Goal: Task Accomplishment & Management: Manage account settings

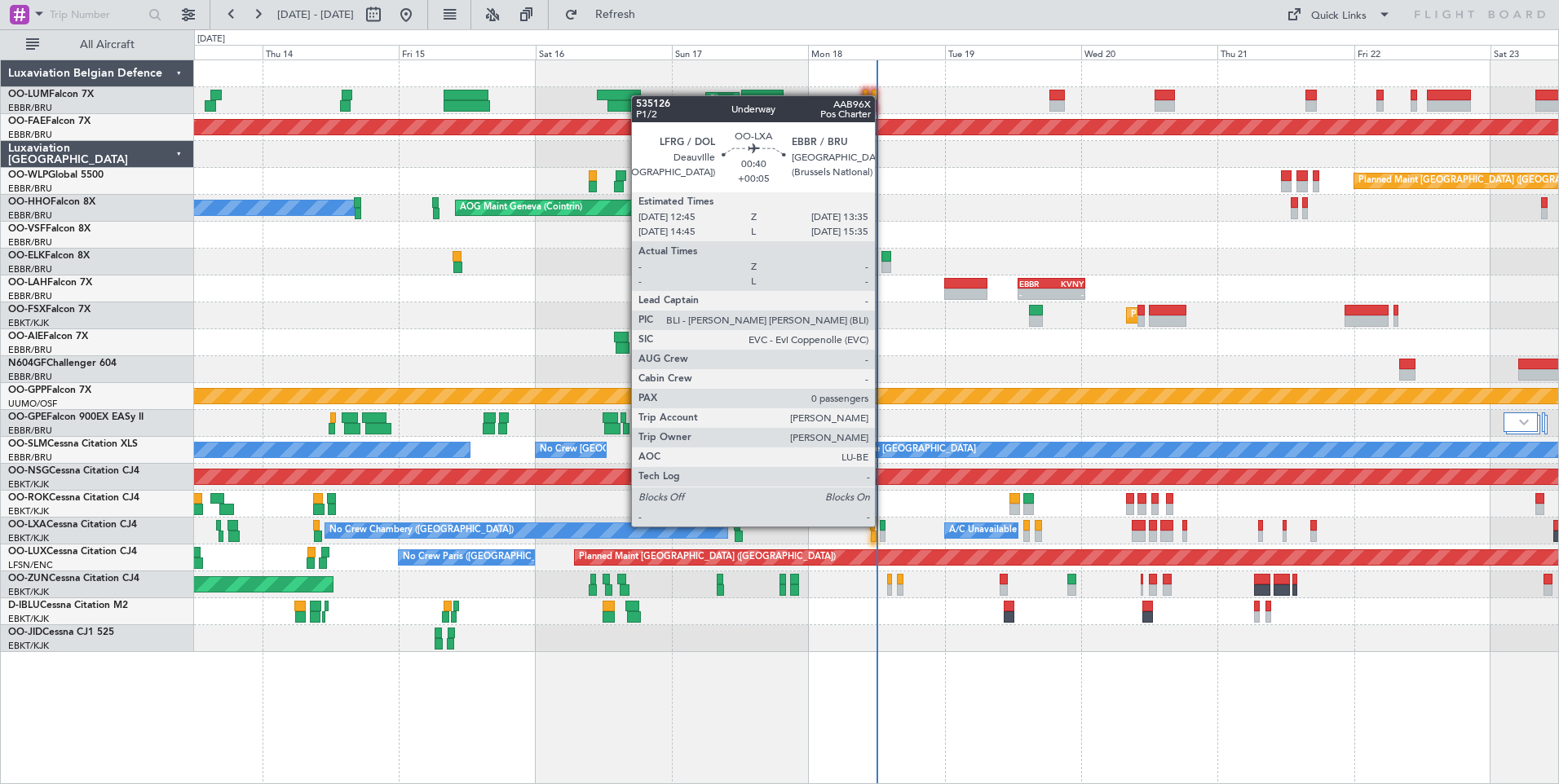
click at [882, 527] on div at bounding box center [882, 526] width 5 height 12
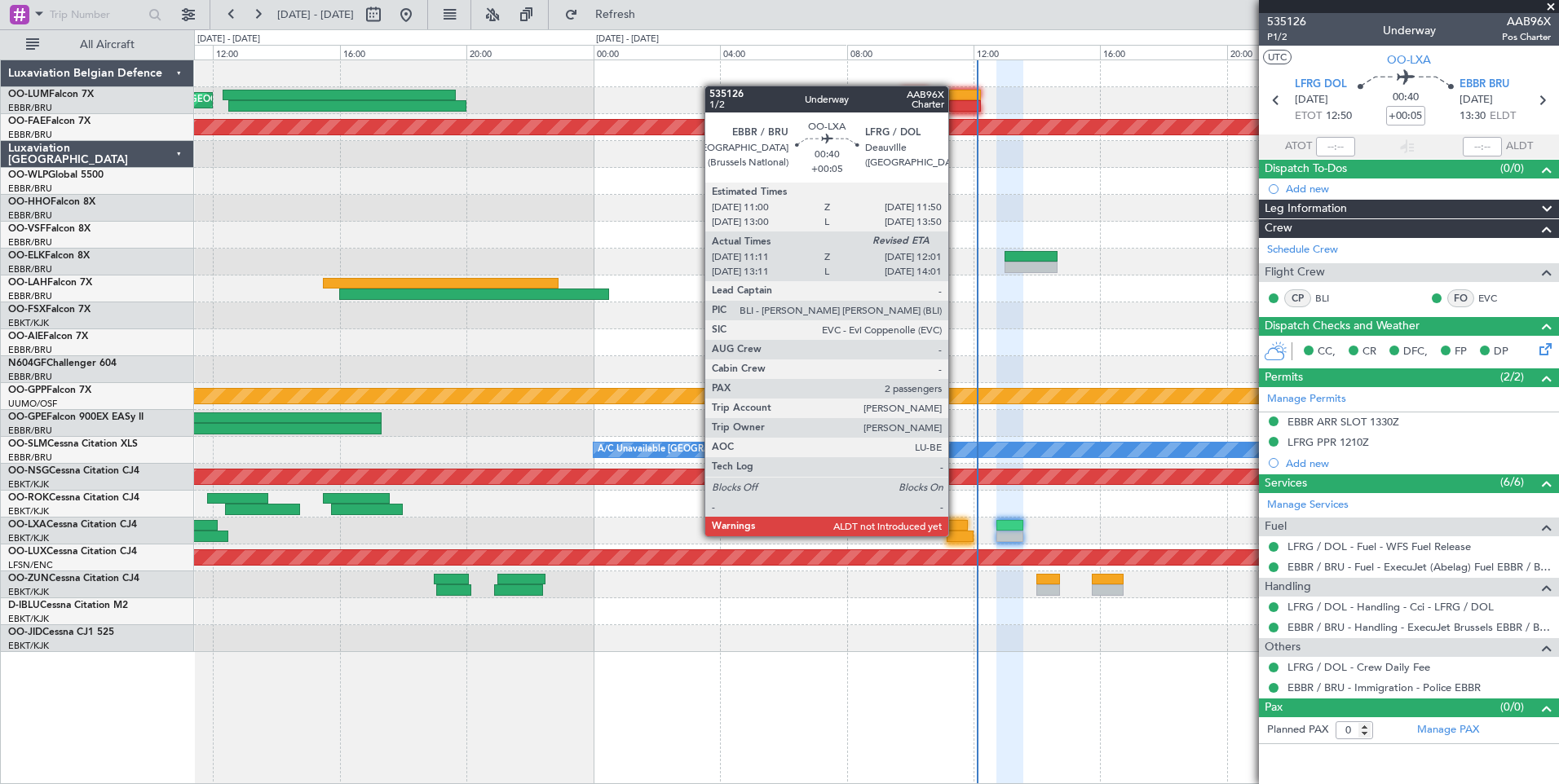
click at [959, 537] on div at bounding box center [960, 537] width 27 height 12
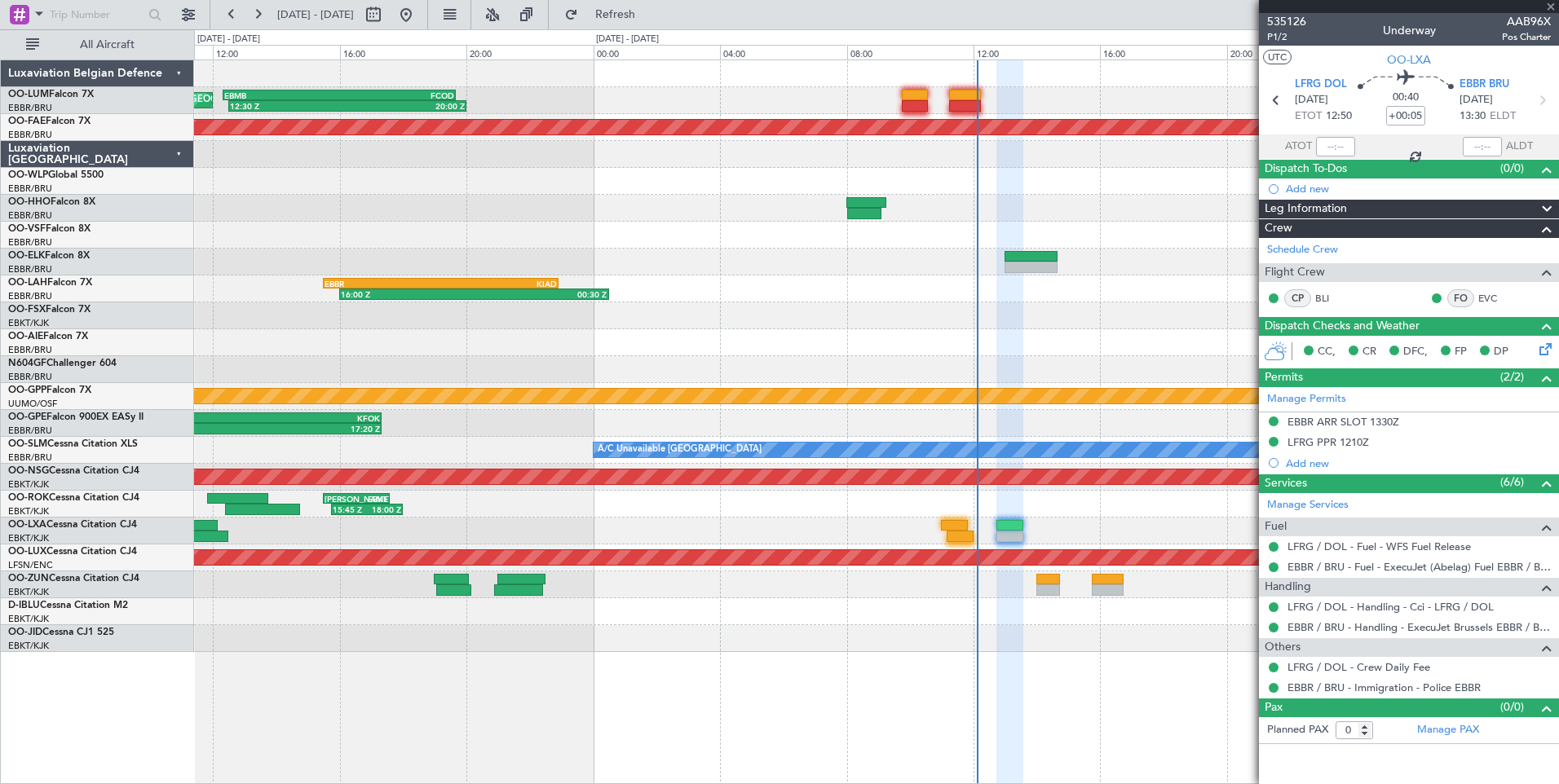
type input "11:16"
type input "2"
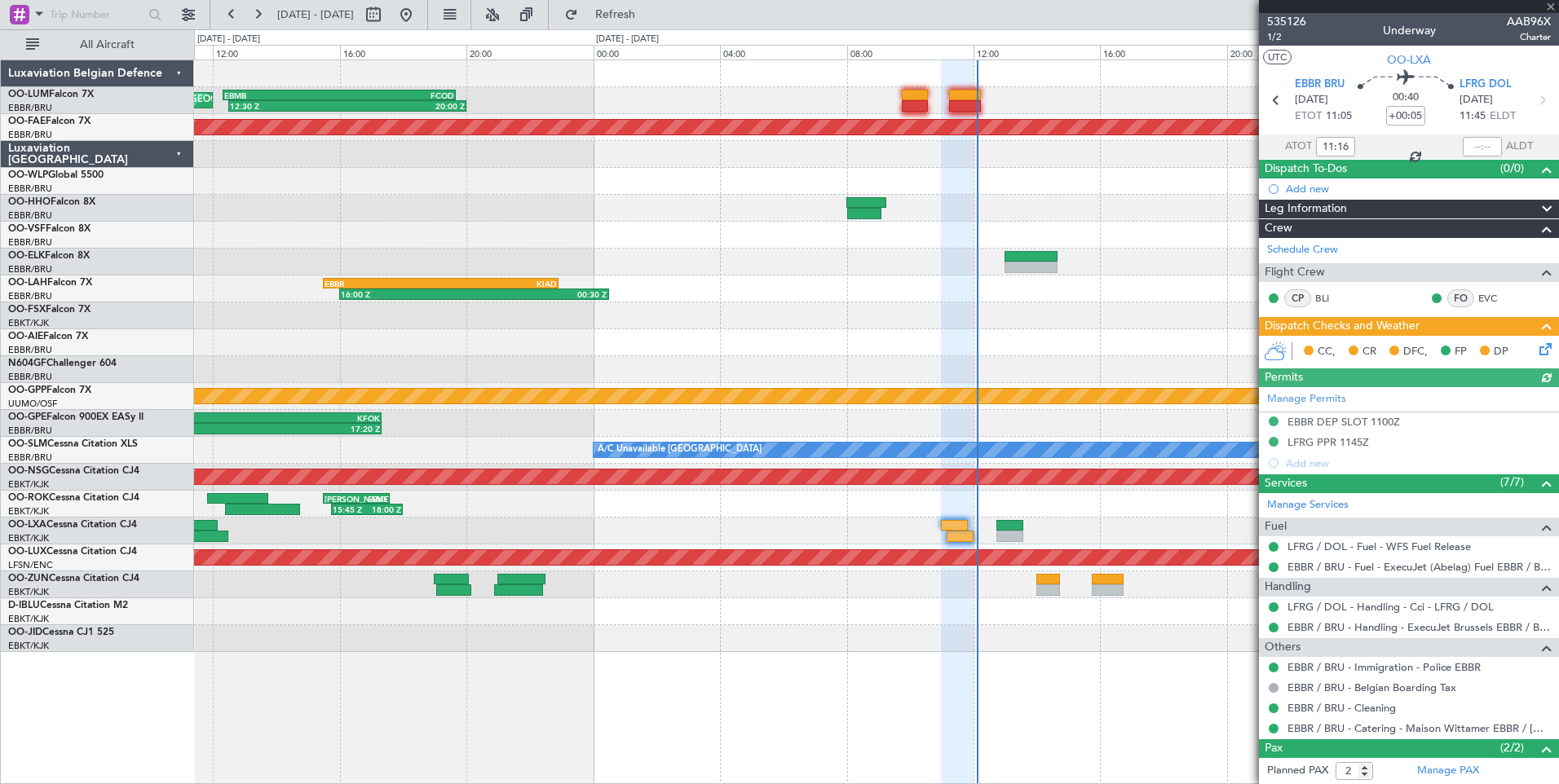
click at [1467, 145] on div at bounding box center [1482, 146] width 39 height 19
click at [1475, 146] on div at bounding box center [1482, 146] width 39 height 19
click at [1479, 152] on input "text" at bounding box center [1482, 146] width 39 height 19
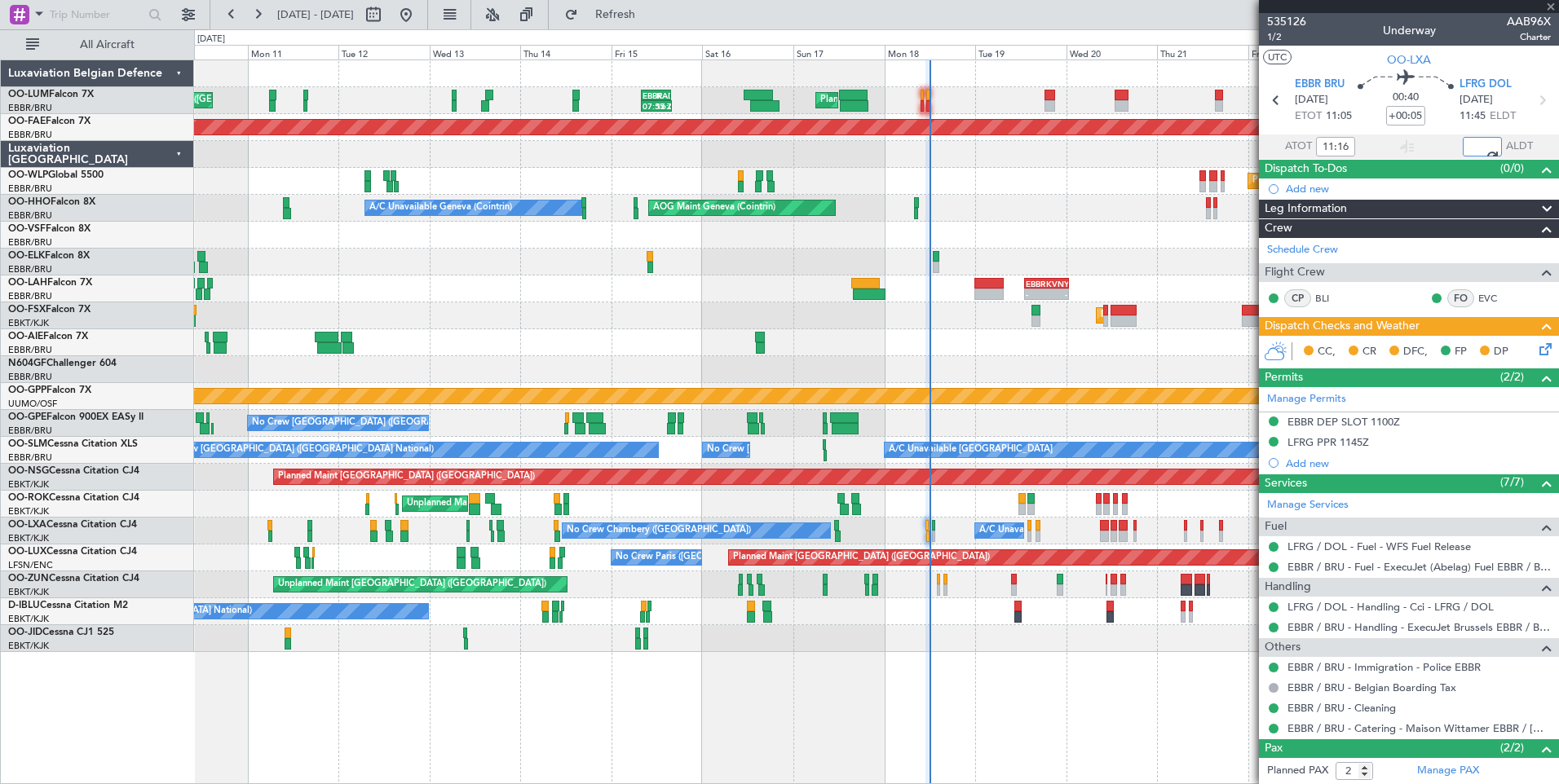
click at [662, 426] on div "Planned Maint [GEOGRAPHIC_DATA] ([GEOGRAPHIC_DATA] National) 07:55 Z 16:05 Z EB…" at bounding box center [876, 356] width 1364 height 592
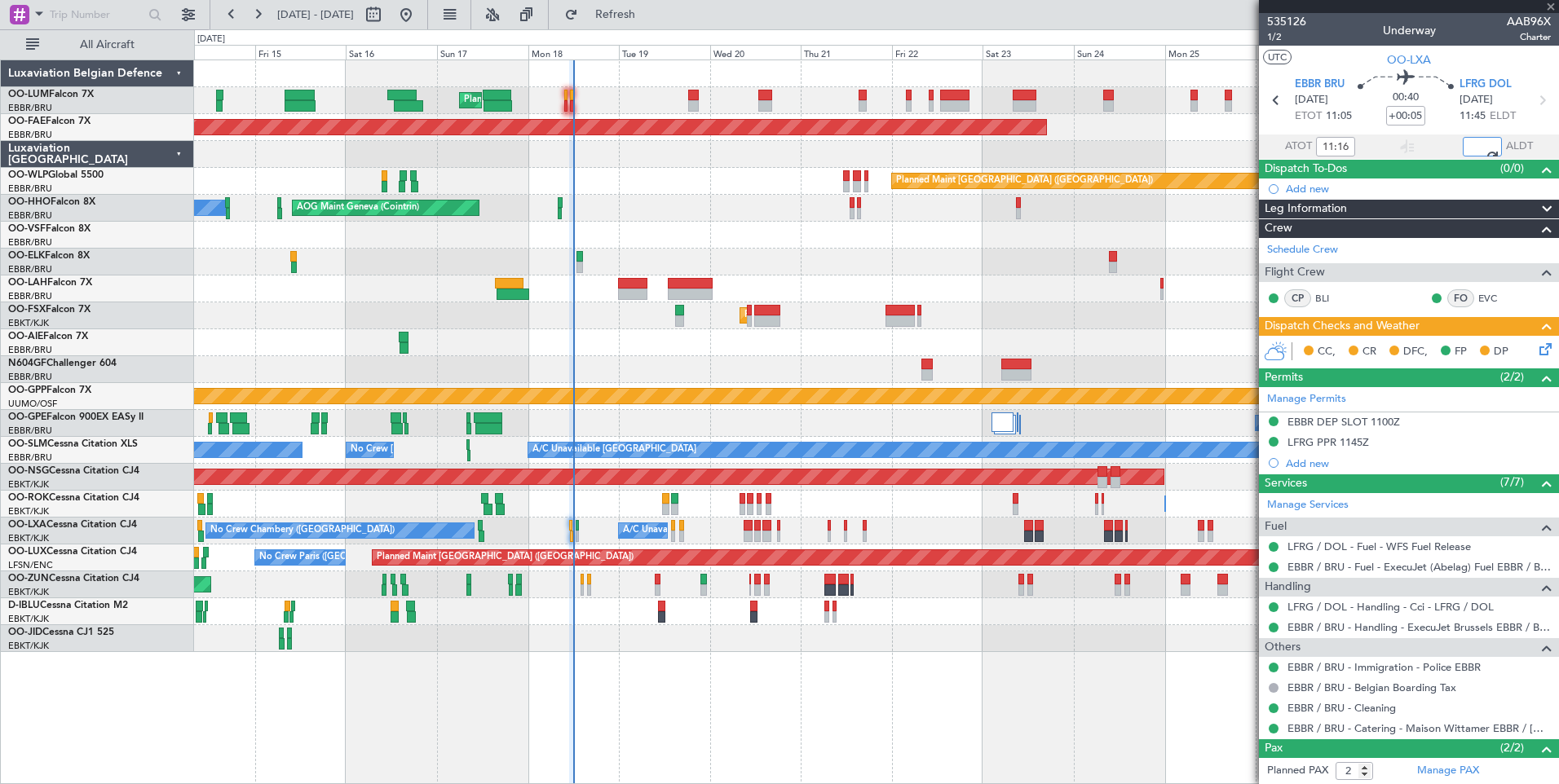
click at [516, 255] on div at bounding box center [876, 262] width 1364 height 27
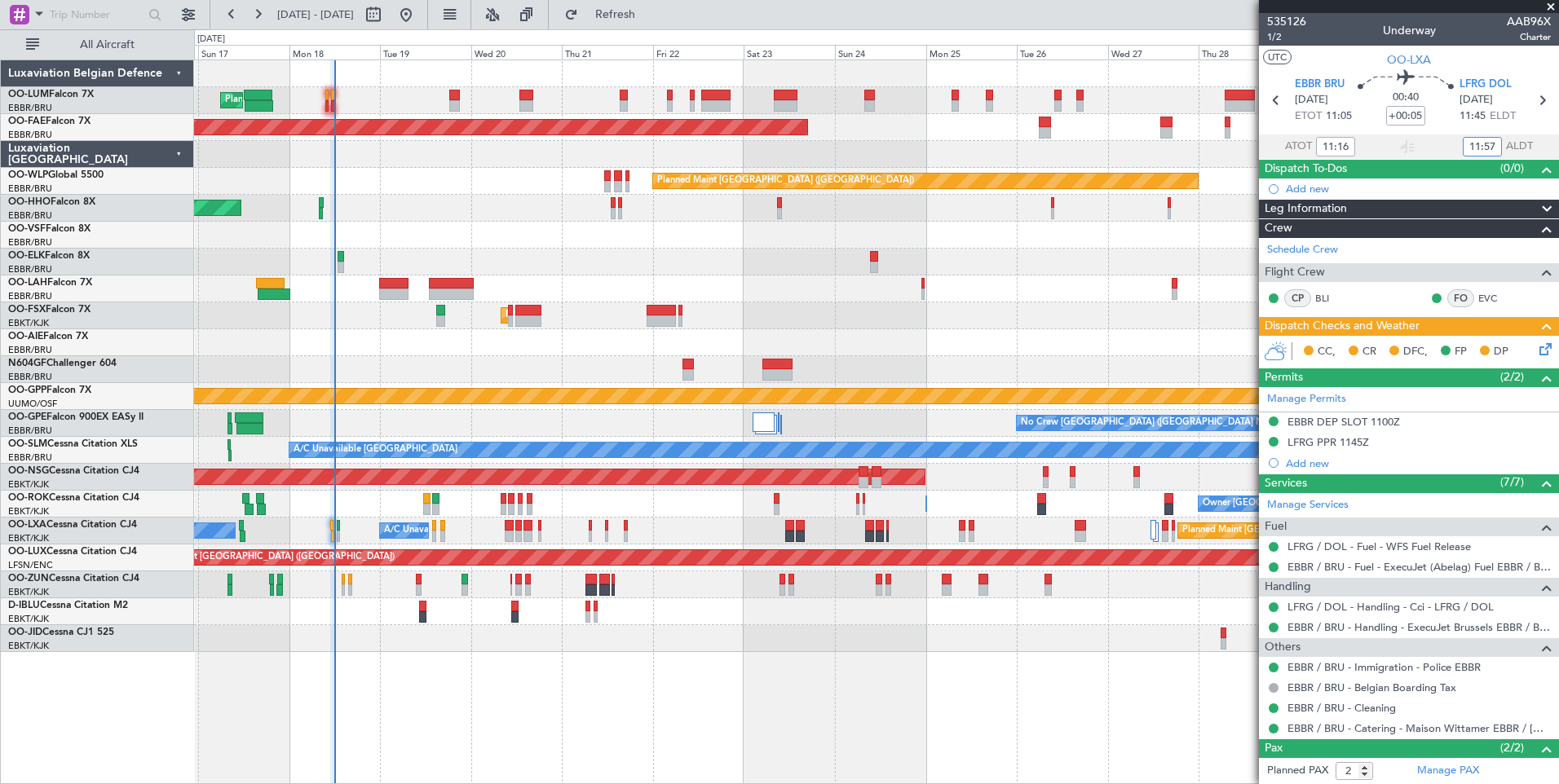
click at [477, 272] on div at bounding box center [876, 262] width 1364 height 27
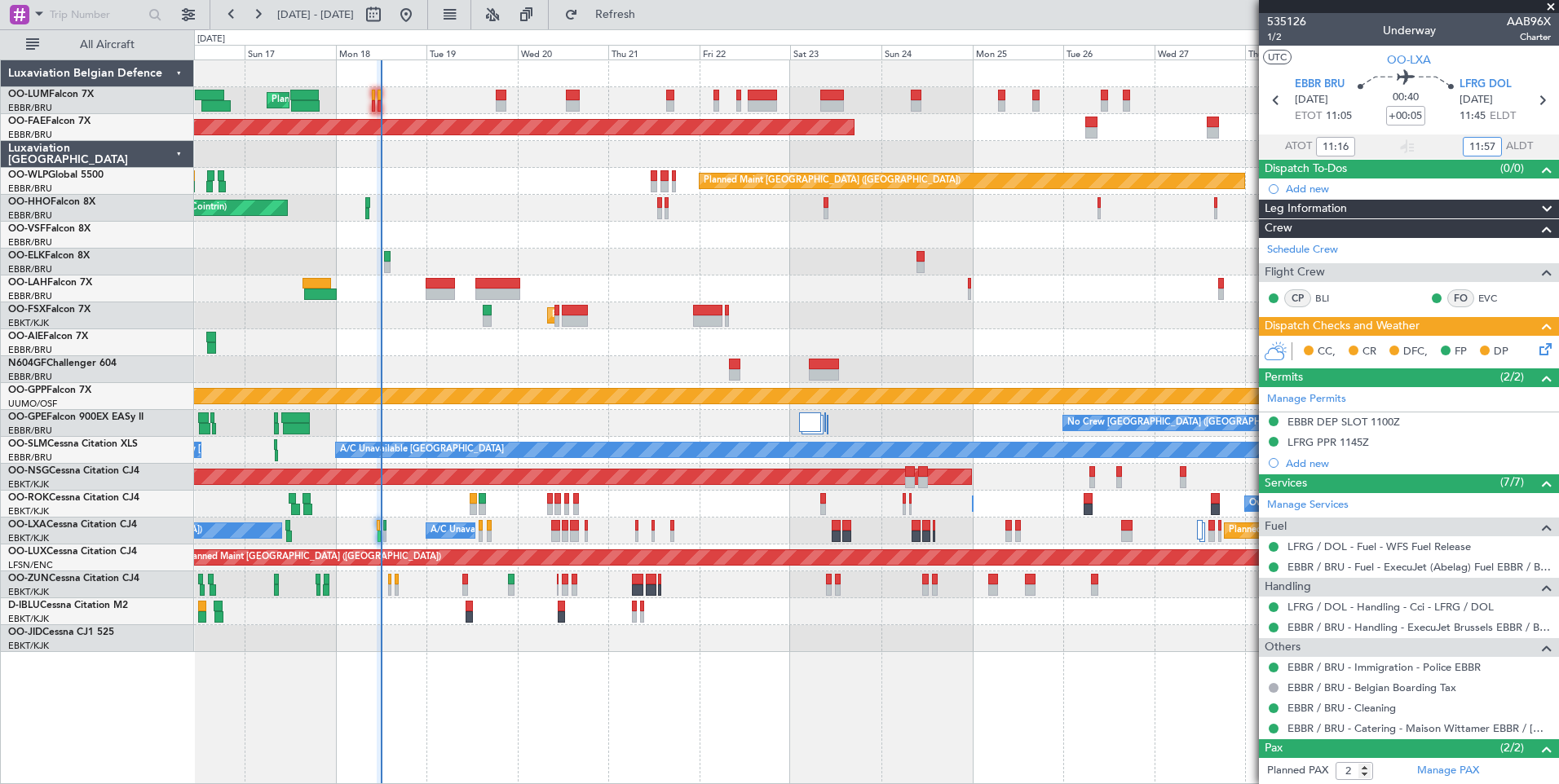
type input "11:57"
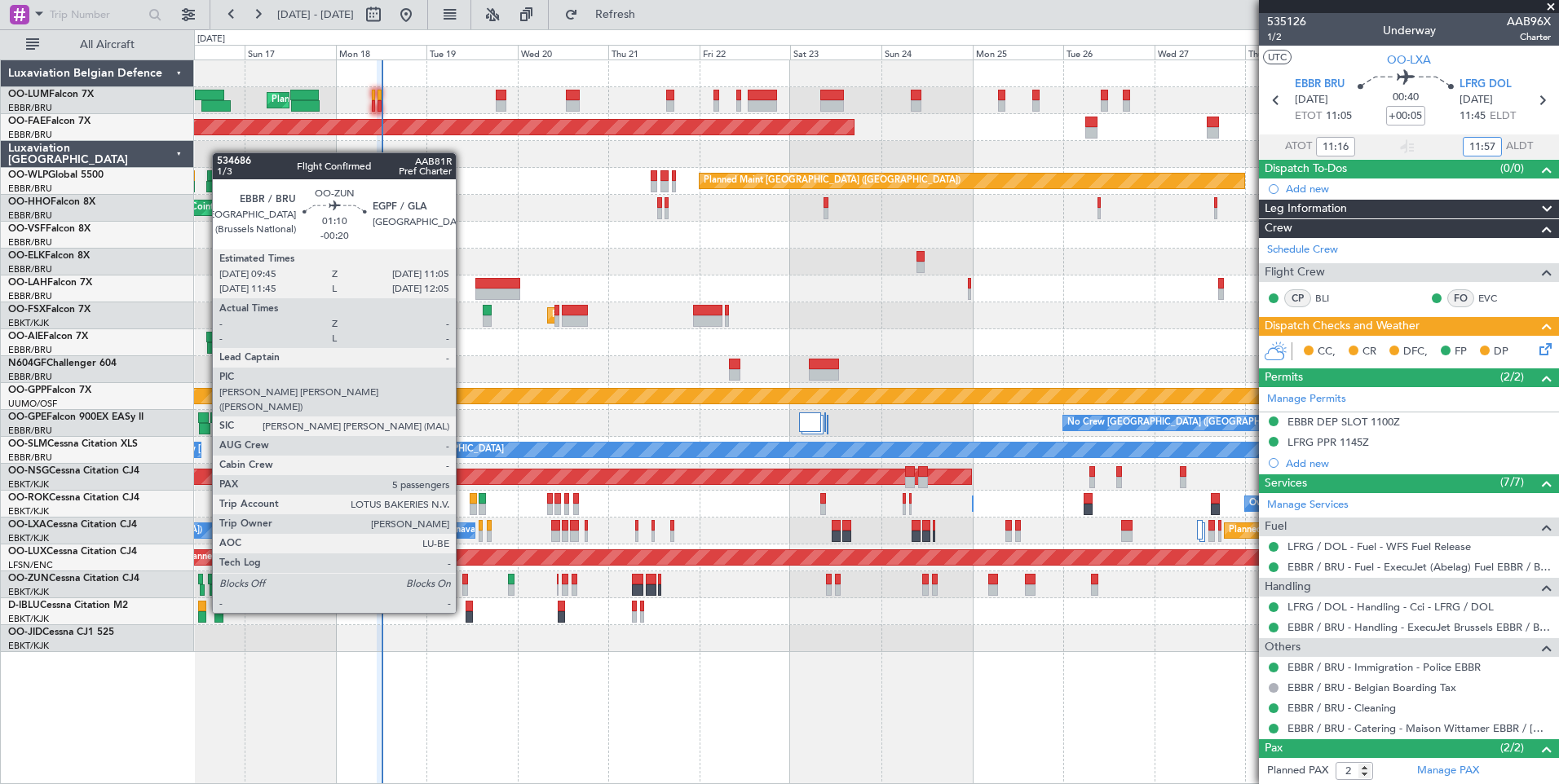
click at [463, 583] on div at bounding box center [465, 580] width 6 height 12
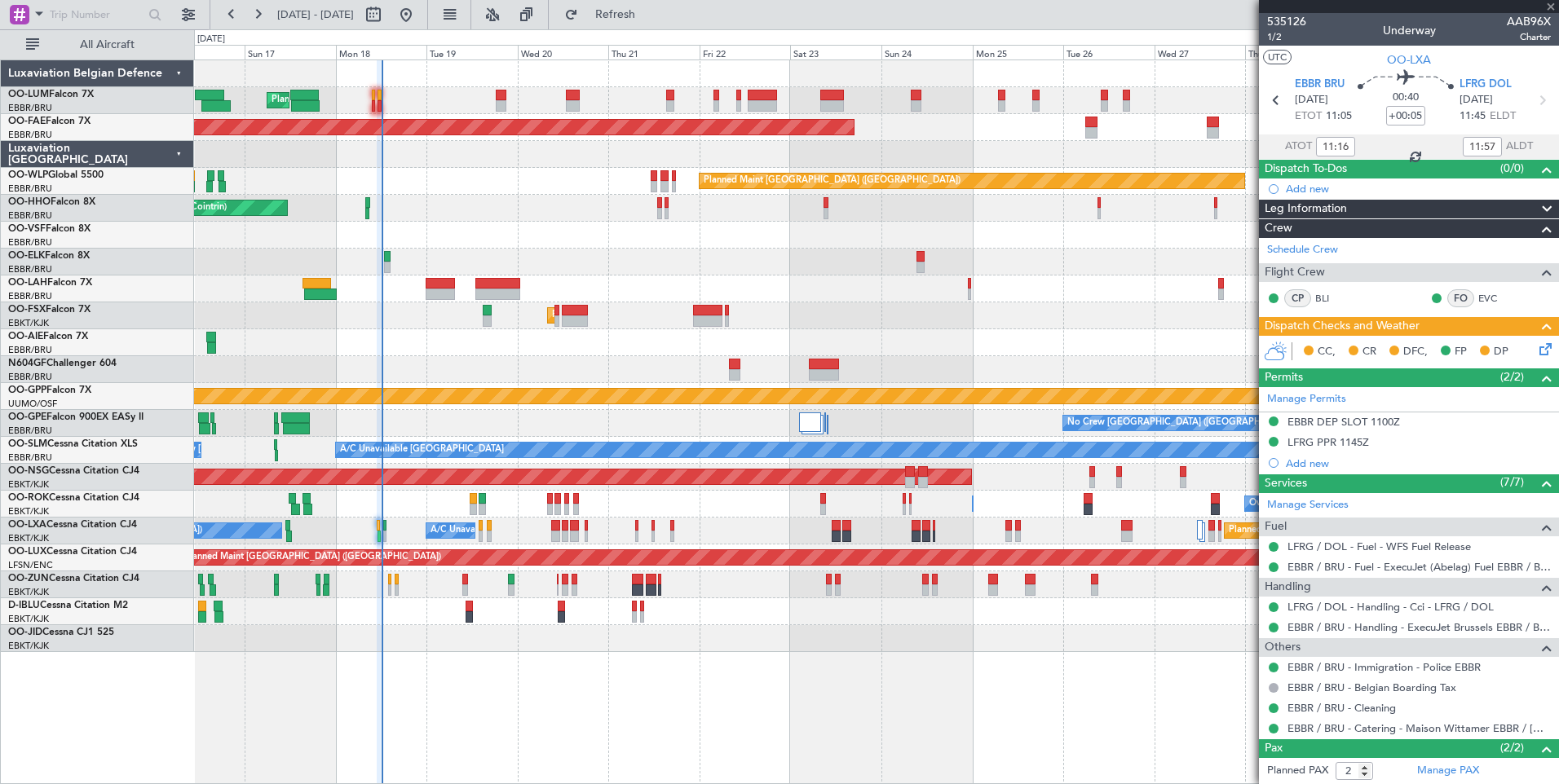
type input "-00:20"
type input "5"
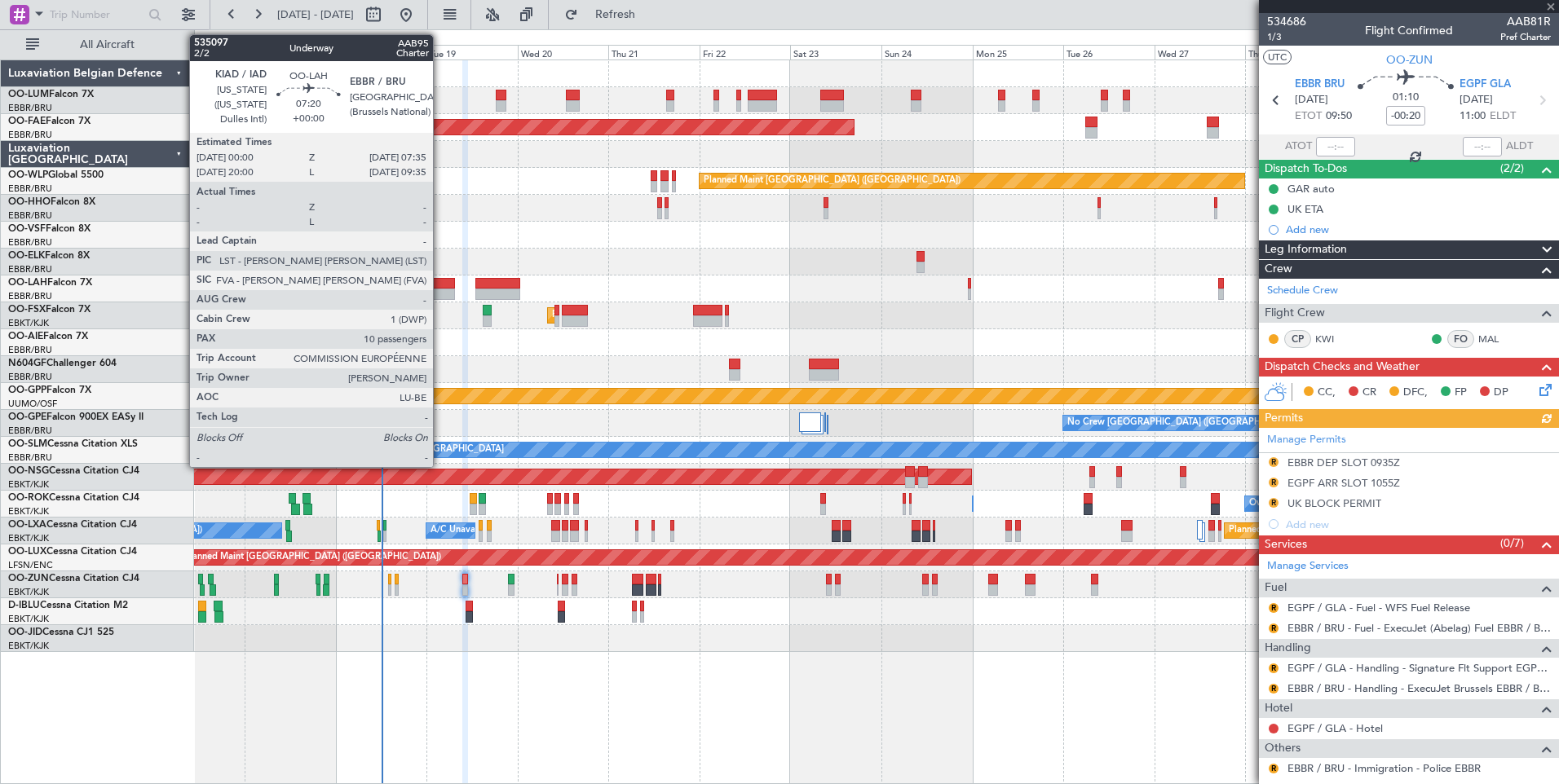
click at [441, 291] on div at bounding box center [440, 294] width 29 height 12
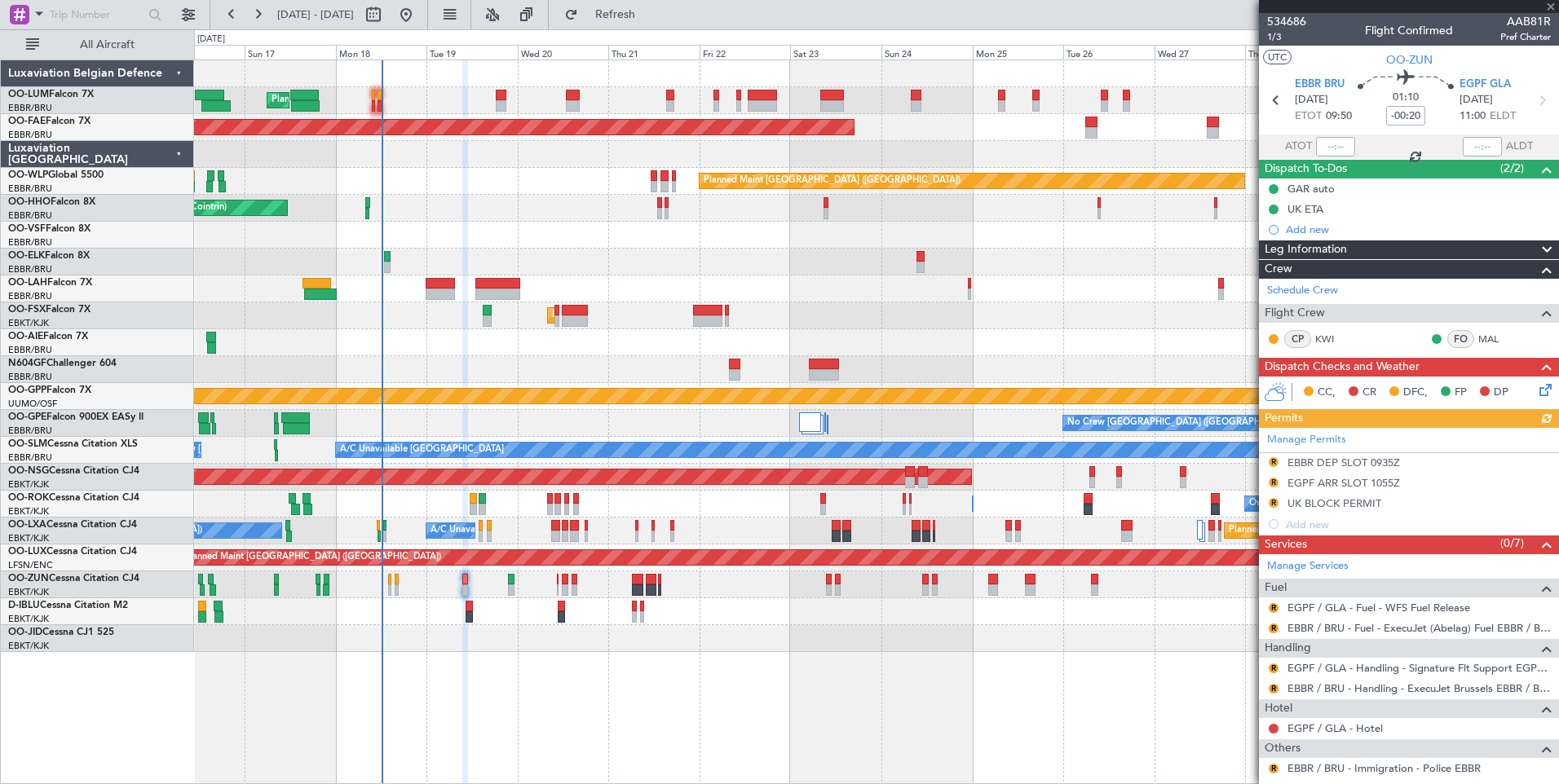
type input "10"
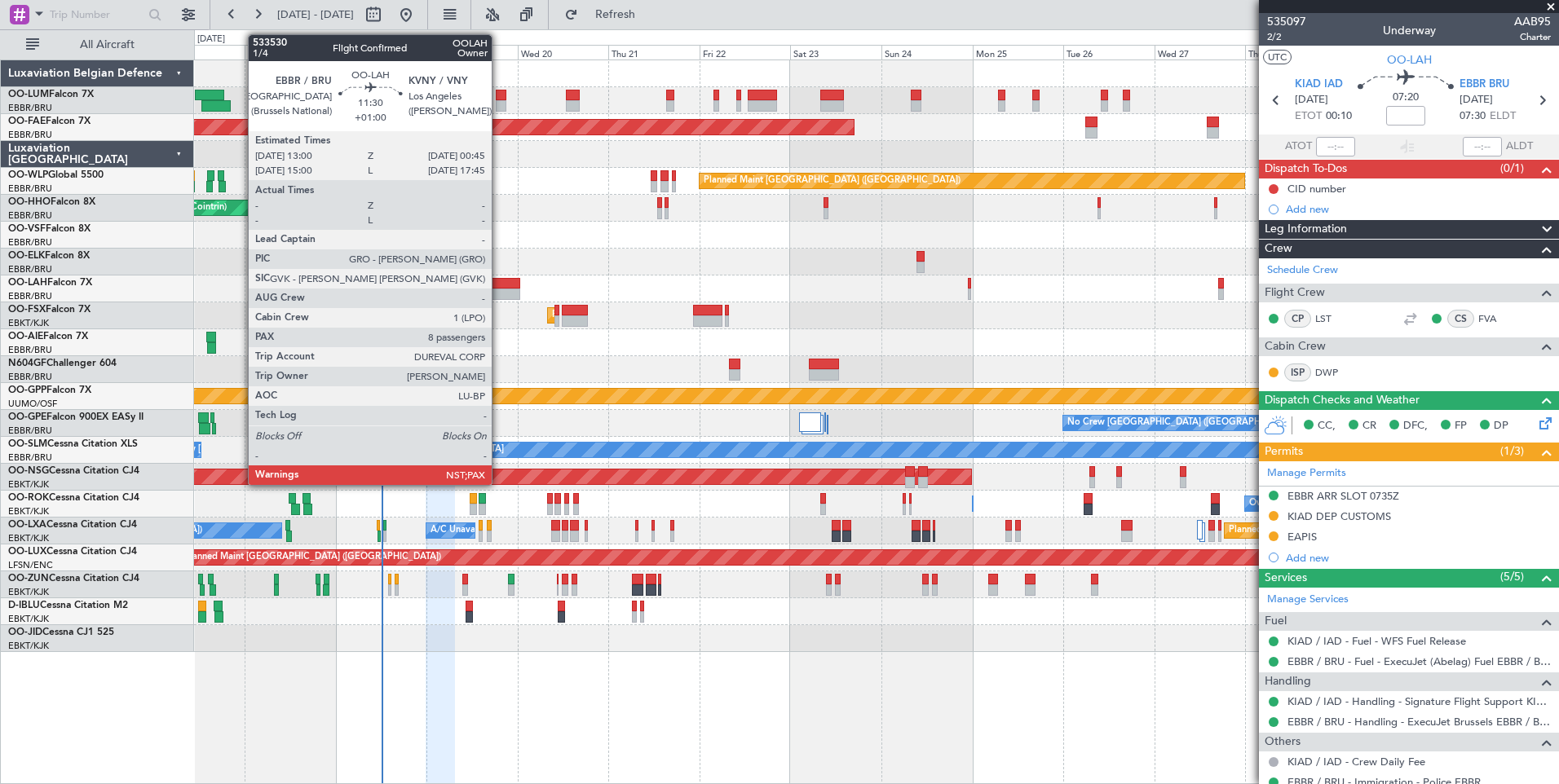
click at [499, 288] on div at bounding box center [498, 284] width 45 height 12
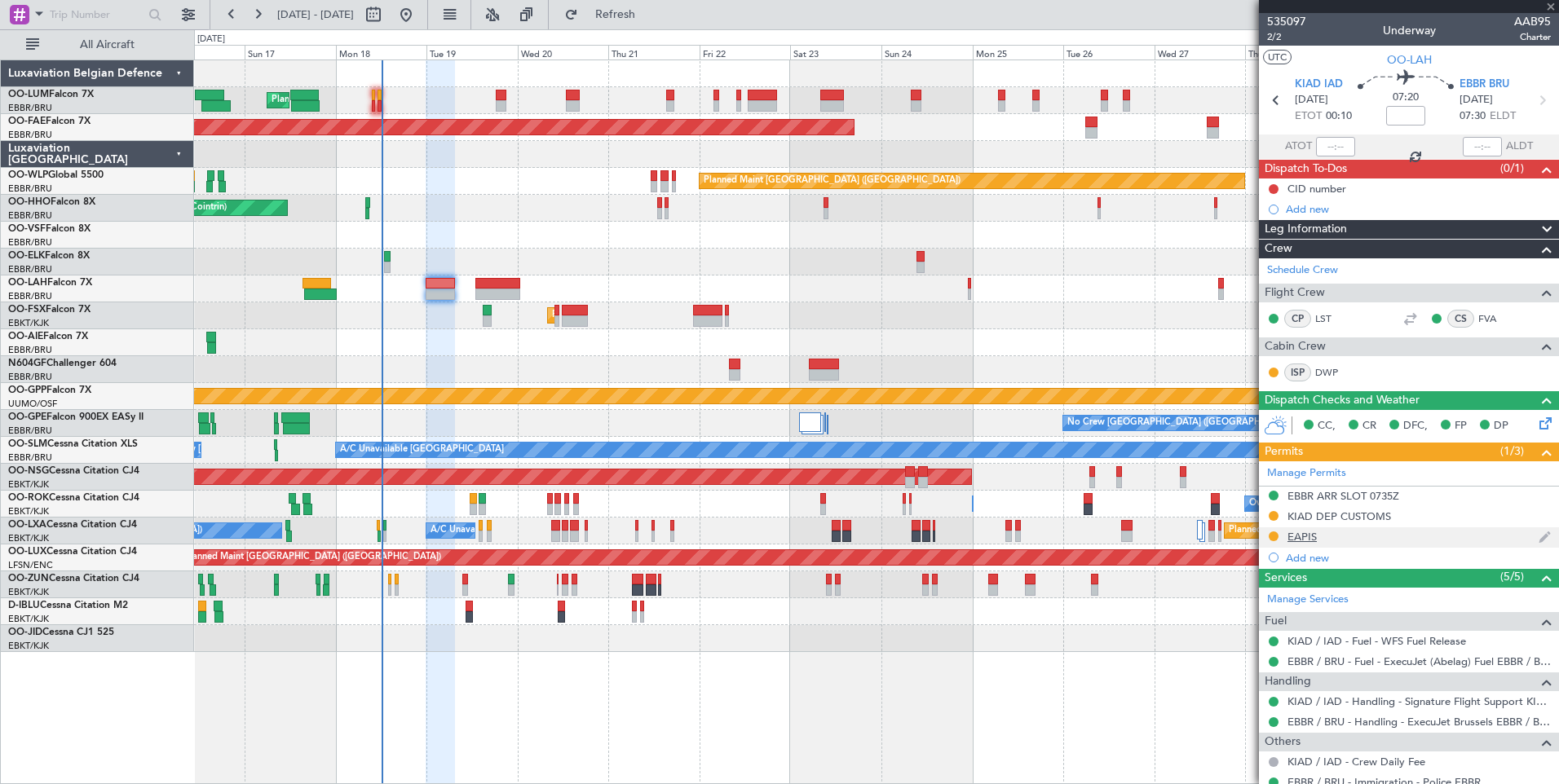
type input "+01:00"
type input "8"
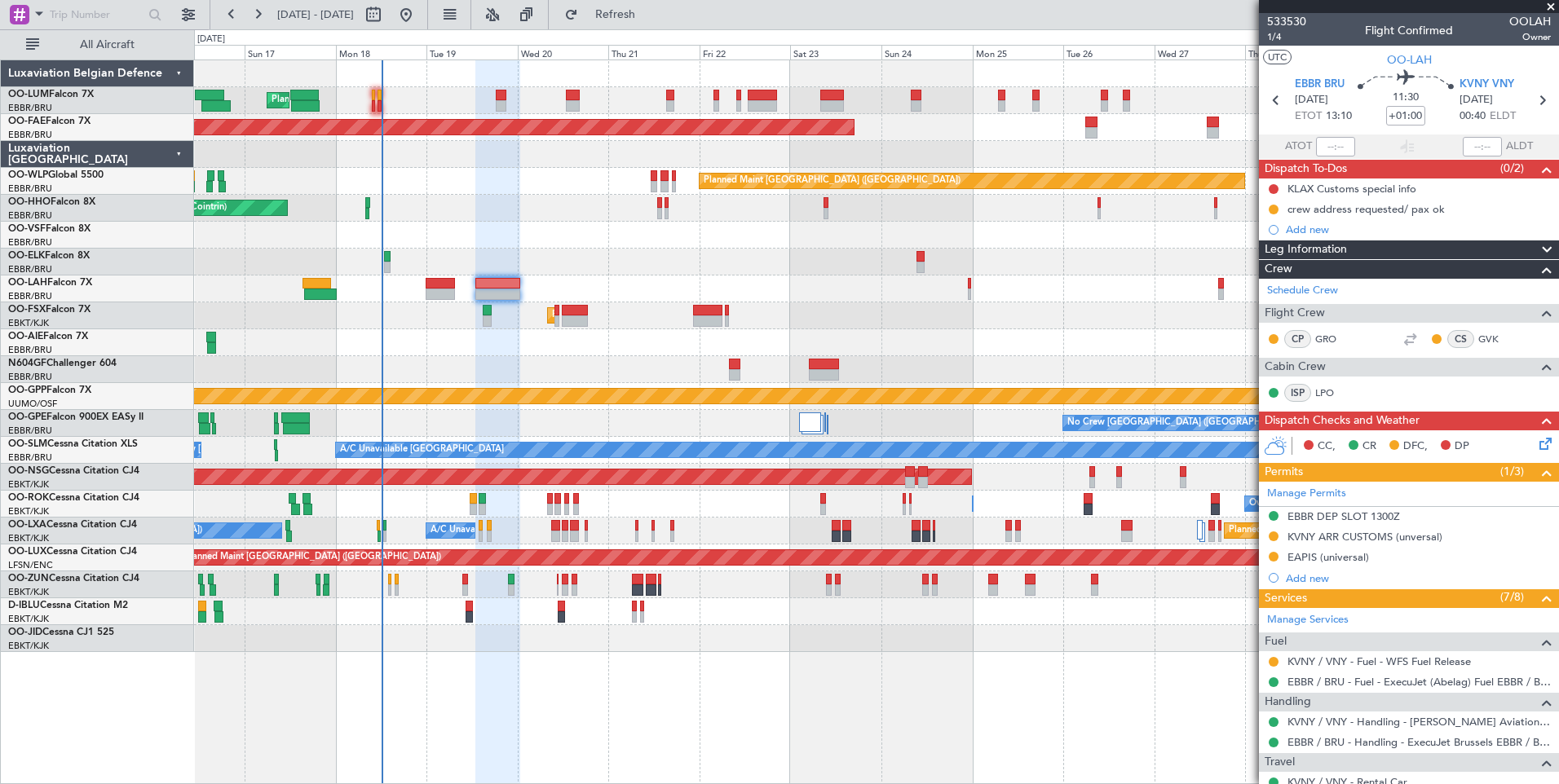
click at [532, 290] on div "Planned Maint [PERSON_NAME]-[GEOGRAPHIC_DATA][PERSON_NAME] ([GEOGRAPHIC_DATA][P…" at bounding box center [876, 289] width 1364 height 27
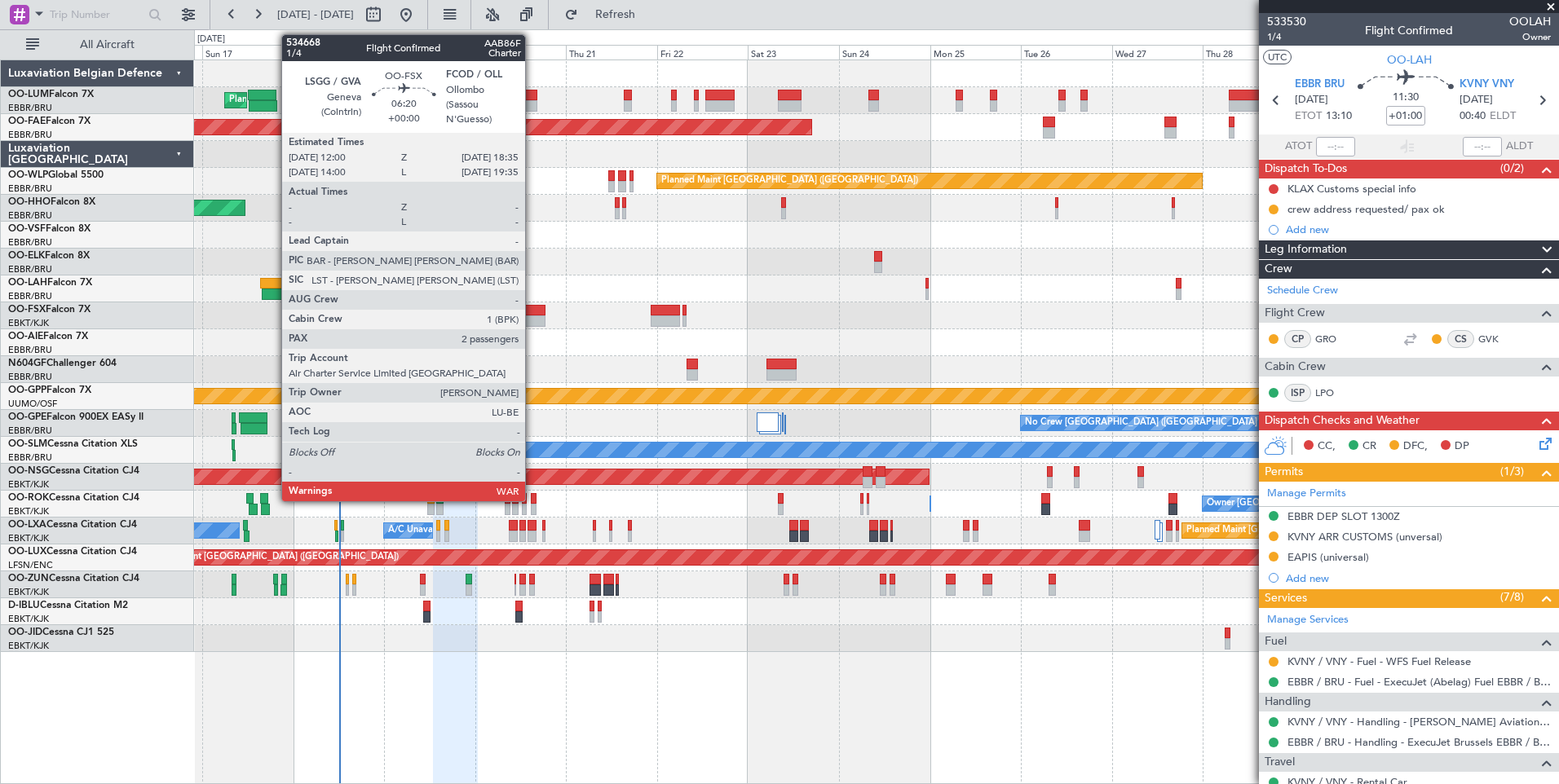
click at [519, 308] on div at bounding box center [532, 311] width 25 height 12
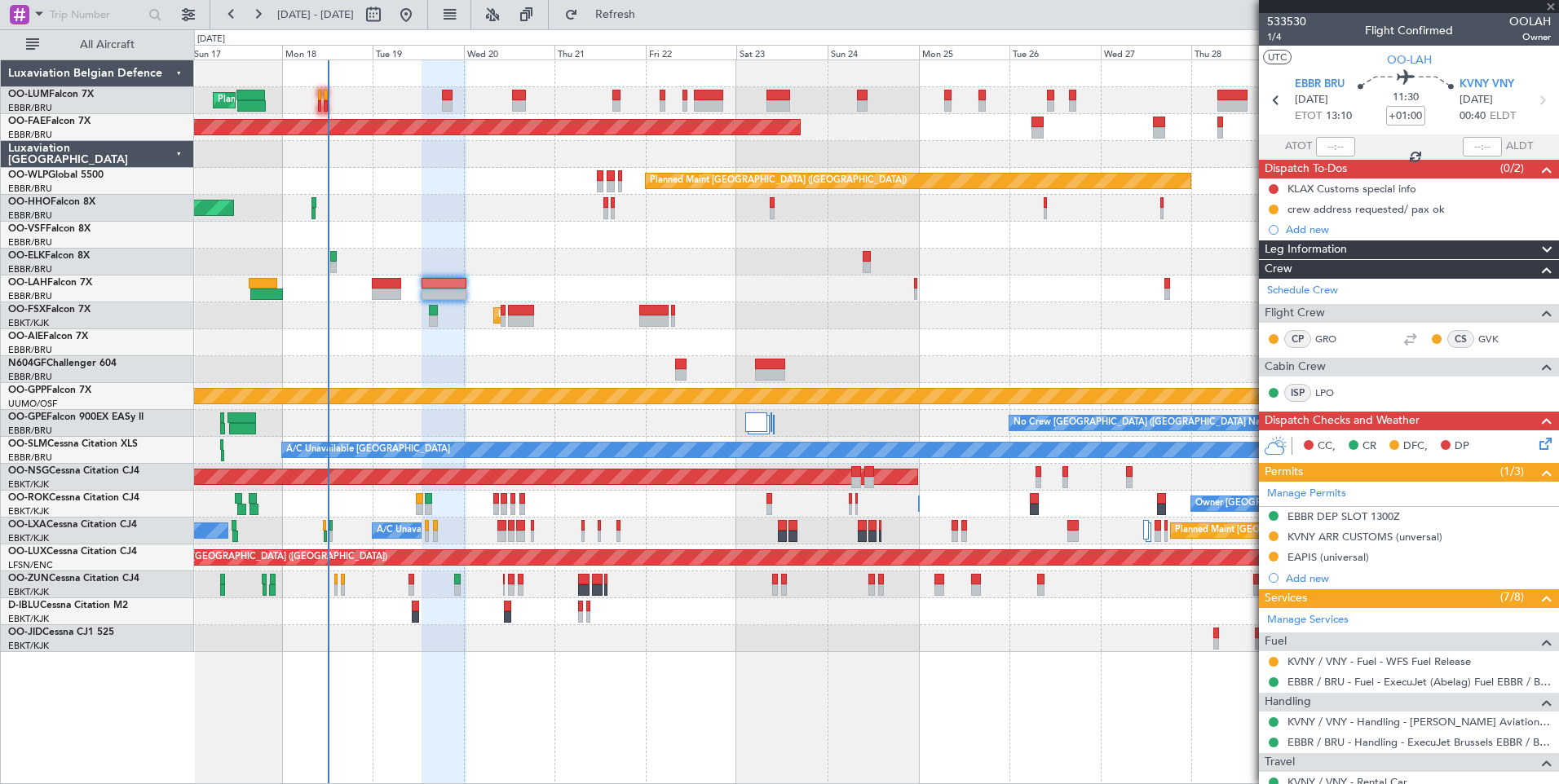
click at [512, 283] on div "Planned Maint Brussels (Brussels National) Planned Maint Brussels (Brussels Nat…" at bounding box center [876, 356] width 1364 height 592
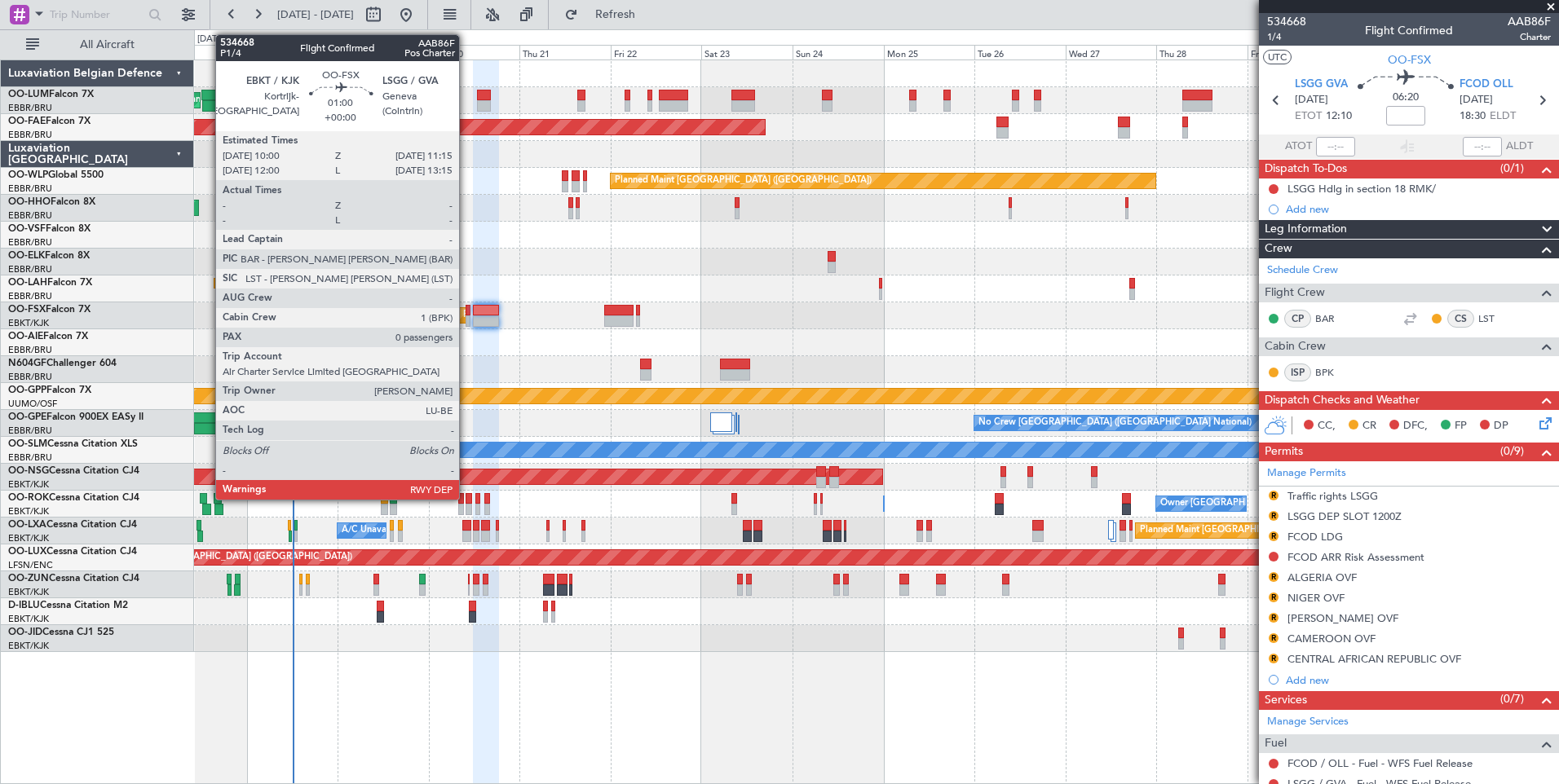
click at [466, 321] on div at bounding box center [468, 321] width 5 height 12
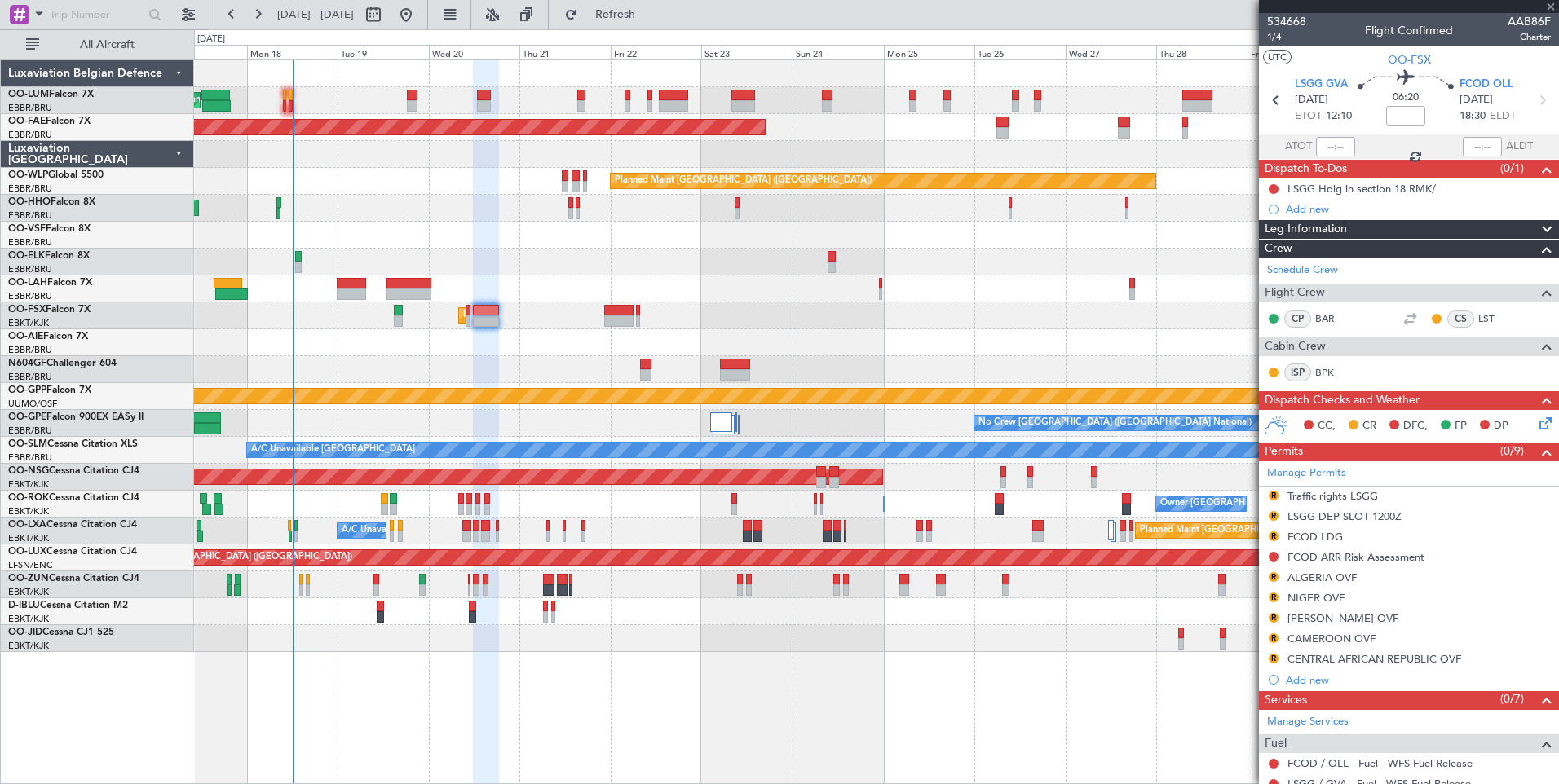
type input "0"
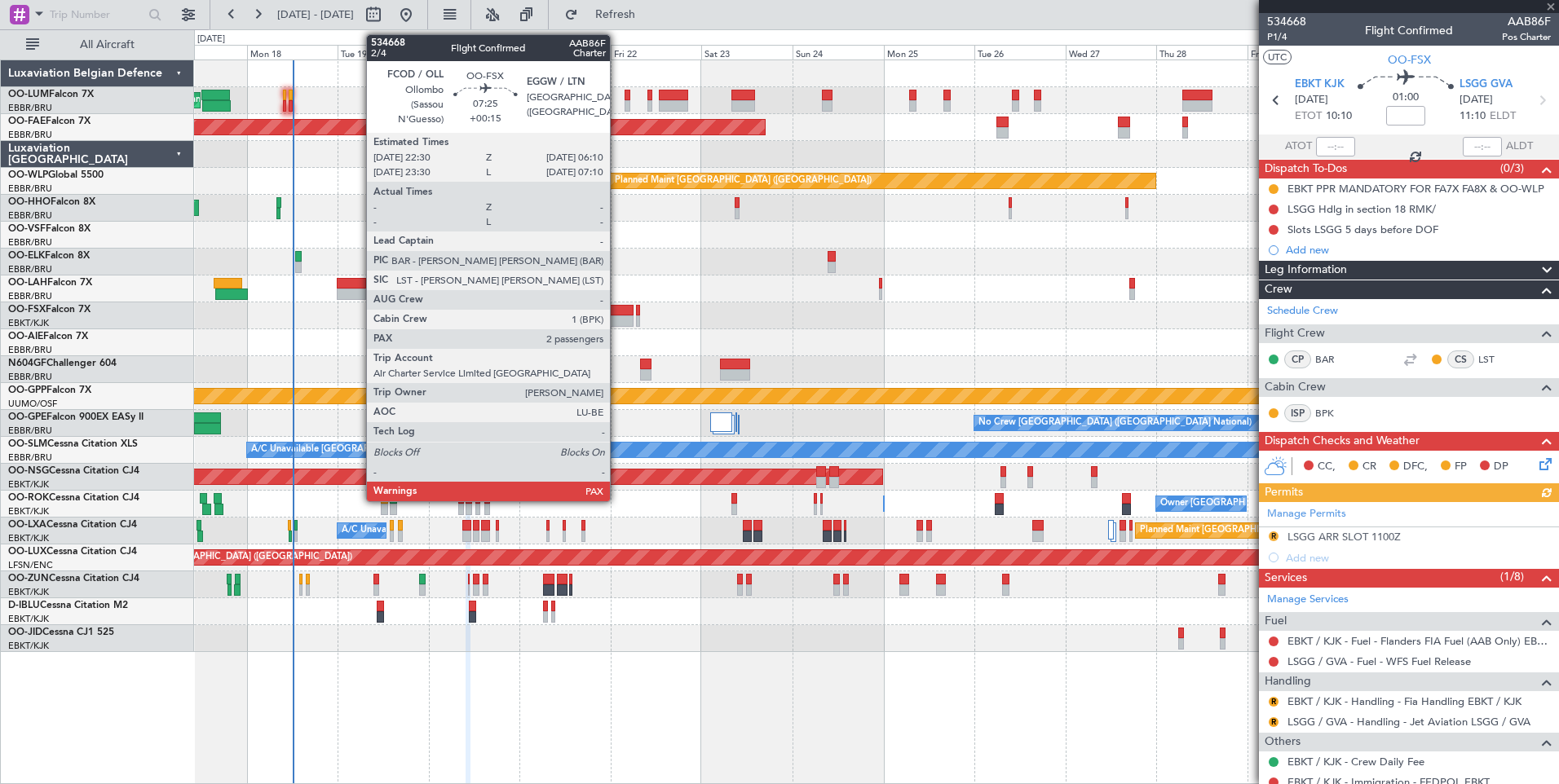
click at [617, 319] on div at bounding box center [619, 321] width 29 height 12
type input "+00:15"
type input "4"
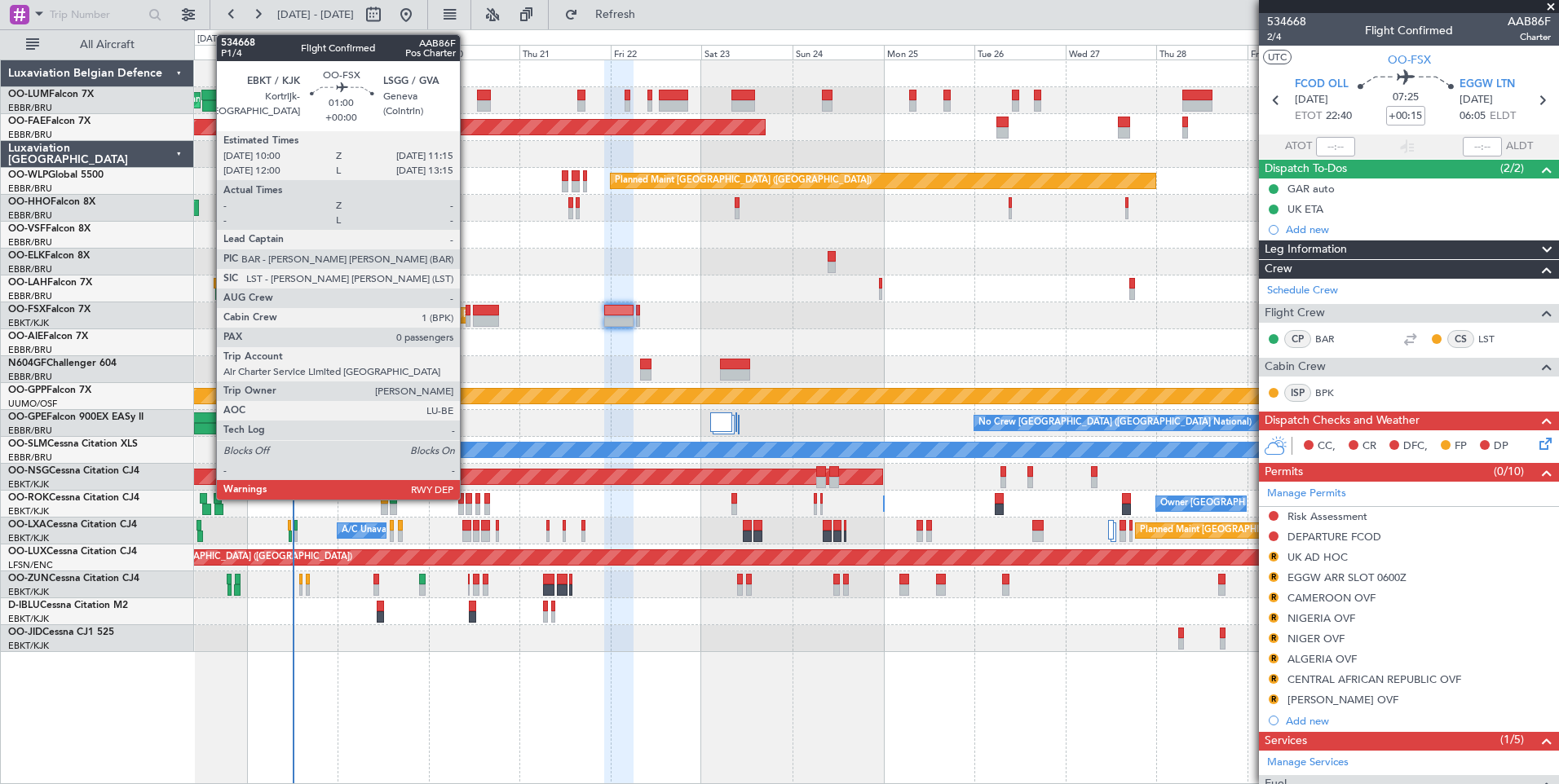
click at [467, 313] on div at bounding box center [468, 311] width 5 height 12
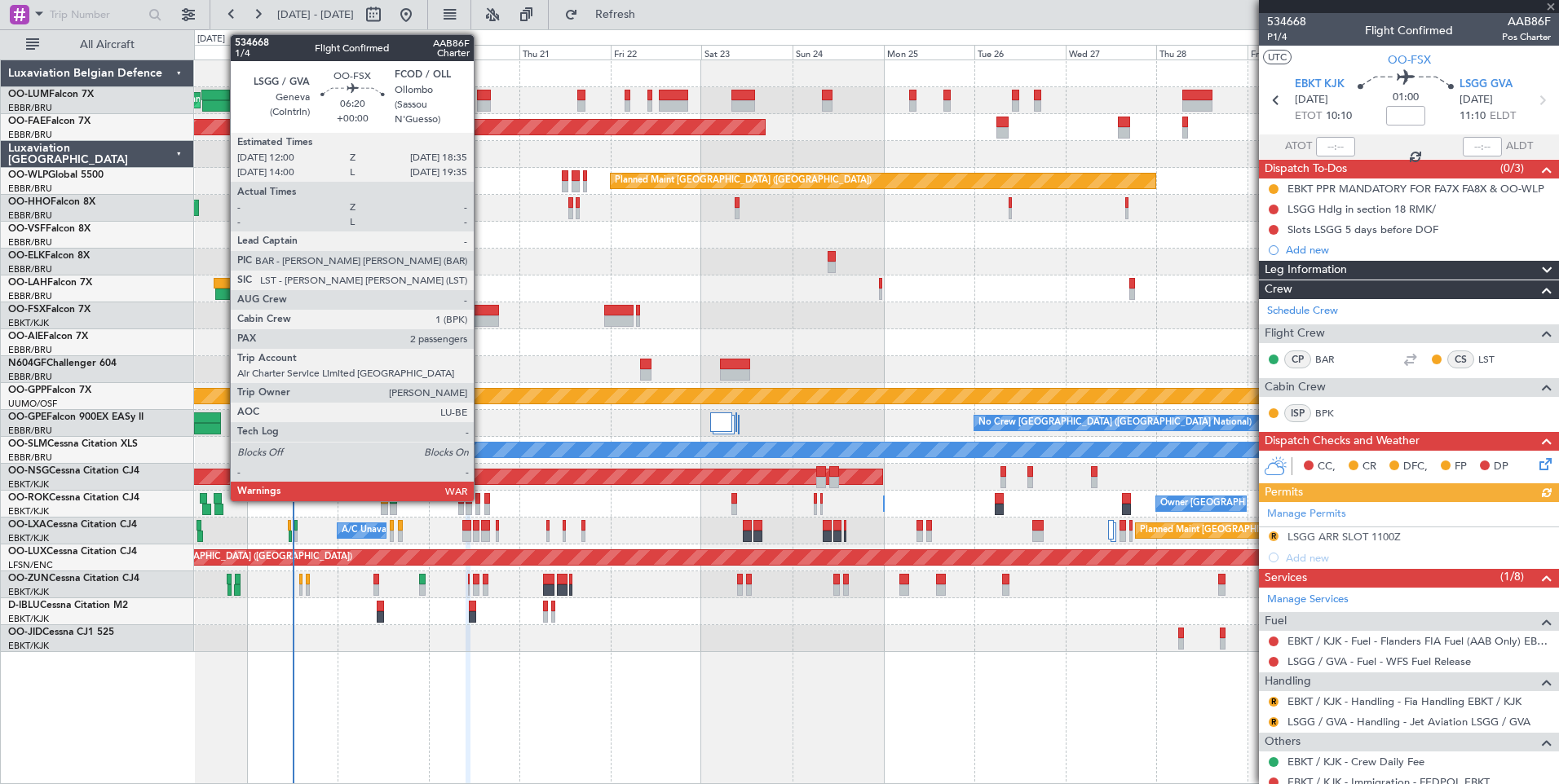
click at [481, 313] on div at bounding box center [486, 311] width 25 height 12
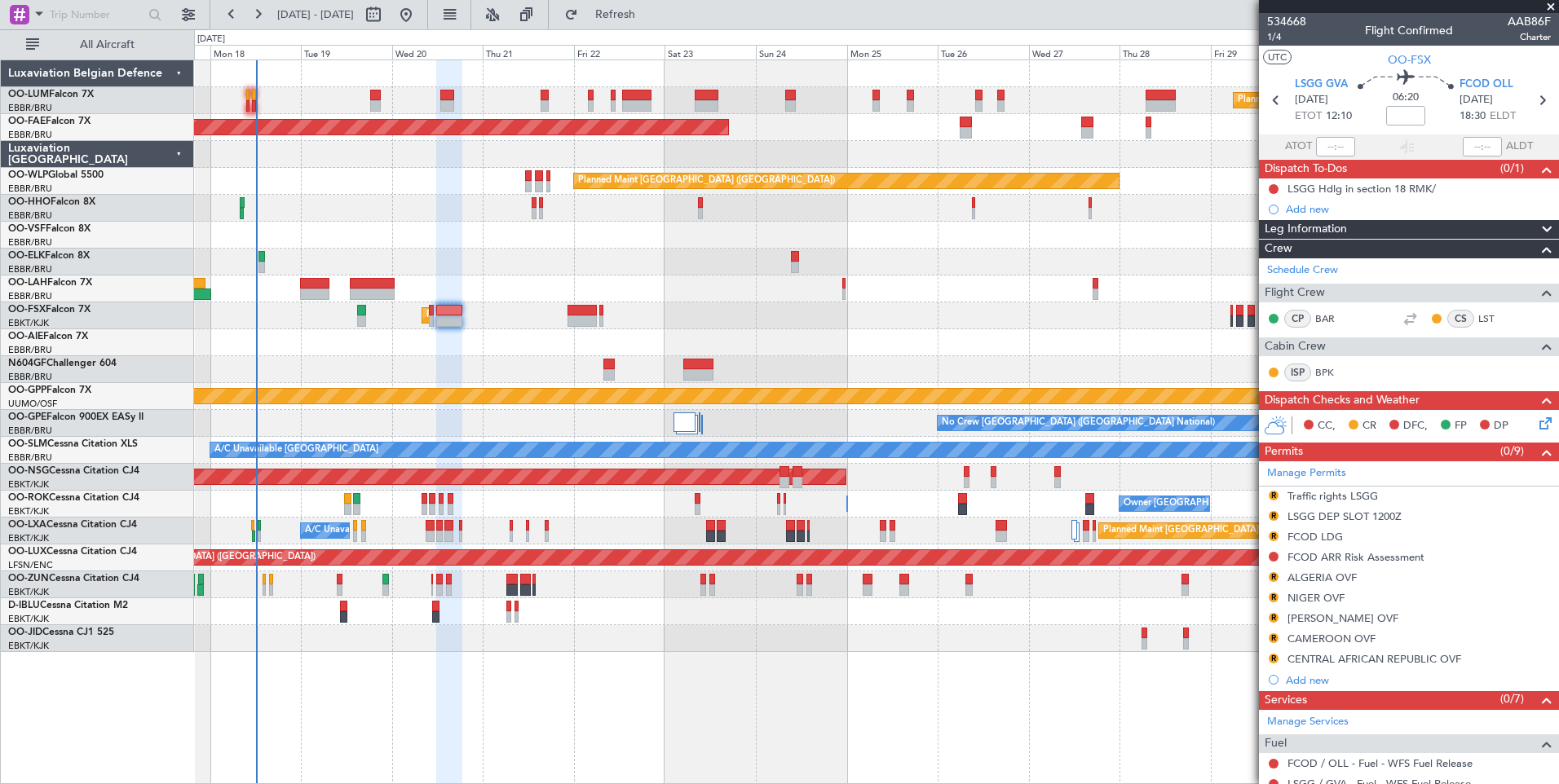
click at [436, 364] on div "Planned Maint Brussels (Brussels National) Planned Maint Brussels (Brussels Nat…" at bounding box center [876, 356] width 1364 height 592
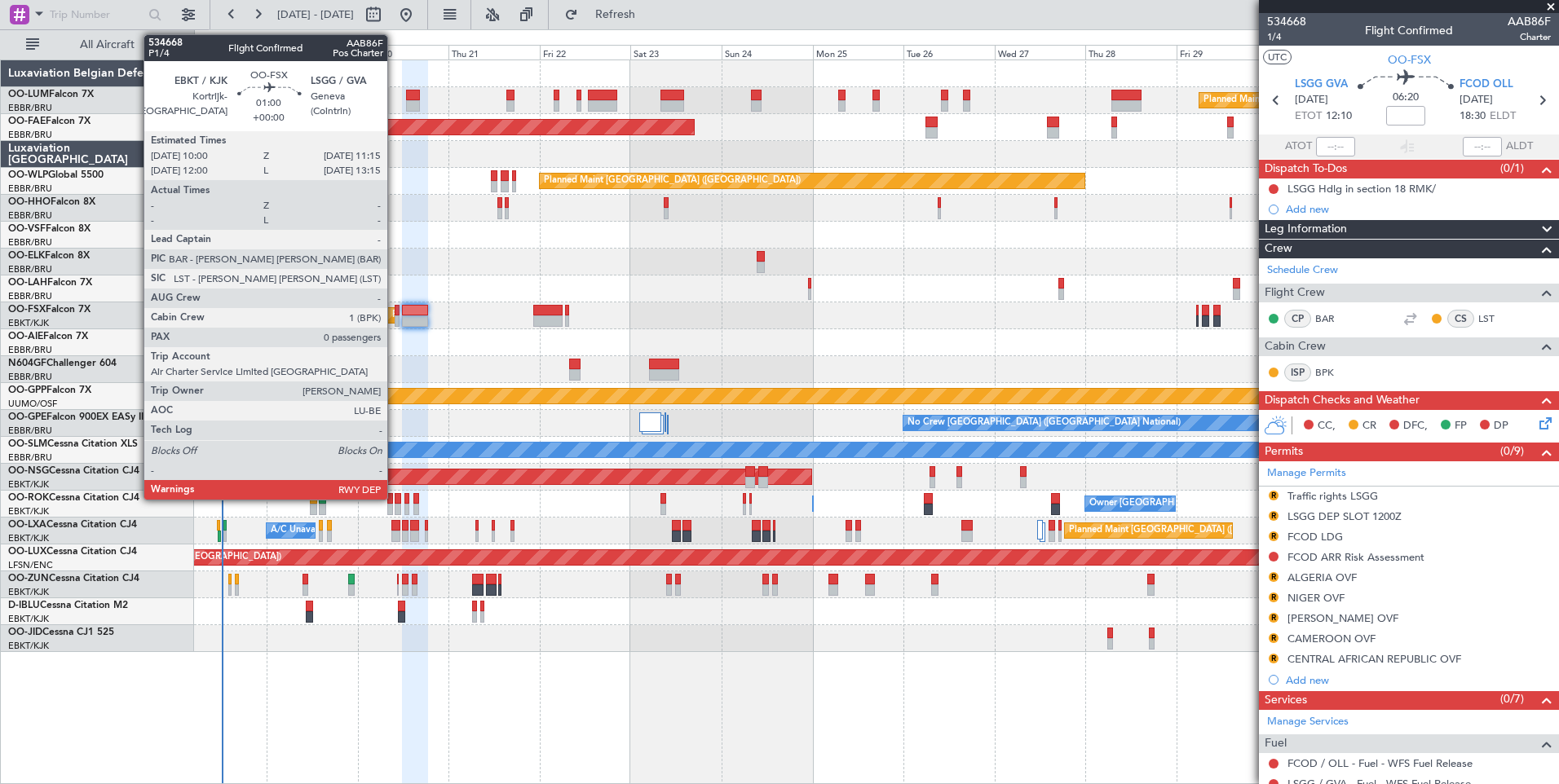
click at [395, 318] on div at bounding box center [397, 321] width 5 height 12
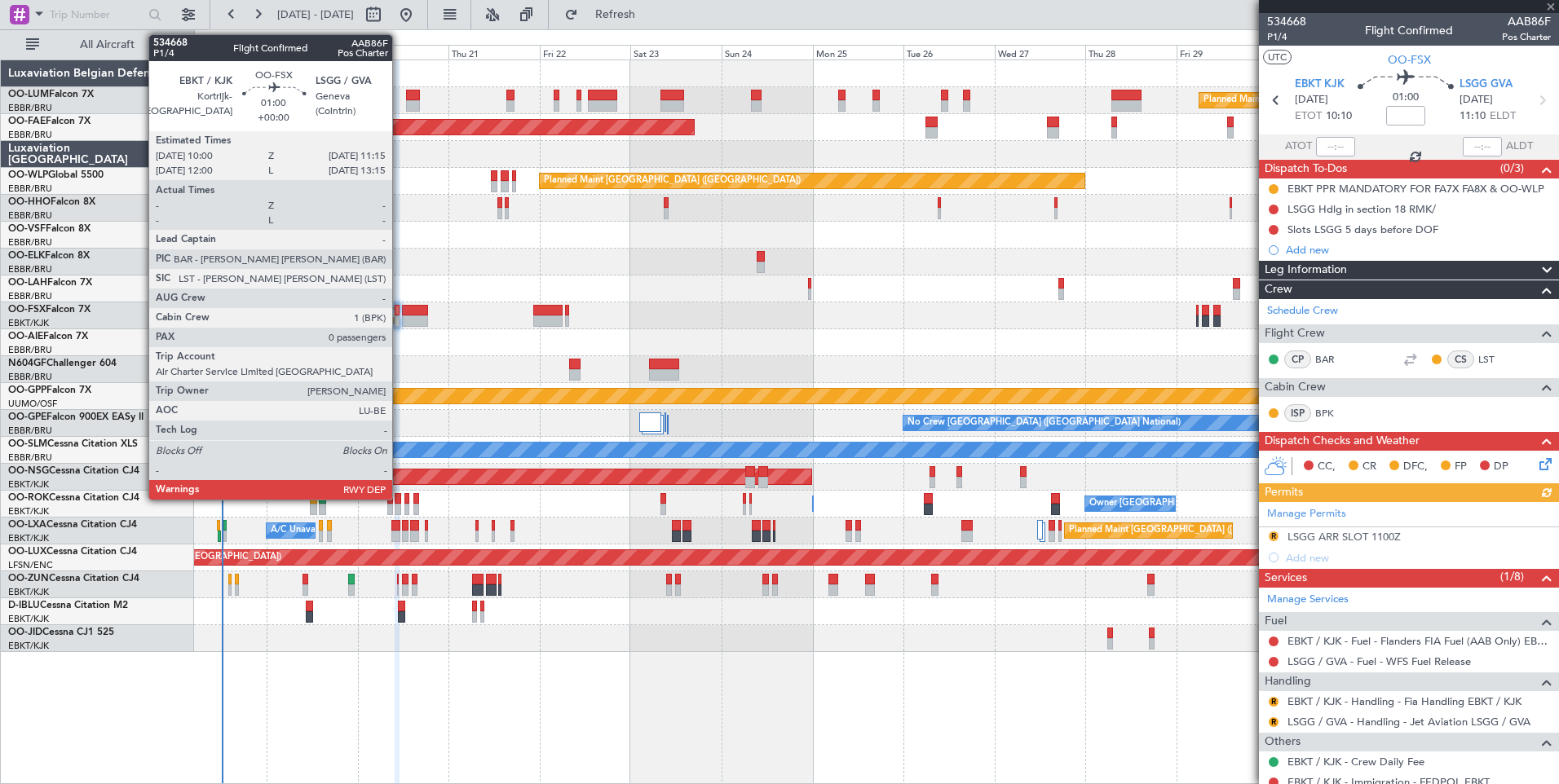
click at [400, 322] on div at bounding box center [397, 321] width 5 height 12
click at [407, 323] on div at bounding box center [415, 321] width 25 height 12
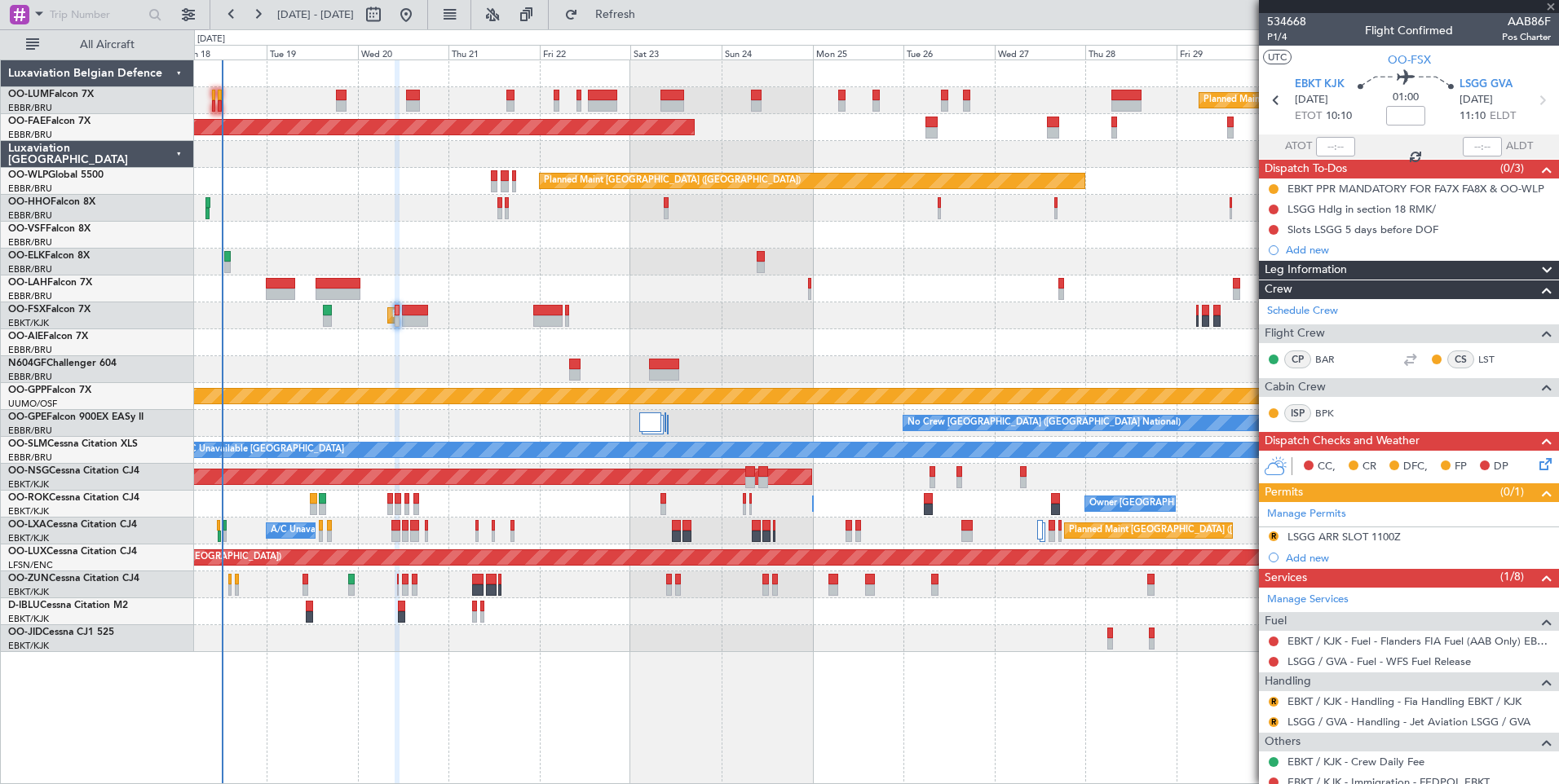
type input "2"
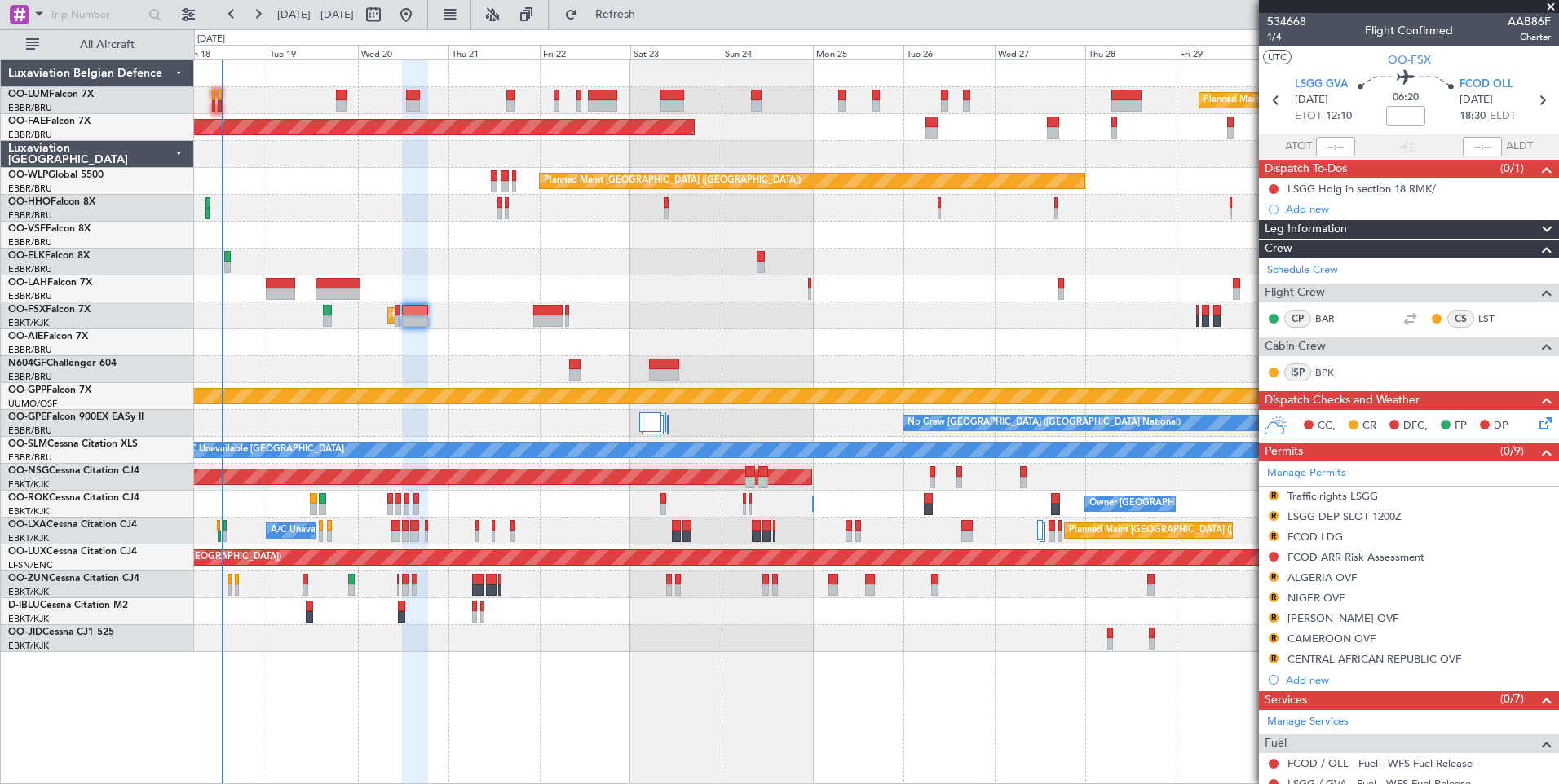
click at [344, 364] on div at bounding box center [876, 369] width 1364 height 27
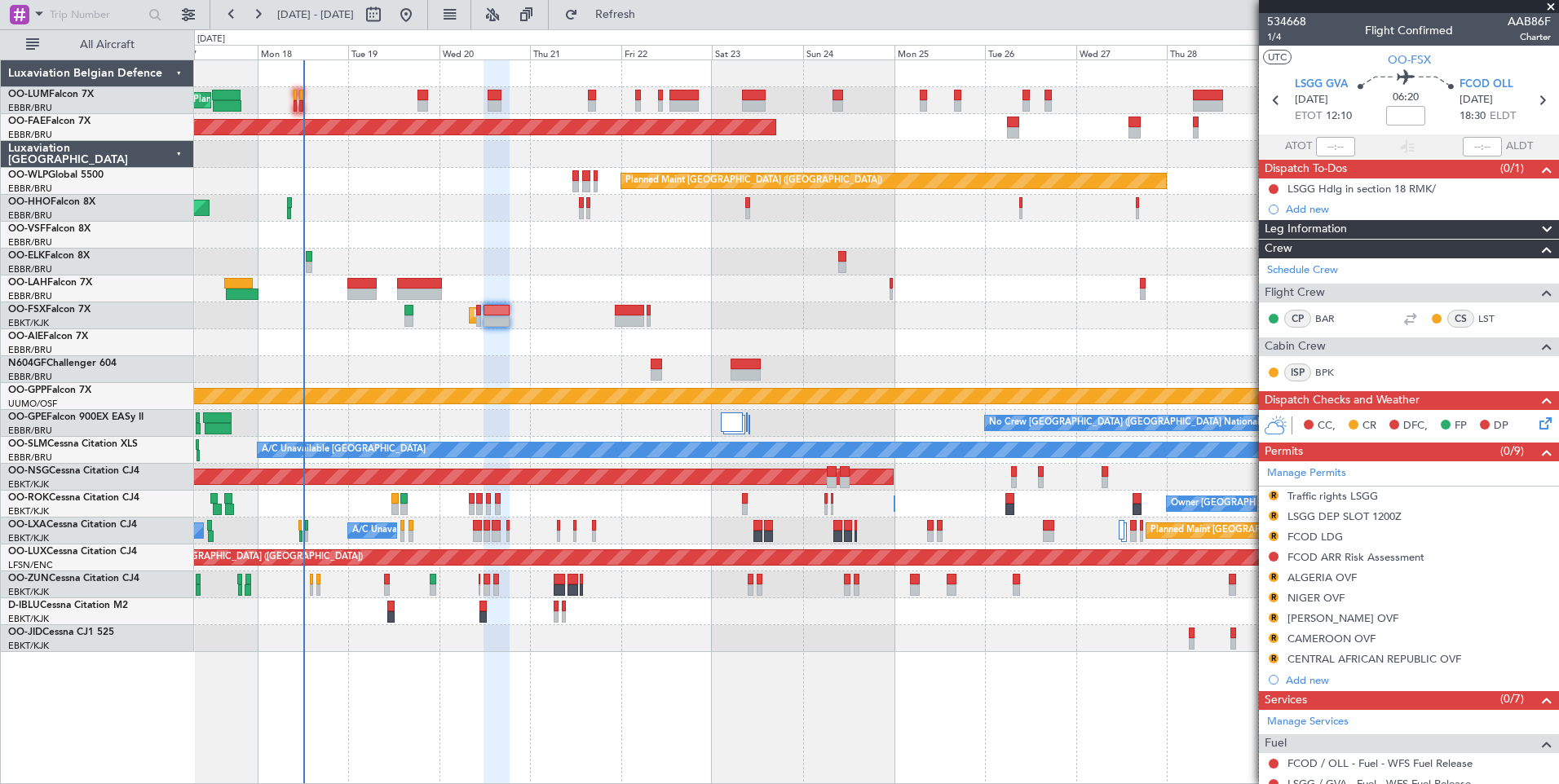
click at [506, 363] on div at bounding box center [876, 369] width 1364 height 27
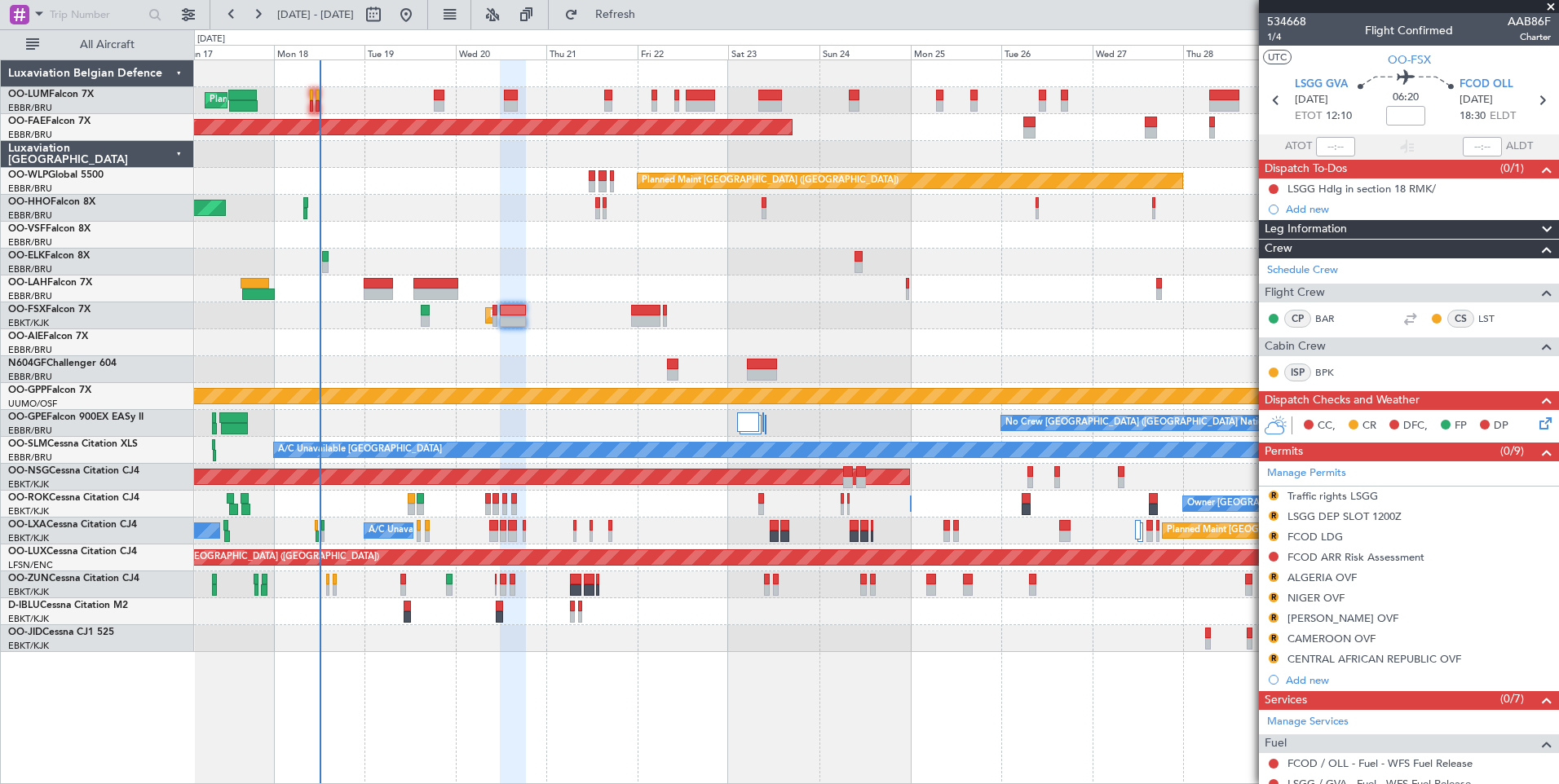
click at [532, 348] on div "Planned Maint [GEOGRAPHIC_DATA] ([GEOGRAPHIC_DATA])" at bounding box center [876, 343] width 1364 height 27
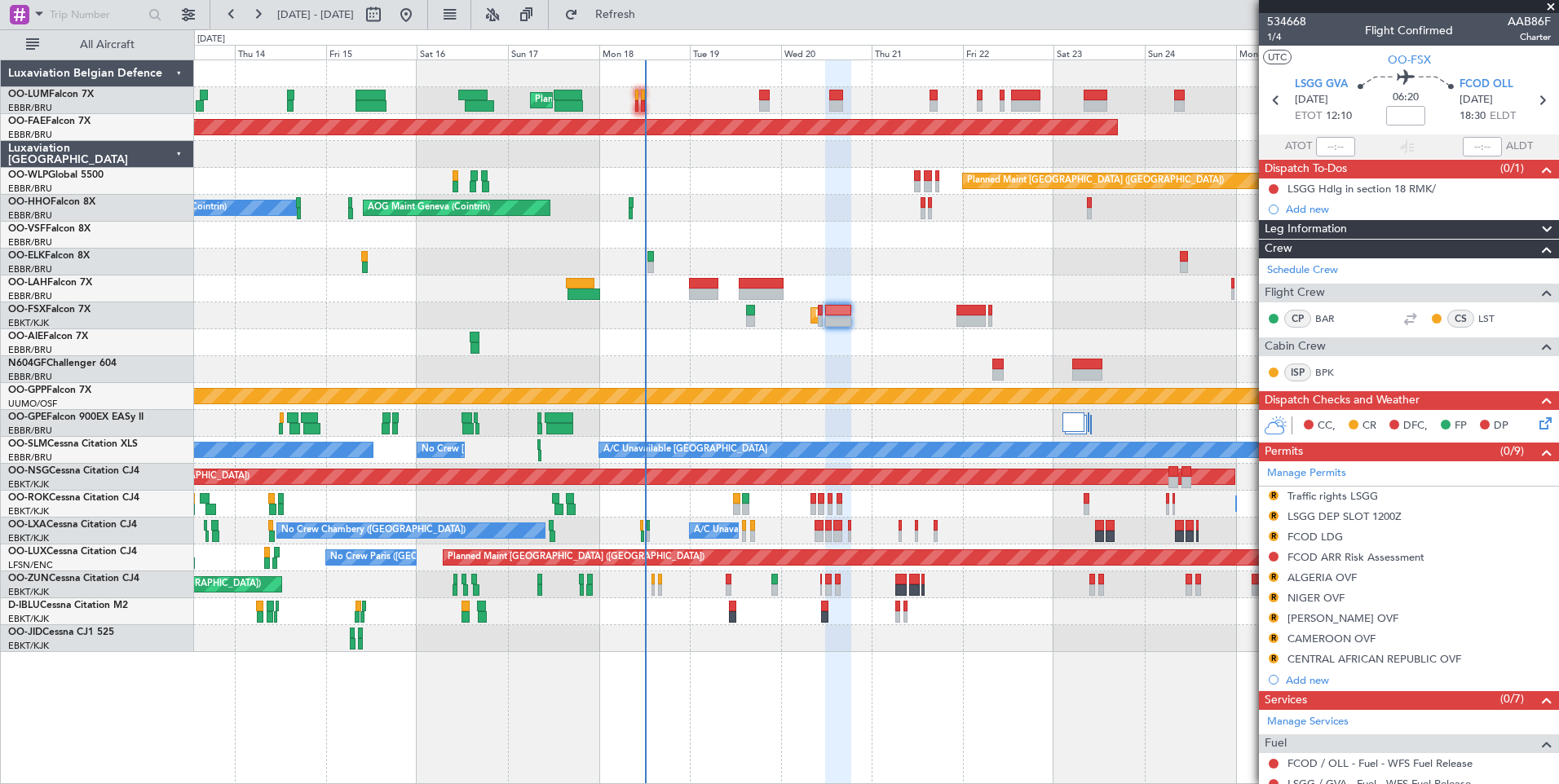
click at [964, 353] on div at bounding box center [876, 343] width 1364 height 27
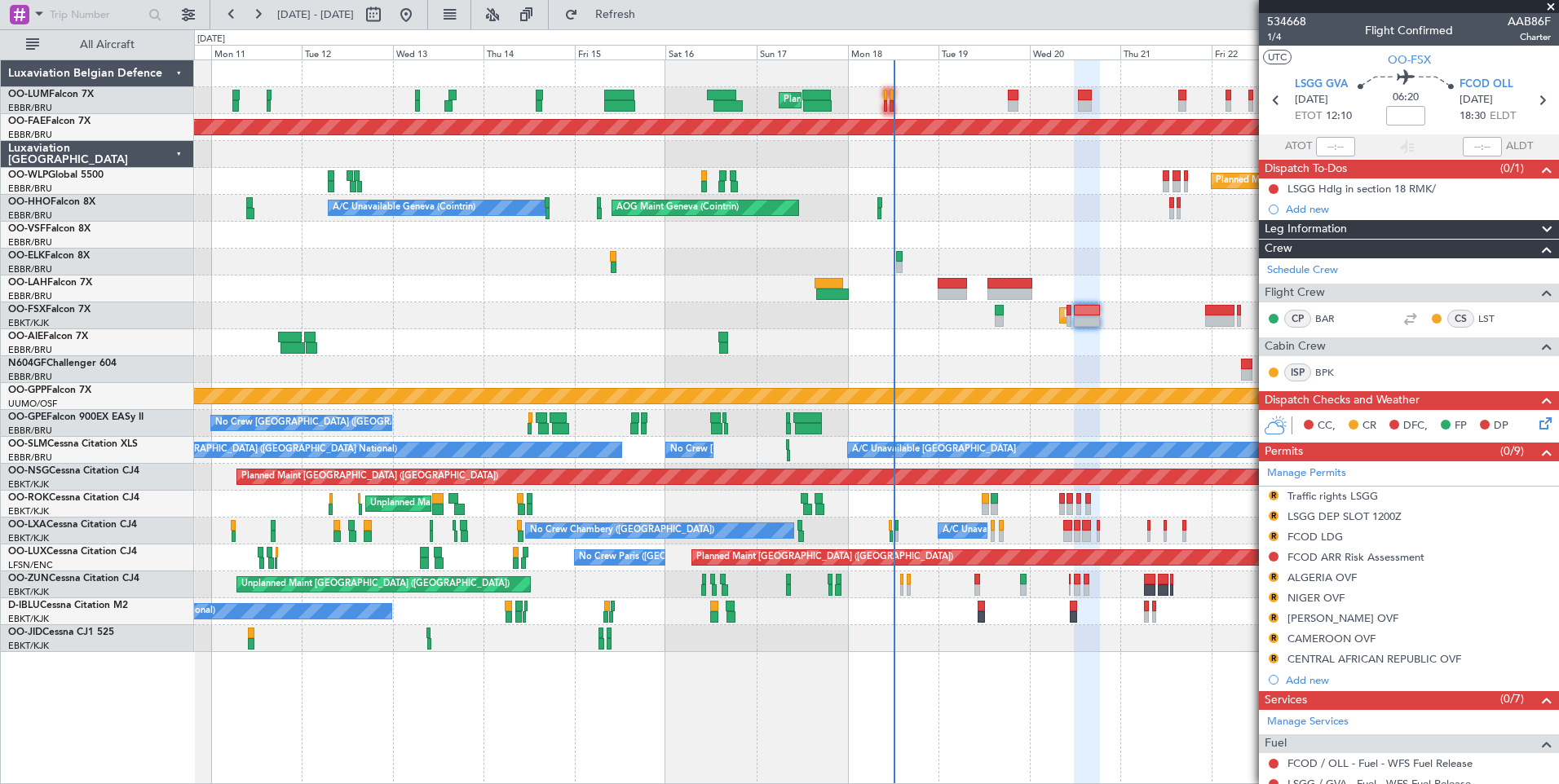
click at [70, 375] on div "Planned Maint Brussels (Brussels National) Unplanned Maint Brussels (Brussels N…" at bounding box center [779, 406] width 1559 height 755
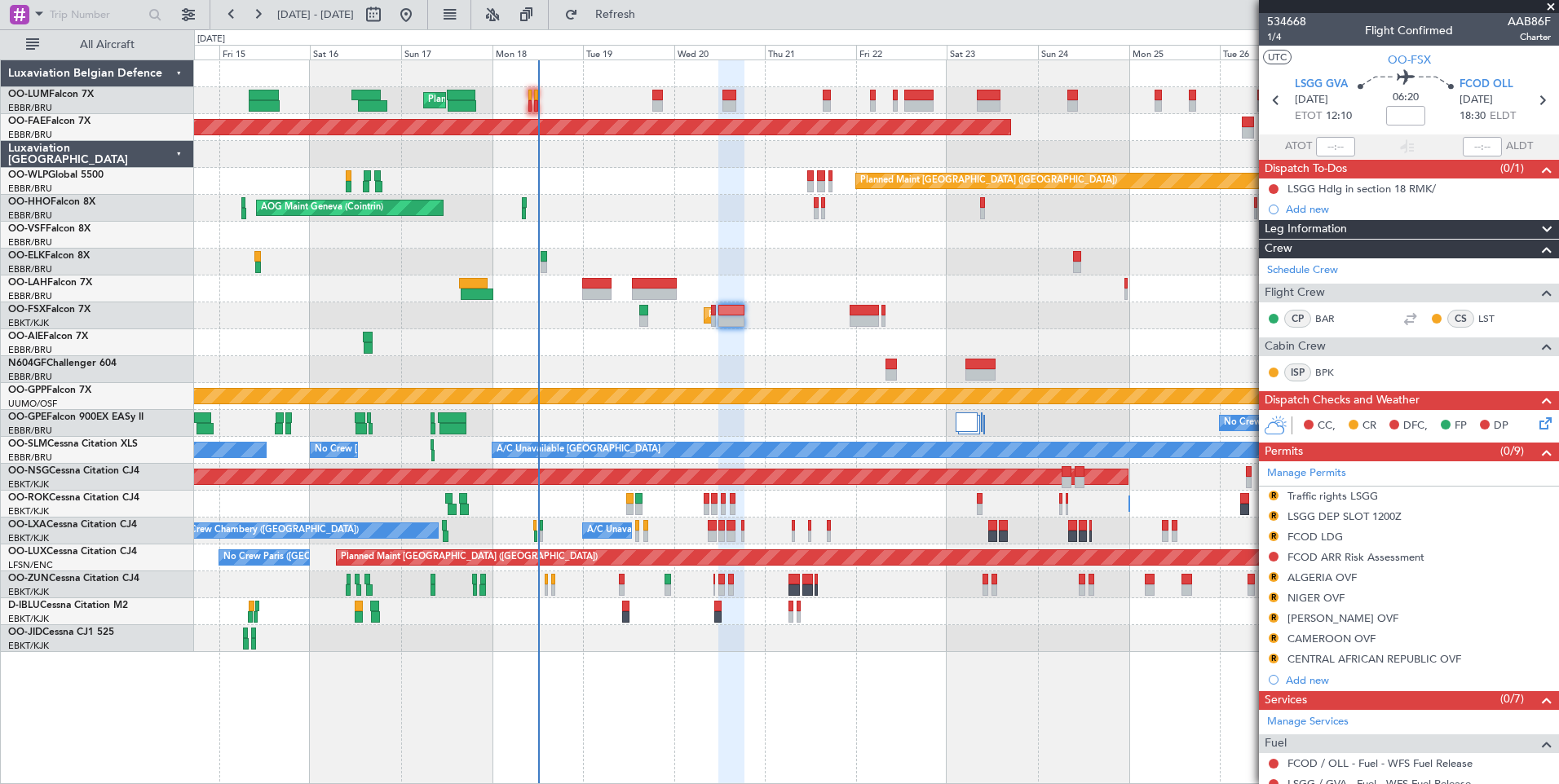
click at [482, 376] on div "Planned Maint Brussels (Brussels National) Planned Maint Brussels (Brussels Nat…" at bounding box center [876, 356] width 1364 height 592
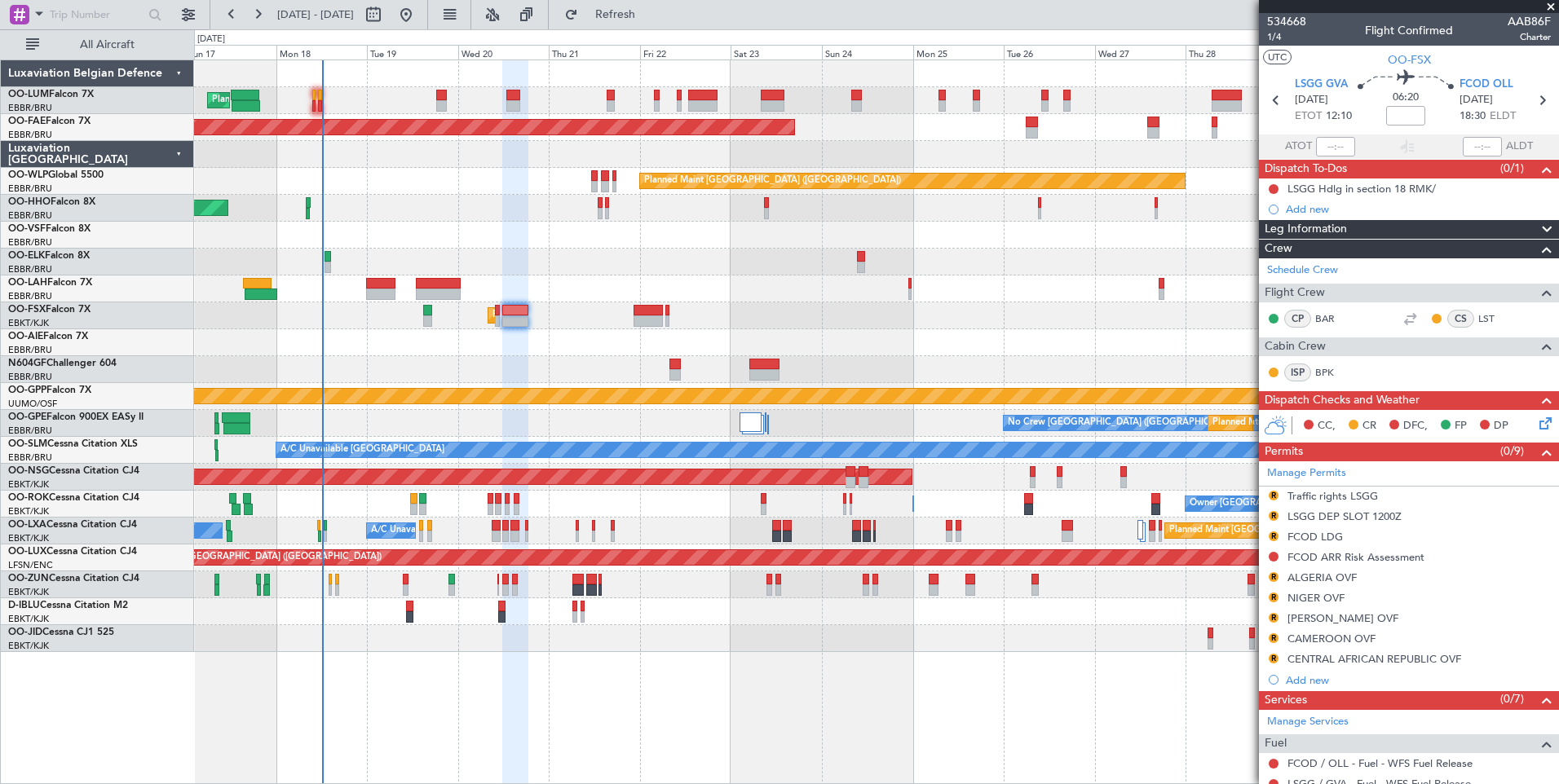
click at [497, 364] on div "Planned Maint Brussels (Brussels National) Planned Maint Brussels (Brussels Nat…" at bounding box center [876, 356] width 1364 height 592
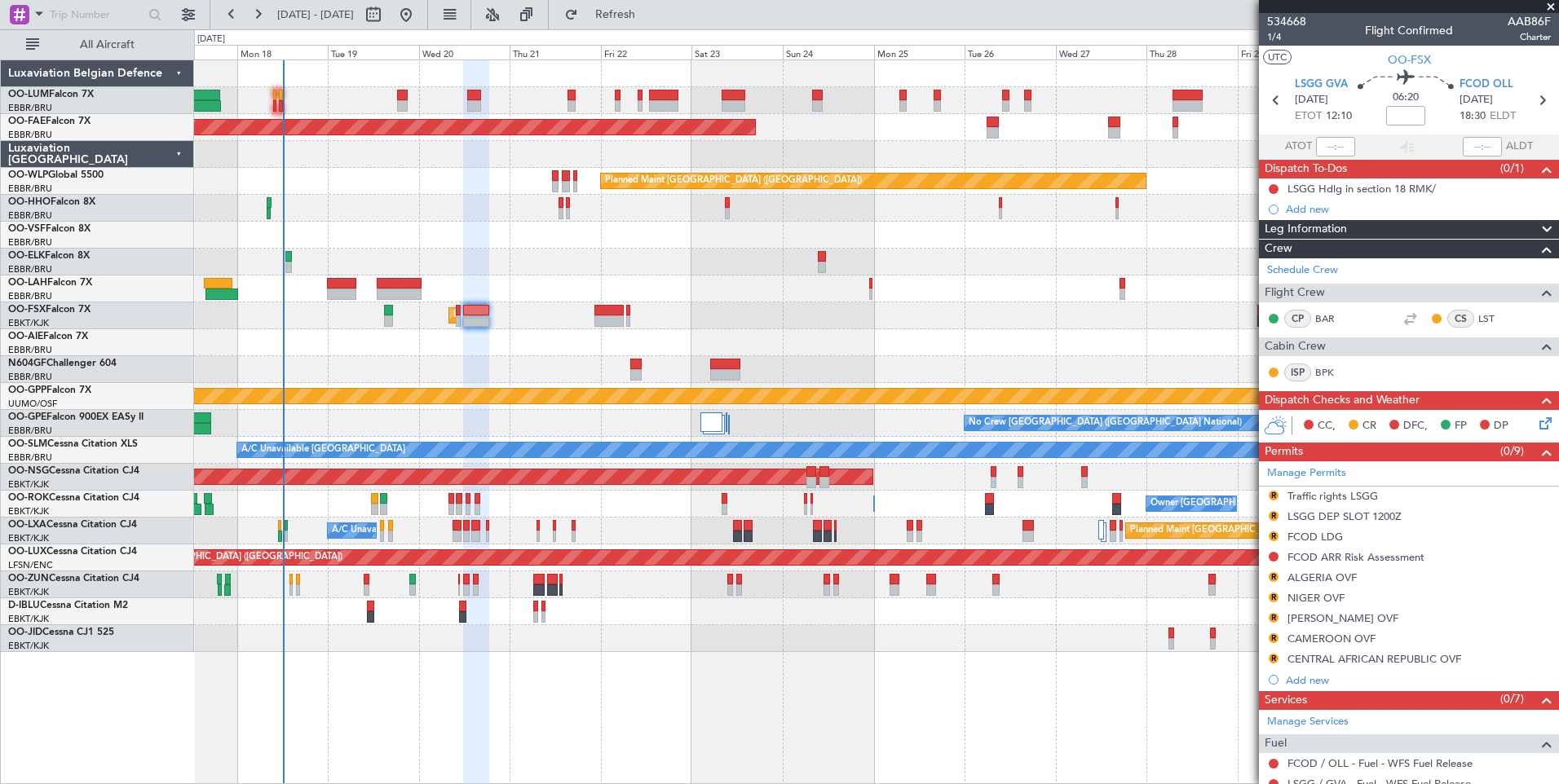
click at [569, 626] on div "Planned Maint Brussels (Brussels National) Planned Maint Brussels (Brussels Nat…" at bounding box center [876, 356] width 1364 height 592
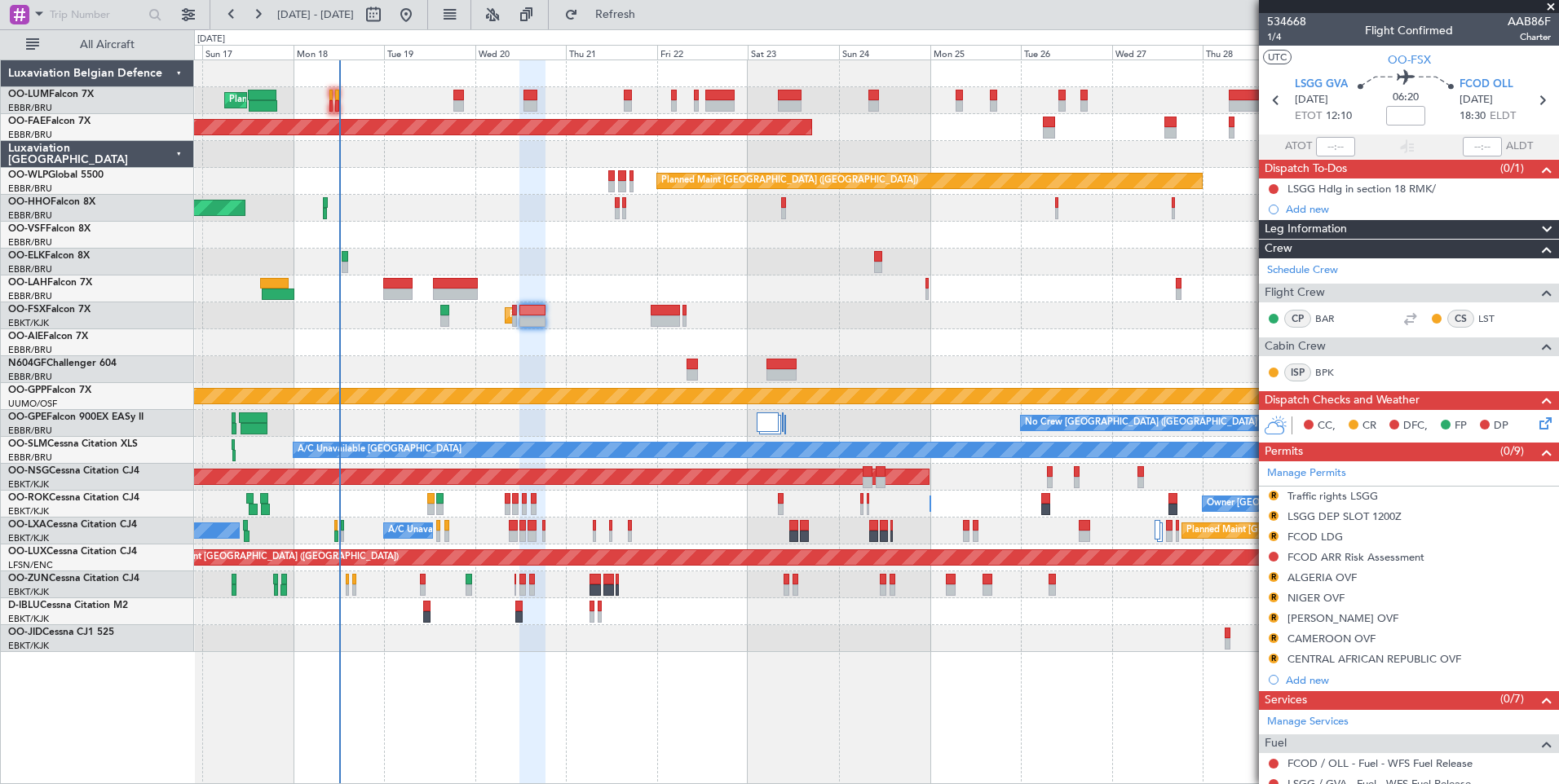
click at [591, 628] on div "Planned Maint Kortrijk-[GEOGRAPHIC_DATA]" at bounding box center [876, 639] width 1364 height 27
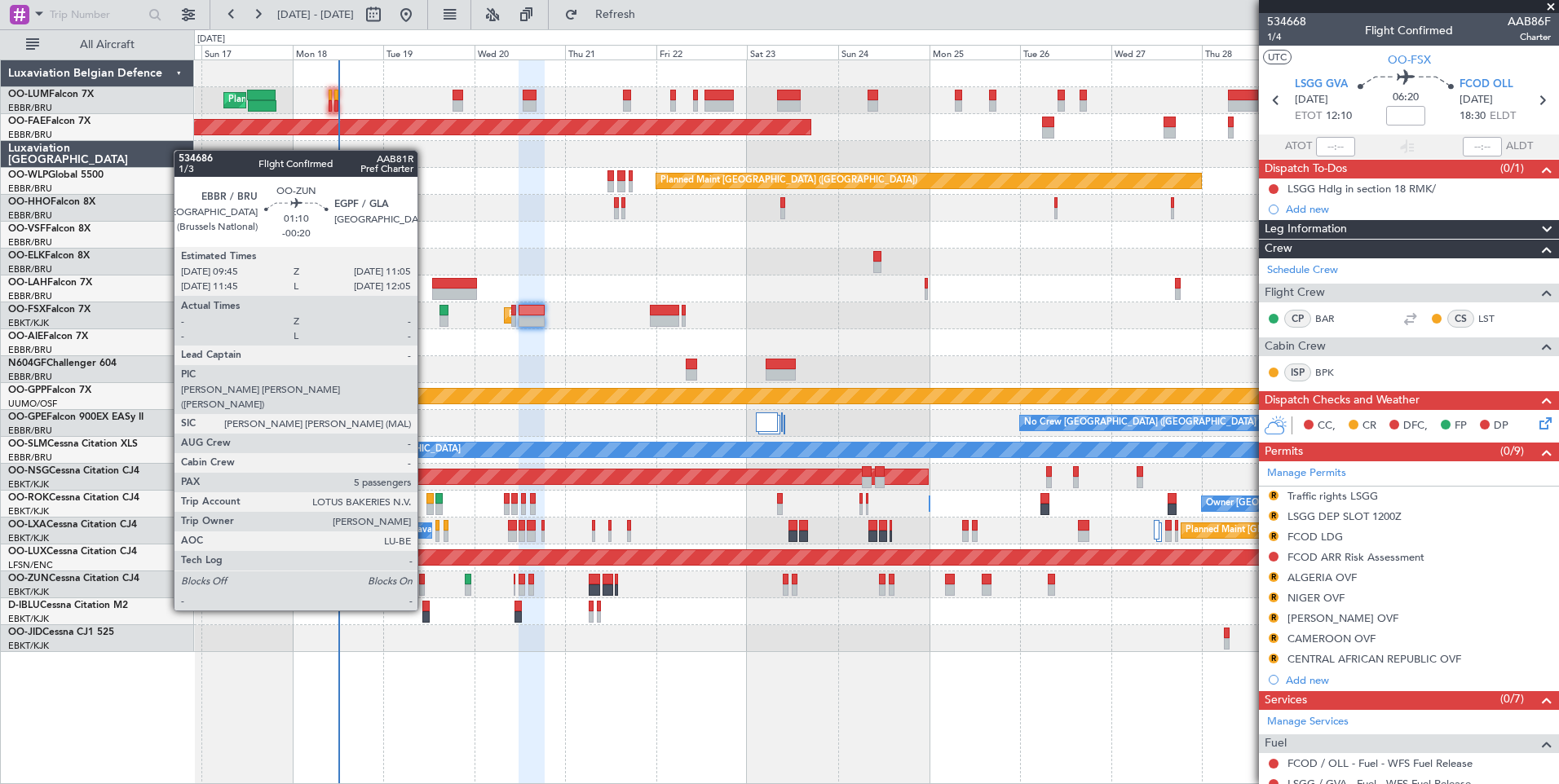
click at [425, 581] on div at bounding box center [421, 580] width 6 height 12
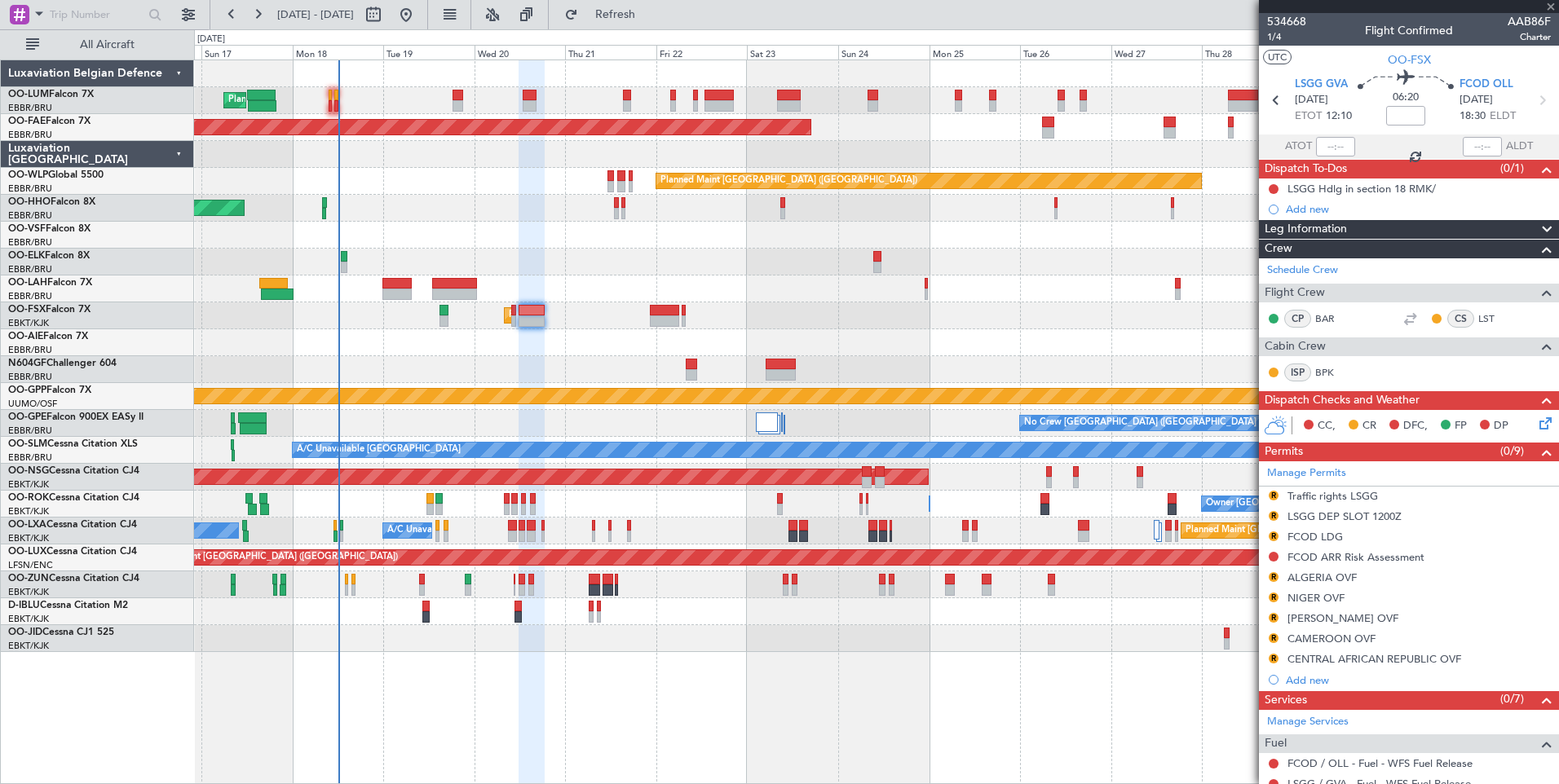
type input "-00:20"
type input "5"
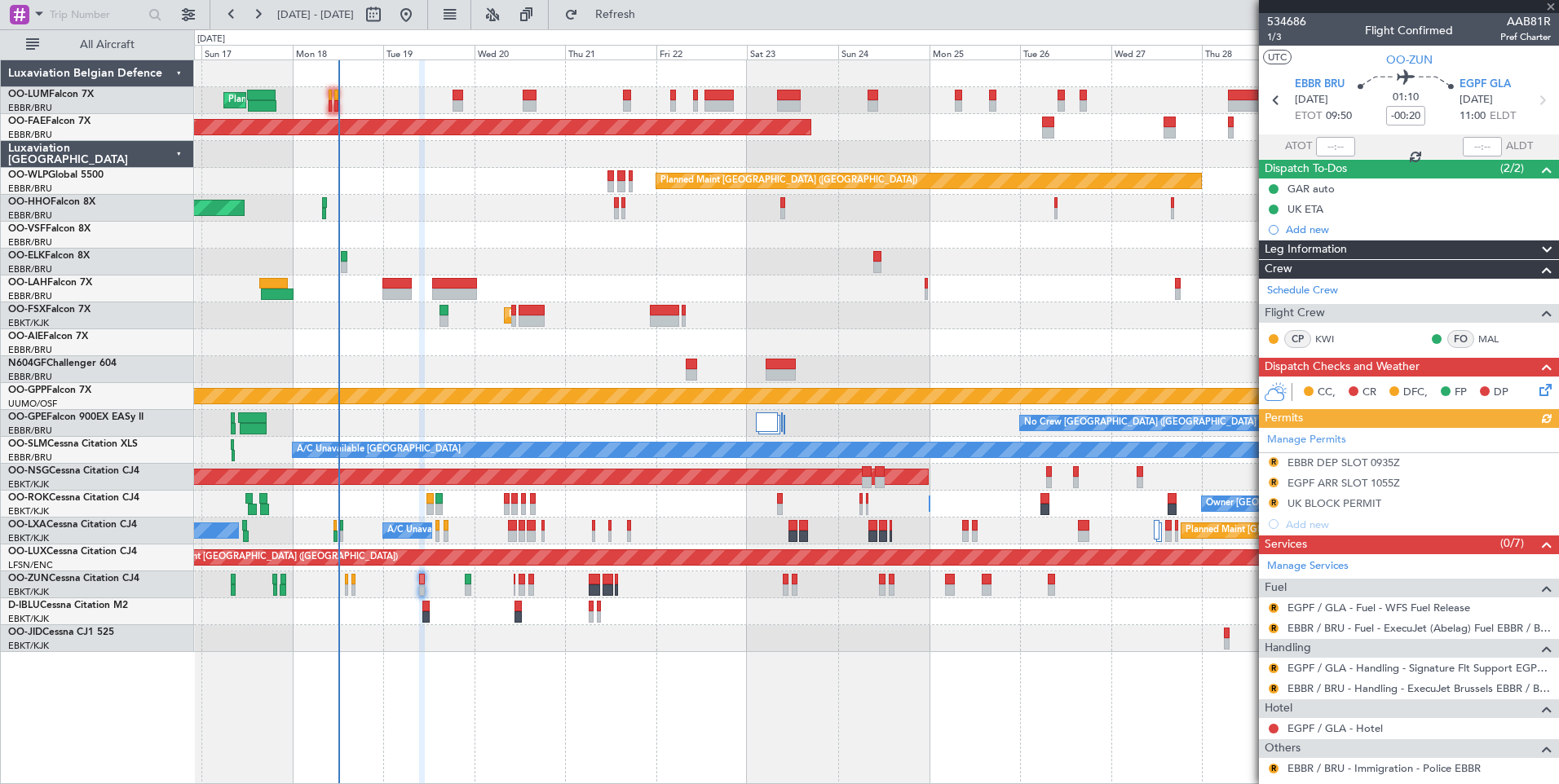
click at [425, 674] on div at bounding box center [421, 422] width 6 height 725
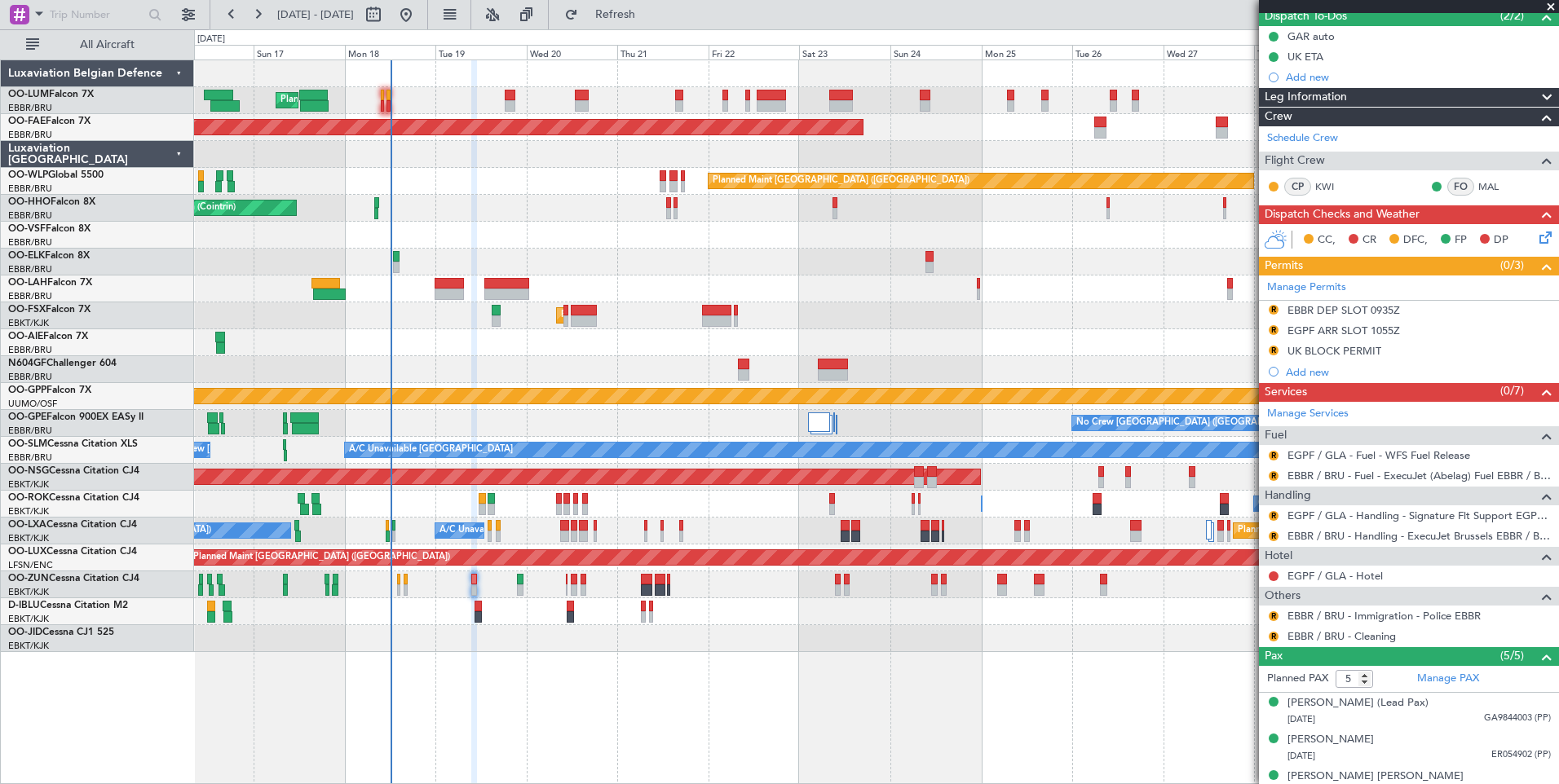
scroll to position [163, 0]
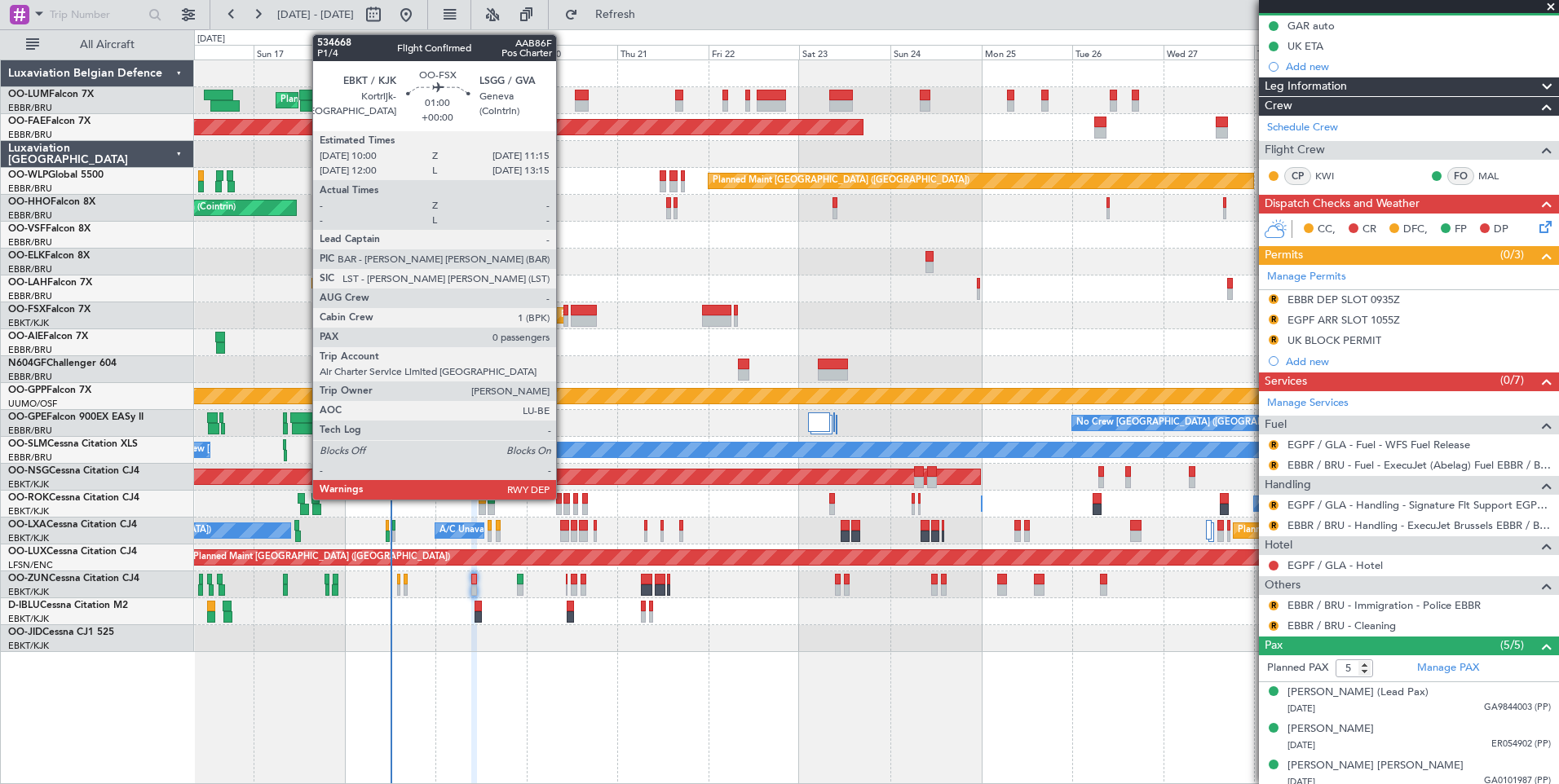
click at [563, 310] on div at bounding box center [566, 311] width 5 height 12
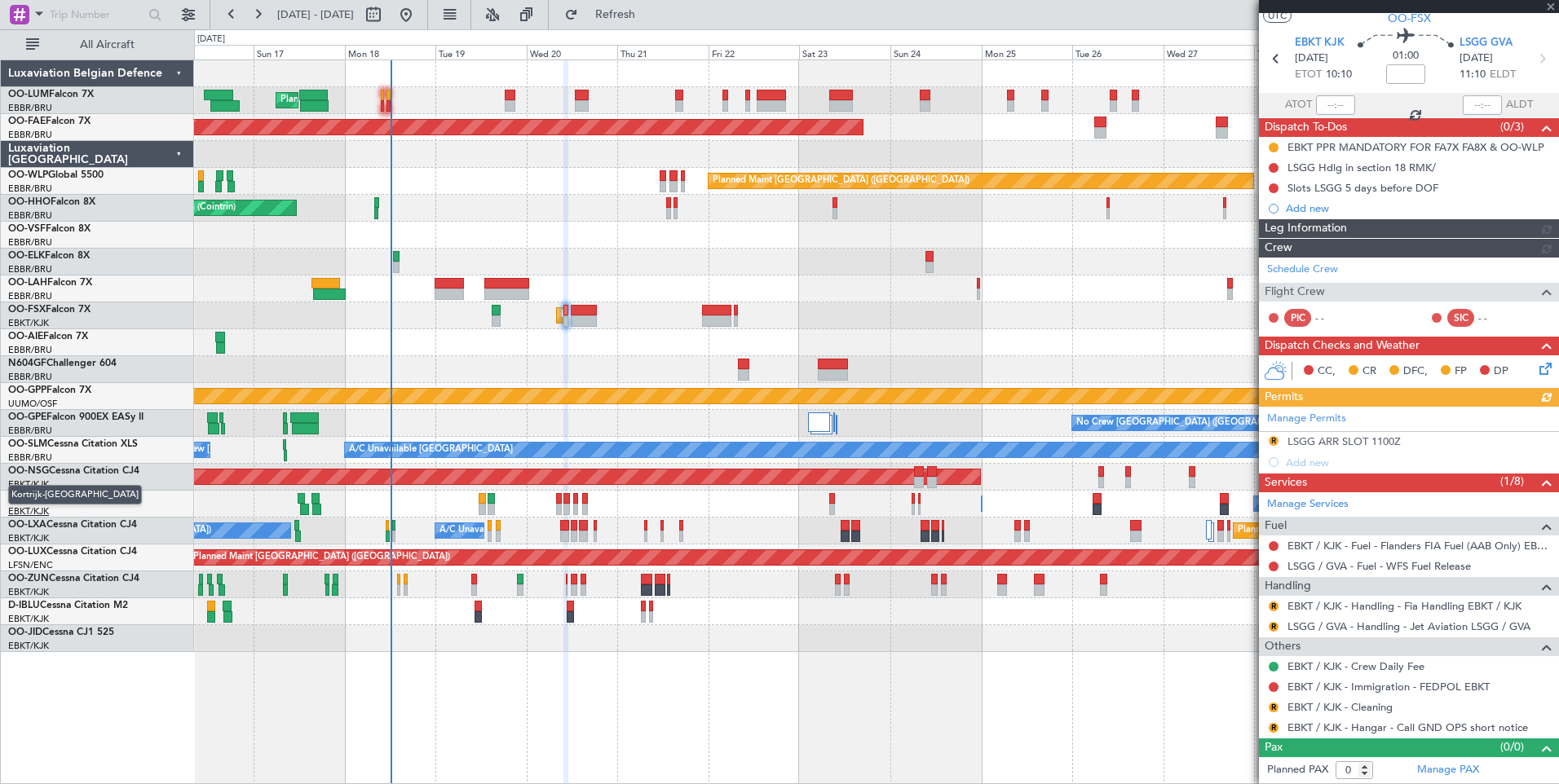
scroll to position [0, 0]
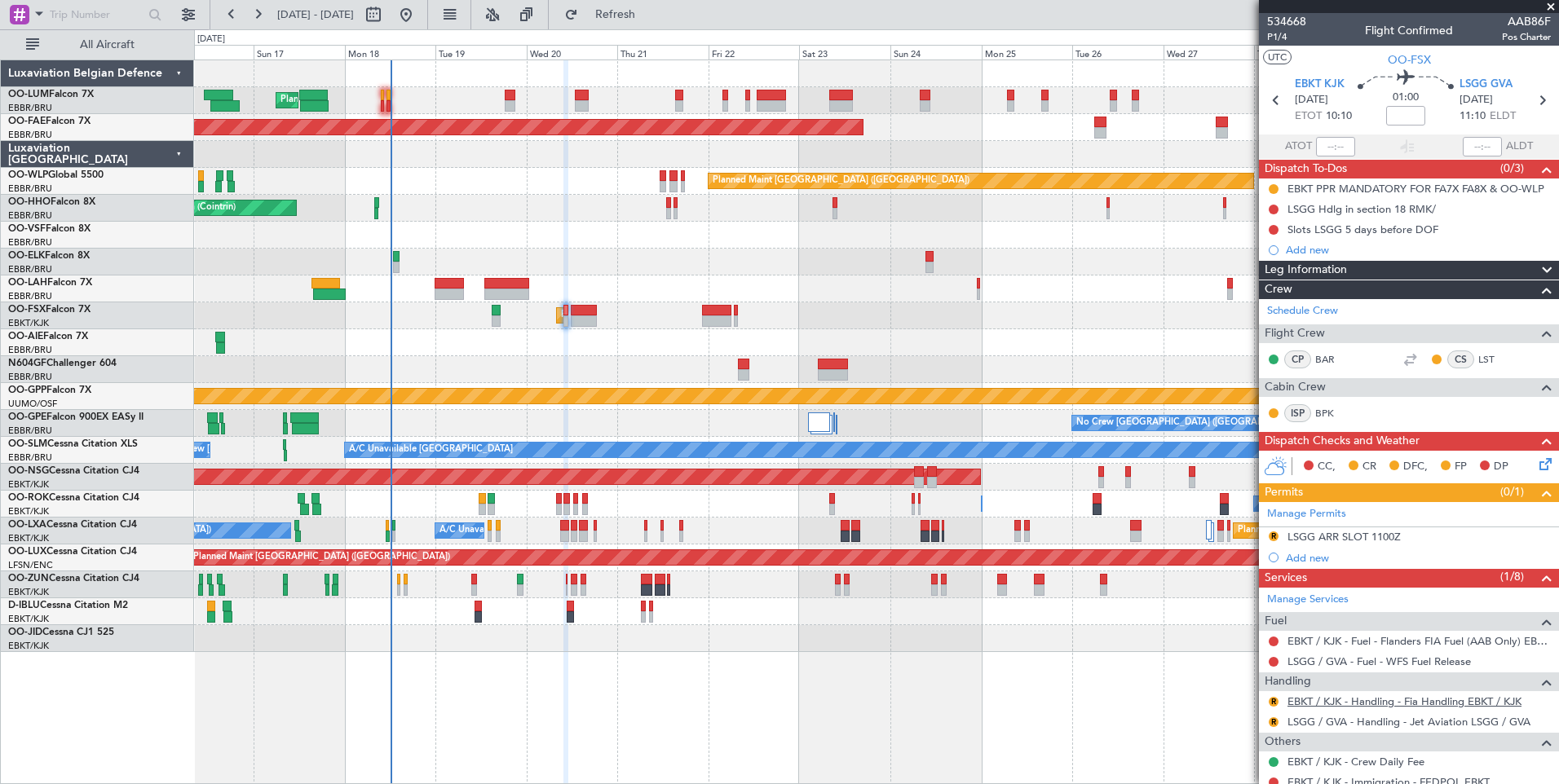
click at [1327, 700] on link "EBKT / KJK - Handling - Fia Handling EBKT / KJK" at bounding box center [1404, 701] width 234 height 14
click at [1272, 701] on button "R" at bounding box center [1273, 702] width 10 height 10
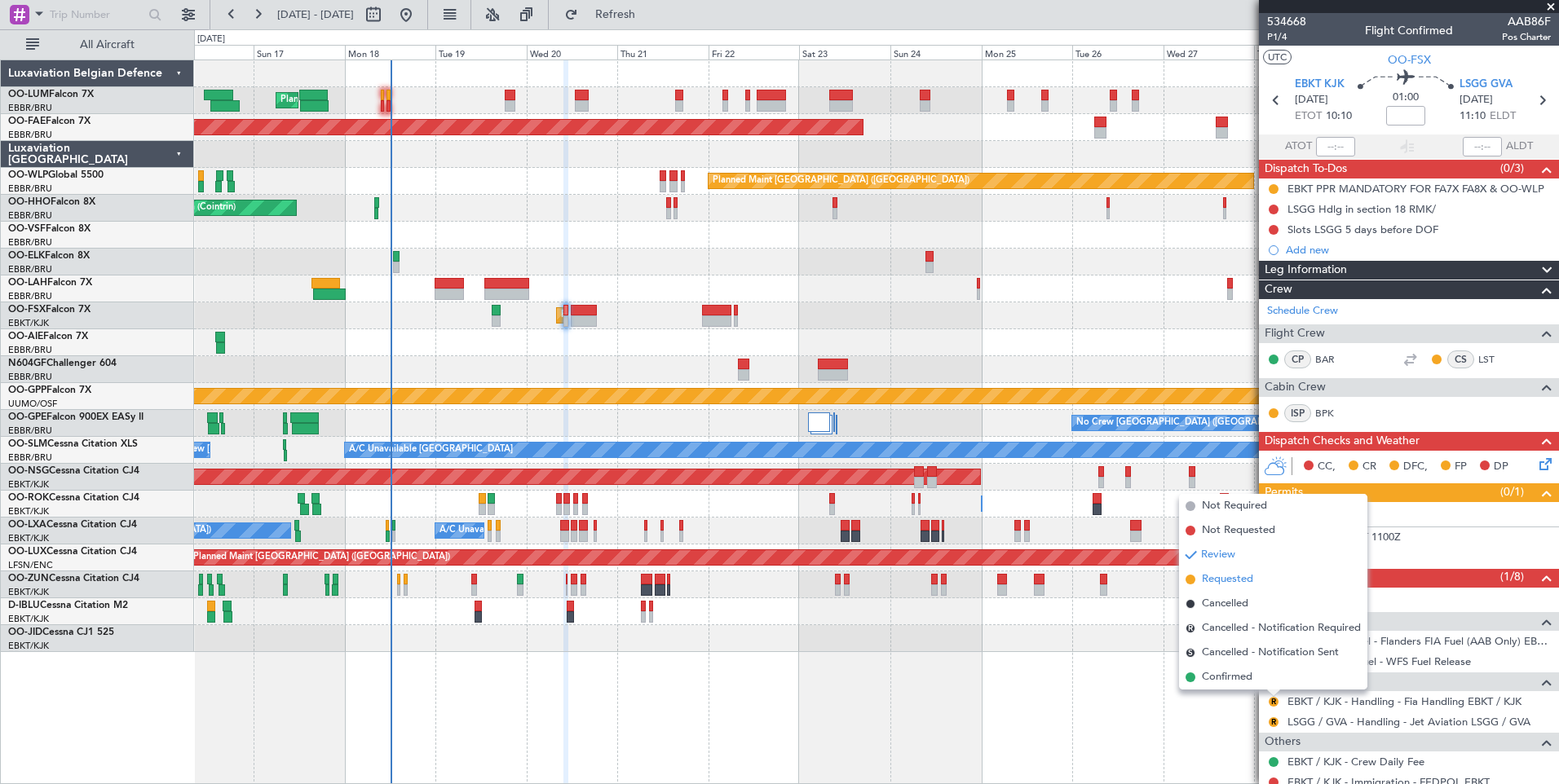
click at [1235, 583] on span "Requested" at bounding box center [1227, 580] width 51 height 17
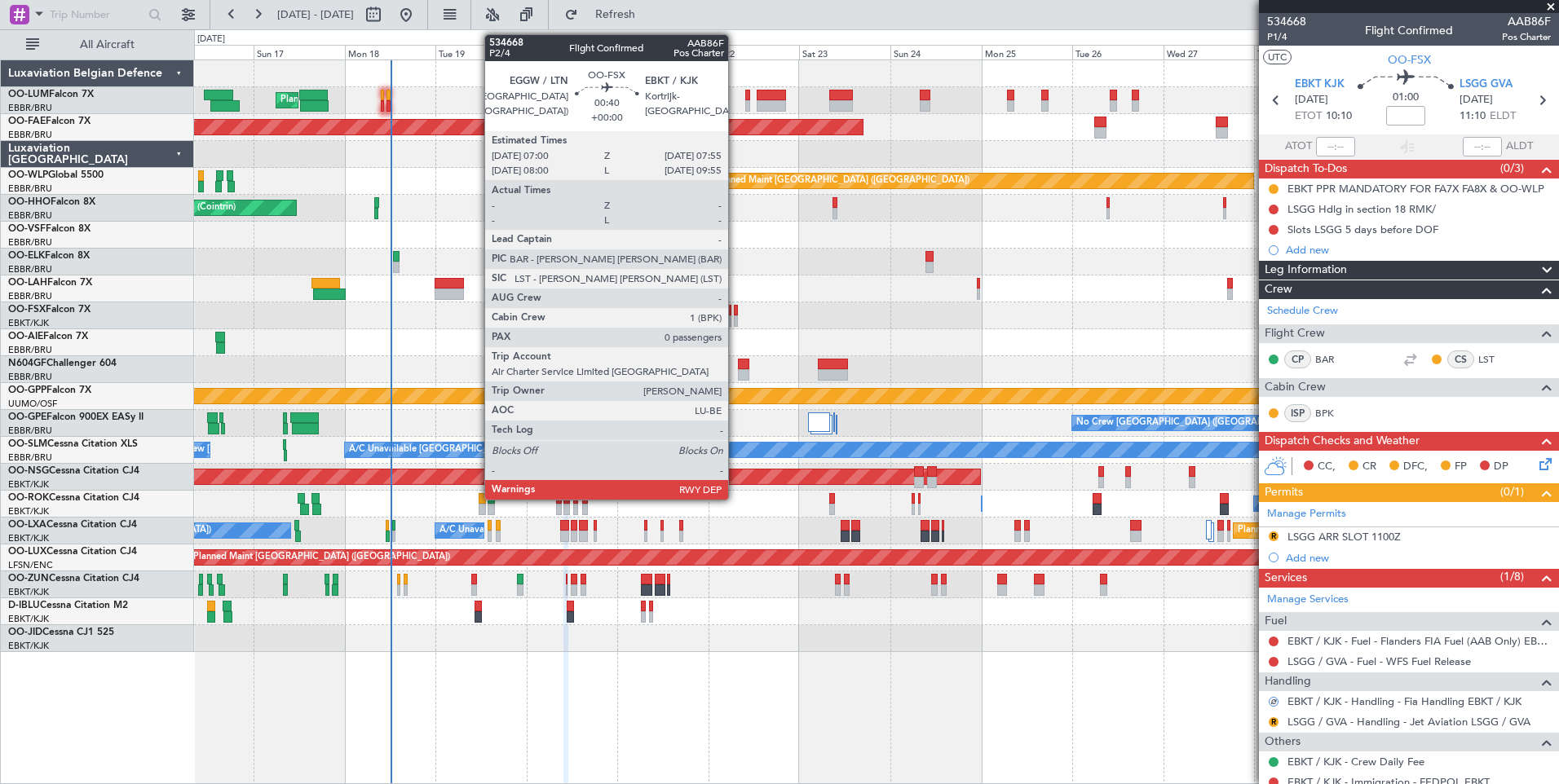
click at [736, 315] on div at bounding box center [736, 321] width 4 height 12
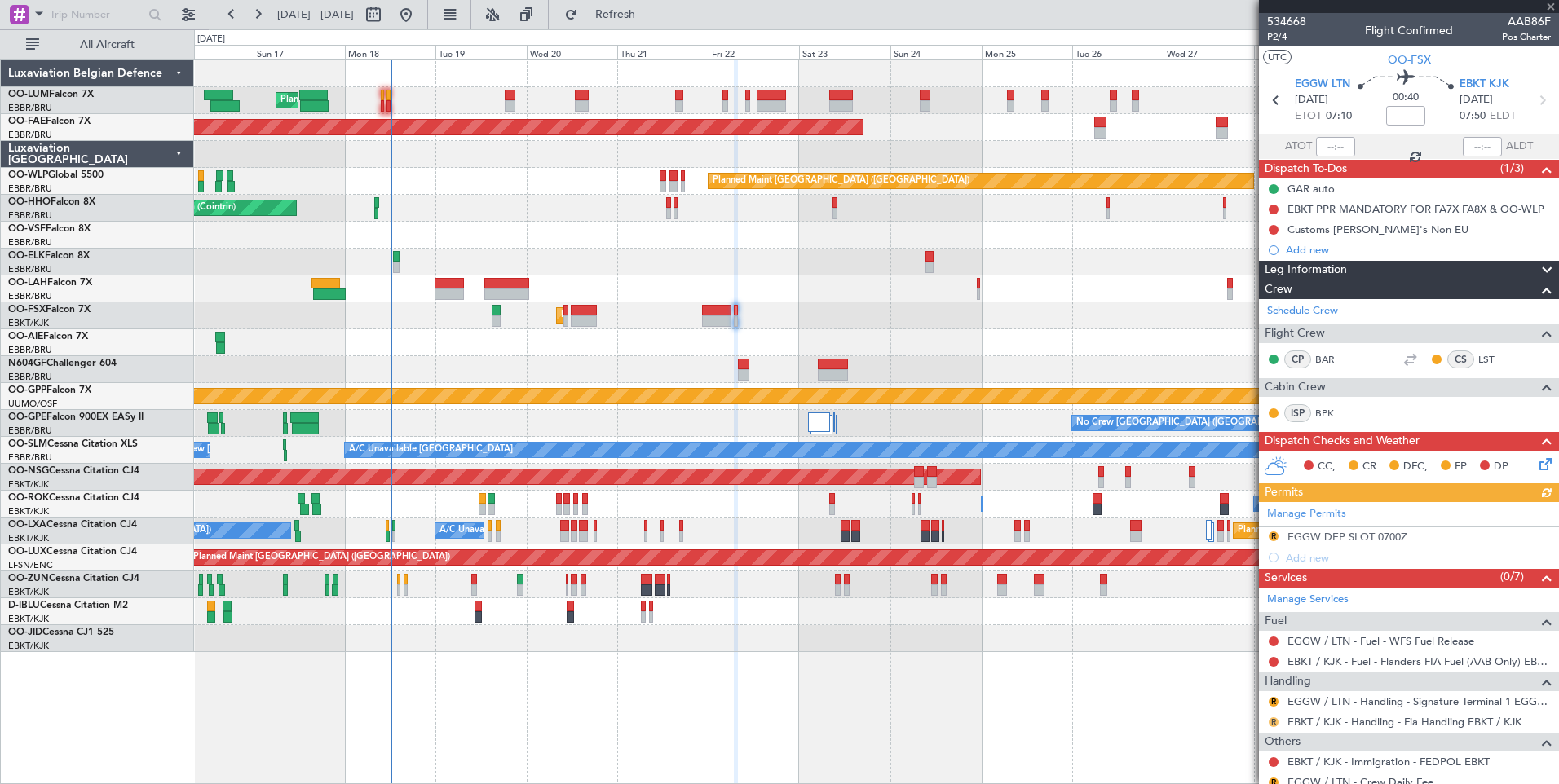
click at [1277, 719] on button "R" at bounding box center [1273, 722] width 10 height 10
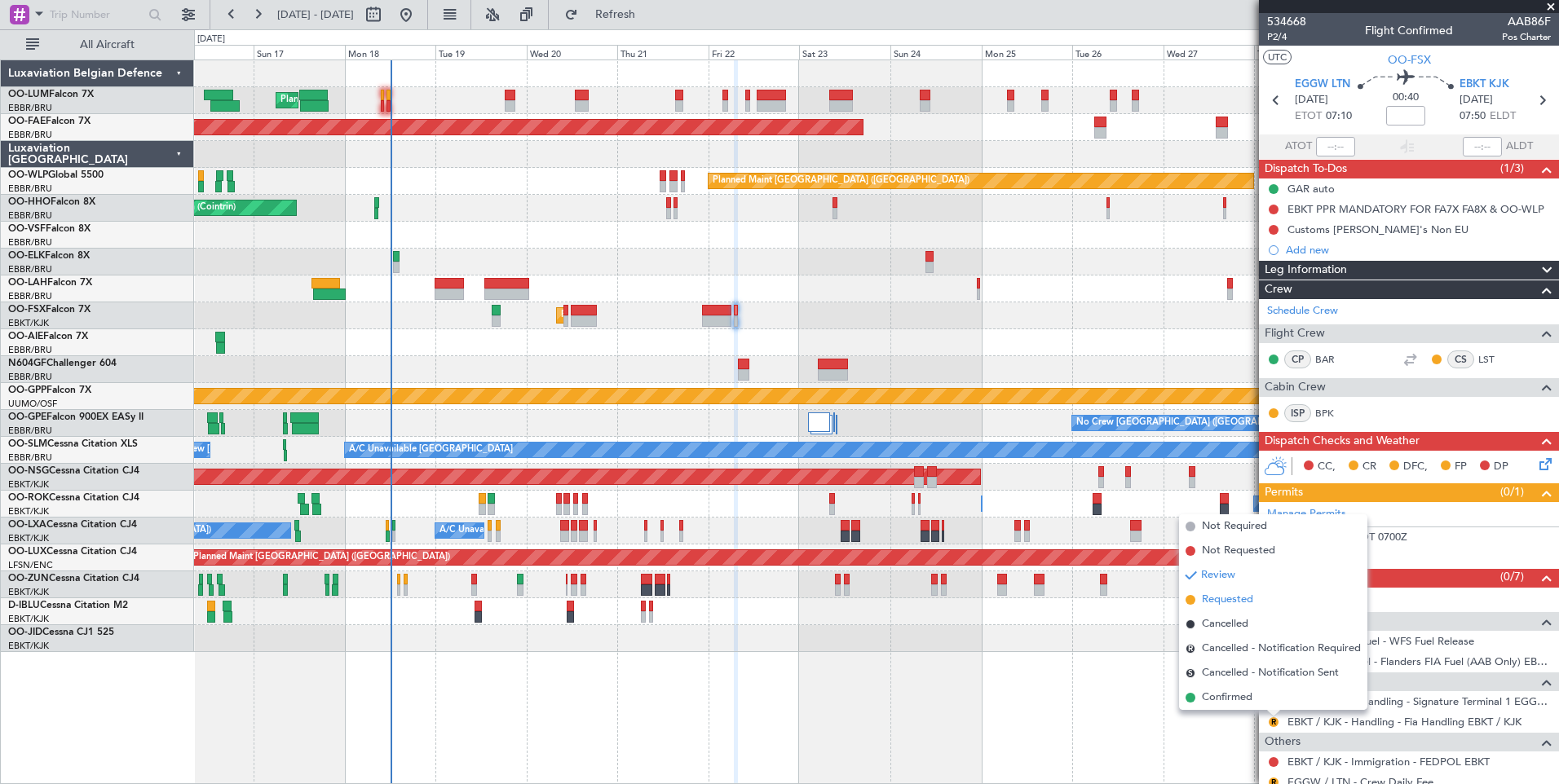
click at [1229, 599] on span "Requested" at bounding box center [1227, 600] width 51 height 17
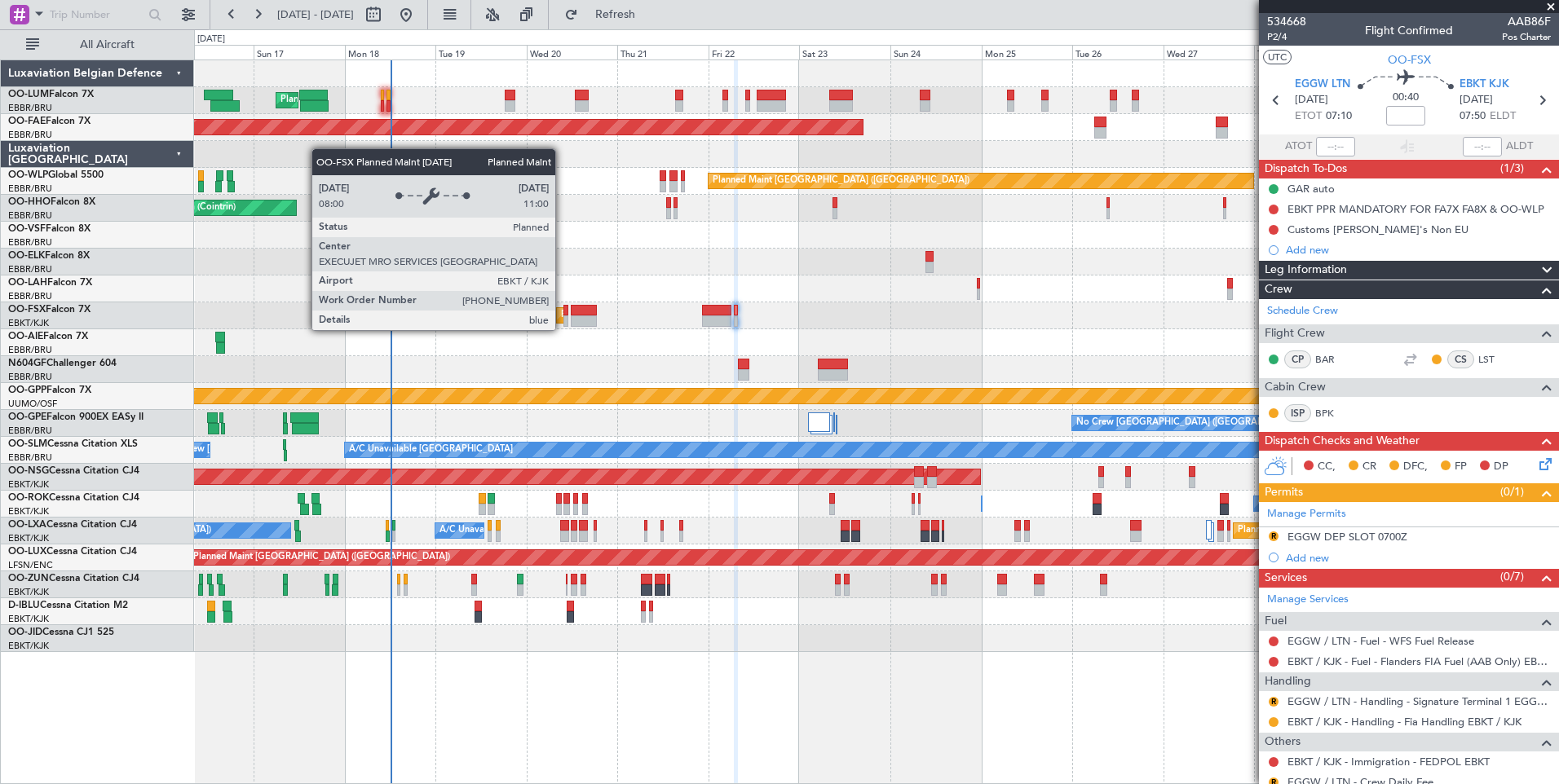
click at [563, 314] on div "Planned Maint Kortrijk-[GEOGRAPHIC_DATA]" at bounding box center [655, 315] width 190 height 24
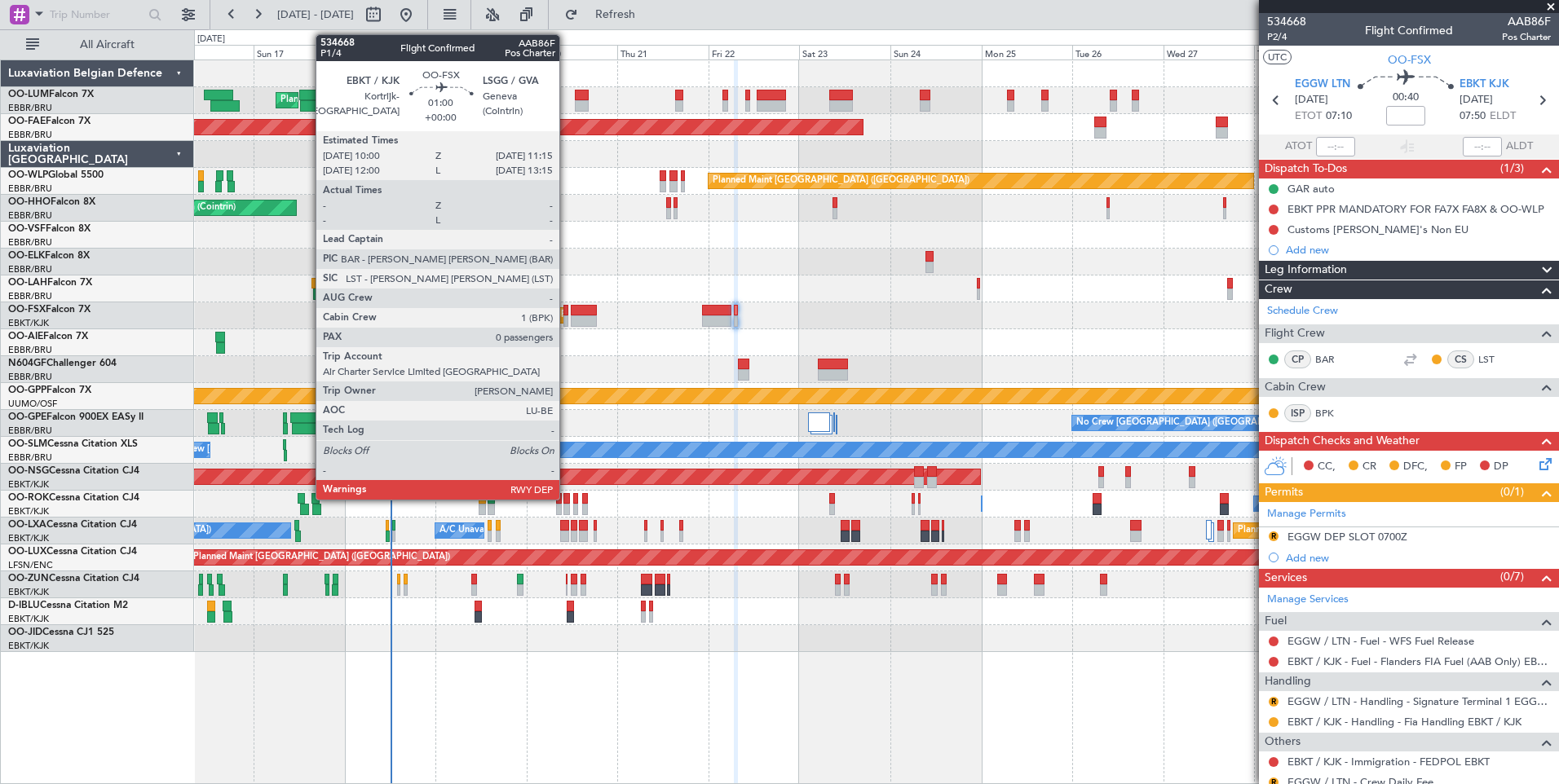
click at [567, 314] on div at bounding box center [566, 311] width 5 height 12
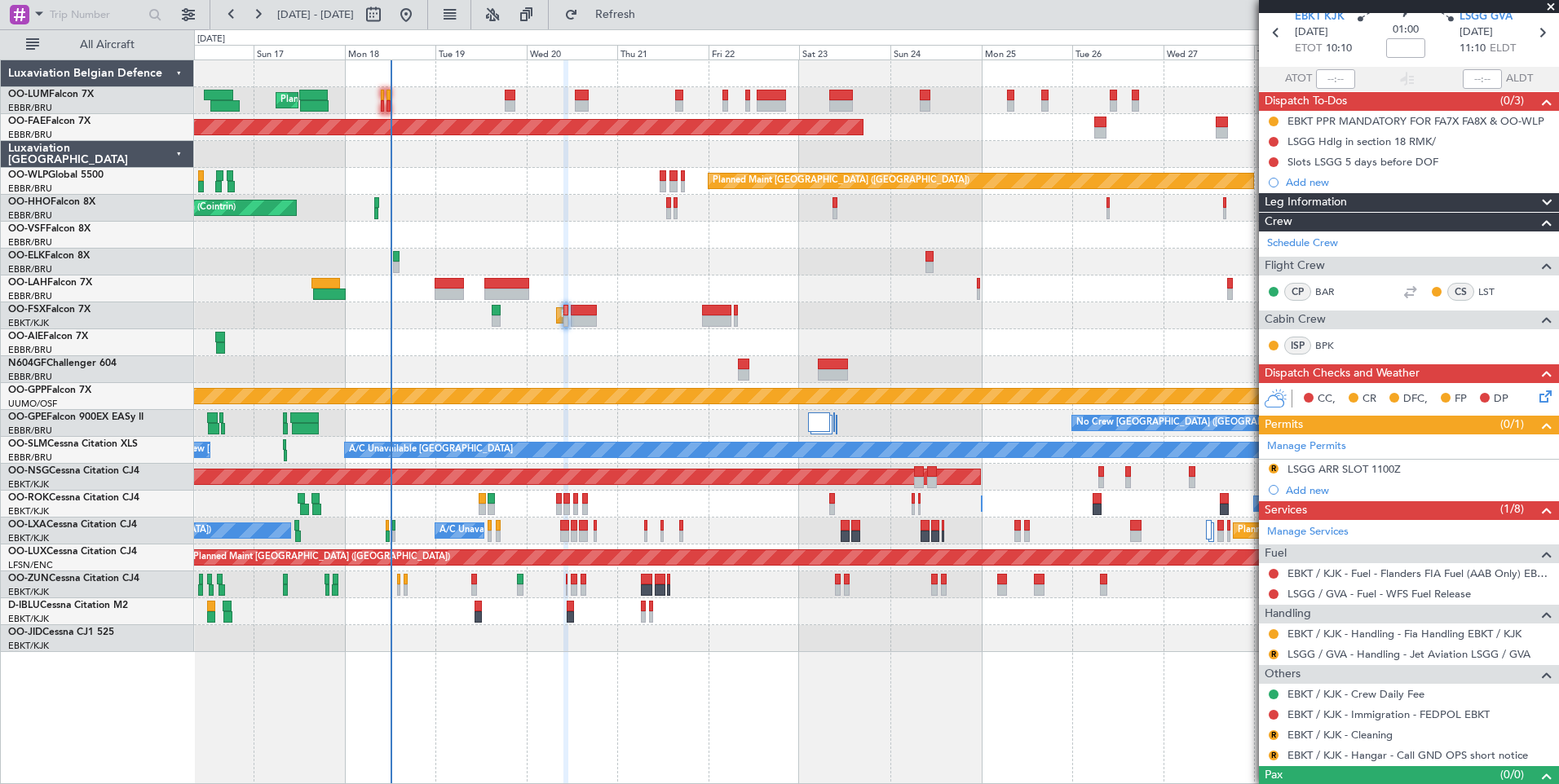
scroll to position [94, 0]
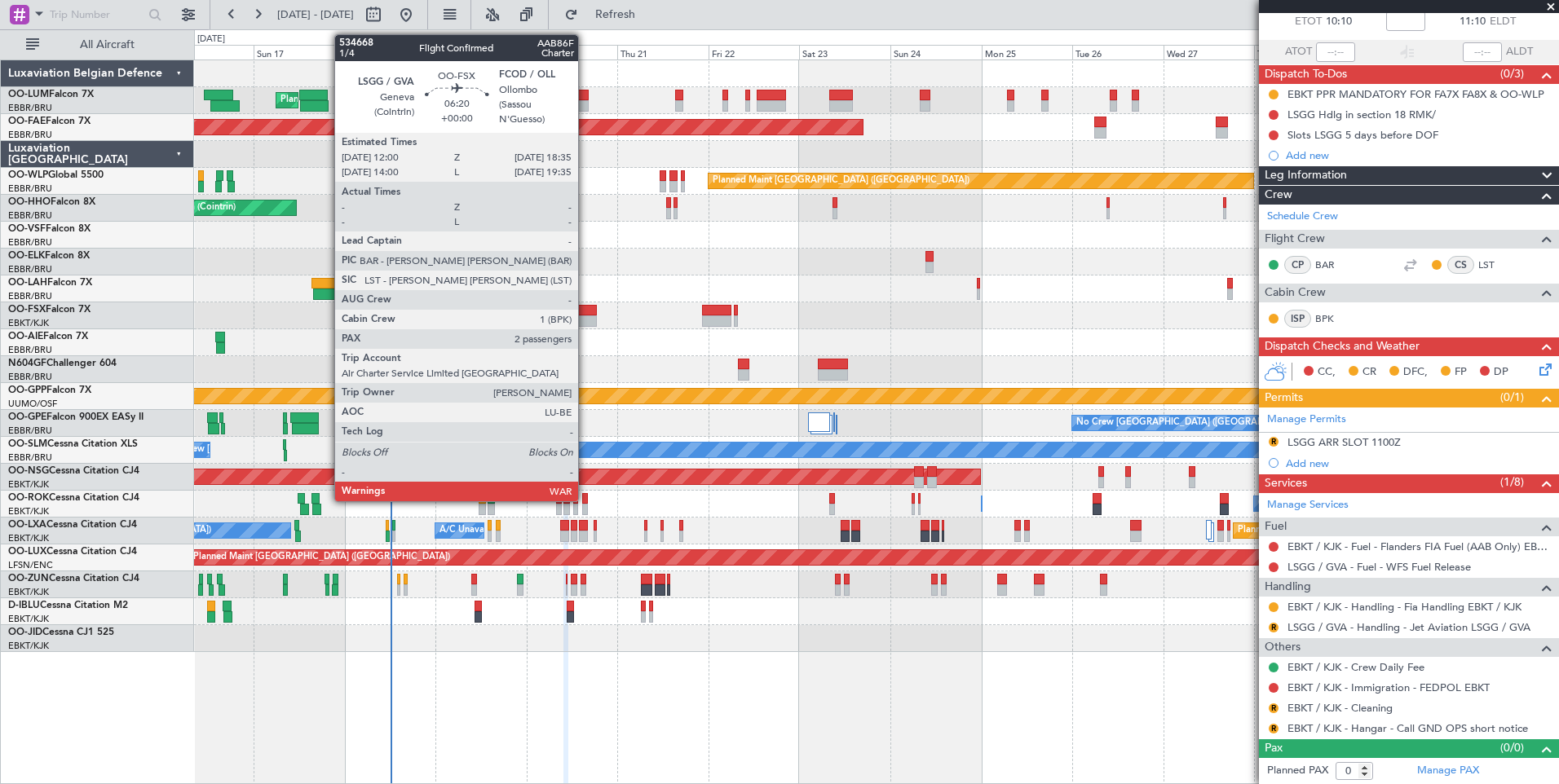
click at [585, 313] on div at bounding box center [583, 311] width 25 height 12
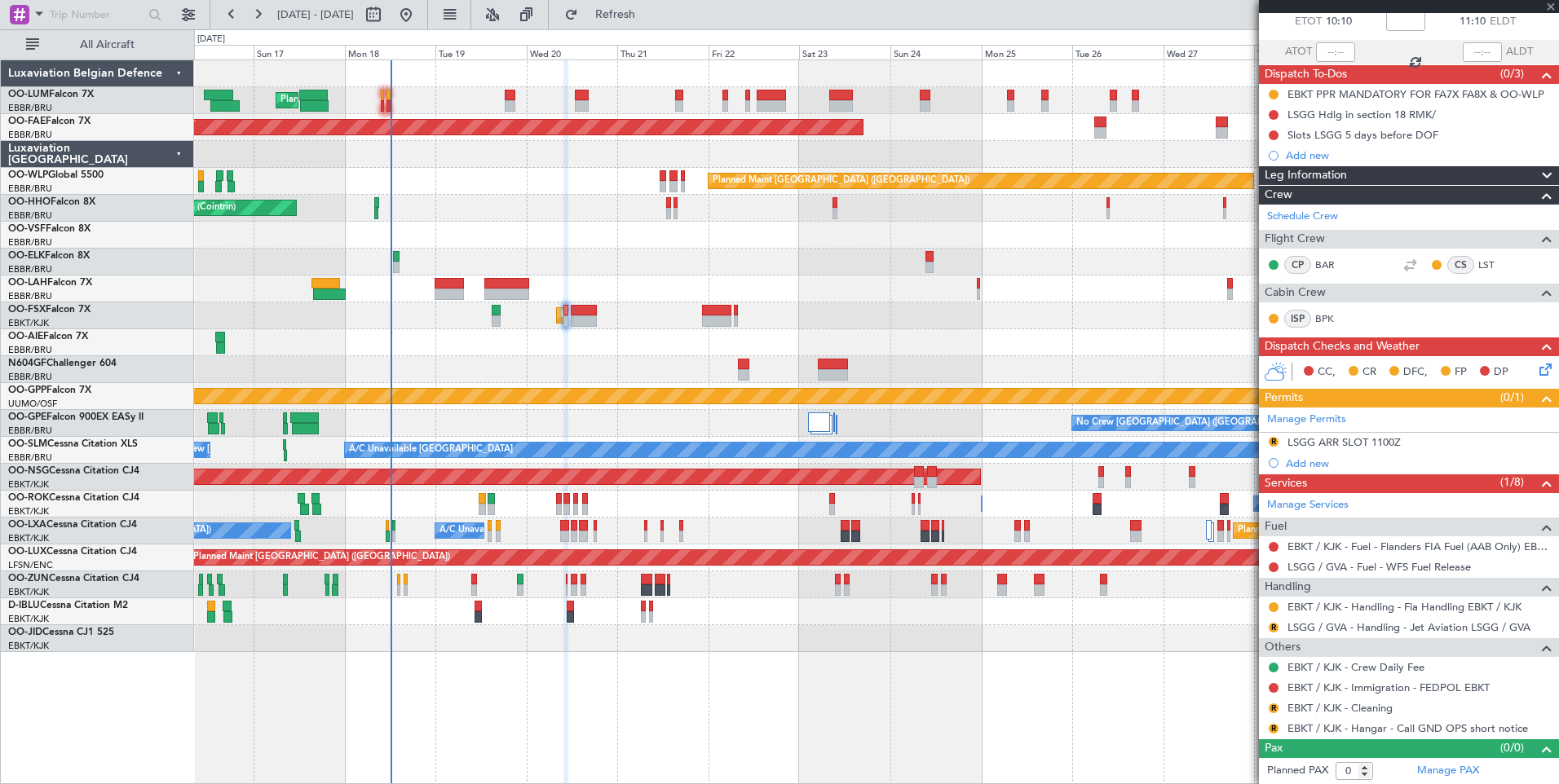
type input "2"
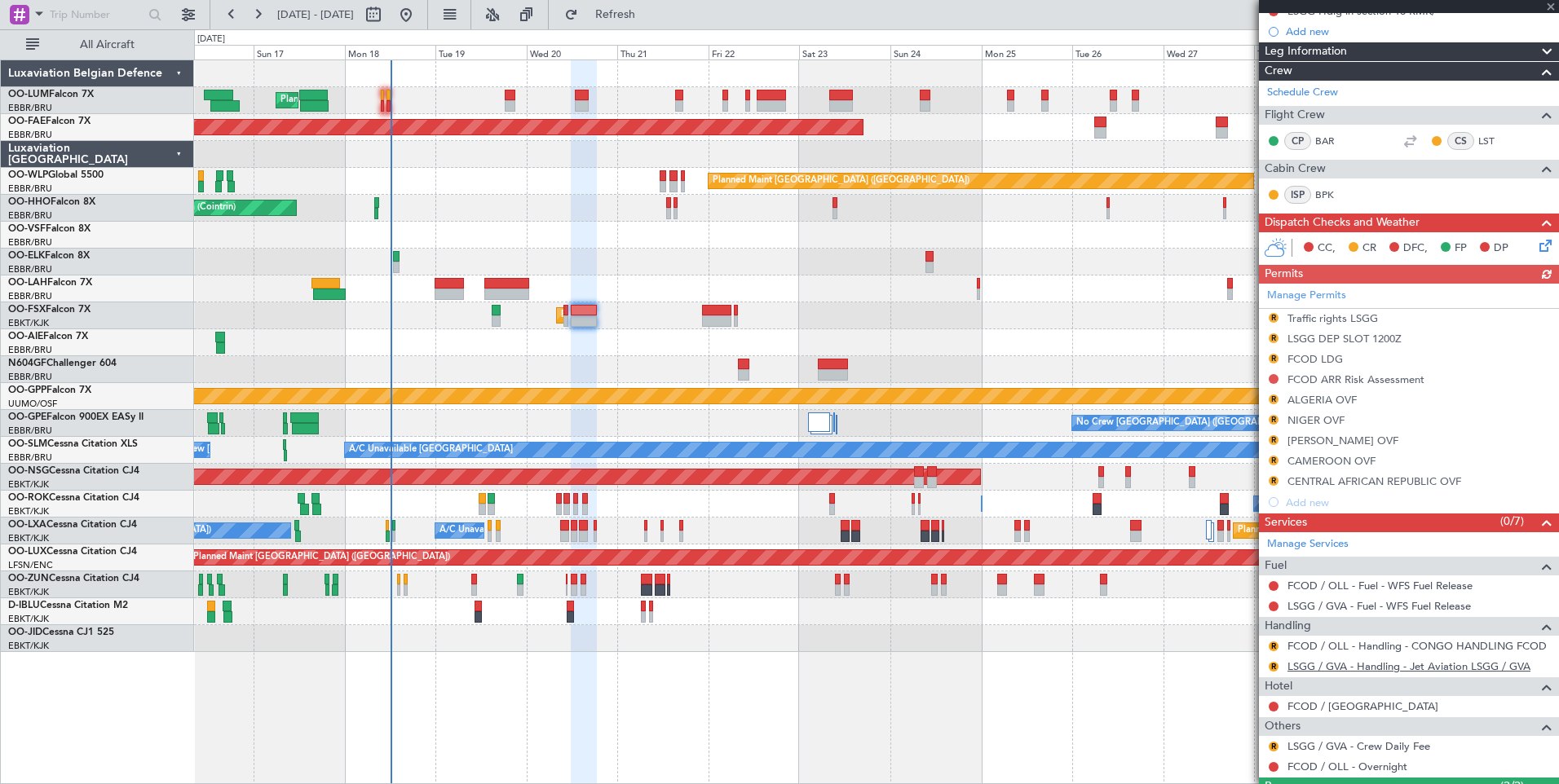
scroll to position [289, 0]
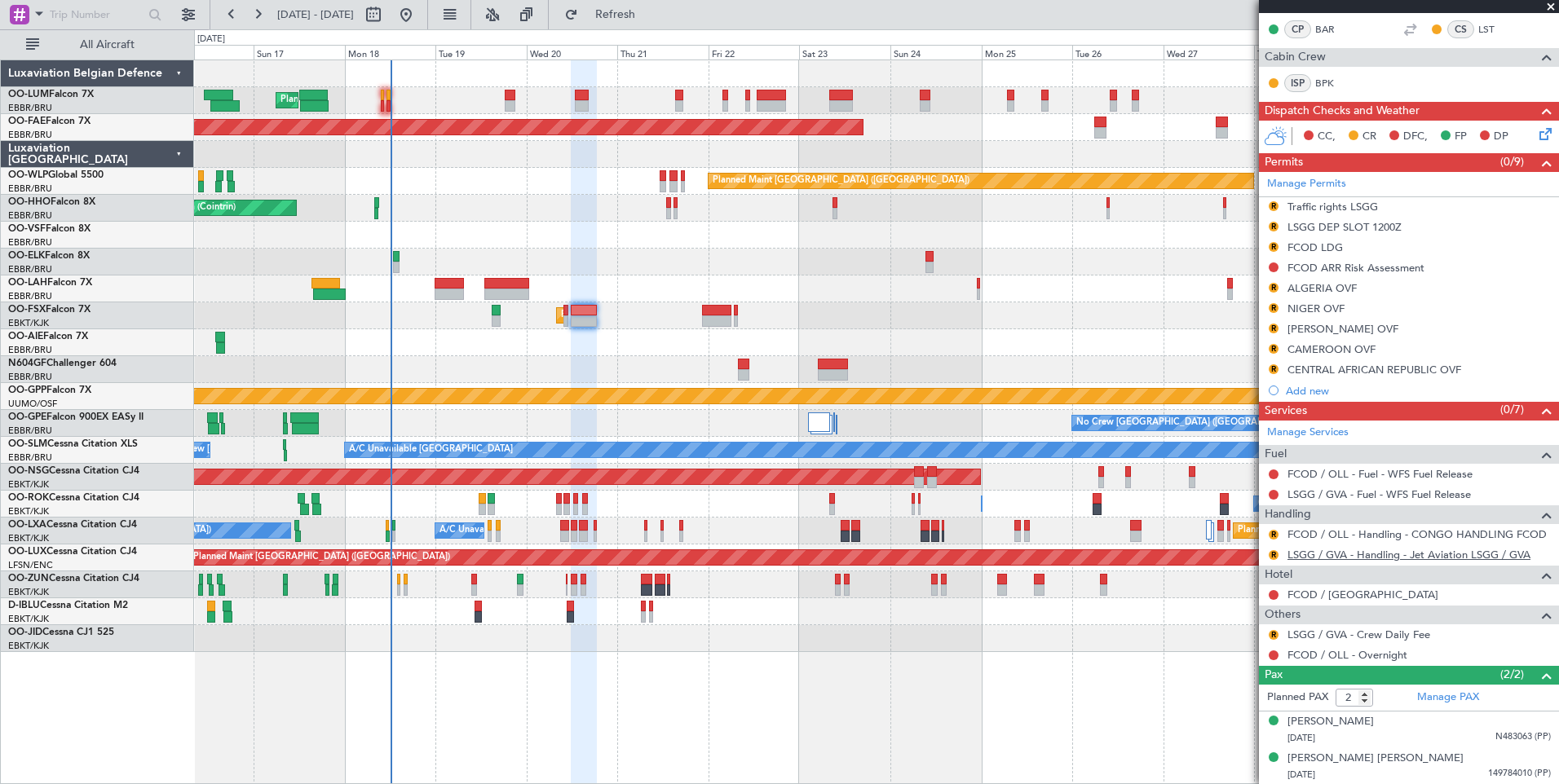
click at [1305, 548] on link "LSGG / GVA - Handling - Jet Aviation LSGG / GVA" at bounding box center [1409, 554] width 243 height 14
click at [1274, 554] on mat-tooltip-component "Review" at bounding box center [1273, 561] width 59 height 43
click at [1272, 557] on button "R" at bounding box center [1273, 555] width 10 height 10
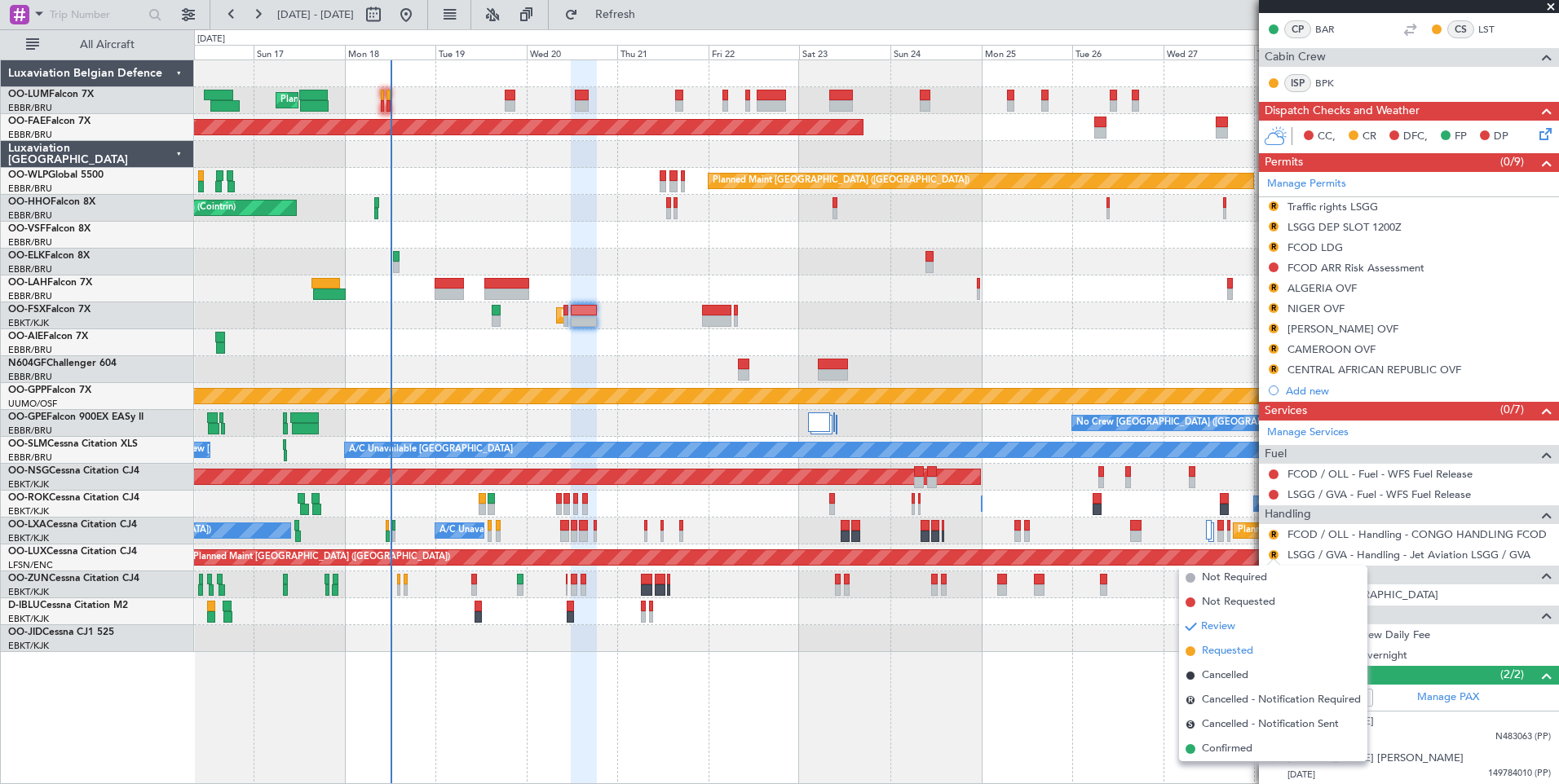
click at [1213, 655] on span "Requested" at bounding box center [1227, 651] width 51 height 17
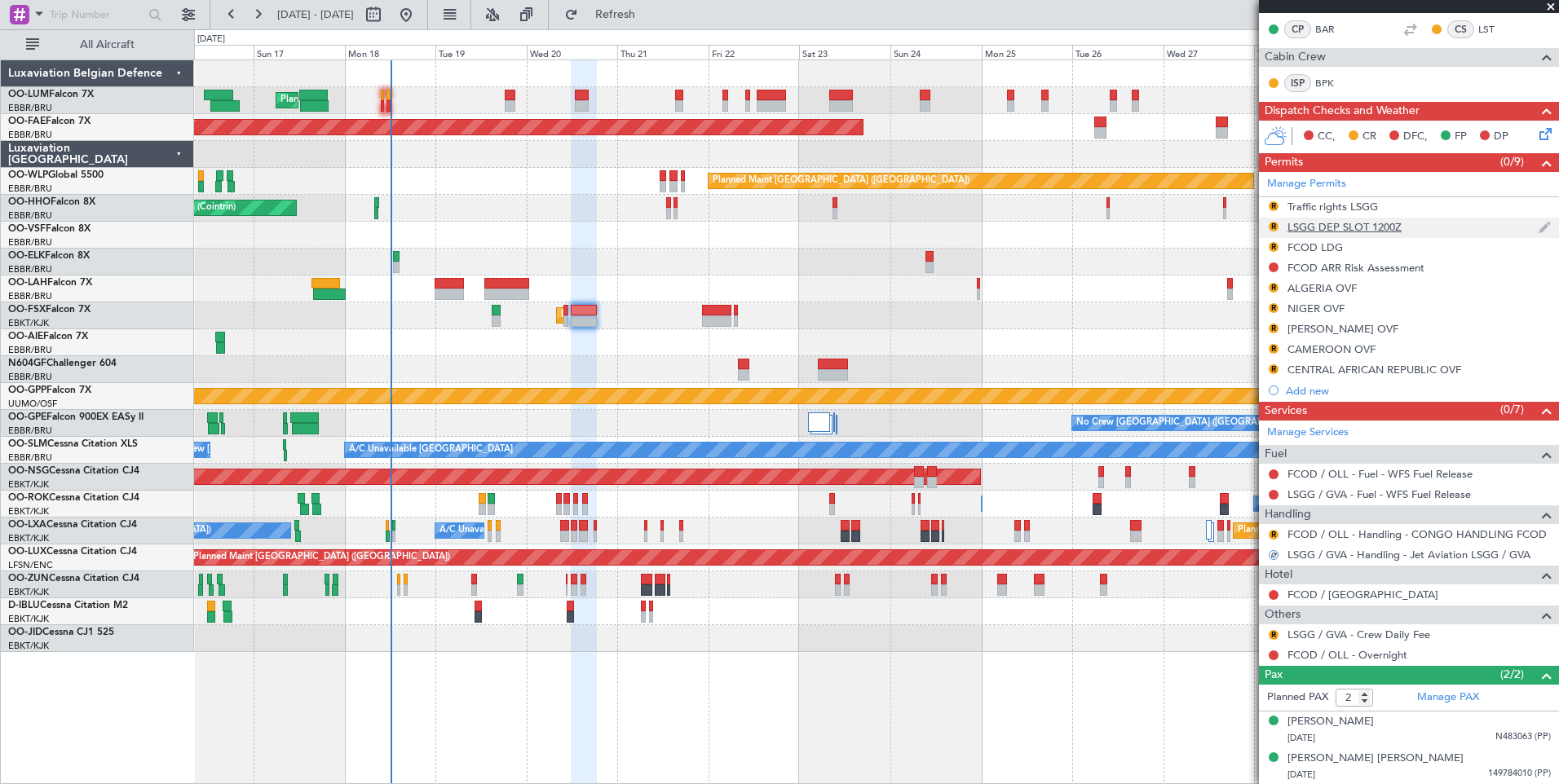
click at [1316, 221] on div "LSGG DEP SLOT 1200Z" at bounding box center [1344, 227] width 115 height 14
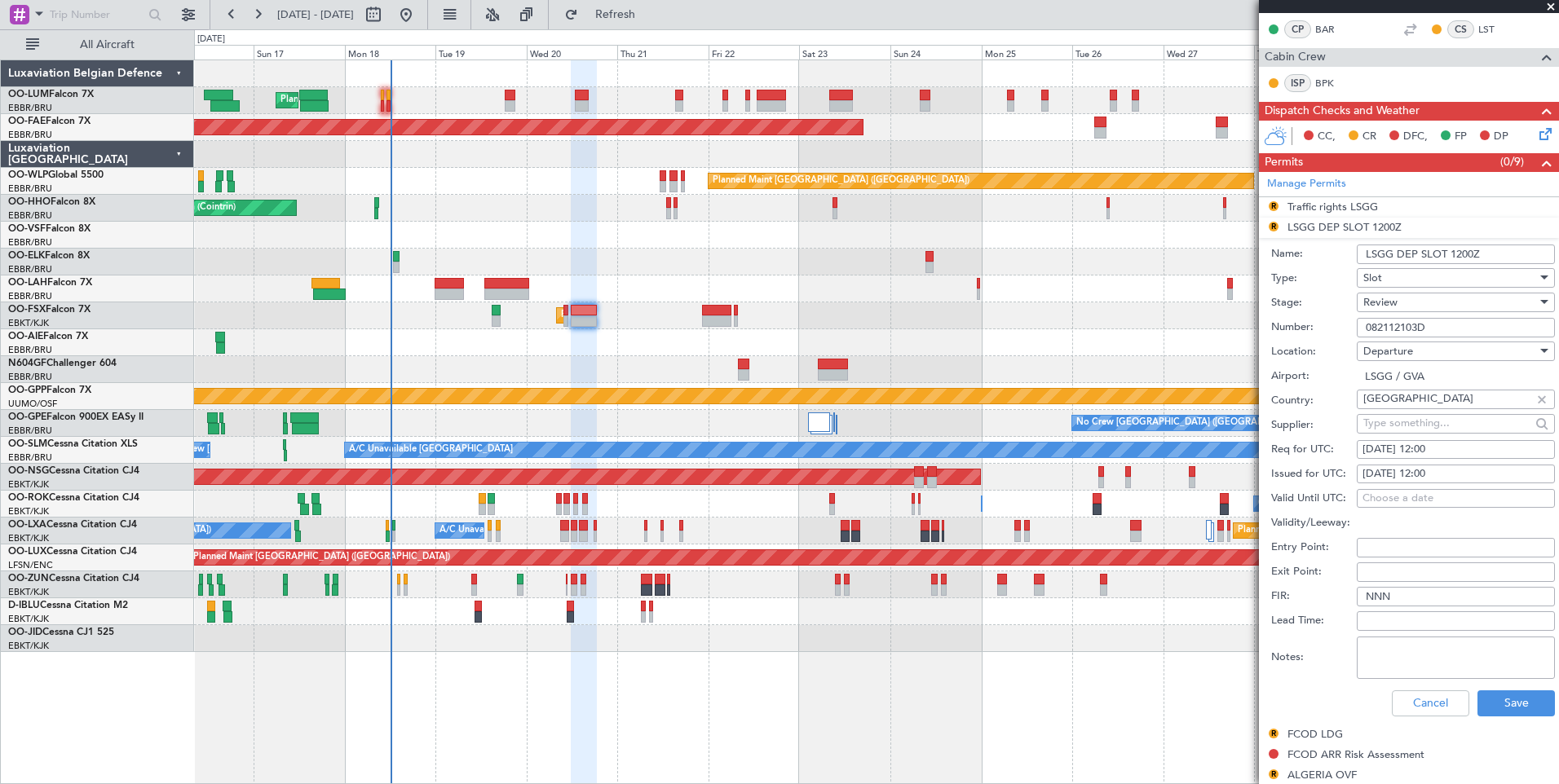
click at [1409, 451] on div "21/08/2025 12:00" at bounding box center [1455, 451] width 186 height 17
select select "8"
select select "2025"
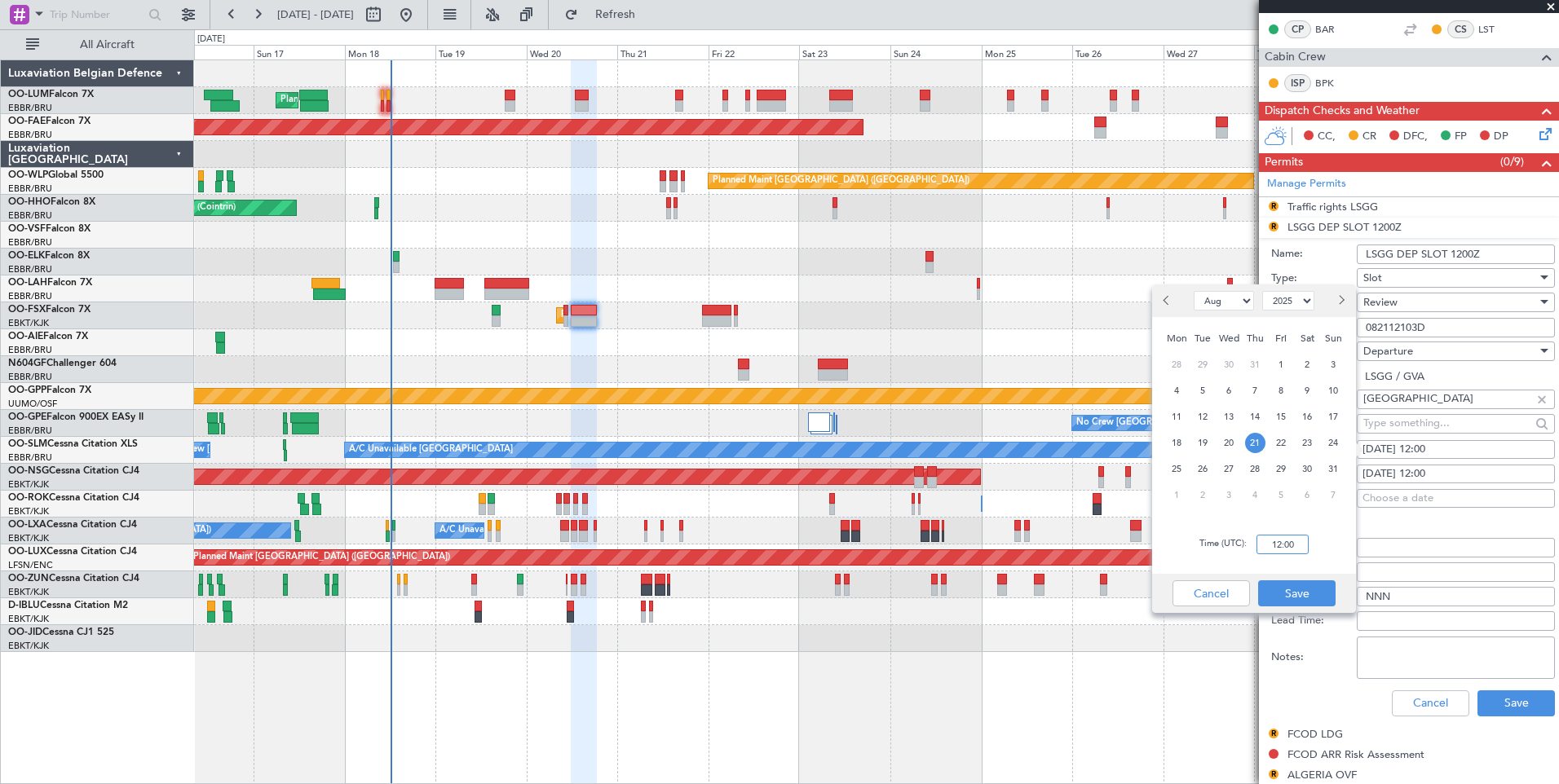
click at [1292, 544] on input "12:00" at bounding box center [1282, 544] width 52 height 19
click at [1240, 445] on div "20" at bounding box center [1228, 442] width 26 height 26
click at [1289, 556] on div "Time (UTC): 00:00" at bounding box center [1254, 544] width 204 height 59
click at [1288, 544] on input "00:00" at bounding box center [1282, 544] width 52 height 19
type input "12:00"
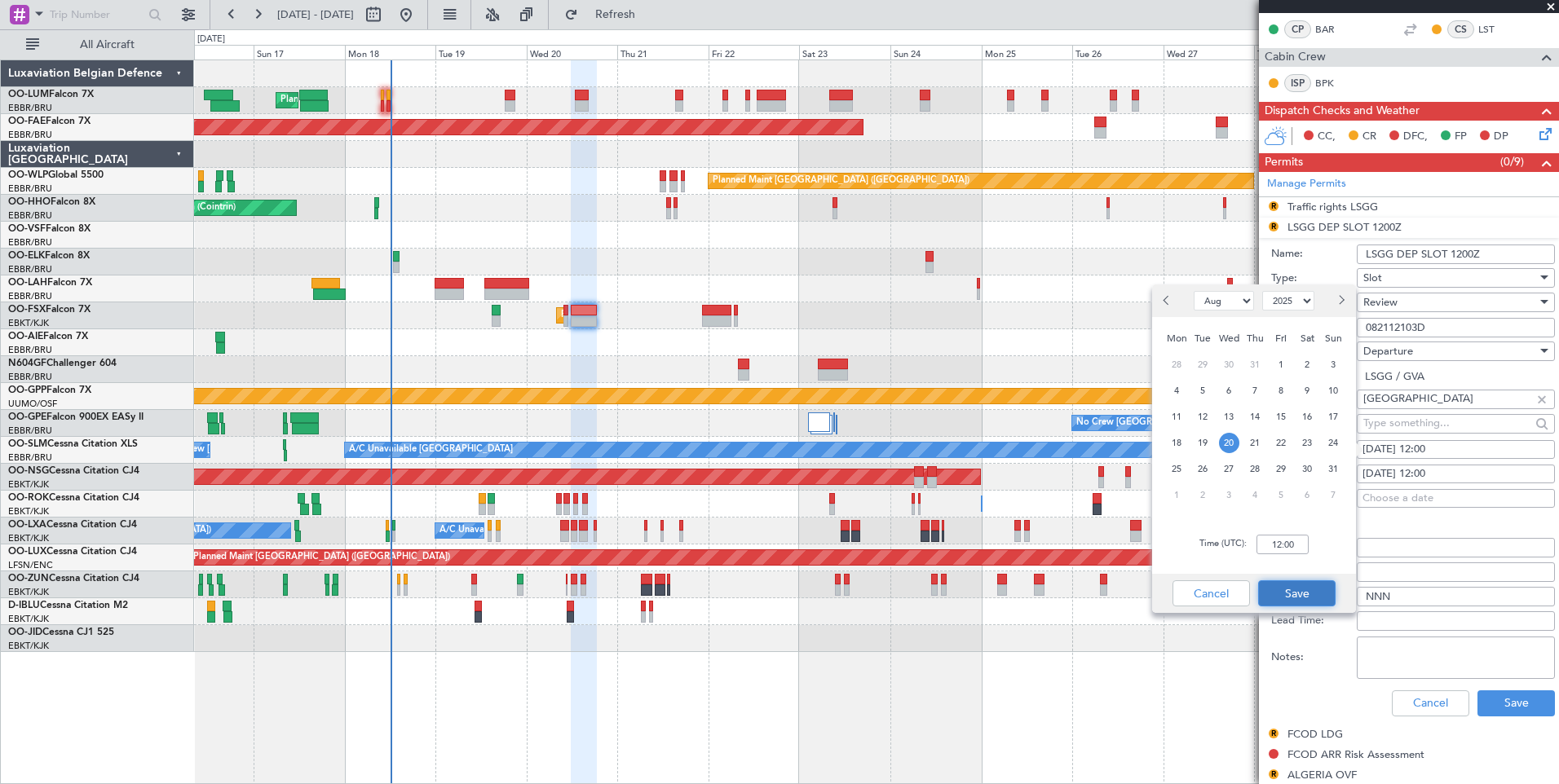
click at [1296, 603] on button "Save" at bounding box center [1297, 593] width 78 height 26
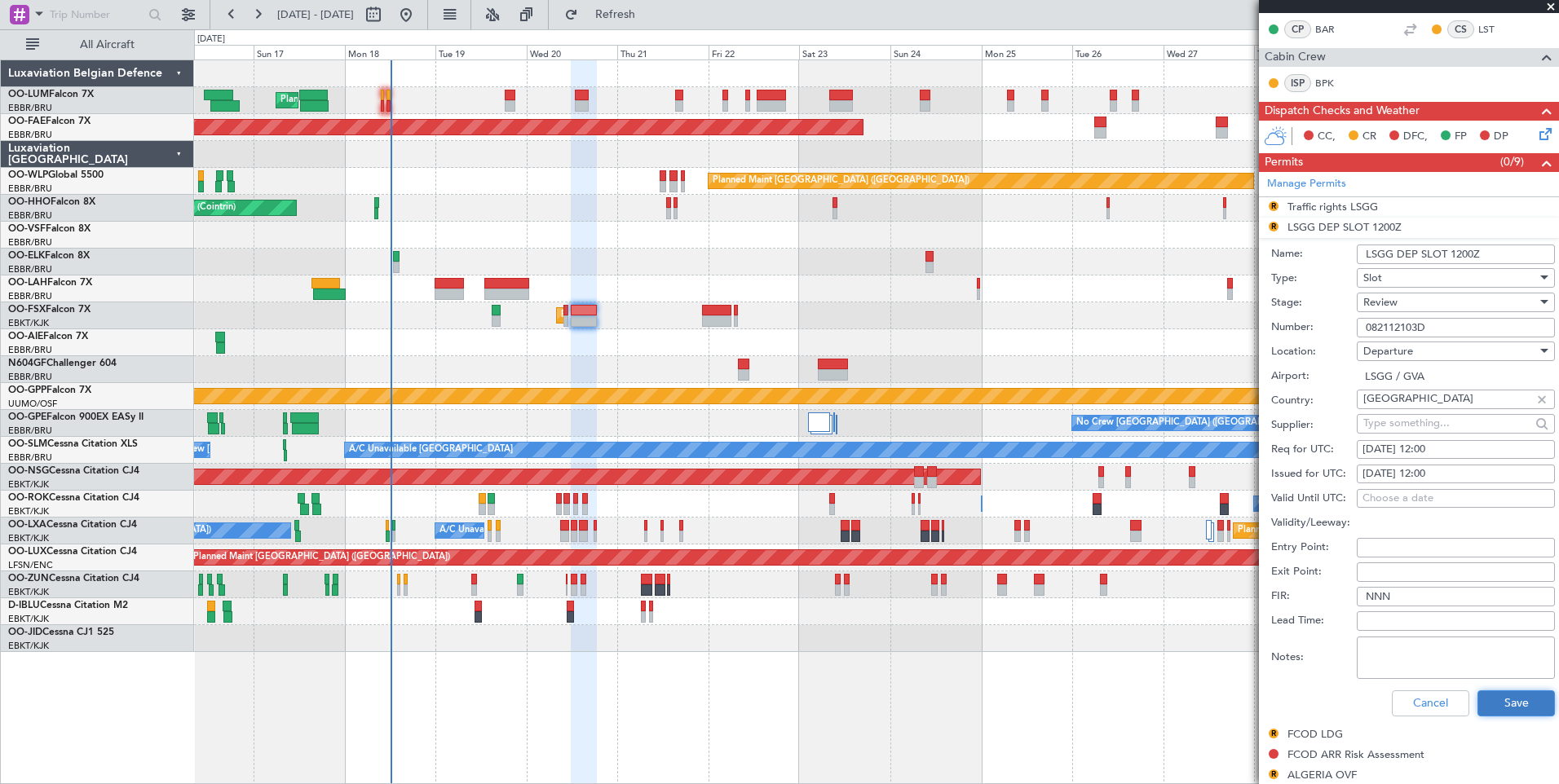
click at [1502, 699] on button "Save" at bounding box center [1516, 703] width 78 height 26
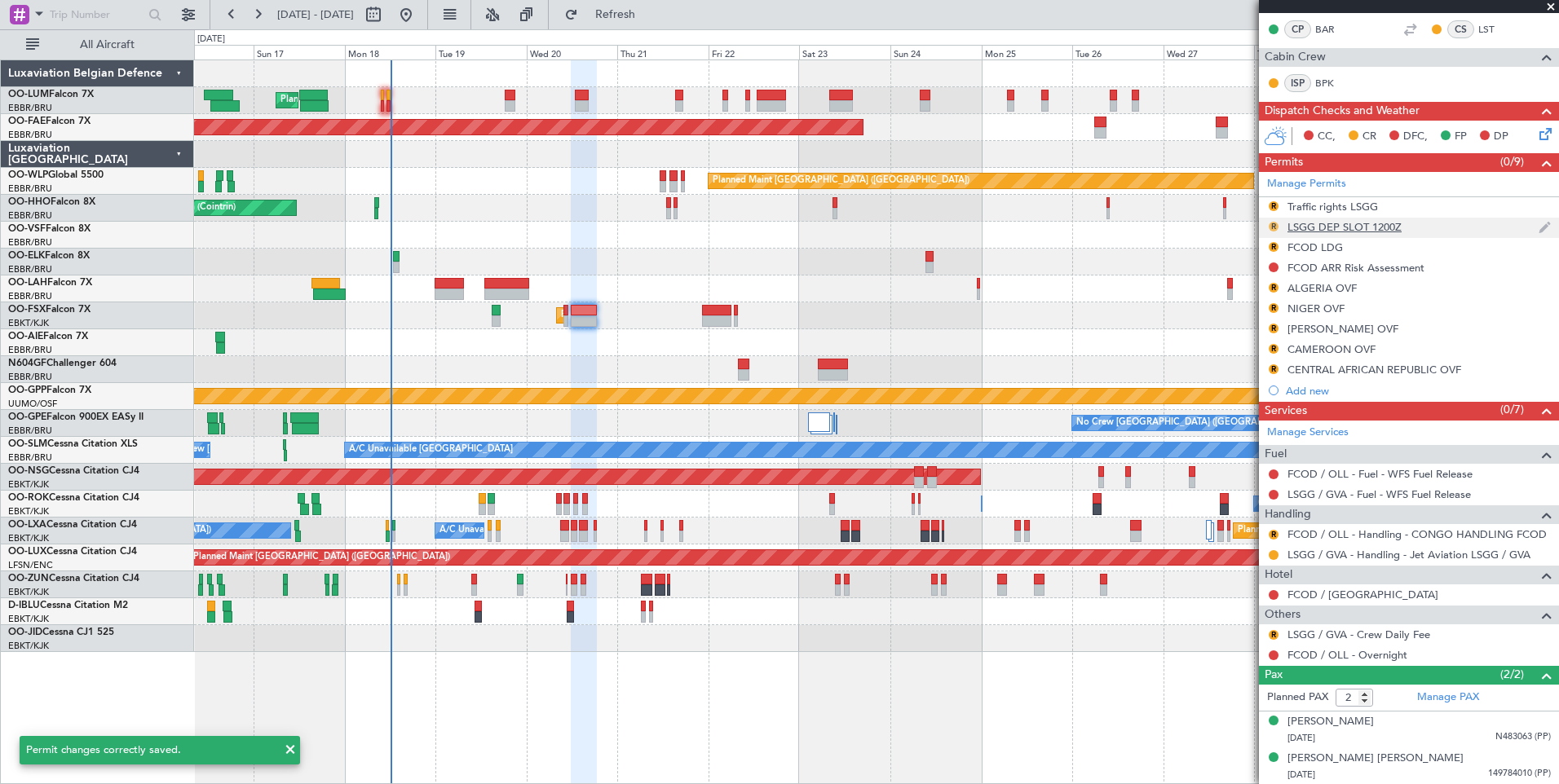
click at [1271, 224] on button "R" at bounding box center [1273, 227] width 10 height 10
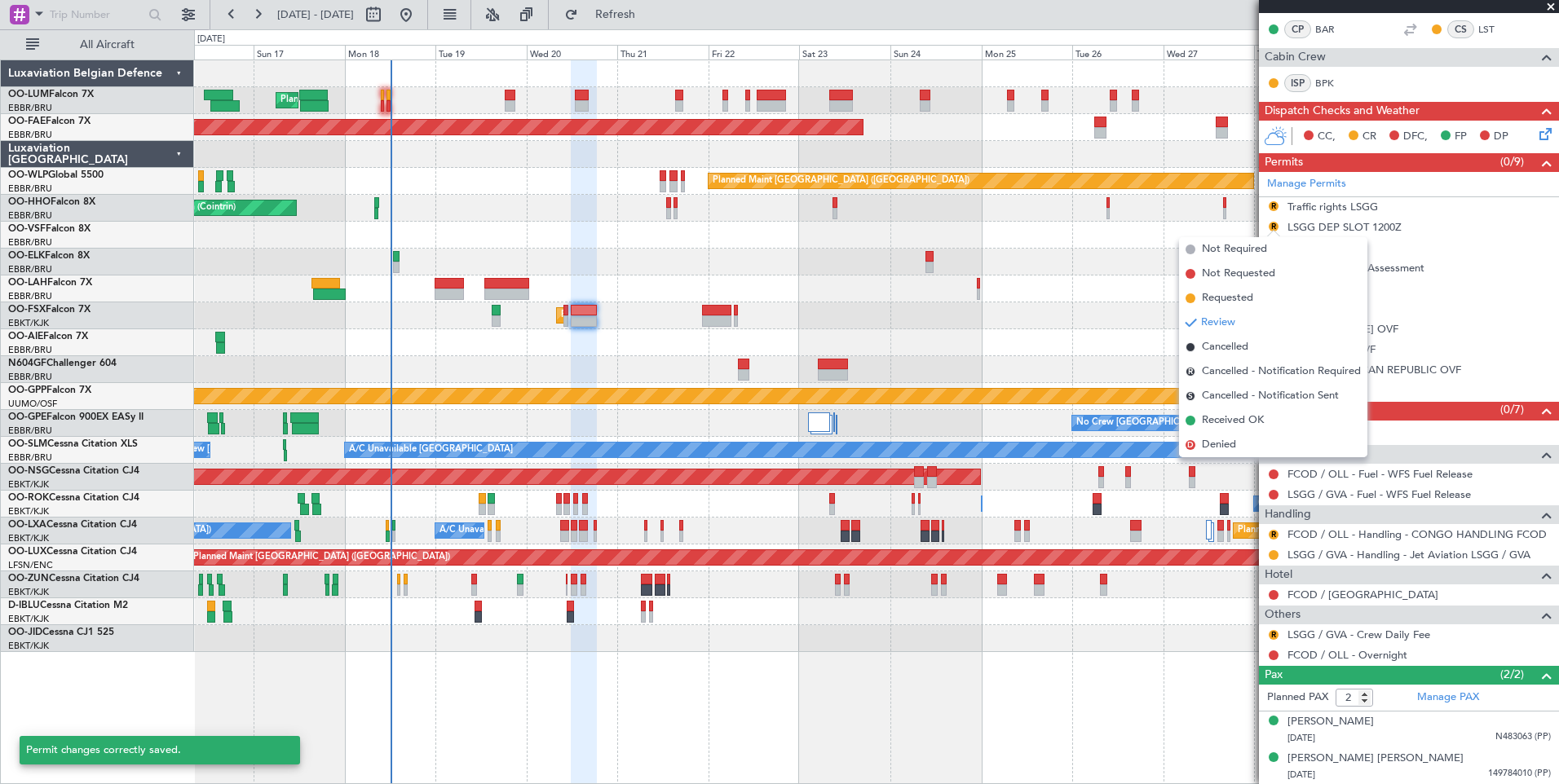
drag, startPoint x: 1260, startPoint y: 302, endPoint x: 1222, endPoint y: 302, distance: 38.0
click at [1258, 302] on li "Requested" at bounding box center [1272, 298] width 188 height 24
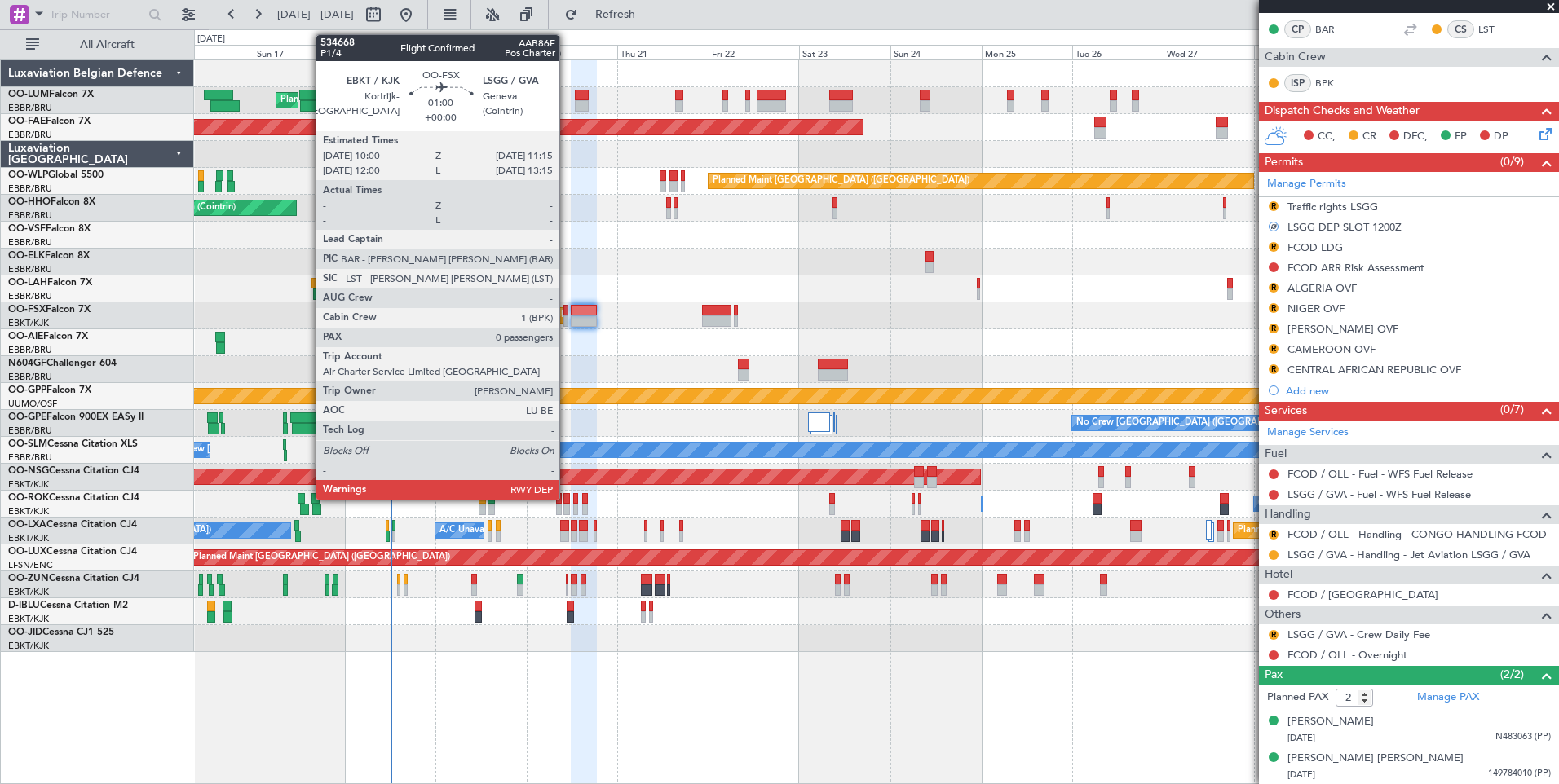
click at [567, 315] on div at bounding box center [566, 321] width 5 height 12
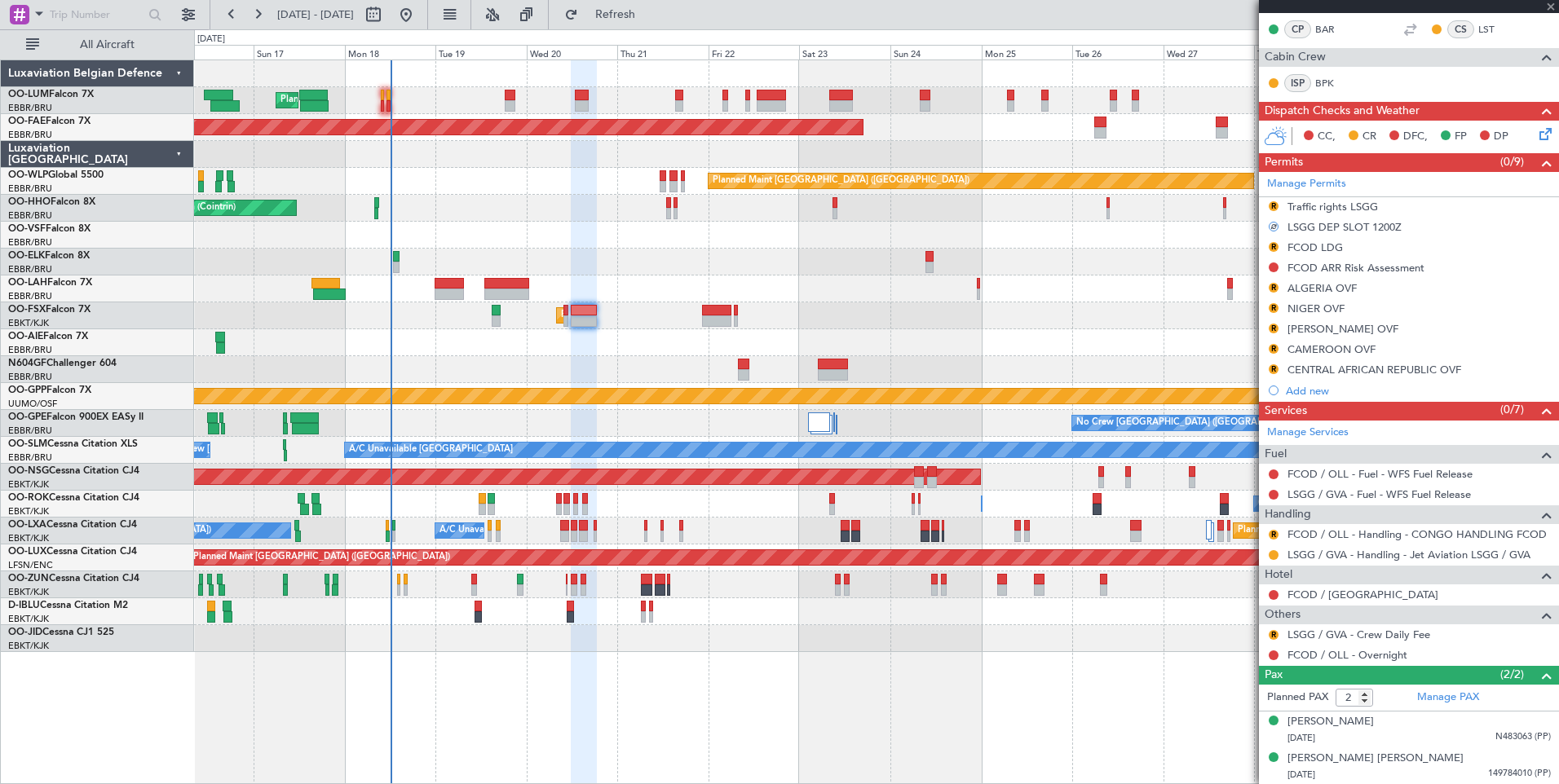
type input "0"
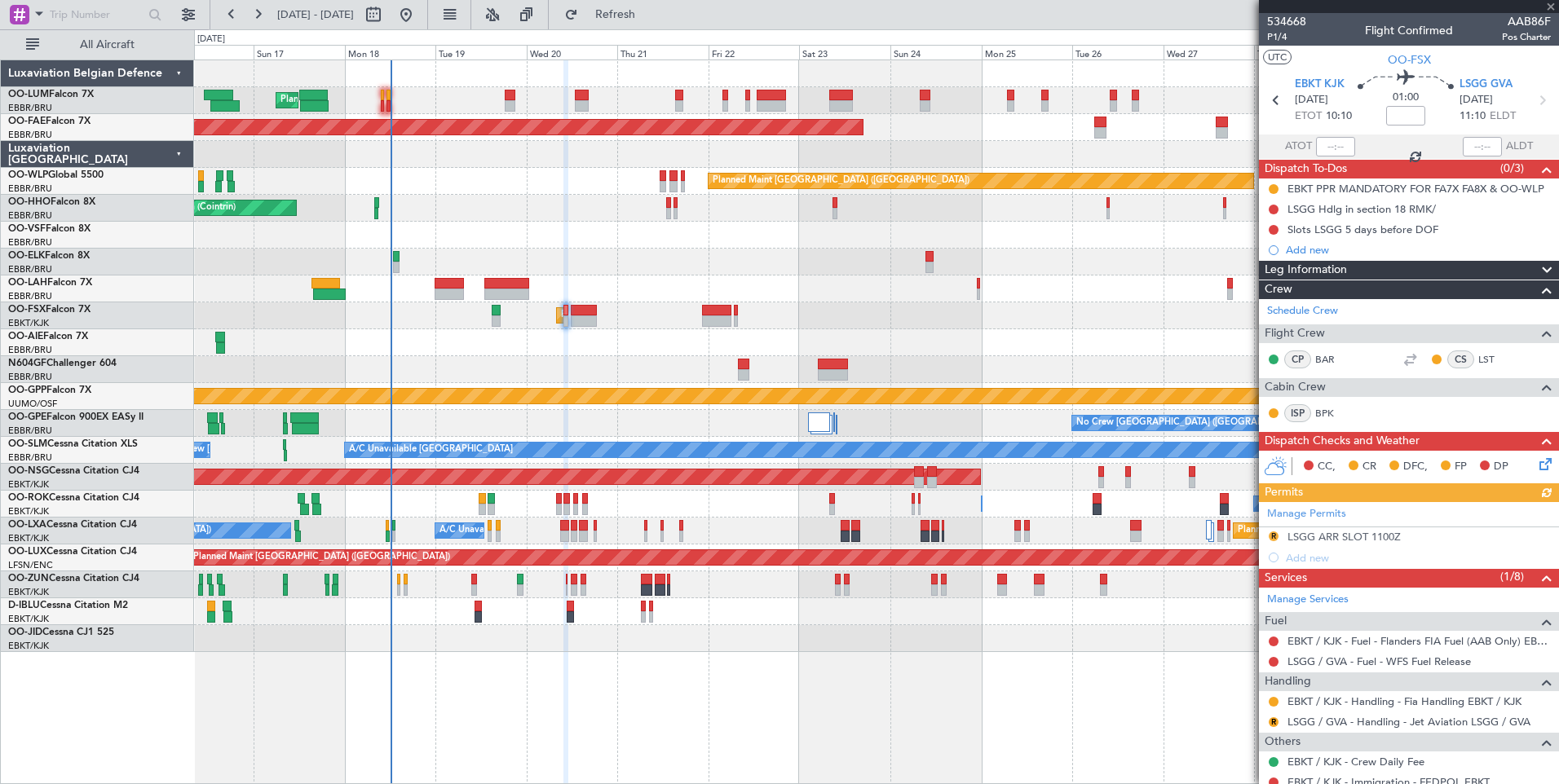
click at [1330, 537] on div "Manage Permits R LSGG ARR SLOT 1100Z Add new" at bounding box center [1409, 535] width 300 height 66
click at [1351, 547] on div "Manage Permits R LSGG ARR SLOT 1100Z Add new" at bounding box center [1409, 535] width 300 height 66
click at [1348, 540] on div "Manage Permits R LSGG ARR SLOT 1100Z Add new" at bounding box center [1409, 535] width 300 height 66
click at [1387, 543] on div "Manage Permits R LSGG ARR SLOT 1100Z Add new" at bounding box center [1409, 535] width 300 height 66
click at [1373, 541] on div "LSGG ARR SLOT 1100Z" at bounding box center [1344, 537] width 114 height 14
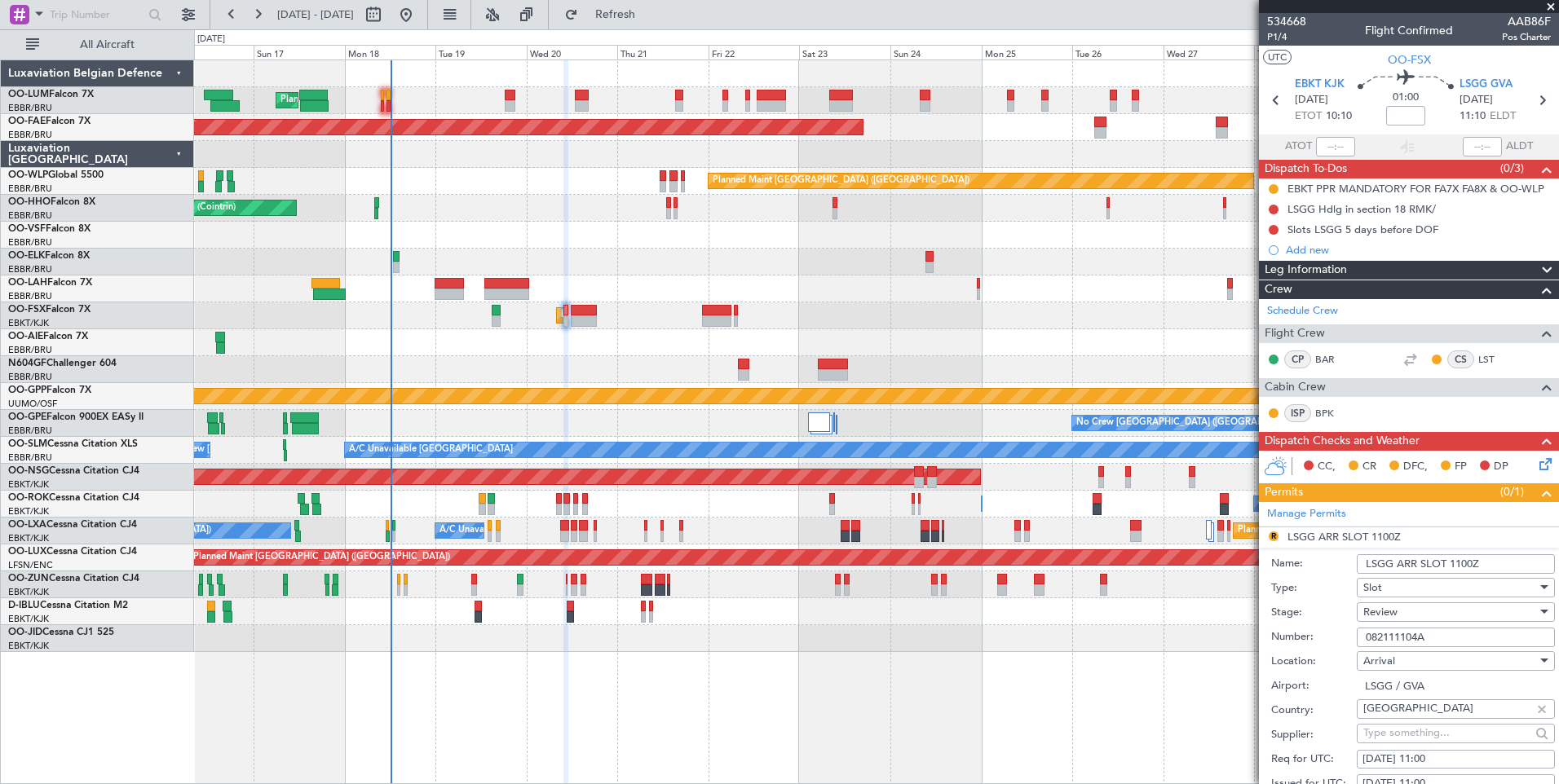
scroll to position [163, 0]
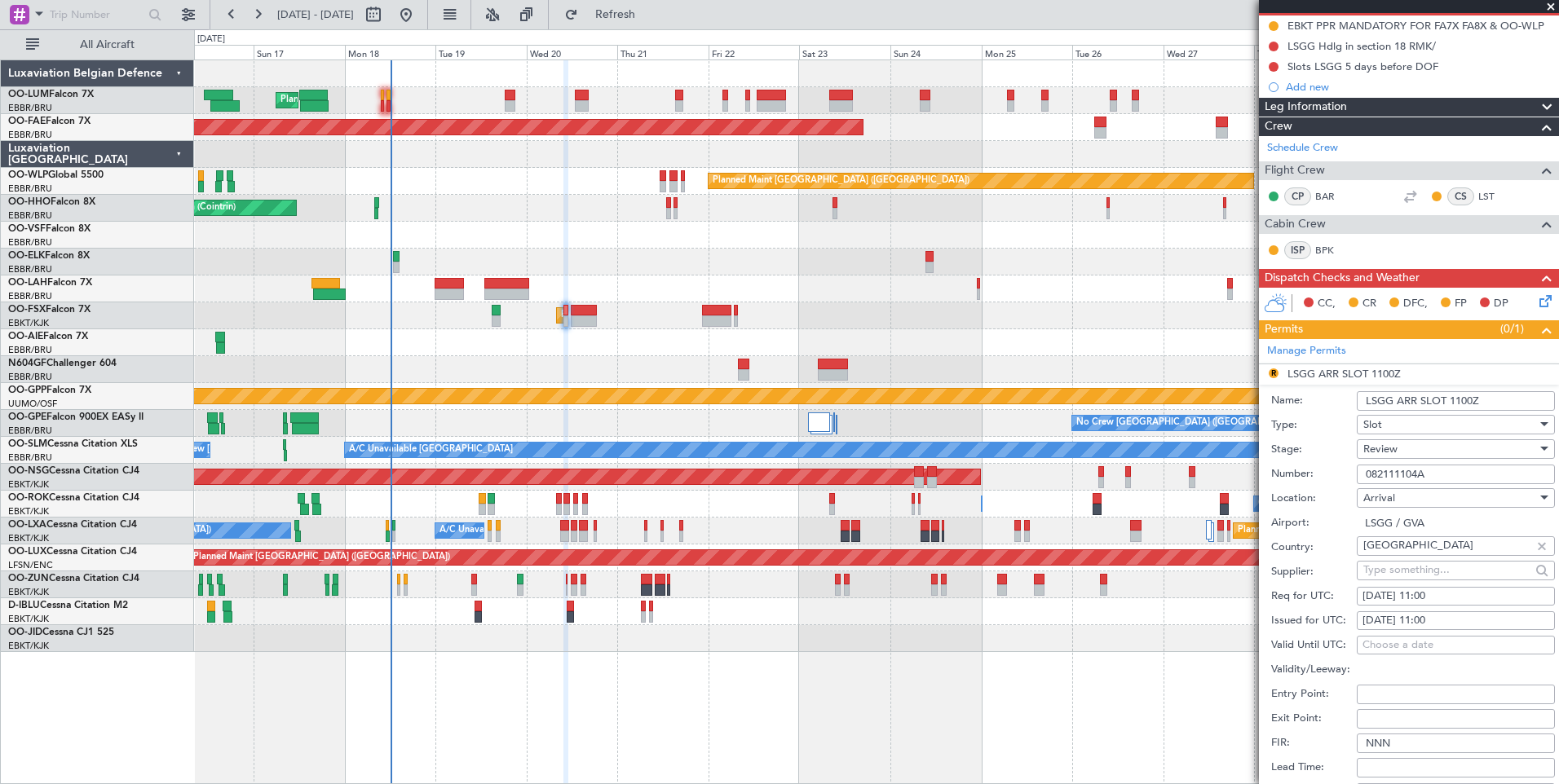
click at [1407, 595] on div "21/08/2025 11:00" at bounding box center [1455, 597] width 186 height 17
select select "8"
select select "2025"
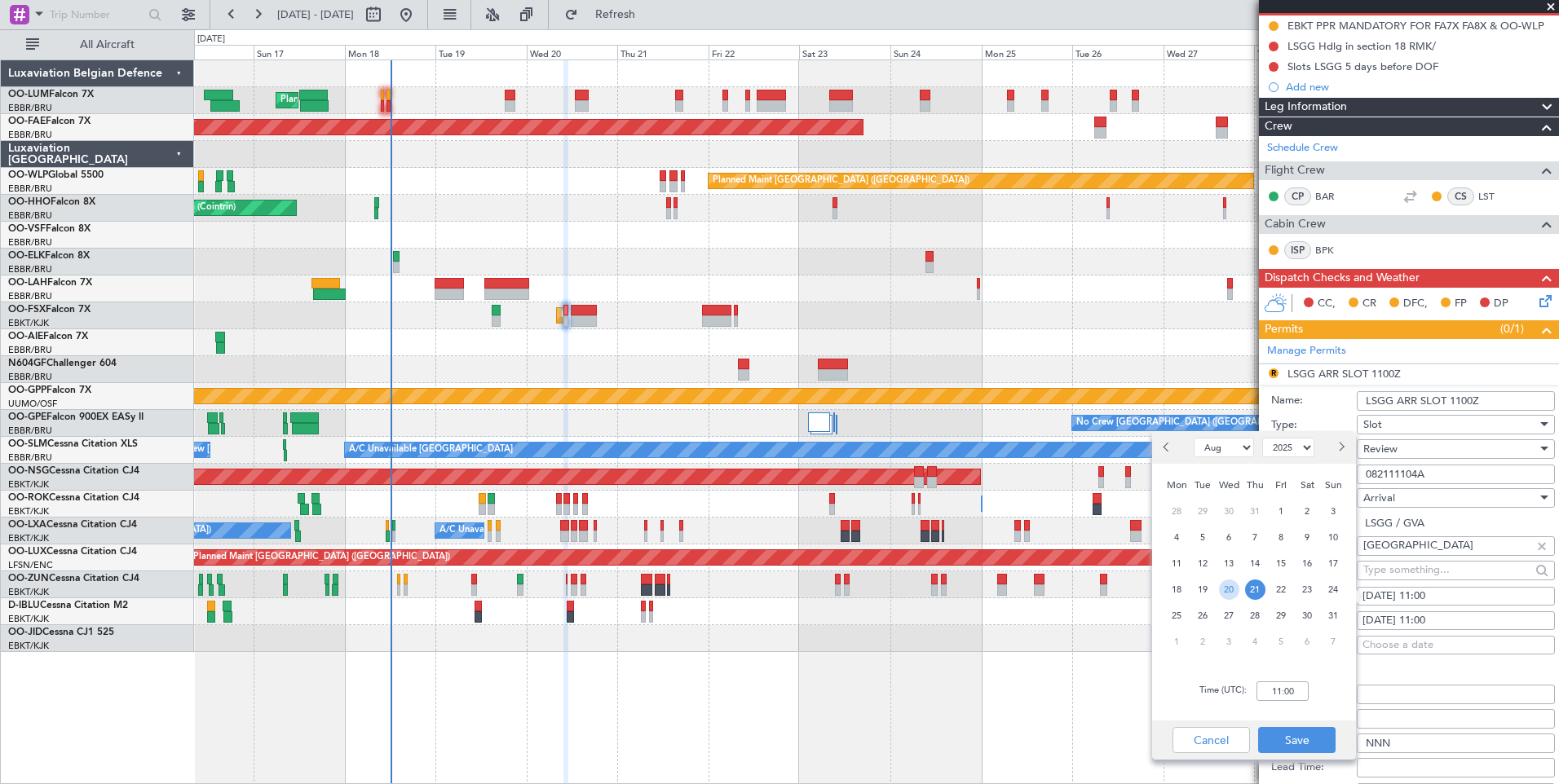
click at [1231, 589] on span "20" at bounding box center [1229, 589] width 20 height 20
click at [1277, 688] on input "00:00" at bounding box center [1282, 690] width 52 height 19
type input "11:00"
click at [1284, 746] on button "Save" at bounding box center [1297, 740] width 78 height 26
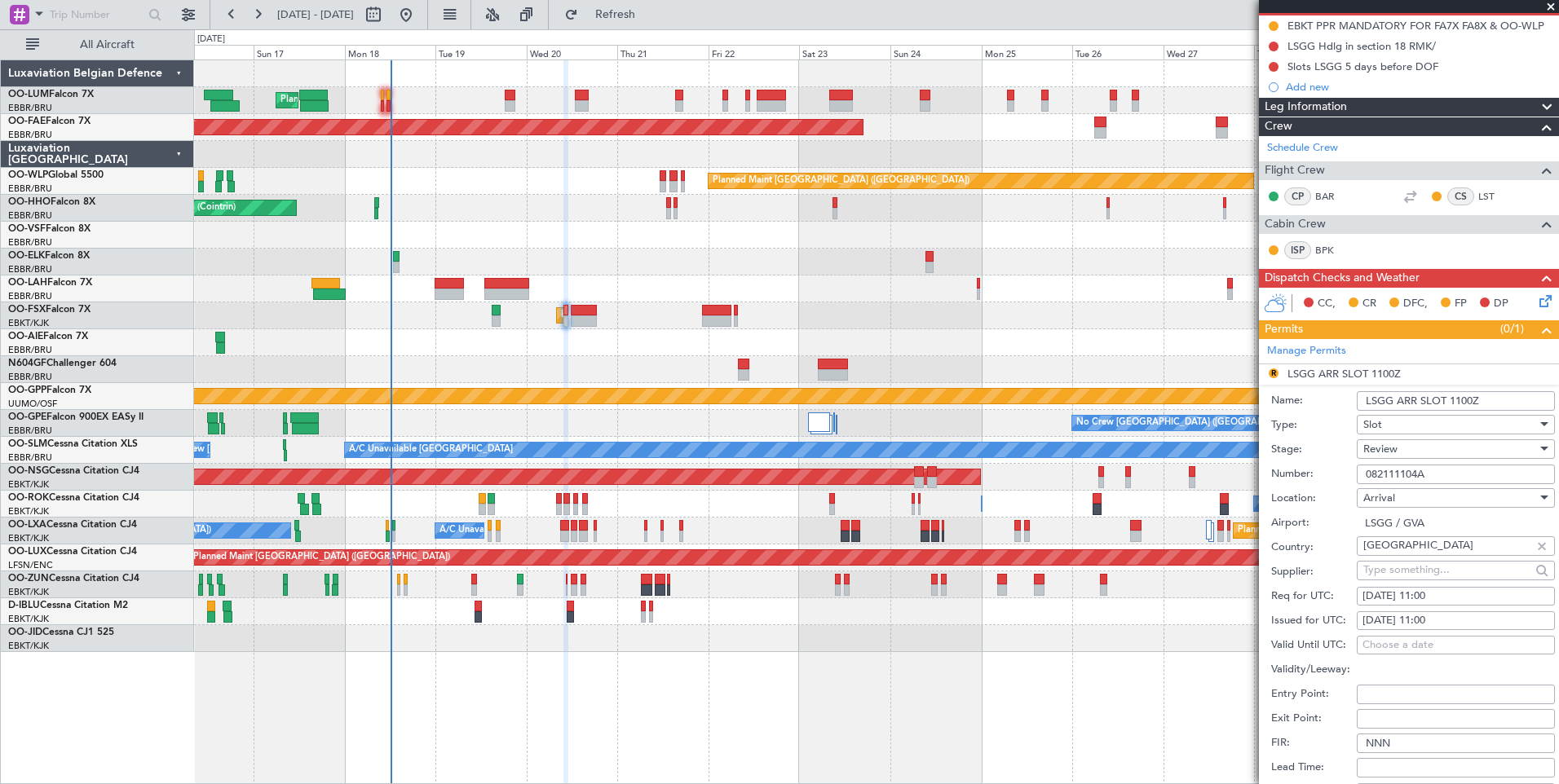
click at [1392, 628] on div "21/08/2025 11:00" at bounding box center [1455, 621] width 186 height 17
select select "8"
select select "2025"
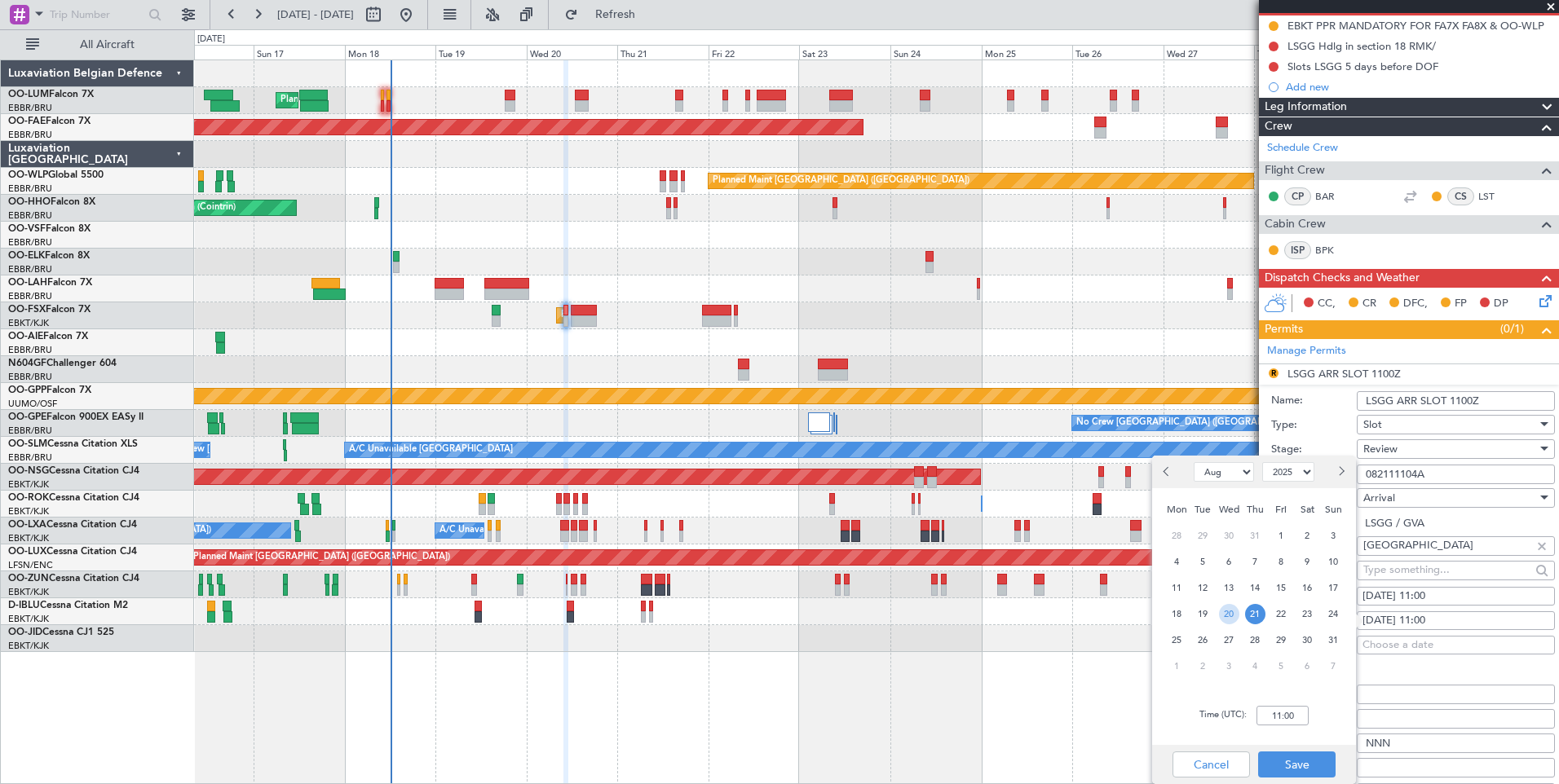
click at [1231, 616] on span "20" at bounding box center [1229, 614] width 20 height 20
click at [1292, 724] on input "00:00" at bounding box center [1282, 715] width 52 height 19
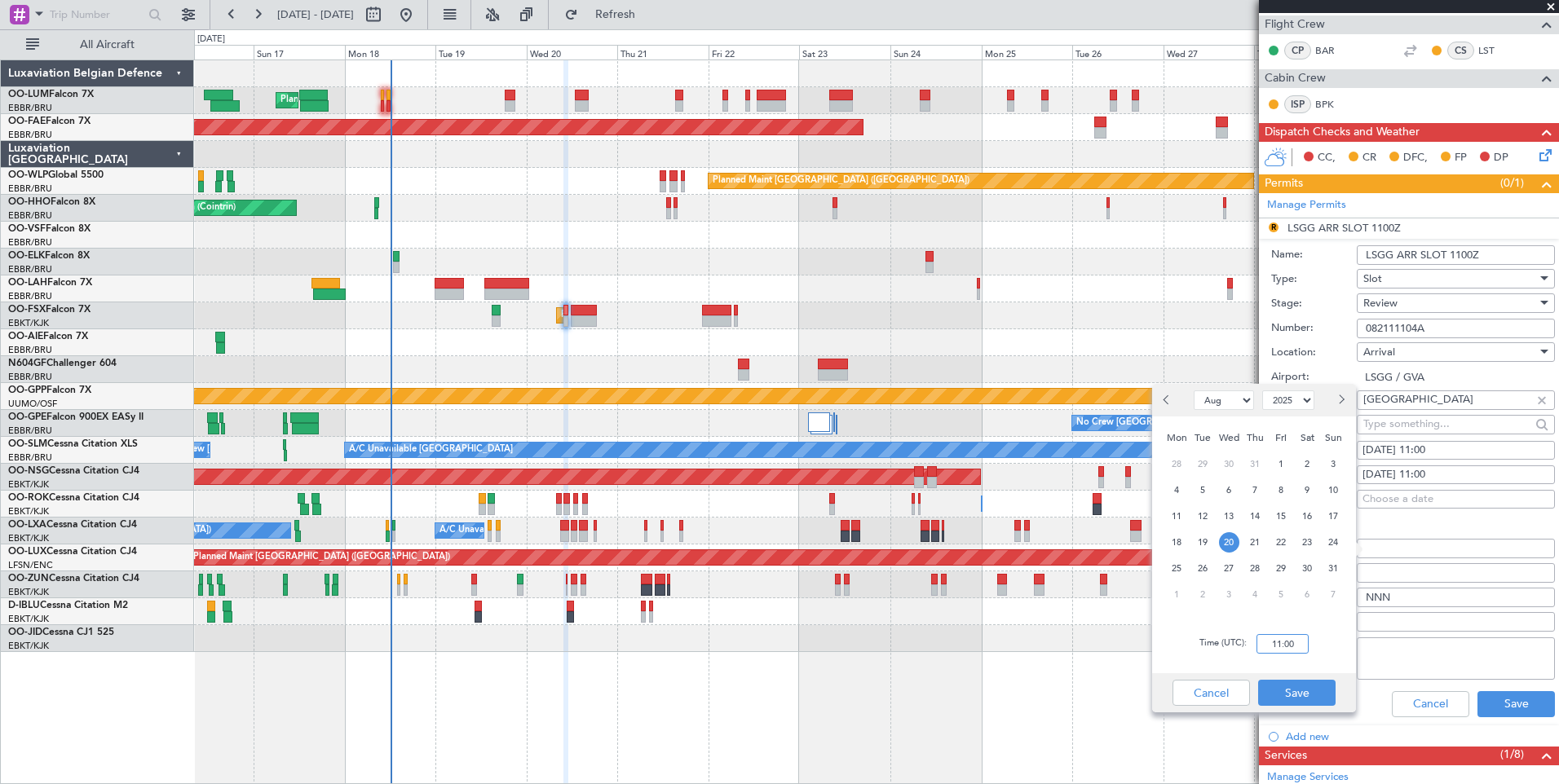
scroll to position [326, 0]
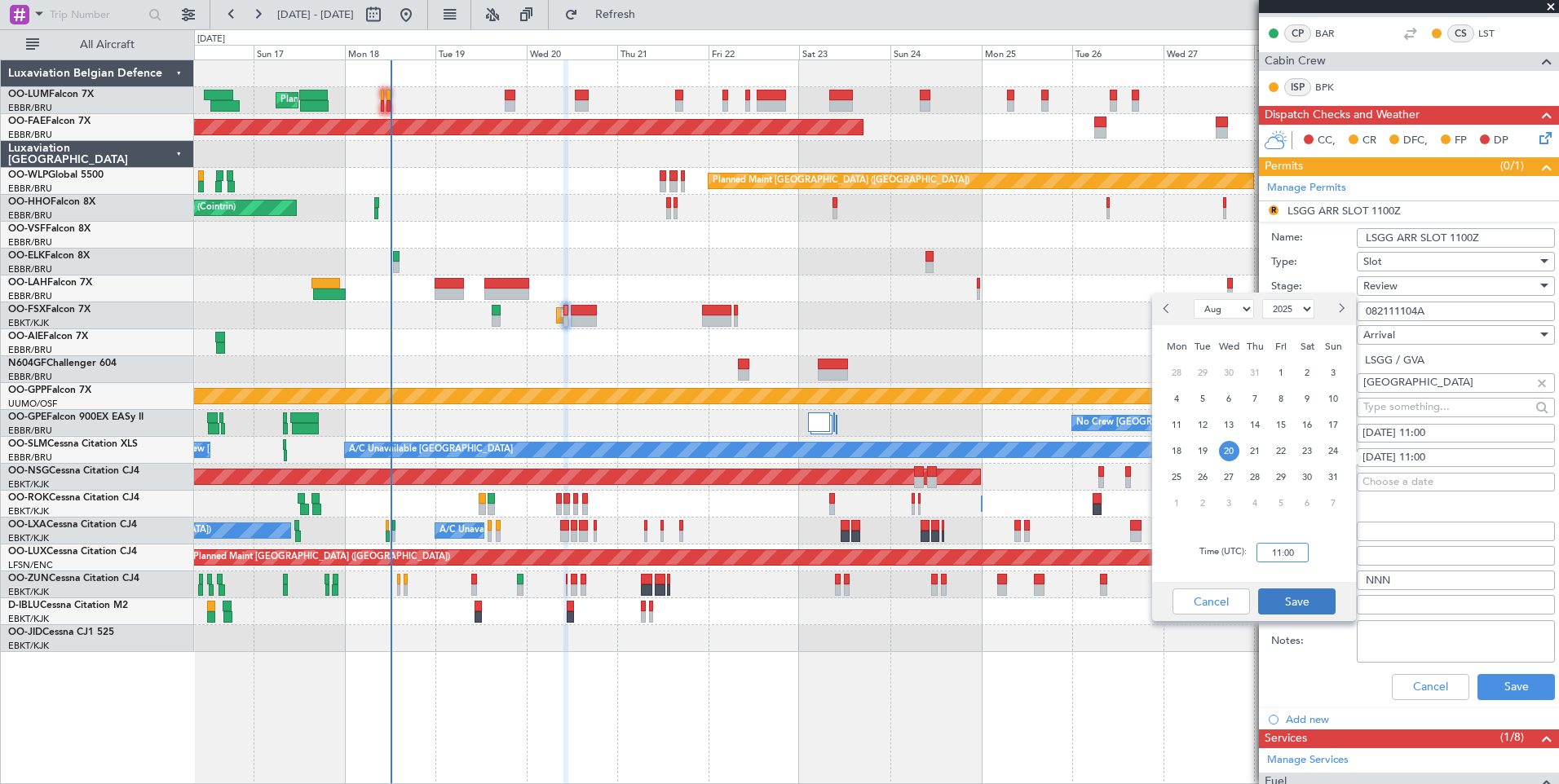
type input "11:00"
click at [1290, 604] on button "Save" at bounding box center [1297, 601] width 78 height 26
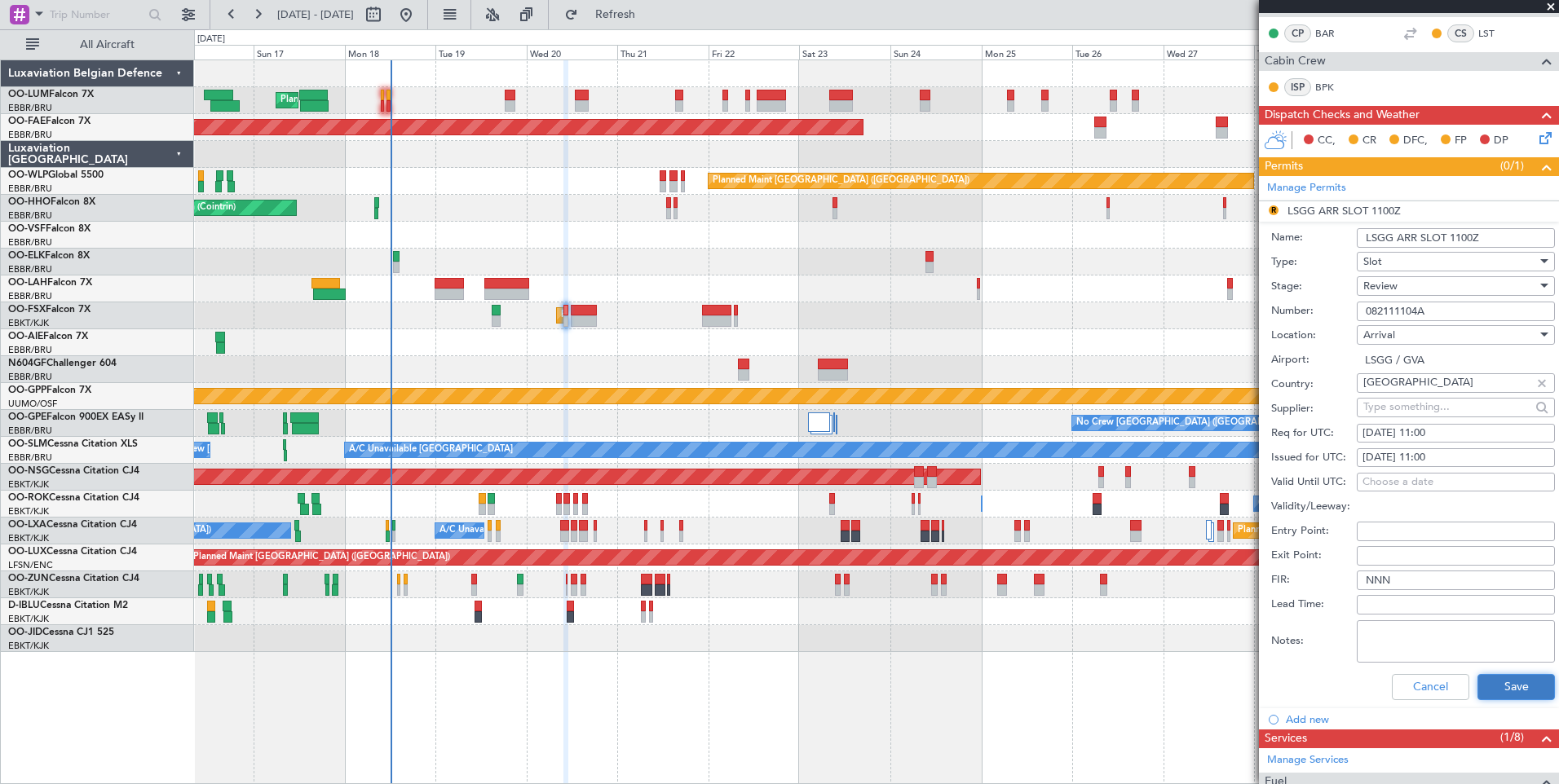
click at [1498, 687] on button "Save" at bounding box center [1516, 687] width 78 height 26
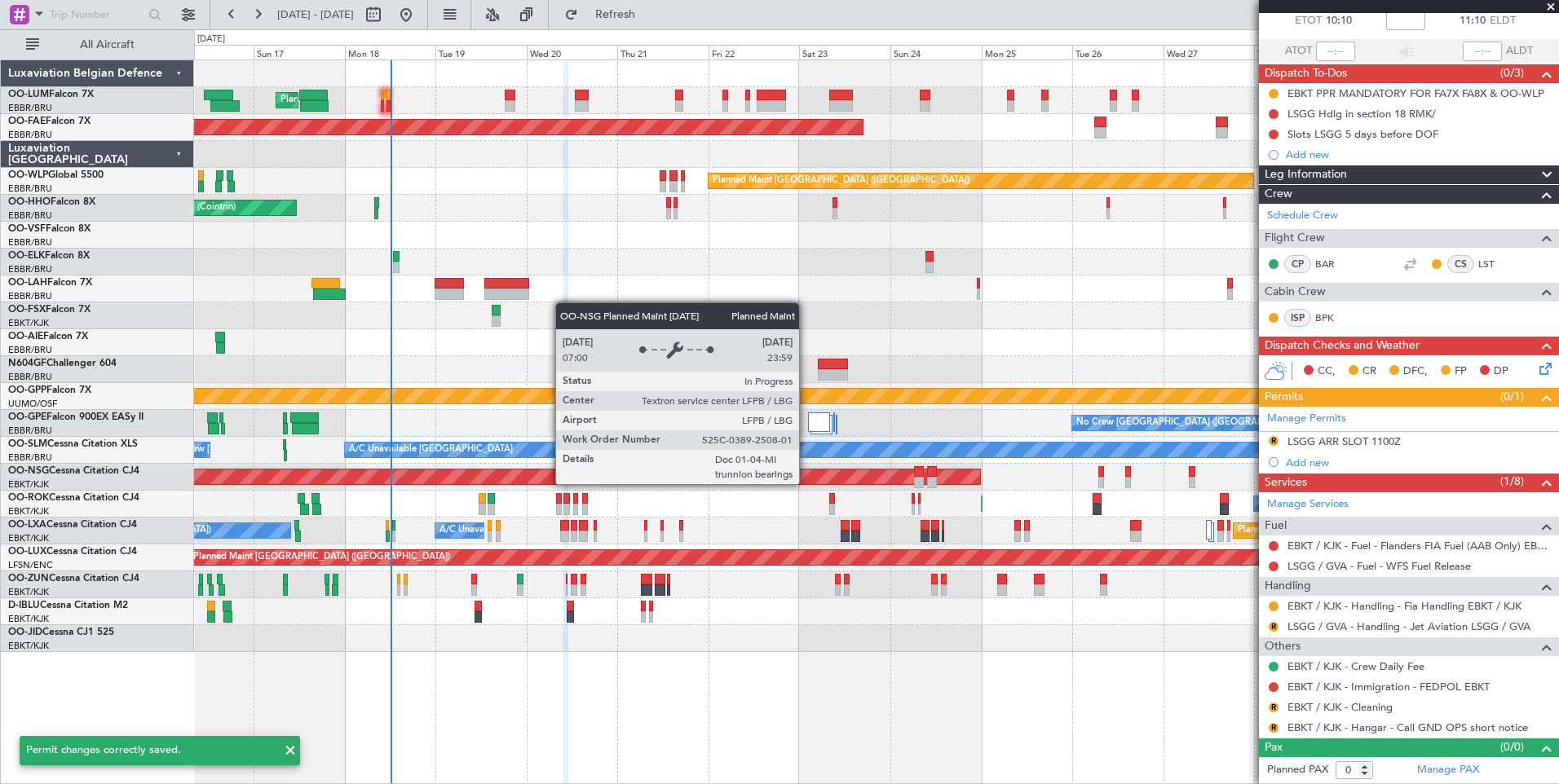
scroll to position [94, 0]
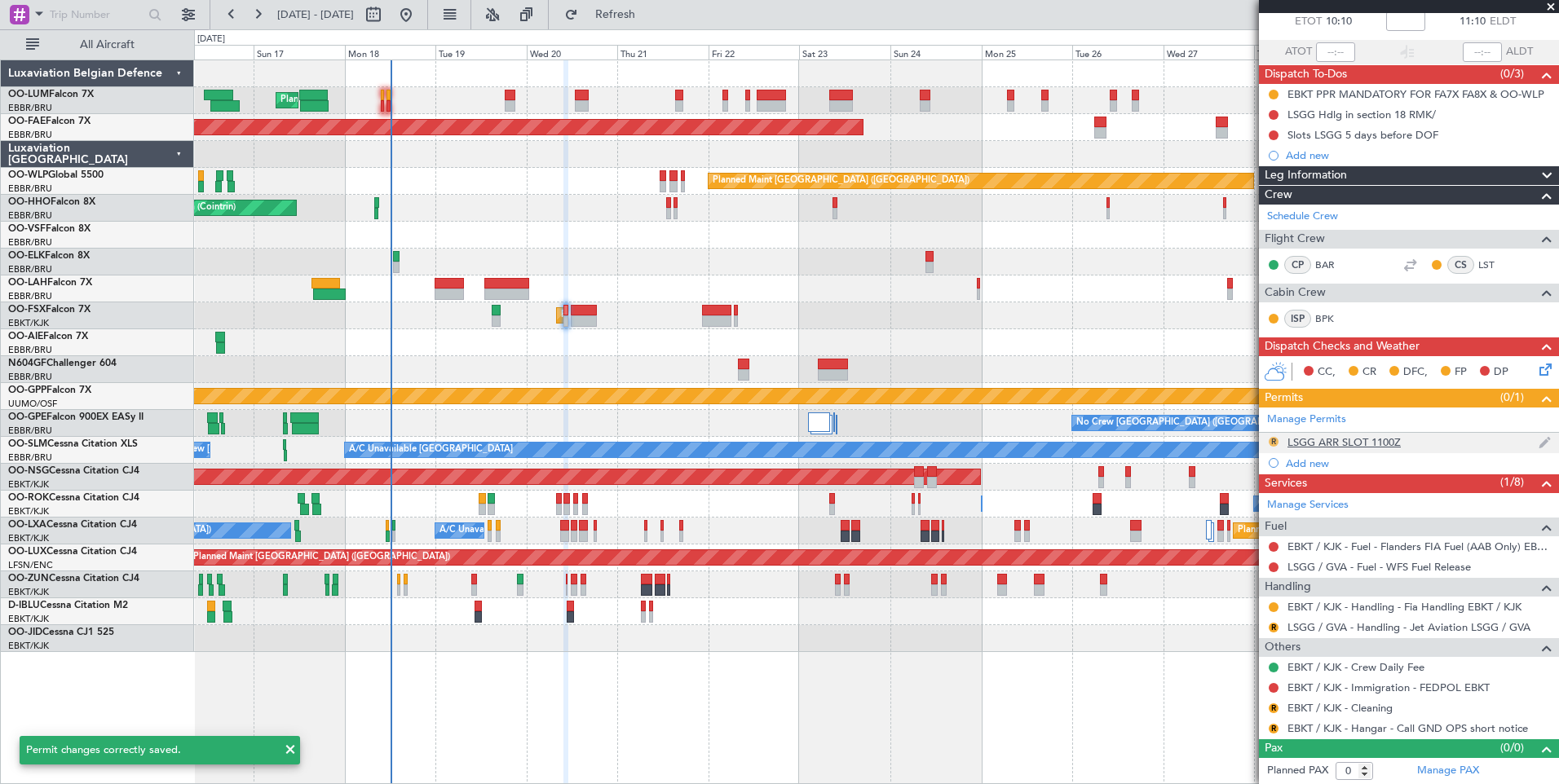
click at [1271, 440] on button "R" at bounding box center [1273, 442] width 10 height 10
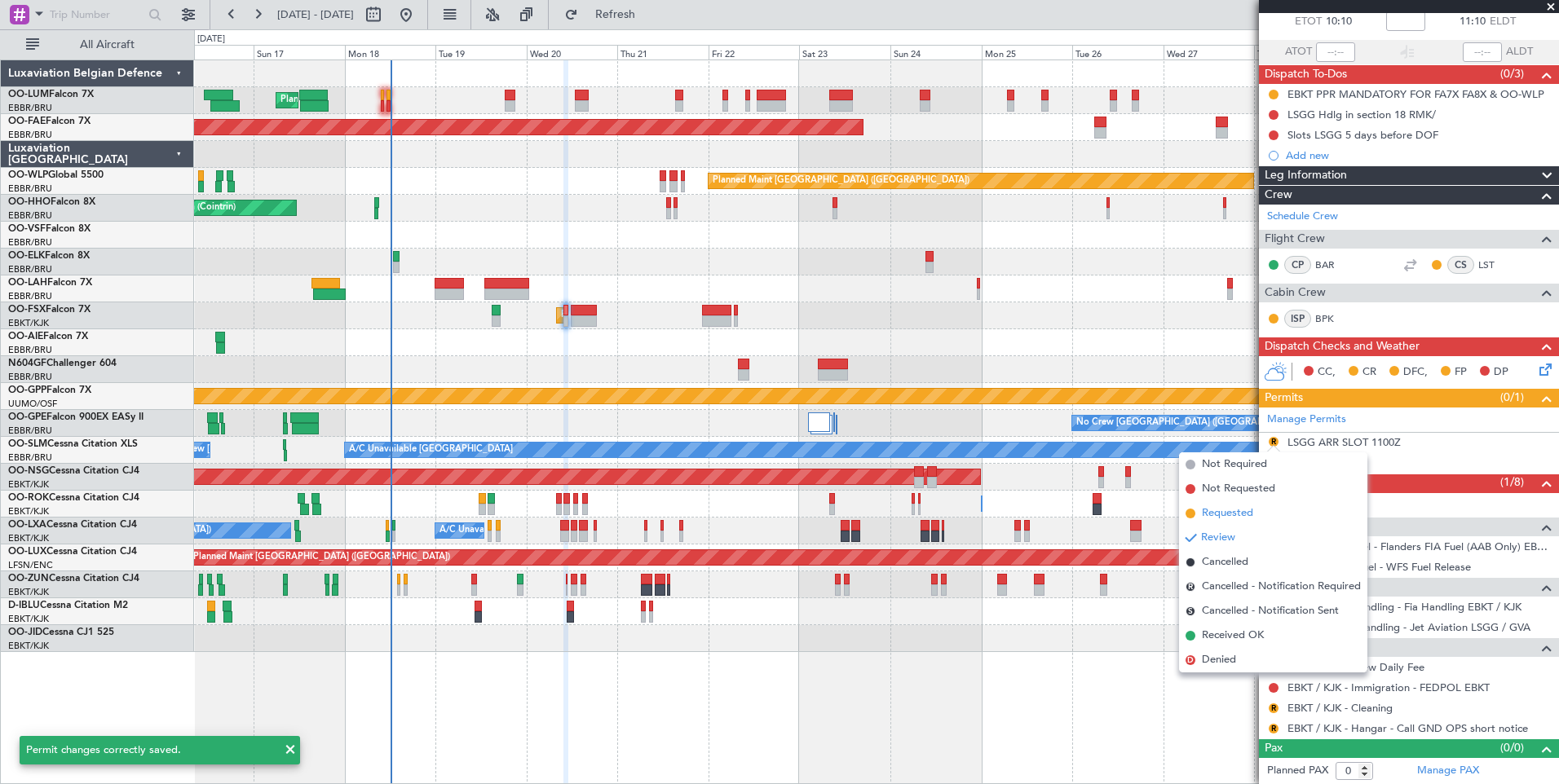
click at [1242, 510] on span "Requested" at bounding box center [1227, 514] width 51 height 17
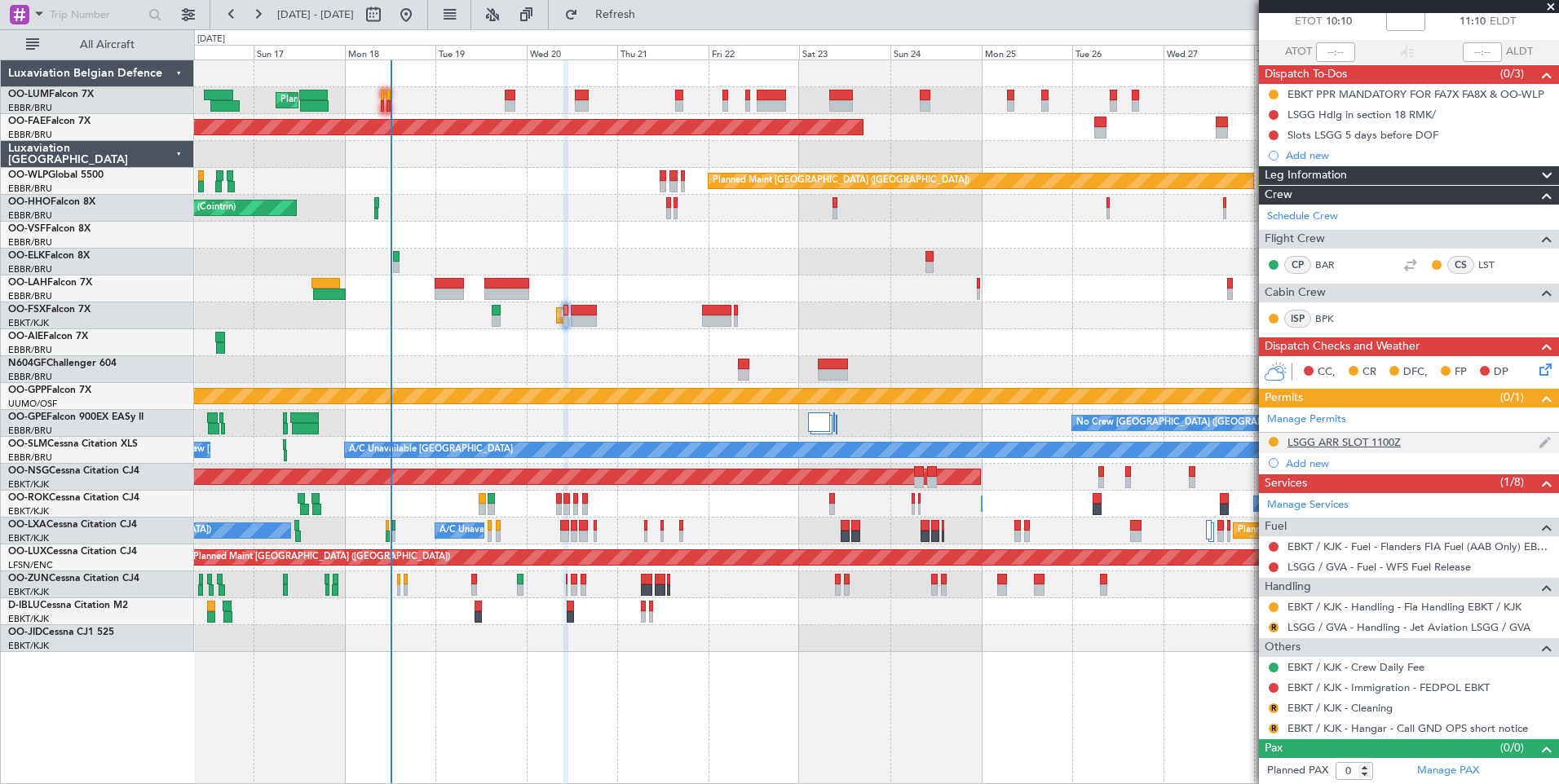
click at [1373, 438] on div "LSGG ARR SLOT 1100Z" at bounding box center [1344, 442] width 114 height 14
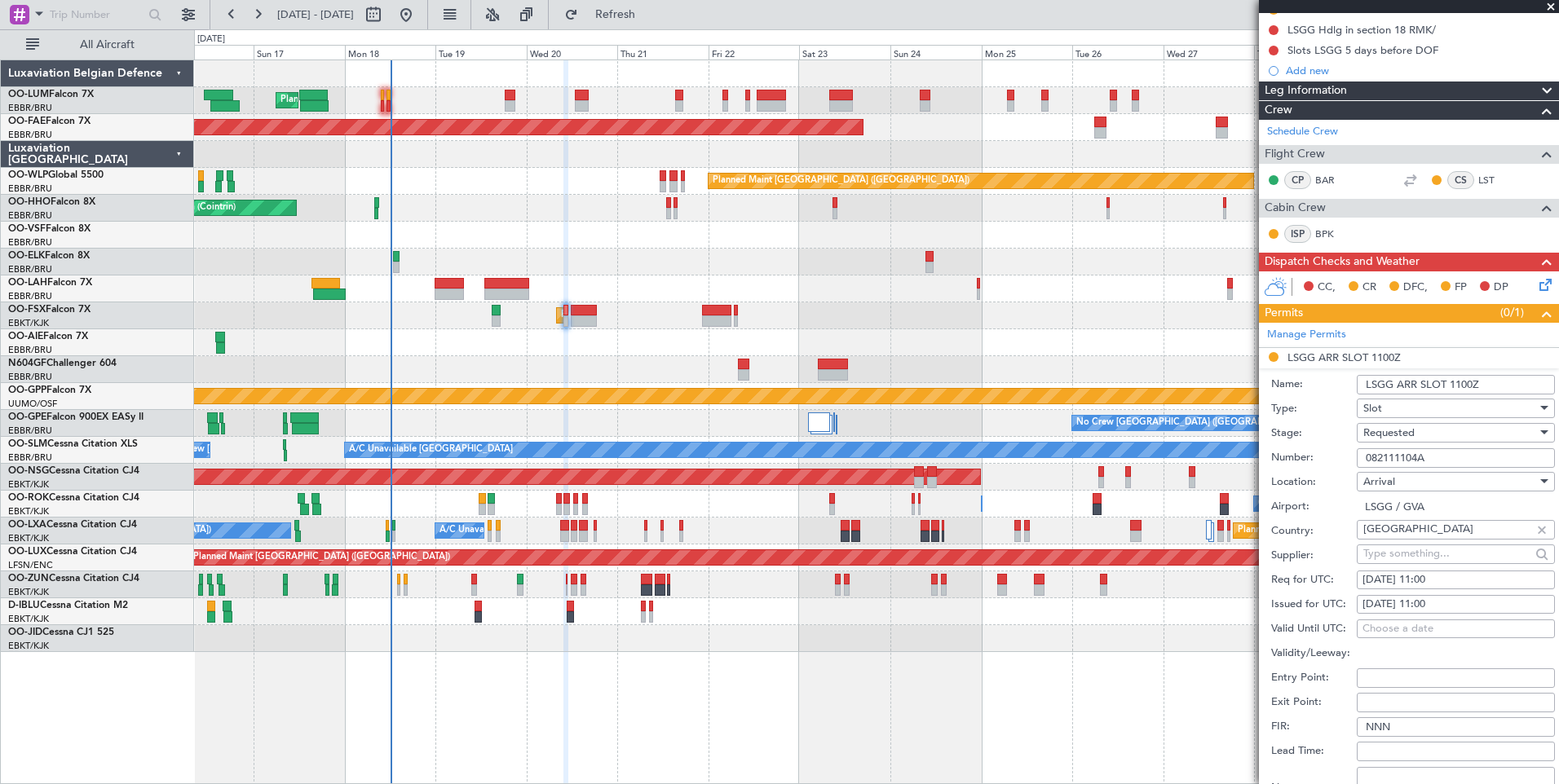
scroll to position [257, 0]
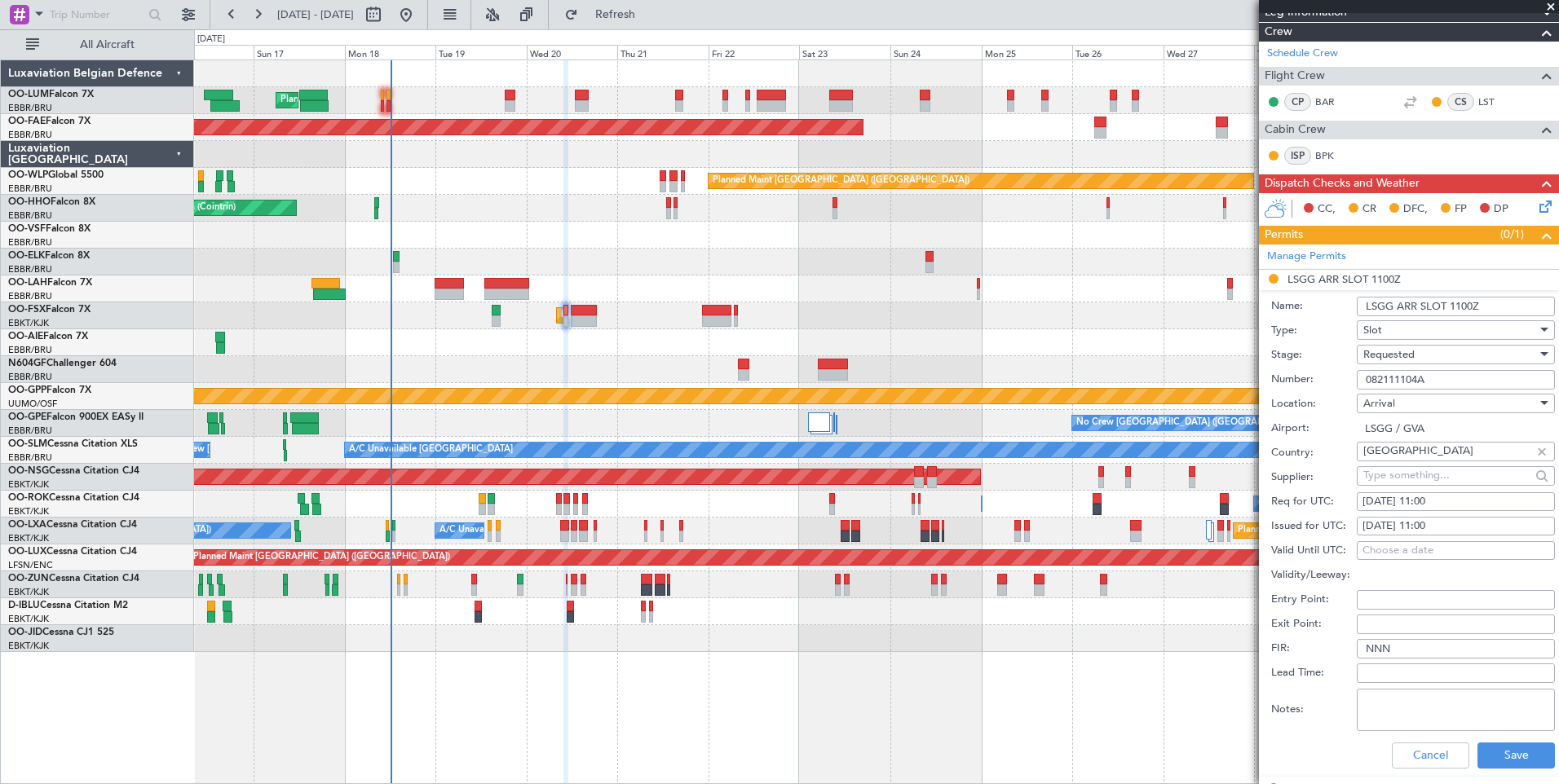
click at [1437, 505] on div "20/08/2025 11:00" at bounding box center [1455, 502] width 186 height 17
select select "8"
select select "2025"
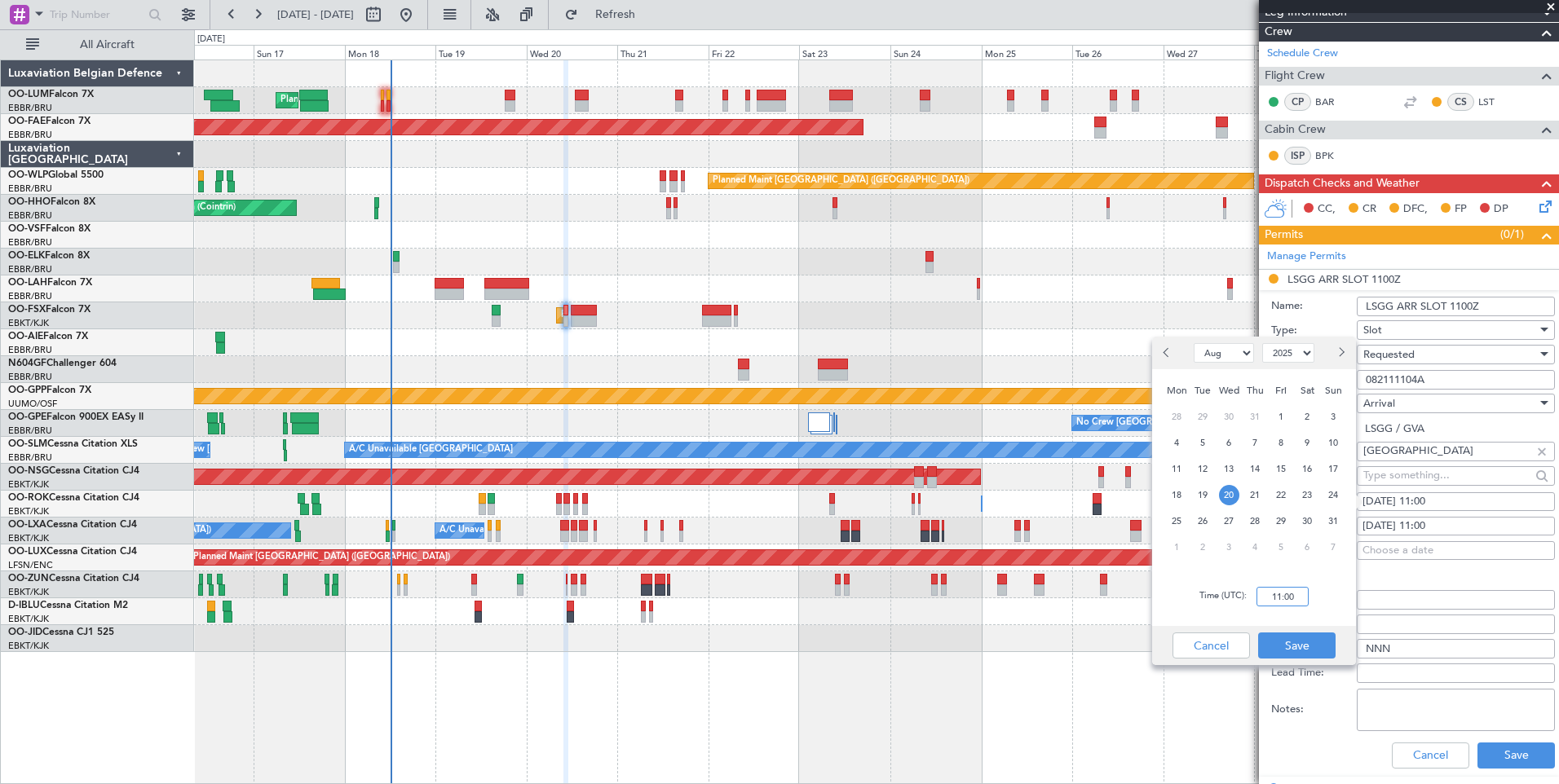
click at [1294, 603] on input "11:00" at bounding box center [1282, 596] width 52 height 19
type input "11:15"
click at [1292, 653] on button "Save" at bounding box center [1297, 645] width 78 height 26
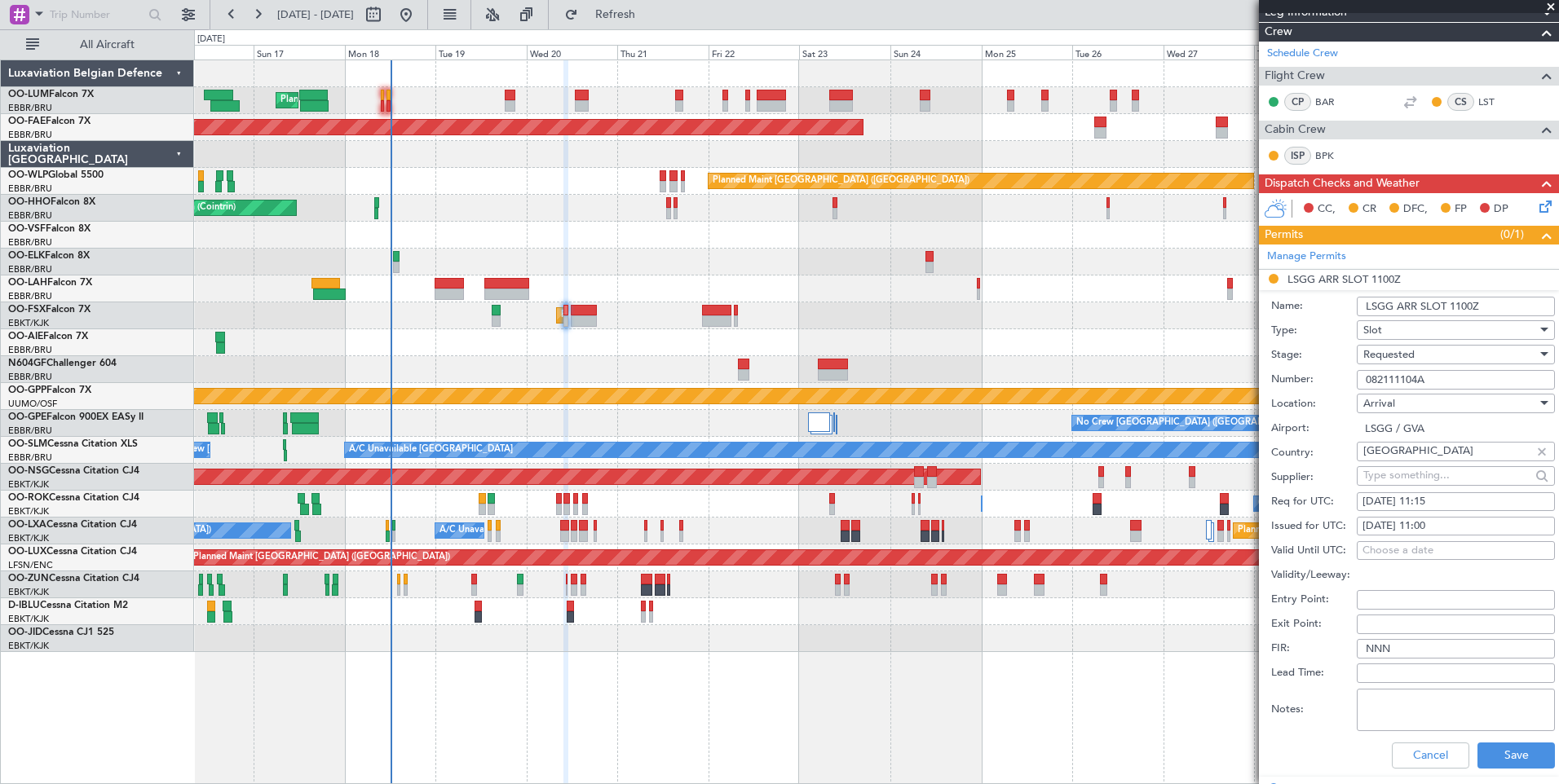
click at [1432, 533] on div "20/08/2025 11:00" at bounding box center [1455, 527] width 186 height 17
select select "8"
select select "2025"
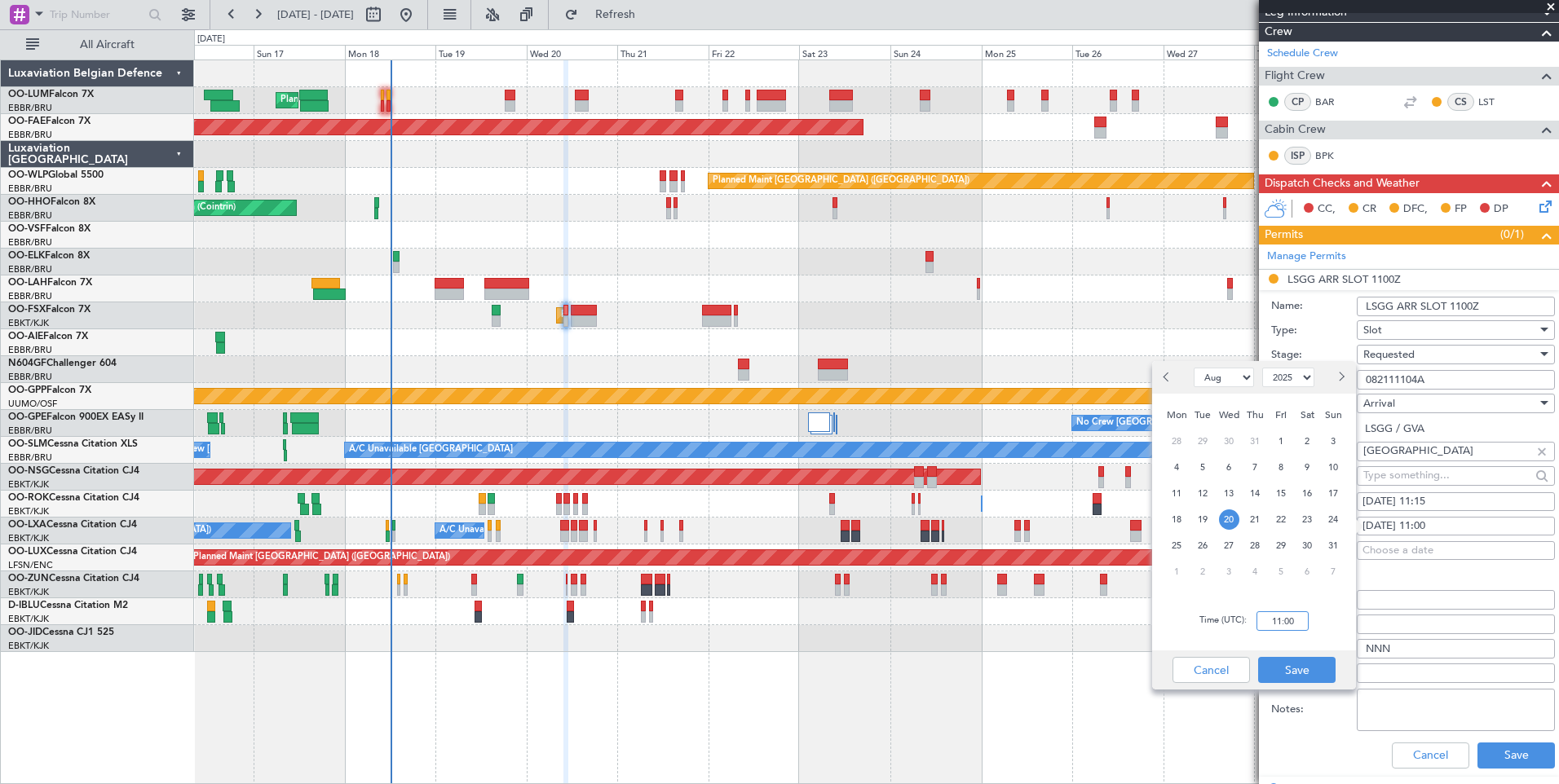
click at [1276, 621] on input "11:00" at bounding box center [1282, 620] width 52 height 19
type input "0"
type input "11:15"
click at [1292, 669] on button "Save" at bounding box center [1297, 669] width 78 height 26
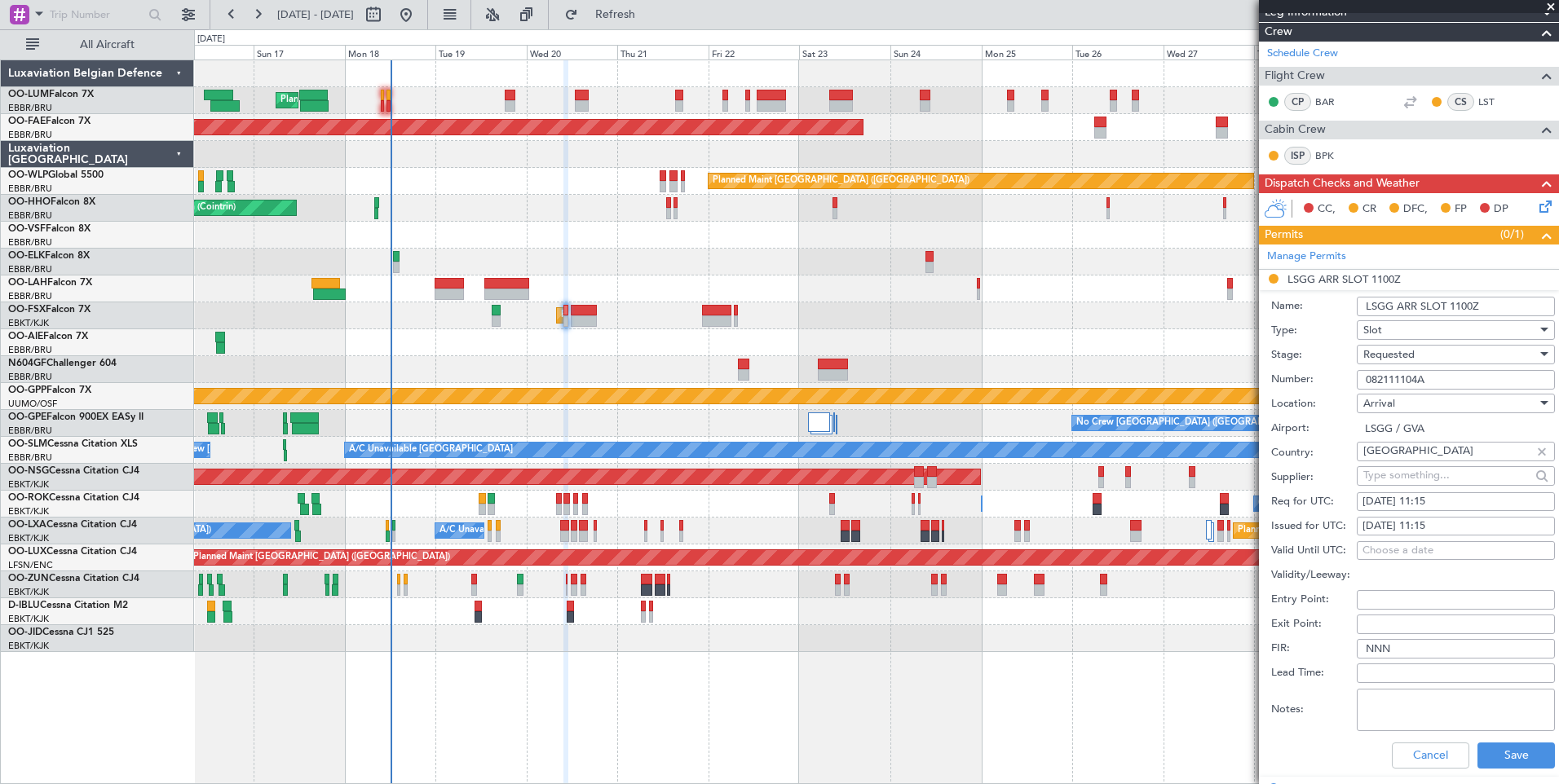
scroll to position [339, 0]
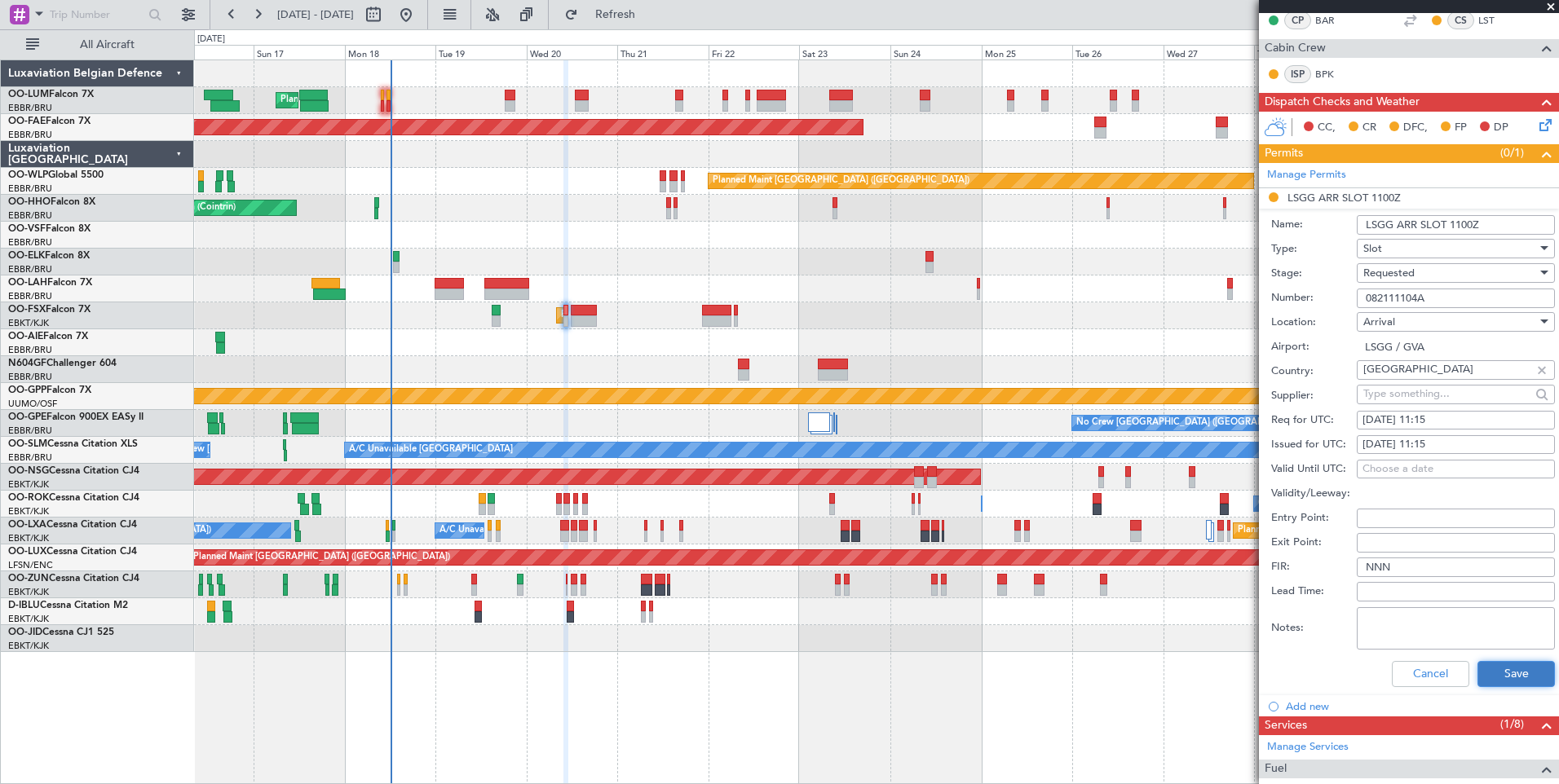
click at [1478, 664] on button "Save" at bounding box center [1516, 674] width 78 height 26
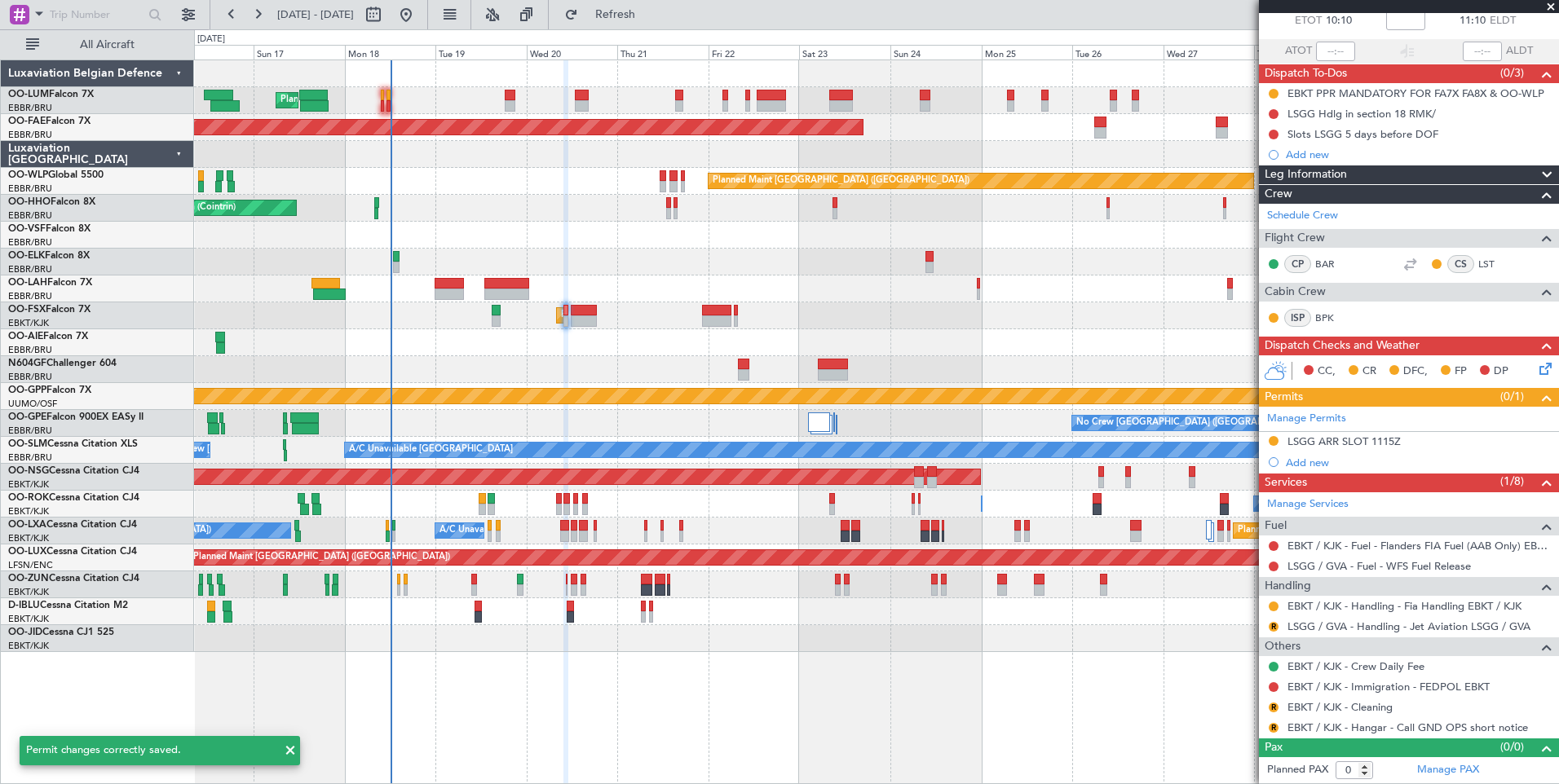
scroll to position [94, 0]
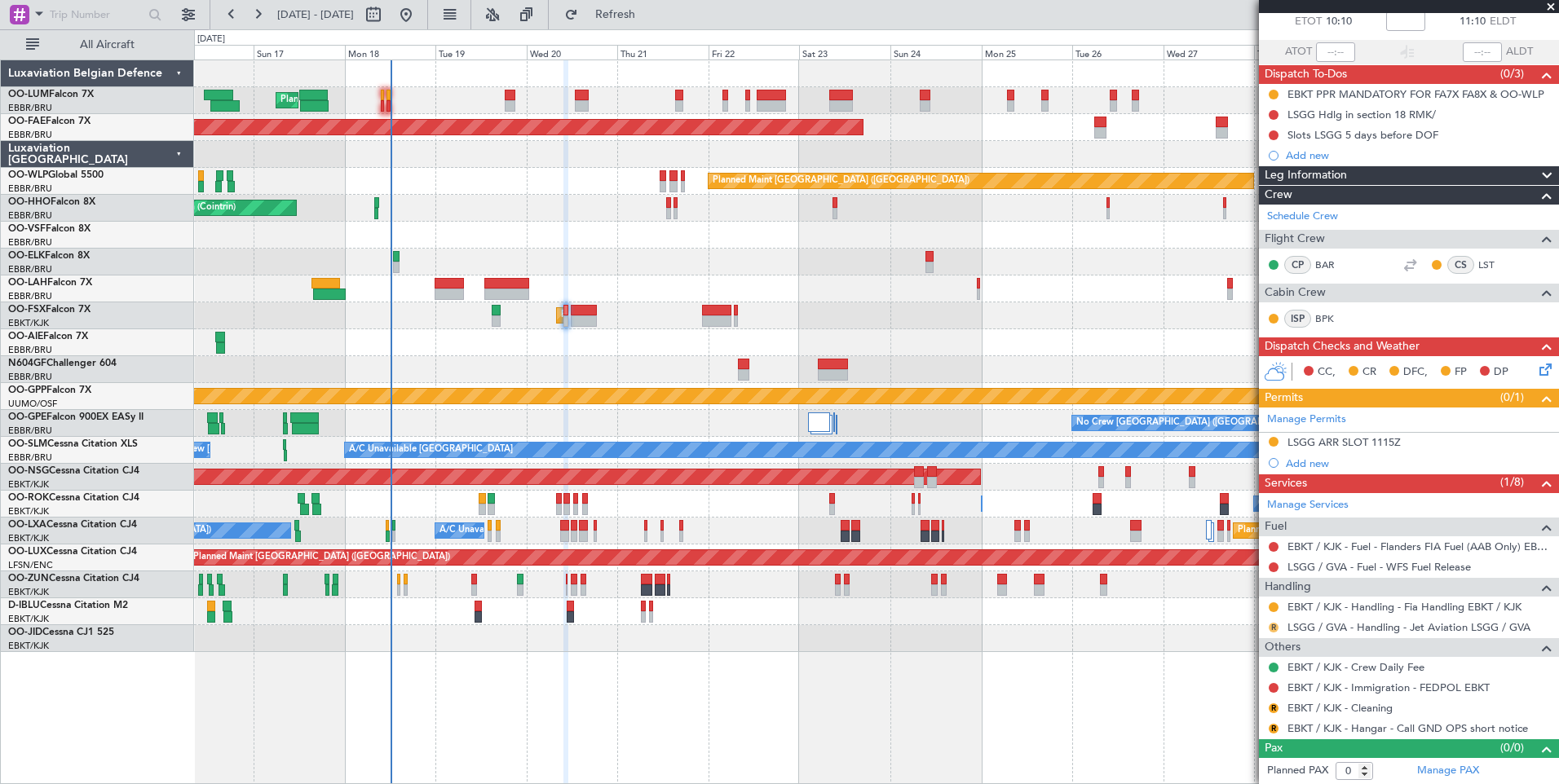
click at [1274, 627] on button "R" at bounding box center [1273, 628] width 10 height 10
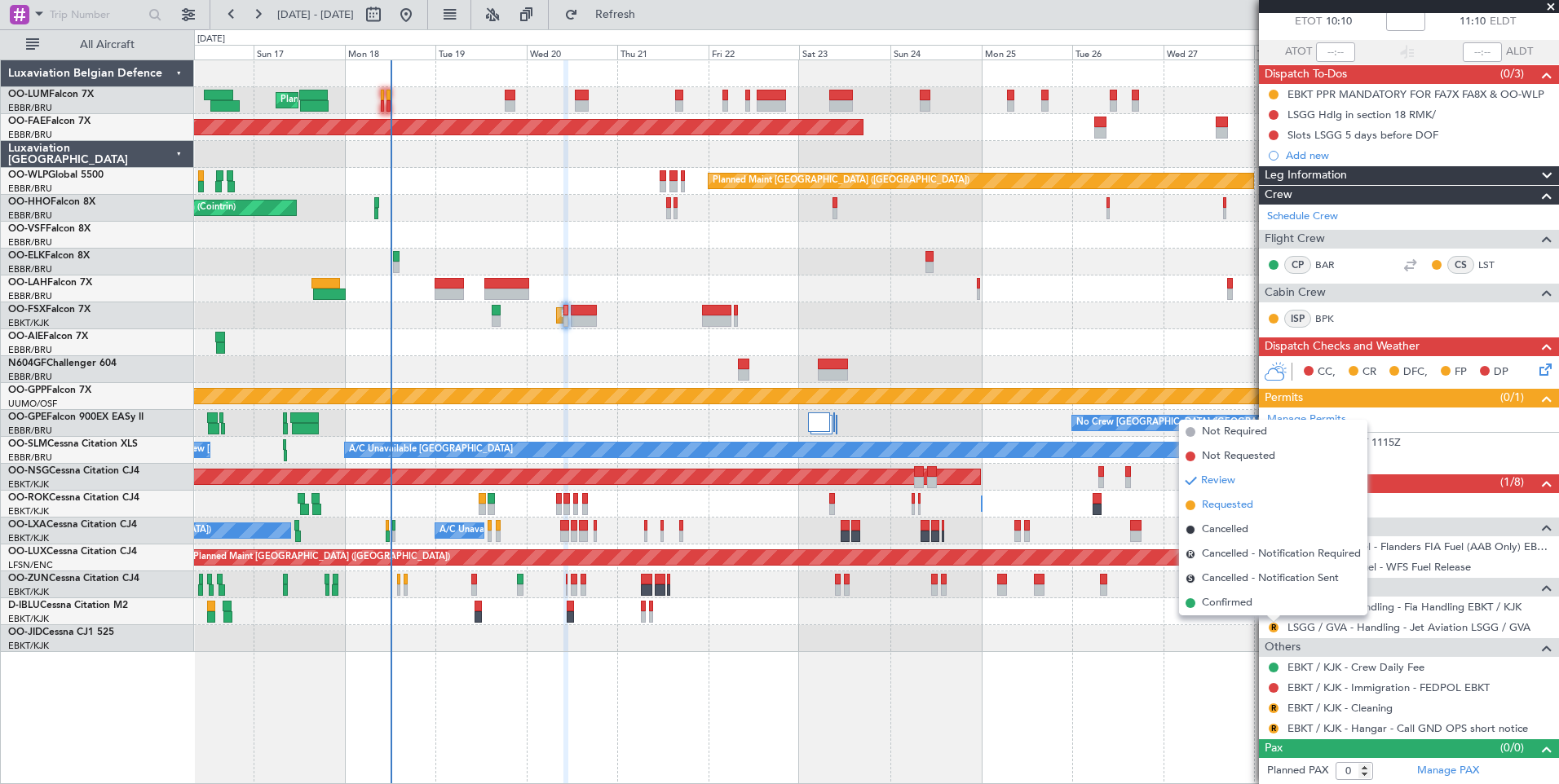
click at [1236, 509] on span "Requested" at bounding box center [1227, 506] width 51 height 17
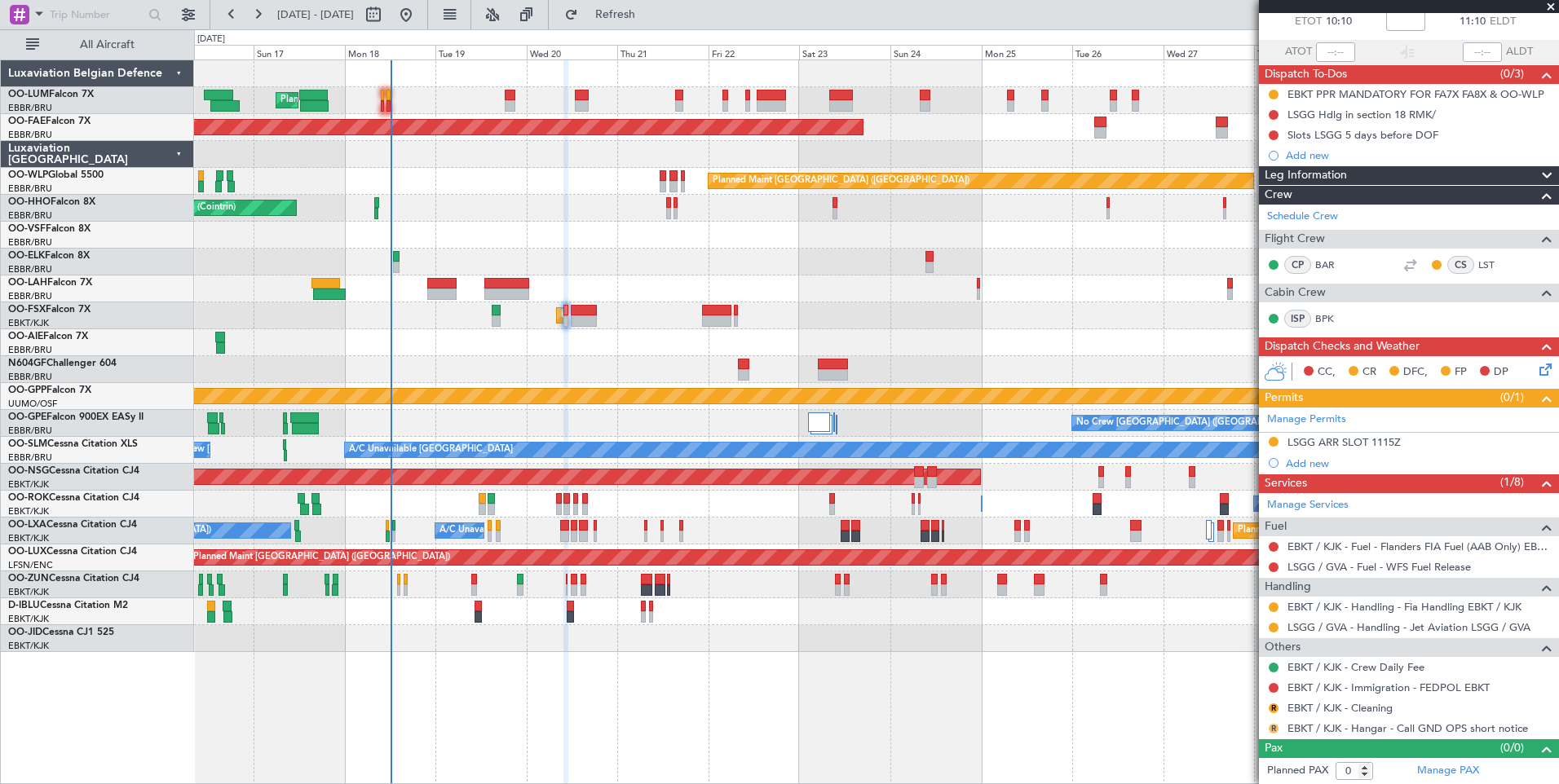
click at [1276, 725] on button "R" at bounding box center [1273, 729] width 10 height 10
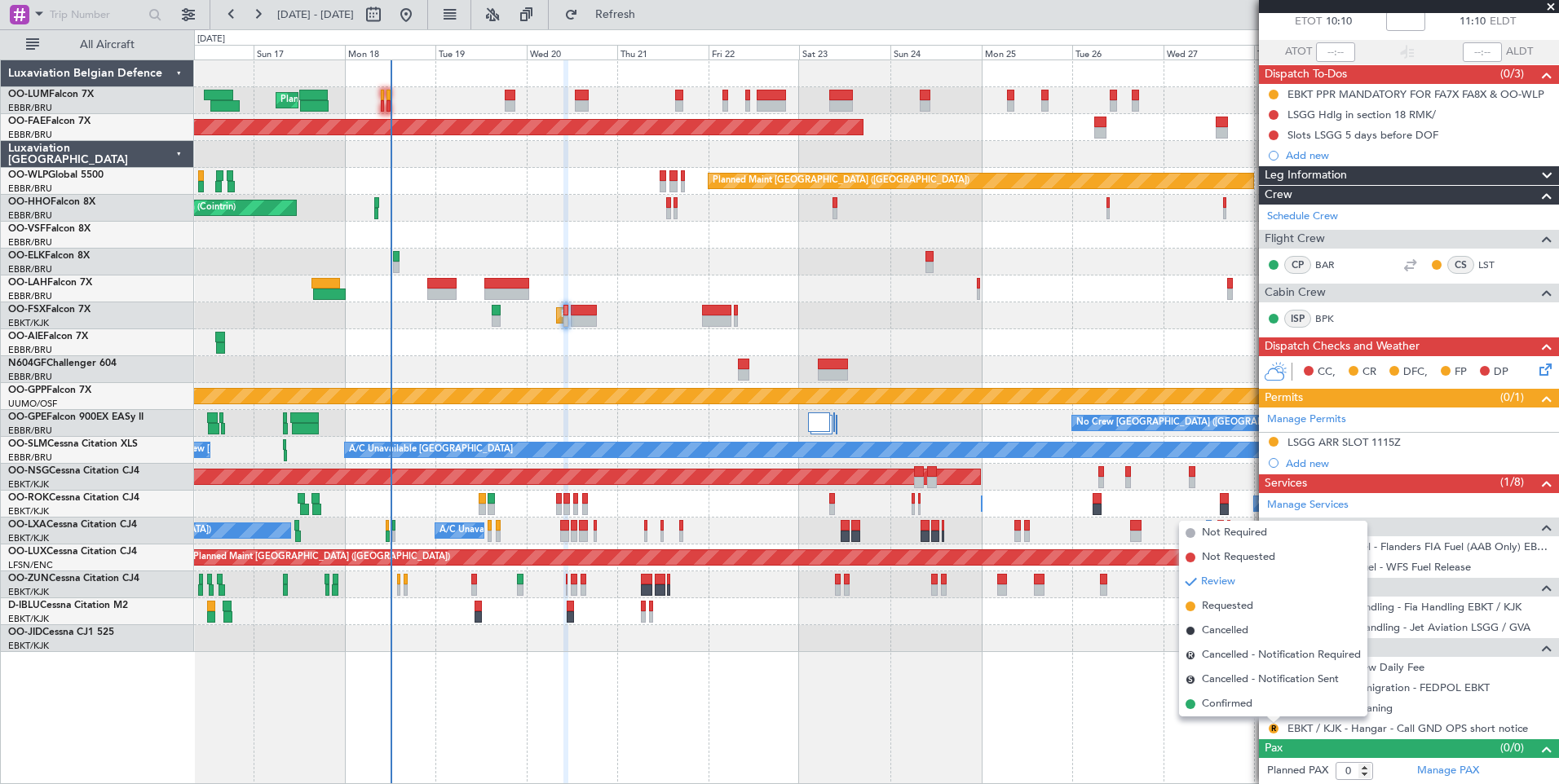
click at [1245, 704] on mat-tooltip-component "Review" at bounding box center [1273, 701] width 59 height 43
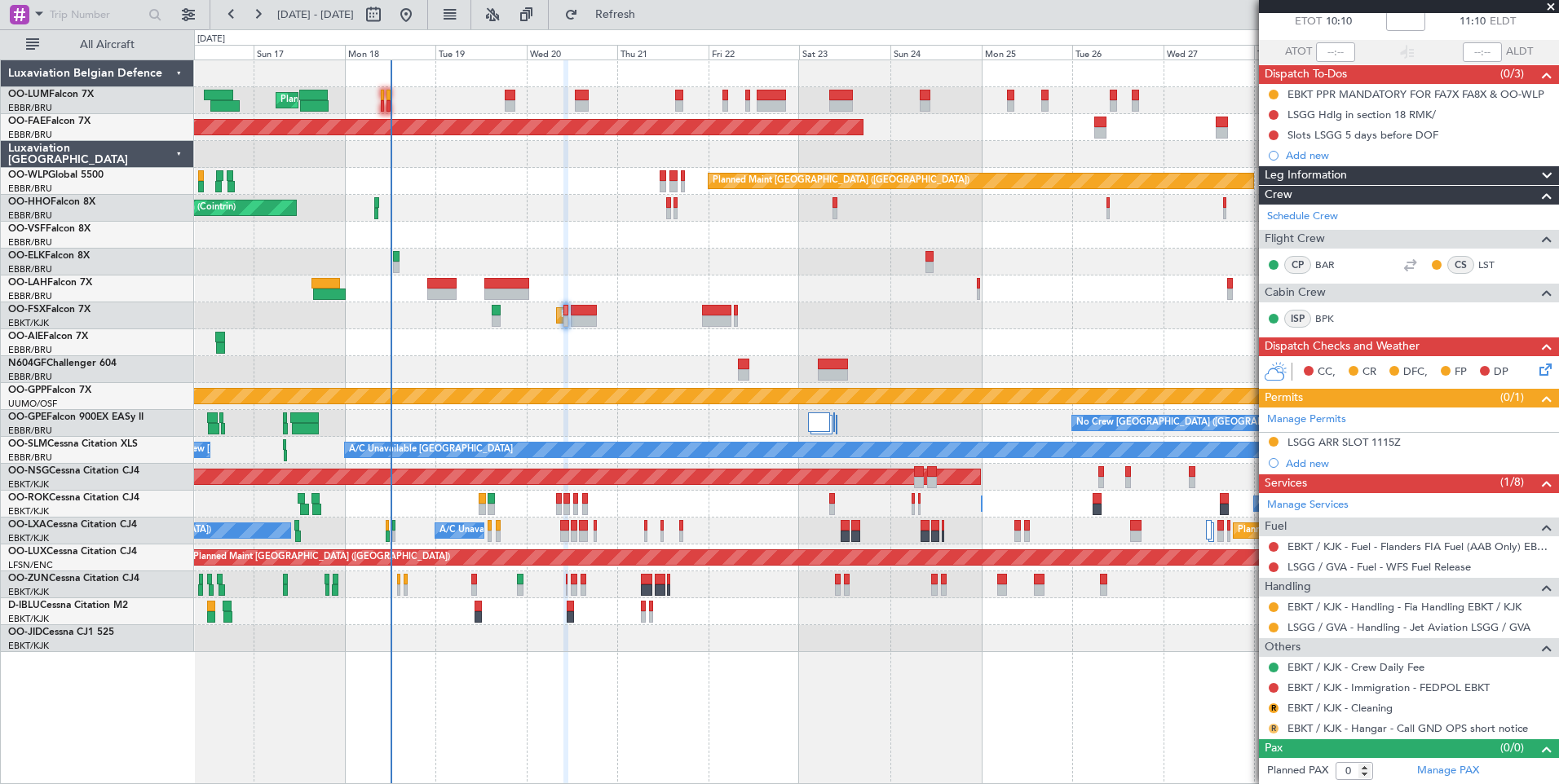
click at [1271, 731] on button "R" at bounding box center [1273, 729] width 10 height 10
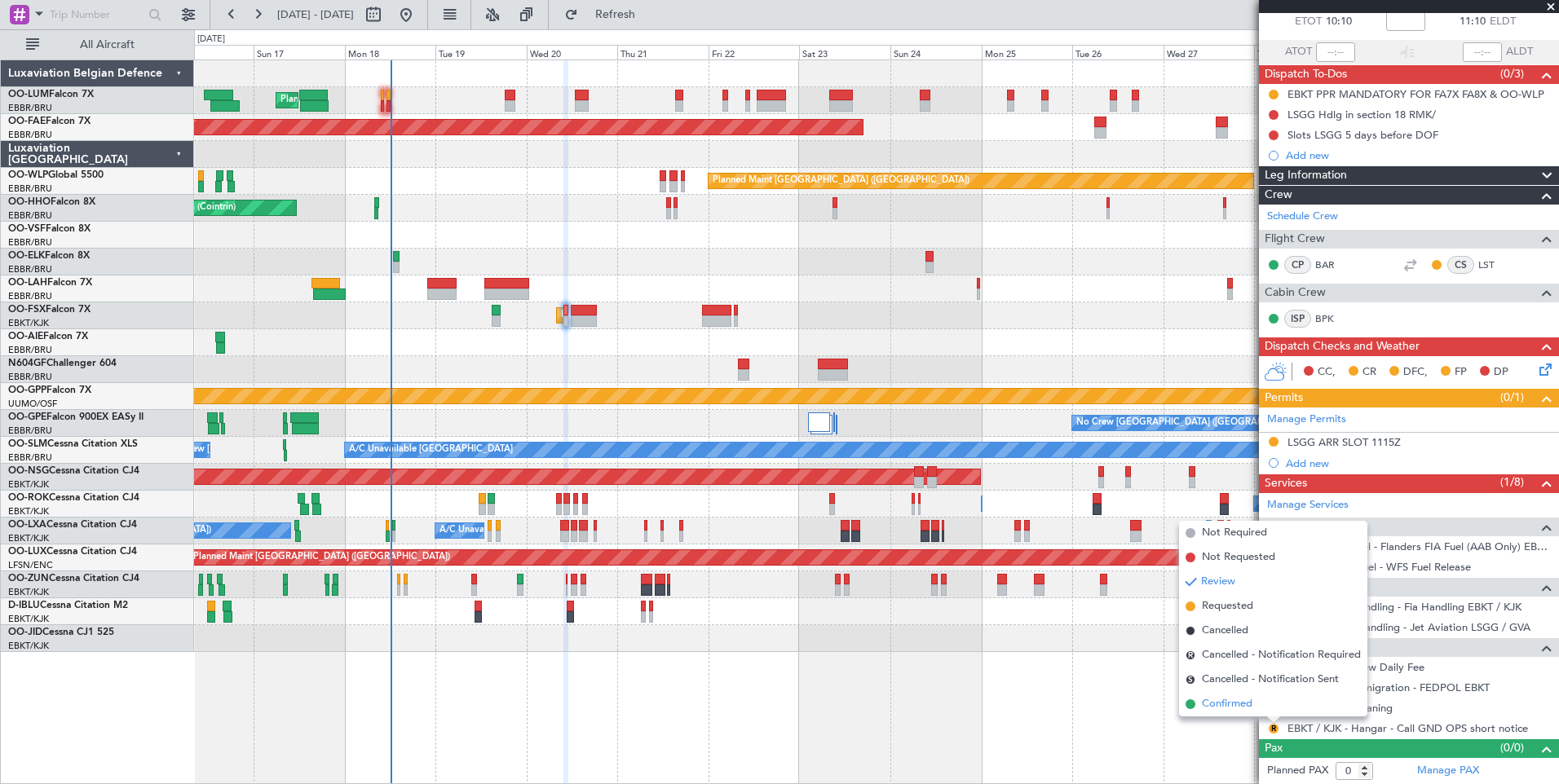
click at [1241, 705] on span "Confirmed" at bounding box center [1227, 705] width 50 height 17
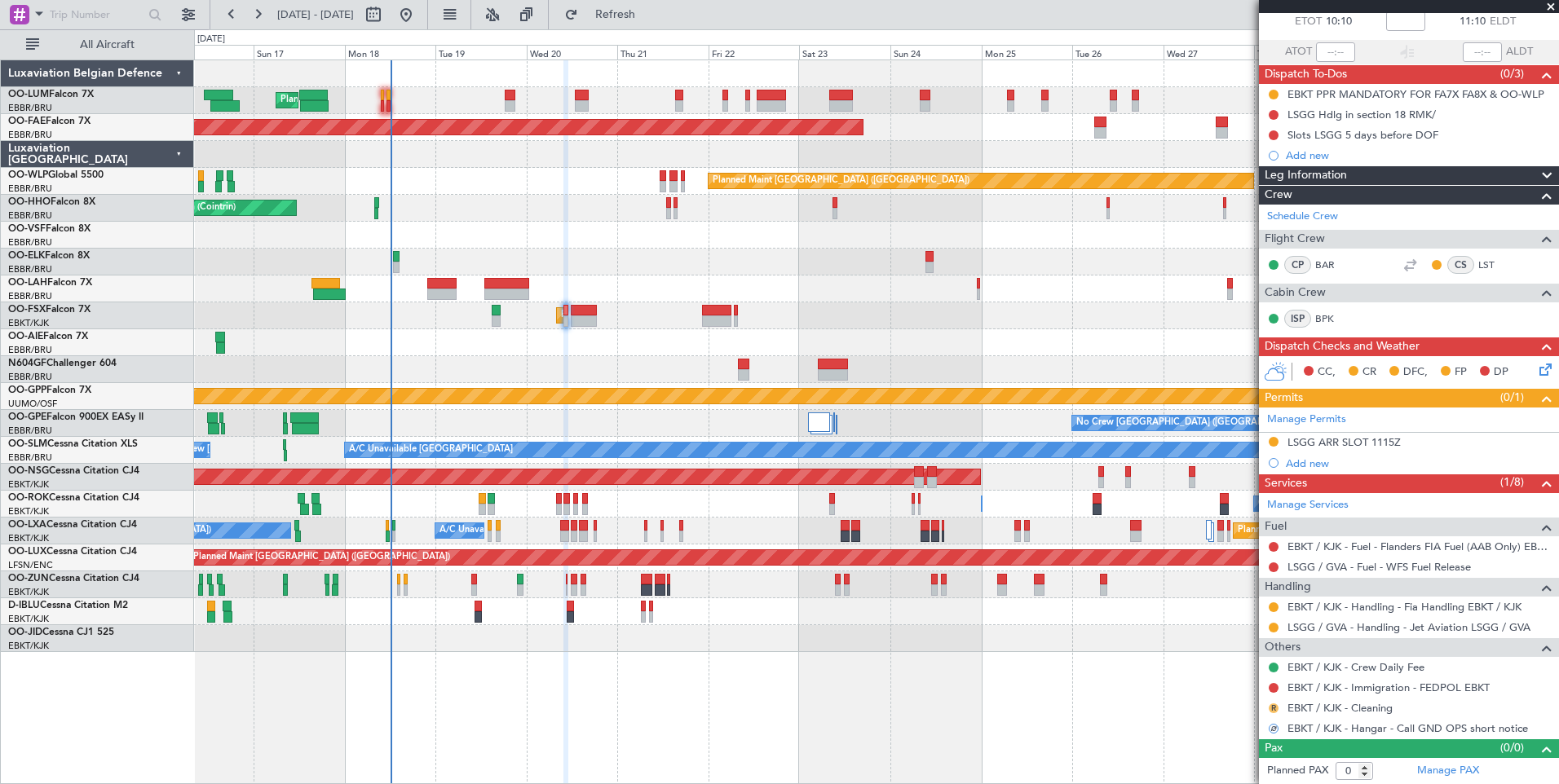
click at [1273, 708] on button "R" at bounding box center [1273, 709] width 10 height 10
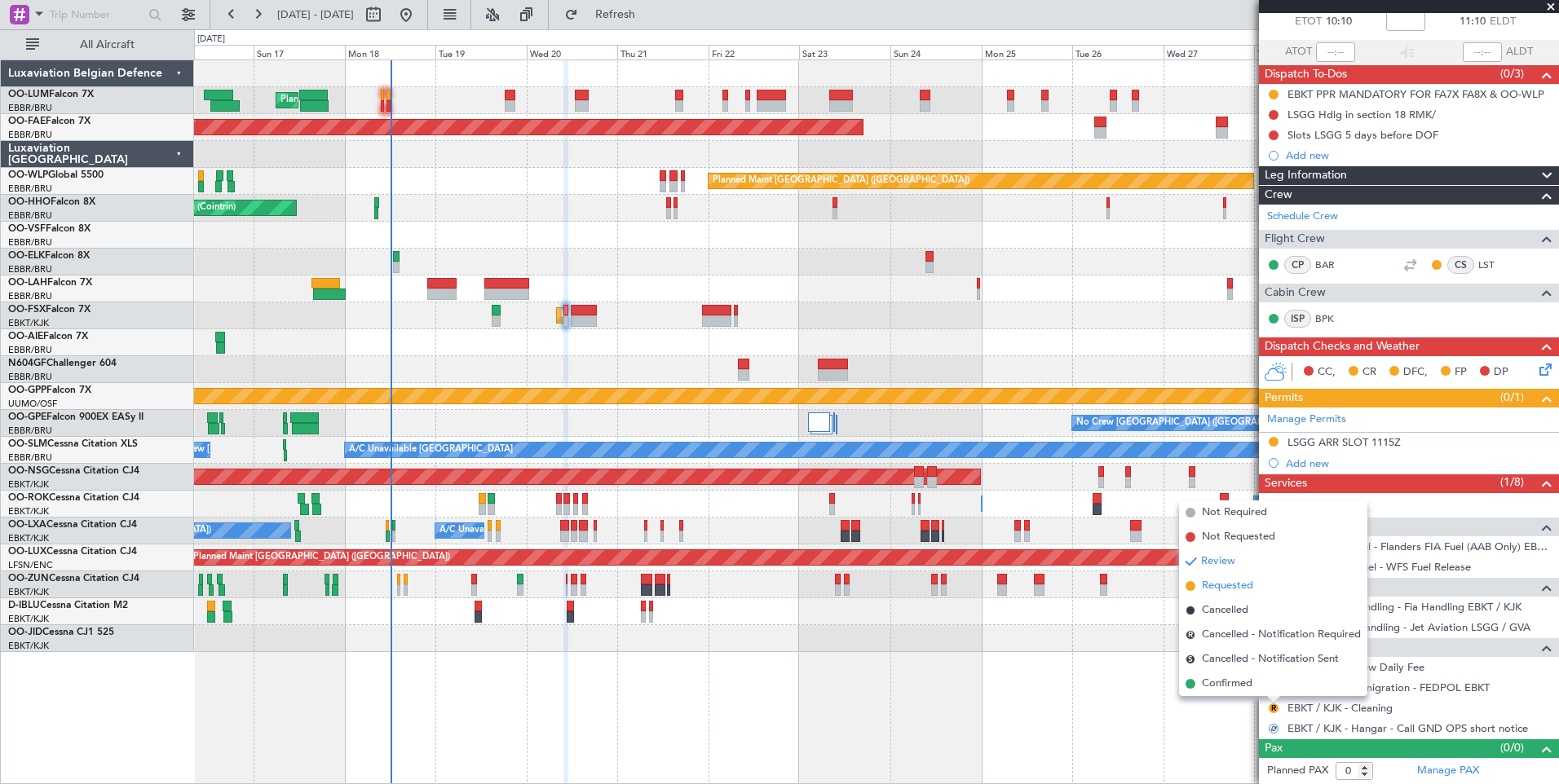
click at [1261, 588] on li "Requested" at bounding box center [1272, 586] width 188 height 24
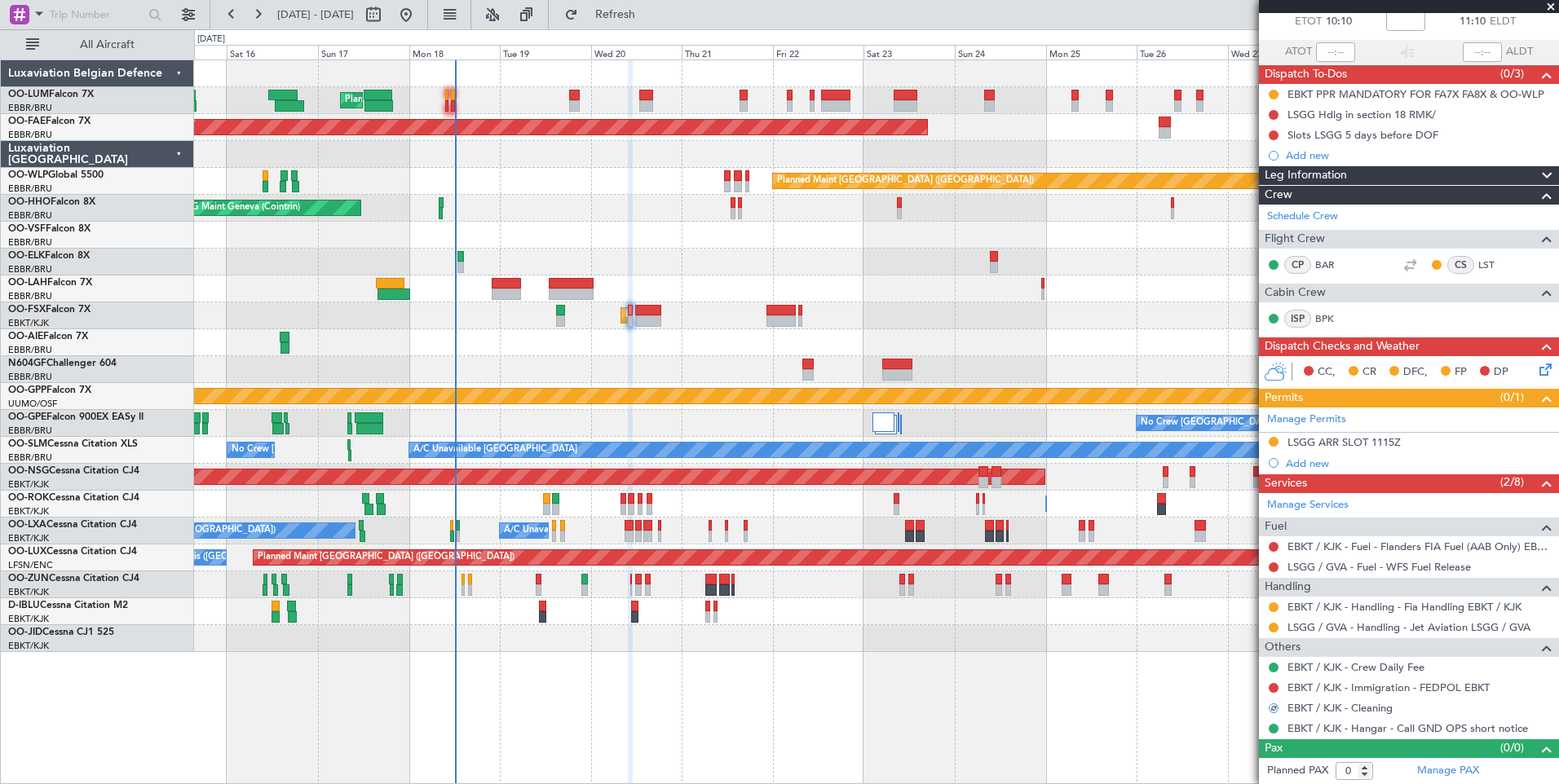
click at [609, 369] on div "Planned Maint Brussels (Brussels National) Planned Maint Brussels (Brussels Nat…" at bounding box center [876, 356] width 1364 height 592
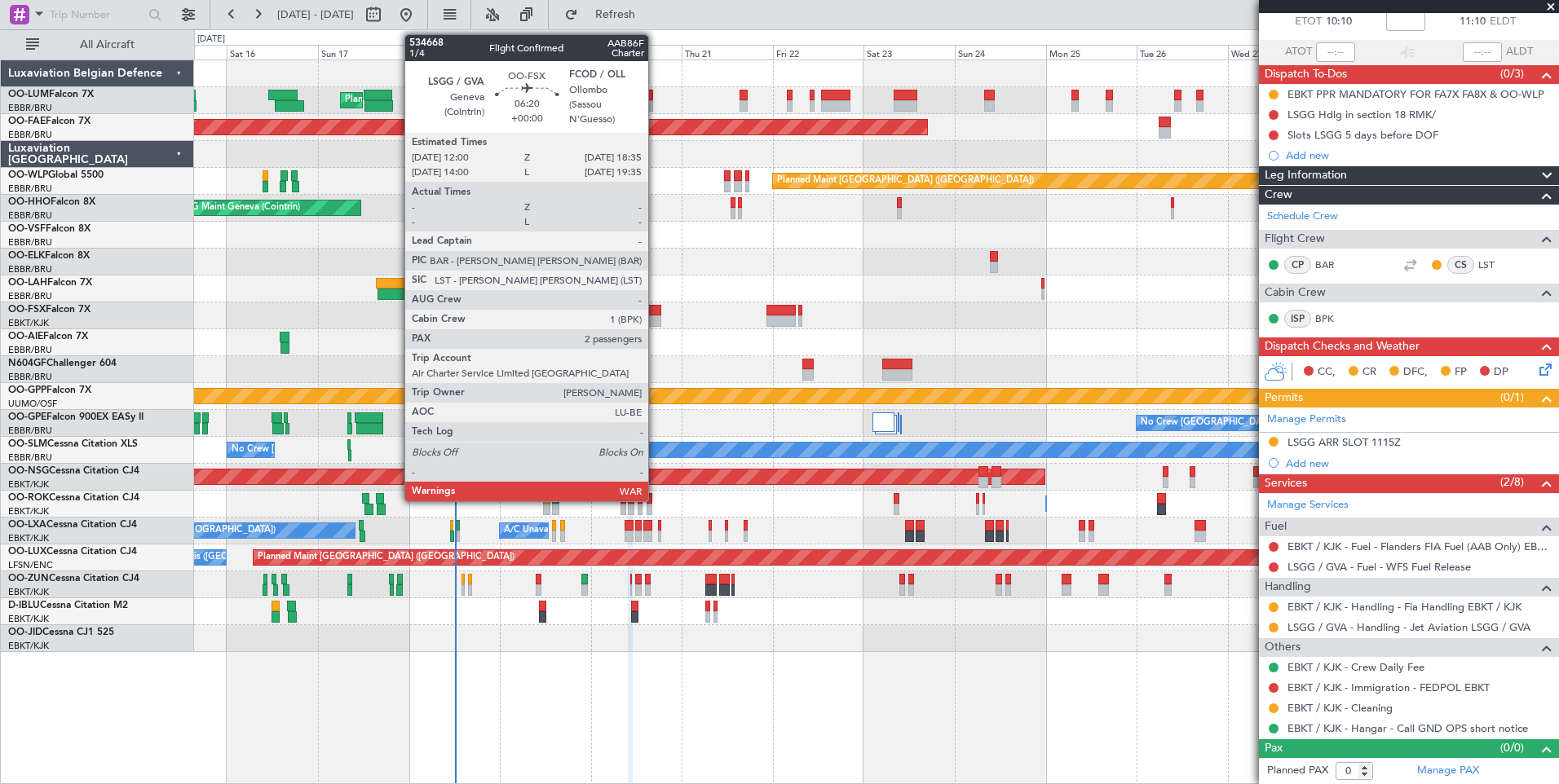
click at [655, 312] on div at bounding box center [648, 311] width 25 height 12
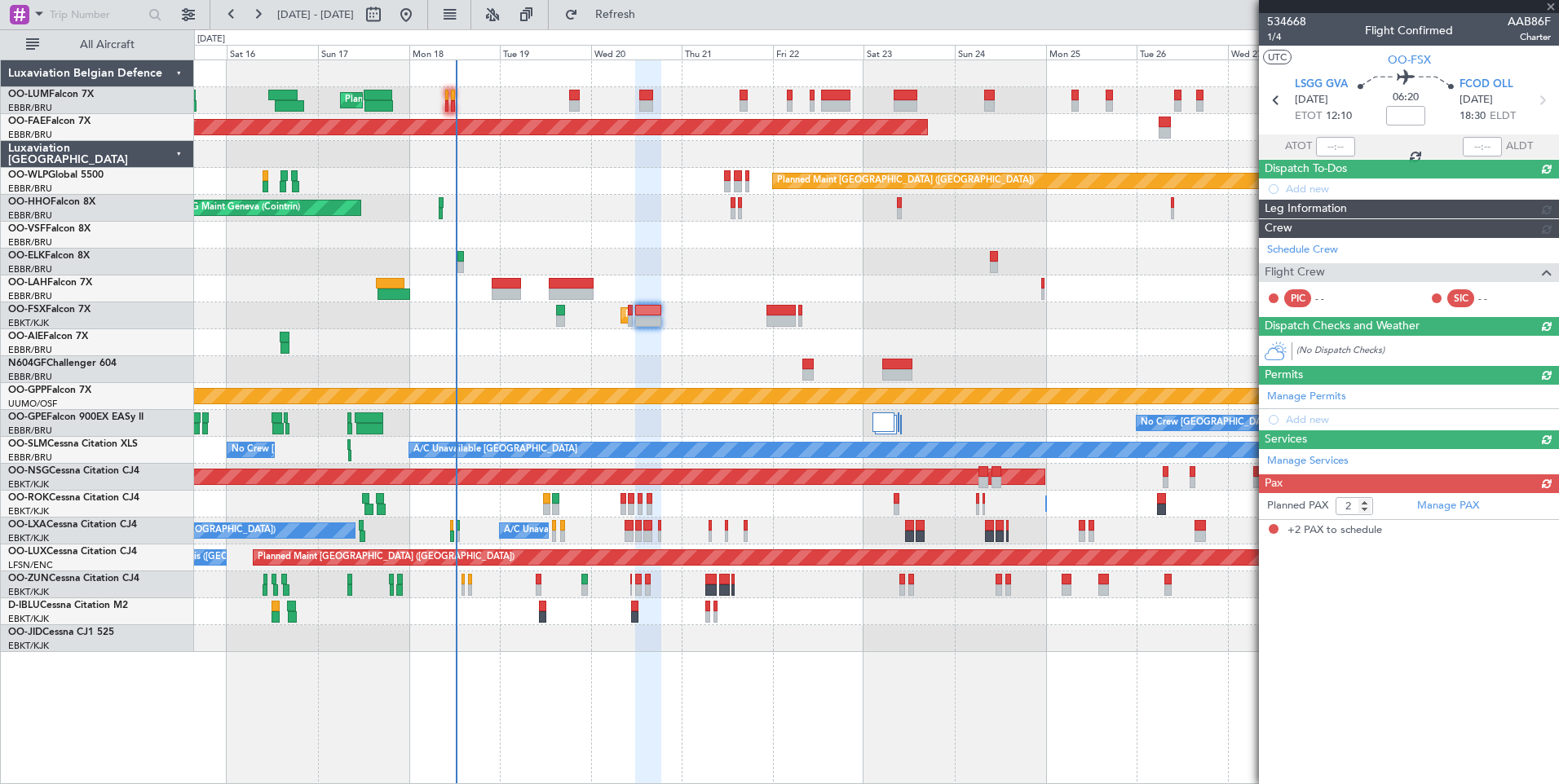
scroll to position [0, 0]
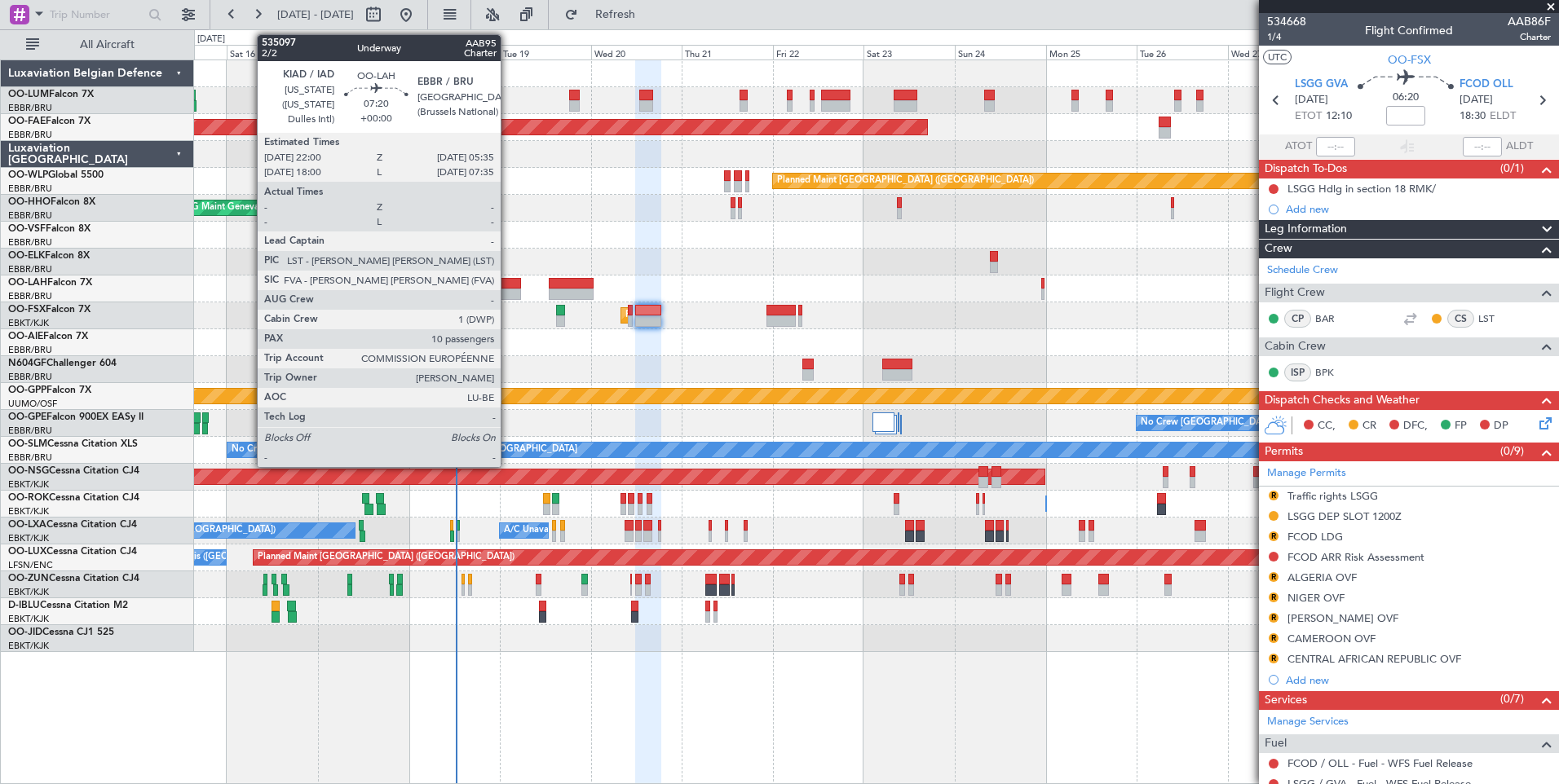
click at [508, 285] on div at bounding box center [506, 284] width 29 height 12
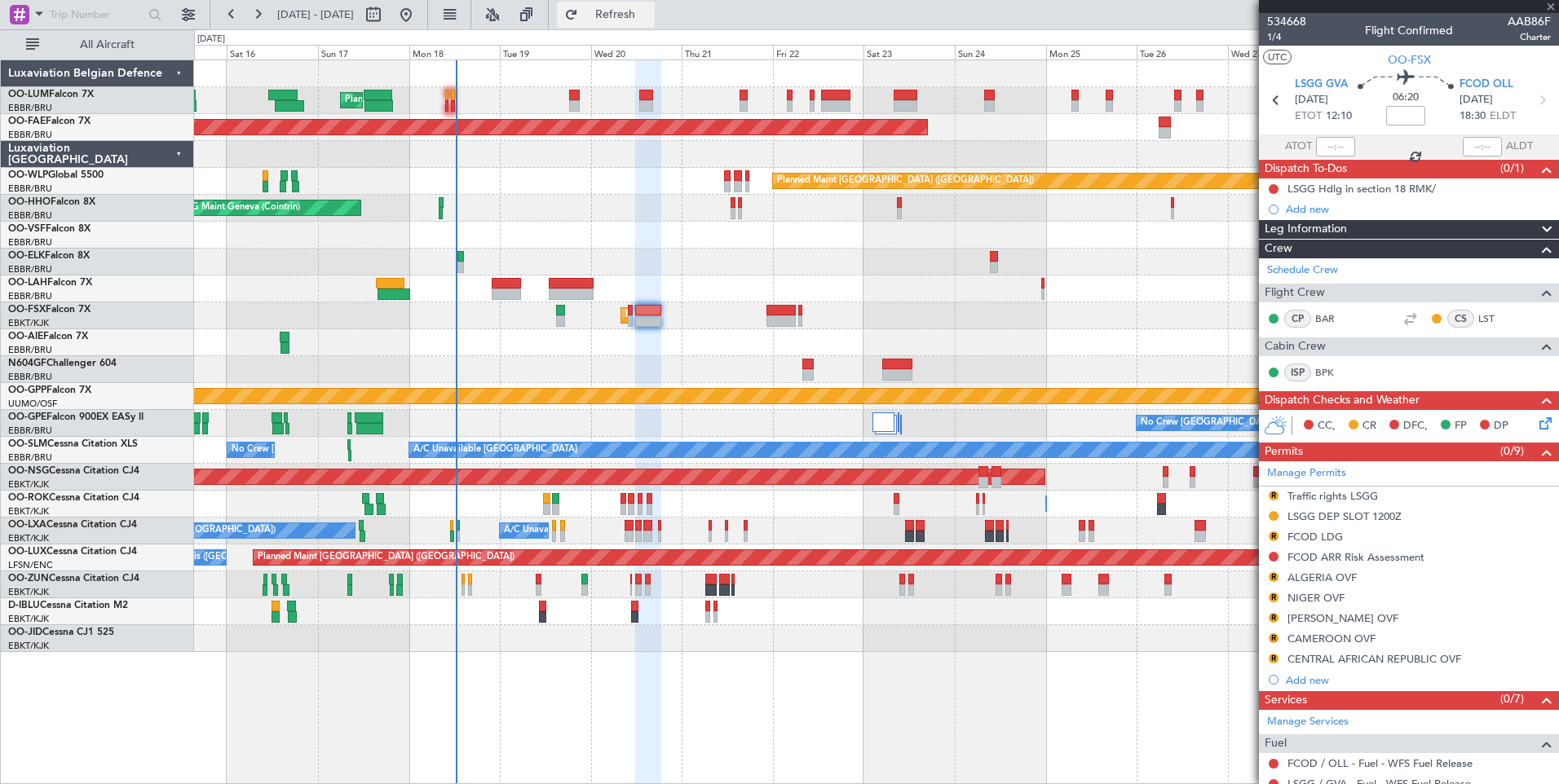
click at [650, 20] on span "Refresh" at bounding box center [615, 15] width 69 height 12
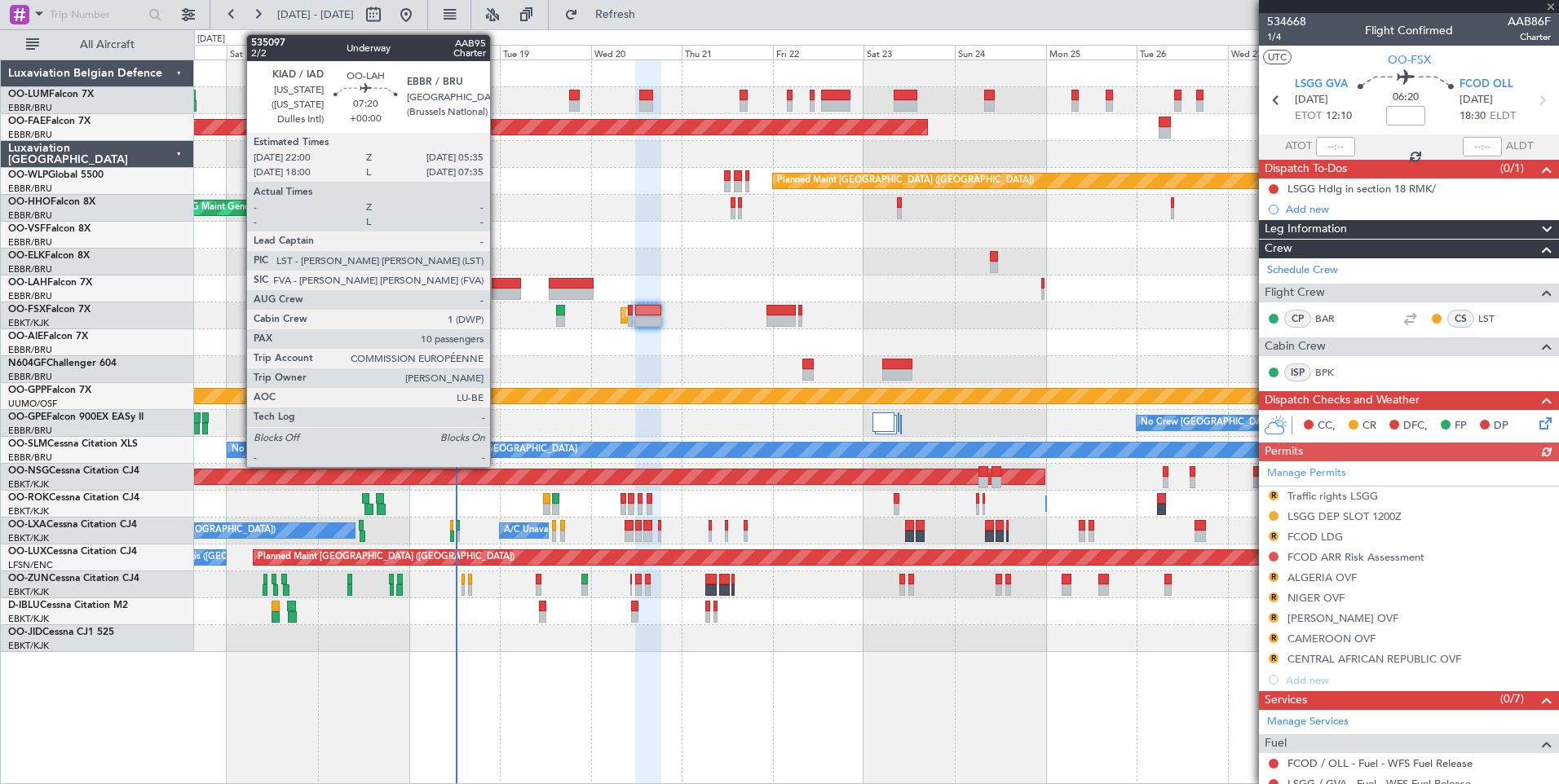
click at [497, 291] on div at bounding box center [506, 294] width 29 height 12
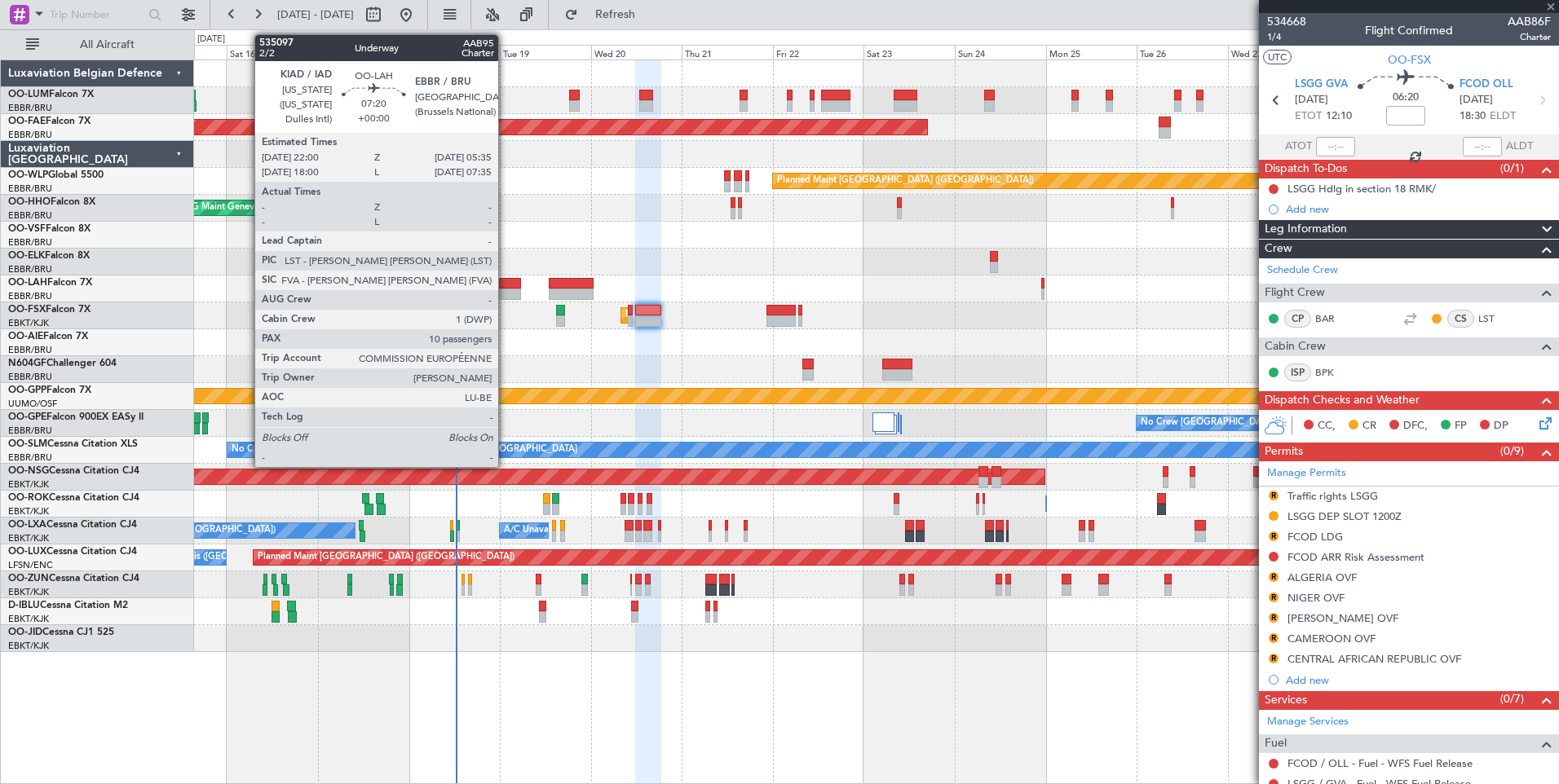
type input "10"
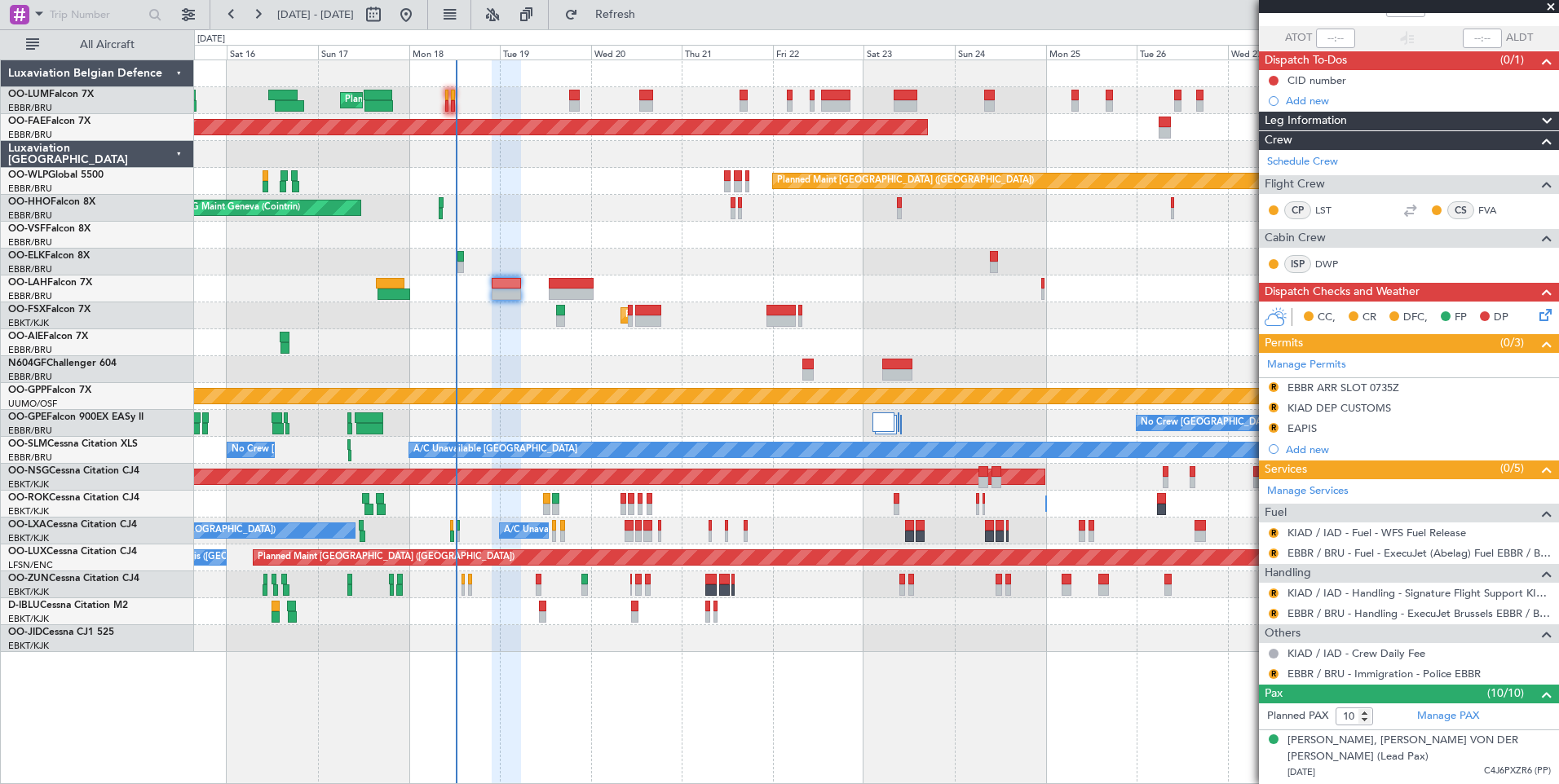
scroll to position [82, 0]
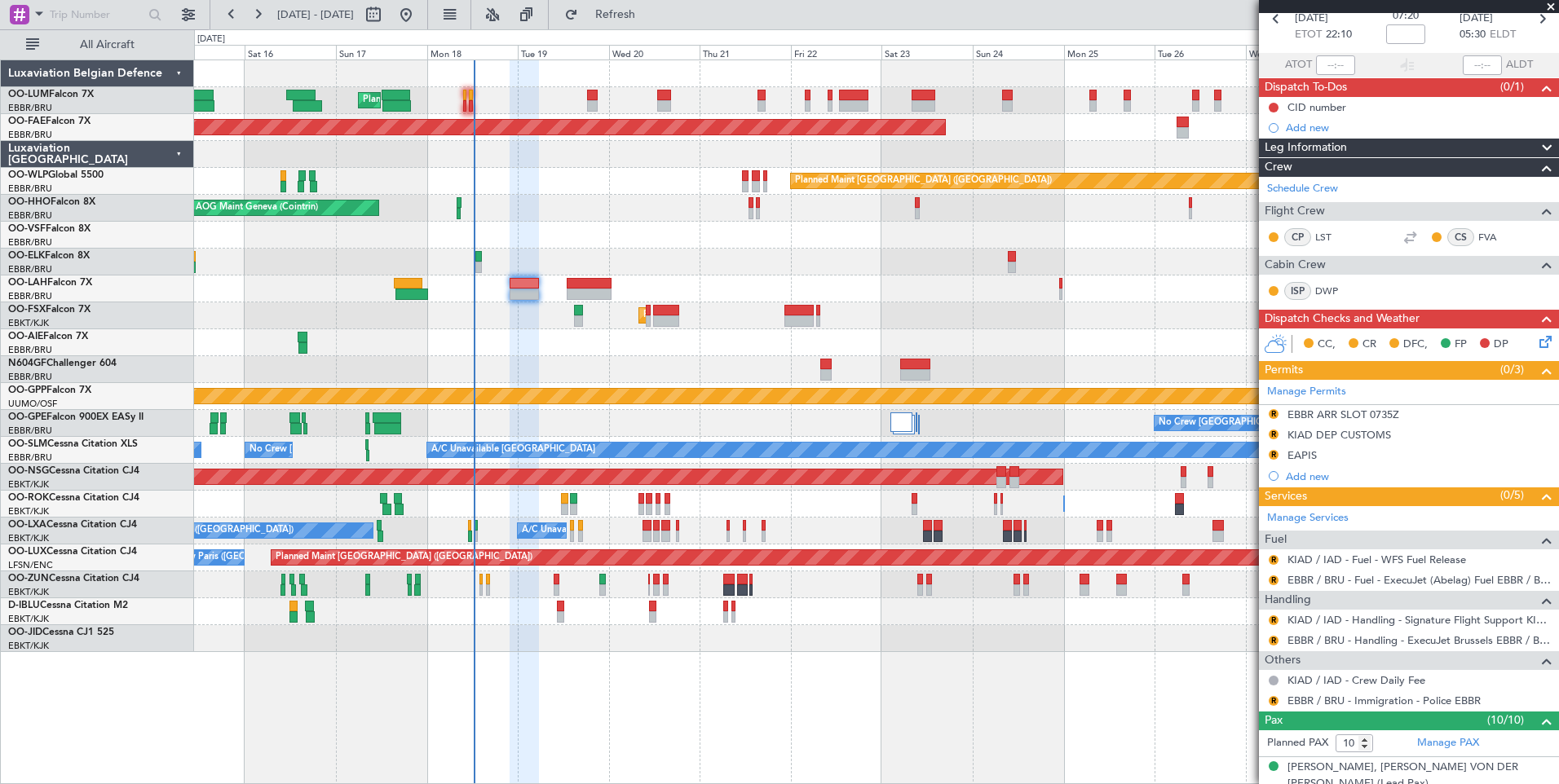
click at [486, 341] on div "Planned Maint Brussels (Brussels National) Planned Maint Brussels (Brussels Nat…" at bounding box center [876, 356] width 1364 height 592
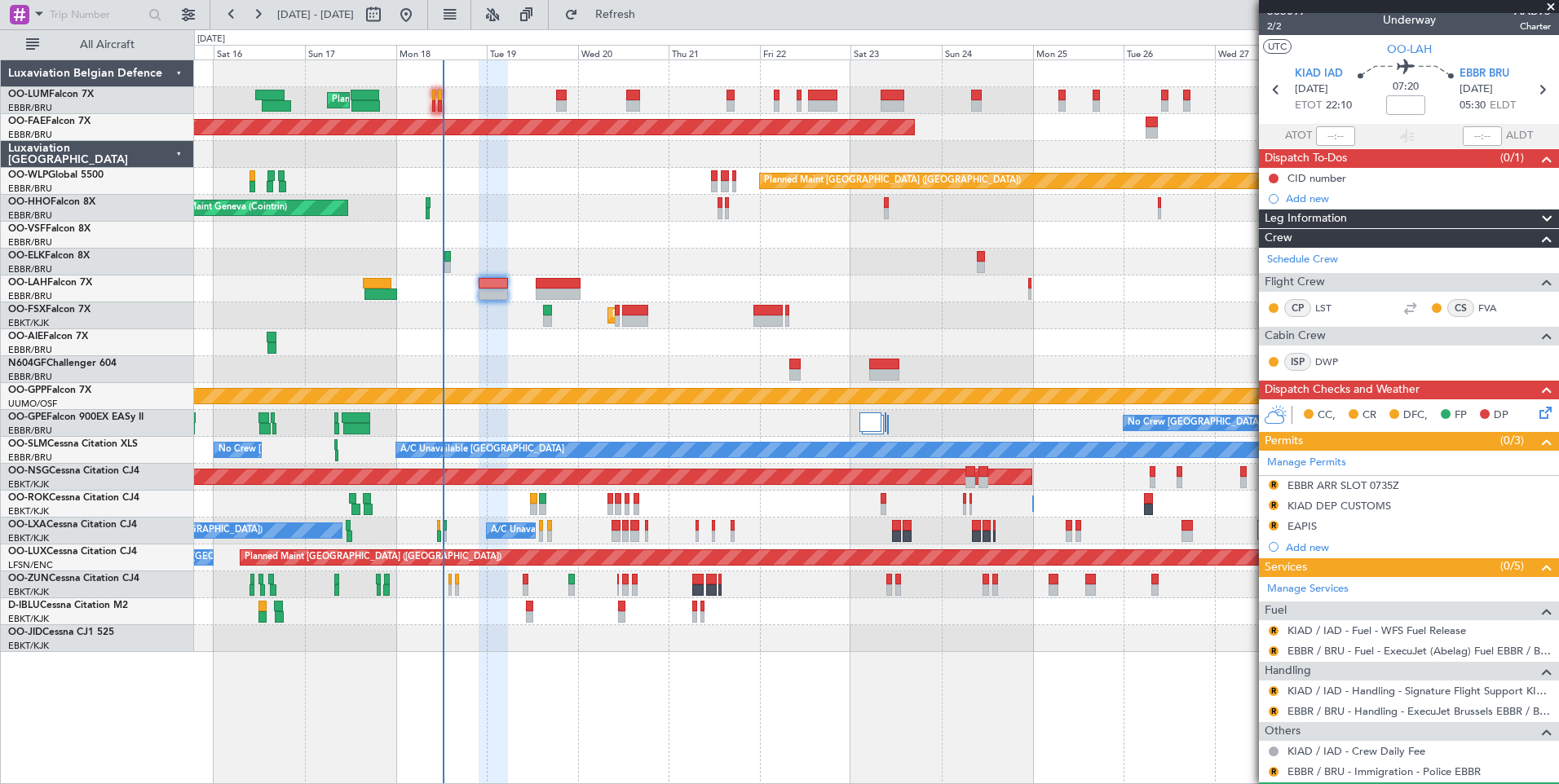
scroll to position [0, 0]
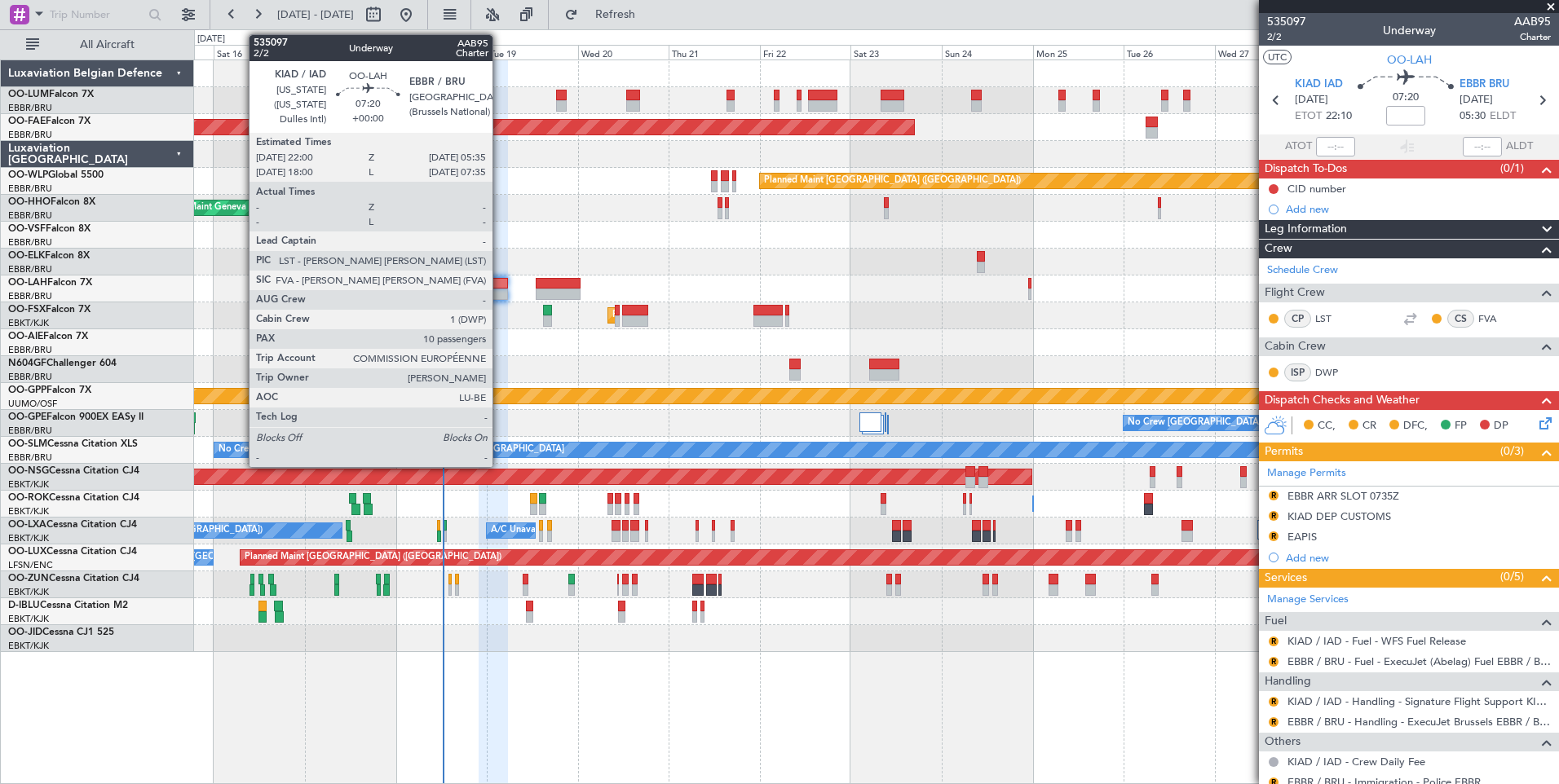
click at [500, 288] on div at bounding box center [492, 284] width 29 height 12
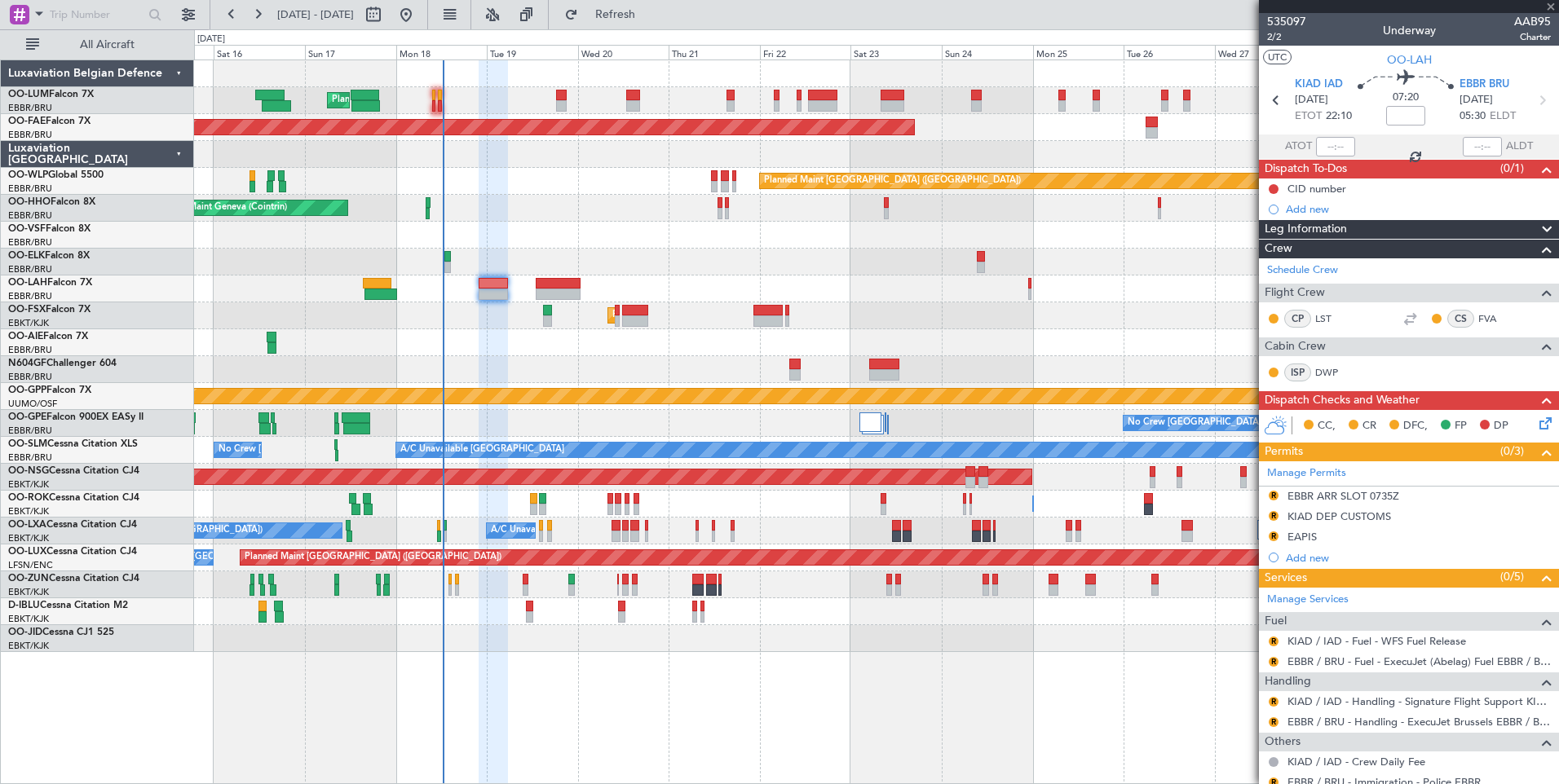
click at [456, 340] on div "Planned Maint [GEOGRAPHIC_DATA] ([GEOGRAPHIC_DATA])" at bounding box center [876, 343] width 1364 height 27
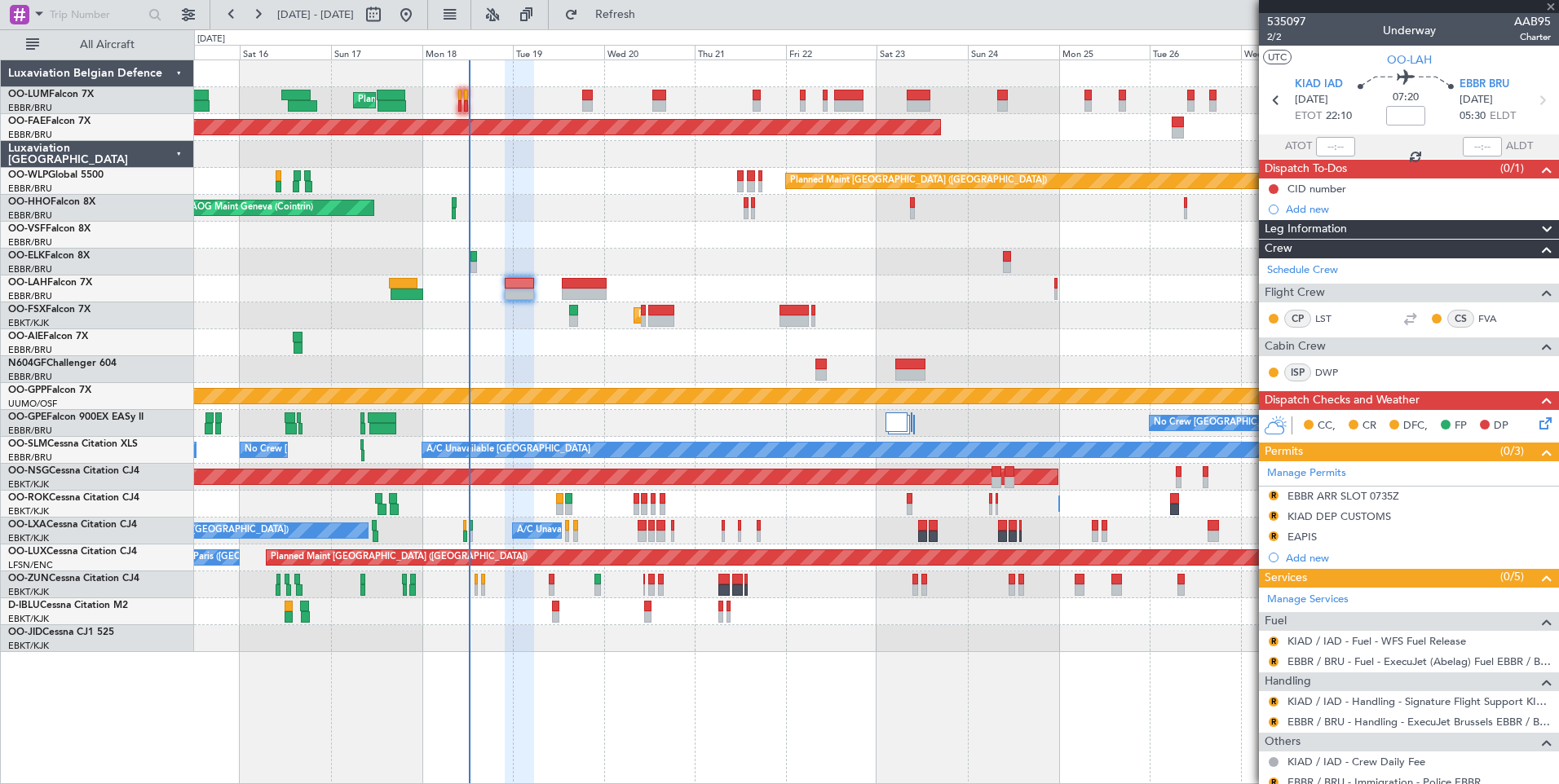
click at [518, 349] on div "Planned Maint [GEOGRAPHIC_DATA] ([GEOGRAPHIC_DATA])" at bounding box center [876, 343] width 1364 height 27
click at [1268, 639] on button "R" at bounding box center [1273, 642] width 10 height 10
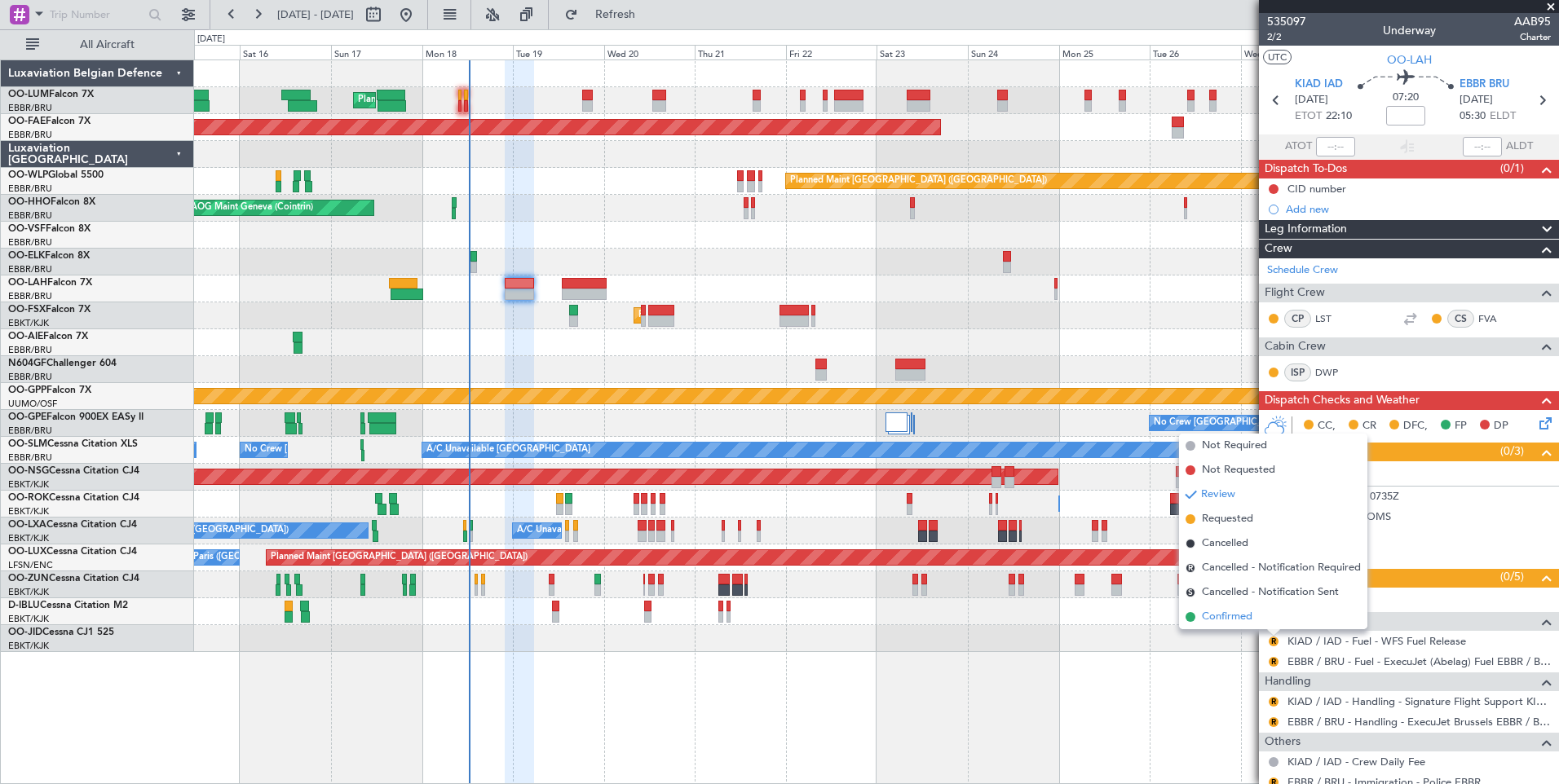
click at [1238, 619] on span "Confirmed" at bounding box center [1227, 618] width 50 height 17
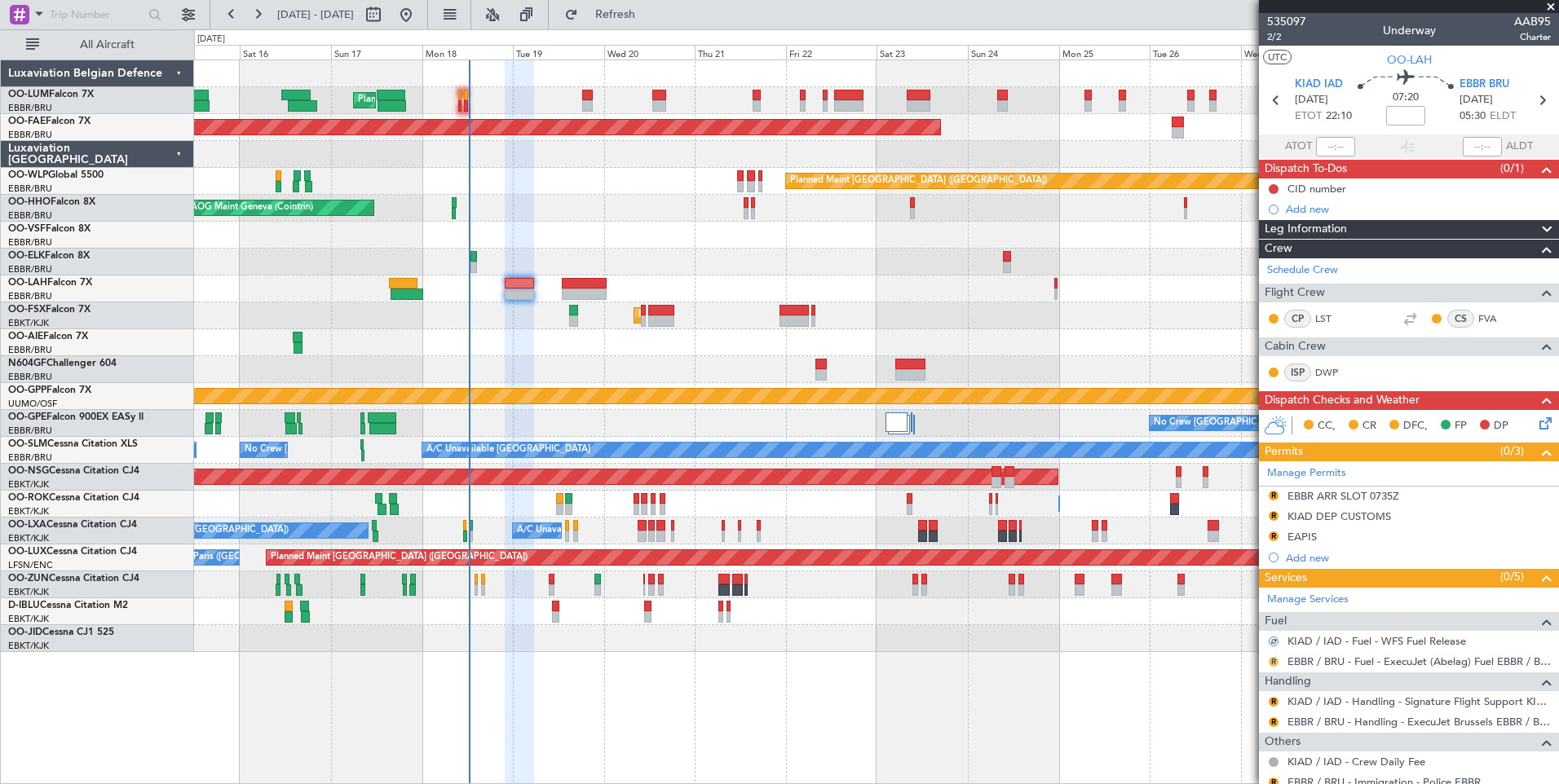
click at [1272, 660] on button "R" at bounding box center [1273, 662] width 10 height 10
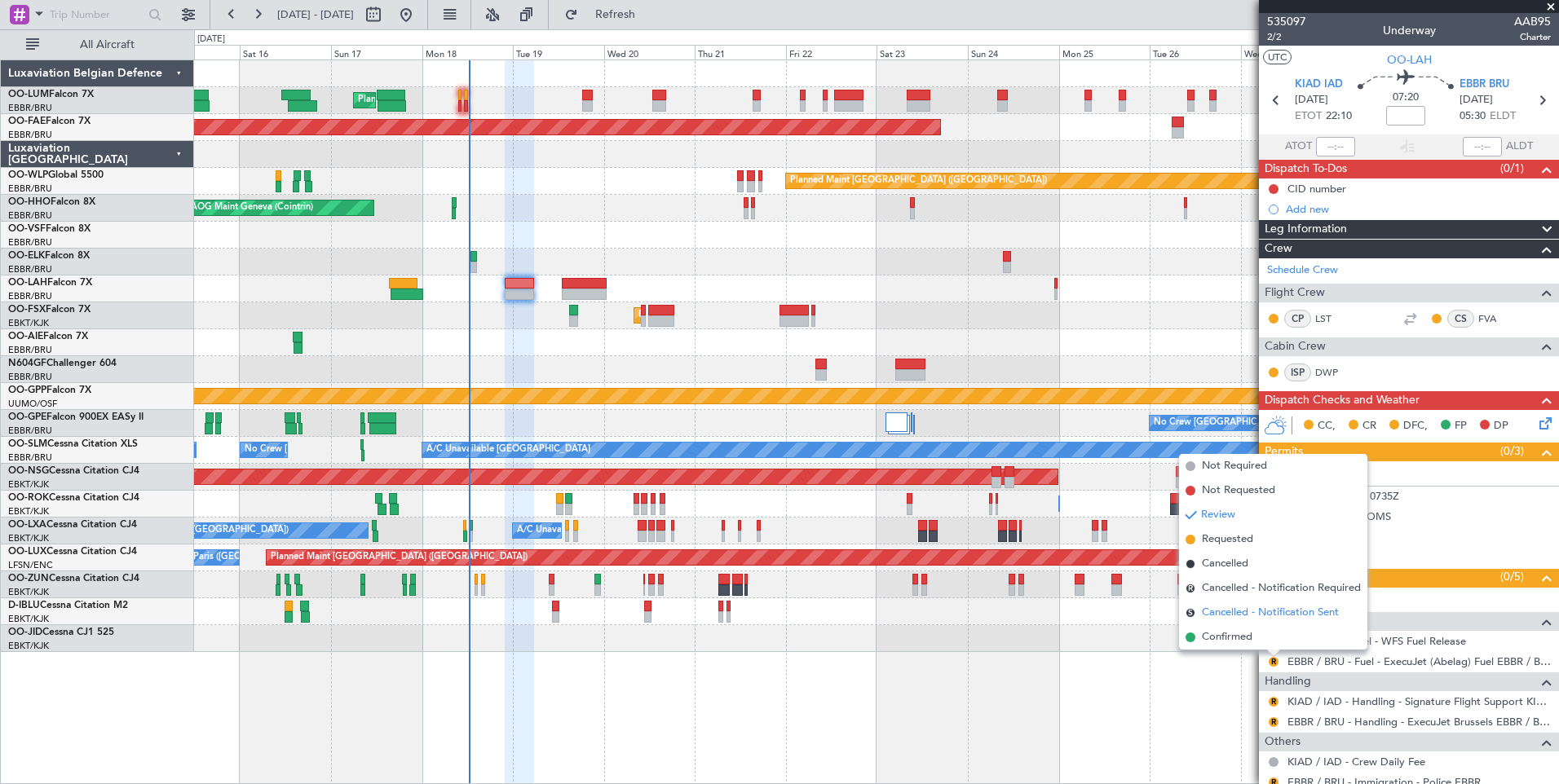
click at [1224, 617] on span "Cancelled - Notification Sent" at bounding box center [1271, 613] width 137 height 17
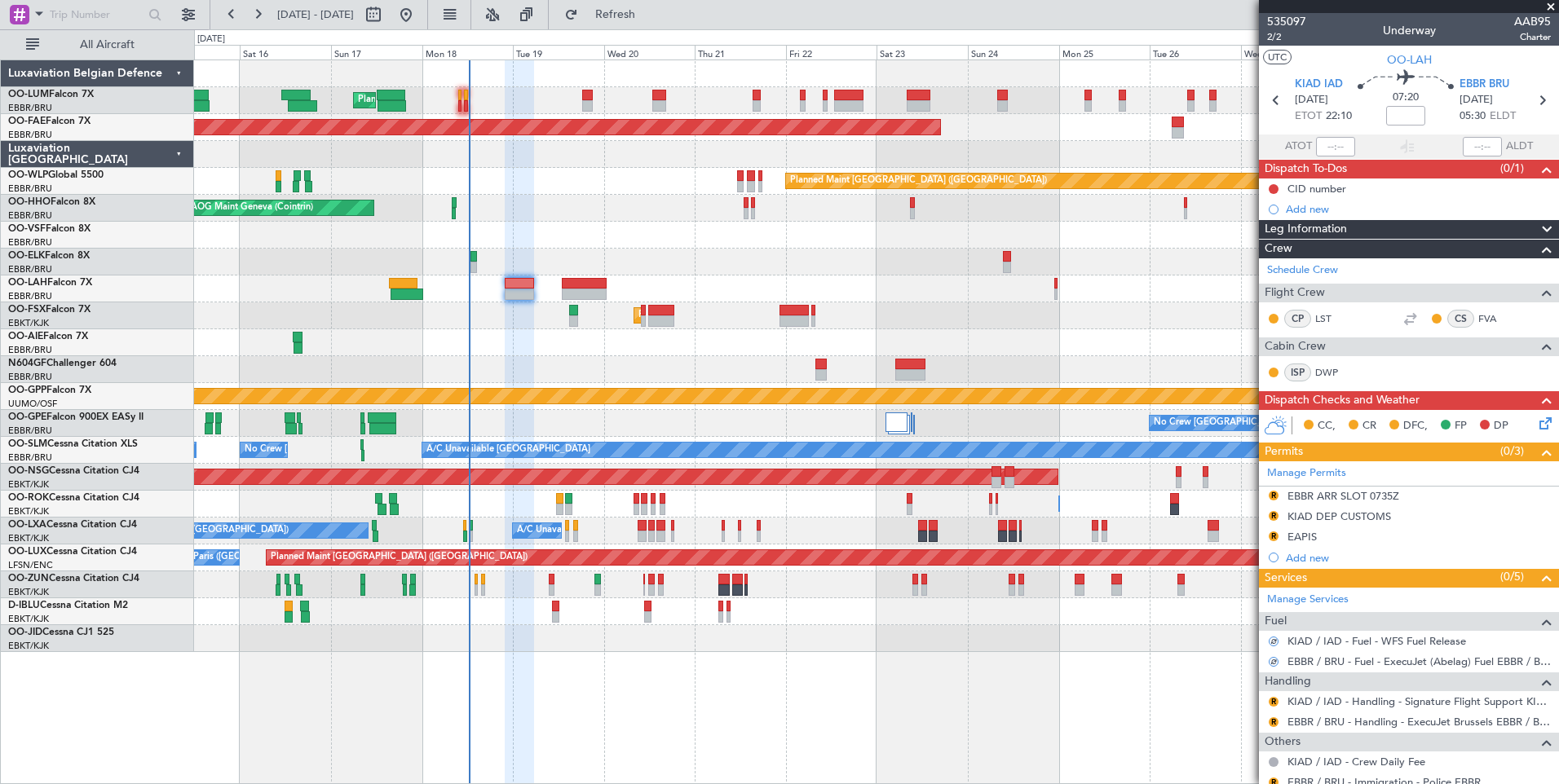
click at [1271, 665] on div at bounding box center [1274, 661] width 13 height 13
click at [1271, 660] on div at bounding box center [1274, 662] width 12 height 12
click at [1271, 660] on div at bounding box center [1274, 661] width 13 height 13
click at [1271, 660] on div at bounding box center [1274, 661] width 14 height 14
click at [1271, 660] on div at bounding box center [1274, 661] width 13 height 13
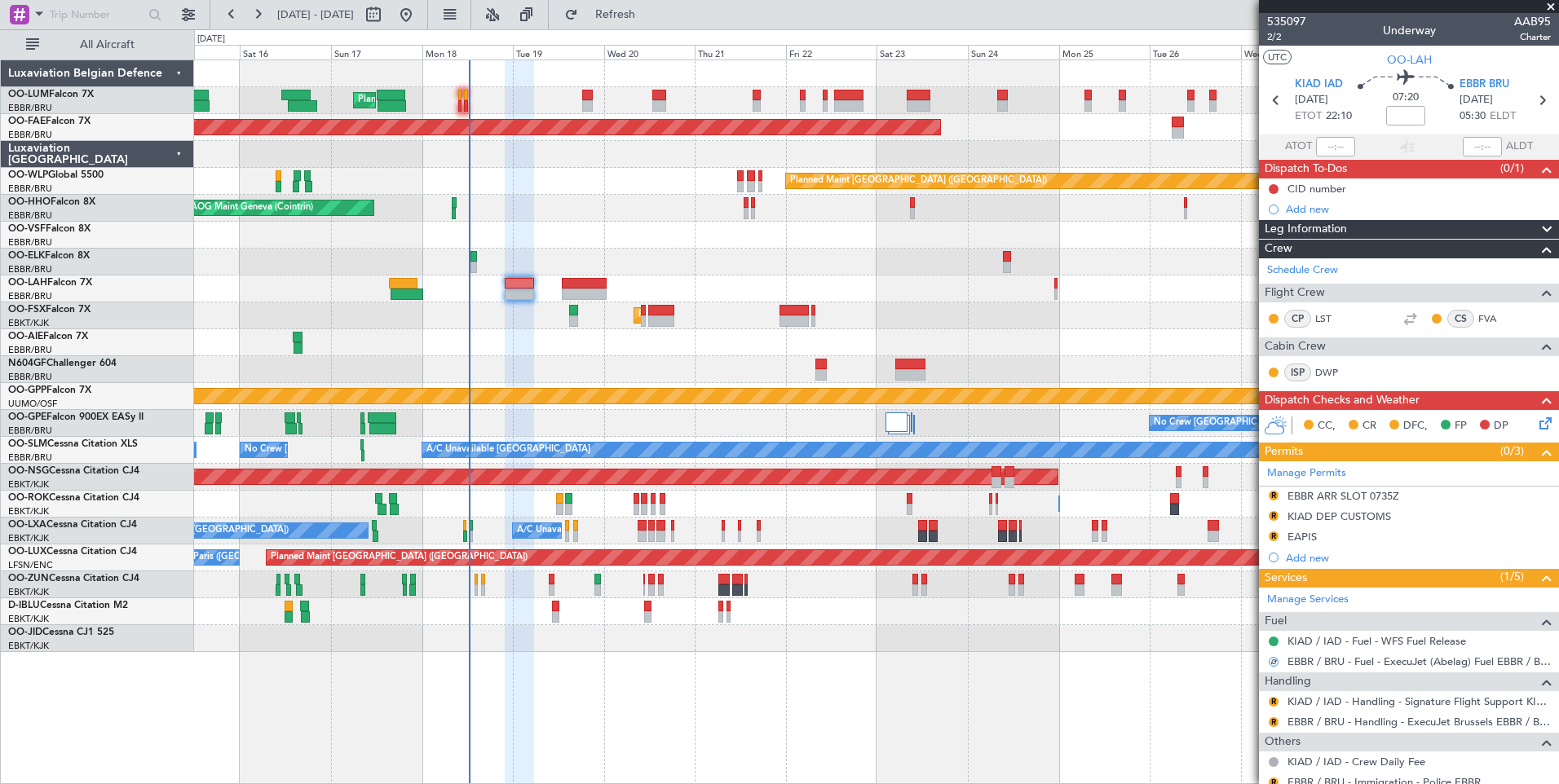
click at [1271, 664] on div at bounding box center [1274, 662] width 12 height 12
click at [1271, 665] on div at bounding box center [1274, 661] width 13 height 13
click at [1271, 663] on div at bounding box center [1274, 661] width 13 height 13
click at [1272, 662] on div at bounding box center [1274, 661] width 14 height 14
click at [1272, 662] on div at bounding box center [1274, 662] width 13 height 13
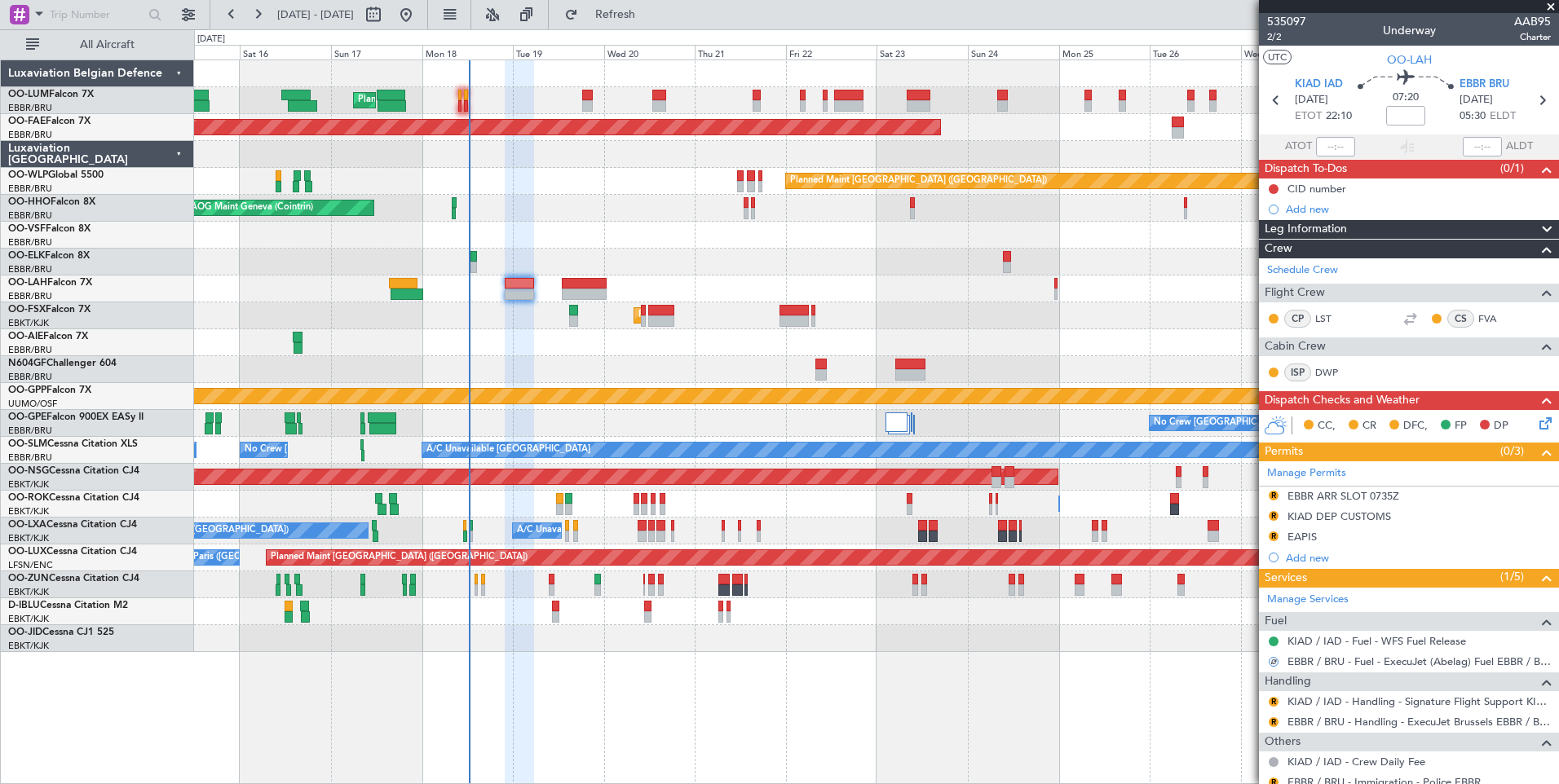
click at [1272, 662] on div at bounding box center [1273, 662] width 10 height 10
click at [1271, 668] on div "EBBR / BRU - Fuel - ExecuJet (Abelag) Fuel EBBR / BRU" at bounding box center [1409, 661] width 300 height 20
click at [1271, 663] on div at bounding box center [1274, 662] width 12 height 12
click at [1274, 659] on button "S" at bounding box center [1273, 662] width 10 height 10
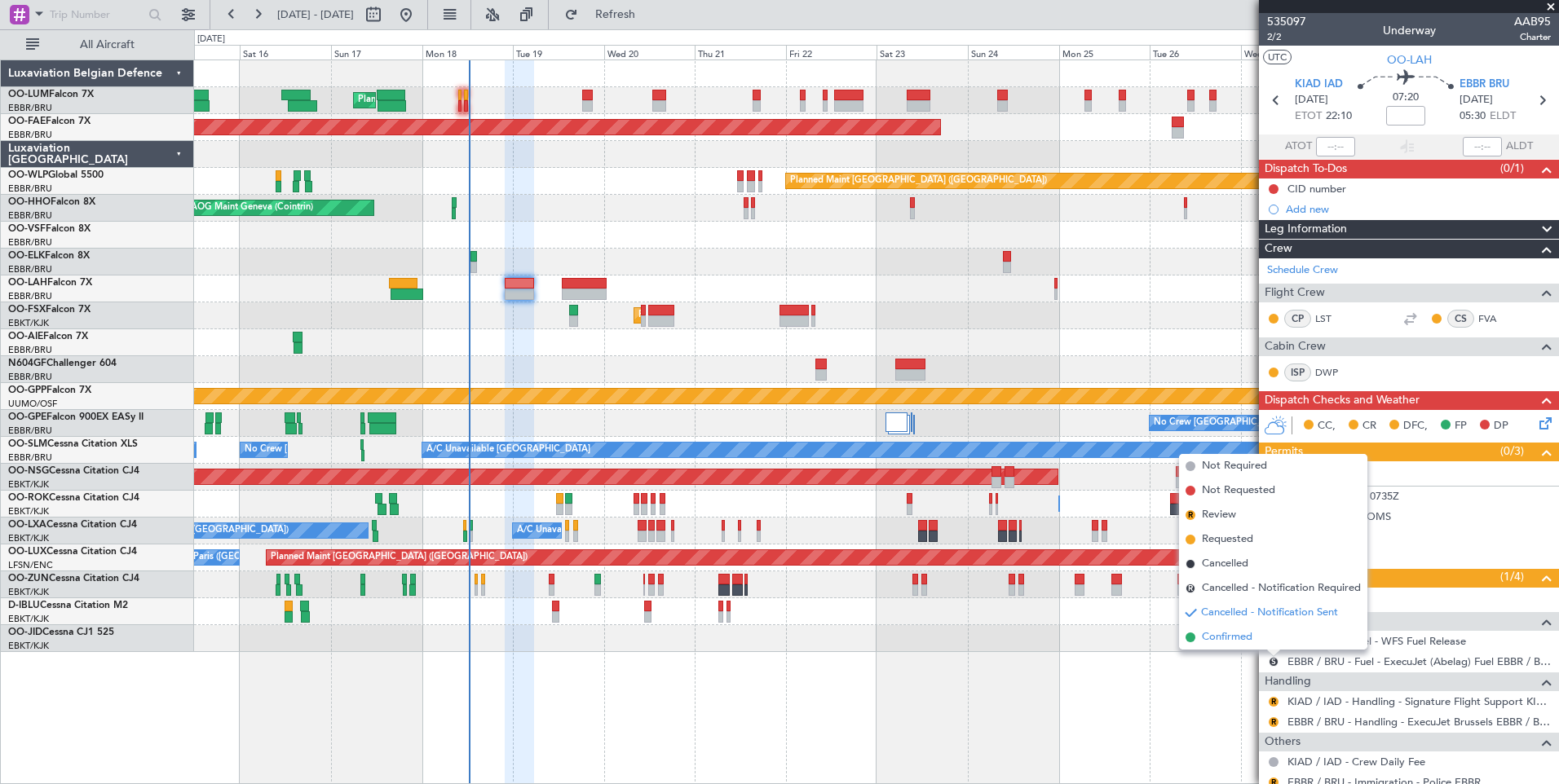
click at [1248, 640] on span "Confirmed" at bounding box center [1227, 638] width 50 height 17
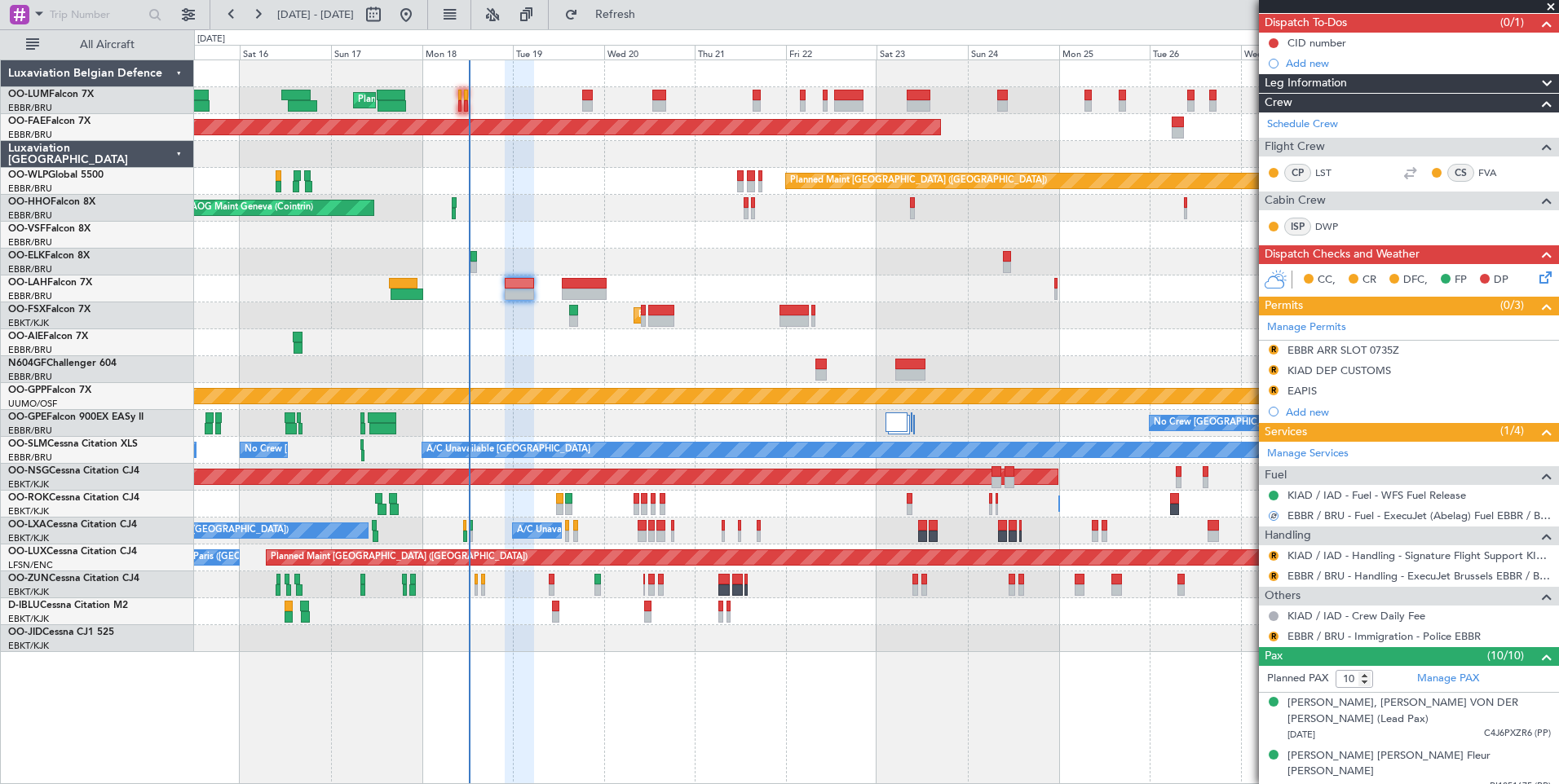
scroll to position [326, 0]
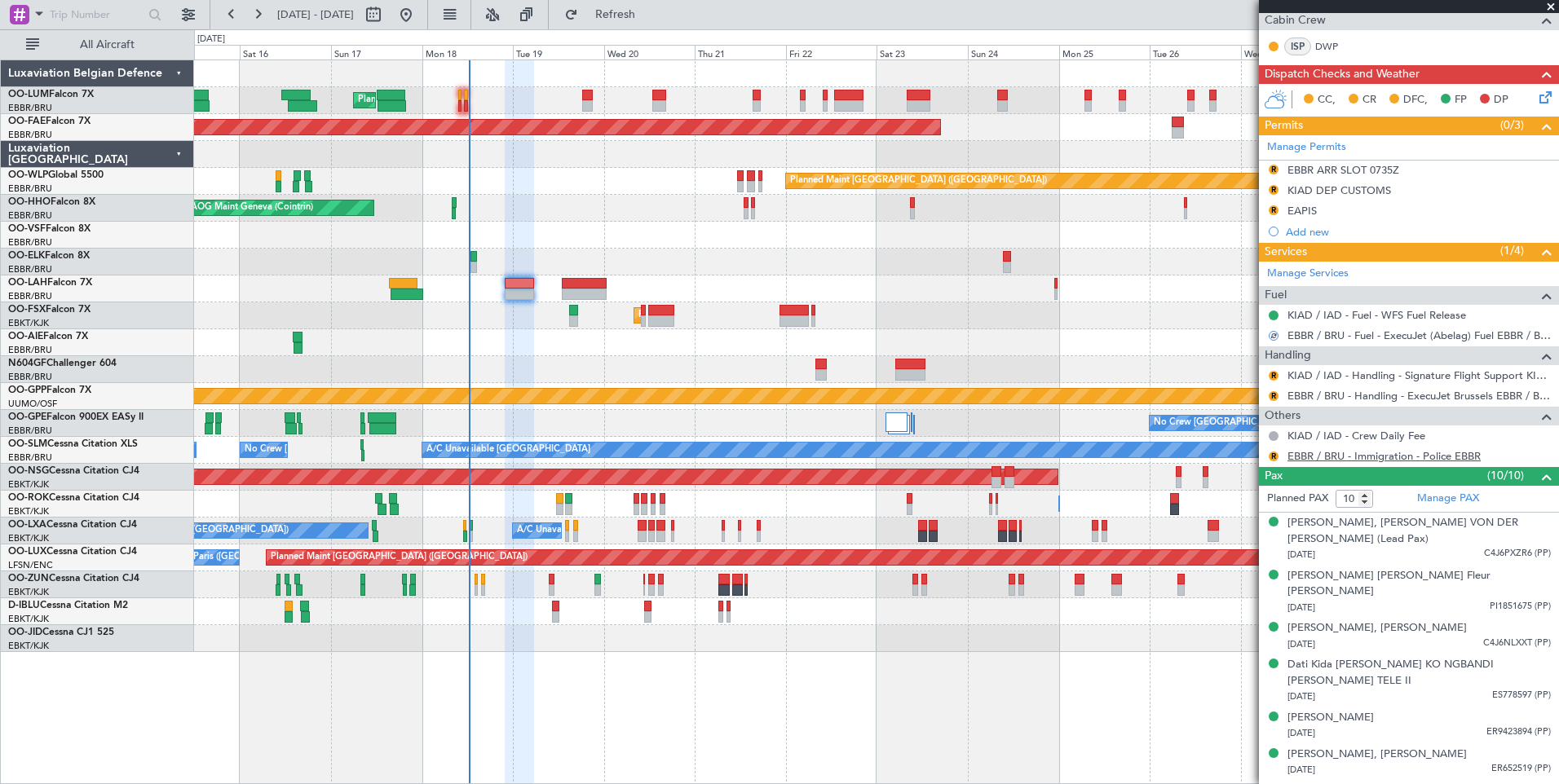
click at [1302, 459] on link "EBBR / BRU - Immigration - Police EBBR" at bounding box center [1383, 456] width 193 height 14
click at [650, 20] on span "Refresh" at bounding box center [615, 15] width 69 height 12
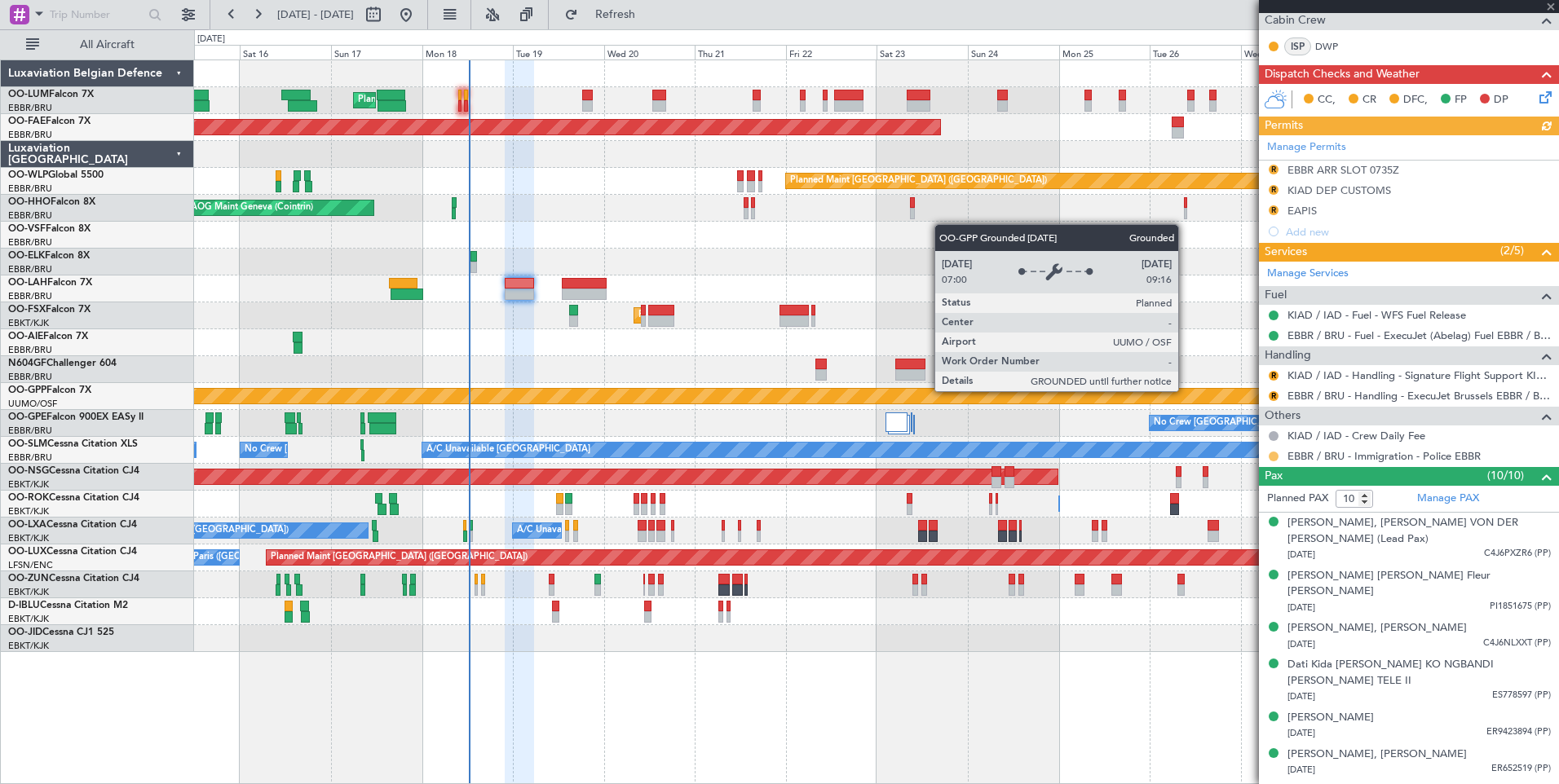
click at [1276, 457] on button at bounding box center [1273, 456] width 10 height 10
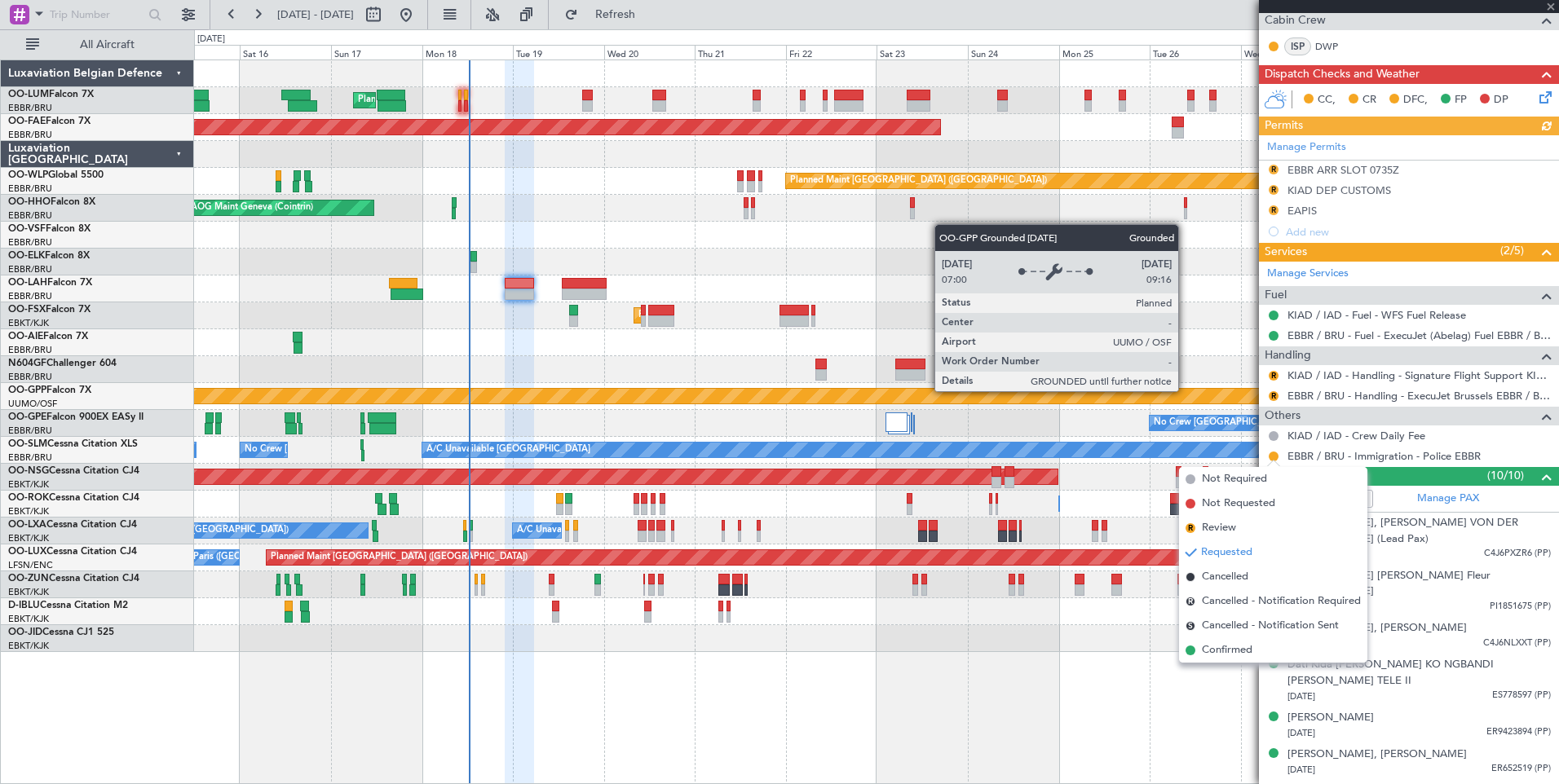
click at [1239, 649] on span "Confirmed" at bounding box center [1227, 650] width 50 height 17
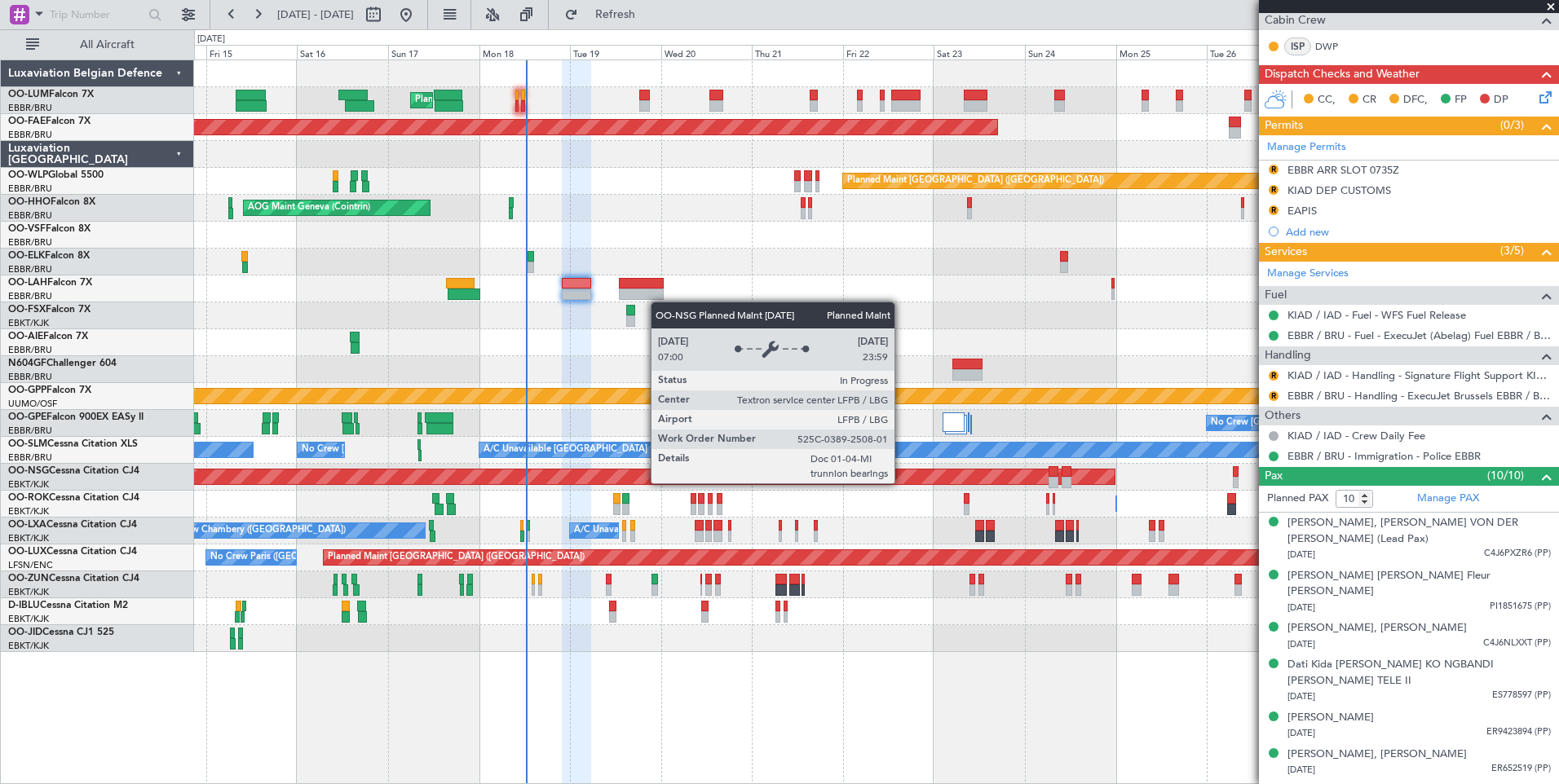
click at [959, 481] on div "Planned Maint [GEOGRAPHIC_DATA] ([GEOGRAPHIC_DATA])" at bounding box center [492, 477] width 1246 height 15
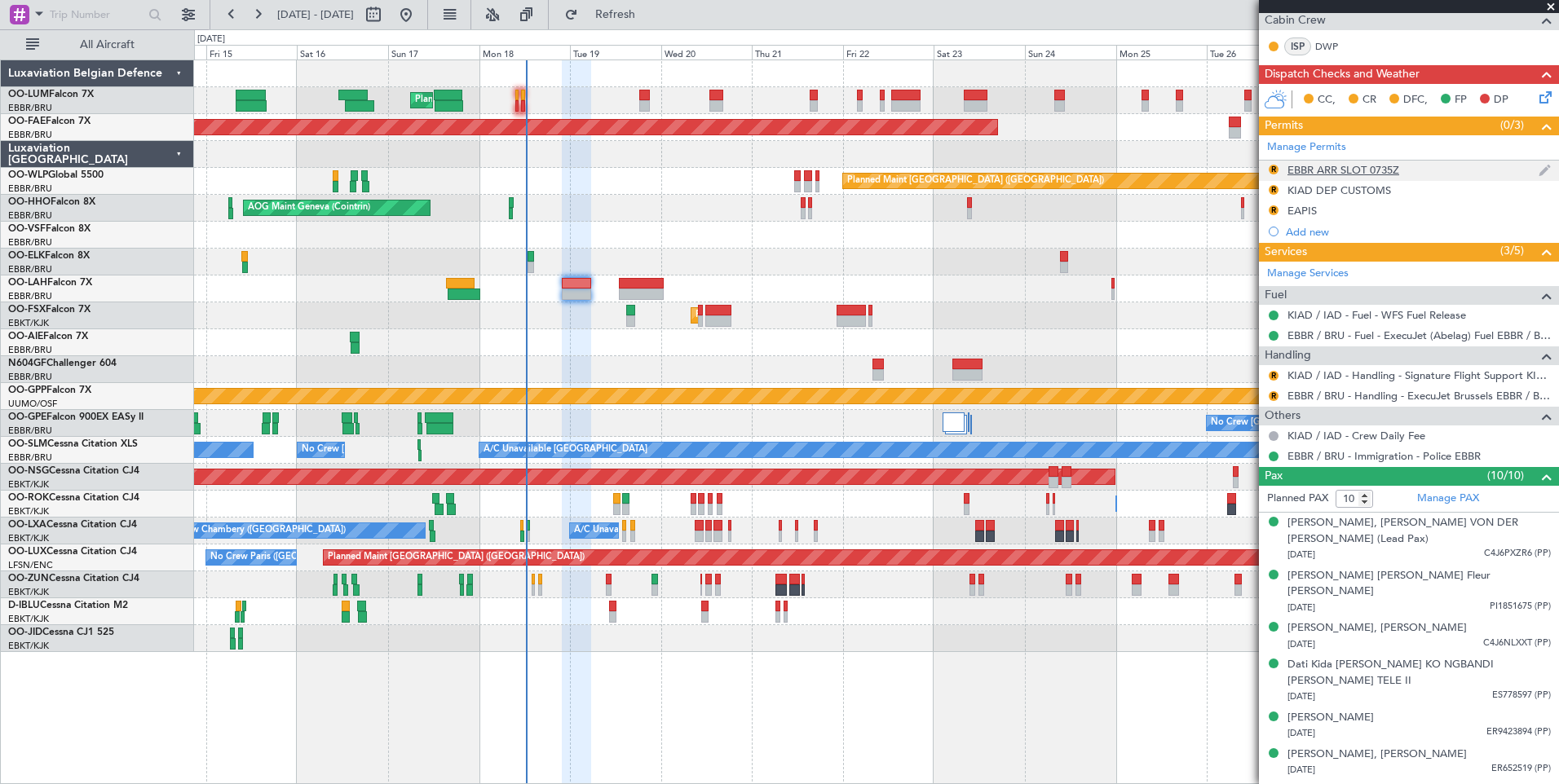
click at [1328, 173] on div "EBBR ARR SLOT 0735Z" at bounding box center [1343, 170] width 112 height 14
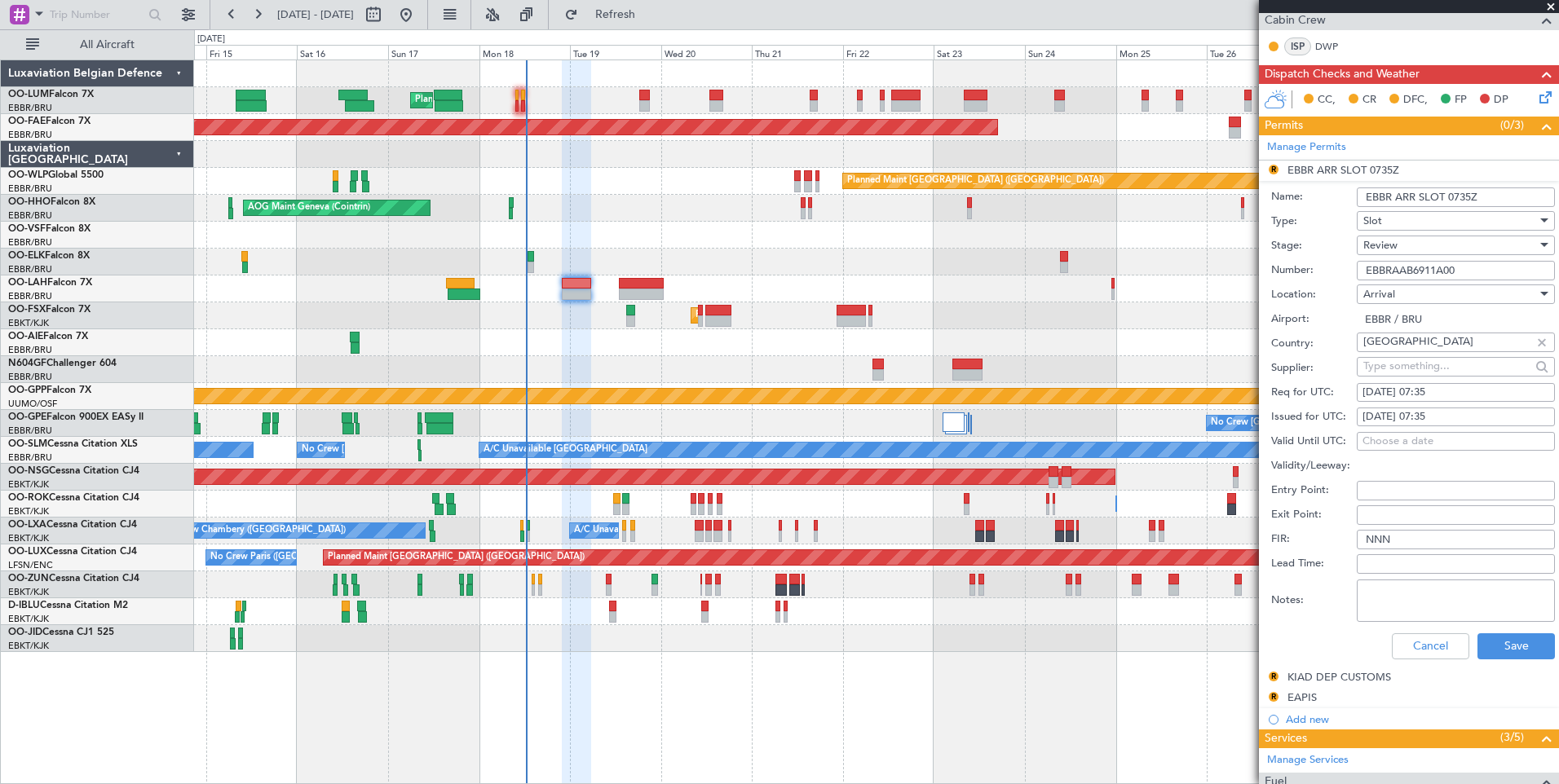
click at [1420, 399] on div "19/08/2025 07:35" at bounding box center [1455, 393] width 186 height 17
select select "8"
select select "2025"
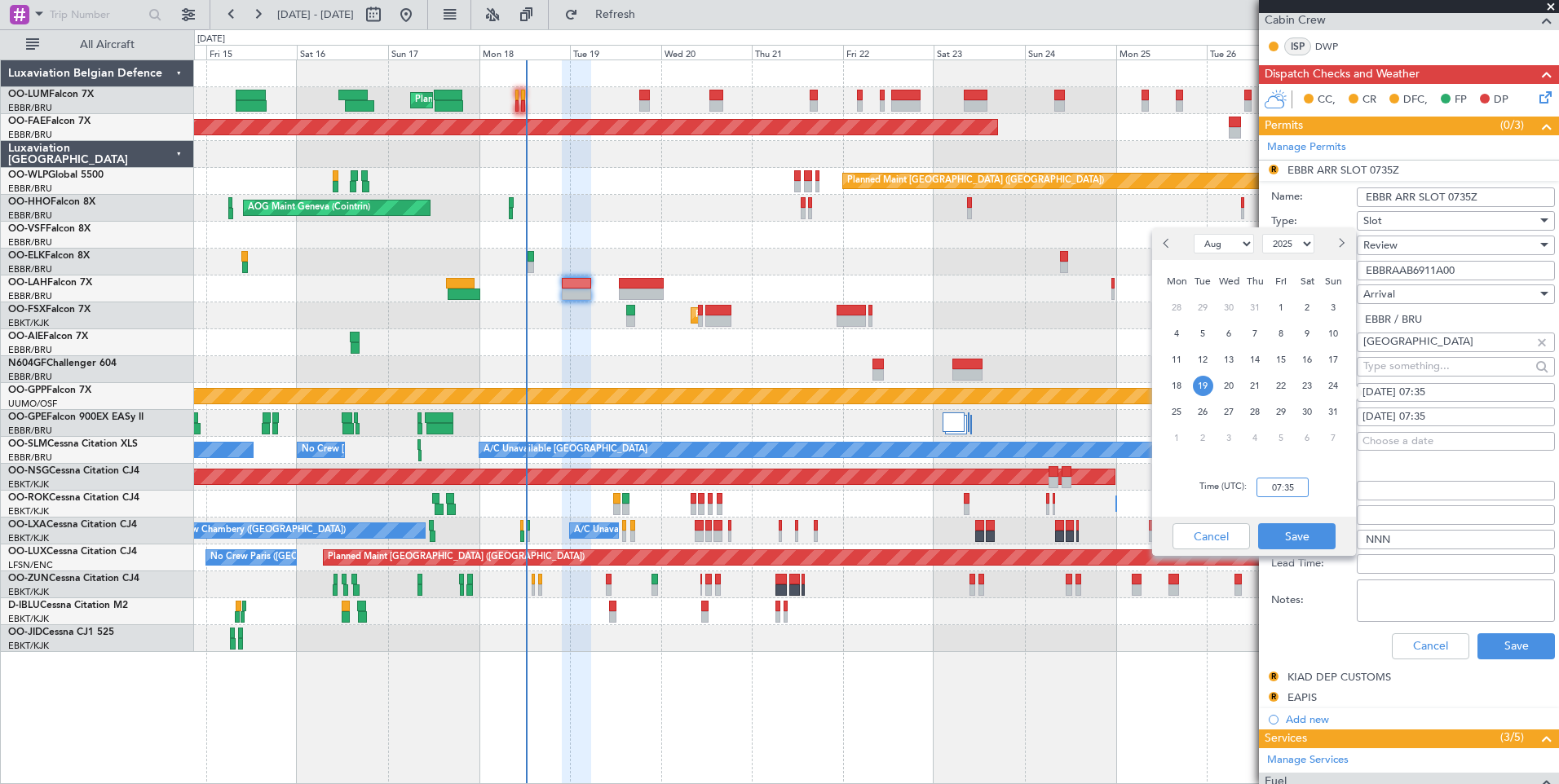
click at [1296, 488] on input "07:35" at bounding box center [1282, 486] width 52 height 19
type input "05:35"
click at [1278, 544] on button "Save" at bounding box center [1297, 536] width 78 height 26
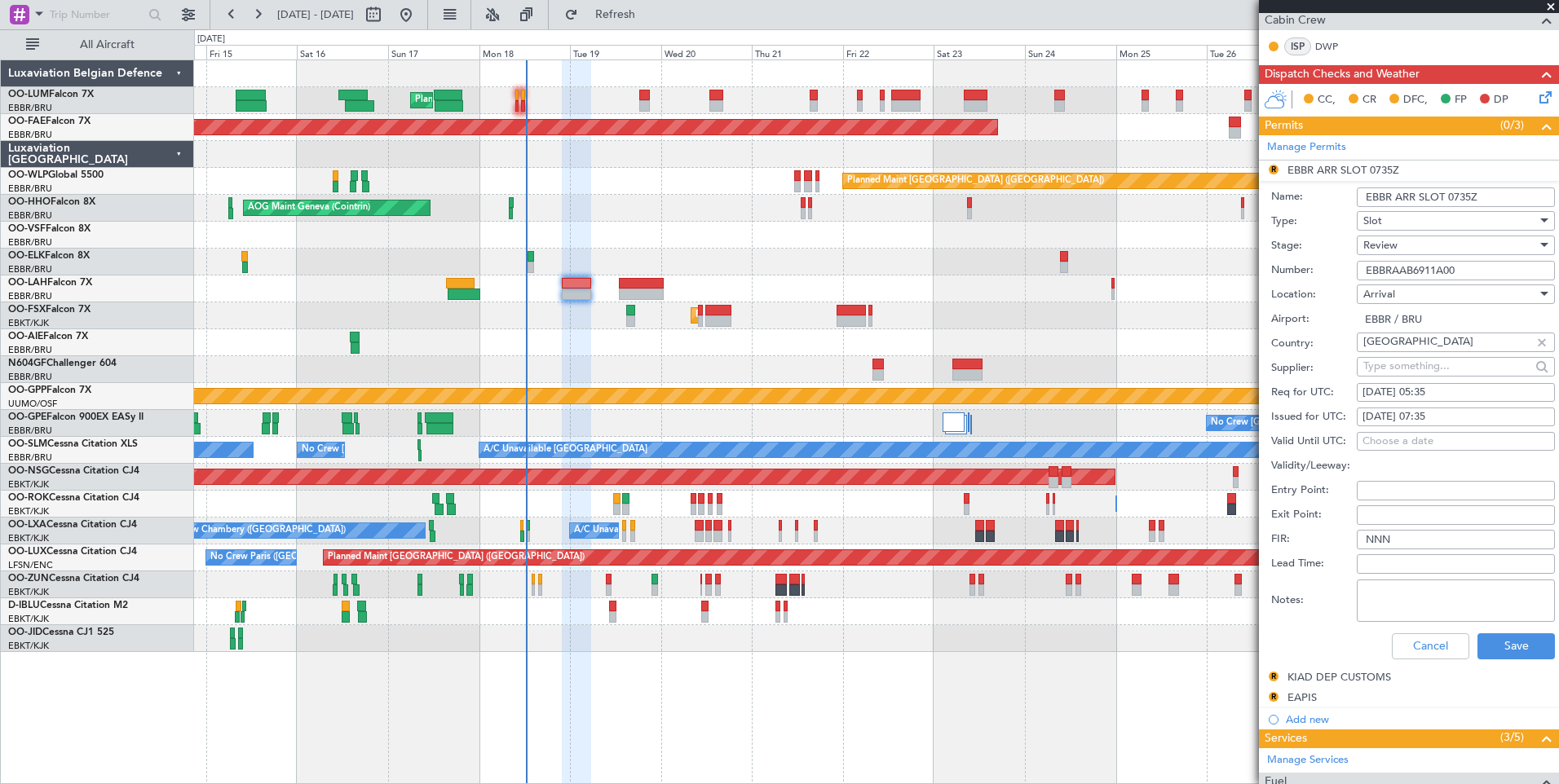
click at [1441, 420] on div "19/08/2025 07:35" at bounding box center [1455, 418] width 186 height 17
select select "8"
select select "2025"
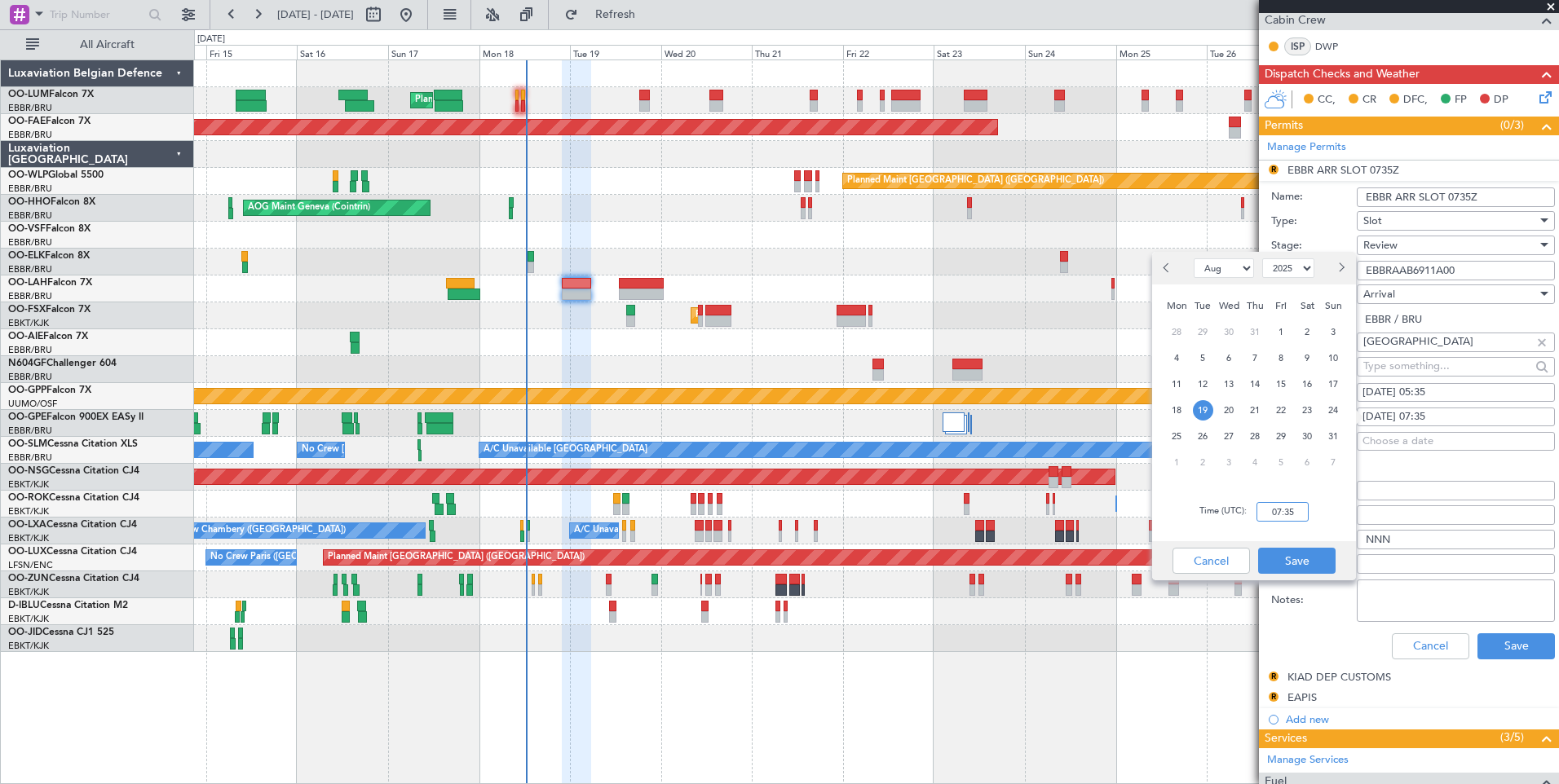
click at [1281, 508] on input "07:35" at bounding box center [1282, 512] width 52 height 19
type input "05:35"
click at [1307, 568] on button "Save" at bounding box center [1297, 560] width 78 height 26
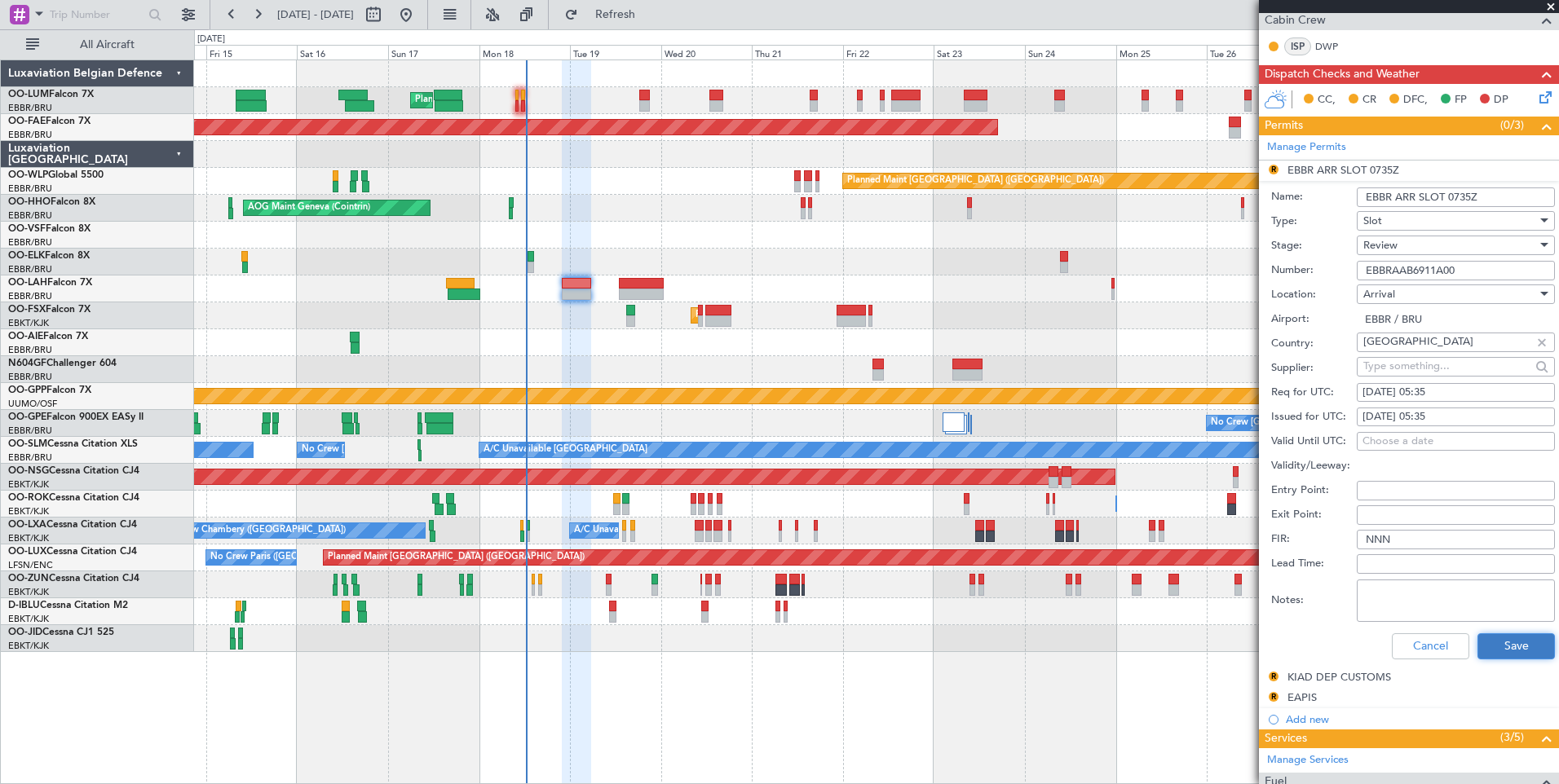
click at [1534, 655] on button "Save" at bounding box center [1516, 646] width 78 height 26
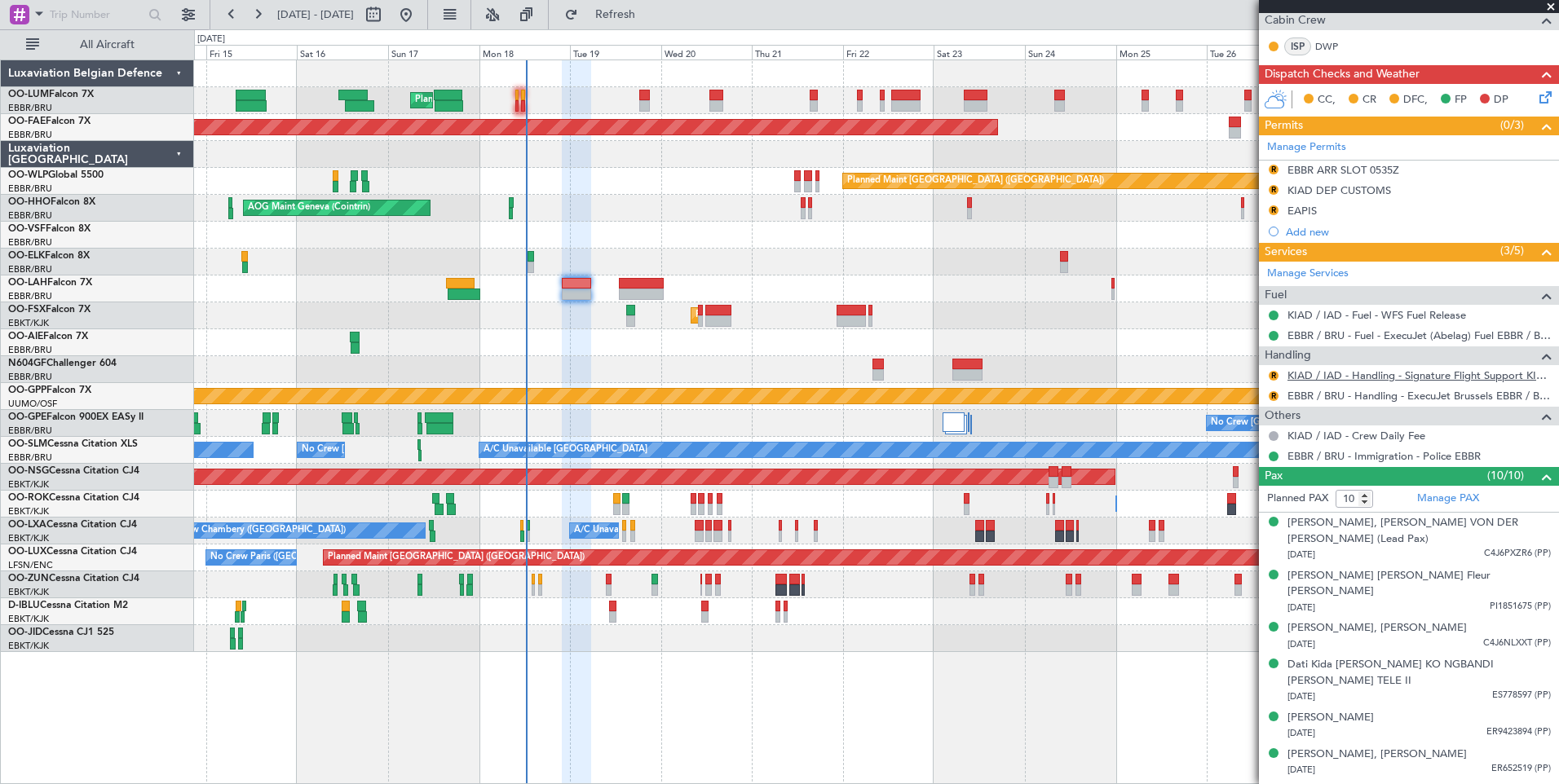
click at [1337, 372] on link "KIAD / IAD - Handling - Signature Flight Support KIAD / IAD" at bounding box center [1419, 375] width 263 height 14
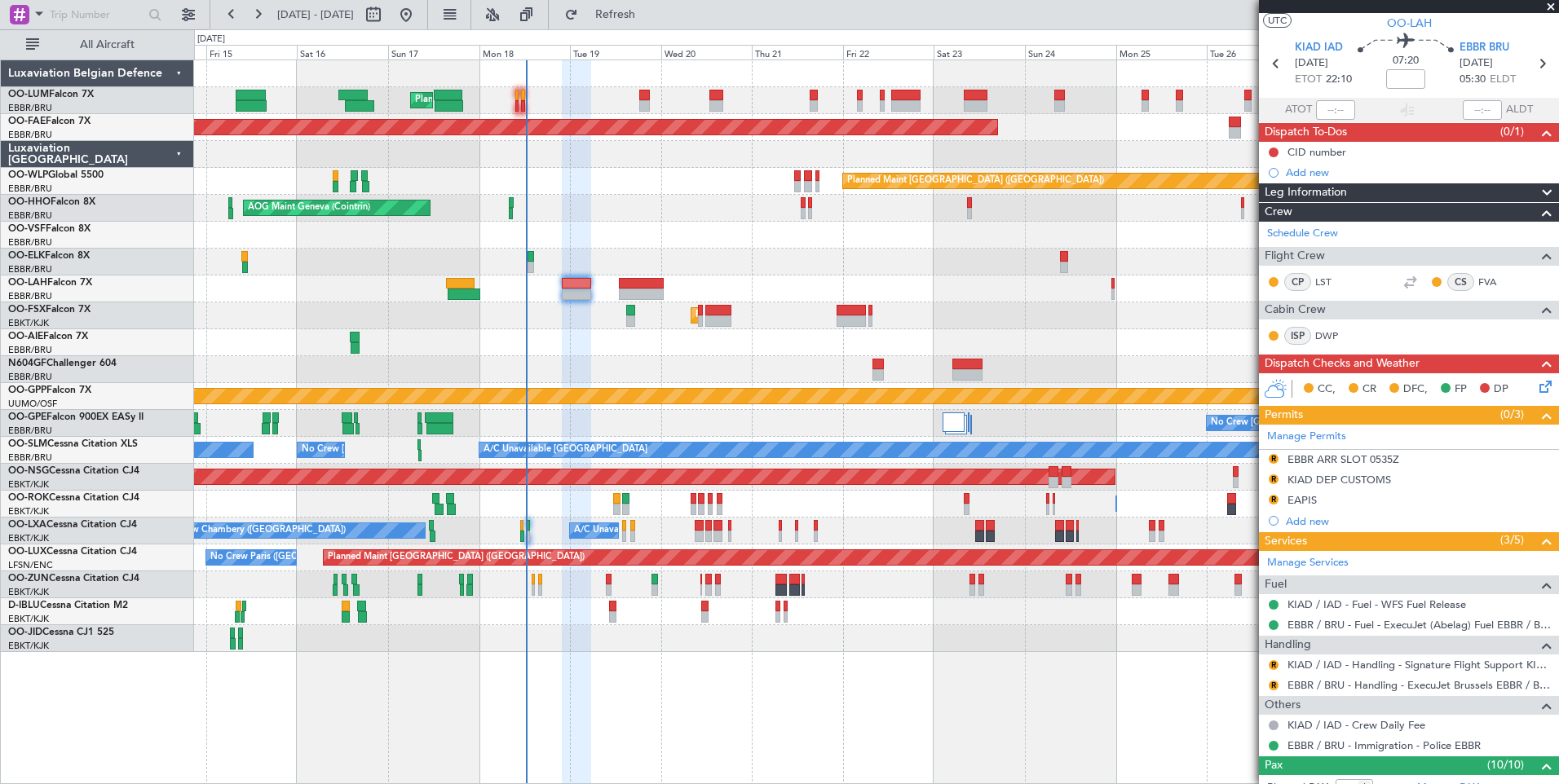
scroll to position [0, 0]
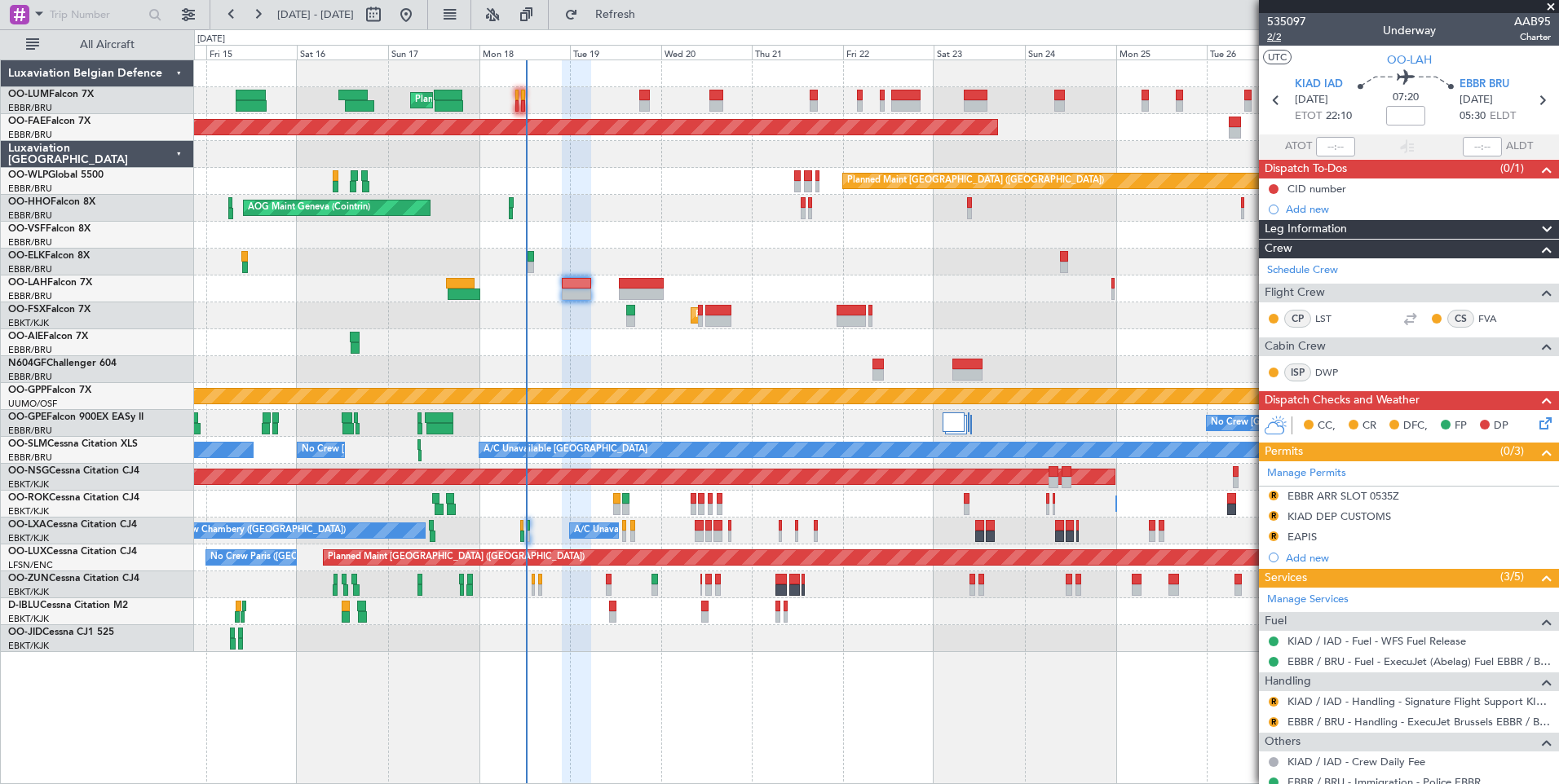
click at [1276, 31] on span "2/2" at bounding box center [1286, 37] width 39 height 14
click at [1271, 704] on button "R" at bounding box center [1273, 702] width 10 height 10
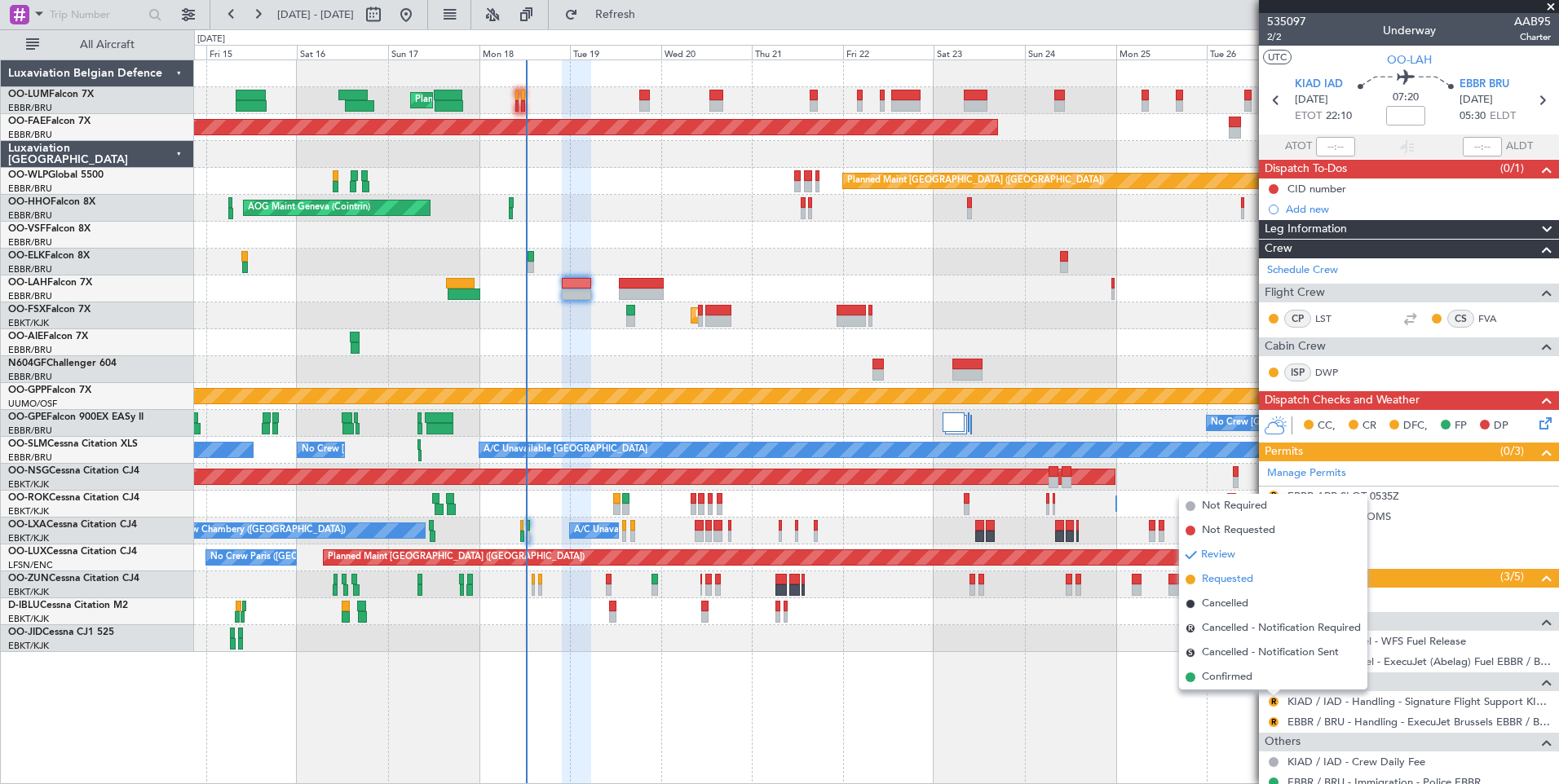
click at [1225, 578] on span "Requested" at bounding box center [1227, 580] width 51 height 17
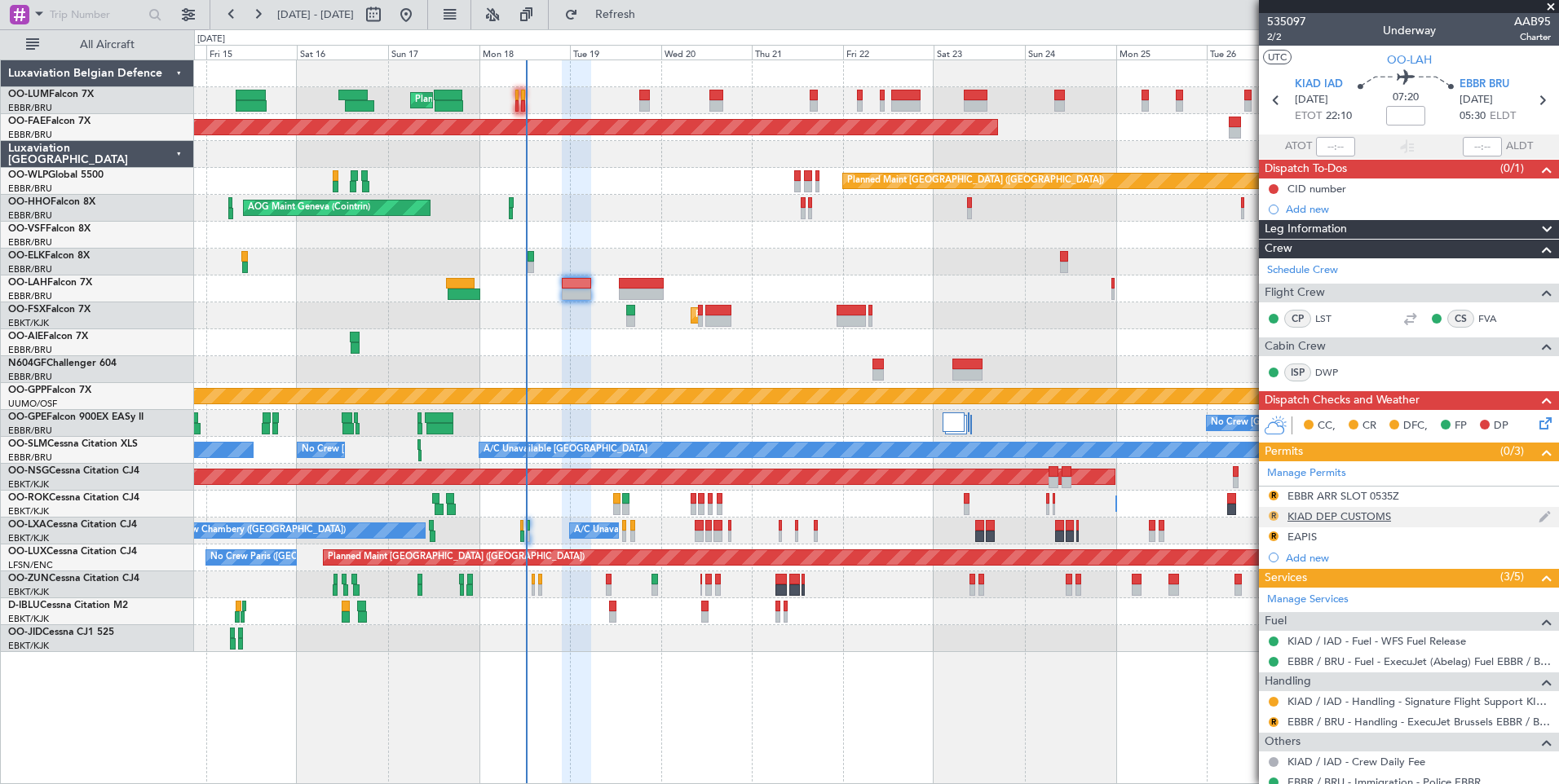
click at [1275, 511] on button "R" at bounding box center [1273, 516] width 10 height 10
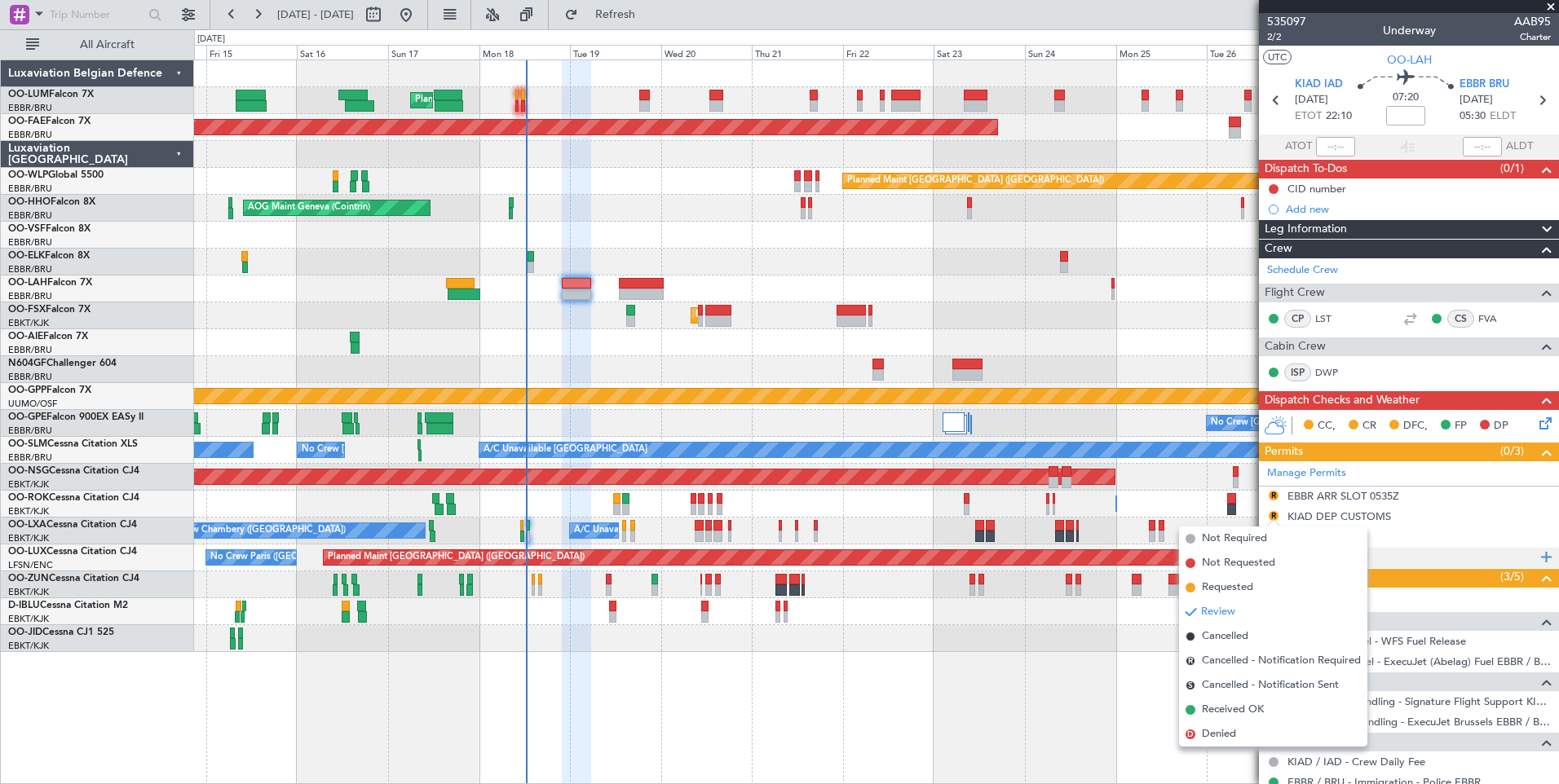
drag, startPoint x: 1239, startPoint y: 596, endPoint x: 1279, endPoint y: 552, distance: 59.5
click at [1239, 597] on li "Requested" at bounding box center [1272, 588] width 188 height 24
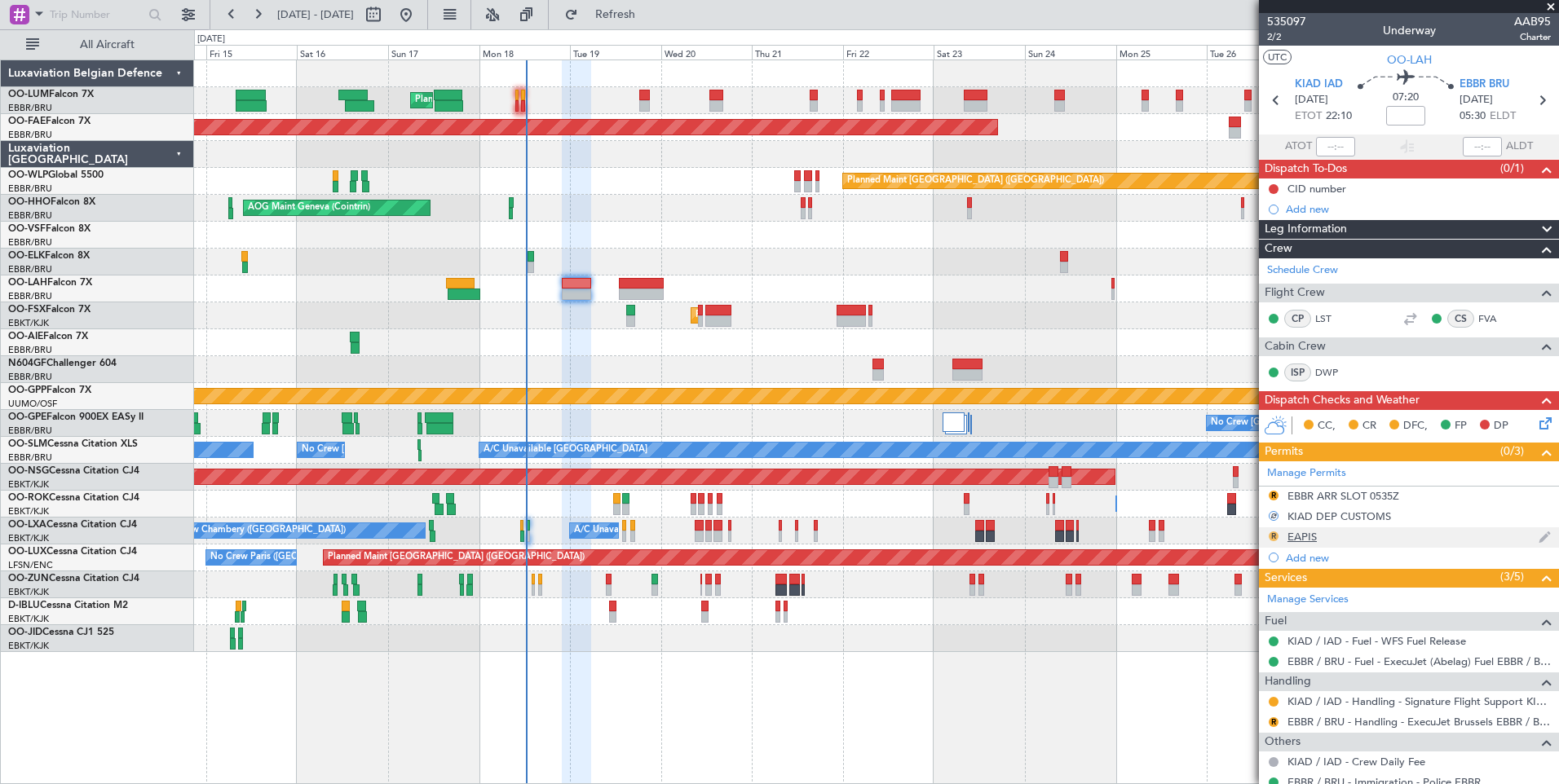
click at [1272, 535] on button "R" at bounding box center [1273, 537] width 10 height 10
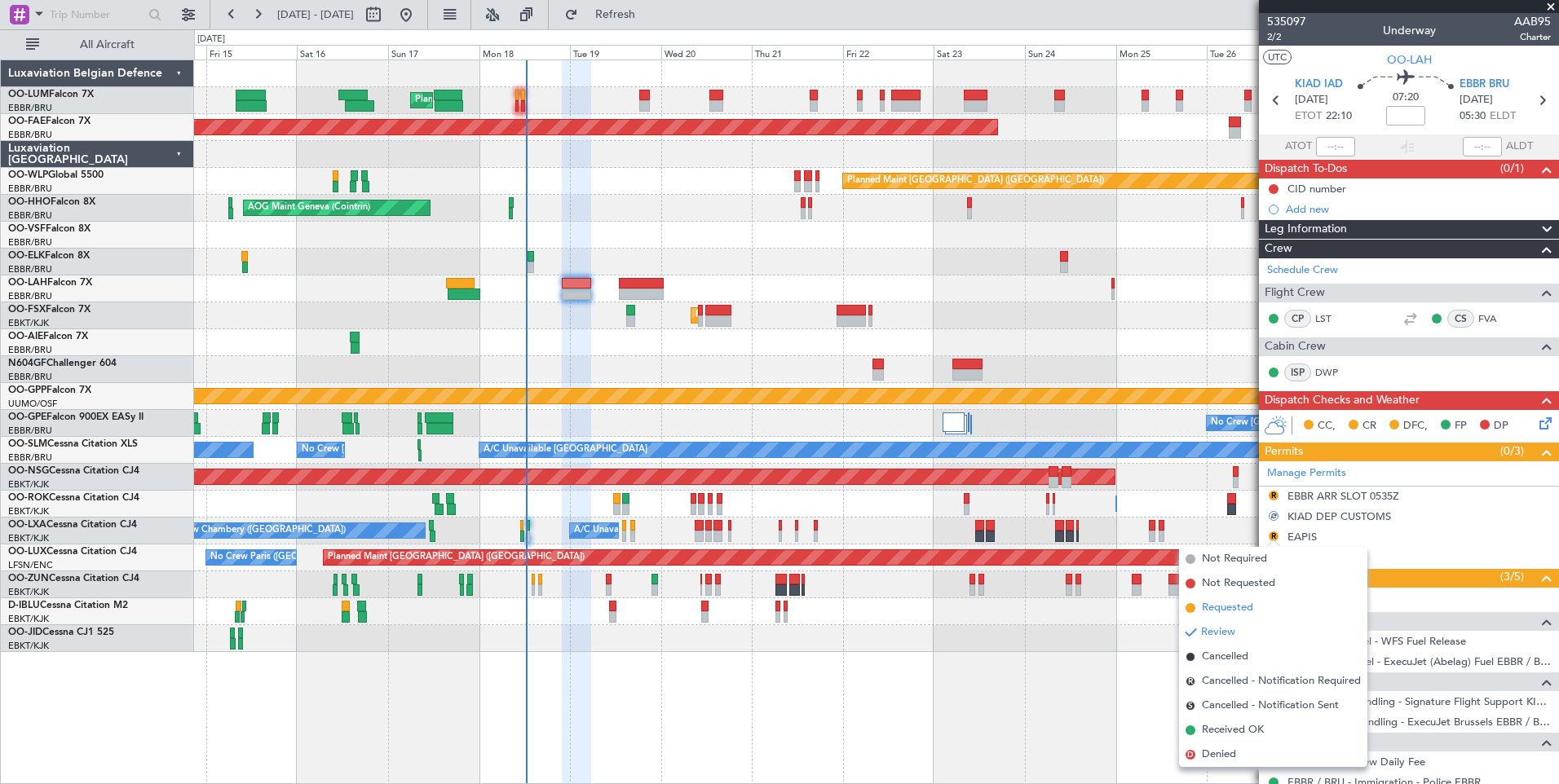
click at [1236, 603] on span "Requested" at bounding box center [1227, 608] width 51 height 17
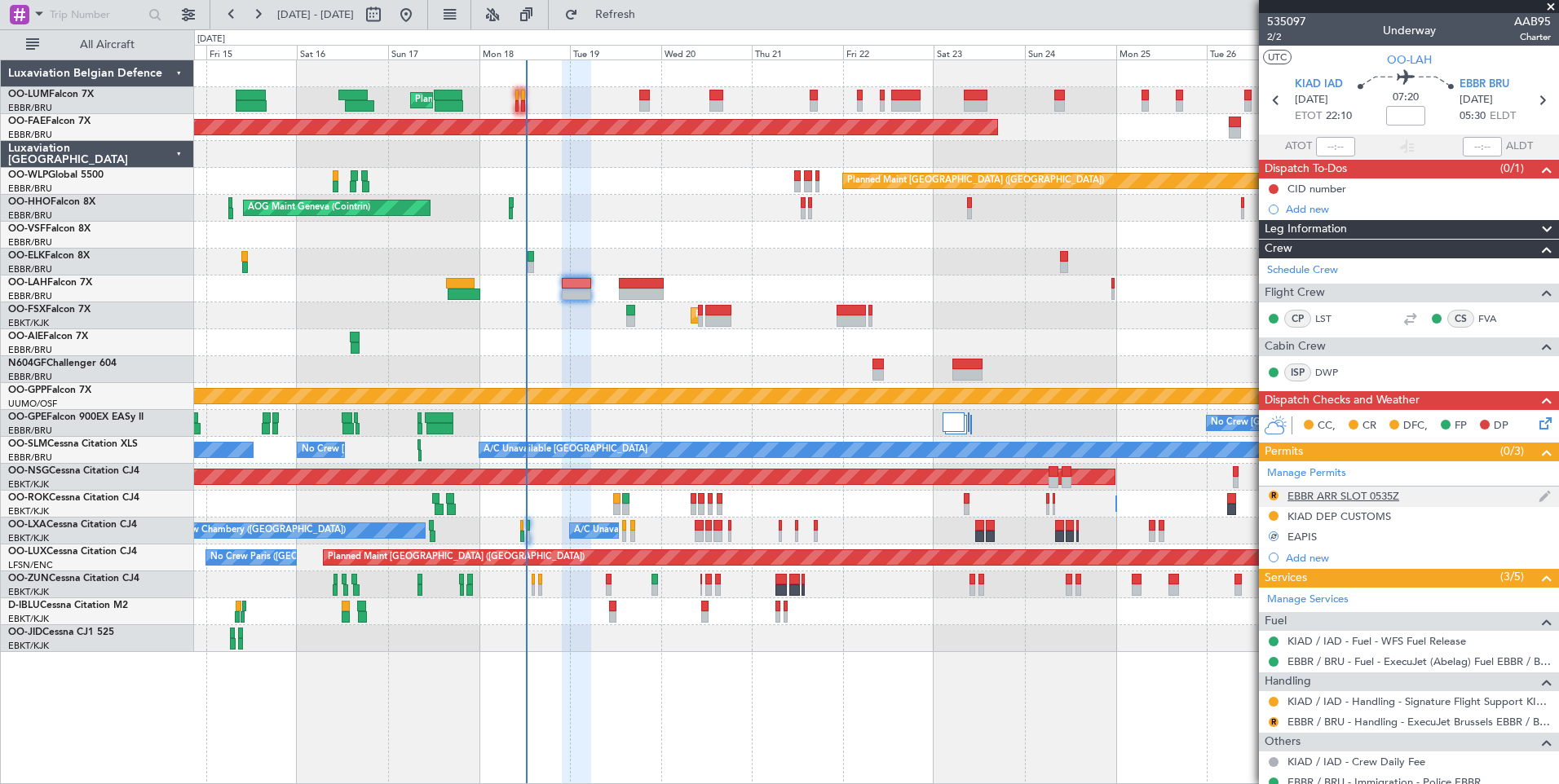
click at [1337, 491] on div "EBBR ARR SLOT 0535Z" at bounding box center [1343, 496] width 112 height 14
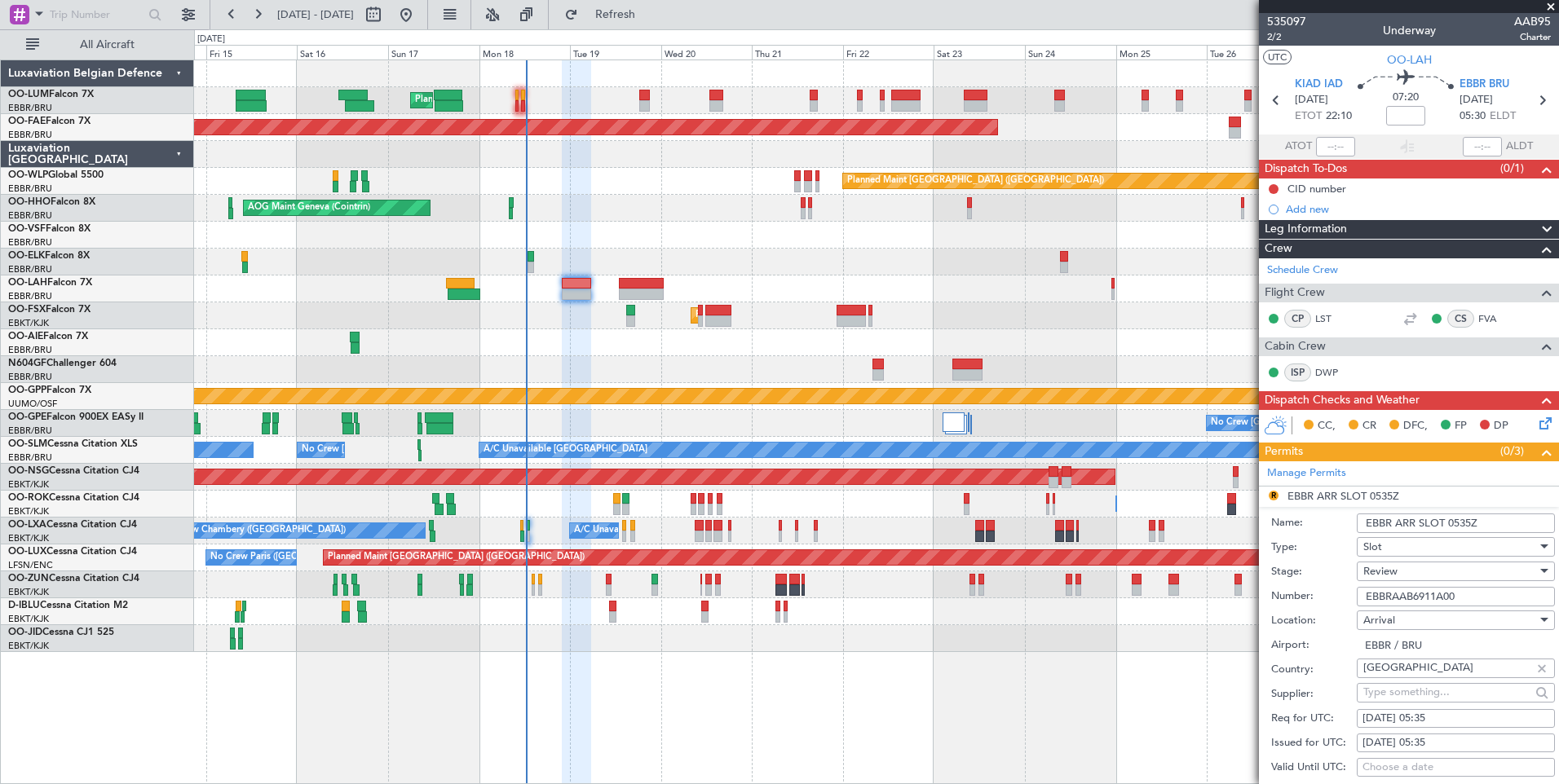
scroll to position [408, 0]
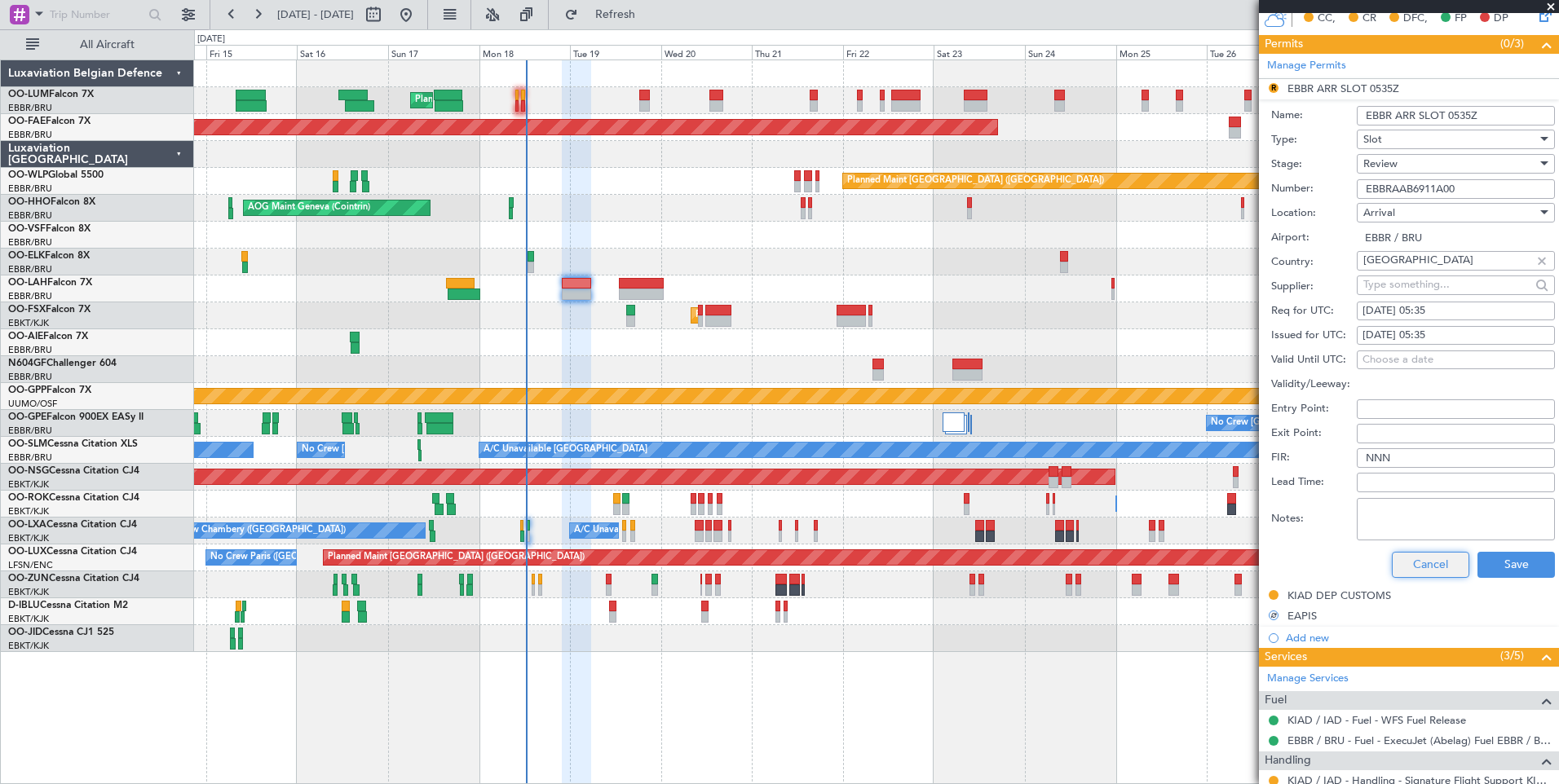
click at [1407, 572] on button "Cancel" at bounding box center [1430, 564] width 78 height 26
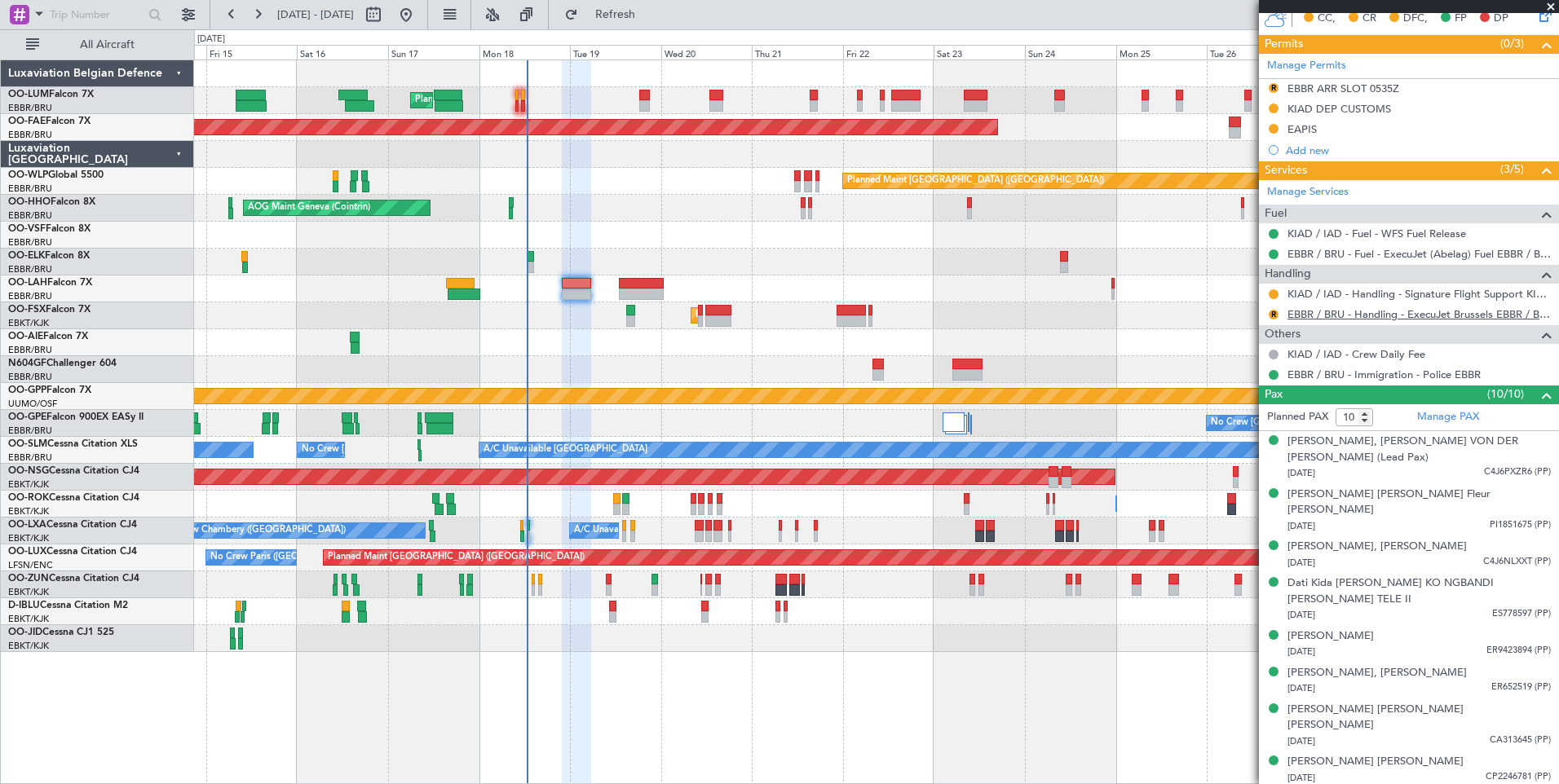
click at [1325, 316] on link "EBBR / BRU - Handling - ExecuJet Brussels EBBR / BRU" at bounding box center [1419, 314] width 263 height 14
click at [650, 20] on span "Refresh" at bounding box center [615, 15] width 69 height 12
click at [1272, 318] on div "Manage Services Fuel KIAD / IAD - Fuel - WFS Fuel Release EBBR / BRU - Fuel - E…" at bounding box center [1409, 283] width 300 height 206
click at [1271, 318] on mat-tooltip-component "Review" at bounding box center [1273, 340] width 59 height 43
click at [1271, 317] on button "R" at bounding box center [1273, 315] width 10 height 10
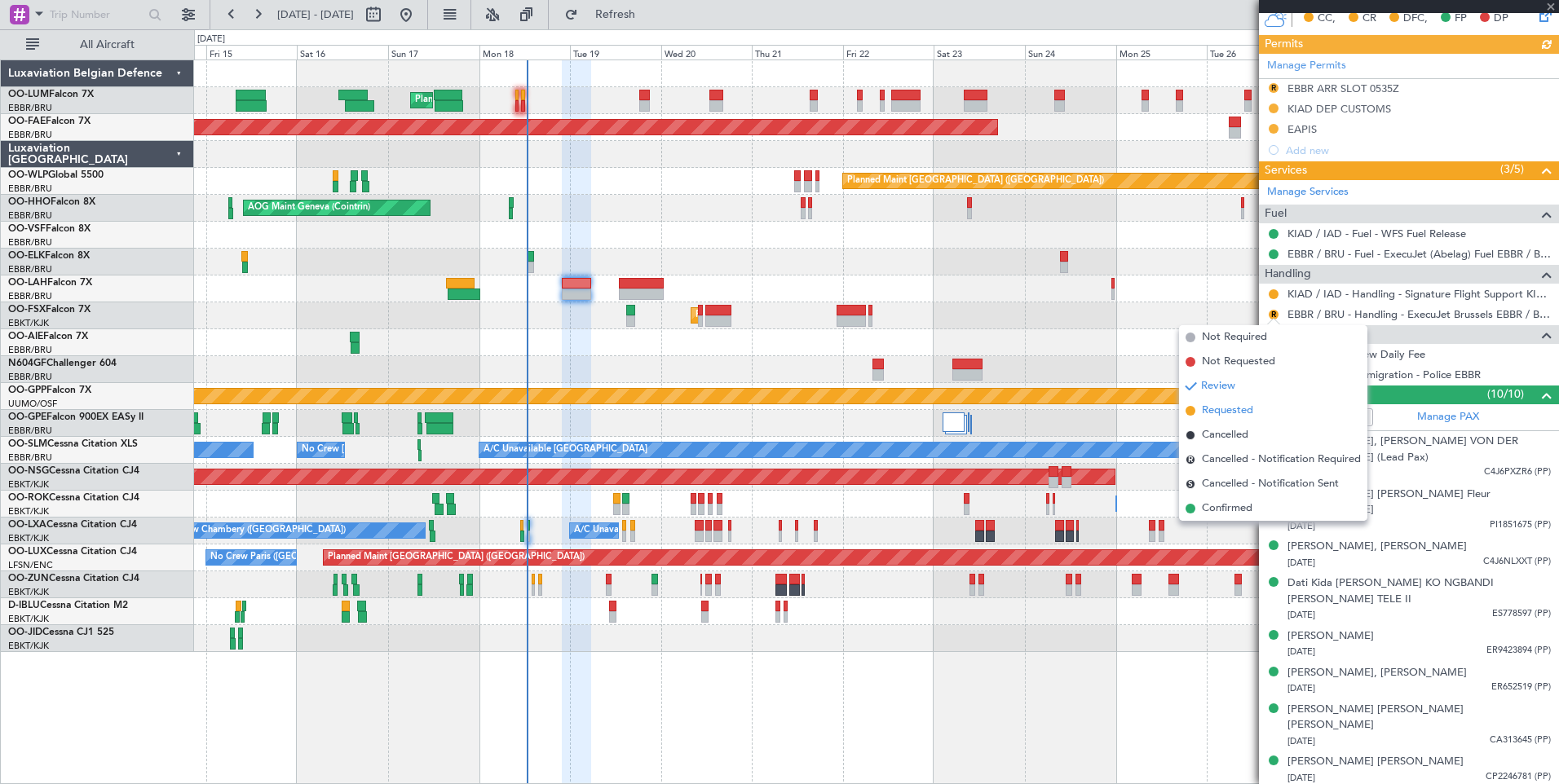
click at [1240, 410] on span "Requested" at bounding box center [1227, 411] width 51 height 17
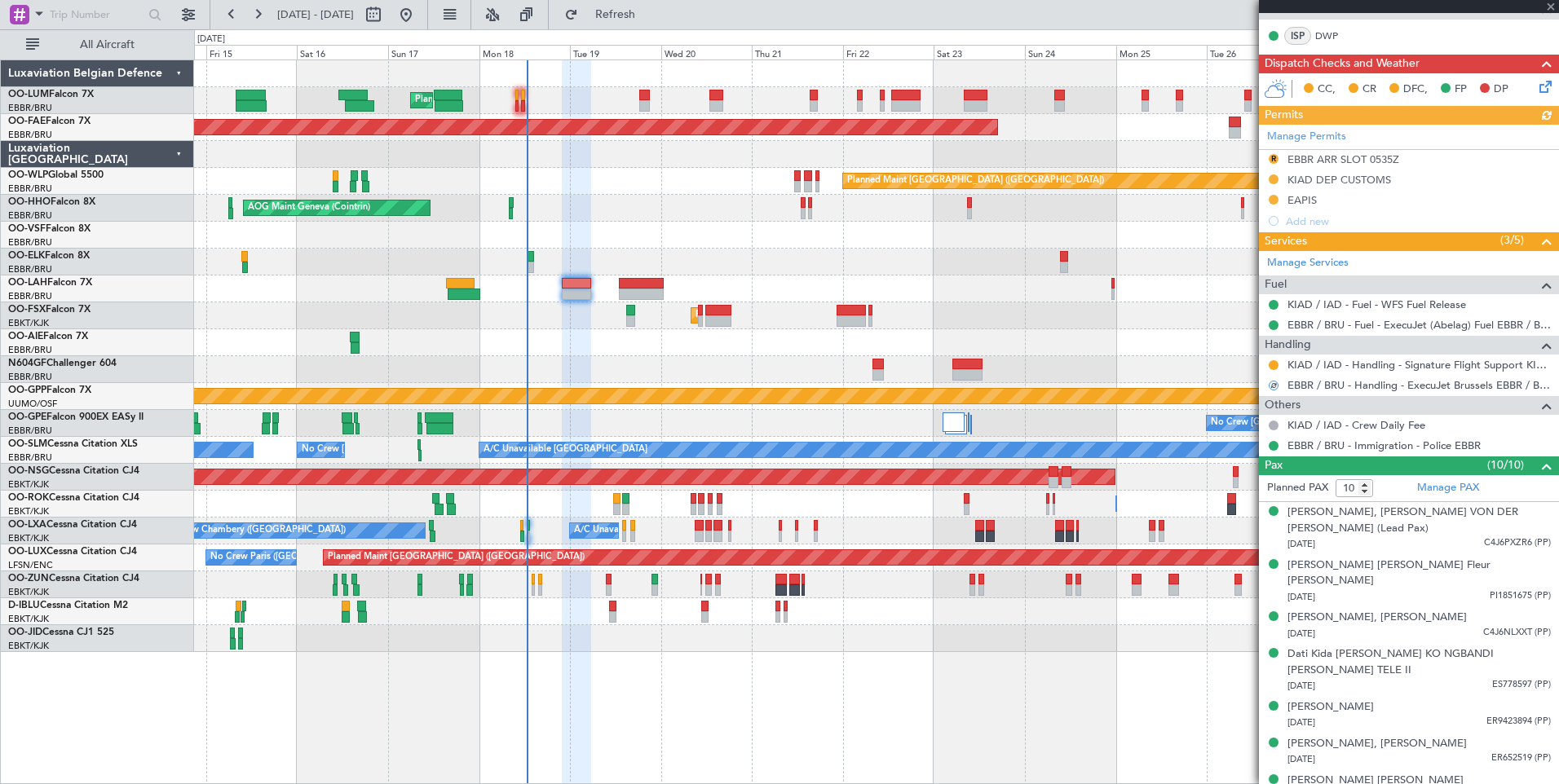
scroll to position [245, 0]
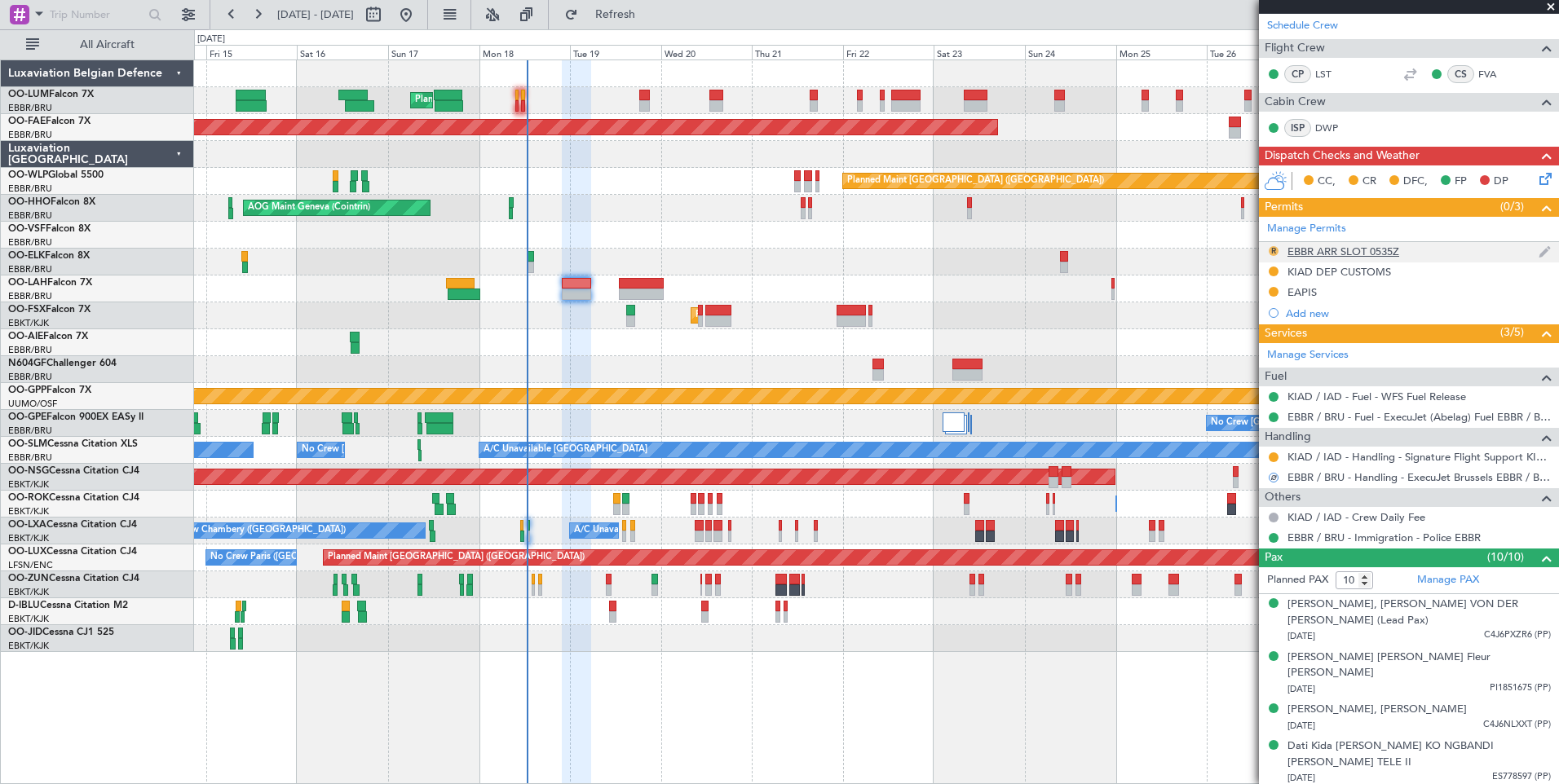
click at [1275, 249] on button "R" at bounding box center [1273, 252] width 10 height 10
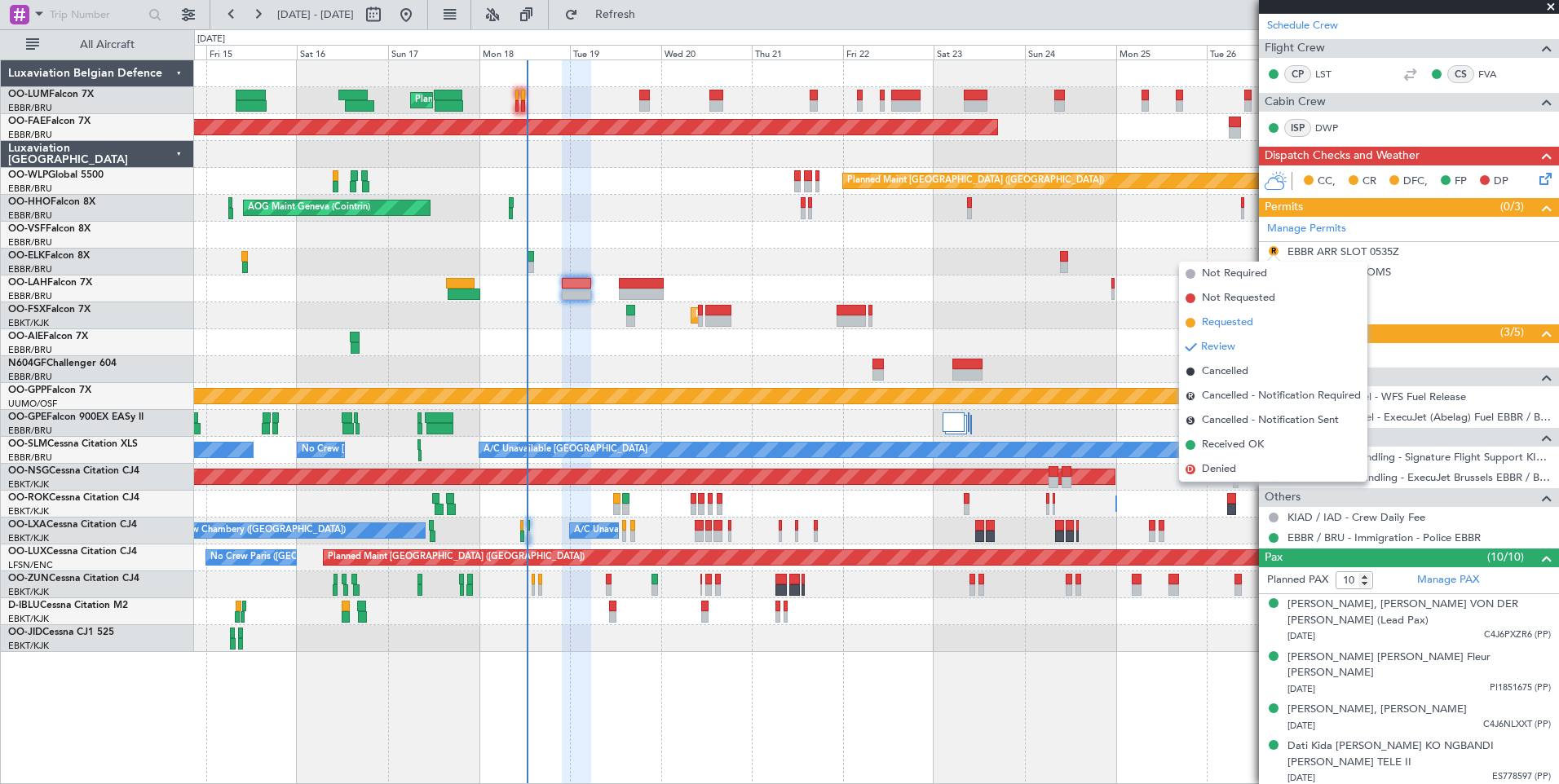
click at [1226, 319] on span "Requested" at bounding box center [1227, 323] width 51 height 17
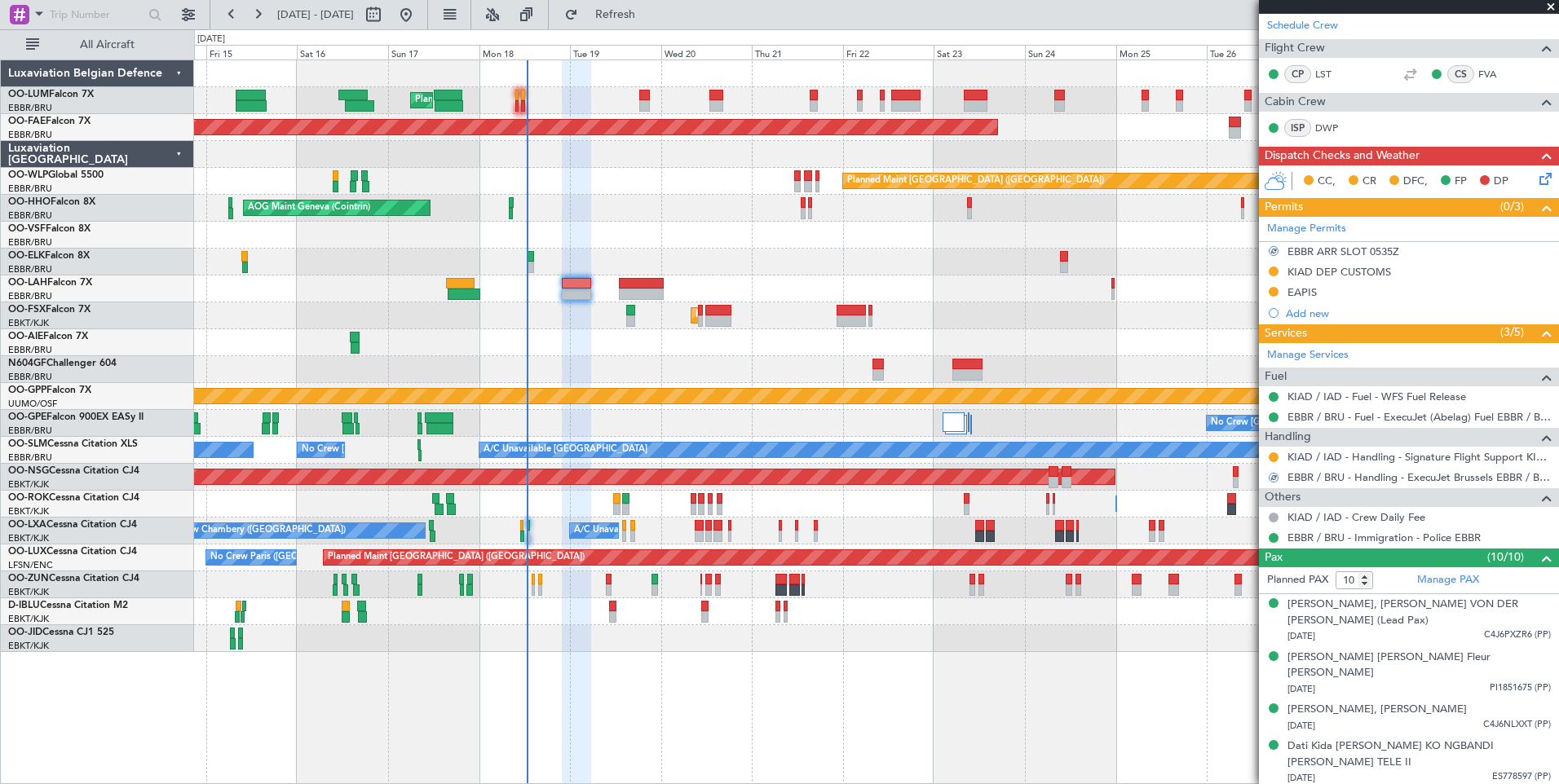
click at [558, 349] on div "Planned Maint [GEOGRAPHIC_DATA] ([GEOGRAPHIC_DATA])" at bounding box center [876, 343] width 1364 height 27
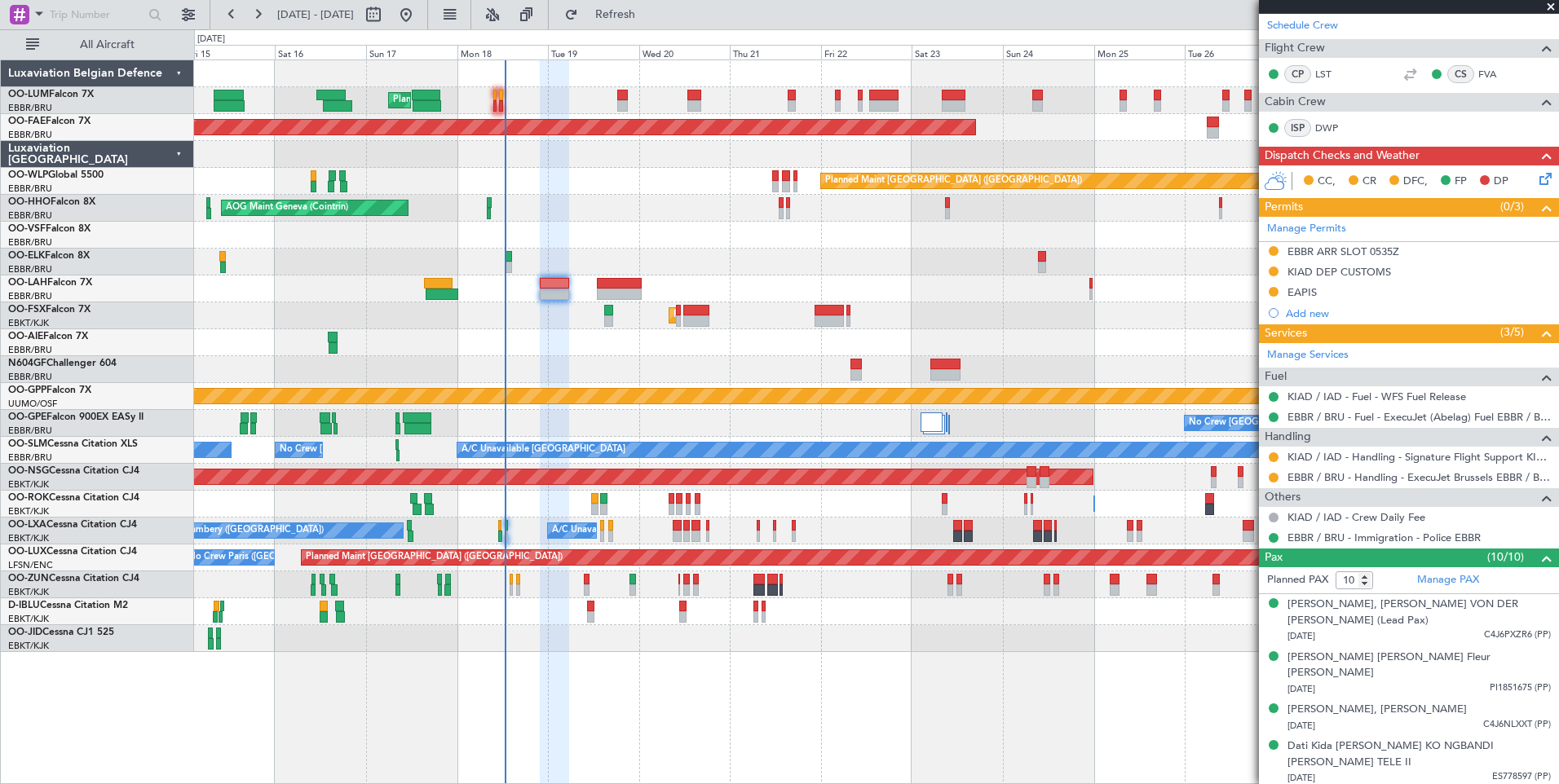
click at [1536, 181] on icon at bounding box center [1542, 176] width 13 height 13
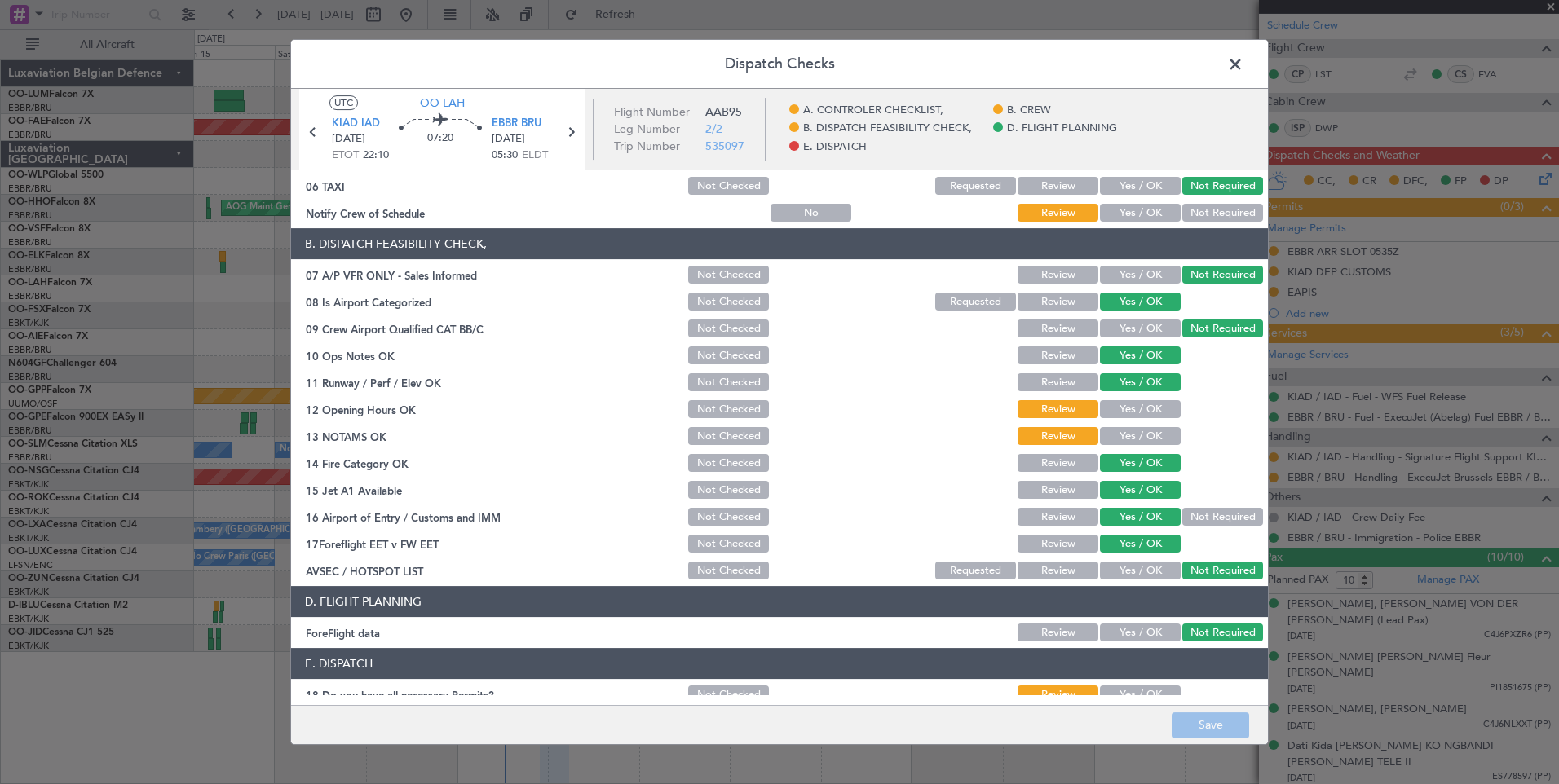
scroll to position [296, 0]
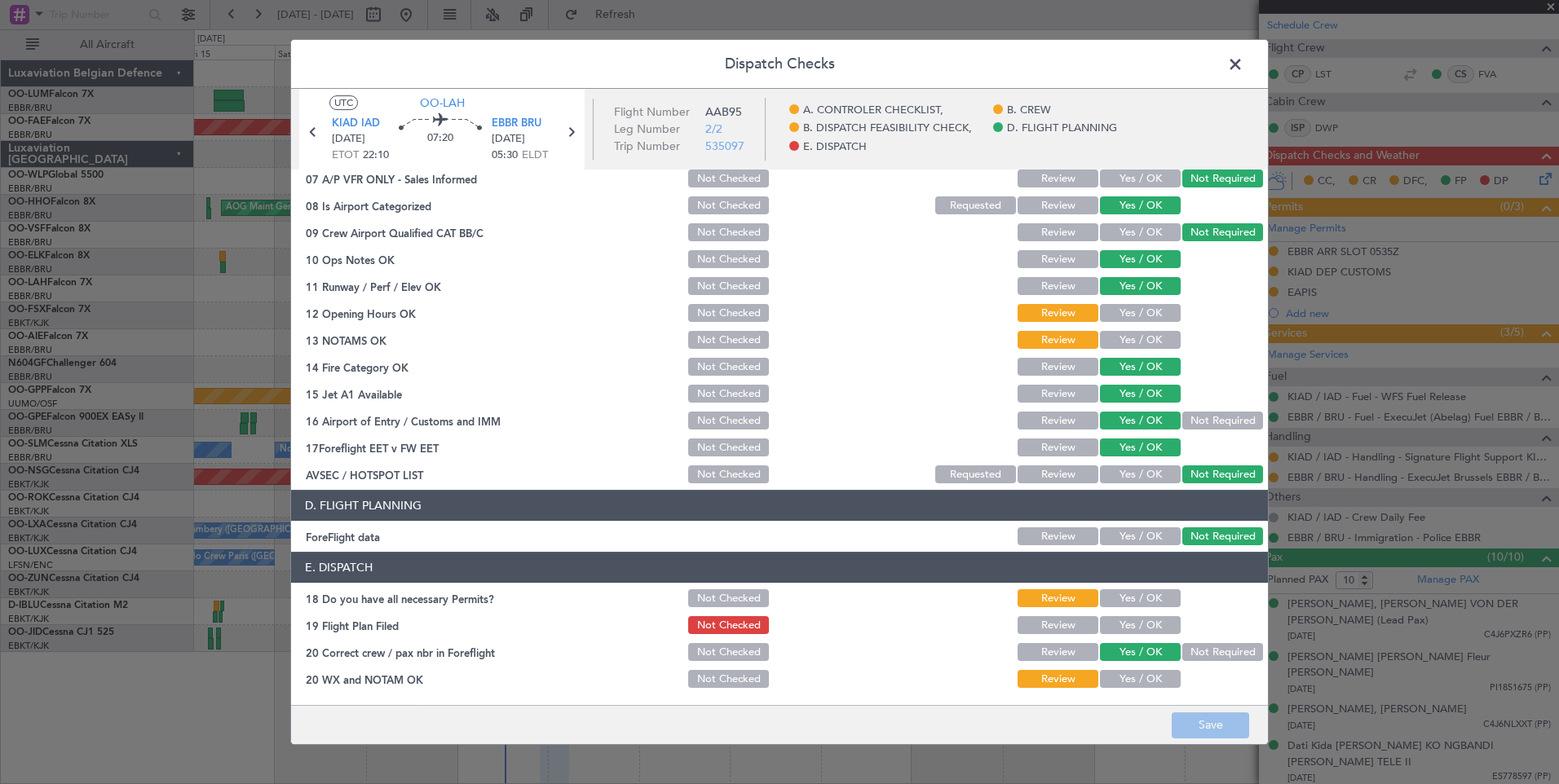
click at [1128, 600] on button "Yes / OK" at bounding box center [1140, 598] width 81 height 18
click at [1130, 622] on button "Yes / OK" at bounding box center [1140, 624] width 81 height 18
click at [1124, 670] on button "Yes / OK" at bounding box center [1140, 679] width 81 height 18
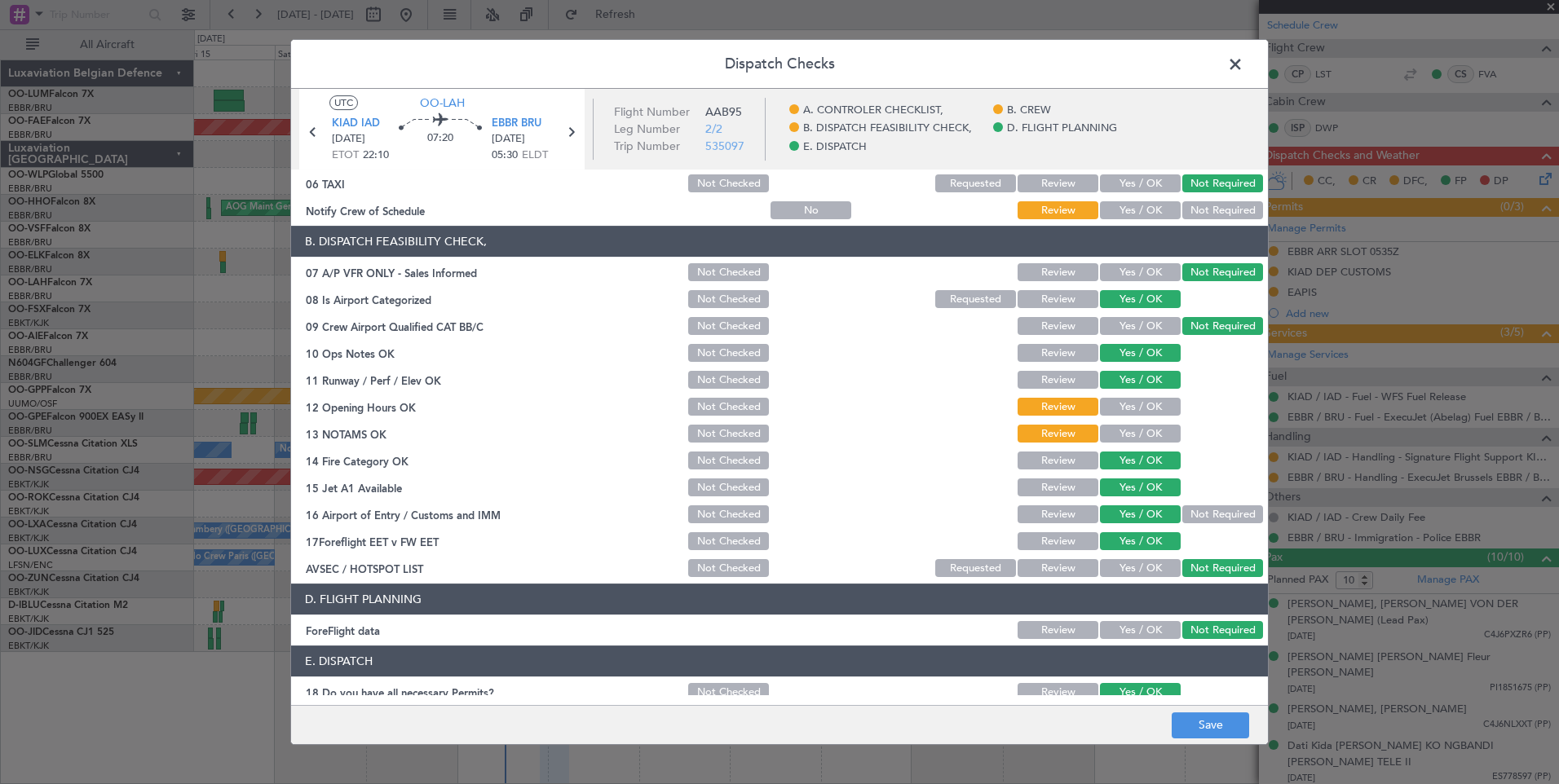
scroll to position [133, 0]
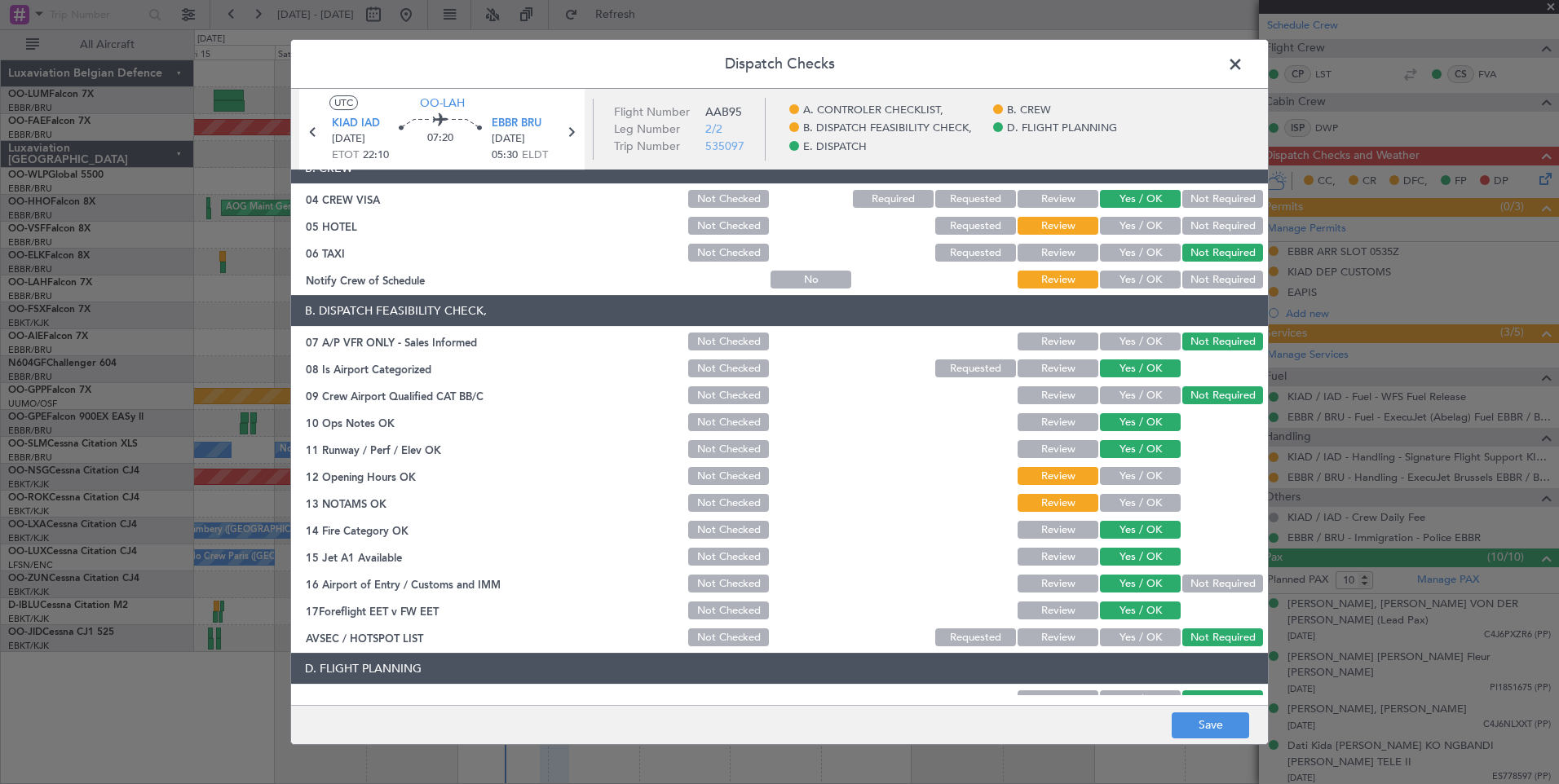
click at [1132, 471] on button "Yes / OK" at bounding box center [1140, 476] width 81 height 18
click at [1131, 494] on button "Yes / OK" at bounding box center [1140, 502] width 81 height 18
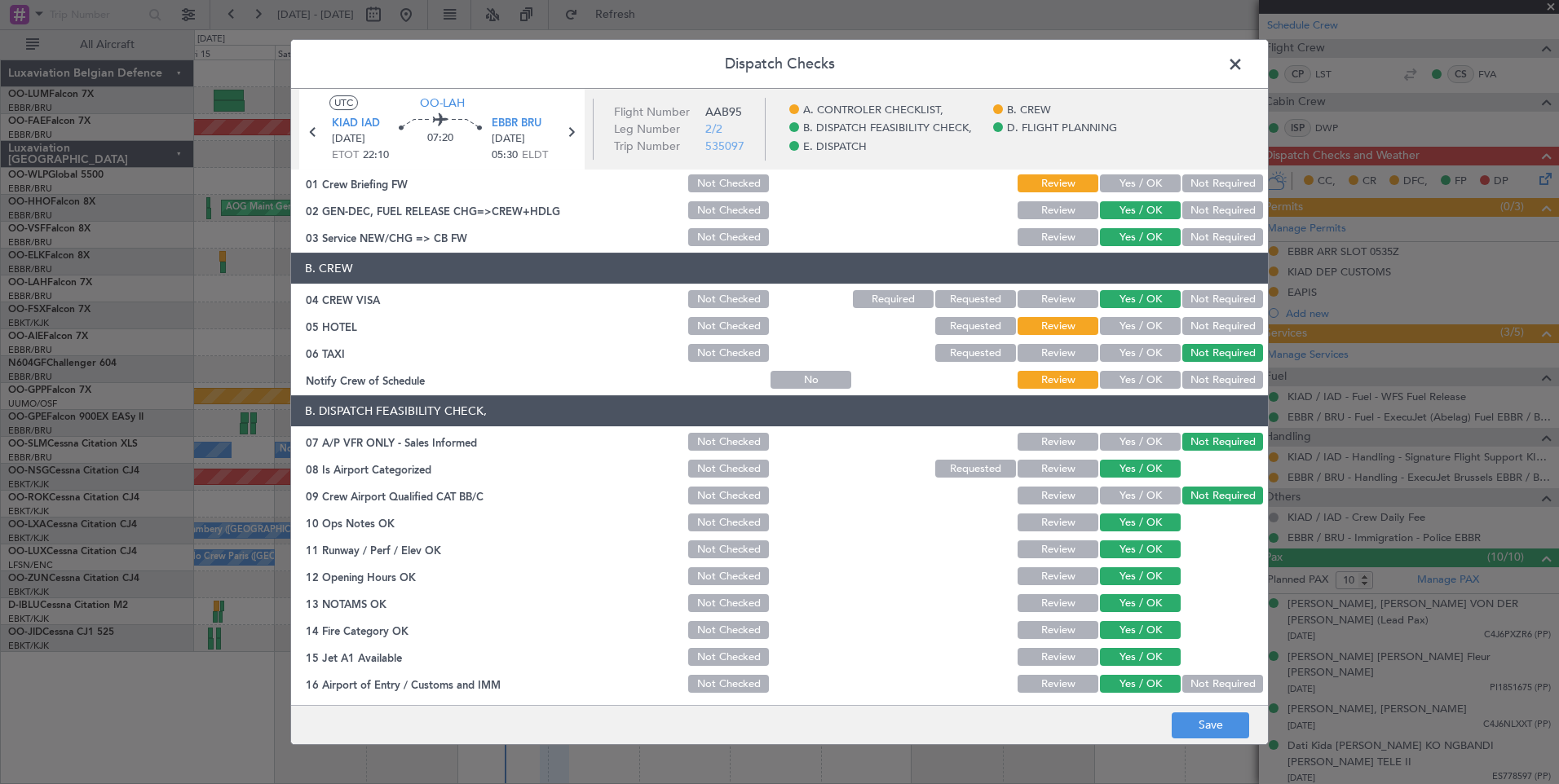
scroll to position [0, 0]
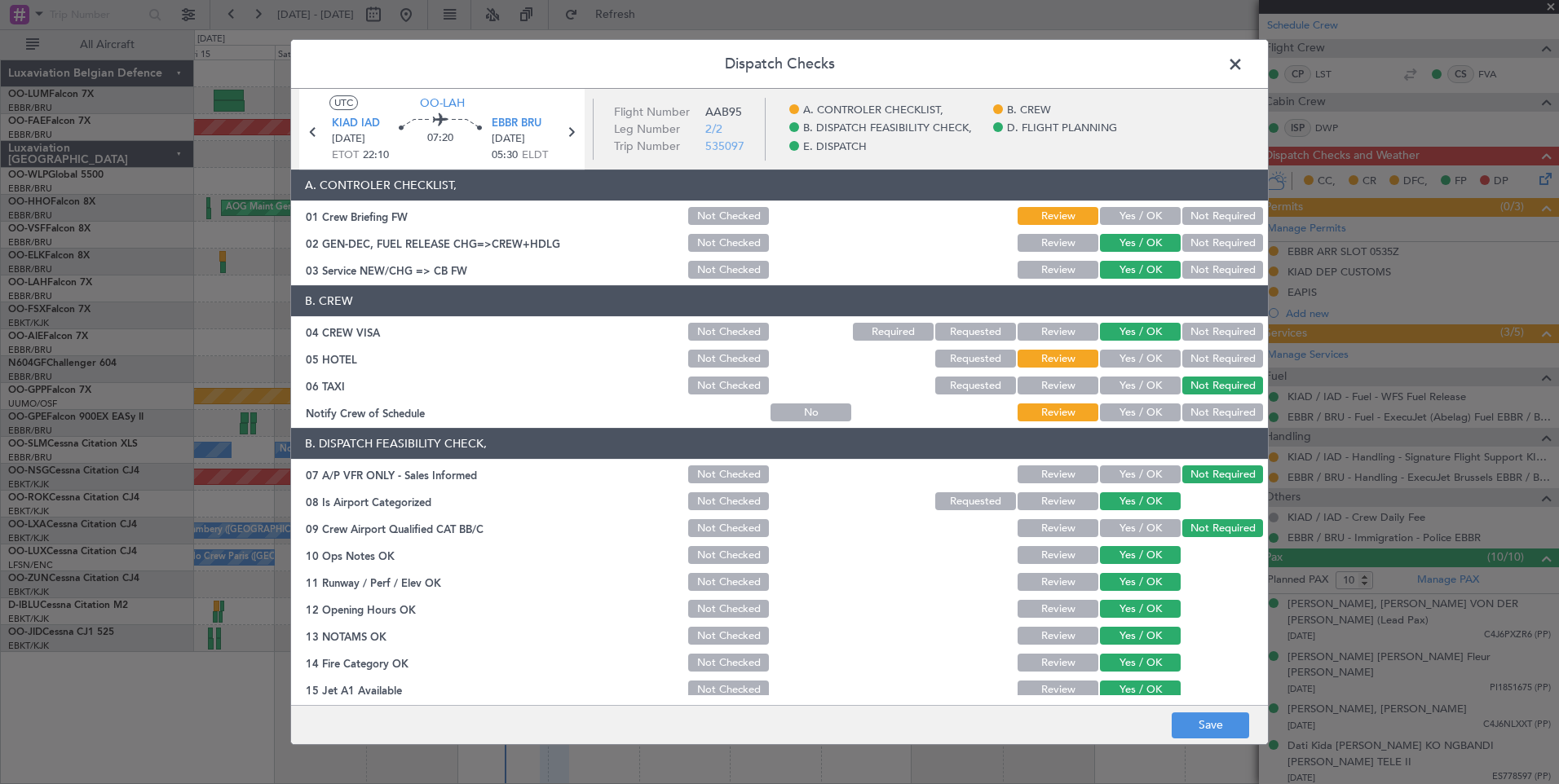
drag, startPoint x: 1118, startPoint y: 408, endPoint x: 1130, endPoint y: 400, distance: 14.4
click at [1119, 408] on button "Yes / OK" at bounding box center [1140, 412] width 81 height 18
click at [1182, 358] on button "Not Required" at bounding box center [1222, 358] width 81 height 18
click at [1205, 731] on button "Save" at bounding box center [1210, 725] width 78 height 26
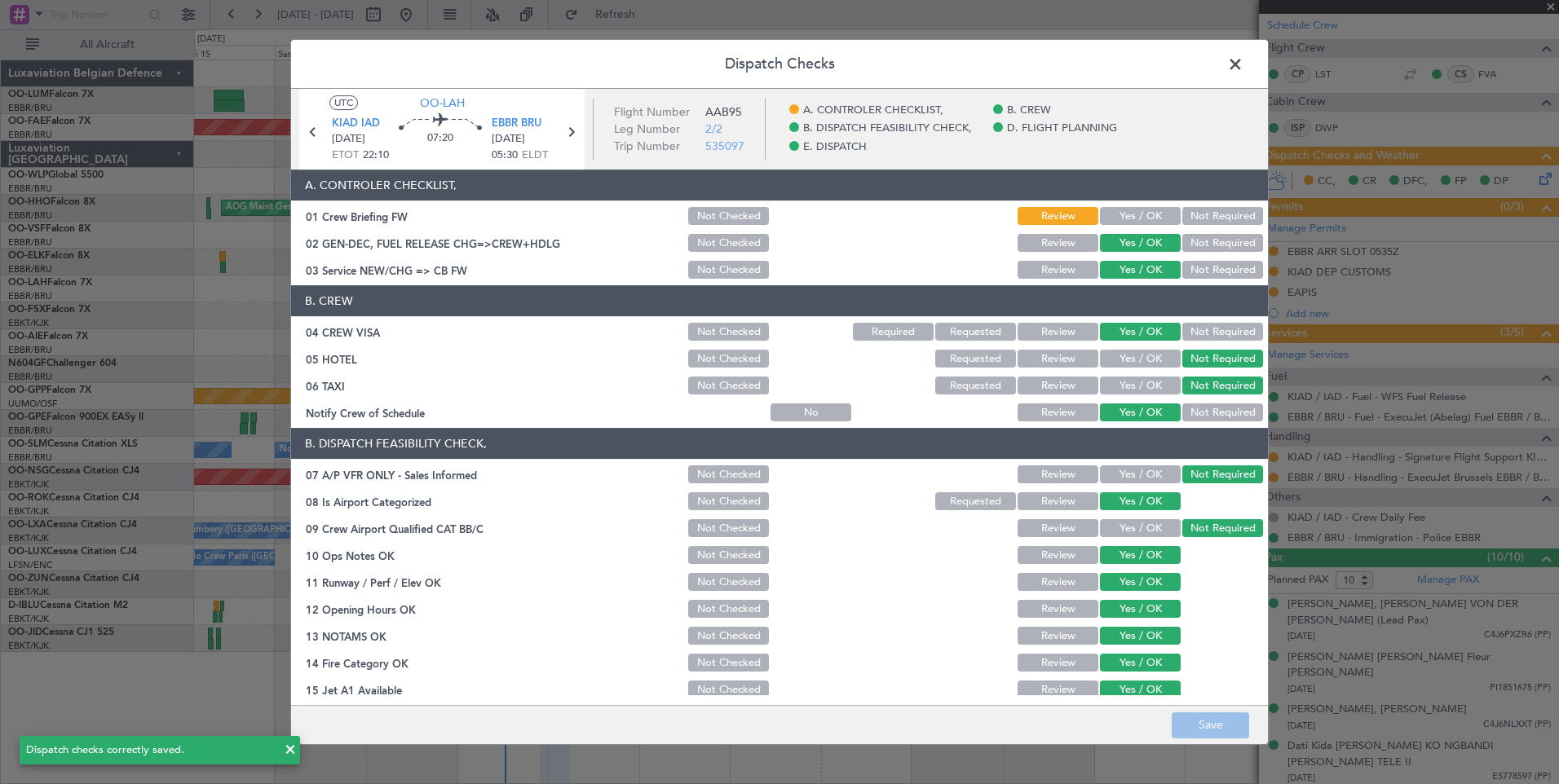
click at [1243, 68] on span at bounding box center [1243, 68] width 0 height 33
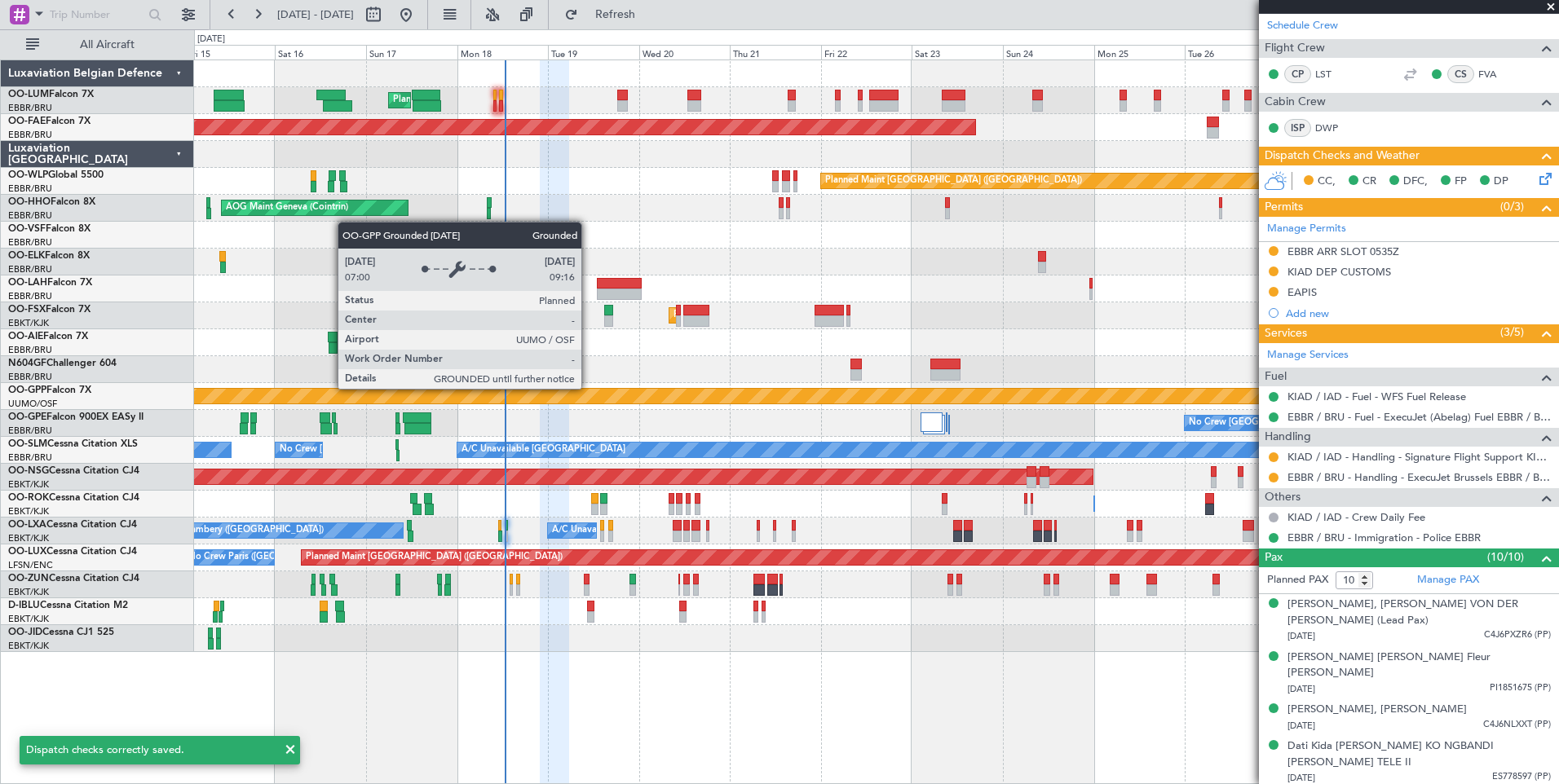
click at [624, 386] on div "Grounded [PERSON_NAME]" at bounding box center [876, 396] width 1364 height 27
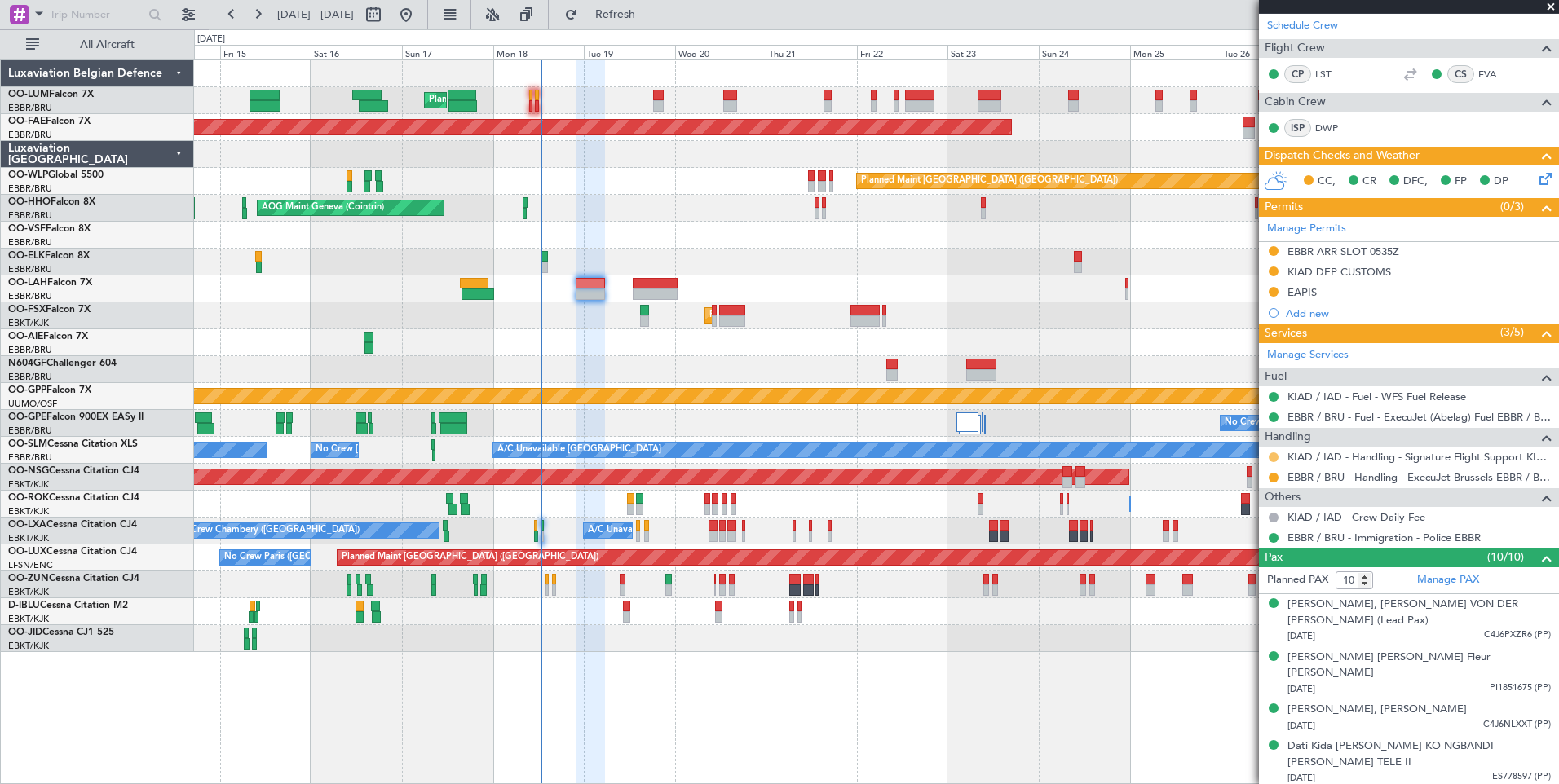
click at [1268, 456] on button at bounding box center [1273, 457] width 10 height 10
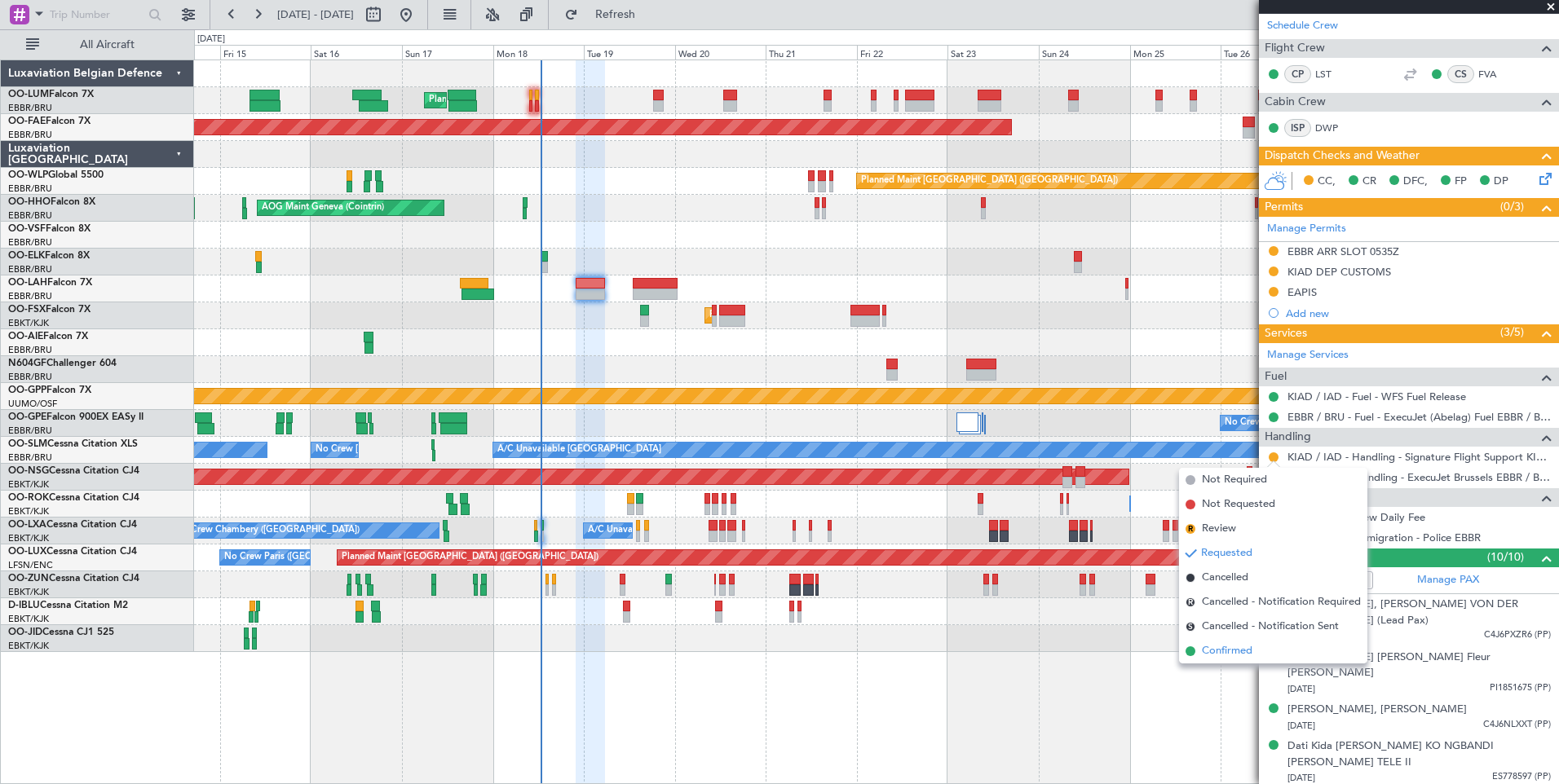
click at [1232, 657] on span "Confirmed" at bounding box center [1227, 651] width 50 height 17
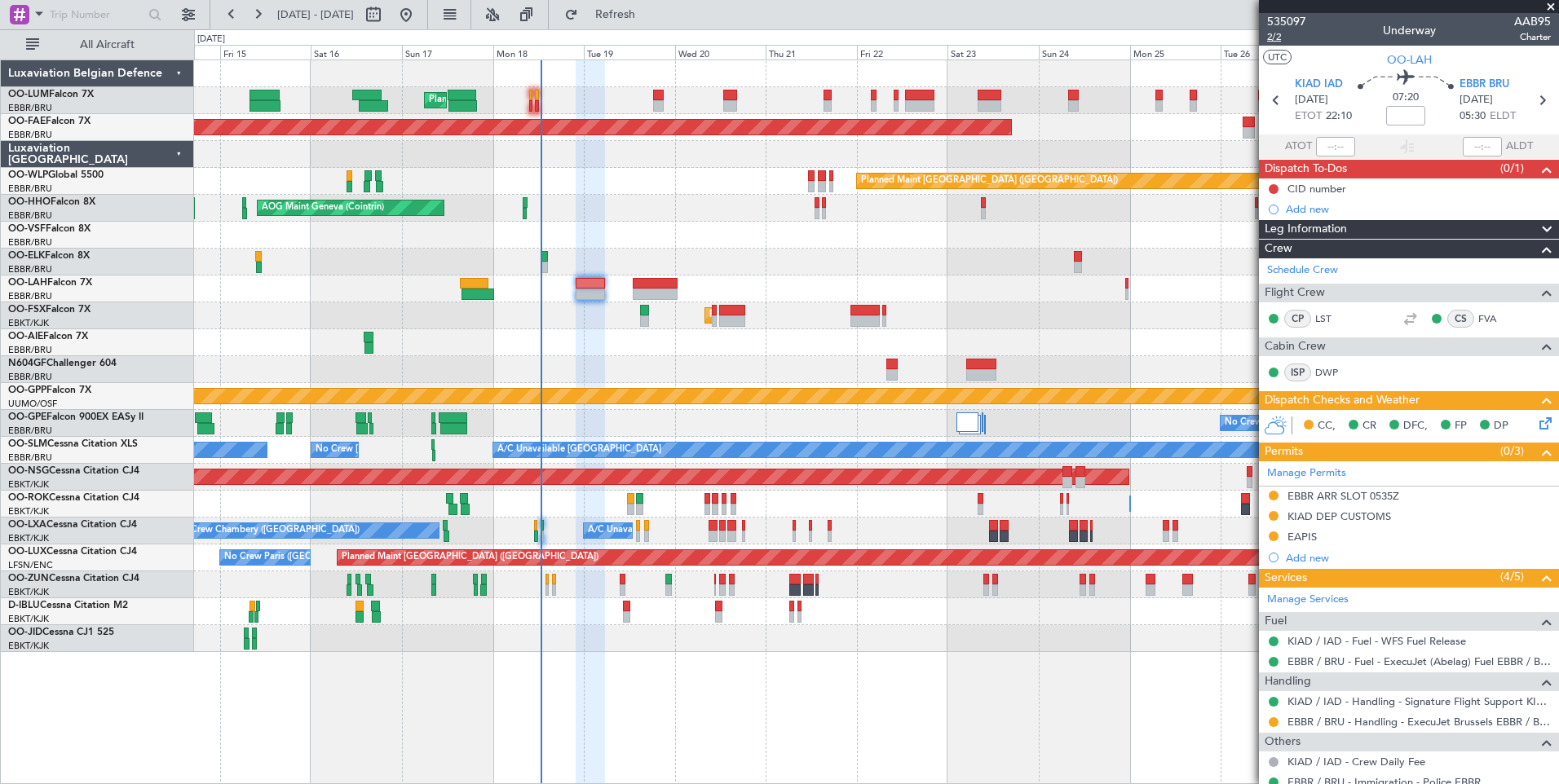
click at [1276, 42] on span "2/2" at bounding box center [1286, 37] width 39 height 14
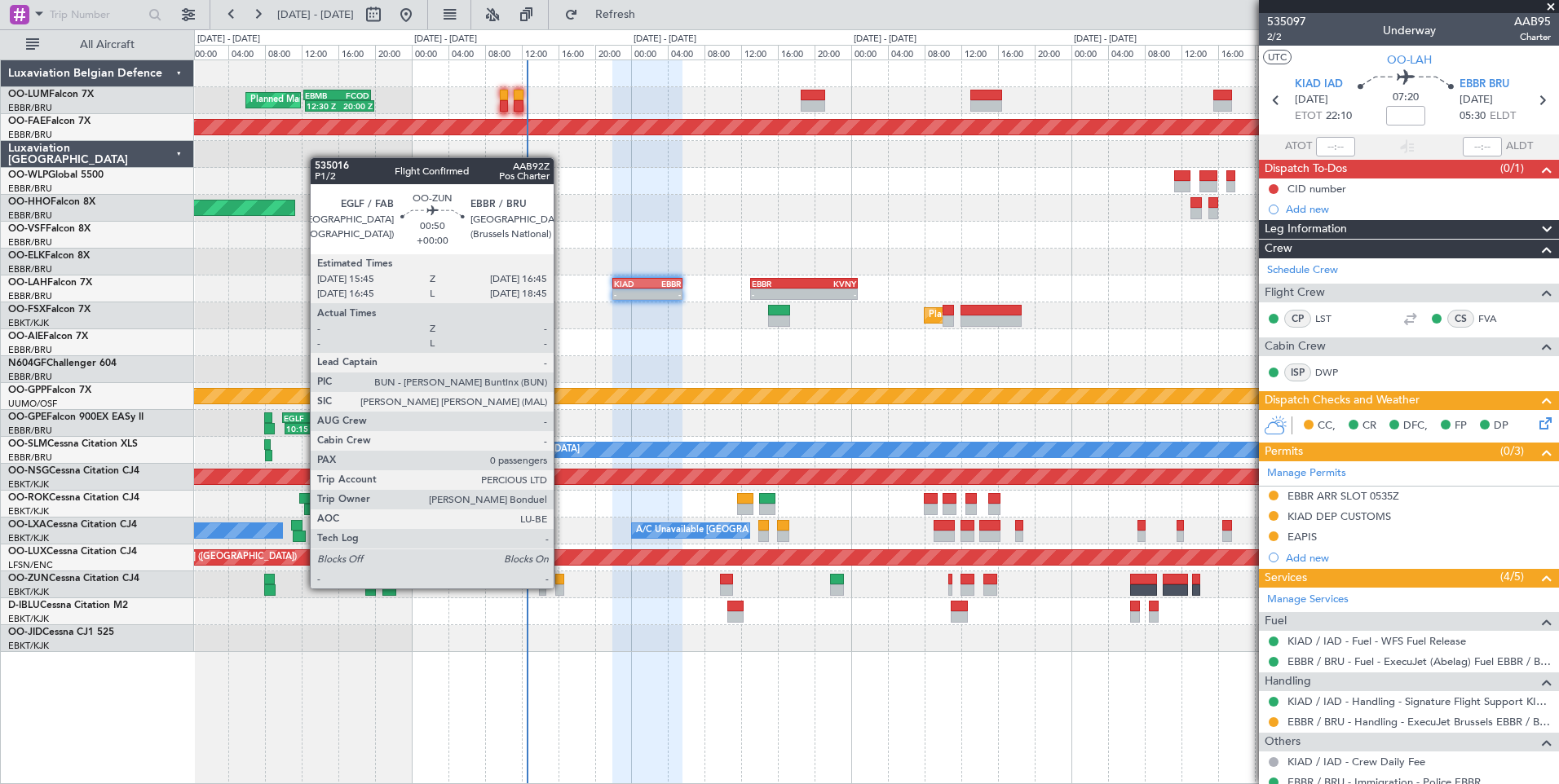
click at [561, 588] on div at bounding box center [560, 590] width 10 height 12
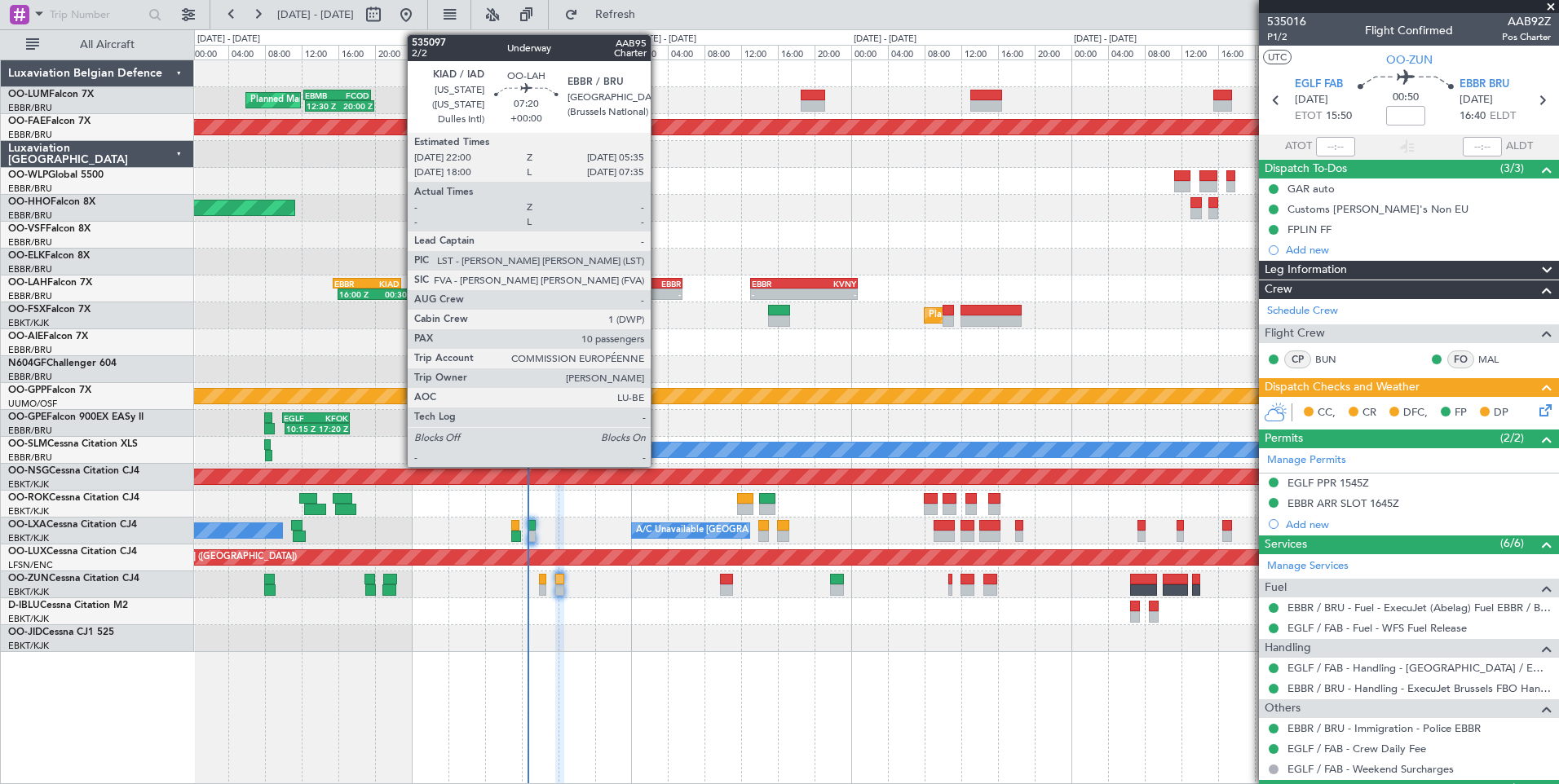
click at [658, 296] on div "-" at bounding box center [664, 294] width 33 height 10
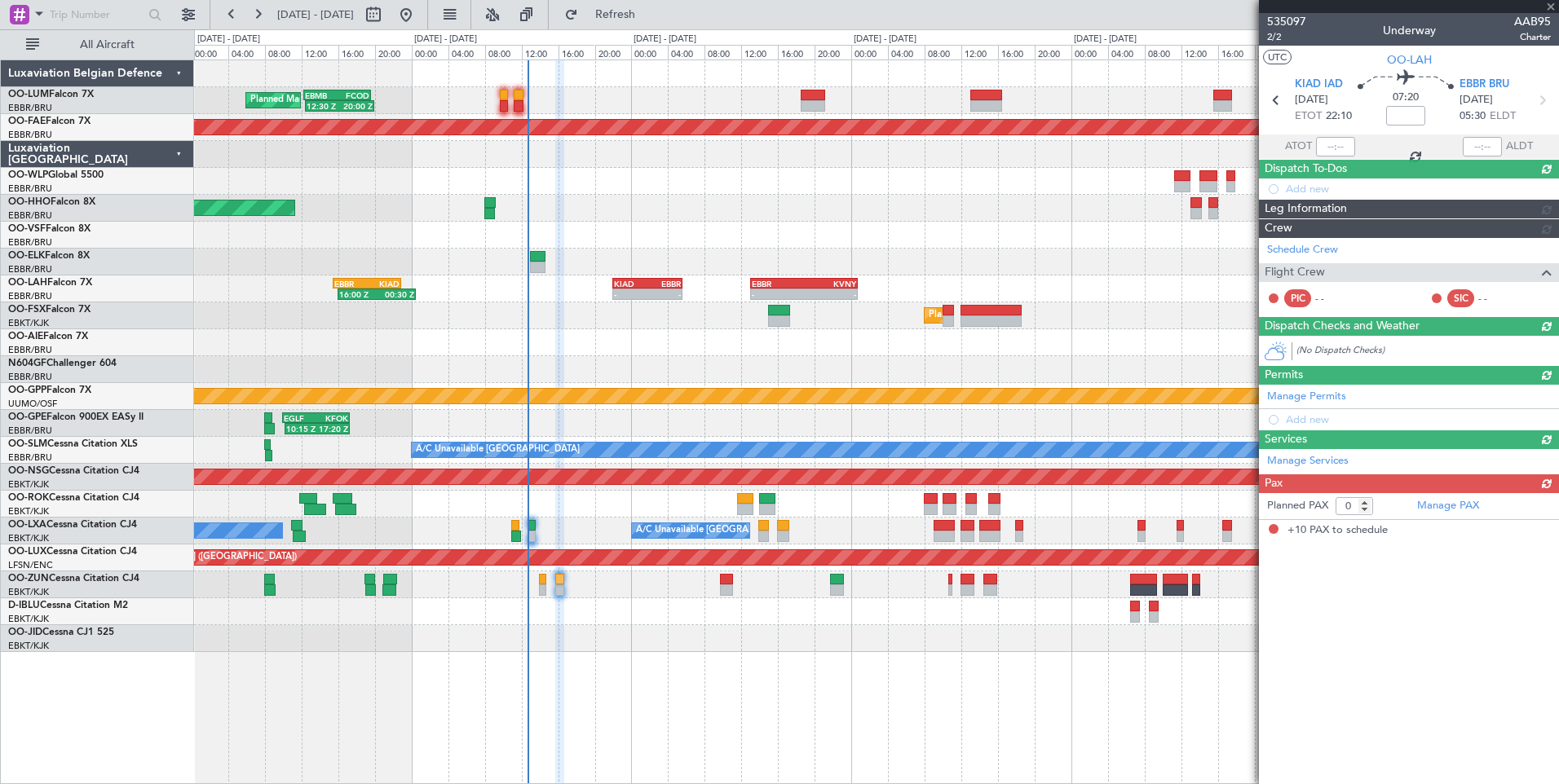
type input "10"
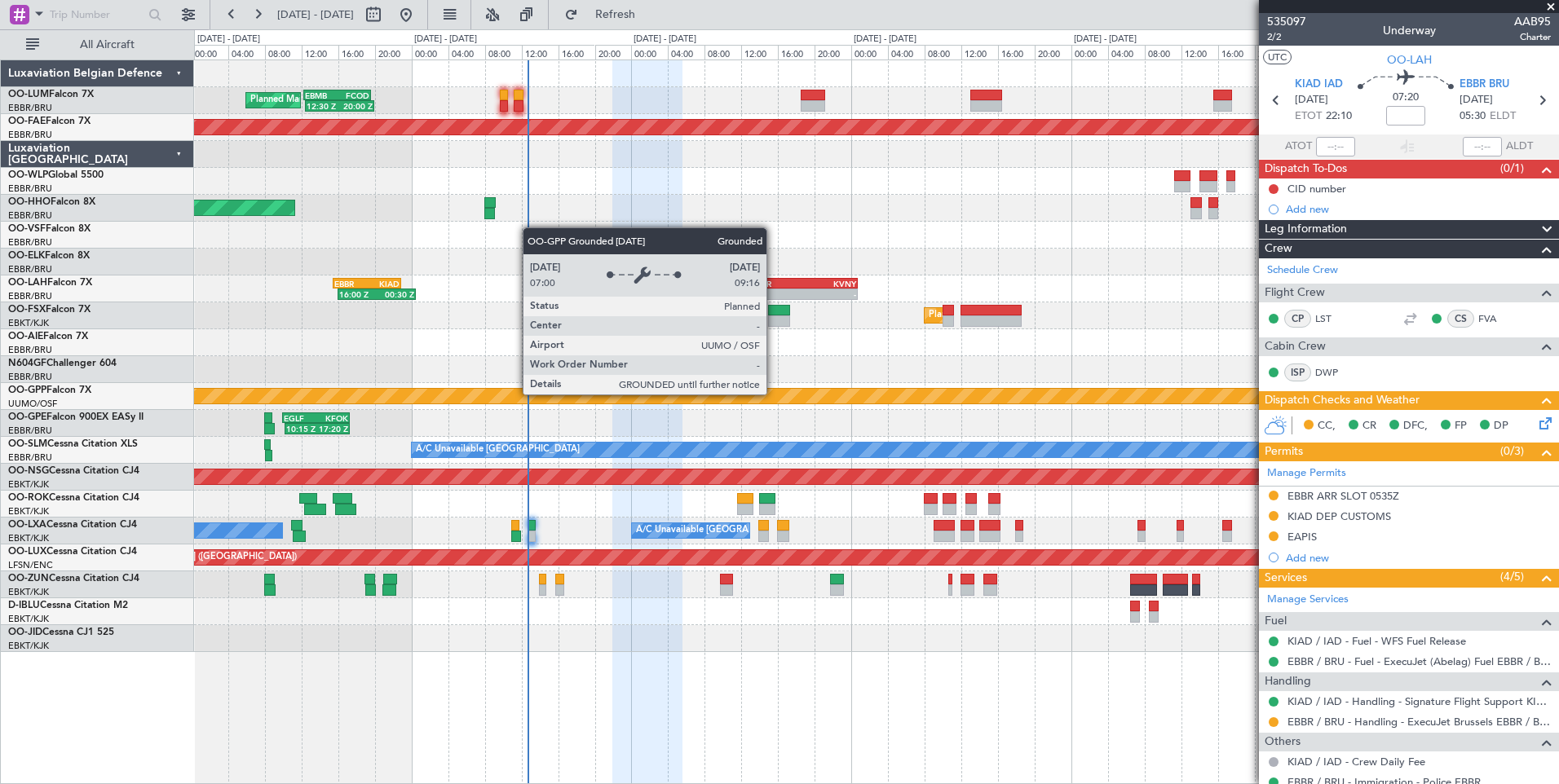
click at [773, 389] on div "Grounded [PERSON_NAME]" at bounding box center [876, 396] width 4091 height 15
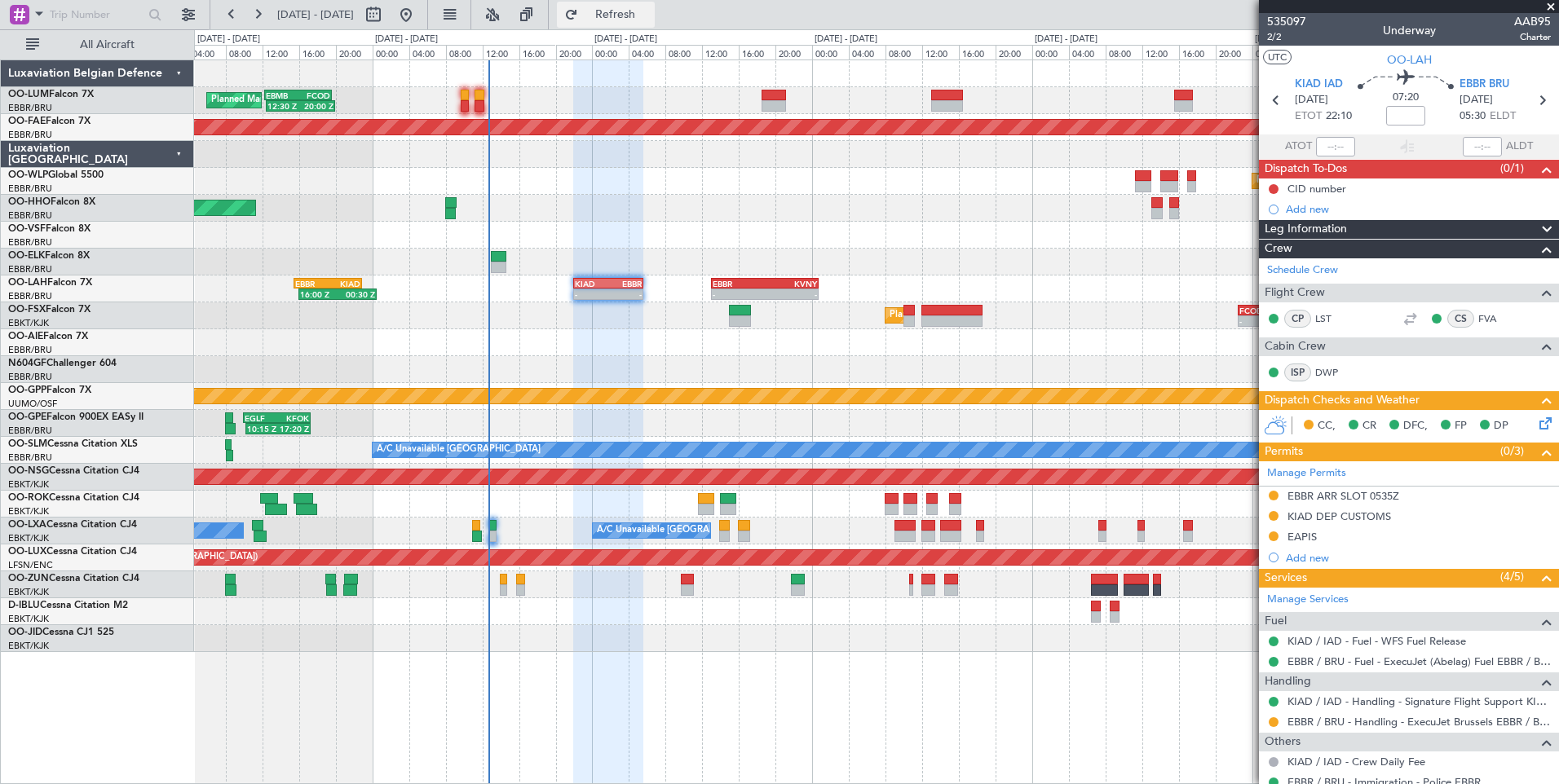
click at [650, 9] on span "Refresh" at bounding box center [615, 15] width 69 height 12
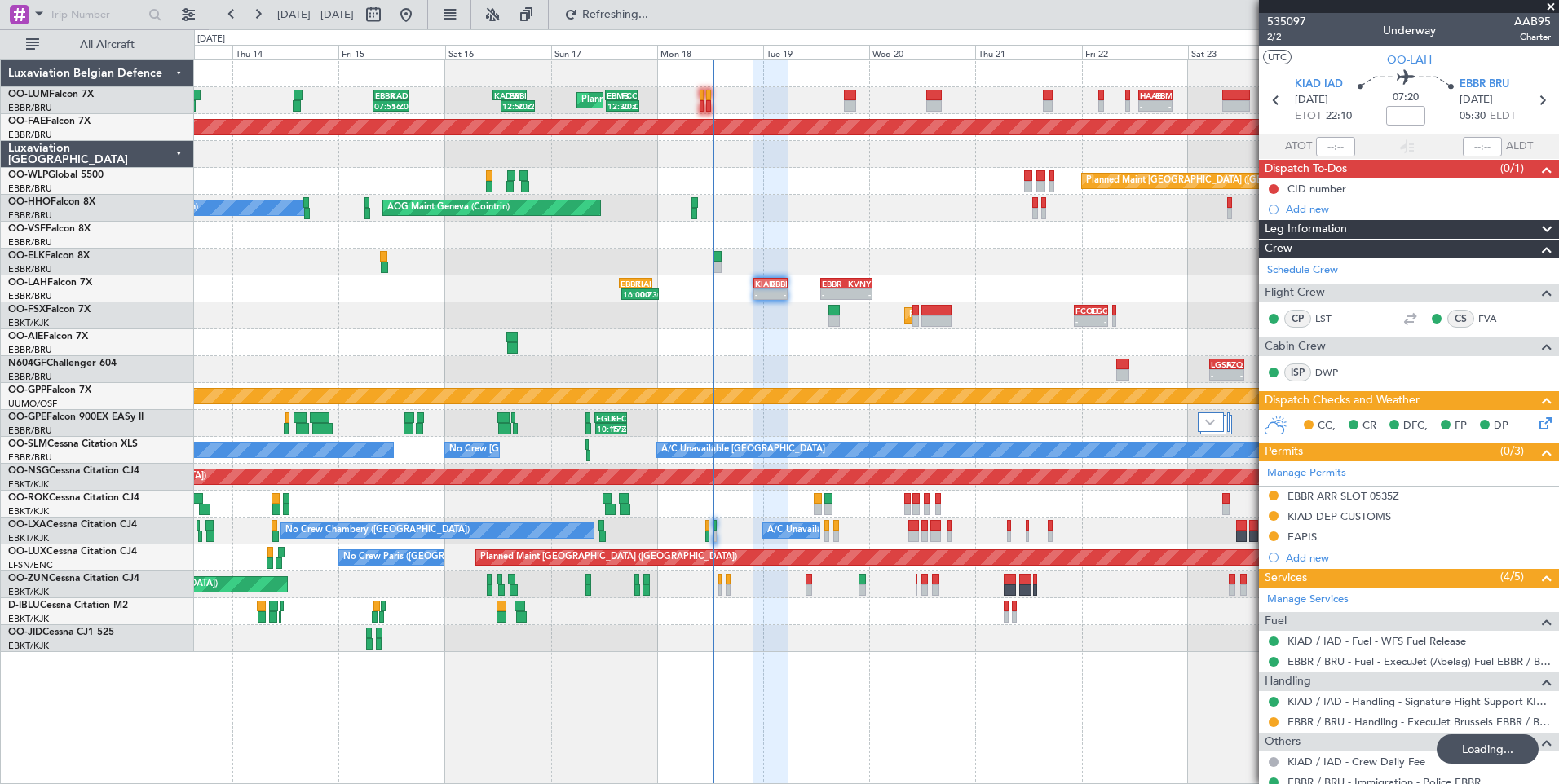
click at [741, 407] on div "Planned Maint Brussels (Brussels National) 12:30 Z 20:00 Z EBMB 12:20 Z FCOD 19…" at bounding box center [876, 356] width 1364 height 592
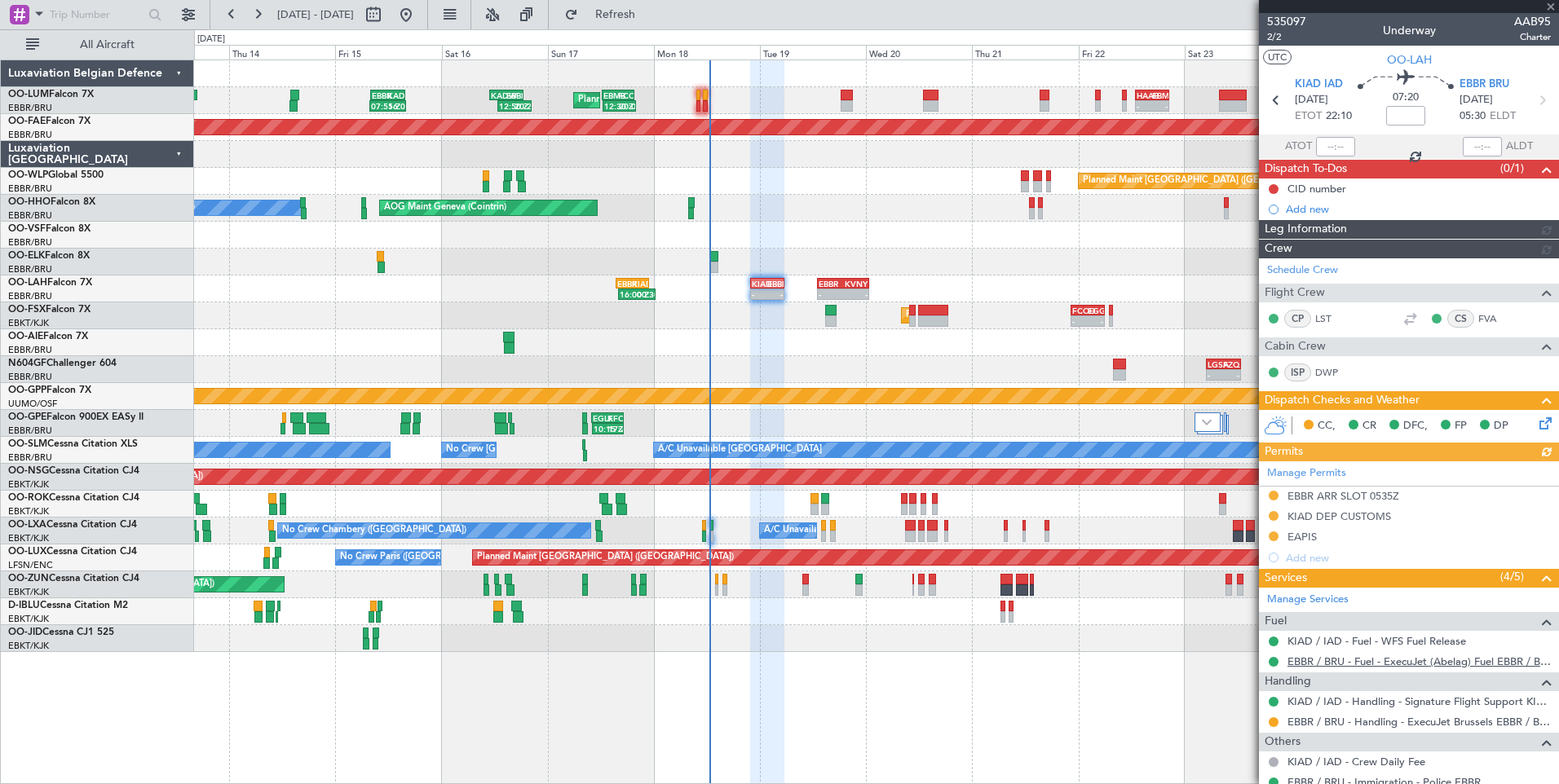
scroll to position [163, 0]
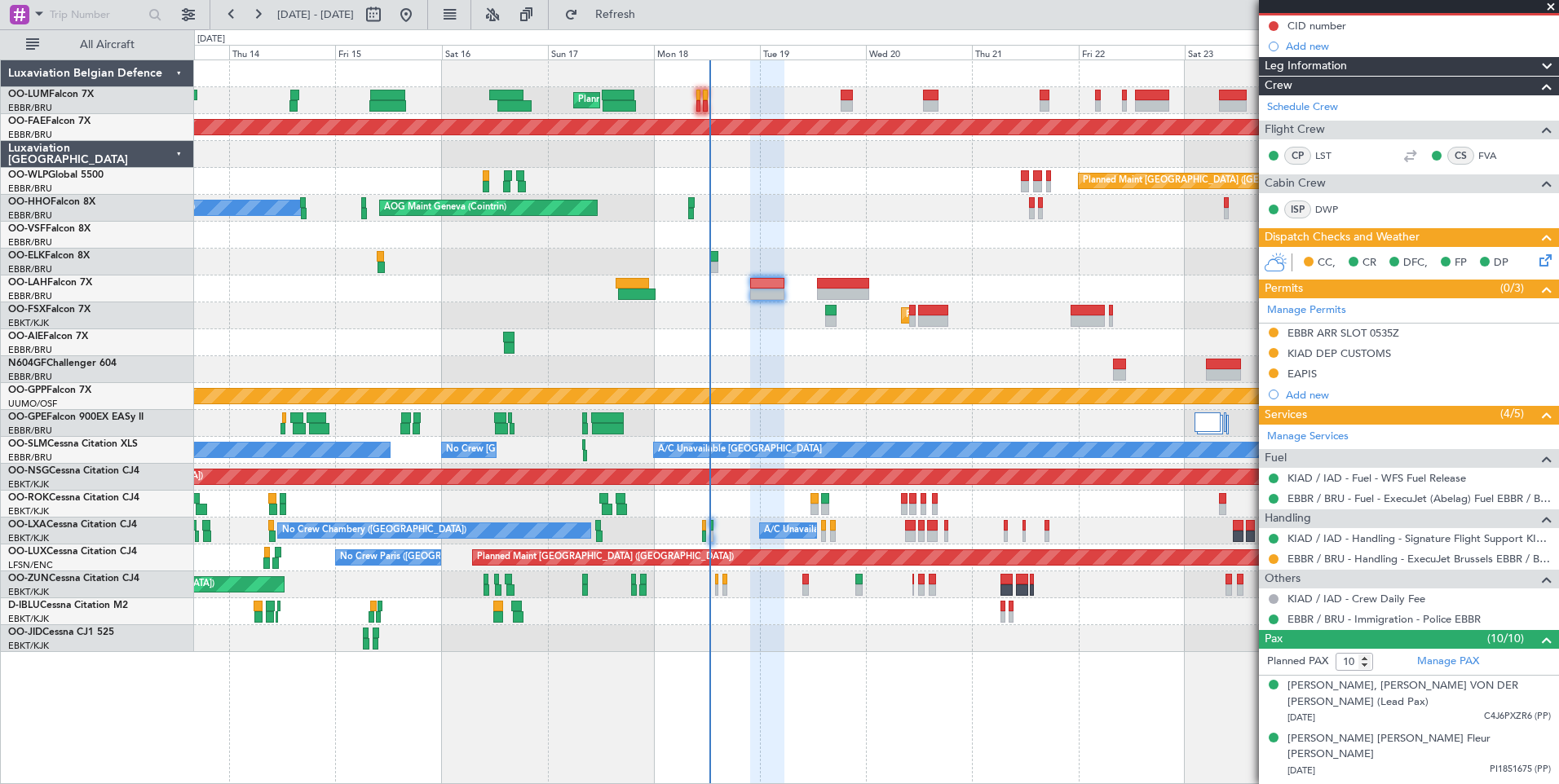
click at [800, 328] on div "Planned Maint Kortrijk-[GEOGRAPHIC_DATA]" at bounding box center [876, 316] width 1364 height 27
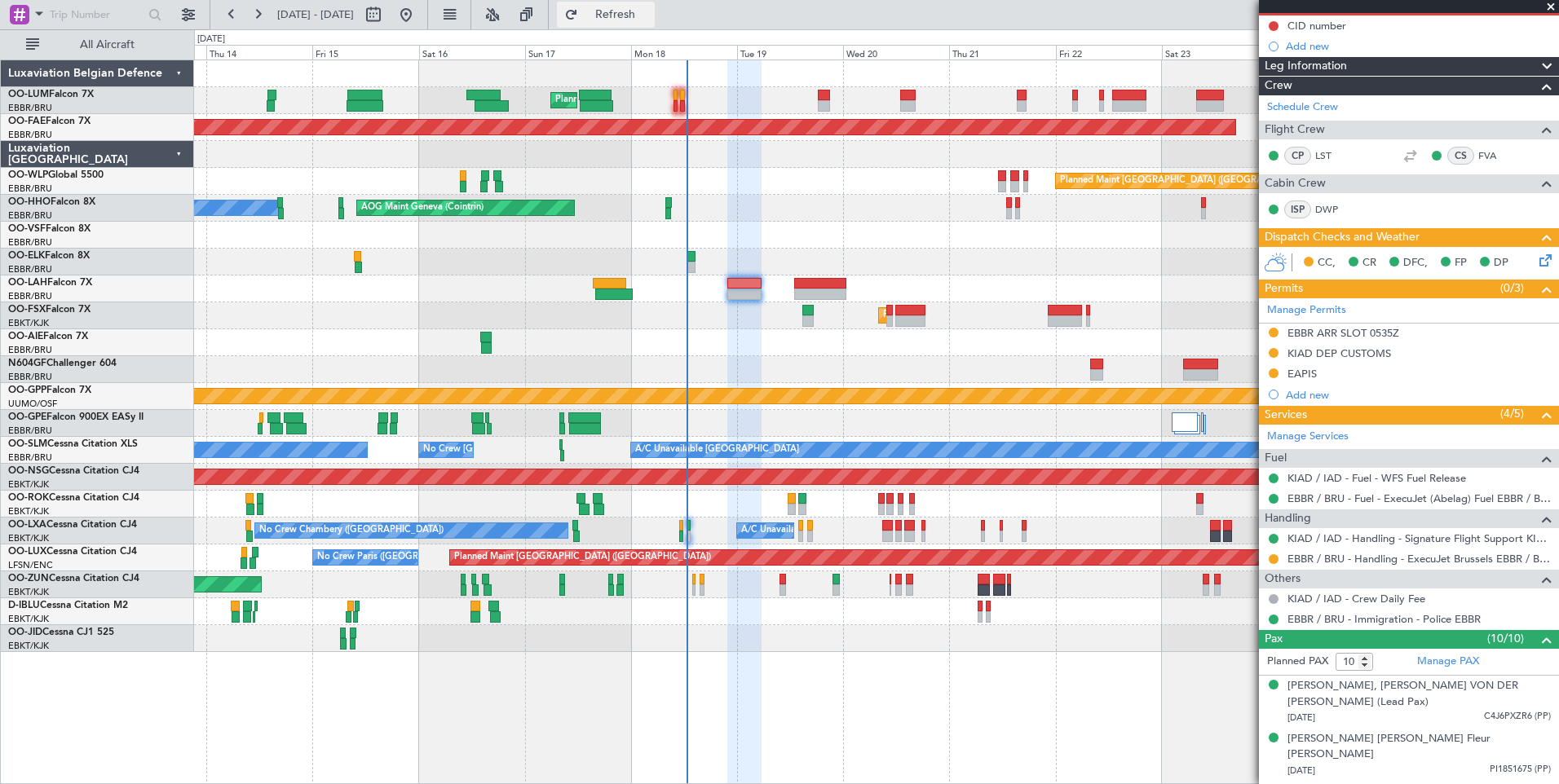
click at [631, 25] on button "Refresh" at bounding box center [605, 14] width 98 height 26
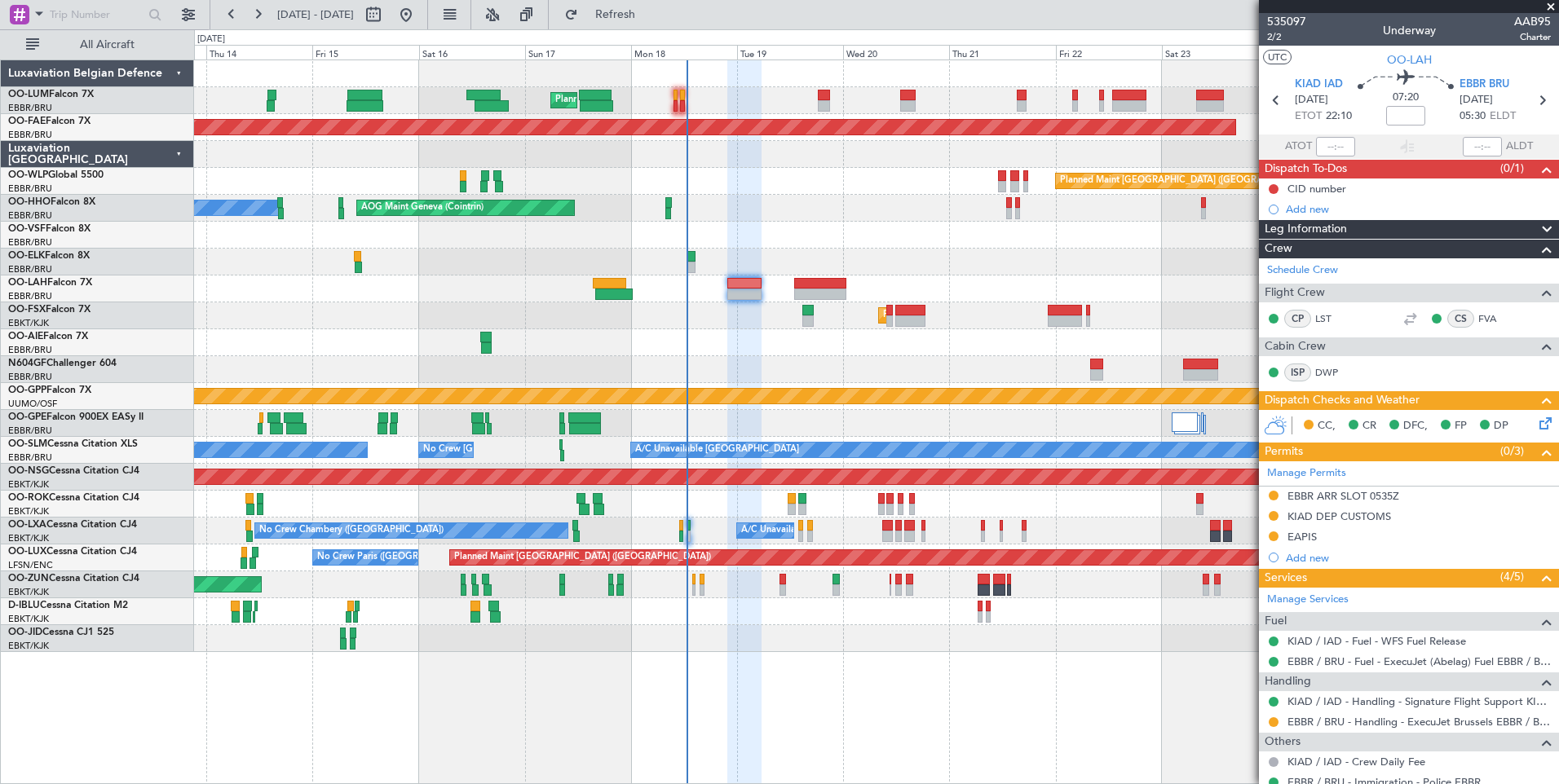
click at [1265, 43] on div "535097 2/2 Underway AAB95 Charter" at bounding box center [1409, 29] width 300 height 33
click at [1269, 40] on span "2/2" at bounding box center [1286, 37] width 39 height 14
click at [817, 271] on div at bounding box center [876, 262] width 1364 height 27
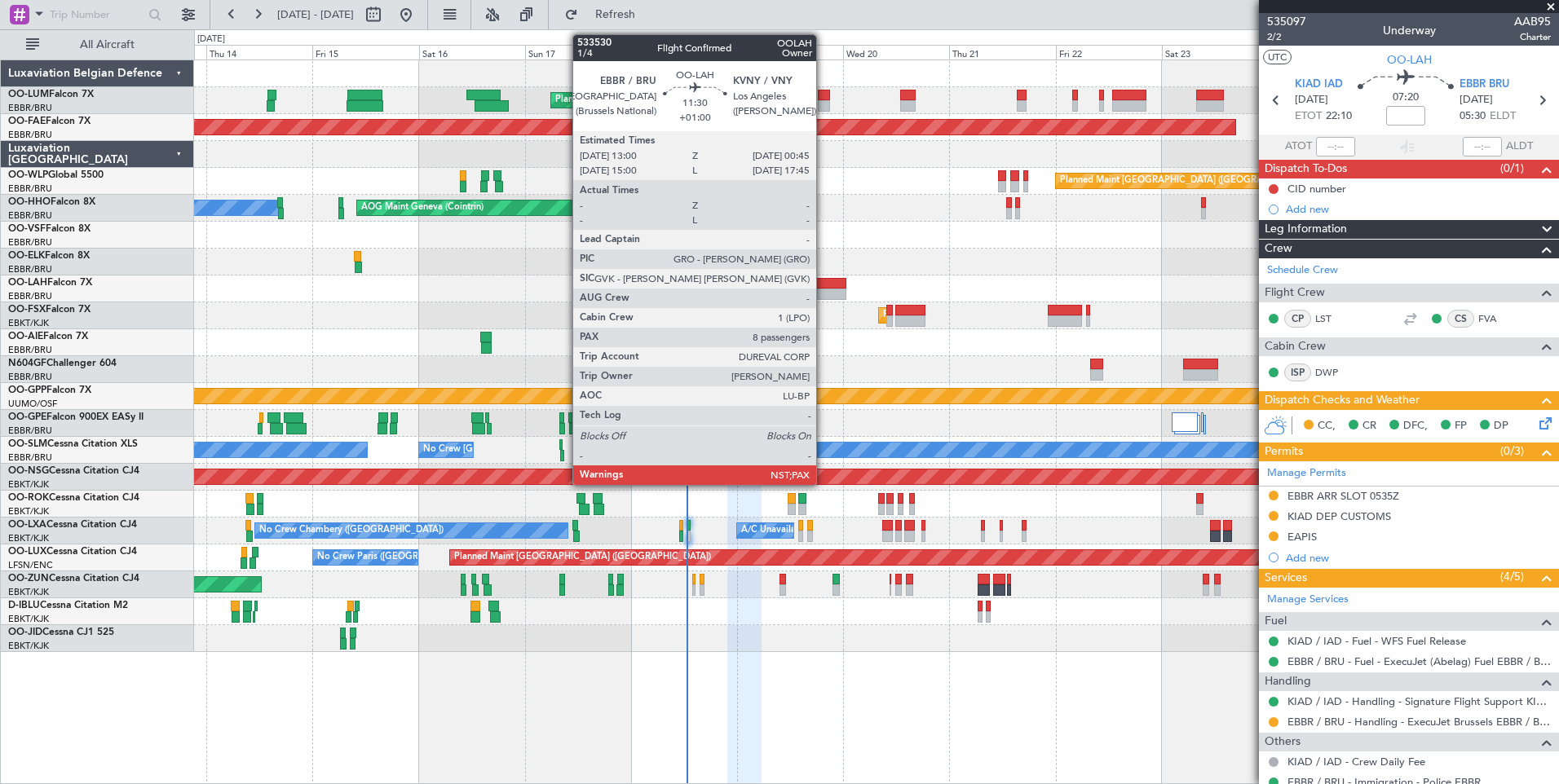
click at [823, 295] on div at bounding box center [820, 294] width 52 height 12
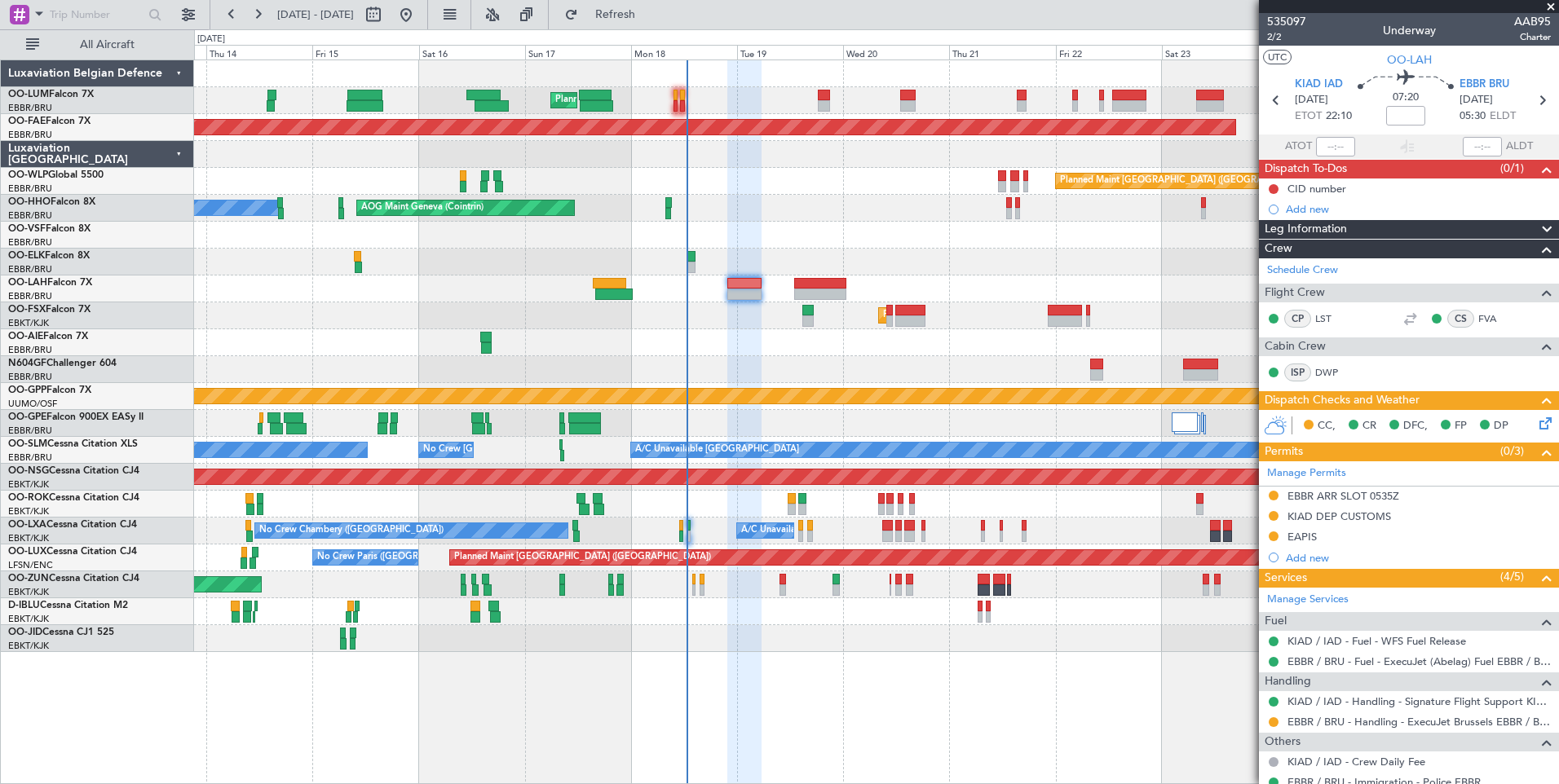
click at [735, 353] on div at bounding box center [876, 343] width 1364 height 27
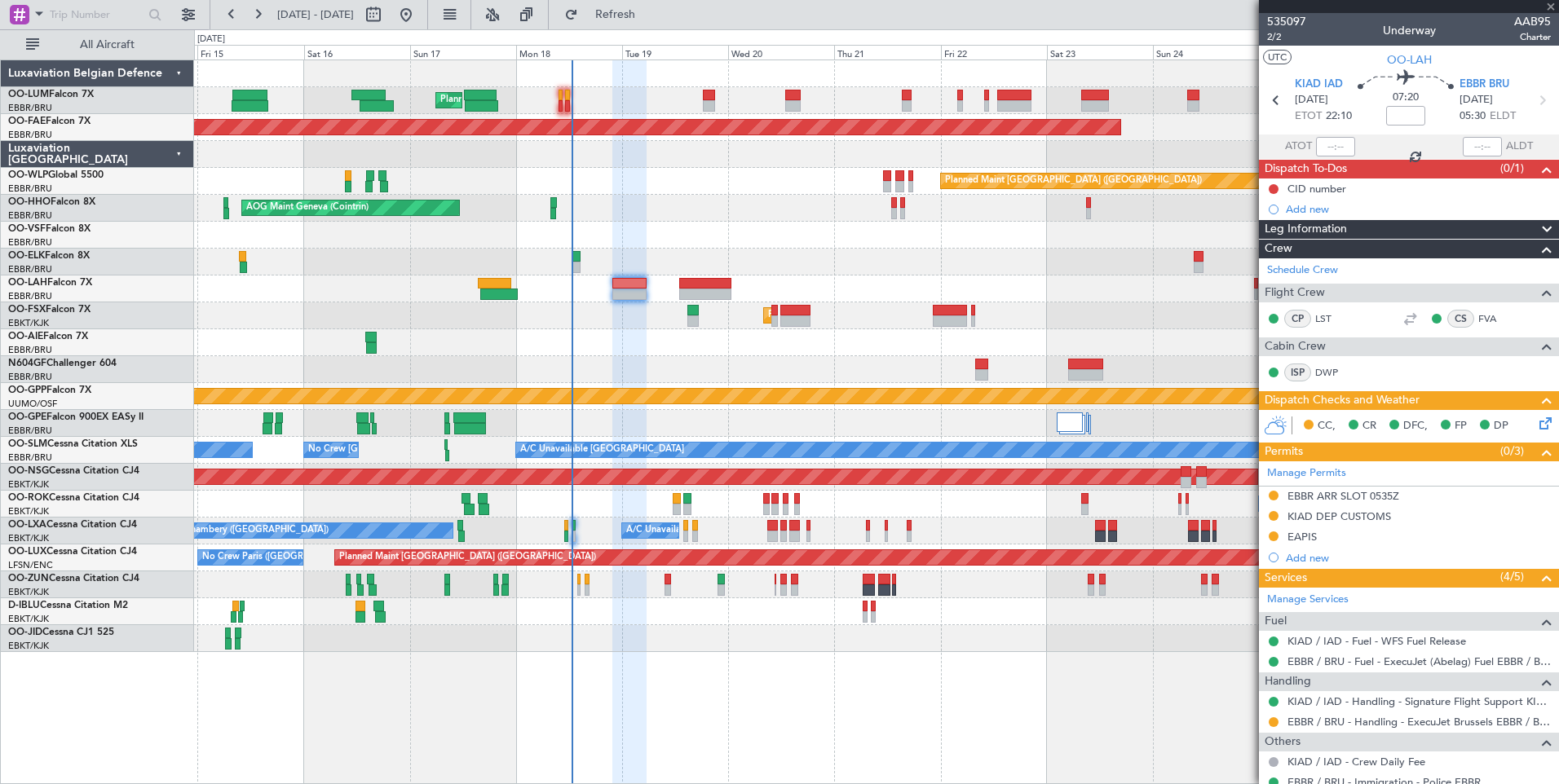
click at [759, 276] on div at bounding box center [876, 289] width 1364 height 27
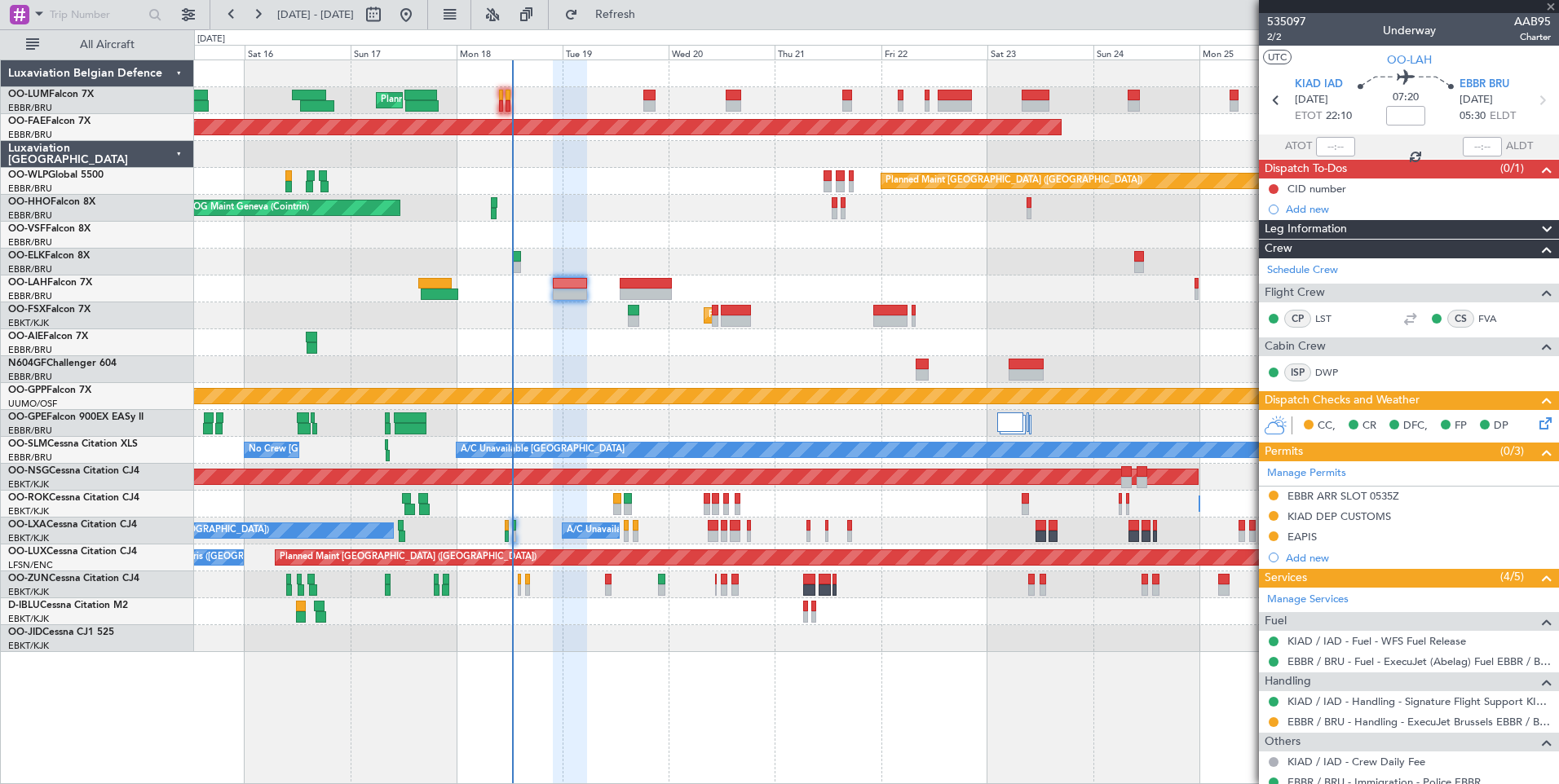
type input "+01:00"
type input "8"
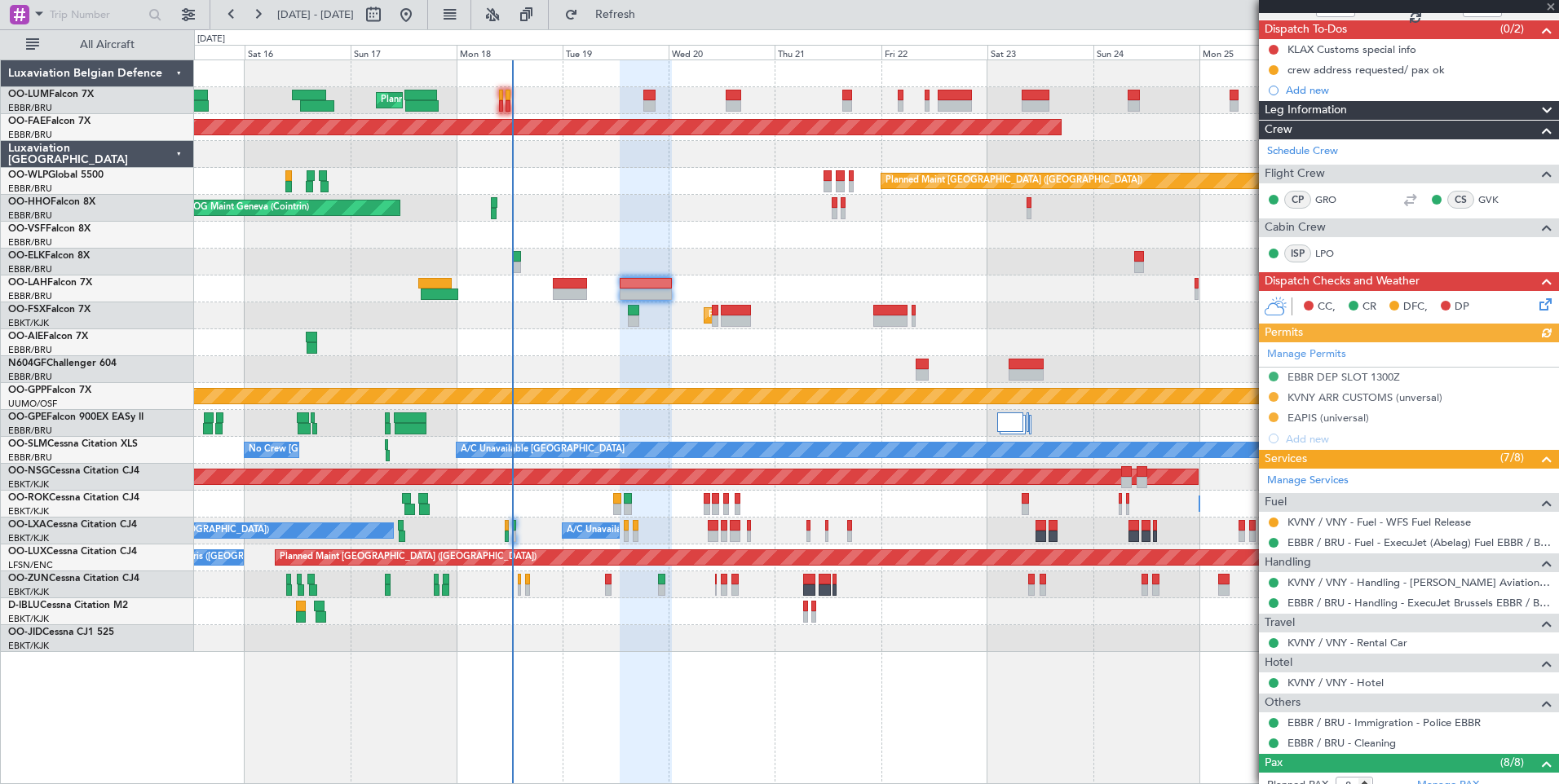
scroll to position [163, 0]
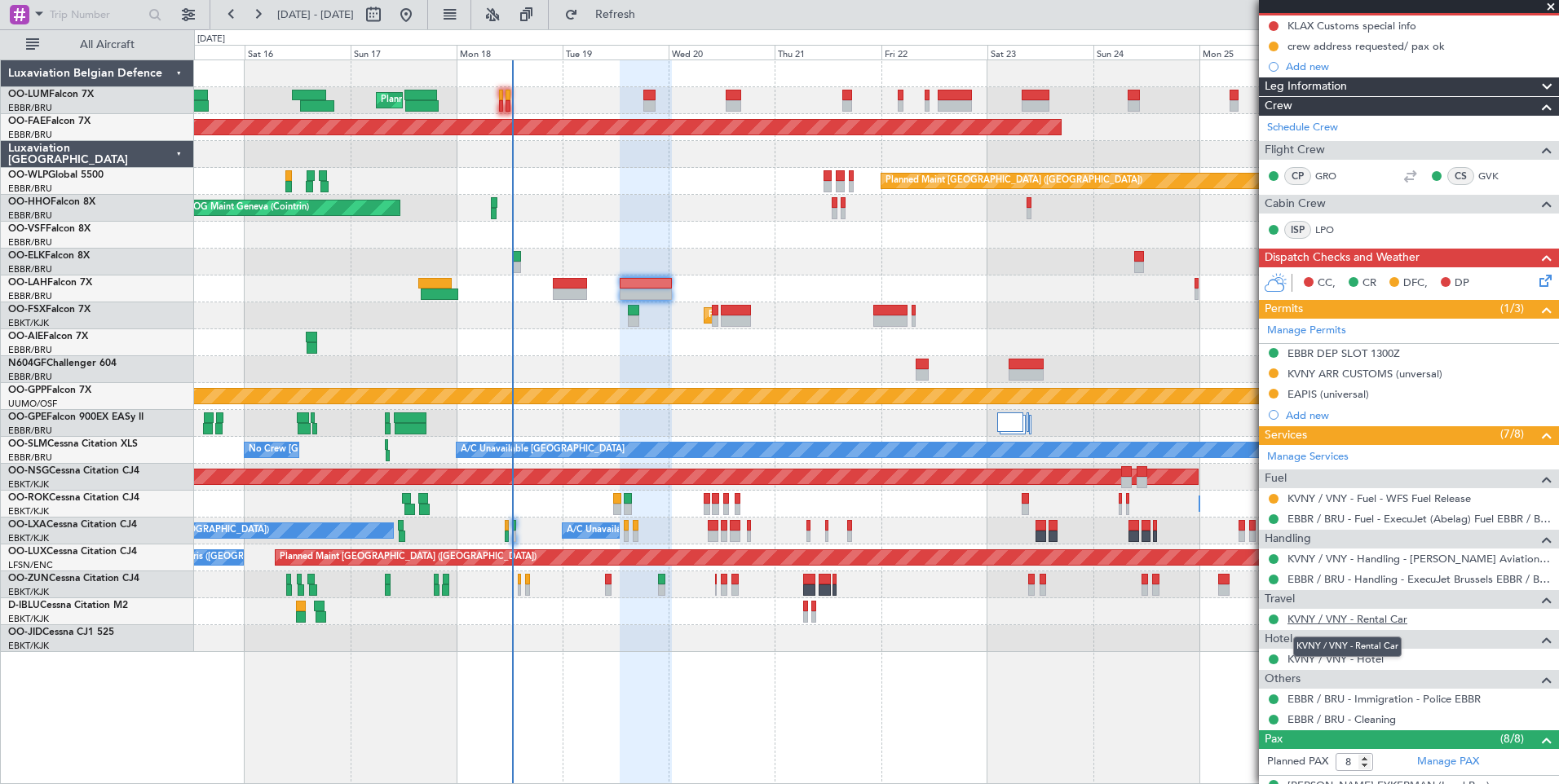
click at [1359, 618] on link "KVNY / VNY - Rental Car" at bounding box center [1347, 619] width 120 height 14
click at [561, 272] on div at bounding box center [876, 262] width 1364 height 27
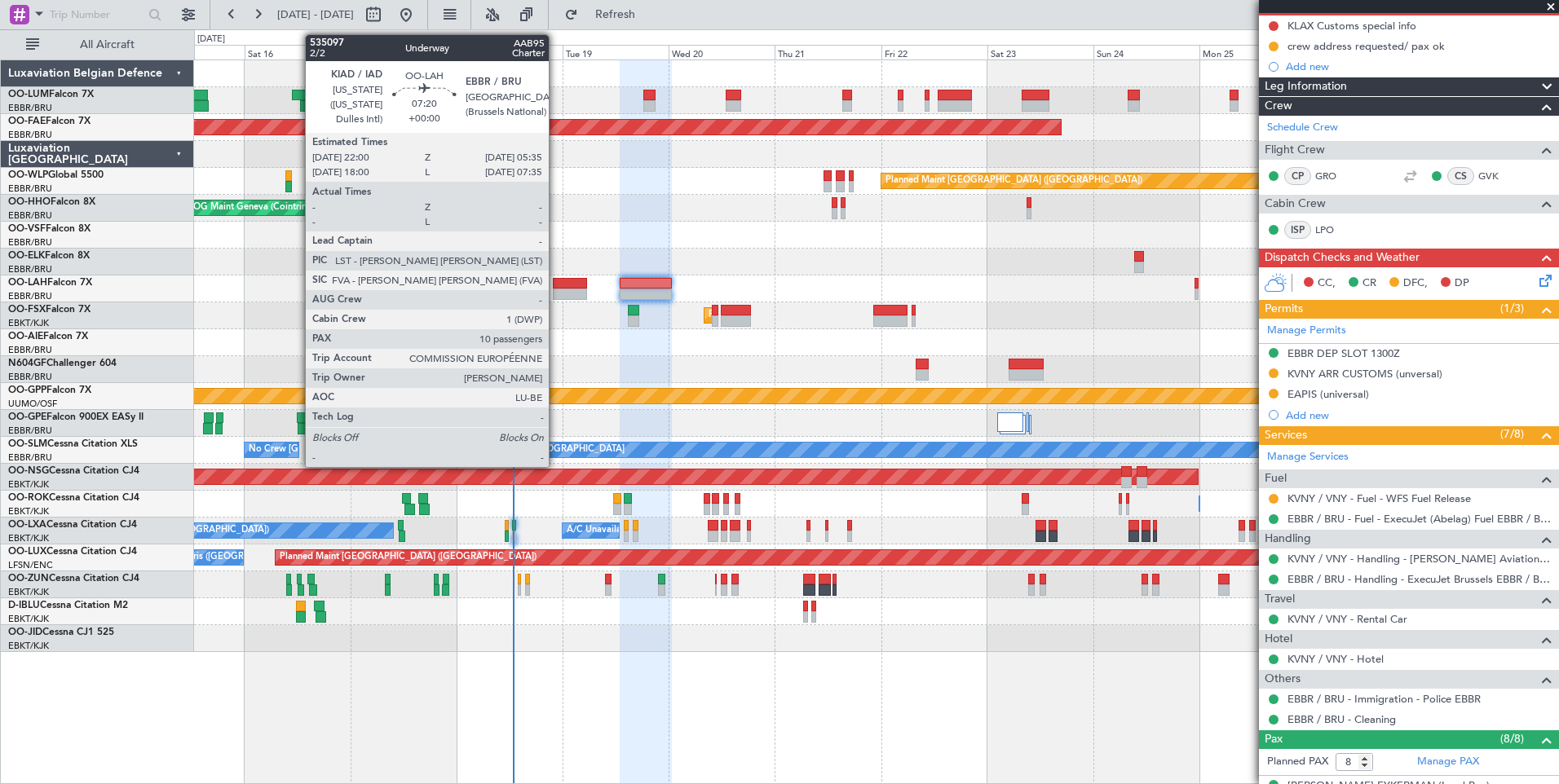
click at [556, 288] on div at bounding box center [569, 284] width 34 height 12
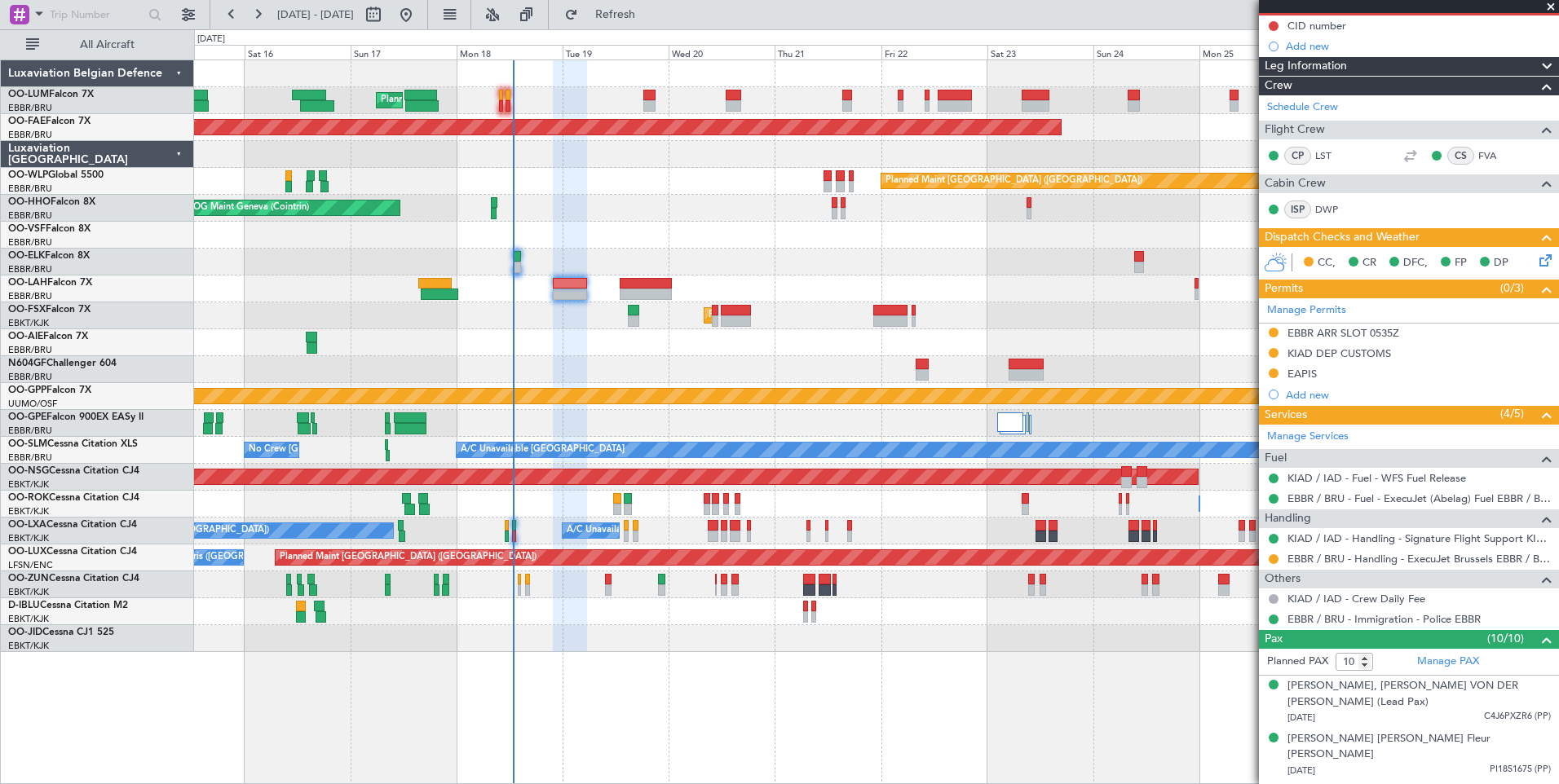
scroll to position [0, 0]
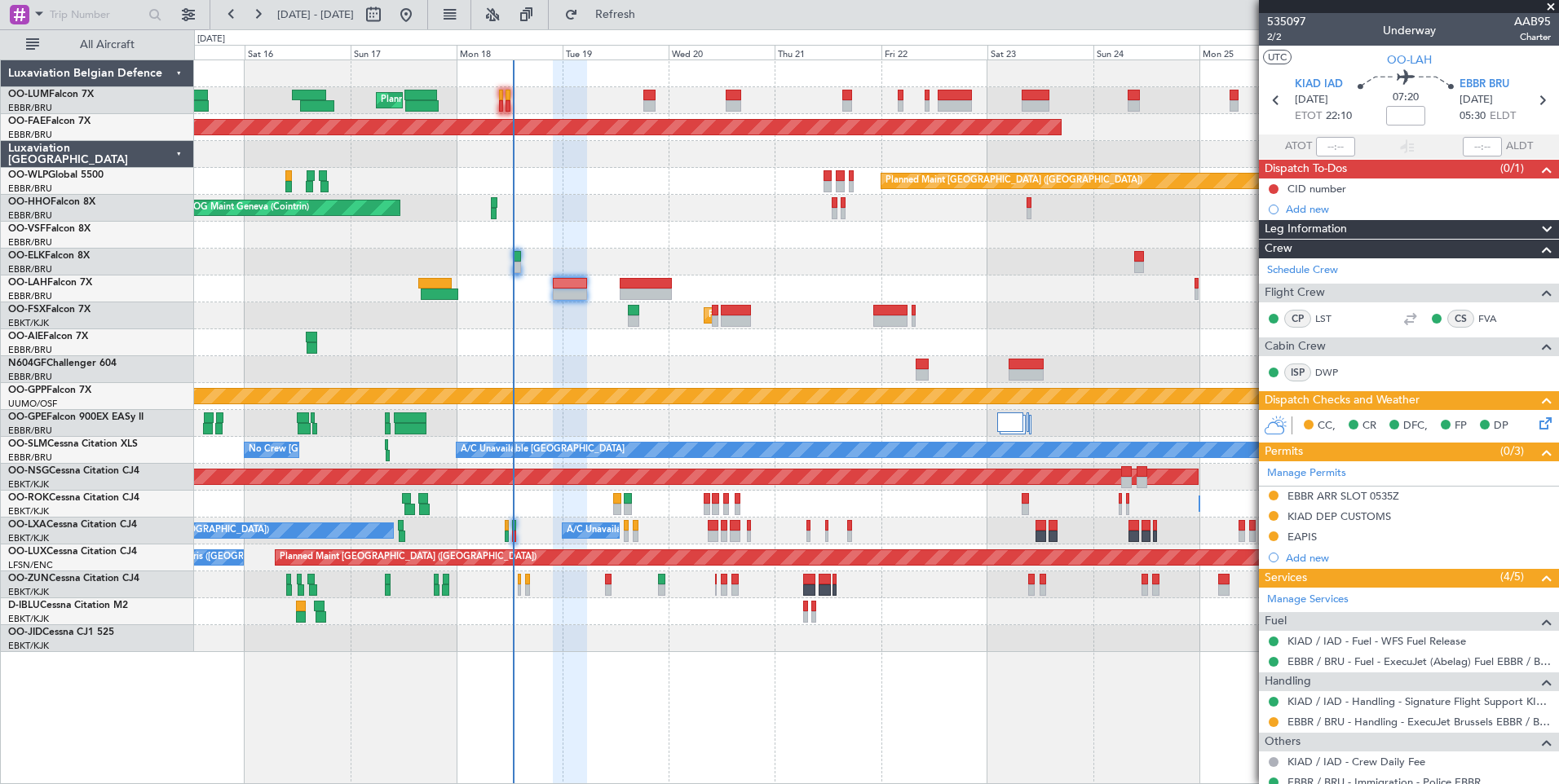
click at [1536, 421] on icon at bounding box center [1542, 420] width 13 height 13
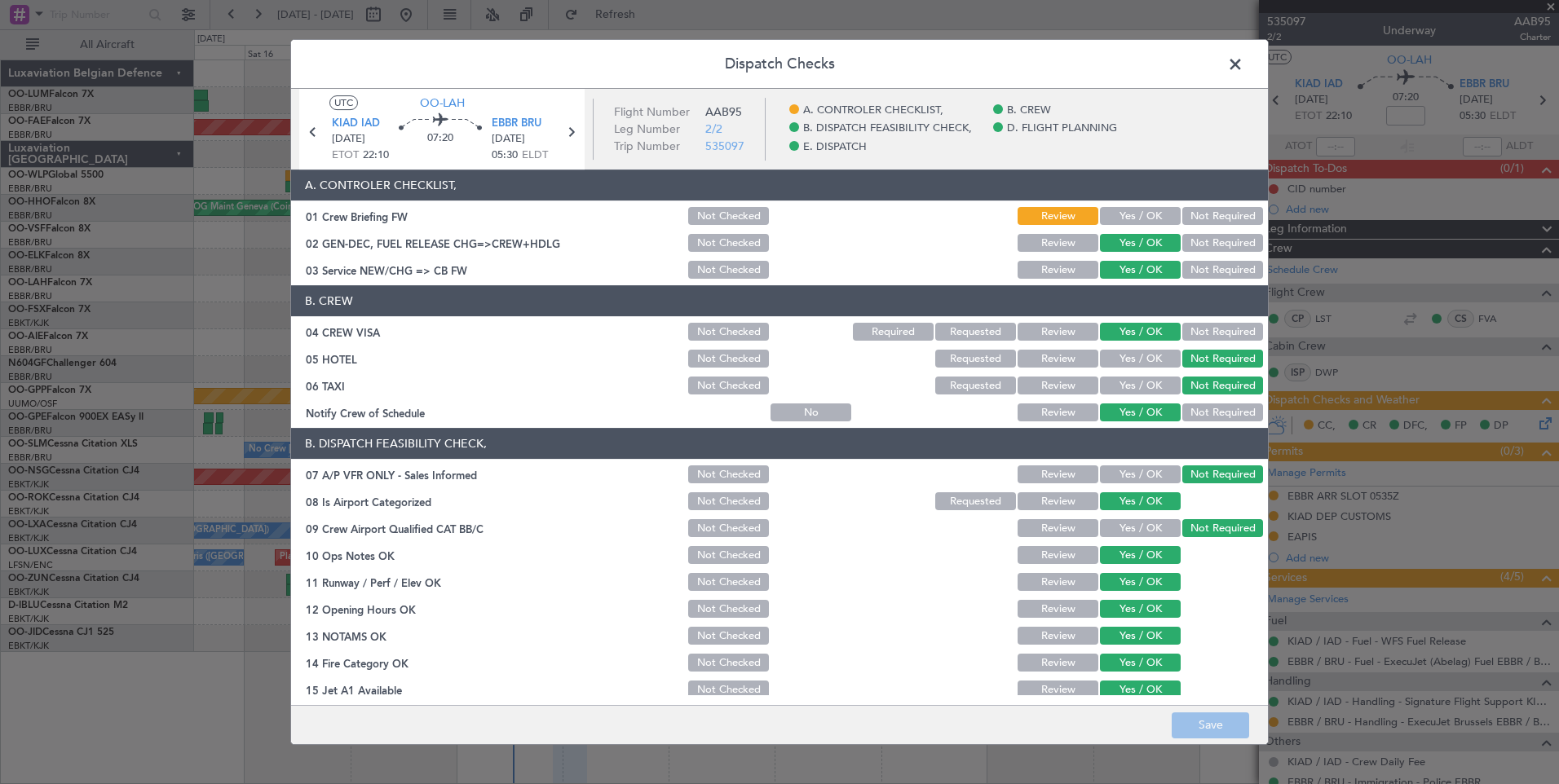
click at [1136, 213] on button "Yes / OK" at bounding box center [1140, 216] width 81 height 18
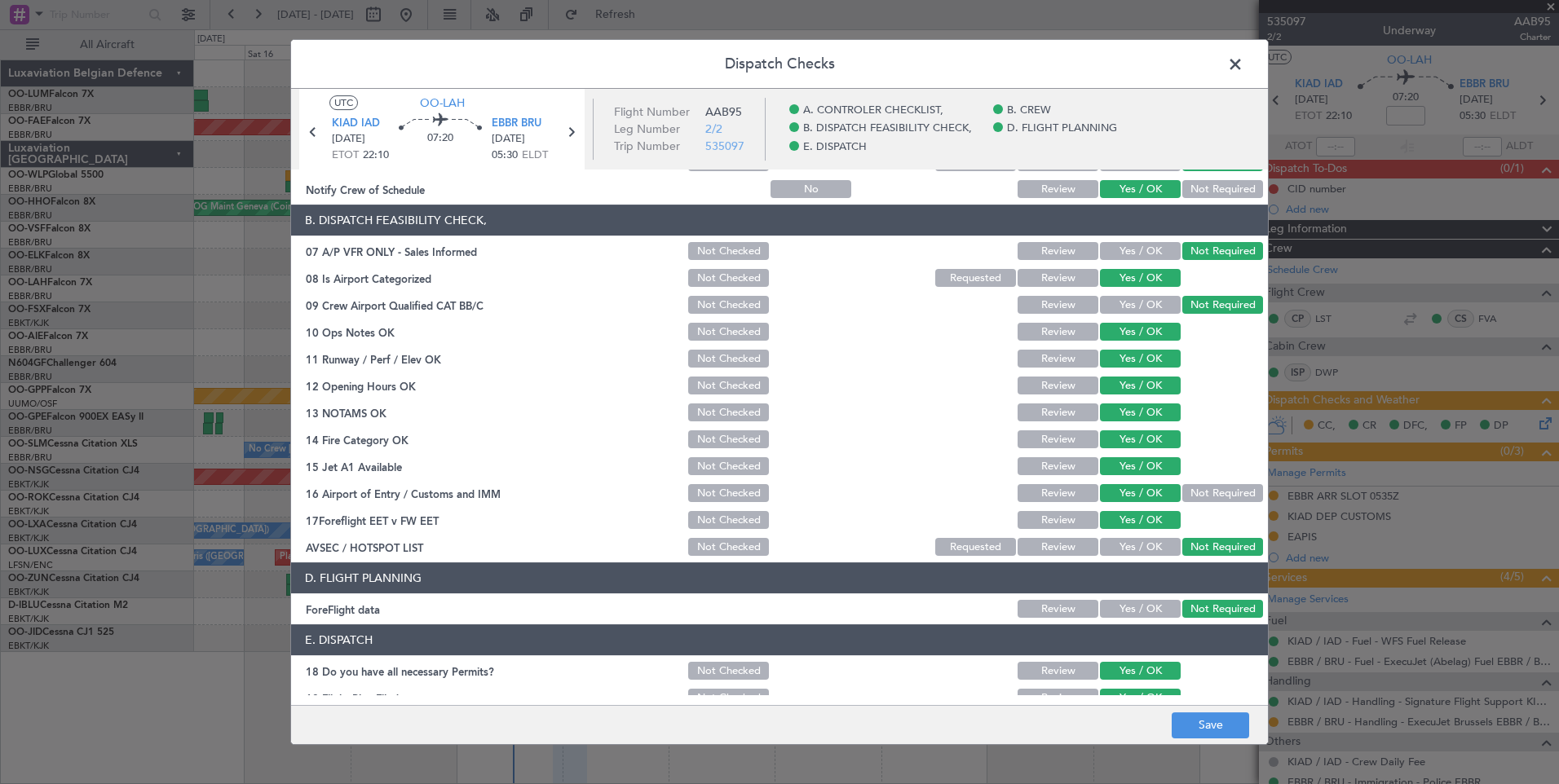
scroll to position [296, 0]
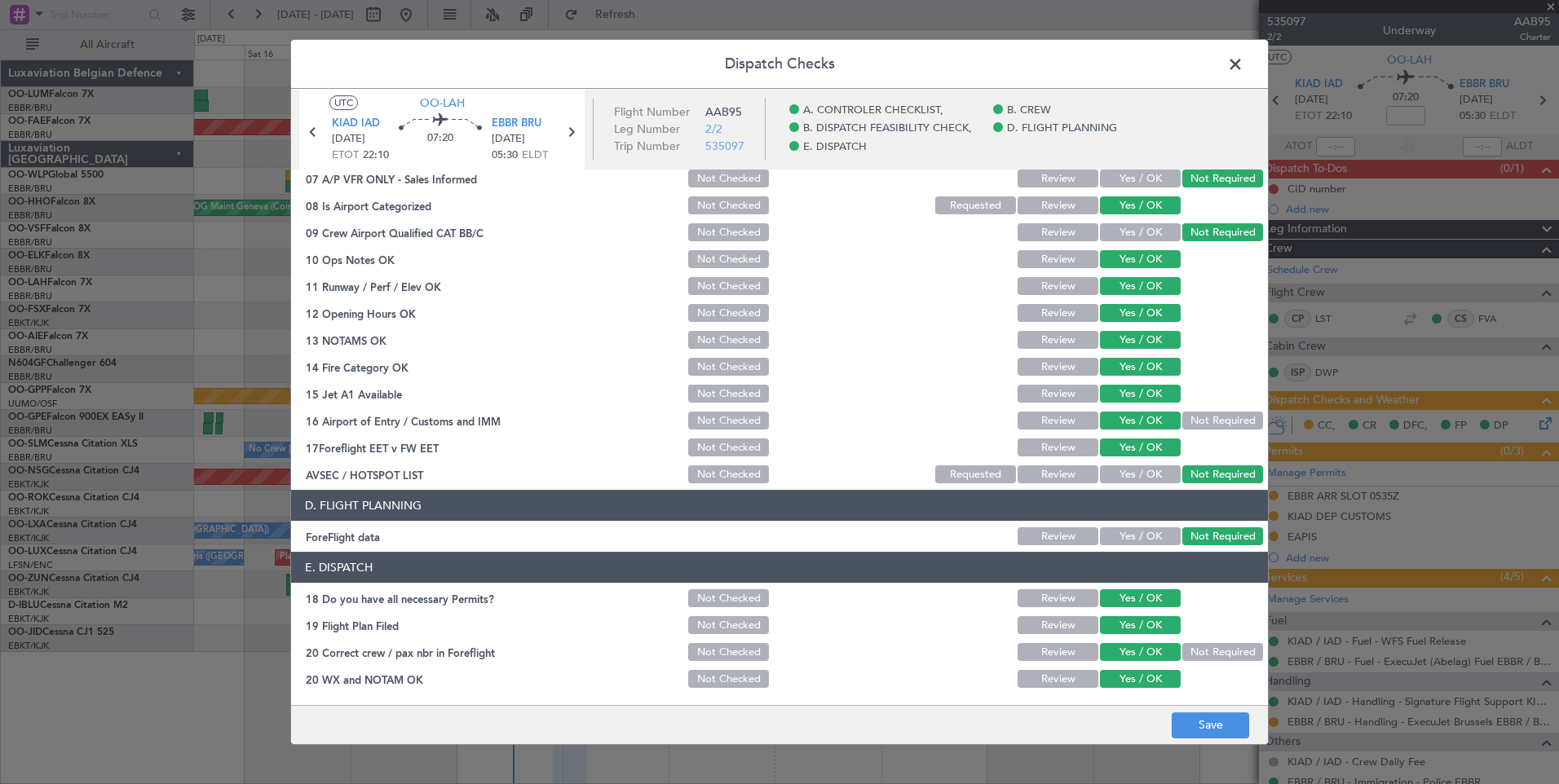
click at [1190, 739] on footer "Save" at bounding box center [779, 725] width 976 height 39
click at [1191, 731] on button "Save" at bounding box center [1210, 725] width 78 height 26
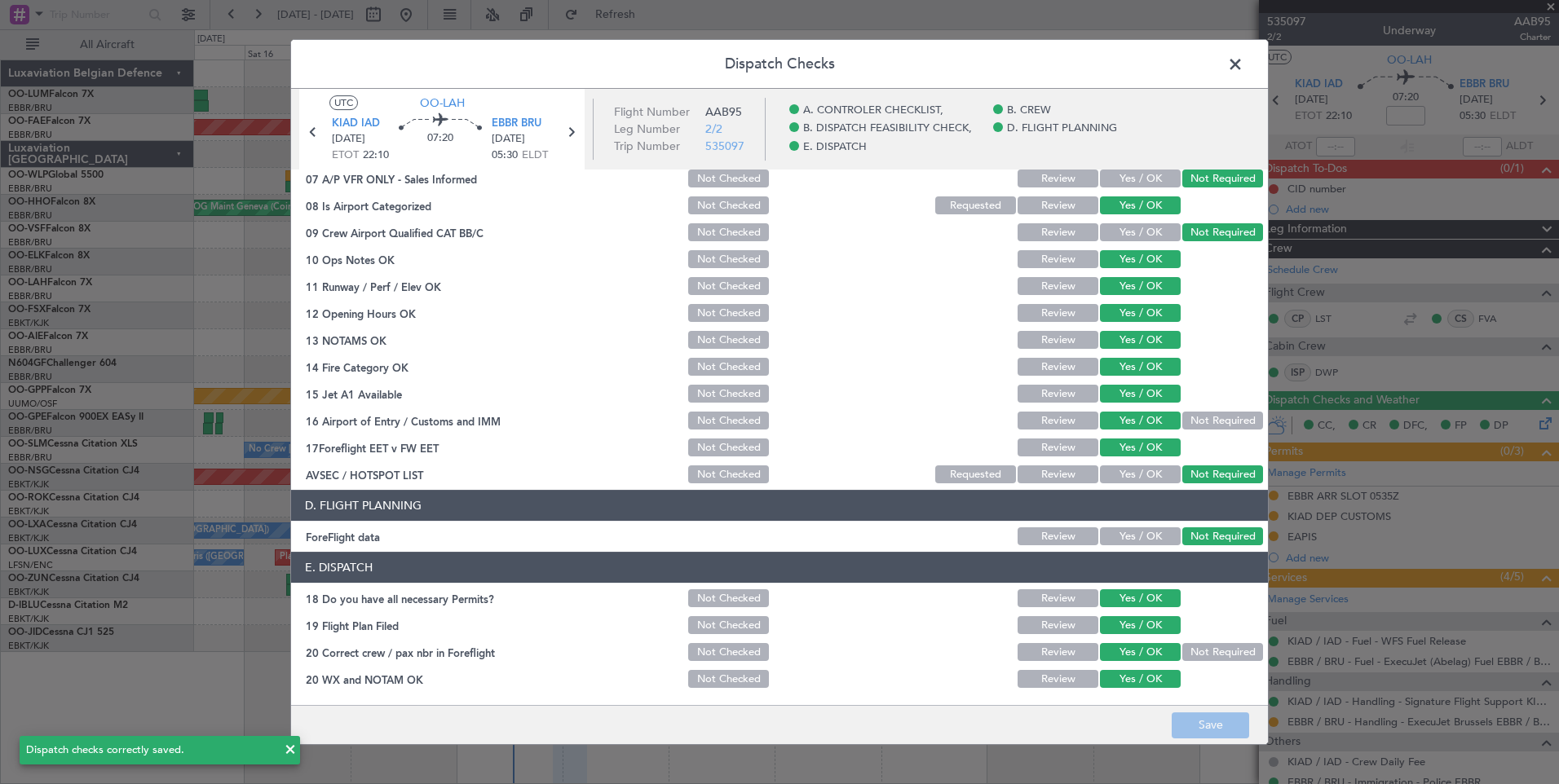
click at [1243, 67] on span at bounding box center [1243, 68] width 0 height 33
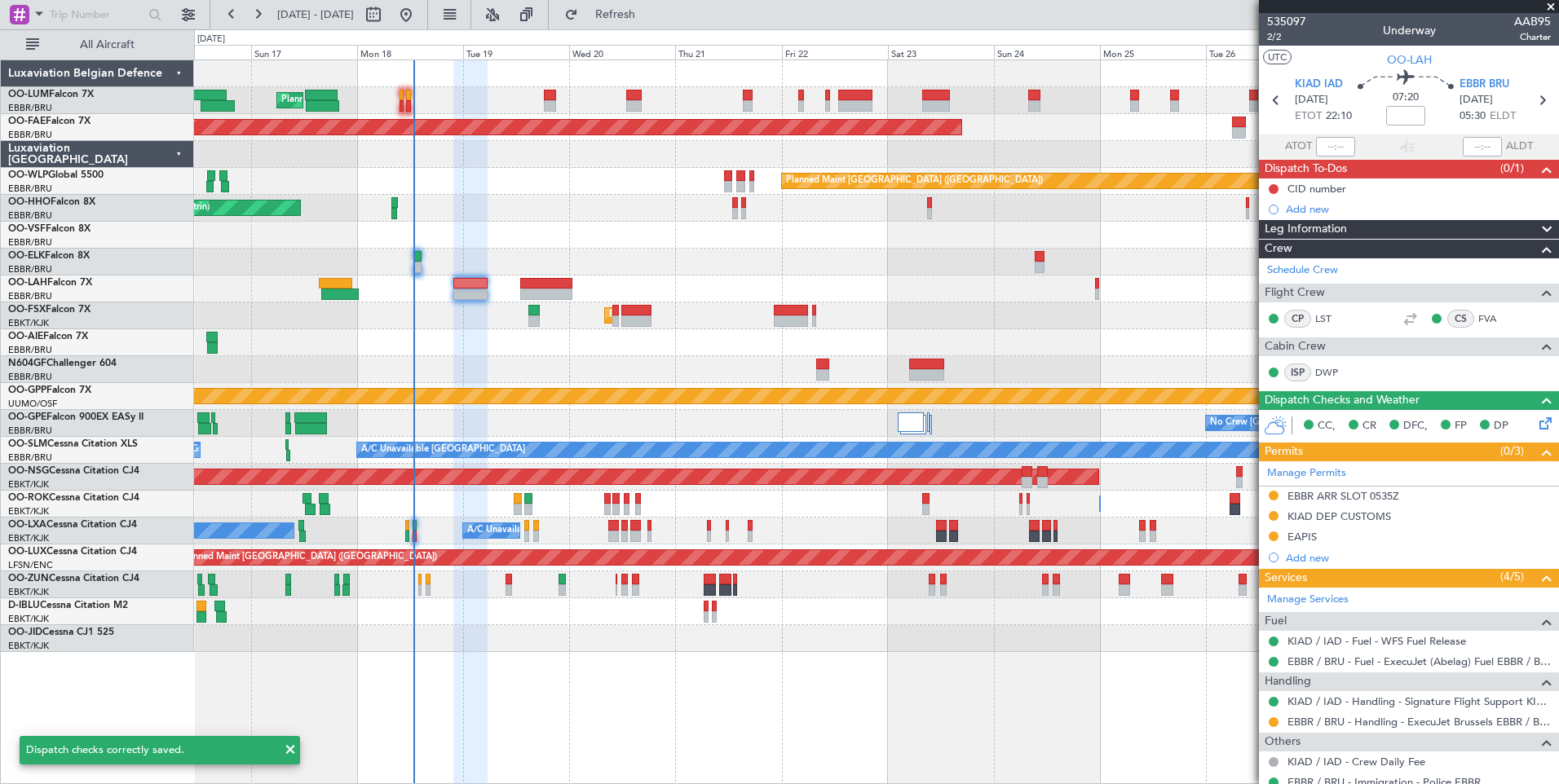
click at [586, 317] on div "Planned Maint Brussels (Brussels National) Planned Maint Brussels (Brussels Nat…" at bounding box center [876, 356] width 1364 height 592
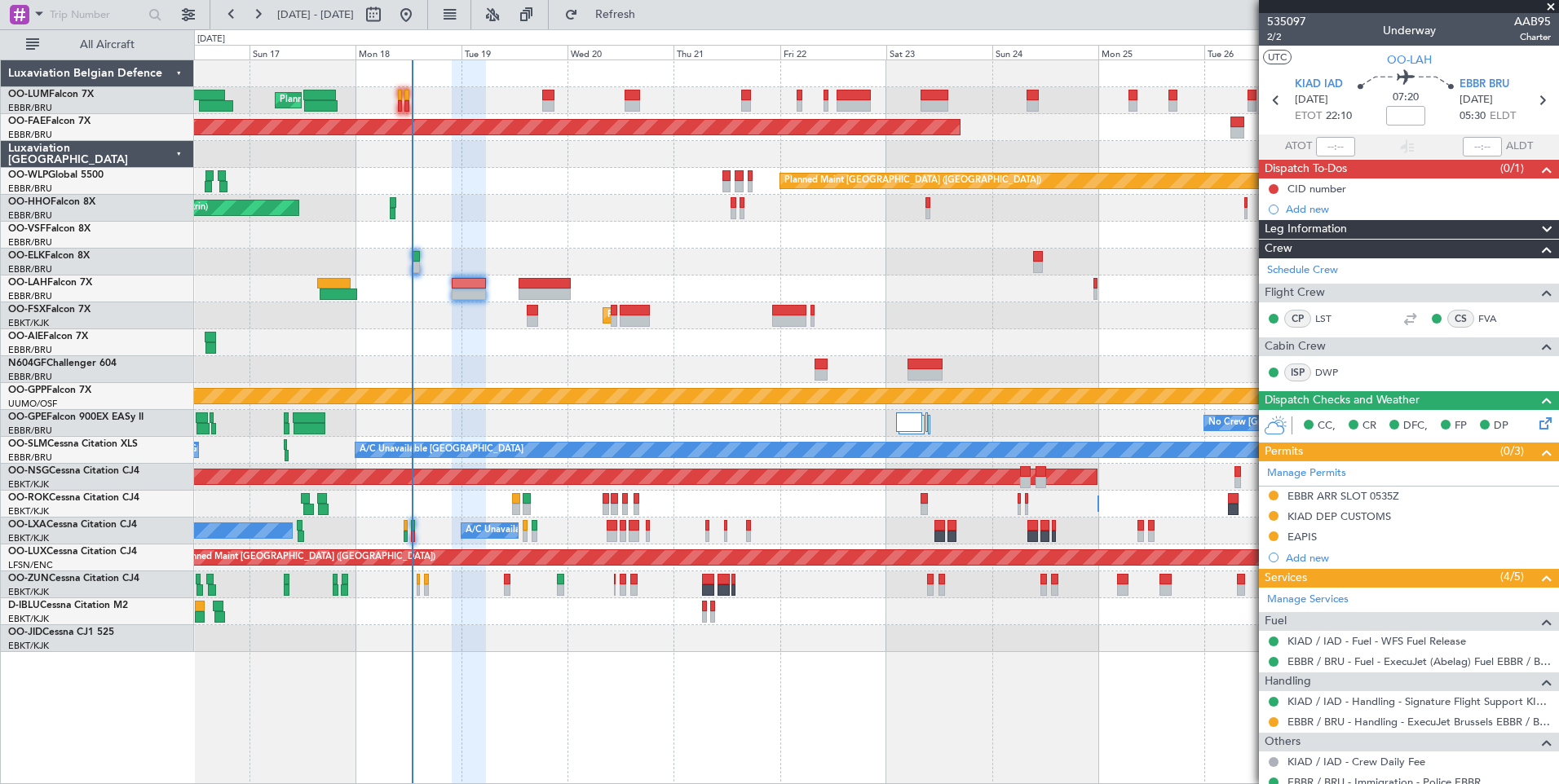
click at [461, 379] on div at bounding box center [876, 369] width 1364 height 27
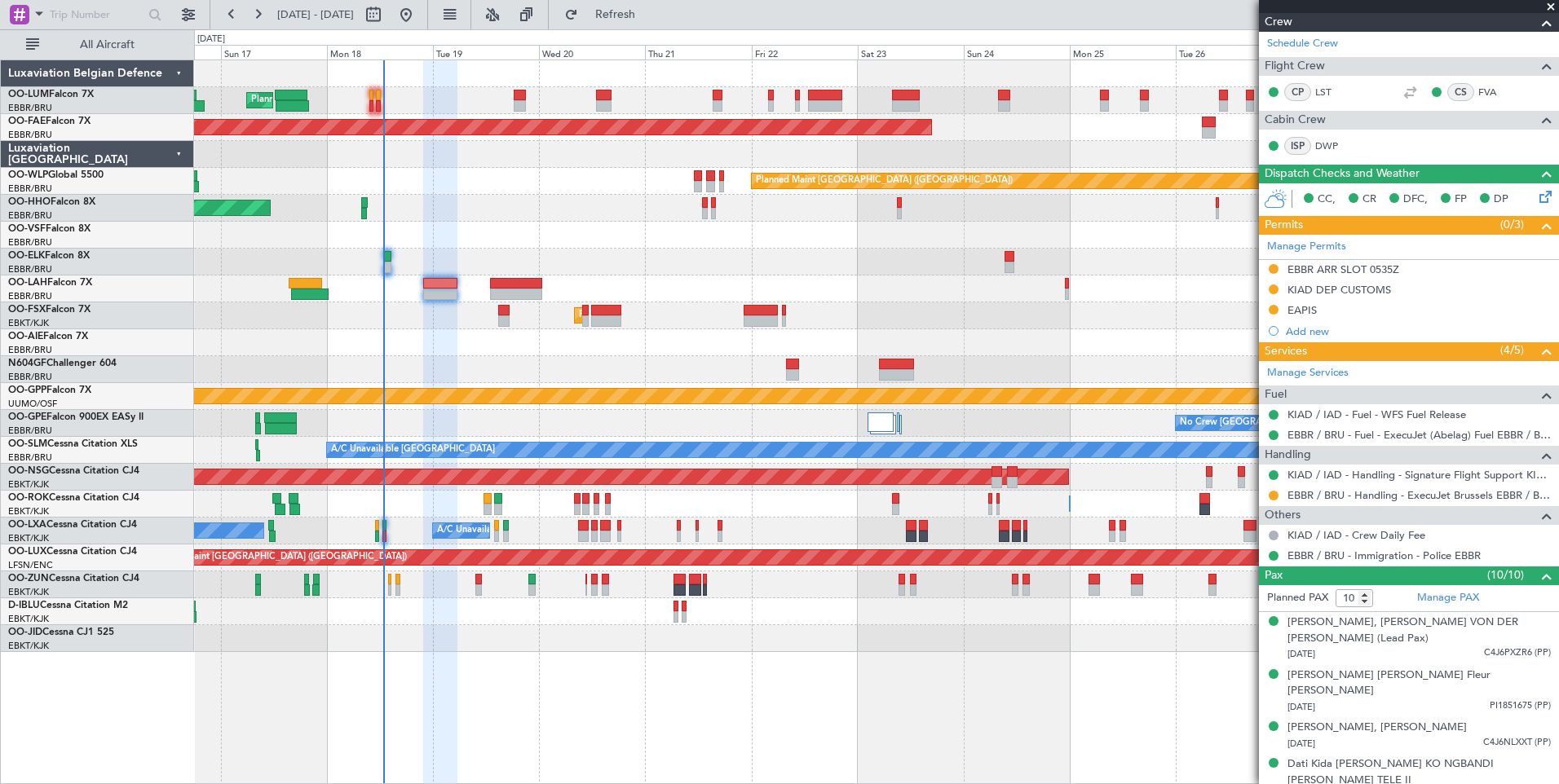
scroll to position [245, 0]
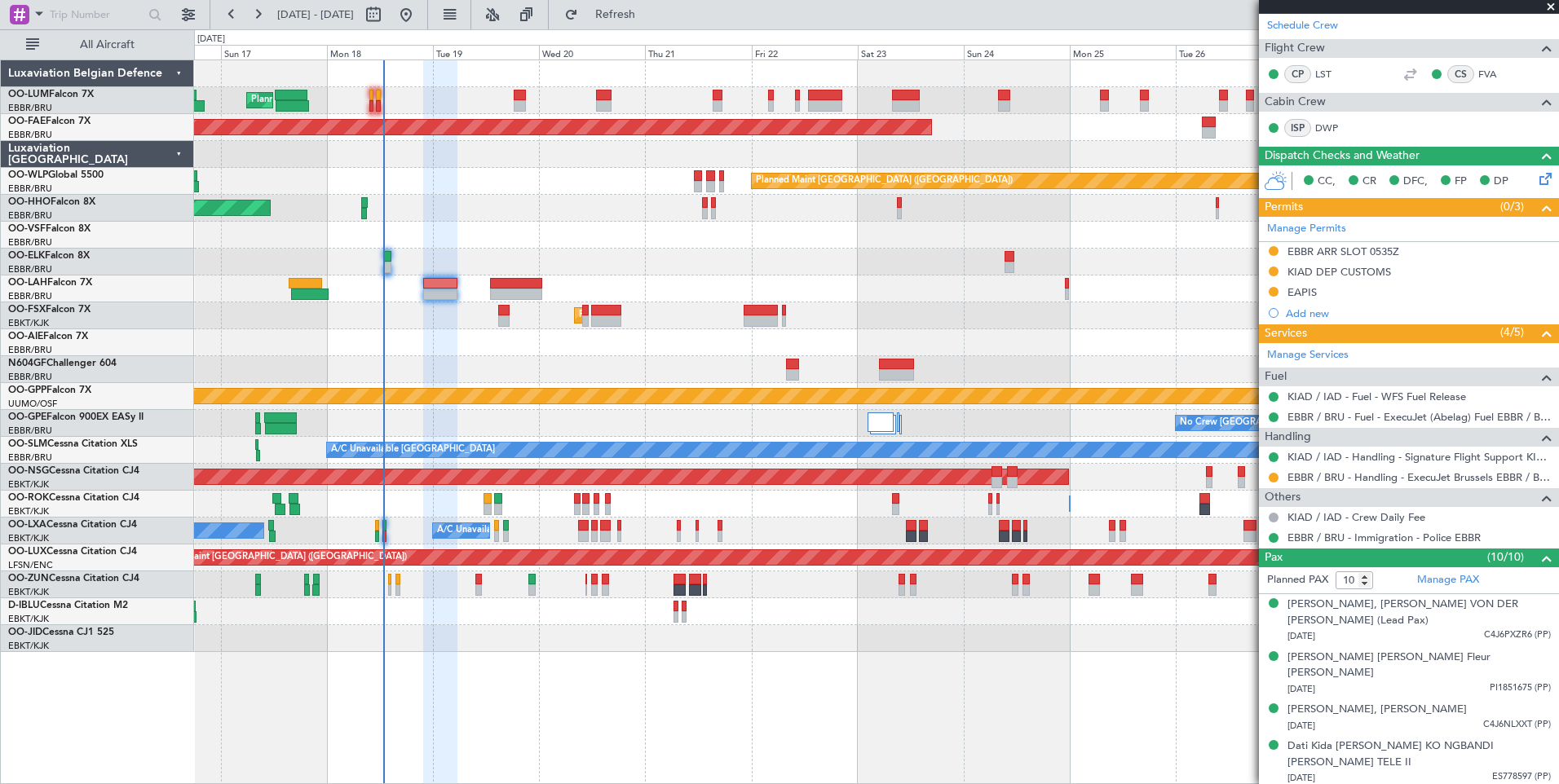
click at [540, 369] on div at bounding box center [876, 369] width 1364 height 27
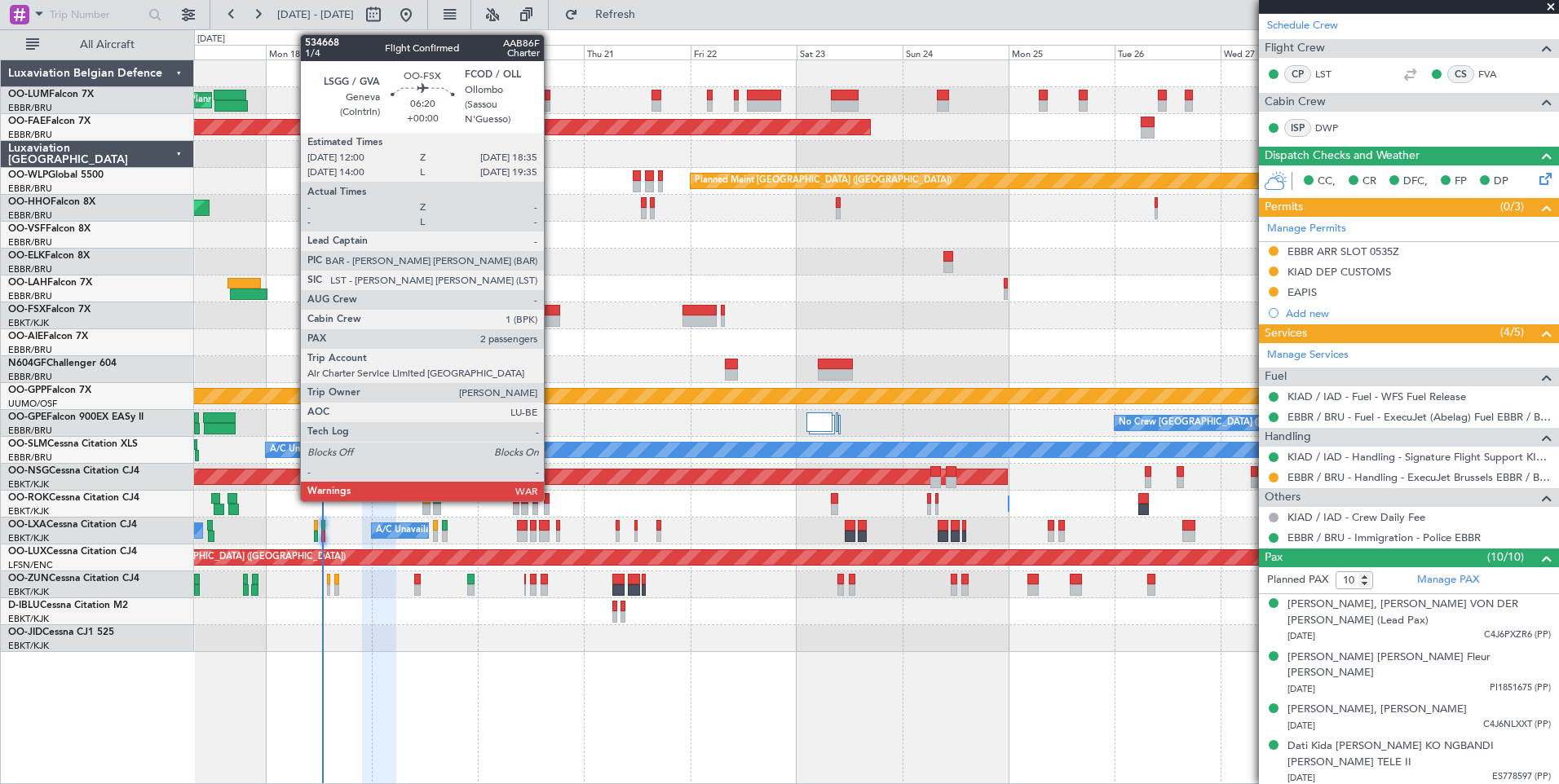
click at [551, 317] on div at bounding box center [544, 321] width 29 height 12
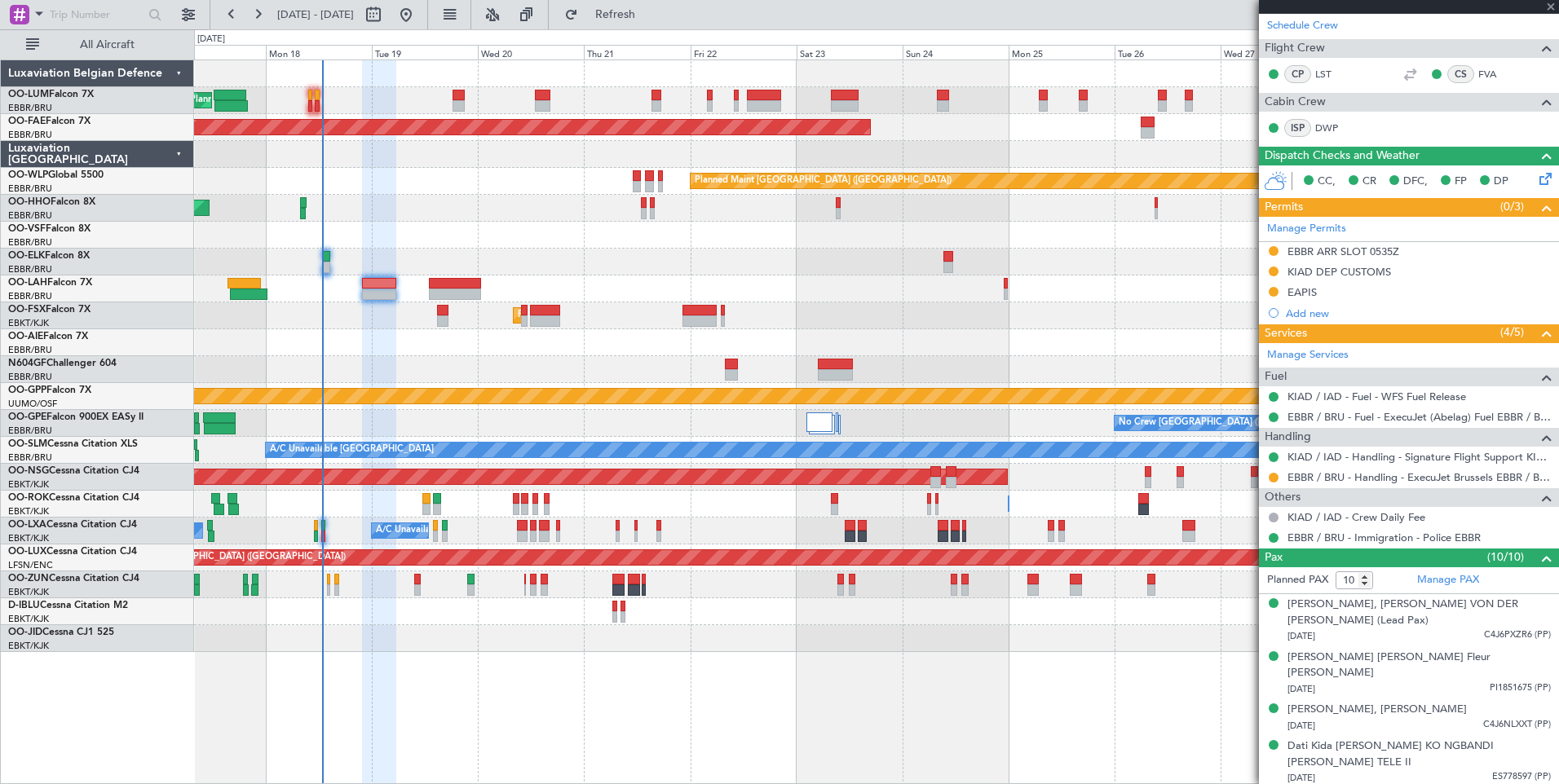
type input "2"
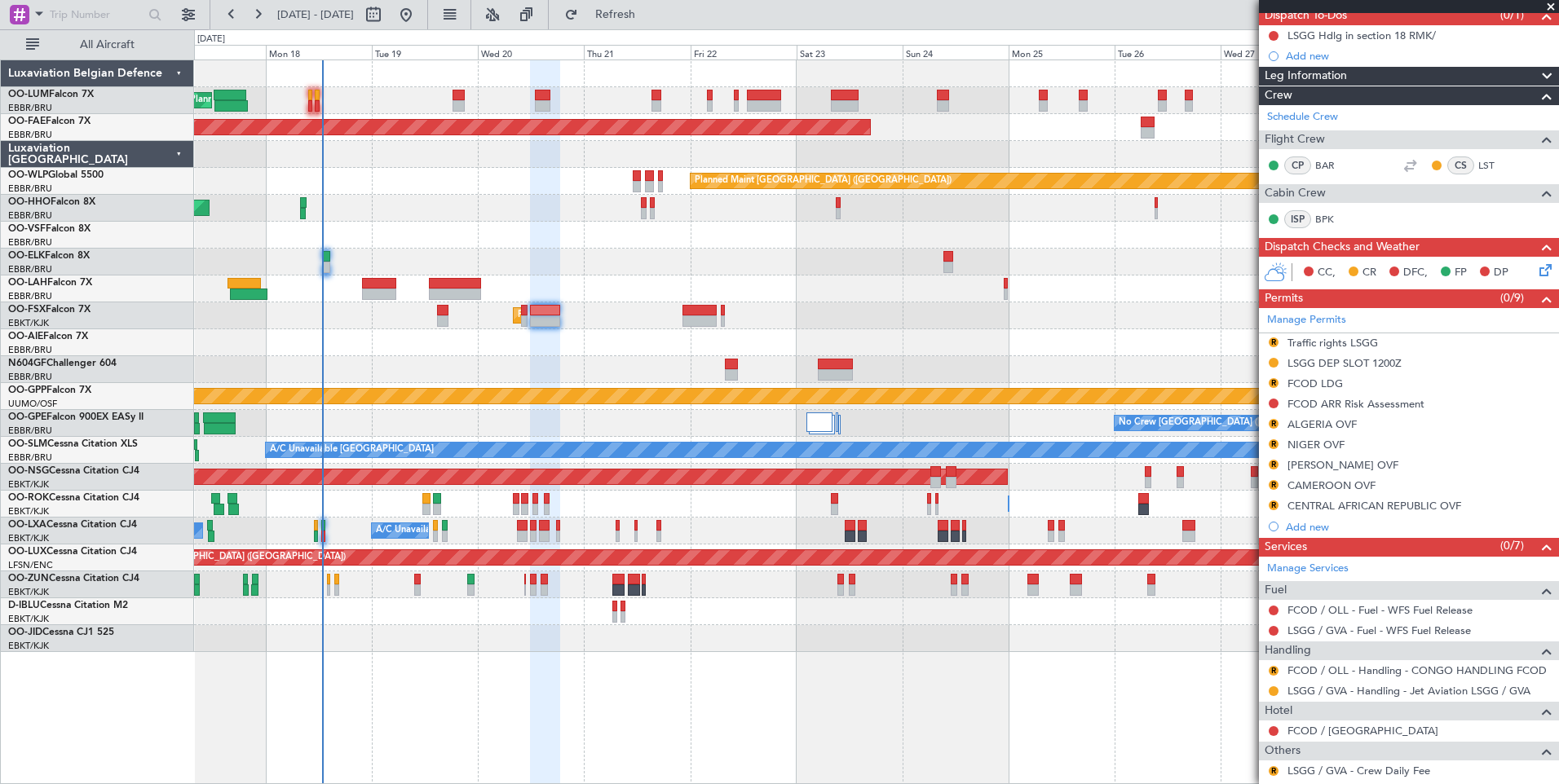
scroll to position [289, 0]
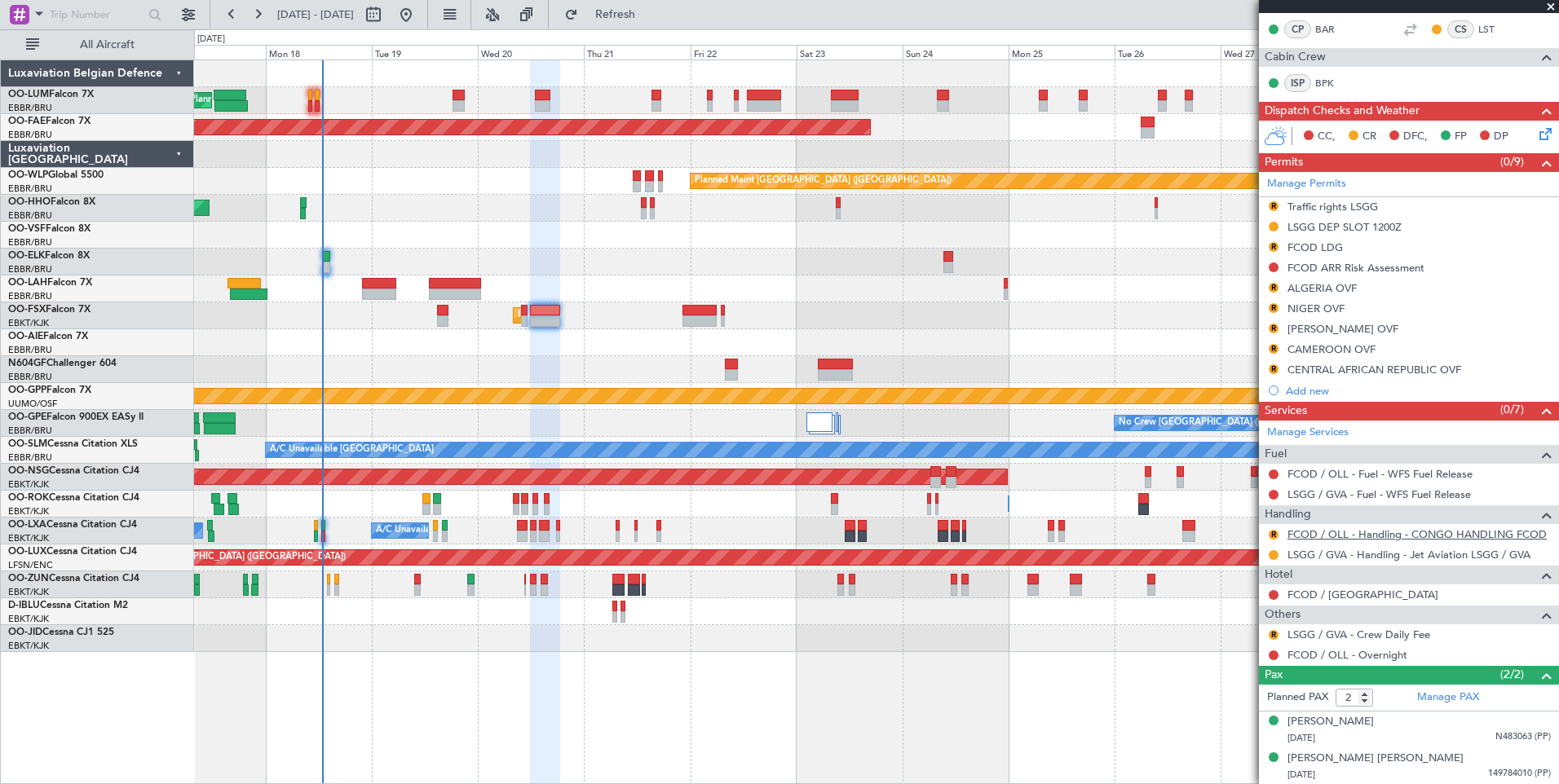
click at [1317, 532] on link "FCOD / OLL - Handling - CONGO HANDLING FCOD" at bounding box center [1417, 534] width 259 height 14
click at [1273, 211] on mat-tooltip-component "Review" at bounding box center [1273, 232] width 59 height 43
click at [1271, 208] on button "R" at bounding box center [1273, 206] width 10 height 10
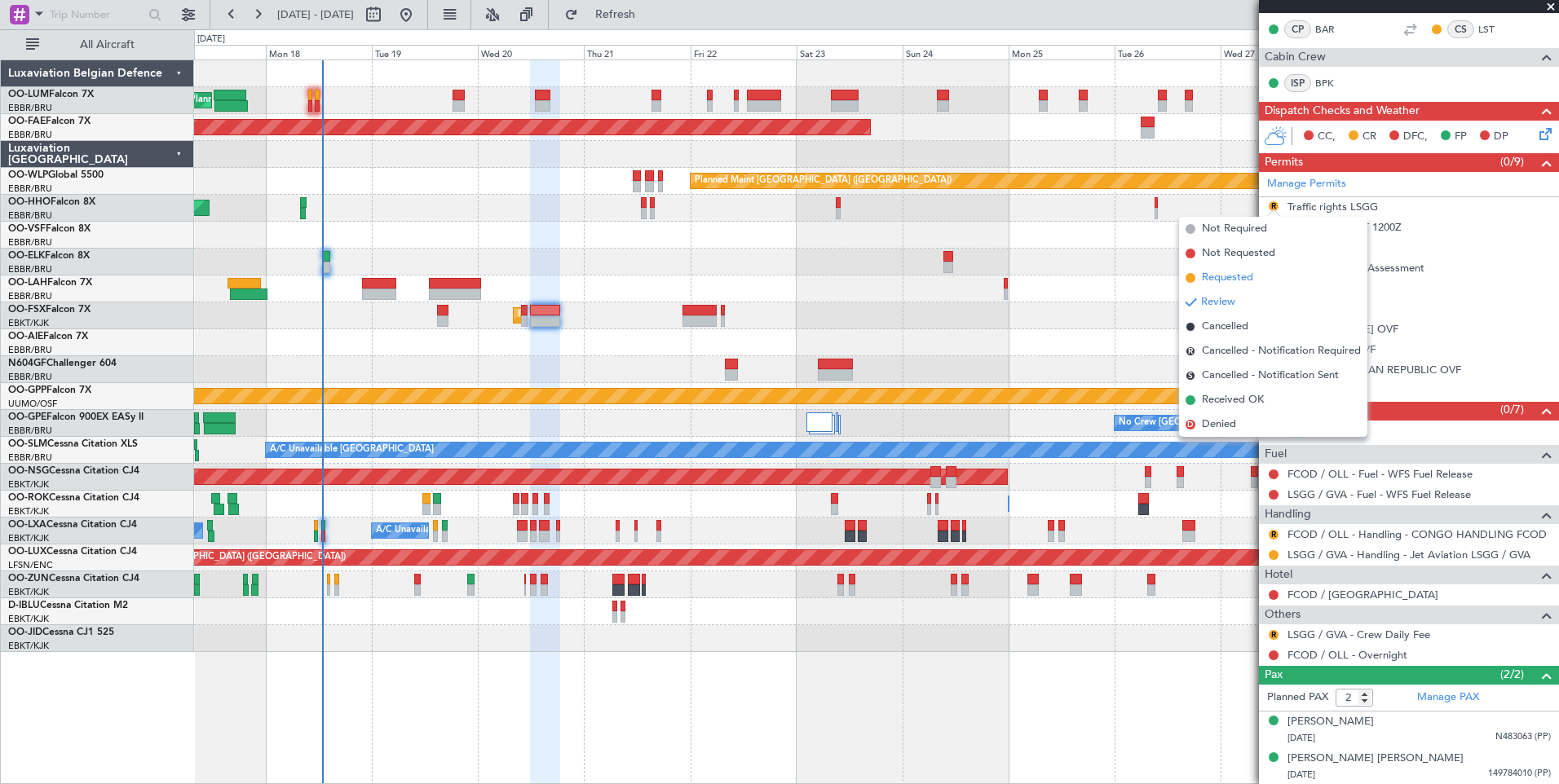
click at [1237, 274] on span "Requested" at bounding box center [1227, 278] width 51 height 17
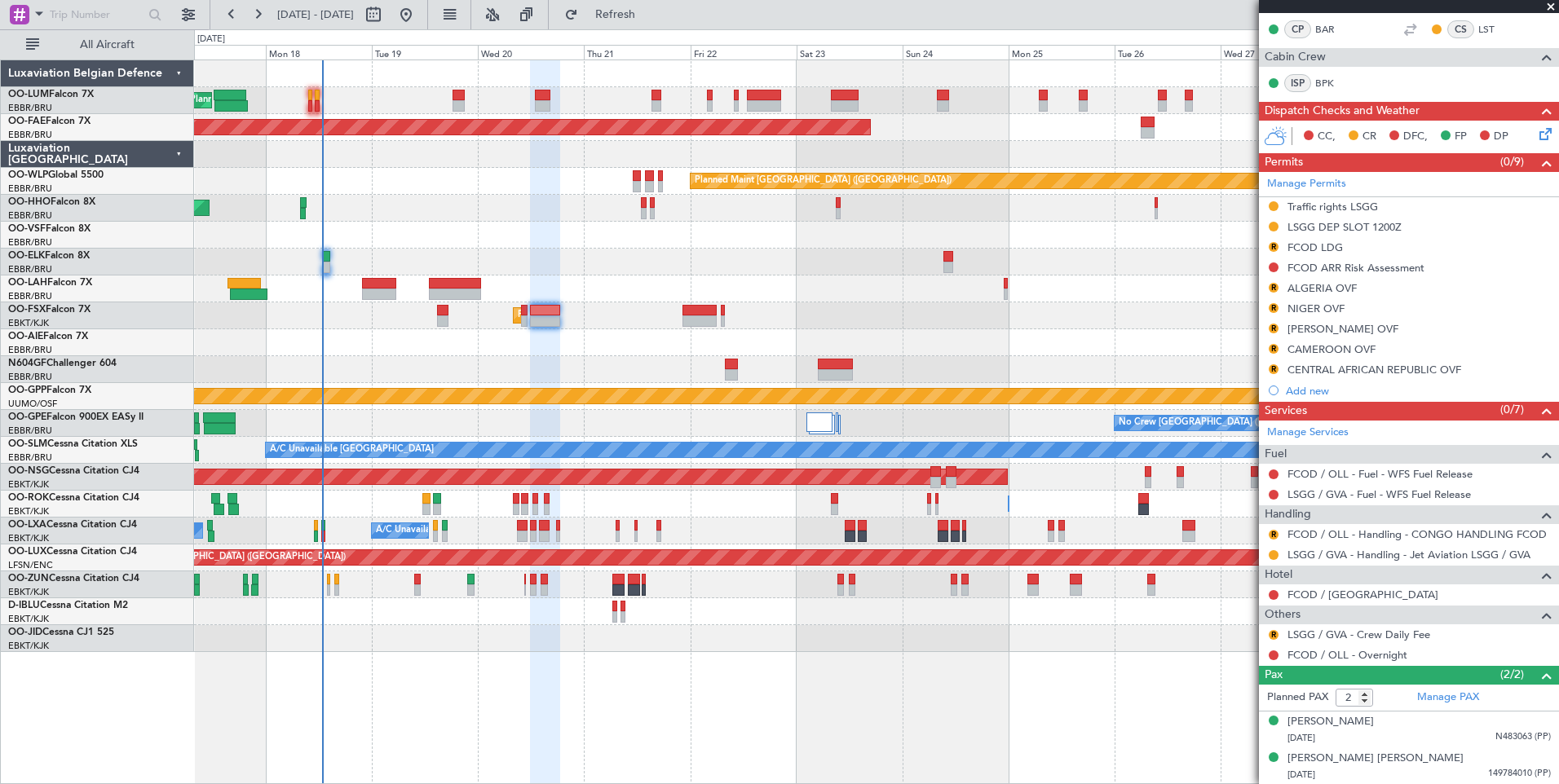
click at [549, 321] on div "Planned Maint Kortrijk-[GEOGRAPHIC_DATA]" at bounding box center [876, 316] width 1364 height 27
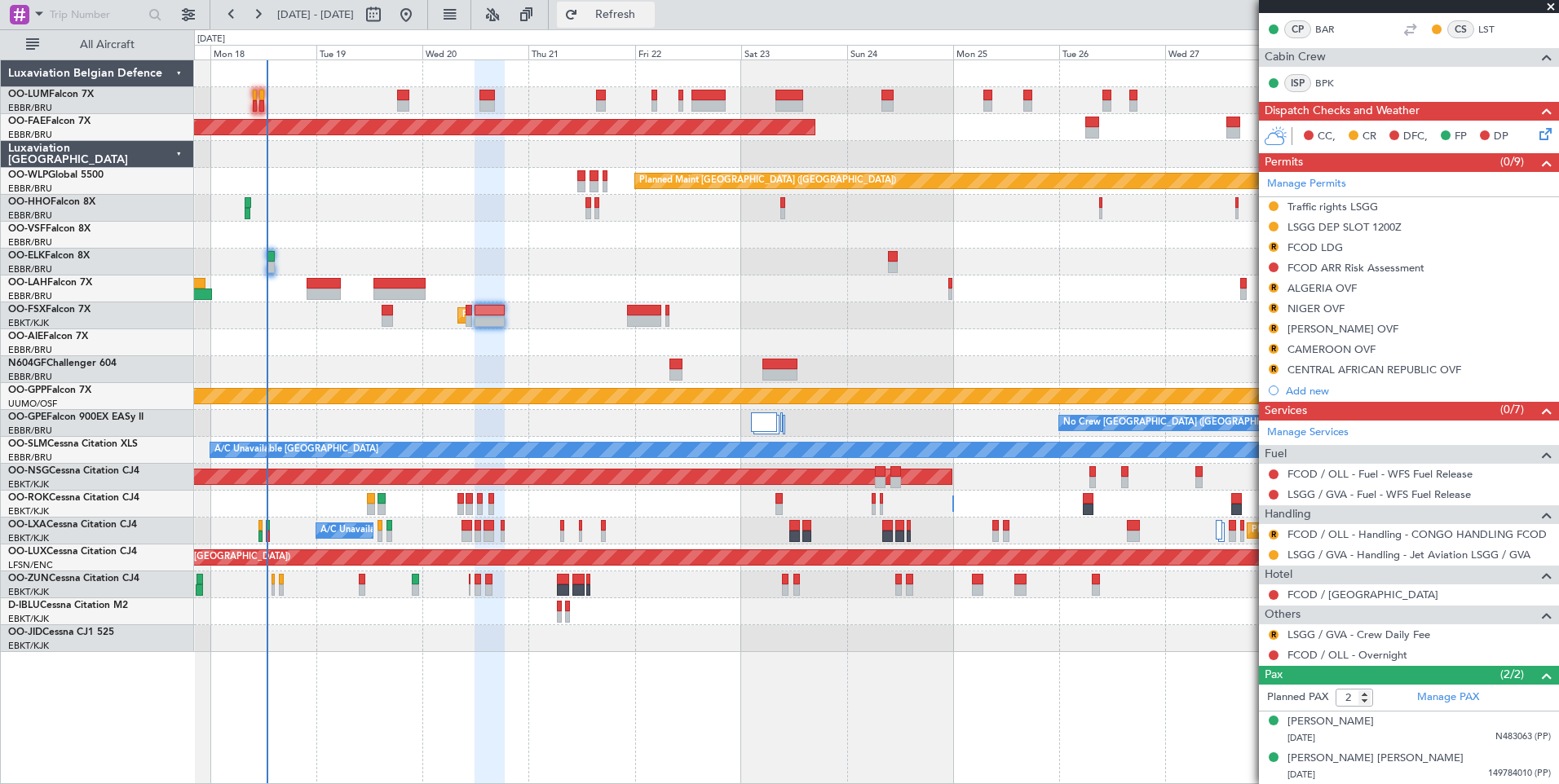
click at [650, 19] on span "Refresh" at bounding box center [615, 15] width 69 height 12
click at [1349, 536] on link "FCOD / OLL - Handling - CONGO HANDLING FCOD" at bounding box center [1417, 534] width 259 height 14
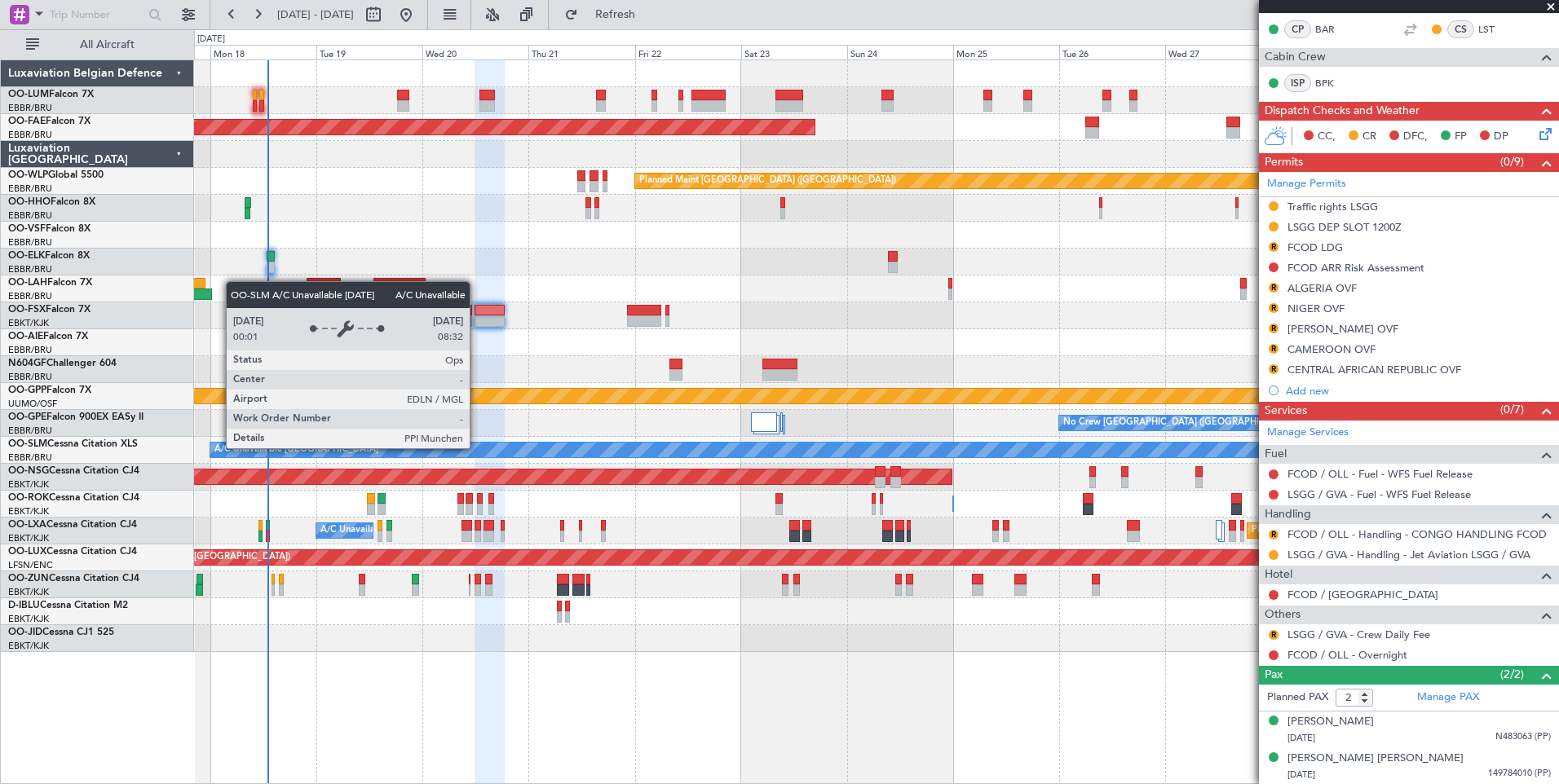
click at [586, 372] on div at bounding box center [876, 369] width 1364 height 27
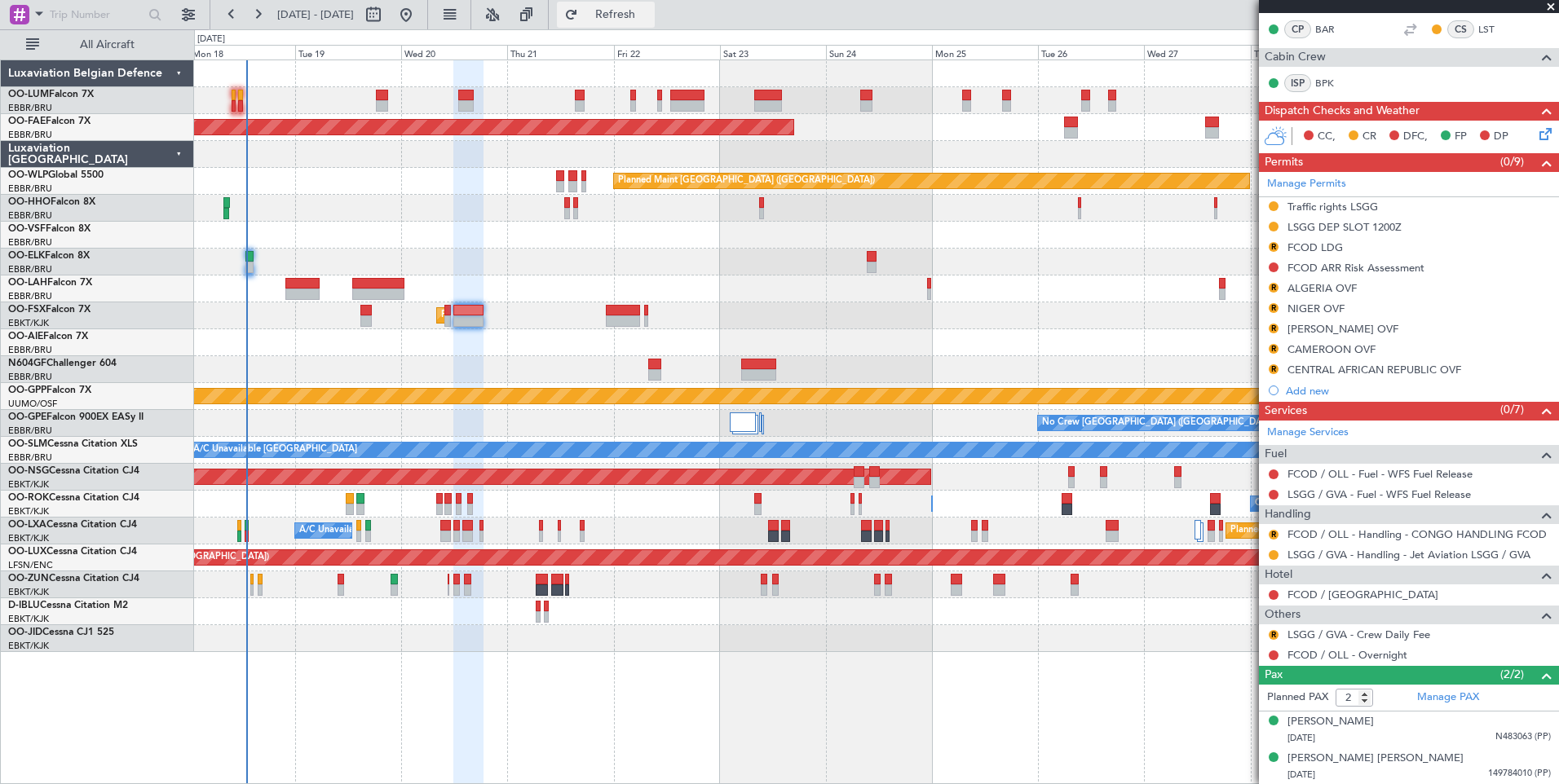
click at [650, 9] on span "Refresh" at bounding box center [615, 15] width 69 height 12
click at [1276, 369] on button "R" at bounding box center [1273, 369] width 10 height 10
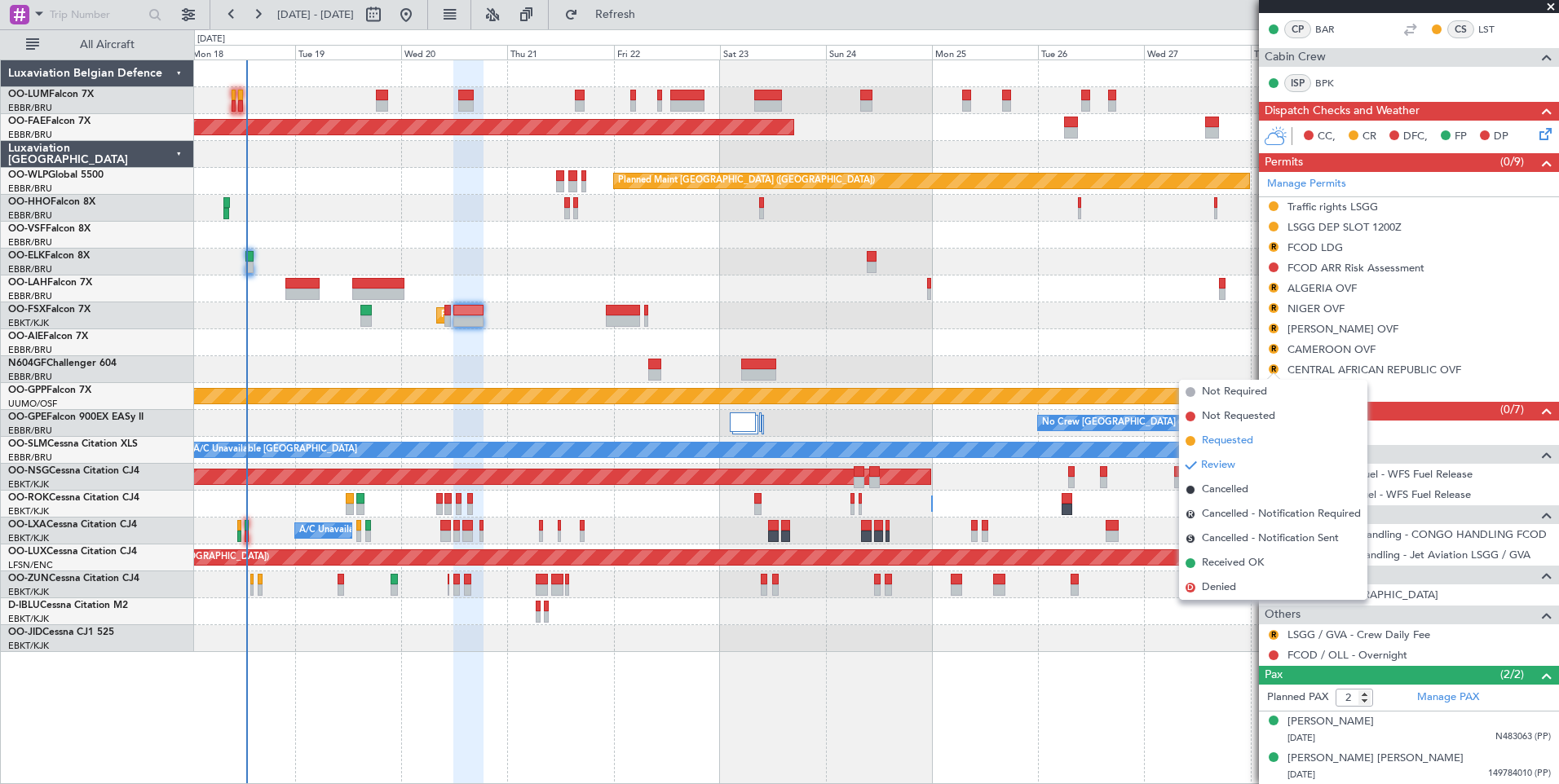
click at [1237, 435] on span "Requested" at bounding box center [1227, 441] width 51 height 17
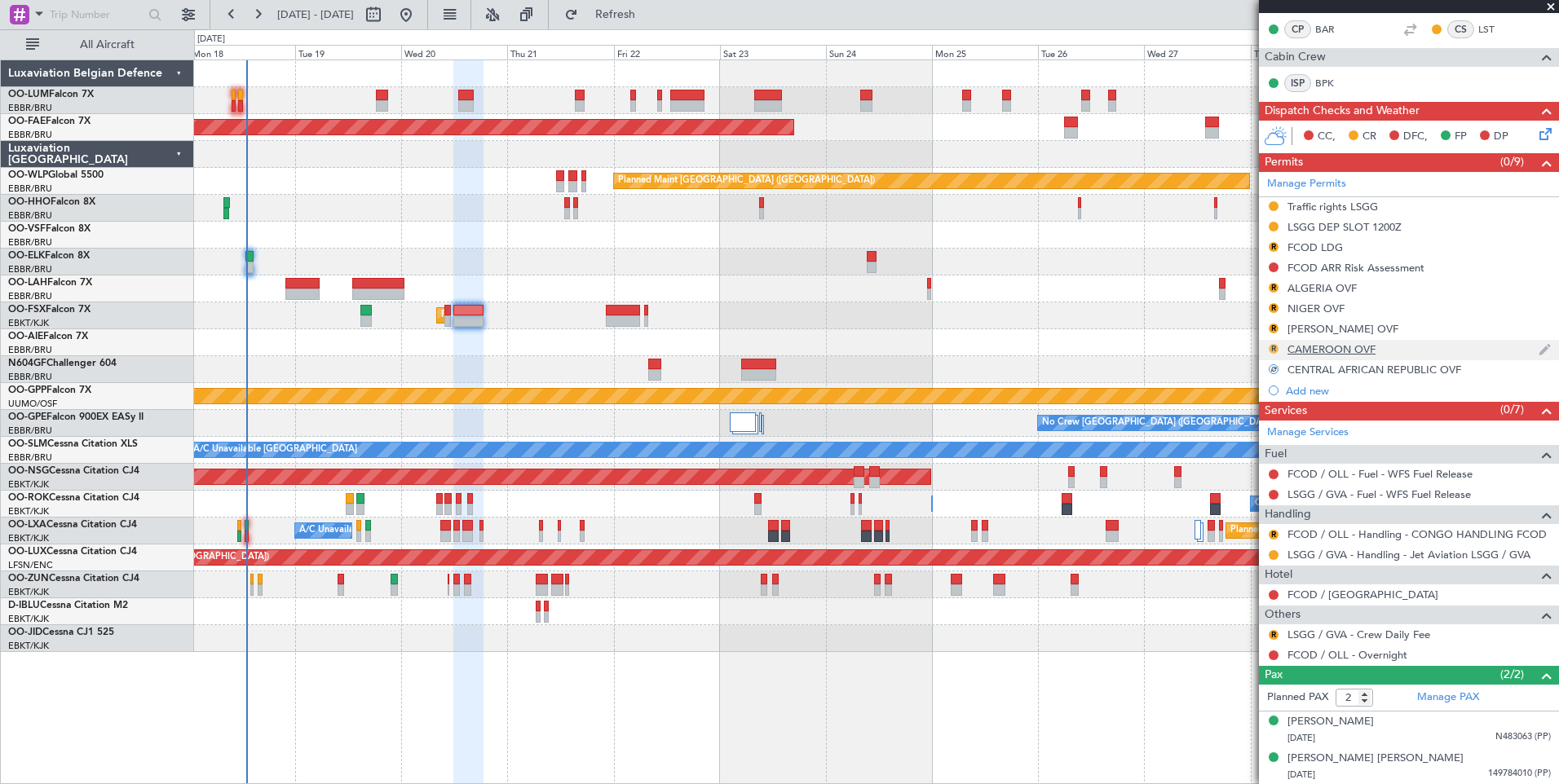
click at [1273, 350] on button "R" at bounding box center [1273, 349] width 10 height 10
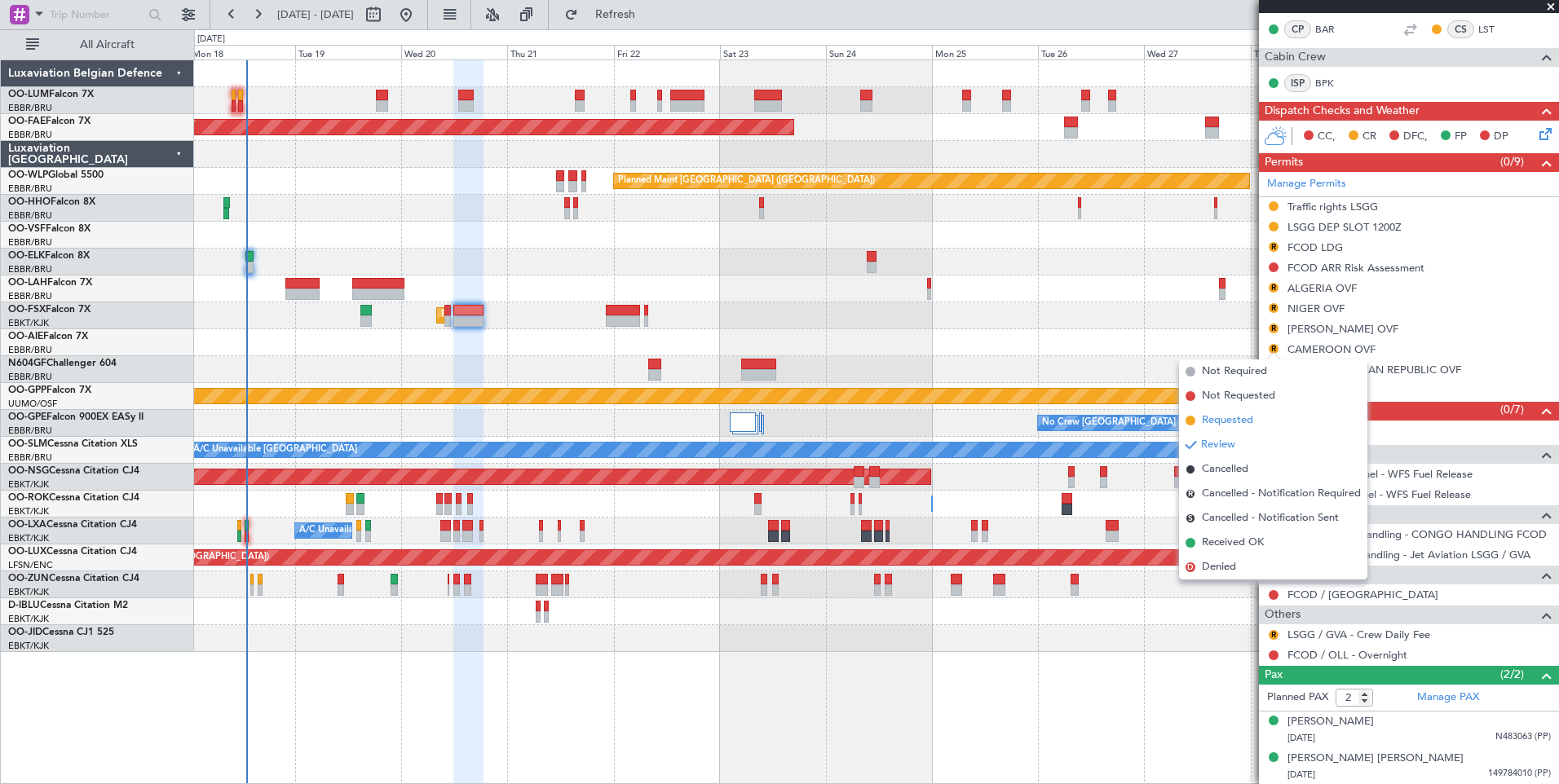
click at [1253, 415] on span "Requested" at bounding box center [1227, 420] width 51 height 17
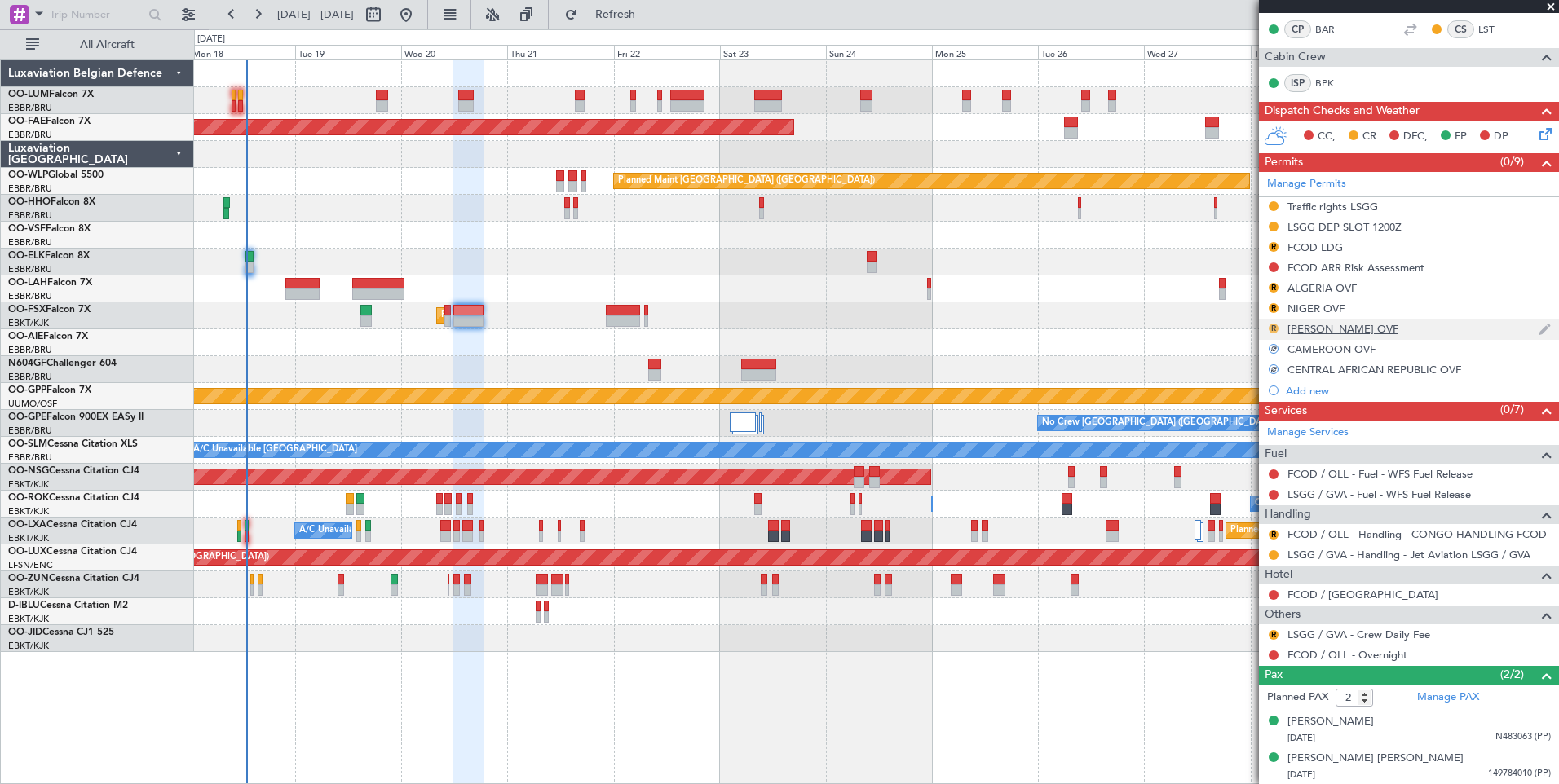
click at [1276, 330] on button "R" at bounding box center [1273, 328] width 10 height 10
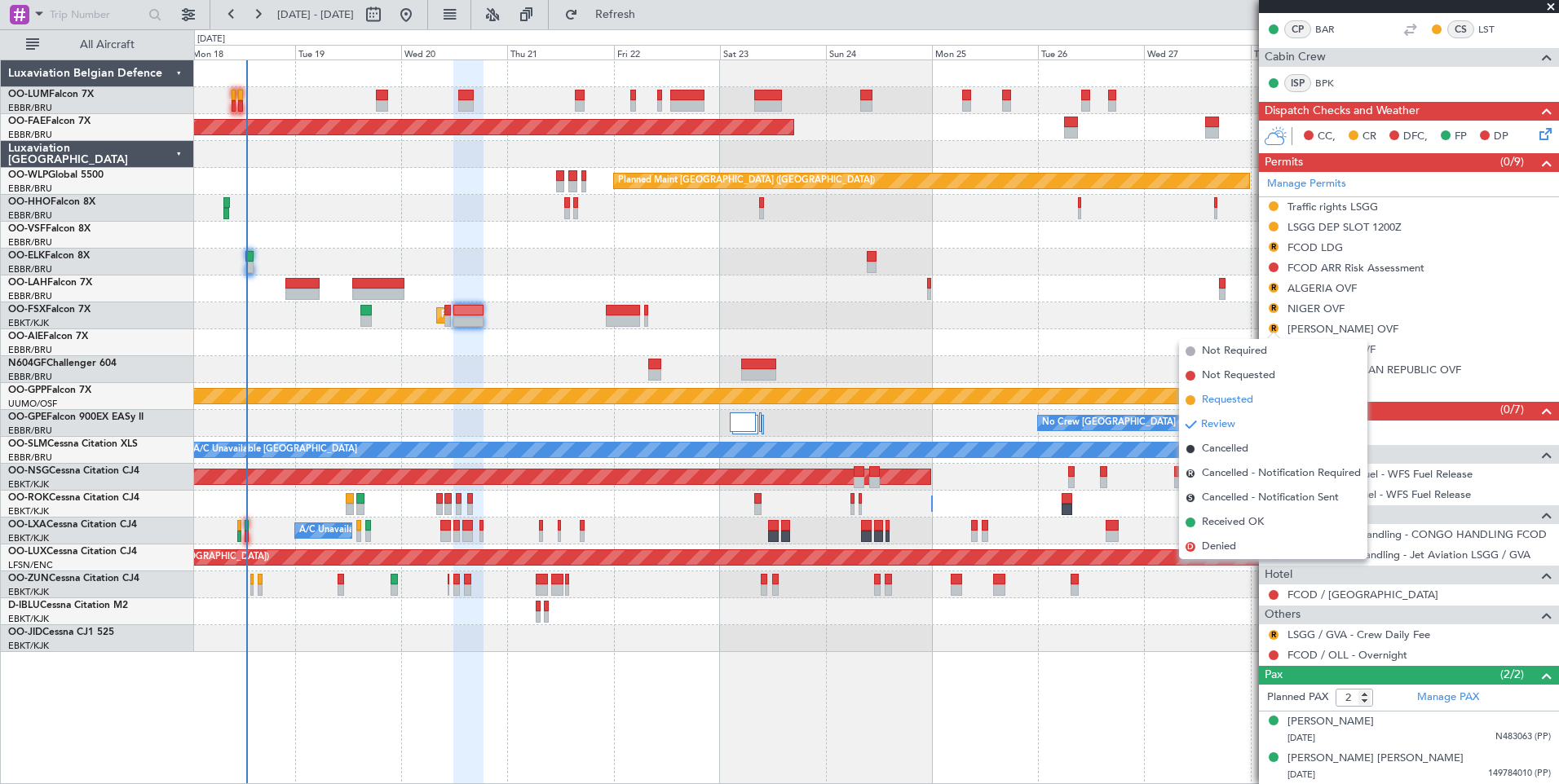
click at [1242, 405] on span "Requested" at bounding box center [1227, 400] width 51 height 17
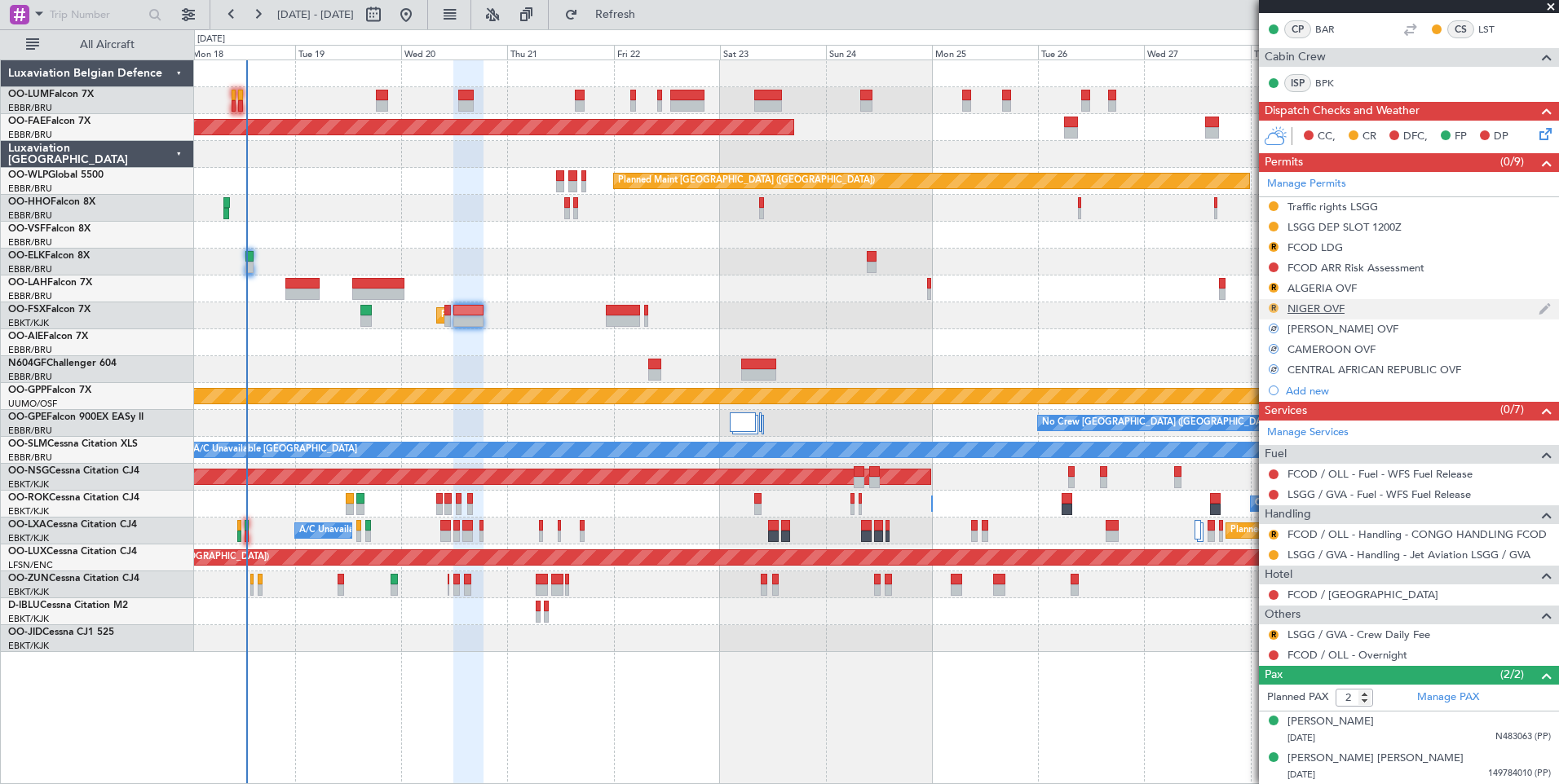
click at [1273, 305] on button "R" at bounding box center [1273, 308] width 10 height 10
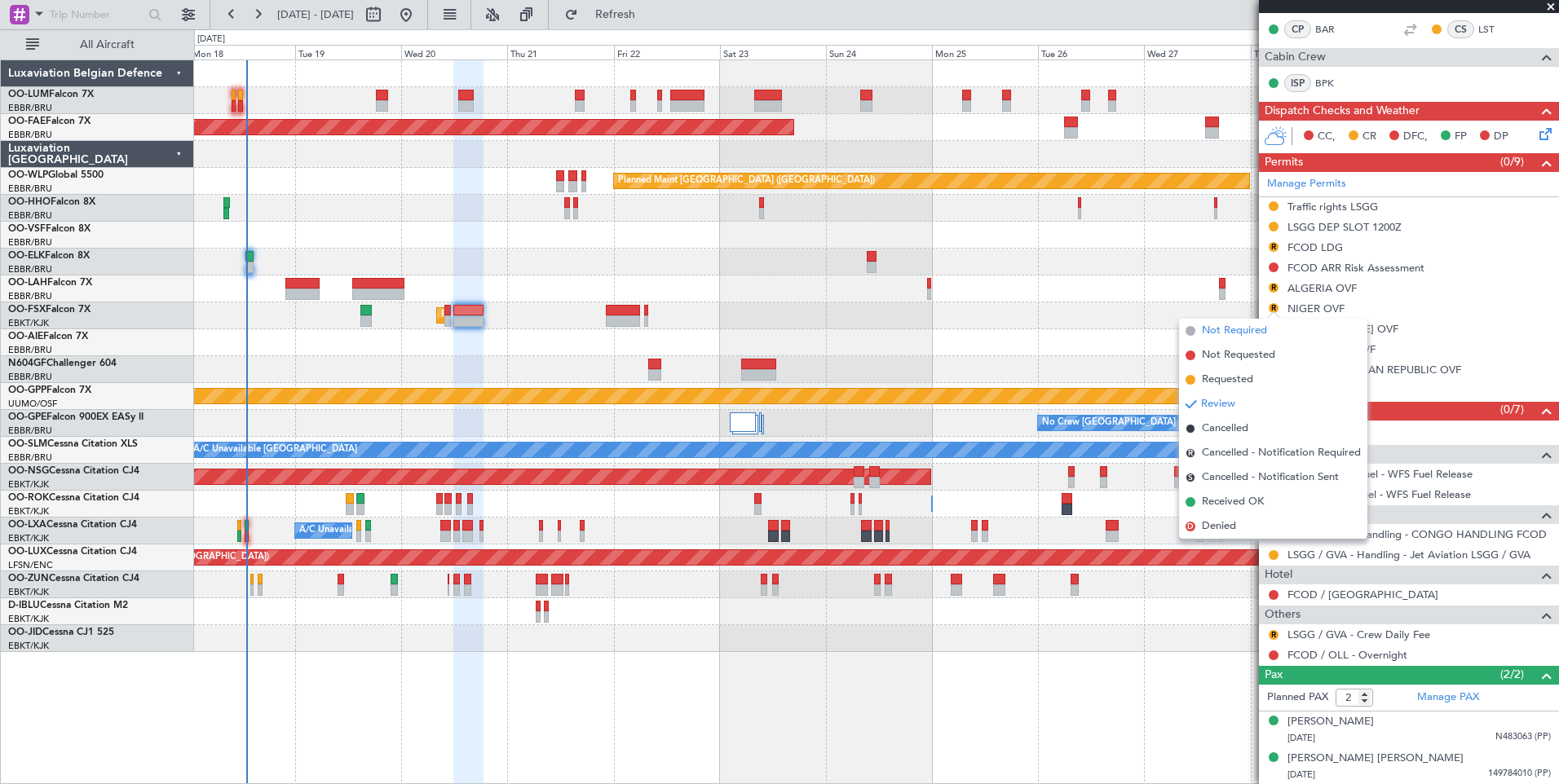
drag, startPoint x: 1234, startPoint y: 377, endPoint x: 1248, endPoint y: 326, distance: 52.9
click at [1233, 364] on ul "Not Required Not Requested Requested Review Cancelled R Cancelled - Notificatio…" at bounding box center [1272, 428] width 188 height 220
click at [1224, 378] on span "Requested" at bounding box center [1227, 380] width 51 height 17
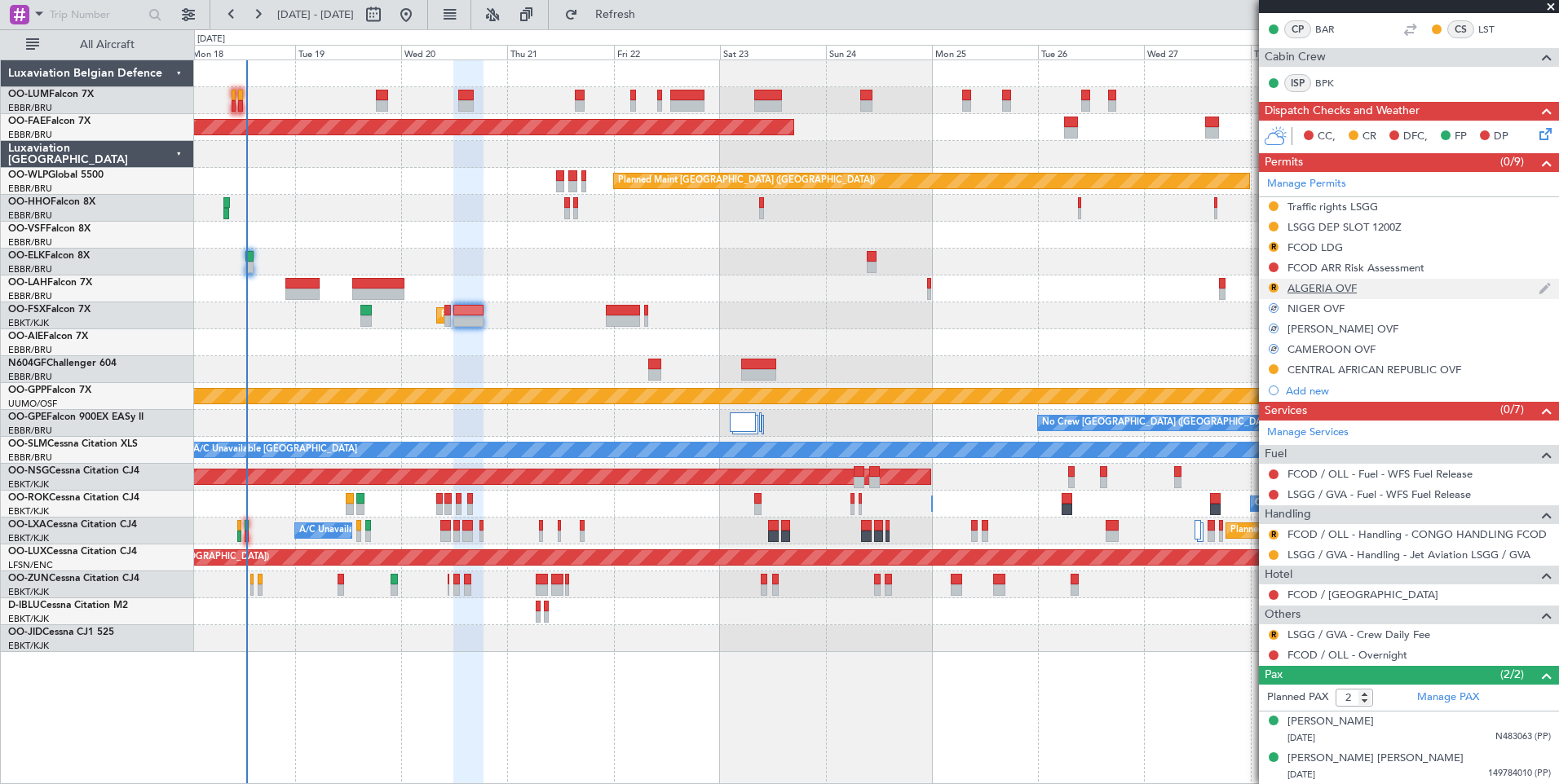
click at [1271, 281] on div "R" at bounding box center [1274, 288] width 13 height 13
click at [1273, 289] on button "R" at bounding box center [1273, 288] width 10 height 10
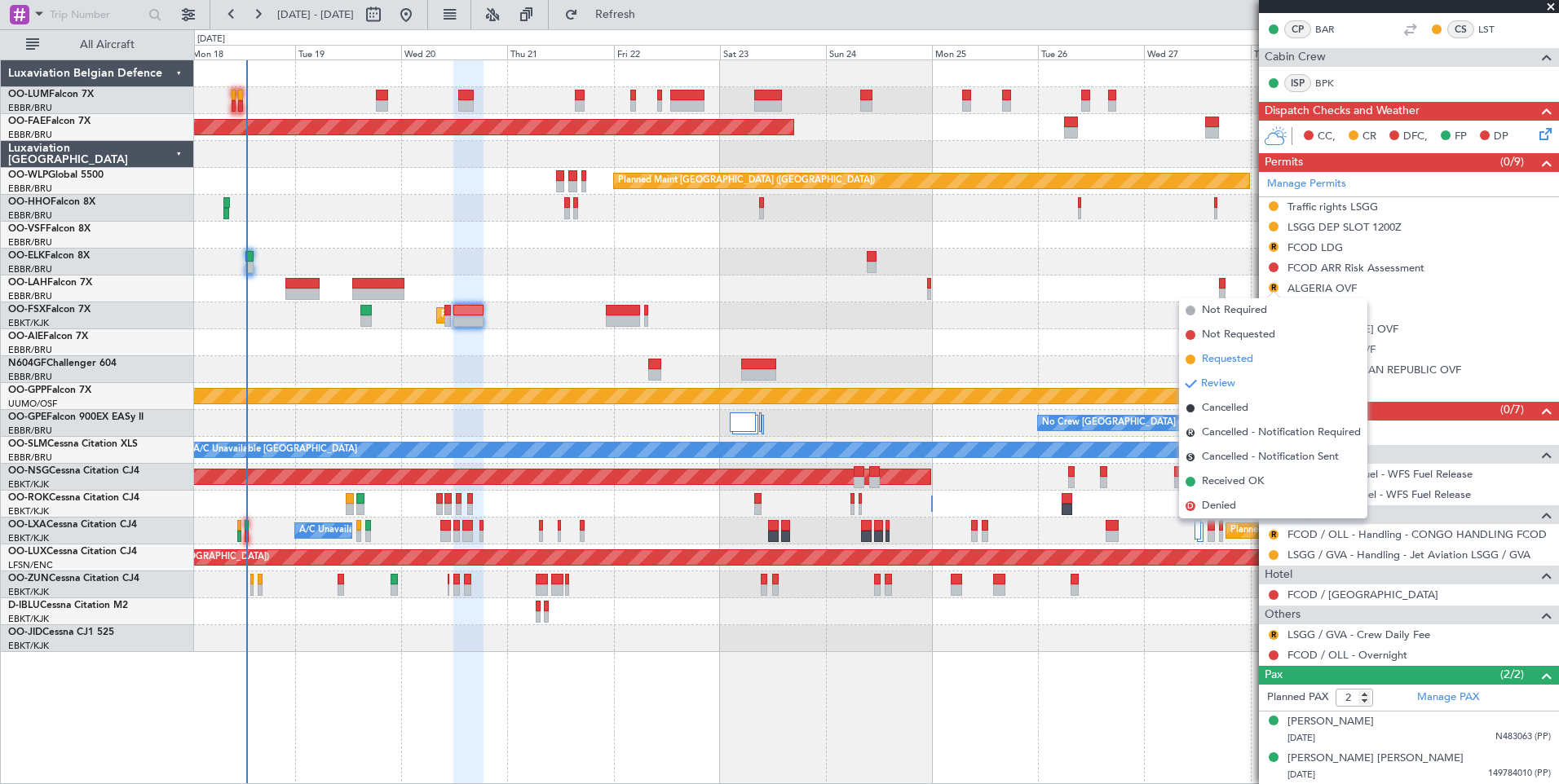
click at [1236, 371] on li "Requested" at bounding box center [1272, 359] width 188 height 24
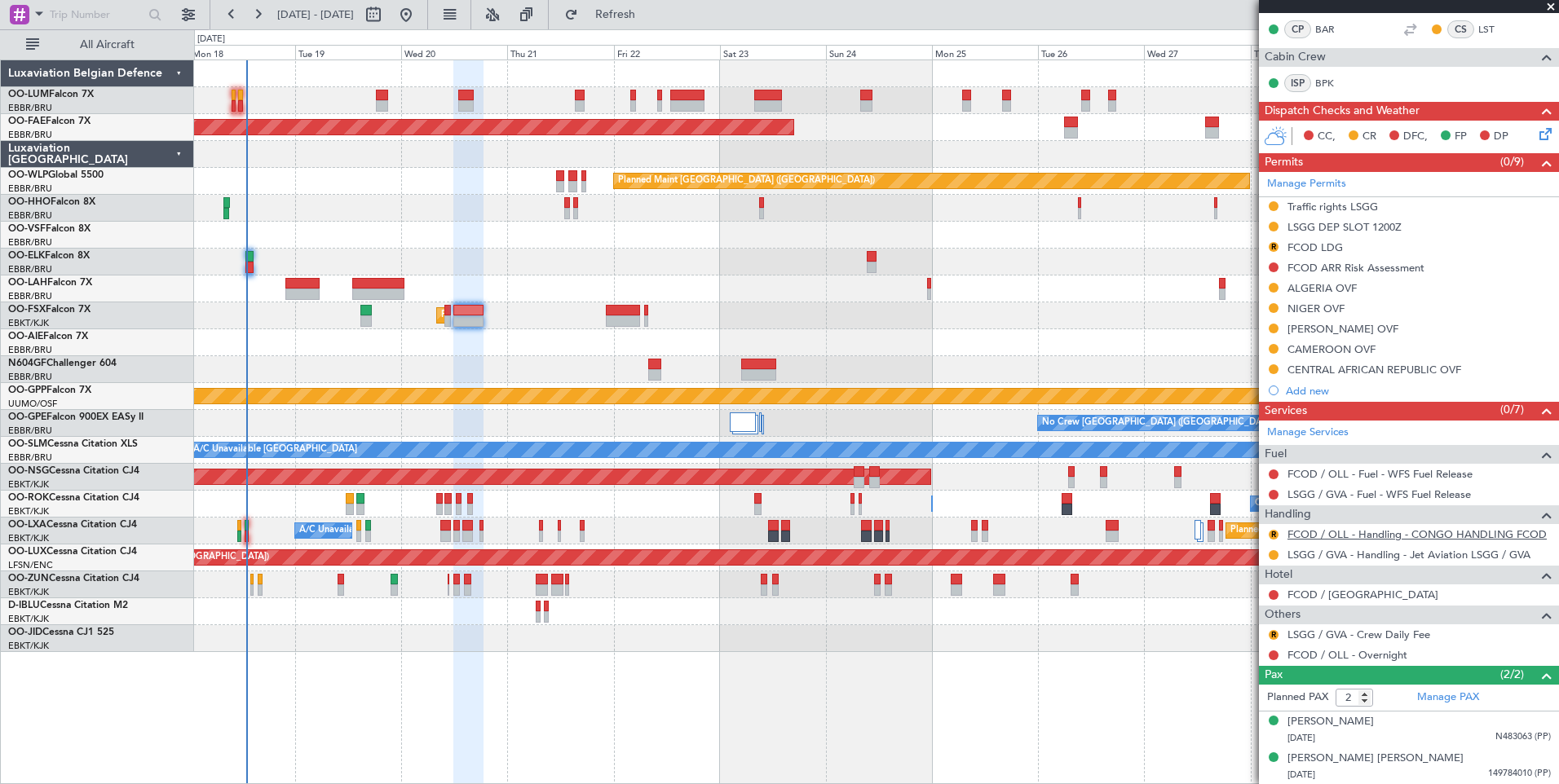
click at [1353, 537] on link "FCOD / OLL - Handling - CONGO HANDLING FCOD" at bounding box center [1417, 534] width 259 height 14
click at [1271, 244] on button "R" at bounding box center [1273, 247] width 10 height 10
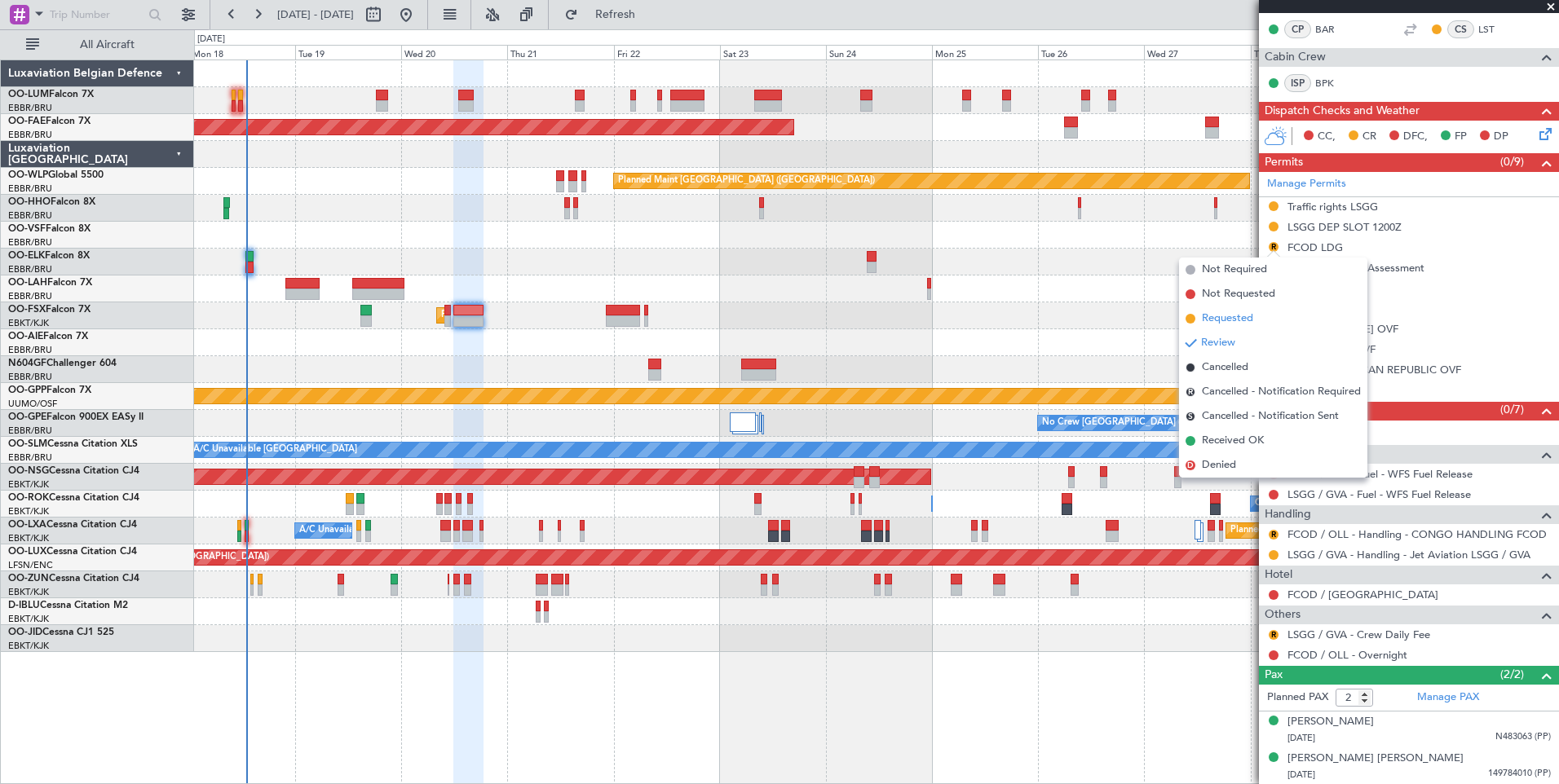
click at [1233, 314] on span "Requested" at bounding box center [1227, 319] width 51 height 17
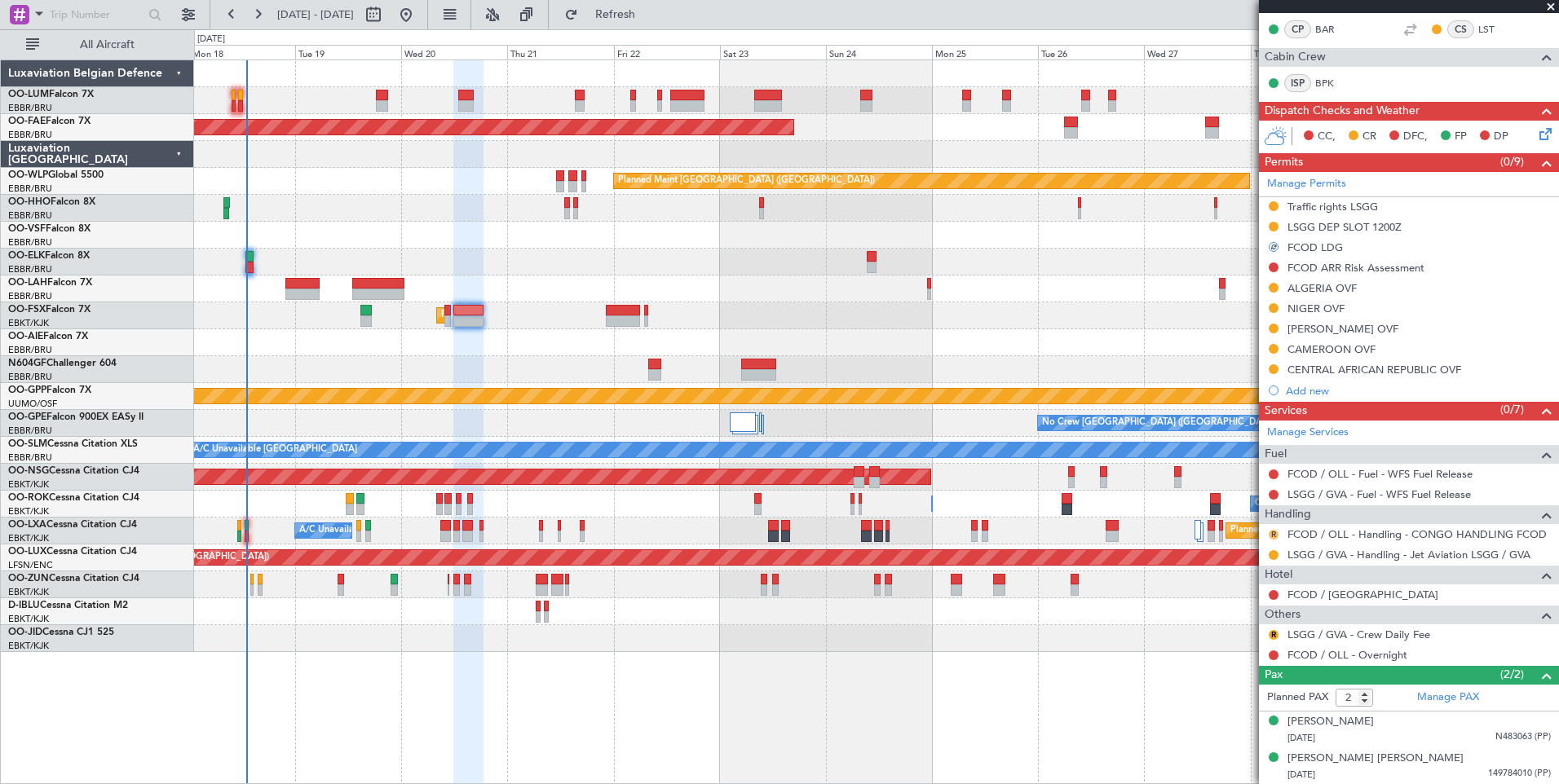
click at [1276, 532] on button "R" at bounding box center [1273, 535] width 10 height 10
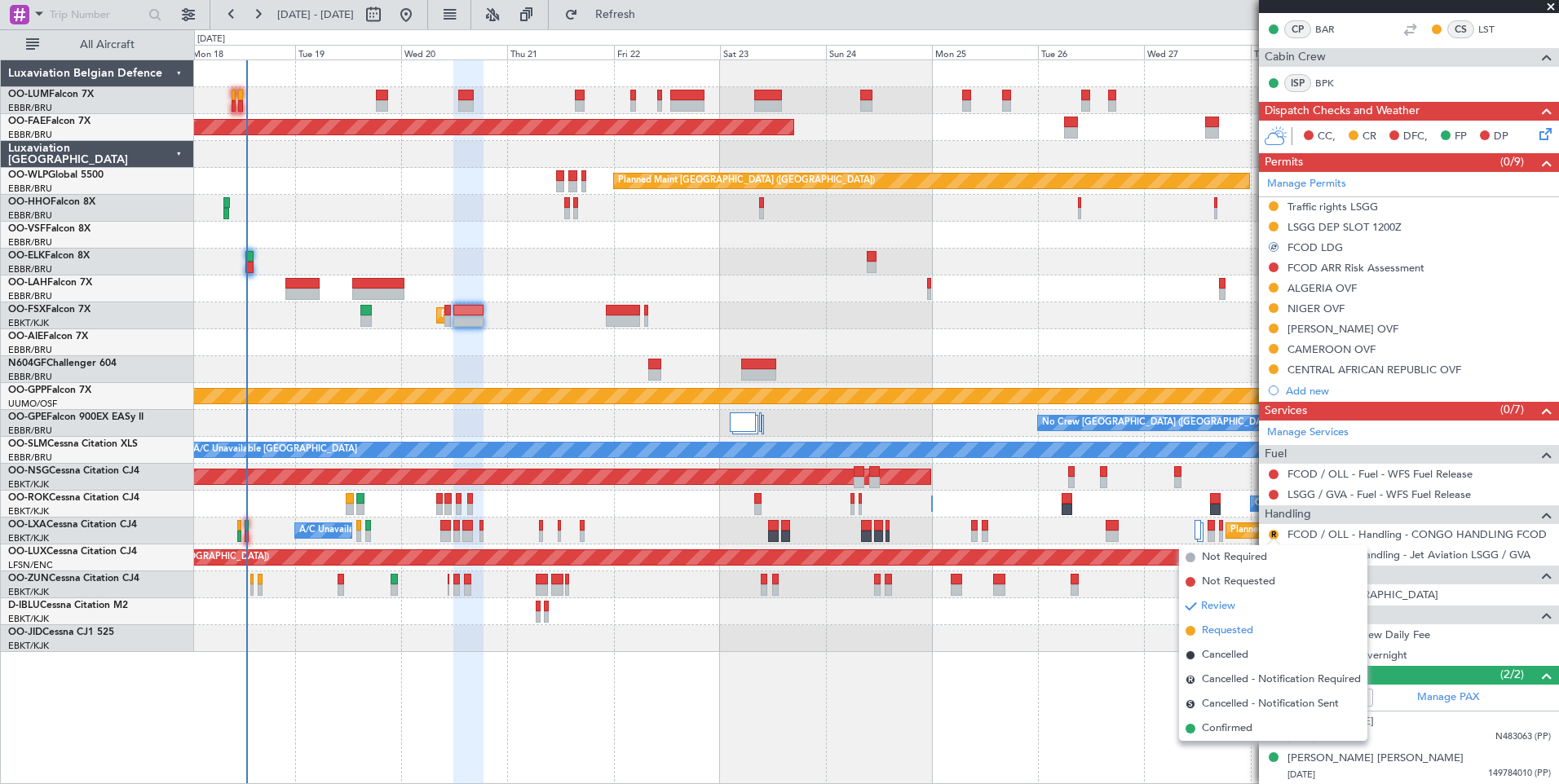
click at [1235, 634] on span "Requested" at bounding box center [1227, 631] width 51 height 17
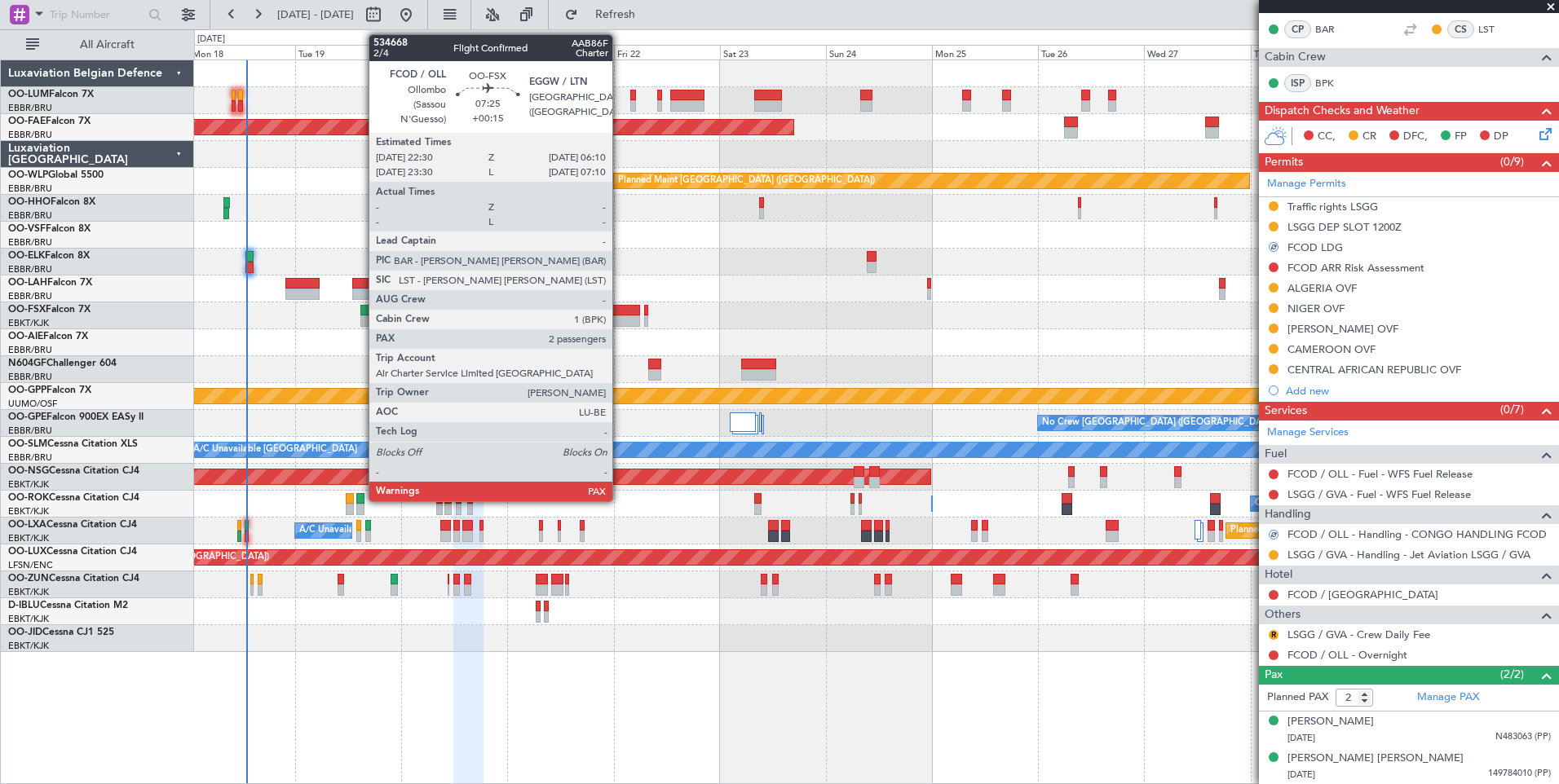
click at [620, 322] on div at bounding box center [623, 321] width 34 height 12
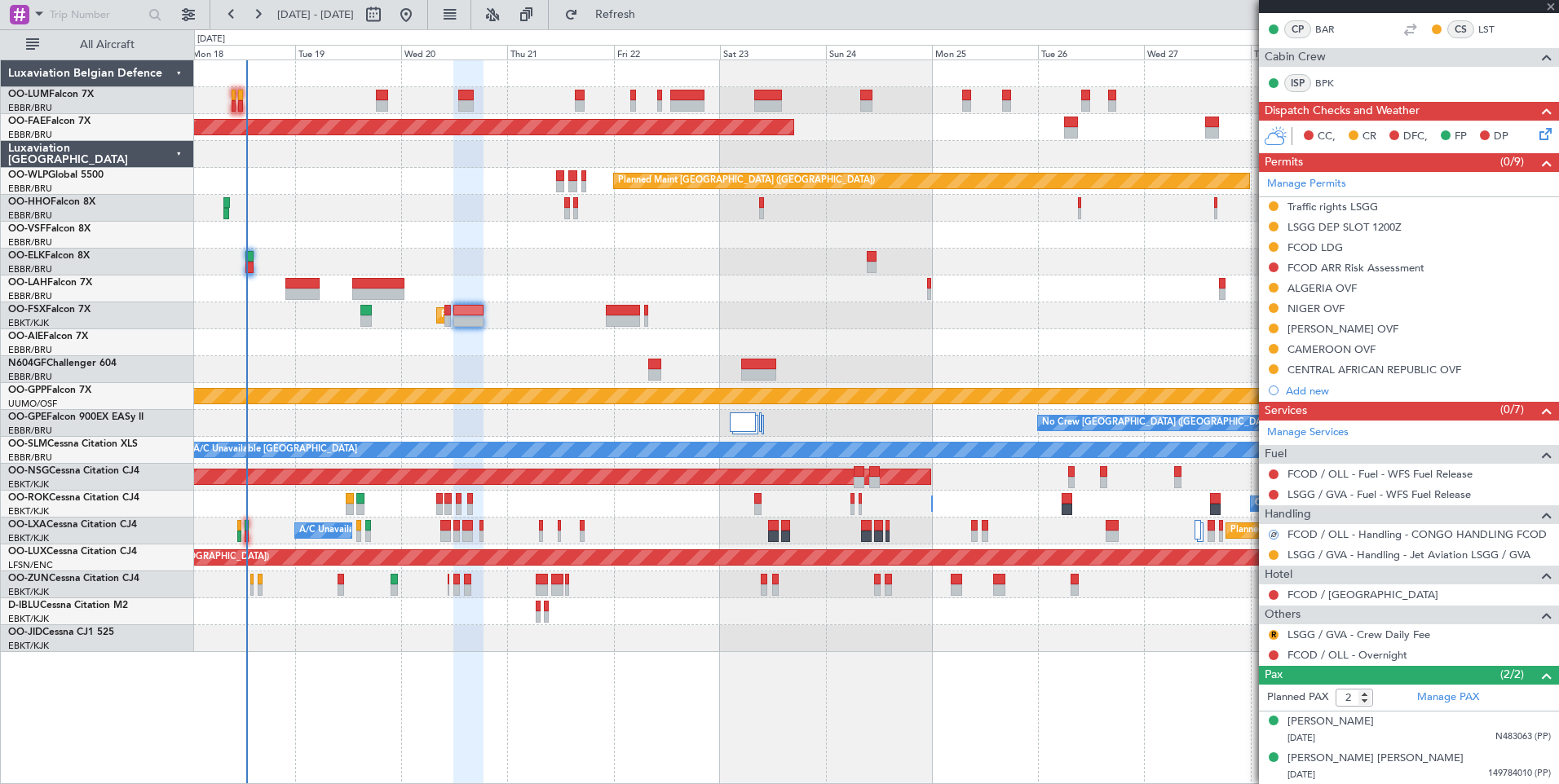
type input "+00:15"
type input "4"
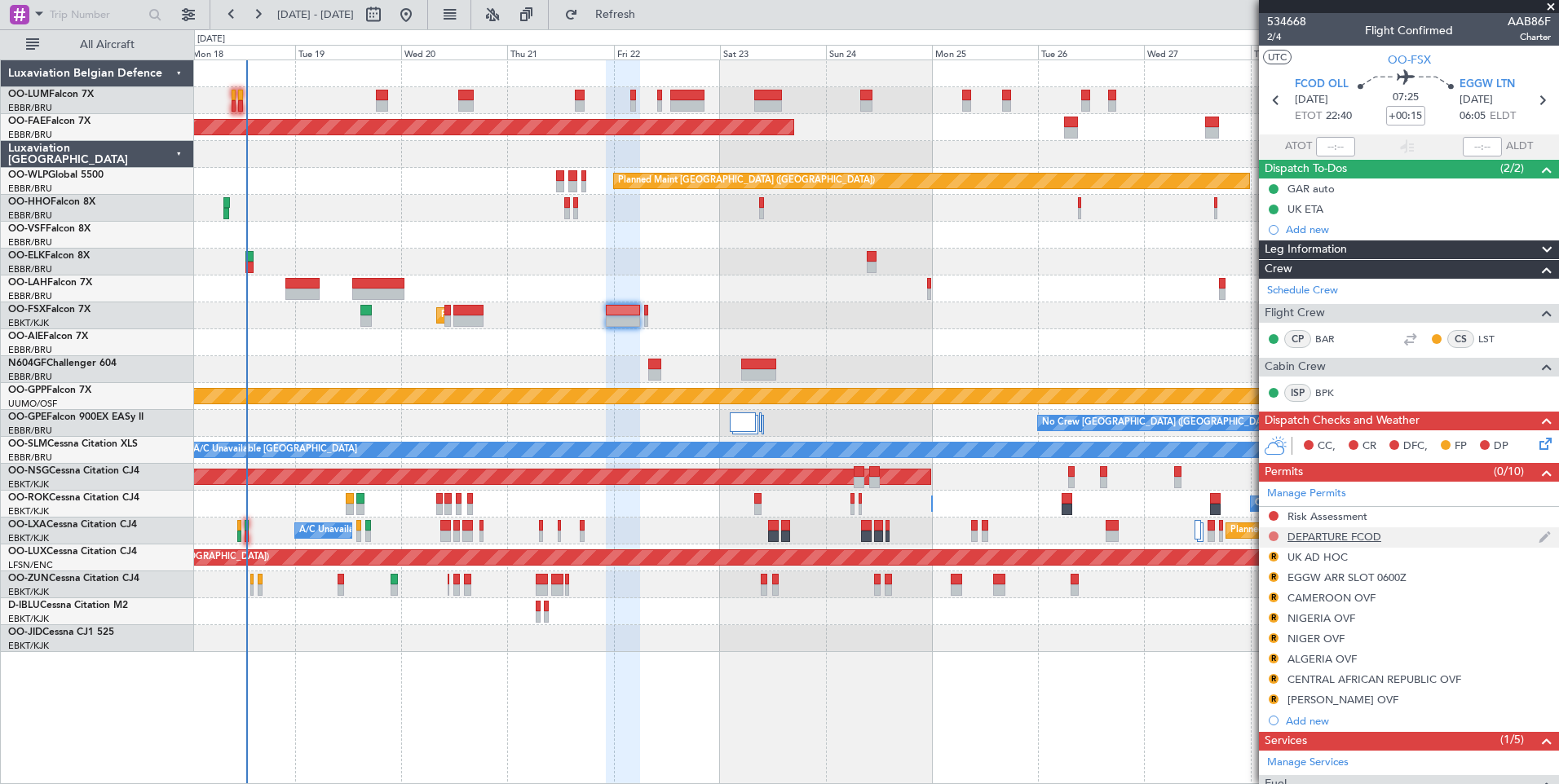
click at [1276, 535] on button at bounding box center [1273, 537] width 10 height 10
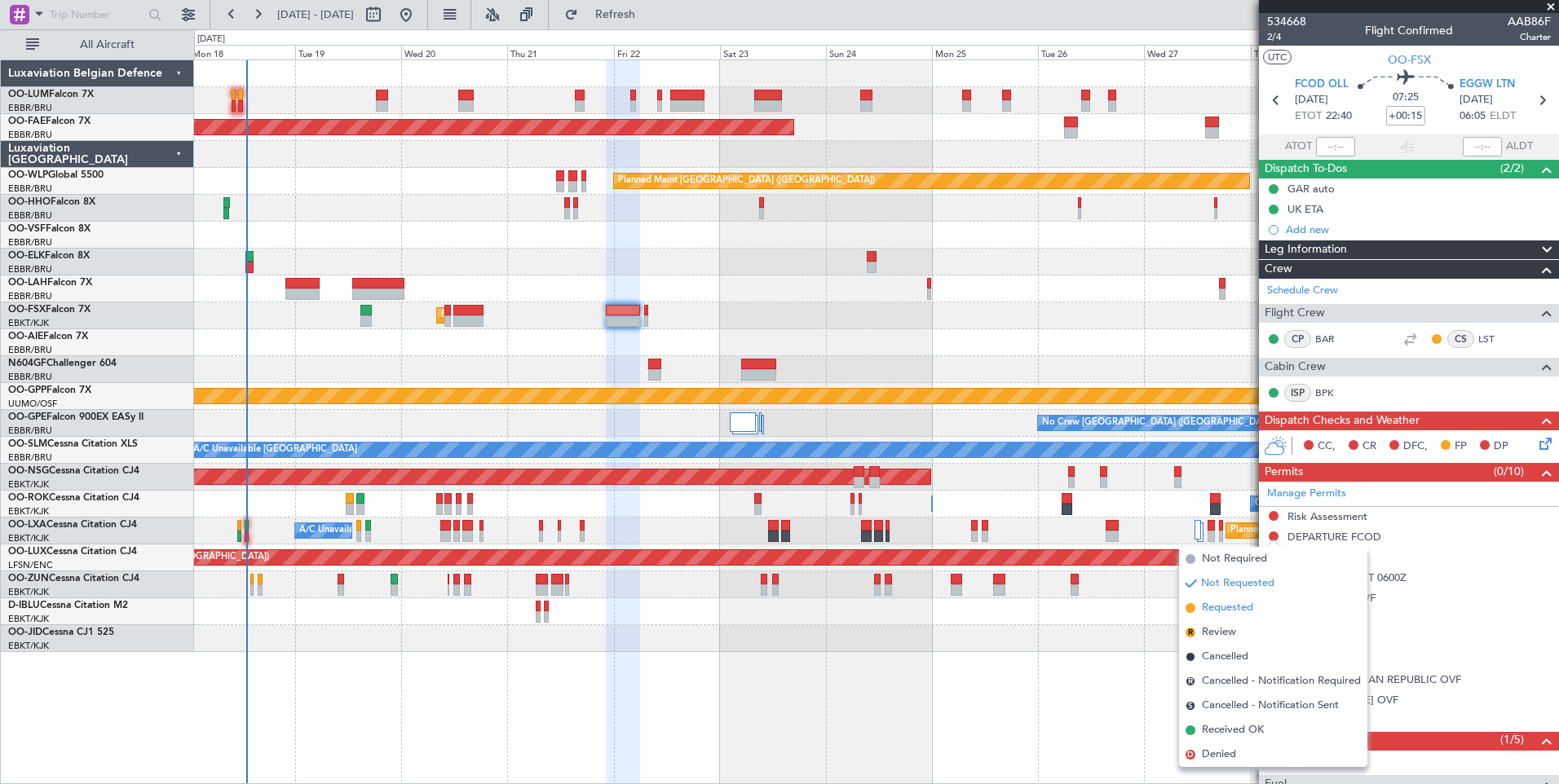
click at [1242, 607] on span "Requested" at bounding box center [1227, 608] width 51 height 17
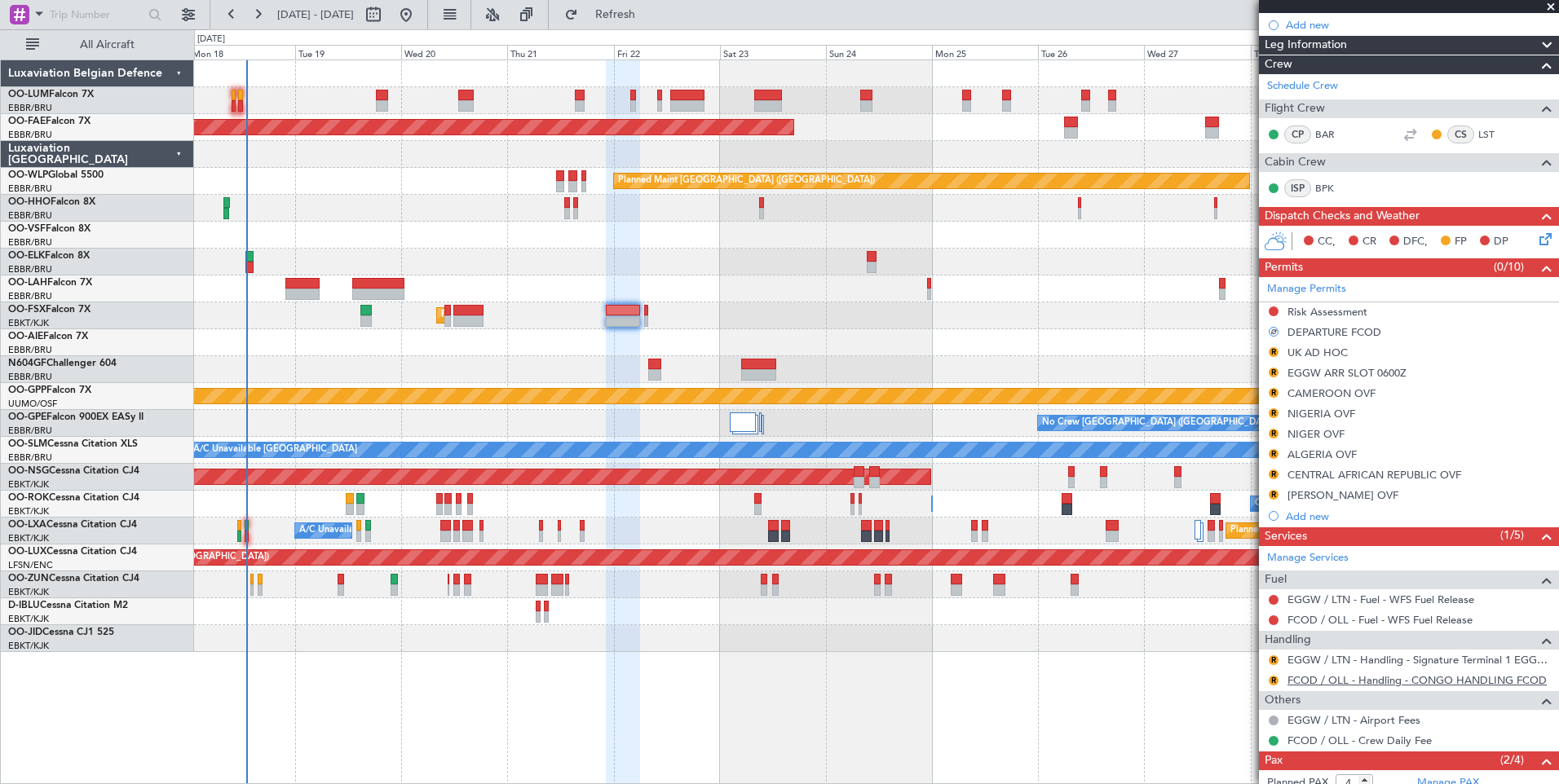
scroll to position [312, 0]
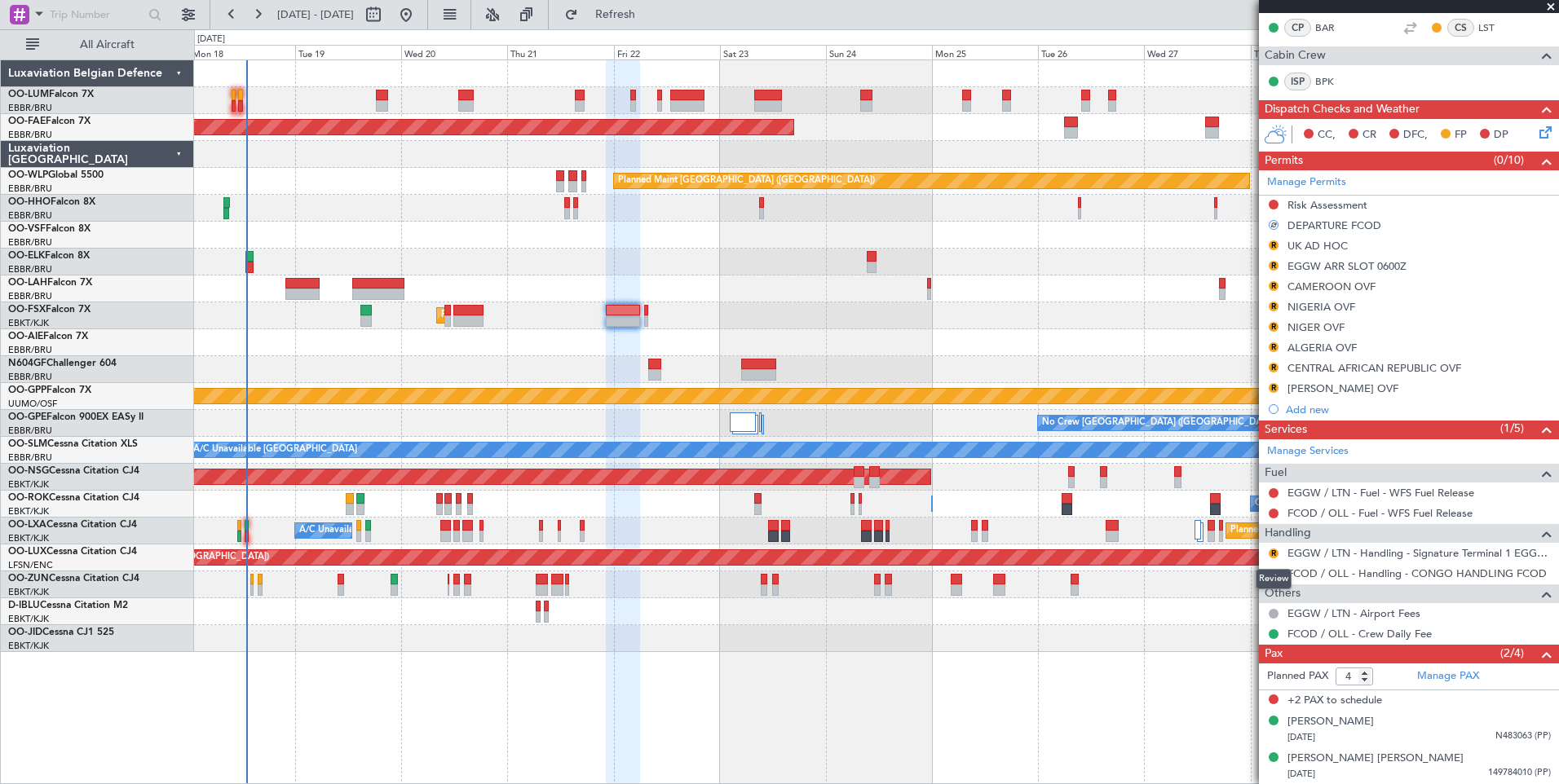
click at [1268, 577] on div "Review" at bounding box center [1273, 579] width 36 height 20
click at [1275, 571] on button "R" at bounding box center [1273, 574] width 10 height 10
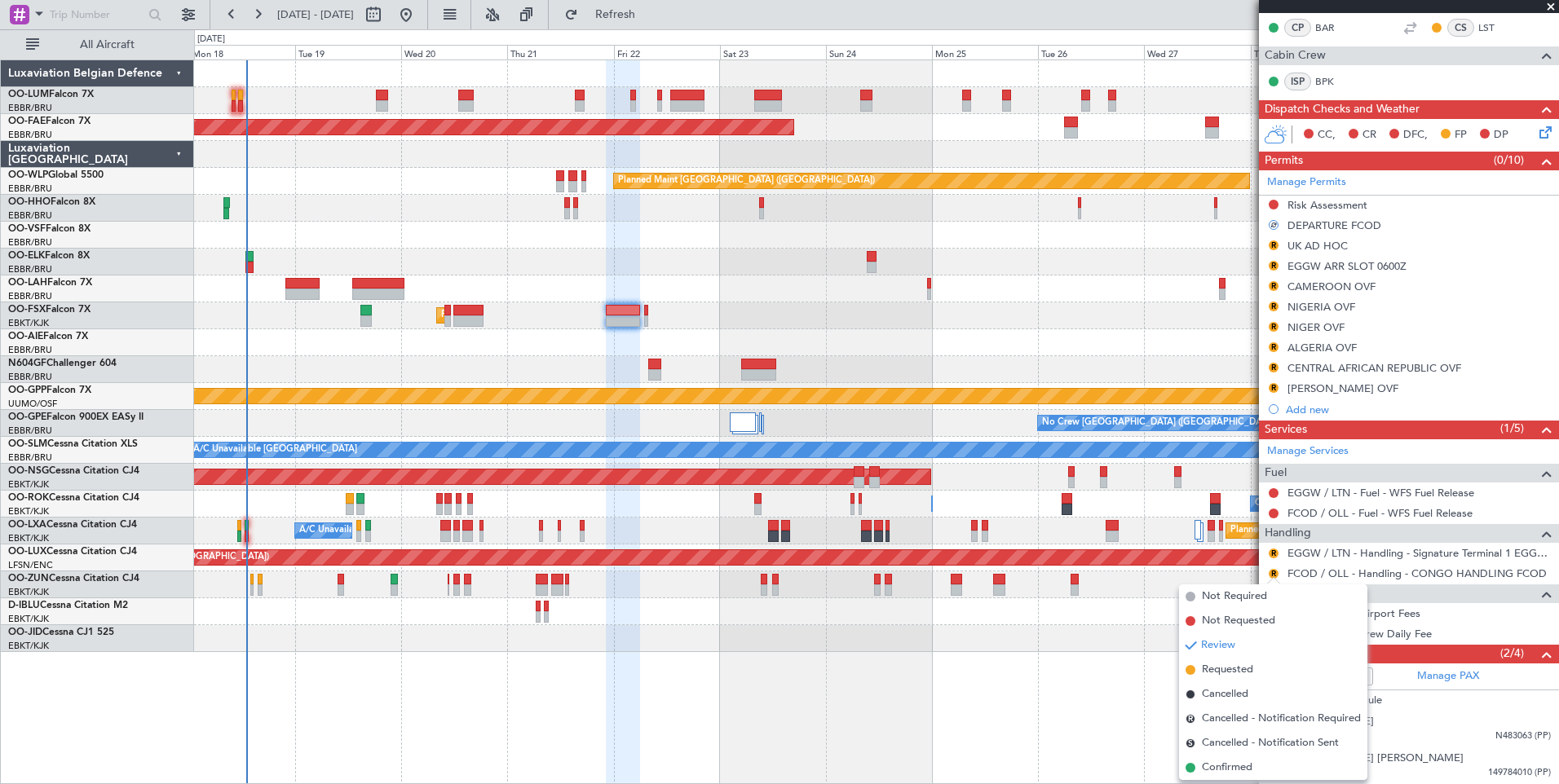
drag, startPoint x: 1228, startPoint y: 670, endPoint x: 1241, endPoint y: 653, distance: 21.4
click at [1227, 671] on span "Requested" at bounding box center [1227, 670] width 51 height 17
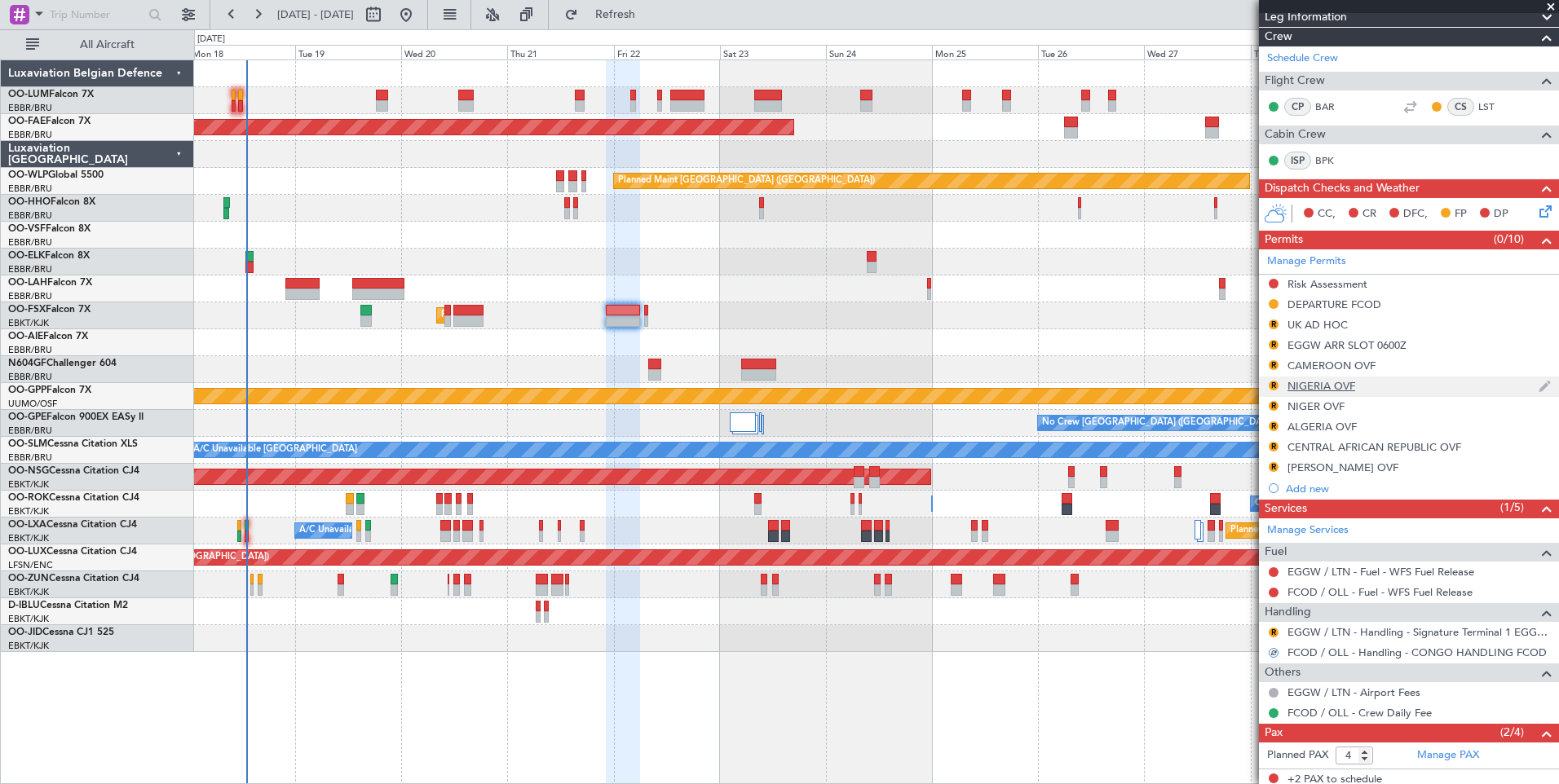
scroll to position [148, 0]
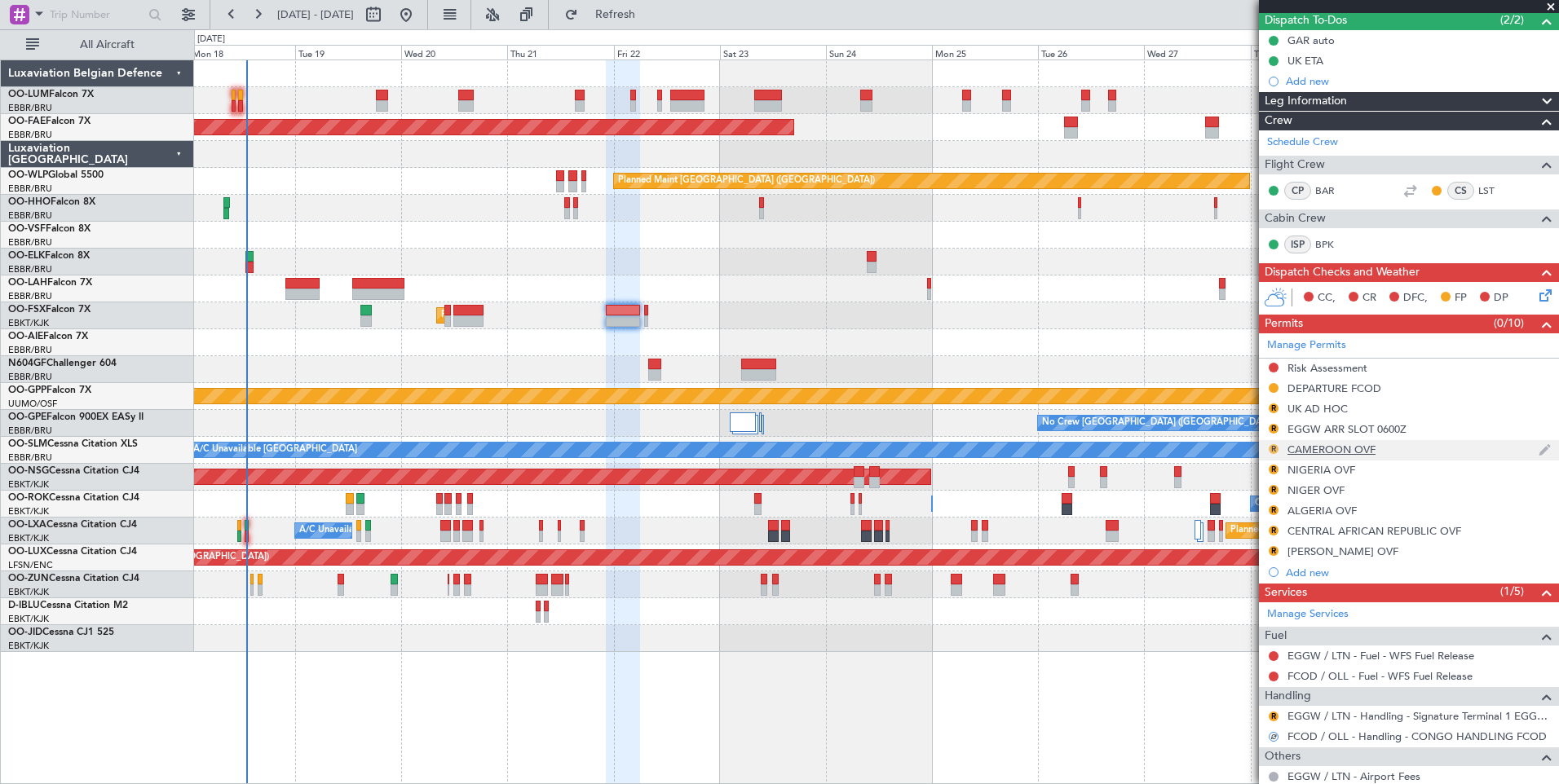
click at [1271, 445] on button "R" at bounding box center [1273, 450] width 10 height 10
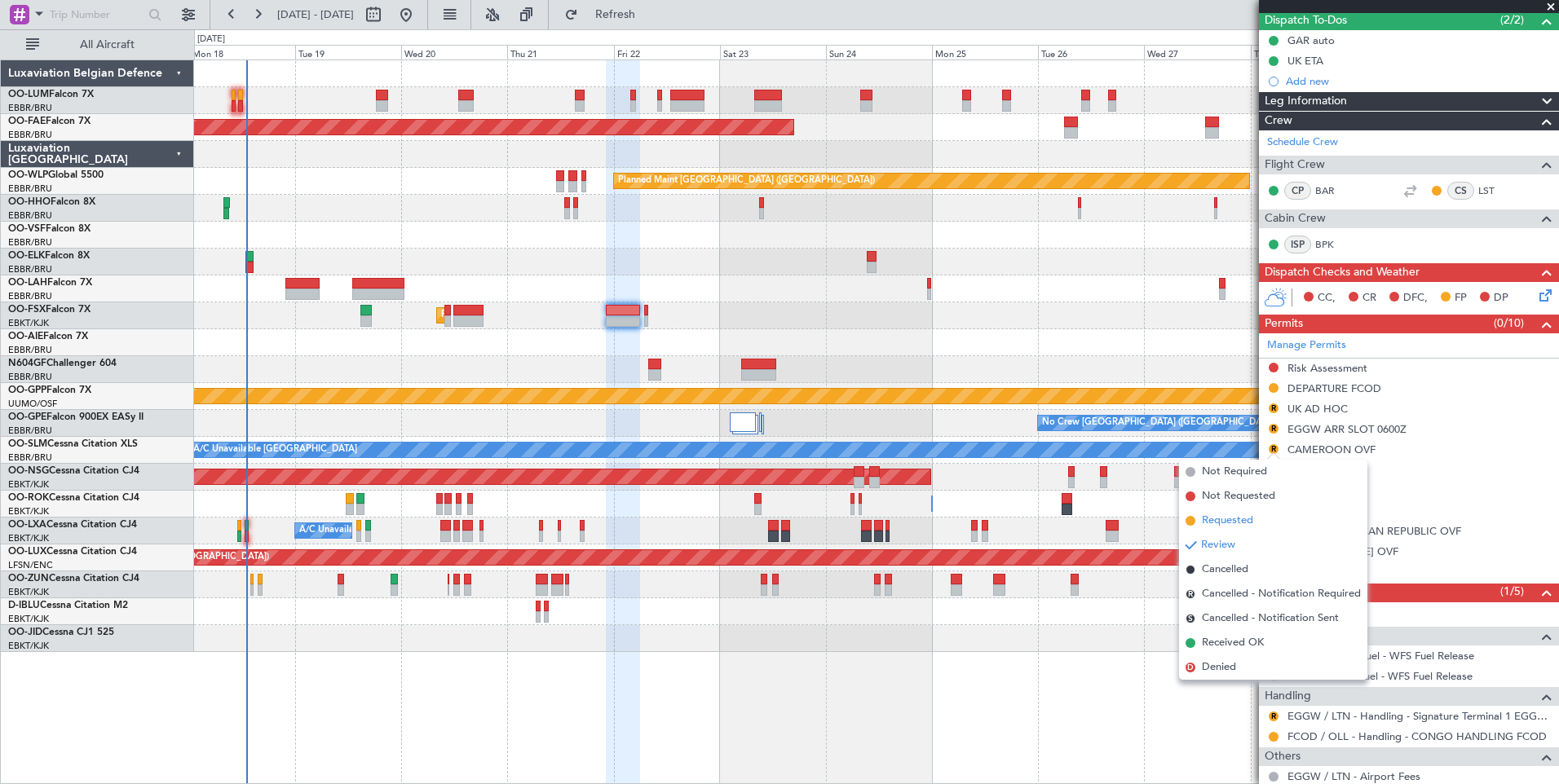
click at [1241, 521] on span "Requested" at bounding box center [1227, 521] width 51 height 17
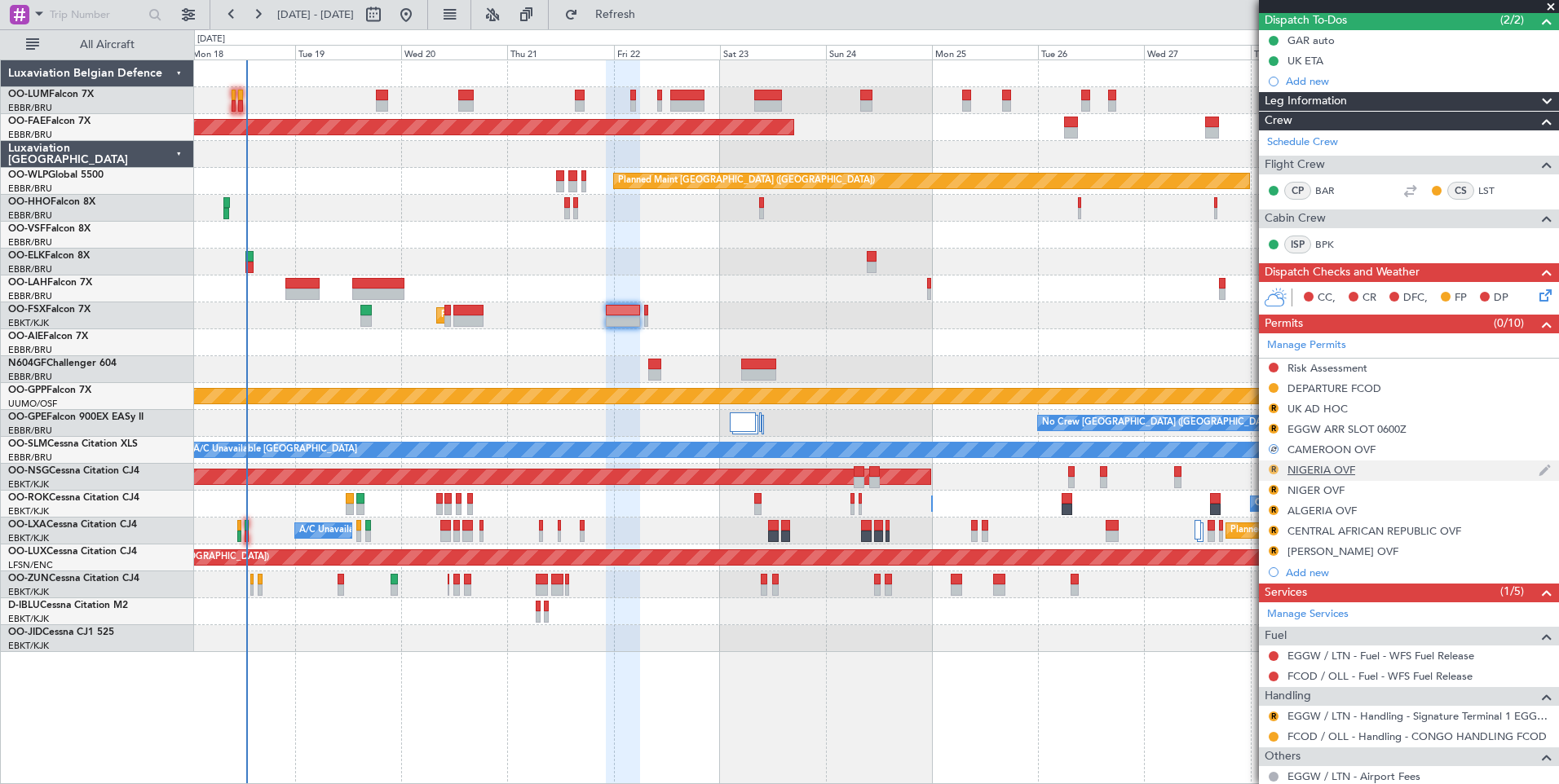
click at [1270, 470] on button "R" at bounding box center [1273, 470] width 10 height 10
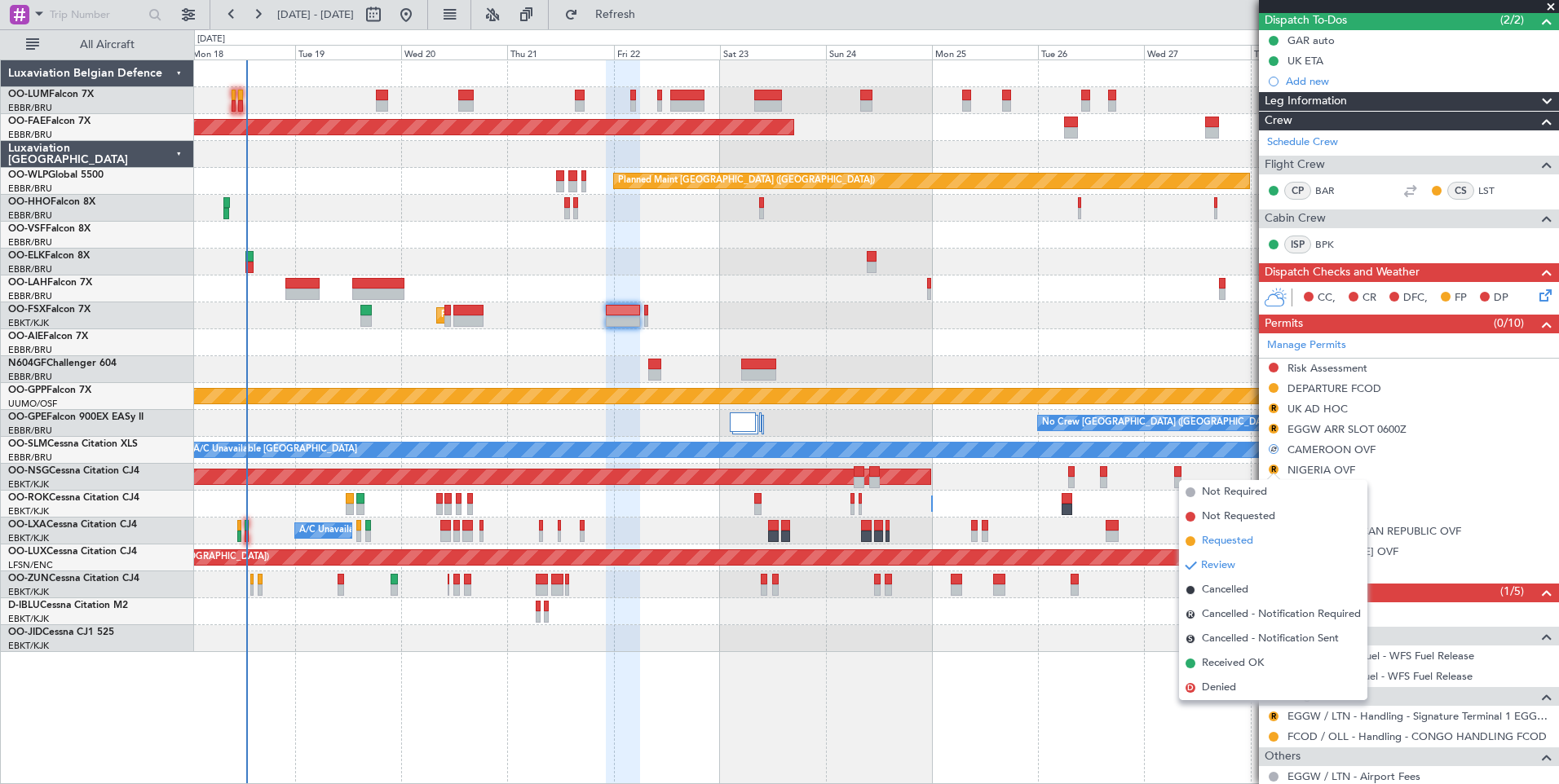
click at [1243, 534] on span "Requested" at bounding box center [1227, 542] width 51 height 17
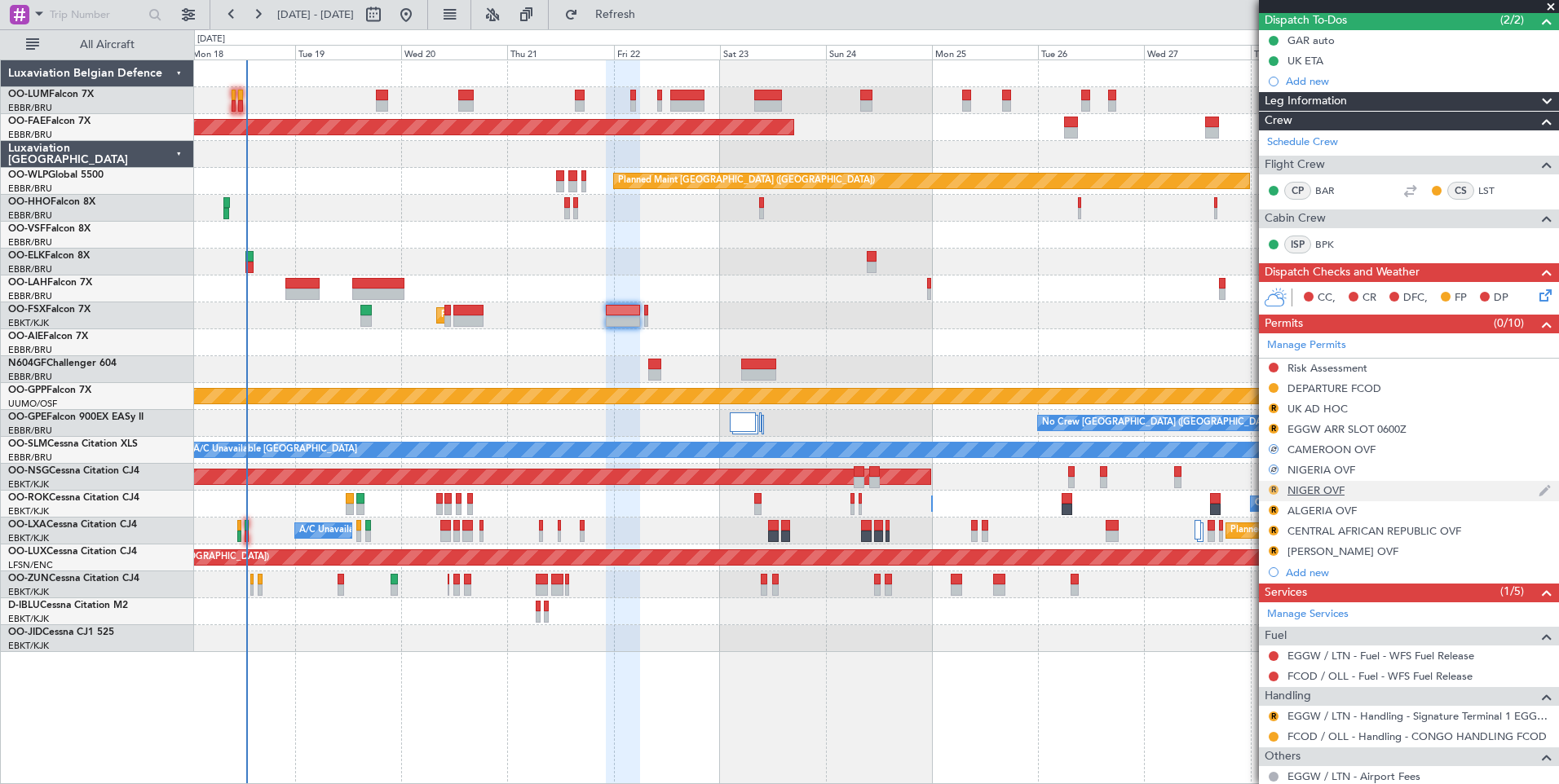
click at [1276, 489] on button "R" at bounding box center [1273, 490] width 10 height 10
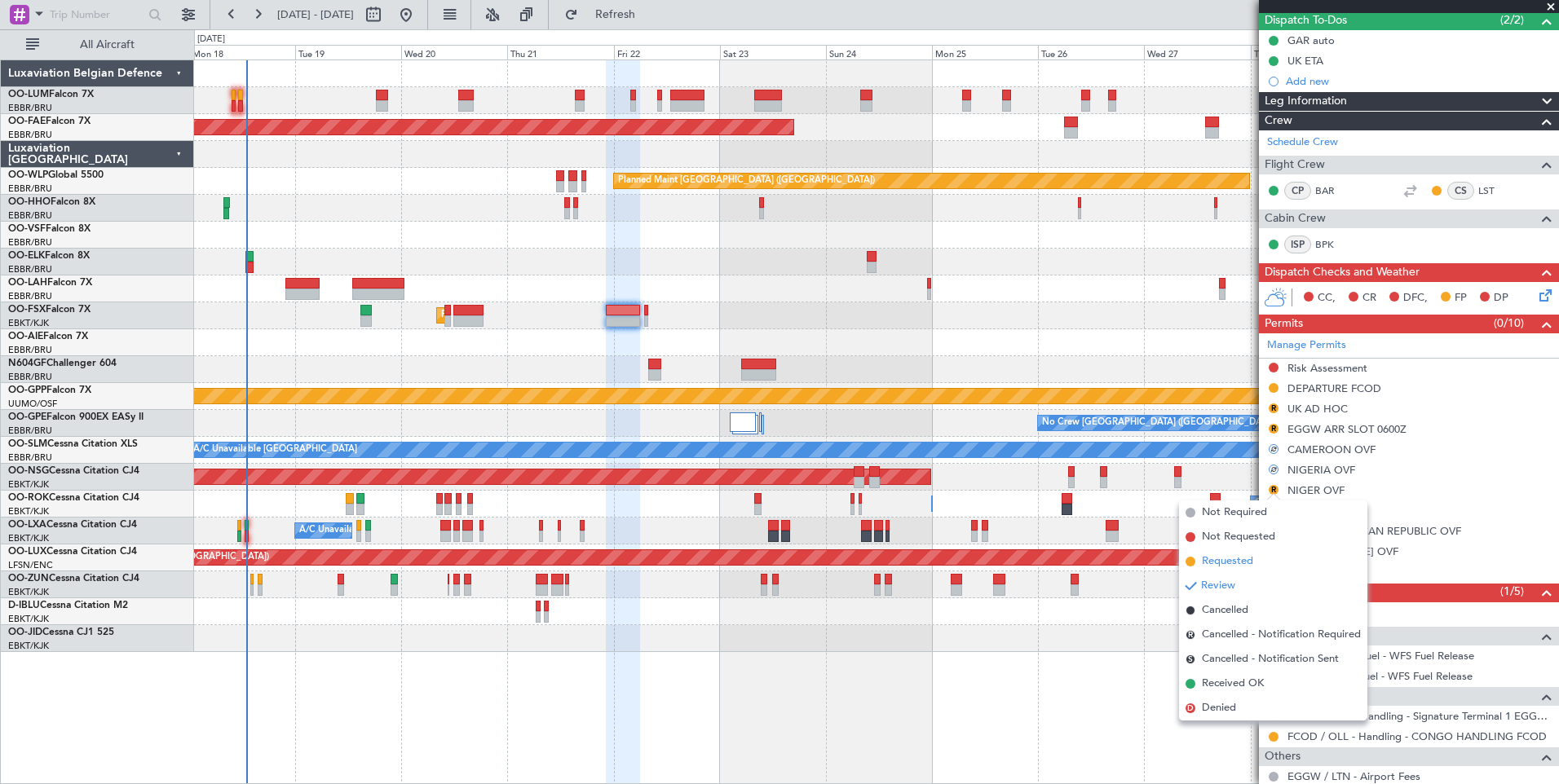
click at [1243, 568] on span "Requested" at bounding box center [1227, 562] width 51 height 17
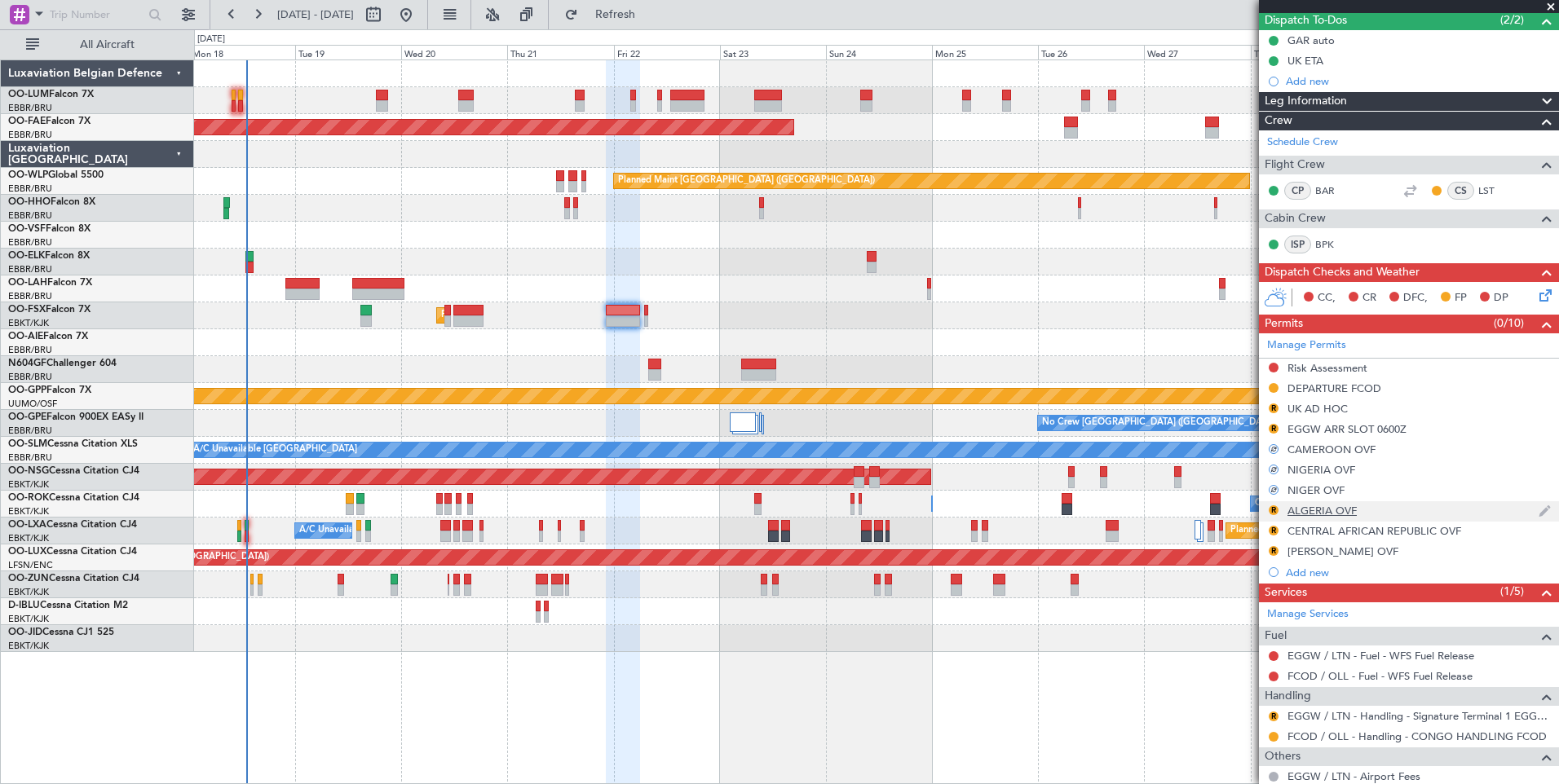
click at [1275, 515] on div "R" at bounding box center [1274, 511] width 13 height 13
click at [1277, 506] on div "R" at bounding box center [1274, 511] width 13 height 13
click at [1274, 511] on button "R" at bounding box center [1273, 511] width 10 height 10
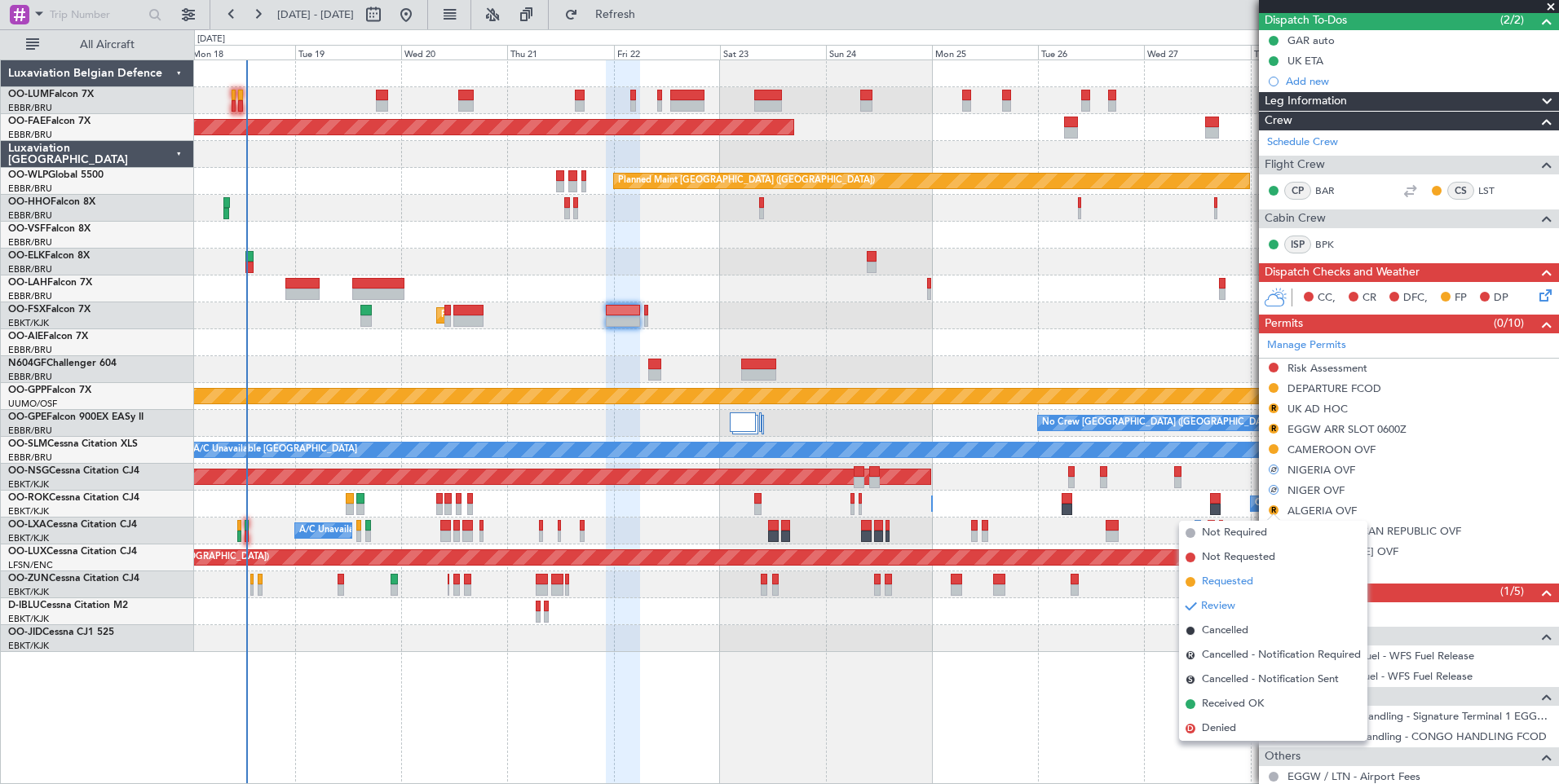
click at [1240, 577] on span "Requested" at bounding box center [1227, 583] width 51 height 17
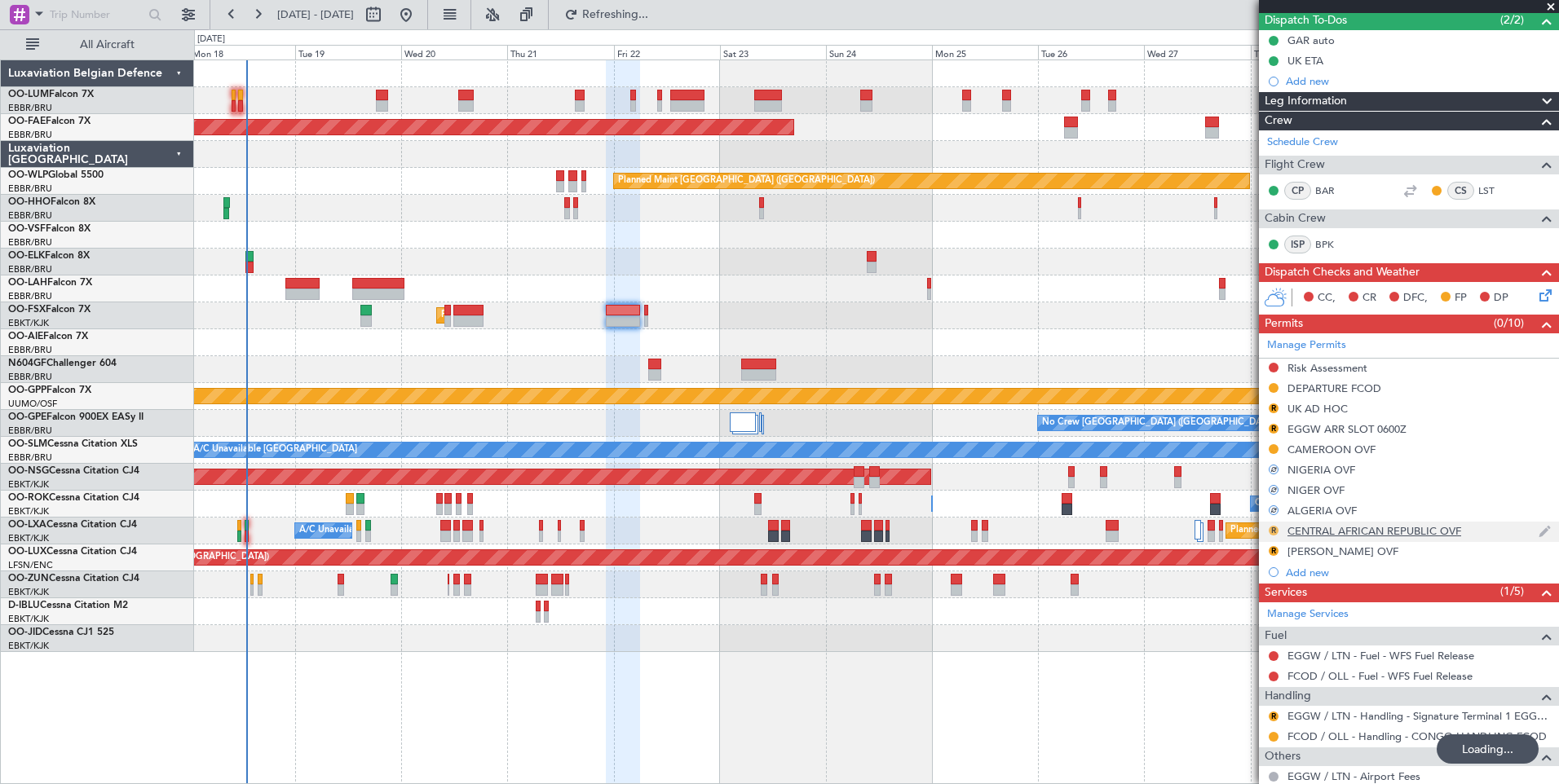
click at [1276, 527] on button "R" at bounding box center [1273, 531] width 10 height 10
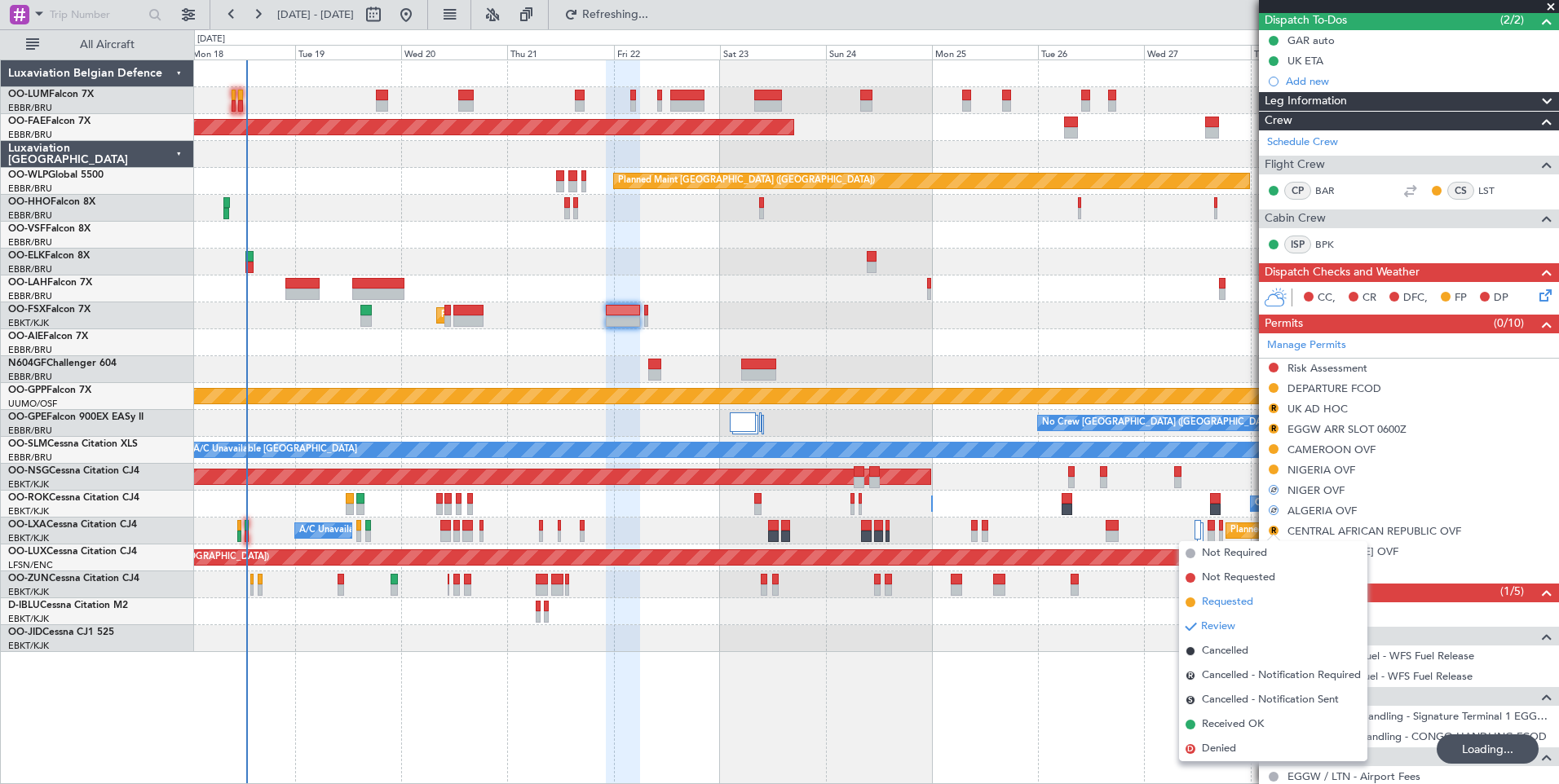
click at [1234, 601] on span "Requested" at bounding box center [1227, 603] width 51 height 17
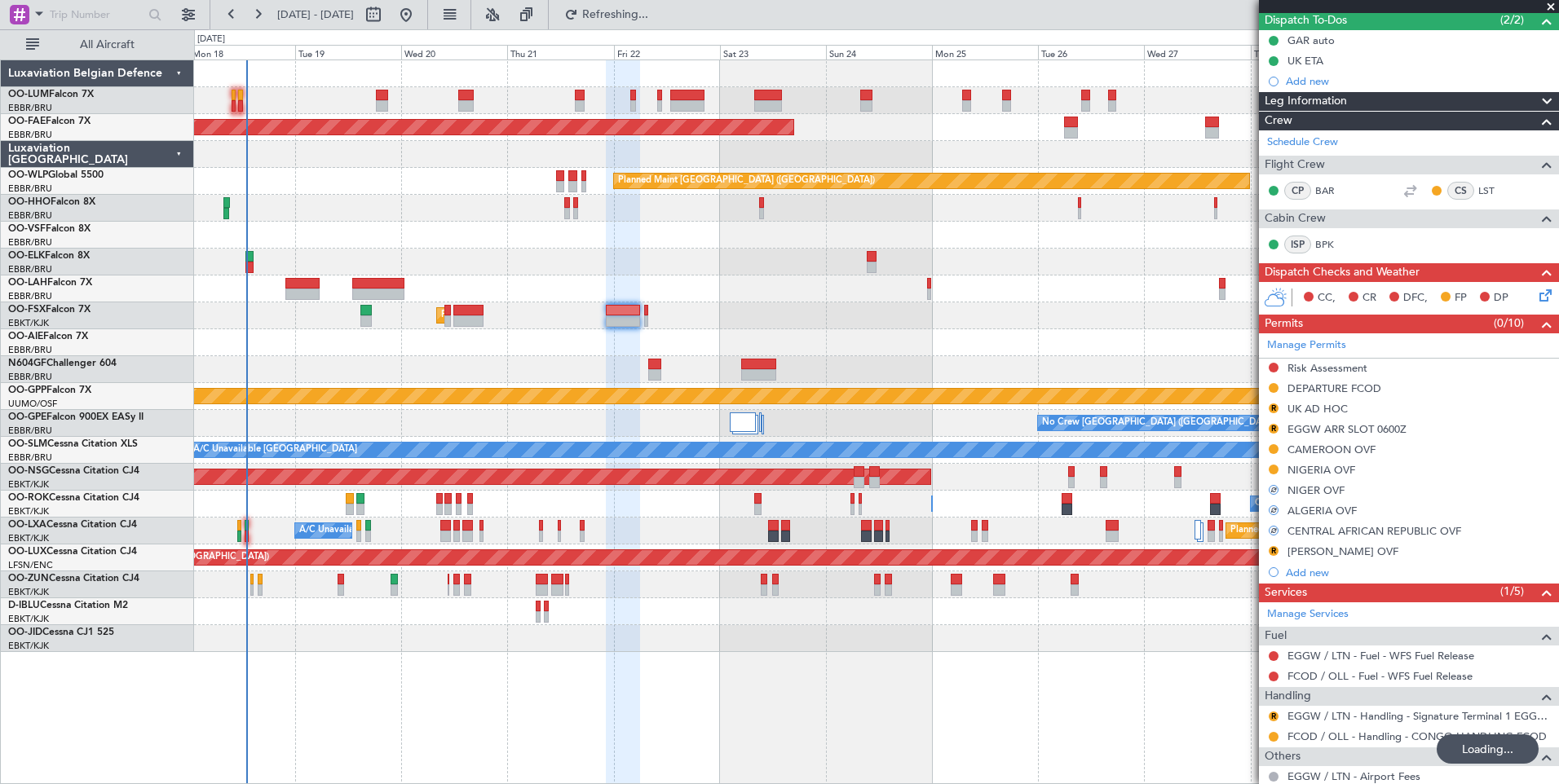
click at [1271, 550] on div "Manage Permits Risk Assessment DEPARTURE FCOD R UK AD HOC R EGGW ARR SLOT 0600Z…" at bounding box center [1409, 458] width 300 height 249
click at [1279, 547] on div "Manage Permits Risk Assessment DEPARTURE FCOD R UK AD HOC R EGGW ARR SLOT 0600Z…" at bounding box center [1409, 458] width 300 height 249
click at [1272, 547] on div "Manage Permits Risk Assessment DEPARTURE FCOD R UK AD HOC R EGGW ARR SLOT 0600Z…" at bounding box center [1409, 458] width 300 height 249
click at [1273, 491] on div "Manage Permits Risk Assessment DEPARTURE FCOD R UK AD HOC R EGGW ARR SLOT 0600Z…" at bounding box center [1409, 458] width 300 height 249
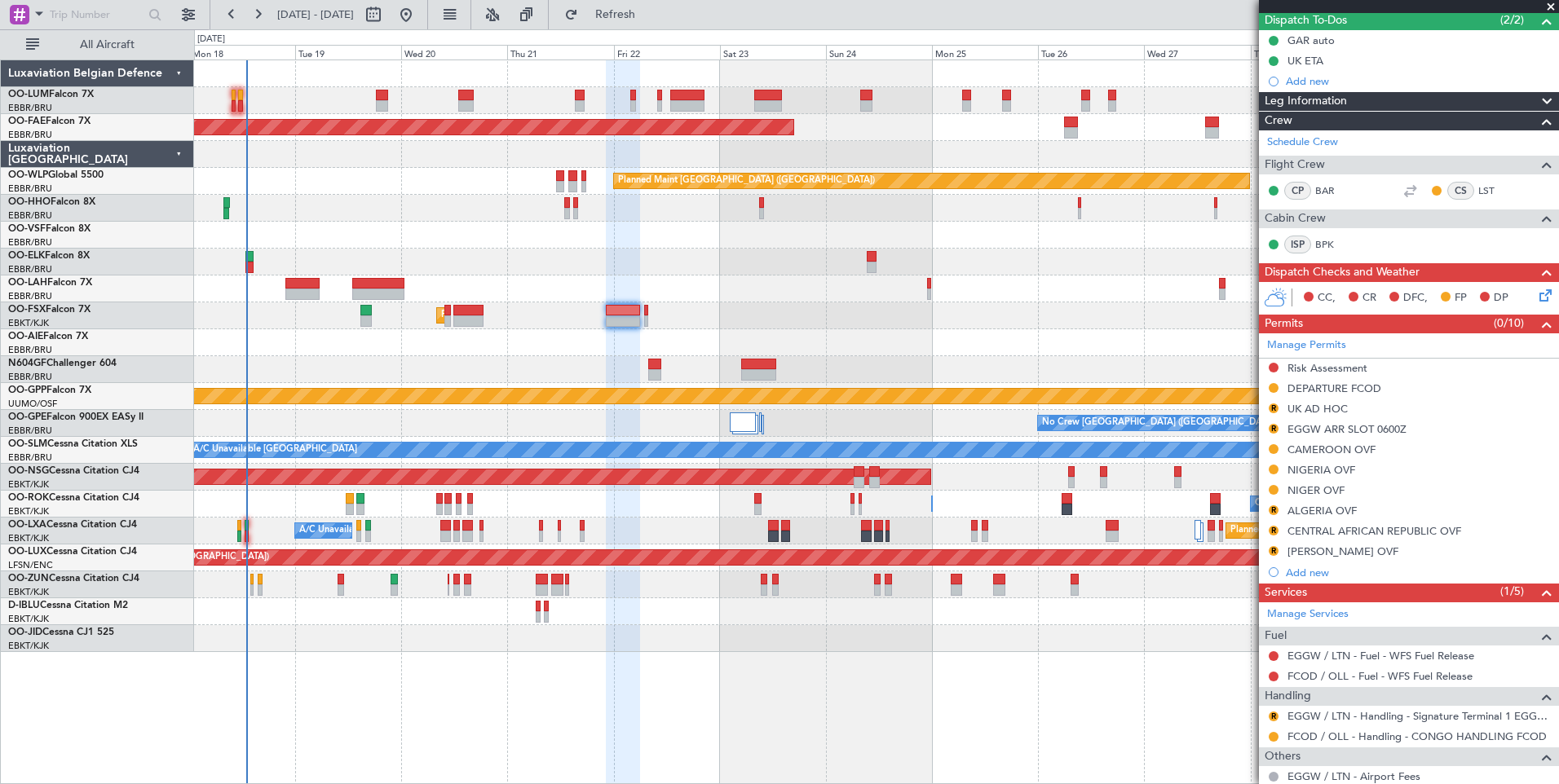
click at [1273, 491] on button at bounding box center [1273, 490] width 10 height 10
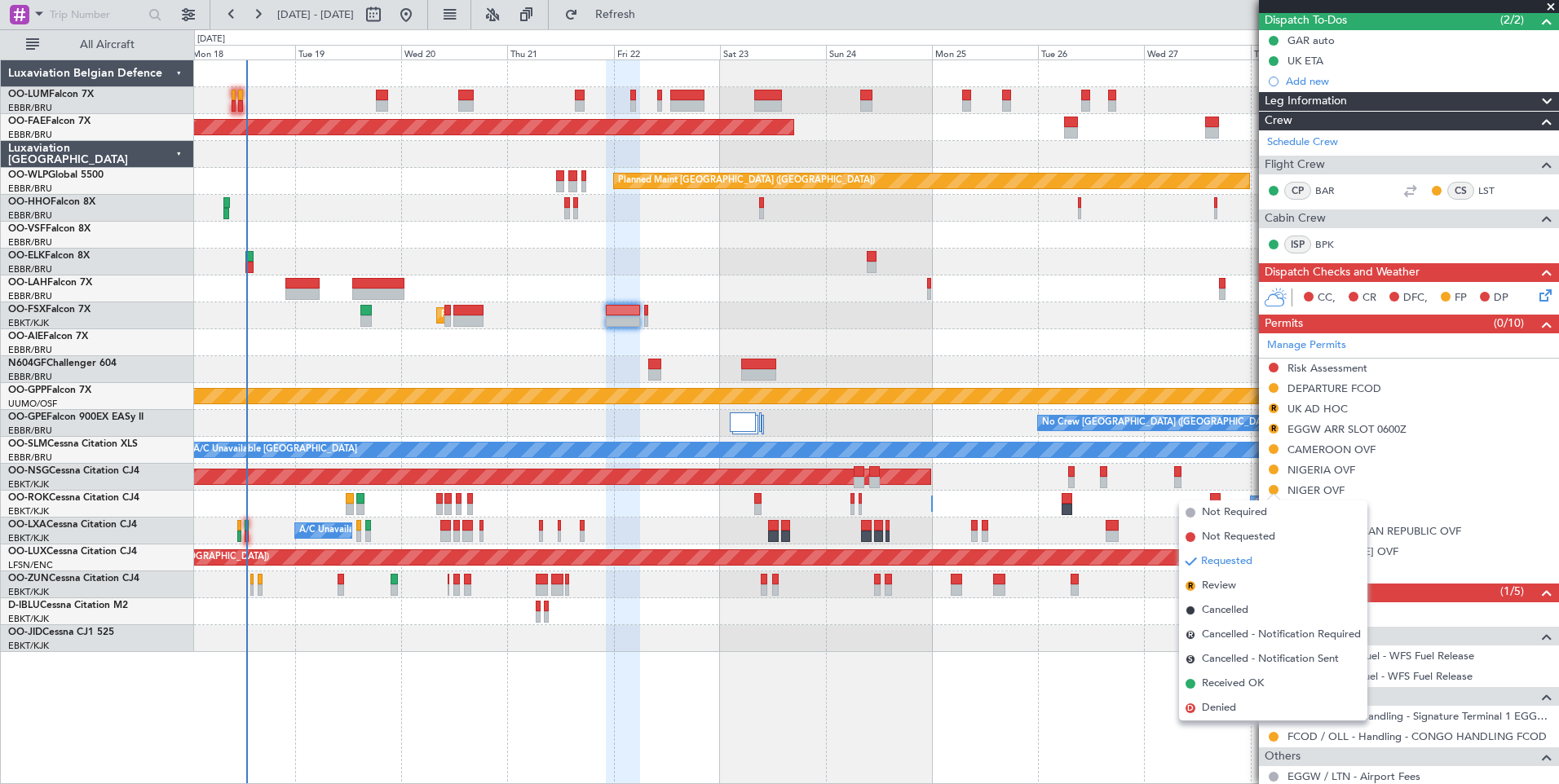
click at [1228, 494] on div "Owner Kortrijk-Wevelgem Owner Kortrijk-Wevelgem" at bounding box center [876, 504] width 1364 height 27
click at [1141, 464] on div "Planned Maint [GEOGRAPHIC_DATA] ([GEOGRAPHIC_DATA])" at bounding box center [876, 477] width 1364 height 27
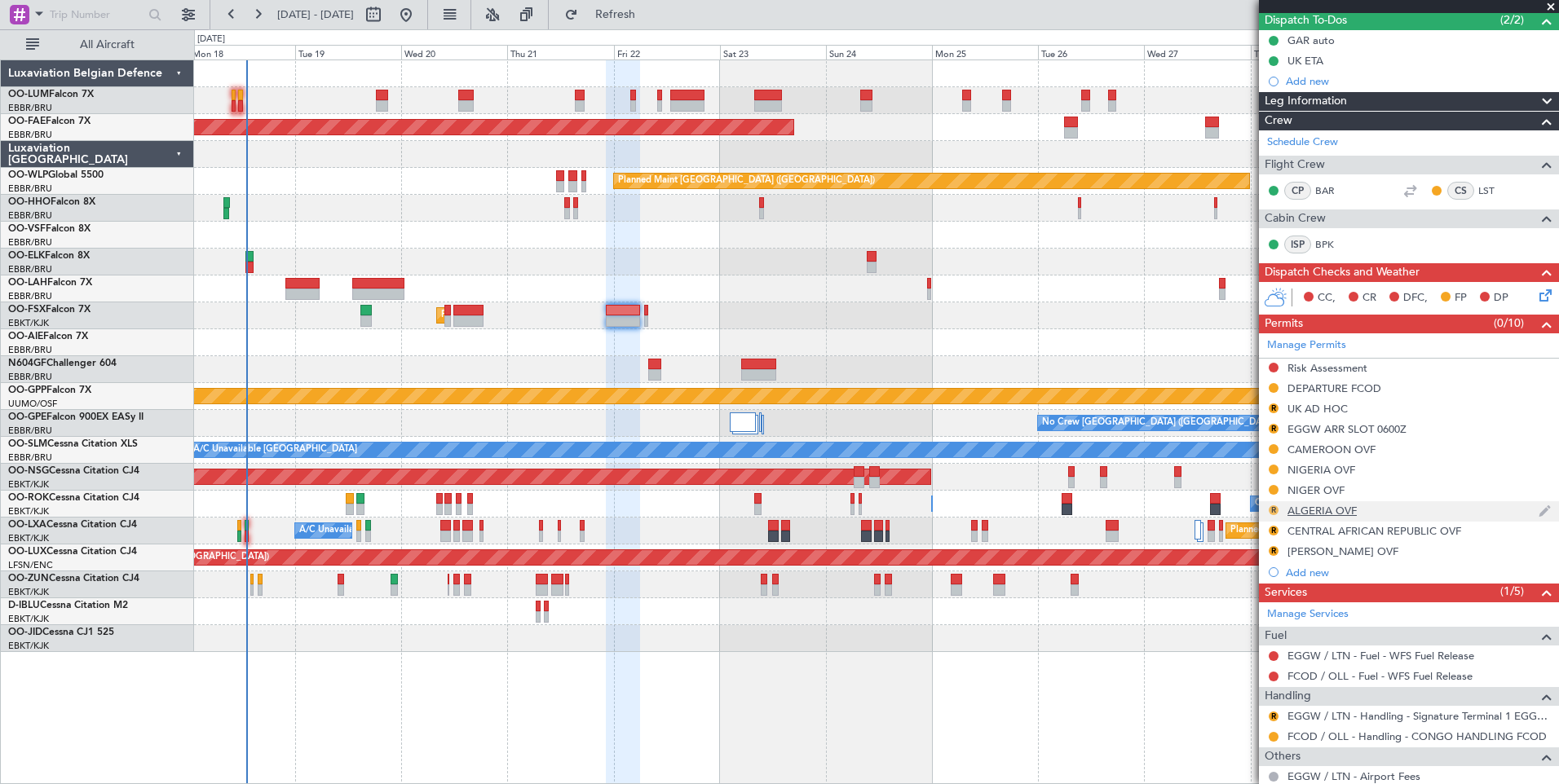
click at [1275, 506] on button "R" at bounding box center [1273, 511] width 10 height 10
click at [1235, 578] on div at bounding box center [876, 585] width 1364 height 27
click at [1268, 532] on div "R" at bounding box center [1274, 531] width 13 height 13
click at [1269, 537] on mat-tooltip-component "Review" at bounding box center [1273, 557] width 59 height 43
click at [1270, 535] on mat-tooltip-component "Review" at bounding box center [1273, 557] width 59 height 43
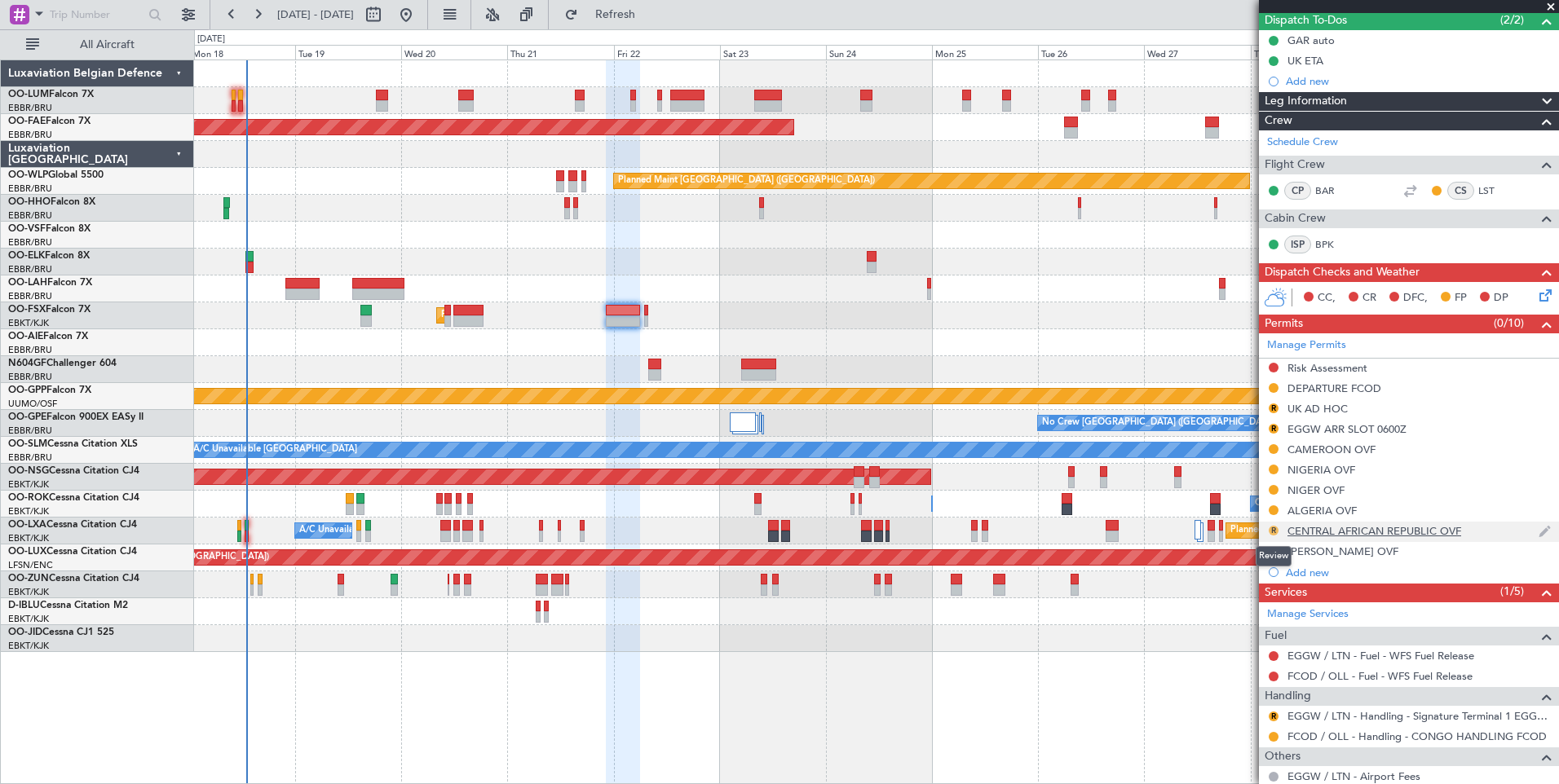
click at [1271, 532] on button "R" at bounding box center [1273, 531] width 10 height 10
click at [1272, 551] on button "R" at bounding box center [1273, 551] width 10 height 10
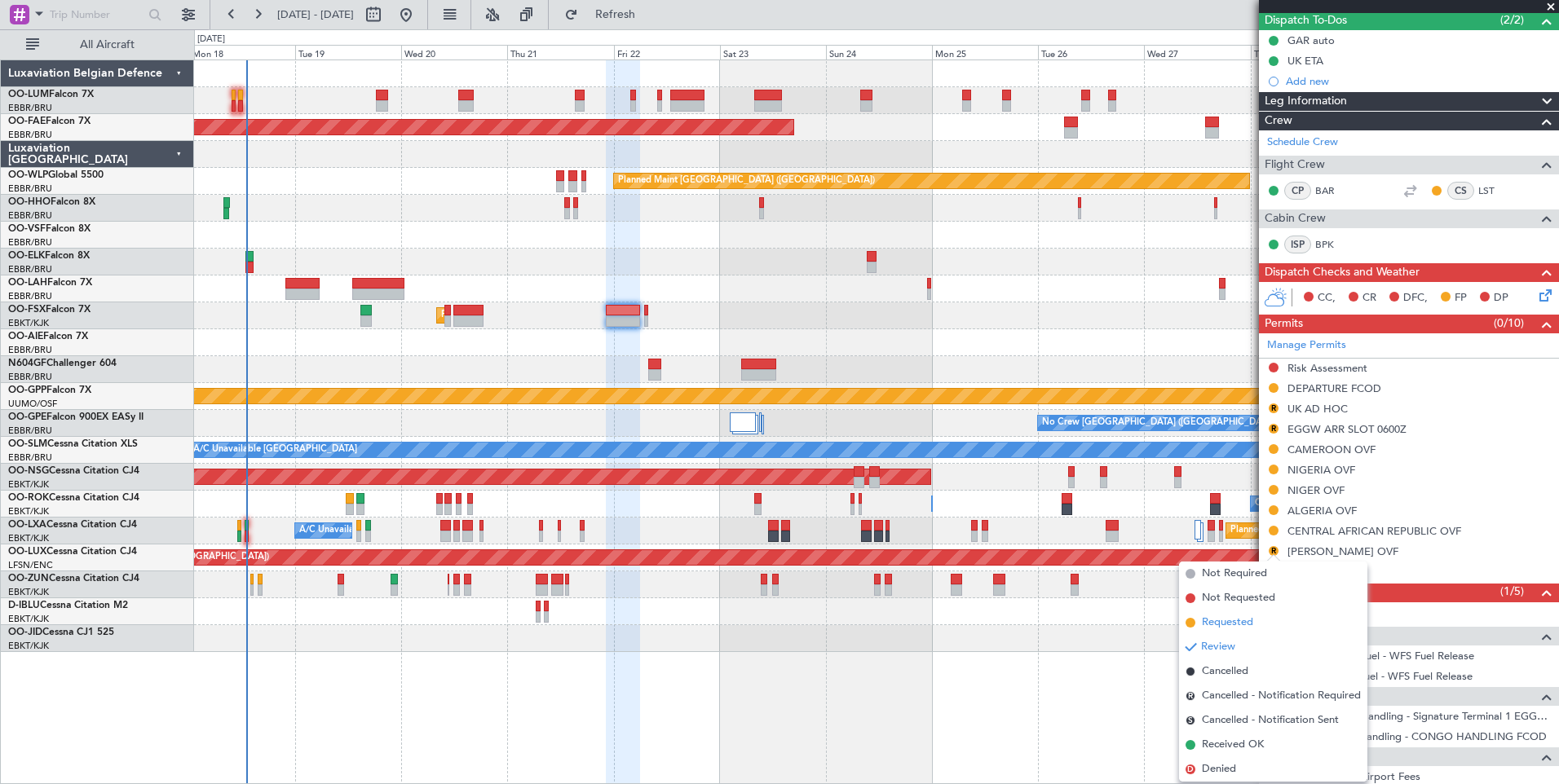
click at [1235, 622] on span "Requested" at bounding box center [1227, 623] width 51 height 17
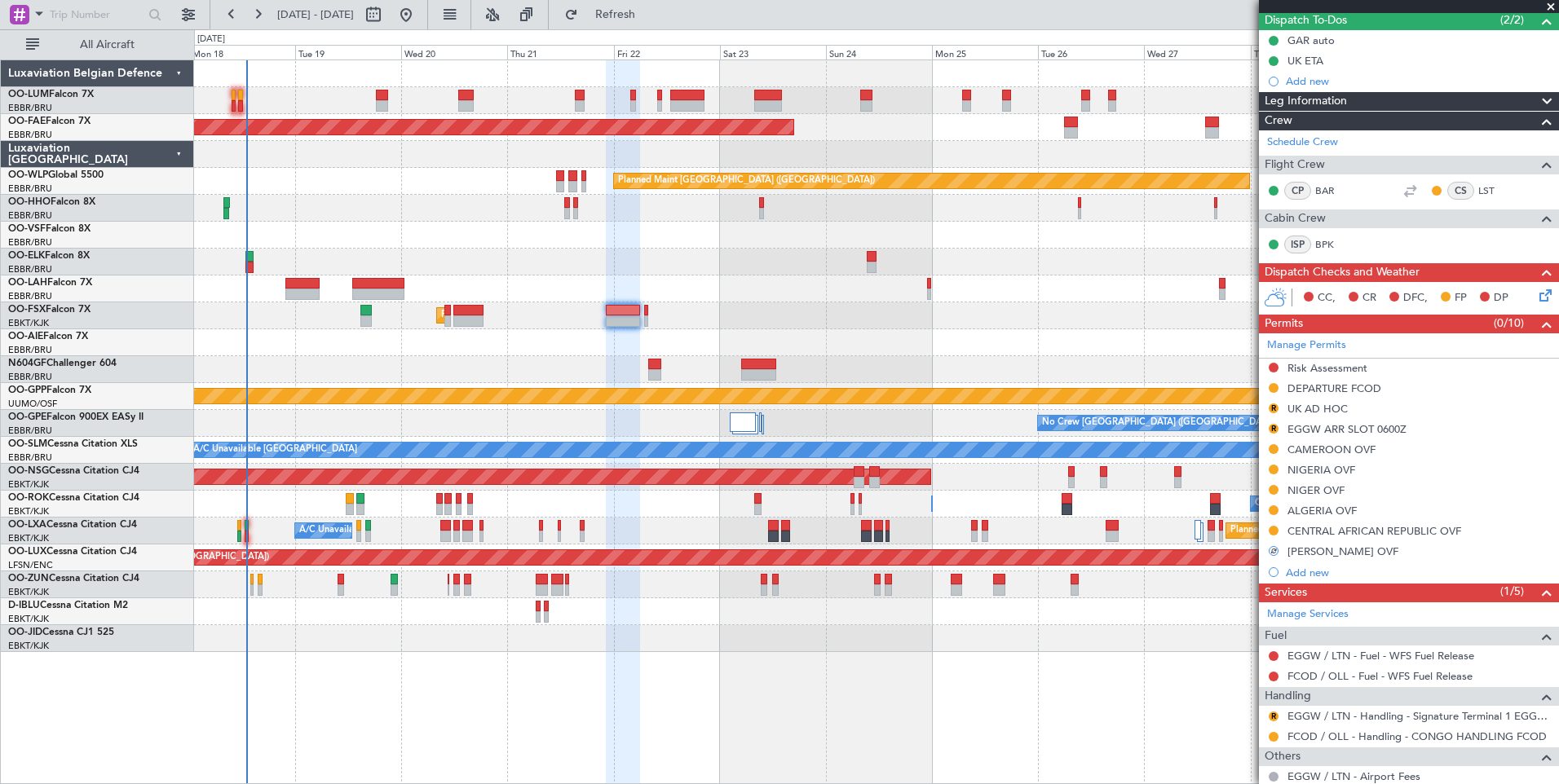
click at [1057, 588] on div at bounding box center [876, 585] width 1364 height 27
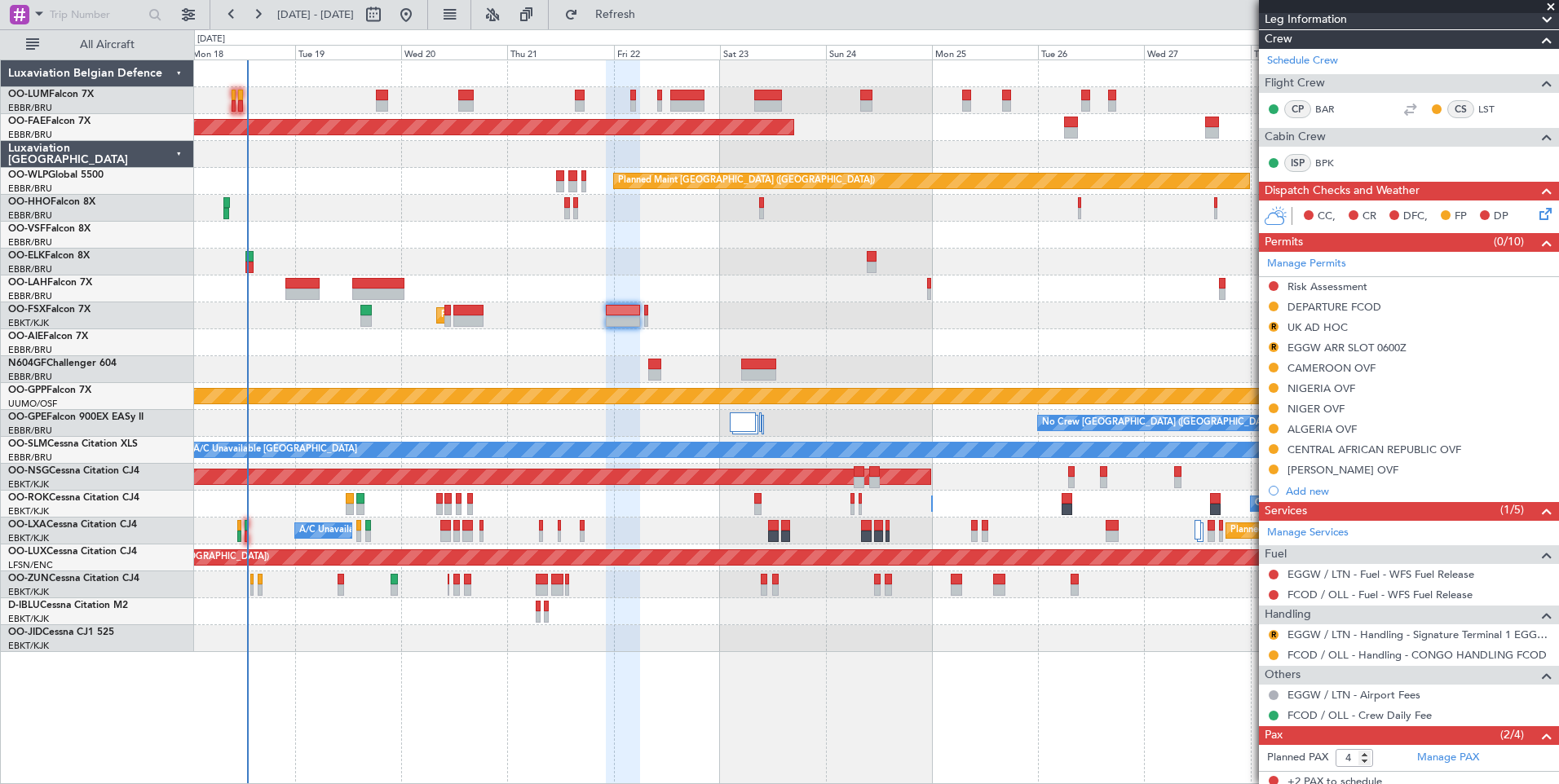
click at [500, 648] on div "Planned Maint Brussels (Brussels National) Planned Maint Brussels (Brussels Nat…" at bounding box center [876, 421] width 1365 height 725
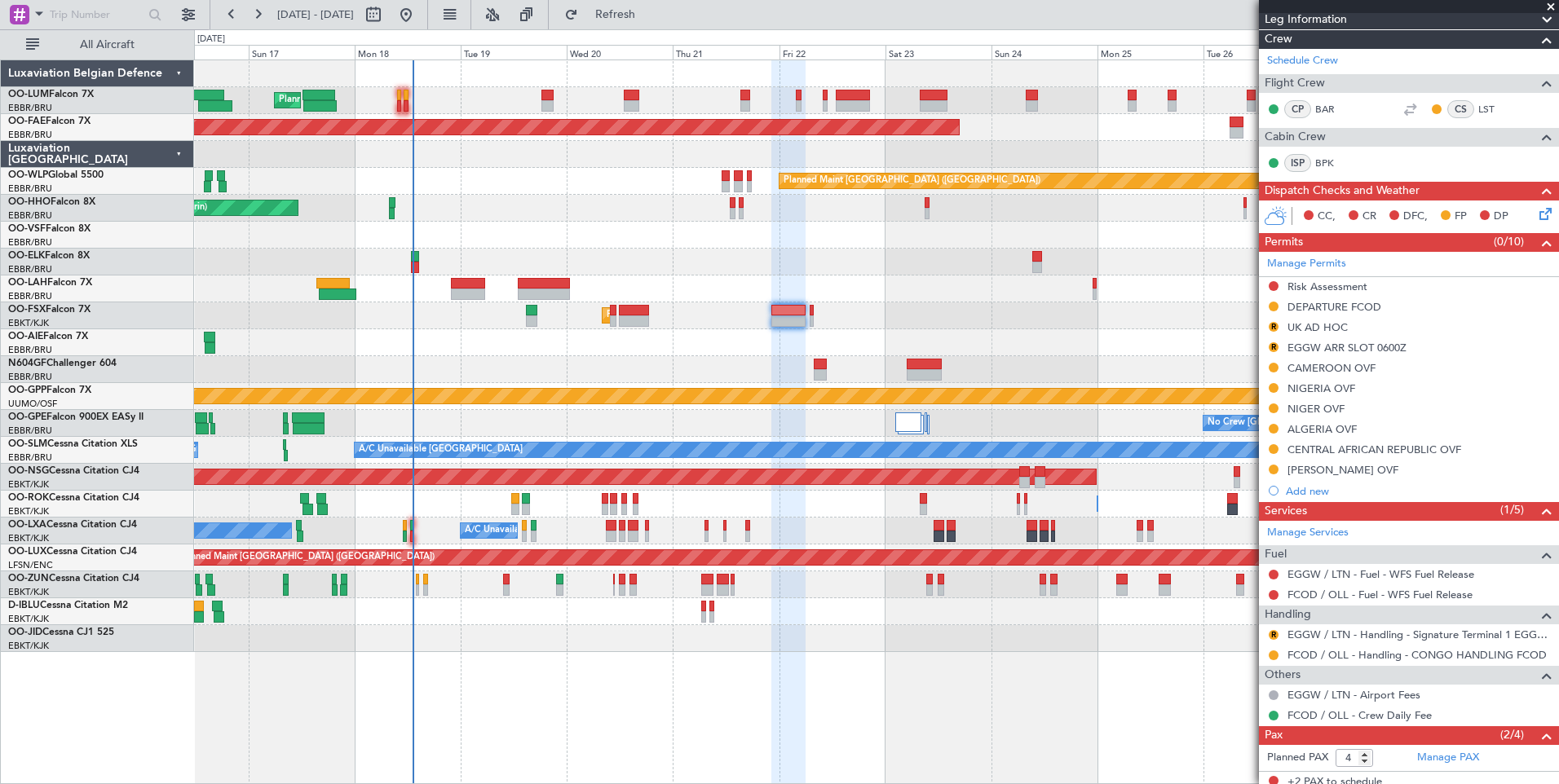
click at [888, 571] on div "Planned Maint Paris (Le Bourget) No Crew Paris (Le Bourget)" at bounding box center [876, 557] width 1364 height 27
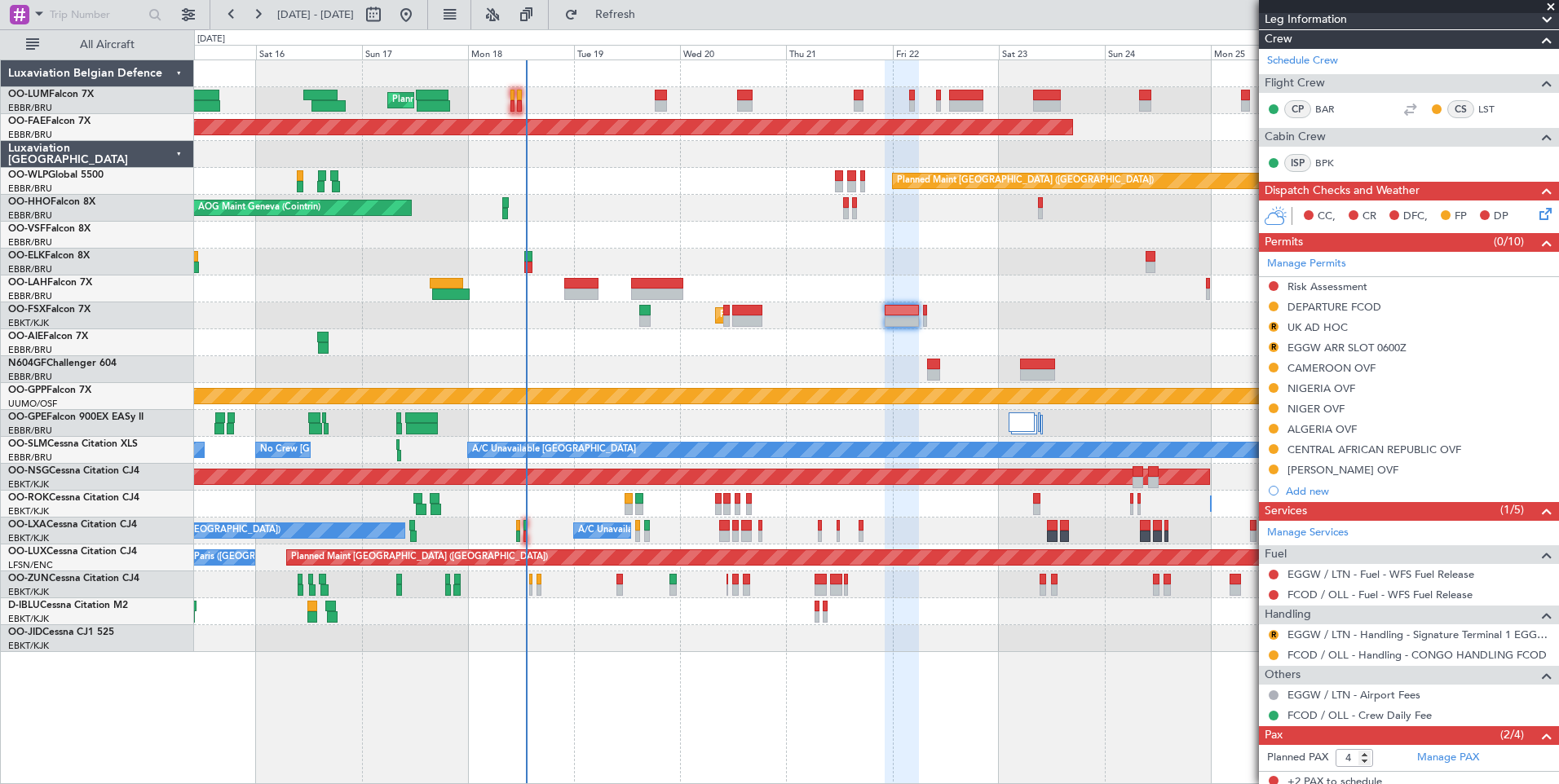
click at [993, 571] on div "Planned Maint Paris (Le Bourget) No Crew Paris (Le Bourget)" at bounding box center [876, 557] width 1364 height 27
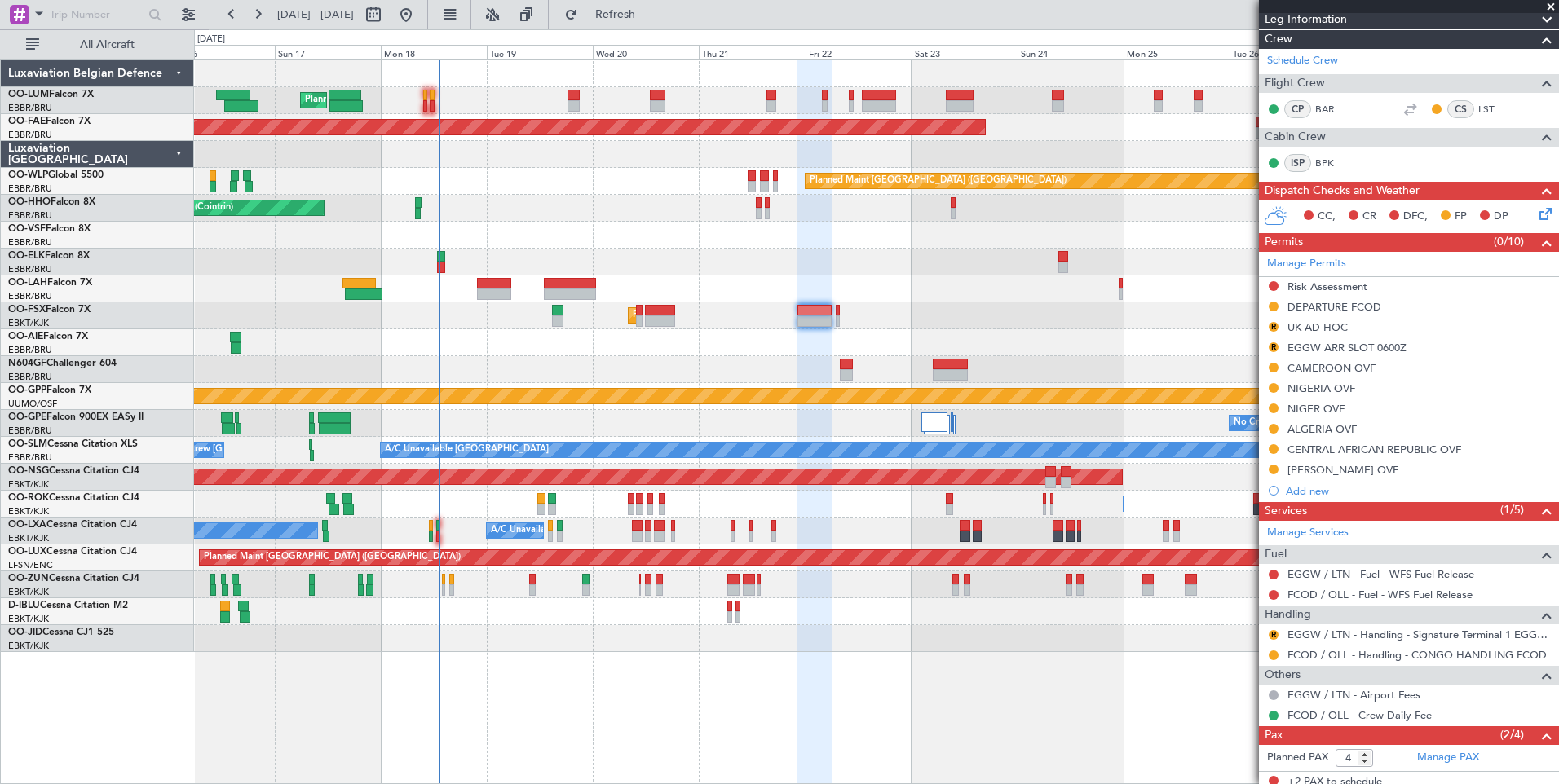
click at [741, 441] on div "Planned Maint Brussels (Brussels National) Planned Maint Brussels (Brussels Nat…" at bounding box center [876, 356] width 1364 height 592
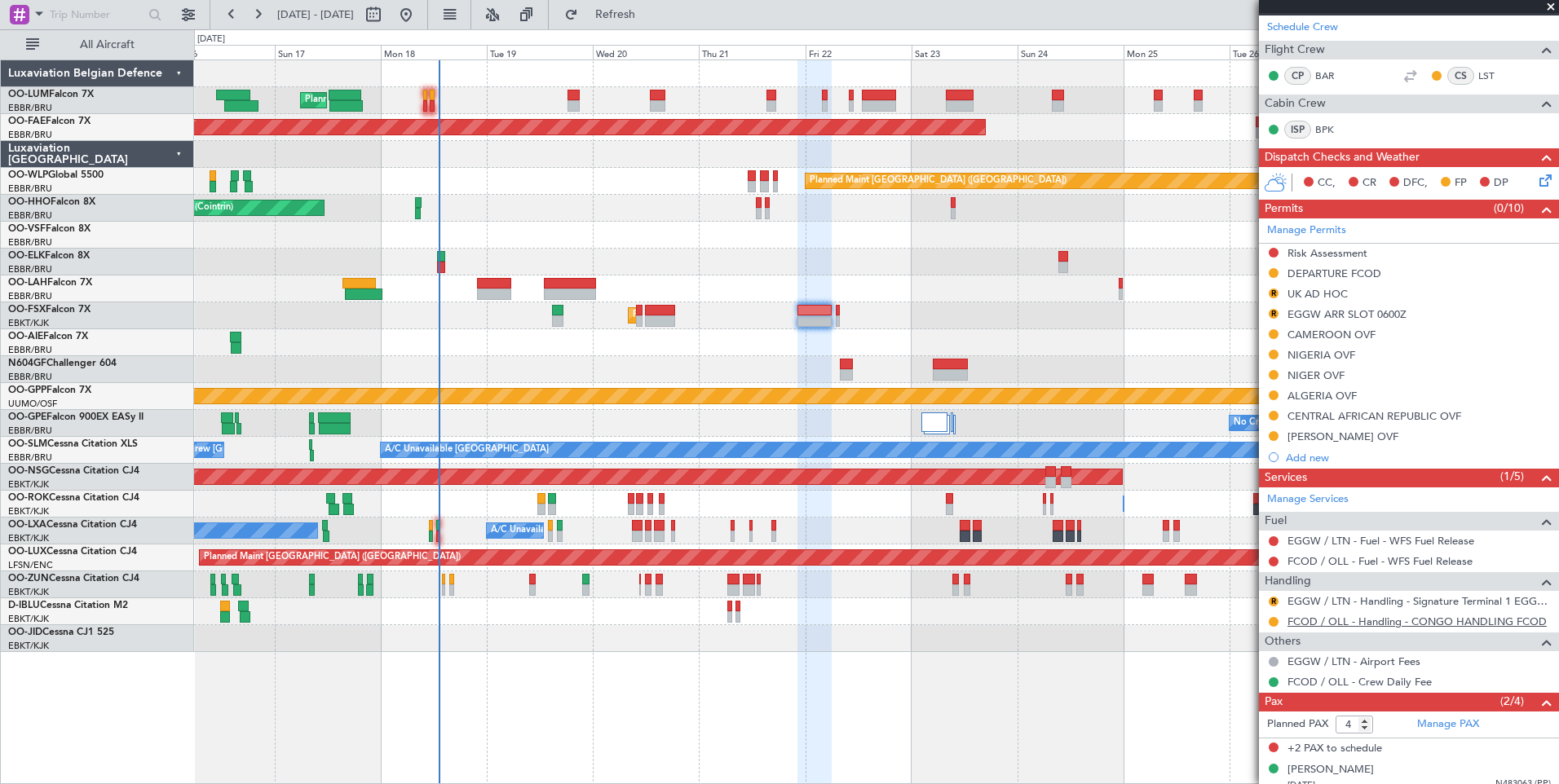
scroll to position [312, 0]
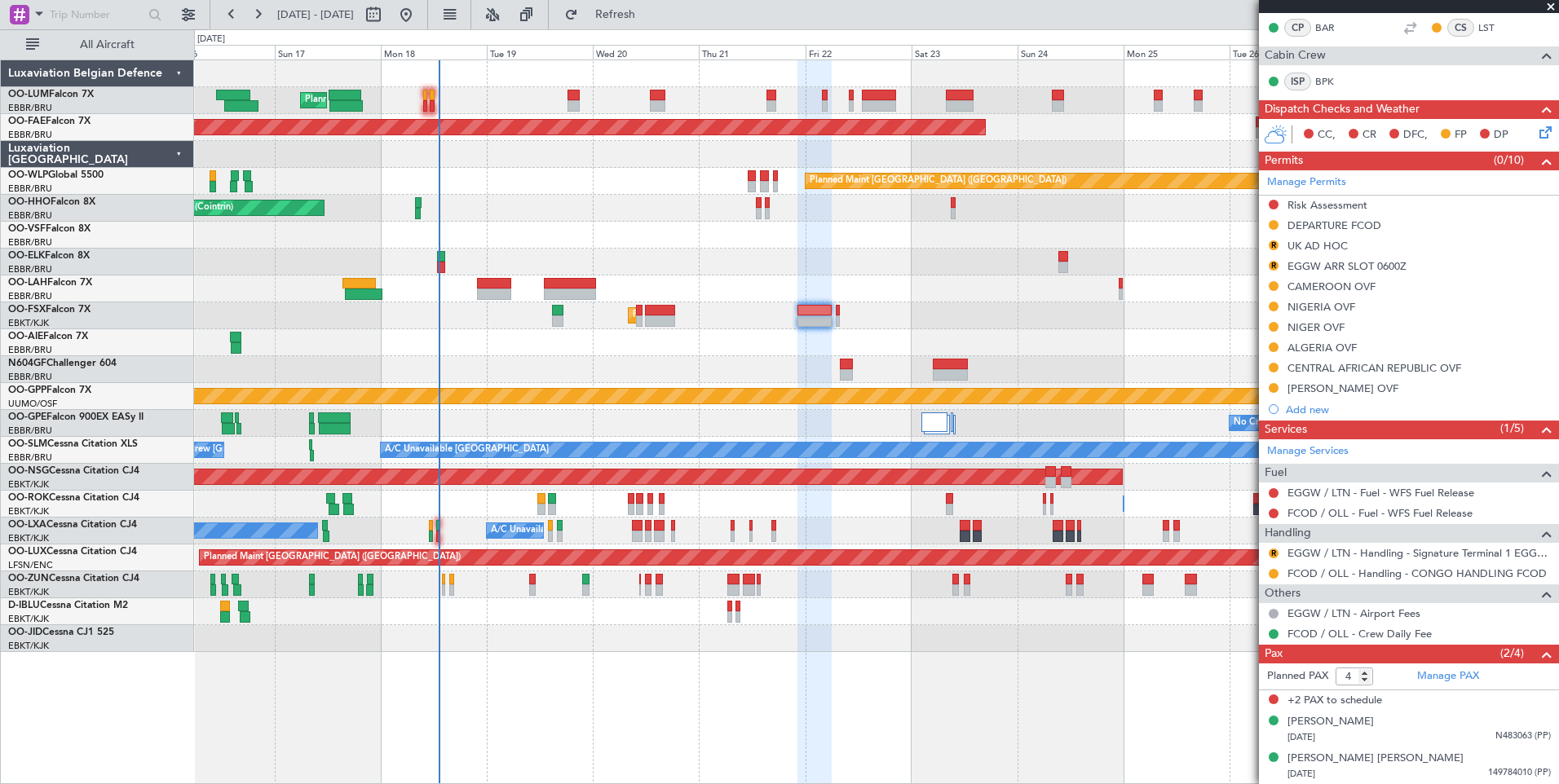
click at [1317, 560] on div "R EGGW / LTN - Handling - Signature Terminal 1 EGGW / LTN" at bounding box center [1409, 553] width 300 height 20
click at [1329, 553] on link "EGGW / LTN - Handling - Signature Terminal 1 EGGW / LTN" at bounding box center [1419, 552] width 263 height 14
click at [722, 568] on div "Planned Maint Paris (Le Bourget) No Crew Paris (Le Bourget)" at bounding box center [876, 557] width 1364 height 27
click at [1274, 557] on mat-tooltip-component "Review" at bounding box center [1273, 579] width 59 height 43
click at [1270, 547] on div "R" at bounding box center [1274, 553] width 13 height 13
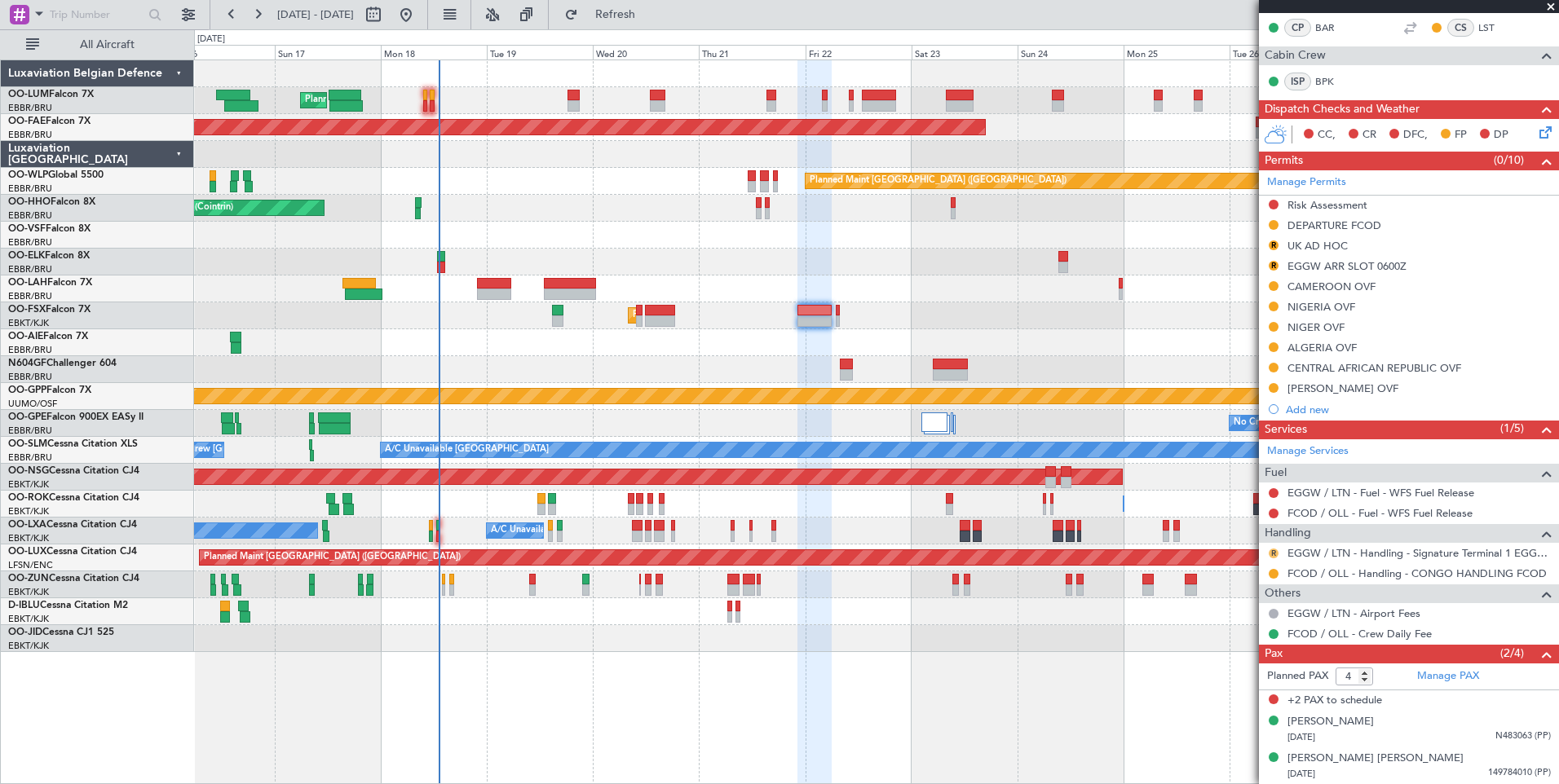
click at [1273, 552] on button "R" at bounding box center [1273, 553] width 10 height 10
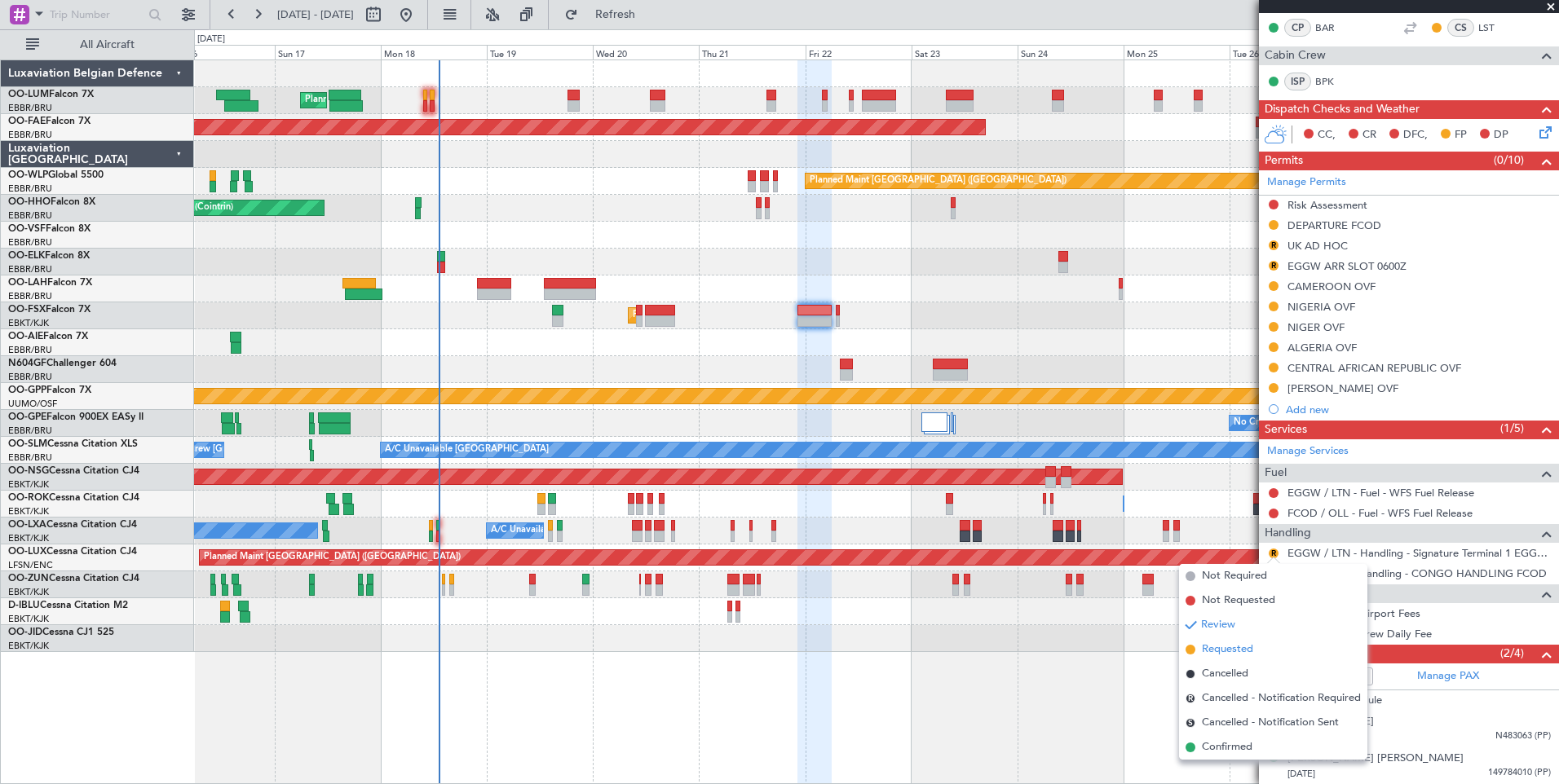
click at [1227, 654] on span "Requested" at bounding box center [1227, 650] width 51 height 17
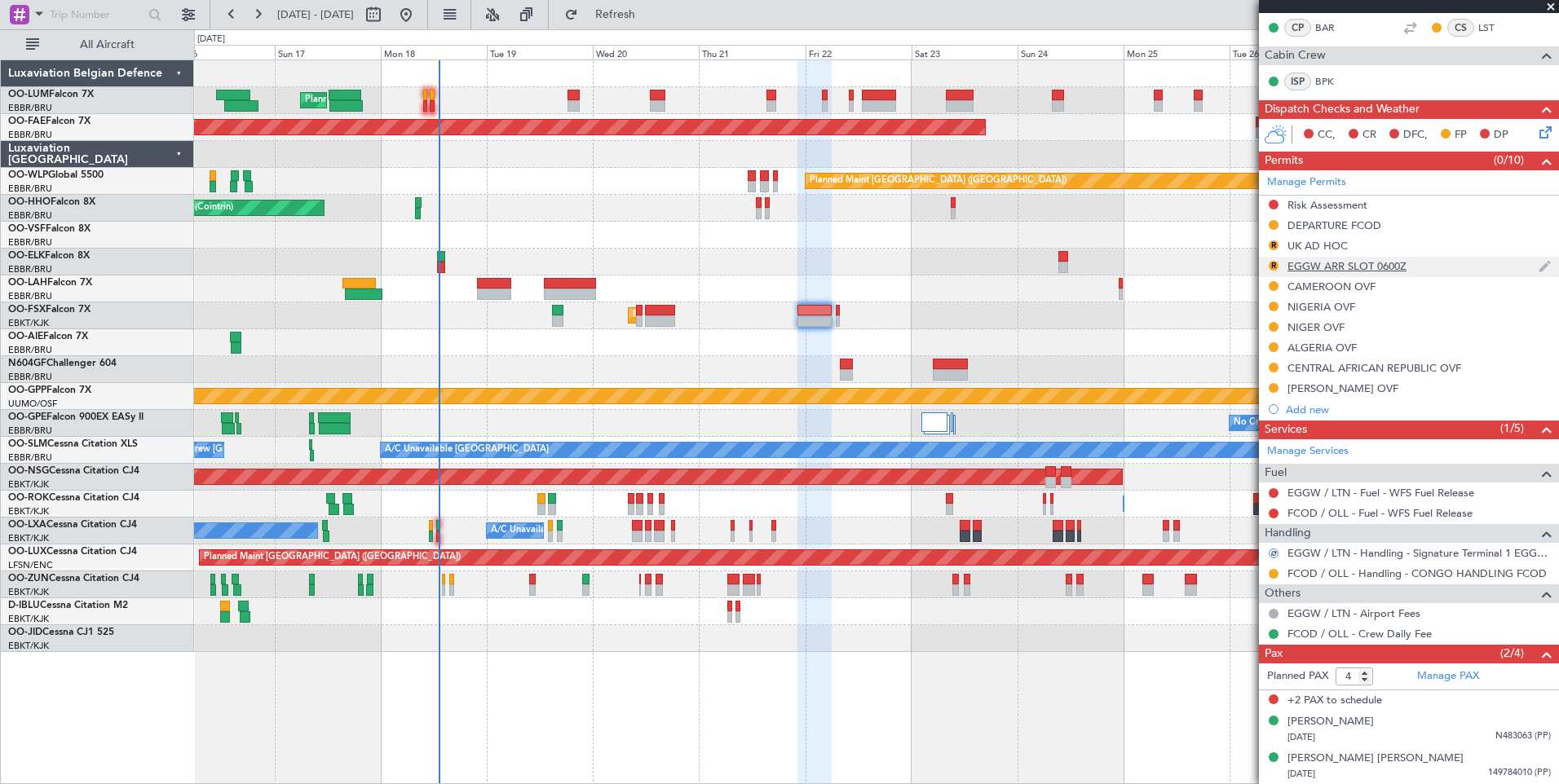
click at [1344, 265] on div "EGGW ARR SLOT 0600Z" at bounding box center [1347, 266] width 119 height 14
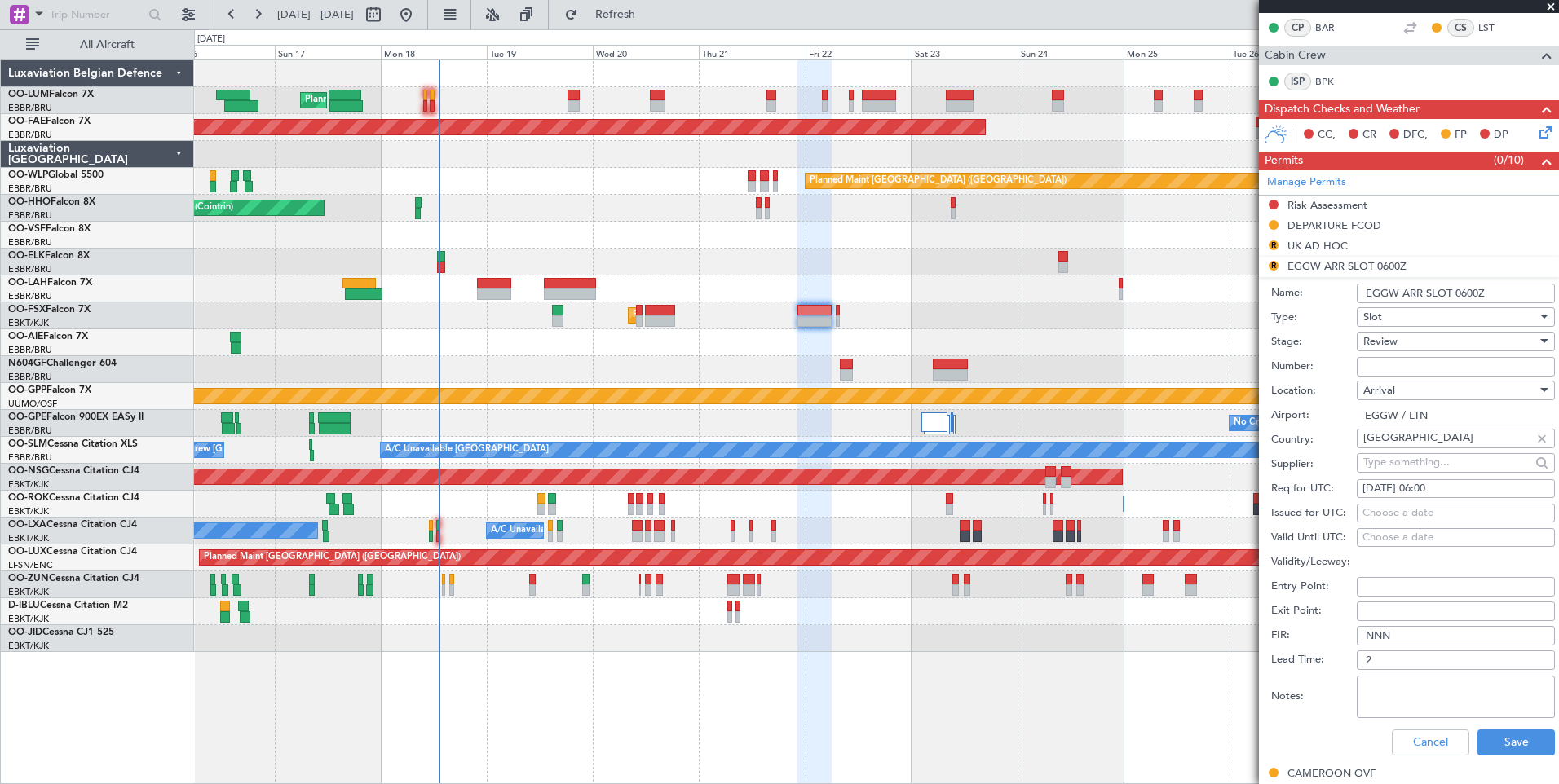
click at [1404, 492] on div "23/08/2025 06:00" at bounding box center [1455, 489] width 186 height 17
select select "8"
select select "2025"
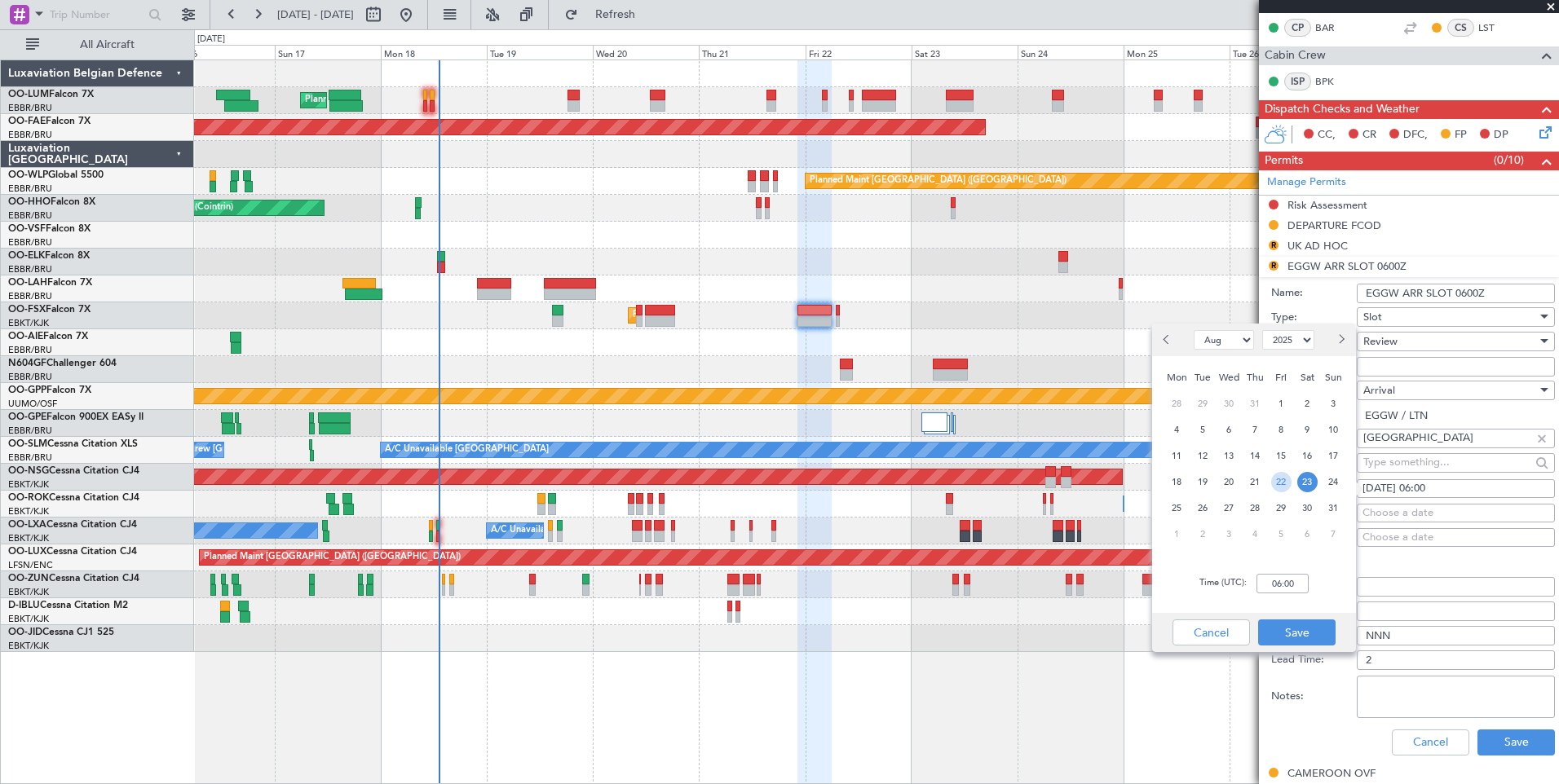
click at [1271, 482] on span "22" at bounding box center [1281, 482] width 20 height 20
click at [1287, 595] on div "Time (UTC): 00:00" at bounding box center [1254, 583] width 204 height 59
click at [1286, 587] on input "00:00" at bounding box center [1282, 583] width 52 height 19
type input "06:10"
click at [1309, 638] on button "Save" at bounding box center [1297, 632] width 78 height 26
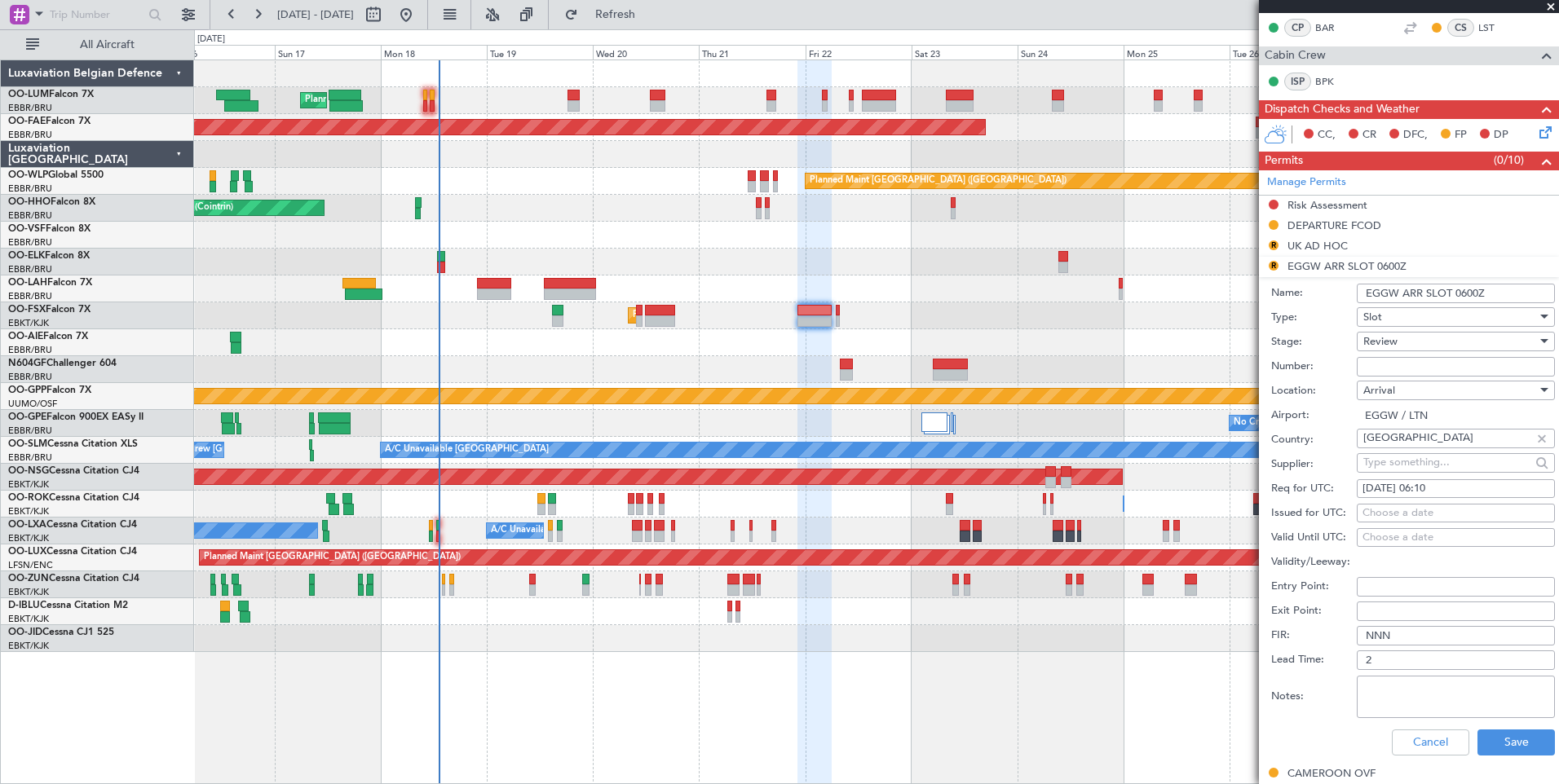
click at [1404, 517] on div "Choose a date" at bounding box center [1455, 514] width 186 height 17
select select "8"
select select "2025"
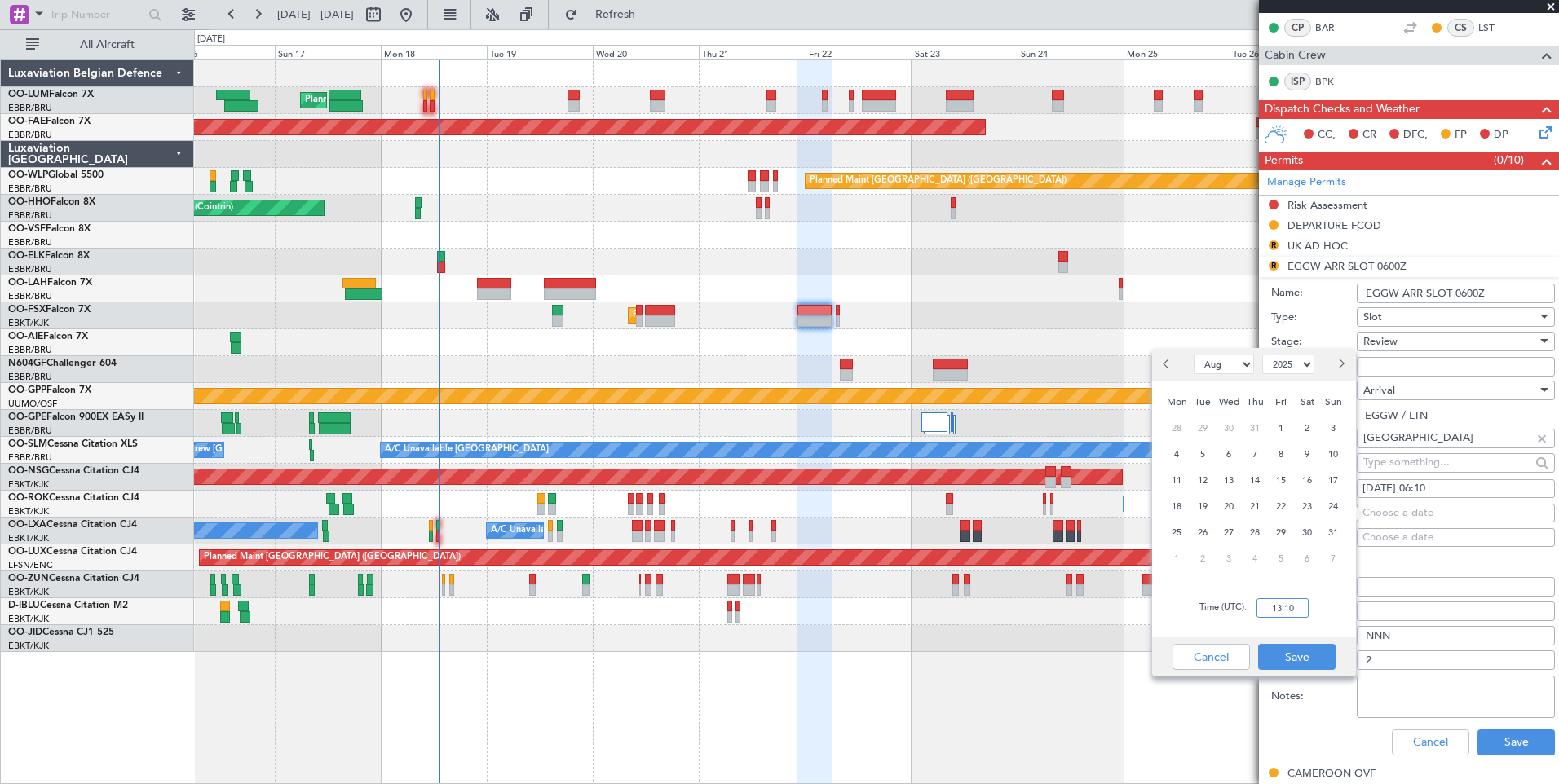
click at [1292, 609] on input "13:10" at bounding box center [1282, 608] width 52 height 19
click at [1286, 504] on span "22" at bounding box center [1281, 507] width 20 height 20
click at [1279, 606] on input "00:00" at bounding box center [1282, 608] width 52 height 19
type input "06:10"
click at [1288, 665] on button "Save" at bounding box center [1297, 656] width 78 height 26
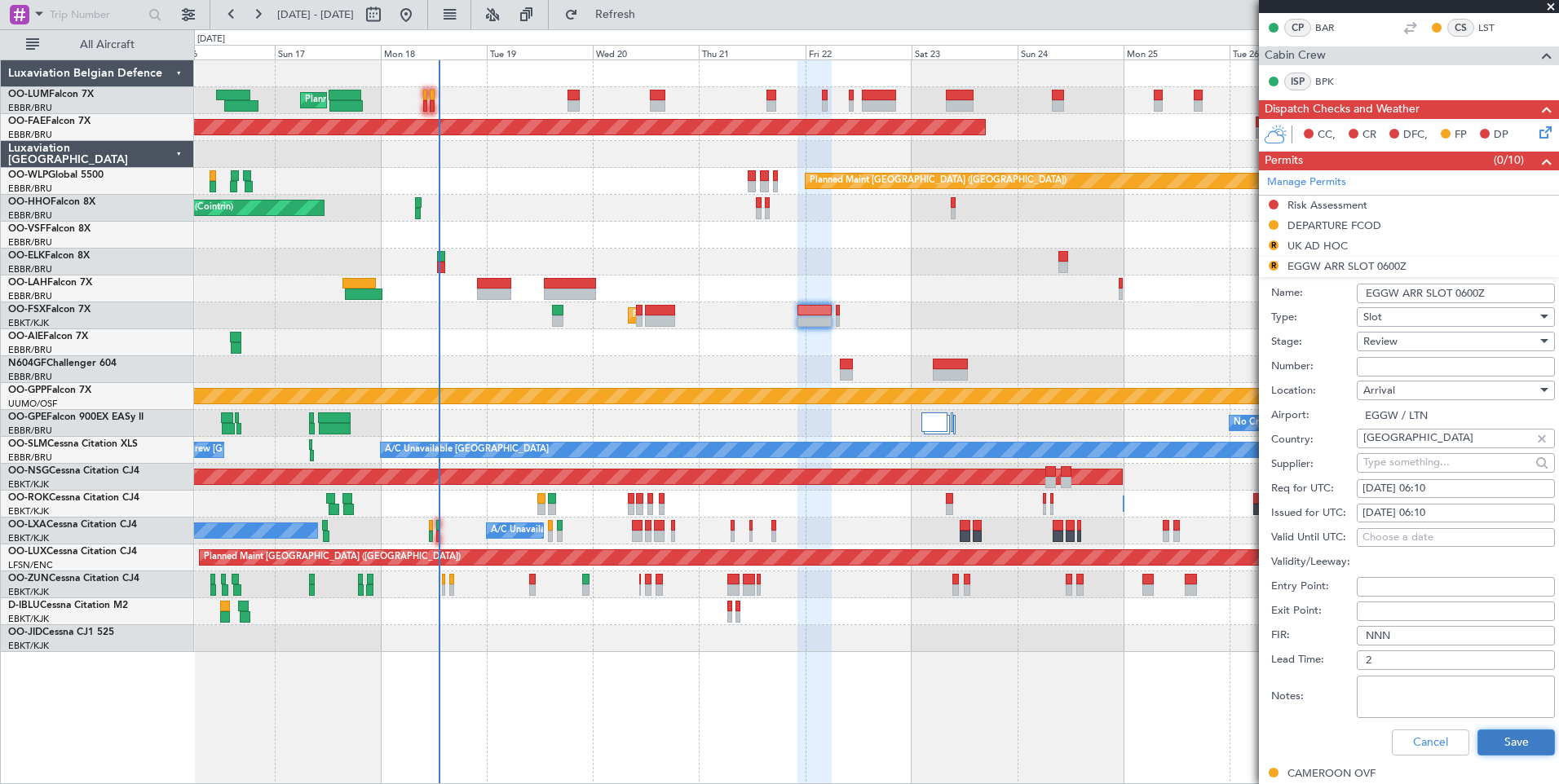
click at [1504, 751] on button "Save" at bounding box center [1516, 742] width 78 height 26
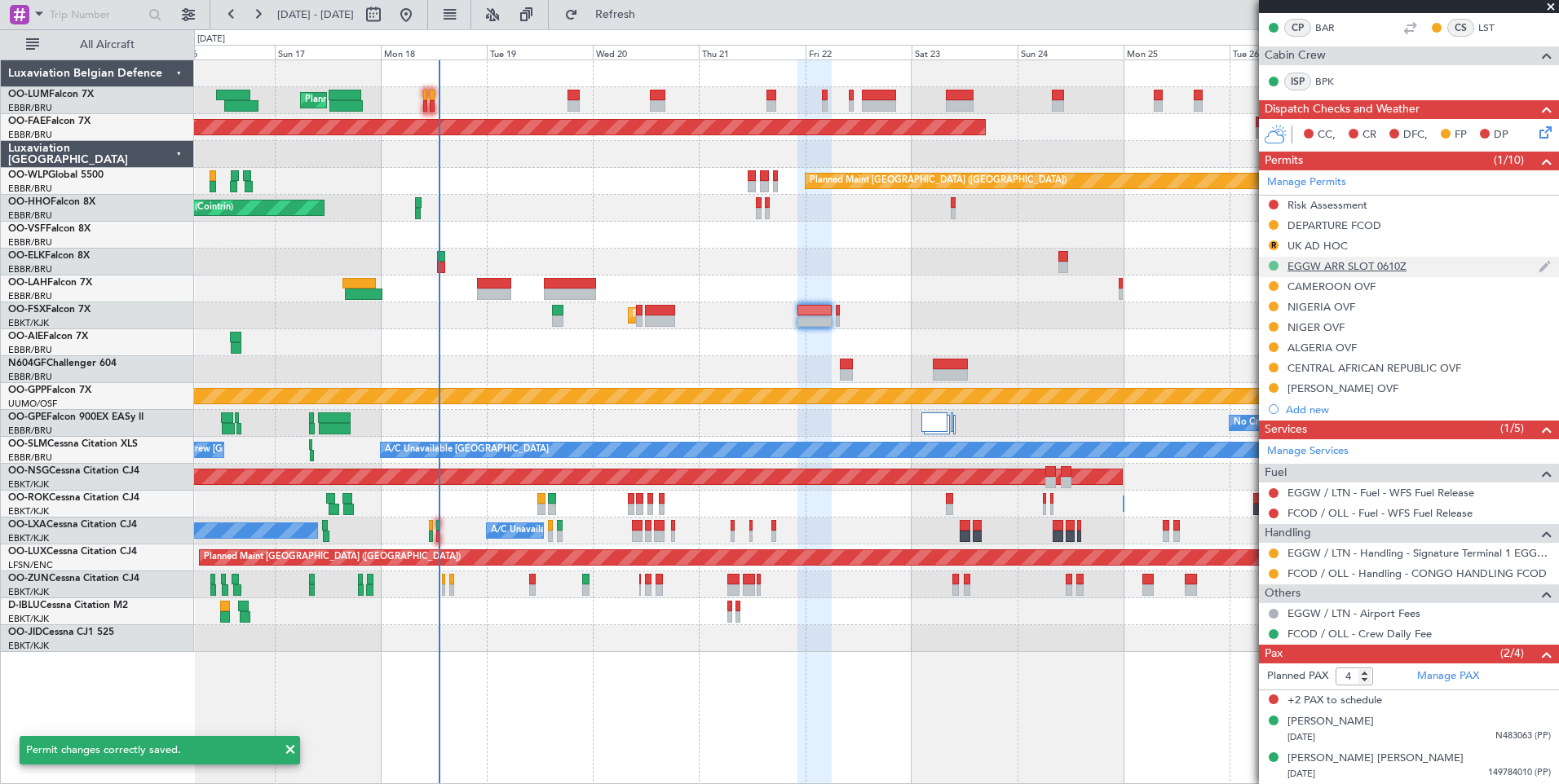
click at [1276, 268] on button at bounding box center [1273, 266] width 10 height 10
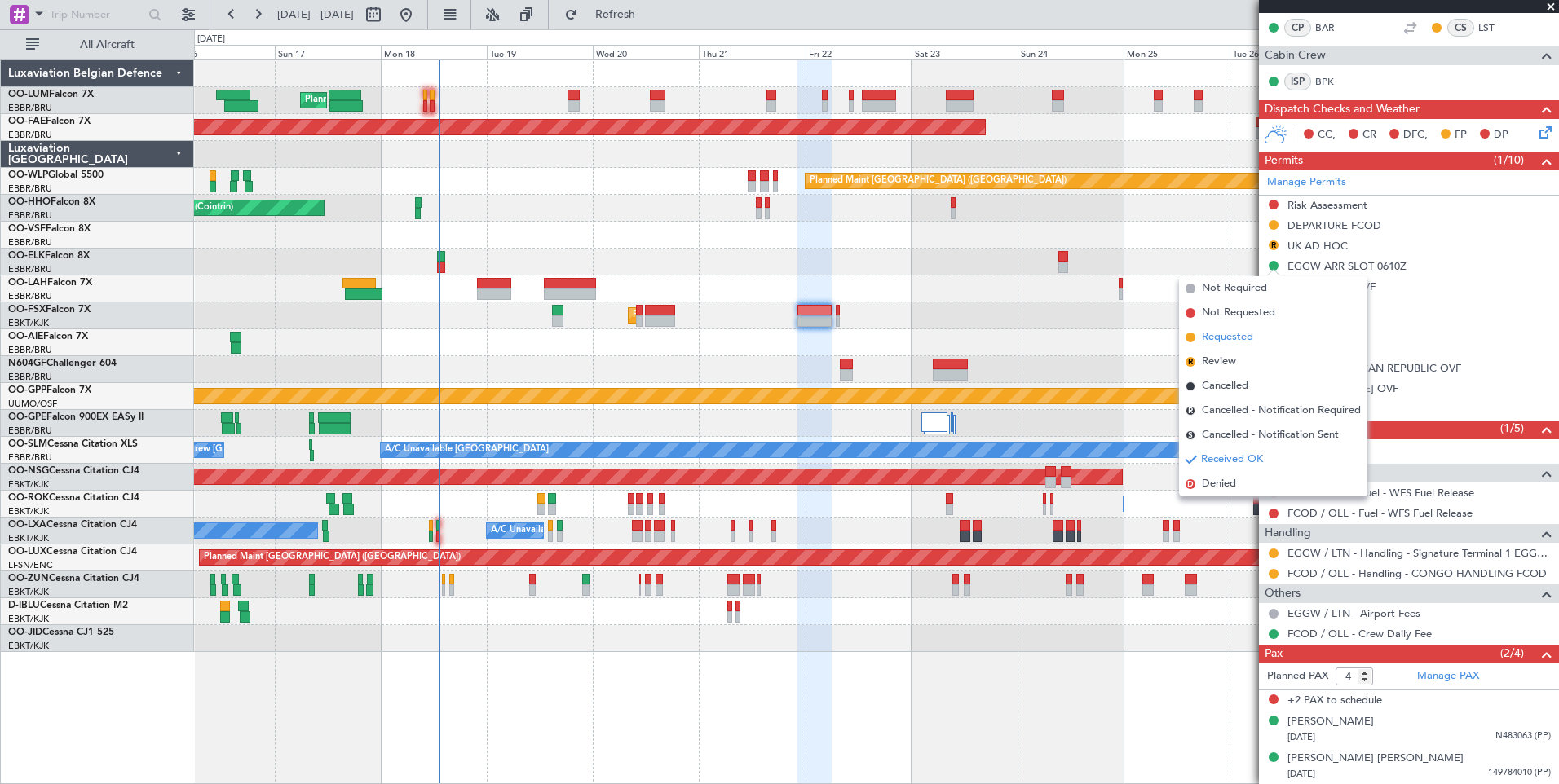
click at [1232, 344] on span "Requested" at bounding box center [1227, 338] width 51 height 17
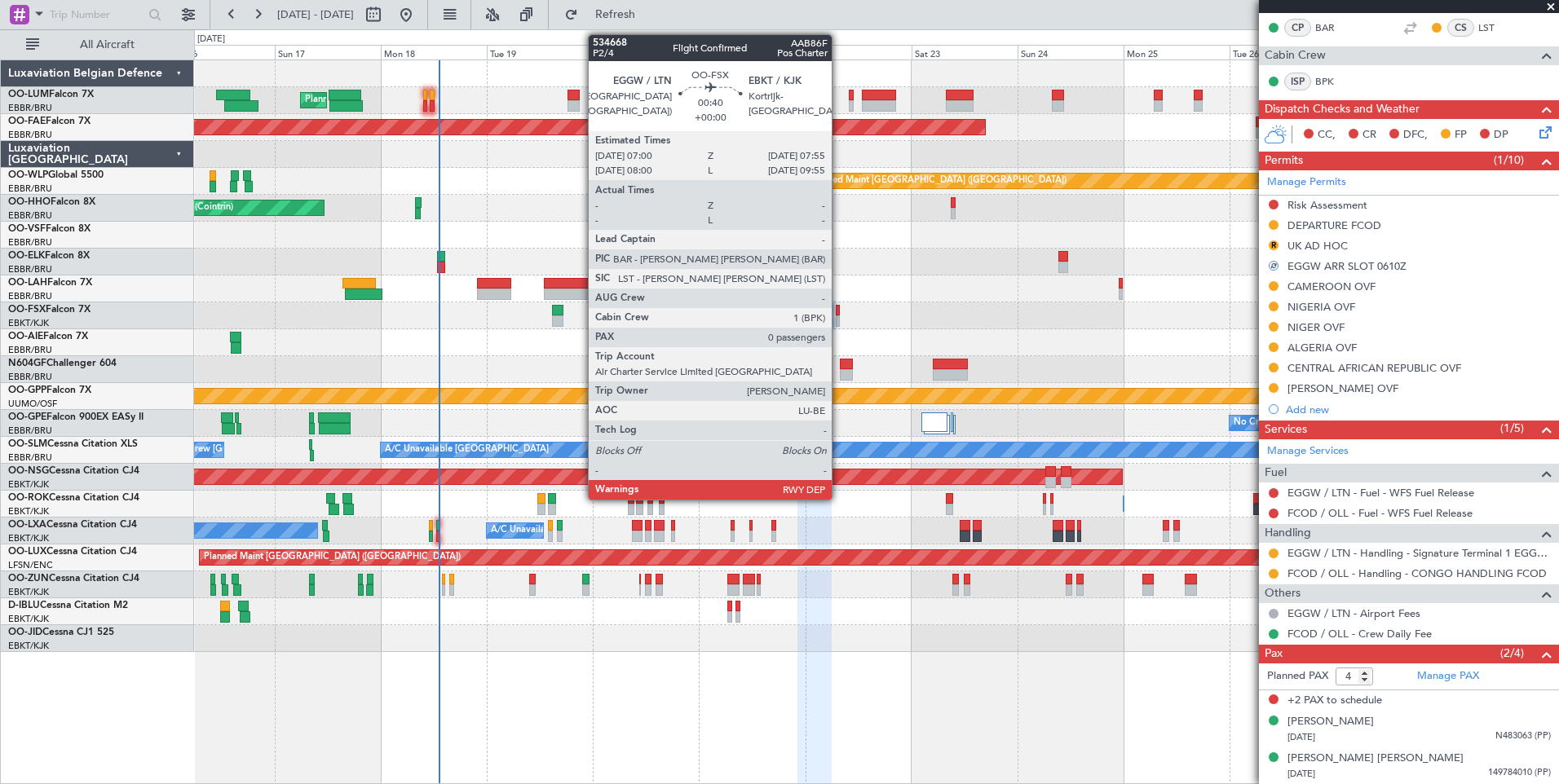
click at [839, 319] on div at bounding box center [838, 321] width 4 height 12
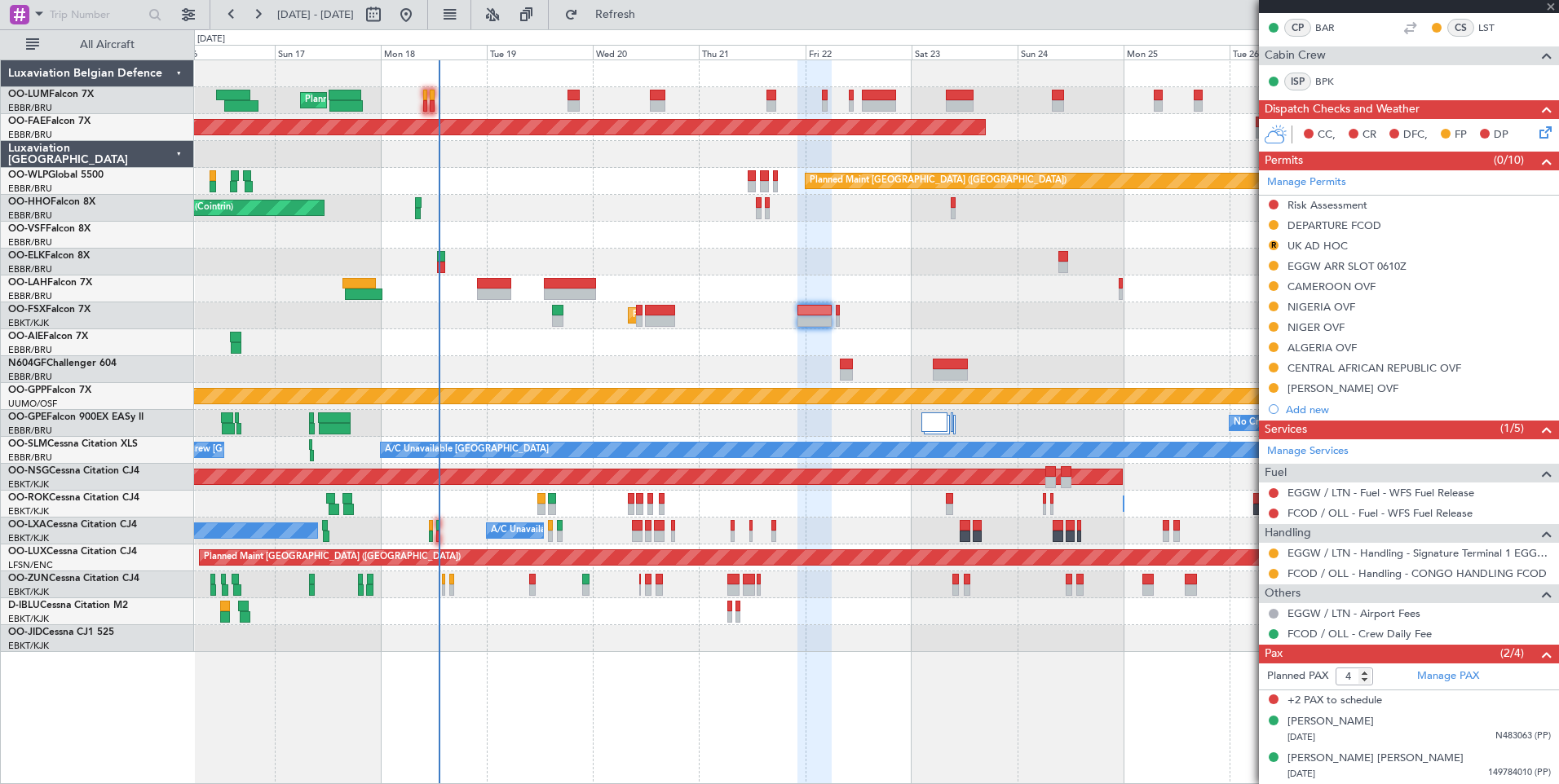
type input "0"
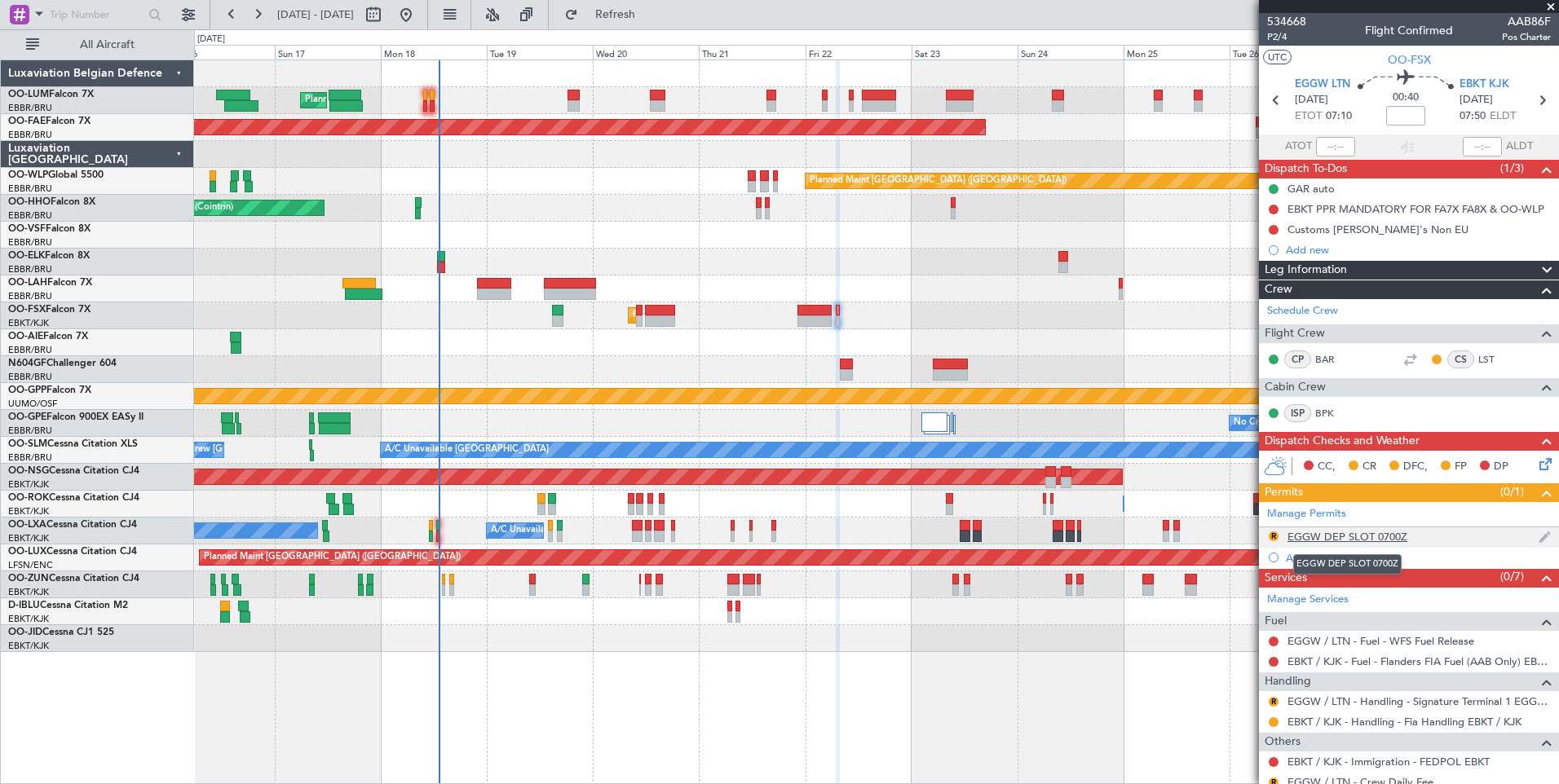
click at [1348, 540] on div "EGGW DEP SLOT 0700Z" at bounding box center [1347, 537] width 120 height 14
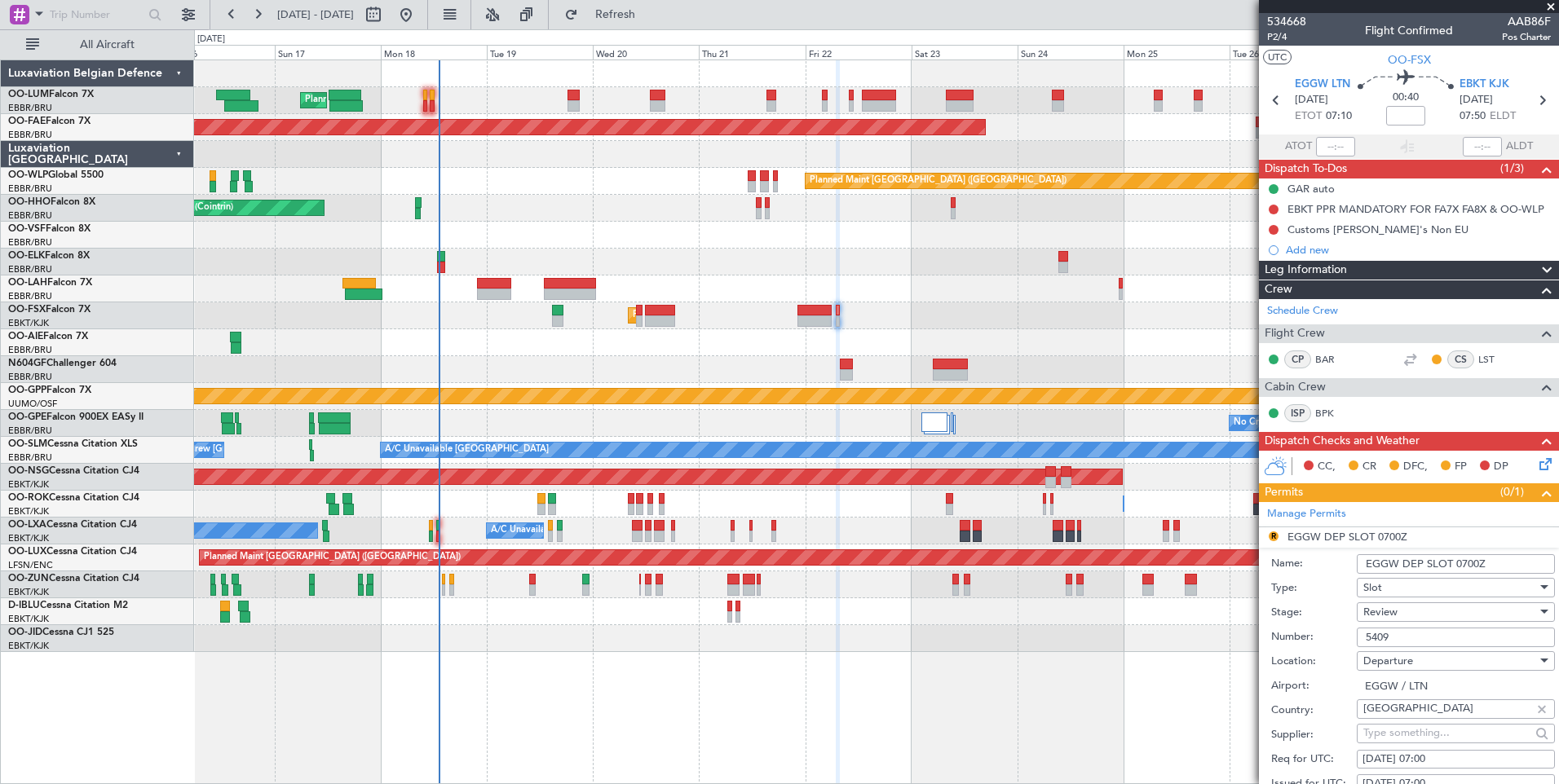
click at [1398, 619] on div "Review" at bounding box center [1450, 612] width 174 height 24
click at [1404, 718] on span "Requested" at bounding box center [1449, 718] width 171 height 24
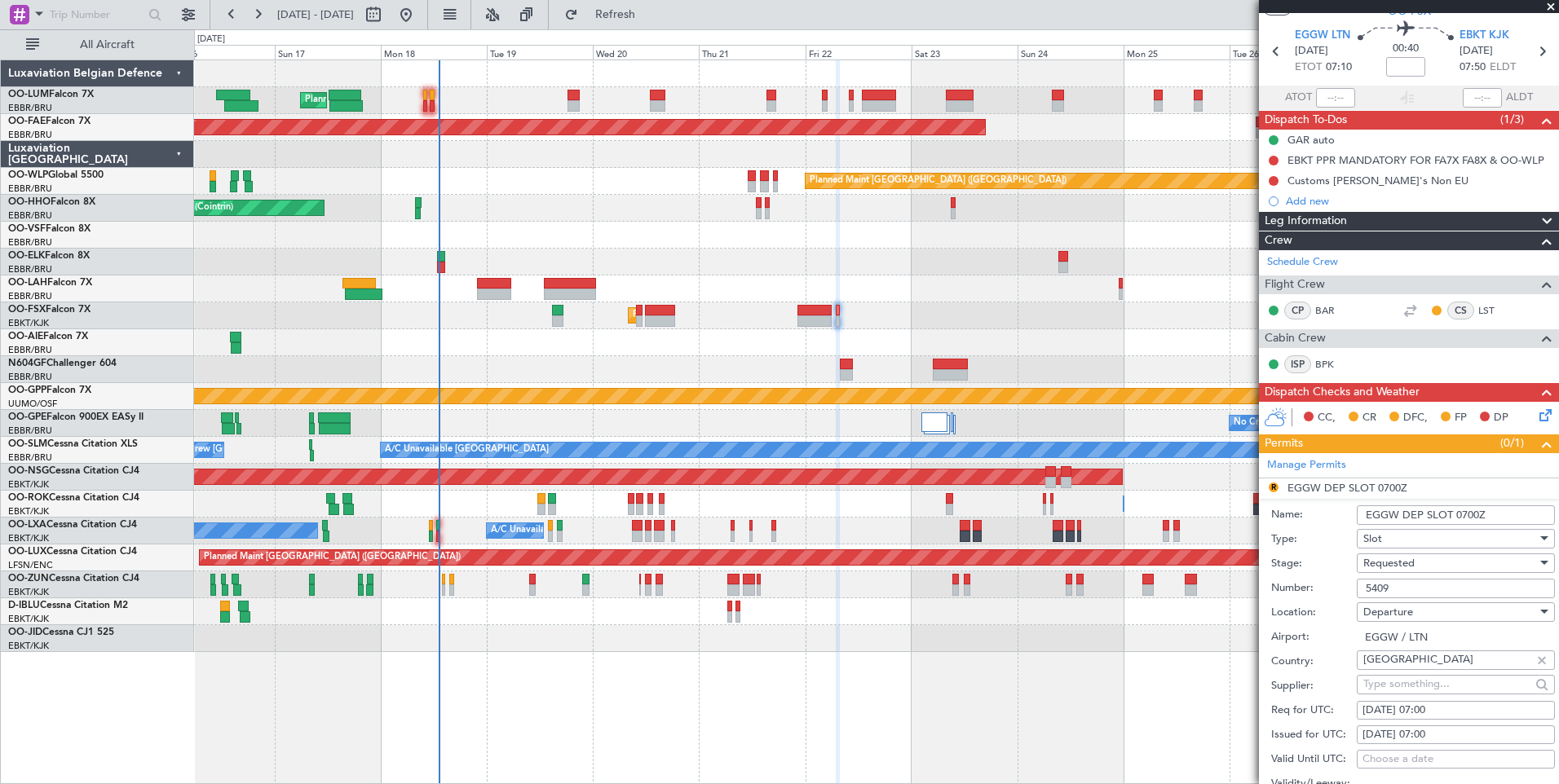
scroll to position [163, 0]
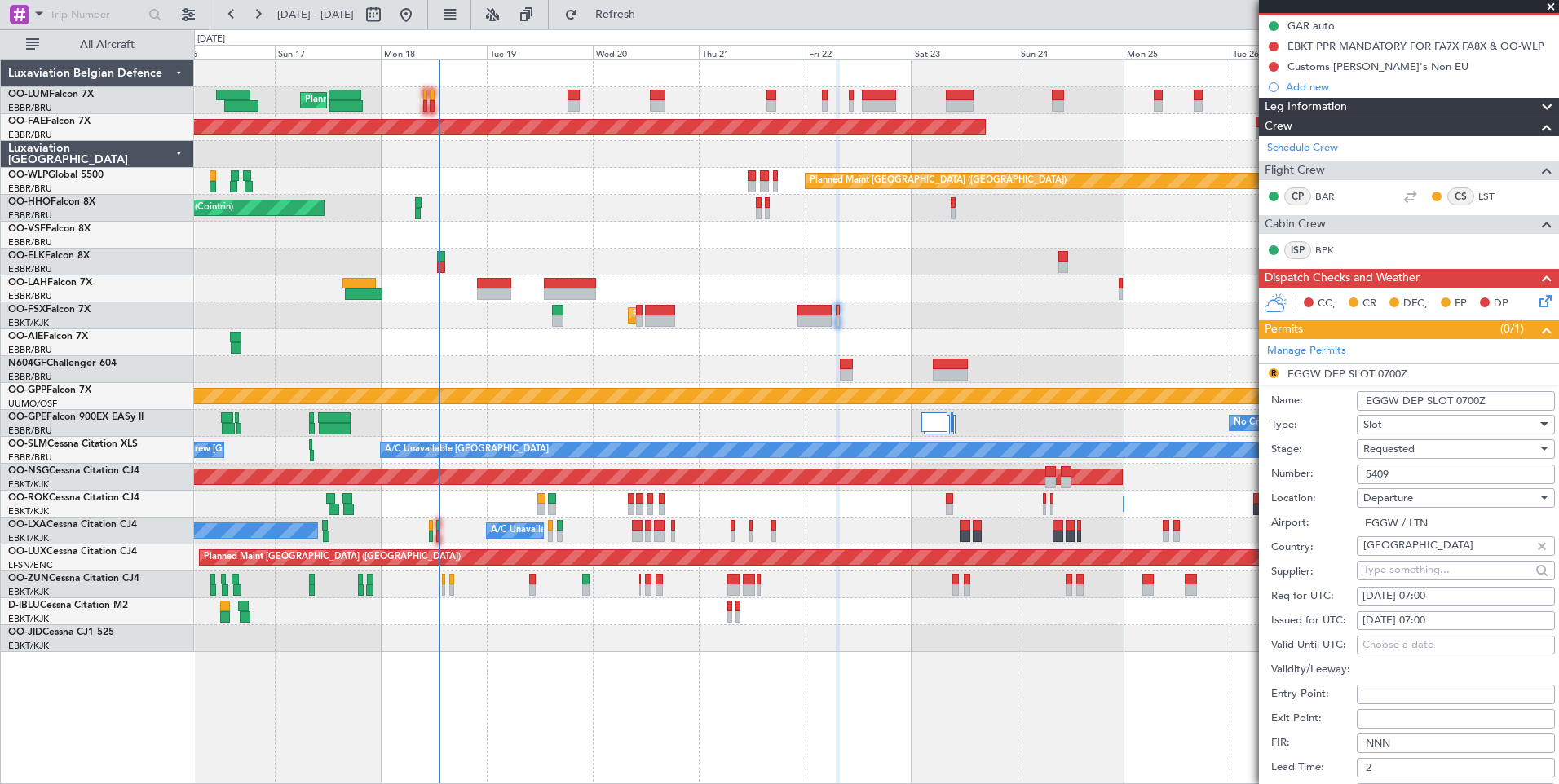
click at [1409, 602] on div "23/08/2025 07:00" at bounding box center [1455, 597] width 186 height 17
select select "8"
select select "2025"
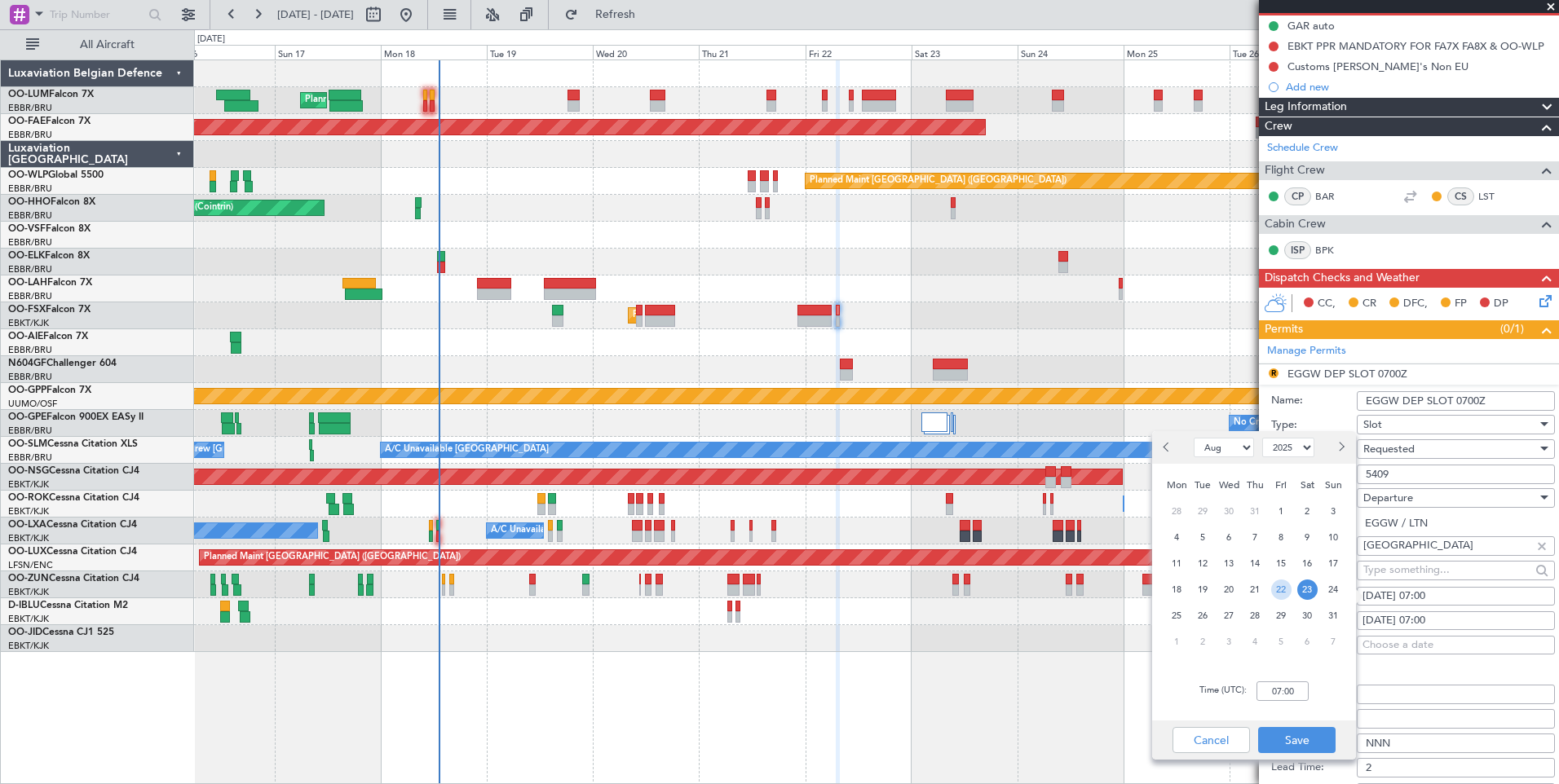
click at [1283, 588] on span "22" at bounding box center [1281, 589] width 20 height 20
click at [1289, 687] on input "00:00" at bounding box center [1282, 690] width 52 height 19
type input "07:00"
click at [1282, 741] on button "Save" at bounding box center [1297, 740] width 78 height 26
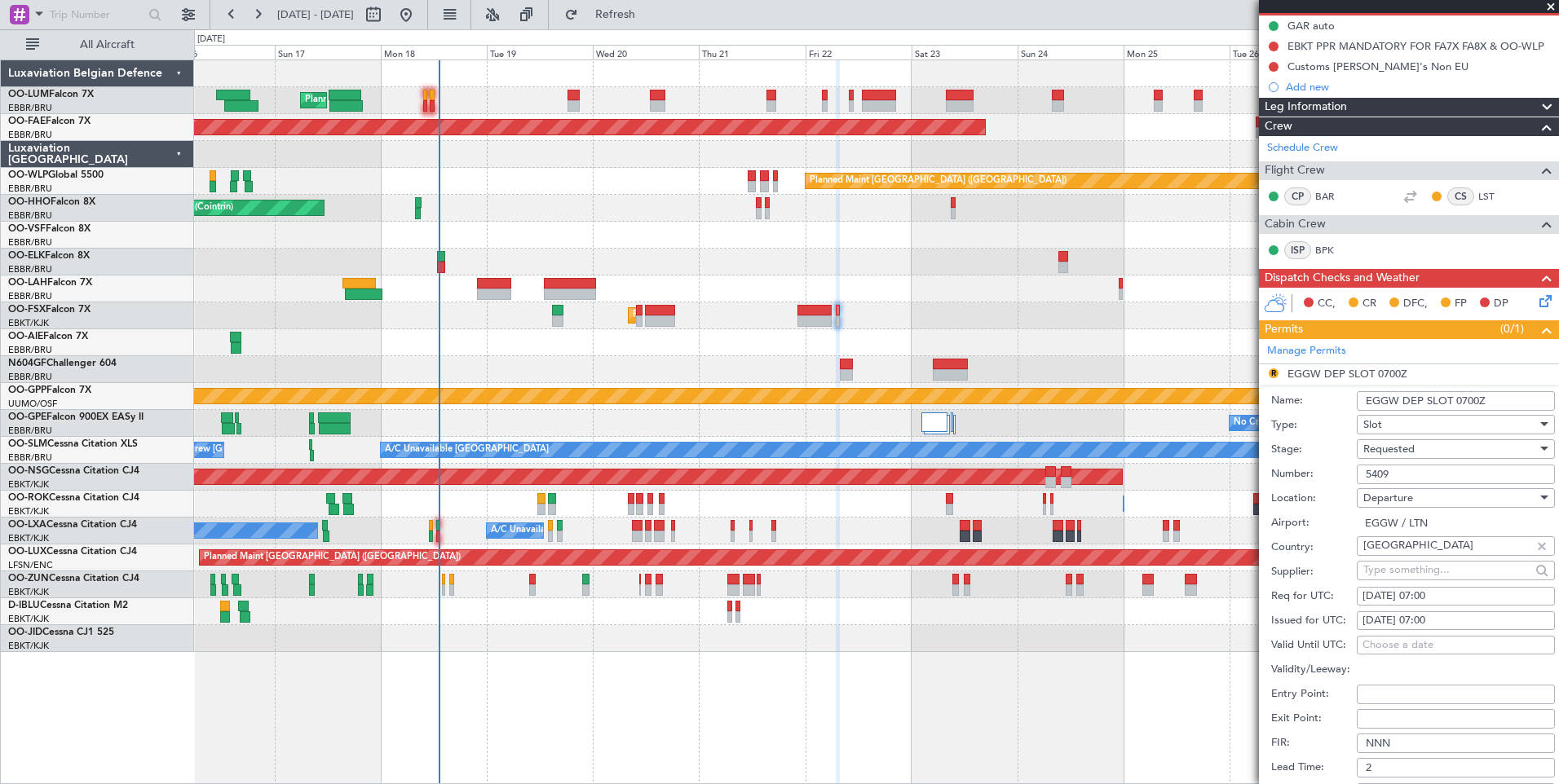
click at [1434, 627] on div "23/08/2025 07:00" at bounding box center [1455, 621] width 186 height 17
select select "8"
select select "2025"
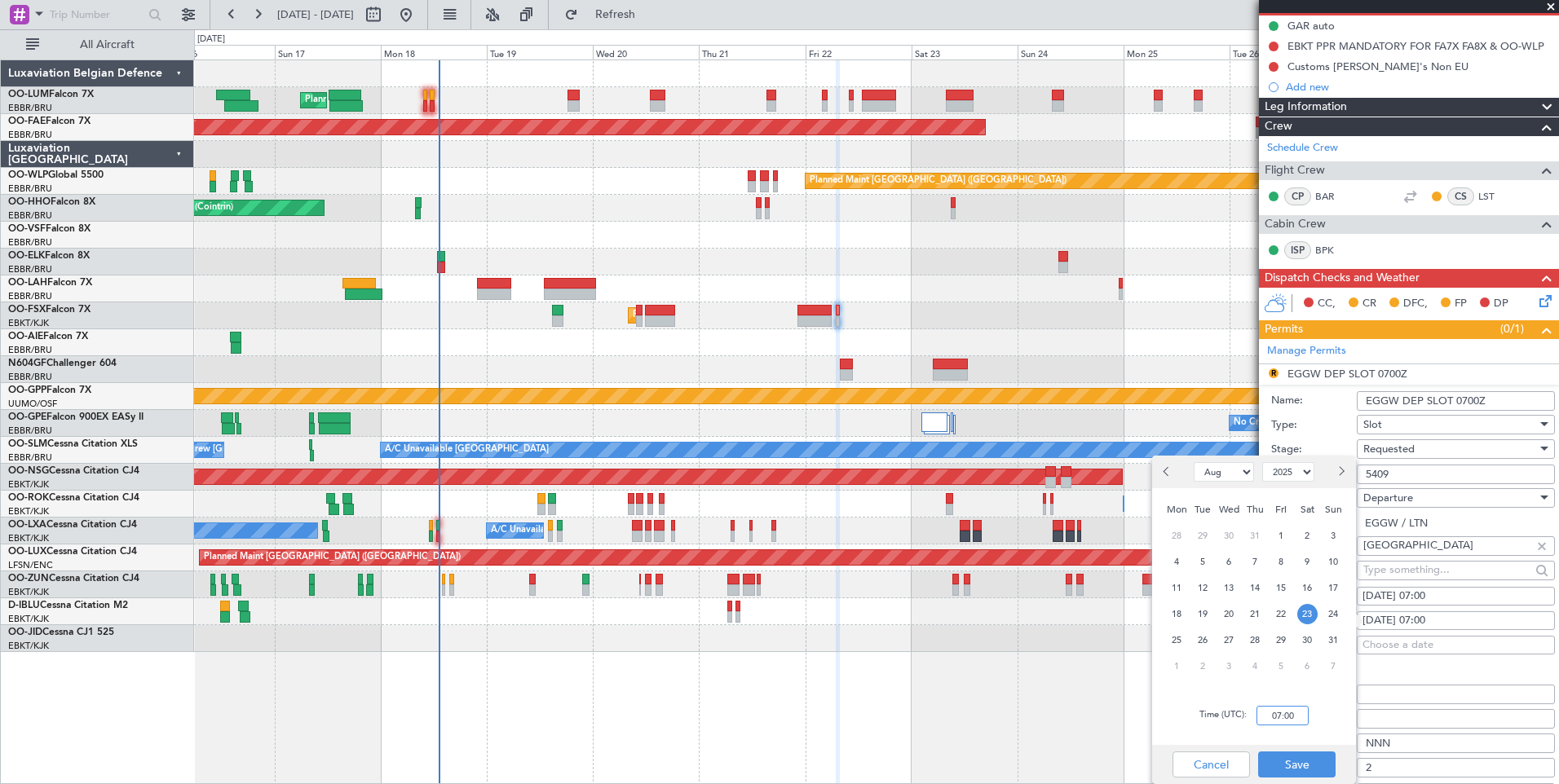
click at [1279, 706] on input "07:00" at bounding box center [1282, 715] width 52 height 19
click at [1287, 609] on span "22" at bounding box center [1281, 614] width 20 height 20
click at [1286, 727] on div "Time (UTC): 00:00" at bounding box center [1254, 715] width 204 height 59
click at [1284, 720] on input "00:00" at bounding box center [1282, 715] width 52 height 19
type input "07:00"
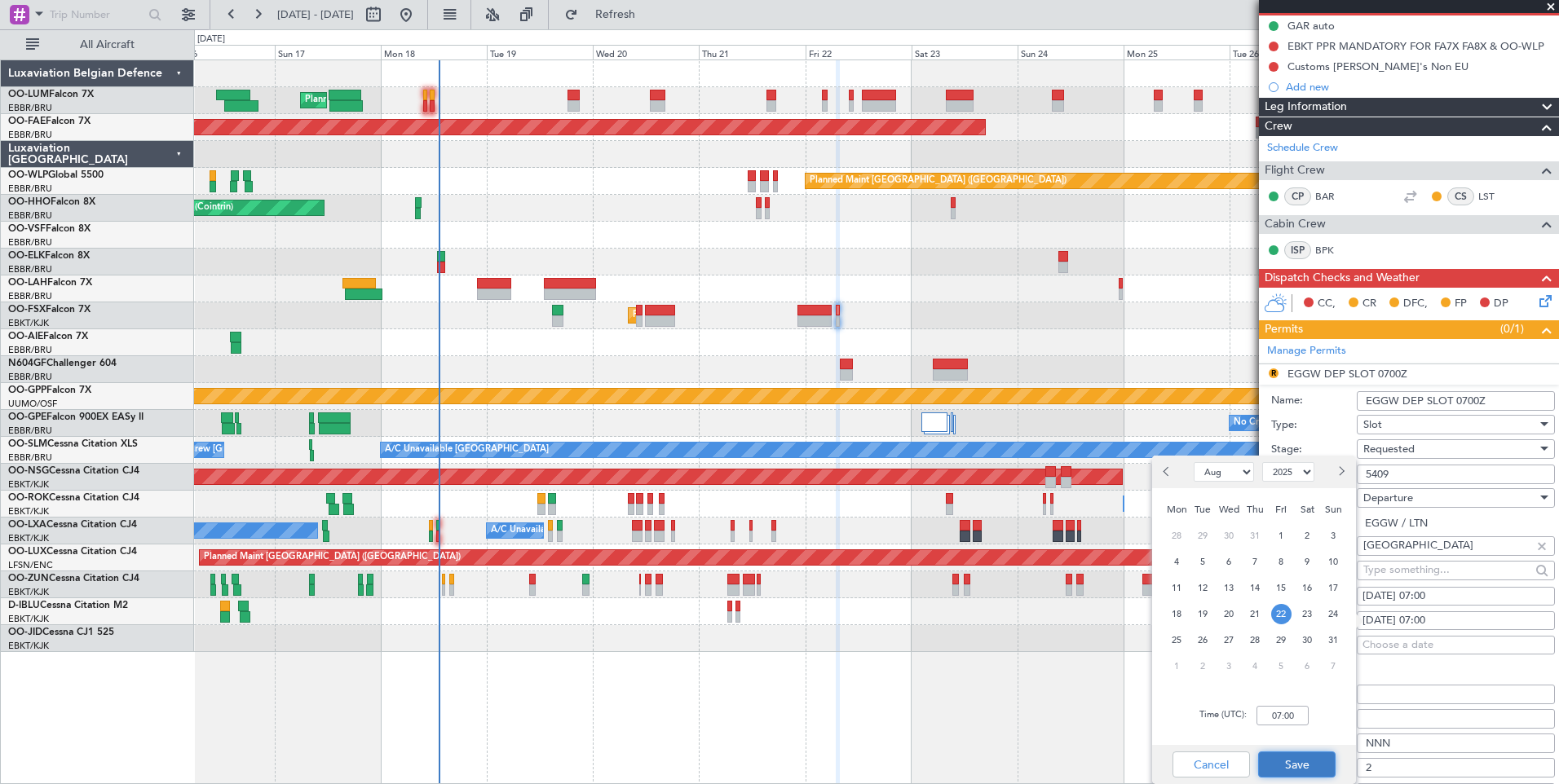
click at [1324, 756] on button "Save" at bounding box center [1297, 764] width 78 height 26
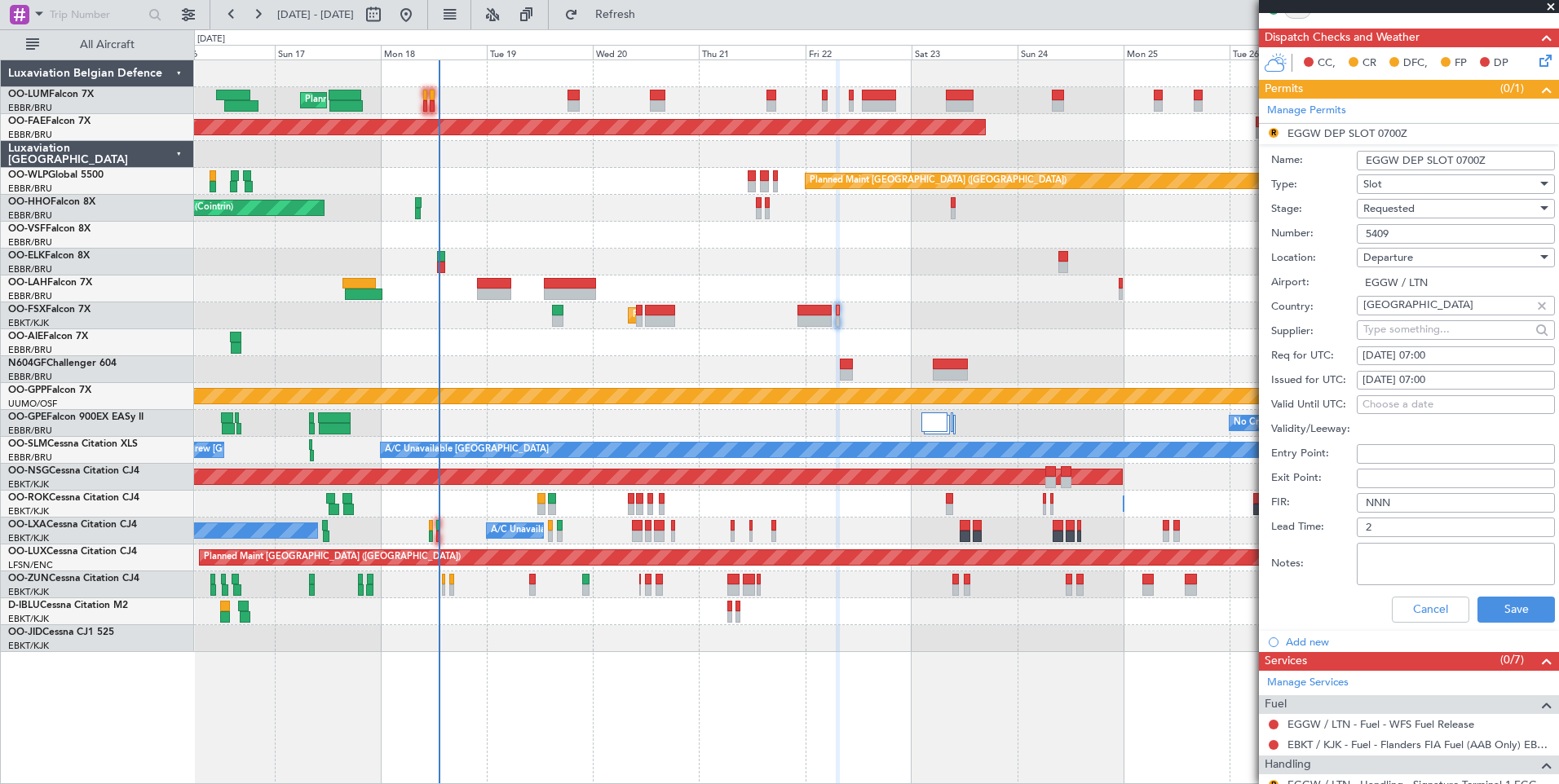
scroll to position [561, 0]
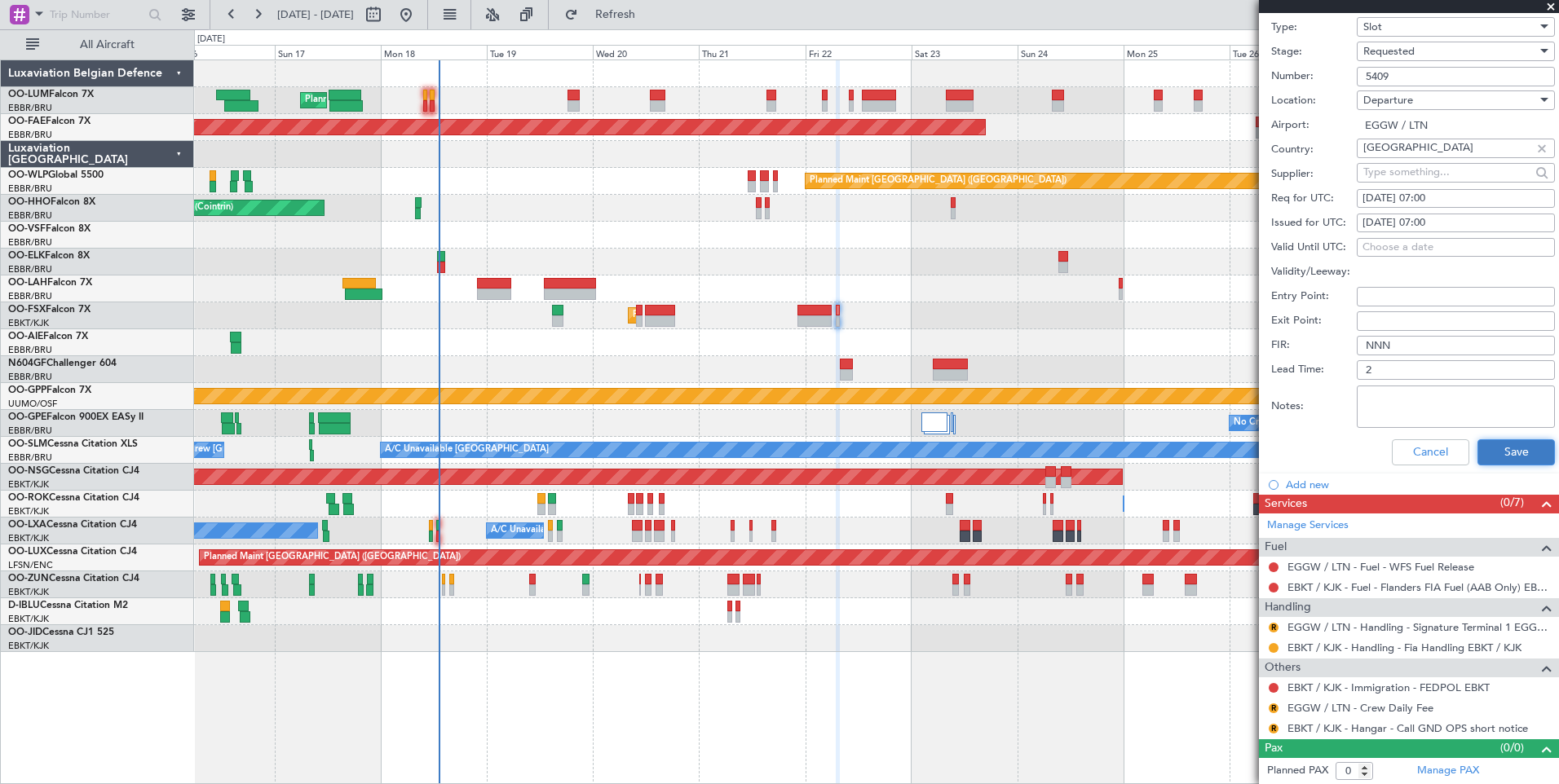
click at [1516, 445] on button "Save" at bounding box center [1516, 452] width 78 height 26
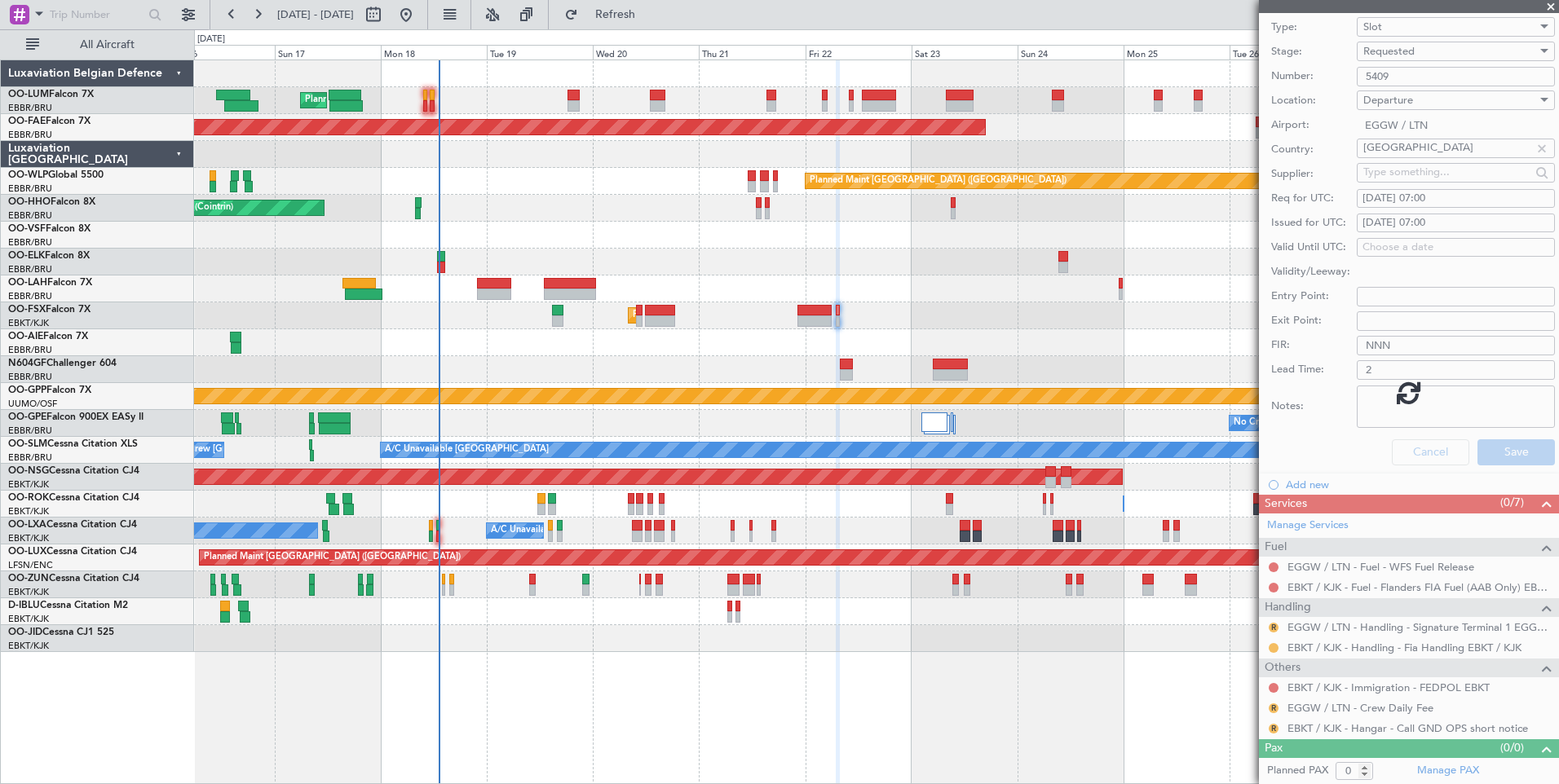
scroll to position [74, 0]
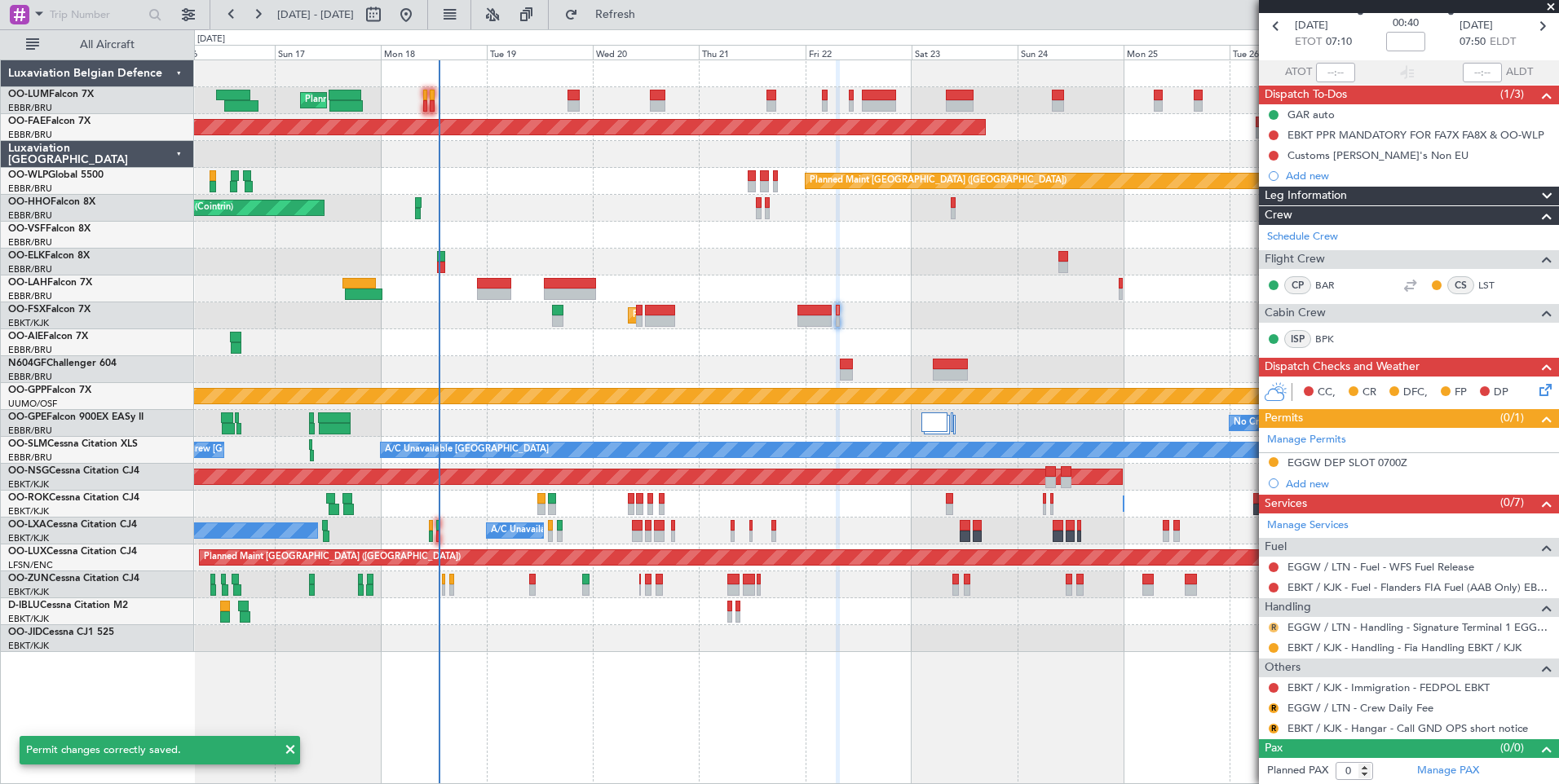
click at [1271, 627] on button "R" at bounding box center [1273, 628] width 10 height 10
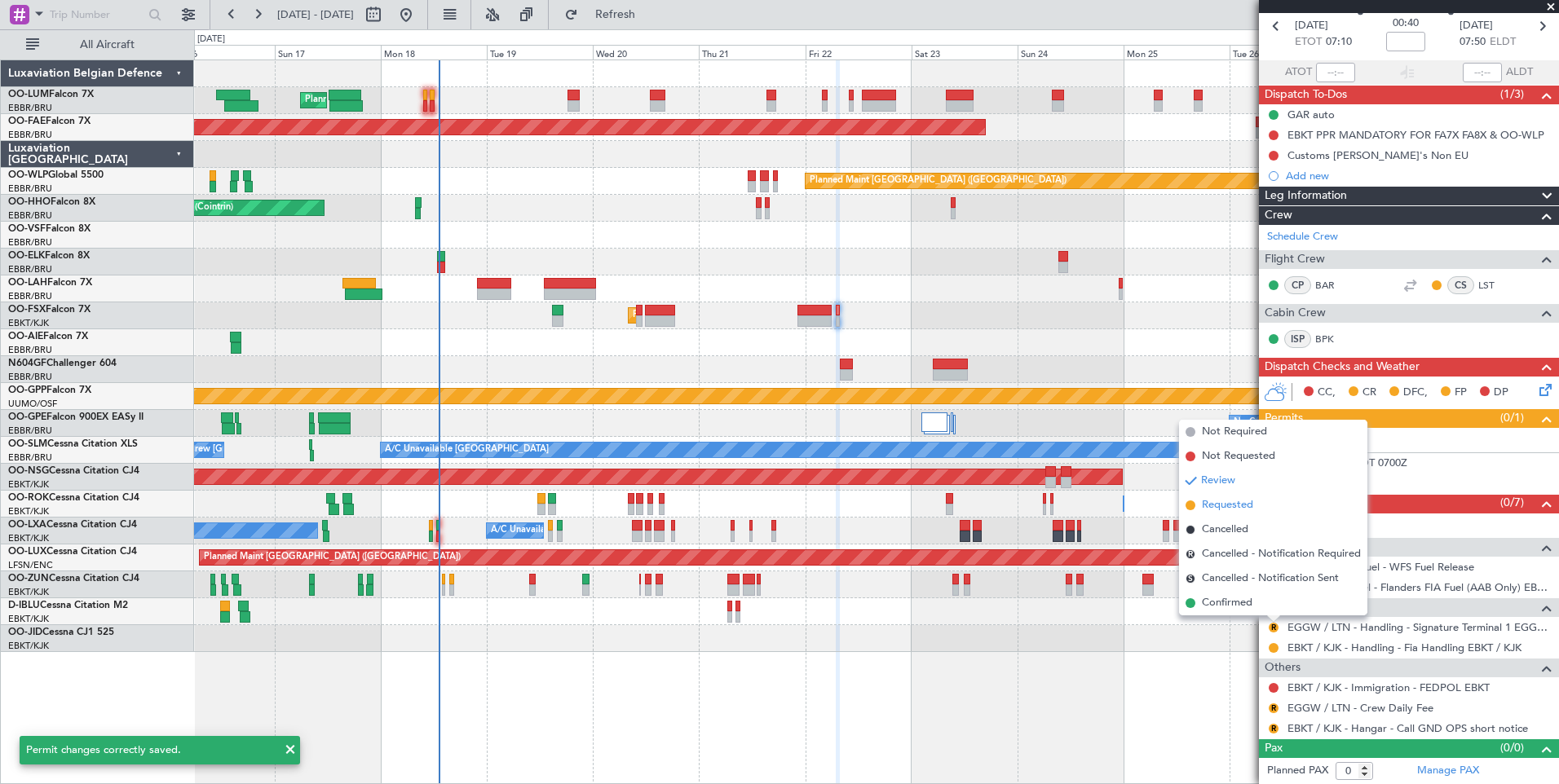
click at [1225, 503] on span "Requested" at bounding box center [1227, 506] width 51 height 17
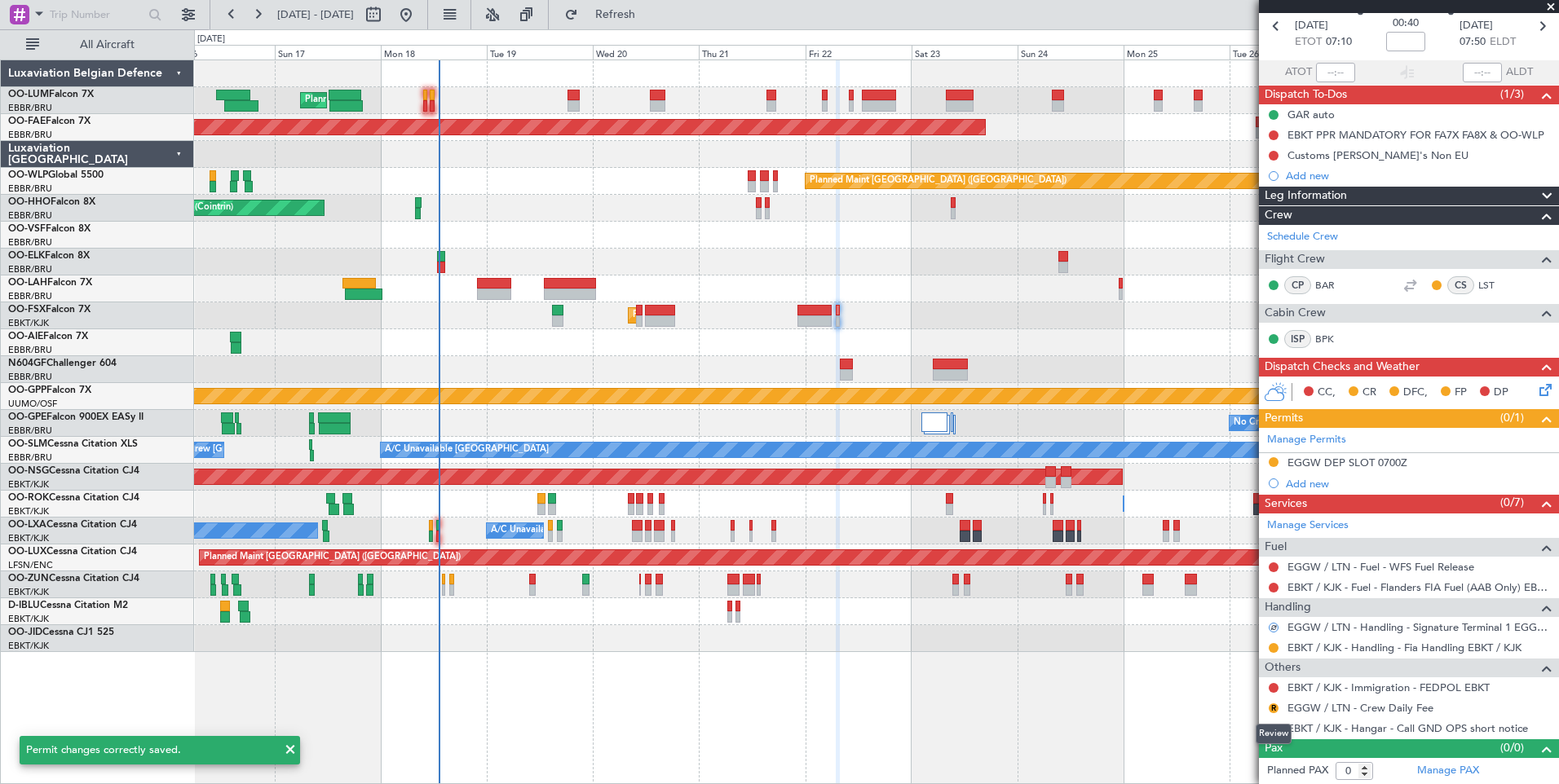
click at [1272, 712] on mat-tooltip-component "Review" at bounding box center [1273, 734] width 59 height 43
click at [1273, 705] on button "R" at bounding box center [1273, 709] width 10 height 10
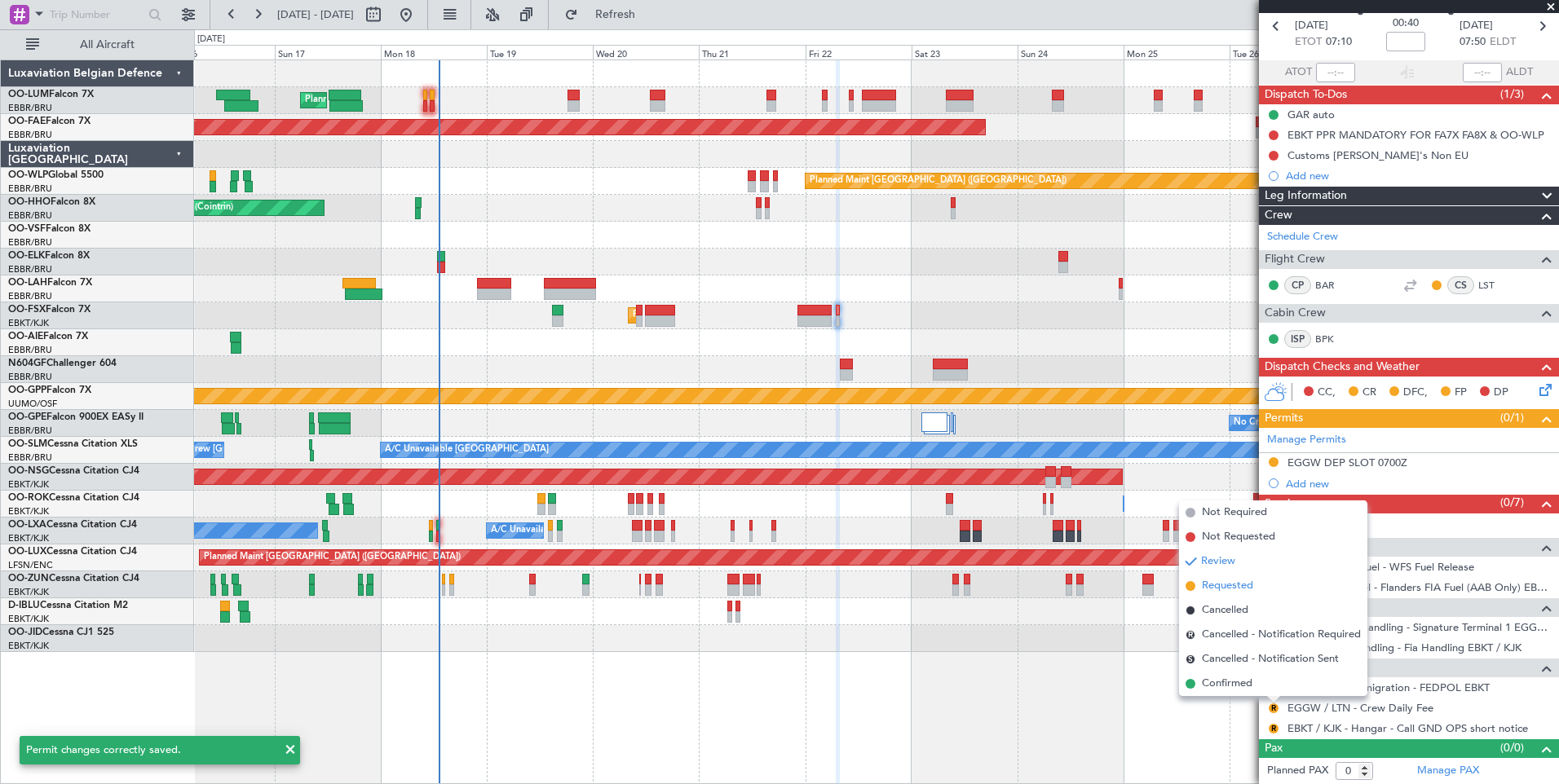
click at [1227, 583] on span "Requested" at bounding box center [1227, 586] width 51 height 17
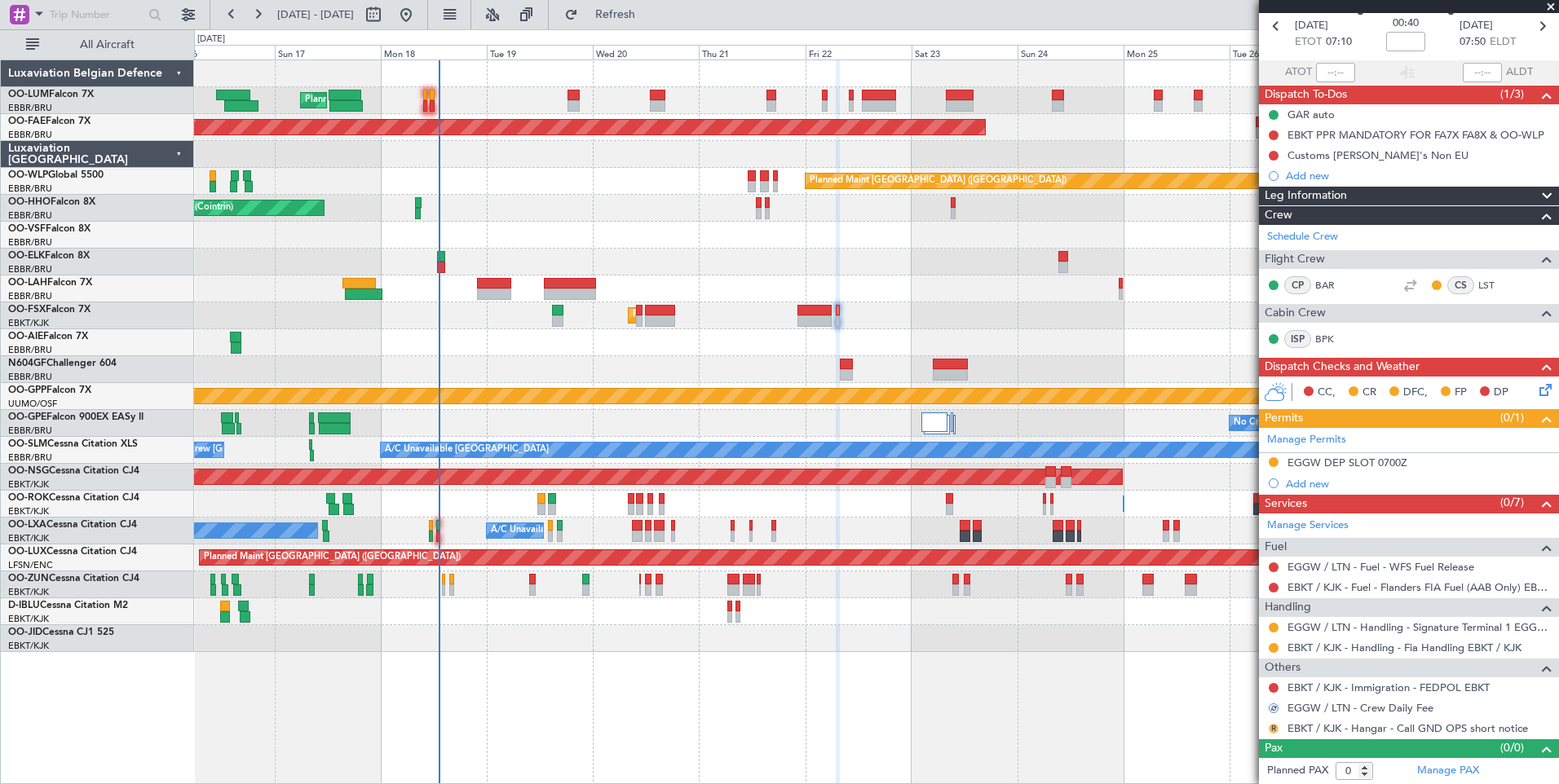
click at [1274, 729] on button "R" at bounding box center [1273, 729] width 10 height 10
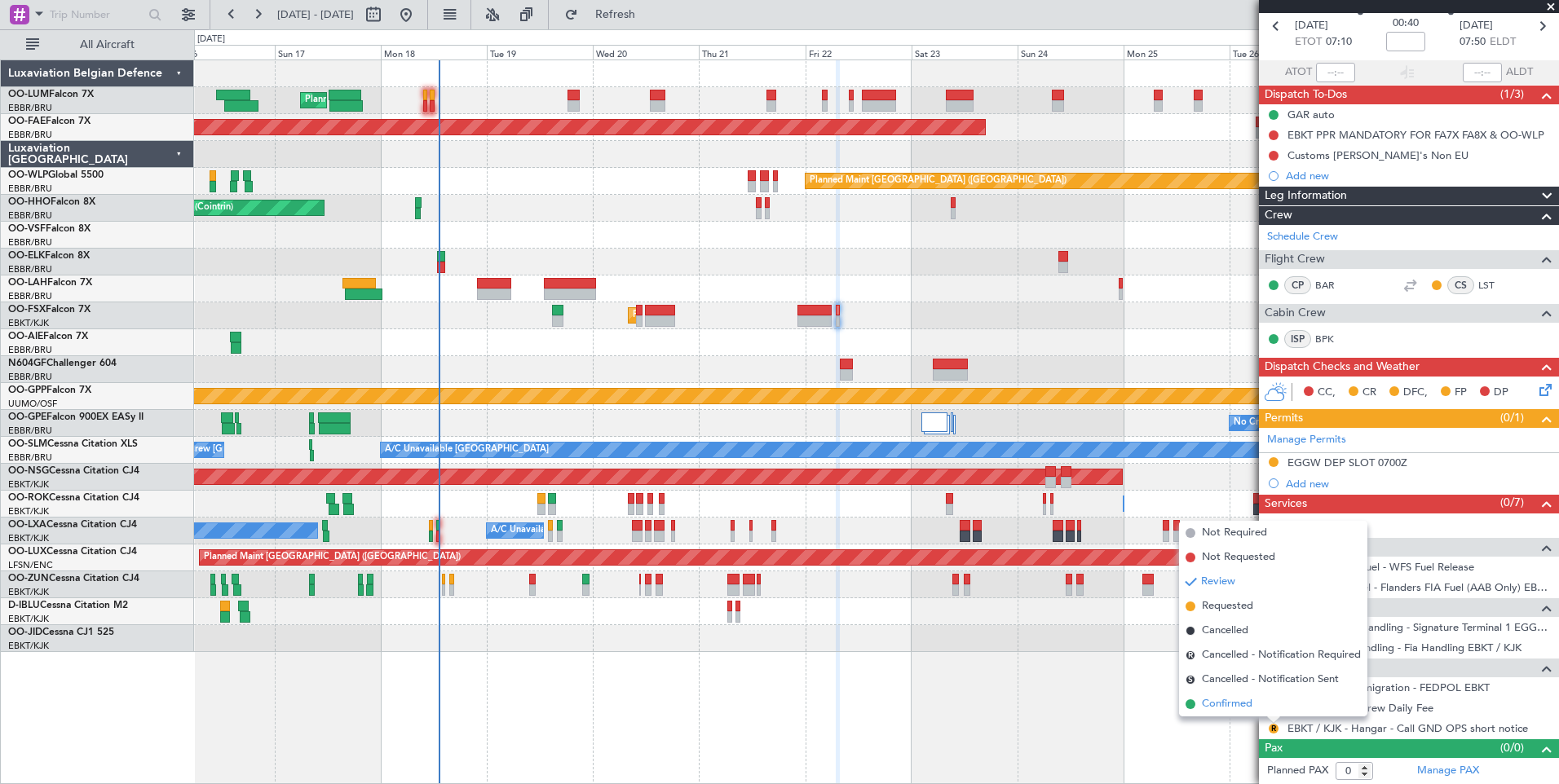
click at [1220, 708] on span "Confirmed" at bounding box center [1227, 705] width 50 height 17
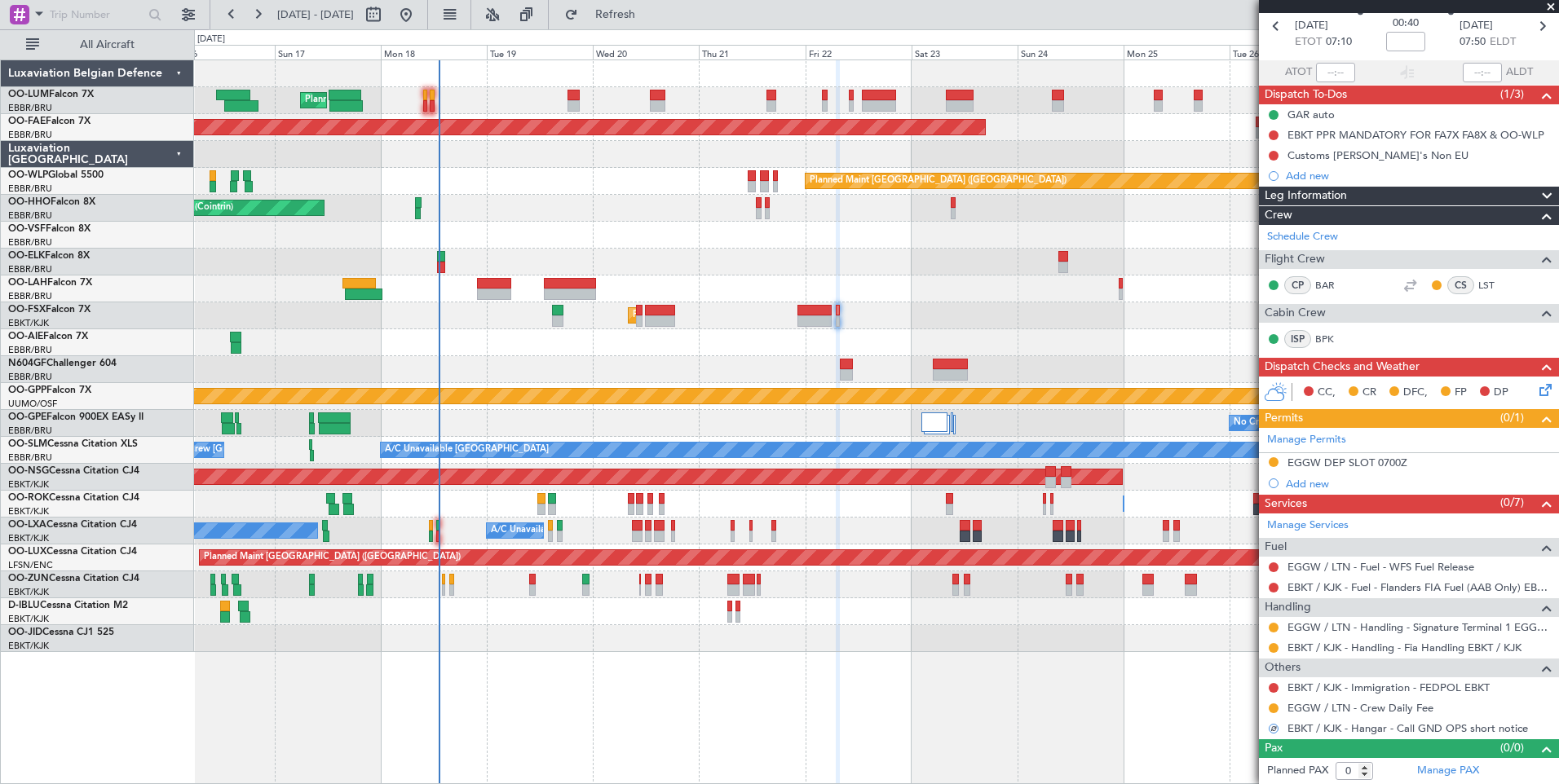
click at [1274, 708] on button at bounding box center [1273, 709] width 10 height 10
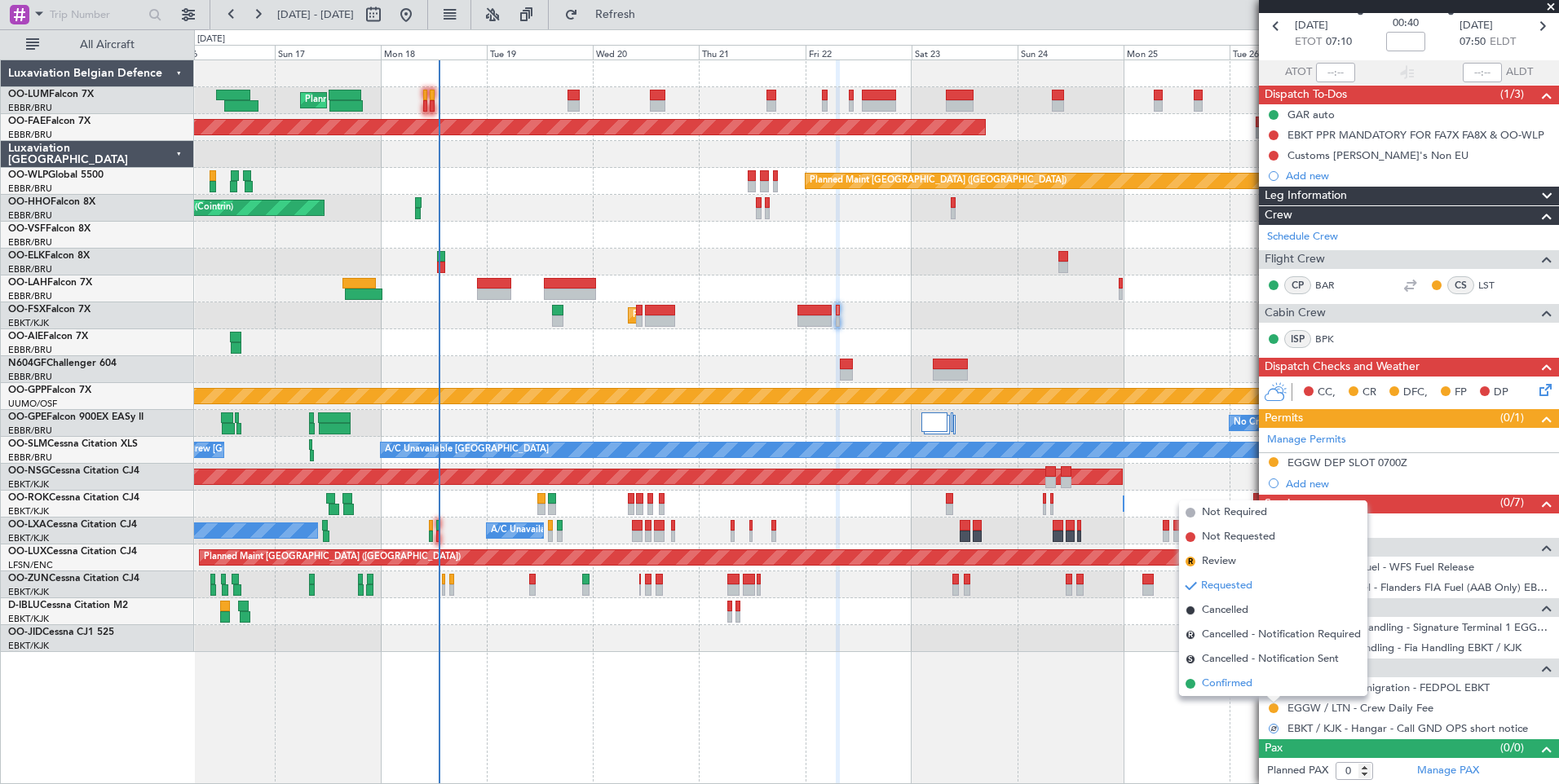
click at [1219, 689] on span "Confirmed" at bounding box center [1227, 684] width 50 height 17
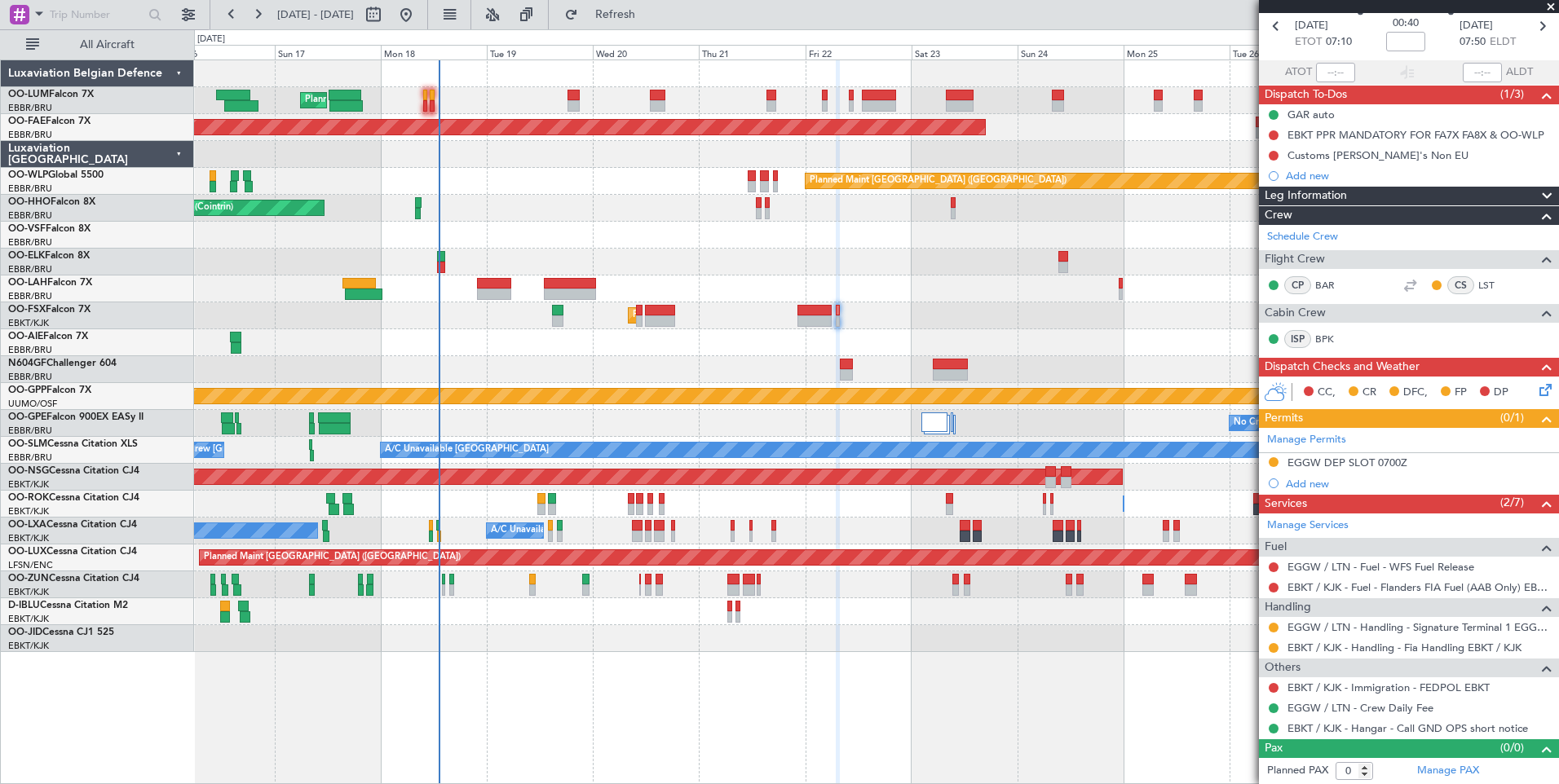
click at [725, 405] on div "Planned Maint Brussels (Brussels National) Planned Maint Brussels (Brussels Nat…" at bounding box center [876, 356] width 1364 height 592
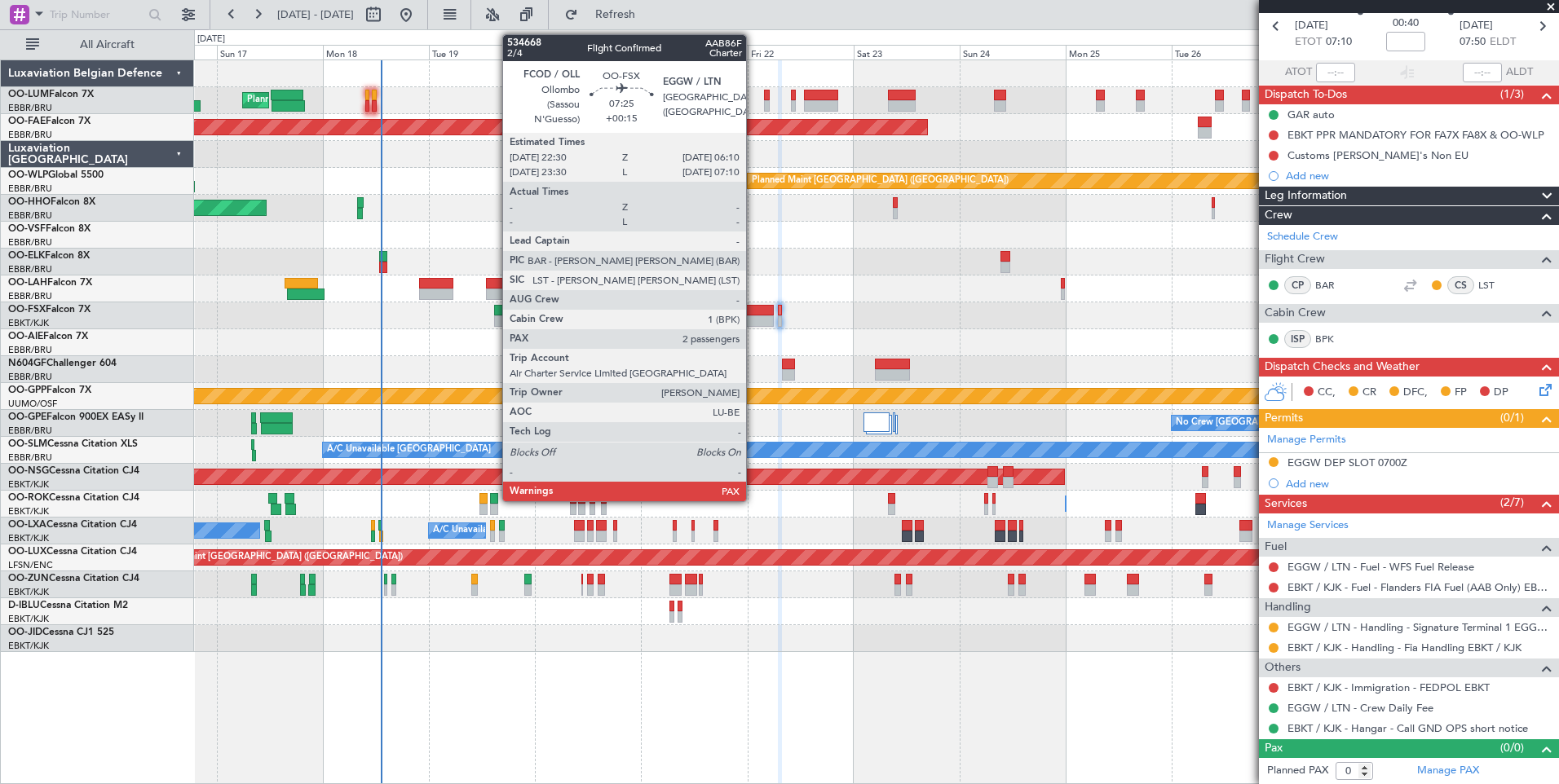
click at [755, 314] on div at bounding box center [757, 311] width 34 height 12
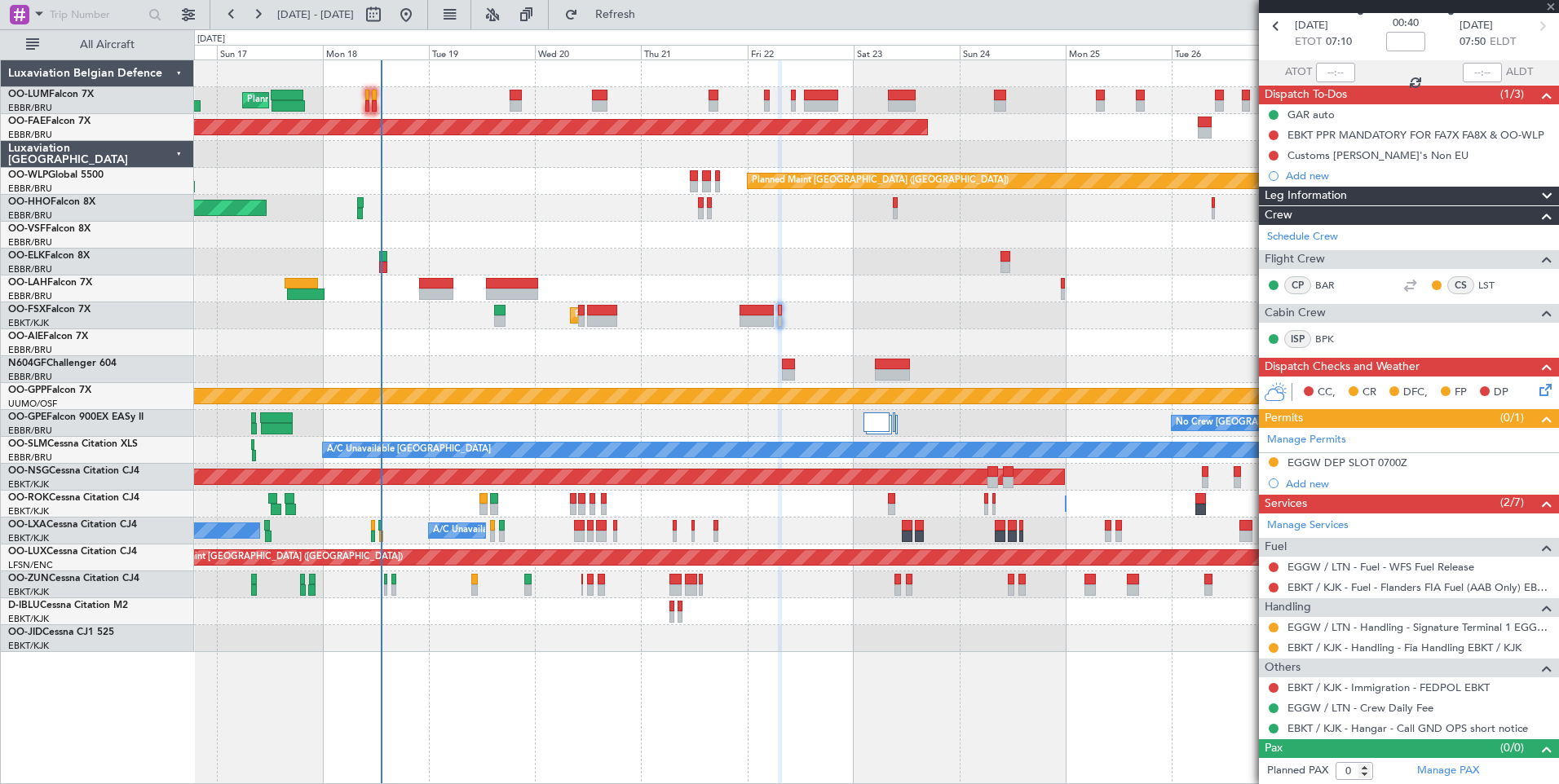
type input "+00:15"
type input "4"
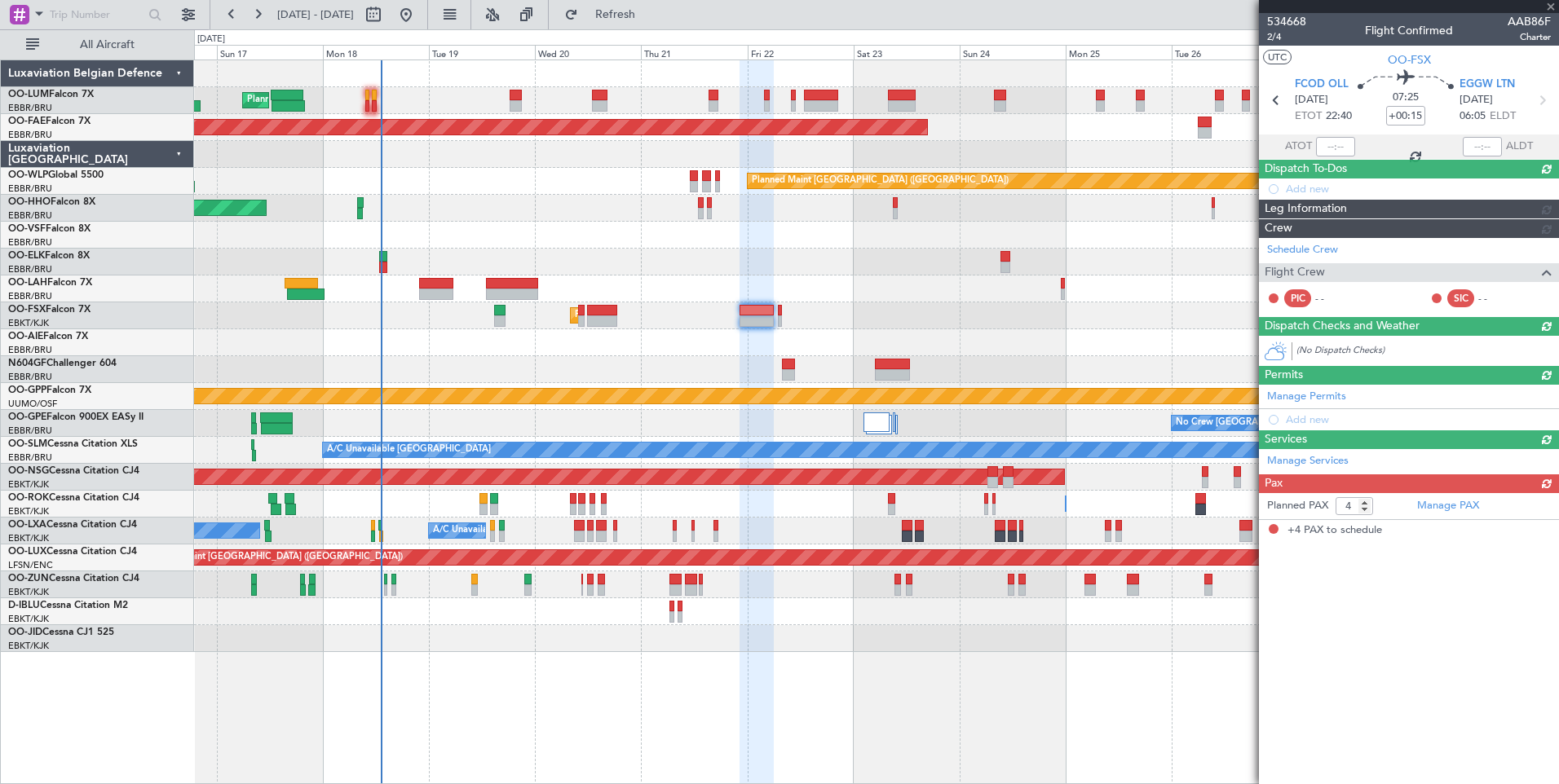
scroll to position [0, 0]
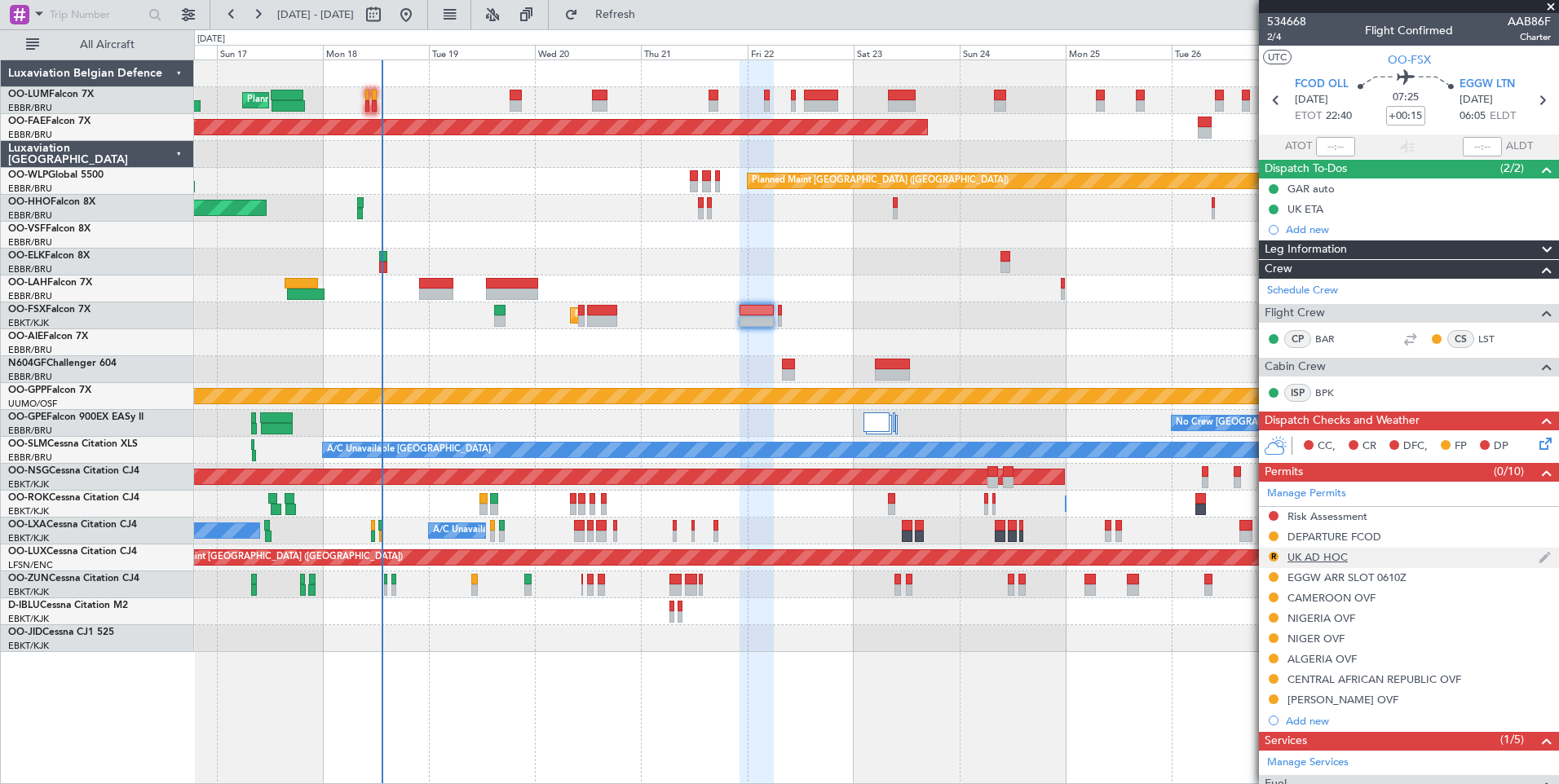
click at [1308, 558] on div "UK AD HOC" at bounding box center [1317, 557] width 60 height 14
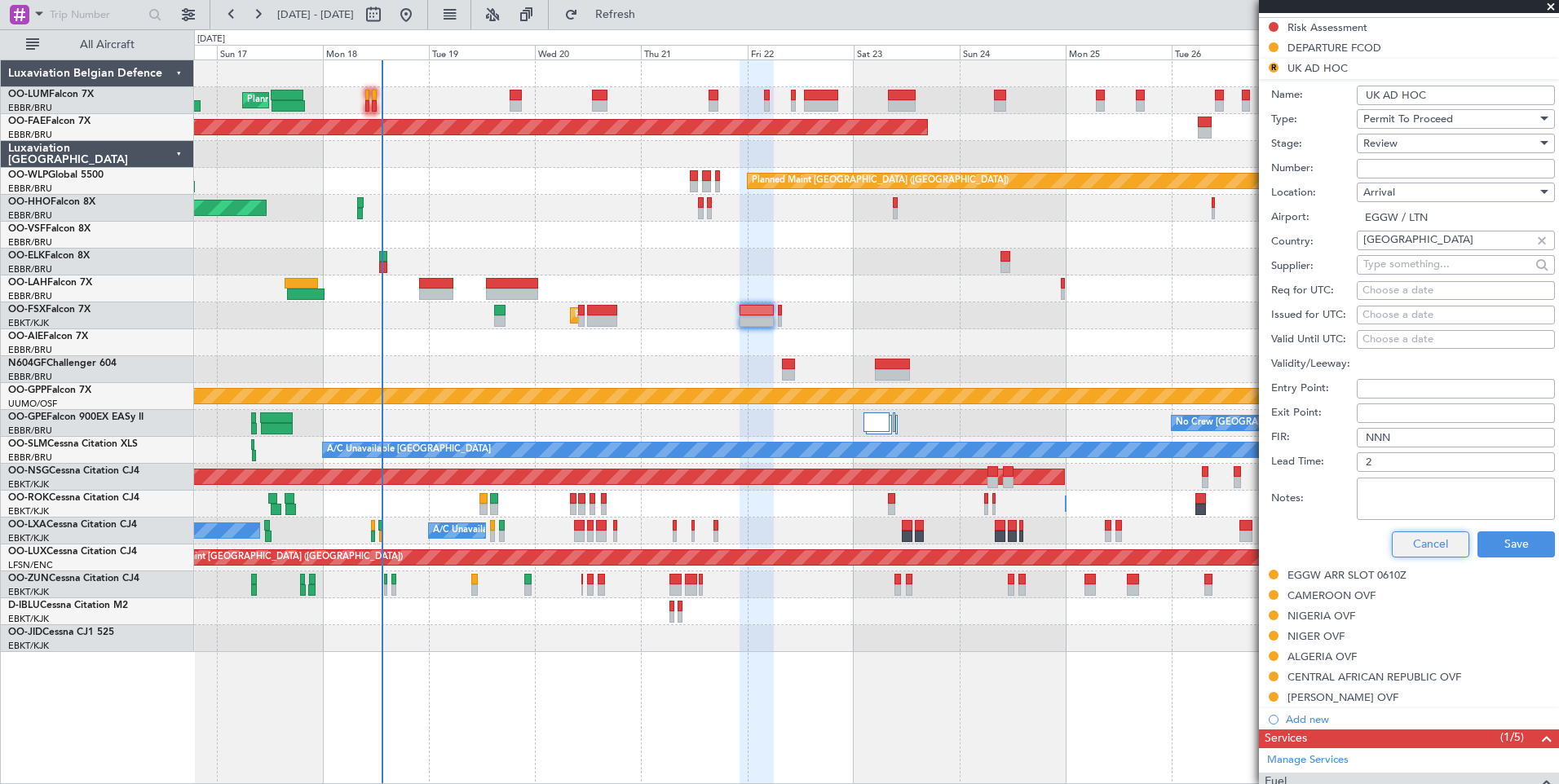
click at [1423, 549] on button "Cancel" at bounding box center [1430, 544] width 78 height 26
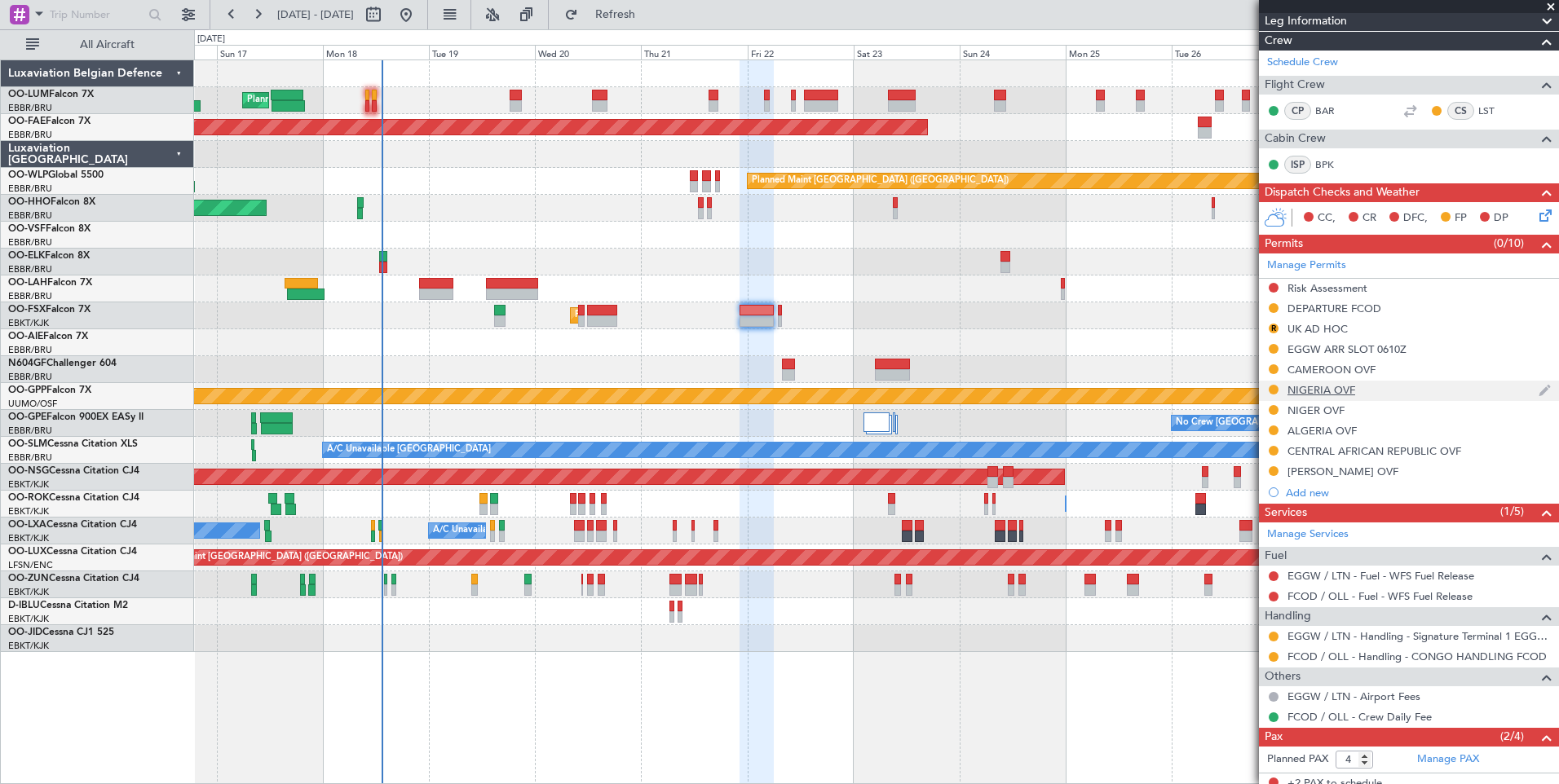
scroll to position [230, 0]
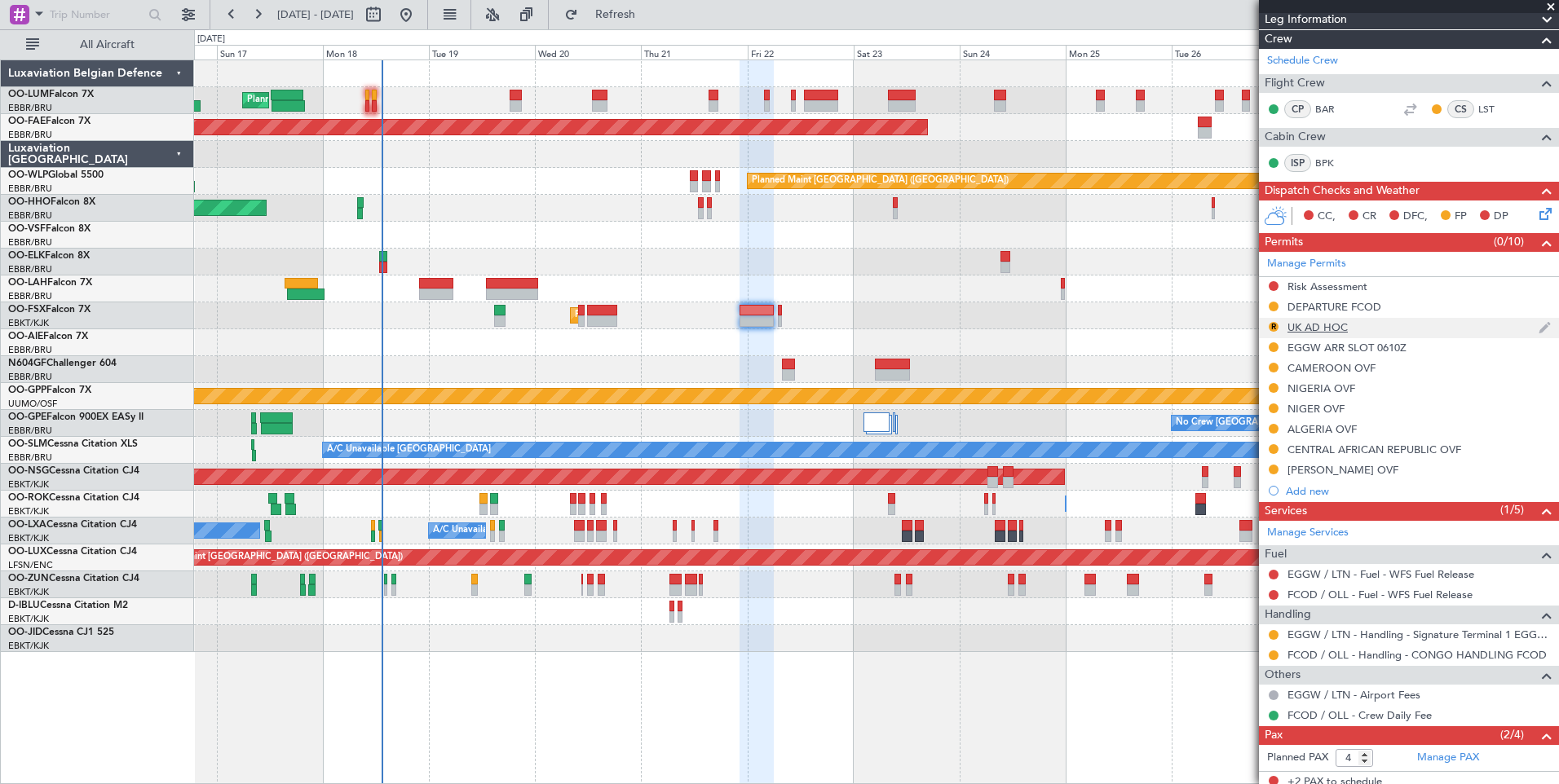
click at [1328, 325] on div "UK AD HOC" at bounding box center [1317, 327] width 60 height 14
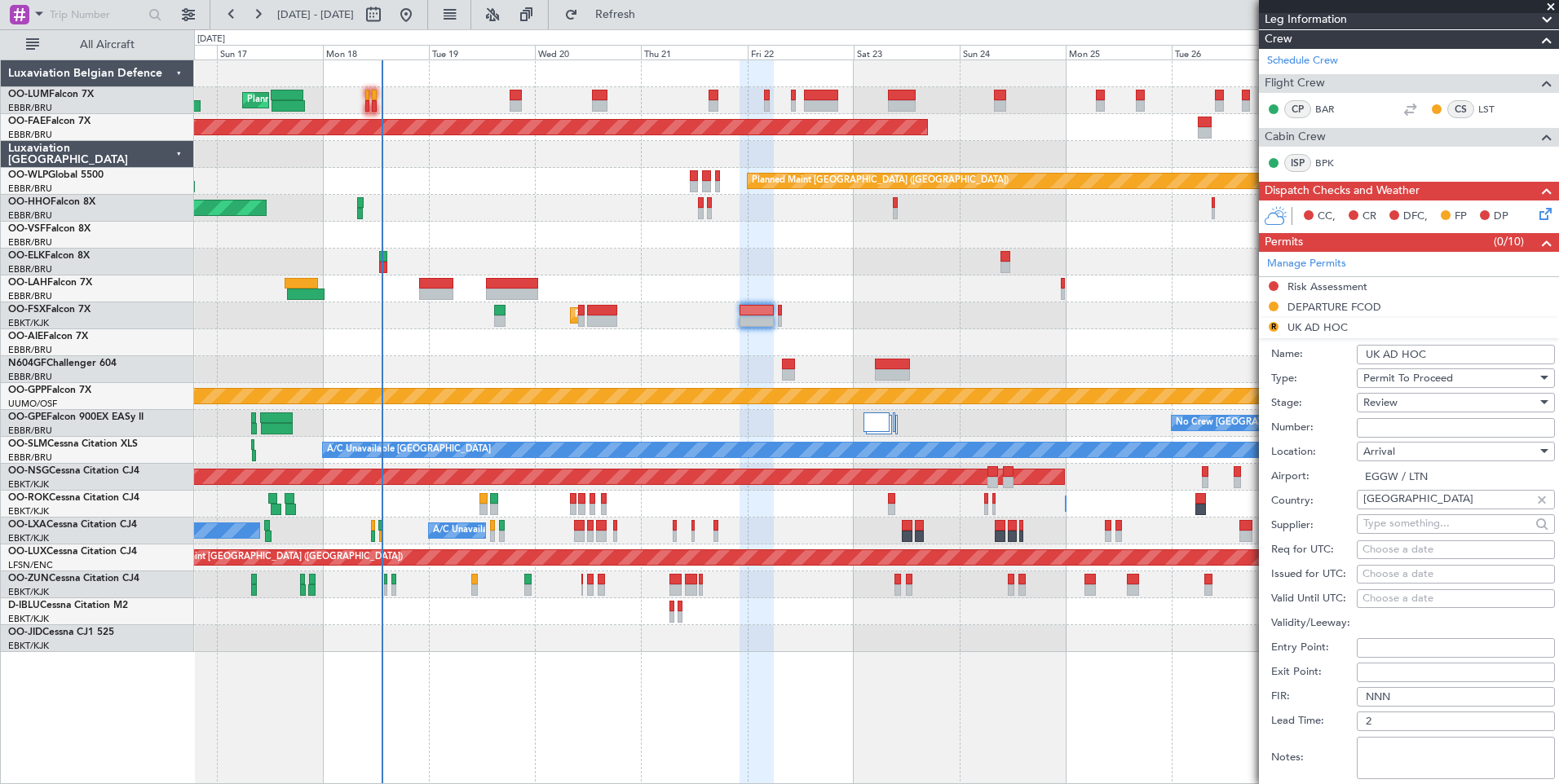
click at [1544, 400] on form "Name: UK AD HOC Type: Permit To Proceed Stage: Review Number: Location: Arrival…" at bounding box center [1409, 582] width 300 height 486
click at [1536, 405] on div at bounding box center [1542, 403] width 12 height 13
click at [1303, 494] on div at bounding box center [779, 392] width 1559 height 784
click at [1410, 400] on div "Review" at bounding box center [1450, 402] width 174 height 24
click at [1042, 363] on div at bounding box center [779, 392] width 1559 height 784
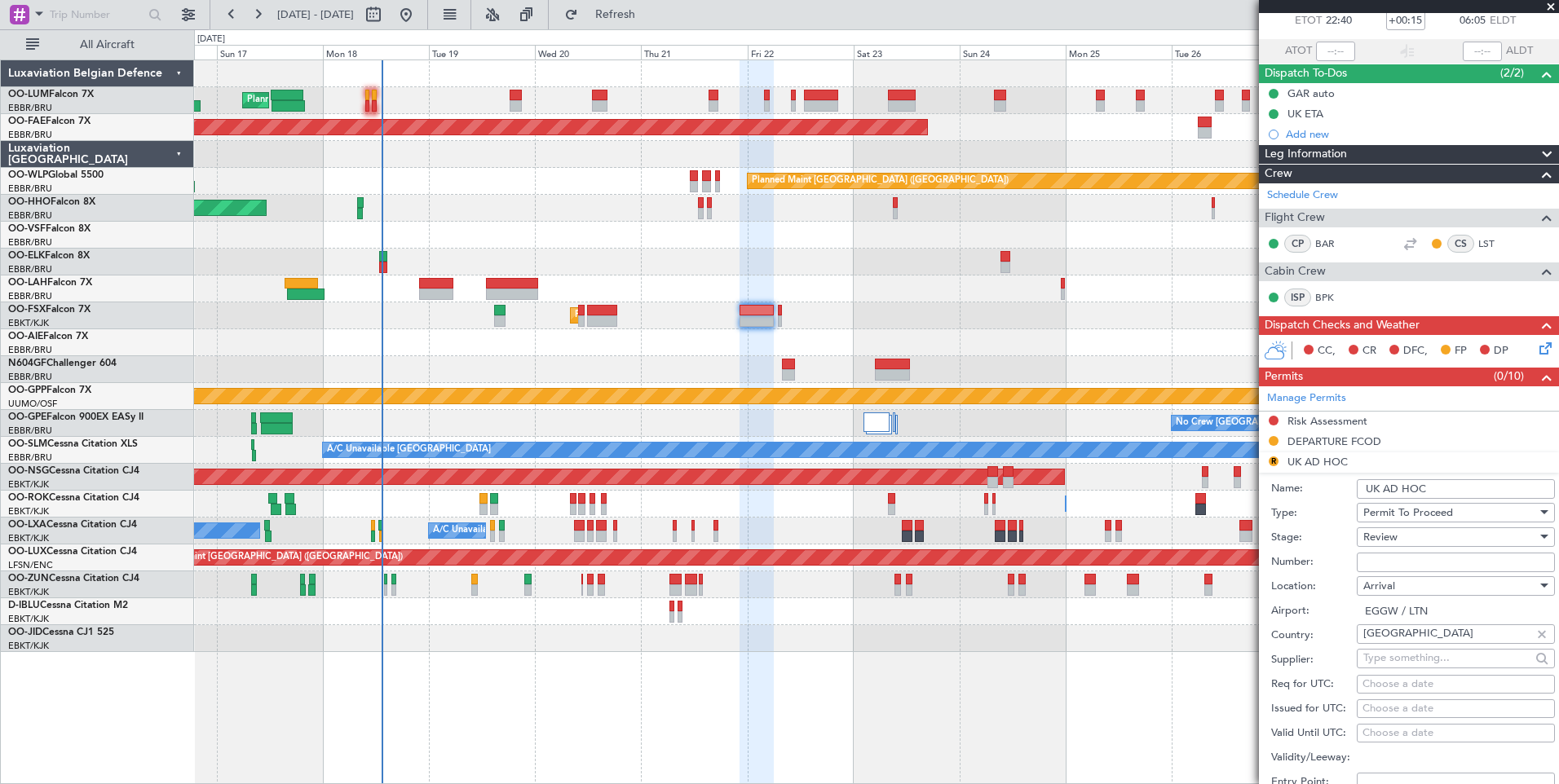
scroll to position [0, 0]
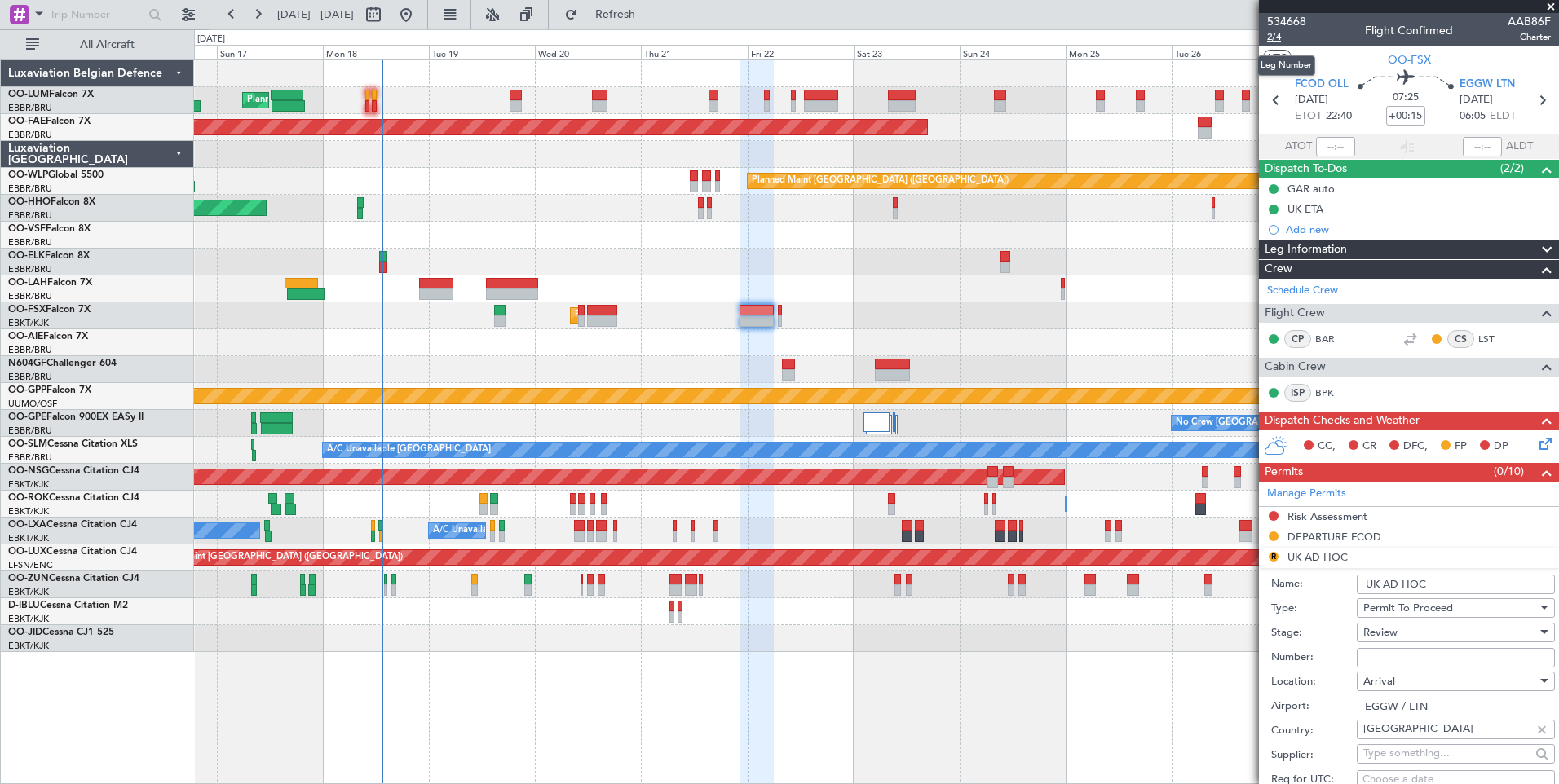
click at [1274, 37] on span "2/4" at bounding box center [1286, 37] width 39 height 14
click at [1482, 83] on span "EGGW LTN" at bounding box center [1487, 85] width 55 height 17
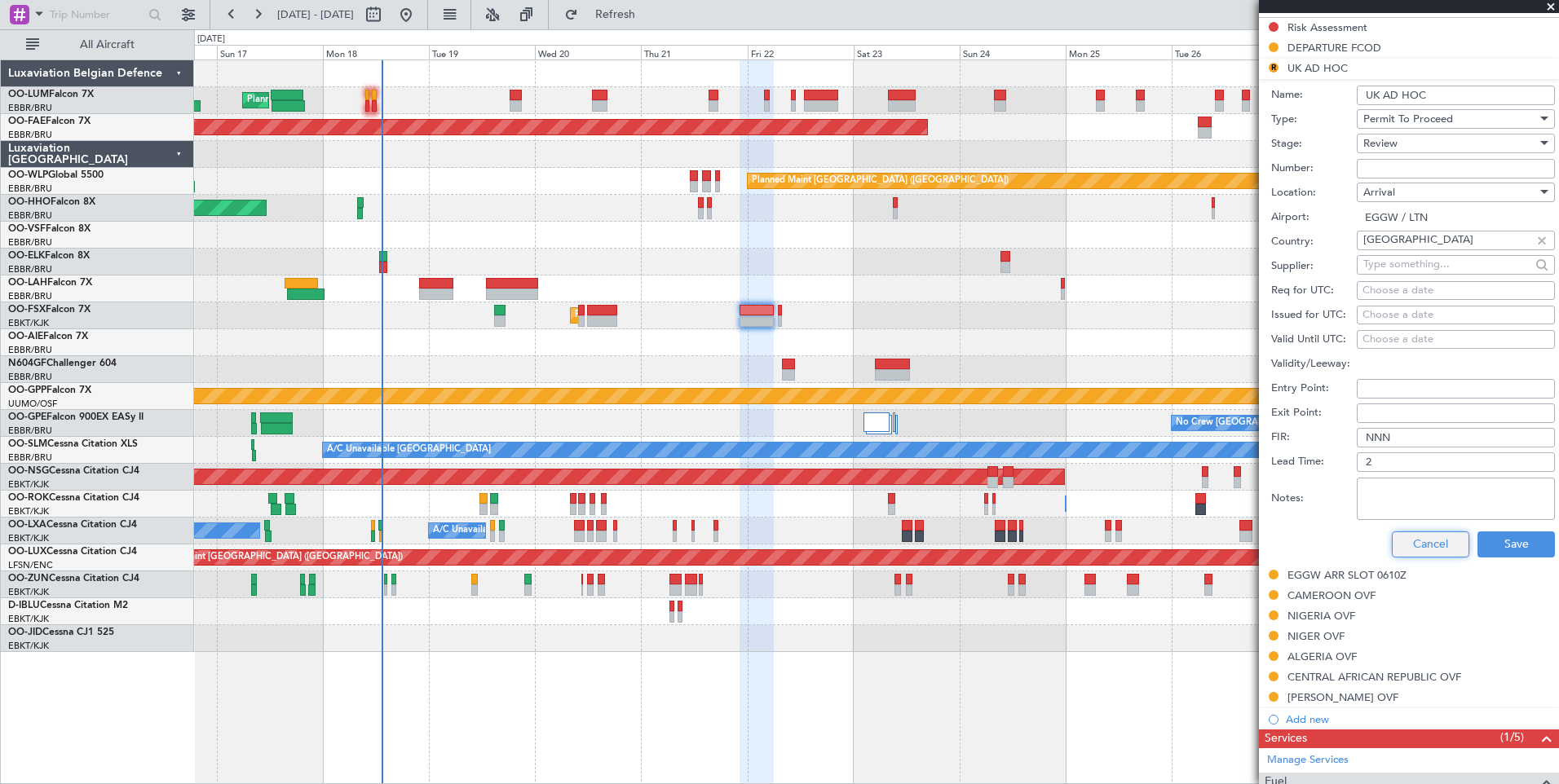
click at [1429, 532] on button "Cancel" at bounding box center [1430, 544] width 78 height 26
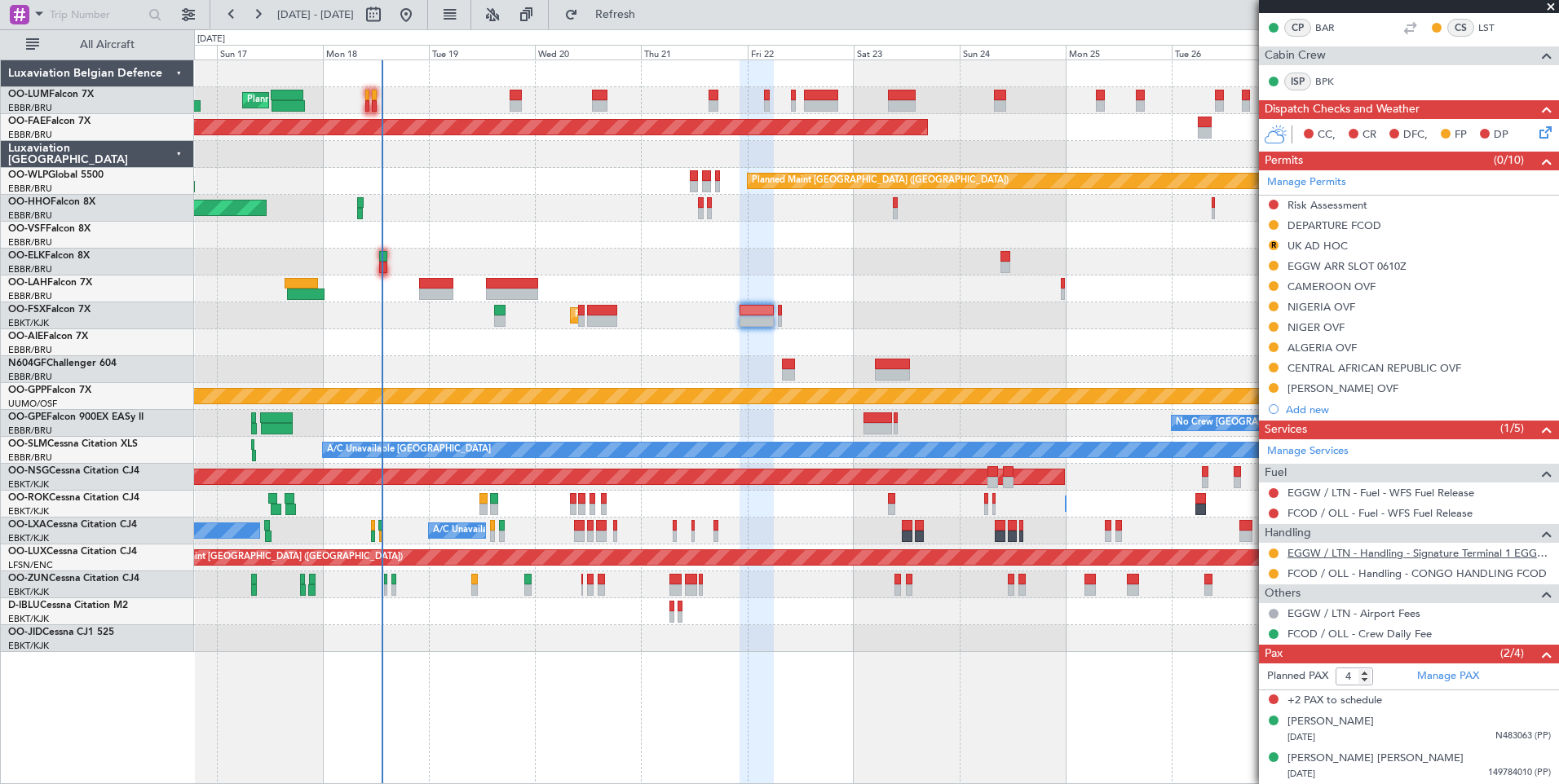
click at [1367, 553] on link "EGGW / LTN - Handling - Signature Terminal 1 EGGW / LTN" at bounding box center [1419, 552] width 263 height 14
click at [1275, 247] on button "R" at bounding box center [1273, 246] width 10 height 10
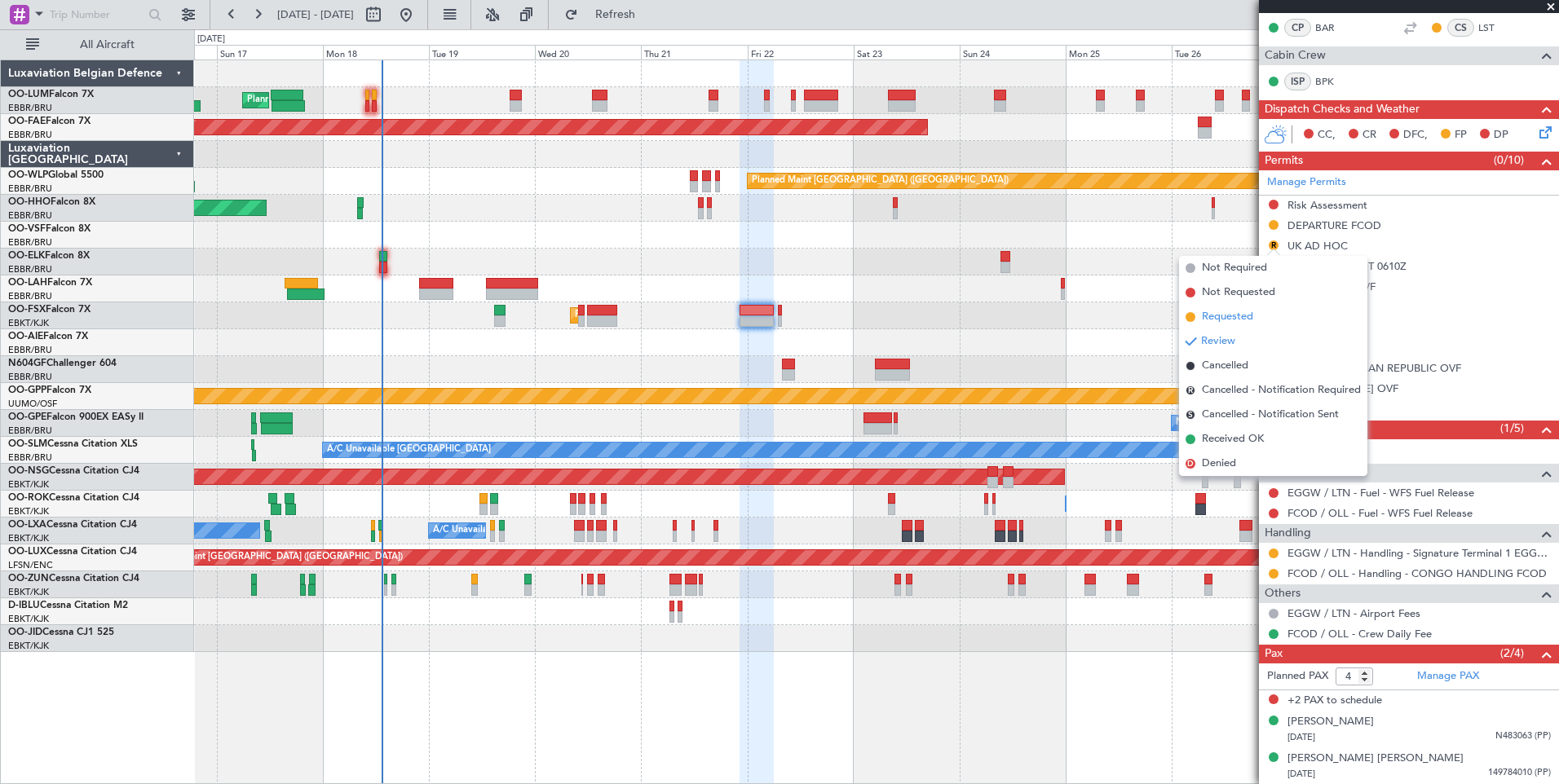
click at [1237, 311] on span "Requested" at bounding box center [1227, 318] width 51 height 17
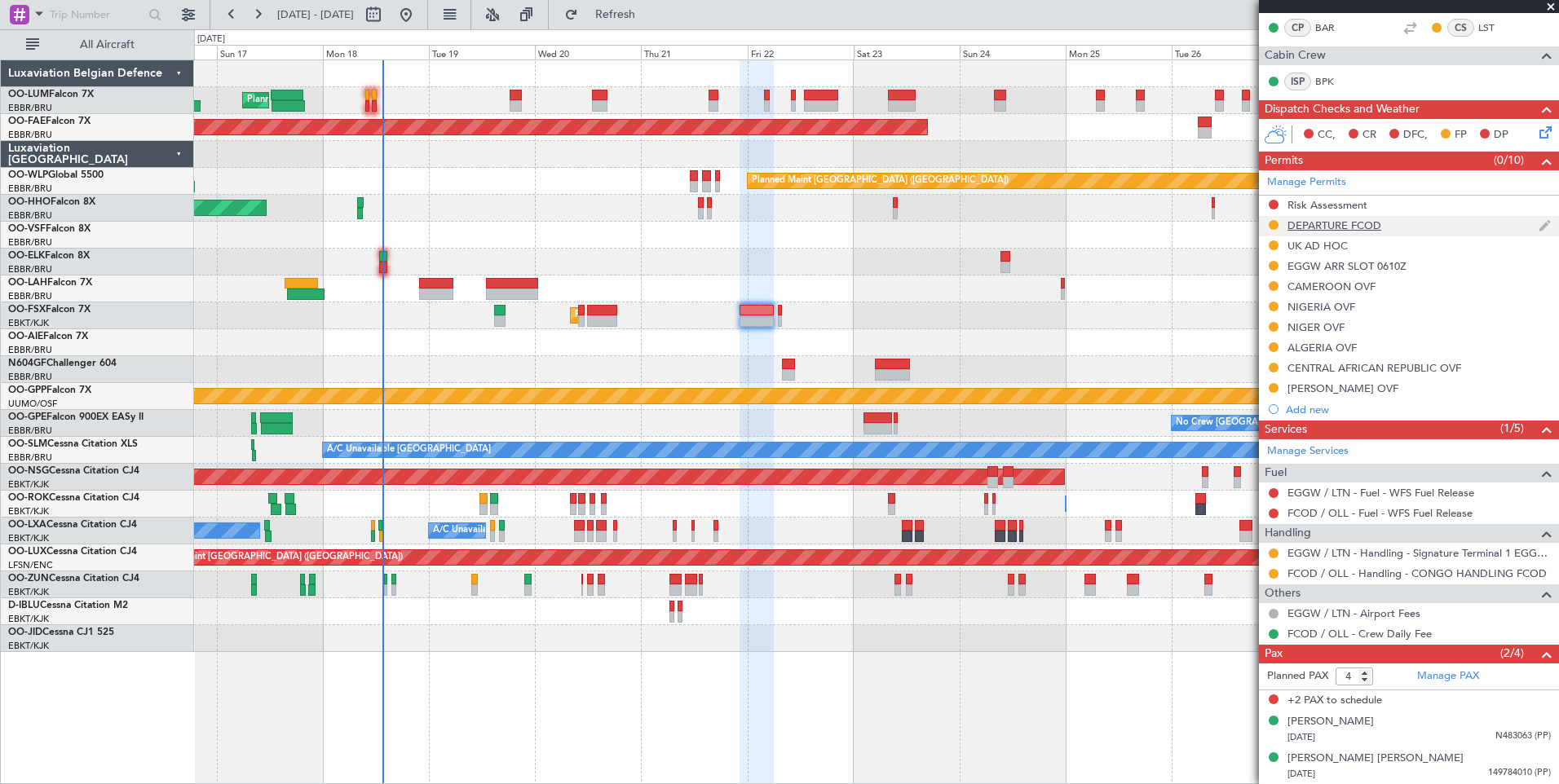
scroll to position [0, 0]
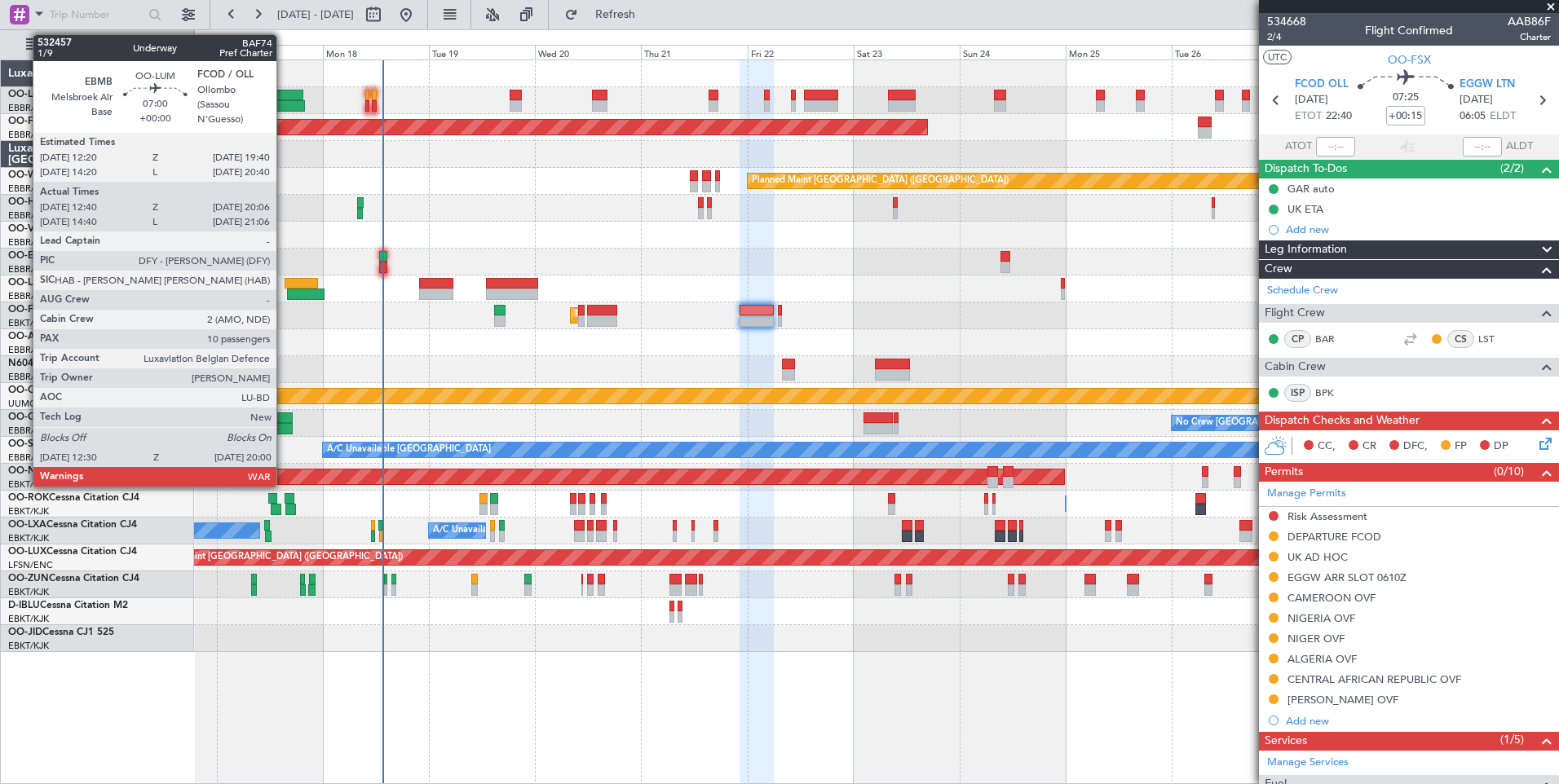
click at [283, 104] on div at bounding box center [288, 106] width 33 height 12
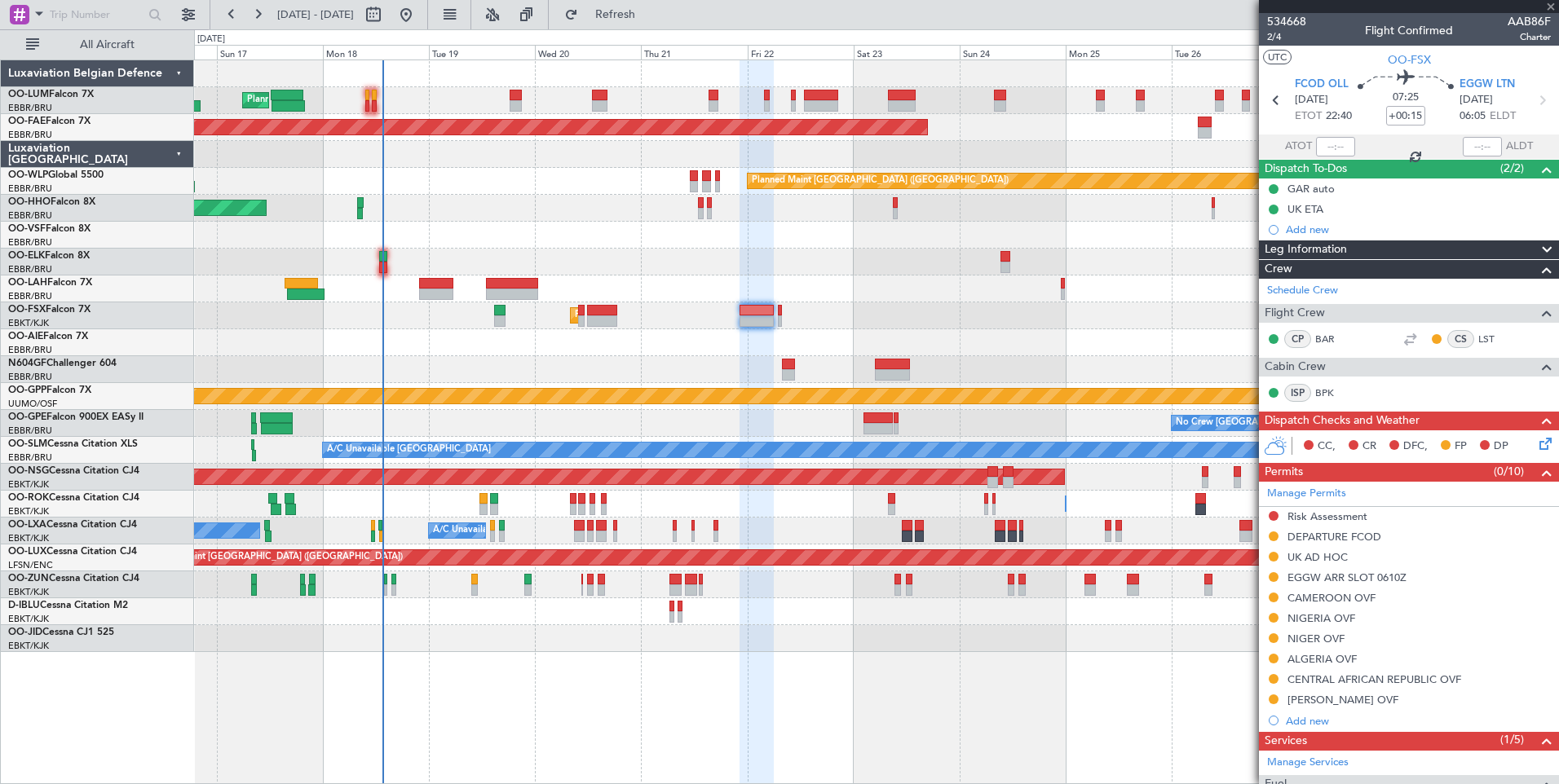
type input "12:50"
type input "19:56"
type input "10"
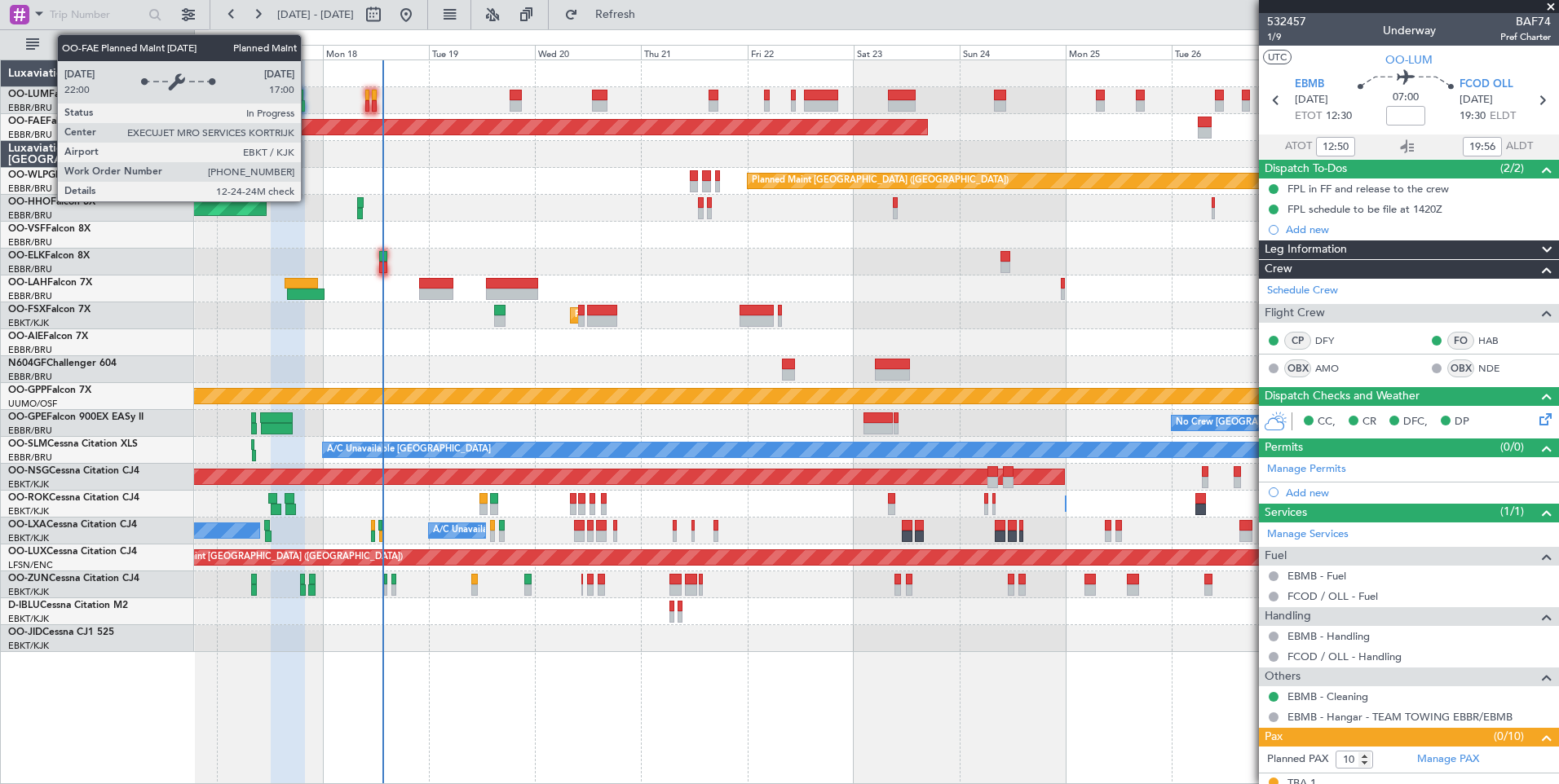
click at [338, 147] on div "Planned Maint [GEOGRAPHIC_DATA] ([GEOGRAPHIC_DATA] National) Planned Maint [GEO…" at bounding box center [876, 356] width 1364 height 592
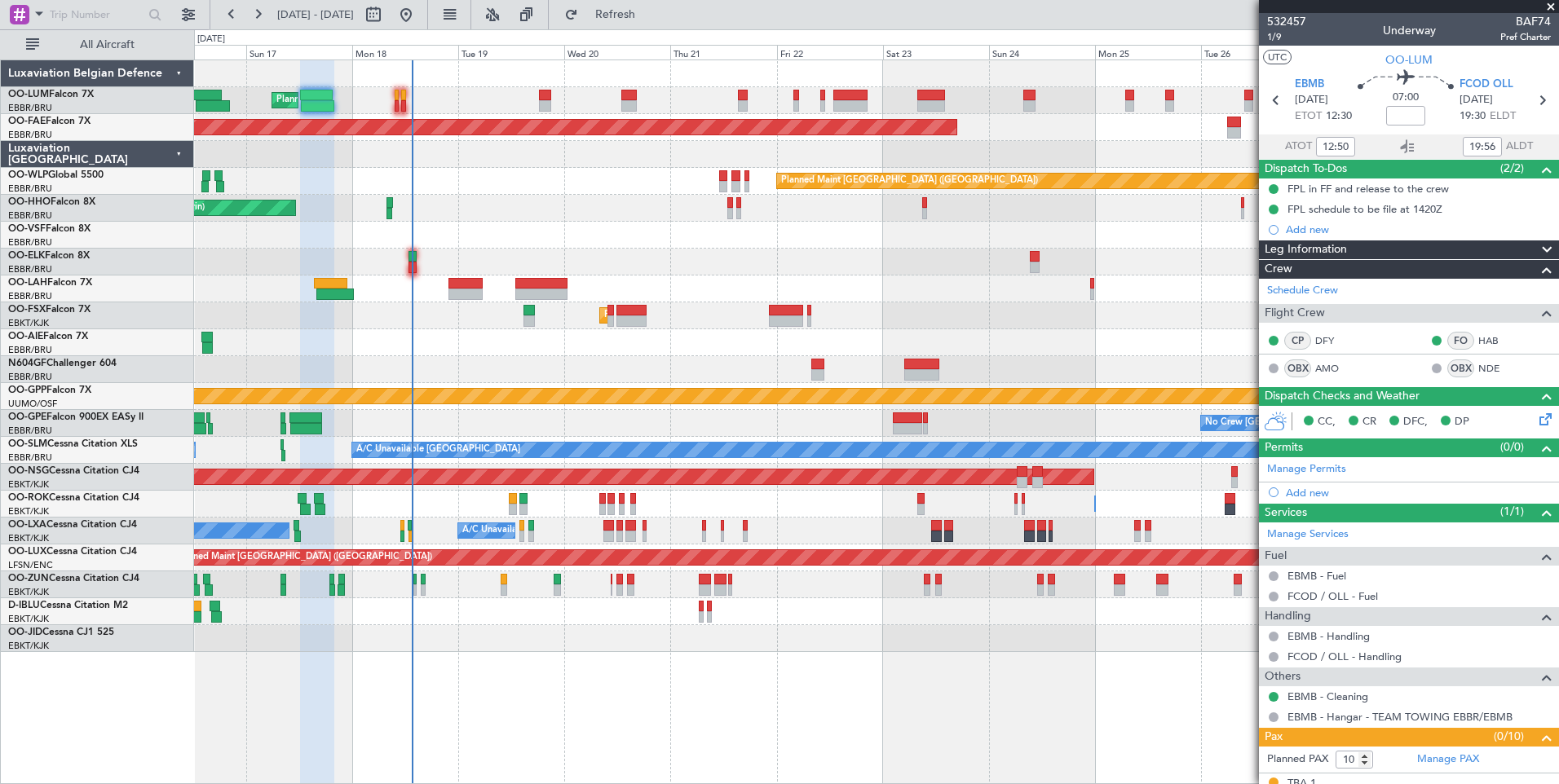
click at [427, 339] on div "Planned Maint [GEOGRAPHIC_DATA] ([GEOGRAPHIC_DATA])" at bounding box center [876, 343] width 1364 height 27
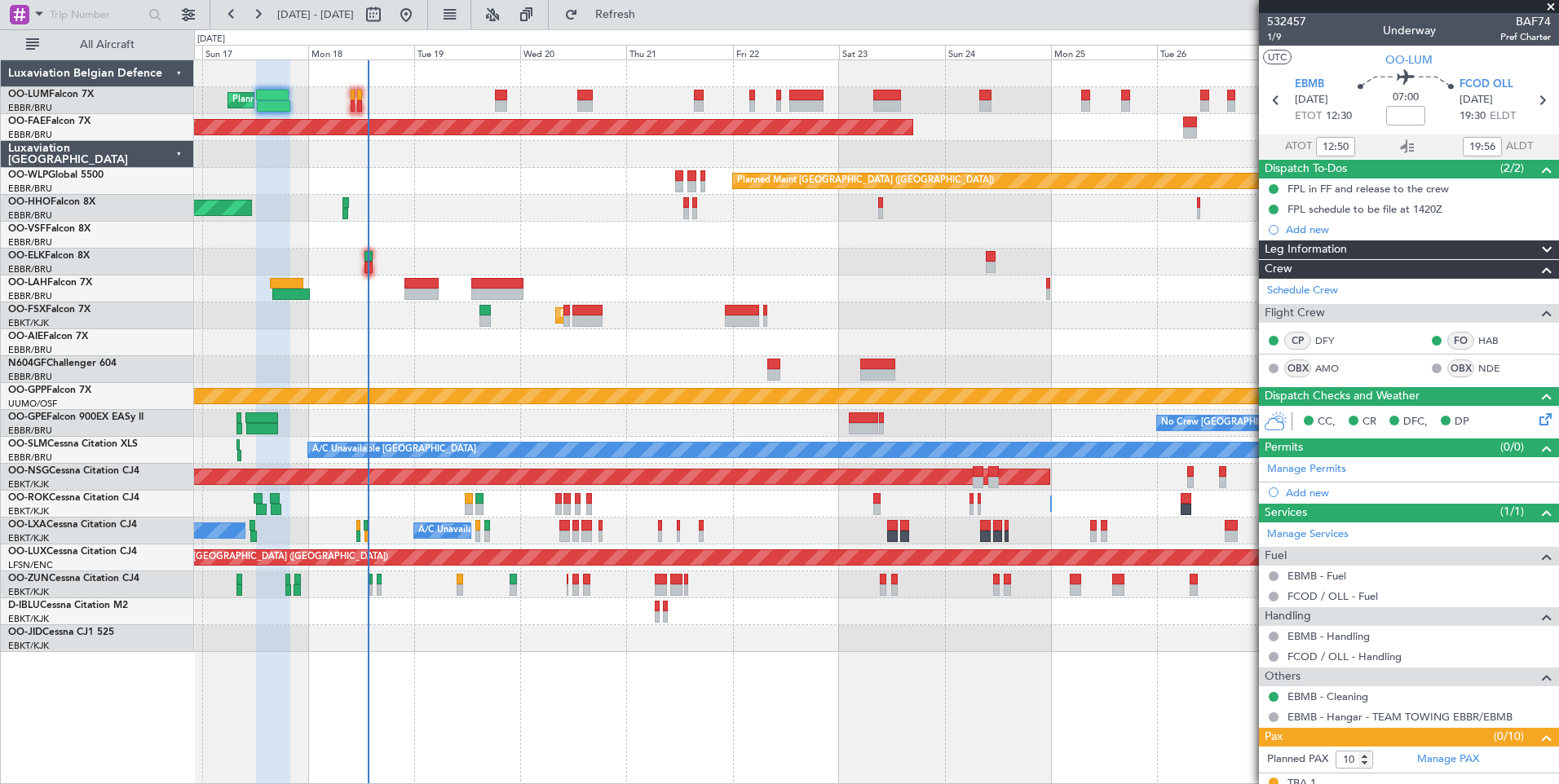
click at [334, 150] on div "Planned Maint [GEOGRAPHIC_DATA] ([GEOGRAPHIC_DATA] National) Planned Maint [GEO…" at bounding box center [876, 356] width 1364 height 592
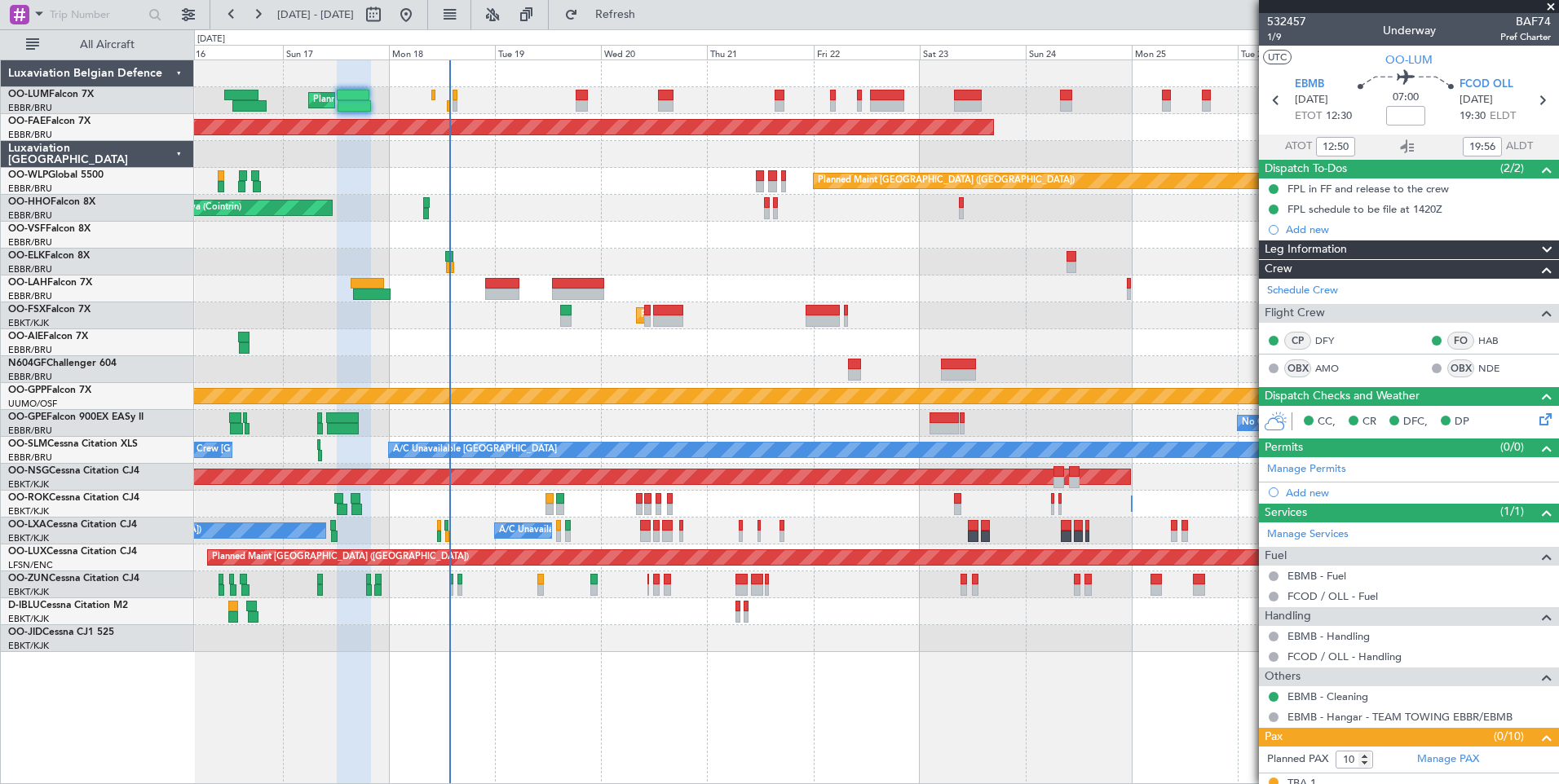
click at [415, 168] on div "Planned Maint Brussels (Brussels National) Planned Maint Brussels (Brussels Nat…" at bounding box center [876, 356] width 1364 height 592
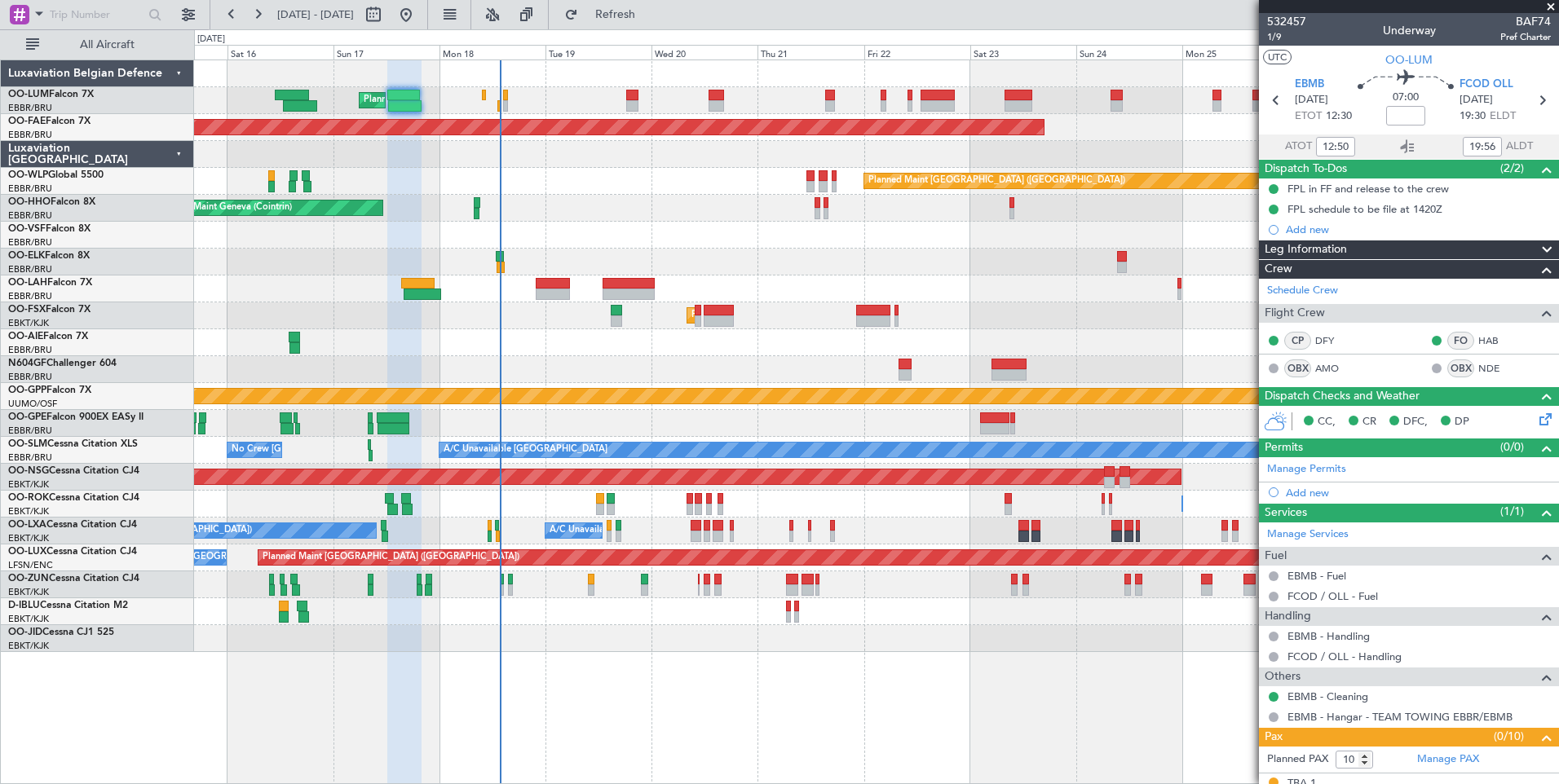
click at [441, 152] on div at bounding box center [876, 155] width 1364 height 27
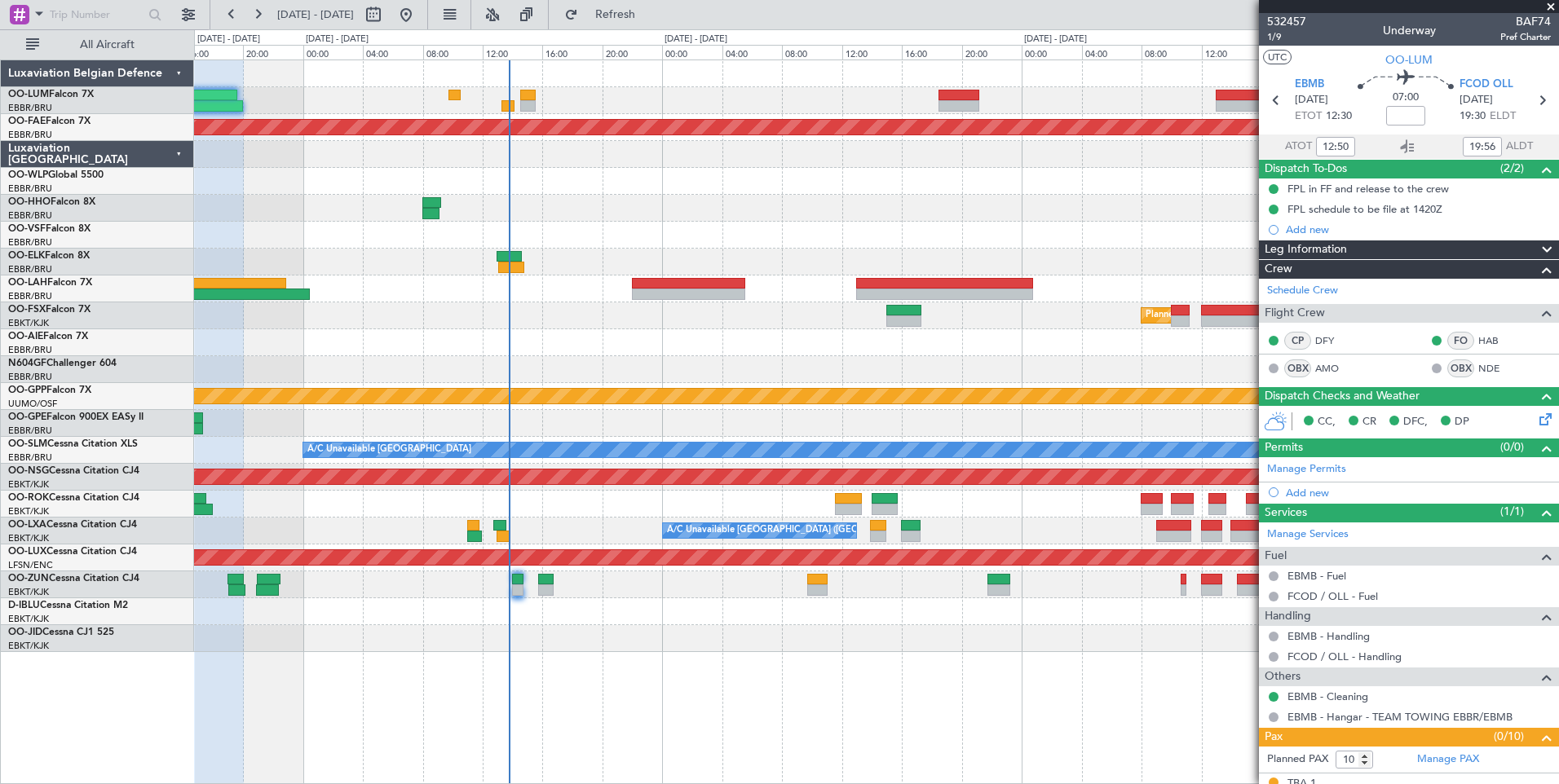
click at [502, 529] on div at bounding box center [500, 526] width 13 height 12
type input "+00:05"
type input "13:03"
type input "0"
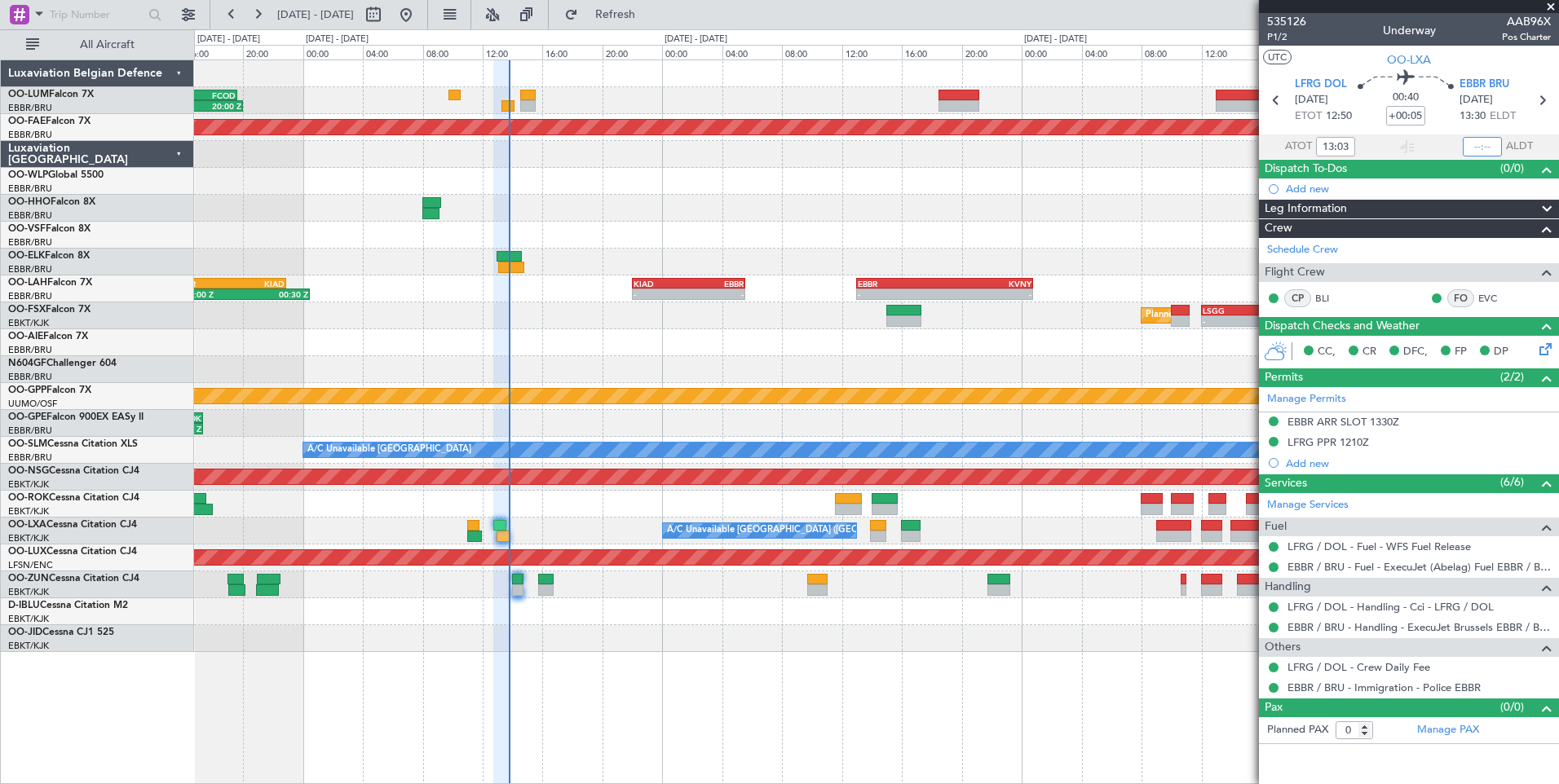
click at [1470, 151] on input "text" at bounding box center [1482, 146] width 39 height 19
type input "13:41"
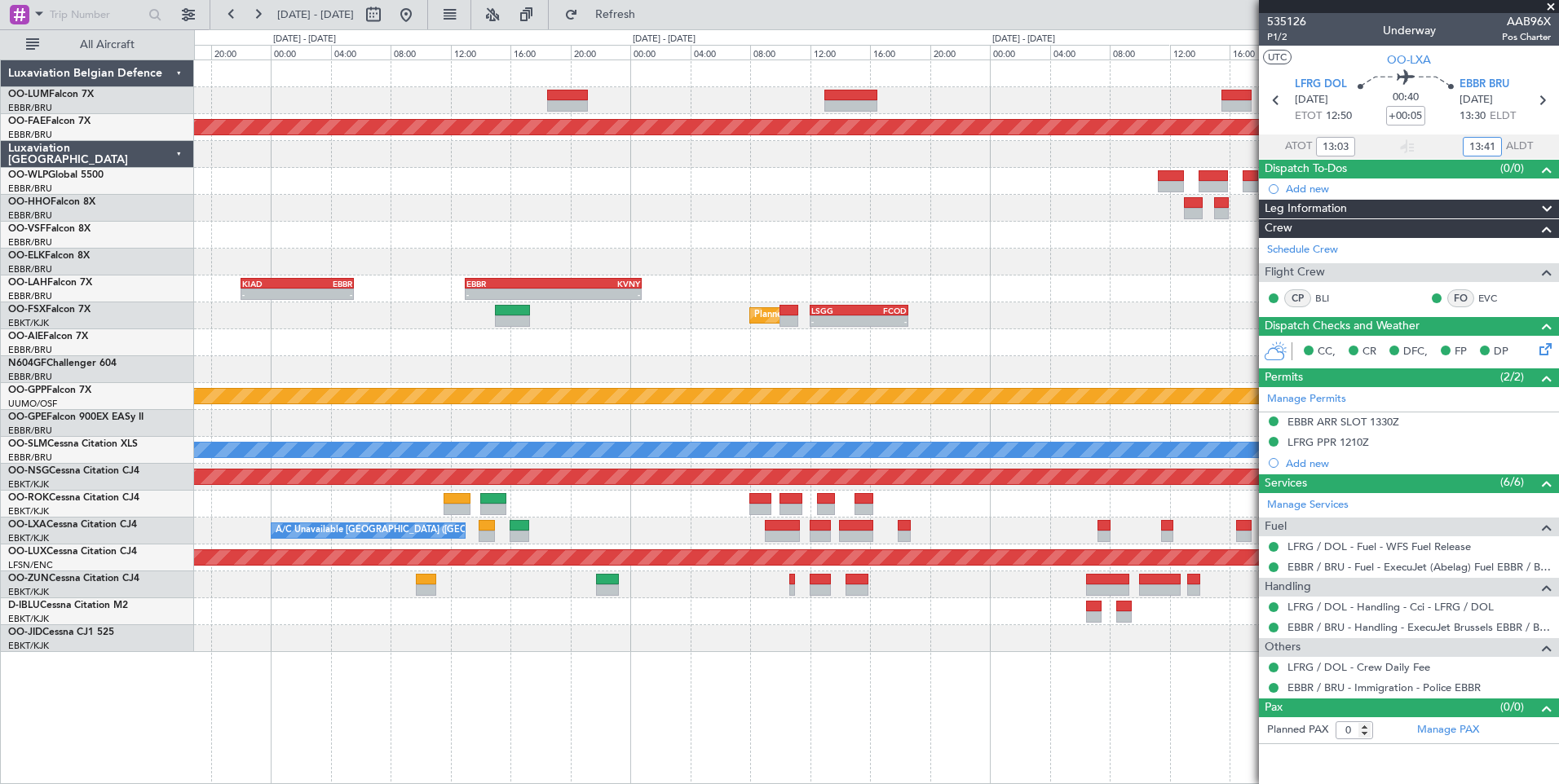
click at [441, 379] on div "- - HAAB 13:00 Z EBMB 20:40 Z - - EBMB 08:00 Z DBBB 14:15 Z Planned Maint Kortr…" at bounding box center [876, 356] width 1364 height 592
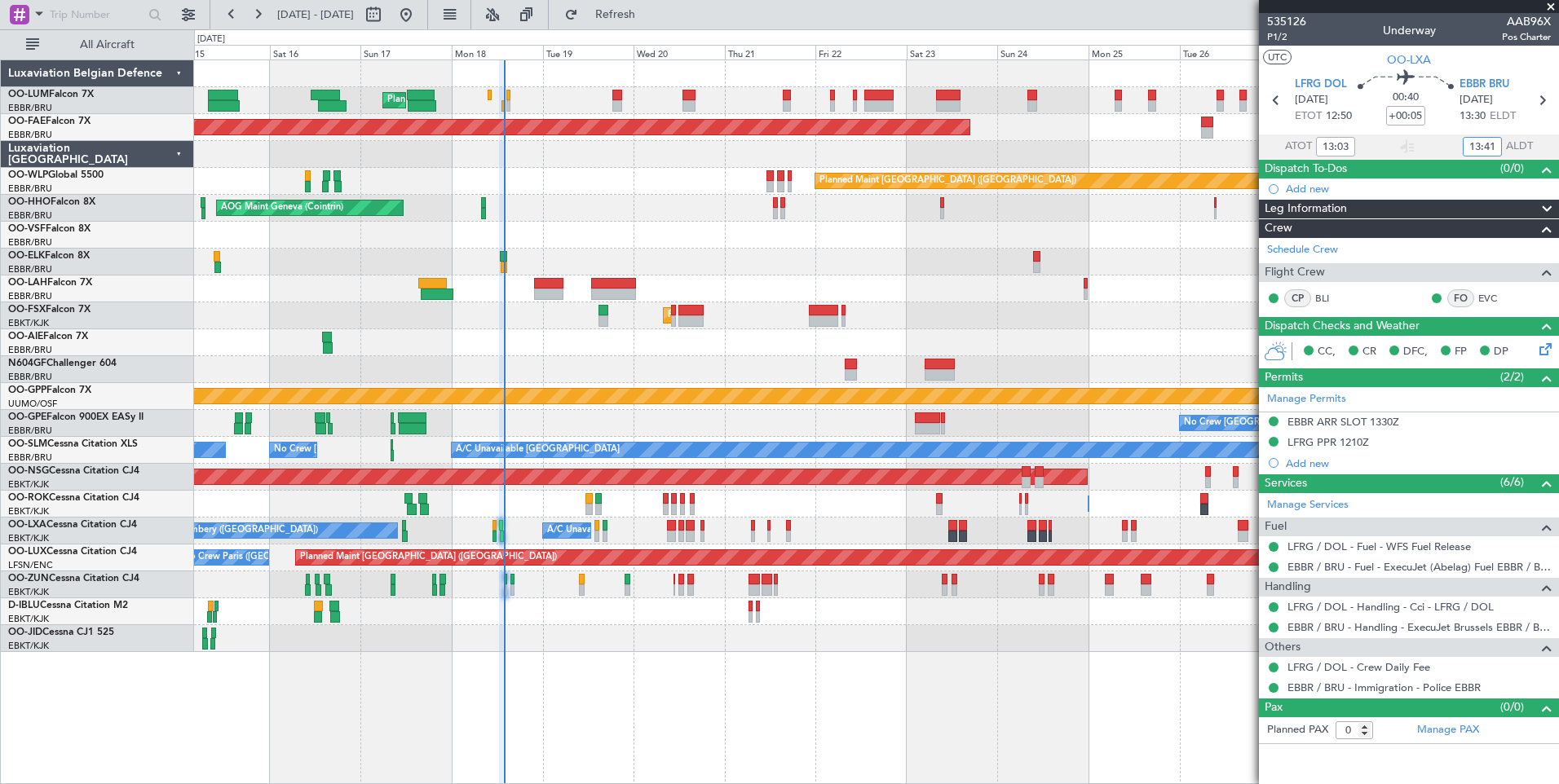
click at [666, 373] on div at bounding box center [876, 369] width 1364 height 27
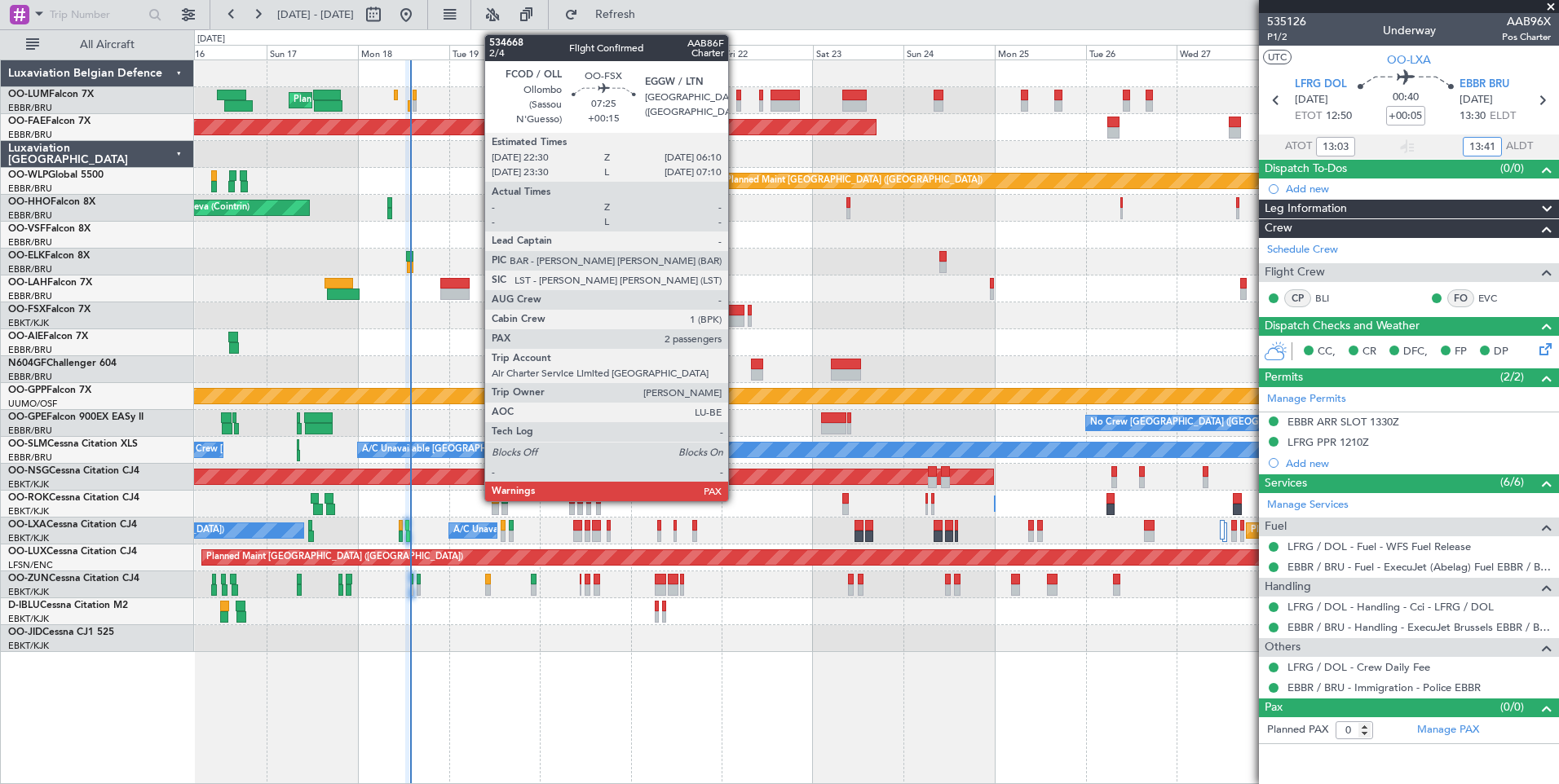
click at [736, 316] on div at bounding box center [729, 321] width 29 height 12
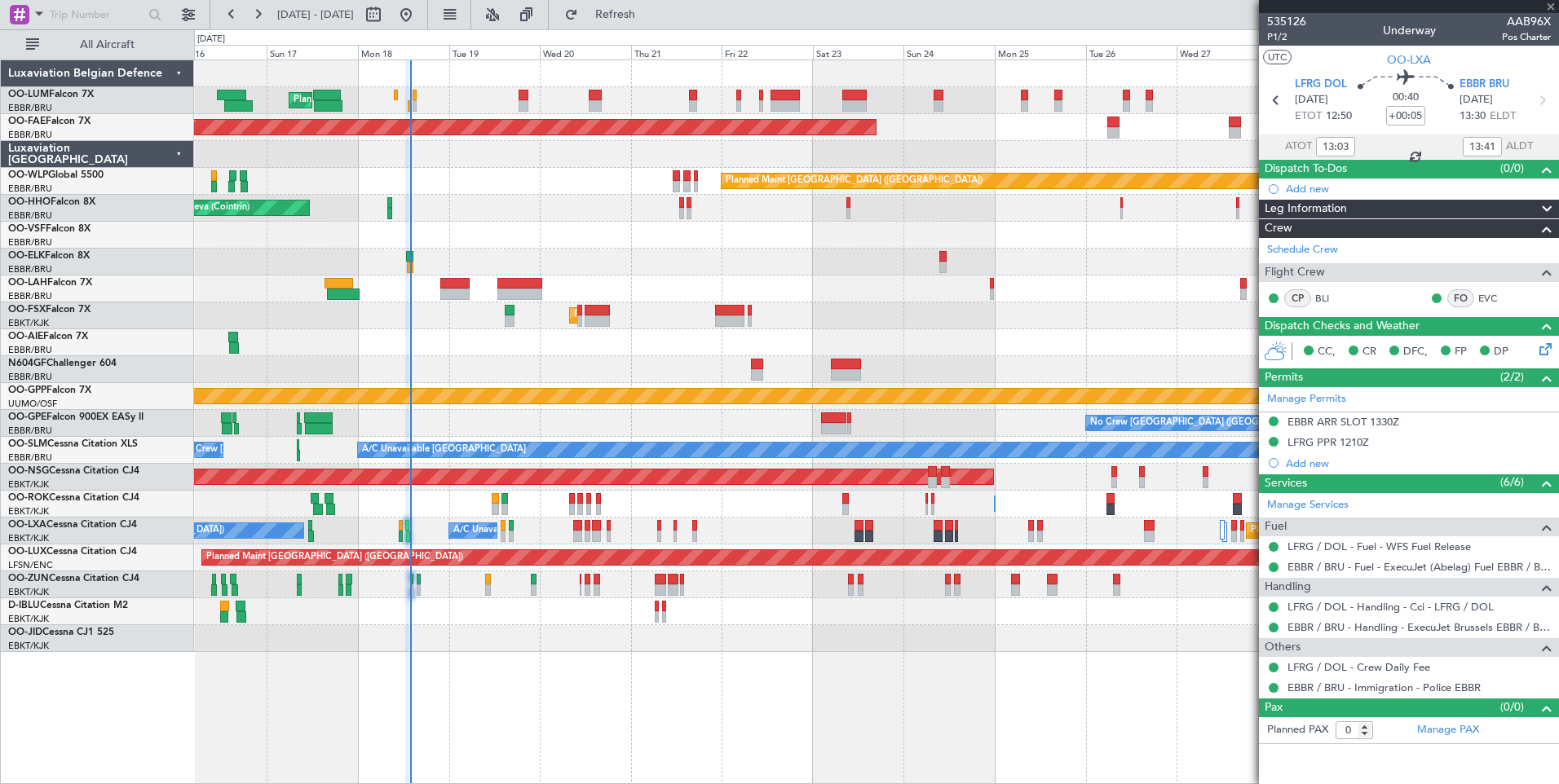
type input "+00:15"
type input "4"
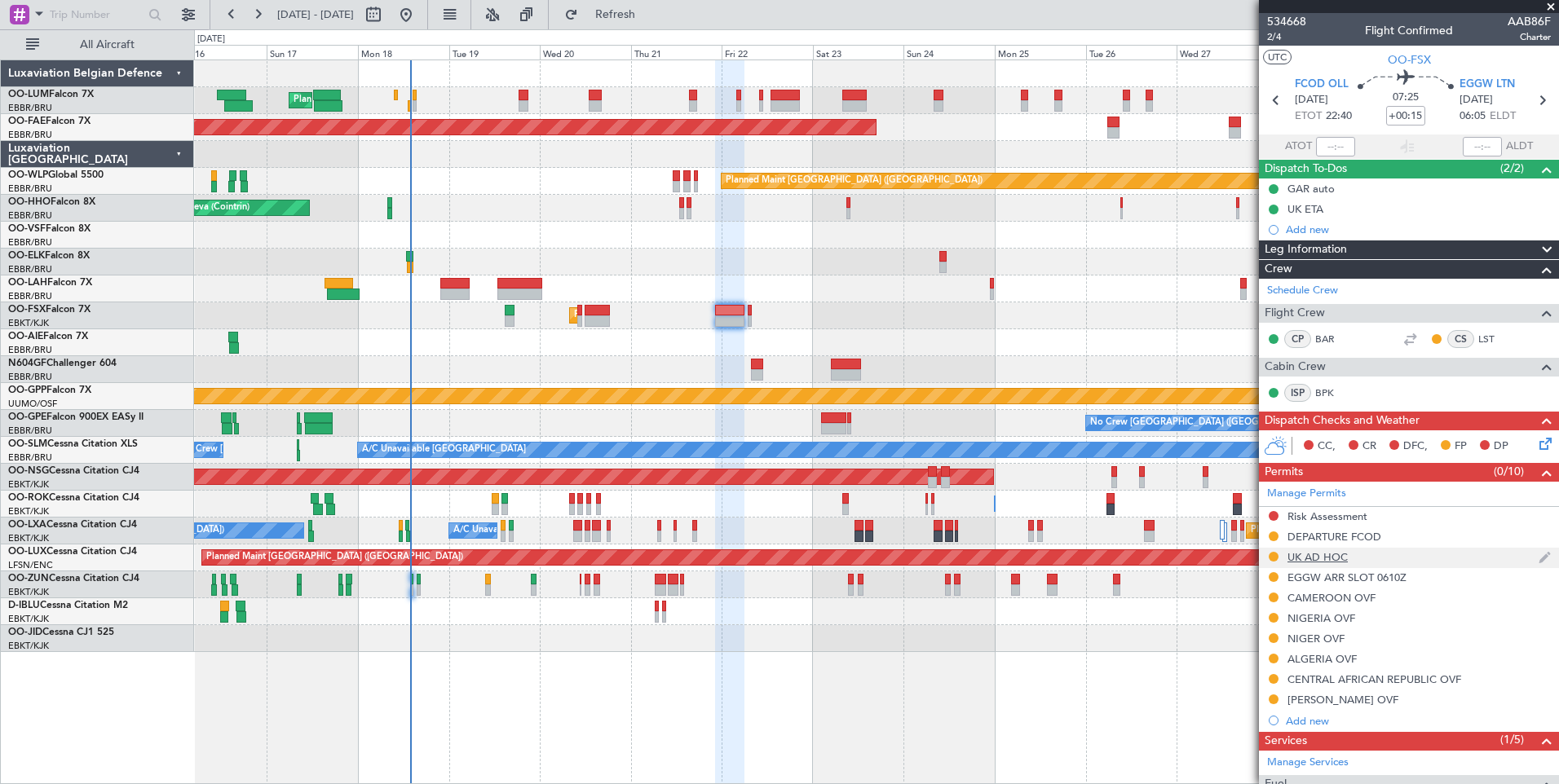
click at [1303, 558] on div "UK AD HOC" at bounding box center [1317, 557] width 60 height 14
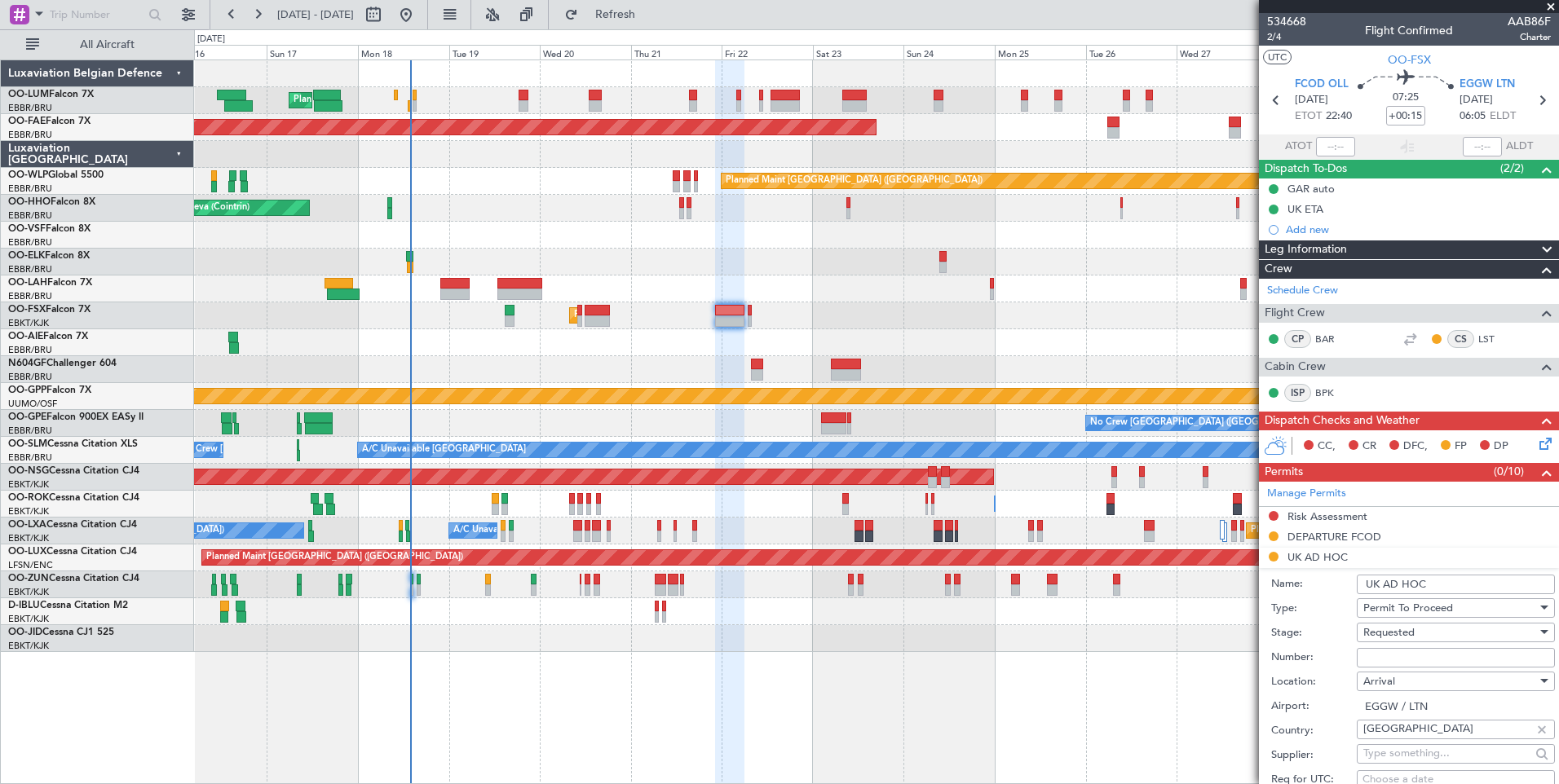
click at [1372, 667] on div "Number:" at bounding box center [1412, 657] width 283 height 24
click at [1372, 660] on input "Number:" at bounding box center [1455, 657] width 198 height 19
paste input "FOP - 2025 090659"
type input "FOP - 2025 090659"
click at [1377, 632] on span "Requested" at bounding box center [1388, 633] width 51 height 15
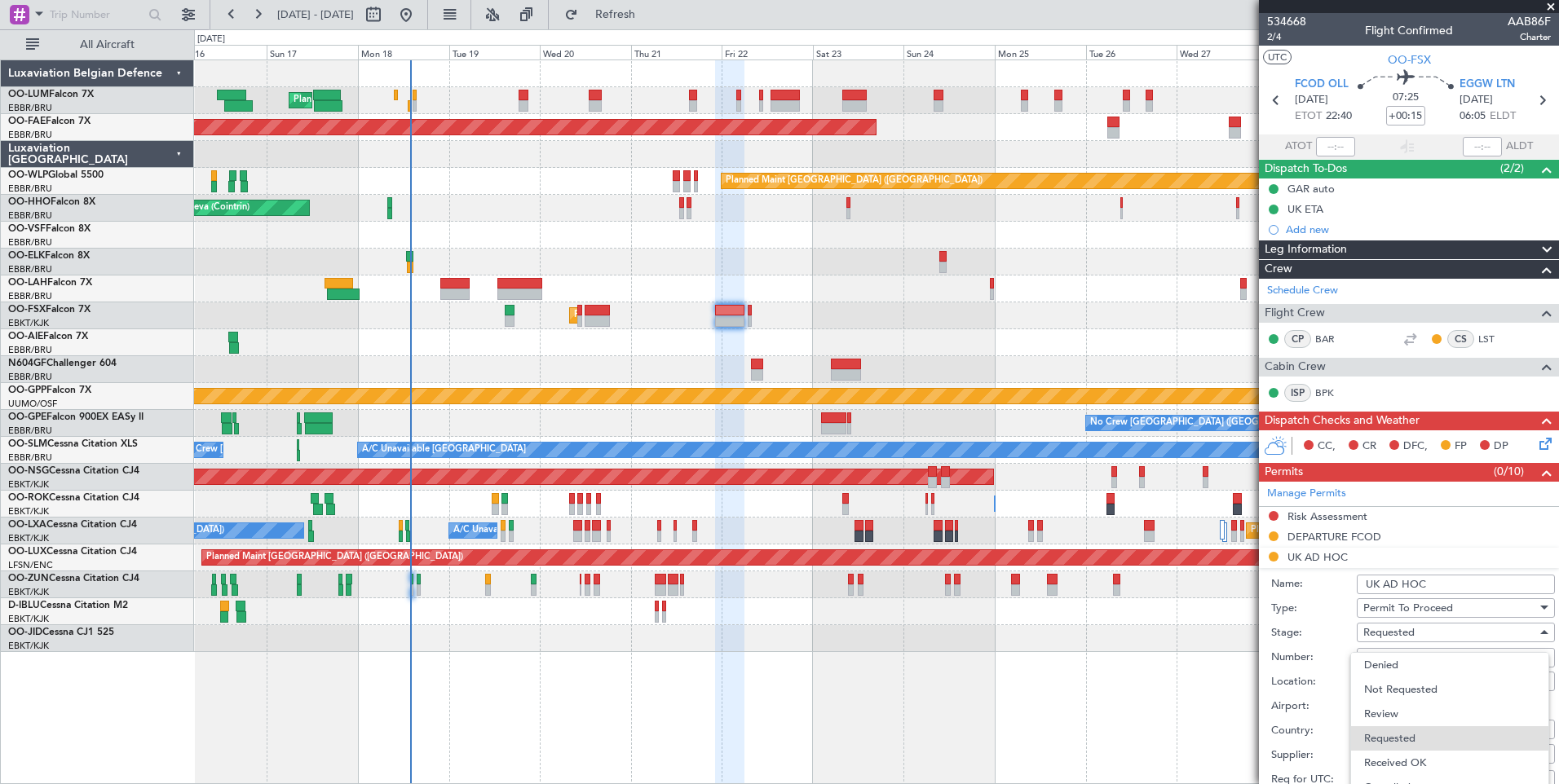
click at [1383, 758] on span "Received OK" at bounding box center [1449, 762] width 171 height 24
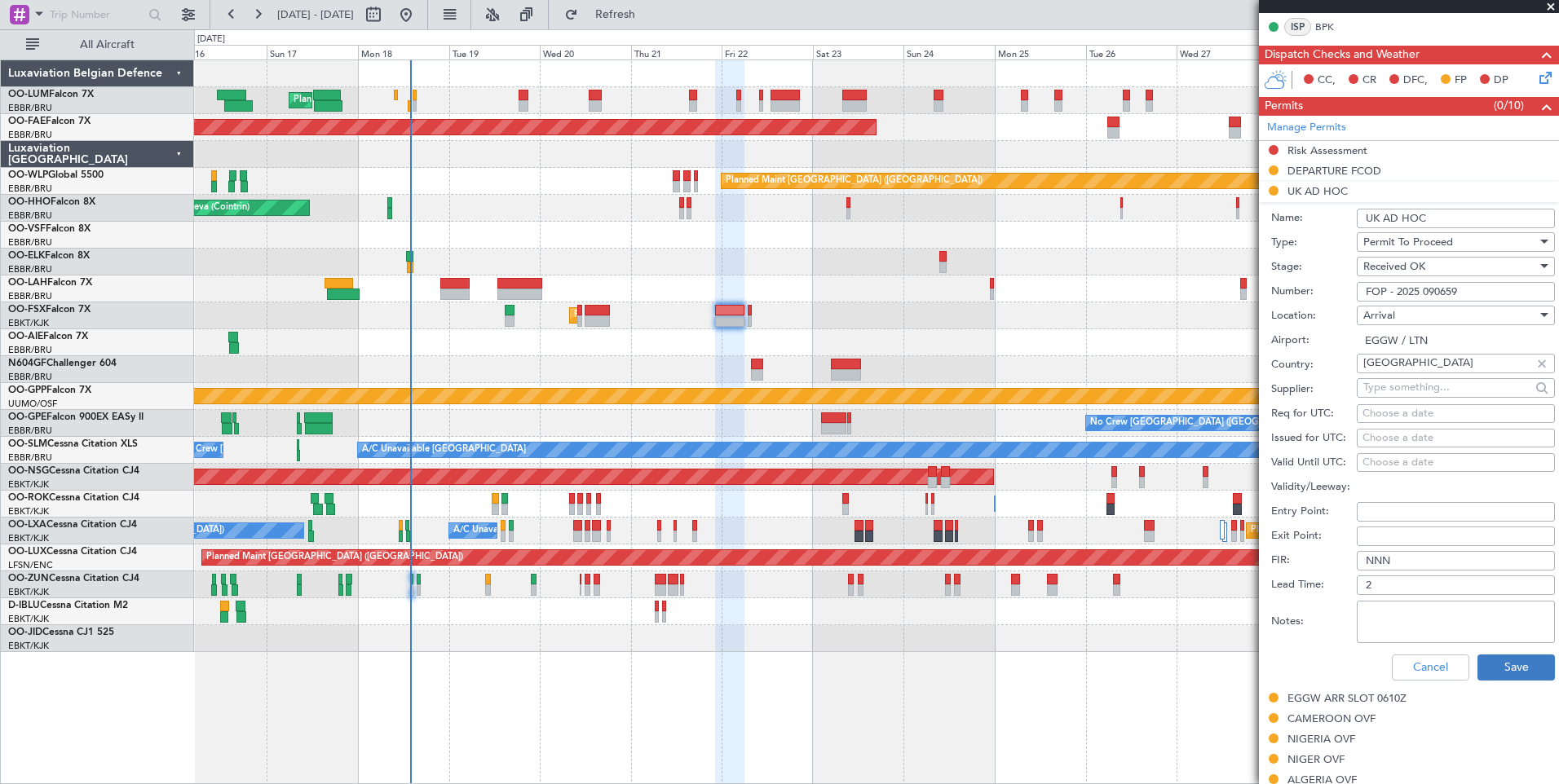
scroll to position [408, 0]
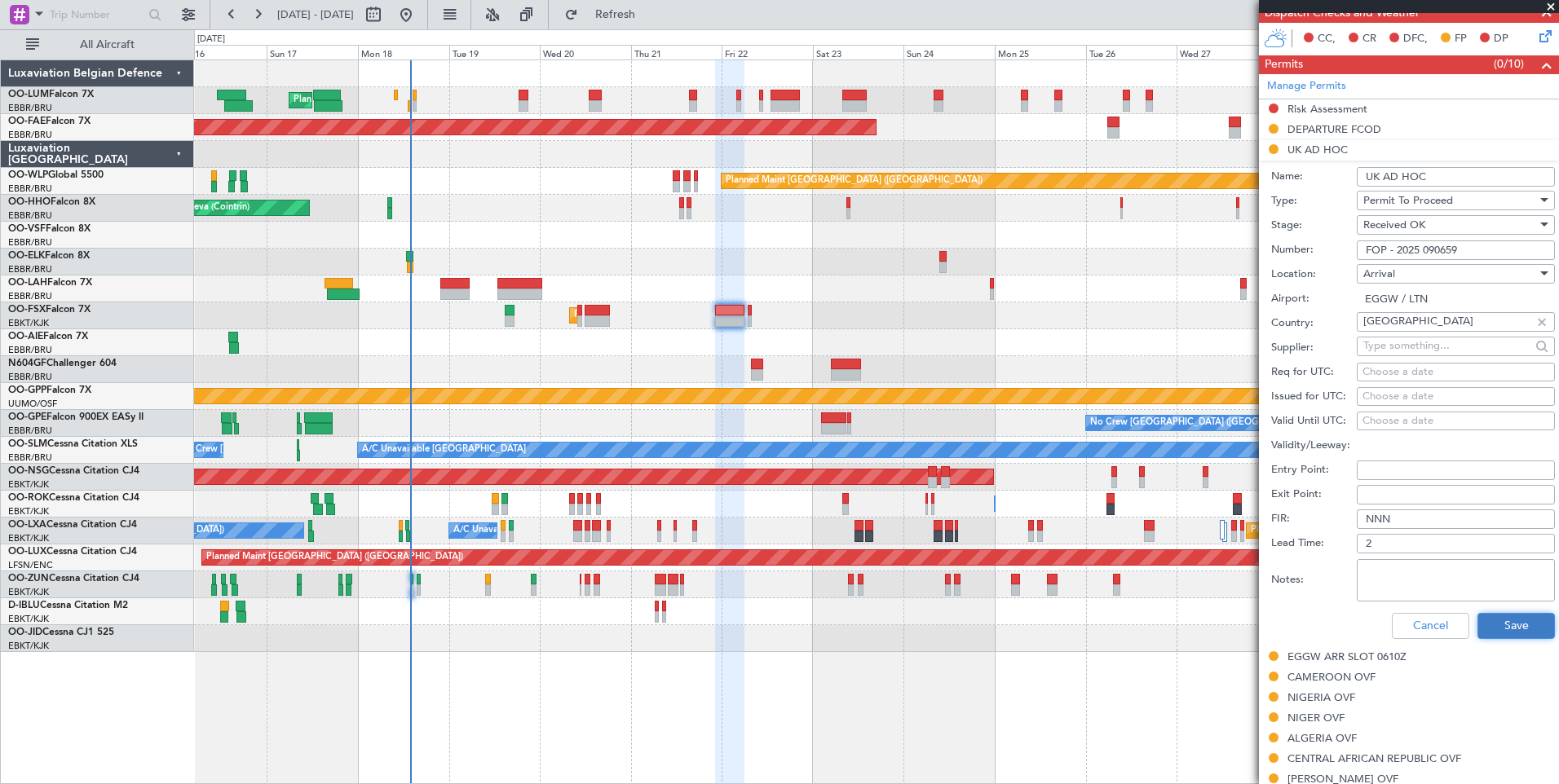
click at [1506, 638] on button "Save" at bounding box center [1516, 625] width 78 height 26
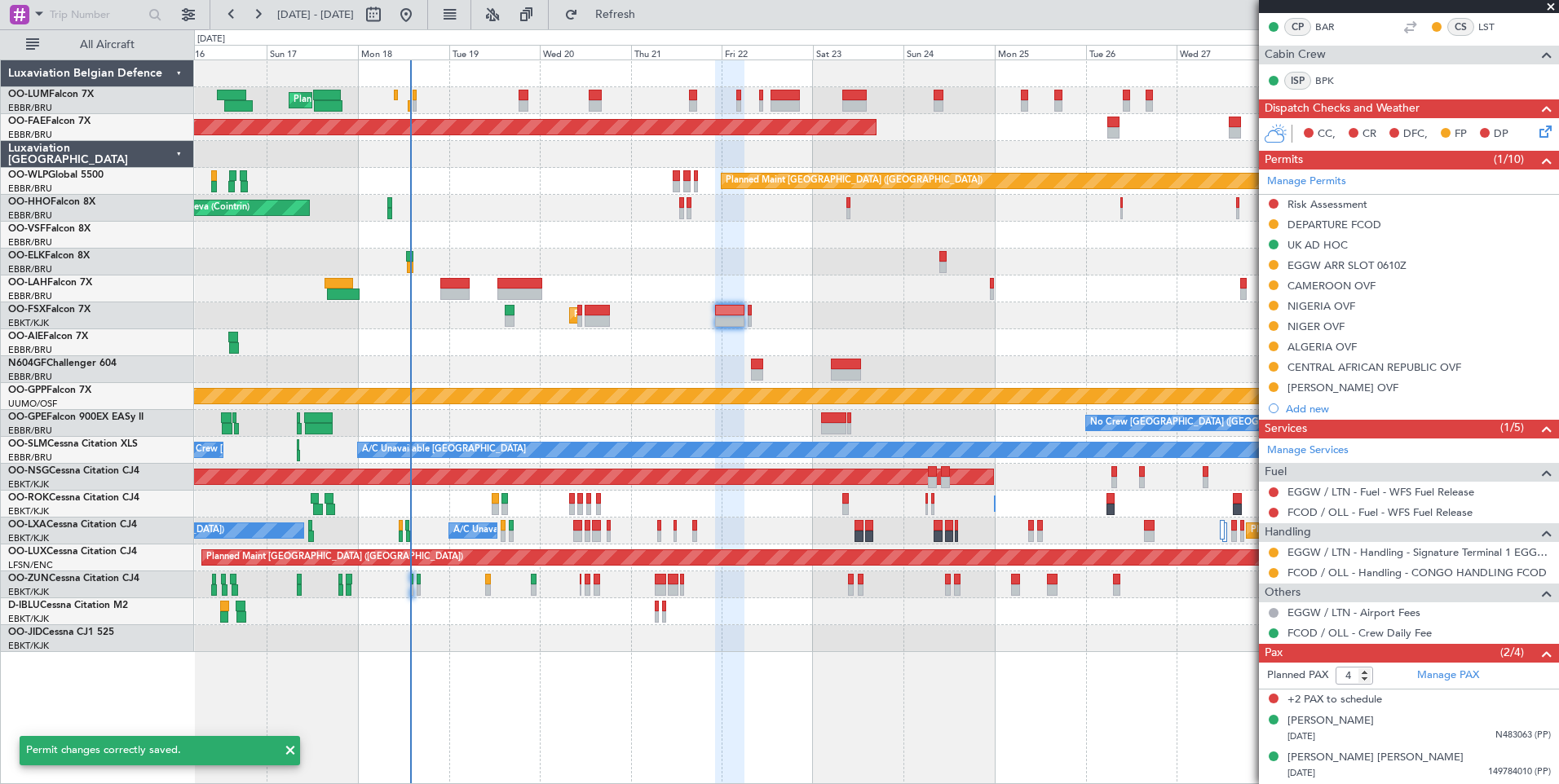
scroll to position [312, 0]
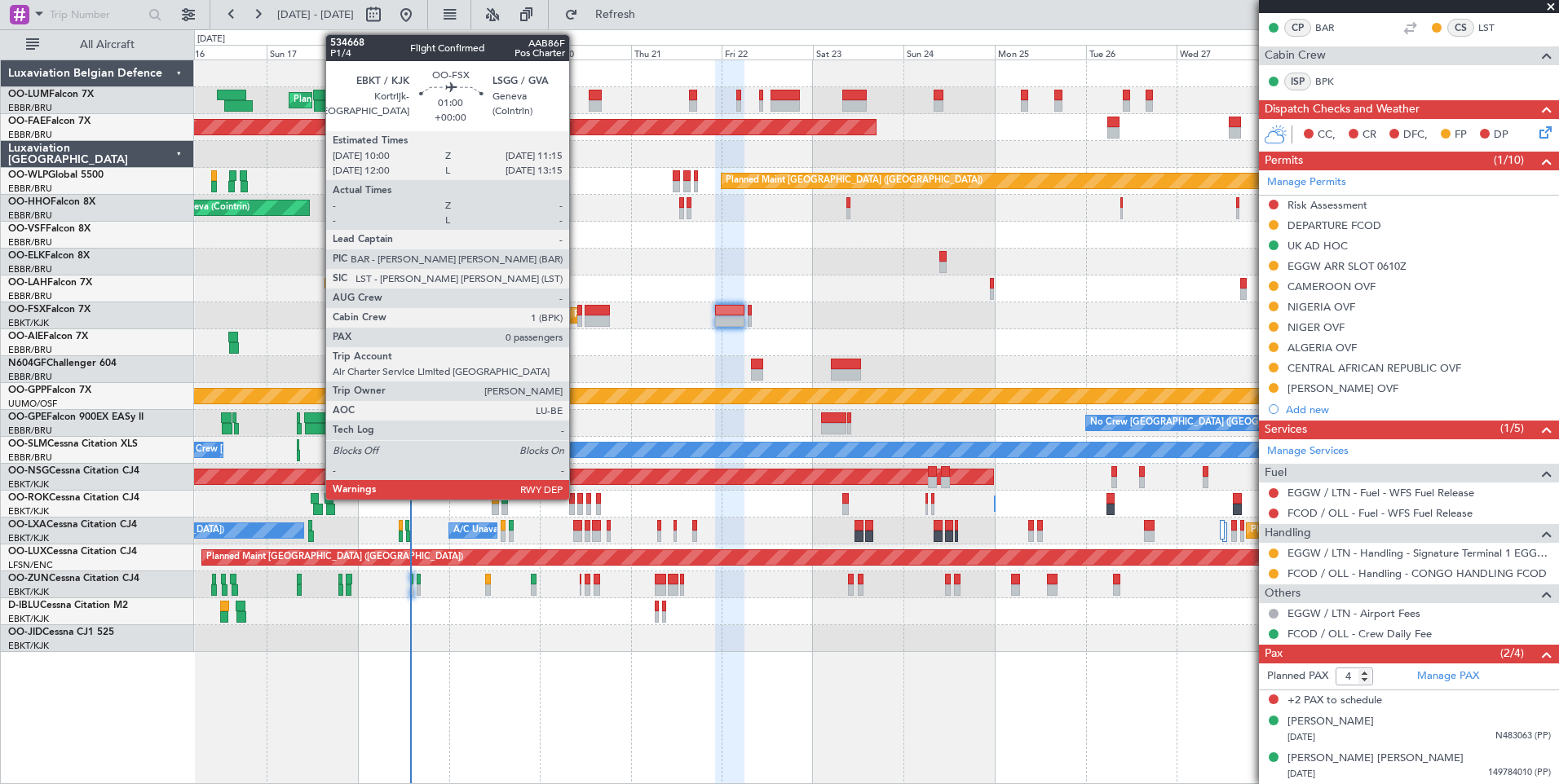
click at [577, 318] on div at bounding box center [579, 321] width 5 height 12
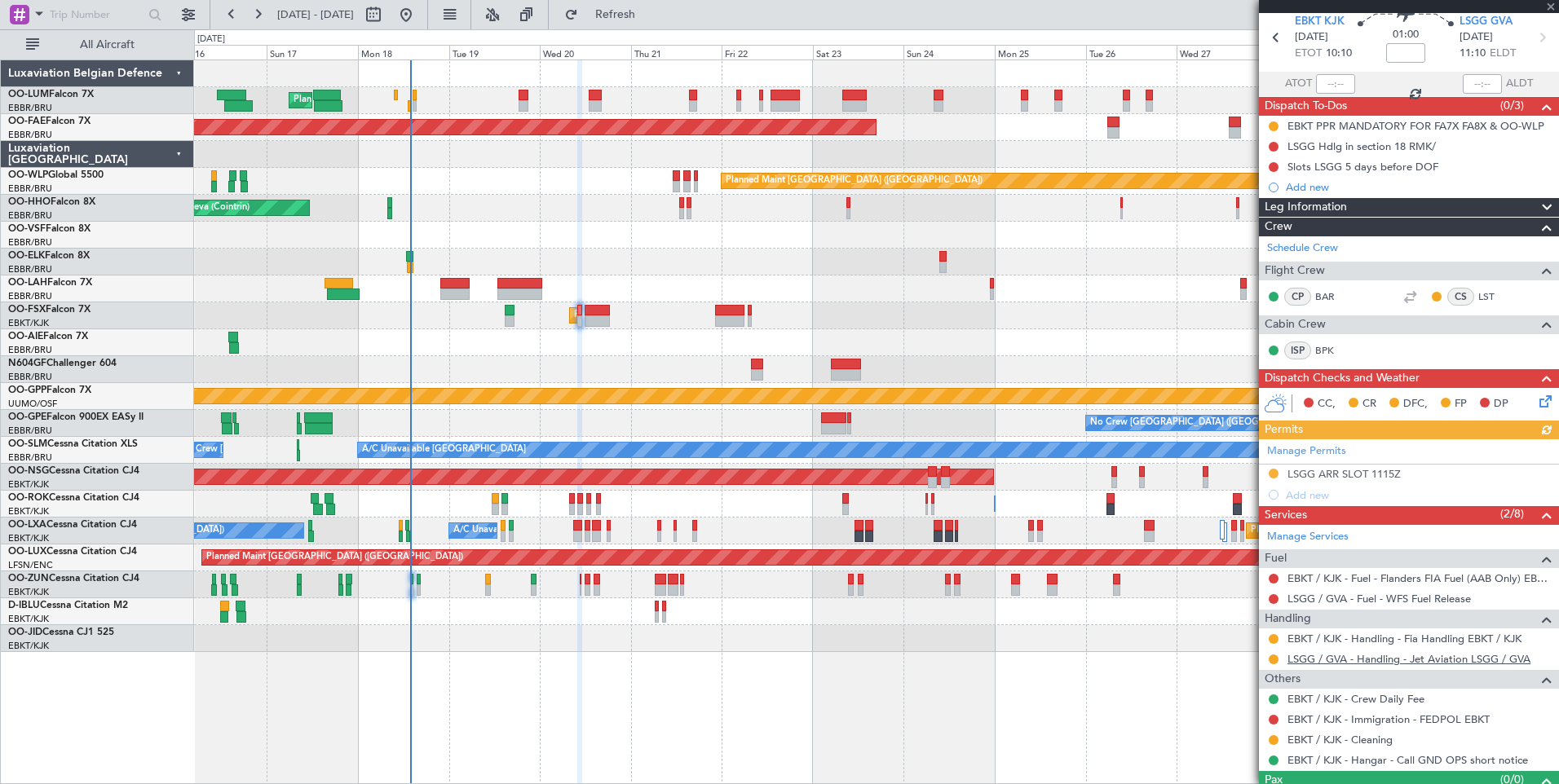
scroll to position [82, 0]
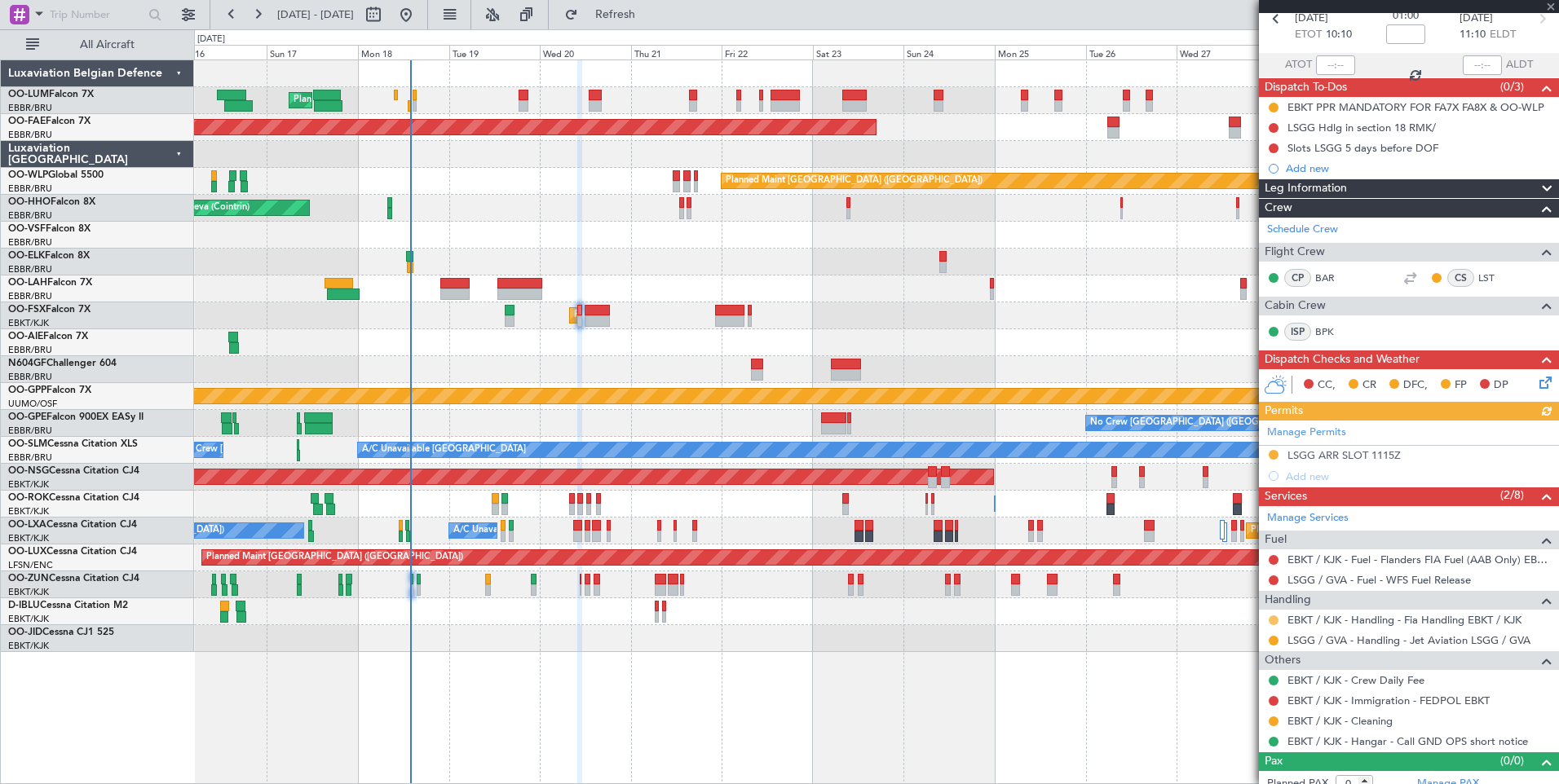
click at [1274, 621] on button at bounding box center [1273, 620] width 10 height 10
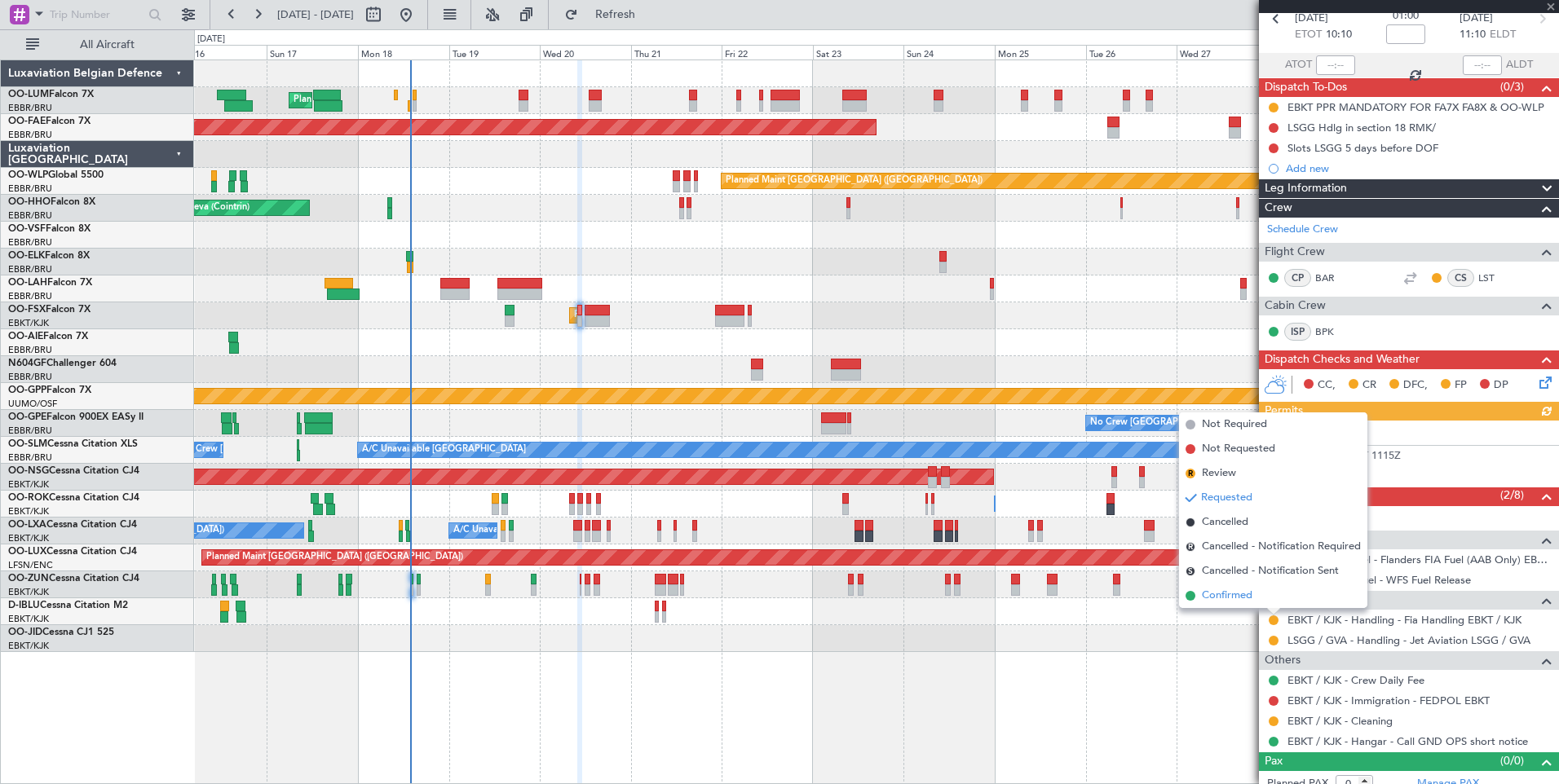
click at [1249, 588] on span "Confirmed" at bounding box center [1227, 596] width 50 height 17
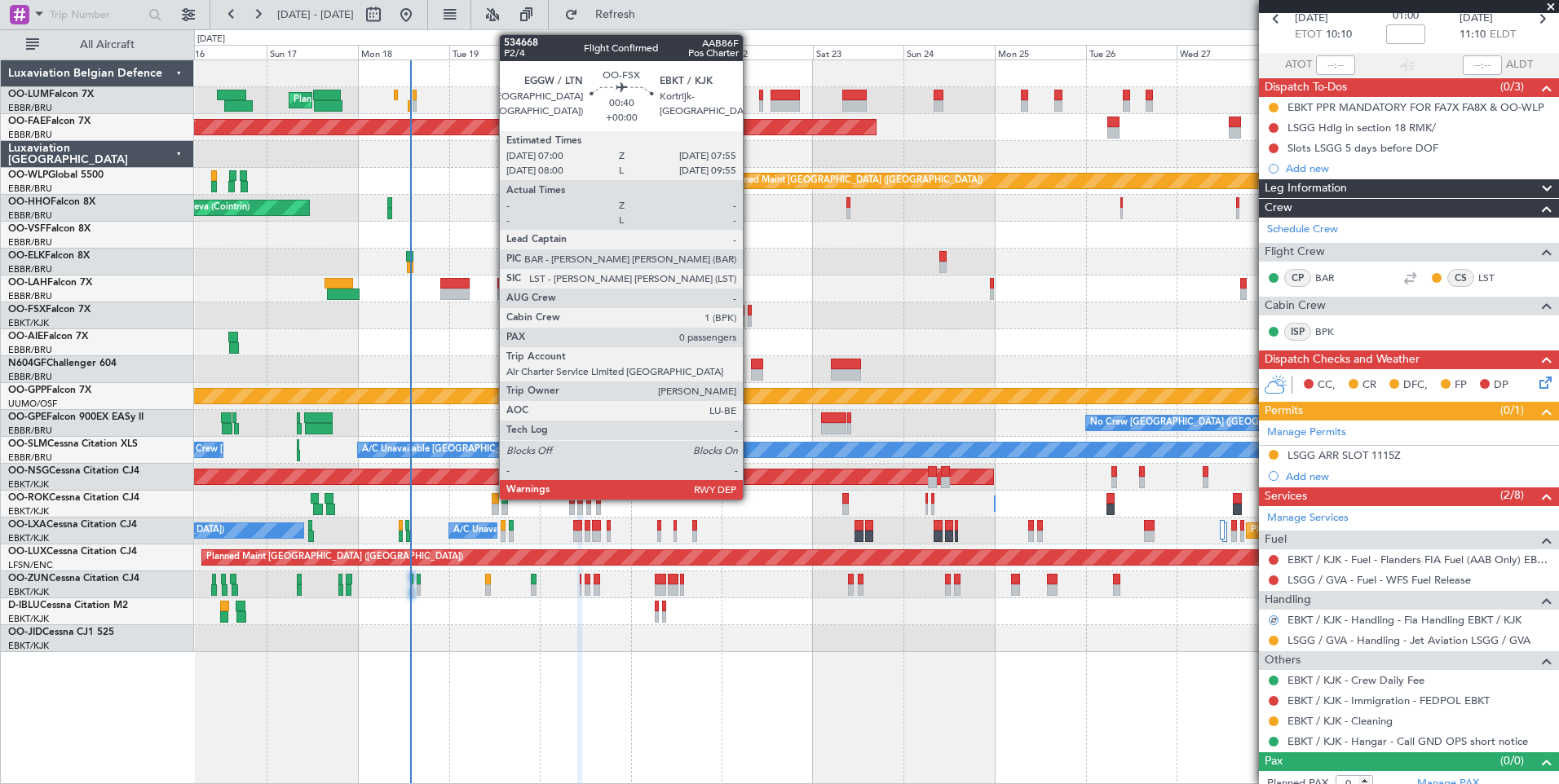
click at [750, 313] on div at bounding box center [749, 311] width 4 height 12
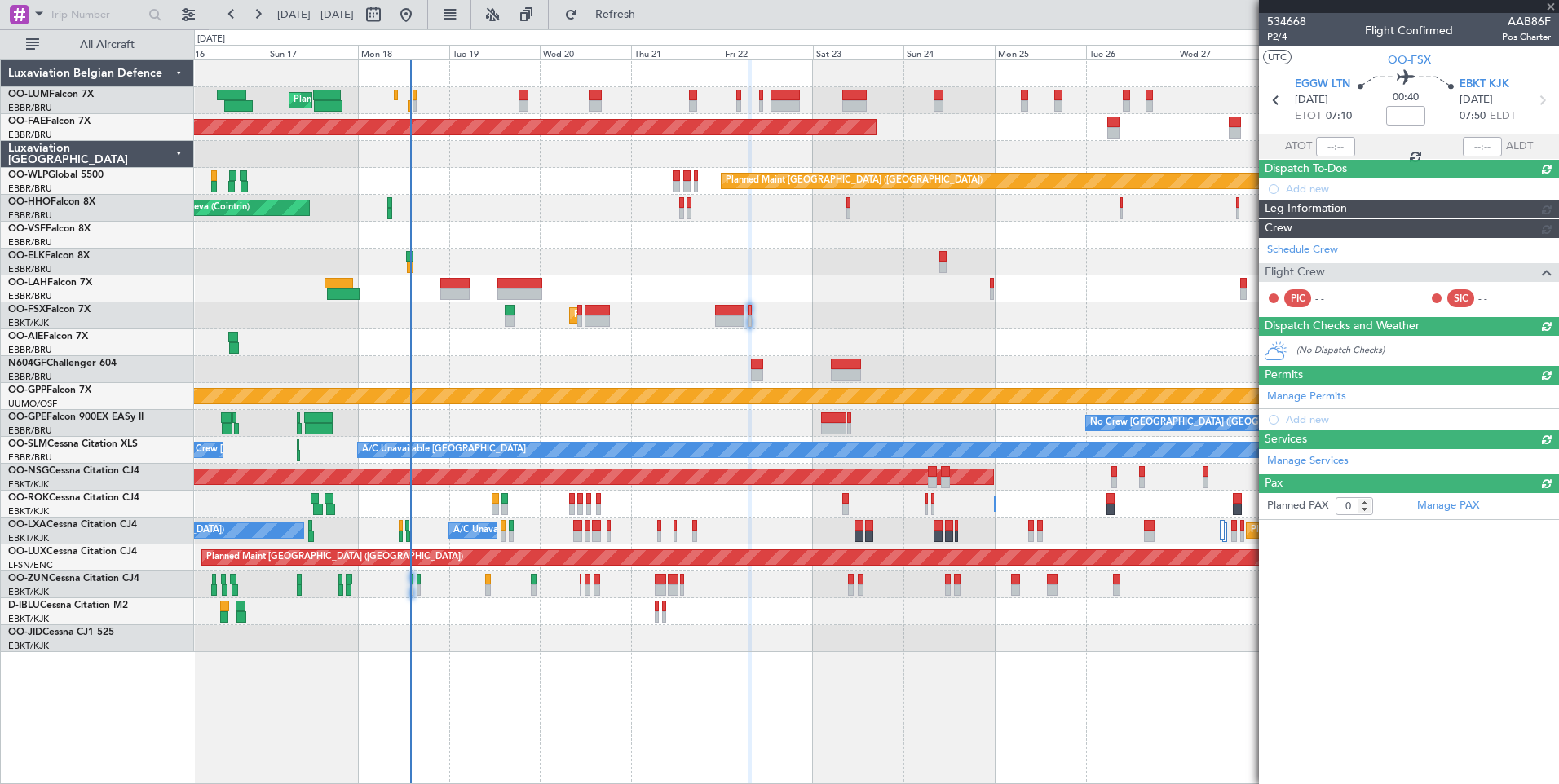
scroll to position [0, 0]
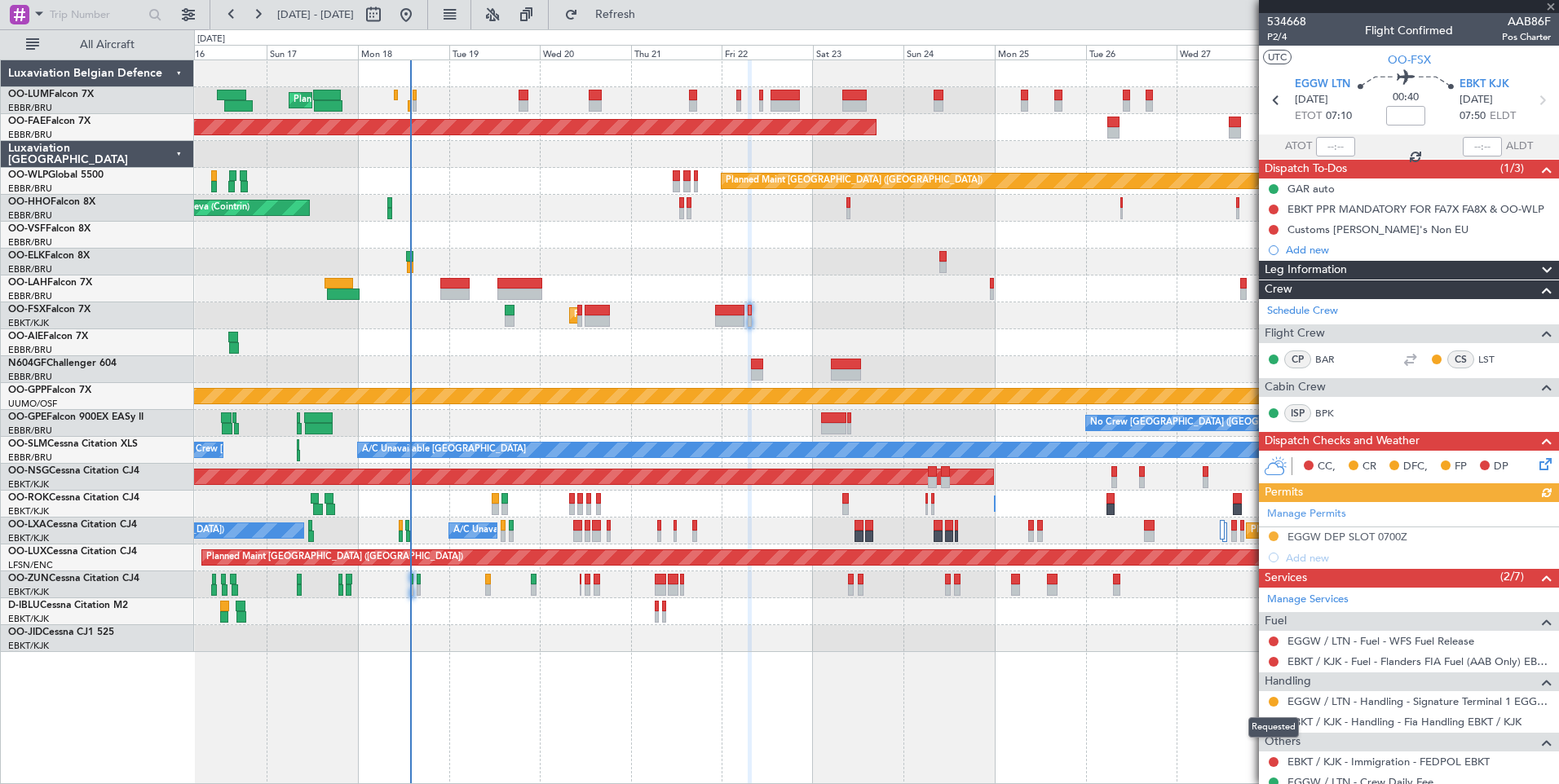
click at [1272, 720] on div "Requested" at bounding box center [1273, 727] width 50 height 20
click at [1276, 723] on button at bounding box center [1273, 722] width 10 height 10
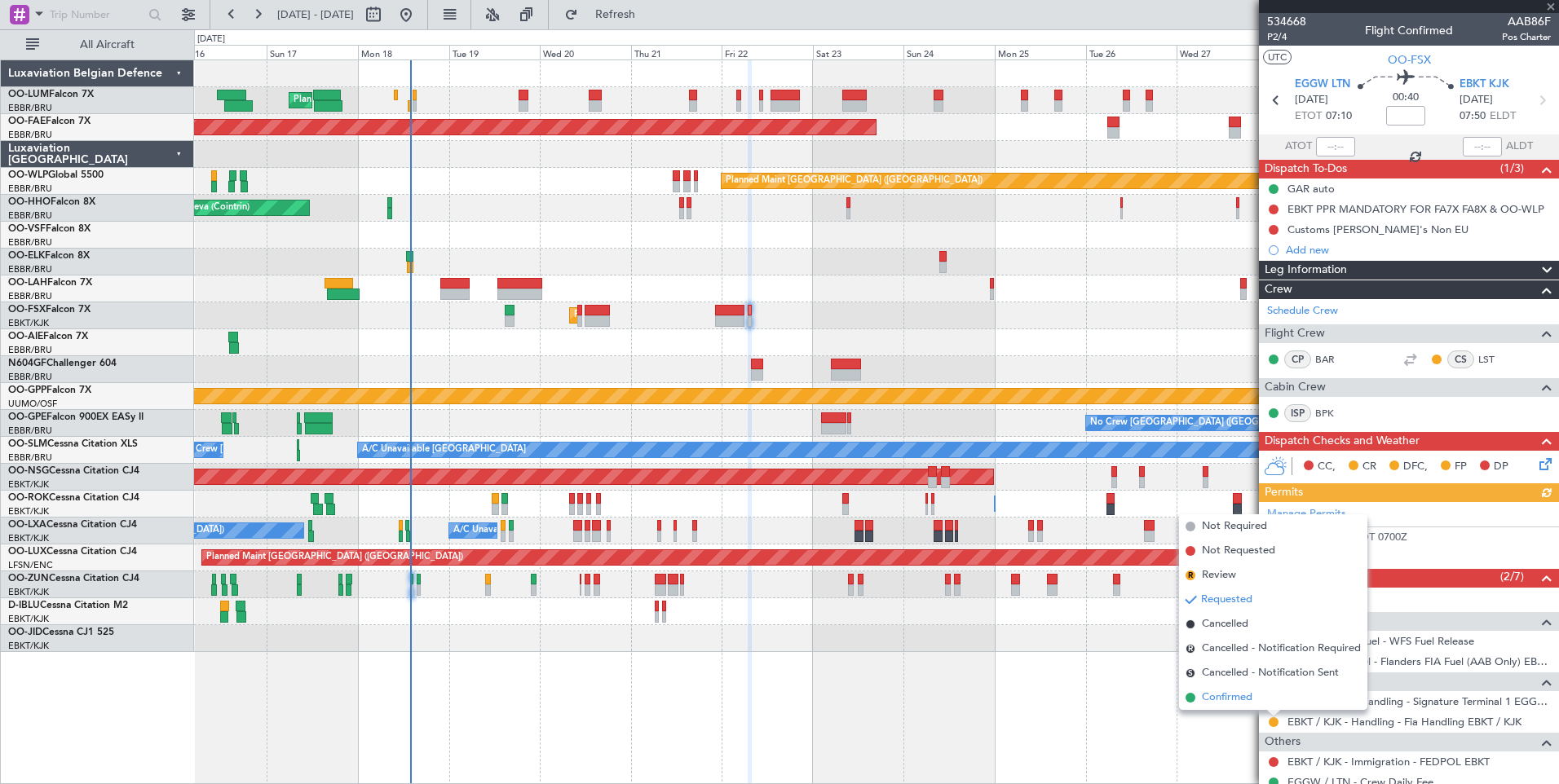
click at [1241, 699] on span "Confirmed" at bounding box center [1227, 698] width 50 height 17
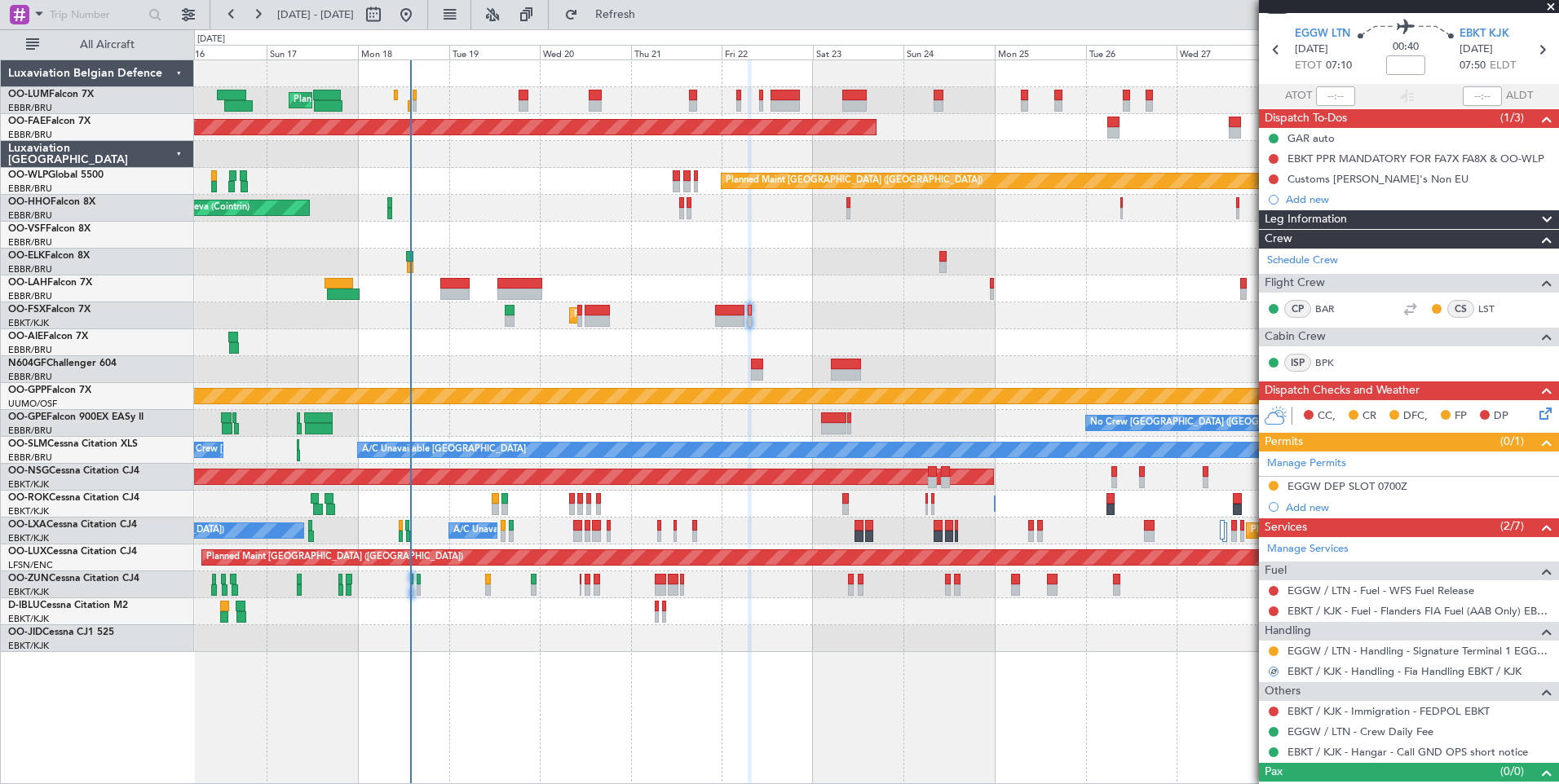
scroll to position [74, 0]
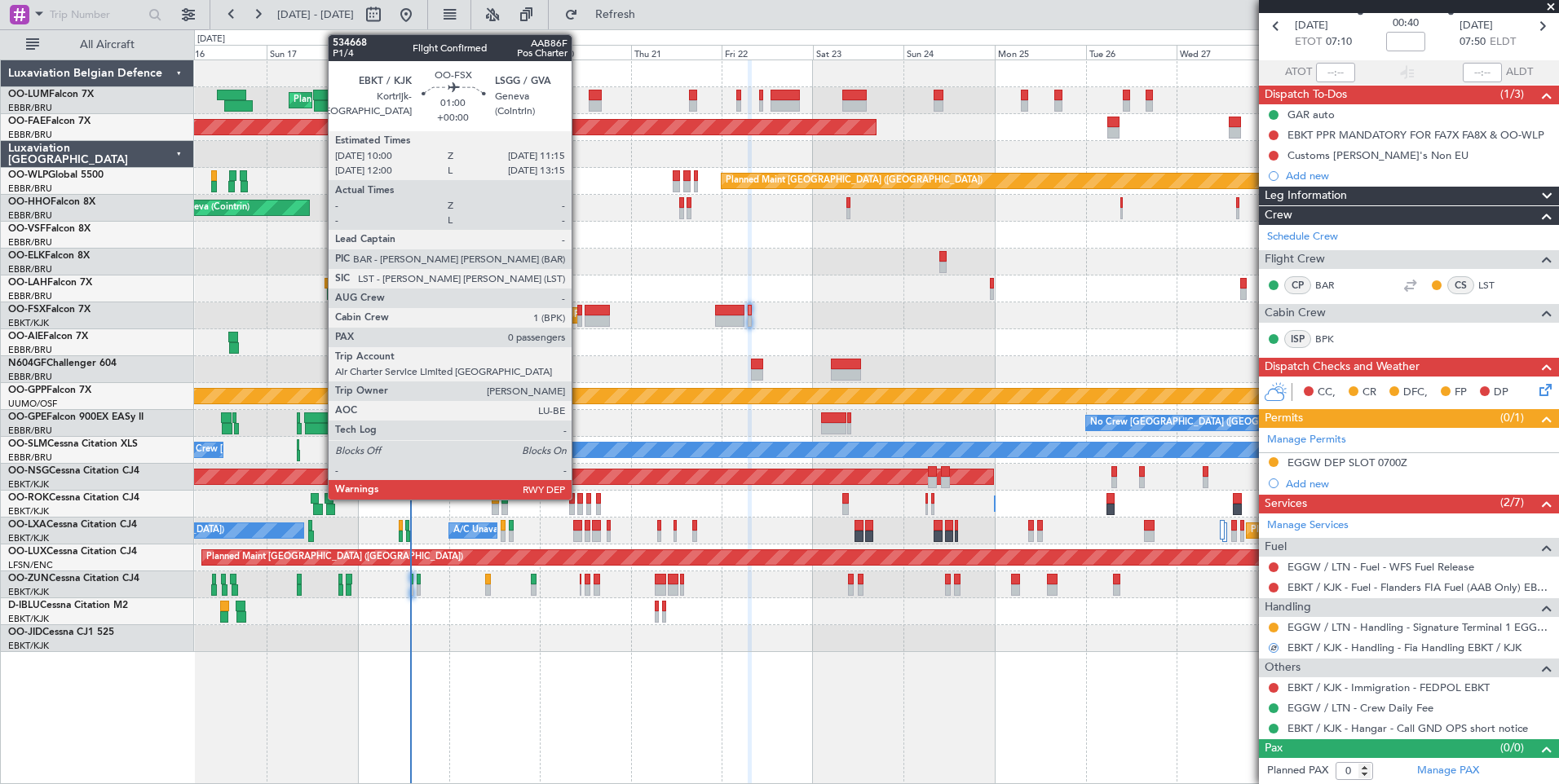
click at [578, 317] on div at bounding box center [579, 321] width 5 height 12
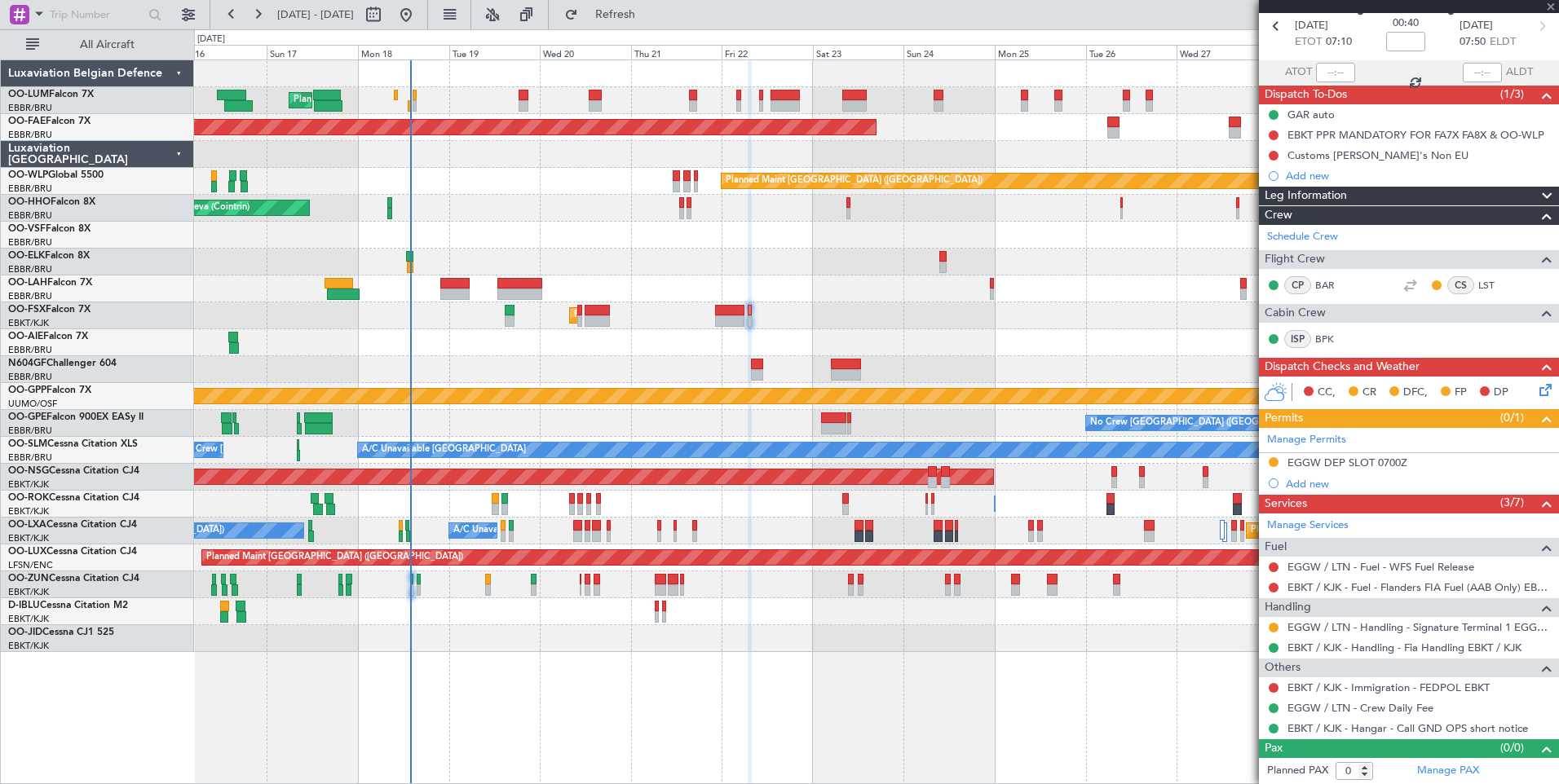
scroll to position [0, 0]
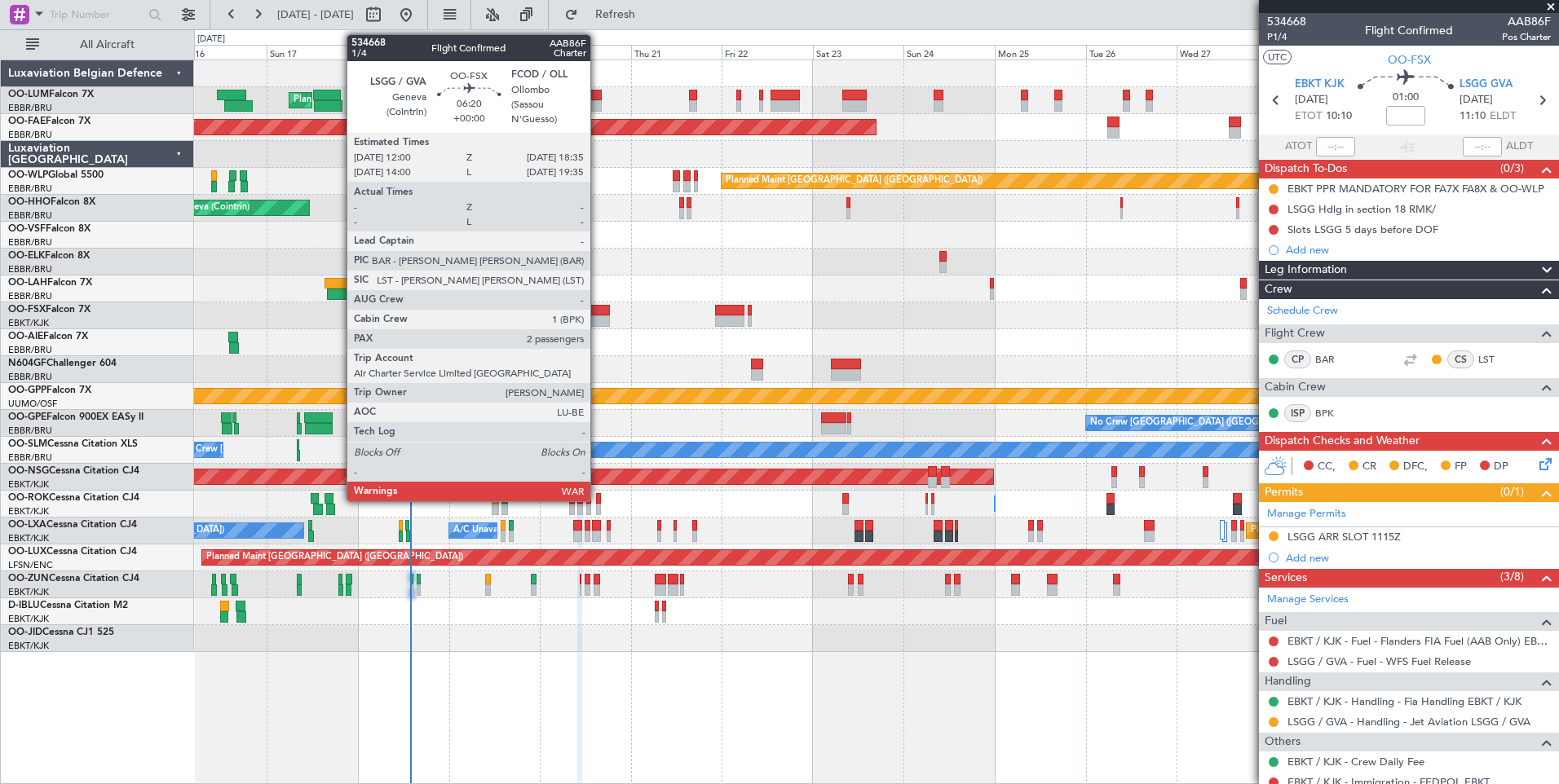
click at [598, 318] on div at bounding box center [597, 321] width 25 height 12
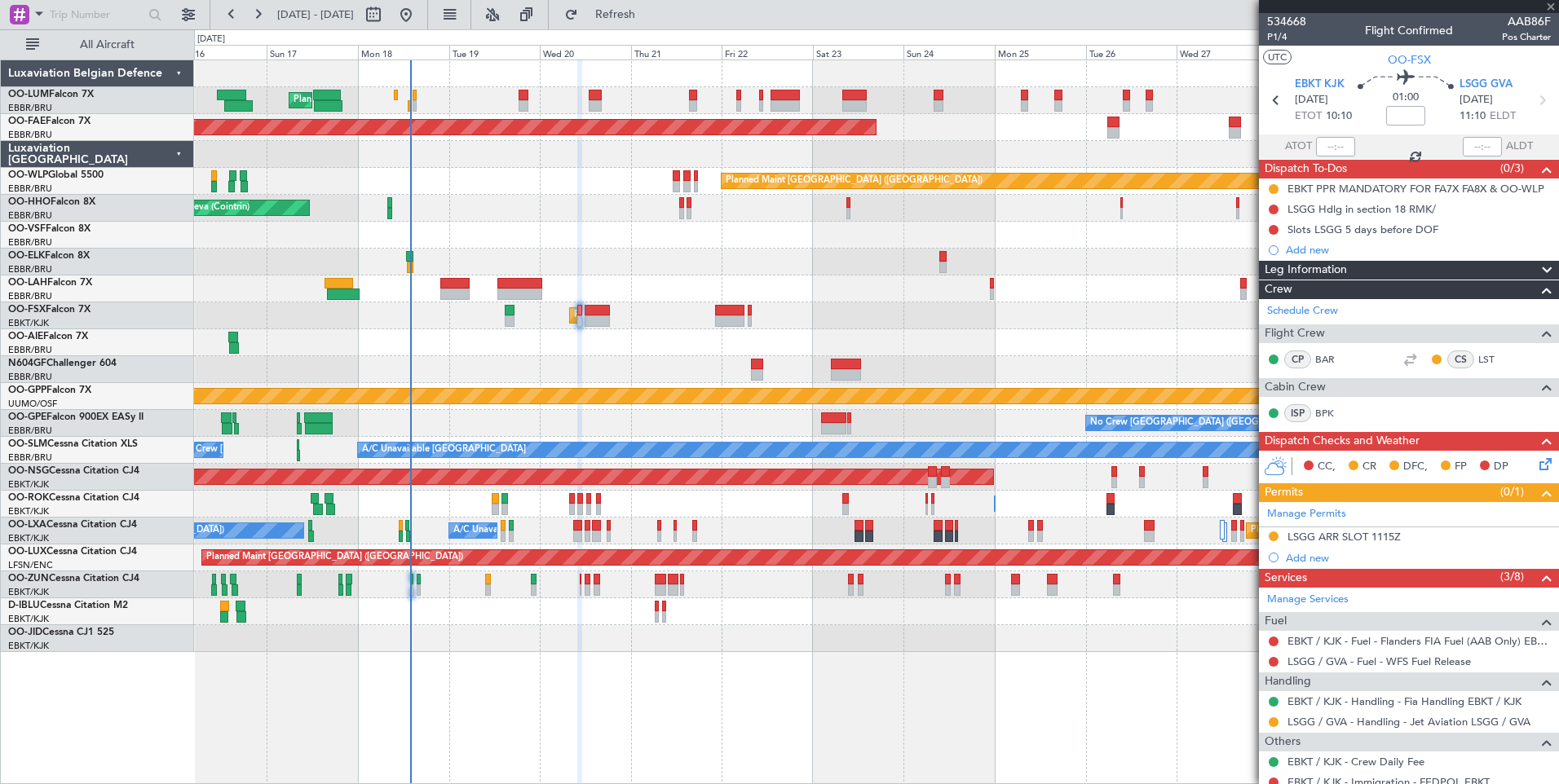
type input "2"
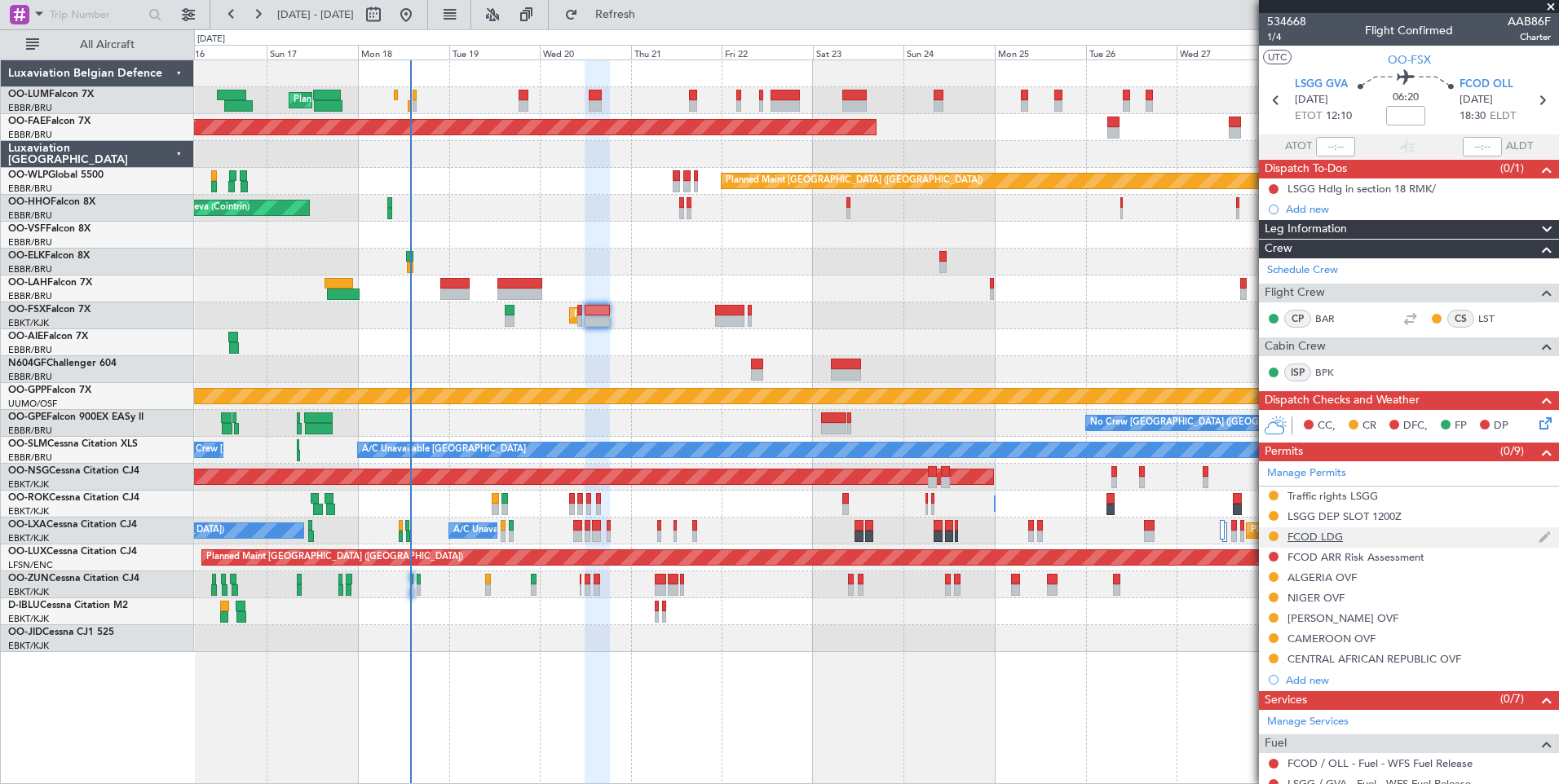
click at [1317, 541] on div "FCOD LDG" at bounding box center [1315, 537] width 55 height 14
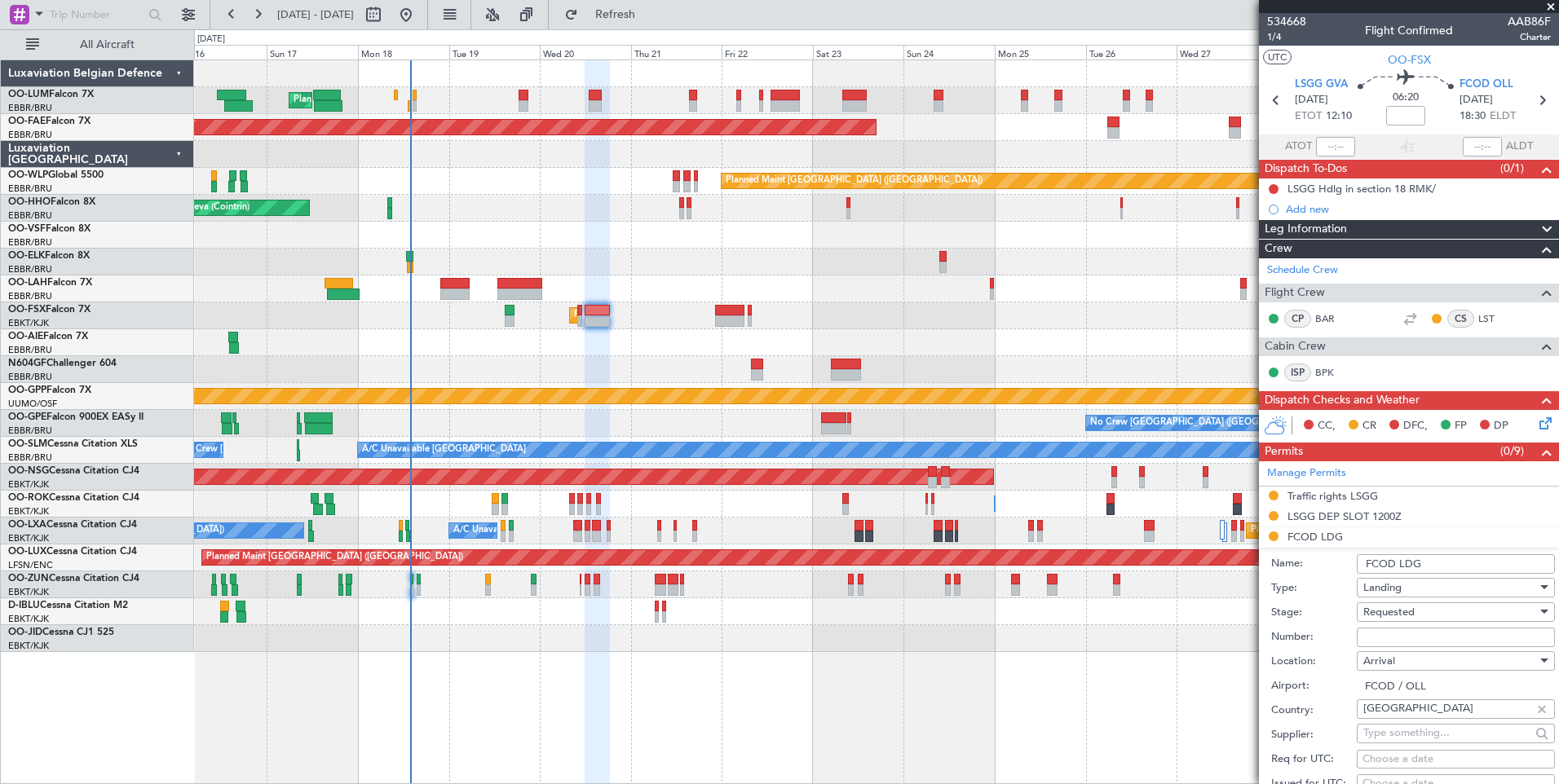
click at [1378, 640] on input "Number:" at bounding box center [1455, 637] width 198 height 19
type input "c"
paste input "1684/OL/ANAC/DG/DTA/SRTA/25 stop"
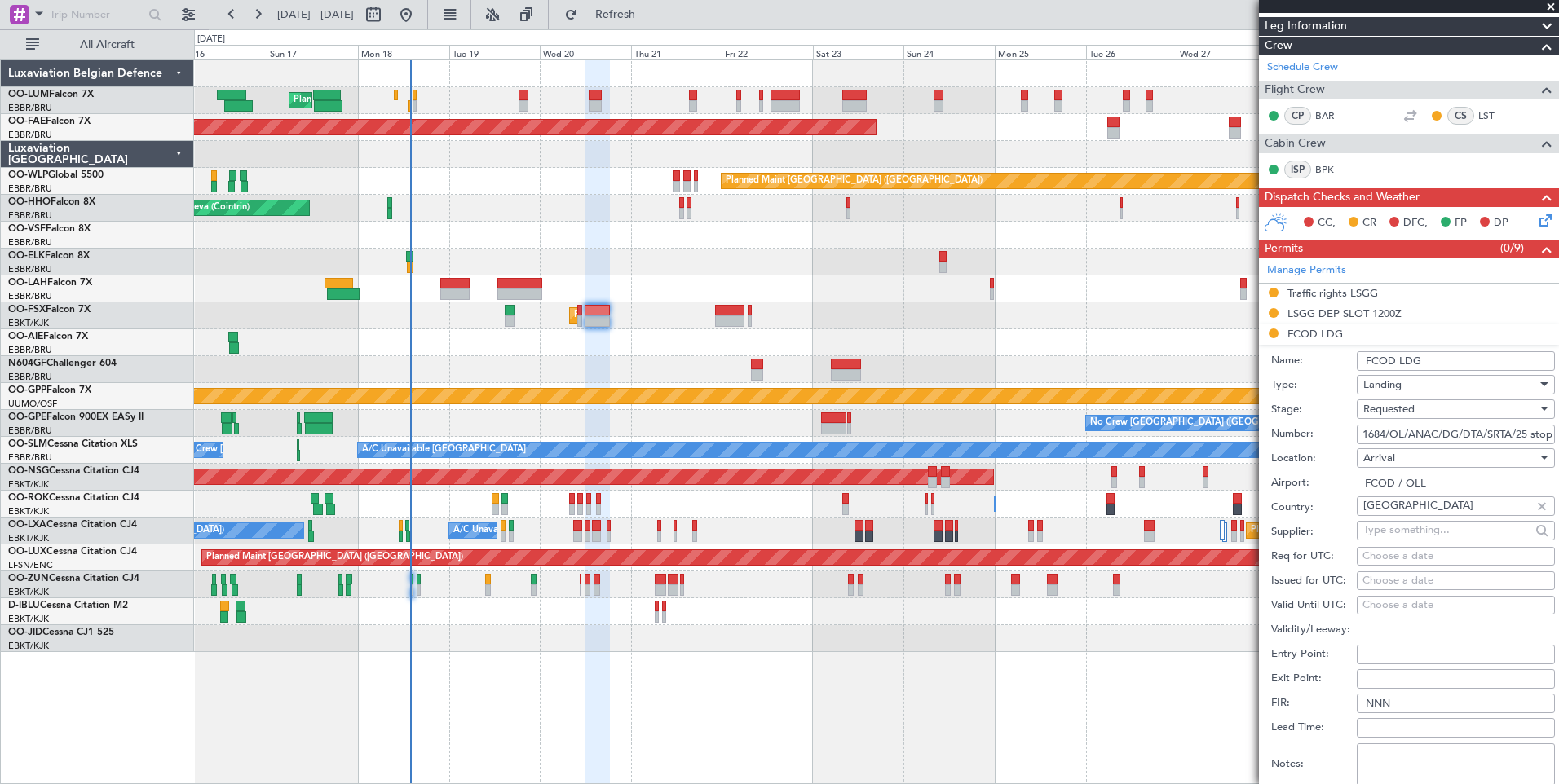
scroll to position [408, 0]
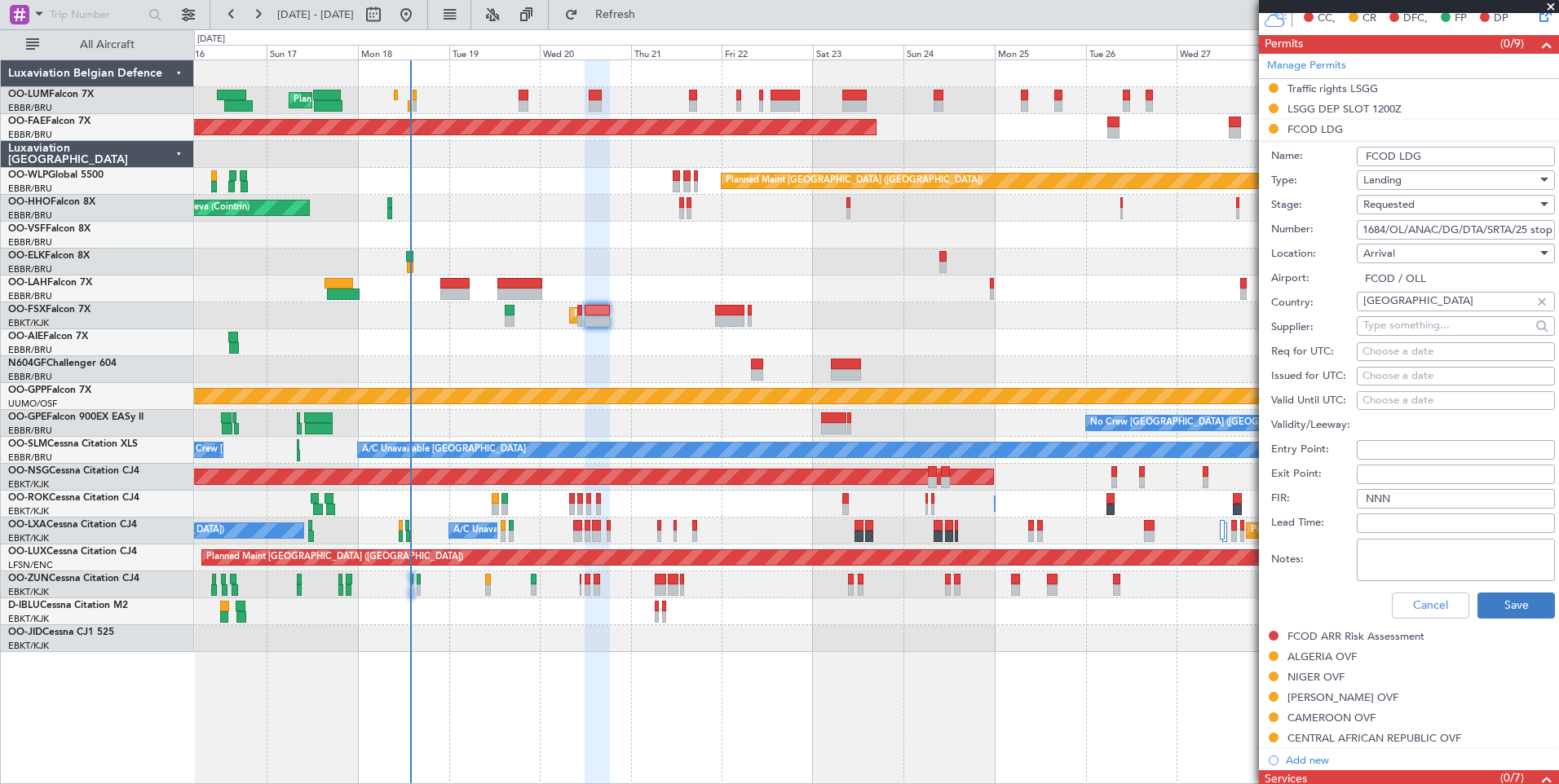
type input "1684/OL/ANAC/DG/DTA/SRTA/25 stop"
click at [1494, 605] on button "Save" at bounding box center [1516, 605] width 78 height 26
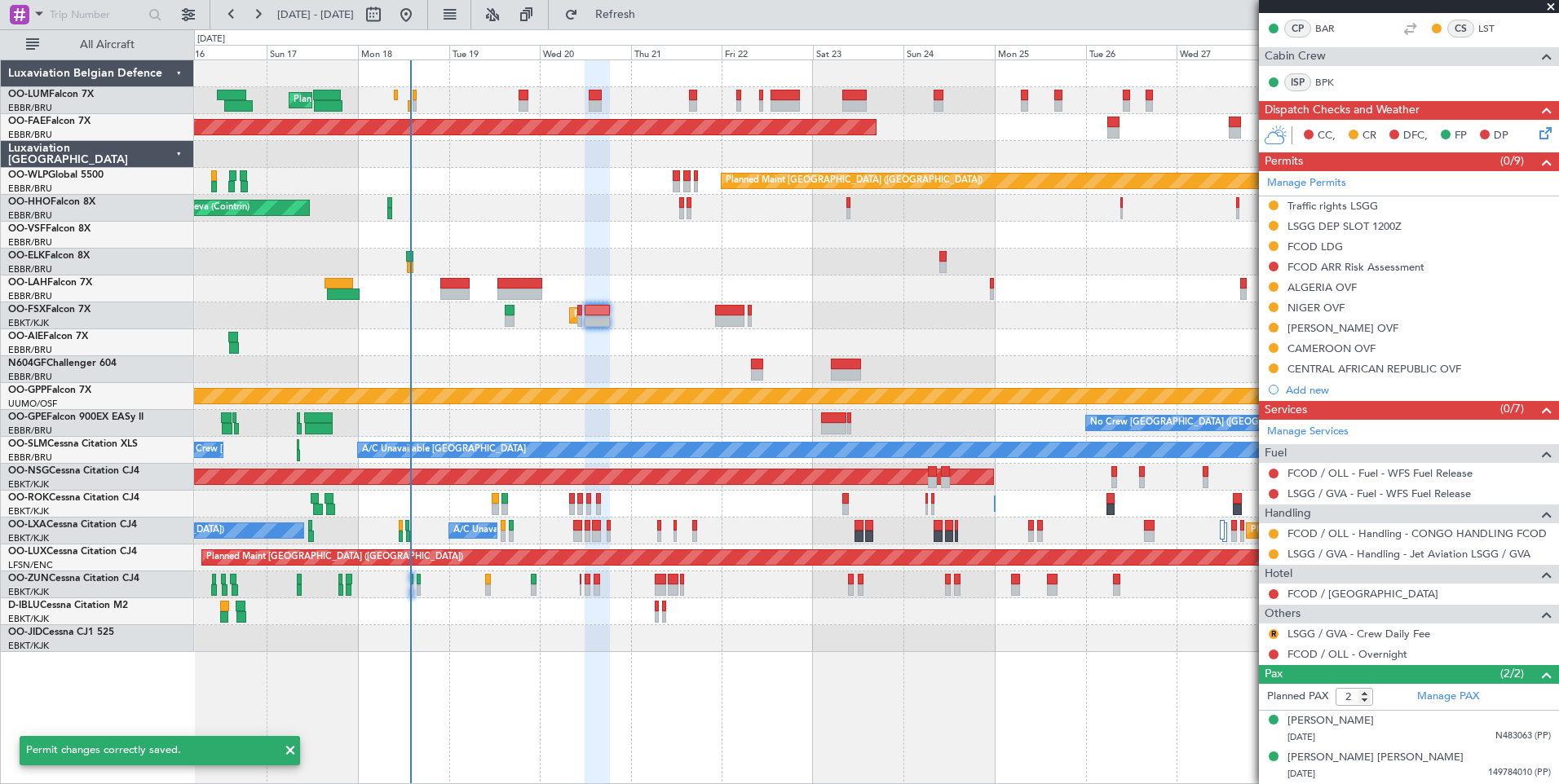
scroll to position [289, 0]
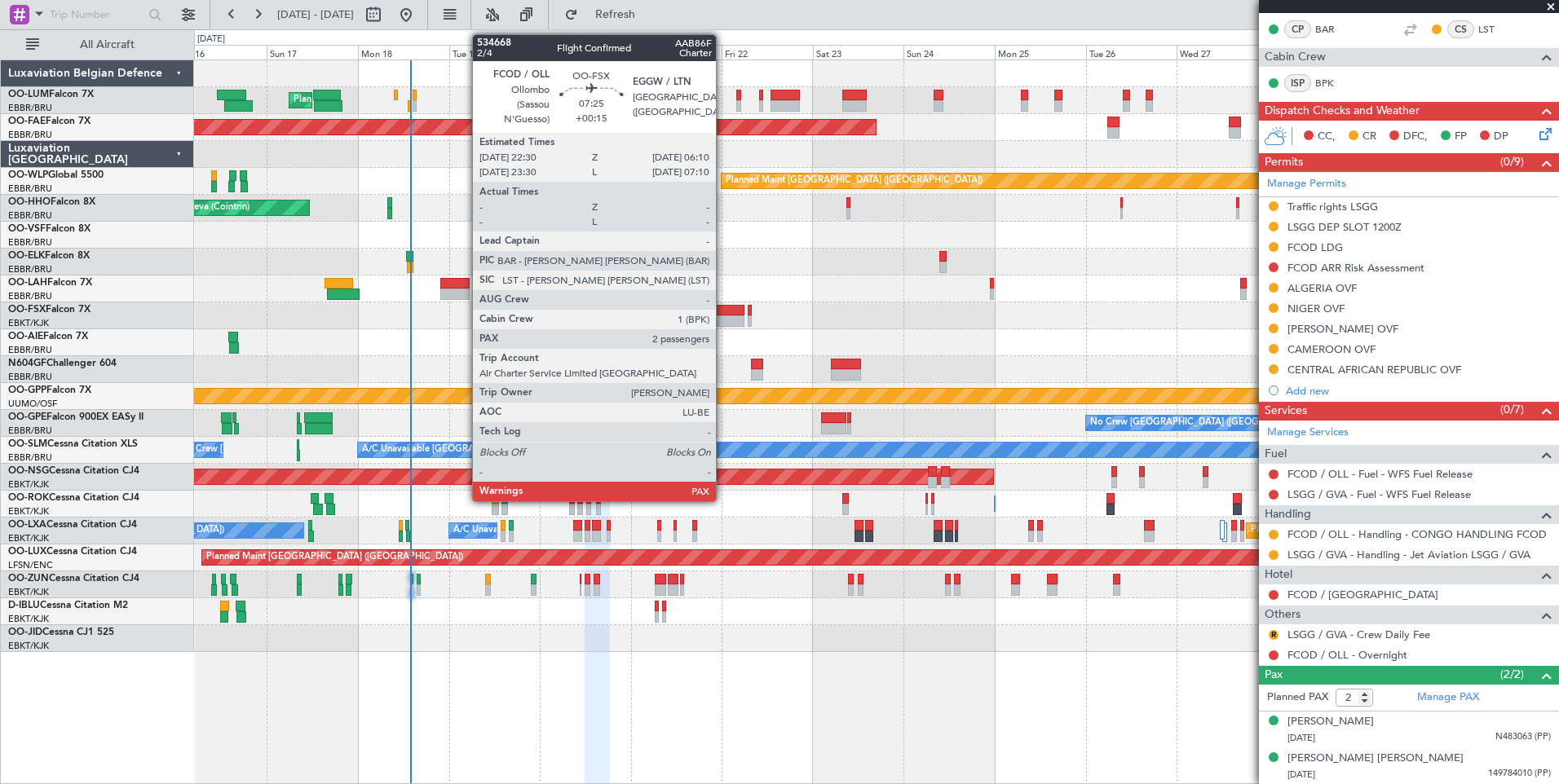
click at [726, 310] on div at bounding box center [729, 311] width 29 height 12
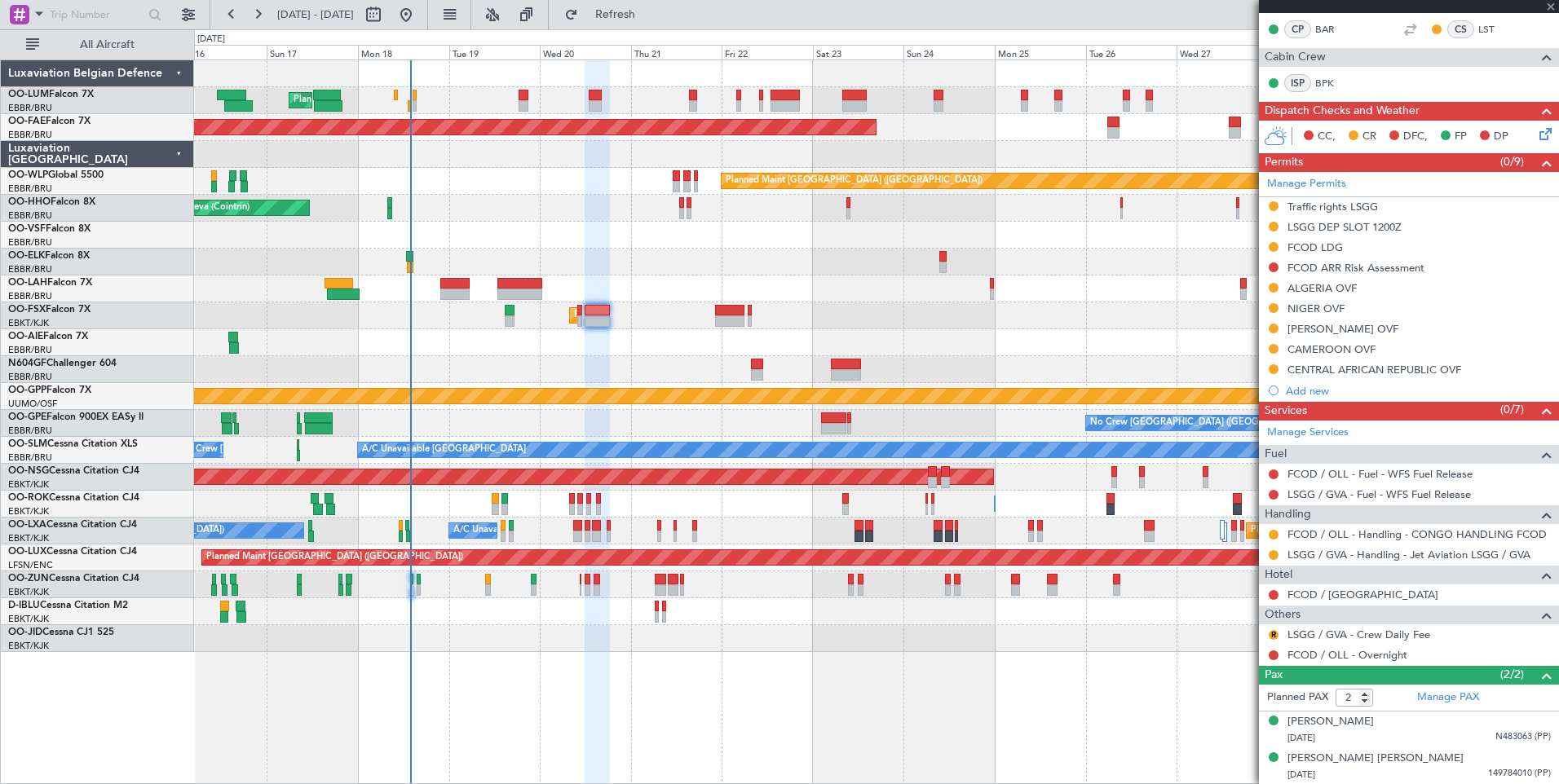
type input "+00:15"
type input "4"
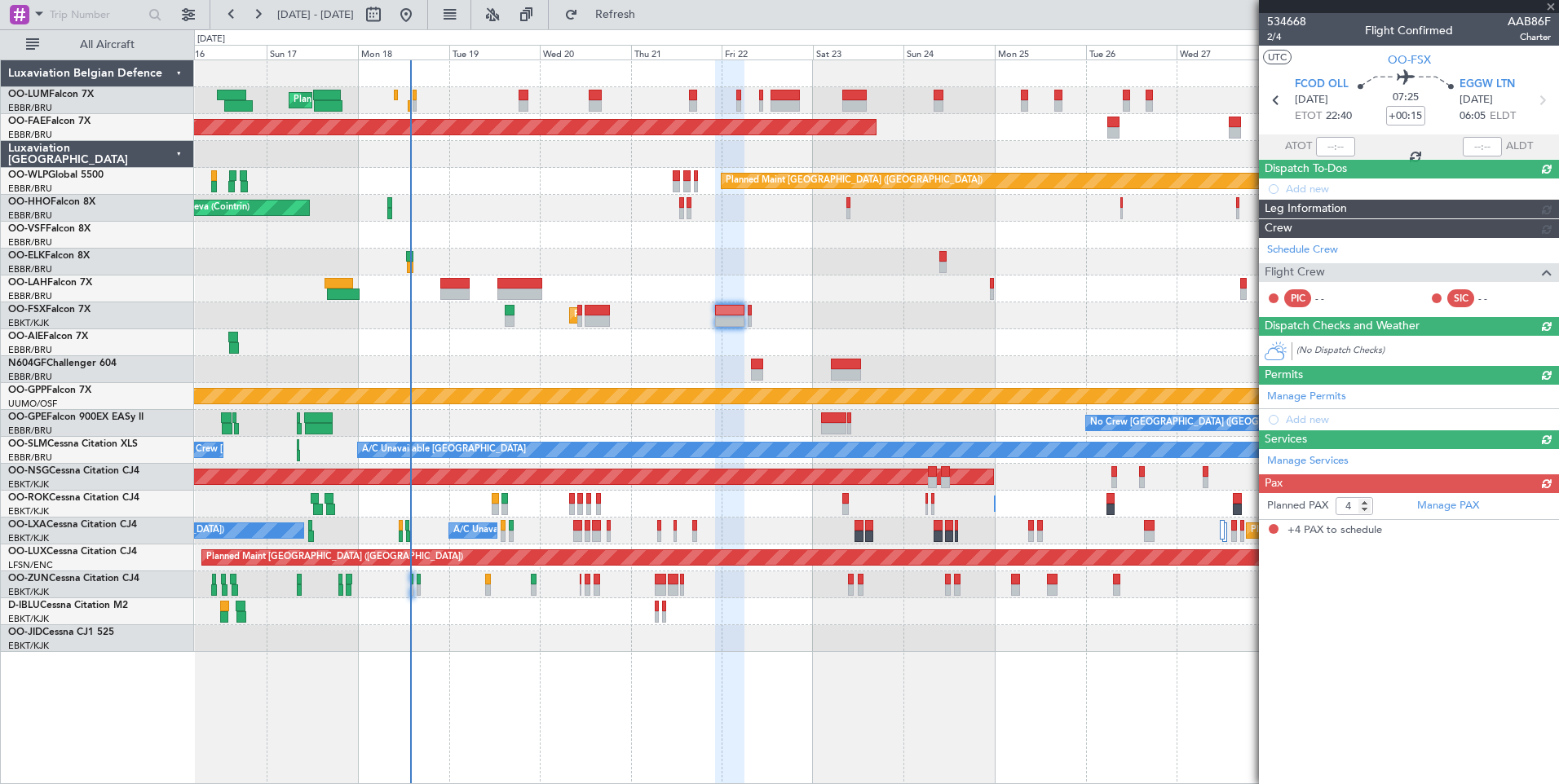
scroll to position [0, 0]
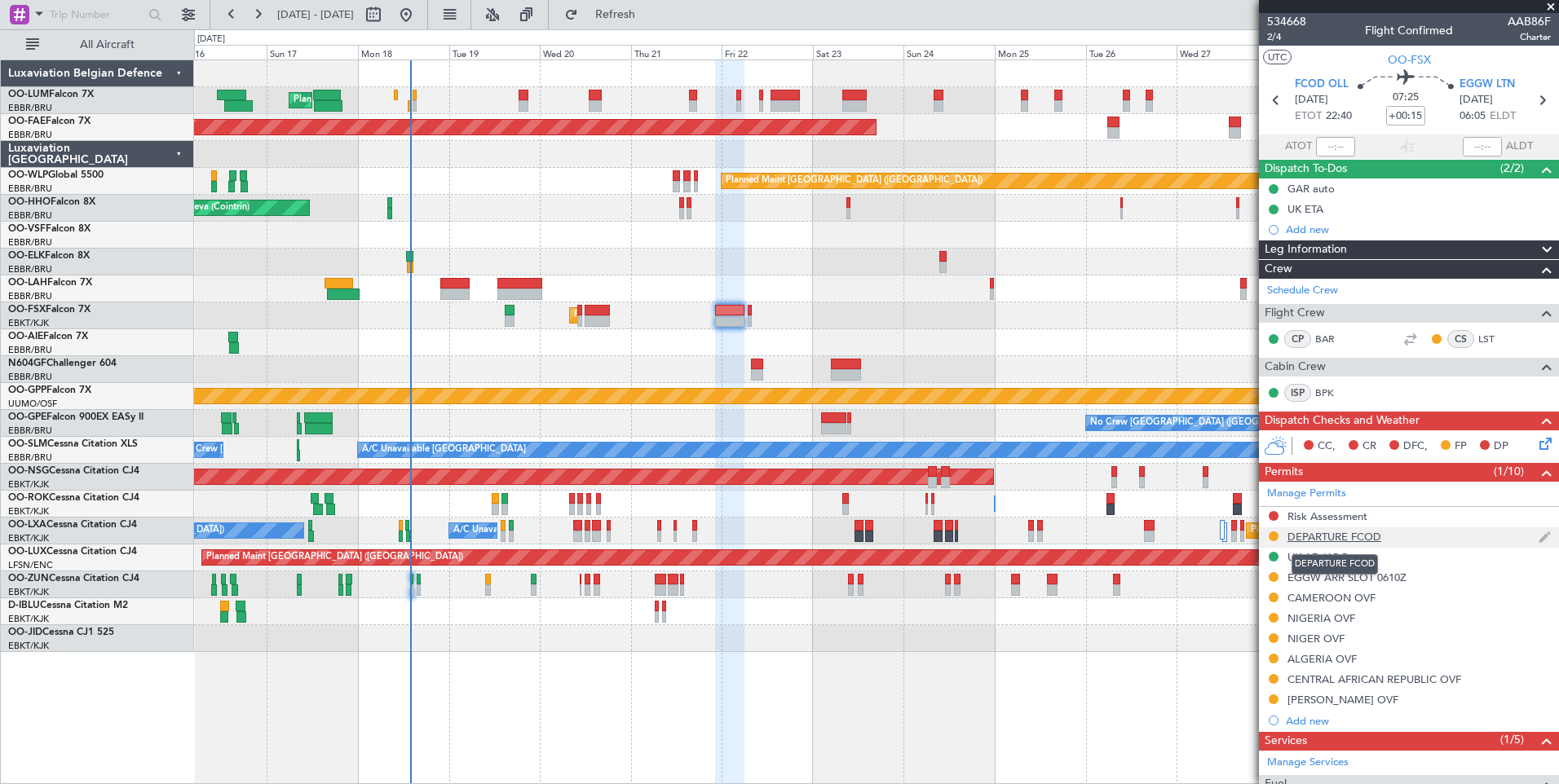
click at [1317, 532] on div "DEPARTURE FCOD" at bounding box center [1334, 537] width 94 height 14
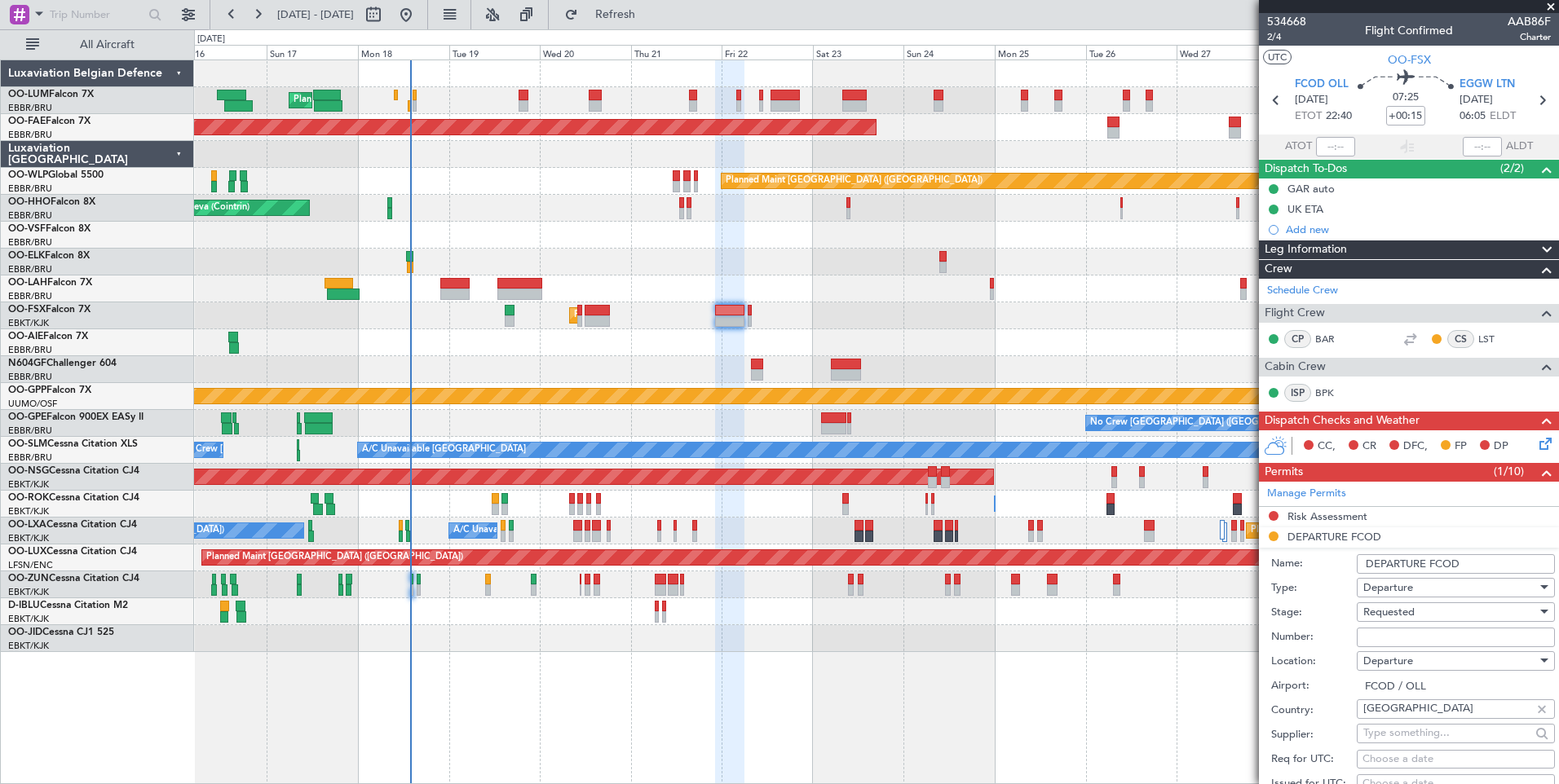
click at [1376, 634] on input "Number:" at bounding box center [1455, 637] width 198 height 19
paste input "1684/OL/ANAC/DG/DTA/SRTA/25 stop"
type input "1684/OL/ANAC/DG/DTA/SRTA/25 stop"
click at [1389, 605] on span "Requested" at bounding box center [1388, 613] width 51 height 15
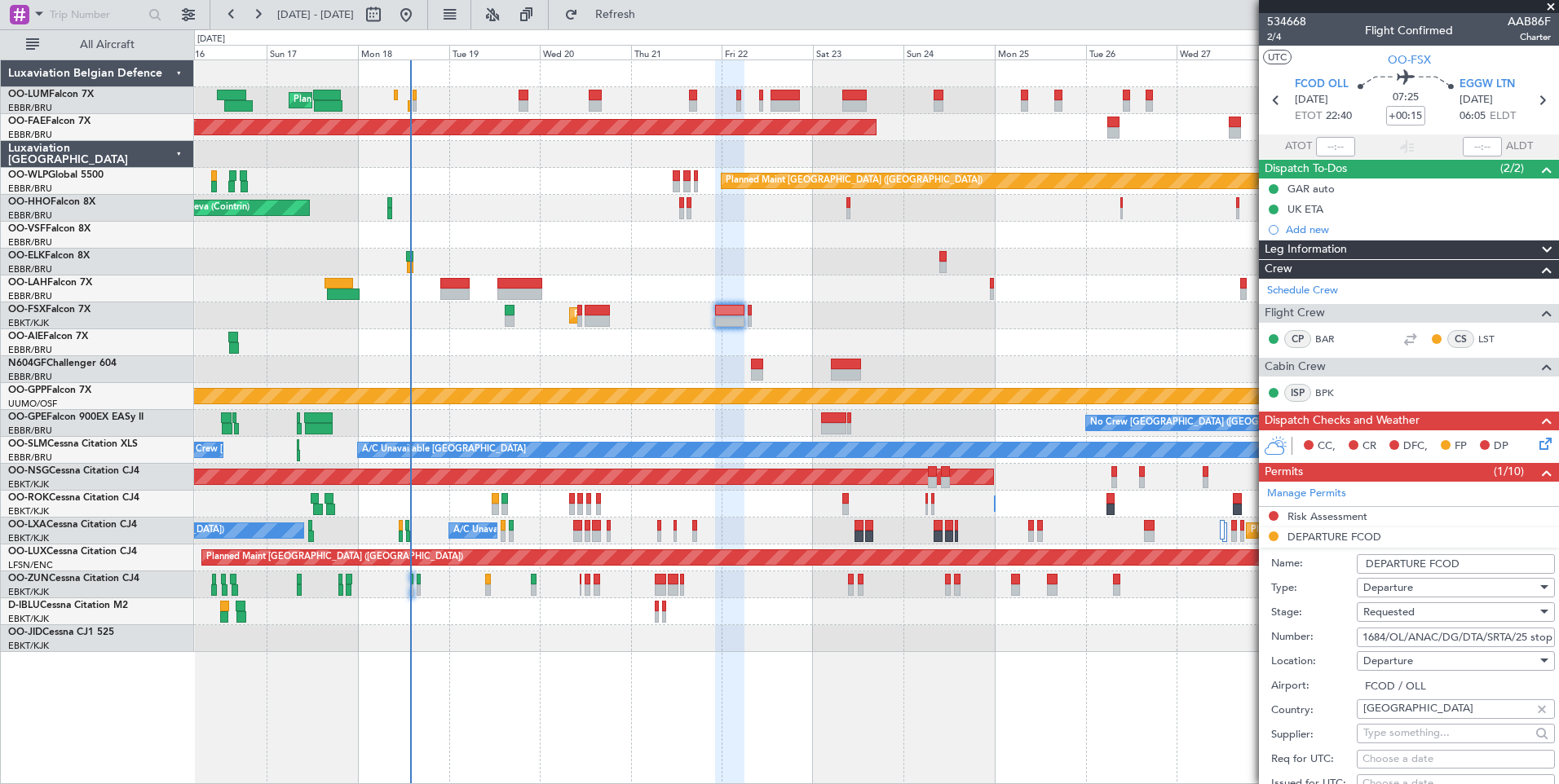
scroll to position [0, 0]
click at [1316, 608] on div at bounding box center [779, 392] width 1559 height 784
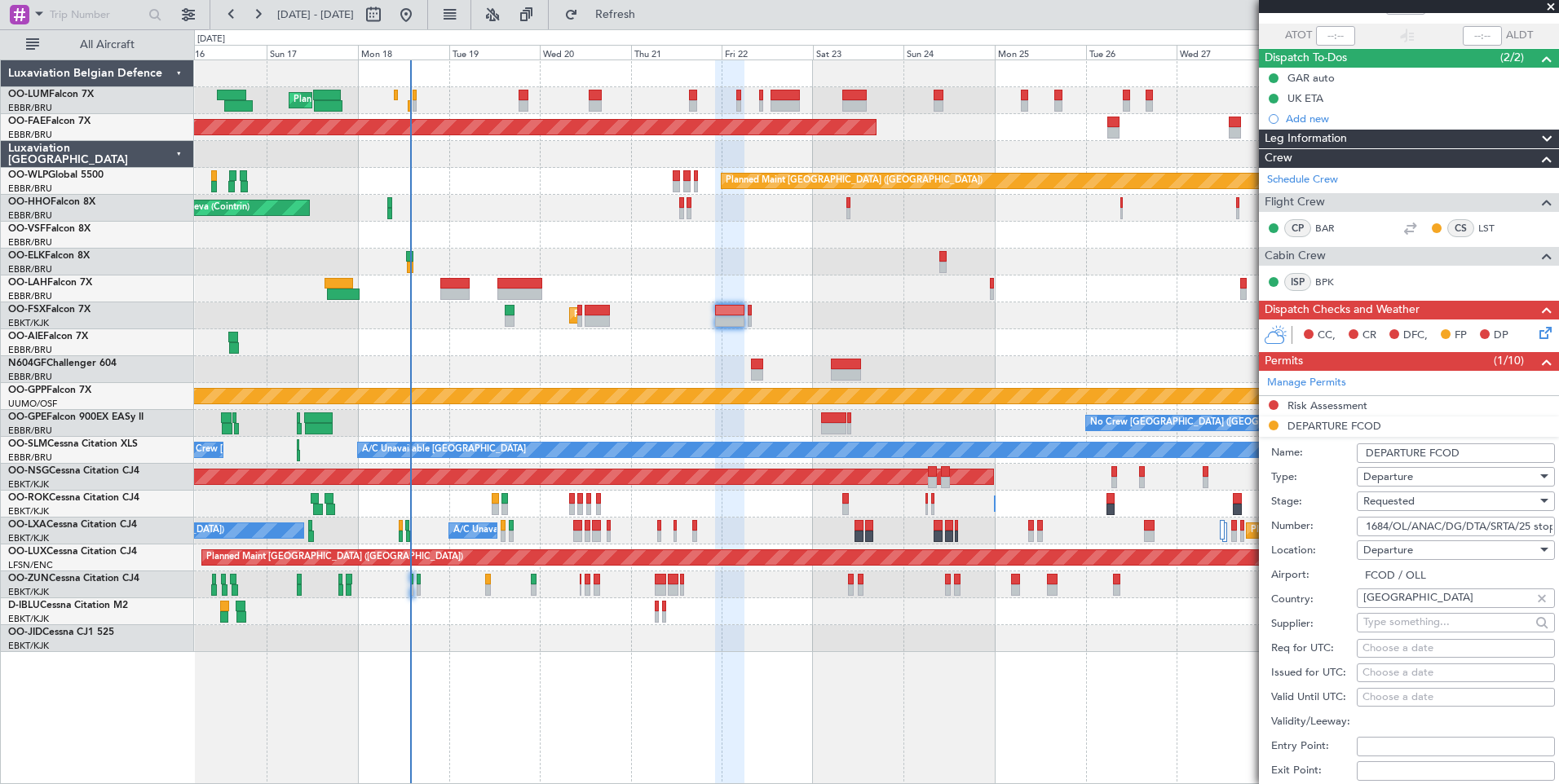
scroll to position [326, 0]
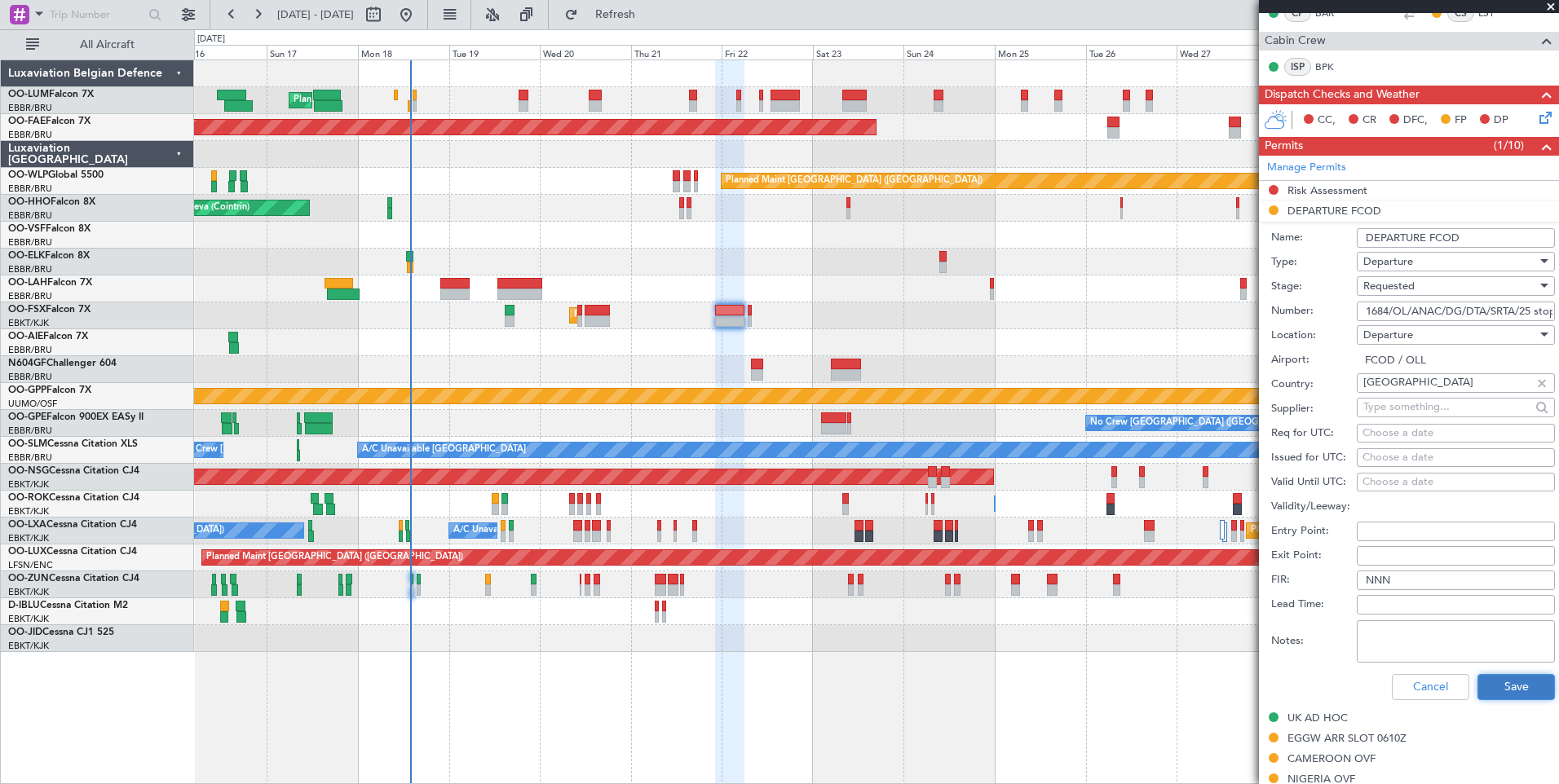
click at [1525, 681] on button "Save" at bounding box center [1516, 687] width 78 height 26
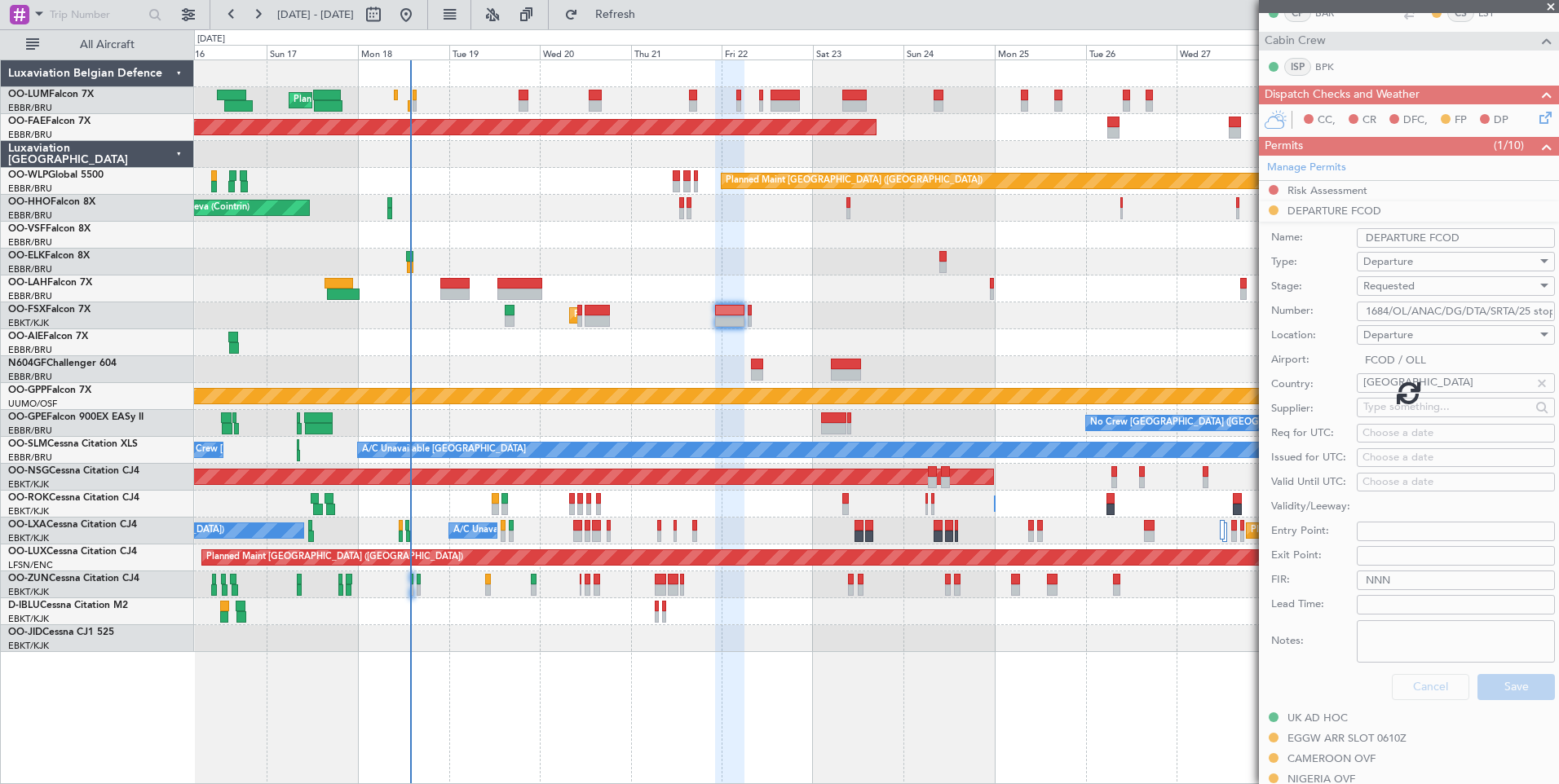
scroll to position [312, 0]
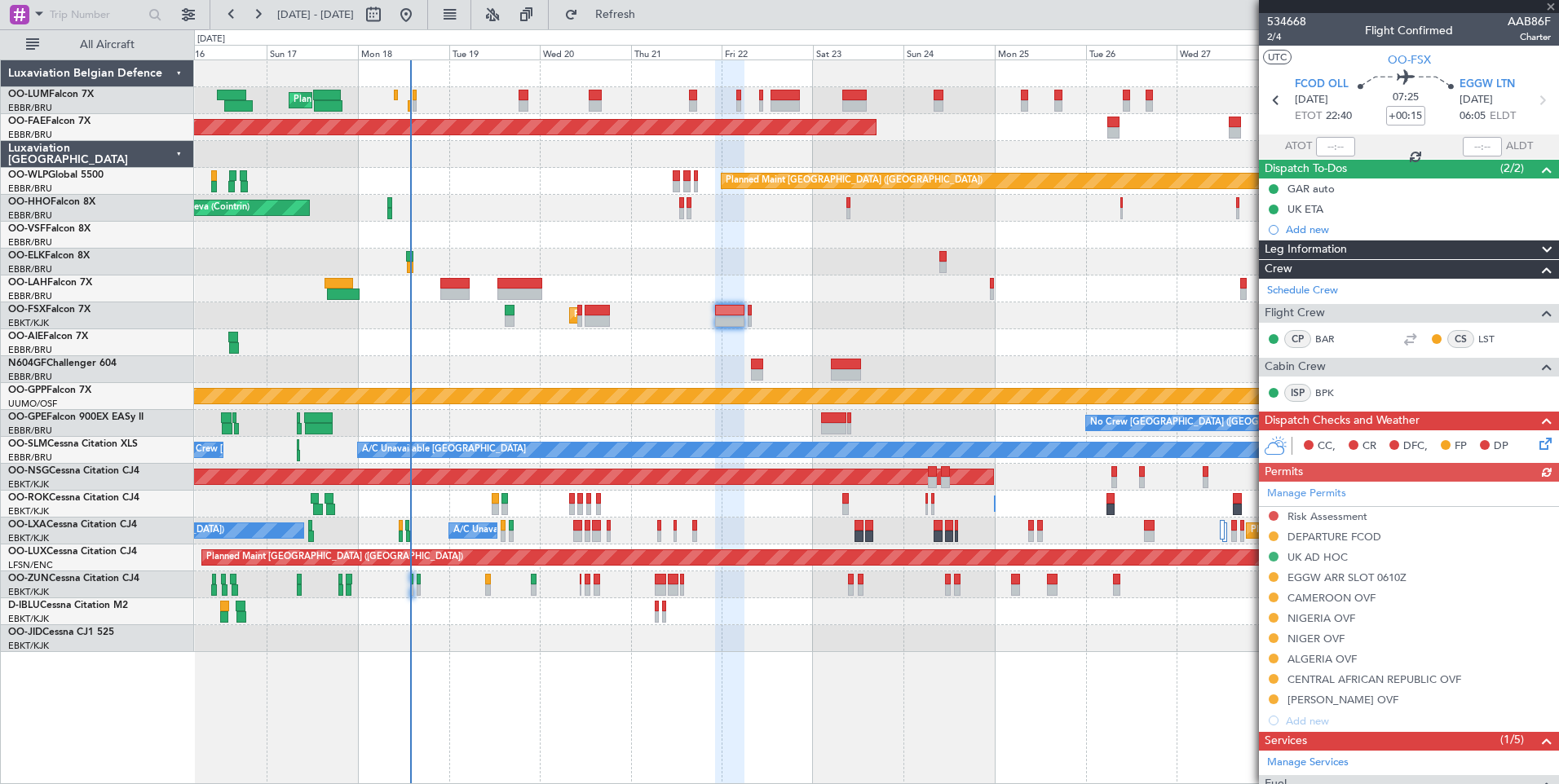
scroll to position [312, 0]
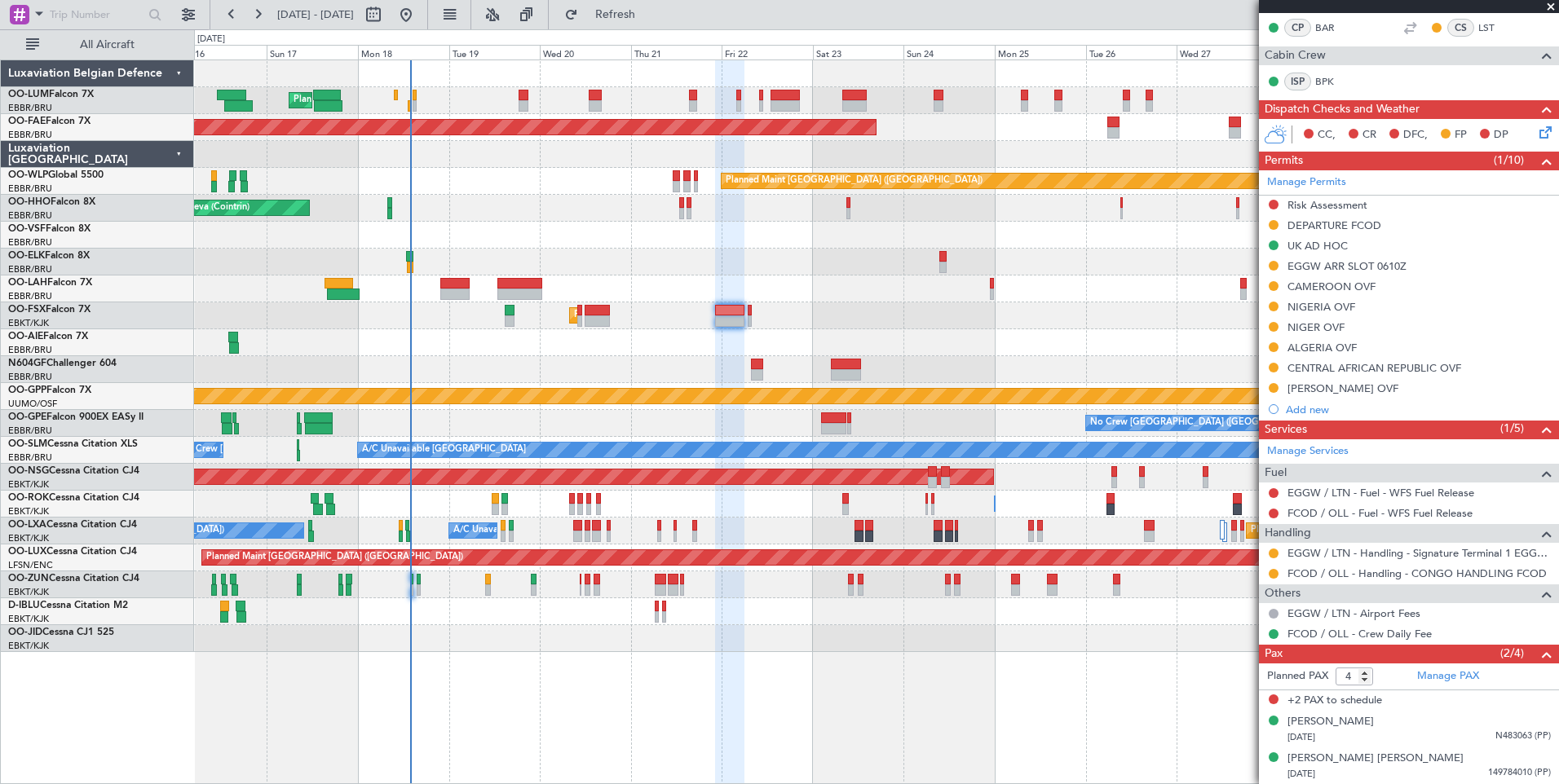
click at [295, 390] on div "Planned Maint Brussels (Brussels National) Planned Maint Brussels (Brussels Nat…" at bounding box center [876, 356] width 1364 height 592
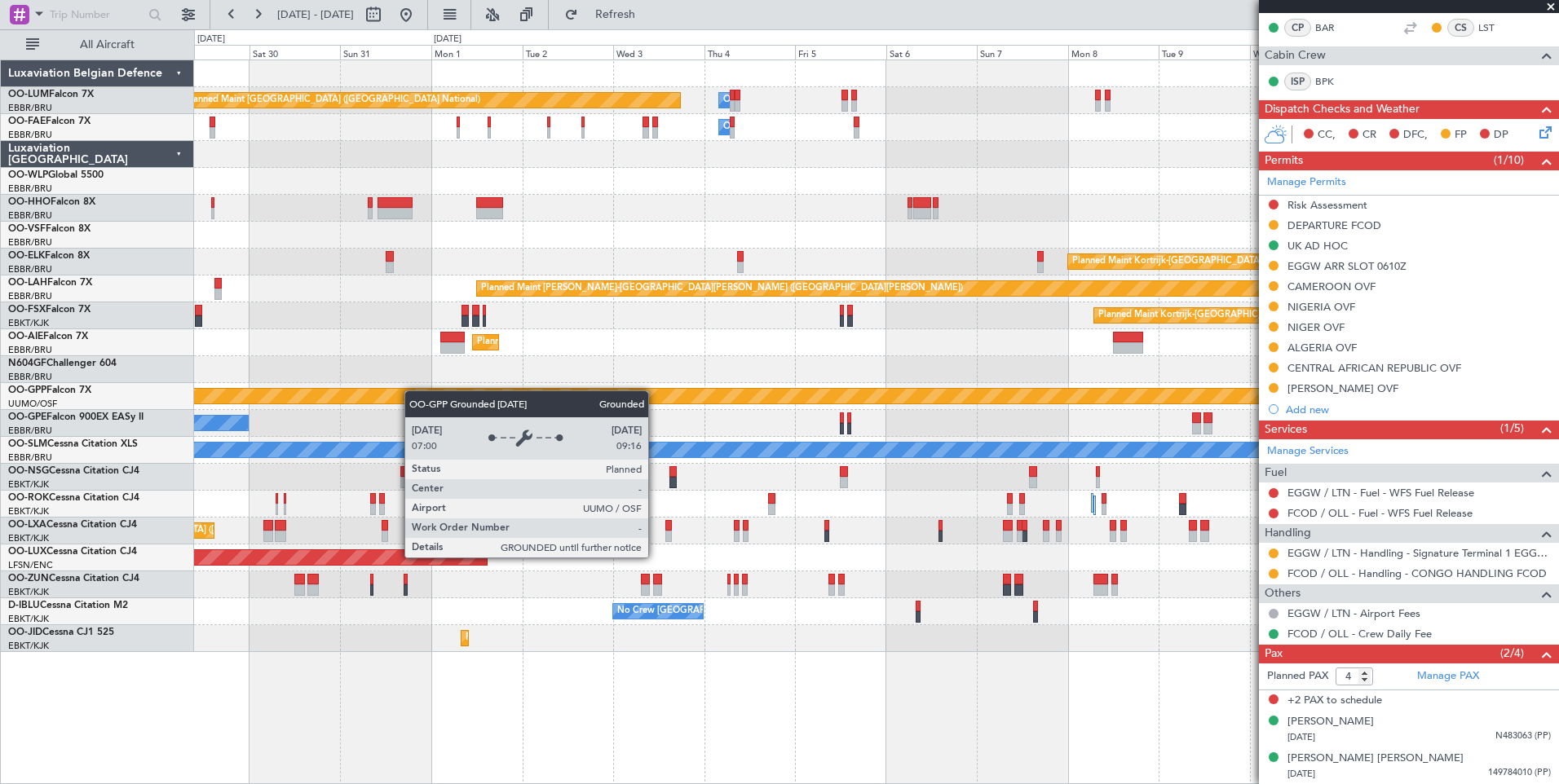
click at [412, 390] on div "Planned Maint Brussels (Brussels National) Owner Melsbroek Air Base Owner Melsb…" at bounding box center [876, 356] width 1364 height 592
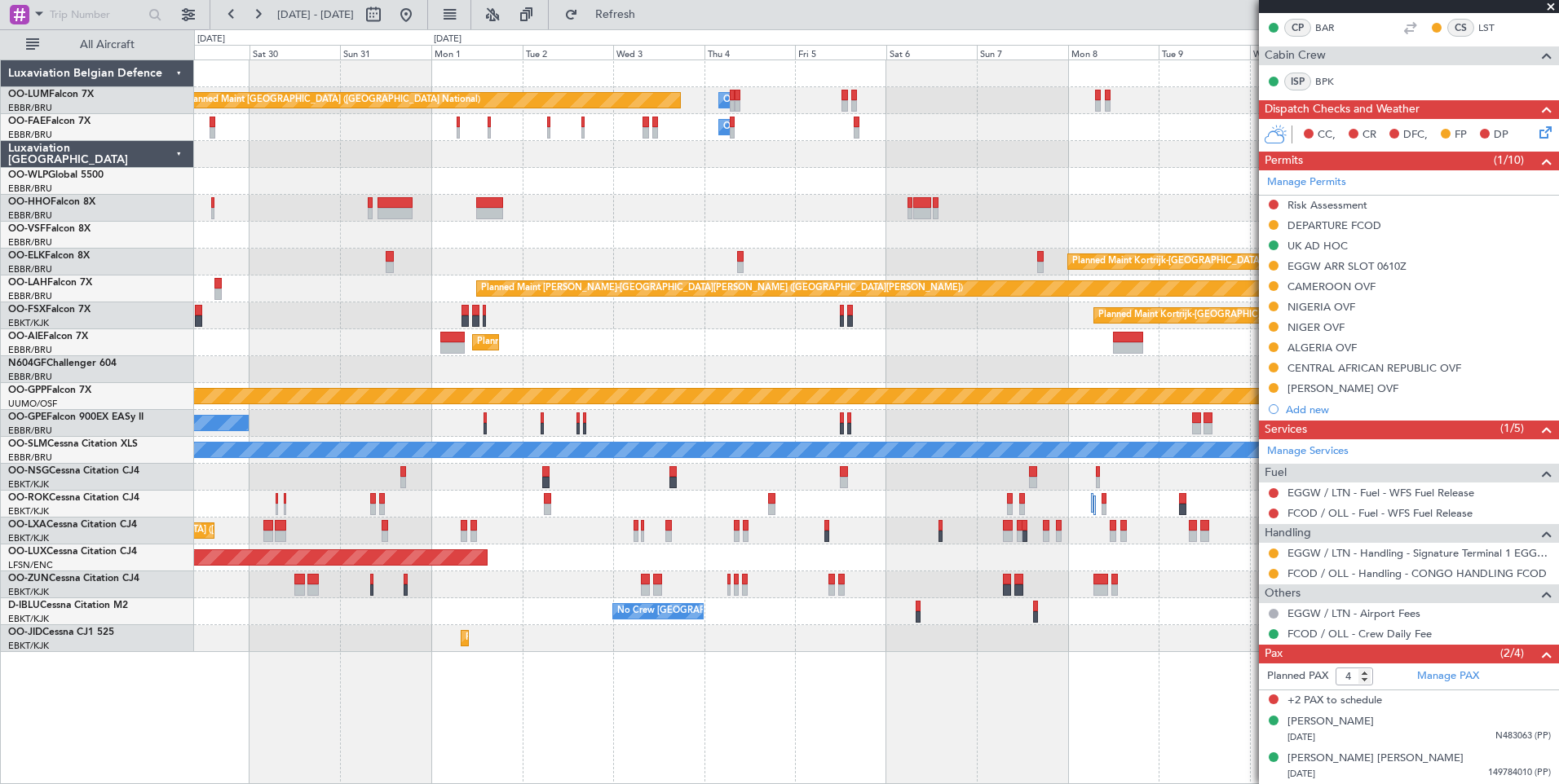
click at [731, 388] on div "Planned Maint Brussels (Brussels National) Owner Melsbroek Air Base Owner Melsb…" at bounding box center [876, 356] width 1364 height 592
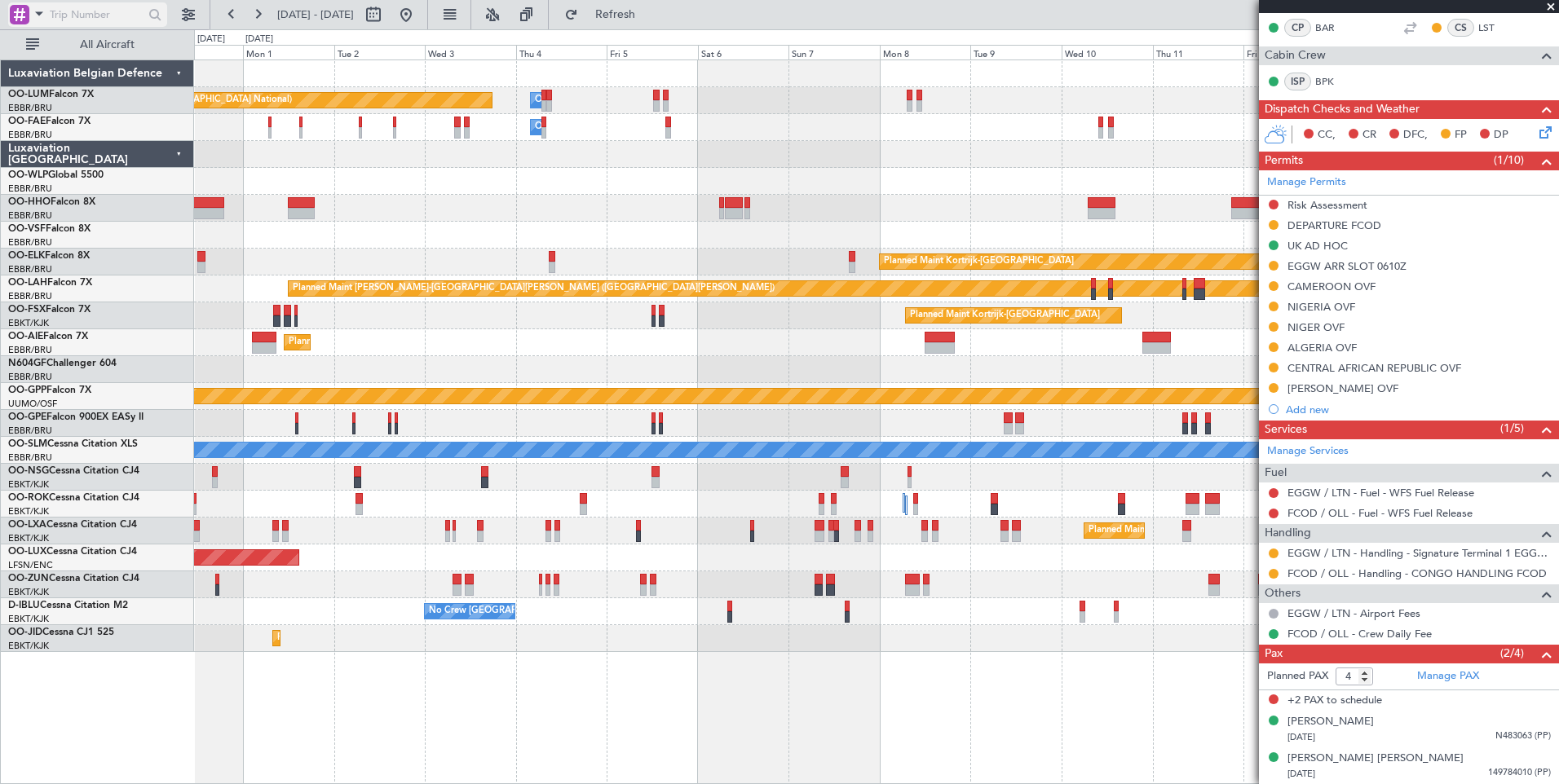
click at [27, 14] on div at bounding box center [19, 14] width 19 height 19
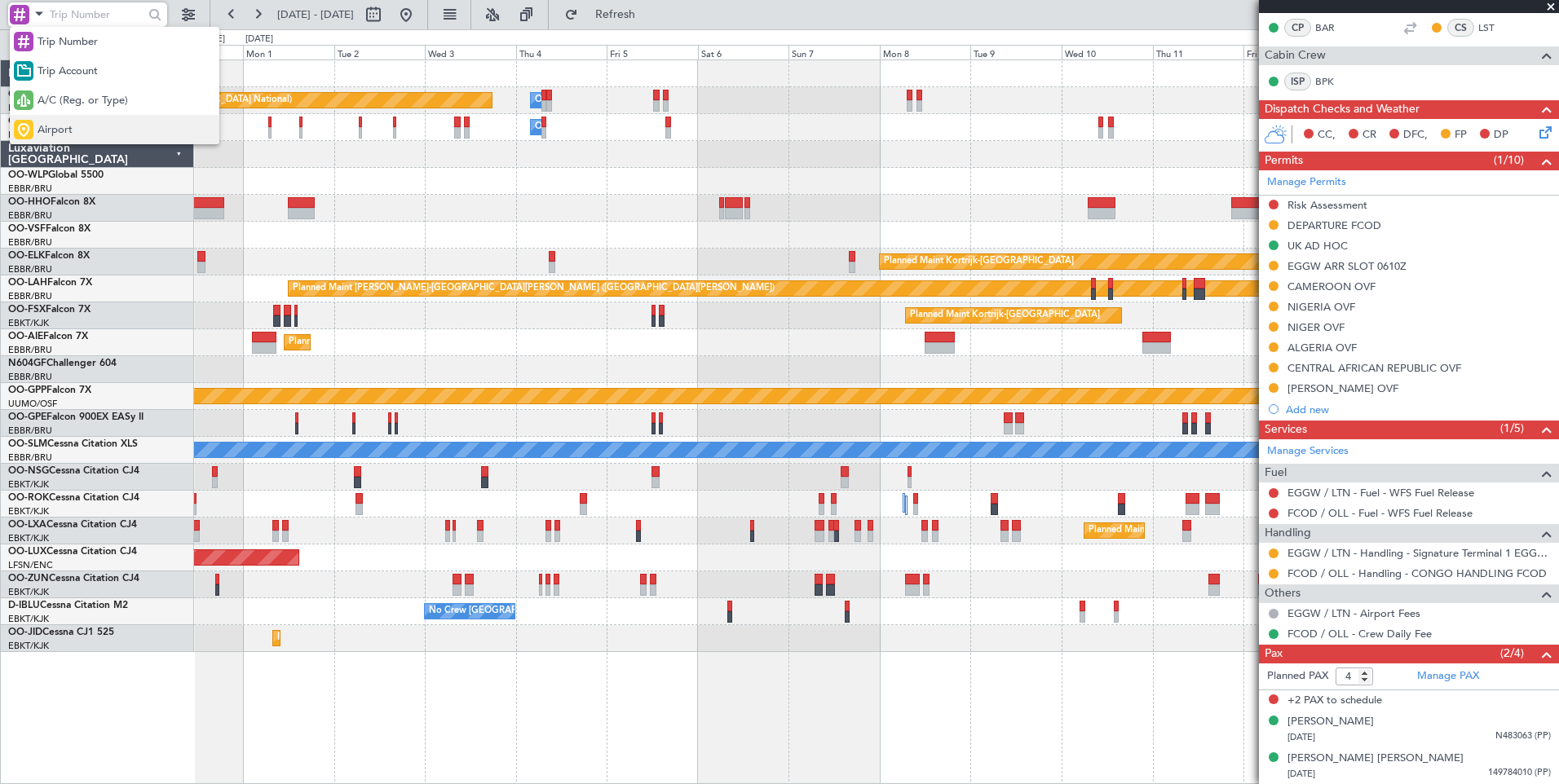
click at [53, 131] on span "Airport" at bounding box center [55, 130] width 35 height 17
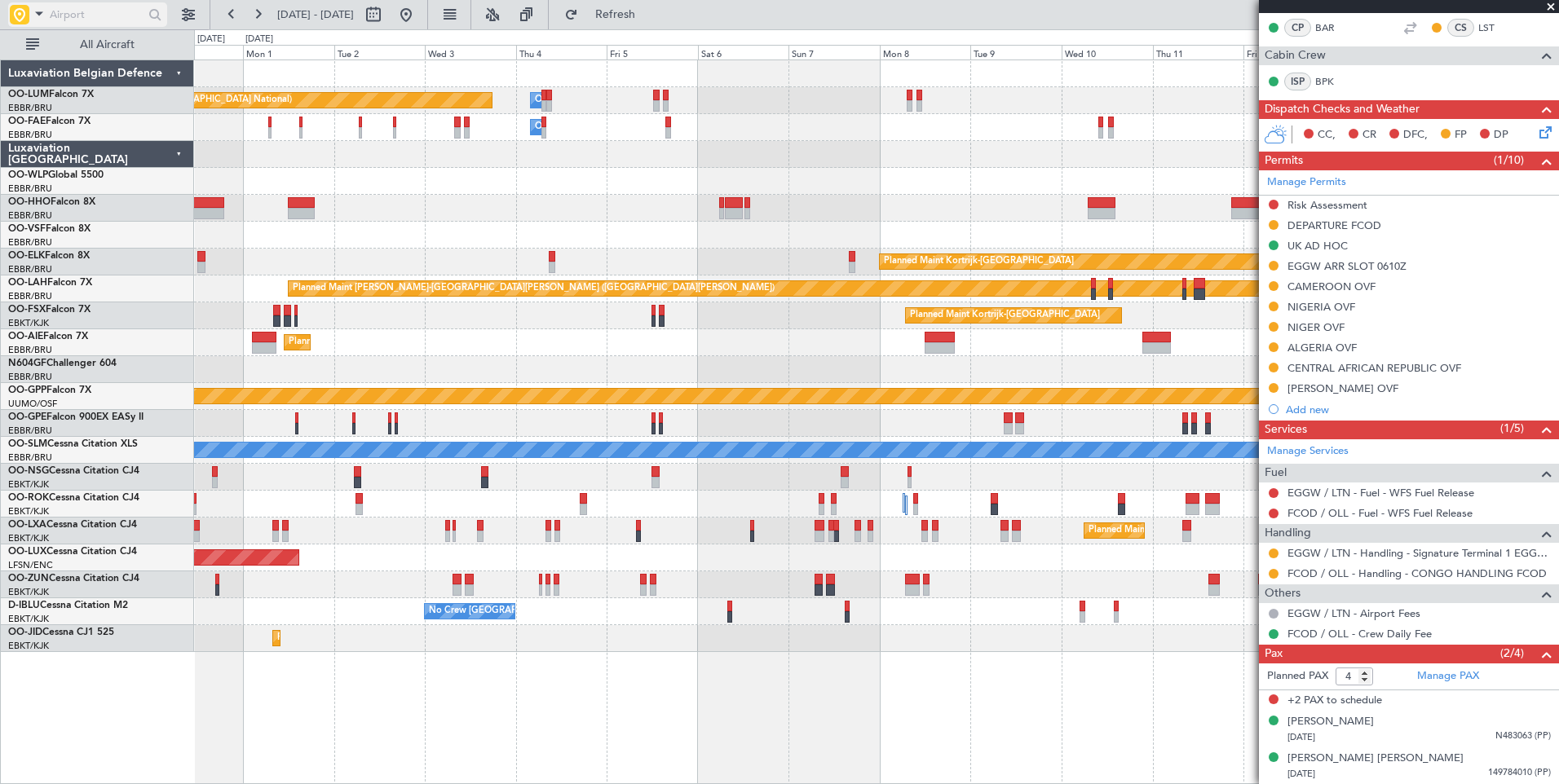
click at [57, 13] on input "text" at bounding box center [96, 14] width 94 height 24
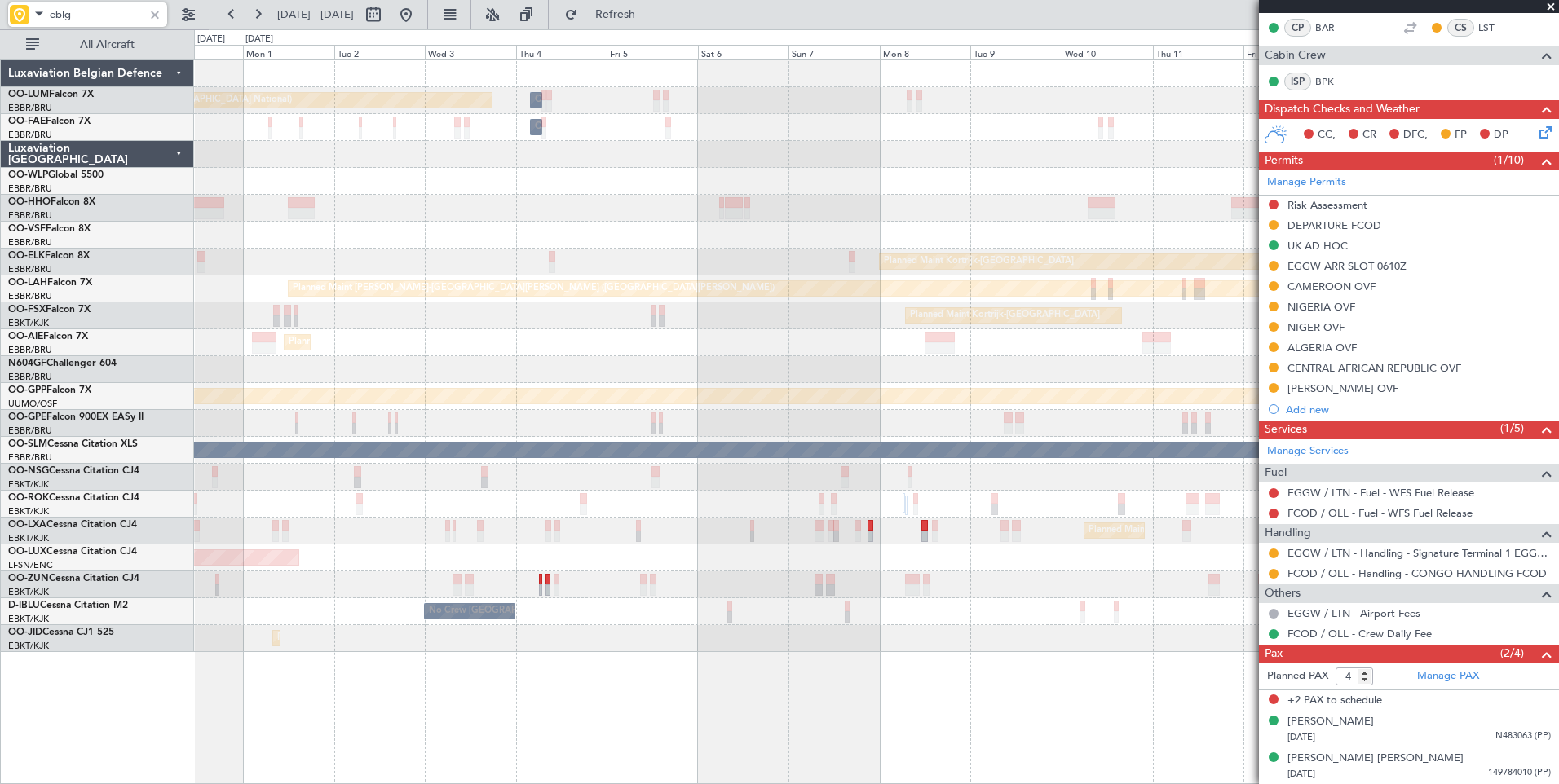
type input "eblg"
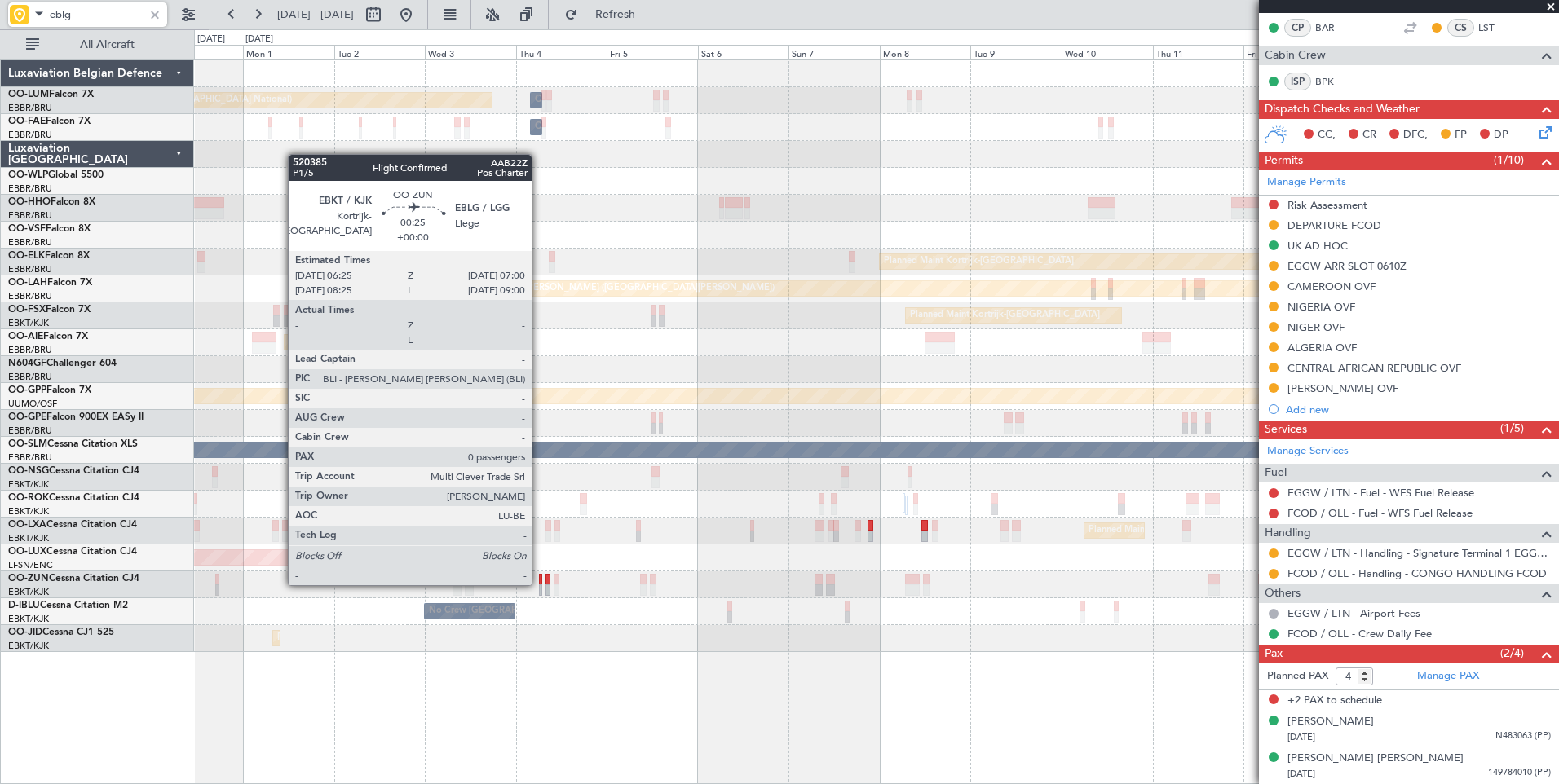
click at [539, 583] on div at bounding box center [540, 580] width 3 height 12
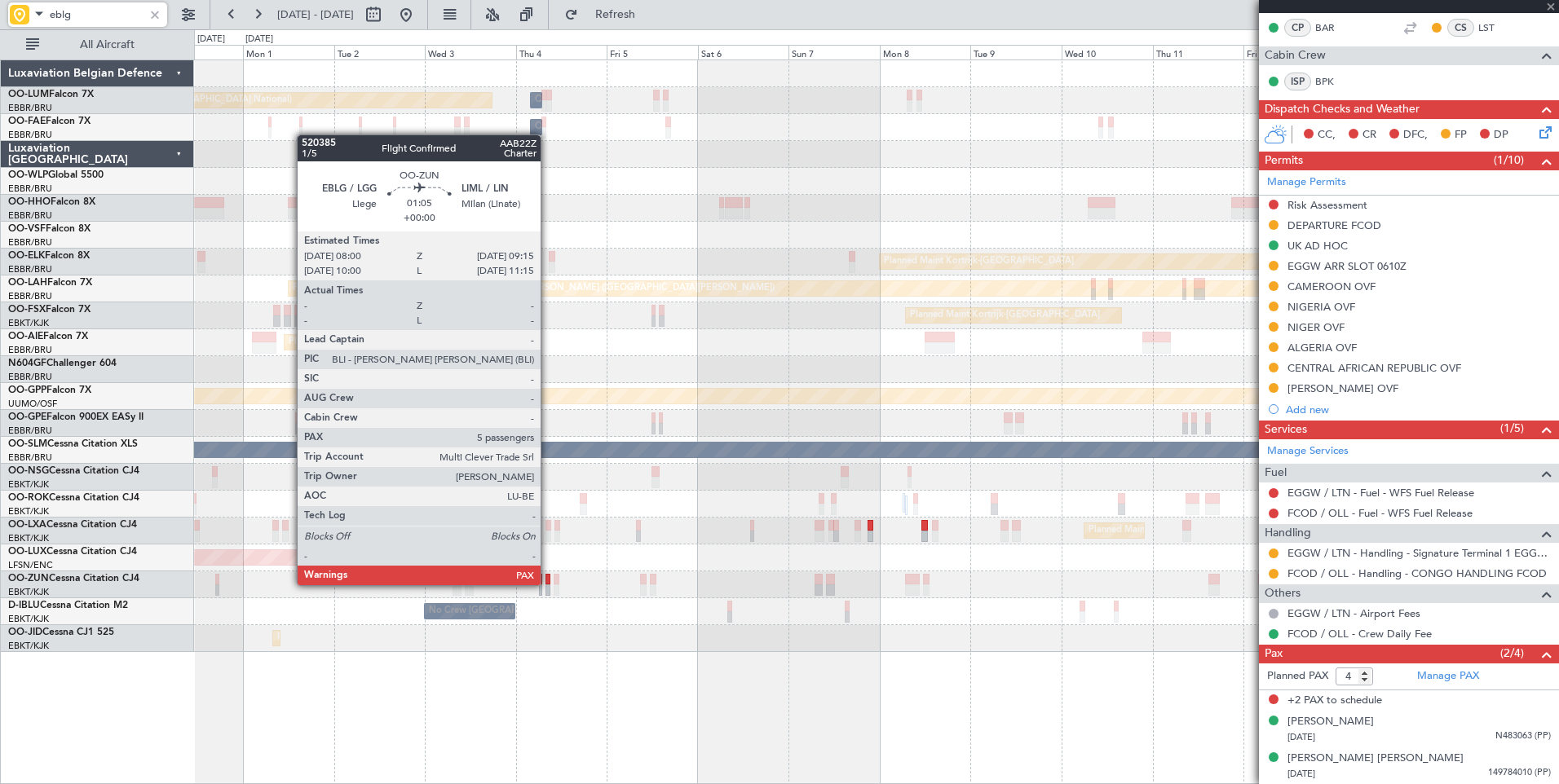
click at [548, 583] on div at bounding box center [548, 580] width 5 height 12
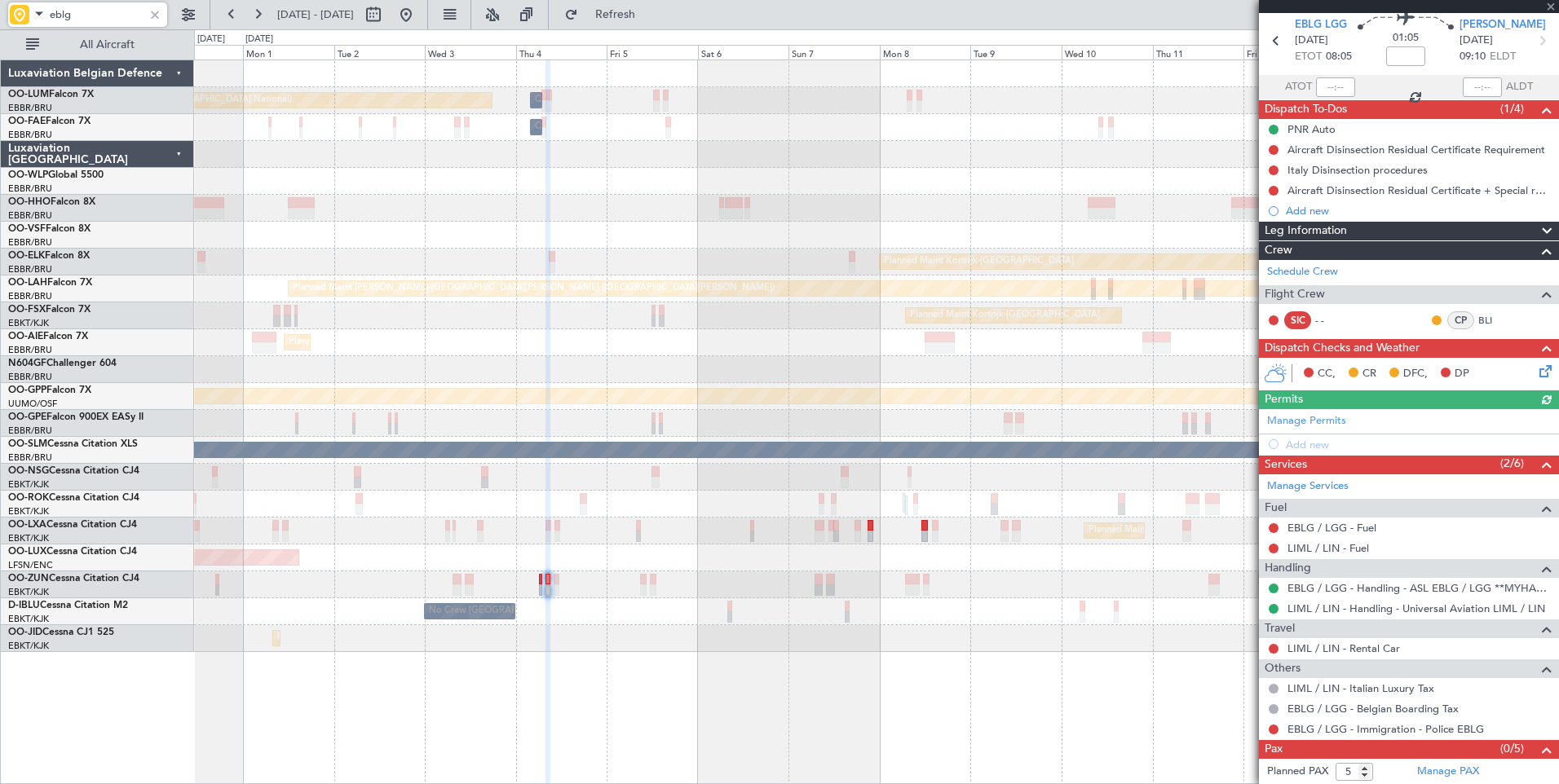
scroll to position [82, 0]
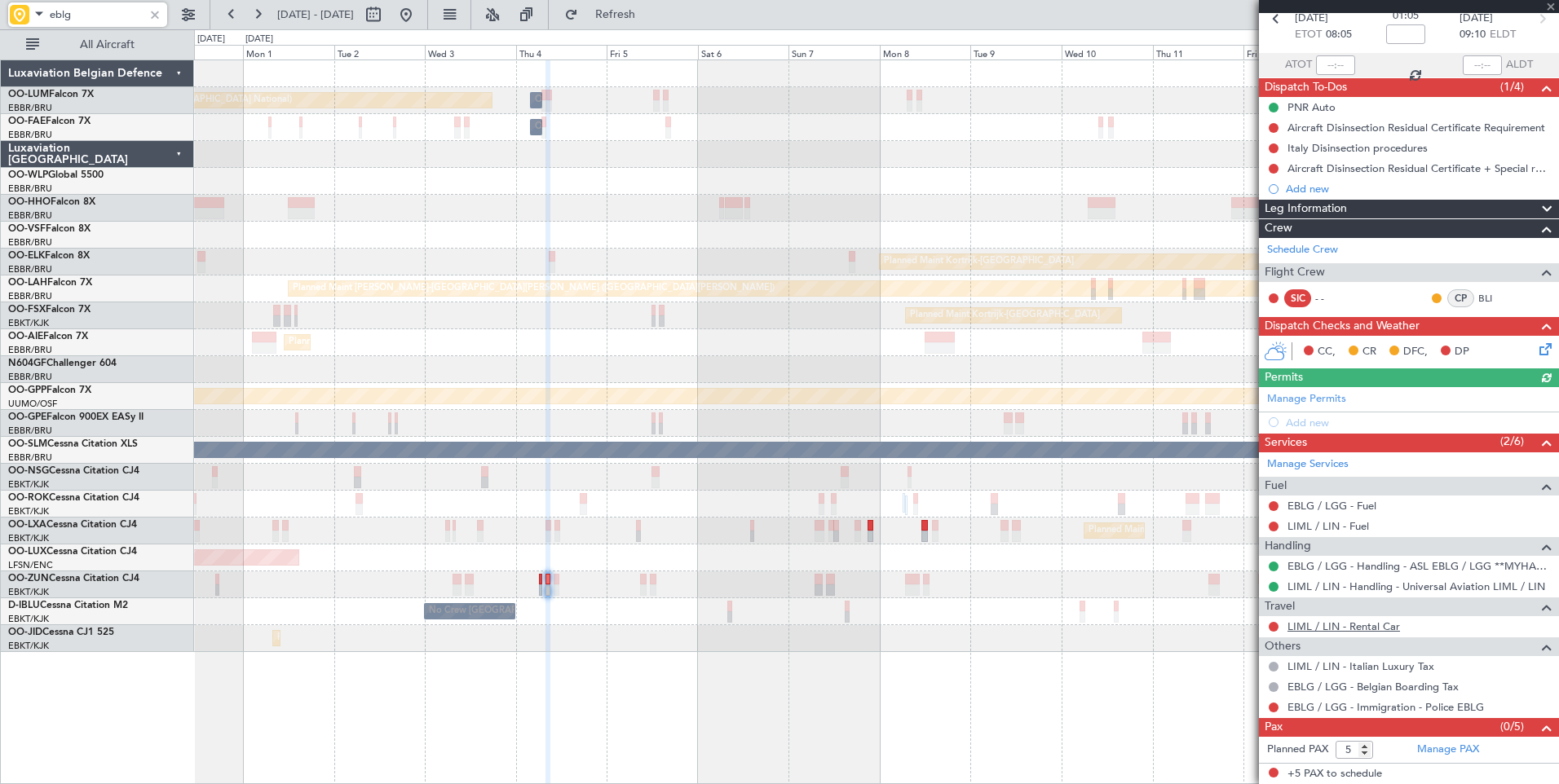
click at [1344, 630] on link "LIML / LIN - Rental Car" at bounding box center [1343, 626] width 113 height 14
click at [1344, 626] on link "LIML / LIN - Rental Car" at bounding box center [1343, 626] width 113 height 14
click at [1013, 432] on div "Planned Maint Brussels (Brussels National) Planned Maint Brussels (Brussels Nat…" at bounding box center [876, 424] width 1364 height 27
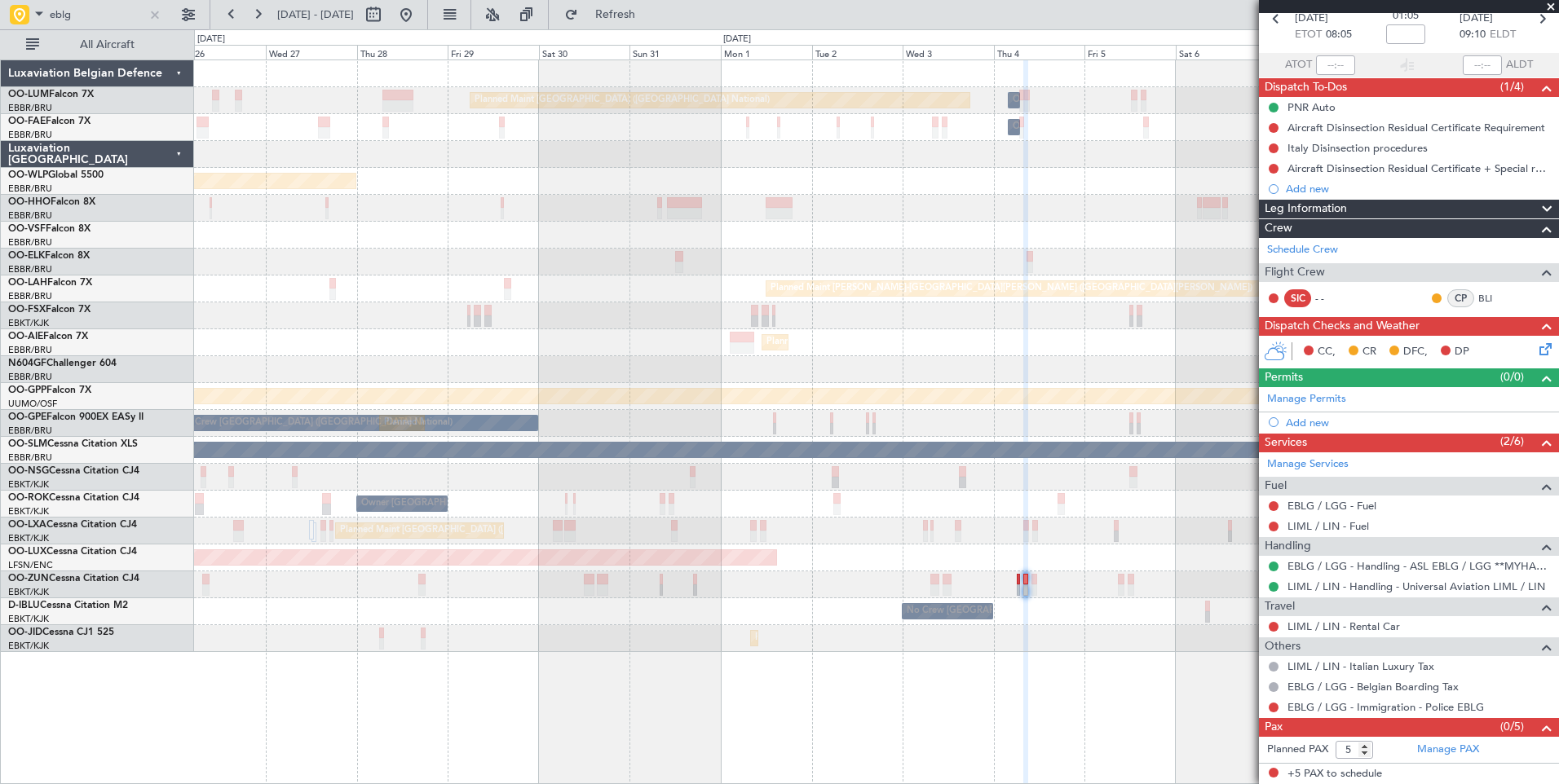
click at [1136, 460] on div "Planned Maint Brussels (Brussels National) Owner Melsbroek Air Base Owner Melsb…" at bounding box center [876, 356] width 1364 height 592
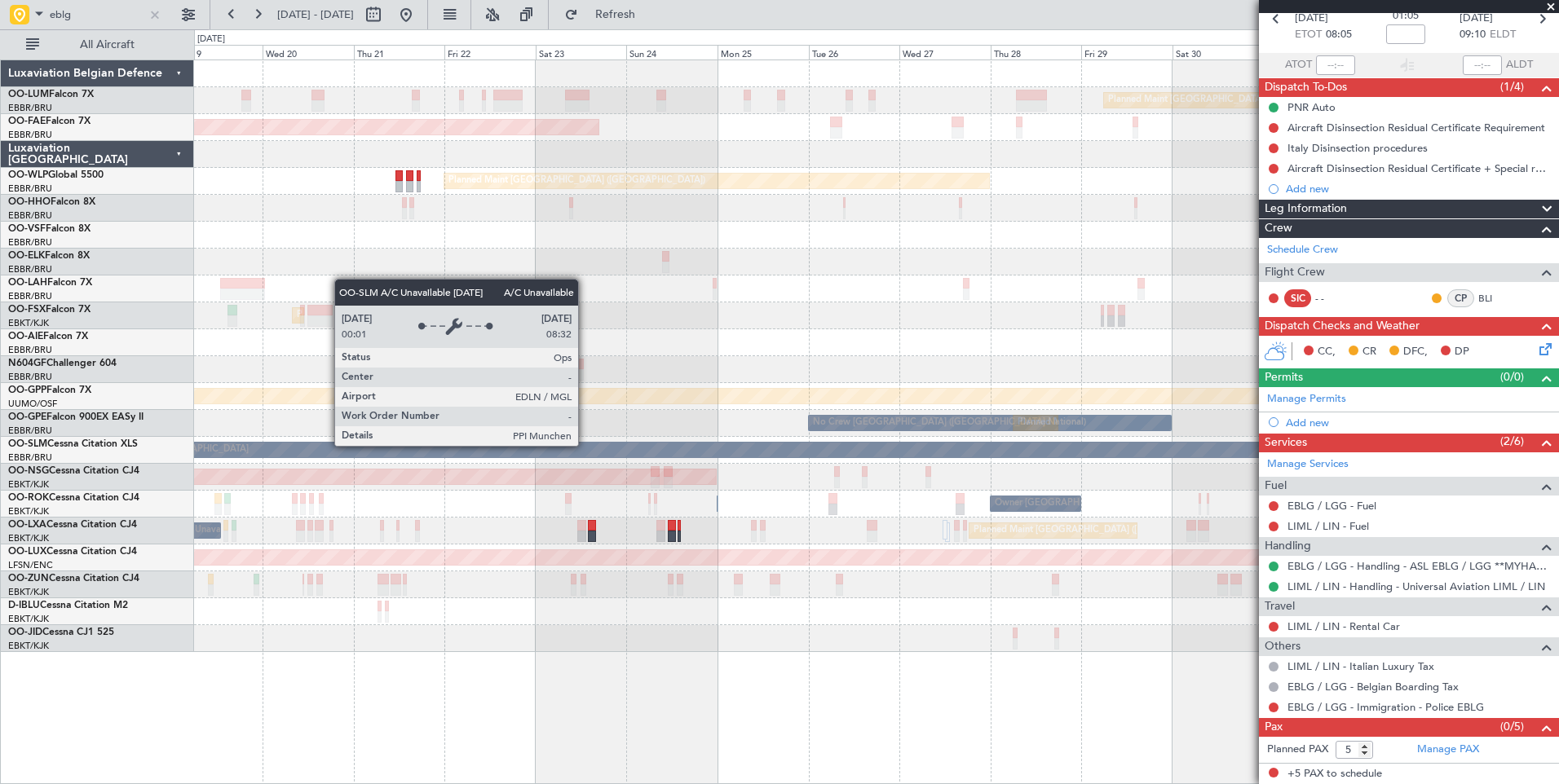
click at [964, 455] on div "A/C Unavailable [GEOGRAPHIC_DATA]" at bounding box center [1501, 451] width 2840 height 15
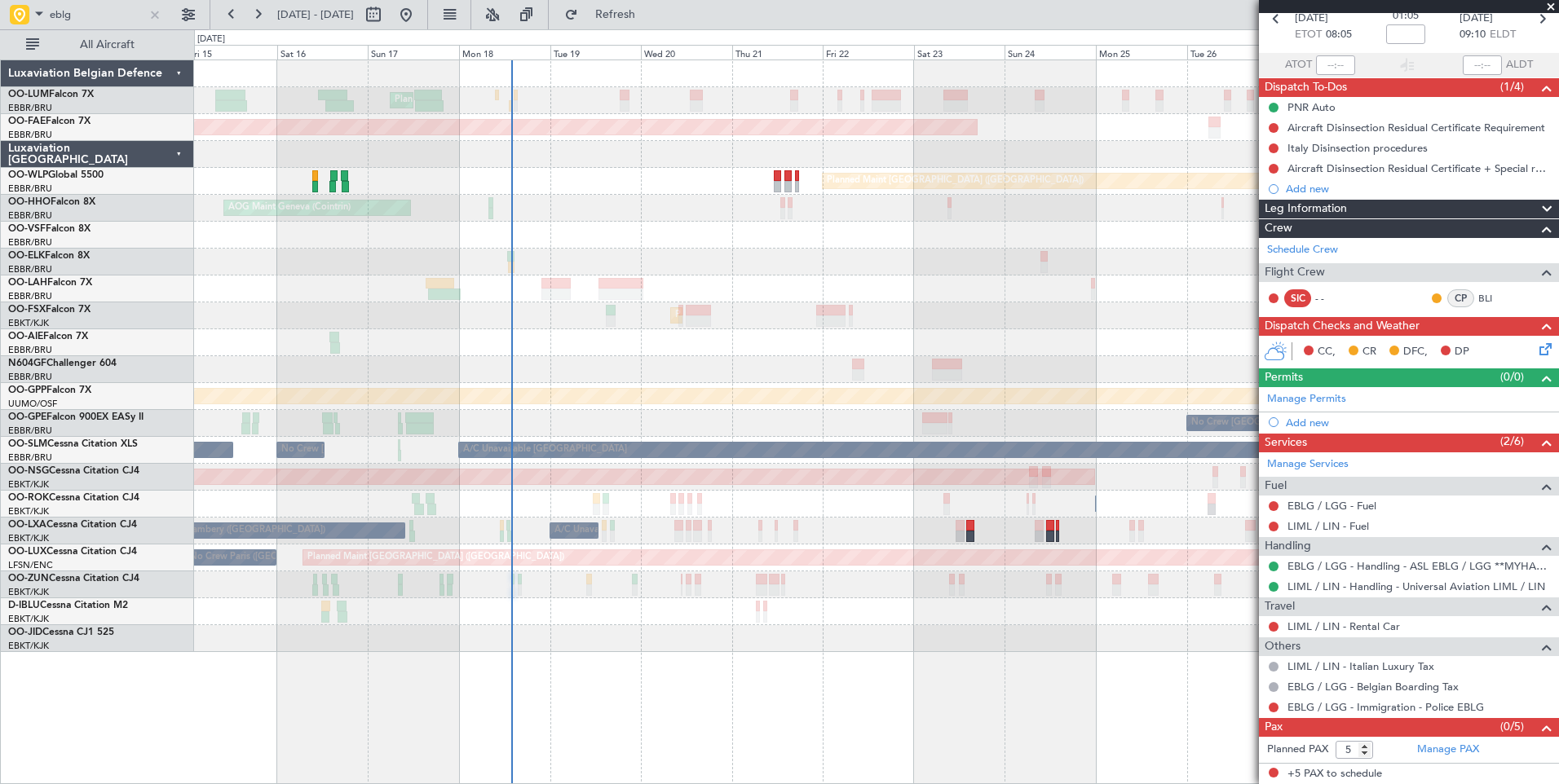
click at [848, 452] on div "Planned Maint Brussels (Brussels National) Planned Maint Brussels (Brussels Nat…" at bounding box center [876, 356] width 1364 height 592
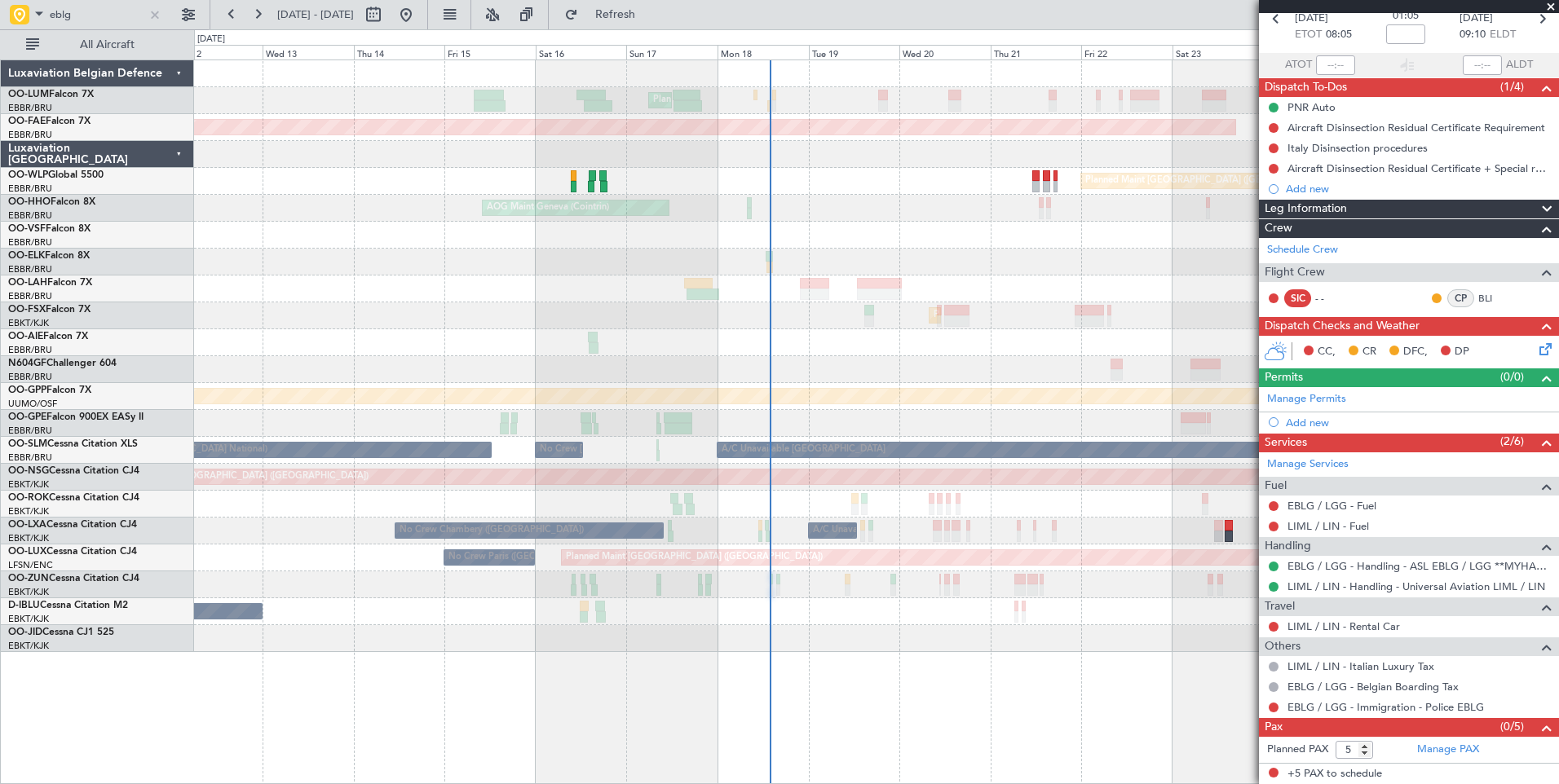
click at [734, 393] on div "Planned Maint Brussels (Brussels National) Planned Maint Brussels (Brussels Nat…" at bounding box center [876, 356] width 1364 height 592
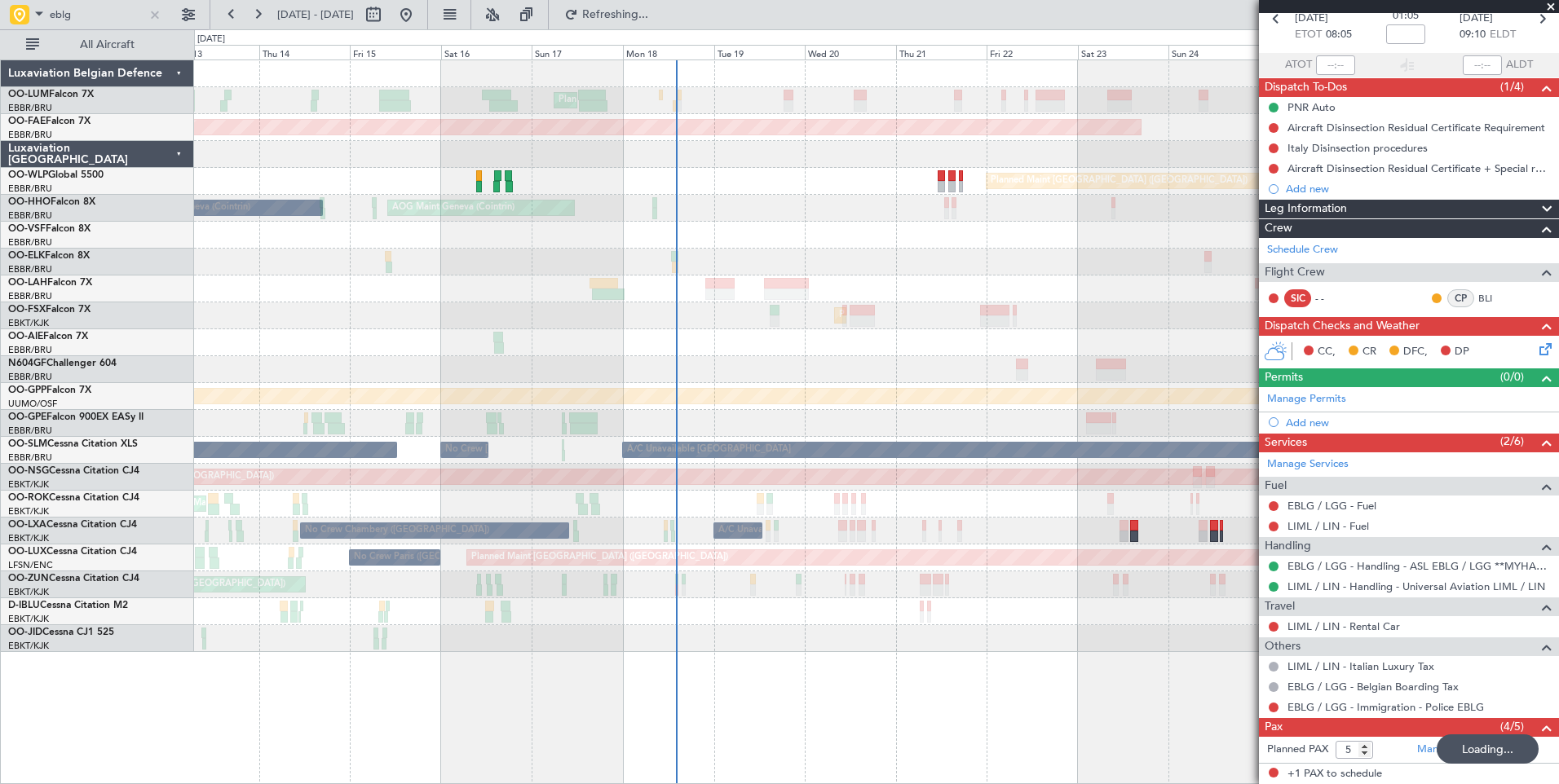
type input "4"
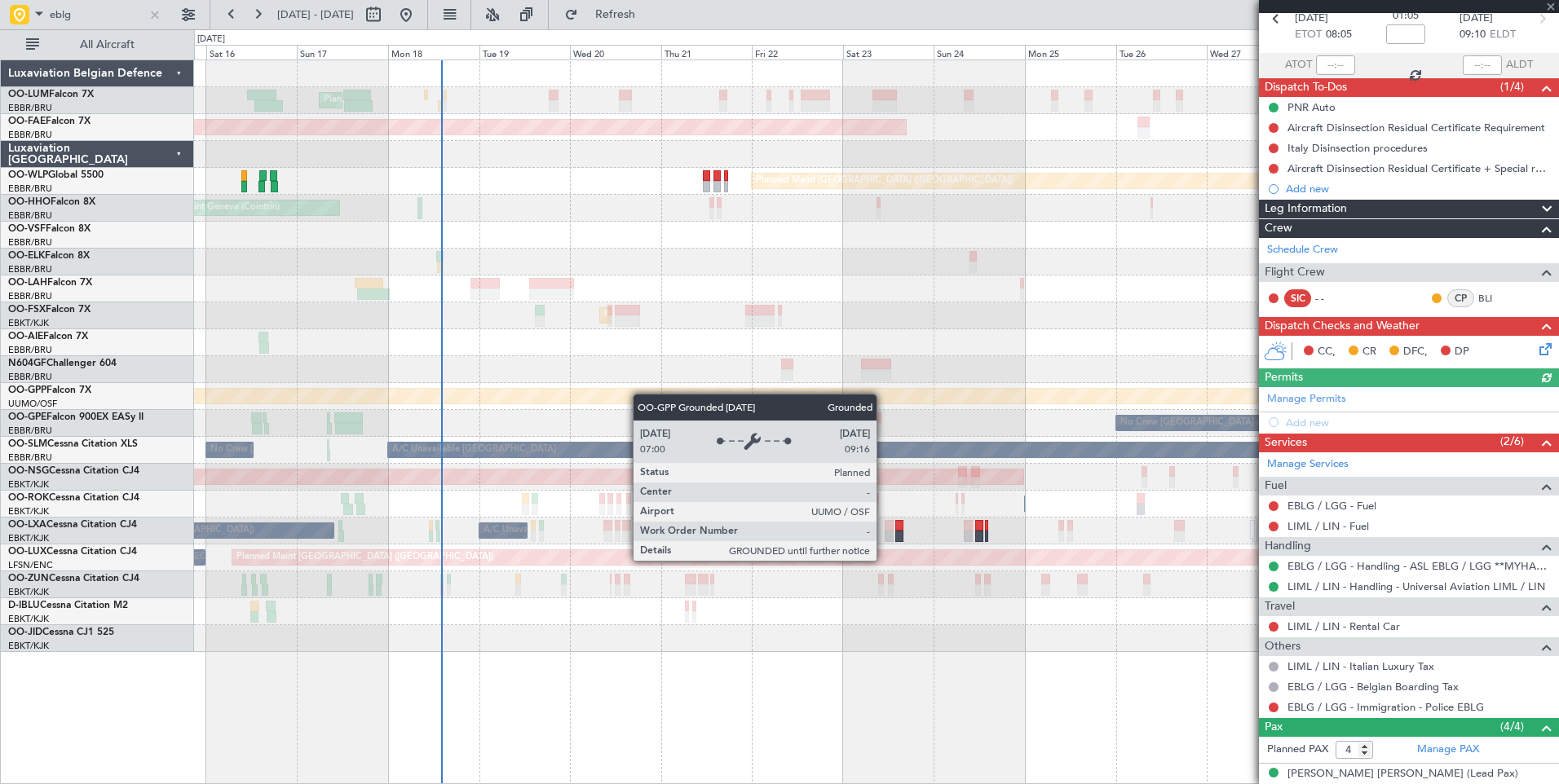
click at [641, 394] on div "Planned Maint Brussels (Brussels National) Planned Maint Brussels (Brussels Nat…" at bounding box center [876, 356] width 1364 height 592
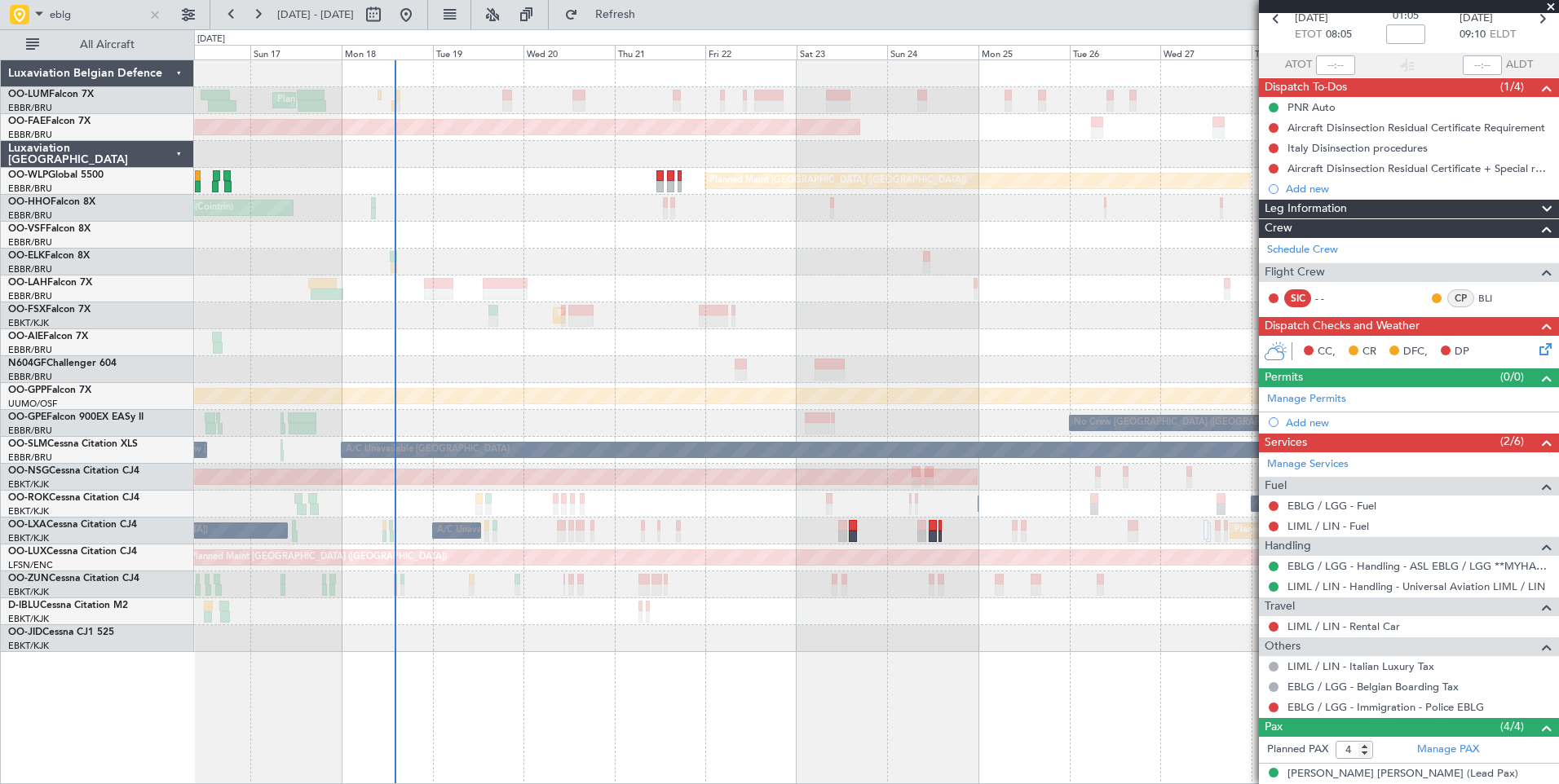
click at [651, 369] on div at bounding box center [876, 369] width 1364 height 27
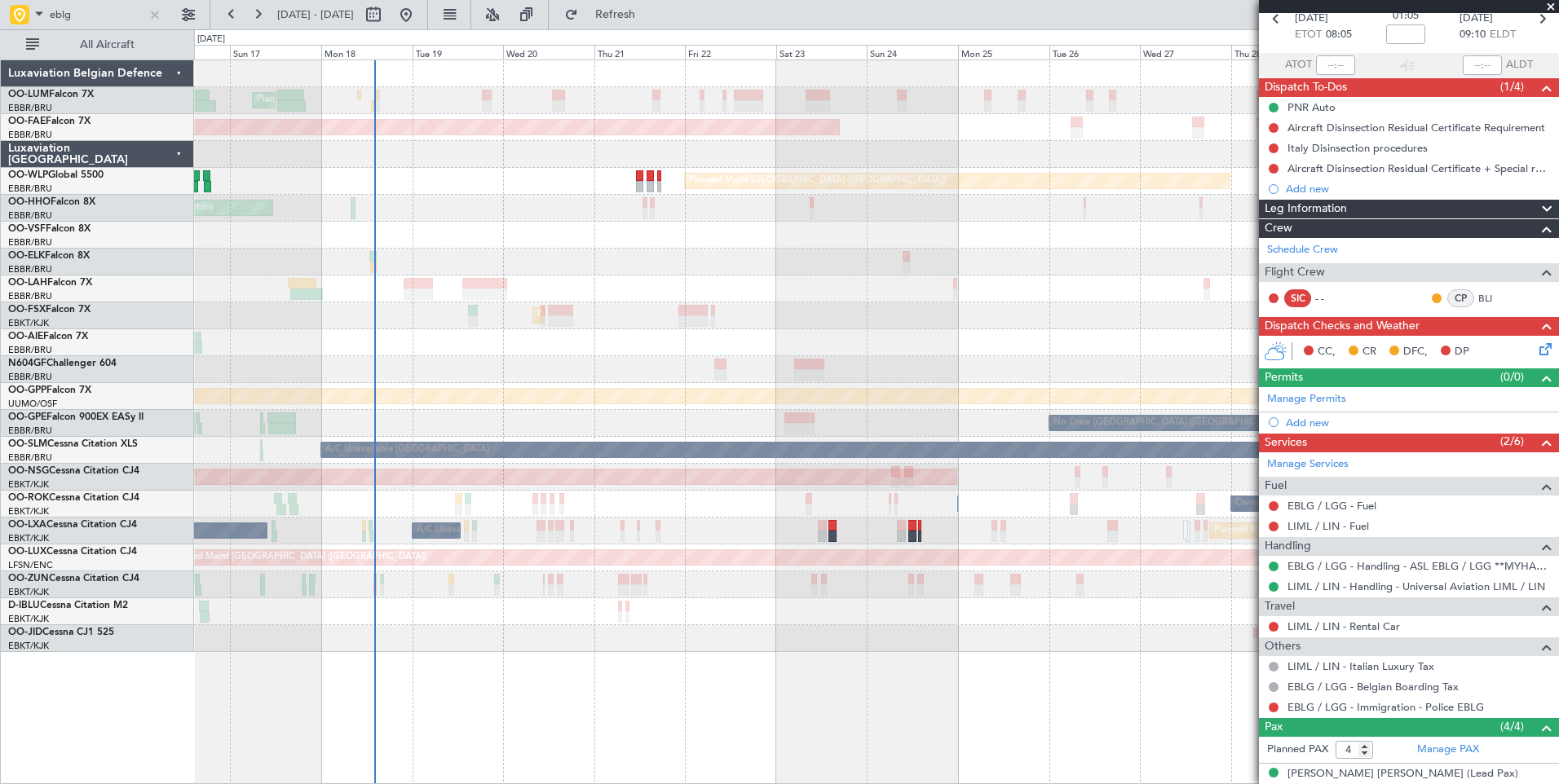
click at [642, 375] on div at bounding box center [876, 369] width 1364 height 27
click at [693, 333] on div "Planned Maint [GEOGRAPHIC_DATA] ([GEOGRAPHIC_DATA])" at bounding box center [876, 343] width 1364 height 27
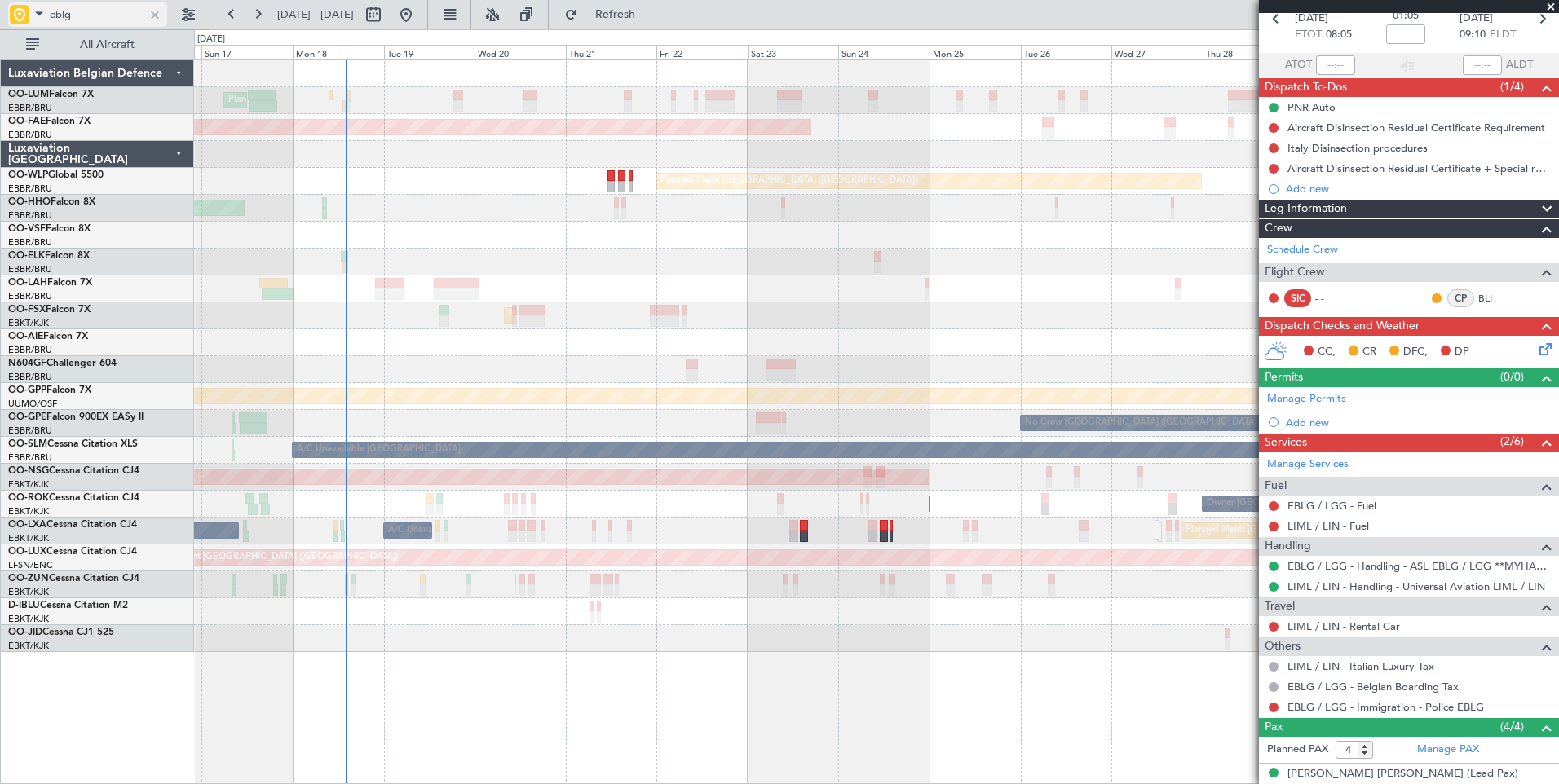
click at [160, 15] on div at bounding box center [155, 14] width 18 height 18
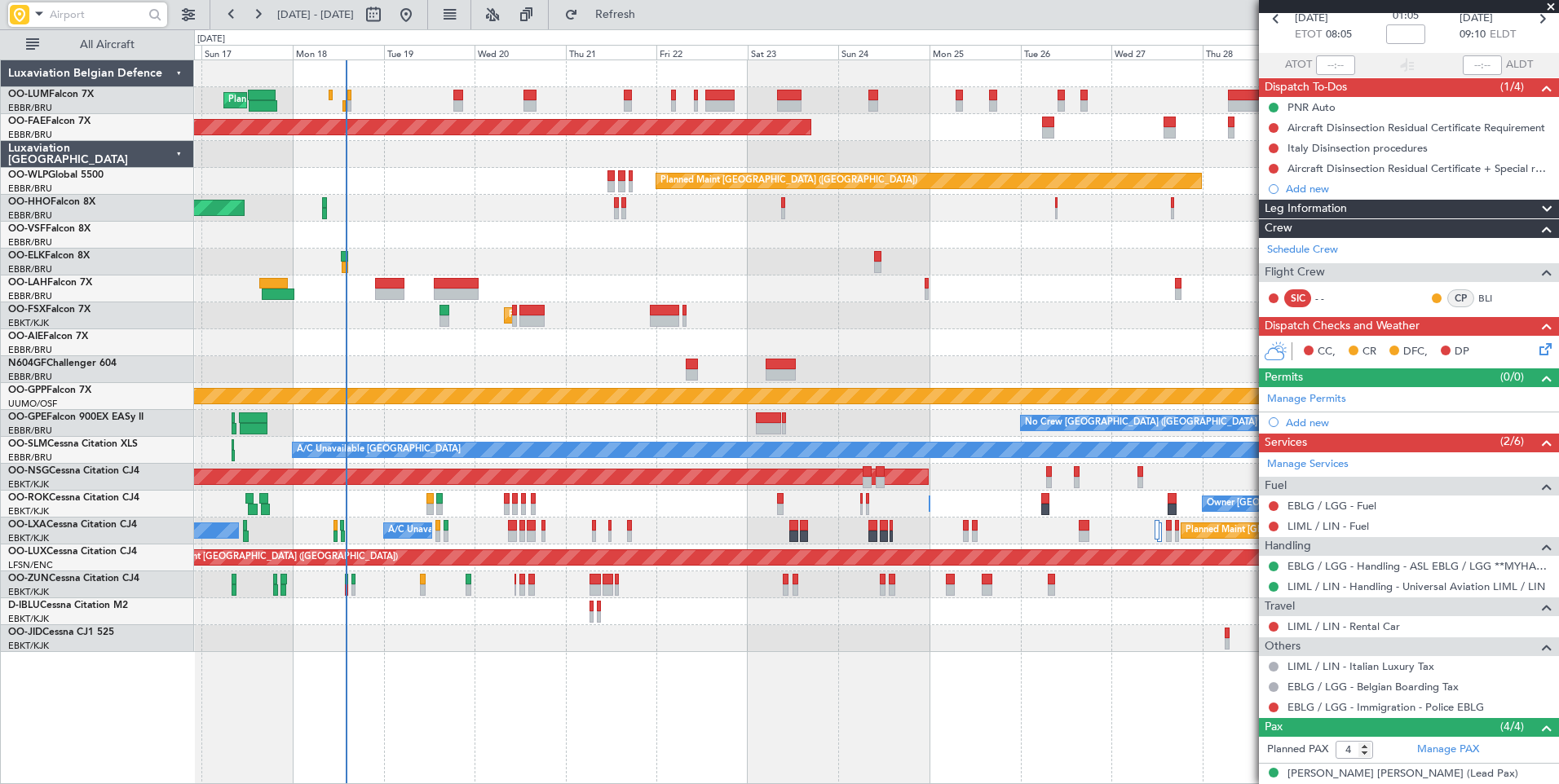
click at [677, 328] on div "Planned Maint Brussels (Brussels National) Planned Maint Brussels (Brussels Nat…" at bounding box center [876, 356] width 1364 height 592
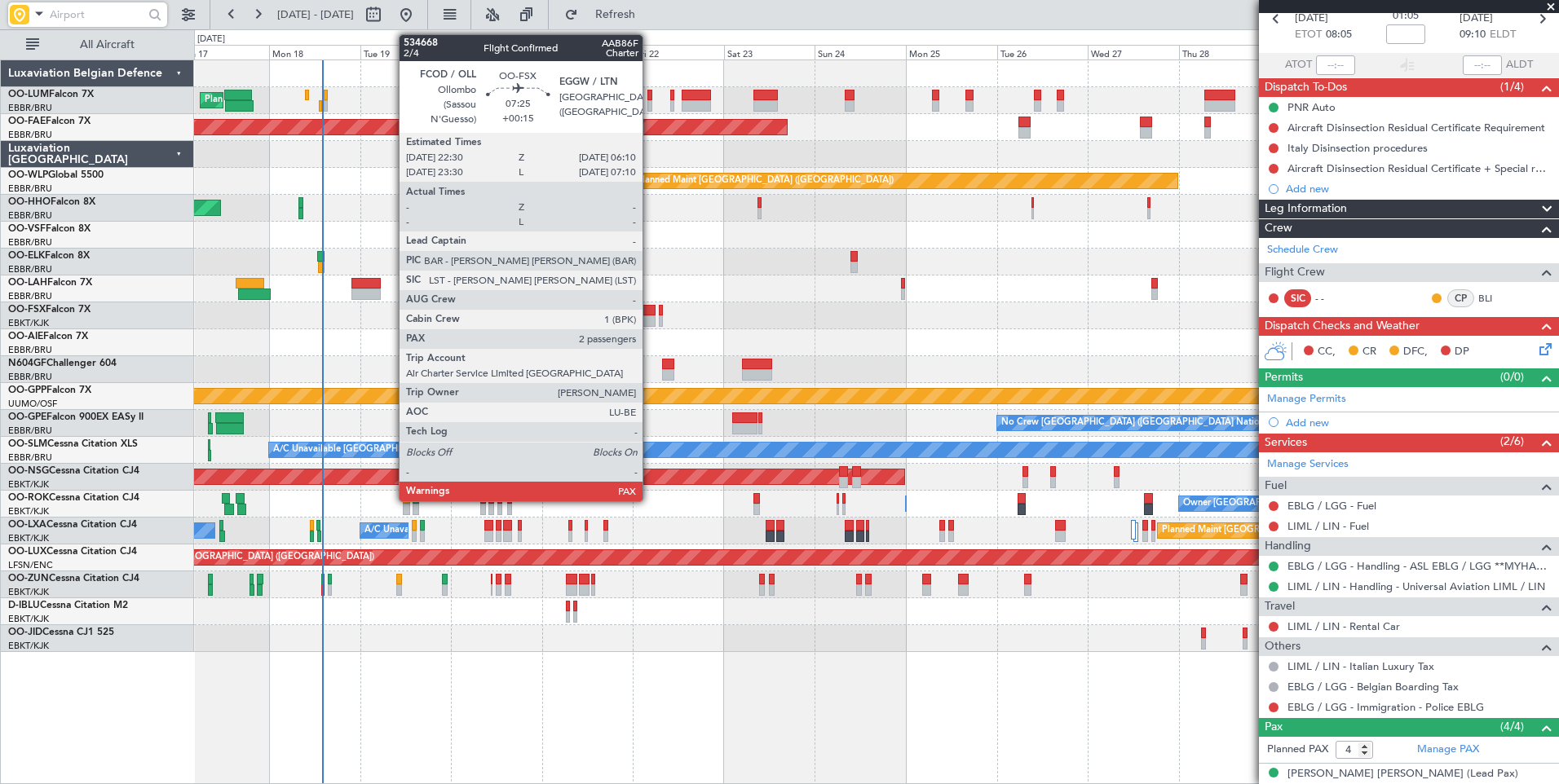
click at [650, 322] on div at bounding box center [640, 321] width 29 height 12
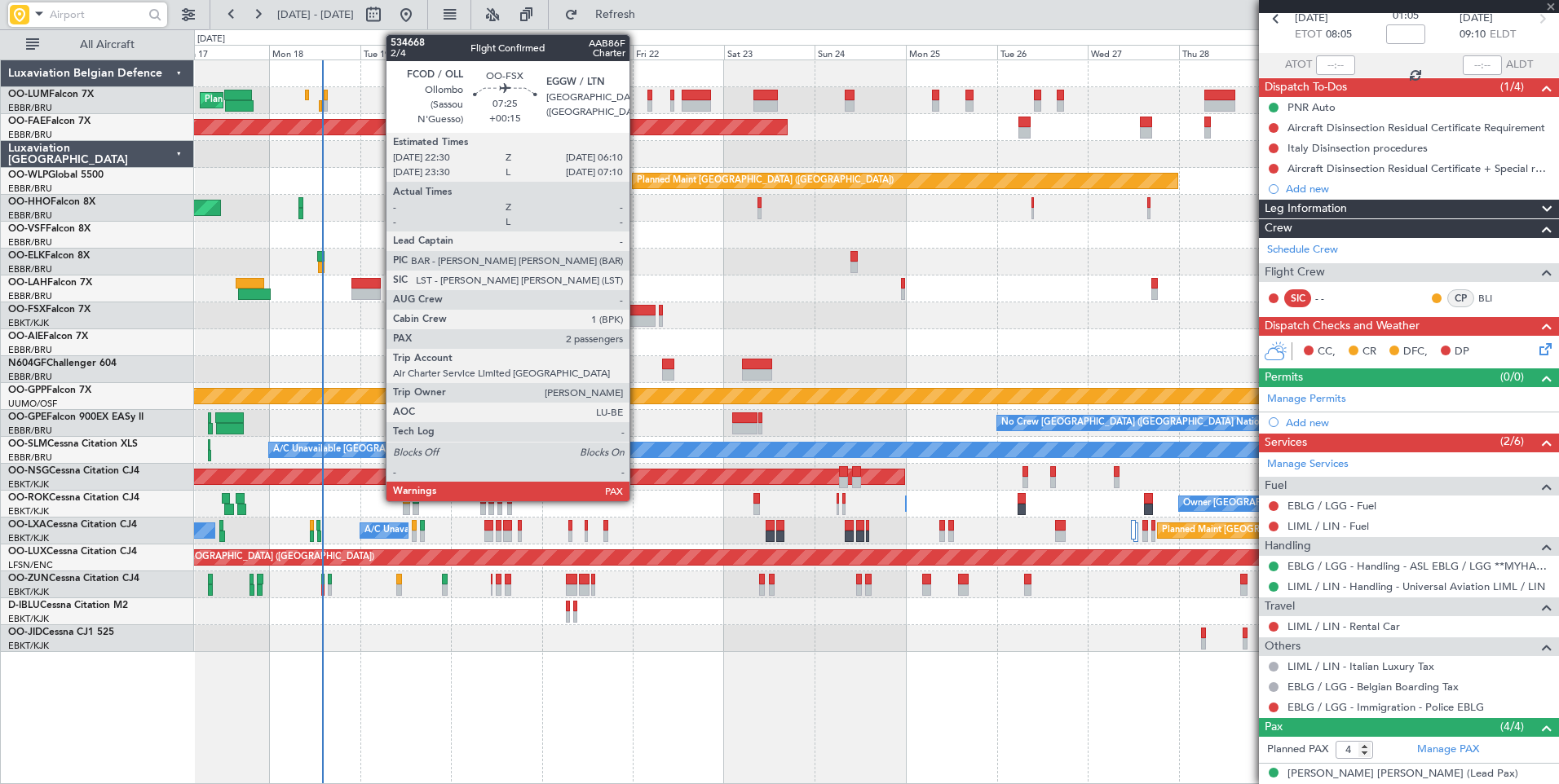
type input "+00:15"
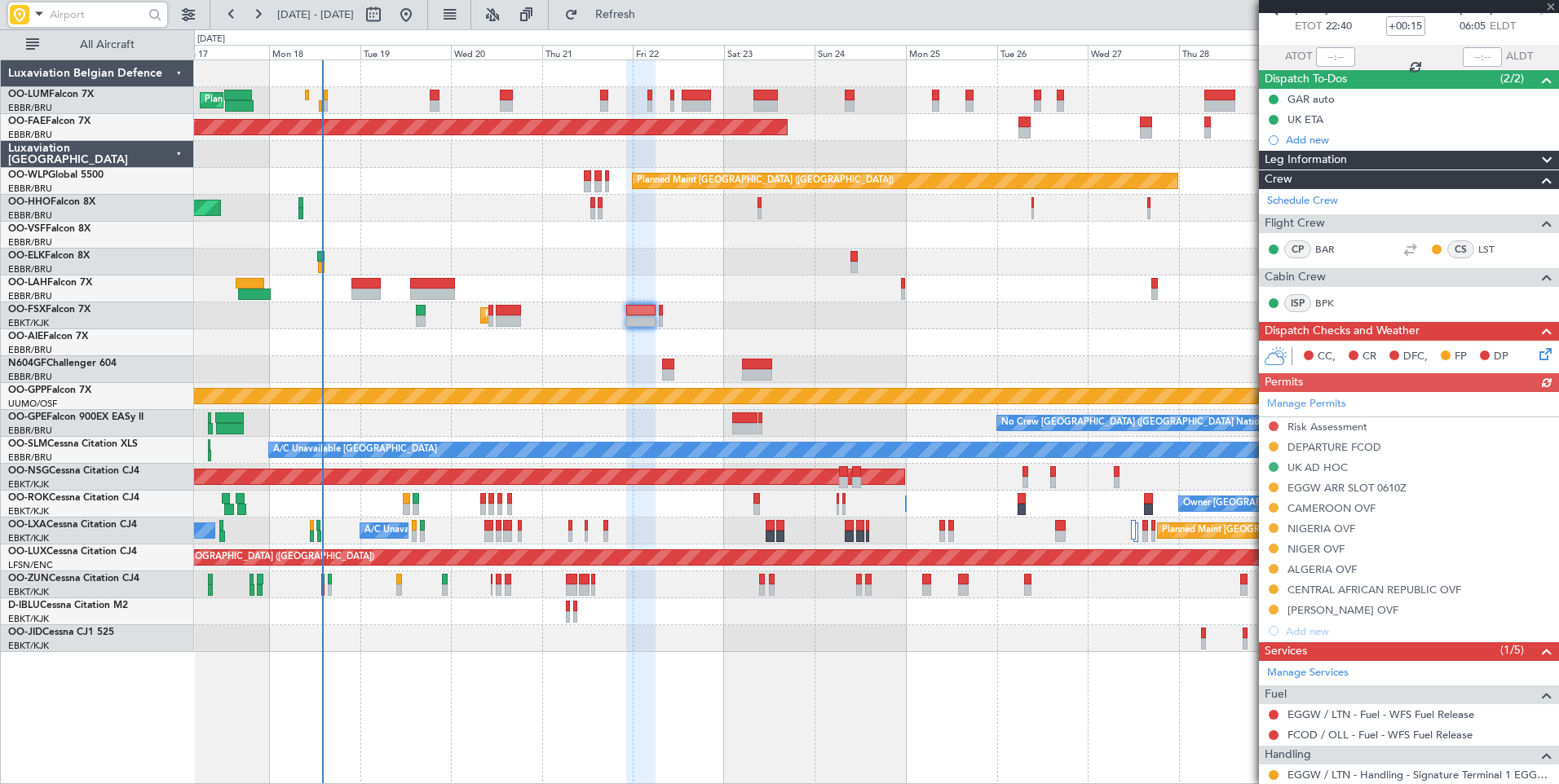
scroll to position [245, 0]
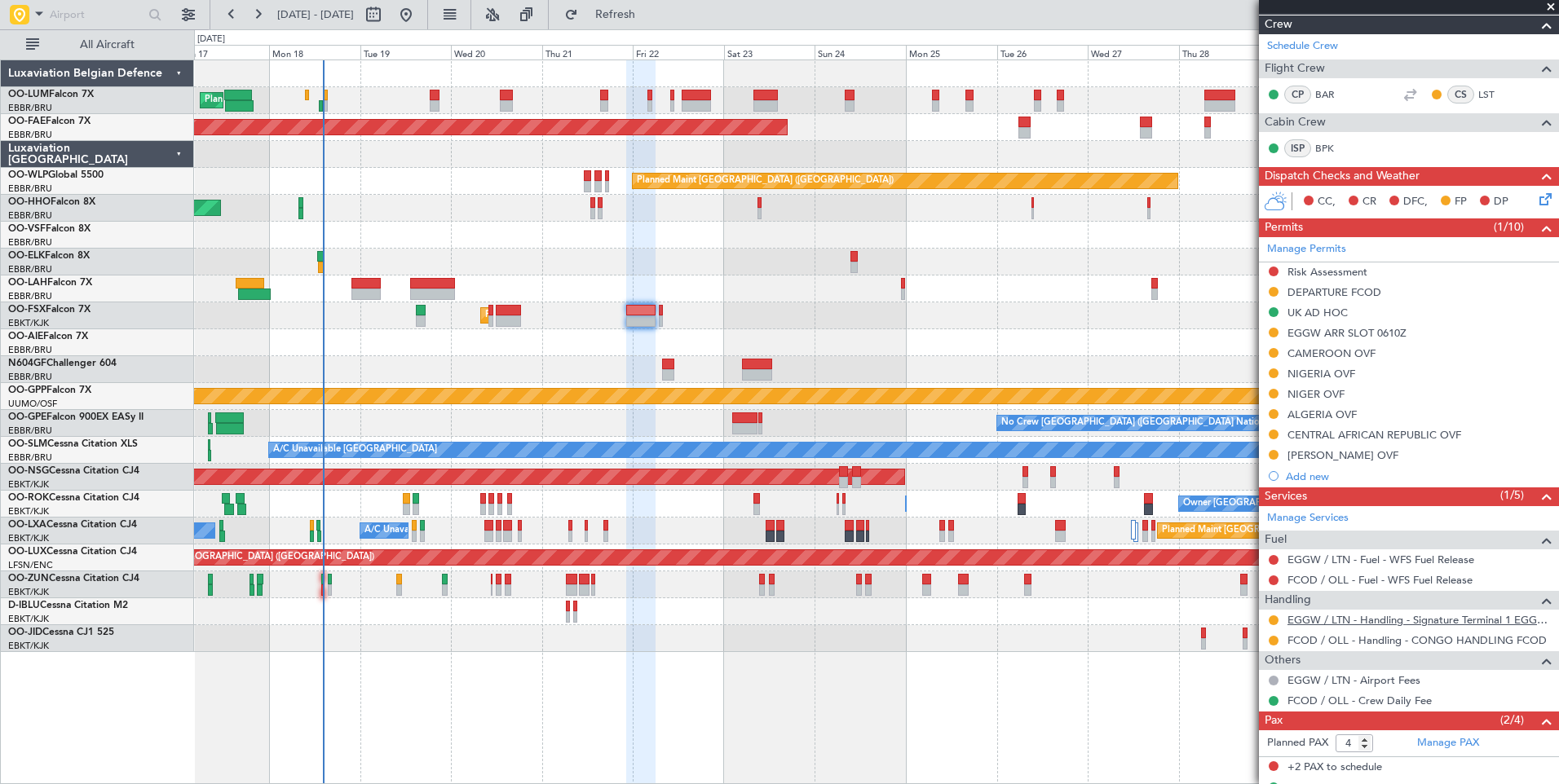
click at [1337, 616] on link "EGGW / LTN - Handling - Signature Terminal 1 EGGW / LTN" at bounding box center [1419, 619] width 263 height 14
click at [670, 445] on div "A/C Unavailable Monchengladbach No Crew Brussels (Brussels National) No Crew Br…" at bounding box center [876, 451] width 1364 height 27
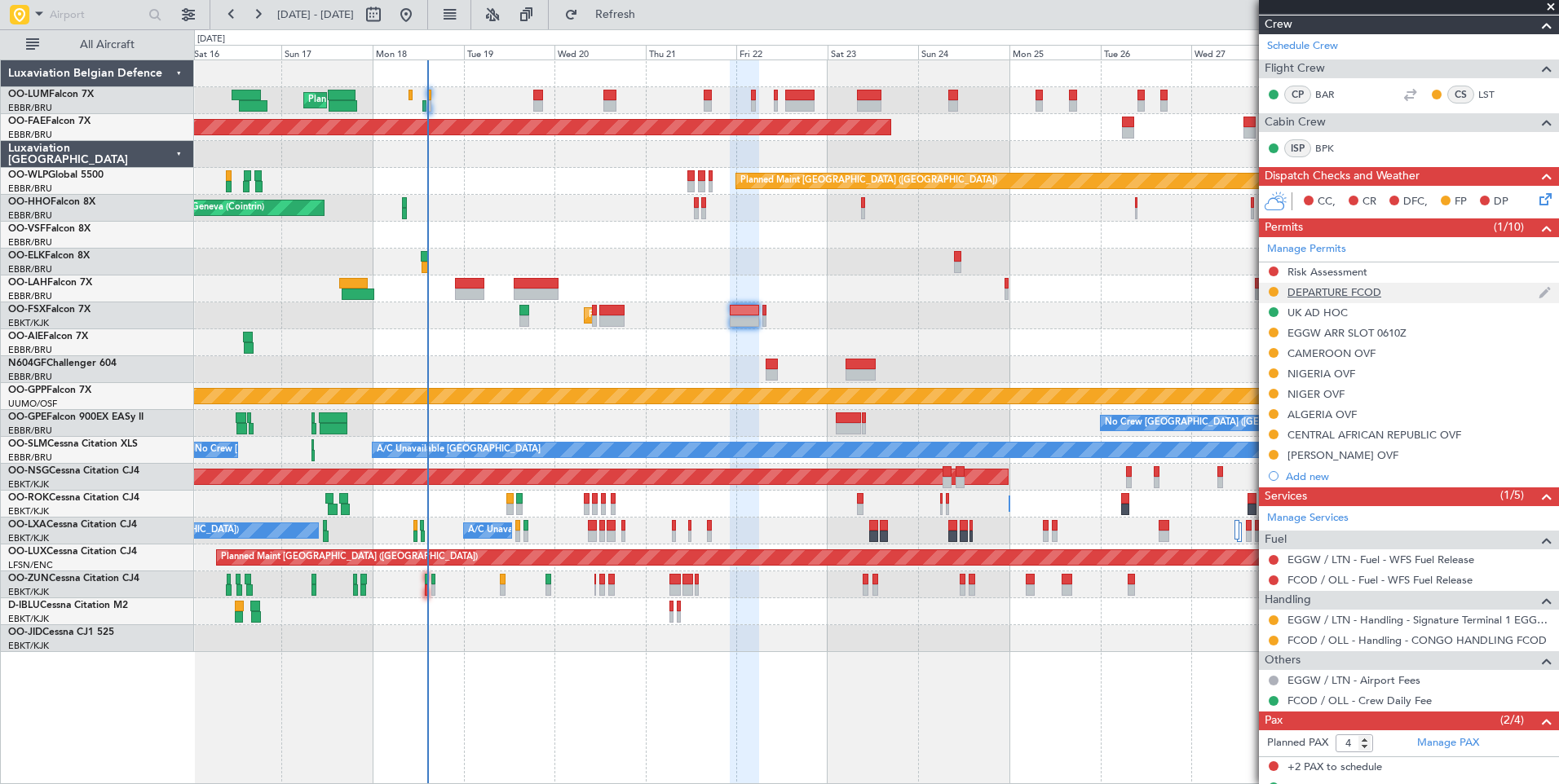
drag, startPoint x: 1278, startPoint y: 267, endPoint x: 1278, endPoint y: 285, distance: 18.0
click at [1278, 267] on div at bounding box center [1274, 272] width 13 height 13
click at [1271, 271] on button at bounding box center [1273, 272] width 10 height 10
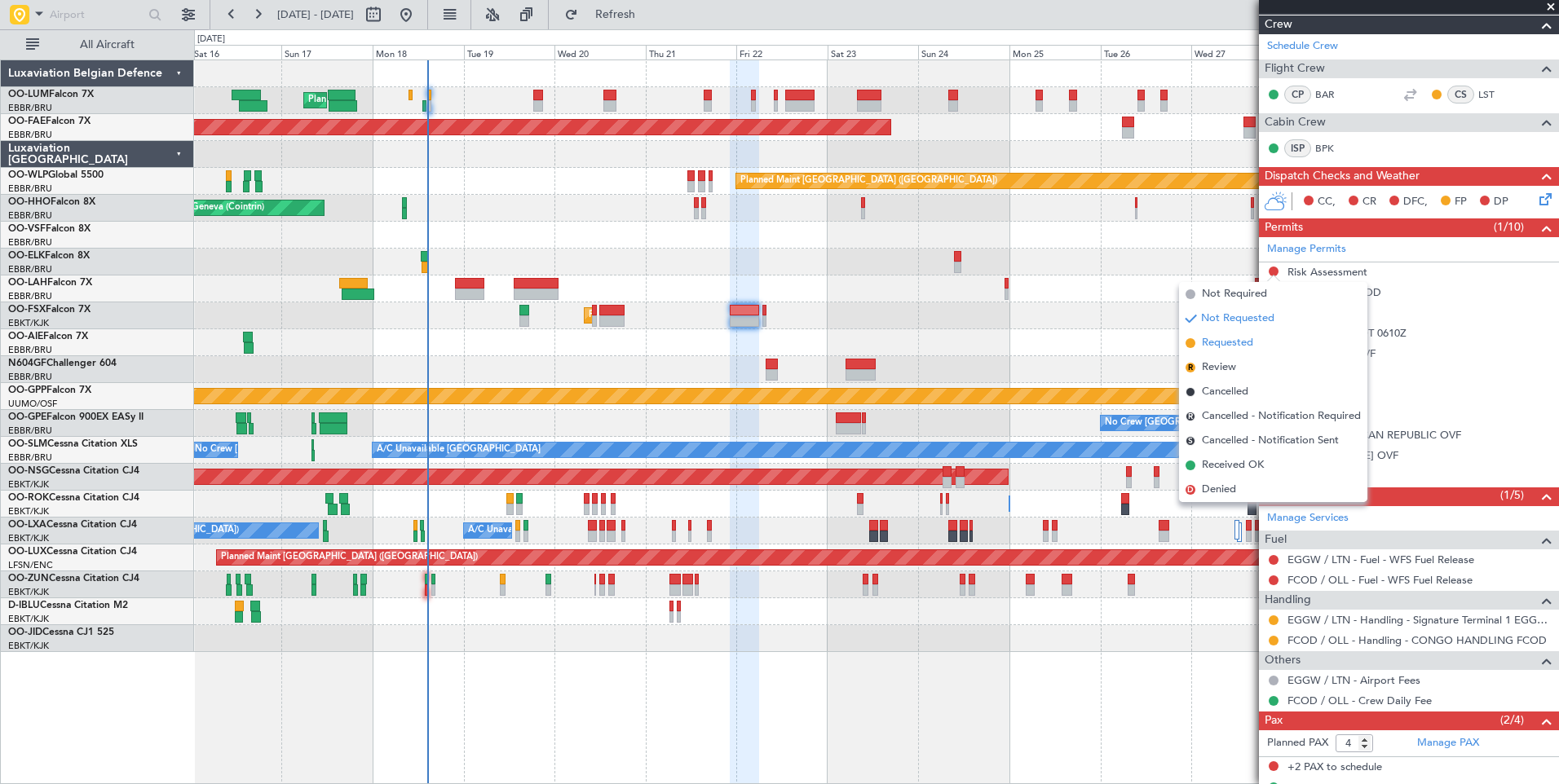
click at [1241, 346] on span "Requested" at bounding box center [1227, 344] width 51 height 17
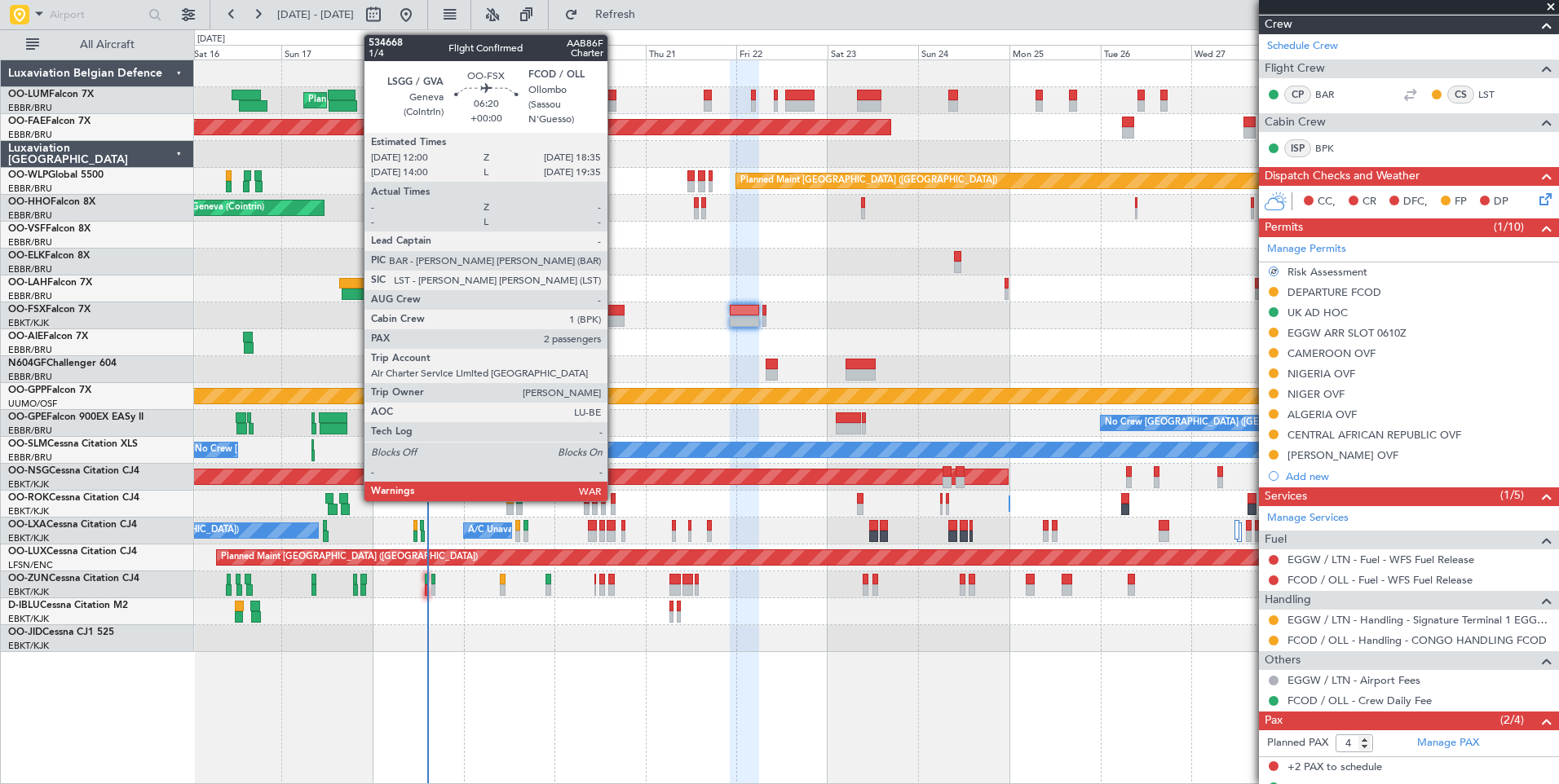
click at [614, 322] on div at bounding box center [612, 321] width 25 height 12
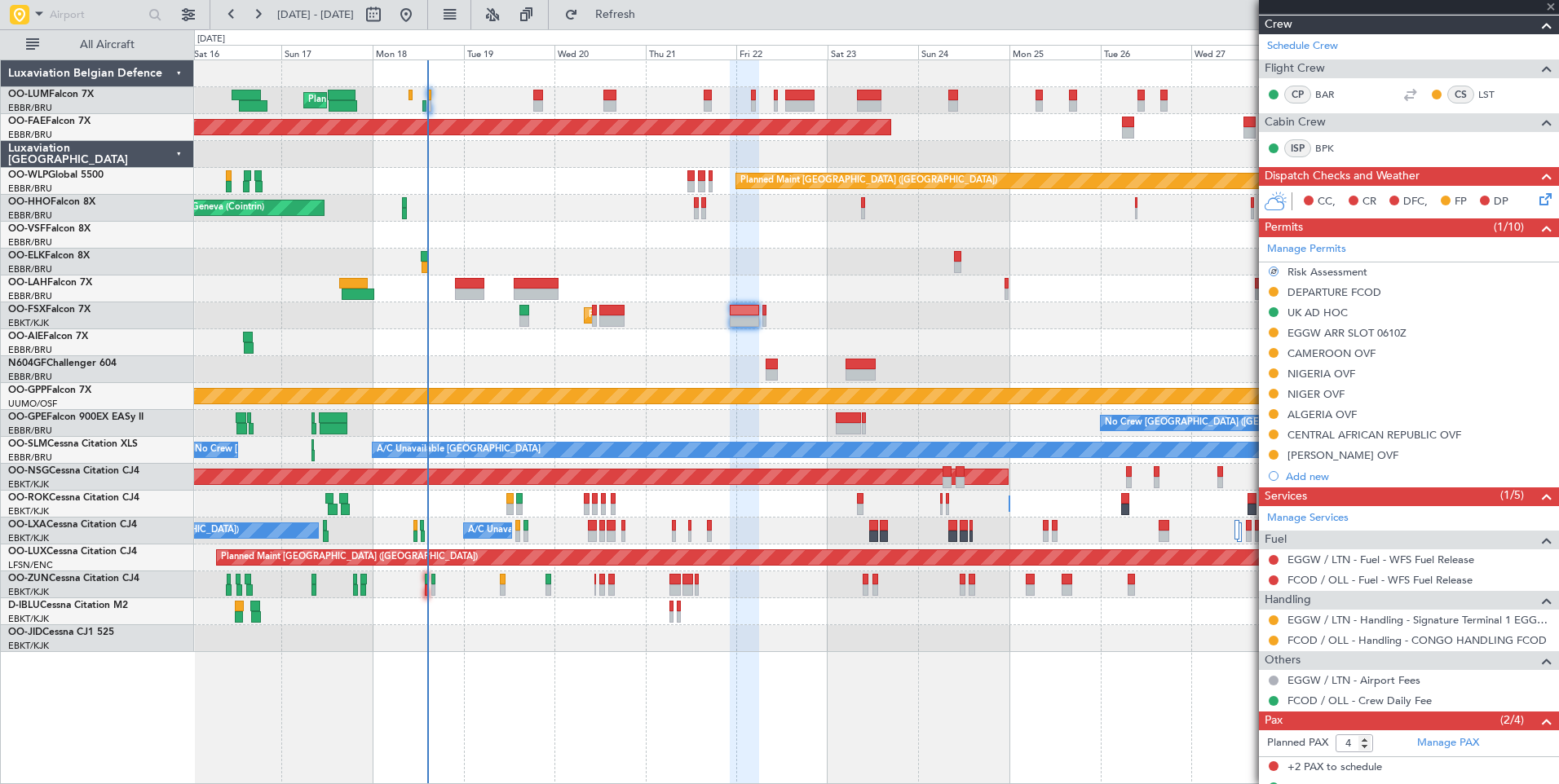
type input "2"
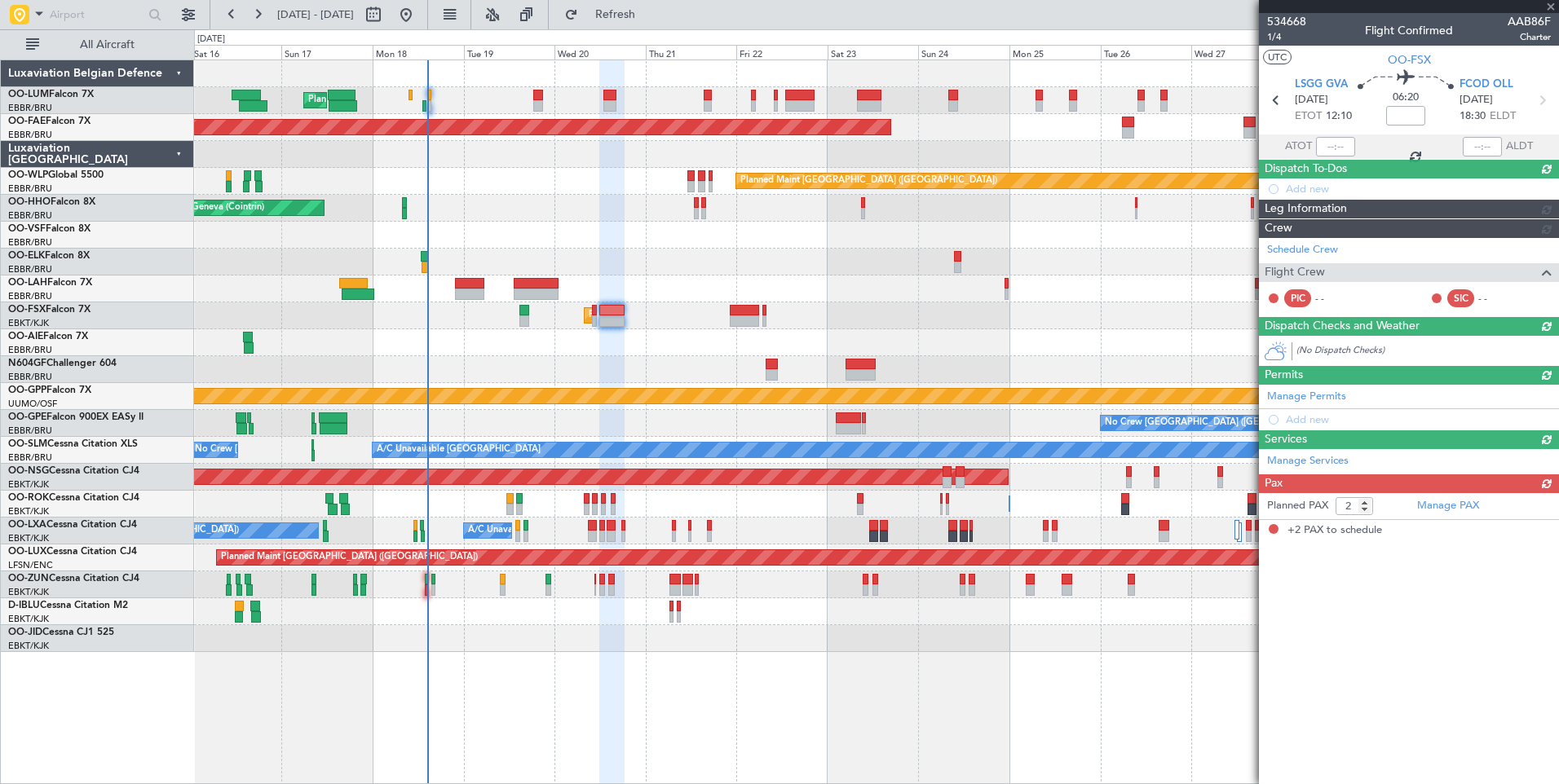
scroll to position [0, 0]
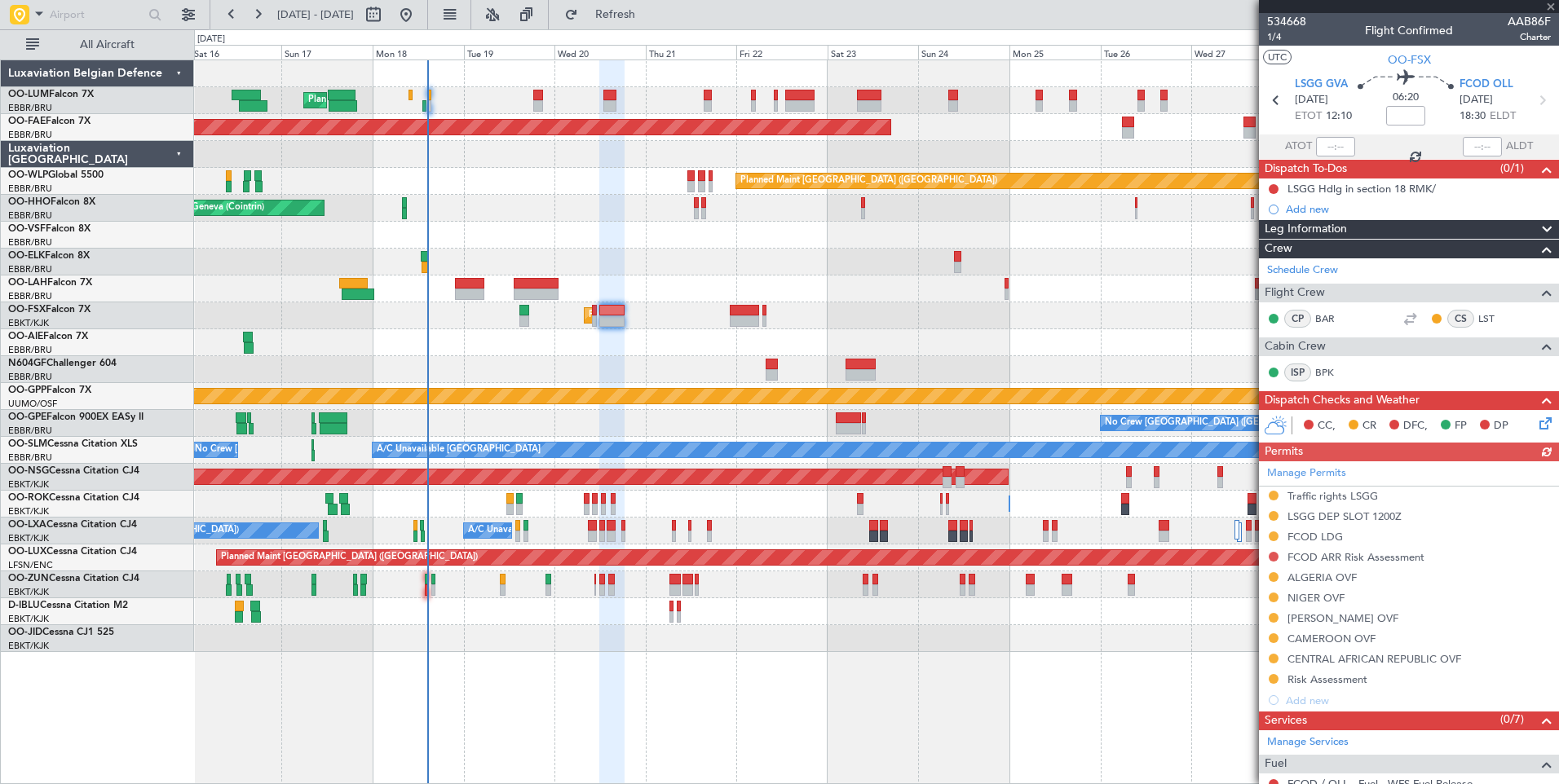
click at [1273, 557] on div "Manage Permits Traffic rights LSGG LSGG DEP SLOT 1200Z FCOD LDG FCOD ARR Risk A…" at bounding box center [1409, 586] width 300 height 249
click at [1268, 557] on div at bounding box center [1274, 557] width 13 height 13
click at [1274, 553] on button at bounding box center [1273, 557] width 10 height 10
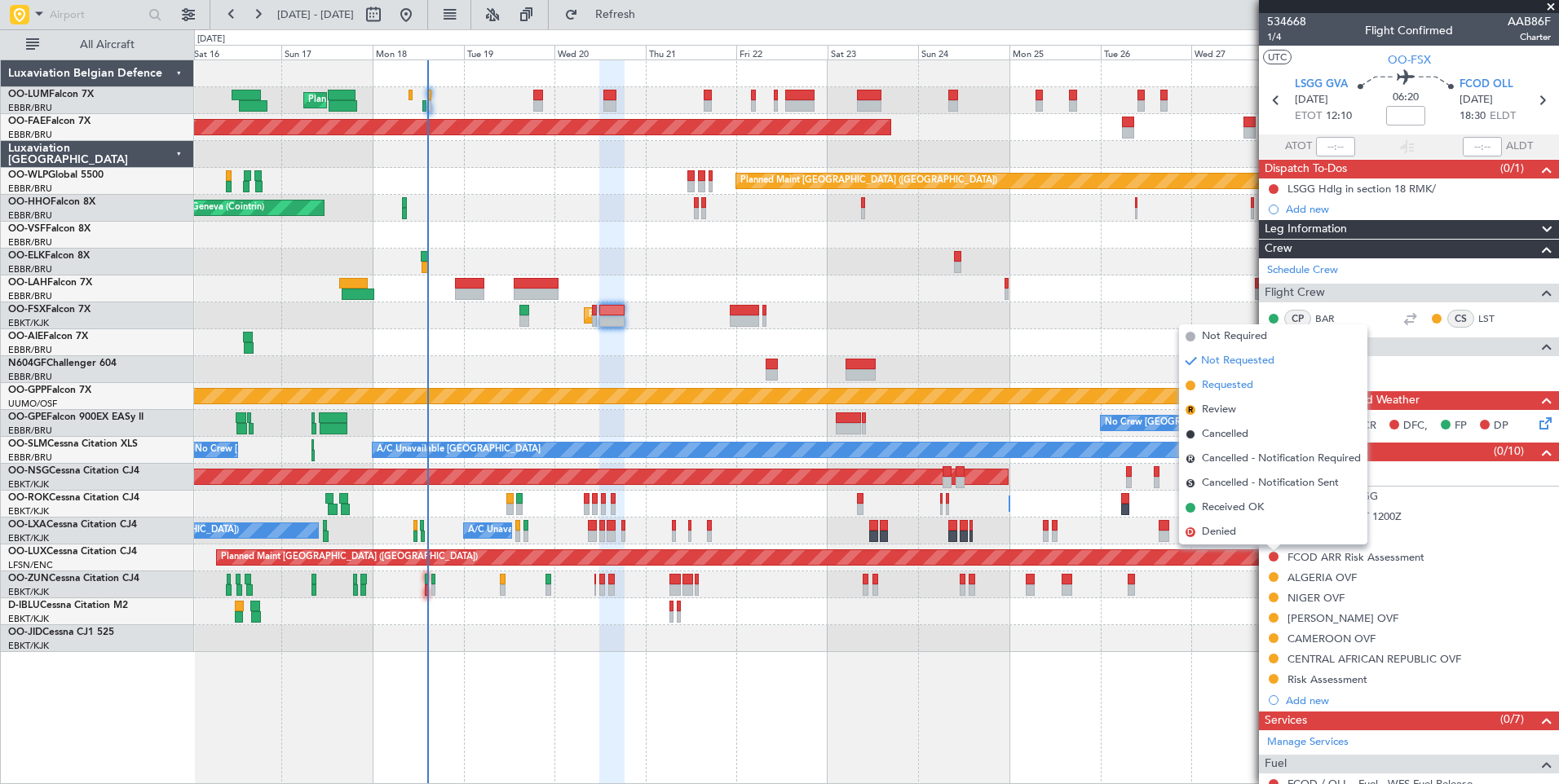
click at [1230, 382] on span "Requested" at bounding box center [1227, 386] width 51 height 17
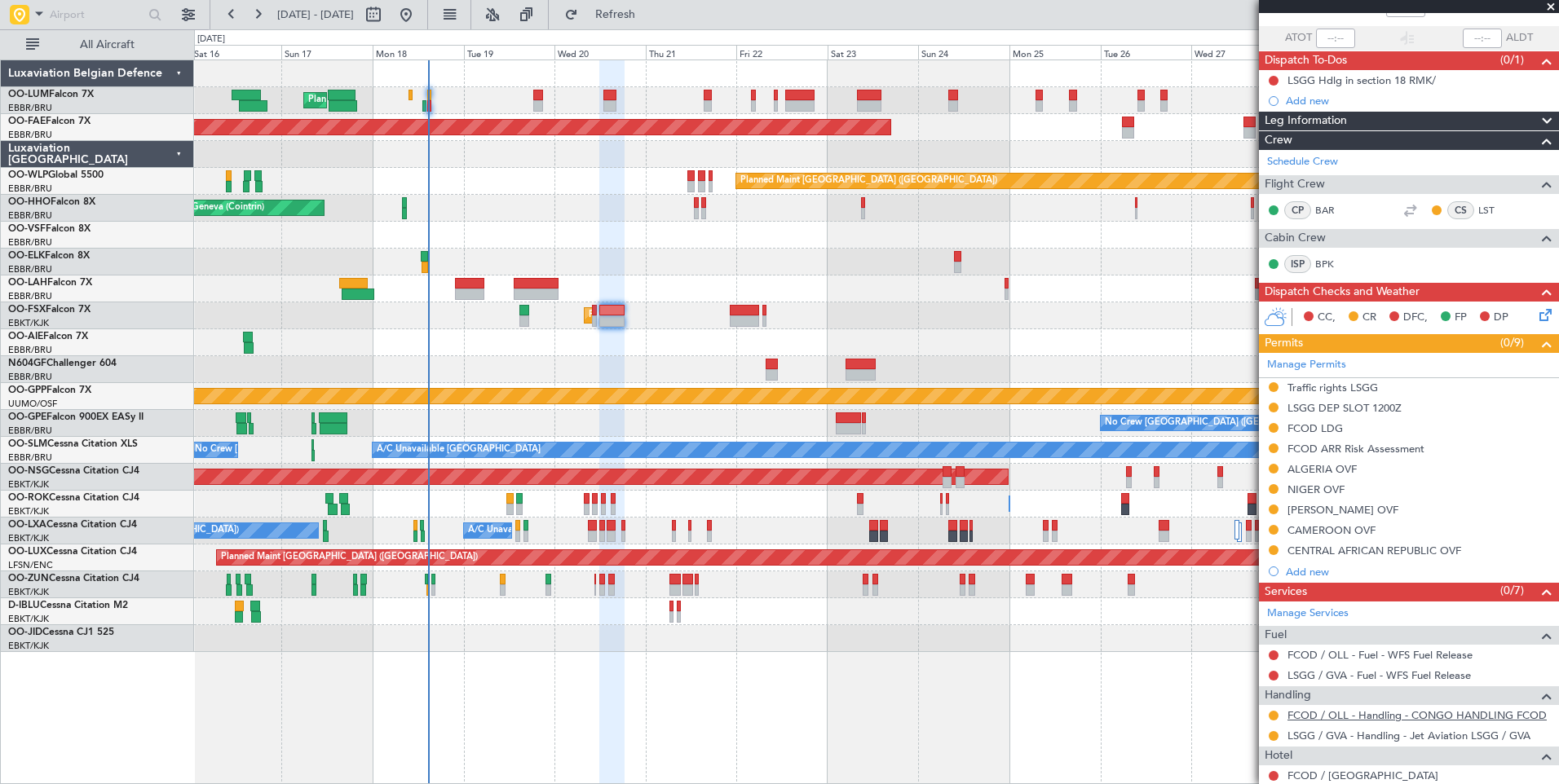
scroll to position [289, 0]
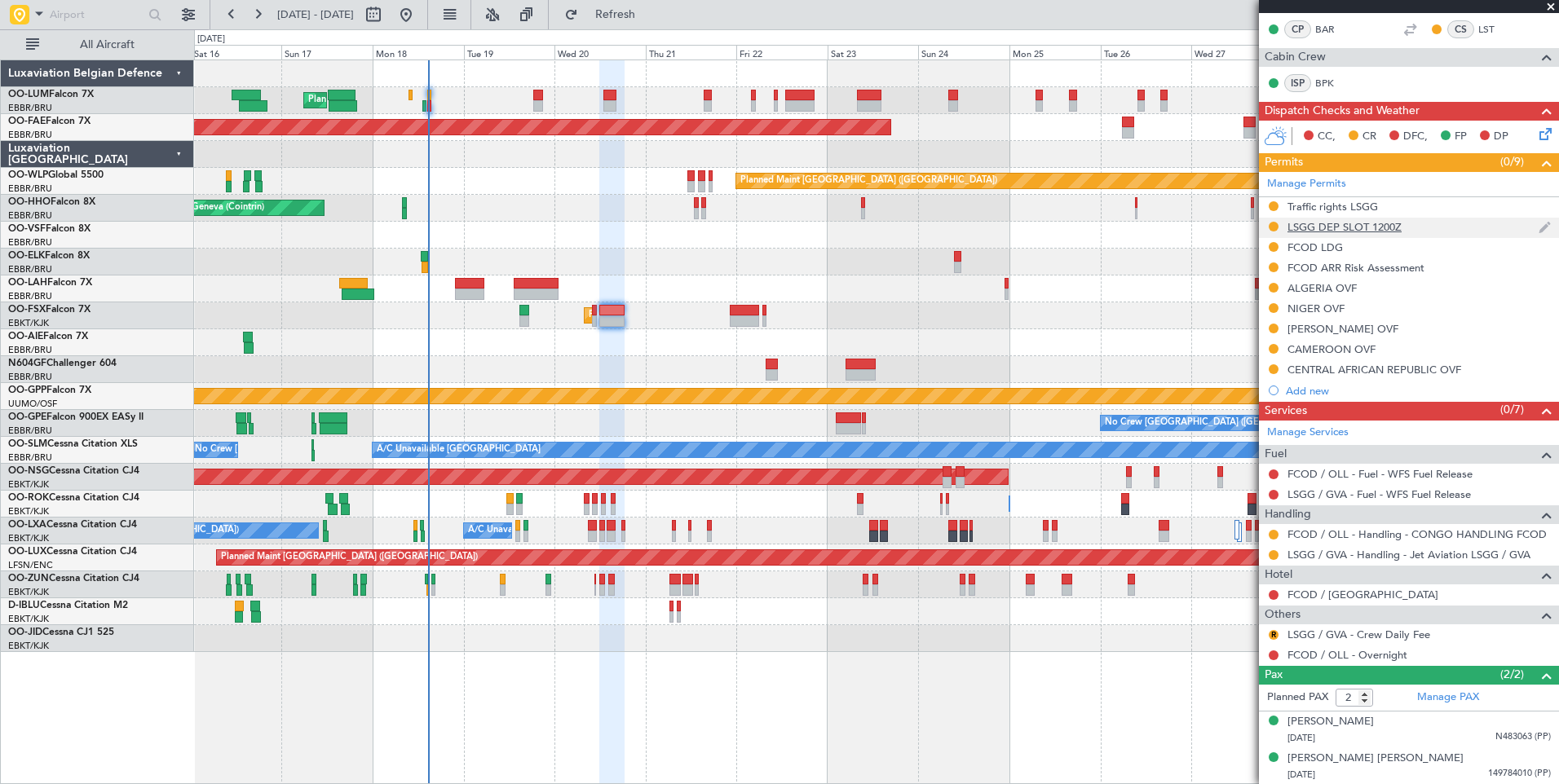
click at [1383, 224] on div "LSGG DEP SLOT 1200Z" at bounding box center [1344, 227] width 115 height 14
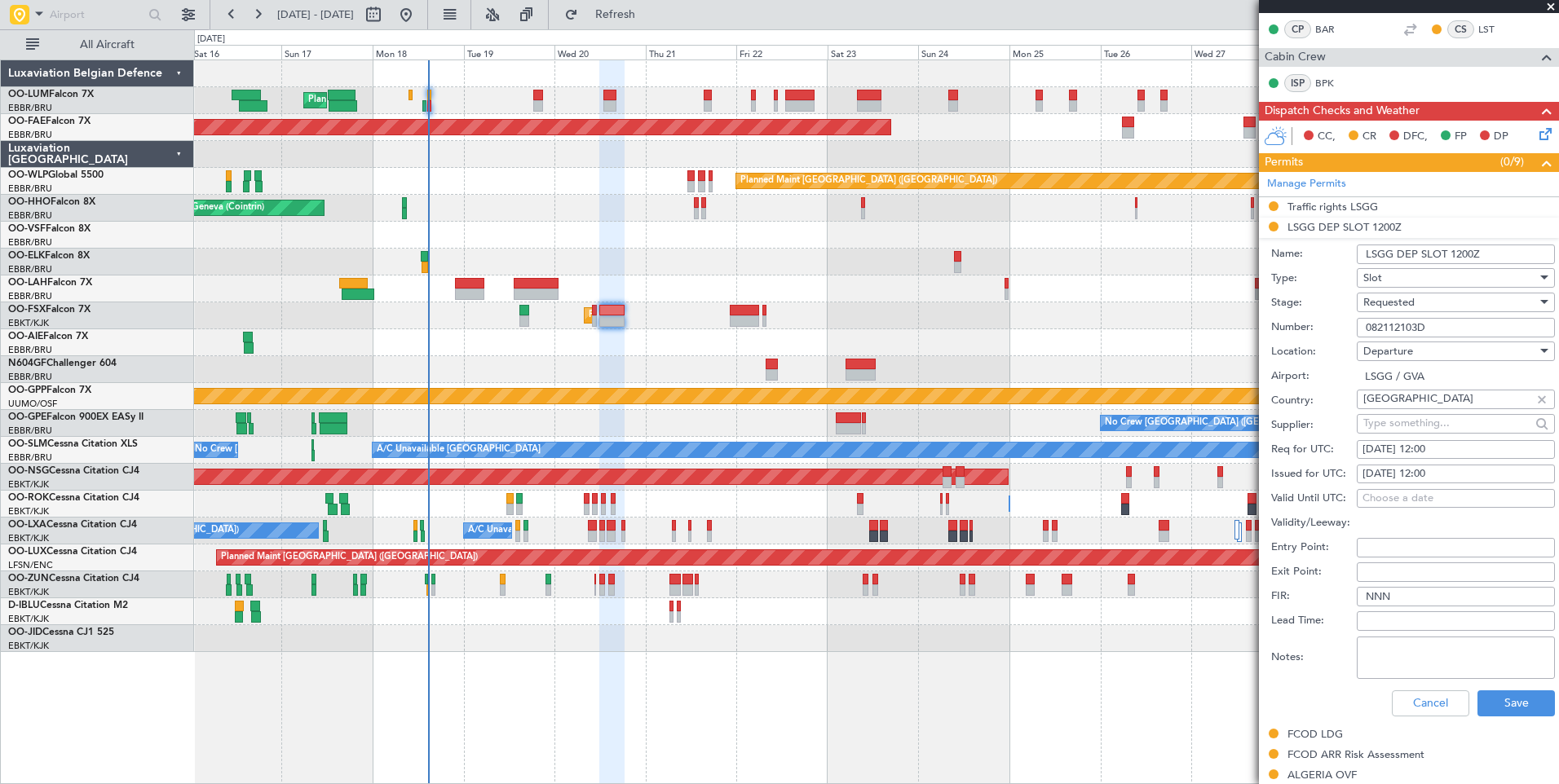
click at [1427, 325] on input "082112103D" at bounding box center [1455, 327] width 198 height 19
paste input "012106"
type input "082012106D"
click at [1425, 302] on div "Requested" at bounding box center [1450, 302] width 174 height 24
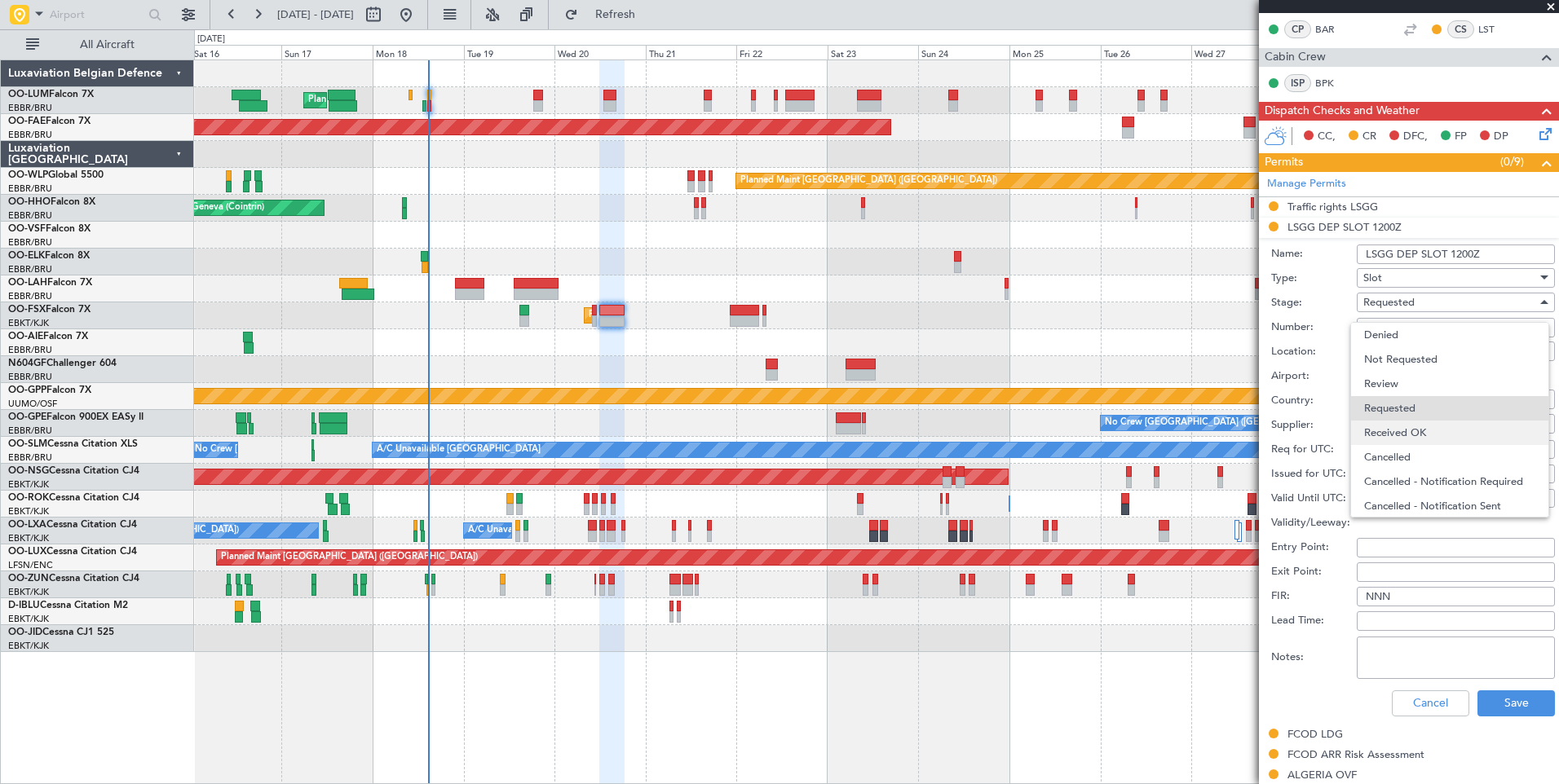
scroll to position [8, 0]
click at [1424, 420] on span "Received OK" at bounding box center [1449, 425] width 171 height 24
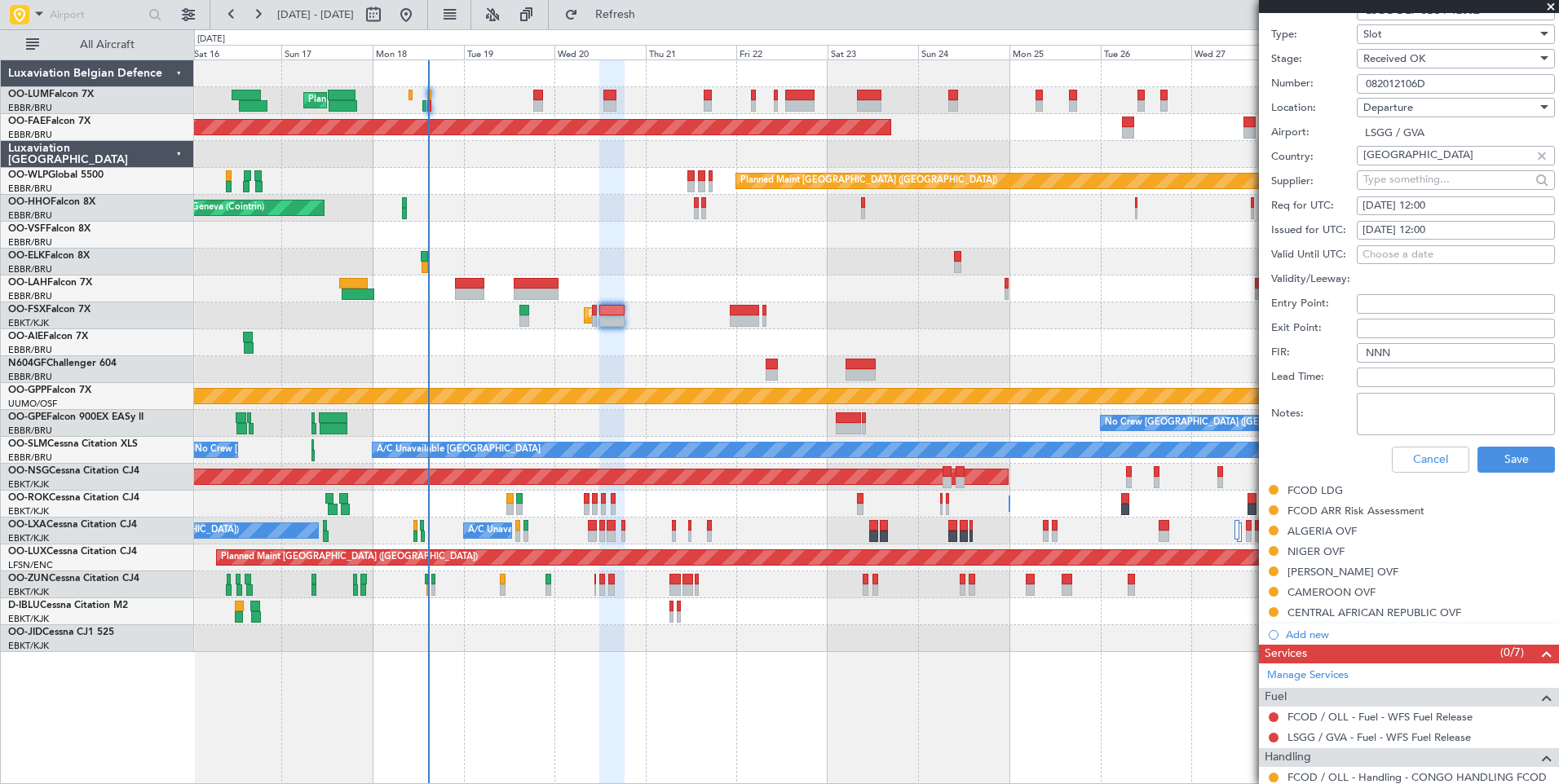
scroll to position [534, 0]
click at [1504, 452] on button "Save" at bounding box center [1516, 458] width 78 height 26
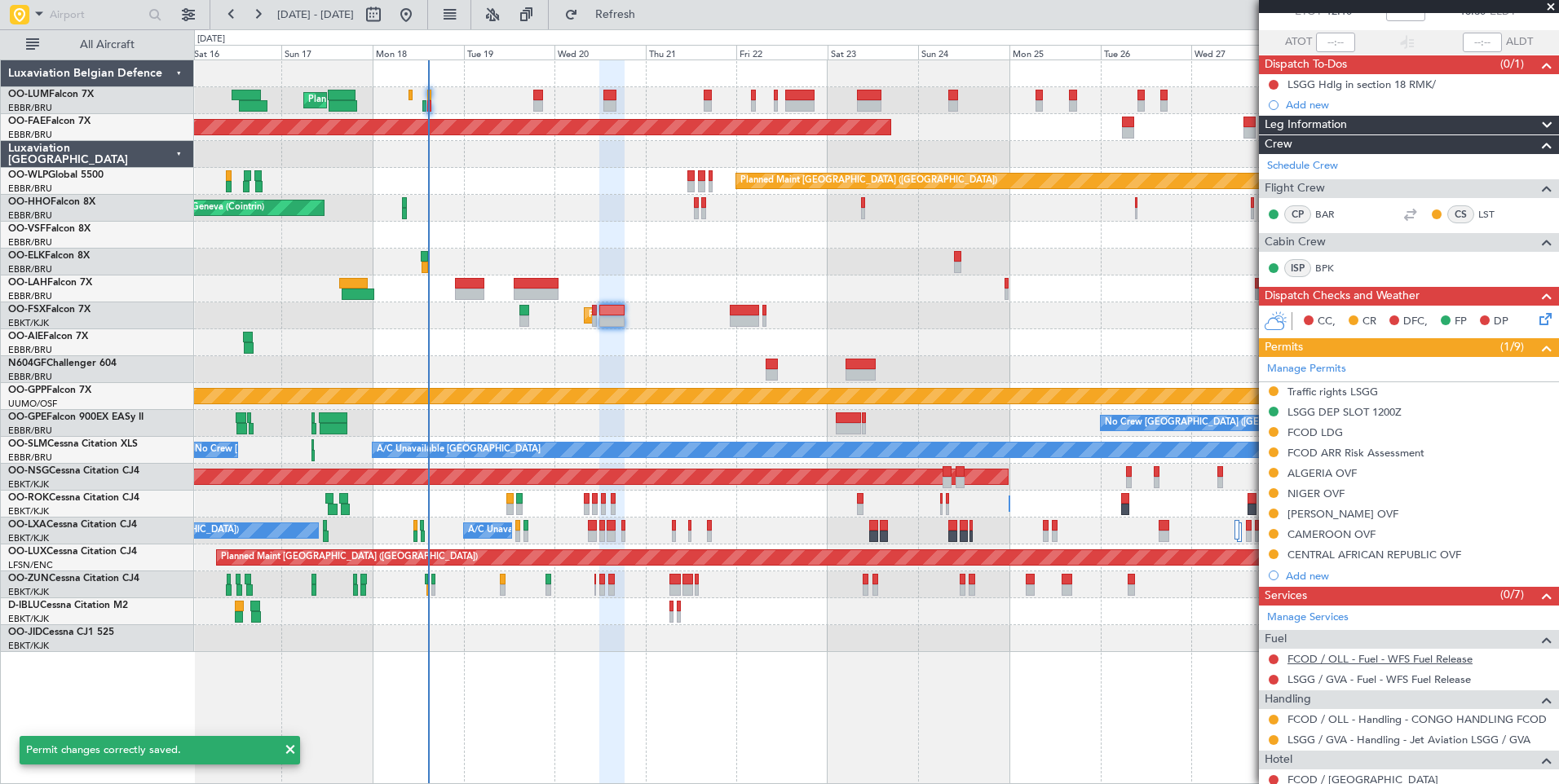
scroll to position [129, 0]
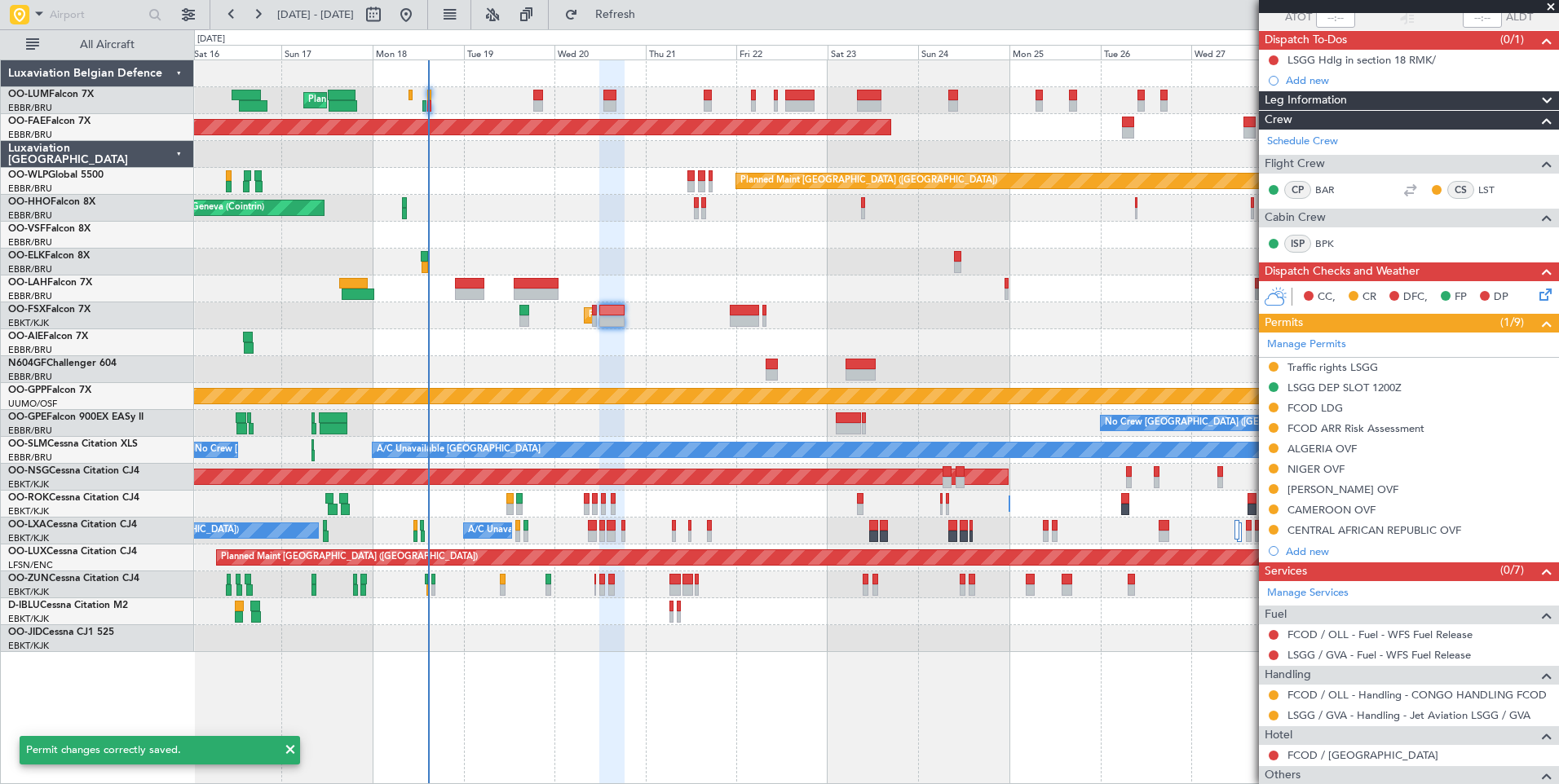
click at [1276, 720] on mat-tooltip-component "Requested" at bounding box center [1273, 741] width 74 height 43
click at [1274, 720] on mat-tooltip-component "Requested" at bounding box center [1273, 741] width 74 height 43
click at [1272, 716] on button at bounding box center [1273, 715] width 10 height 10
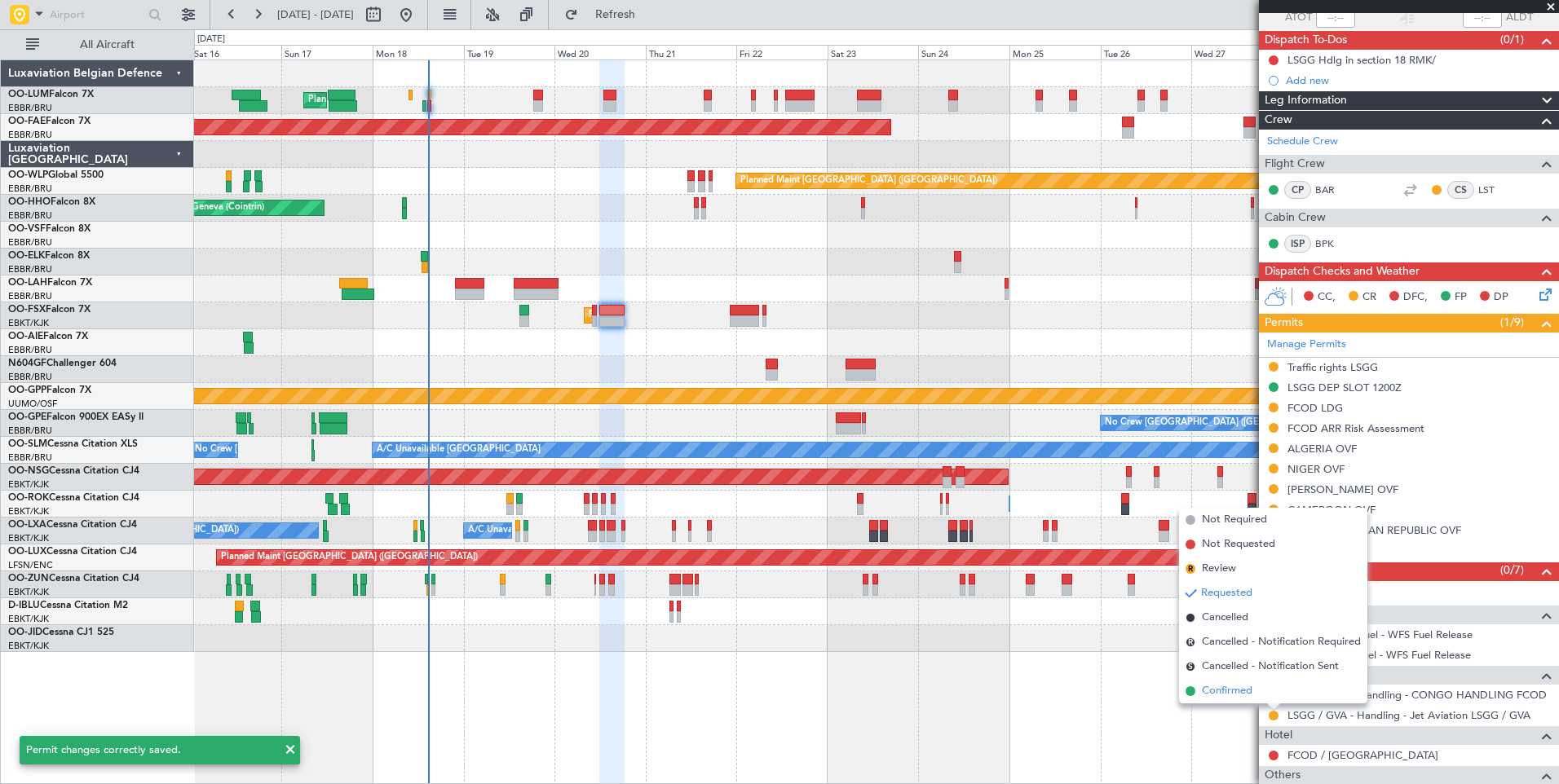
click at [1227, 691] on span "Confirmed" at bounding box center [1227, 691] width 50 height 17
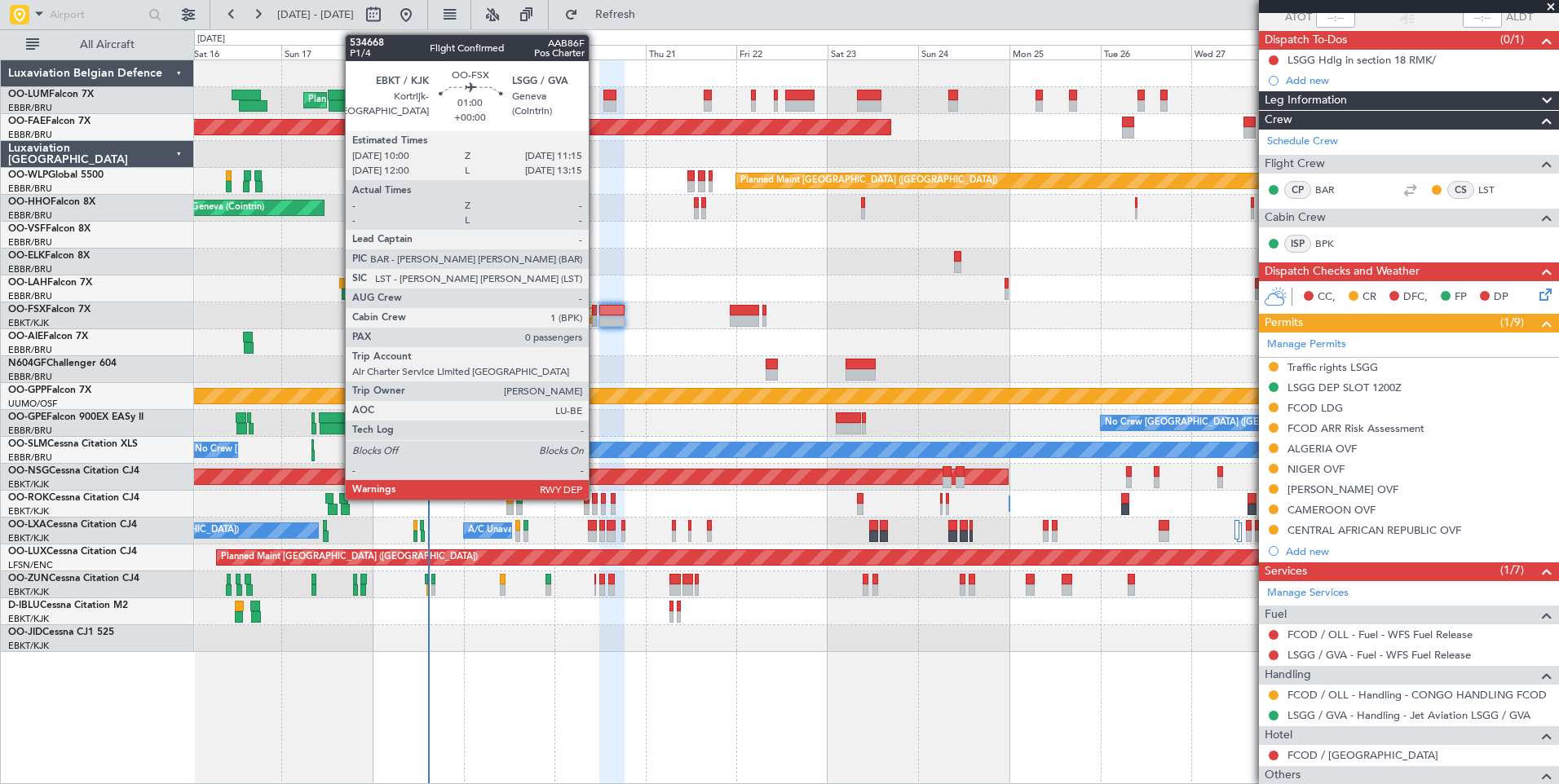
click at [596, 314] on div at bounding box center [594, 311] width 5 height 12
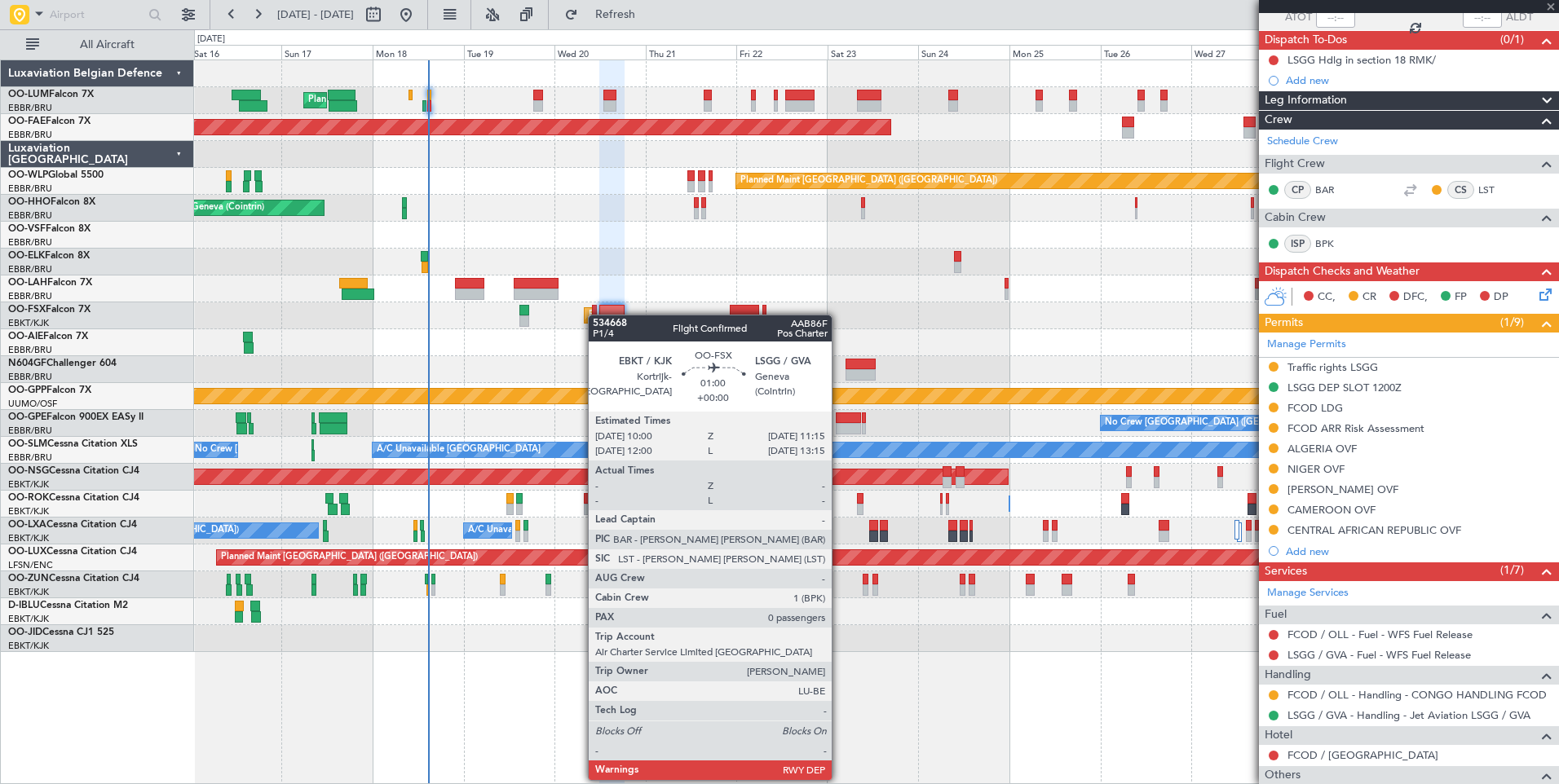
type input "0"
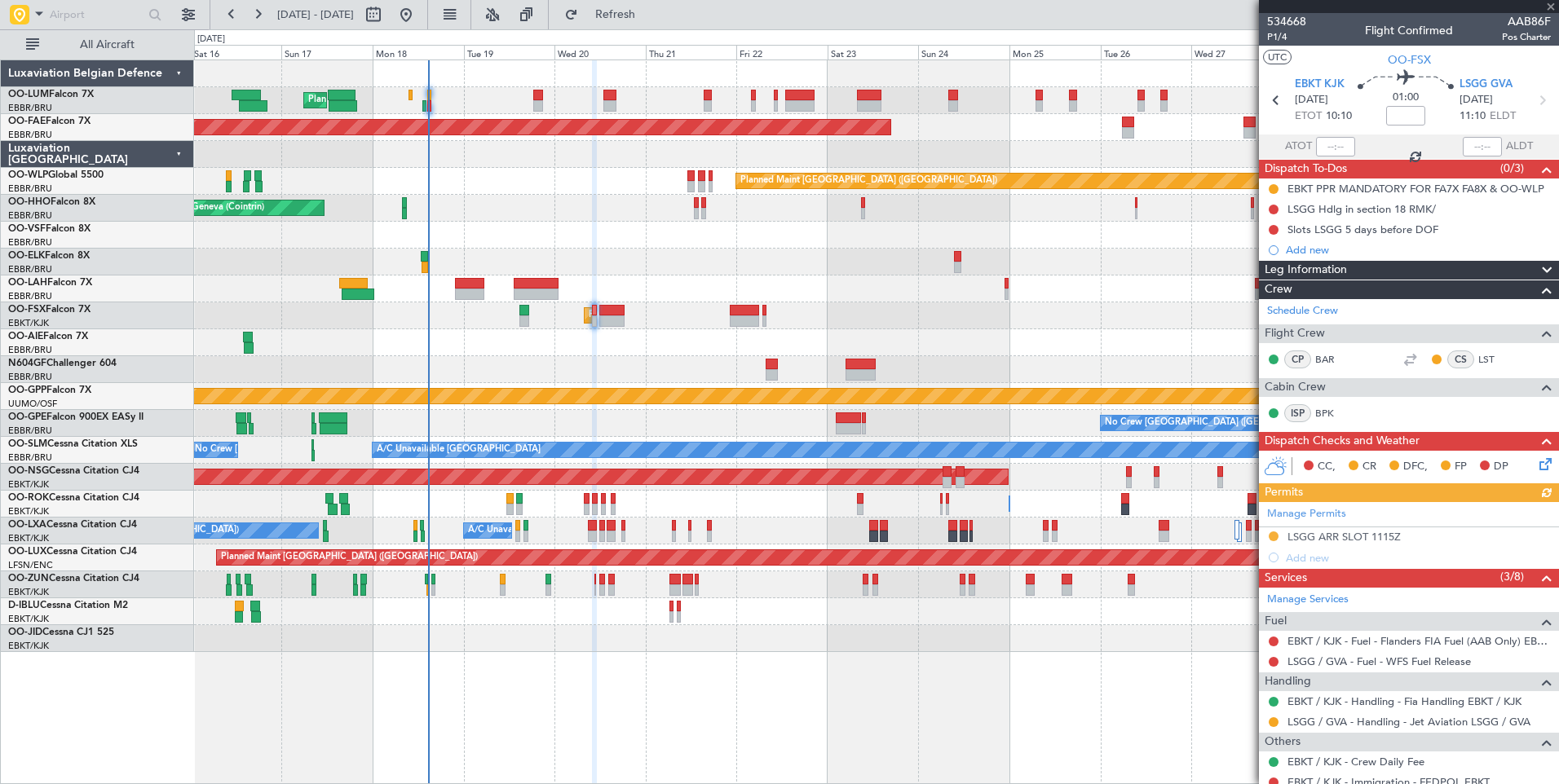
click at [1358, 540] on div "Manage Permits LSGG ARR SLOT 1115Z Add new" at bounding box center [1409, 535] width 300 height 66
click at [1354, 537] on div "Manage Permits LSGG ARR SLOT 1115Z Add new" at bounding box center [1409, 535] width 300 height 66
click at [1354, 537] on div "LSGG ARR SLOT 1115Z" at bounding box center [1344, 537] width 114 height 14
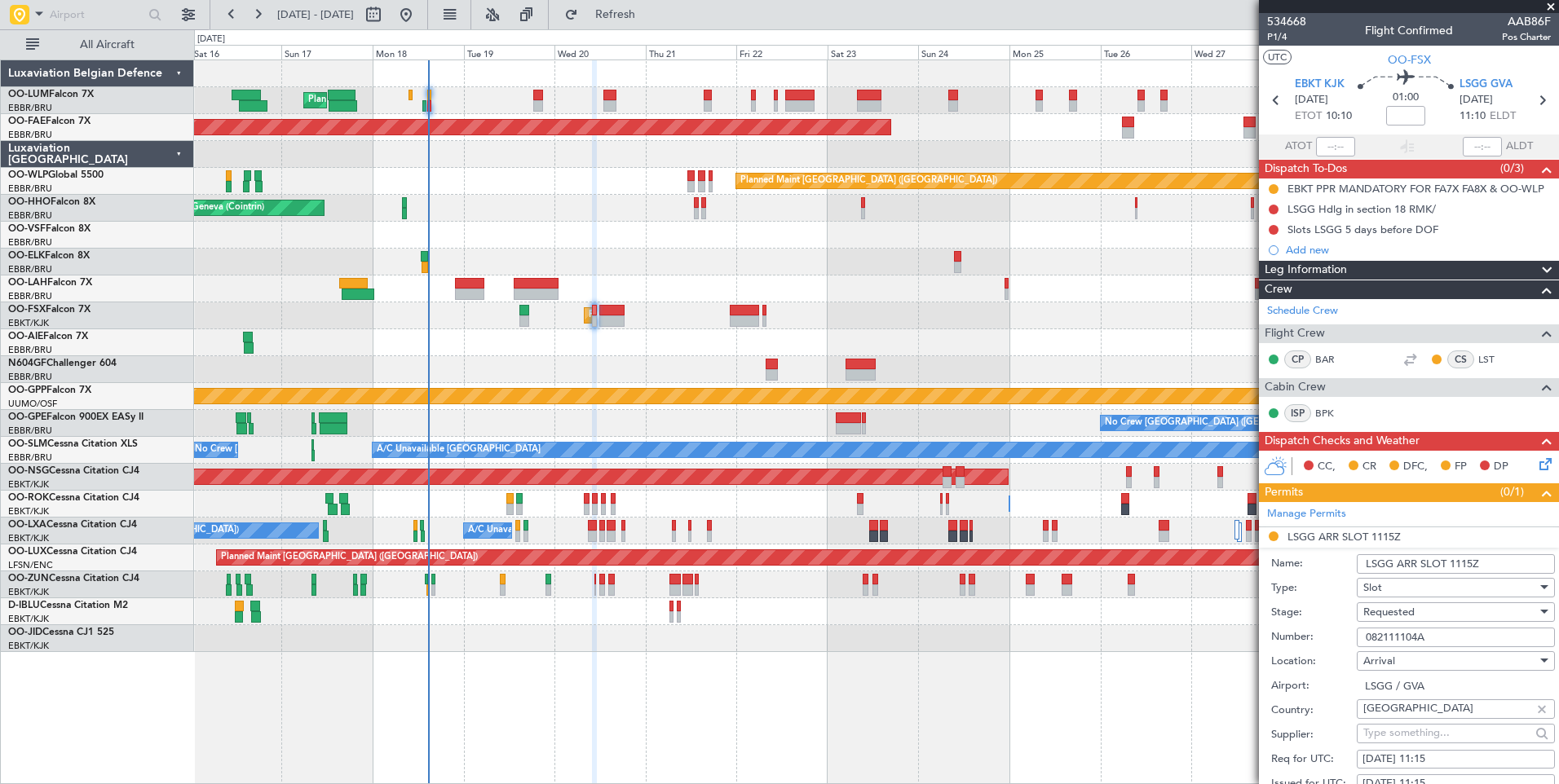
click at [1423, 639] on input "082111104A" at bounding box center [1455, 637] width 198 height 19
paste input "011203"
type input "082011203A"
click at [1408, 606] on span "Requested" at bounding box center [1388, 613] width 51 height 15
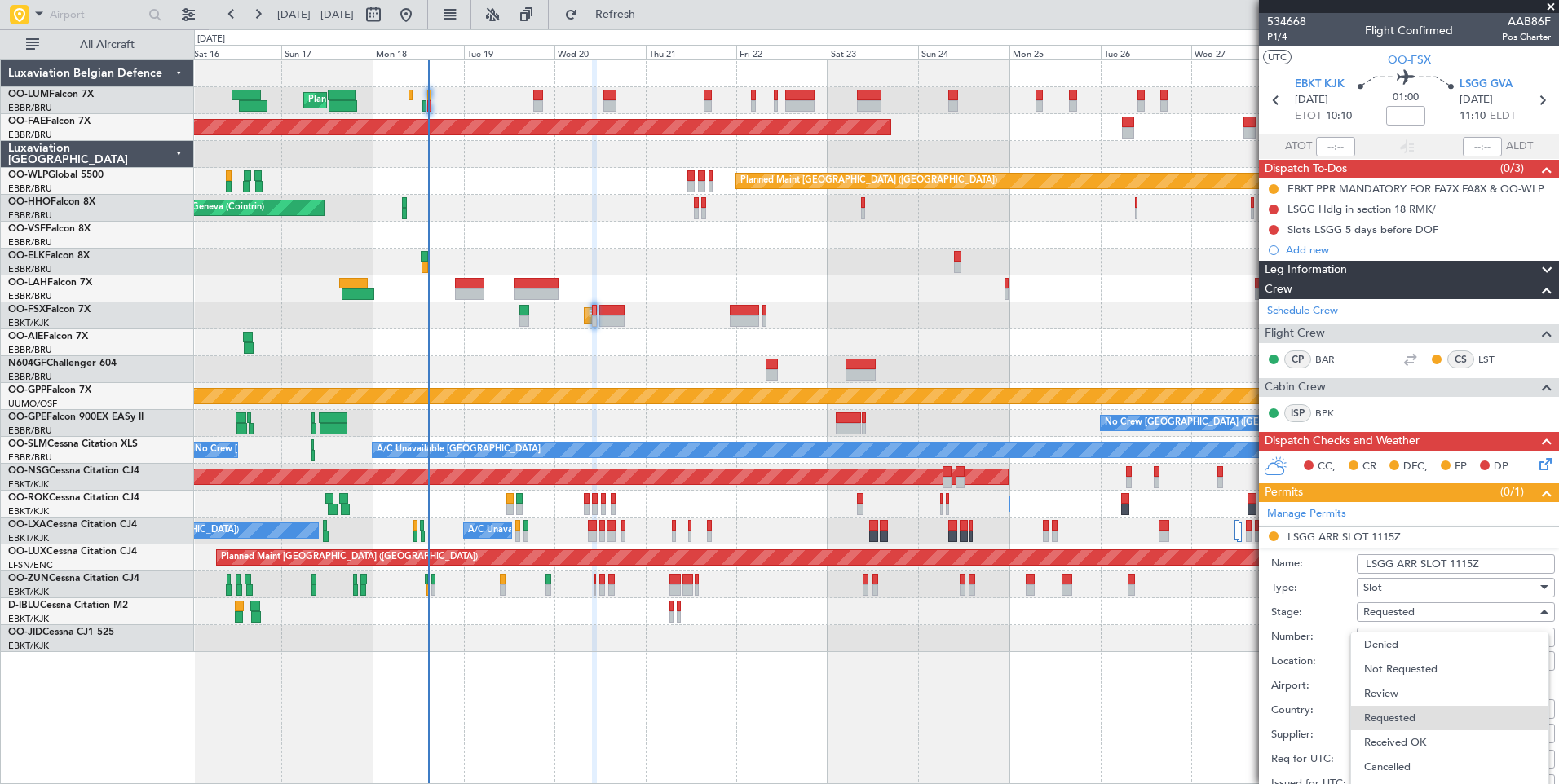
drag, startPoint x: 1416, startPoint y: 737, endPoint x: 1430, endPoint y: 670, distance: 68.4
click at [1415, 738] on span "Received OK" at bounding box center [1449, 742] width 171 height 24
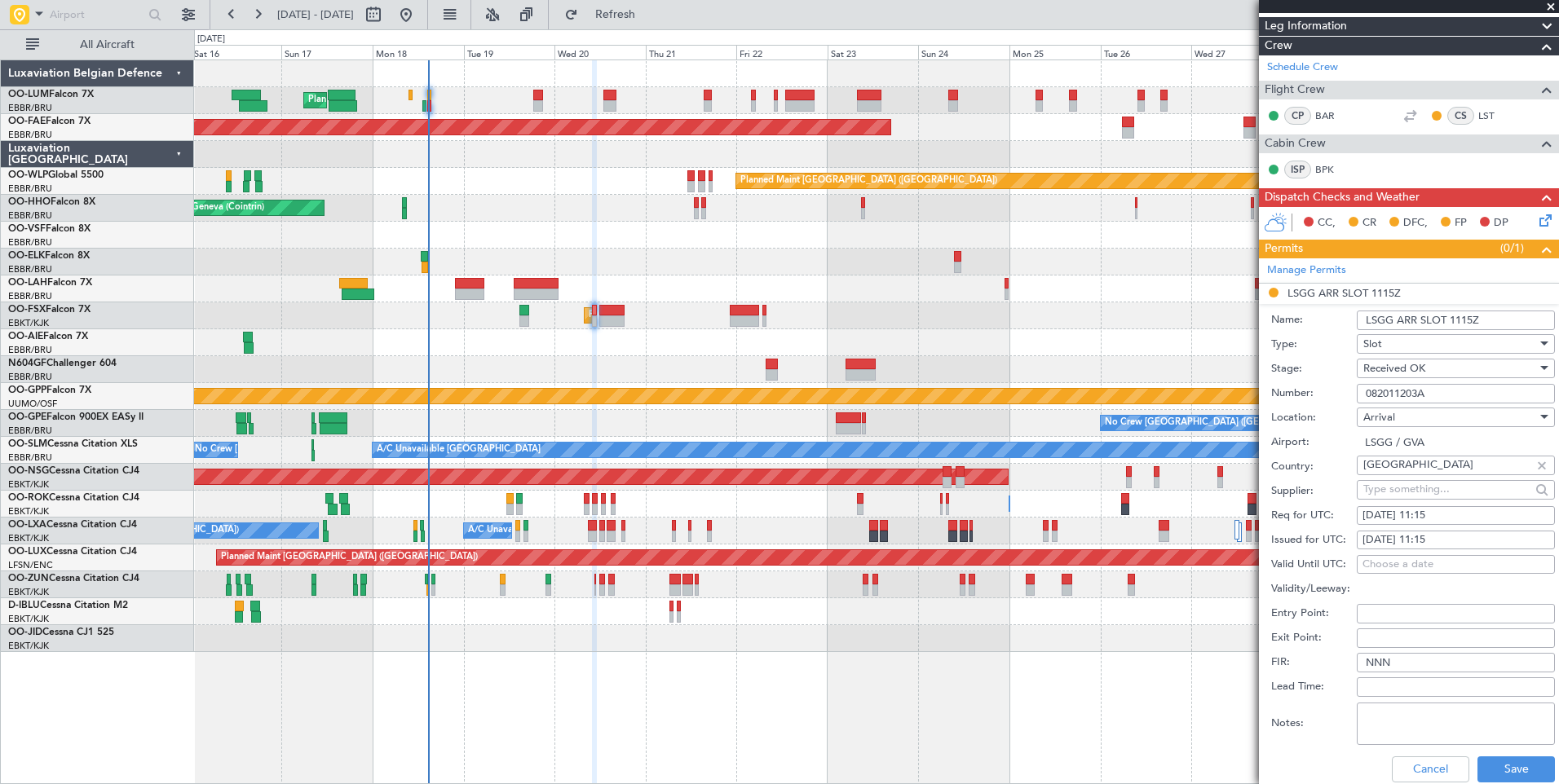
scroll to position [245, 0]
click at [1499, 756] on button "Save" at bounding box center [1516, 768] width 78 height 26
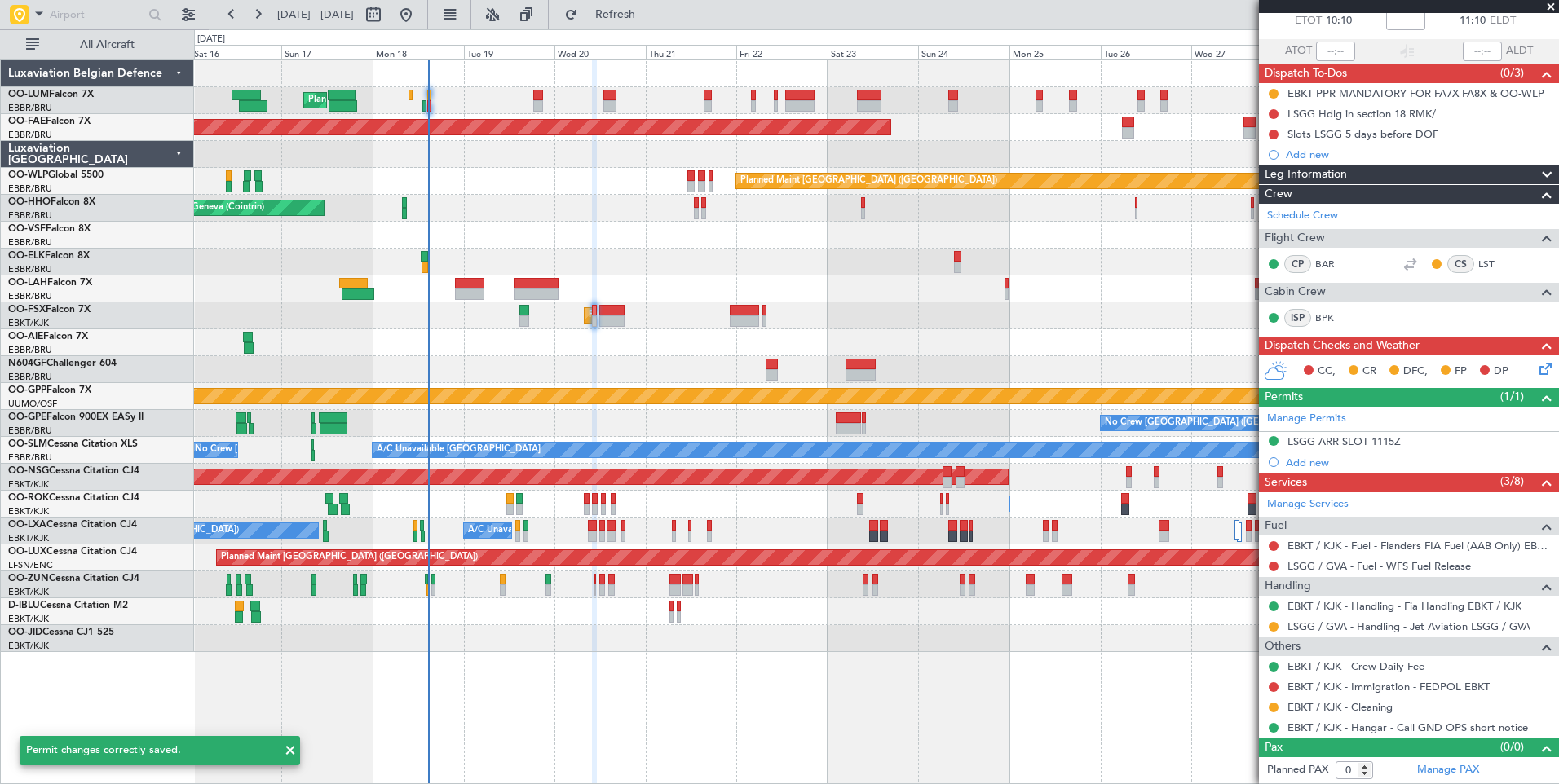
scroll to position [94, 0]
click at [1340, 439] on div "LSGG ARR SLOT 1115Z" at bounding box center [1344, 442] width 114 height 14
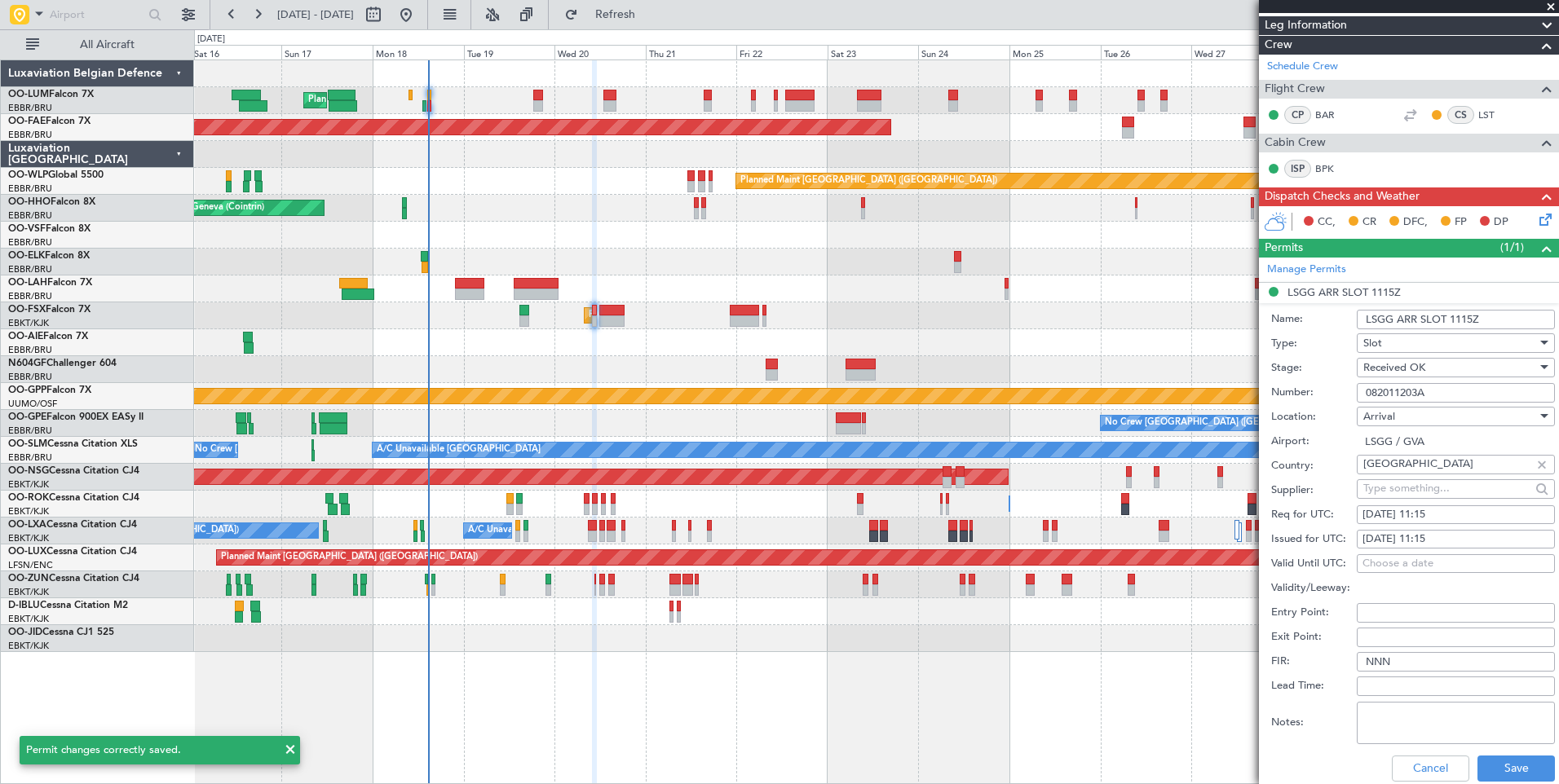
click at [1440, 511] on div "20/08/2025 11:15" at bounding box center [1455, 516] width 186 height 17
select select "8"
select select "2025"
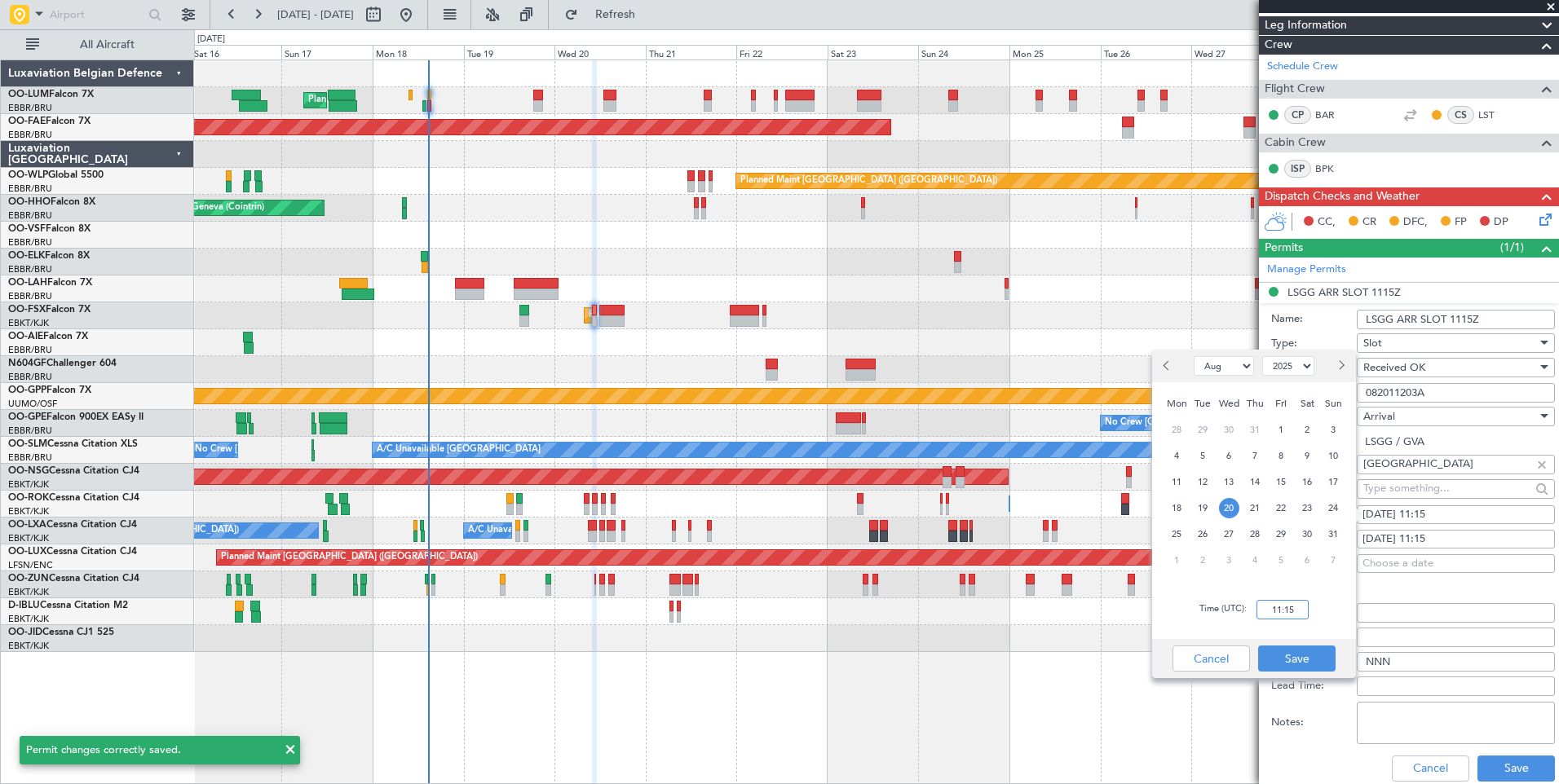
click at [1276, 616] on input "11:15" at bounding box center [1282, 609] width 52 height 19
type input "11:20"
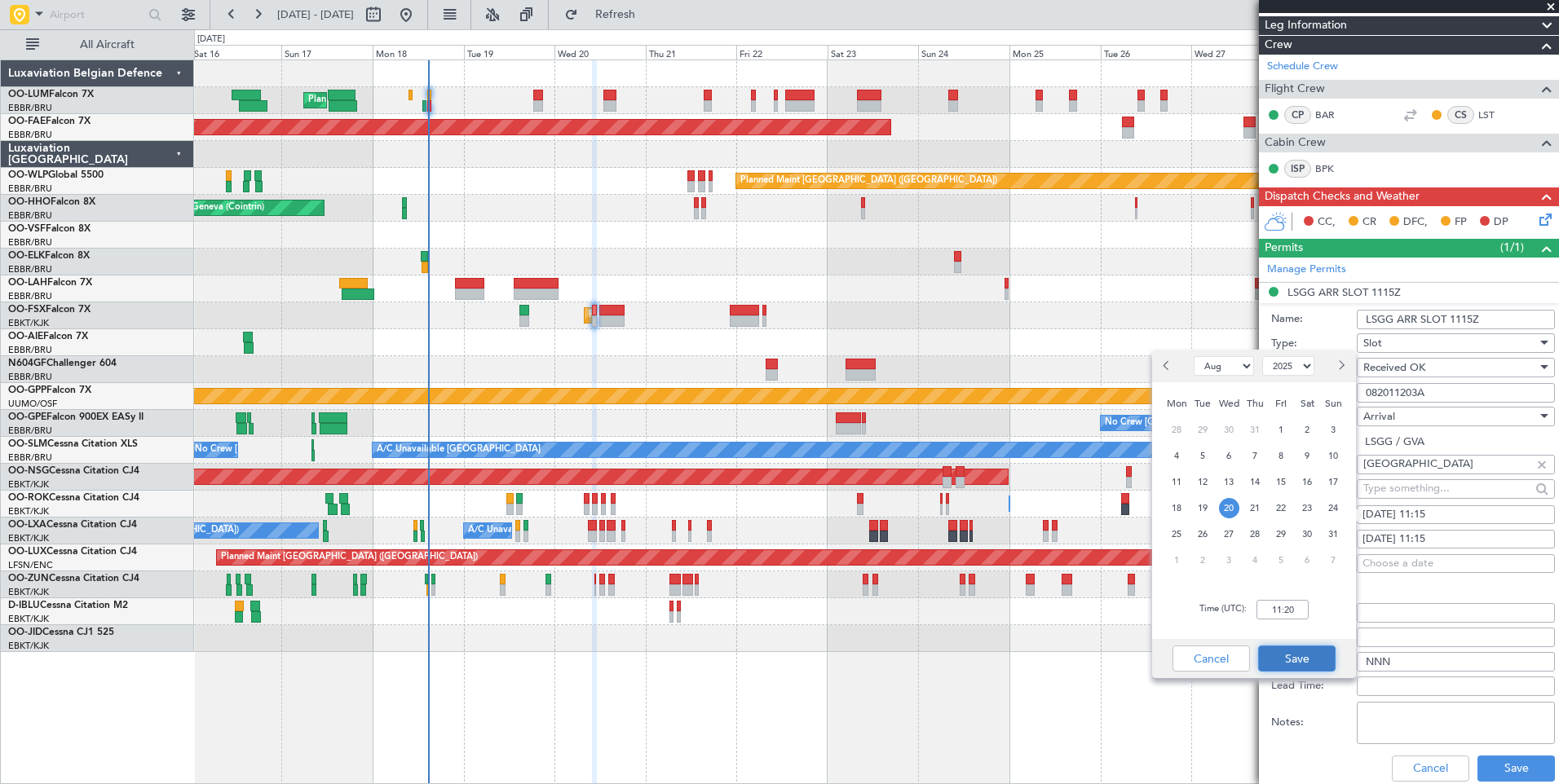
click at [1291, 669] on button "Save" at bounding box center [1297, 658] width 78 height 26
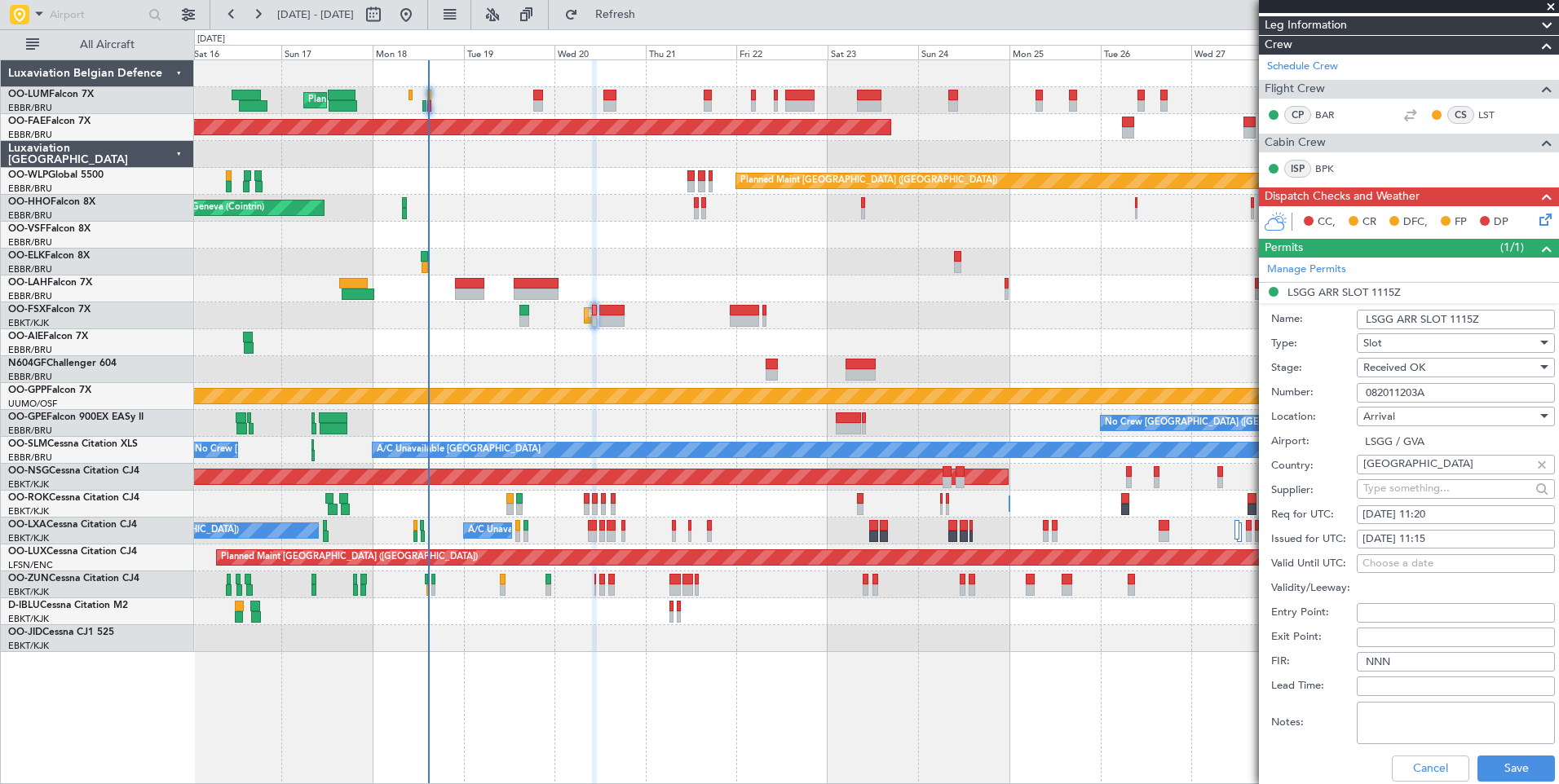
click at [1438, 539] on div "20/08/2025 11:15" at bounding box center [1455, 540] width 186 height 17
select select "8"
select select "2025"
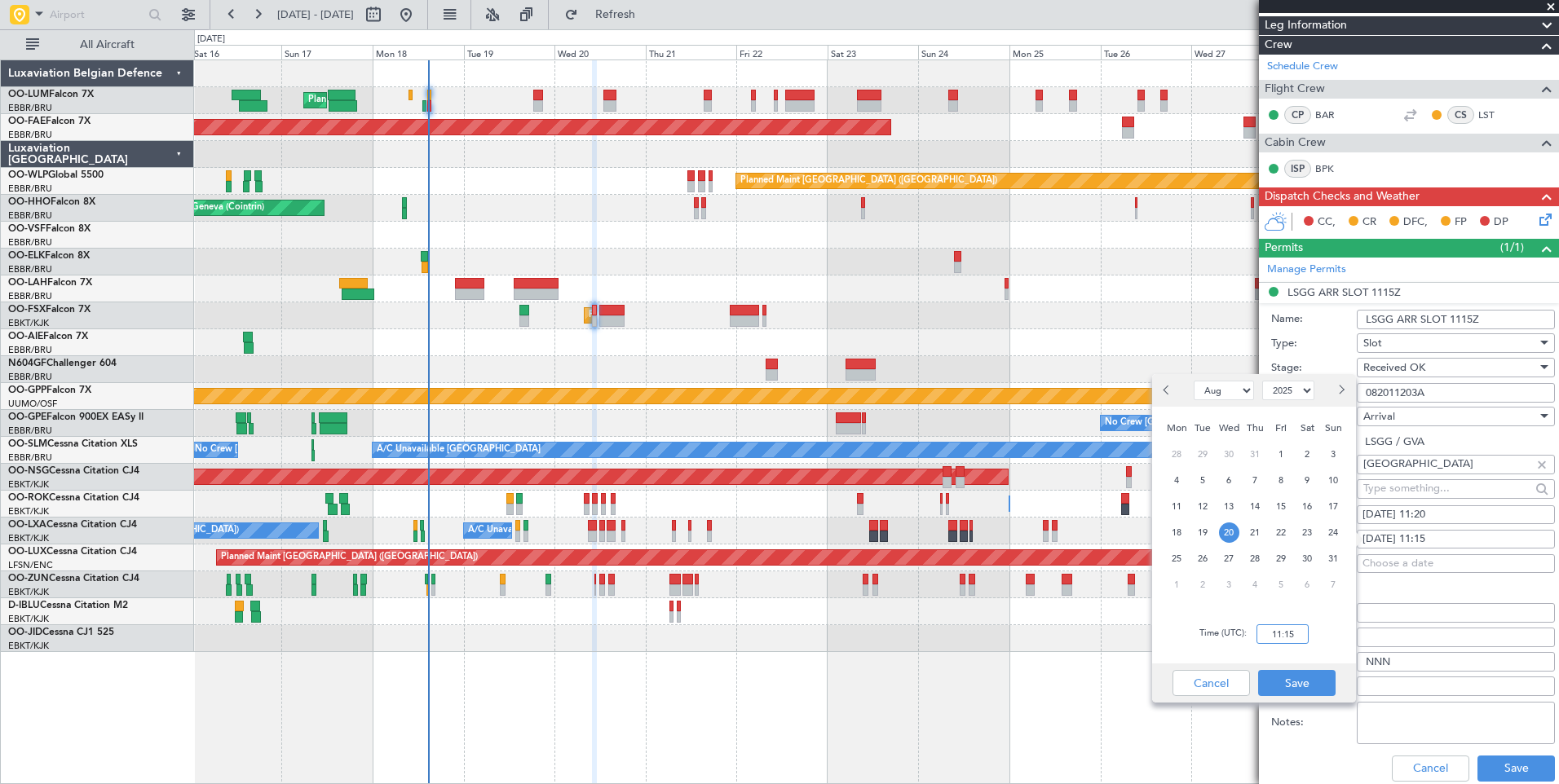
click at [1284, 638] on input "11:15" at bounding box center [1282, 634] width 52 height 19
type input "11:20"
click at [1294, 675] on button "Save" at bounding box center [1297, 683] width 78 height 26
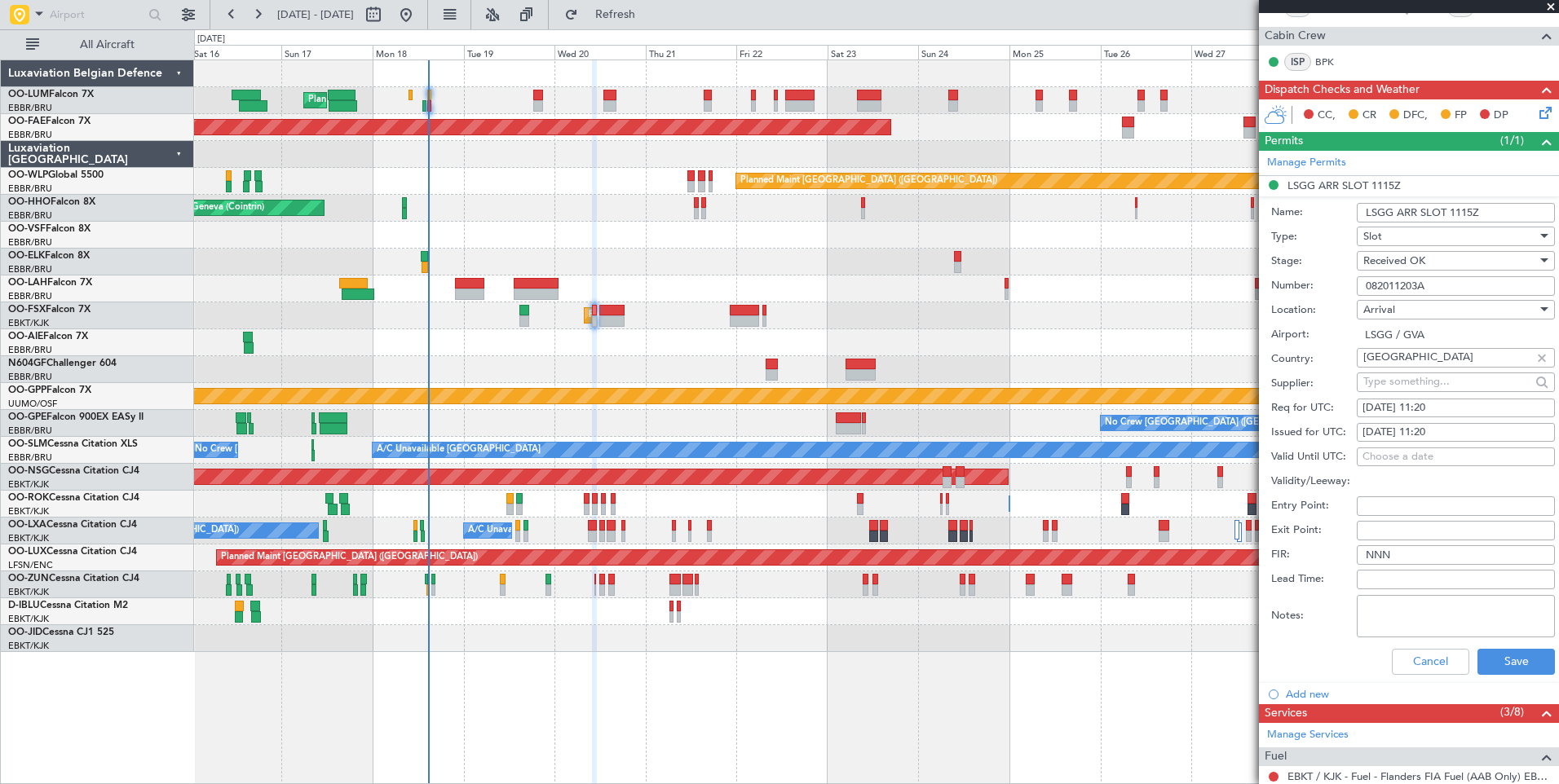
scroll to position [489, 0]
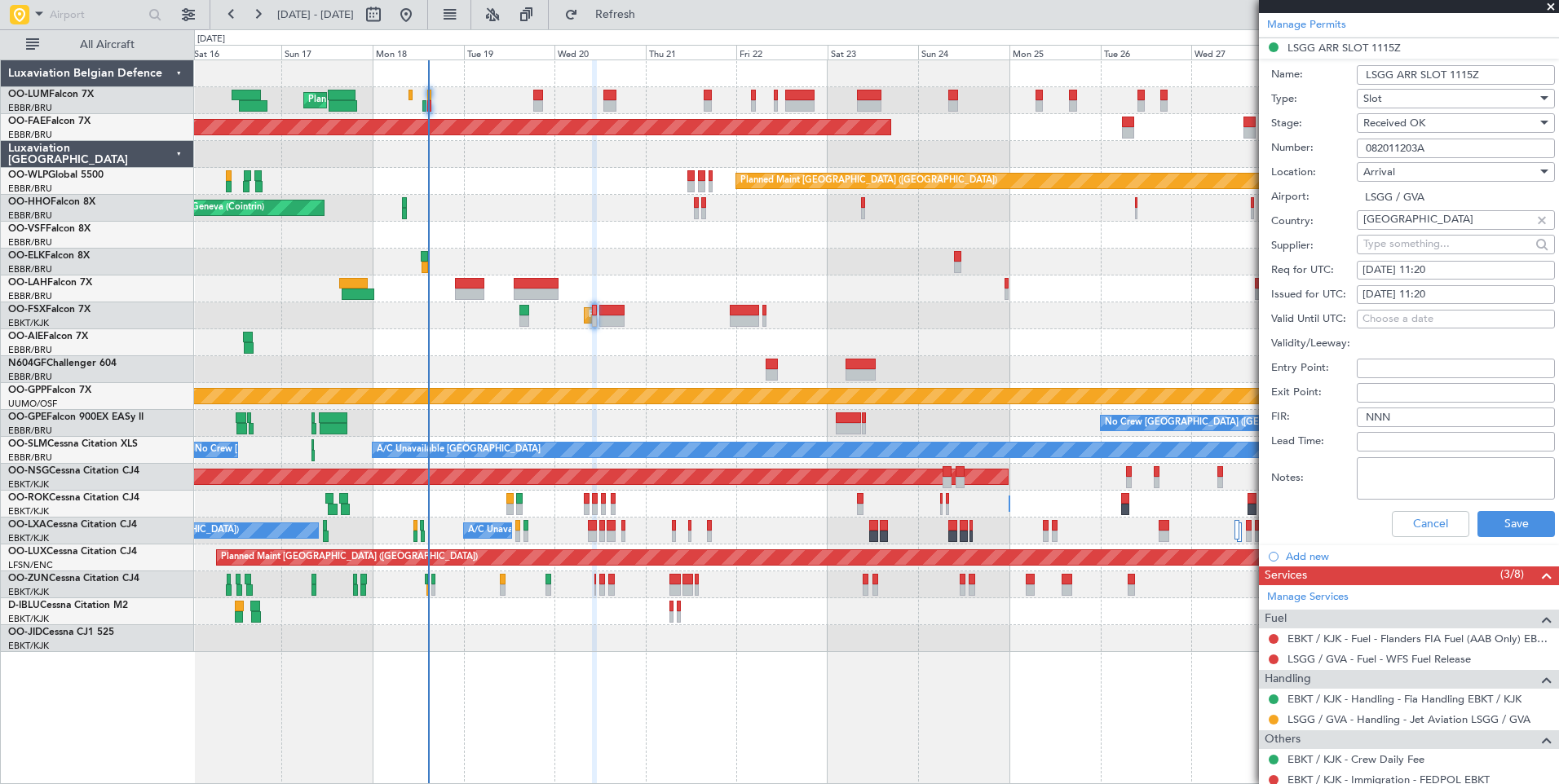
click at [1512, 503] on div "Cancel Save" at bounding box center [1412, 524] width 283 height 43
click at [1512, 518] on button "Save" at bounding box center [1516, 523] width 78 height 26
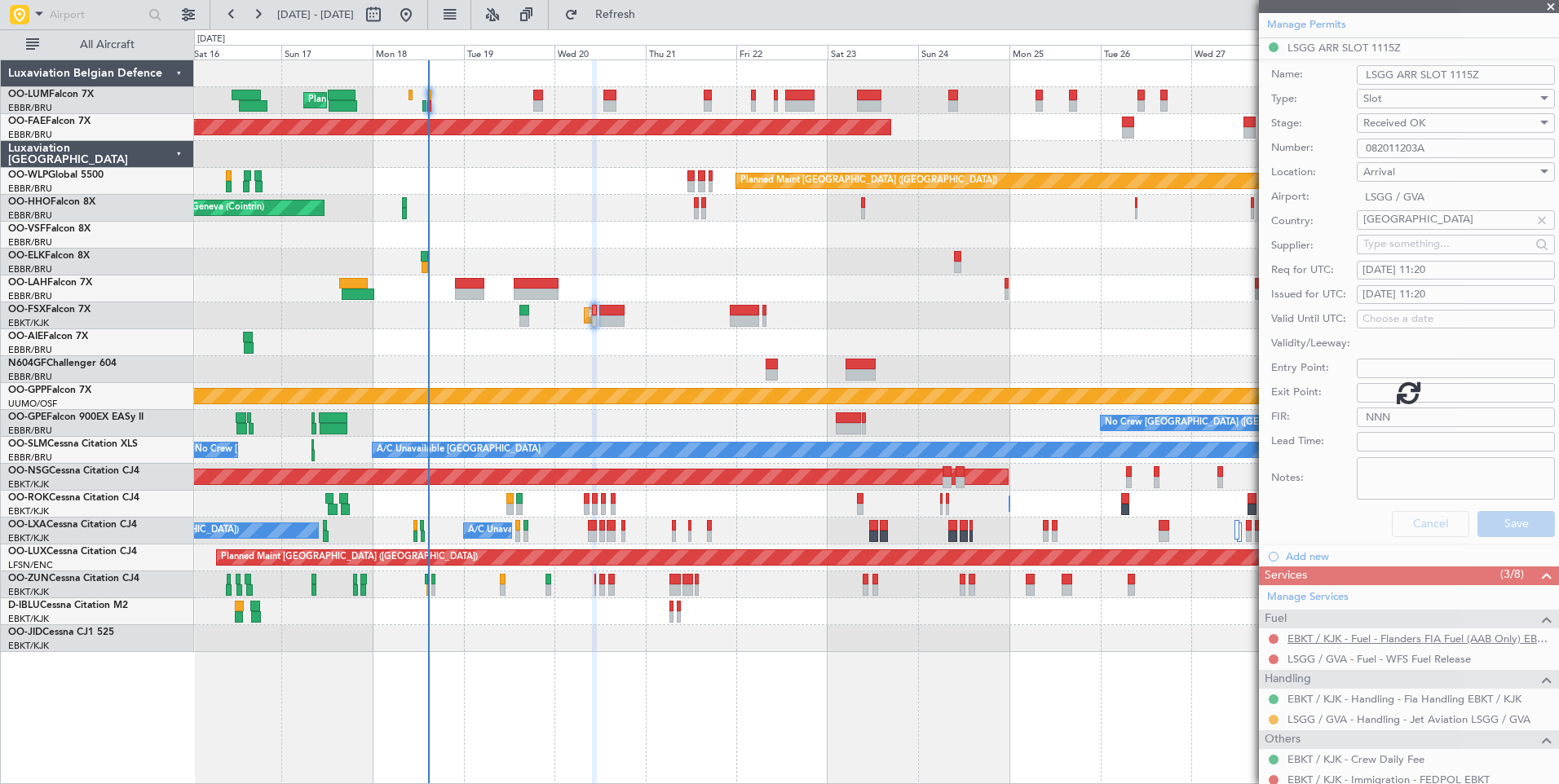
scroll to position [94, 0]
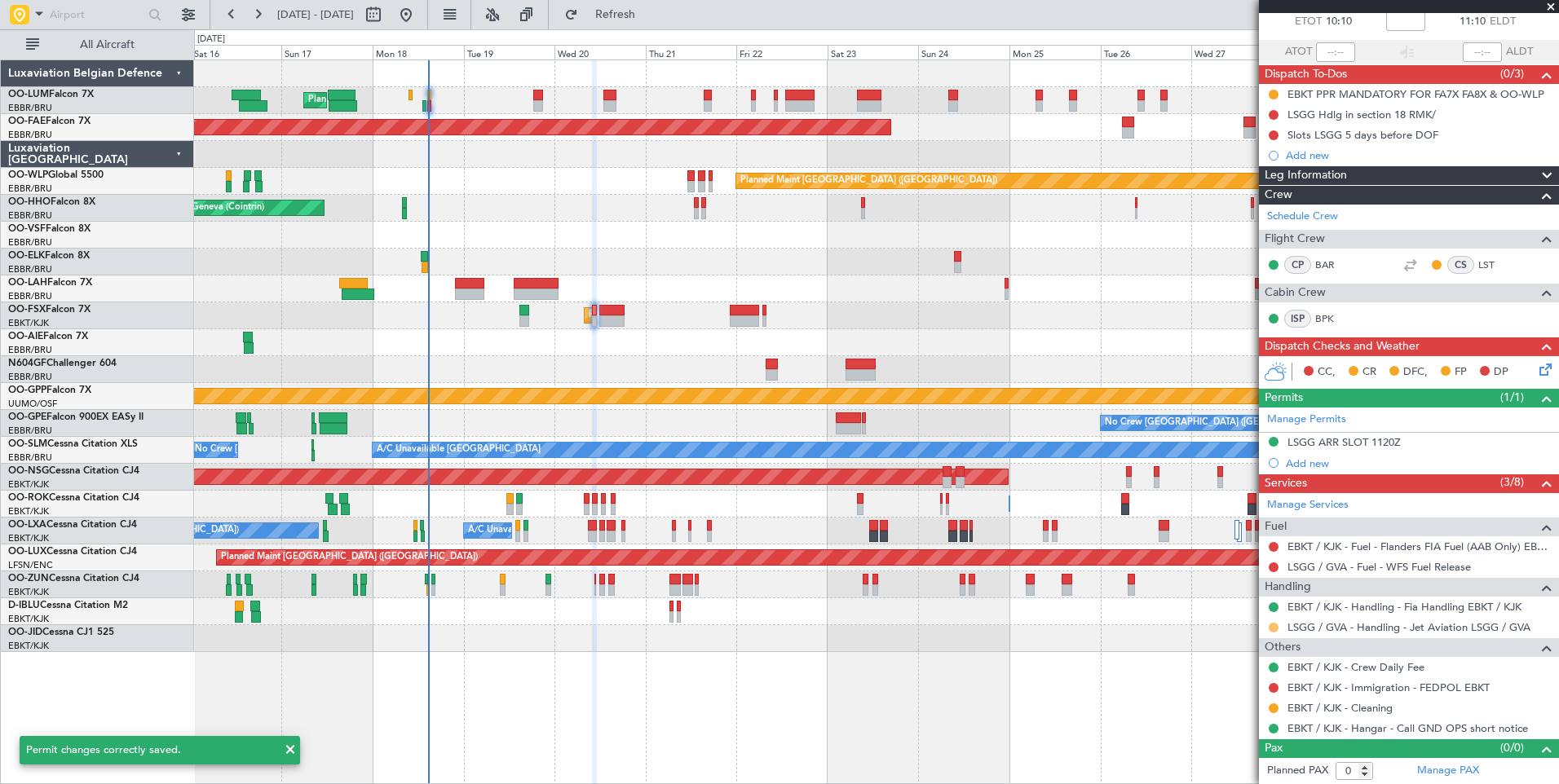
click at [1275, 629] on button at bounding box center [1273, 628] width 10 height 10
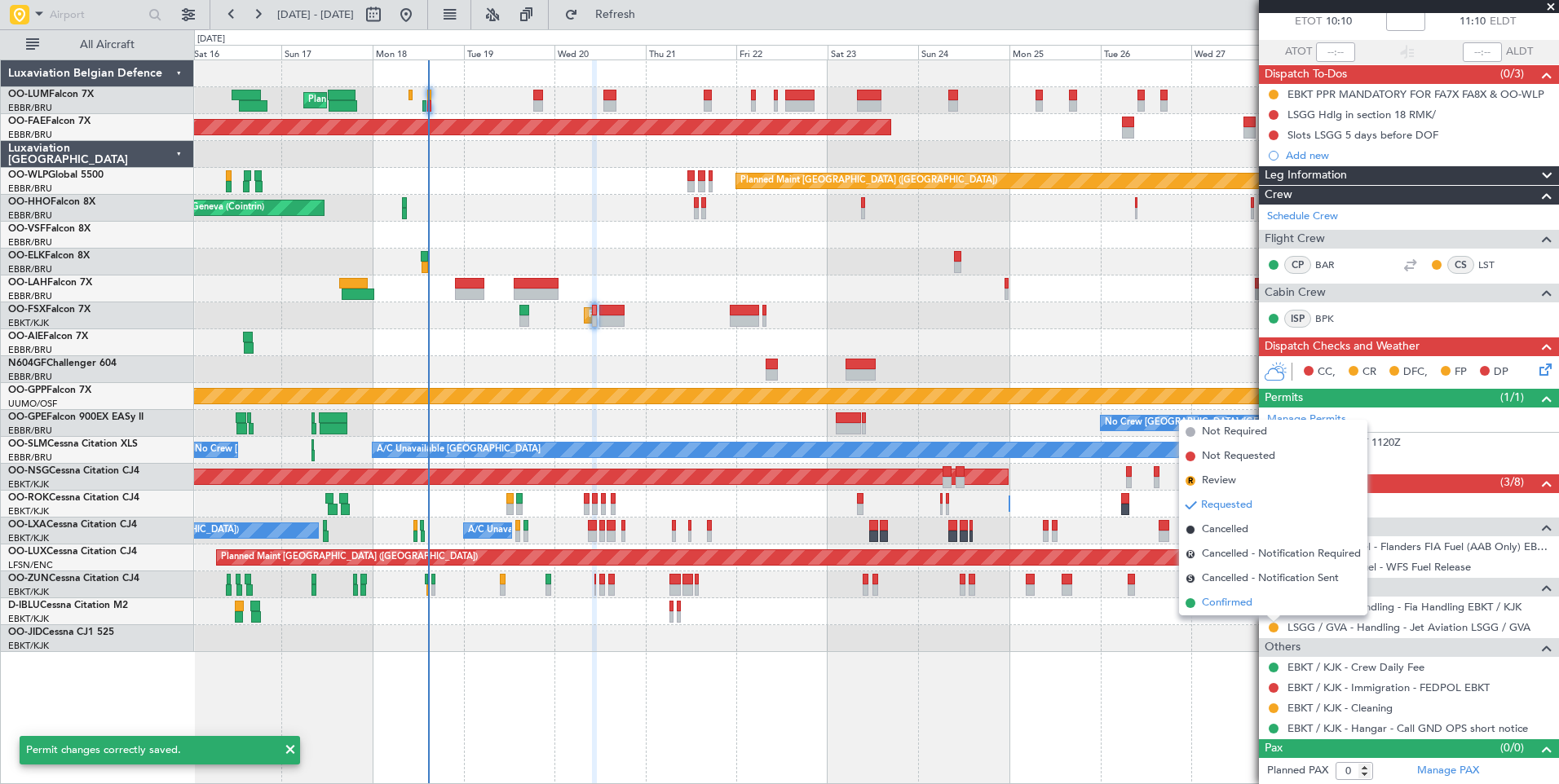
click at [1237, 608] on span "Confirmed" at bounding box center [1227, 603] width 50 height 17
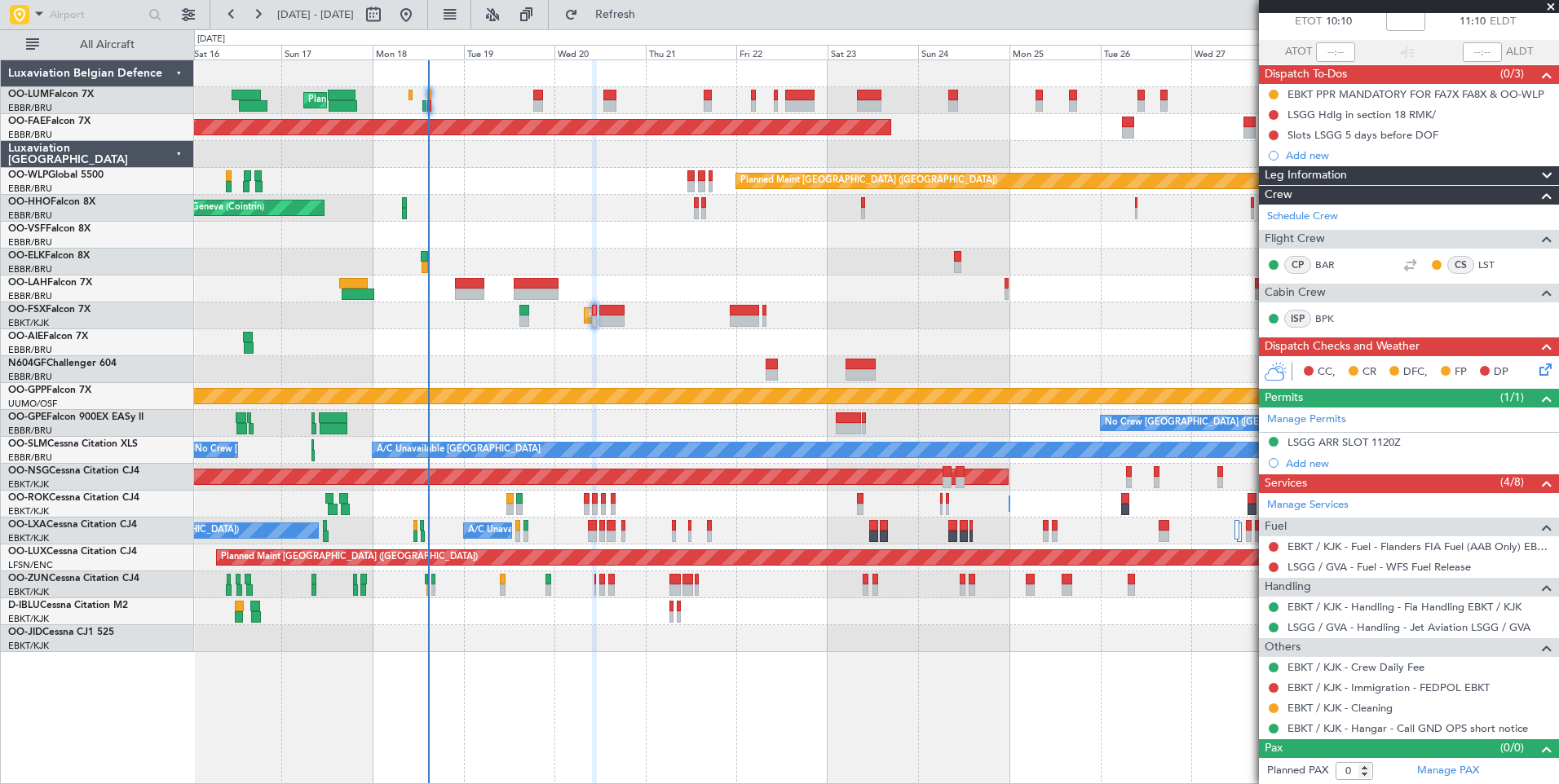
click at [609, 356] on div "Planned Maint Brussels (Brussels National) Planned Maint Brussels (Brussels Nat…" at bounding box center [876, 356] width 1364 height 592
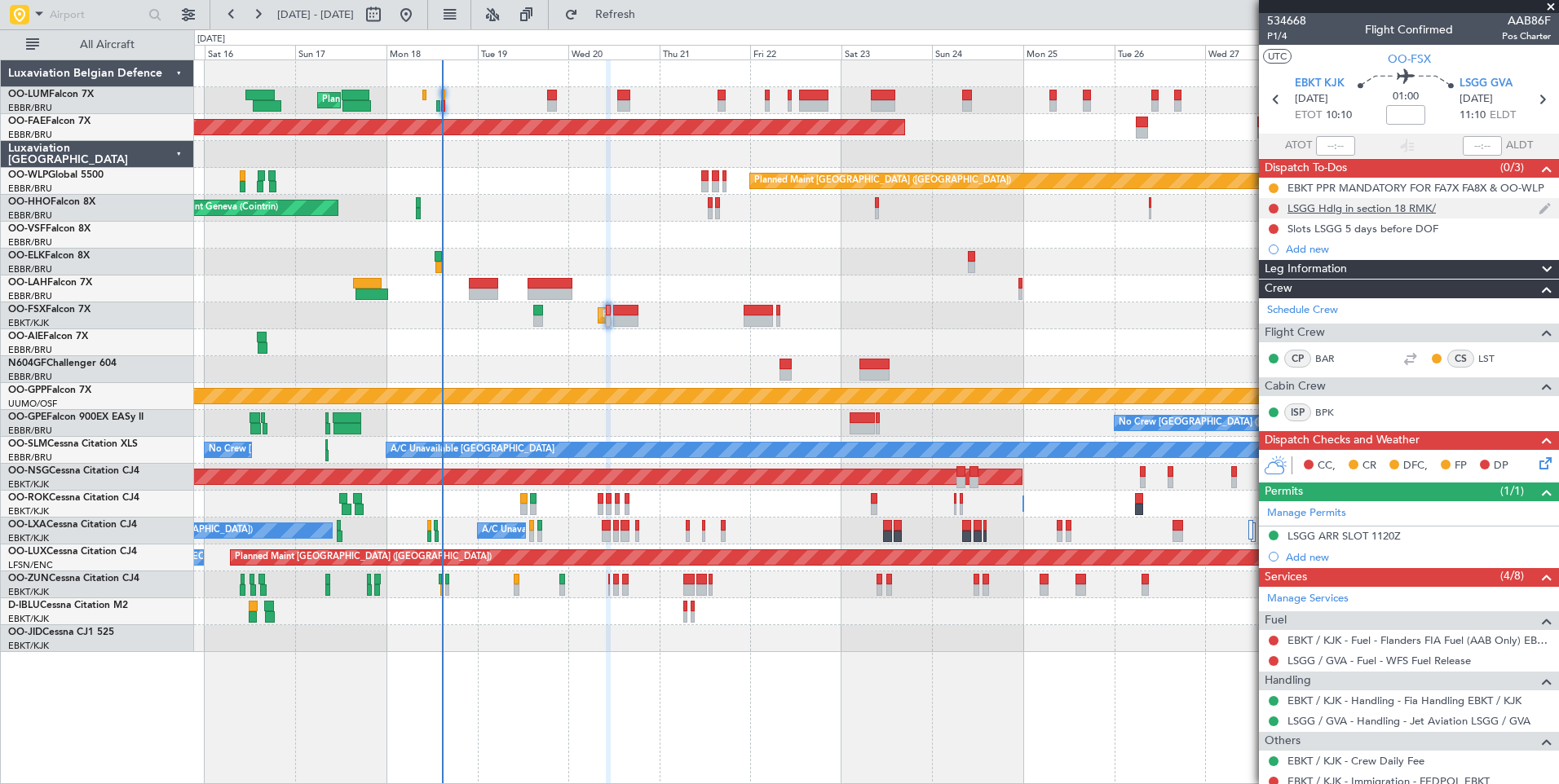
scroll to position [0, 0]
click at [1275, 235] on div at bounding box center [1274, 230] width 13 height 13
click at [1274, 230] on button at bounding box center [1273, 230] width 10 height 10
click at [1266, 304] on span "Completed" at bounding box center [1281, 302] width 53 height 17
click at [805, 614] on div "No Crew Brussels (Brussels National) No Crew Brussels (Brussels National)" at bounding box center [876, 612] width 1364 height 27
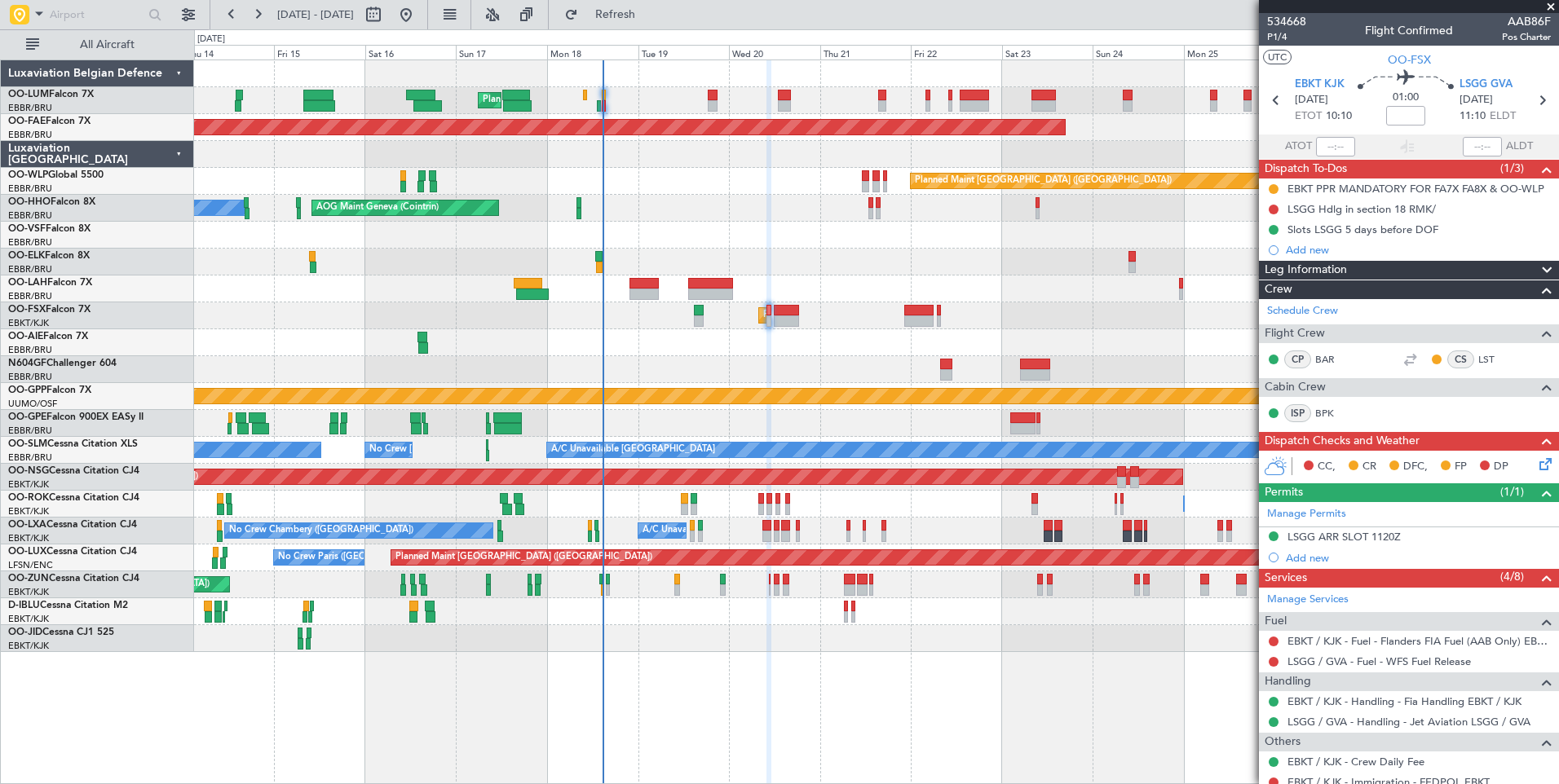
click at [639, 359] on div at bounding box center [876, 369] width 1364 height 27
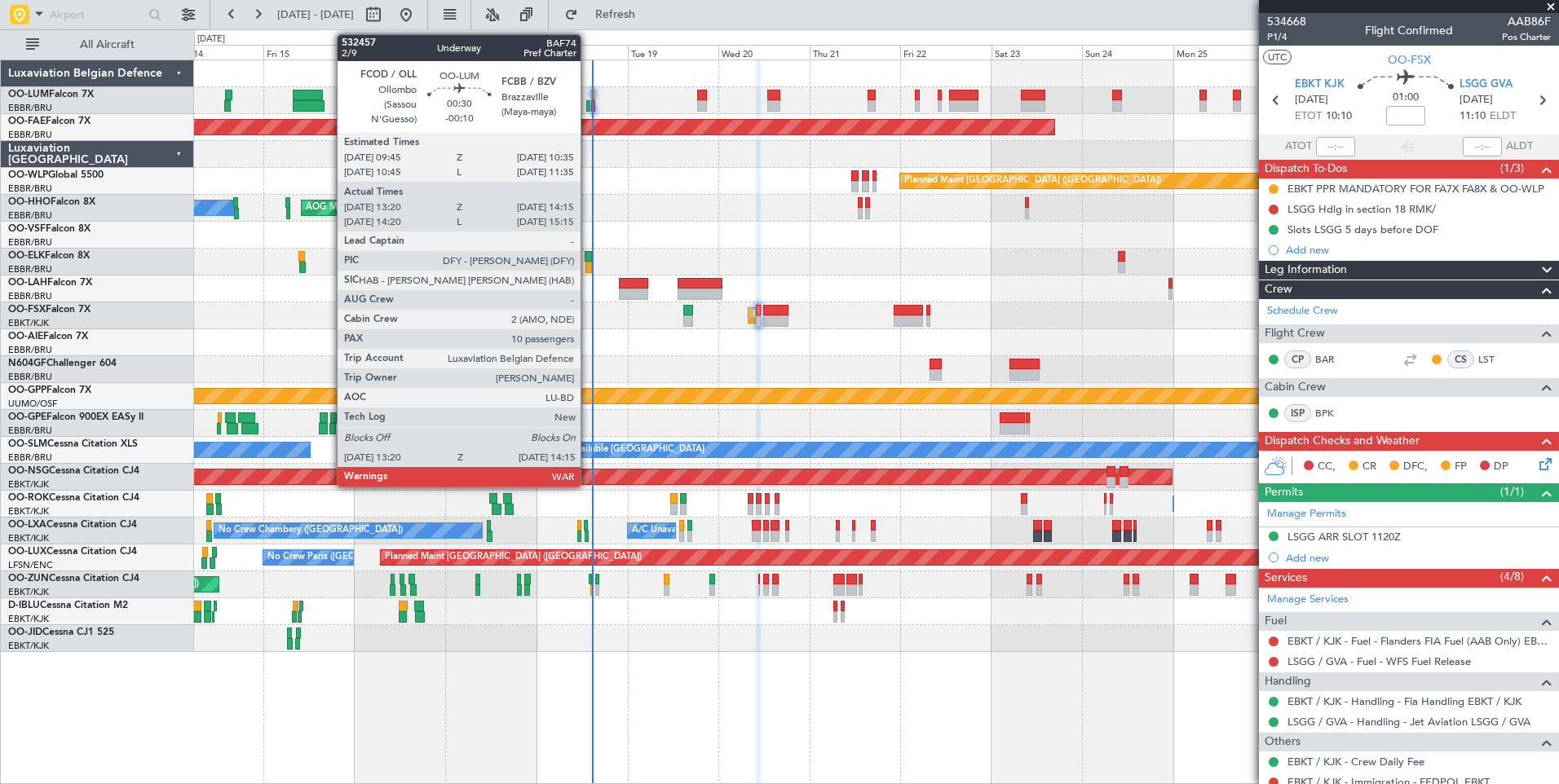
click at [588, 104] on div at bounding box center [588, 106] width 4 height 12
type input "-00:10"
type input "13:30"
type input "14:05"
type input "10"
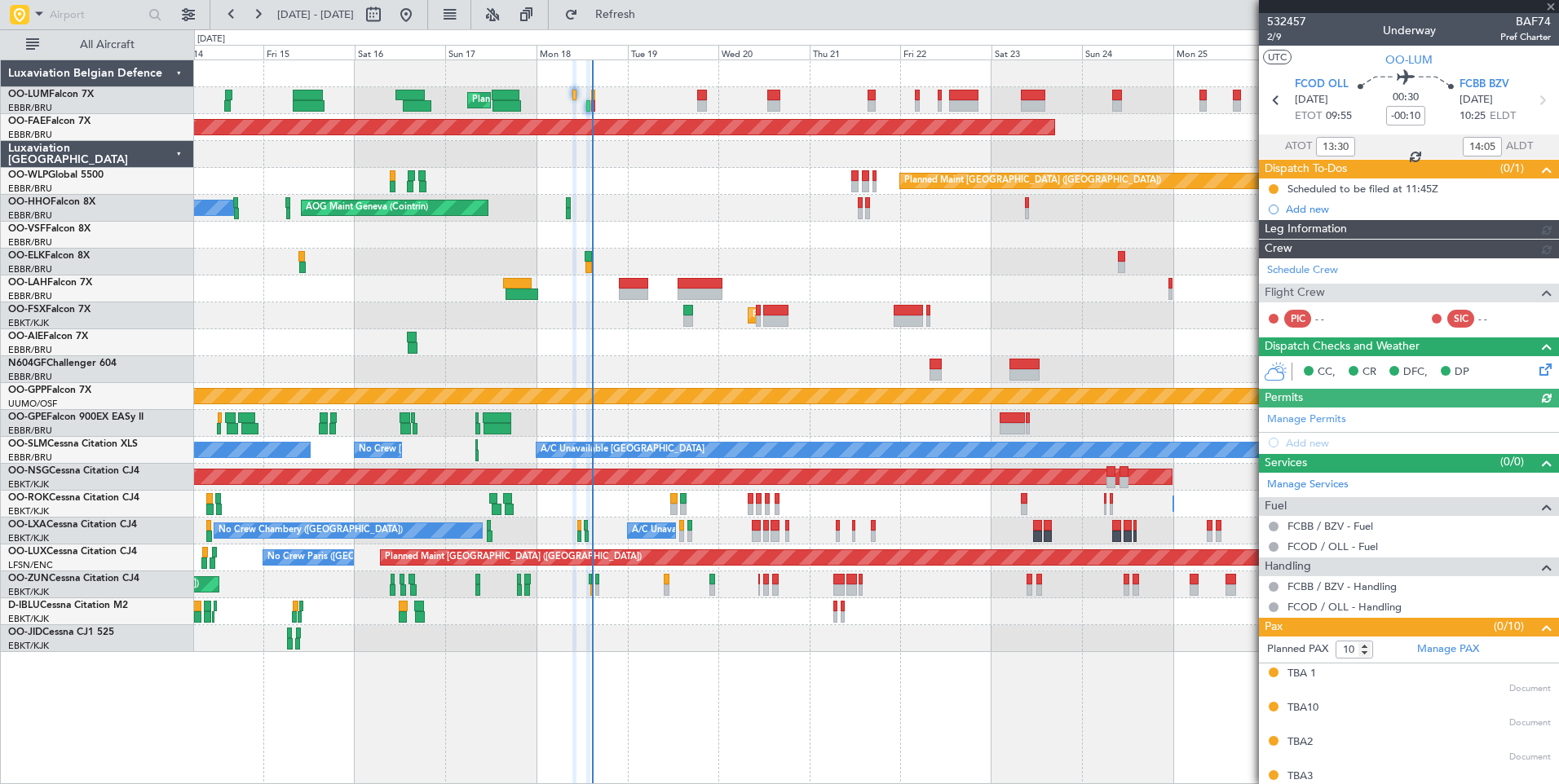
type input "0"
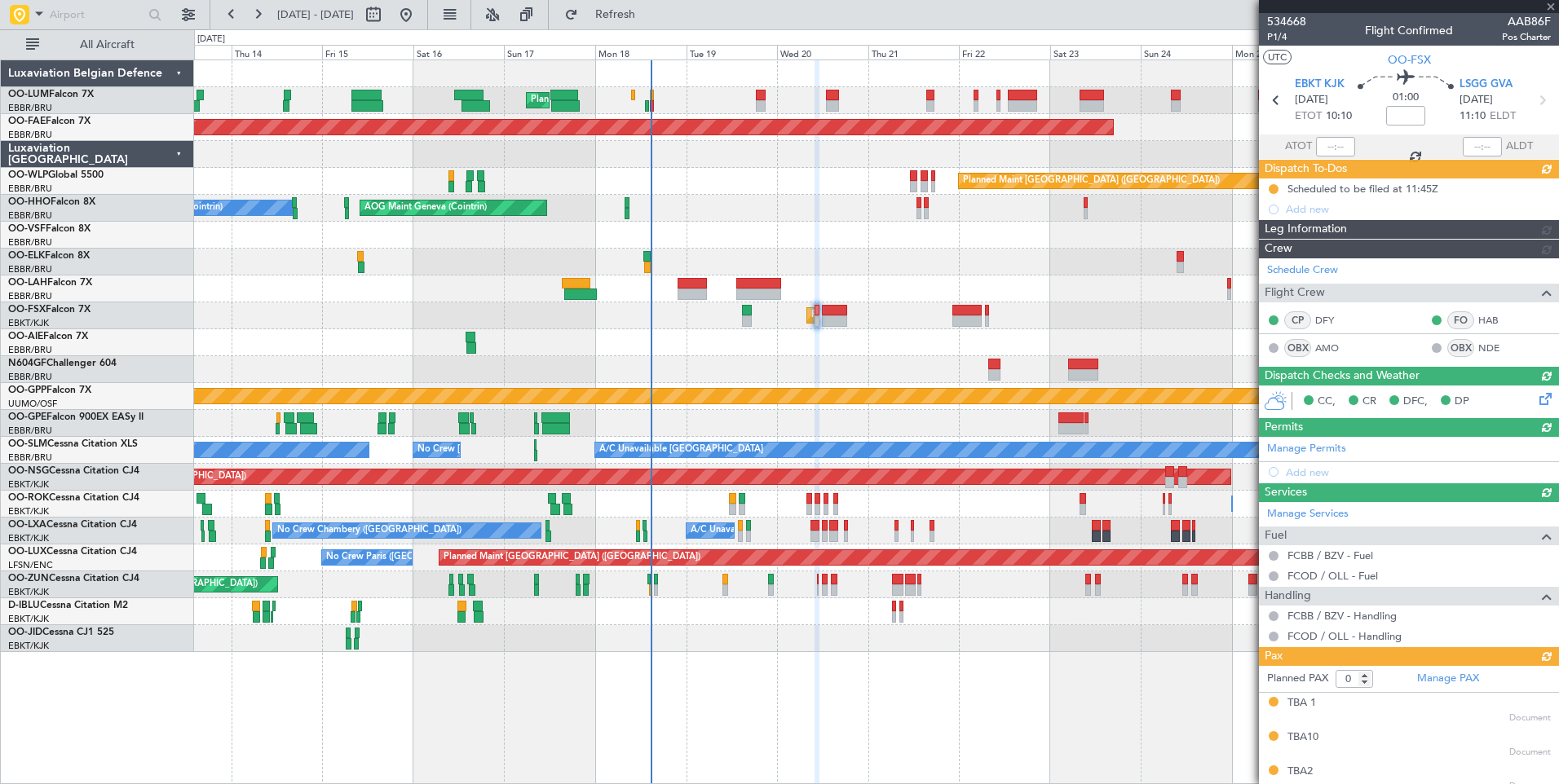
click at [671, 191] on div "Planned Maint [GEOGRAPHIC_DATA] ([GEOGRAPHIC_DATA])" at bounding box center [876, 181] width 1364 height 27
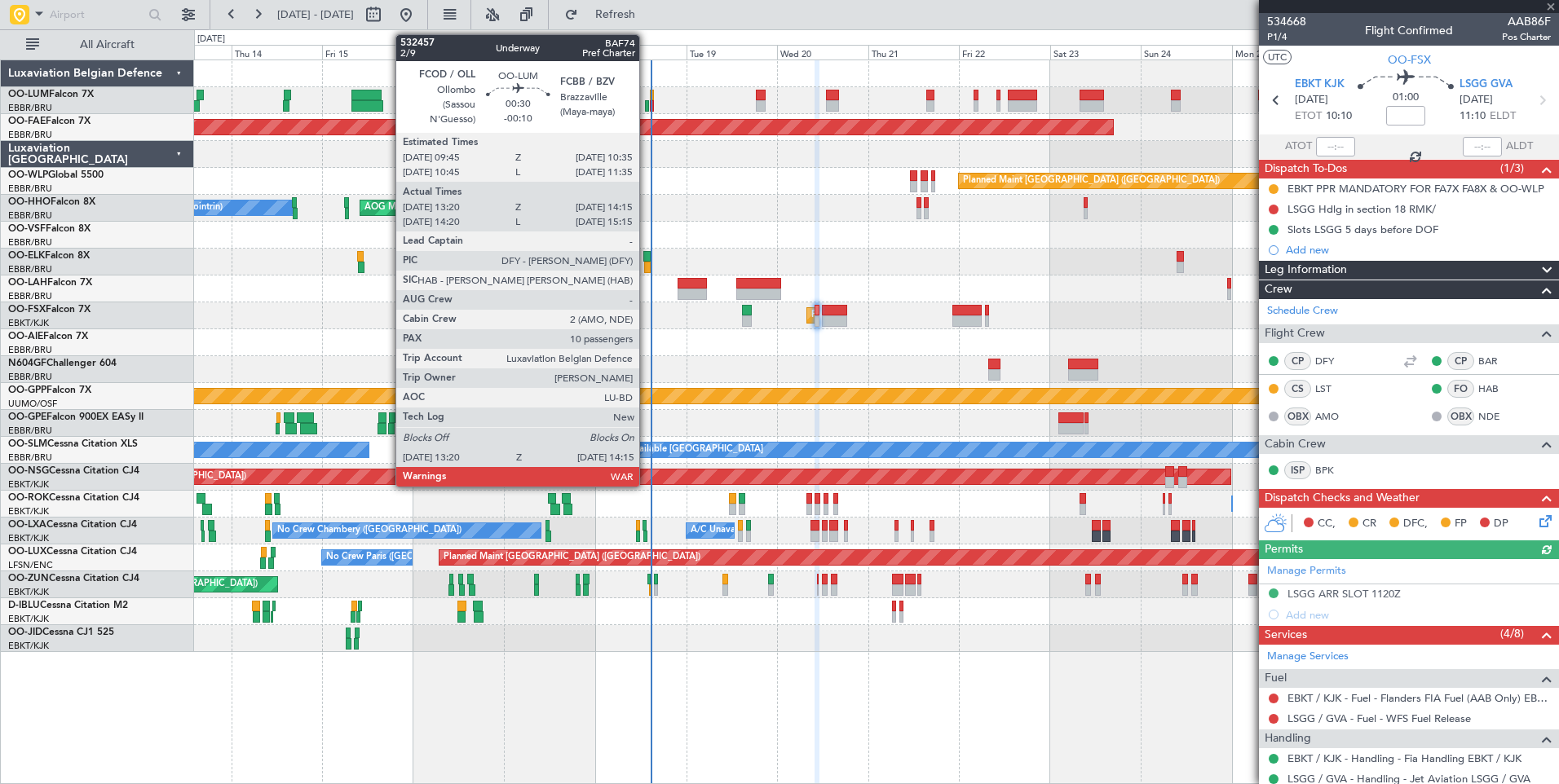
click at [646, 107] on div at bounding box center [646, 106] width 4 height 12
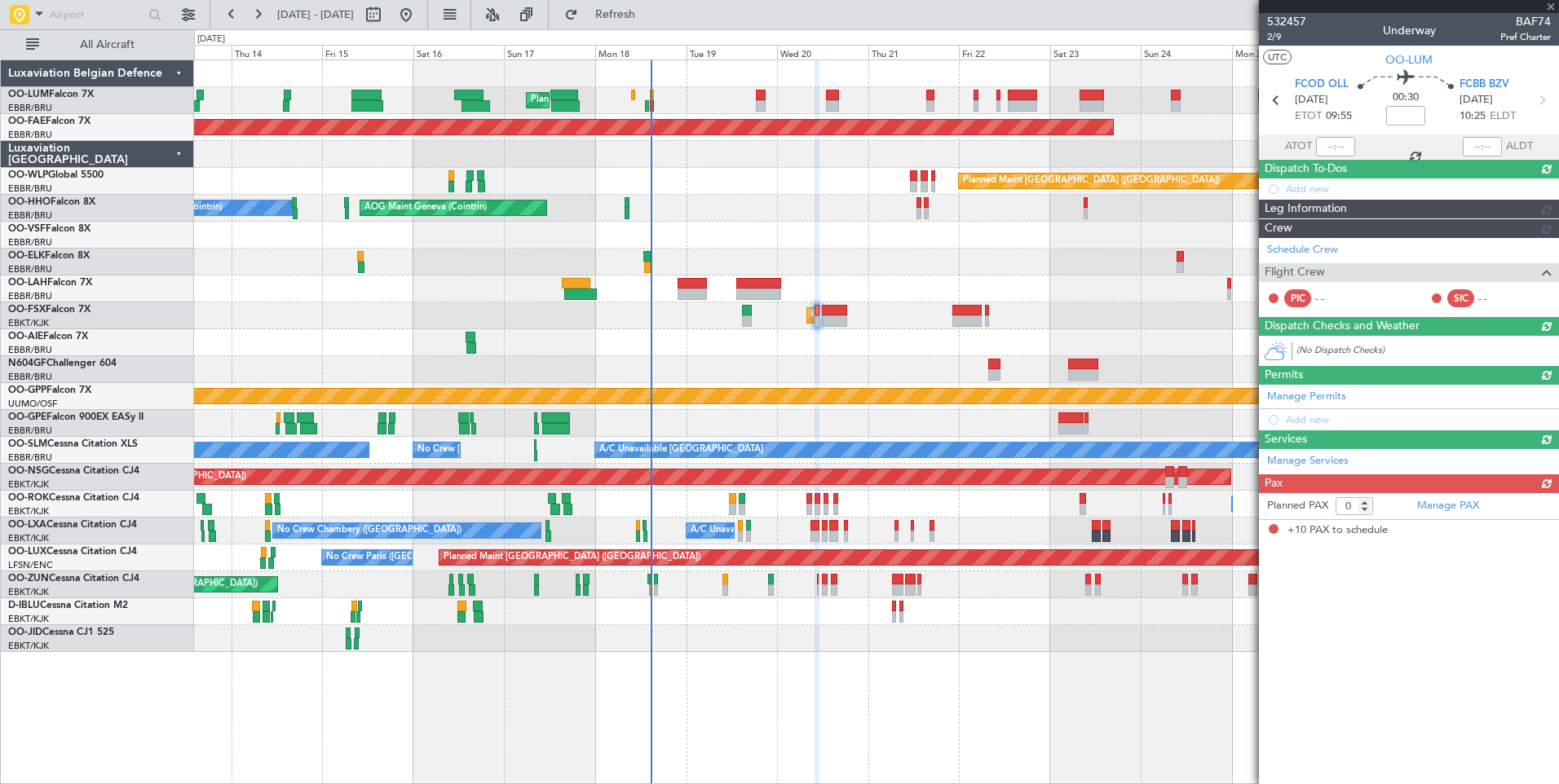
type input "-00:10"
type input "13:30"
type input "14:05"
type input "10"
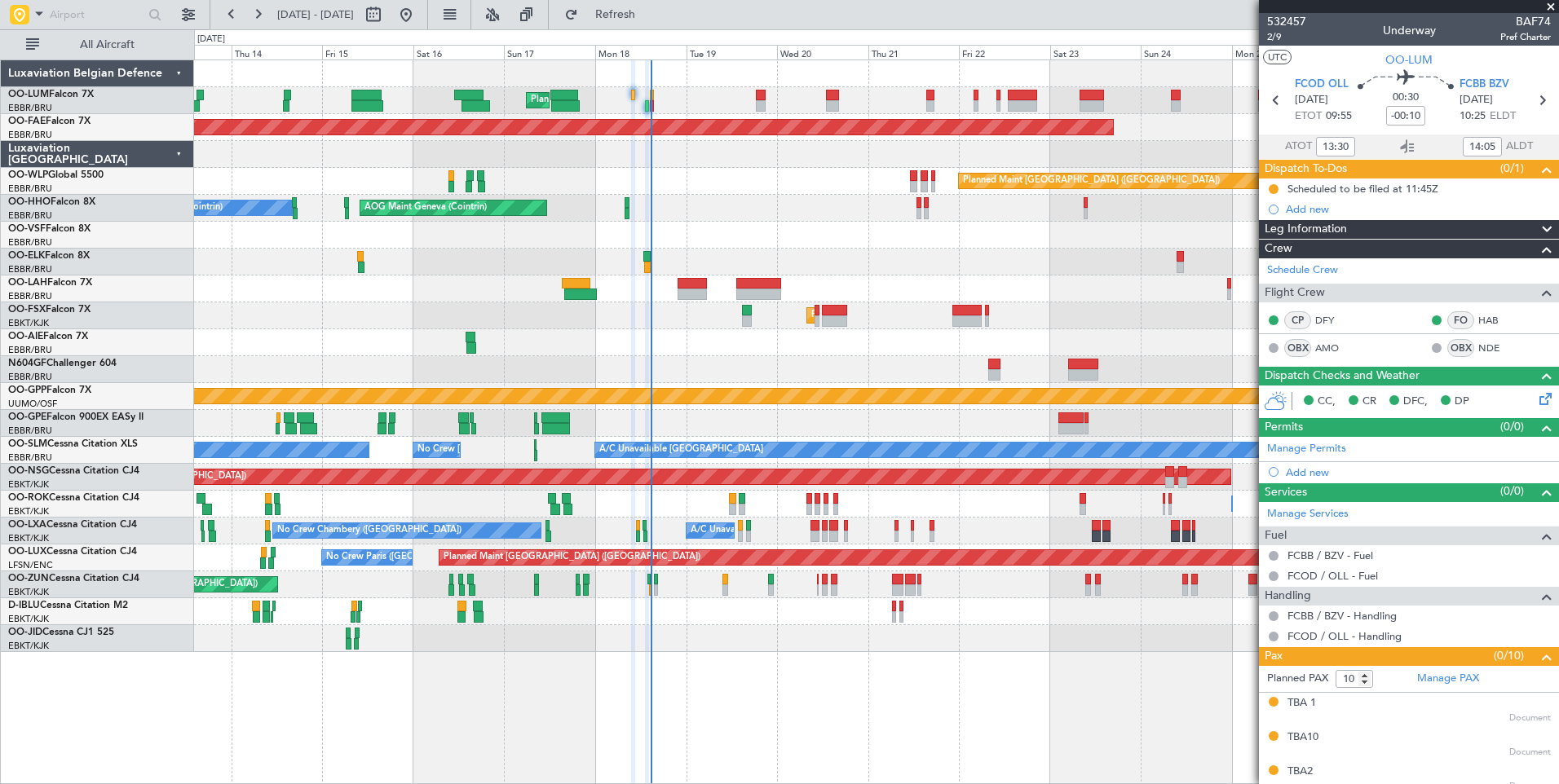
click at [789, 375] on div at bounding box center [876, 369] width 1364 height 27
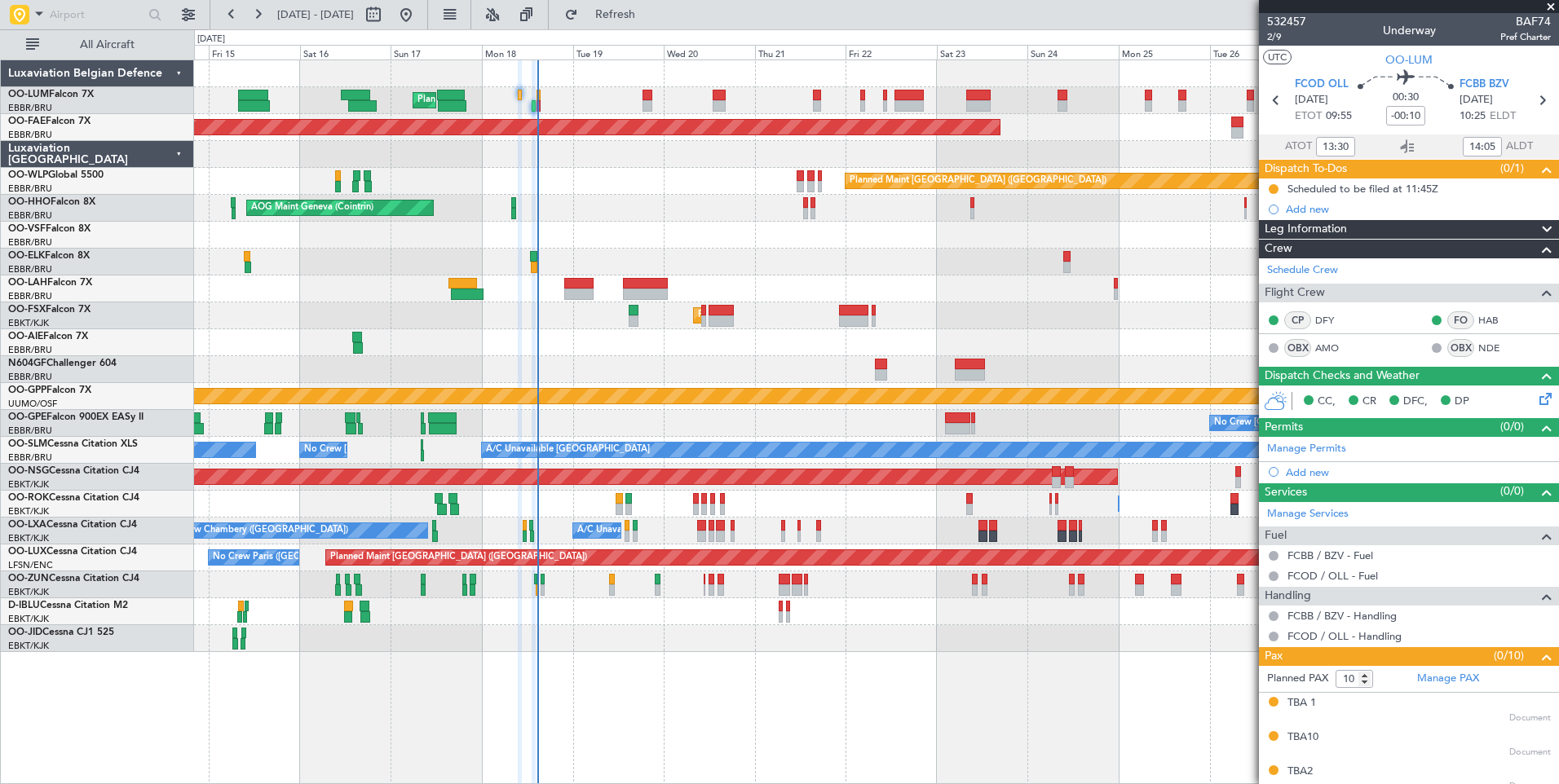
click at [814, 318] on div "Planned Maint Kortrijk-[GEOGRAPHIC_DATA]" at bounding box center [876, 316] width 1364 height 27
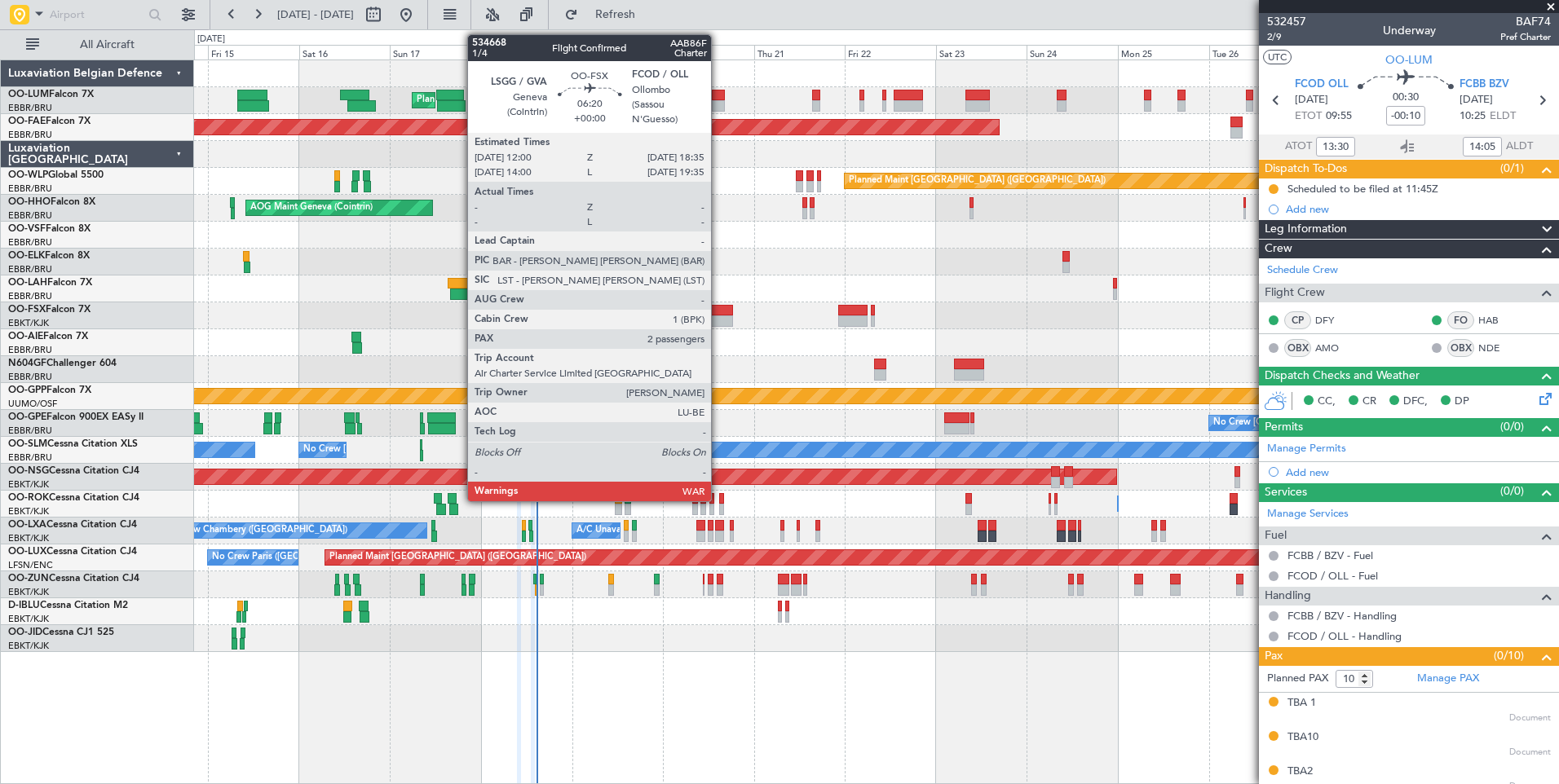
click at [718, 317] on div at bounding box center [721, 321] width 25 height 12
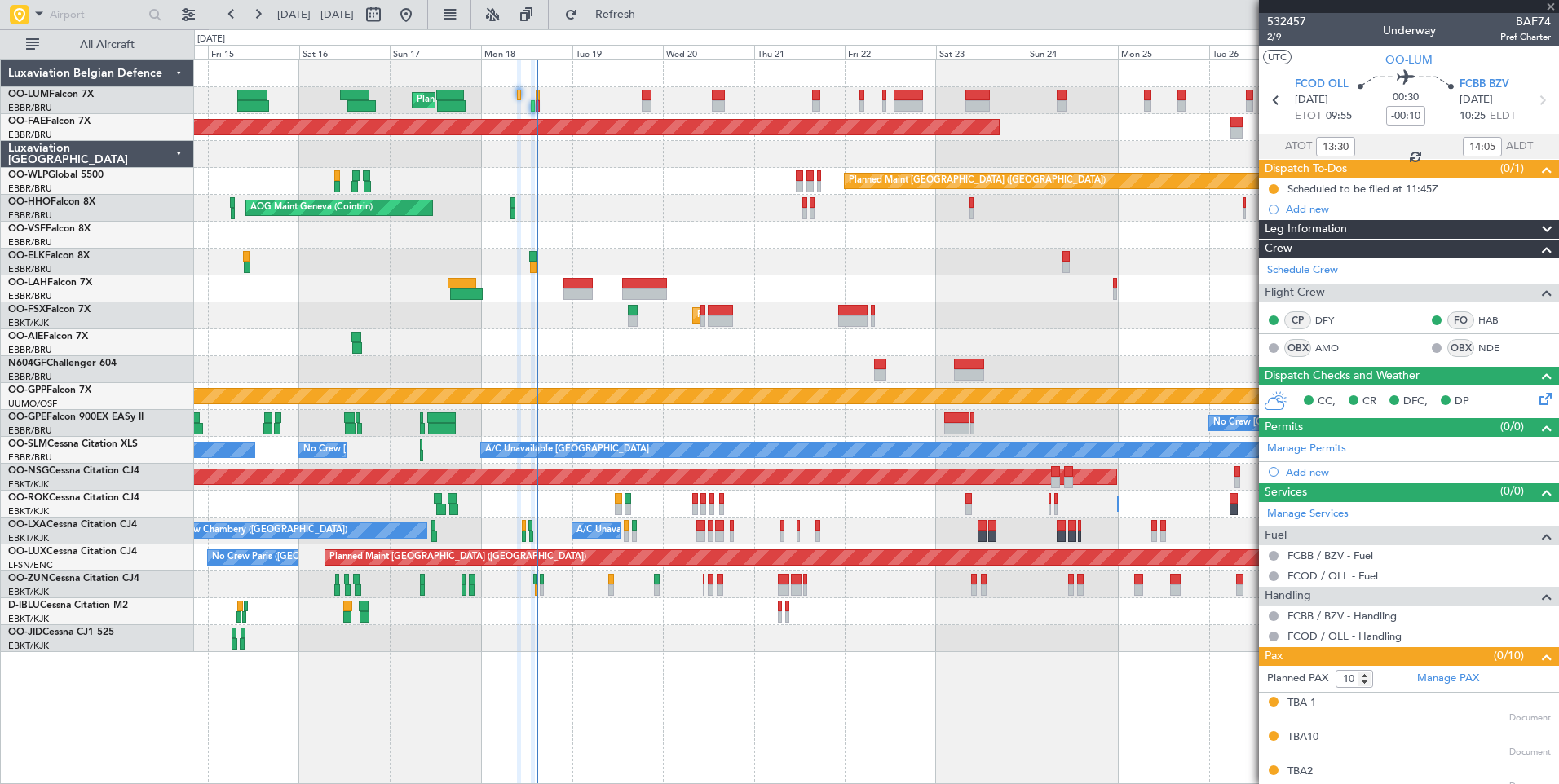
type input "2"
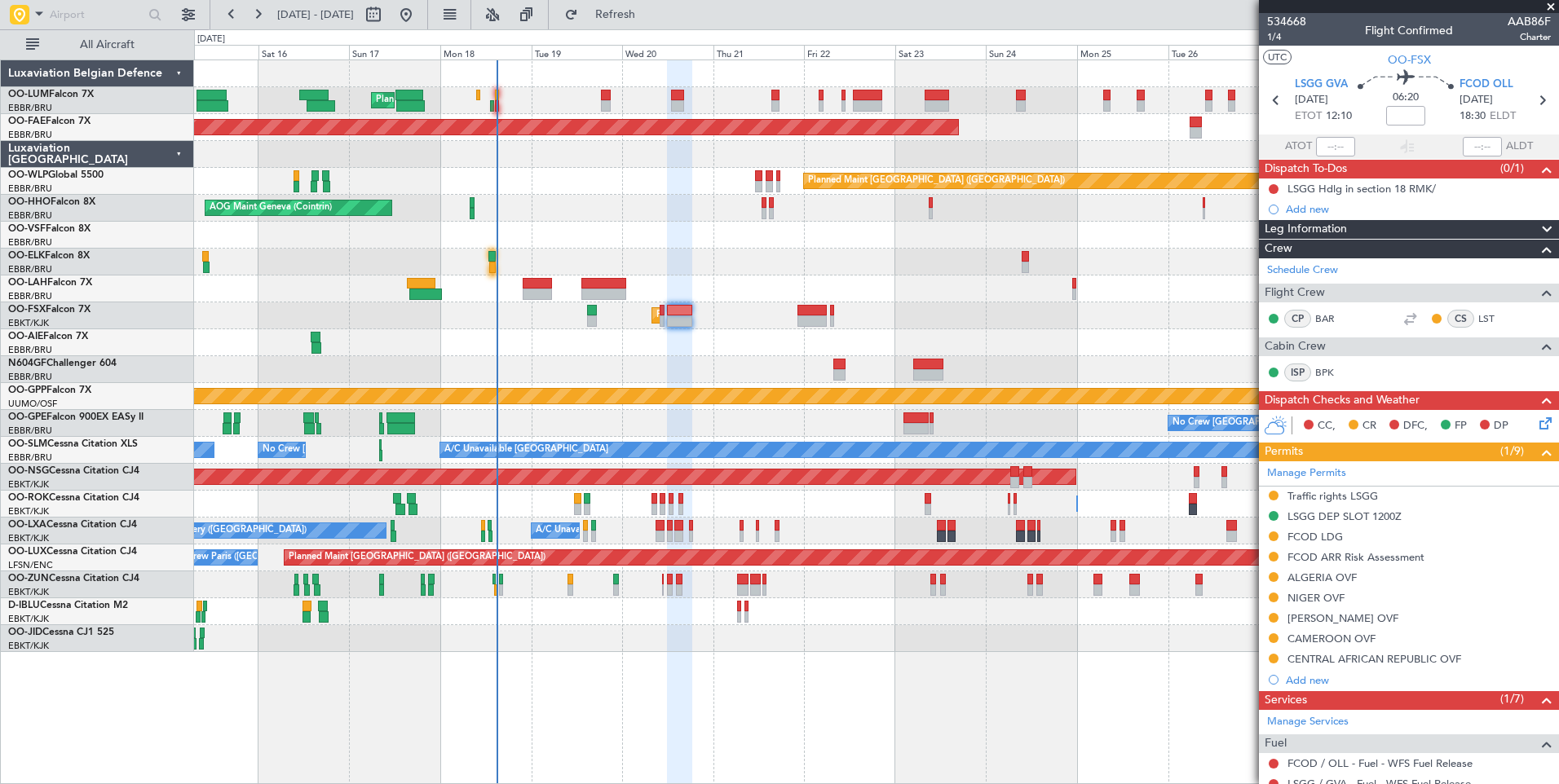
click at [563, 370] on div at bounding box center [876, 369] width 1364 height 27
click at [1323, 320] on link "BAR" at bounding box center [1333, 319] width 37 height 15
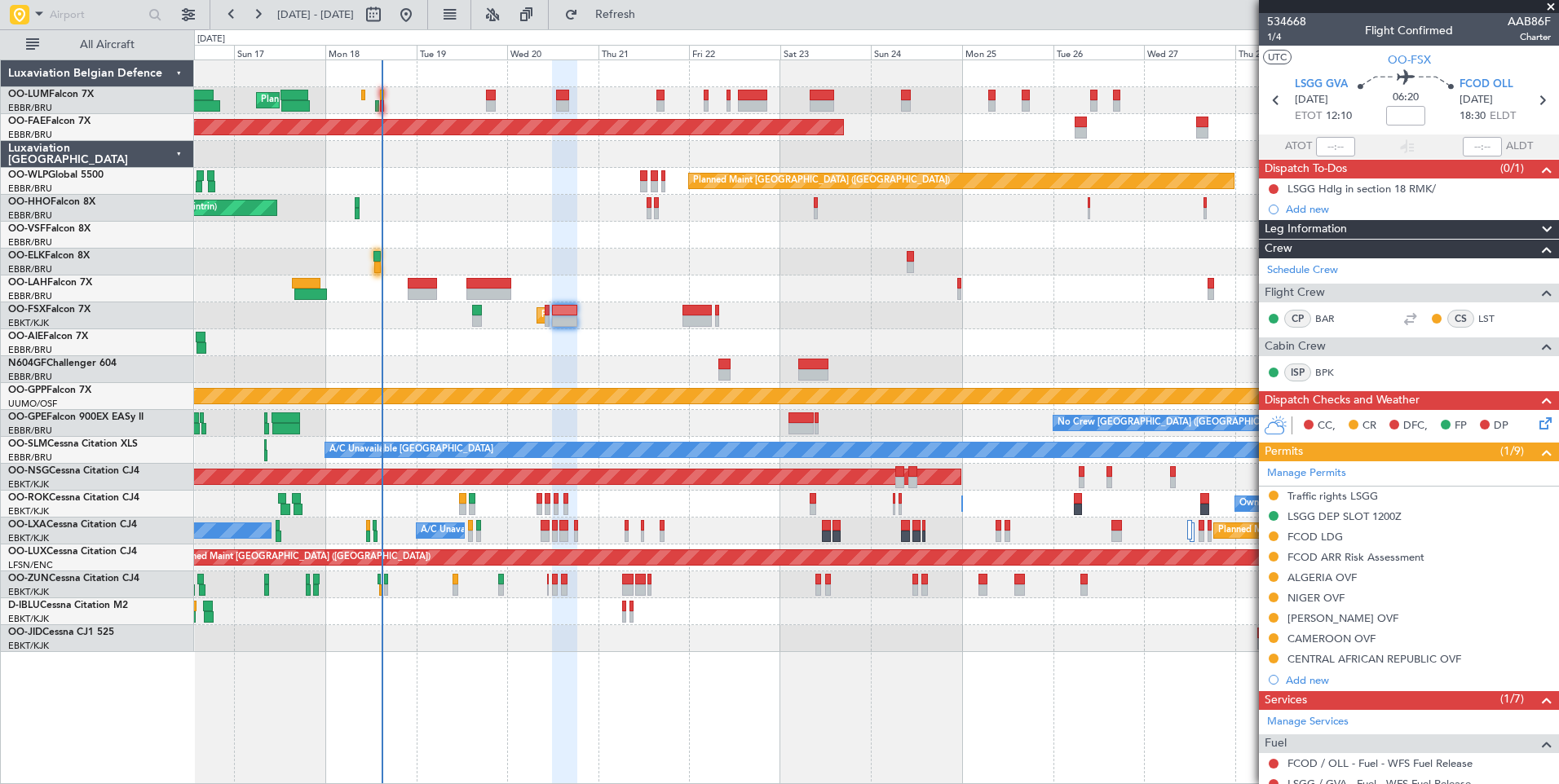
click at [455, 384] on div "Planned Maint [GEOGRAPHIC_DATA] ([GEOGRAPHIC_DATA] National) Planned Maint [GEO…" at bounding box center [876, 356] width 1364 height 592
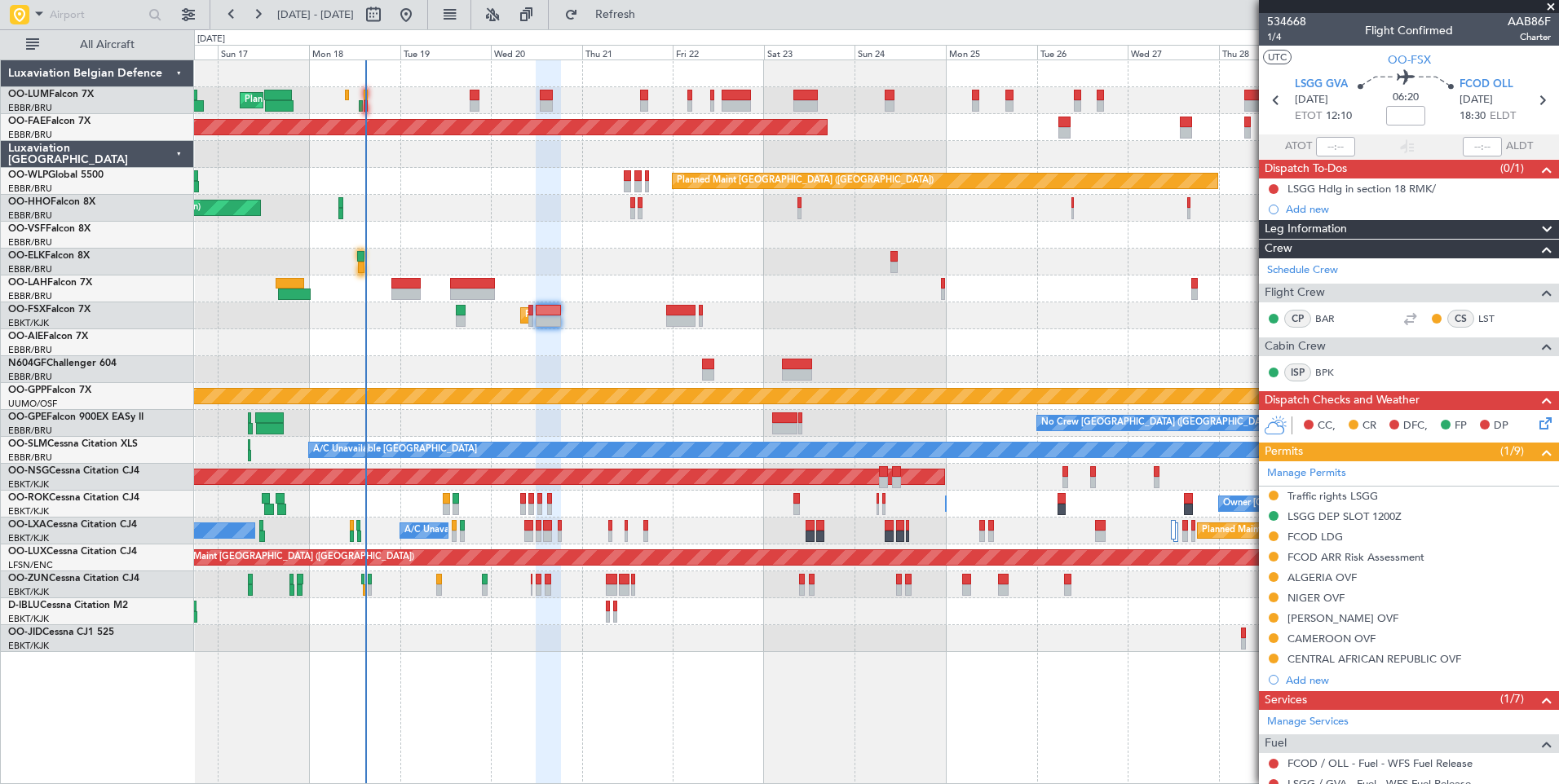
click at [410, 368] on div at bounding box center [876, 369] width 1364 height 27
click at [410, 283] on div at bounding box center [405, 284] width 29 height 12
type input "10"
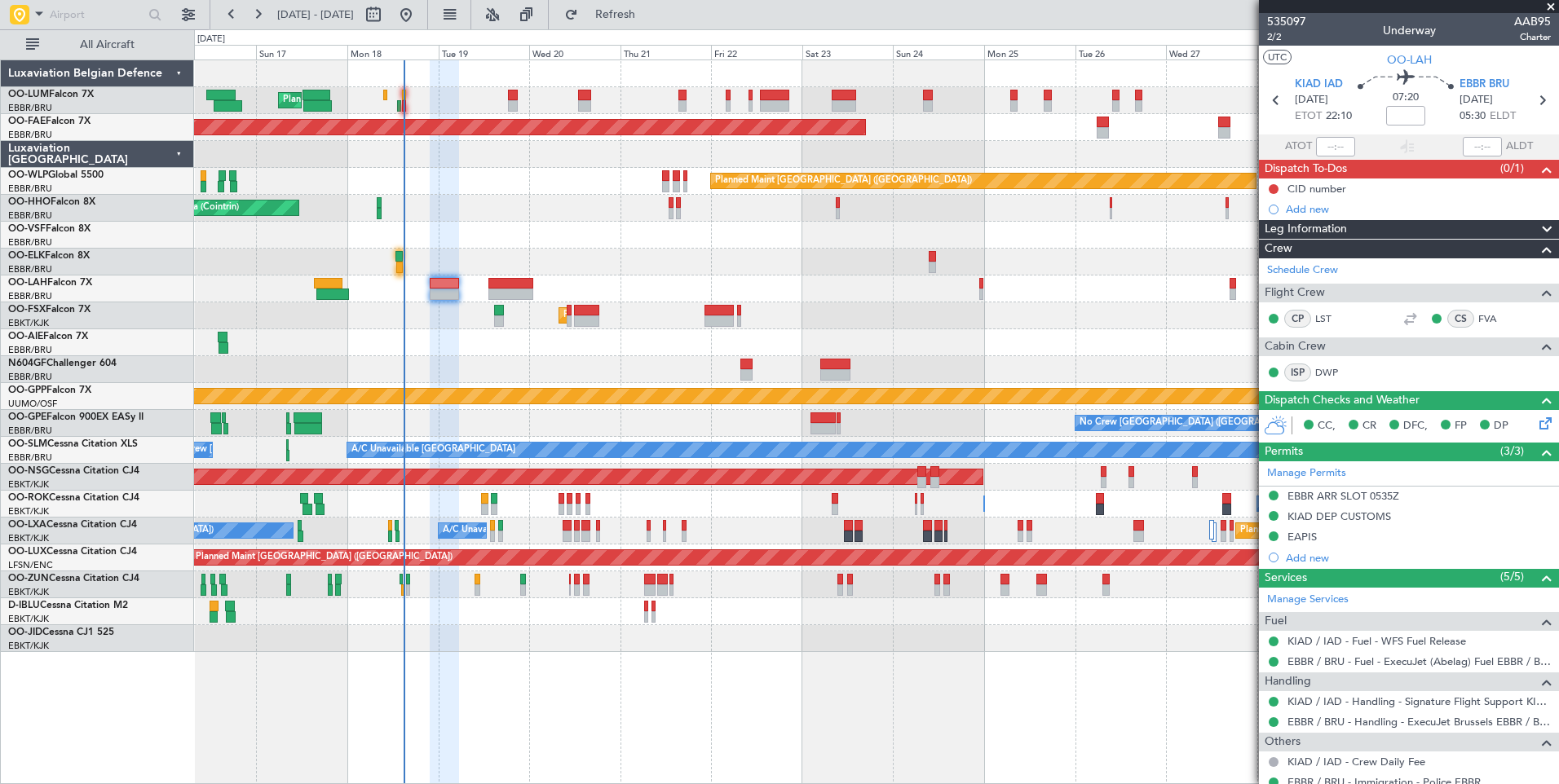
click at [437, 370] on div at bounding box center [876, 369] width 1364 height 27
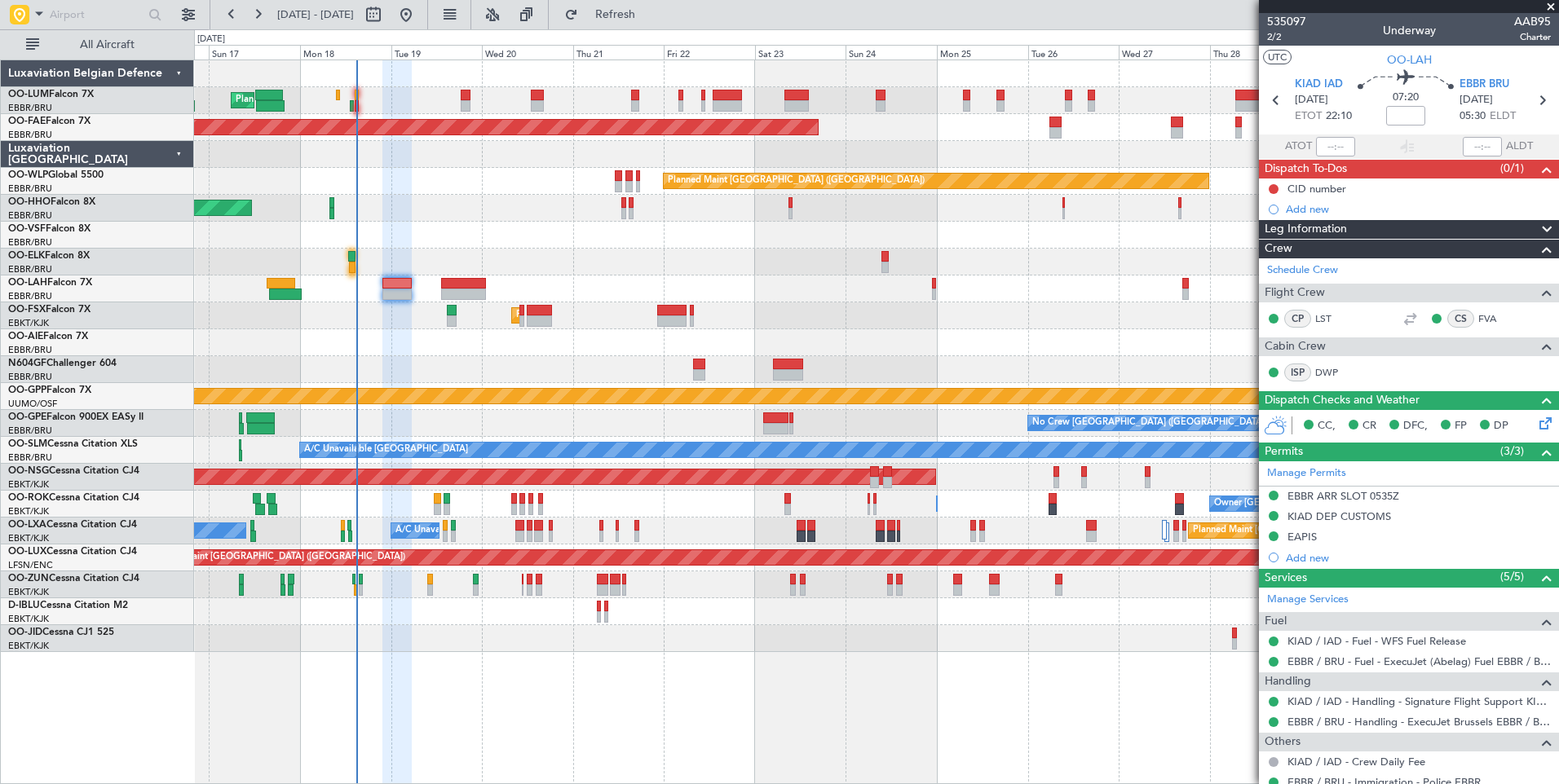
click at [400, 322] on div "Planned Maint Kortrijk-[GEOGRAPHIC_DATA]" at bounding box center [876, 316] width 1364 height 27
click at [808, 405] on div "Planned Maint Brussels (Brussels National) Planned Maint Brussels (Brussels Nat…" at bounding box center [876, 356] width 1364 height 592
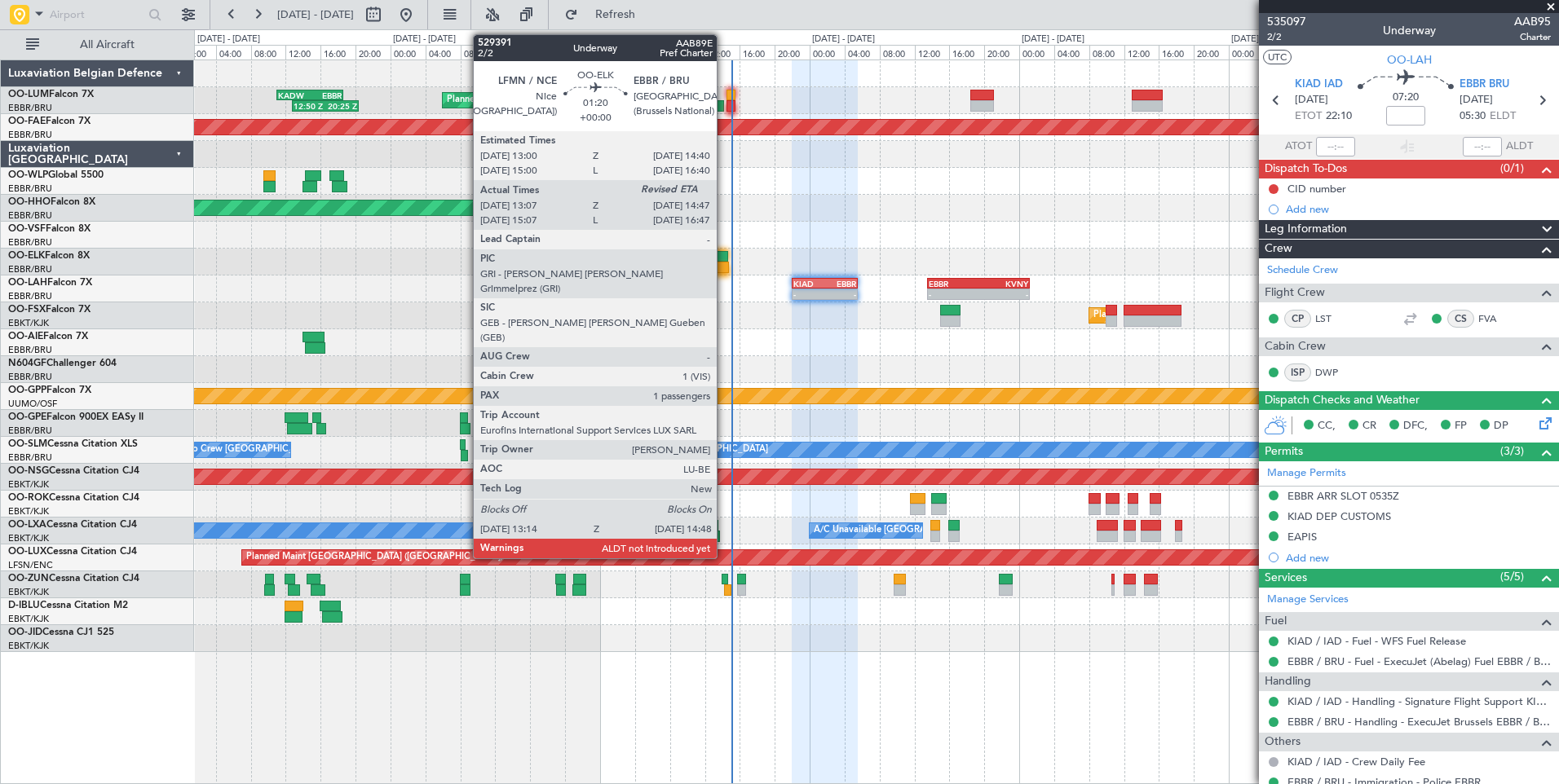
click at [722, 264] on div at bounding box center [721, 267] width 14 height 12
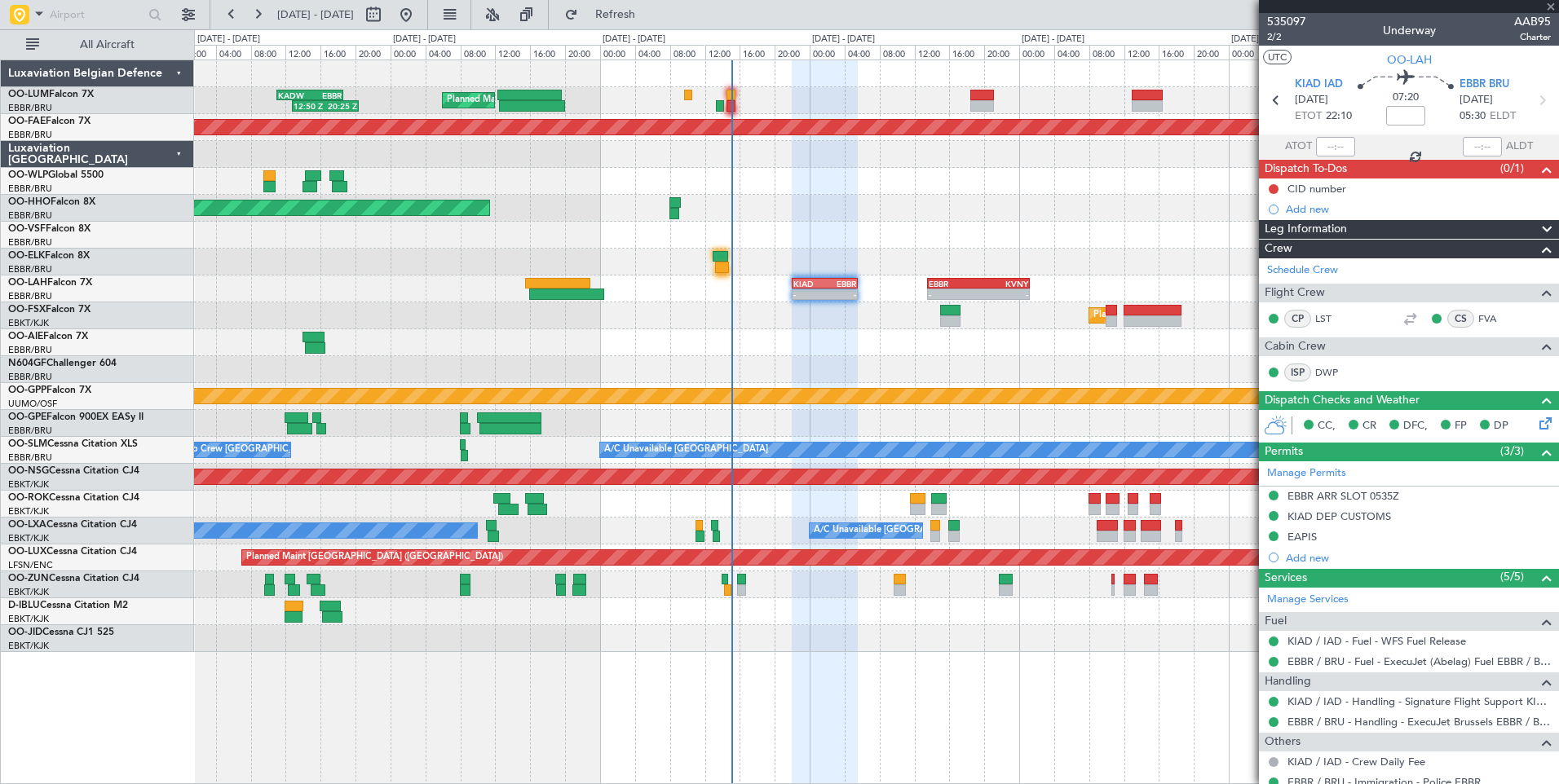
type input "13:22"
type input "1"
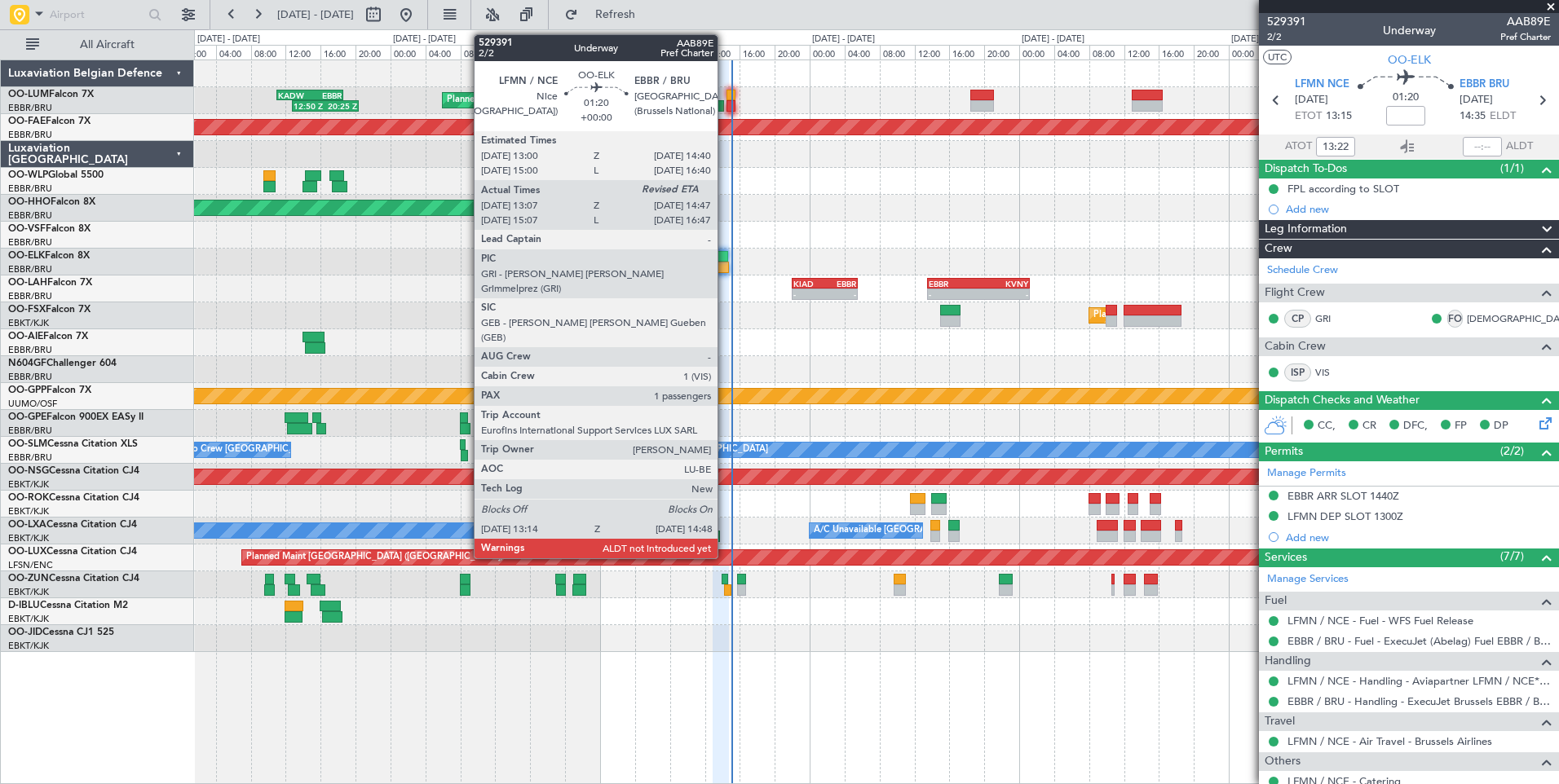
click at [718, 263] on div at bounding box center [721, 267] width 14 height 12
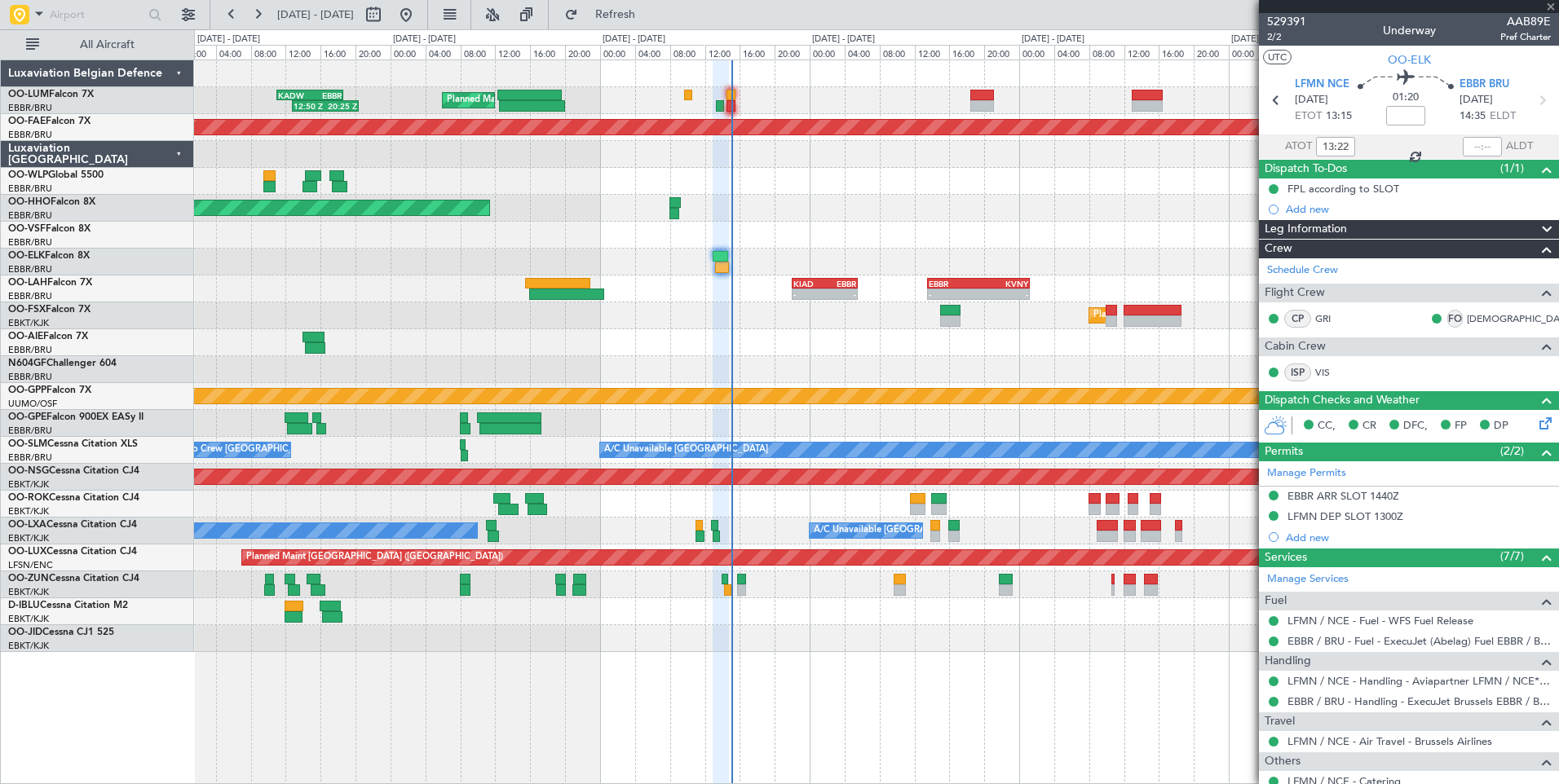
click at [1485, 147] on div at bounding box center [1482, 146] width 39 height 19
click at [1467, 151] on div at bounding box center [1482, 146] width 39 height 19
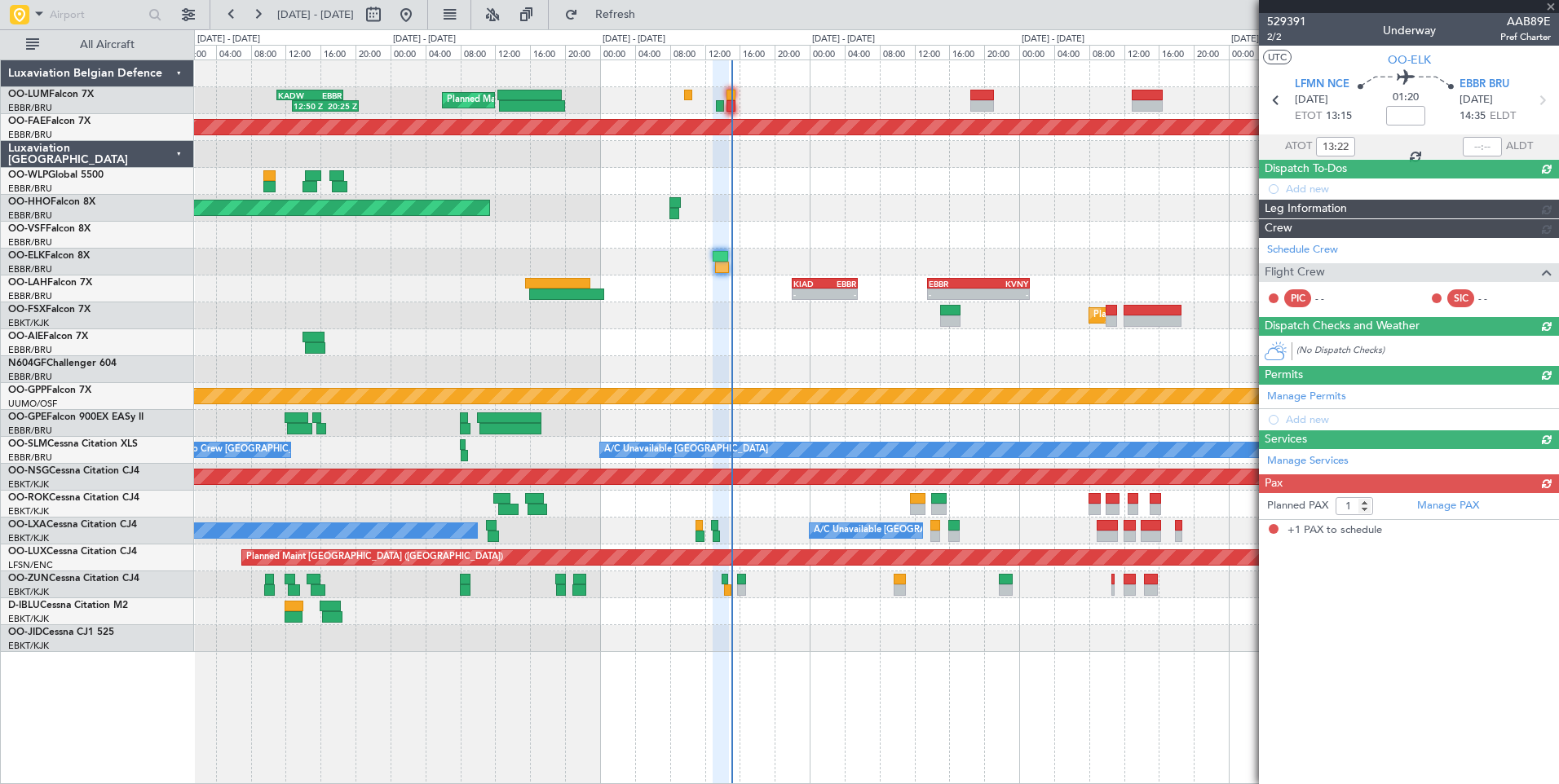
click at [1472, 150] on div at bounding box center [1482, 146] width 39 height 19
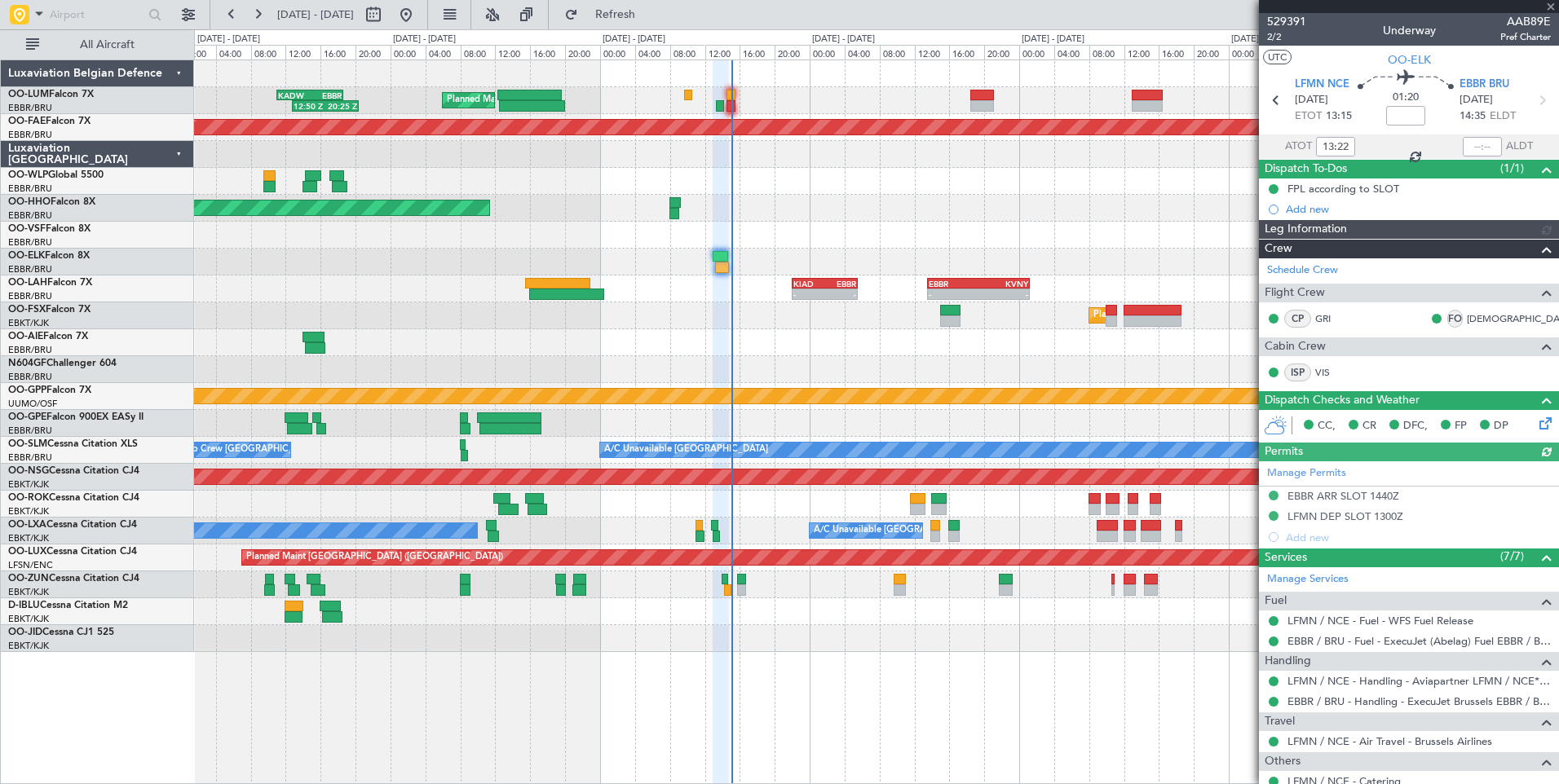
click at [1478, 150] on div at bounding box center [1482, 146] width 39 height 19
click at [1479, 145] on div at bounding box center [1482, 146] width 39 height 19
click at [1471, 145] on div at bounding box center [1482, 146] width 39 height 19
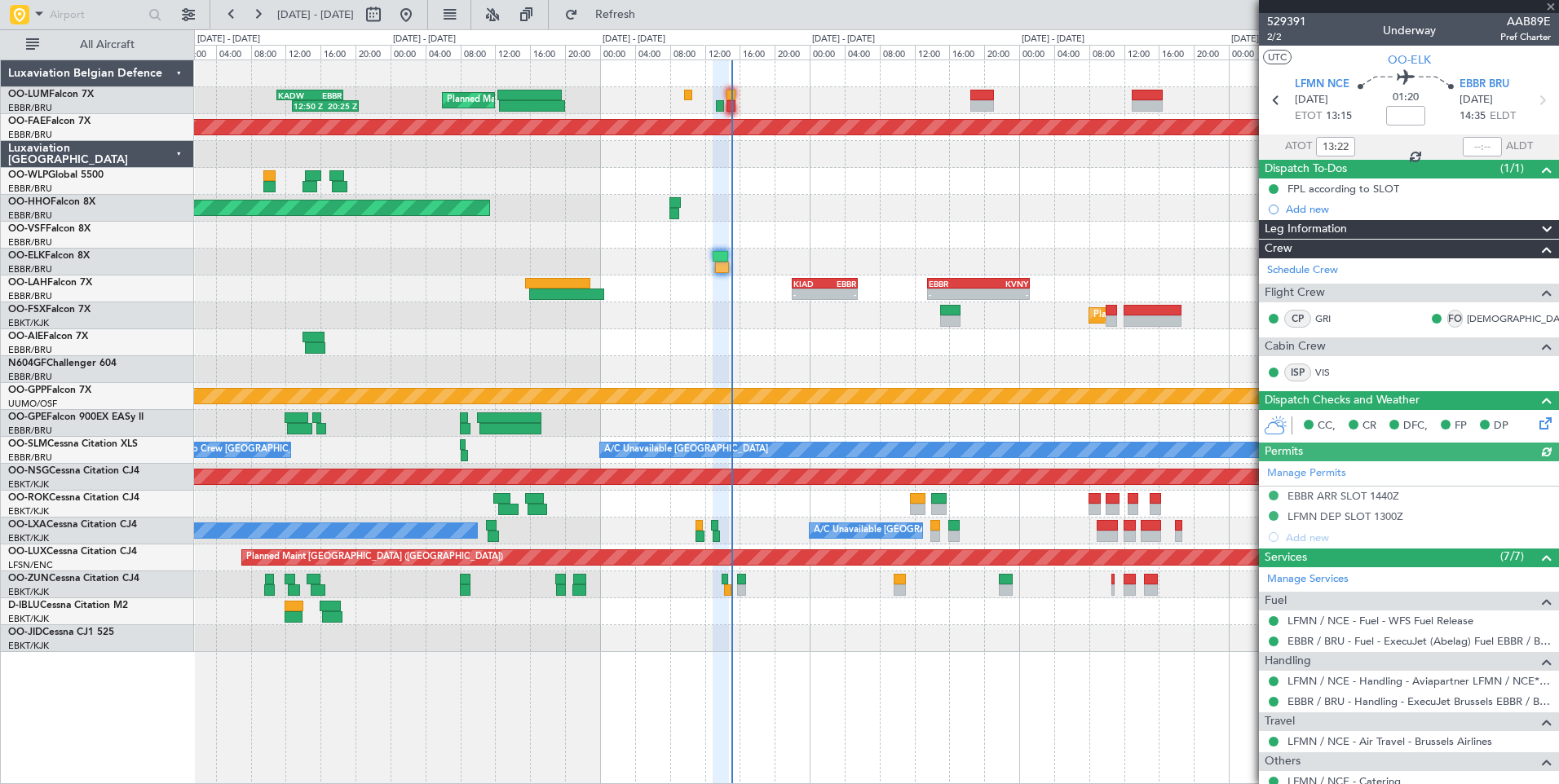
click at [1471, 145] on div at bounding box center [1482, 146] width 39 height 19
click at [1476, 146] on div at bounding box center [1482, 146] width 39 height 19
click at [1480, 146] on div at bounding box center [1482, 146] width 39 height 19
click at [1463, 153] on div at bounding box center [1482, 146] width 39 height 19
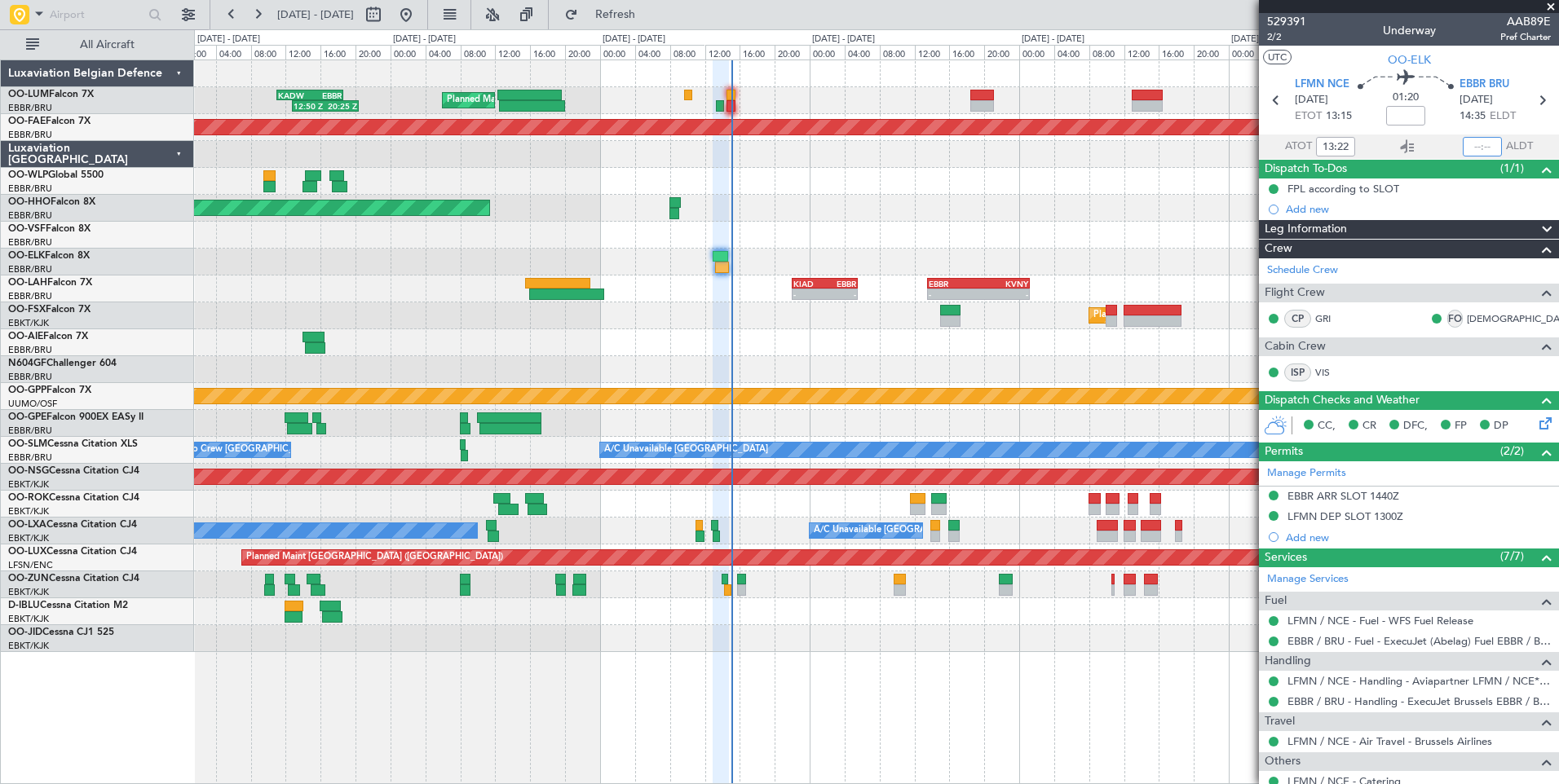
click at [1474, 150] on input "text" at bounding box center [1482, 146] width 39 height 19
type input "14:44"
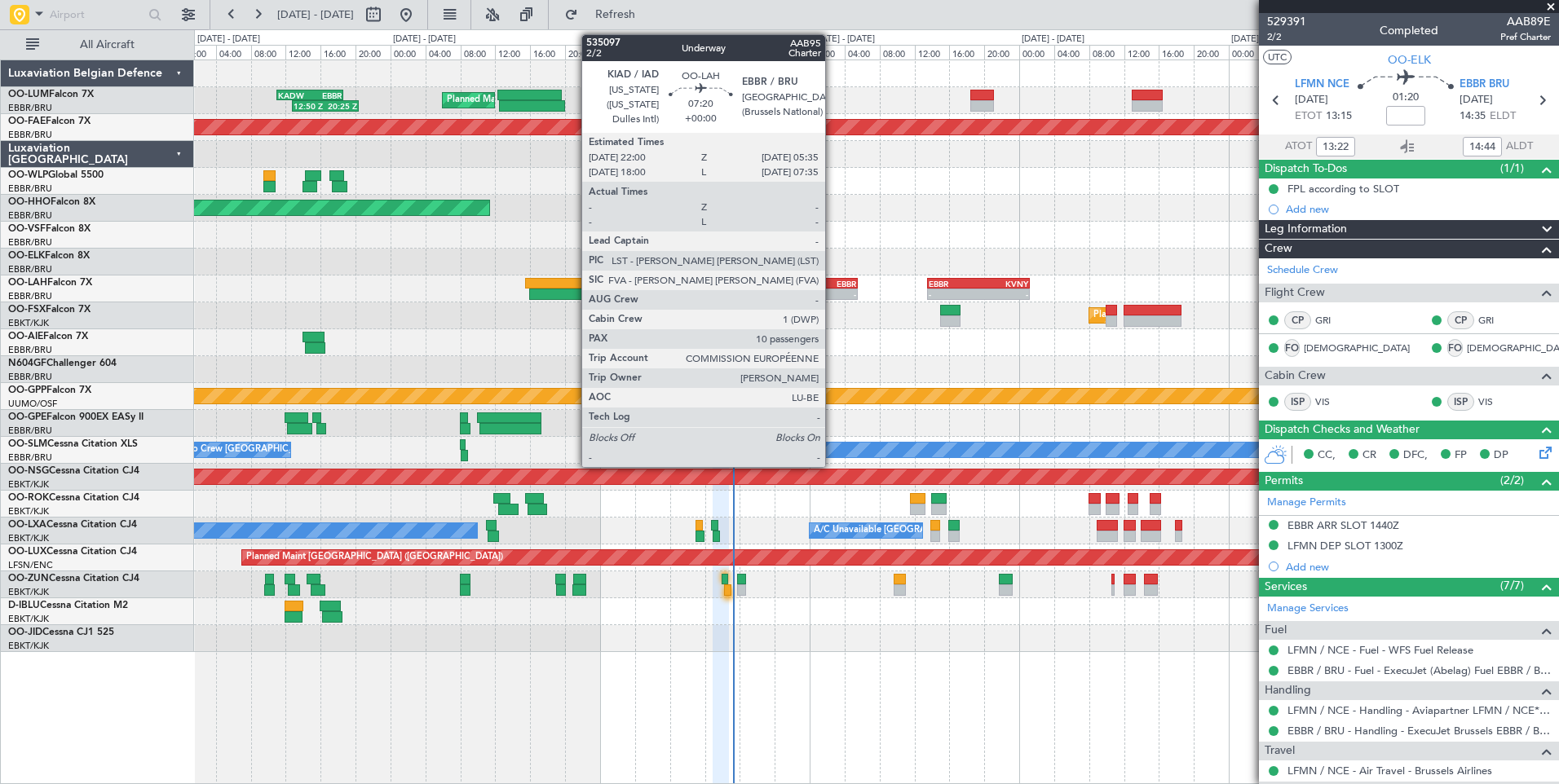
click at [833, 280] on div "EBBR" at bounding box center [840, 284] width 32 height 10
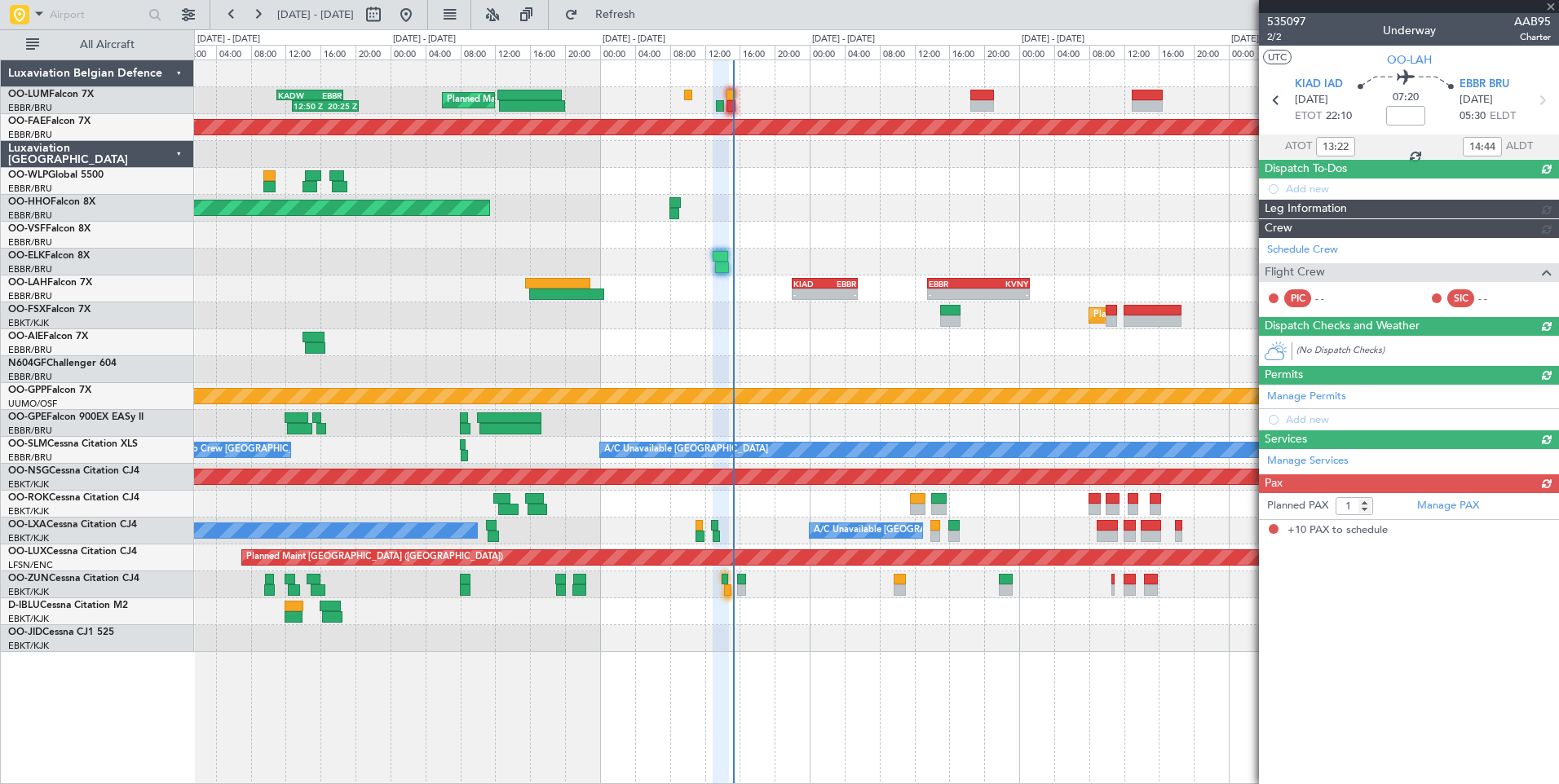
type input "10"
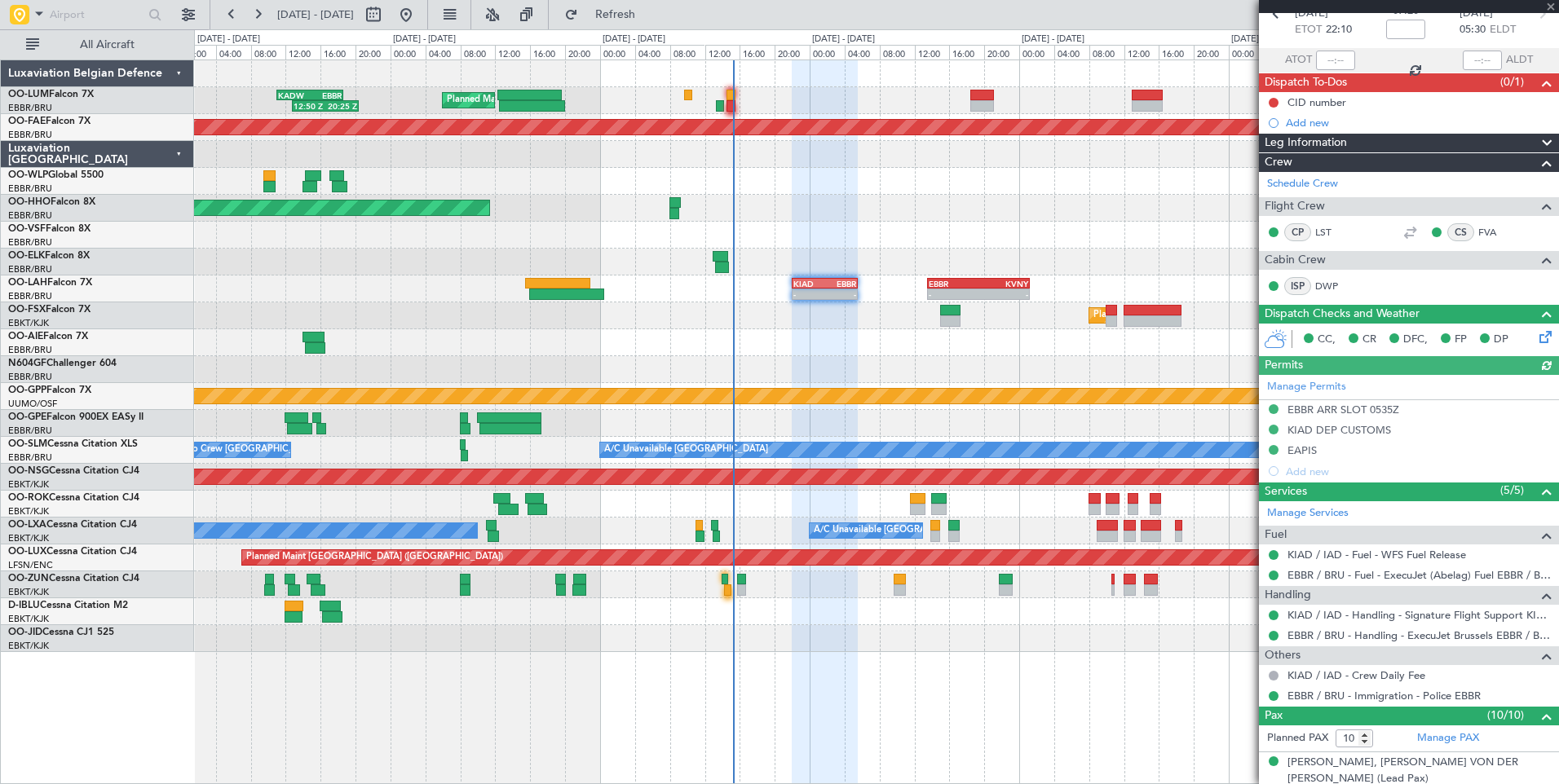
scroll to position [163, 0]
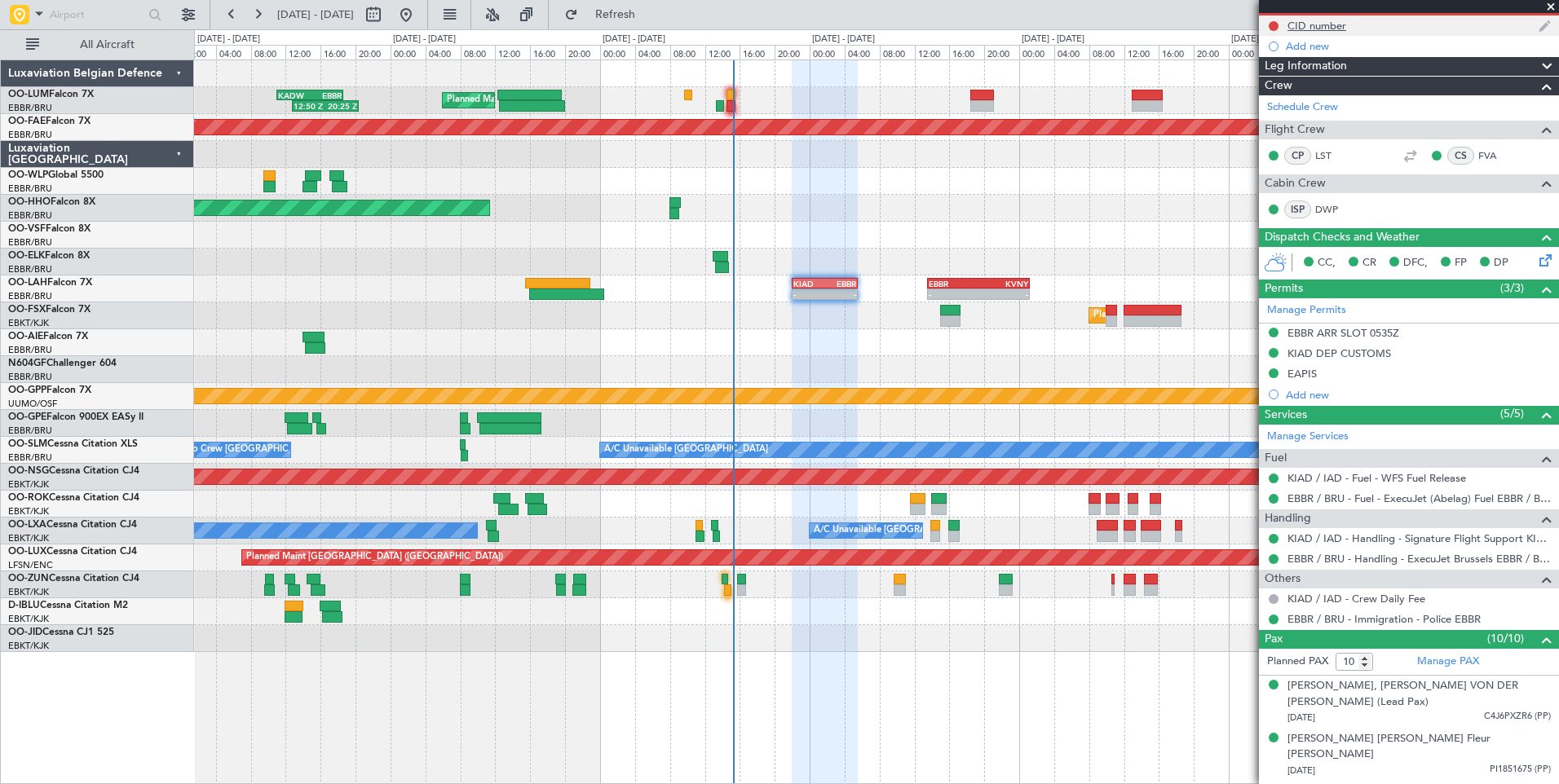
click at [1319, 34] on div "CID number" at bounding box center [1409, 26] width 300 height 20
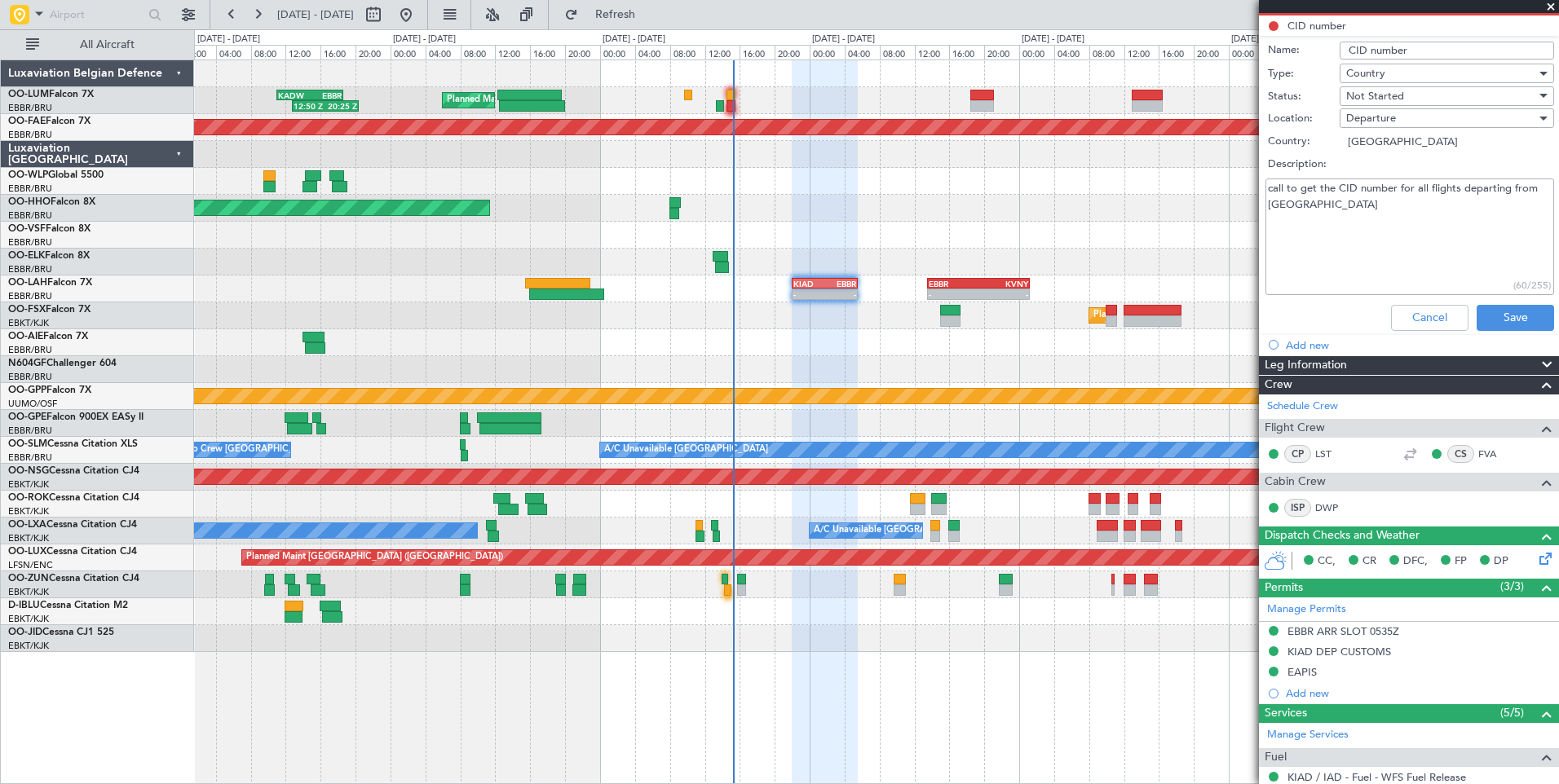
click at [1335, 222] on textarea "call to get the CID number for all flights departing from US" at bounding box center [1409, 237] width 288 height 116
paste textarea "991"
type textarea "call to get the CID number for all flights departing from US 991"
click at [1495, 311] on button "Save" at bounding box center [1515, 318] width 78 height 26
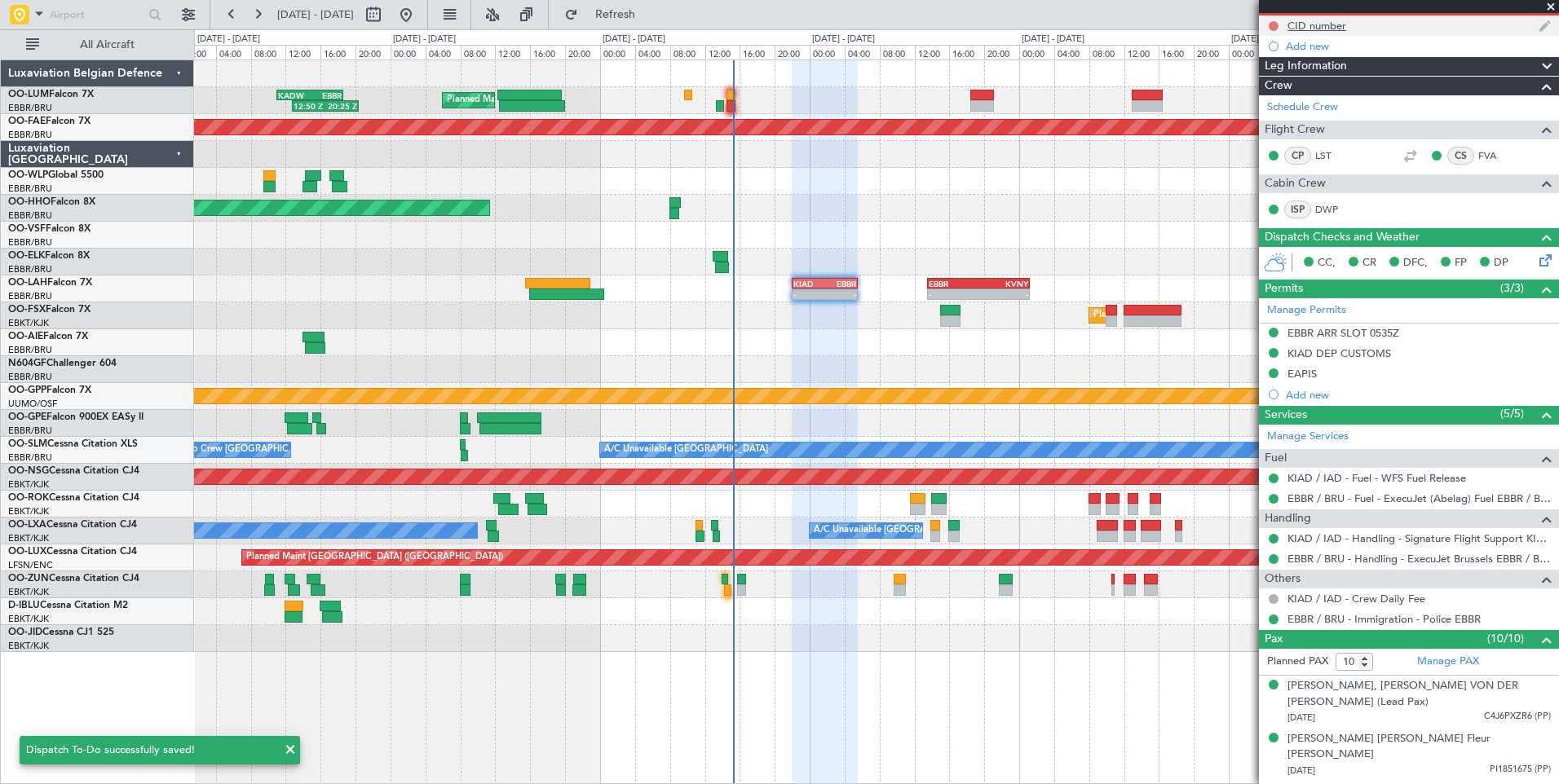
click at [1270, 23] on button at bounding box center [1273, 26] width 10 height 10
click at [1284, 104] on span "Completed" at bounding box center [1281, 98] width 53 height 17
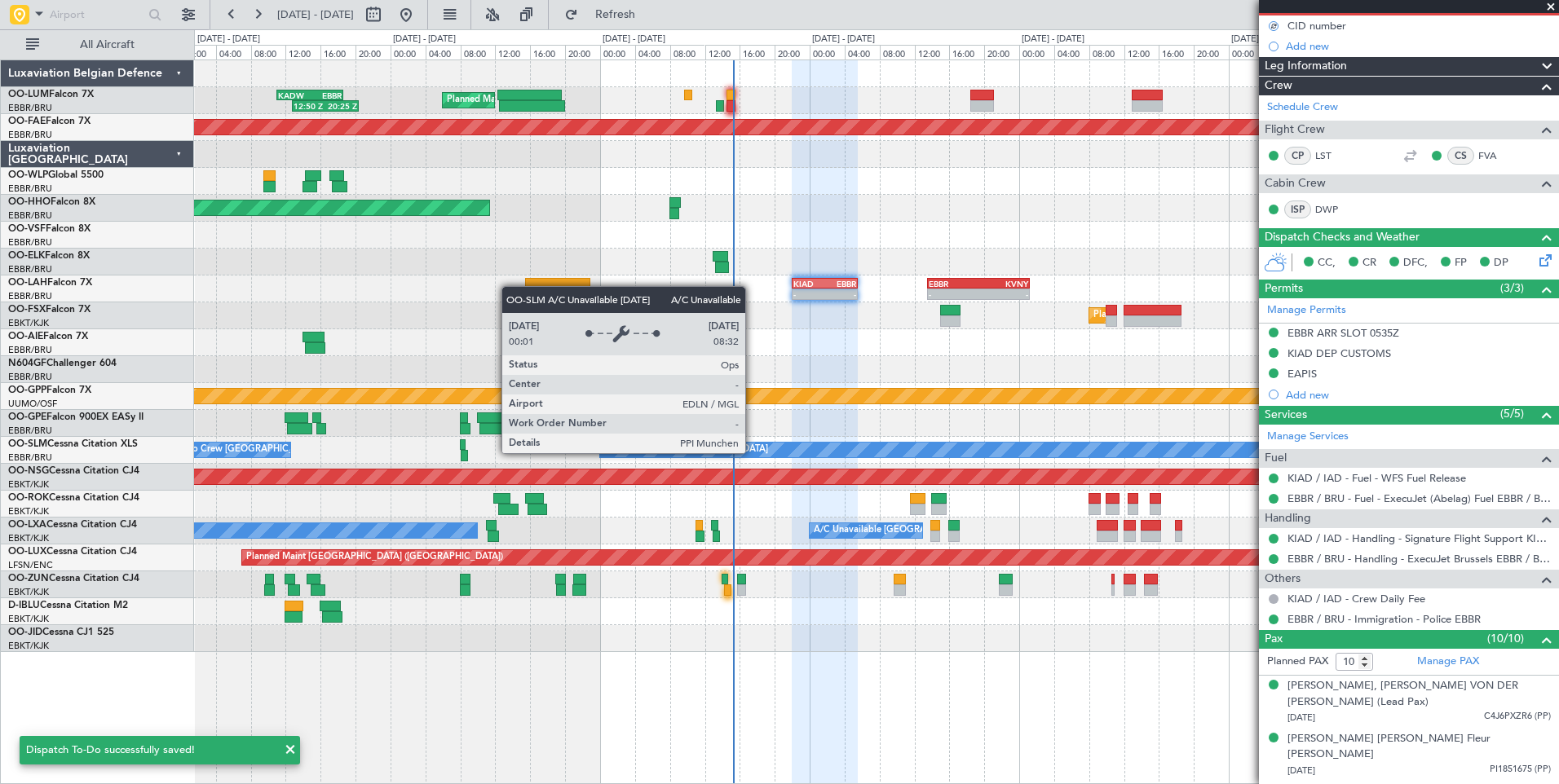
click at [853, 436] on div "Planned Maint Brussels (Brussels National) 12:50 Z 20:25 Z KADW 11:00 Z EBBR 18…" at bounding box center [876, 356] width 1364 height 592
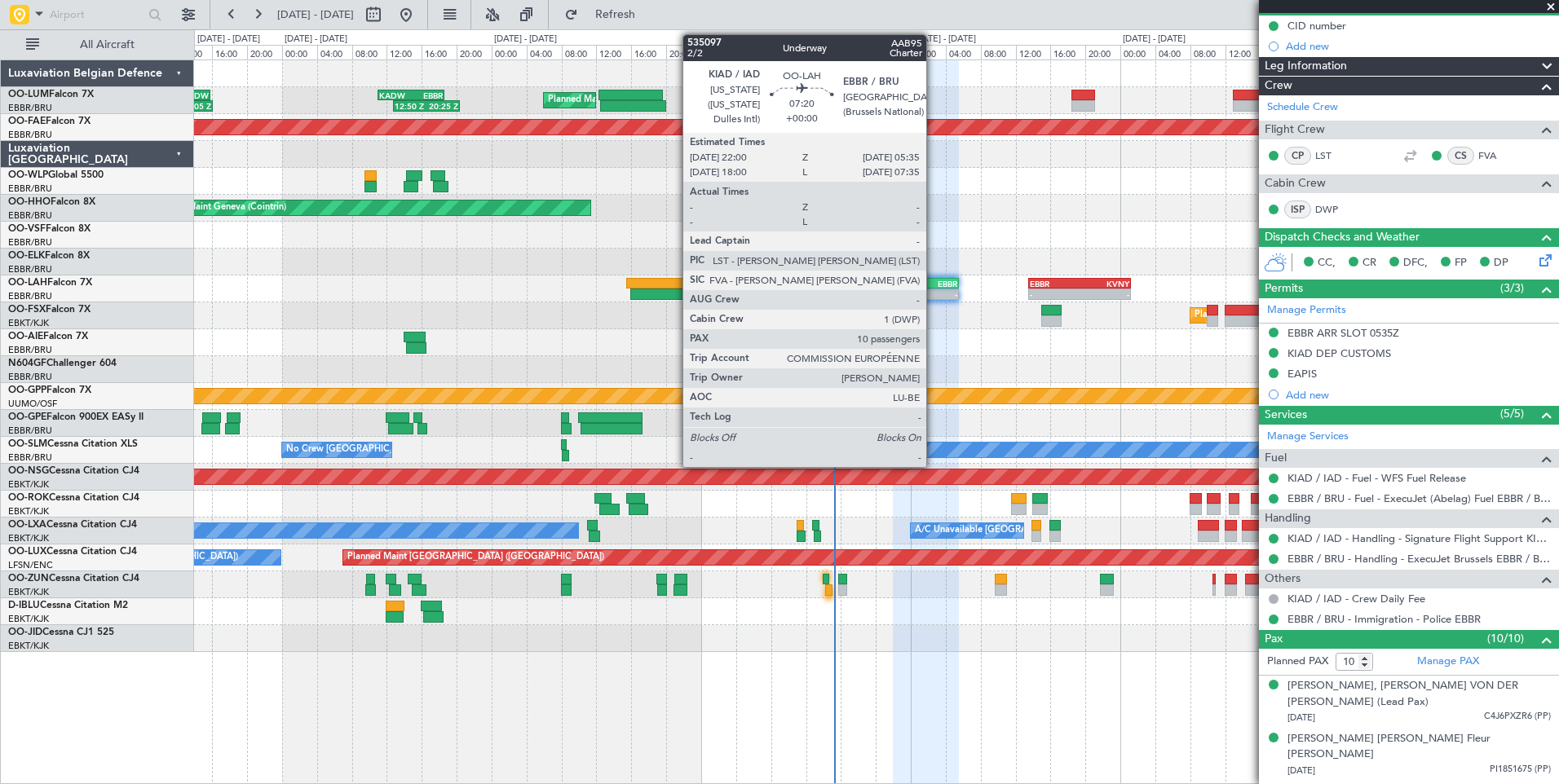
click at [934, 293] on div "-" at bounding box center [941, 294] width 32 height 10
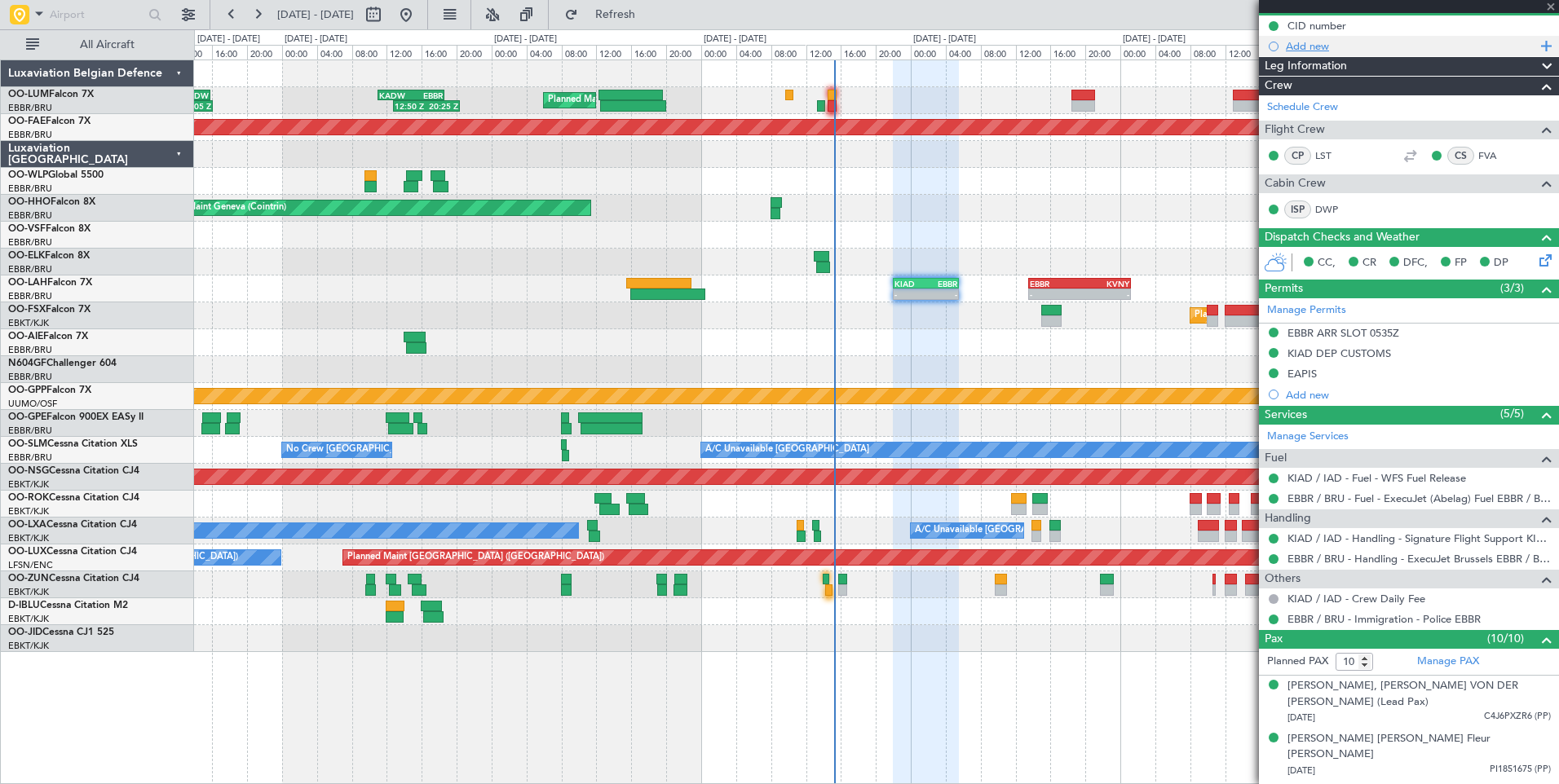
scroll to position [0, 0]
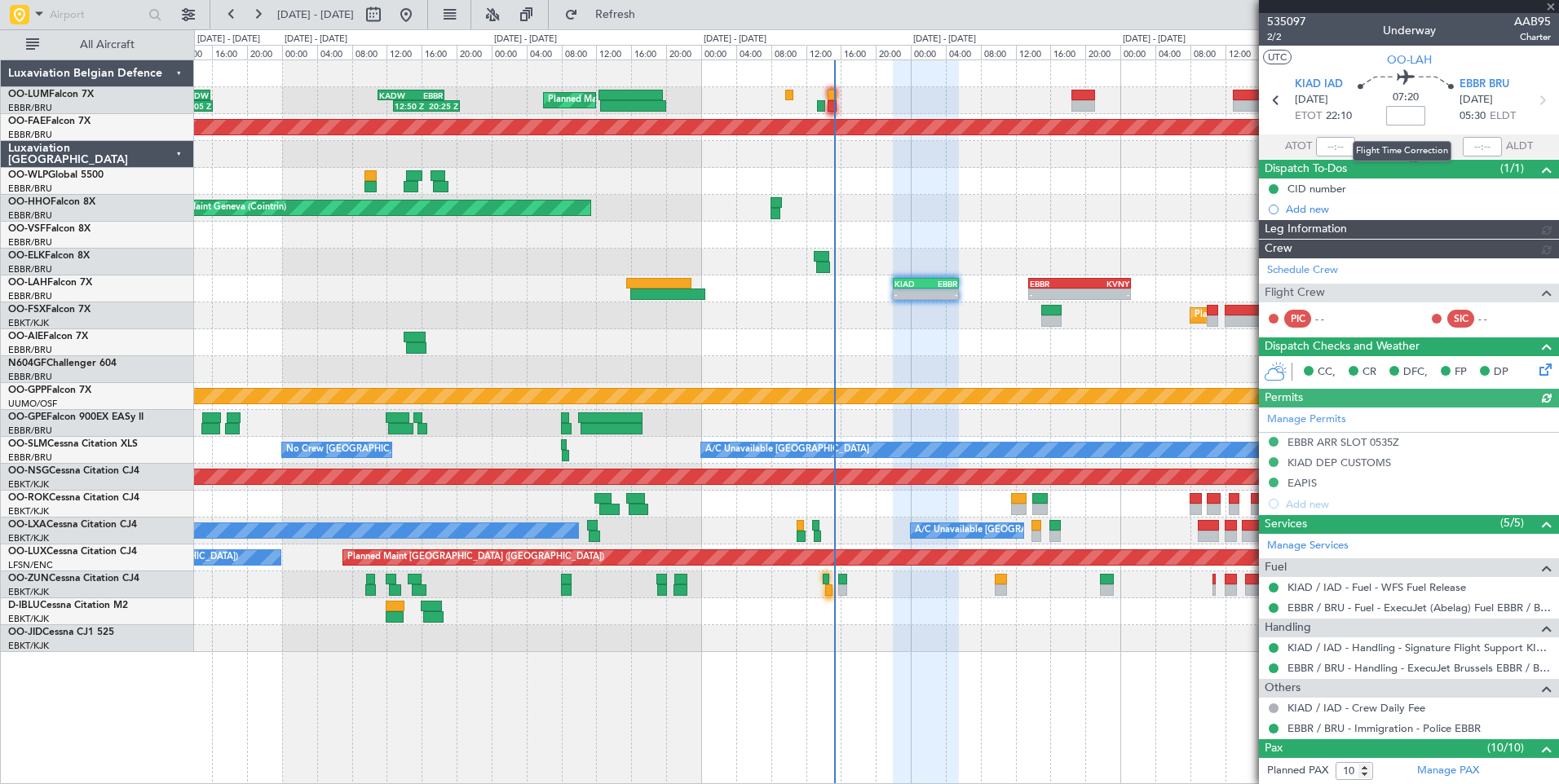
click at [1408, 116] on input at bounding box center [1405, 115] width 39 height 19
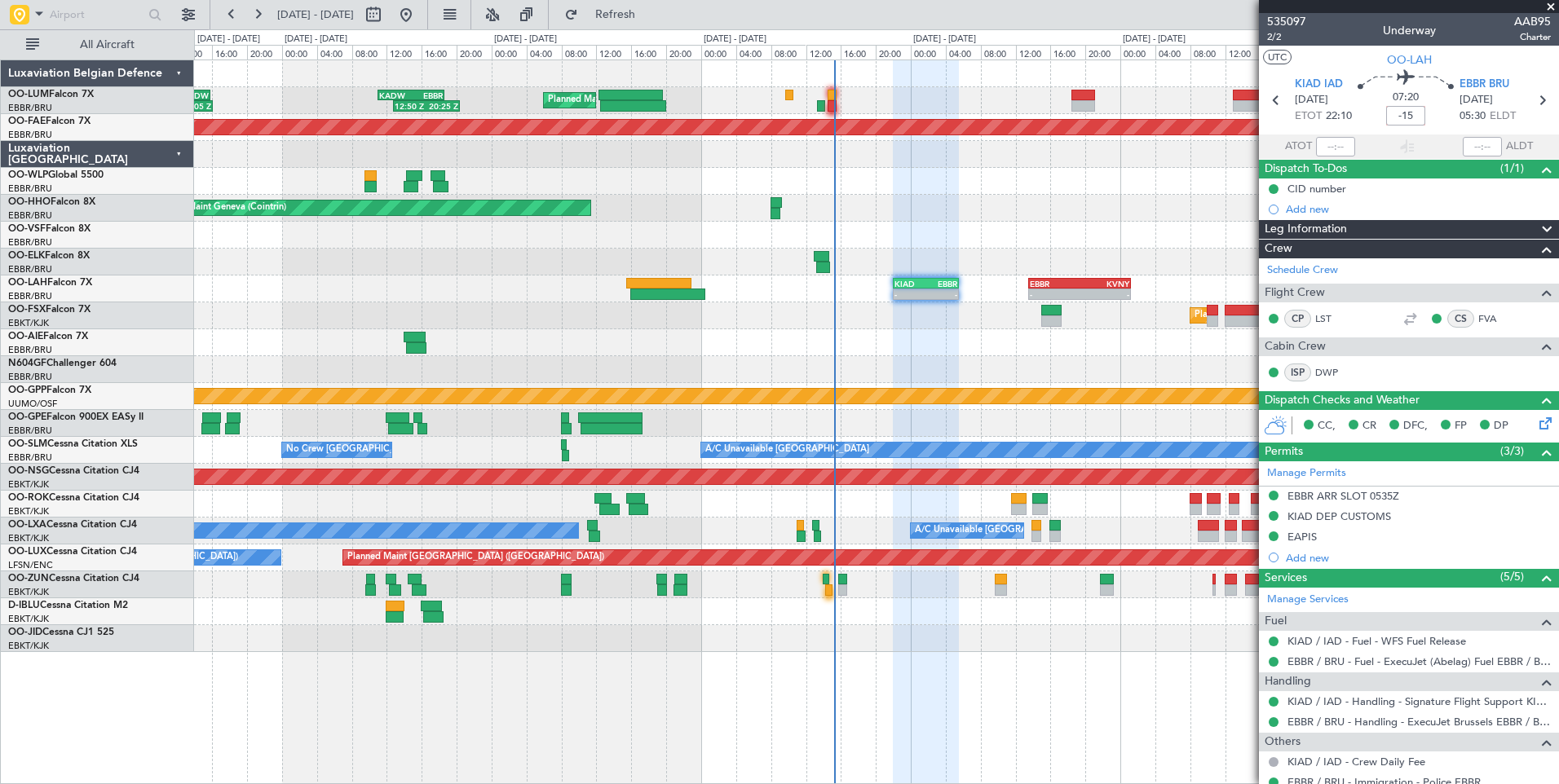
type input "-00:15"
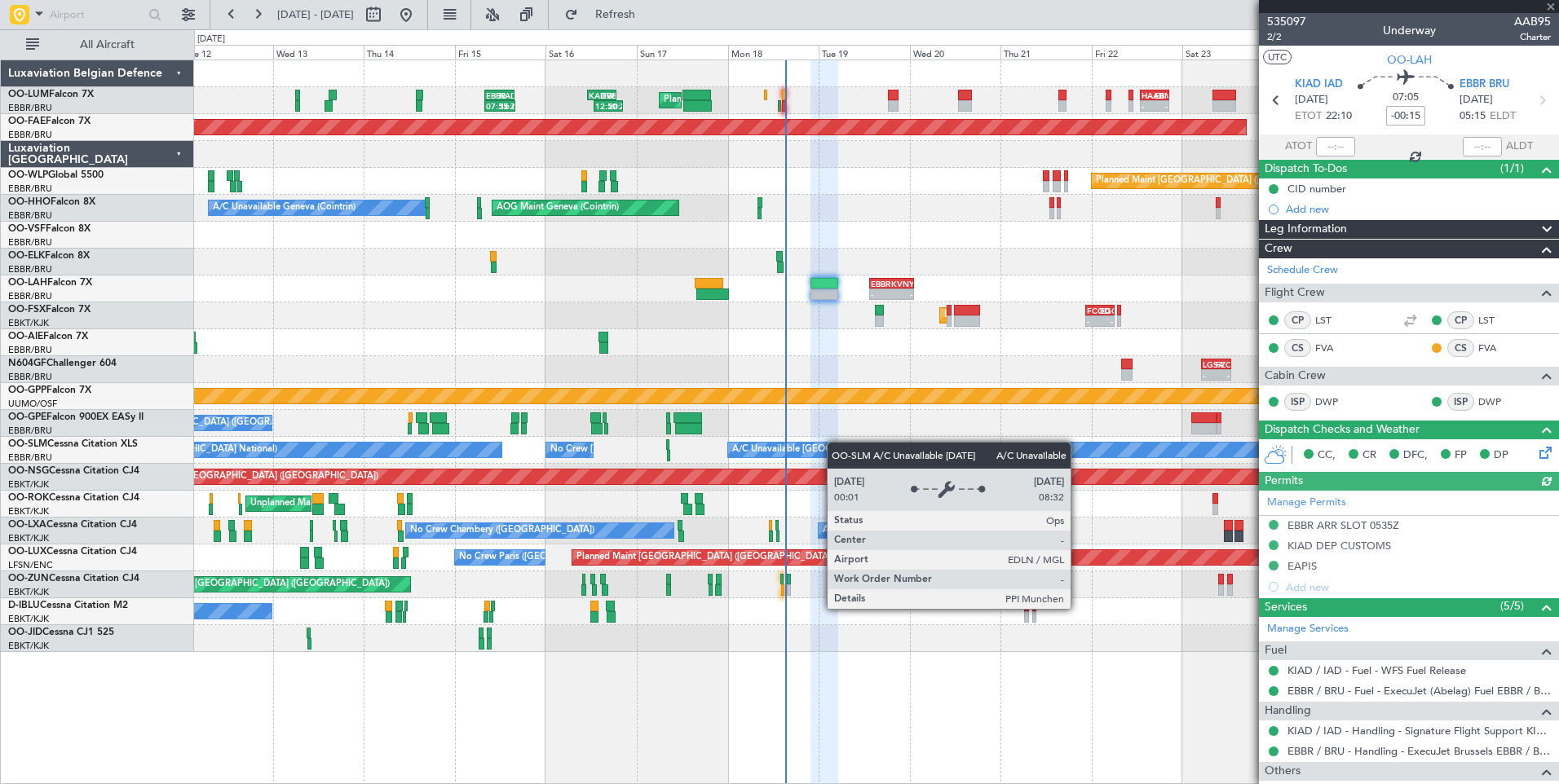
click at [696, 465] on div "Planned Maint Brussels (Brussels National) 12:50 Z 20:25 Z KADW 11:00 Z EBBR 18…" at bounding box center [876, 356] width 1364 height 592
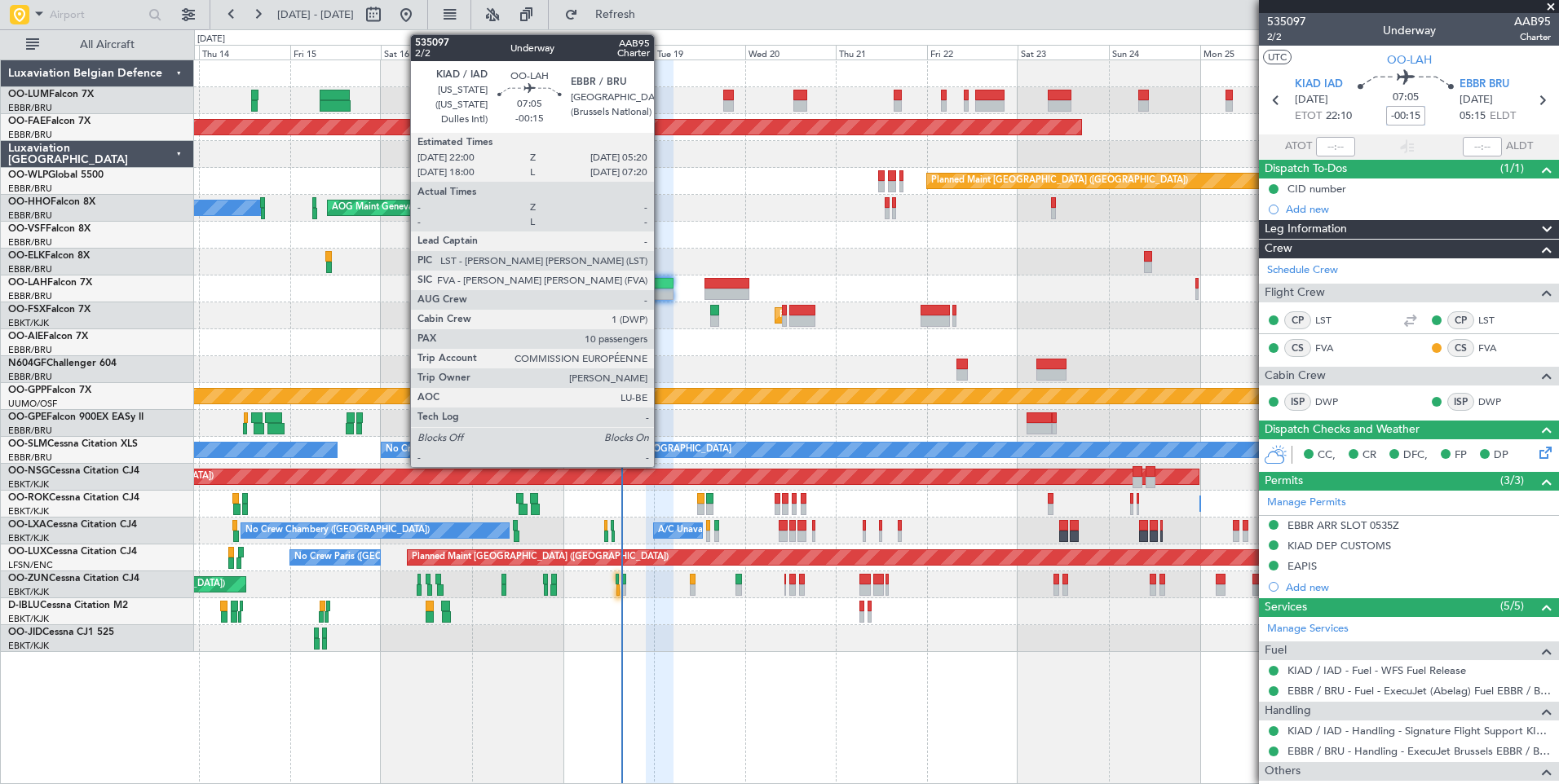
click at [661, 281] on div at bounding box center [660, 284] width 28 height 12
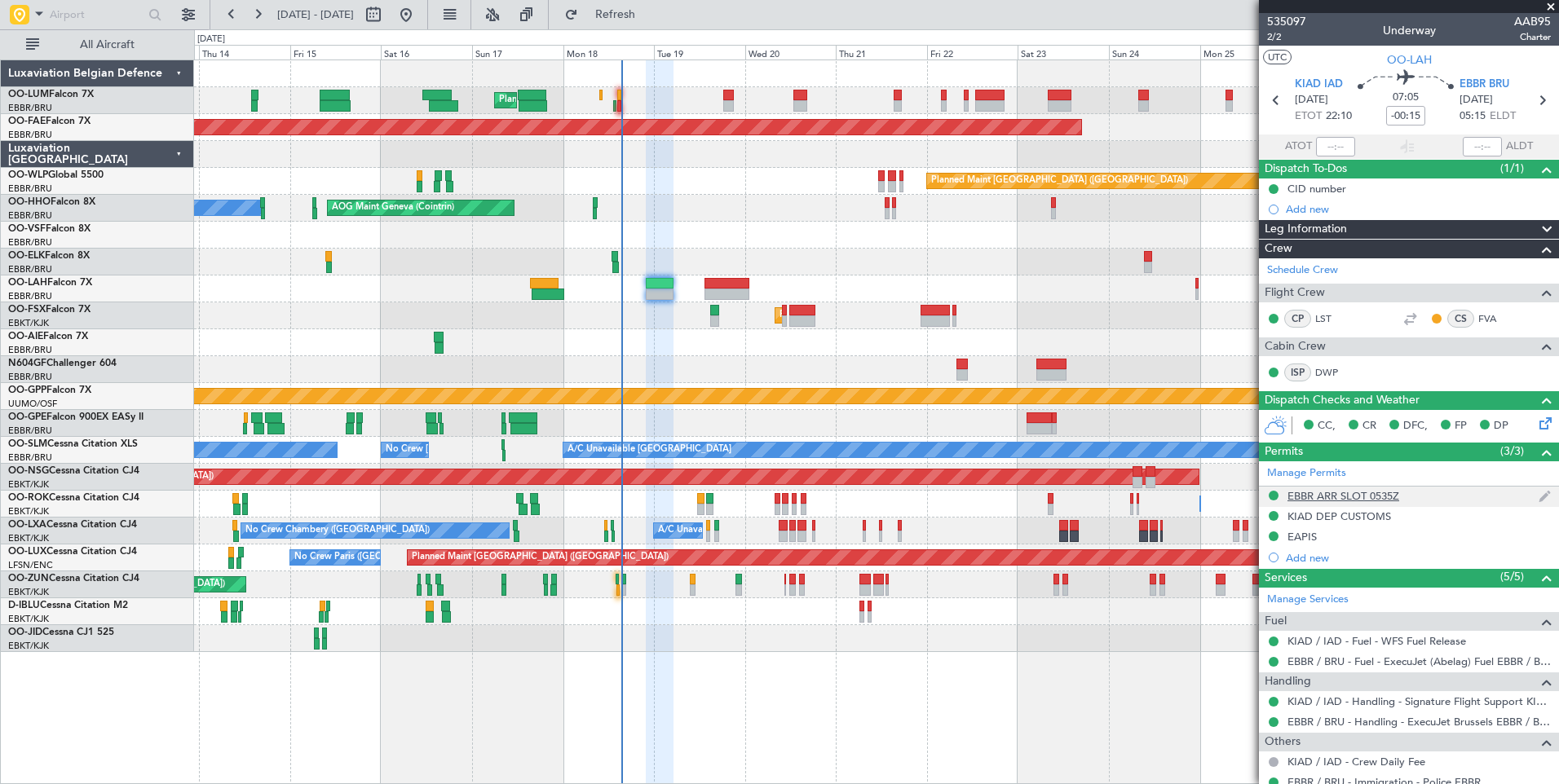
click at [1350, 486] on div "EBBR ARR SLOT 0535Z" at bounding box center [1409, 496] width 300 height 20
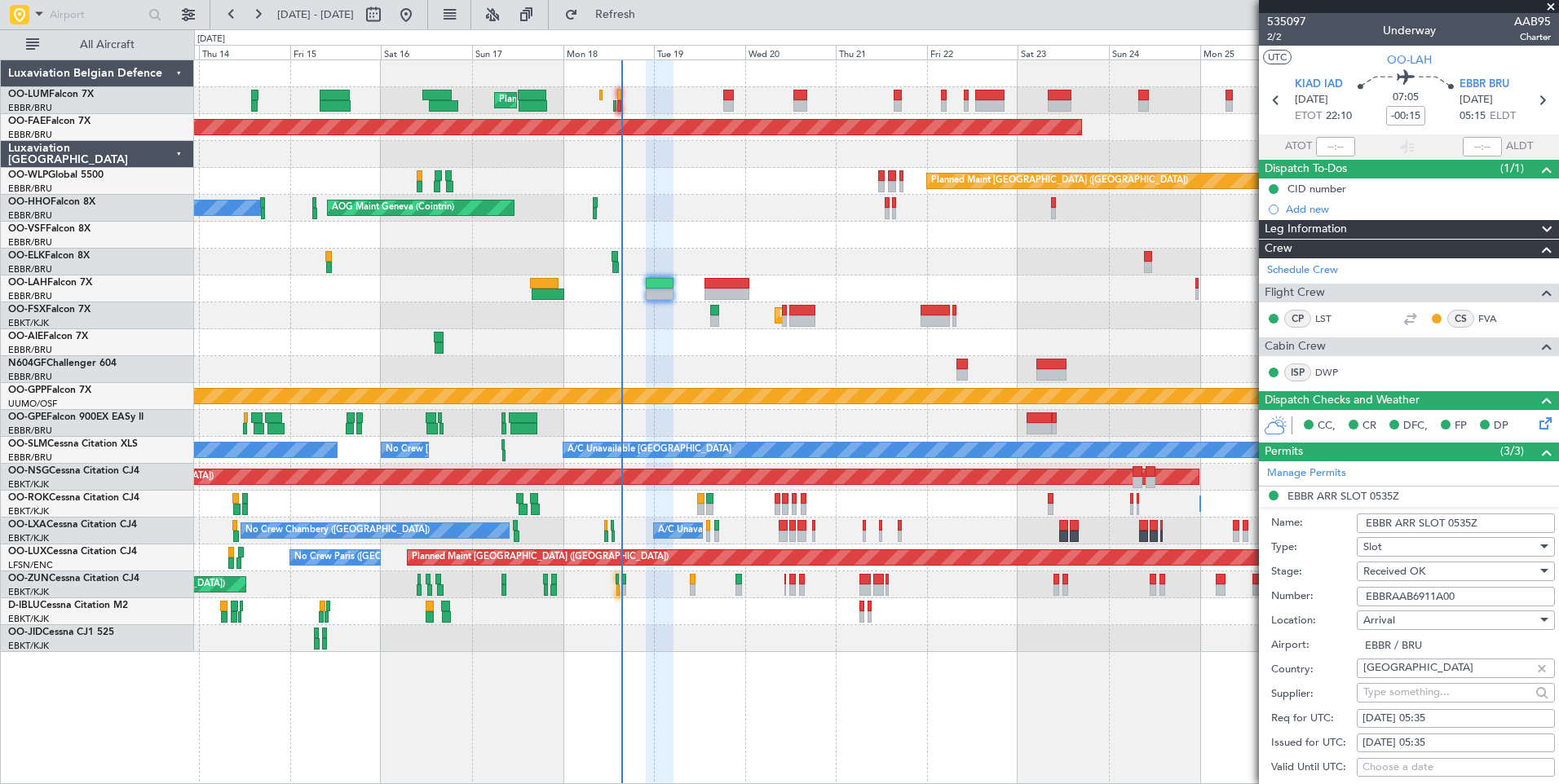
scroll to position [82, 0]
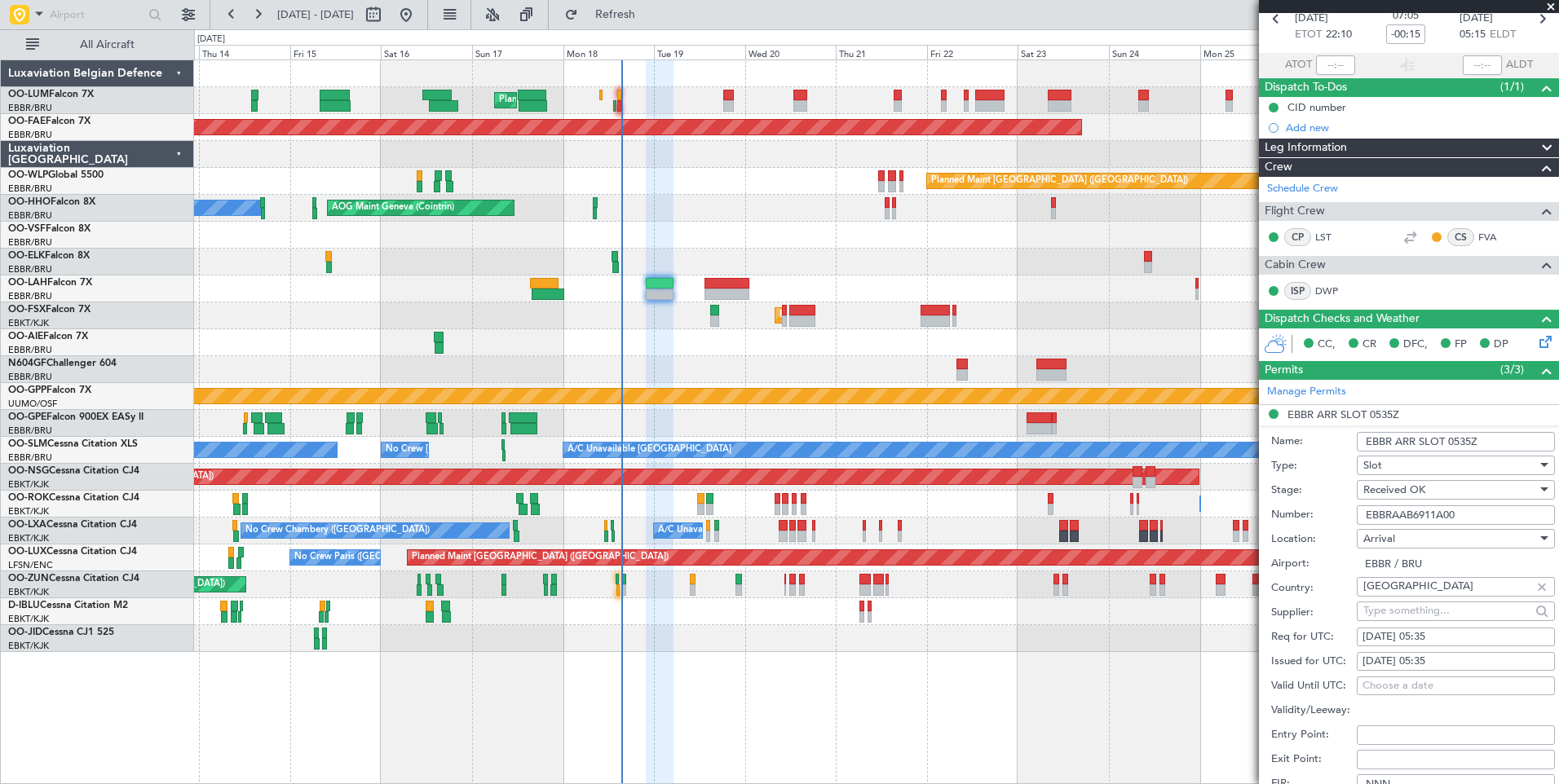
drag, startPoint x: 1429, startPoint y: 635, endPoint x: 1380, endPoint y: 670, distance: 60.2
click at [1429, 634] on div "19/08/2025 05:35" at bounding box center [1455, 638] width 186 height 17
select select "8"
select select "2025"
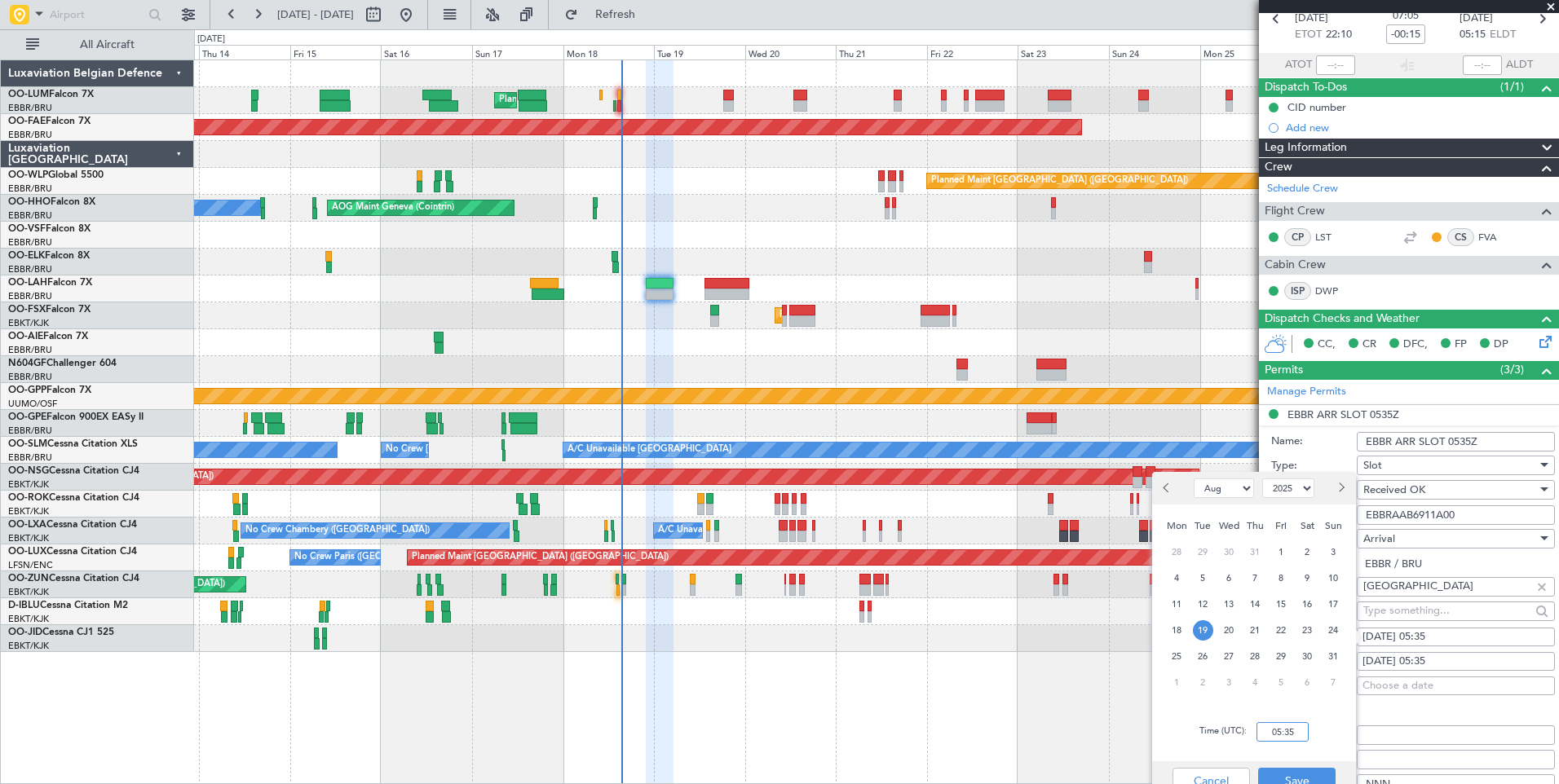
click at [1284, 729] on input "05:35" at bounding box center [1282, 731] width 52 height 19
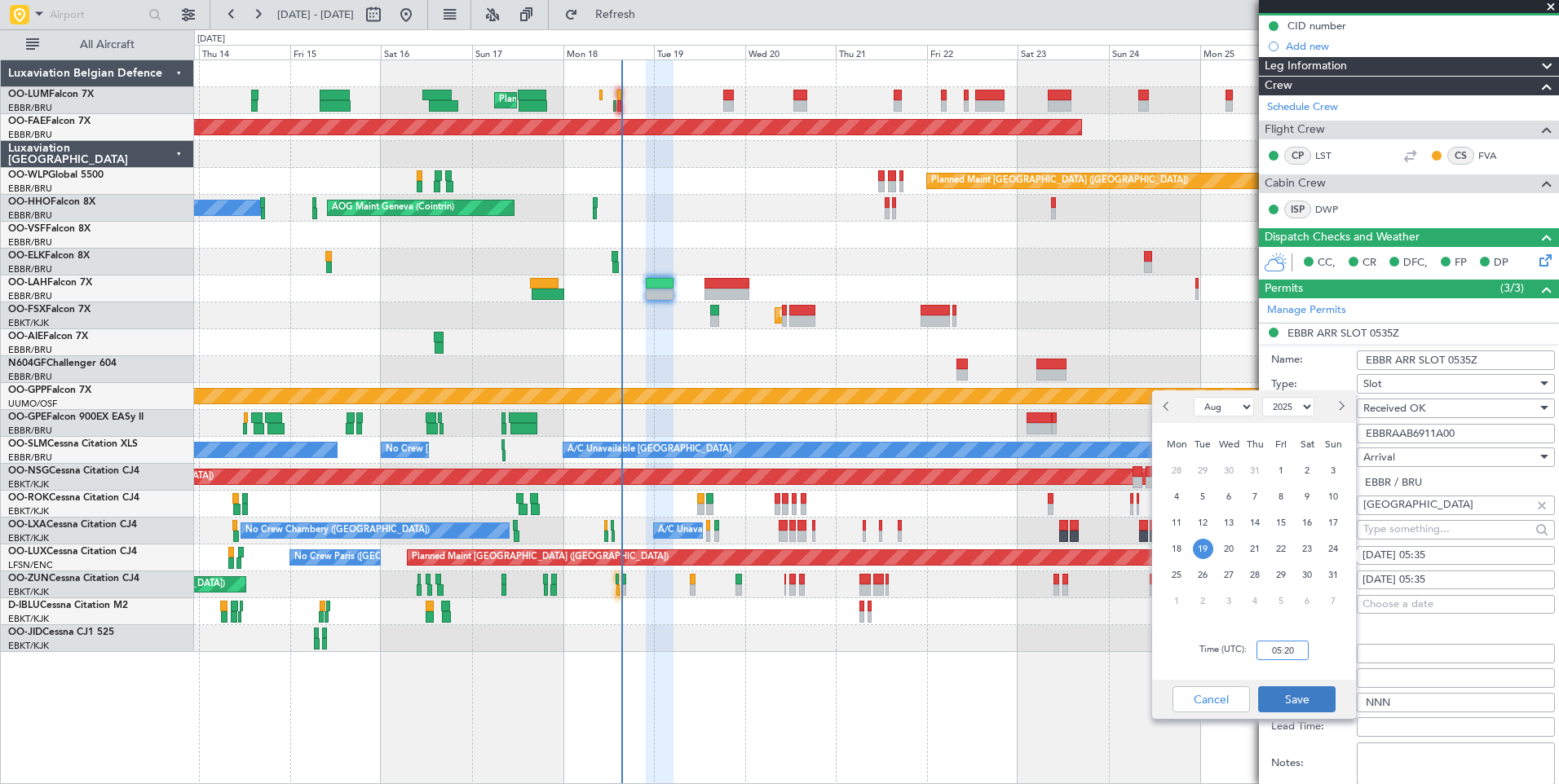
type input "05:20"
click at [1306, 695] on button "Save" at bounding box center [1297, 699] width 78 height 26
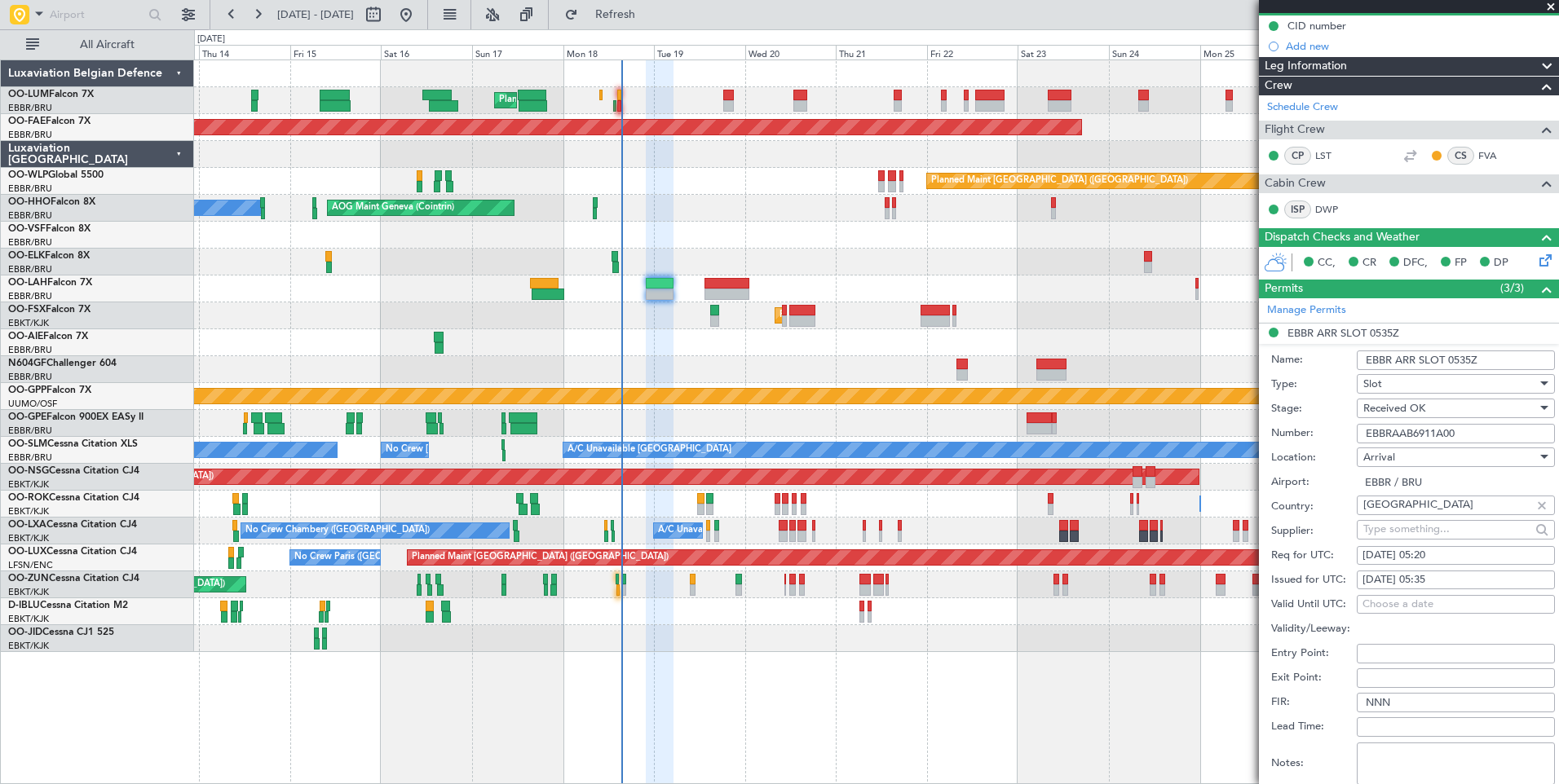
click at [1443, 576] on div "19/08/2025 05:35" at bounding box center [1455, 581] width 186 height 17
select select "8"
select select "2025"
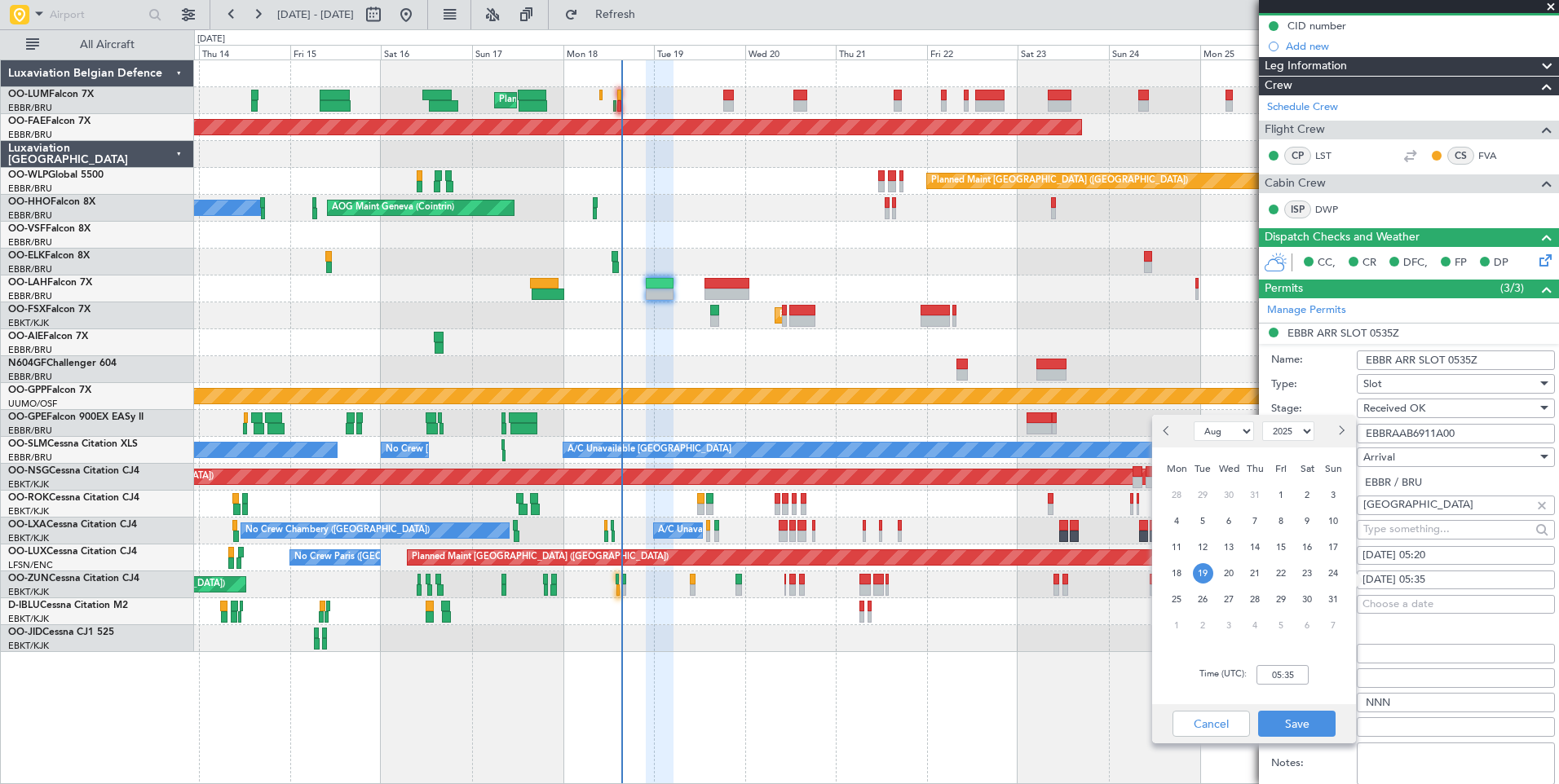
click at [1287, 685] on div "Time (UTC): 05:35" at bounding box center [1254, 675] width 204 height 59
click at [1287, 677] on input "05:35" at bounding box center [1282, 675] width 52 height 19
type input "05:20"
click at [1307, 724] on button "Save" at bounding box center [1297, 723] width 78 height 26
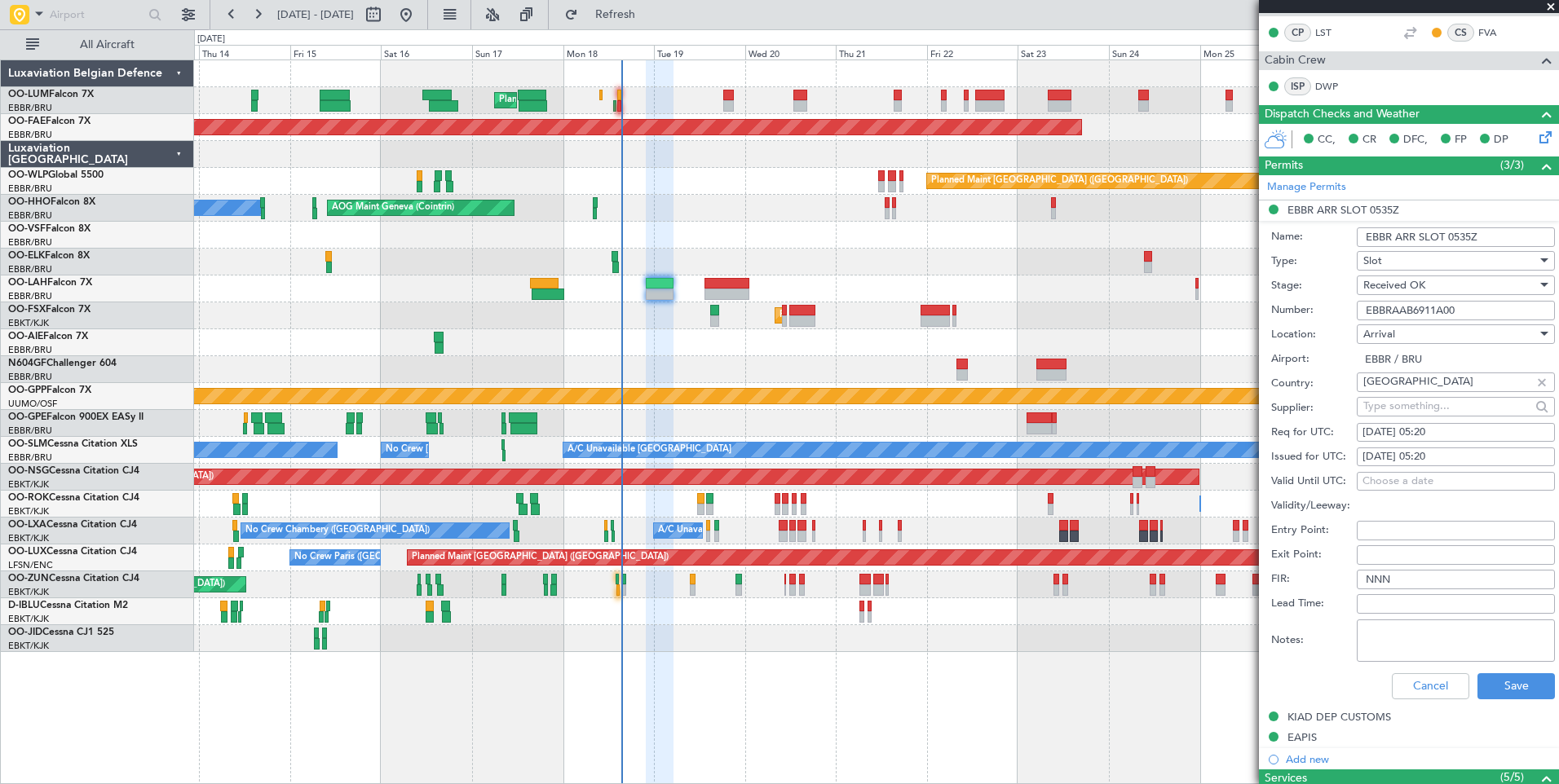
scroll to position [408, 0]
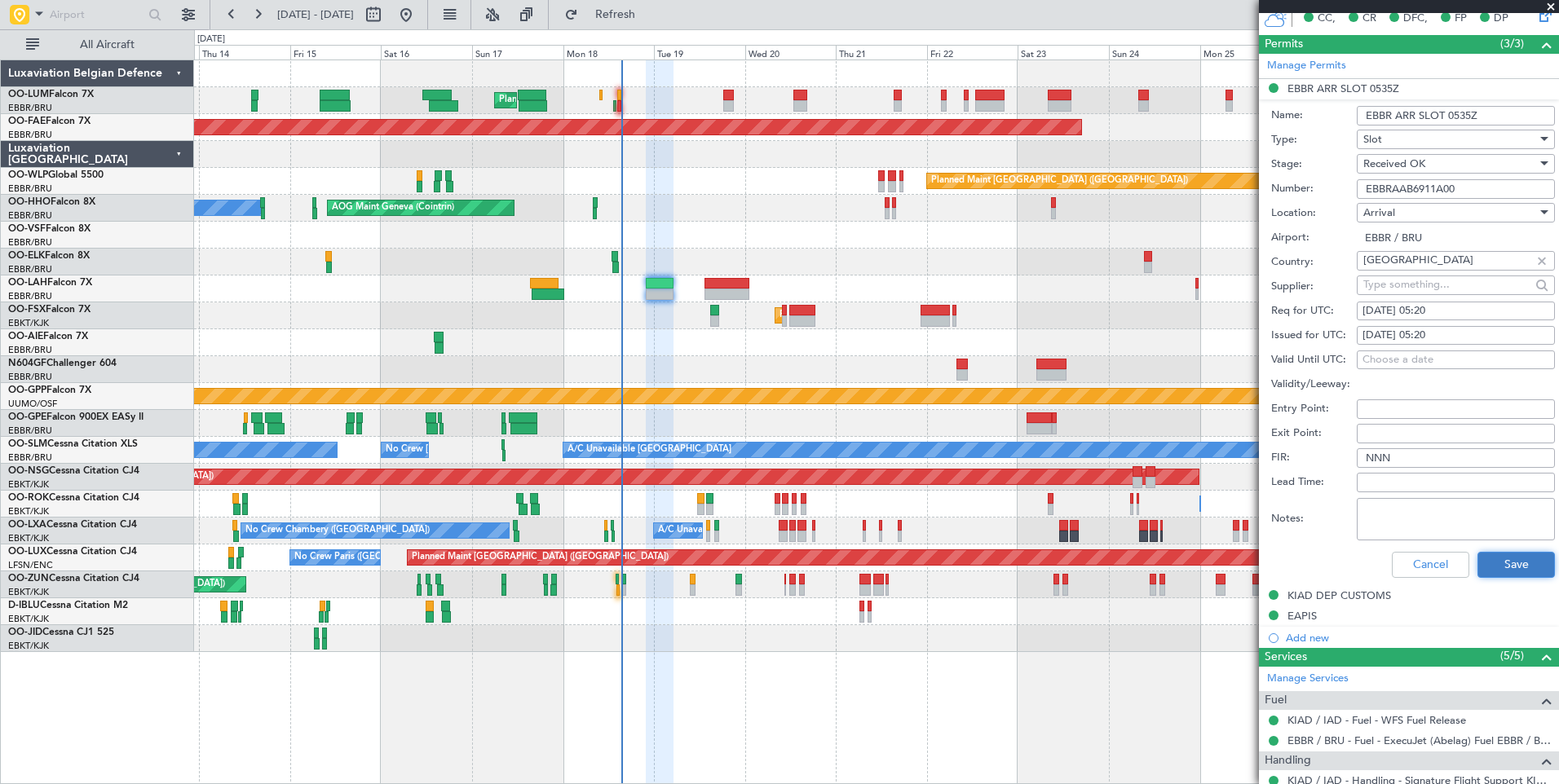
click at [1491, 567] on button "Save" at bounding box center [1516, 564] width 78 height 26
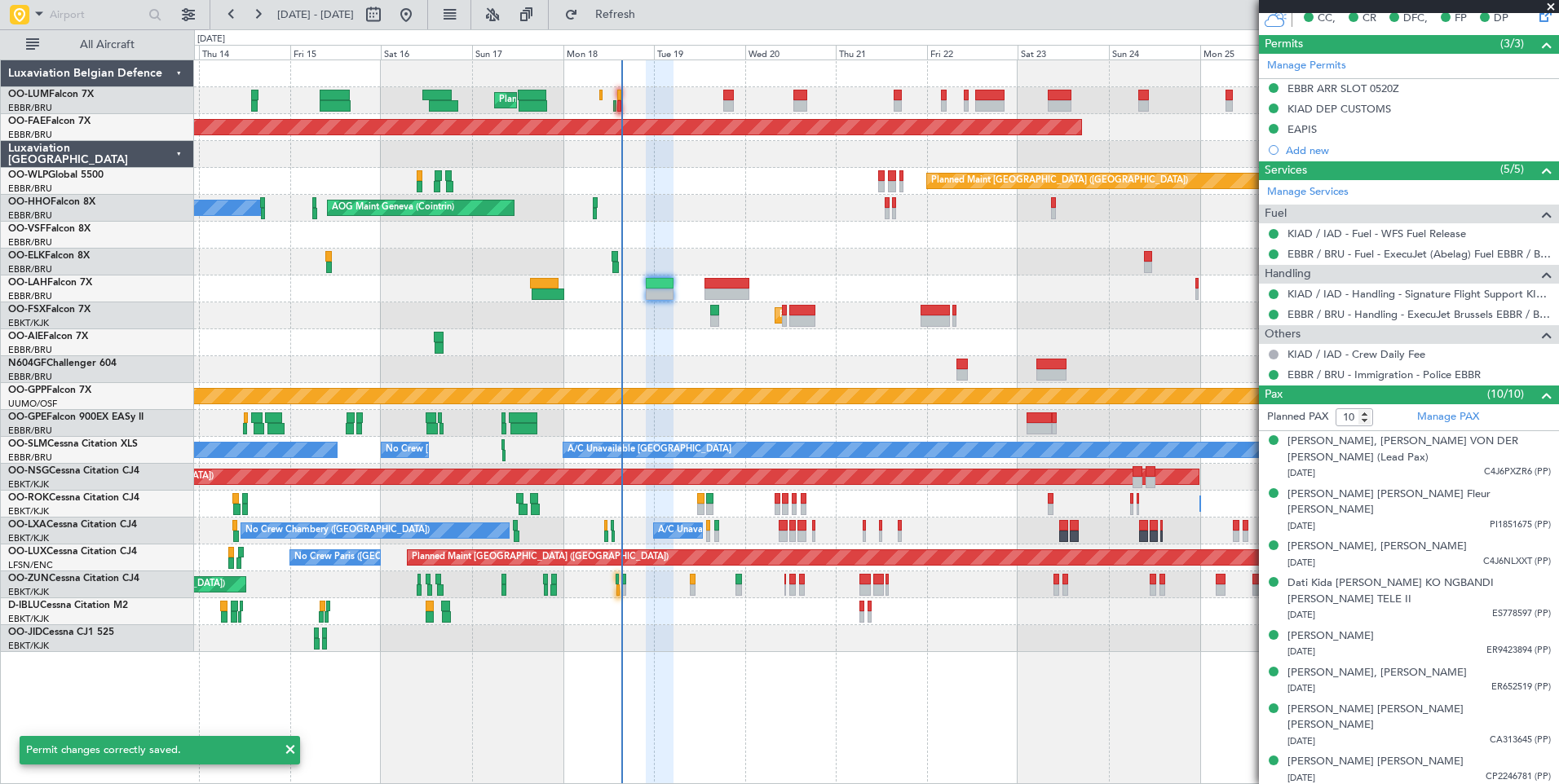
drag, startPoint x: 1270, startPoint y: 90, endPoint x: 1274, endPoint y: 107, distance: 17.5
click at [1270, 90] on button at bounding box center [1273, 88] width 10 height 10
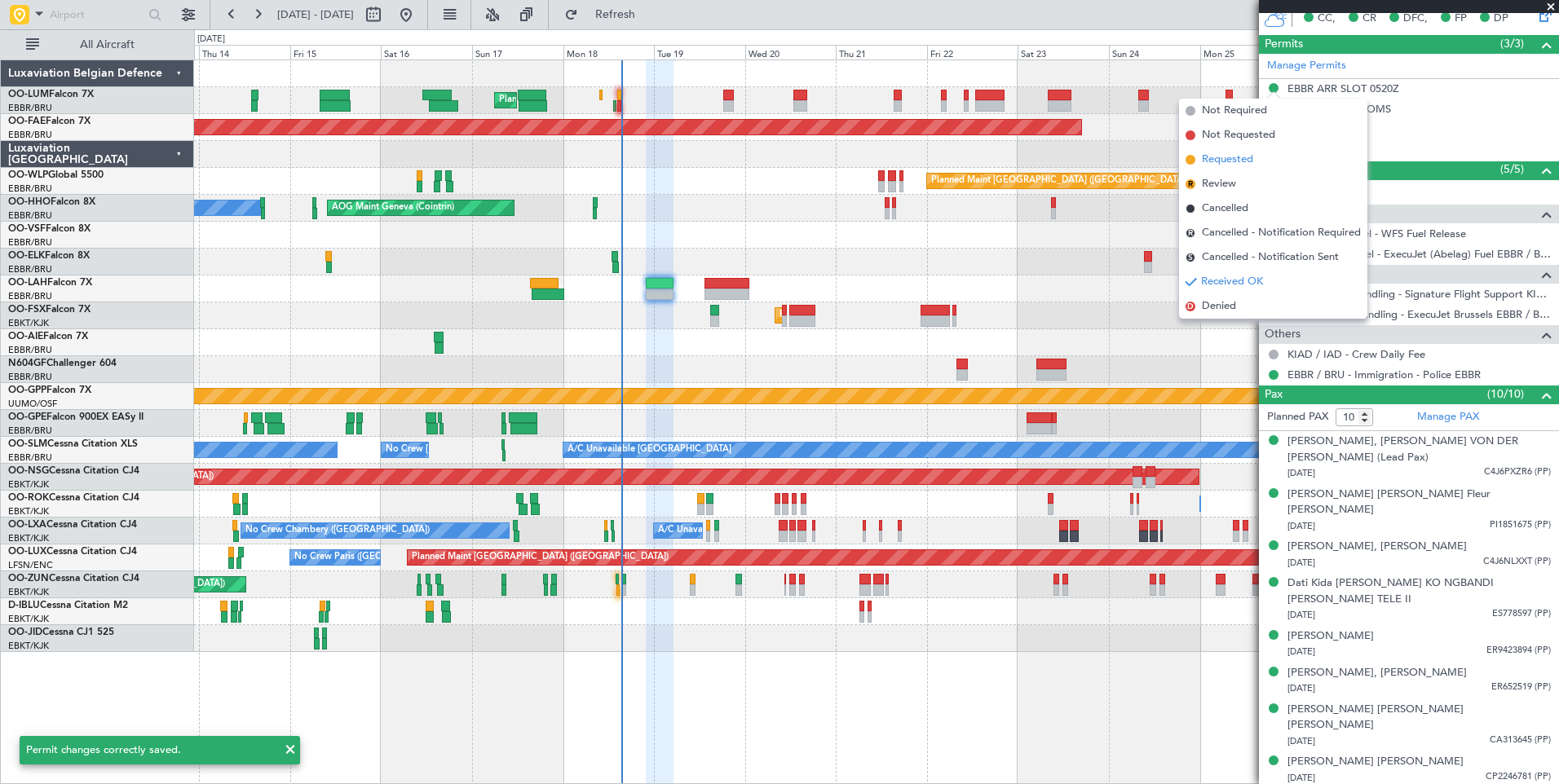
click at [1220, 160] on span "Requested" at bounding box center [1227, 160] width 51 height 17
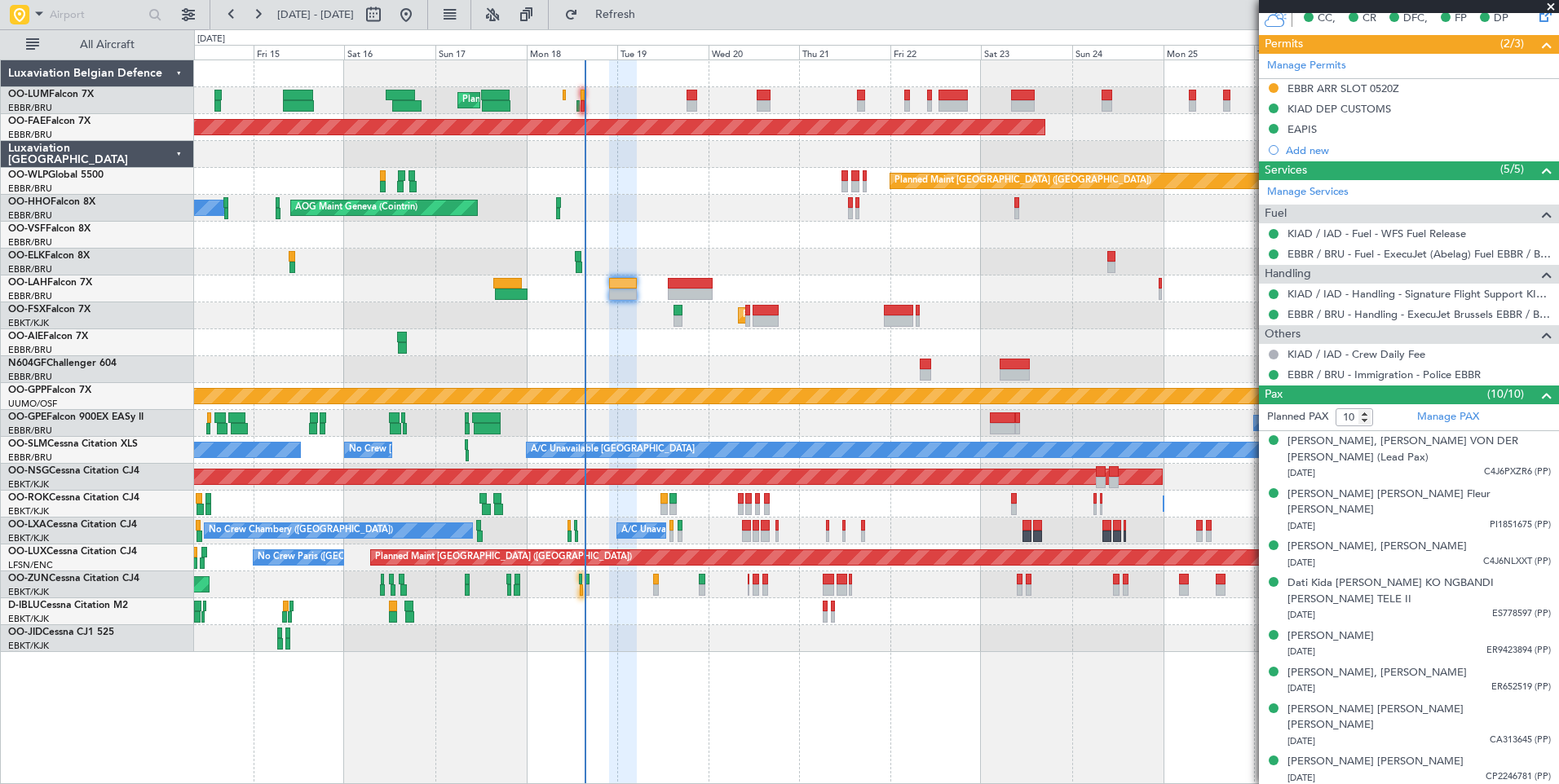
click at [629, 348] on div "Planned Maint [GEOGRAPHIC_DATA] ([GEOGRAPHIC_DATA])" at bounding box center [876, 343] width 1364 height 27
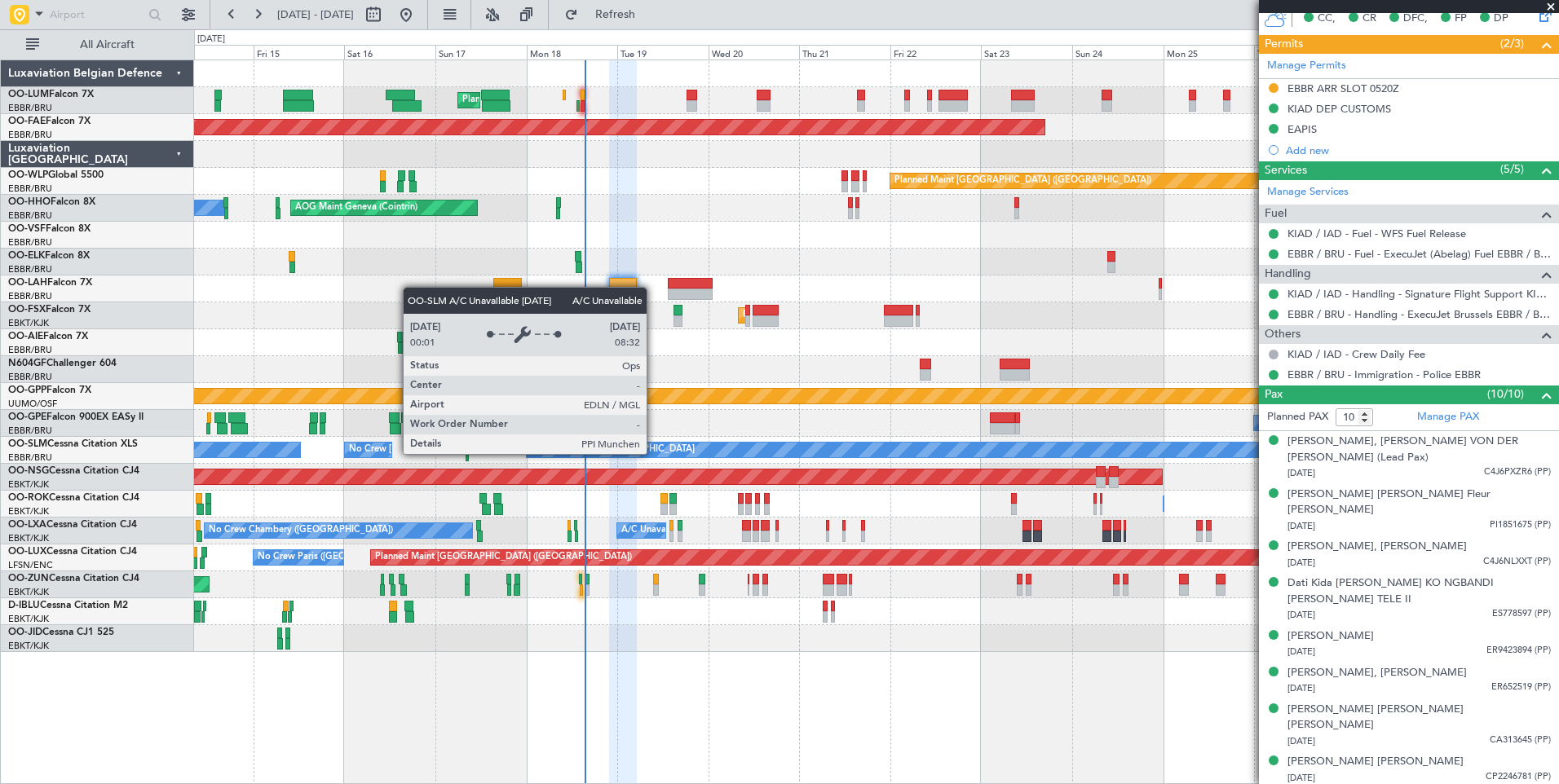
click at [572, 474] on div "Planned Maint Brussels (Brussels National) Planned Maint Brussels (Brussels Nat…" at bounding box center [876, 356] width 1364 height 592
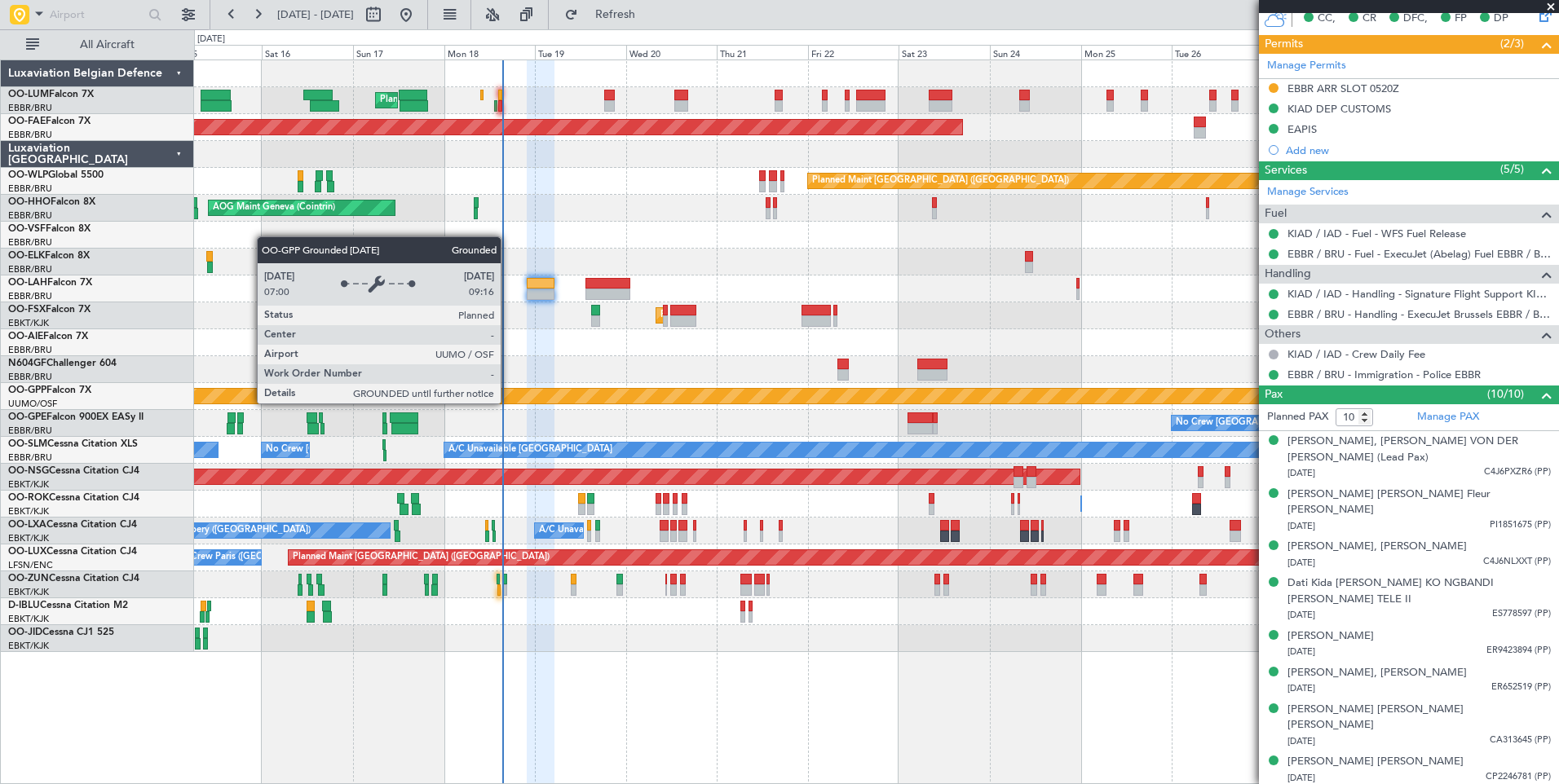
click at [532, 379] on div at bounding box center [876, 369] width 1364 height 27
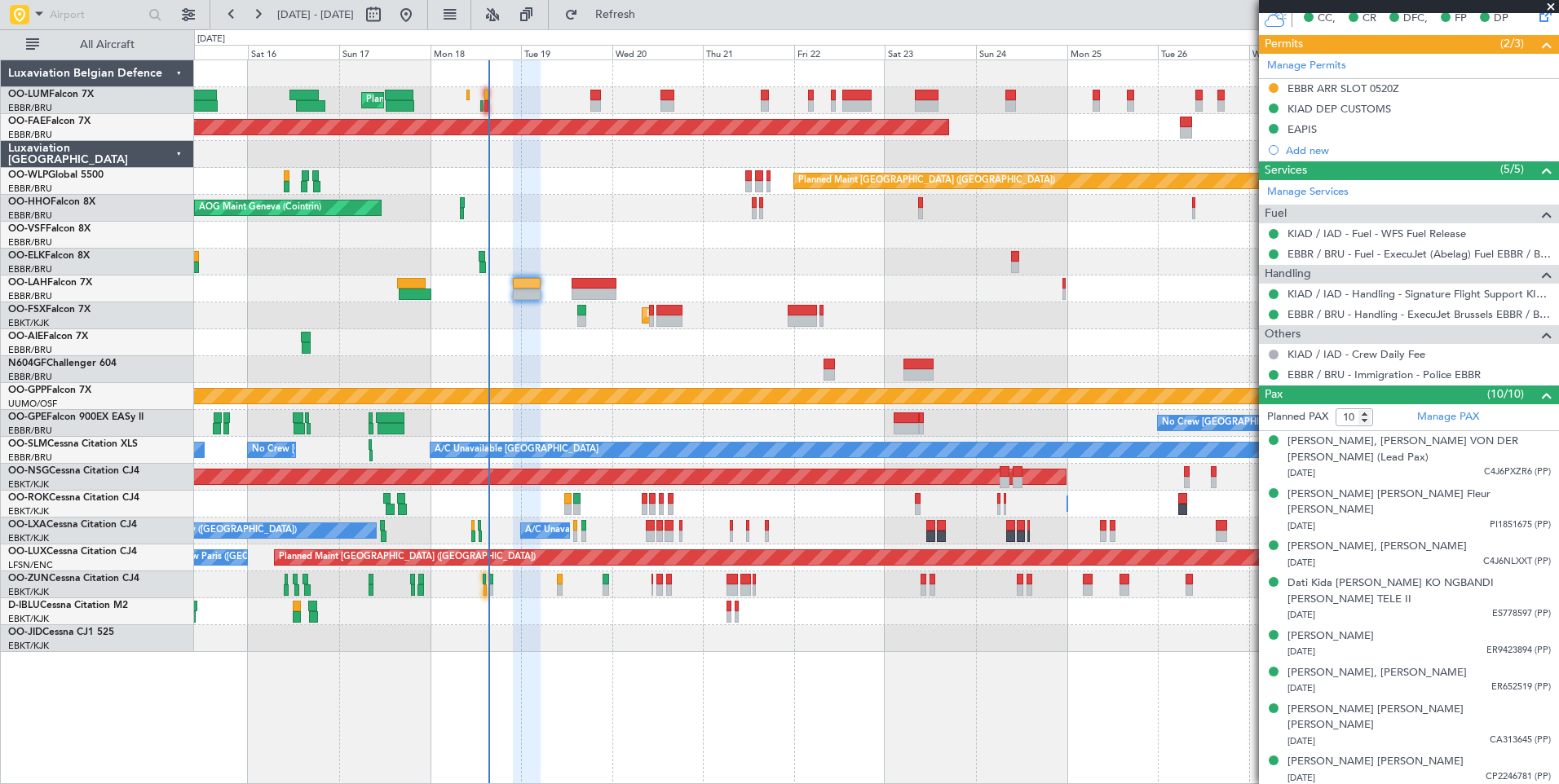
click at [481, 588] on div "Unplanned Maint [GEOGRAPHIC_DATA] ([GEOGRAPHIC_DATA])" at bounding box center [876, 585] width 1364 height 27
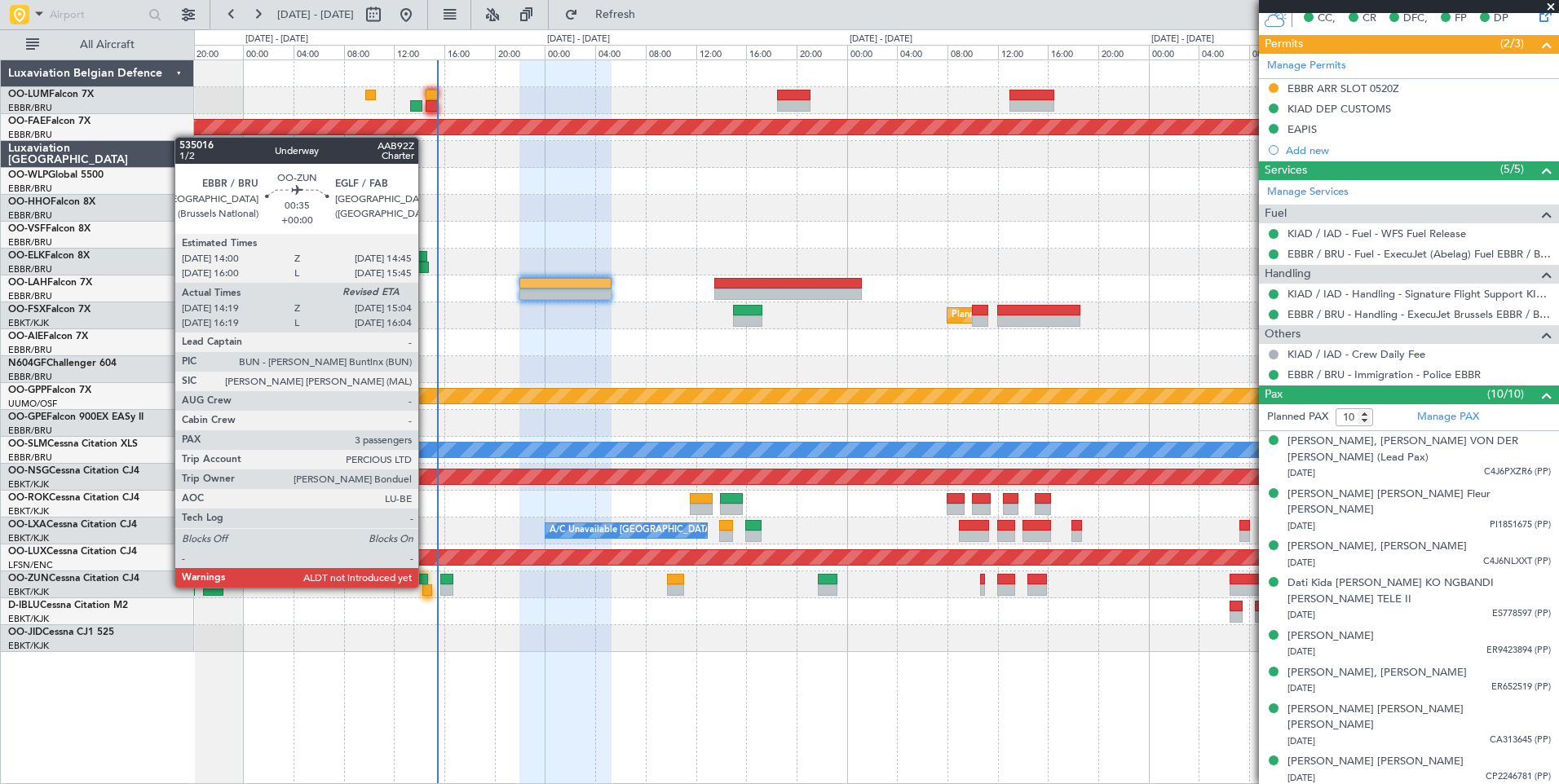
click at [425, 588] on div at bounding box center [427, 590] width 10 height 12
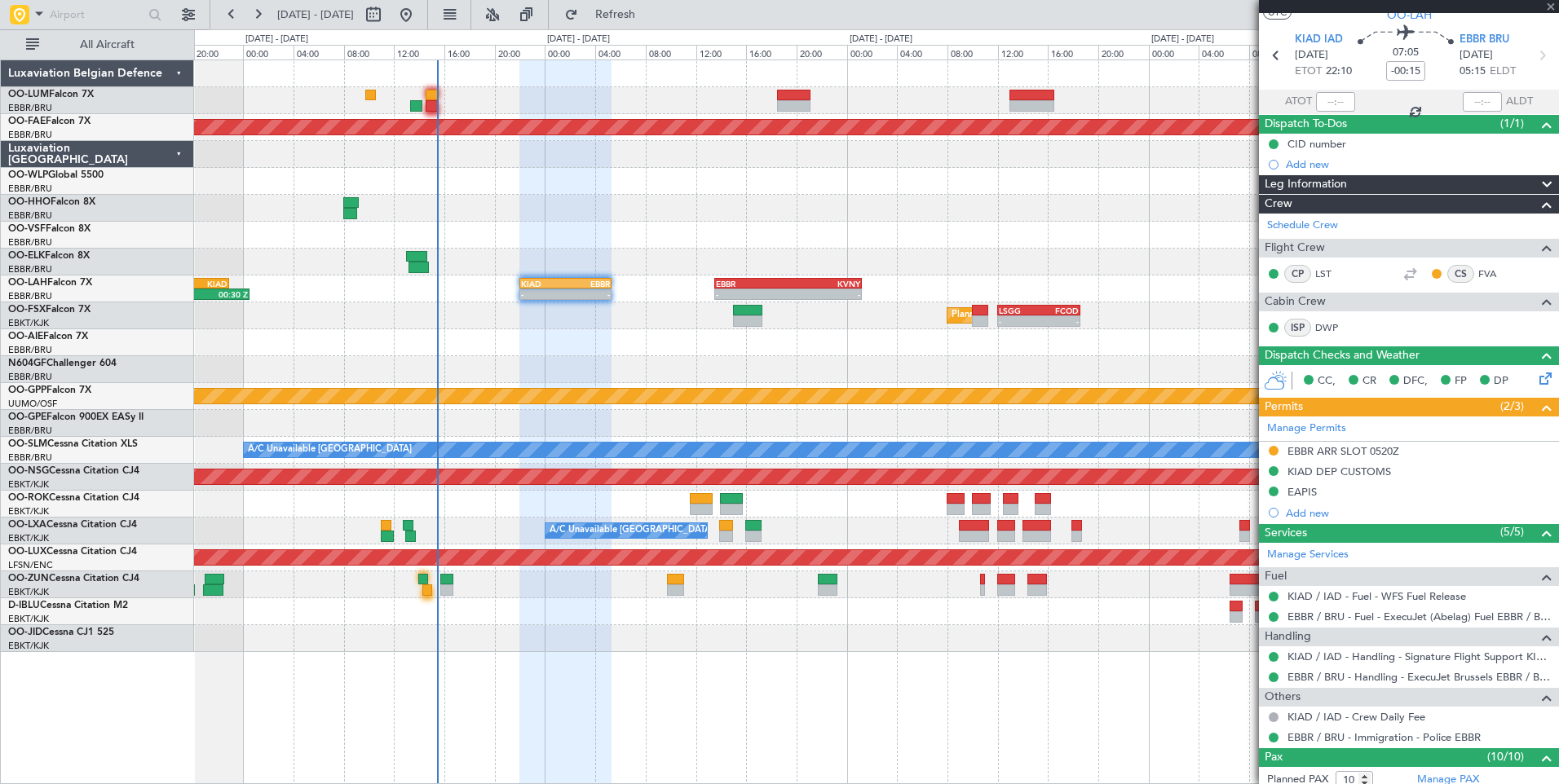
scroll to position [0, 0]
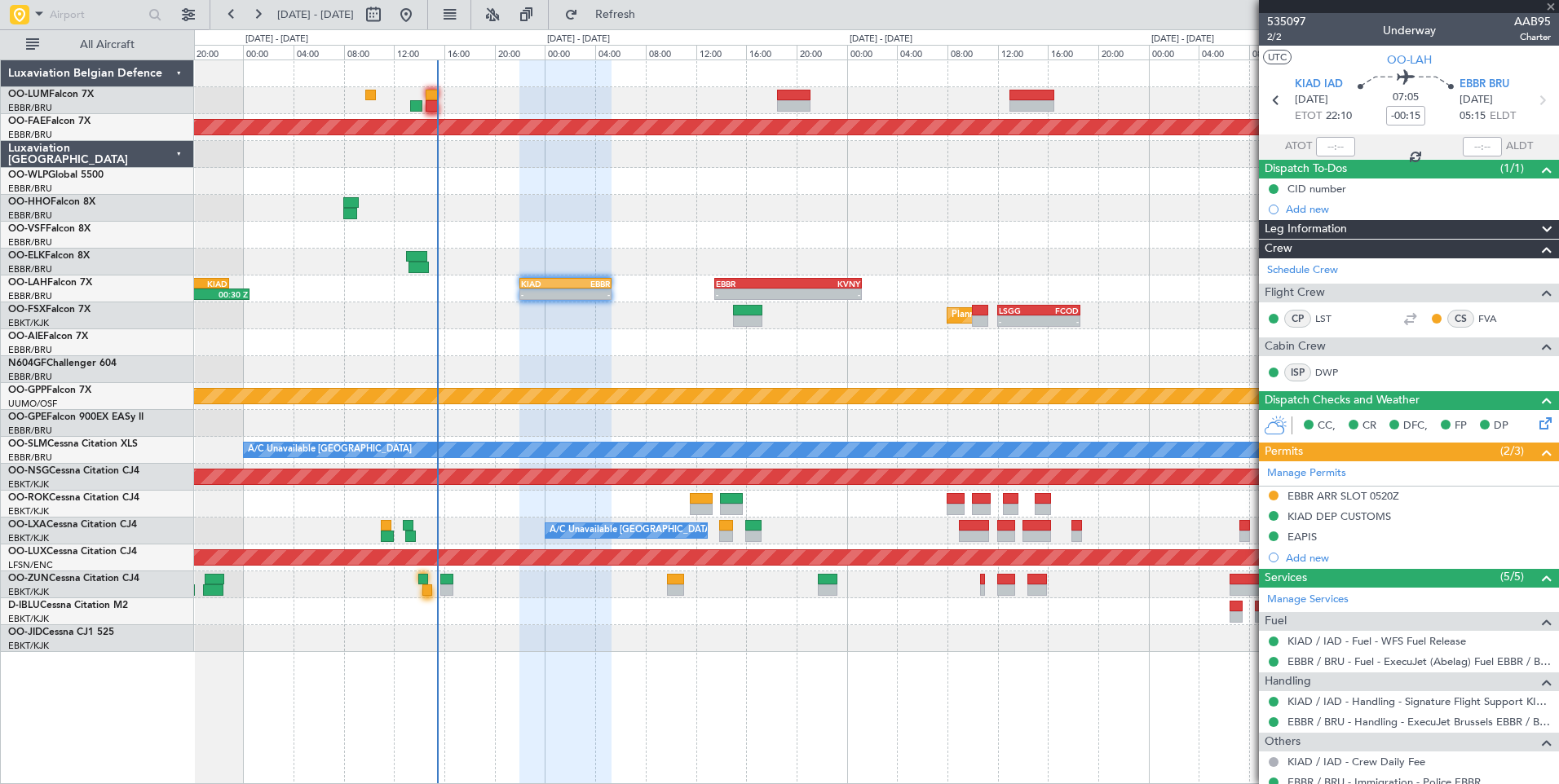
type input "14:24"
type input "3"
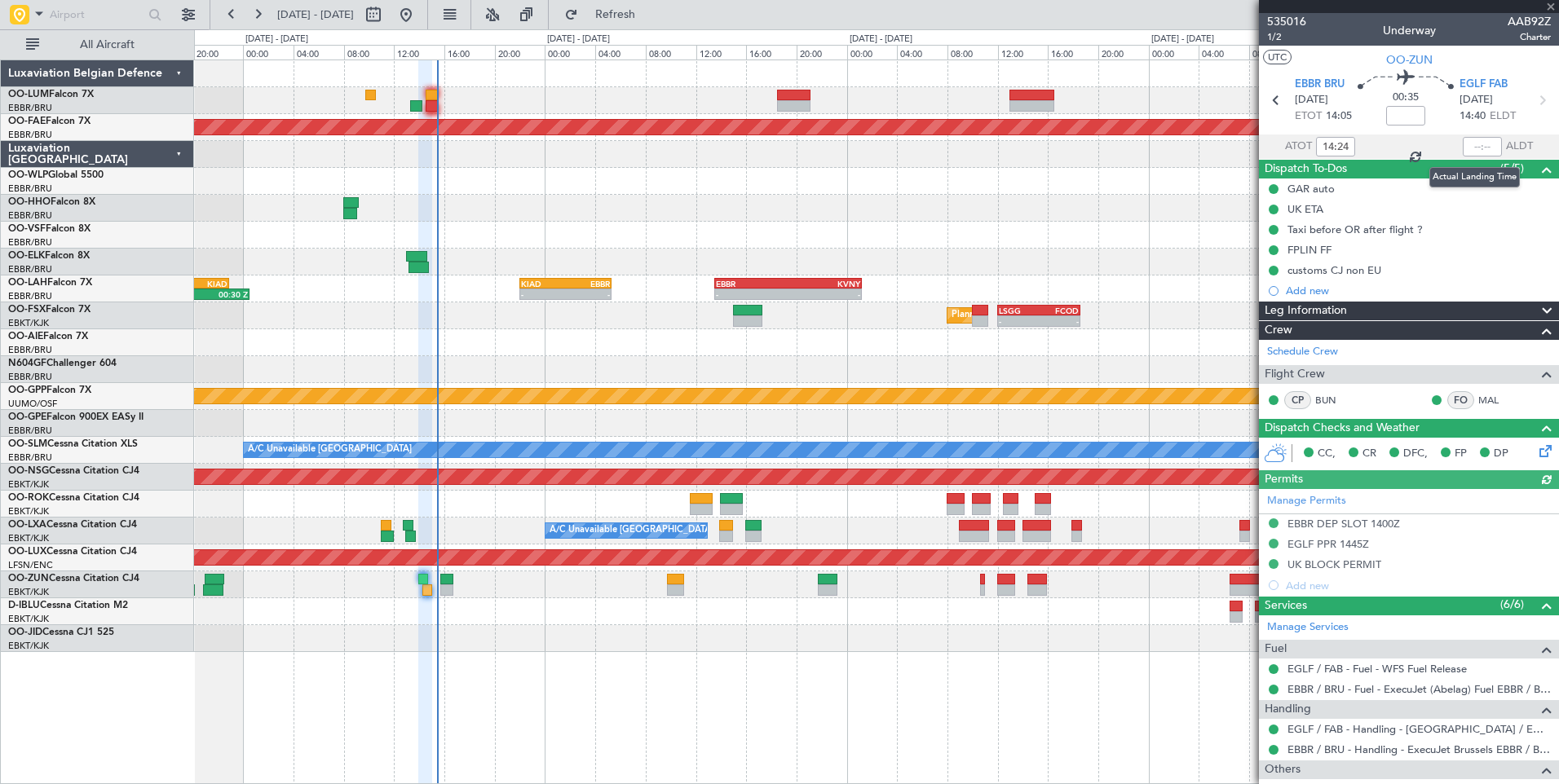
click at [1478, 147] on div at bounding box center [1482, 146] width 39 height 19
click at [1473, 147] on div at bounding box center [1482, 146] width 39 height 19
click at [1475, 147] on div at bounding box center [1482, 146] width 39 height 19
click at [1485, 148] on div at bounding box center [1482, 146] width 39 height 19
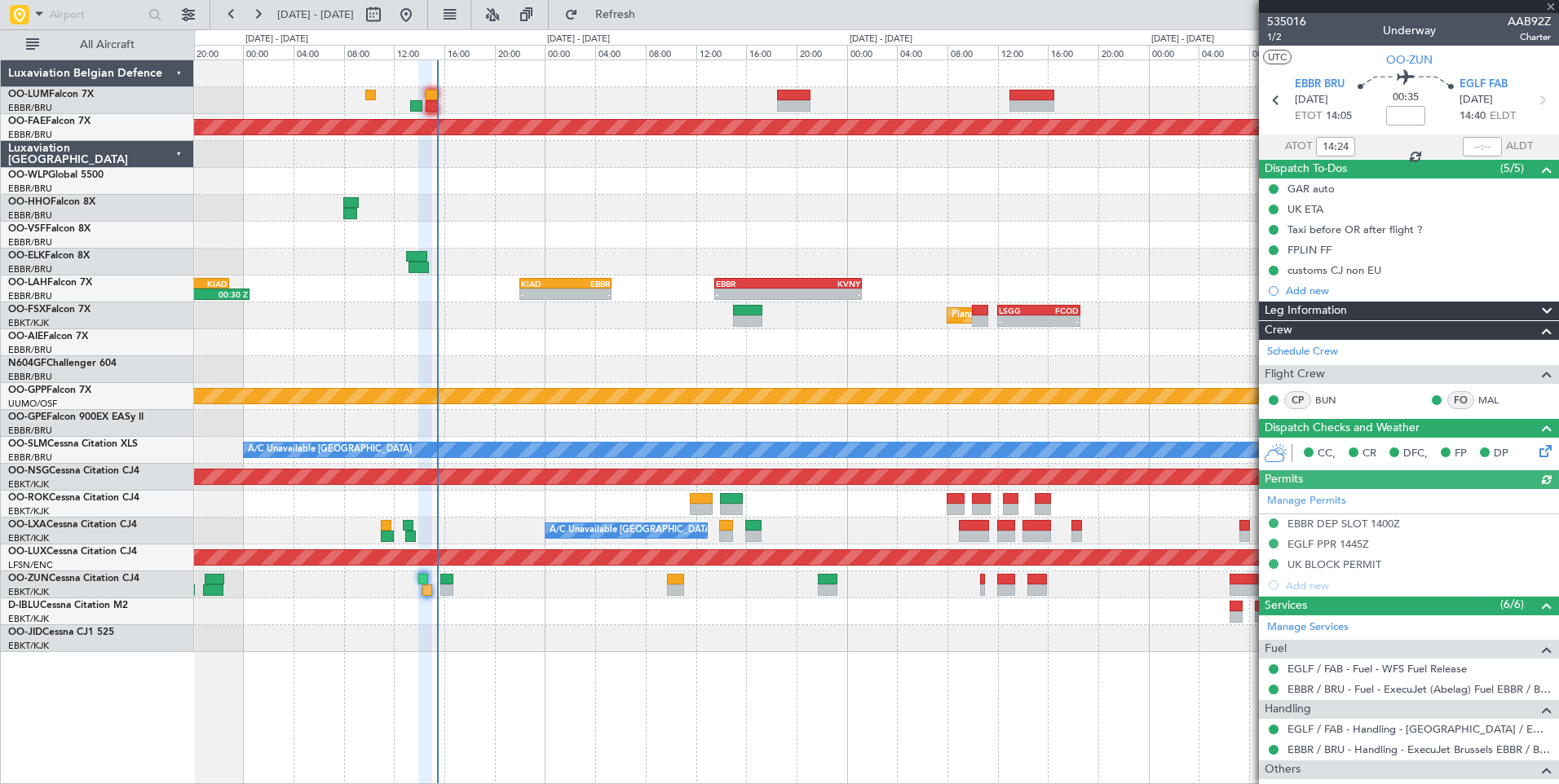
click at [1475, 149] on div at bounding box center [1482, 146] width 39 height 19
click at [1473, 149] on input "text" at bounding box center [1482, 146] width 39 height 19
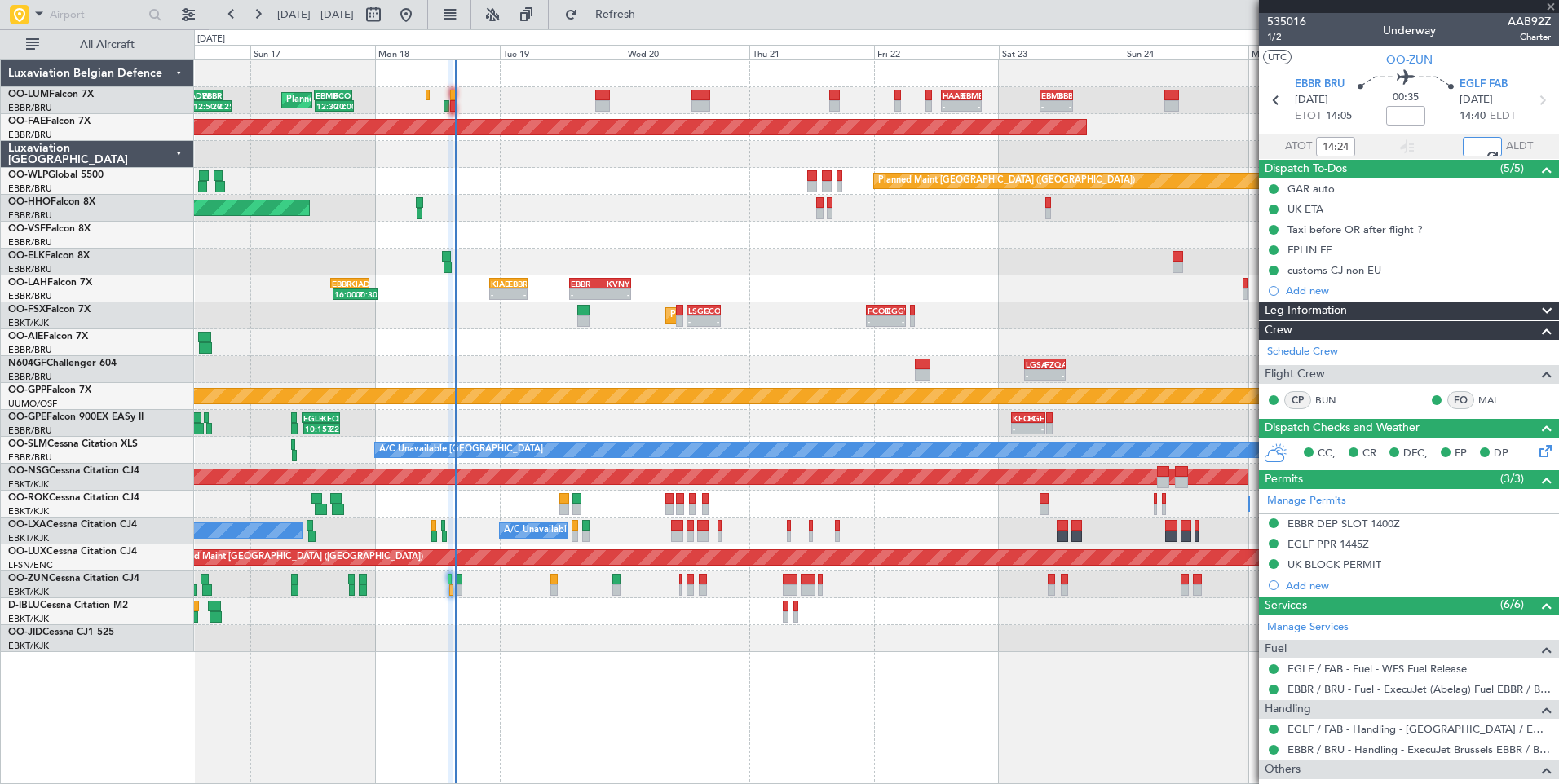
click at [443, 503] on div "12:30 Z 20:00 Z EBMB 12:20 Z FCOD 19:40 Z - - HAAB 13:00 Z EBMB 20:40 Z Planned…" at bounding box center [876, 356] width 1364 height 592
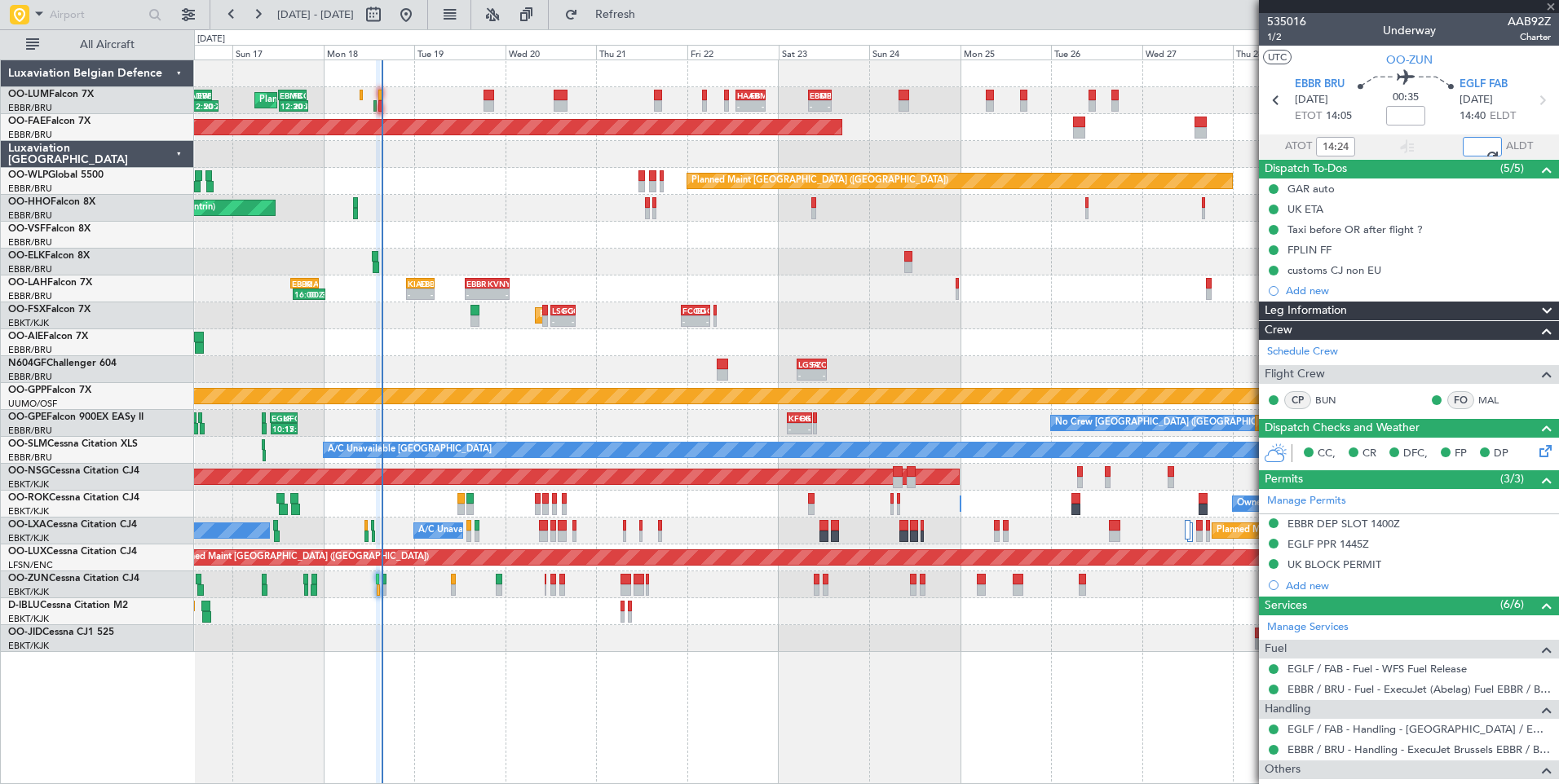
click at [457, 374] on div "- - LGSA 05:00 Z FZQA 12:50 Z" at bounding box center [876, 369] width 1364 height 27
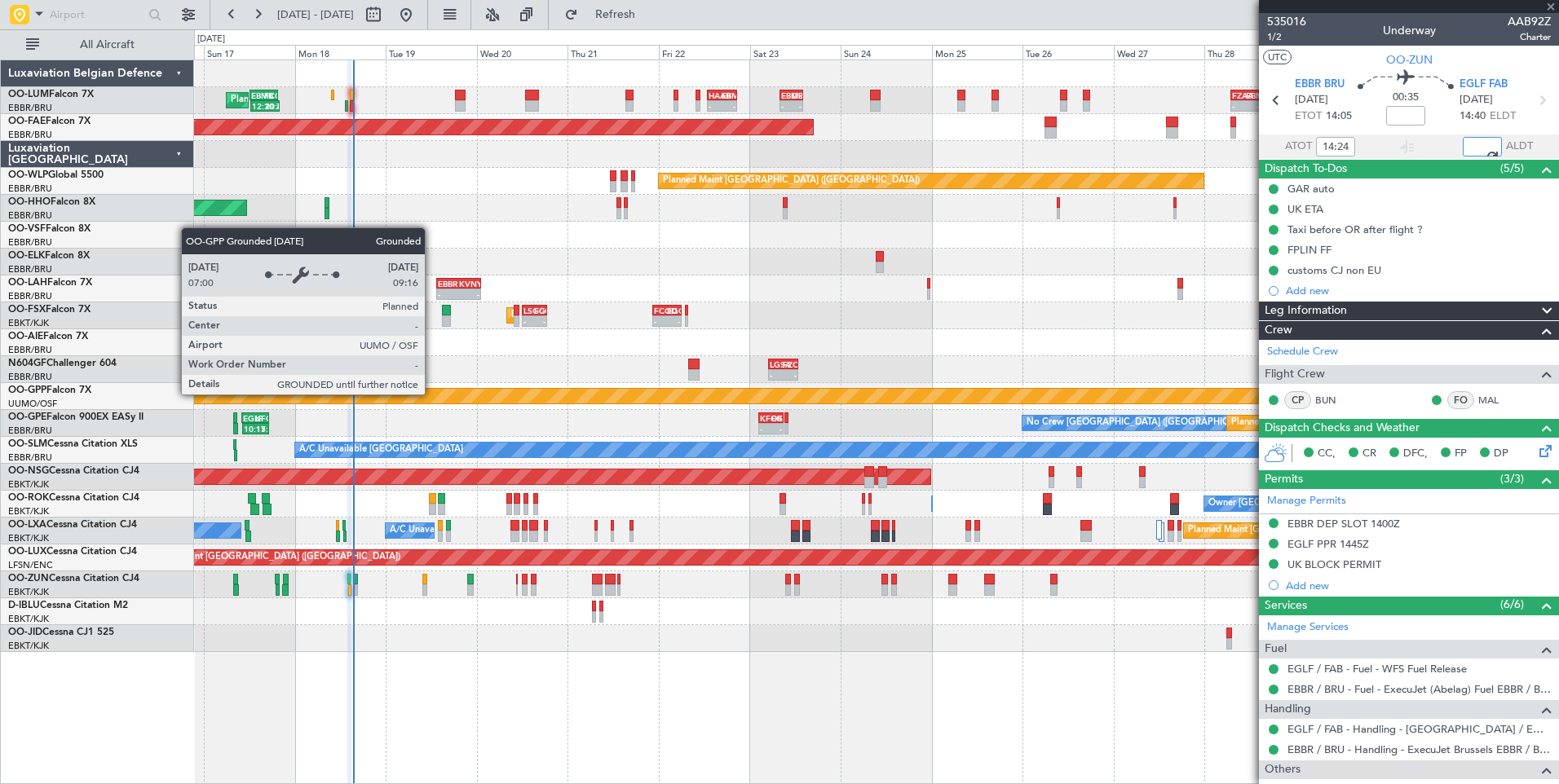
click at [548, 411] on div "12:30 Z 20:00 Z EBMB 12:20 Z FCOD 19:40 Z - - HAAB 13:00 Z EBMB 20:40 Z Planned…" at bounding box center [876, 356] width 1364 height 592
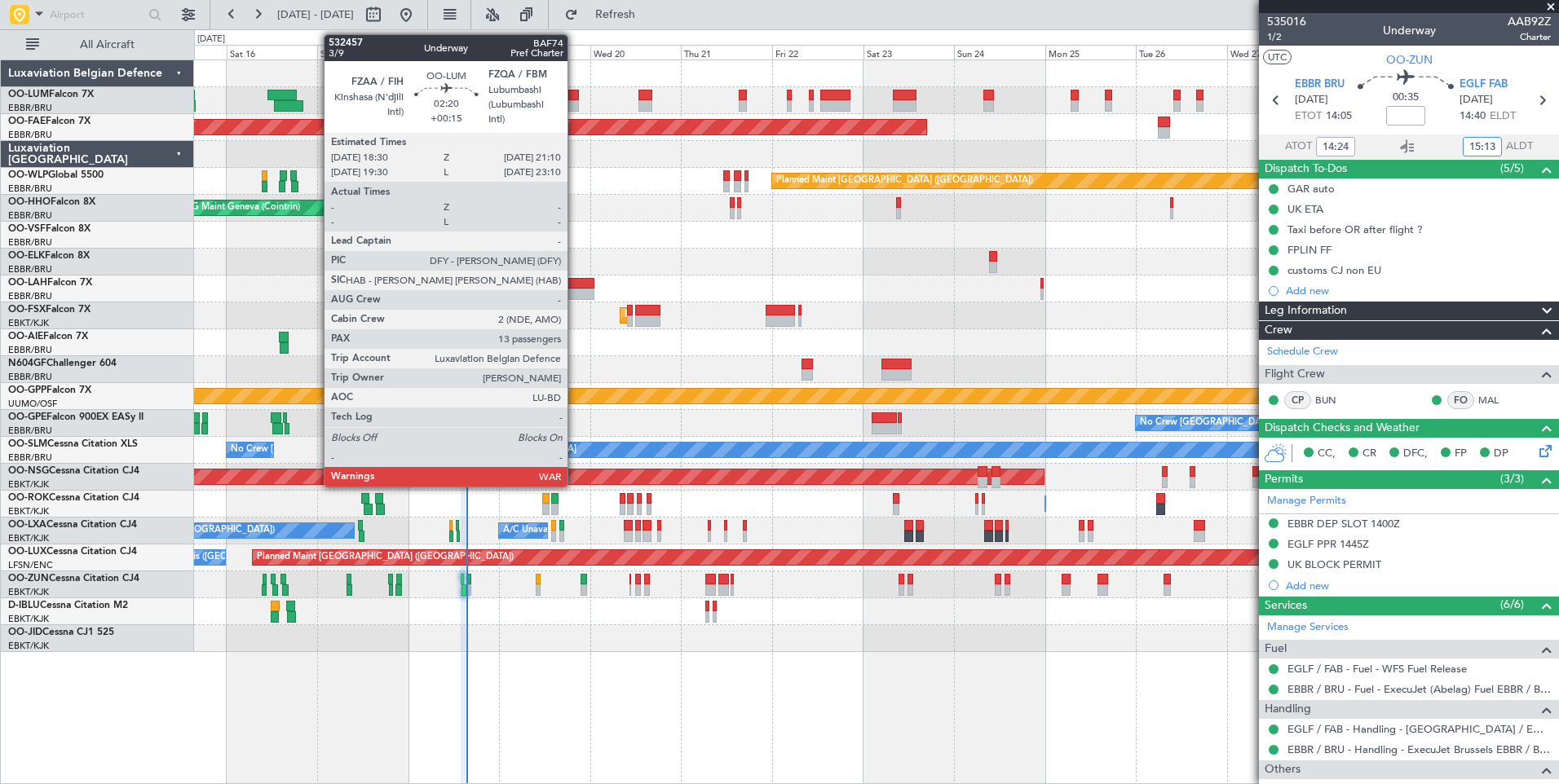
click at [575, 106] on div at bounding box center [573, 106] width 11 height 12
type input "15:13"
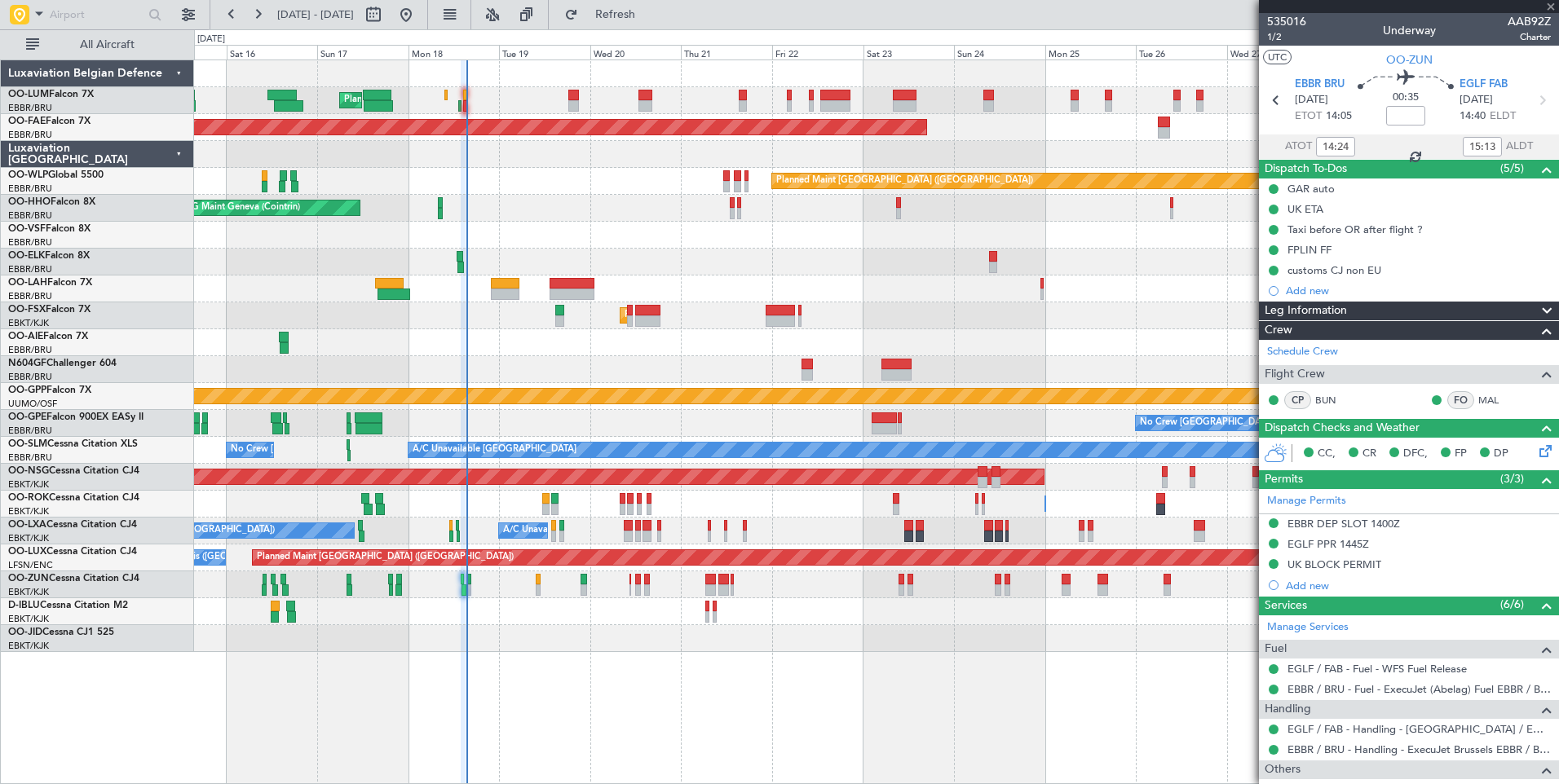
type input "+00:15"
type input "13"
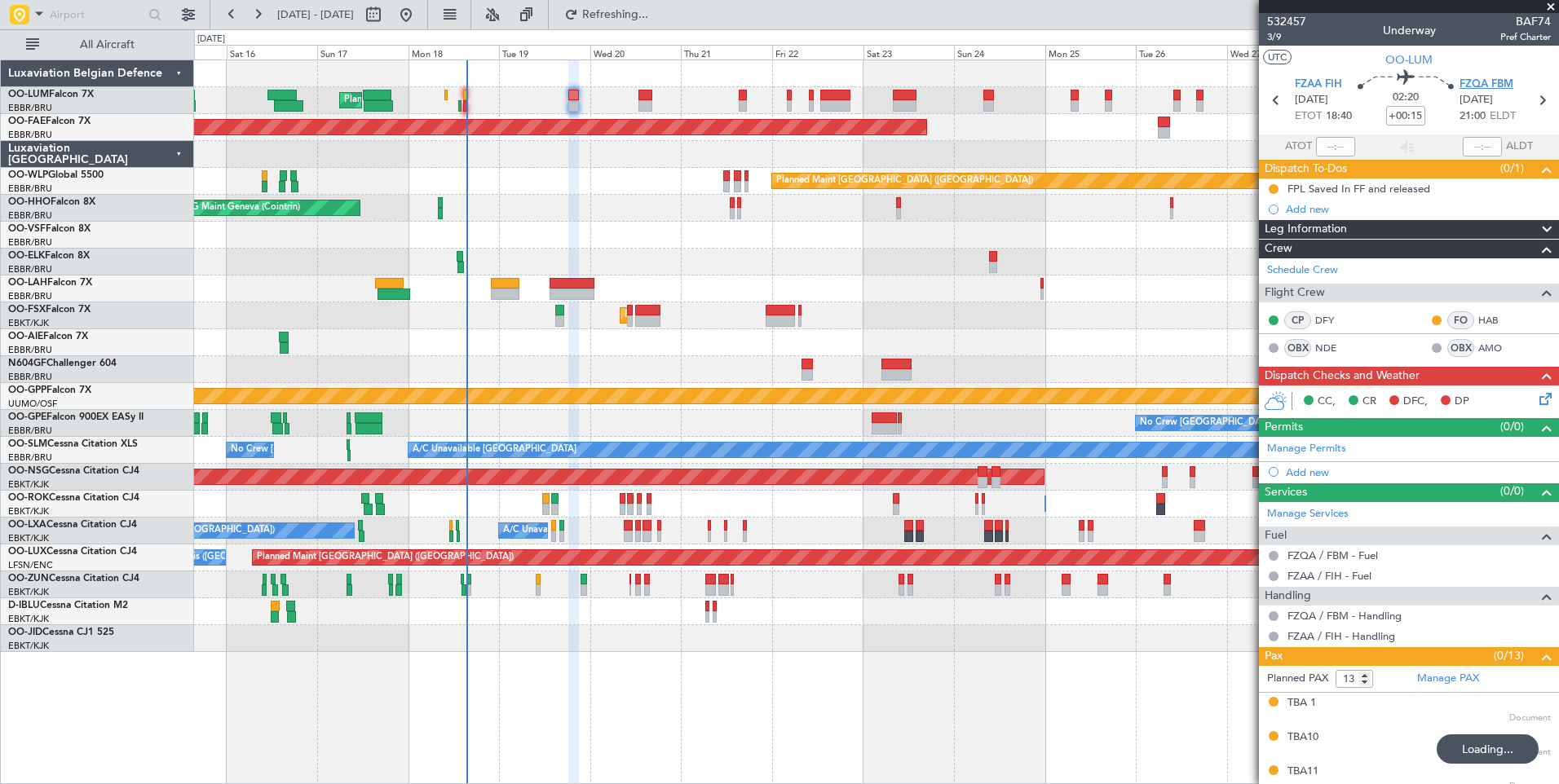
click at [1481, 77] on span "FZQA FBM" at bounding box center [1486, 85] width 53 height 17
click at [55, 605] on link "D-IBLU Cessna Citation M2" at bounding box center [68, 606] width 120 height 10
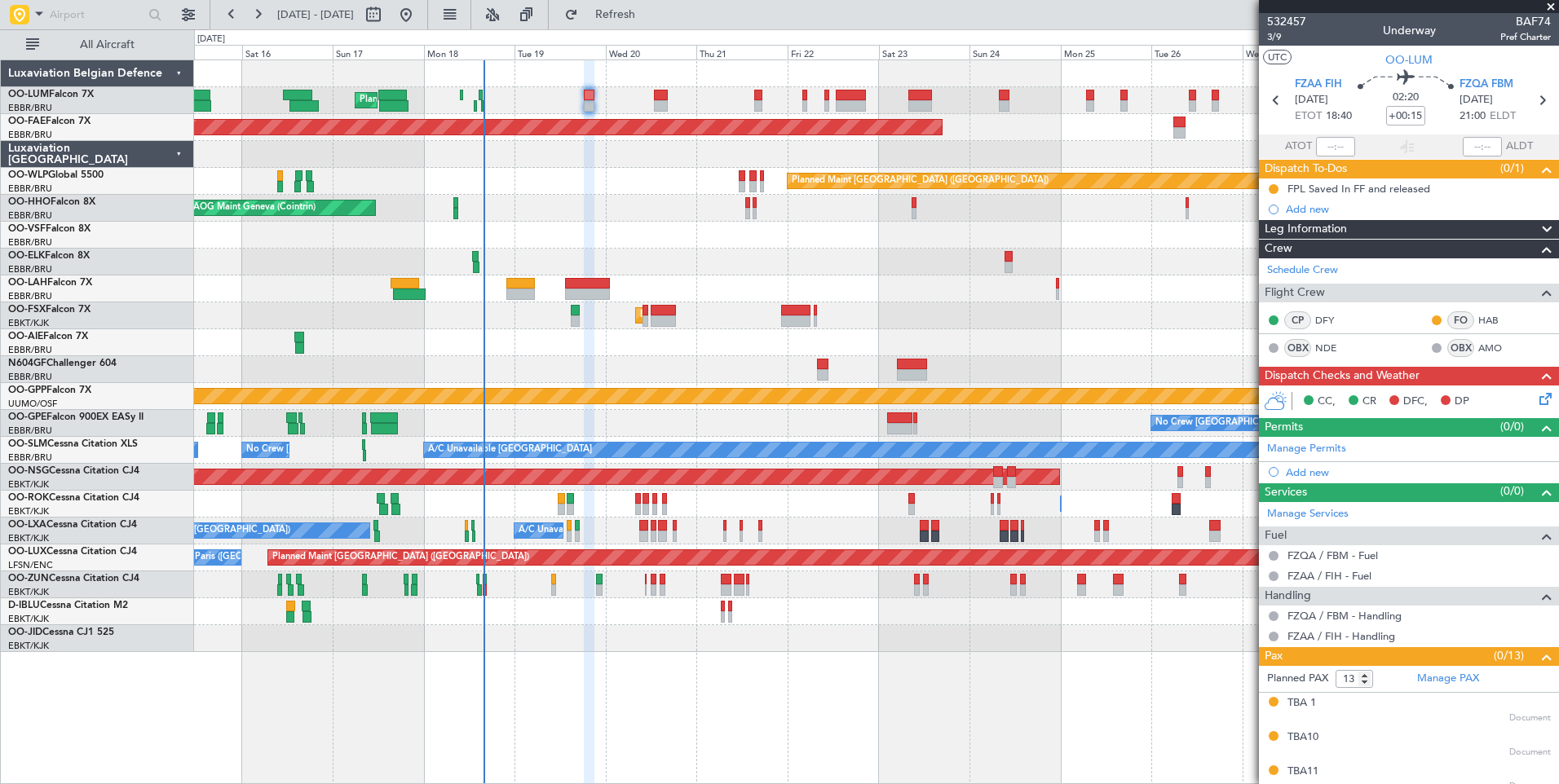
click at [599, 594] on div "Unplanned Maint [GEOGRAPHIC_DATA] ([GEOGRAPHIC_DATA])" at bounding box center [876, 585] width 1364 height 27
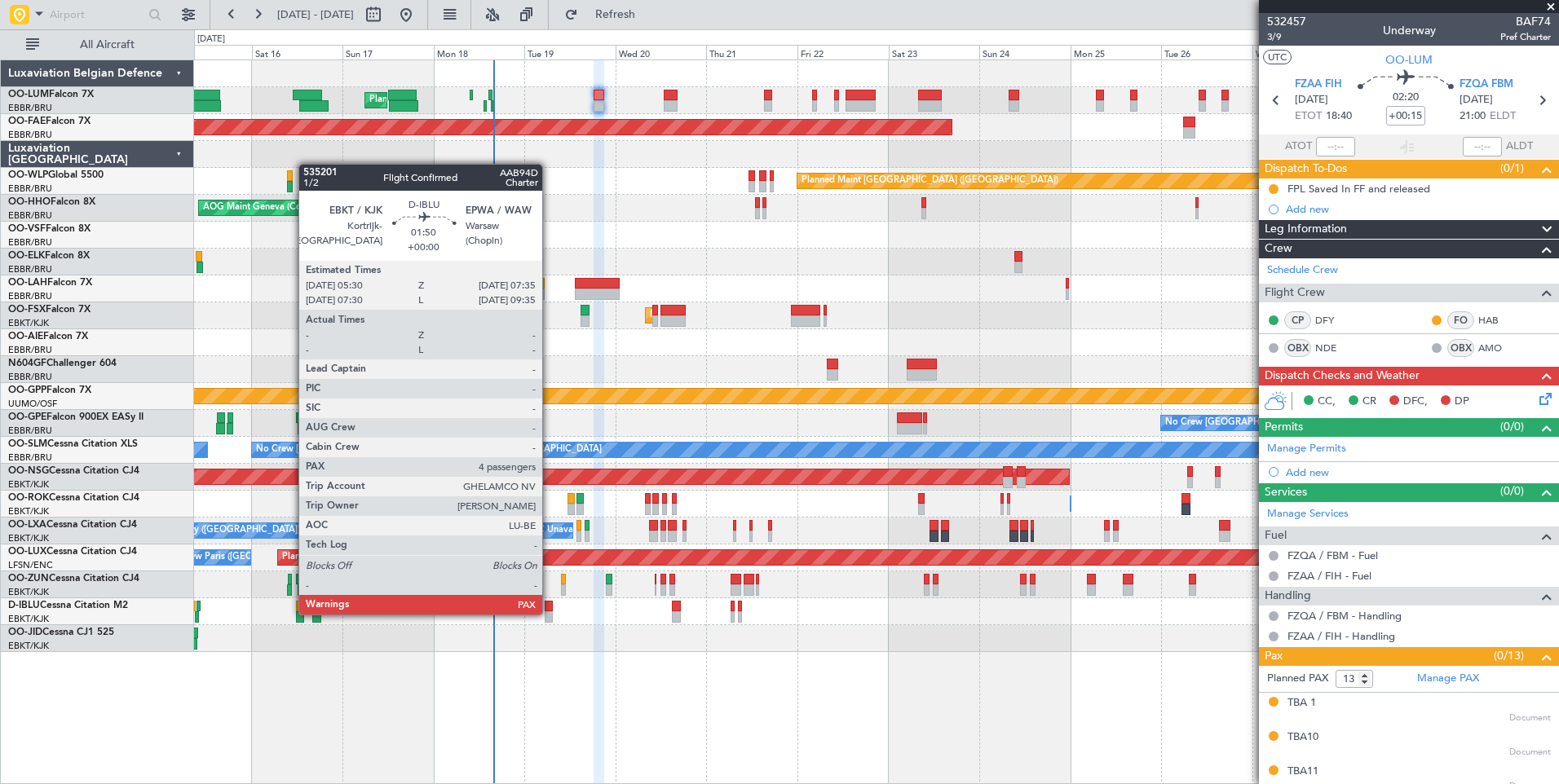
click at [549, 613] on div at bounding box center [548, 617] width 8 height 12
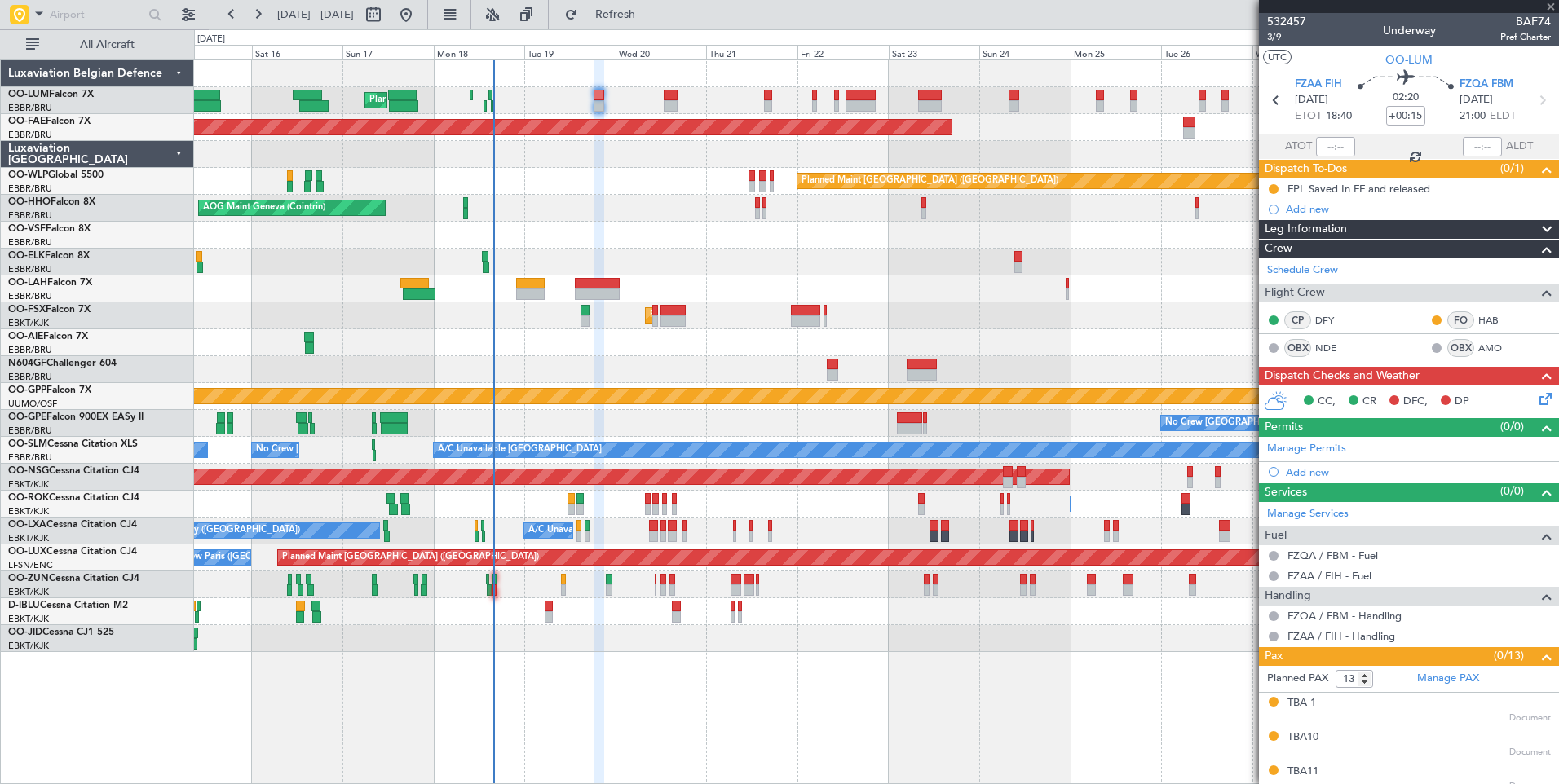
type input "4"
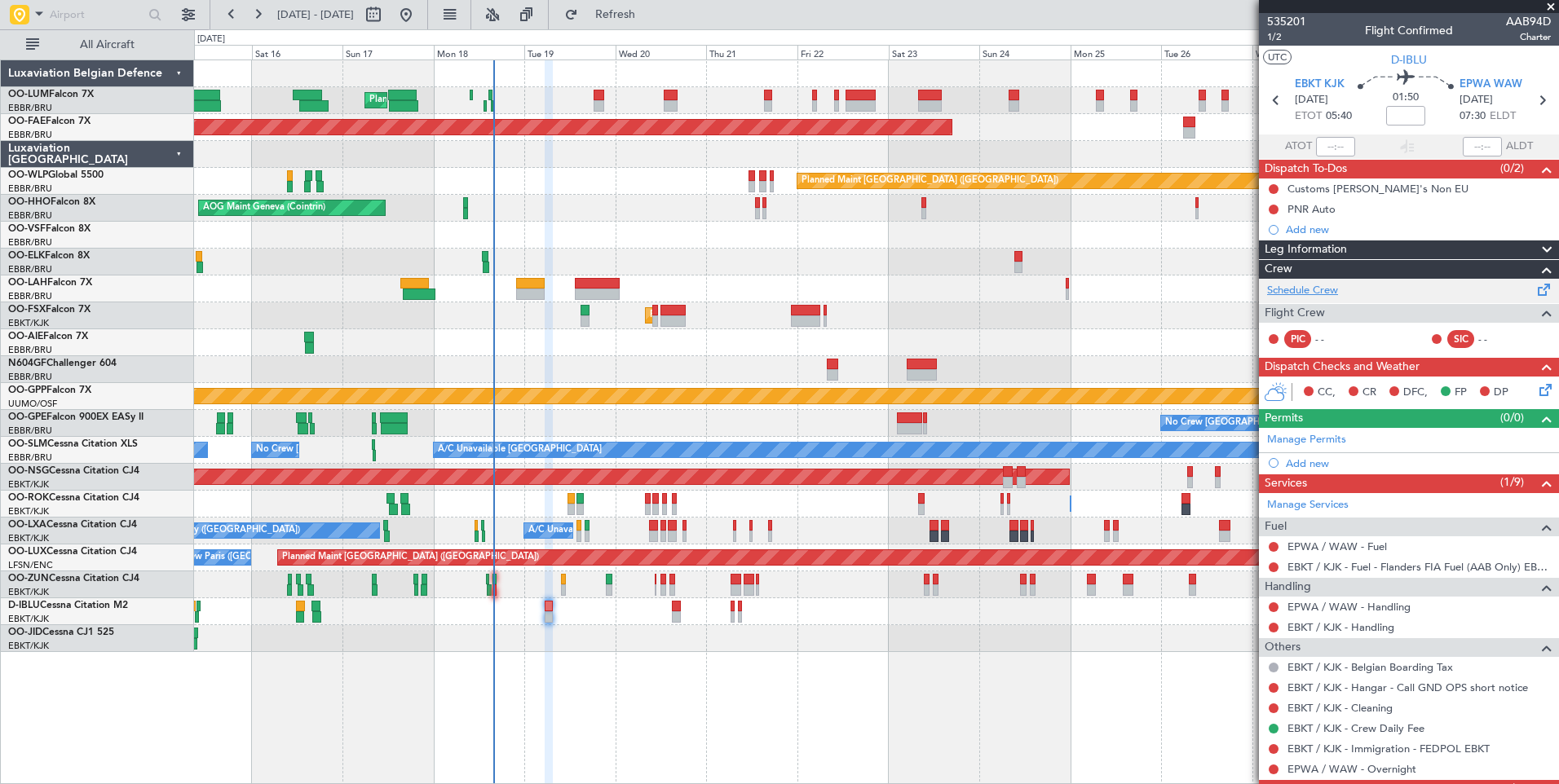
click at [1293, 283] on link "Schedule Crew" at bounding box center [1302, 291] width 71 height 17
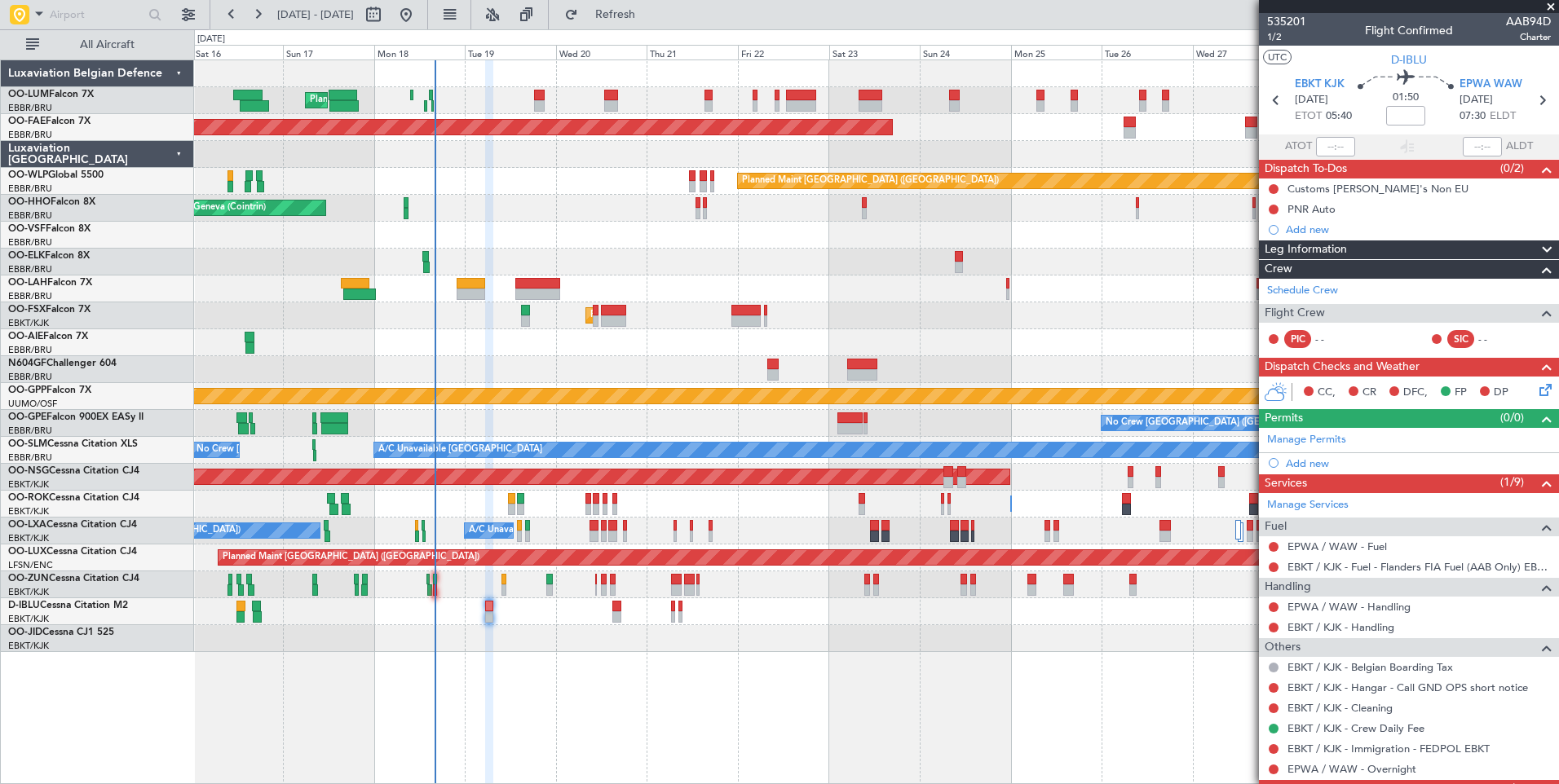
click at [501, 656] on div "Planned Maint Brussels (Brussels National) Planned Maint Brussels (Brussels Nat…" at bounding box center [876, 421] width 1365 height 725
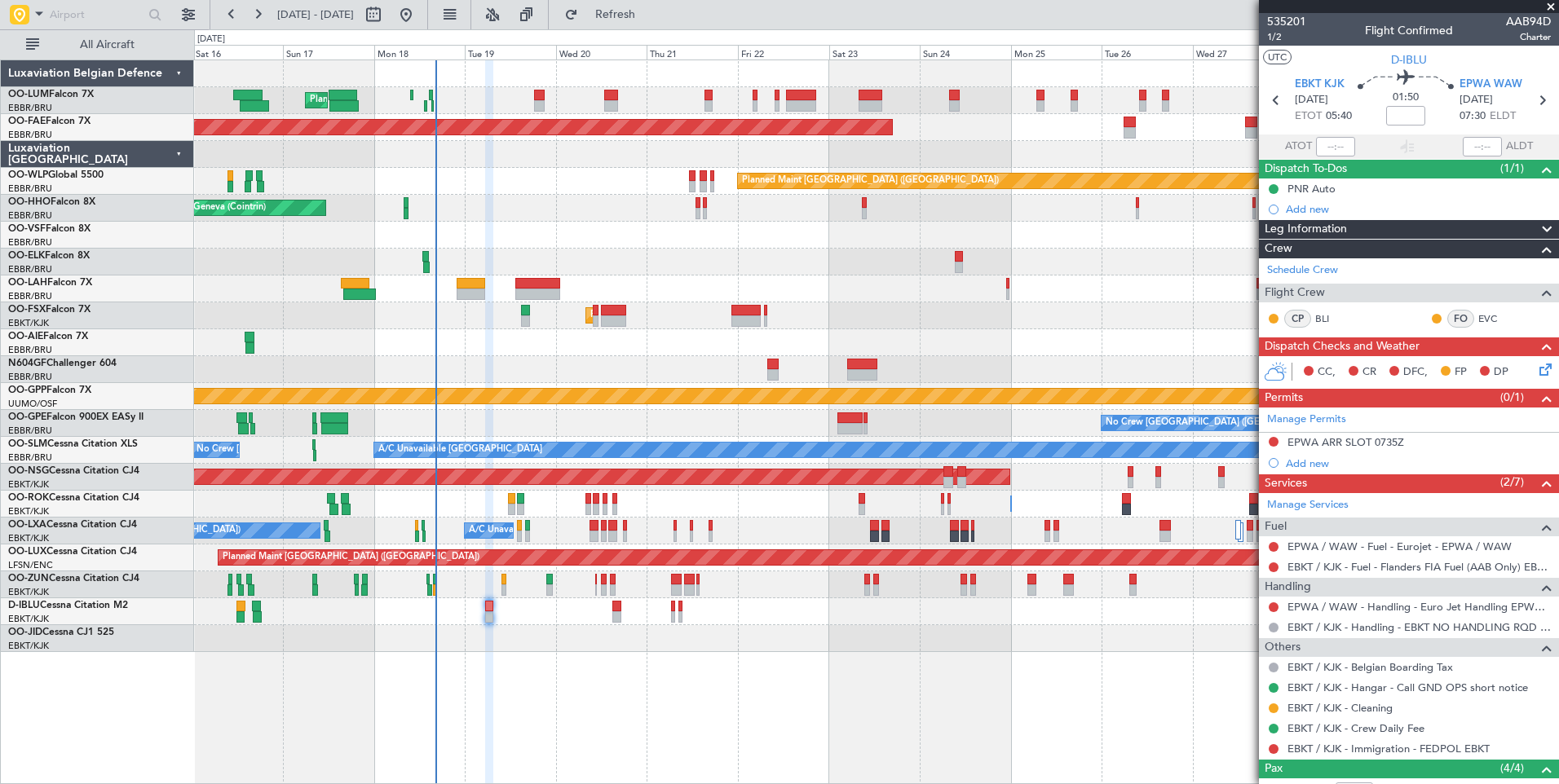
click at [574, 222] on div "Planned Maint [GEOGRAPHIC_DATA] ([GEOGRAPHIC_DATA] National) Planned Maint [GEO…" at bounding box center [876, 356] width 1364 height 592
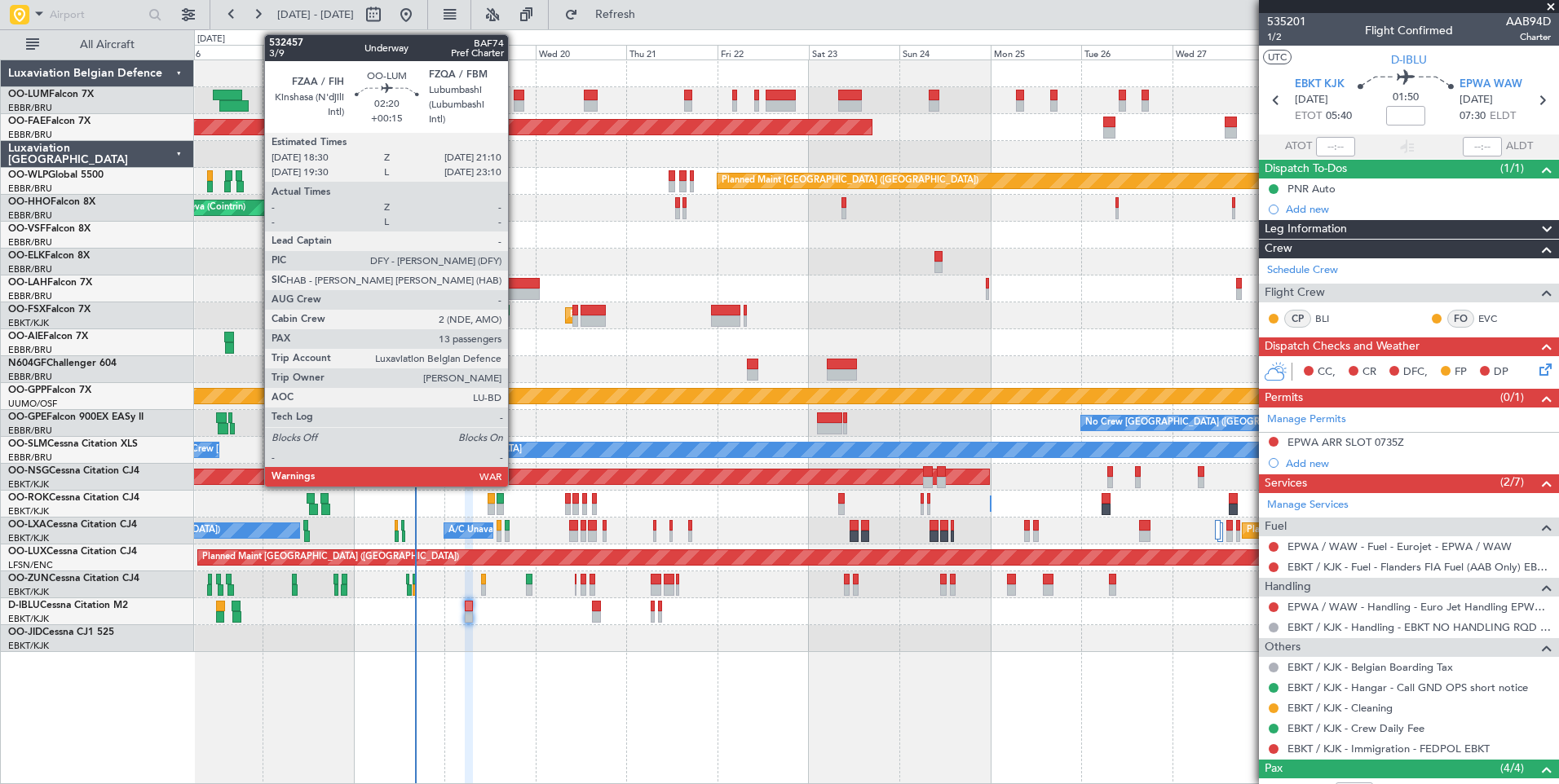
click at [515, 95] on div at bounding box center [518, 95] width 11 height 12
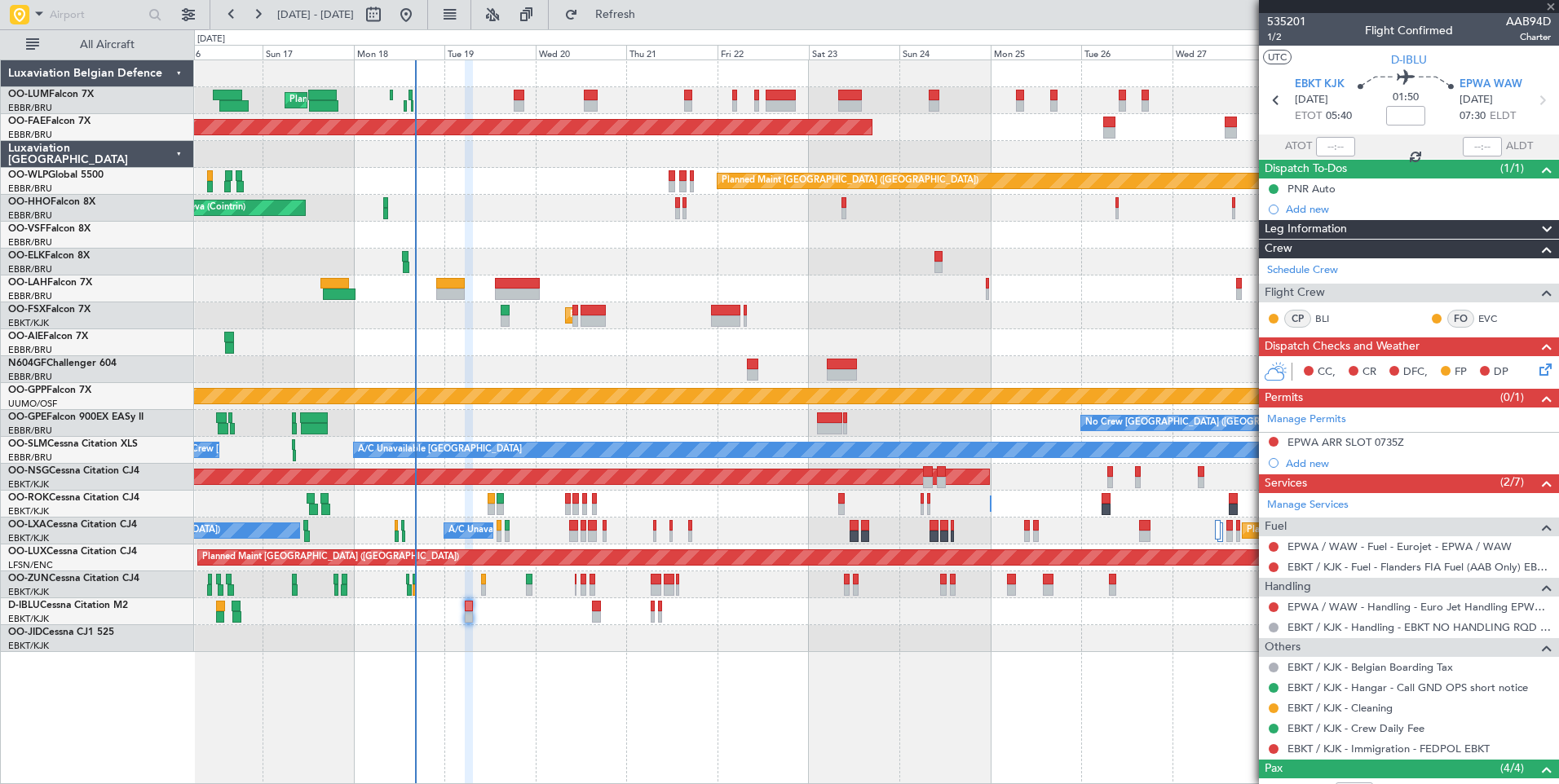
type input "+00:15"
type input "13"
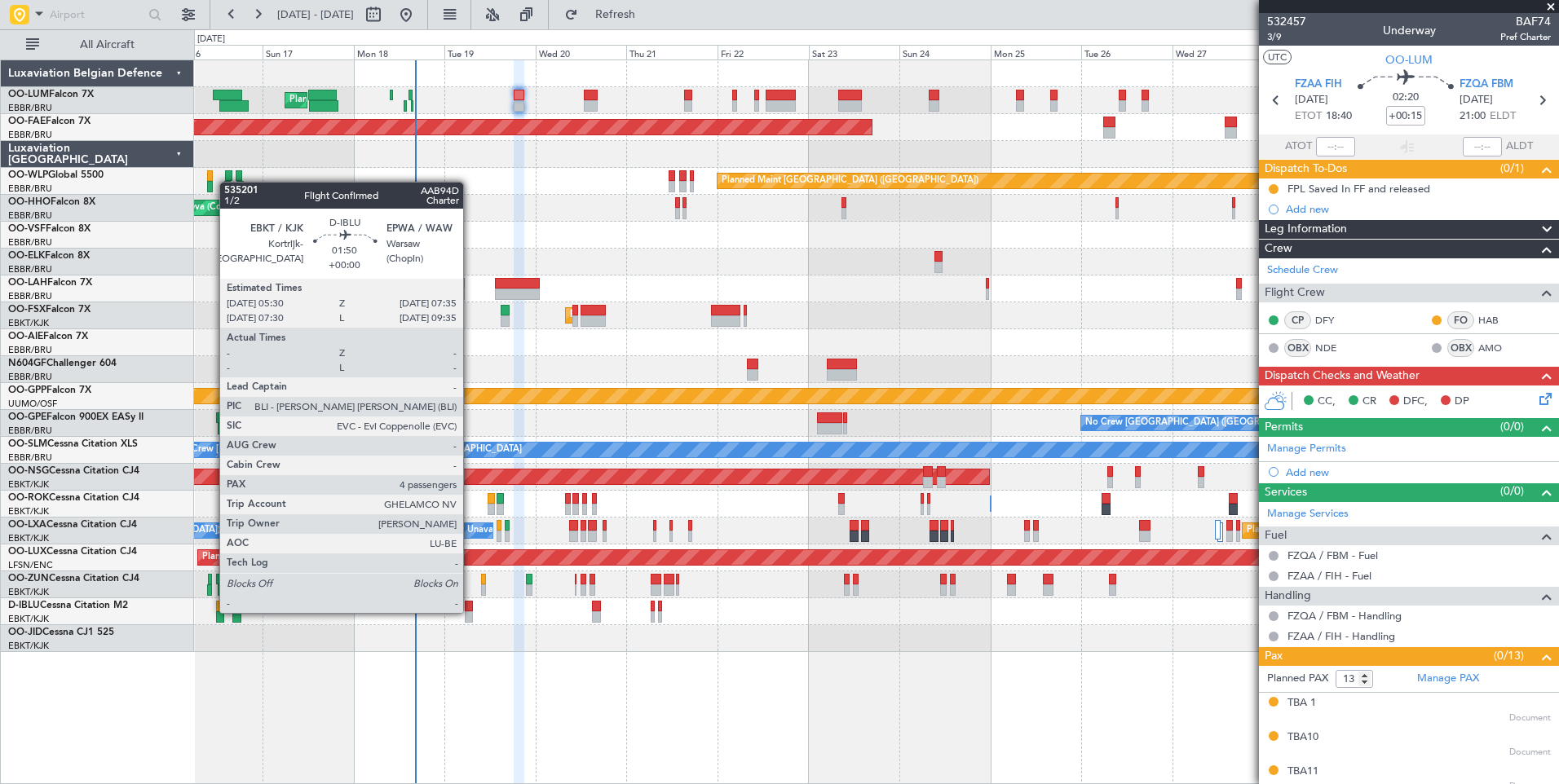
click at [471, 611] on div at bounding box center [469, 617] width 8 height 12
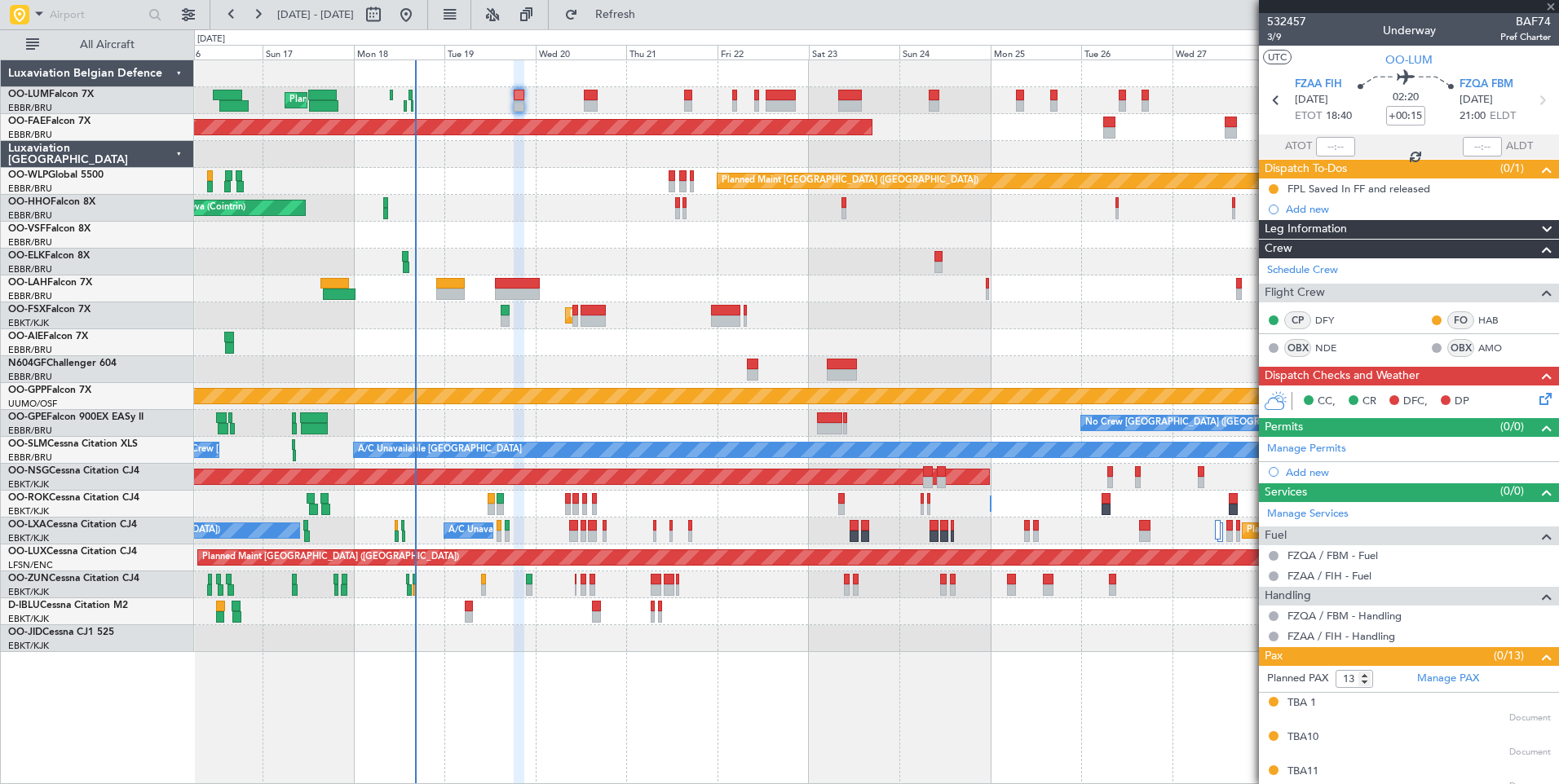
type input "4"
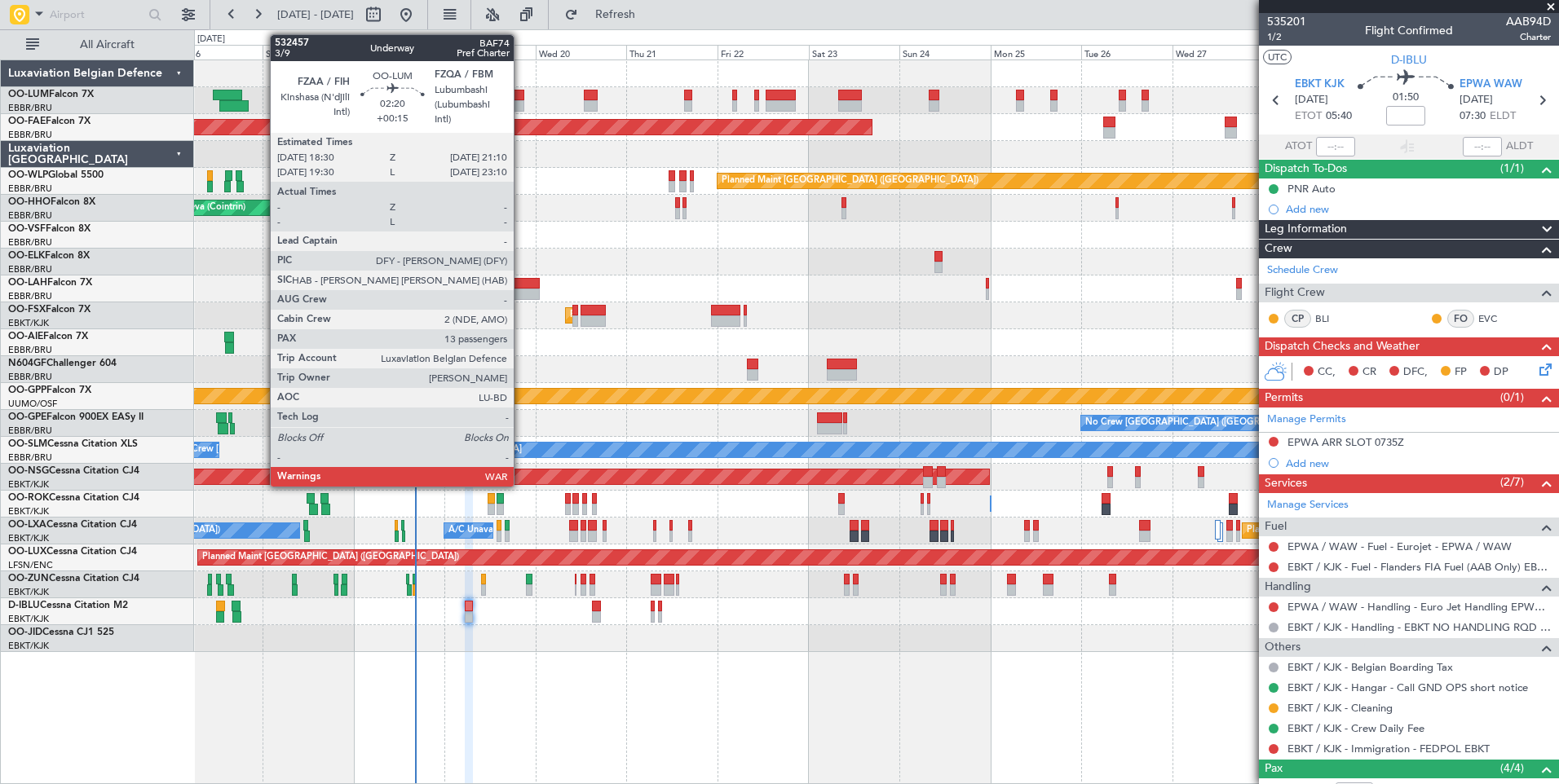
click at [527, 91] on div "Planned Maint [GEOGRAPHIC_DATA] ([GEOGRAPHIC_DATA] National) Planned Maint [GEO…" at bounding box center [876, 100] width 1364 height 27
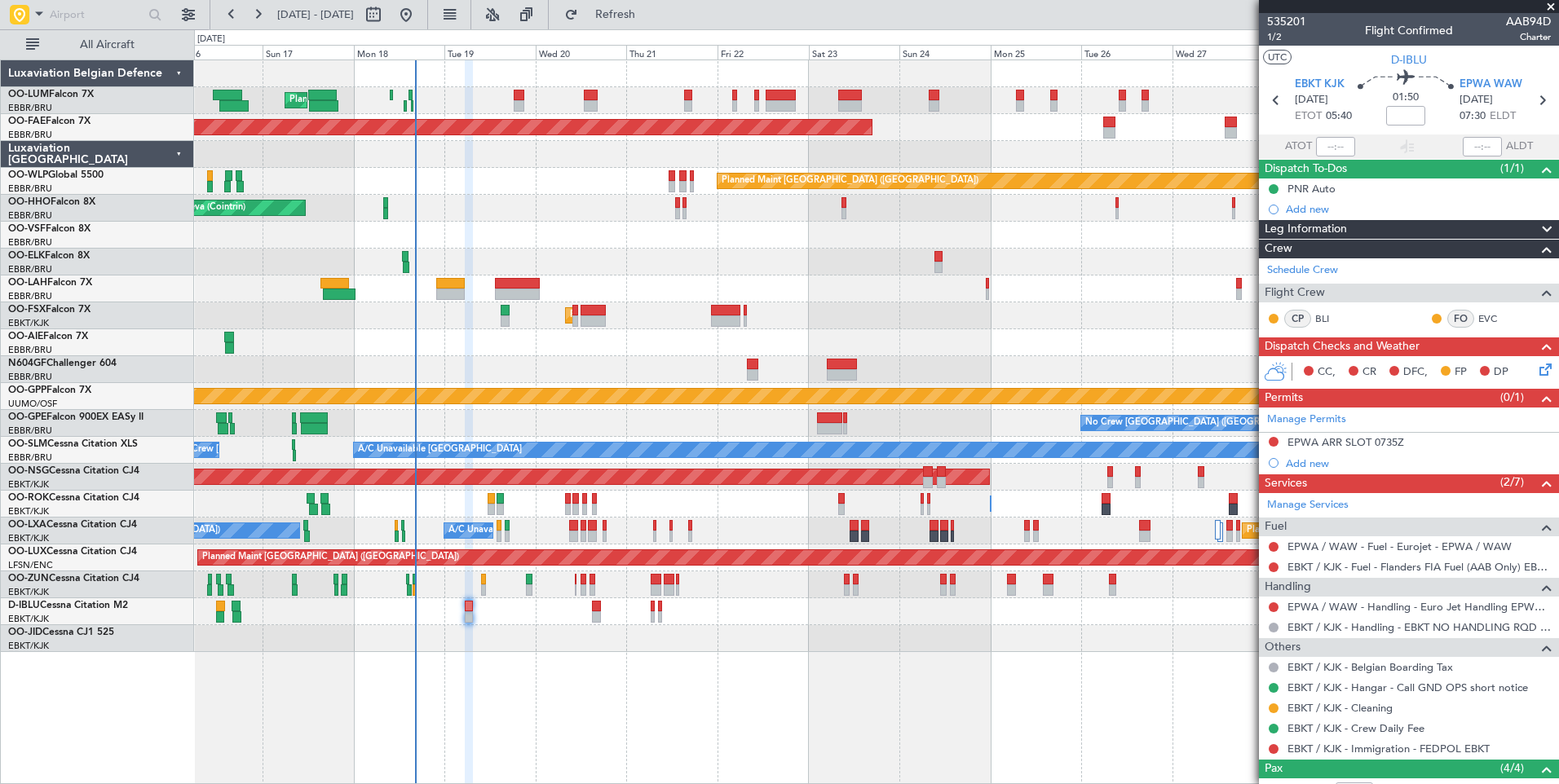
click at [511, 107] on div "Planned Maint [GEOGRAPHIC_DATA] ([GEOGRAPHIC_DATA] National) Planned Maint [GEO…" at bounding box center [876, 100] width 1364 height 27
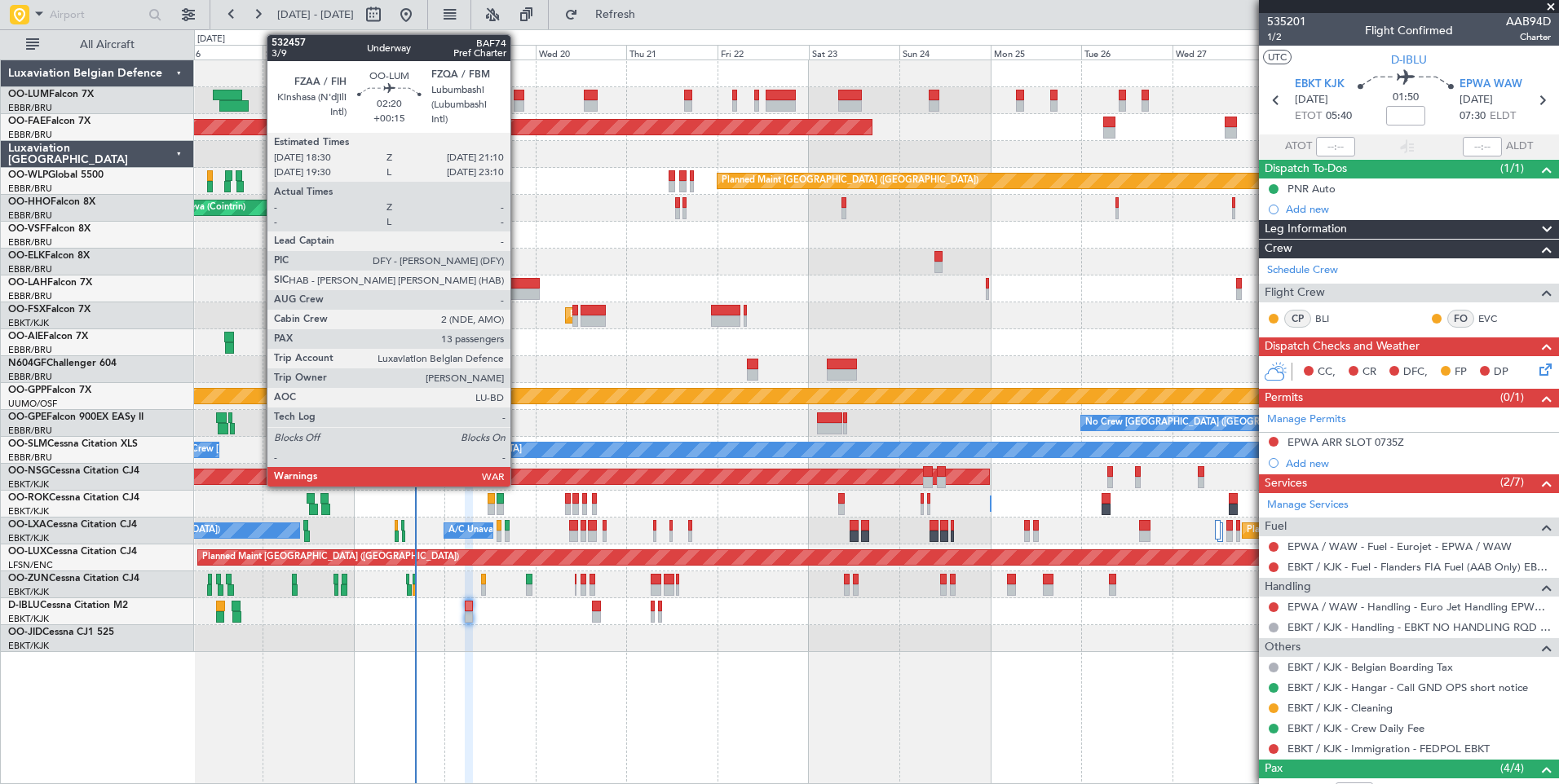
click at [517, 98] on div at bounding box center [518, 95] width 11 height 12
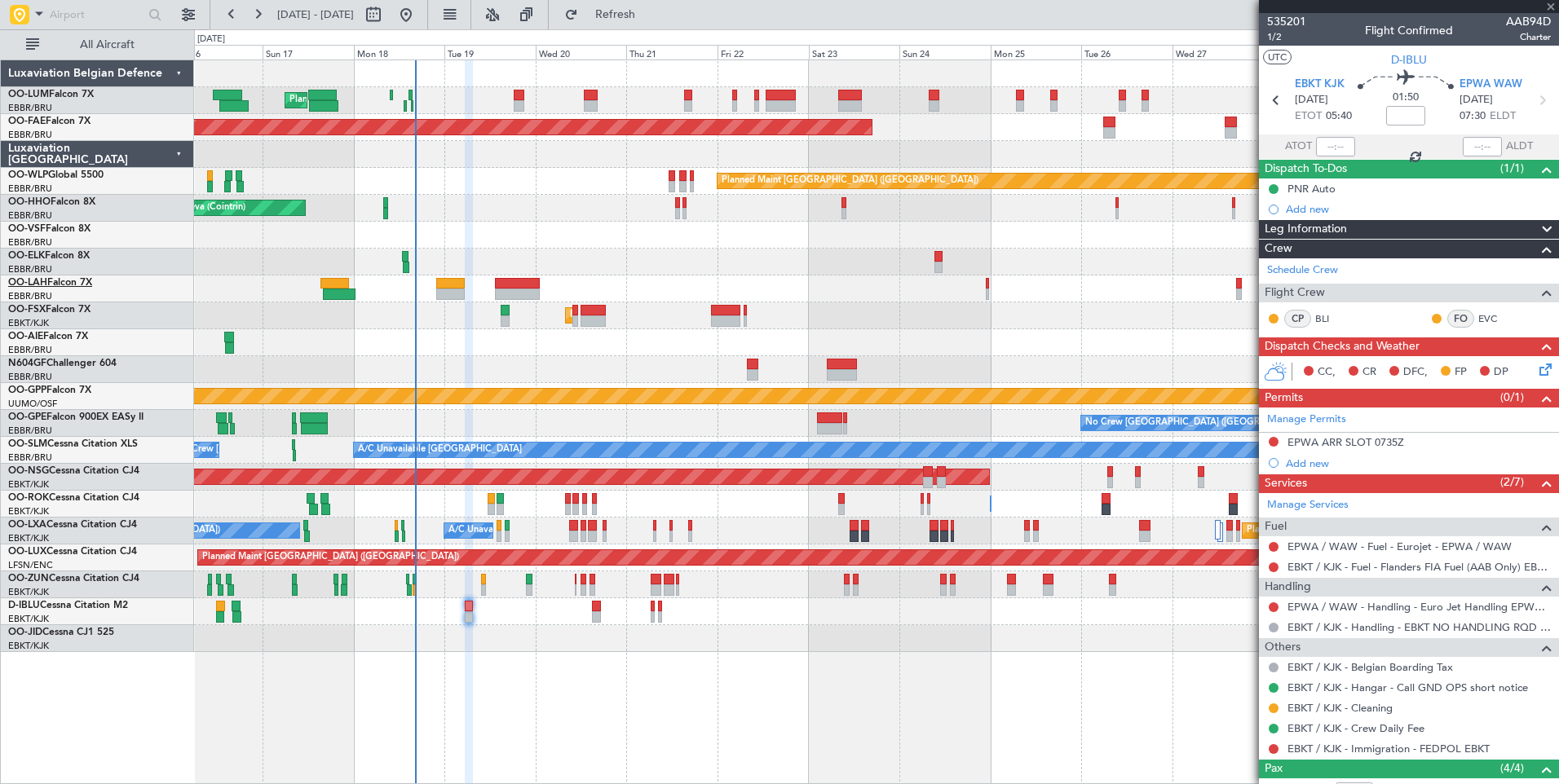
type input "+00:15"
type input "13"
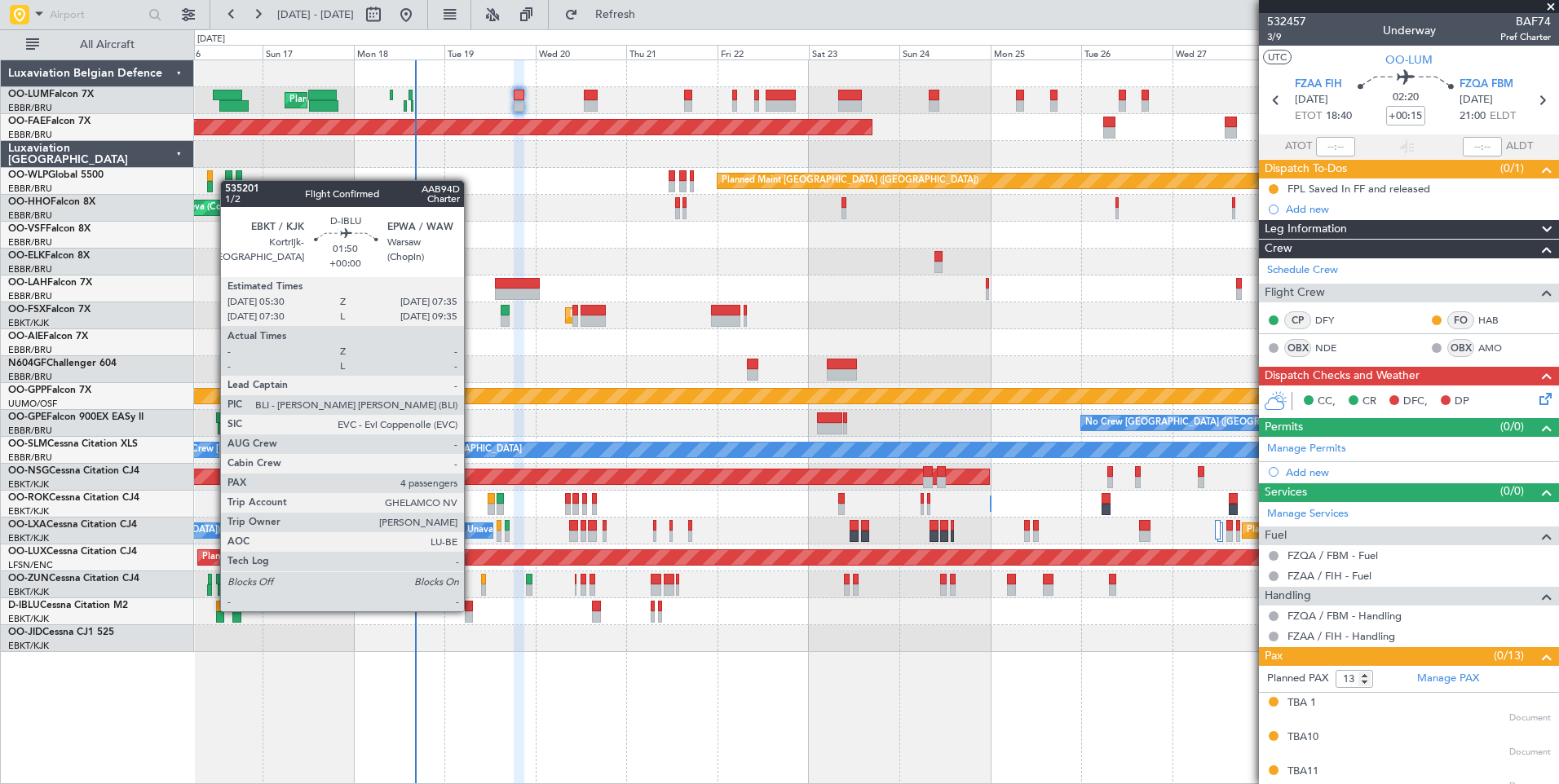
click at [471, 609] on div at bounding box center [469, 607] width 8 height 12
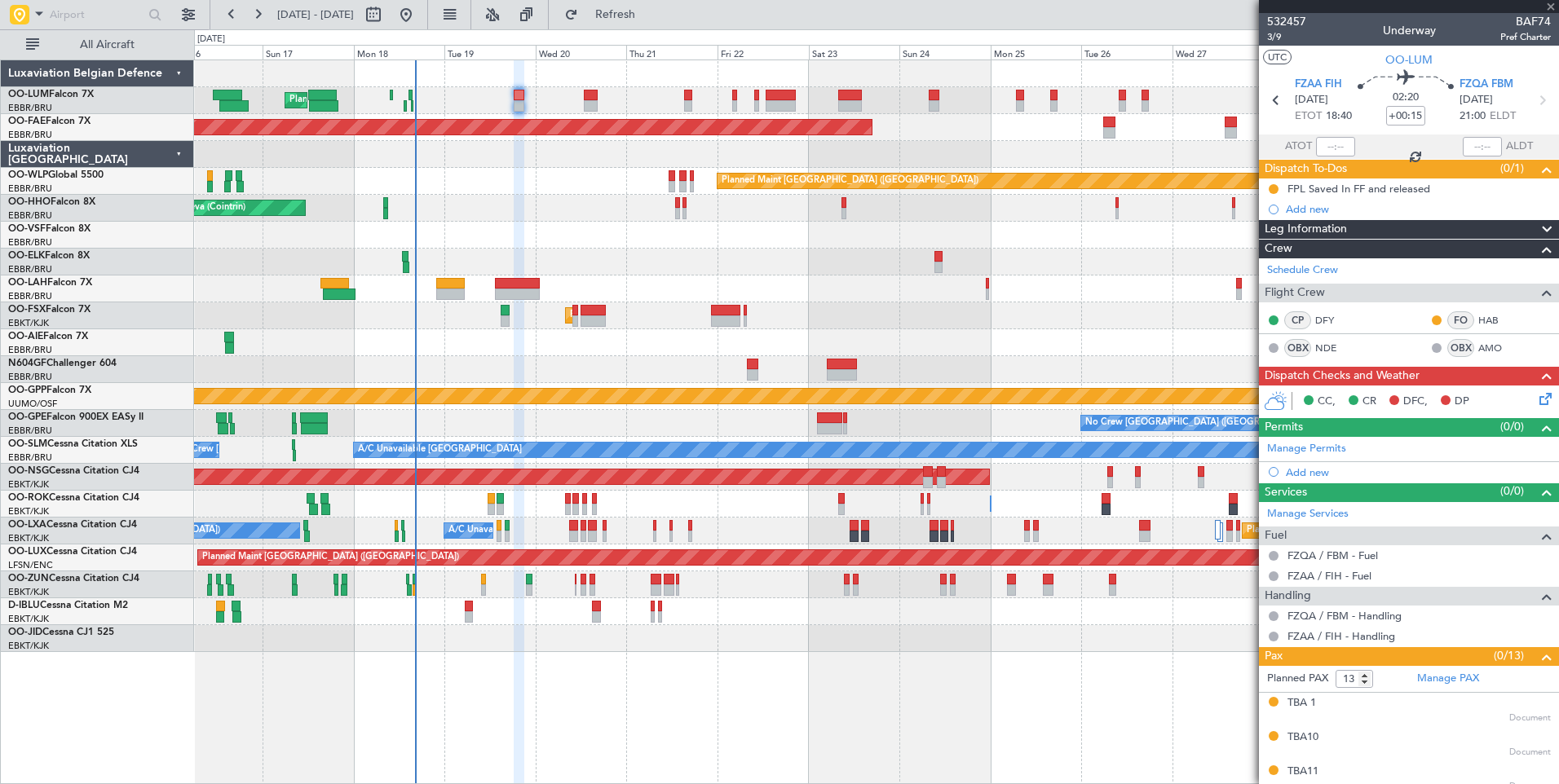
type input "4"
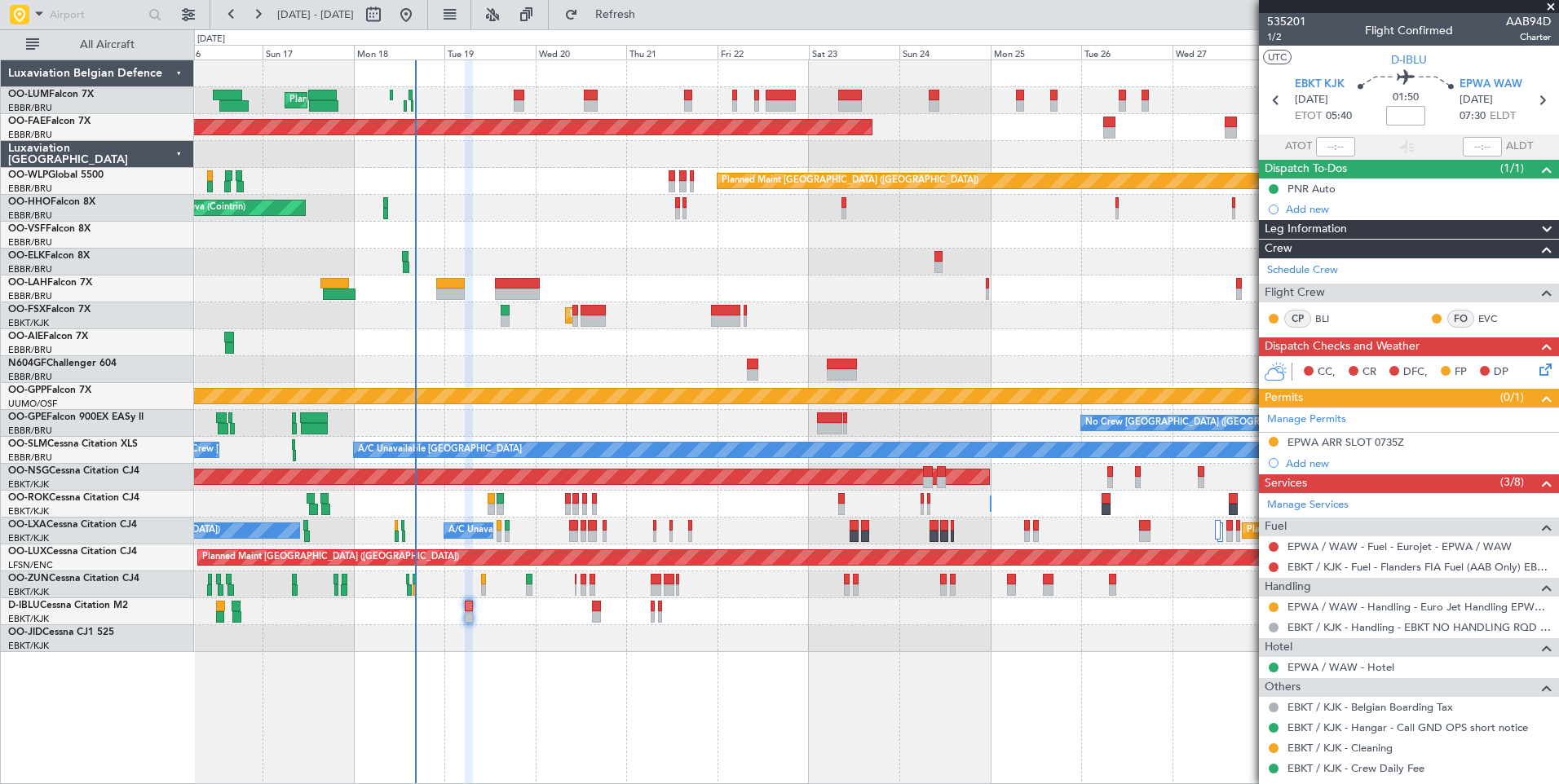
click at [1396, 119] on input at bounding box center [1405, 115] width 39 height 19
type input "+00:20"
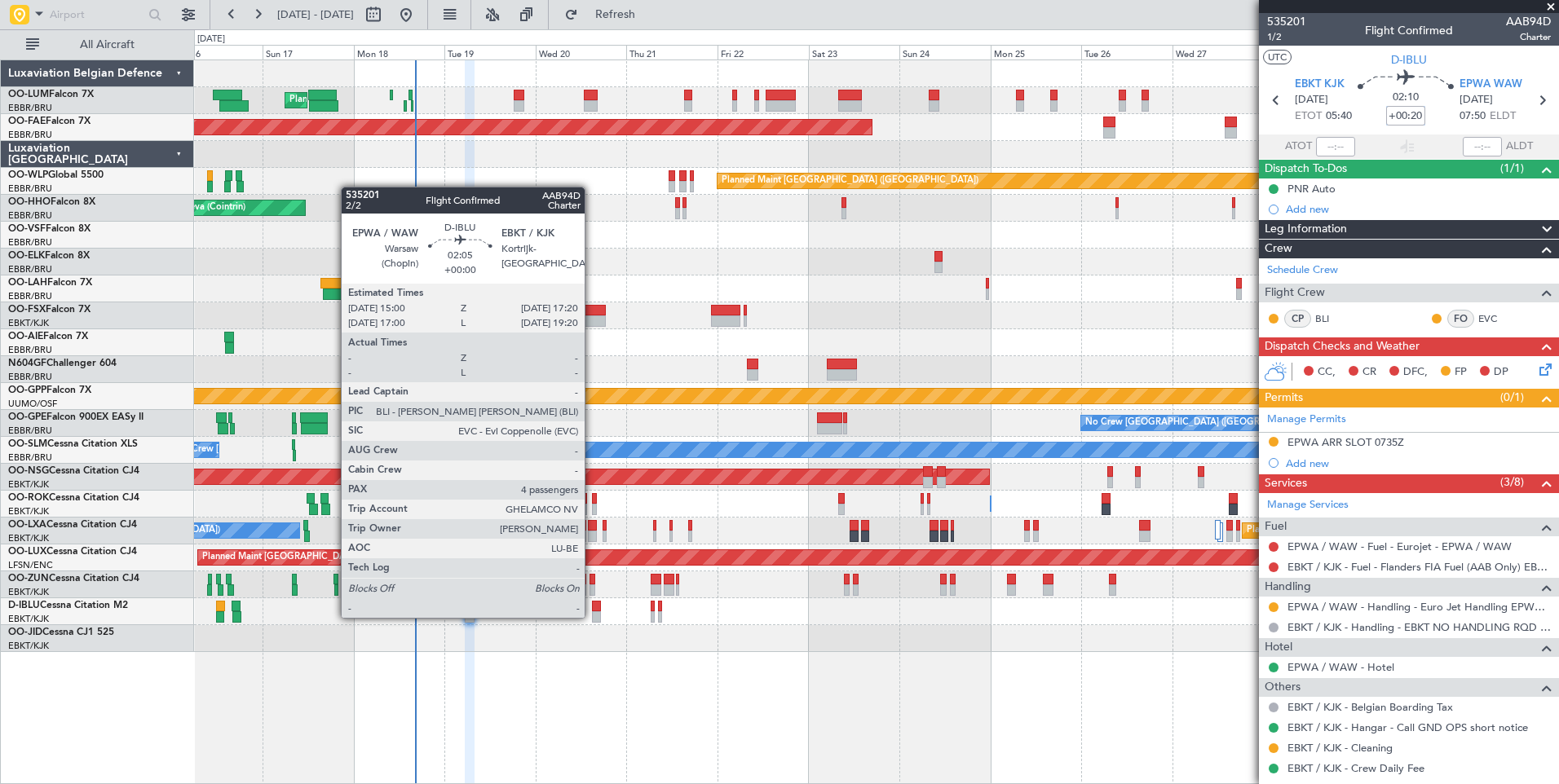
click at [592, 616] on div at bounding box center [596, 617] width 9 height 12
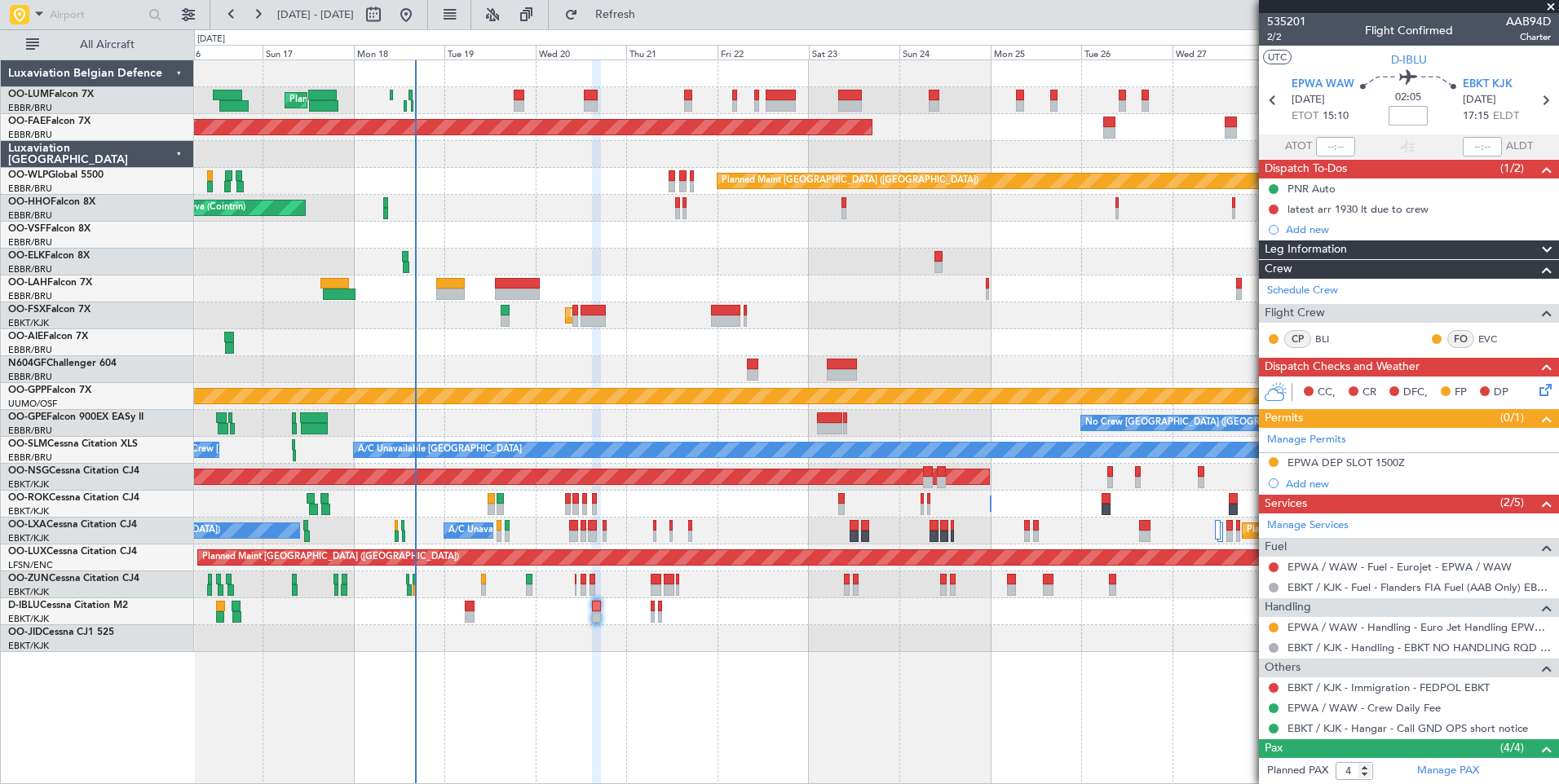
click at [1395, 118] on input at bounding box center [1408, 115] width 39 height 19
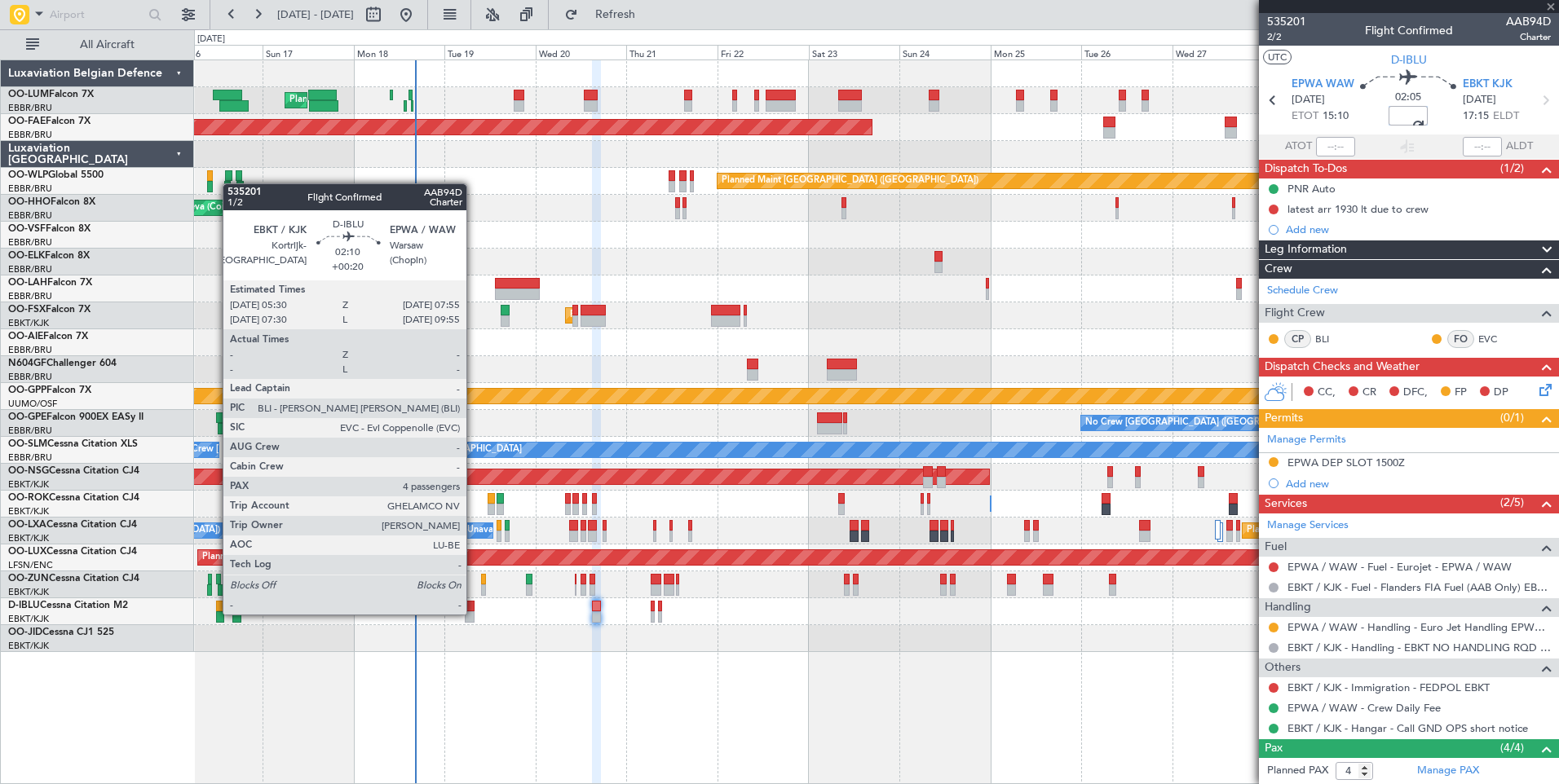
click at [474, 613] on div at bounding box center [470, 617] width 10 height 12
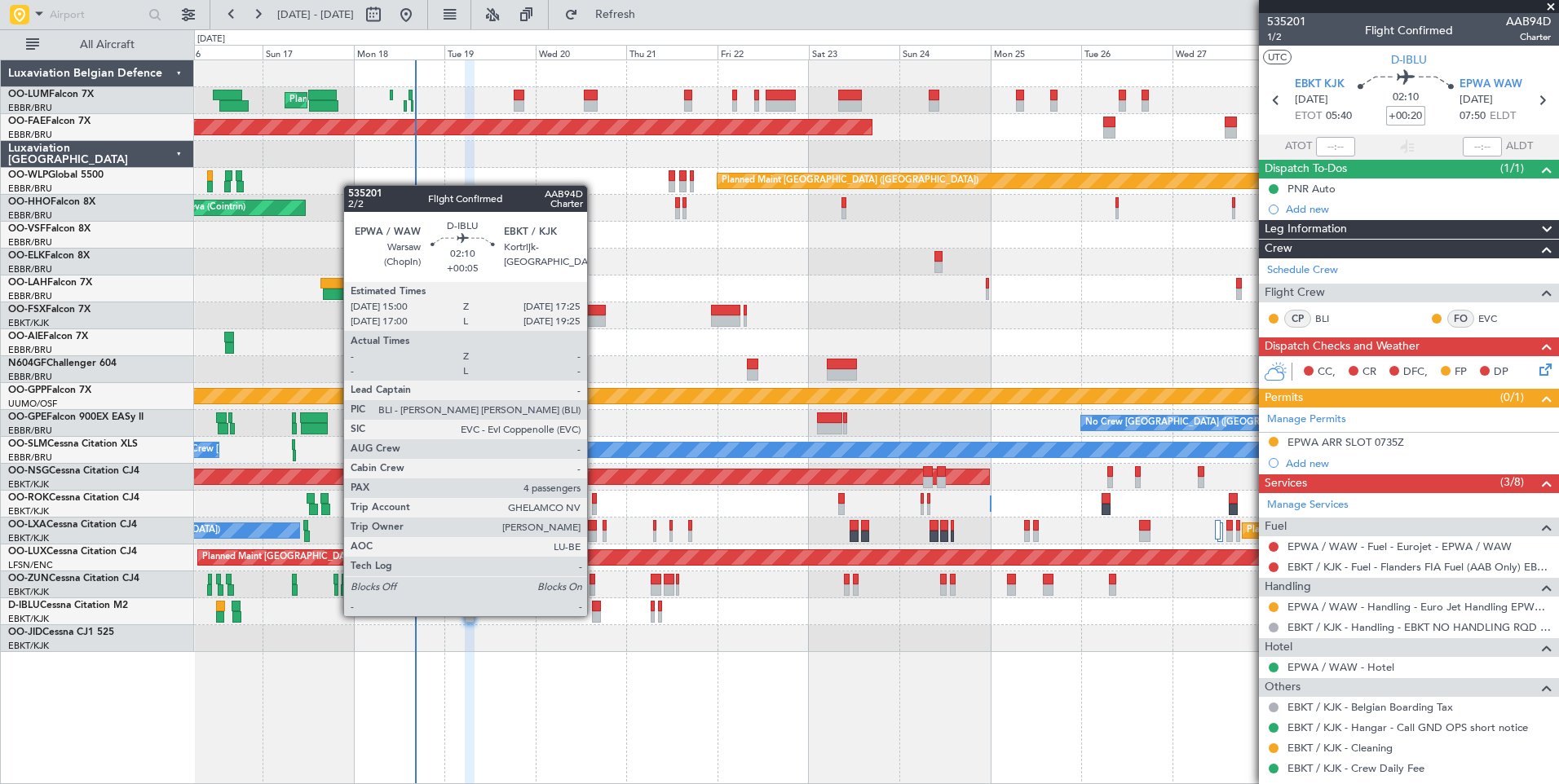
click at [594, 614] on div at bounding box center [597, 617] width 10 height 12
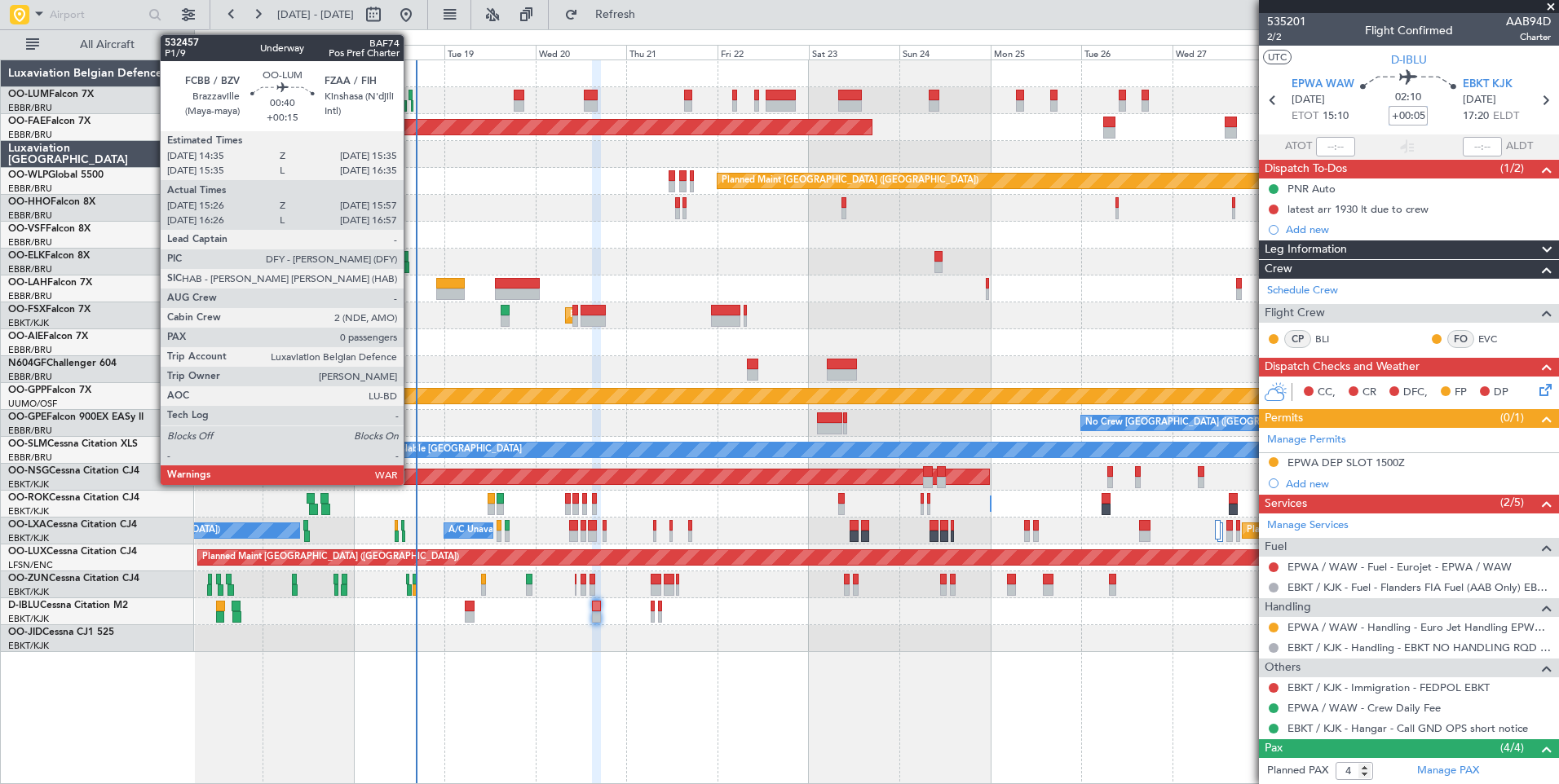
click at [411, 104] on div at bounding box center [412, 106] width 3 height 12
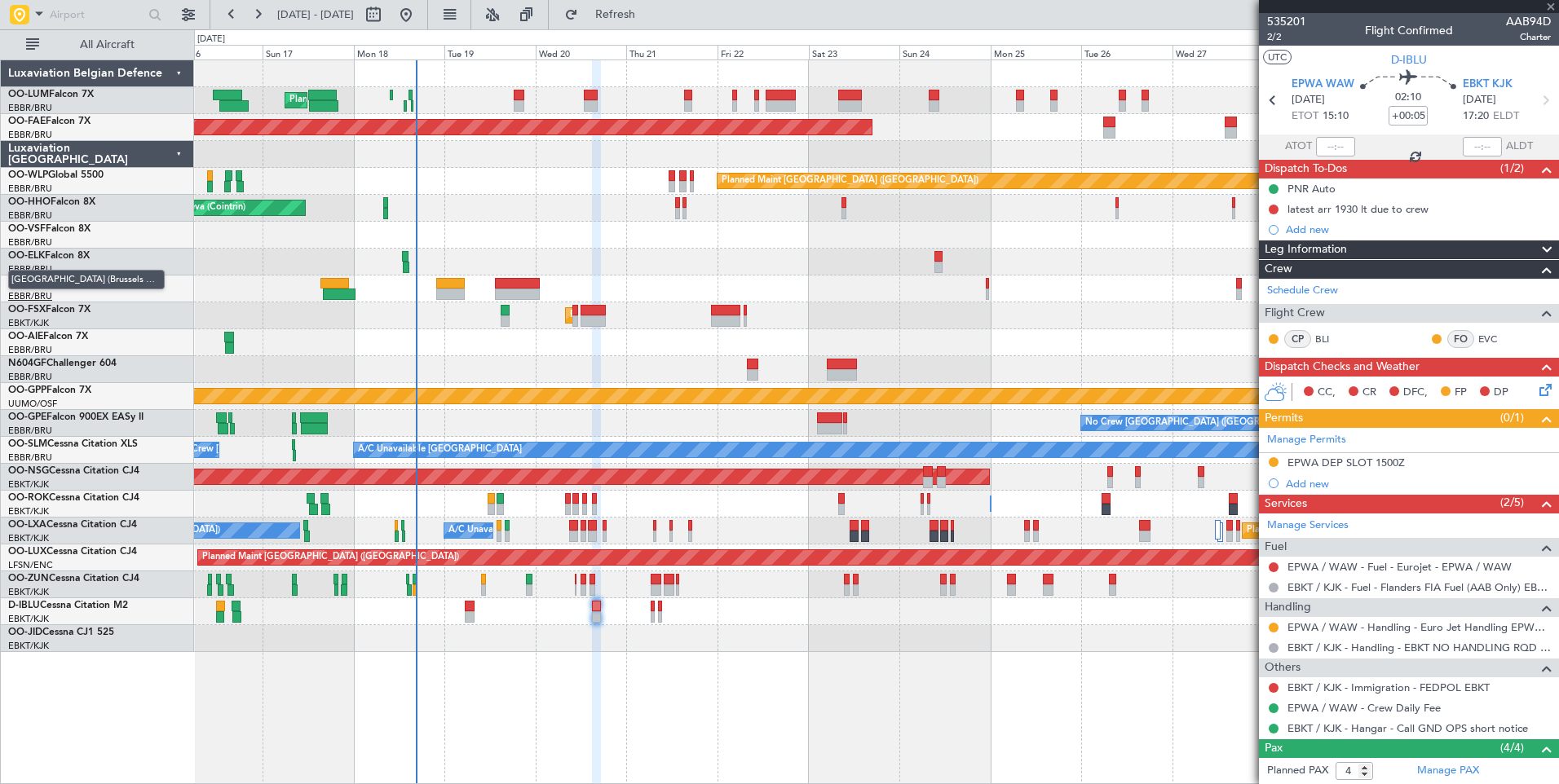
type input "+00:15"
type input "15:36"
type input "15:47"
type input "0"
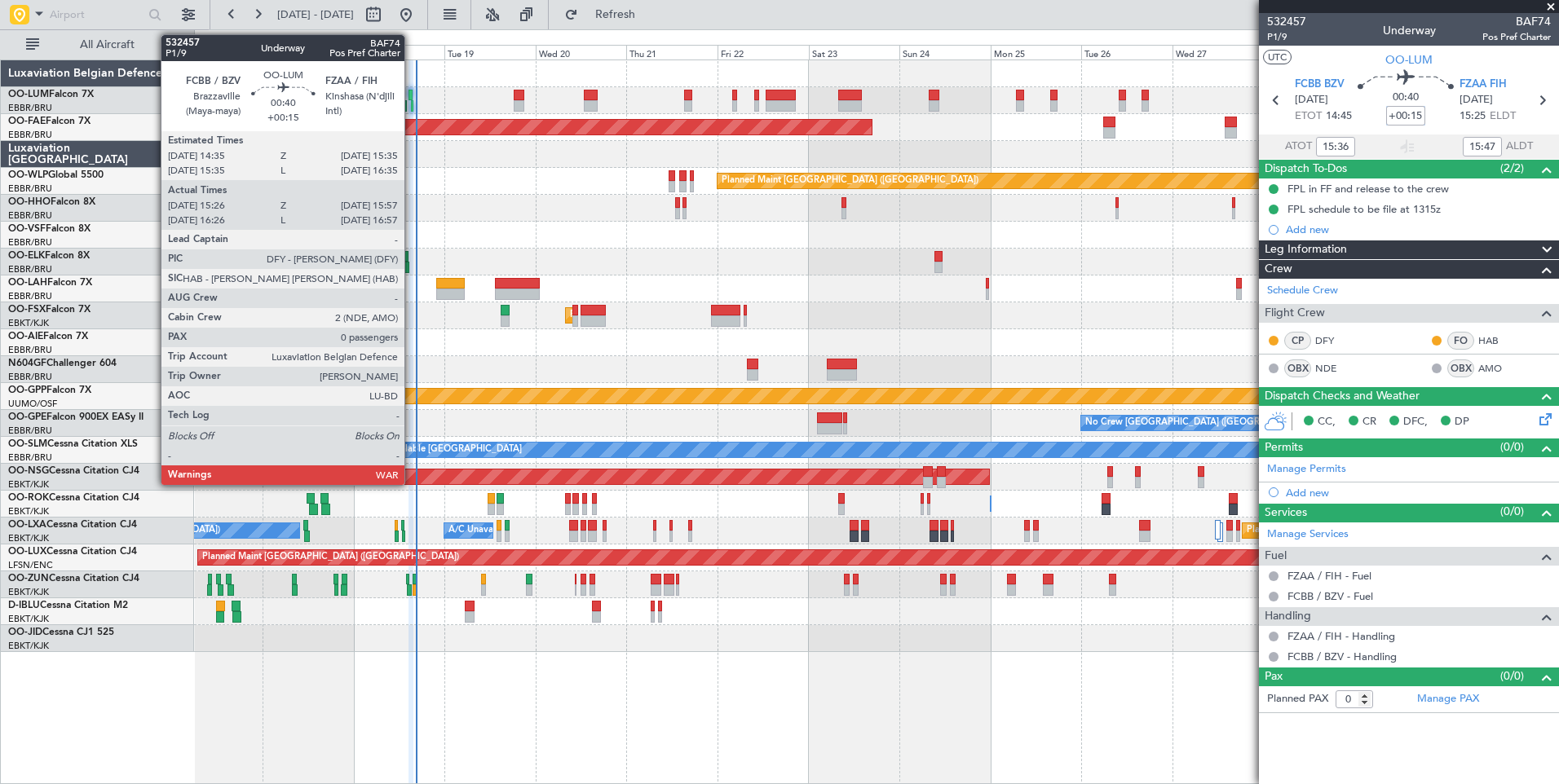
click at [412, 102] on div at bounding box center [412, 106] width 3 height 12
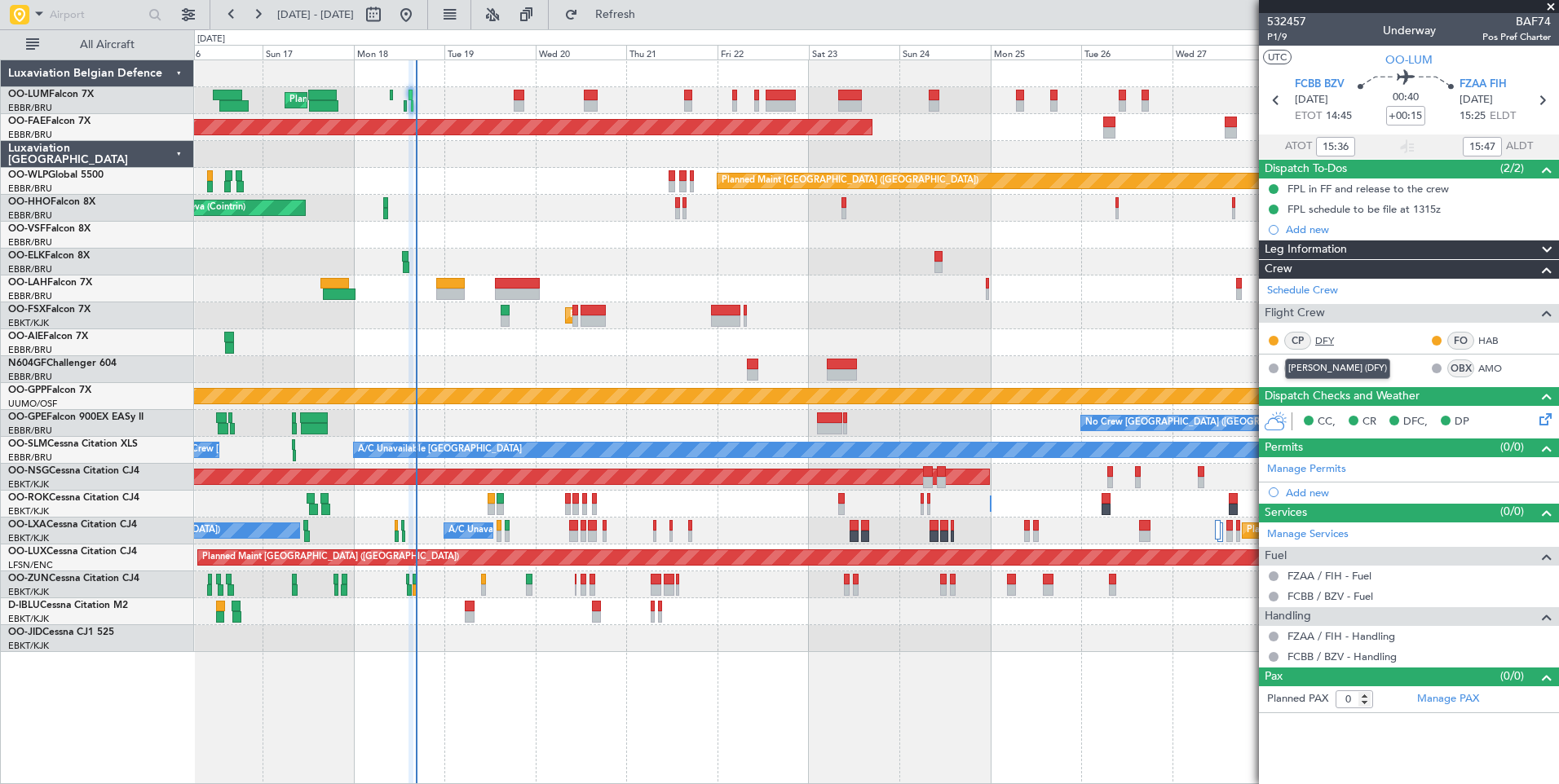
click at [1333, 338] on link "DFY" at bounding box center [1333, 341] width 37 height 15
click at [392, 108] on div "Planned Maint [GEOGRAPHIC_DATA] ([GEOGRAPHIC_DATA] National) Planned Maint [GEO…" at bounding box center [876, 100] width 1364 height 27
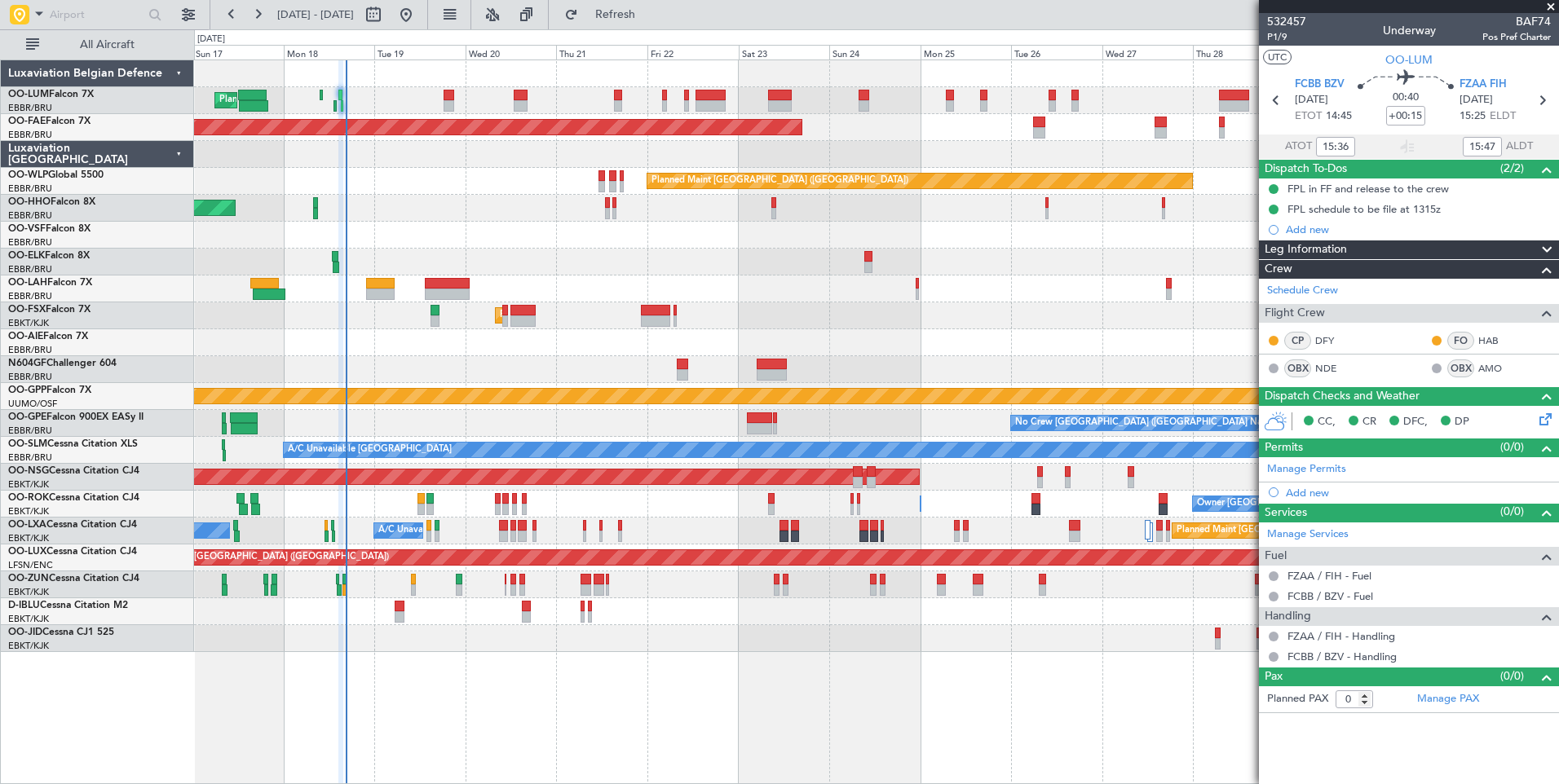
click at [466, 361] on div at bounding box center [876, 369] width 1364 height 27
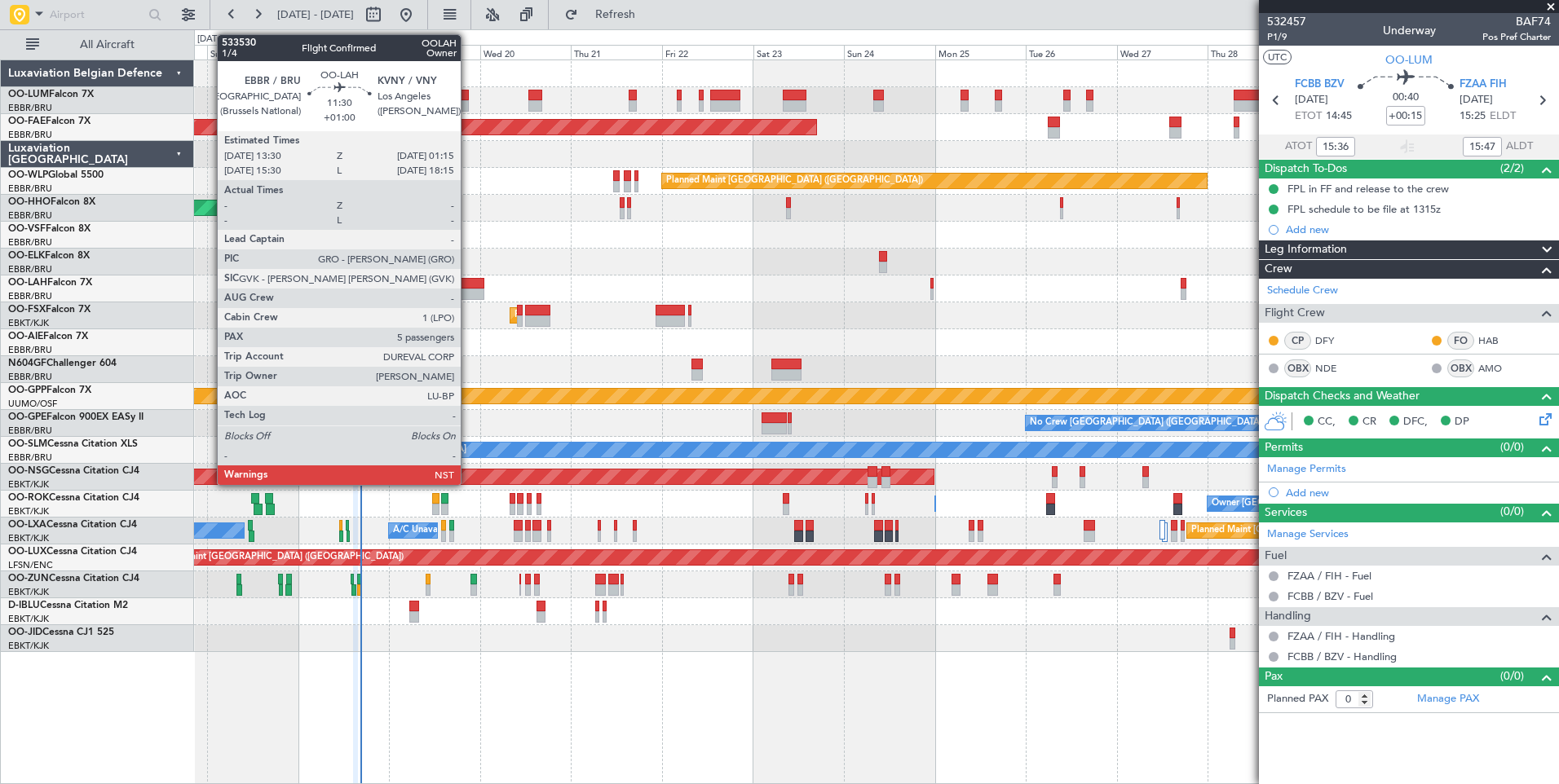
click at [468, 288] on div at bounding box center [462, 294] width 45 height 12
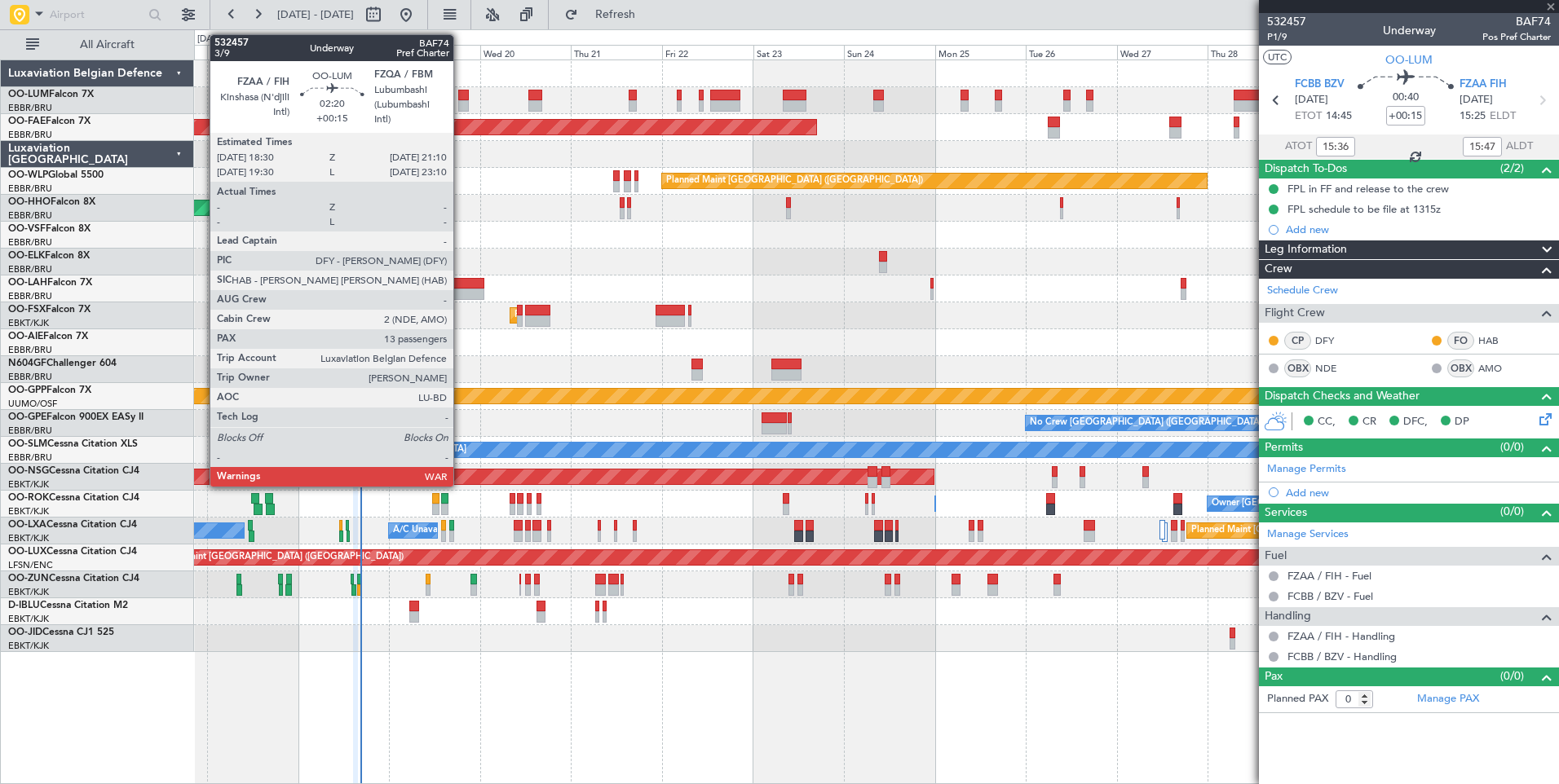
click at [461, 101] on div at bounding box center [463, 106] width 11 height 12
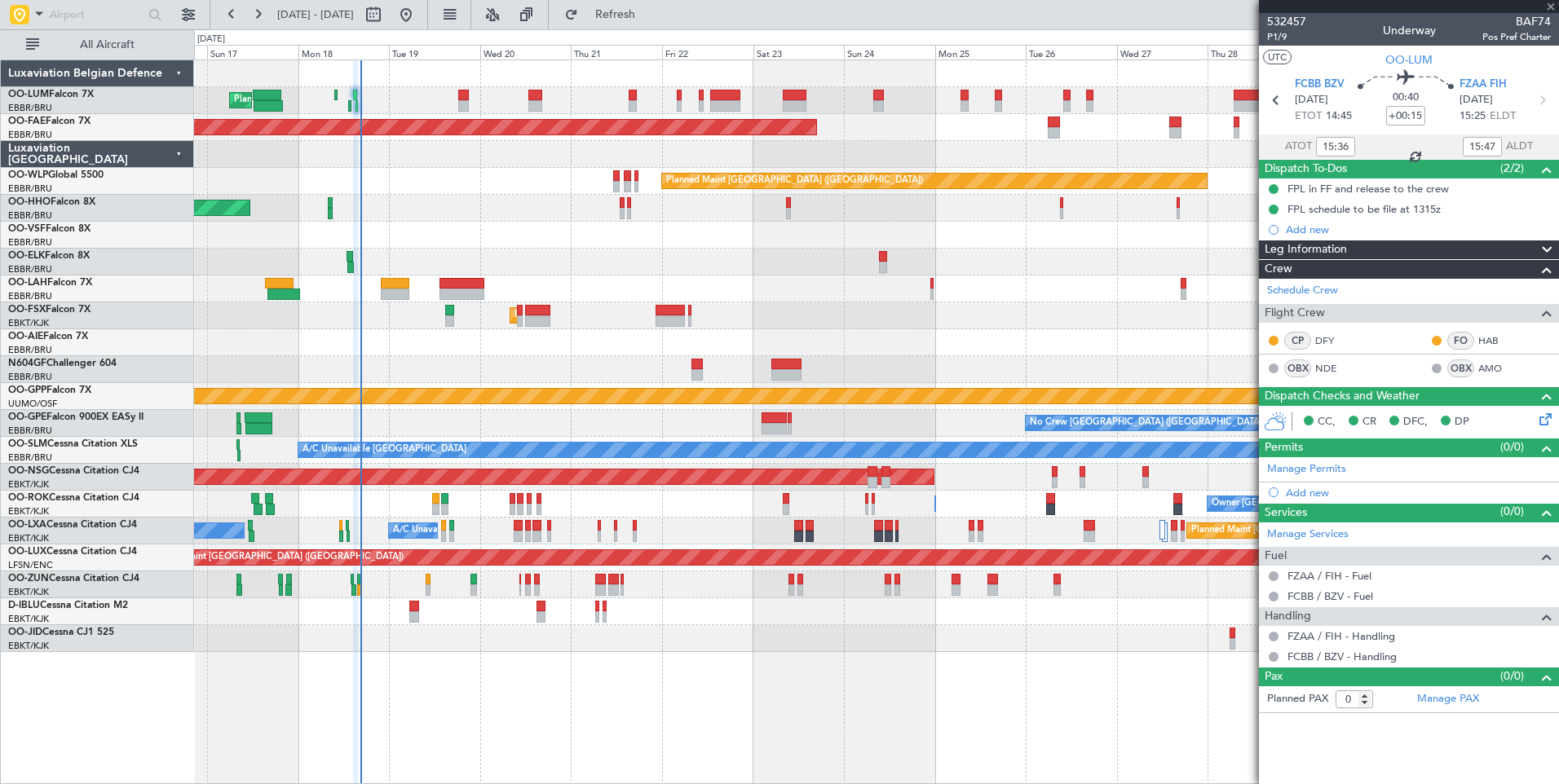
type input "13"
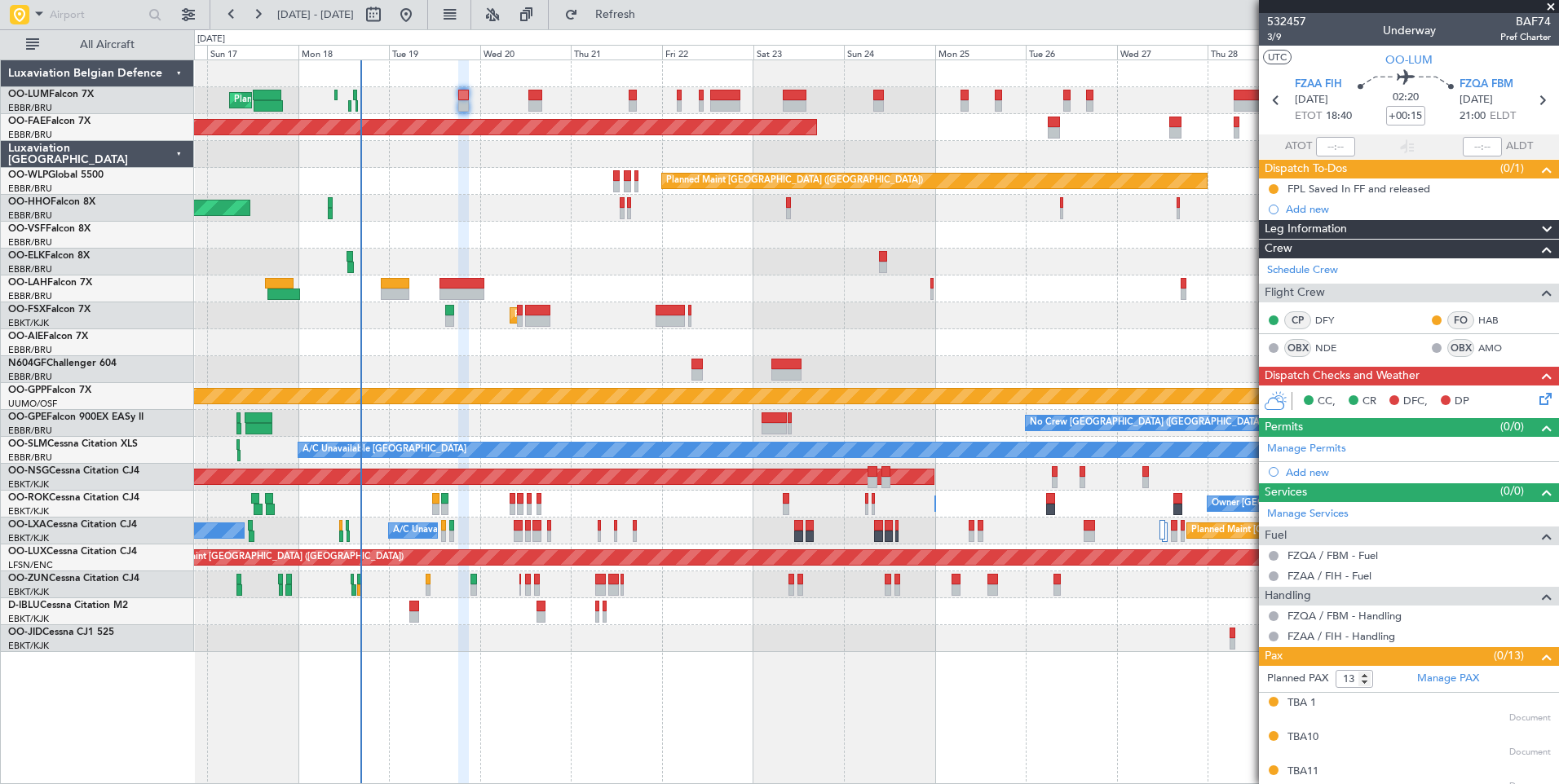
click at [1536, 400] on icon at bounding box center [1542, 396] width 13 height 13
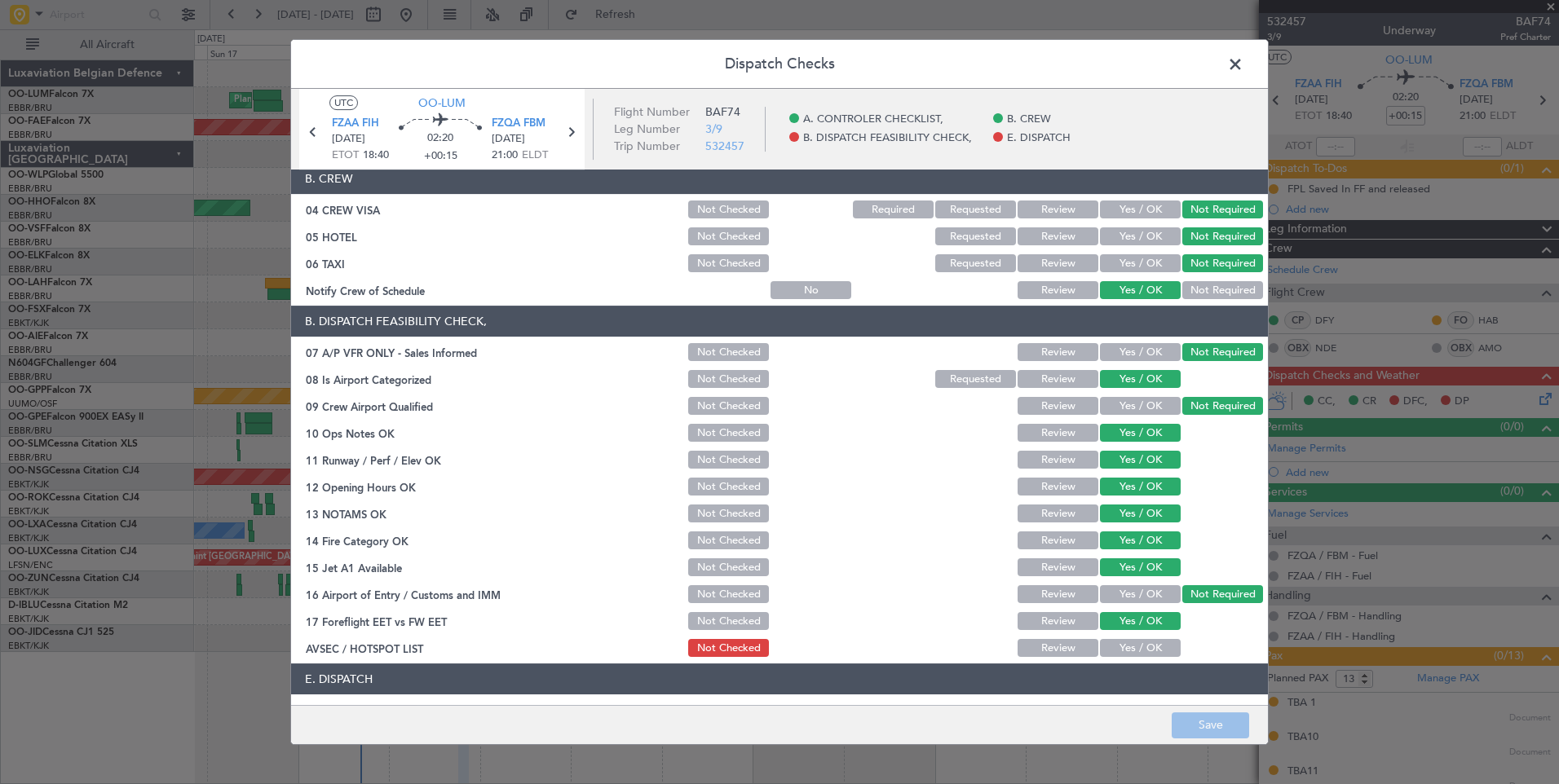
scroll to position [234, 0]
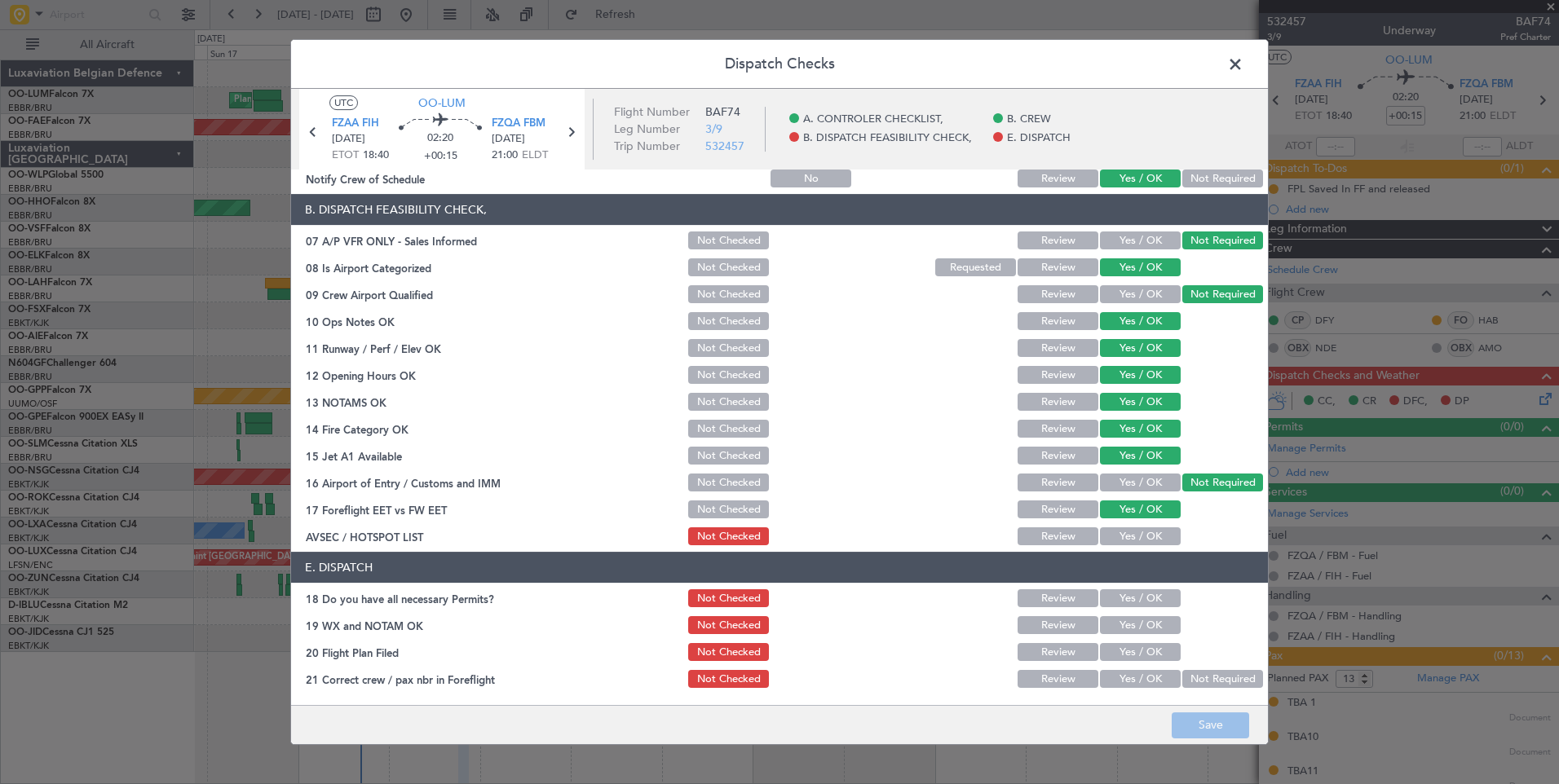
click at [1128, 591] on button "Yes / OK" at bounding box center [1140, 598] width 81 height 18
click at [1127, 624] on button "Yes / OK" at bounding box center [1140, 624] width 81 height 18
click at [1127, 657] on button "Yes / OK" at bounding box center [1140, 651] width 81 height 18
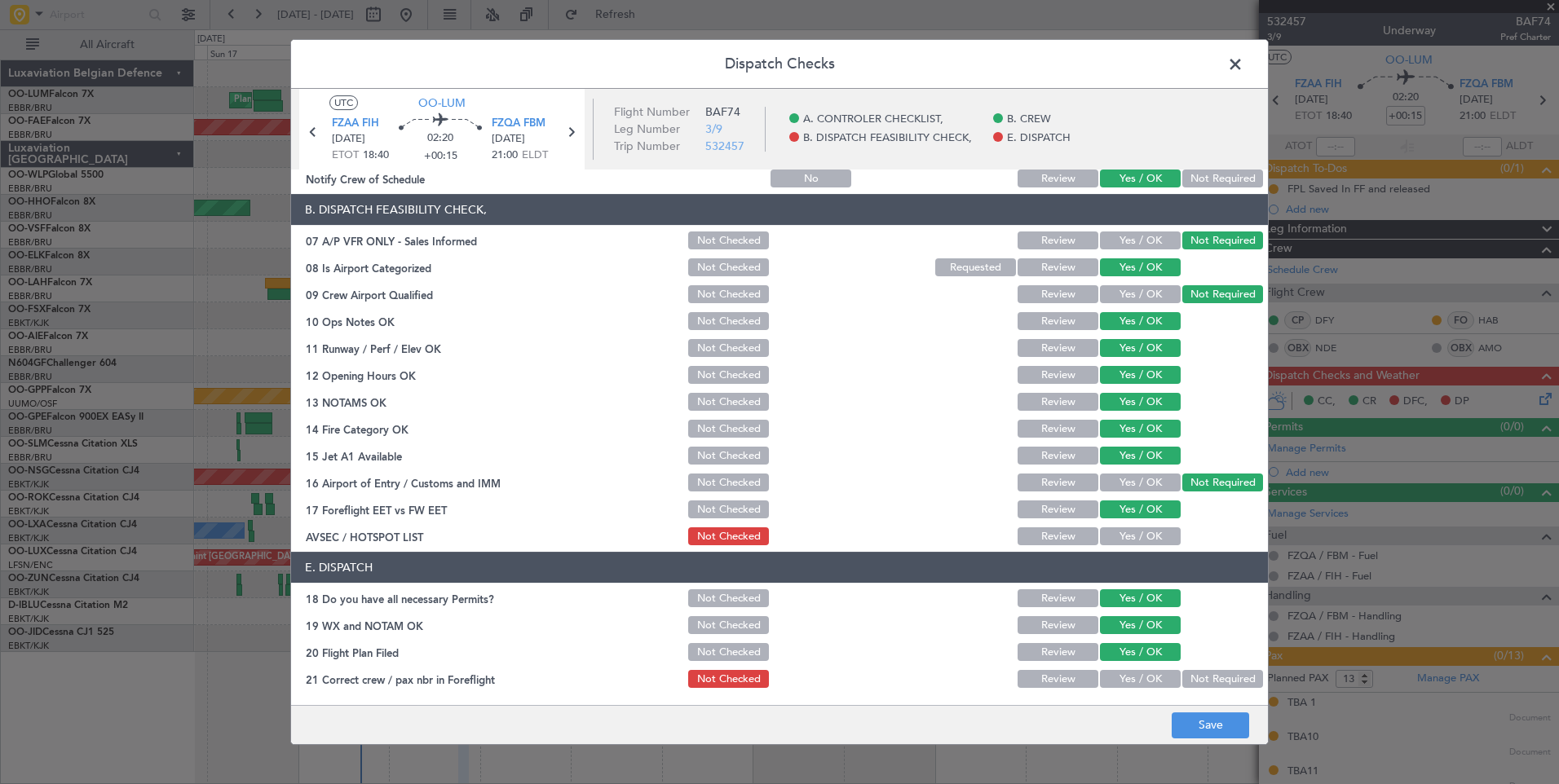
drag, startPoint x: 1127, startPoint y: 675, endPoint x: 1141, endPoint y: 641, distance: 36.8
click at [1128, 675] on button "Yes / OK" at bounding box center [1140, 679] width 81 height 18
click at [1149, 531] on button "Yes / OK" at bounding box center [1140, 536] width 81 height 18
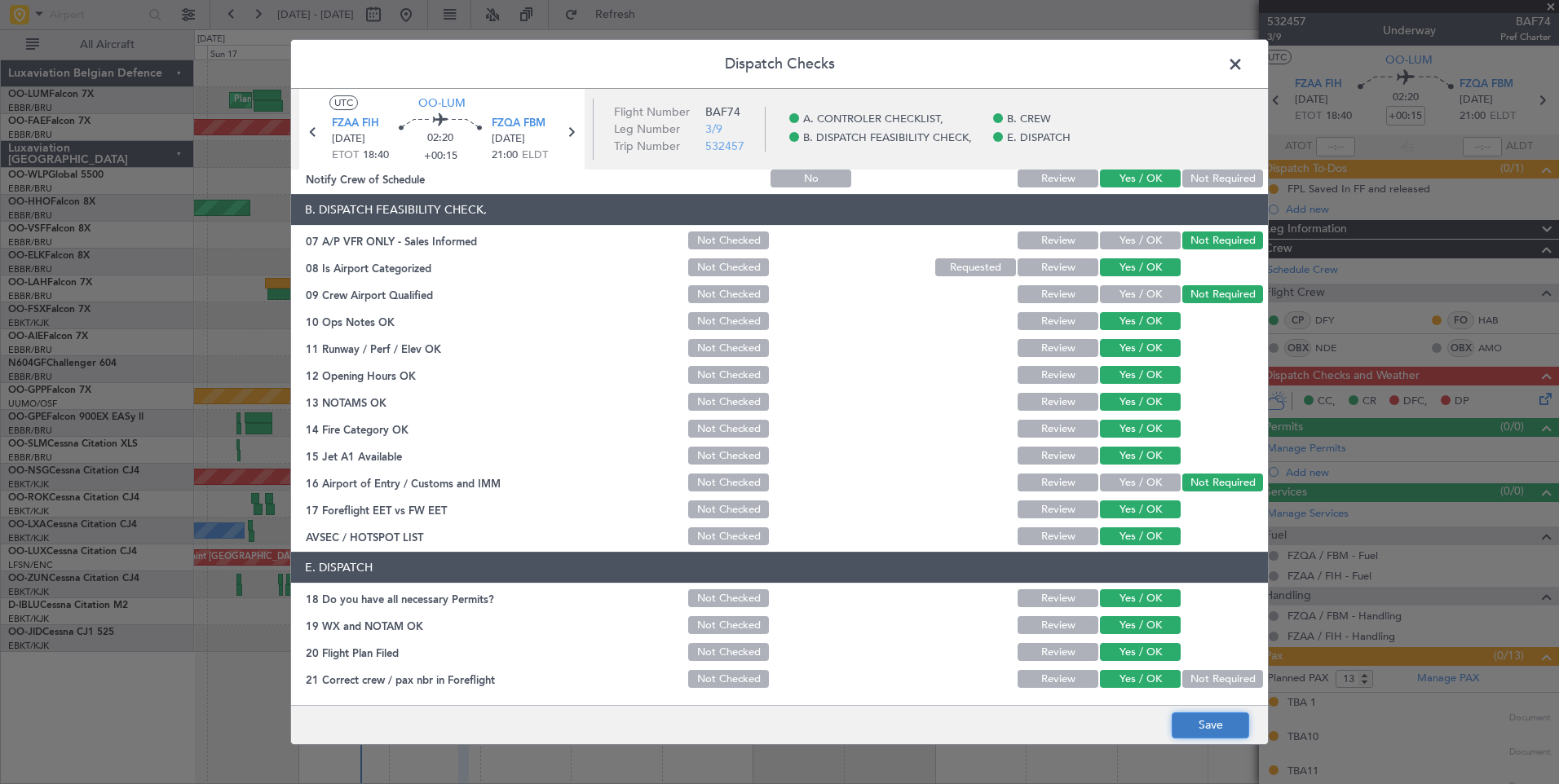
click at [1216, 721] on button "Save" at bounding box center [1210, 725] width 78 height 26
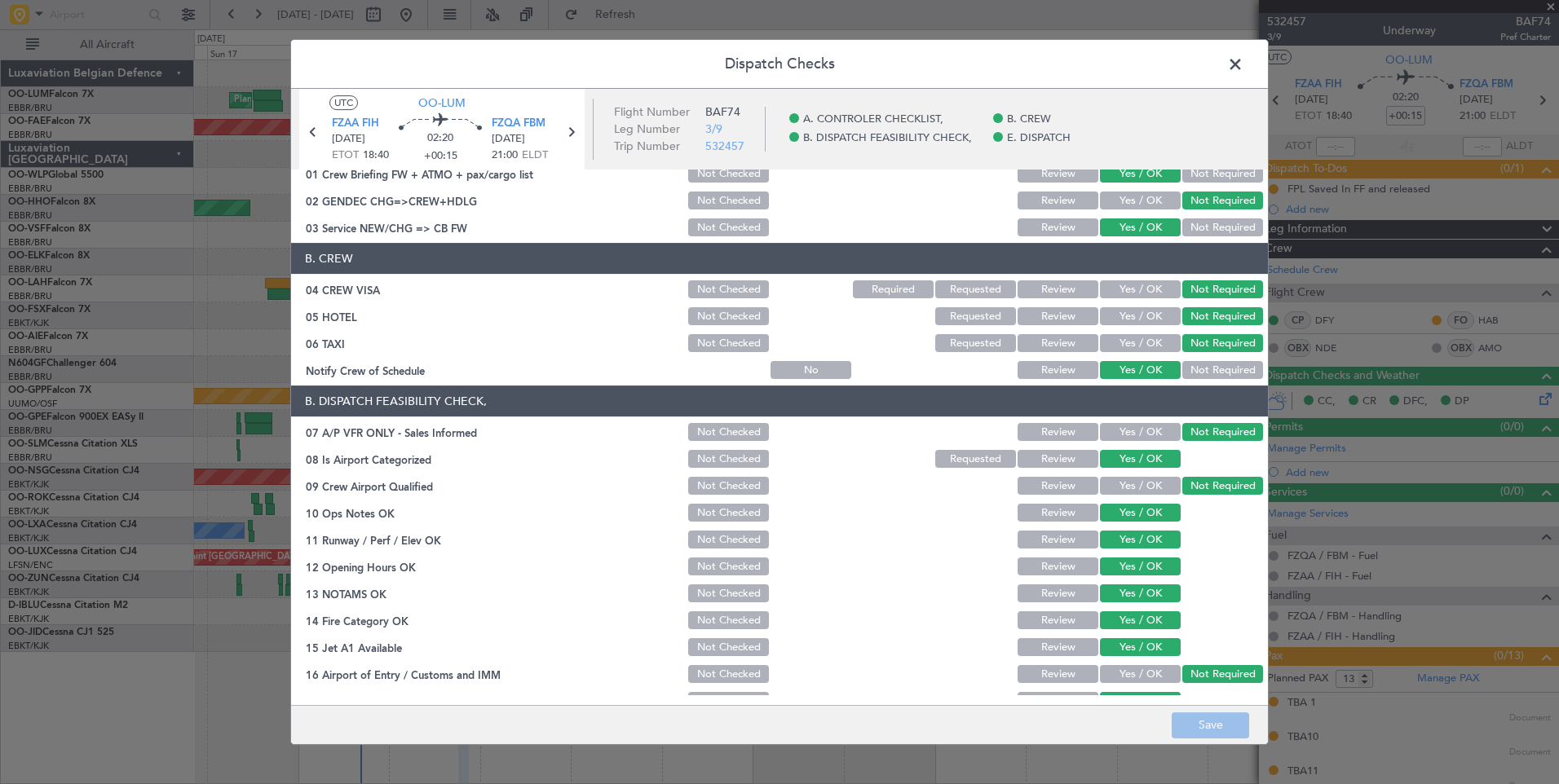
scroll to position [0, 0]
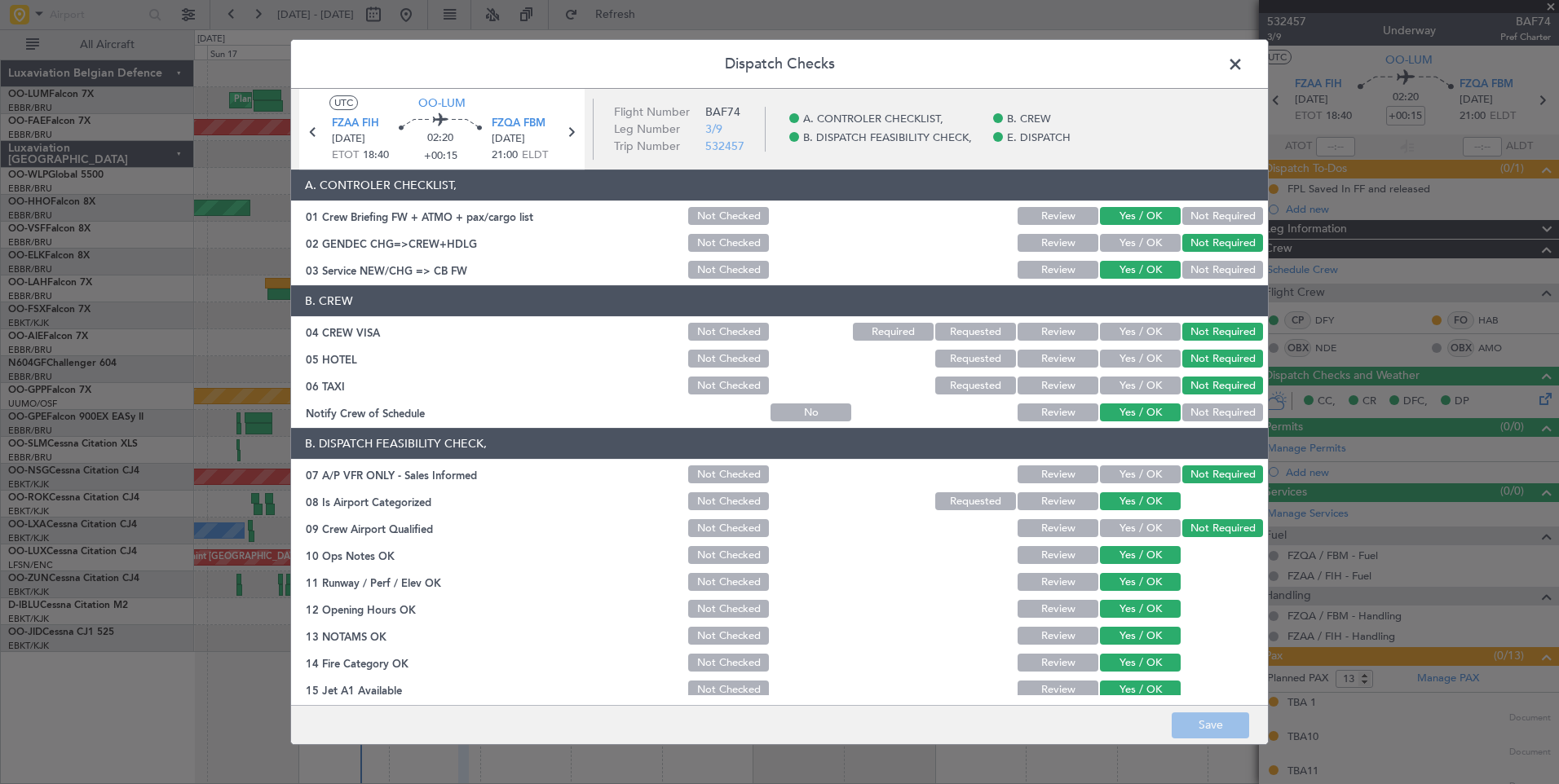
click at [1243, 65] on span at bounding box center [1243, 68] width 0 height 33
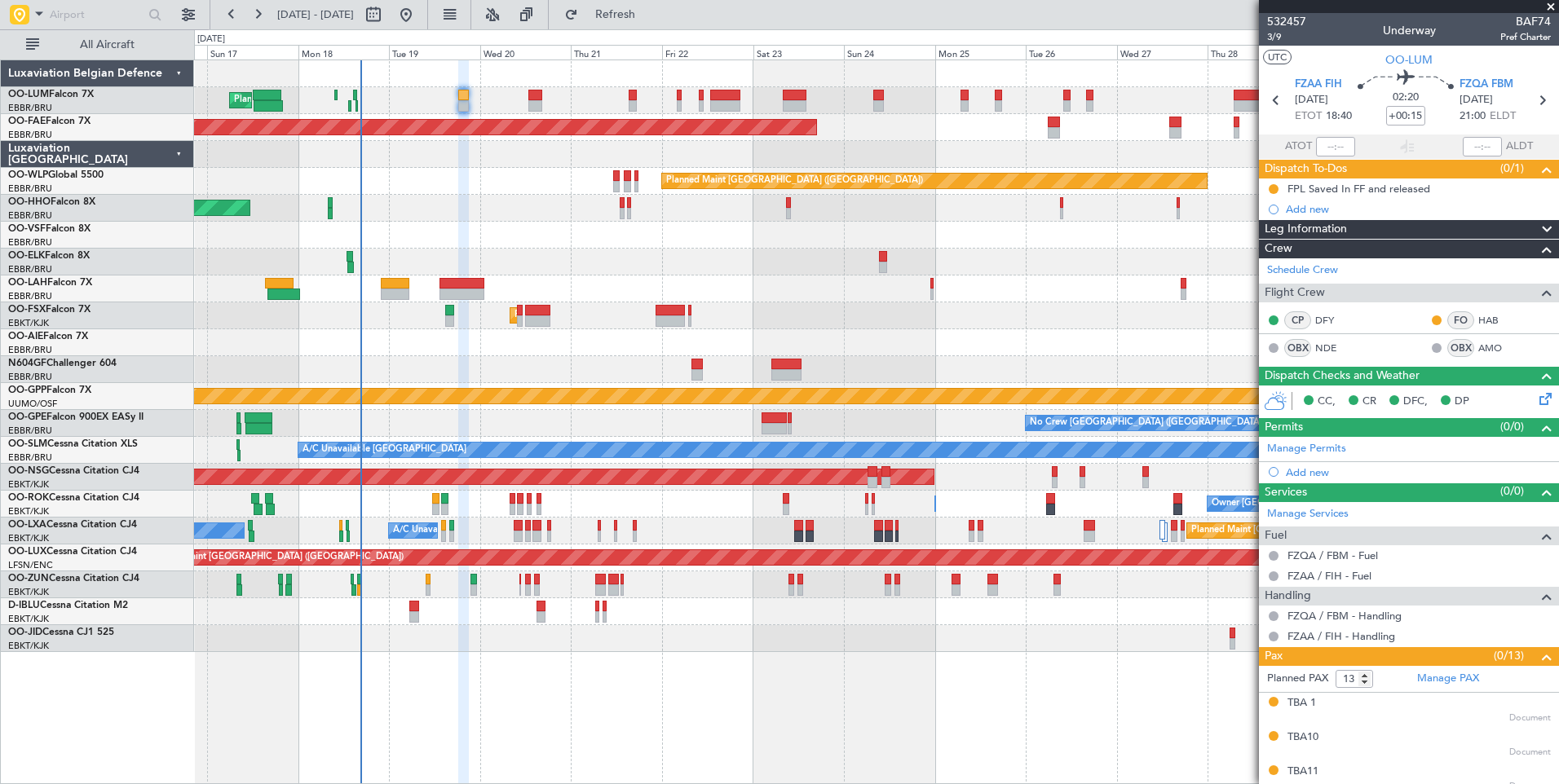
click at [535, 303] on div "Planned Maint Kortrijk-[GEOGRAPHIC_DATA]" at bounding box center [876, 316] width 1364 height 27
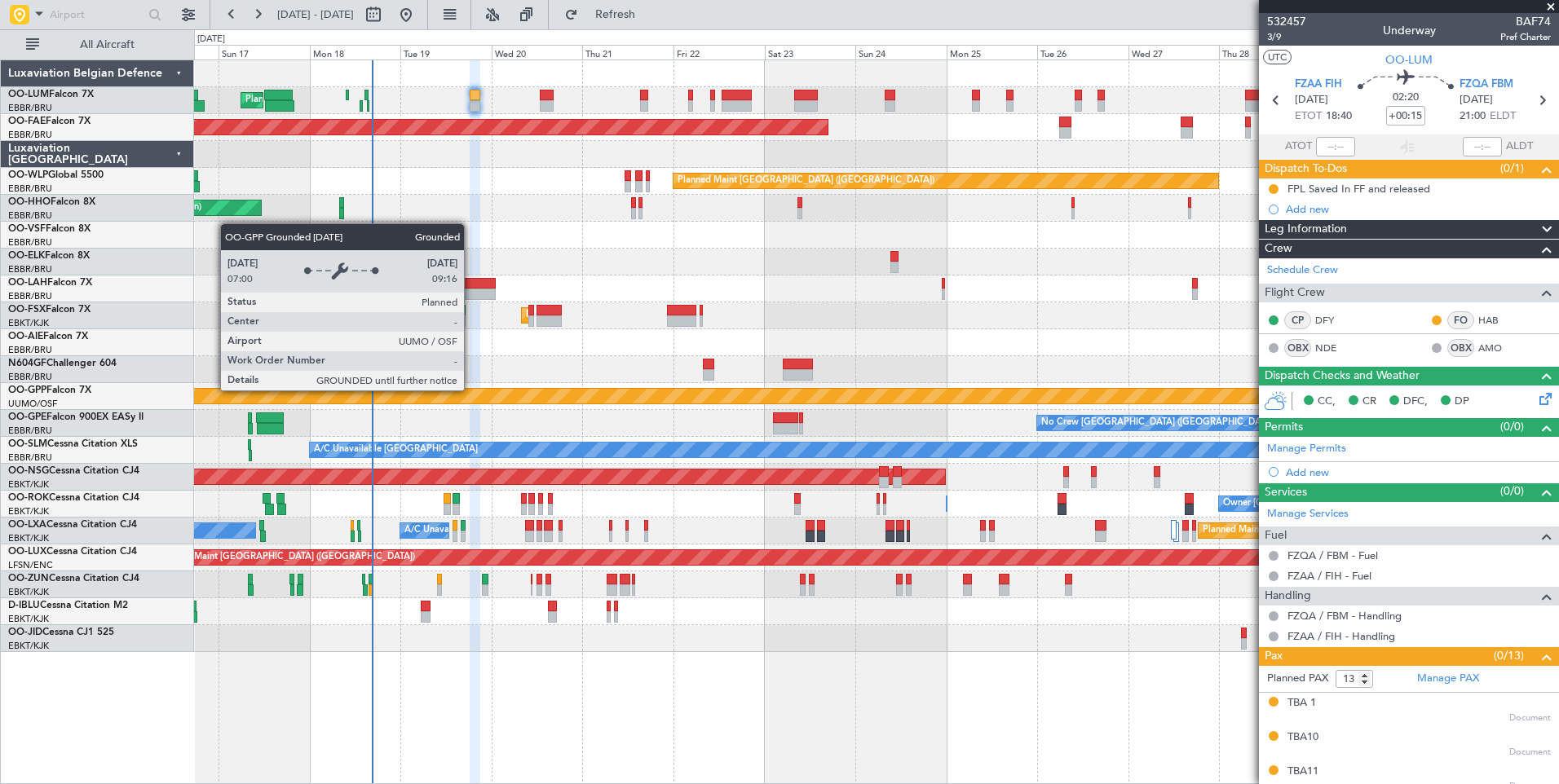
click at [522, 391] on div "Grounded [PERSON_NAME]" at bounding box center [876, 396] width 4091 height 15
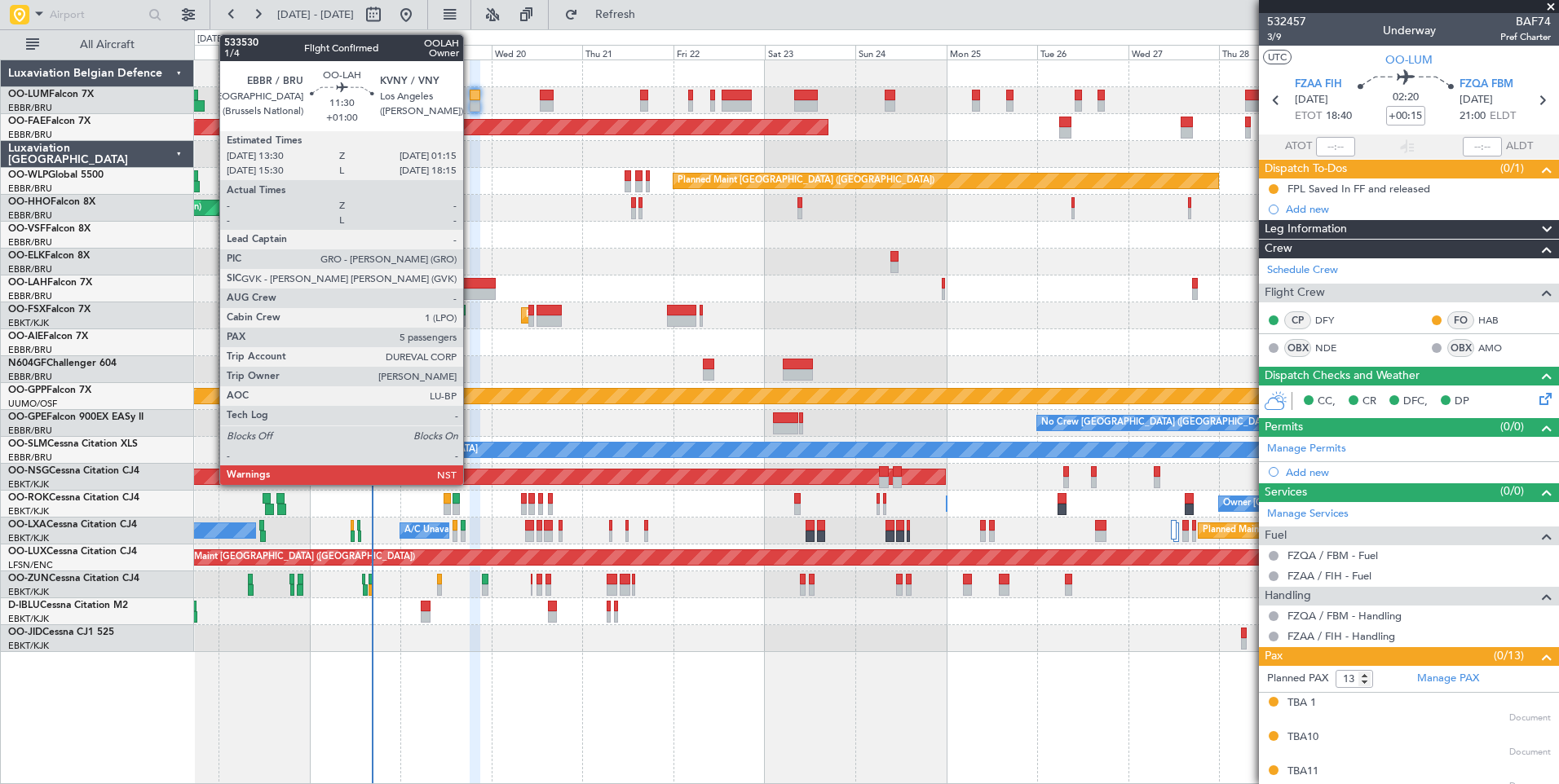
click at [471, 288] on div at bounding box center [473, 294] width 45 height 12
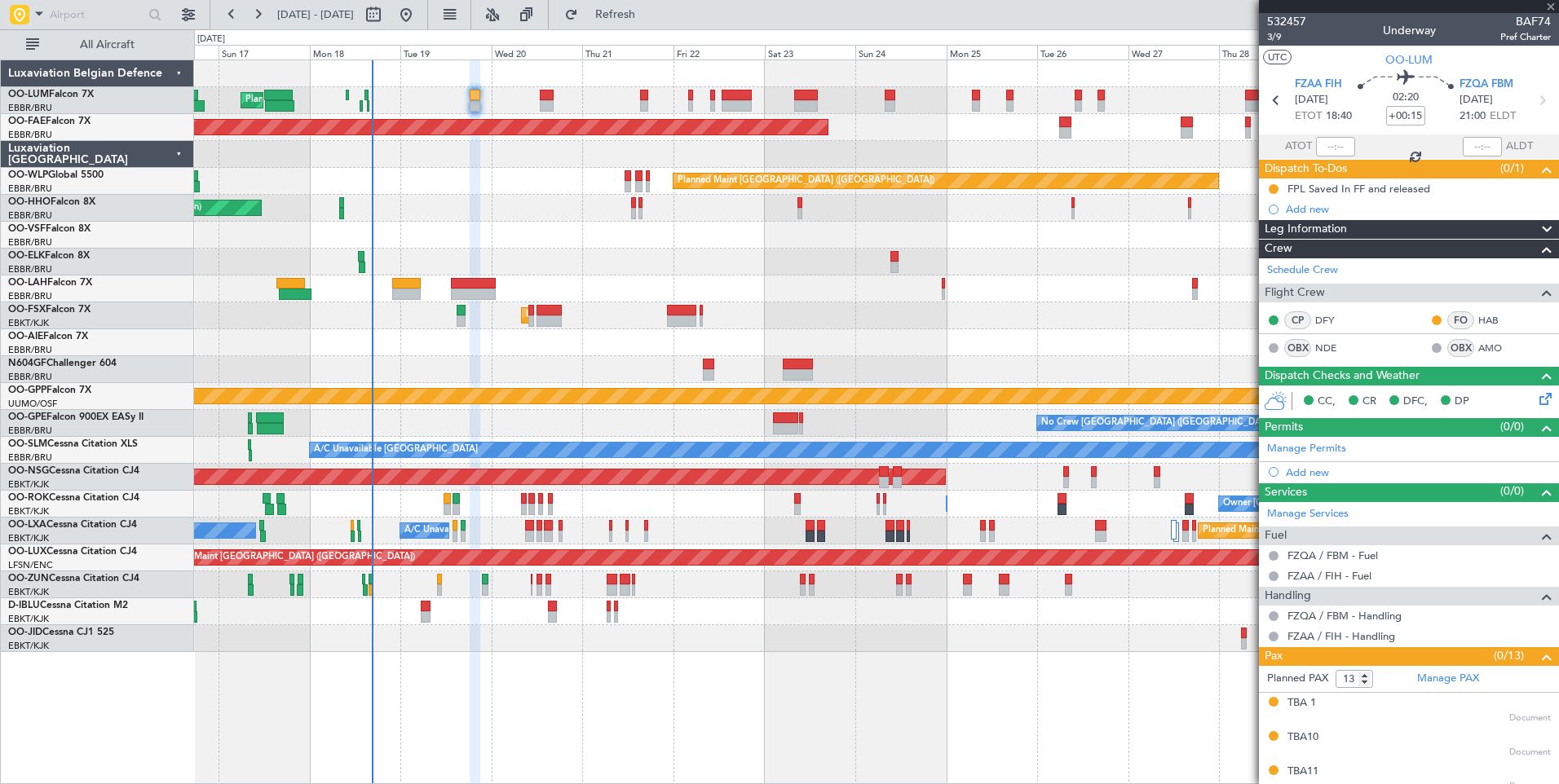
type input "+01:00"
type input "5"
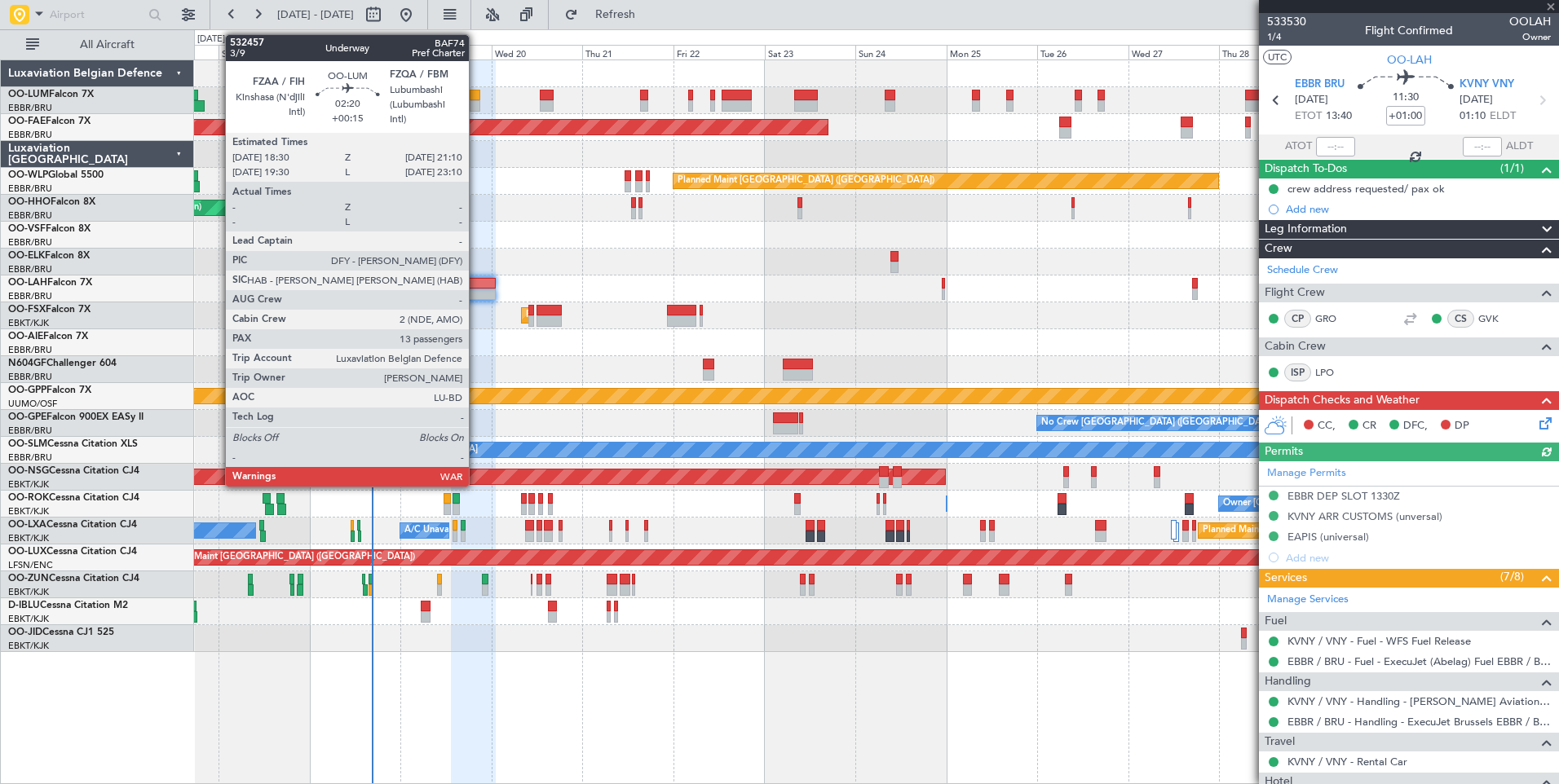
click at [476, 96] on div at bounding box center [475, 95] width 11 height 12
type input "+00:15"
type input "13"
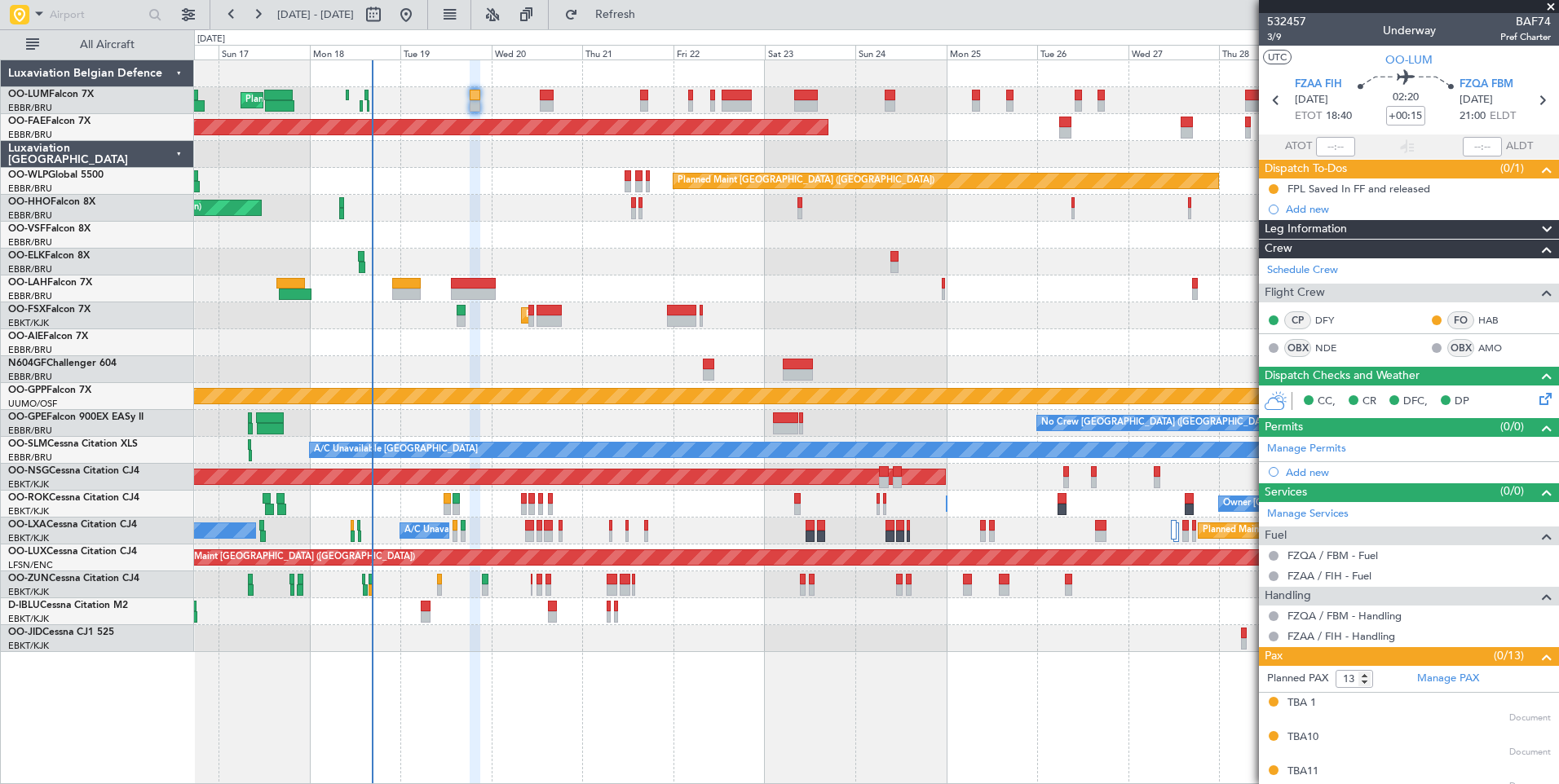
click at [1536, 403] on icon at bounding box center [1542, 396] width 13 height 13
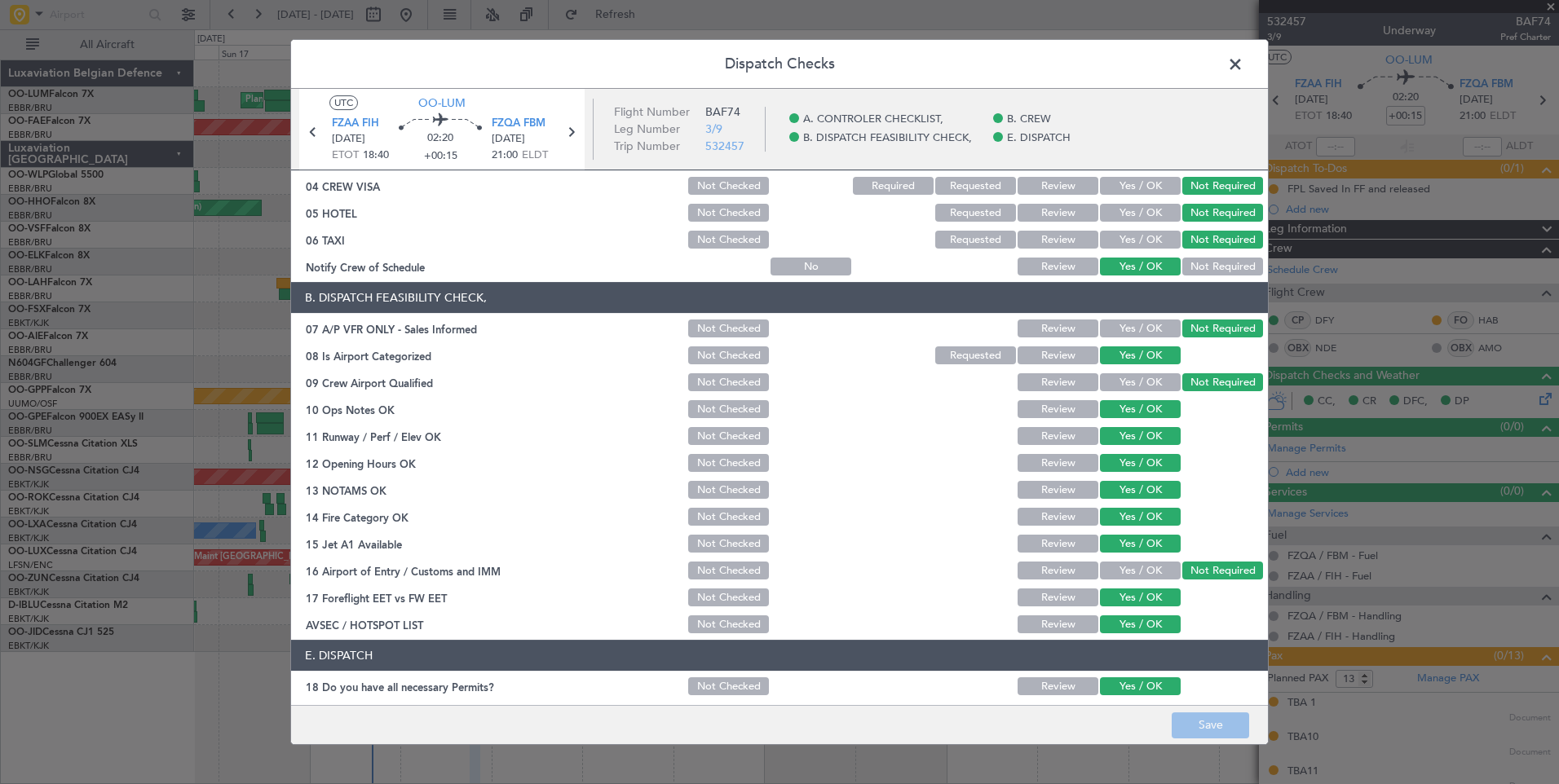
scroll to position [234, 0]
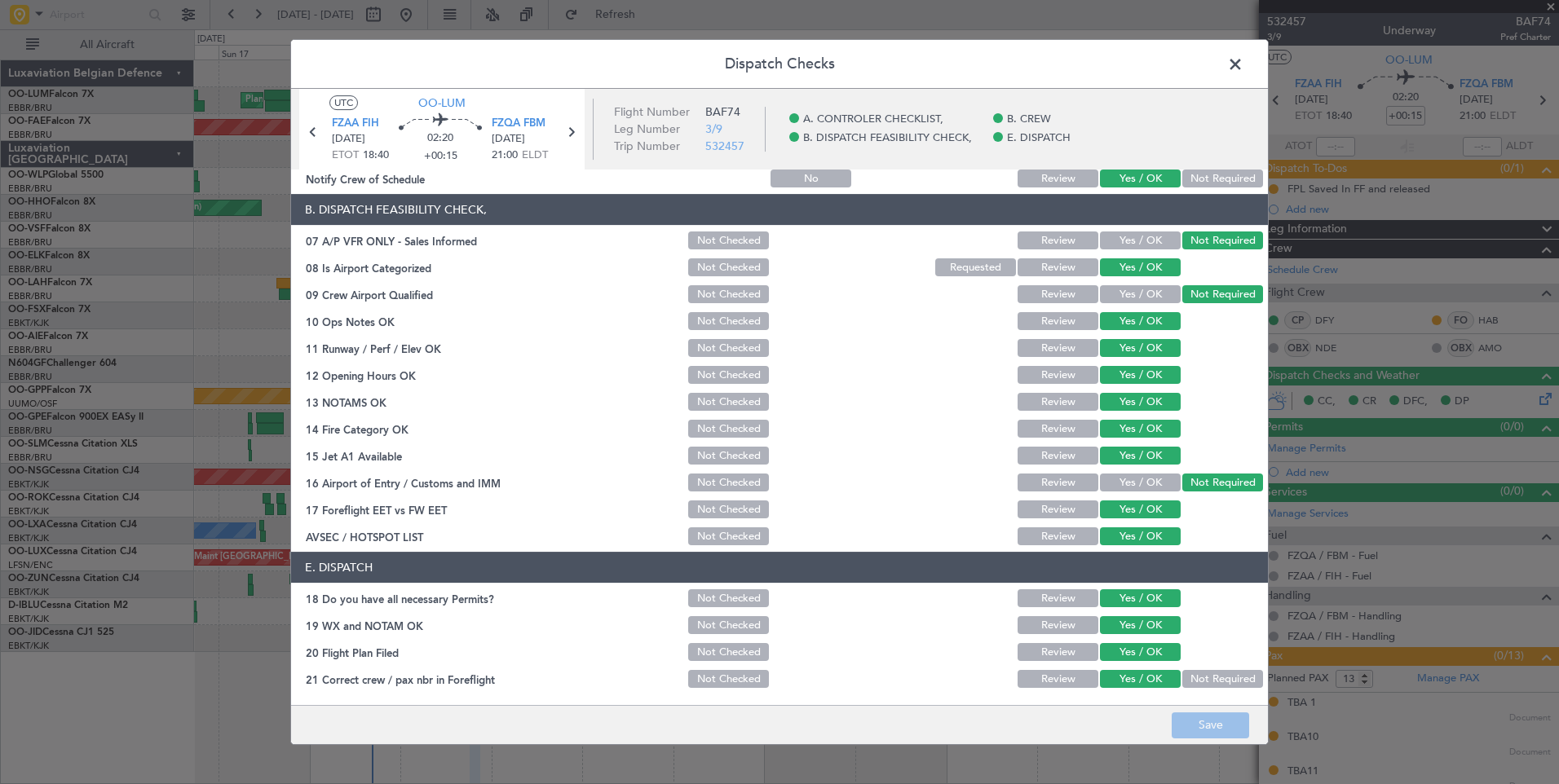
click at [1243, 65] on span at bounding box center [1243, 68] width 0 height 33
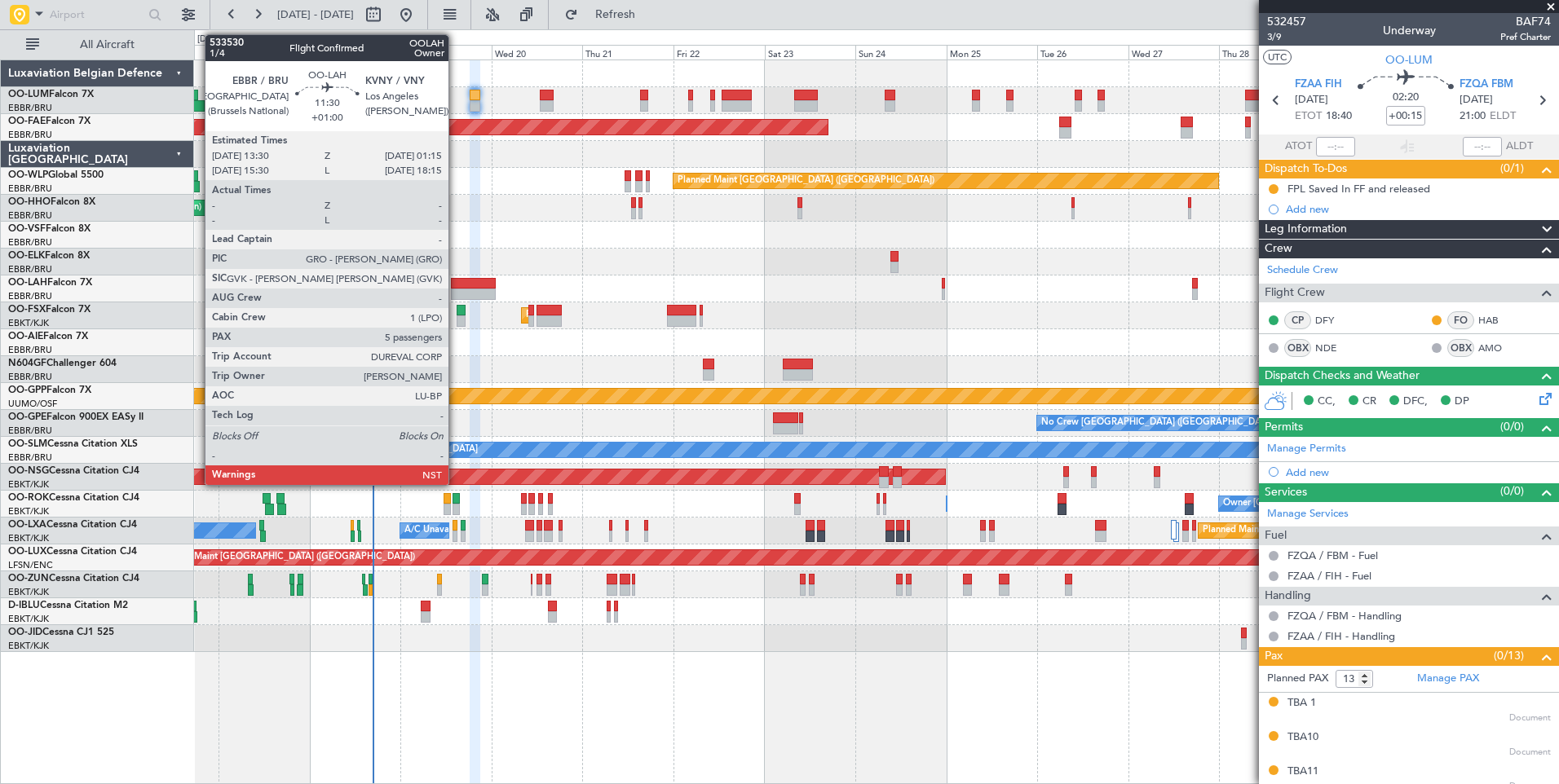
click at [456, 291] on div at bounding box center [473, 294] width 45 height 12
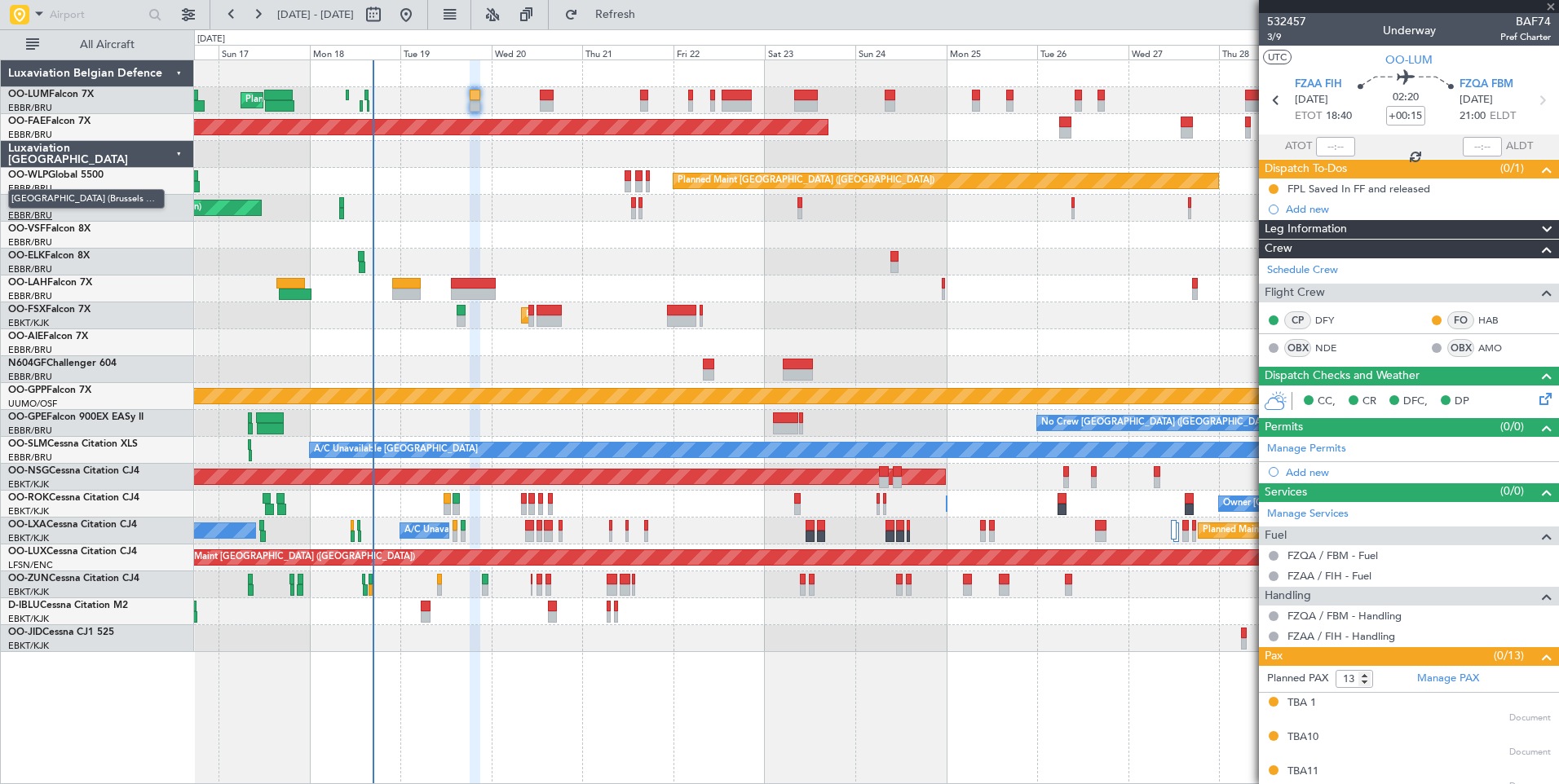
type input "+01:00"
type input "5"
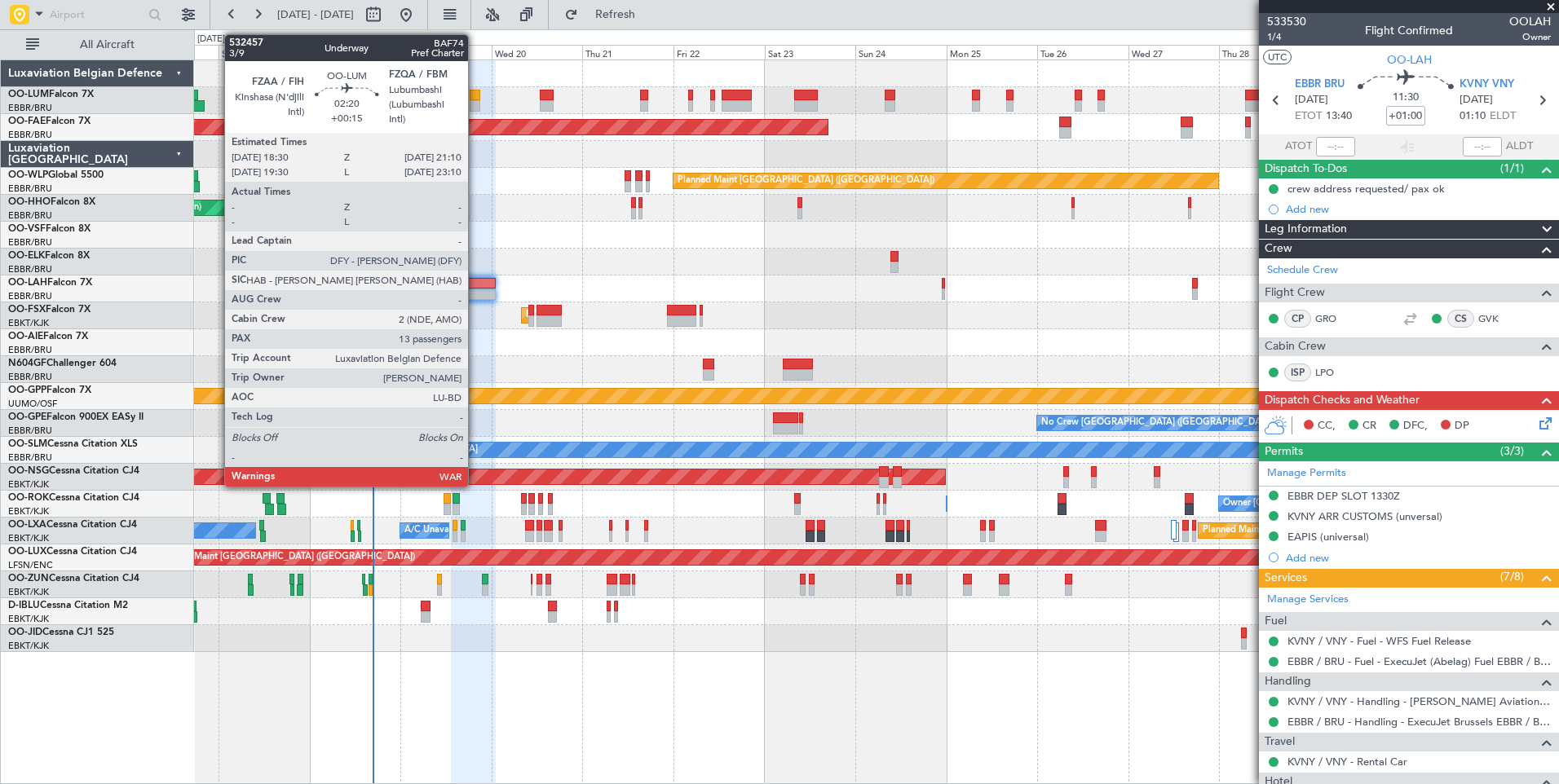
click at [476, 107] on div at bounding box center [475, 106] width 11 height 12
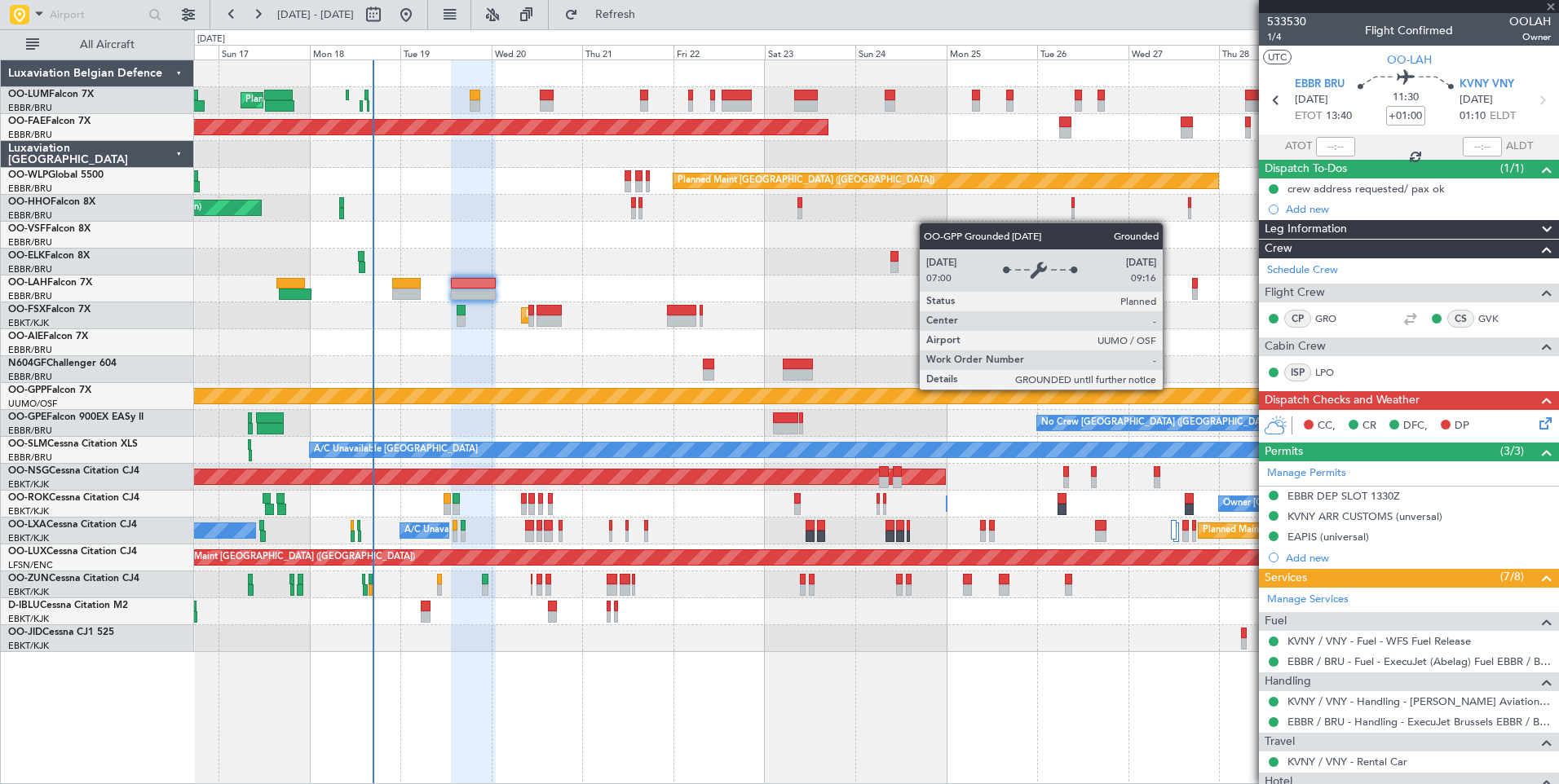
type input "+00:15"
type input "13"
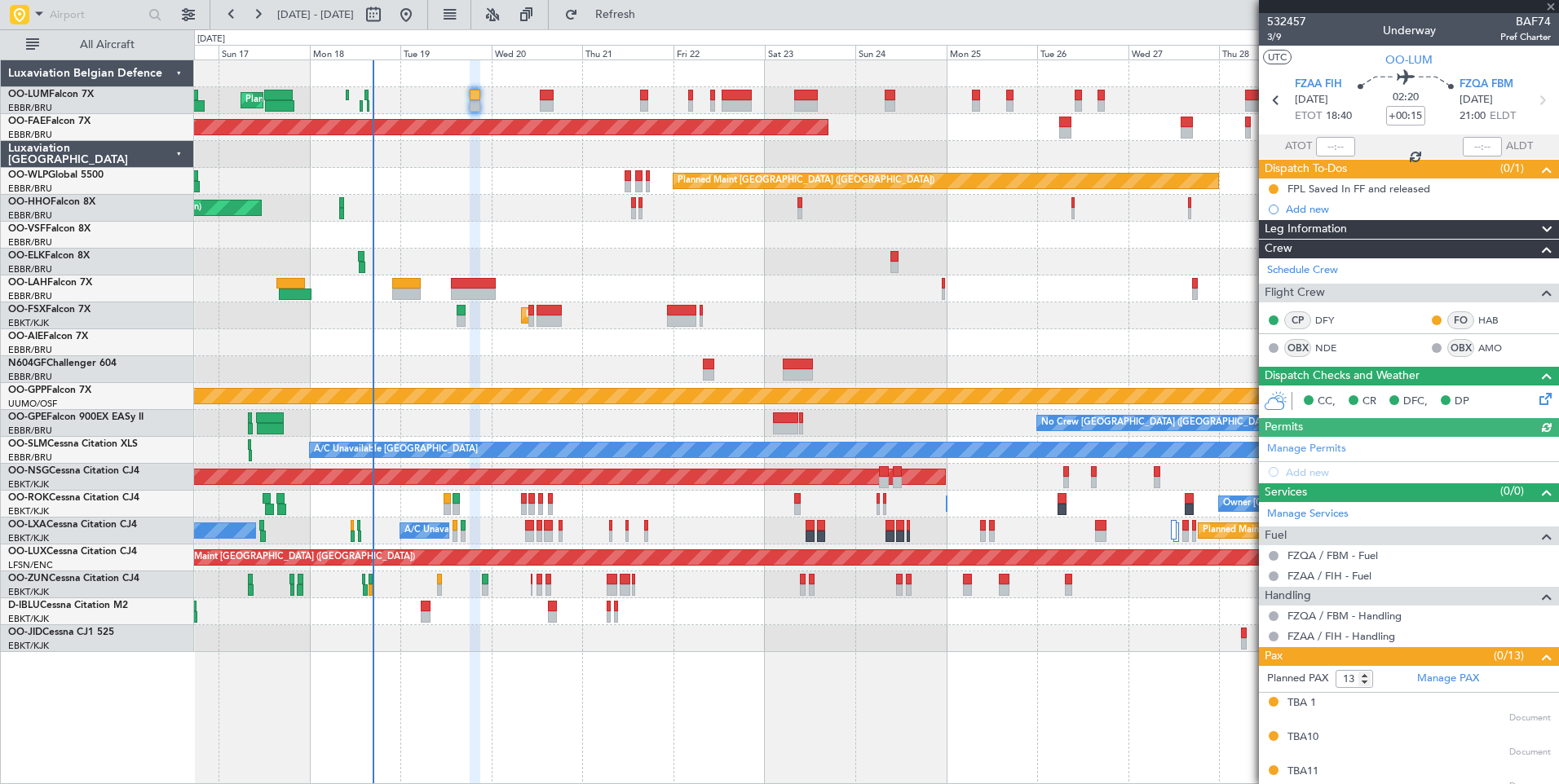
click at [1536, 398] on icon at bounding box center [1542, 396] width 13 height 13
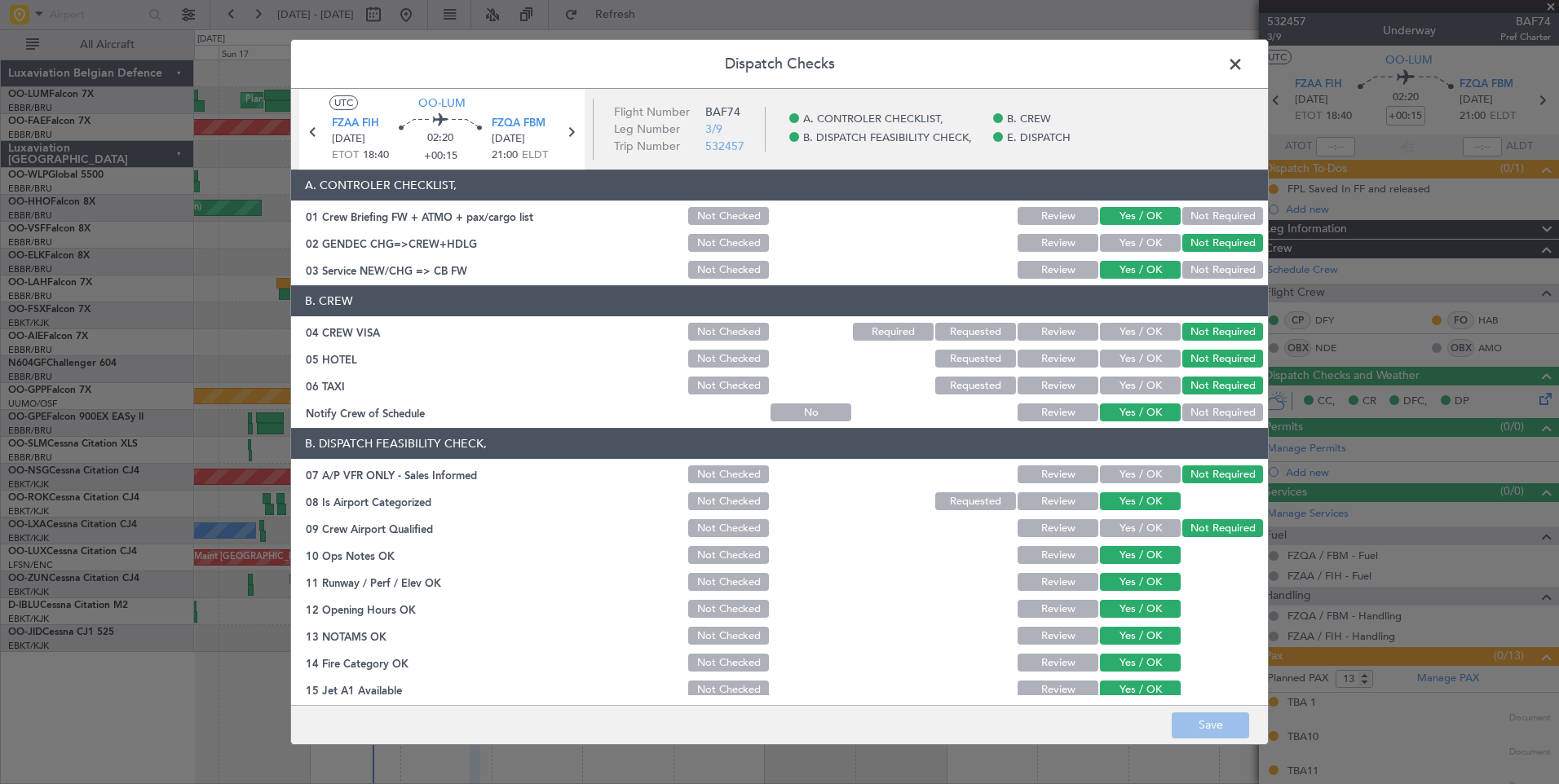
click at [1243, 52] on span at bounding box center [1243, 68] width 0 height 33
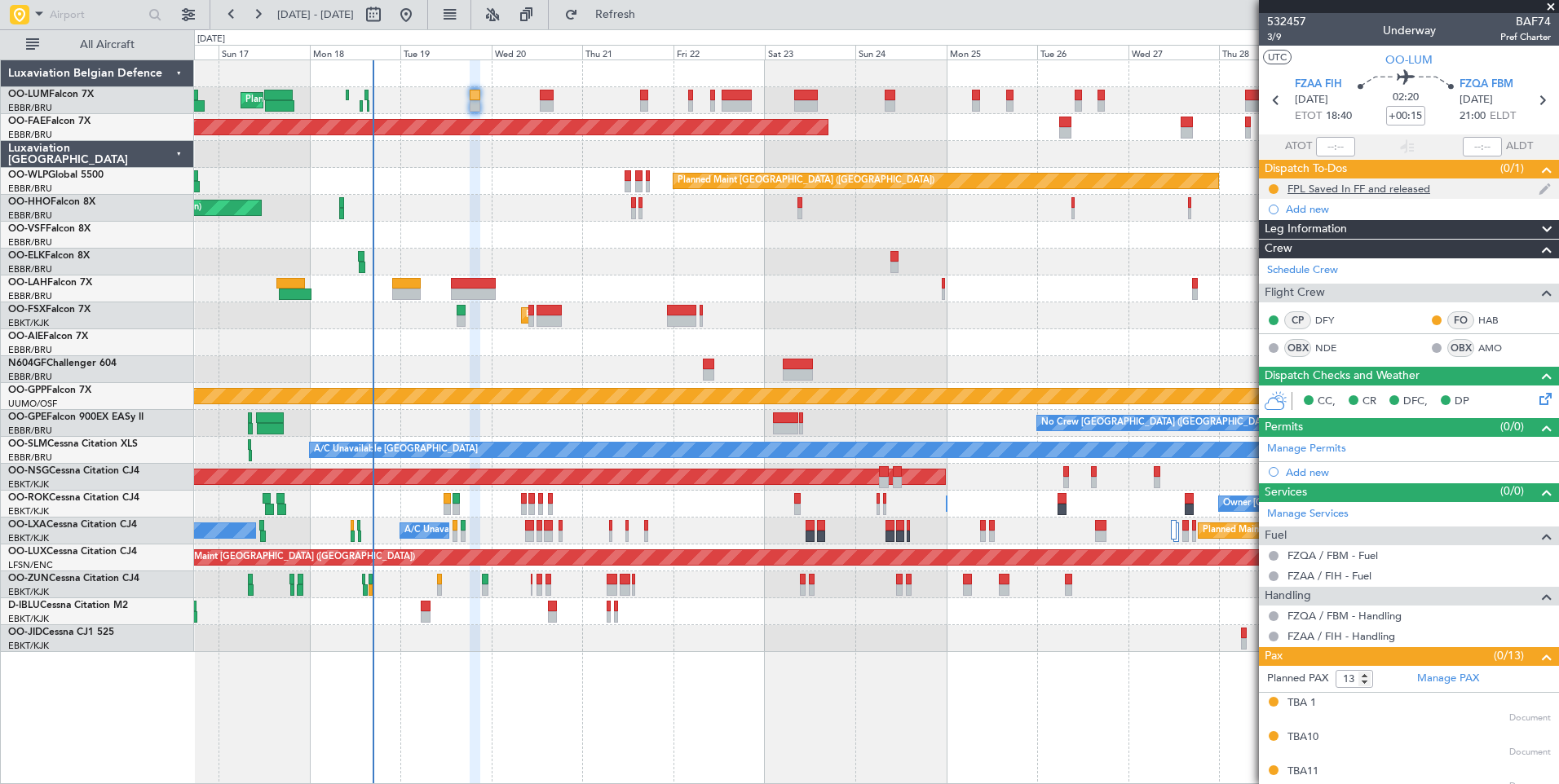
click at [1281, 187] on div "FPL Saved In FF and released" at bounding box center [1409, 189] width 300 height 20
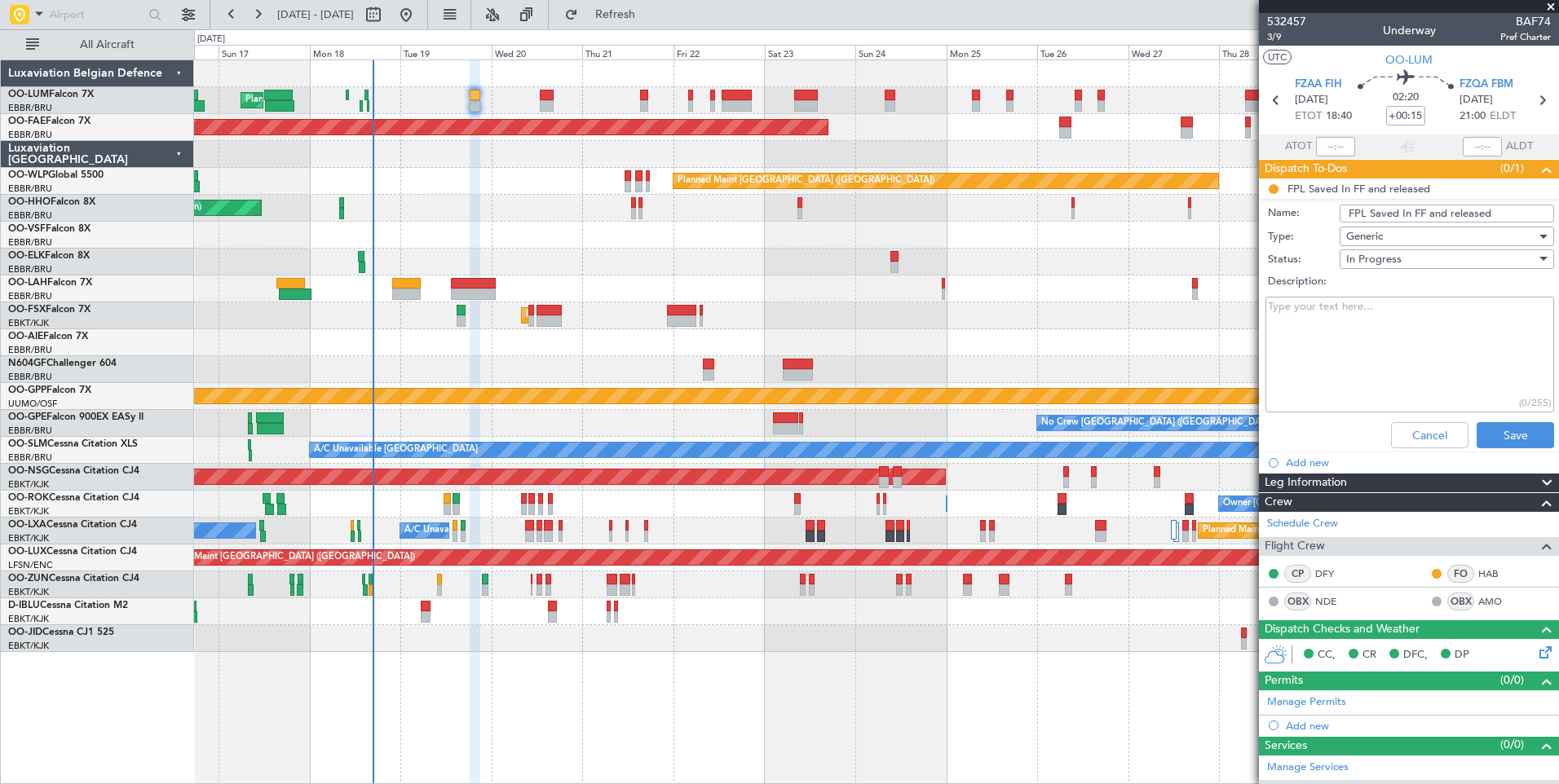
click at [1273, 188] on li "FPL Saved In FF and released Name: FPL Saved In FF and released Type: Generic S…" at bounding box center [1409, 317] width 300 height 277
drag, startPoint x: 1417, startPoint y: 445, endPoint x: 1409, endPoint y: 430, distance: 17.0
click at [1417, 444] on button "Cancel" at bounding box center [1429, 435] width 78 height 26
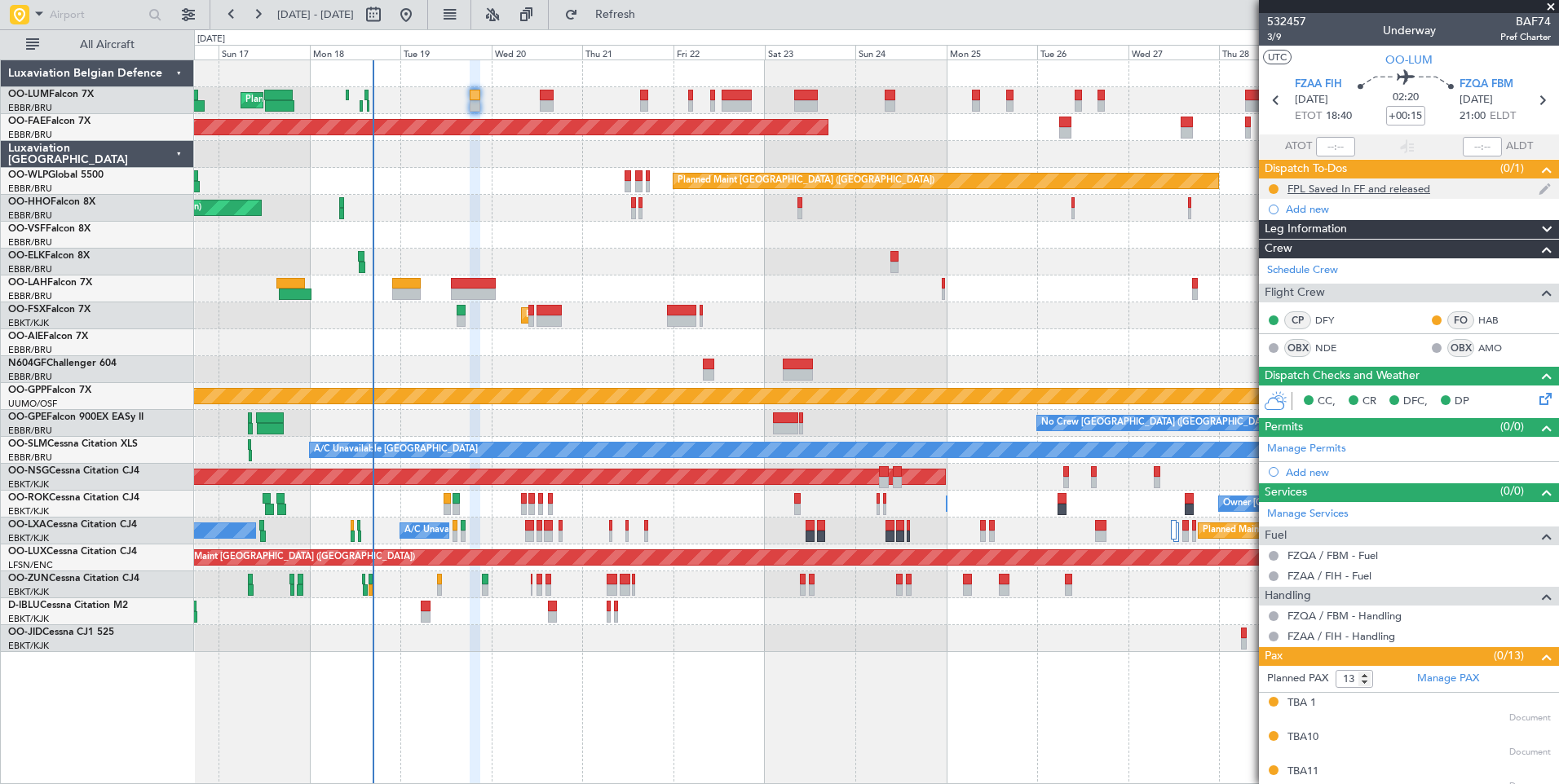
click at [1277, 183] on div at bounding box center [1274, 189] width 13 height 13
click at [1275, 187] on button at bounding box center [1273, 189] width 10 height 10
click at [1282, 262] on span "Completed" at bounding box center [1280, 261] width 53 height 17
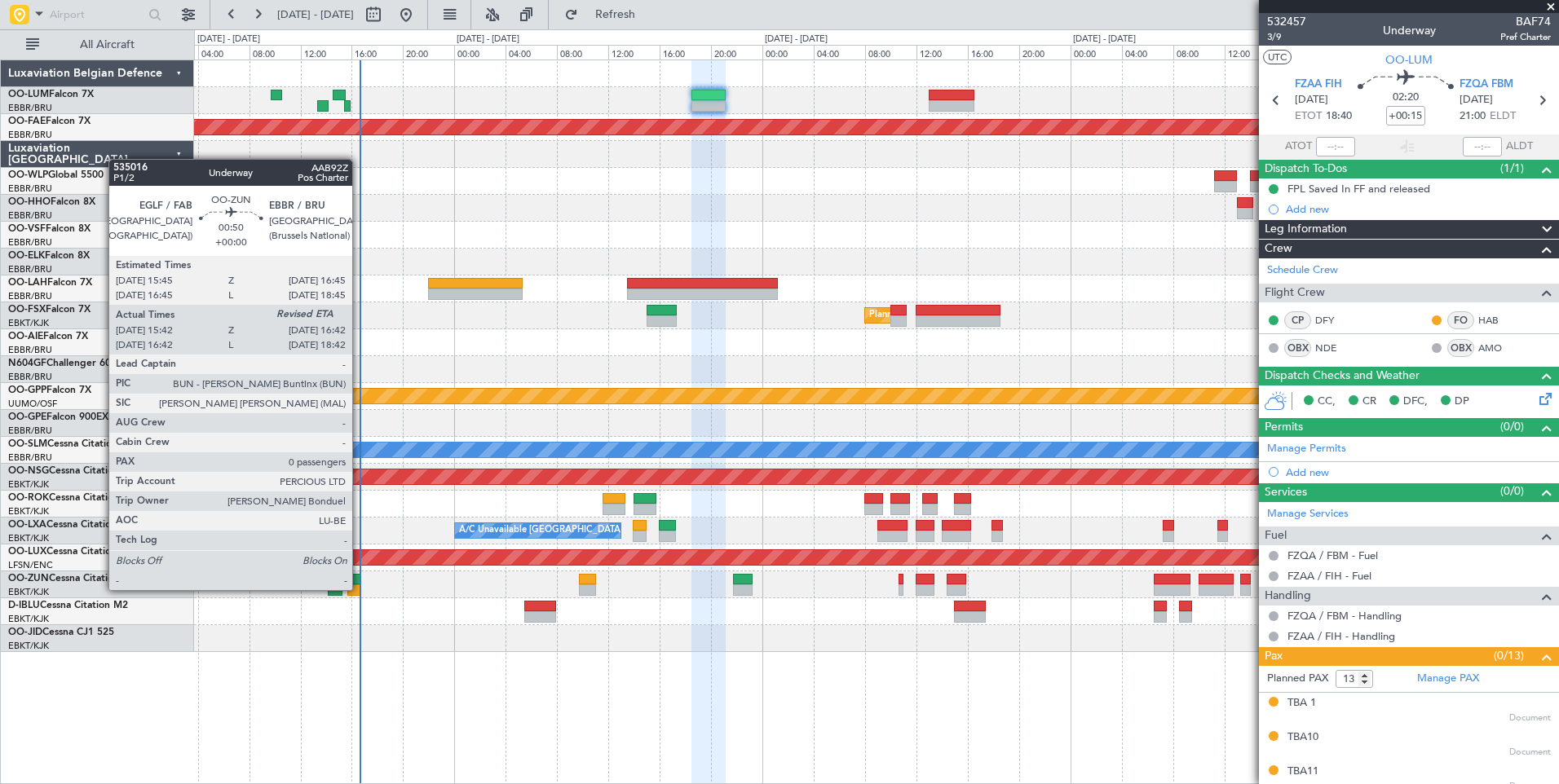
click at [359, 589] on div at bounding box center [354, 590] width 13 height 12
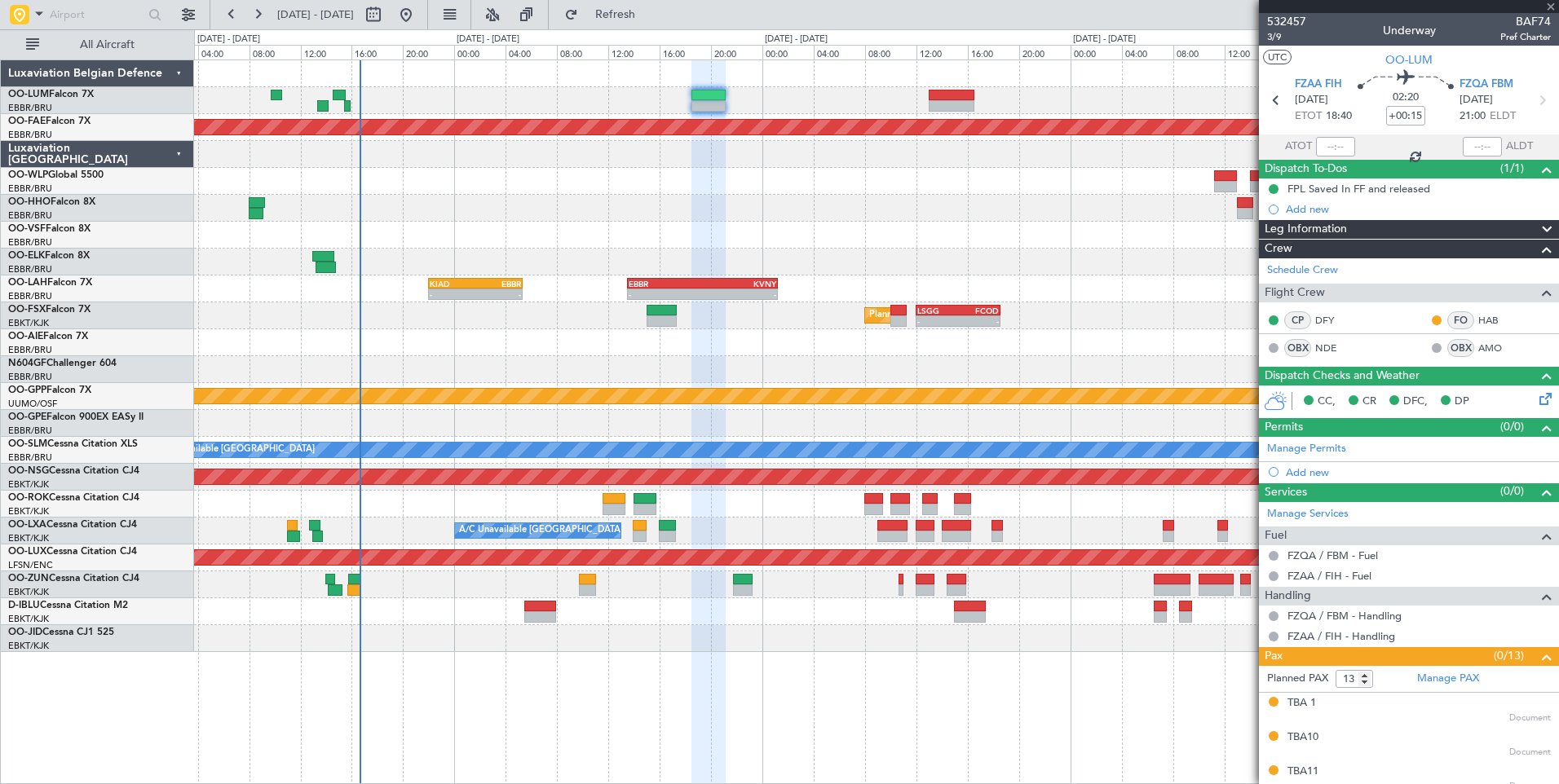
type input "15:47"
type input "0"
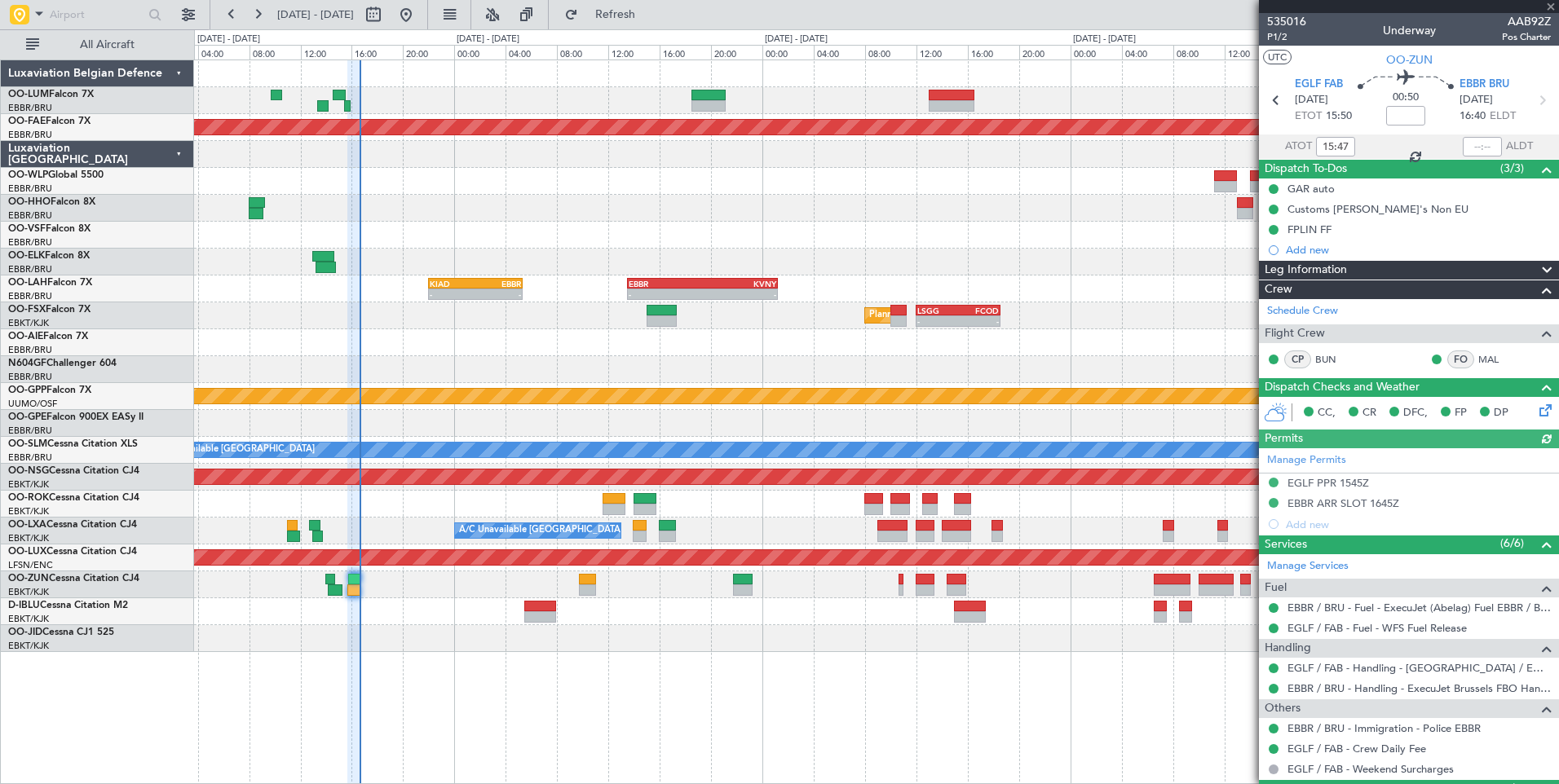
click at [1471, 145] on div at bounding box center [1482, 146] width 39 height 19
click at [1473, 145] on input "text" at bounding box center [1482, 146] width 39 height 19
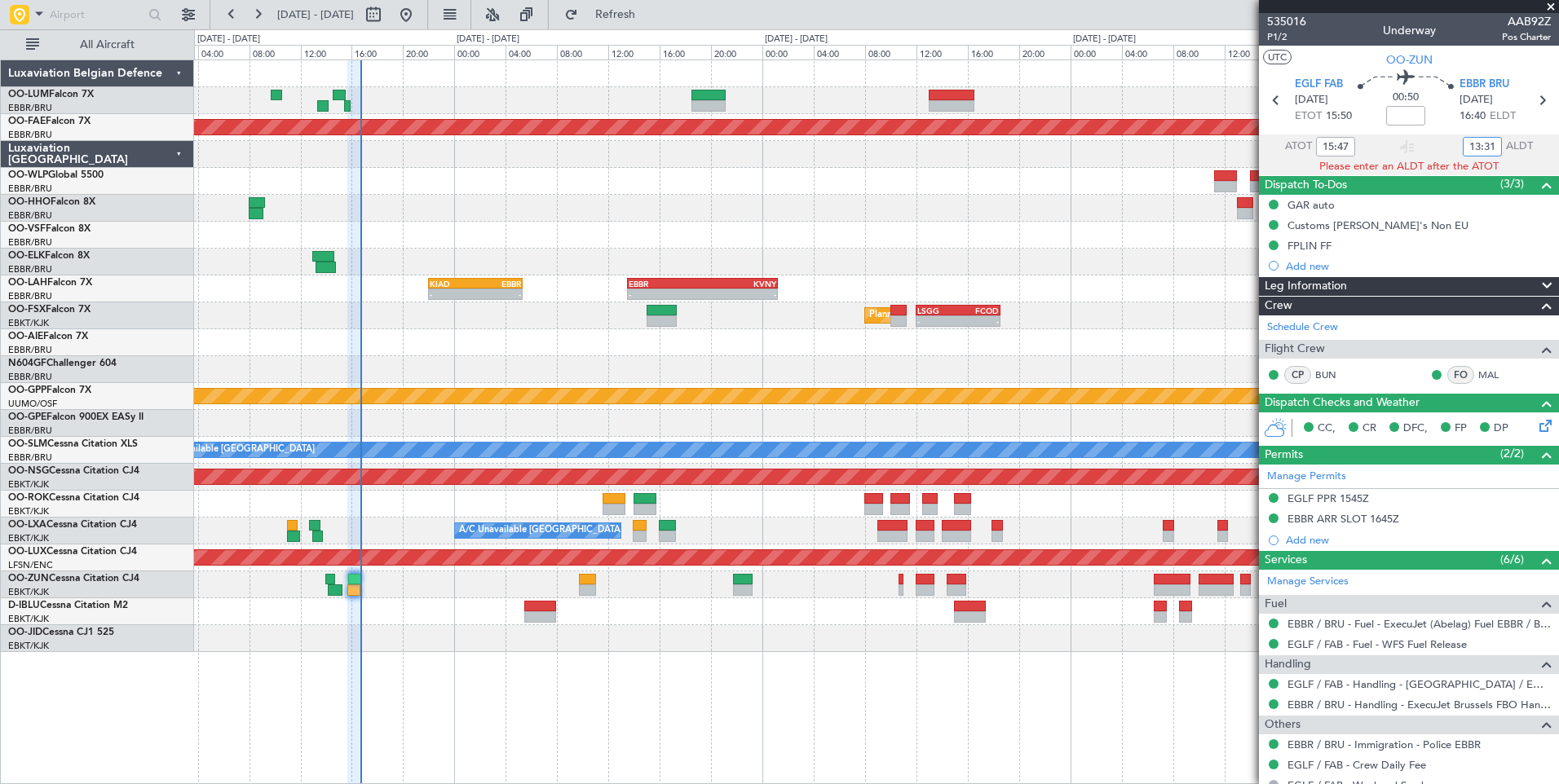
type input "13:31"
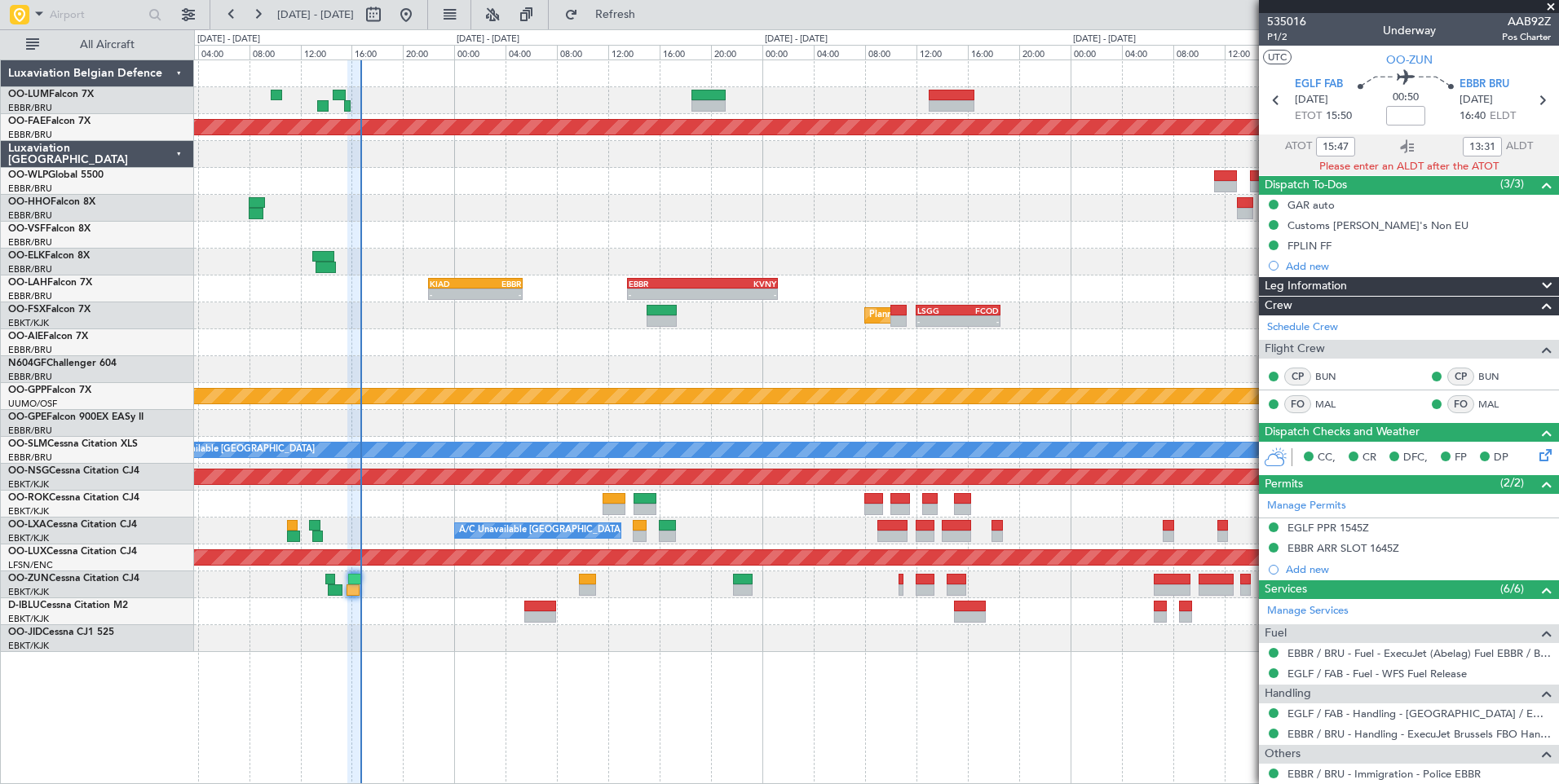
click at [584, 628] on div "- - HAAB 13:00 Z EBMB 20:40 Z 12:30 Z 20:00 Z EBMB 12:20 Z FCOD 19:40 Z Planned…" at bounding box center [876, 356] width 1364 height 592
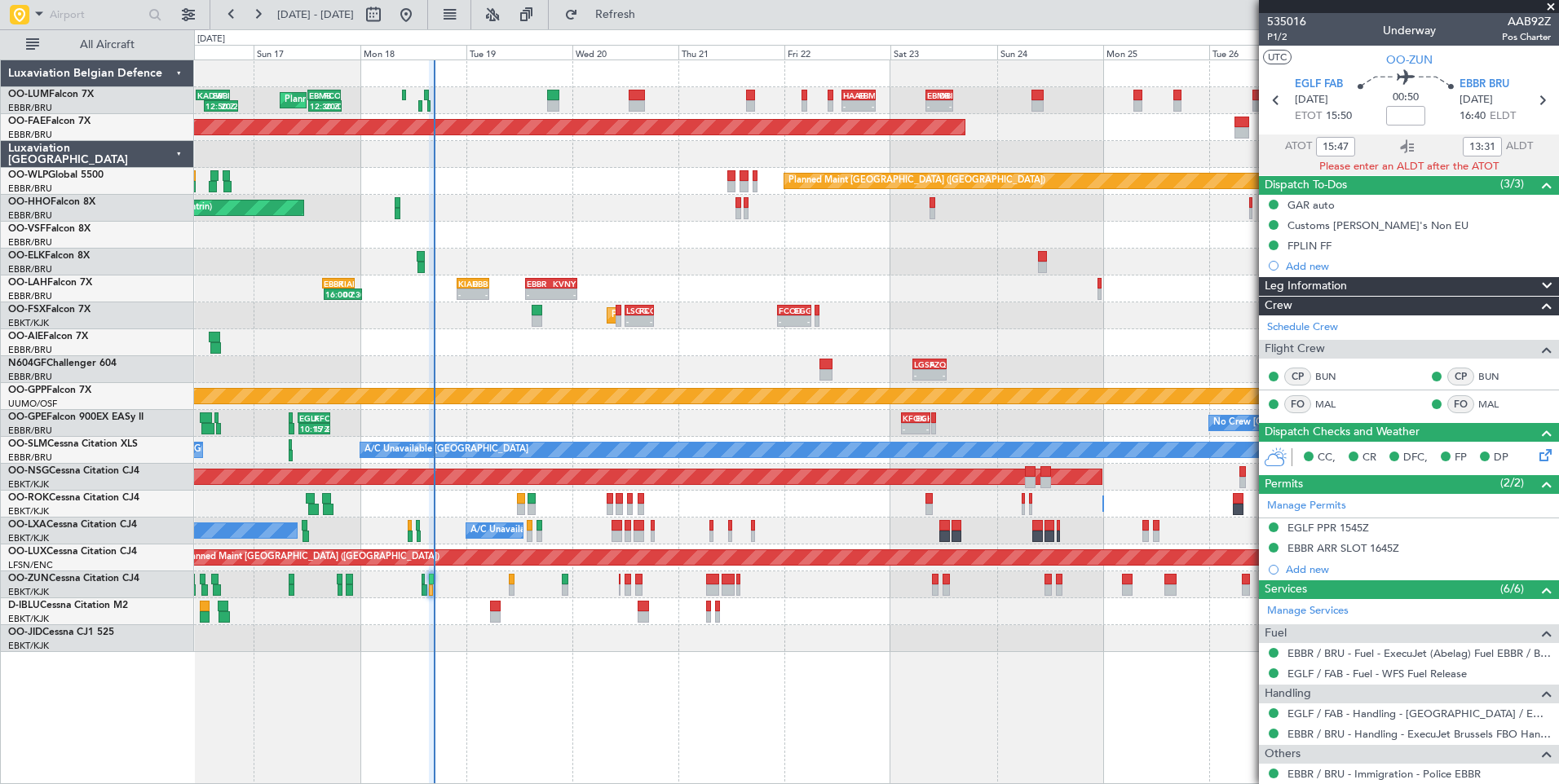
click at [489, 480] on div "- - HAAB 13:00 Z EBMB 20:40 Z - - EBMB 08:00 Z DBBB 14:15 Z 12:30 Z 20:00 Z EBM…" at bounding box center [876, 356] width 1364 height 592
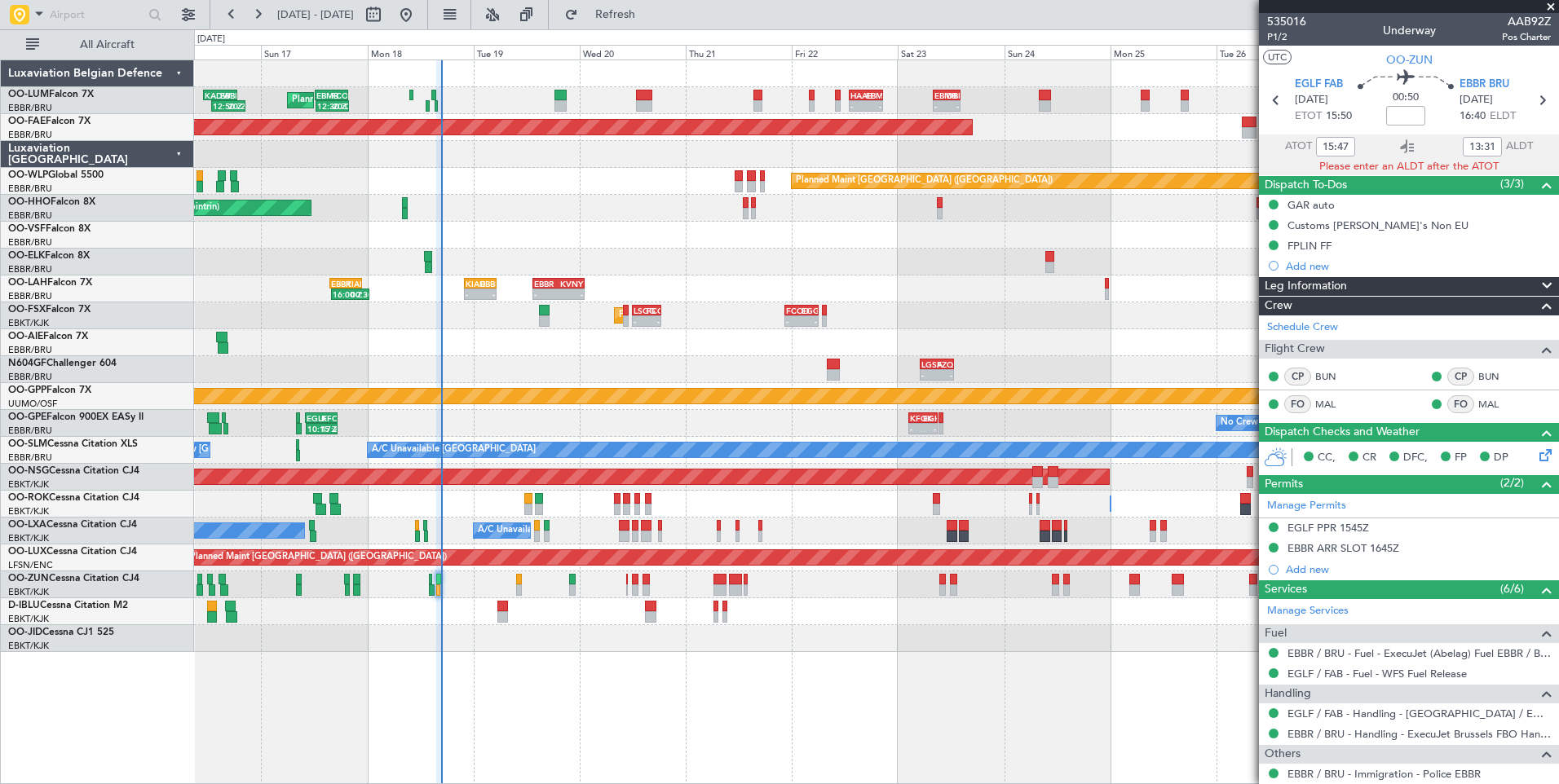
click at [484, 374] on div "- - LGSA 05:00 Z FZQA 12:50 Z" at bounding box center [876, 369] width 1364 height 27
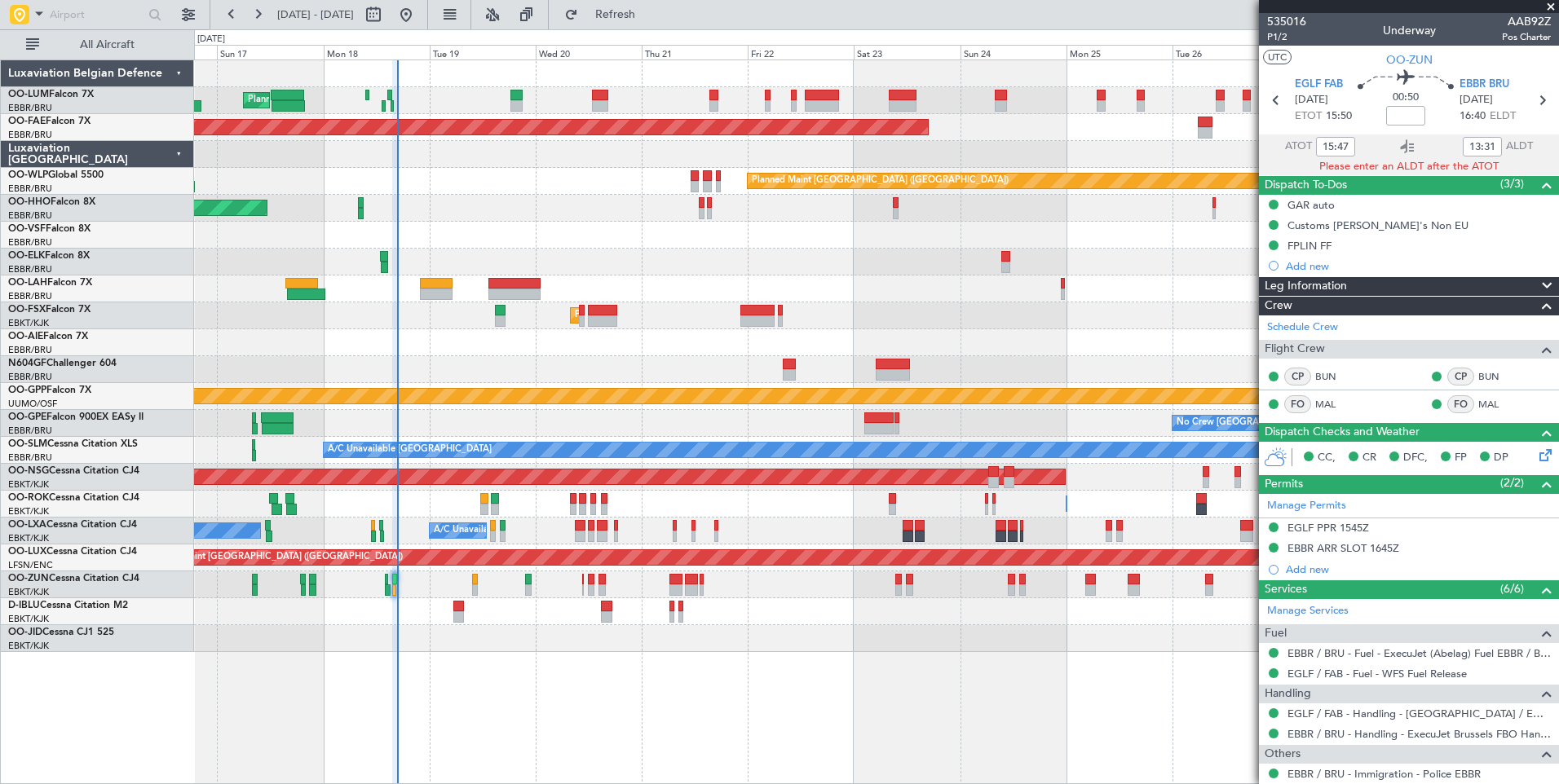
click at [543, 239] on div at bounding box center [876, 235] width 1364 height 27
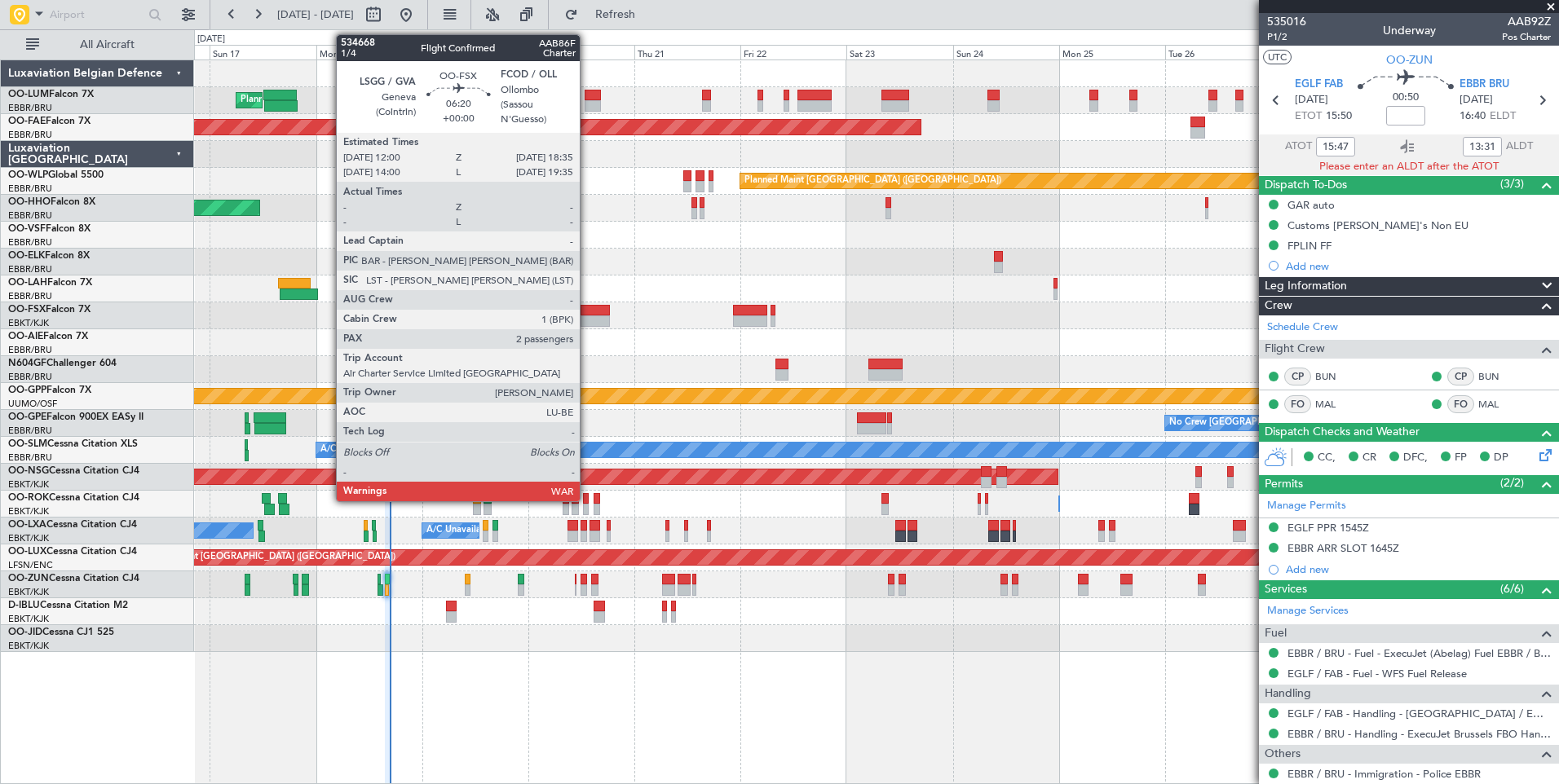
click at [602, 315] on div at bounding box center [594, 321] width 29 height 12
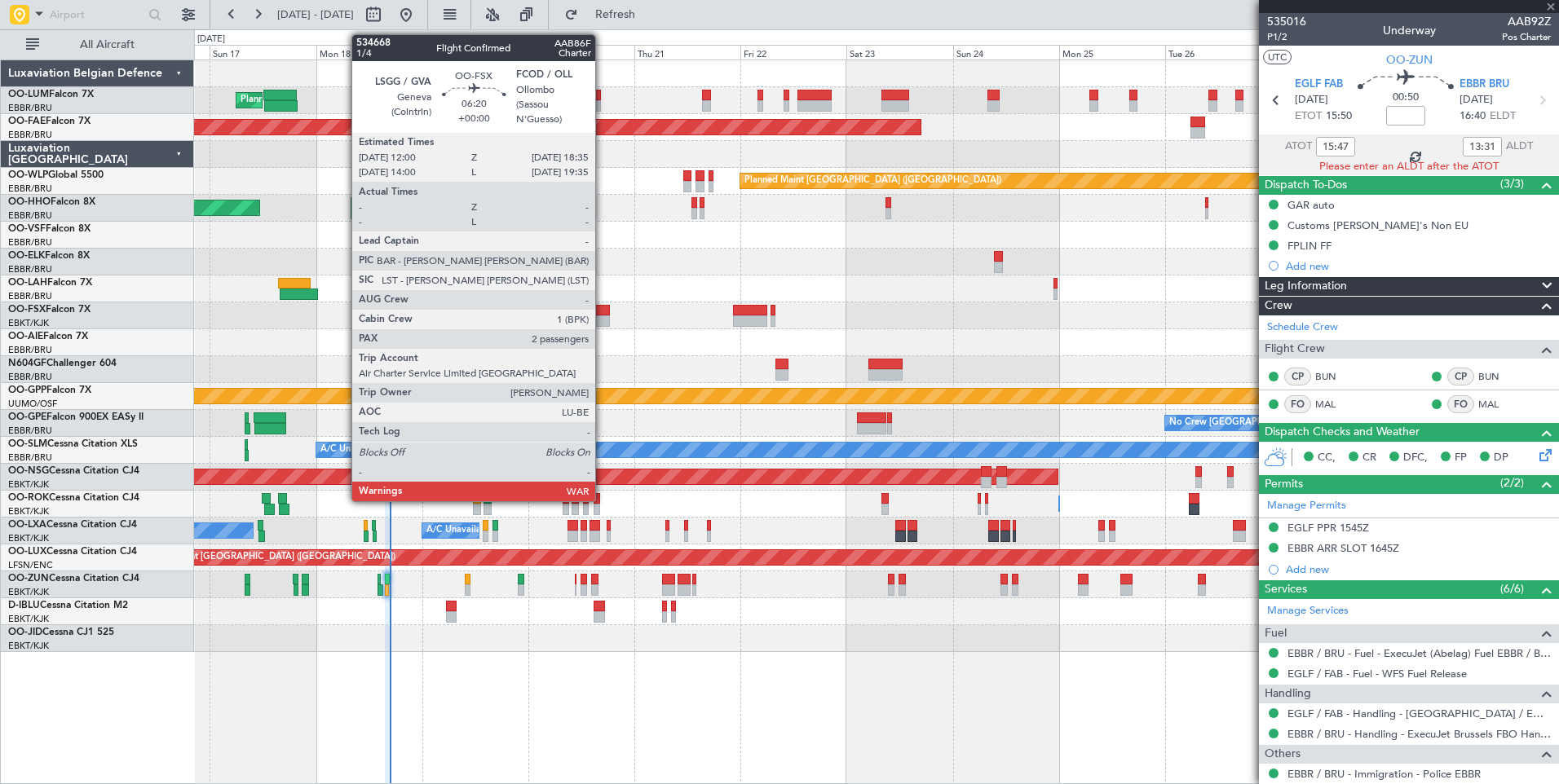
type input "2"
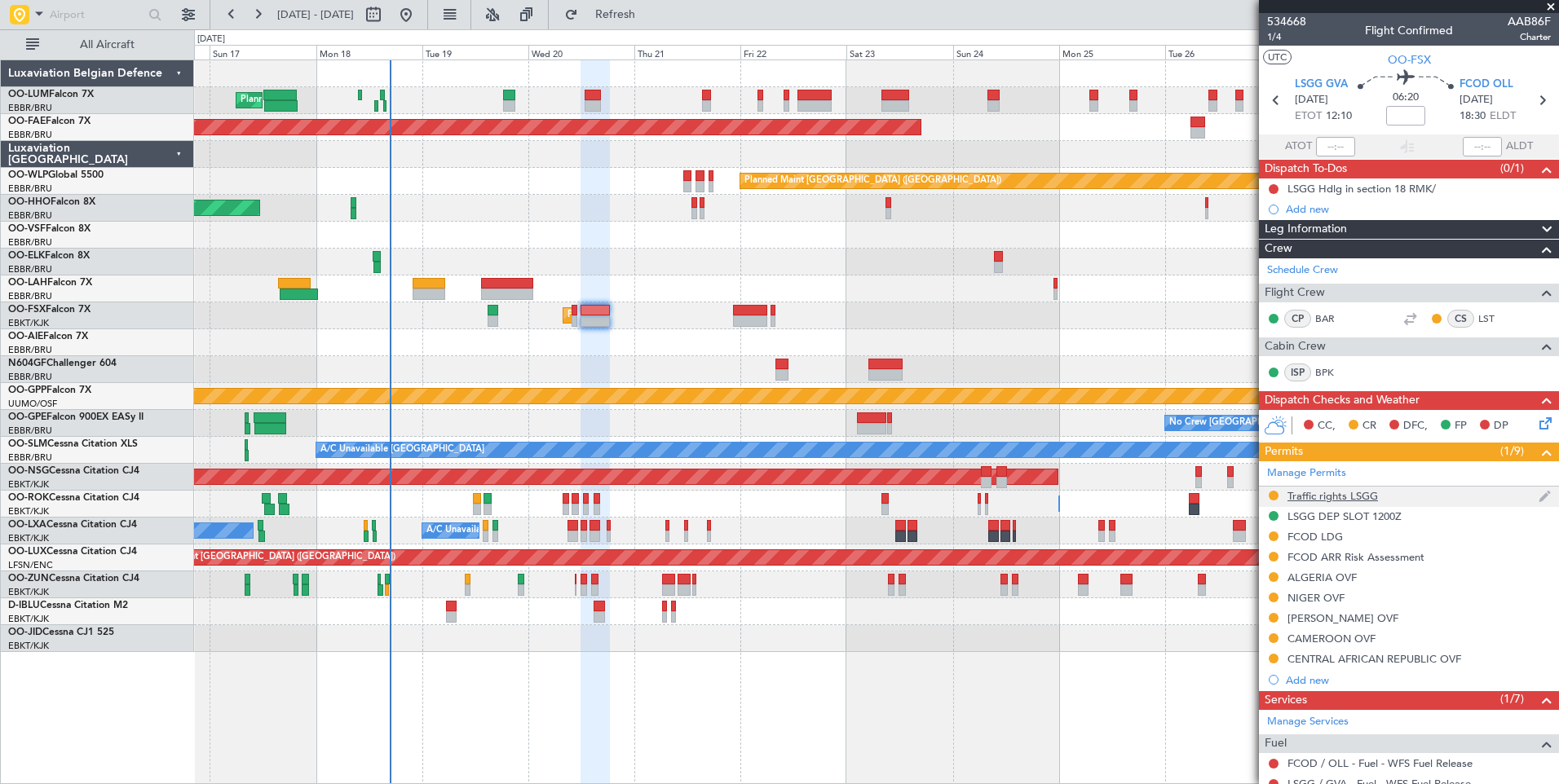
click at [1312, 499] on div "Traffic rights LSGG" at bounding box center [1332, 496] width 90 height 14
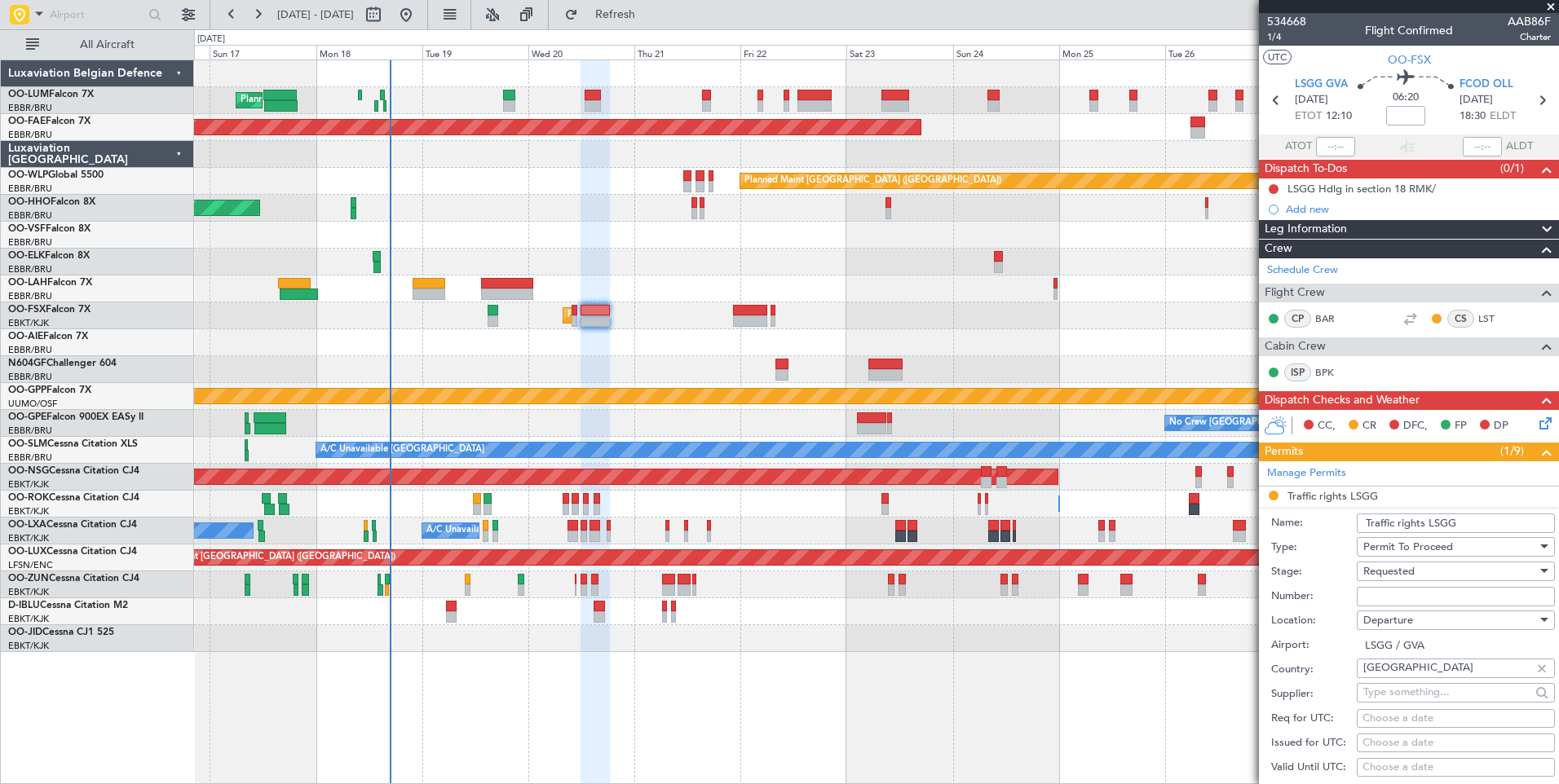
click at [1388, 588] on input "Number:" at bounding box center [1455, 596] width 198 height 19
type input "approved"
click at [1393, 569] on span "Requested" at bounding box center [1388, 572] width 51 height 15
click at [1418, 695] on span "Received OK" at bounding box center [1449, 694] width 171 height 24
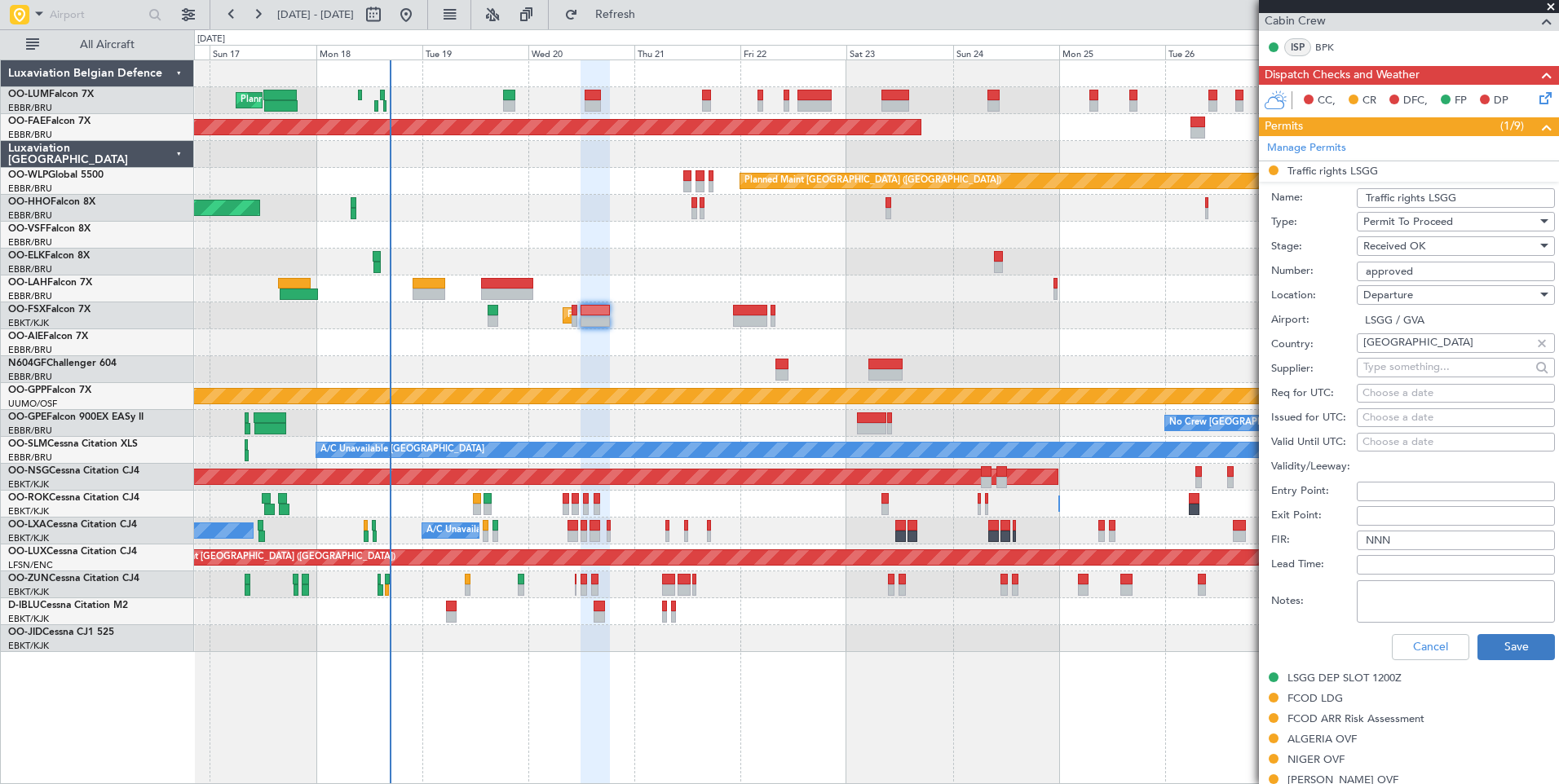
scroll to position [326, 0]
click at [1493, 642] on button "Save" at bounding box center [1516, 646] width 78 height 26
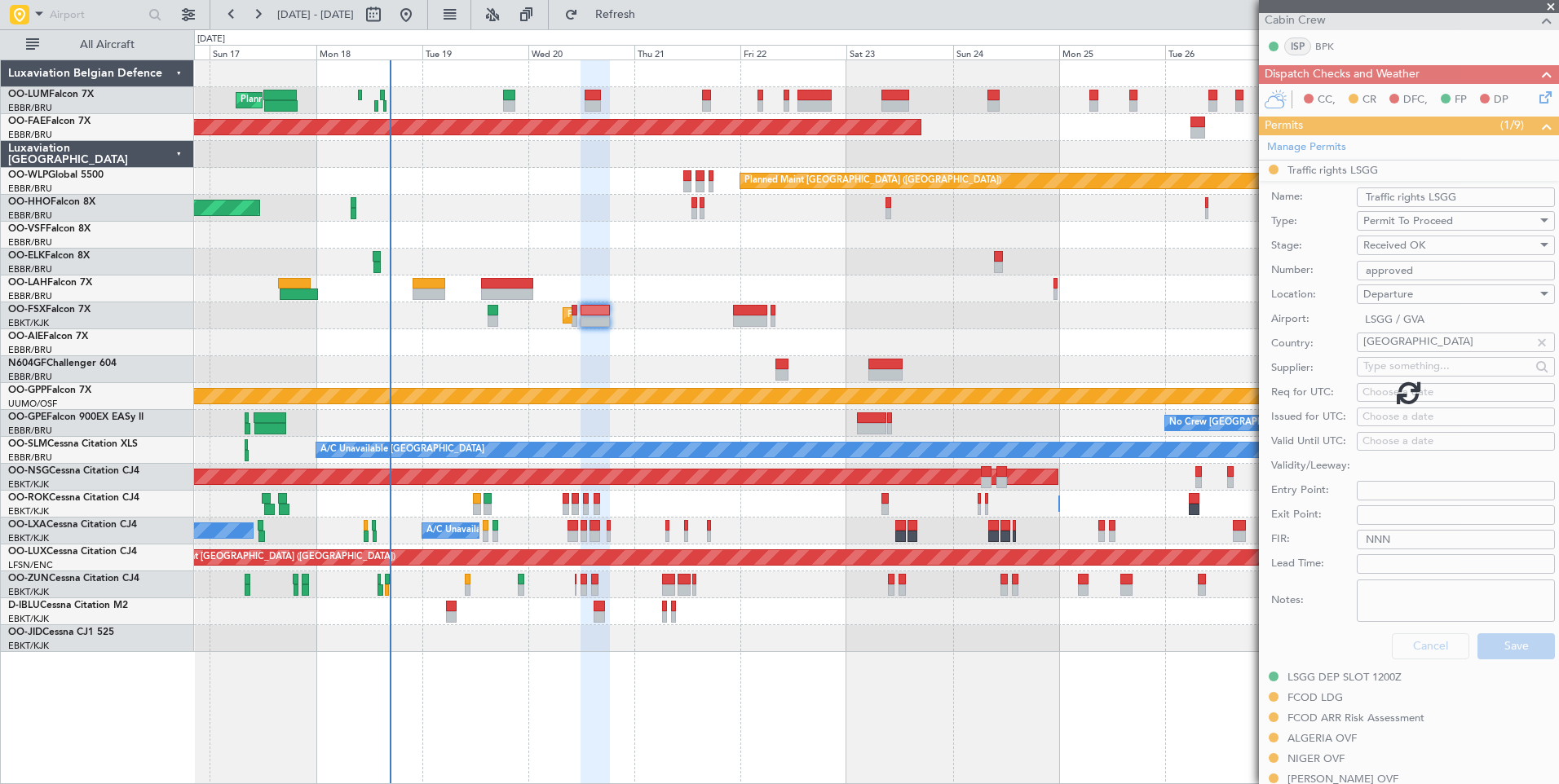
scroll to position [289, 0]
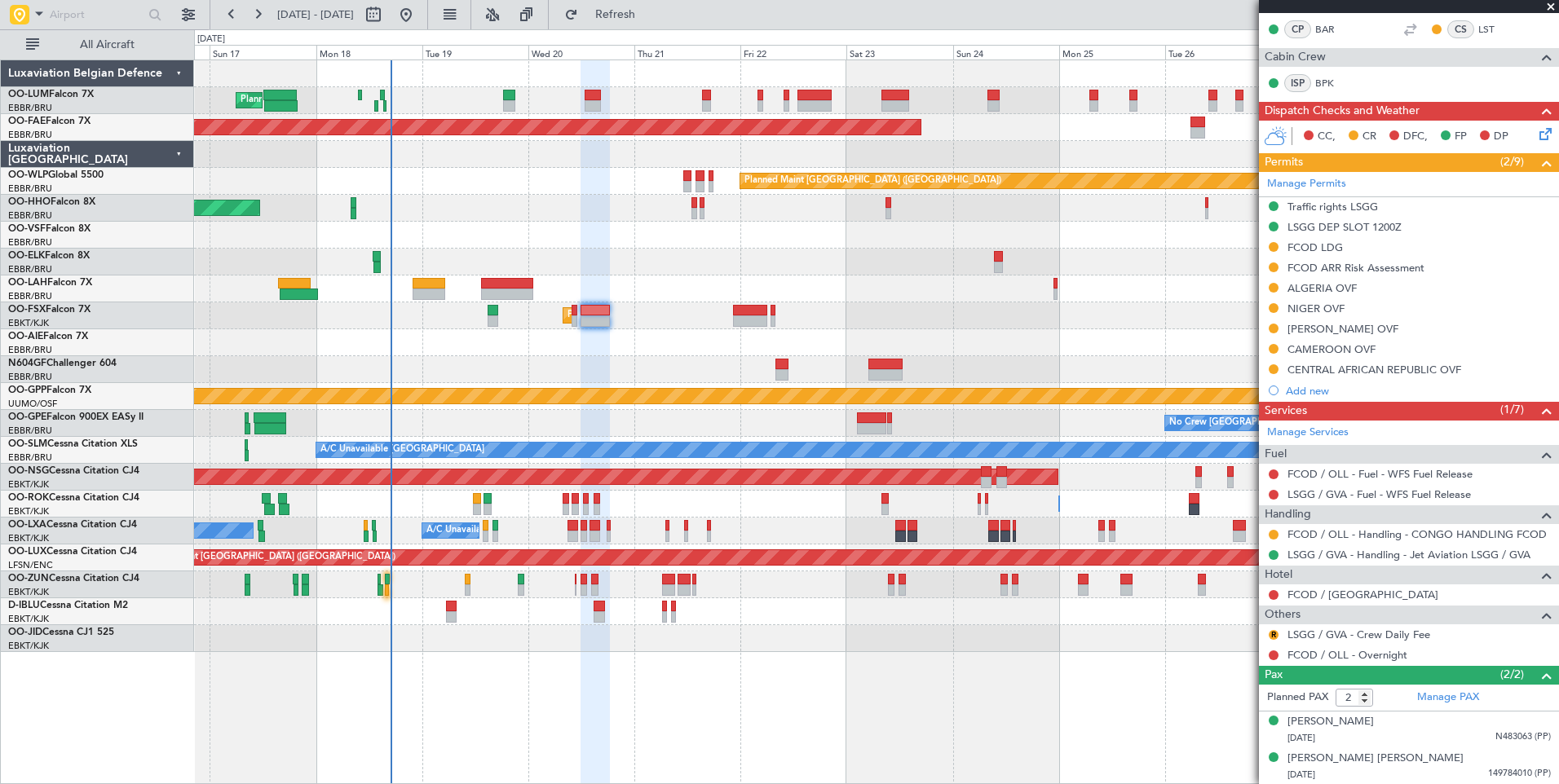
click at [460, 688] on div "Planned Maint [GEOGRAPHIC_DATA] ([GEOGRAPHIC_DATA] National) Planned Maint [GEO…" at bounding box center [876, 421] width 1365 height 725
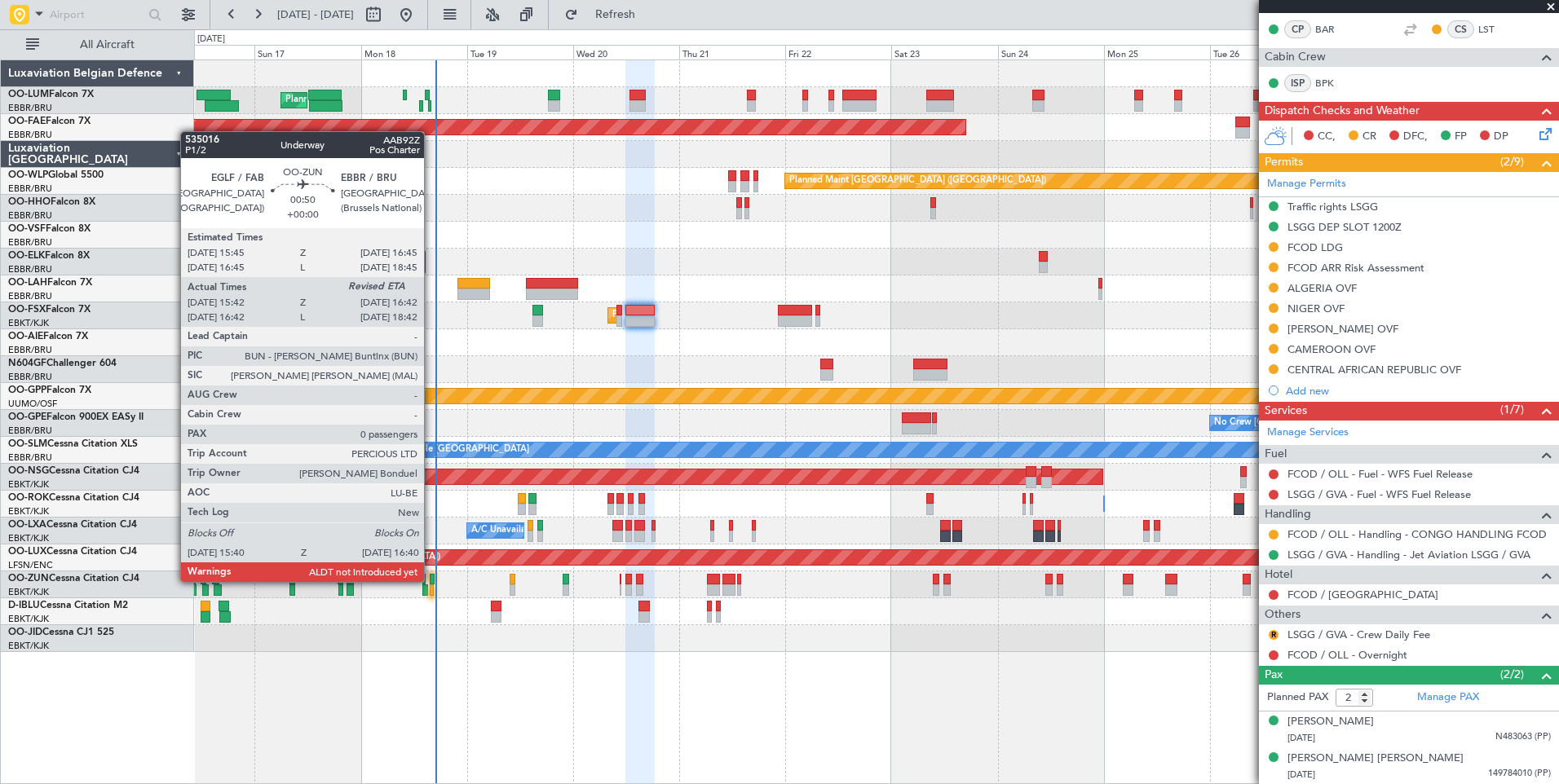
click at [431, 582] on div at bounding box center [432, 580] width 5 height 12
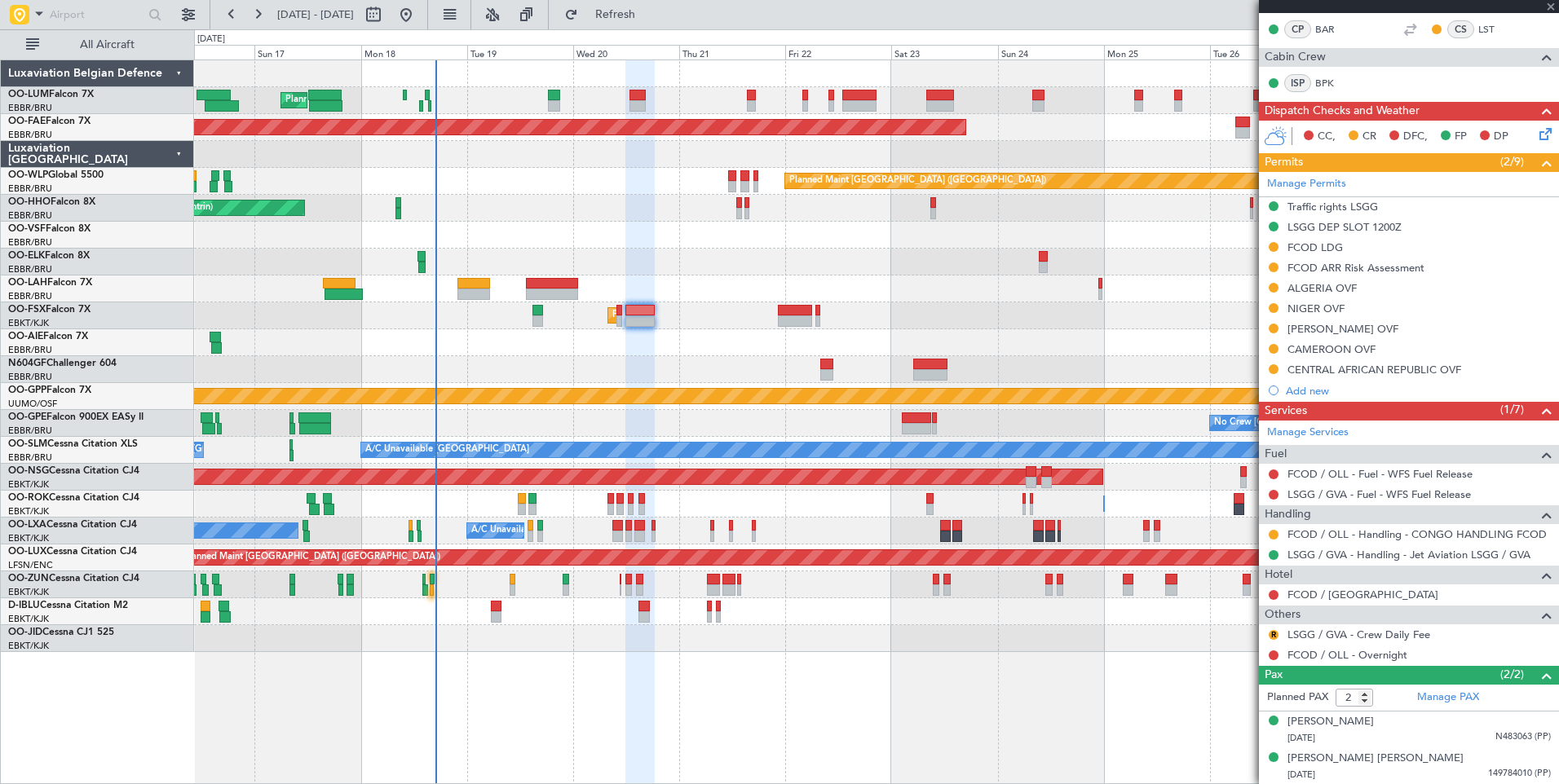
type input "15:47"
type input "0"
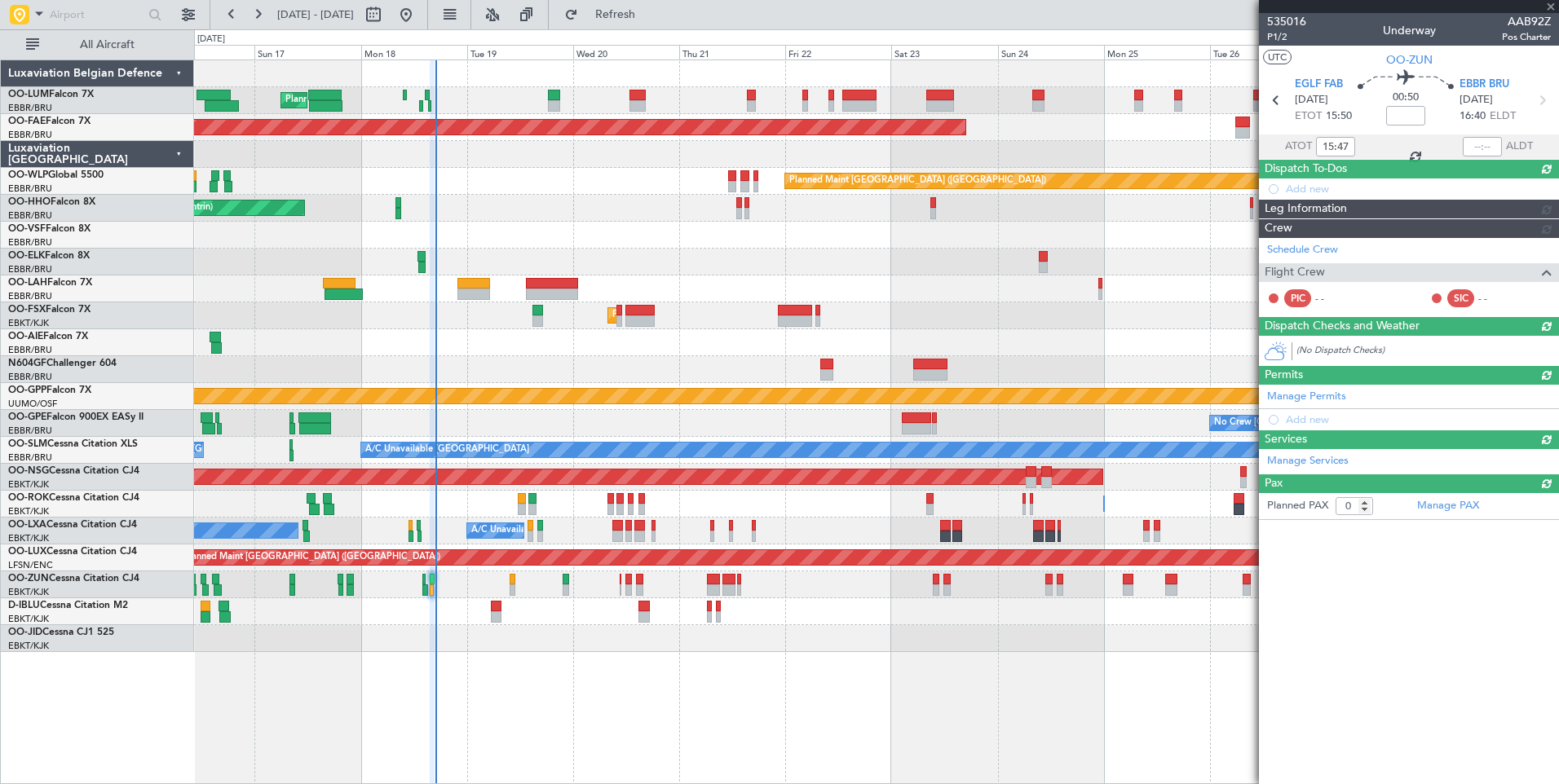
scroll to position [0, 0]
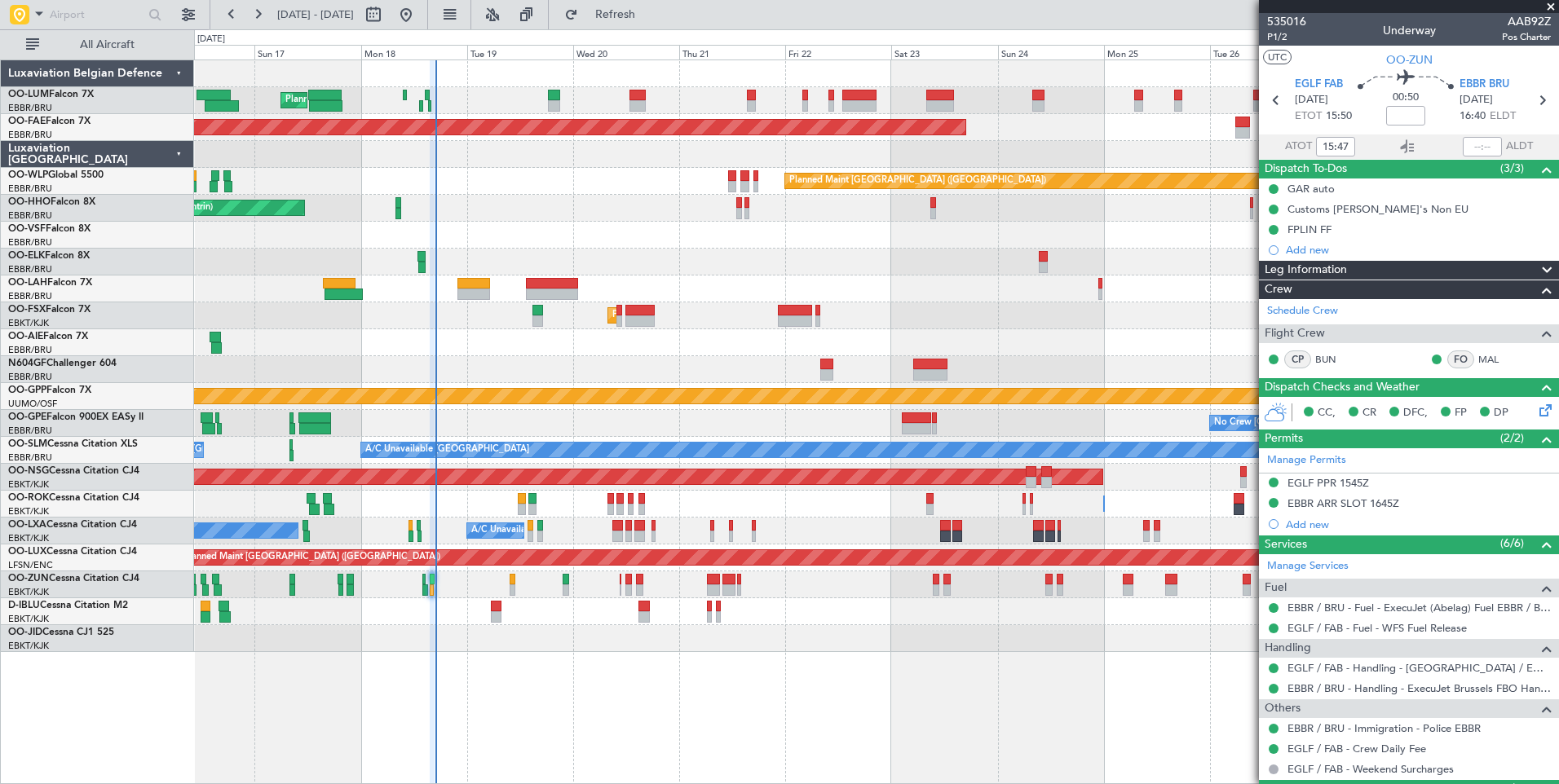
click at [517, 622] on div at bounding box center [876, 612] width 1364 height 27
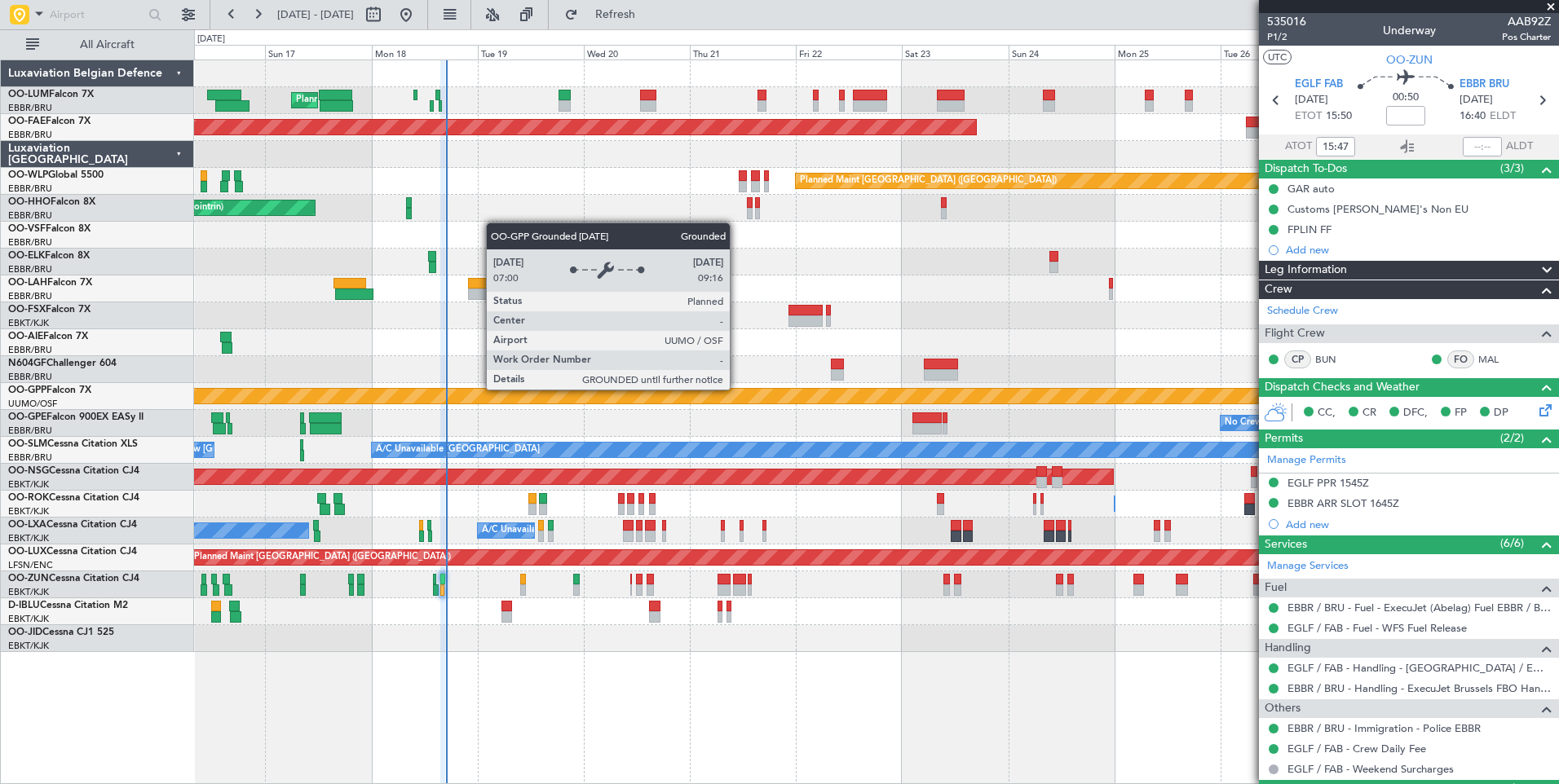
click at [674, 383] on div "Grounded [PERSON_NAME]" at bounding box center [876, 396] width 1364 height 27
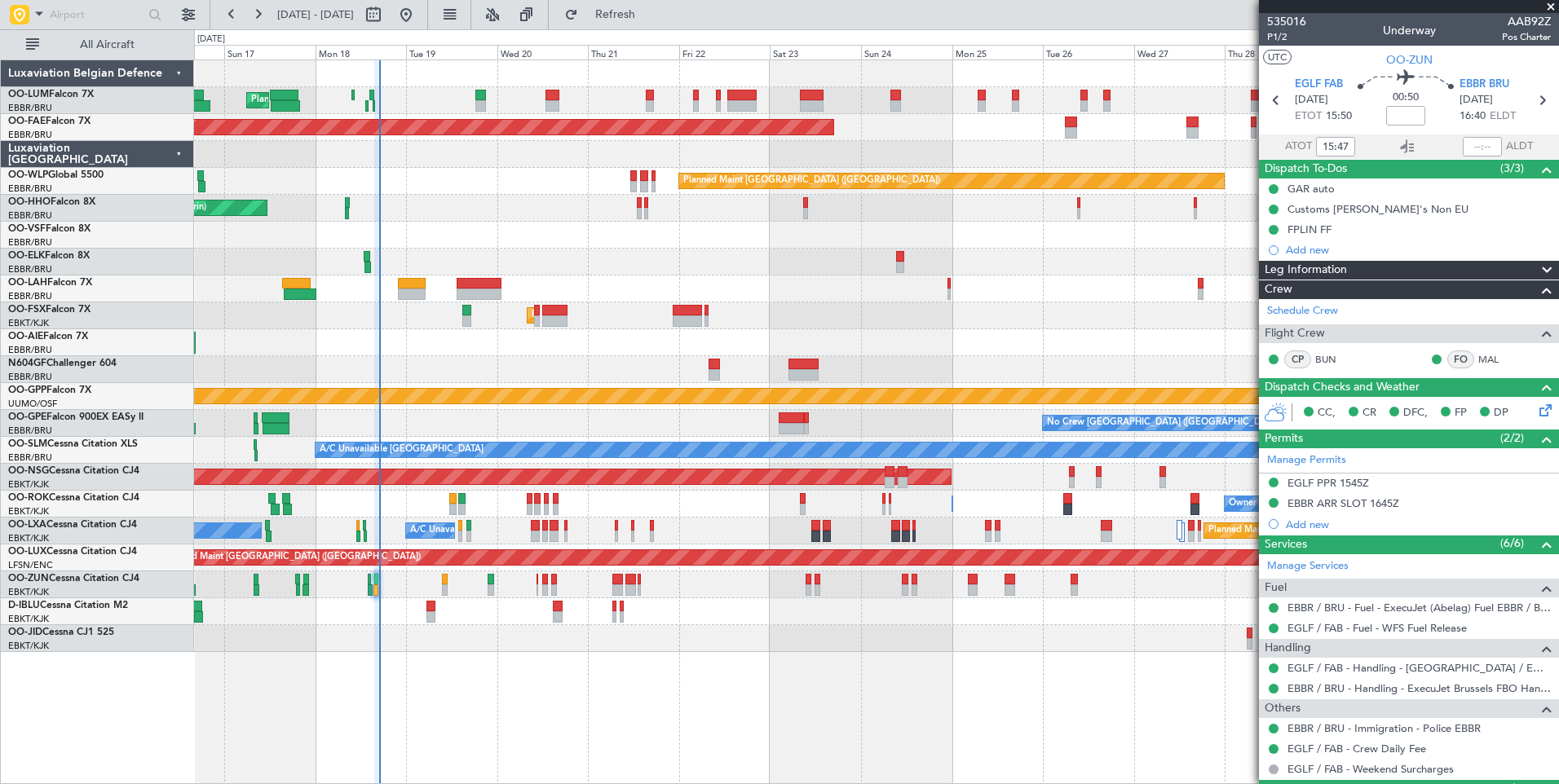
click at [619, 359] on div at bounding box center [876, 369] width 1364 height 27
click at [609, 353] on div "Planned Maint [GEOGRAPHIC_DATA] ([GEOGRAPHIC_DATA])" at bounding box center [876, 343] width 1364 height 27
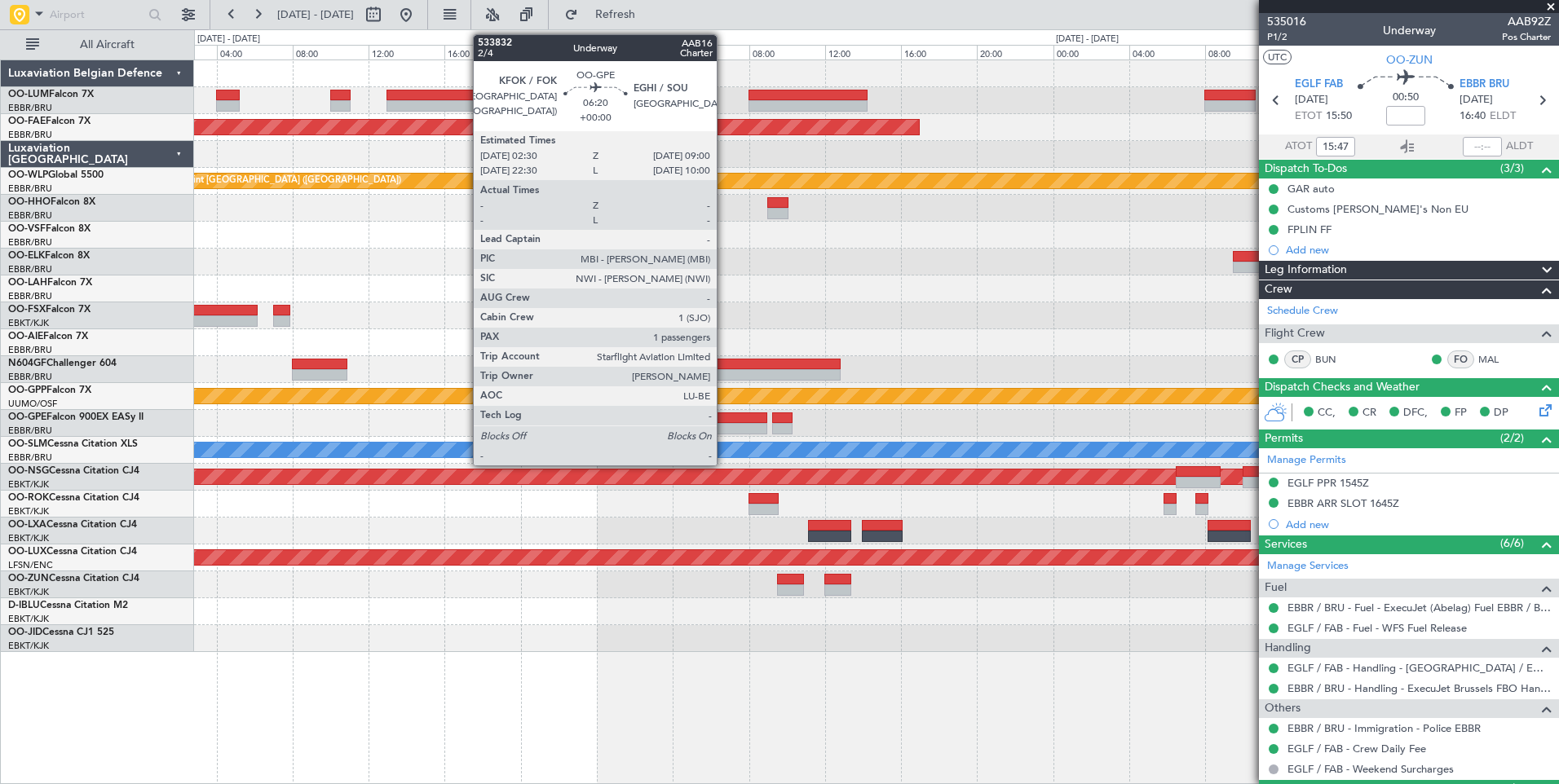
click at [724, 418] on div at bounding box center [705, 418] width 124 height 12
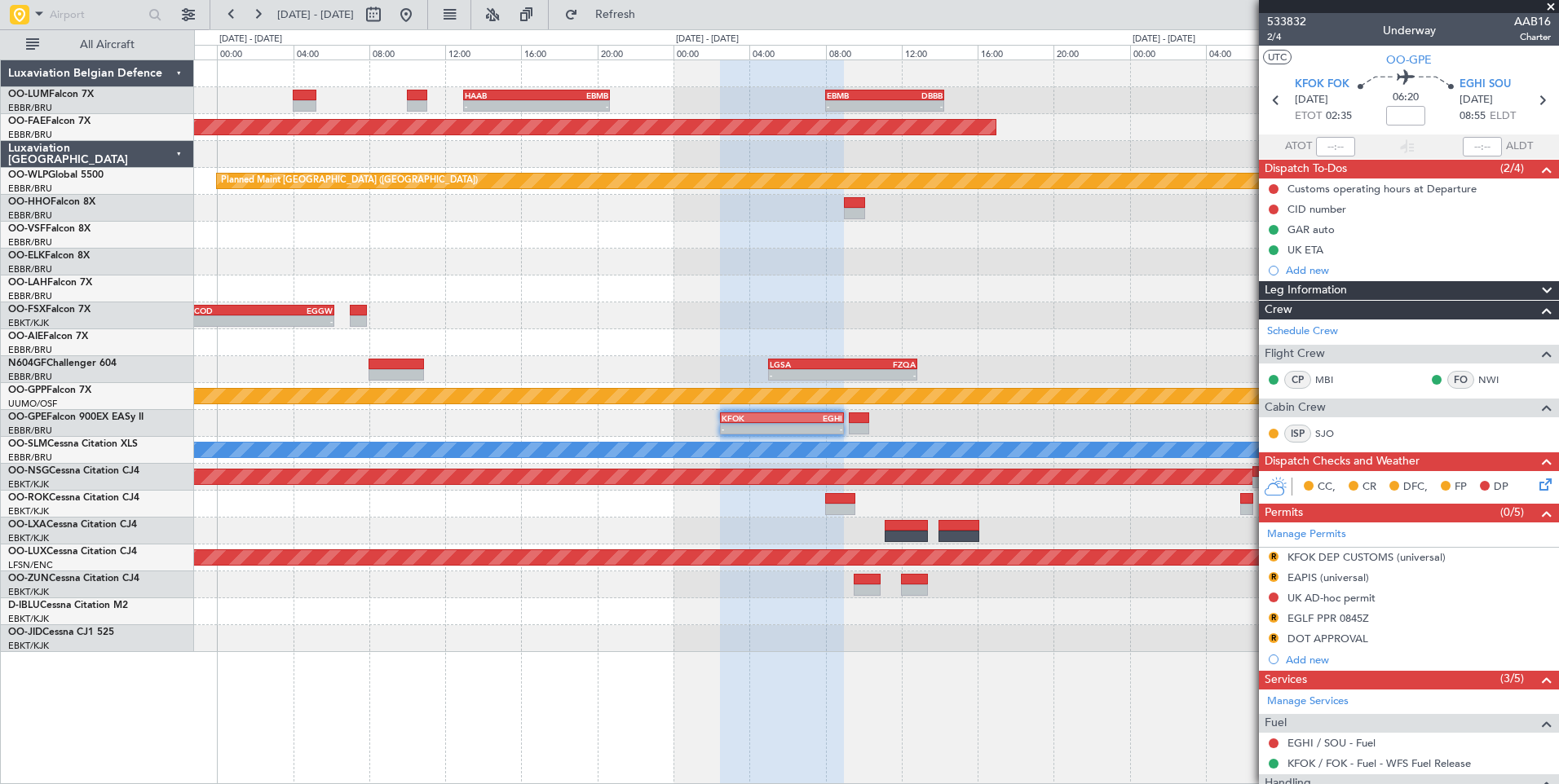
click at [741, 509] on div "Owner [GEOGRAPHIC_DATA]-[GEOGRAPHIC_DATA]" at bounding box center [876, 504] width 1364 height 27
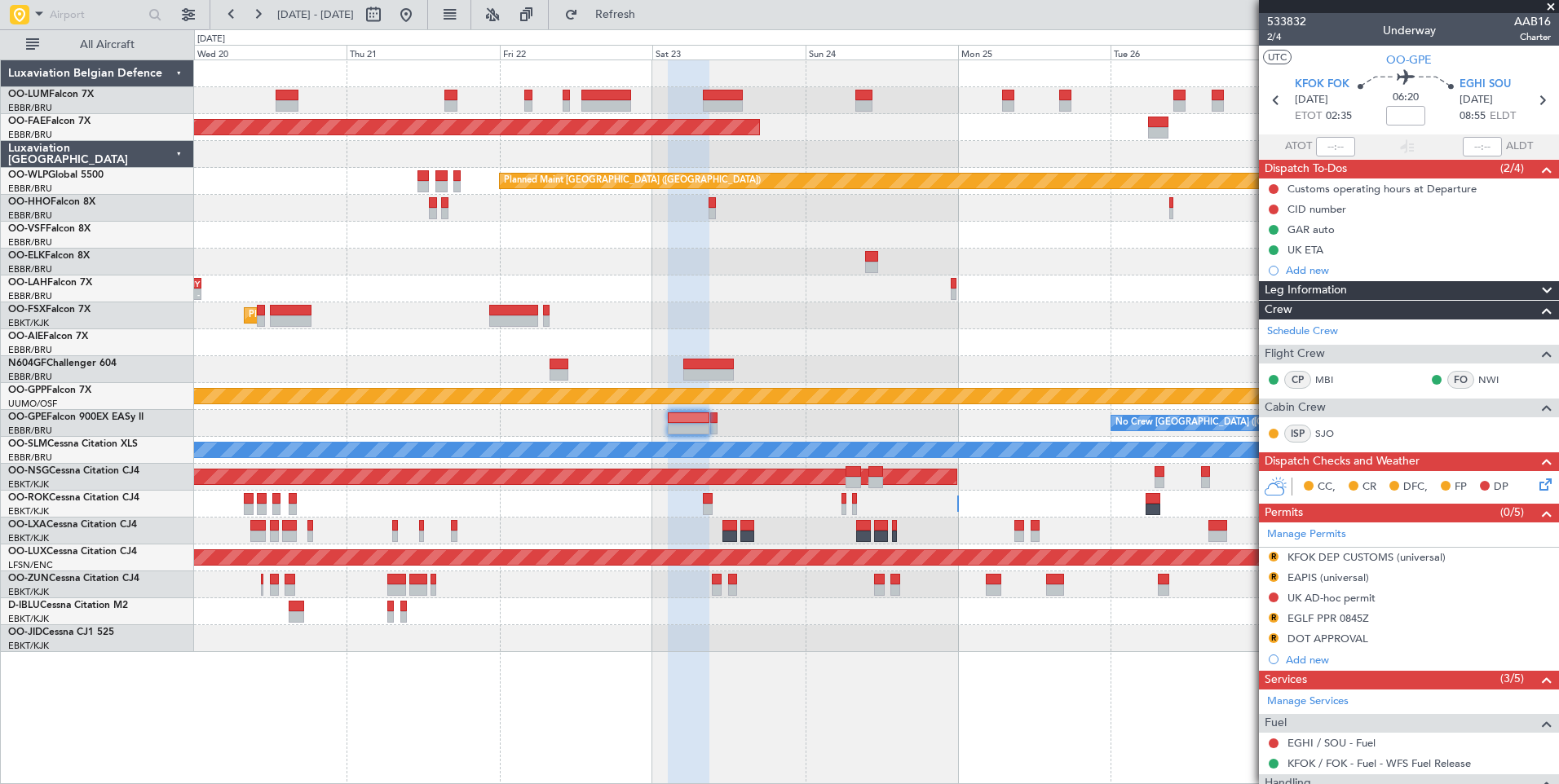
click at [833, 428] on div "No Crew [GEOGRAPHIC_DATA] ([GEOGRAPHIC_DATA] National) Planned Maint [GEOGRAPHI…" at bounding box center [876, 424] width 1364 height 27
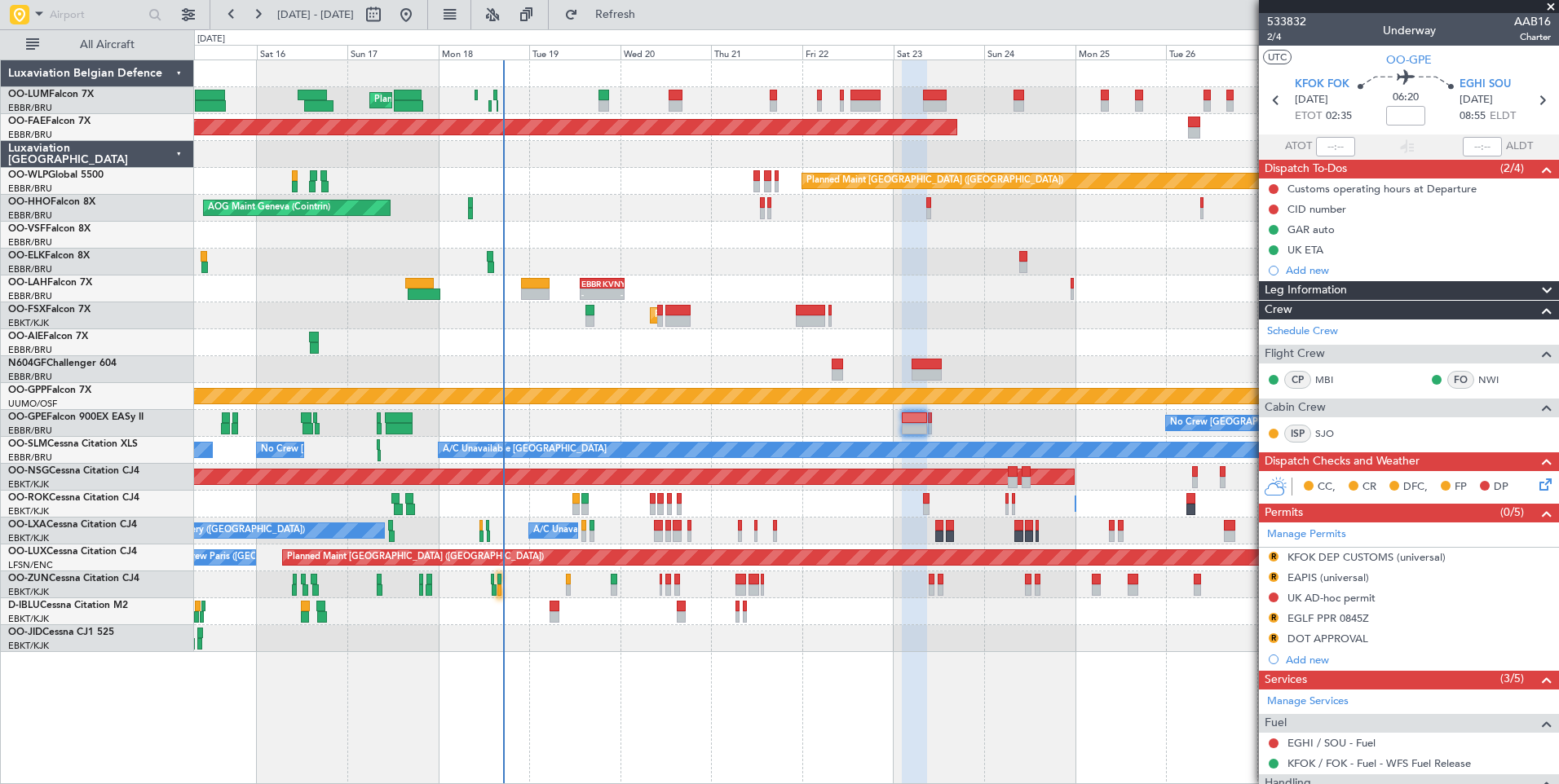
click at [736, 425] on div "No Crew [GEOGRAPHIC_DATA] ([GEOGRAPHIC_DATA] National) Planned Maint [GEOGRAPHI…" at bounding box center [876, 424] width 1364 height 27
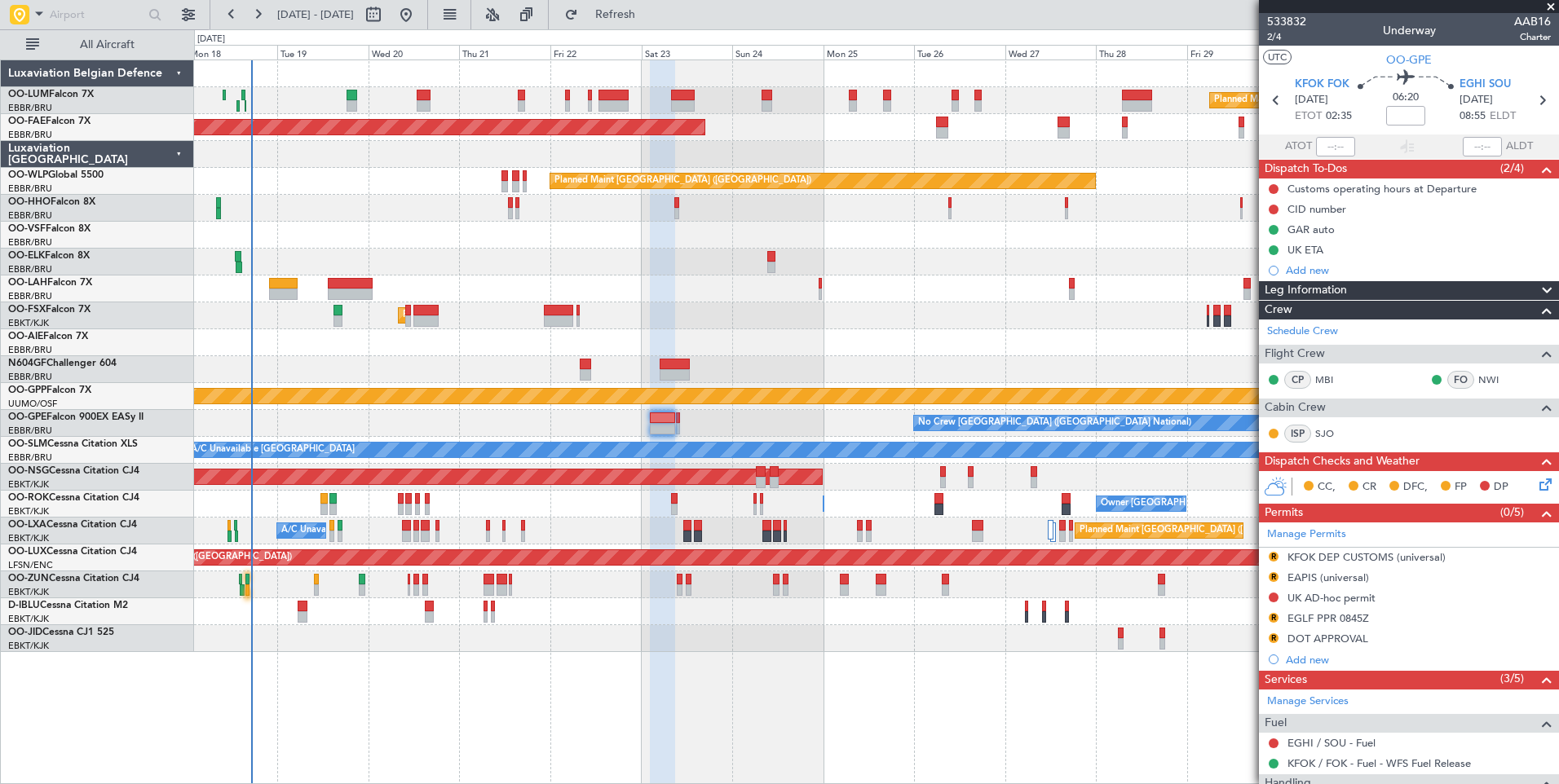
click at [689, 432] on div "Planned Maint [GEOGRAPHIC_DATA] ([GEOGRAPHIC_DATA] National) Planned Maint [GEO…" at bounding box center [876, 356] width 1364 height 592
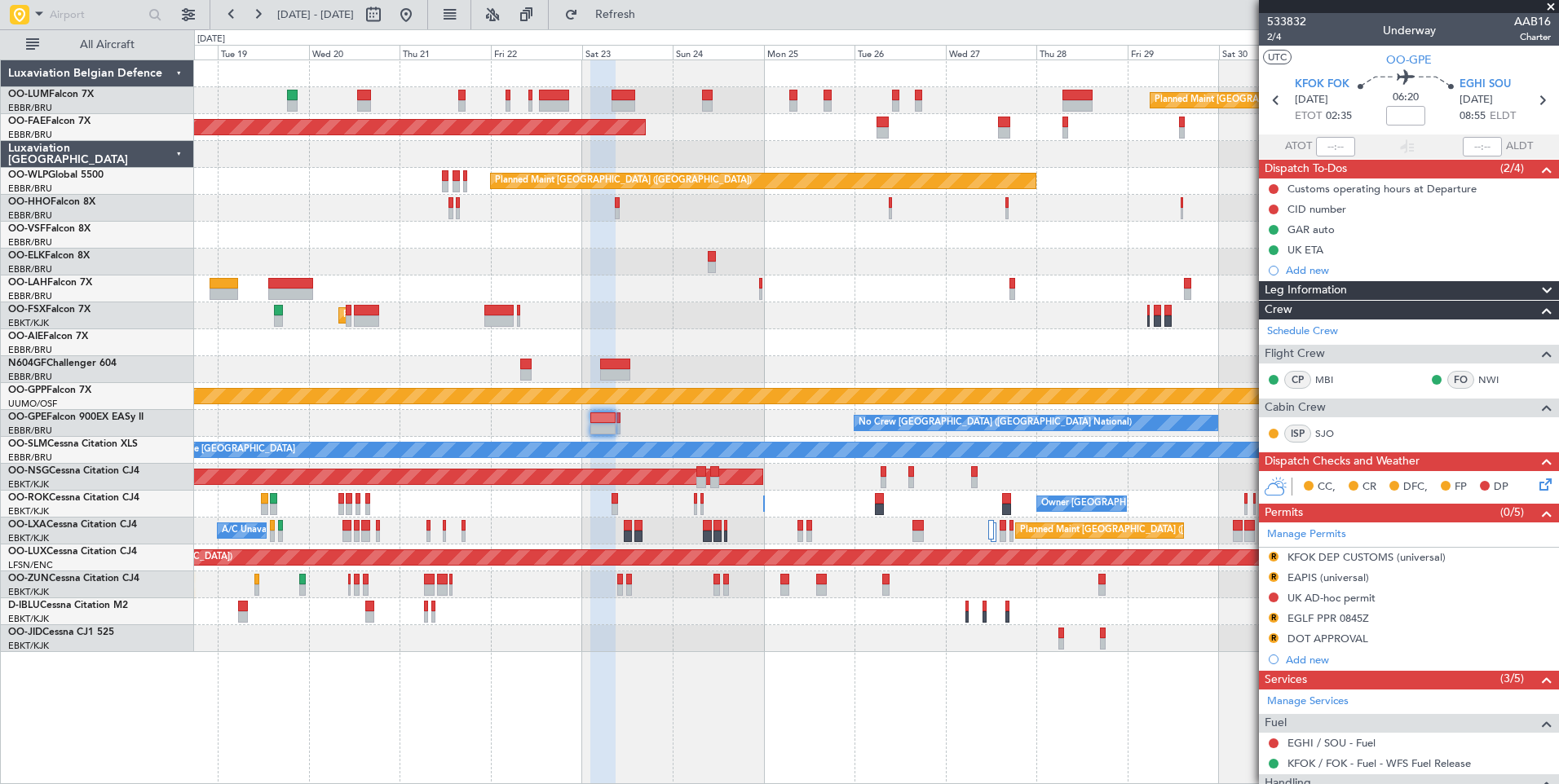
click at [664, 440] on div "Planned Maint [GEOGRAPHIC_DATA] ([GEOGRAPHIC_DATA] National) Planned Maint [GEO…" at bounding box center [876, 356] width 1364 height 592
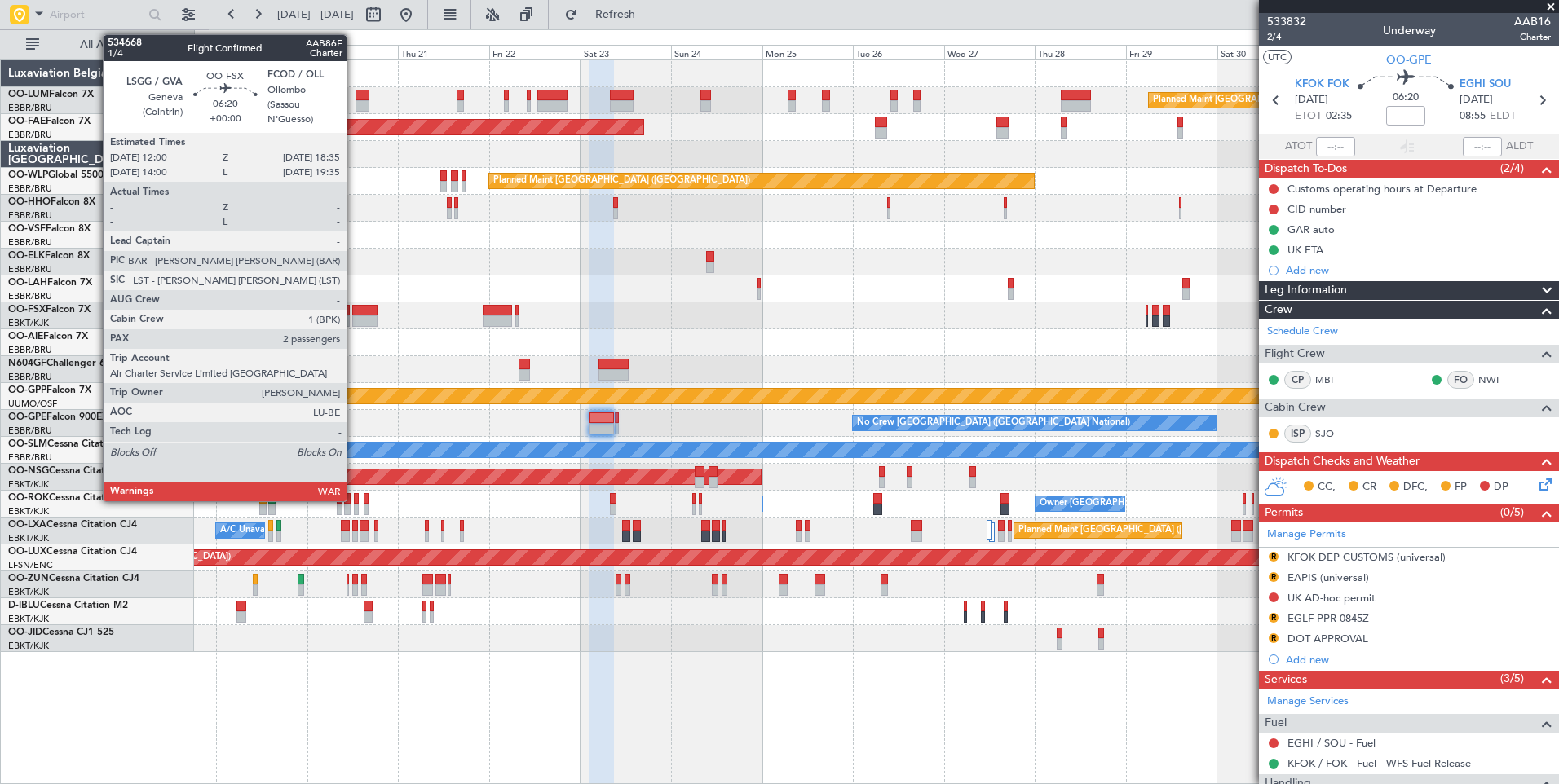
click at [354, 318] on div at bounding box center [364, 321] width 25 height 12
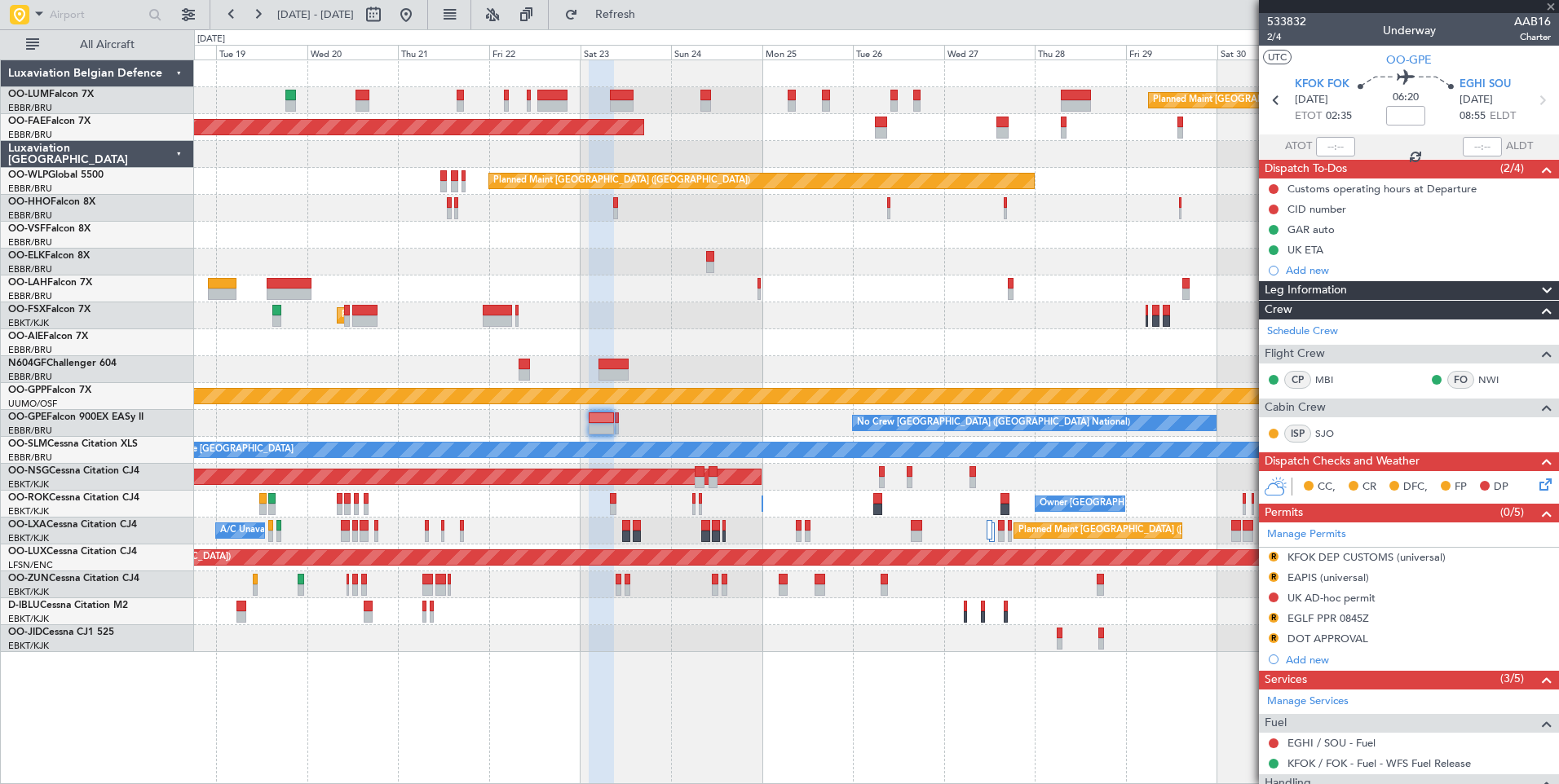
type input "2"
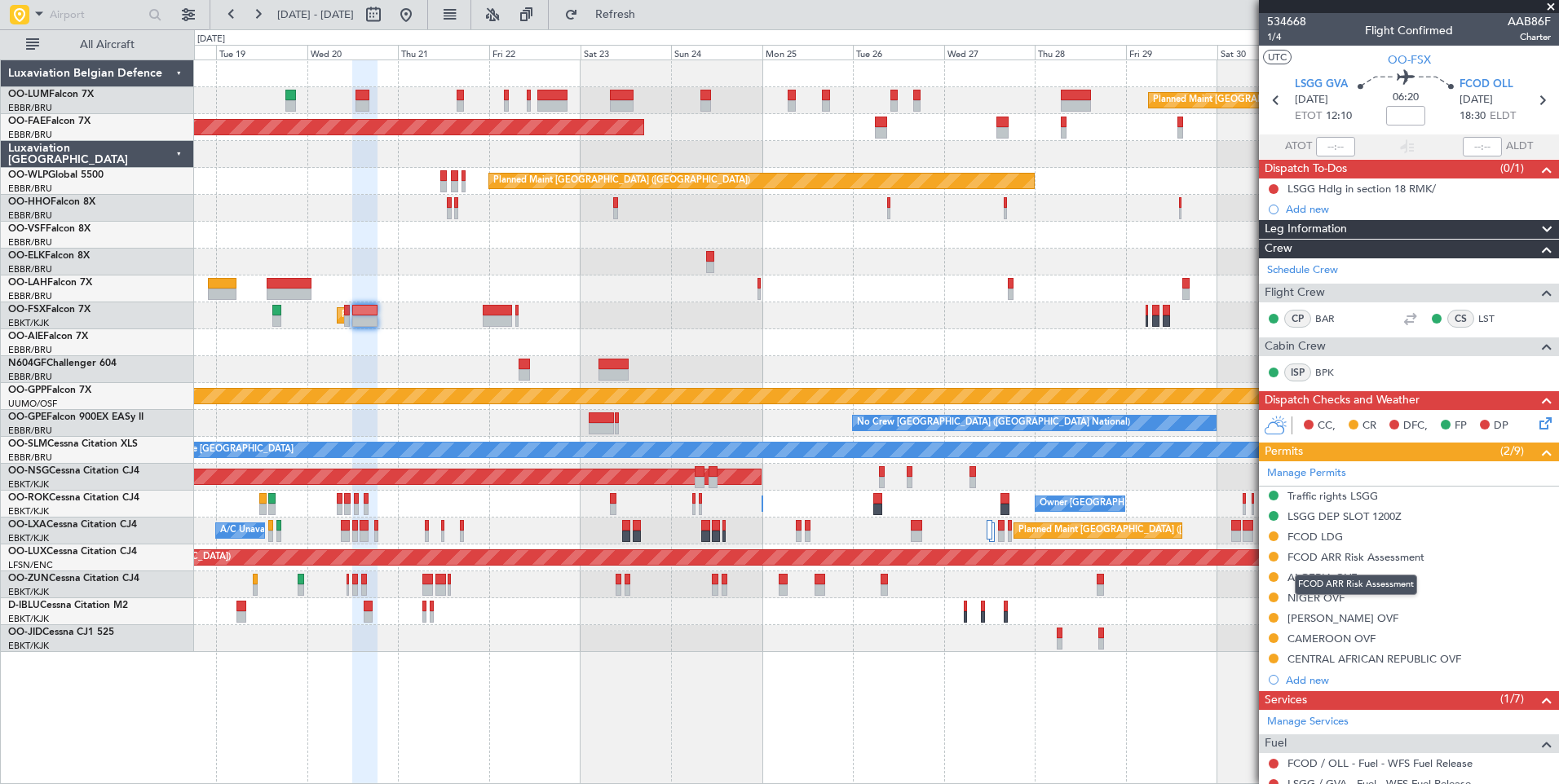
click at [1302, 578] on mat-tooltip-component "FCOD ARR Risk Assessment" at bounding box center [1356, 585] width 145 height 43
click at [1322, 578] on div "ALGERIA OVF" at bounding box center [1322, 578] width 69 height 14
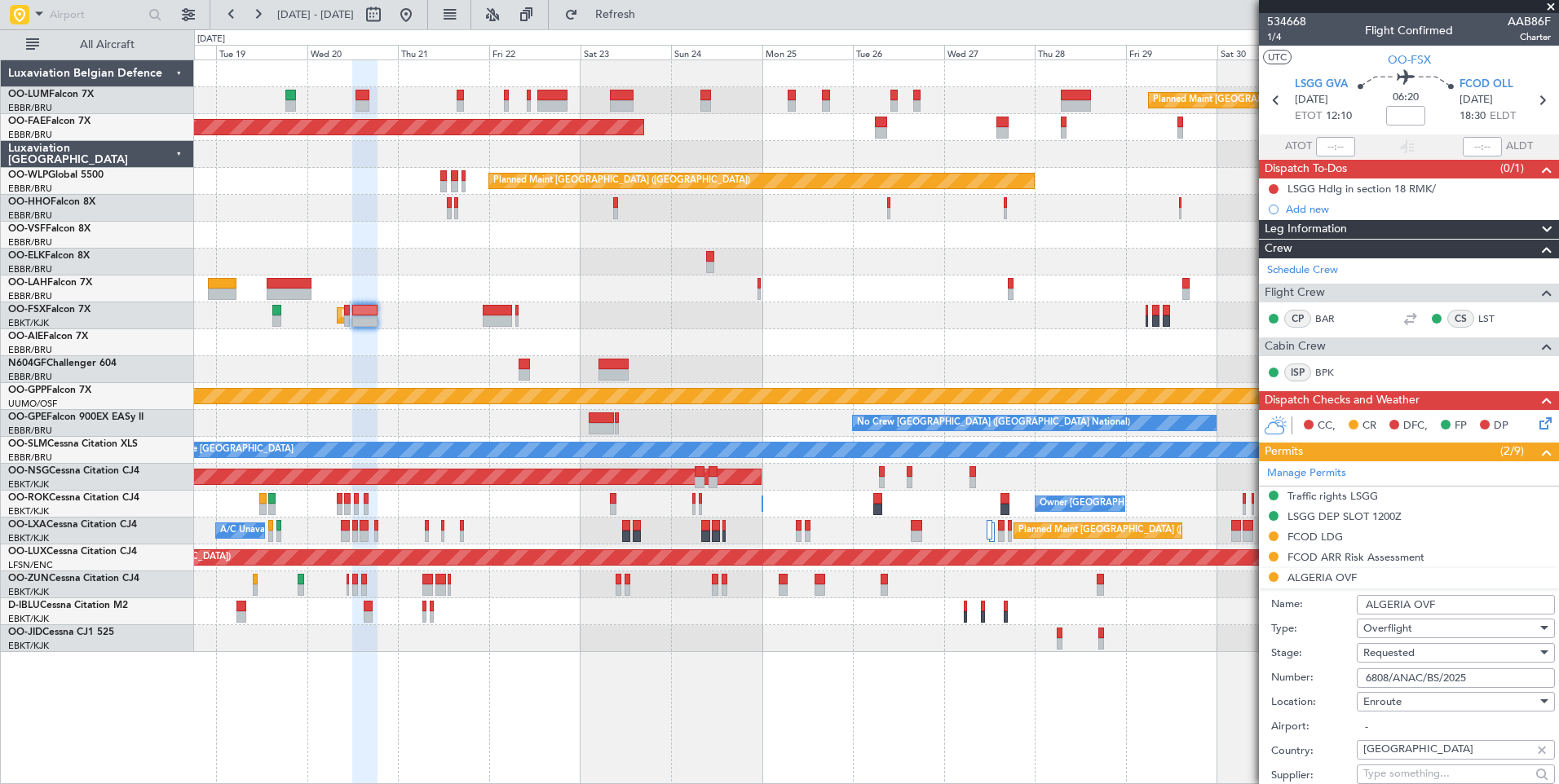
click at [1432, 680] on input "6808/ANAC/BS/2025" at bounding box center [1455, 678] width 198 height 19
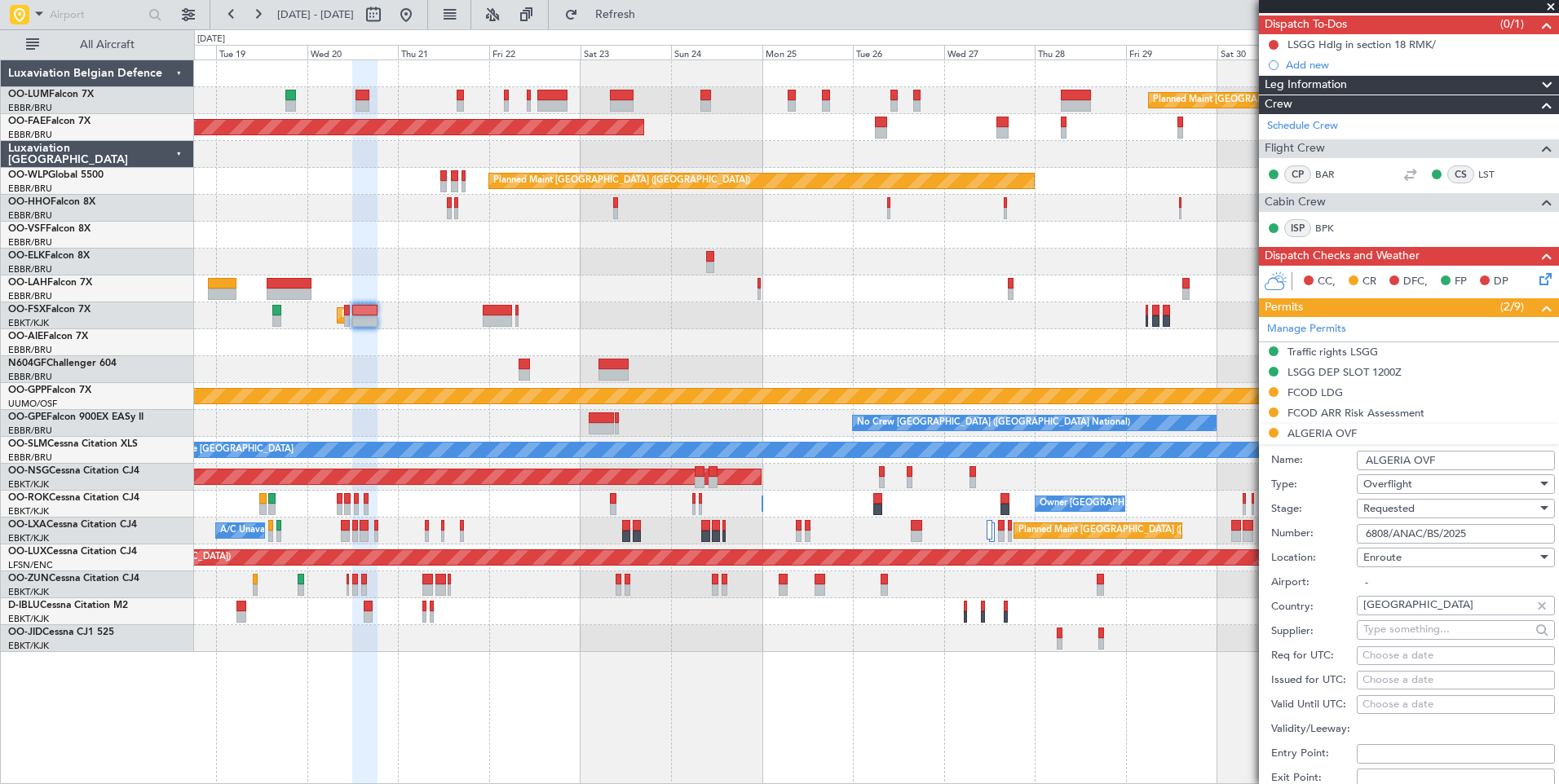
scroll to position [163, 0]
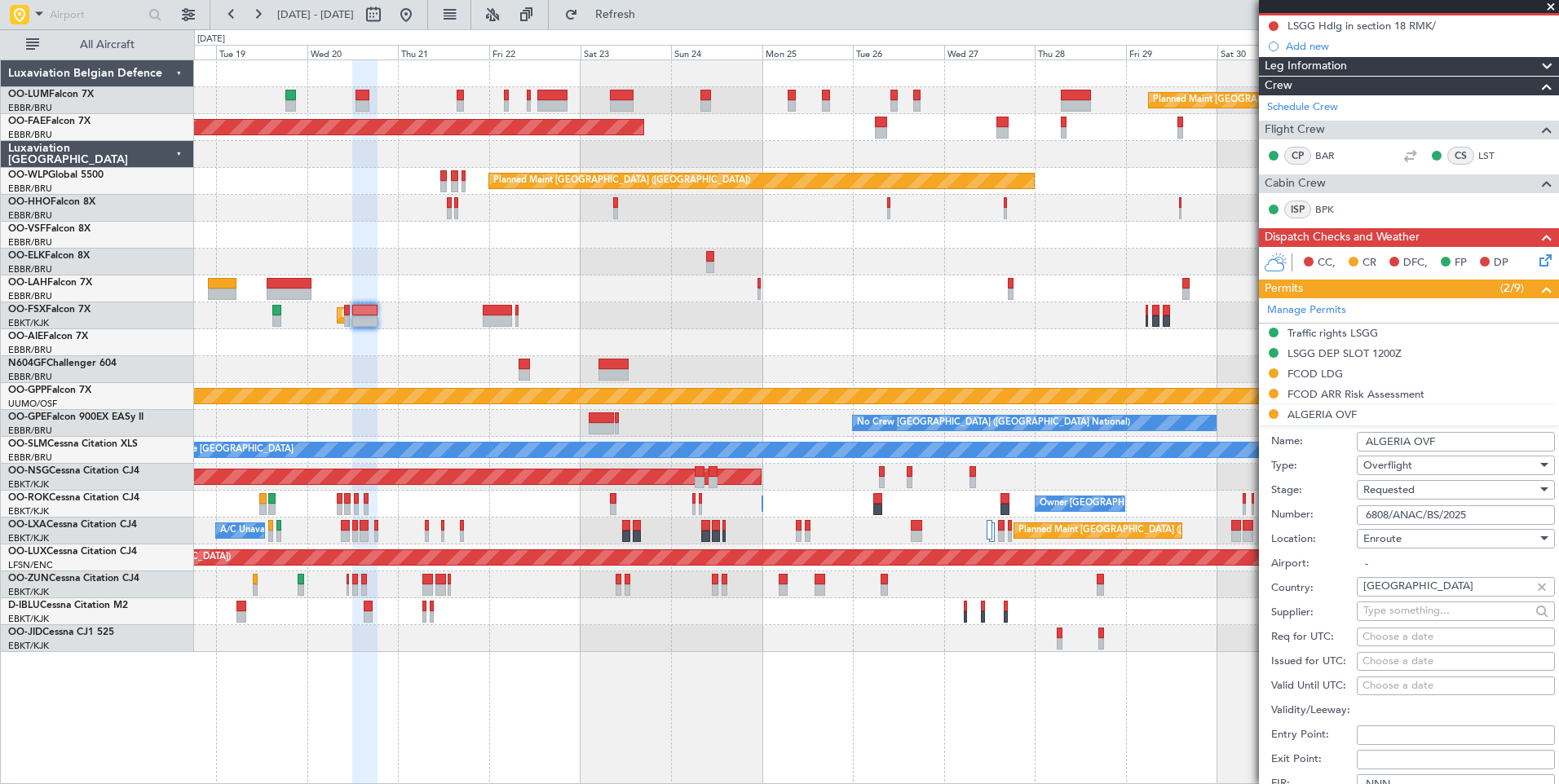
click at [1429, 496] on div "Requested" at bounding box center [1450, 489] width 174 height 24
click at [1422, 613] on span "Received OK" at bounding box center [1449, 613] width 171 height 24
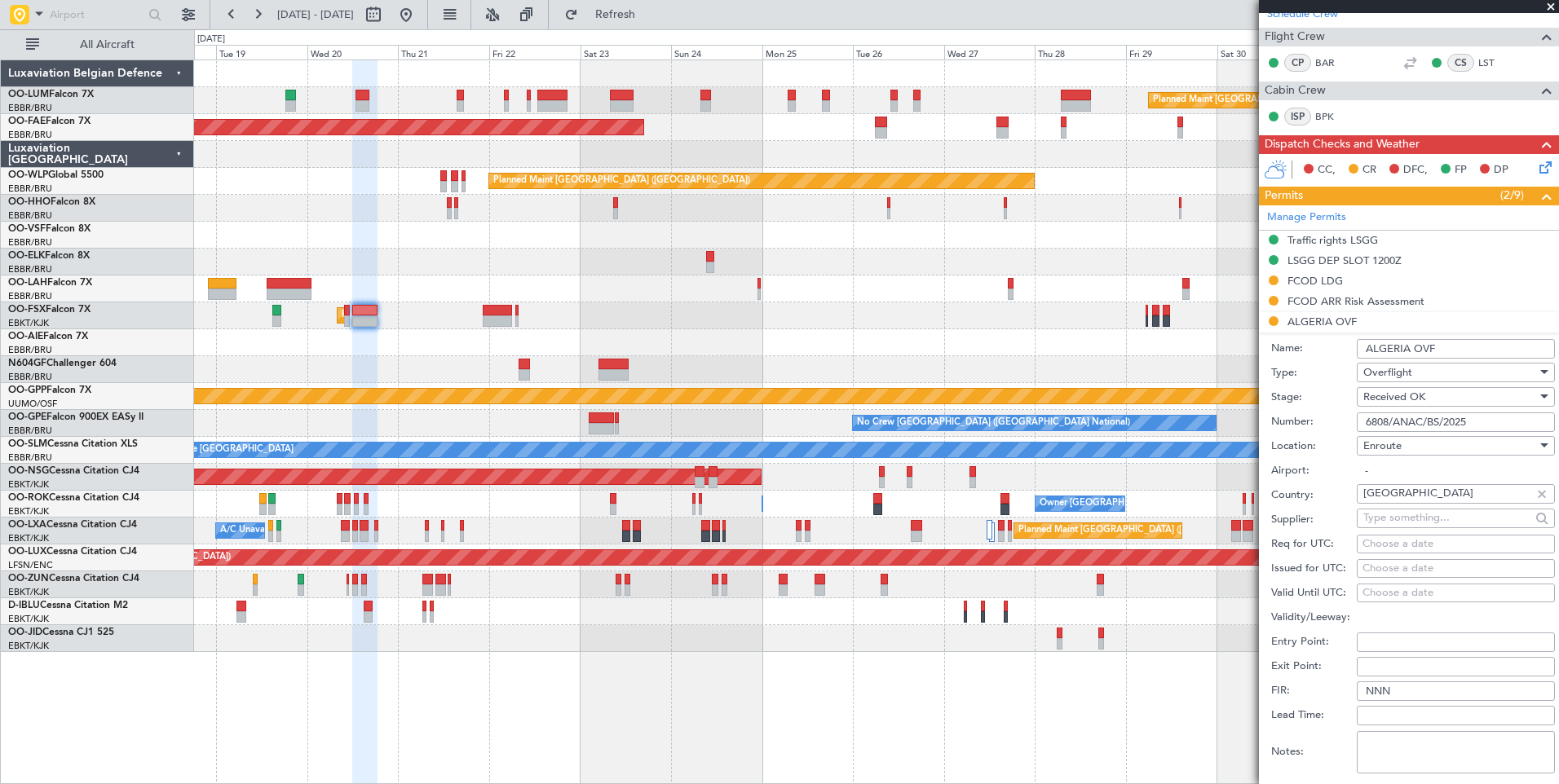
scroll to position [326, 0]
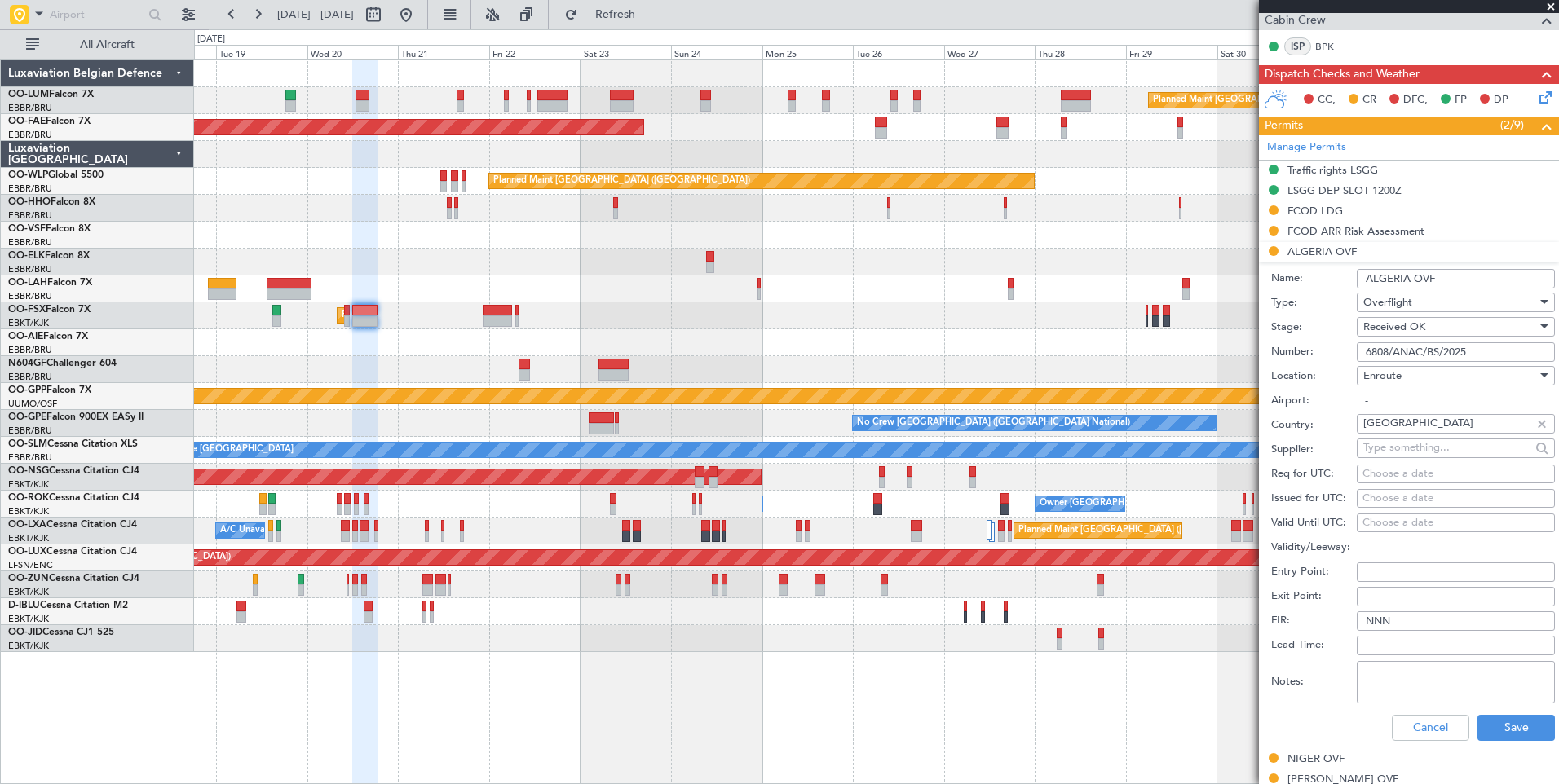
click at [1498, 712] on div "Cancel Save" at bounding box center [1412, 728] width 283 height 43
click at [1497, 724] on button "Save" at bounding box center [1516, 727] width 78 height 26
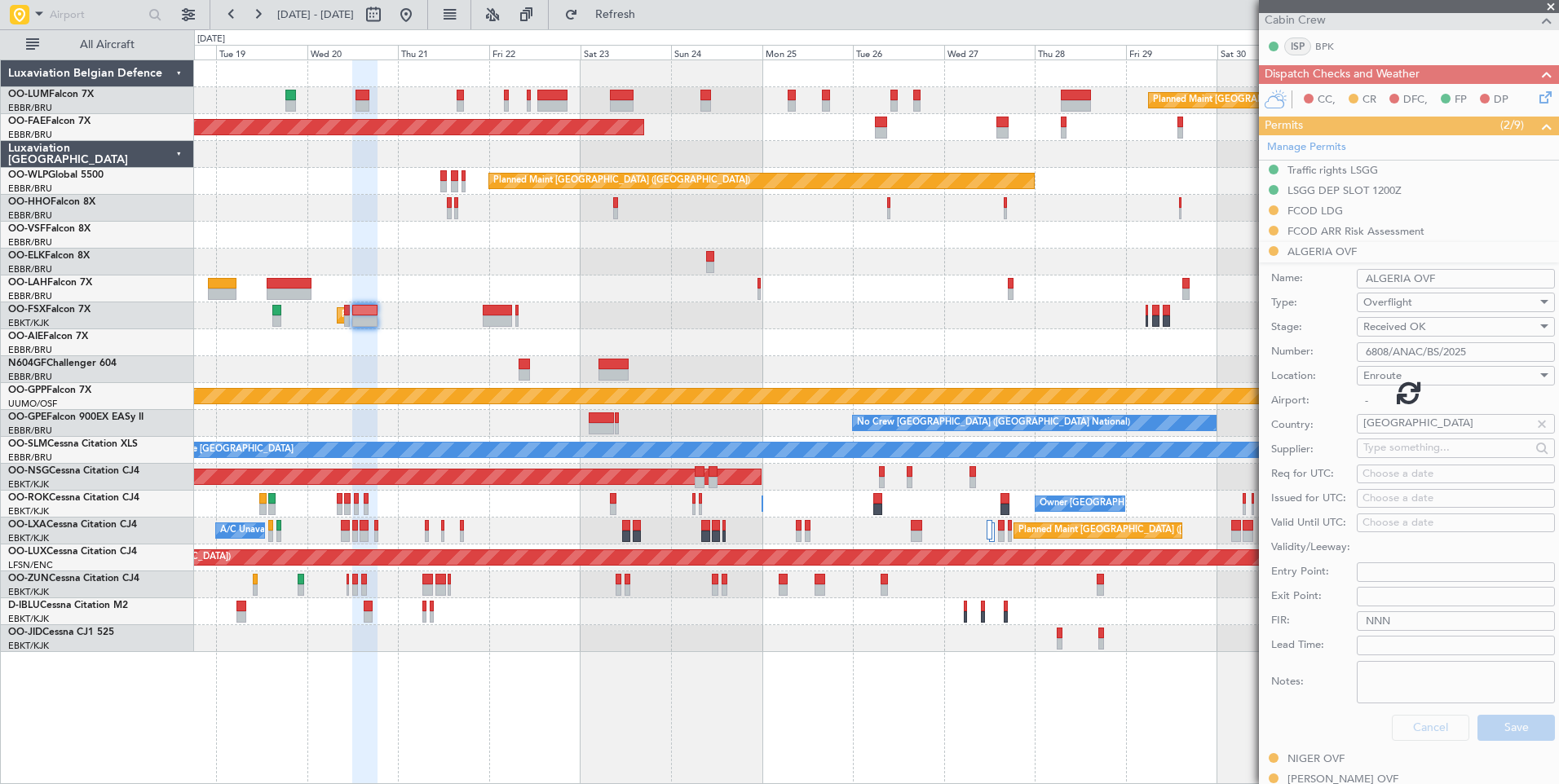
scroll to position [289, 0]
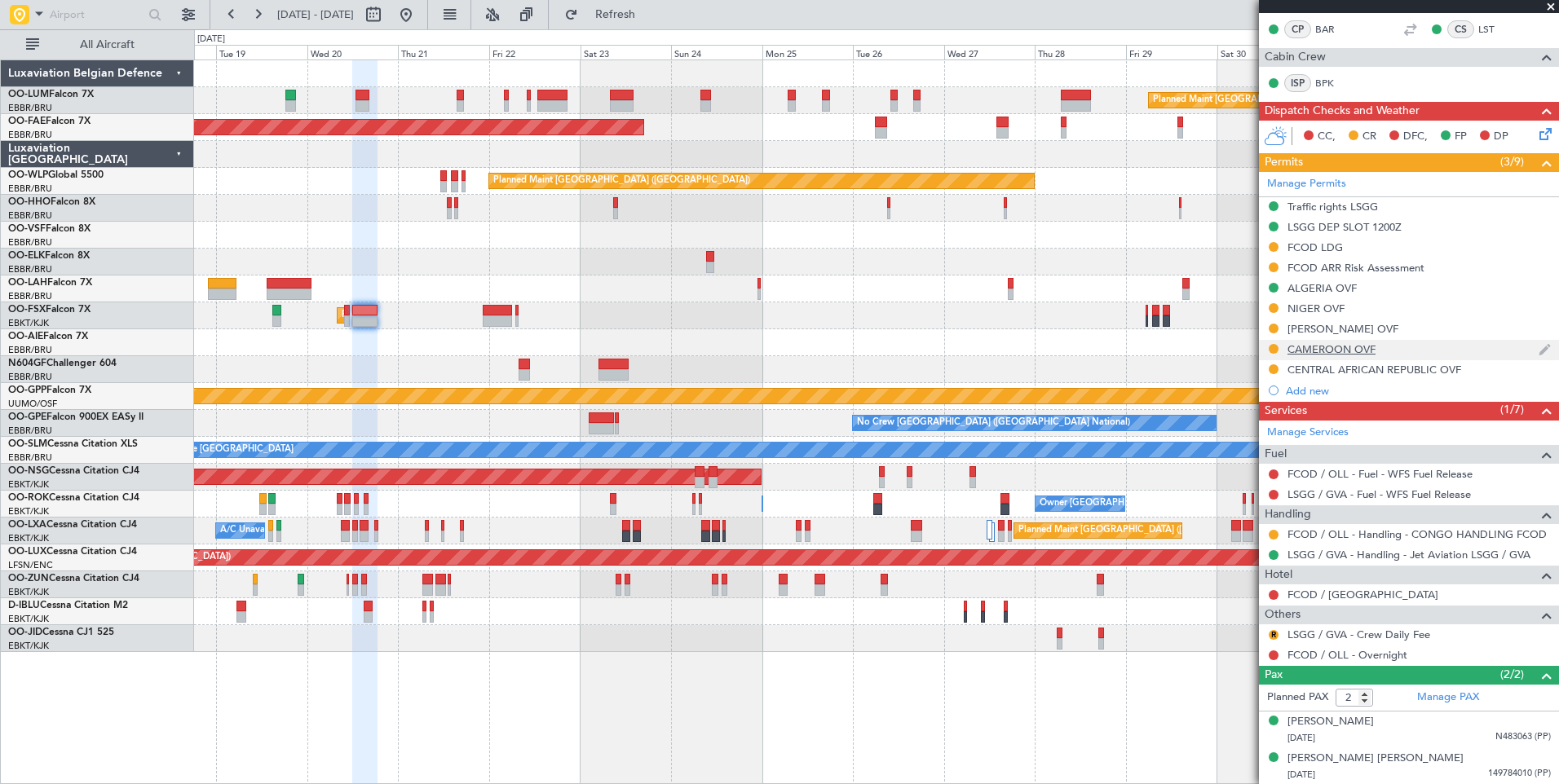
click at [1324, 345] on div "CAMEROON OVF" at bounding box center [1331, 349] width 88 height 14
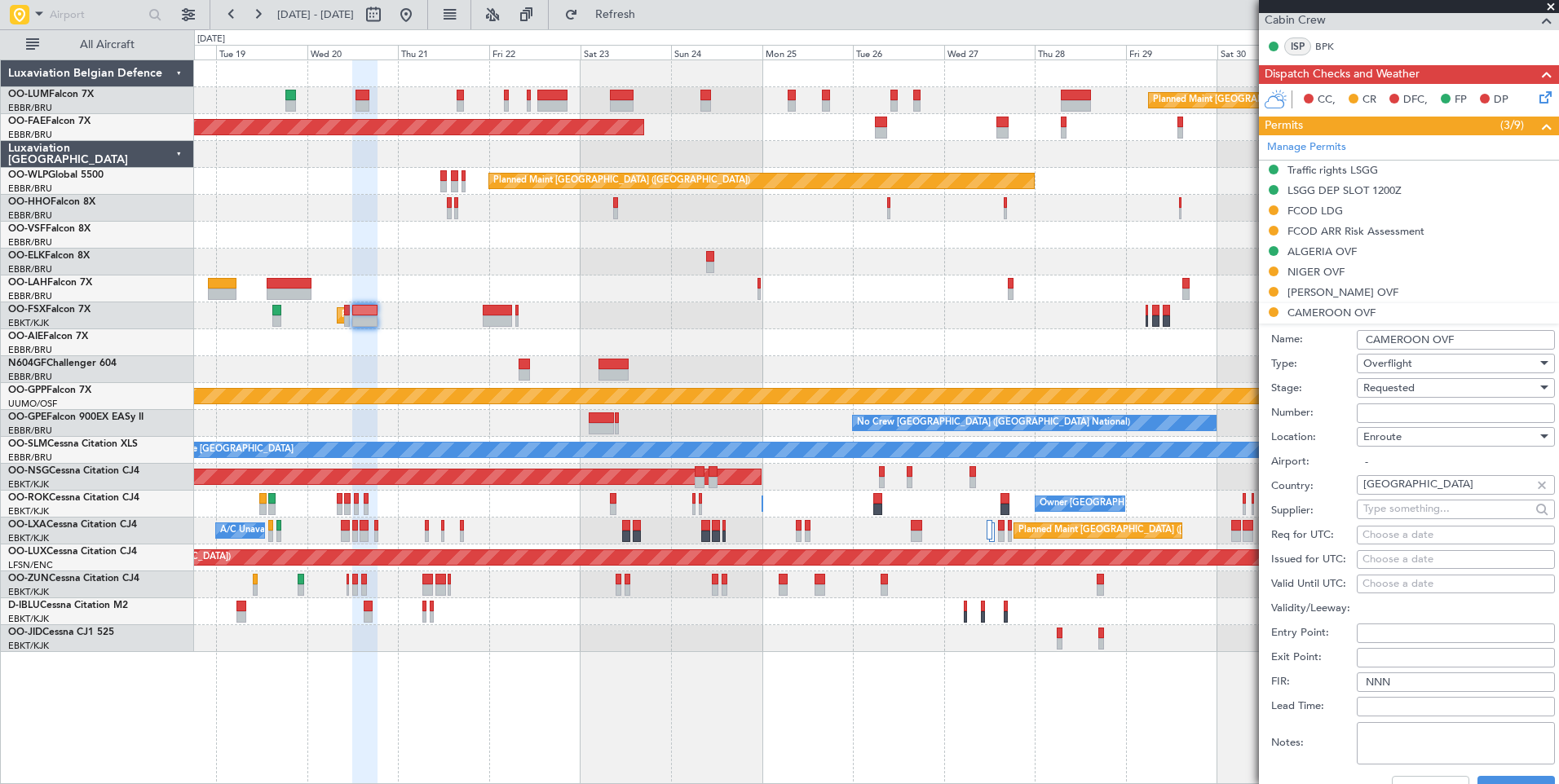
click at [1401, 416] on input "Number:" at bounding box center [1455, 413] width 198 height 19
paste input "1185/CCAA/DG/SEGC OF [DATE]"
type input "1185/CCAA/DG/SEGC OF [DATE]"
click at [1403, 392] on span "Requested" at bounding box center [1388, 388] width 51 height 15
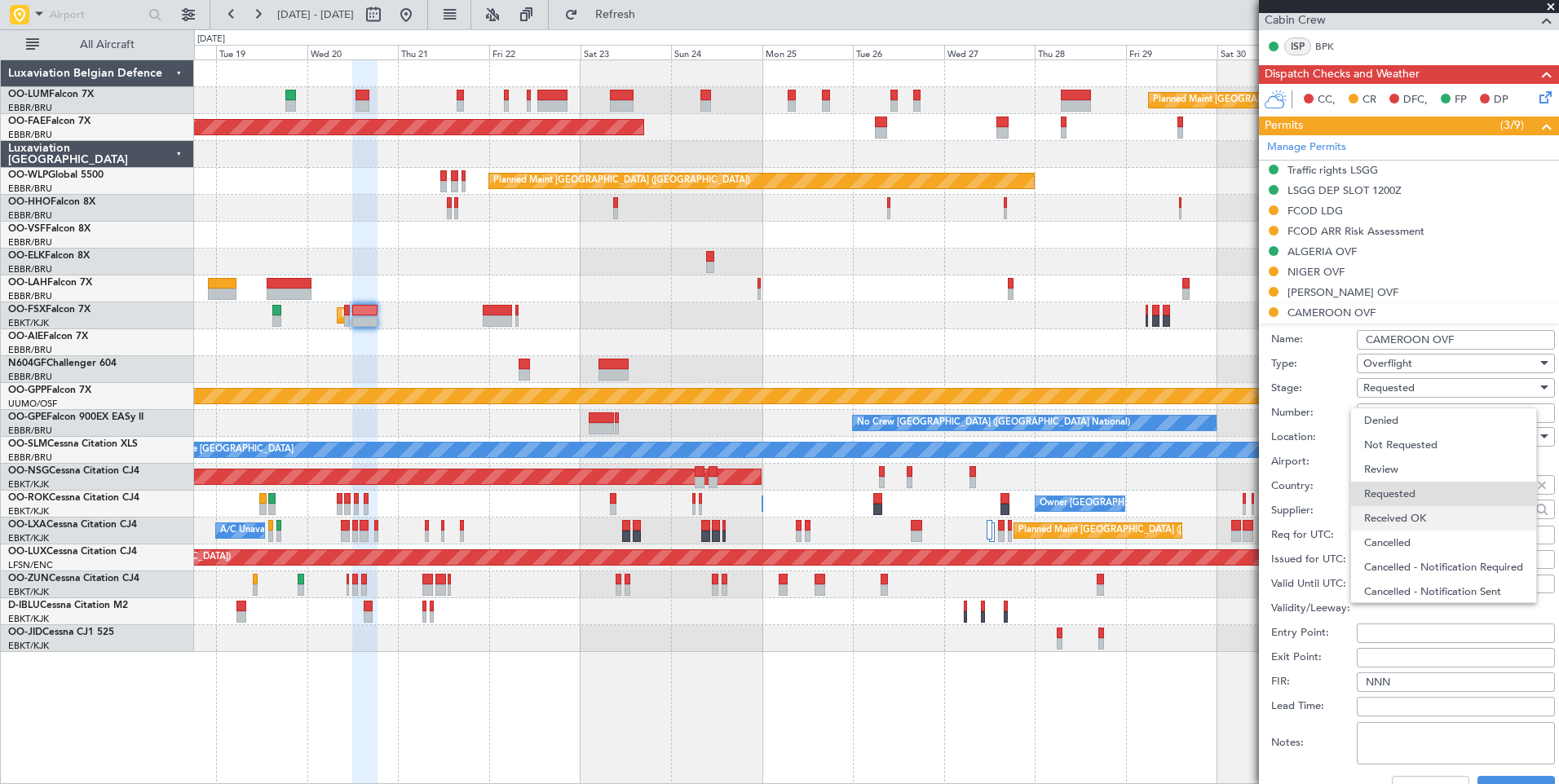
scroll to position [8, 0]
click at [1407, 516] on span "Received OK" at bounding box center [1449, 511] width 171 height 24
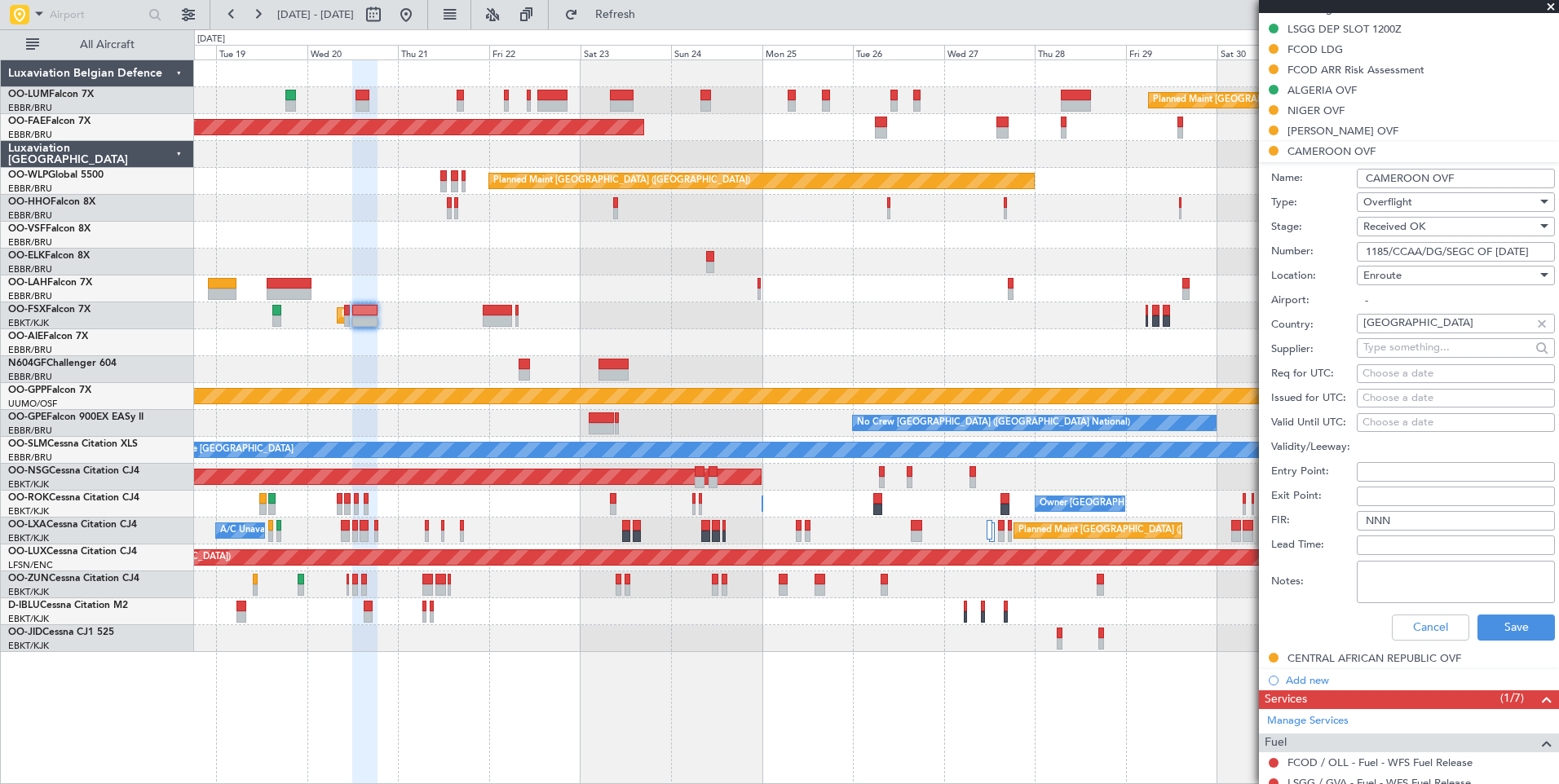
scroll to position [489, 0]
click at [1485, 635] on button "Save" at bounding box center [1516, 625] width 78 height 26
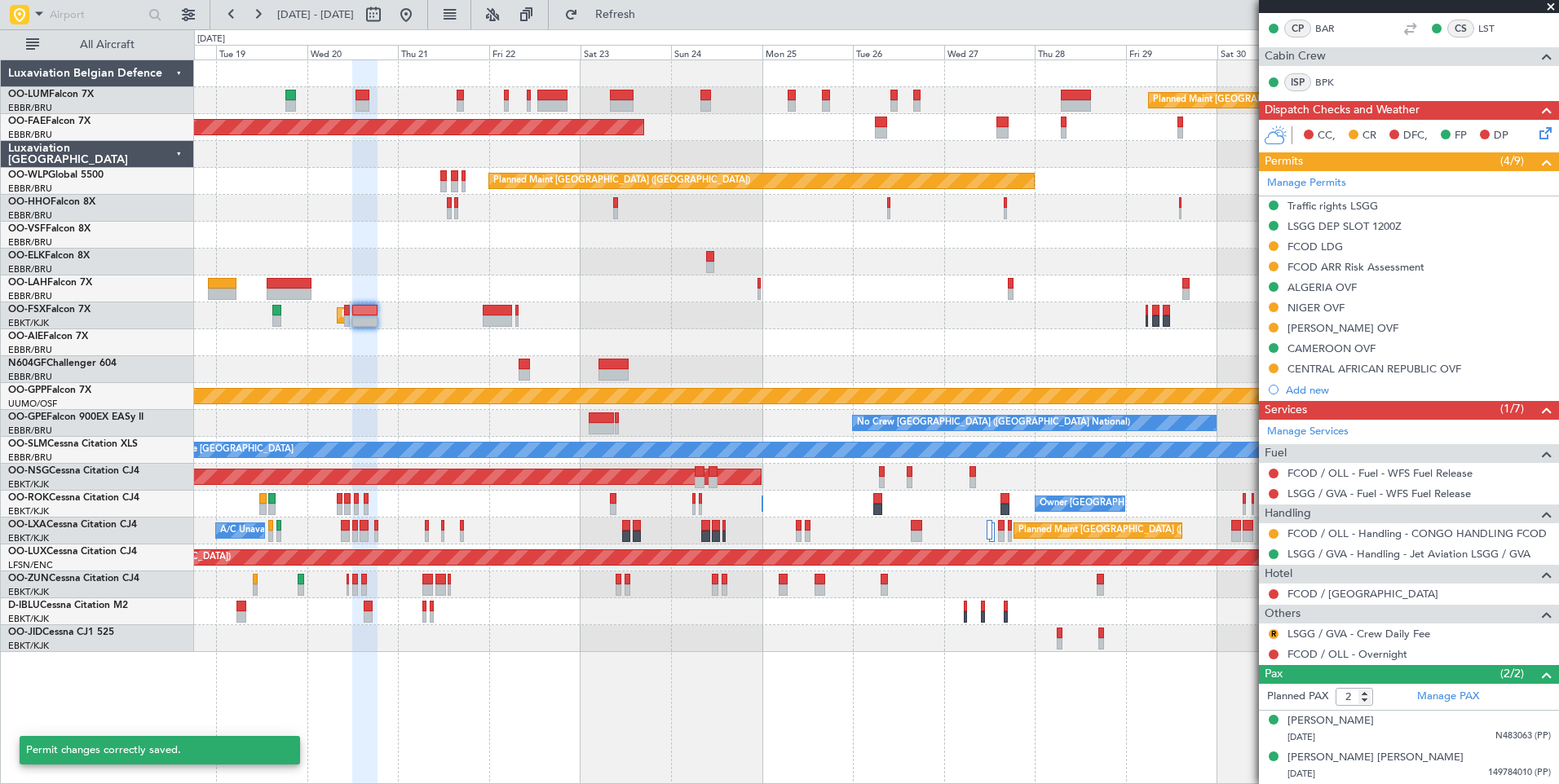
scroll to position [289, 0]
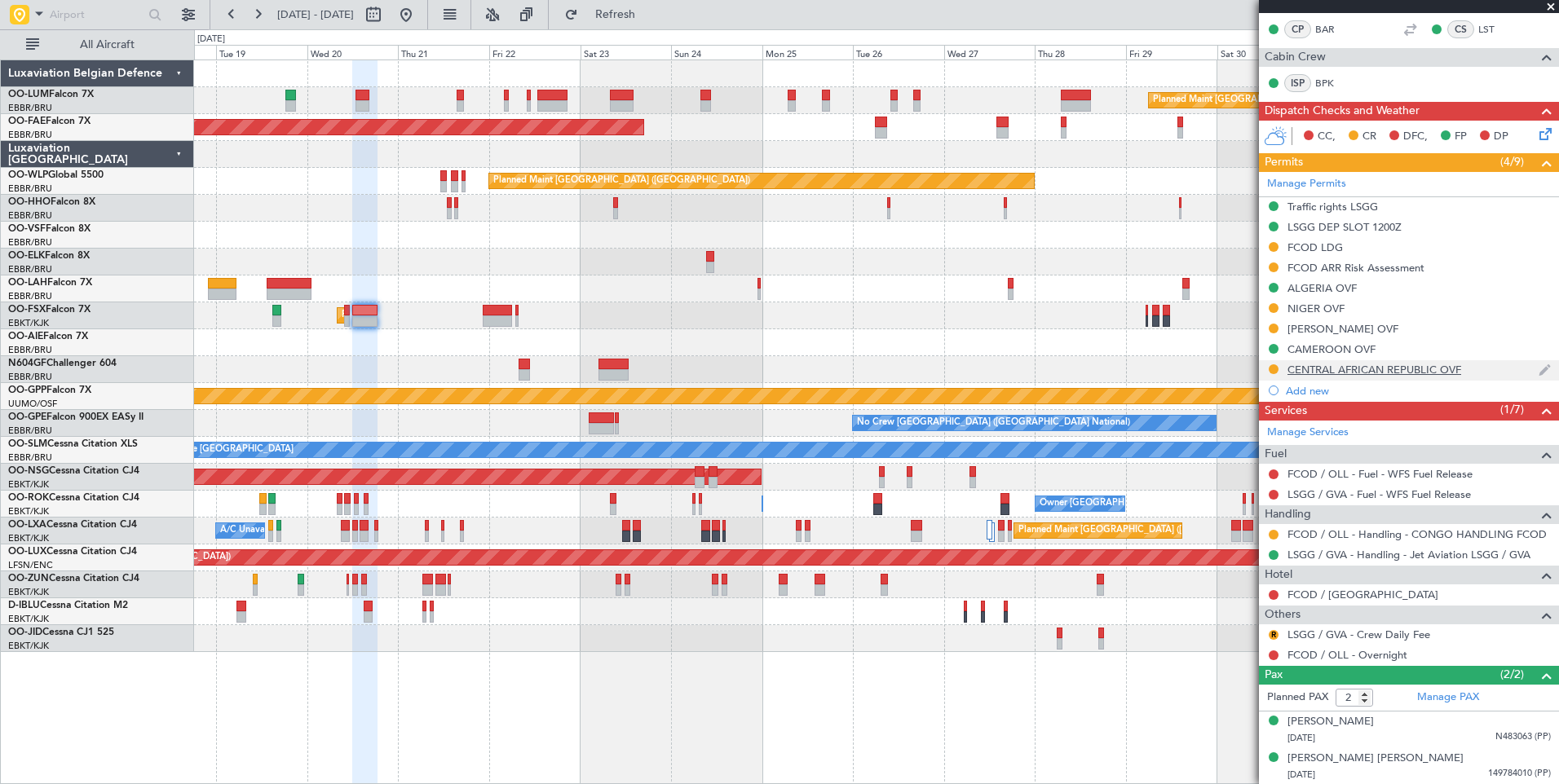
click at [1359, 372] on div "CENTRAL AFRICAN REPUBLIC OVF" at bounding box center [1374, 369] width 174 height 14
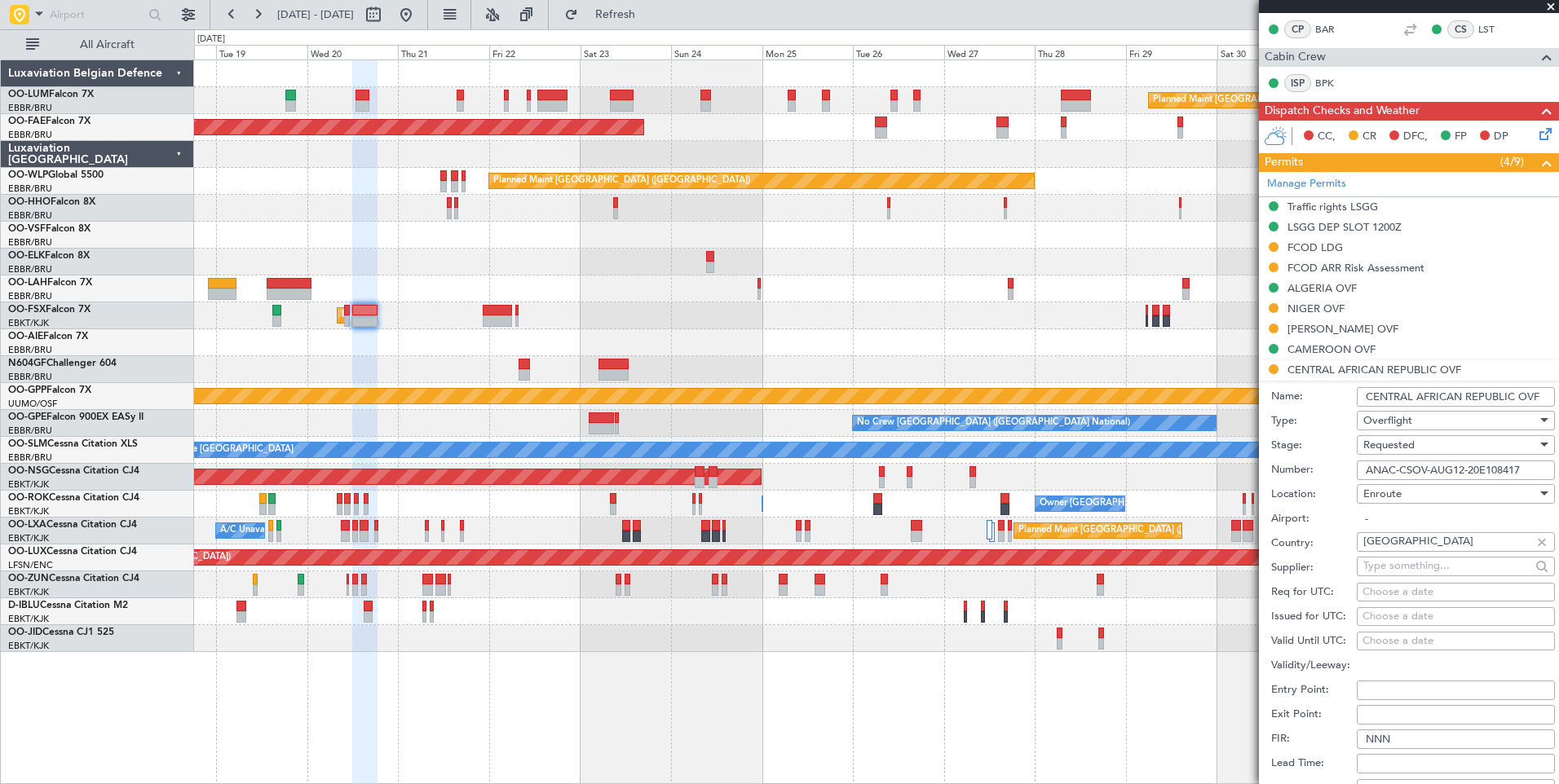
click at [1404, 470] on input "ANAC-CSOV-AUG12-20E108417" at bounding box center [1455, 470] width 198 height 19
click at [1403, 470] on input "ANAC-CSOV-AUG12-20E108417" at bounding box center [1455, 470] width 198 height 19
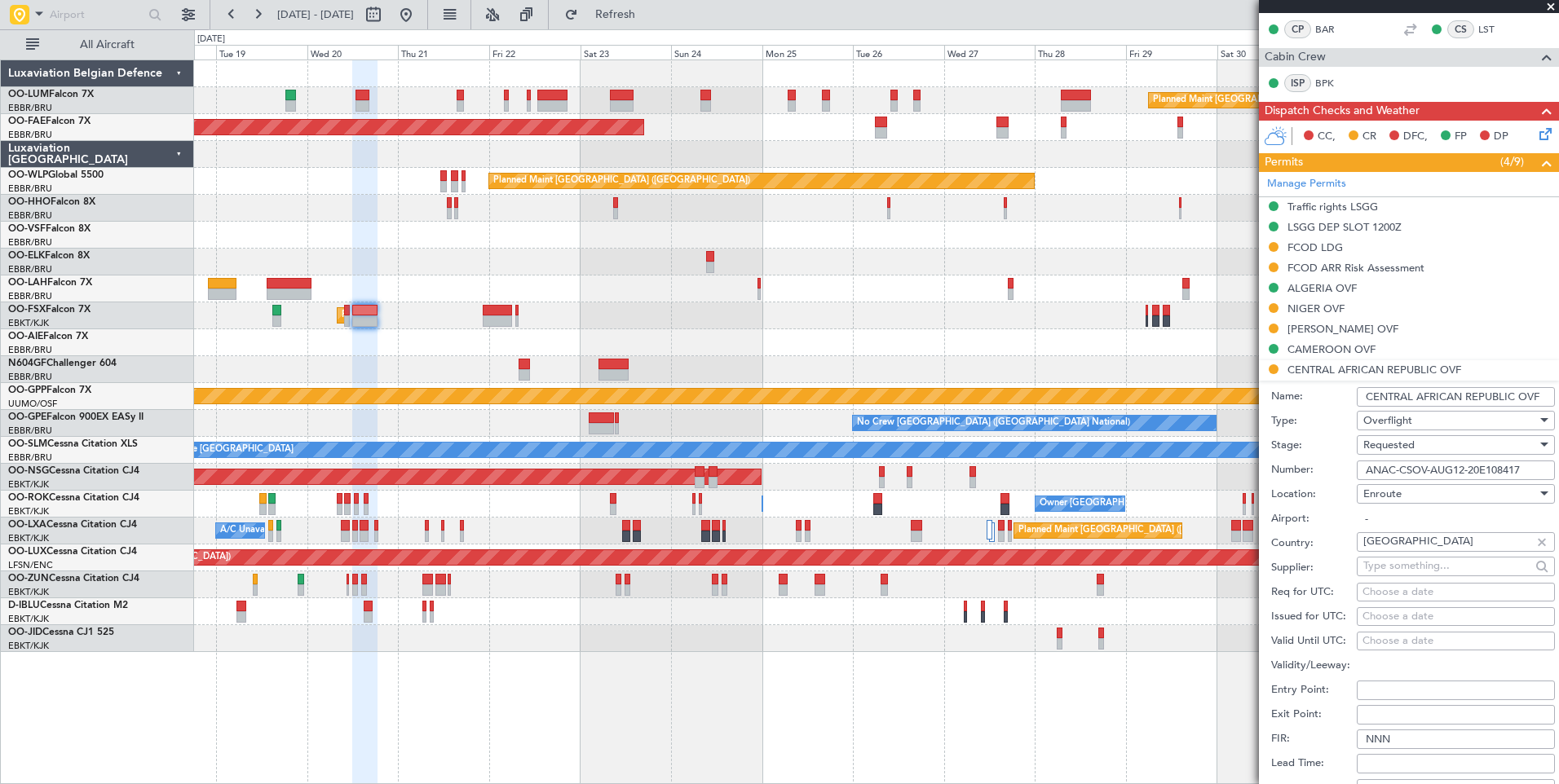
click at [1406, 445] on span "Requested" at bounding box center [1388, 445] width 51 height 15
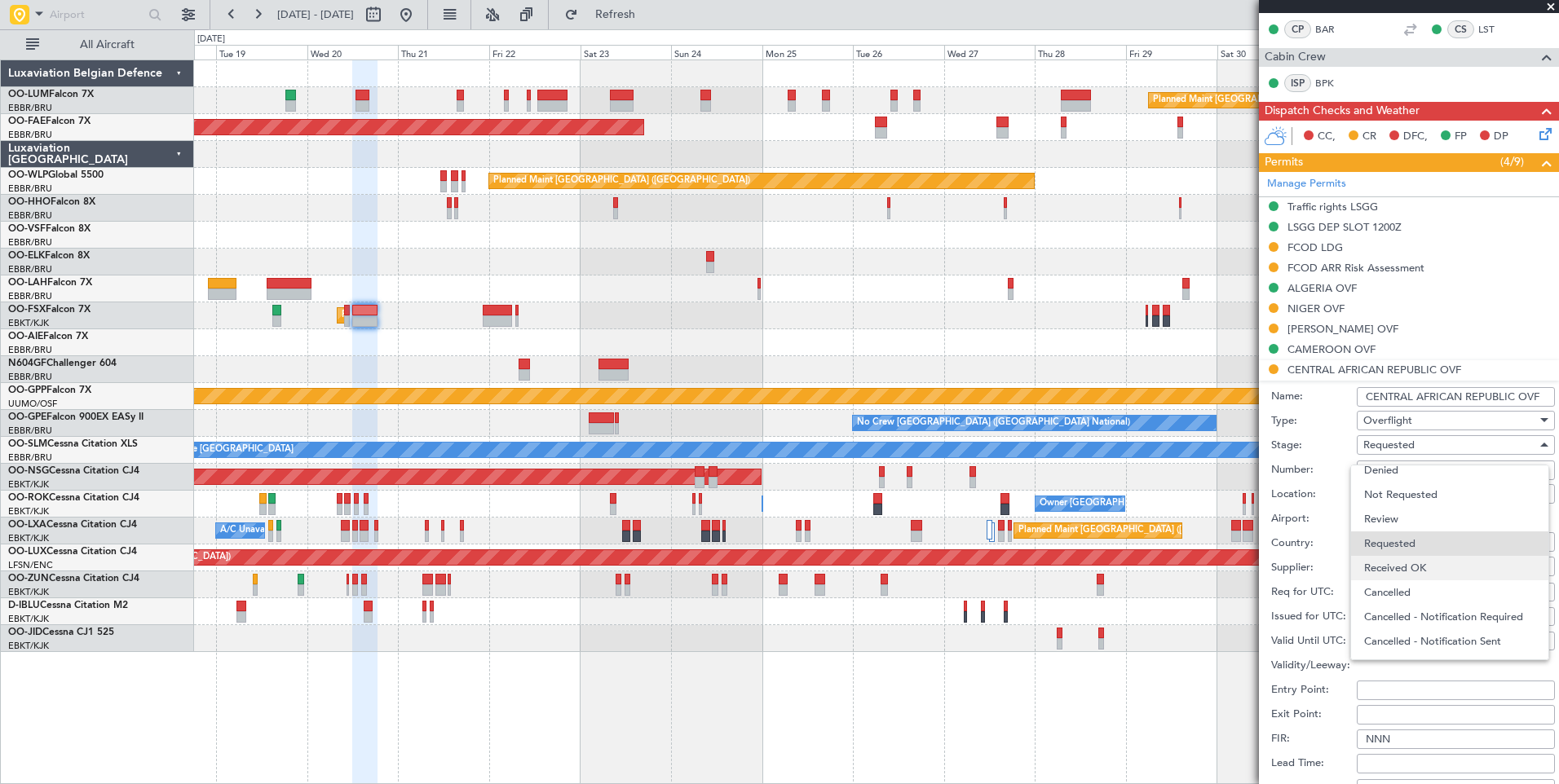
click at [1399, 563] on span "Received OK" at bounding box center [1449, 568] width 171 height 24
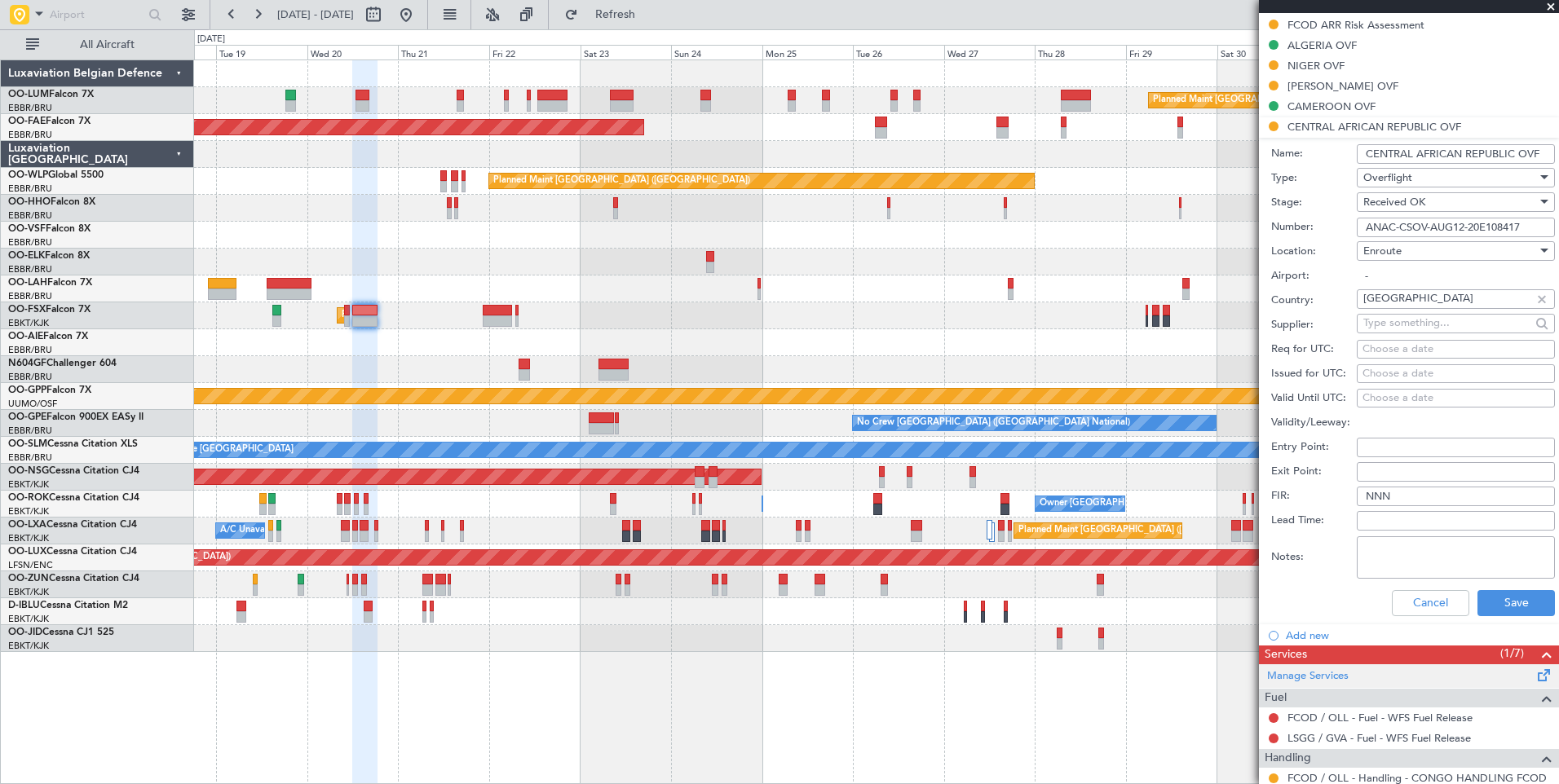
scroll to position [534, 0]
click at [1500, 600] on button "Save" at bounding box center [1516, 601] width 78 height 26
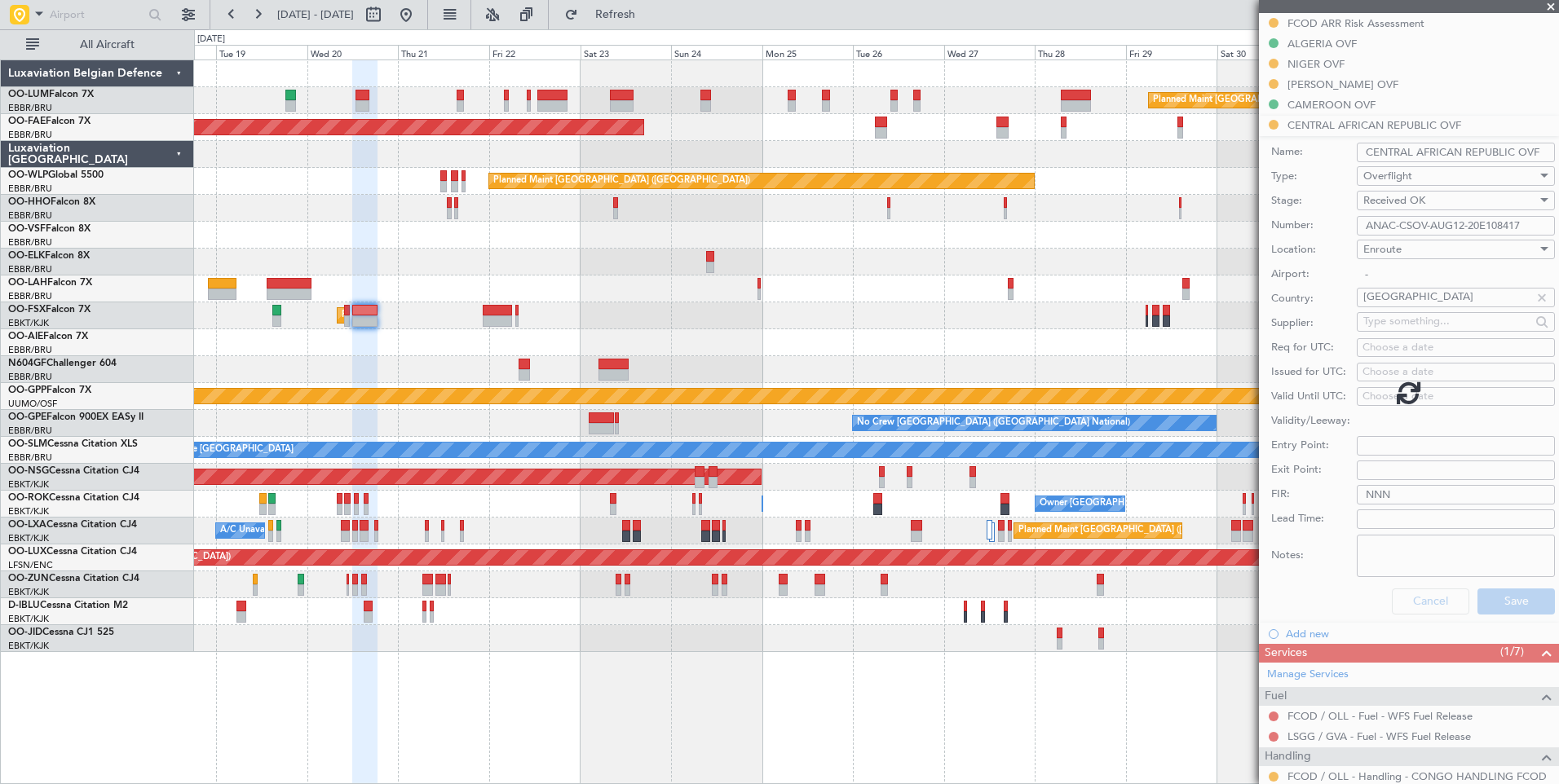
scroll to position [289, 0]
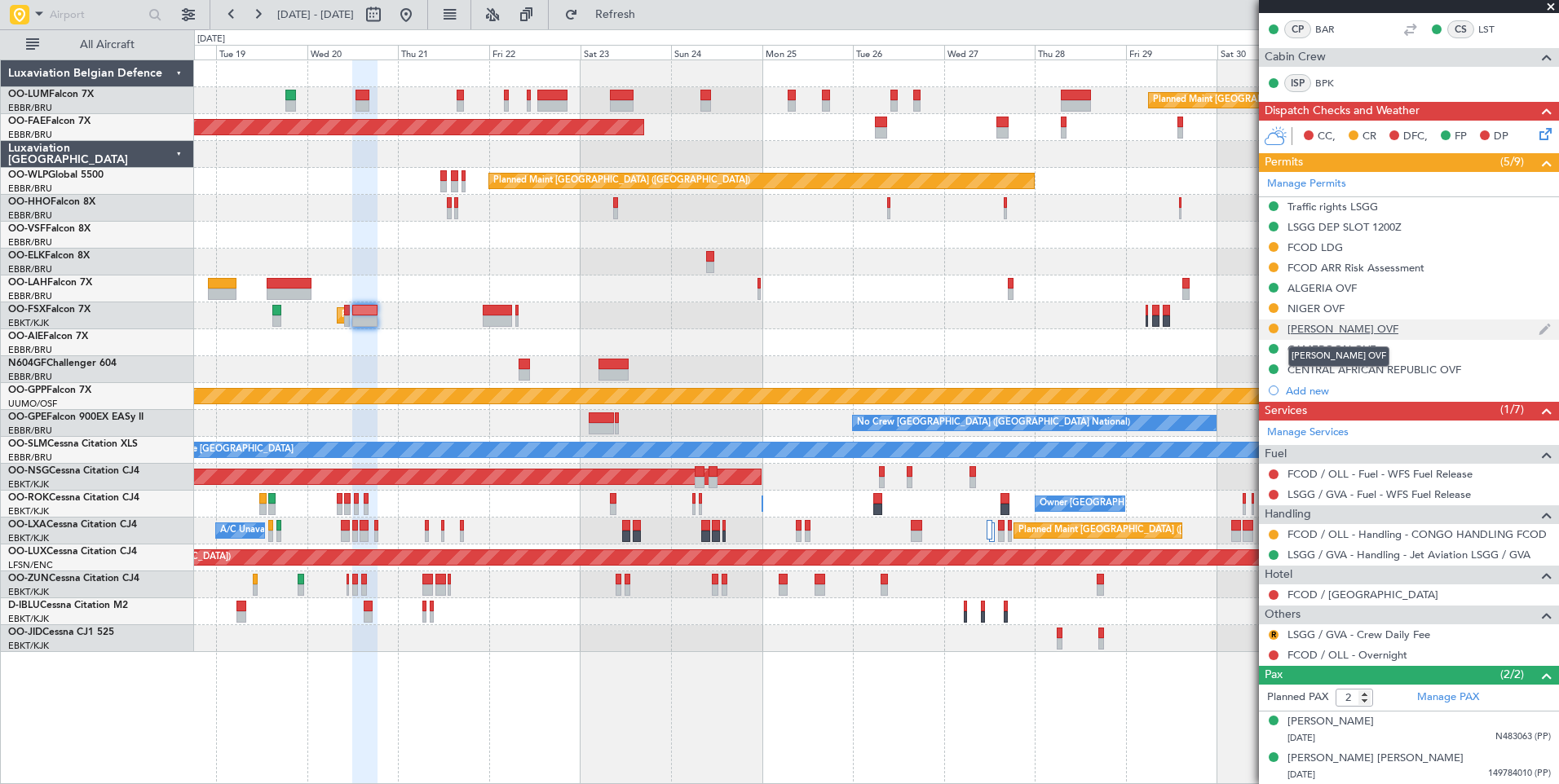
click at [1303, 328] on div "[PERSON_NAME] OVF" at bounding box center [1342, 328] width 111 height 14
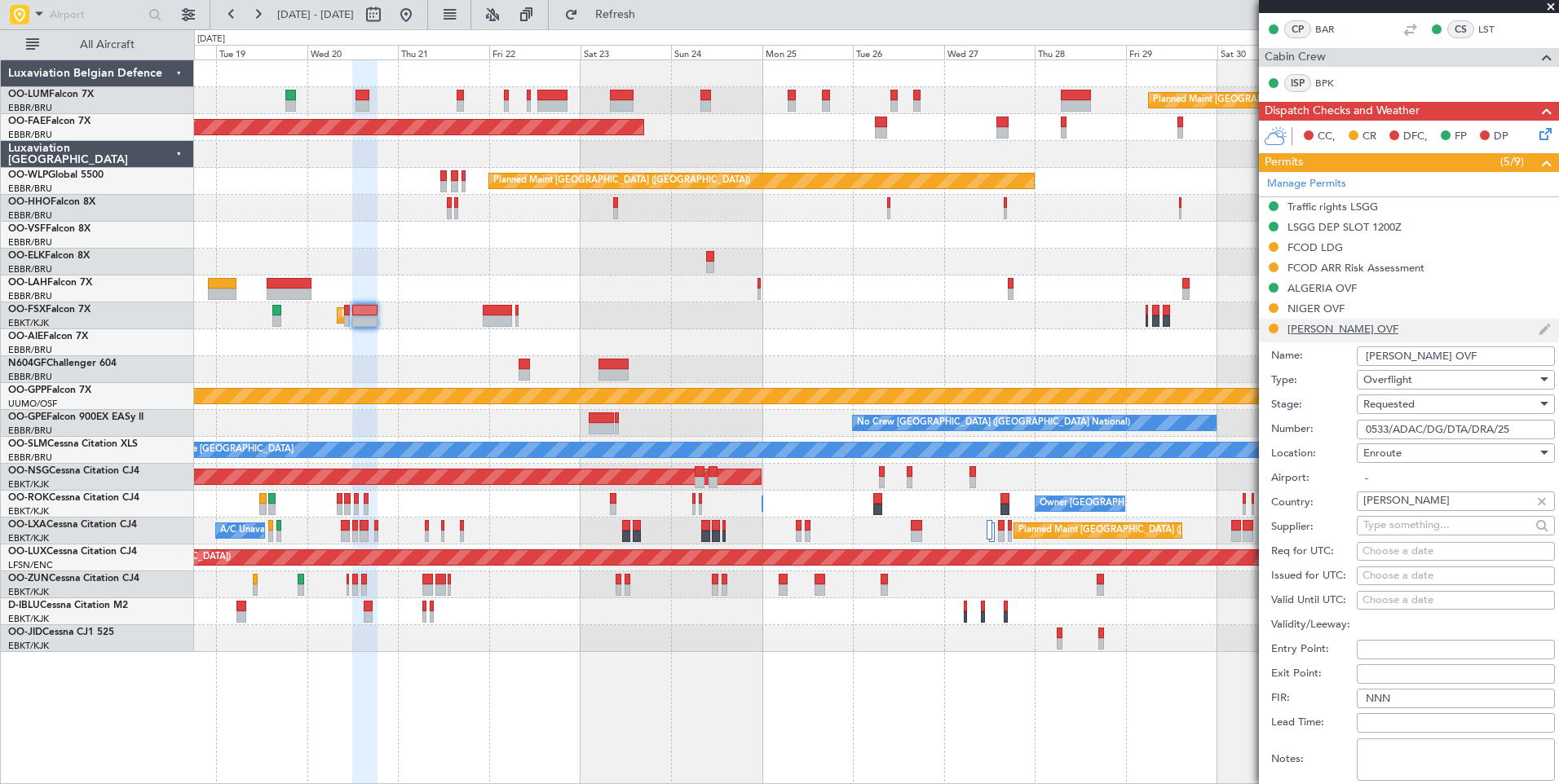
scroll to position [534, 0]
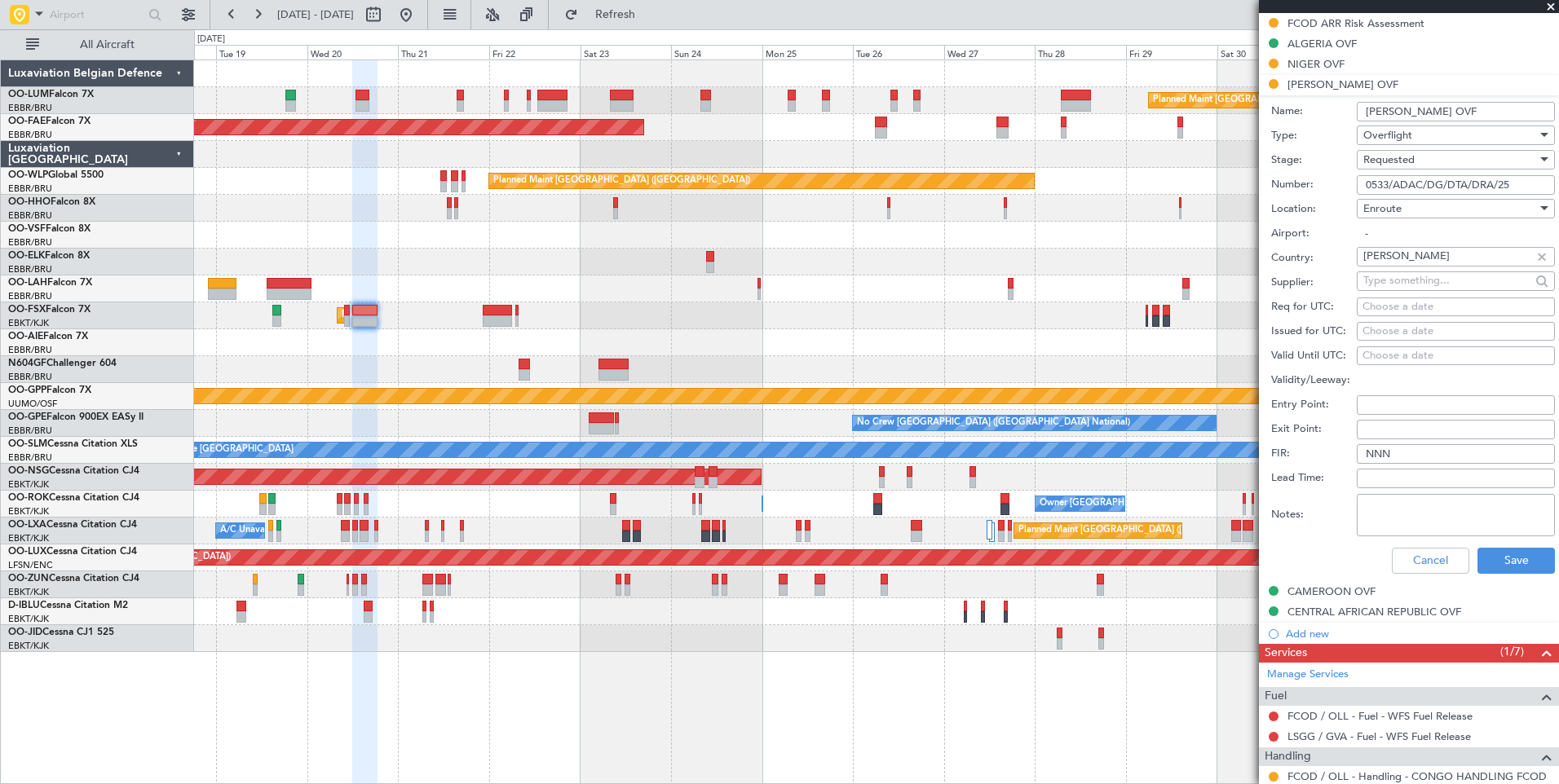
click at [1394, 181] on input "0533/ADAC/DG/DTA/DRA/25" at bounding box center [1455, 185] width 198 height 19
click at [1397, 162] on span "Requested" at bounding box center [1388, 160] width 51 height 15
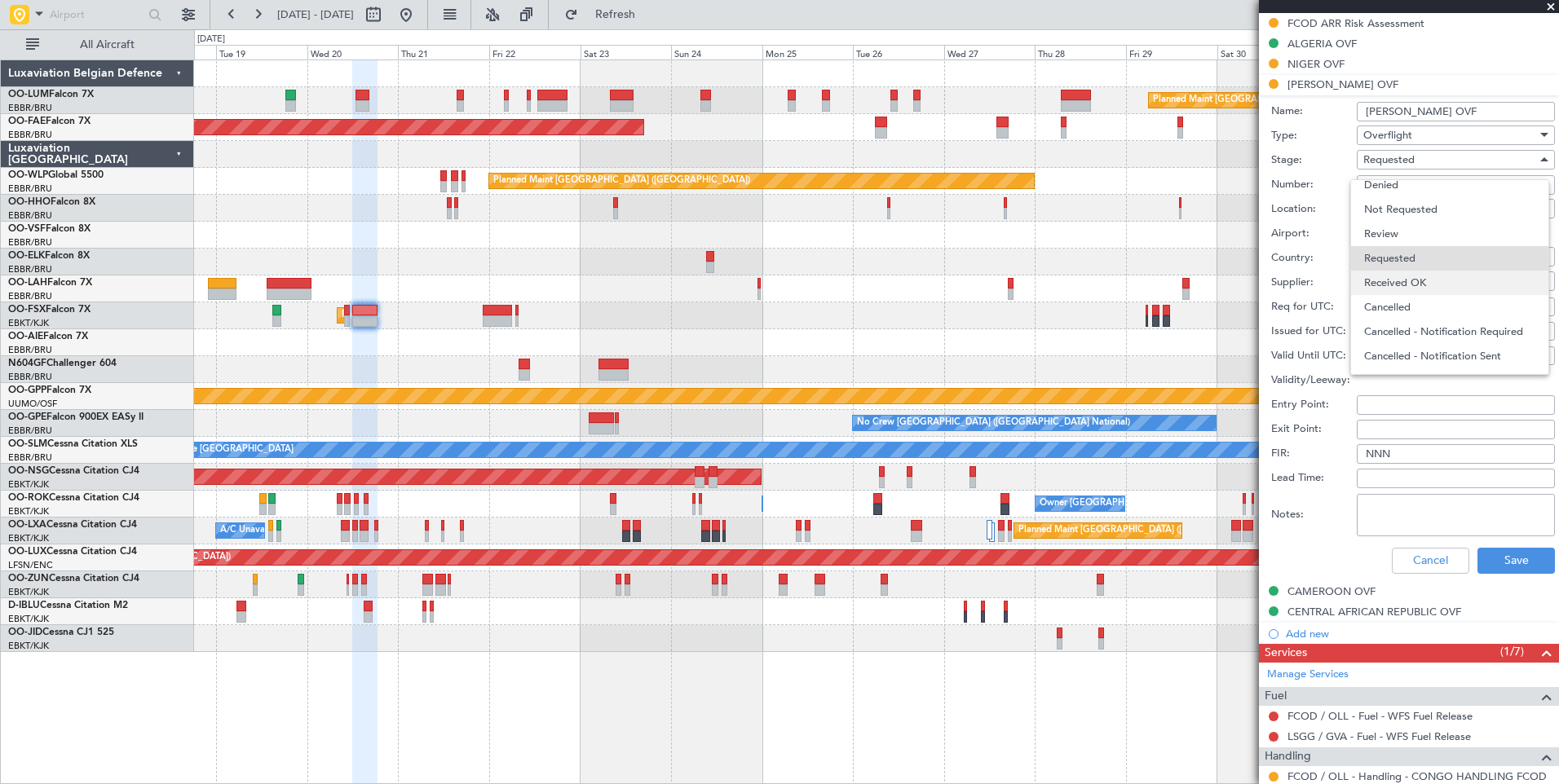
click at [1404, 286] on span "Received OK" at bounding box center [1449, 283] width 171 height 24
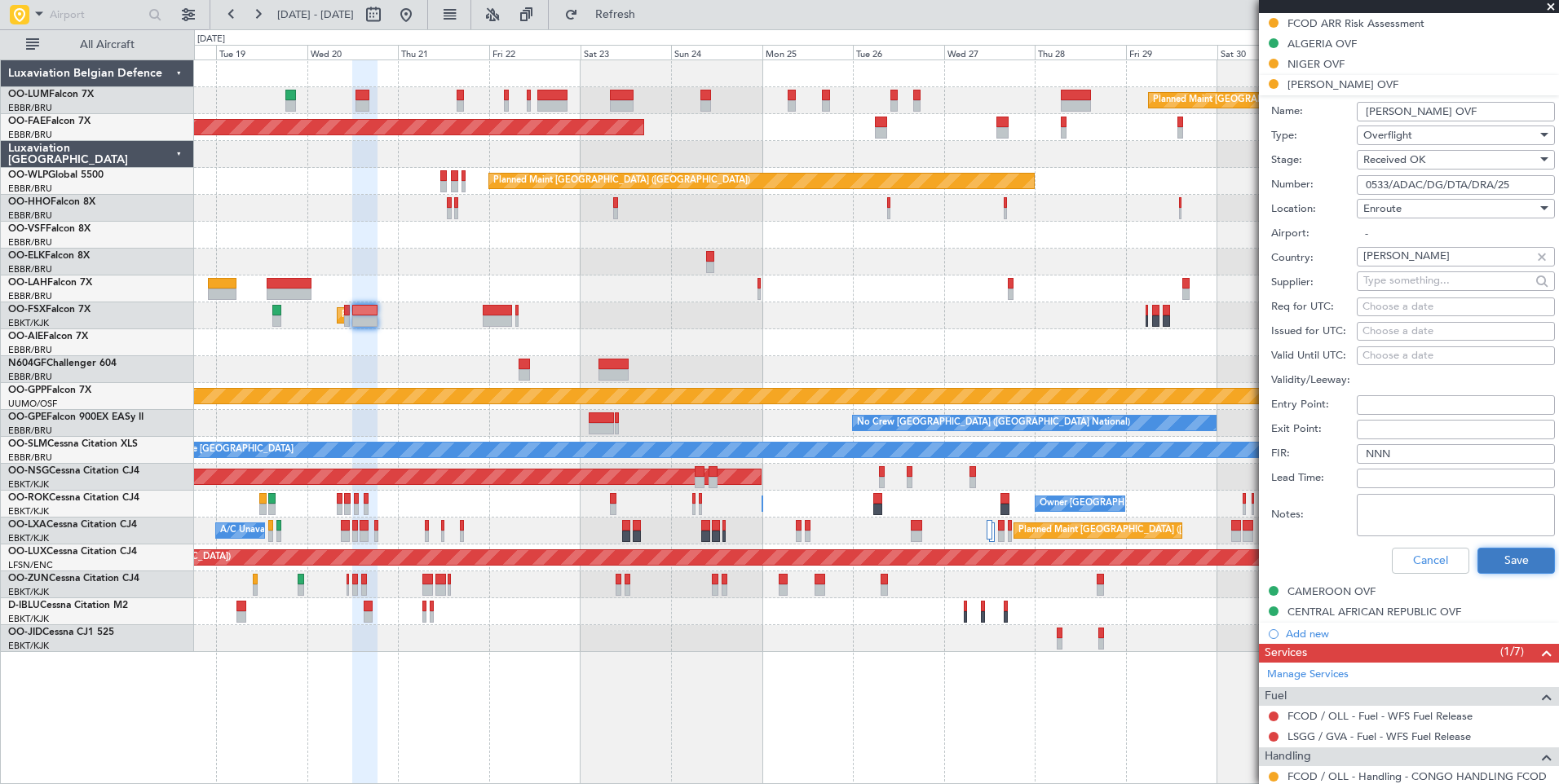
click at [1490, 557] on button "Save" at bounding box center [1516, 560] width 78 height 26
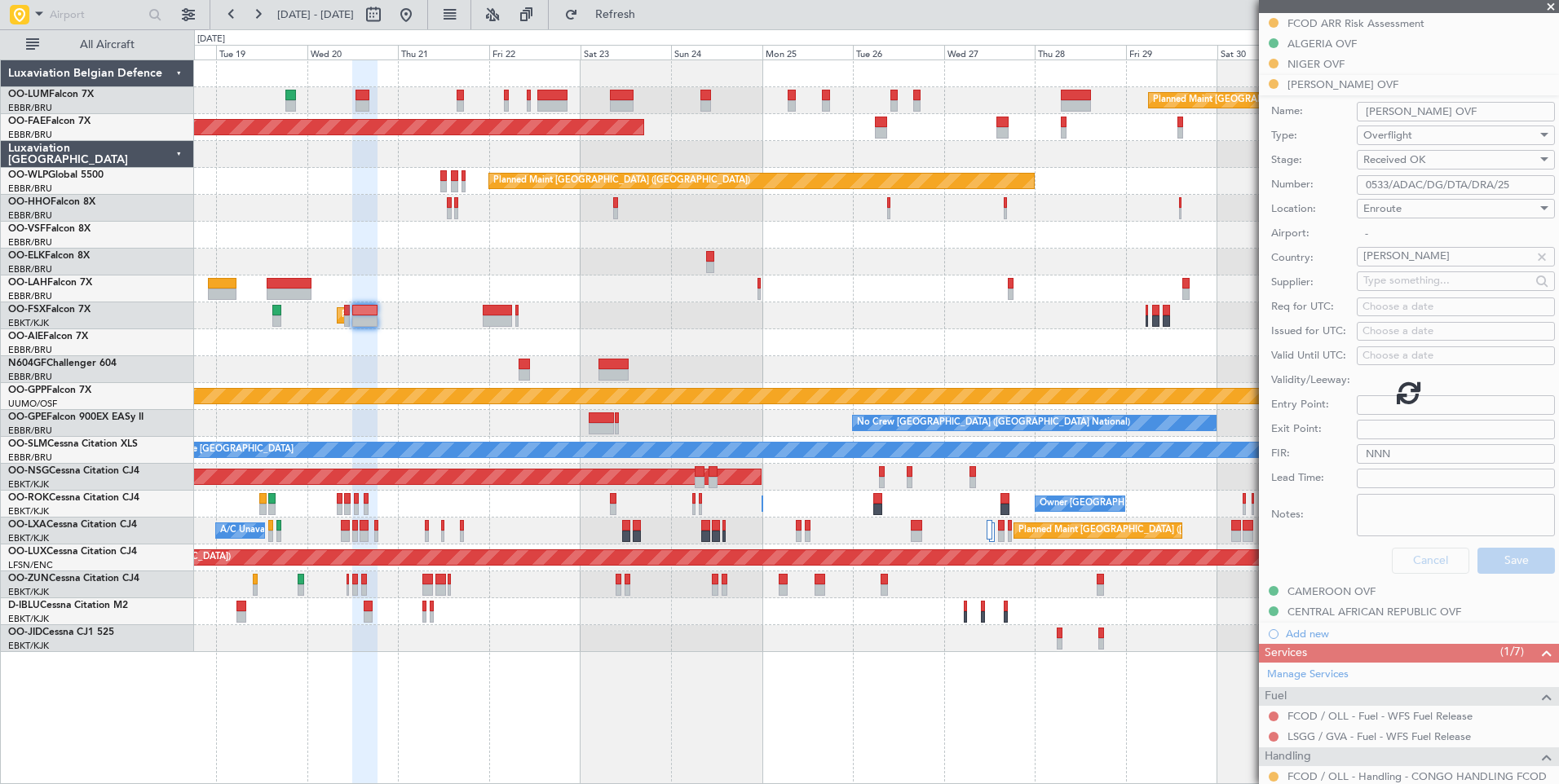
scroll to position [289, 0]
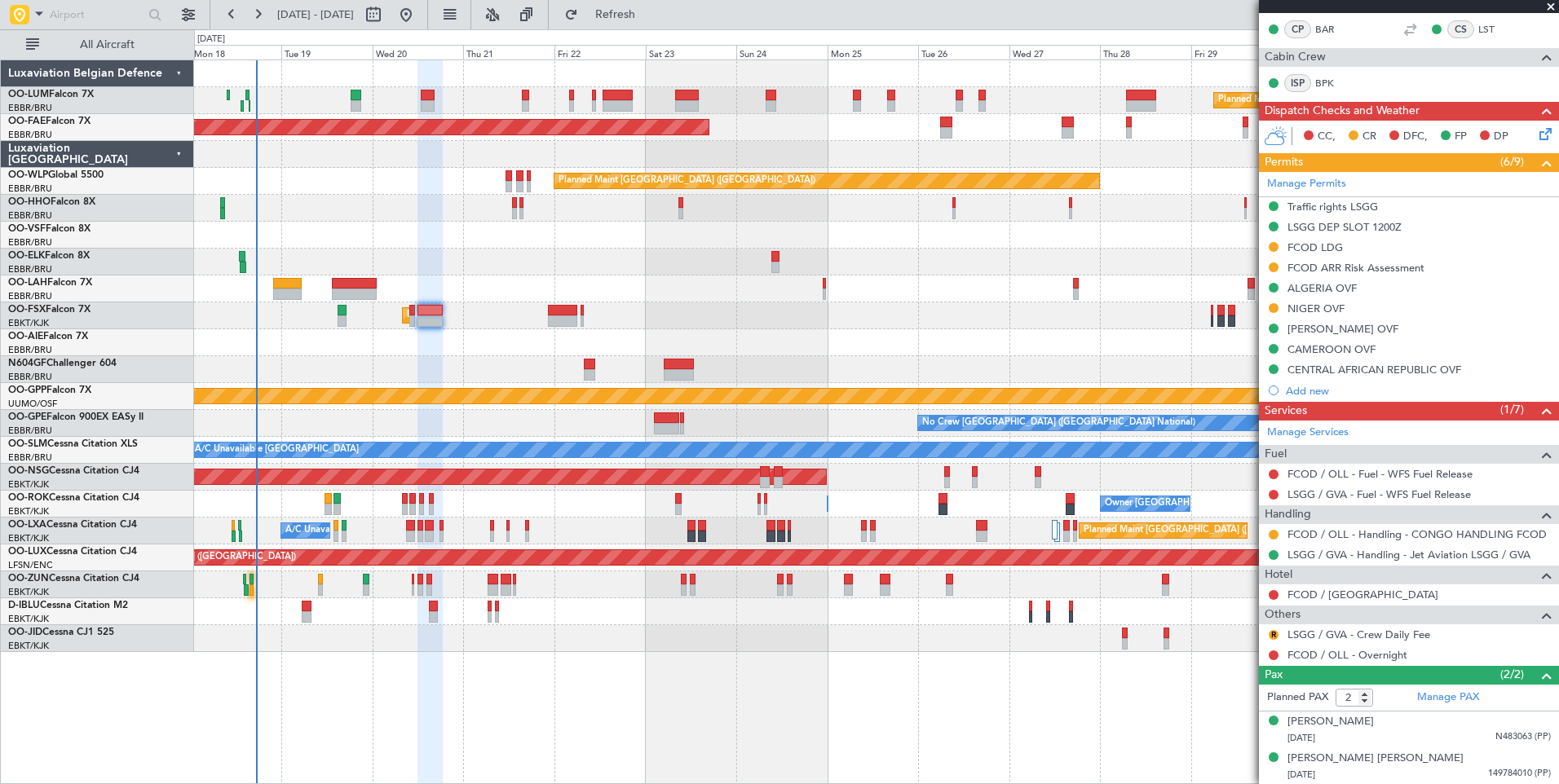
click at [564, 644] on div "Planned Maint Kortrijk-[GEOGRAPHIC_DATA]" at bounding box center [876, 639] width 1364 height 27
click at [495, 427] on div "Planned Maint [GEOGRAPHIC_DATA] ([GEOGRAPHIC_DATA] National) No Crew [GEOGRAPHI…" at bounding box center [876, 424] width 1364 height 27
click at [471, 418] on div "Planned Maint [GEOGRAPHIC_DATA] ([GEOGRAPHIC_DATA] National) Planned Maint [GEO…" at bounding box center [876, 356] width 1364 height 592
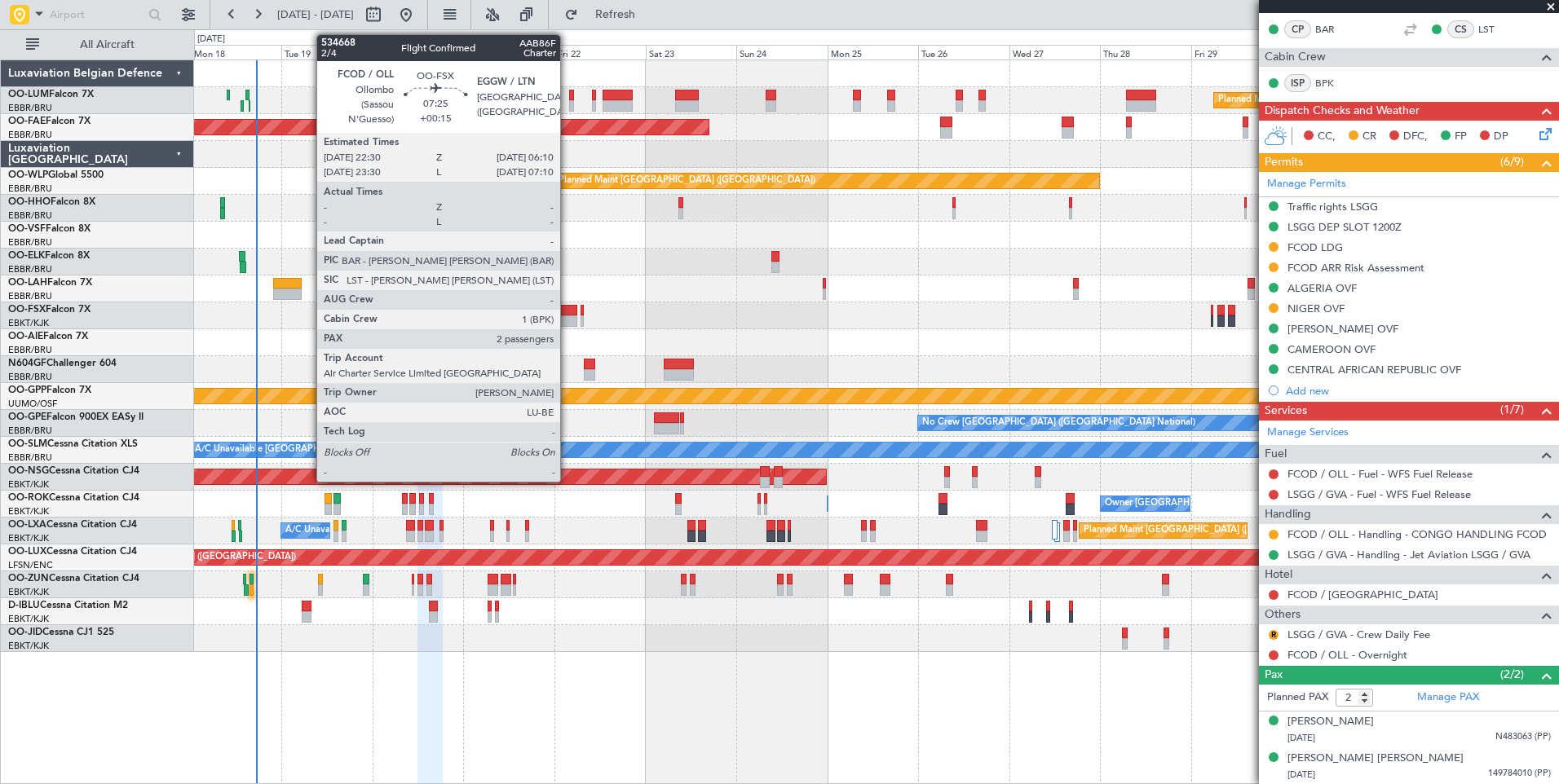
click at [568, 320] on div at bounding box center [562, 321] width 29 height 12
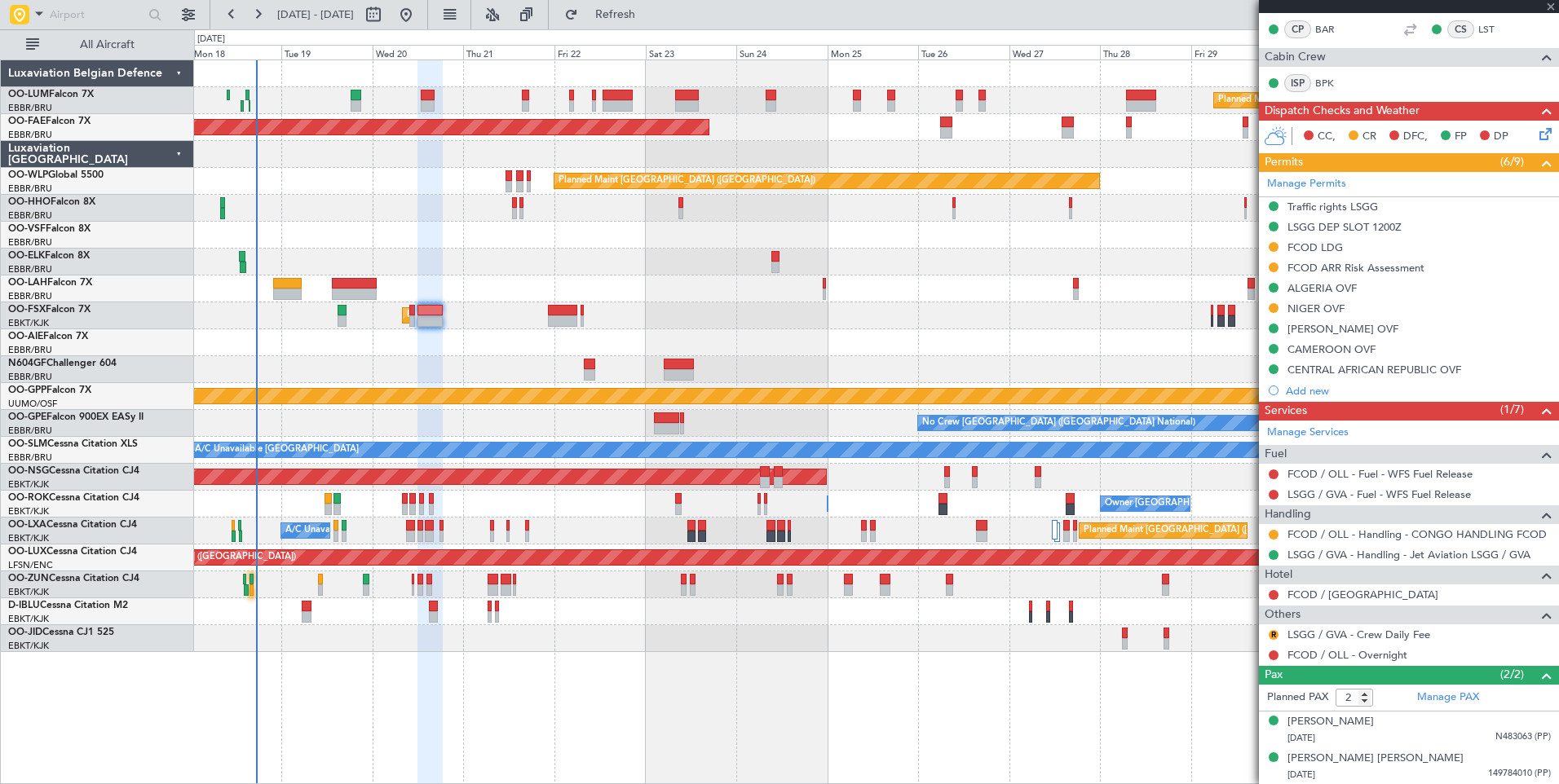
type input "+00:15"
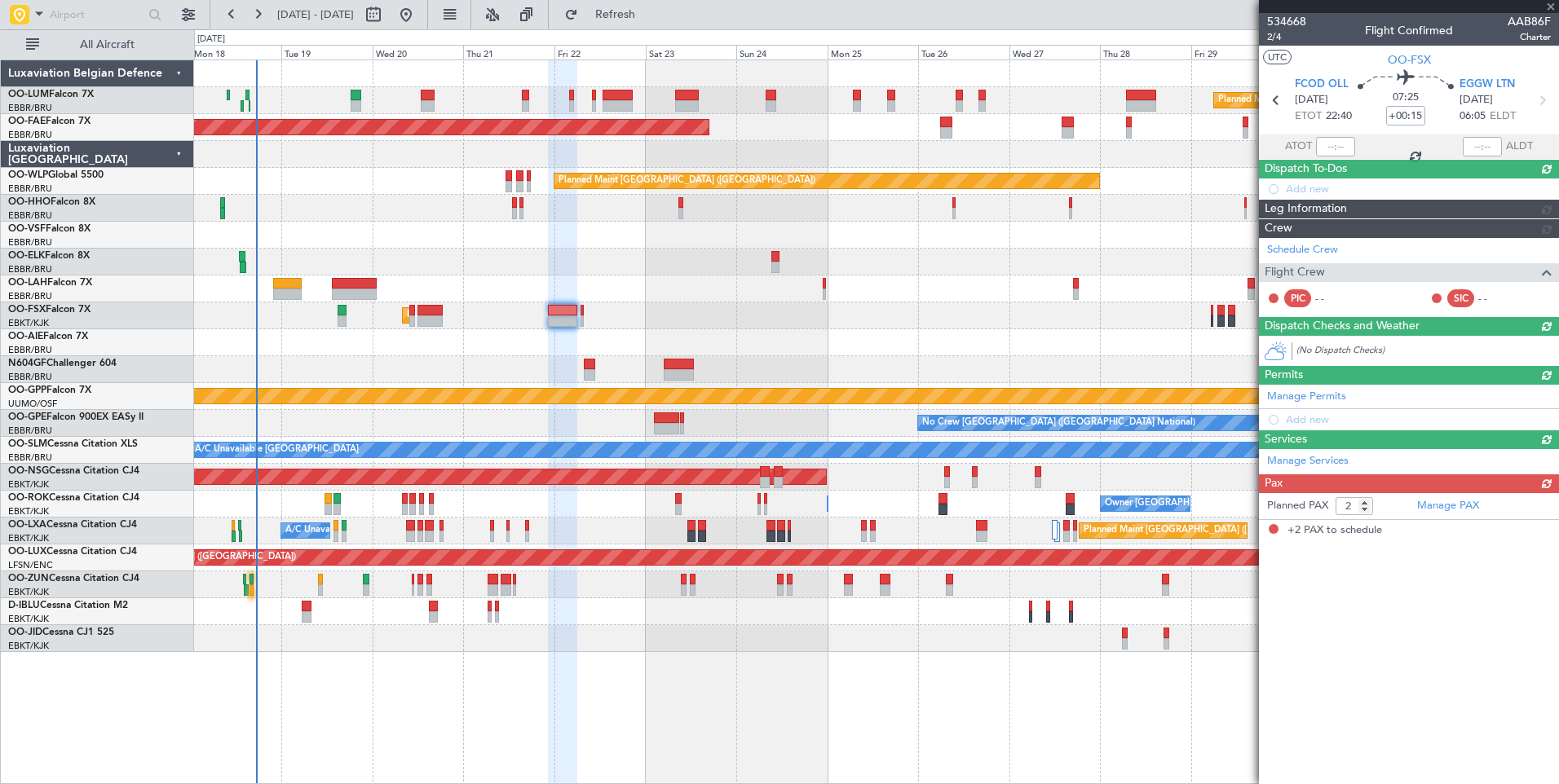
scroll to position [0, 0]
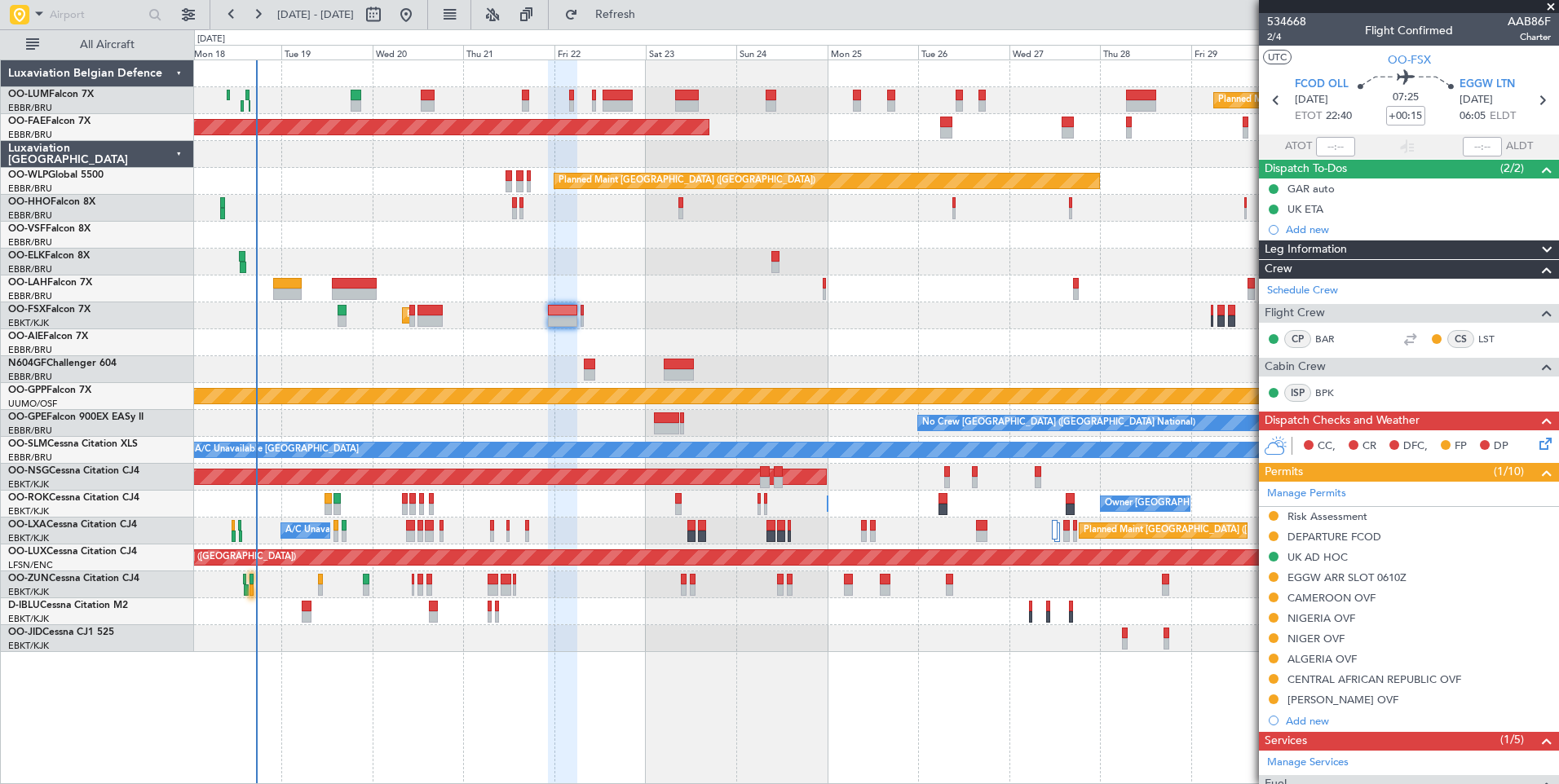
click at [1337, 661] on div "ALGERIA OVF" at bounding box center [1322, 659] width 69 height 14
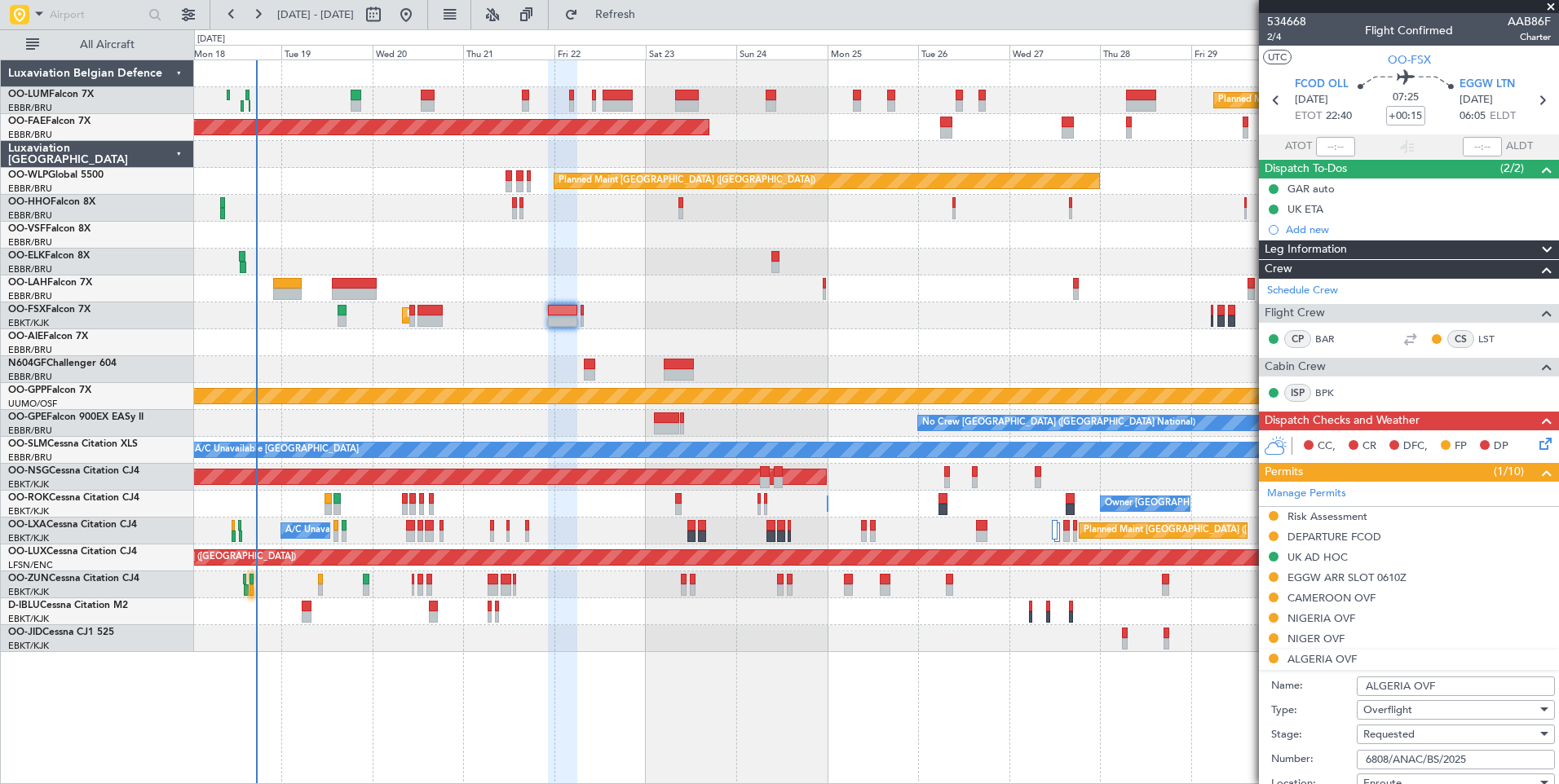
click at [1410, 756] on input "6808/ANAC/BS/2025" at bounding box center [1455, 759] width 198 height 19
click at [1409, 741] on div "Requested" at bounding box center [1450, 734] width 174 height 24
click at [1338, 739] on div at bounding box center [779, 392] width 1559 height 784
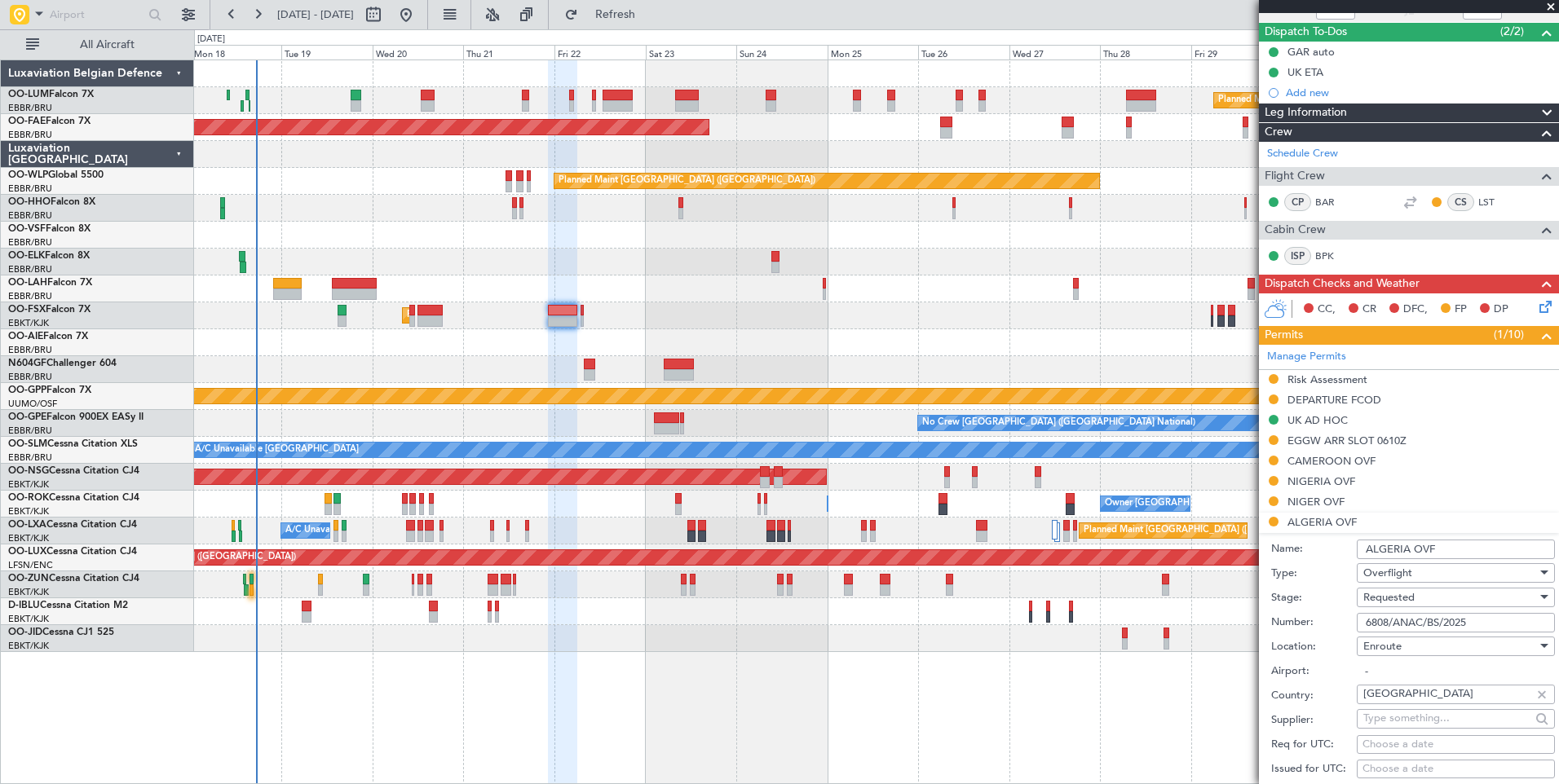
scroll to position [163, 0]
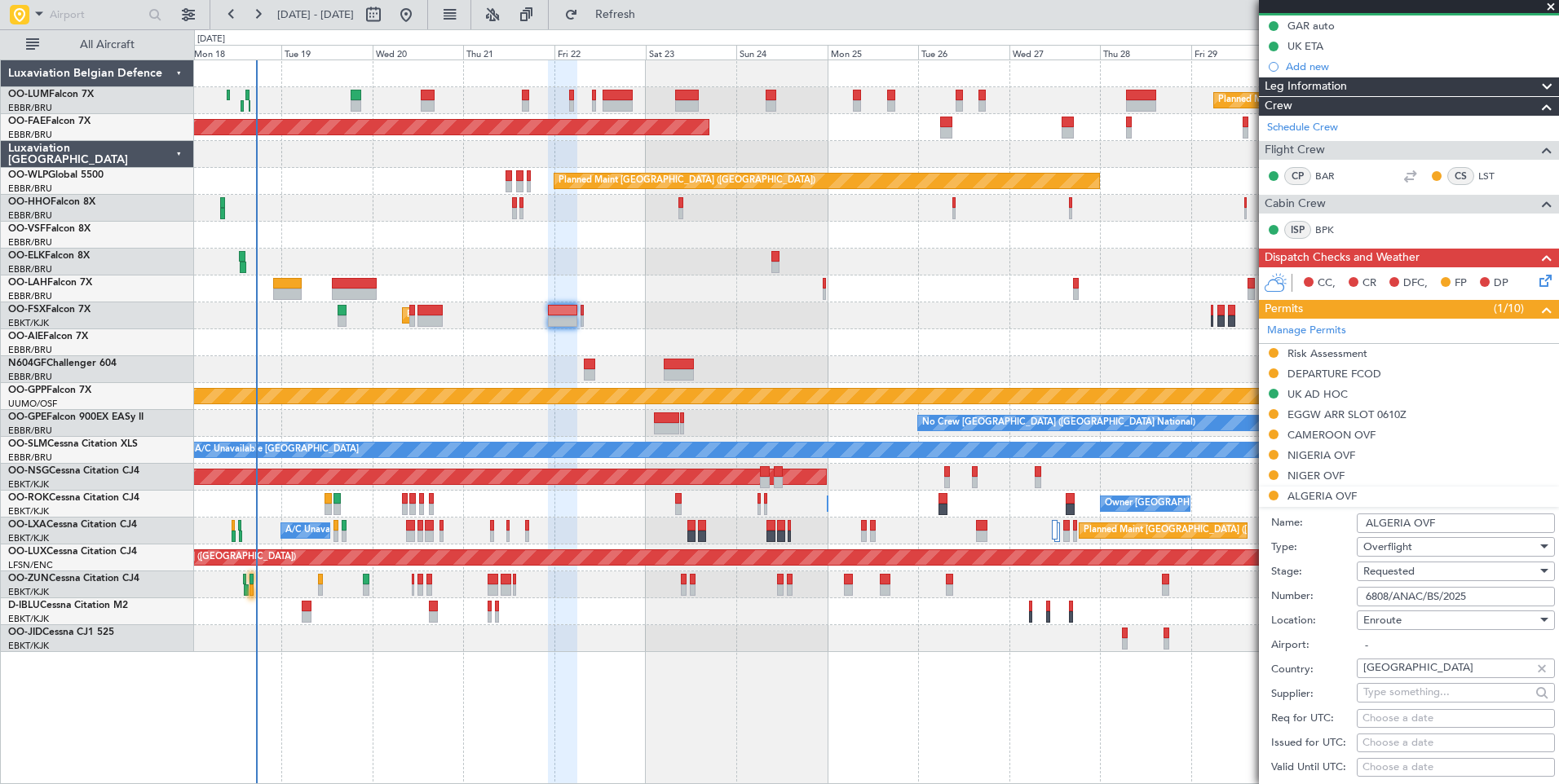
click at [1414, 570] on span "Requested" at bounding box center [1388, 572] width 51 height 15
click at [1407, 704] on span "Received OK" at bounding box center [1449, 694] width 171 height 24
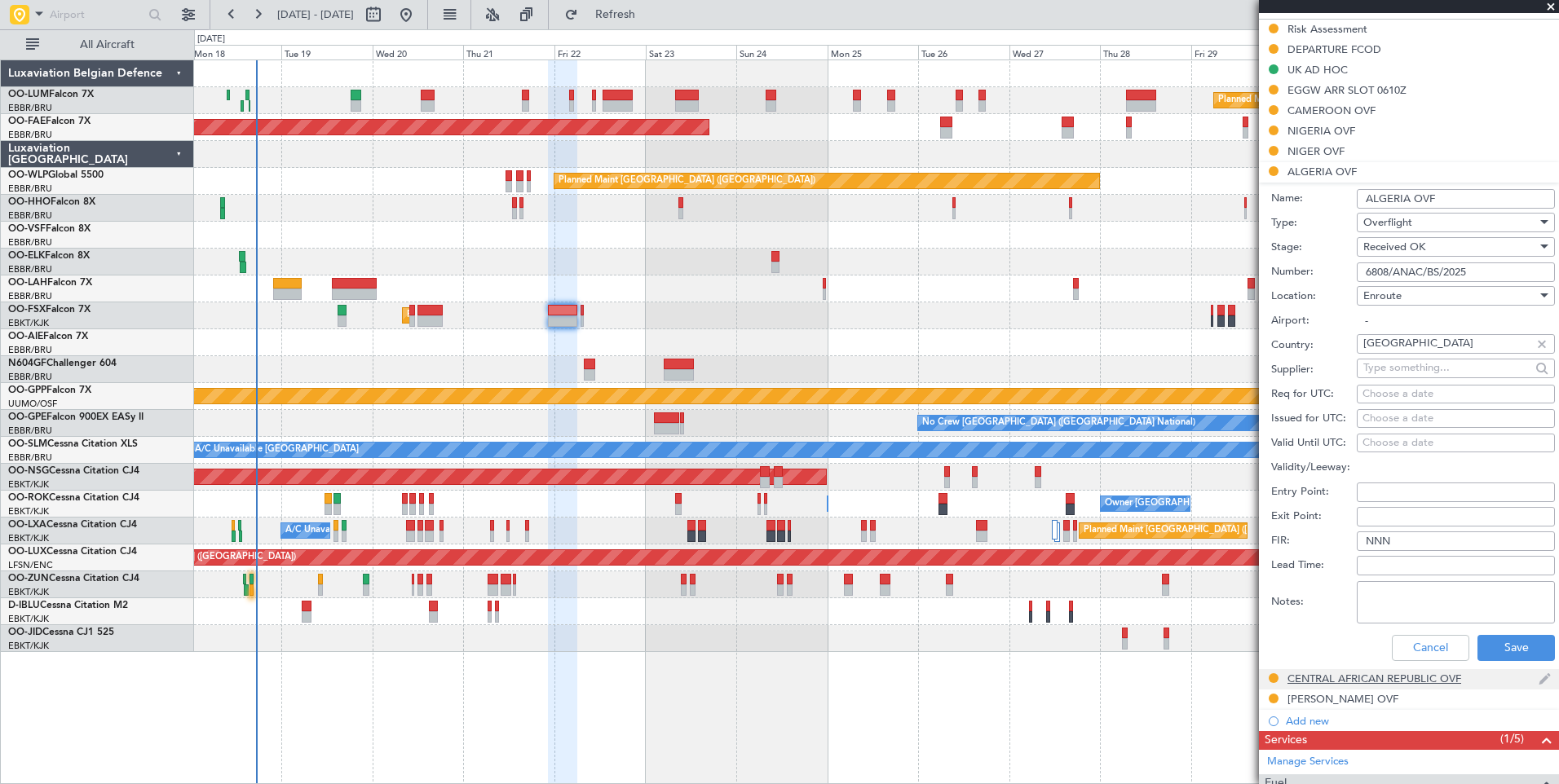
scroll to position [489, 0]
click at [1502, 652] on button "Save" at bounding box center [1516, 646] width 78 height 26
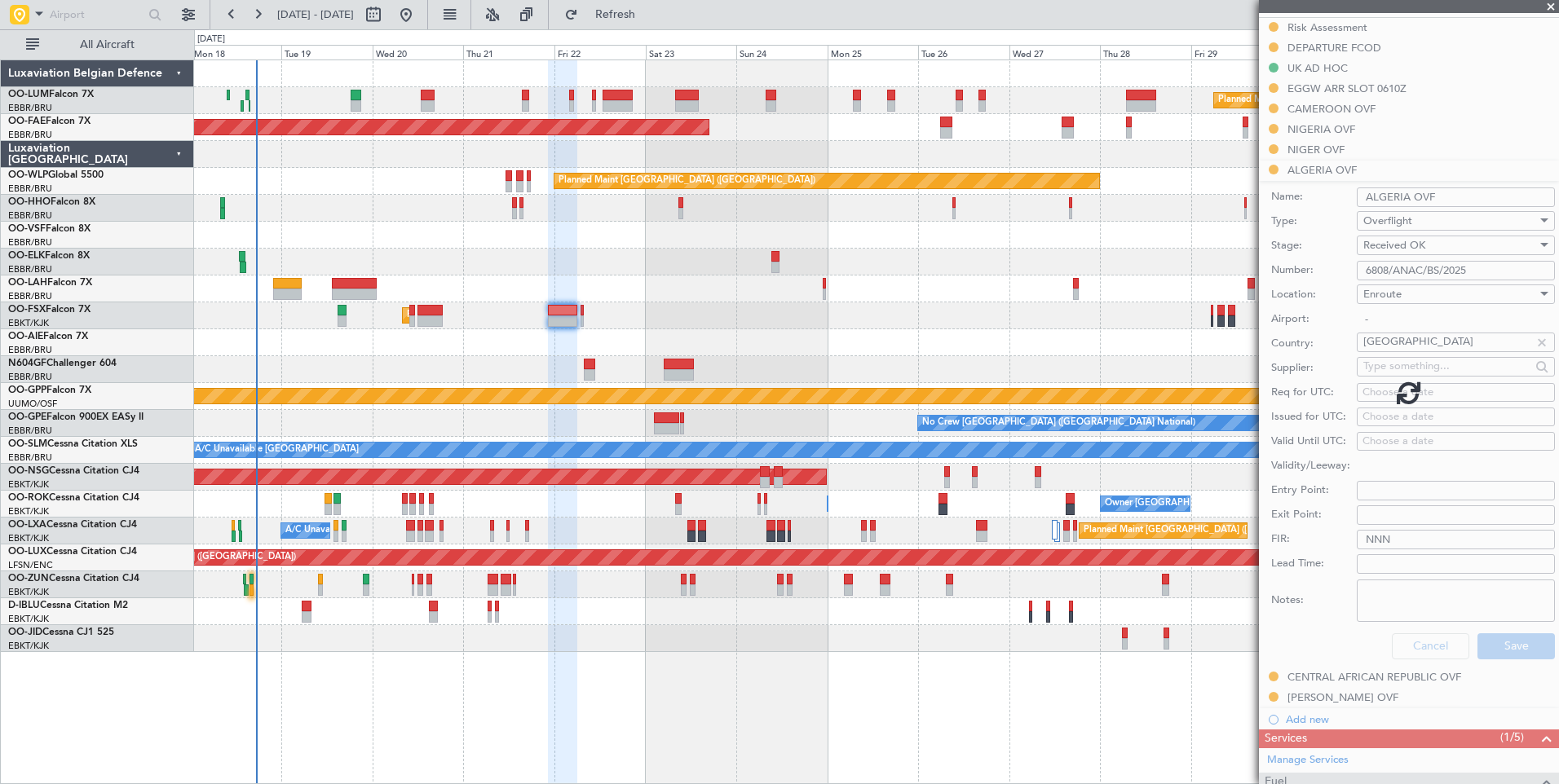
scroll to position [290, 0]
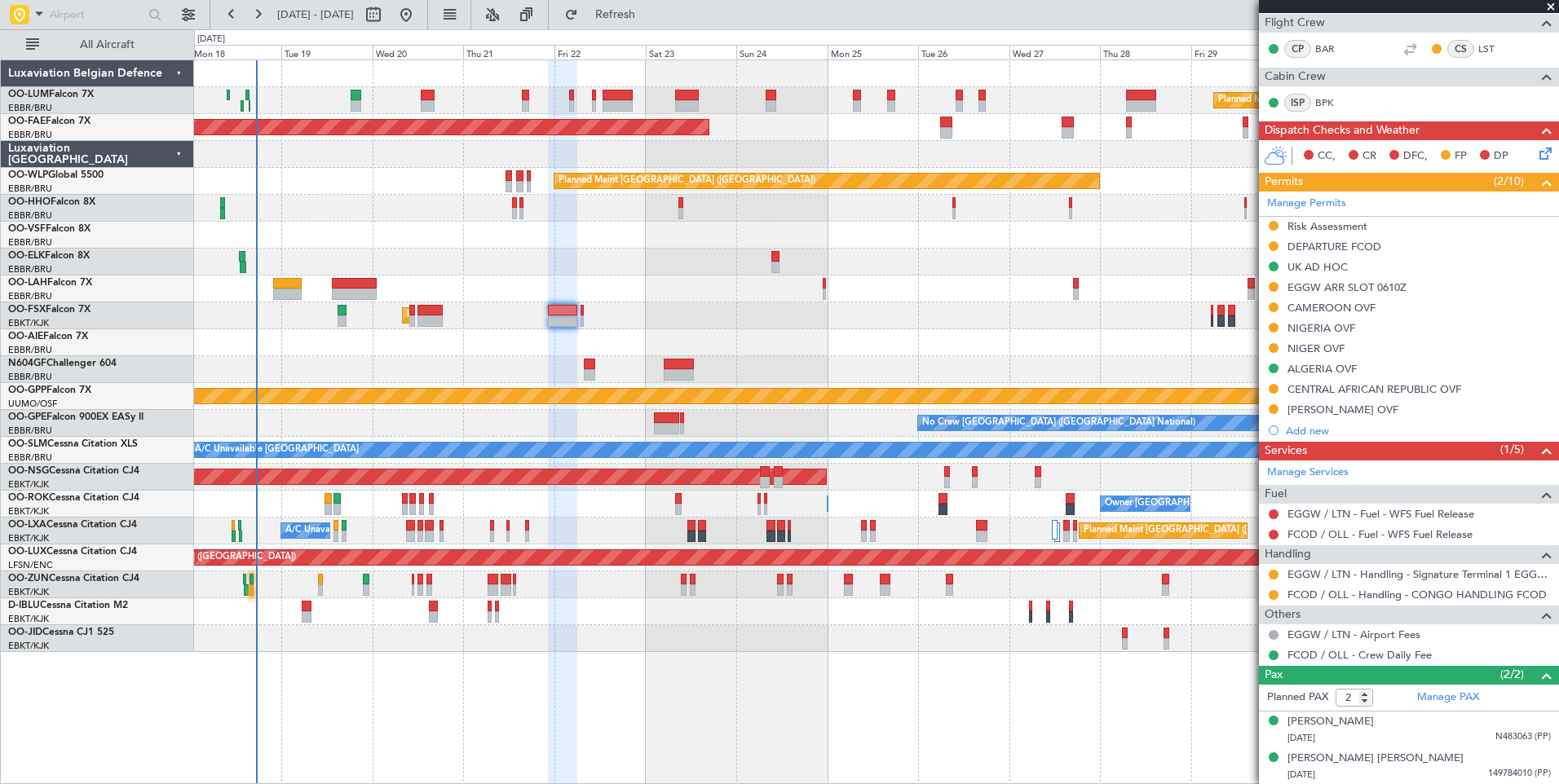
drag, startPoint x: 1317, startPoint y: 303, endPoint x: 1339, endPoint y: 355, distance: 56.5
click at [1317, 303] on div "CAMEROON OVF" at bounding box center [1331, 308] width 88 height 14
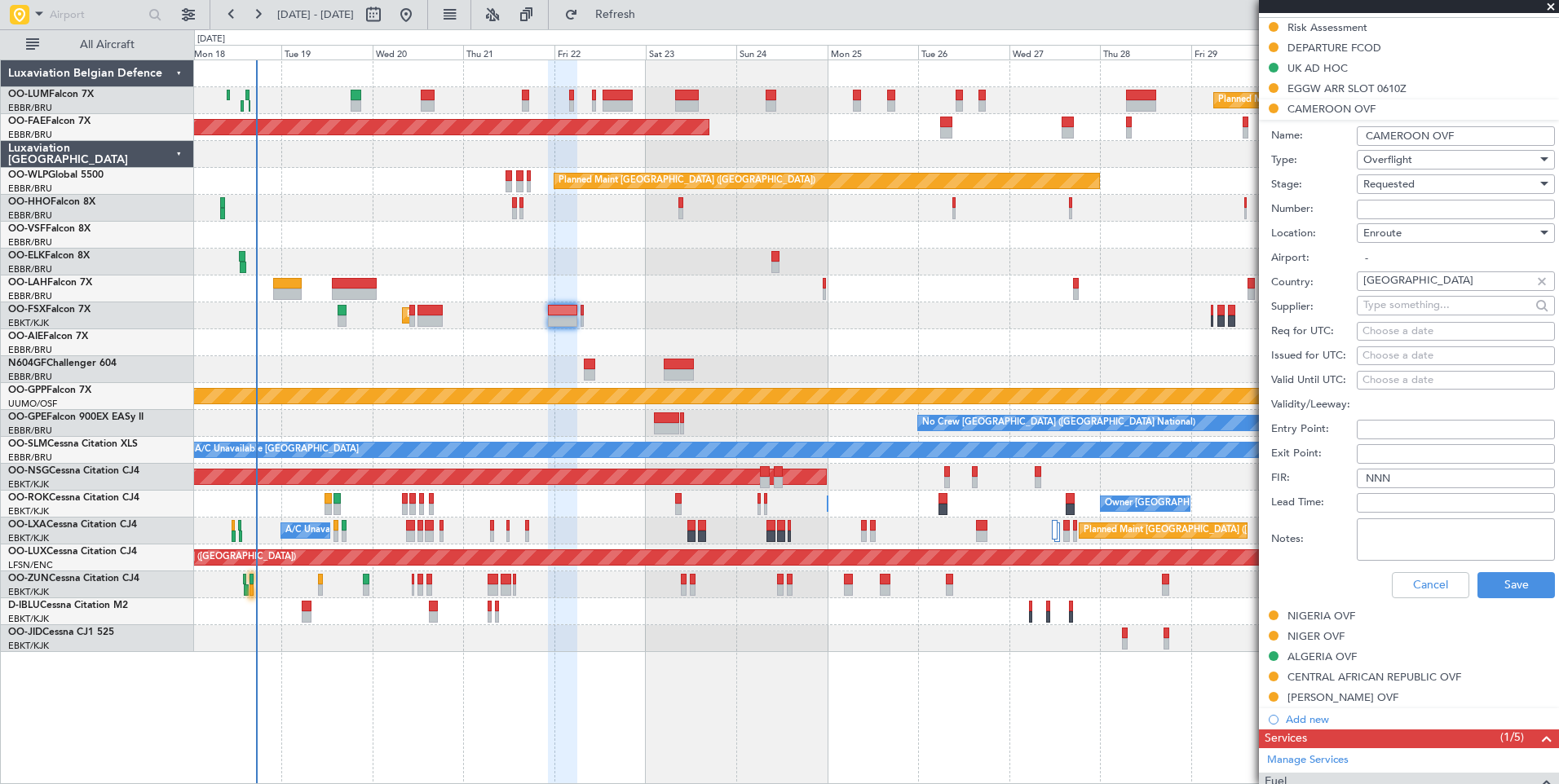
drag, startPoint x: 1385, startPoint y: 198, endPoint x: 1380, endPoint y: 207, distance: 10.3
click at [1385, 200] on input "Number:" at bounding box center [1455, 209] width 198 height 19
paste input "1185/CCAA/DG/SEGC OF [DATE]"
type input "1185/CCAA/DG/SEGC OF [DATE]"
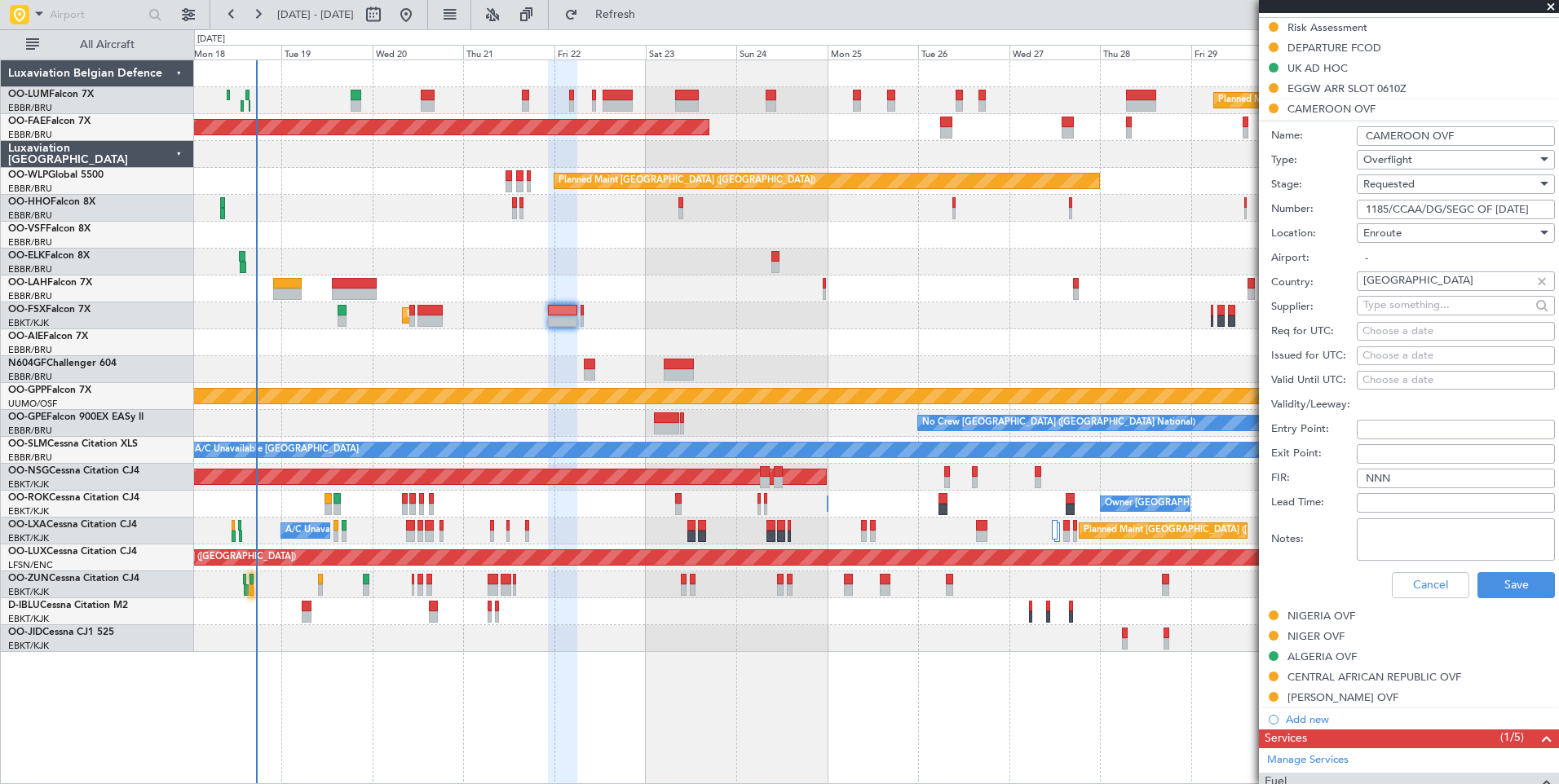
click at [1397, 186] on span "Requested" at bounding box center [1388, 185] width 51 height 15
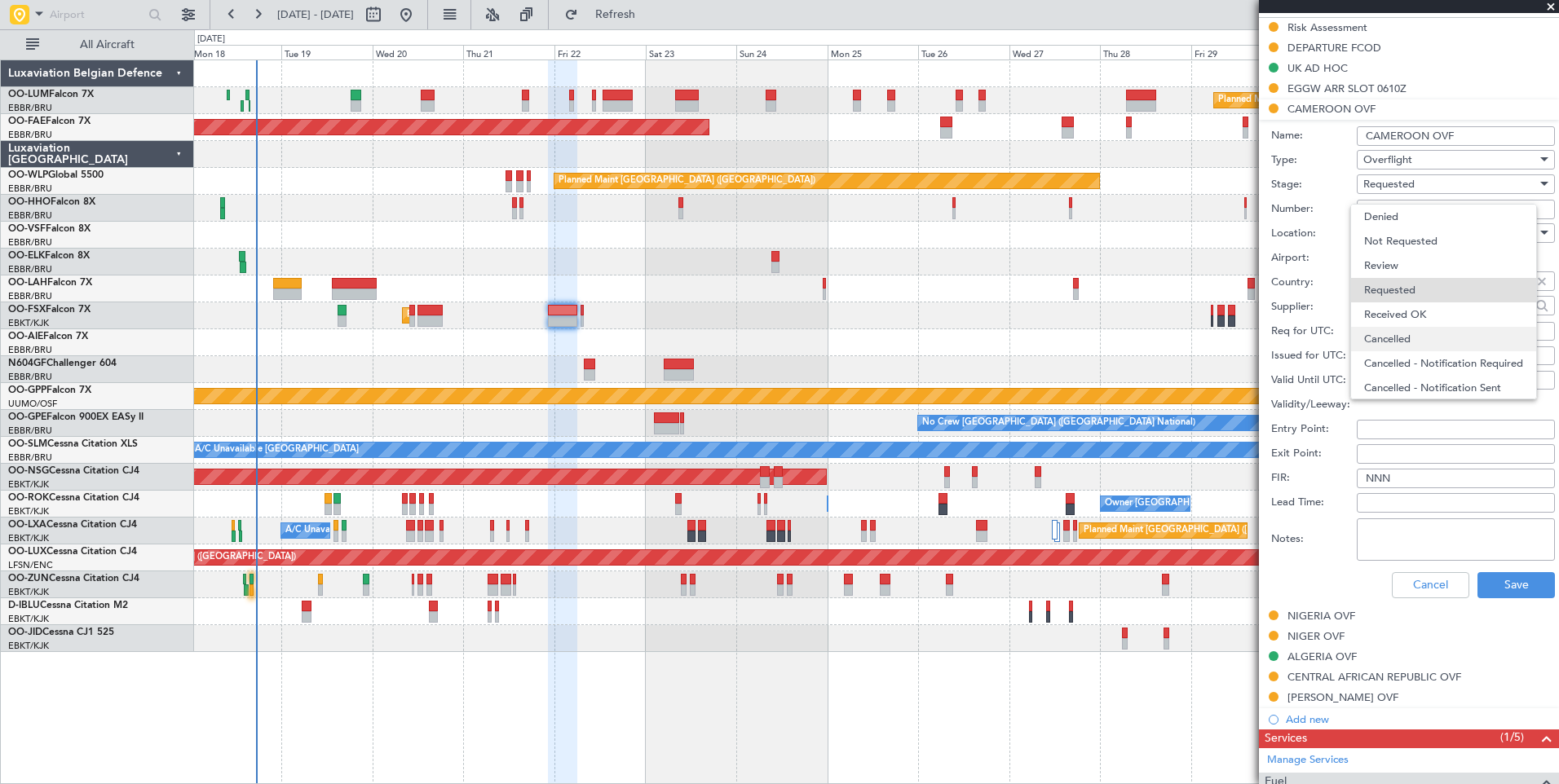
scroll to position [8, 0]
click at [1405, 304] on span "Received OK" at bounding box center [1449, 307] width 171 height 24
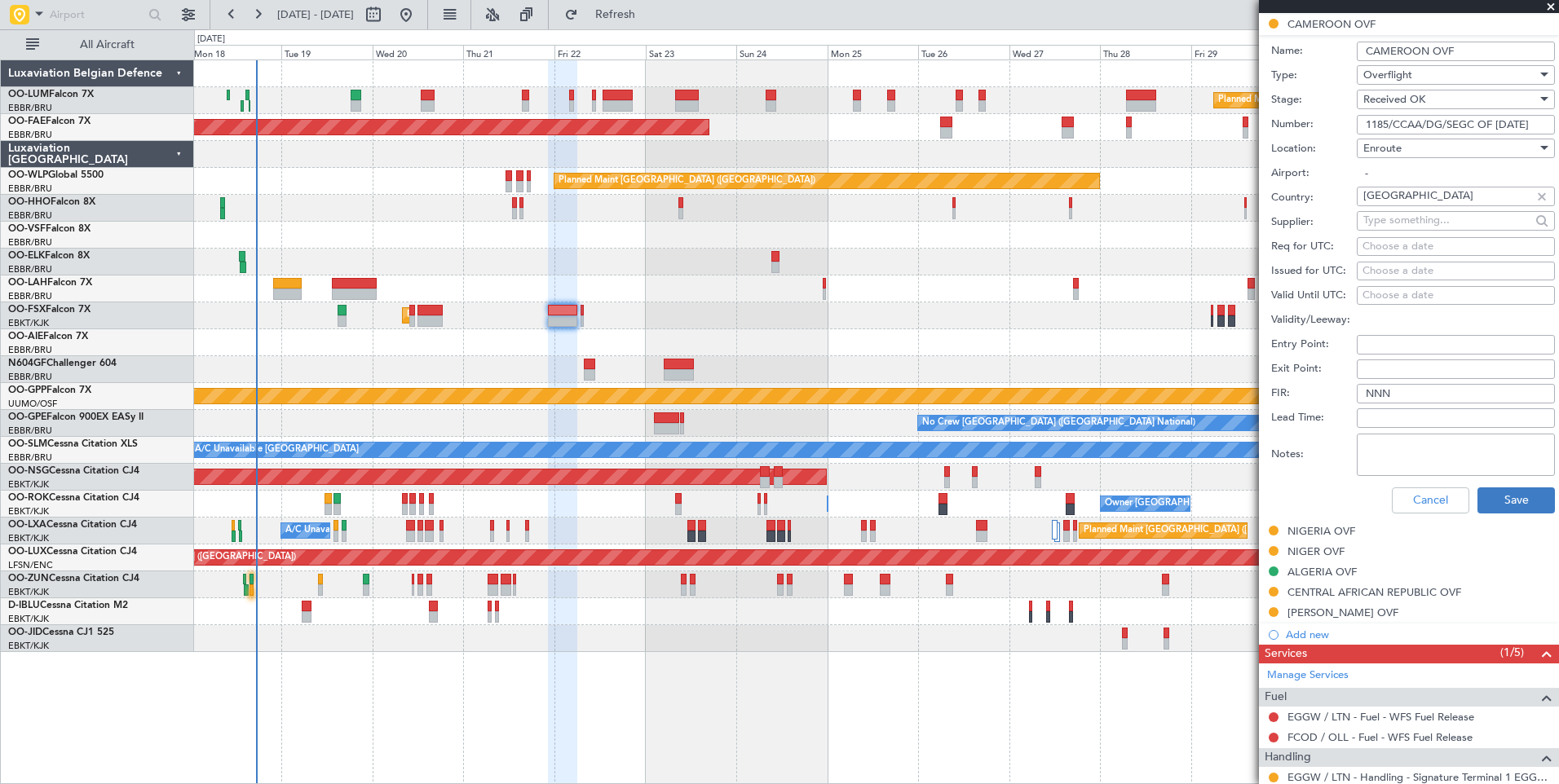
scroll to position [652, 0]
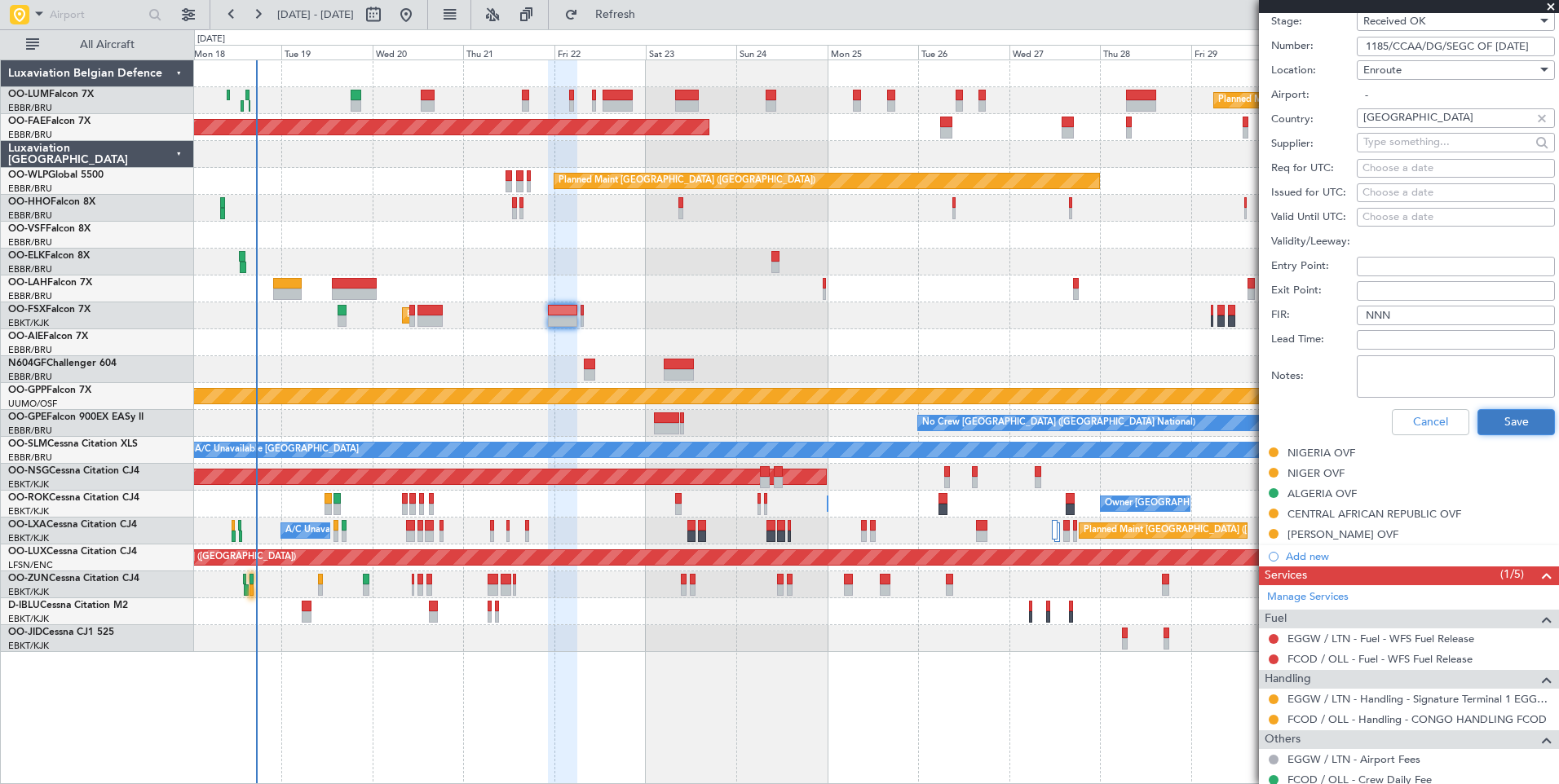
click at [1499, 428] on button "Save" at bounding box center [1516, 422] width 78 height 26
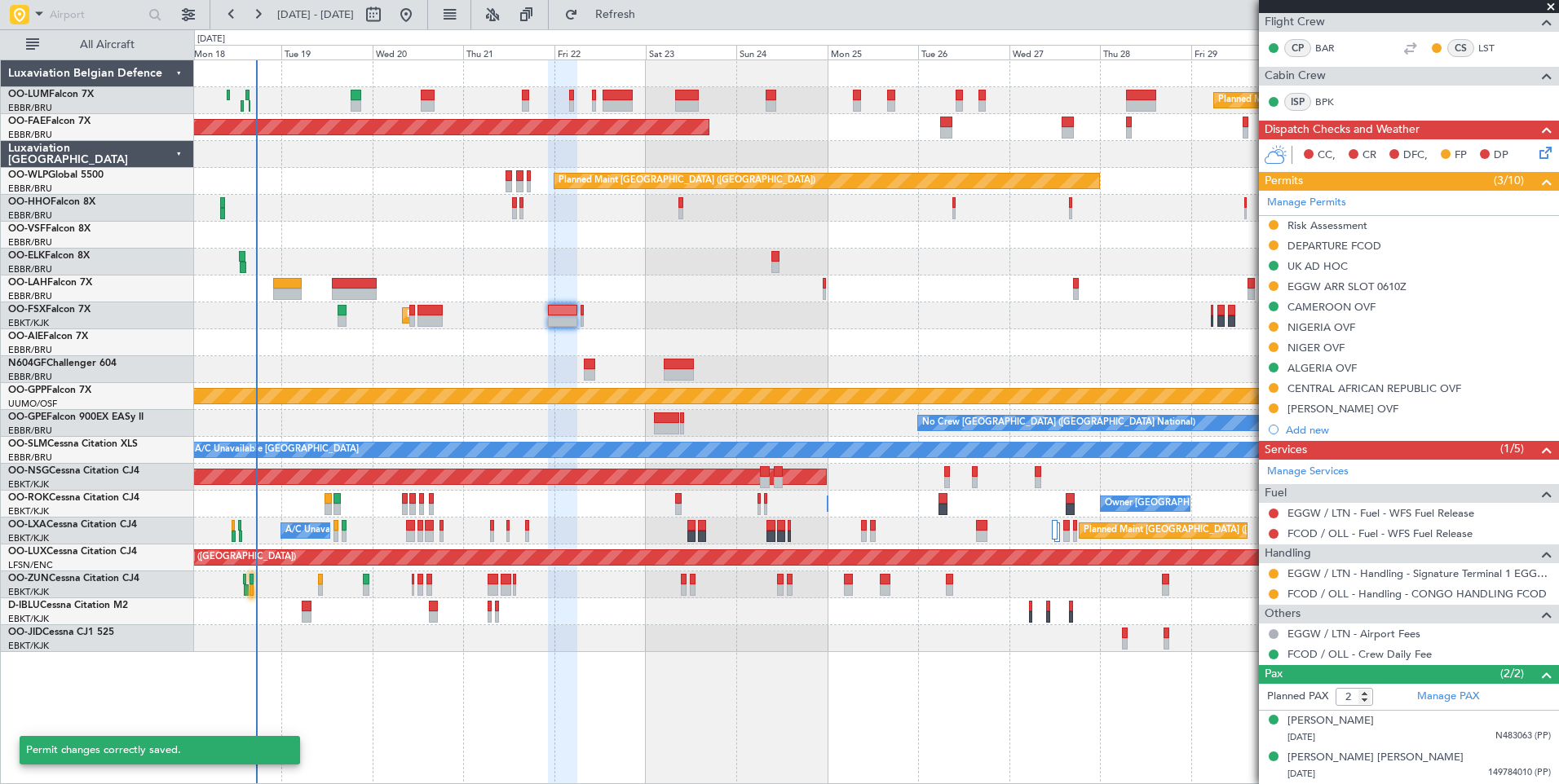
scroll to position [165, 0]
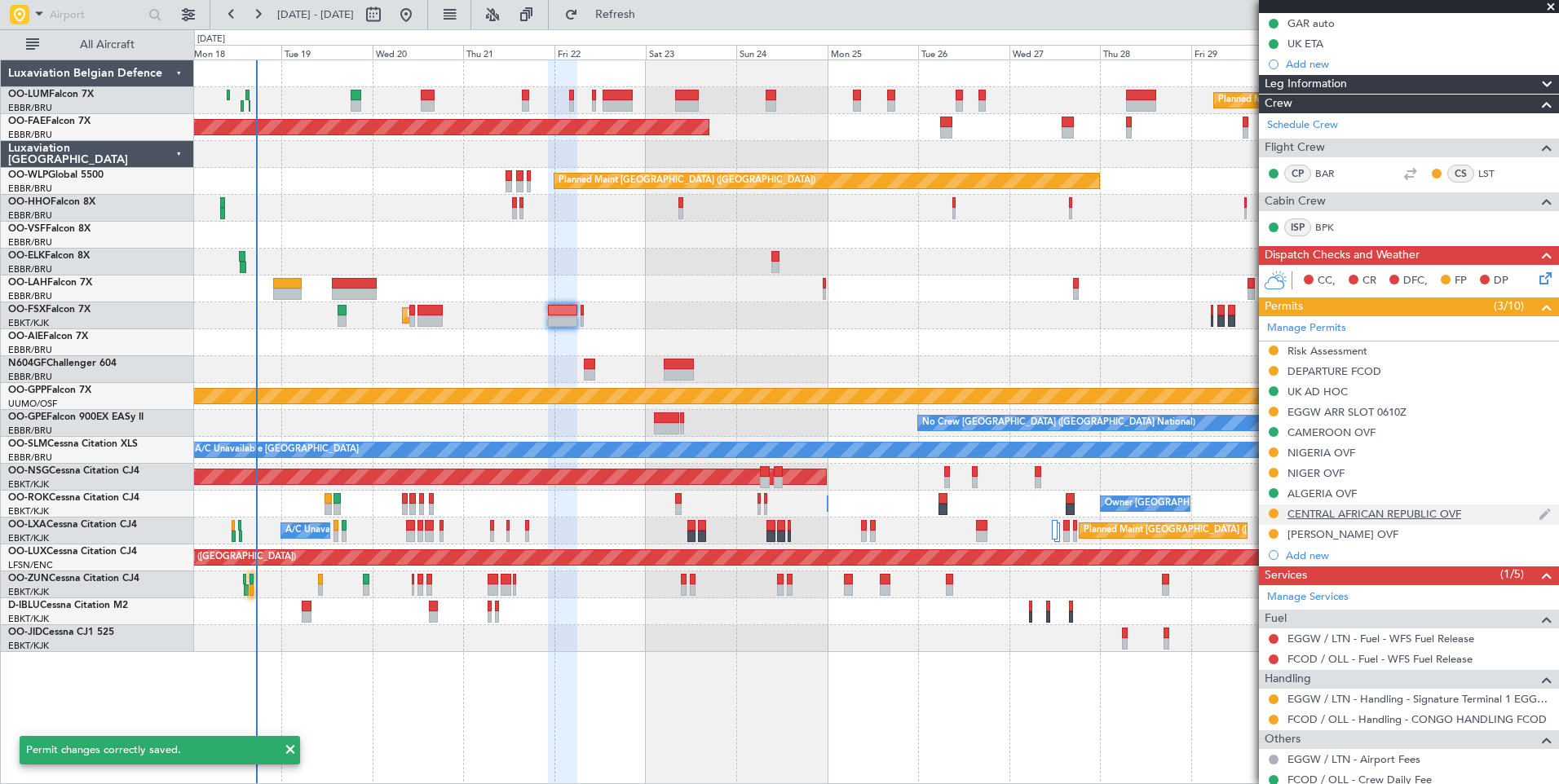
click at [1325, 517] on div "CENTRAL AFRICAN REPUBLIC OVF" at bounding box center [1374, 514] width 174 height 14
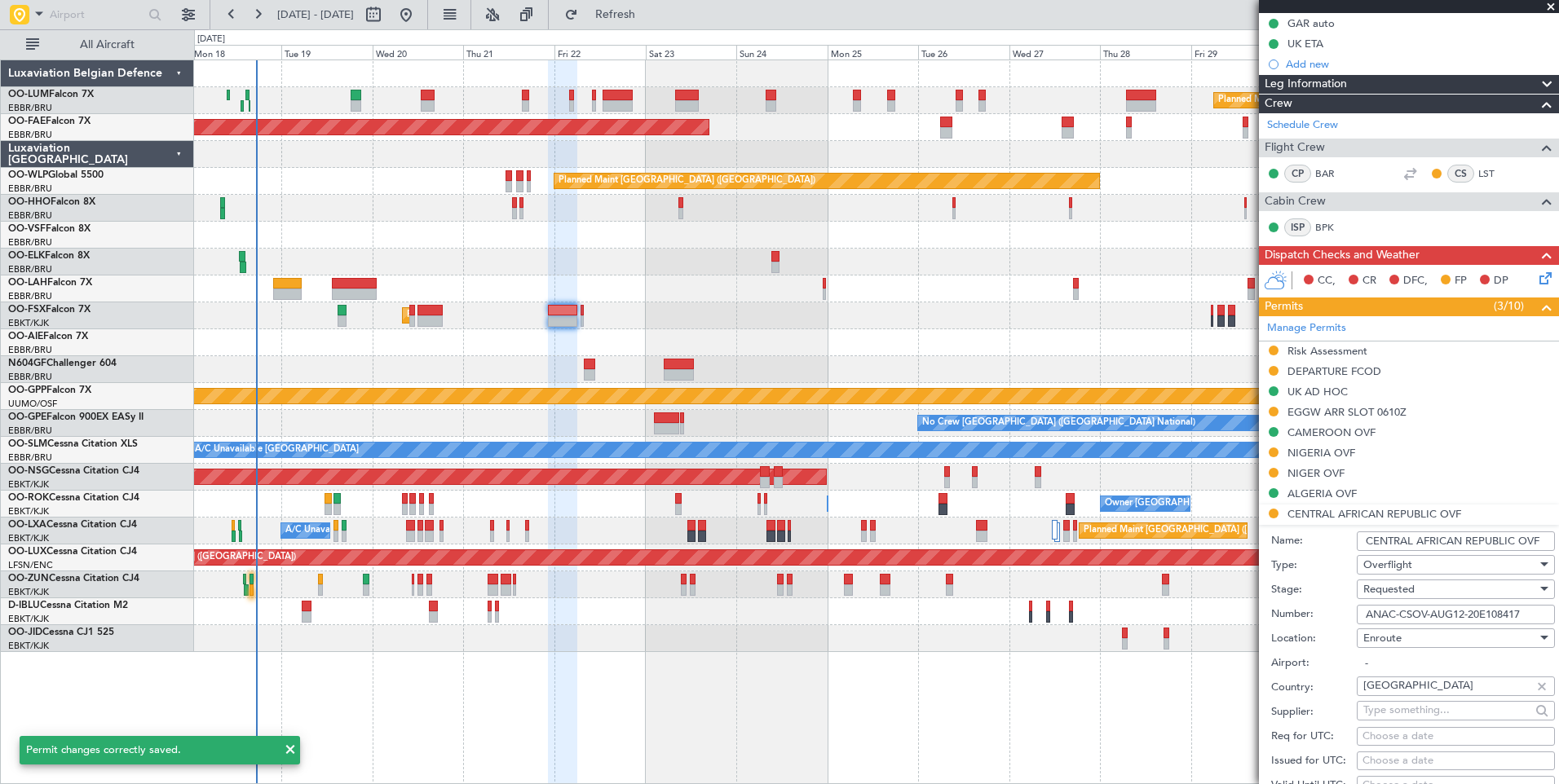
click at [1414, 613] on input "ANAC-CSOV-AUG12-20E108417" at bounding box center [1455, 614] width 198 height 19
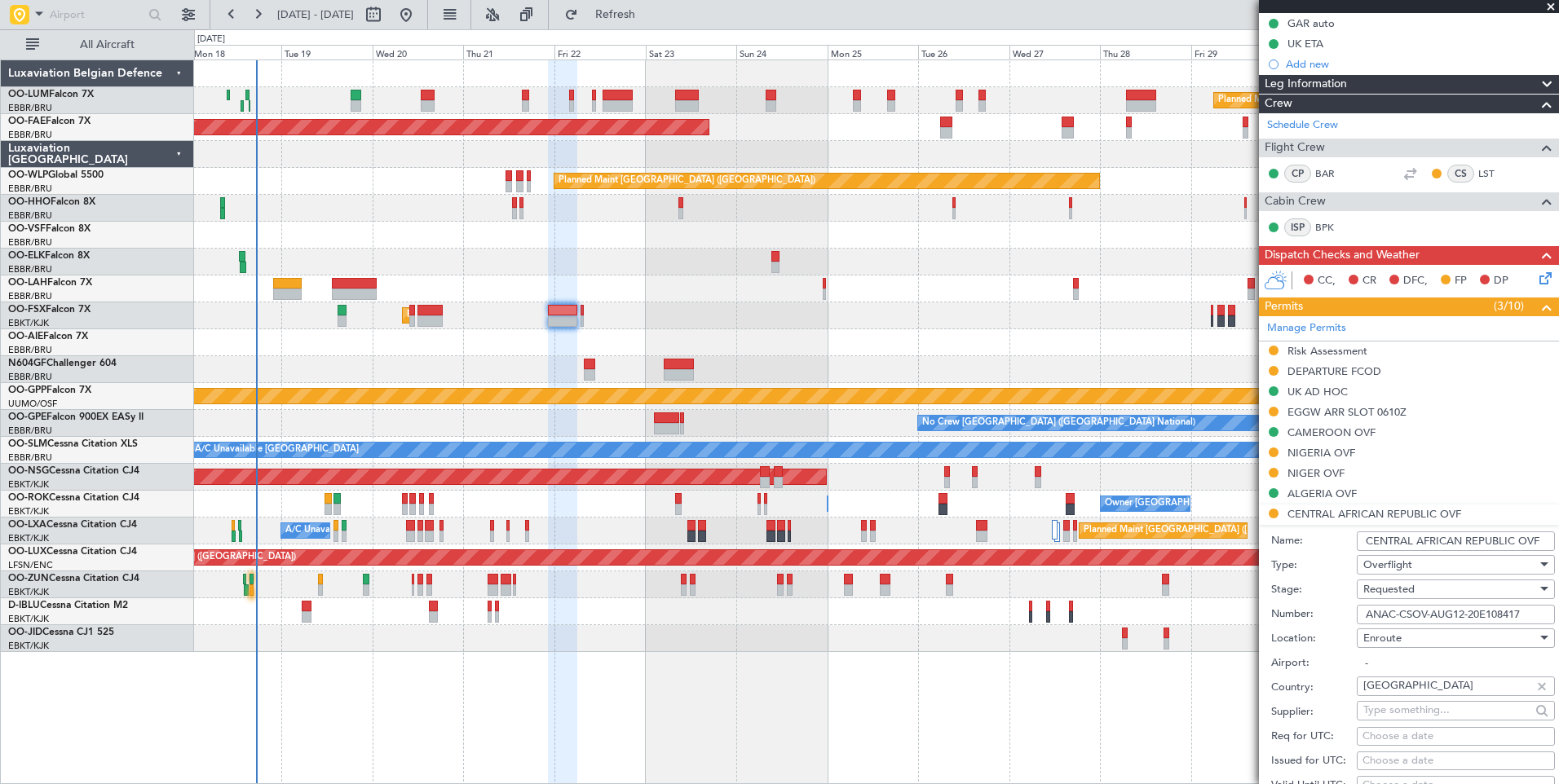
click at [1409, 588] on span "Requested" at bounding box center [1388, 589] width 51 height 15
click at [1396, 720] on span "Received OK" at bounding box center [1449, 720] width 171 height 24
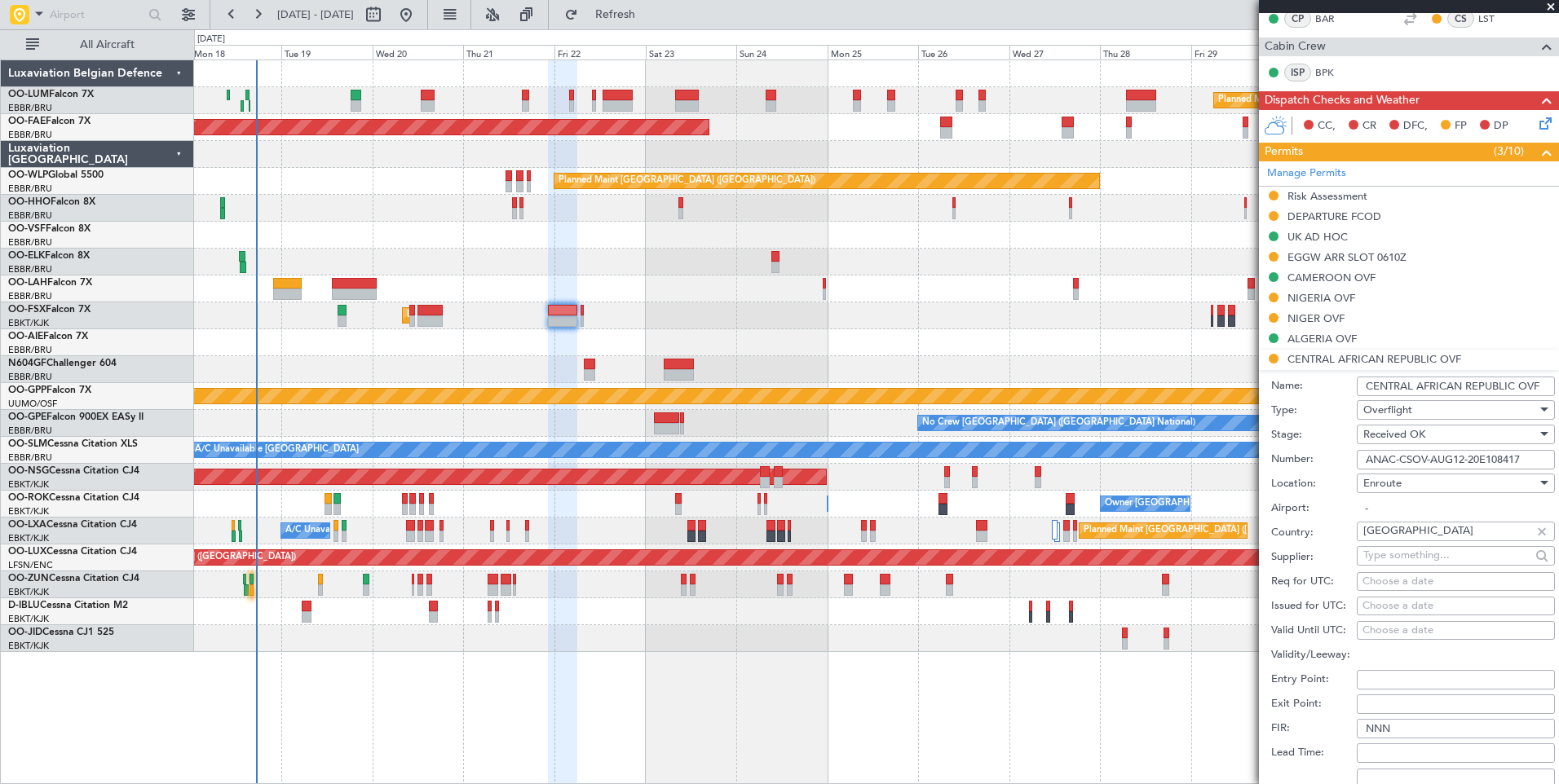
scroll to position [491, 0]
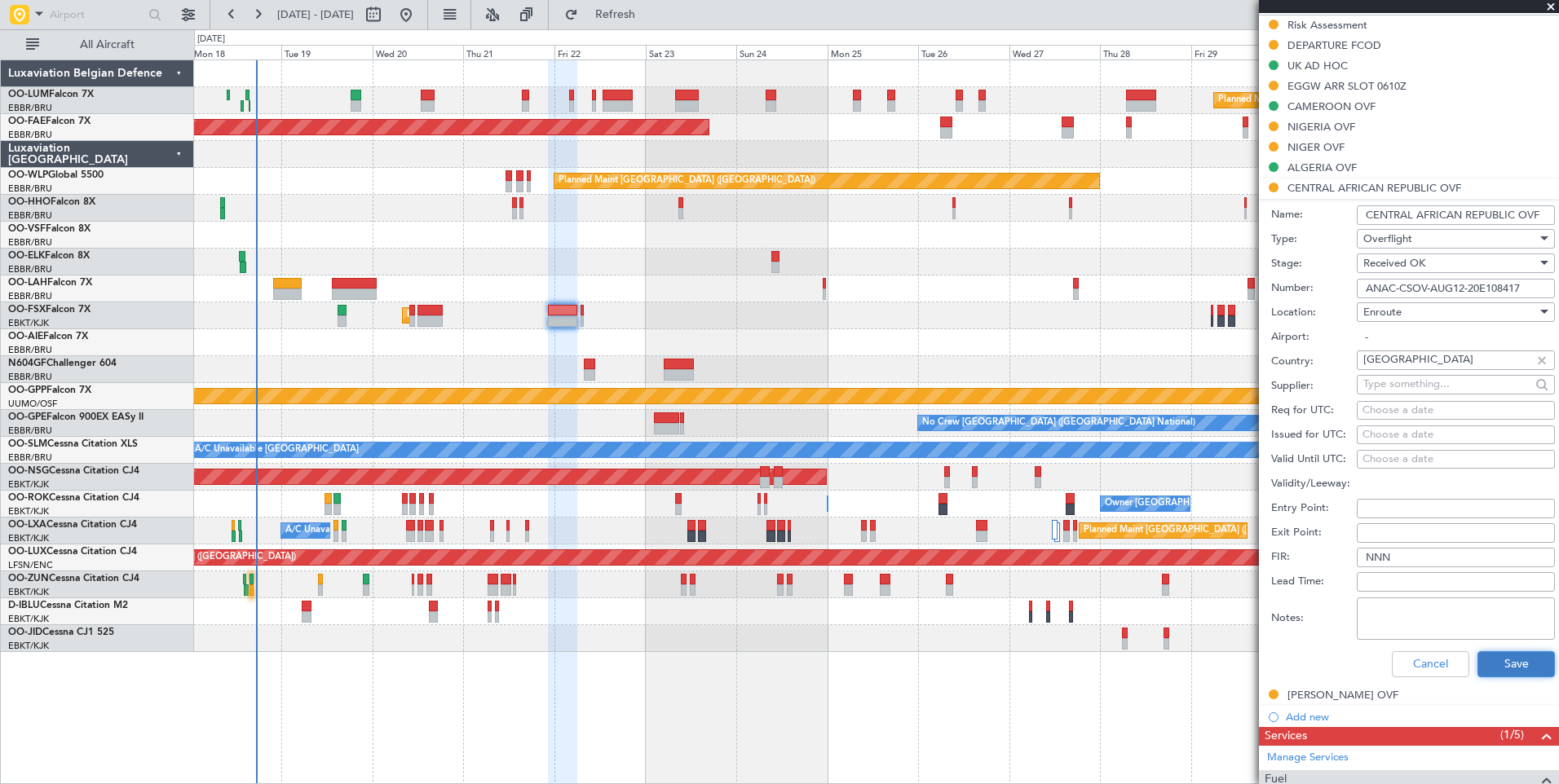
click at [1490, 662] on button "Save" at bounding box center [1516, 664] width 78 height 26
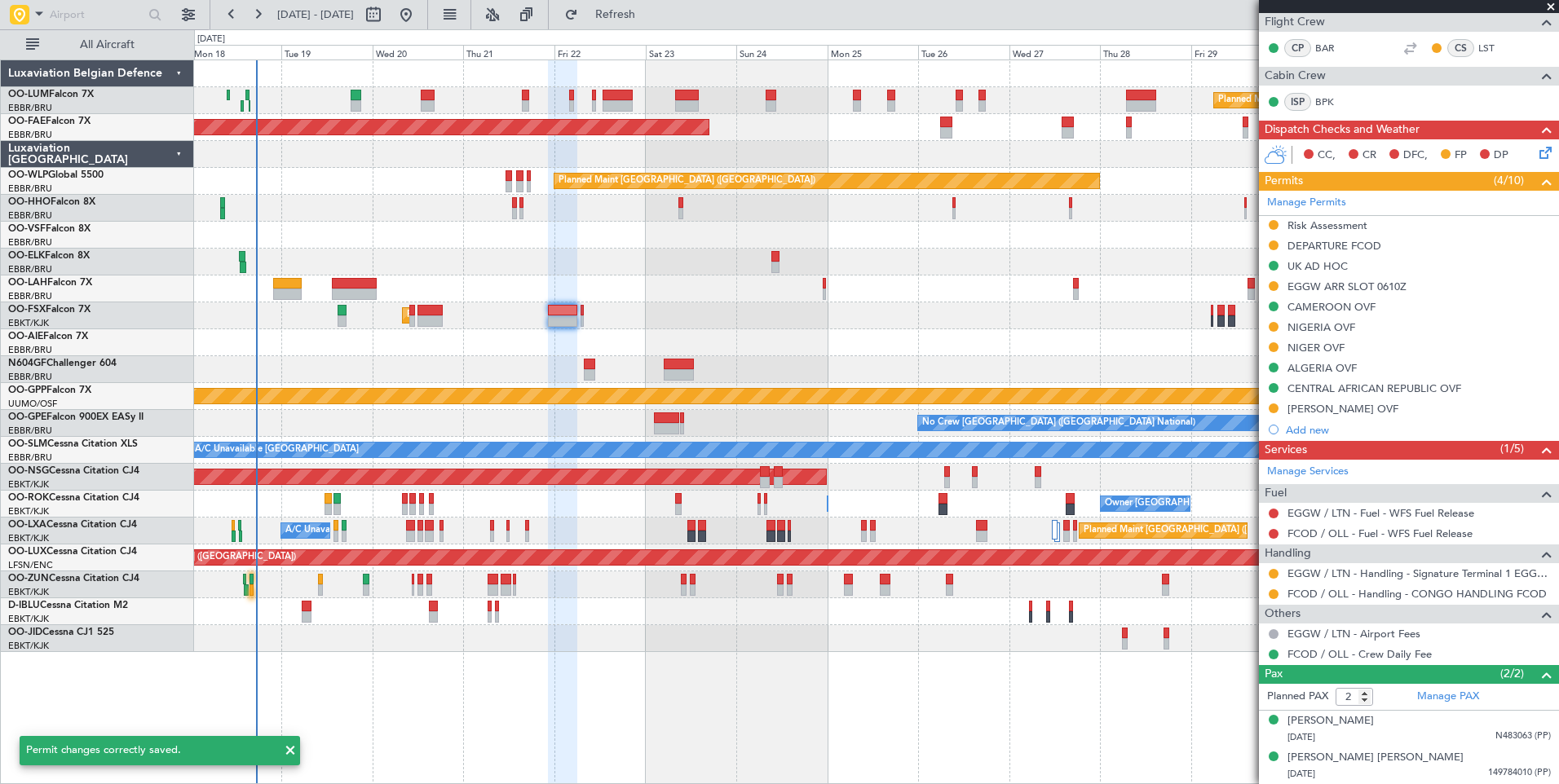
scroll to position [290, 0]
drag, startPoint x: 1303, startPoint y: 408, endPoint x: 1322, endPoint y: 460, distance: 55.4
click at [1303, 408] on mat-tooltip-component "CENTRAL AFRICAN REPUBLIC OVF" at bounding box center [1375, 417] width 180 height 43
click at [1310, 415] on mat-tooltip-component "CHAD OVF" at bounding box center [1338, 437] width 124 height 43
click at [1313, 409] on div "CHAD OVF" at bounding box center [1342, 410] width 111 height 14
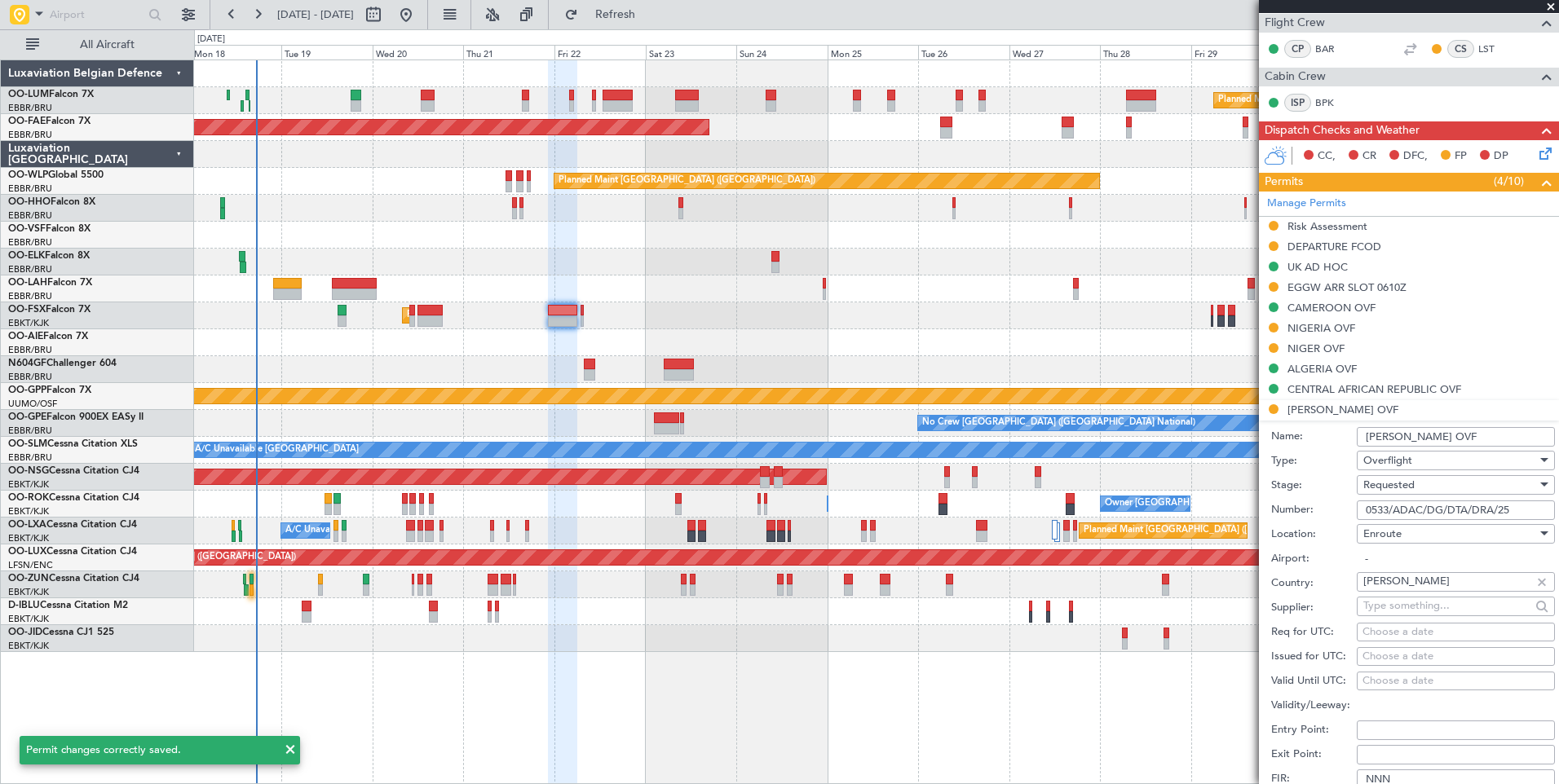
scroll to position [491, 0]
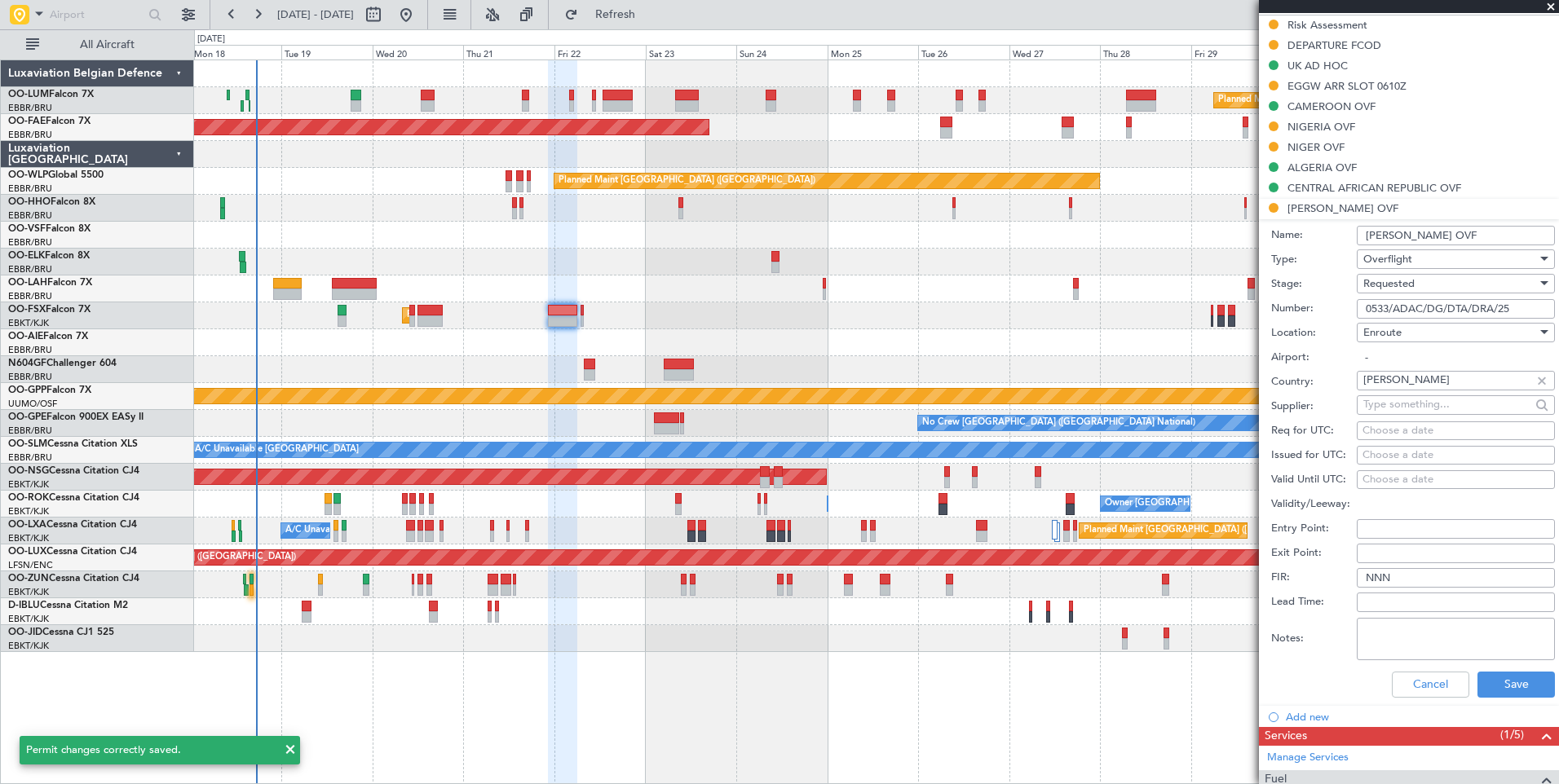
click at [1413, 307] on input "0533/ADAC/DG/DTA/DRA/25" at bounding box center [1455, 308] width 198 height 19
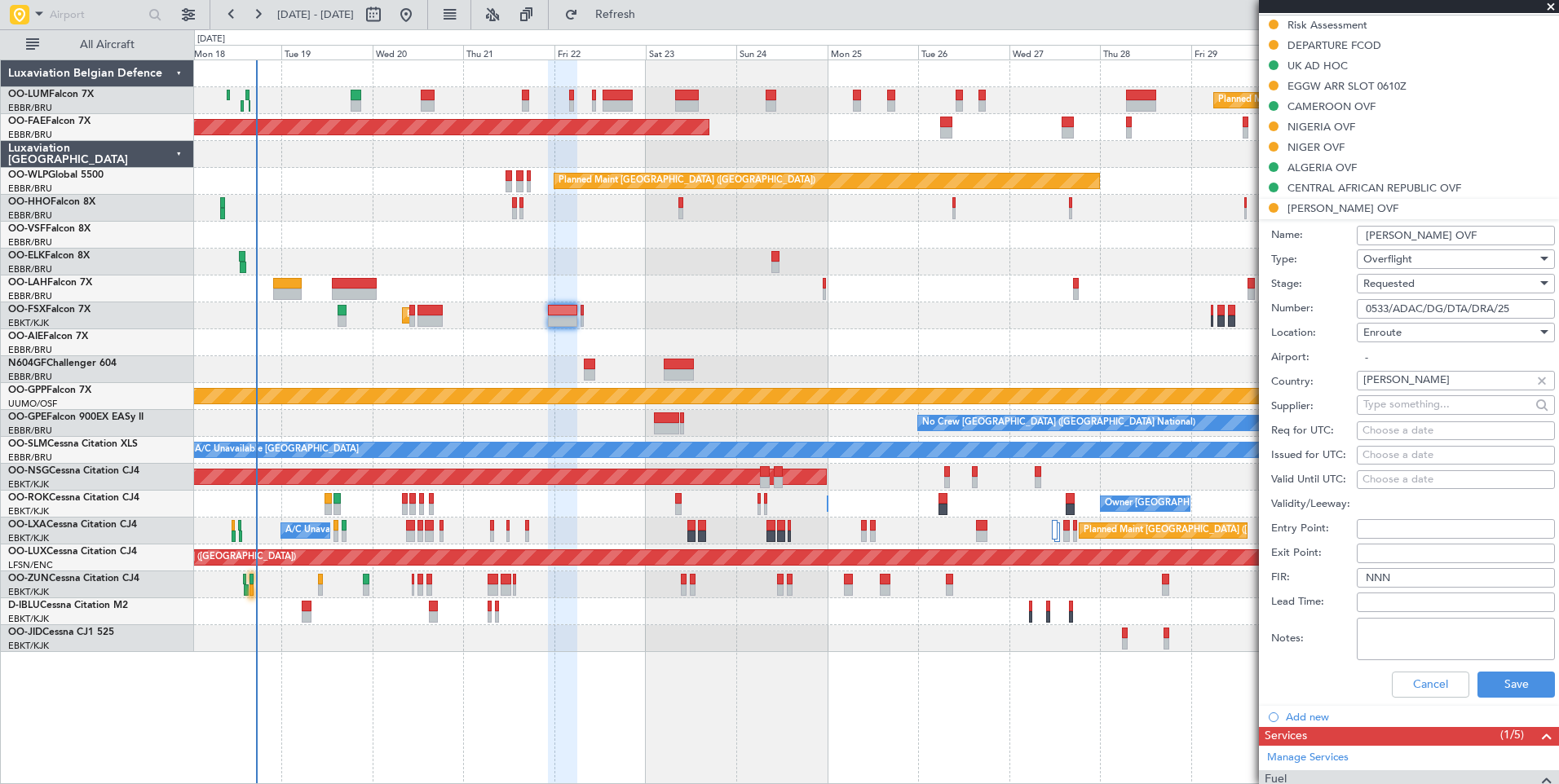
click at [1407, 282] on span "Requested" at bounding box center [1388, 284] width 51 height 15
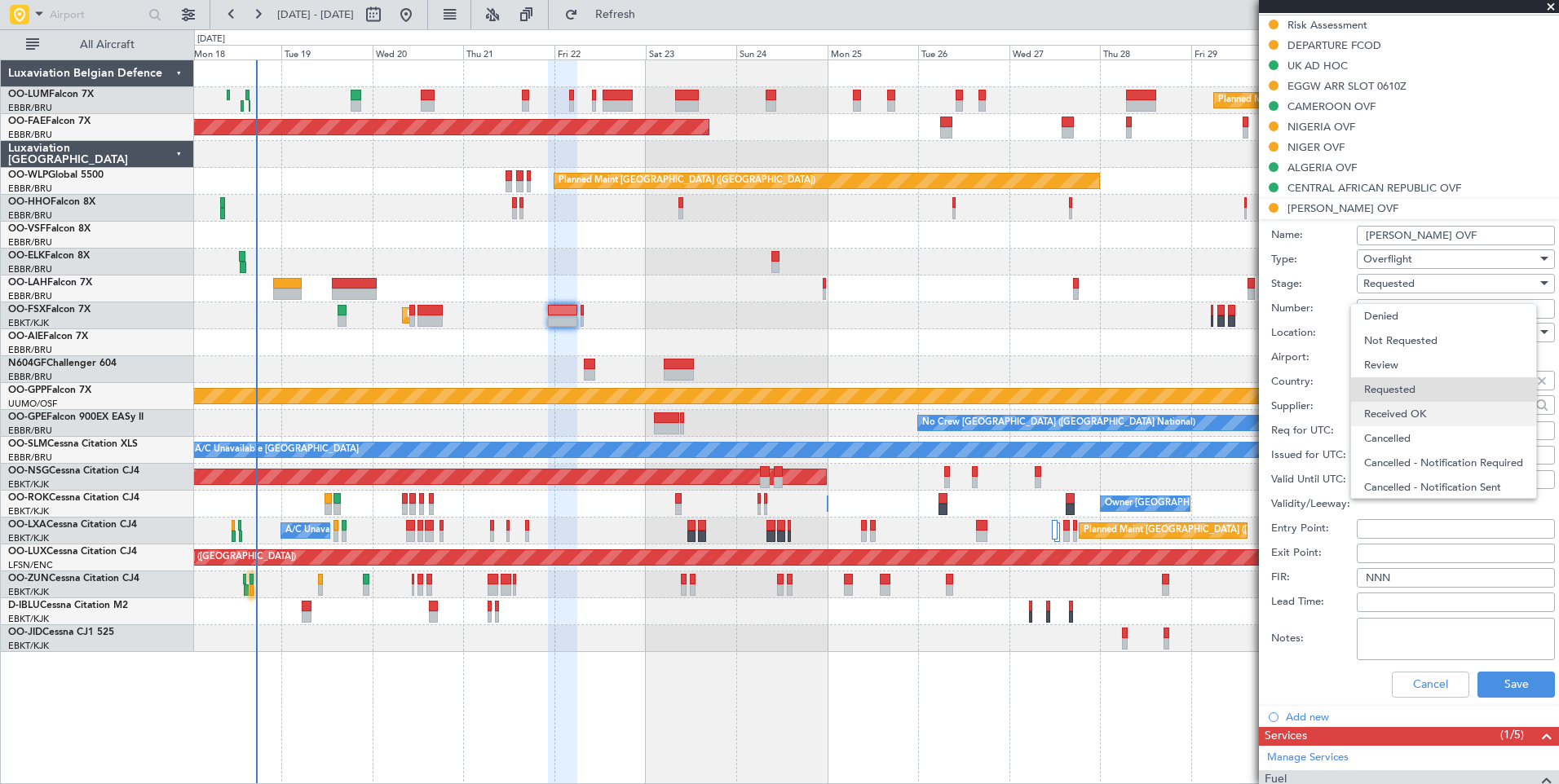
scroll to position [8, 0]
click at [1414, 412] on span "Received OK" at bounding box center [1449, 406] width 171 height 24
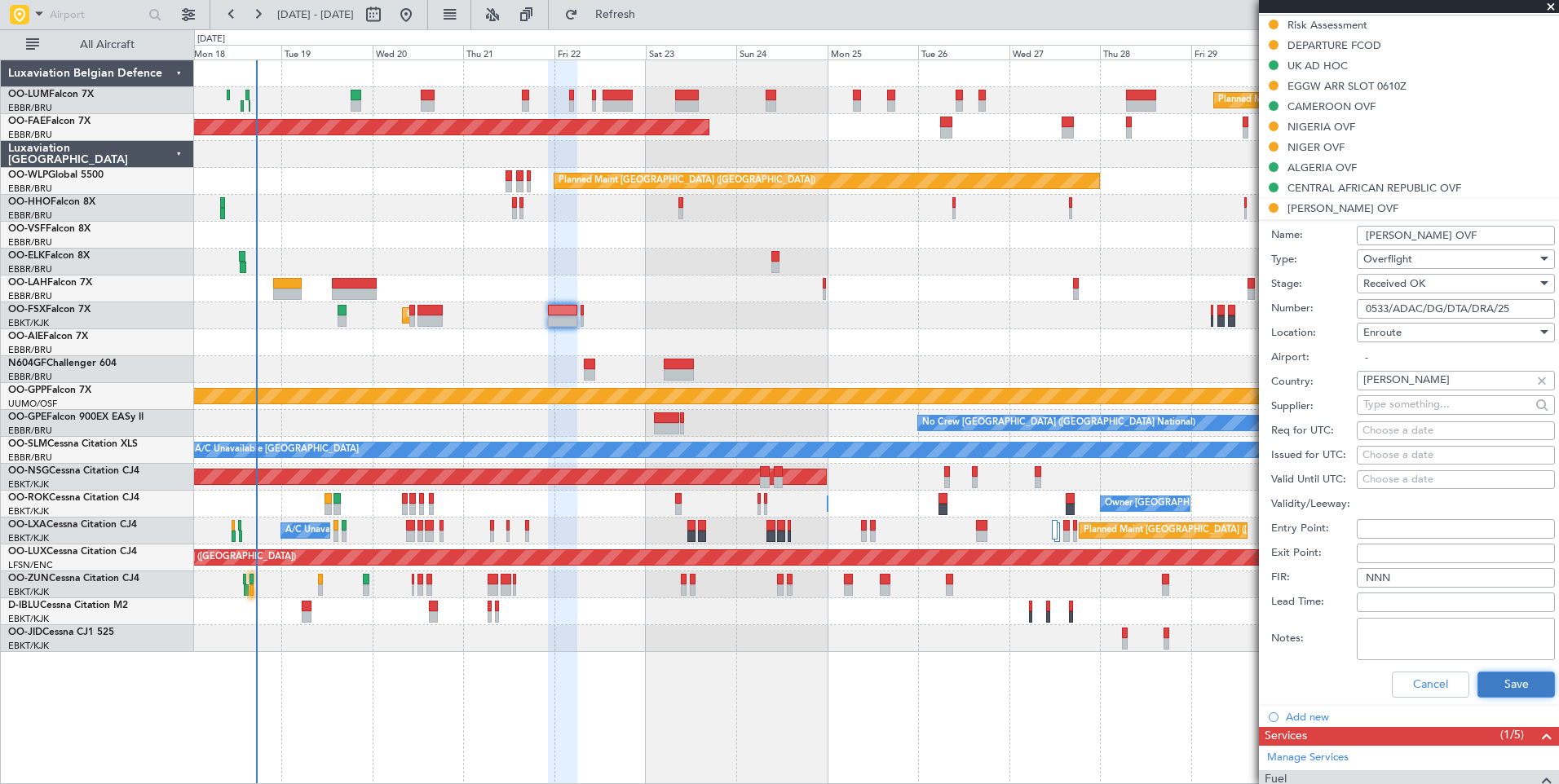
click at [1491, 683] on button "Save" at bounding box center [1516, 685] width 78 height 26
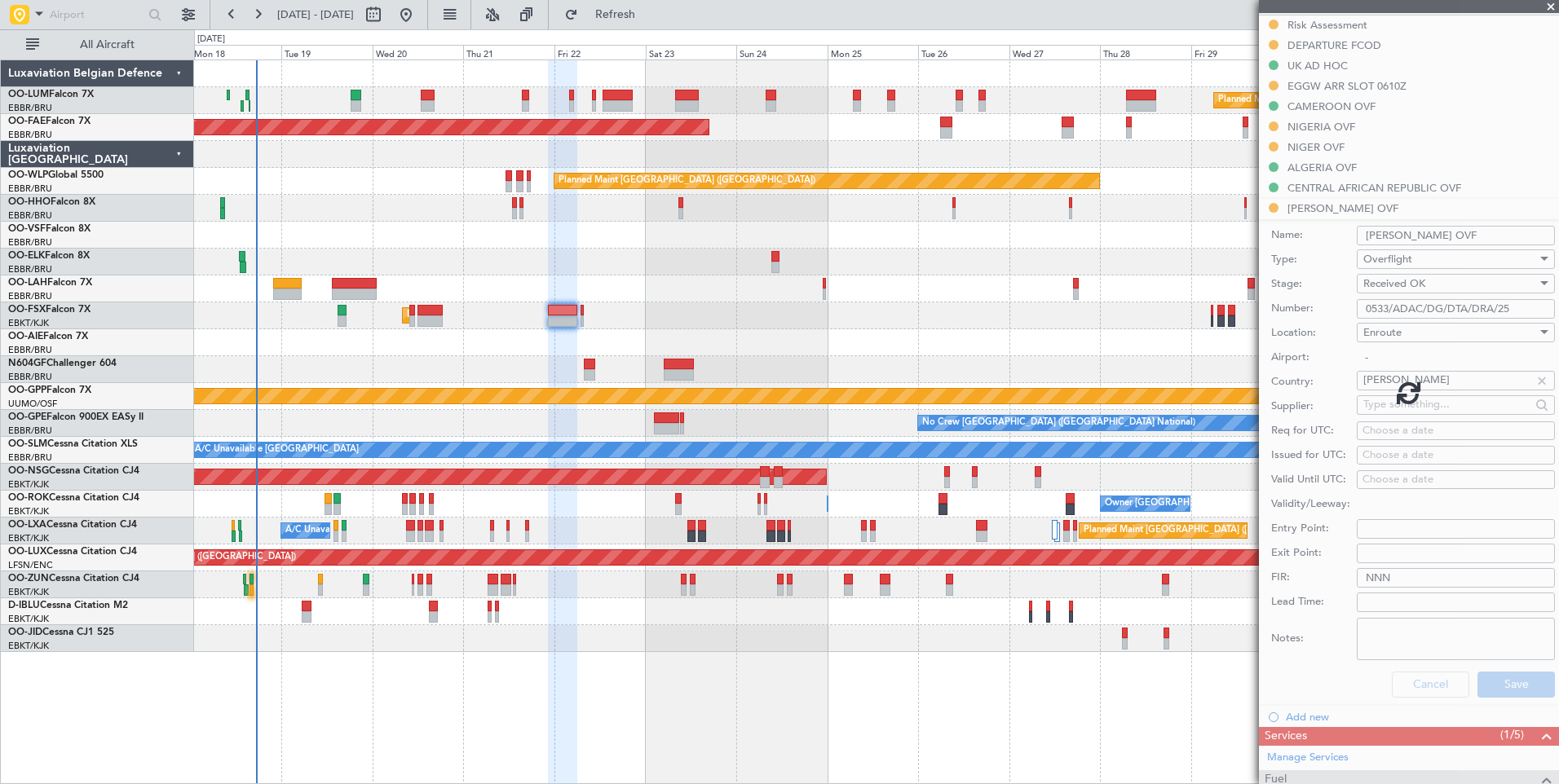
scroll to position [290, 0]
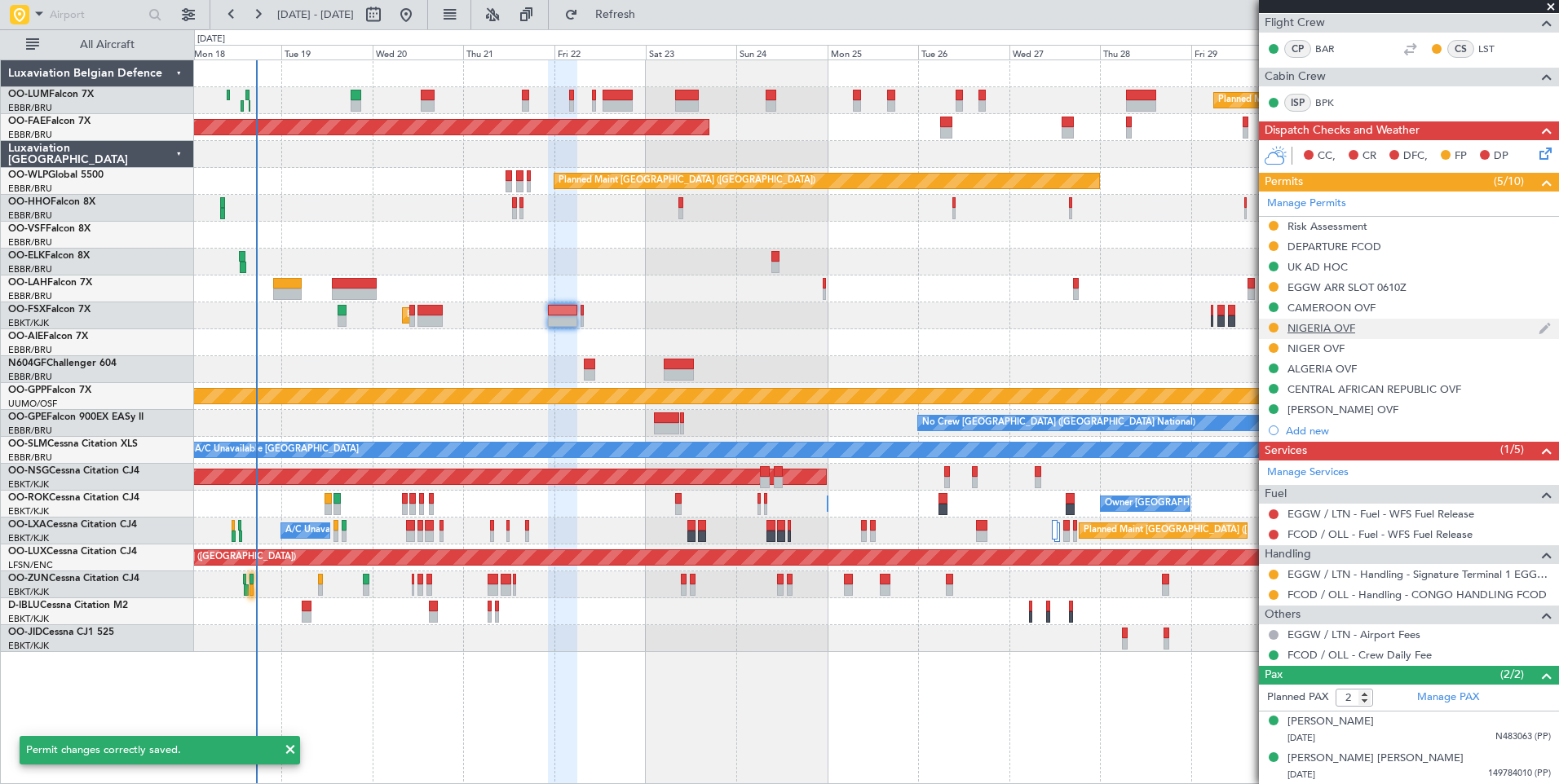
click at [1317, 326] on div "NIGERIA OVF" at bounding box center [1321, 328] width 68 height 14
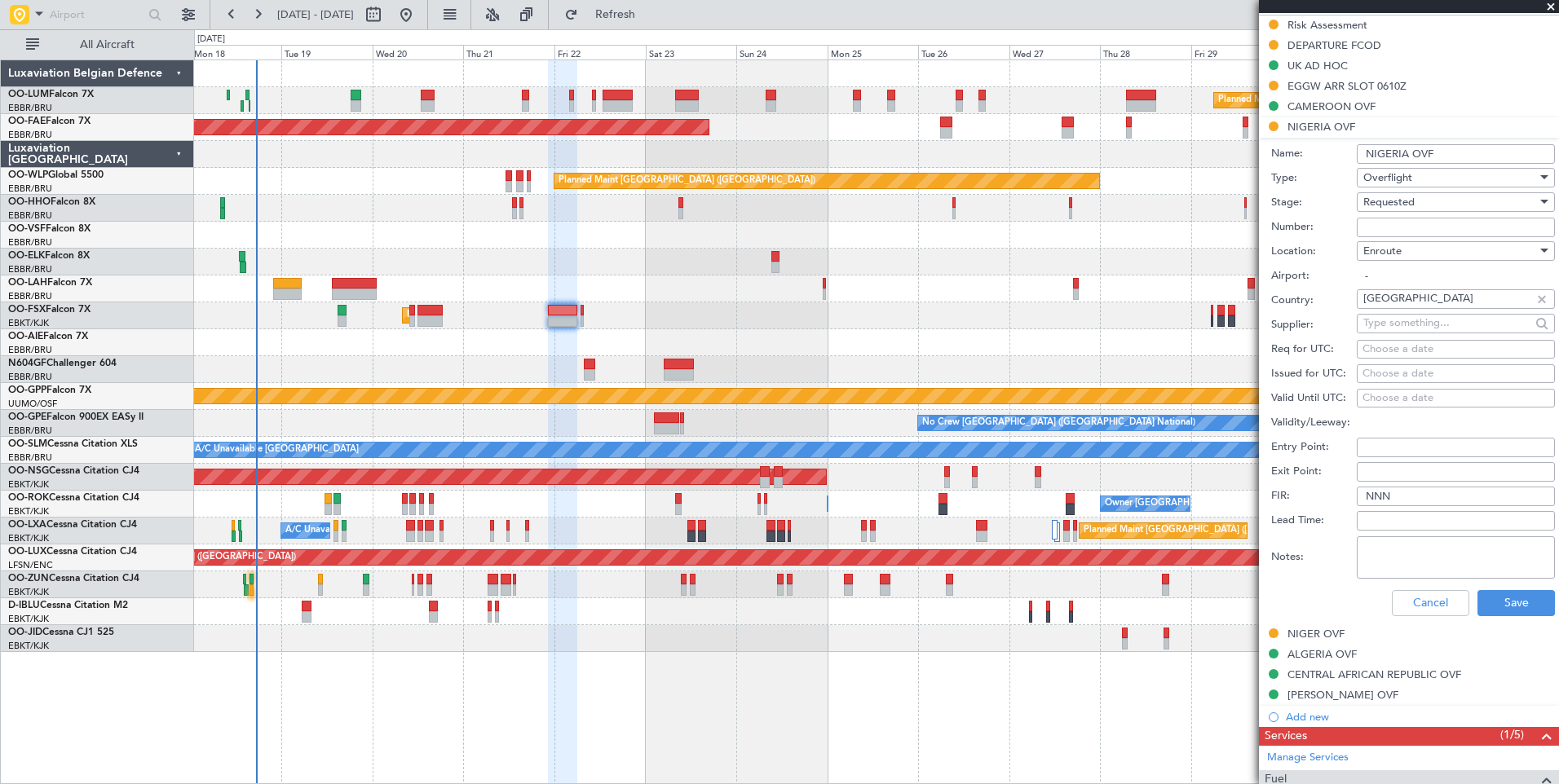
click at [1400, 217] on input "Number:" at bounding box center [1455, 227] width 198 height 19
paste input "AA0026/18081427"
type input "AA0026/18081427"
click at [1398, 203] on span "Requested" at bounding box center [1388, 202] width 51 height 15
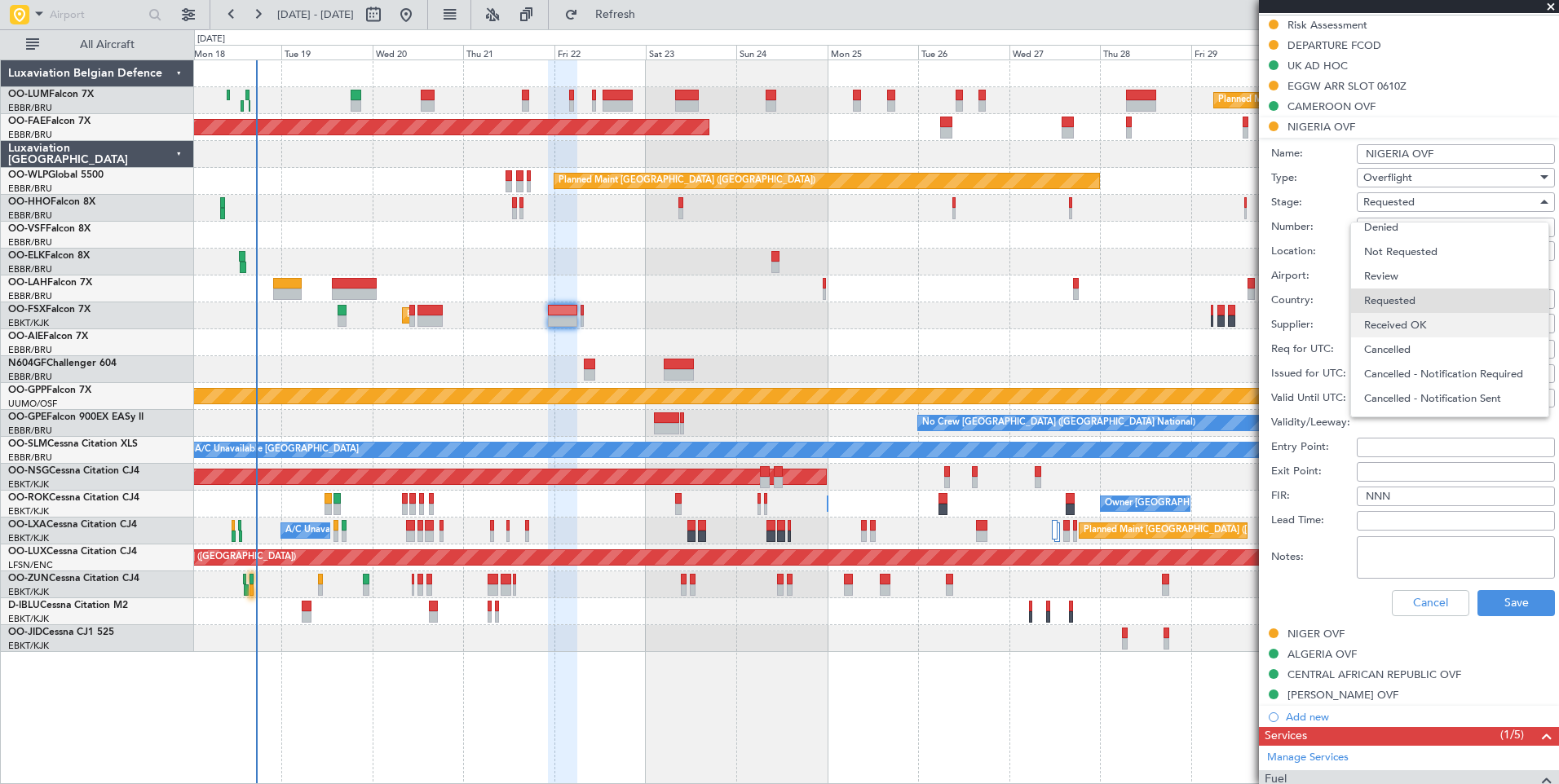
click at [1402, 327] on span "Received OK" at bounding box center [1449, 324] width 171 height 24
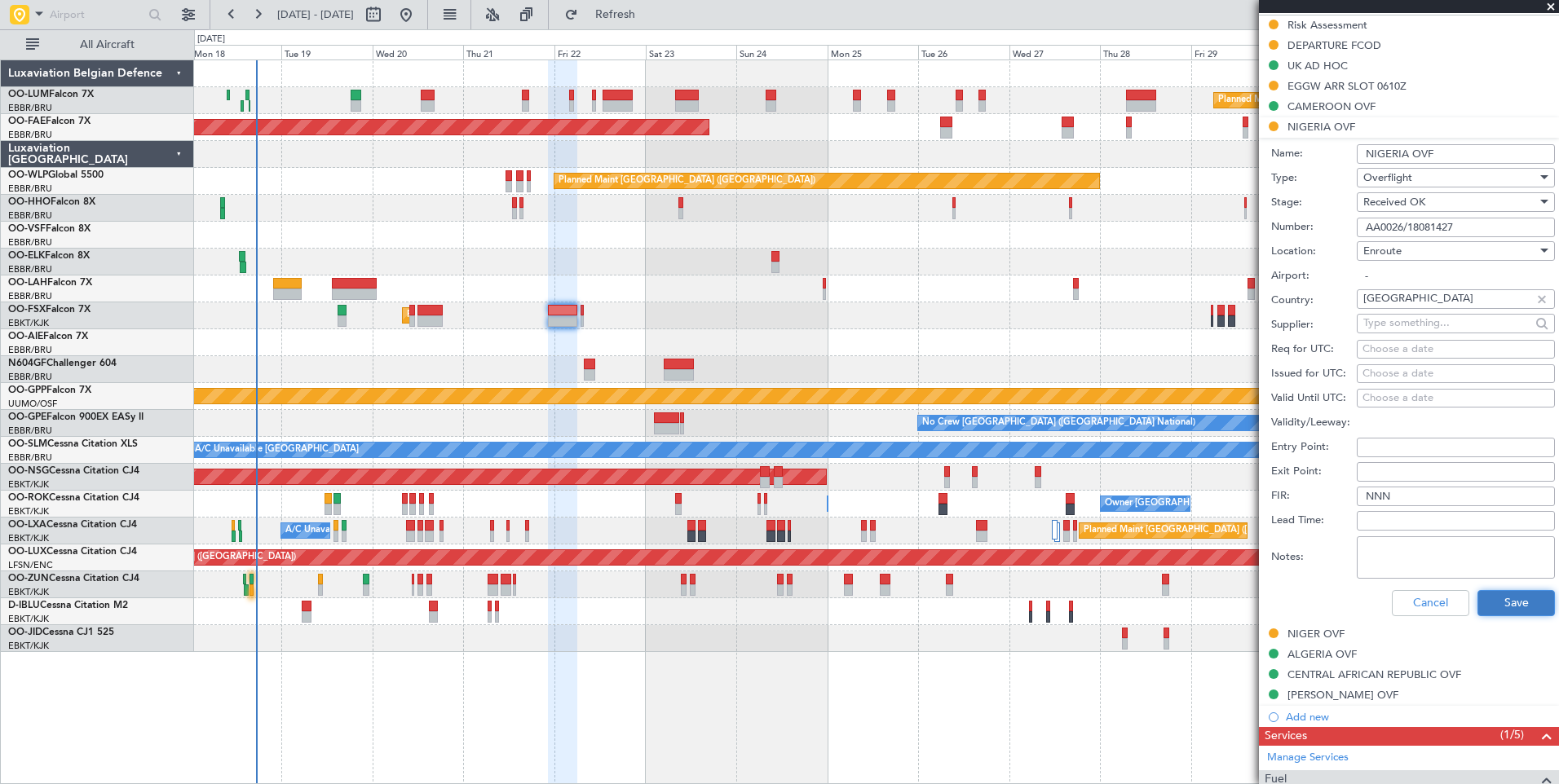
click at [1507, 599] on button "Save" at bounding box center [1516, 603] width 78 height 26
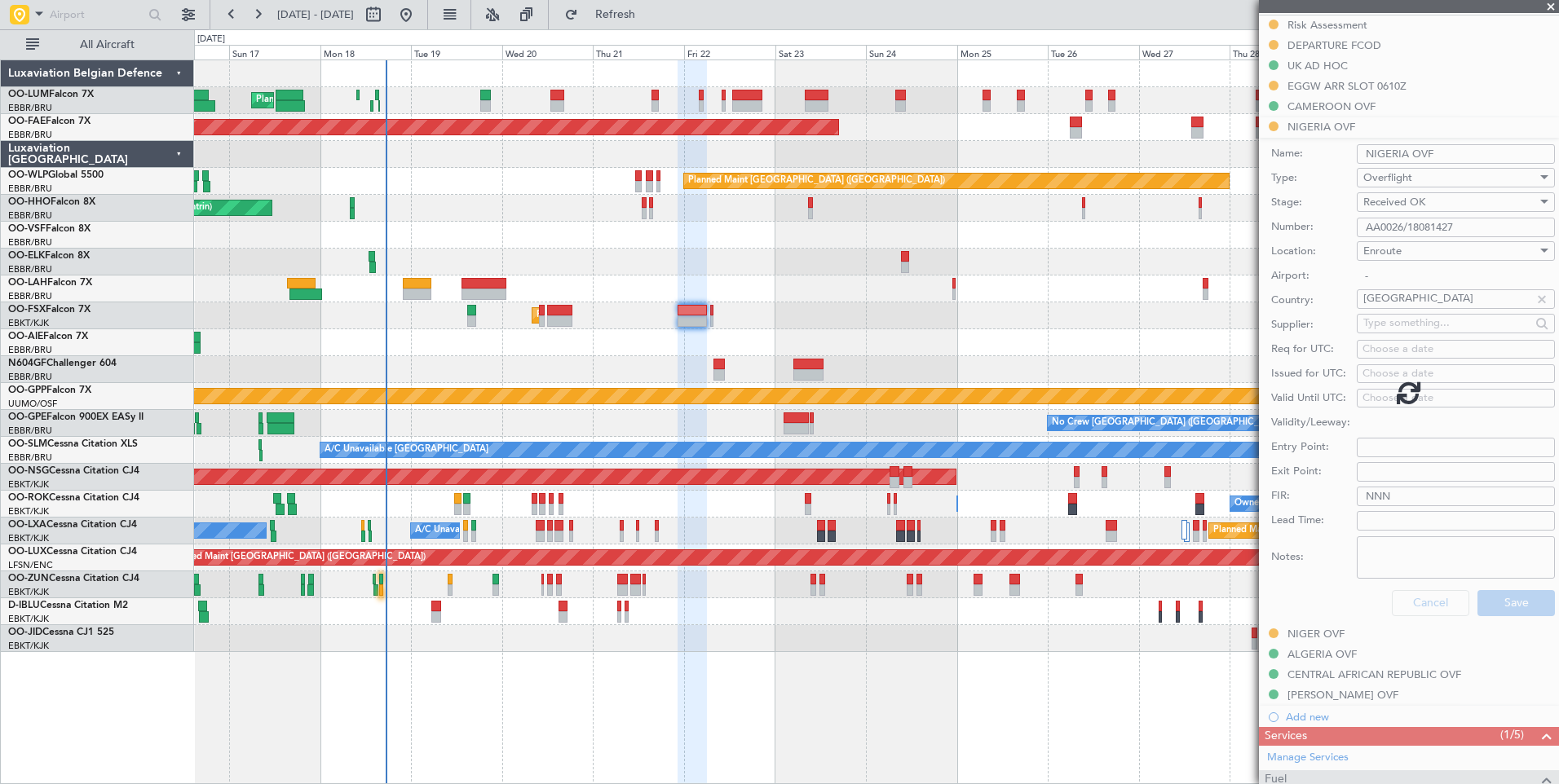
click at [533, 349] on div "Planned Maint [GEOGRAPHIC_DATA] ([GEOGRAPHIC_DATA])" at bounding box center [876, 343] width 1364 height 27
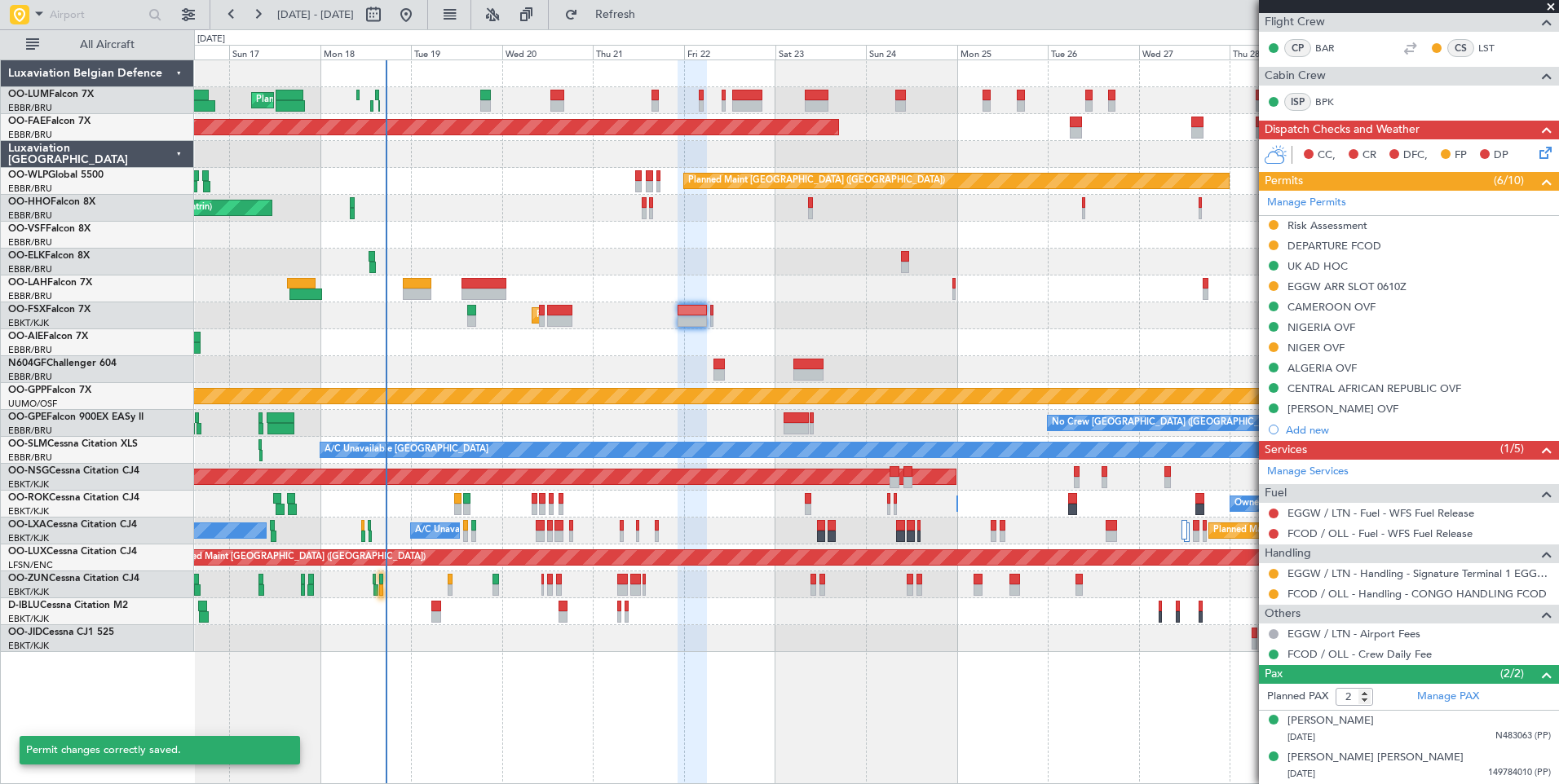
scroll to position [290, 0]
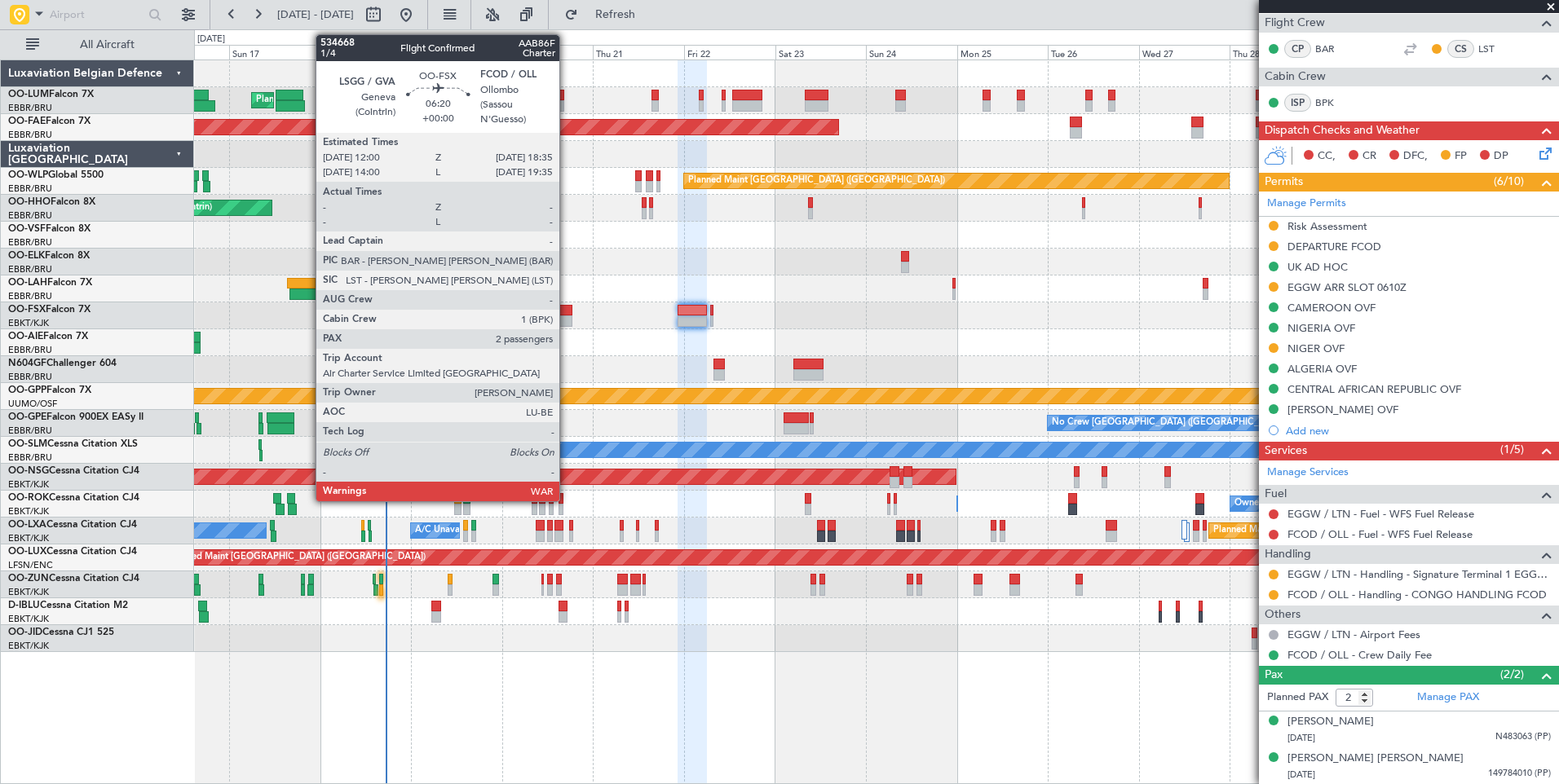
click at [567, 313] on div at bounding box center [559, 311] width 25 height 12
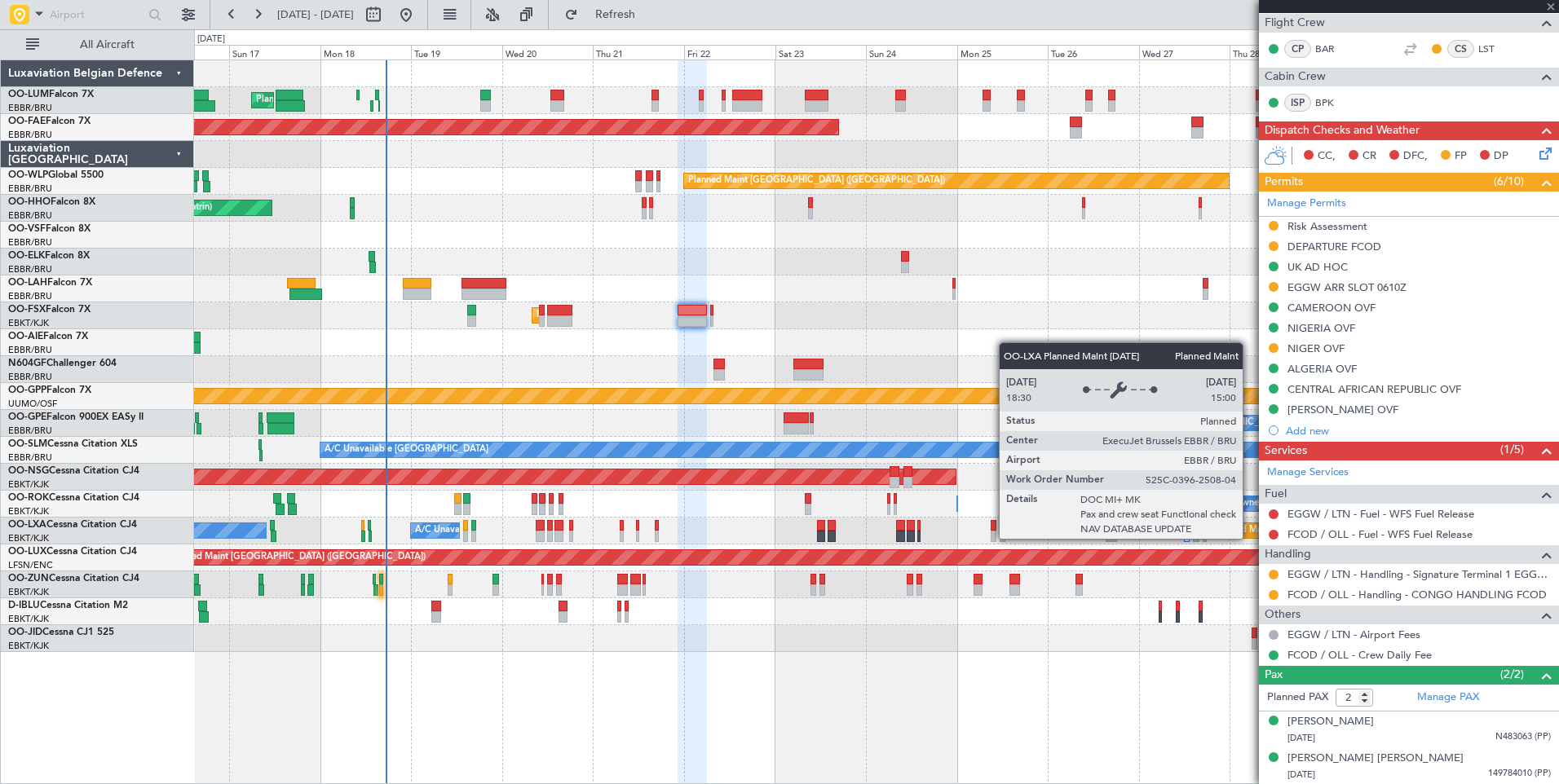
scroll to position [0, 0]
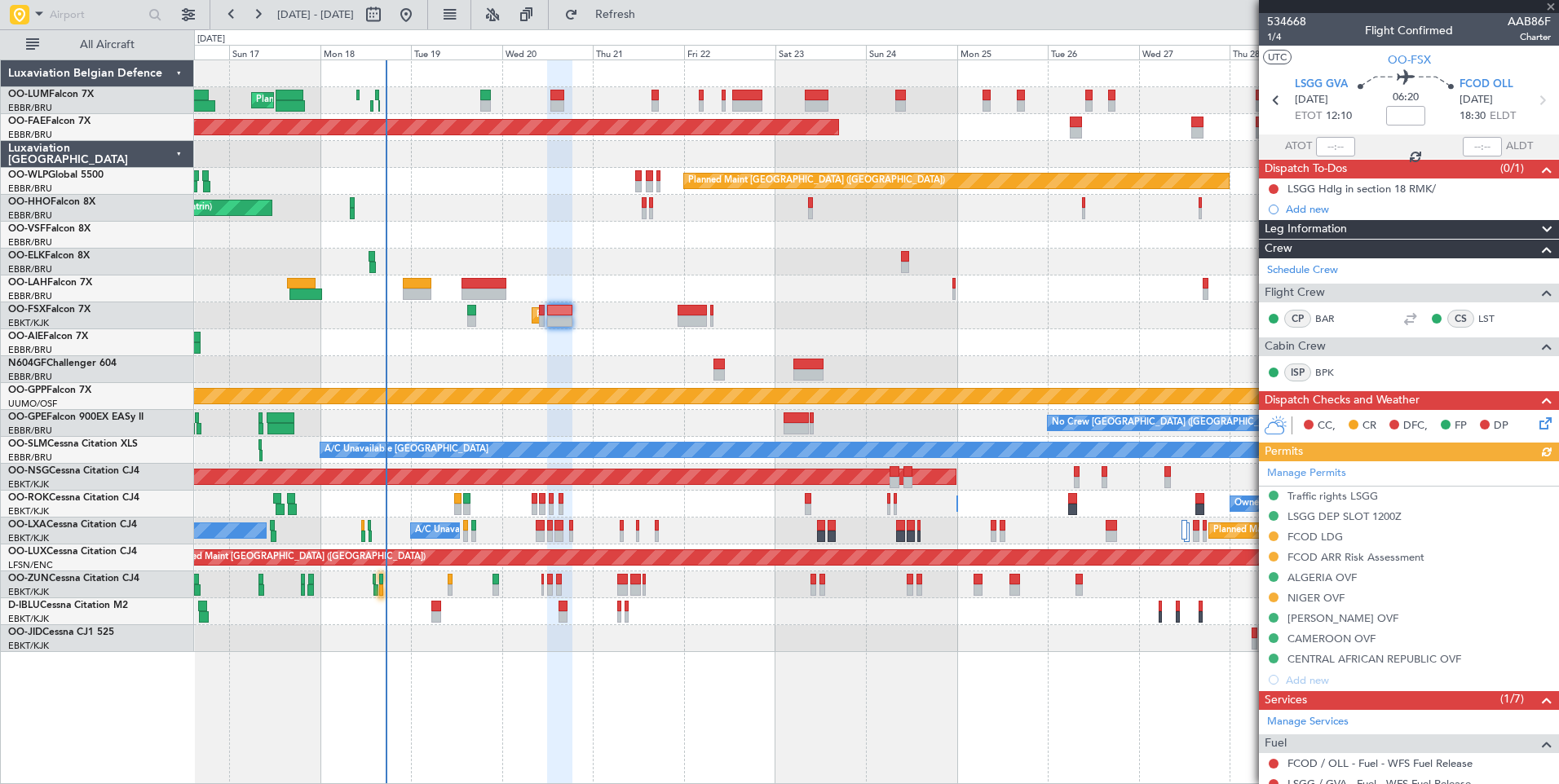
click at [1305, 598] on div "Manage Permits Traffic rights LSGG LSGG DEP SLOT 1200Z FCOD LDG FCOD ARR Risk A…" at bounding box center [1409, 576] width 300 height 229
click at [1318, 598] on div "NIGER OVF" at bounding box center [1316, 598] width 57 height 14
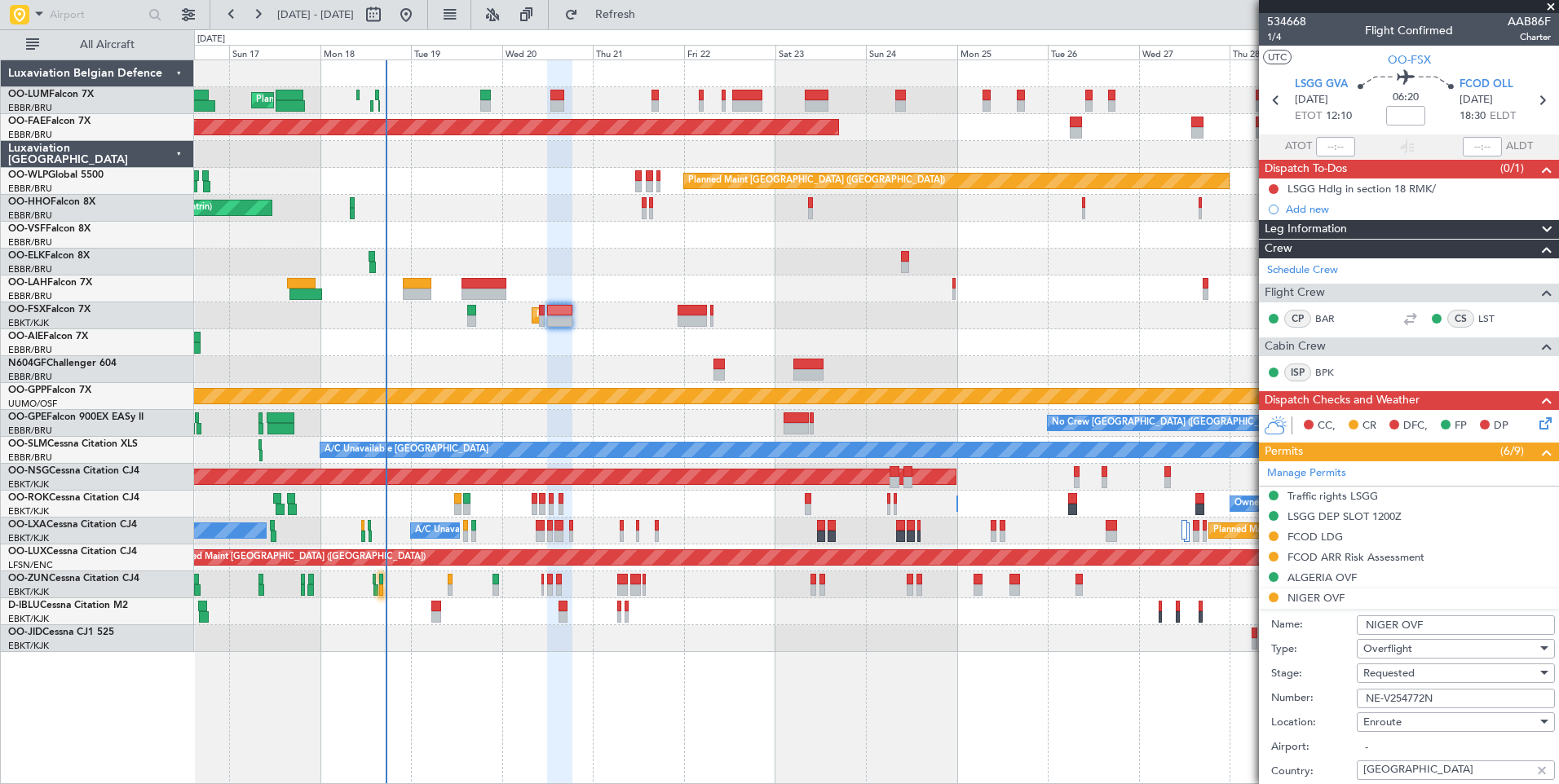
click at [1413, 700] on input "NE-V254772N" at bounding box center [1455, 698] width 198 height 19
paste input "868U"
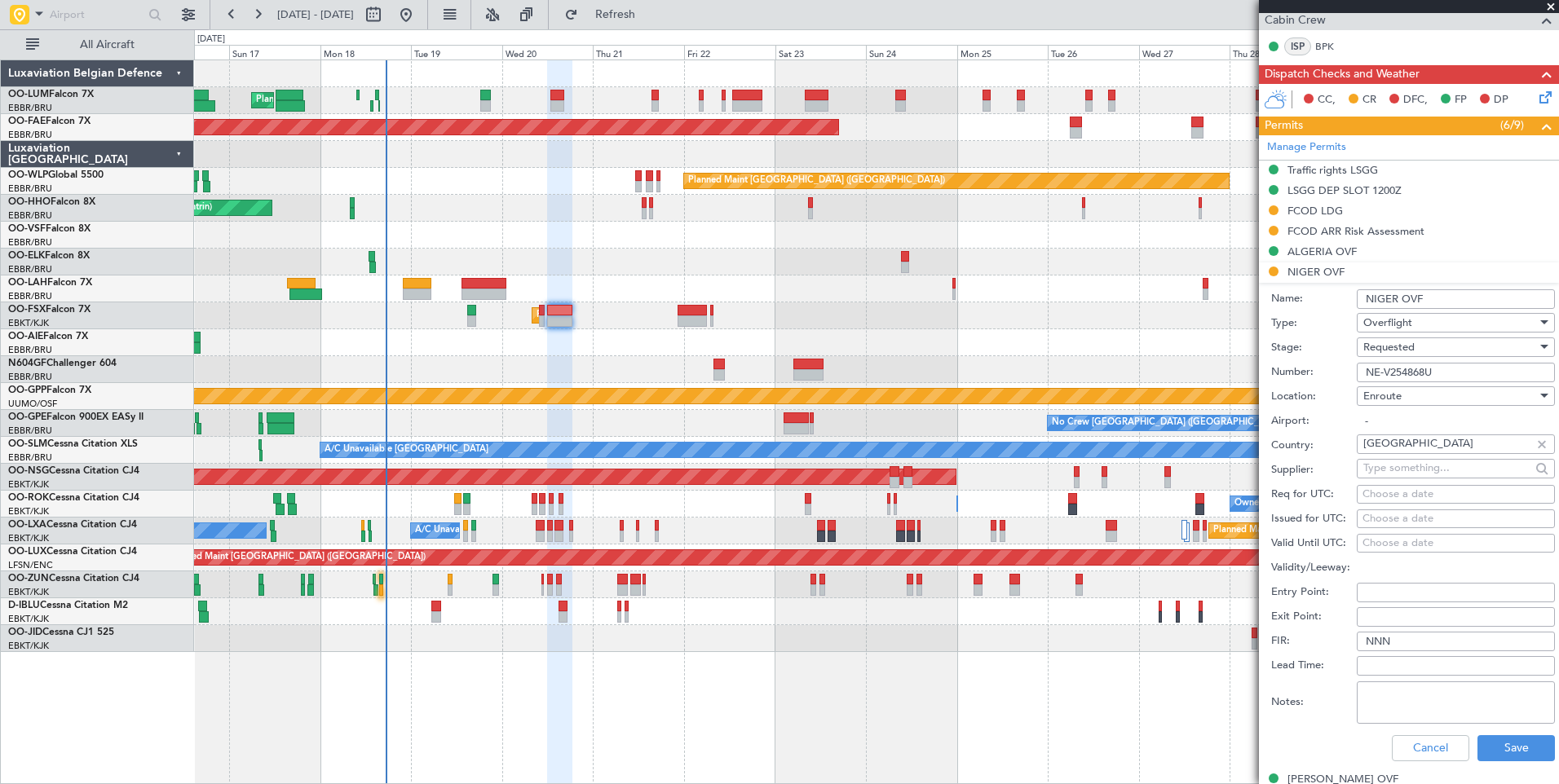
type input "NE-V254868U"
click at [1424, 339] on div "Requested" at bounding box center [1450, 347] width 174 height 24
click at [1403, 476] on span "Received OK" at bounding box center [1449, 470] width 171 height 24
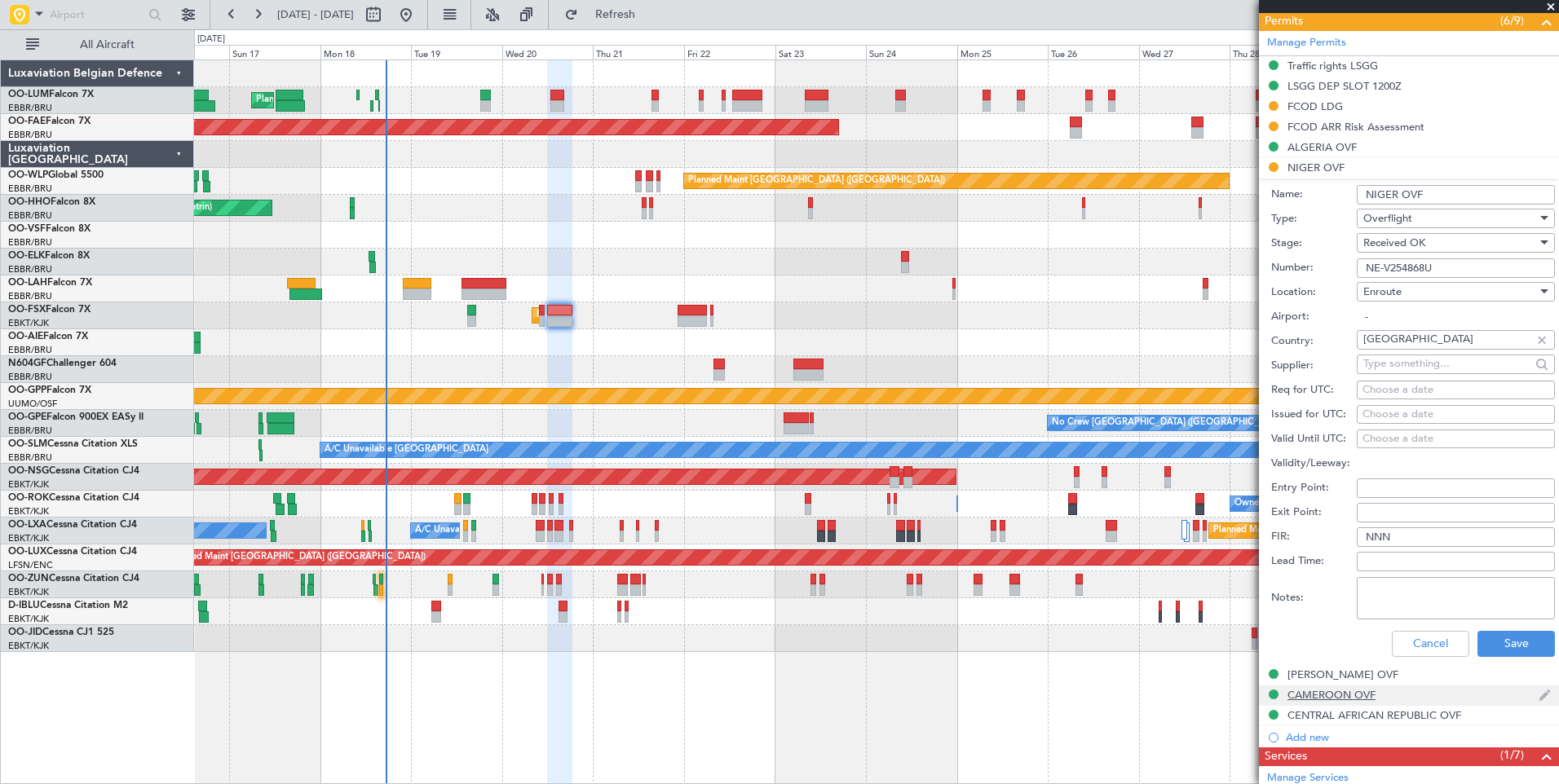
scroll to position [571, 0]
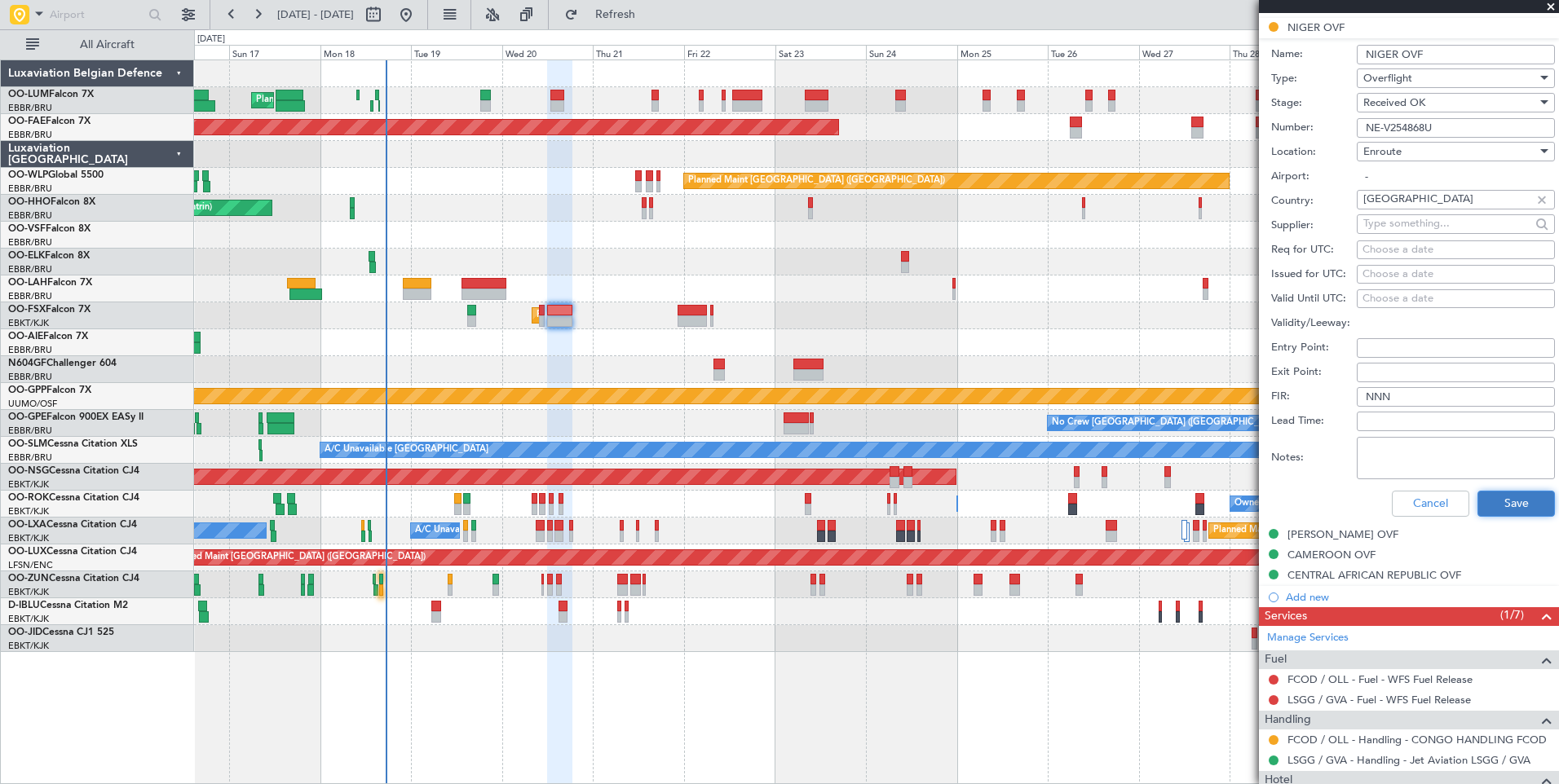
click at [1513, 491] on button "Save" at bounding box center [1516, 503] width 78 height 26
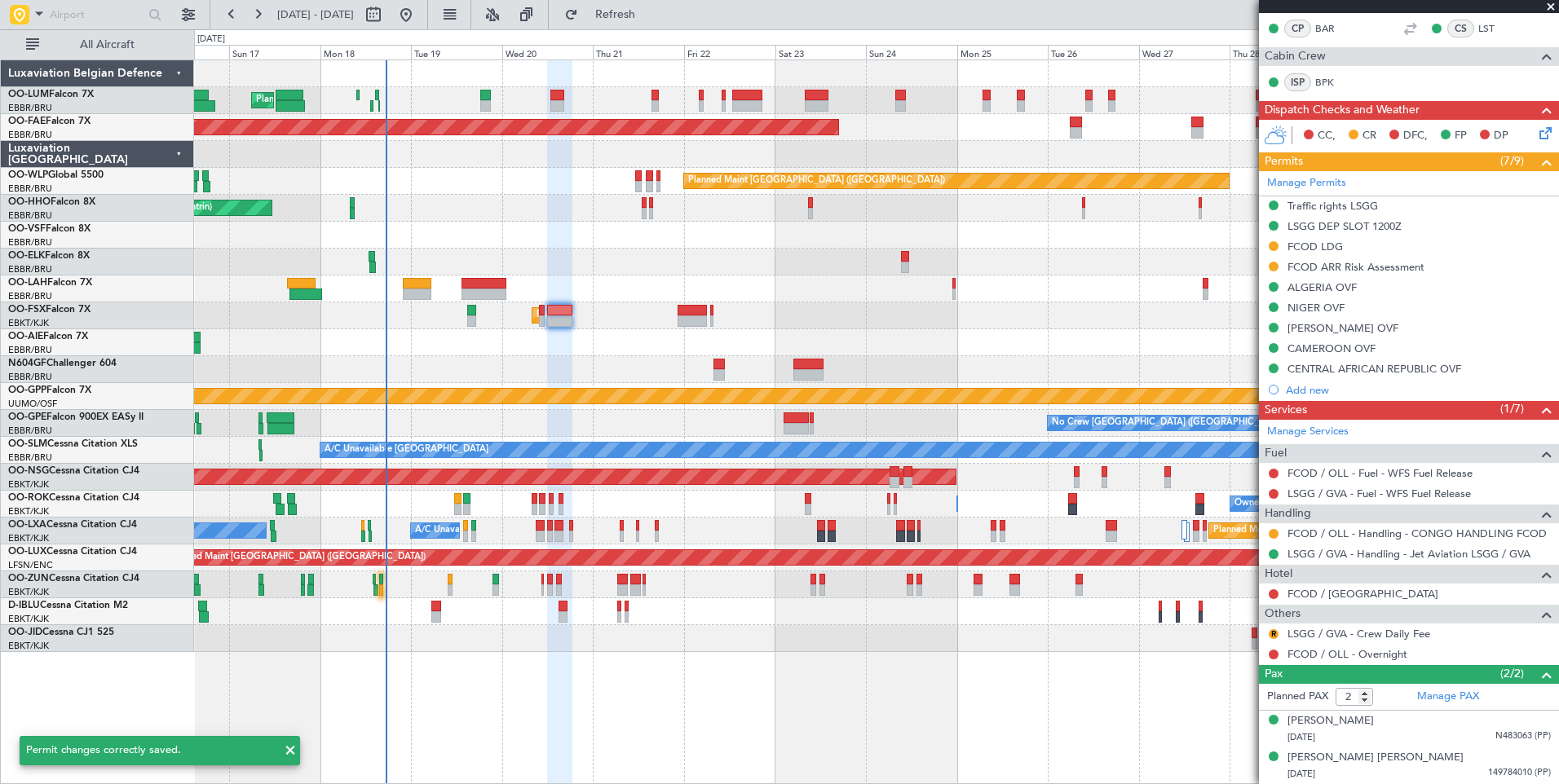
scroll to position [289, 0]
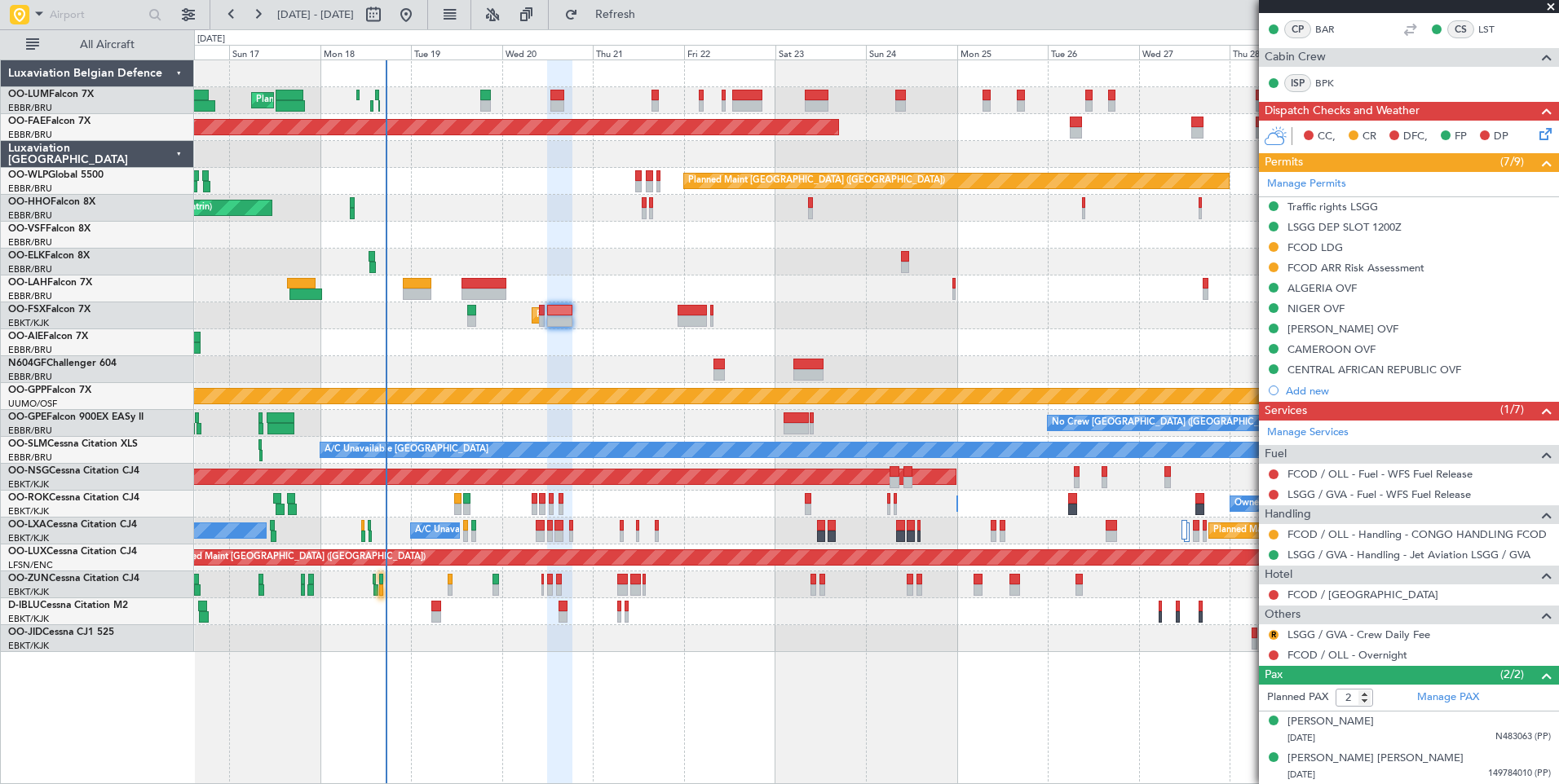
click at [685, 318] on div at bounding box center [691, 321] width 29 height 12
type input "+00:15"
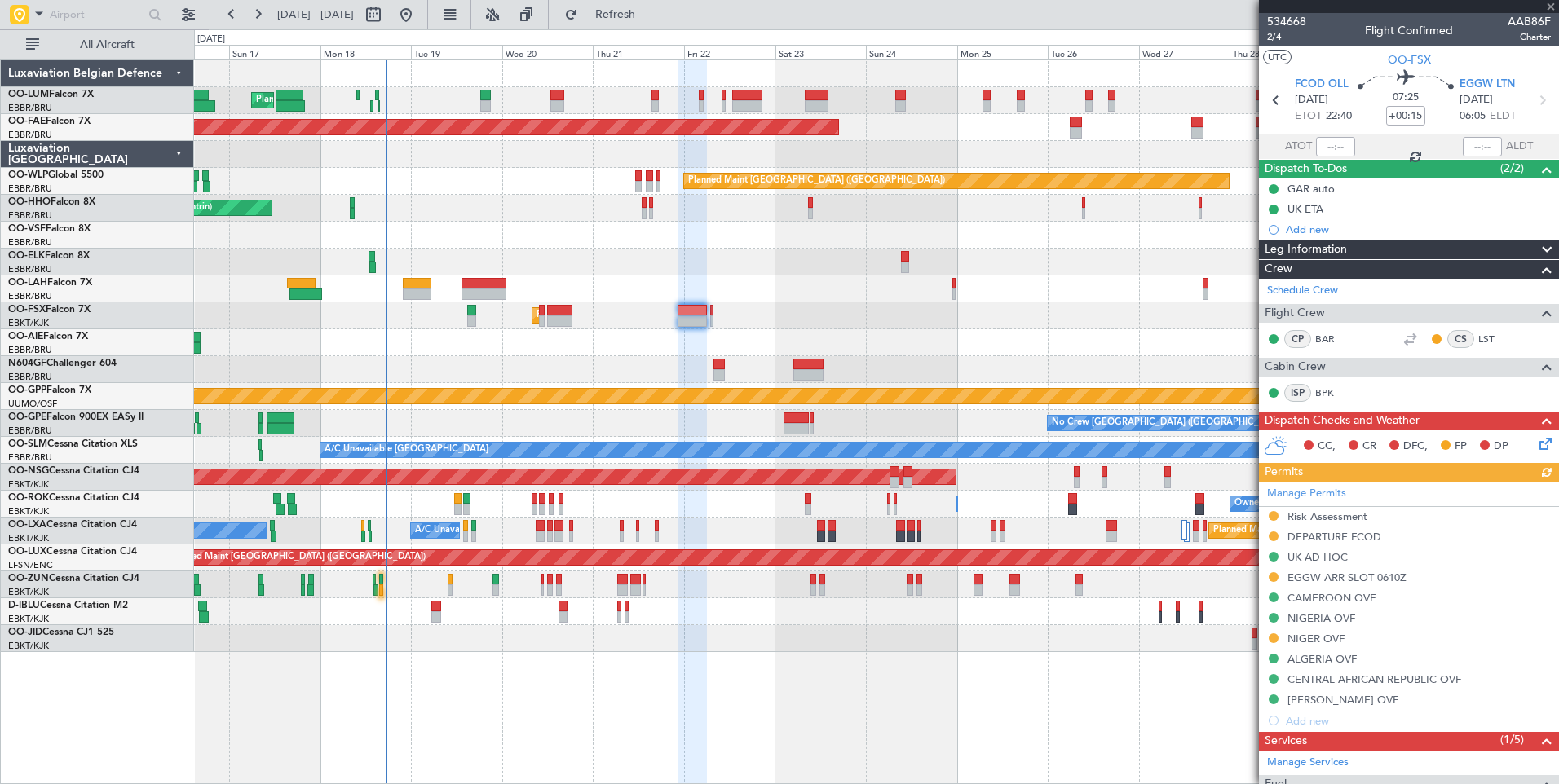
click at [1302, 639] on div "Manage Permits Risk Assessment DEPARTURE FCOD UK AD HOC EGGW ARR SLOT 0610Z CAM…" at bounding box center [1409, 606] width 300 height 249
click at [1304, 639] on div "NIGER OVF" at bounding box center [1316, 639] width 57 height 14
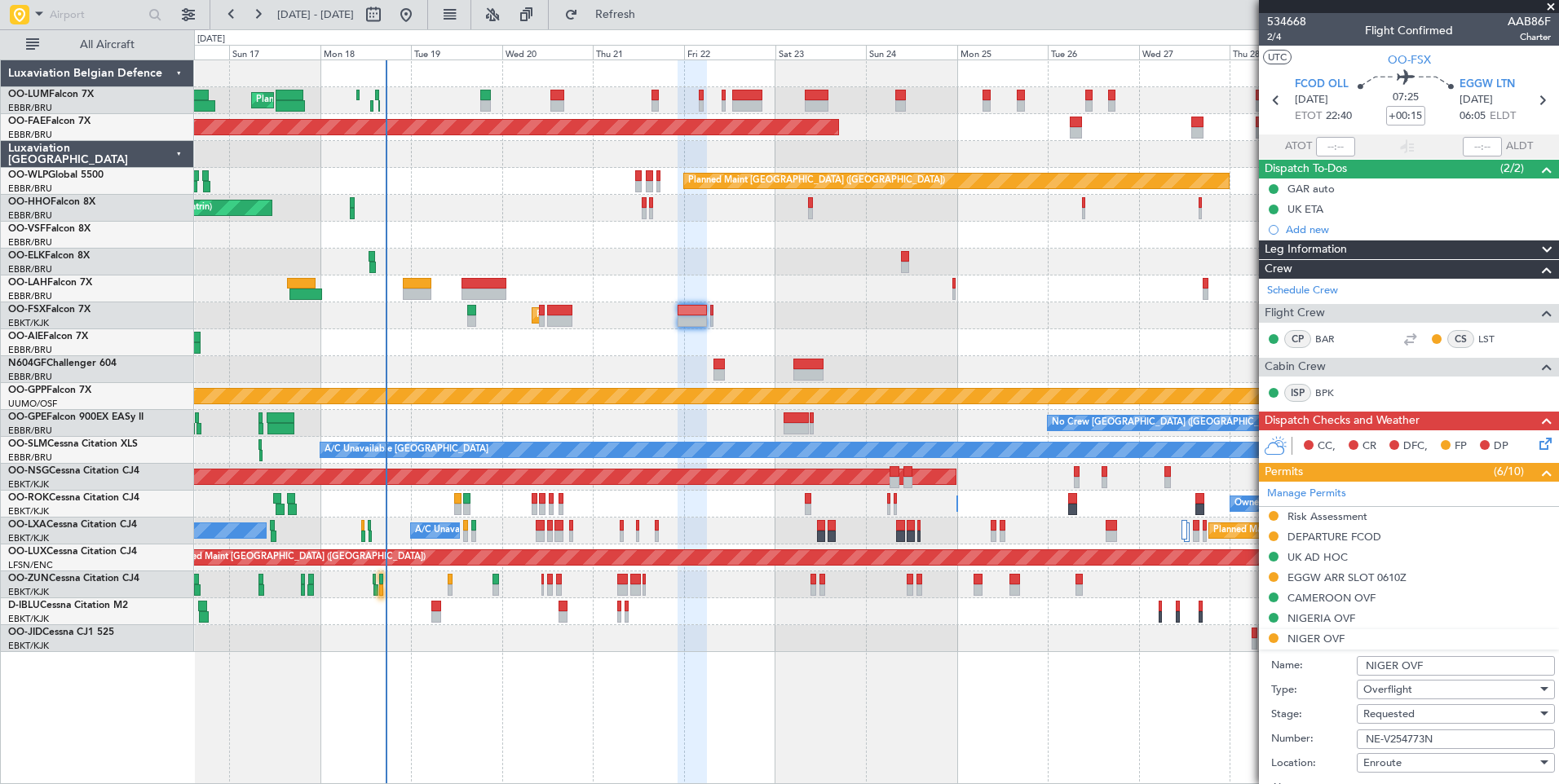
click at [1415, 744] on input "NE-V254773N" at bounding box center [1455, 739] width 198 height 19
paste input "869U"
type input "NE-V254869U"
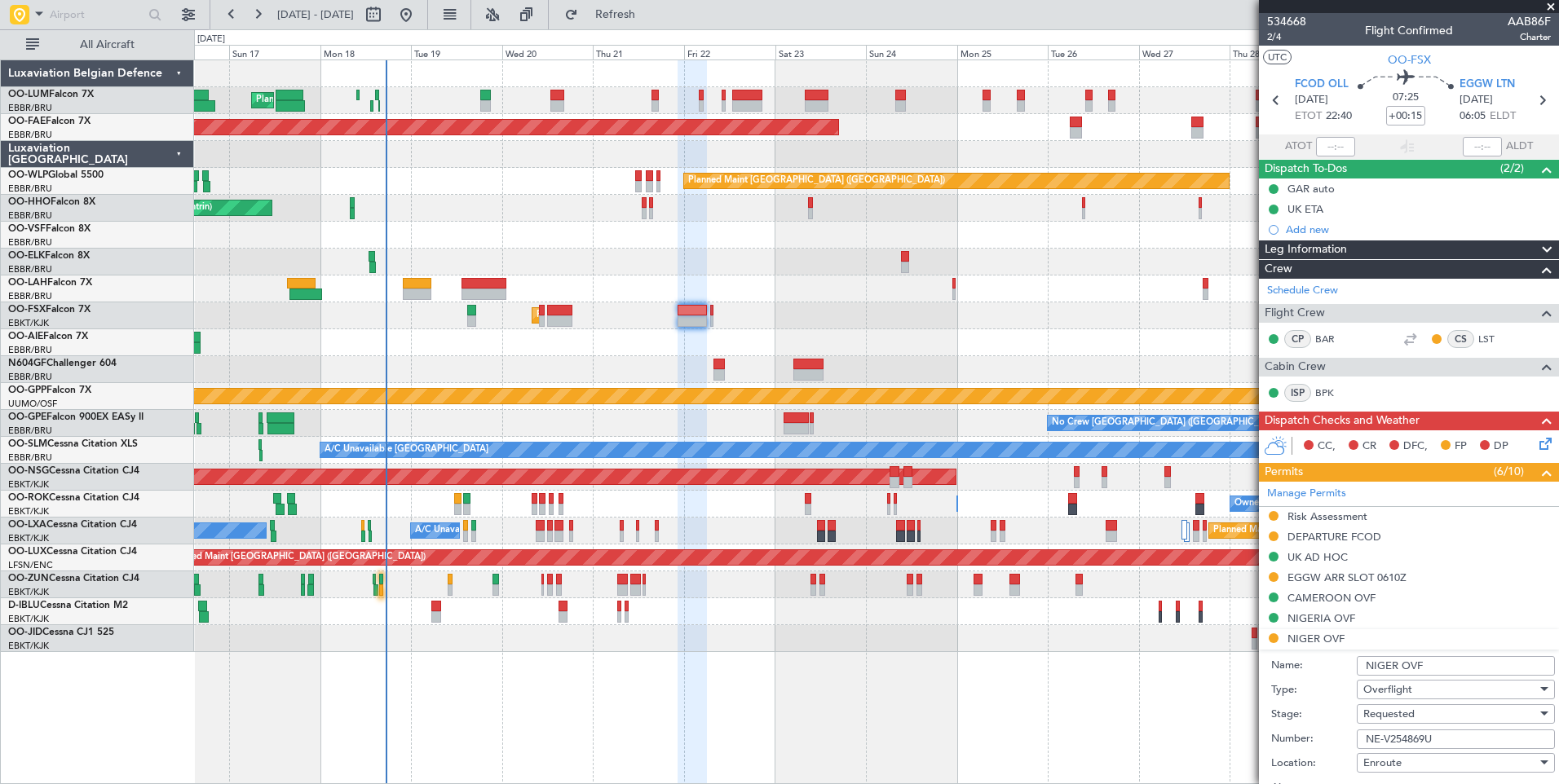
click at [1405, 713] on span "Requested" at bounding box center [1388, 715] width 51 height 15
click at [1297, 745] on div at bounding box center [779, 392] width 1559 height 784
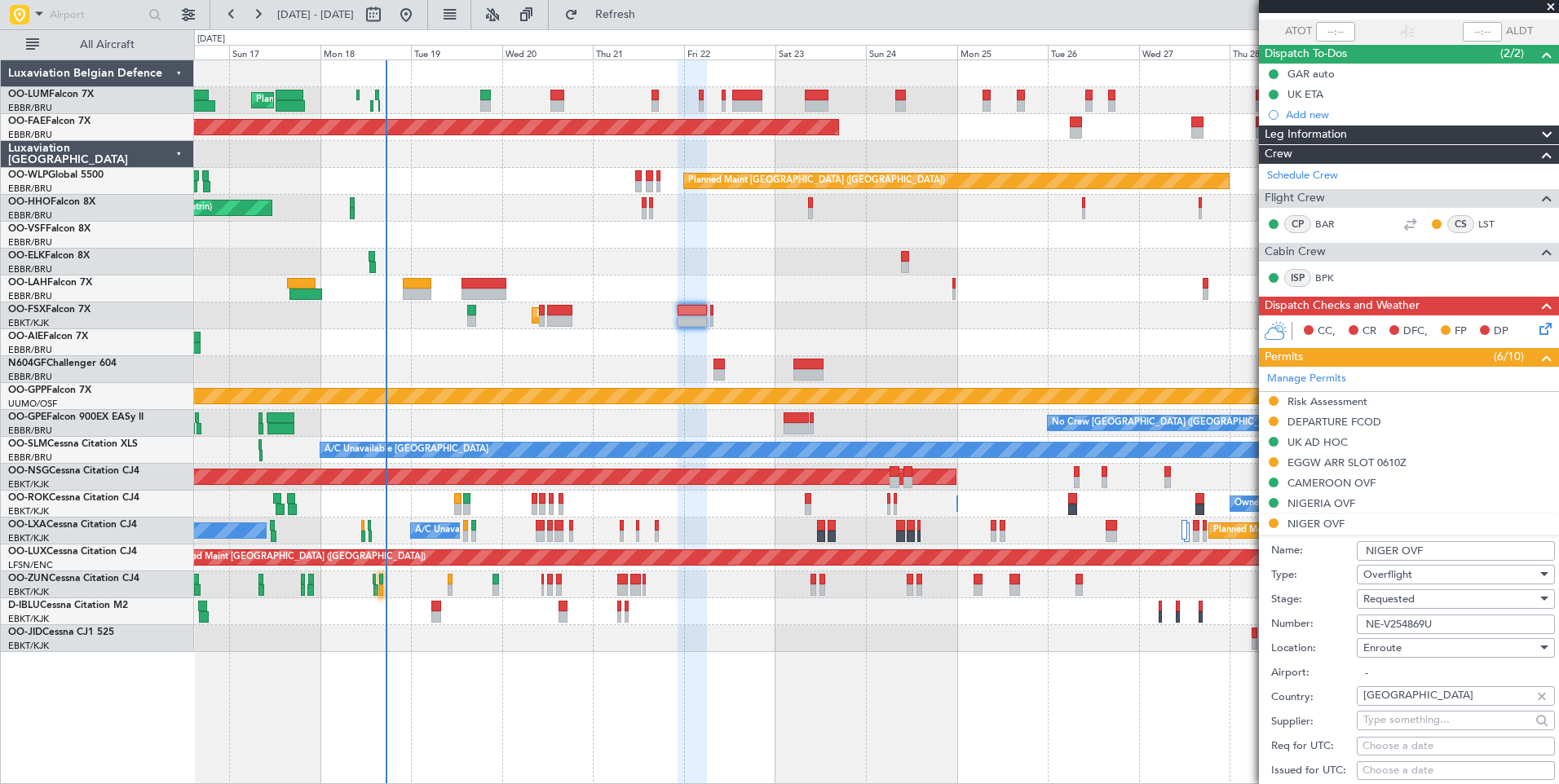
scroll to position [245, 0]
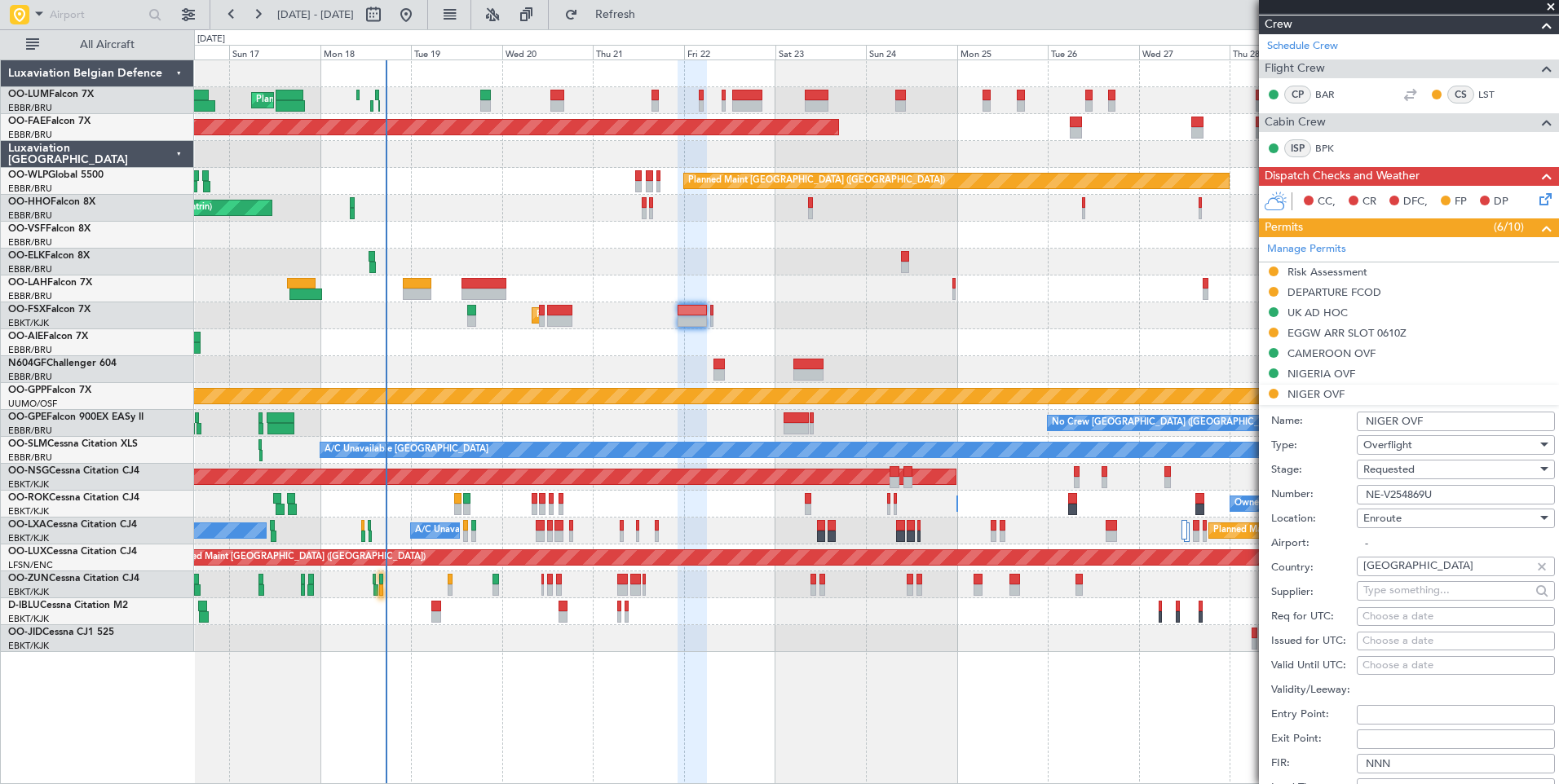
click at [1421, 469] on div "Requested" at bounding box center [1450, 469] width 174 height 24
click at [1425, 595] on span "Received OK" at bounding box center [1449, 592] width 171 height 24
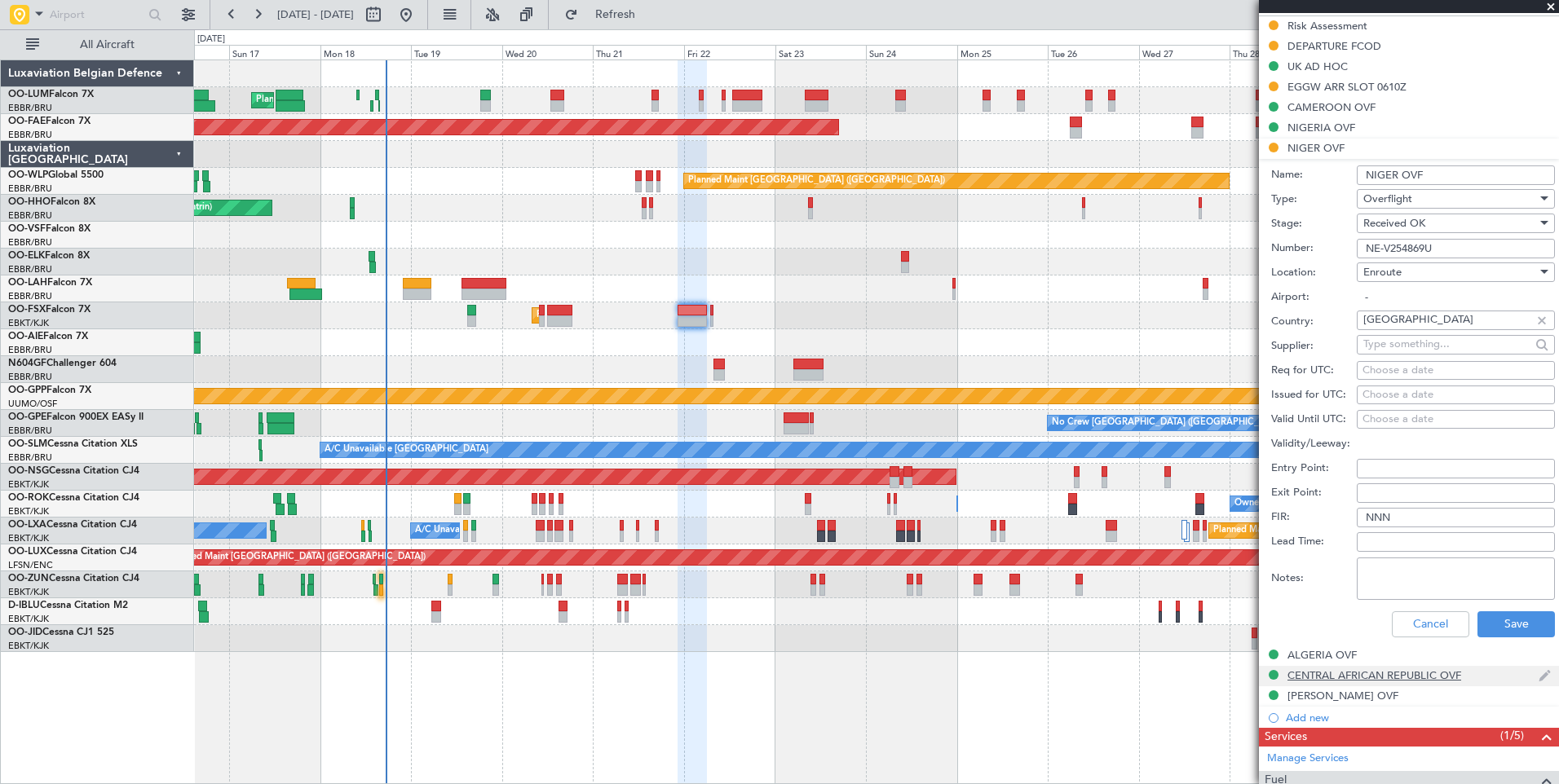
scroll to position [571, 0]
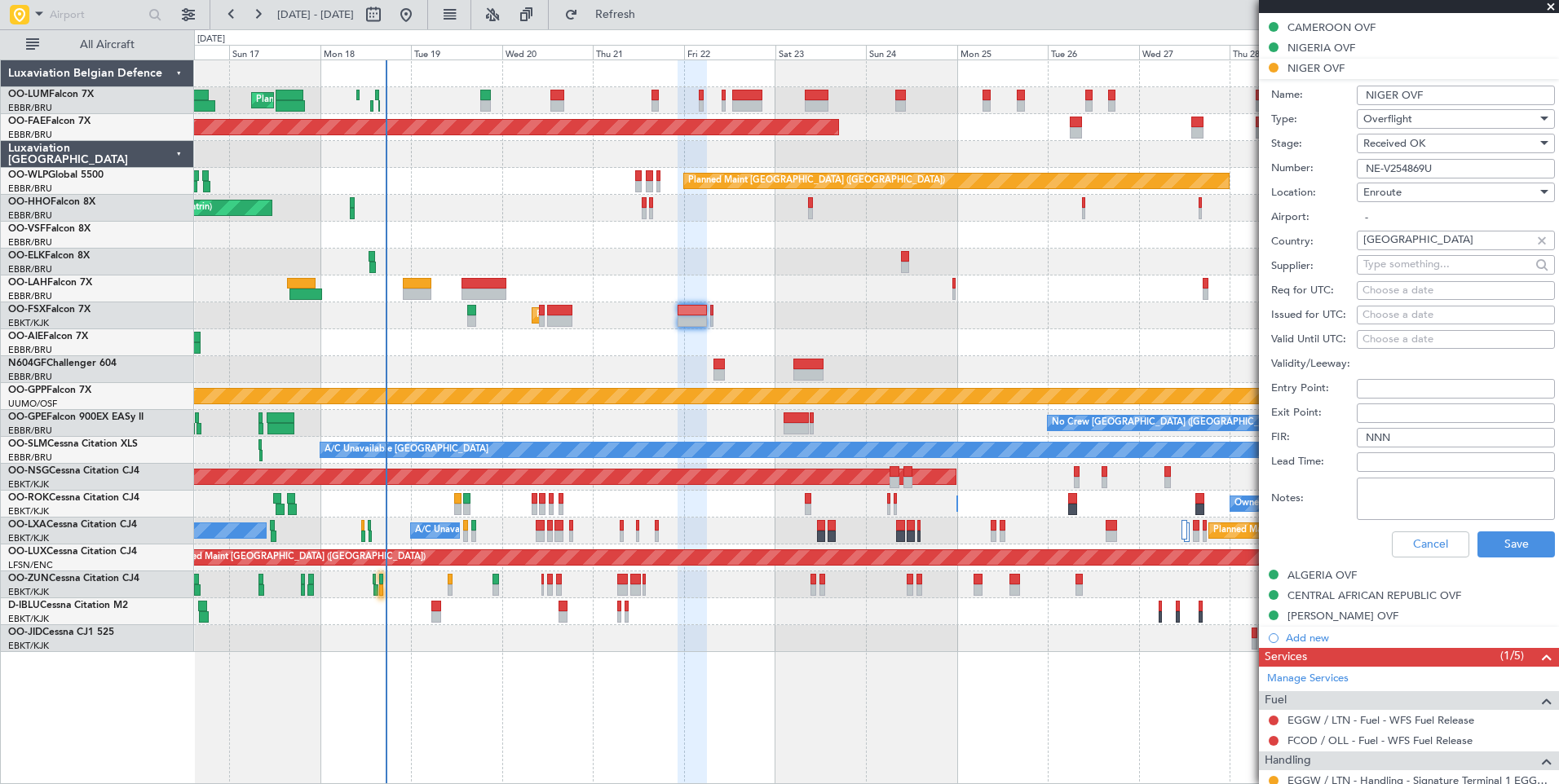
click at [1491, 524] on div "Cancel Save" at bounding box center [1412, 544] width 283 height 43
click at [1500, 539] on button "Save" at bounding box center [1516, 544] width 78 height 26
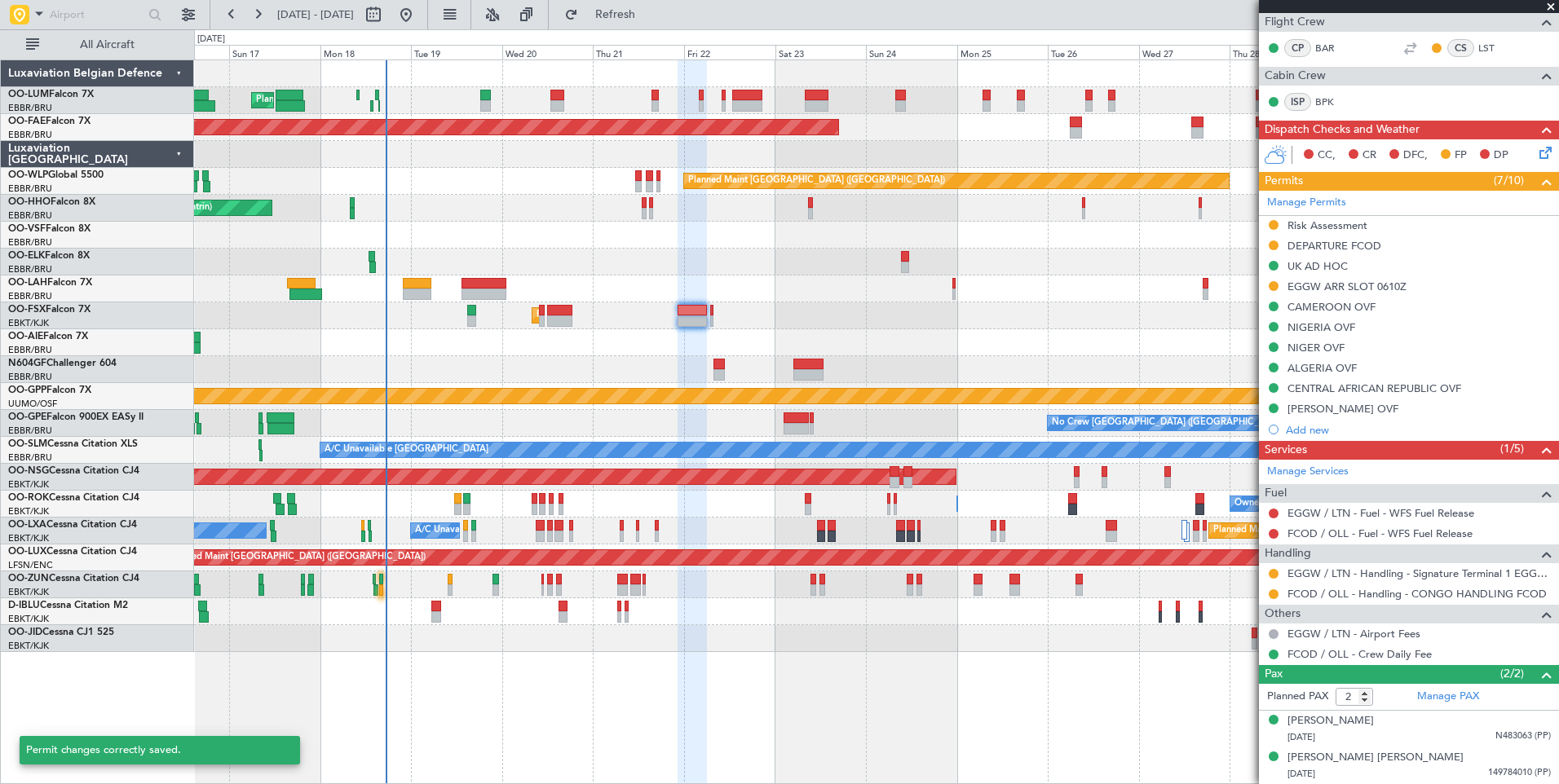
scroll to position [290, 0]
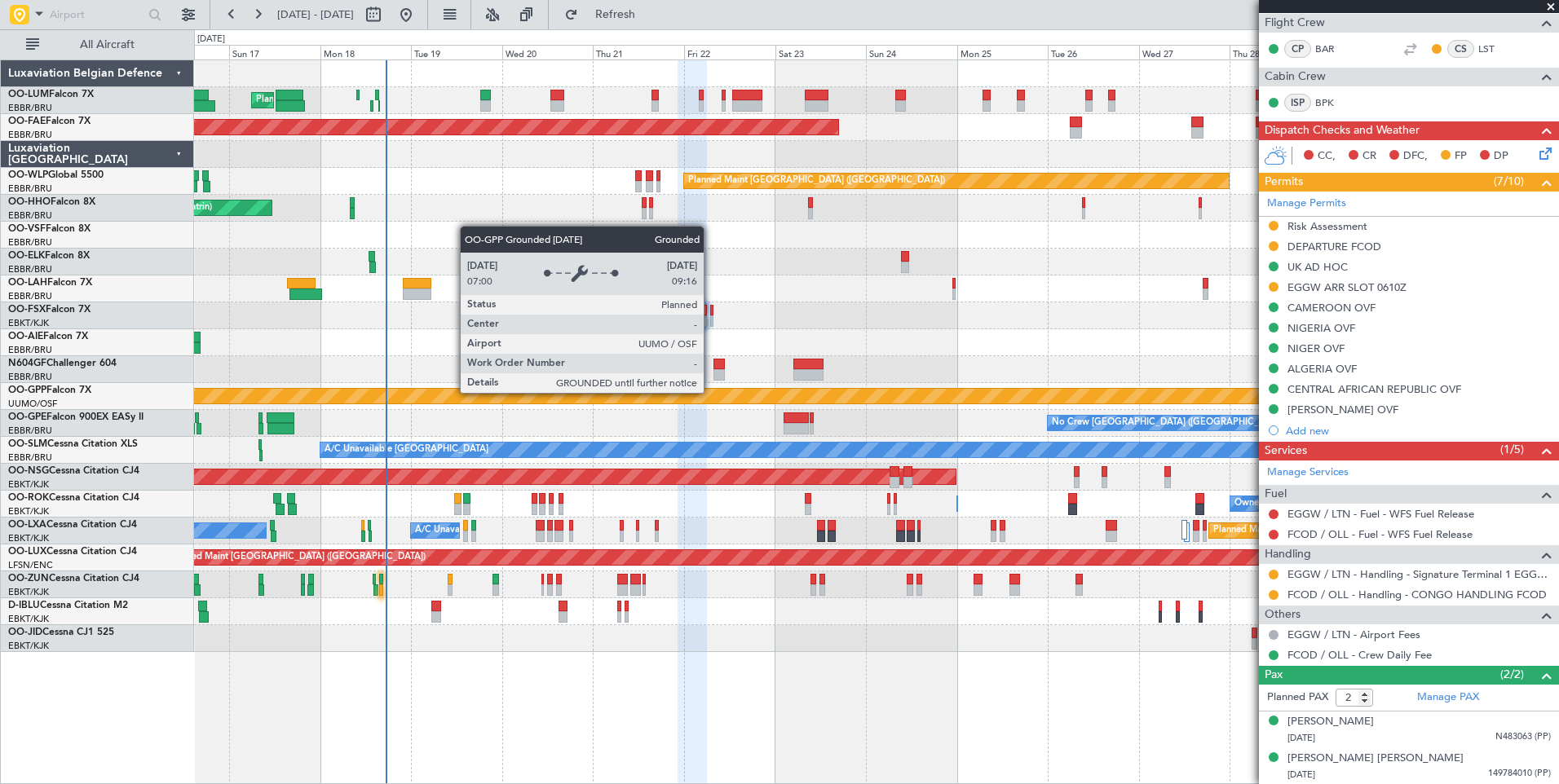
click at [713, 361] on div at bounding box center [719, 364] width 12 height 12
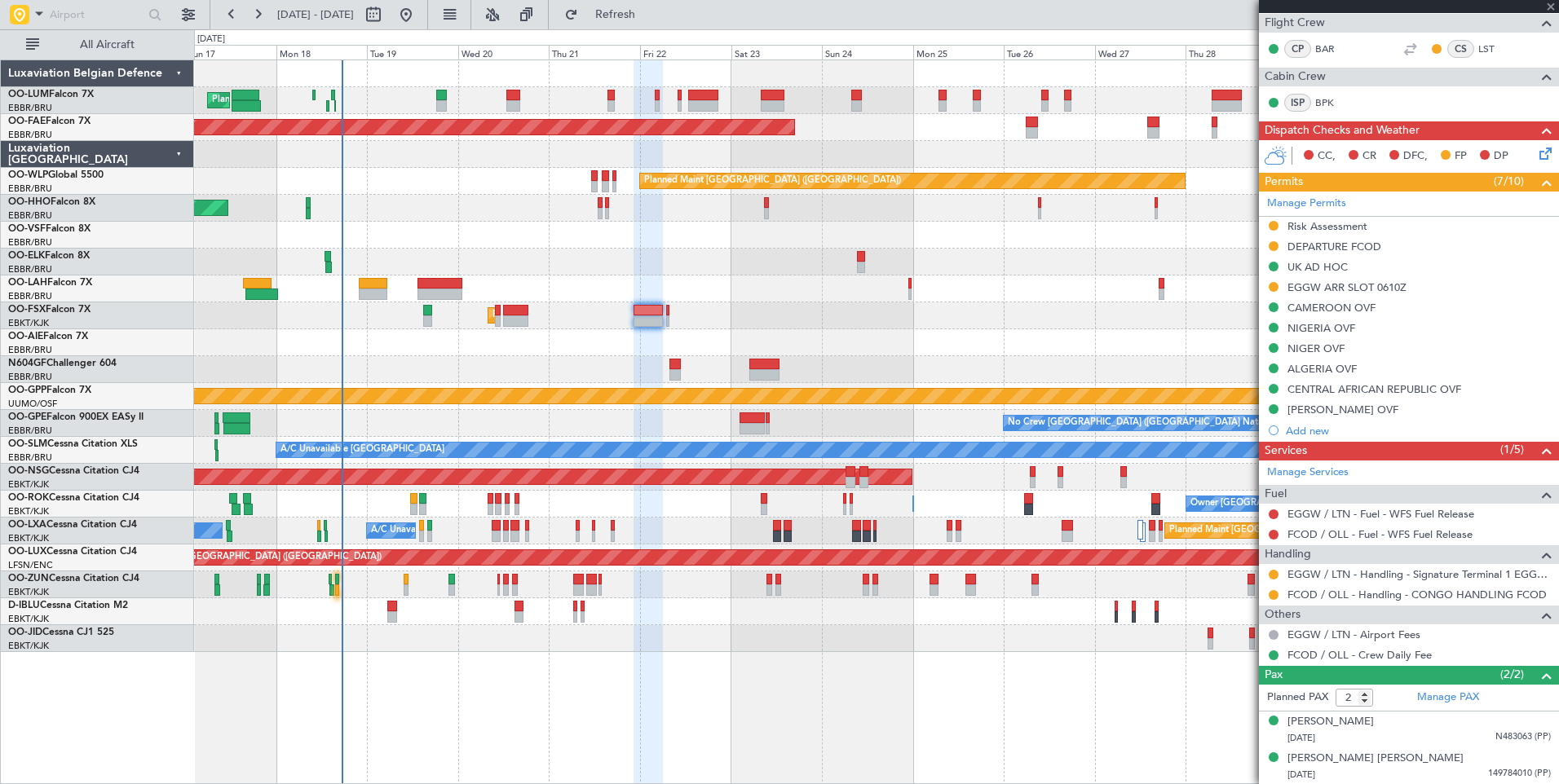
click at [679, 359] on div at bounding box center [876, 369] width 1364 height 27
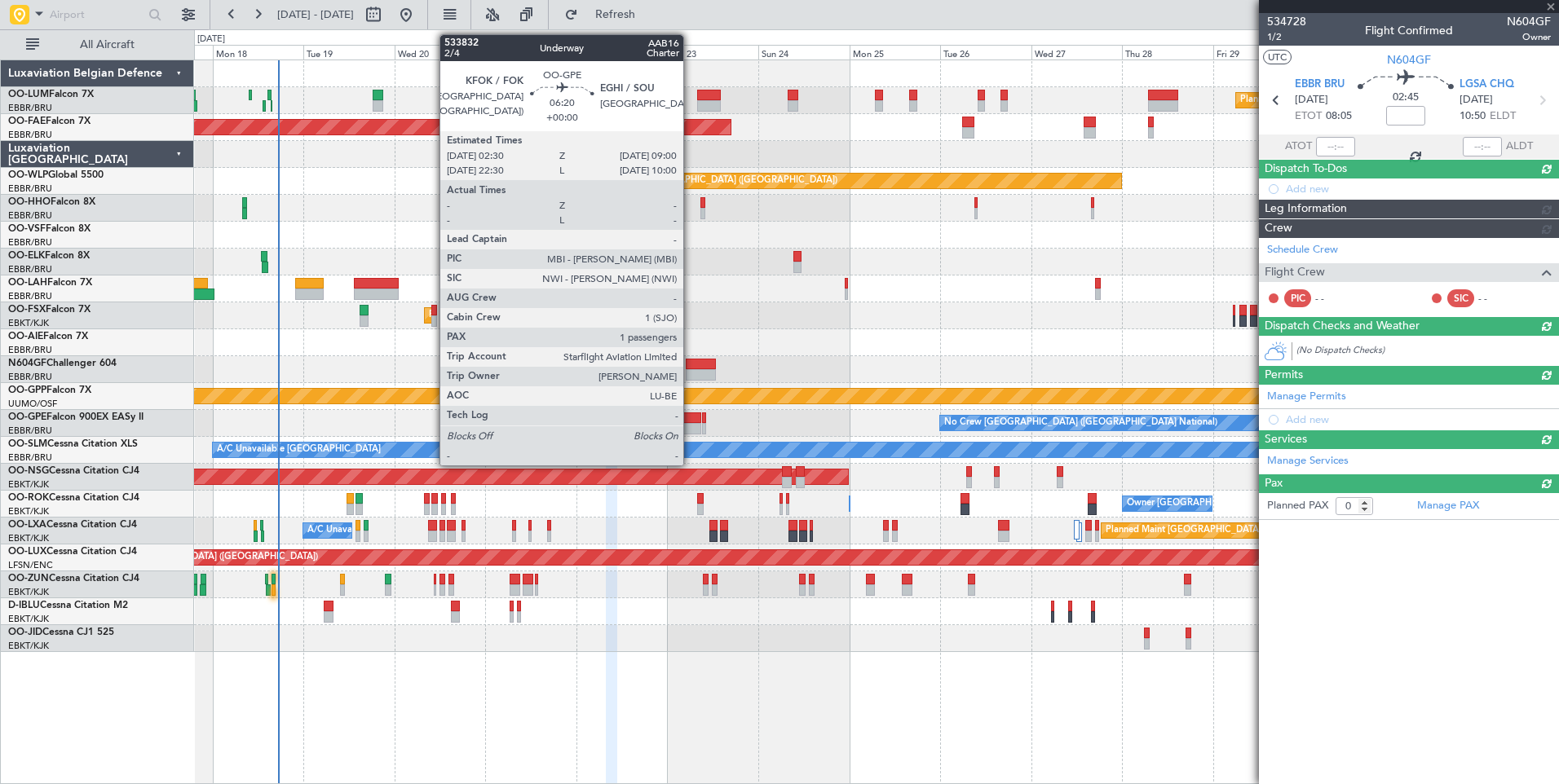
scroll to position [0, 0]
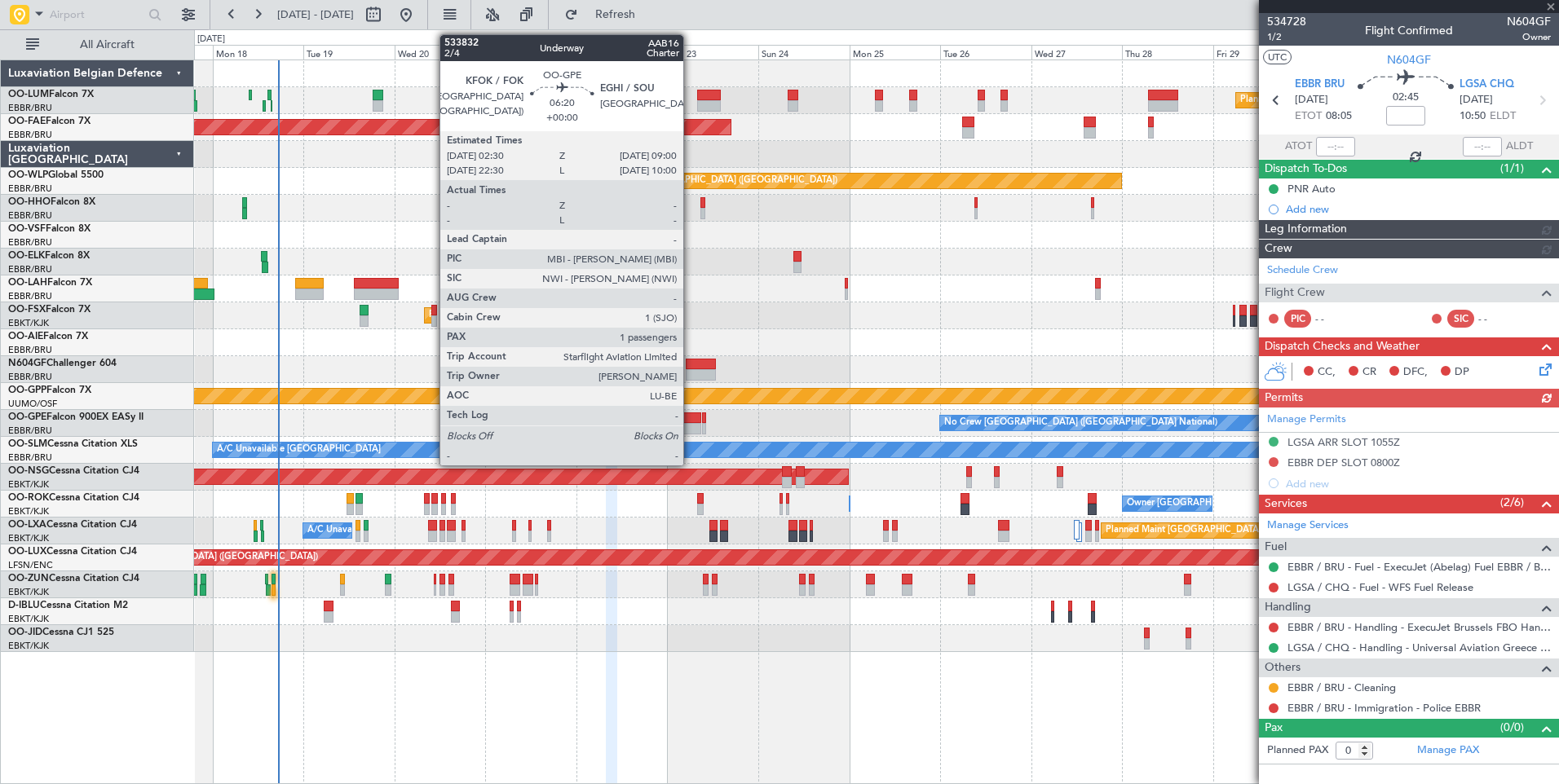
click at [691, 420] on div at bounding box center [688, 418] width 25 height 12
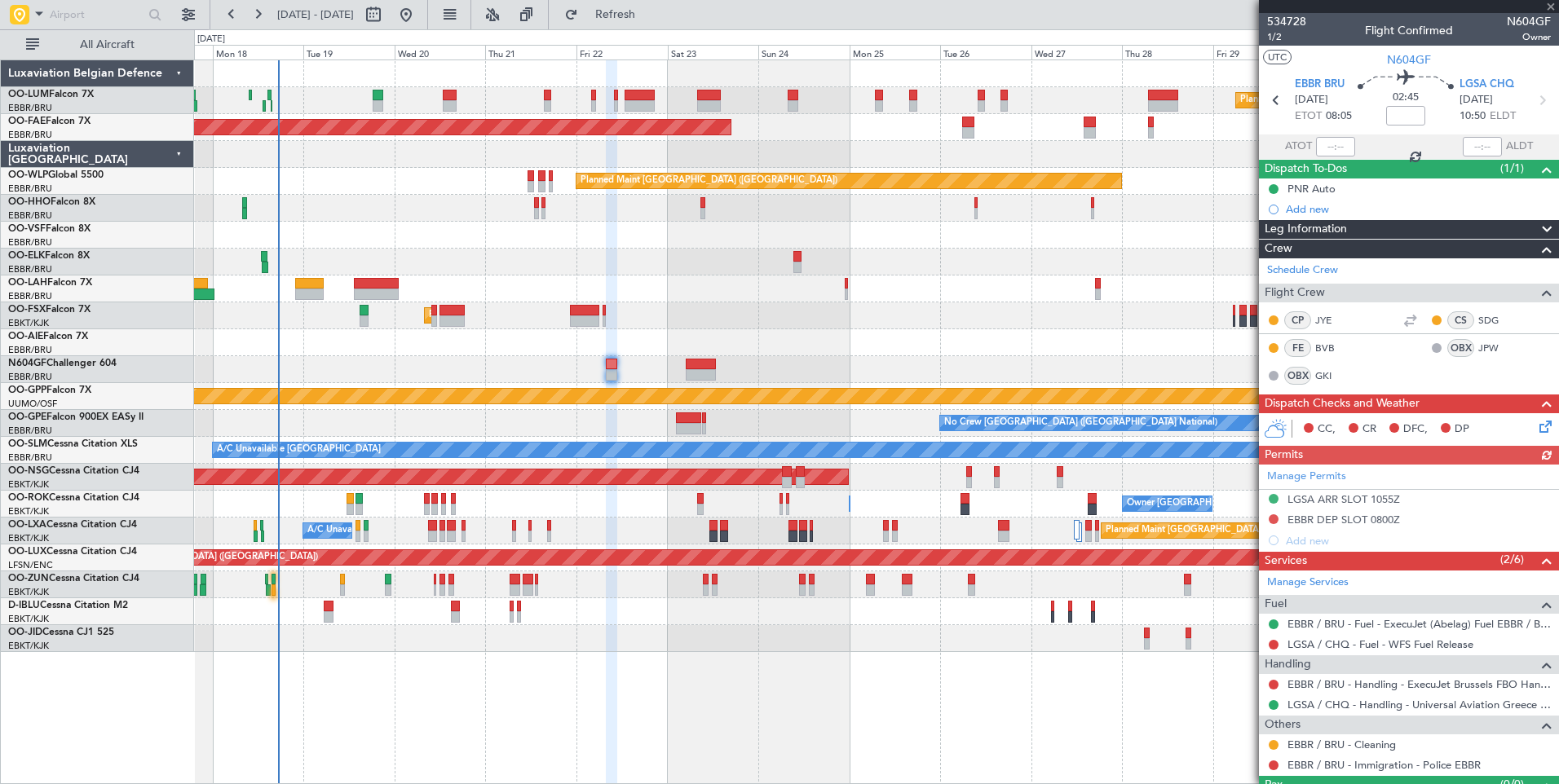
click at [766, 418] on div "Planned Maint Brussels (Brussels National) No Crew Brussels (Brussels National)" at bounding box center [876, 424] width 1364 height 27
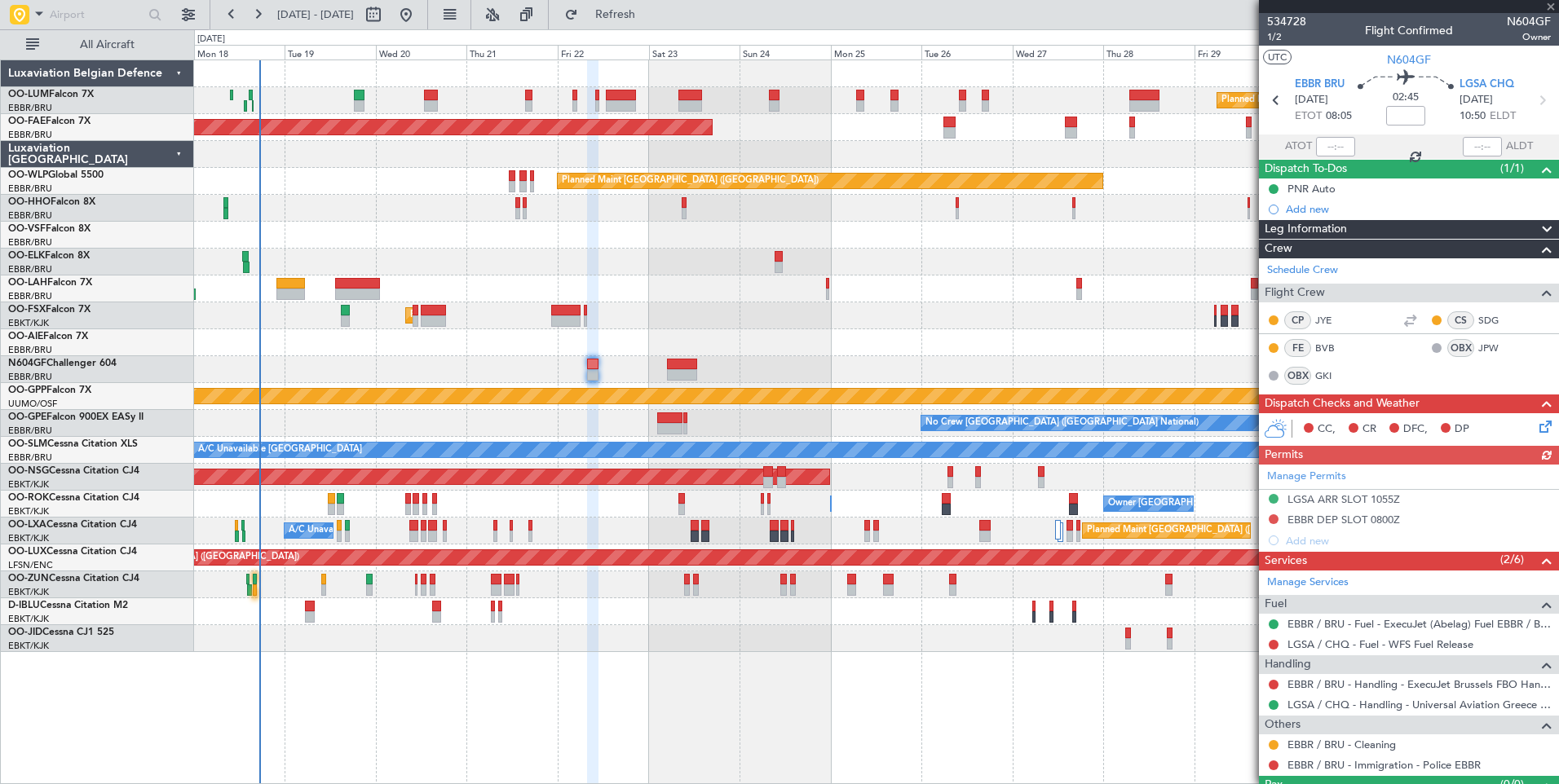
type input "1"
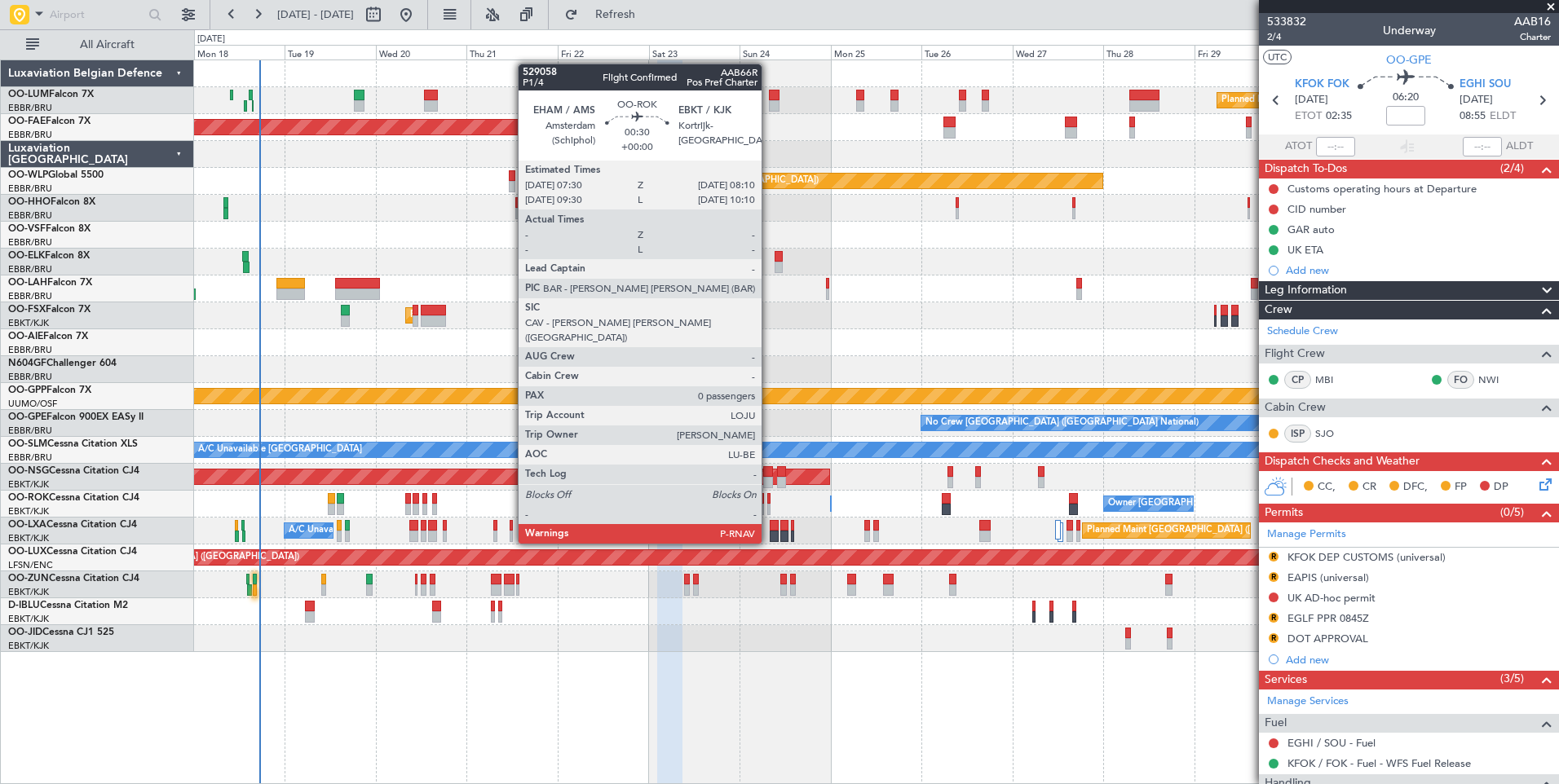
click at [817, 510] on div "Owner Kortrijk-Wevelgem Owner Kortrijk-Wevelgem" at bounding box center [876, 504] width 1364 height 27
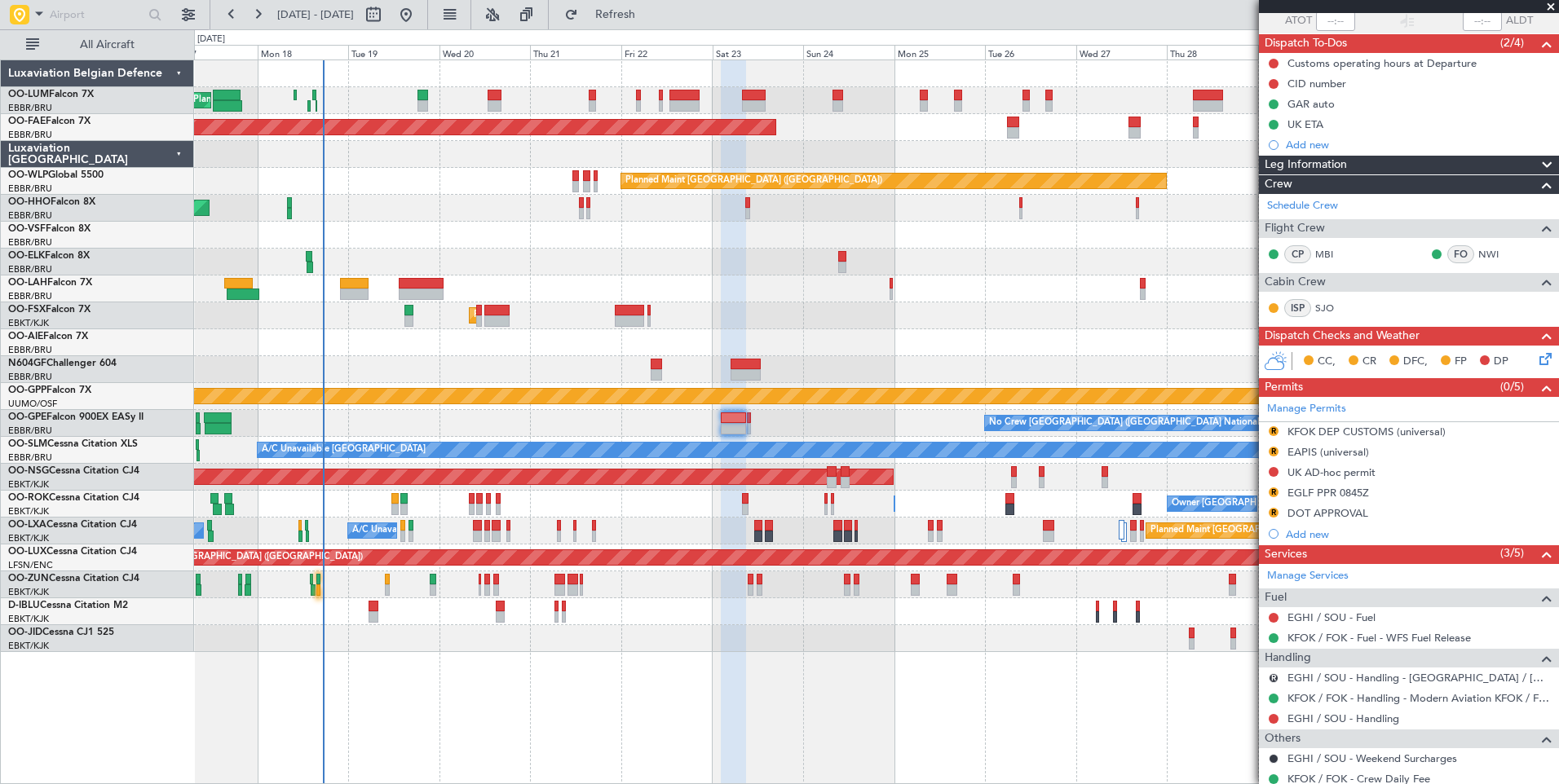
scroll to position [213, 0]
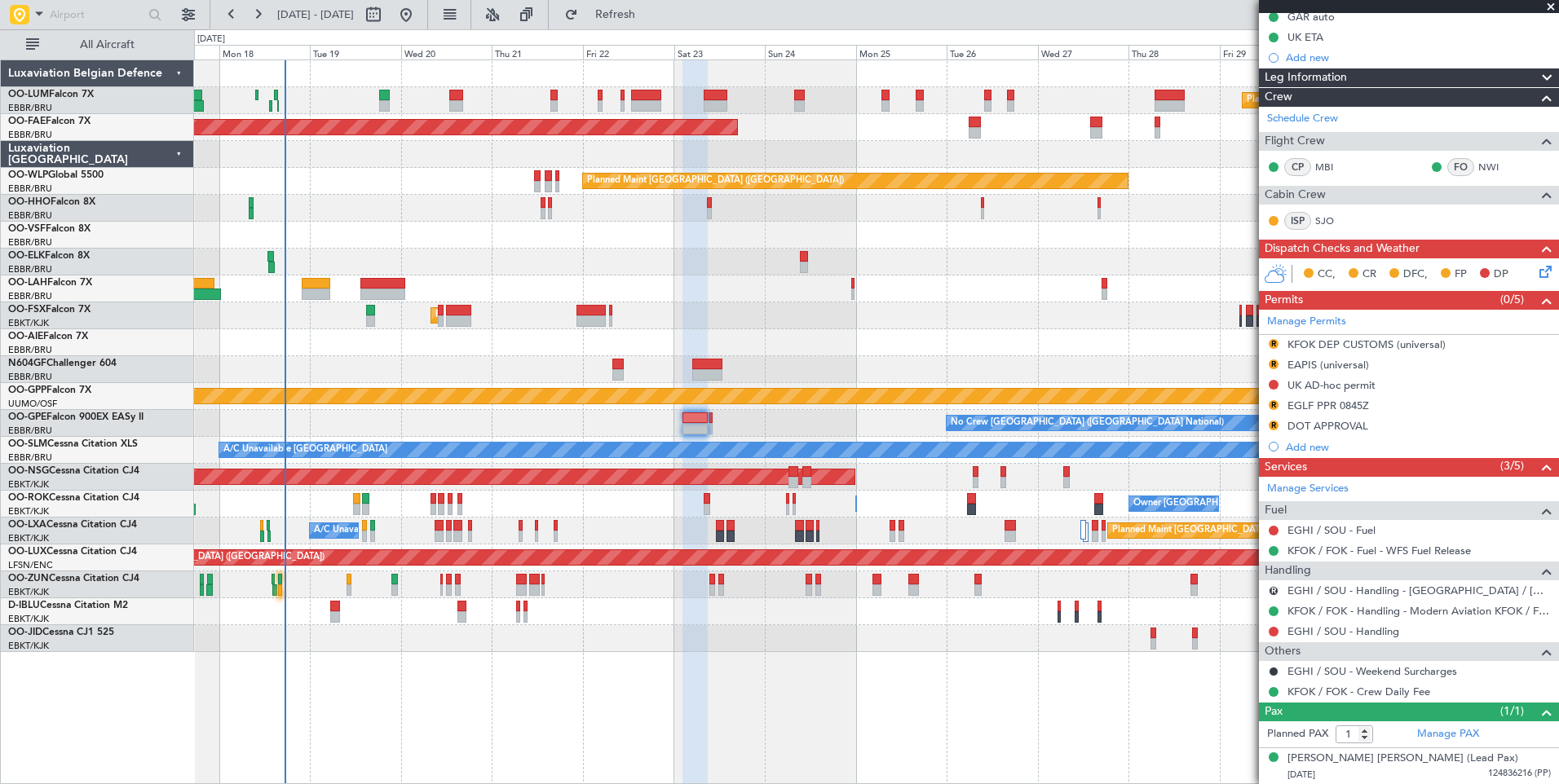
click at [511, 415] on div "Planned Maint [GEOGRAPHIC_DATA] ([GEOGRAPHIC_DATA] National) Planned Maint [GEO…" at bounding box center [876, 356] width 1364 height 592
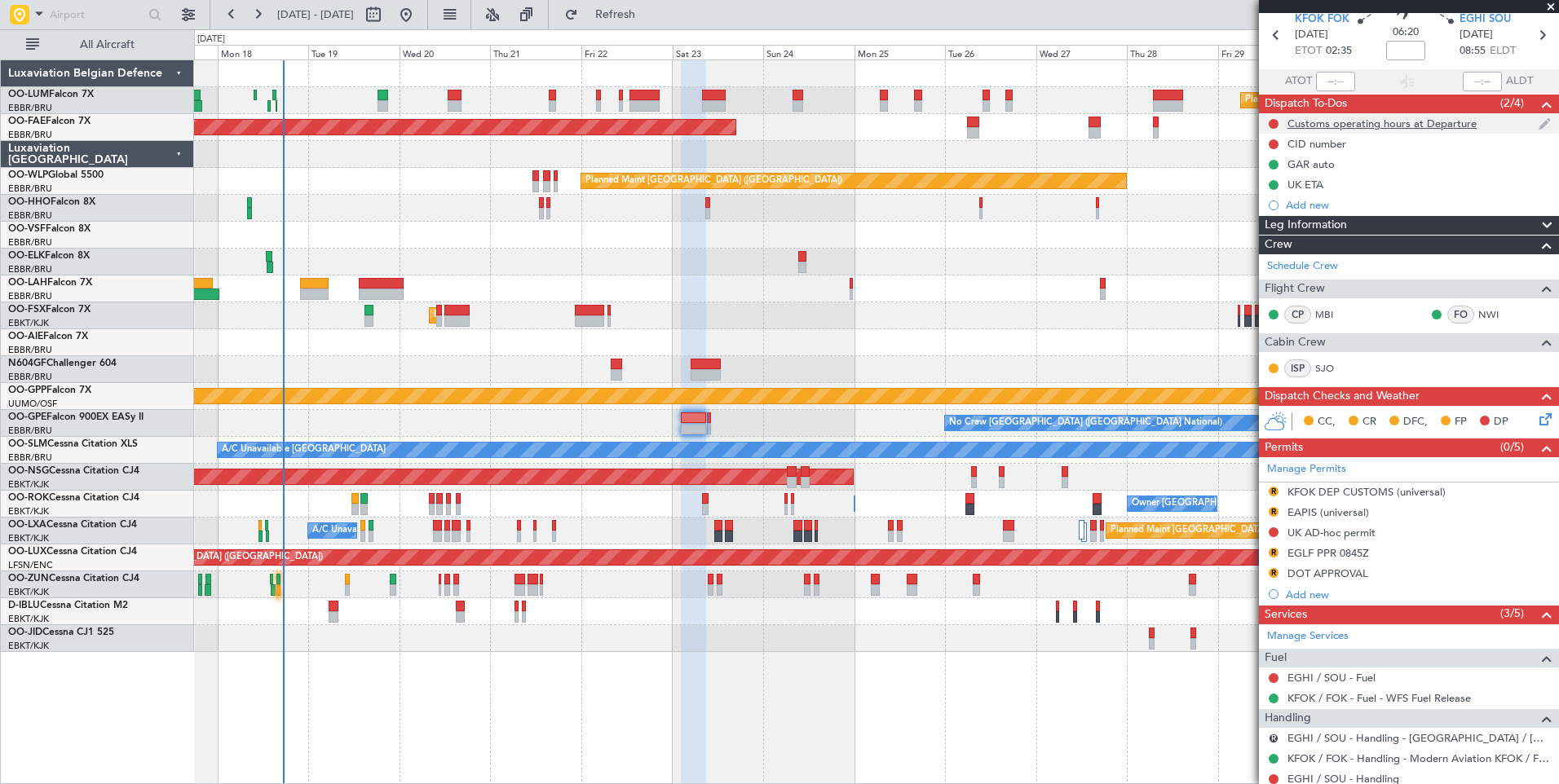
scroll to position [0, 0]
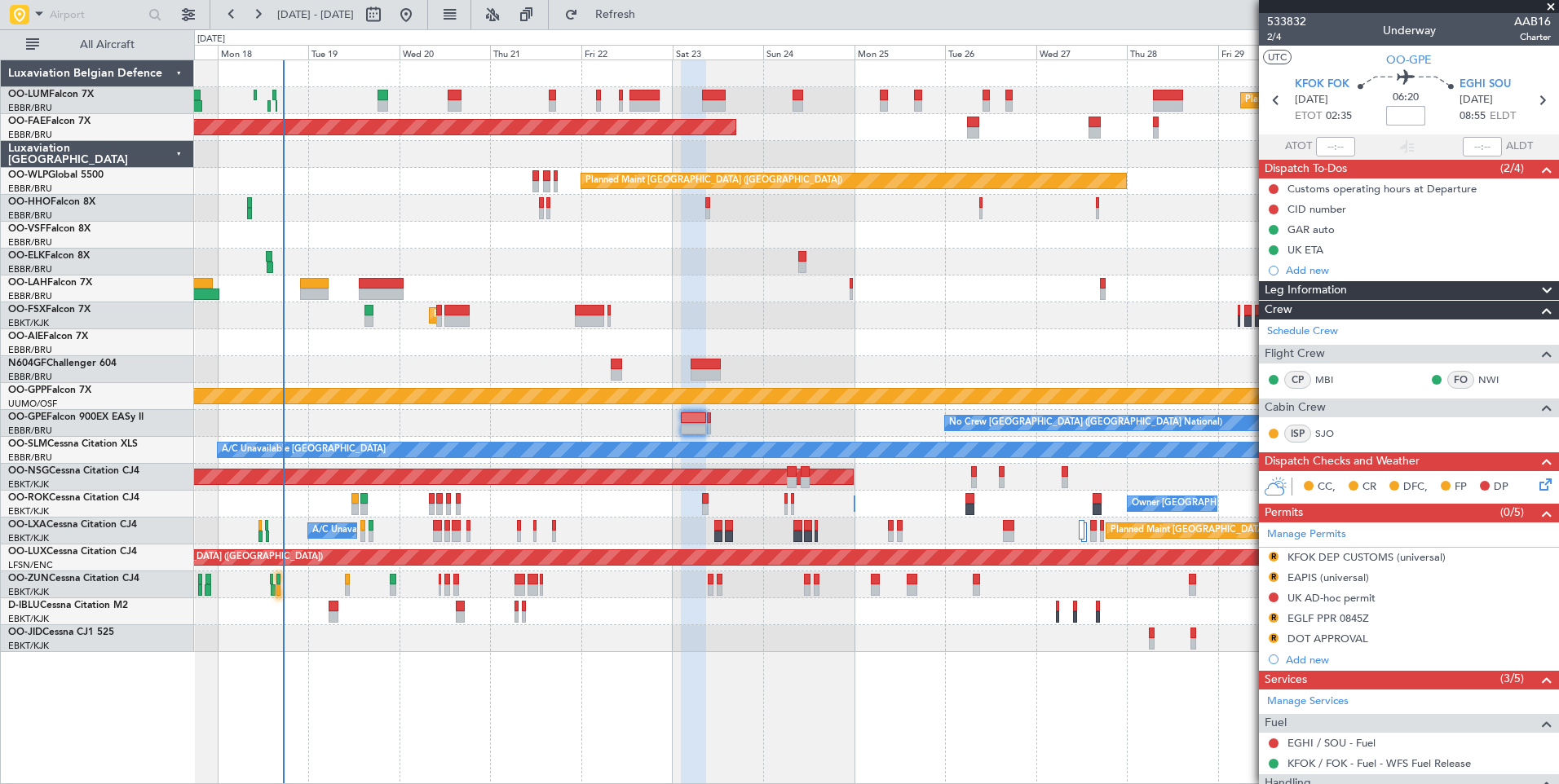
click at [1401, 110] on input at bounding box center [1405, 115] width 39 height 19
type input "-00:25"
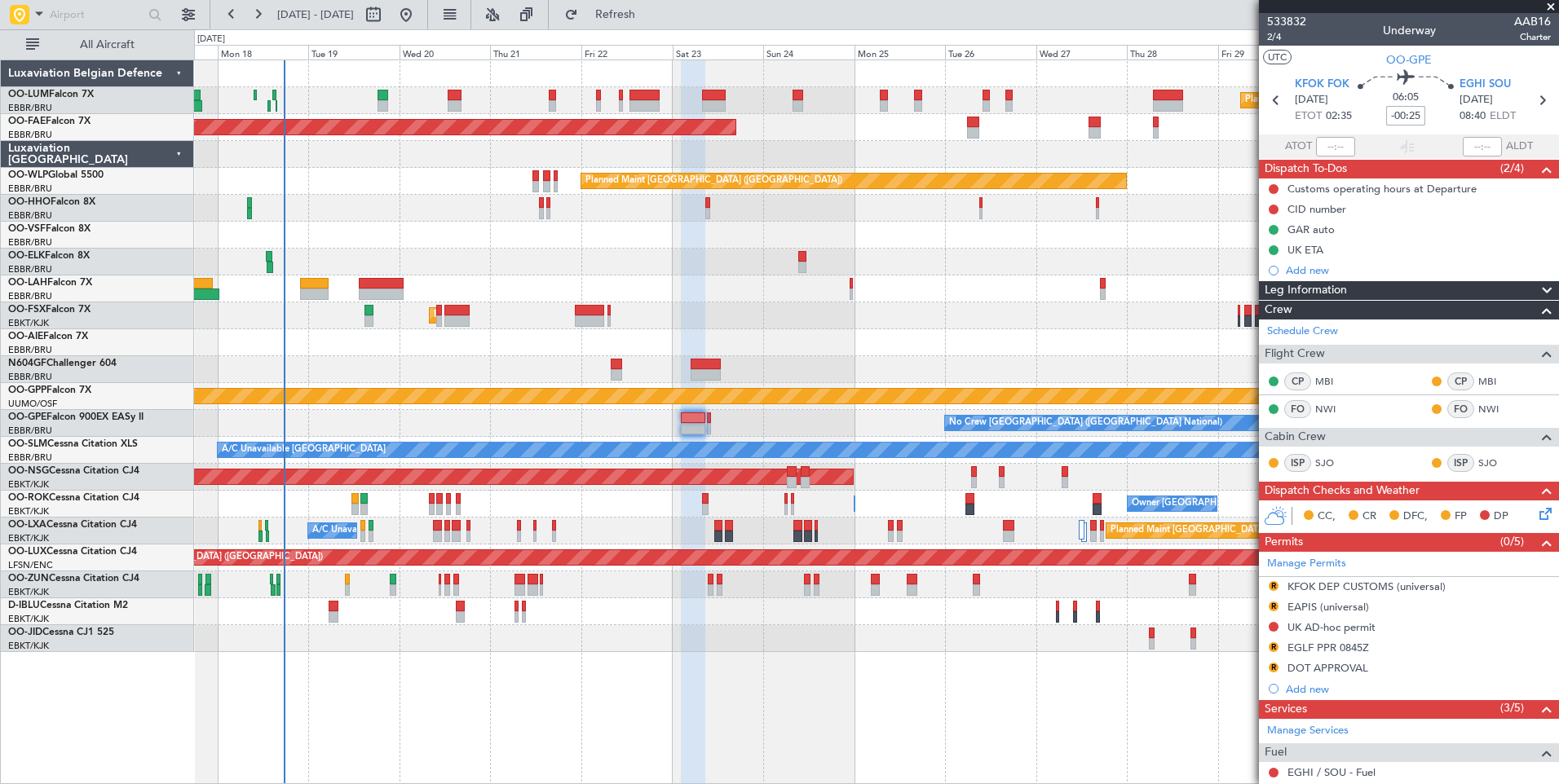
click at [940, 739] on div "Planned Maint Brussels (Brussels National) Planned Maint Brussels (Brussels Nat…" at bounding box center [876, 421] width 1365 height 725
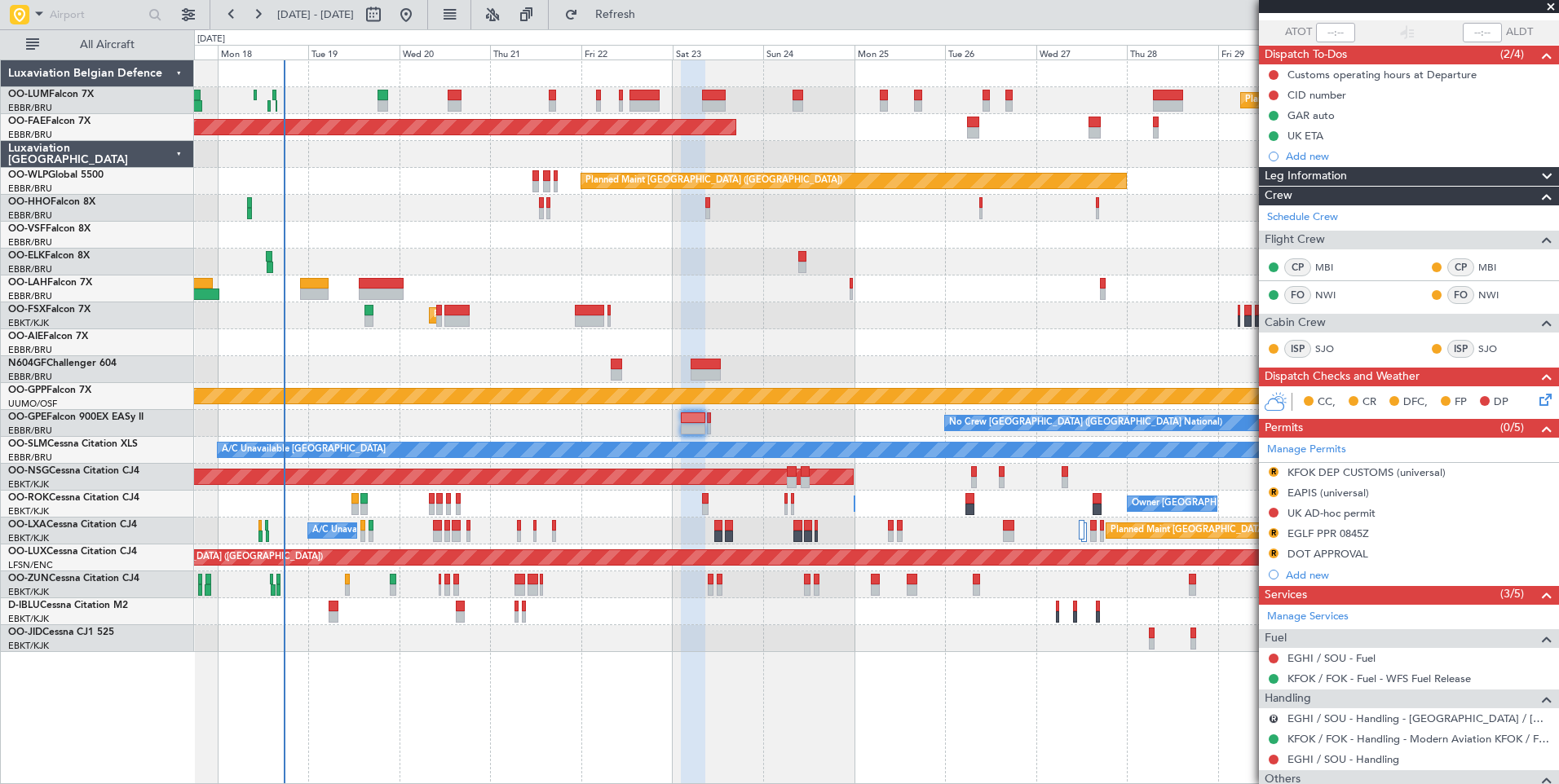
scroll to position [242, 0]
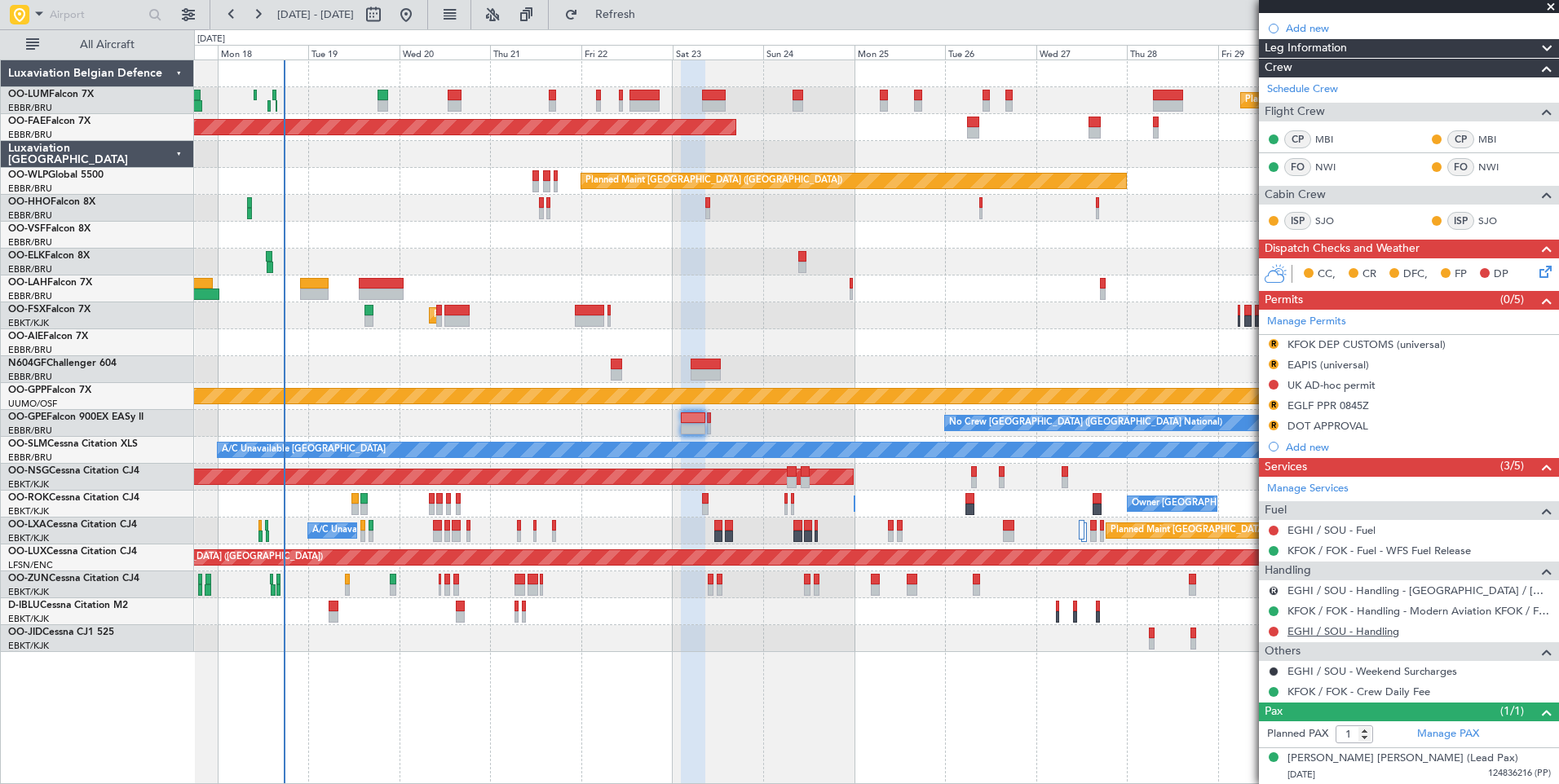
click at [1329, 629] on link "EGHI / SOU - Handling" at bounding box center [1343, 631] width 112 height 14
drag, startPoint x: 1326, startPoint y: 405, endPoint x: 1335, endPoint y: 412, distance: 11.4
click at [1326, 405] on div "EGLF PPR 0845Z" at bounding box center [1328, 405] width 82 height 14
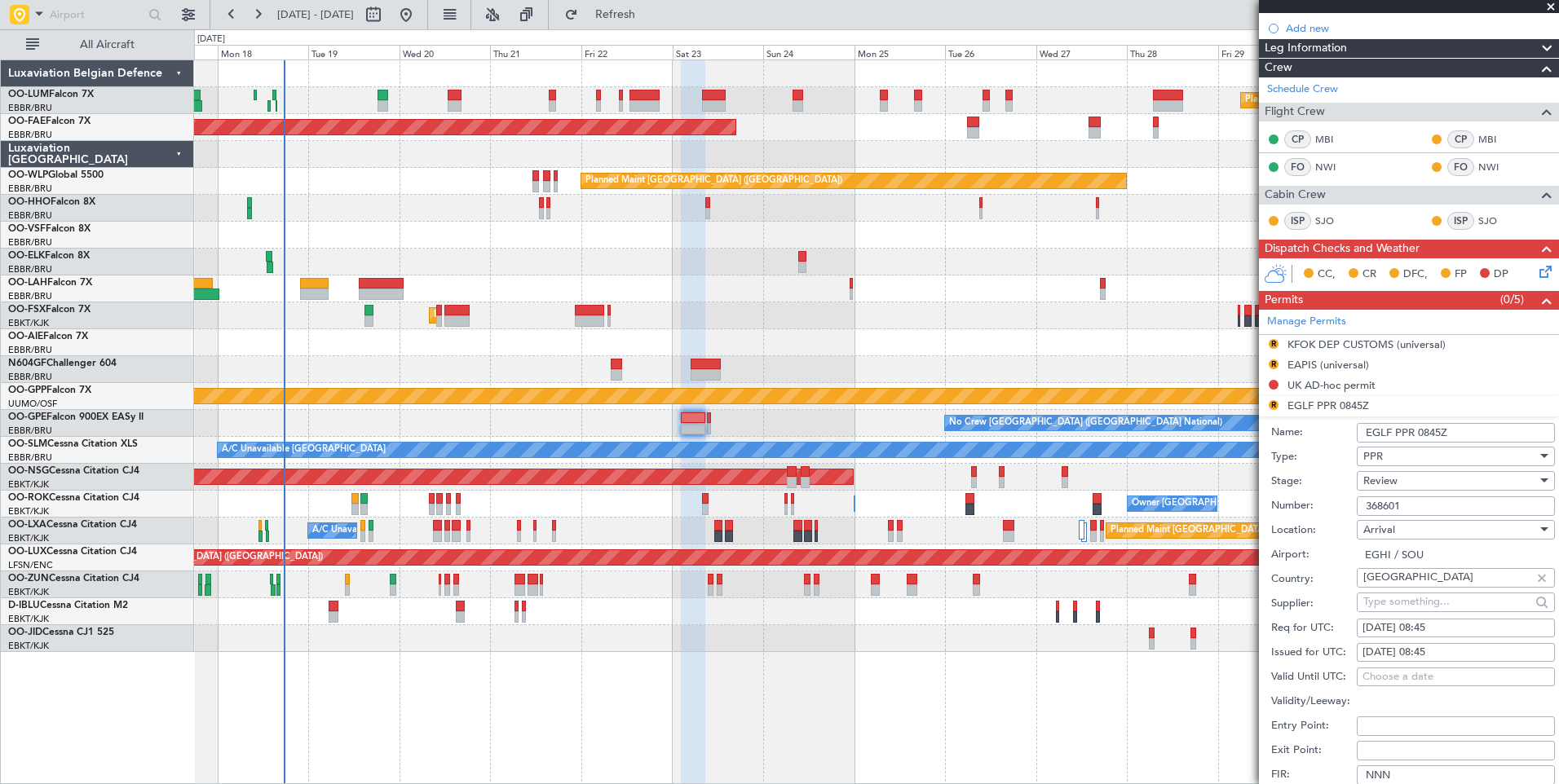
drag, startPoint x: 1457, startPoint y: 432, endPoint x: 1422, endPoint y: 434, distance: 35.1
click at [1422, 434] on input "EGLF PPR 0845Z" at bounding box center [1455, 432] width 198 height 19
click at [1394, 434] on input "EGLF PPR 0845Z" at bounding box center [1455, 432] width 198 height 19
click at [1372, 432] on input "EGLF PPR 0845Z" at bounding box center [1455, 432] width 198 height 19
click at [1368, 433] on input "EGLF PPR 0845Z" at bounding box center [1455, 432] width 198 height 19
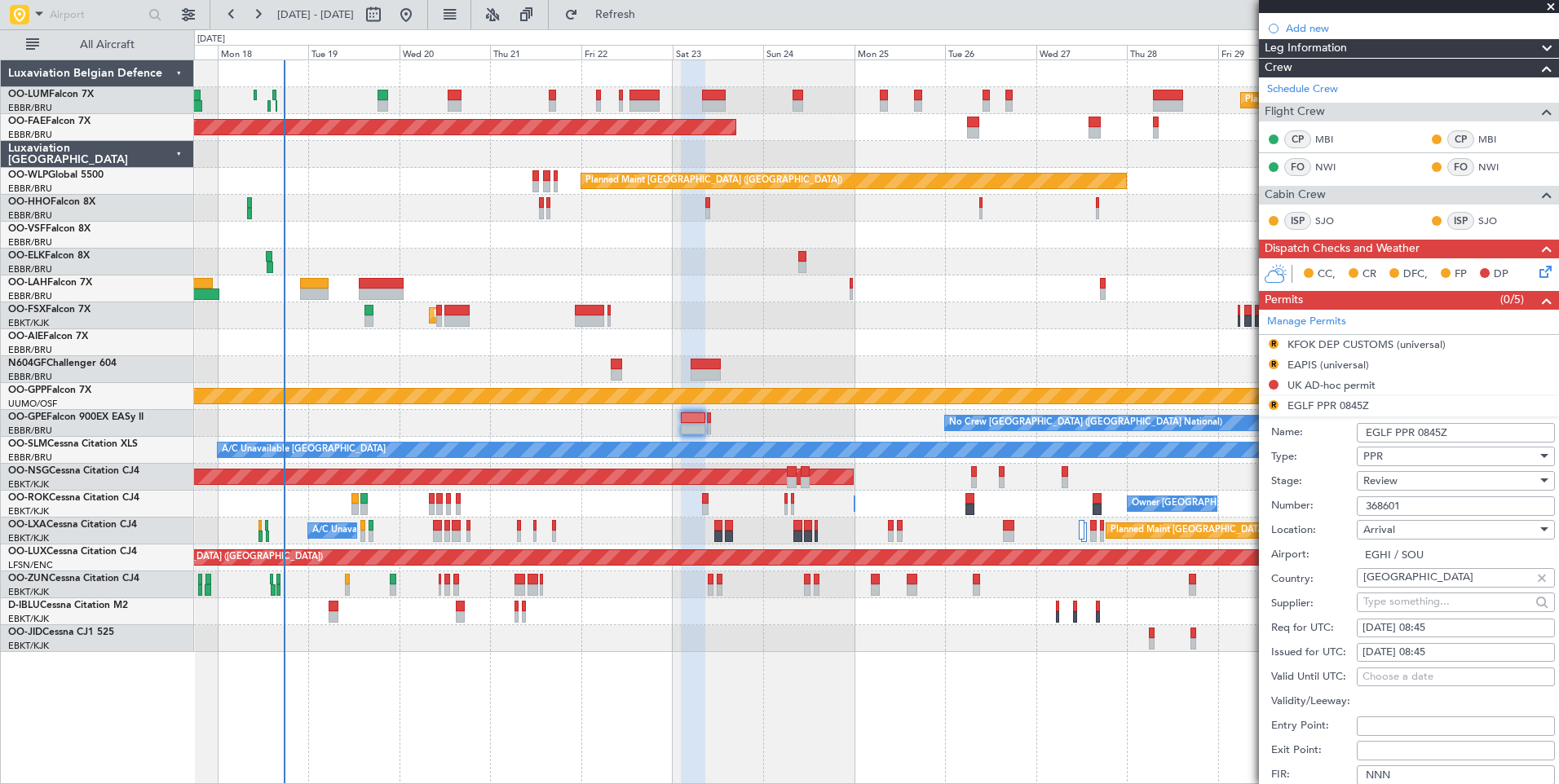
click at [1475, 428] on input "EGLF PPR 0845Z" at bounding box center [1455, 432] width 198 height 19
type input "EGLF PPR 0845Z ** Alternate**"
click at [1402, 482] on div "Review" at bounding box center [1450, 481] width 174 height 24
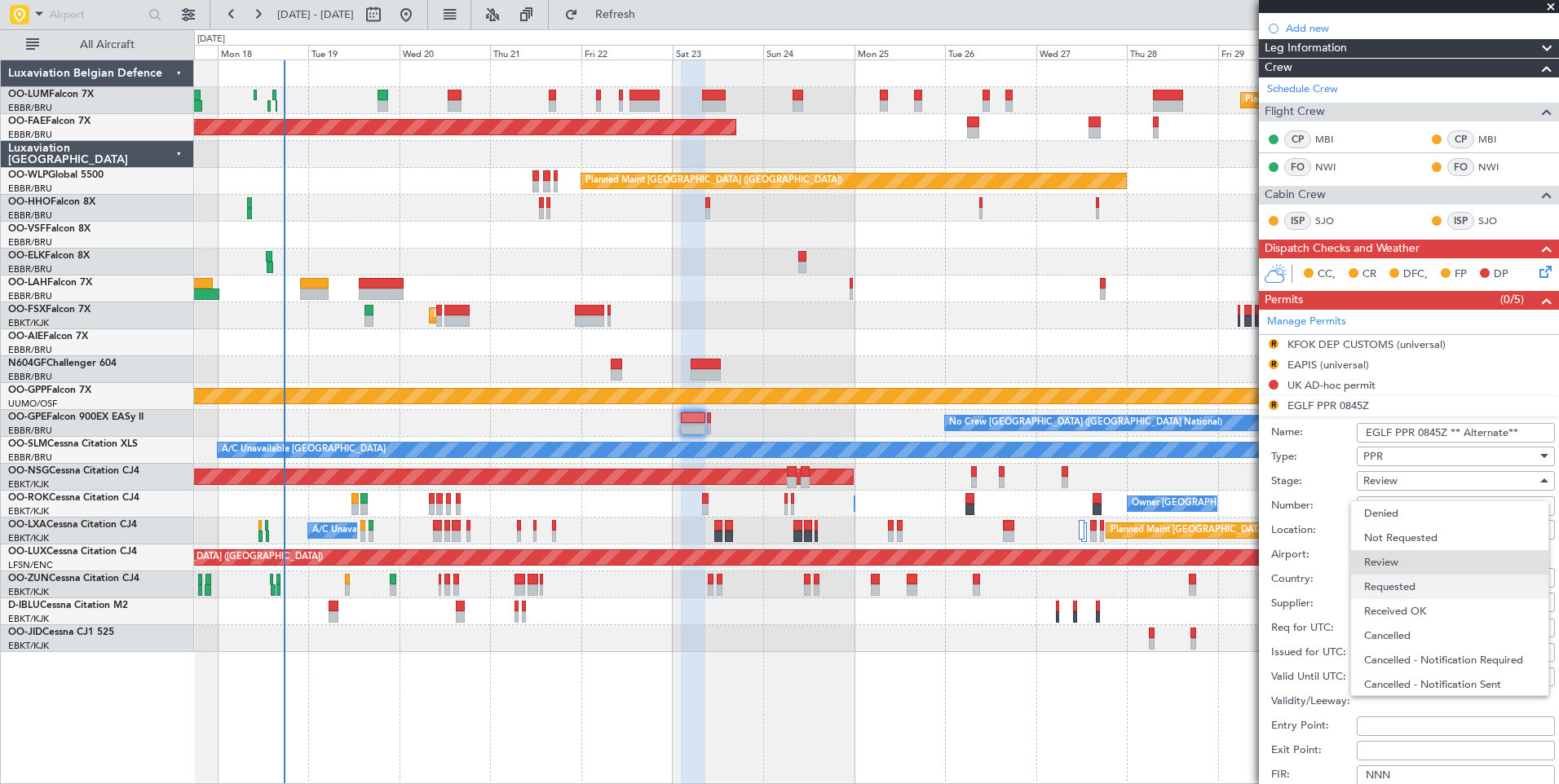
click at [1399, 586] on span "Requested" at bounding box center [1449, 587] width 171 height 24
drag, startPoint x: 1411, startPoint y: 509, endPoint x: 1317, endPoint y: 511, distance: 94.0
click at [1317, 511] on div "Number: 368601" at bounding box center [1412, 506] width 283 height 24
click at [1338, 498] on label "Number:" at bounding box center [1313, 507] width 85 height 17
click at [1357, 496] on input "368601" at bounding box center [1455, 506] width 198 height 19
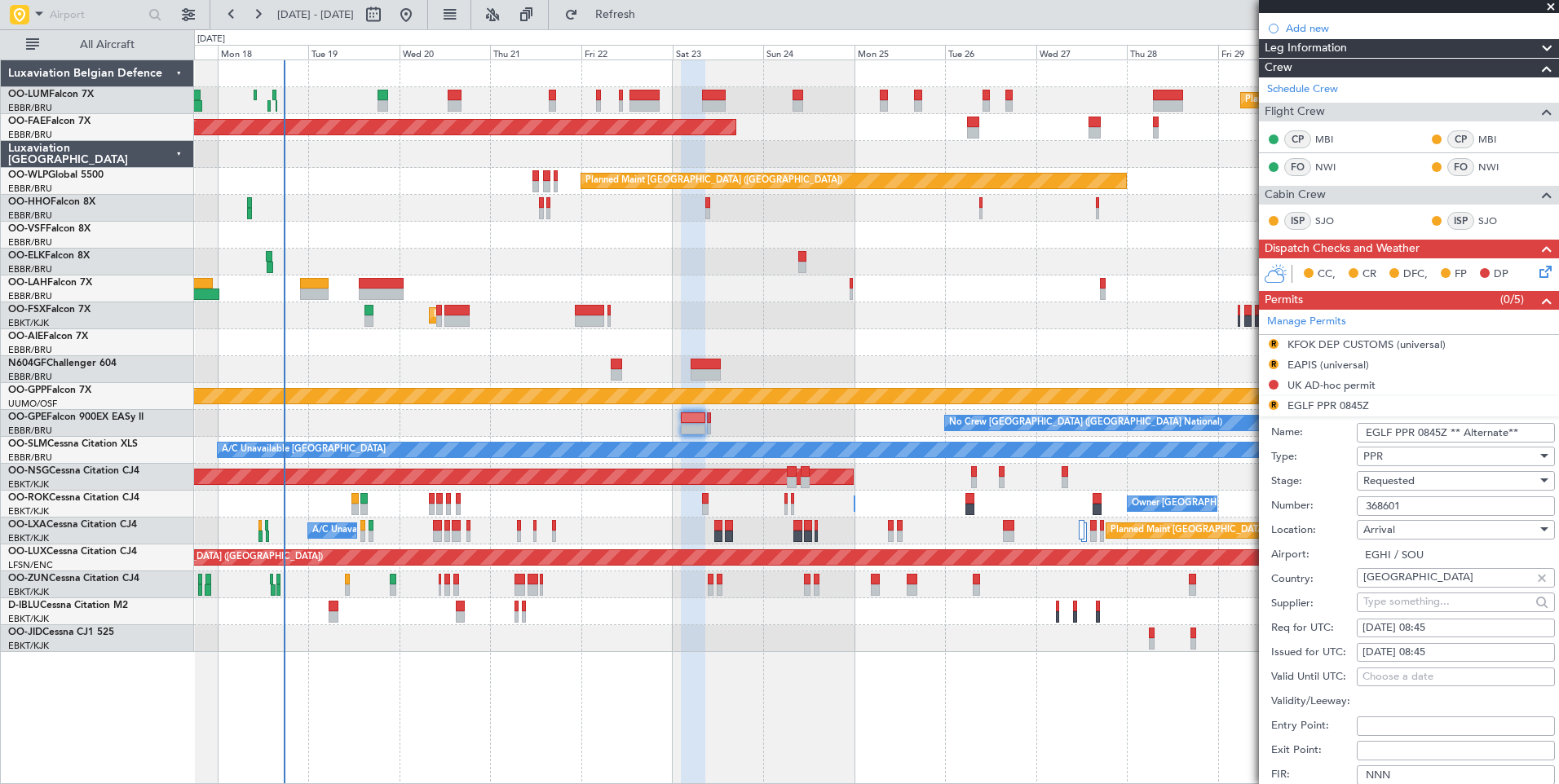
click at [1413, 506] on input "368601" at bounding box center [1455, 506] width 198 height 19
drag, startPoint x: 1419, startPoint y: 506, endPoint x: 1305, endPoint y: 500, distance: 114.2
click at [1305, 500] on div "Number: 368601" at bounding box center [1412, 506] width 283 height 24
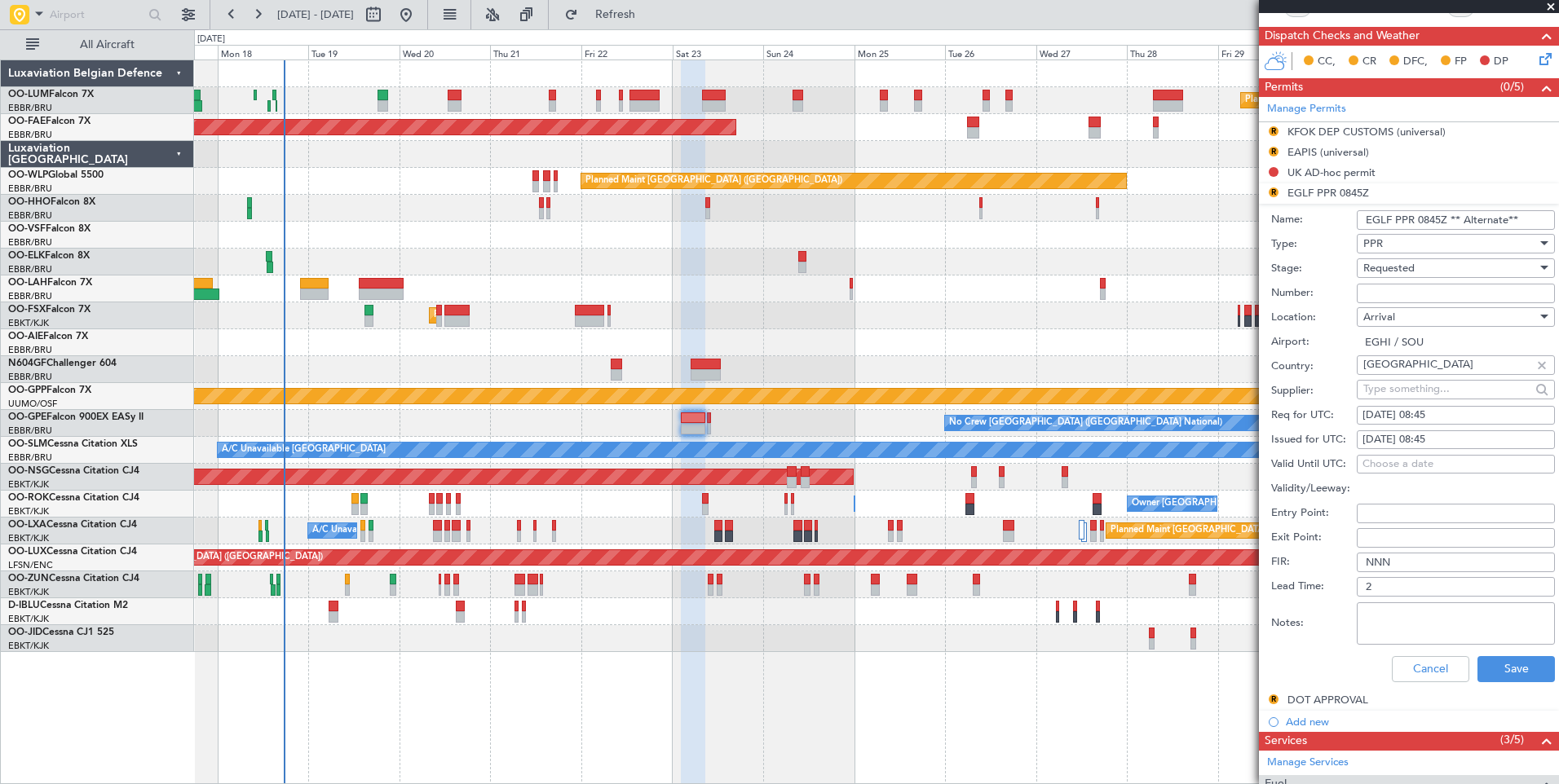
scroll to position [486, 0]
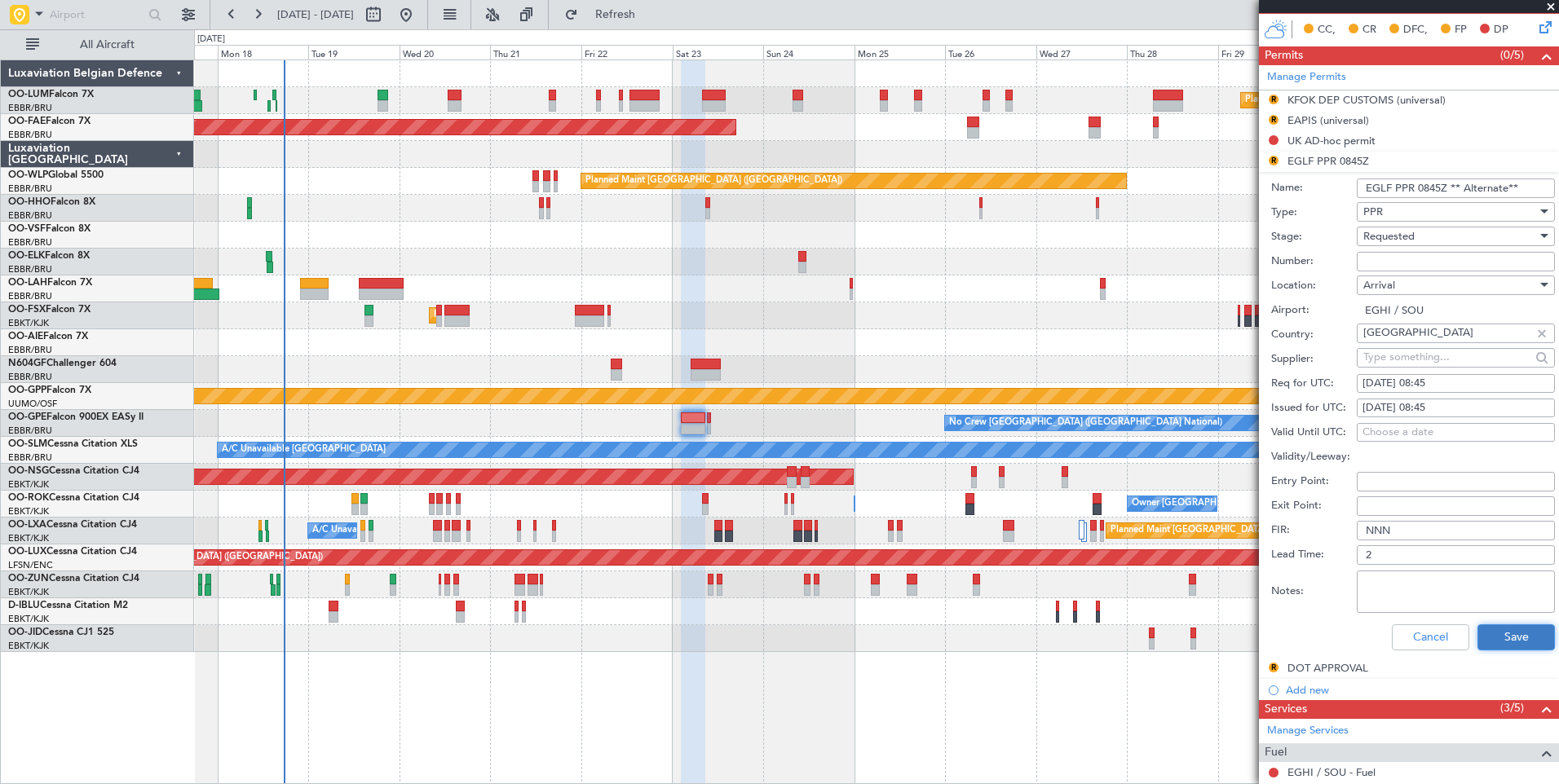
click at [1505, 634] on button "Save" at bounding box center [1516, 637] width 78 height 26
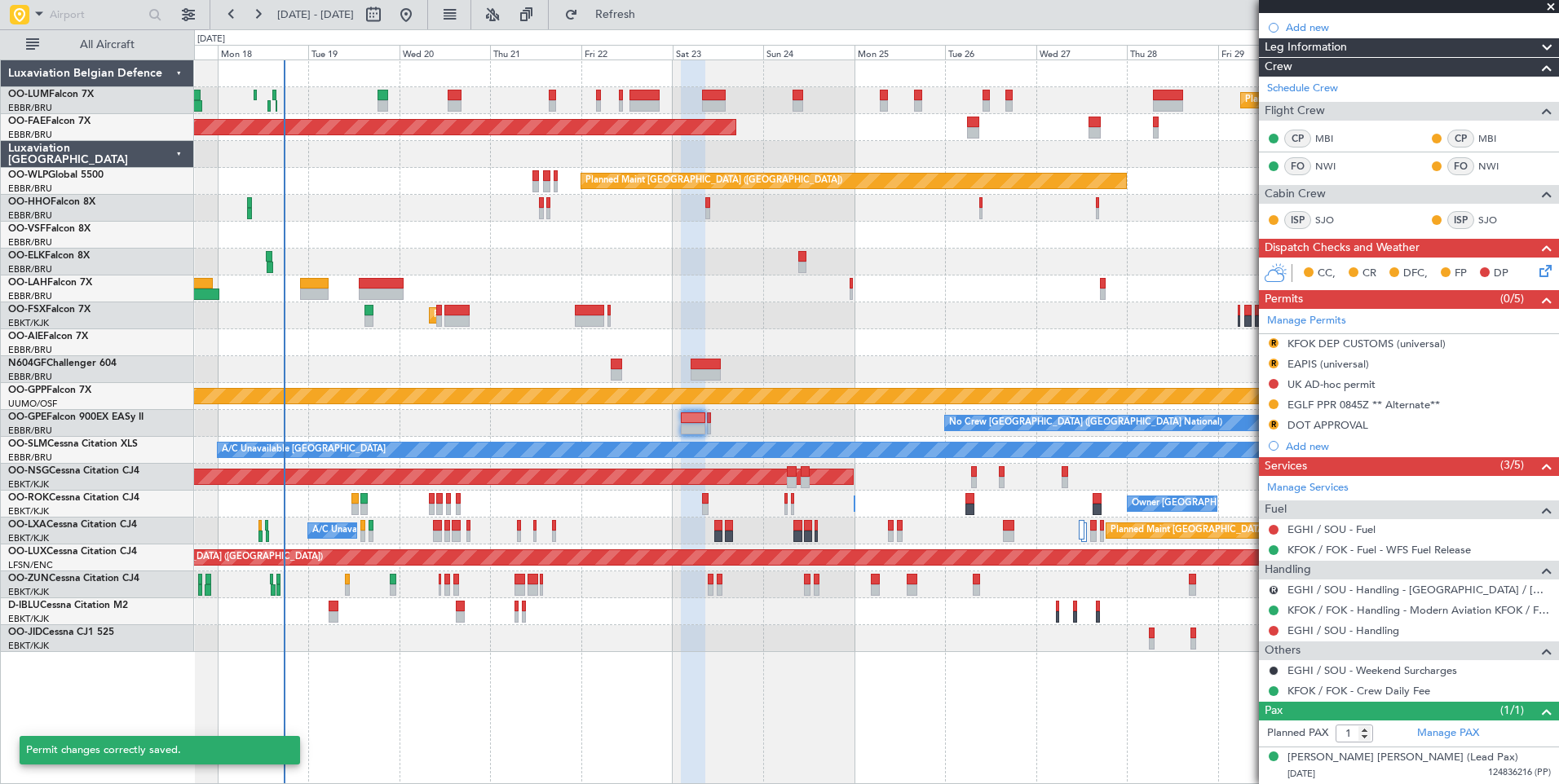
scroll to position [242, 0]
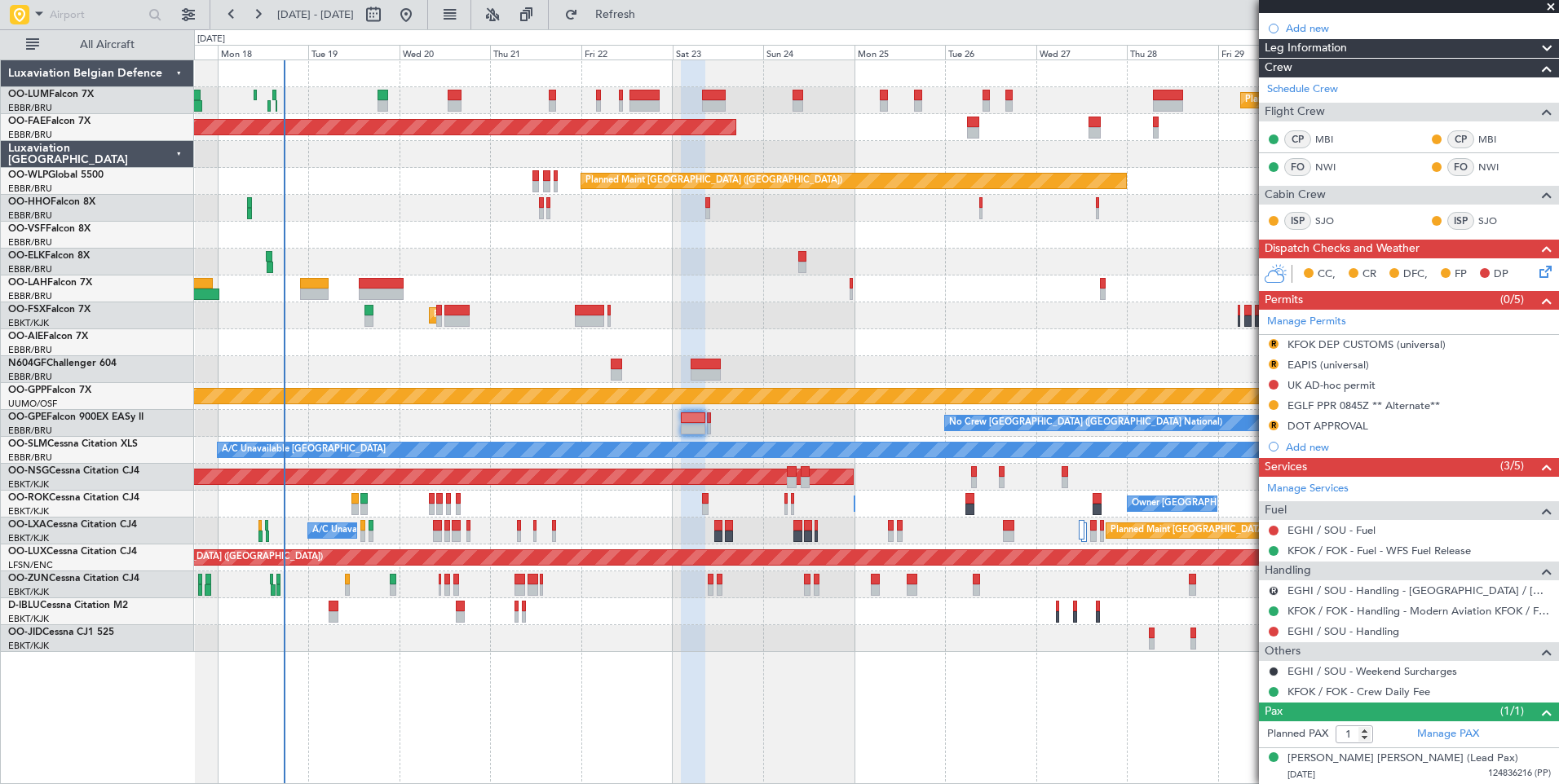
drag, startPoint x: 1369, startPoint y: 405, endPoint x: 1388, endPoint y: 435, distance: 35.5
click at [1369, 405] on div "EGLF PPR 0845Z ** Alternate**" at bounding box center [1363, 405] width 152 height 14
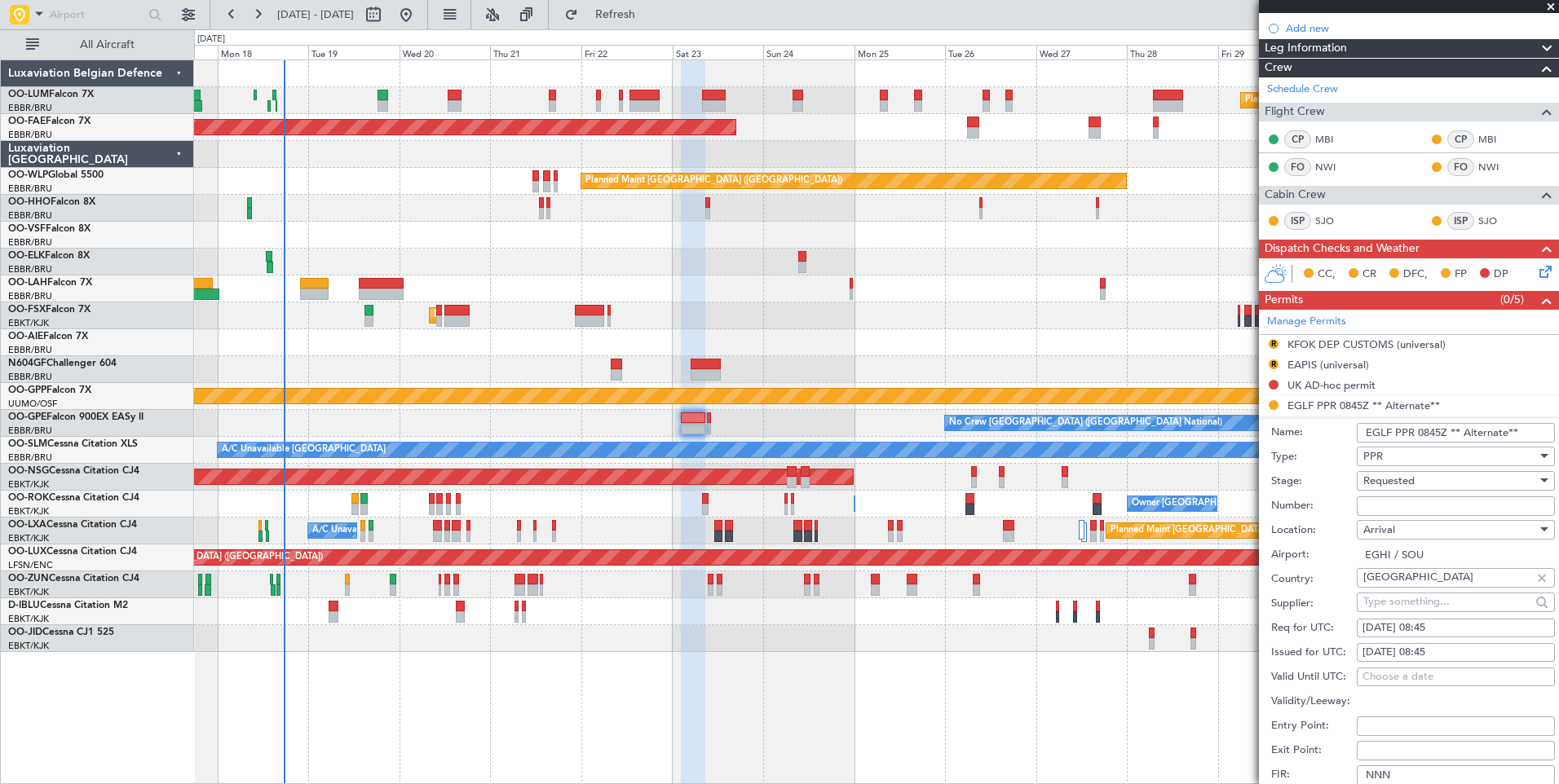
scroll to position [486, 0]
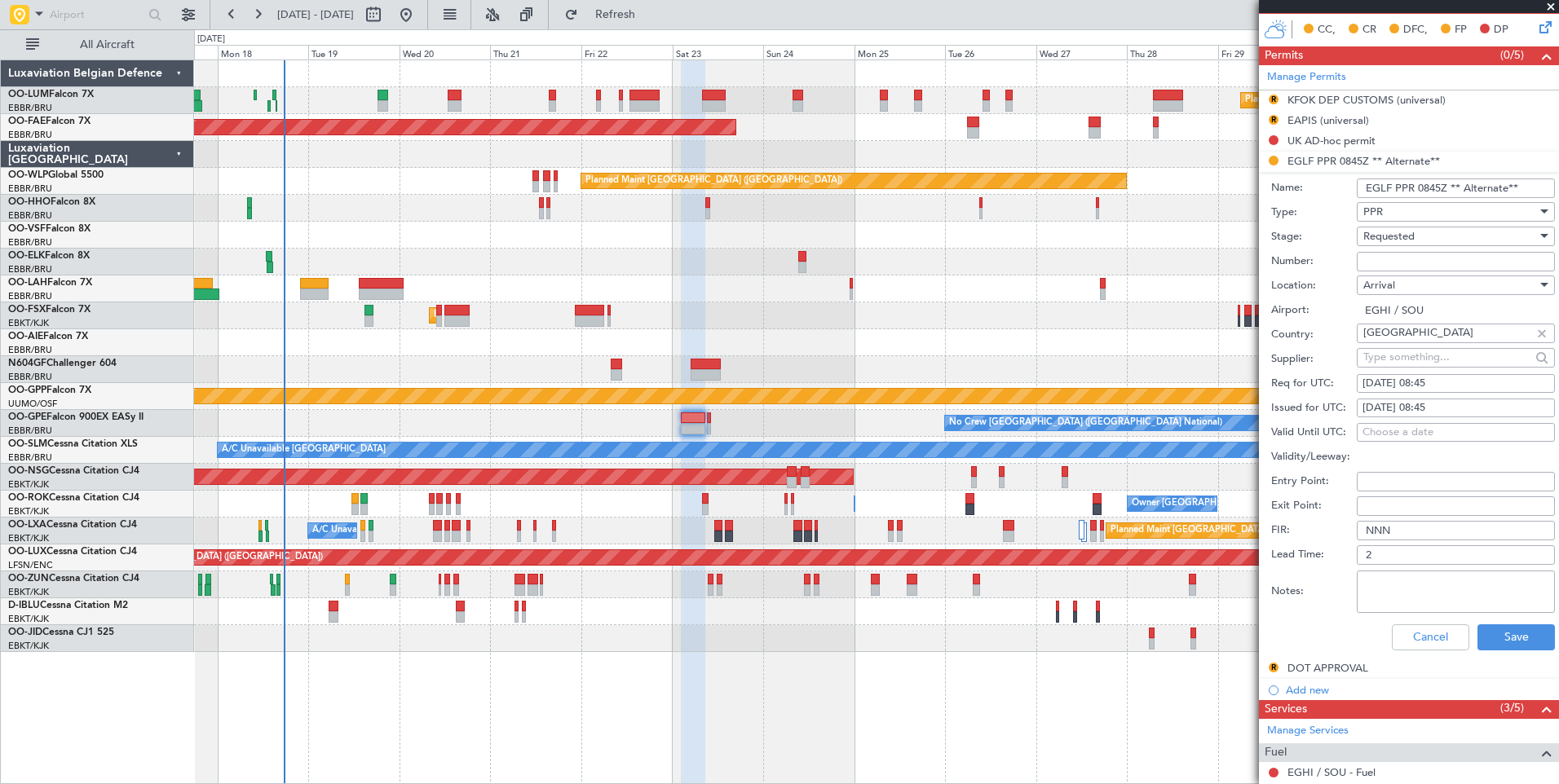
click at [1377, 263] on input "Number:" at bounding box center [1455, 261] width 198 height 19
paste input "368601"
type input "368601"
click at [1400, 230] on span "Requested" at bounding box center [1388, 237] width 51 height 15
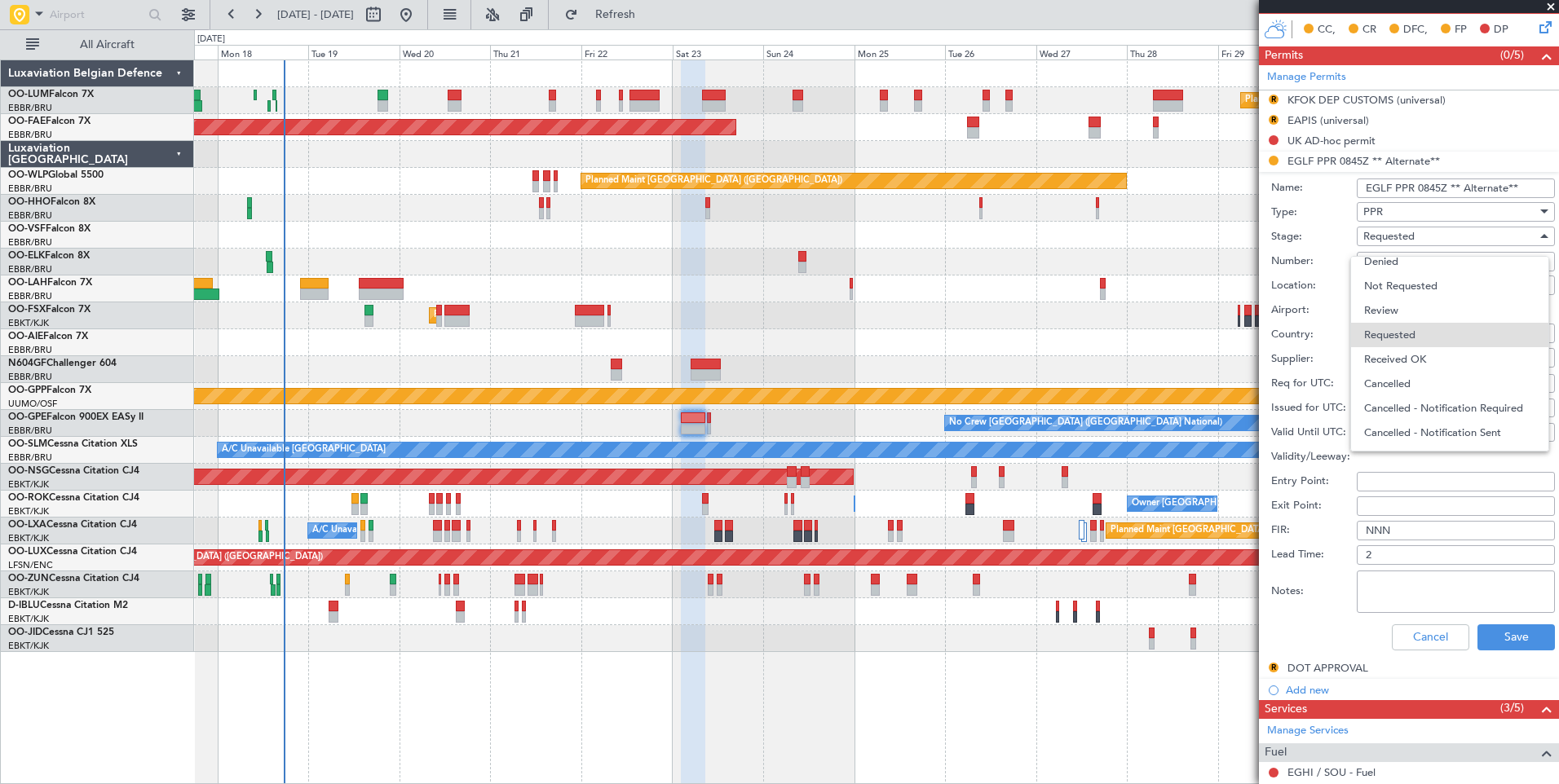
click at [1297, 343] on div at bounding box center [779, 392] width 1559 height 784
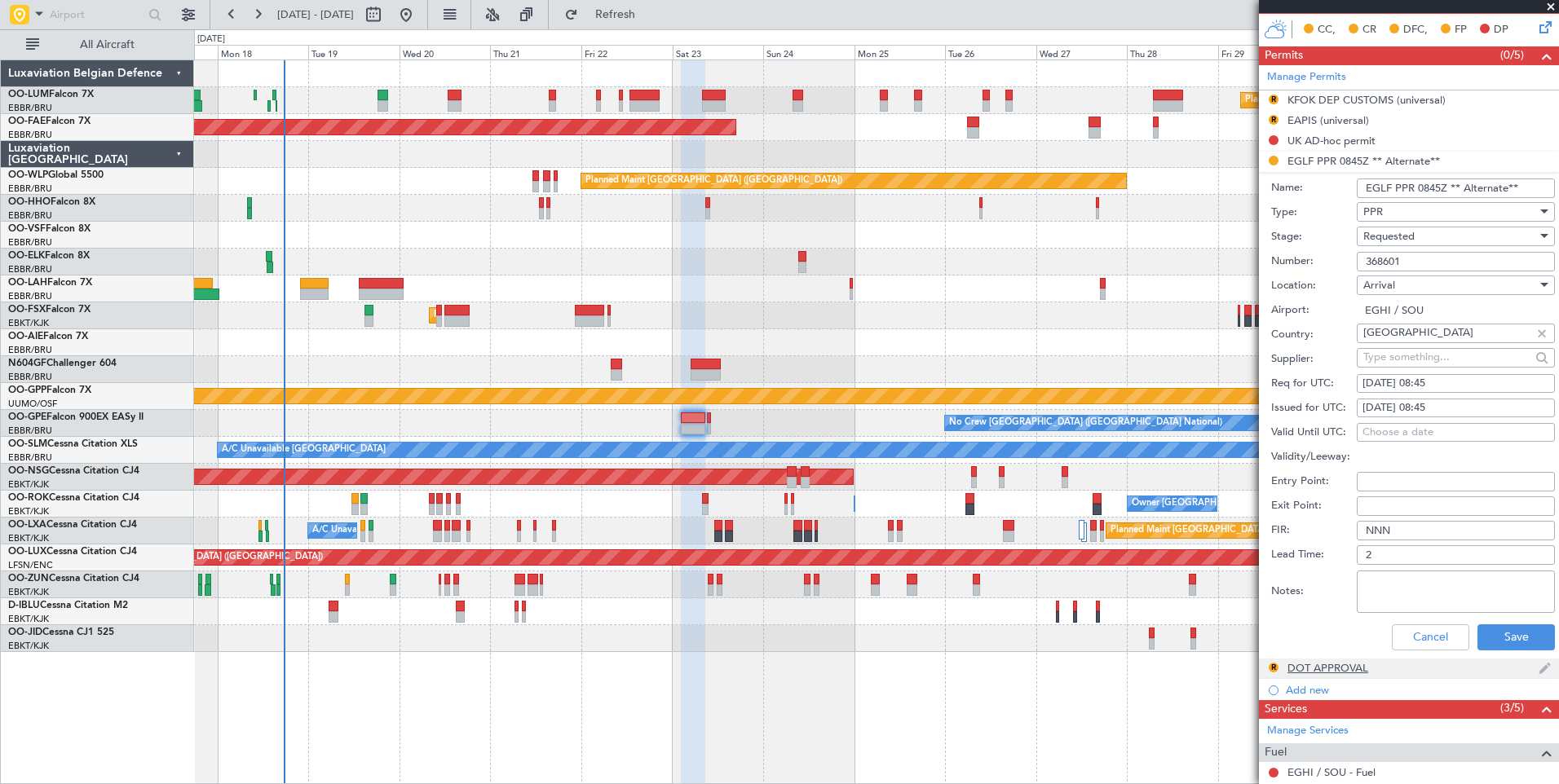
click at [1513, 663] on div "R DOT APPROVAL" at bounding box center [1409, 669] width 300 height 20
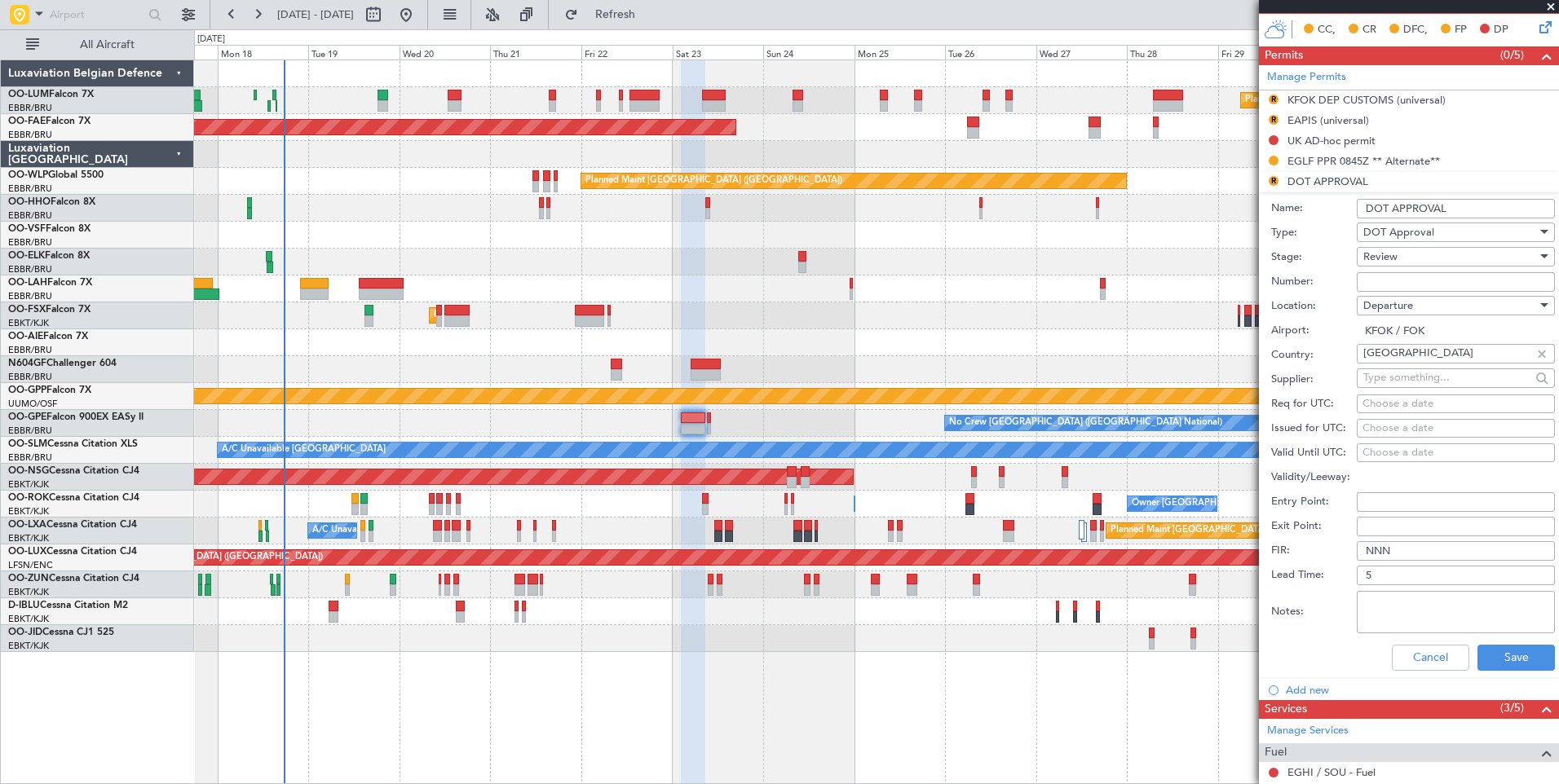
click at [1510, 642] on div "Cancel Save" at bounding box center [1412, 658] width 283 height 43
click at [1401, 669] on button "Cancel" at bounding box center [1430, 657] width 78 height 26
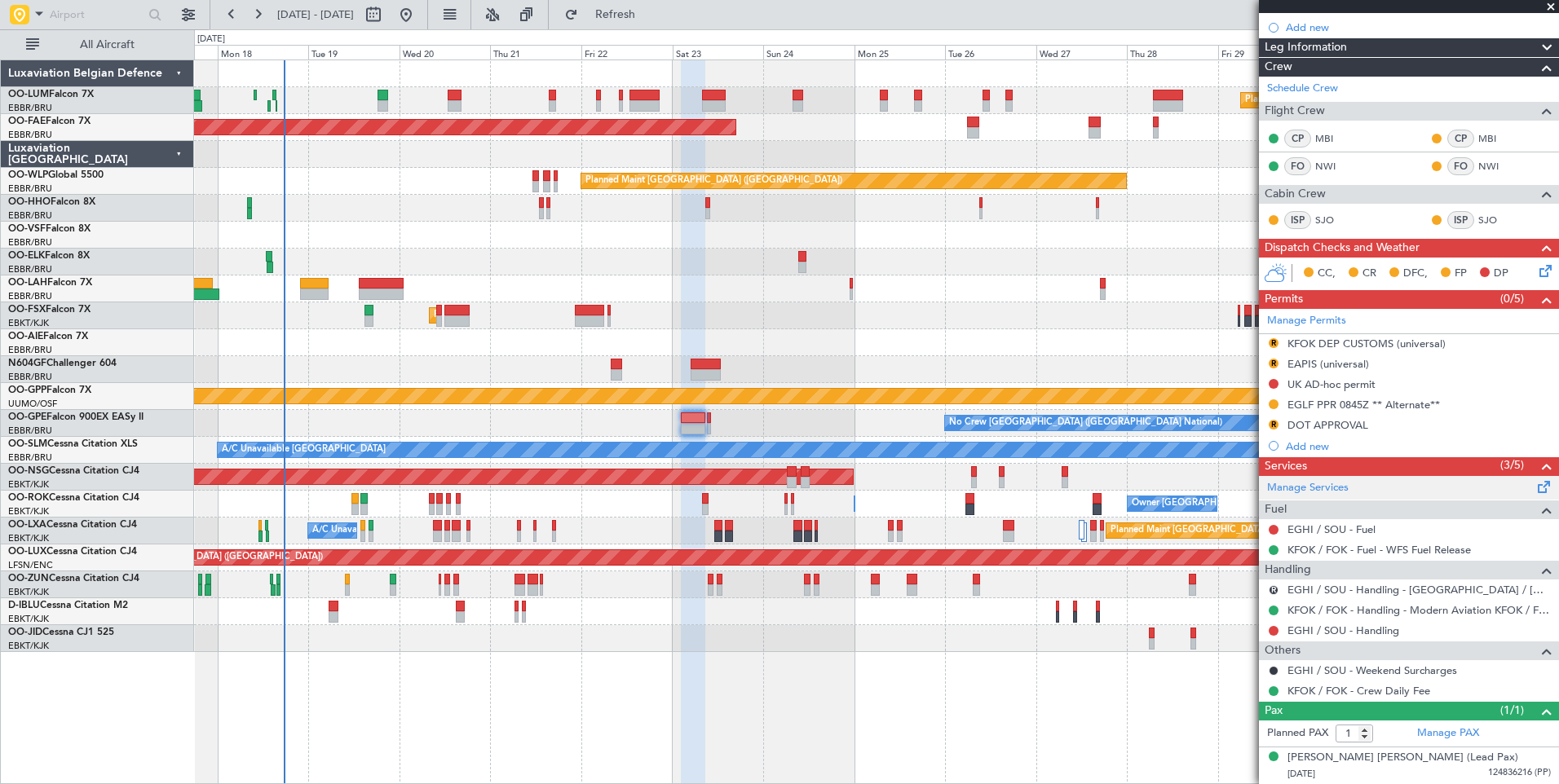
scroll to position [242, 0]
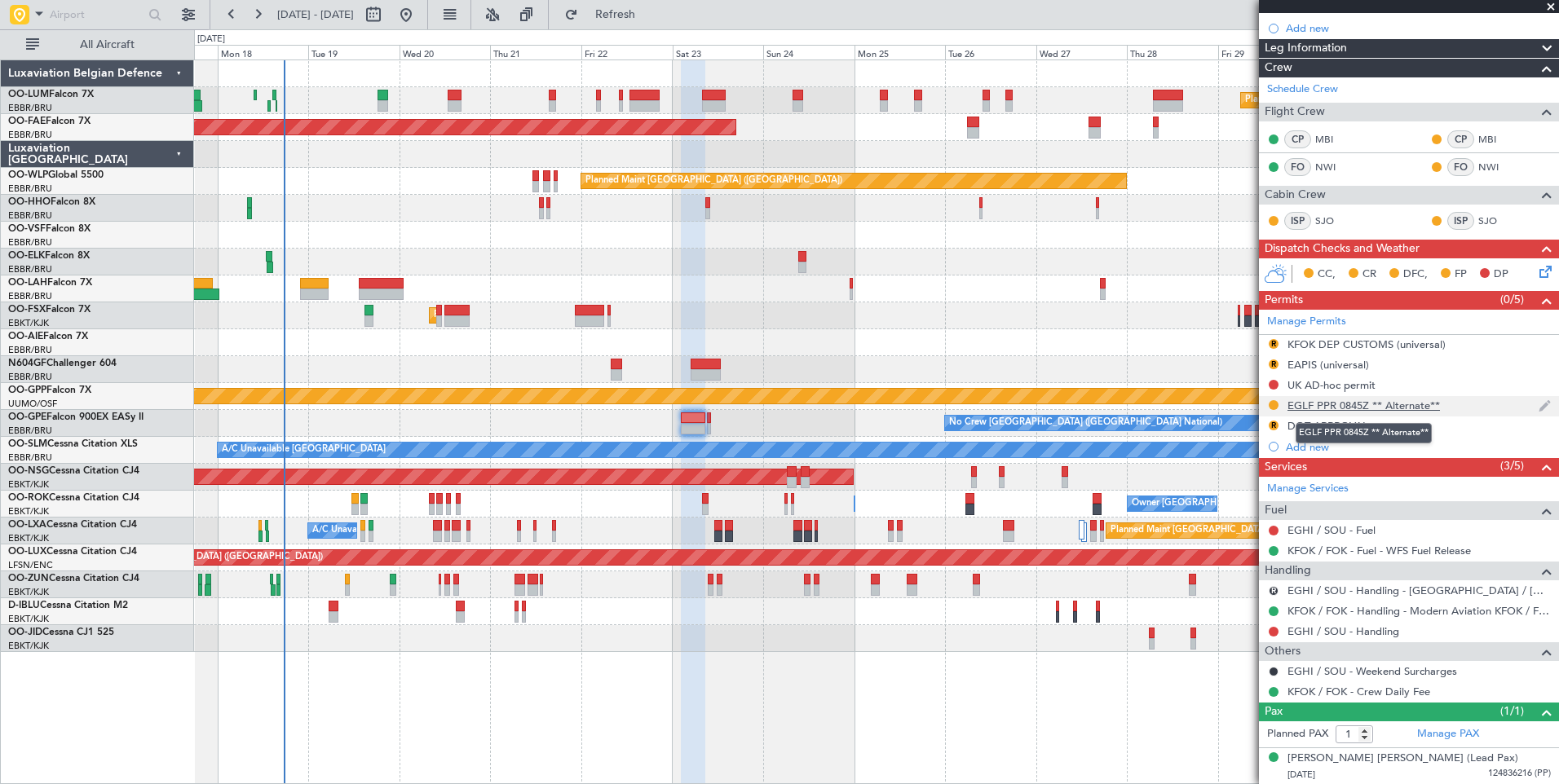
click at [1327, 410] on div "EGLF PPR 0845Z ** Alternate**" at bounding box center [1363, 405] width 152 height 14
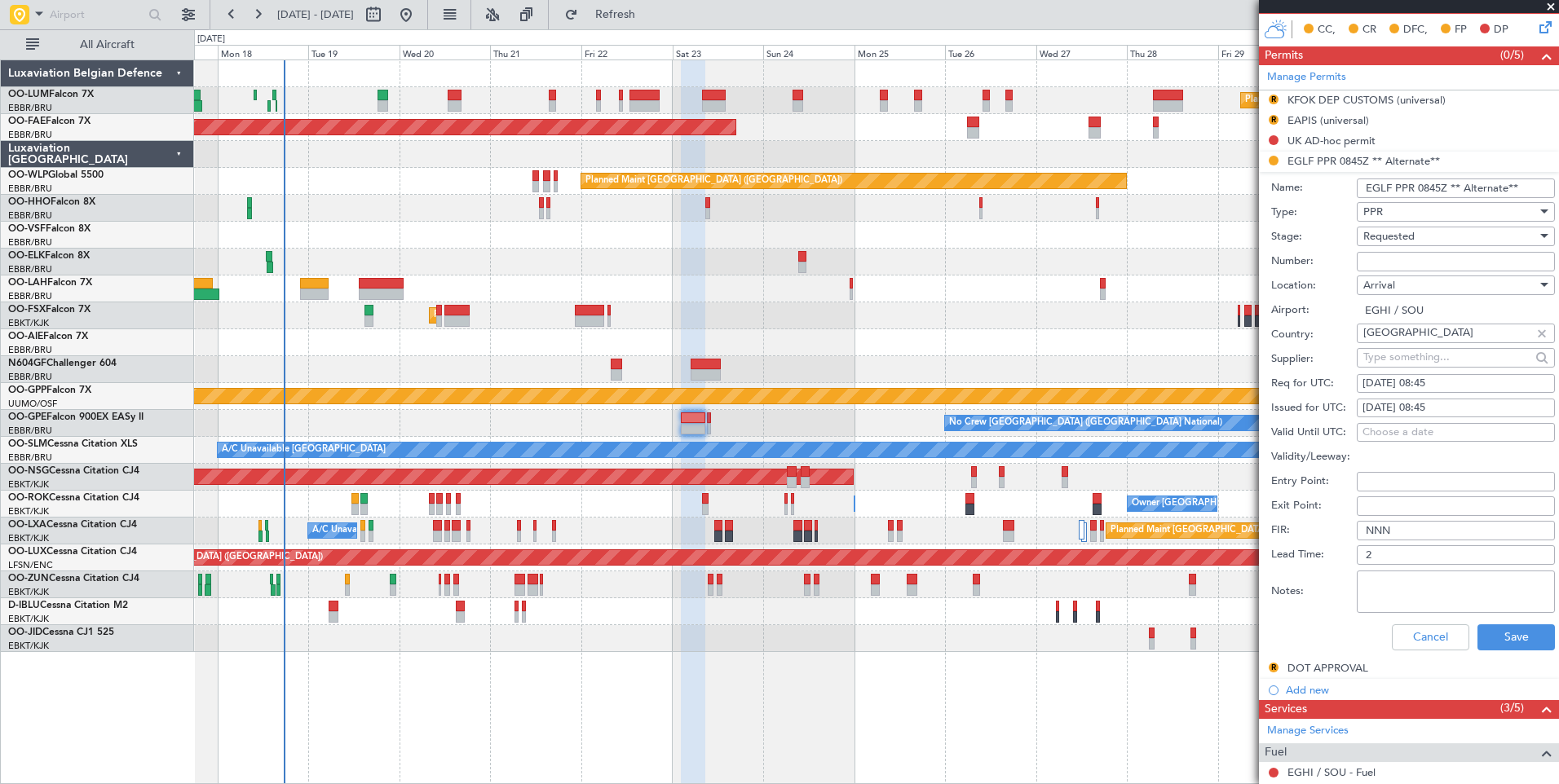
click at [1388, 258] on input "Number:" at bounding box center [1455, 261] width 198 height 19
paste input "368601"
type input "368601"
click at [1498, 635] on button "Save" at bounding box center [1516, 637] width 78 height 26
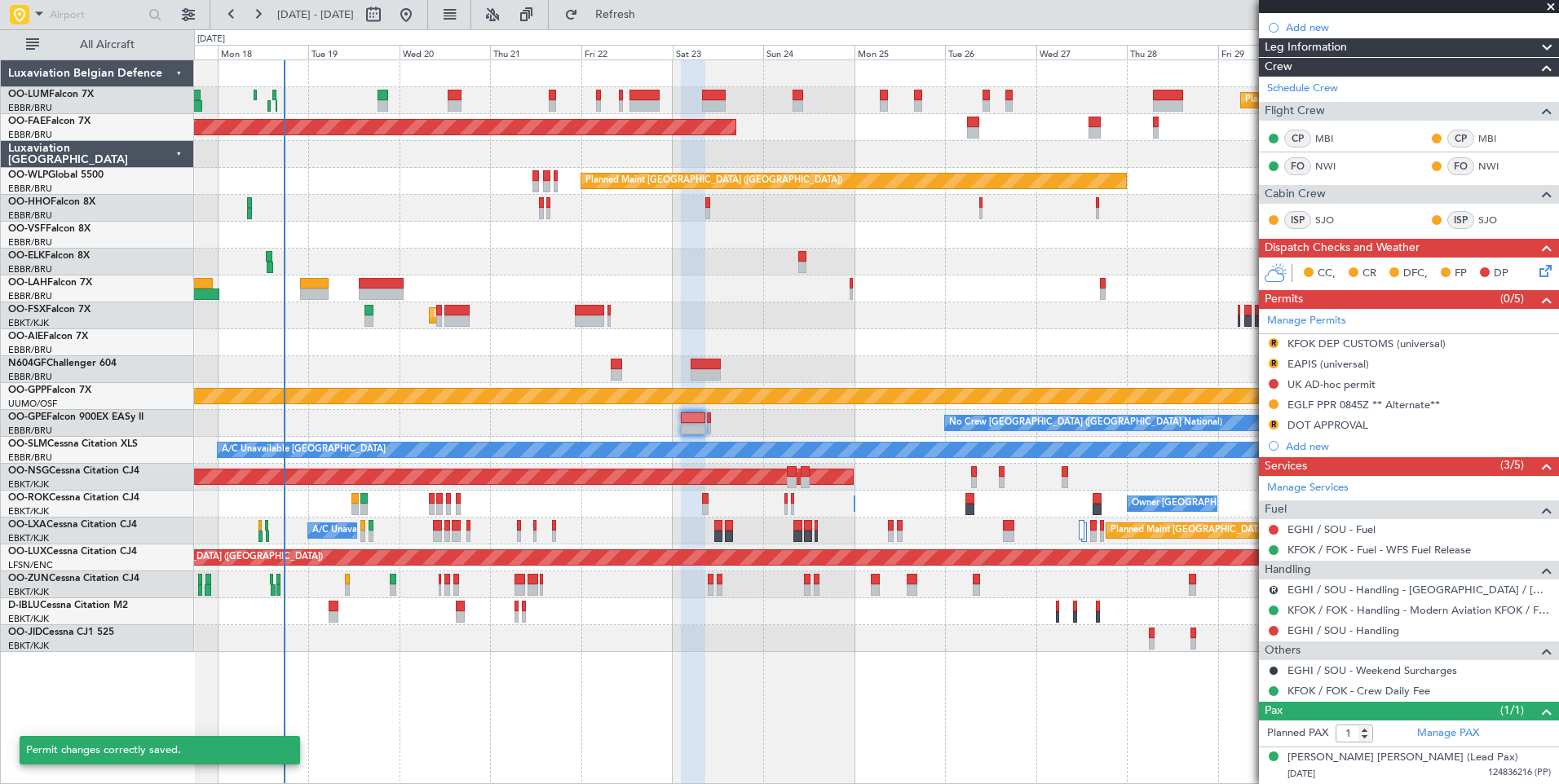
scroll to position [242, 0]
click at [1270, 592] on button "R" at bounding box center [1273, 591] width 10 height 10
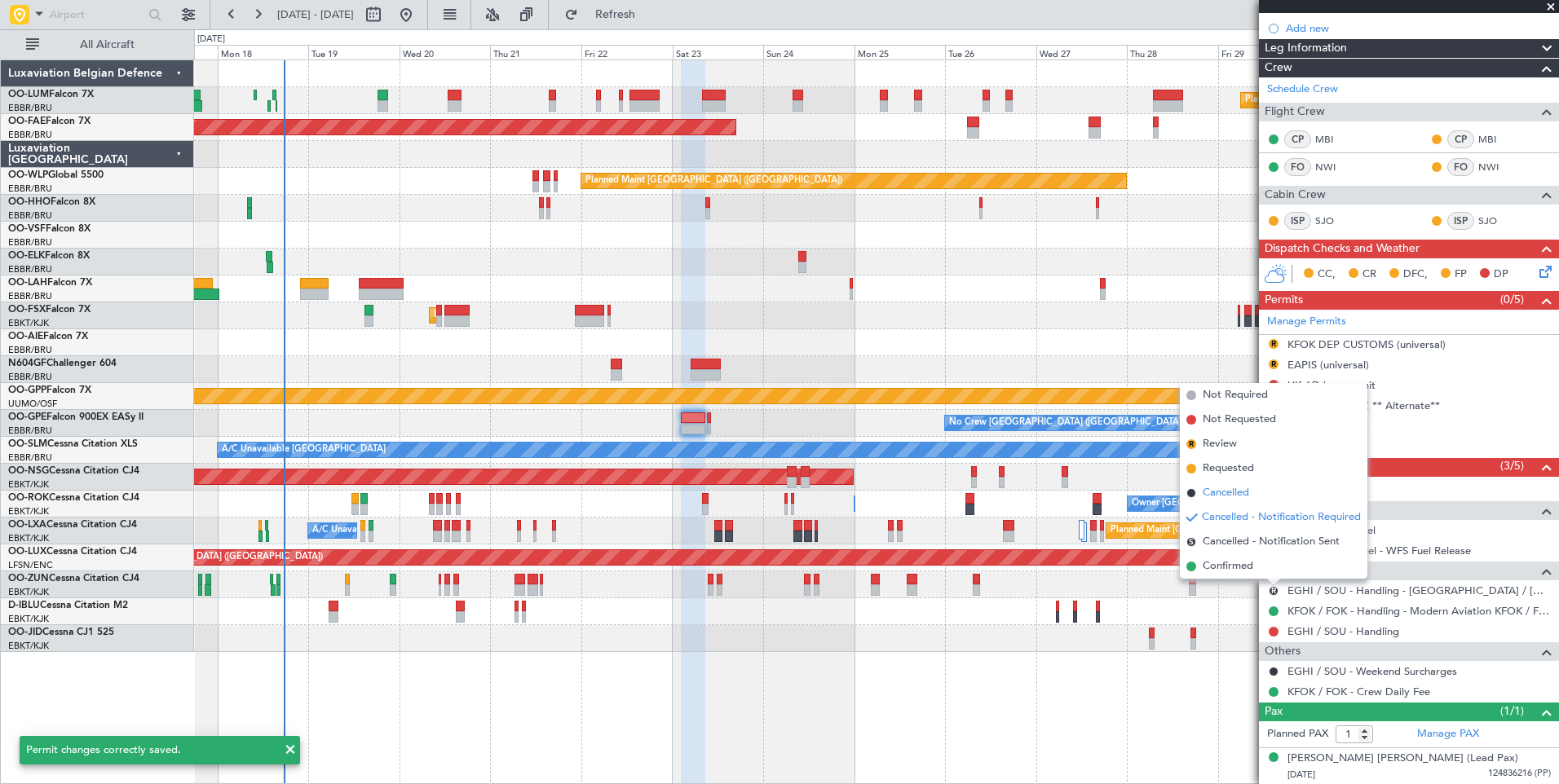
click at [1230, 495] on span "Cancelled" at bounding box center [1225, 493] width 47 height 17
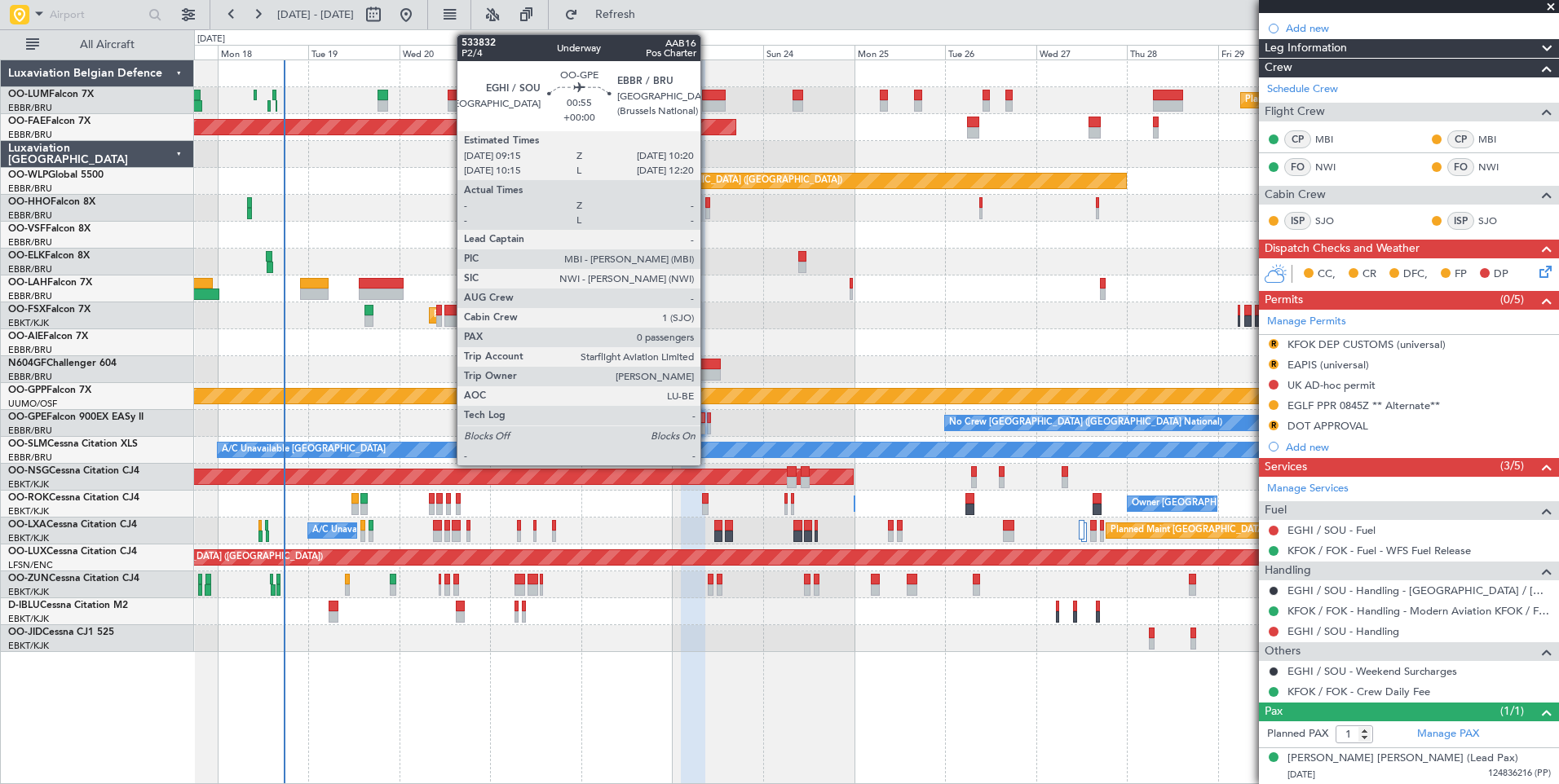
click at [708, 425] on div at bounding box center [710, 429] width 5 height 12
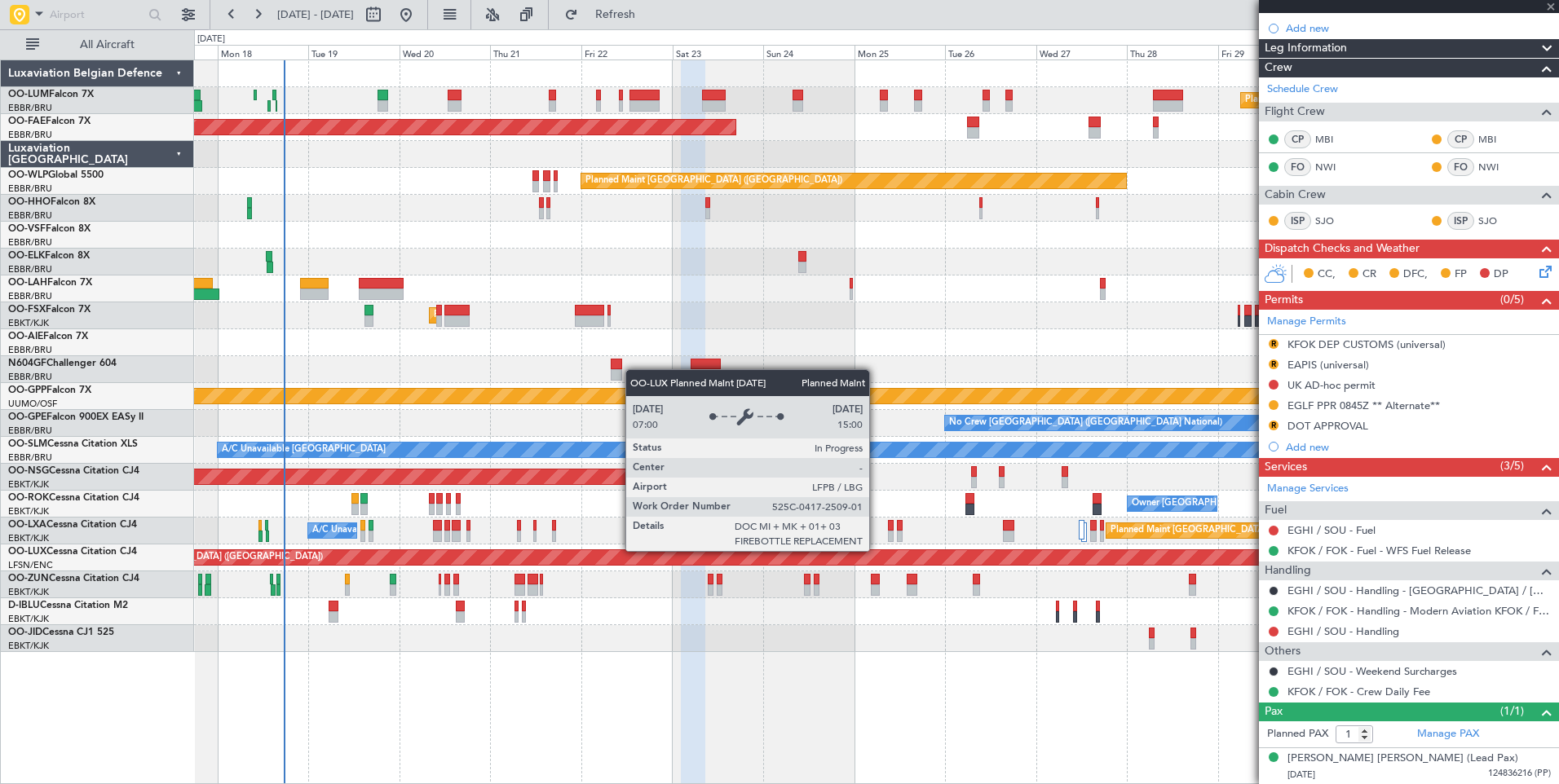
type input "0"
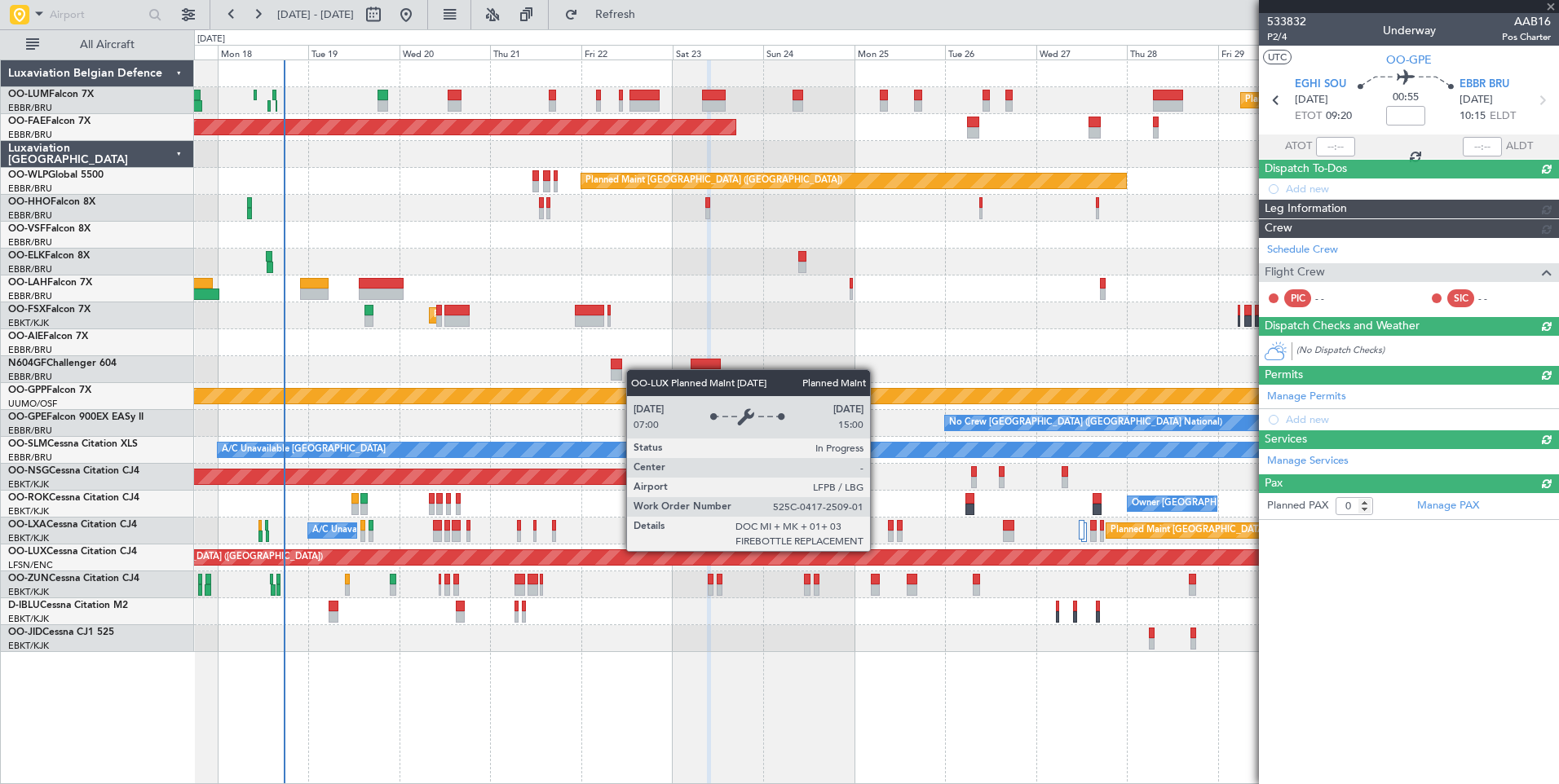
scroll to position [0, 0]
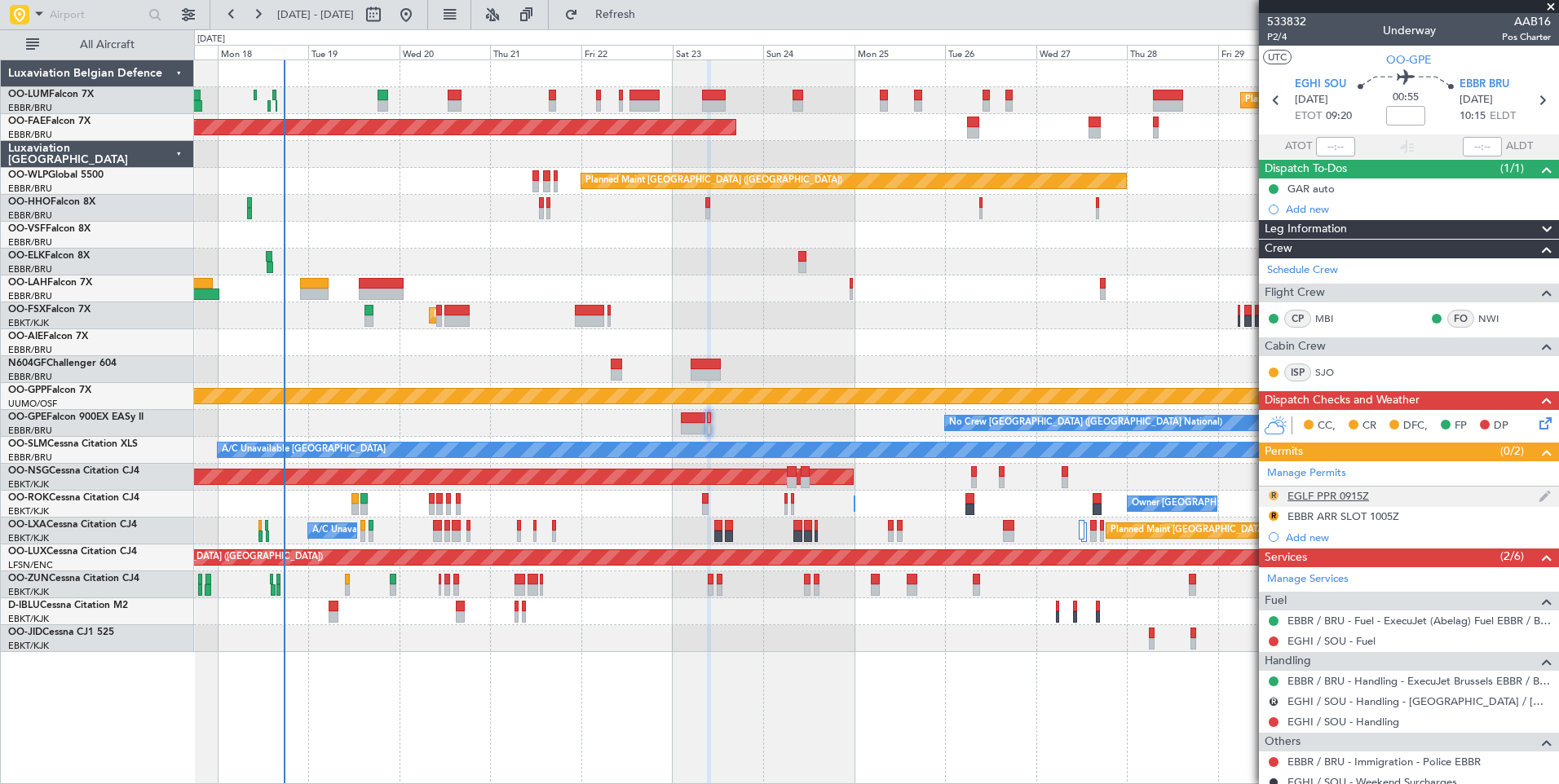
click at [1270, 496] on button "R" at bounding box center [1273, 496] width 10 height 10
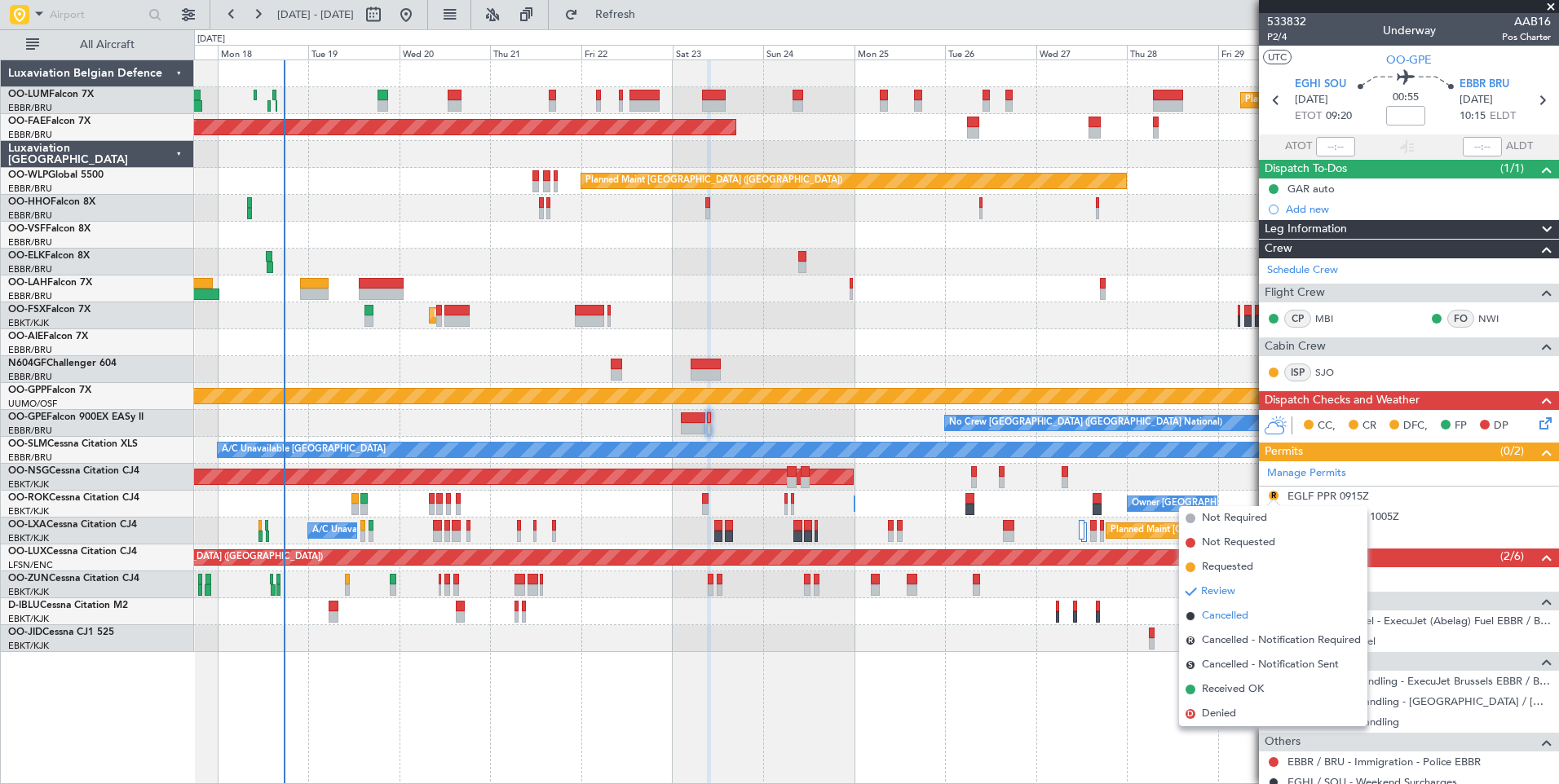
click at [1230, 616] on span "Cancelled" at bounding box center [1225, 617] width 47 height 17
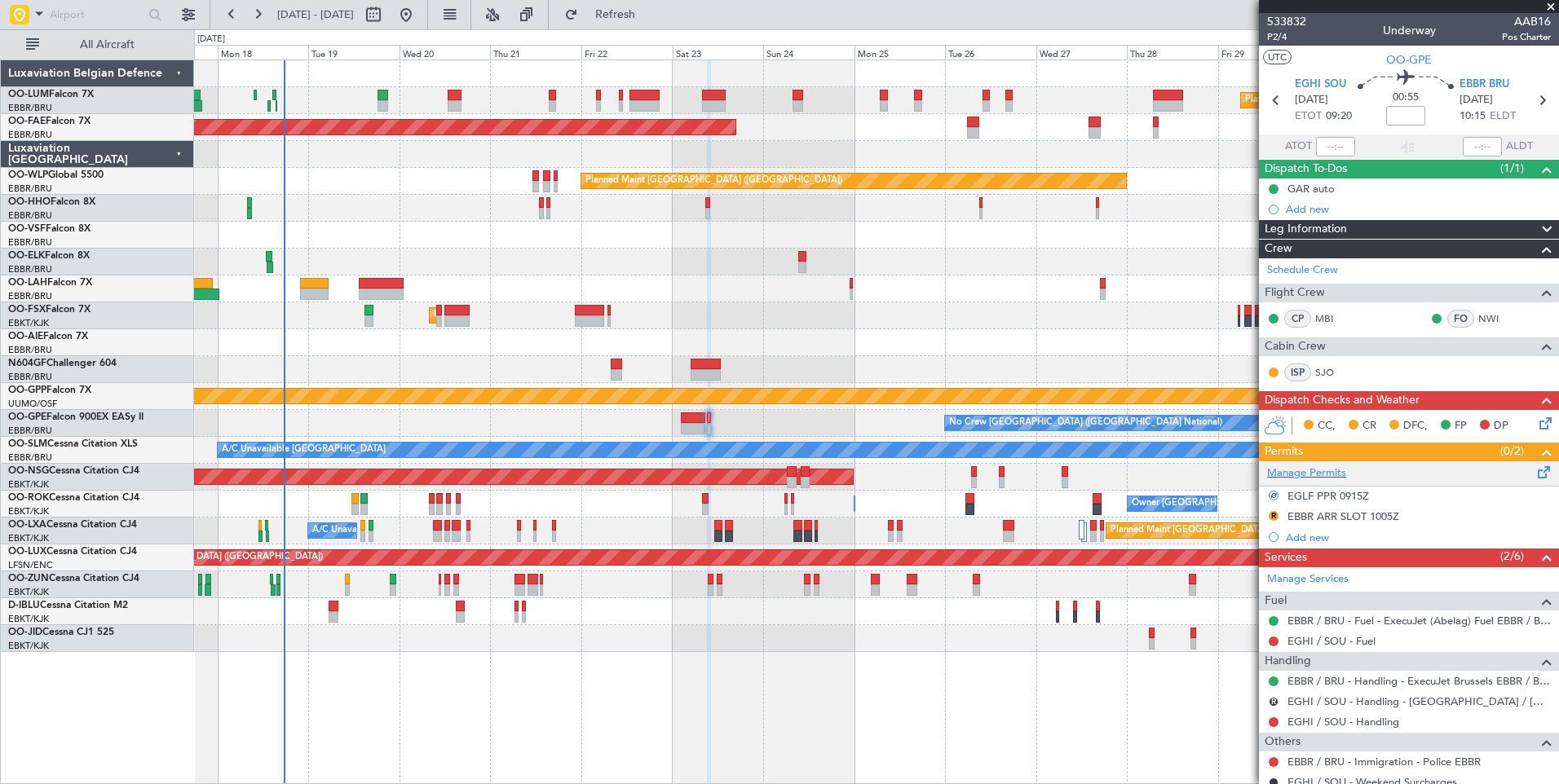
click at [1534, 469] on span at bounding box center [1543, 469] width 19 height 13
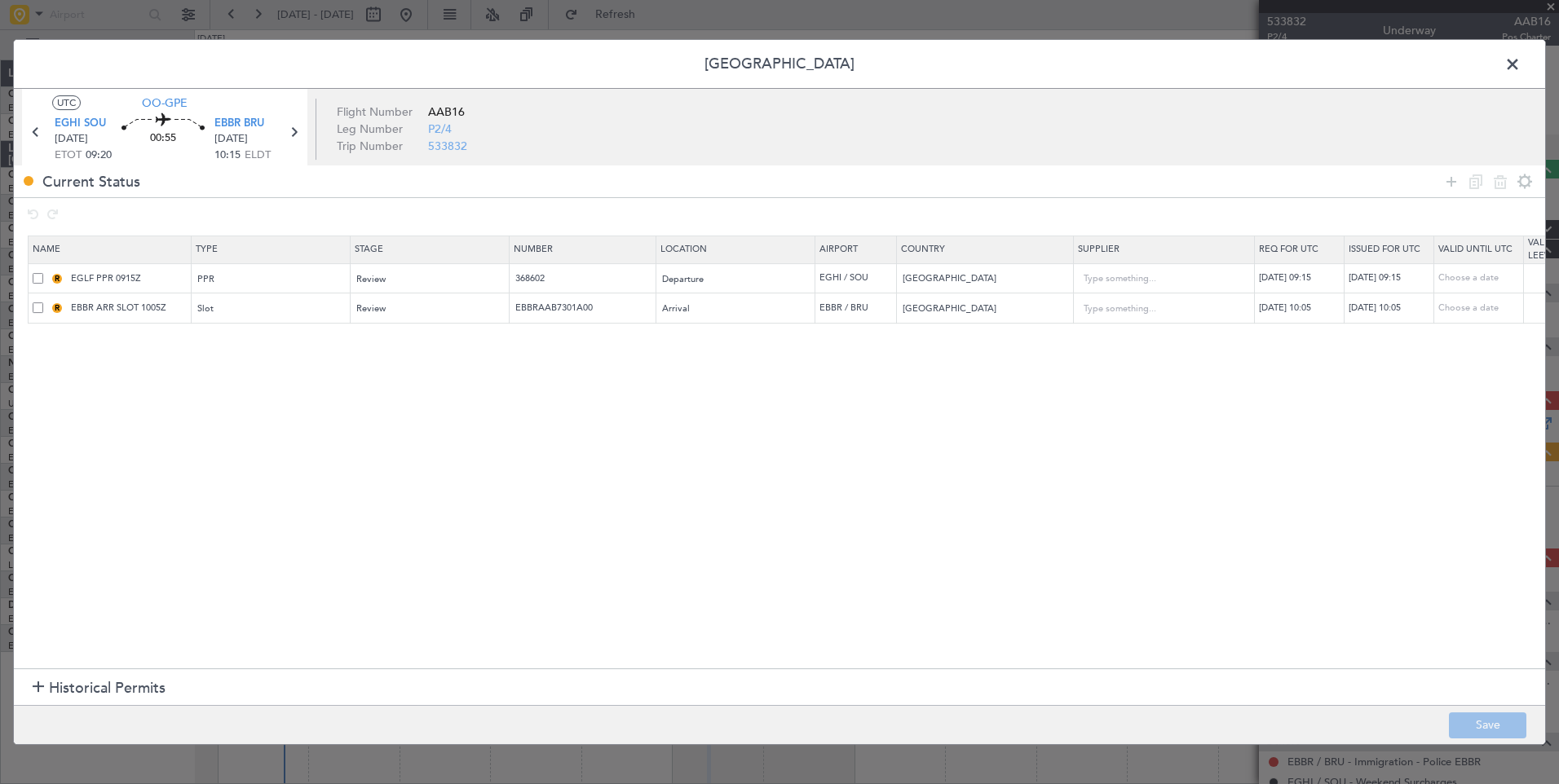
click at [38, 277] on span at bounding box center [38, 278] width 11 height 11
click at [44, 273] on input "checkbox" at bounding box center [44, 273] width 0 height 0
click at [33, 280] on span at bounding box center [38, 278] width 11 height 11
click at [44, 273] on input "checkbox" at bounding box center [44, 273] width 0 height 0
click at [1503, 183] on icon at bounding box center [1500, 181] width 19 height 19
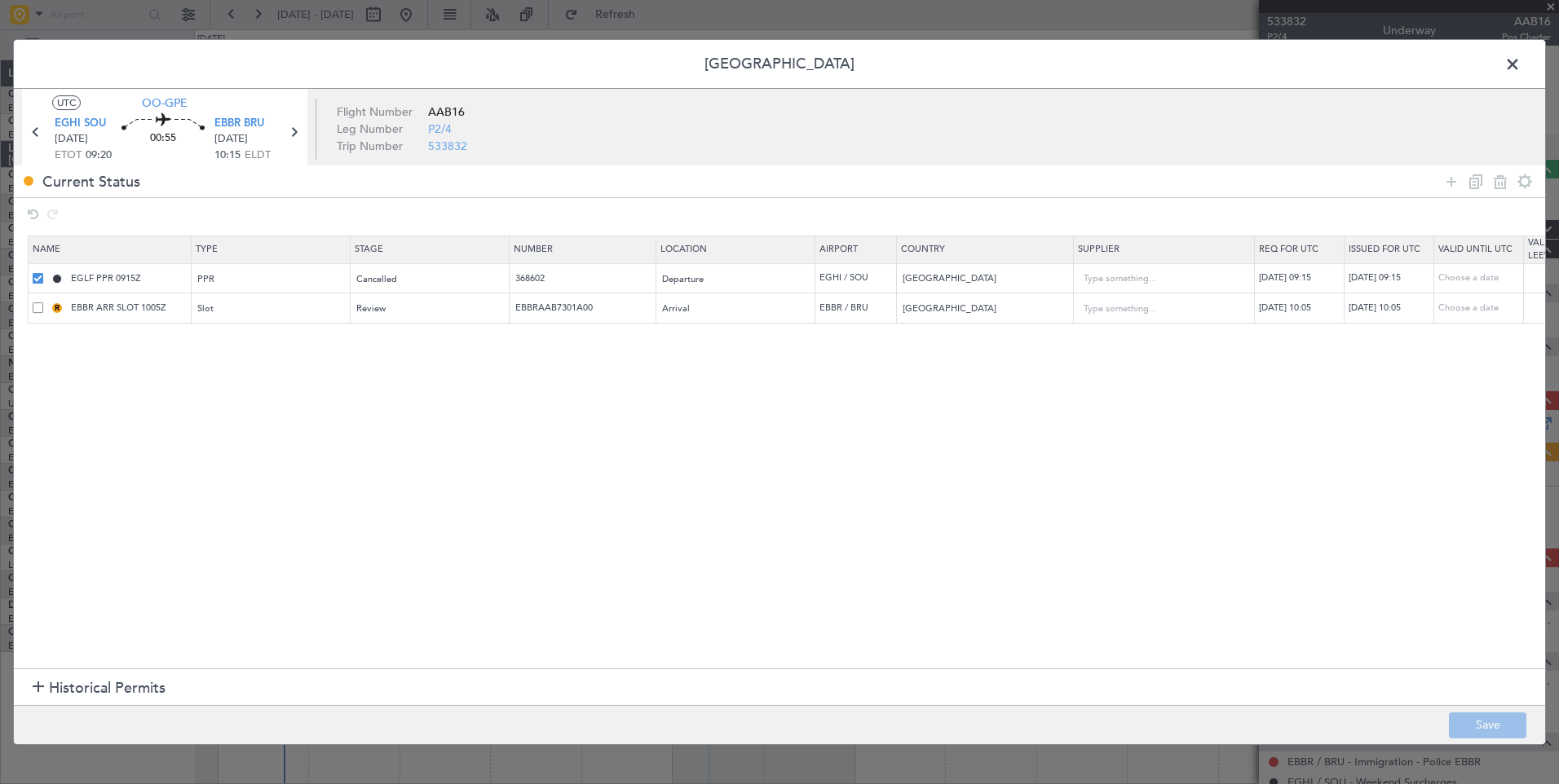
type input "EBBR ARR SLOT 1005Z"
type input "EBBRAAB7301A00"
type input "Belgium"
click at [1482, 720] on button "Save" at bounding box center [1487, 725] width 78 height 26
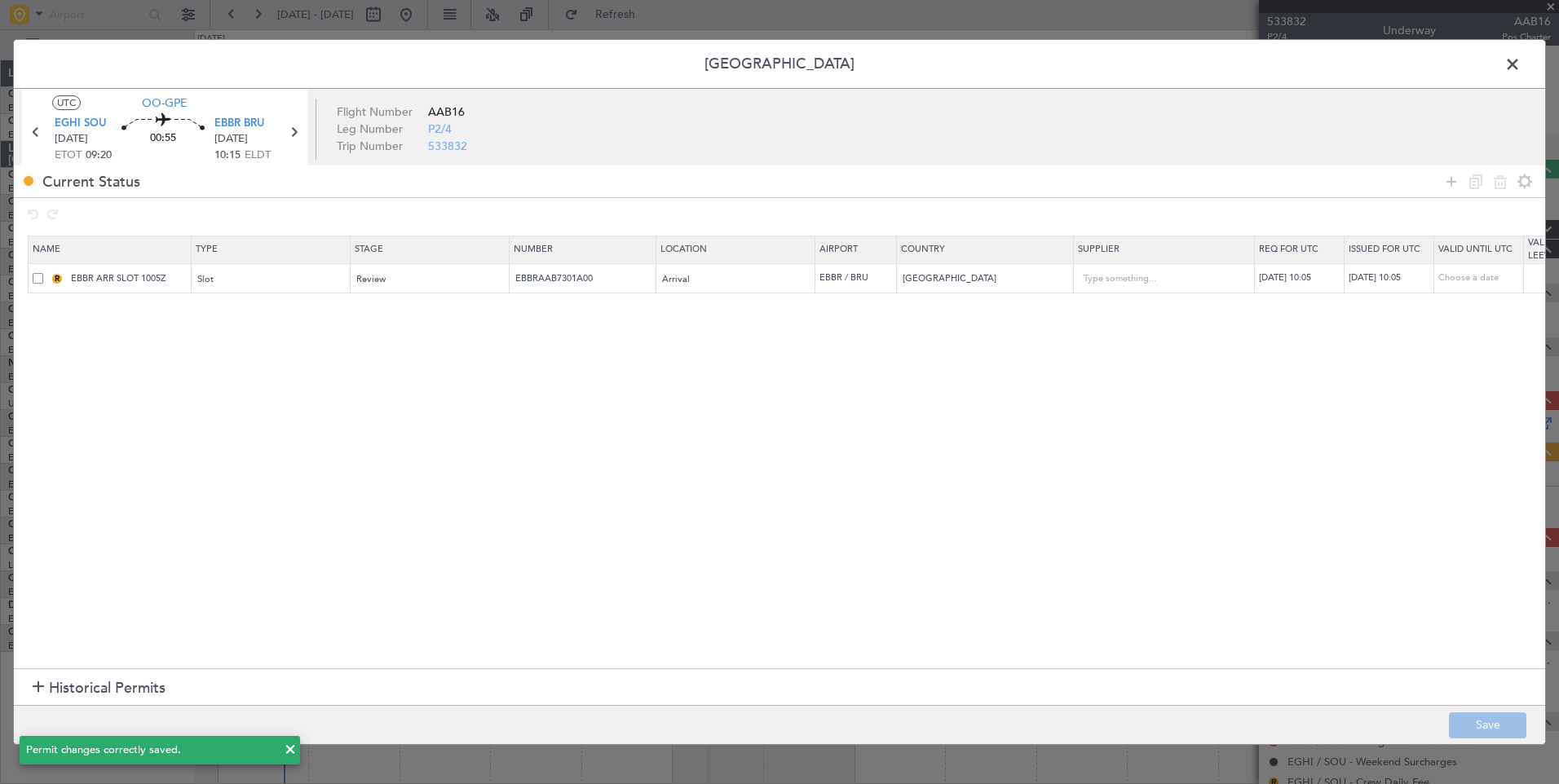
click at [1521, 65] on span at bounding box center [1521, 68] width 0 height 33
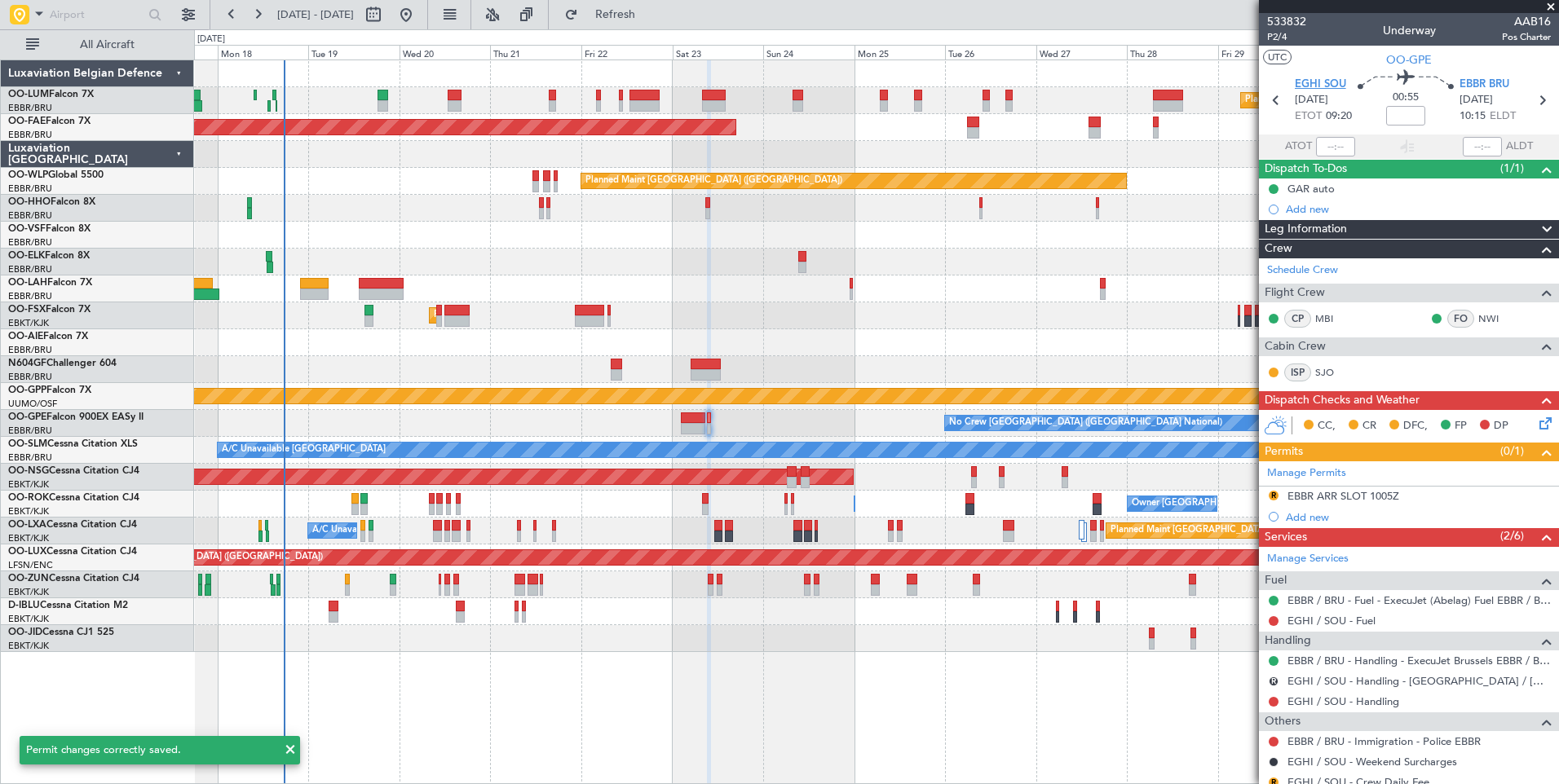
click at [1337, 77] on span "EGHI SOU" at bounding box center [1320, 85] width 51 height 17
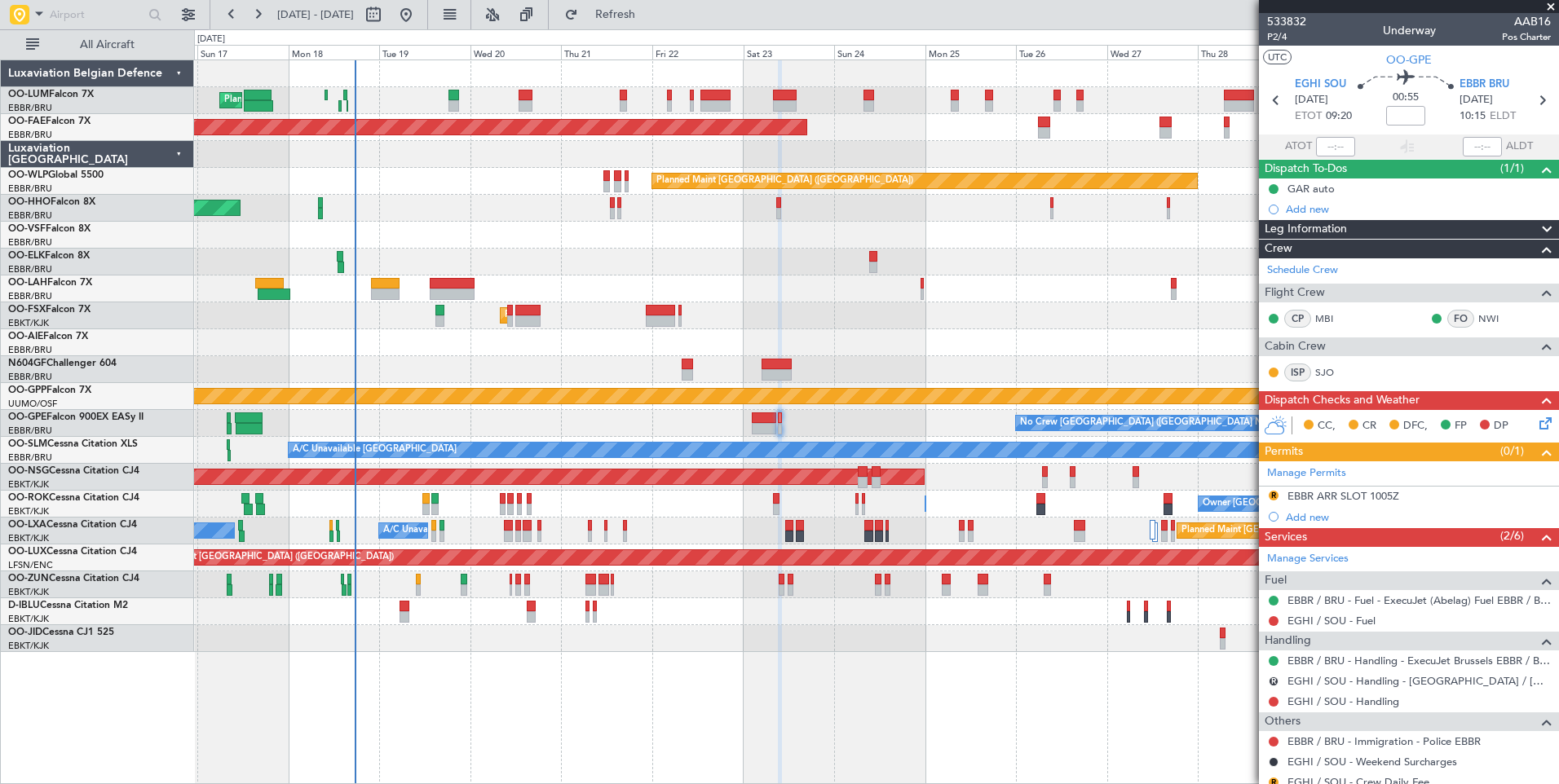
click at [806, 424] on div "Planned Maint Brussels (Brussels National) No Crew Brussels (Brussels National)" at bounding box center [876, 424] width 1364 height 27
click at [1333, 703] on link "EGHI / SOU - Handling" at bounding box center [1343, 701] width 112 height 14
click at [650, 16] on span "Refresh" at bounding box center [615, 15] width 69 height 12
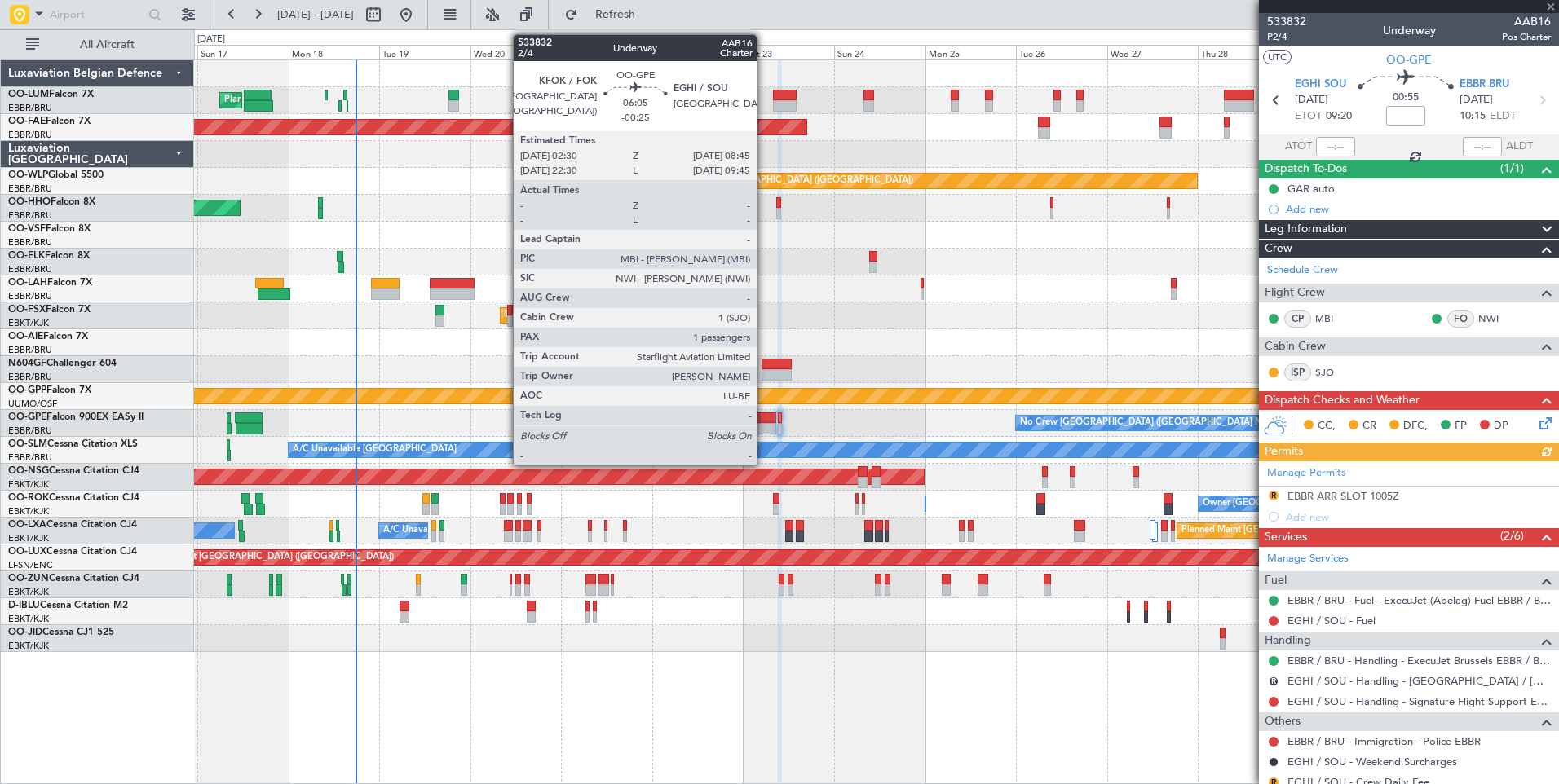
click at [764, 425] on div at bounding box center [763, 429] width 24 height 12
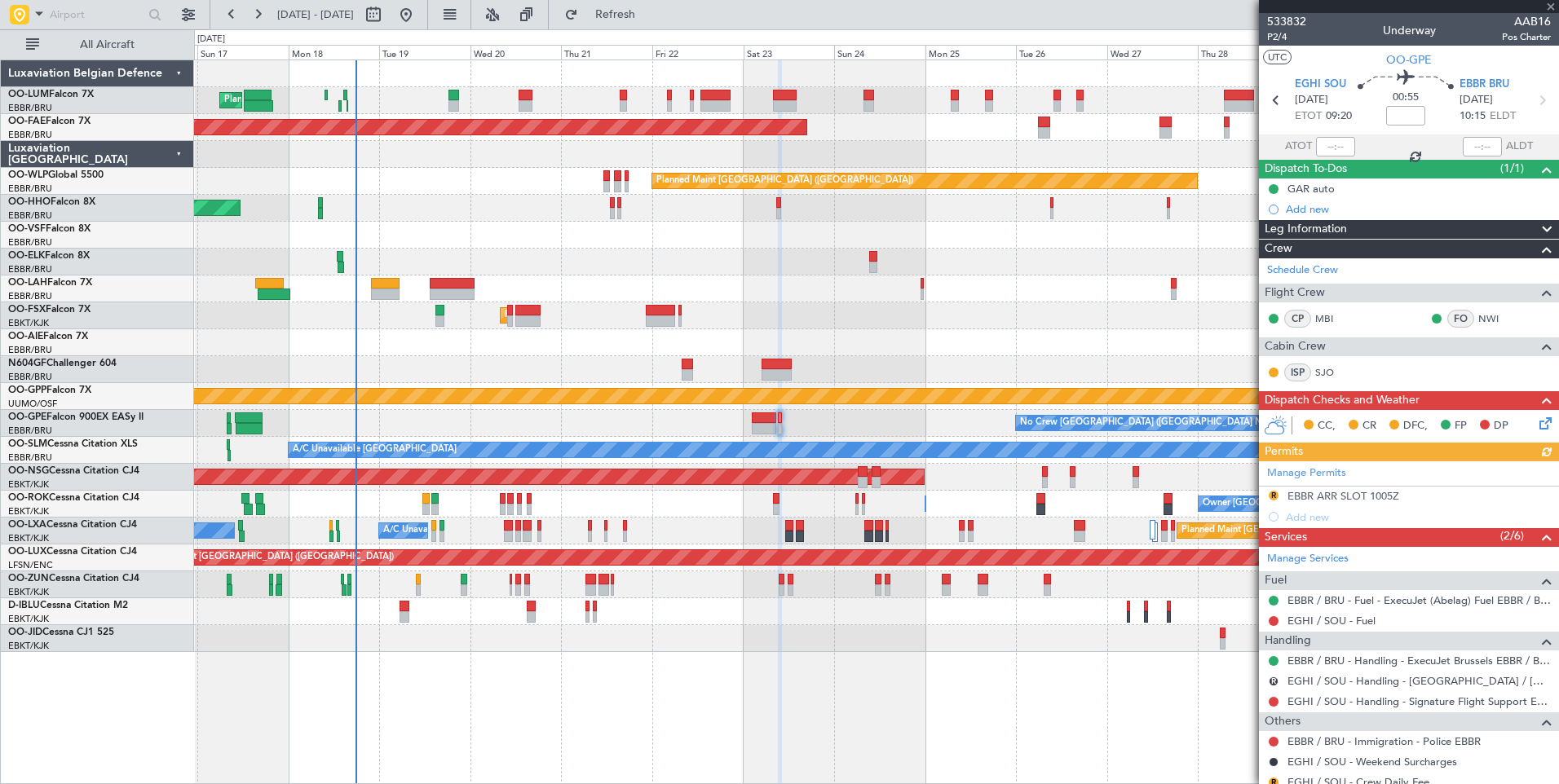
type input "-00:25"
type input "1"
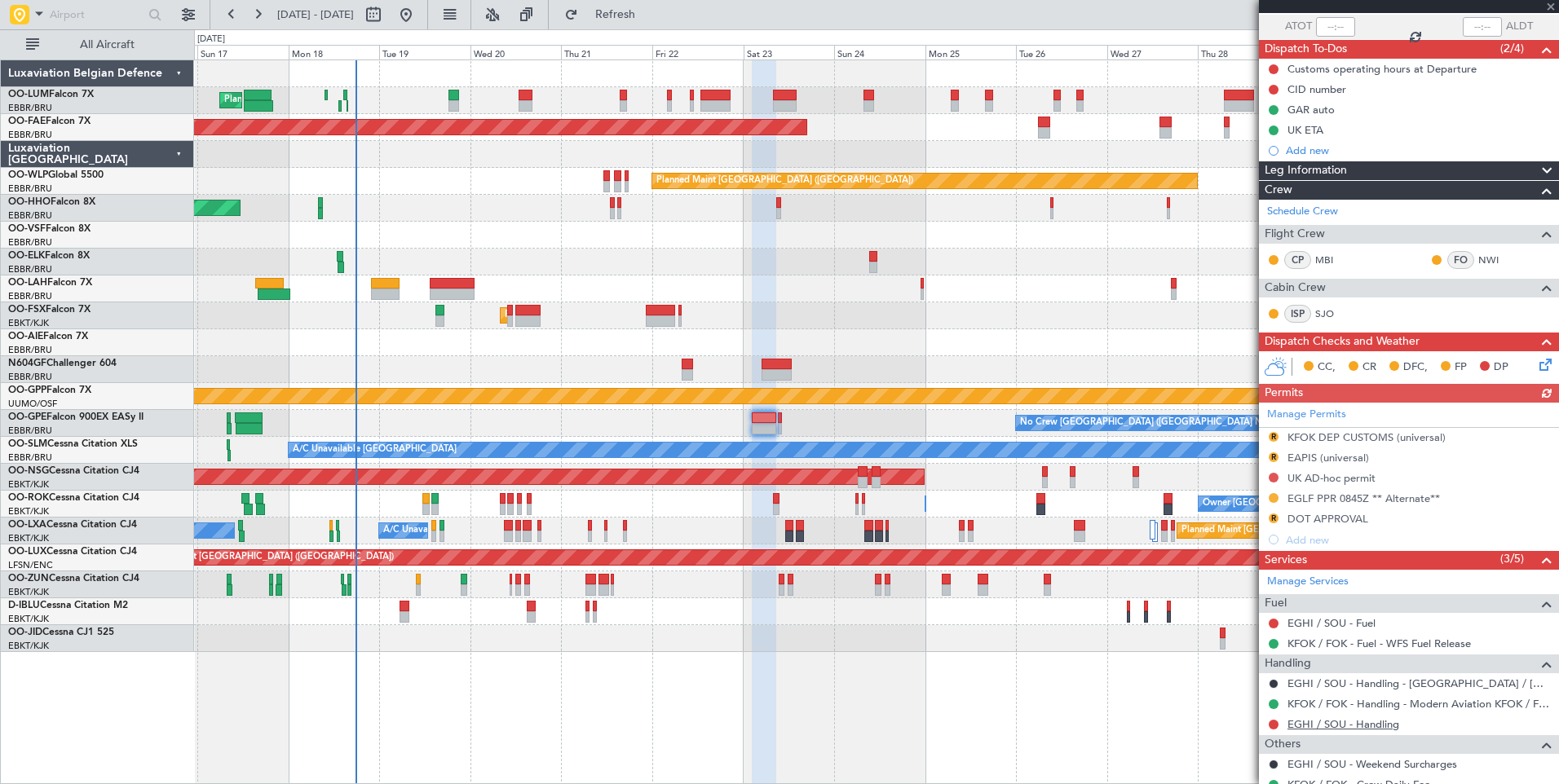
scroll to position [213, 0]
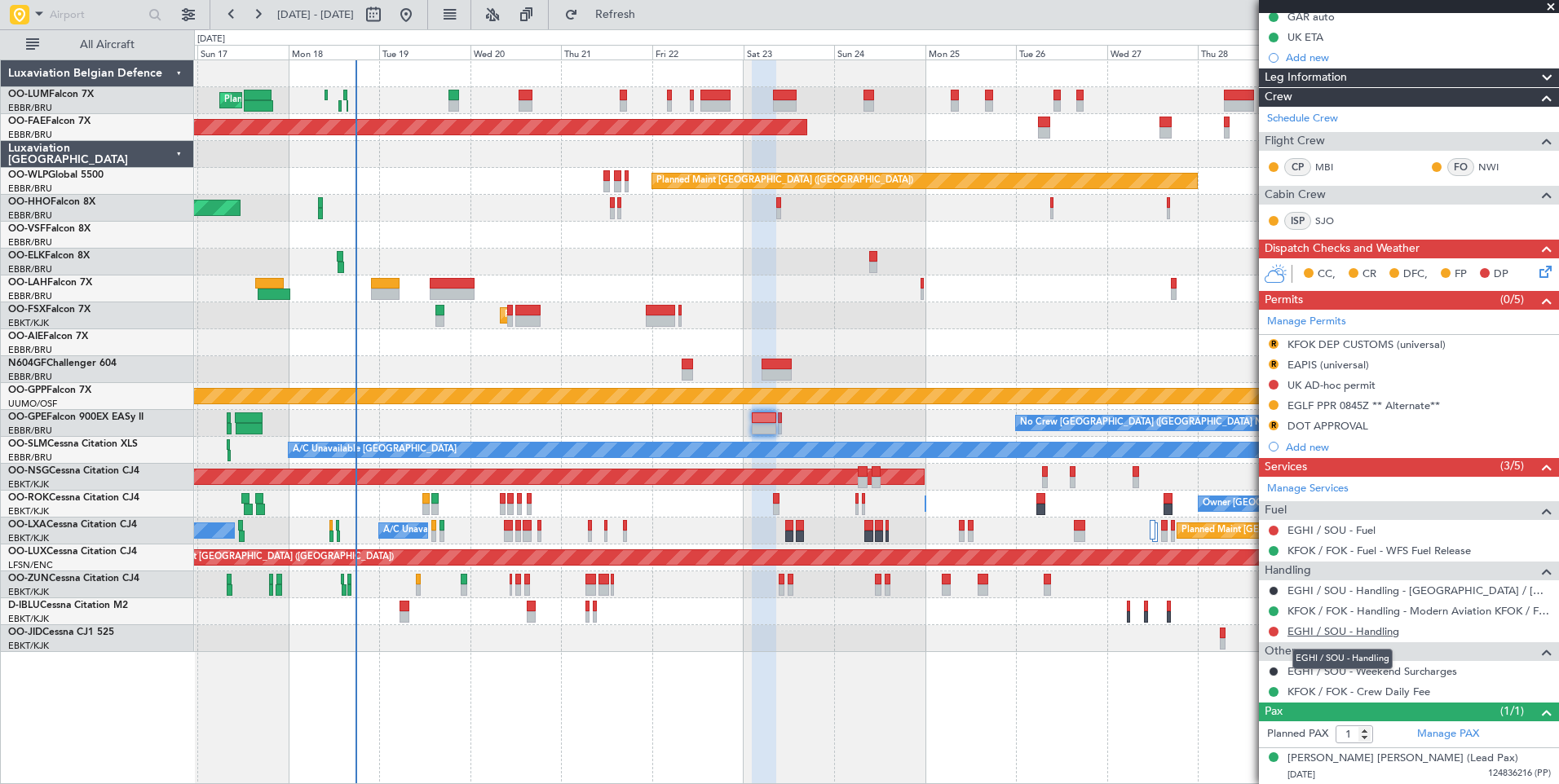
click at [1343, 633] on link "EGHI / SOU - Handling" at bounding box center [1343, 631] width 112 height 14
click at [690, 30] on div "0 0 Sat 16 Sun 17 Mon 18 Tue 19 Wed 20 Thu 21 Fri 22 Aug 2025 Sat 23 Sun 24 Mon…" at bounding box center [876, 44] width 1363 height 29
click at [650, 18] on span "Refresh" at bounding box center [615, 15] width 69 height 12
click at [1276, 633] on button at bounding box center [1273, 632] width 10 height 10
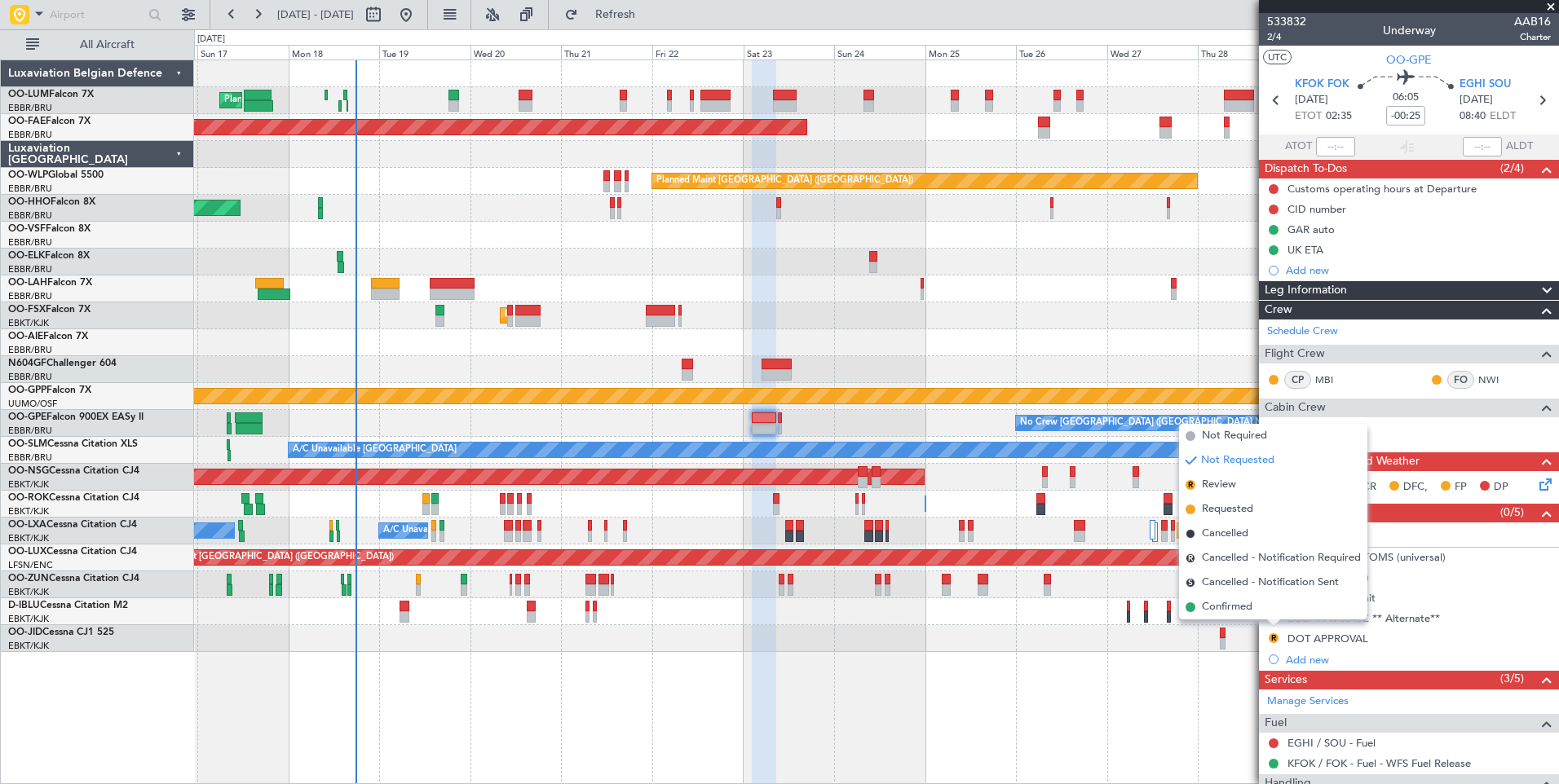
scroll to position [213, 0]
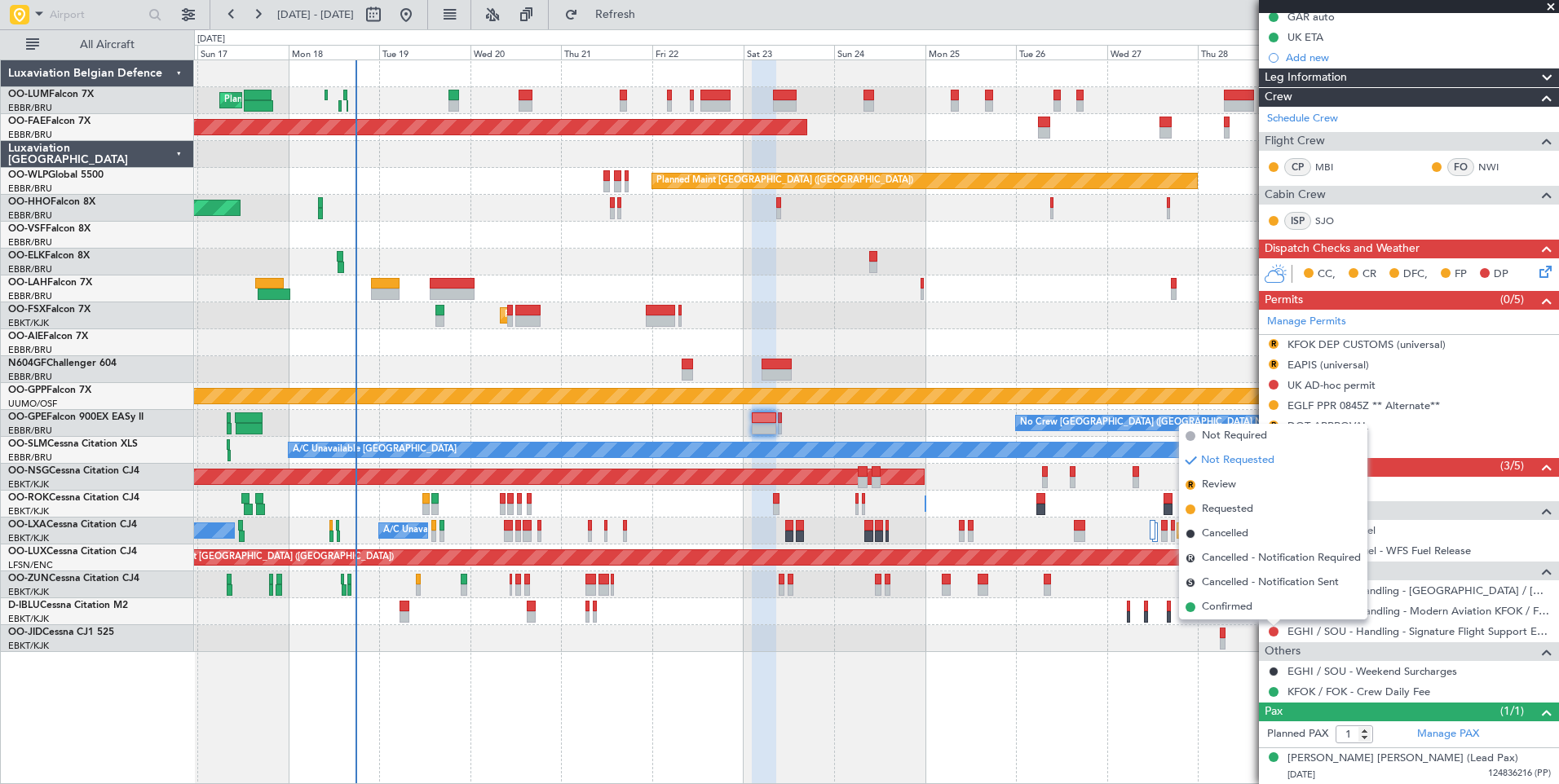
click at [973, 423] on div "Planned Maint [GEOGRAPHIC_DATA] ([GEOGRAPHIC_DATA] National) No Crew [GEOGRAPHI…" at bounding box center [876, 424] width 1364 height 27
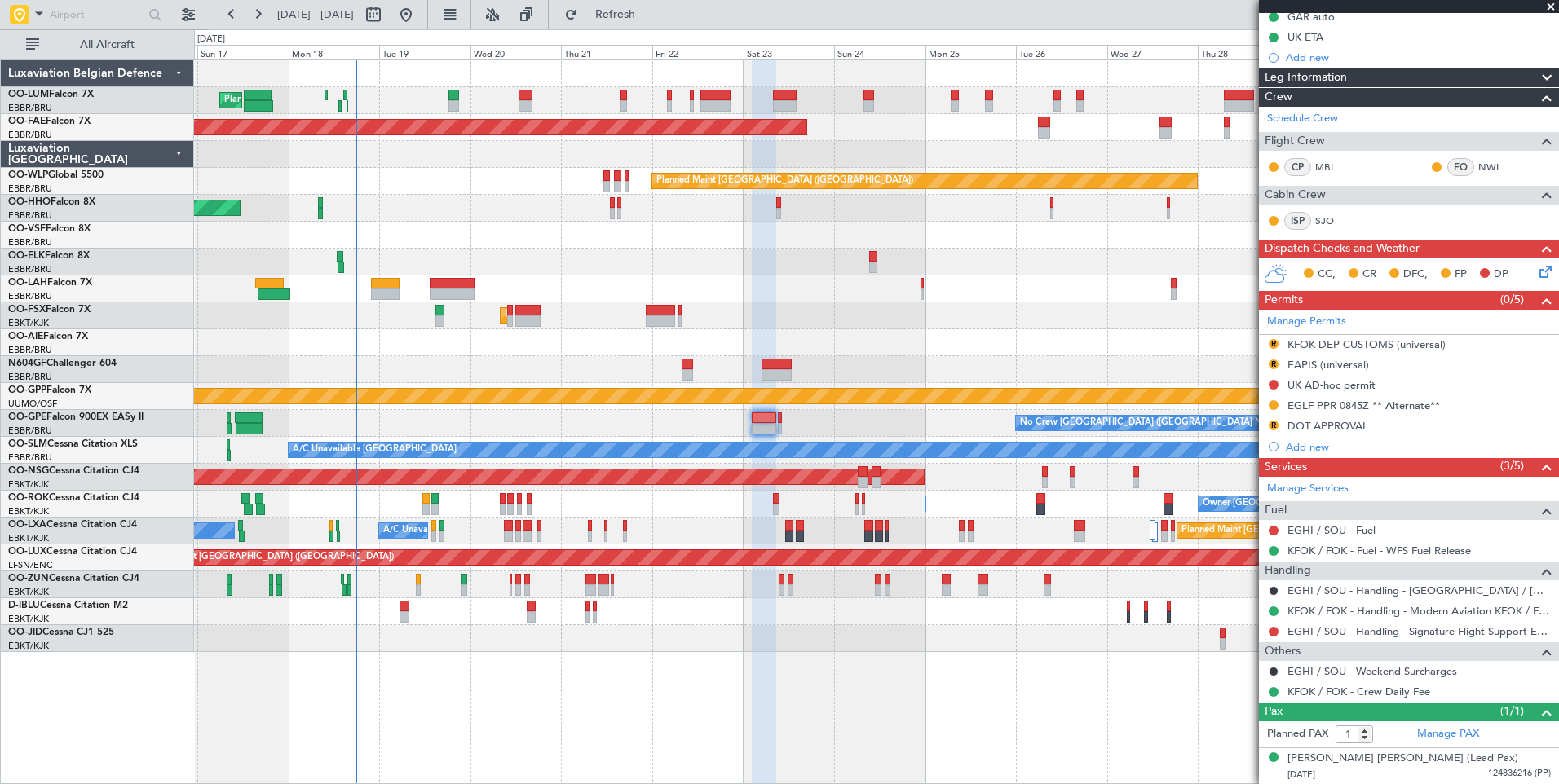
click at [1273, 634] on mat-tooltip-component "Confirmed" at bounding box center [1274, 637] width 74 height 43
click at [1273, 630] on div "Confirmed" at bounding box center [1274, 637] width 50 height 20
click at [1274, 630] on button at bounding box center [1273, 632] width 10 height 10
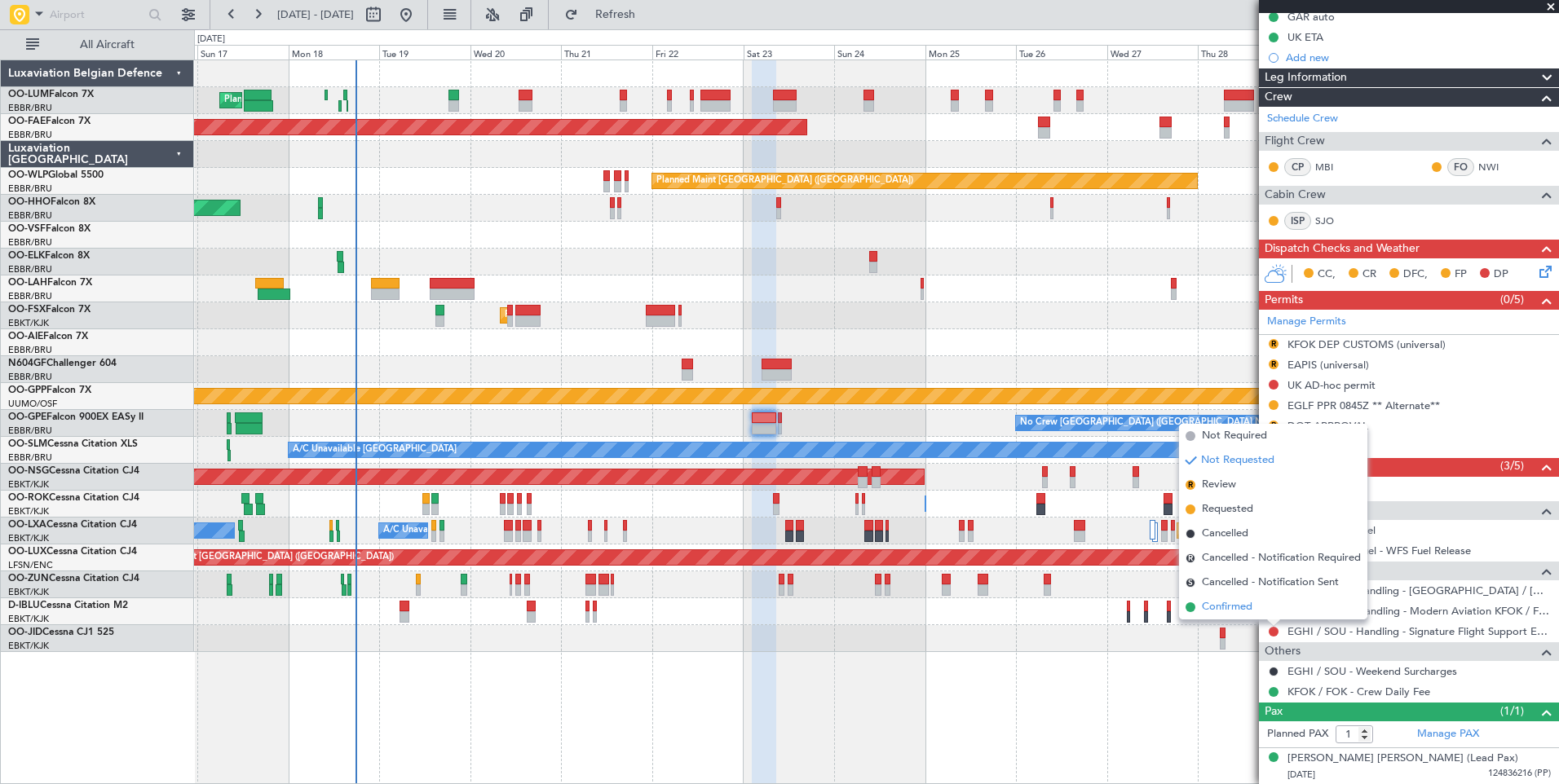
click at [1223, 614] on span "Confirmed" at bounding box center [1227, 608] width 50 height 17
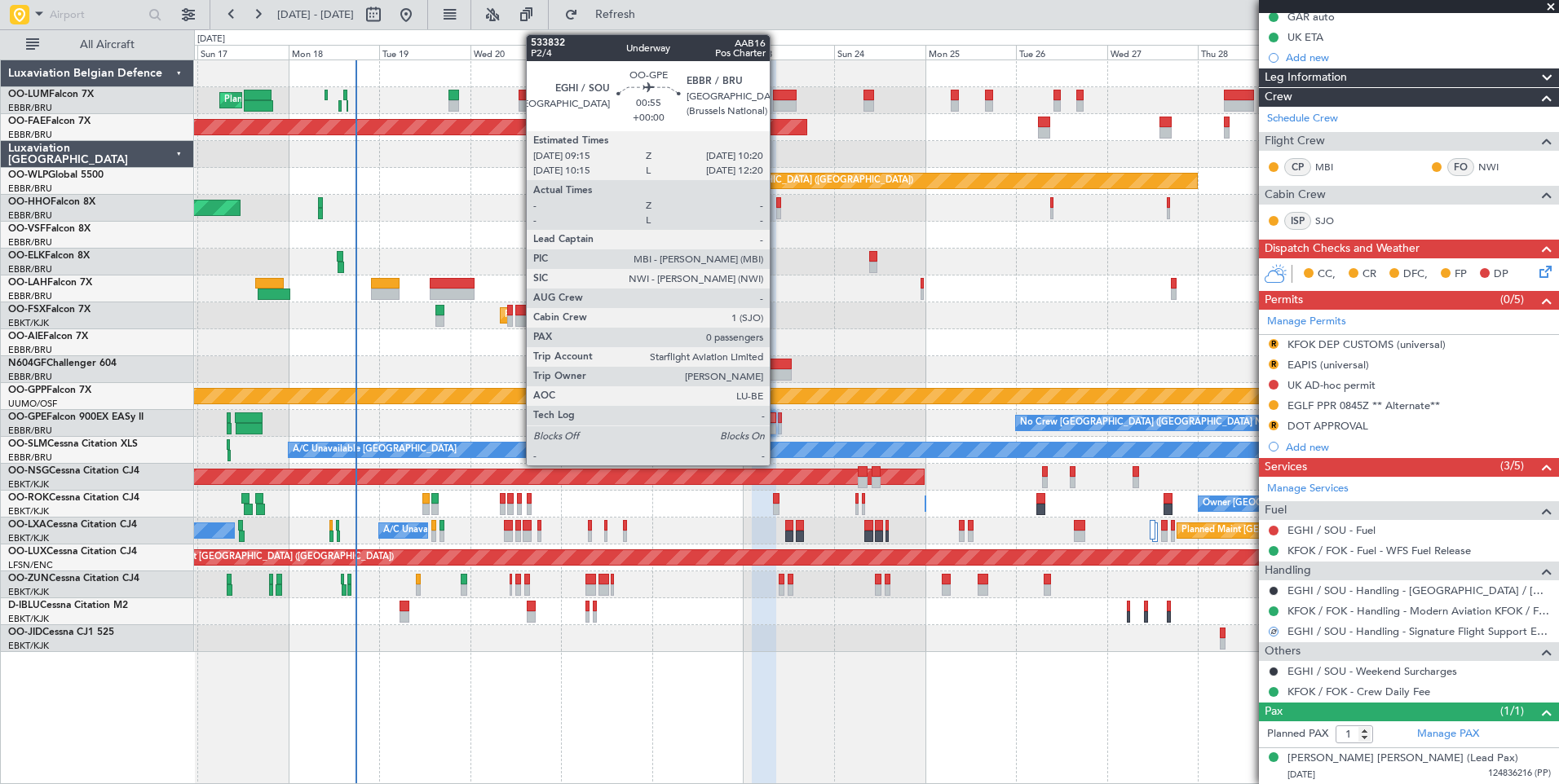
click at [777, 420] on div at bounding box center [780, 418] width 5 height 12
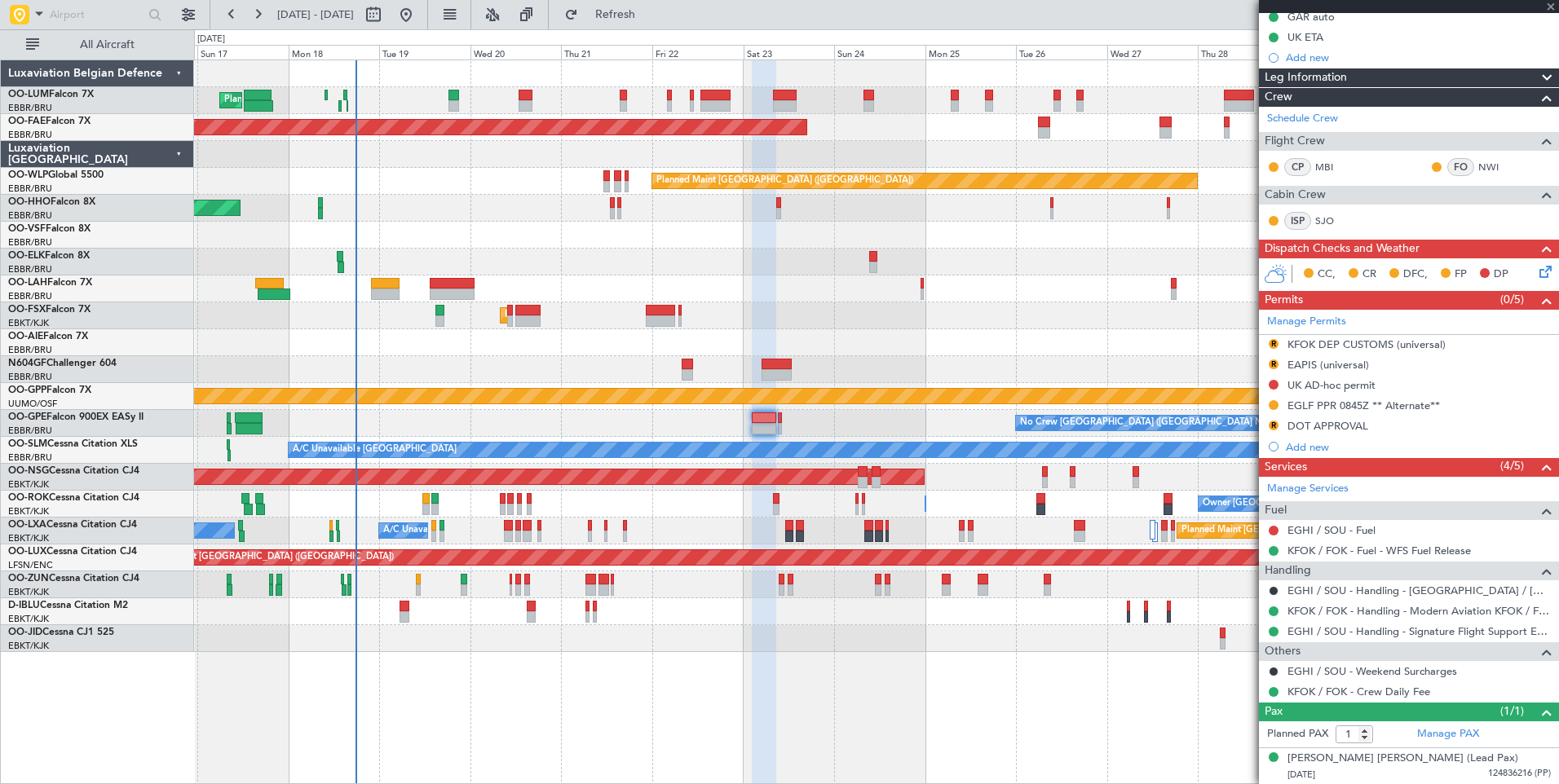
type input "0"
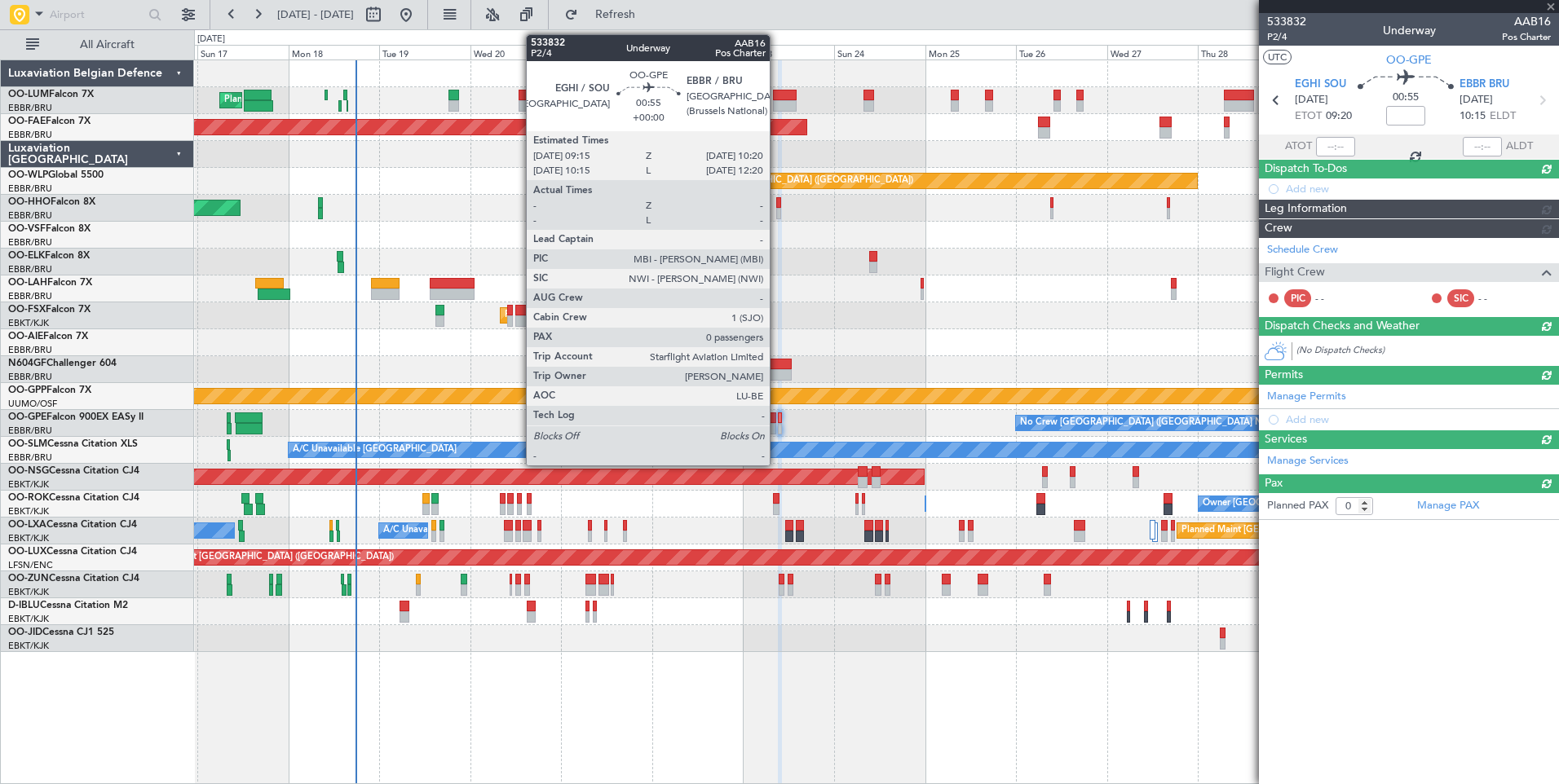
scroll to position [0, 0]
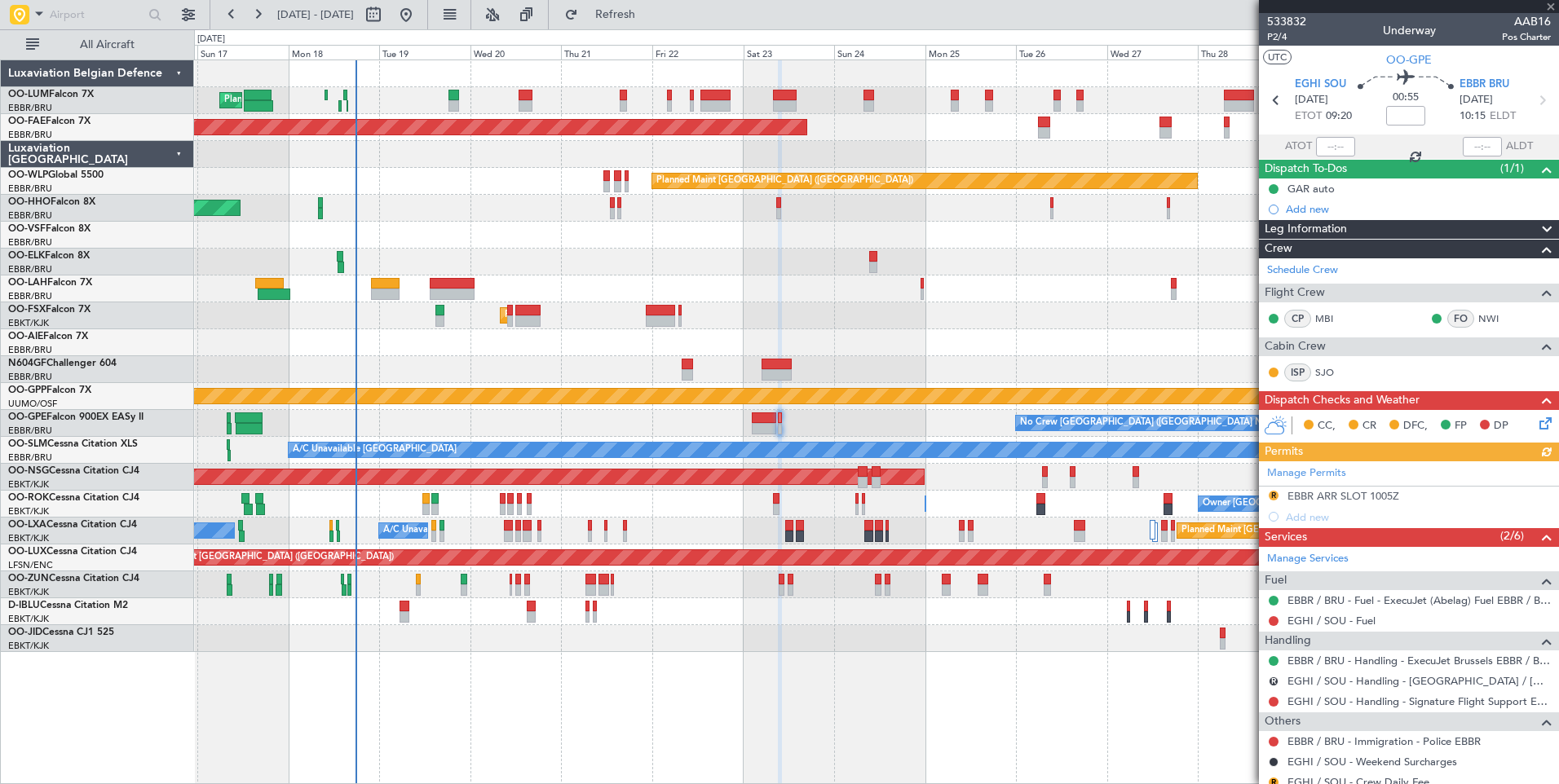
click at [1276, 704] on mat-tooltip-component "Cancelled - Notification Required" at bounding box center [1275, 707] width 167 height 43
click at [1276, 701] on div "Cancelled - Notification Required" at bounding box center [1274, 707] width 145 height 20
click at [1270, 700] on button at bounding box center [1273, 702] width 10 height 10
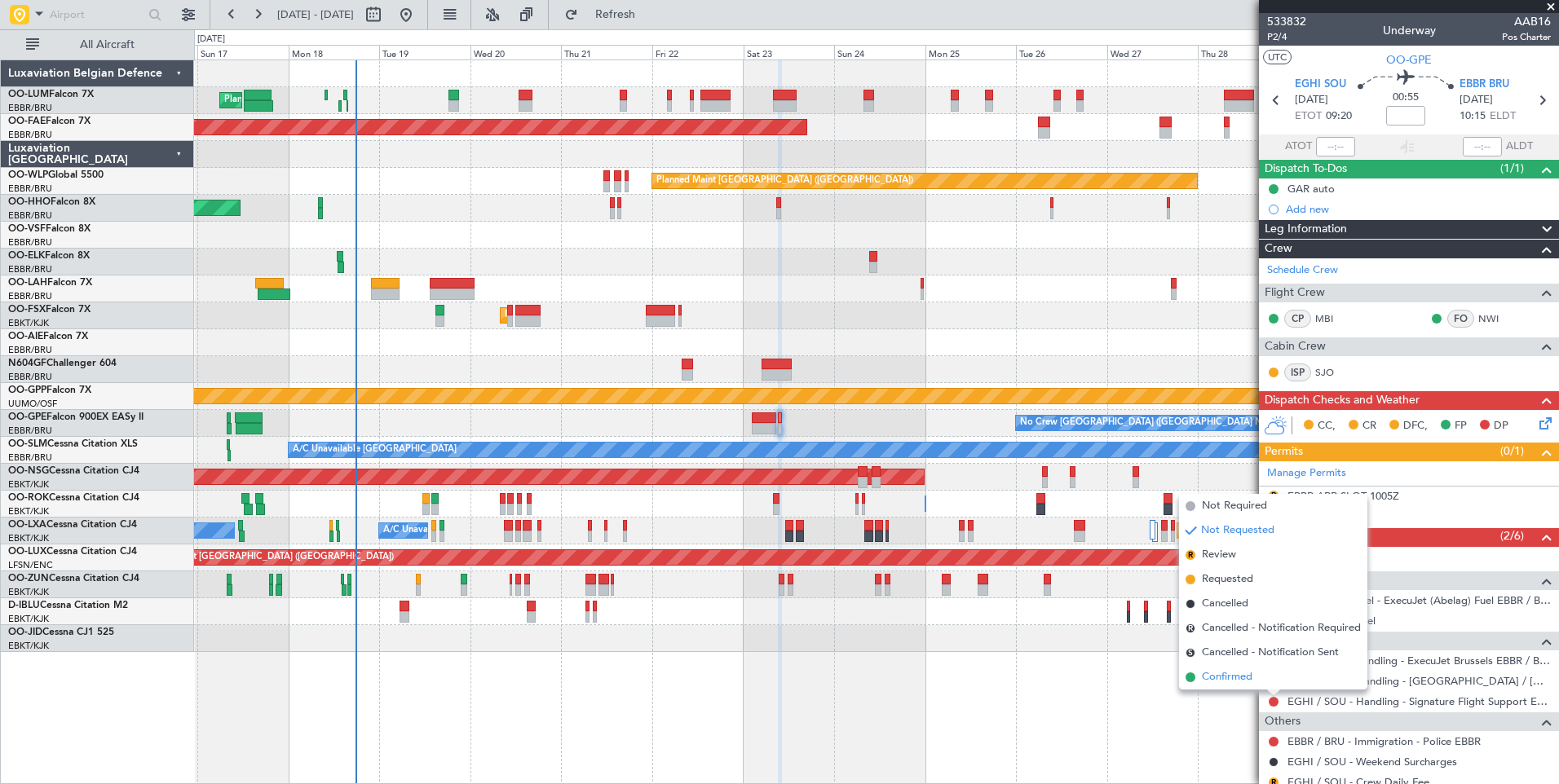
click at [1237, 677] on span "Confirmed" at bounding box center [1227, 678] width 50 height 17
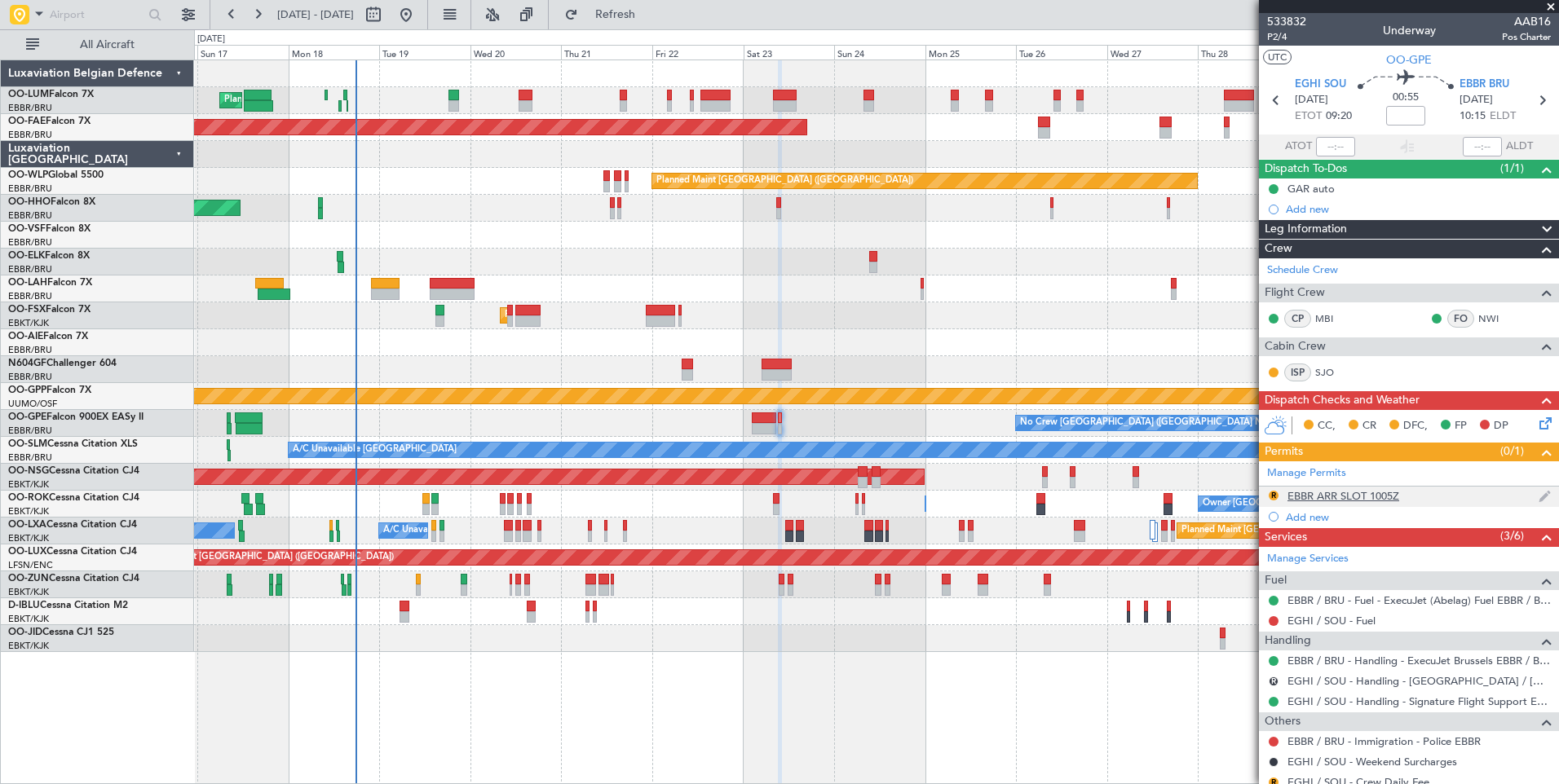
click at [1360, 491] on div "EBBR ARR SLOT 1005Z" at bounding box center [1343, 496] width 112 height 14
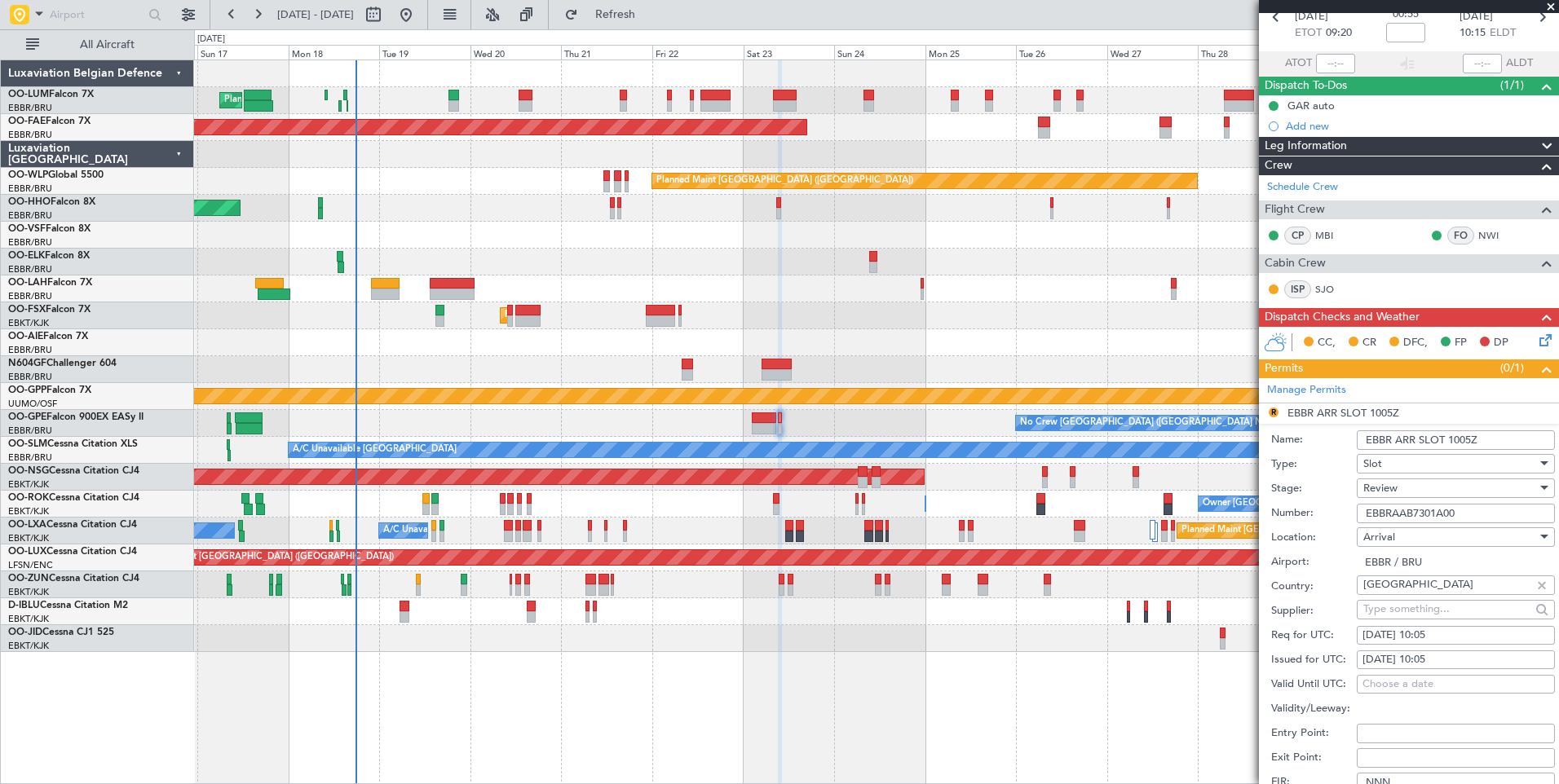
scroll to position [163, 0]
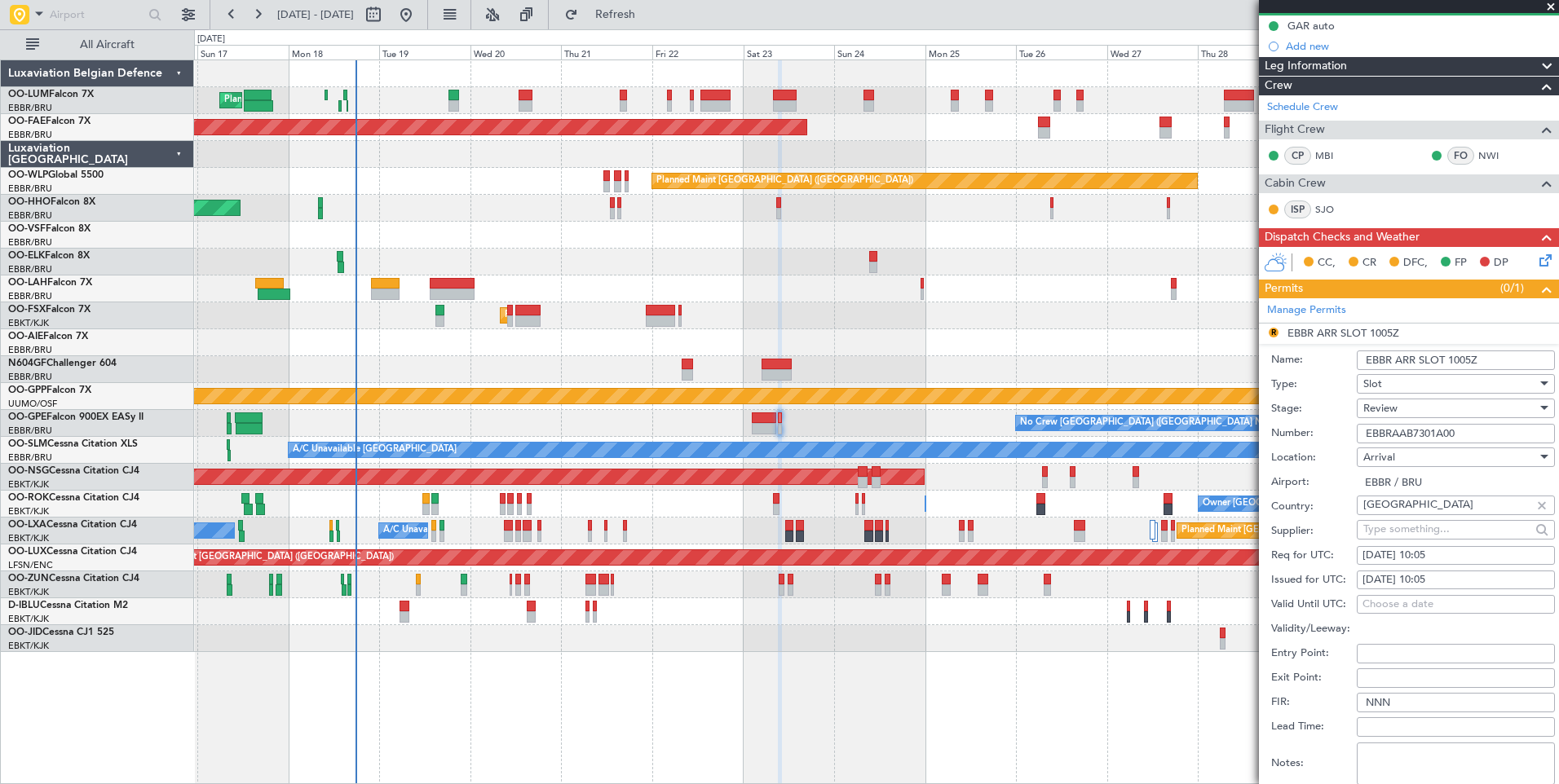
click at [1434, 547] on div "23/08/2025 10:05" at bounding box center [1455, 556] width 186 height 17
select select "8"
select select "2025"
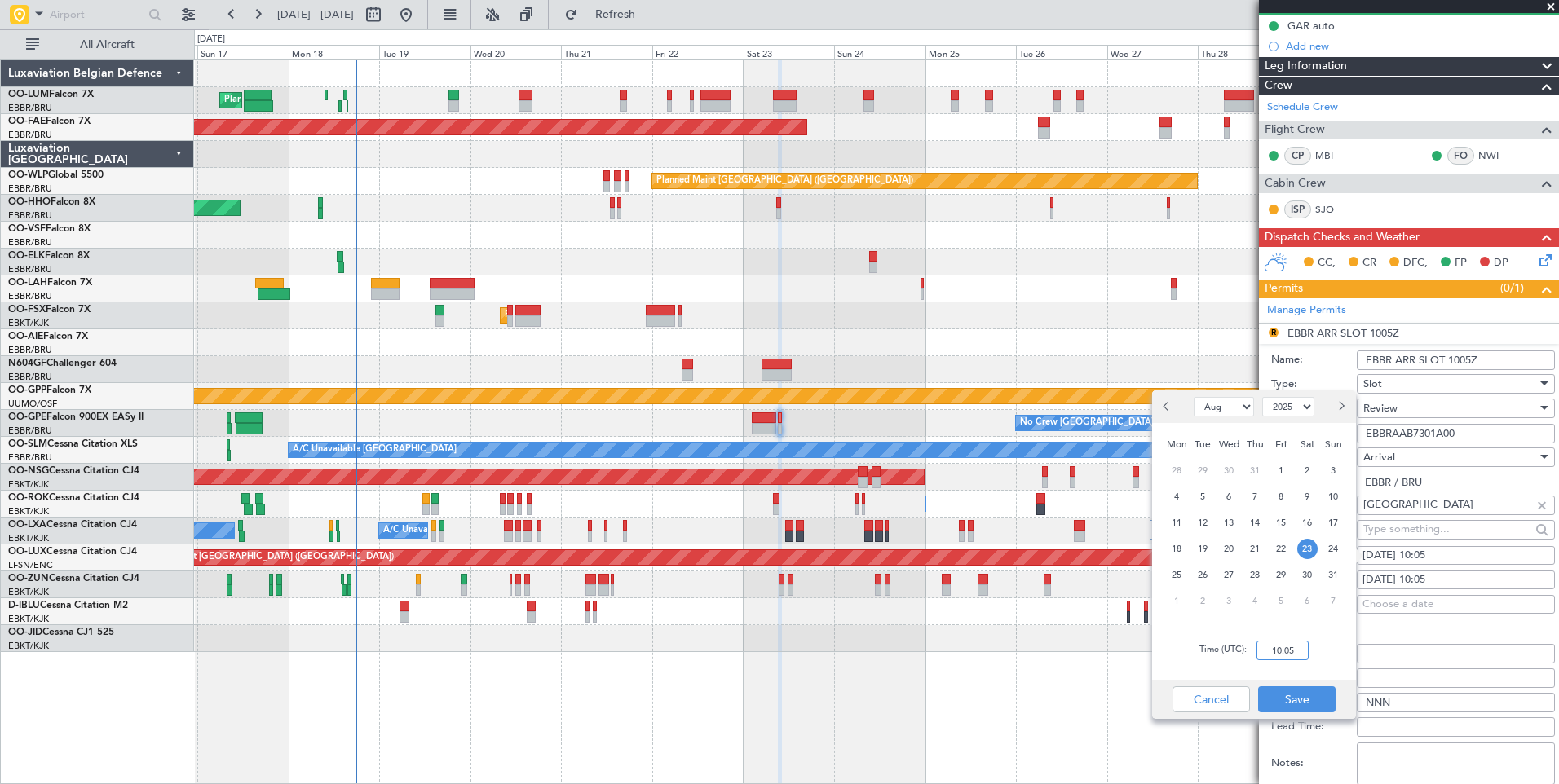
click at [1291, 641] on input "10:05" at bounding box center [1282, 650] width 52 height 19
type input "10:20"
click at [1307, 705] on button "Save" at bounding box center [1297, 699] width 78 height 26
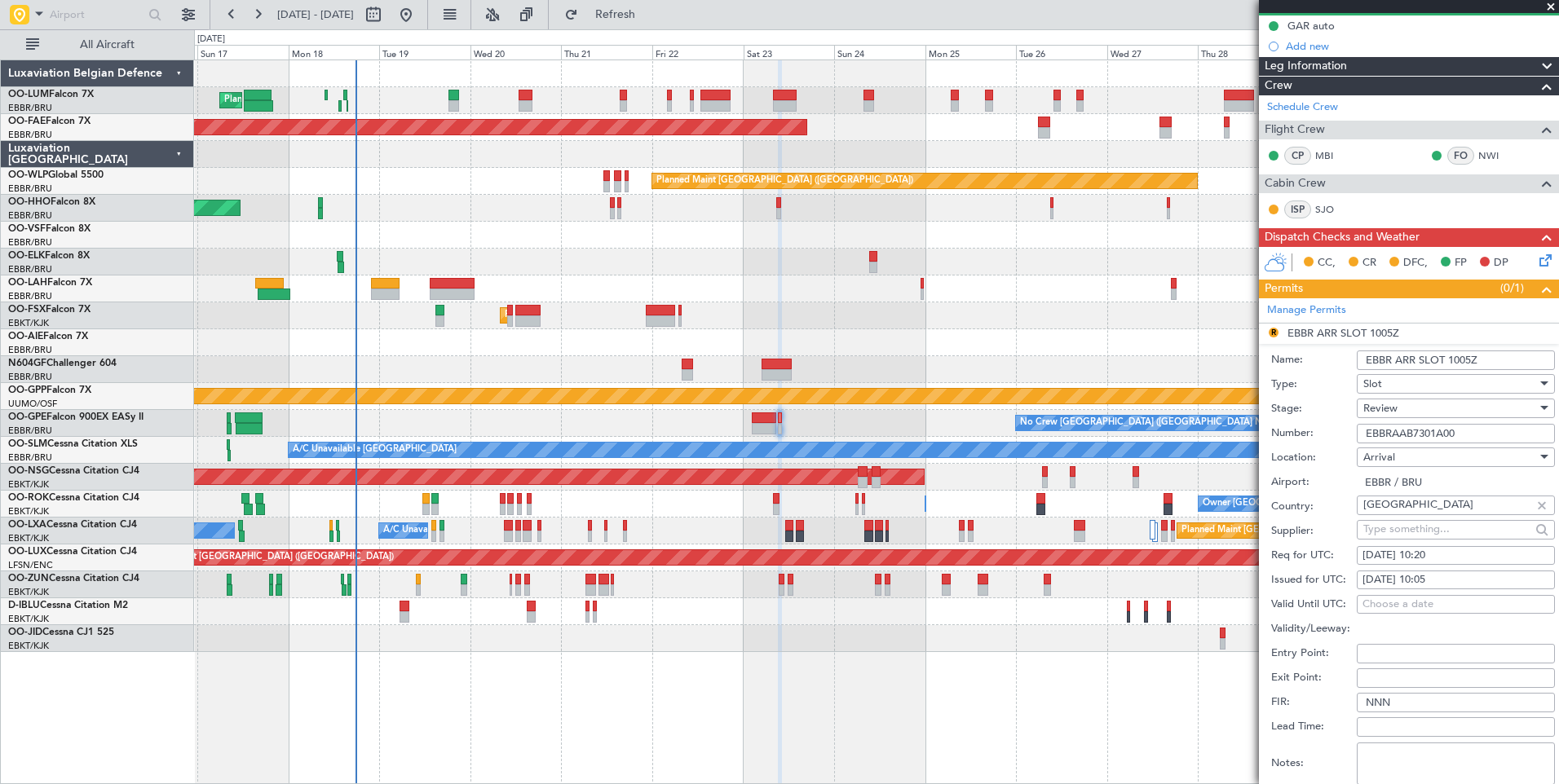
click at [1433, 586] on div "23/08/2025 10:05" at bounding box center [1455, 581] width 186 height 17
select select "8"
select select "2025"
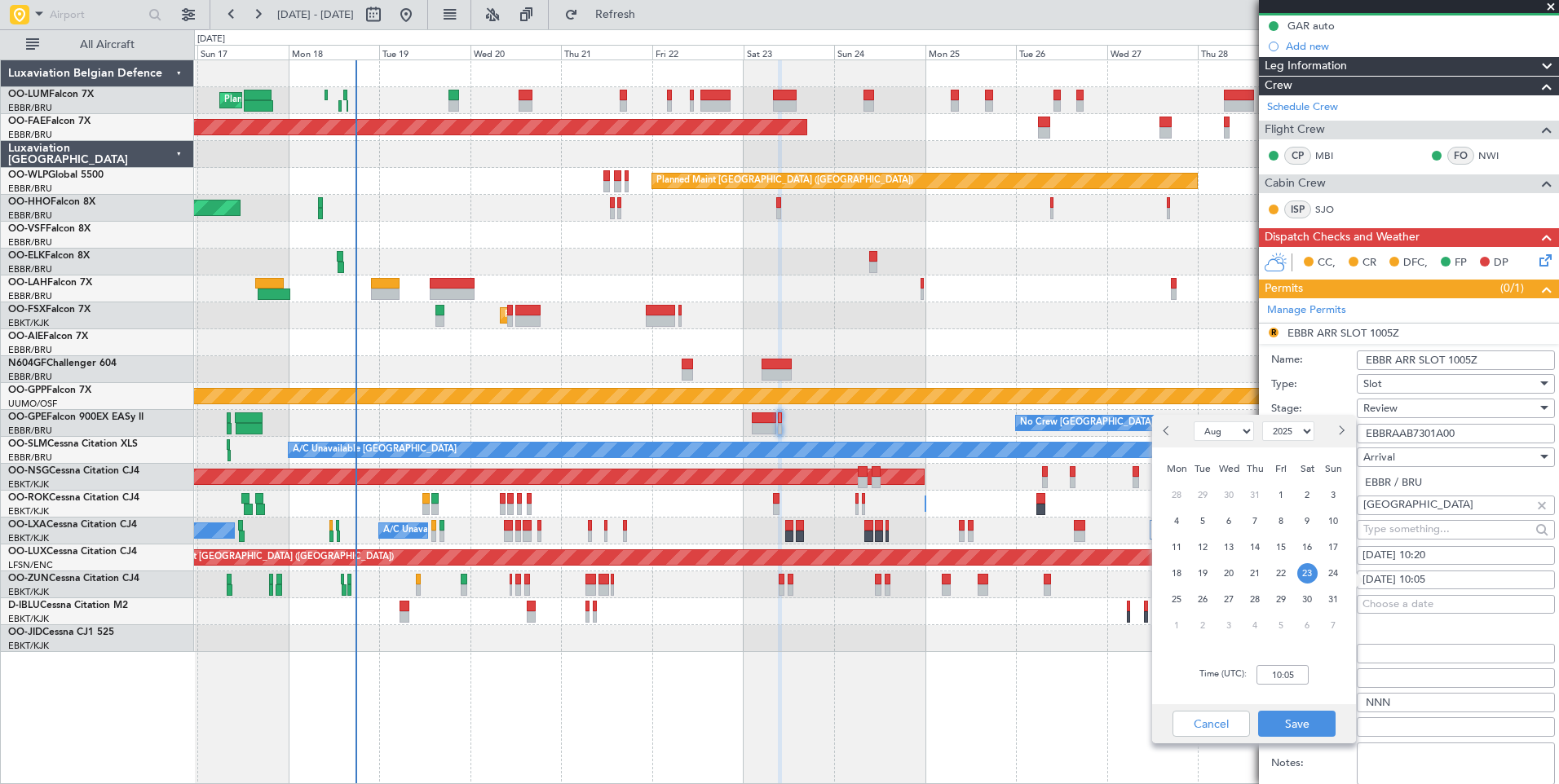
click at [1302, 655] on div "Time (UTC): 10:05" at bounding box center [1254, 675] width 204 height 59
click at [1280, 681] on input "10:05" at bounding box center [1282, 675] width 52 height 19
type input "10:20"
click at [1300, 722] on button "Save" at bounding box center [1297, 723] width 78 height 26
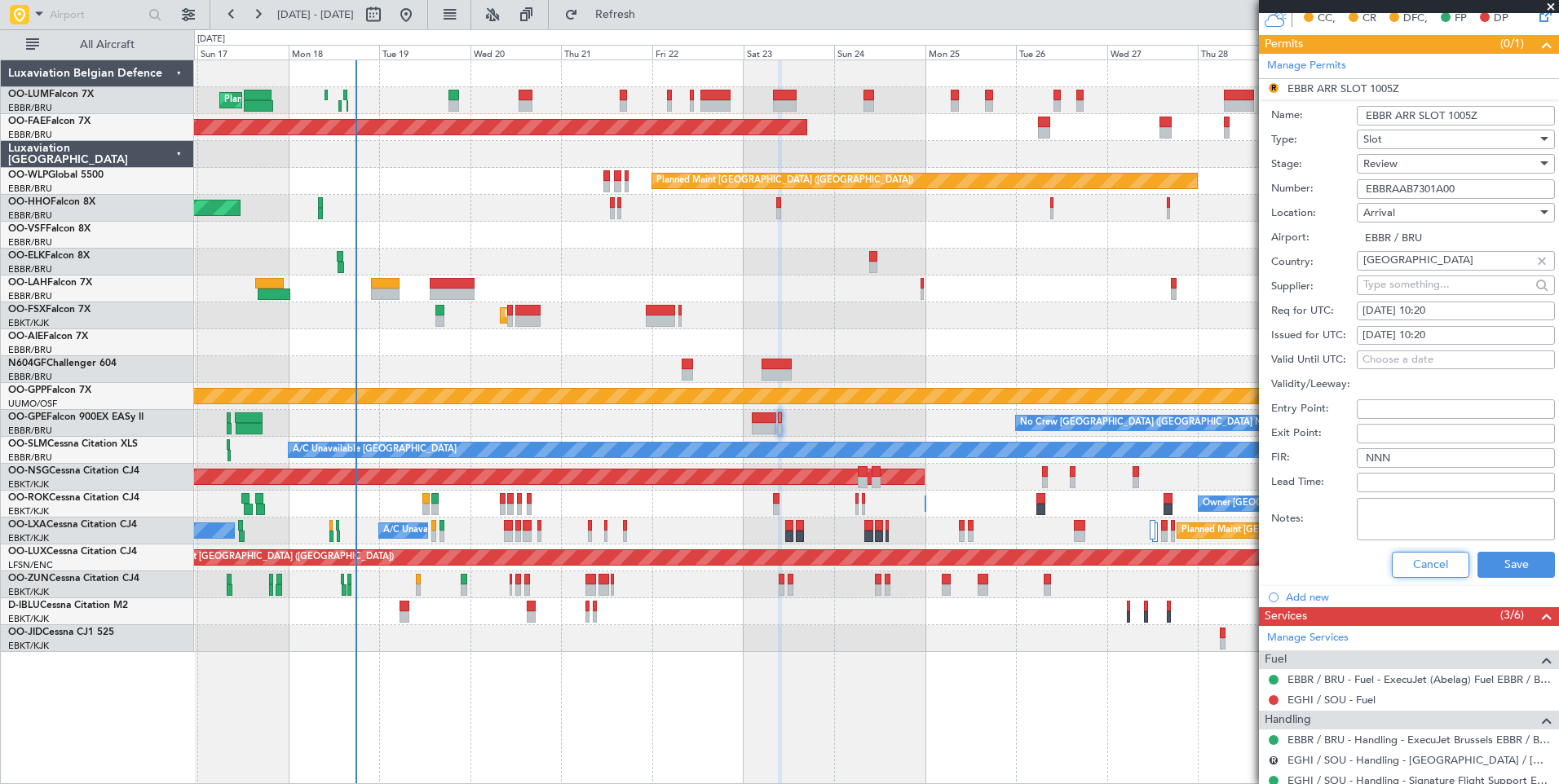
click at [1429, 573] on button "Cancel" at bounding box center [1430, 564] width 78 height 26
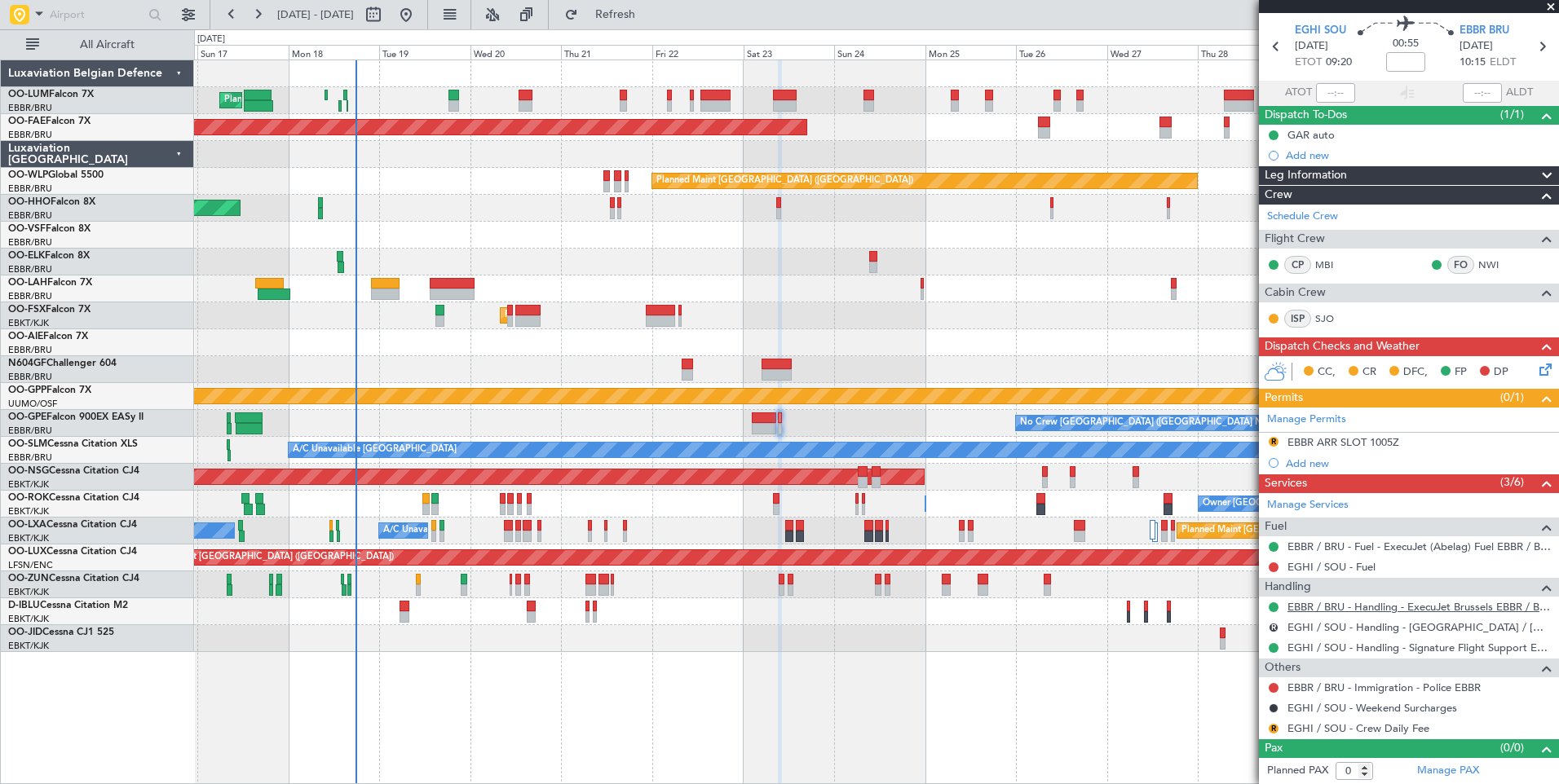
click at [1319, 603] on link "EBBR / BRU - Handling - ExecuJet Brussels EBBR / BRU" at bounding box center [1419, 607] width 263 height 14
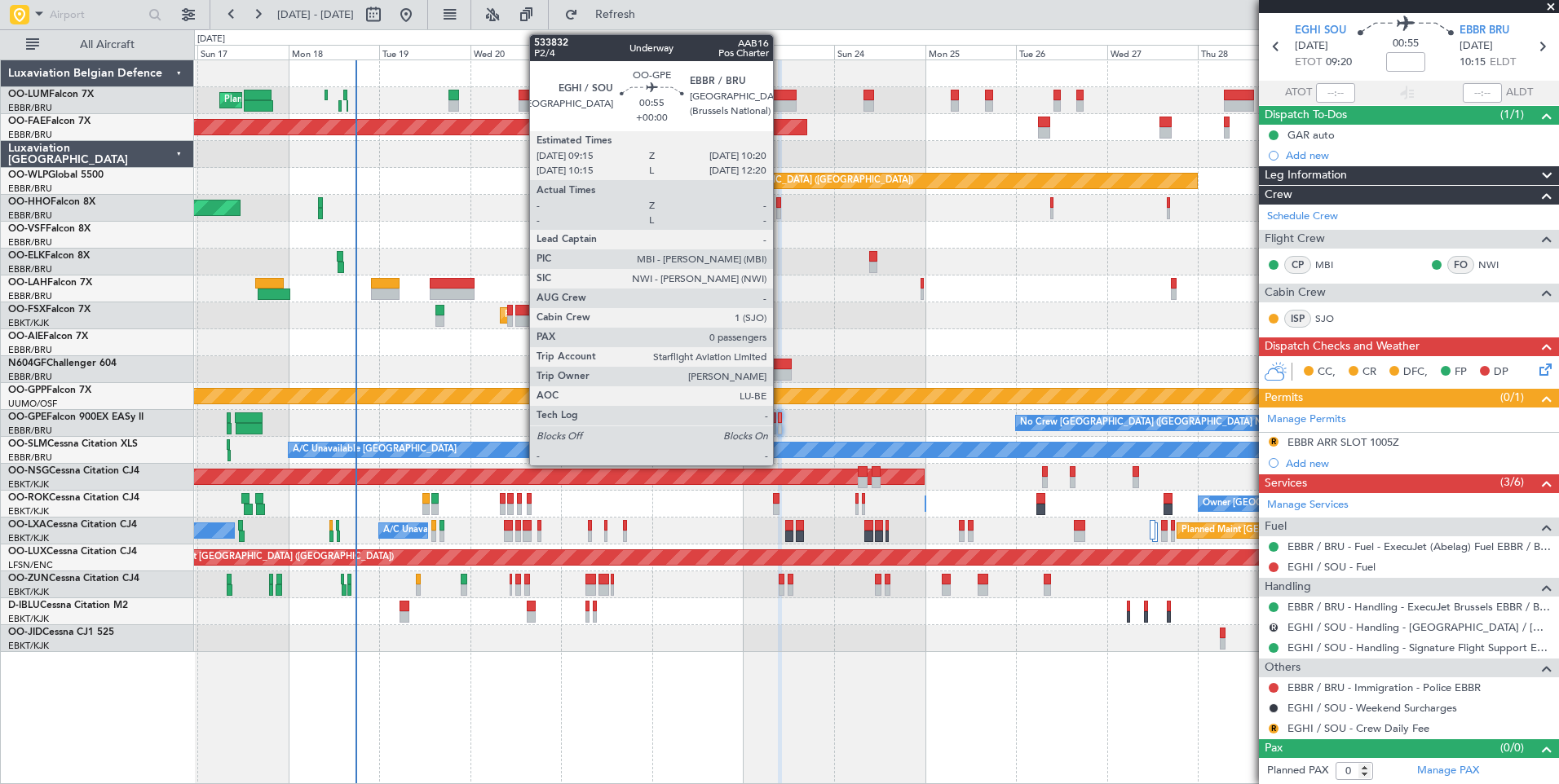
click at [780, 424] on div at bounding box center [780, 429] width 5 height 12
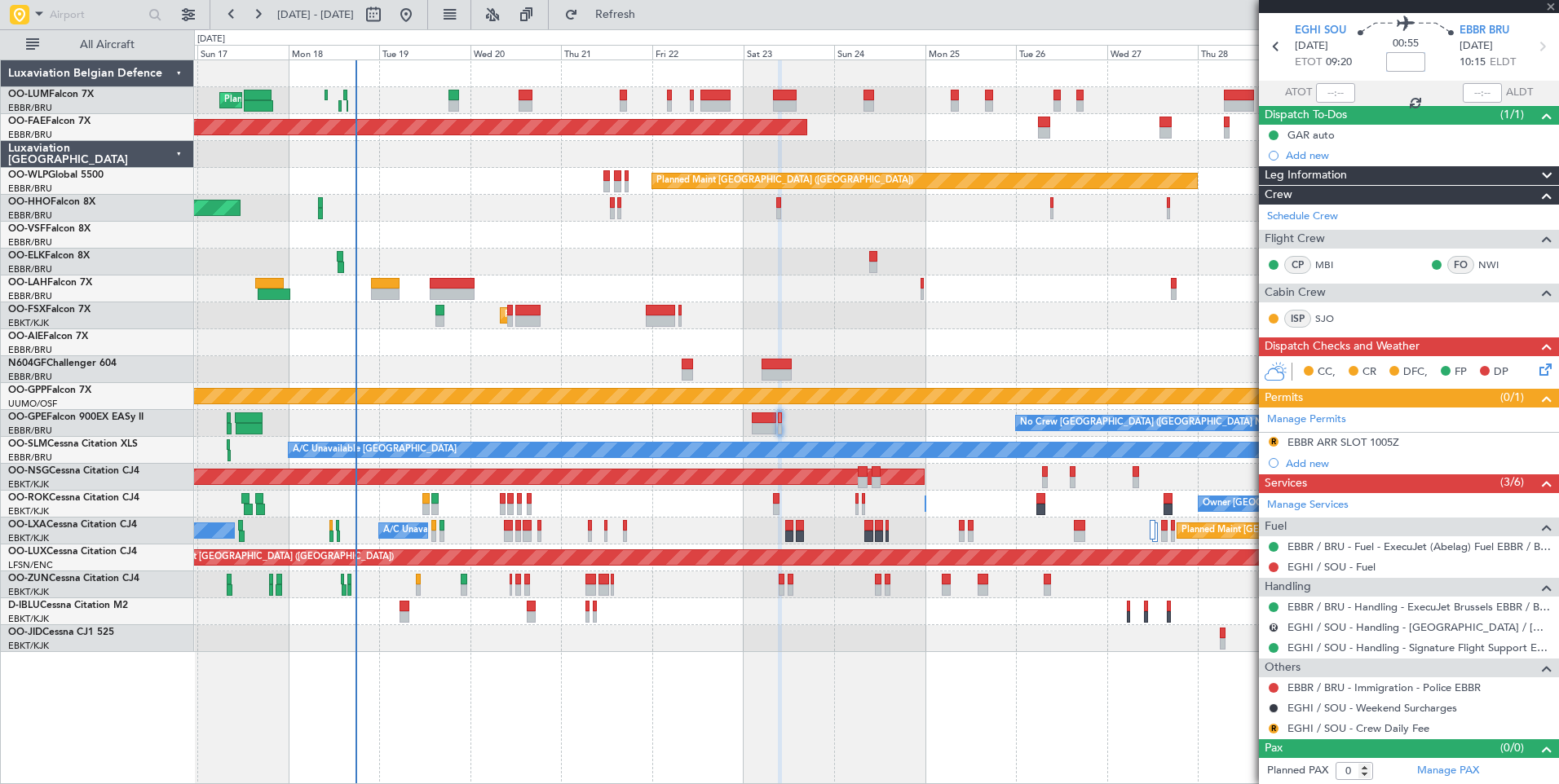
click at [1395, 62] on div "UTC OO-GPE EGHI SOU 23/08/2025 ETOT 09:20 00:55 EBBR BRU 23/08/2025 10:15 ELDT …" at bounding box center [1409, 48] width 300 height 114
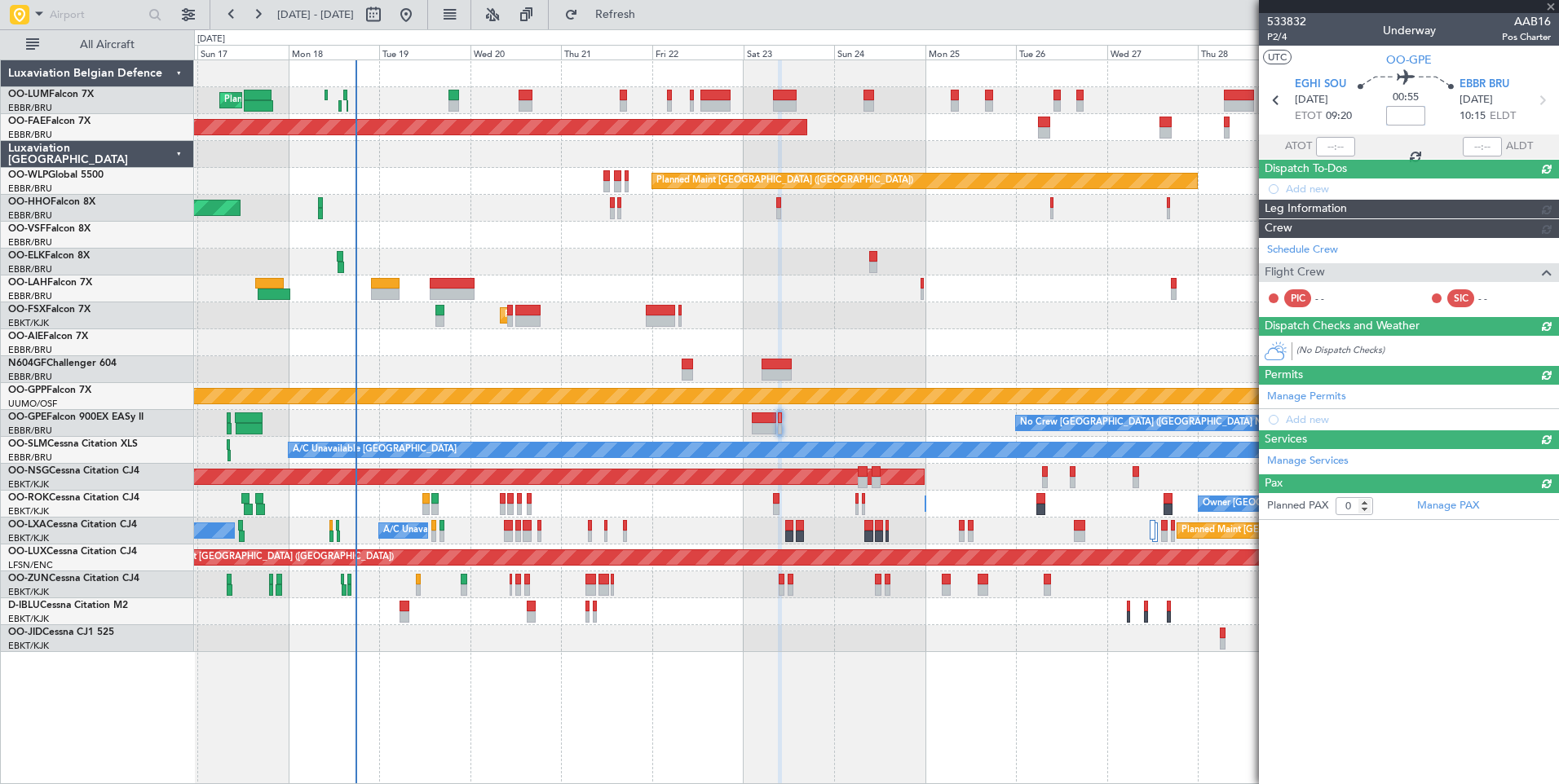
scroll to position [0, 0]
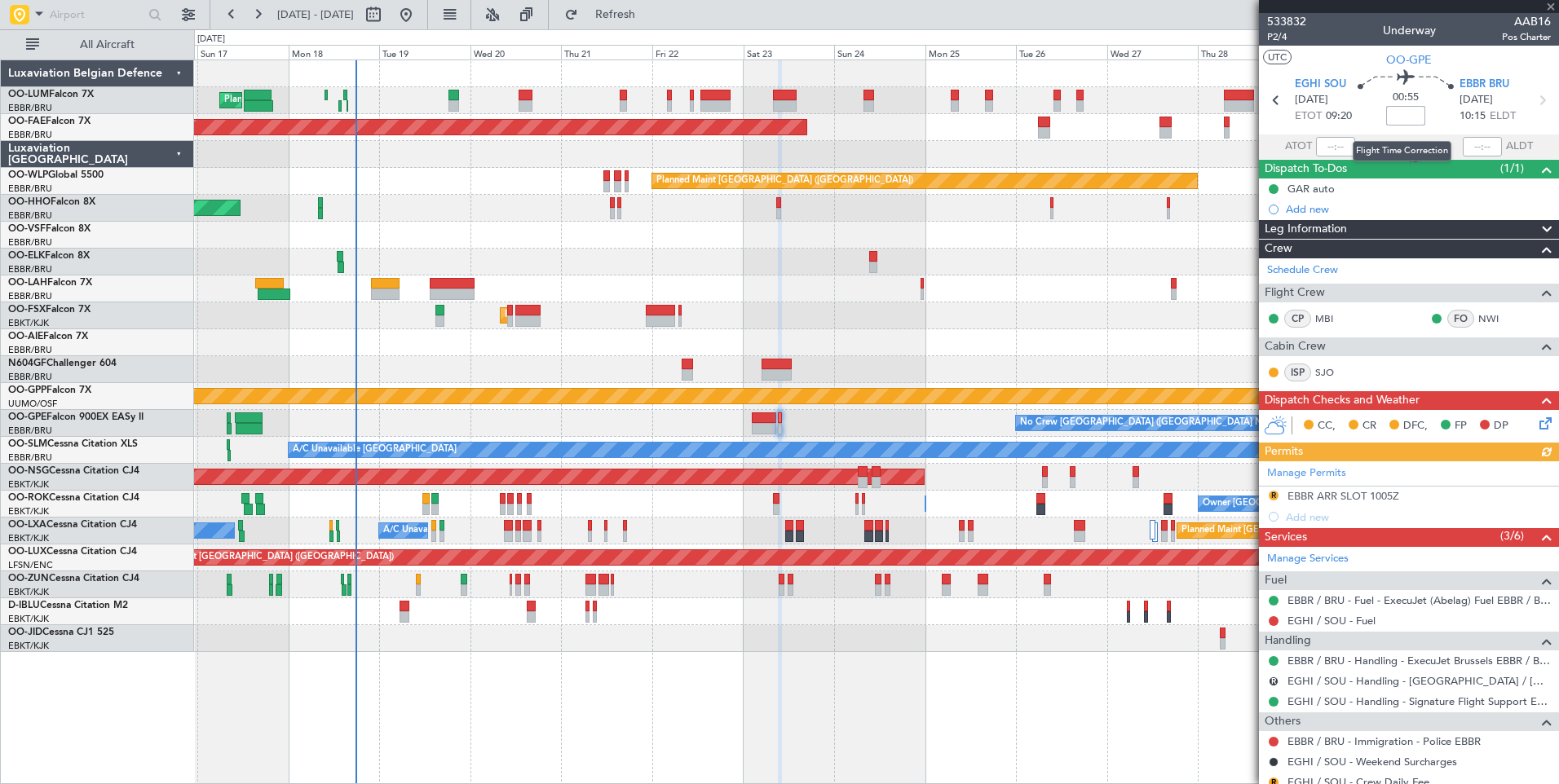
click at [1400, 117] on input at bounding box center [1405, 115] width 39 height 19
drag, startPoint x: 1379, startPoint y: 498, endPoint x: 1385, endPoint y: 508, distance: 11.7
click at [1379, 498] on div "EBBR ARR SLOT 1005Z" at bounding box center [1343, 496] width 112 height 14
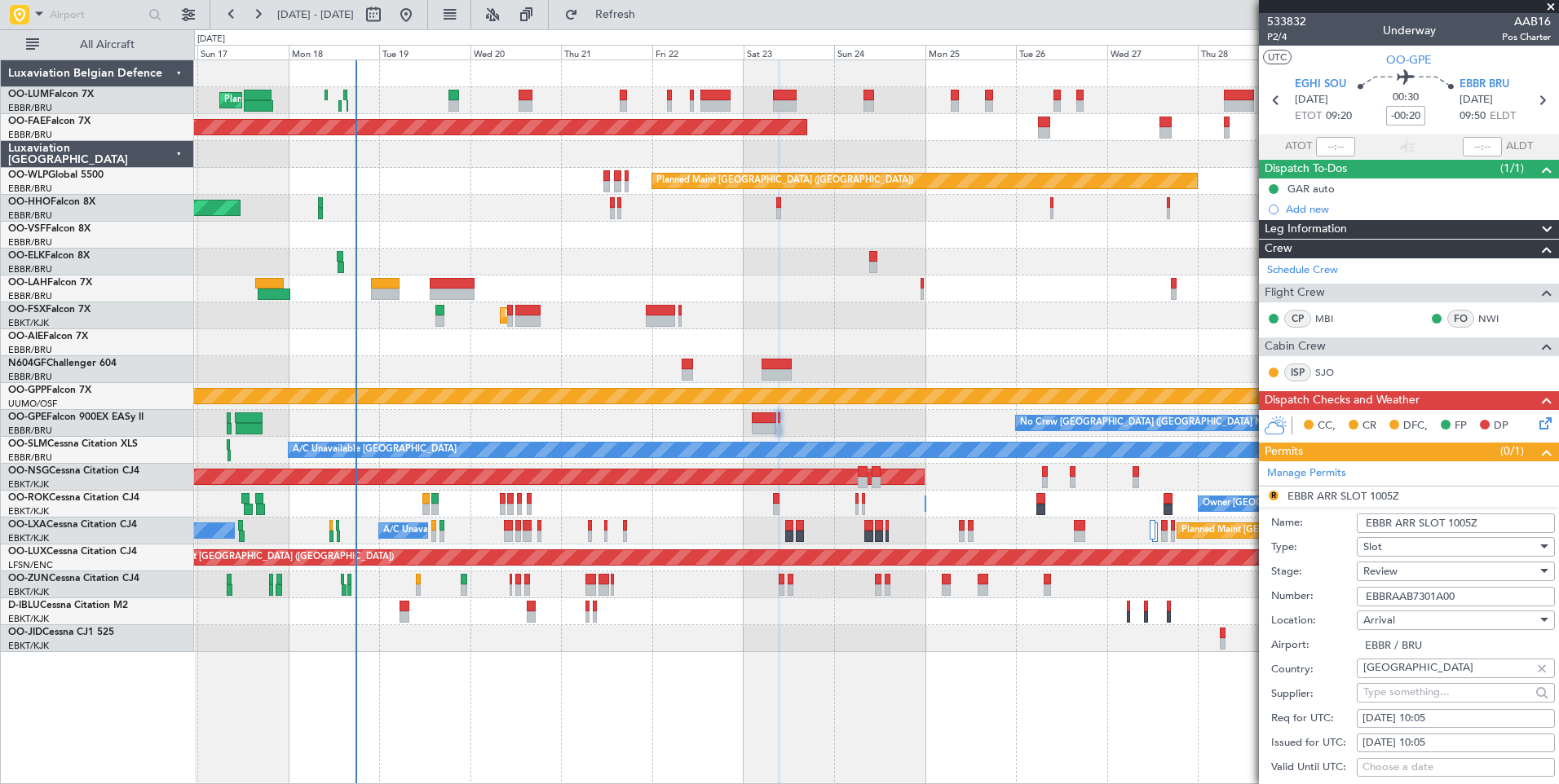
click at [1404, 115] on input "-00:20" at bounding box center [1405, 115] width 39 height 19
click at [650, 18] on span "Refresh" at bounding box center [615, 15] width 69 height 12
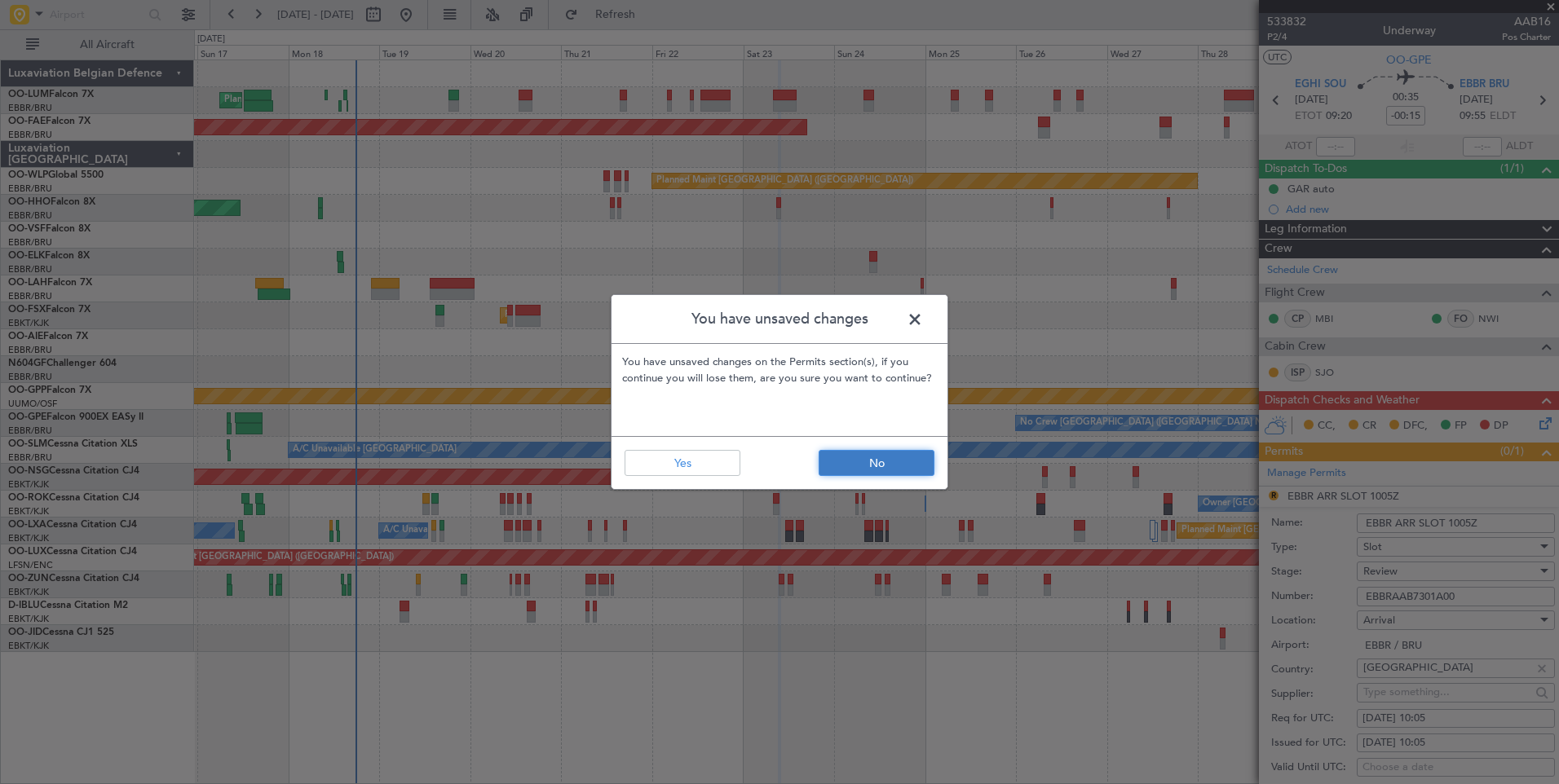
click at [871, 464] on button "No" at bounding box center [876, 462] width 115 height 26
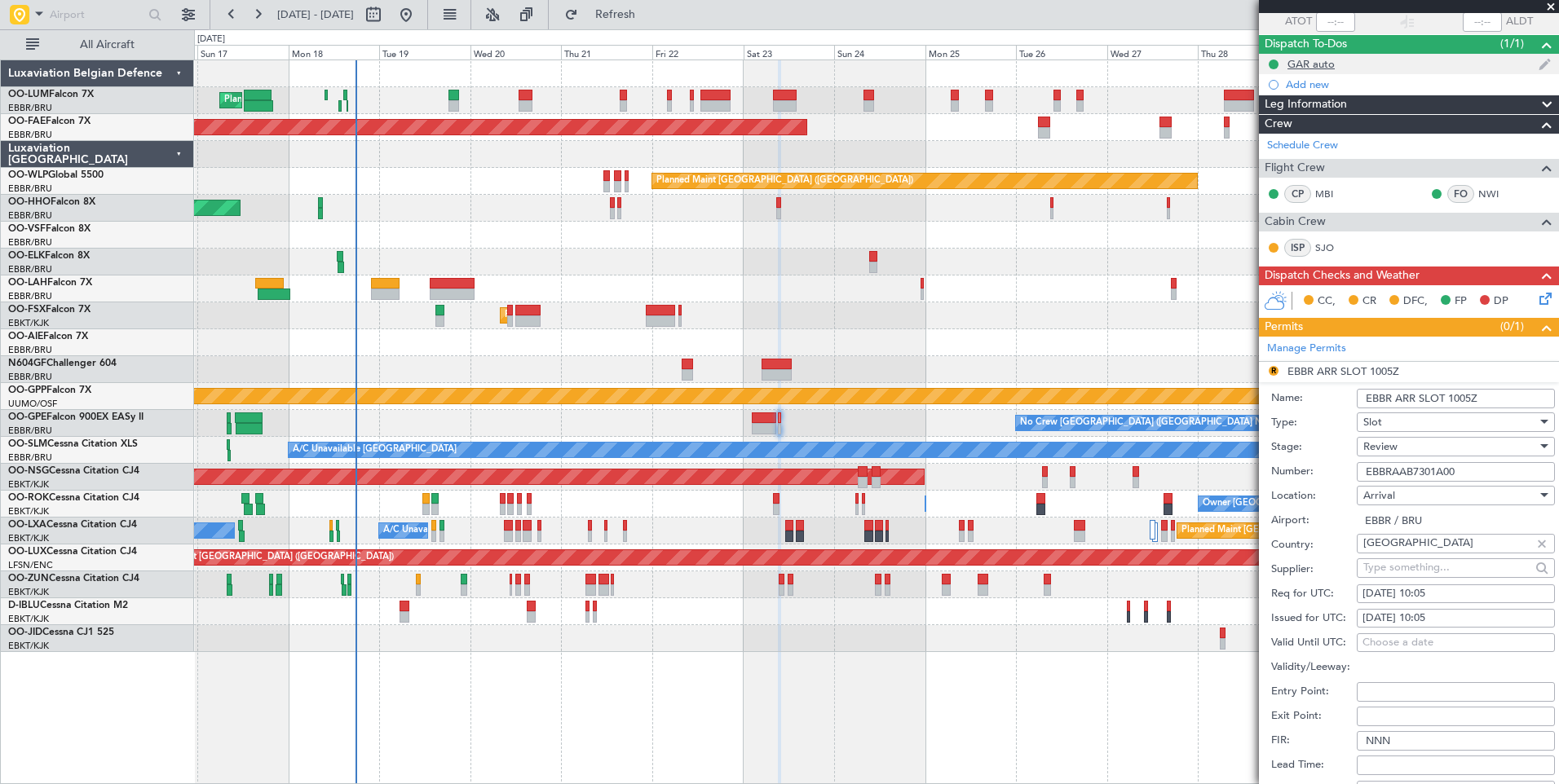
scroll to position [82, 0]
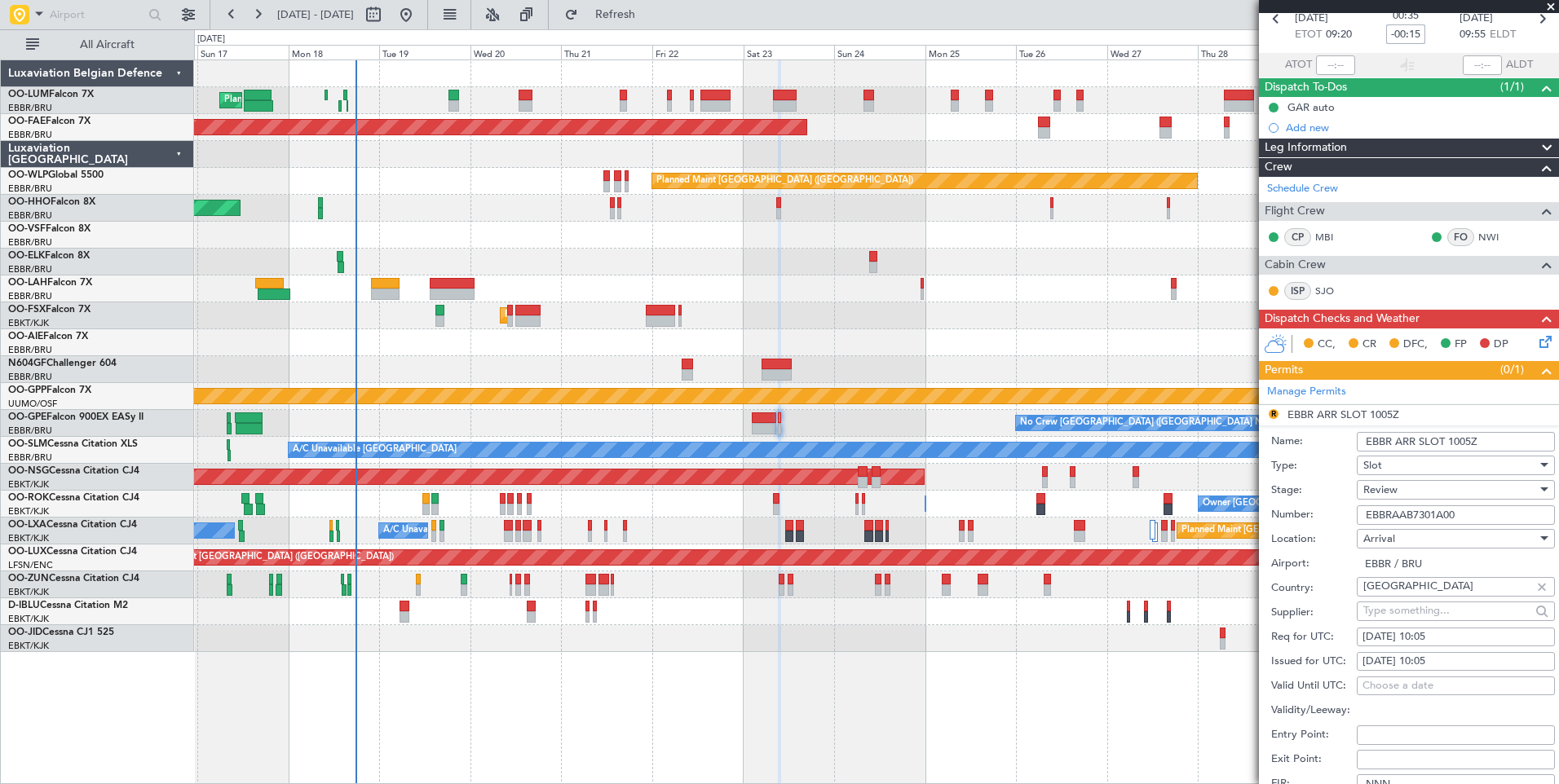
click at [1404, 35] on input "-00:15" at bounding box center [1405, 33] width 39 height 19
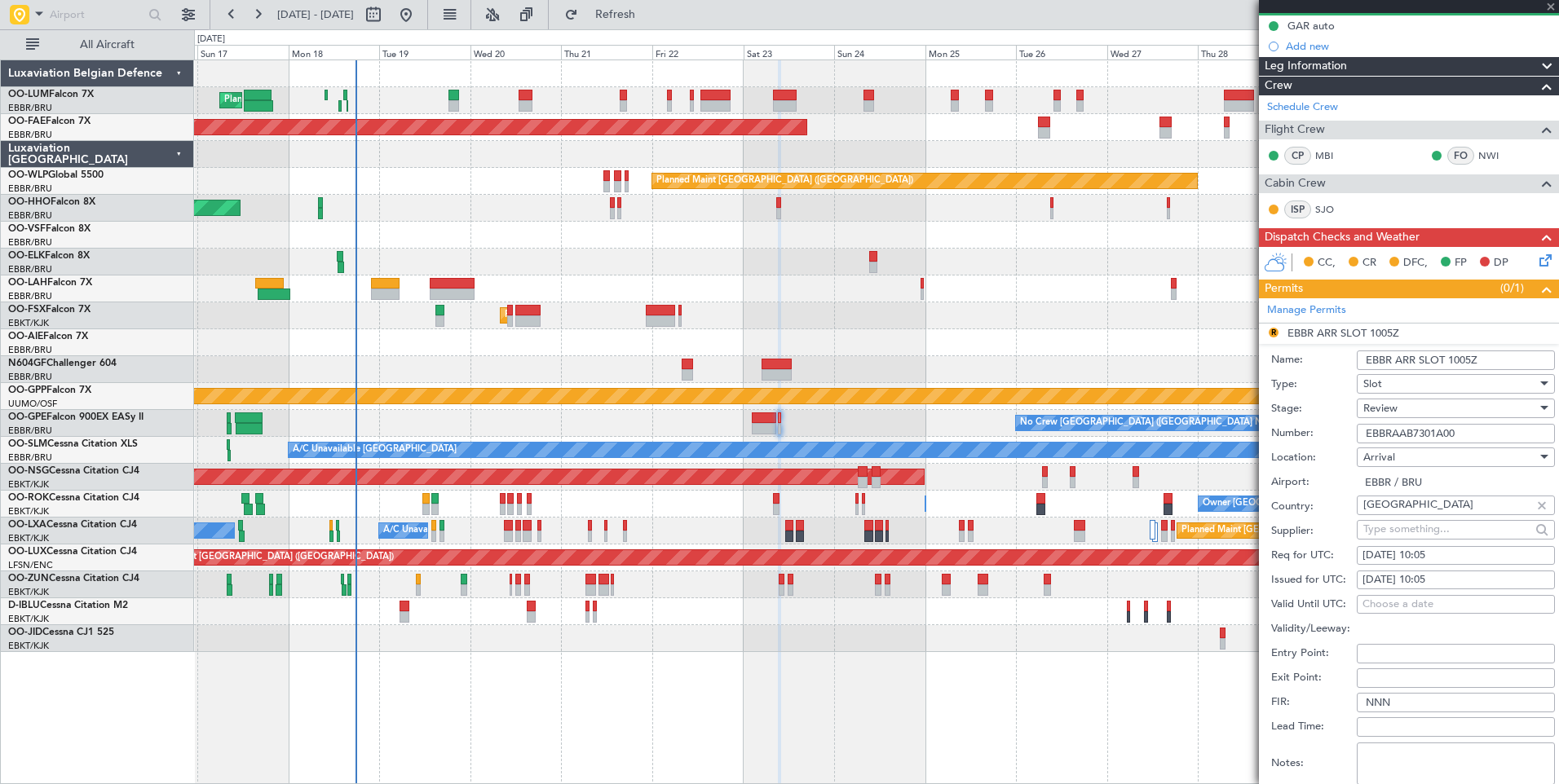
click at [1410, 420] on div "Review" at bounding box center [1450, 408] width 174 height 24
click at [1396, 533] on span "Received OK" at bounding box center [1449, 538] width 171 height 24
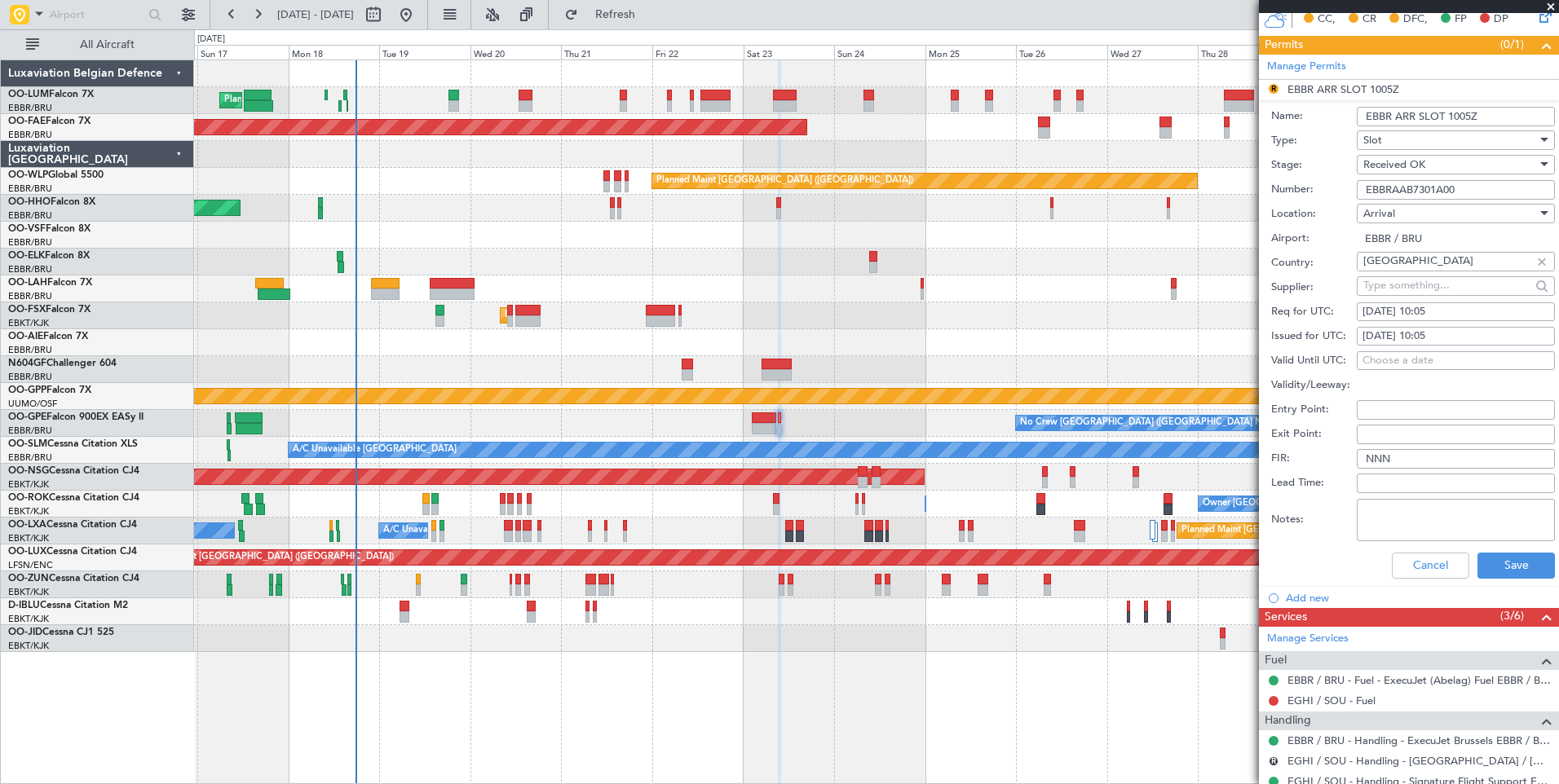
scroll to position [408, 0]
click at [1506, 563] on button "Save" at bounding box center [1516, 564] width 78 height 26
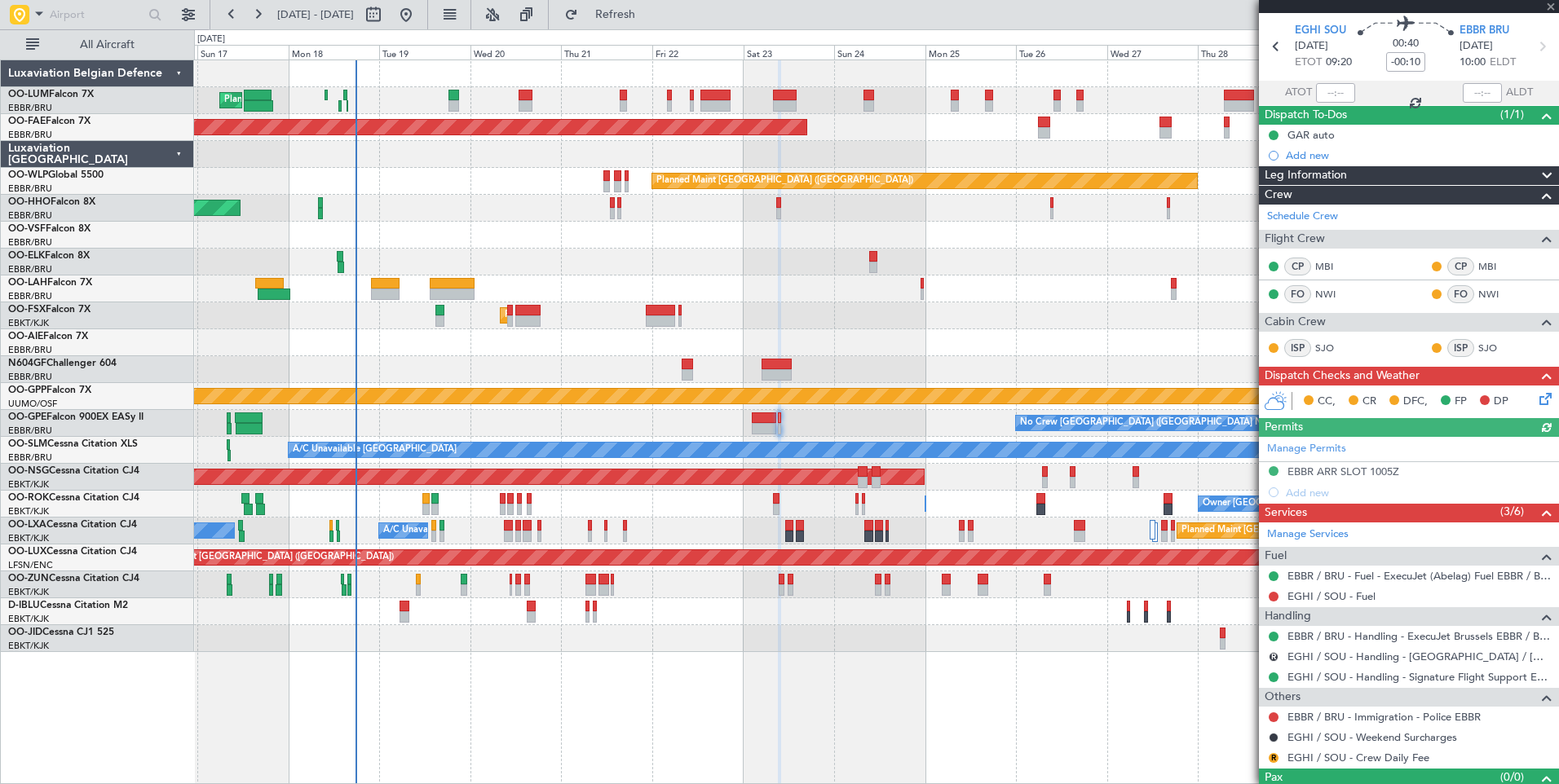
scroll to position [83, 0]
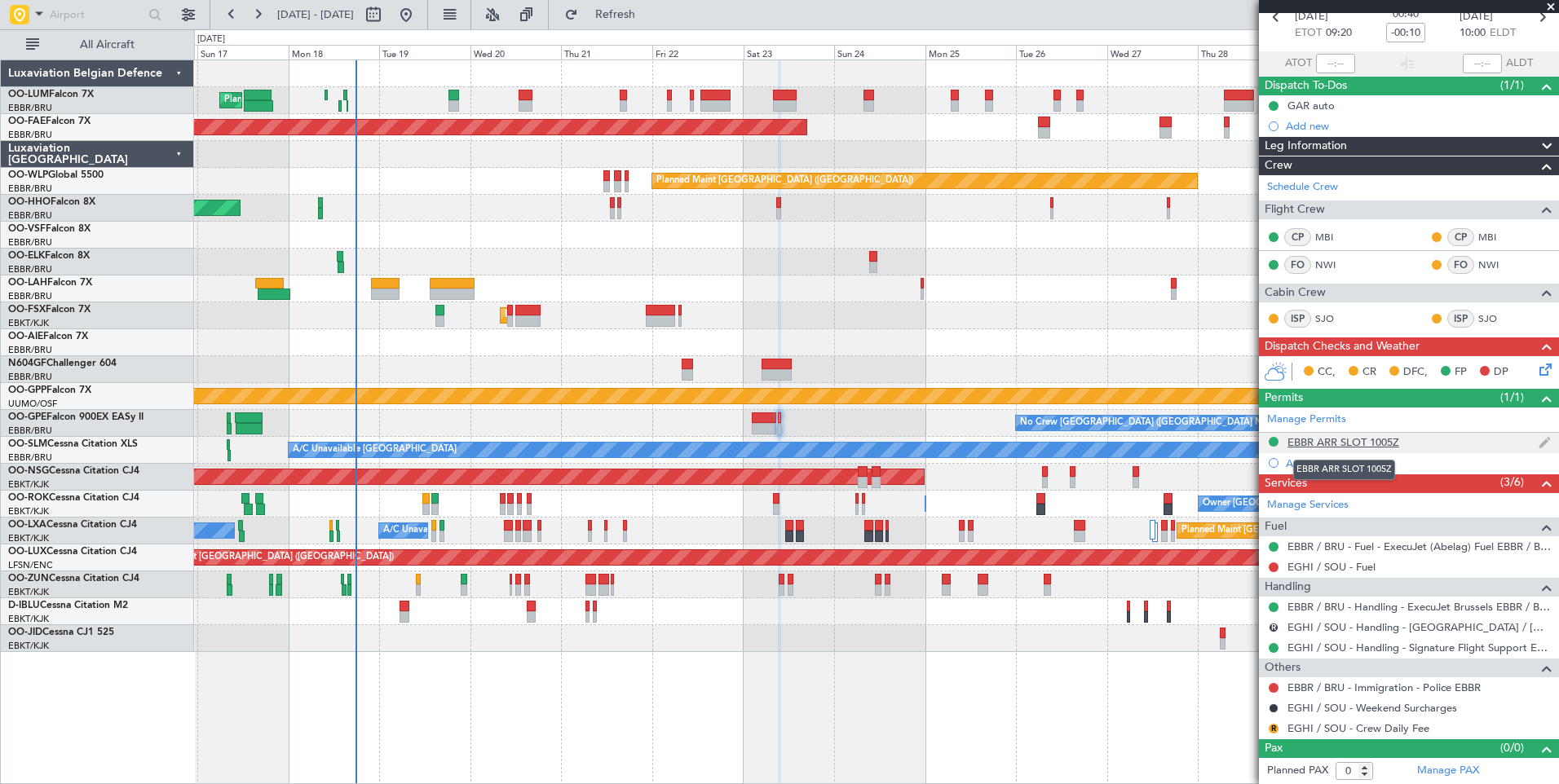
click at [1376, 442] on div "EBBR ARR SLOT 1005Z" at bounding box center [1343, 442] width 112 height 14
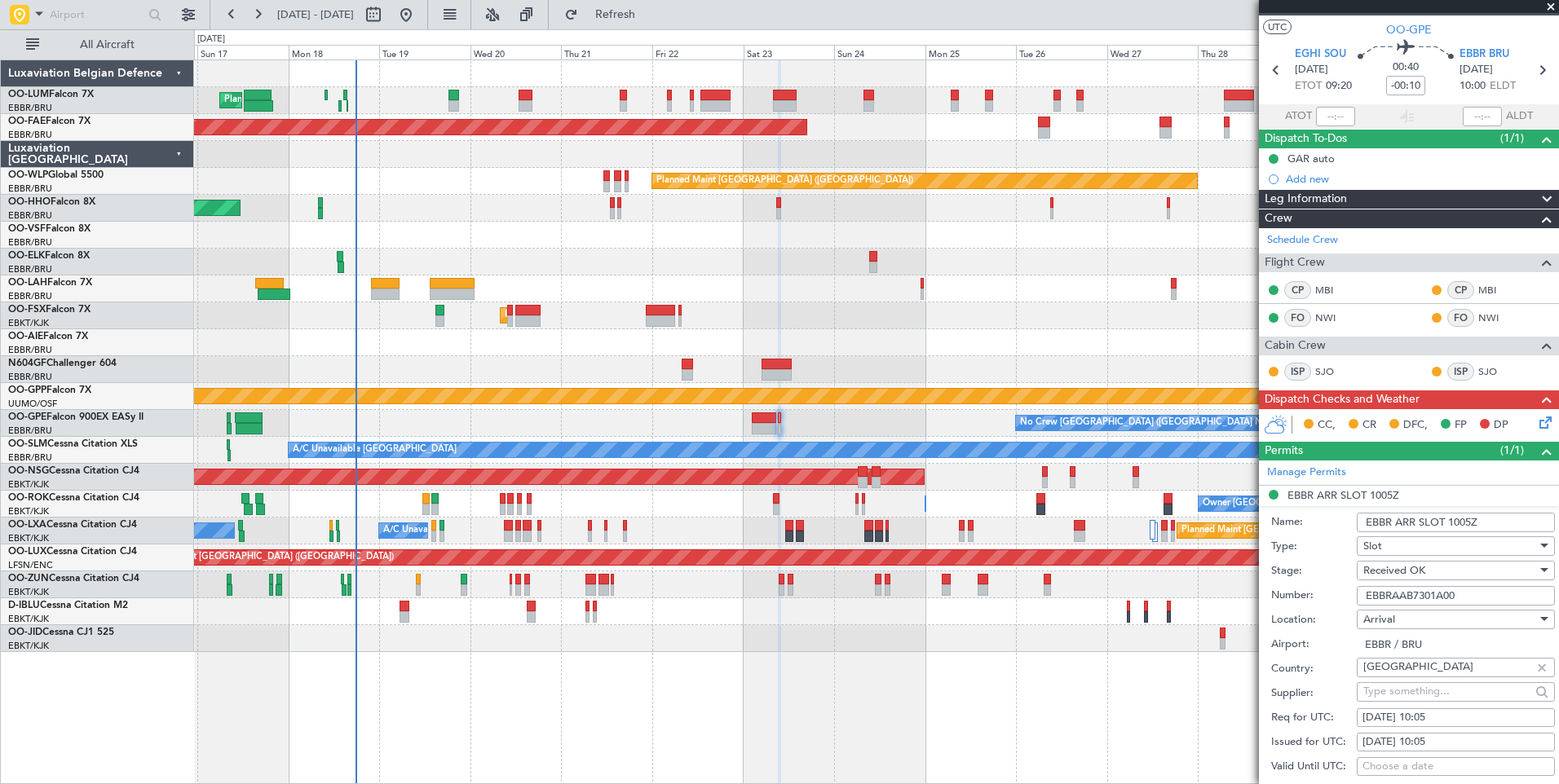
scroll to position [29, 0]
click at [1403, 88] on input "-00:10" at bounding box center [1405, 86] width 39 height 19
type input "-00:15"
click at [976, 644] on div "Planned Maint Kortrijk-[GEOGRAPHIC_DATA]" at bounding box center [876, 639] width 1364 height 27
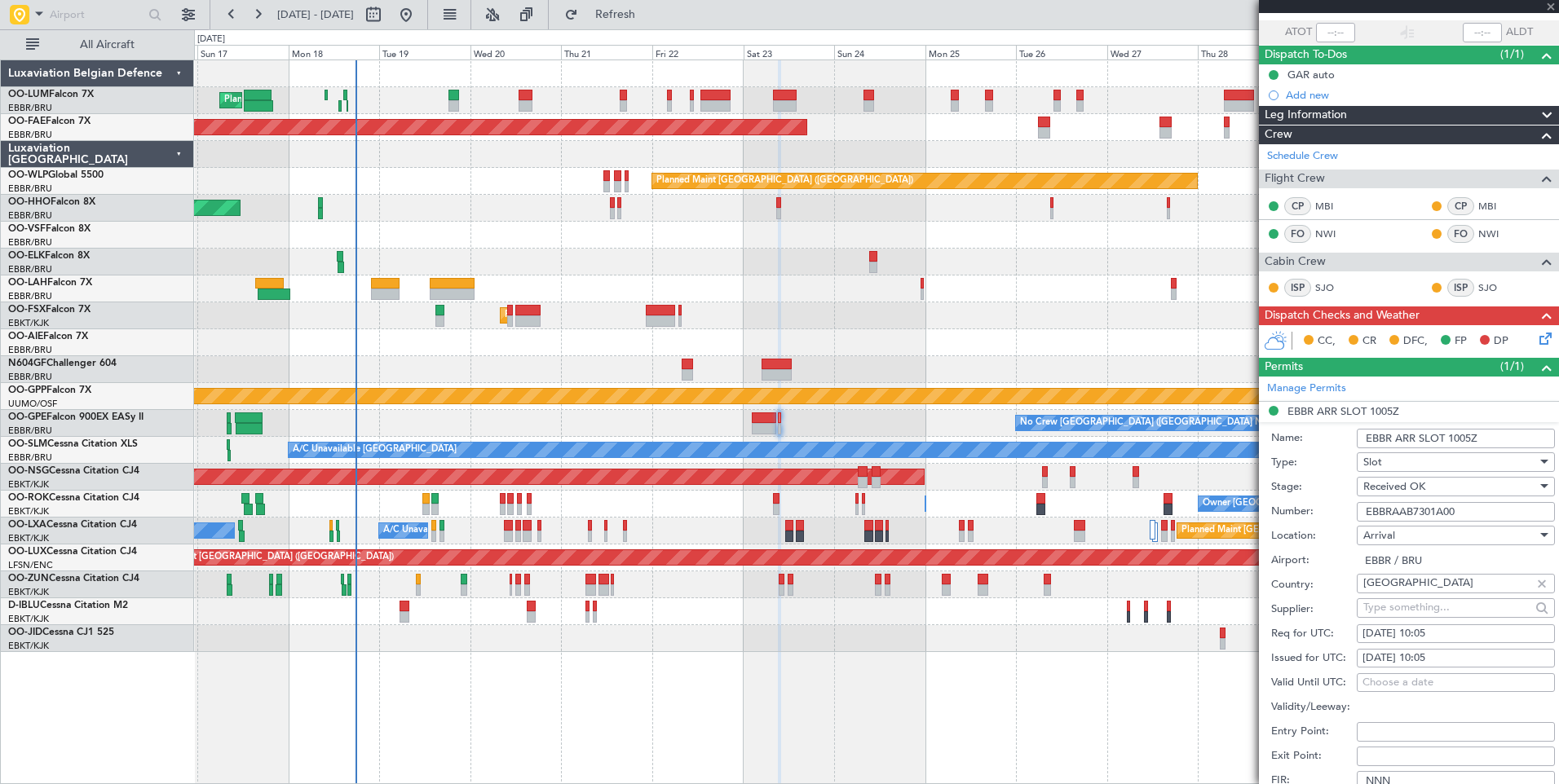
scroll to position [192, 0]
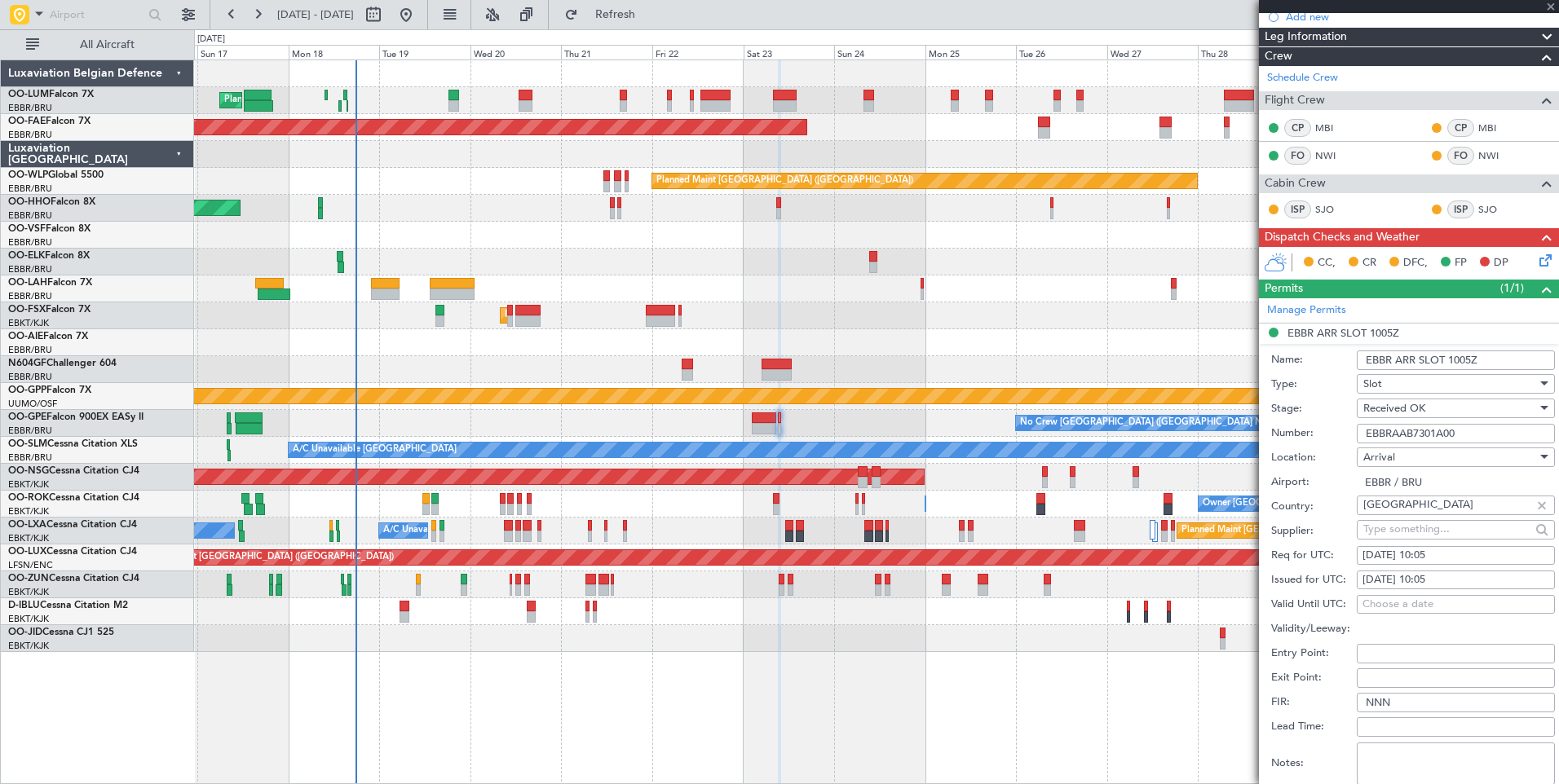
click at [1426, 411] on div "Received OK" at bounding box center [1450, 408] width 174 height 24
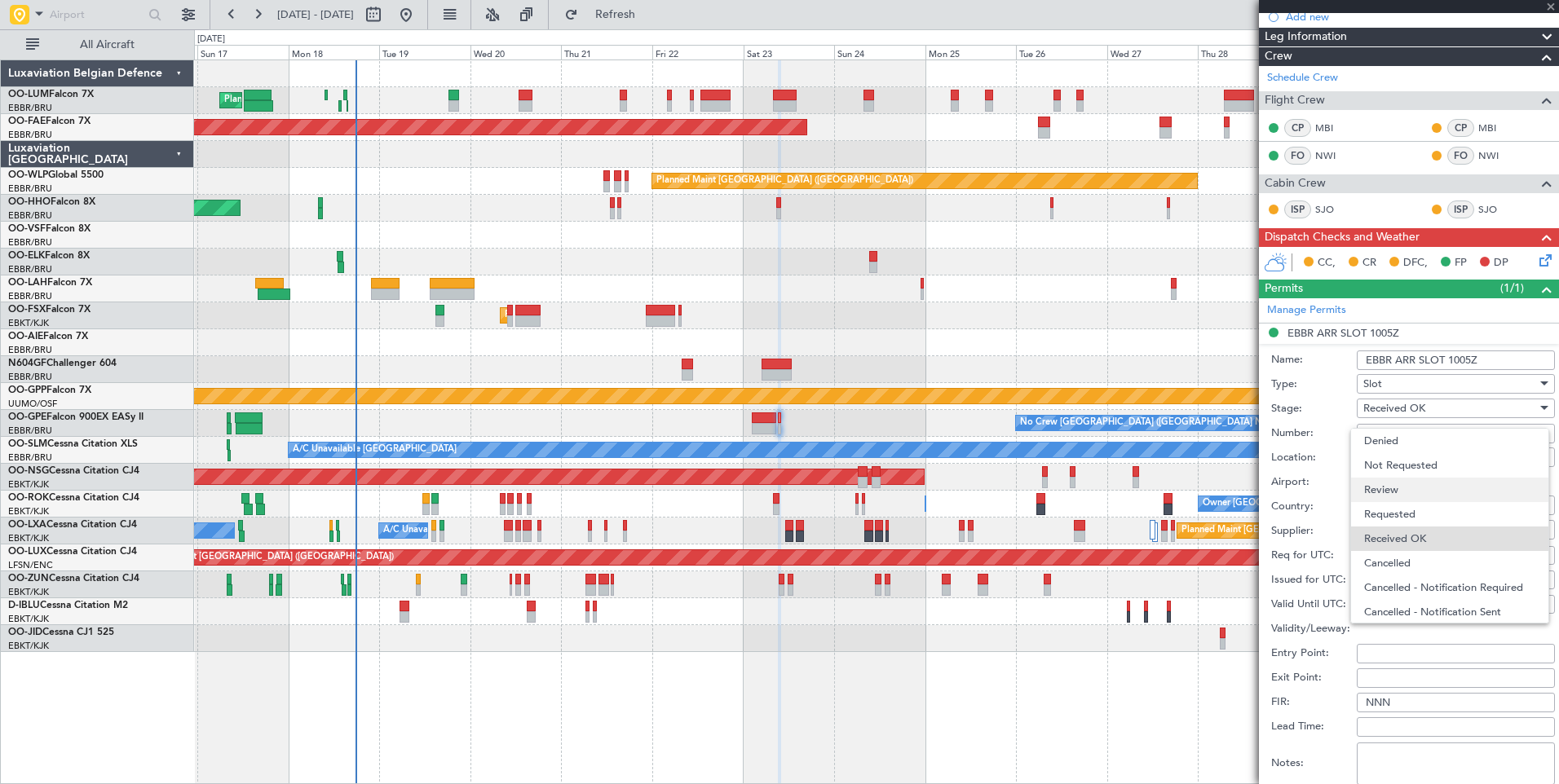
scroll to position [26, 0]
click at [1413, 492] on span "Requested" at bounding box center [1449, 488] width 171 height 24
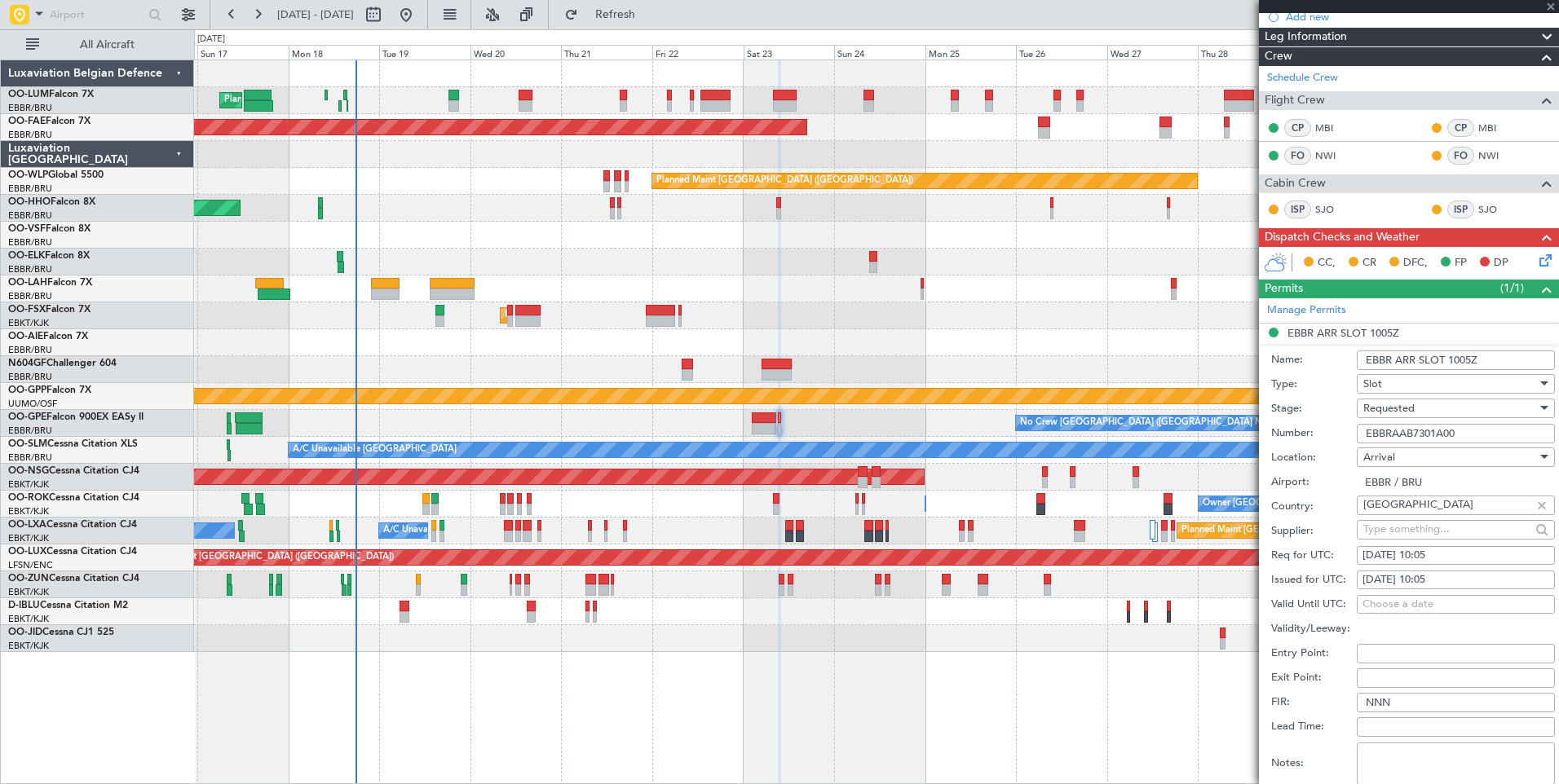
click at [1438, 560] on div "23/08/2025 10:05" at bounding box center [1455, 556] width 186 height 17
select select "8"
select select "2025"
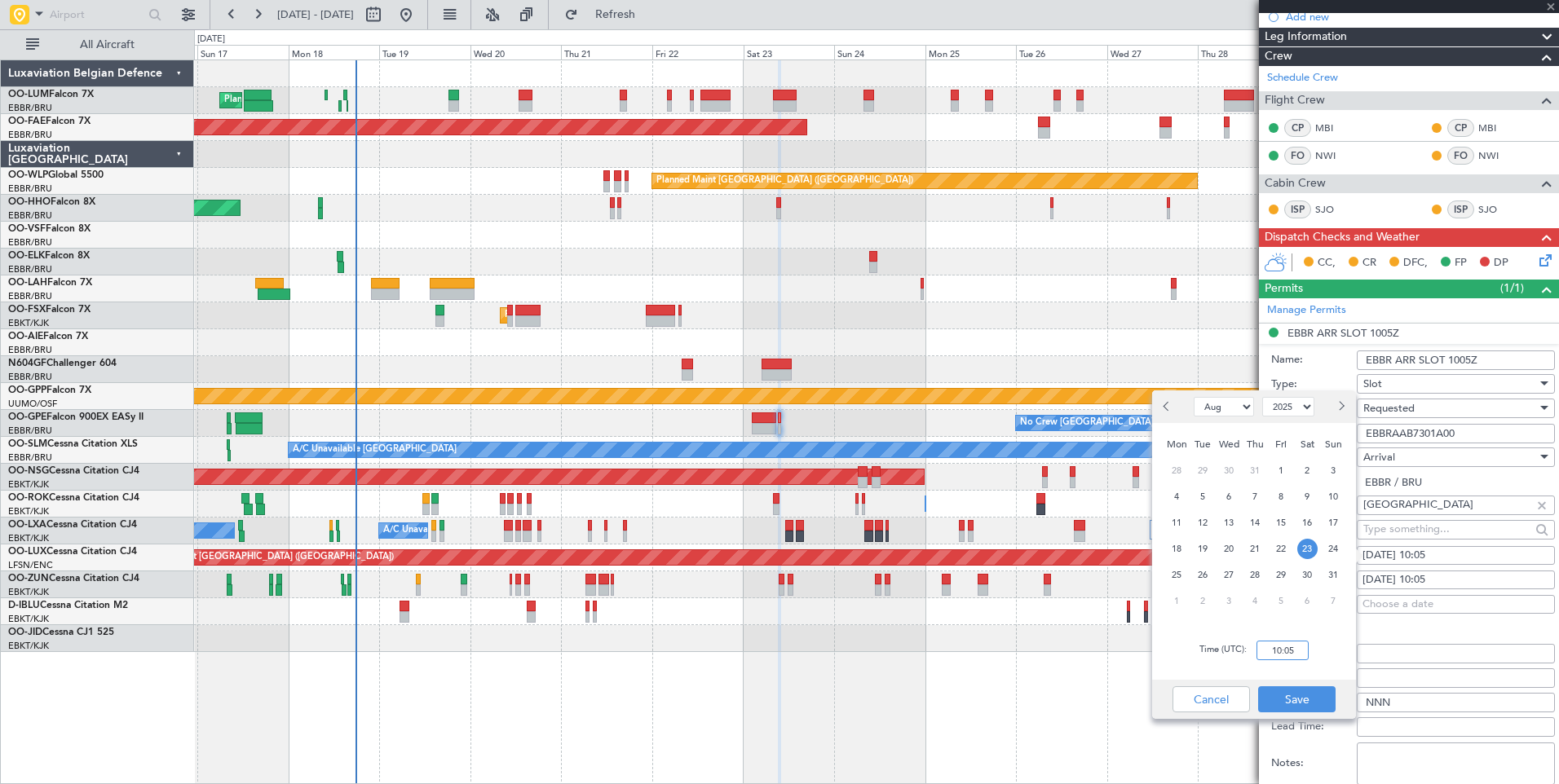
click at [1281, 653] on input "10:05" at bounding box center [1282, 650] width 52 height 19
type input "1000"
click at [1314, 696] on button "Save" at bounding box center [1297, 699] width 78 height 26
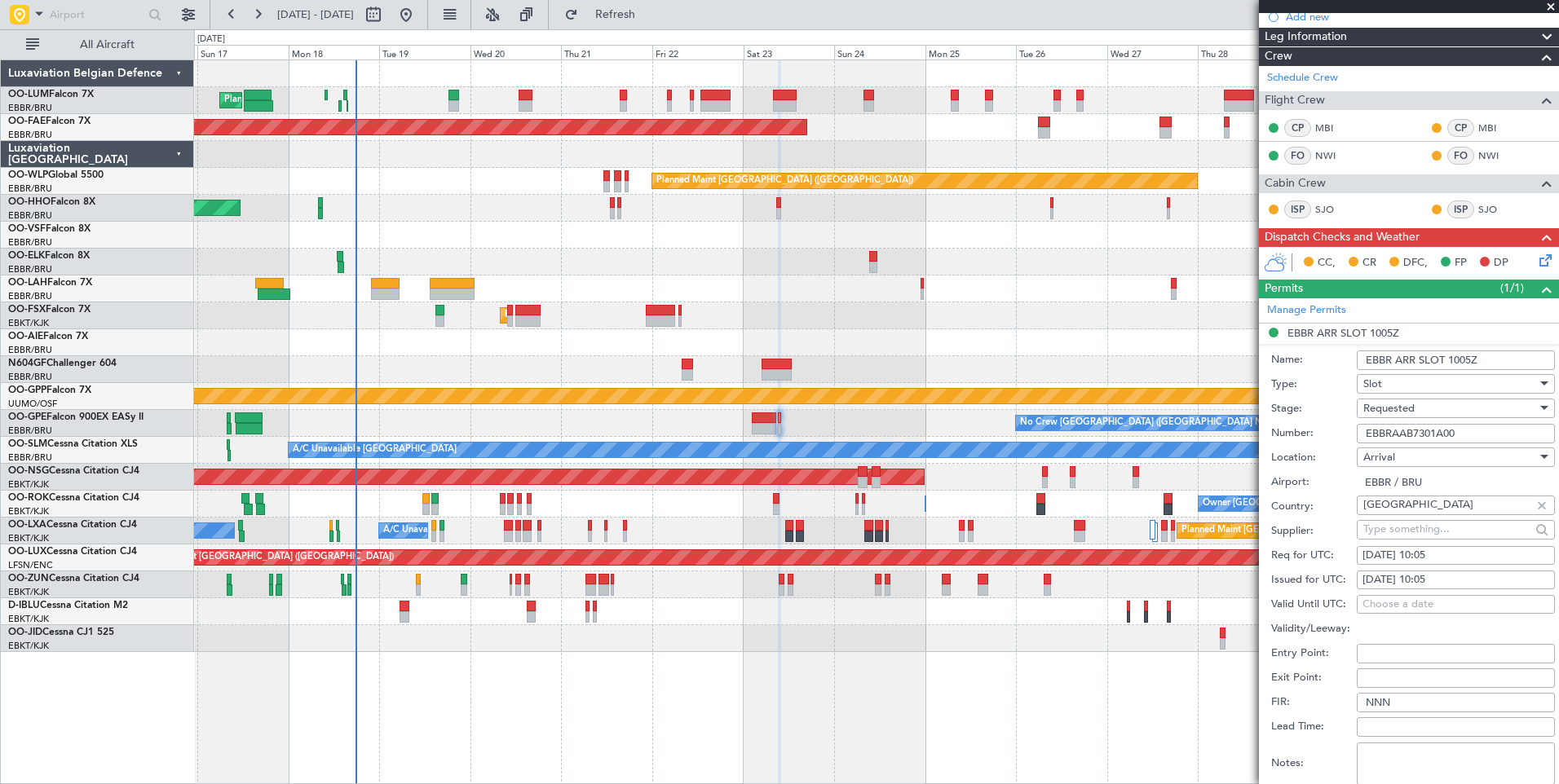
click at [1433, 579] on div "23/08/2025 10:05" at bounding box center [1455, 581] width 186 height 17
select select "8"
select select "2025"
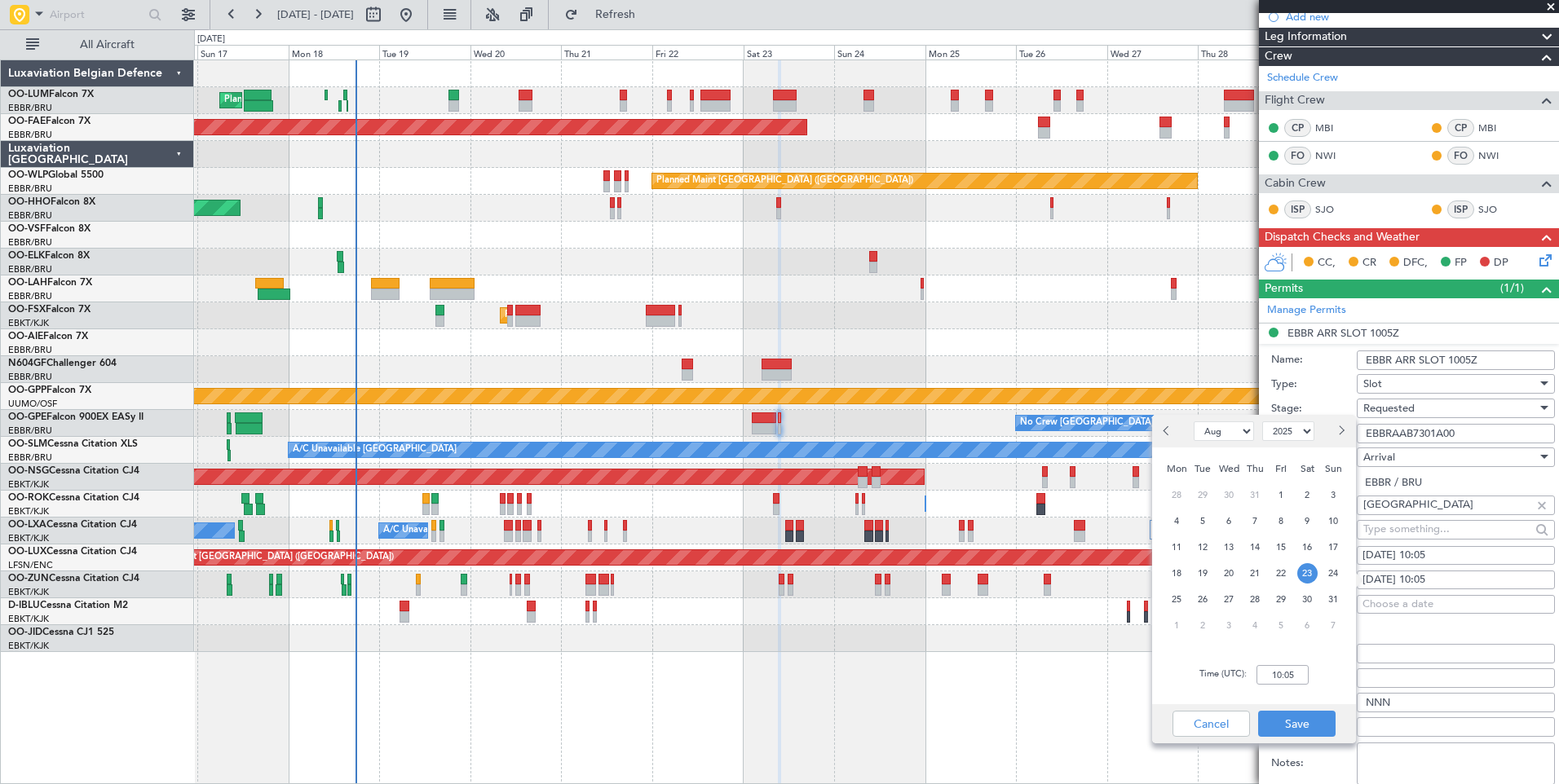
click at [1286, 690] on div "Time (UTC): 10:05" at bounding box center [1254, 675] width 204 height 59
click at [1286, 677] on input "10:05" at bounding box center [1282, 675] width 52 height 19
type input "10:00"
click at [1301, 729] on button "Save" at bounding box center [1297, 723] width 78 height 26
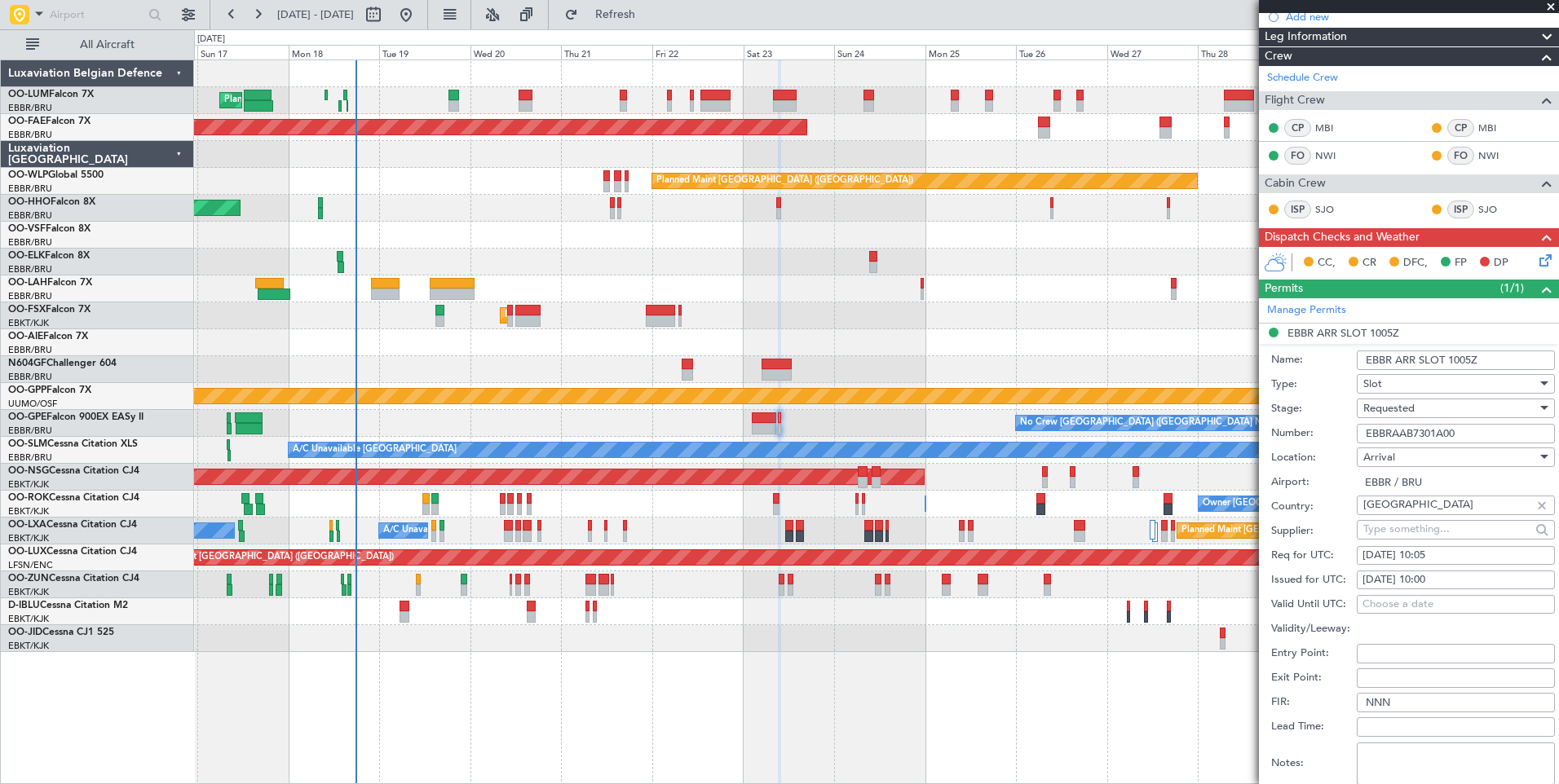
click at [1450, 555] on div "23/08/2025 10:05" at bounding box center [1455, 556] width 186 height 17
select select "8"
select select "2025"
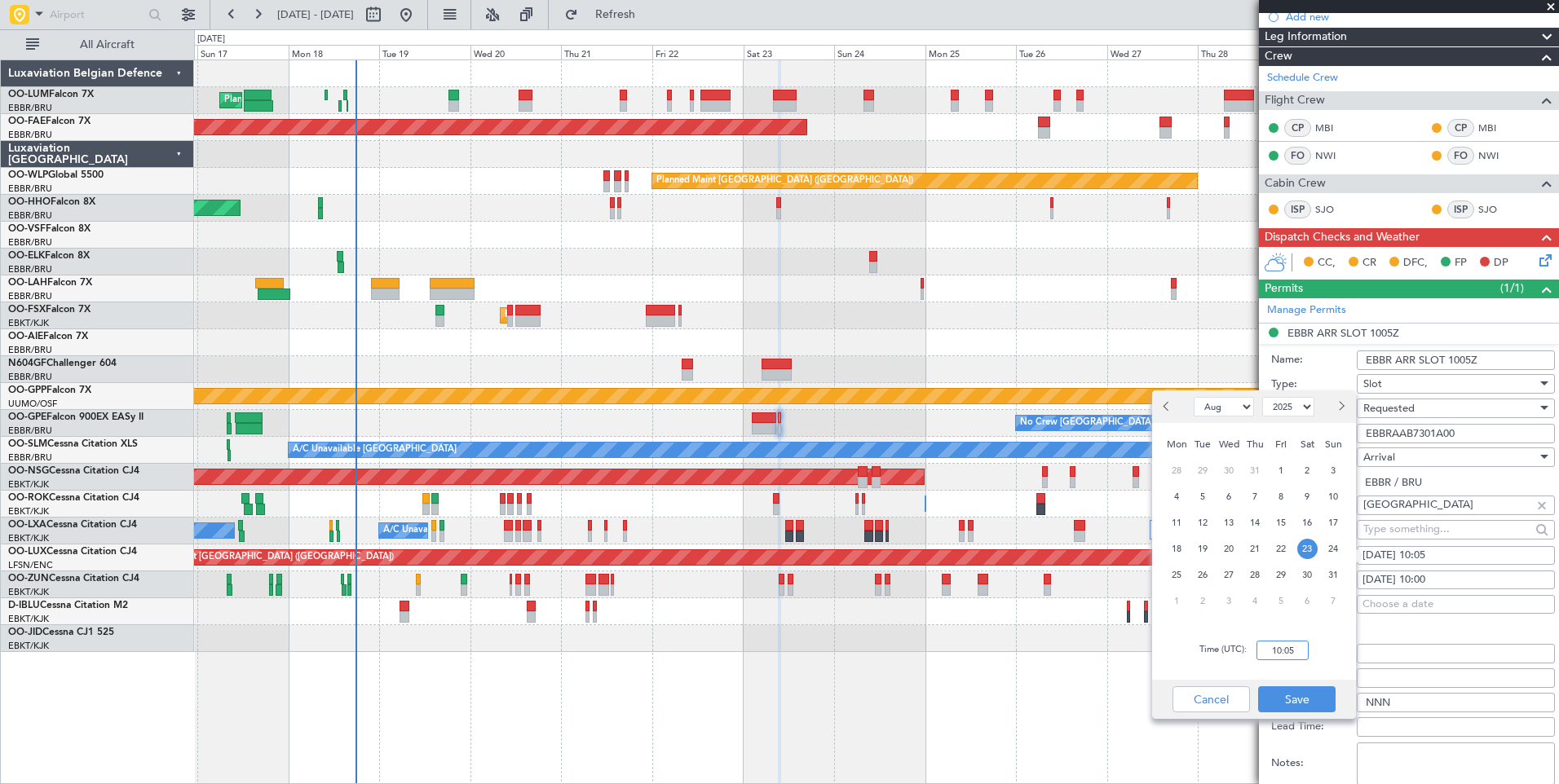
click at [1268, 651] on input "10:05" at bounding box center [1282, 650] width 52 height 19
type input "10:00"
click at [1294, 705] on button "Save" at bounding box center [1297, 699] width 78 height 26
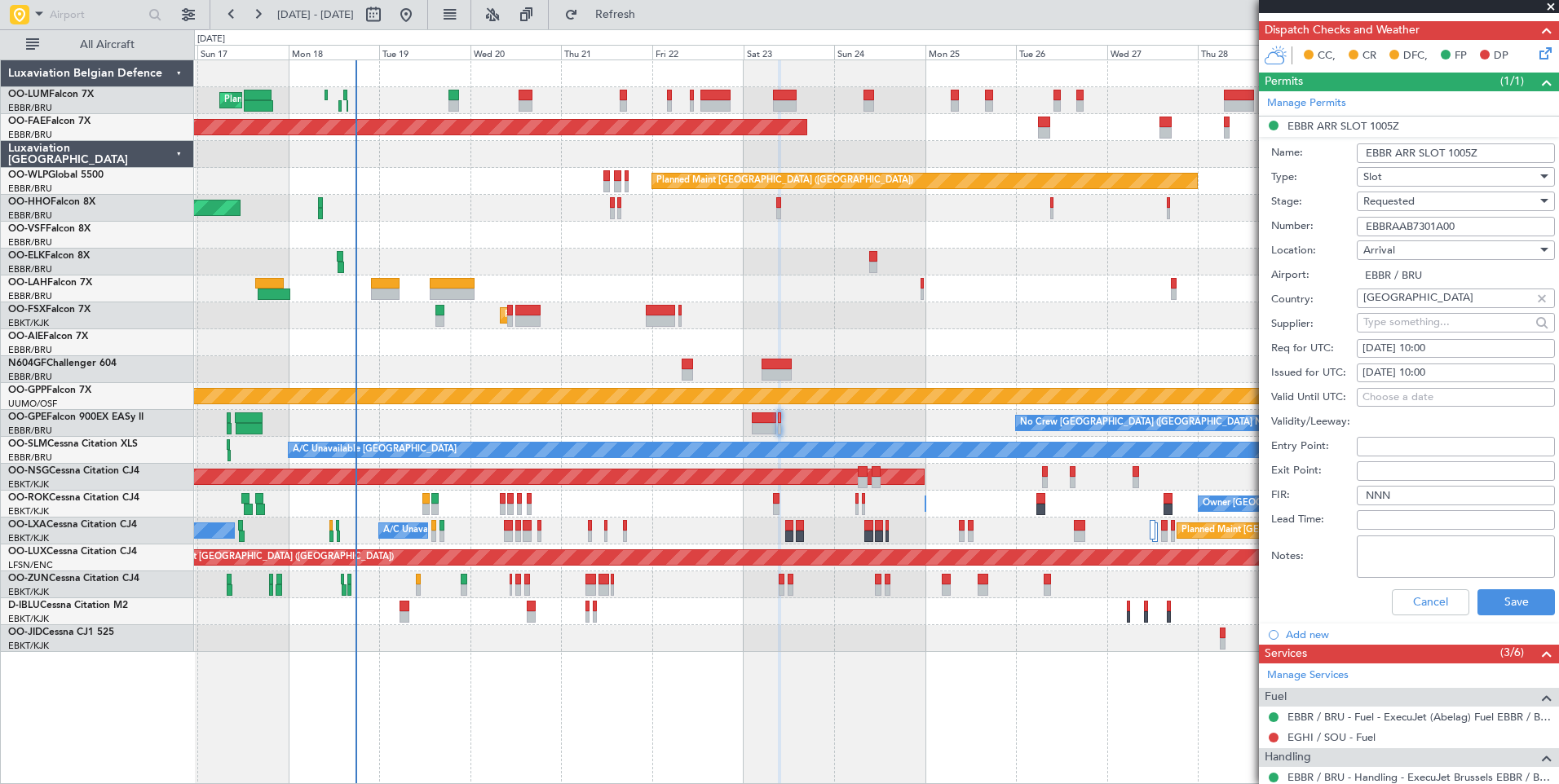
scroll to position [518, 0]
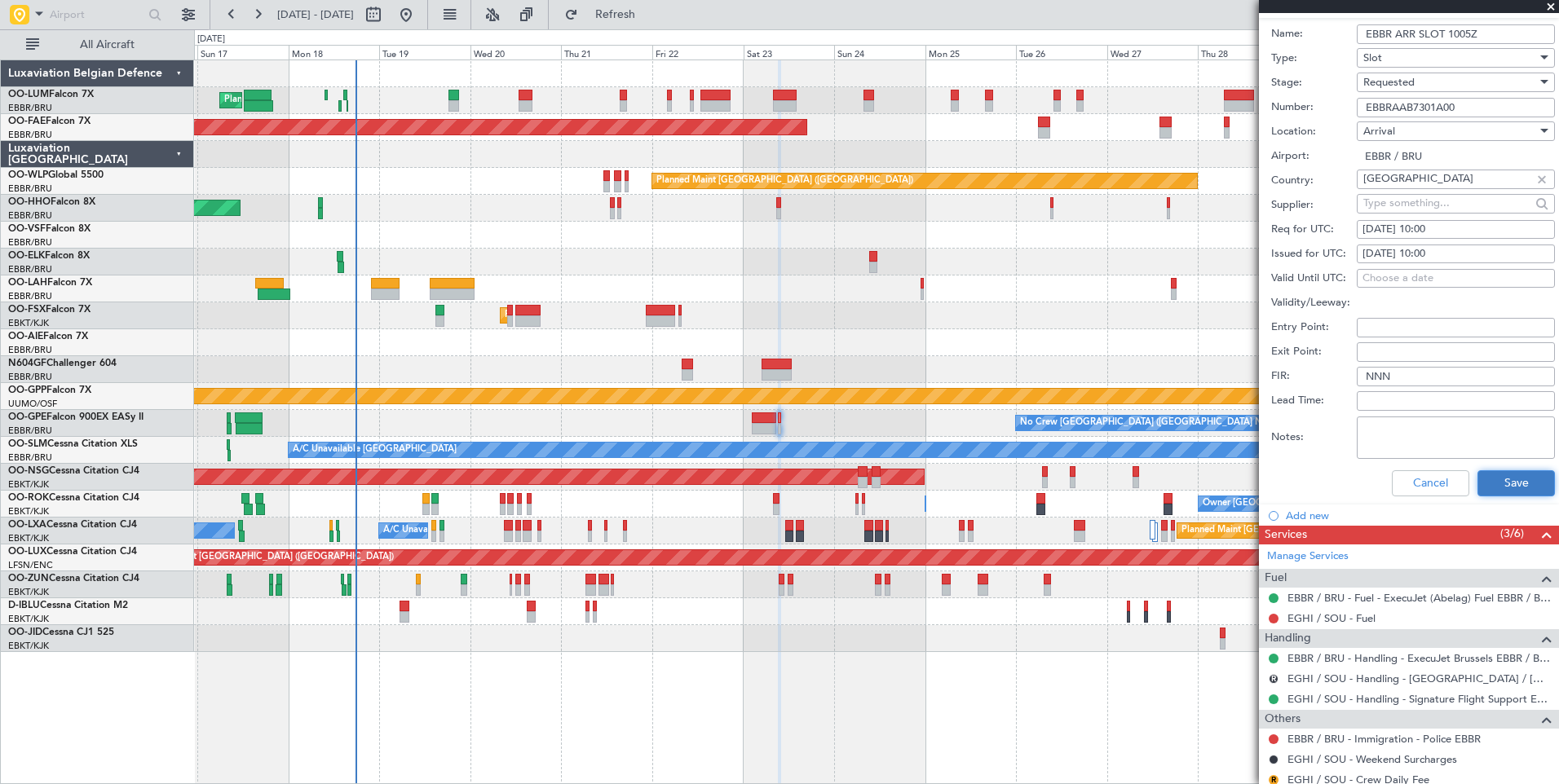
click at [1507, 483] on button "Save" at bounding box center [1516, 483] width 78 height 26
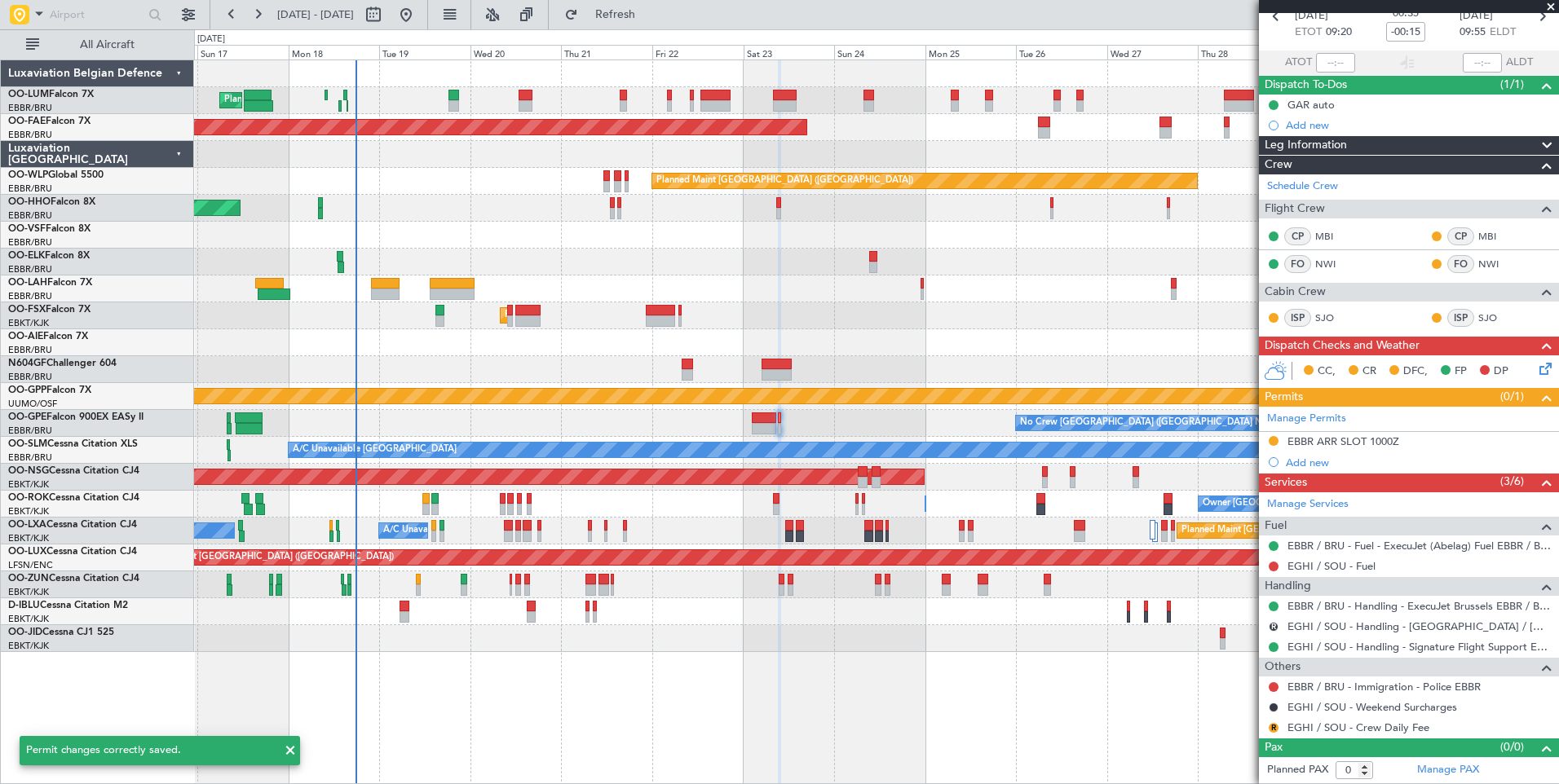
scroll to position [32, 0]
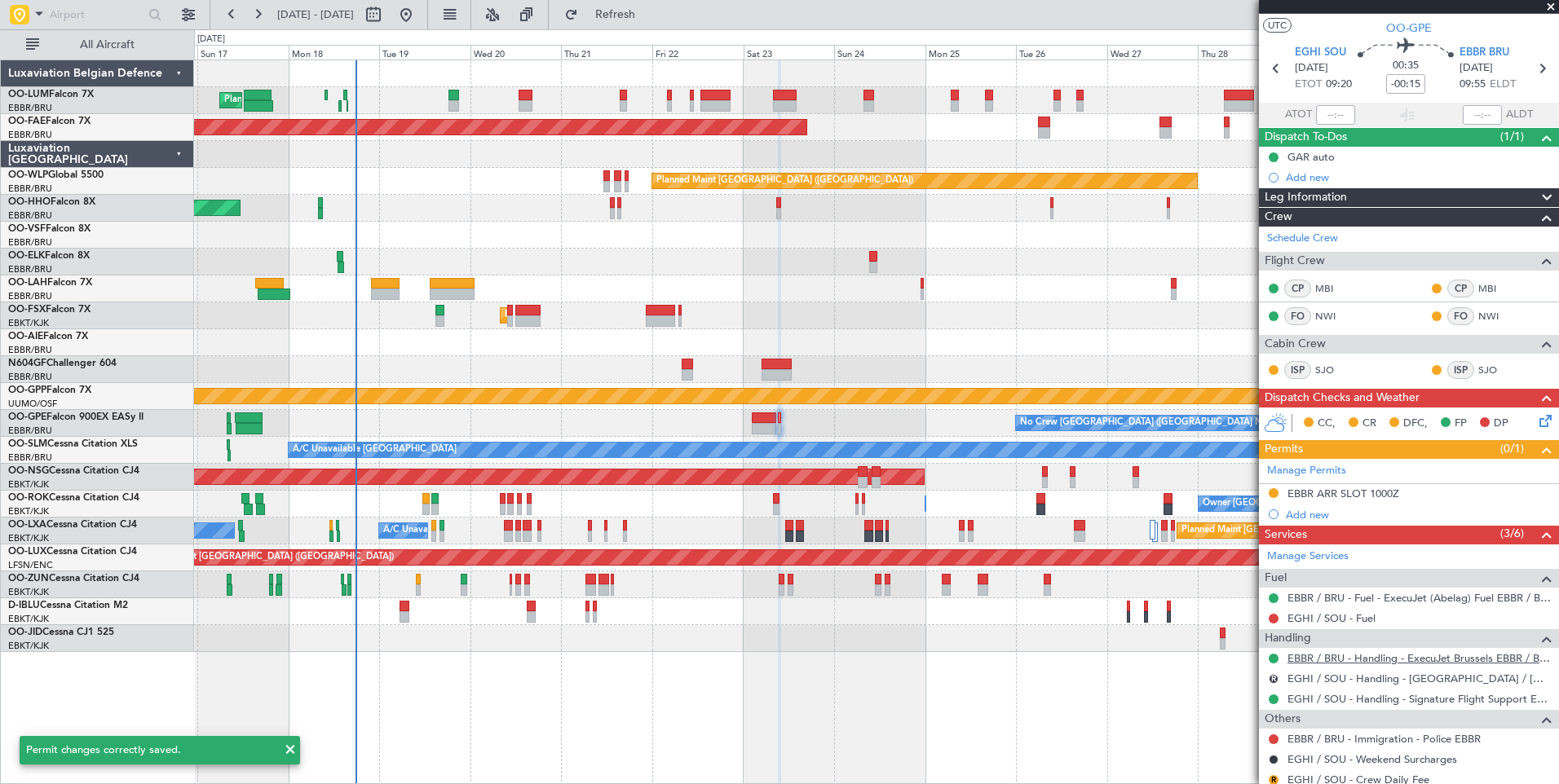
click at [1320, 656] on link "EBBR / BRU - Handling - ExecuJet Brussels EBBR / BRU" at bounding box center [1419, 658] width 263 height 14
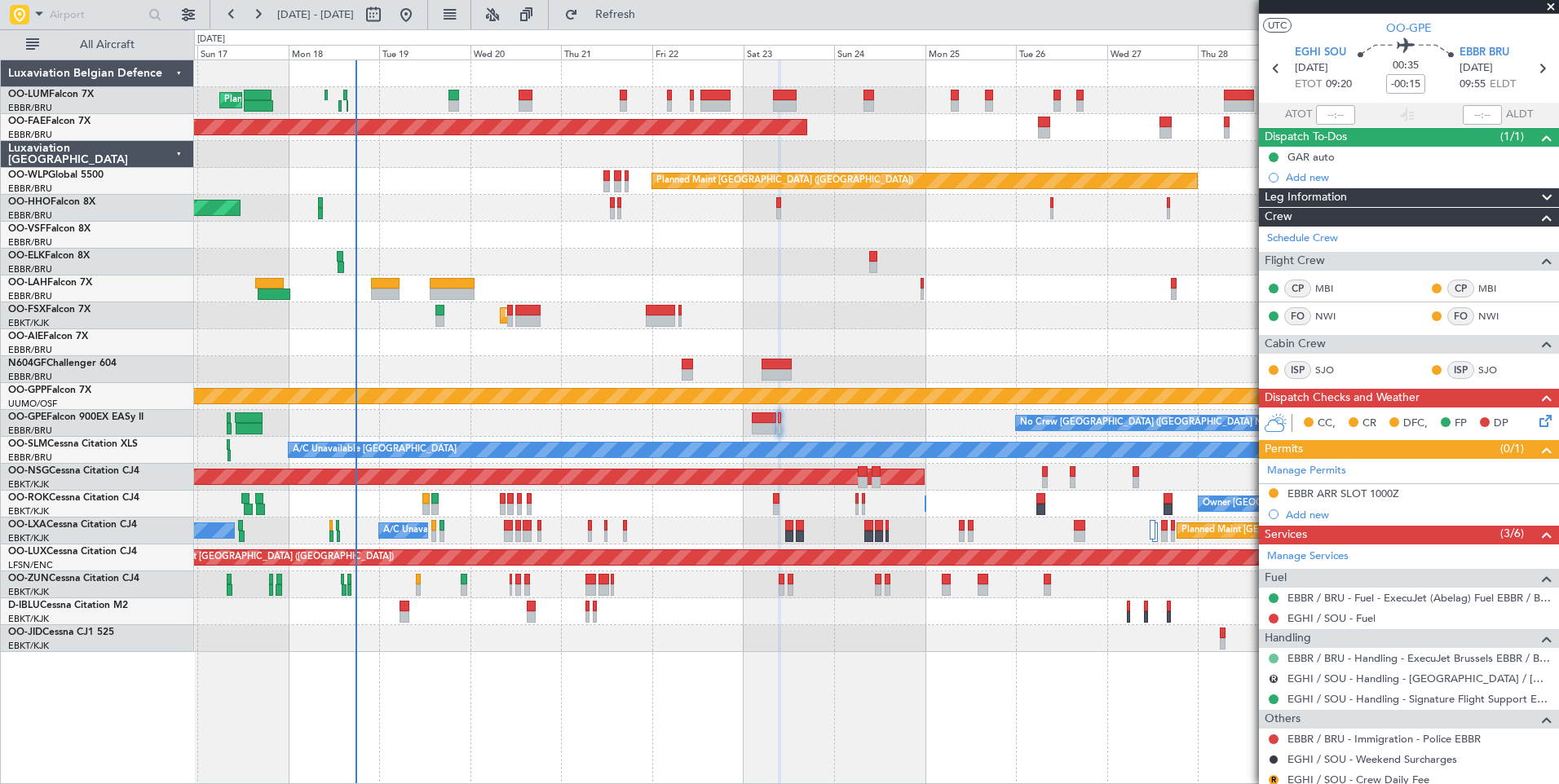
click at [1275, 659] on button at bounding box center [1273, 659] width 10 height 10
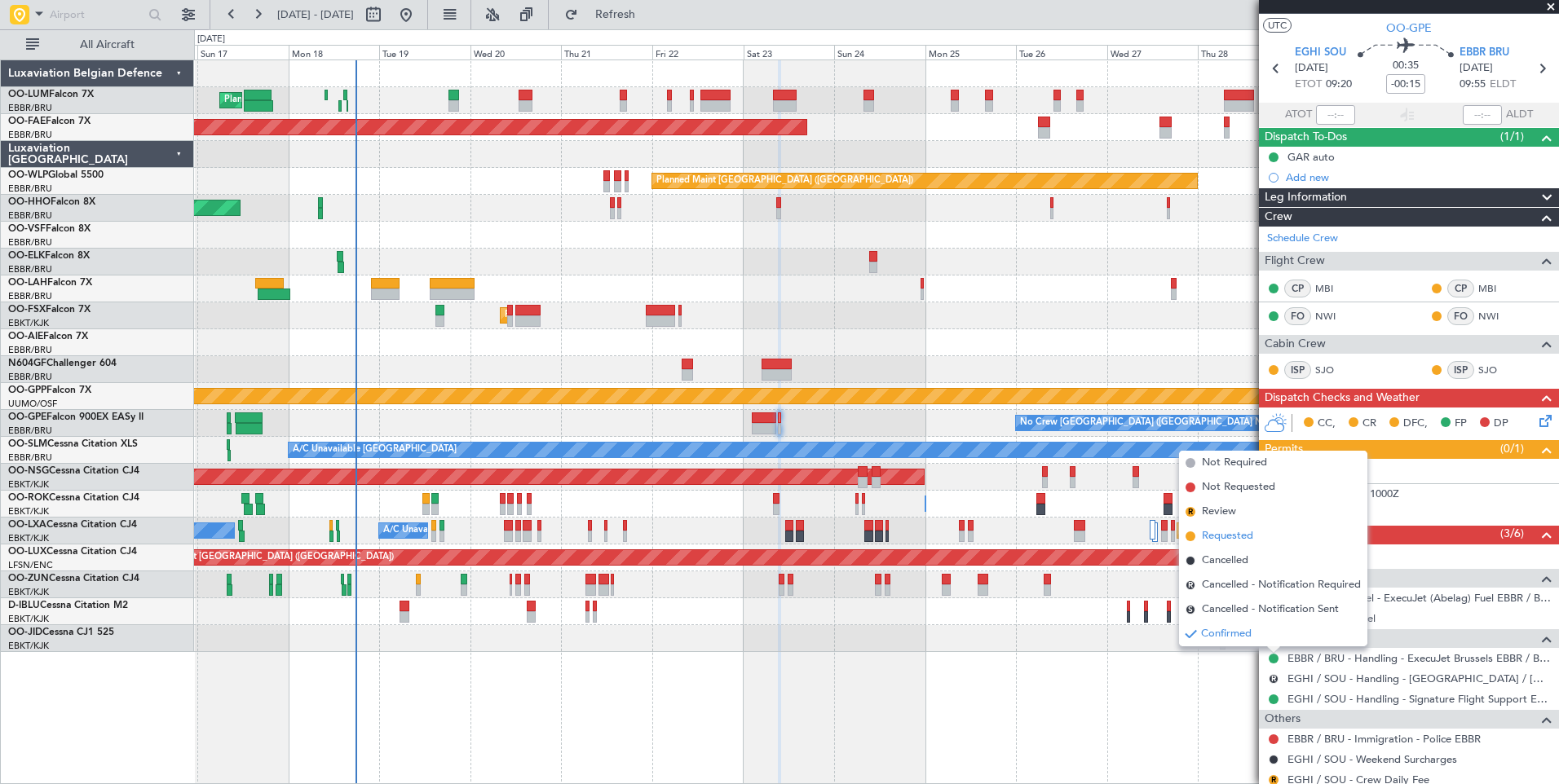
click at [1232, 539] on span "Requested" at bounding box center [1227, 537] width 51 height 17
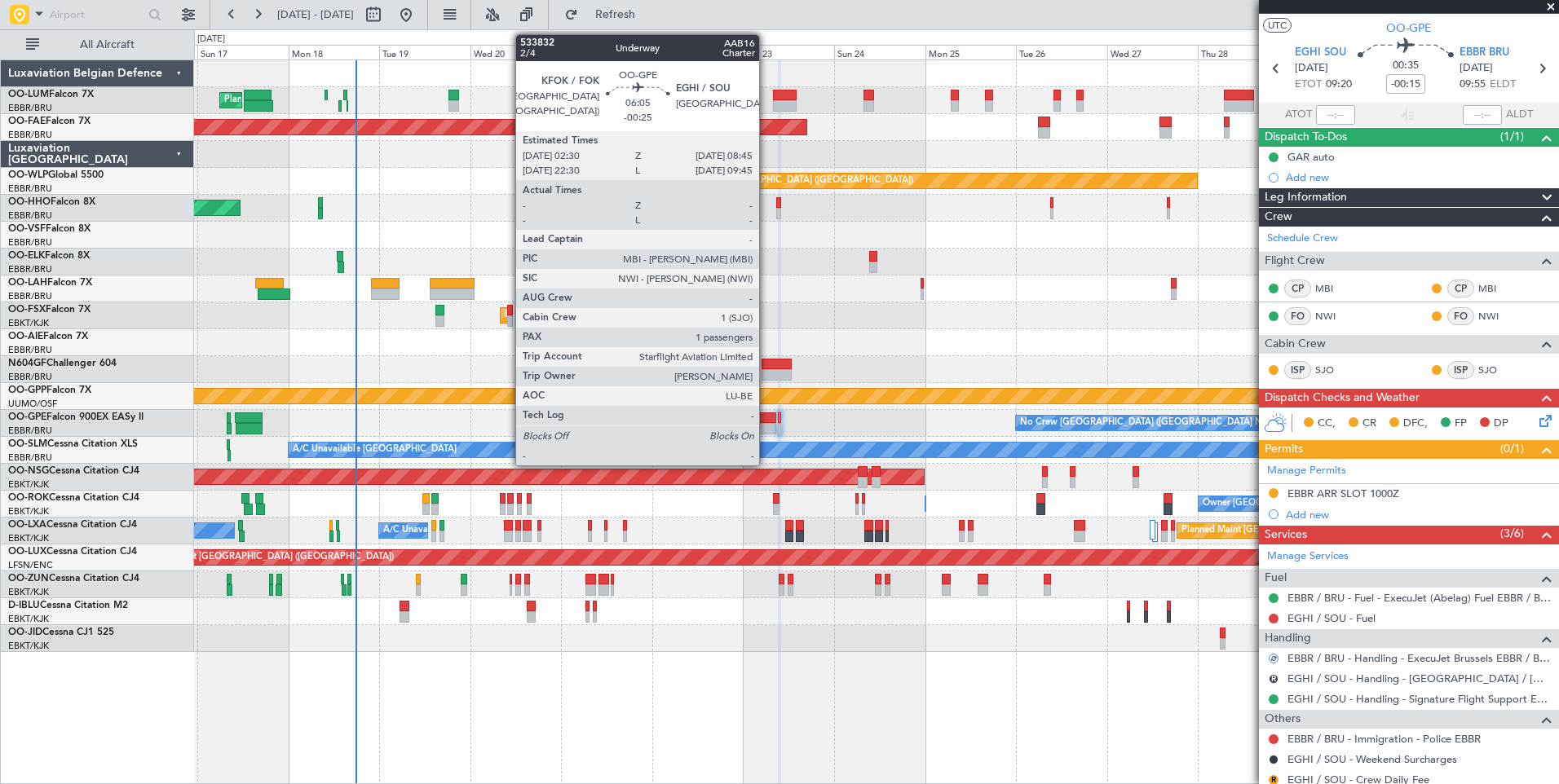
click at [767, 430] on div at bounding box center [763, 429] width 24 height 12
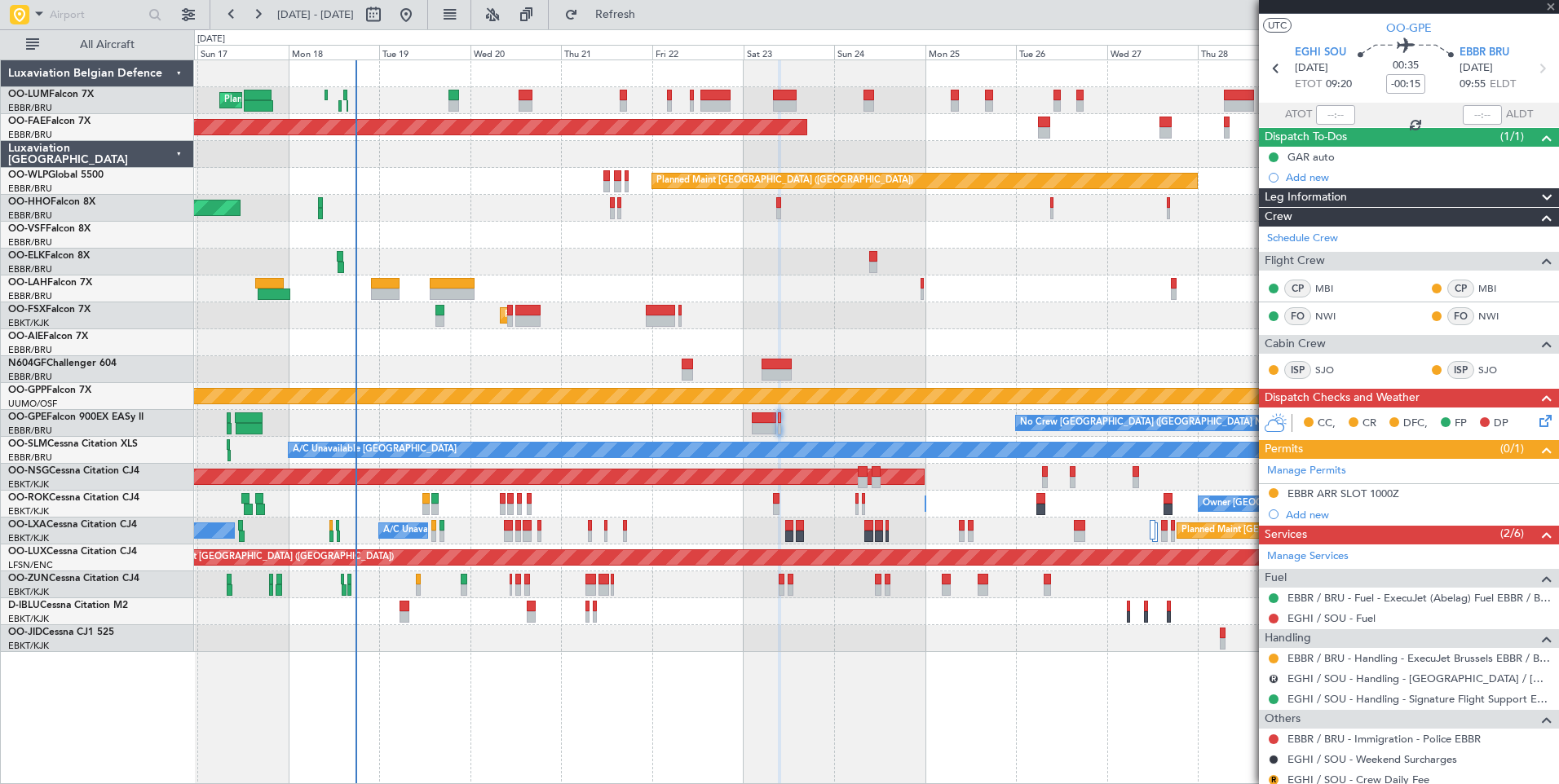
type input "-00:25"
type input "1"
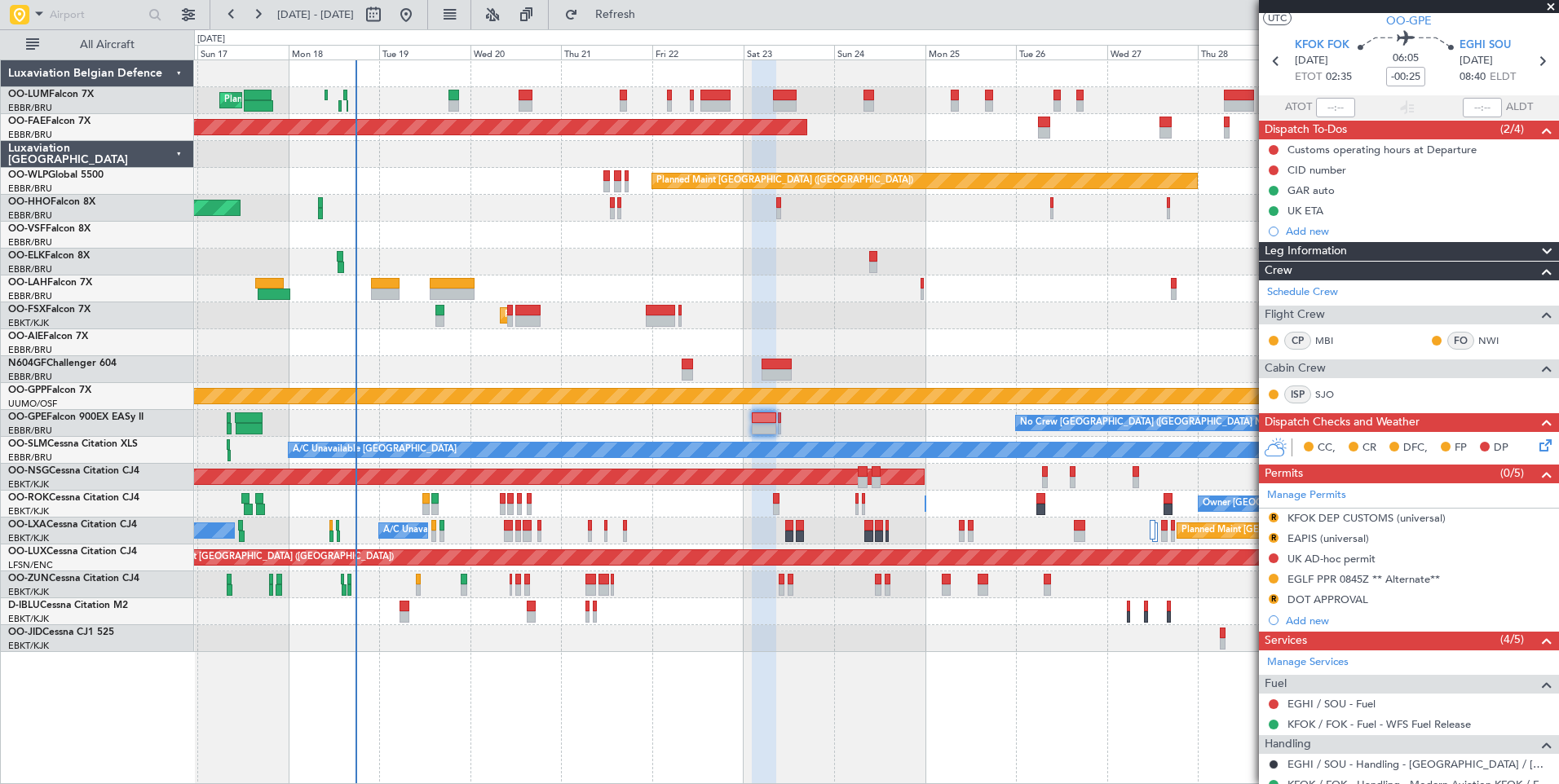
scroll to position [0, 0]
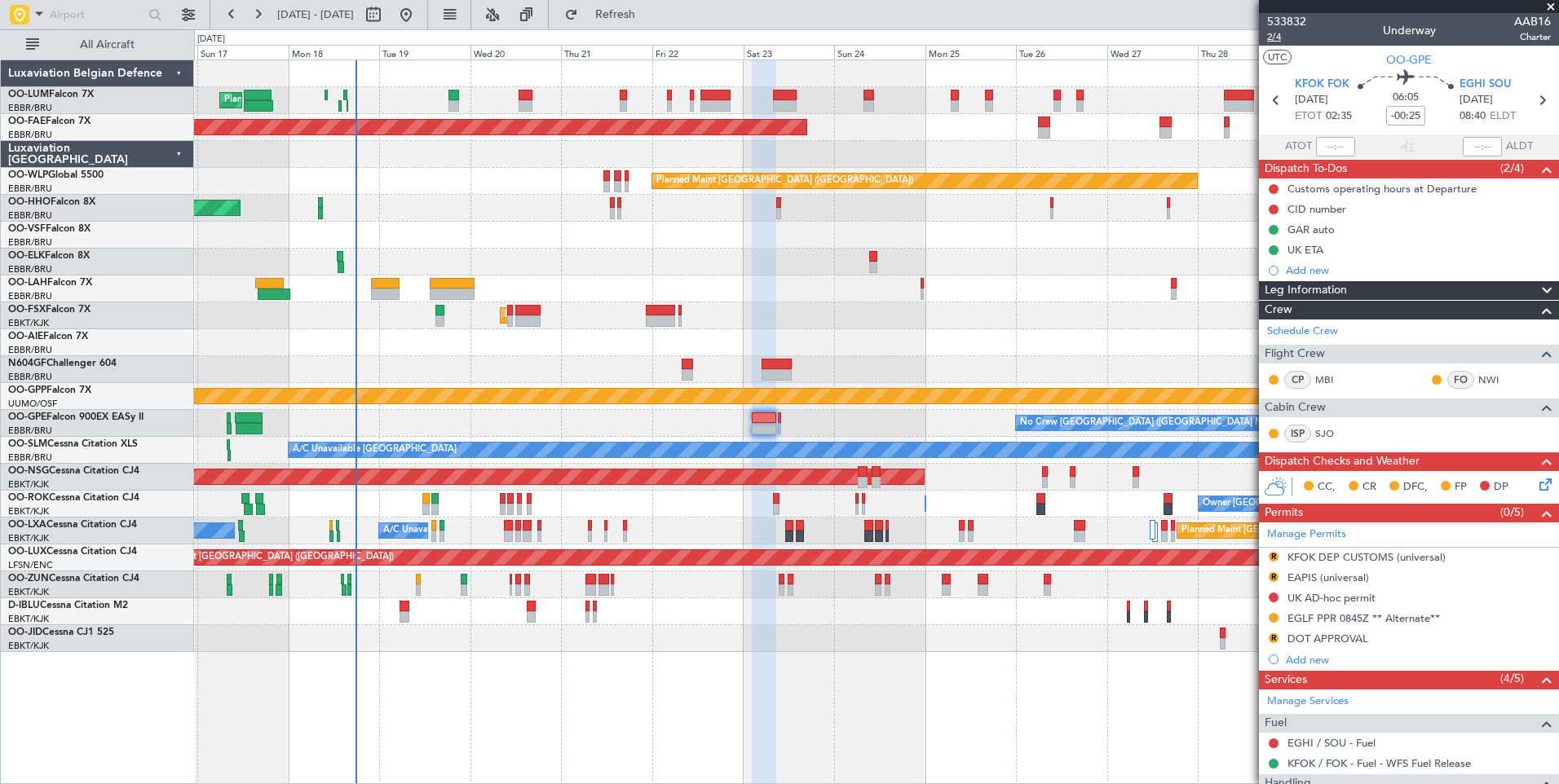
click at [1278, 40] on span "2/4" at bounding box center [1286, 37] width 39 height 14
click at [1268, 38] on span "2/4" at bounding box center [1286, 37] width 39 height 14
click at [474, 654] on div "Planned Maint [GEOGRAPHIC_DATA] ([GEOGRAPHIC_DATA] National) Planned Maint [GEO…" at bounding box center [876, 421] width 1365 height 725
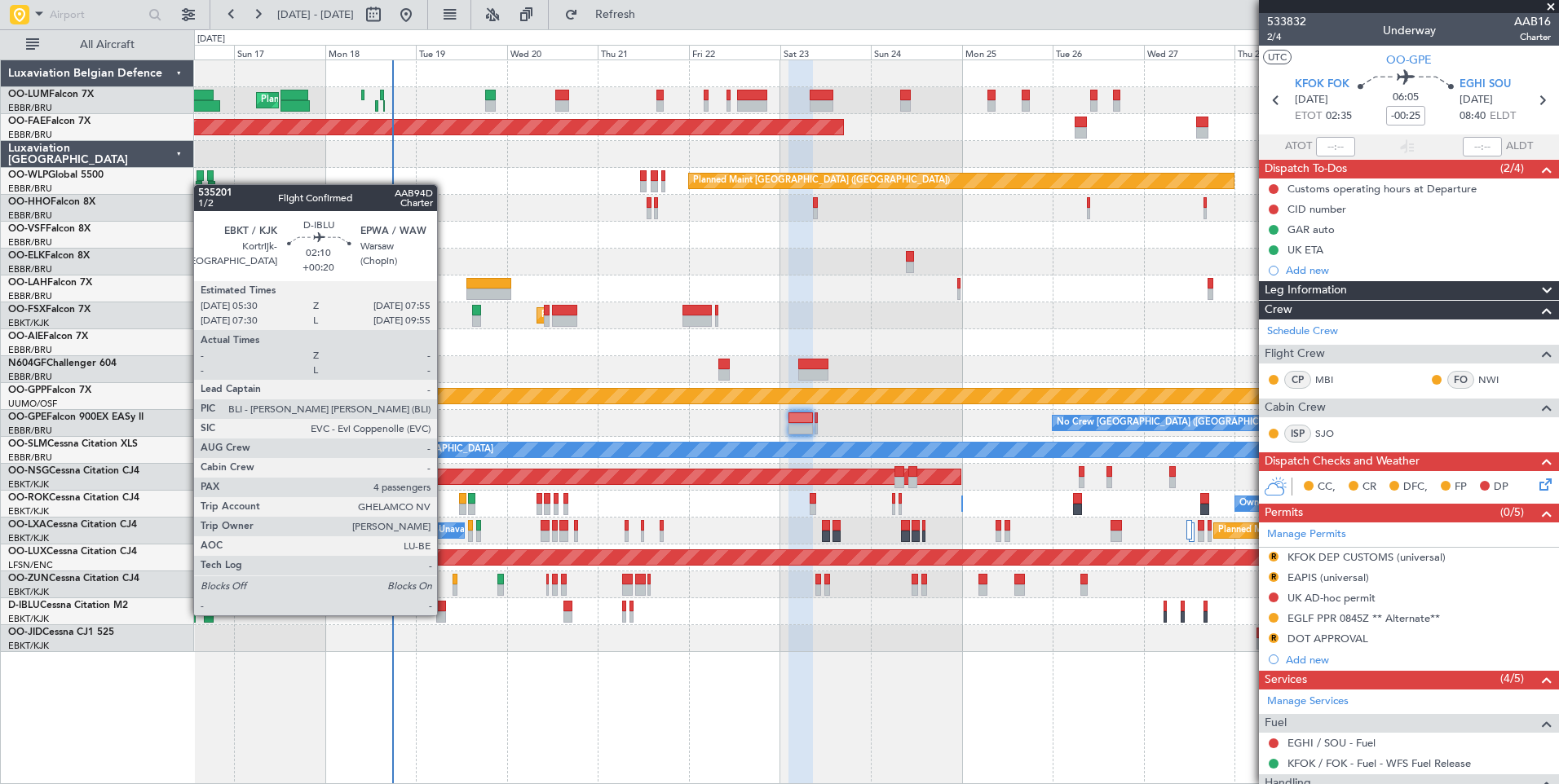
click at [445, 613] on div at bounding box center [441, 617] width 10 height 12
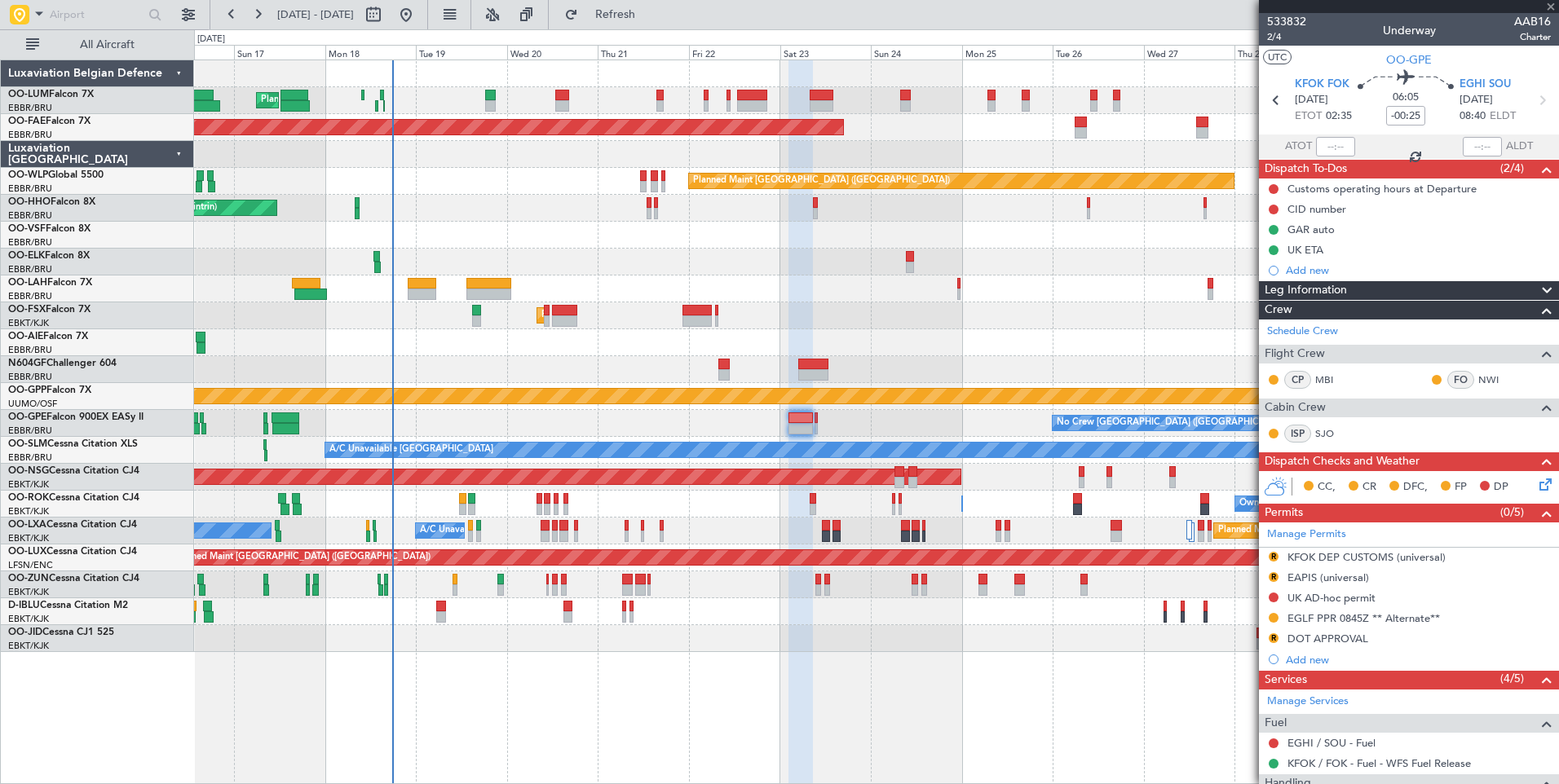
type input "+00:20"
type input "4"
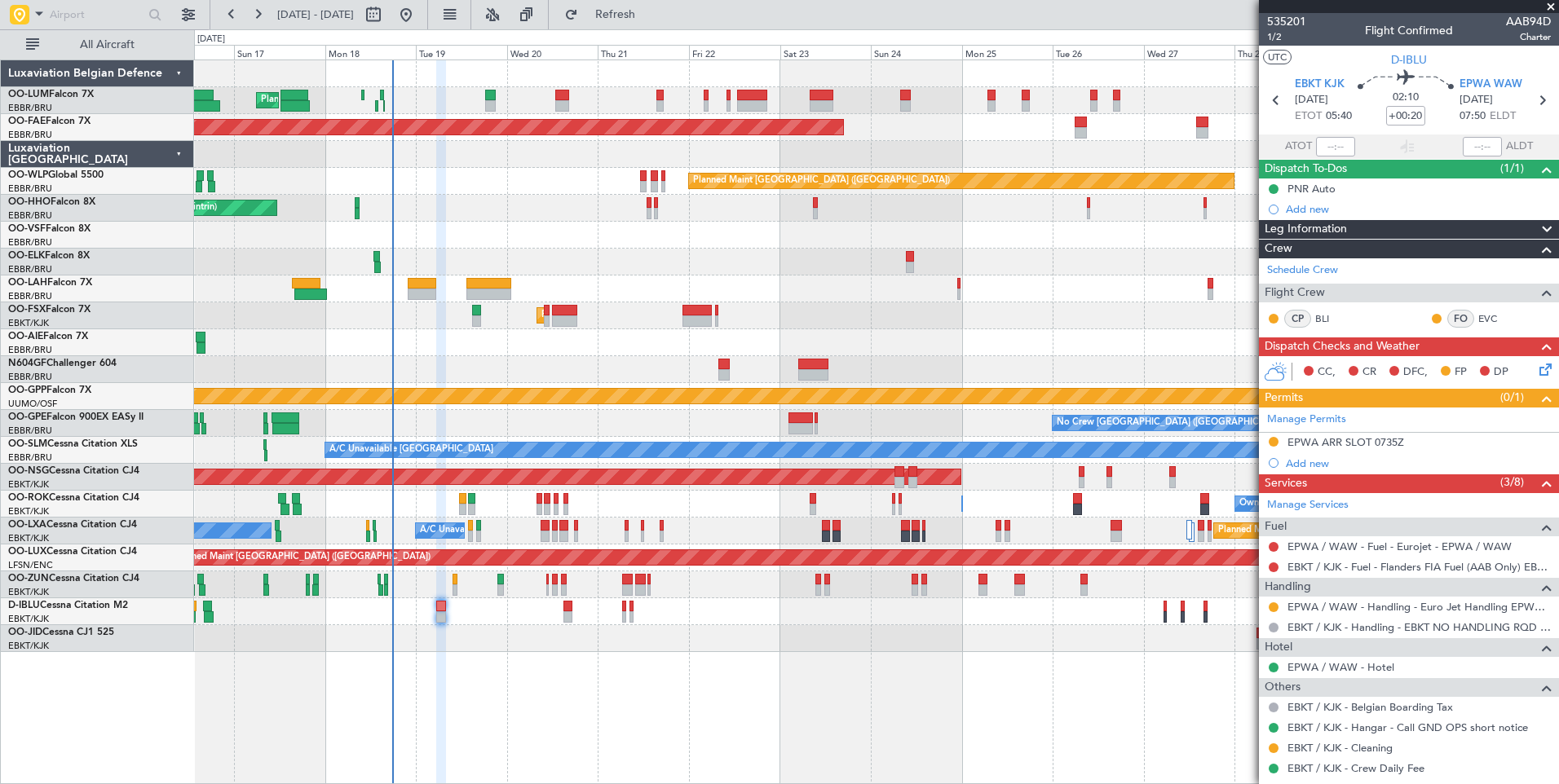
click at [511, 654] on div "Planned Maint [GEOGRAPHIC_DATA] ([GEOGRAPHIC_DATA] National) Planned Maint [GEO…" at bounding box center [876, 421] width 1365 height 725
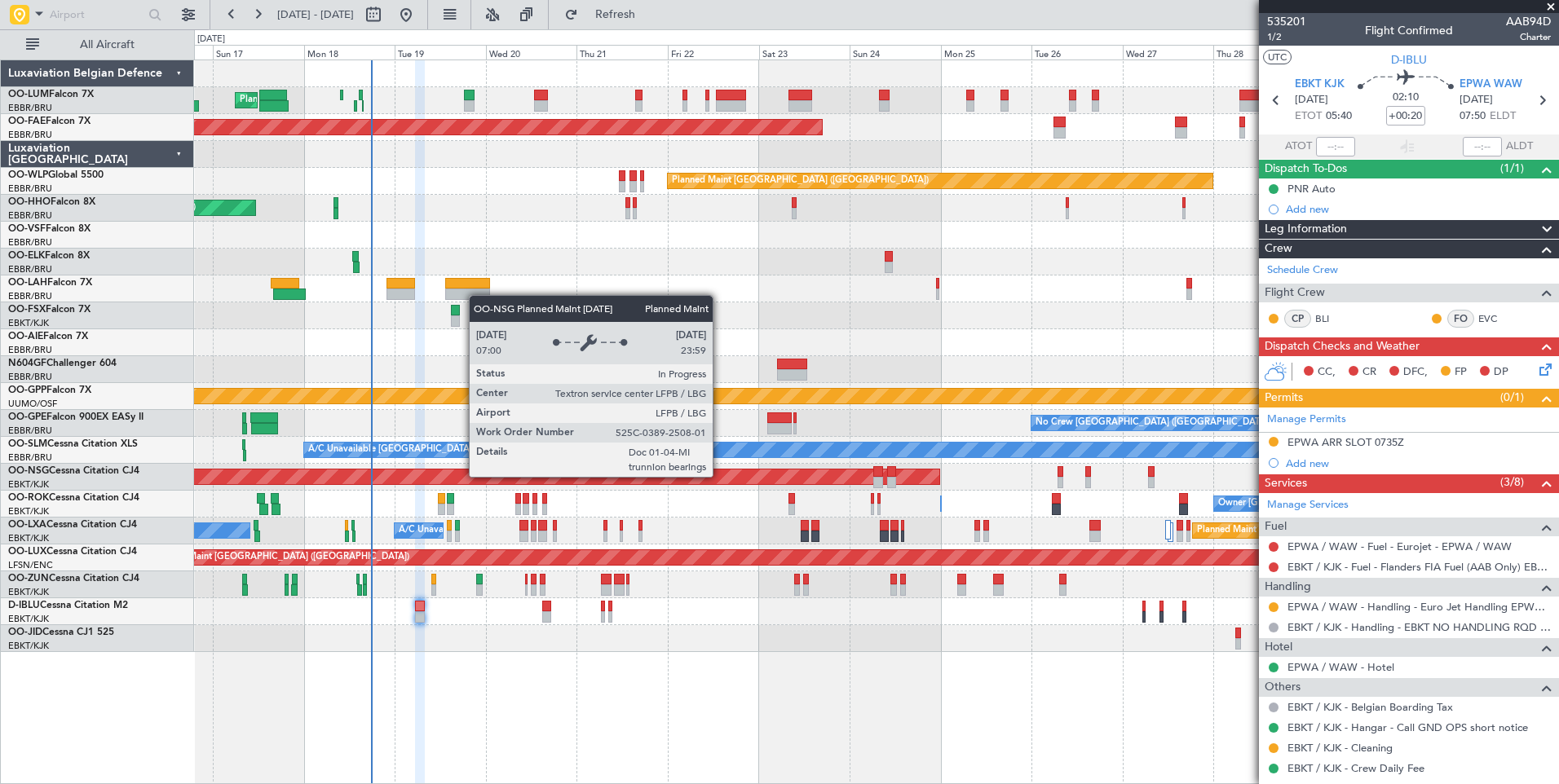
click at [676, 490] on div "Planned Maint [GEOGRAPHIC_DATA] ([GEOGRAPHIC_DATA])" at bounding box center [876, 477] width 1364 height 27
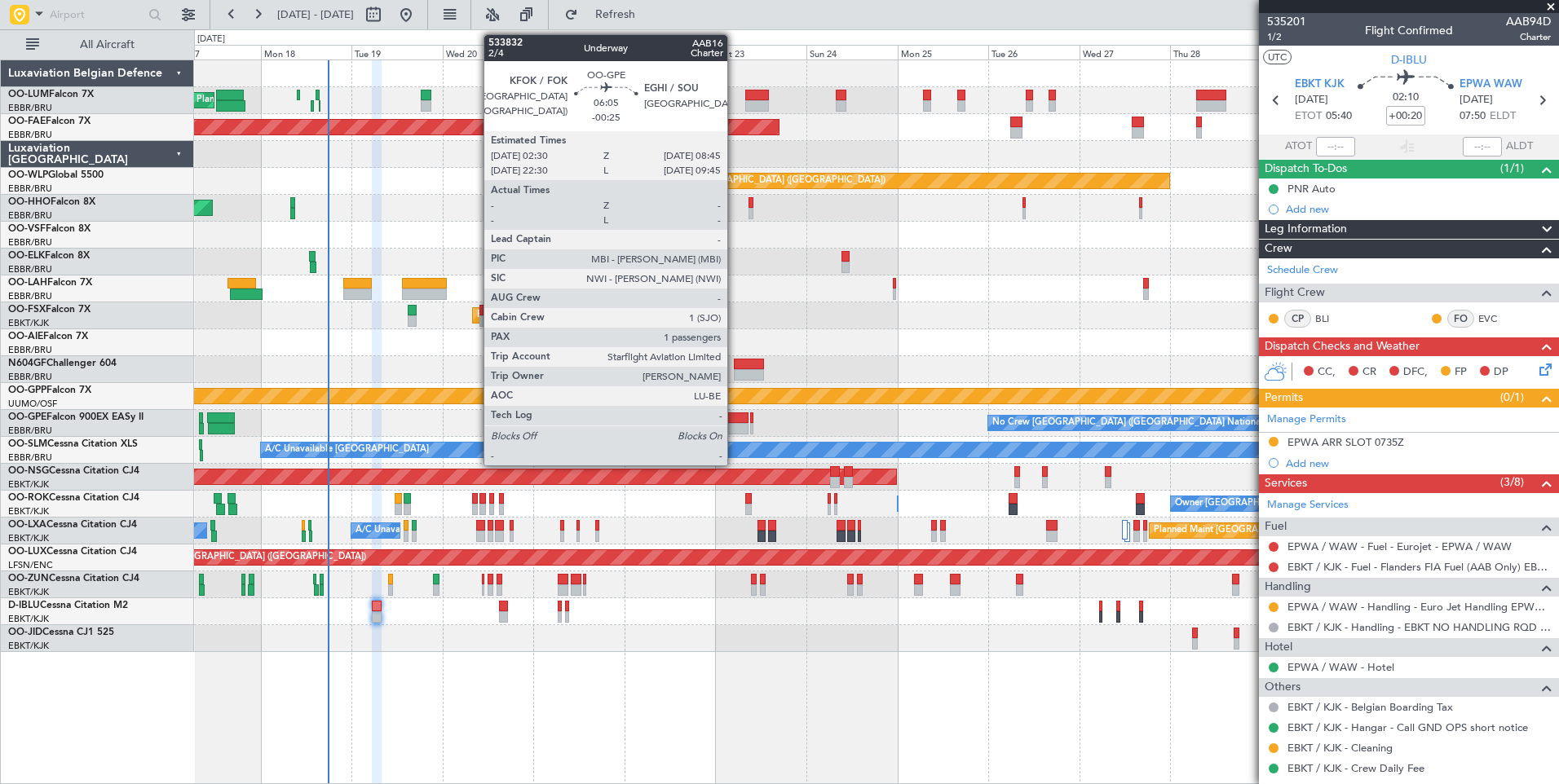
click at [735, 425] on div at bounding box center [736, 429] width 24 height 12
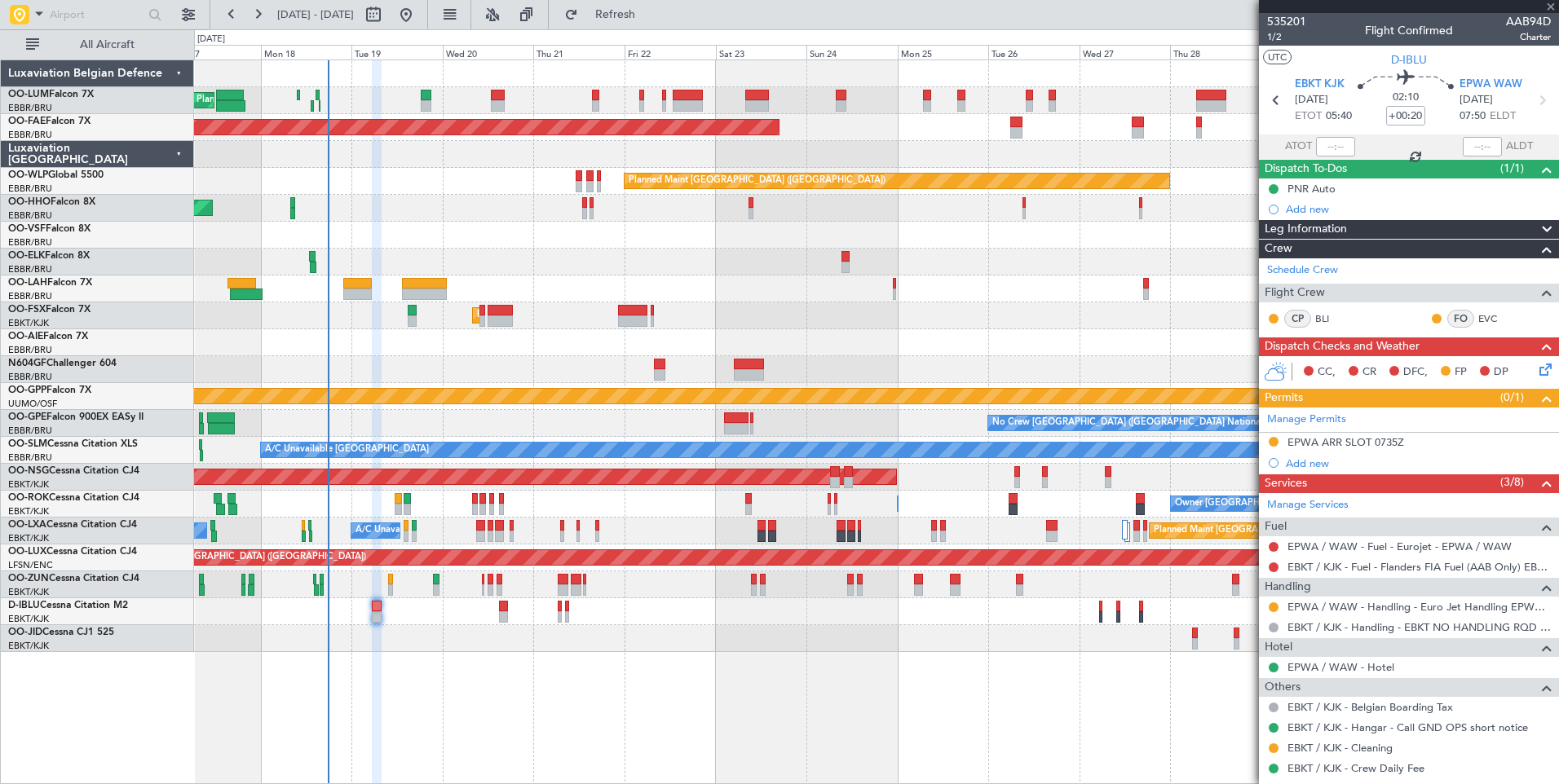
type input "-00:25"
type input "1"
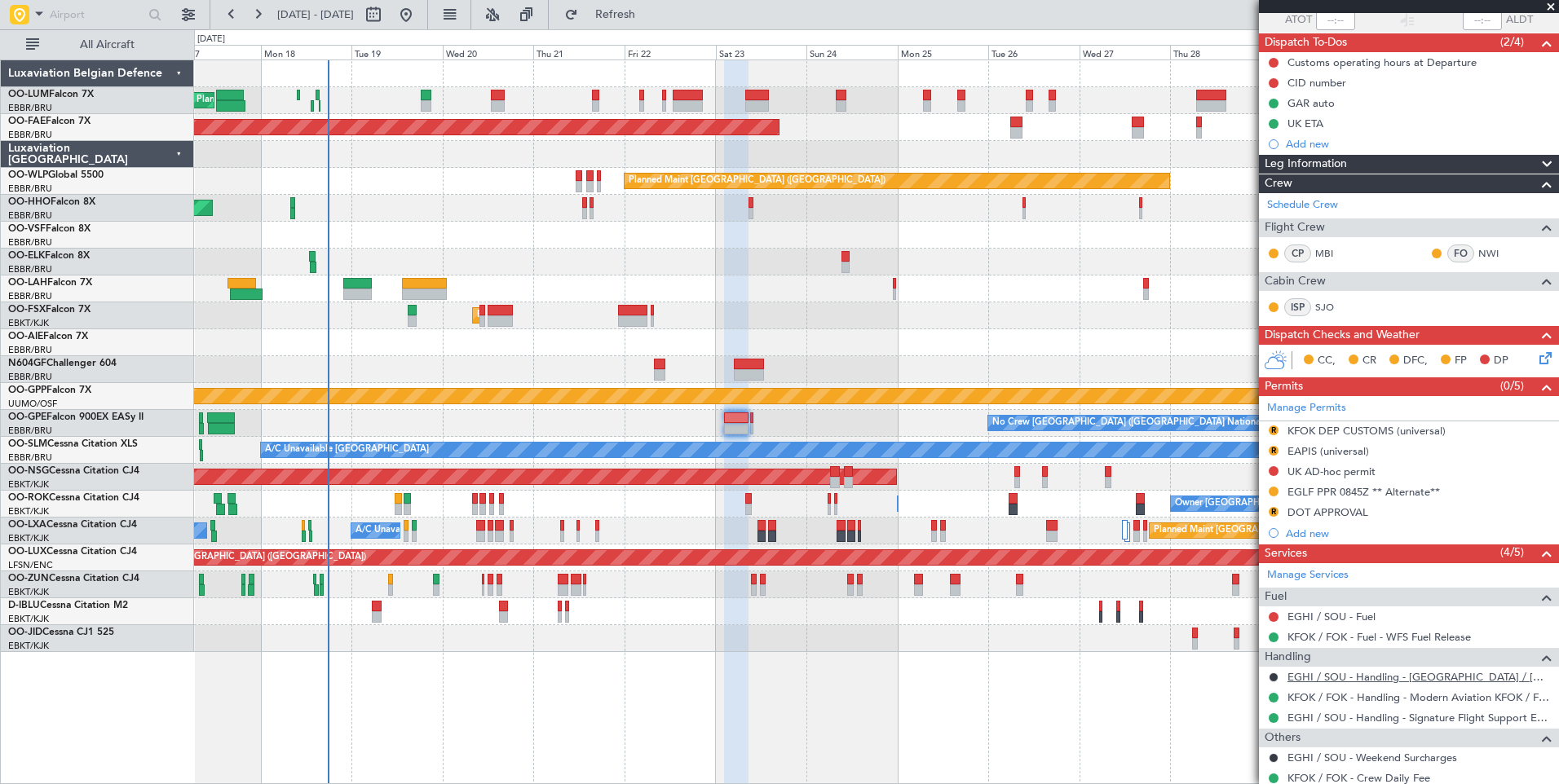
scroll to position [213, 0]
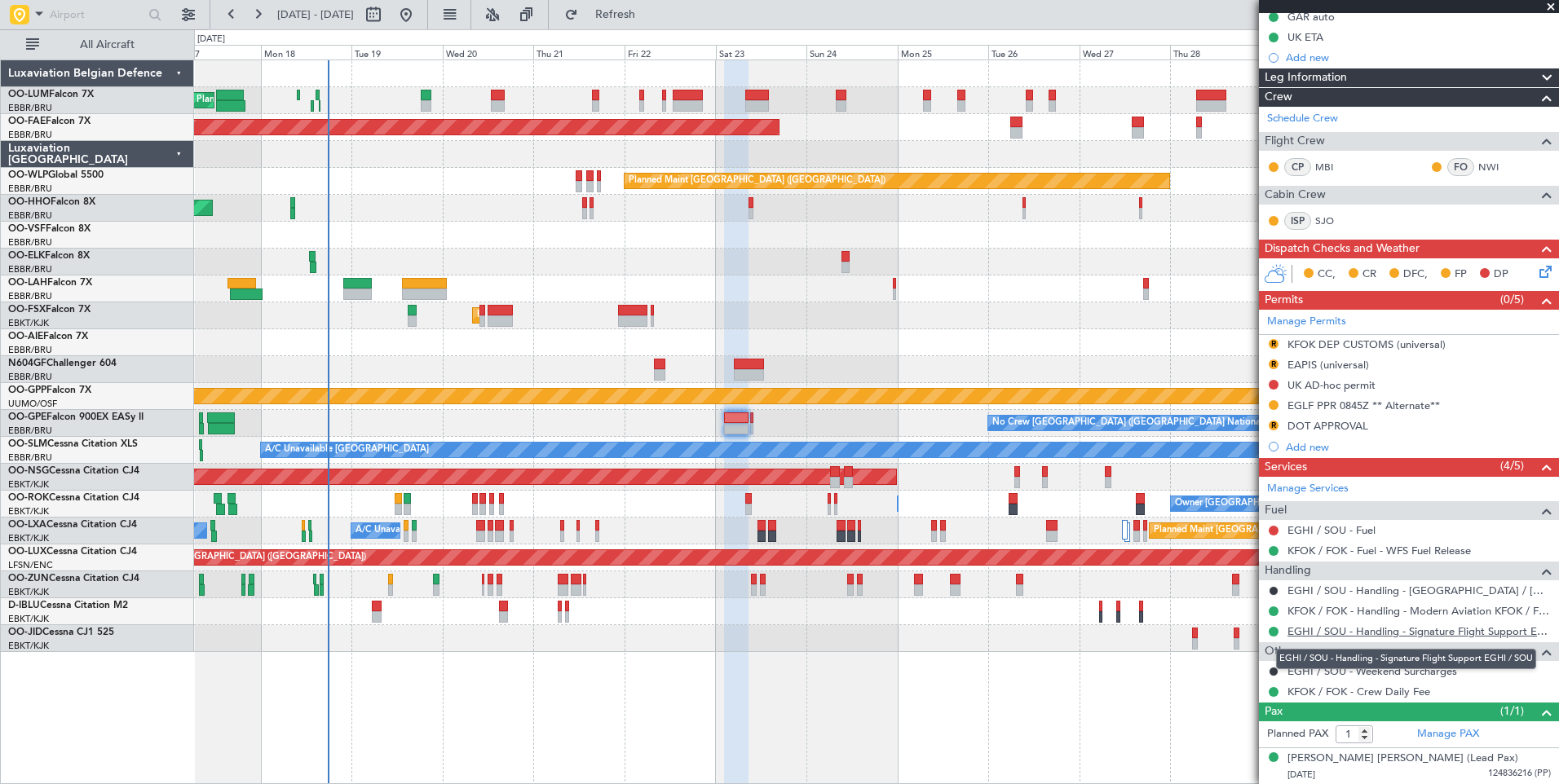
click at [1339, 632] on link "EGHI / SOU - Handling - Signature Flight Support EGHI / SOU" at bounding box center [1419, 631] width 263 height 14
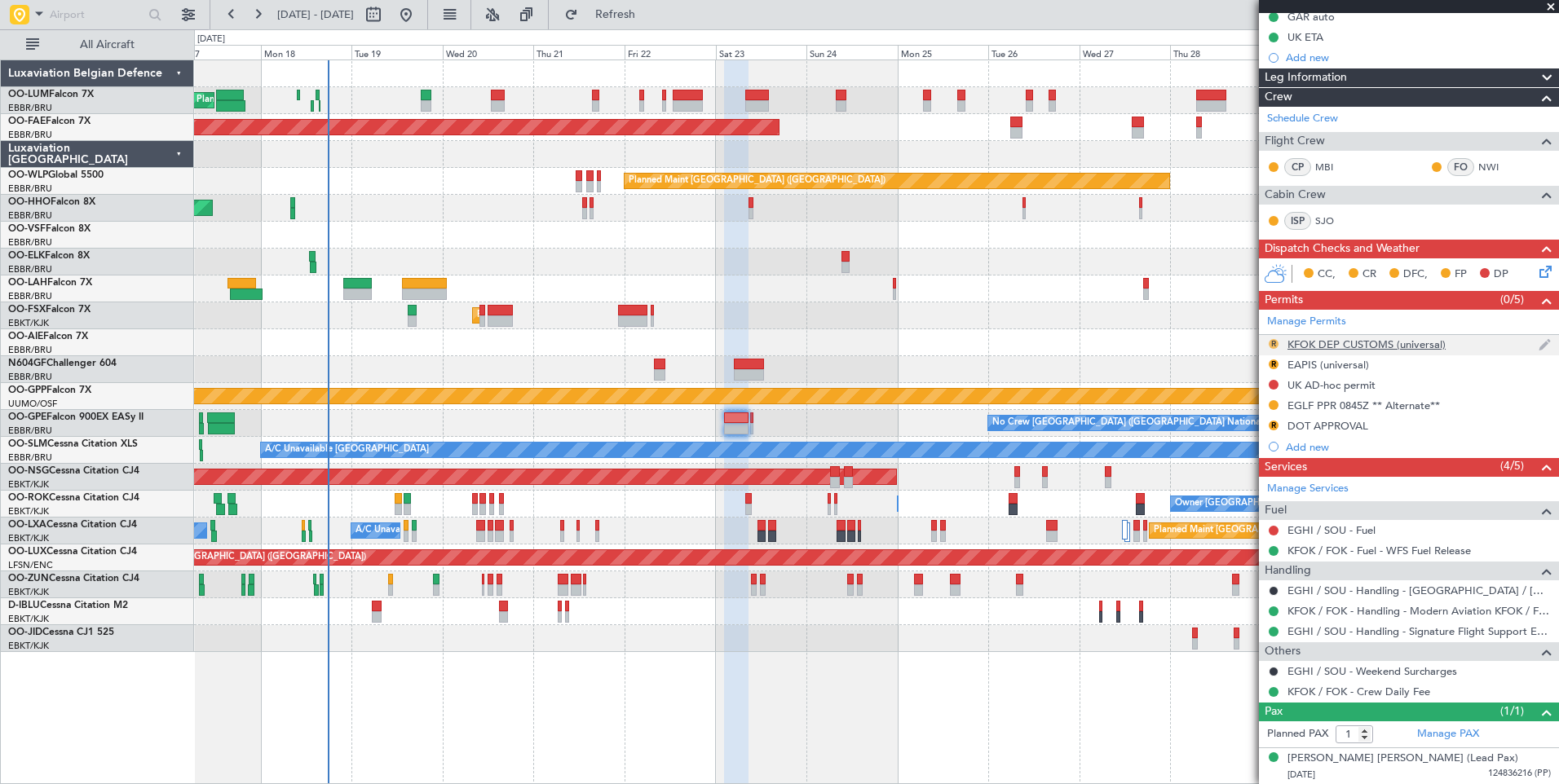
click at [1273, 344] on button "R" at bounding box center [1273, 344] width 10 height 10
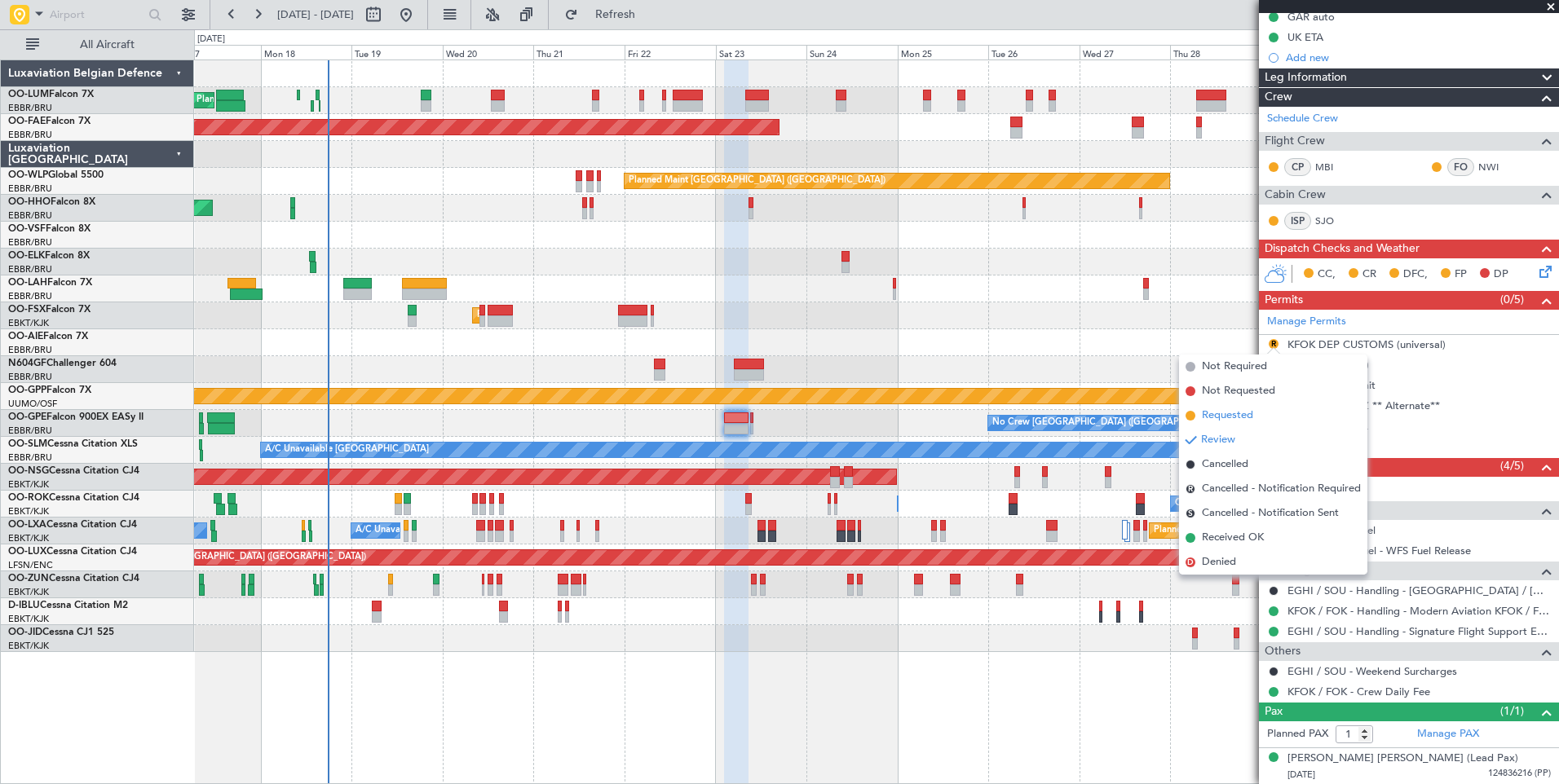
click at [1225, 417] on span "Requested" at bounding box center [1227, 416] width 51 height 17
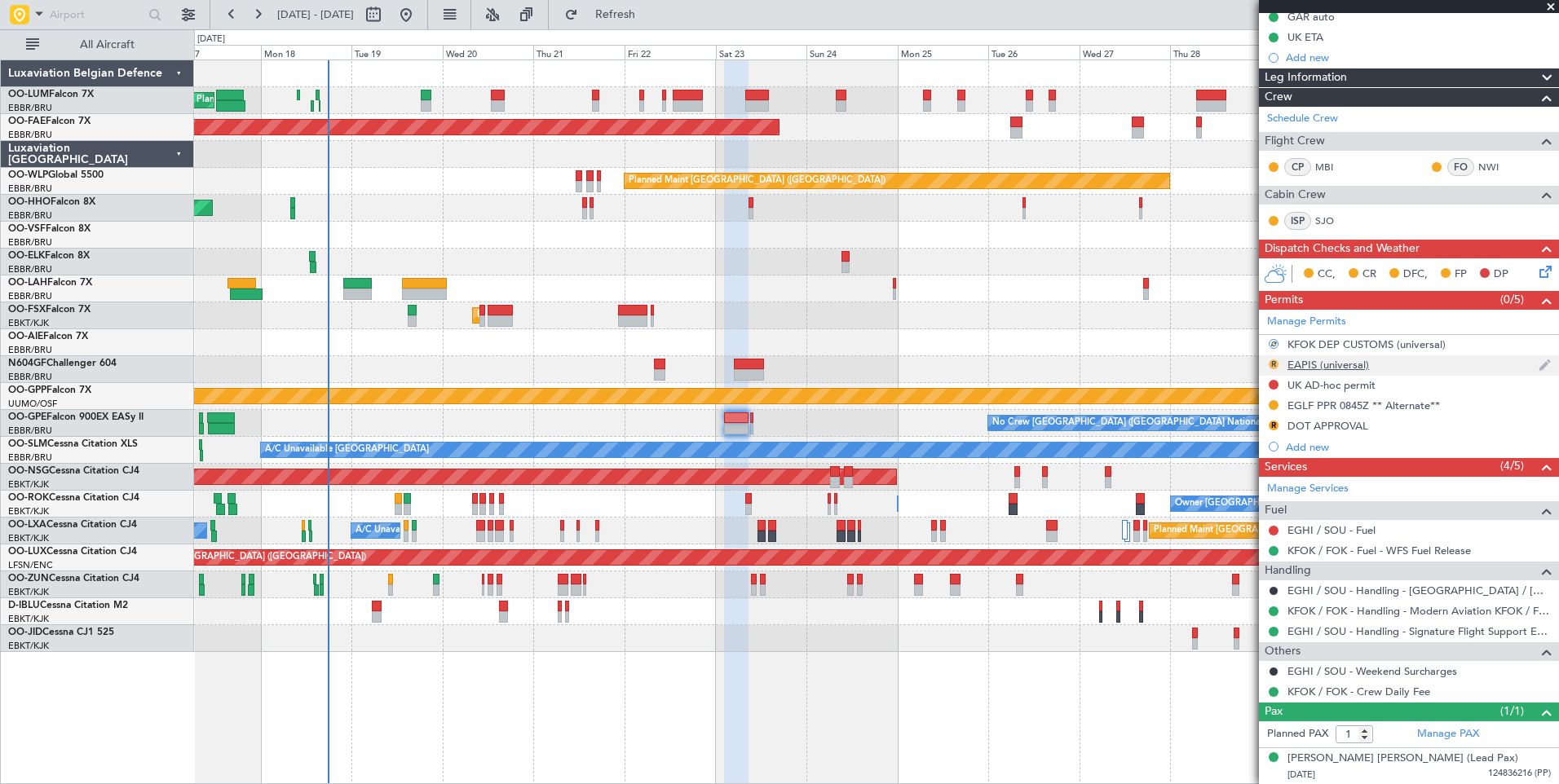
click at [1275, 364] on button "R" at bounding box center [1273, 364] width 10 height 10
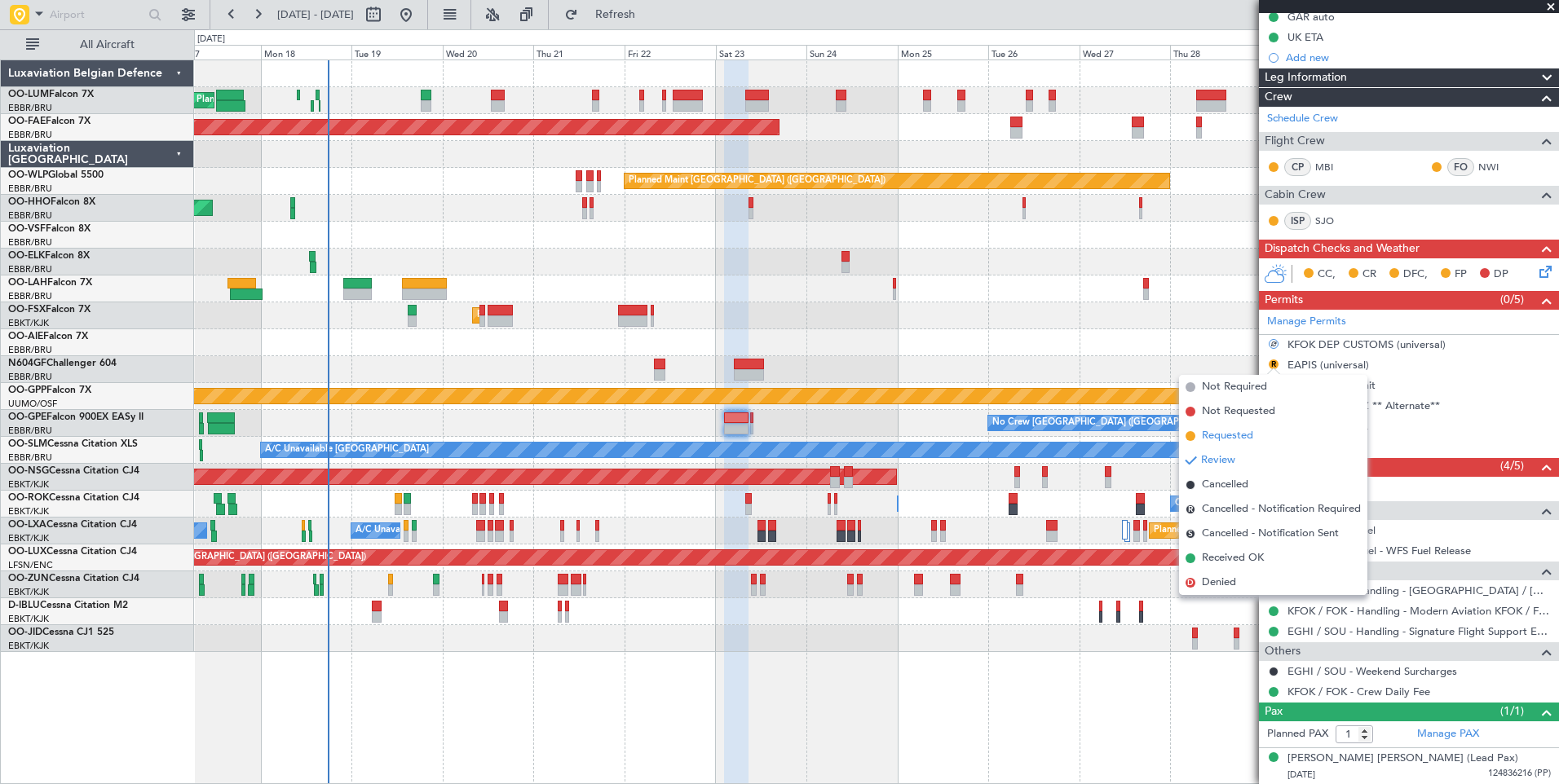
click at [1248, 435] on span "Requested" at bounding box center [1227, 436] width 51 height 17
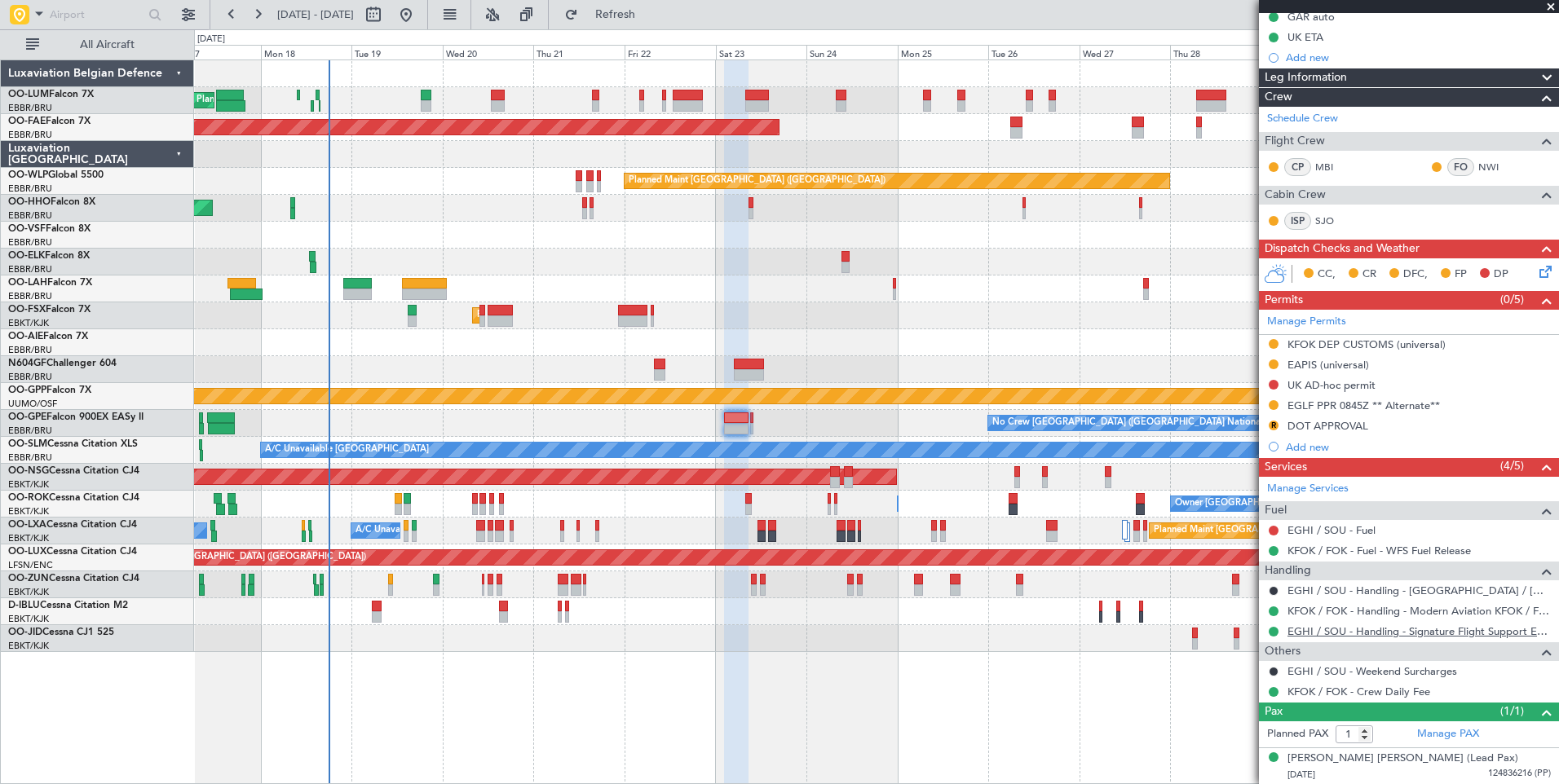
click at [1343, 632] on link "EGHI / SOU - Handling - Signature Flight Support EGHI / SOU" at bounding box center [1419, 631] width 263 height 14
click at [1325, 420] on div "DOT APPROVAL" at bounding box center [1327, 425] width 81 height 14
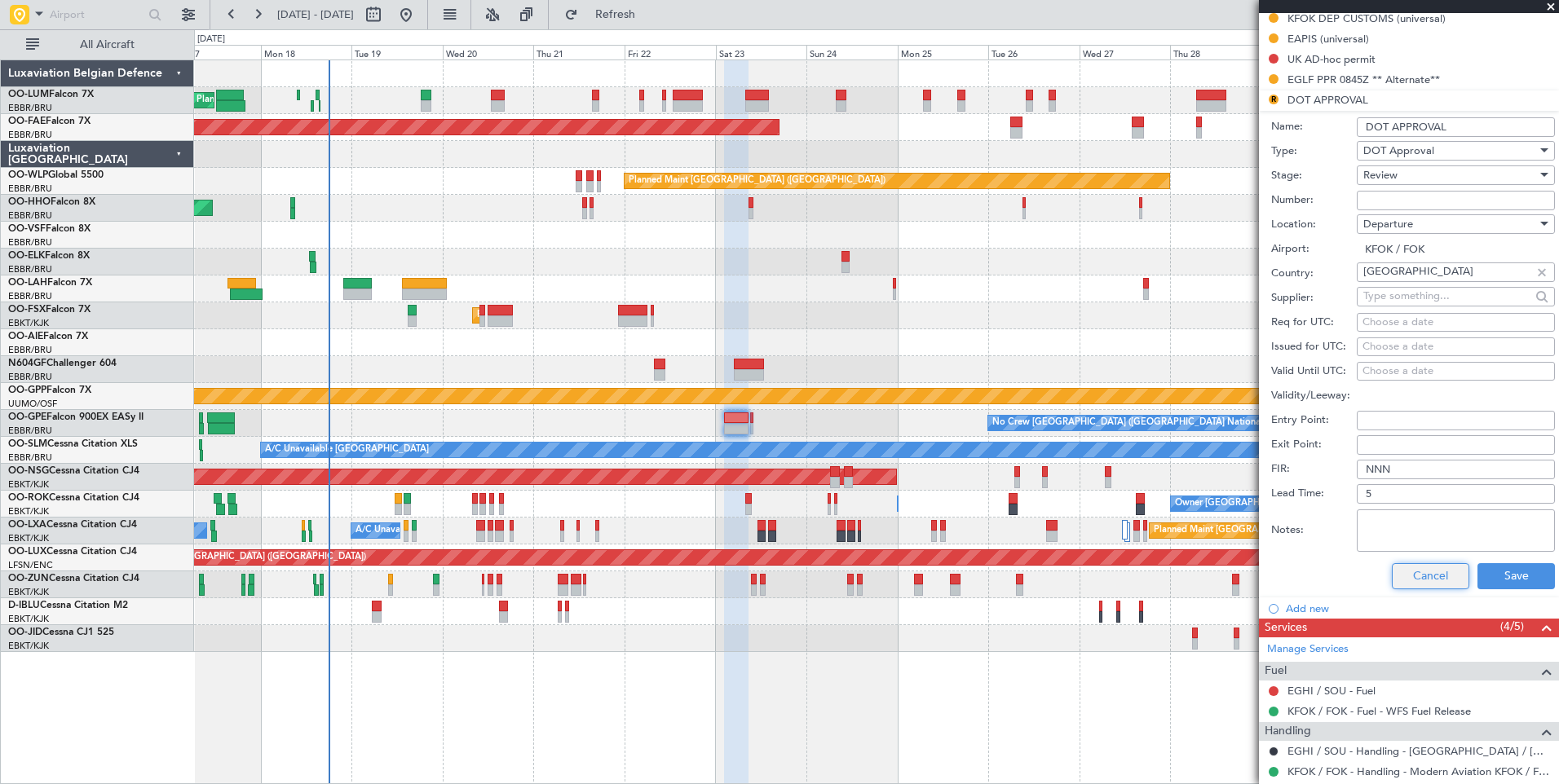
click at [1407, 583] on button "Cancel" at bounding box center [1430, 576] width 78 height 26
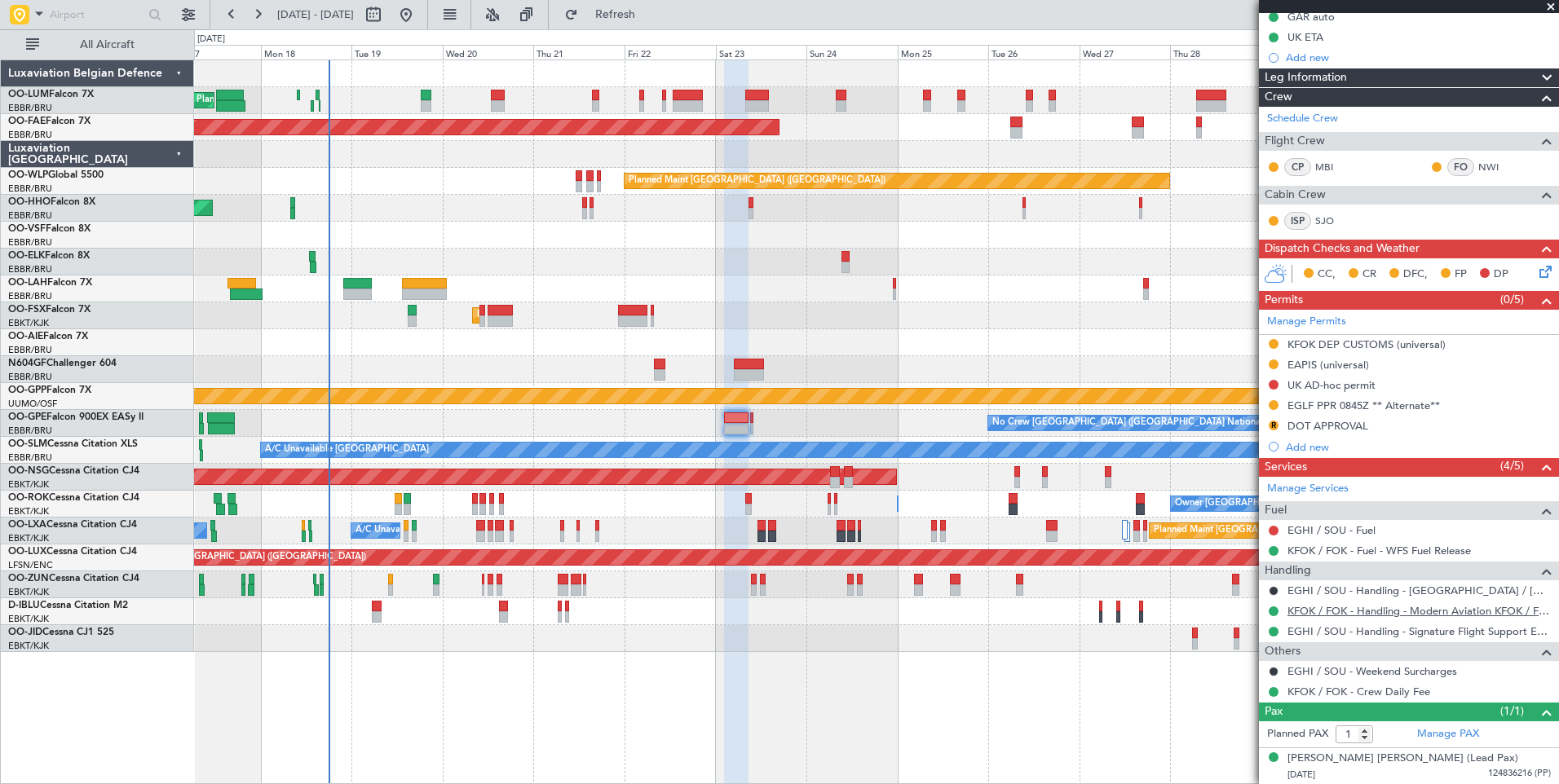
click at [1317, 610] on link "KFOK / FOK - Handling - Modern Aviation KFOK / FOK" at bounding box center [1419, 611] width 263 height 14
click at [1276, 420] on button "R" at bounding box center [1273, 425] width 10 height 10
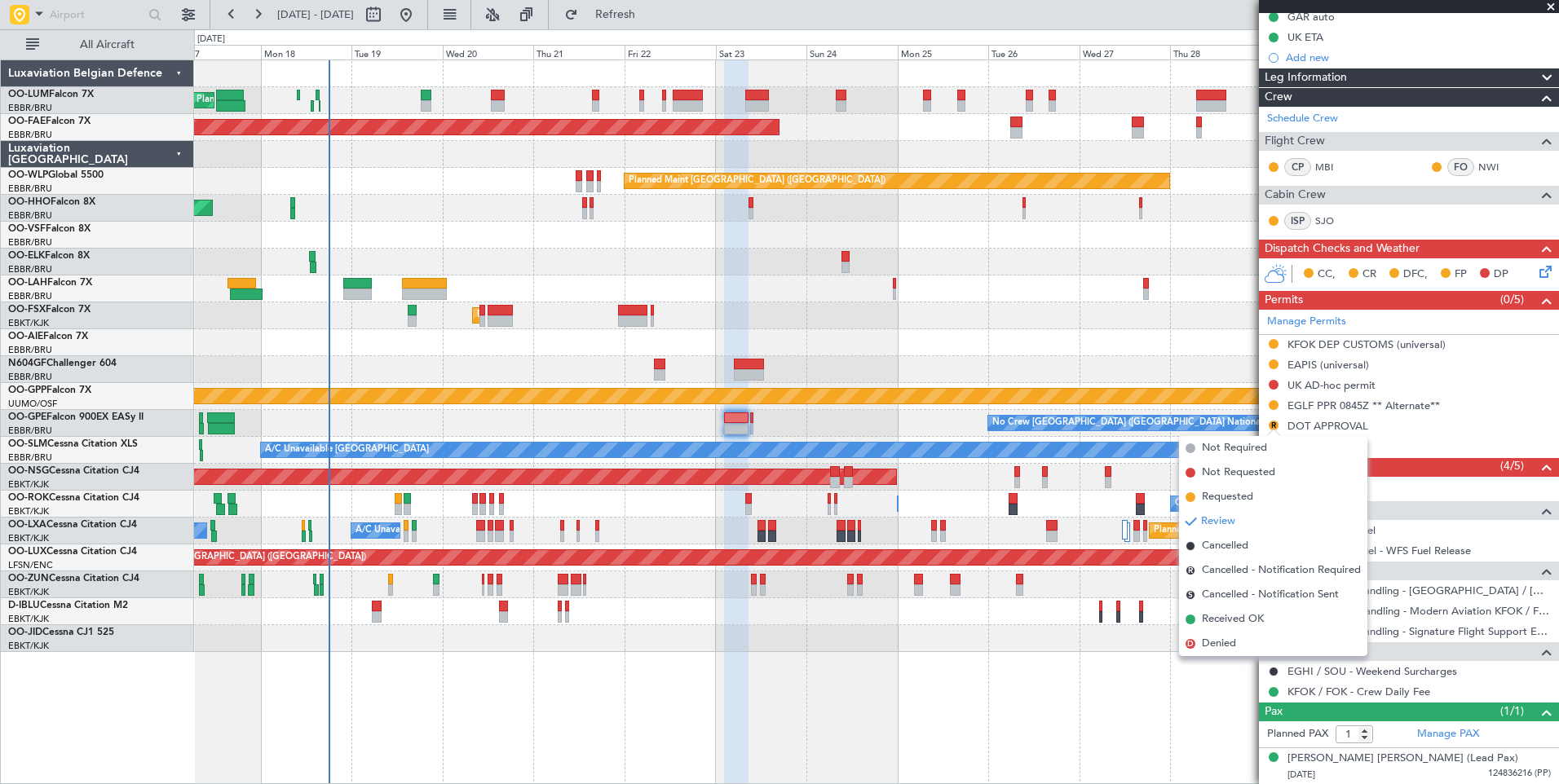
drag, startPoint x: 1222, startPoint y: 497, endPoint x: 1247, endPoint y: 442, distance: 60.4
click at [1221, 497] on span "Requested" at bounding box center [1227, 497] width 51 height 17
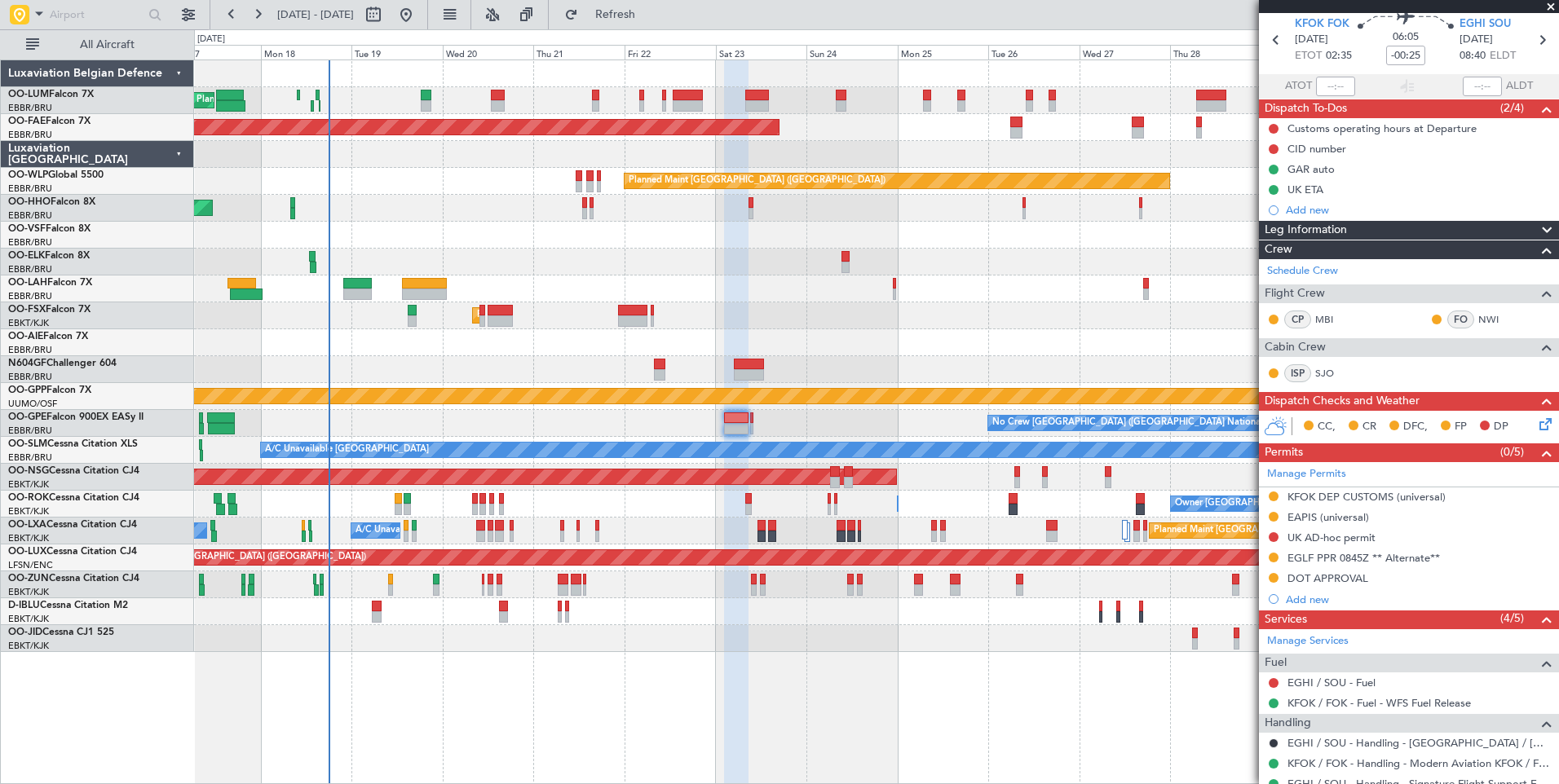
scroll to position [0, 0]
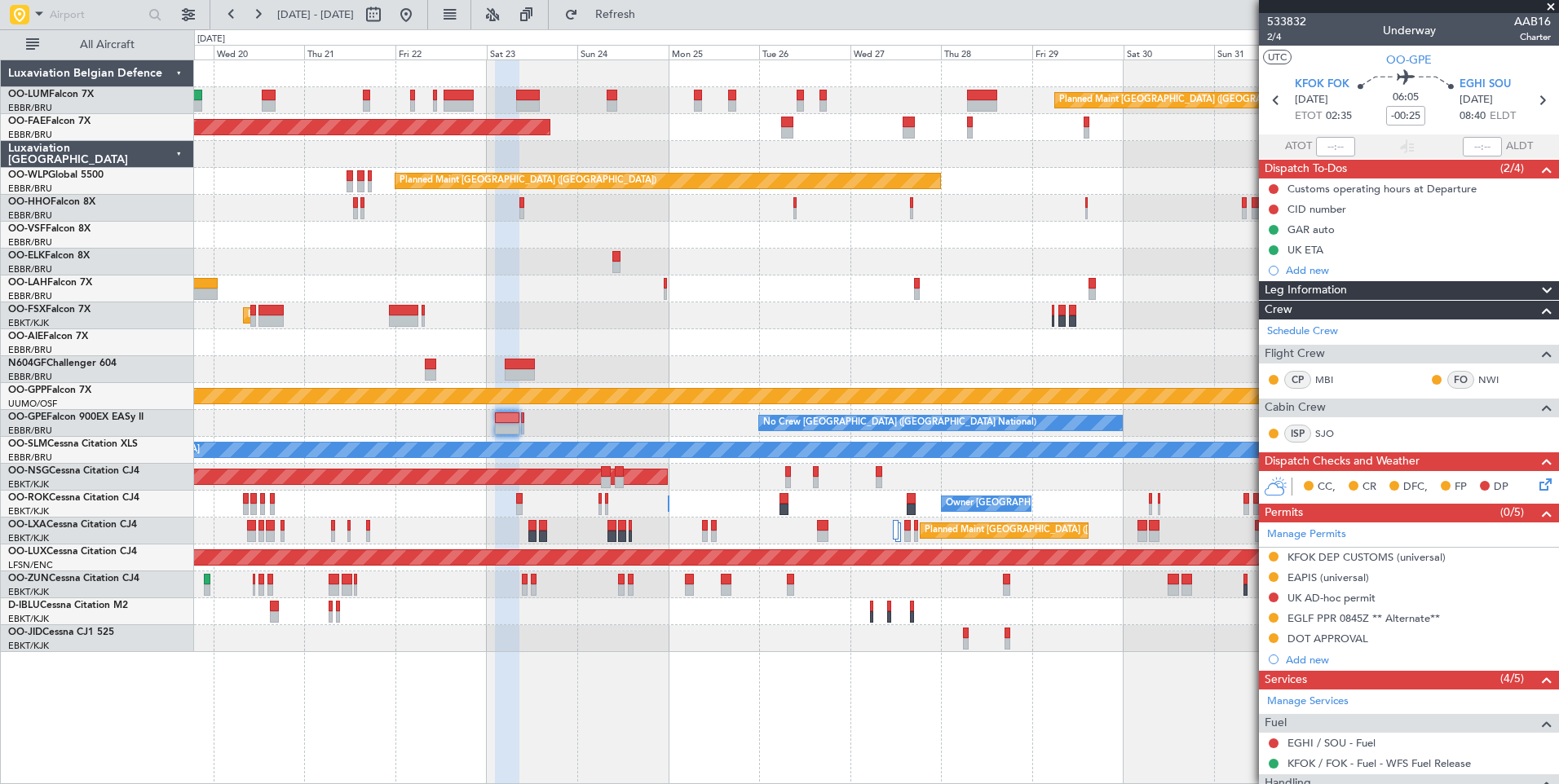
click at [612, 385] on div "Planned Maint [GEOGRAPHIC_DATA] ([GEOGRAPHIC_DATA] National) Planned Maint [GEO…" at bounding box center [876, 356] width 1364 height 592
click at [640, 333] on div "Planned Maint [GEOGRAPHIC_DATA] ([GEOGRAPHIC_DATA])" at bounding box center [876, 343] width 1364 height 27
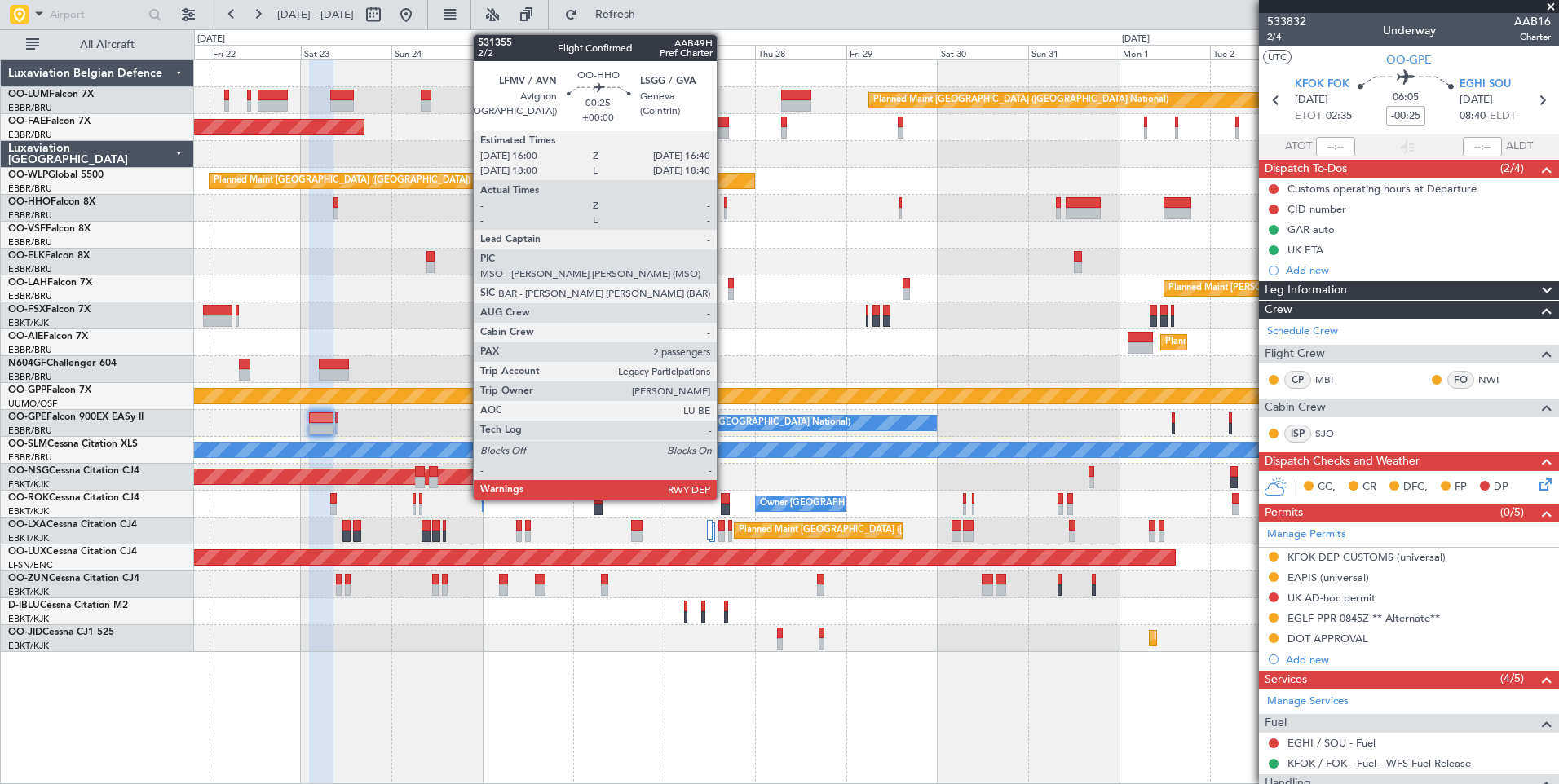
click at [581, 228] on div "Planned Maint Brussels (Brussels National) Owner Melsbroek Air Base Planned Mai…" at bounding box center [876, 356] width 1364 height 592
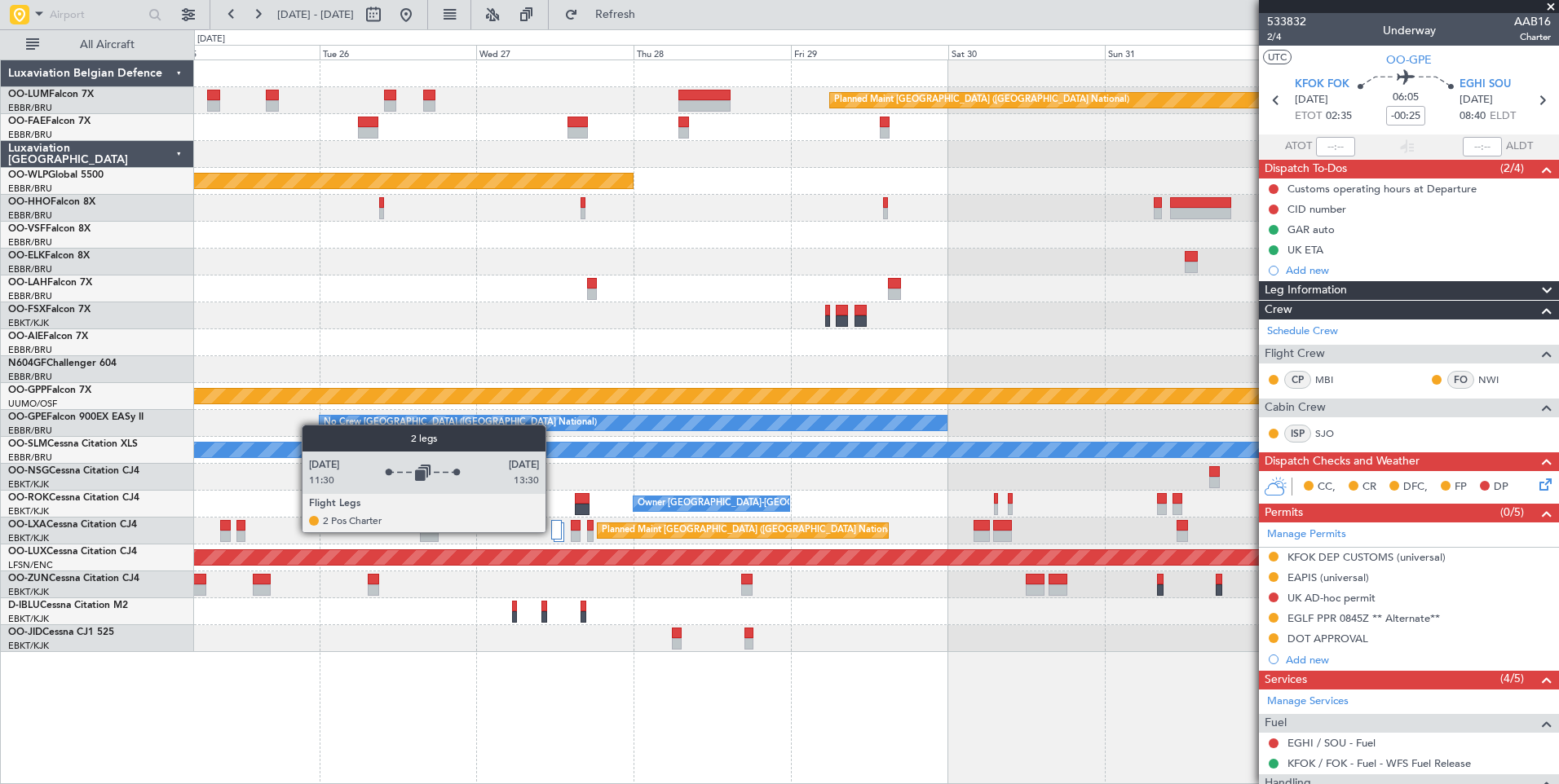
click at [553, 532] on div at bounding box center [557, 529] width 12 height 19
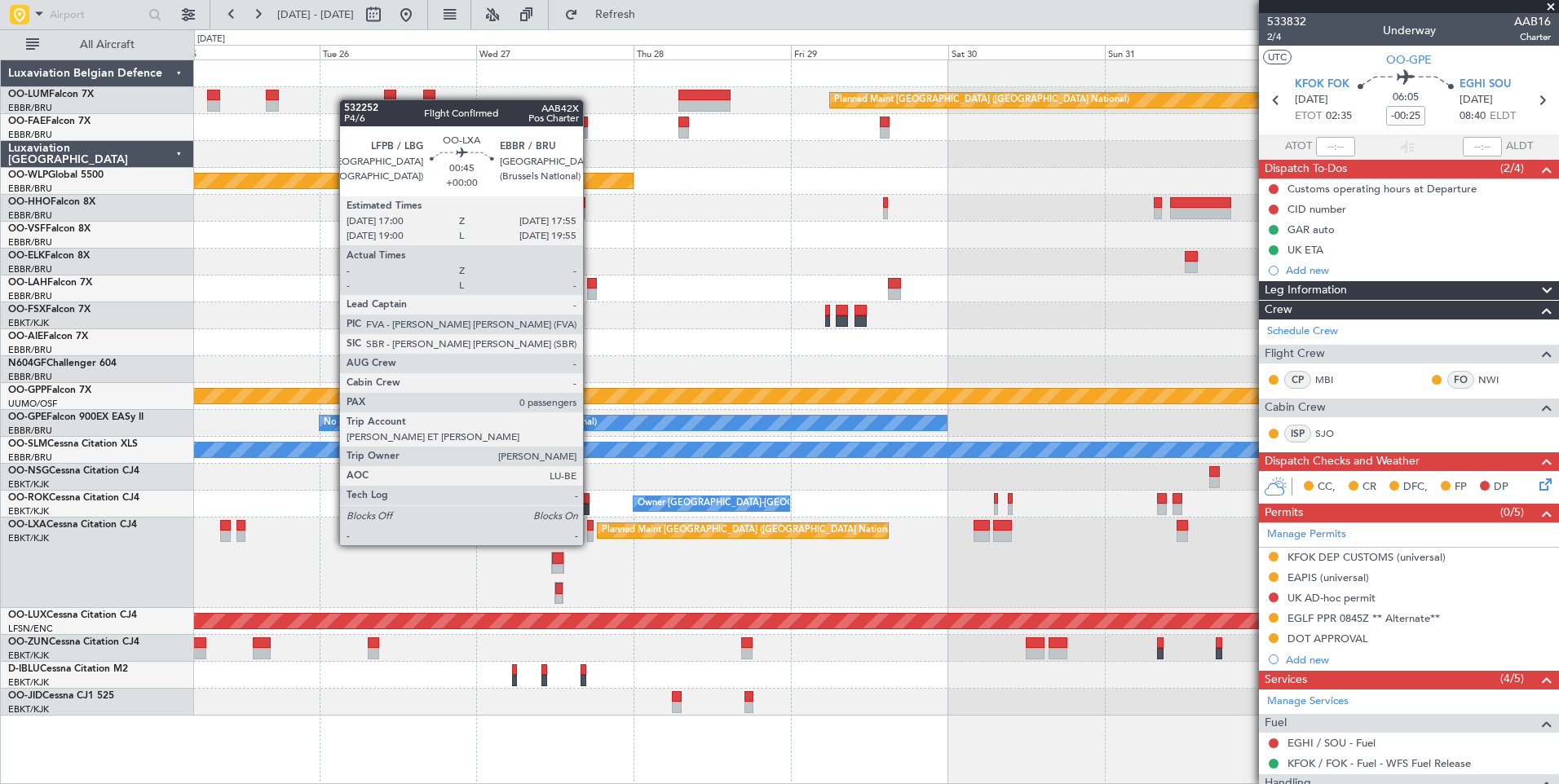
click at [590, 531] on div at bounding box center [590, 537] width 7 height 12
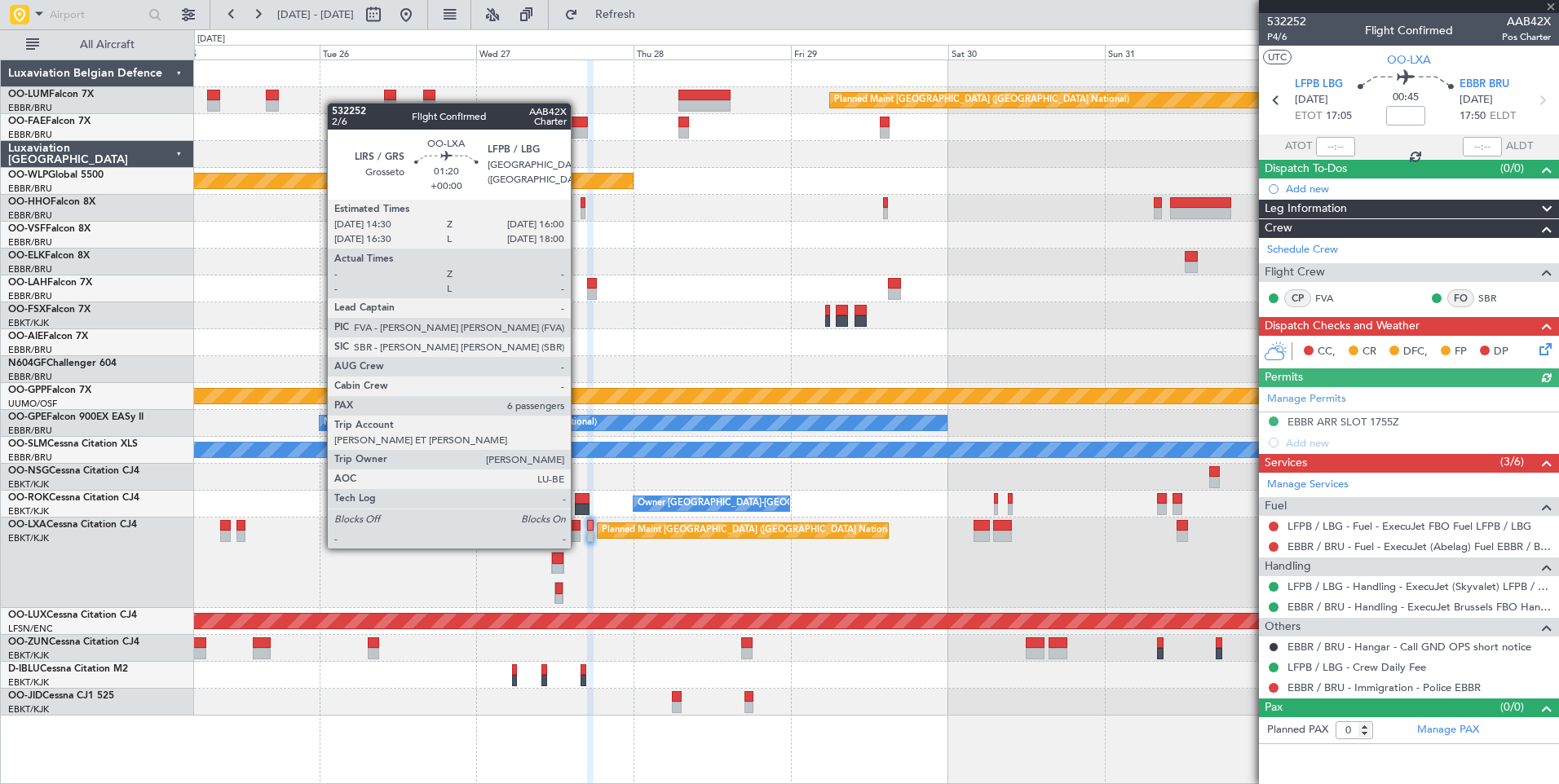
click at [578, 532] on div at bounding box center [576, 537] width 11 height 12
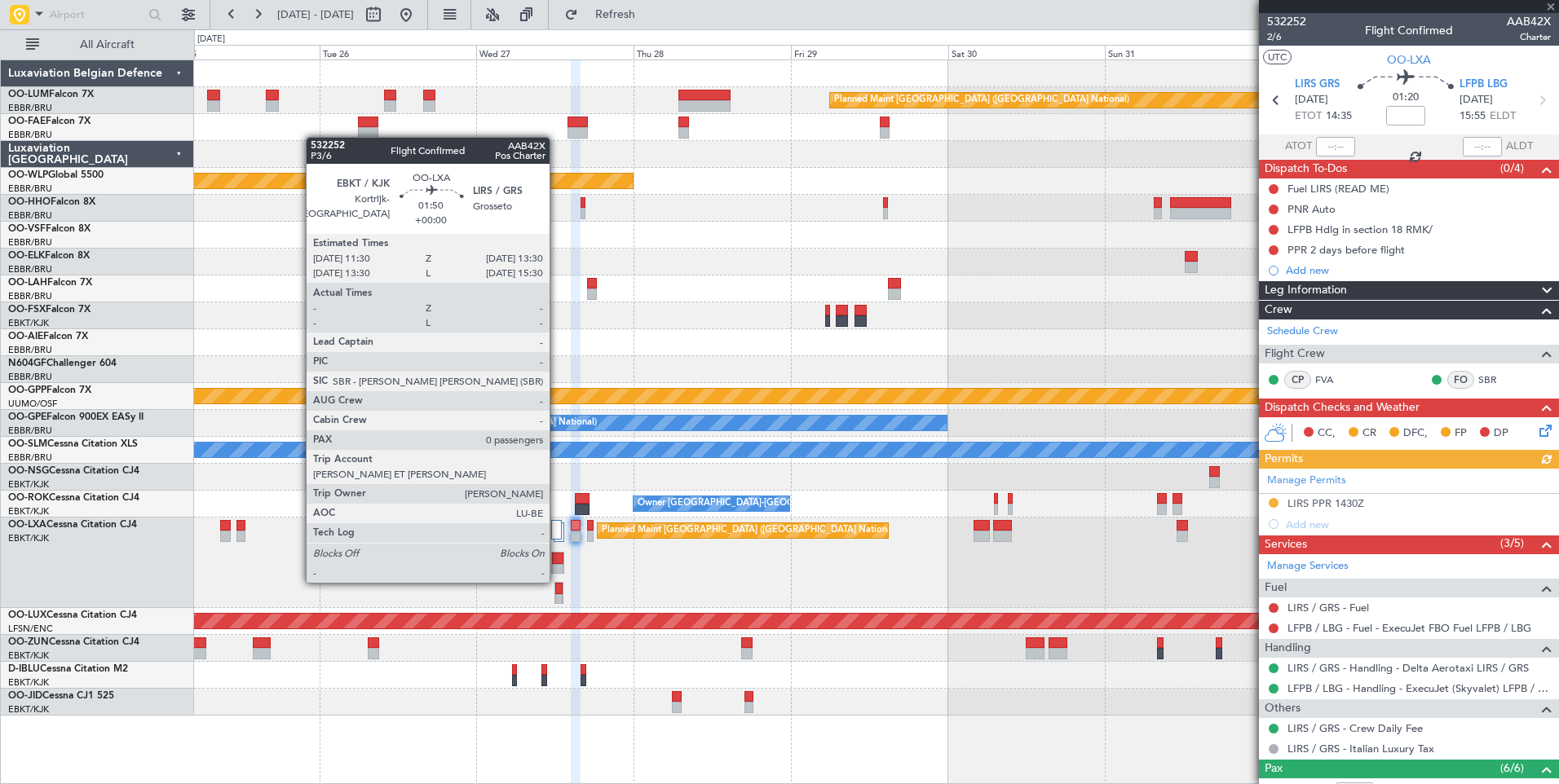
click at [557, 567] on div at bounding box center [558, 570] width 13 height 12
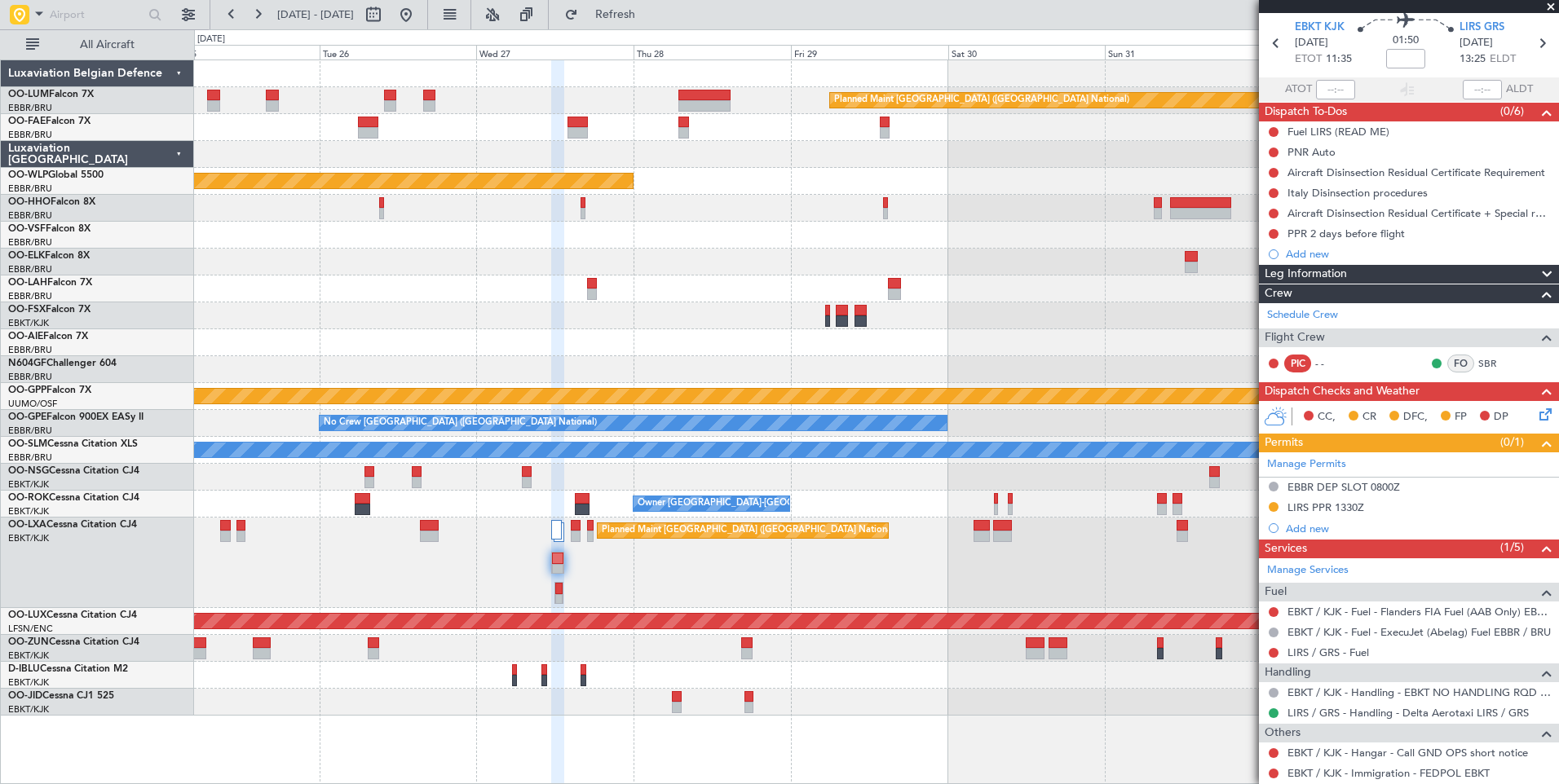
scroll to position [102, 0]
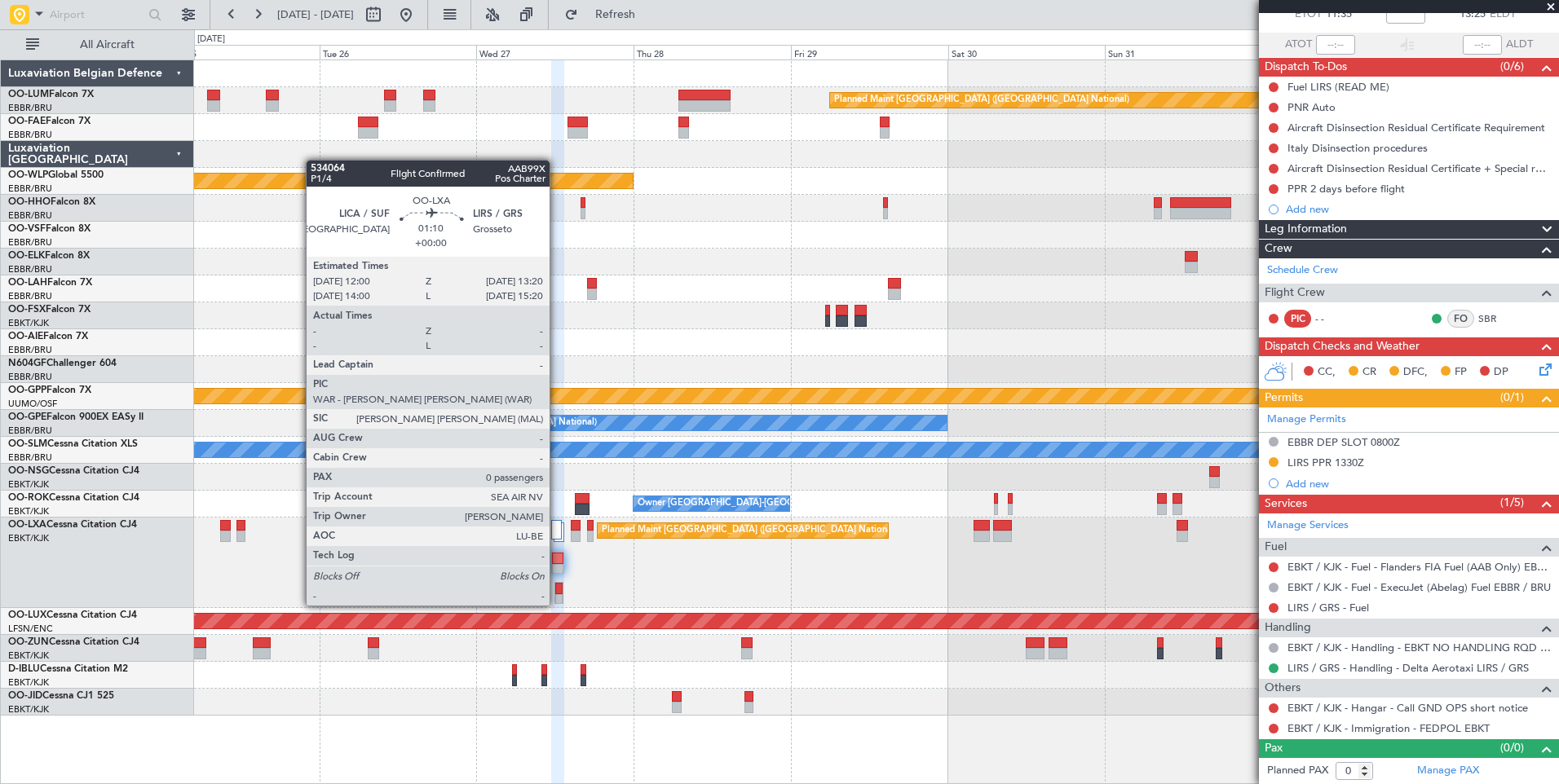
click at [557, 589] on div at bounding box center [558, 588] width 8 height 12
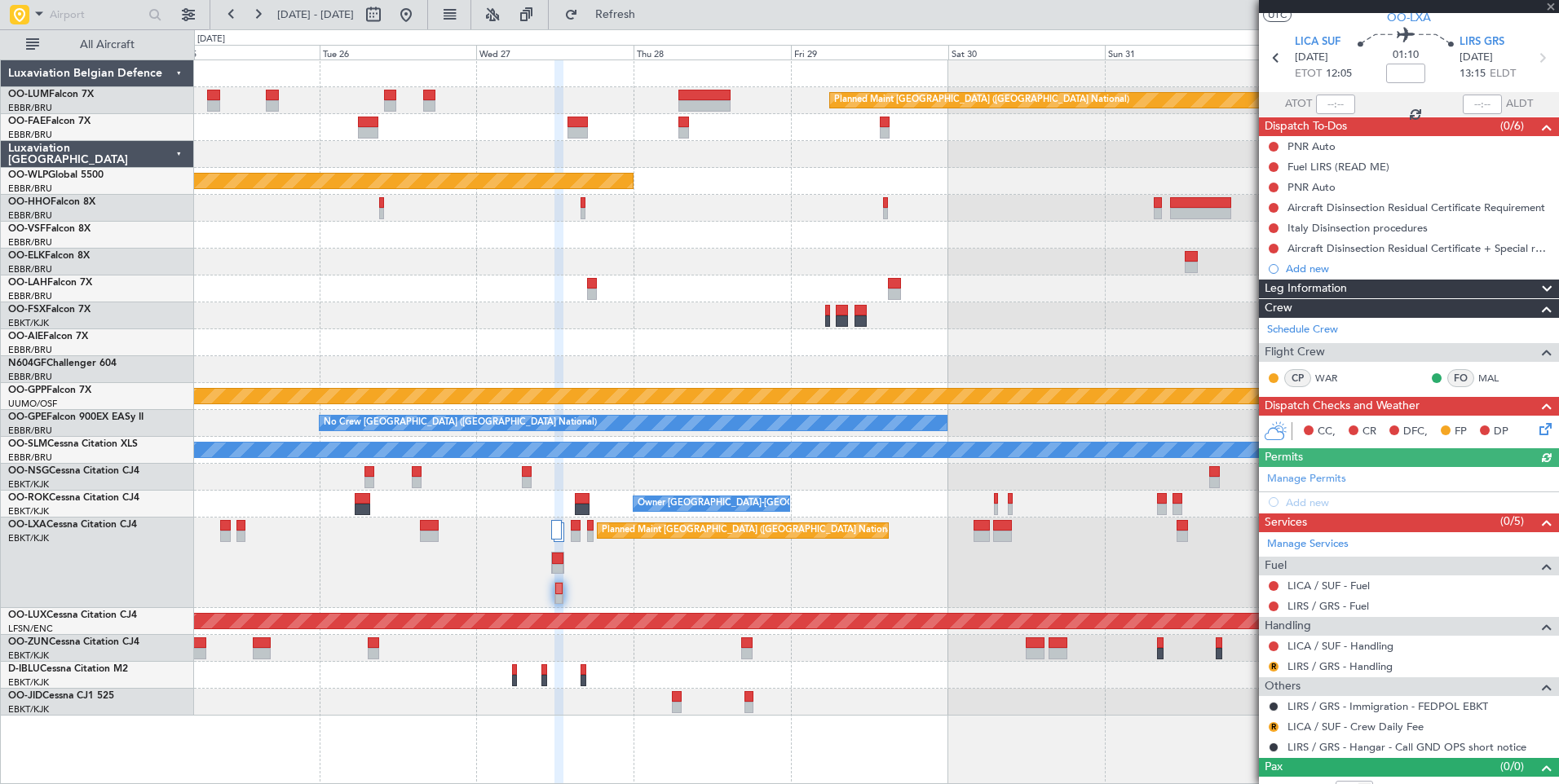
scroll to position [61, 0]
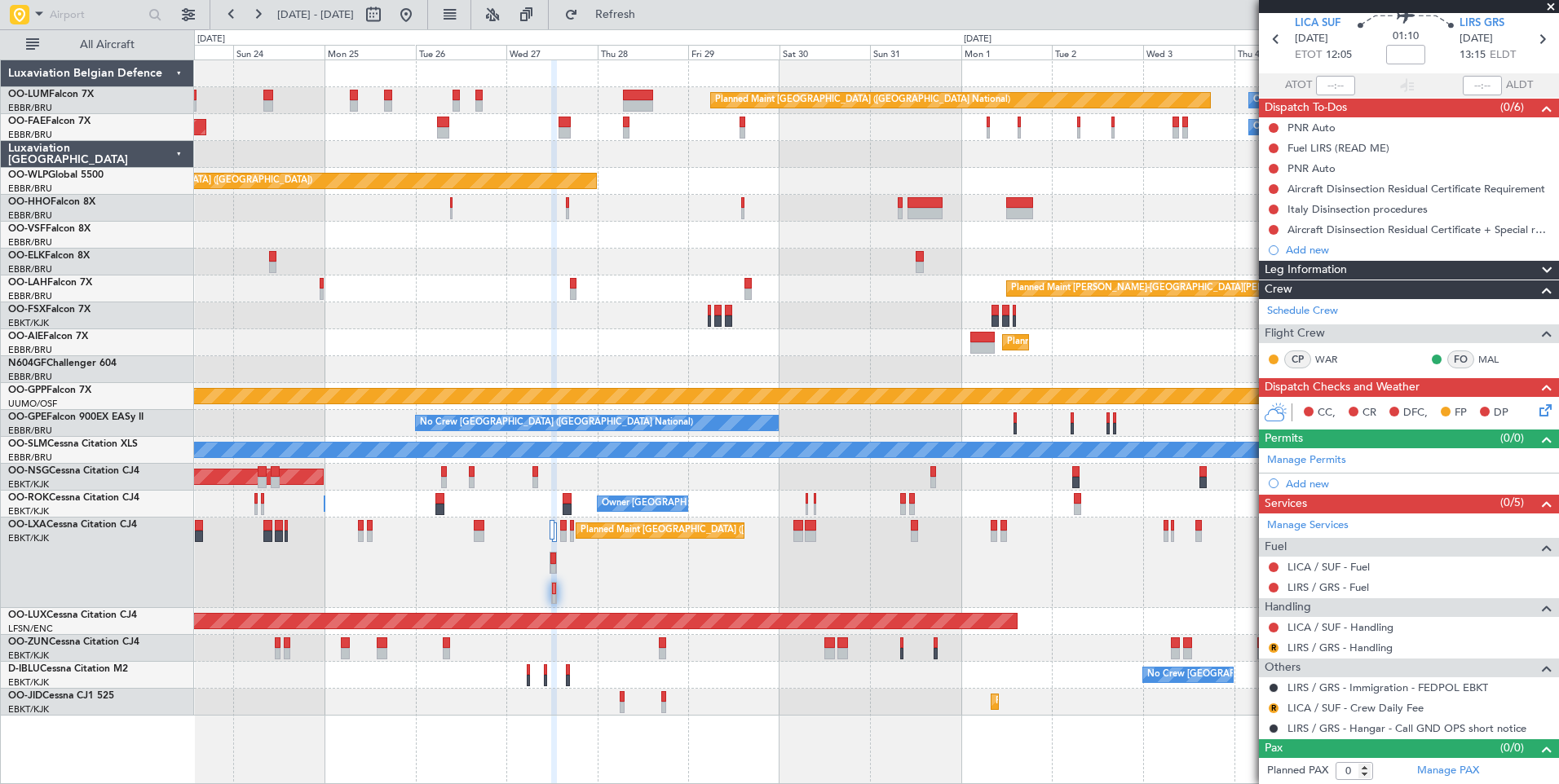
click at [581, 584] on div "Planned Maint Brussels (Brussels National) Planned Maint Kortrijk-Wevelgem" at bounding box center [876, 563] width 1364 height 90
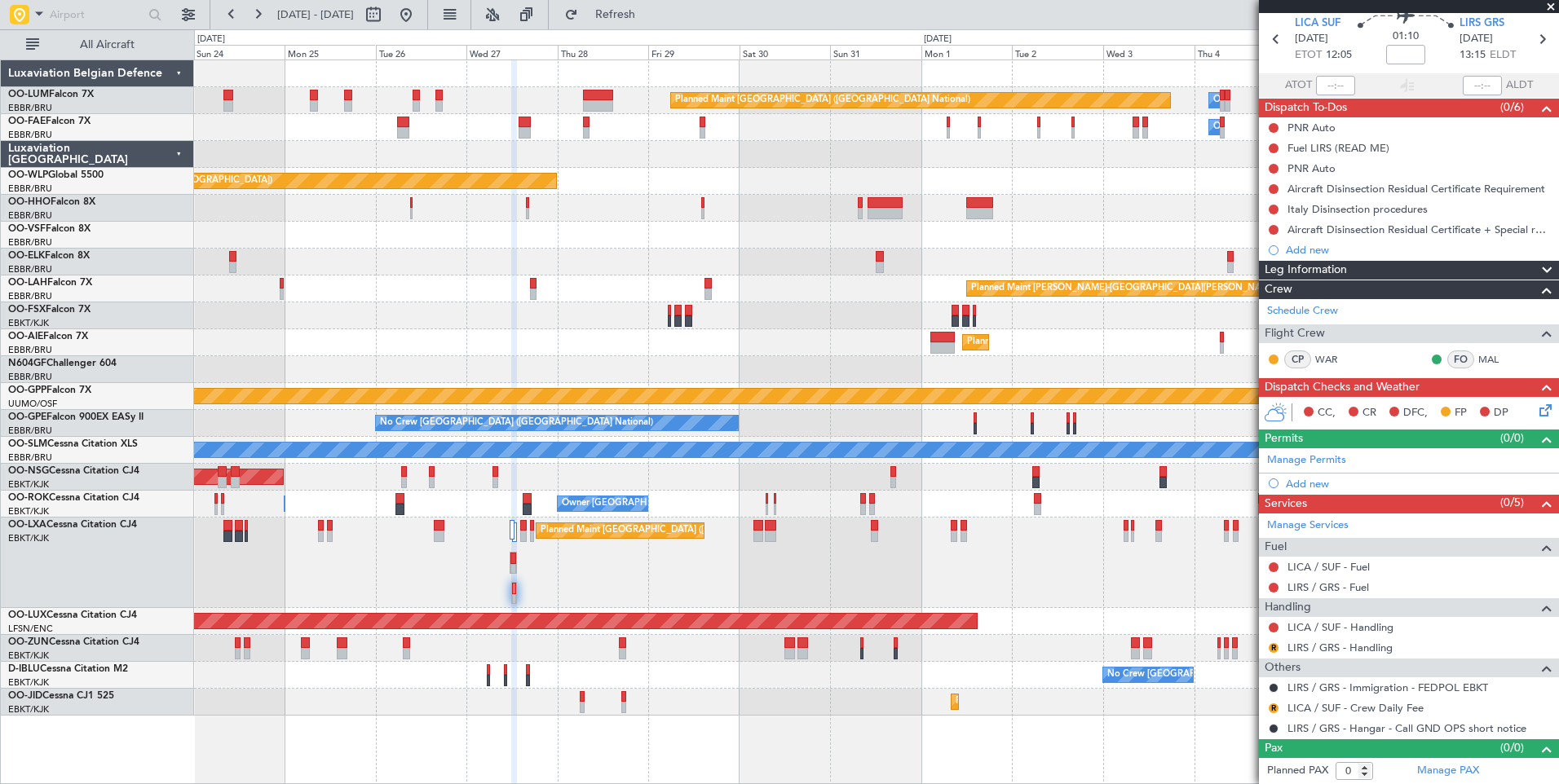
click at [573, 595] on div "Planned Maint Brussels (Brussels National) Planned Maint Kortrijk-Wevelgem" at bounding box center [876, 563] width 1364 height 90
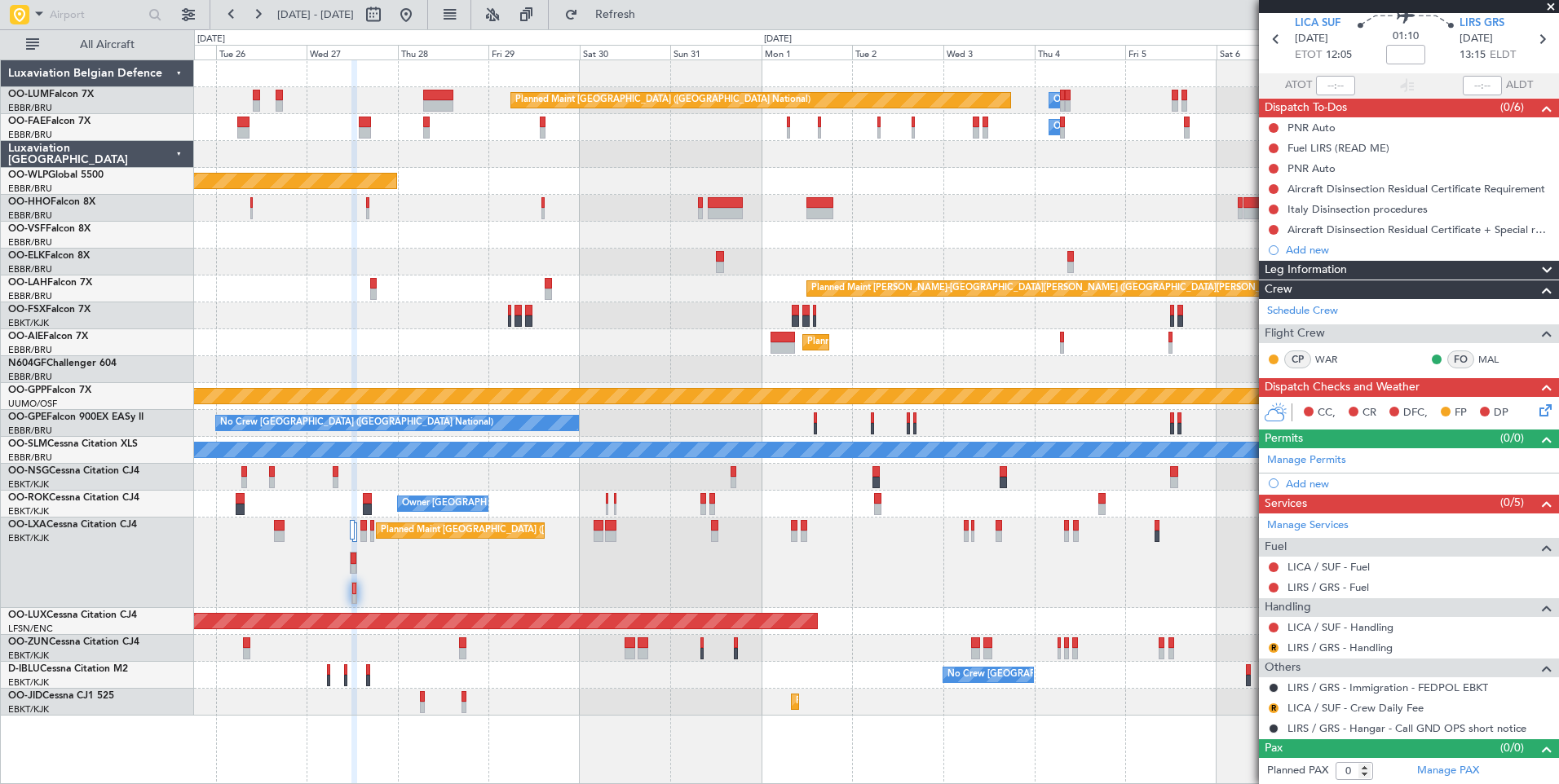
click at [549, 639] on div at bounding box center [876, 649] width 1364 height 27
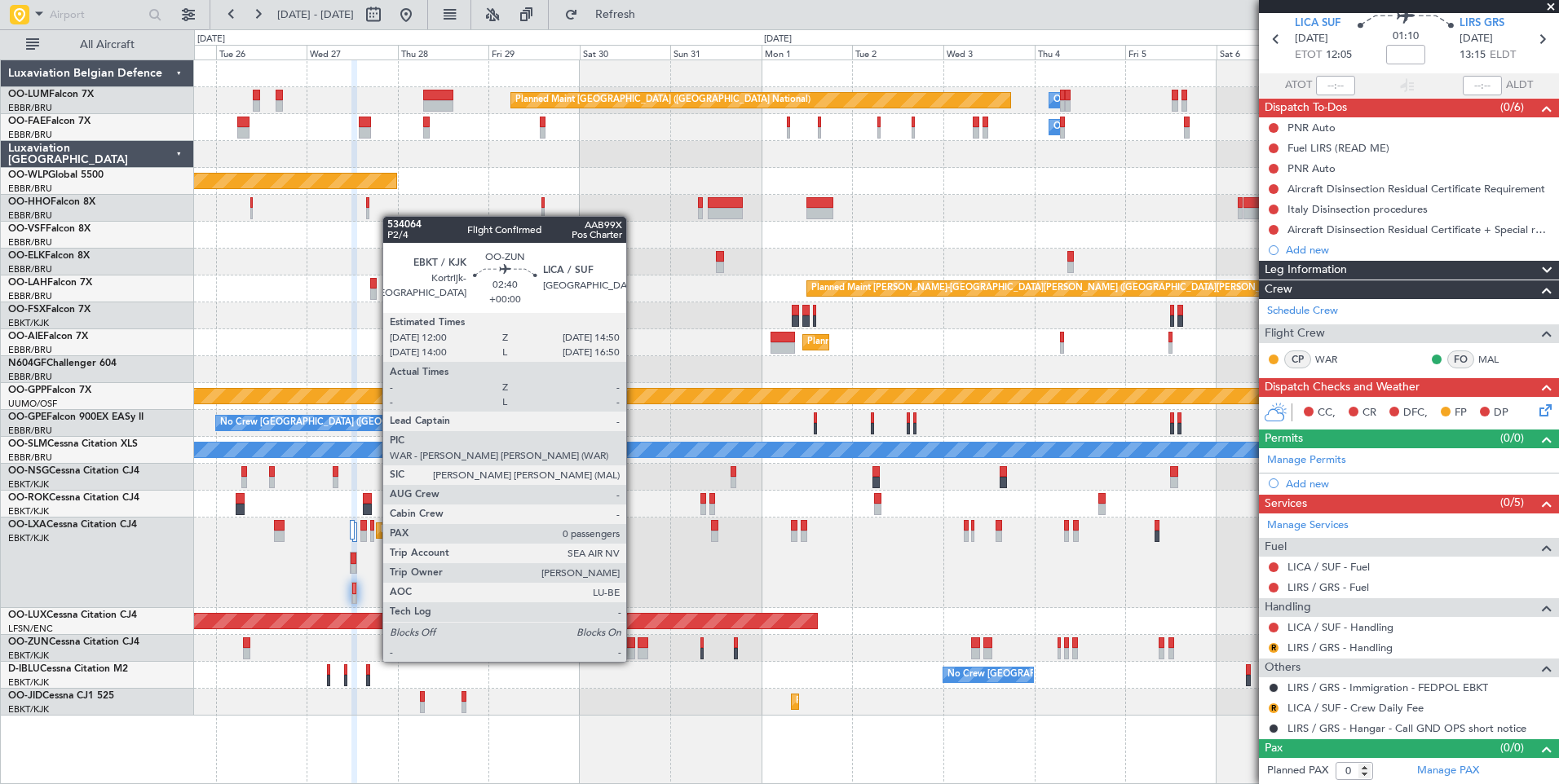
click at [634, 645] on div at bounding box center [630, 644] width 12 height 12
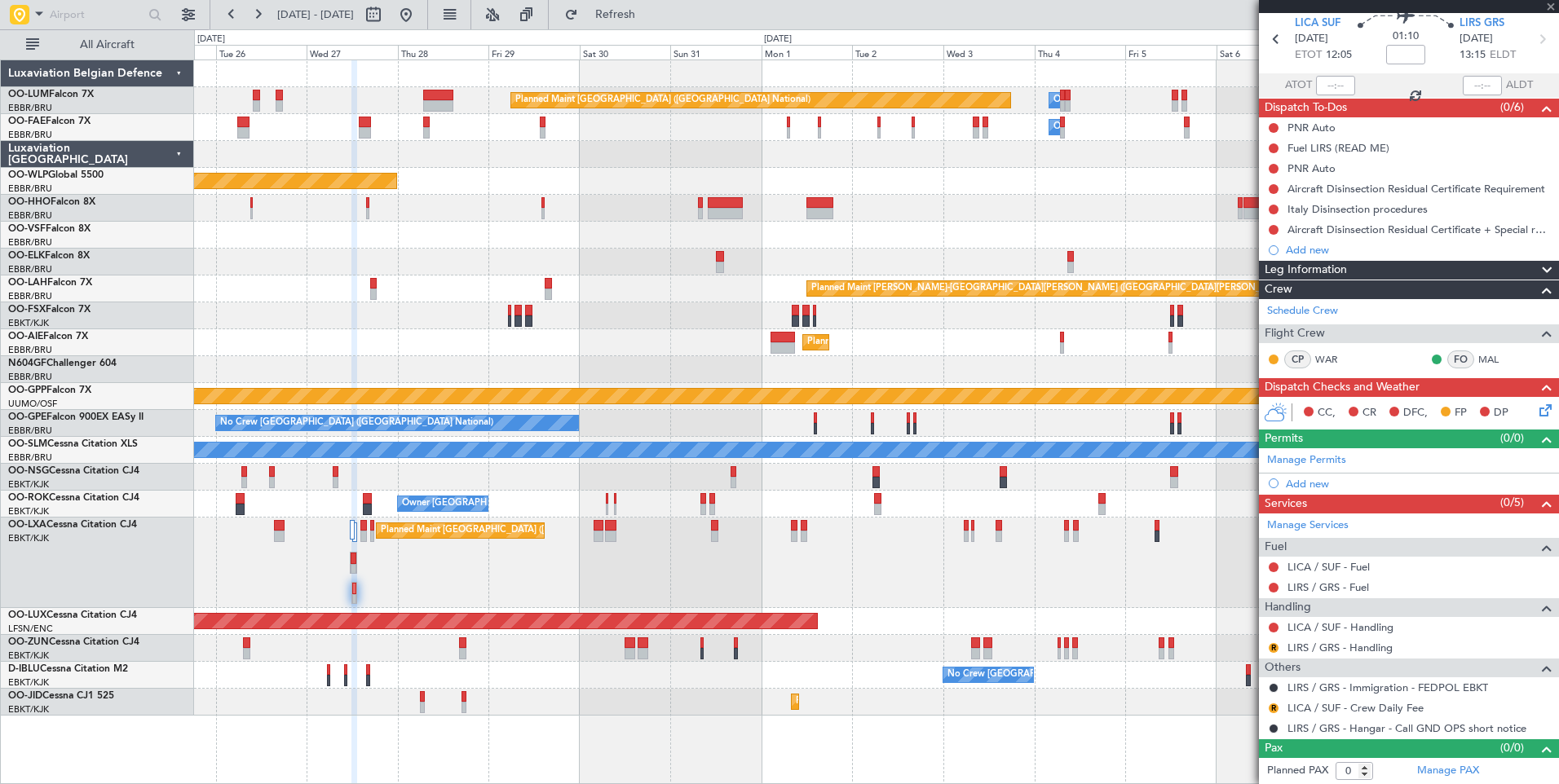
scroll to position [0, 0]
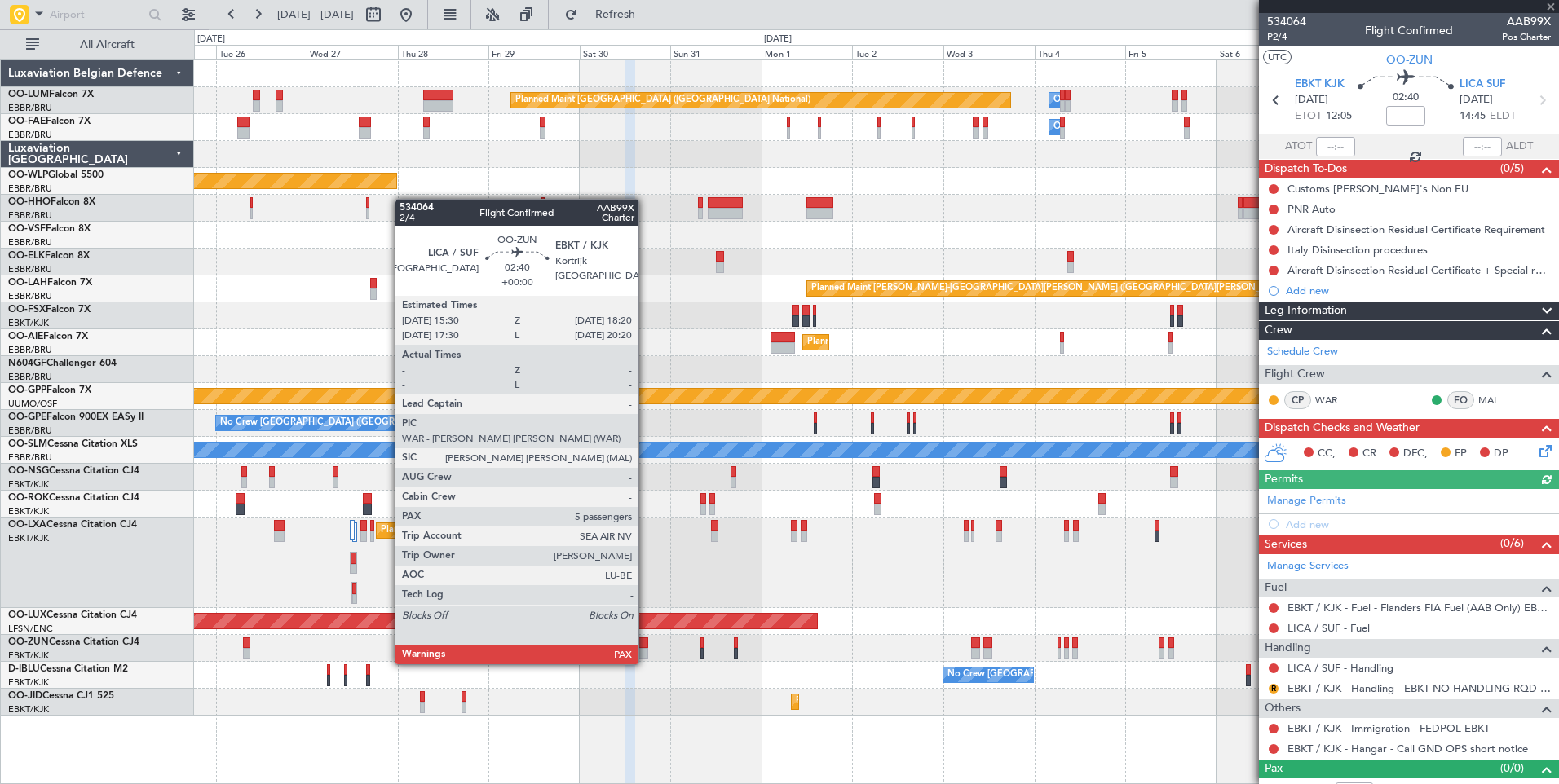
click at [645, 648] on div at bounding box center [644, 654] width 12 height 12
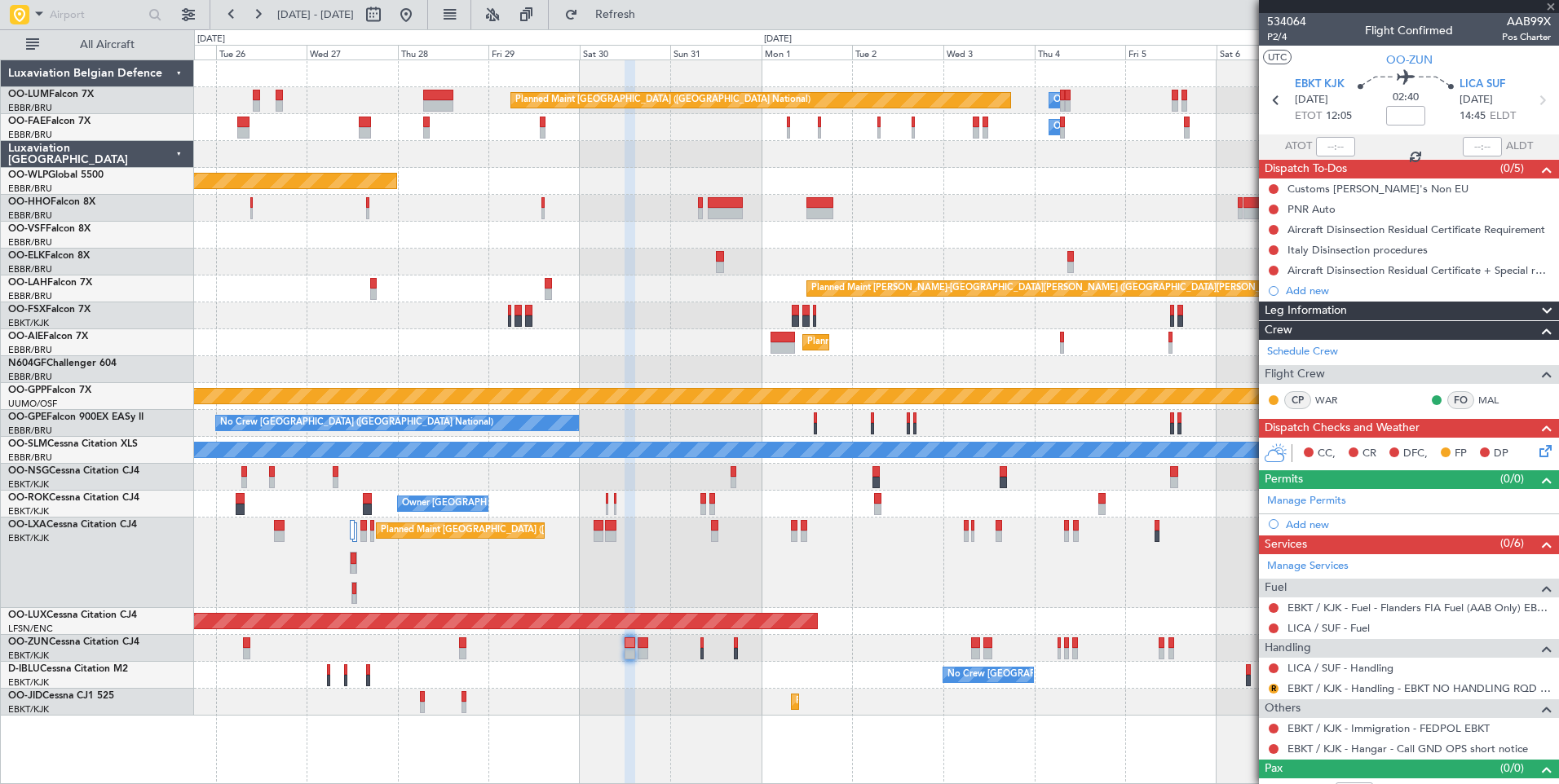
type input "5"
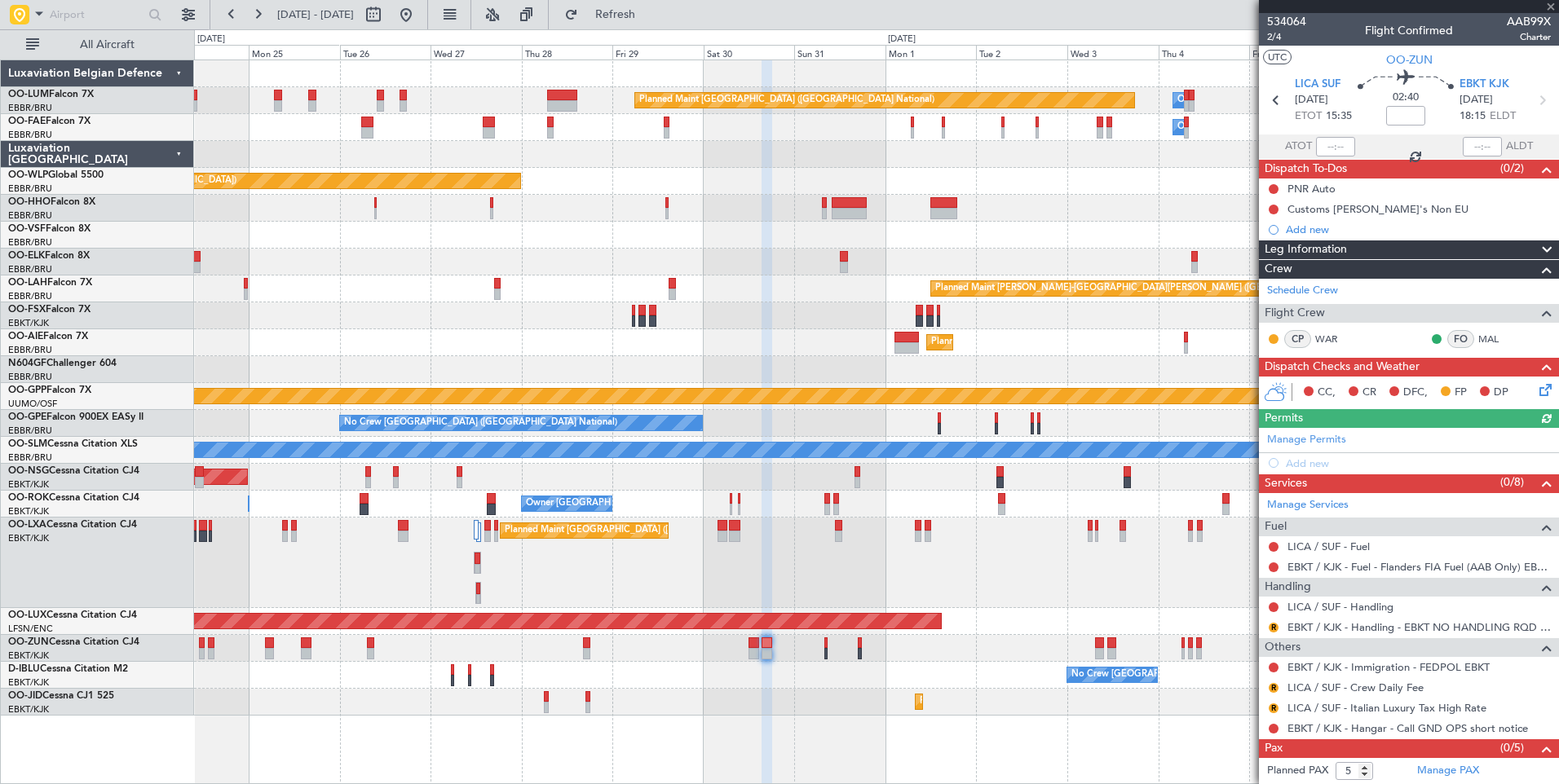
click at [722, 696] on div "Planned Maint Kortrijk-[GEOGRAPHIC_DATA]" at bounding box center [876, 702] width 1364 height 27
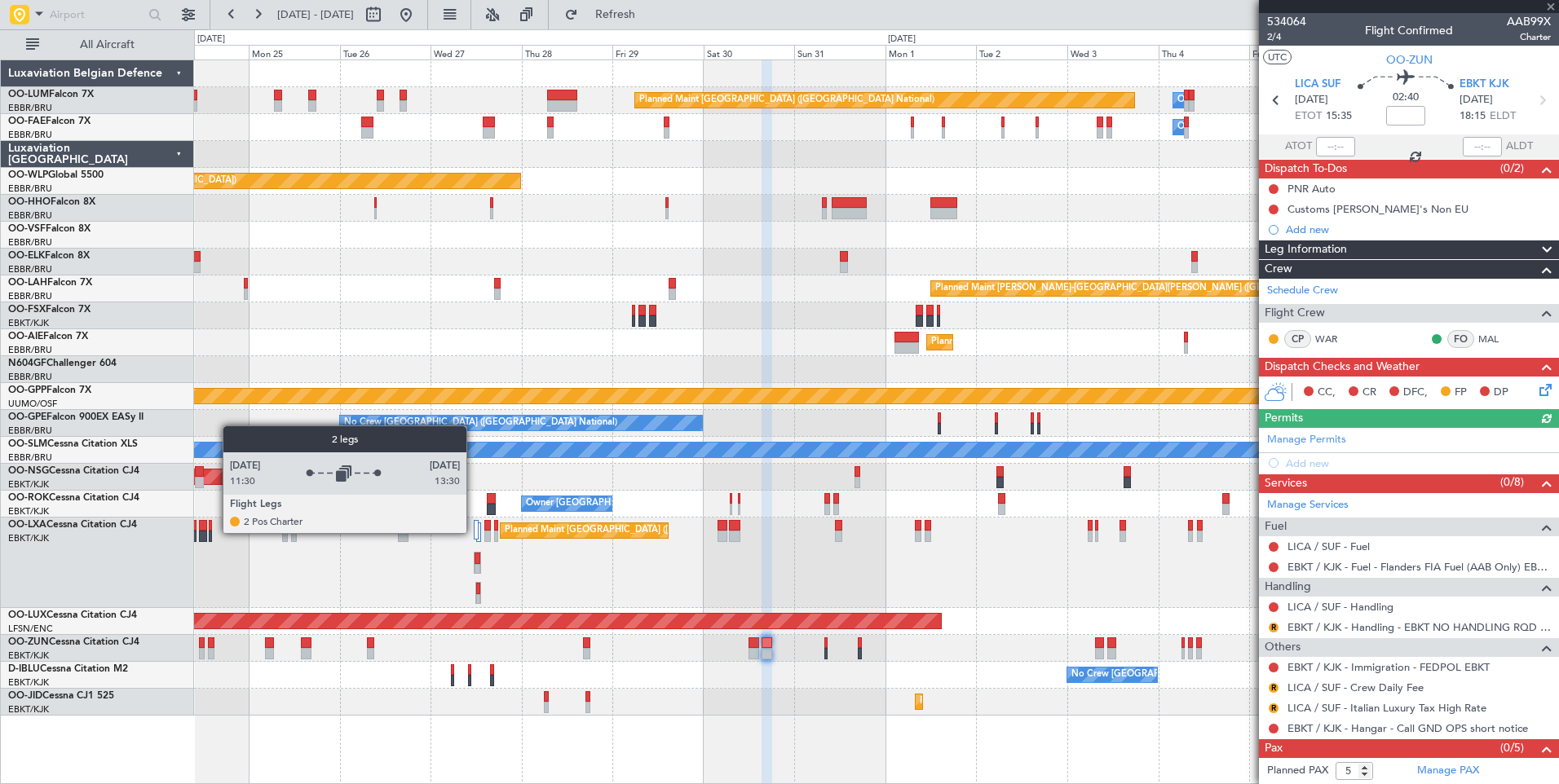
click at [474, 532] on div at bounding box center [476, 529] width 6 height 19
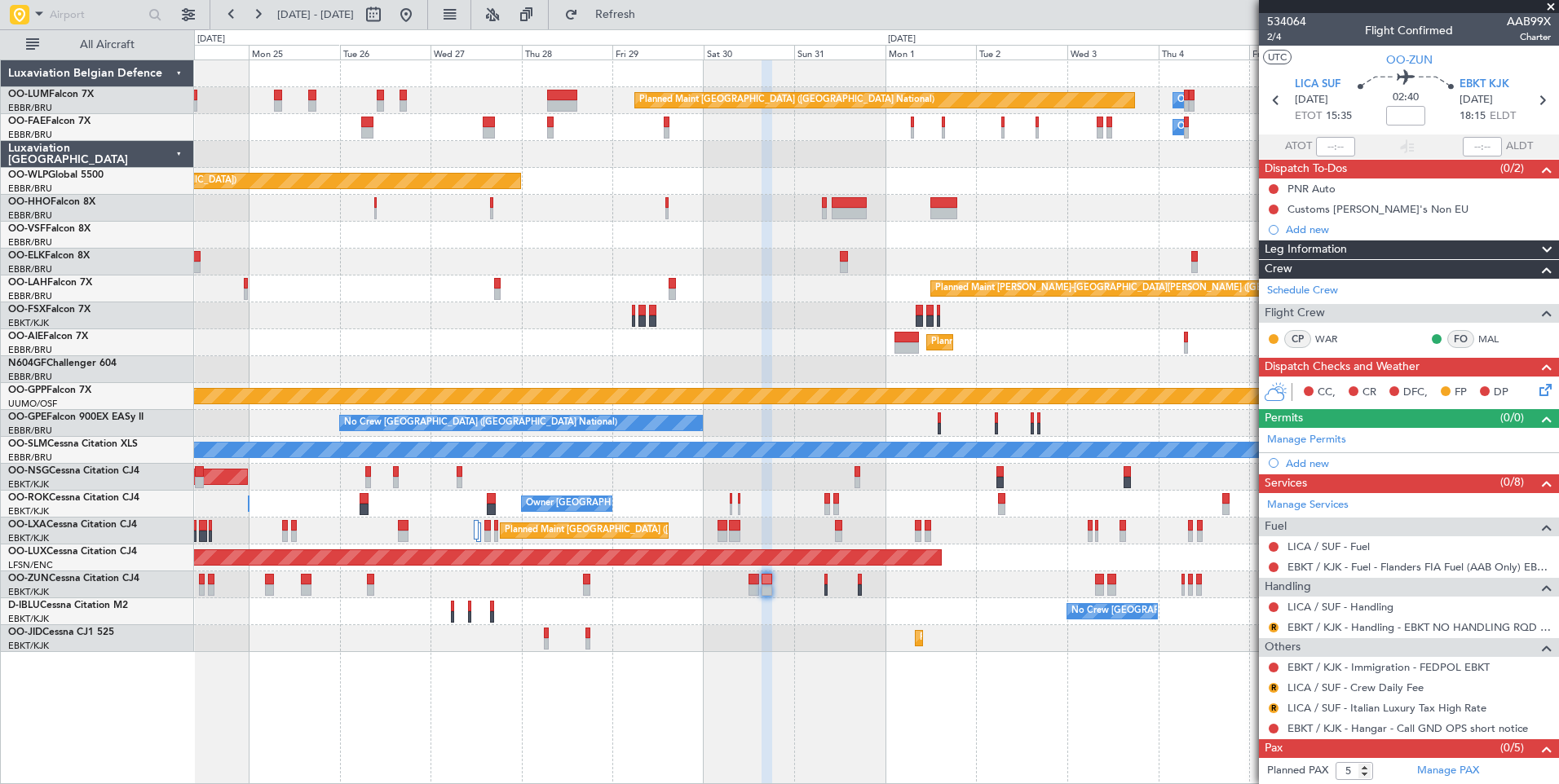
click at [1155, 293] on div "Owner Melsbroek Air Base Planned Maint Brussels (Brussels National) Owner Melsb…" at bounding box center [876, 356] width 1364 height 592
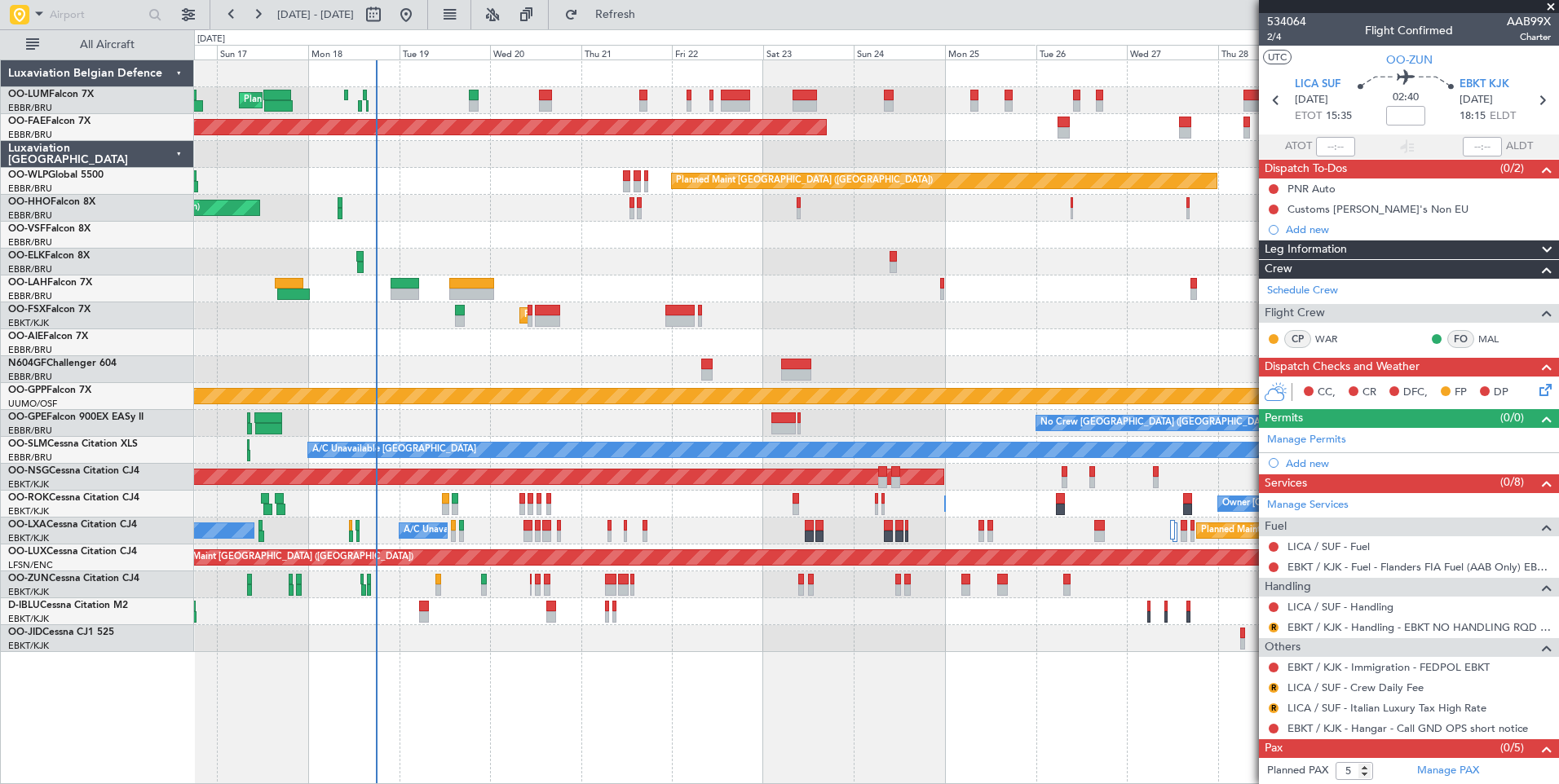
click at [731, 373] on div at bounding box center [876, 369] width 1364 height 27
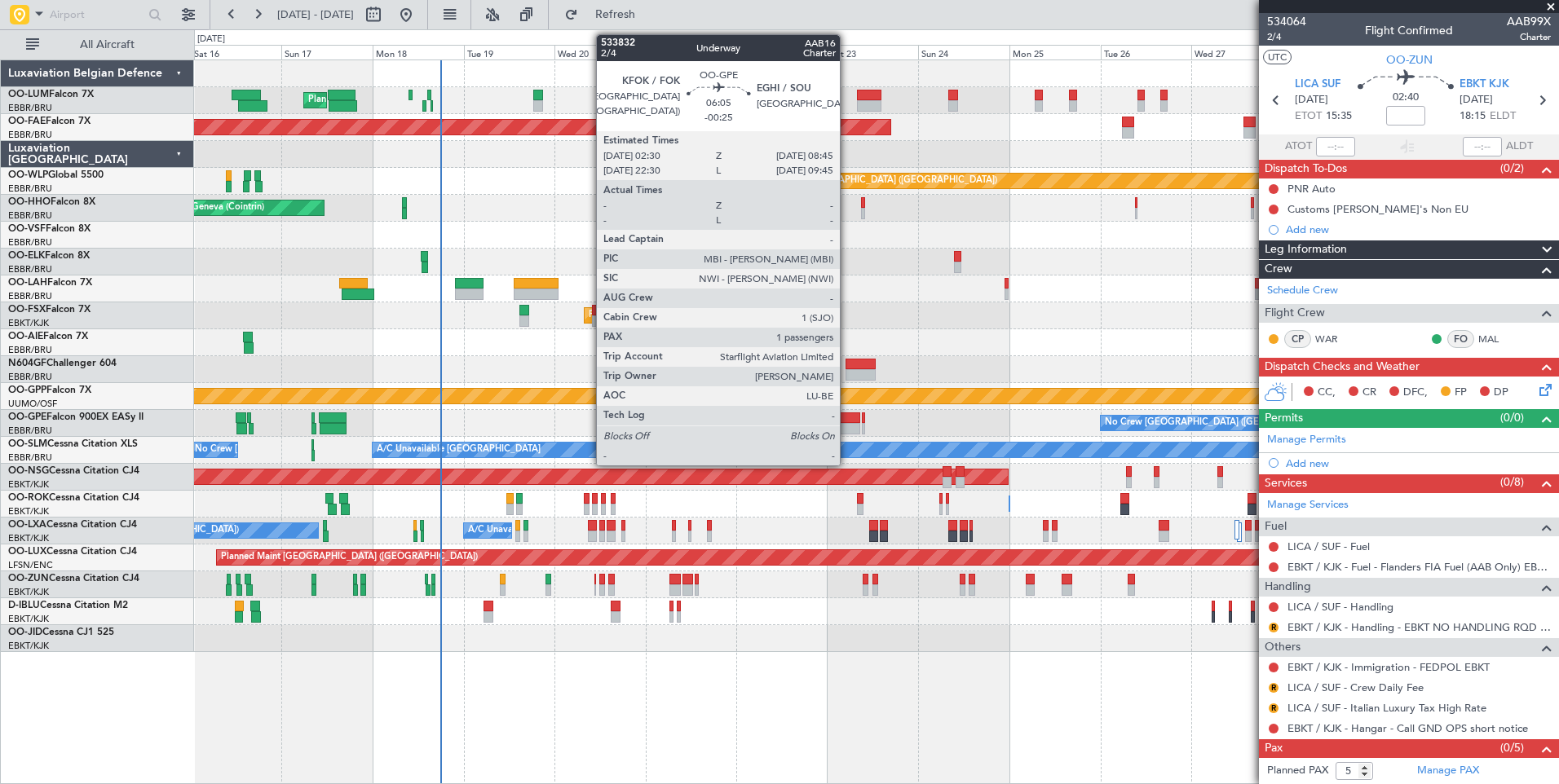
click at [847, 421] on div at bounding box center [848, 418] width 24 height 12
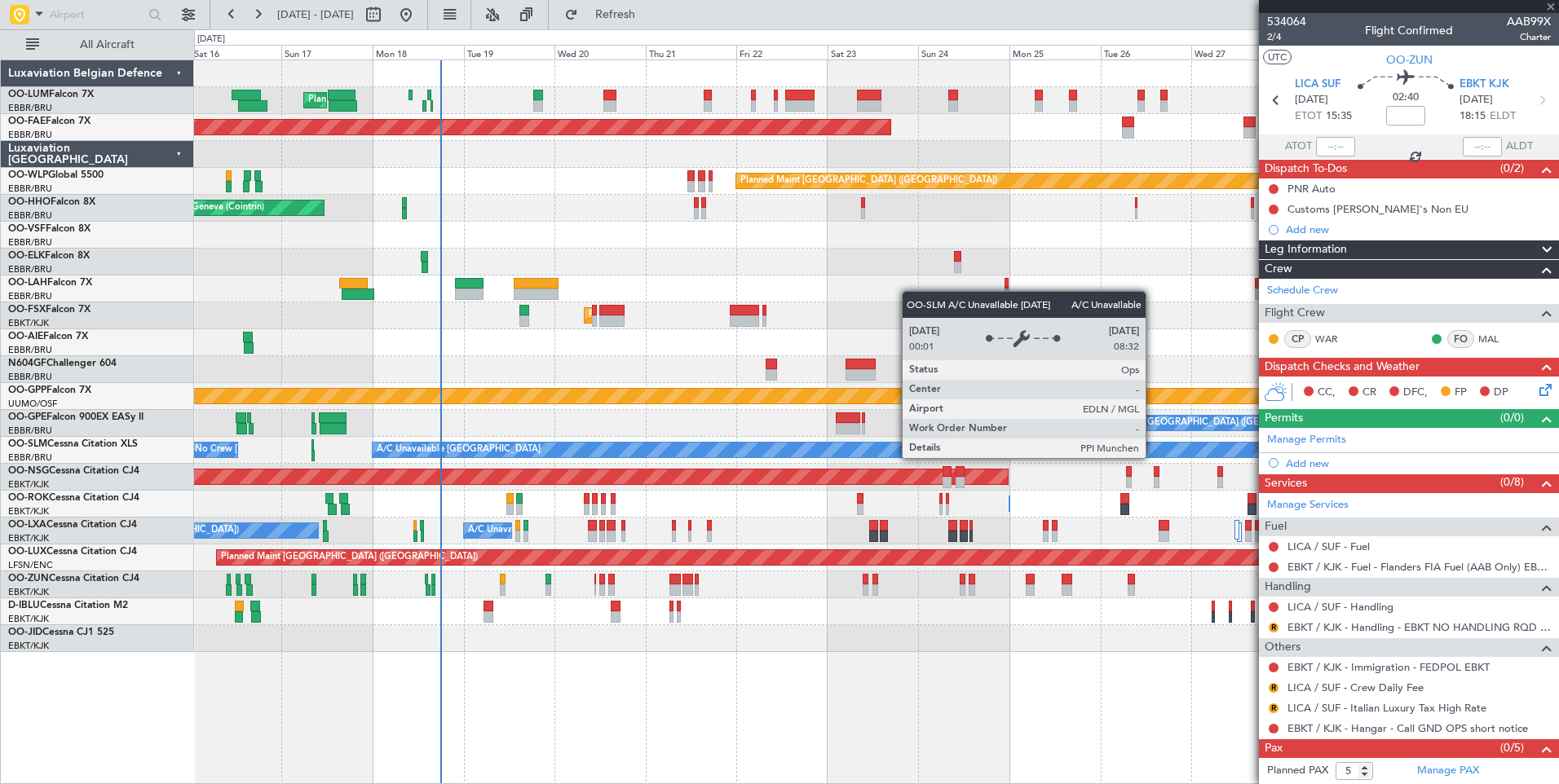
type input "-00:25"
type input "1"
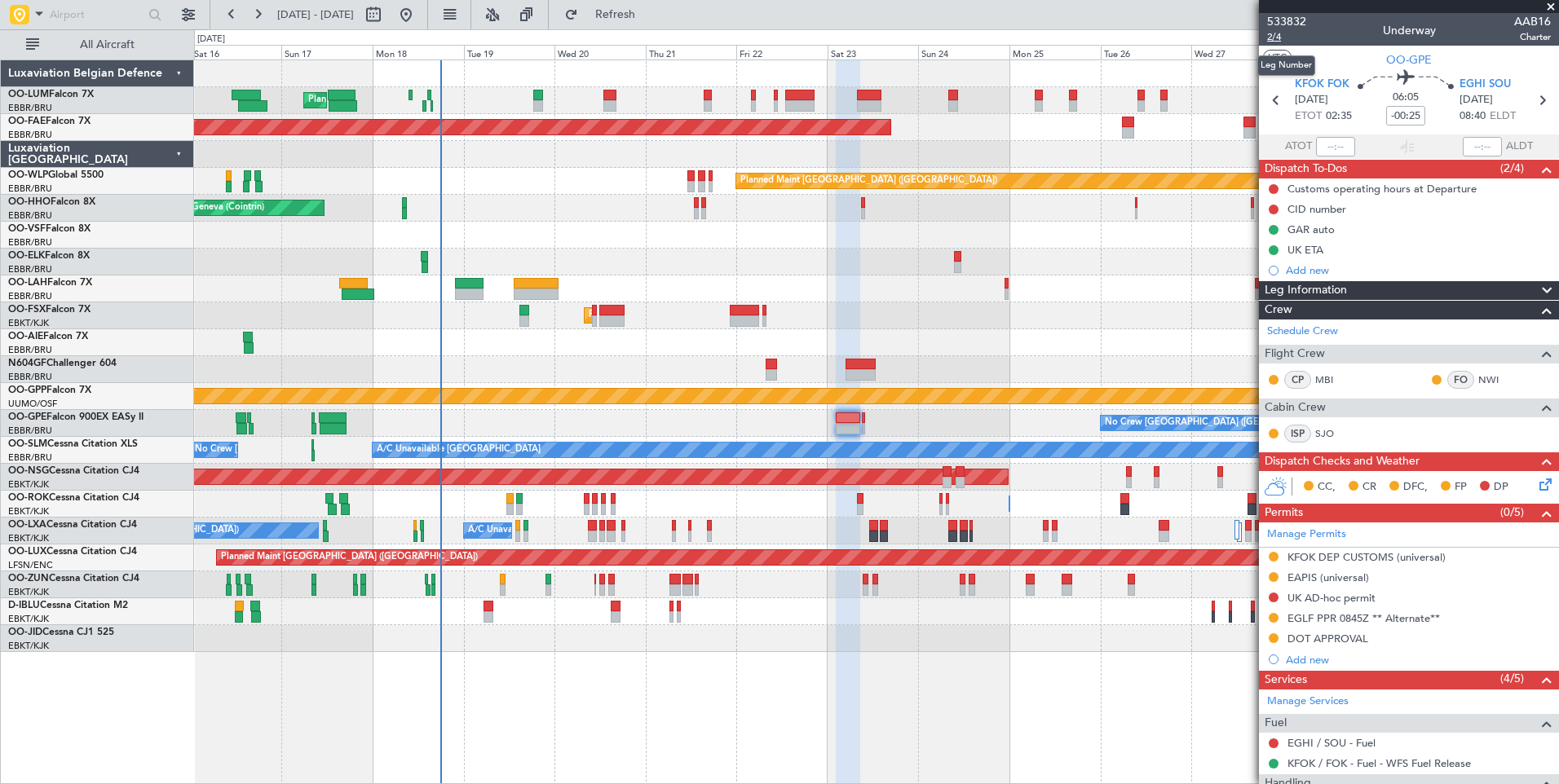
click at [1282, 40] on span "2/4" at bounding box center [1286, 37] width 39 height 14
click at [1276, 36] on mat-tooltip-component "Trip Number" at bounding box center [1286, 52] width 81 height 43
click at [1266, 38] on div "533832 2/4 Underway AAB16 Charter" at bounding box center [1409, 29] width 300 height 33
click at [1276, 36] on span "2/4" at bounding box center [1286, 37] width 39 height 14
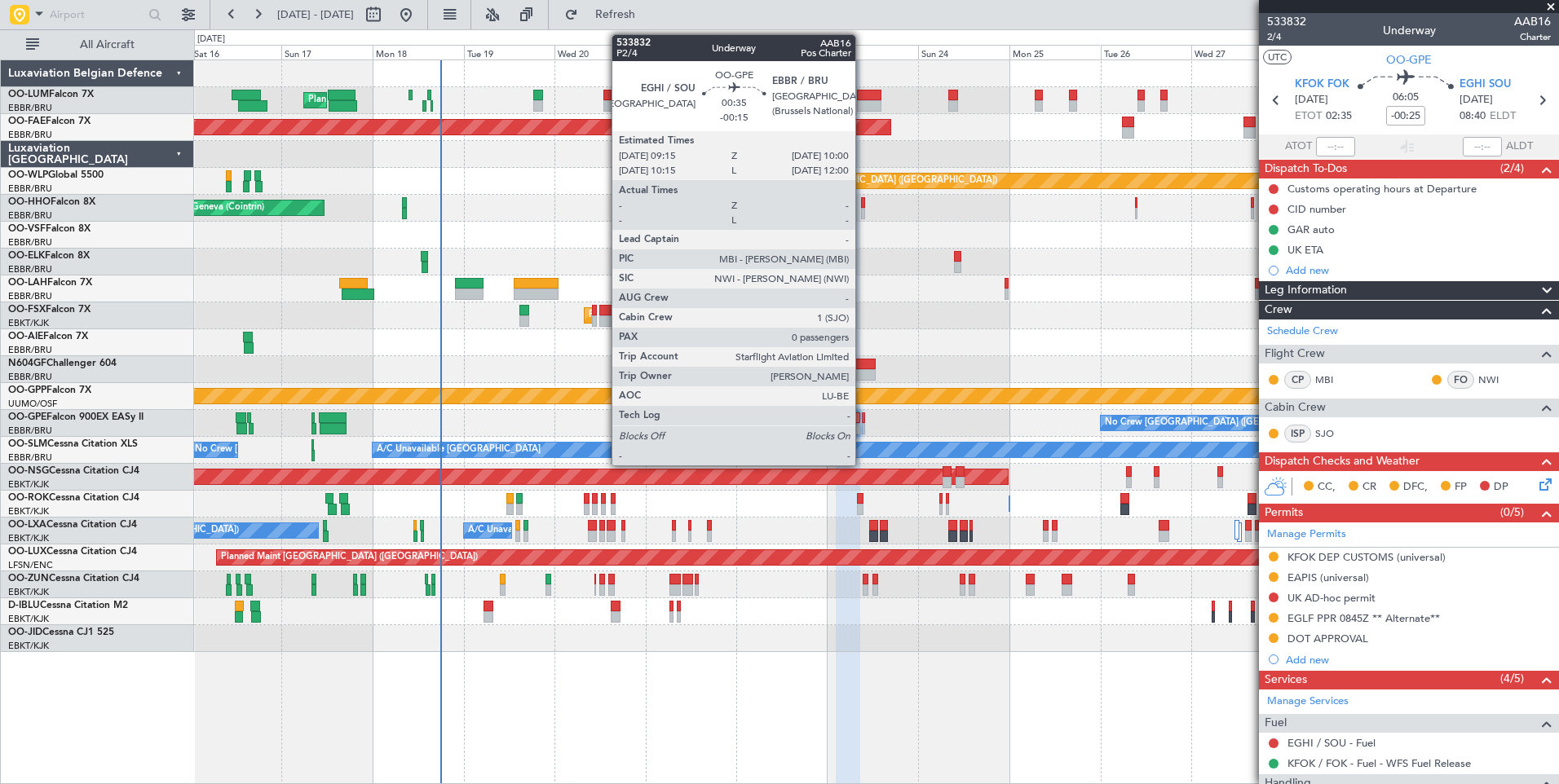
click at [844, 425] on div "Planned Maint Brussels (Brussels National) No Crew Brussels (Brussels National)…" at bounding box center [876, 424] width 1364 height 27
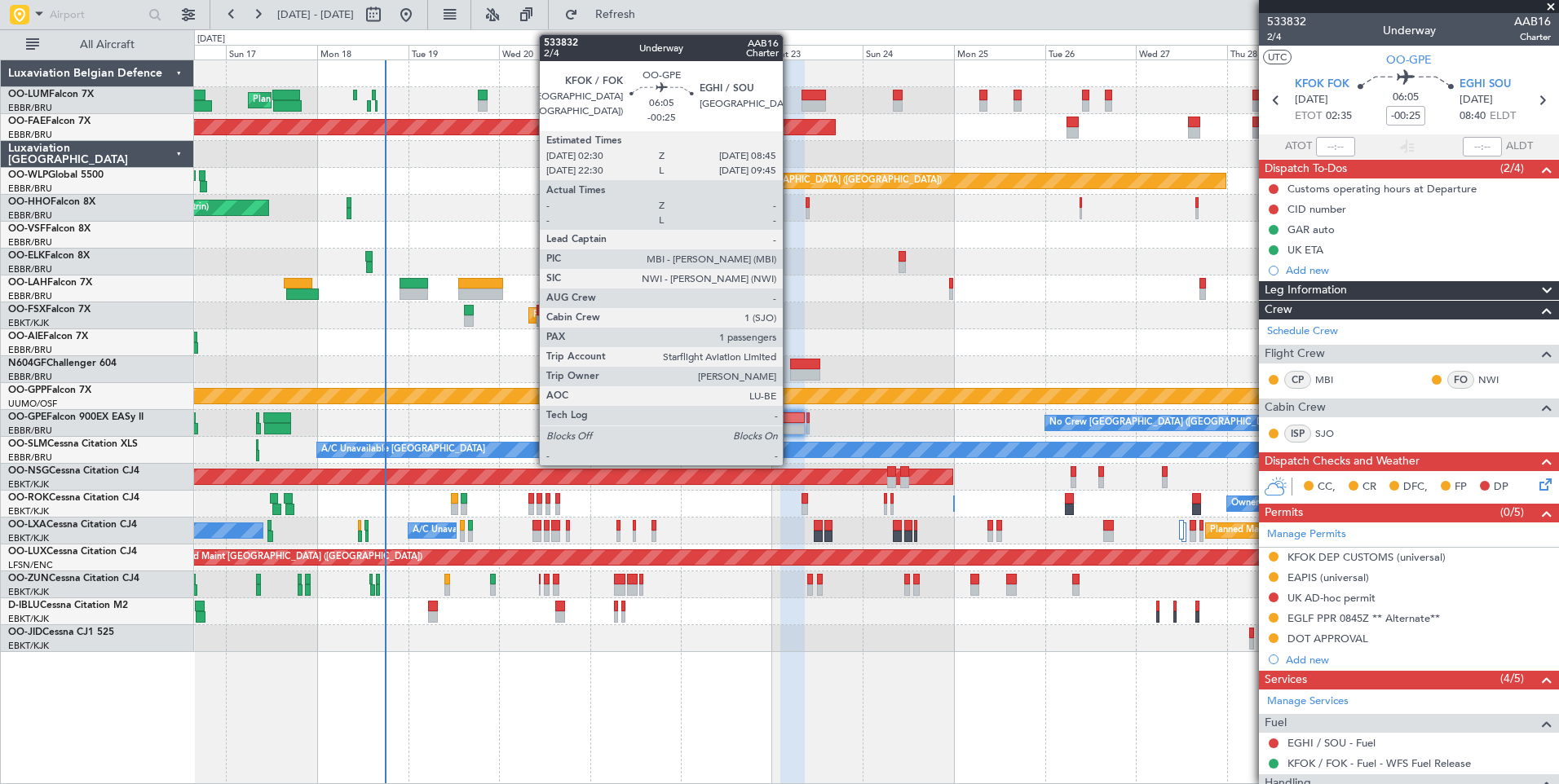
click at [790, 424] on div "Planned Maint Brussels (Brussels National) No Crew Brussels (Brussels National)…" at bounding box center [876, 424] width 1364 height 27
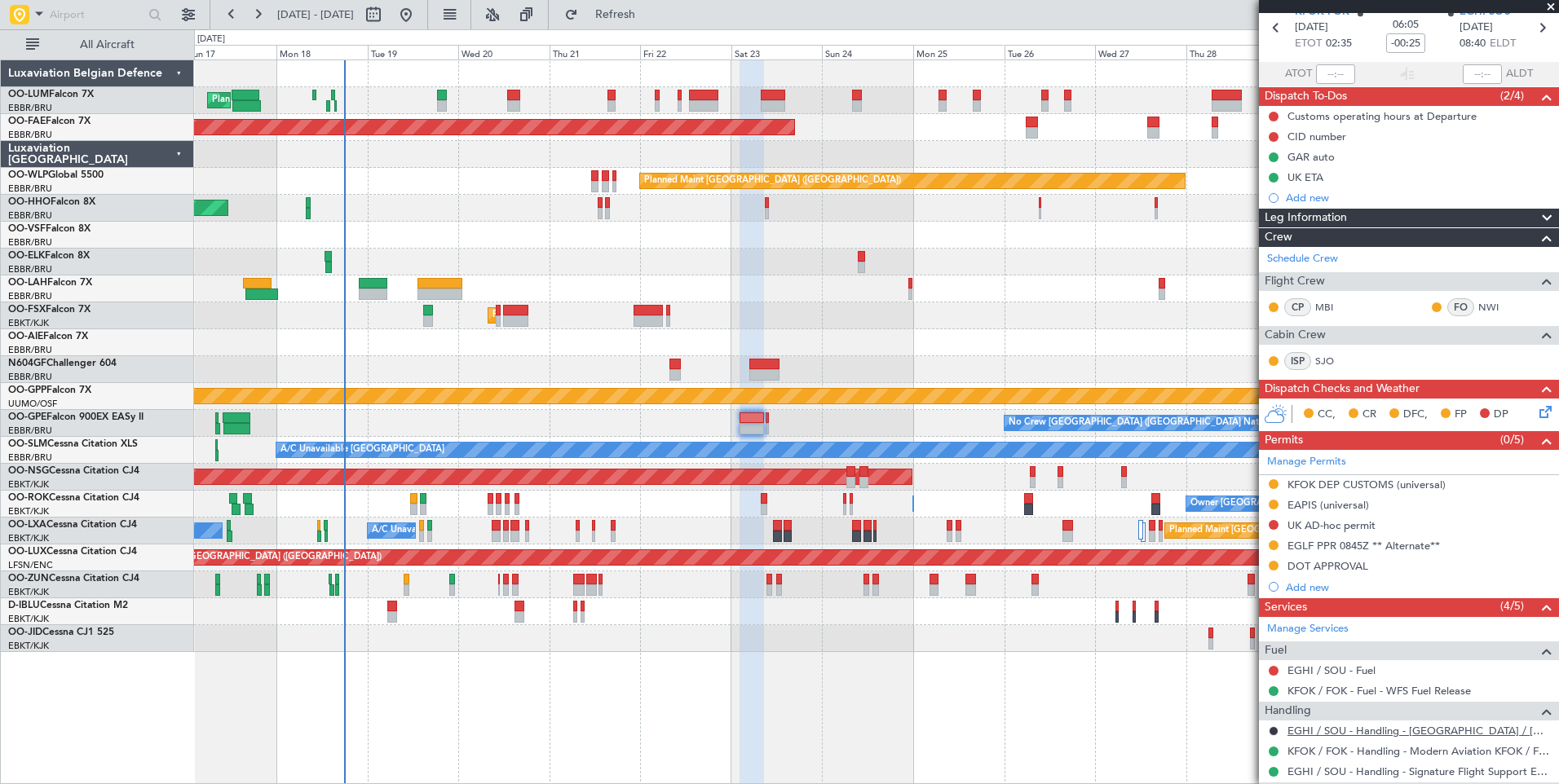
scroll to position [213, 0]
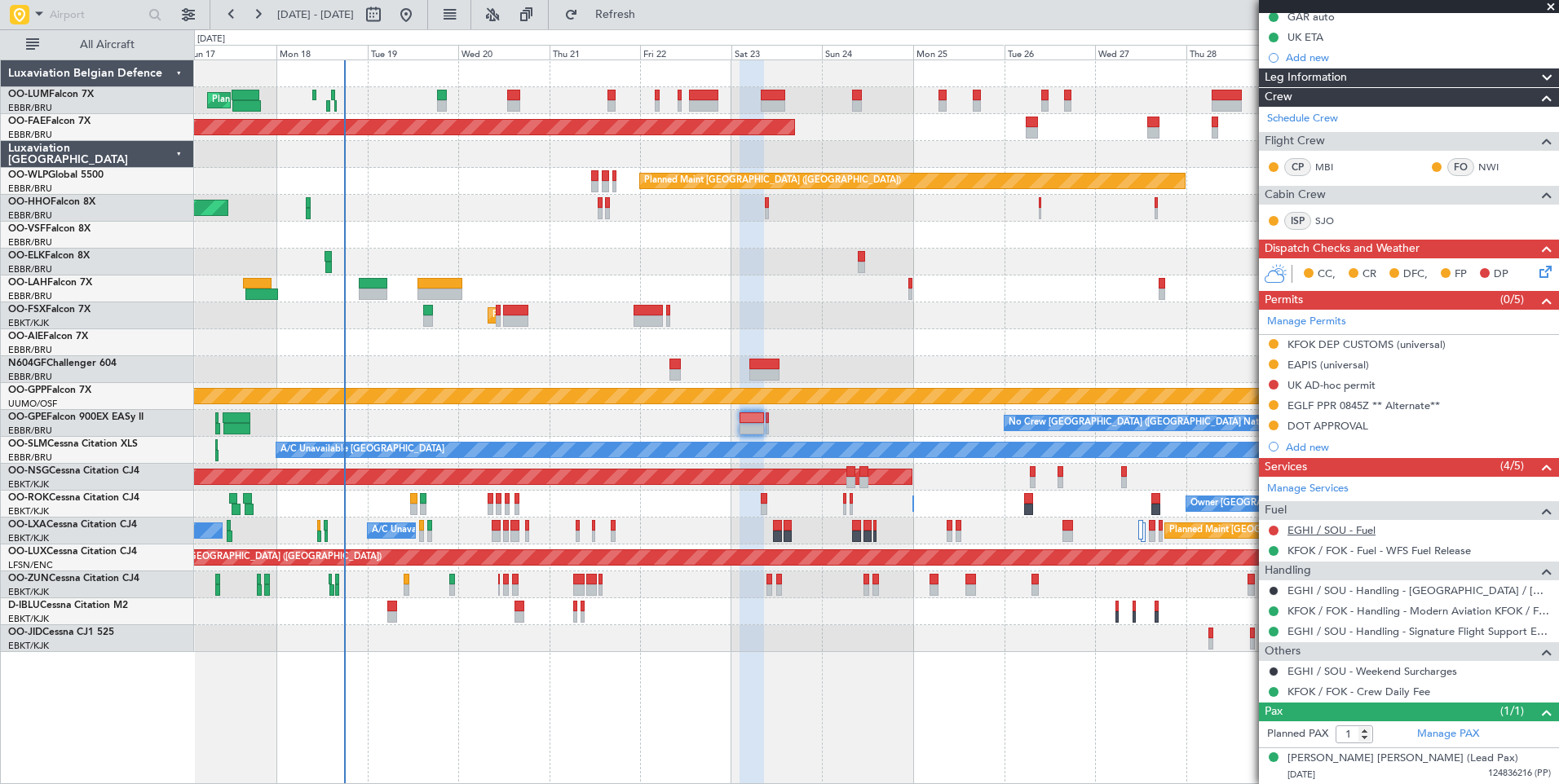
click at [1324, 527] on link "EGHI / SOU - Fuel" at bounding box center [1331, 530] width 88 height 14
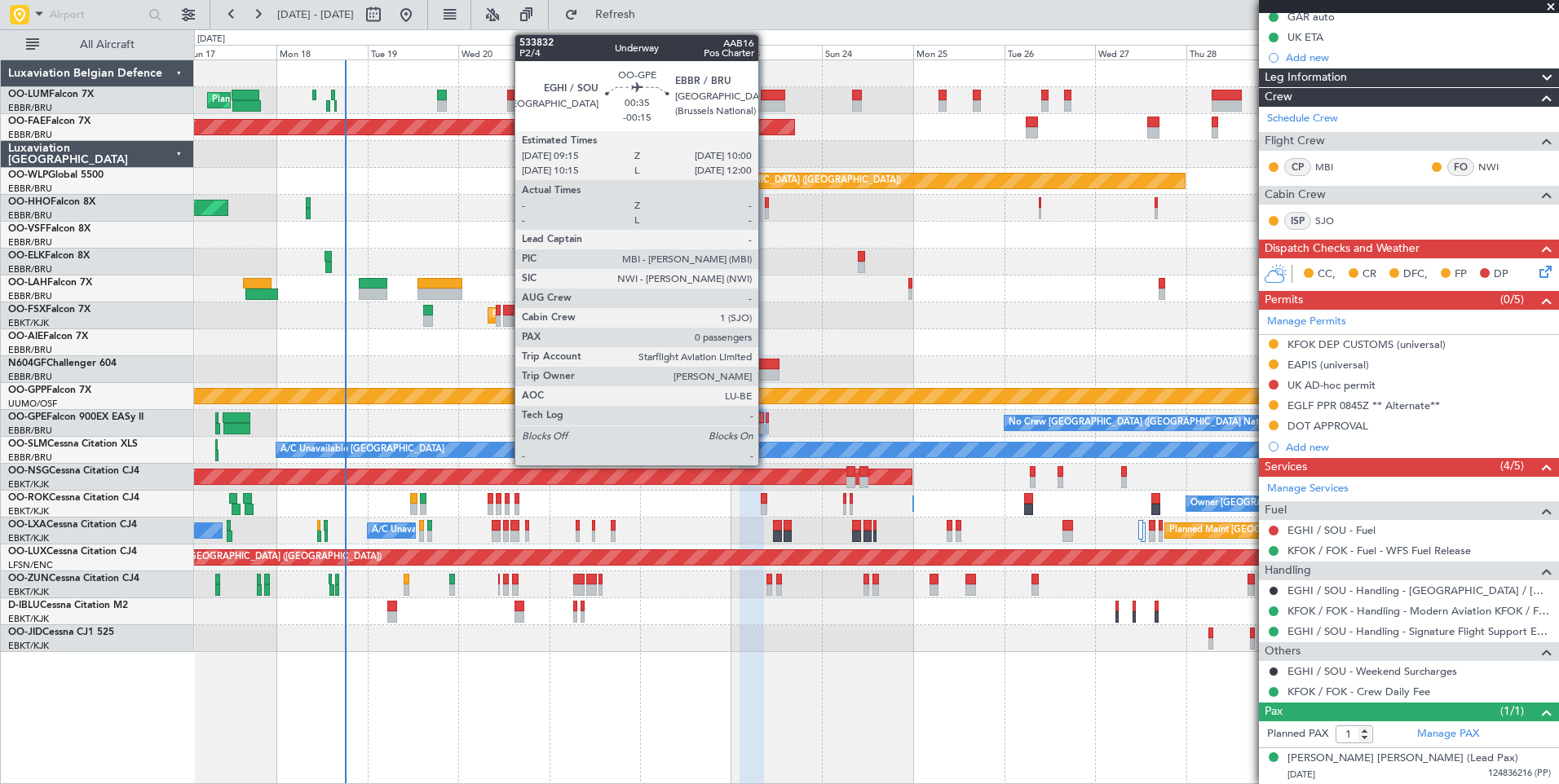
click at [766, 423] on div at bounding box center [767, 429] width 3 height 12
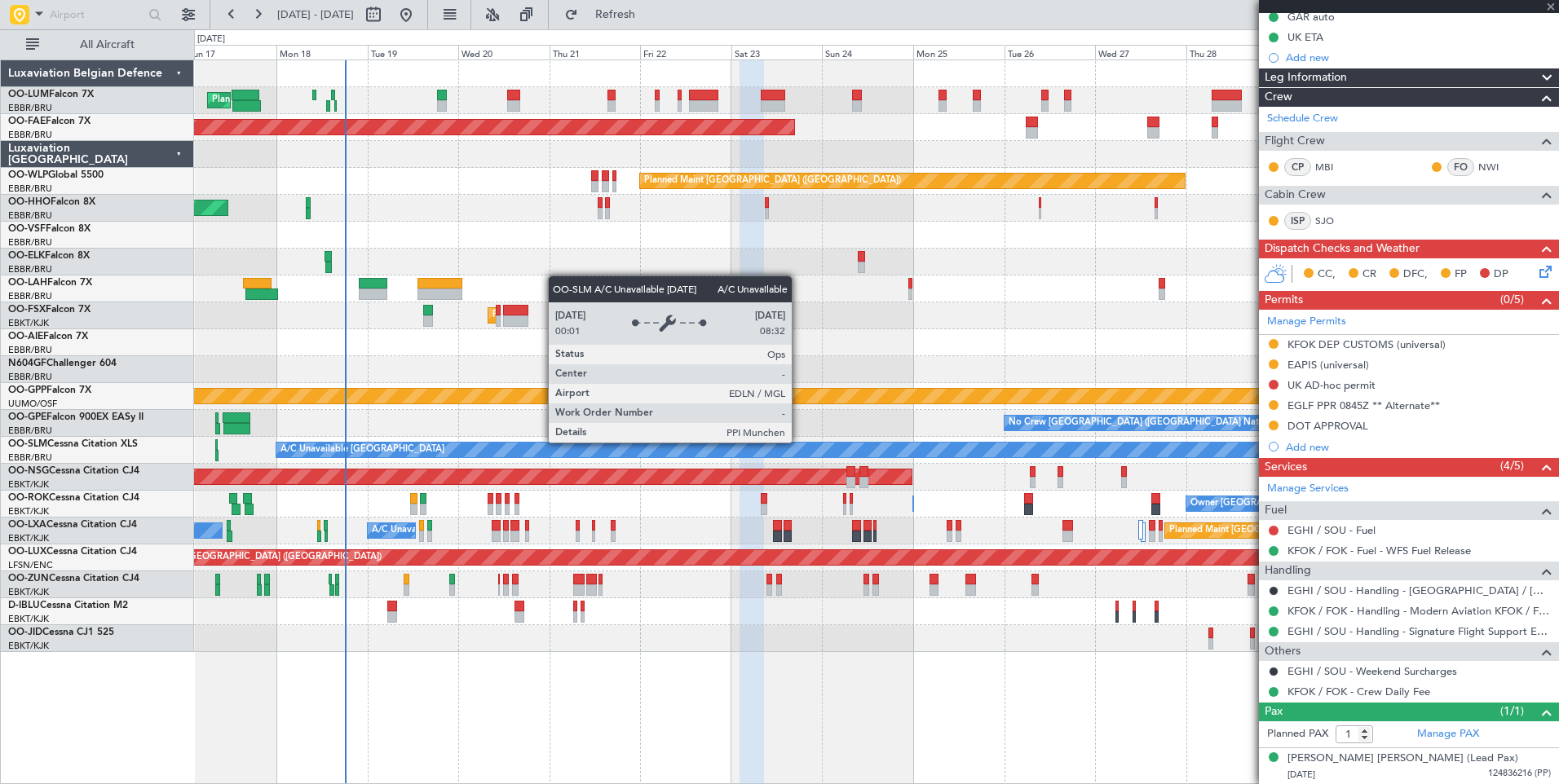
type input "-00:15"
type input "0"
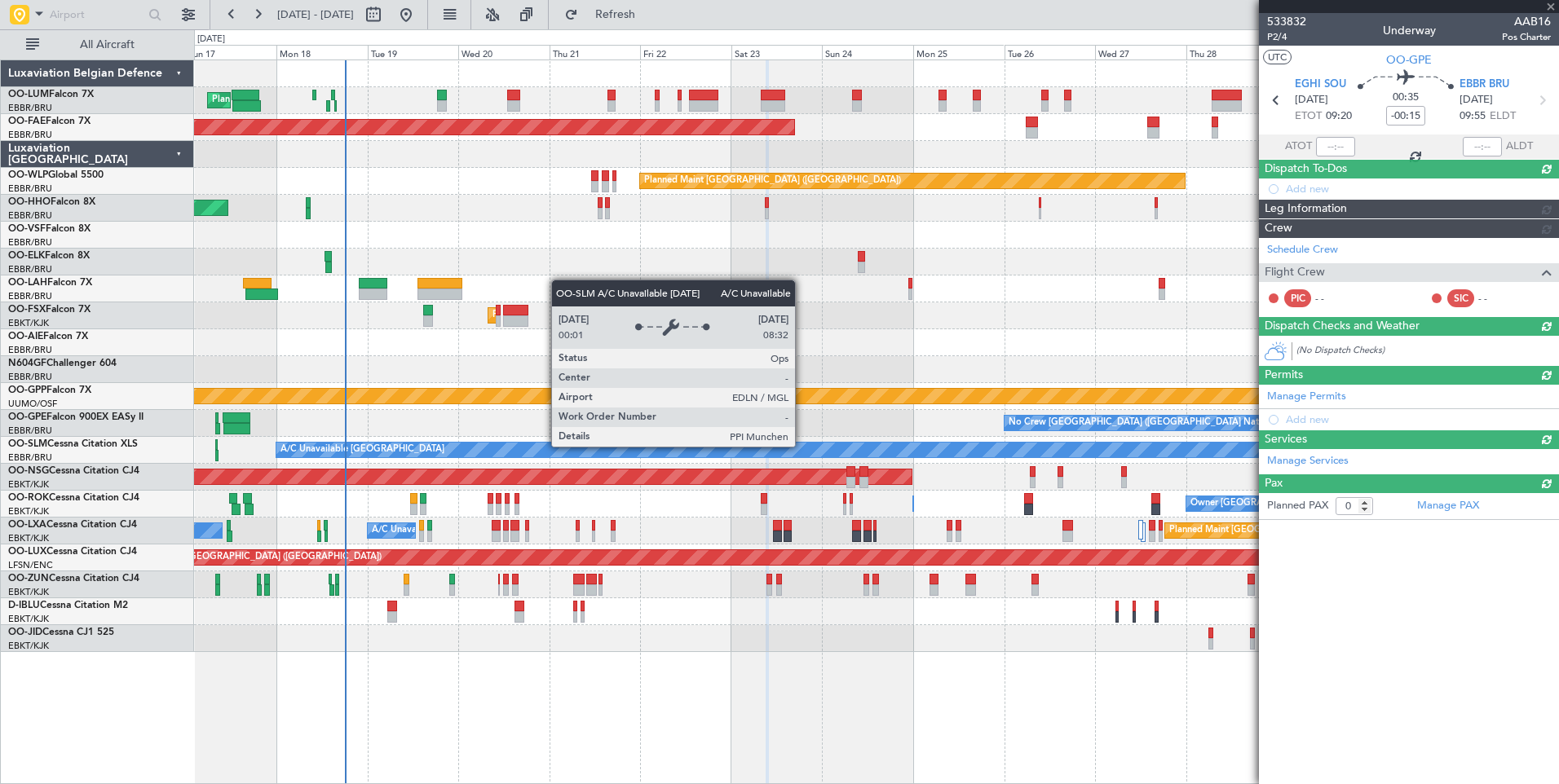
scroll to position [0, 0]
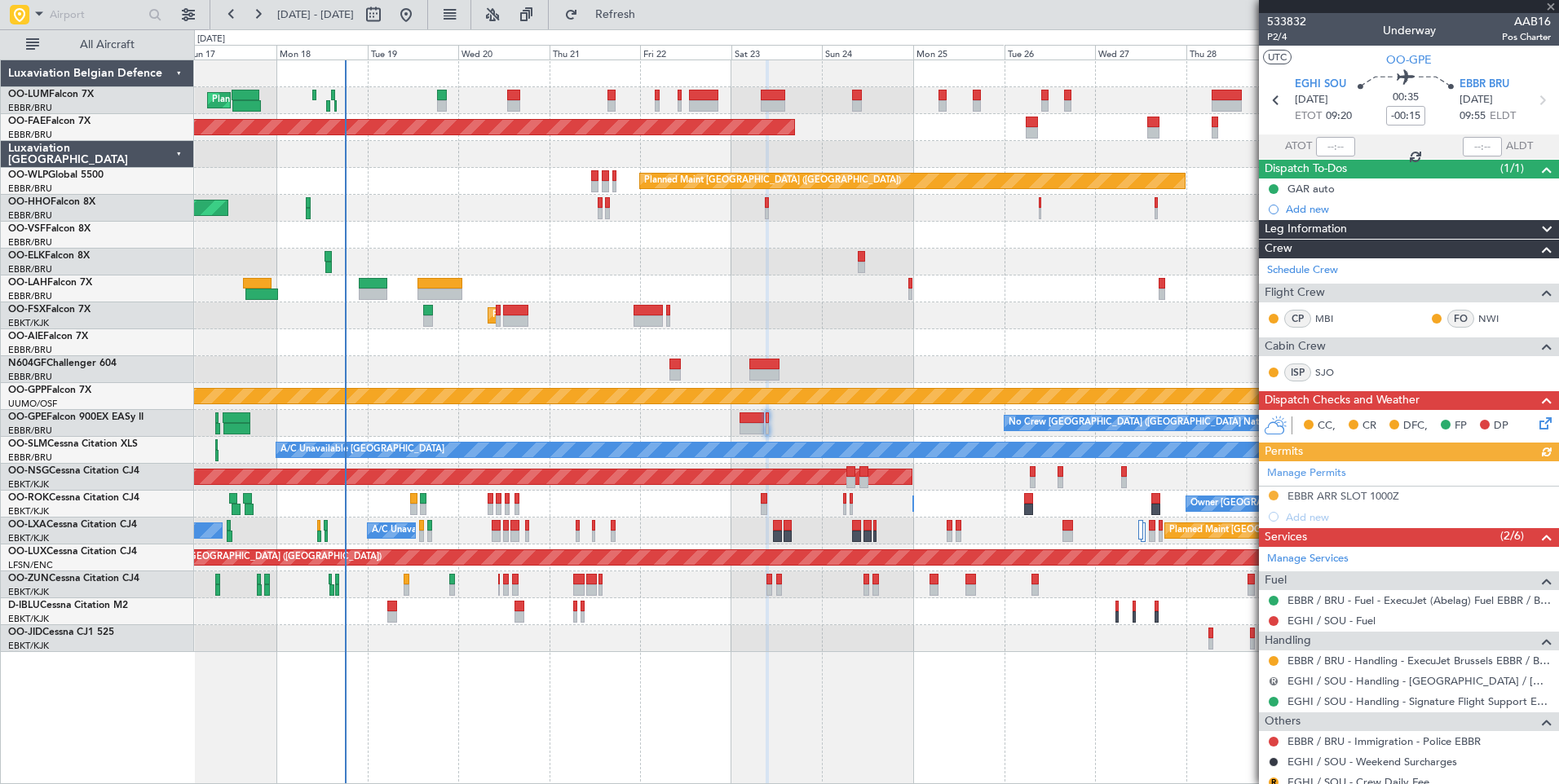
click at [1274, 681] on button "R" at bounding box center [1273, 681] width 10 height 10
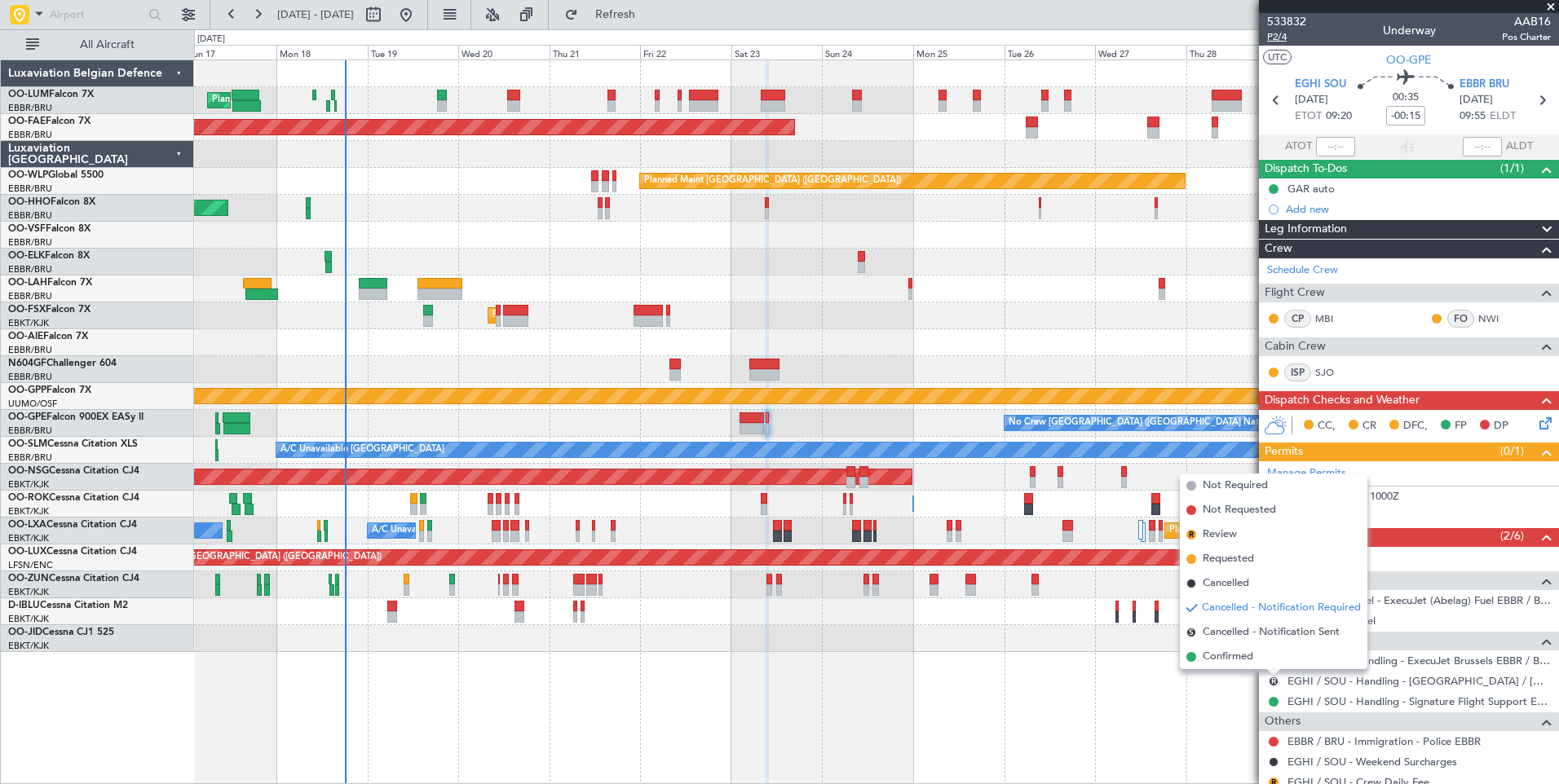
click at [1283, 34] on span "P2/4" at bounding box center [1286, 37] width 39 height 14
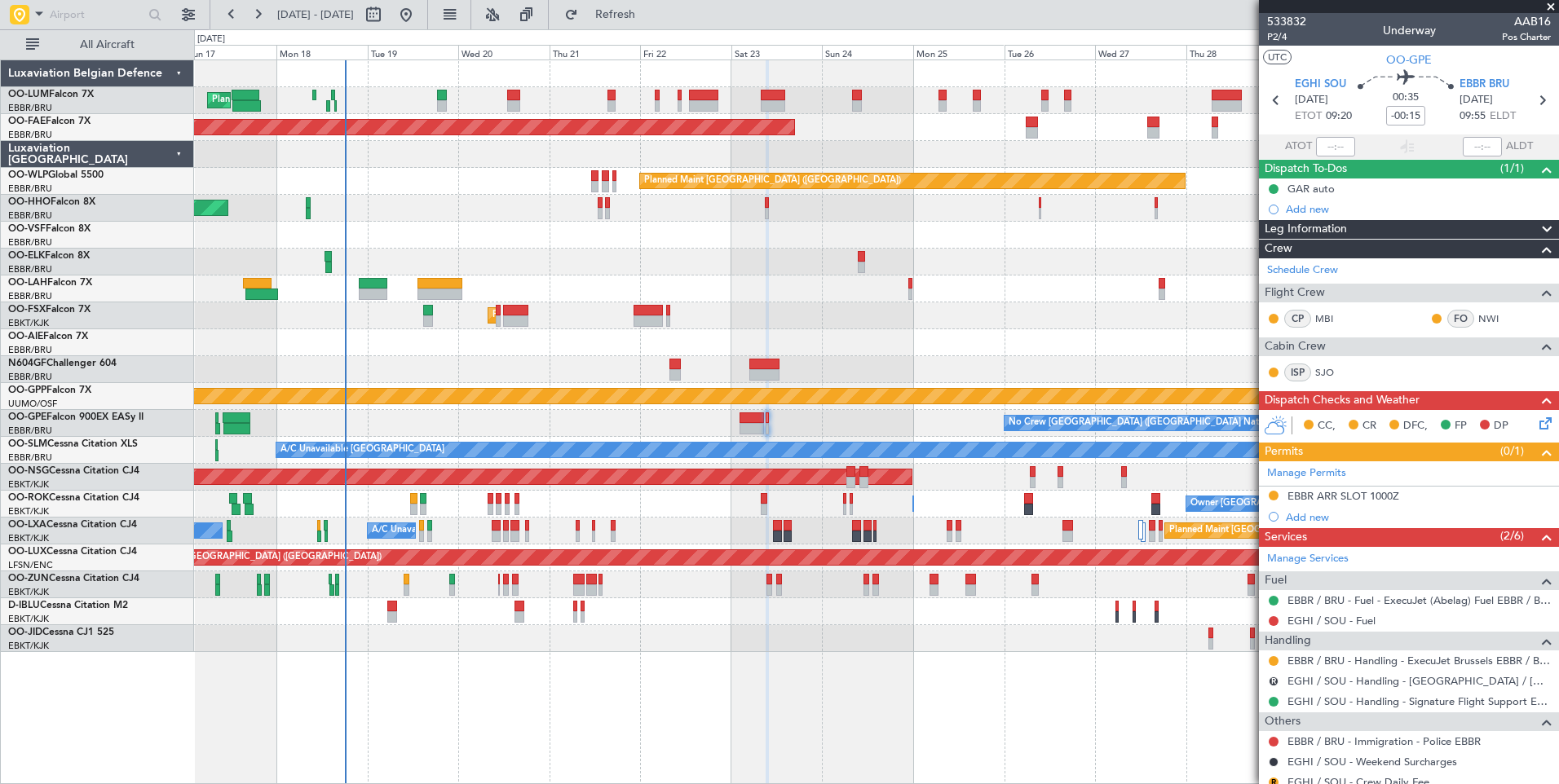
drag, startPoint x: 675, startPoint y: 11, endPoint x: 688, endPoint y: 64, distance: 54.6
click at [650, 11] on span "Refresh" at bounding box center [615, 15] width 69 height 12
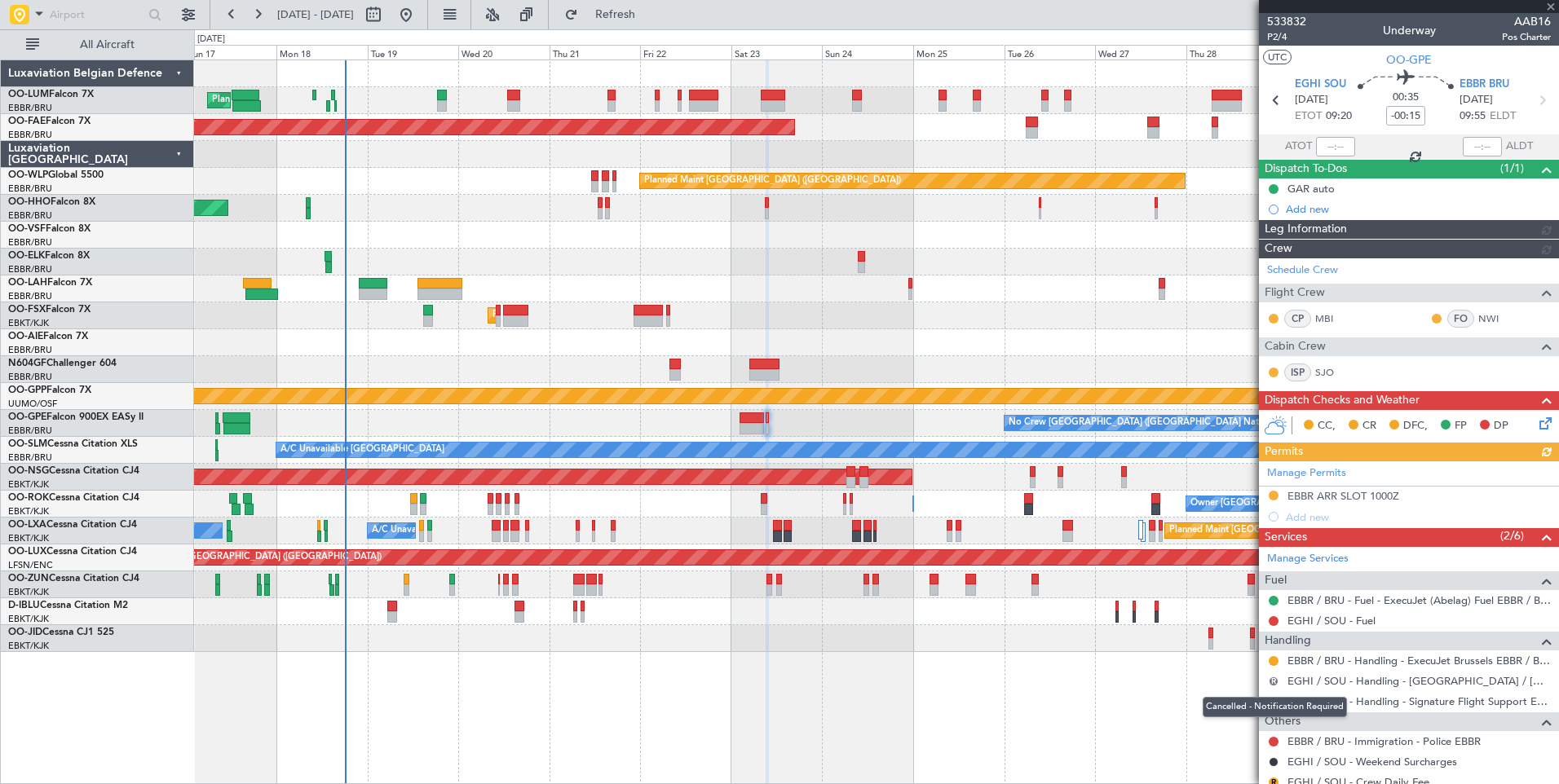
click at [1275, 682] on button "R" at bounding box center [1273, 681] width 10 height 10
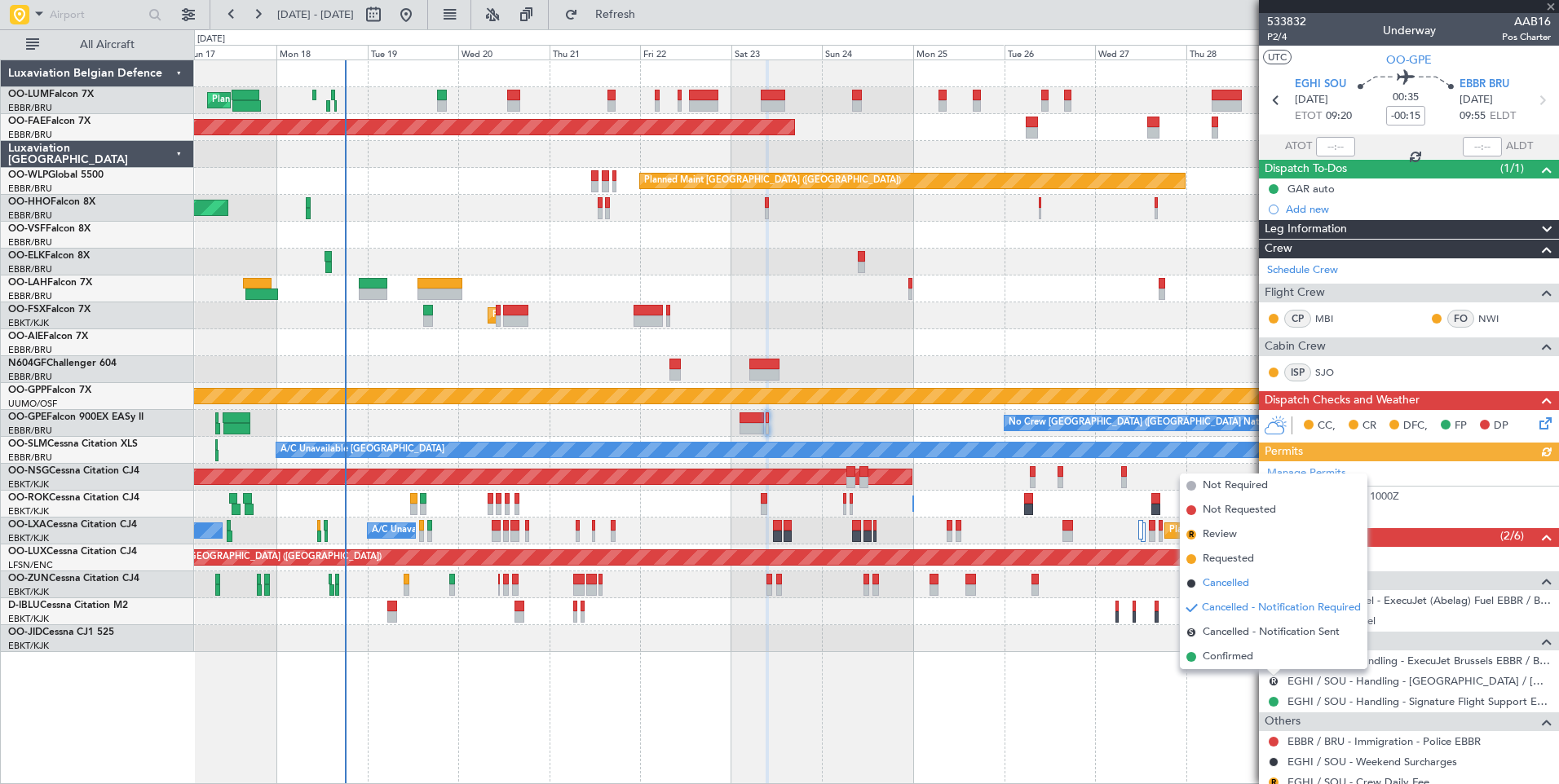
click at [1232, 586] on span "Cancelled" at bounding box center [1225, 584] width 47 height 17
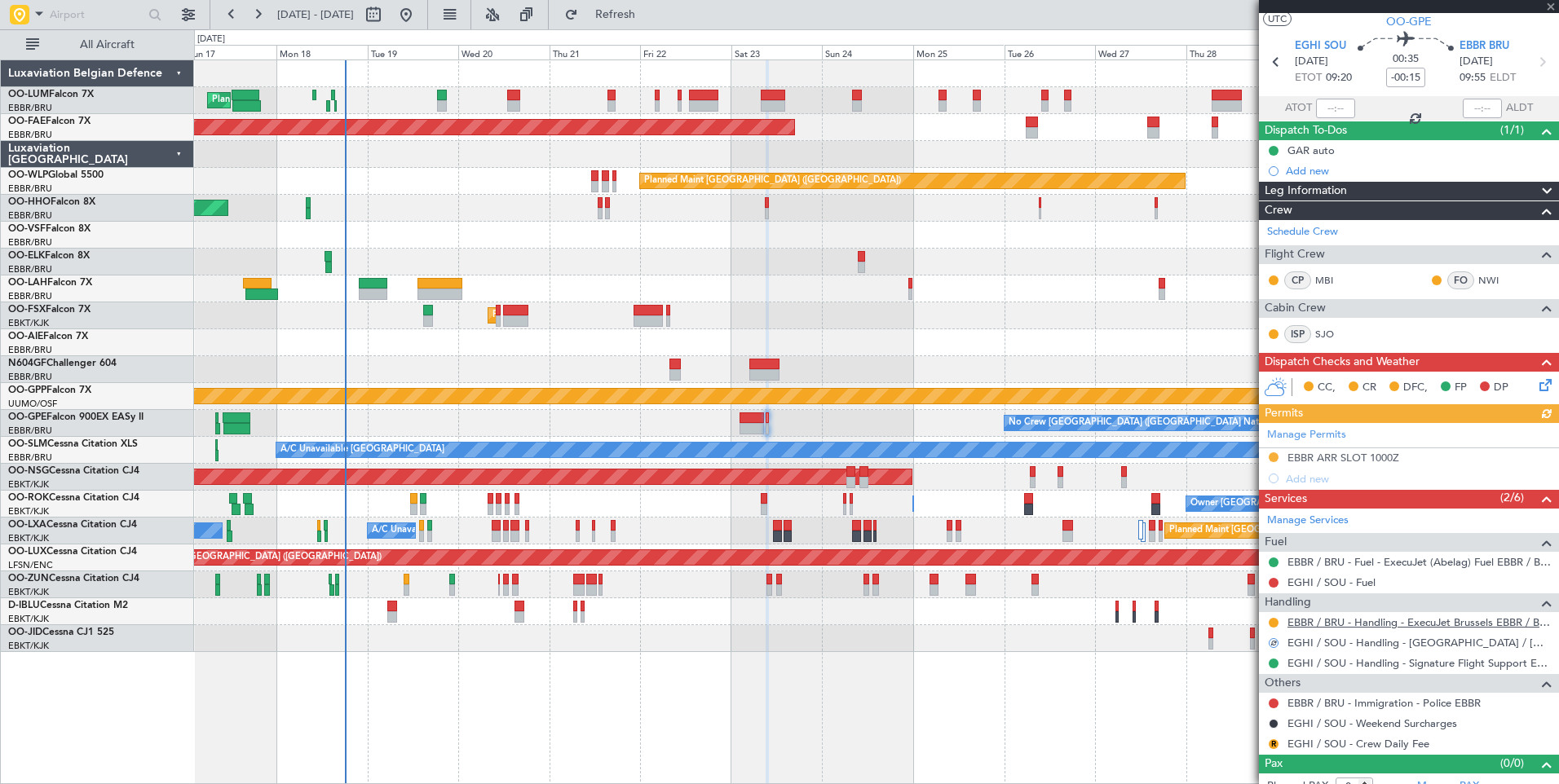
scroll to position [53, 0]
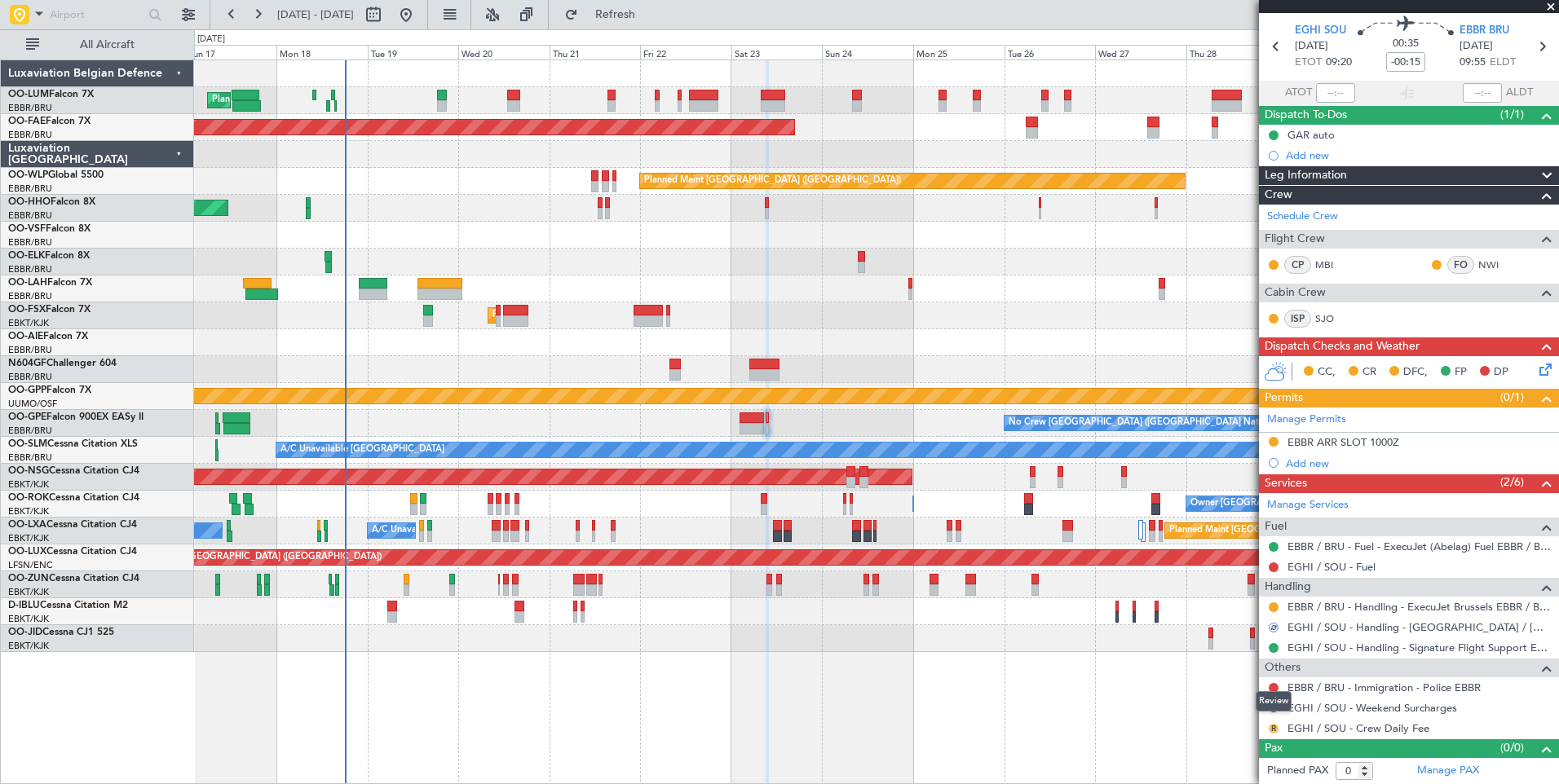
click at [1273, 731] on button "R" at bounding box center [1273, 729] width 10 height 10
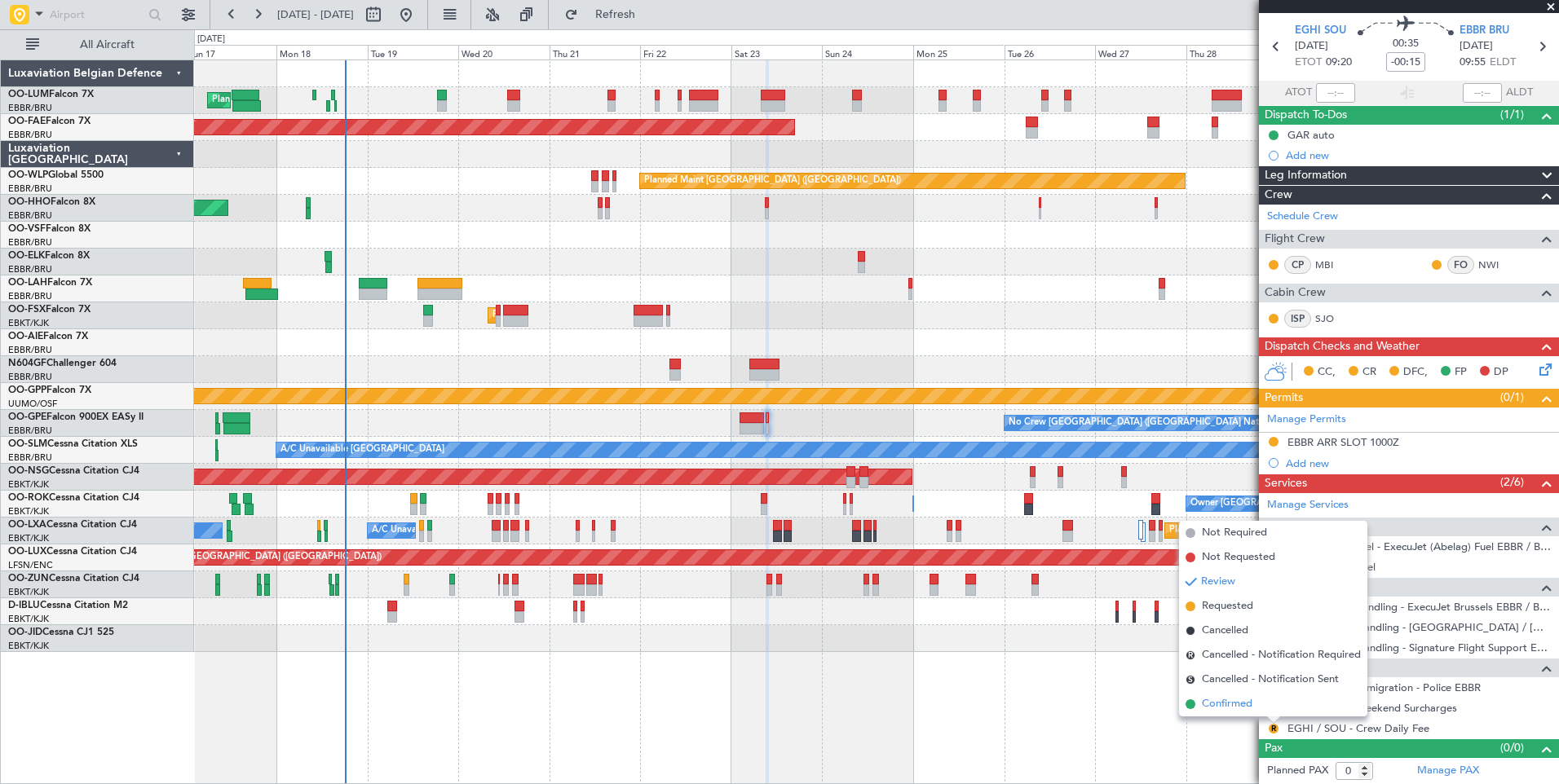
click at [1250, 710] on span "Confirmed" at bounding box center [1227, 705] width 50 height 17
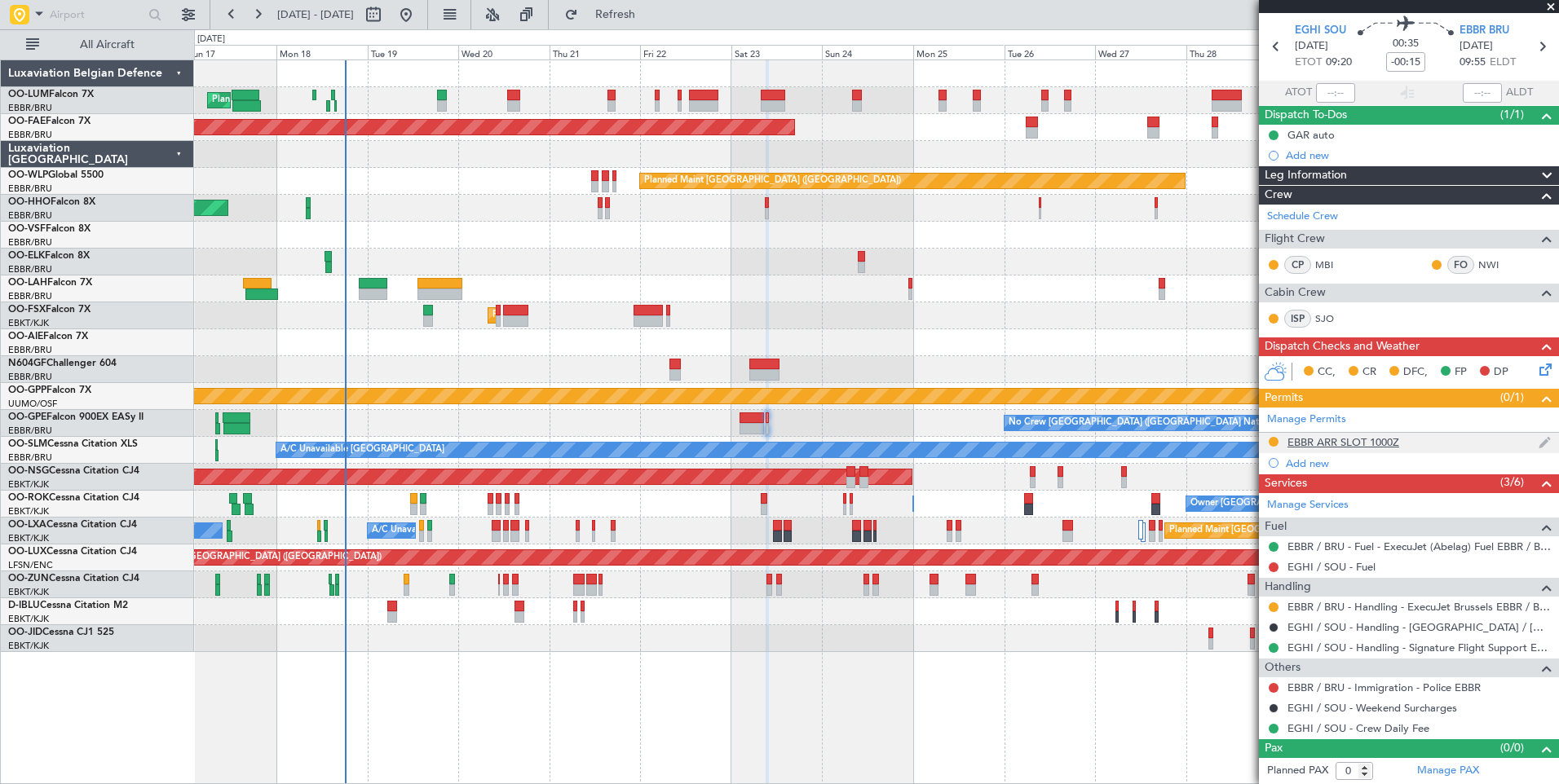
click at [1334, 446] on div "EBBR ARR SLOT 1000Z" at bounding box center [1343, 442] width 112 height 14
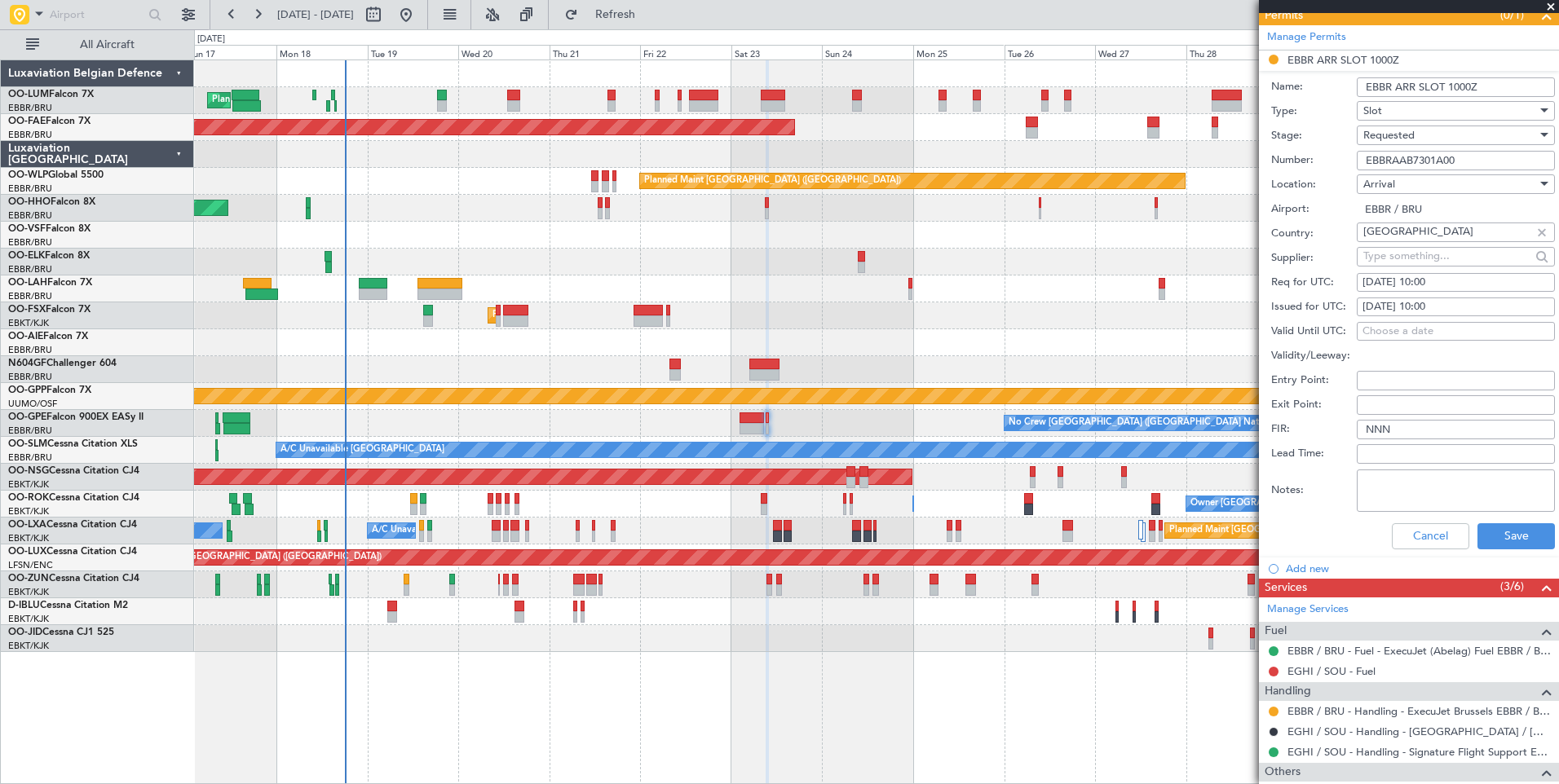
scroll to position [461, 0]
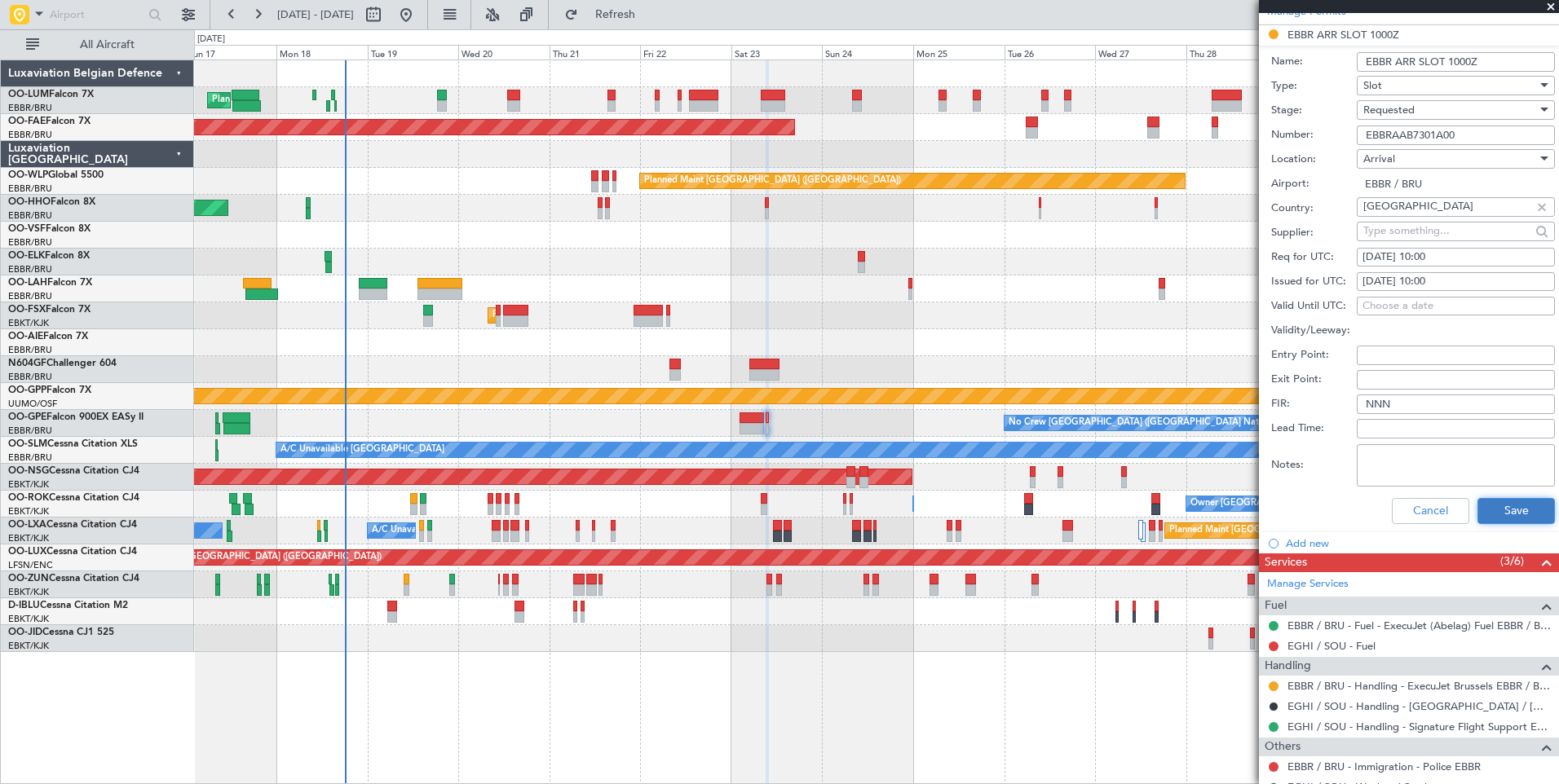
click at [1506, 504] on button "Save" at bounding box center [1516, 511] width 78 height 26
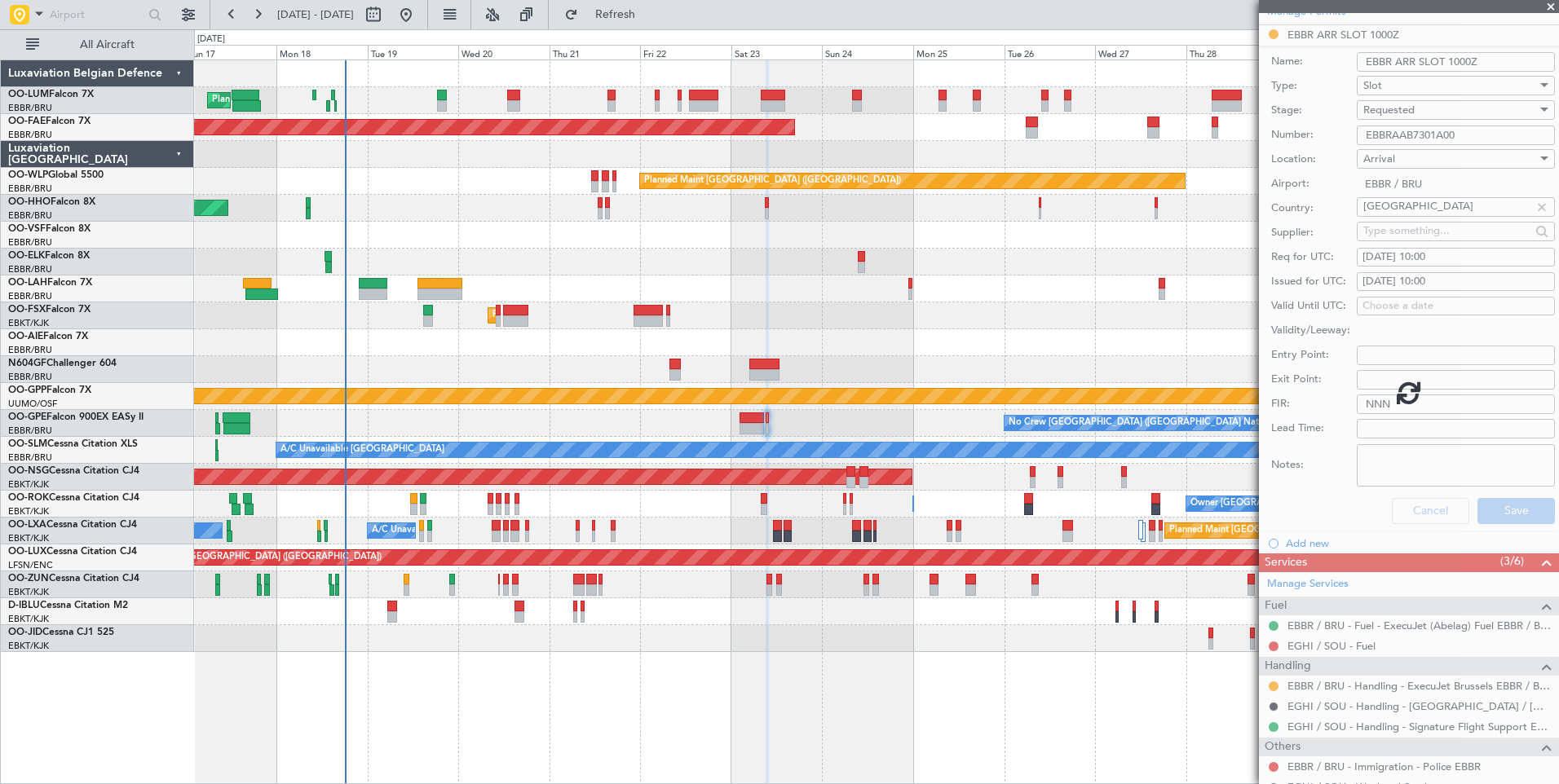
scroll to position [53, 0]
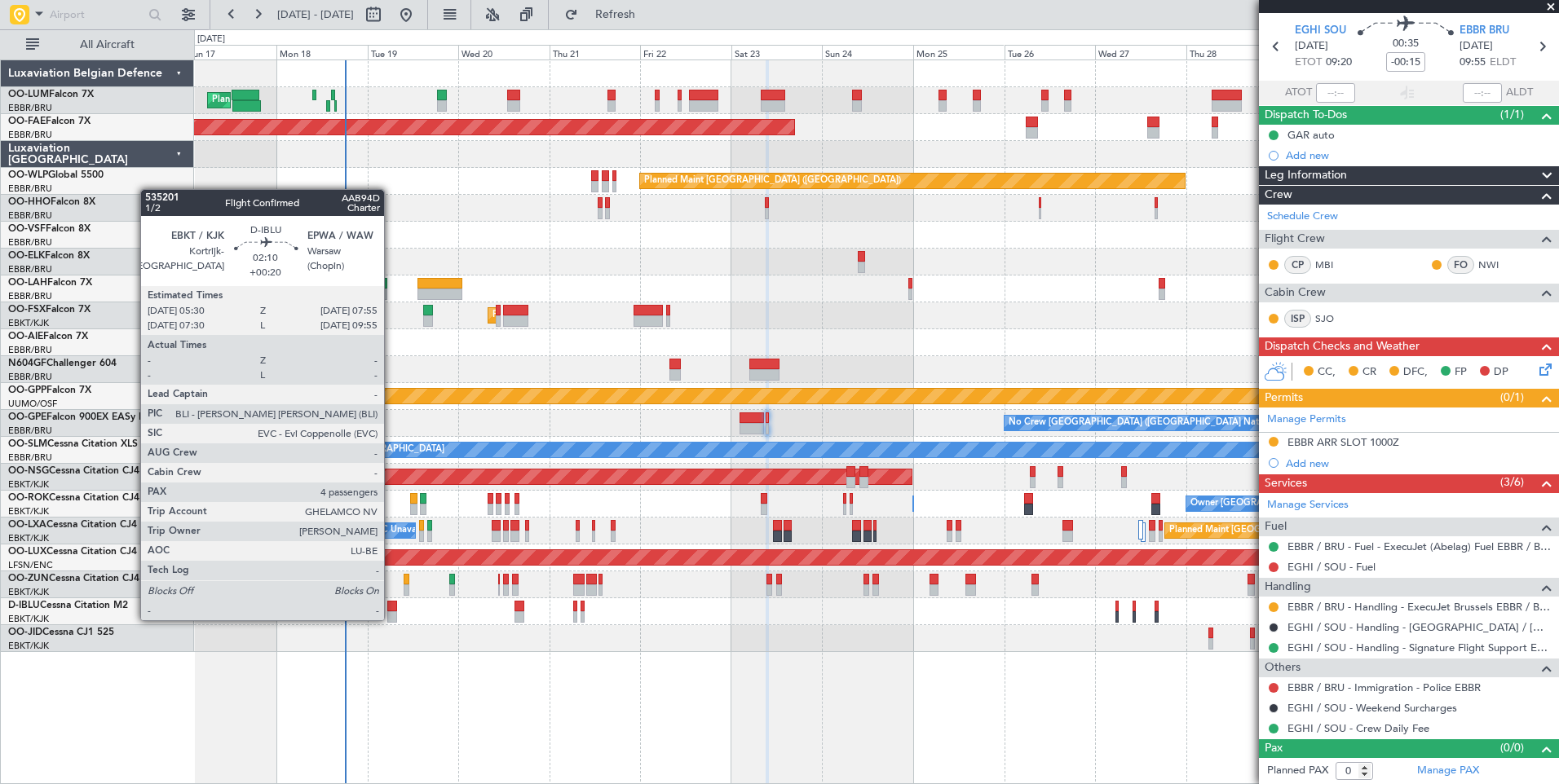
click at [391, 619] on div at bounding box center [392, 617] width 10 height 12
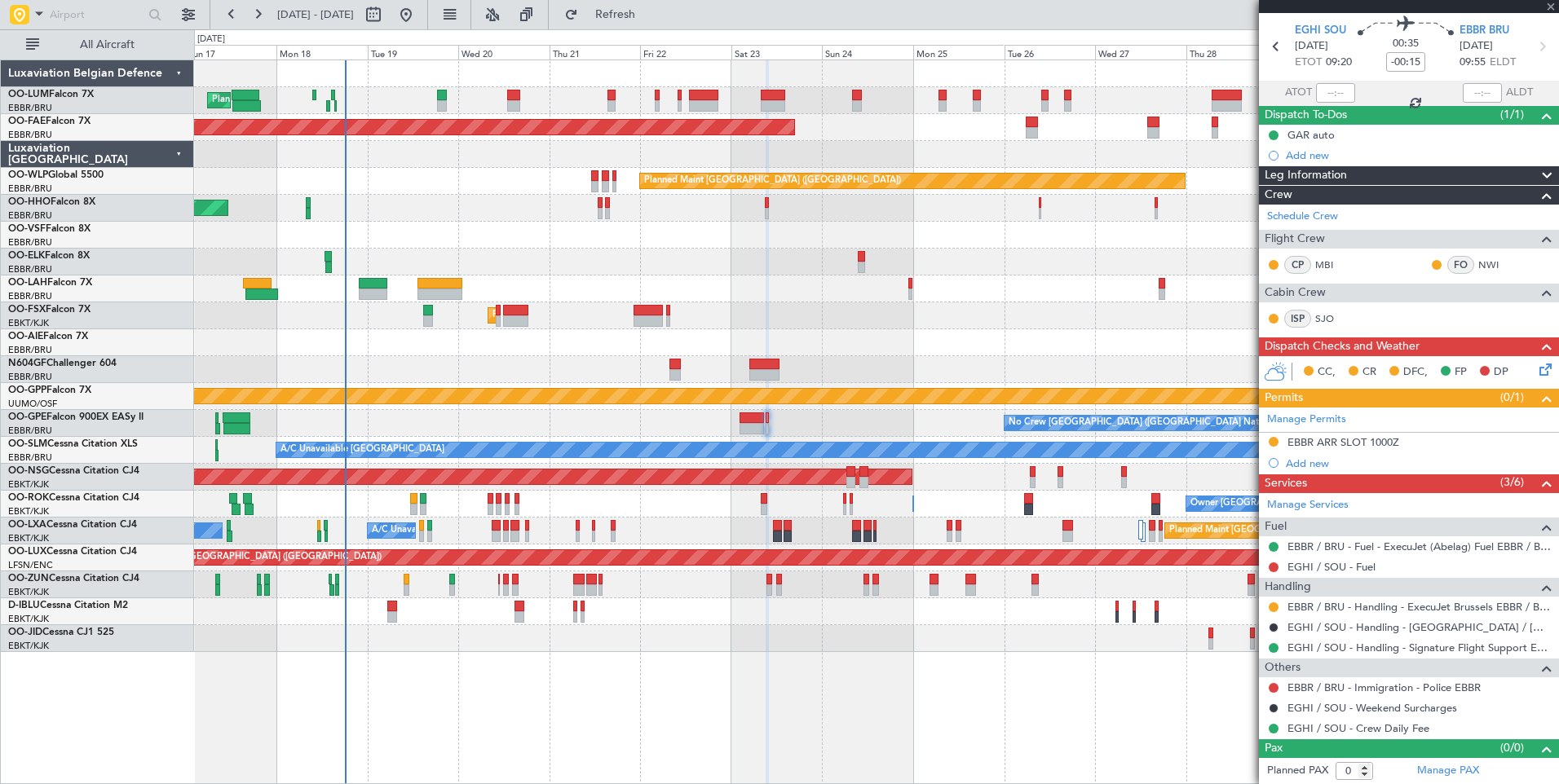
type input "+00:20"
type input "4"
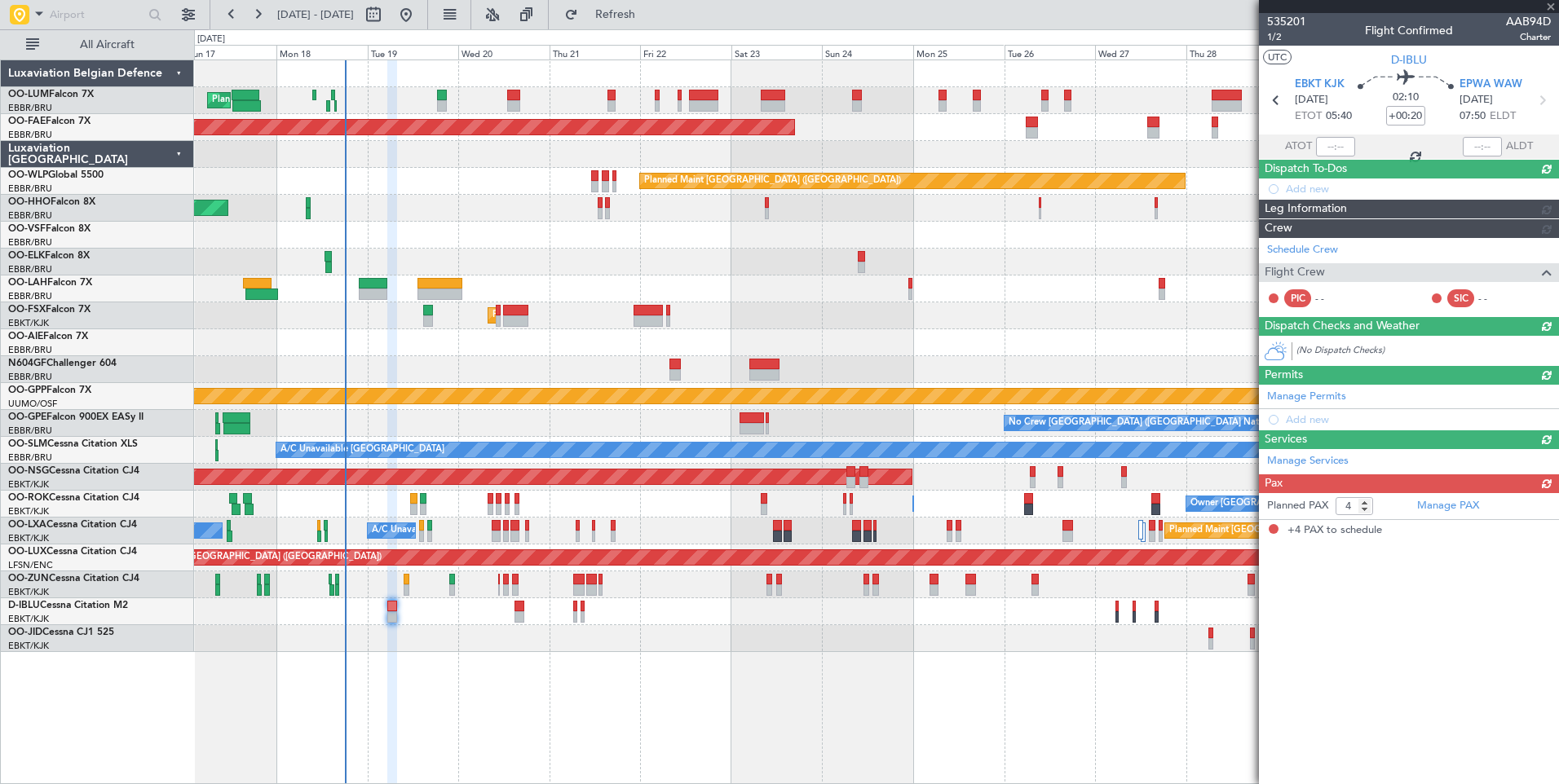
scroll to position [0, 0]
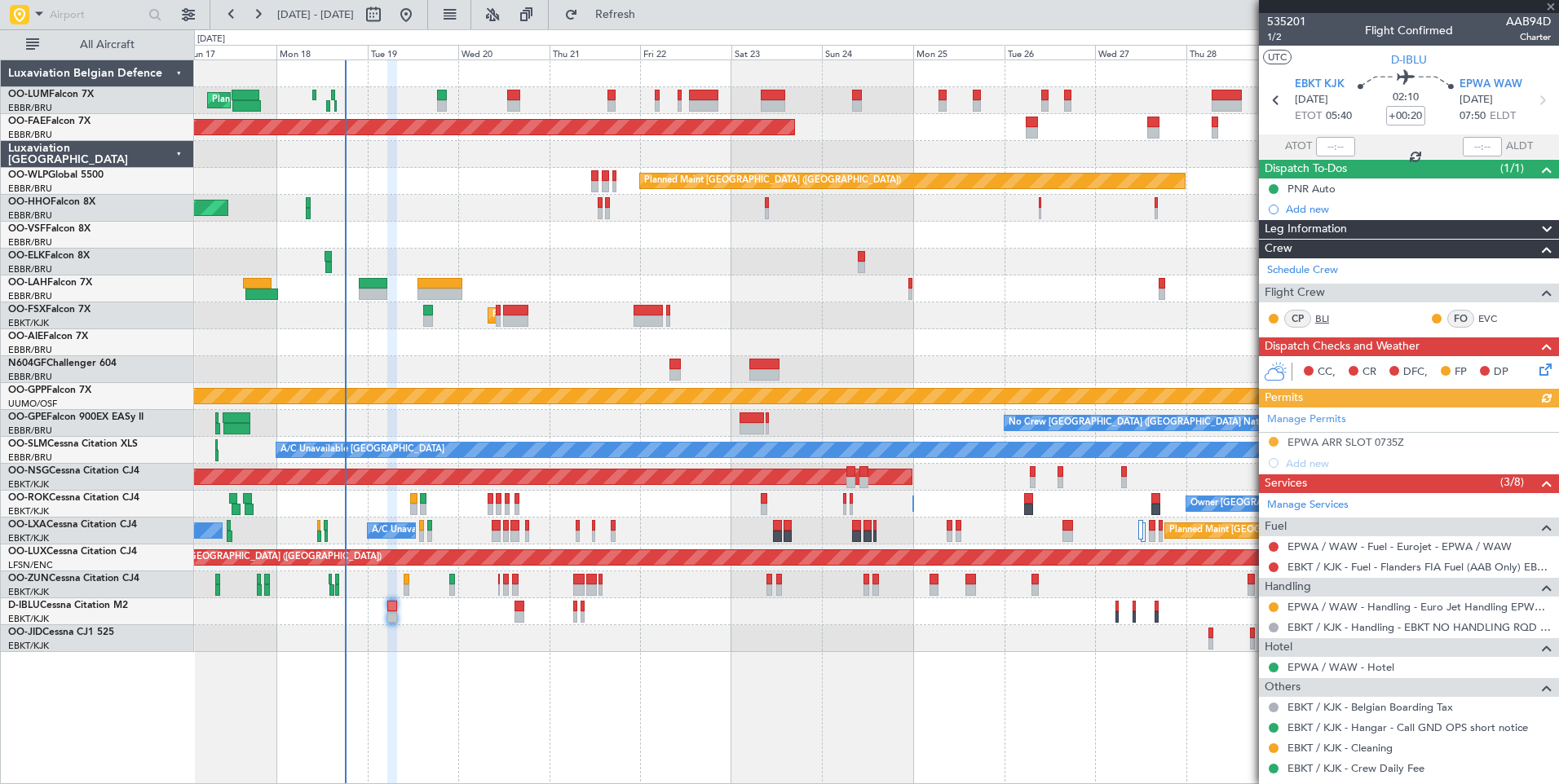
click at [1322, 322] on link "BLI" at bounding box center [1333, 319] width 37 height 15
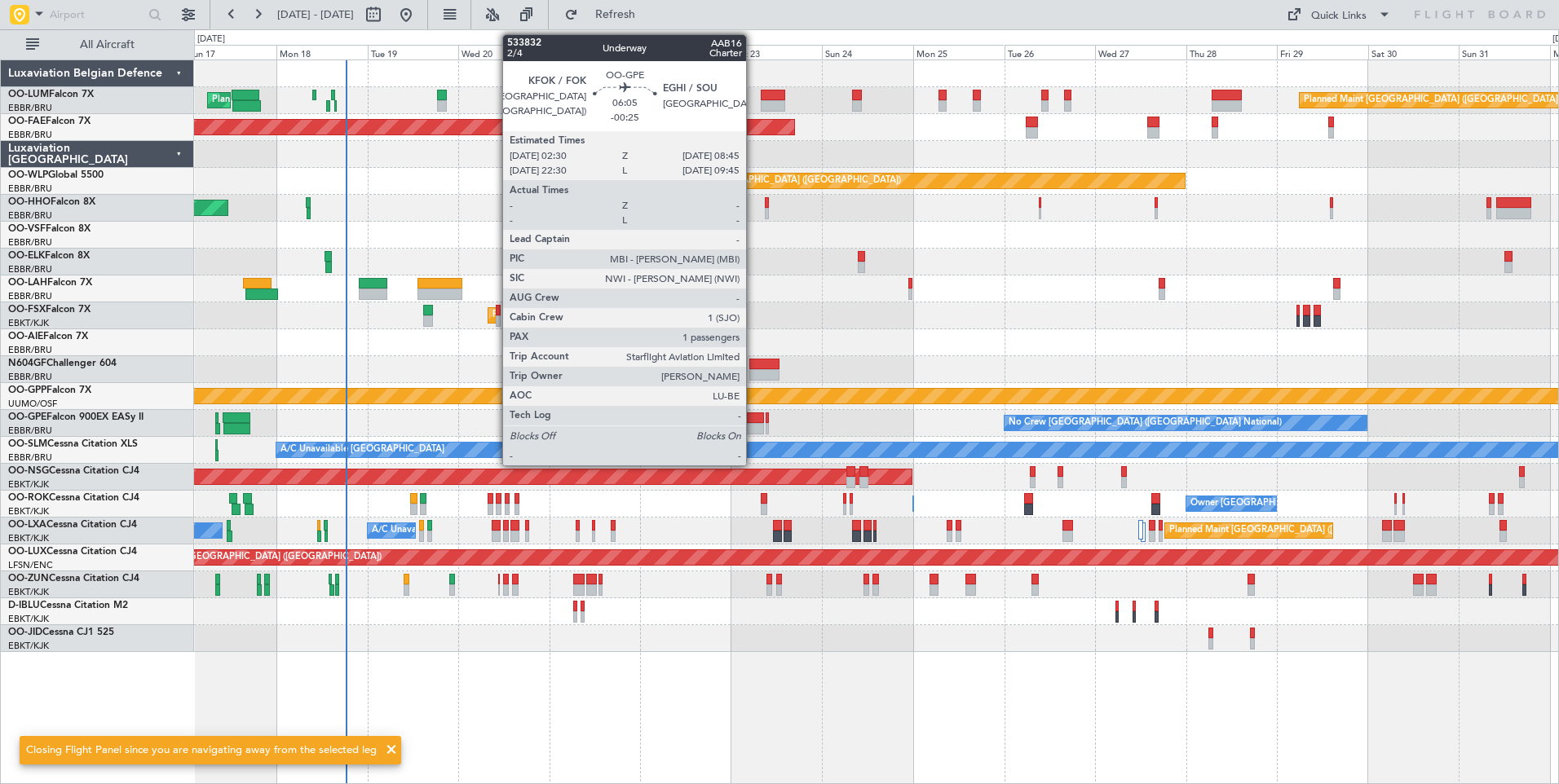
click at [753, 424] on div at bounding box center [751, 429] width 24 height 12
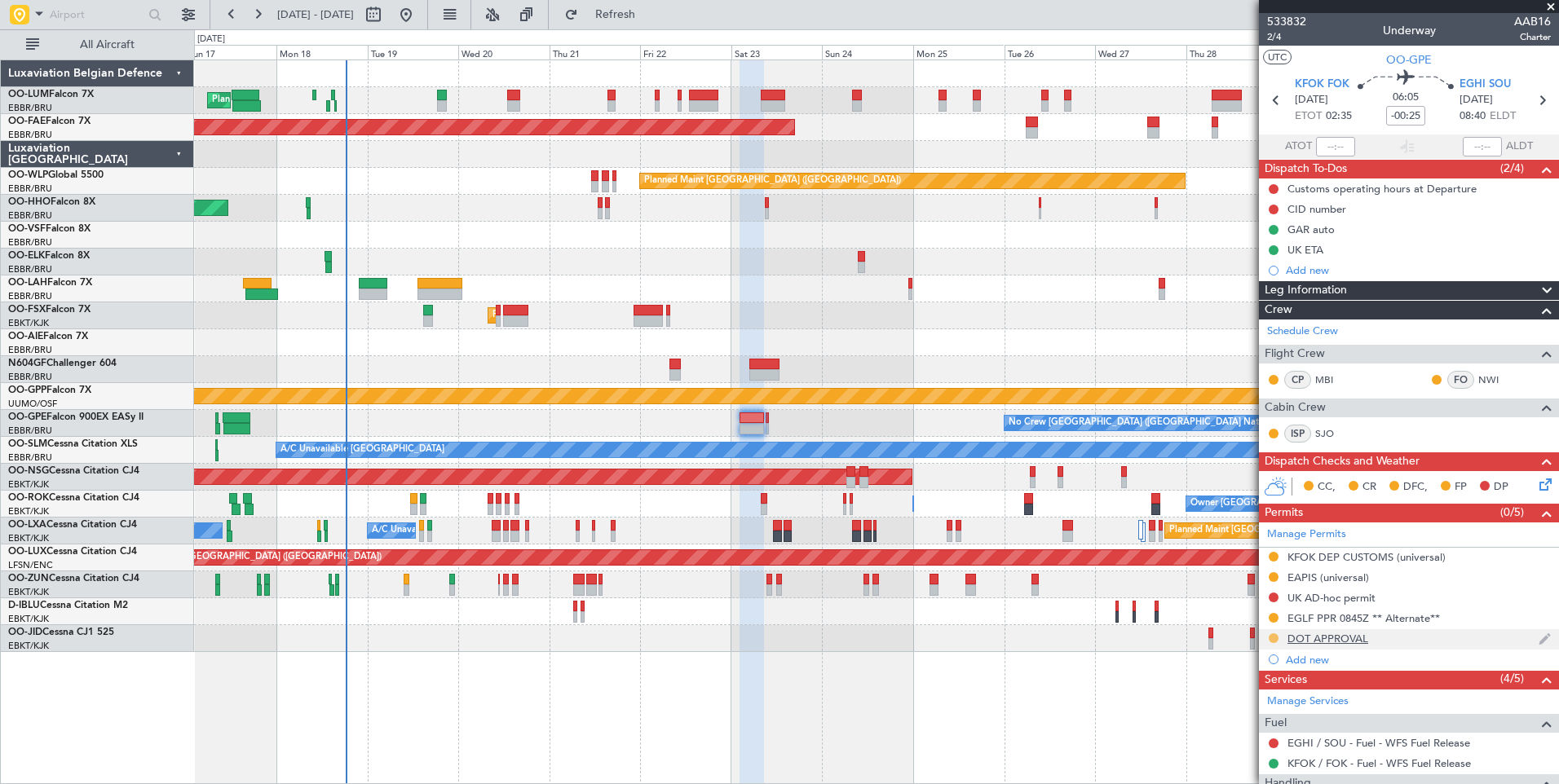
click at [1276, 640] on button at bounding box center [1273, 639] width 10 height 10
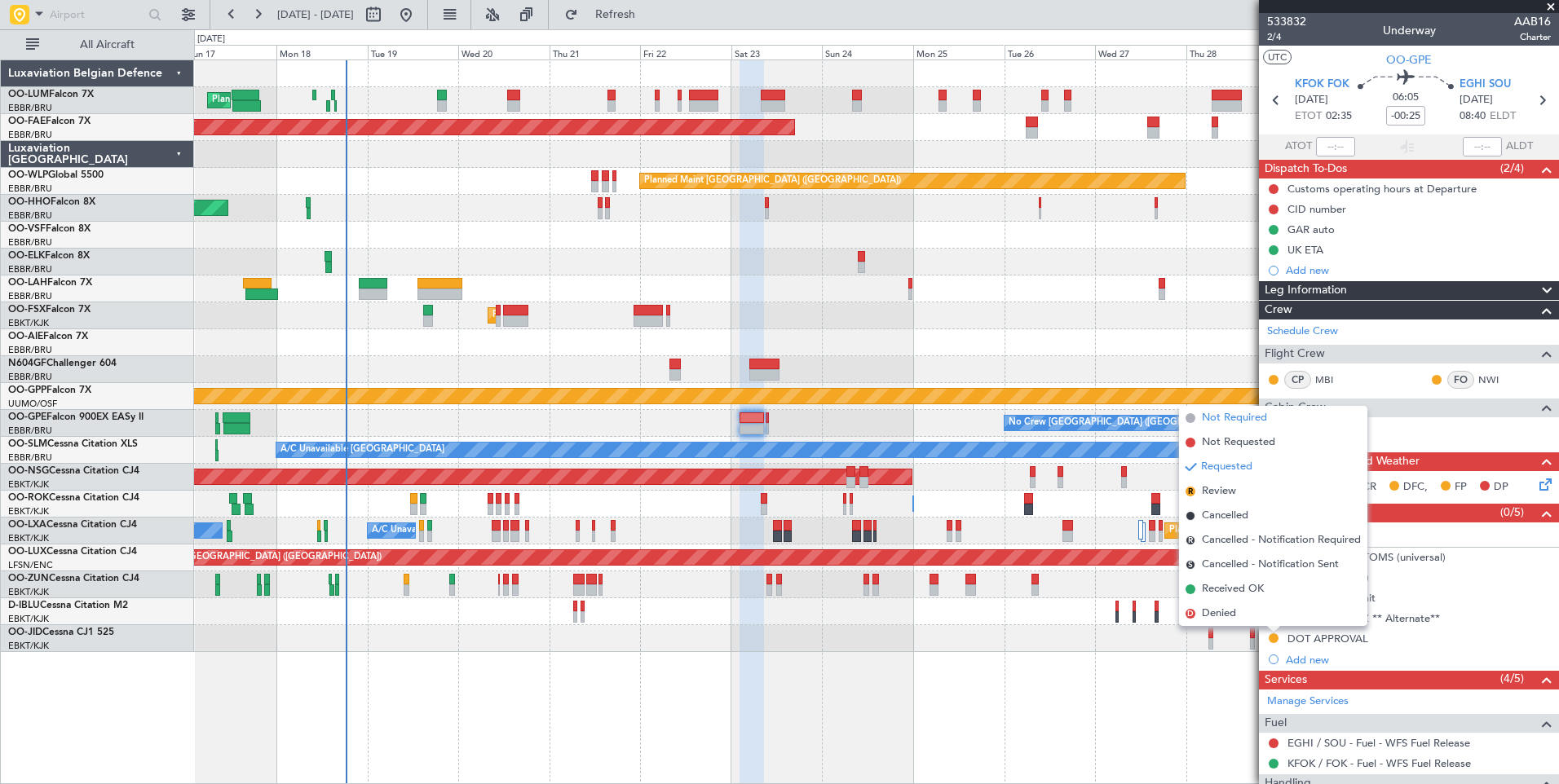
click at [1230, 421] on span "Not Required" at bounding box center [1235, 419] width 65 height 17
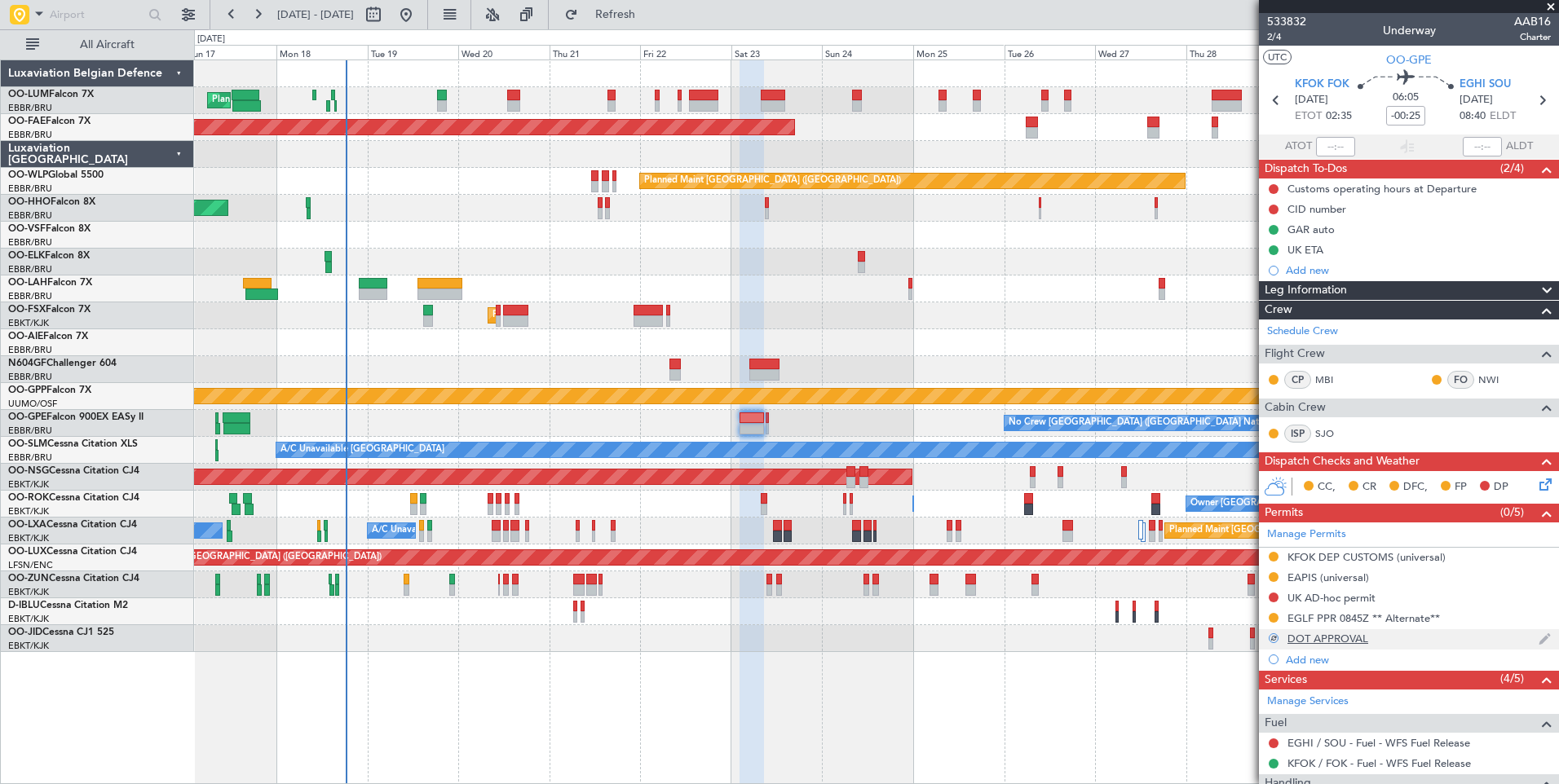
click at [1272, 637] on div at bounding box center [1273, 639] width 10 height 10
click at [1272, 637] on div at bounding box center [1273, 638] width 11 height 11
click at [1272, 637] on div at bounding box center [1273, 639] width 10 height 10
click at [1272, 637] on button at bounding box center [1273, 639] width 10 height 10
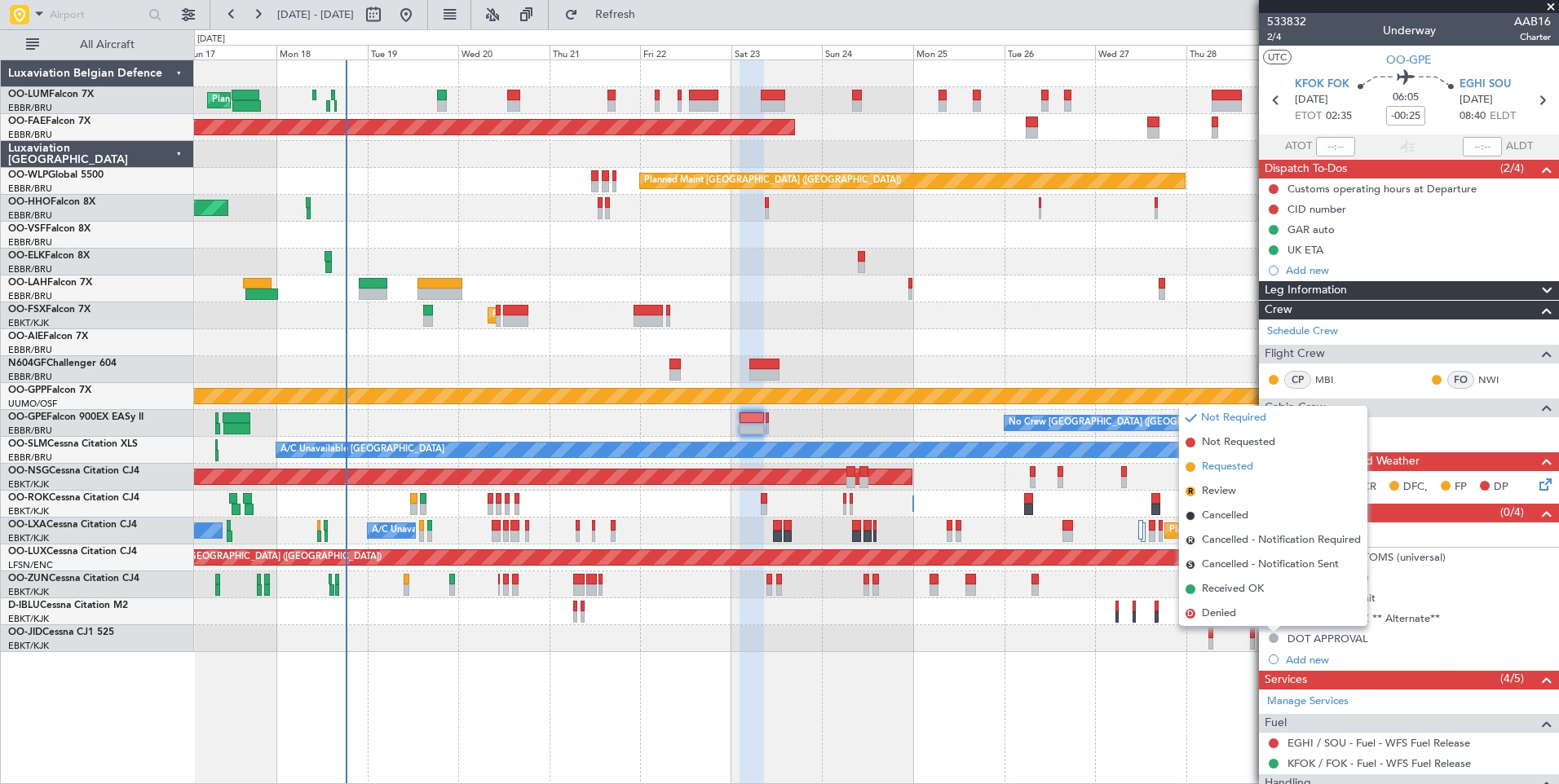
click at [1229, 464] on span "Requested" at bounding box center [1227, 467] width 51 height 17
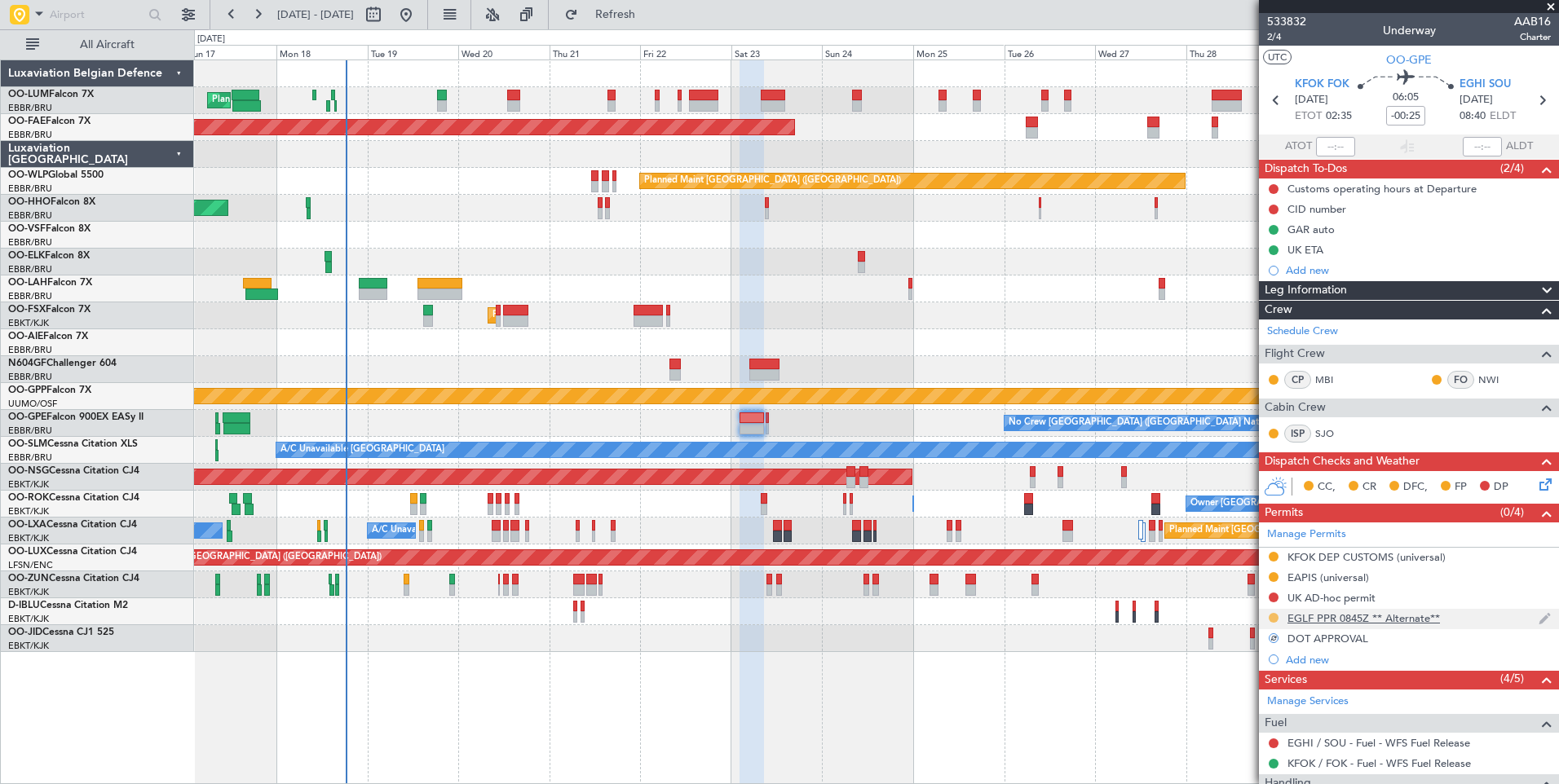
click at [1271, 617] on button at bounding box center [1273, 618] width 10 height 10
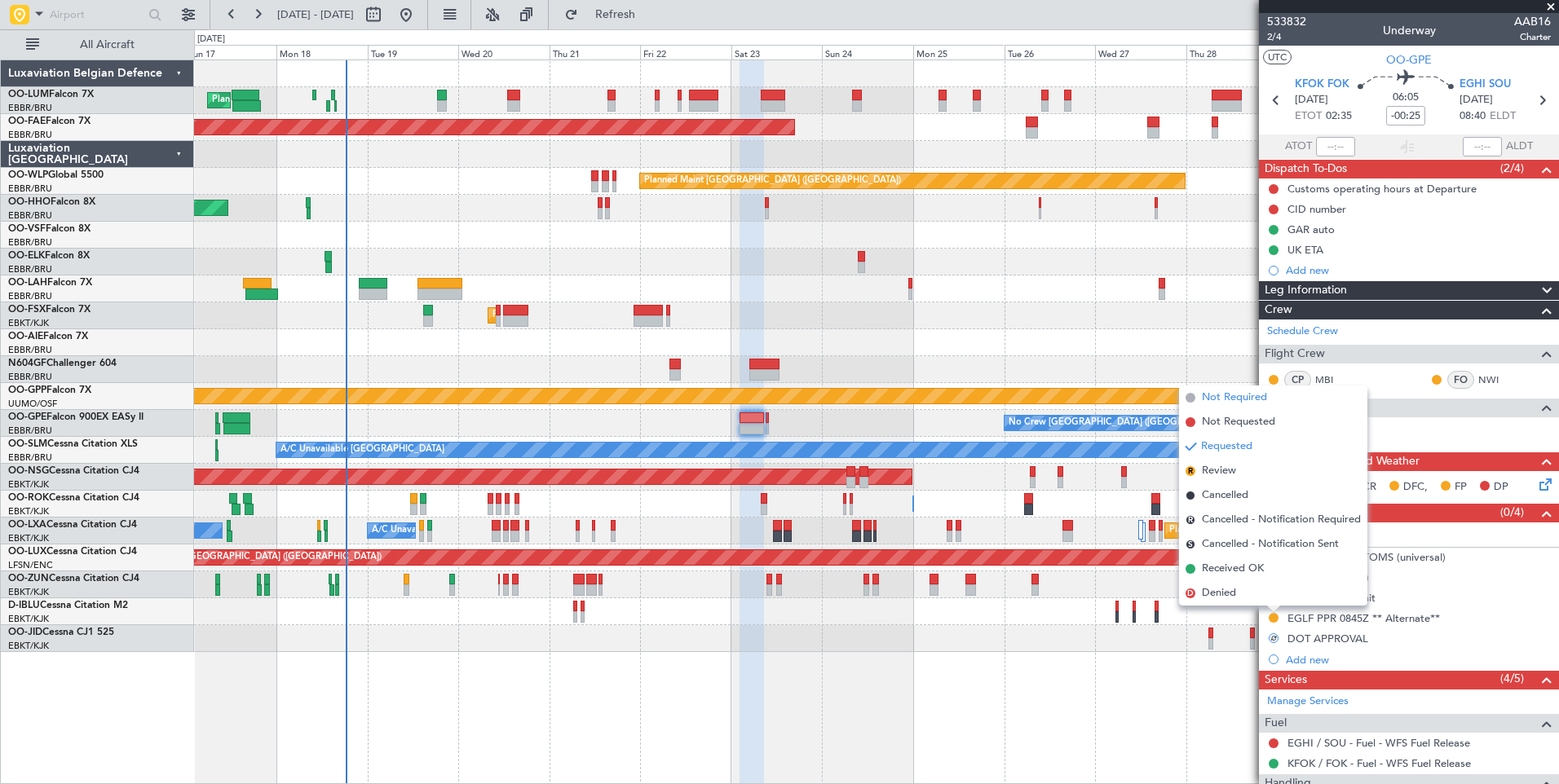
click at [1235, 394] on span "Not Required" at bounding box center [1235, 398] width 65 height 17
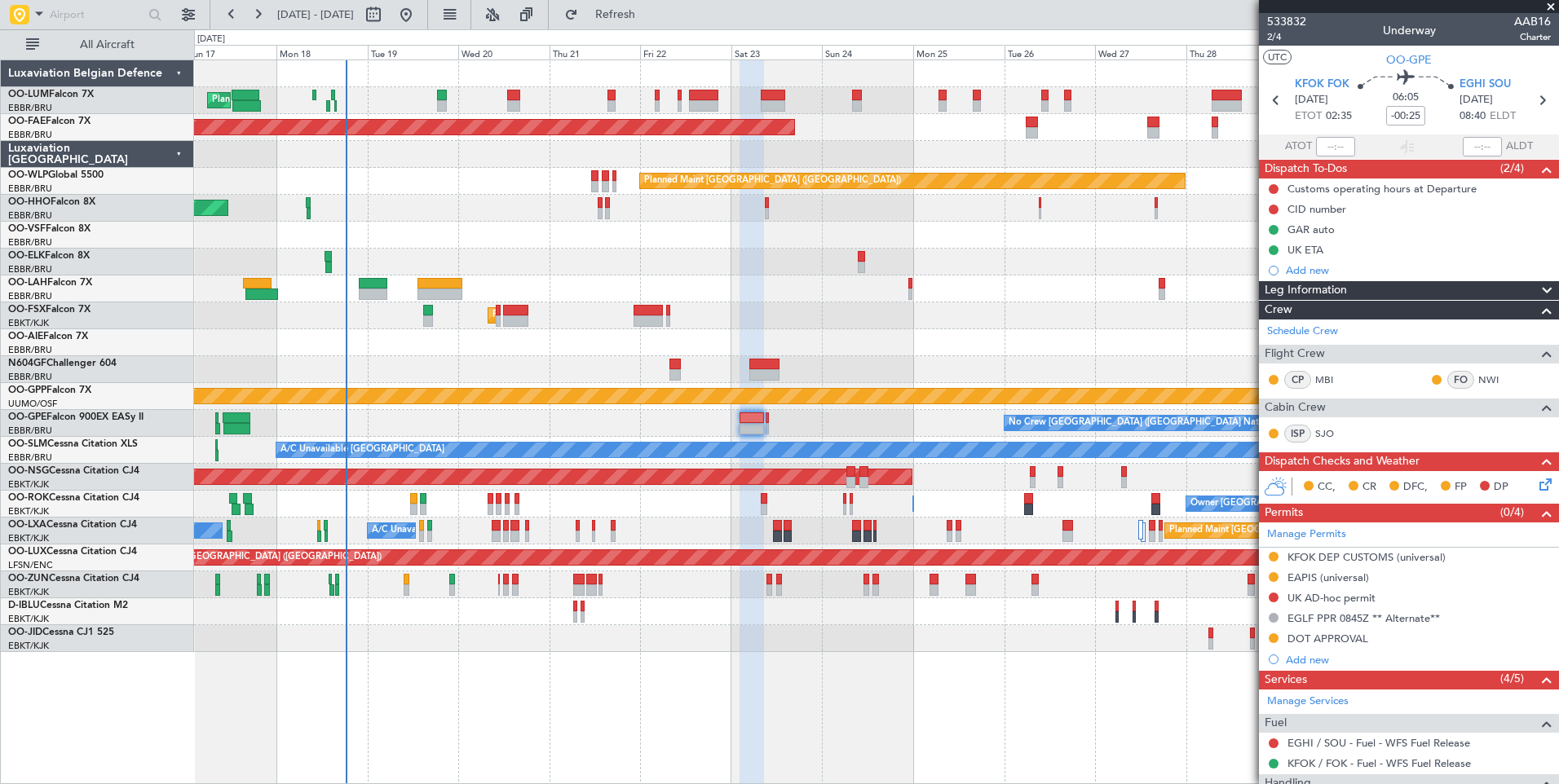
click at [587, 680] on div "Planned Maint [GEOGRAPHIC_DATA] ([GEOGRAPHIC_DATA] National) Planned Maint [GEO…" at bounding box center [876, 421] width 1365 height 725
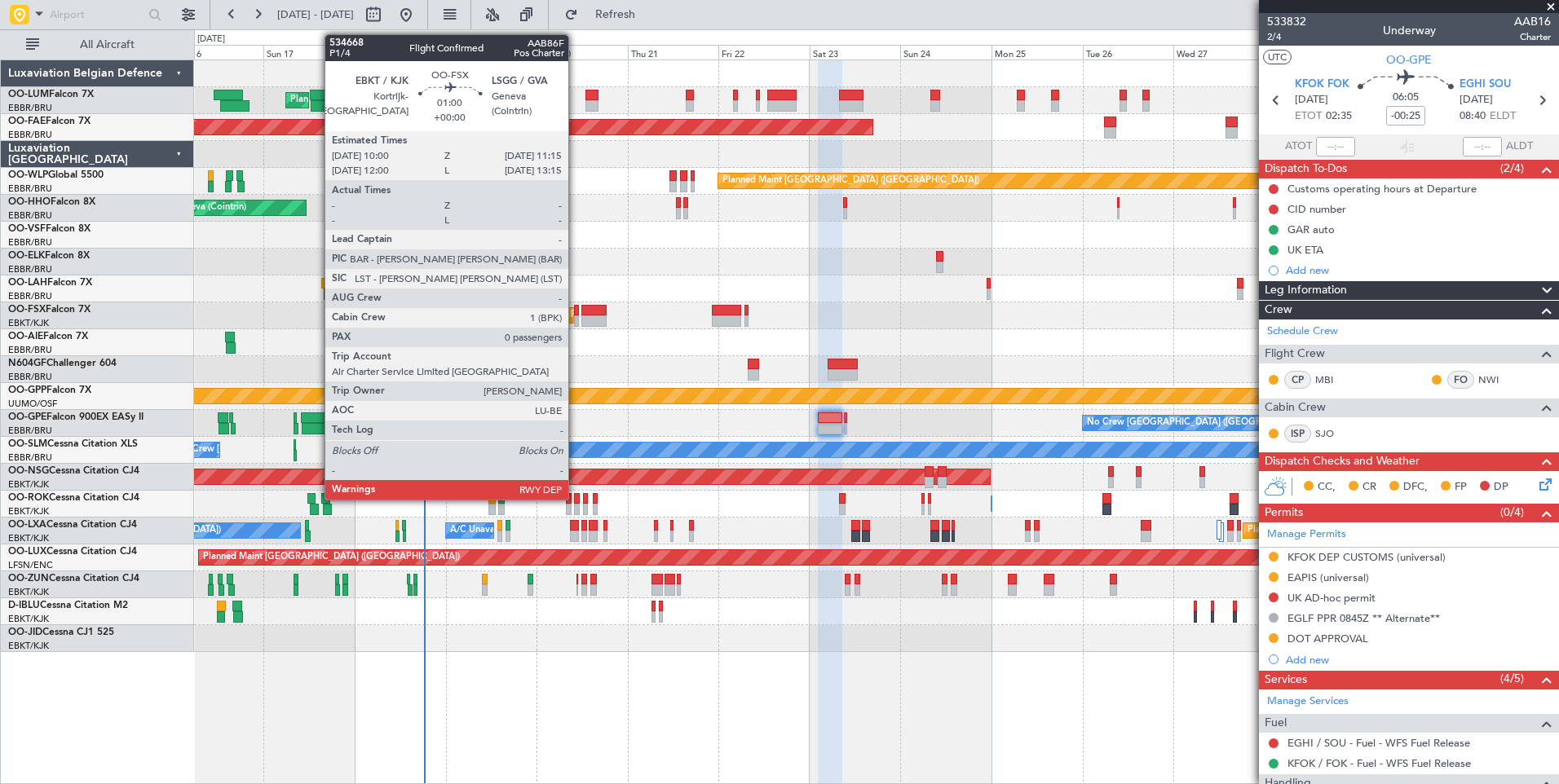
click at [642, 323] on div "Planned Maint Kortrijk-[GEOGRAPHIC_DATA]" at bounding box center [876, 316] width 1364 height 27
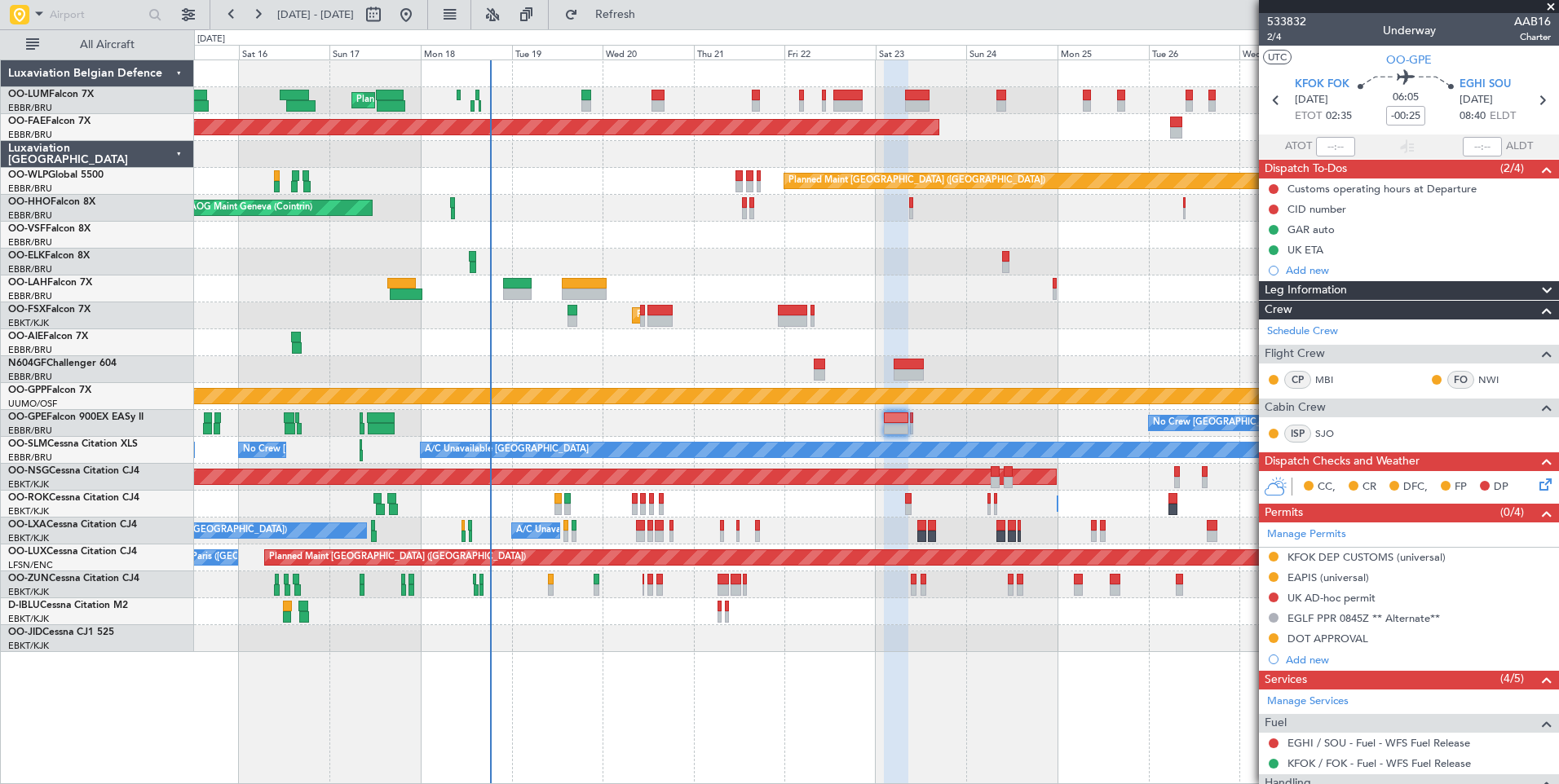
click at [458, 194] on div "Planned Maint [GEOGRAPHIC_DATA] ([GEOGRAPHIC_DATA])" at bounding box center [876, 181] width 1364 height 27
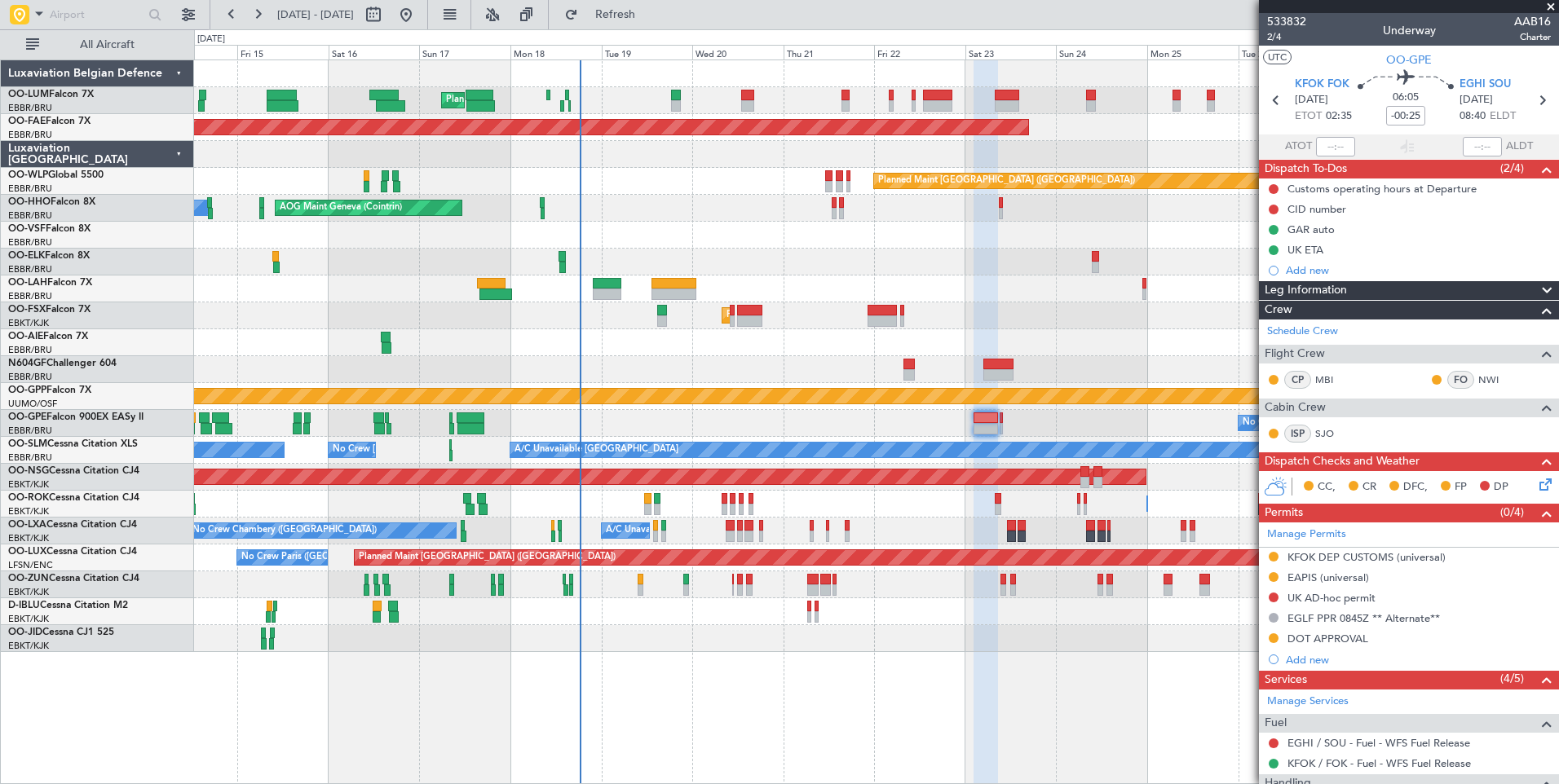
click at [517, 185] on div "Planned Maint [GEOGRAPHIC_DATA] ([GEOGRAPHIC_DATA])" at bounding box center [876, 181] width 1364 height 27
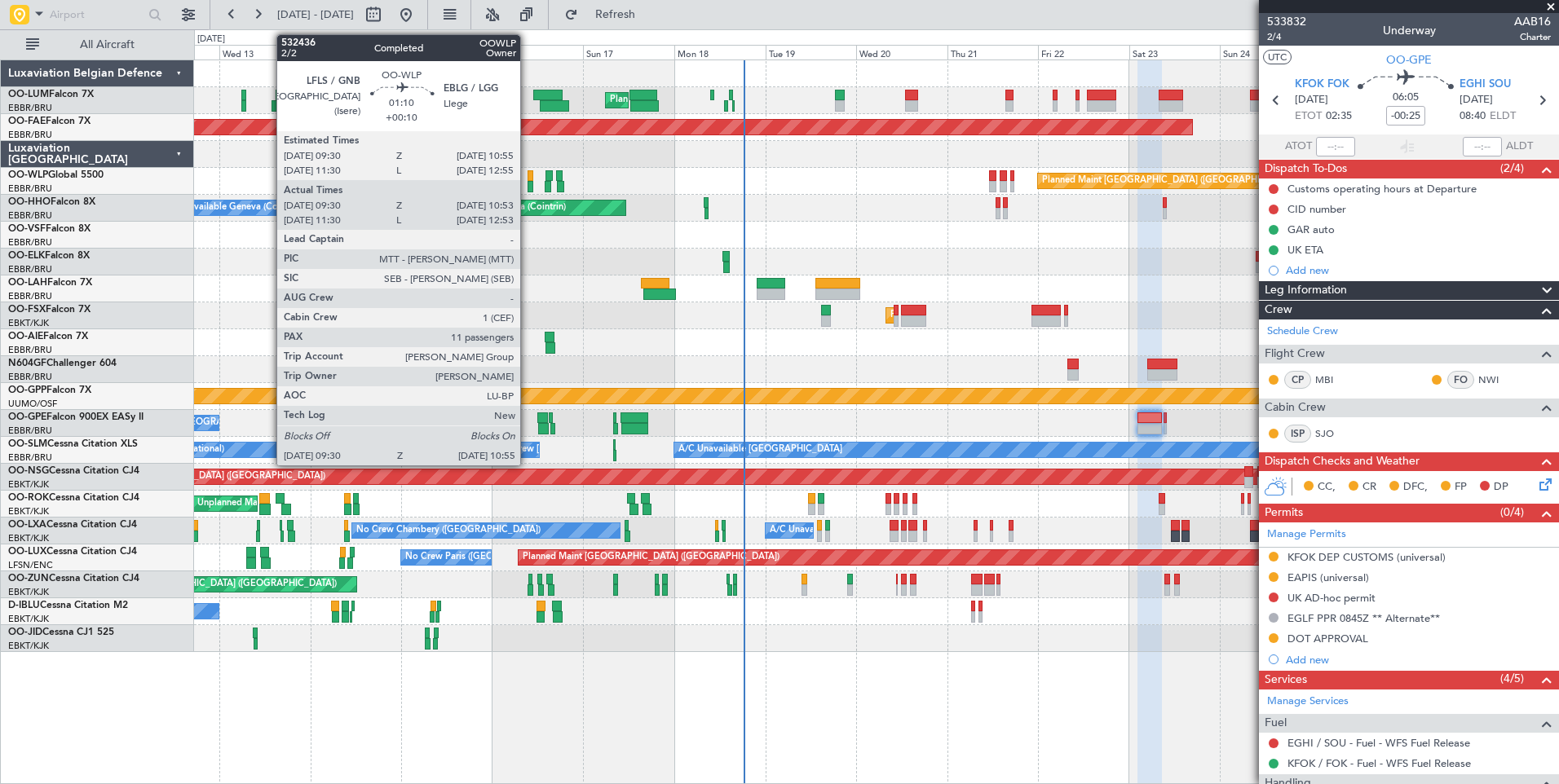
click at [527, 181] on div at bounding box center [530, 187] width 6 height 12
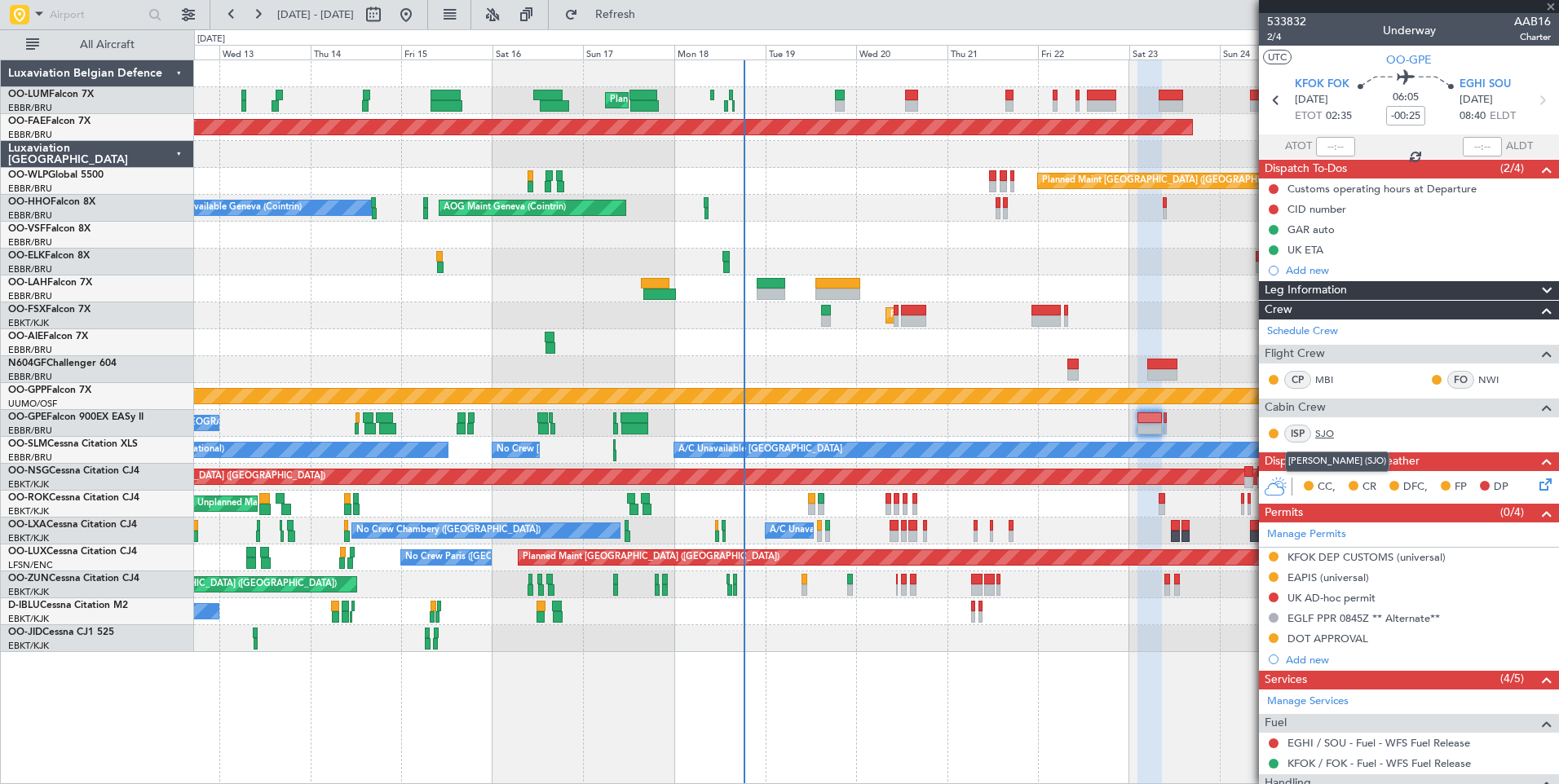
type input "+00:10"
type input "09:40"
type input "10:48"
type input "11"
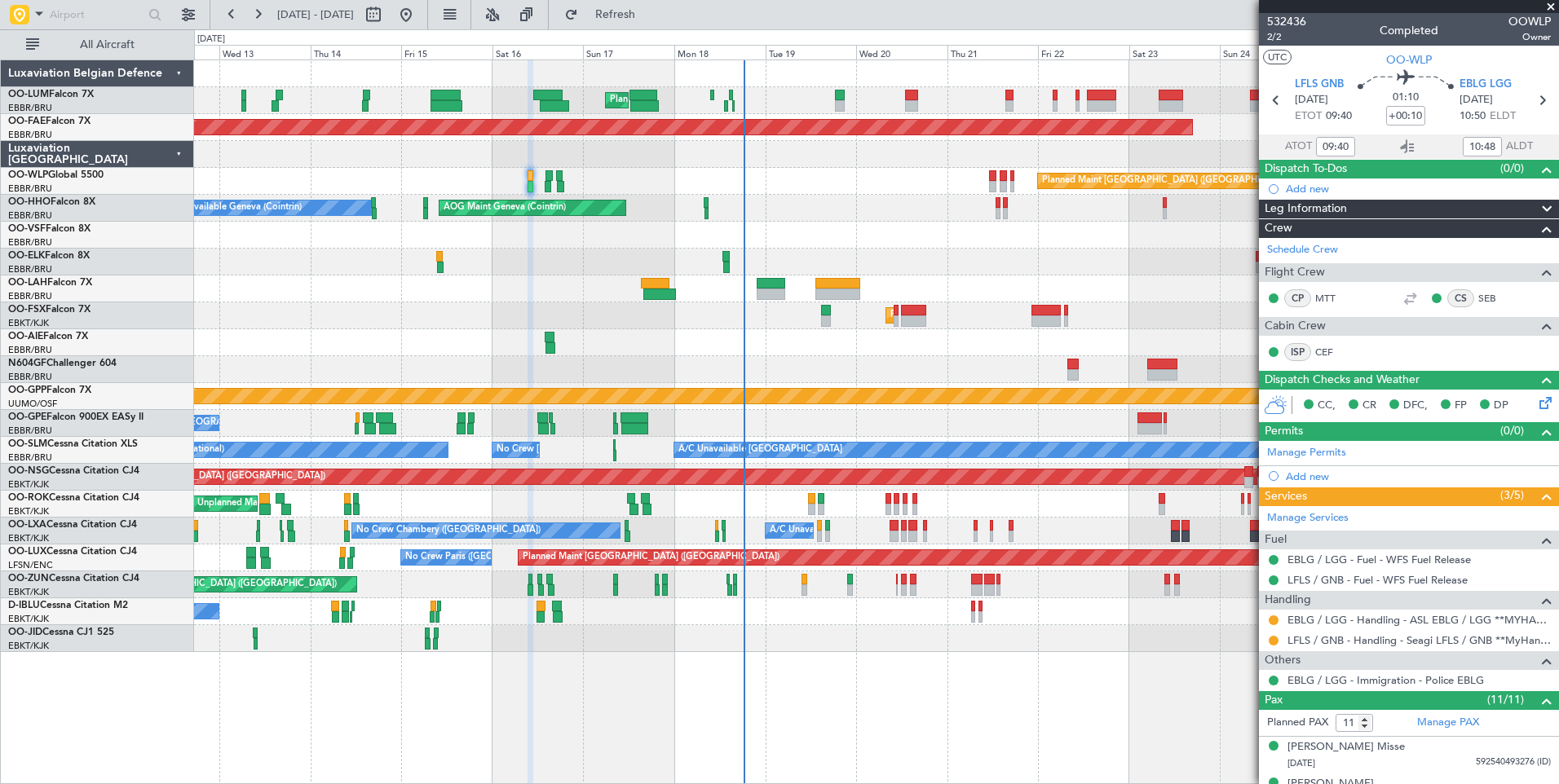
click at [0, 625] on html "[DATE] - [DATE] Refresh Quick Links All Aircraft Planned Maint [GEOGRAPHIC_DATA…" at bounding box center [779, 392] width 1559 height 784
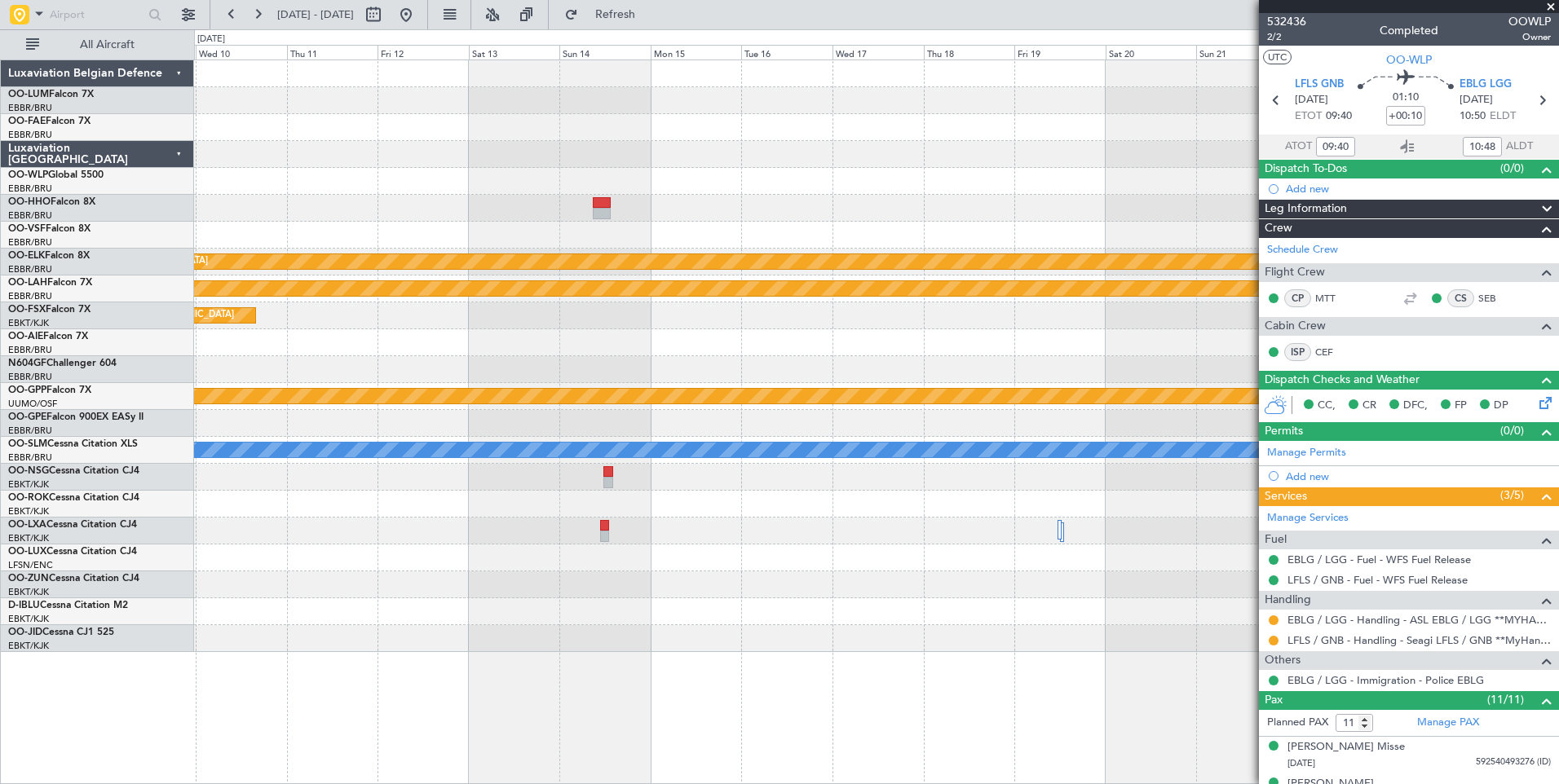
click at [0, 550] on html "[DATE] - [DATE] Refresh Quick Links All Aircraft Planned Maint [GEOGRAPHIC_DATA…" at bounding box center [779, 392] width 1559 height 784
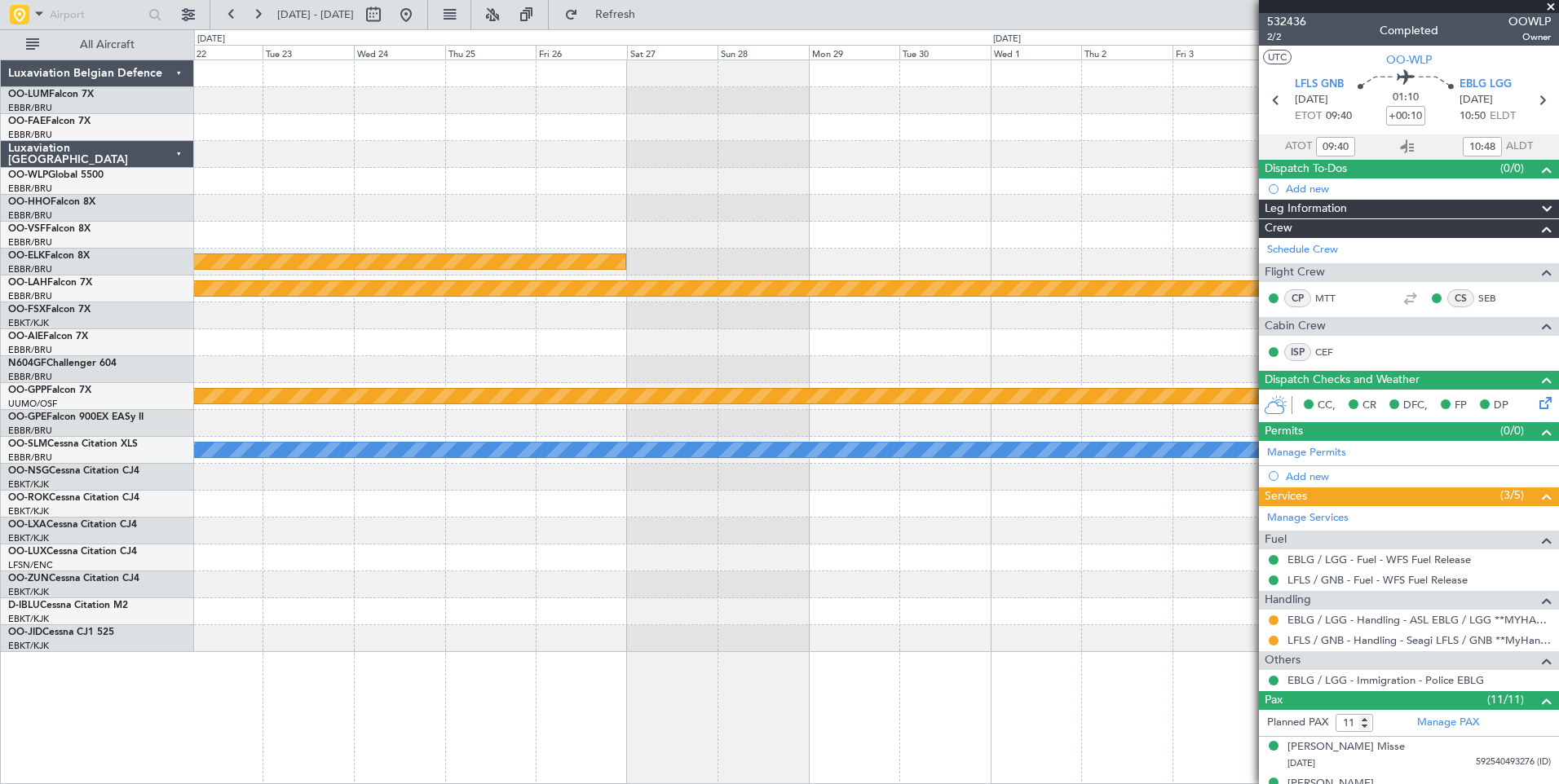
click at [0, 566] on html "[DATE] - [DATE] Refresh Quick Links All Aircraft Planned Maint [GEOGRAPHIC_DATA…" at bounding box center [779, 392] width 1559 height 784
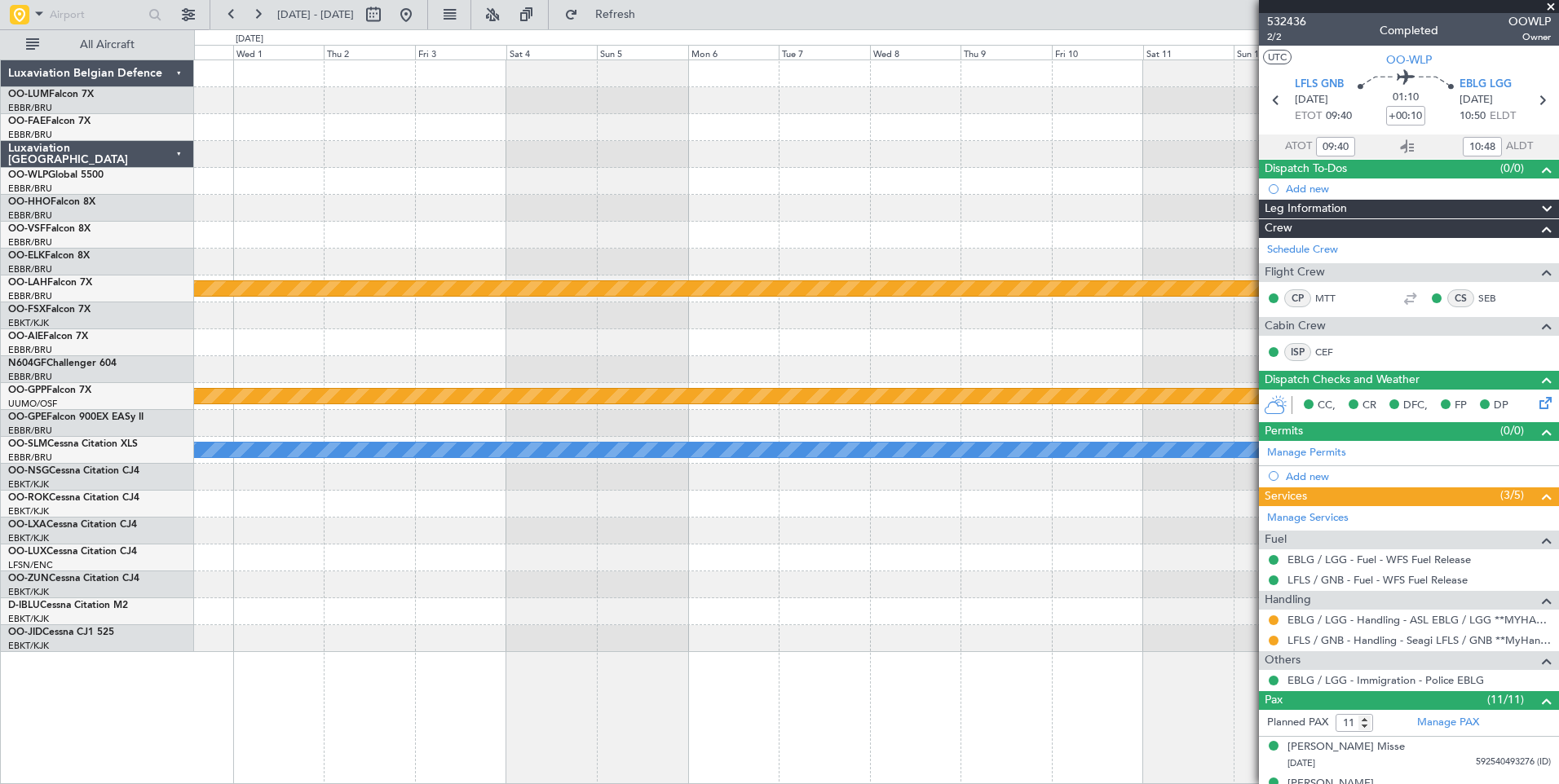
click at [0, 527] on html "[DATE] - [DATE] Refresh Quick Links All Aircraft Planned Maint [GEOGRAPHIC_DATA…" at bounding box center [779, 392] width 1559 height 784
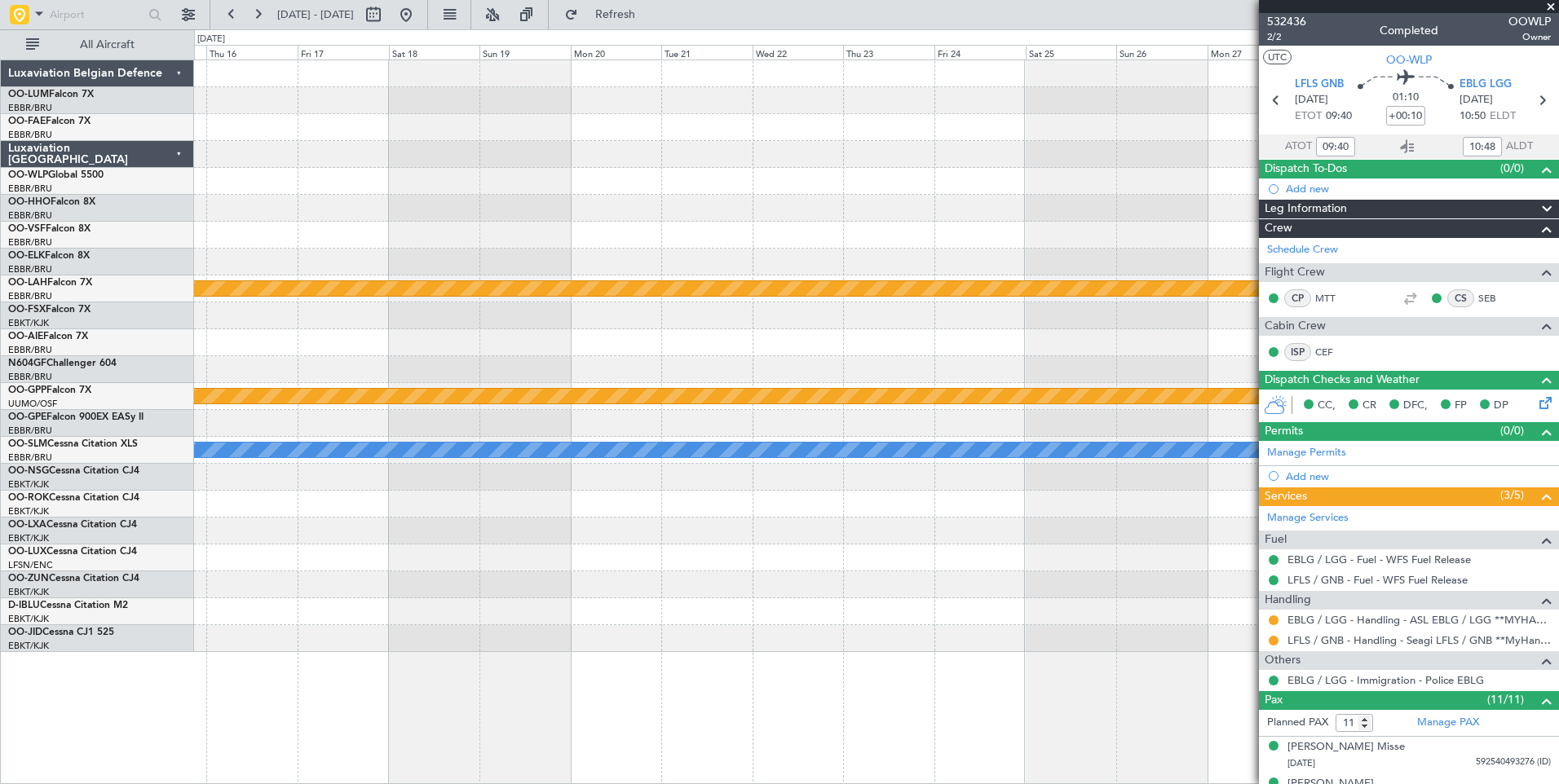
click at [0, 503] on html "[DATE] - [DATE] Refresh Quick Links All Aircraft Planned [GEOGRAPHIC_DATA][PERS…" at bounding box center [779, 392] width 1559 height 784
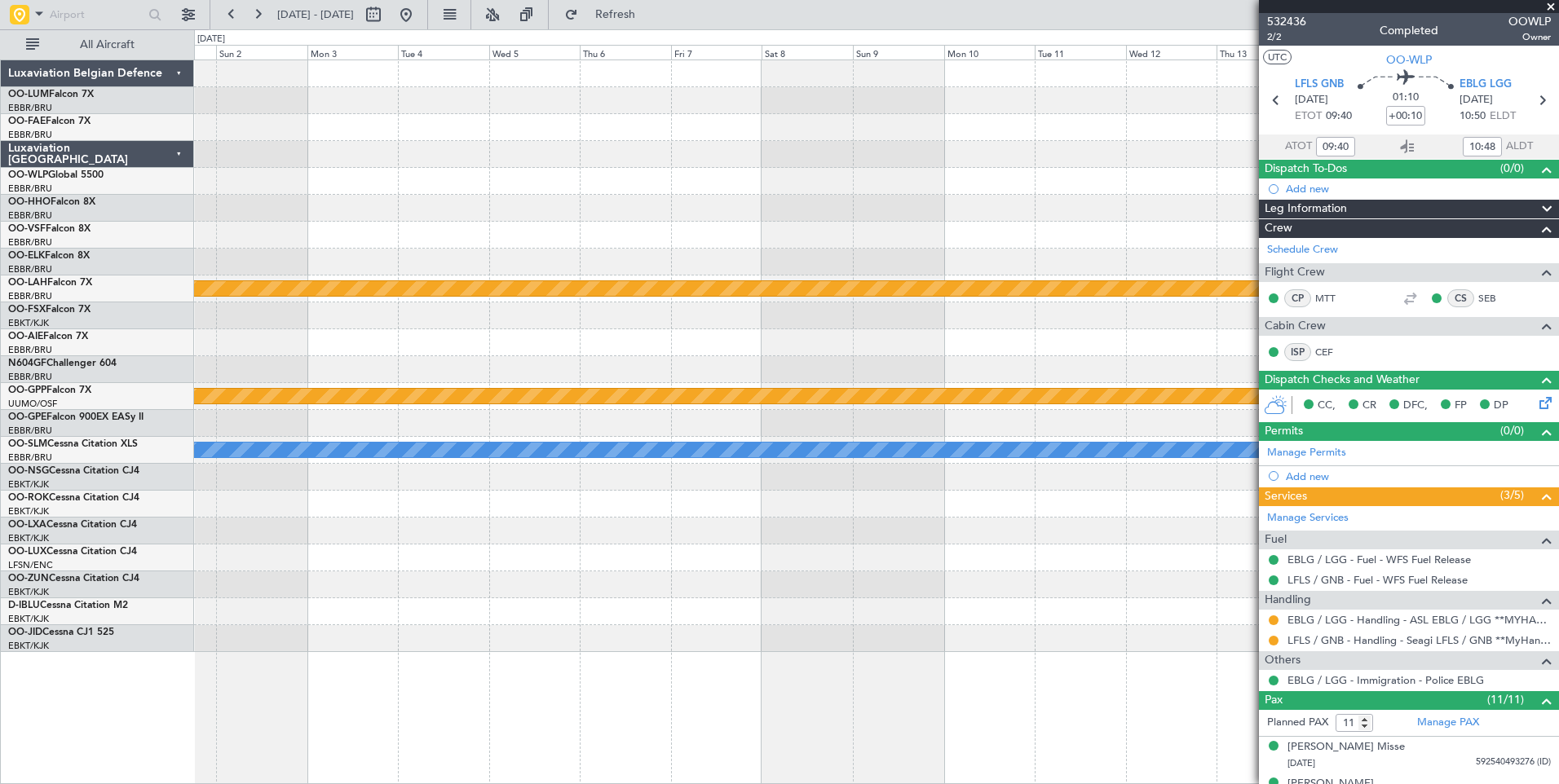
click at [0, 500] on html "[DATE] - [DATE] Refresh Quick Links All Aircraft Planned [GEOGRAPHIC_DATA][PERS…" at bounding box center [779, 392] width 1559 height 784
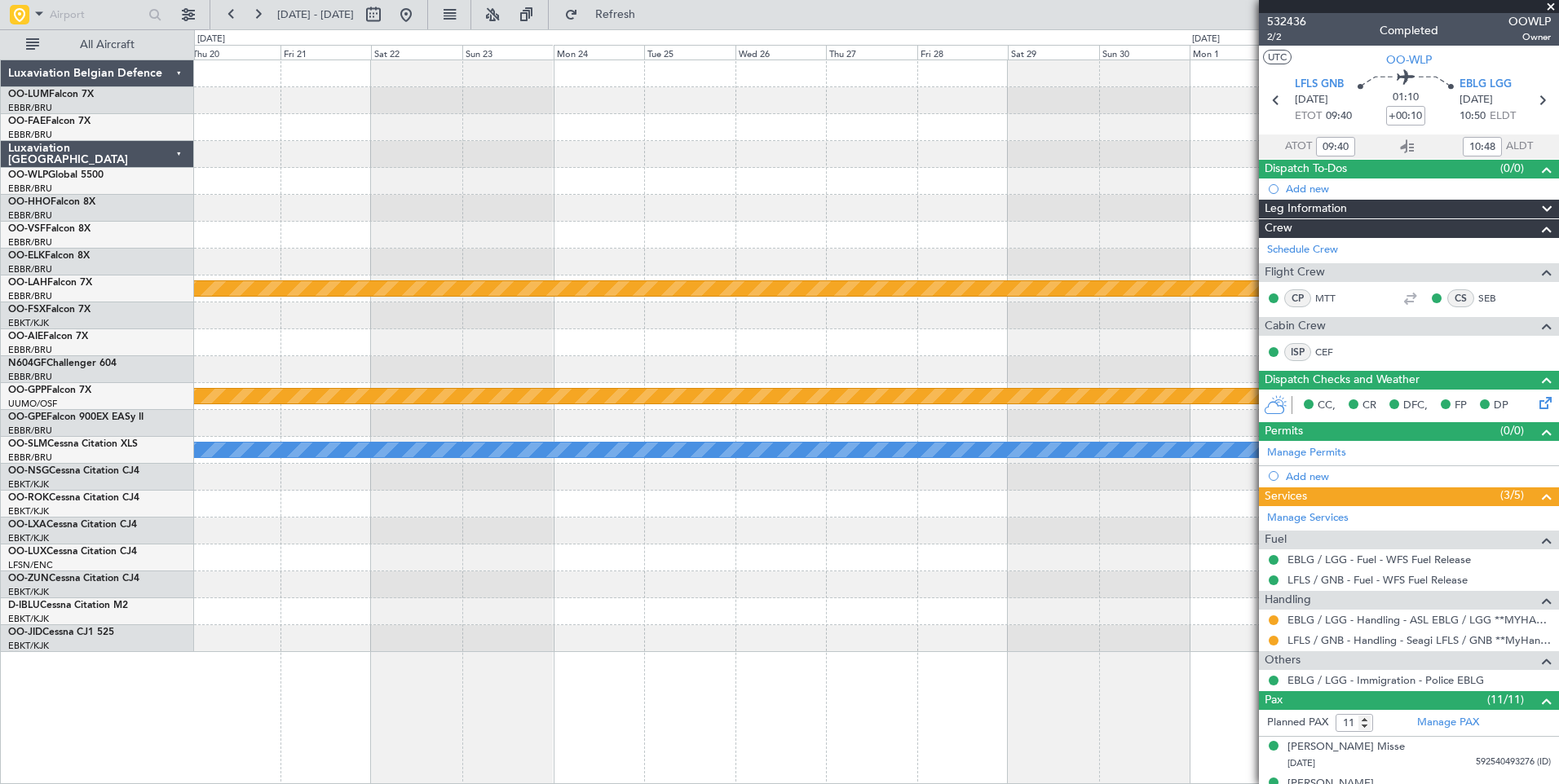
click at [0, 412] on html "[DATE] - [DATE] Refresh Quick Links All Aircraft Planned [GEOGRAPHIC_DATA][PERS…" at bounding box center [779, 392] width 1559 height 784
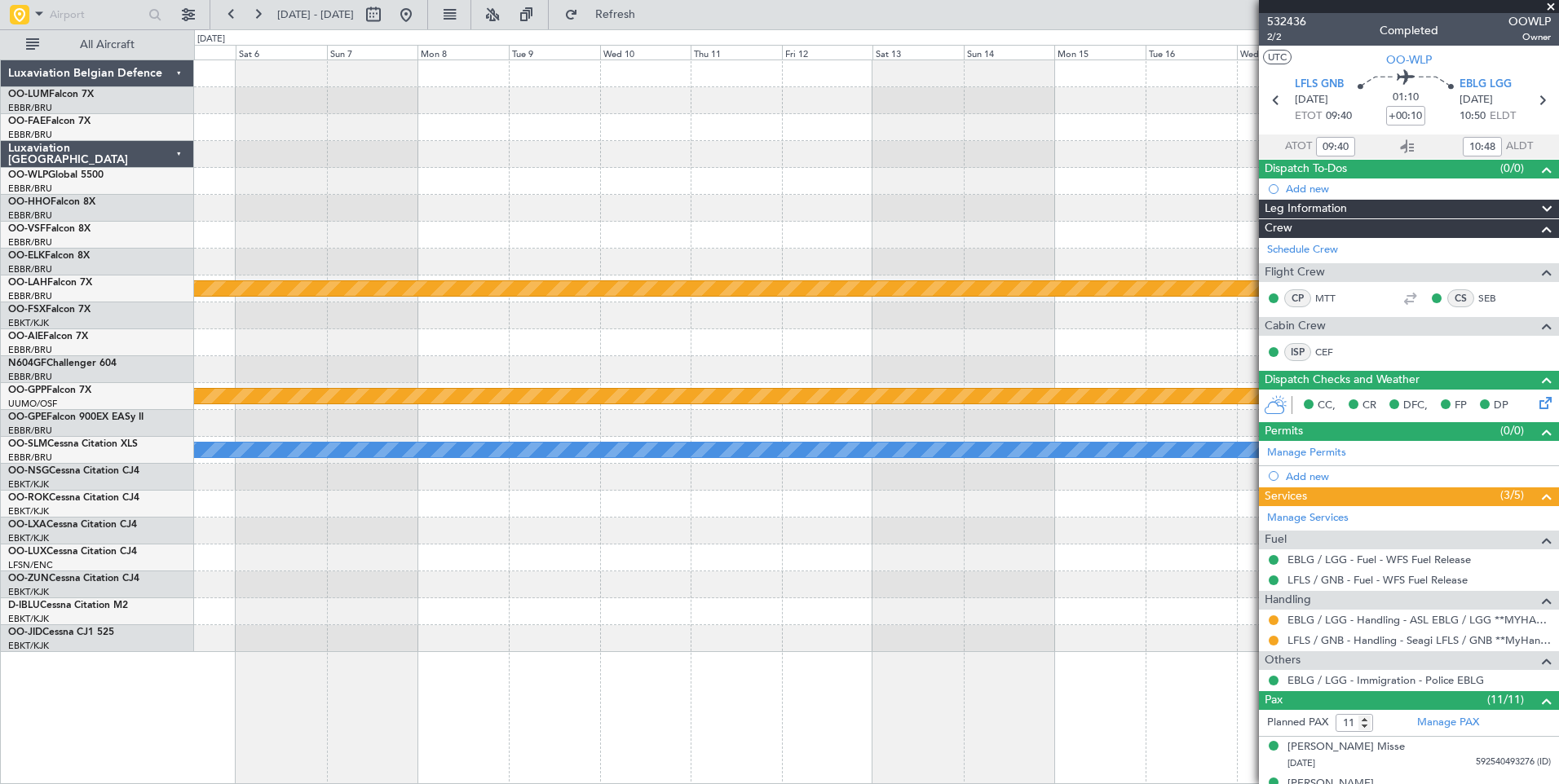
click at [0, 372] on html "[DATE] - [DATE] Refresh Quick Links All Aircraft Planned [GEOGRAPHIC_DATA][PERS…" at bounding box center [779, 392] width 1559 height 784
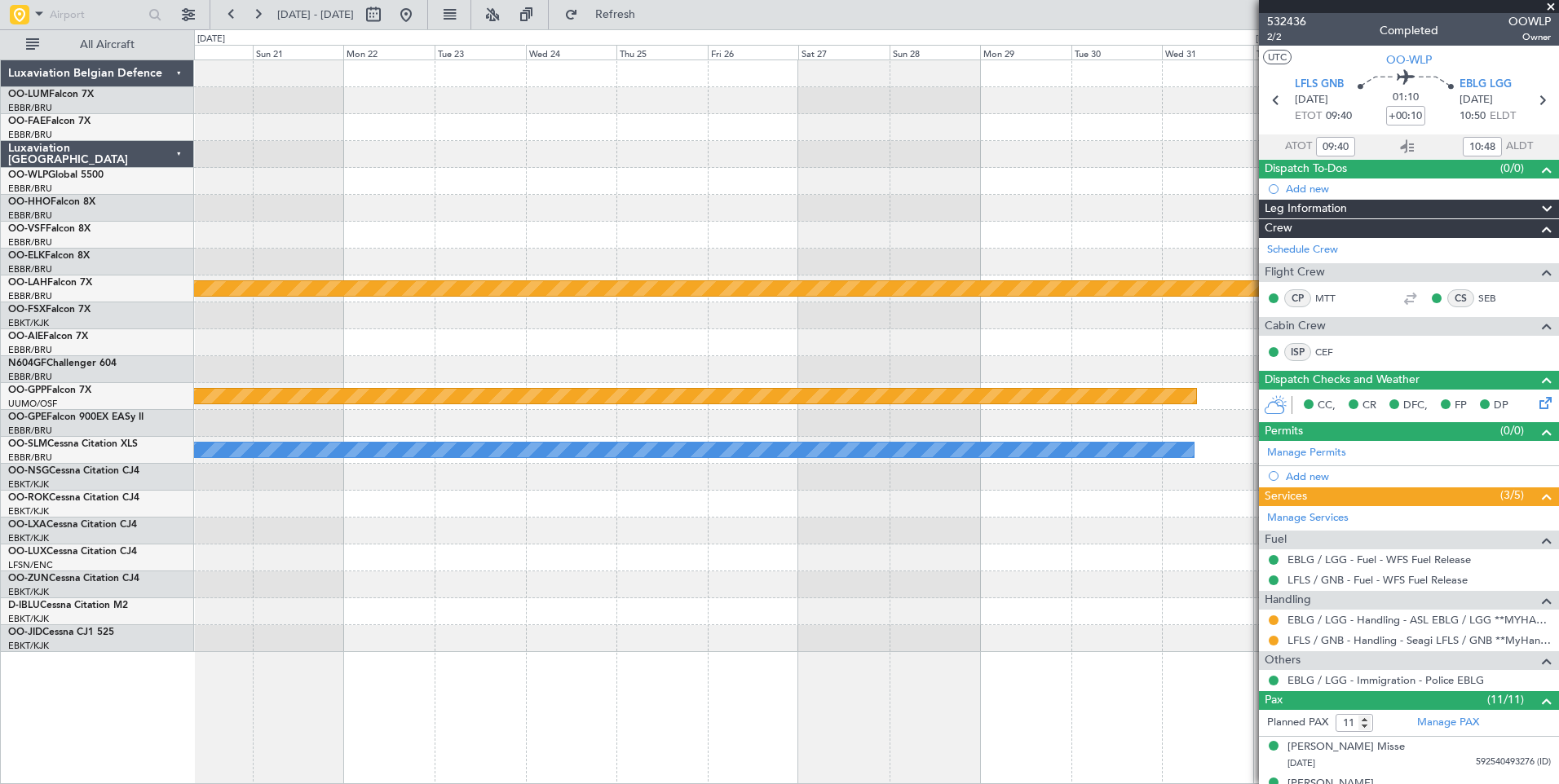
click at [0, 353] on html "[DATE] - [DATE] Refresh Quick Links All Aircraft Planned [GEOGRAPHIC_DATA][PERS…" at bounding box center [779, 392] width 1559 height 784
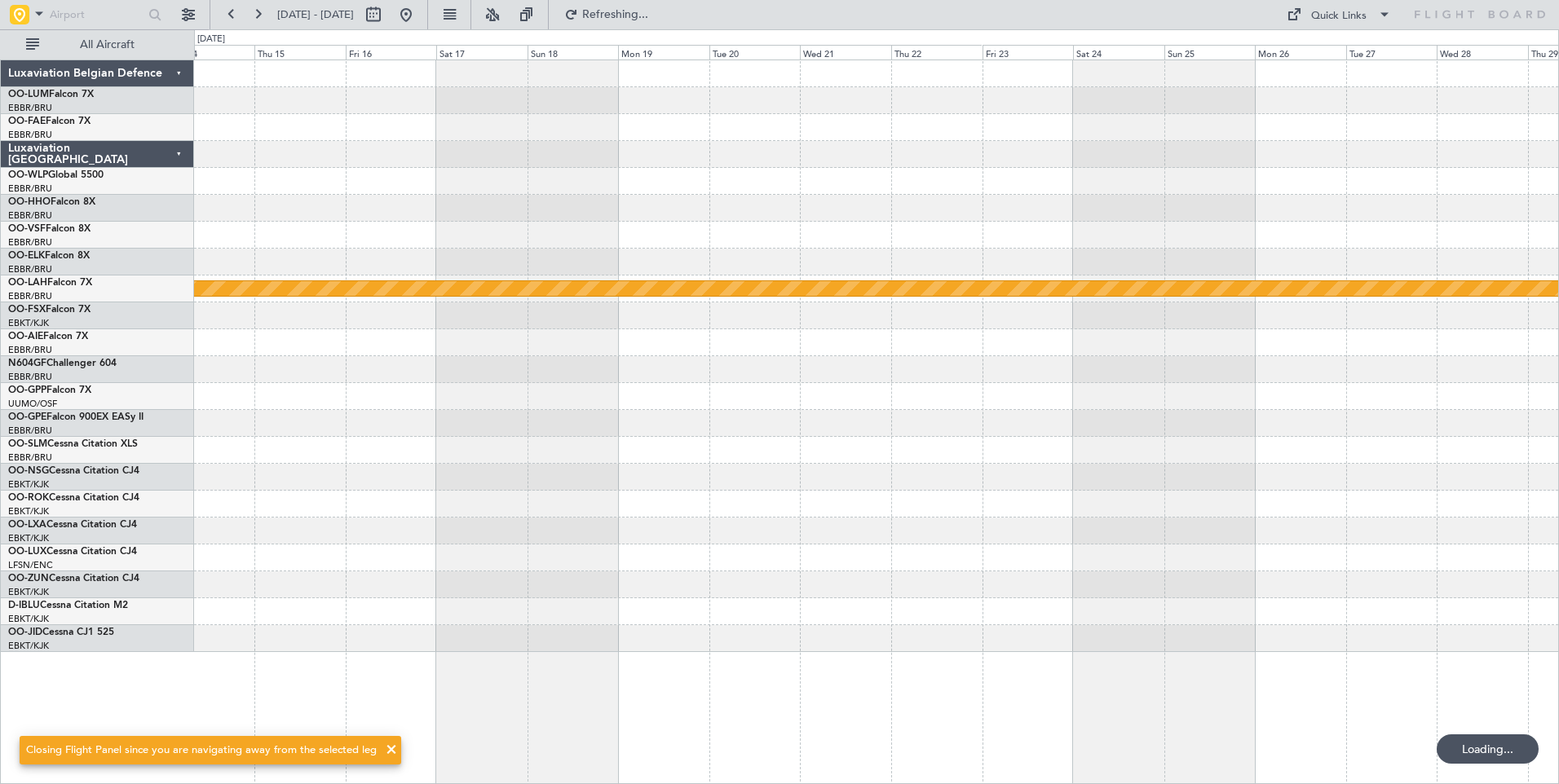
click at [0, 438] on html "[DATE] - [DATE] Refreshing... Quick Links All Aircraft Planned [GEOGRAPHIC_DATA…" at bounding box center [779, 392] width 1559 height 784
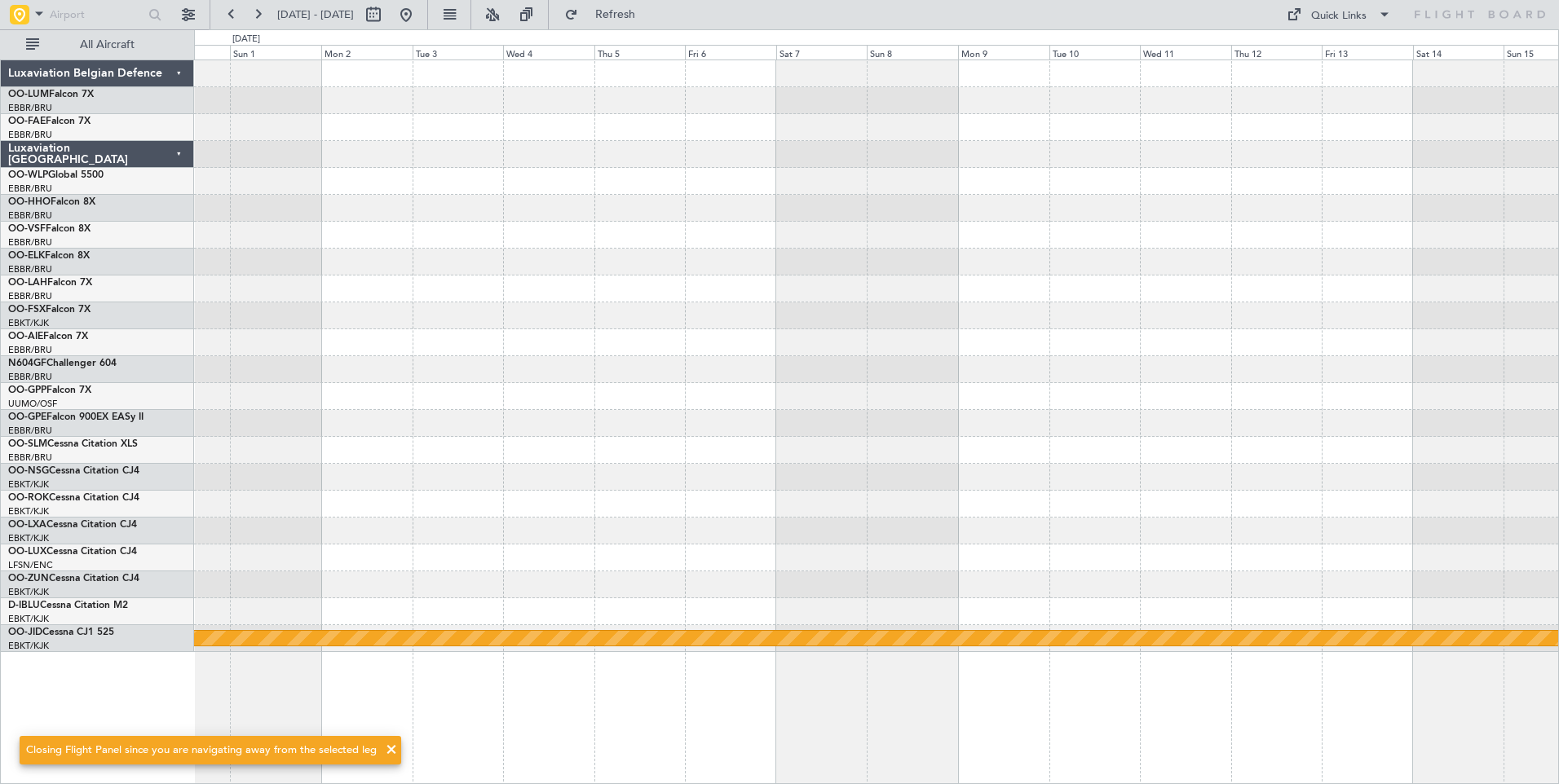
click at [0, 356] on html "[DATE] - [DATE] Refresh Quick Links All Aircraft Planned [GEOGRAPHIC_DATA][PERS…" at bounding box center [779, 392] width 1559 height 784
click at [0, 364] on html "[DATE] - [DATE] Refresh Quick Links All Aircraft Planned [GEOGRAPHIC_DATA][PERS…" at bounding box center [779, 392] width 1559 height 784
click at [642, 338] on div "null [GEOGRAPHIC_DATA]-[GEOGRAPHIC_DATA]" at bounding box center [876, 356] width 1364 height 592
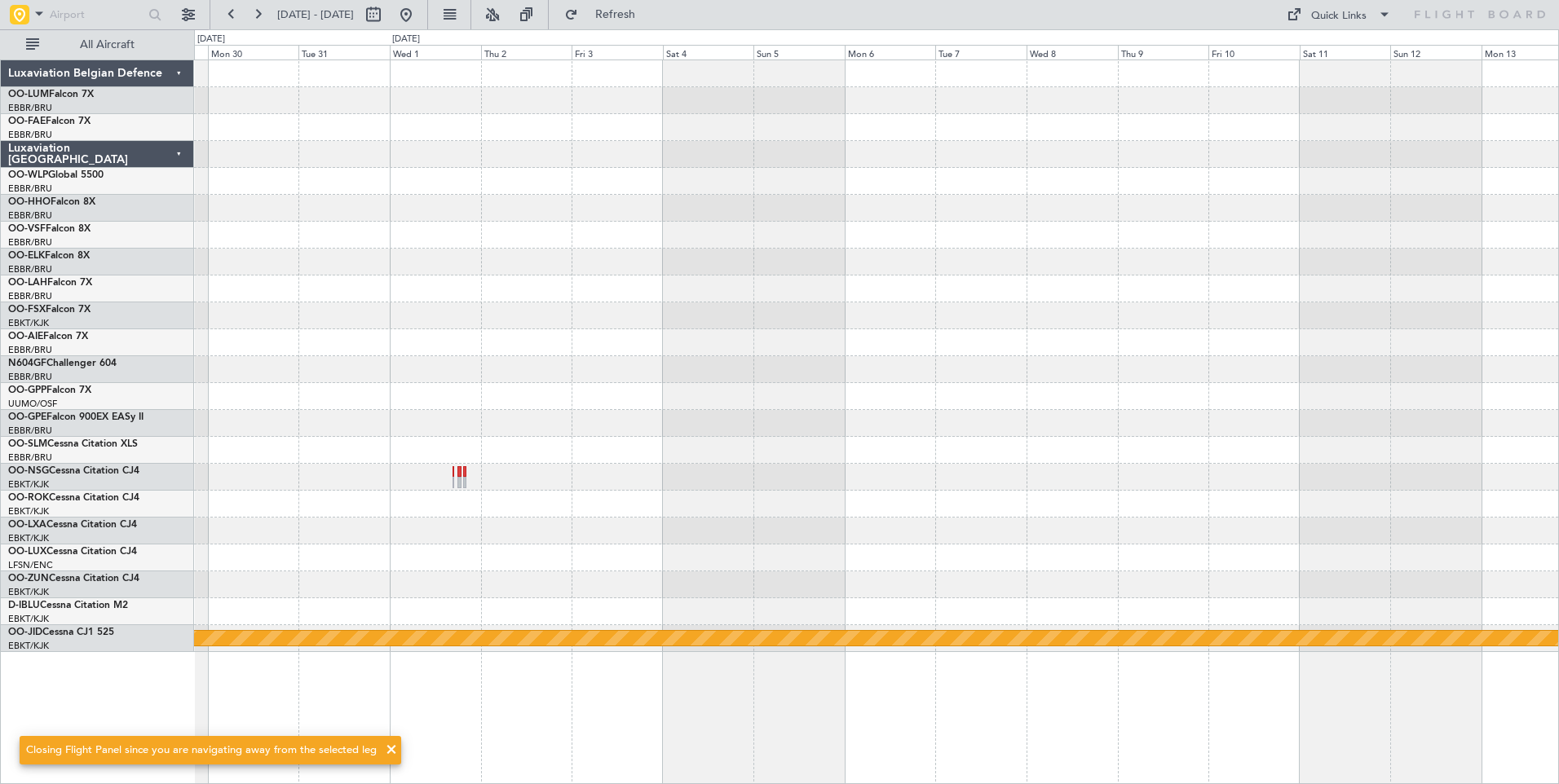
click at [593, 269] on div at bounding box center [876, 262] width 1364 height 27
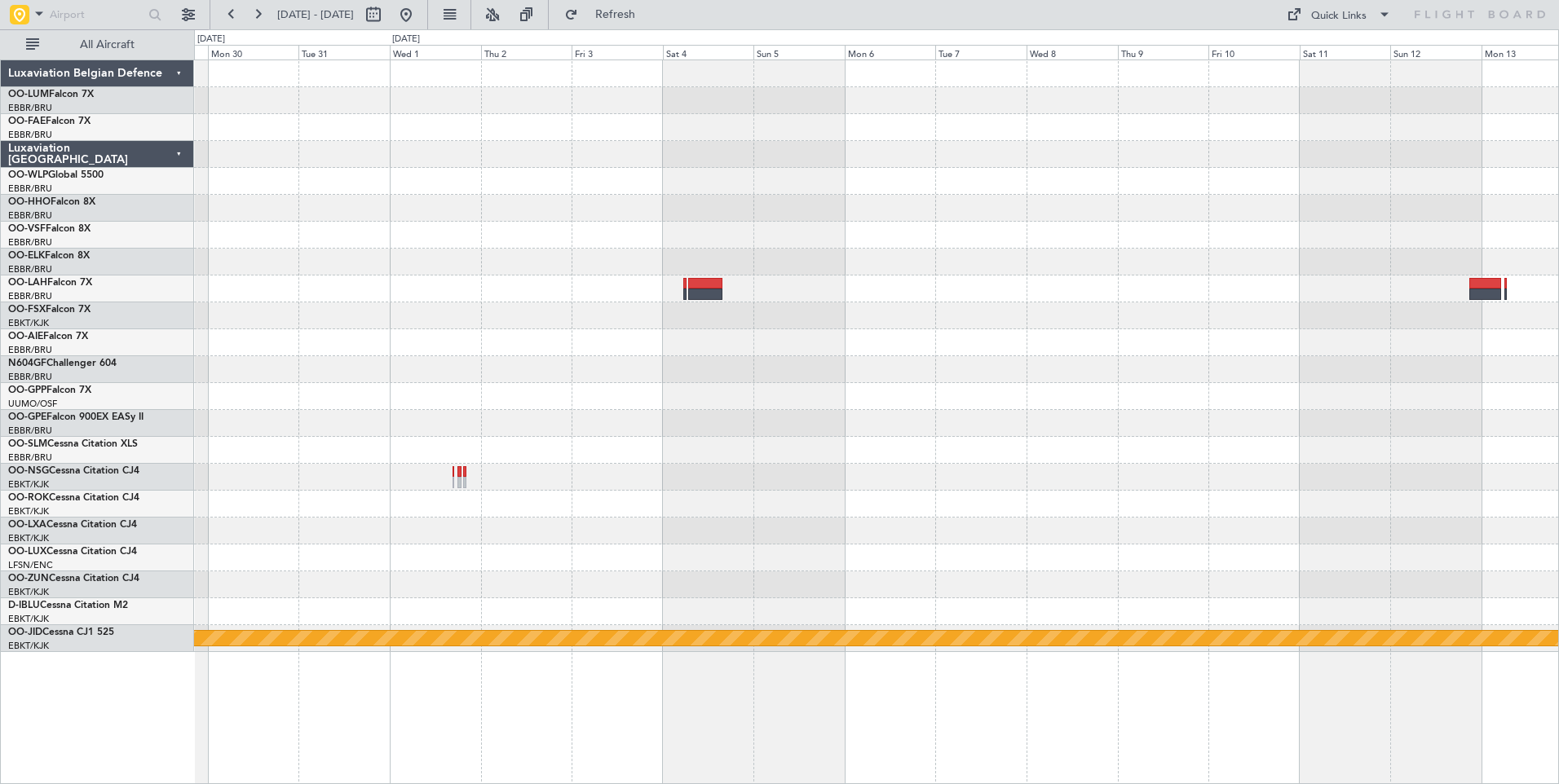
click at [669, 306] on div "null [GEOGRAPHIC_DATA]-[GEOGRAPHIC_DATA]" at bounding box center [876, 356] width 1364 height 592
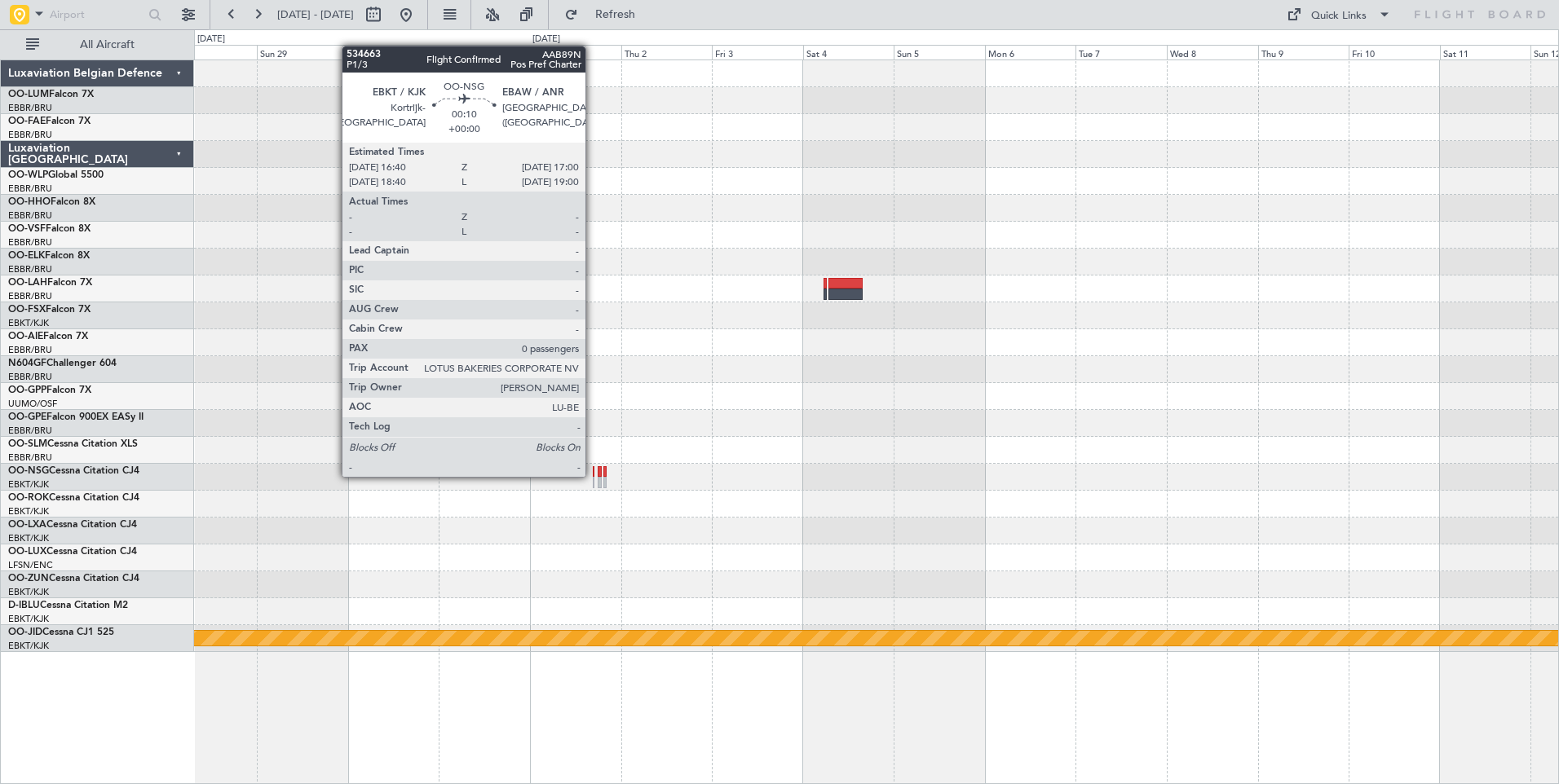
click at [593, 476] on div at bounding box center [594, 472] width 2 height 12
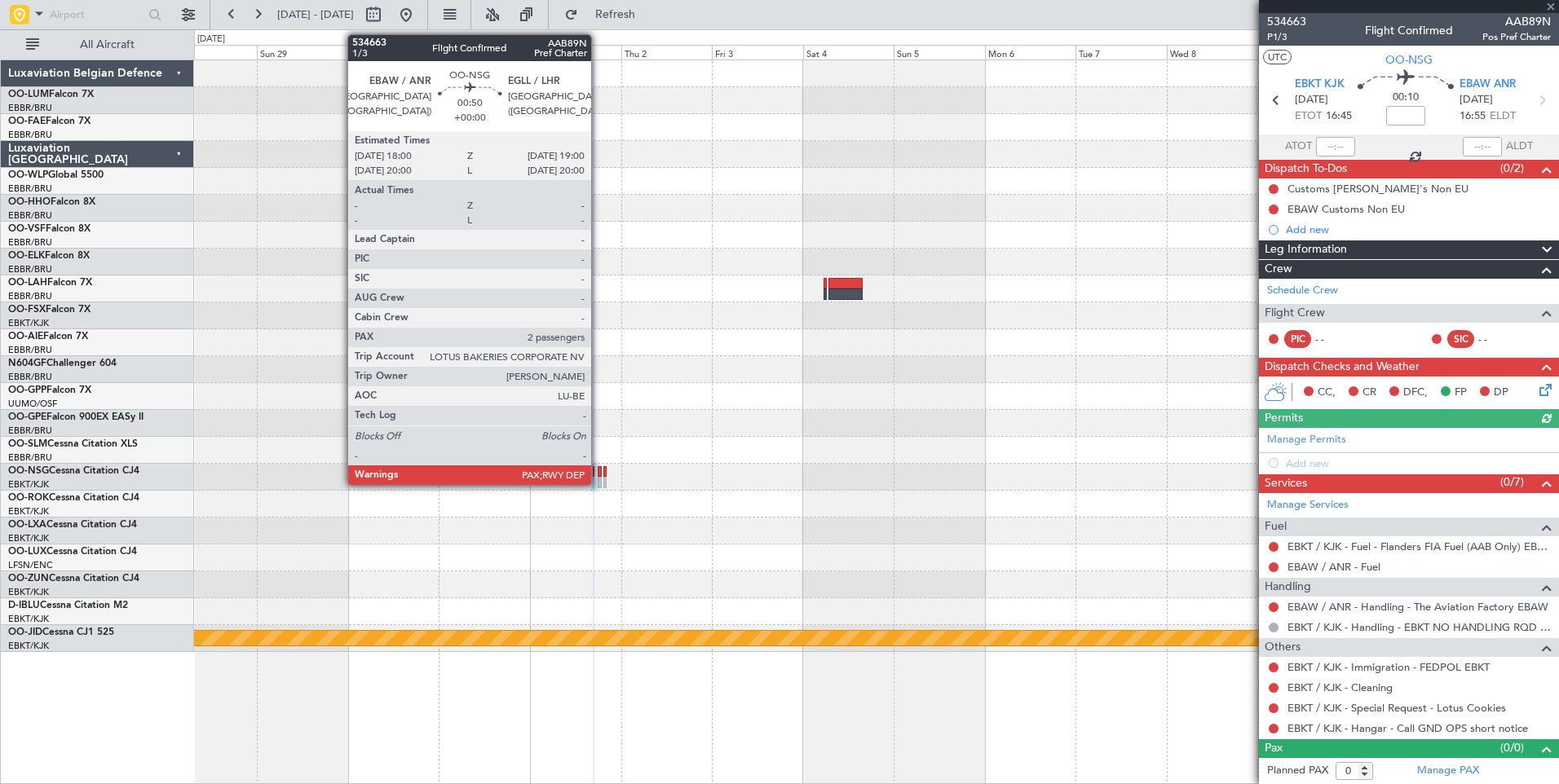
click at [599, 481] on div at bounding box center [599, 483] width 4 height 12
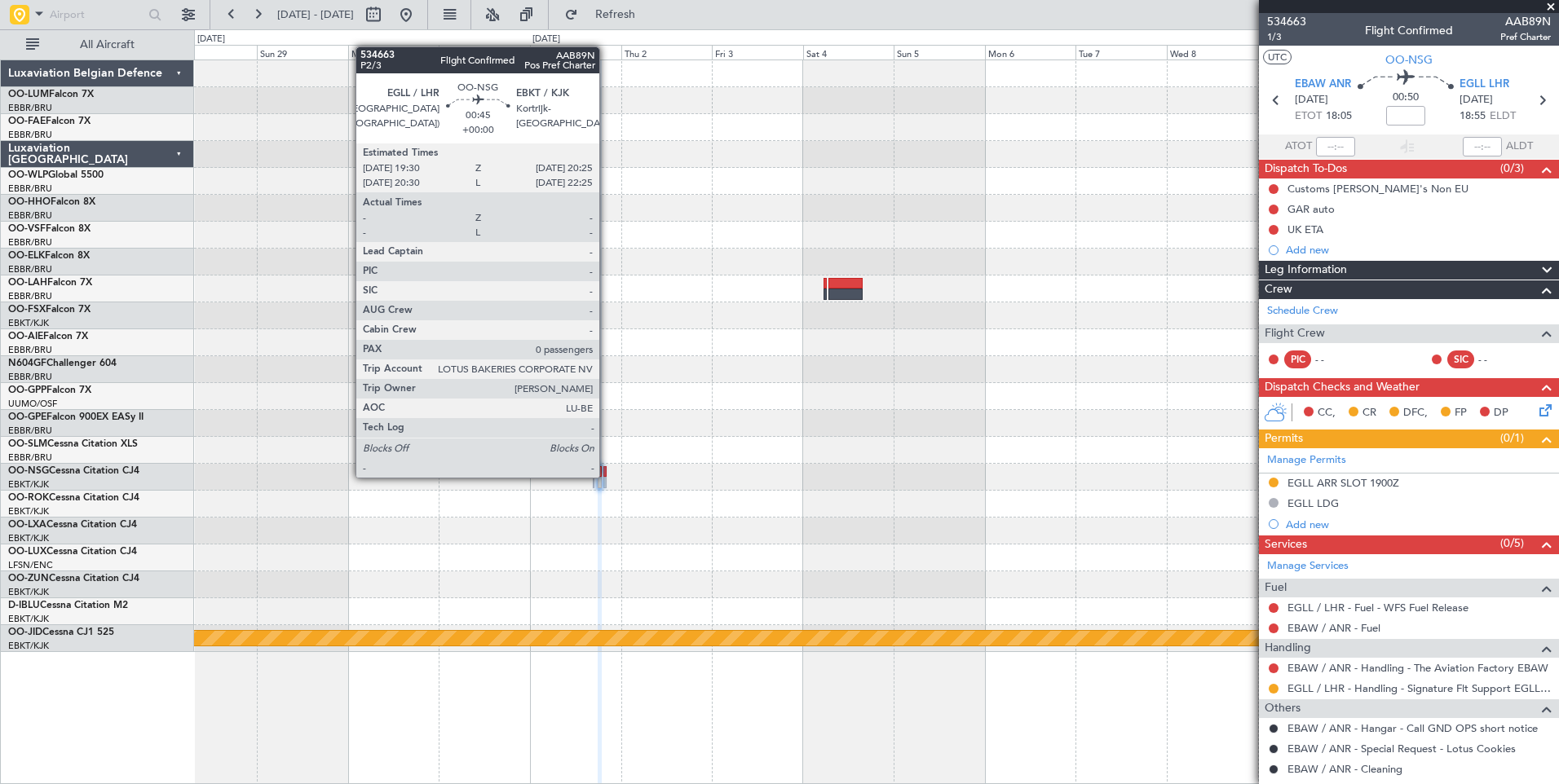
click at [607, 476] on div at bounding box center [605, 472] width 4 height 12
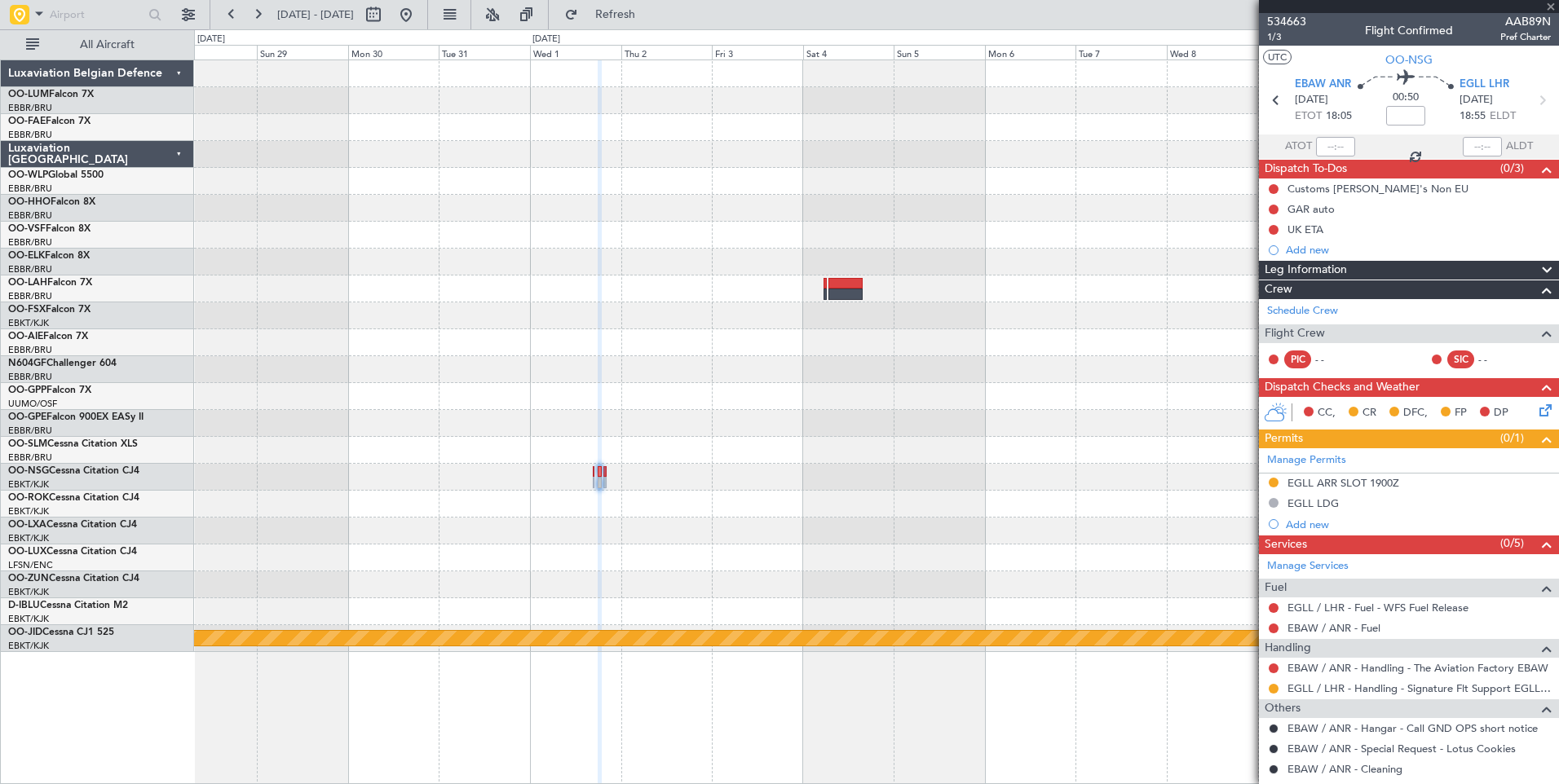
type input "0"
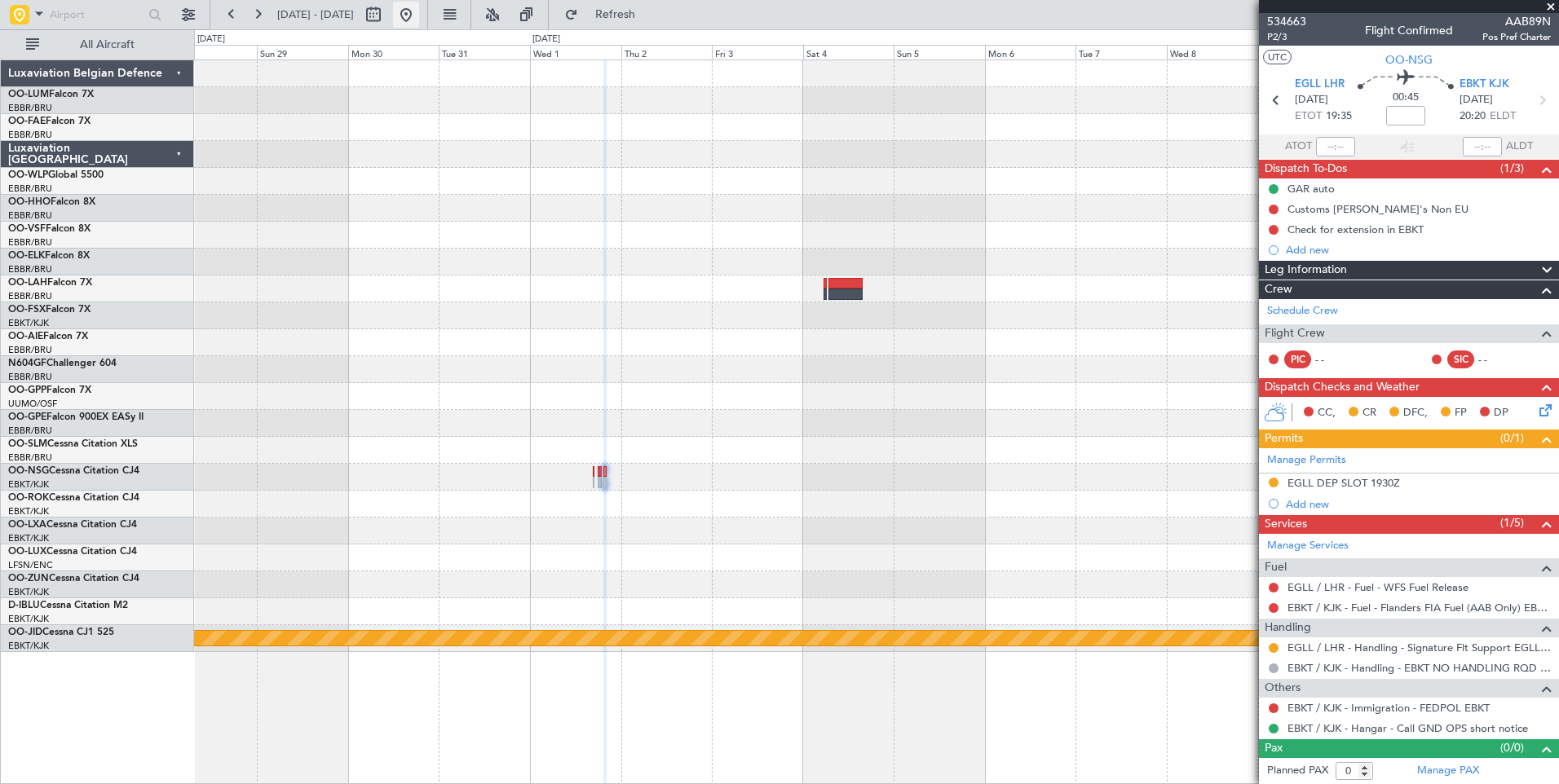
click at [419, 17] on button at bounding box center [405, 14] width 26 height 26
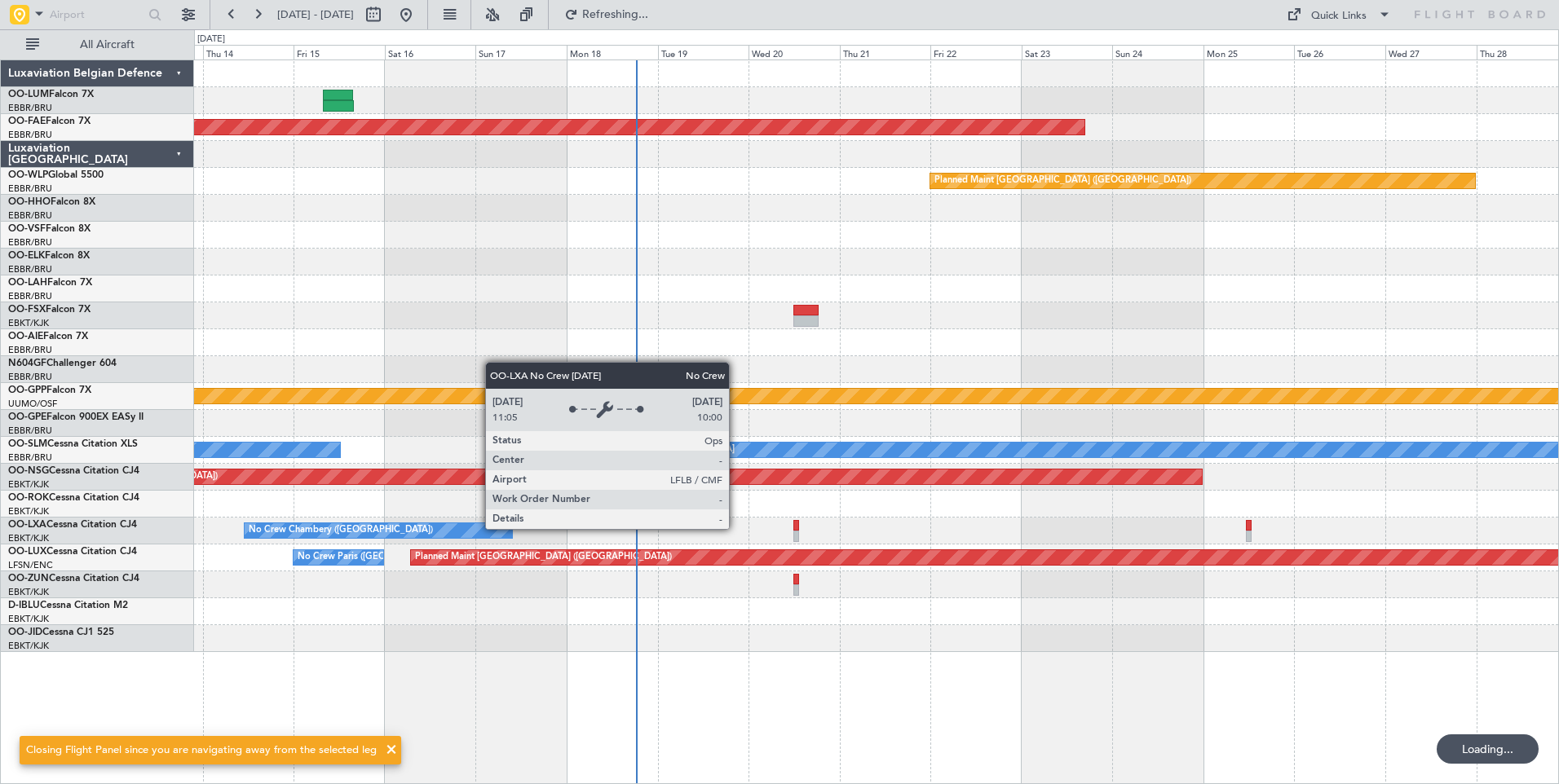
click at [201, 547] on div "Planned Maint [GEOGRAPHIC_DATA] ([GEOGRAPHIC_DATA] National) Unplanned Maint [G…" at bounding box center [876, 356] width 1364 height 592
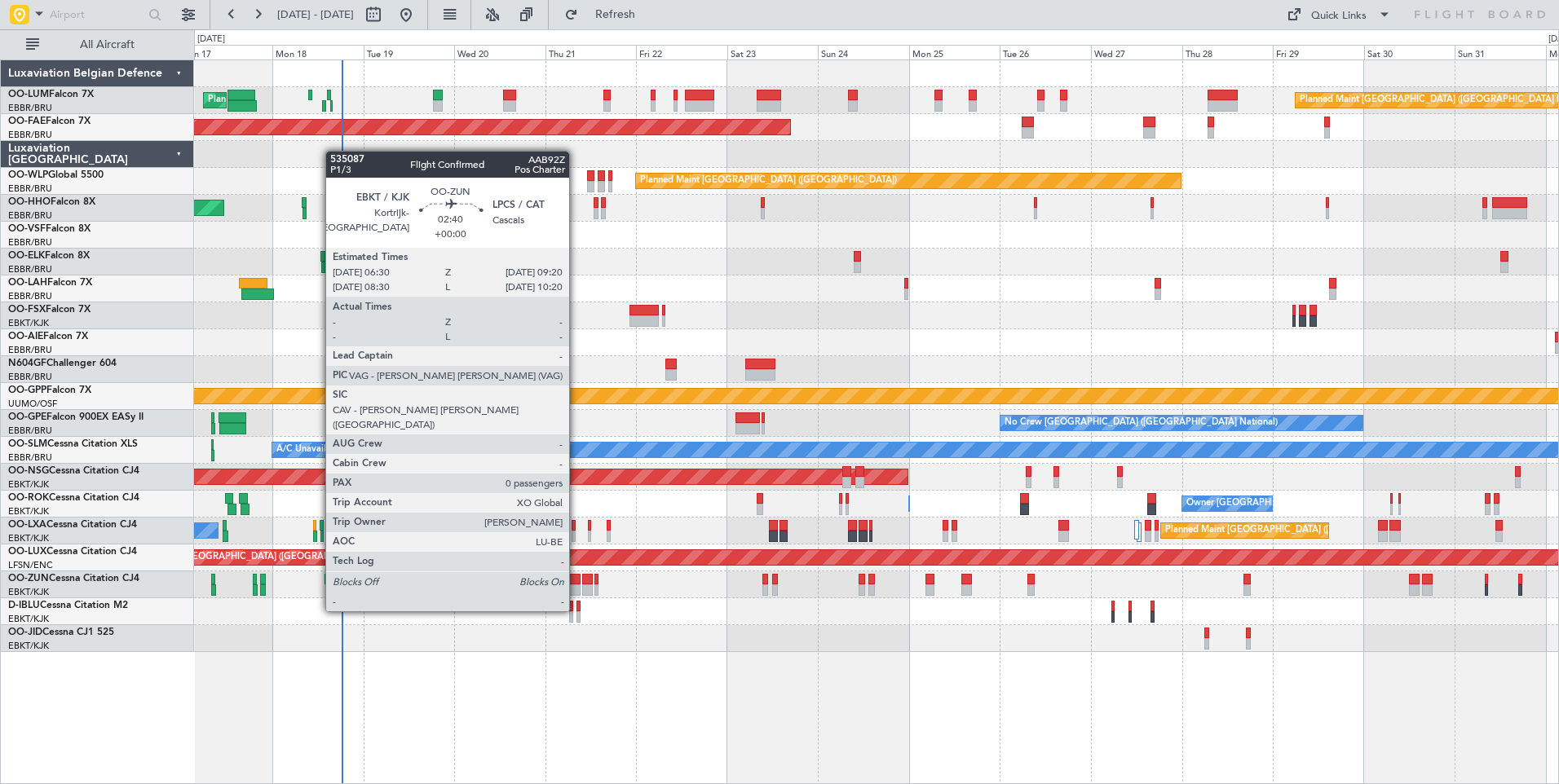
click at [577, 580] on div at bounding box center [575, 580] width 12 height 12
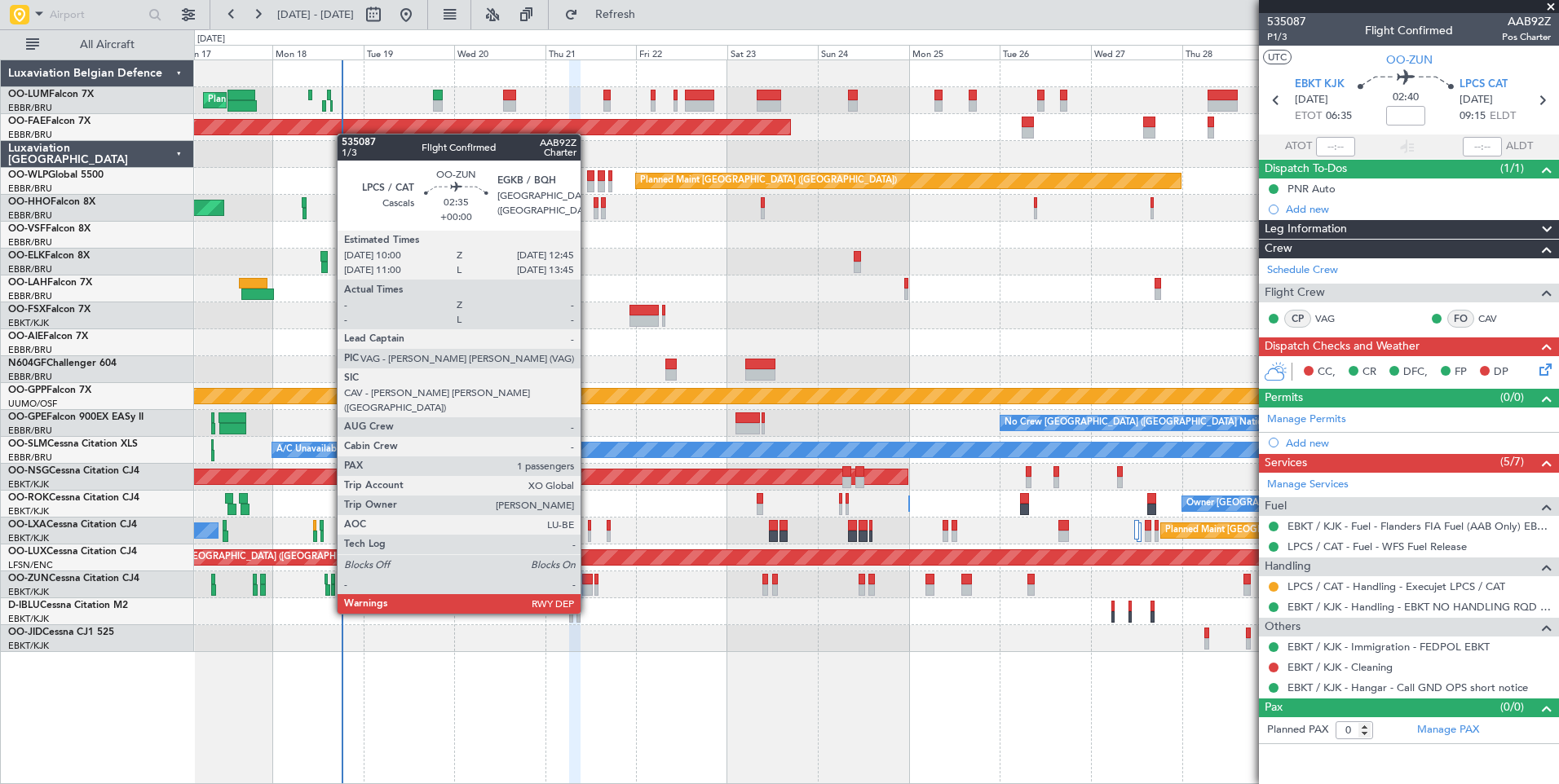
click at [588, 583] on div at bounding box center [587, 580] width 11 height 12
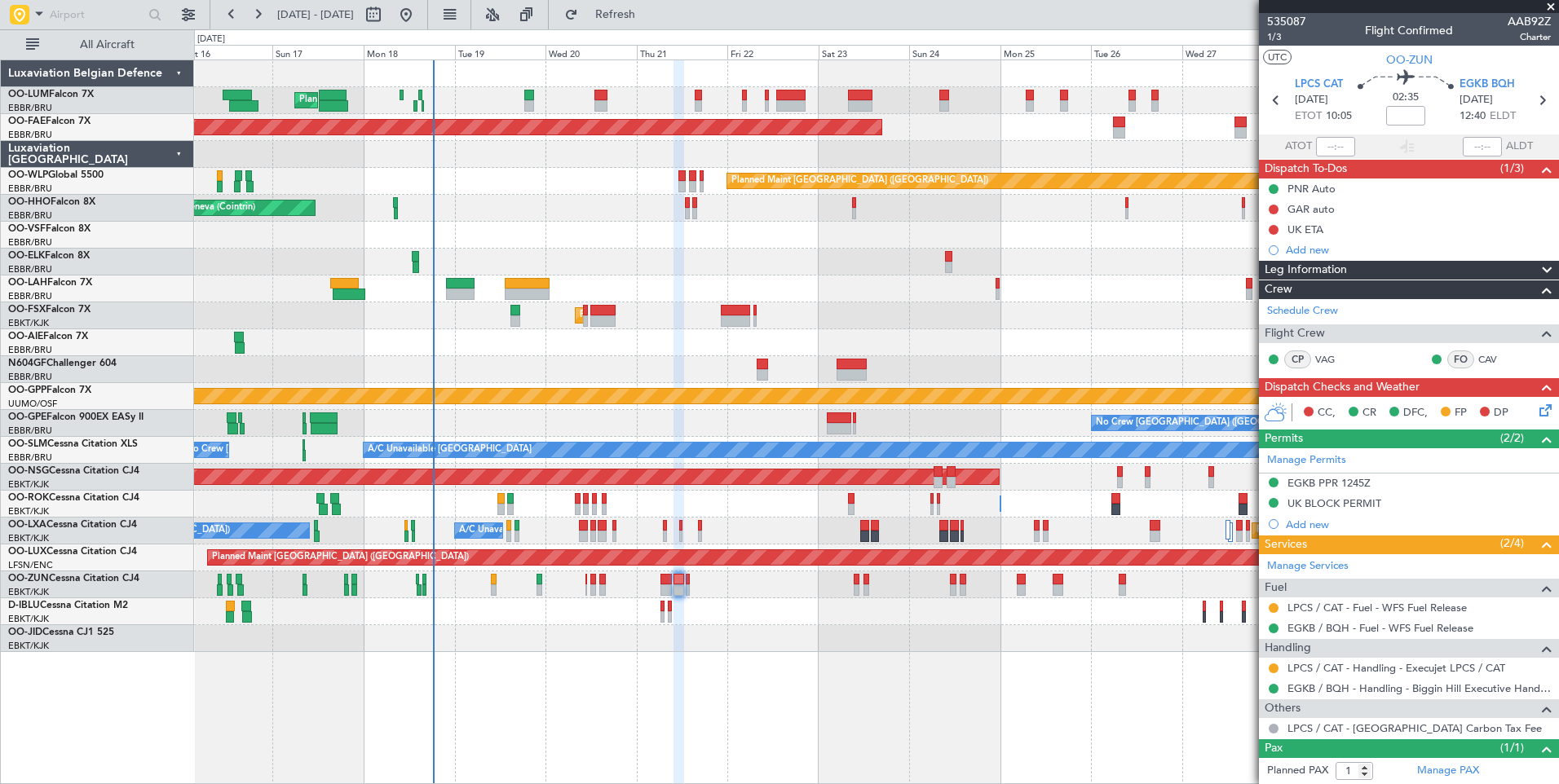
click at [763, 528] on div "No Crew Chambery ([GEOGRAPHIC_DATA]) Planned Maint [GEOGRAPHIC_DATA] ([GEOGRAPH…" at bounding box center [876, 531] width 1364 height 27
click at [1277, 39] on span "1/3" at bounding box center [1286, 37] width 39 height 14
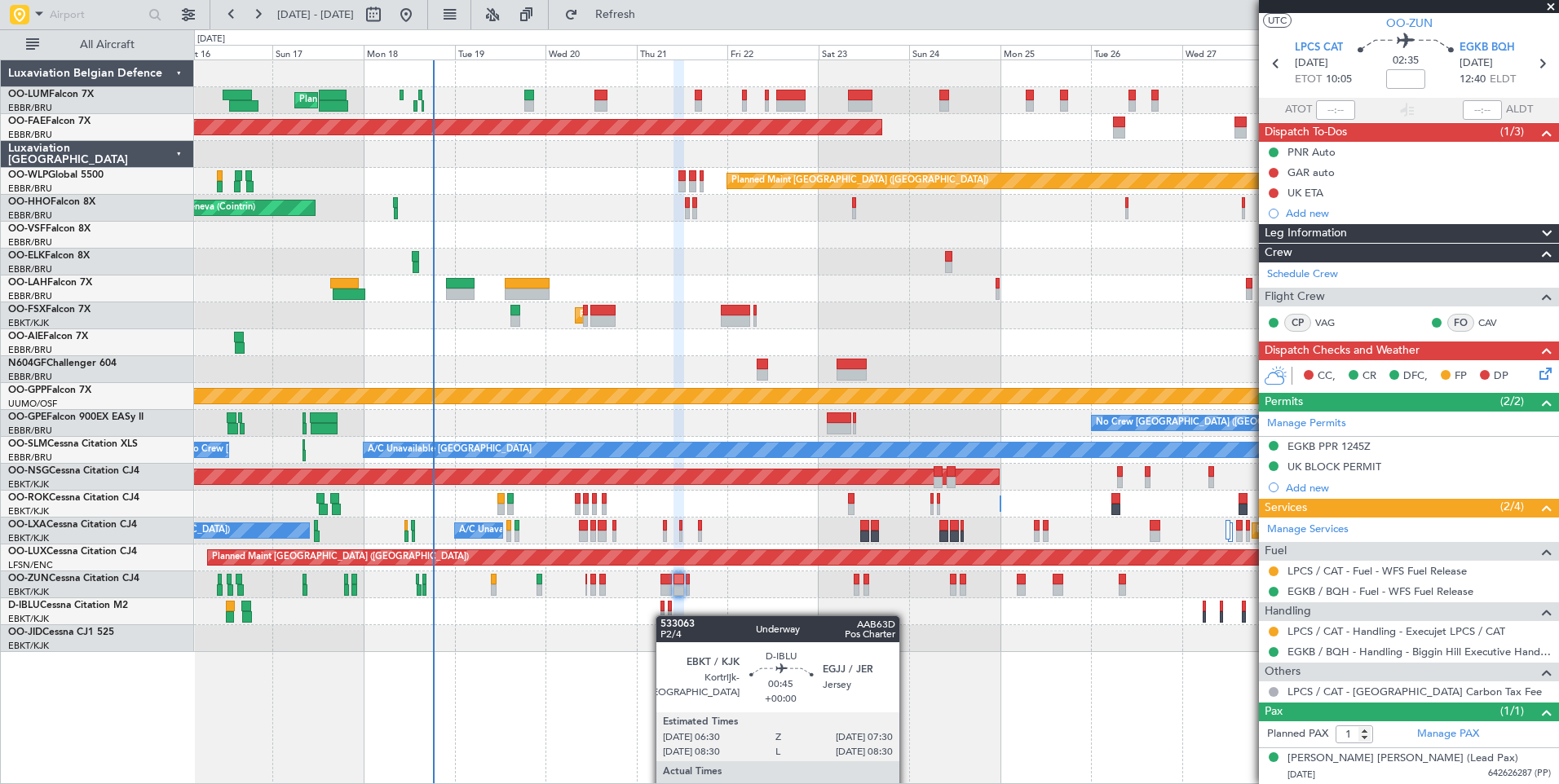
click at [711, 615] on div "No Crew [GEOGRAPHIC_DATA] ([GEOGRAPHIC_DATA] National) No Crew [GEOGRAPHIC_DATA…" at bounding box center [876, 612] width 1364 height 27
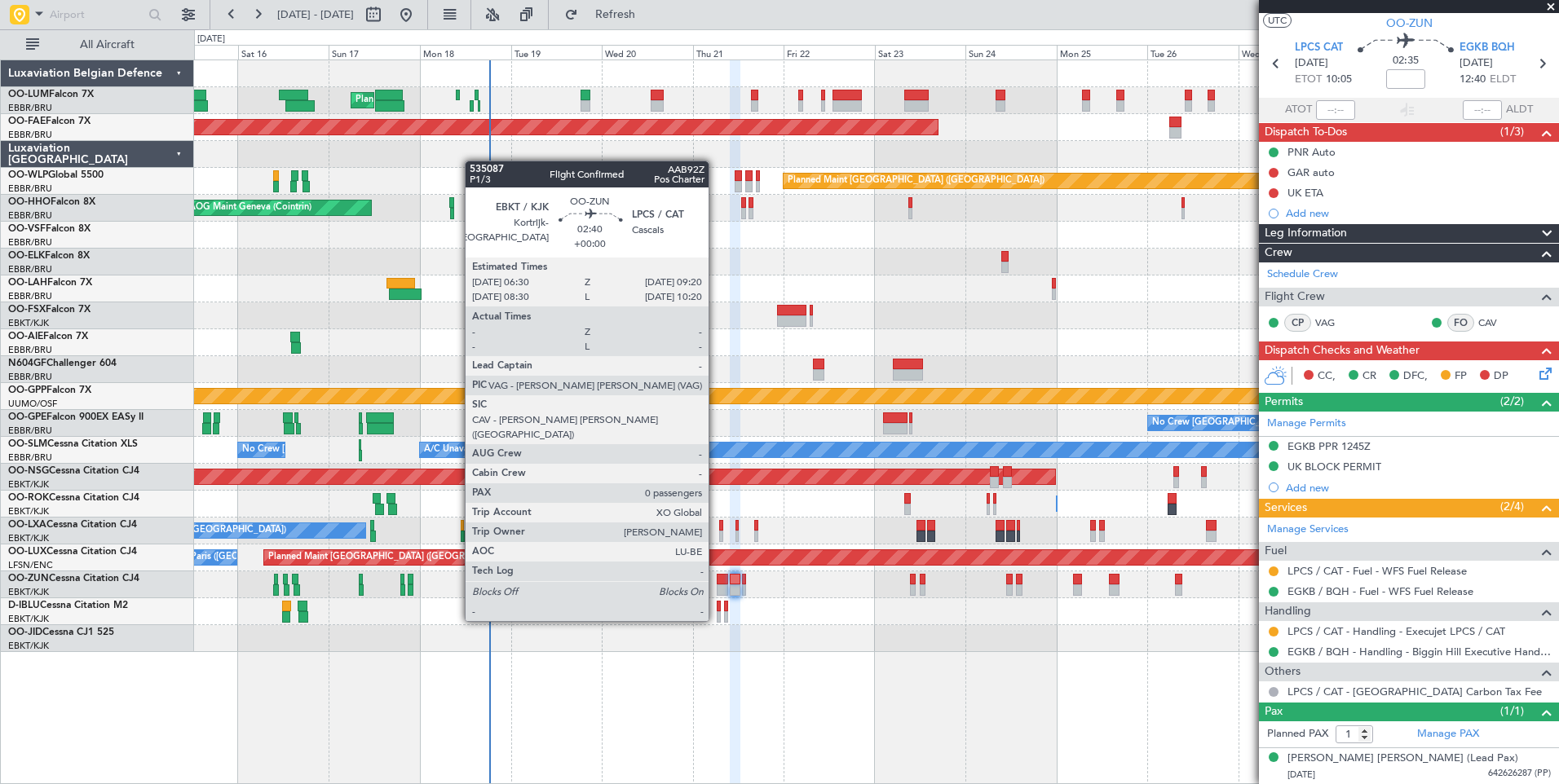
click at [716, 589] on div at bounding box center [722, 590] width 12 height 12
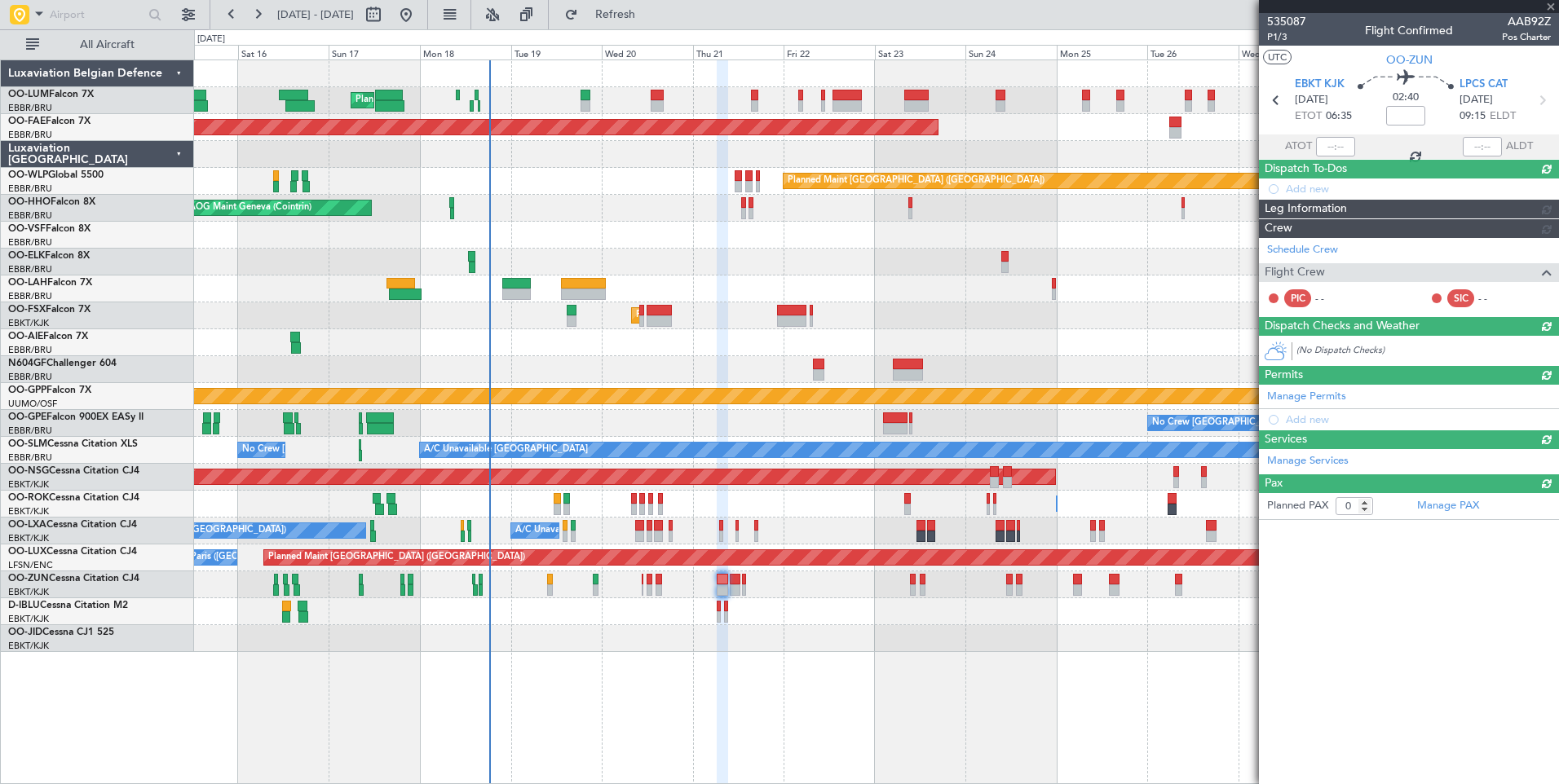
scroll to position [0, 0]
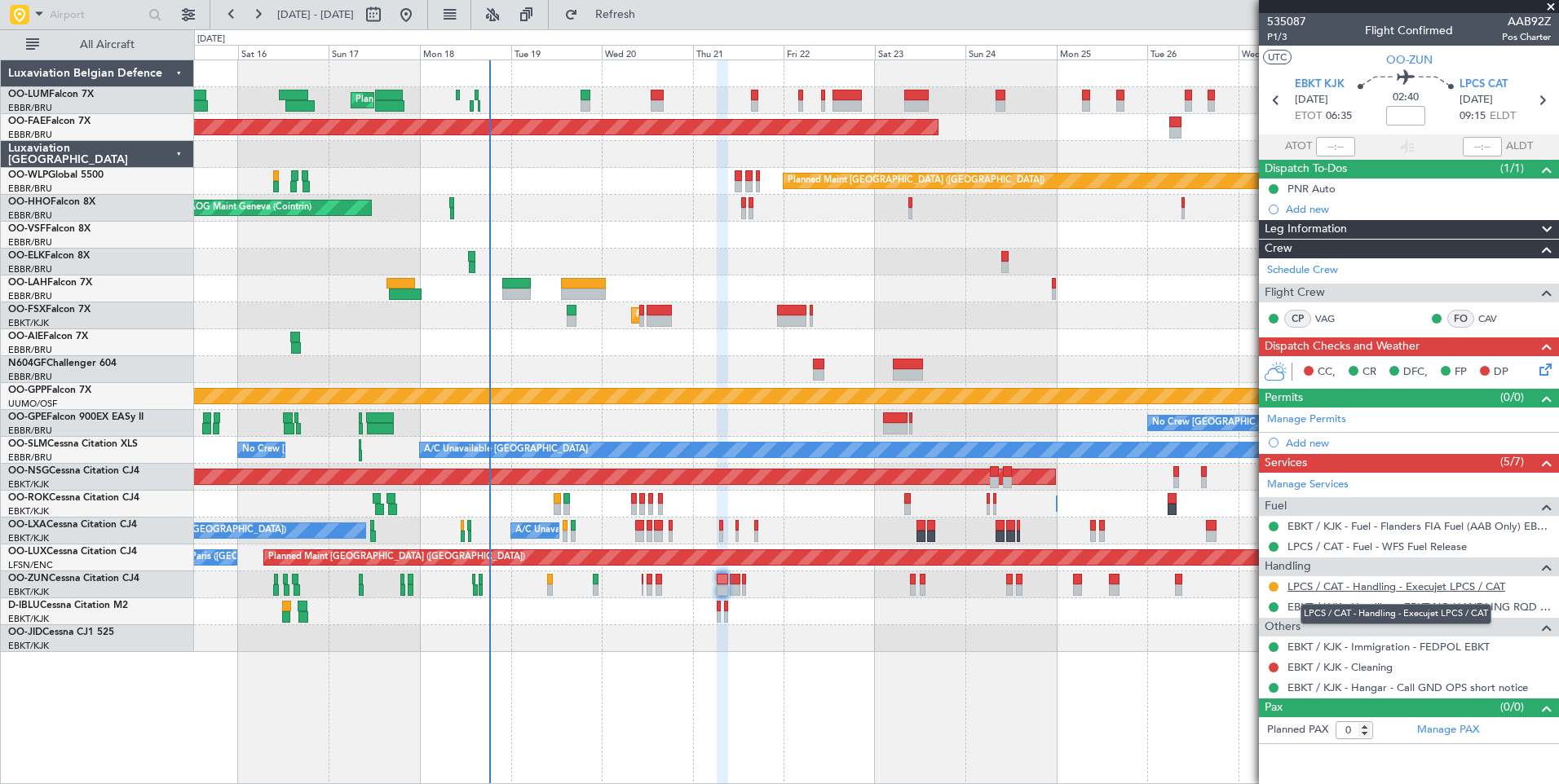
click at [1322, 588] on link "LPCS / CAT - Handling - Execujet LPCS / CAT" at bounding box center [1396, 586] width 217 height 14
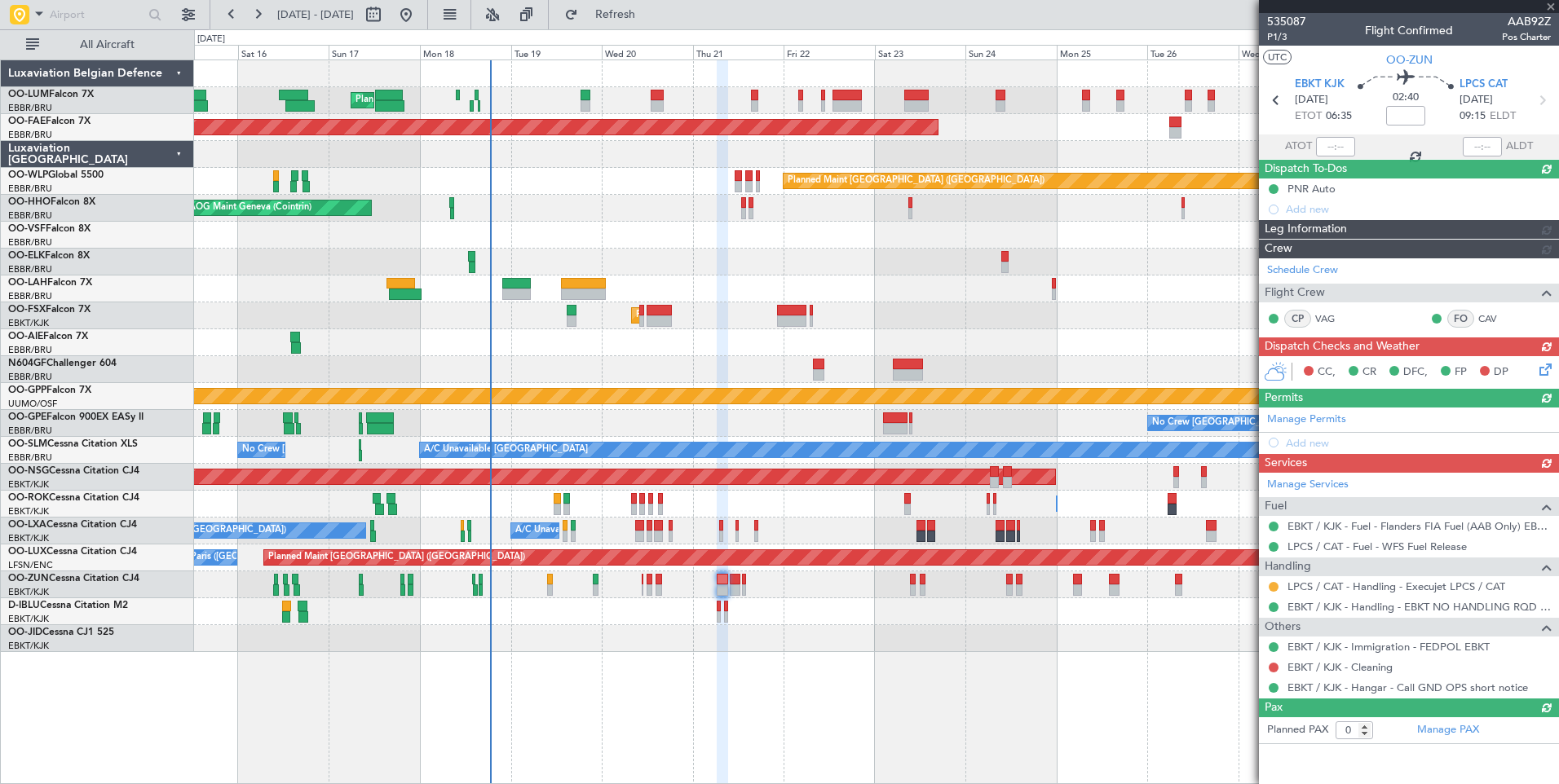
click at [0, 170] on html "[DATE] - [DATE] Refresh Quick Links All Aircraft Planned Maint [GEOGRAPHIC_DATA…" at bounding box center [779, 392] width 1559 height 784
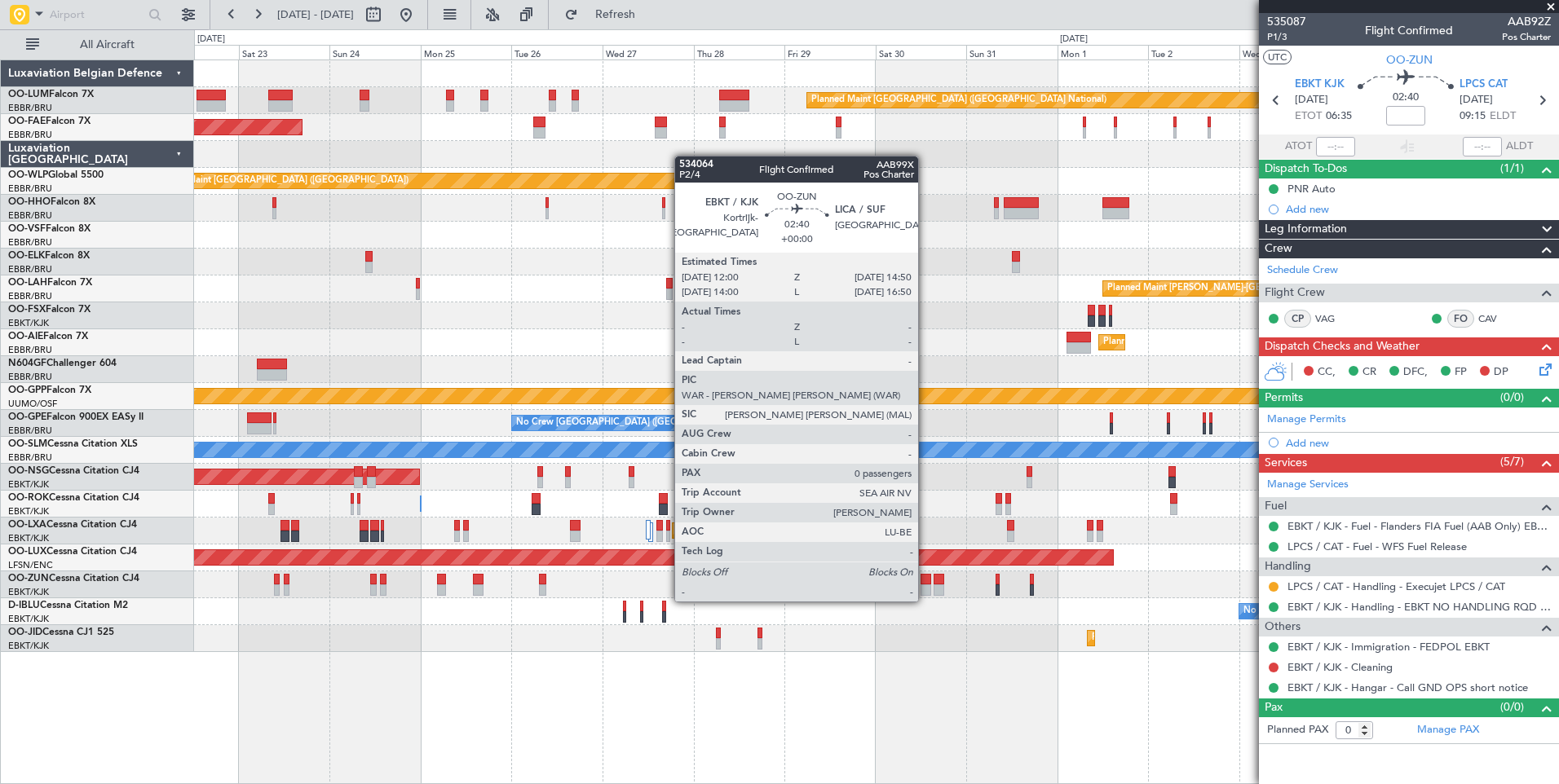
click at [925, 585] on div at bounding box center [926, 590] width 12 height 12
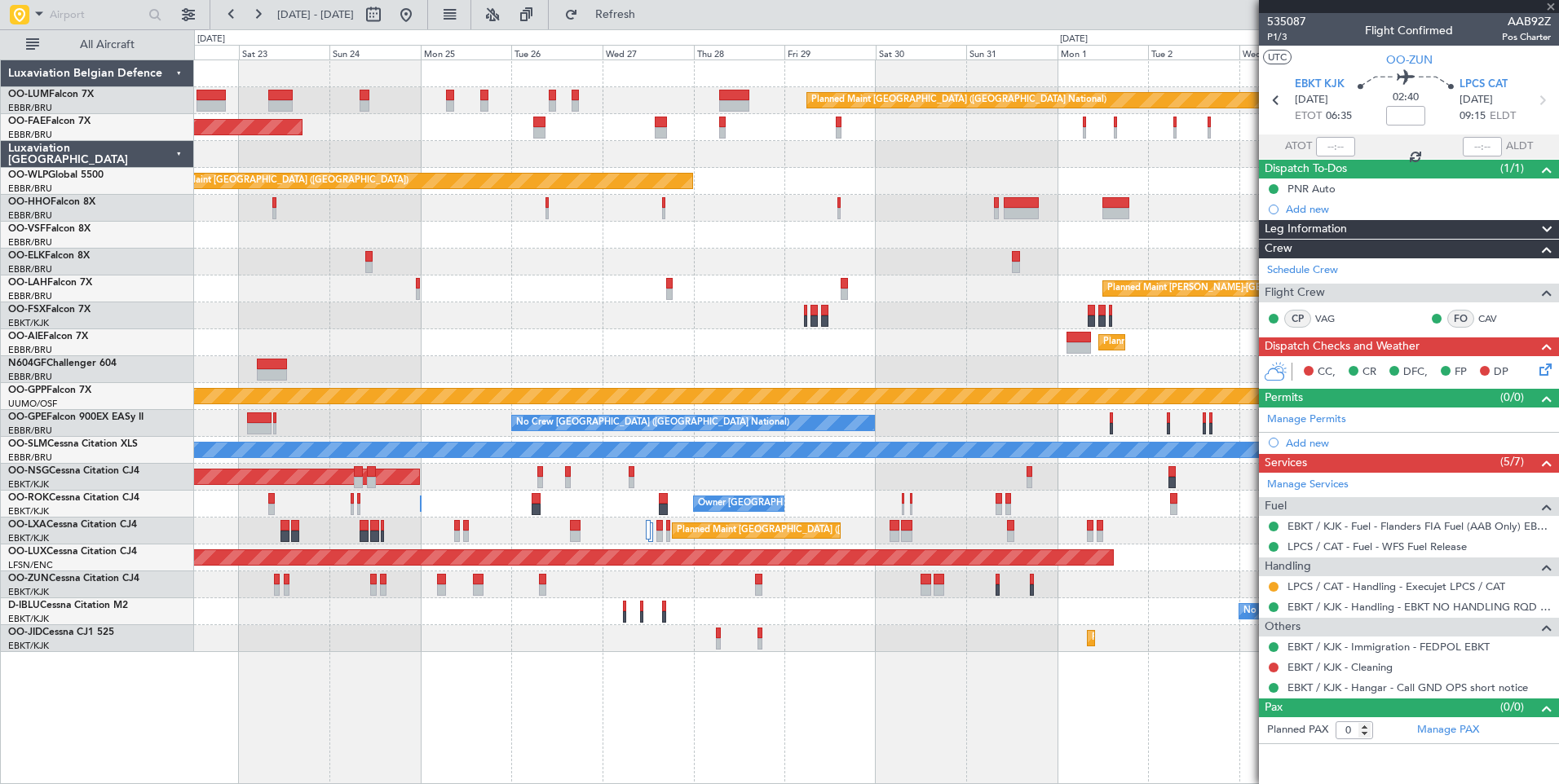
click at [893, 622] on div "No Crew [GEOGRAPHIC_DATA] ([GEOGRAPHIC_DATA] National)" at bounding box center [876, 612] width 1364 height 27
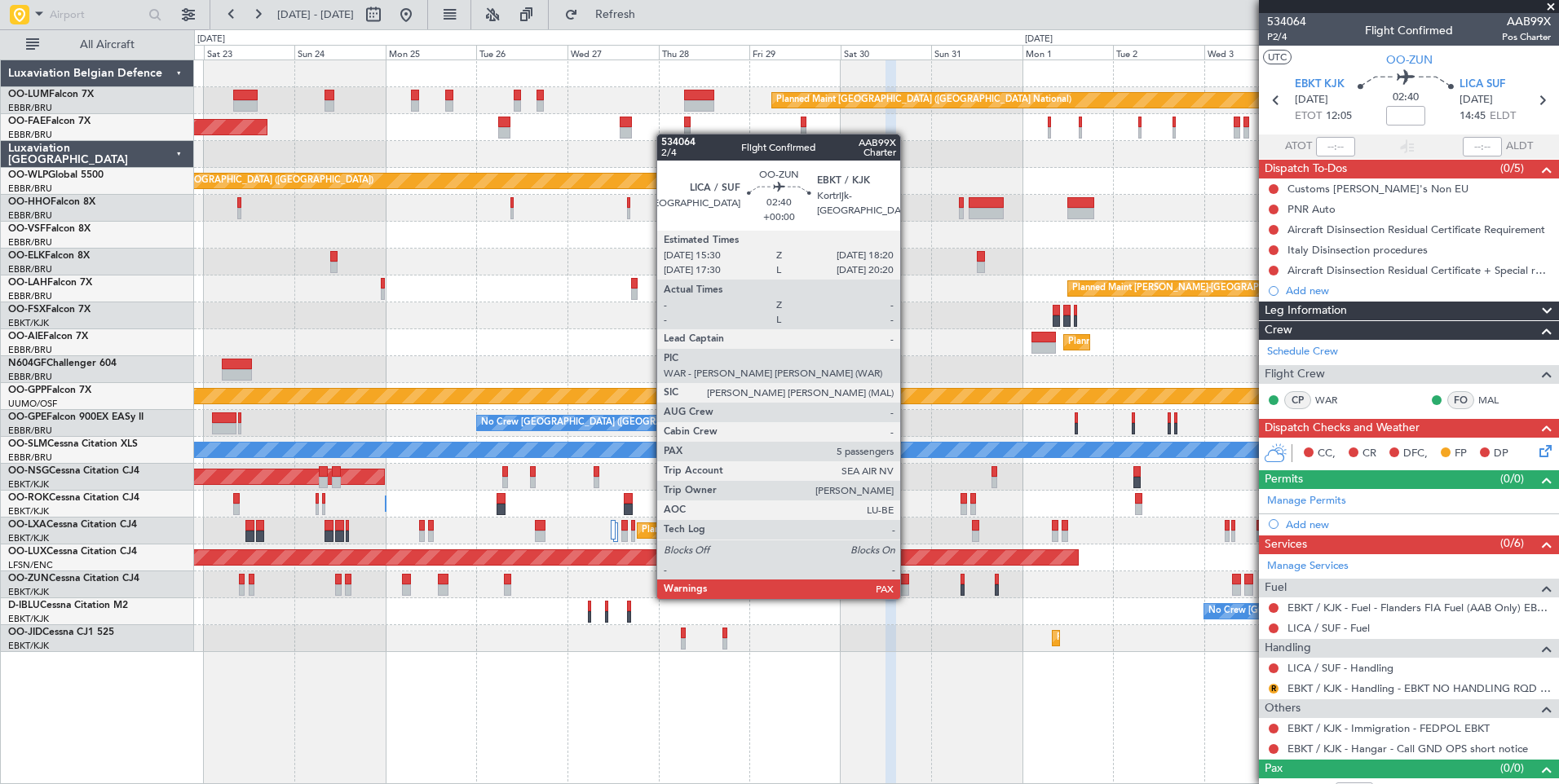
click at [907, 583] on div at bounding box center [904, 580] width 12 height 12
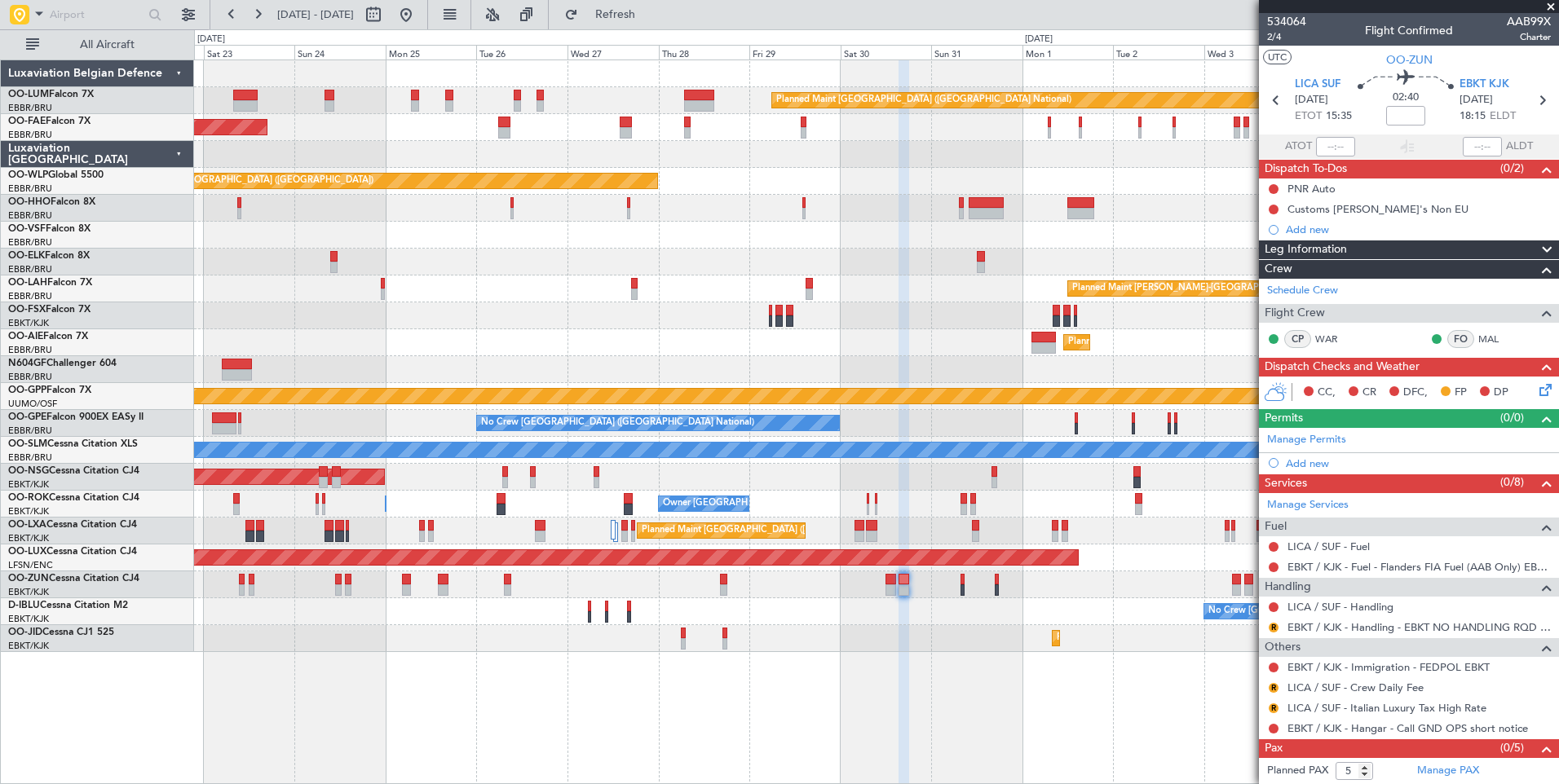
click at [894, 623] on div "No Crew [GEOGRAPHIC_DATA] ([GEOGRAPHIC_DATA] National)" at bounding box center [876, 612] width 1364 height 27
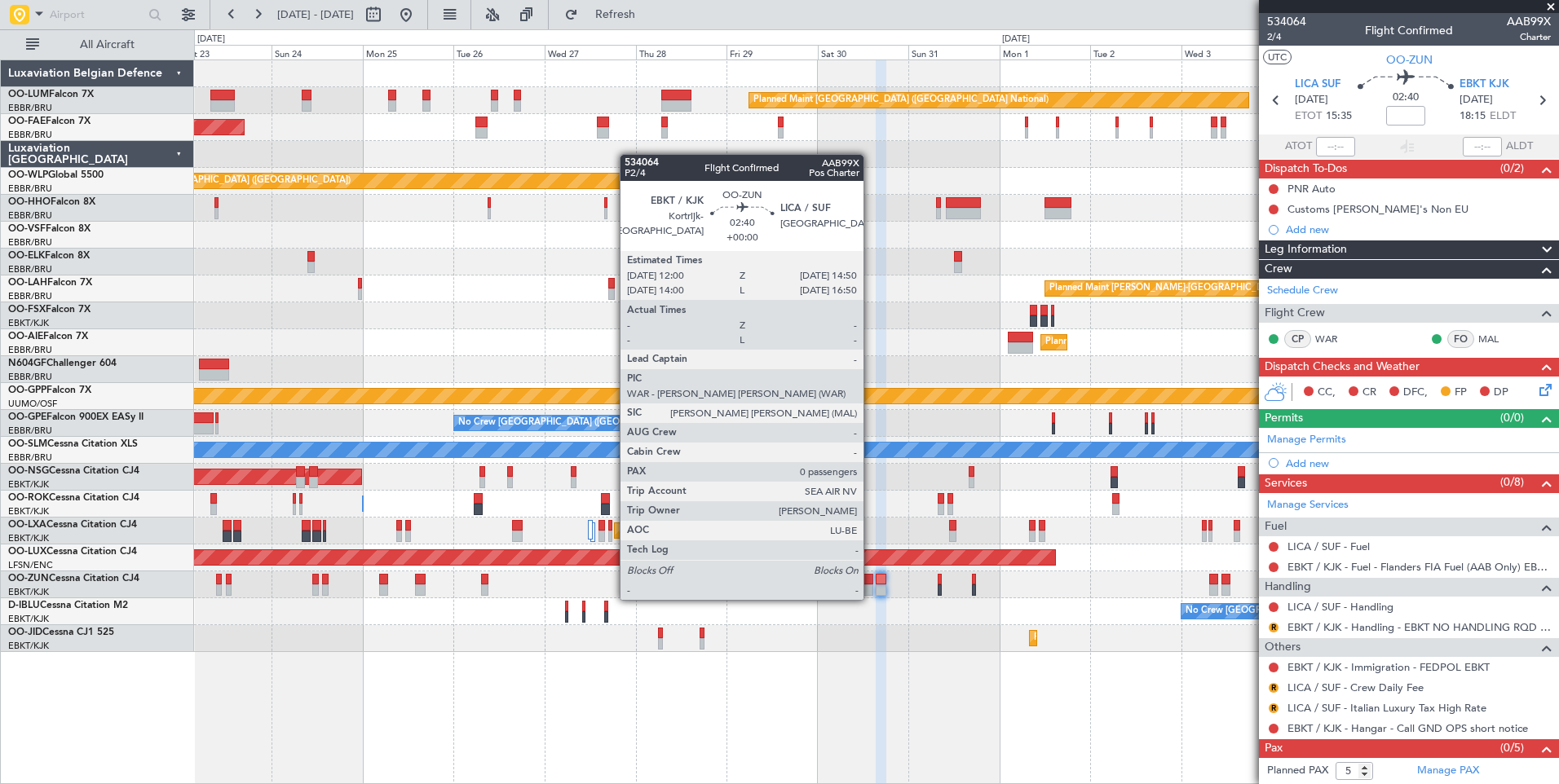
click at [871, 583] on div at bounding box center [869, 580] width 12 height 12
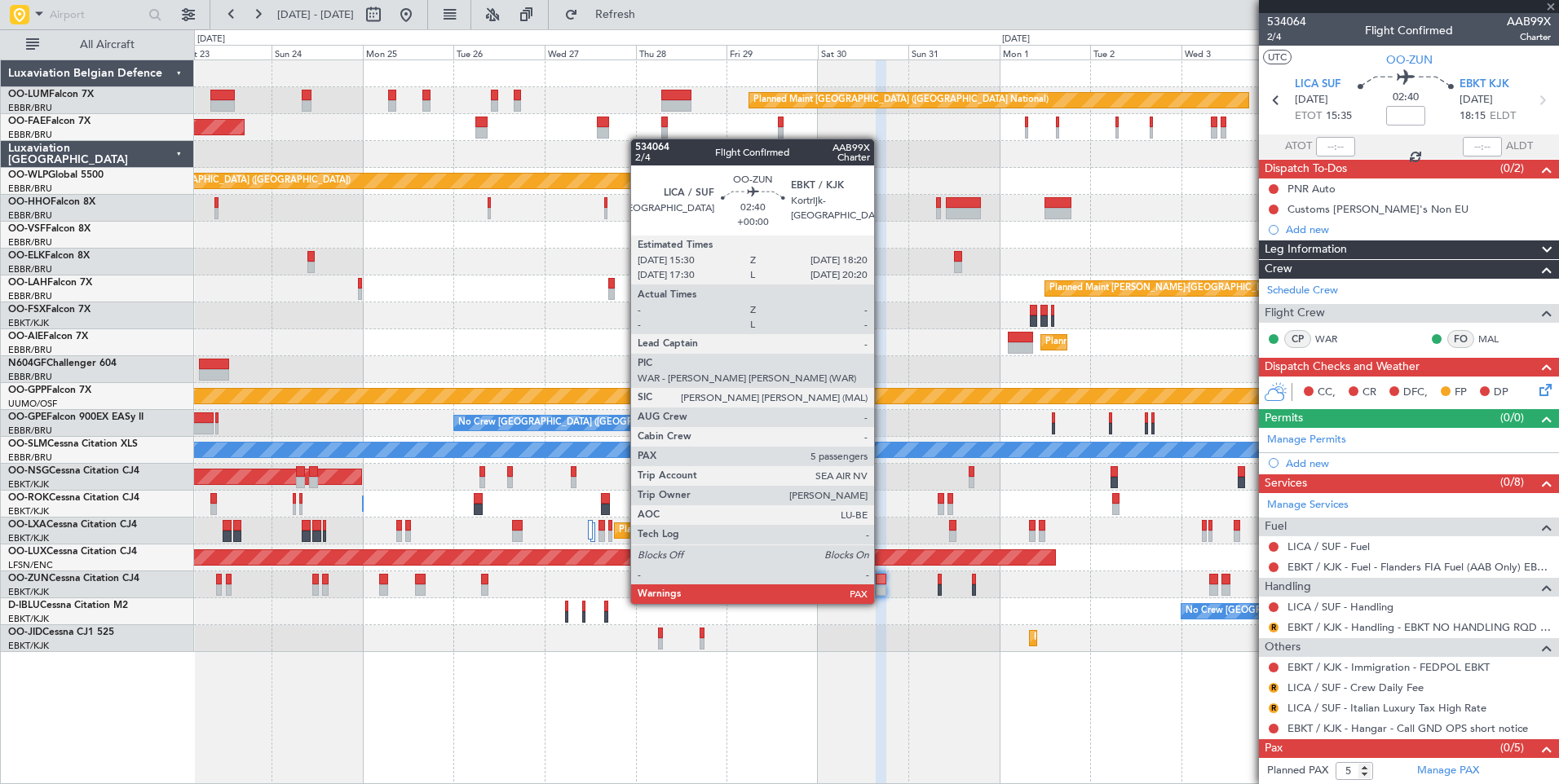
type input "0"
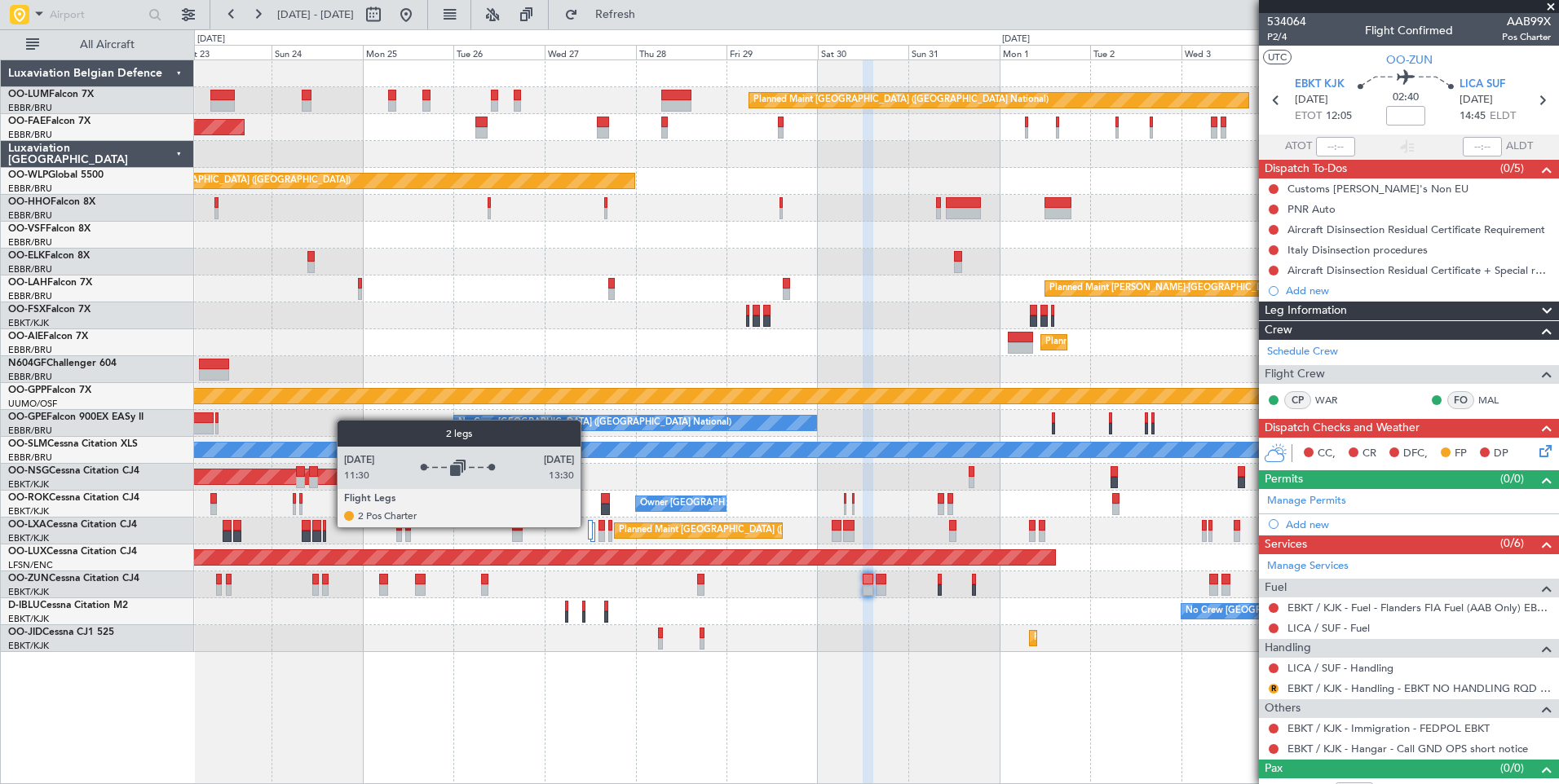
click at [588, 527] on div at bounding box center [590, 529] width 6 height 19
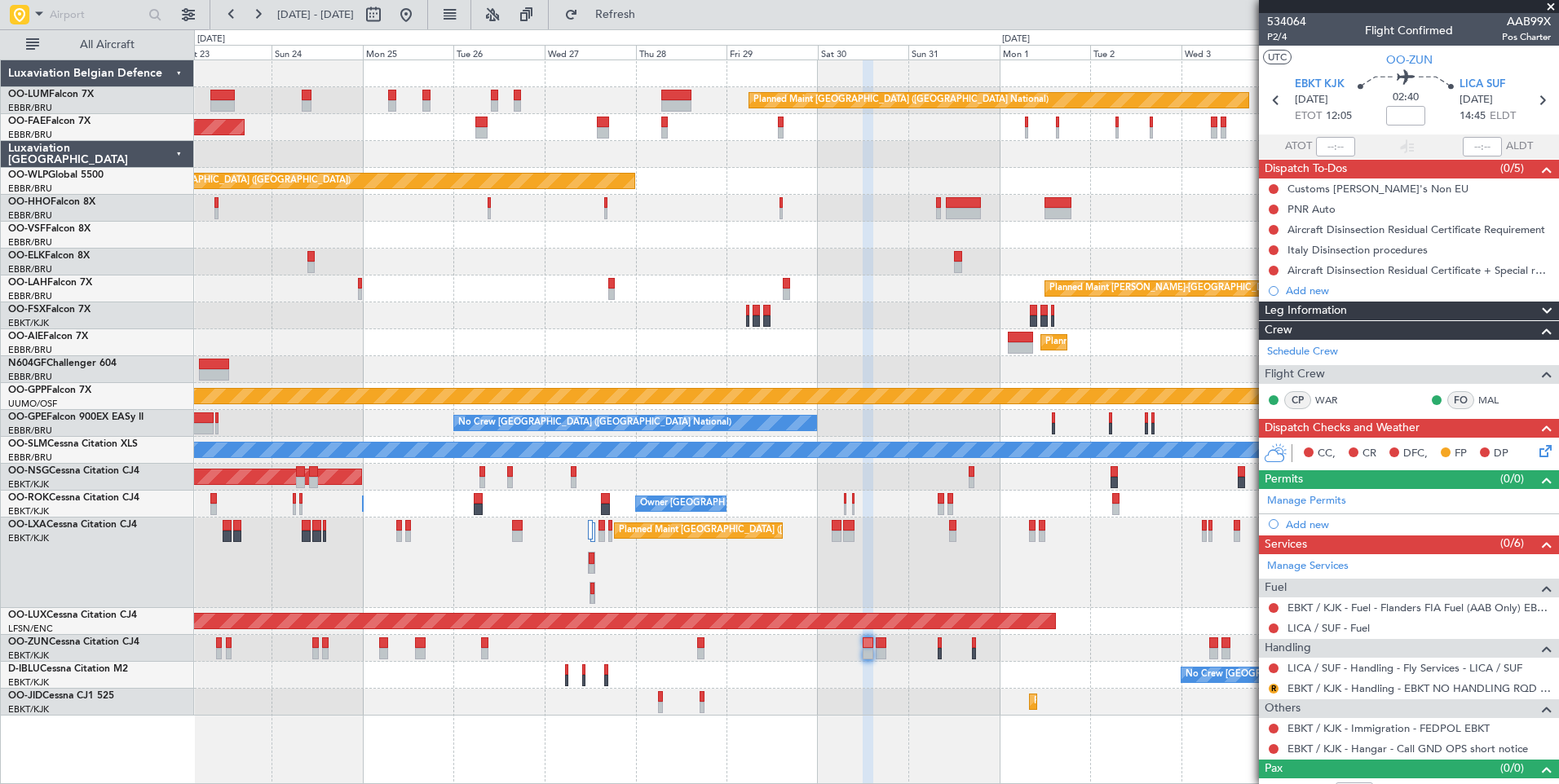
click at [808, 440] on div "Owner Melsbroek Air Base Planned Maint [GEOGRAPHIC_DATA] ([GEOGRAPHIC_DATA]) Ow…" at bounding box center [876, 388] width 1364 height 655
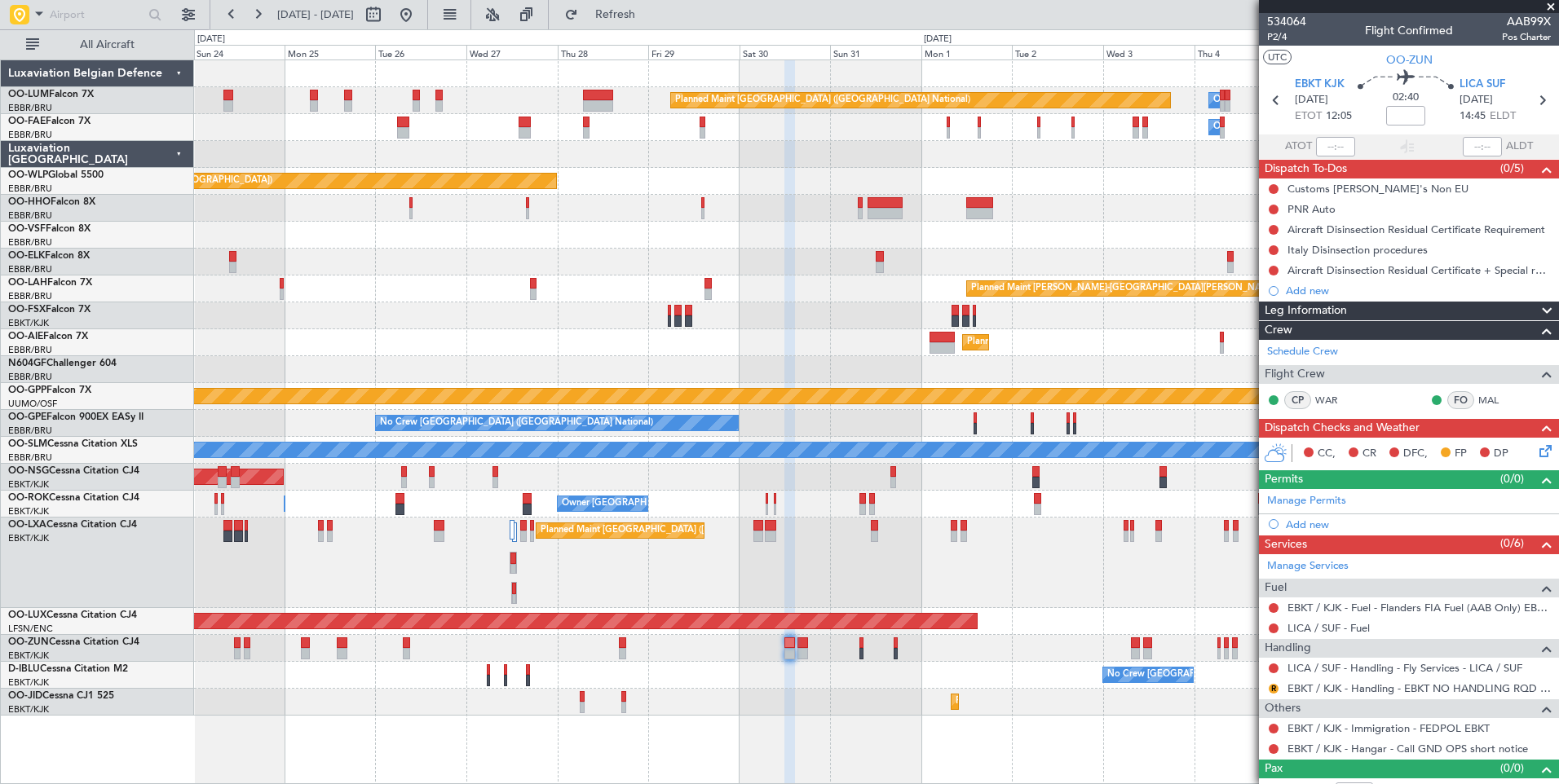
click at [1154, 561] on div "Planned Maint [GEOGRAPHIC_DATA] ([GEOGRAPHIC_DATA] National) Planned Maint [GEO…" at bounding box center [876, 563] width 1364 height 90
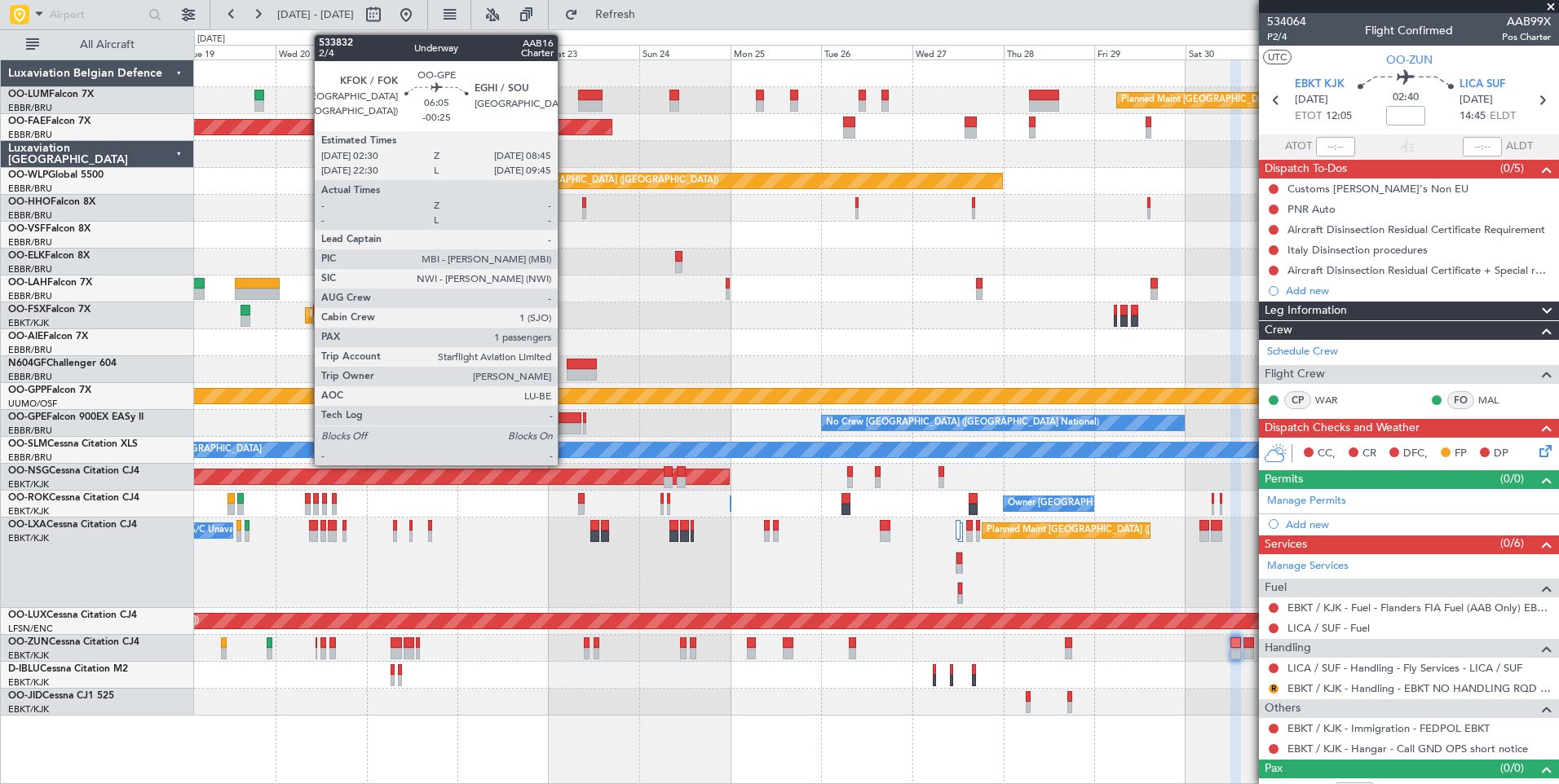
click at [565, 418] on div at bounding box center [568, 418] width 24 height 12
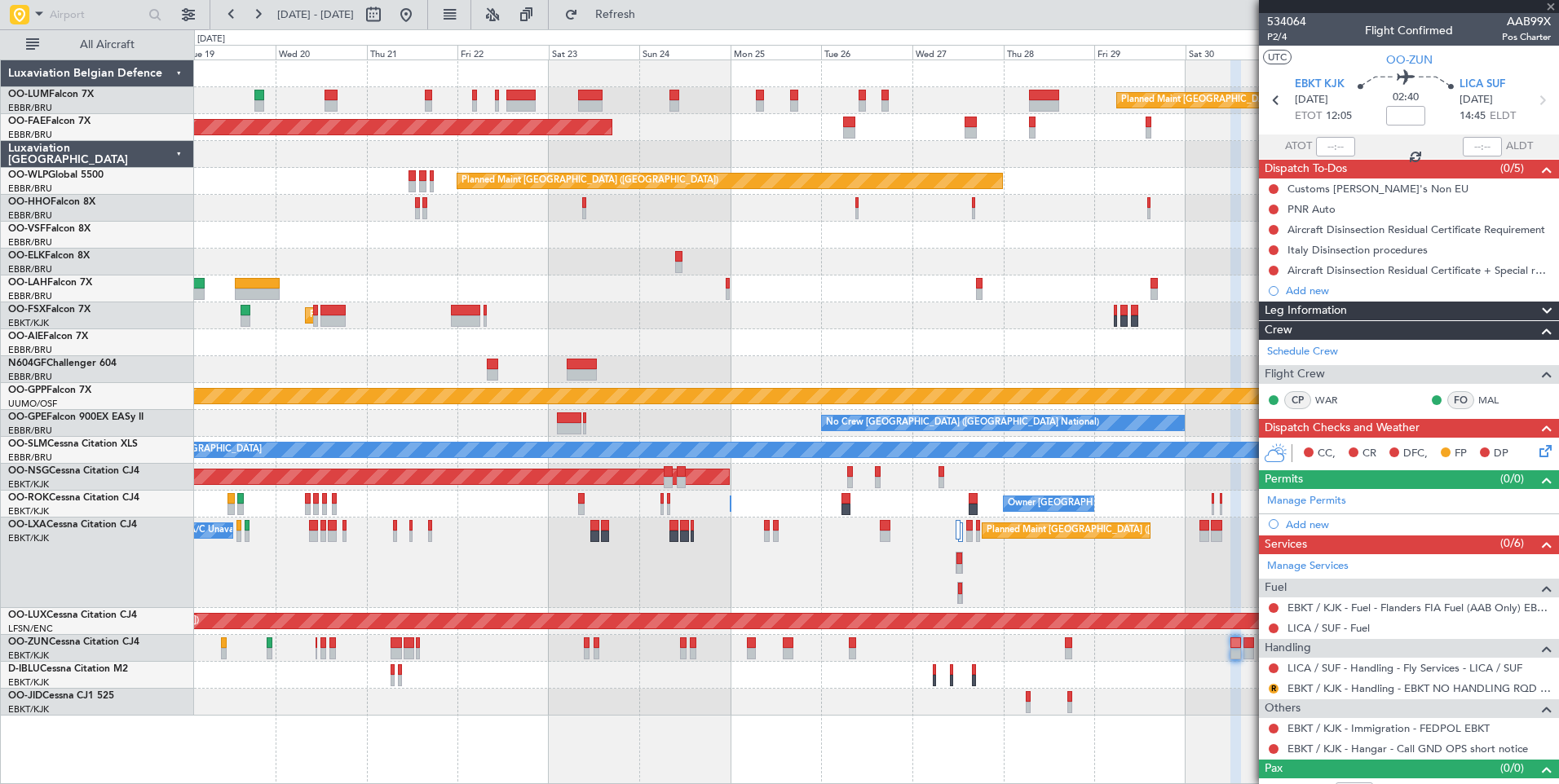
type input "-00:25"
type input "1"
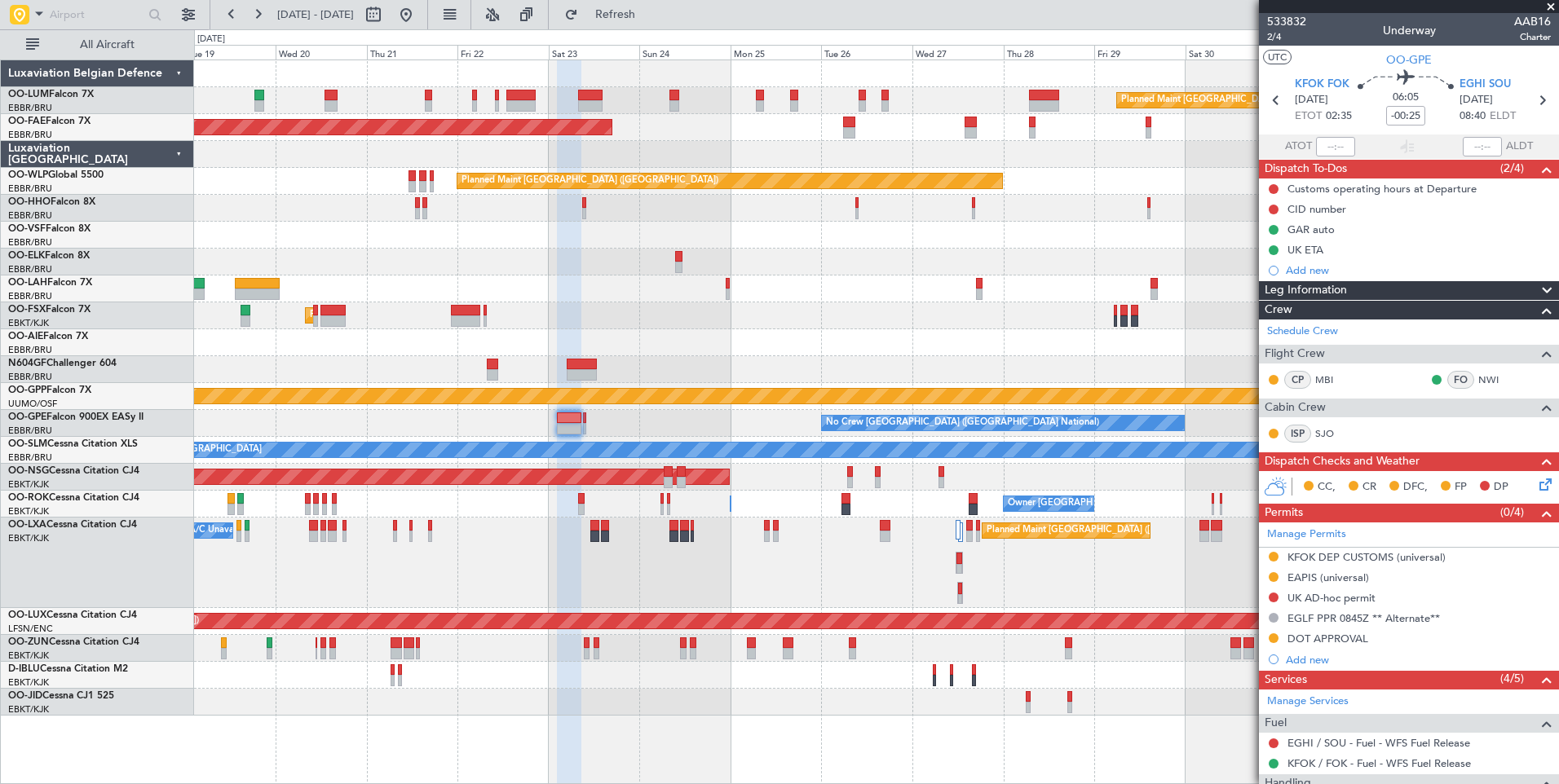
click at [1274, 634] on div "Not Required" at bounding box center [1274, 634] width 0 height 0
click at [1272, 640] on button at bounding box center [1273, 639] width 10 height 10
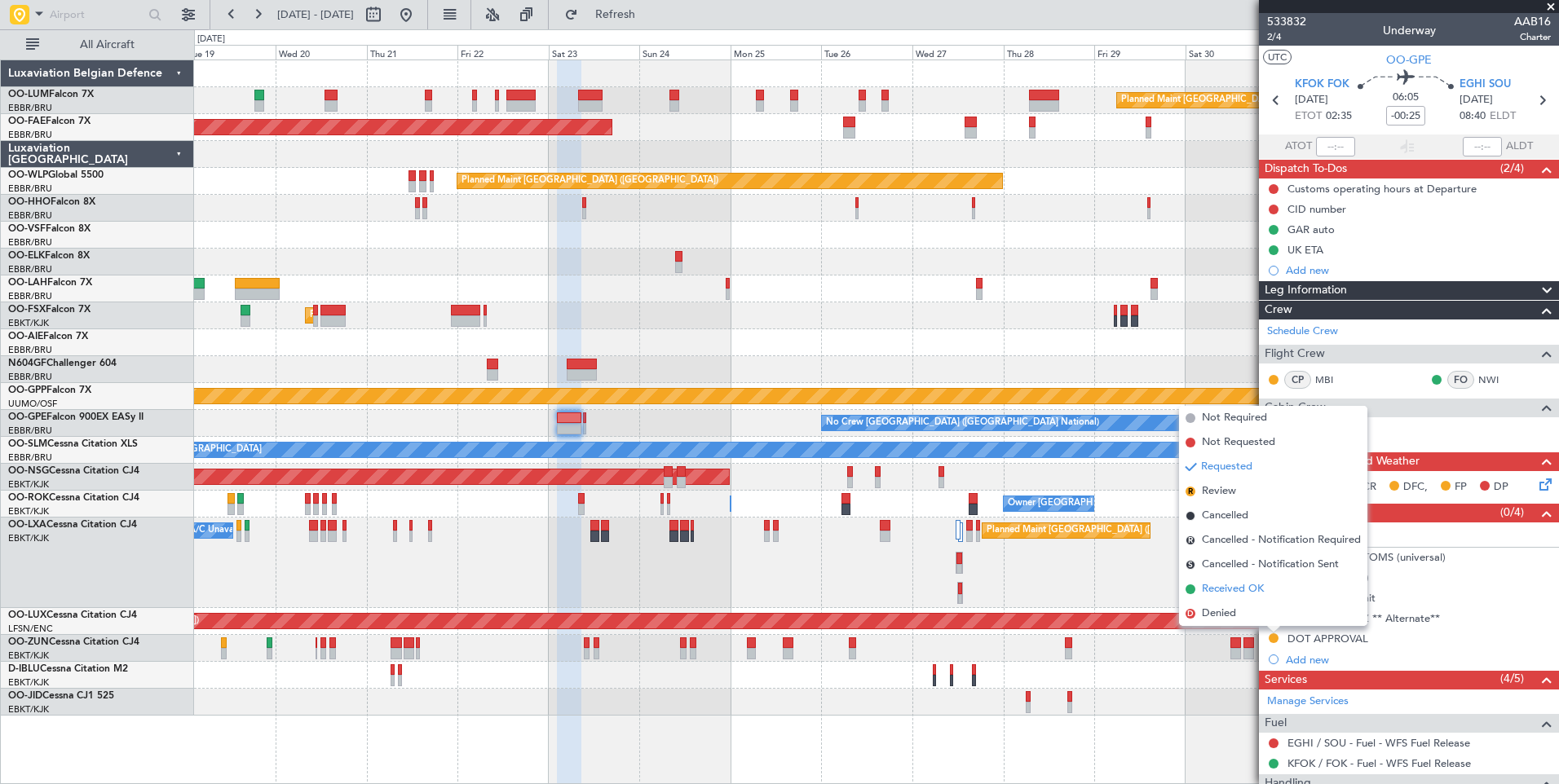
click at [1245, 594] on span "Received OK" at bounding box center [1233, 589] width 62 height 17
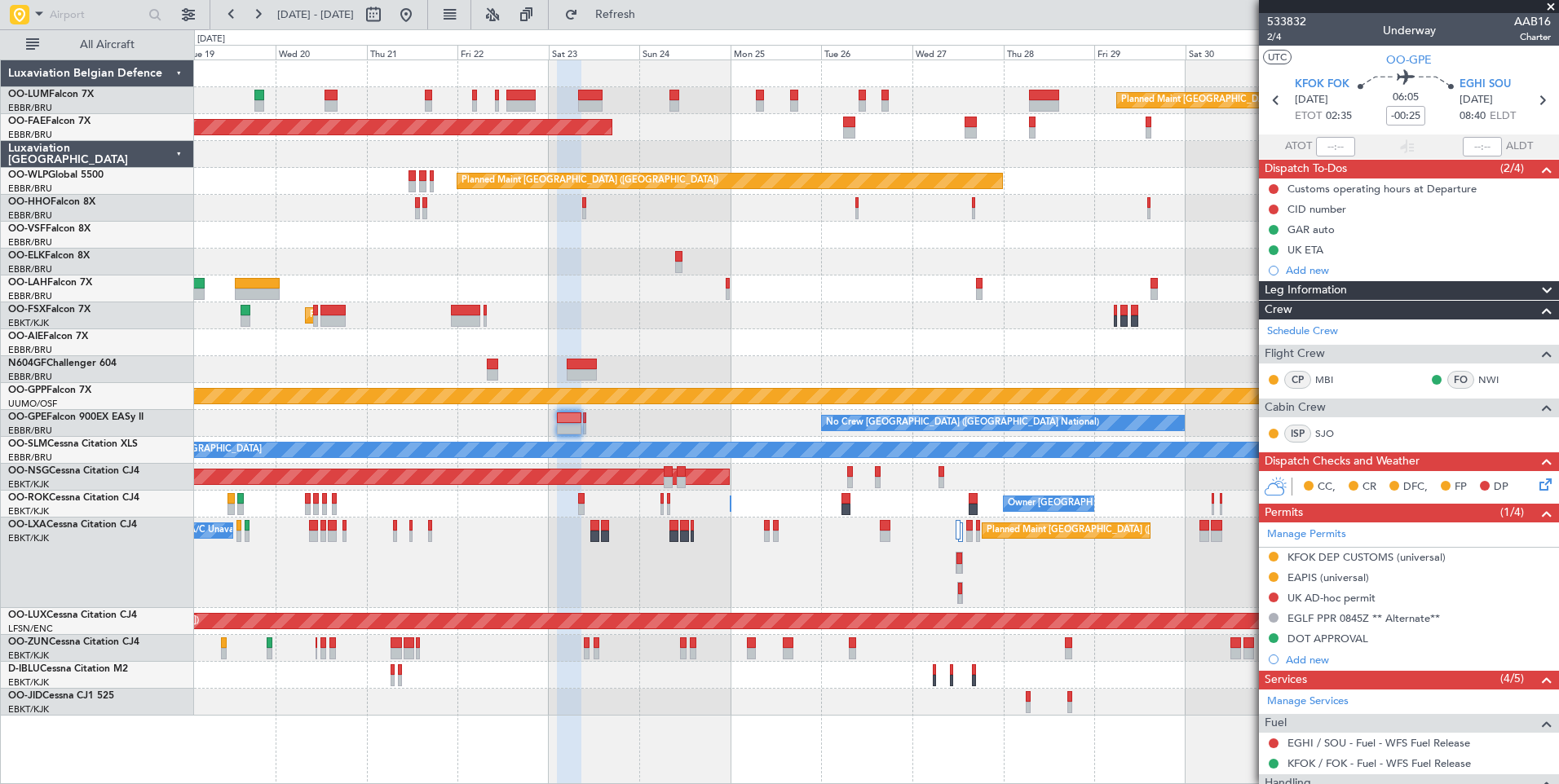
click at [706, 451] on div "A/C Unavailable [GEOGRAPHIC_DATA]" at bounding box center [1507, 451] width 2827 height 15
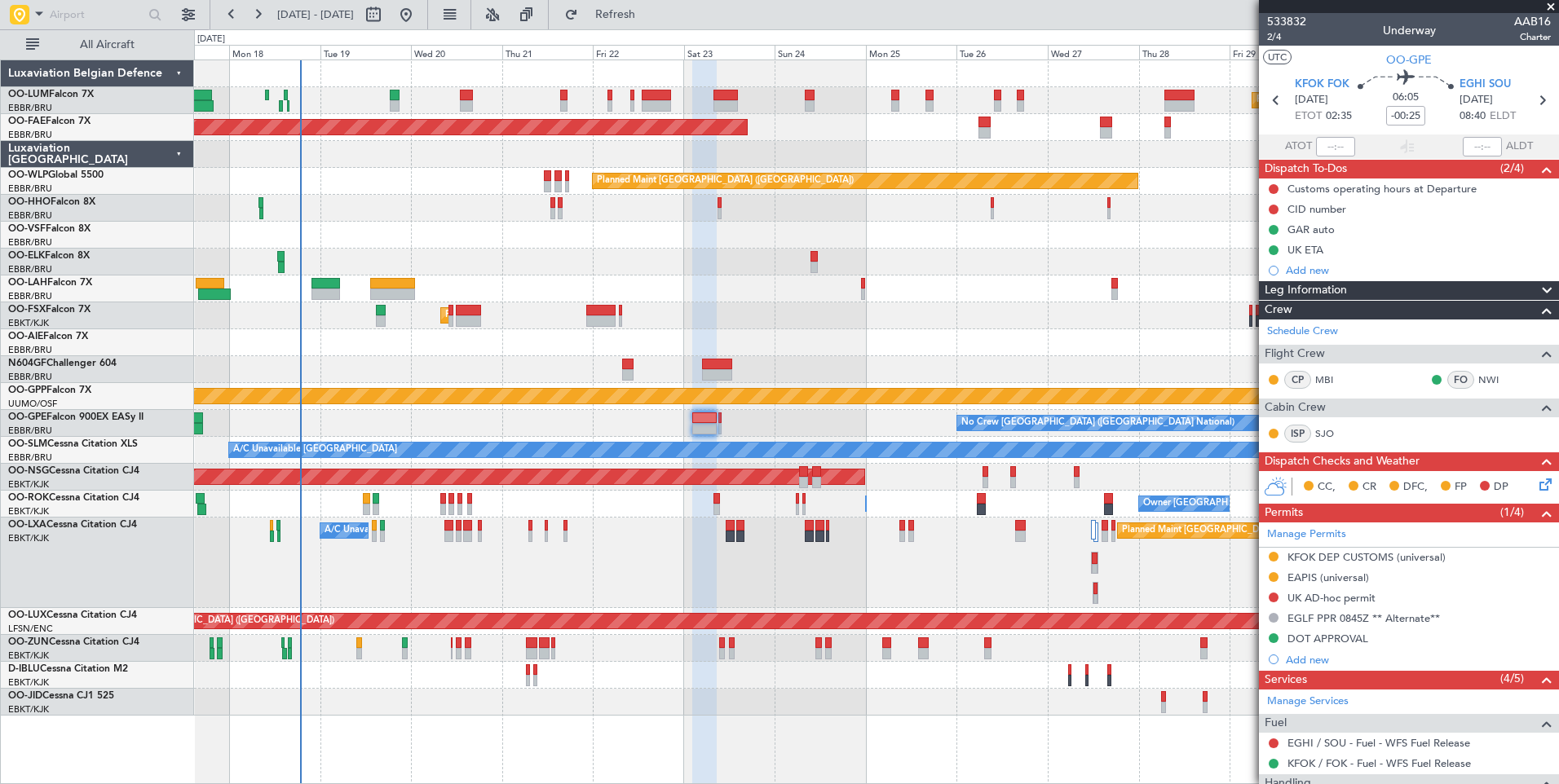
click at [986, 528] on div "Planned Maint [GEOGRAPHIC_DATA] ([GEOGRAPHIC_DATA] National) Planned Maint [GEO…" at bounding box center [876, 388] width 1364 height 655
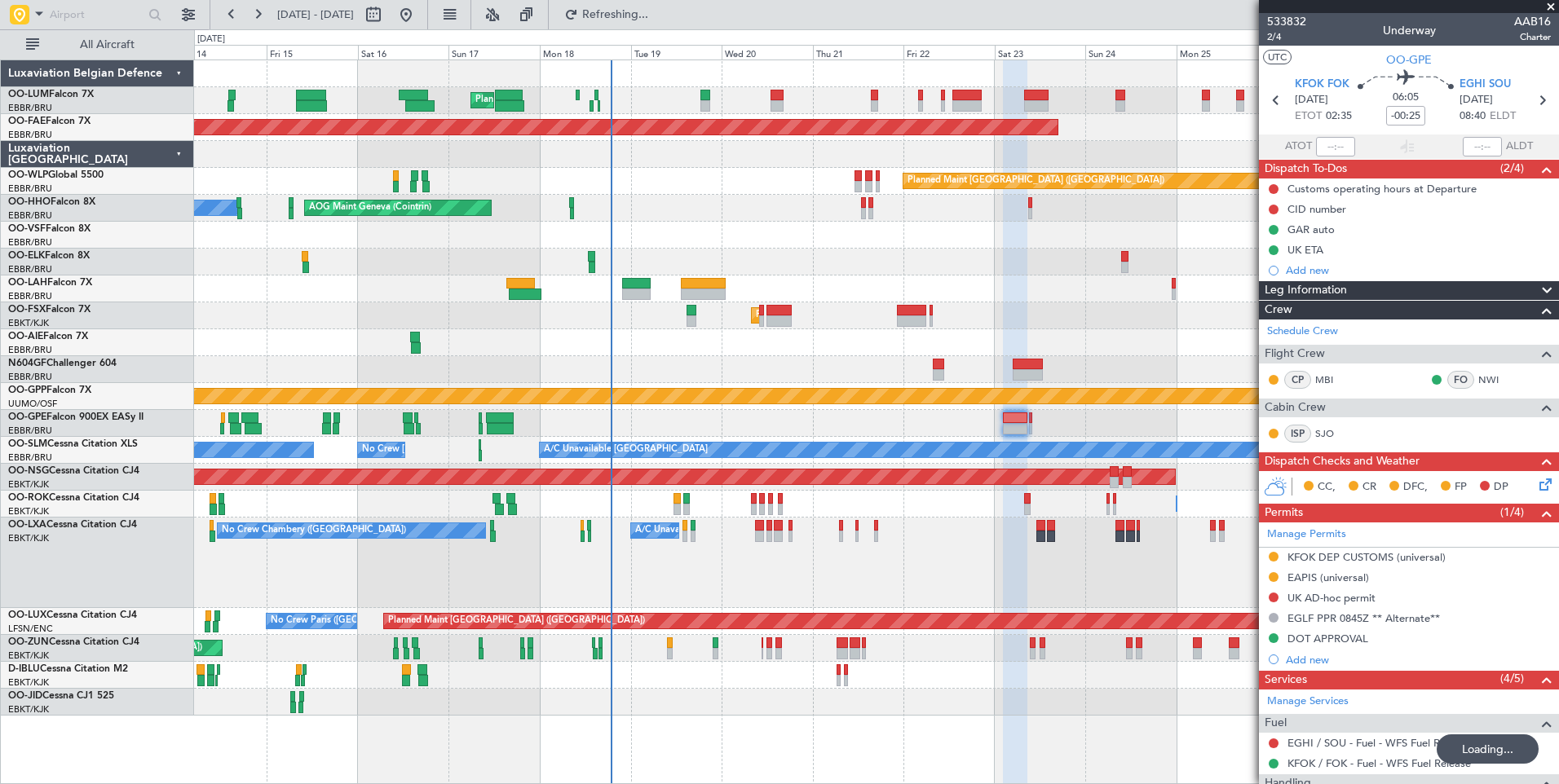
click at [841, 432] on div "Planned Maint [GEOGRAPHIC_DATA] ([GEOGRAPHIC_DATA] National) No Crew [GEOGRAPHI…" at bounding box center [876, 424] width 1364 height 27
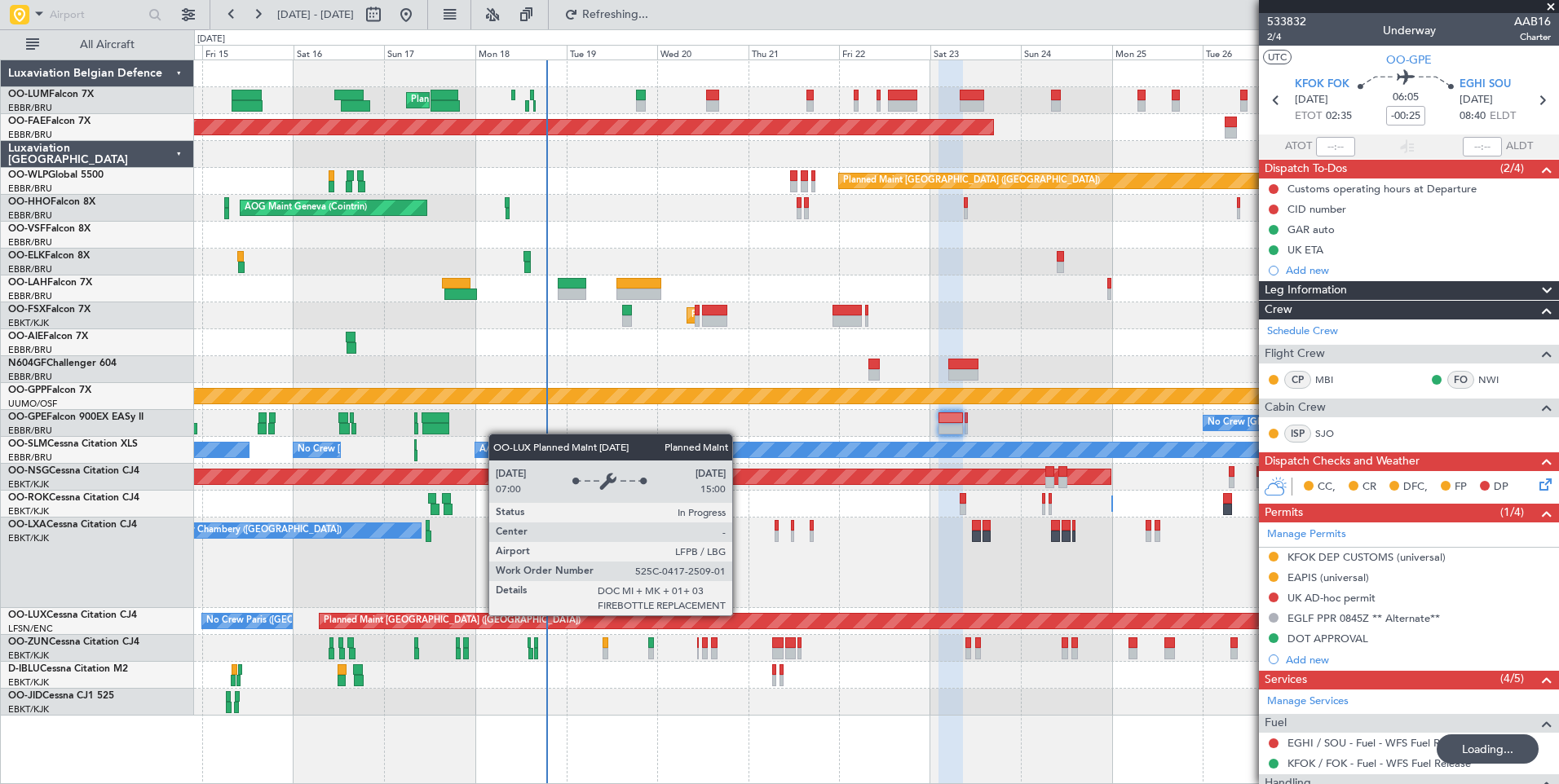
click at [937, 563] on div "Planned Maint [GEOGRAPHIC_DATA] ([GEOGRAPHIC_DATA] National) Planned Maint [GEO…" at bounding box center [876, 388] width 1364 height 655
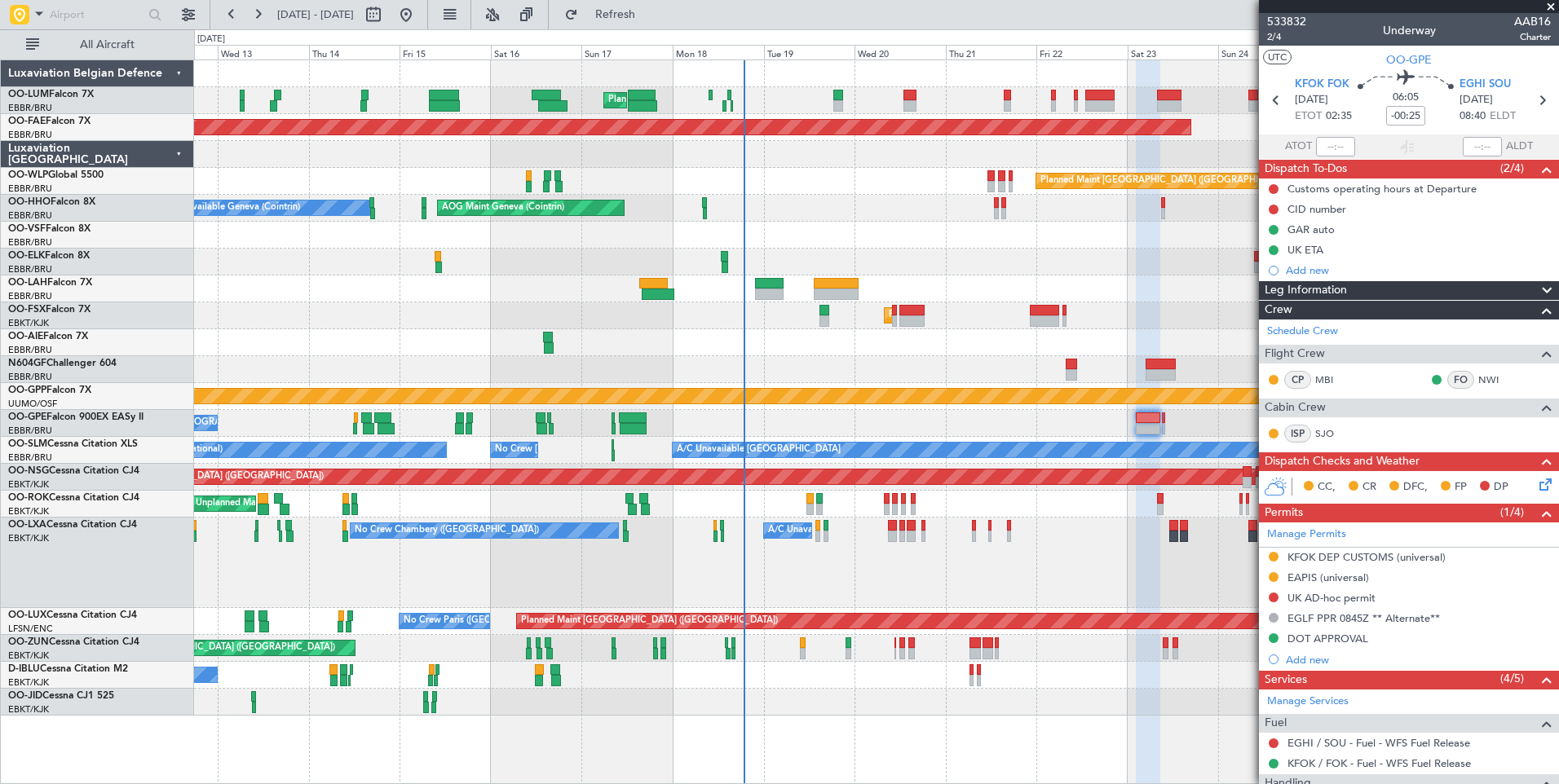
click at [826, 561] on div "A/C Unavailable [GEOGRAPHIC_DATA] ([GEOGRAPHIC_DATA] National) No [GEOGRAPHIC_D…" at bounding box center [876, 563] width 1364 height 90
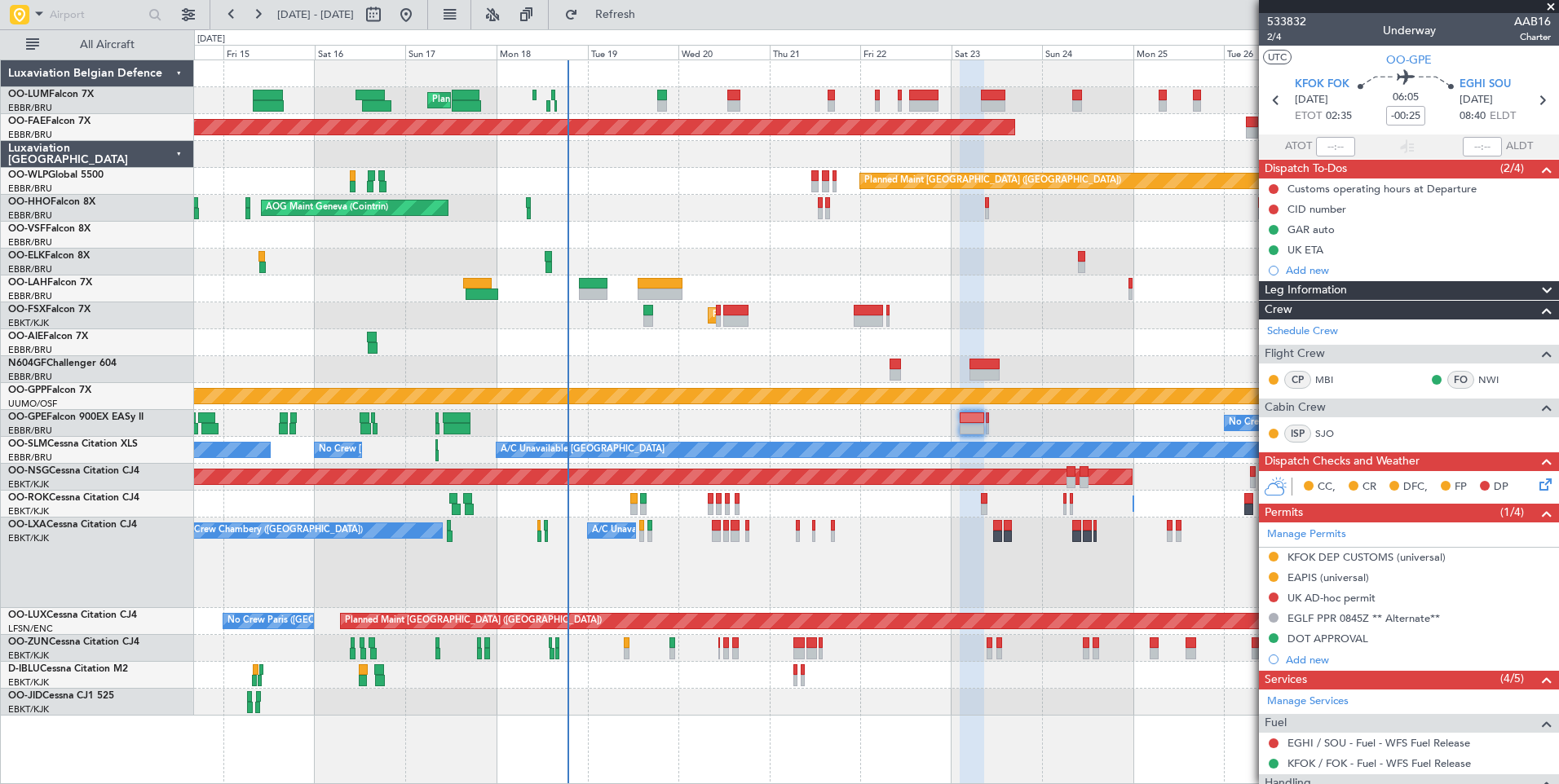
click at [681, 563] on div "Planned Maint [GEOGRAPHIC_DATA] ([GEOGRAPHIC_DATA] National) No [GEOGRAPHIC_DAT…" at bounding box center [876, 563] width 1364 height 90
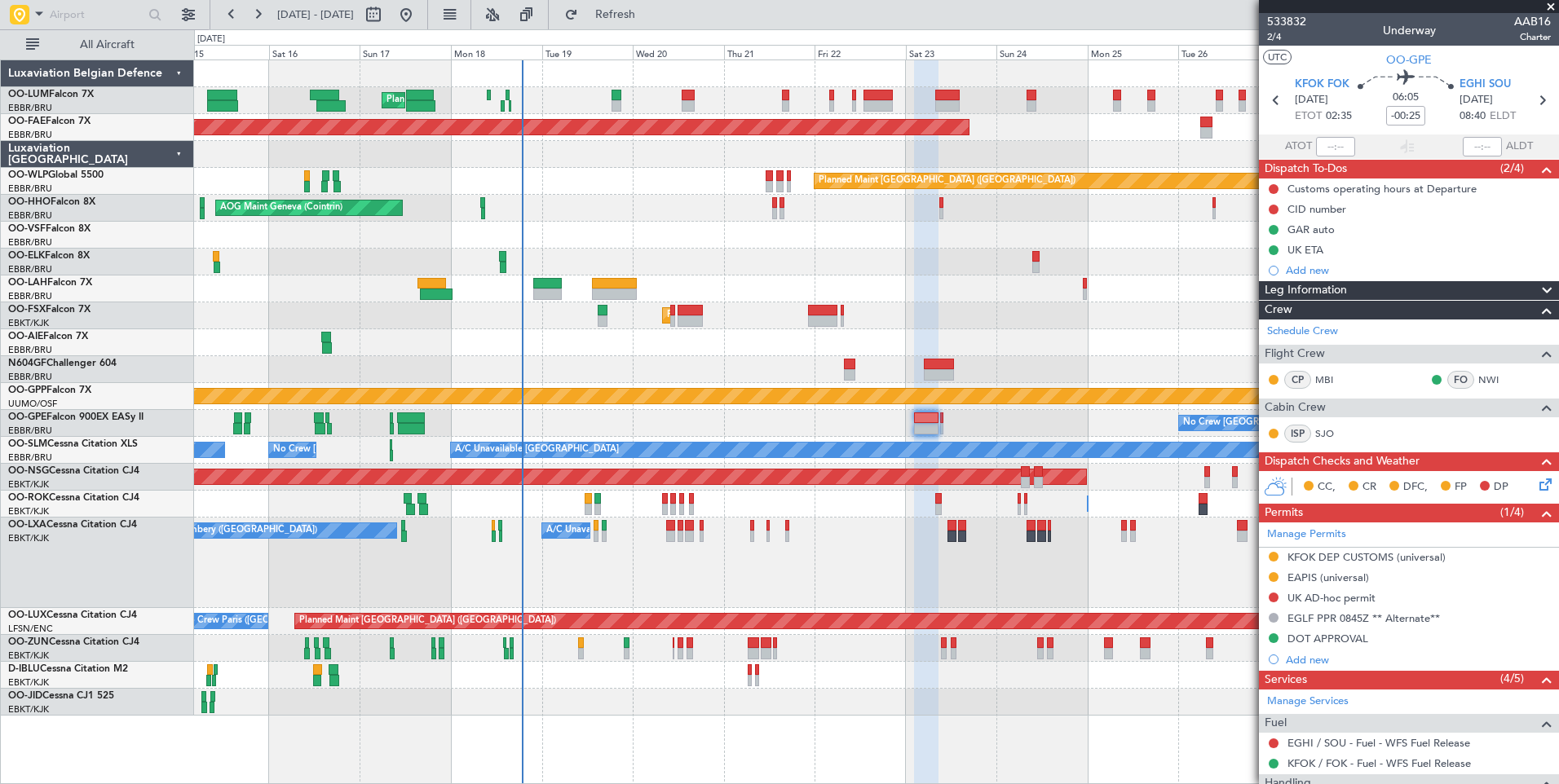
click at [616, 384] on div "Planned Maint [GEOGRAPHIC_DATA] ([GEOGRAPHIC_DATA] National) Planned Maint [GEO…" at bounding box center [876, 388] width 1364 height 655
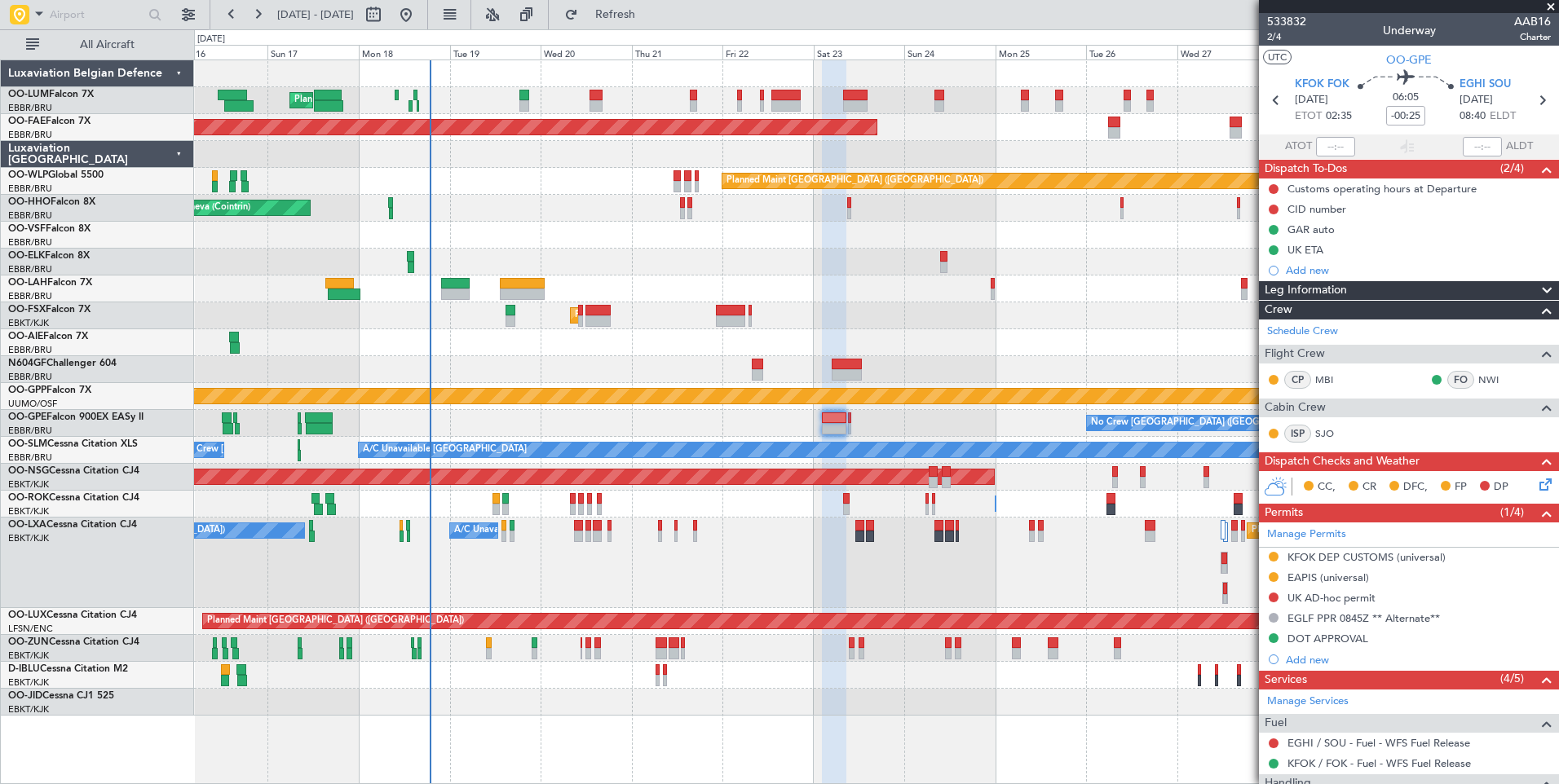
click at [546, 425] on div "Planned Maint [GEOGRAPHIC_DATA] ([GEOGRAPHIC_DATA] National) Planned Maint [GEO…" at bounding box center [876, 388] width 1364 height 655
click at [567, 258] on div at bounding box center [876, 262] width 1364 height 27
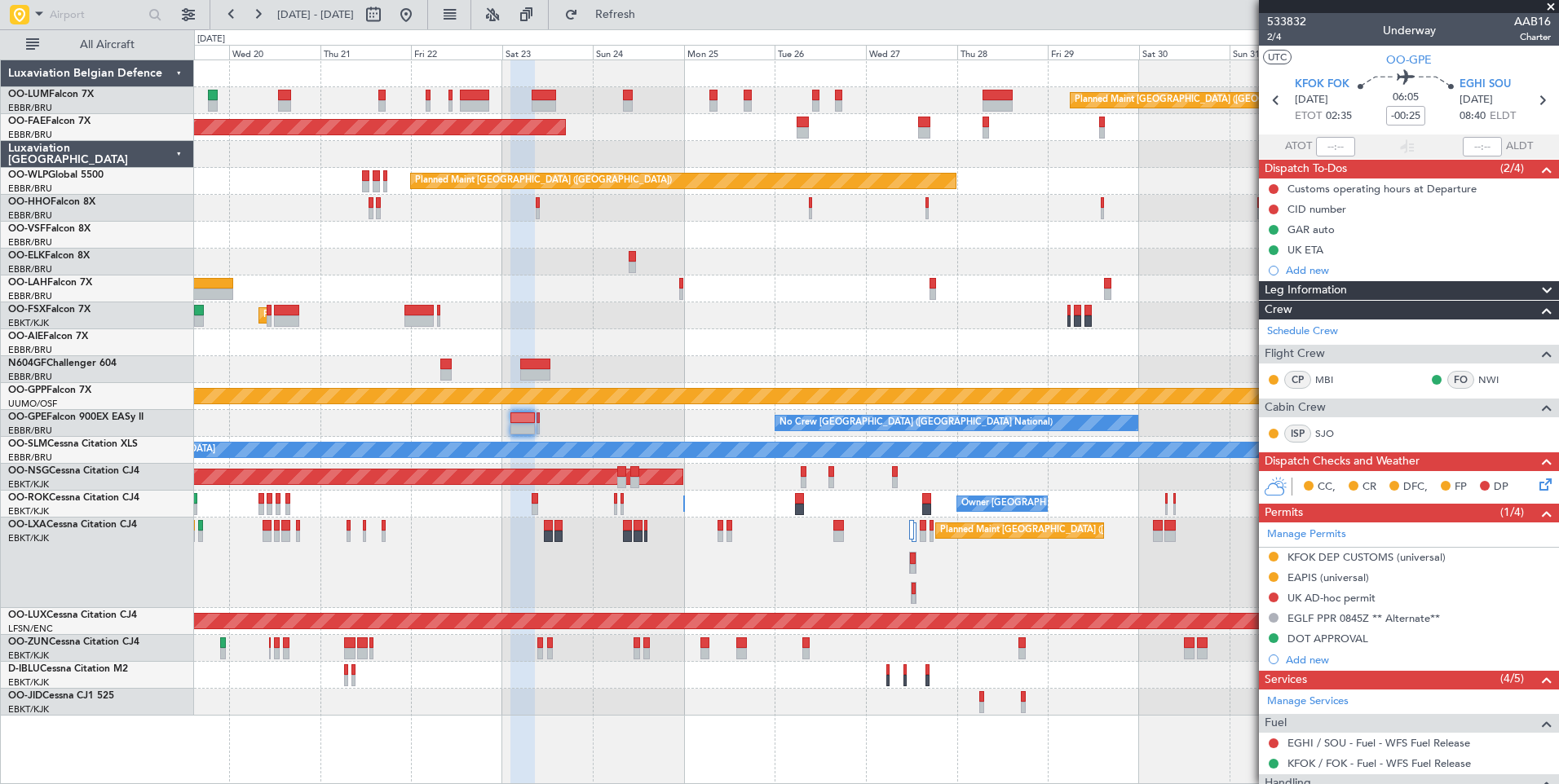
click at [699, 318] on div "Planned Maint [GEOGRAPHIC_DATA] ([GEOGRAPHIC_DATA] National) Planned Maint [GEO…" at bounding box center [876, 388] width 1364 height 655
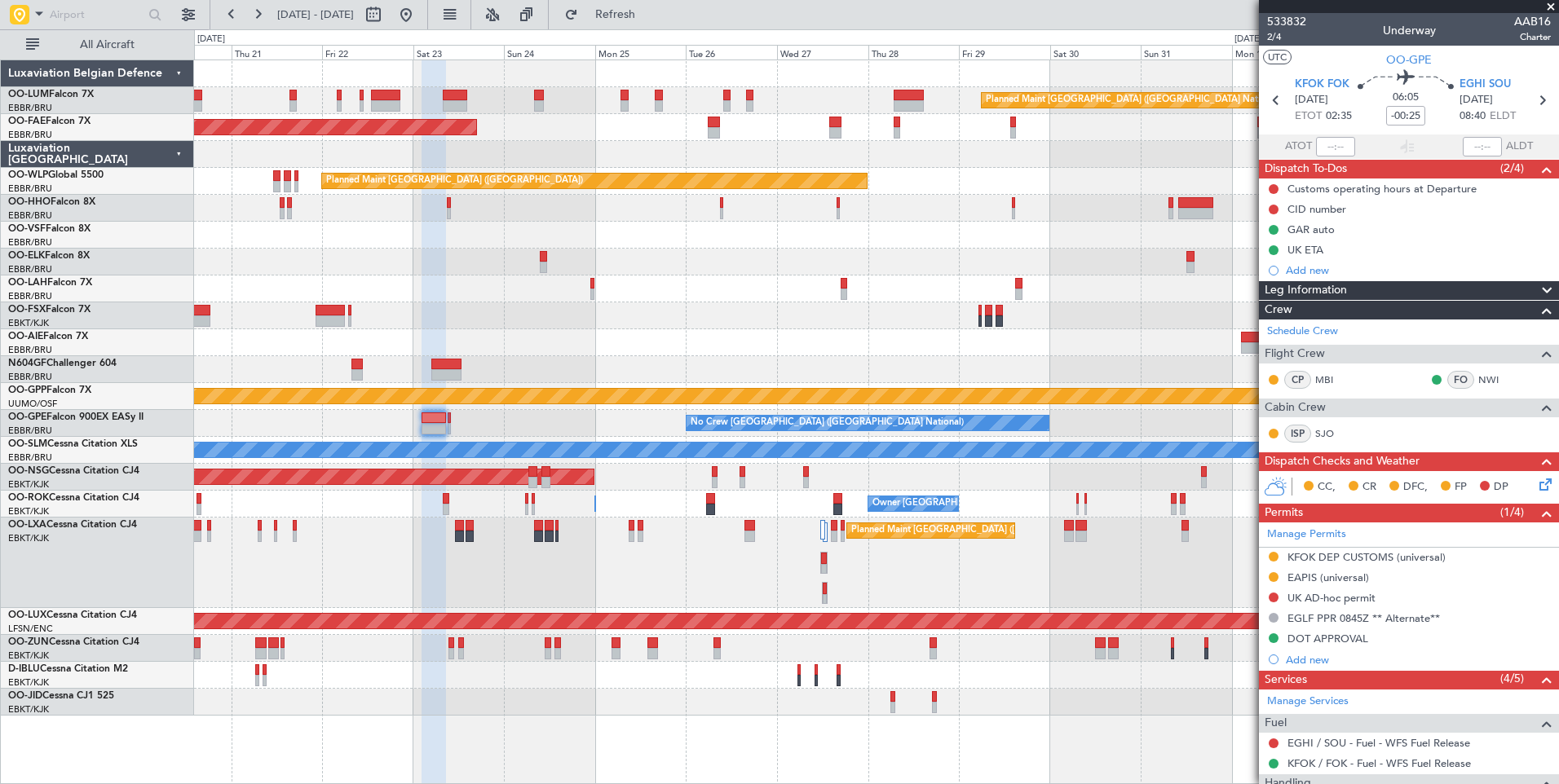
click at [752, 573] on div "Planned Maint [GEOGRAPHIC_DATA] ([GEOGRAPHIC_DATA] National) A/C Unavailable [G…" at bounding box center [876, 563] width 1364 height 90
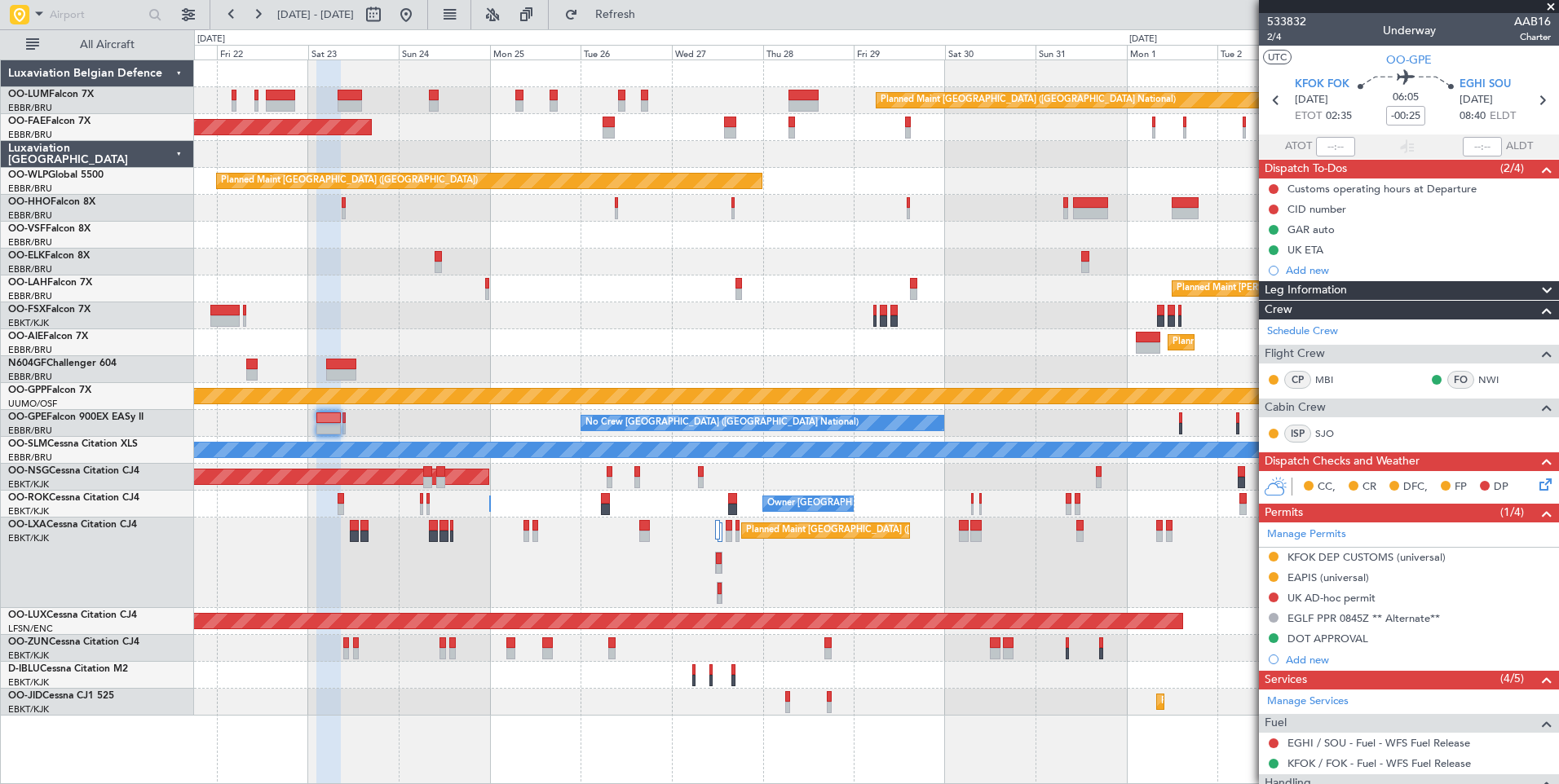
click at [762, 571] on div "Planned Maint [GEOGRAPHIC_DATA] ([GEOGRAPHIC_DATA] National) A/C Unavailable [G…" at bounding box center [876, 563] width 1364 height 90
click at [90, 18] on input "text" at bounding box center [96, 14] width 94 height 24
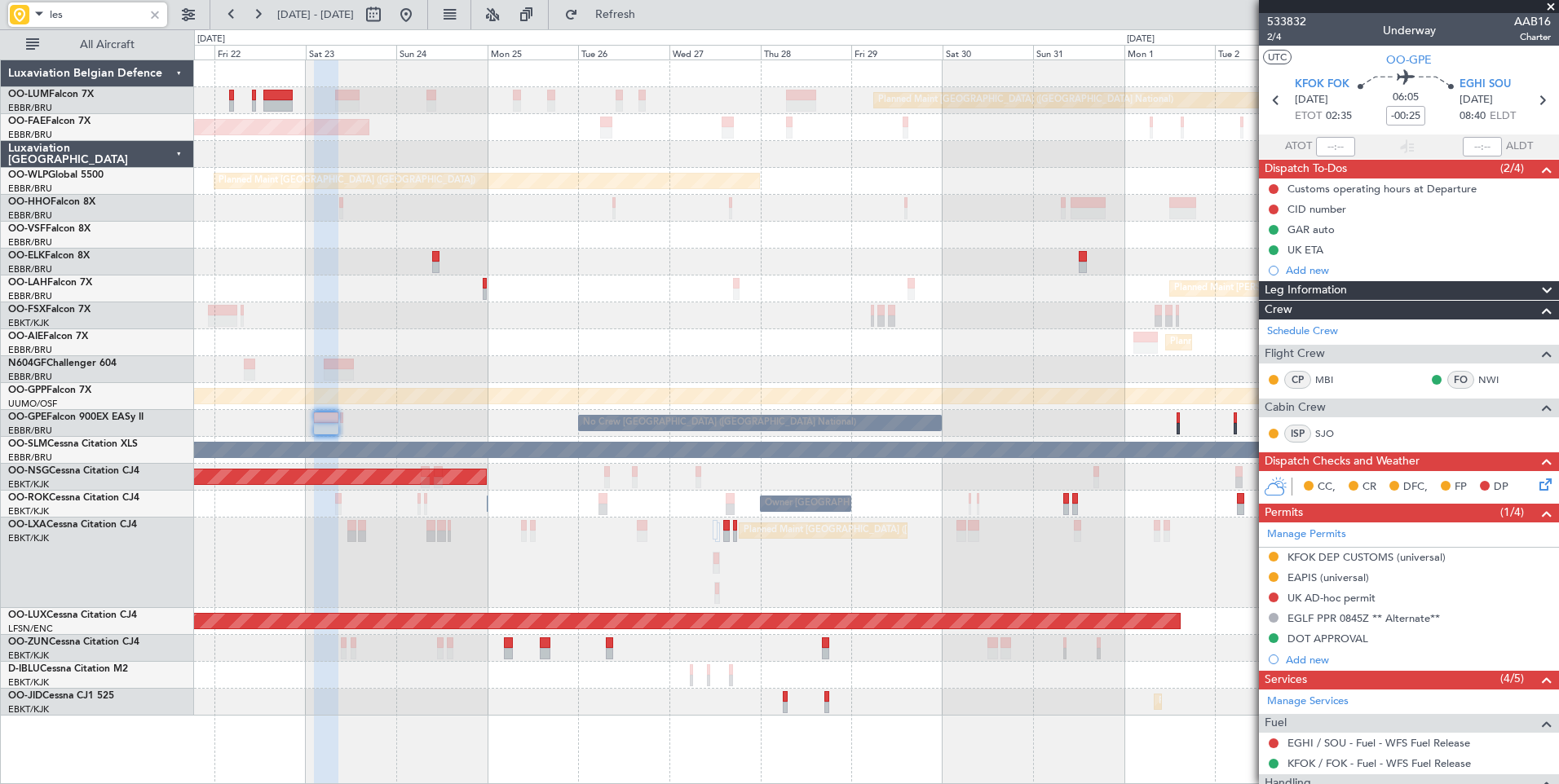
type input "leso"
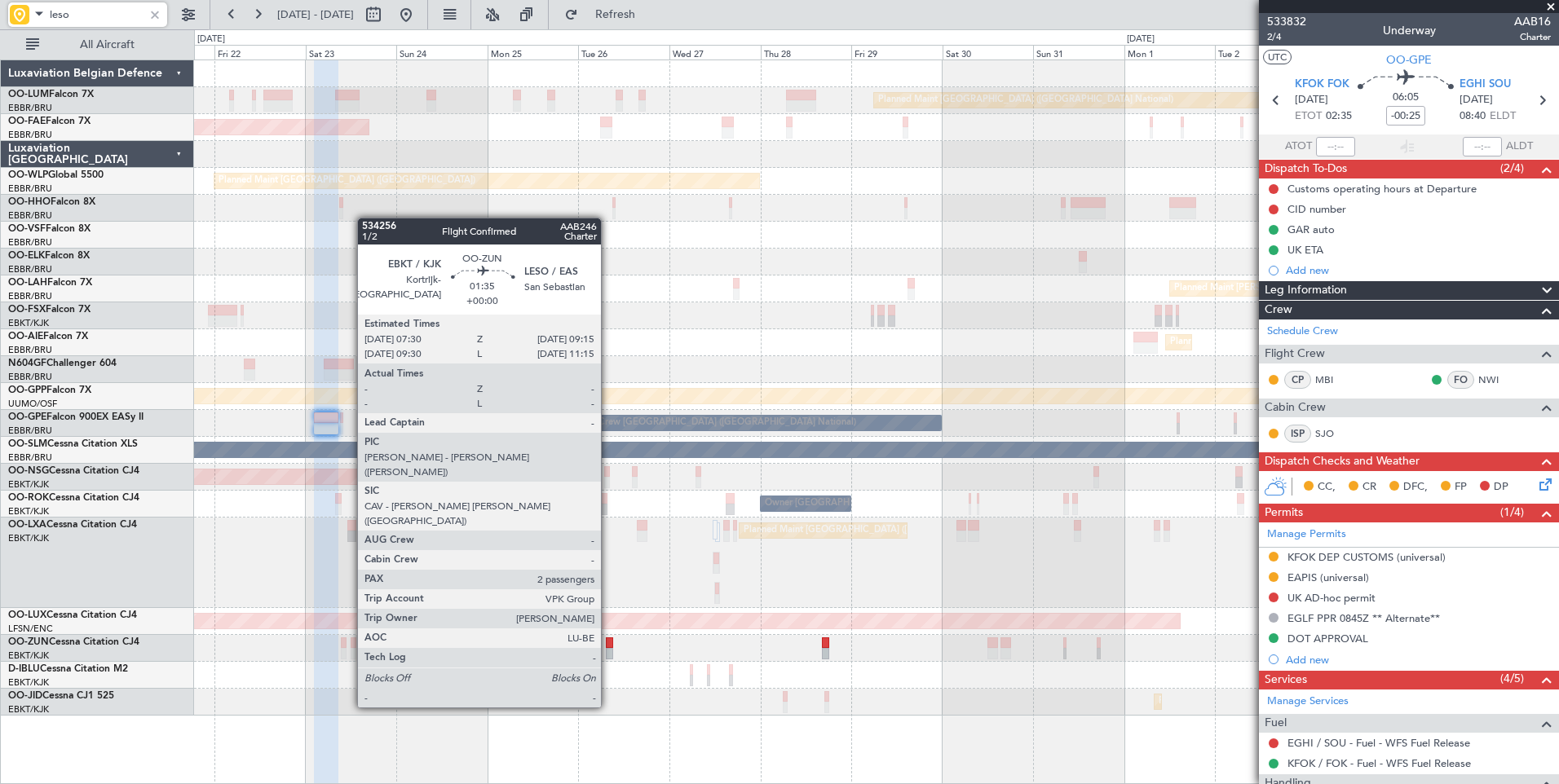
click at [609, 647] on div at bounding box center [609, 644] width 8 height 12
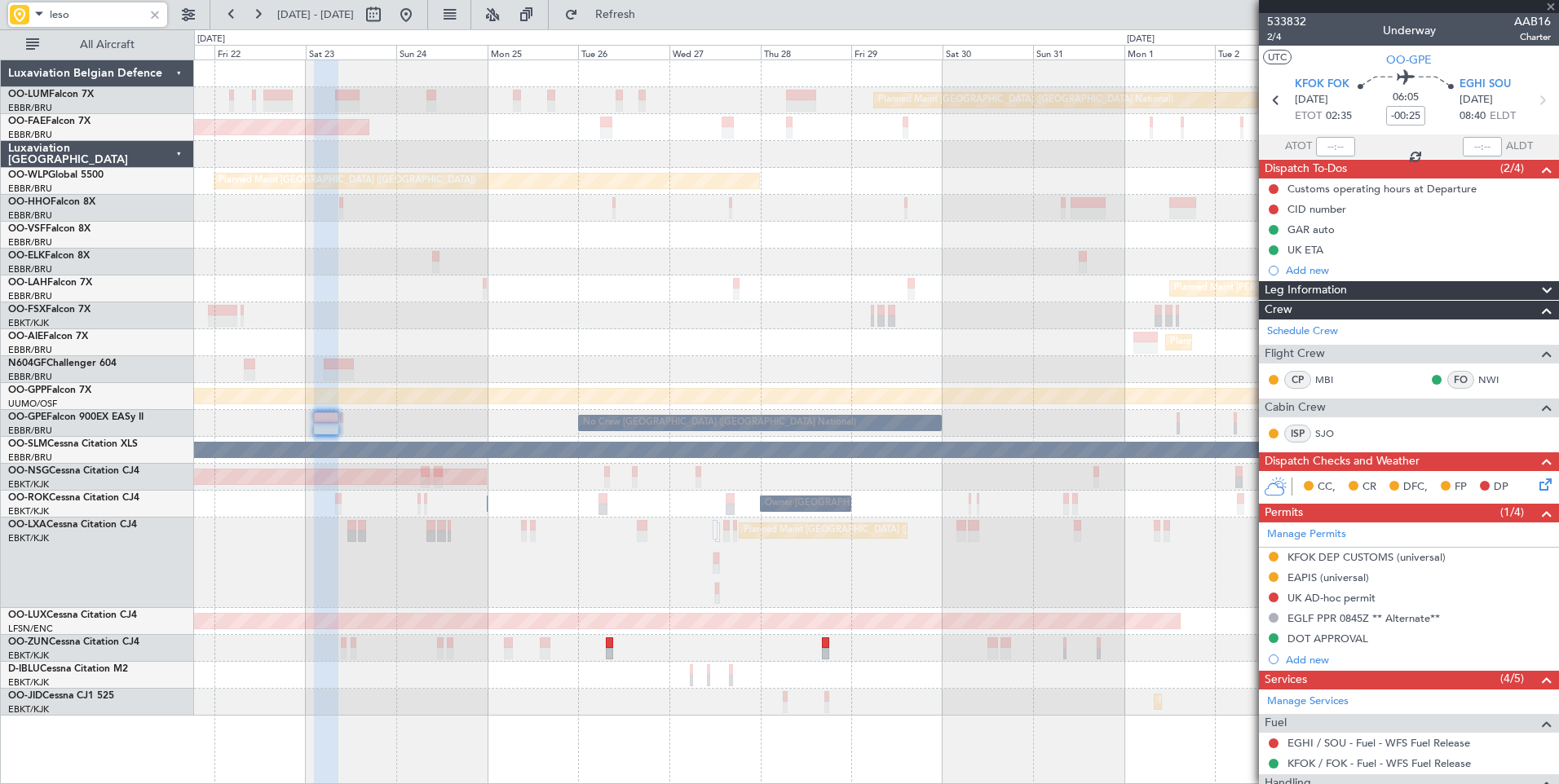
type input "2"
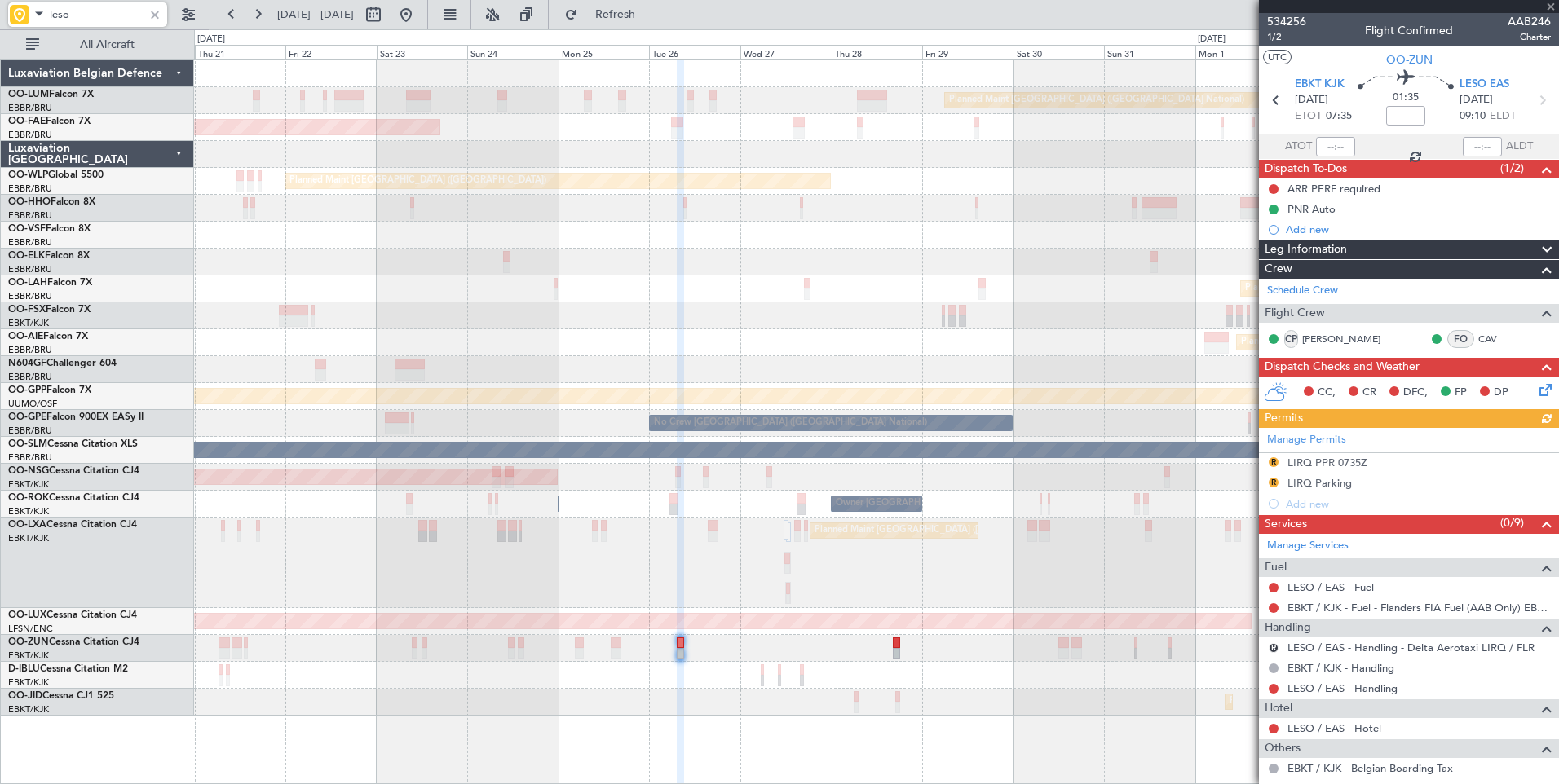
click at [681, 721] on div at bounding box center [680, 422] width 8 height 725
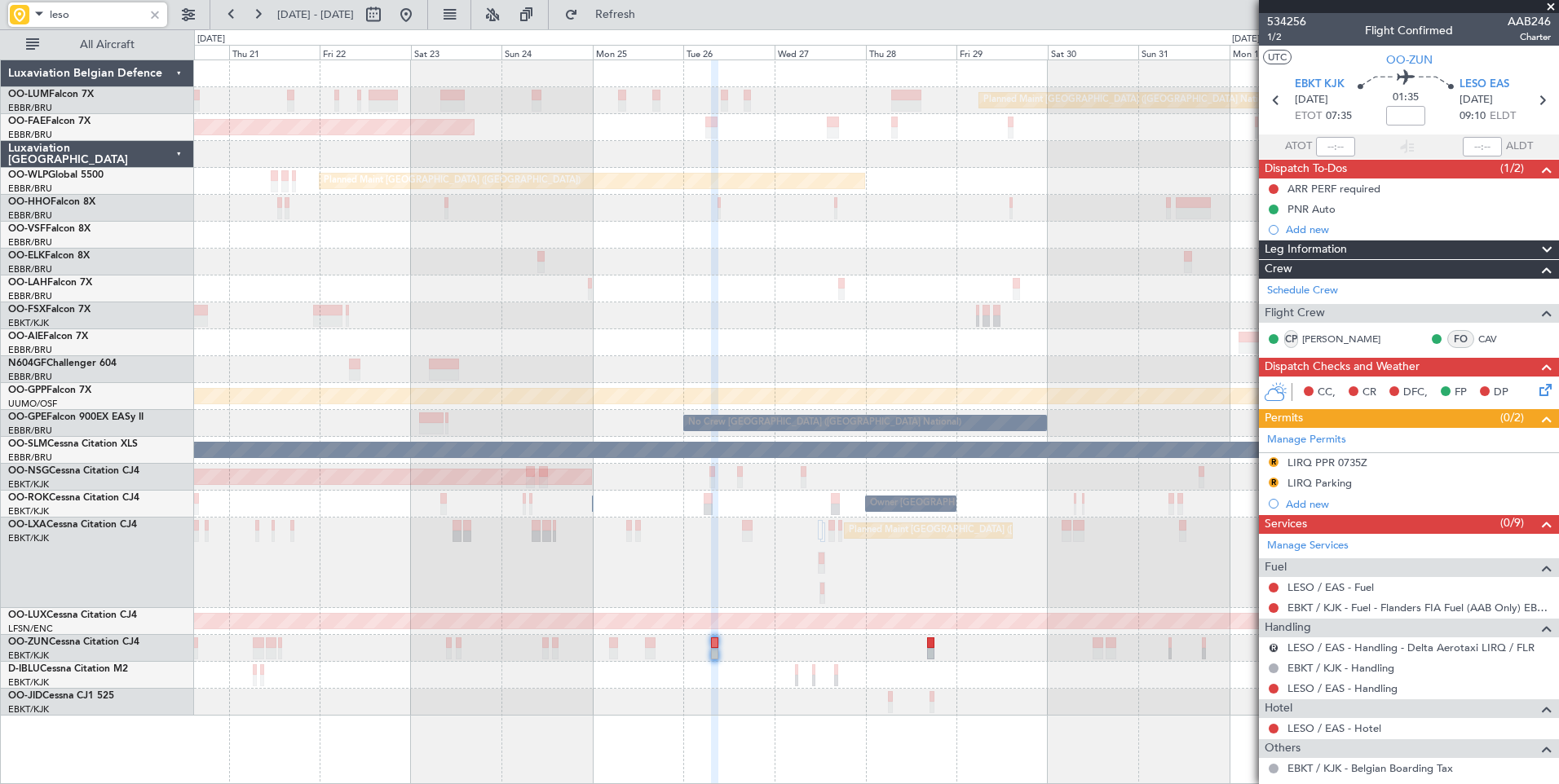
click at [706, 685] on div "No Crew [GEOGRAPHIC_DATA] ([GEOGRAPHIC_DATA] National)" at bounding box center [876, 675] width 1364 height 27
type input "leso"
click at [677, 431] on div "Planned Maint [GEOGRAPHIC_DATA] ([GEOGRAPHIC_DATA] National) No Crew [GEOGRAPHI…" at bounding box center [876, 424] width 1364 height 27
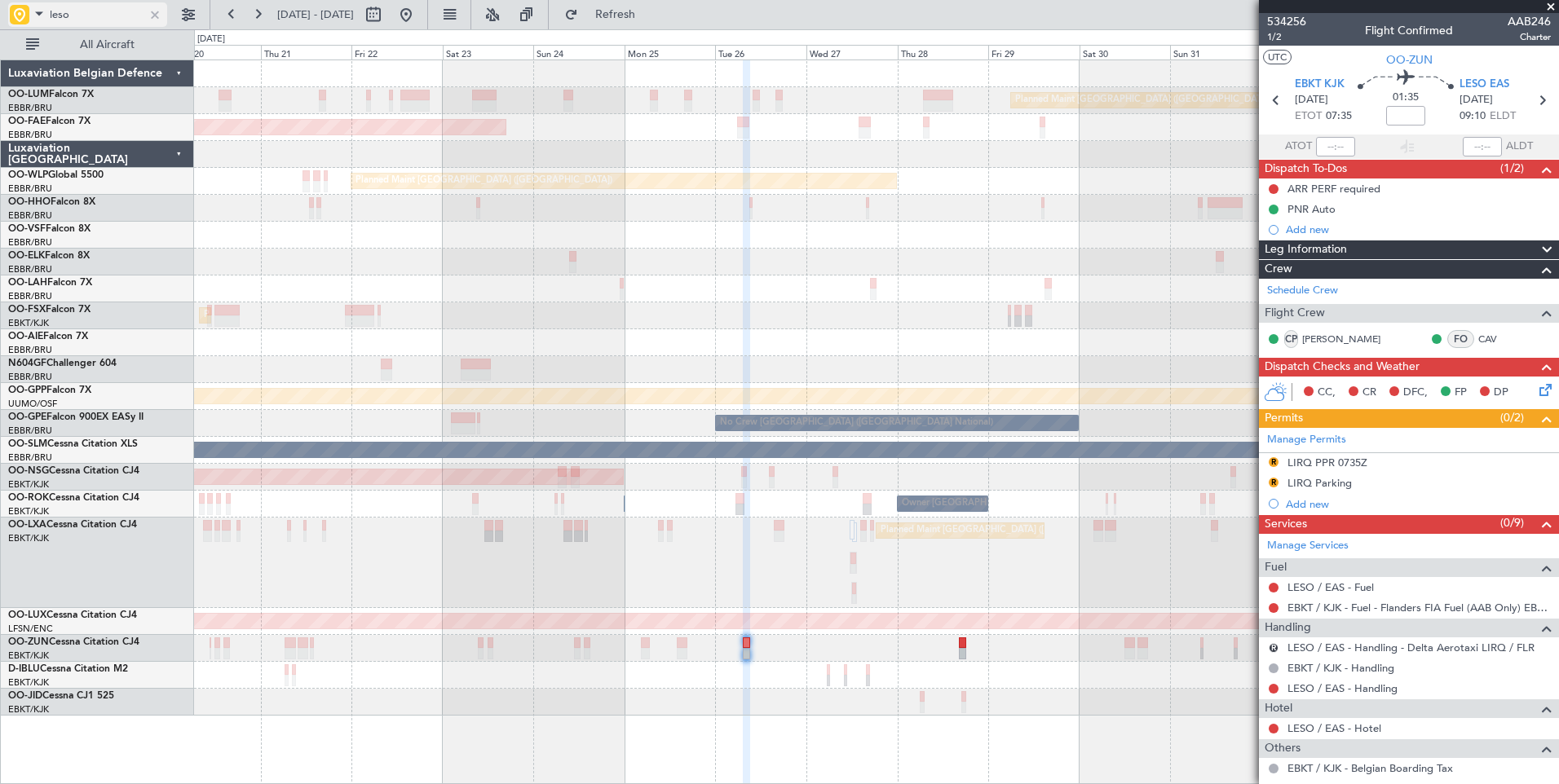
click at [157, 13] on div at bounding box center [155, 14] width 18 height 18
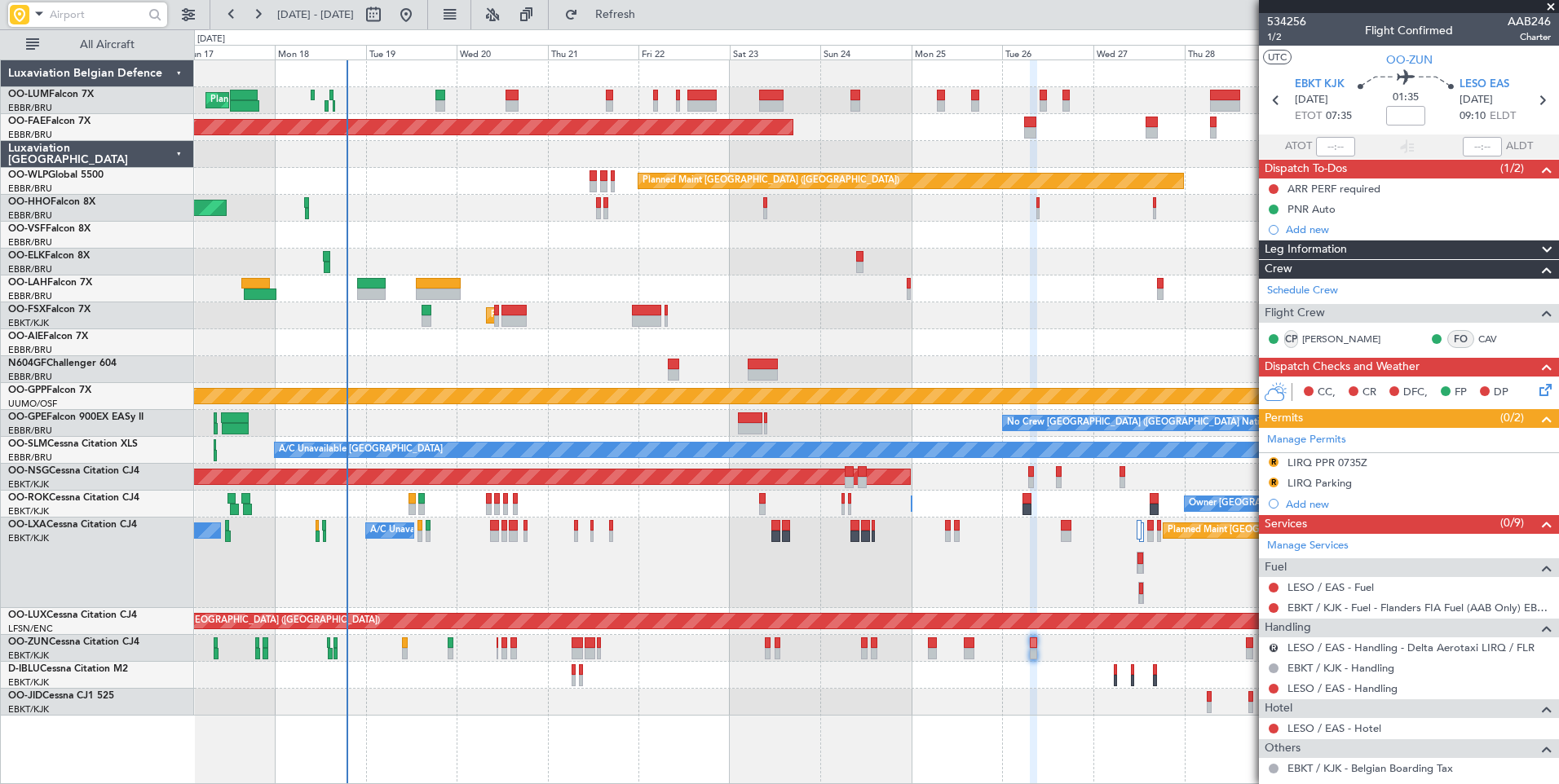
click at [954, 580] on div "Planned Maint [GEOGRAPHIC_DATA] ([GEOGRAPHIC_DATA] National) A/C Unavailable [G…" at bounding box center [876, 563] width 1364 height 90
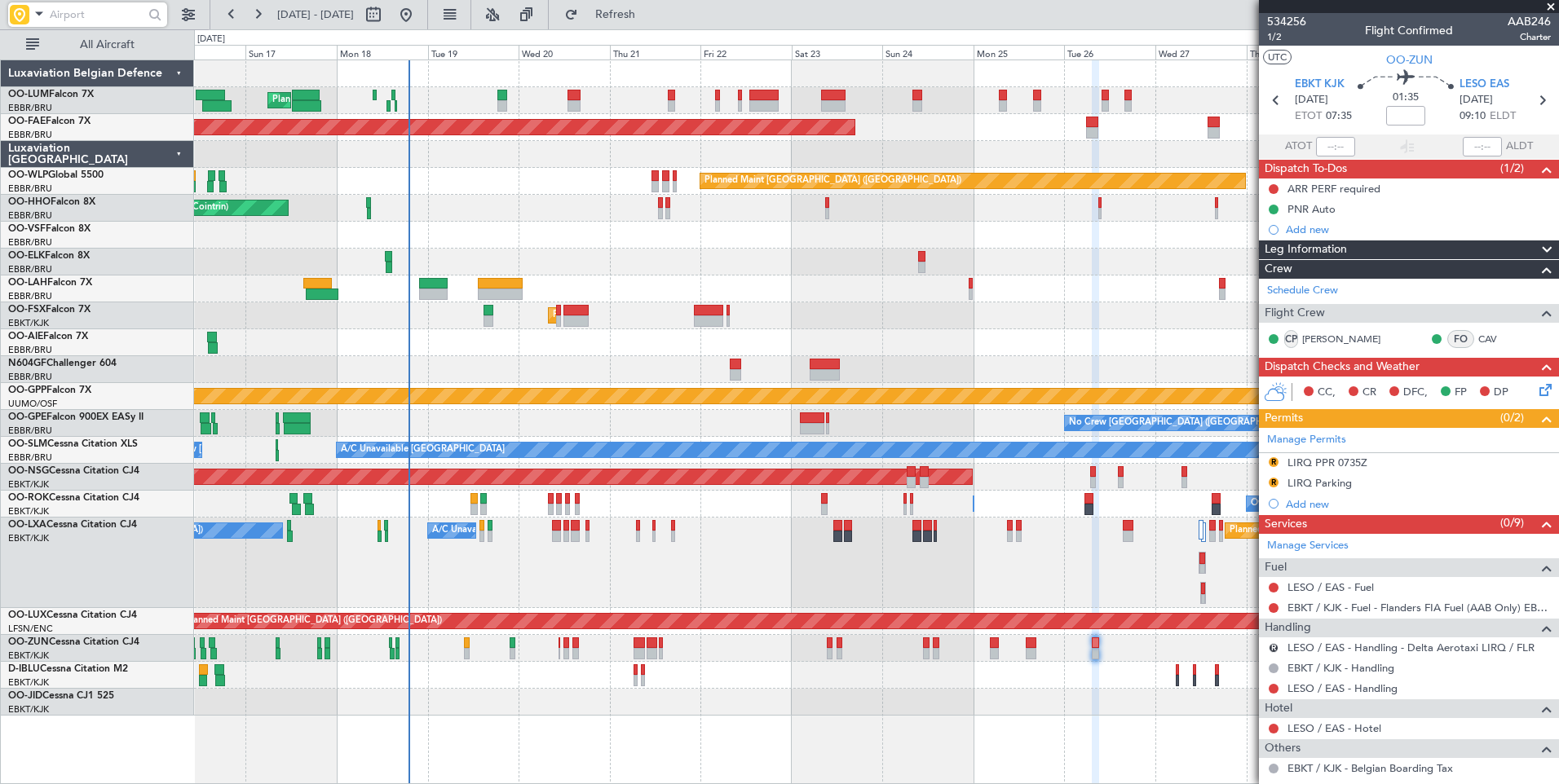
click at [669, 578] on div "Planned Maint [GEOGRAPHIC_DATA] ([GEOGRAPHIC_DATA] National) A/C Unavailable [G…" at bounding box center [876, 563] width 1364 height 90
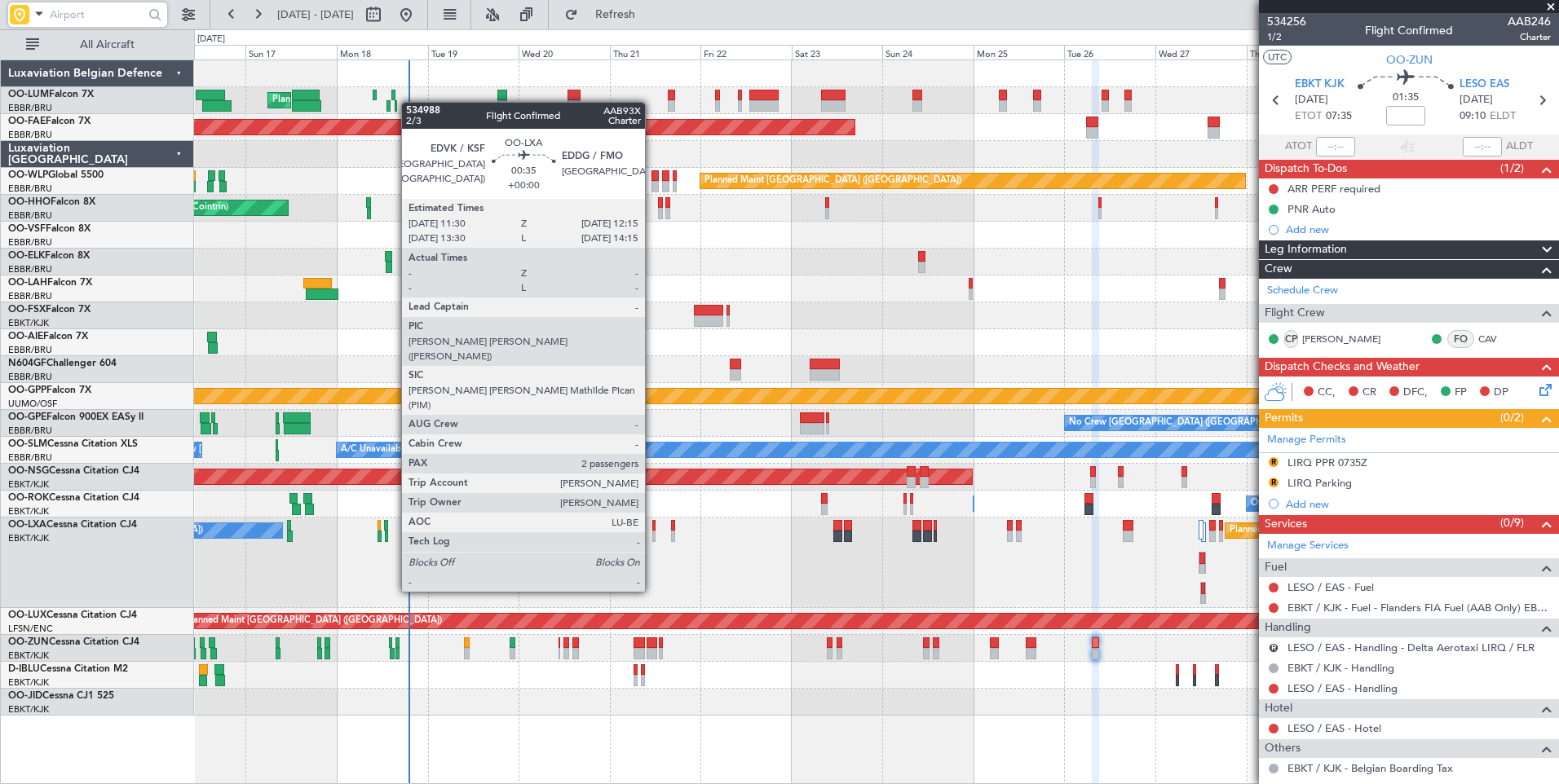
click at [652, 532] on div at bounding box center [654, 537] width 3 height 12
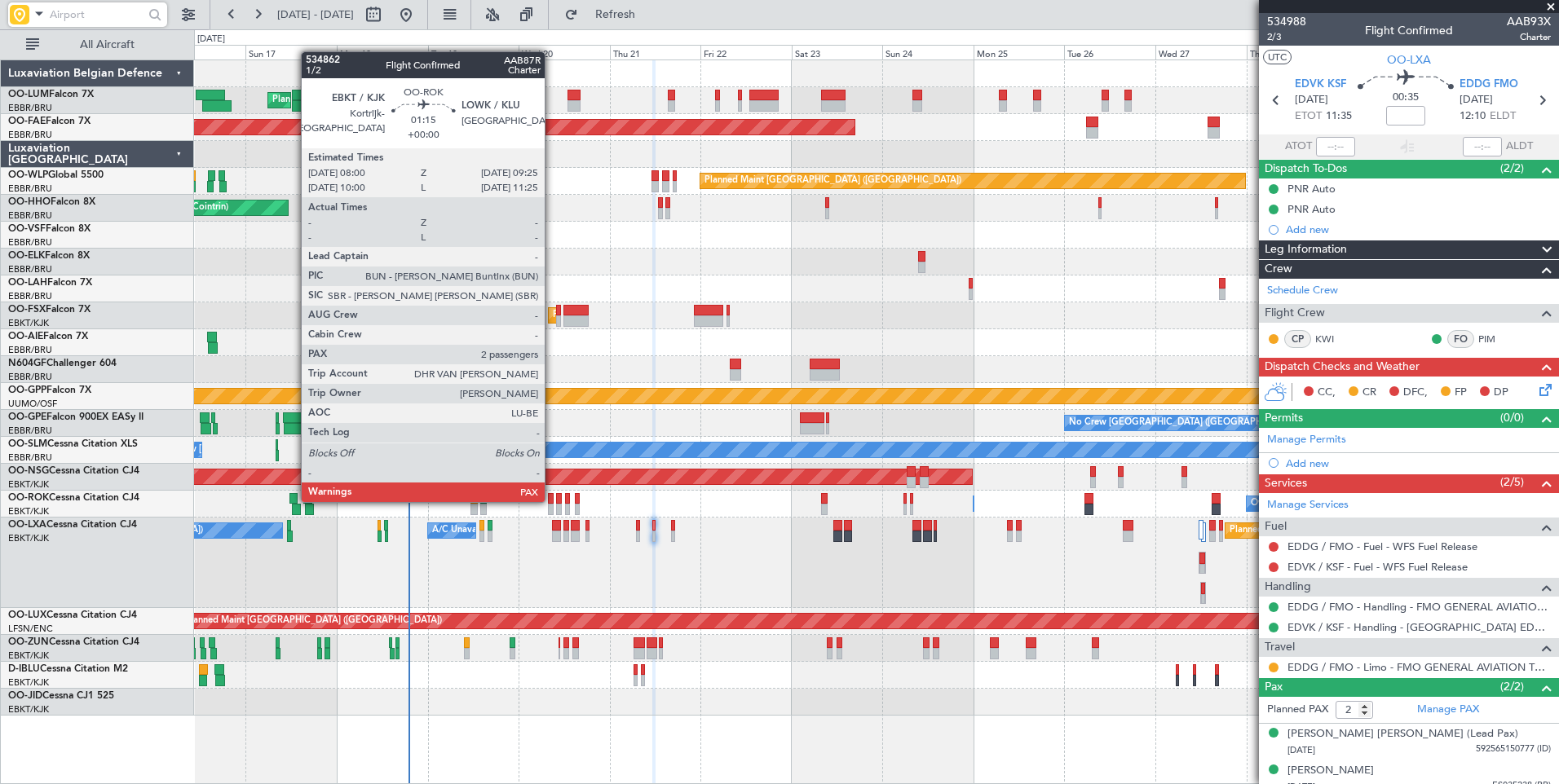
click at [552, 501] on div at bounding box center [550, 499] width 6 height 12
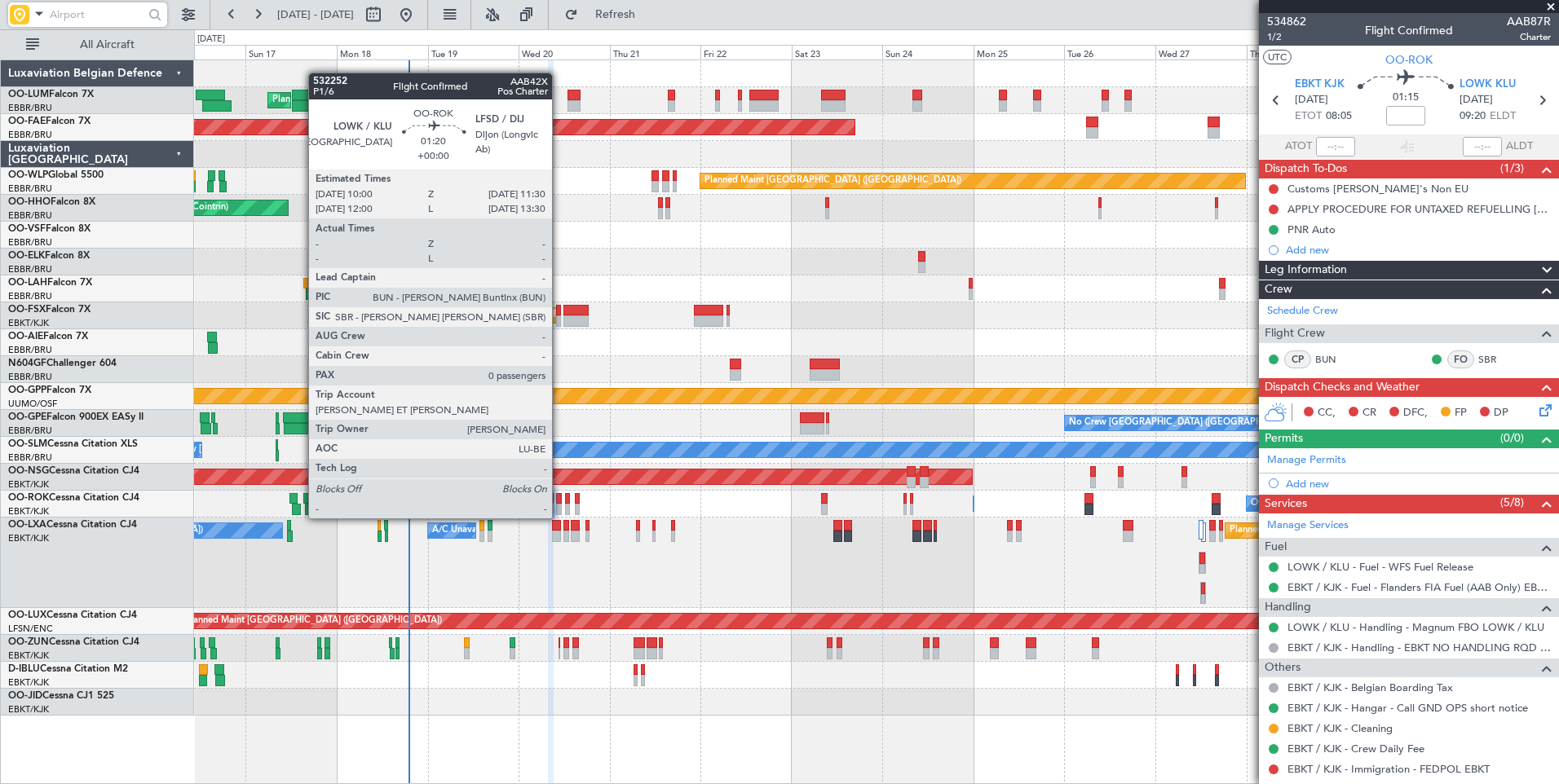
click at [559, 502] on div at bounding box center [558, 499] width 6 height 12
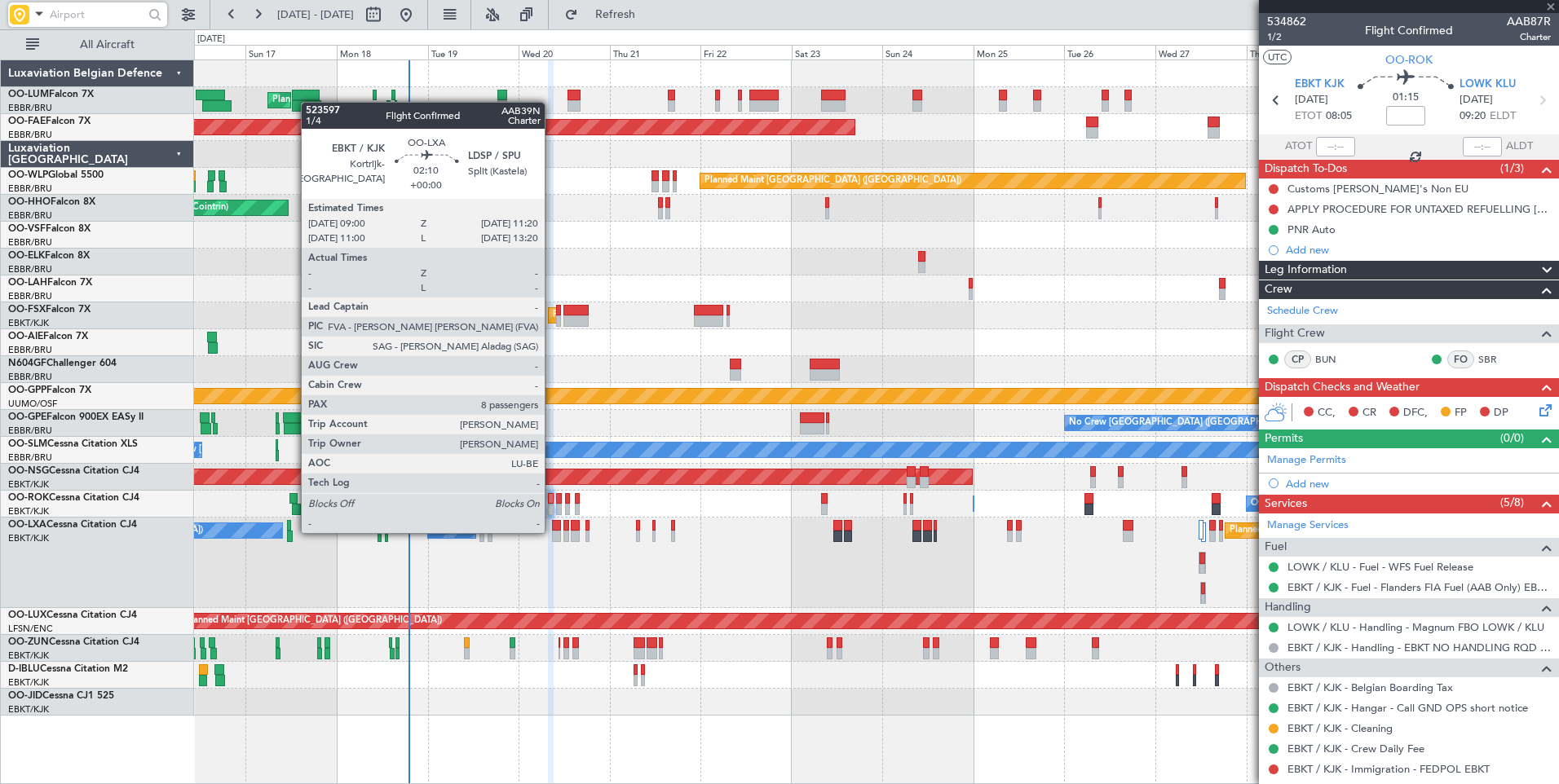
type input "0"
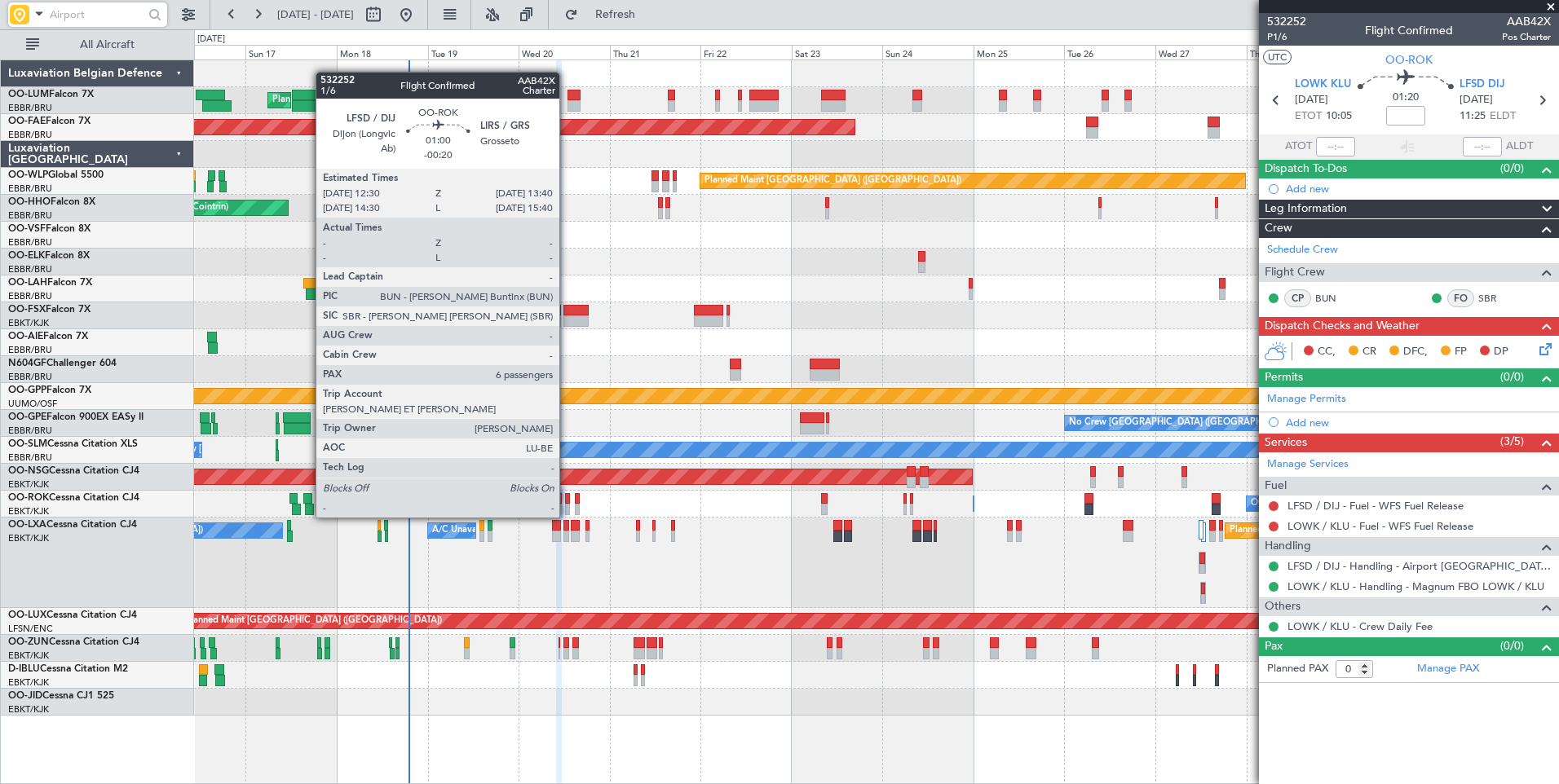
click at [567, 501] on div at bounding box center [568, 499] width 5 height 12
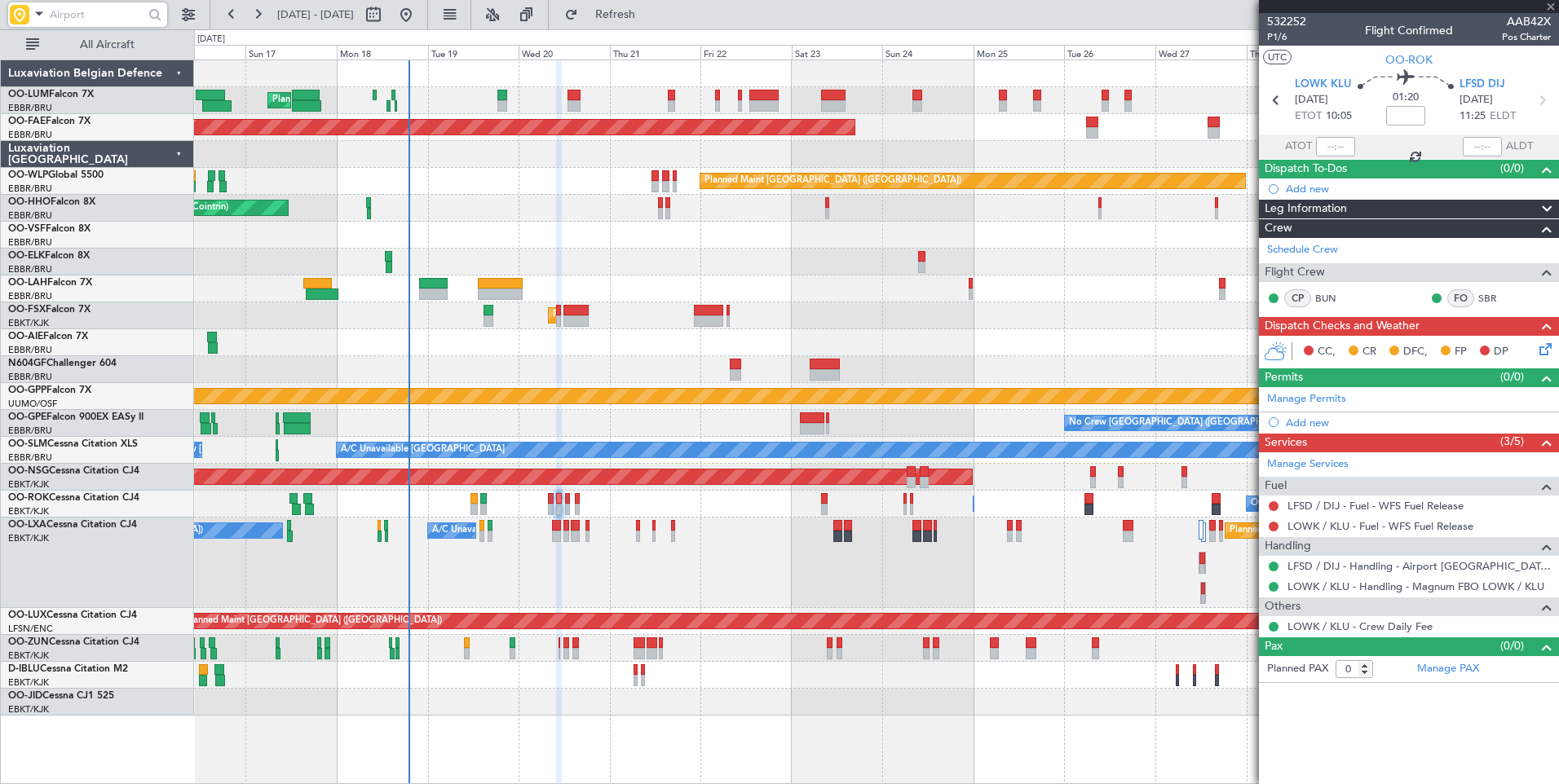
type input "-00:20"
type input "6"
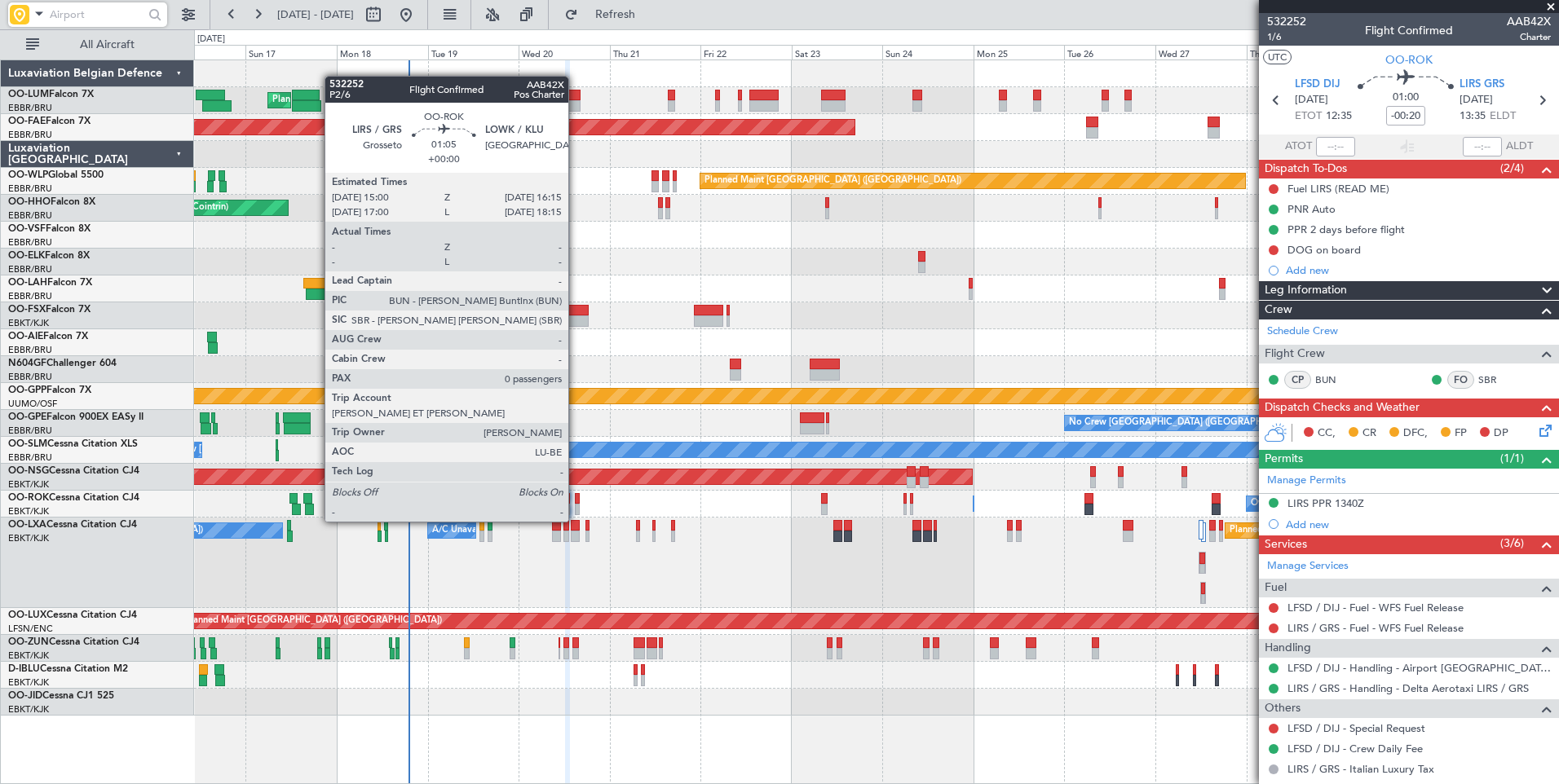
click at [576, 506] on div at bounding box center [578, 510] width 5 height 12
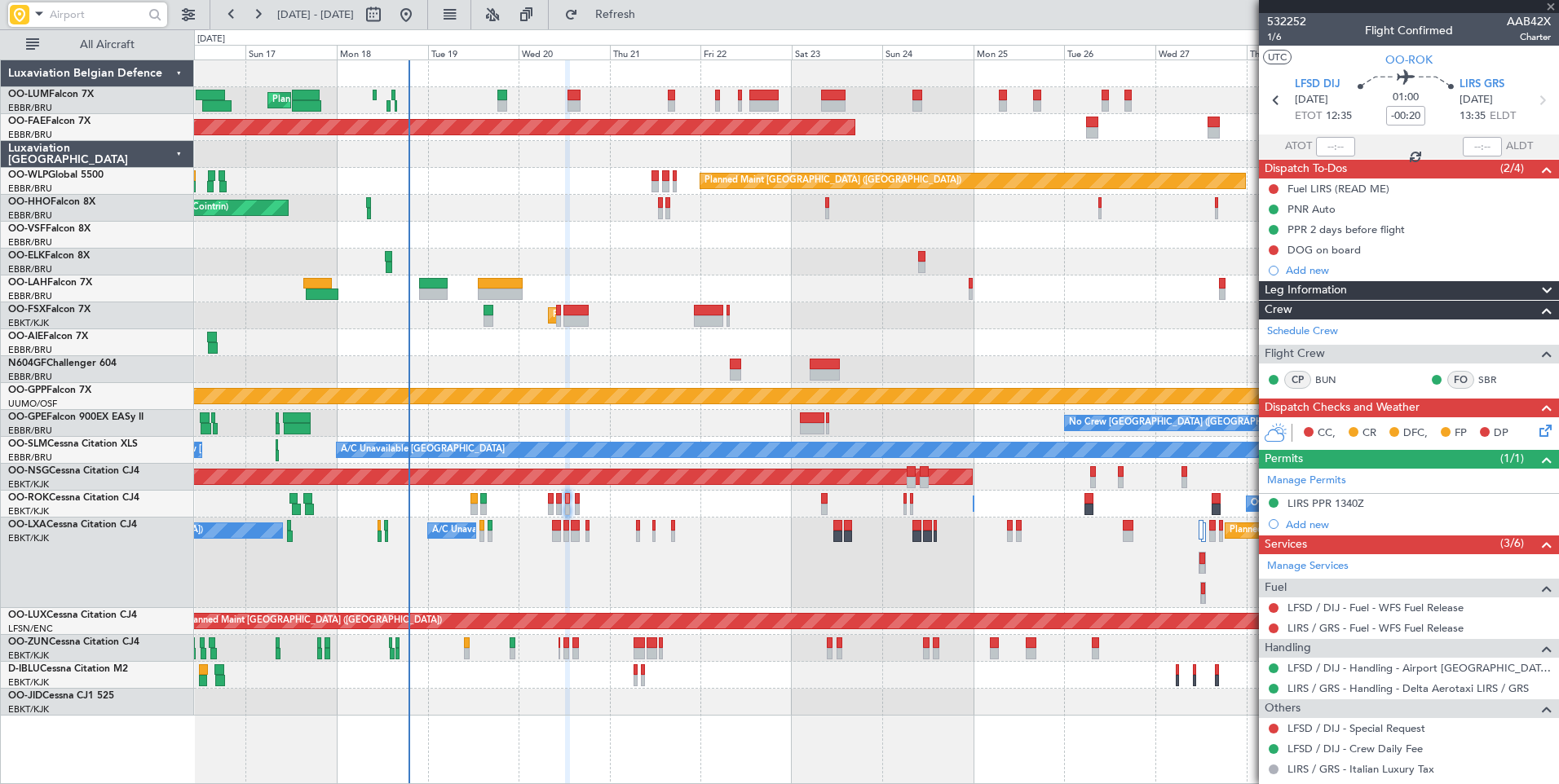
type input "0"
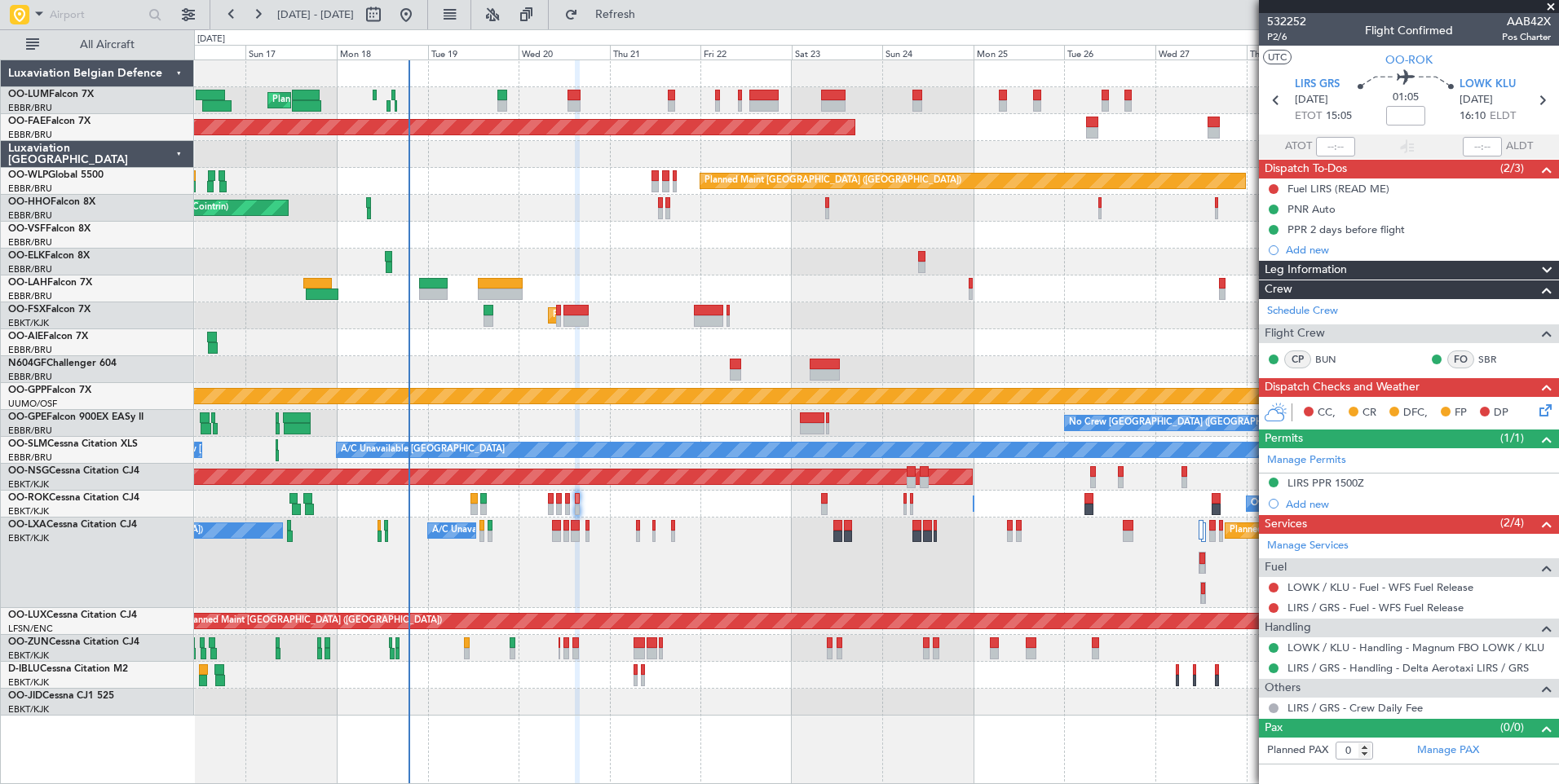
click at [533, 196] on div "Planned Maint [GEOGRAPHIC_DATA] ([GEOGRAPHIC_DATA] National) Planned Maint [GEO…" at bounding box center [876, 388] width 1364 height 655
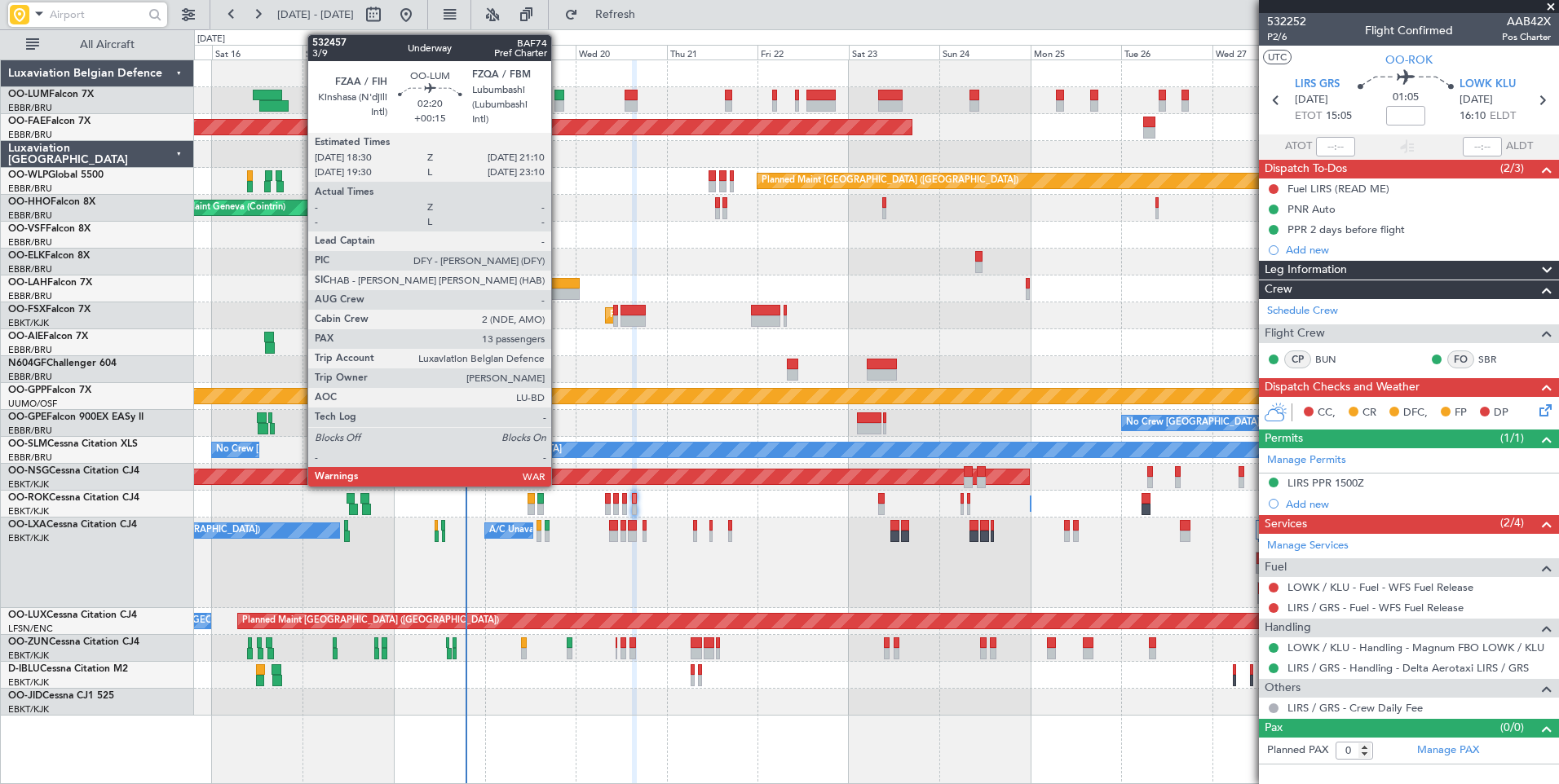
click at [558, 99] on div at bounding box center [559, 95] width 11 height 12
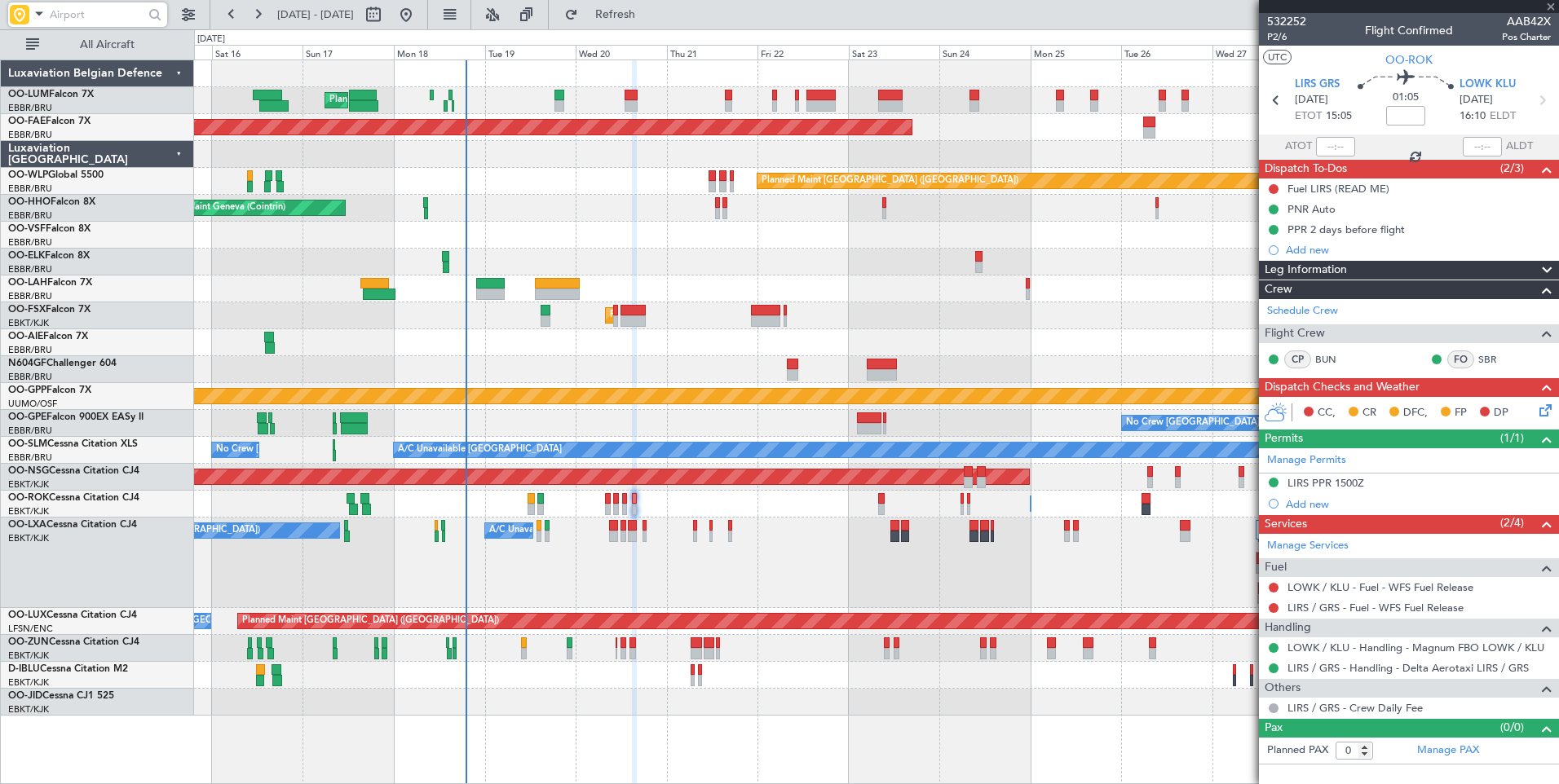
type input "+00:15"
type input "13"
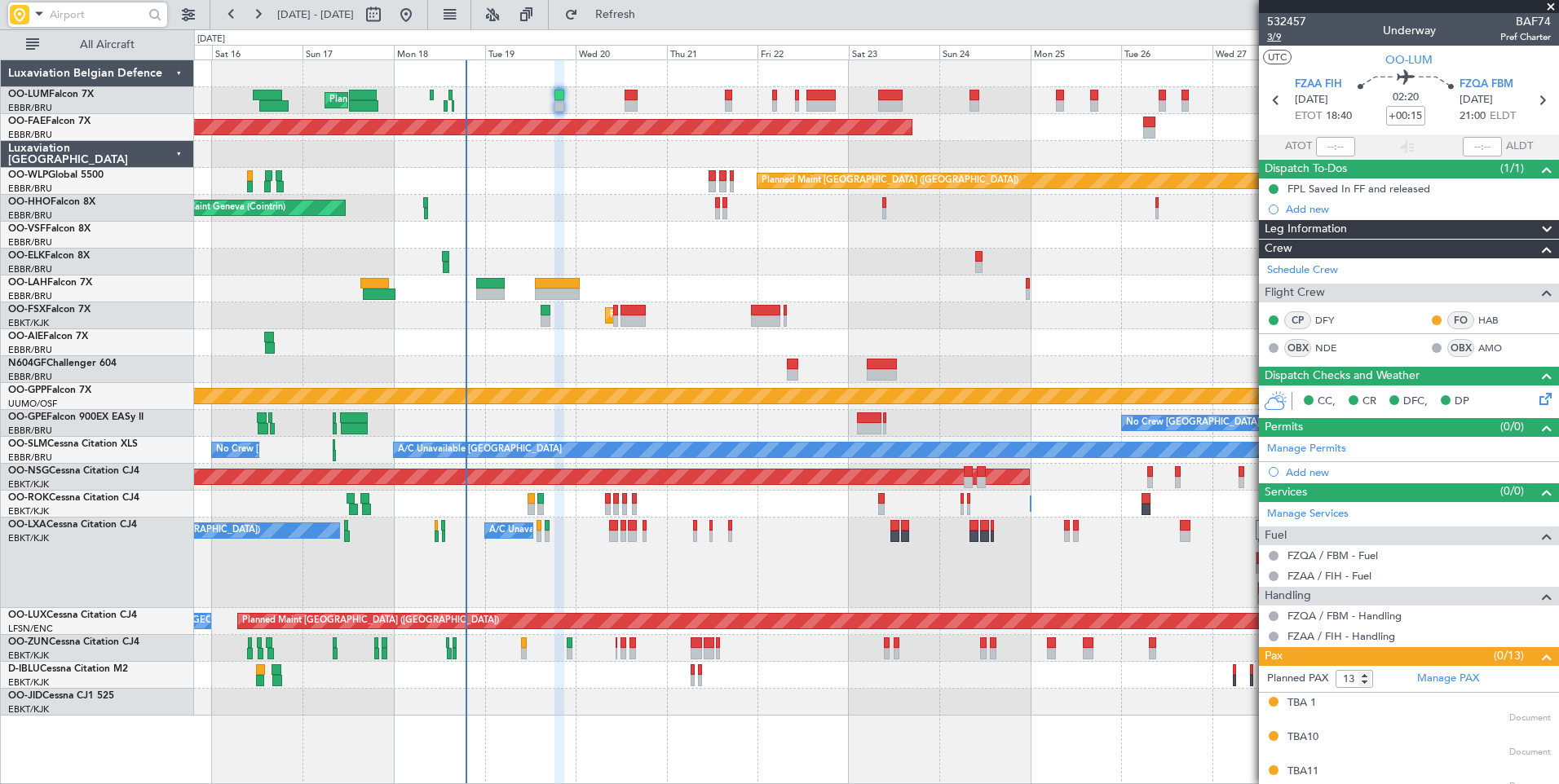
click at [1279, 38] on span "3/9" at bounding box center [1286, 37] width 39 height 14
click at [660, 563] on div "No Crew Chambery ([GEOGRAPHIC_DATA]) A/C Unavailable [GEOGRAPHIC_DATA] ([GEOGRA…" at bounding box center [876, 563] width 1364 height 90
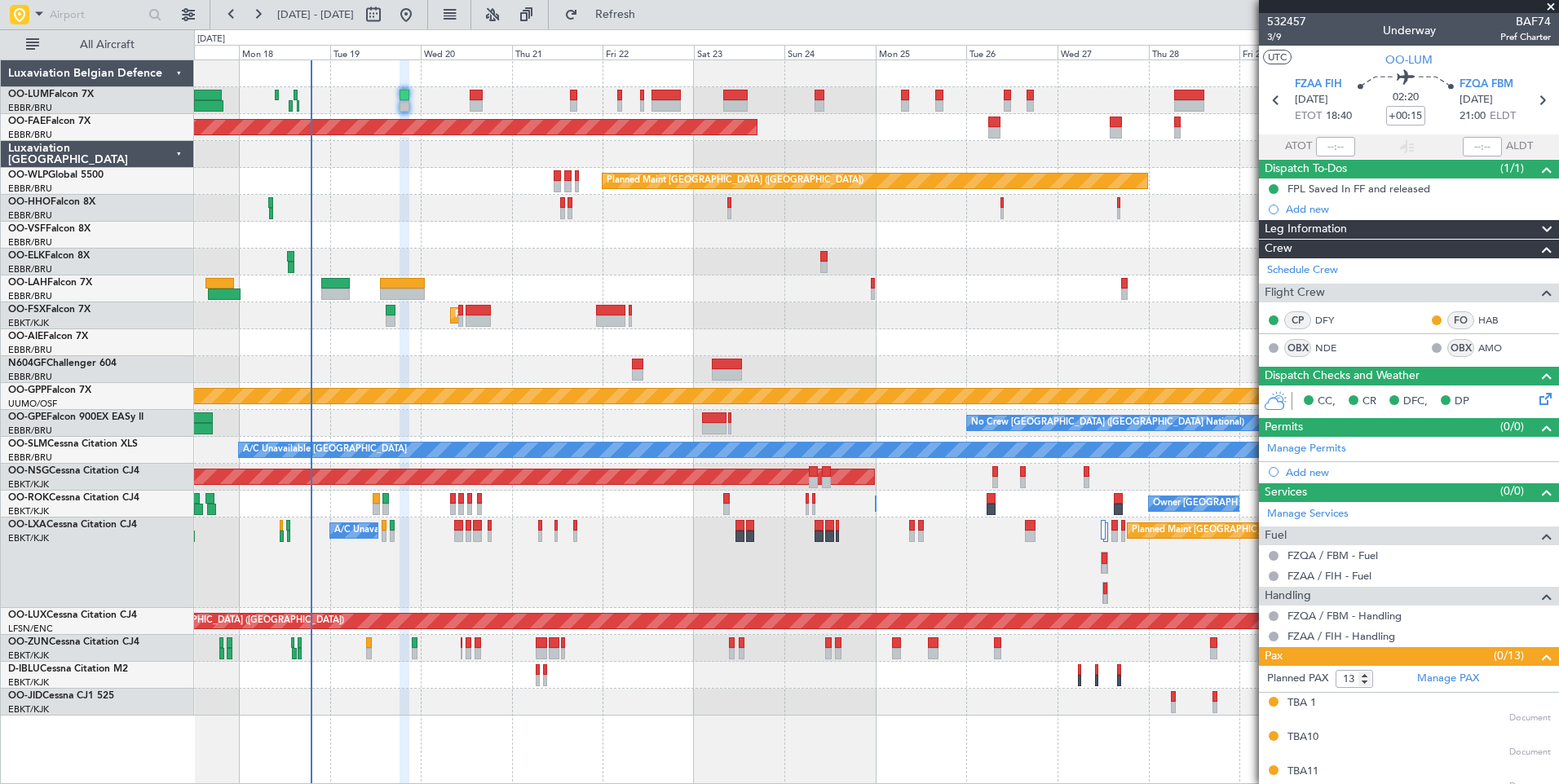
click at [558, 592] on div "A/C Unavailable [GEOGRAPHIC_DATA] ([GEOGRAPHIC_DATA] National) Planned Maint [G…" at bounding box center [876, 563] width 1364 height 90
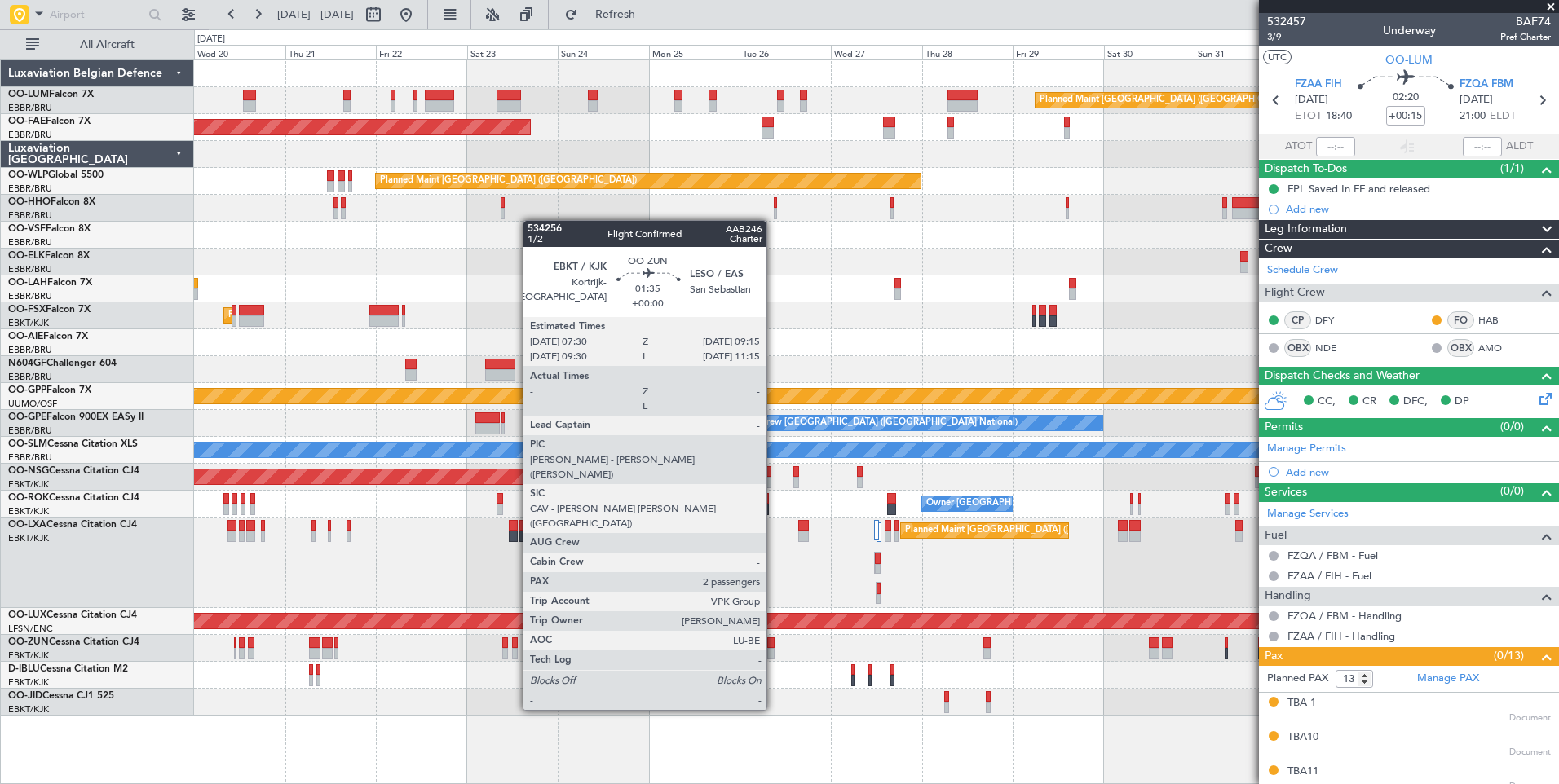
click at [774, 649] on div at bounding box center [771, 654] width 8 height 12
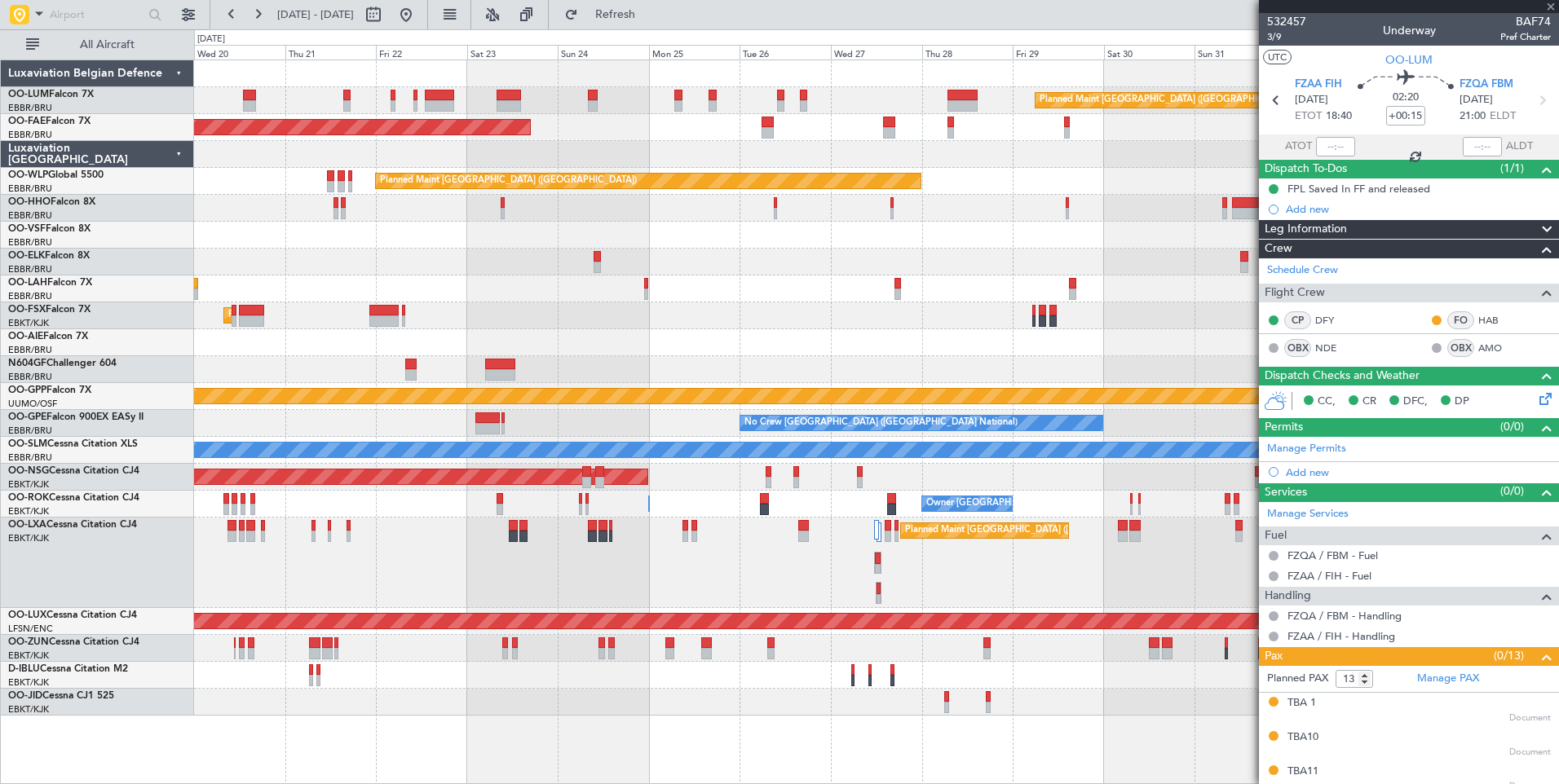
type input "2"
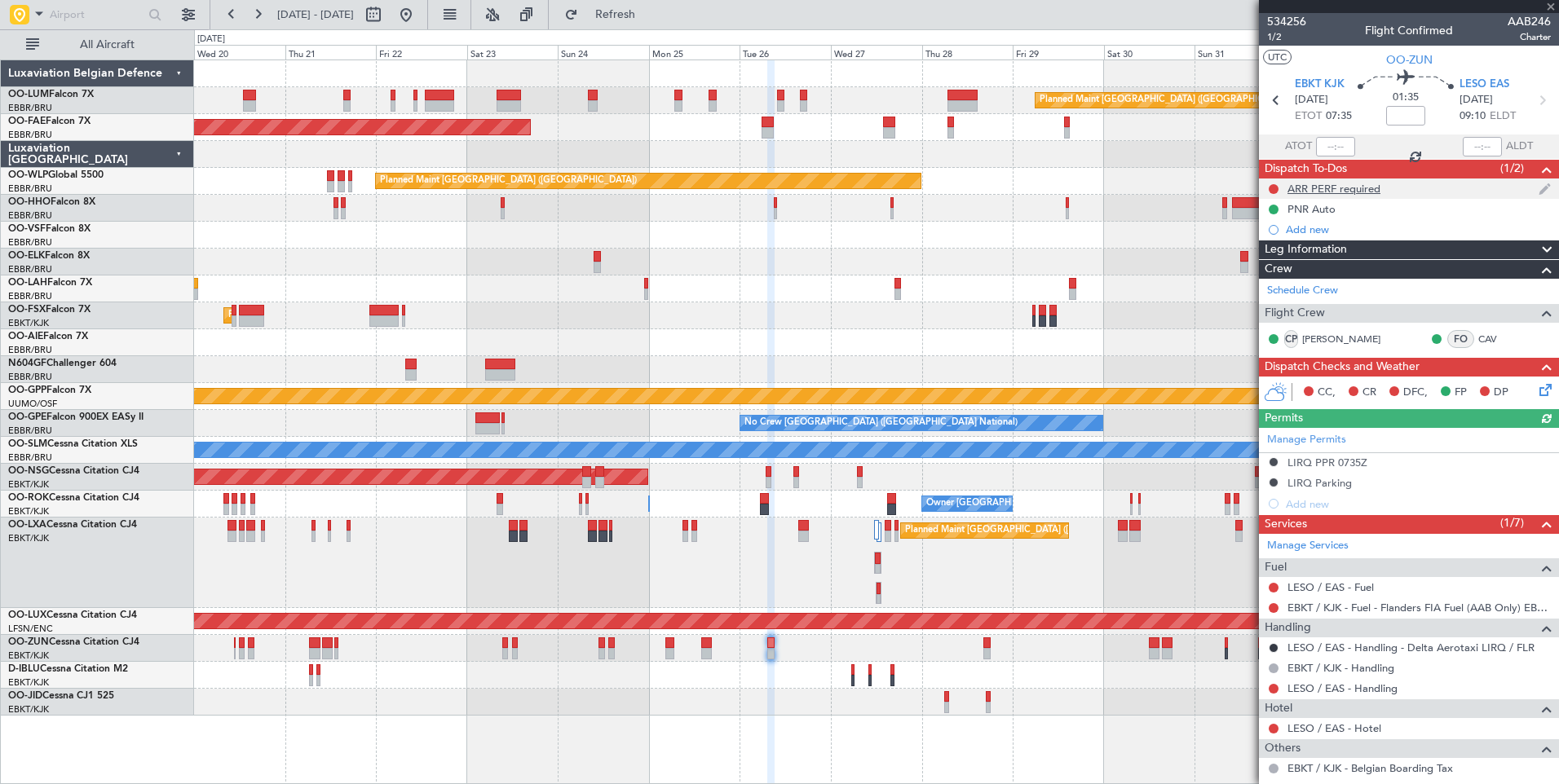
click at [1320, 180] on div "ARR PERF required" at bounding box center [1409, 189] width 300 height 20
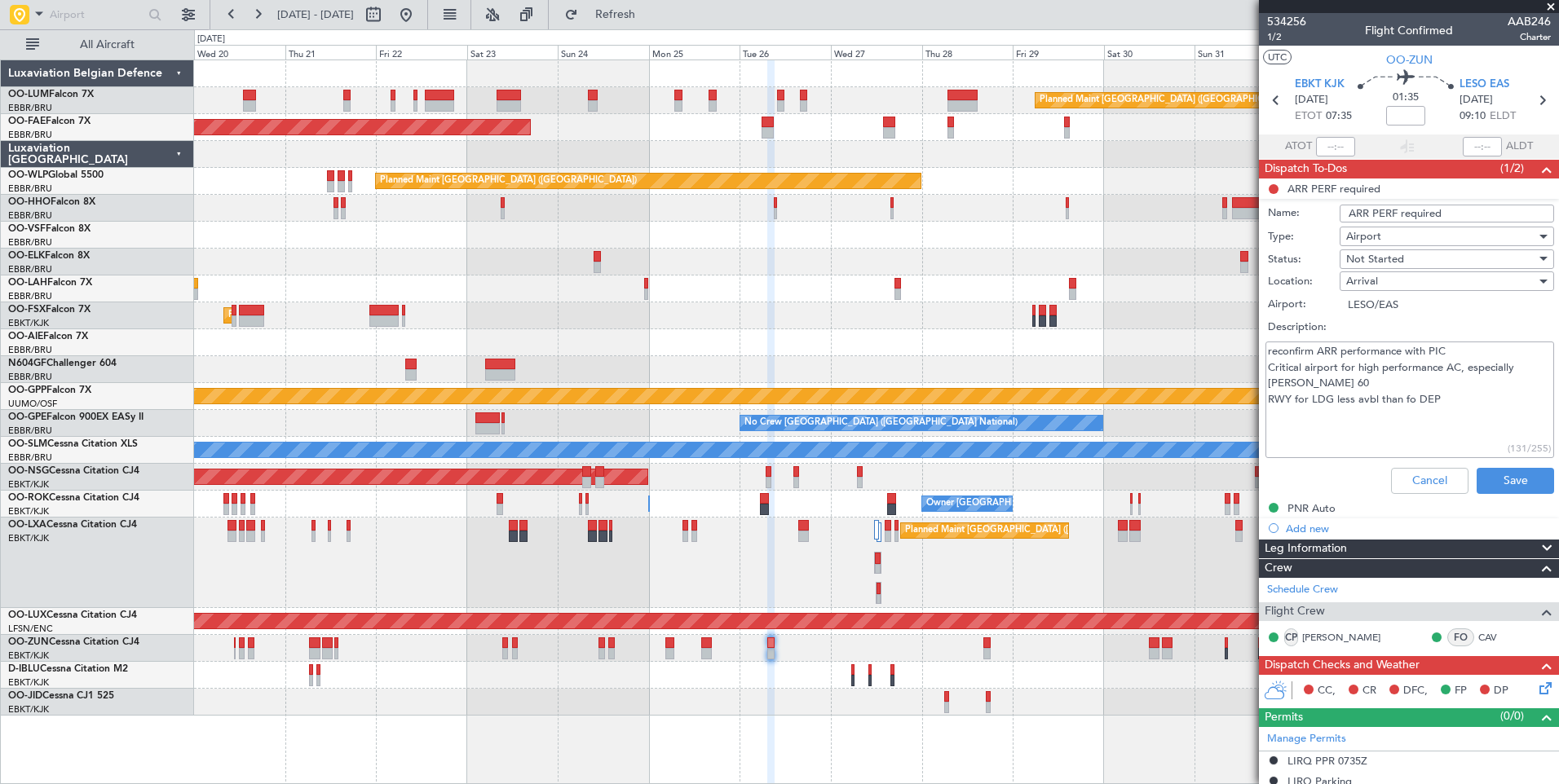
drag, startPoint x: 1269, startPoint y: 350, endPoint x: 1392, endPoint y: 336, distance: 123.8
click at [1392, 336] on div "Status: Not Started Location: Arrival Airport: LESO/EAS Description: reconfirm …" at bounding box center [1409, 354] width 316 height 213
drag, startPoint x: 1271, startPoint y: 372, endPoint x: 1491, endPoint y: 369, distance: 220.0
click at [1491, 369] on textarea "reconfirm ARR performance with PIC Critical airport for high performance AC, es…" at bounding box center [1409, 400] width 288 height 116
click at [1456, 396] on textarea "reconfirm ARR performance with PIC Critical airport for high performance AC, es…" at bounding box center [1409, 400] width 288 height 116
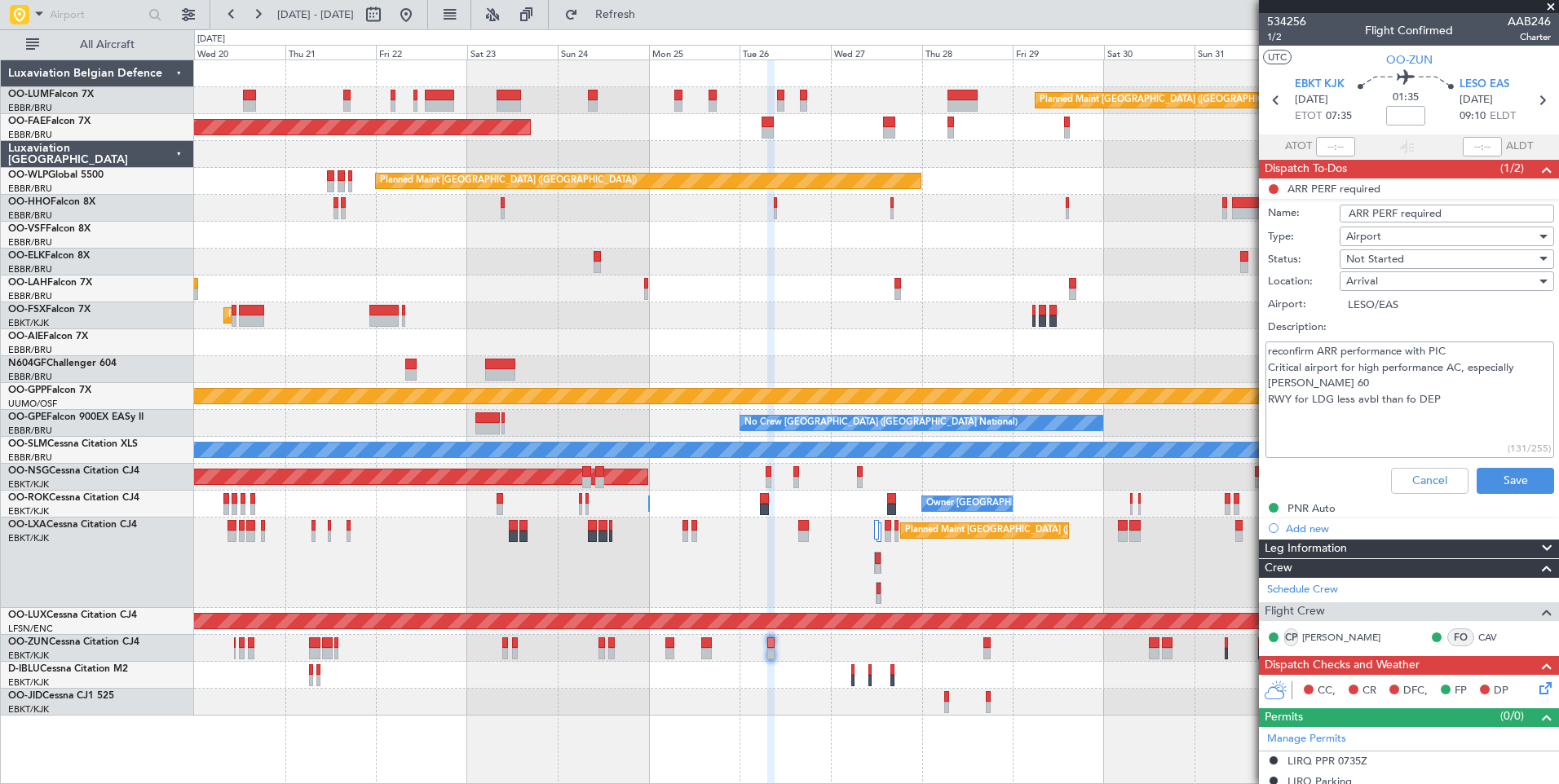
drag, startPoint x: 1455, startPoint y: 405, endPoint x: 1271, endPoint y: 362, distance: 189.0
click at [1271, 362] on textarea "reconfirm ARR performance with PIC Critical airport for high performance AC, es…" at bounding box center [1409, 400] width 288 height 116
click at [1347, 401] on textarea "reconfirm ARR performance with PIC Critical airport for high performance AC, es…" at bounding box center [1409, 400] width 288 height 116
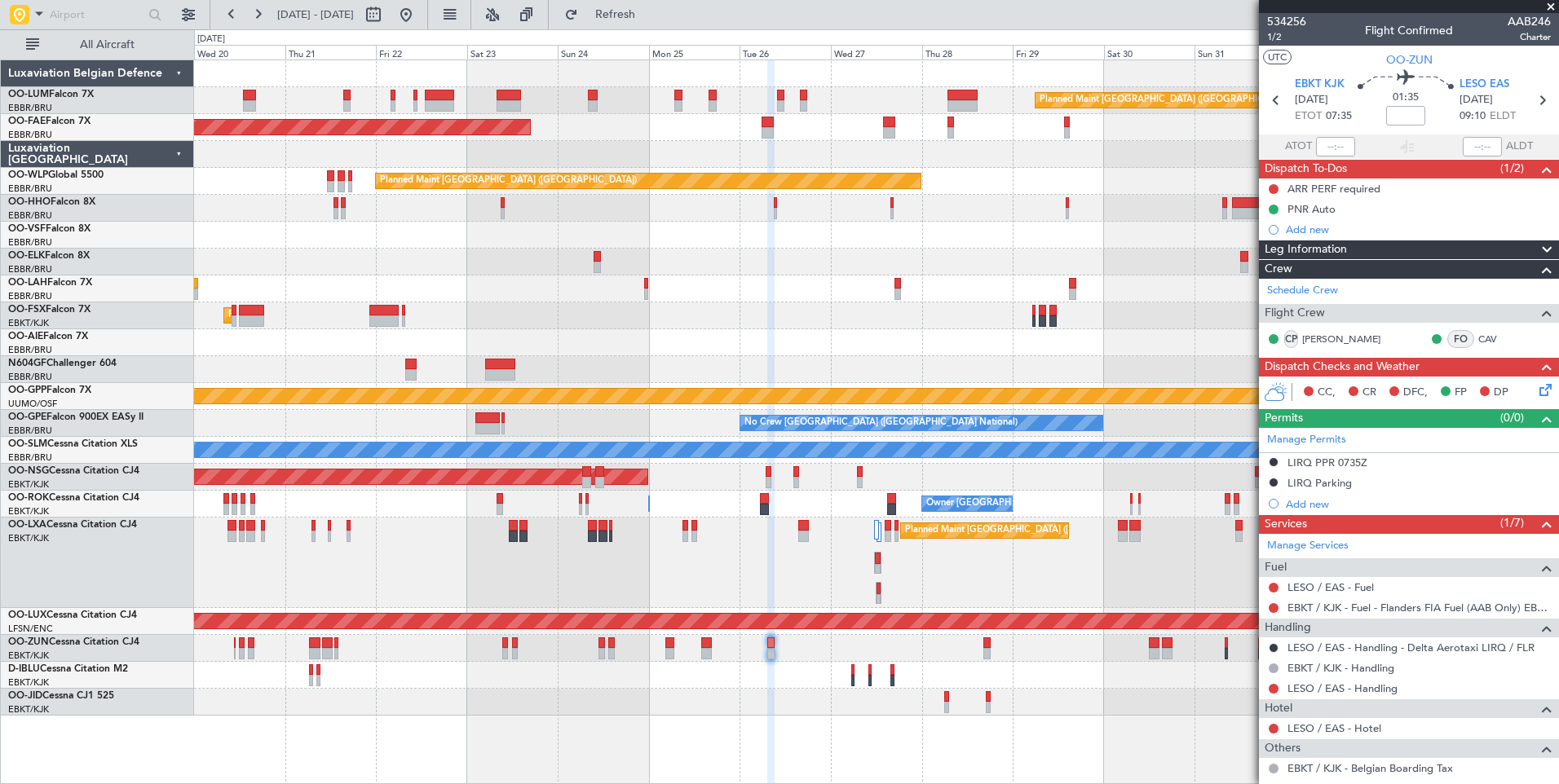
click at [645, 576] on div "Planned Maint Brussels (Brussels National) A/C Unavailable Brussels (Brussels N…" at bounding box center [876, 563] width 1364 height 90
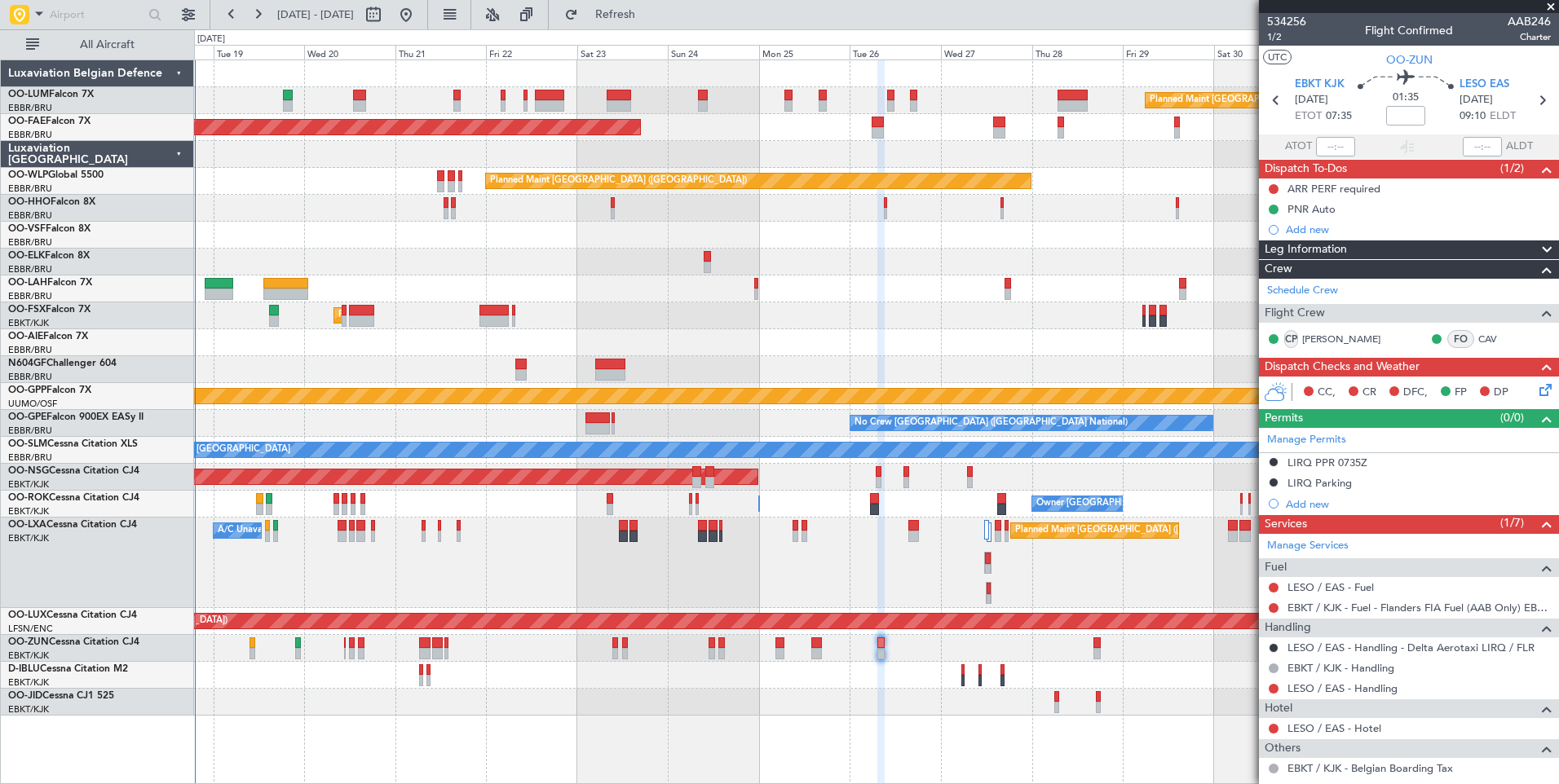
click at [708, 536] on div "Planned Maint Brussels (Brussels National) A/C Unavailable Brussels (Brussels N…" at bounding box center [876, 563] width 1364 height 90
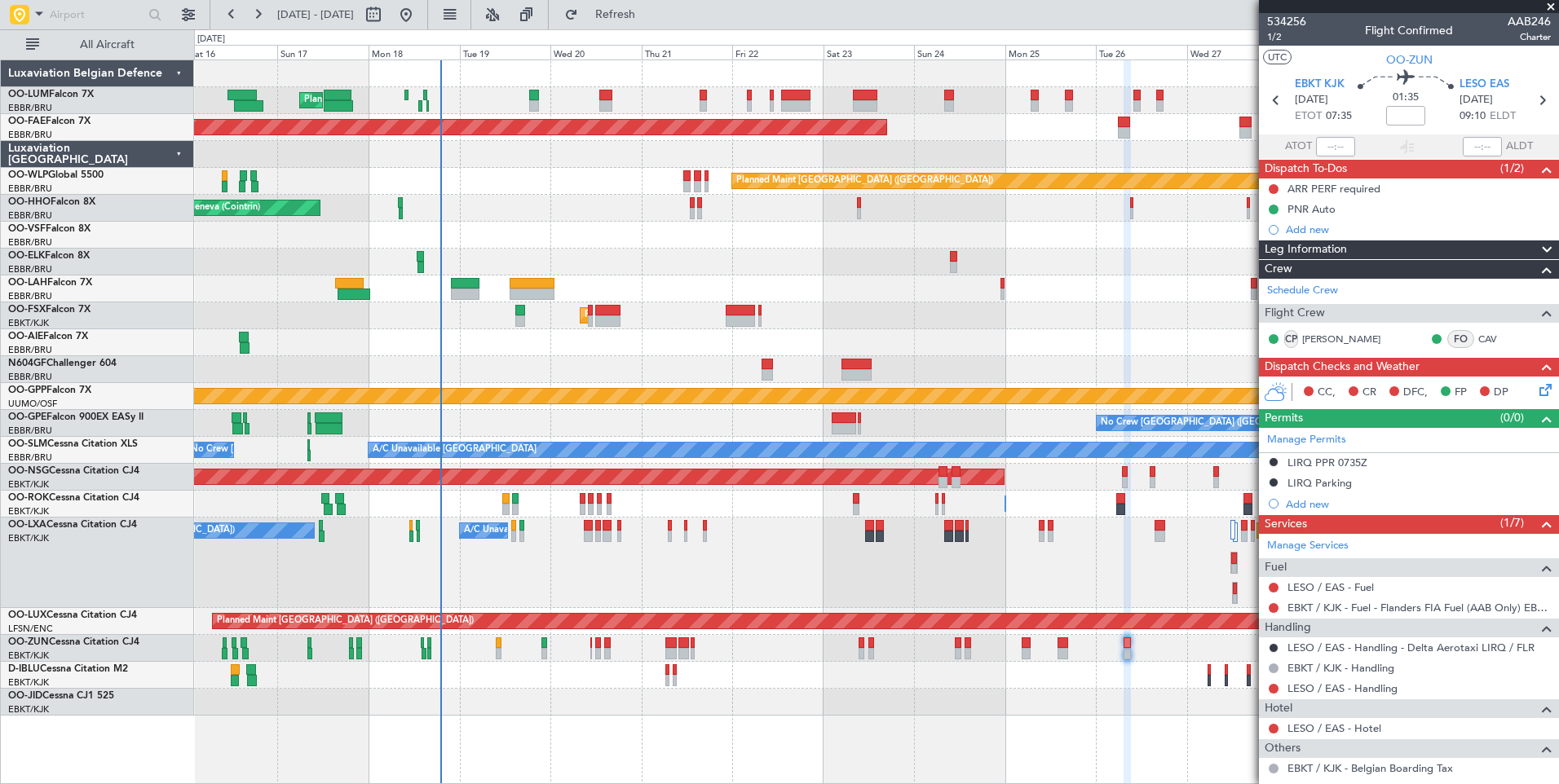
click at [703, 578] on div "Planned Maint Brussels (Brussels National) A/C Unavailable Brussels (Brussels N…" at bounding box center [876, 563] width 1364 height 90
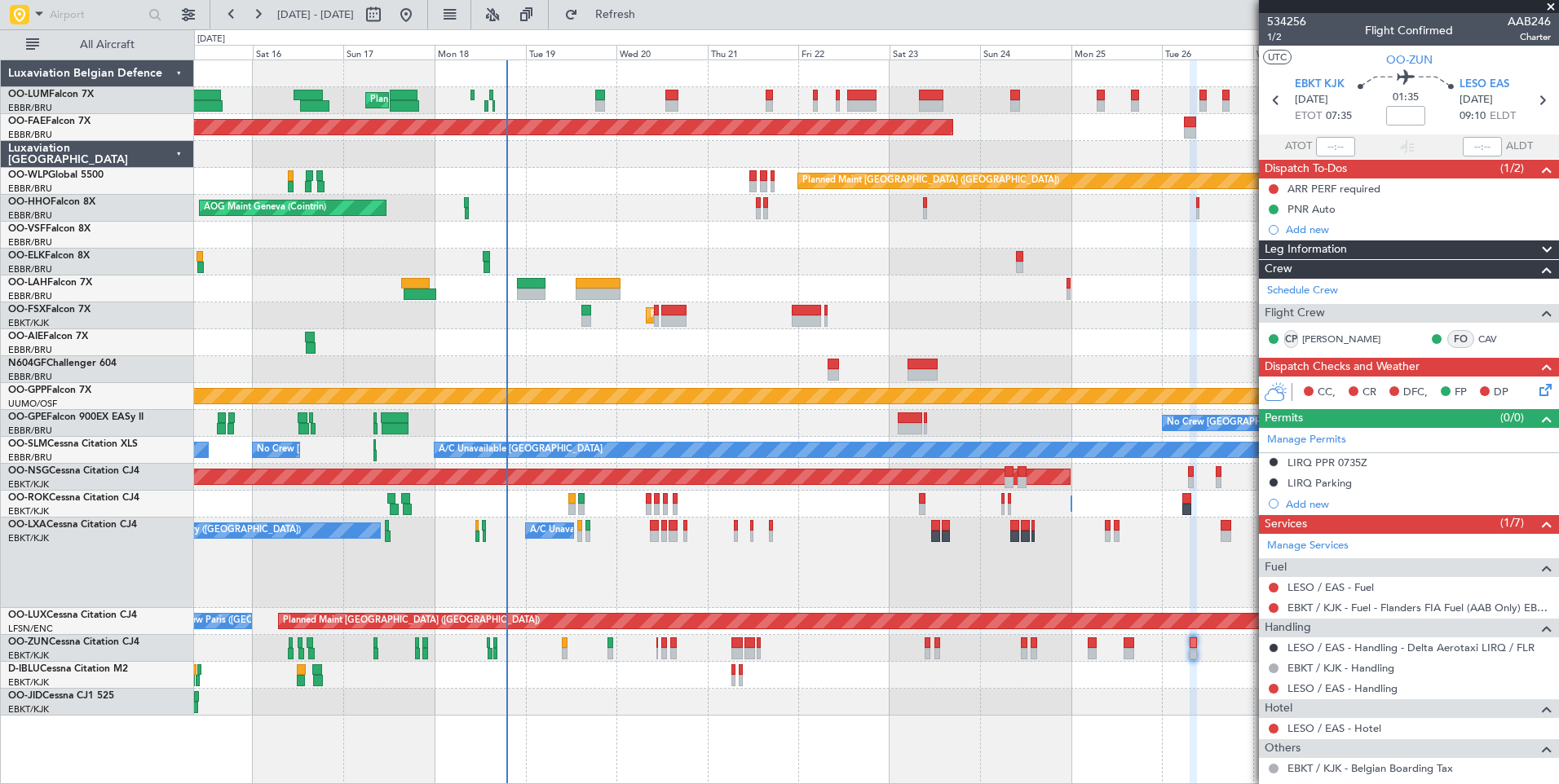
click at [722, 592] on div "Planned Maint Brussels (Brussels National) A/C Unavailable Brussels (Brussels N…" at bounding box center [876, 563] width 1364 height 90
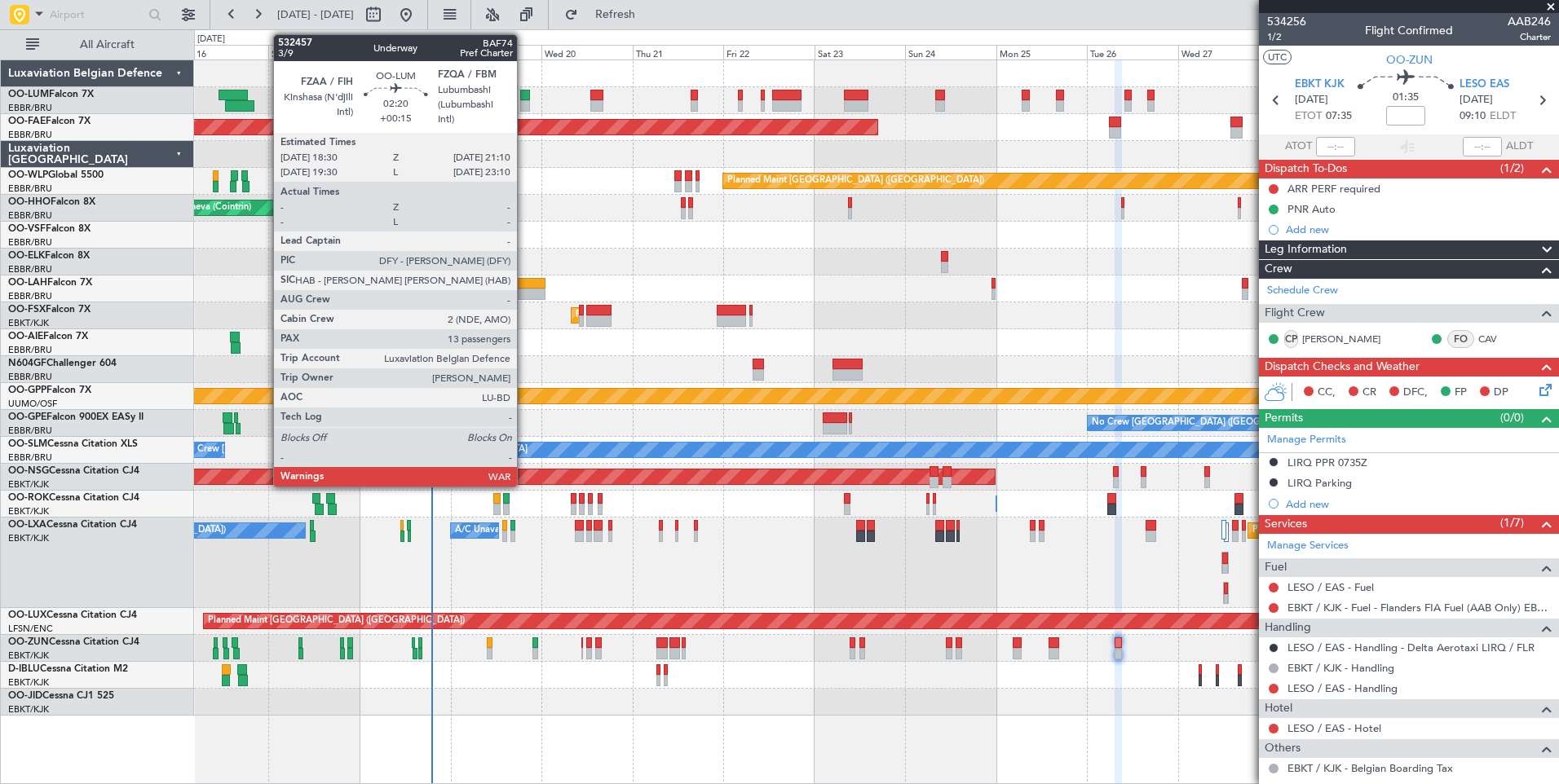
click at [524, 100] on div at bounding box center [525, 106] width 11 height 12
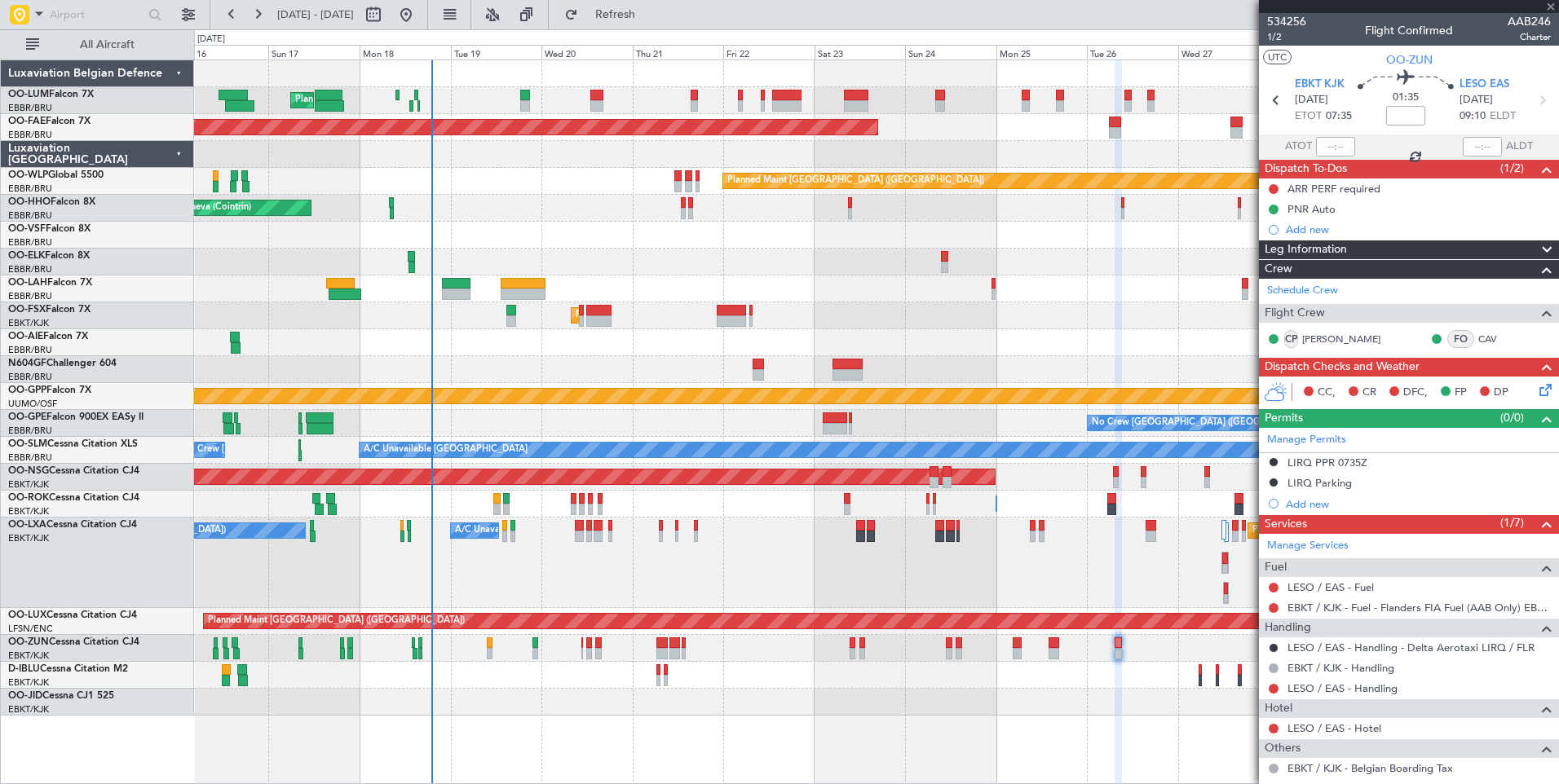
type input "+00:15"
type input "13"
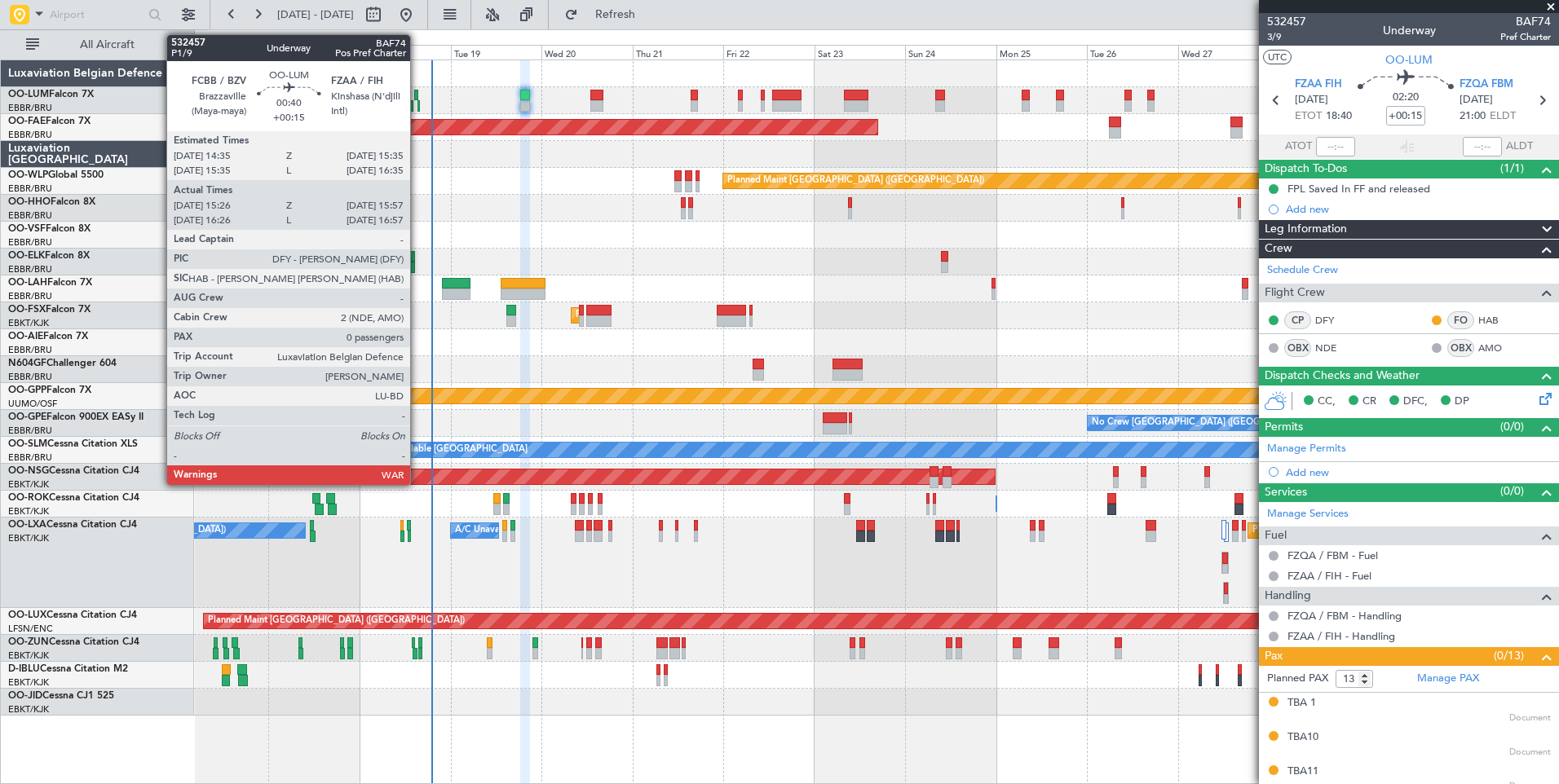
click at [417, 104] on div at bounding box center [418, 106] width 3 height 12
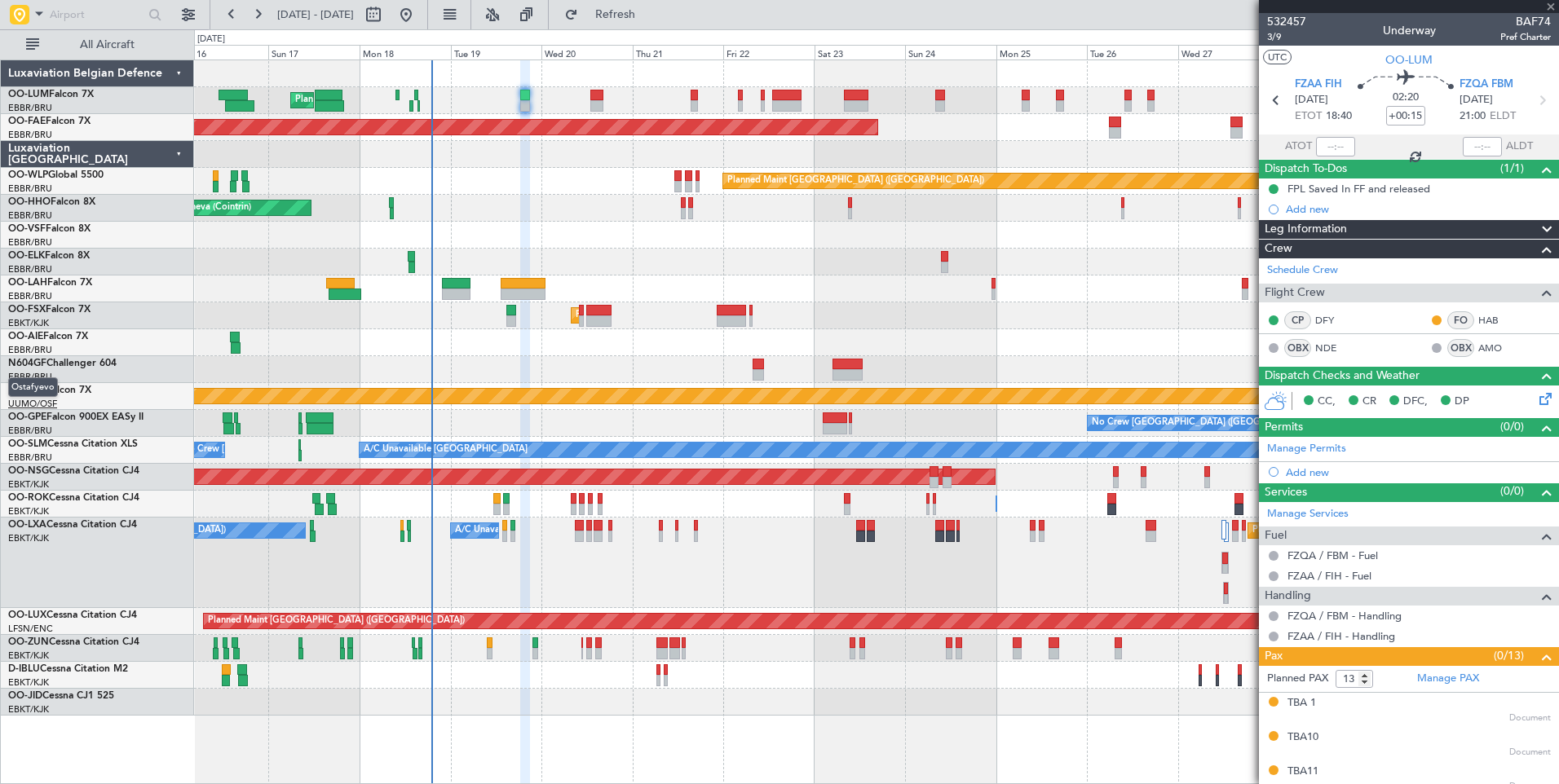
type input "15:36"
type input "15:47"
type input "0"
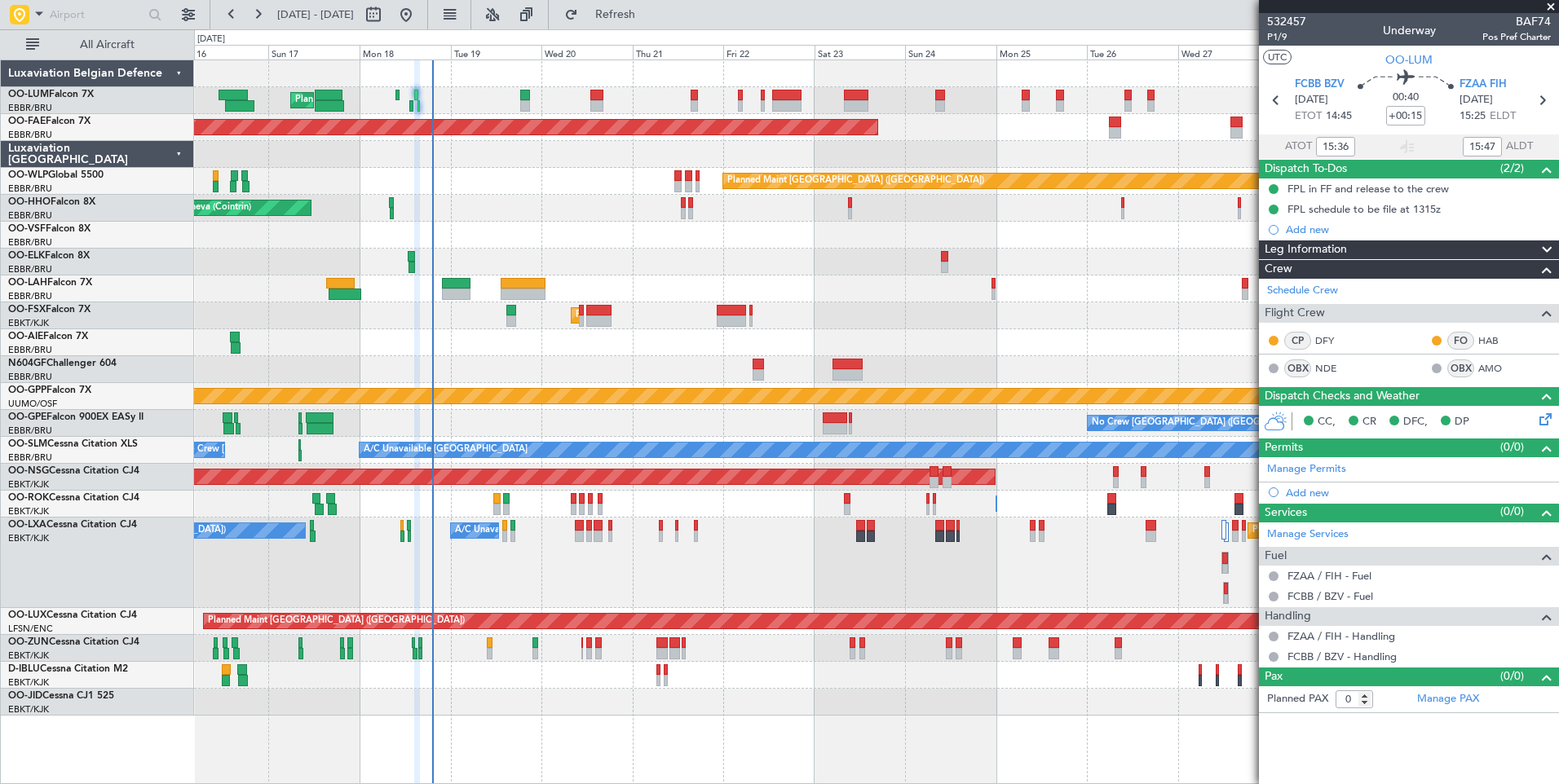
click at [743, 262] on div "Planned Maint Brussels (Brussels National) Planned Maint Brussels (Brussels Nat…" at bounding box center [876, 388] width 1364 height 655
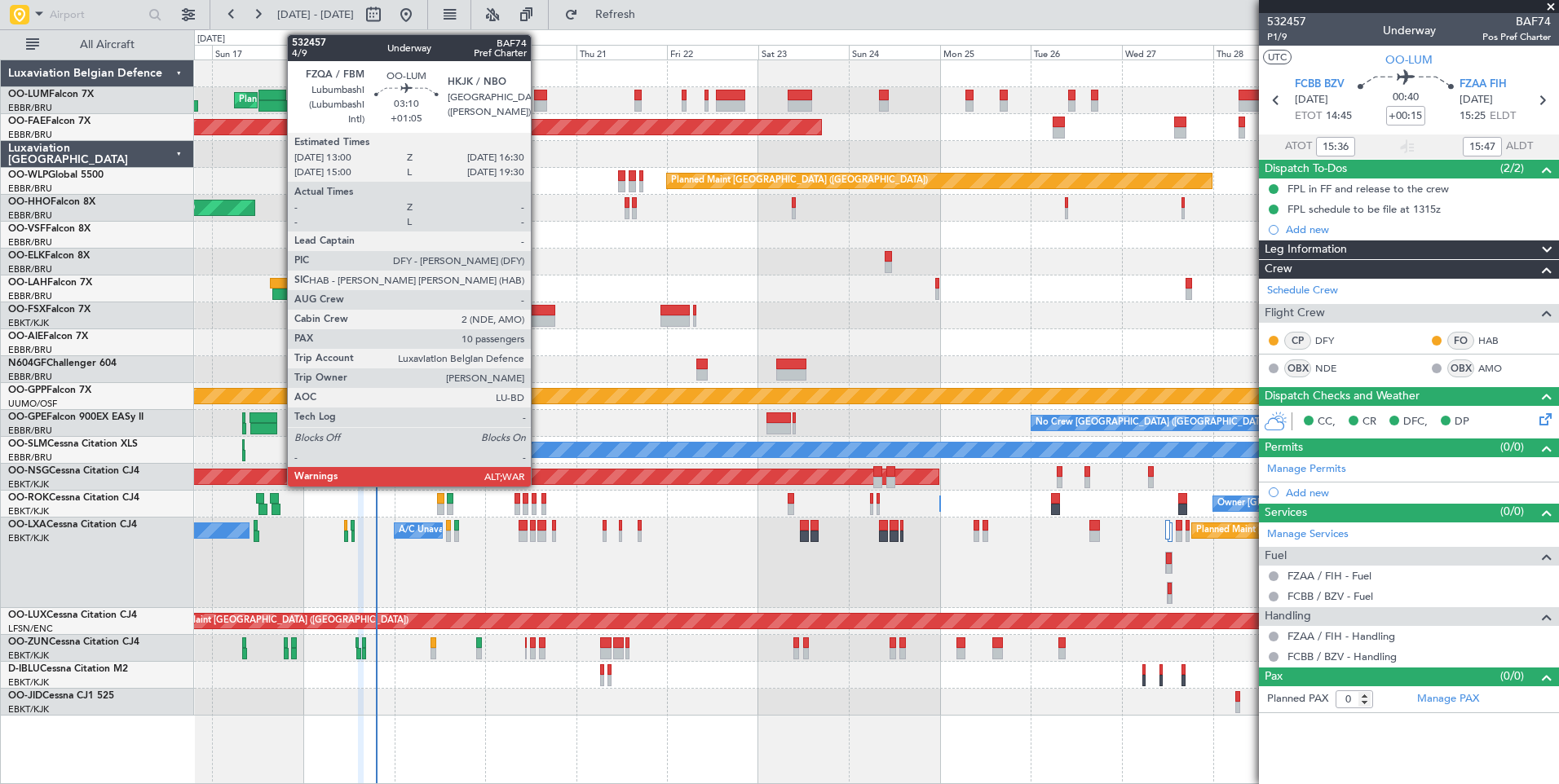
click at [538, 99] on div at bounding box center [541, 95] width 14 height 12
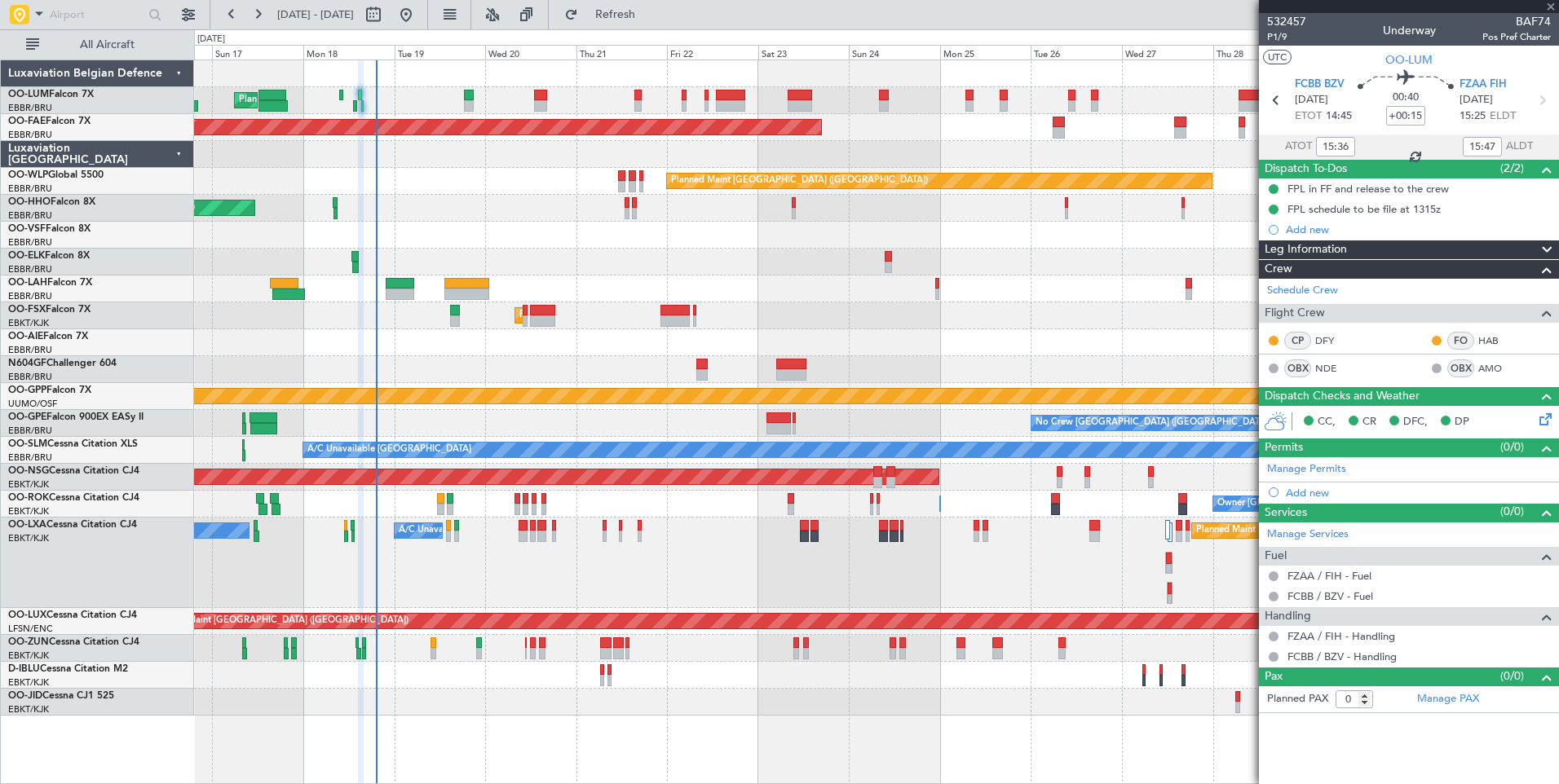
type input "+01:05"
type input "10"
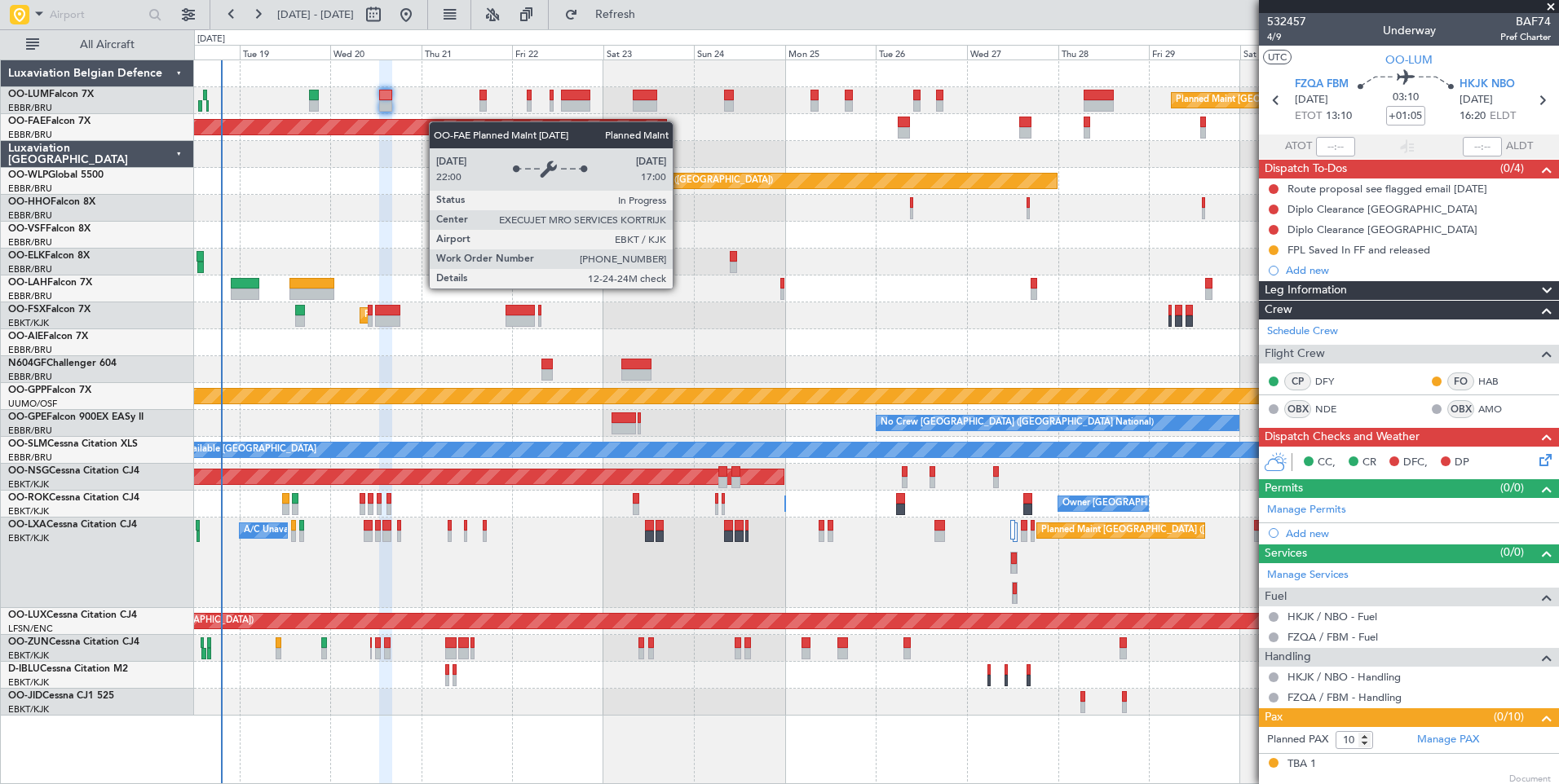
click at [399, 127] on div "Planned Maint Brussels (Brussels National) Planned Maint Brussels (Brussels Nat…" at bounding box center [876, 388] width 1364 height 655
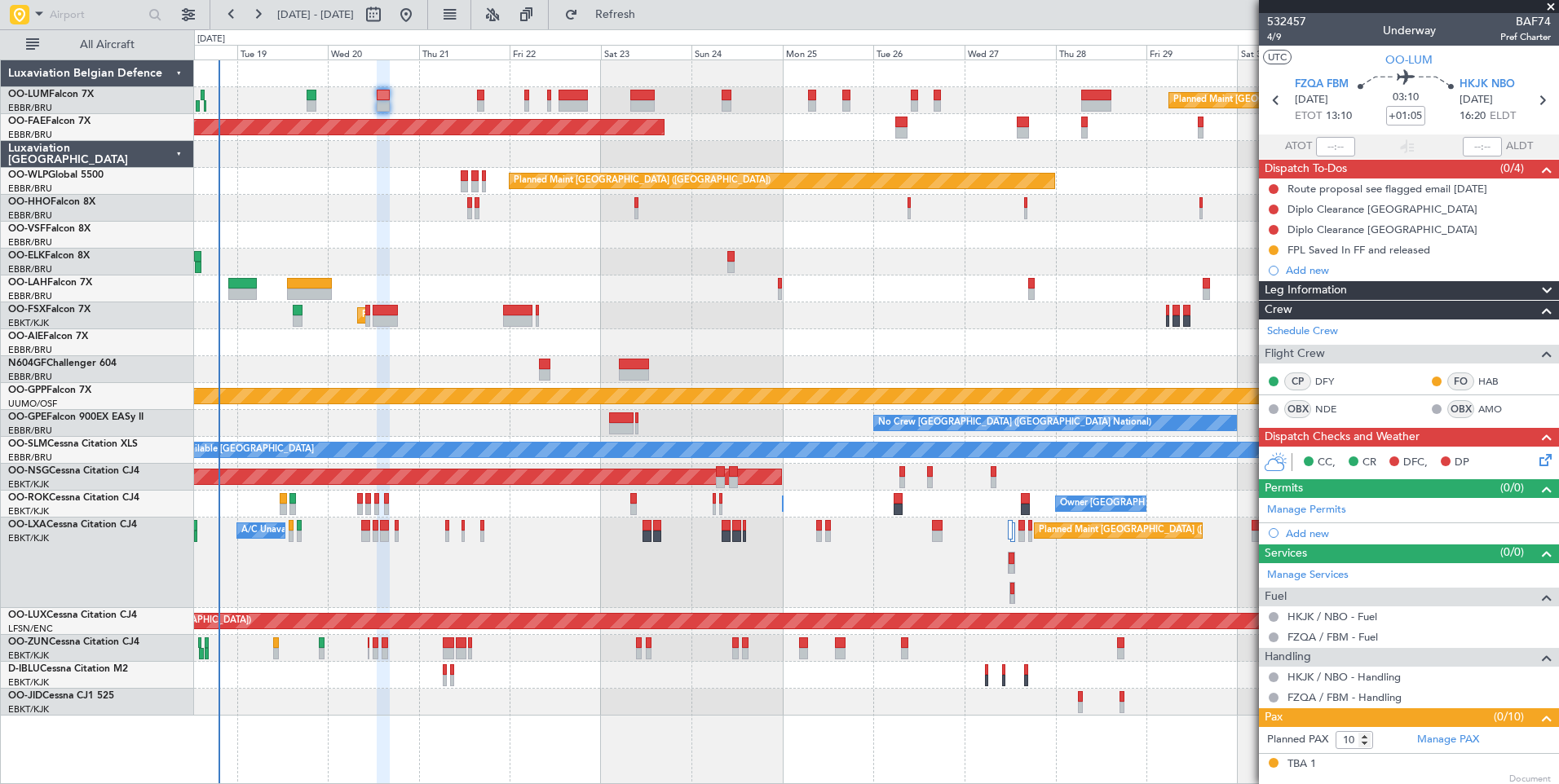
click at [486, 97] on div "Planned Maint Brussels (Brussels National) Planned Maint Brussels (Brussels Nat…" at bounding box center [876, 100] width 1364 height 27
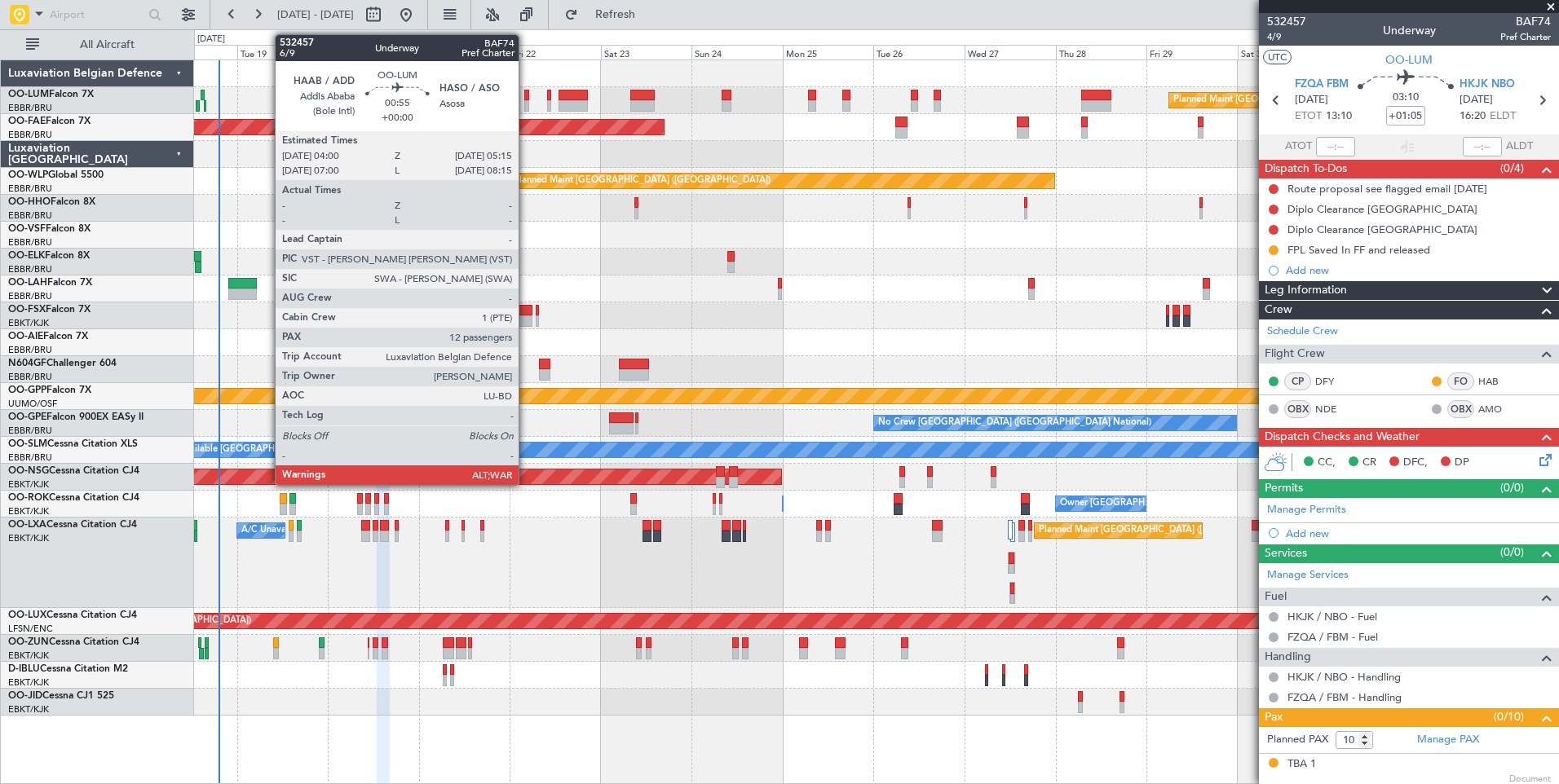
click at [526, 99] on div at bounding box center [527, 95] width 5 height 12
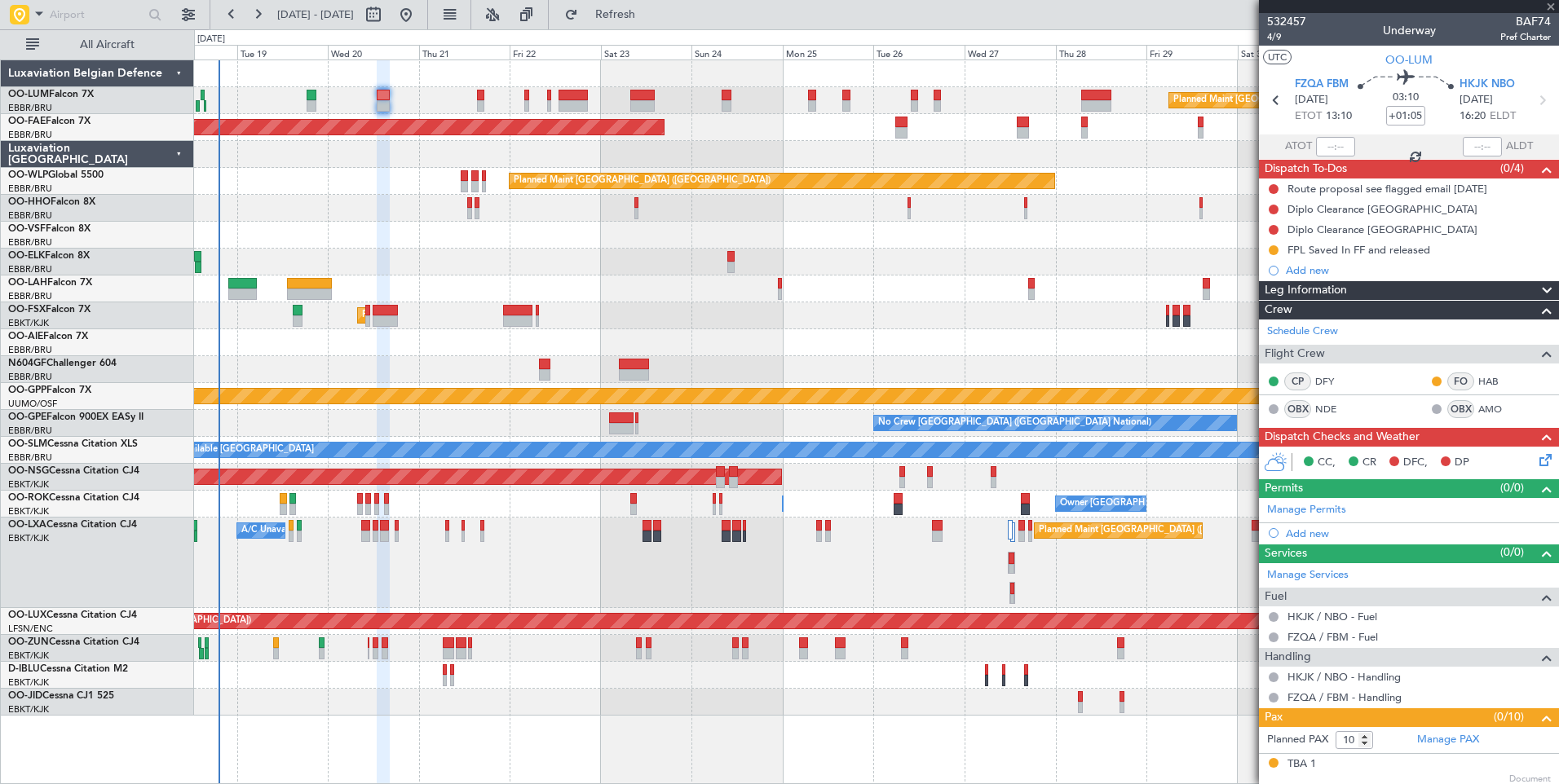
type input "12"
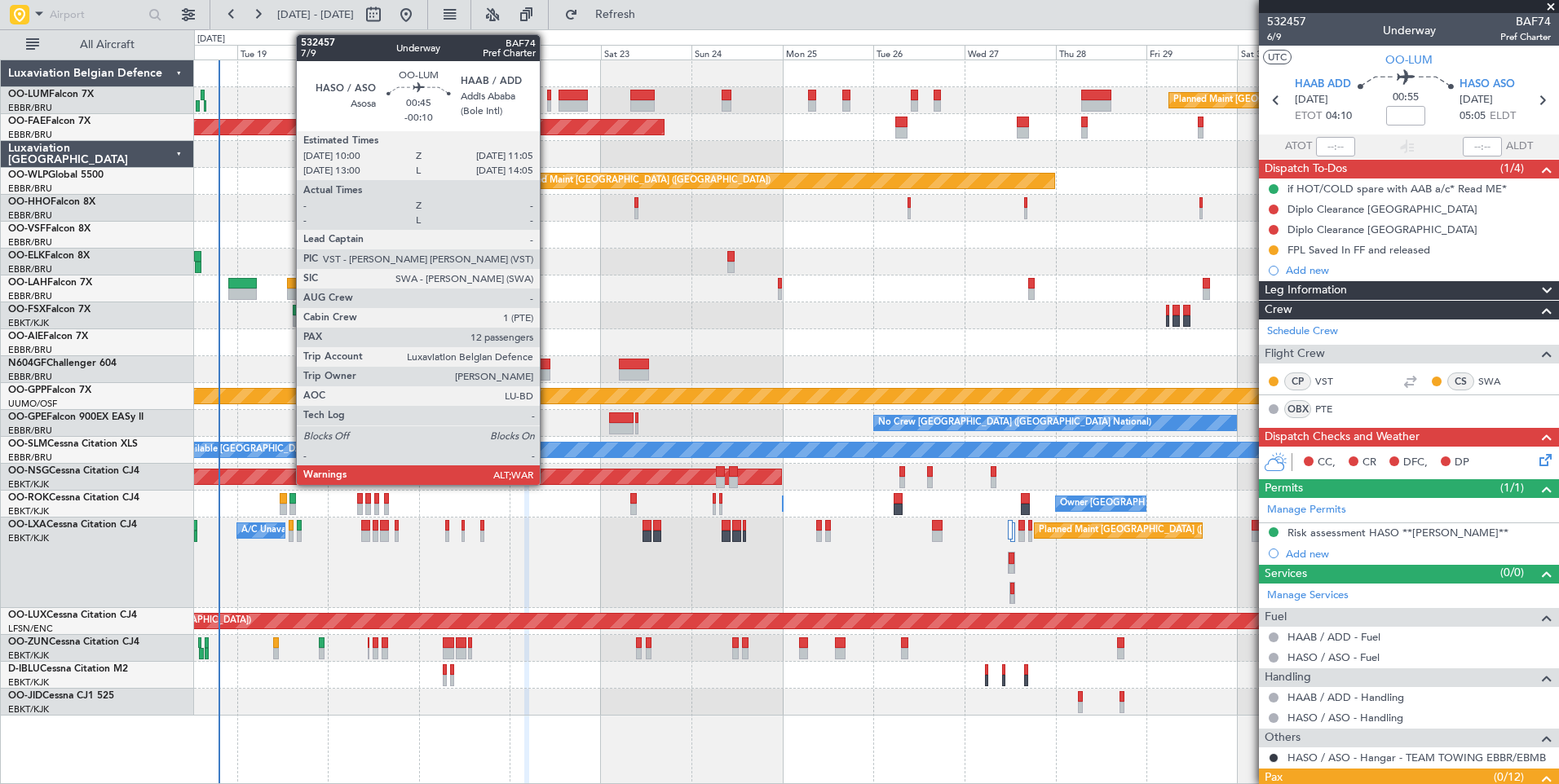
click at [547, 99] on div at bounding box center [549, 95] width 5 height 12
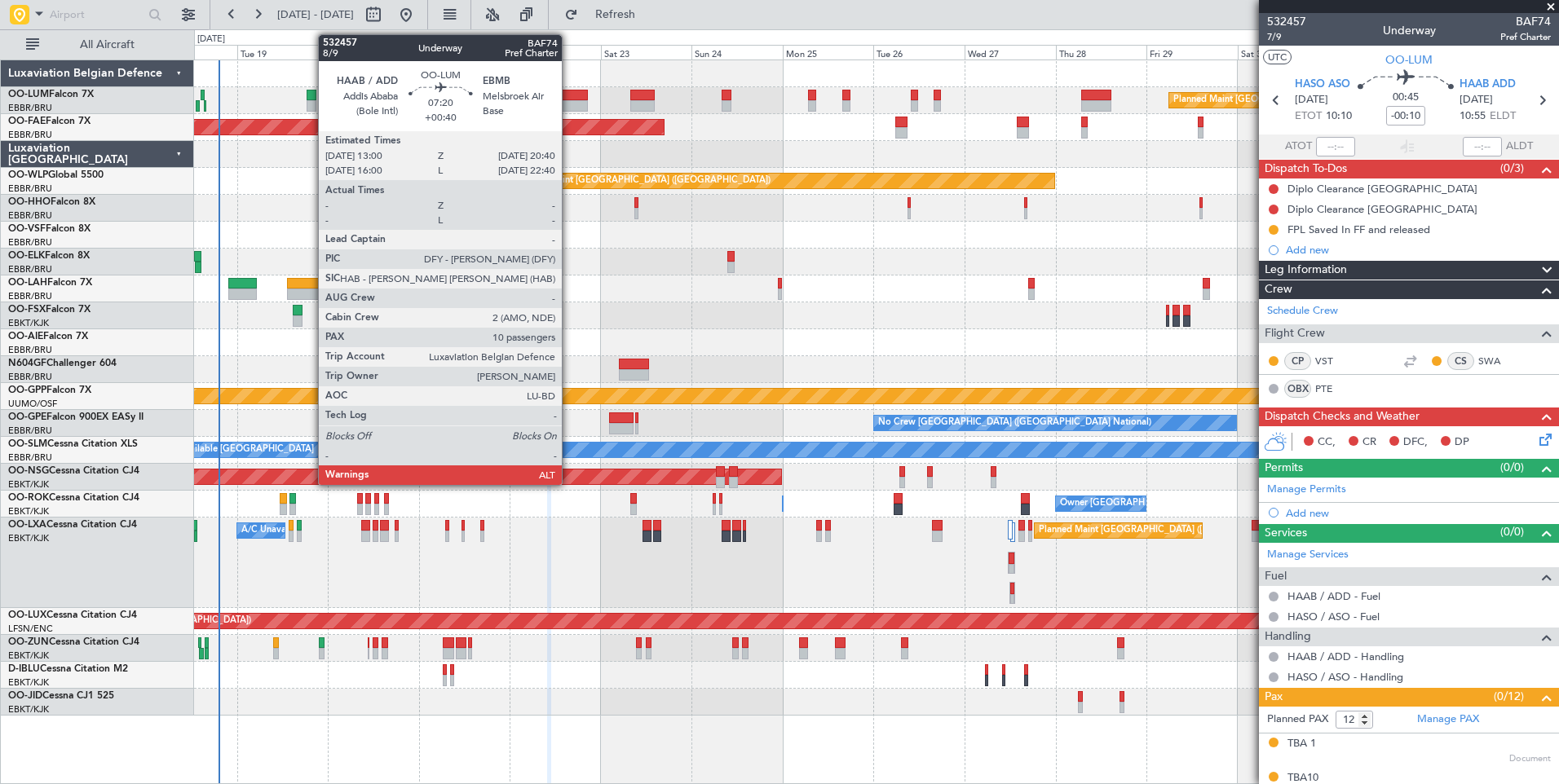
click at [569, 100] on div at bounding box center [573, 106] width 29 height 12
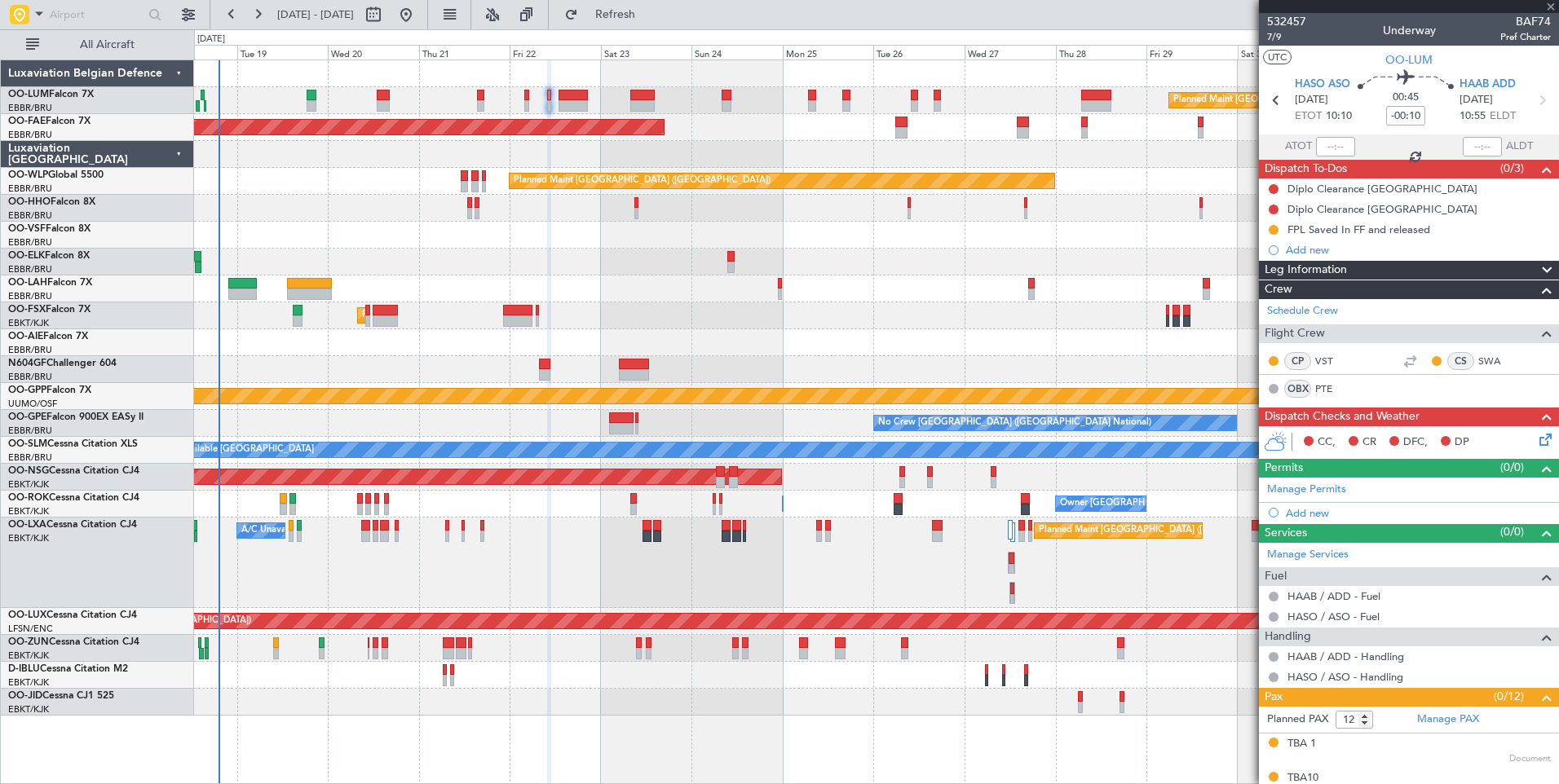
type input "+00:40"
type input "10"
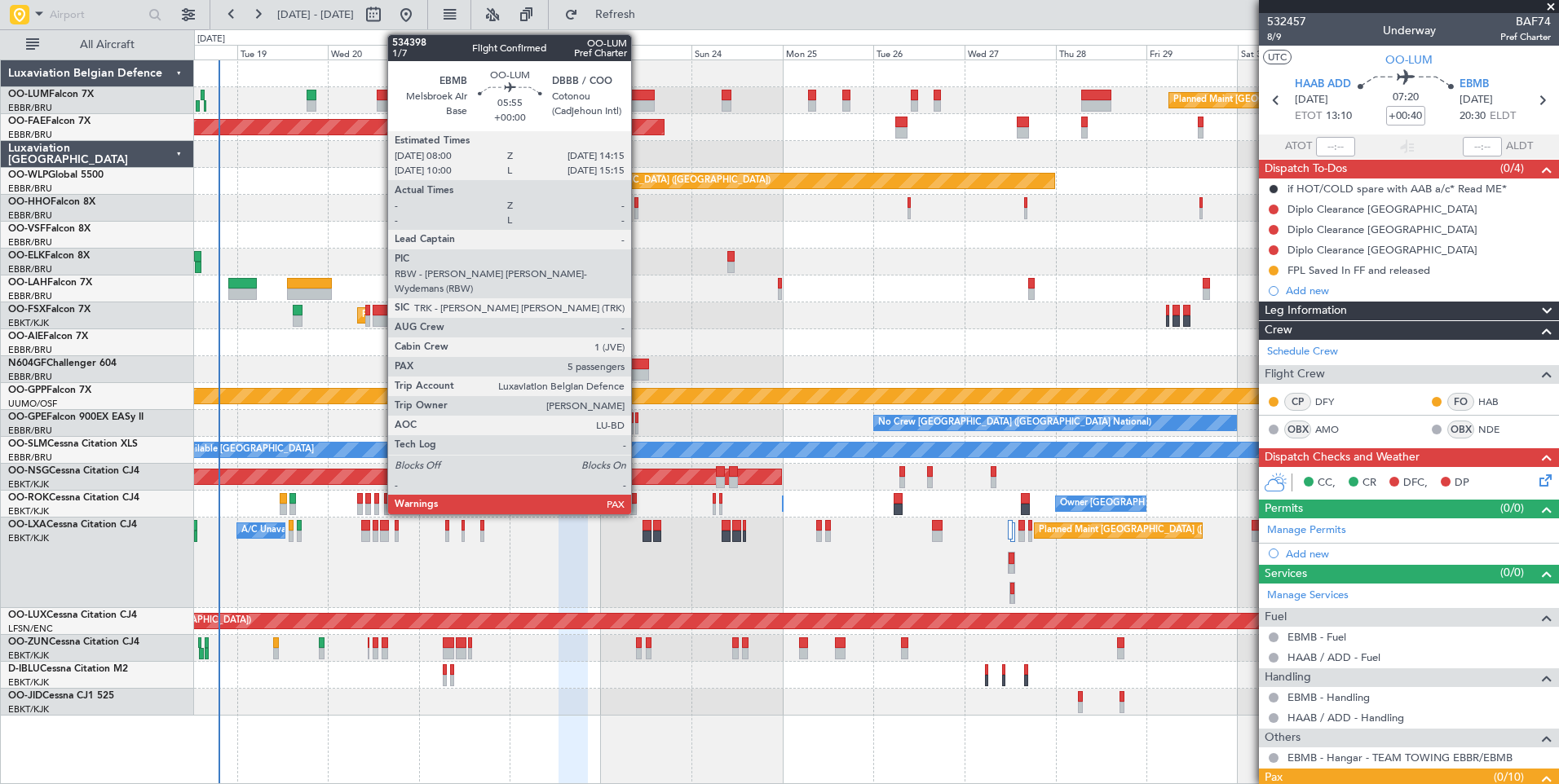
click at [639, 99] on div at bounding box center [642, 95] width 24 height 12
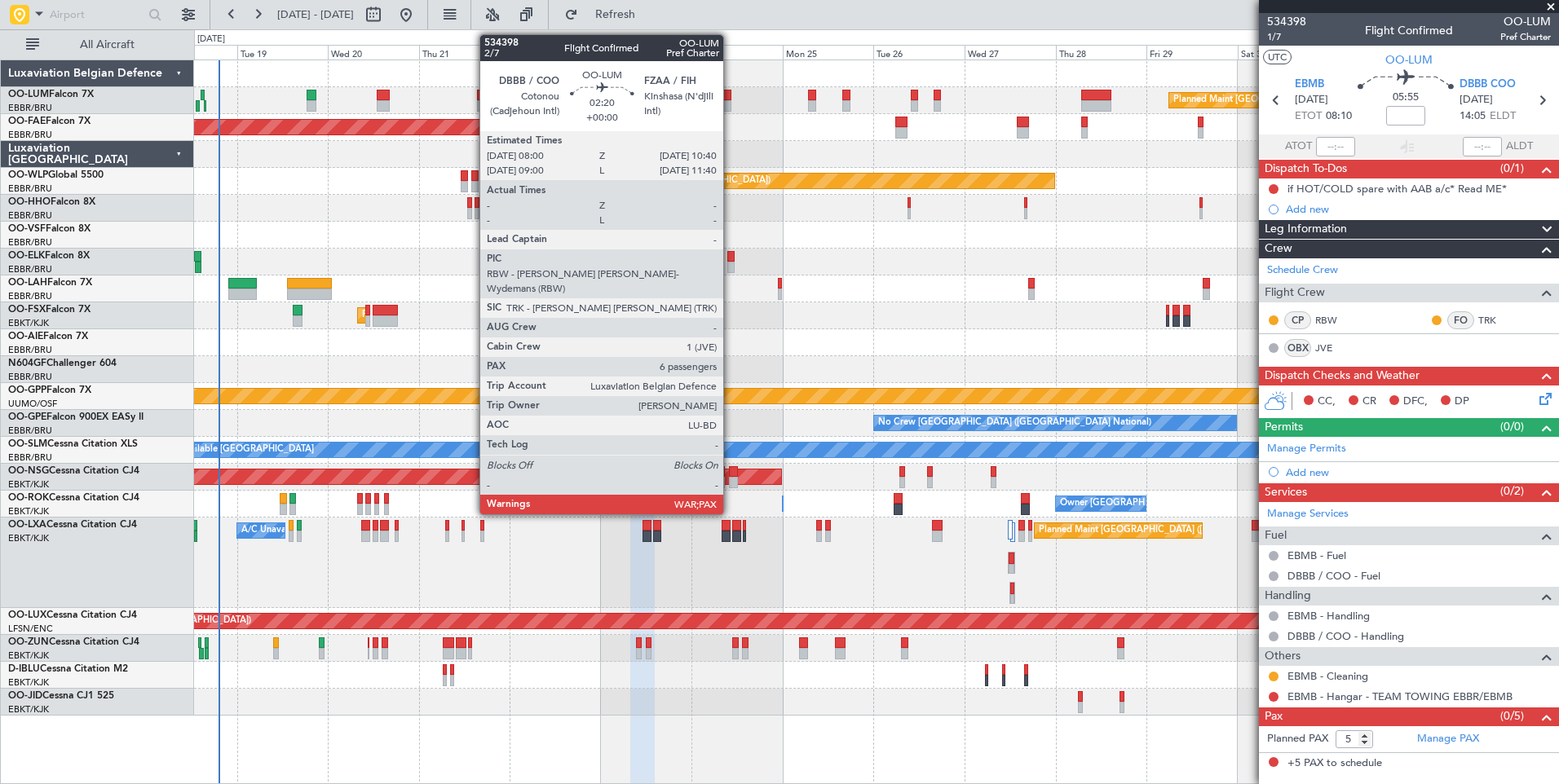
click at [731, 96] on div at bounding box center [726, 95] width 11 height 12
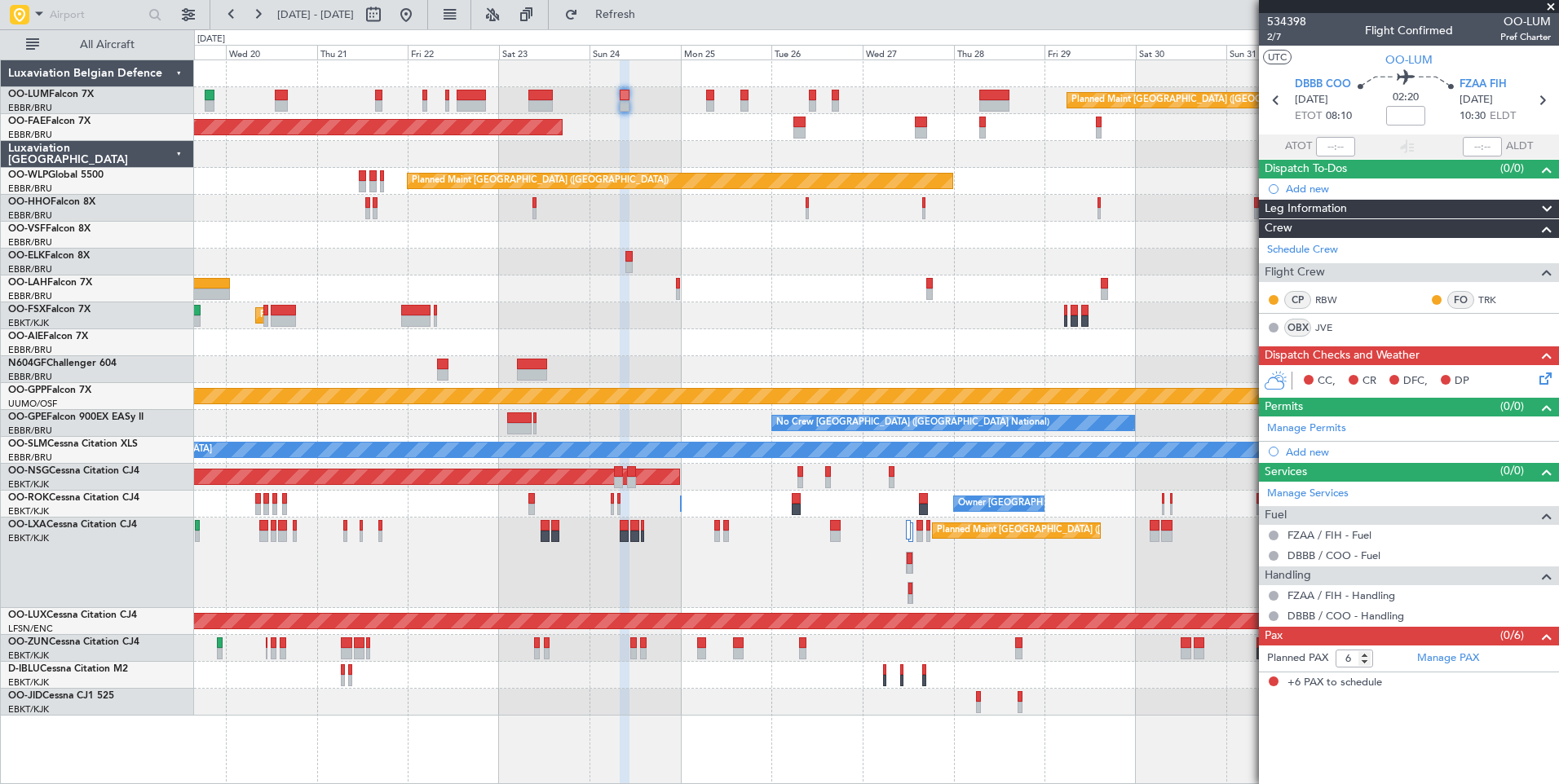
click at [653, 115] on div "Planned Maint Brussels (Brussels National) Planned Maint Brussels (Brussels Nat…" at bounding box center [876, 388] width 1364 height 655
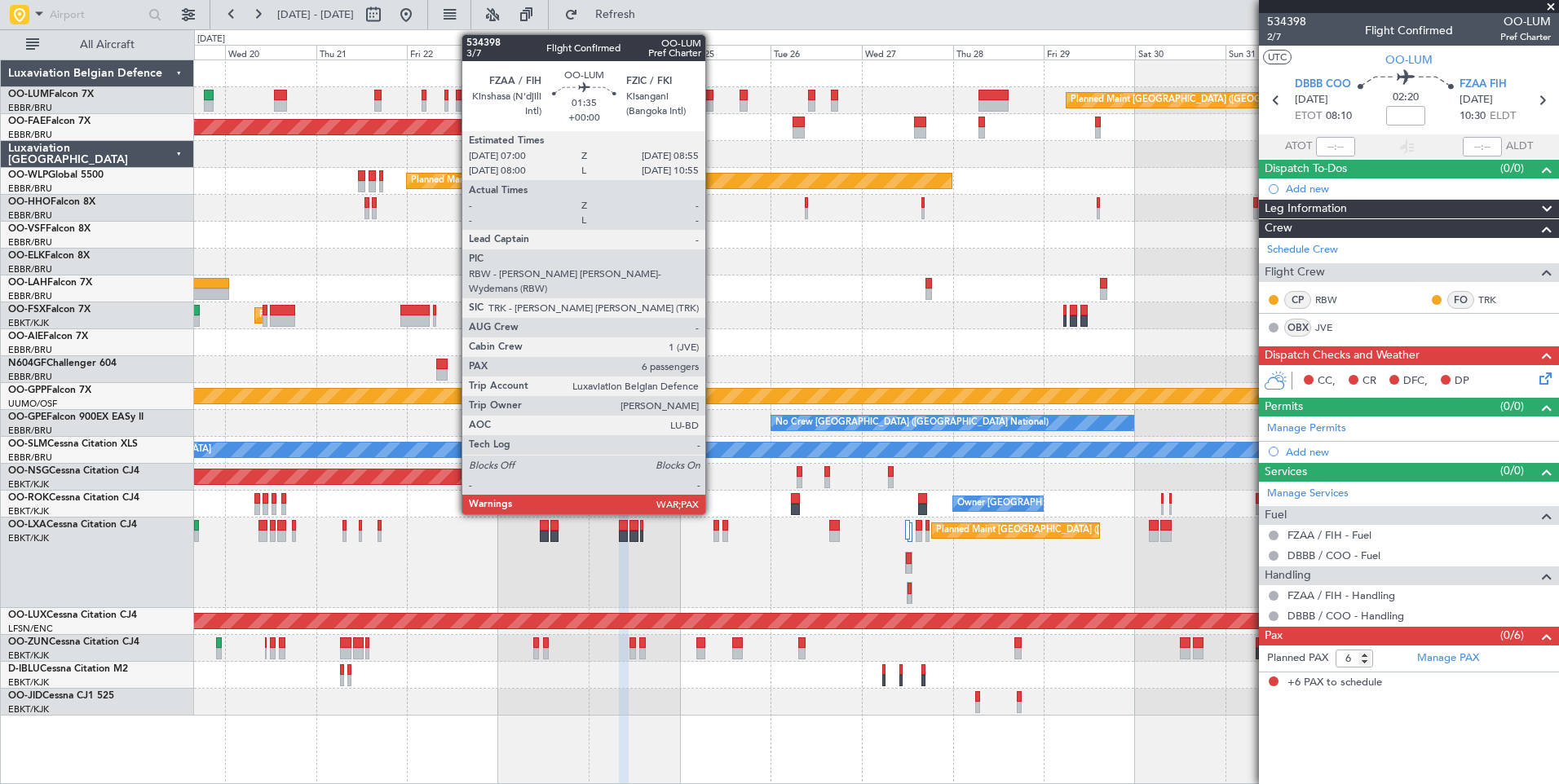
click at [712, 101] on div at bounding box center [709, 106] width 8 height 12
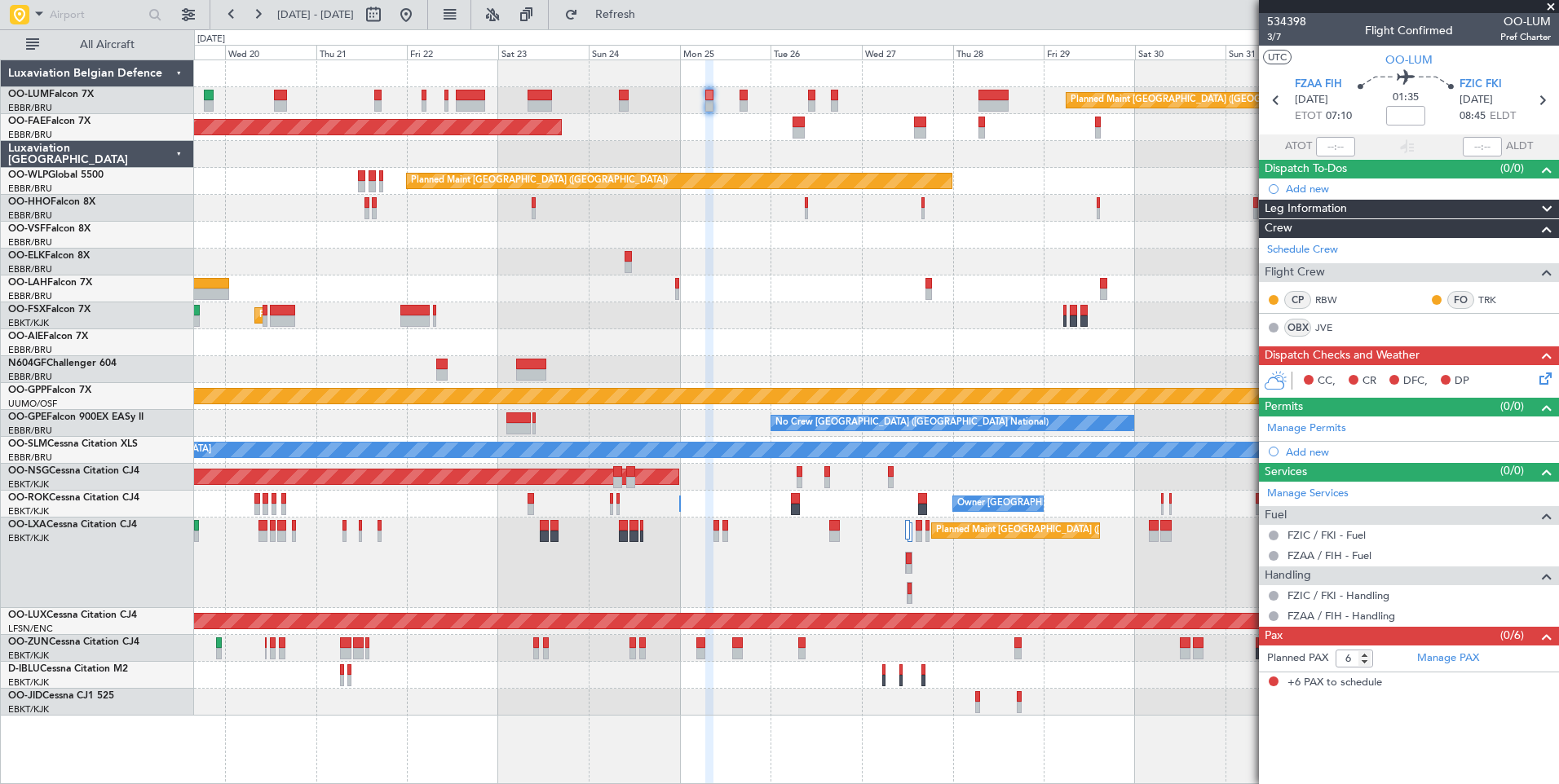
click at [591, 190] on div "Planned Maint [GEOGRAPHIC_DATA] ([GEOGRAPHIC_DATA])" at bounding box center [876, 181] width 1364 height 27
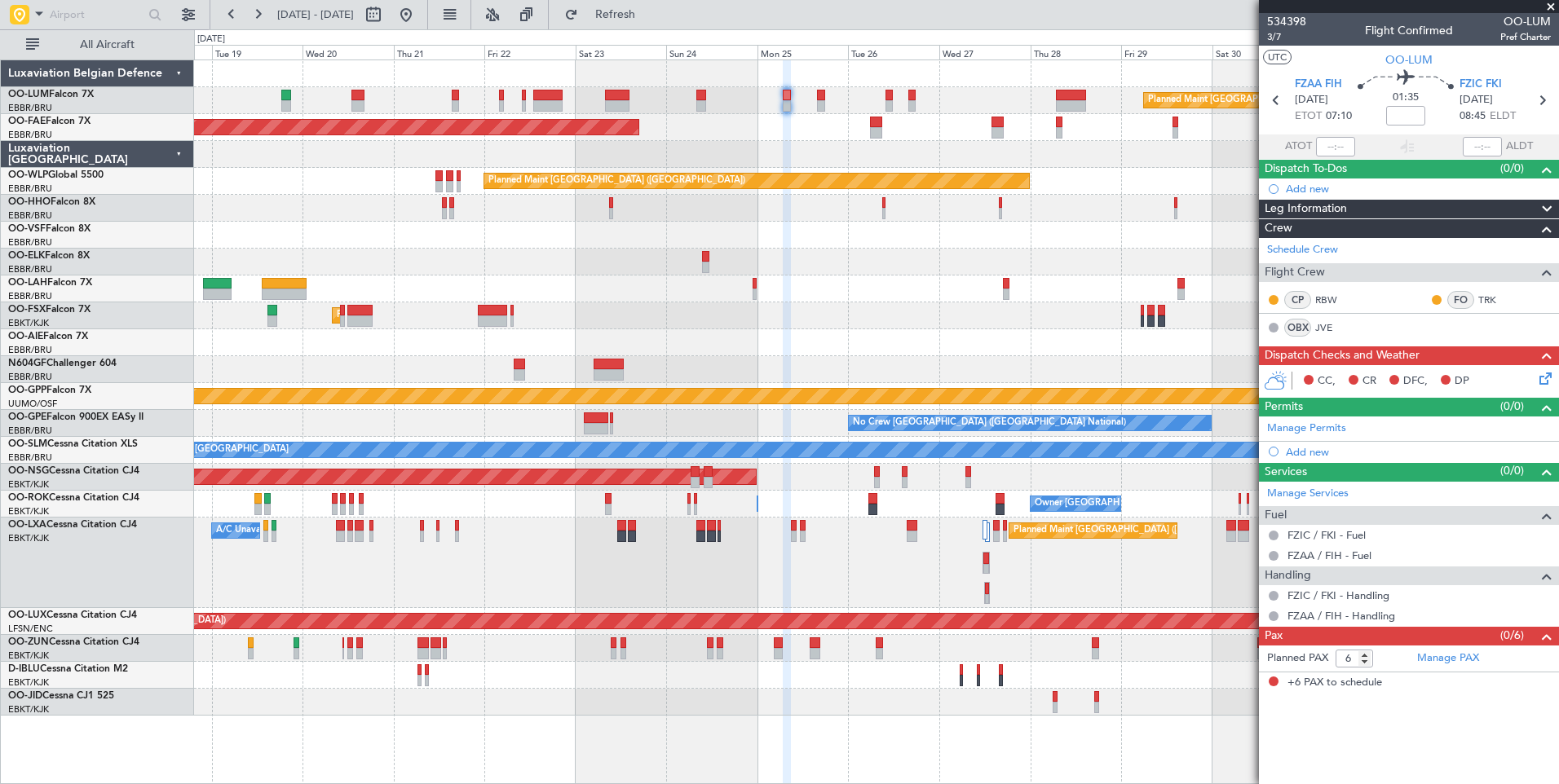
click at [780, 277] on div "Planned Maint Brussels (Brussels National) Planned Maint Brussels (Brussels Nat…" at bounding box center [876, 388] width 1364 height 655
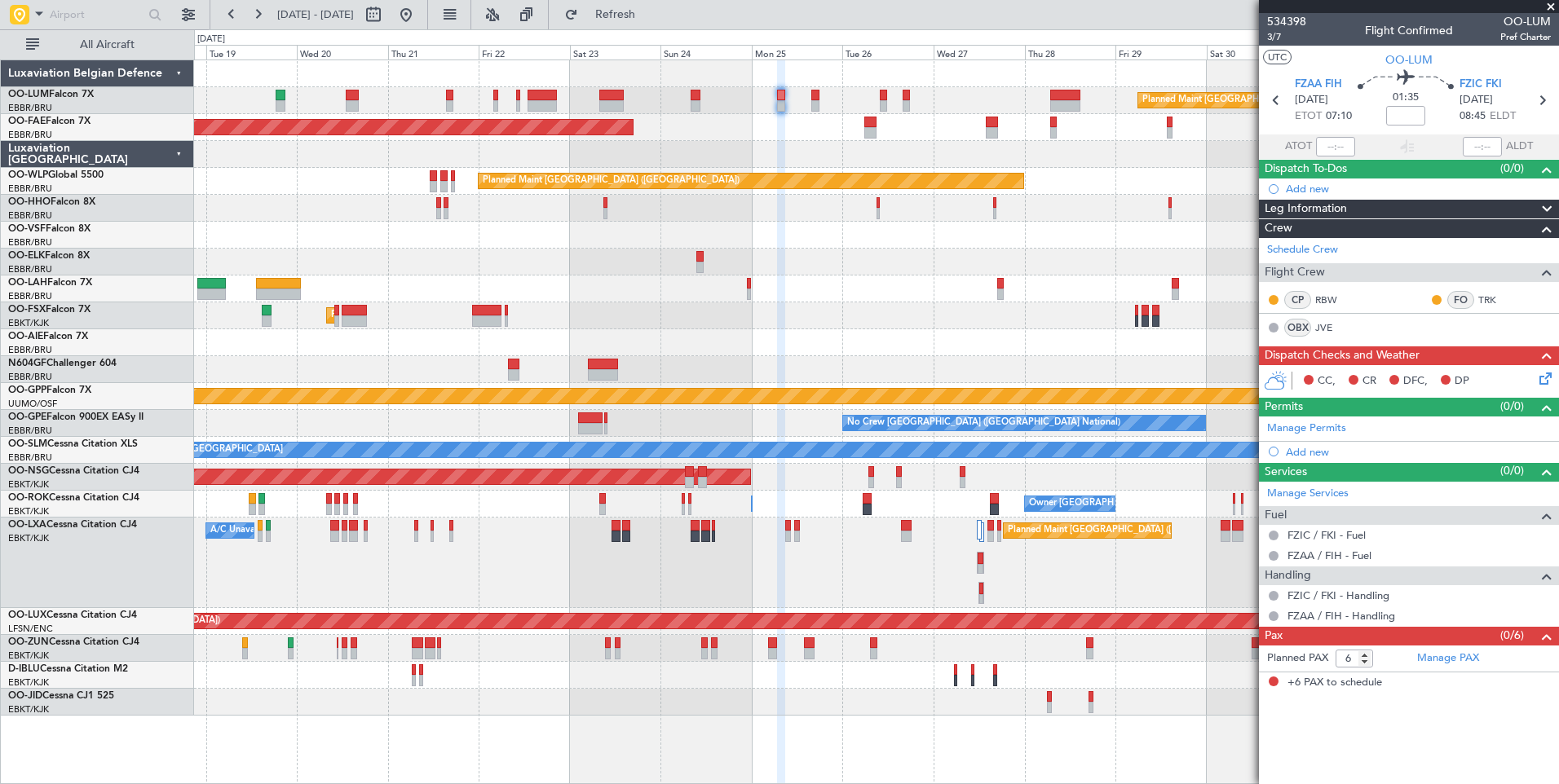
click at [801, 312] on div "Planned Maint Kortrijk-[GEOGRAPHIC_DATA]" at bounding box center [876, 316] width 1364 height 27
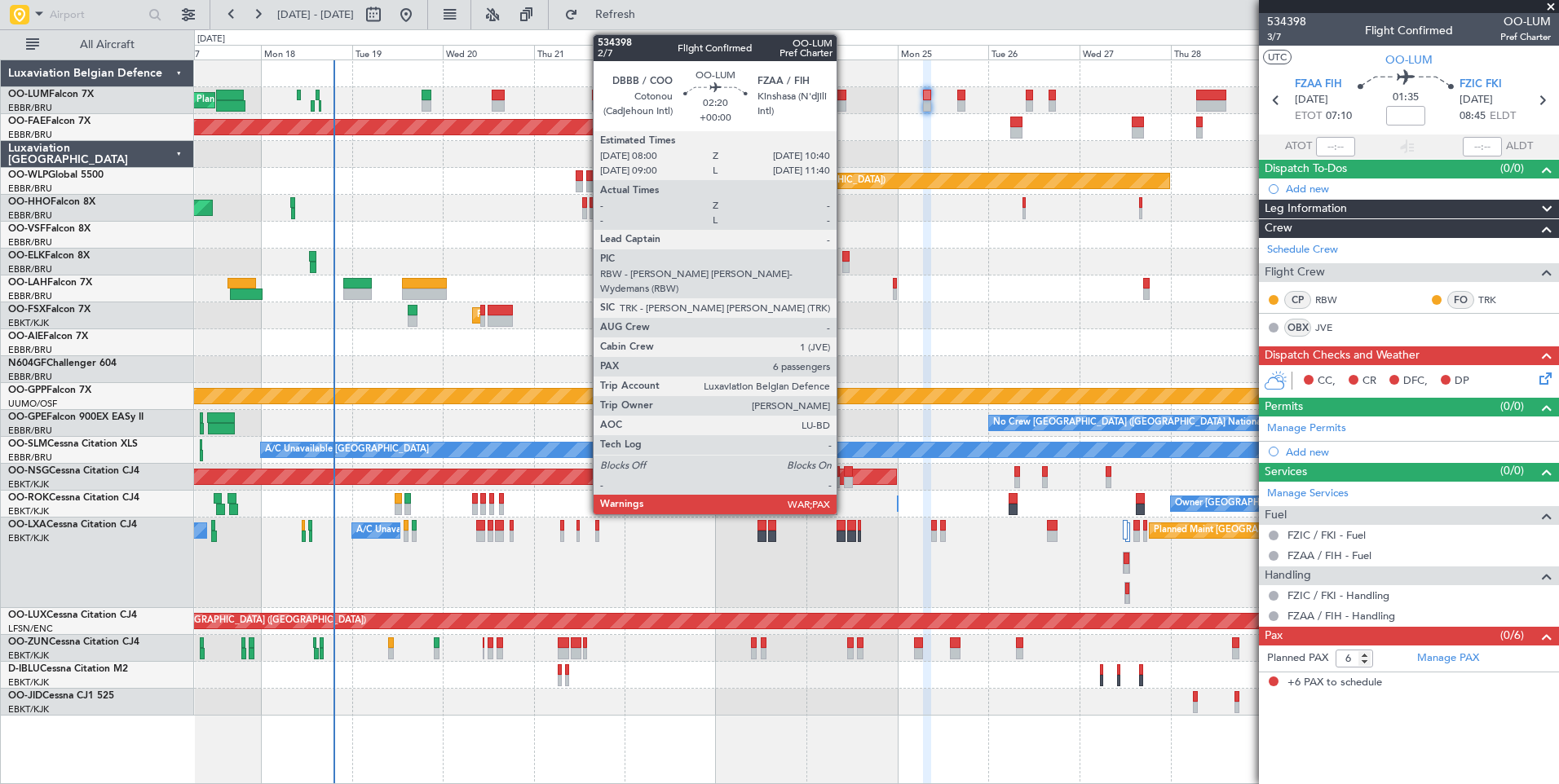
click at [844, 99] on div at bounding box center [842, 95] width 11 height 12
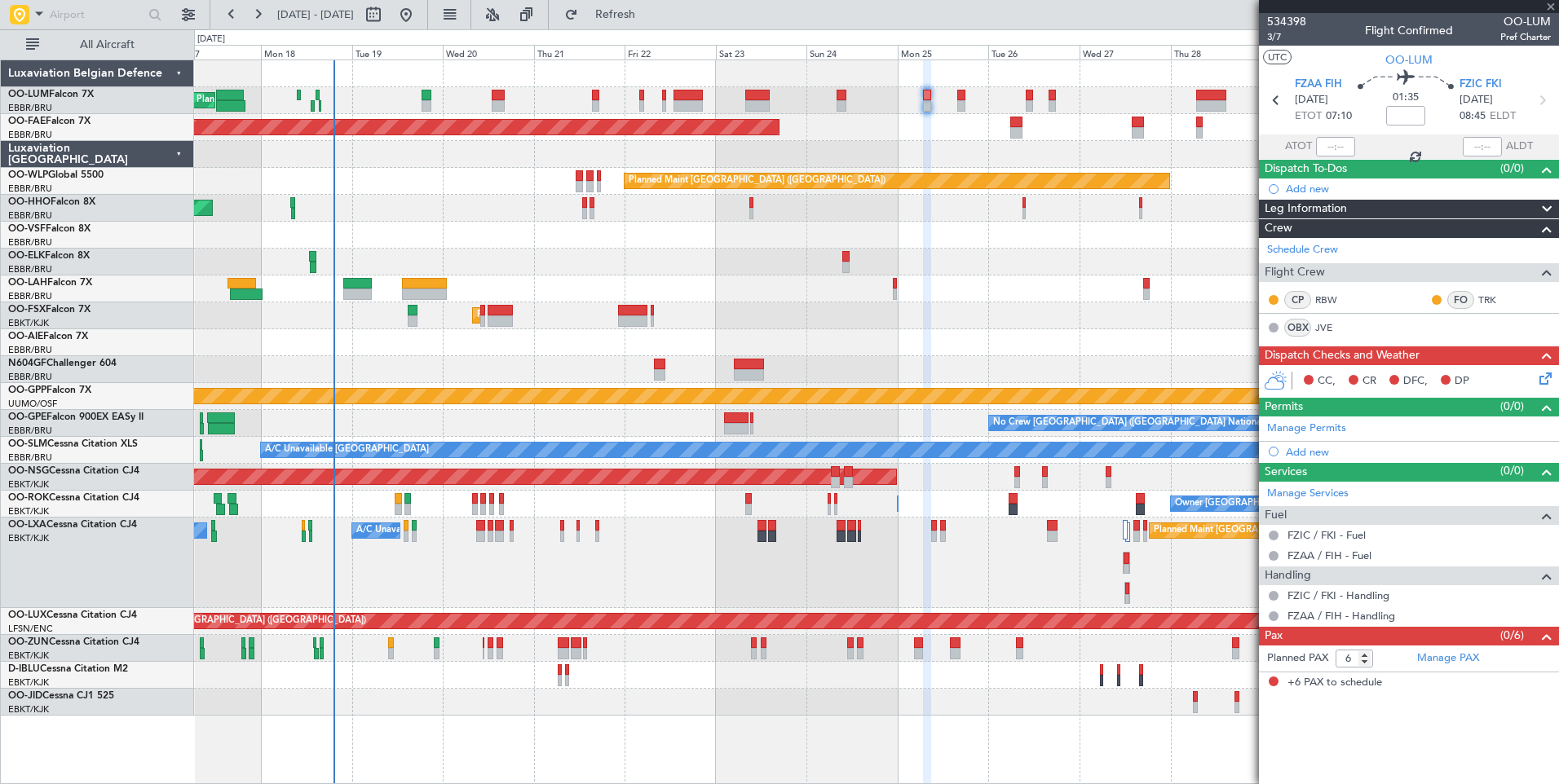
click at [839, 146] on div "Planned Maint [GEOGRAPHIC_DATA] ([GEOGRAPHIC_DATA] National) Planned Maint [GEO…" at bounding box center [876, 388] width 1364 height 655
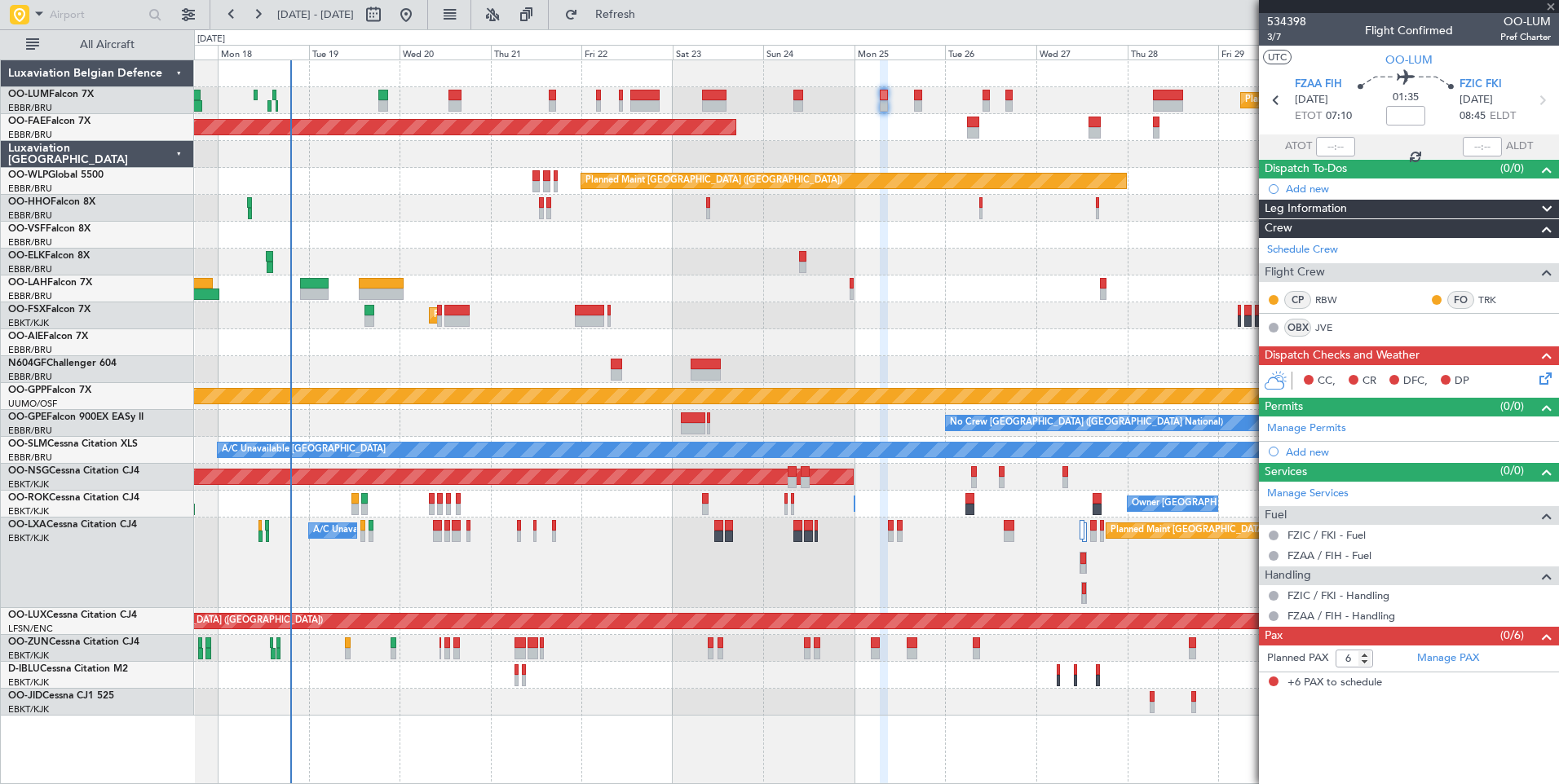
click at [418, 201] on div "AOG Maint Geneva (Cointrin) A/C Unavailable Geneva (Cointrin)" at bounding box center [876, 208] width 1364 height 27
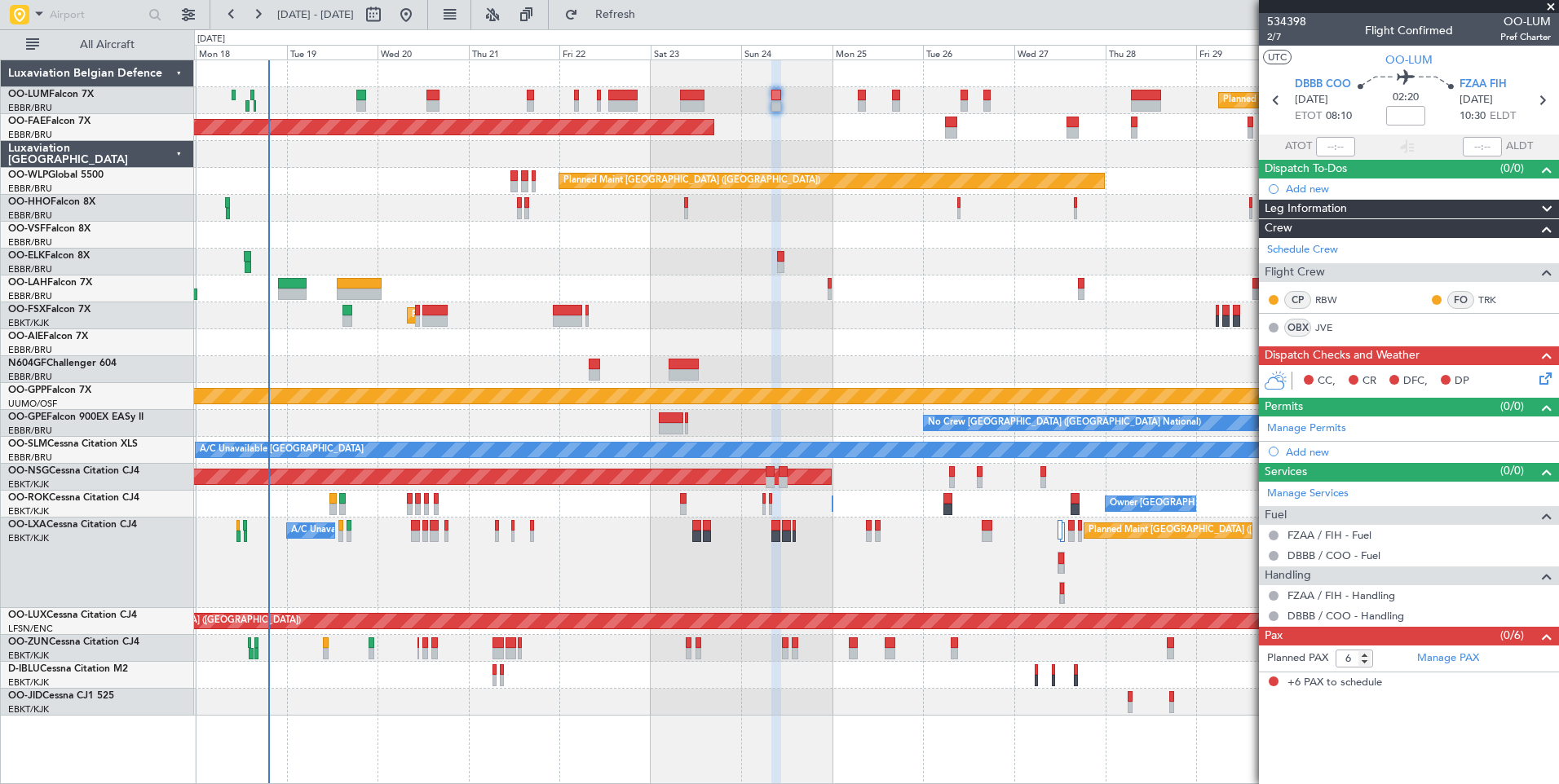
click at [807, 354] on div "Planned Maint [GEOGRAPHIC_DATA] ([GEOGRAPHIC_DATA])" at bounding box center [876, 343] width 1364 height 27
click at [429, 353] on div "Planned Maint [GEOGRAPHIC_DATA] ([GEOGRAPHIC_DATA])" at bounding box center [876, 343] width 1364 height 27
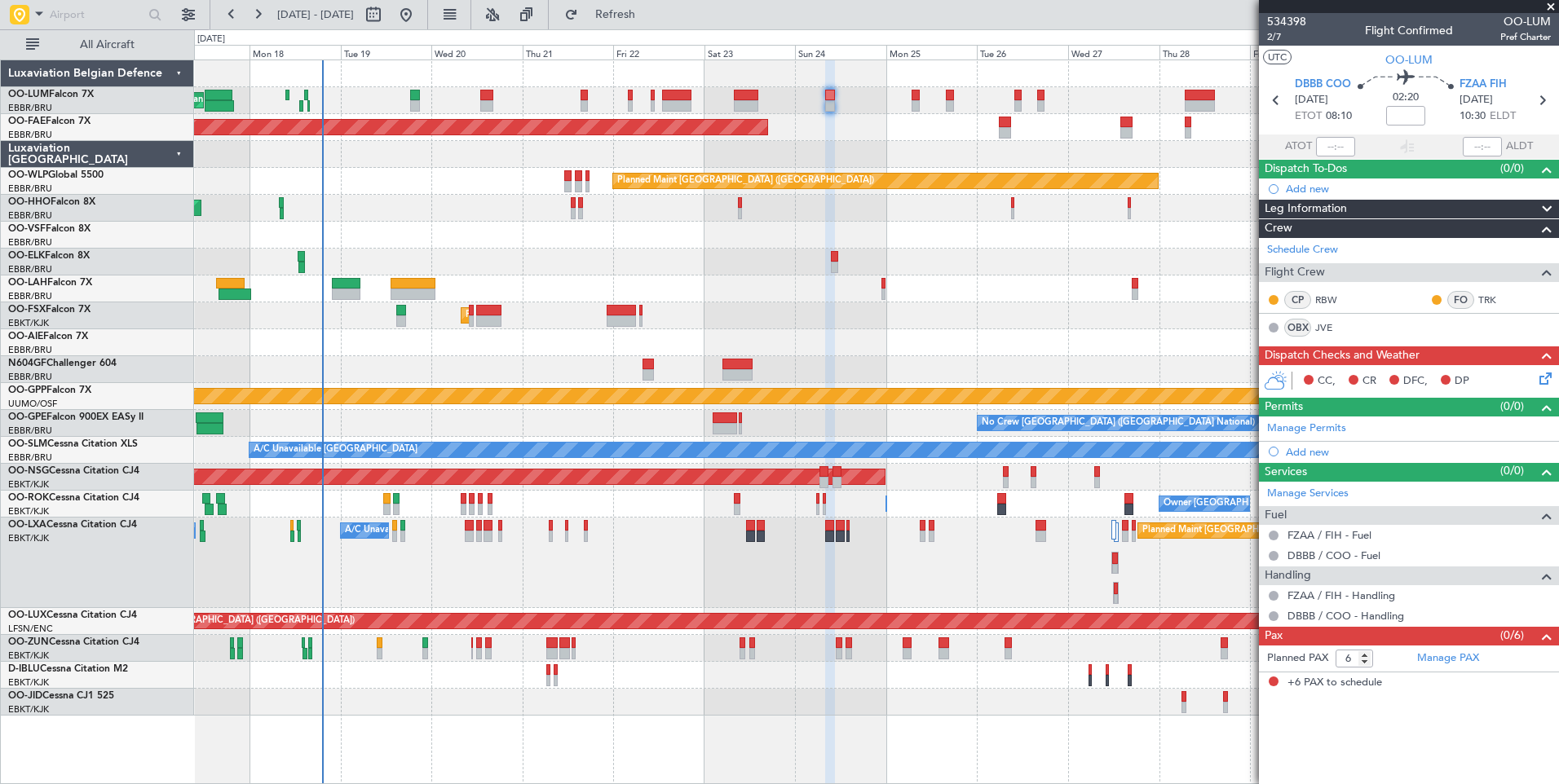
click at [504, 609] on div "Planned Maint [GEOGRAPHIC_DATA] ([GEOGRAPHIC_DATA]) No Crew [GEOGRAPHIC_DATA] (…" at bounding box center [876, 622] width 1364 height 27
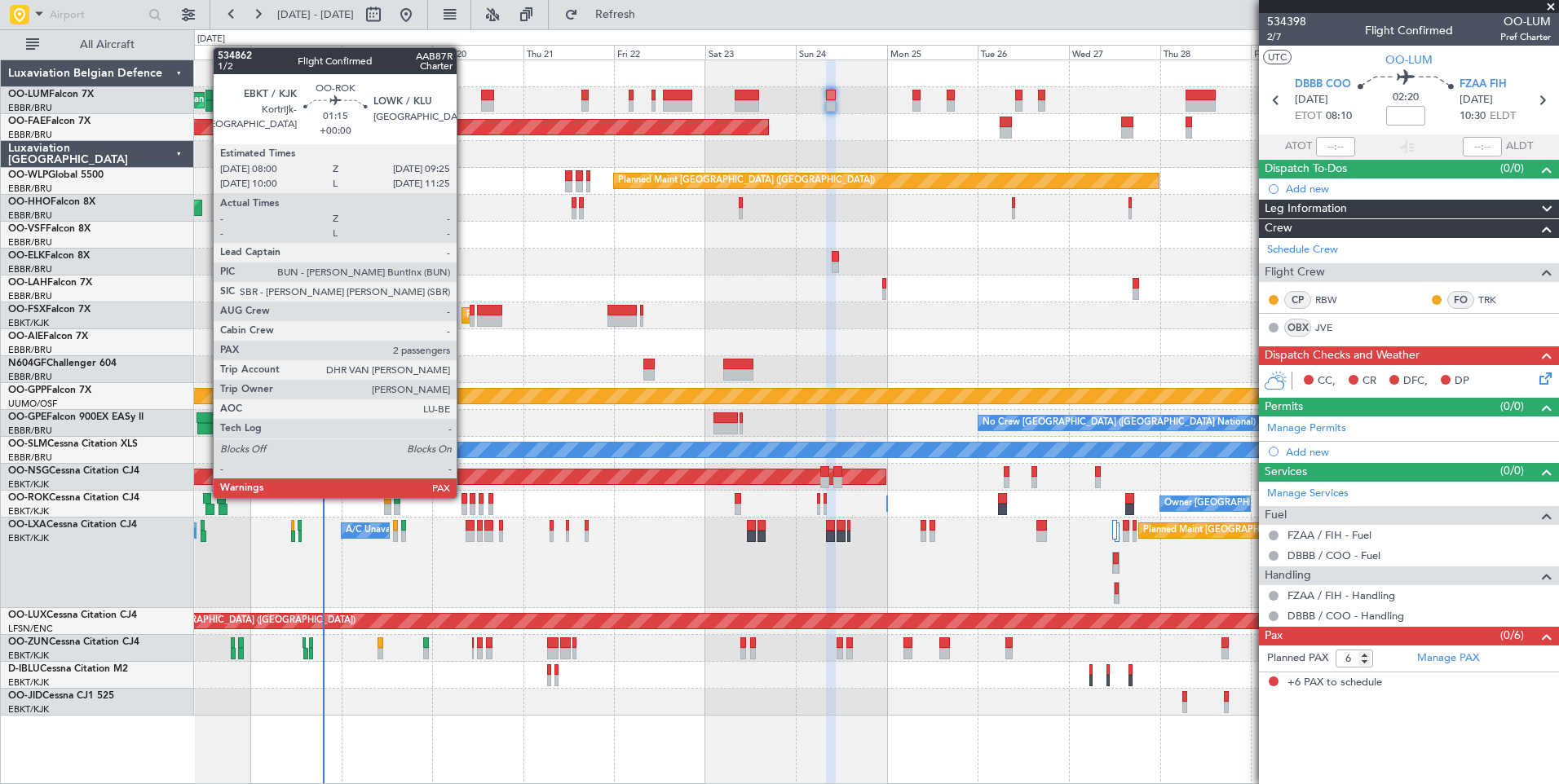
click at [464, 496] on div at bounding box center [464, 499] width 6 height 12
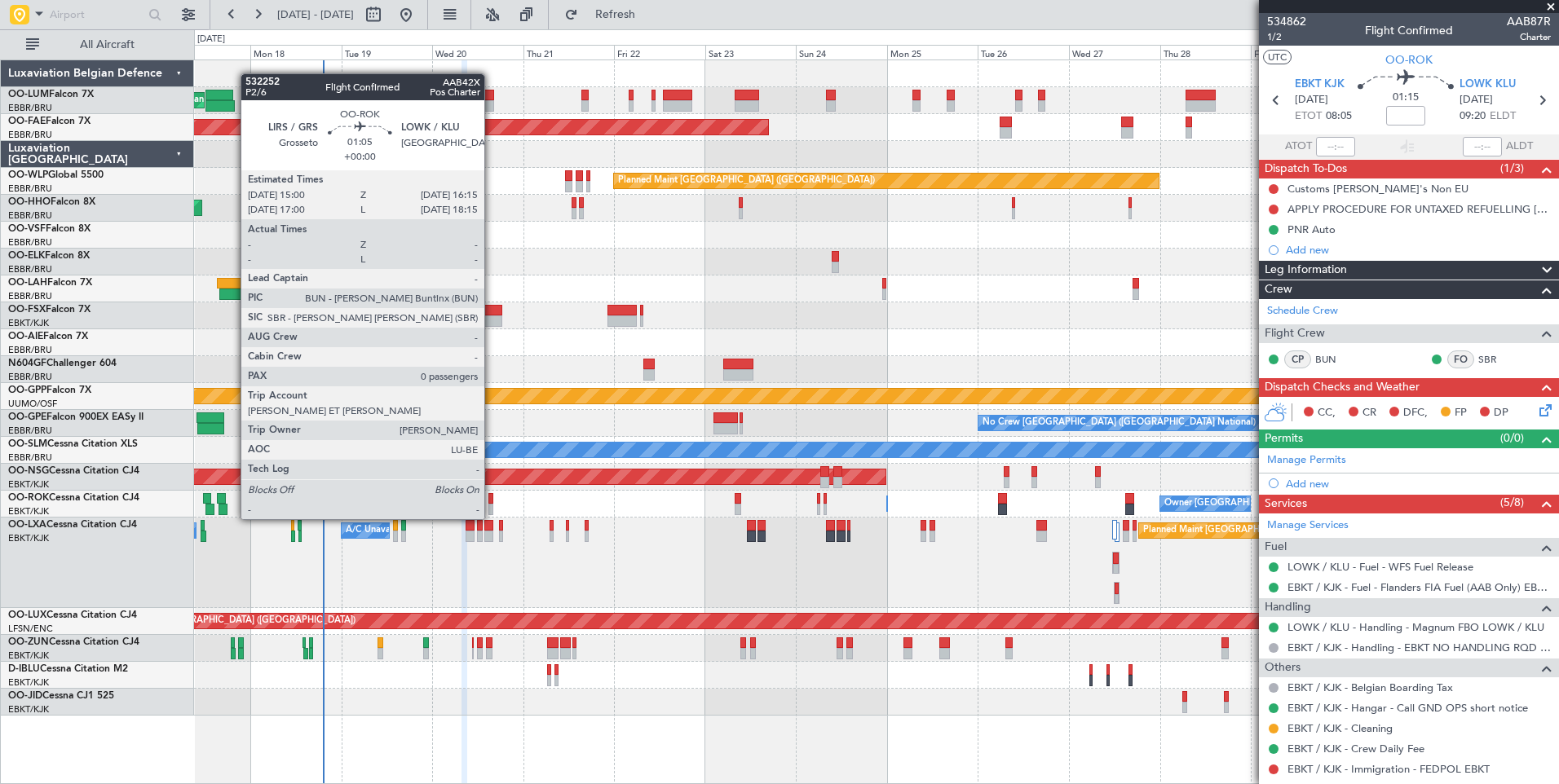
click at [492, 503] on div at bounding box center [491, 499] width 5 height 12
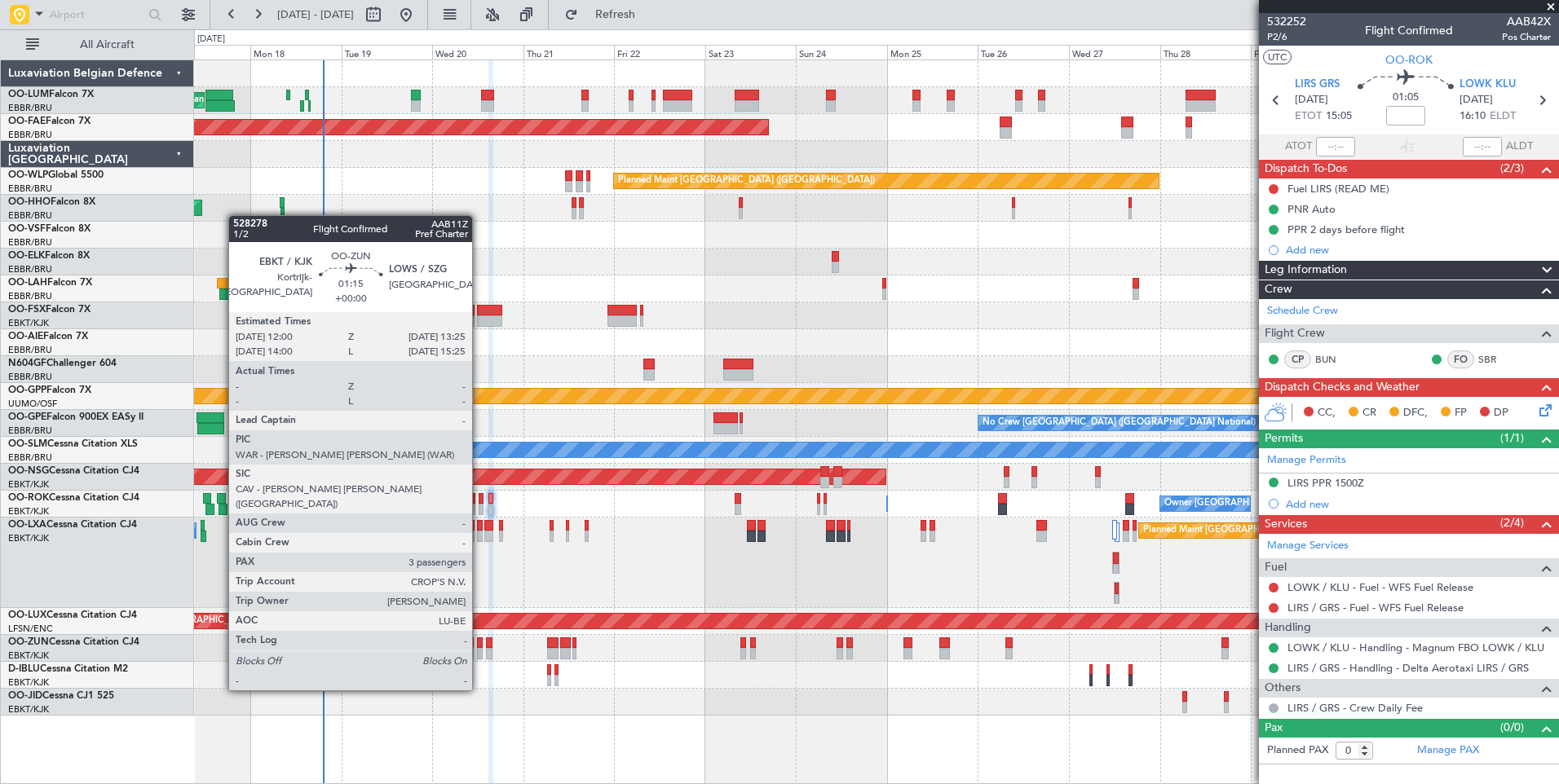
click at [479, 644] on div at bounding box center [480, 644] width 6 height 12
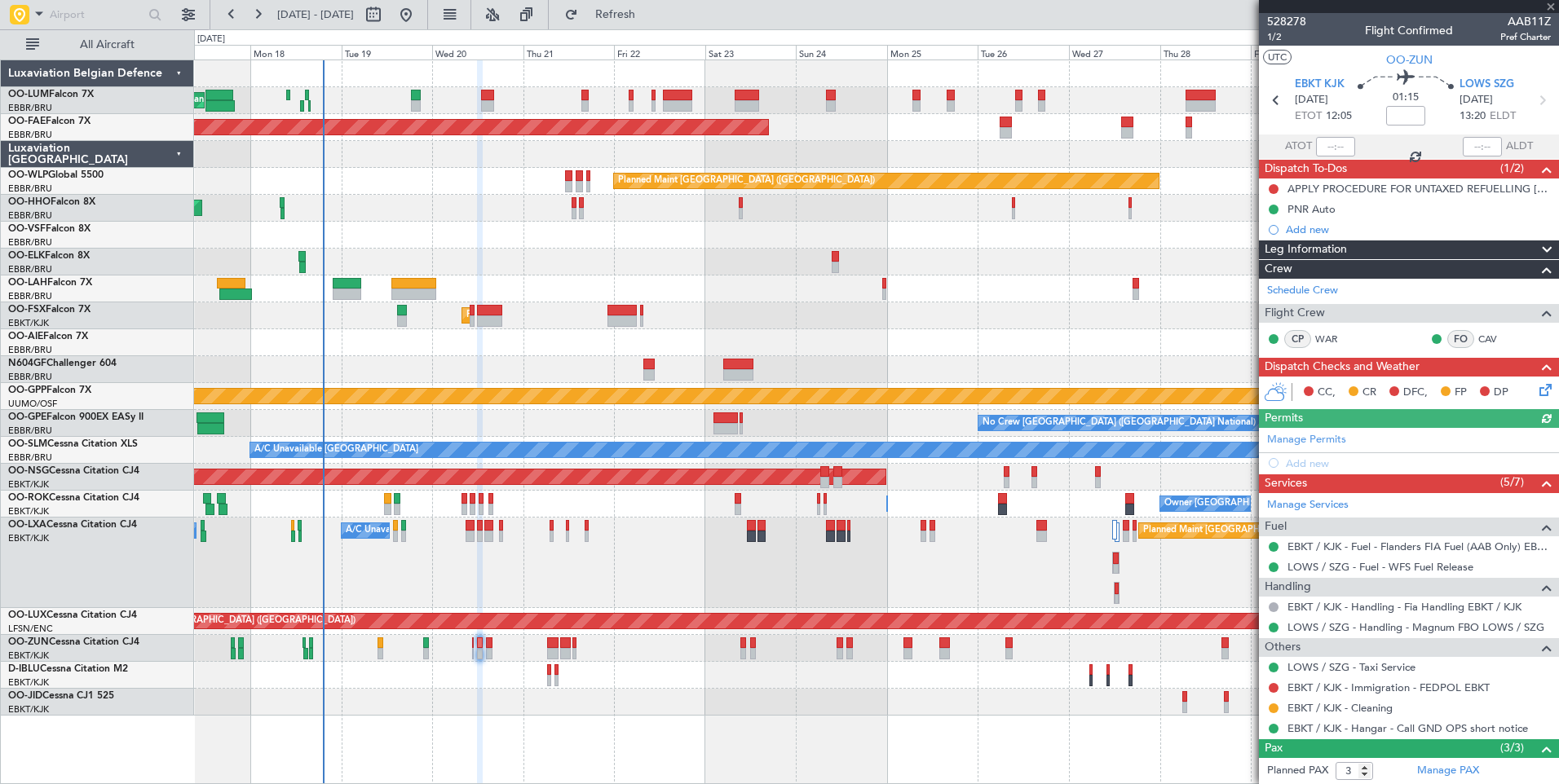
click at [557, 593] on div "No Crew Chambery (Aix-les-bains) A/C Unavailable Brussels (Brussels National) P…" at bounding box center [876, 563] width 1364 height 90
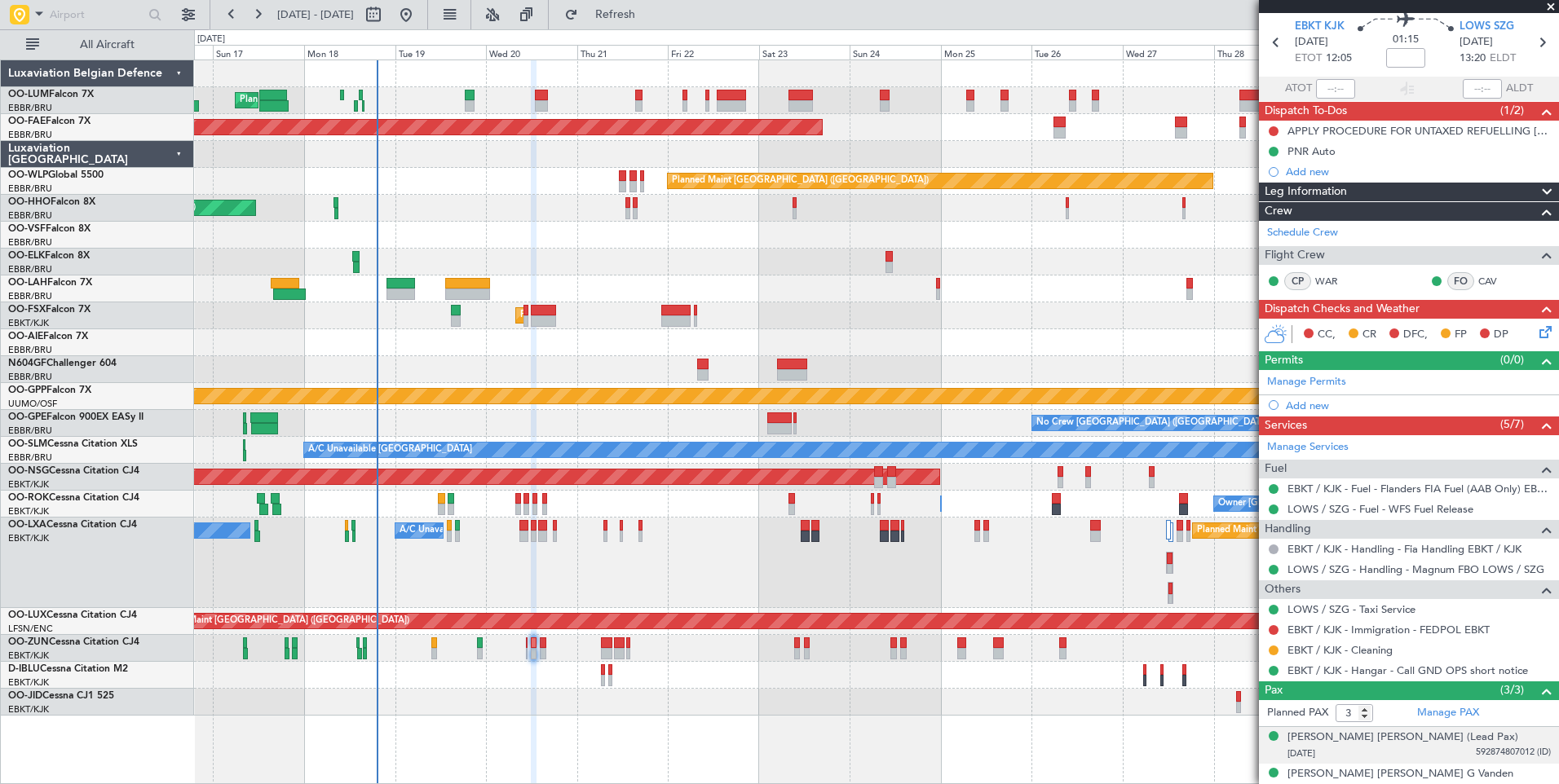
scroll to position [110, 0]
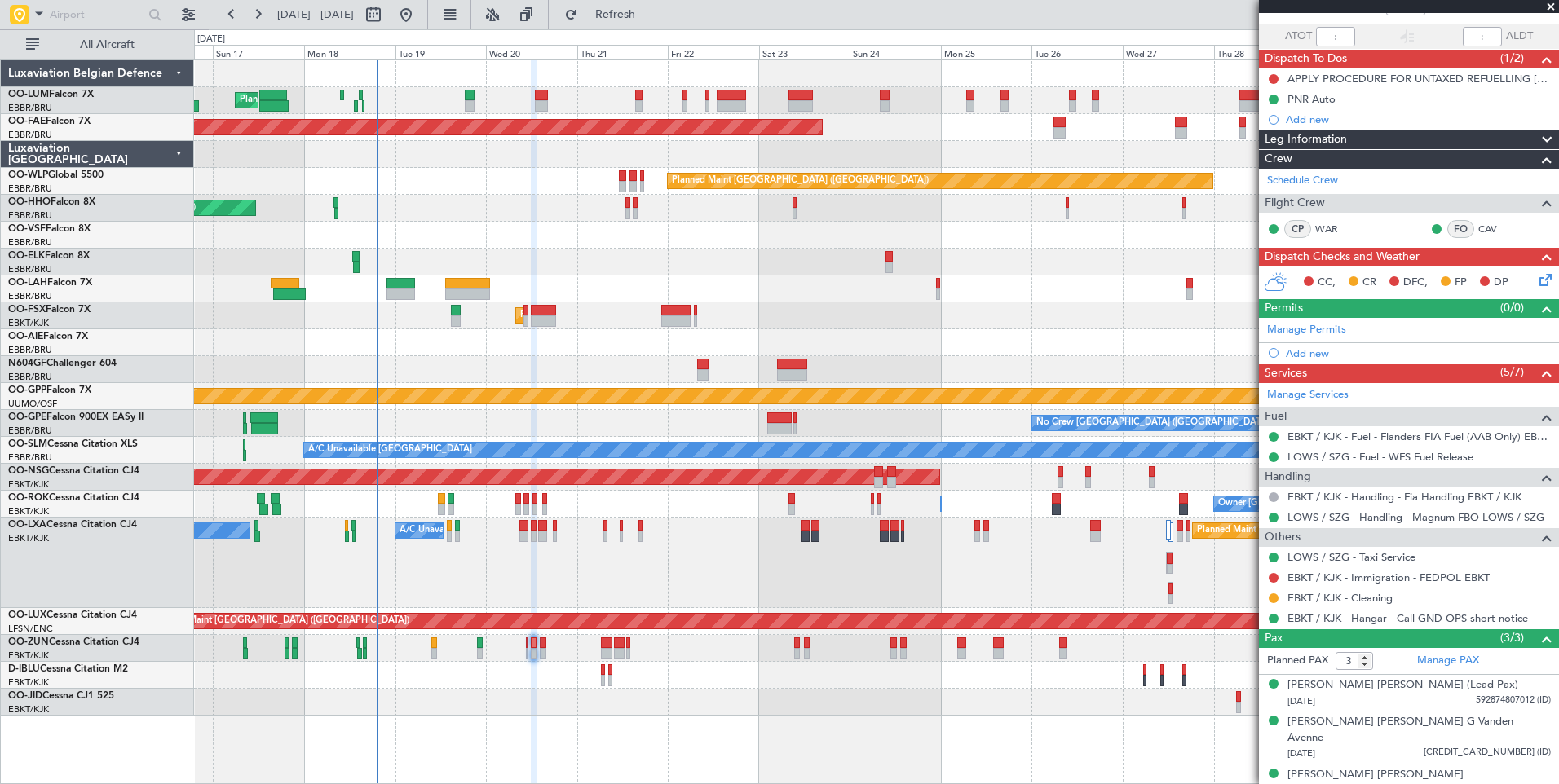
click at [493, 647] on div "Unplanned Maint [GEOGRAPHIC_DATA] ([GEOGRAPHIC_DATA])" at bounding box center [876, 649] width 1364 height 27
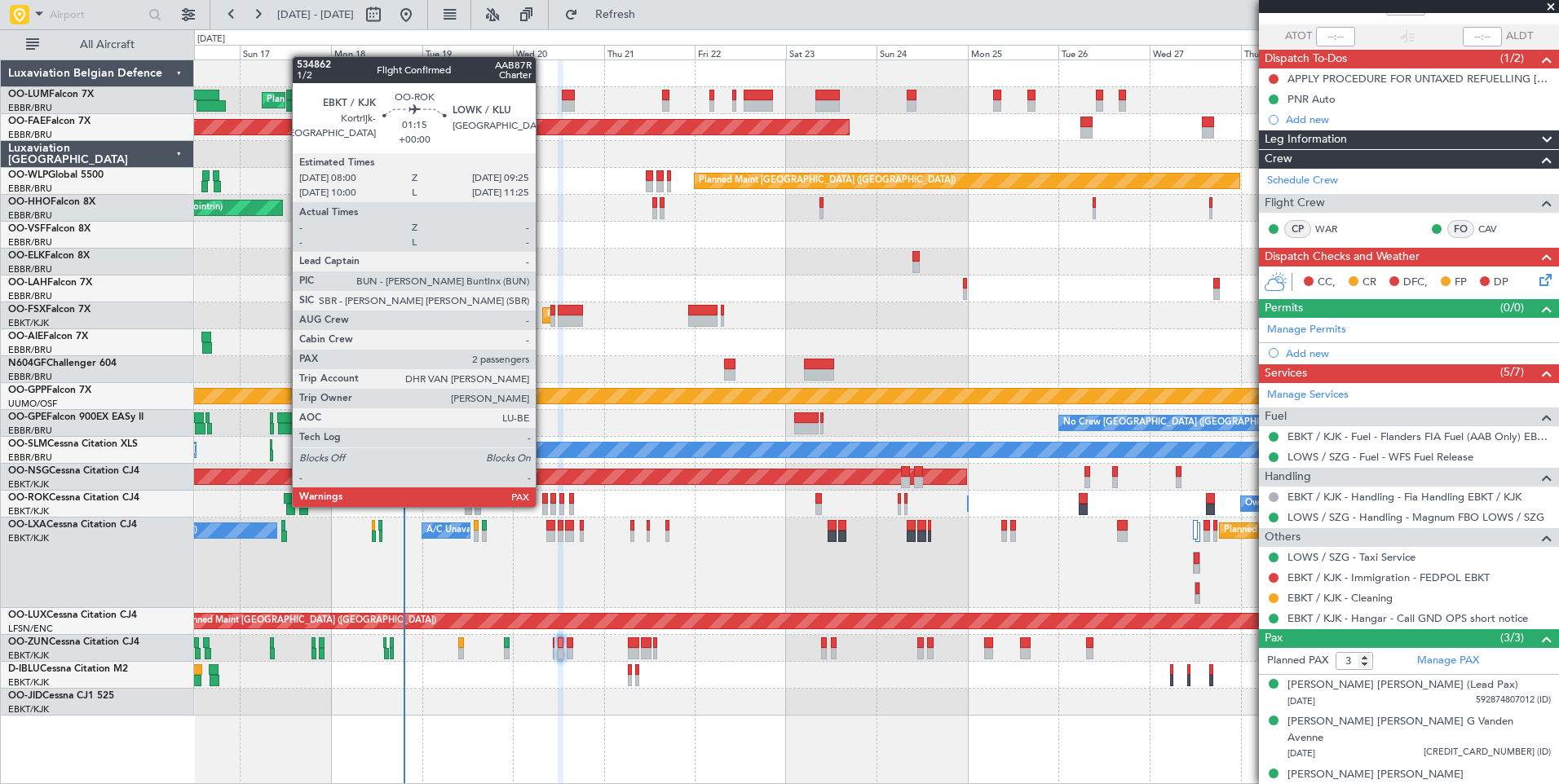
click at [543, 506] on div at bounding box center [545, 510] width 6 height 12
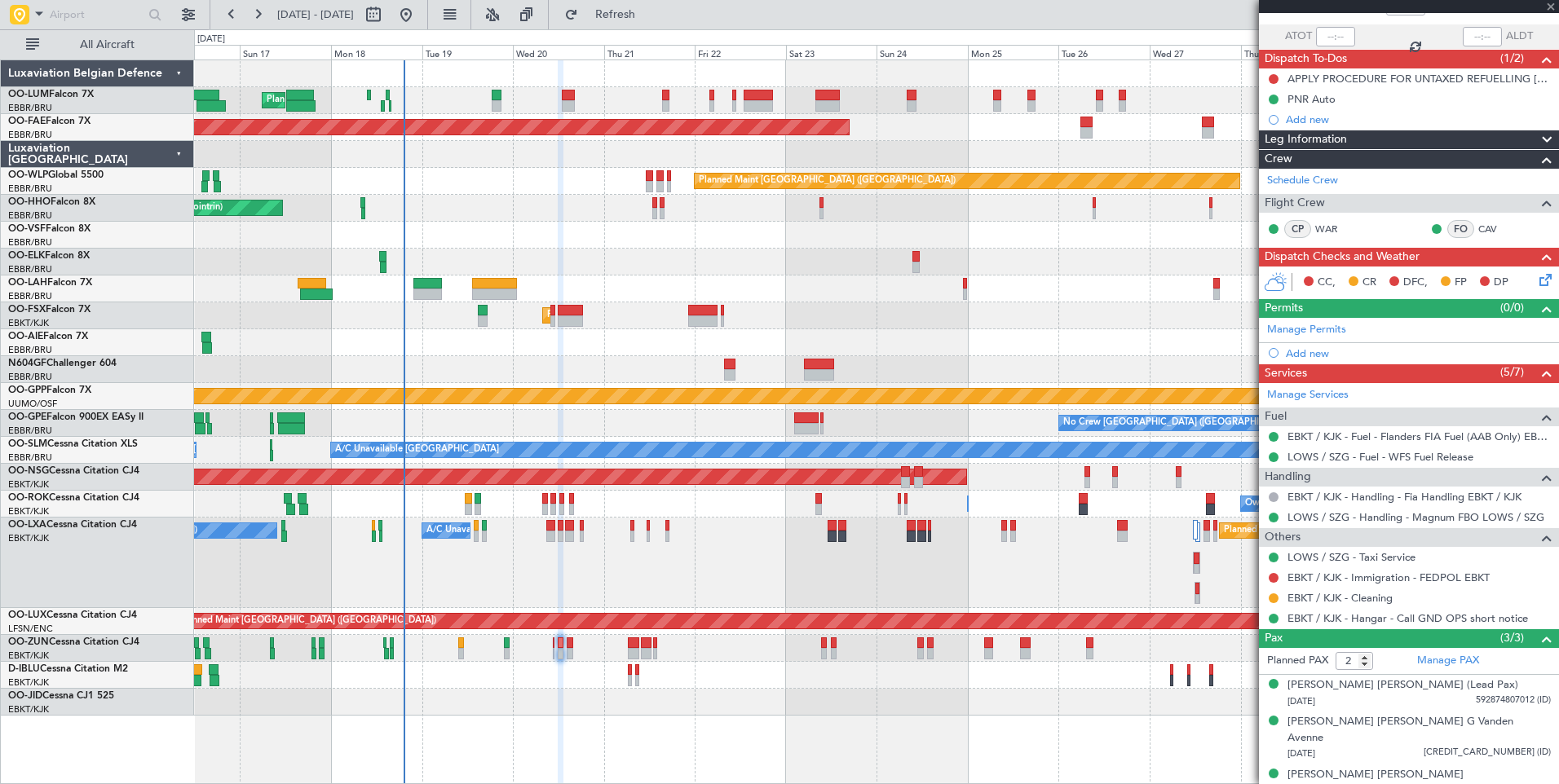
scroll to position [0, 0]
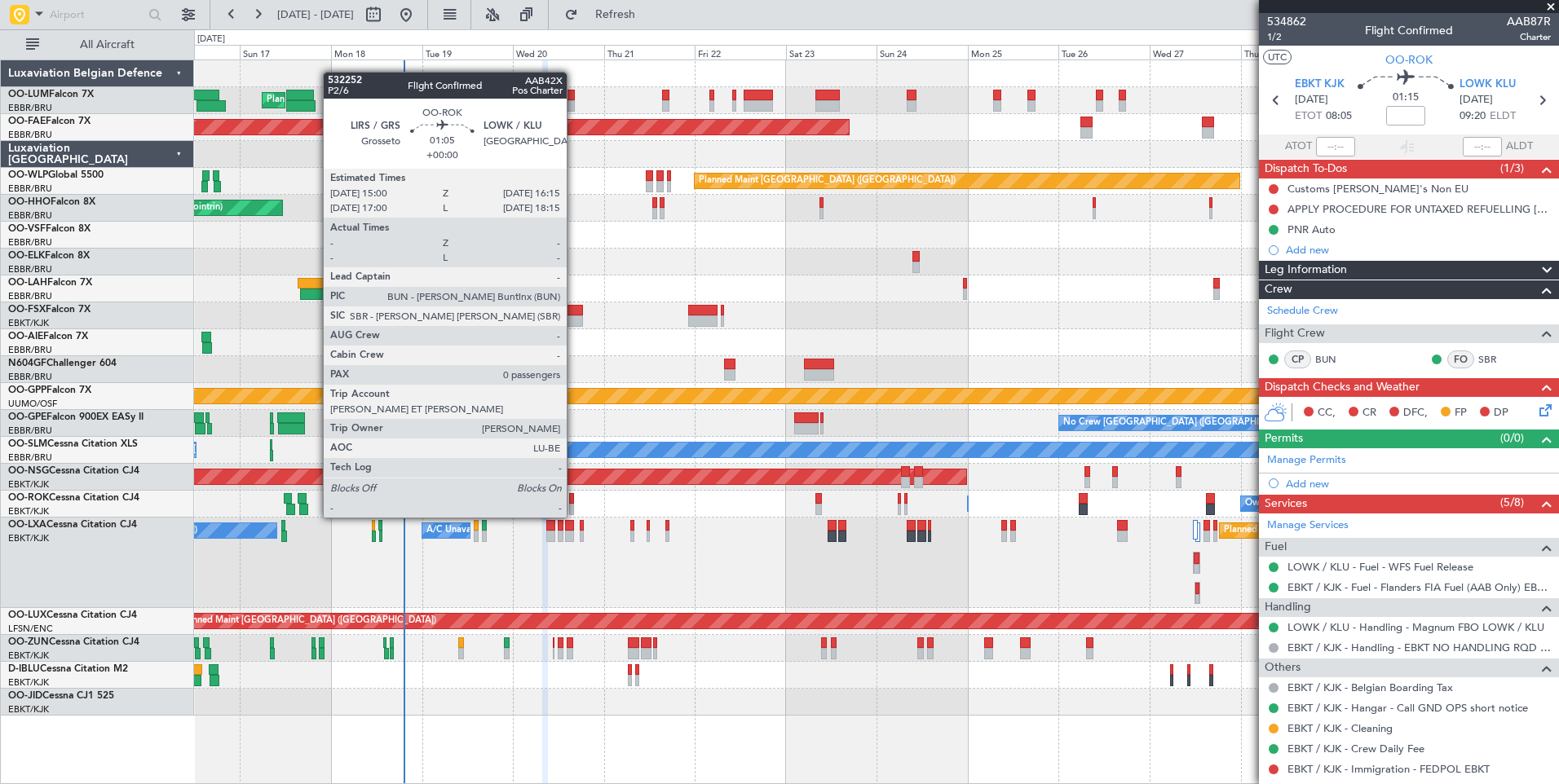
click at [574, 501] on div at bounding box center [572, 499] width 5 height 12
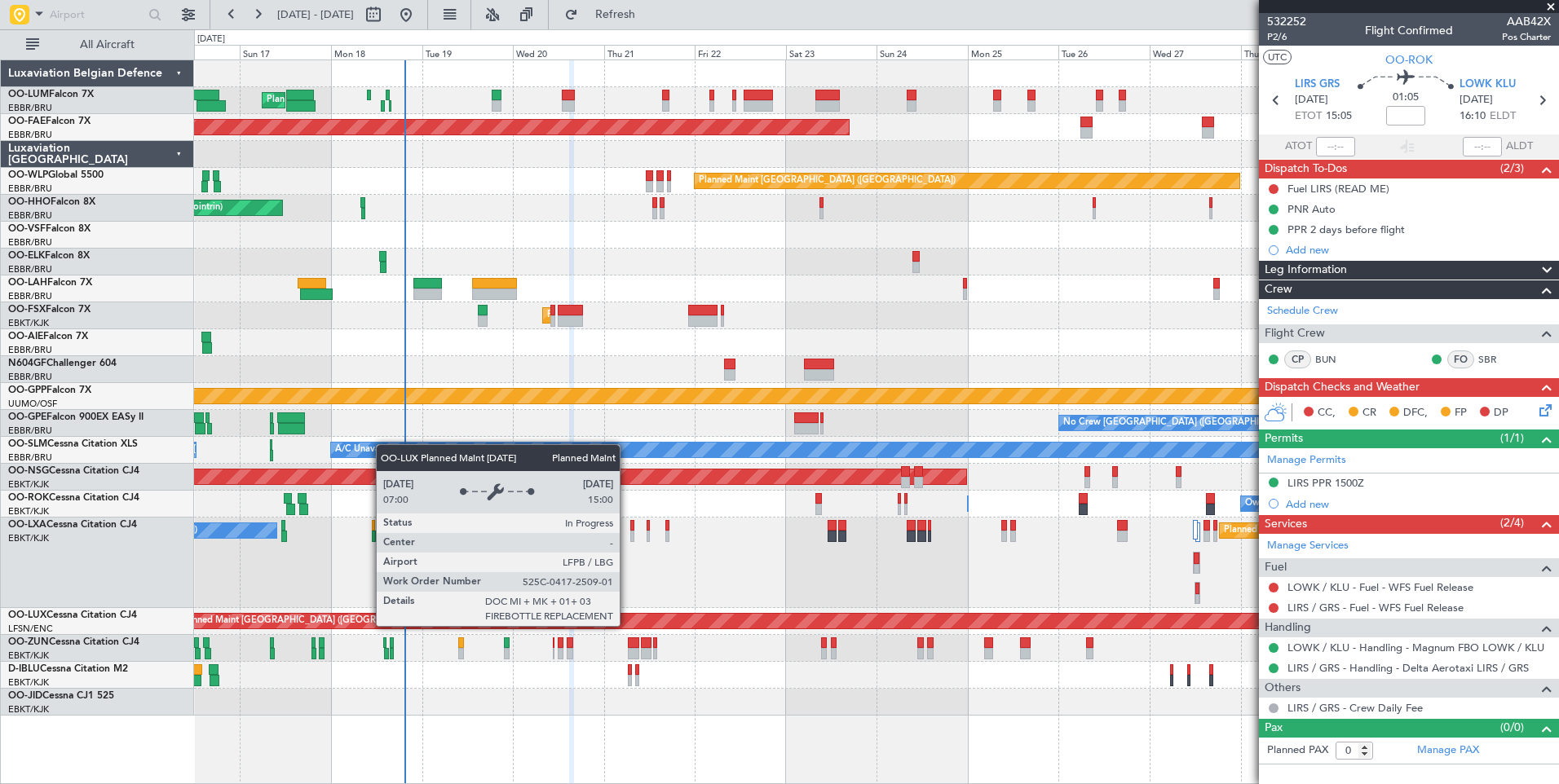
click at [681, 625] on div "Planned Maint [GEOGRAPHIC_DATA] ([GEOGRAPHIC_DATA])" at bounding box center [918, 621] width 1485 height 15
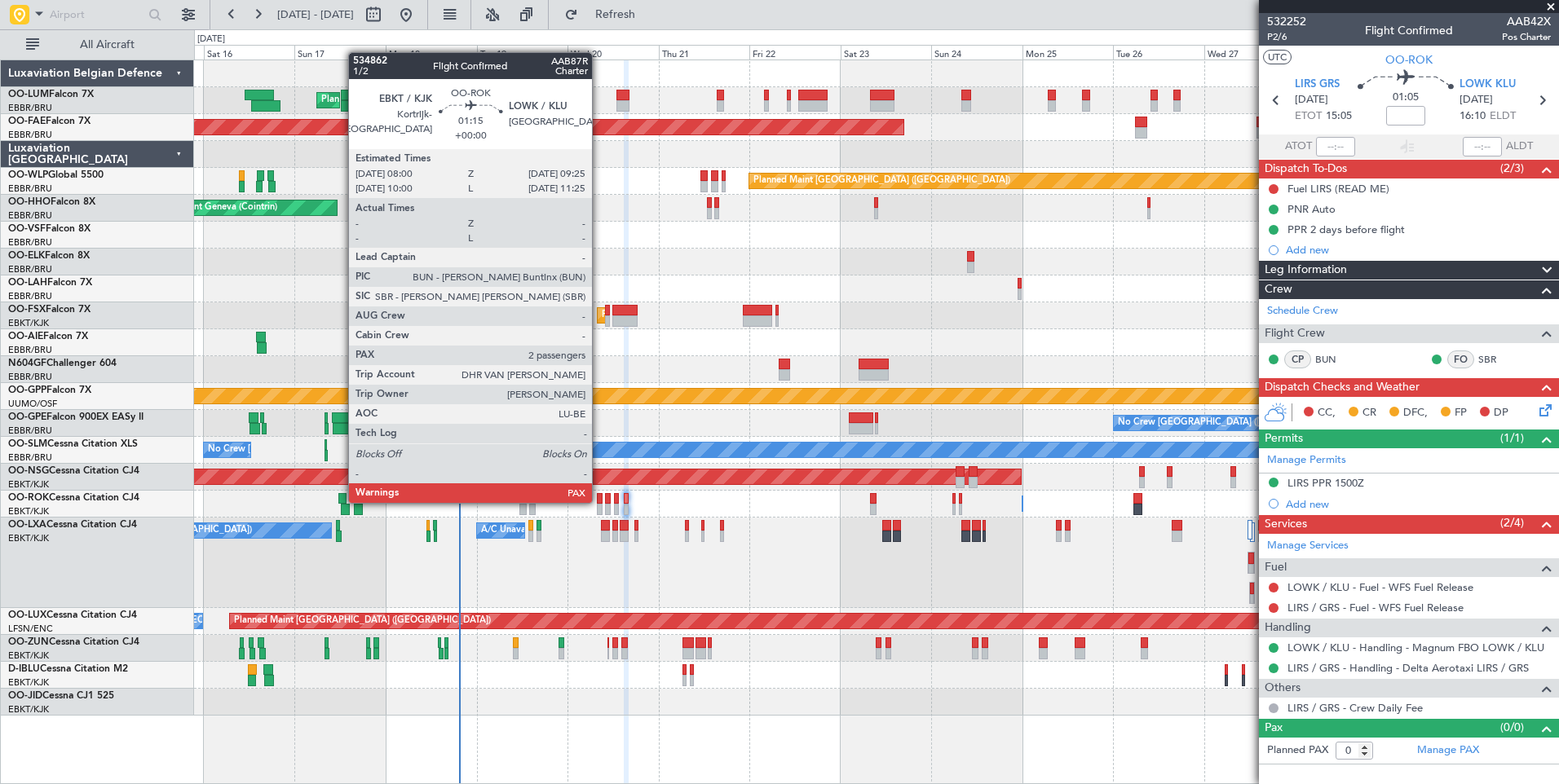
click at [599, 501] on div at bounding box center [599, 499] width 6 height 12
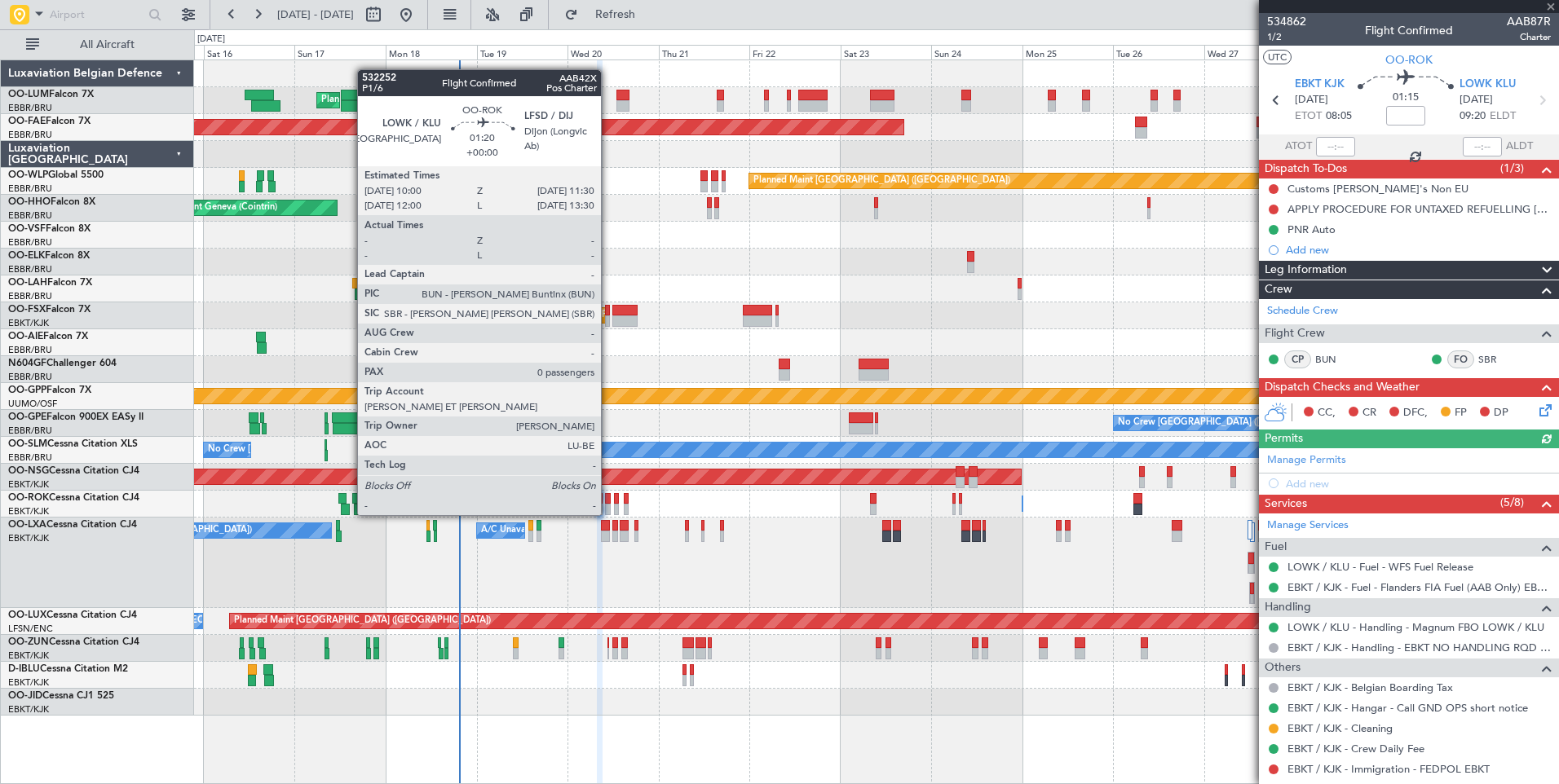
click at [609, 499] on div at bounding box center [608, 499] width 6 height 12
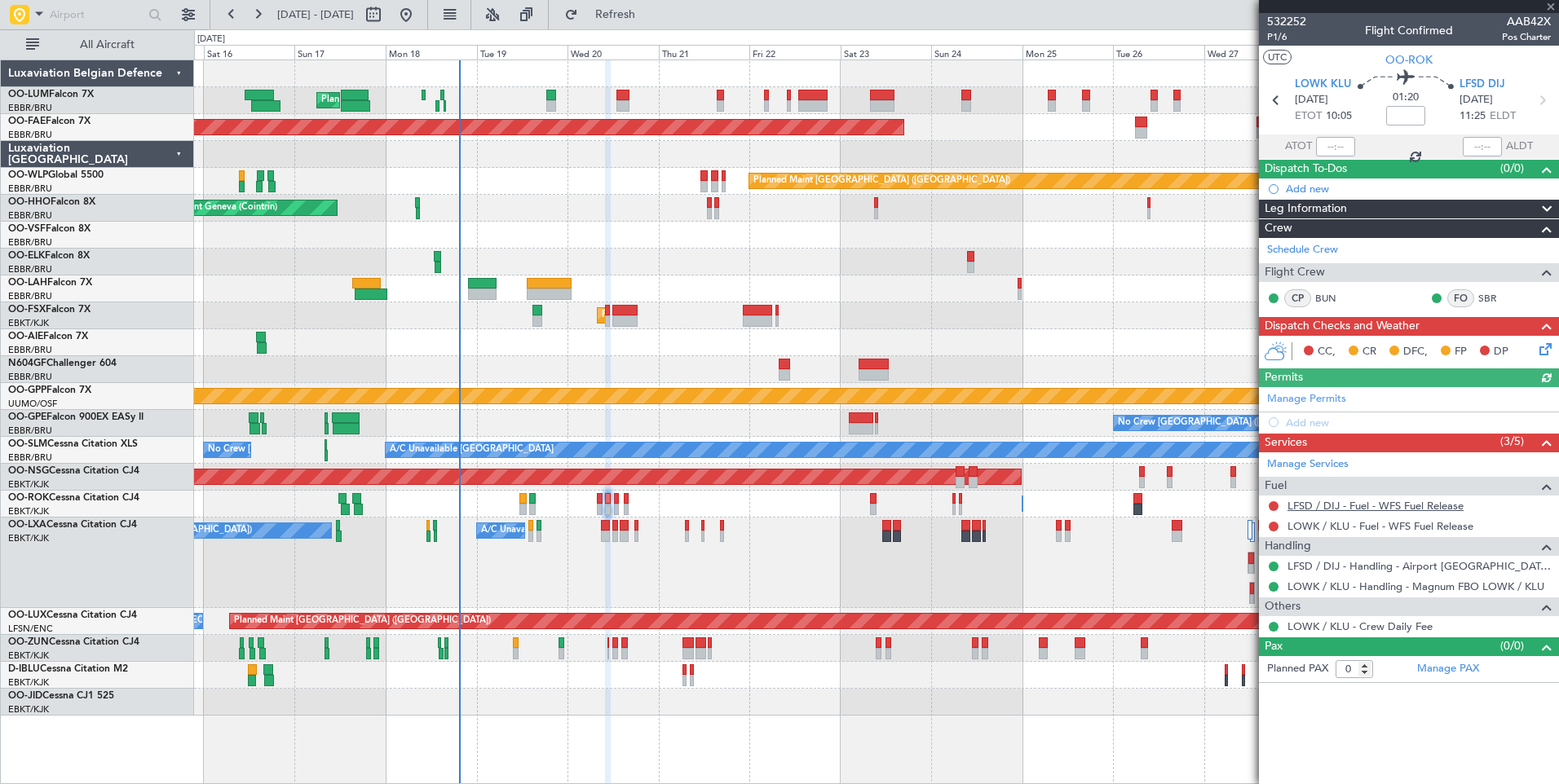
click at [1372, 501] on link "LFSD / DIJ - Fuel - WFS Fuel Release" at bounding box center [1375, 506] width 176 height 14
click at [649, 21] on button "Refresh" at bounding box center [605, 14] width 98 height 26
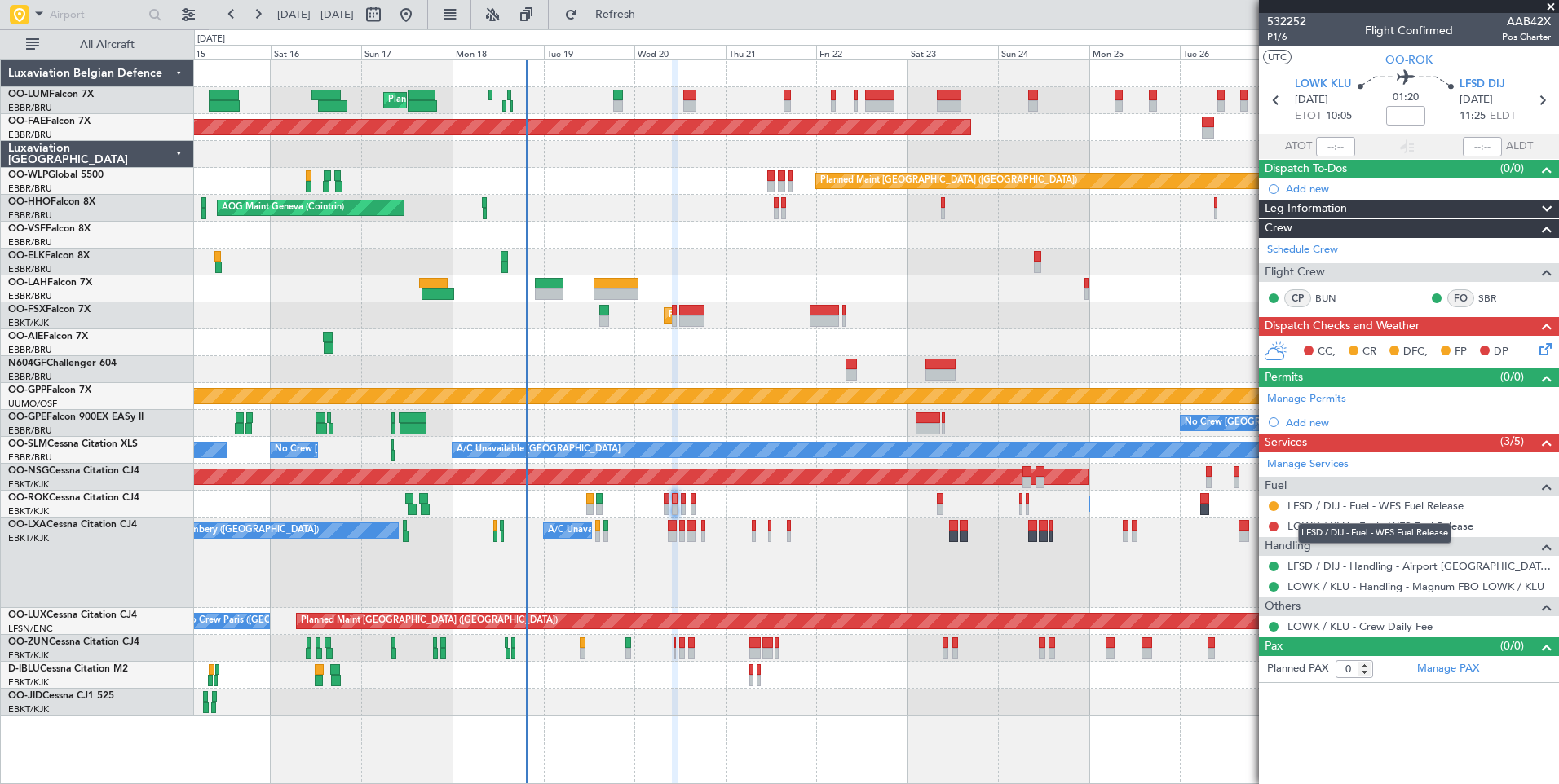
click at [1313, 529] on div "LFSD / DIJ - Fuel - WFS Fuel Release" at bounding box center [1374, 533] width 153 height 20
click at [1312, 528] on link "LOWK / KLU - Fuel - WFS Fuel Release" at bounding box center [1380, 526] width 186 height 14
click at [650, 14] on span "Refresh" at bounding box center [615, 15] width 69 height 12
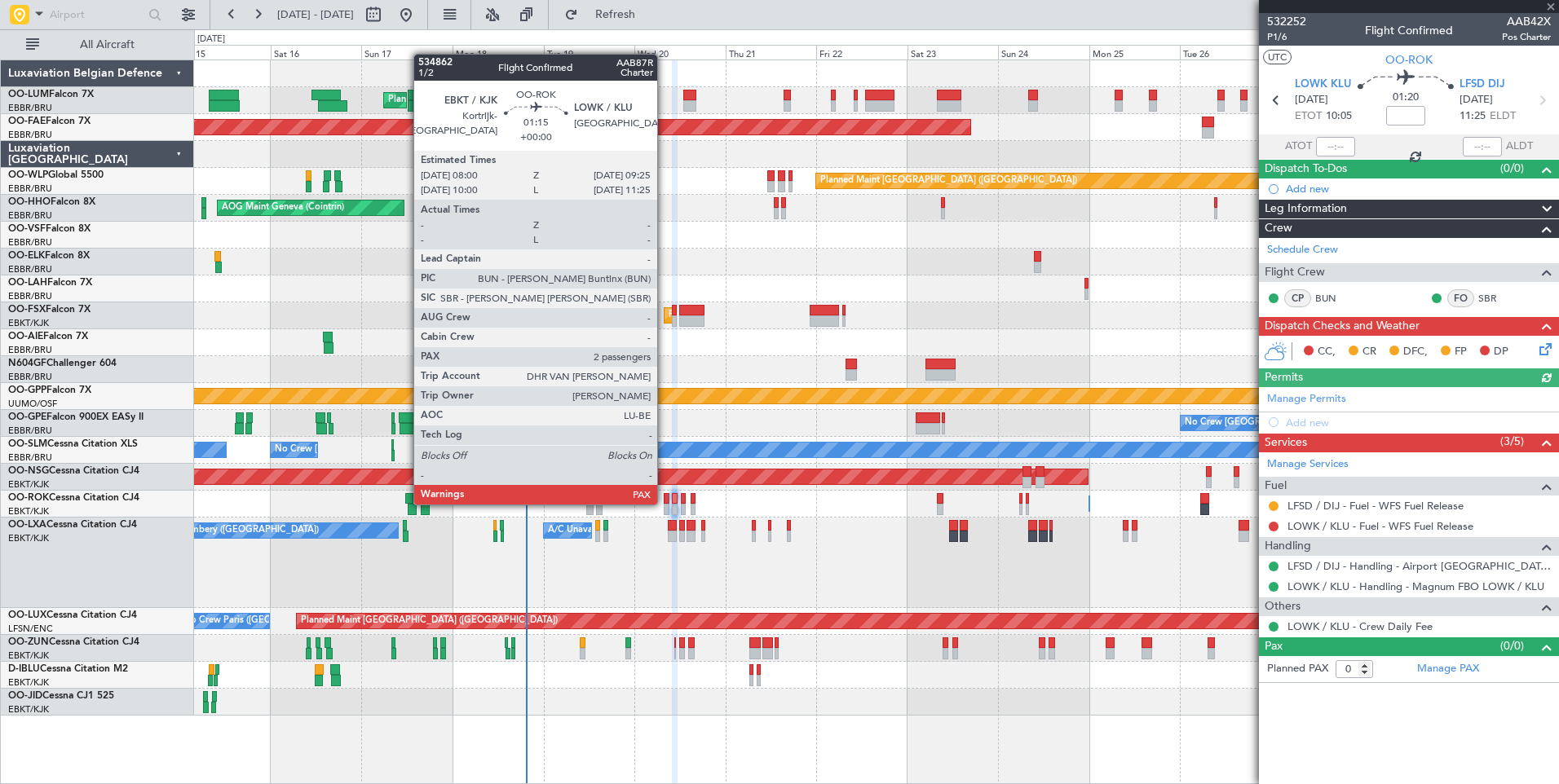
click at [665, 503] on div at bounding box center [666, 499] width 6 height 12
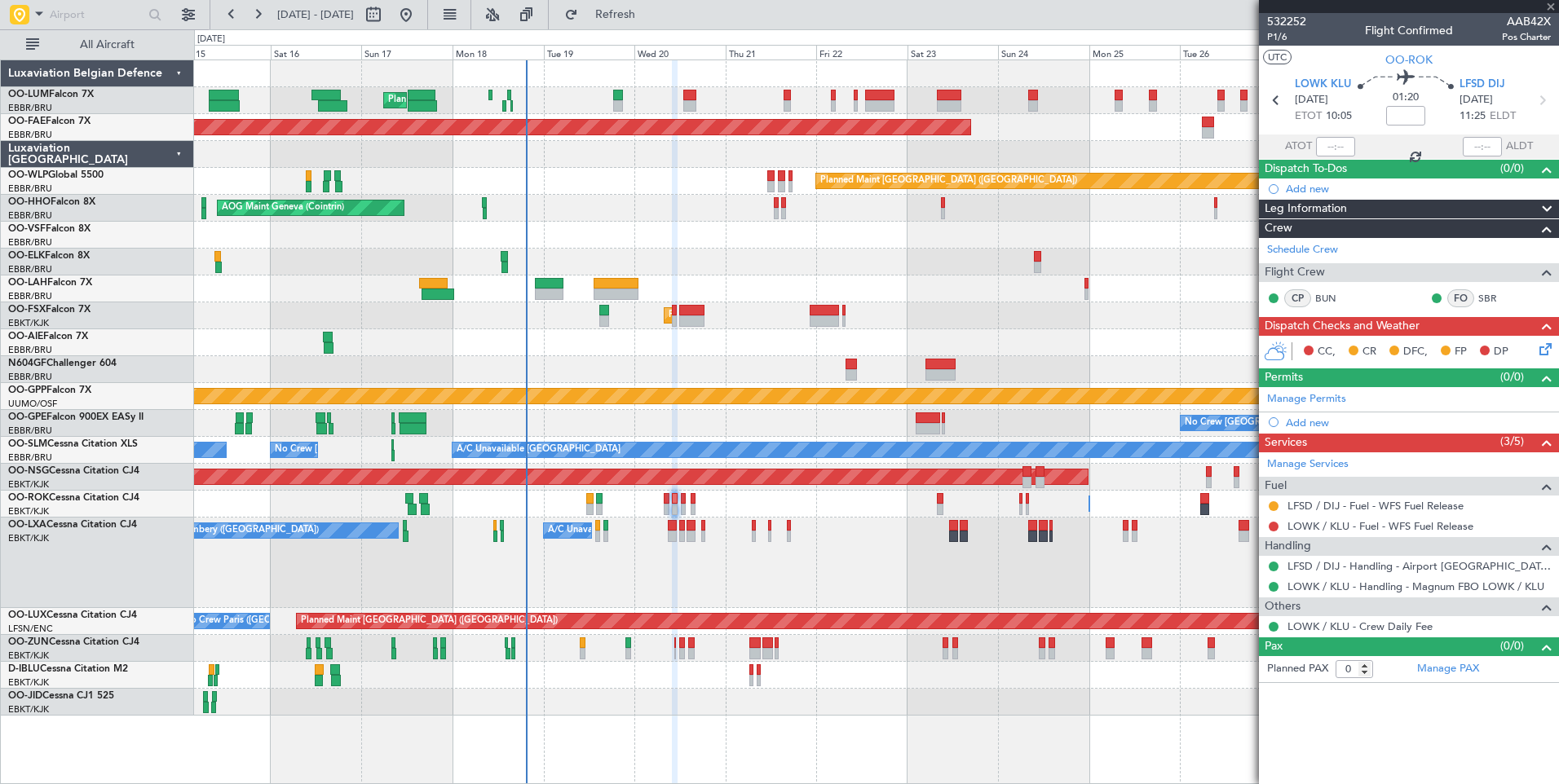
type input "2"
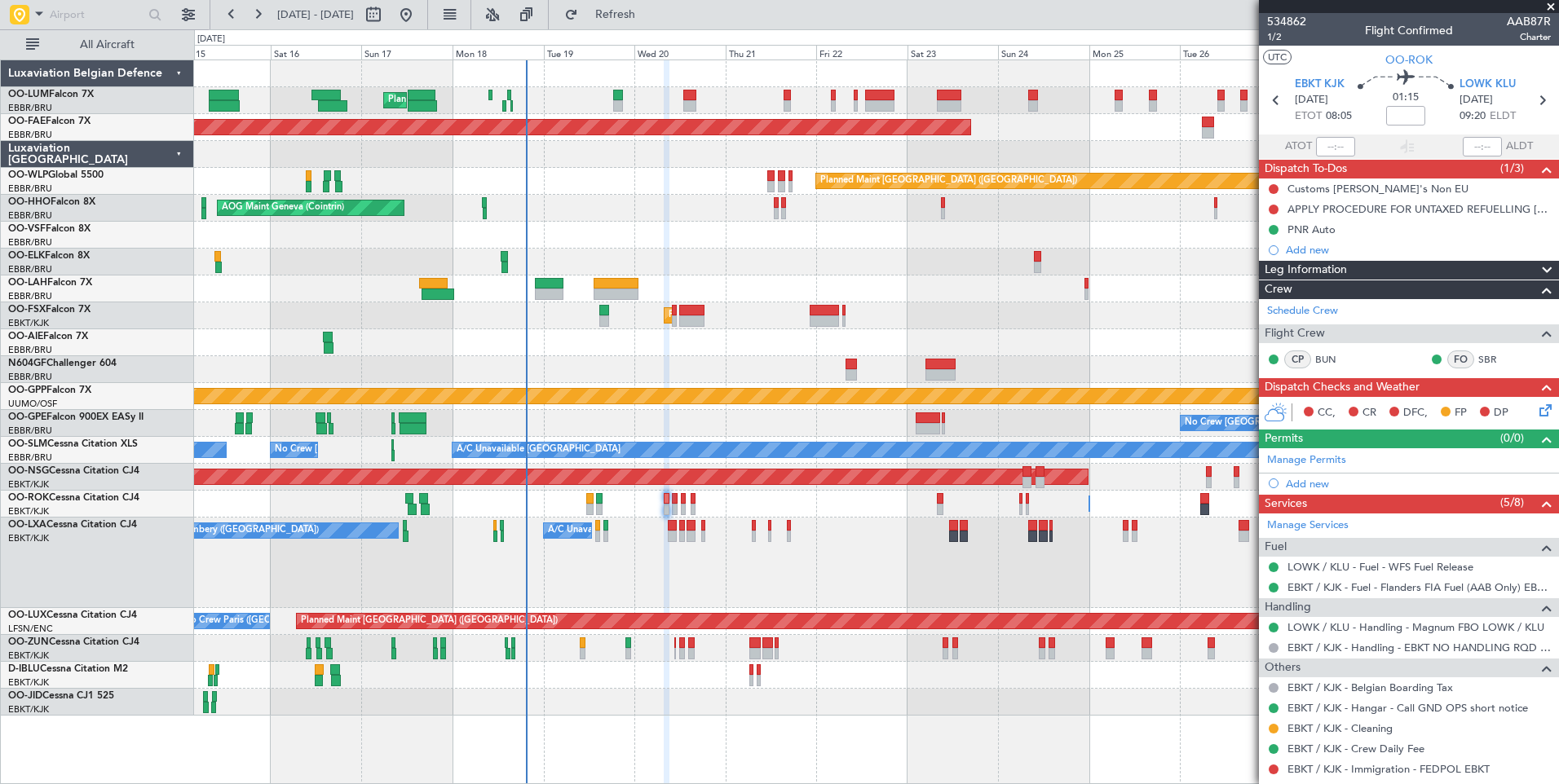
click at [746, 517] on div "Planned Maint [GEOGRAPHIC_DATA] ([GEOGRAPHIC_DATA] National) Planned Maint [GEO…" at bounding box center [876, 388] width 1364 height 655
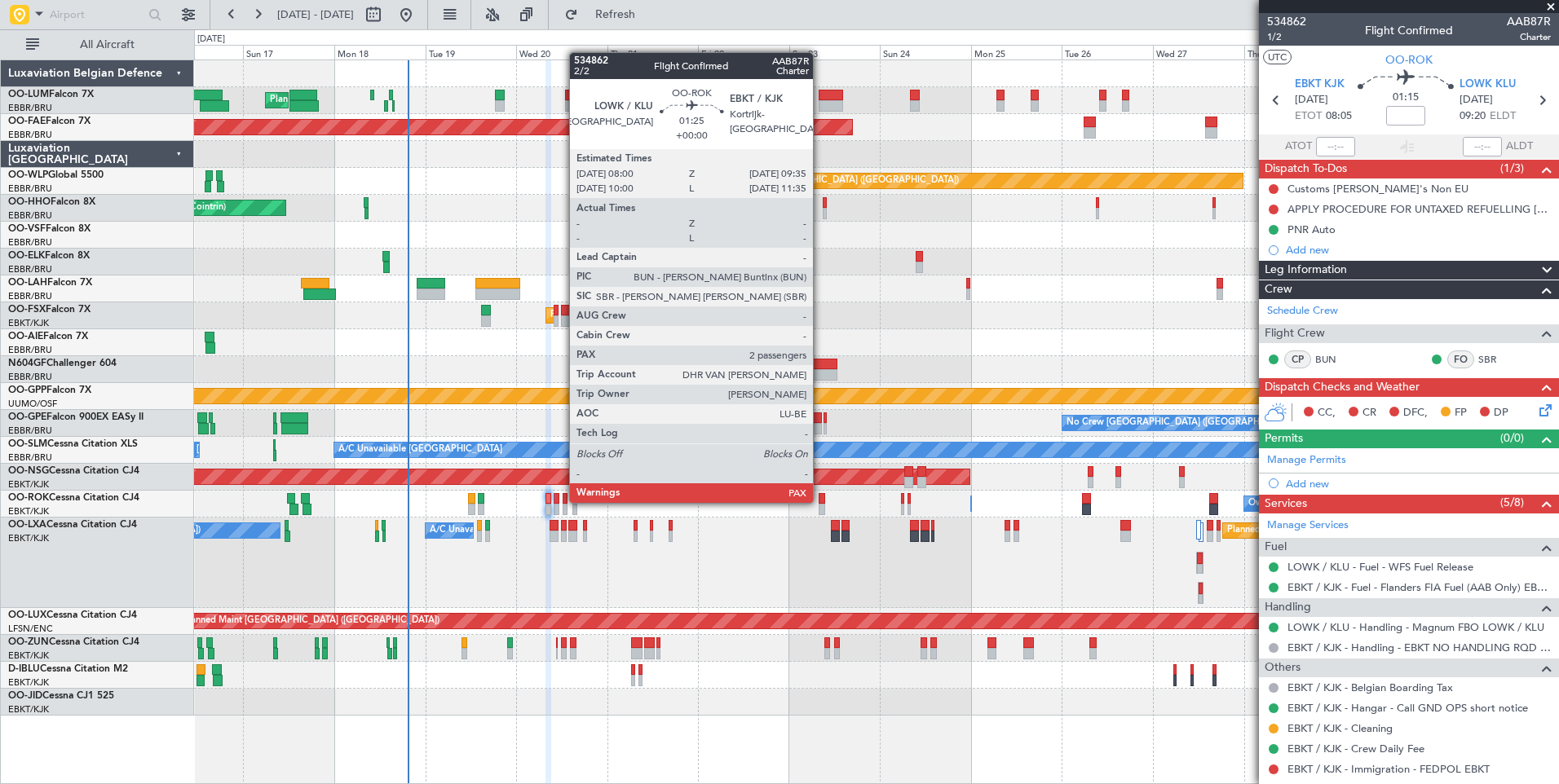
click at [820, 501] on div at bounding box center [822, 499] width 7 height 12
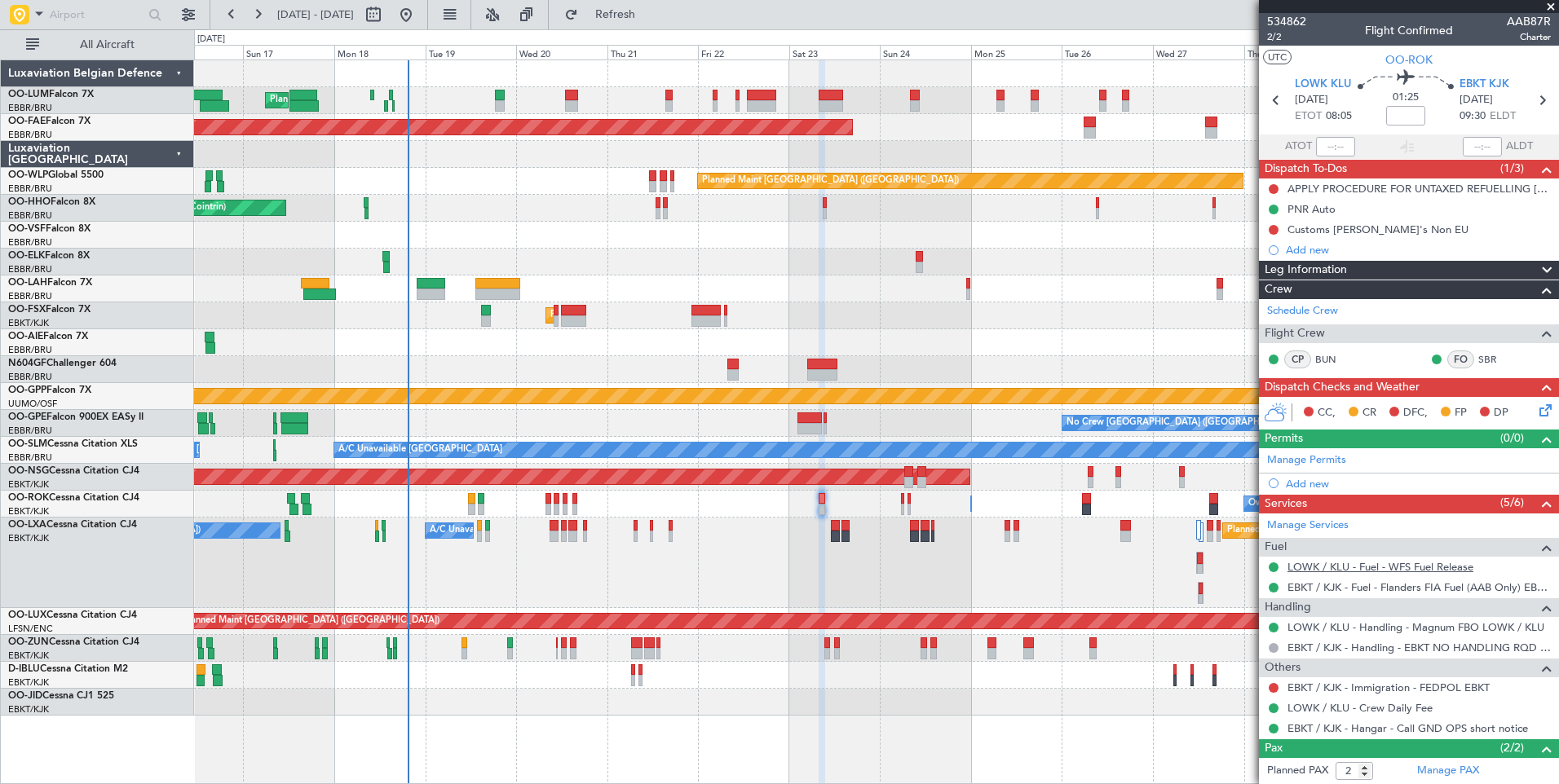
click at [1324, 564] on link "LOWK / KLU - Fuel - WFS Fuel Release" at bounding box center [1380, 567] width 186 height 14
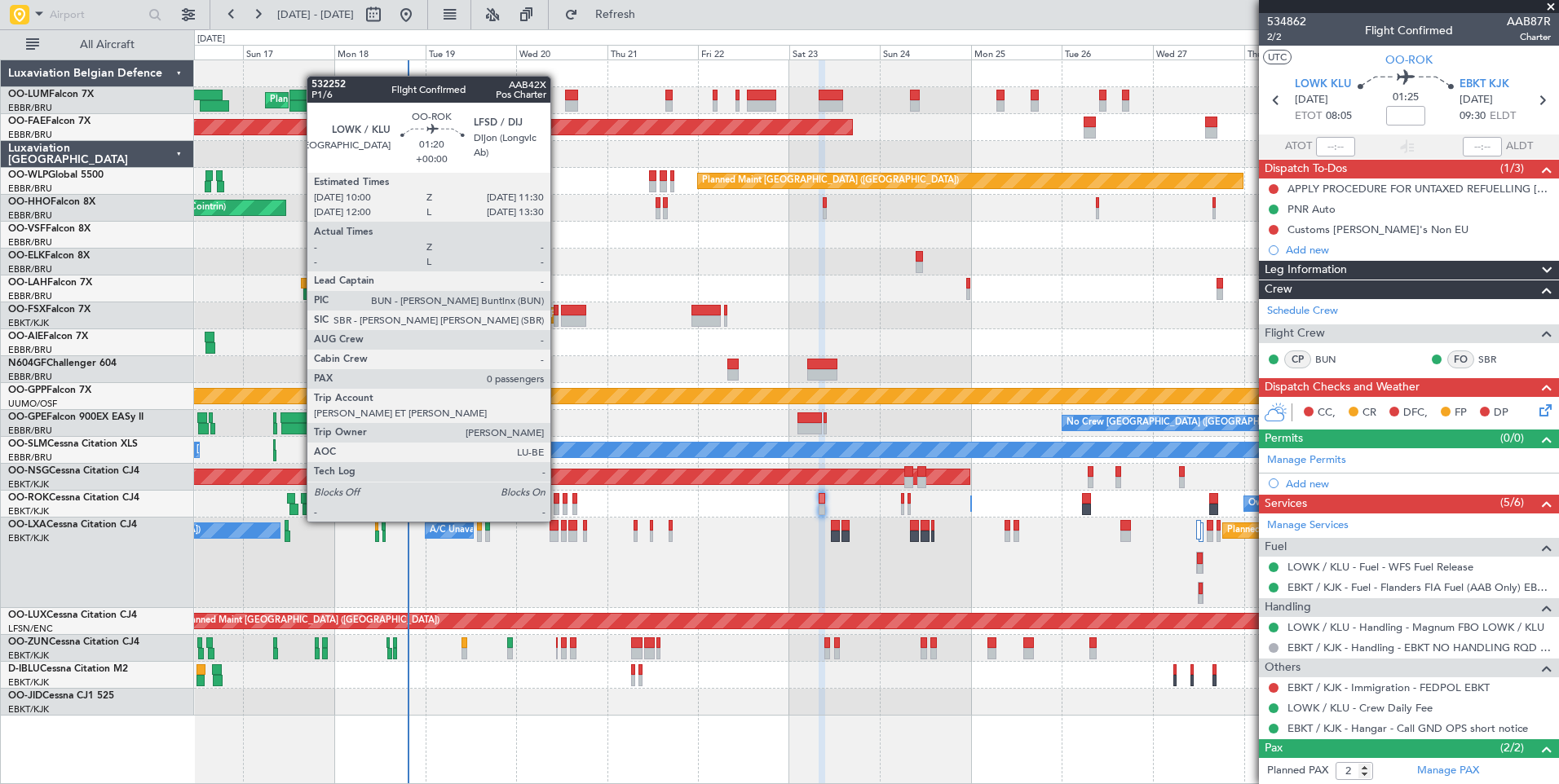
click at [558, 506] on div at bounding box center [556, 510] width 6 height 12
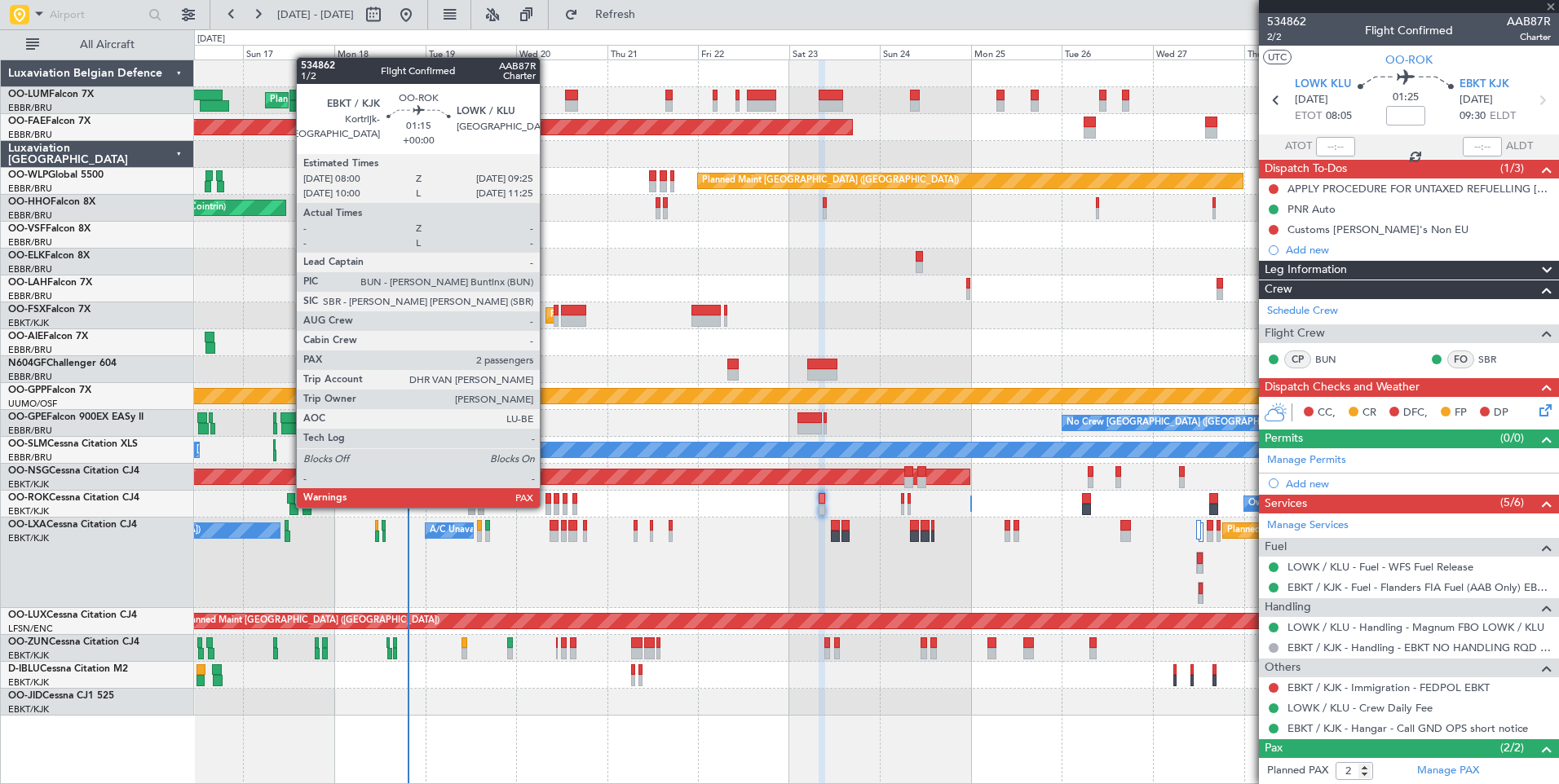
click at [547, 507] on div at bounding box center [548, 510] width 6 height 12
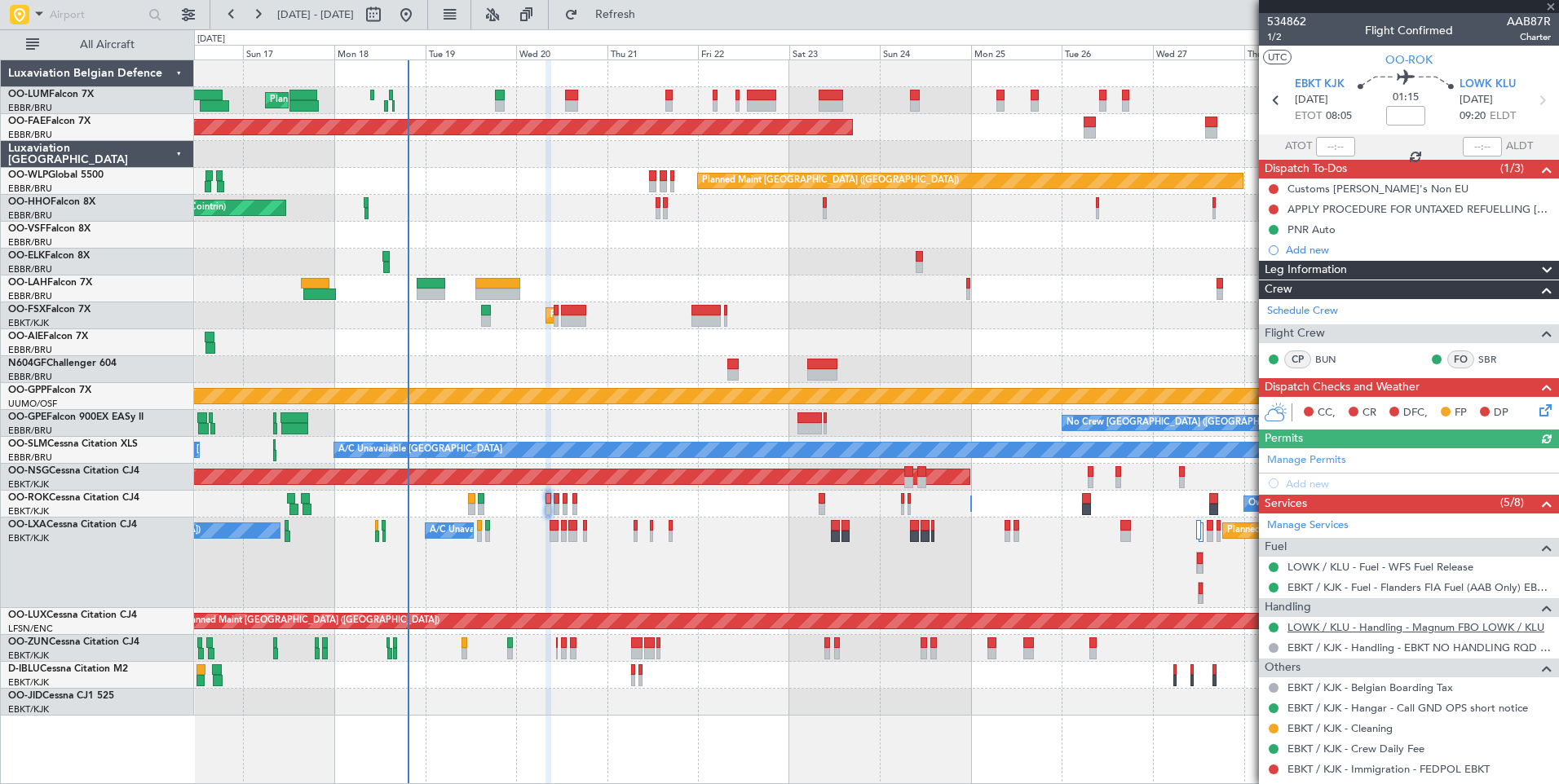
click at [1317, 627] on link "LOWK / KLU - Handling - Magnum FBO LOWK / KLU" at bounding box center [1415, 627] width 257 height 14
click at [650, 17] on span "Refresh" at bounding box center [615, 15] width 69 height 12
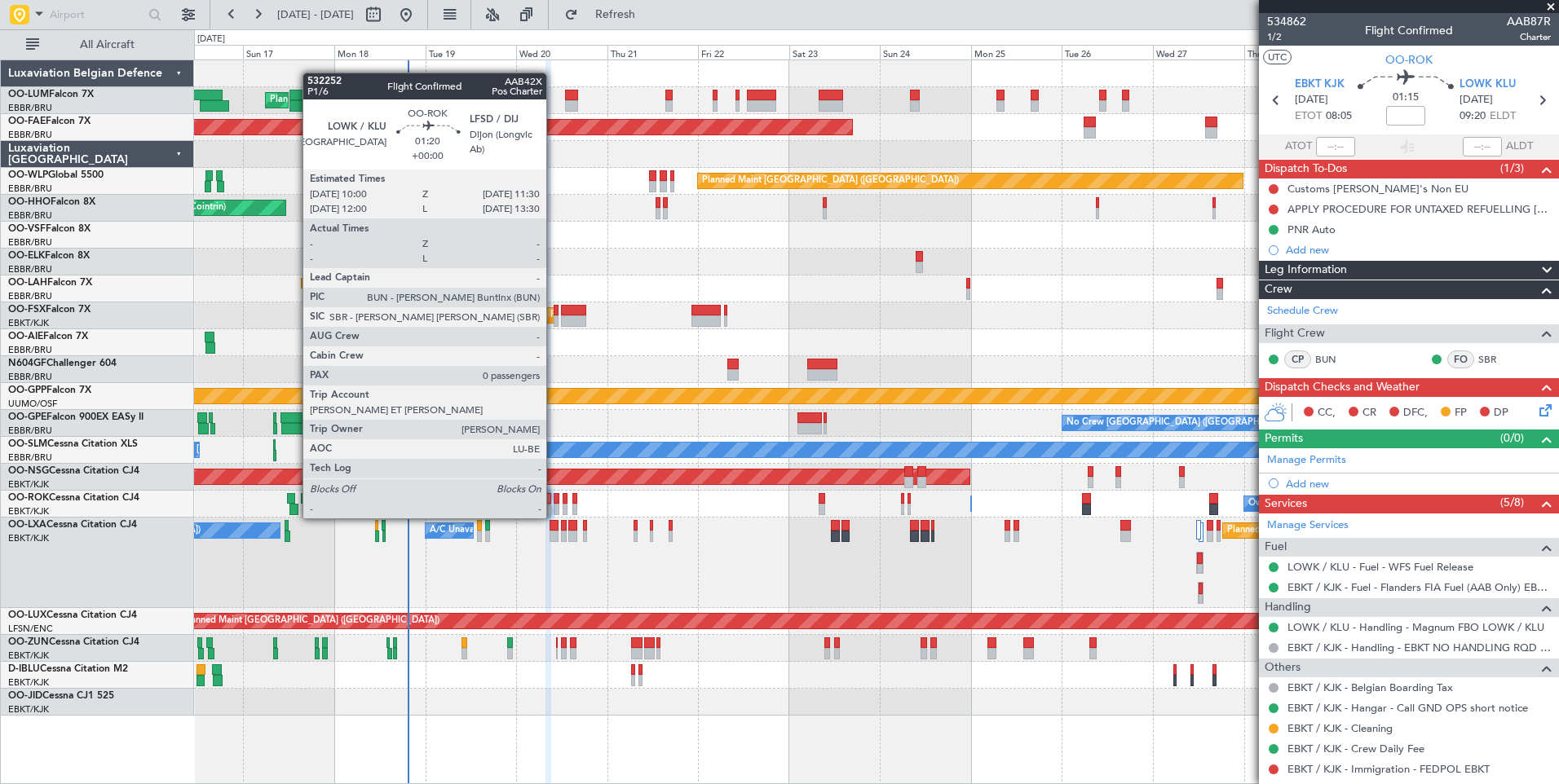
click at [553, 502] on div at bounding box center [556, 499] width 6 height 12
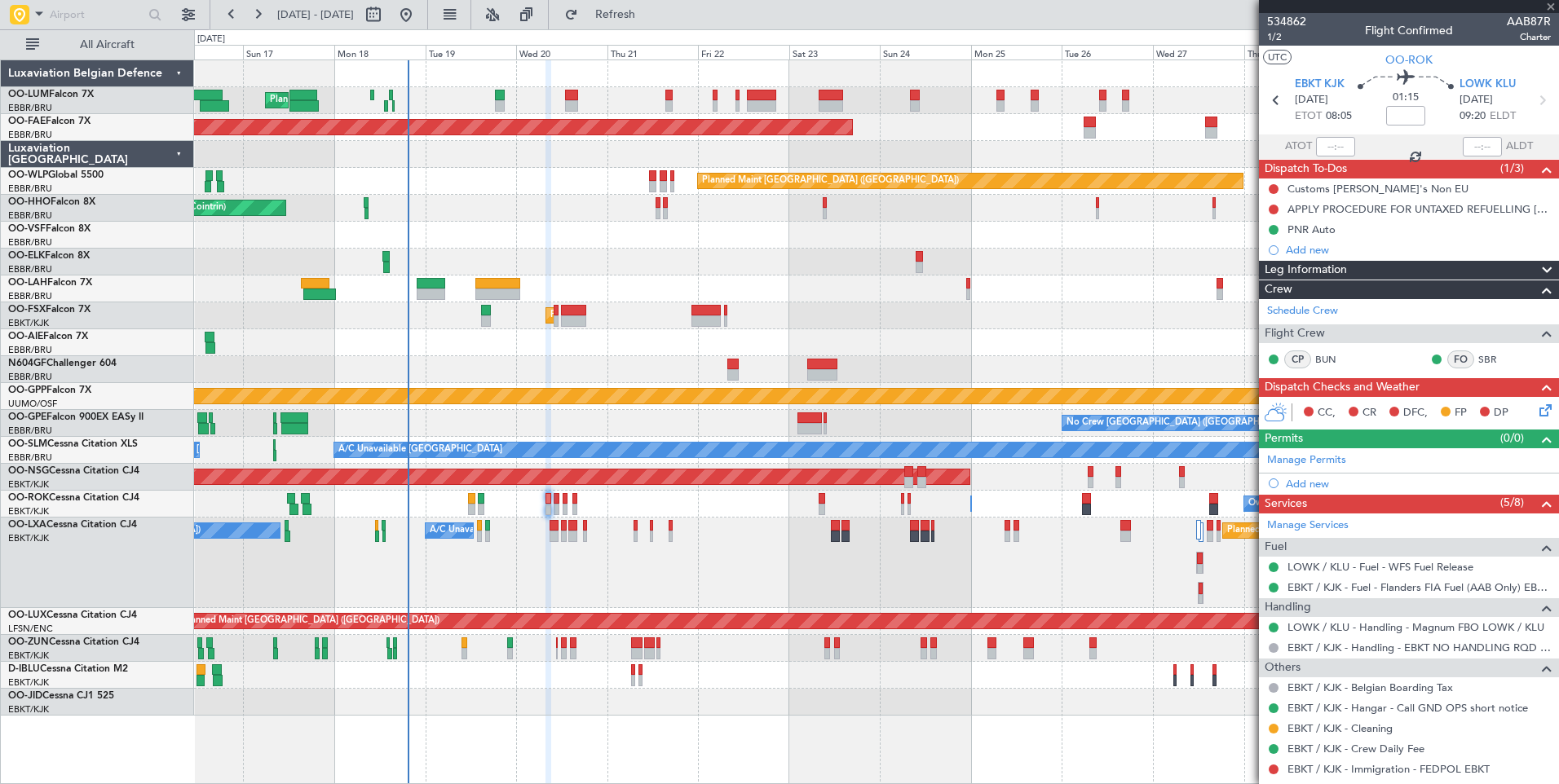
type input "0"
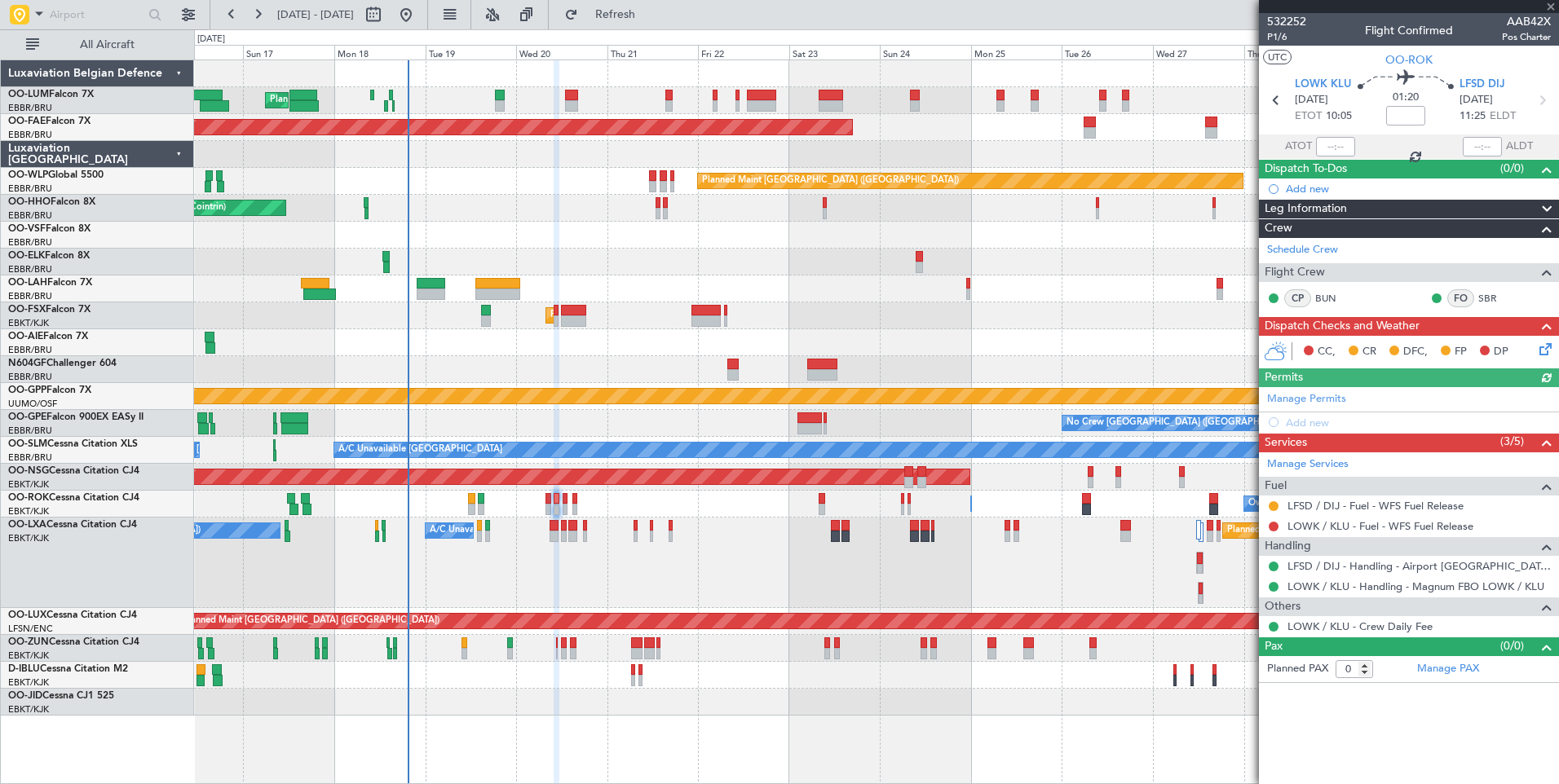
click at [1267, 527] on div at bounding box center [1274, 527] width 13 height 13
click at [1268, 527] on div at bounding box center [1274, 527] width 13 height 13
click at [1272, 527] on button at bounding box center [1273, 527] width 10 height 10
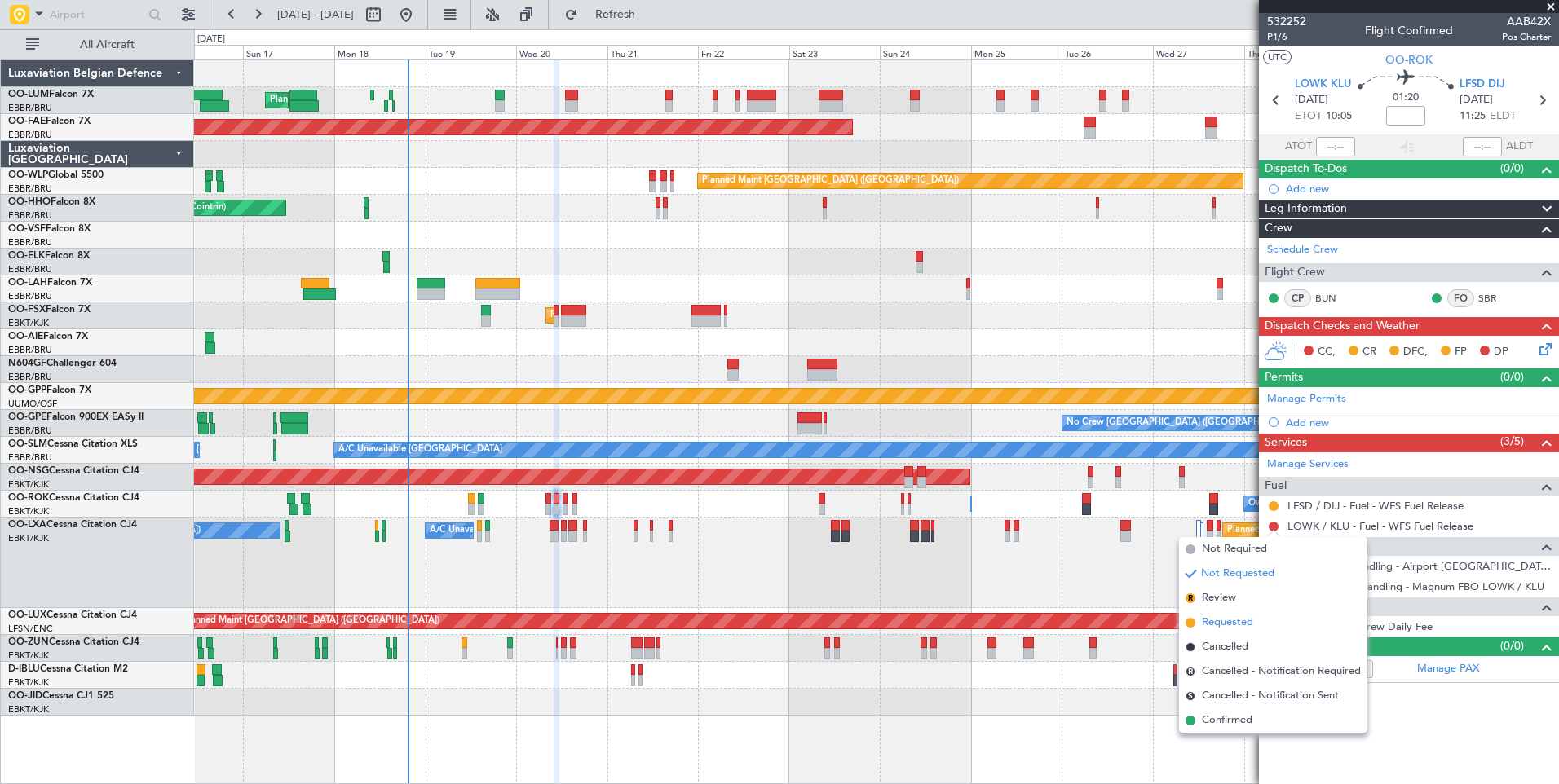
click at [1238, 626] on span "Requested" at bounding box center [1227, 623] width 51 height 17
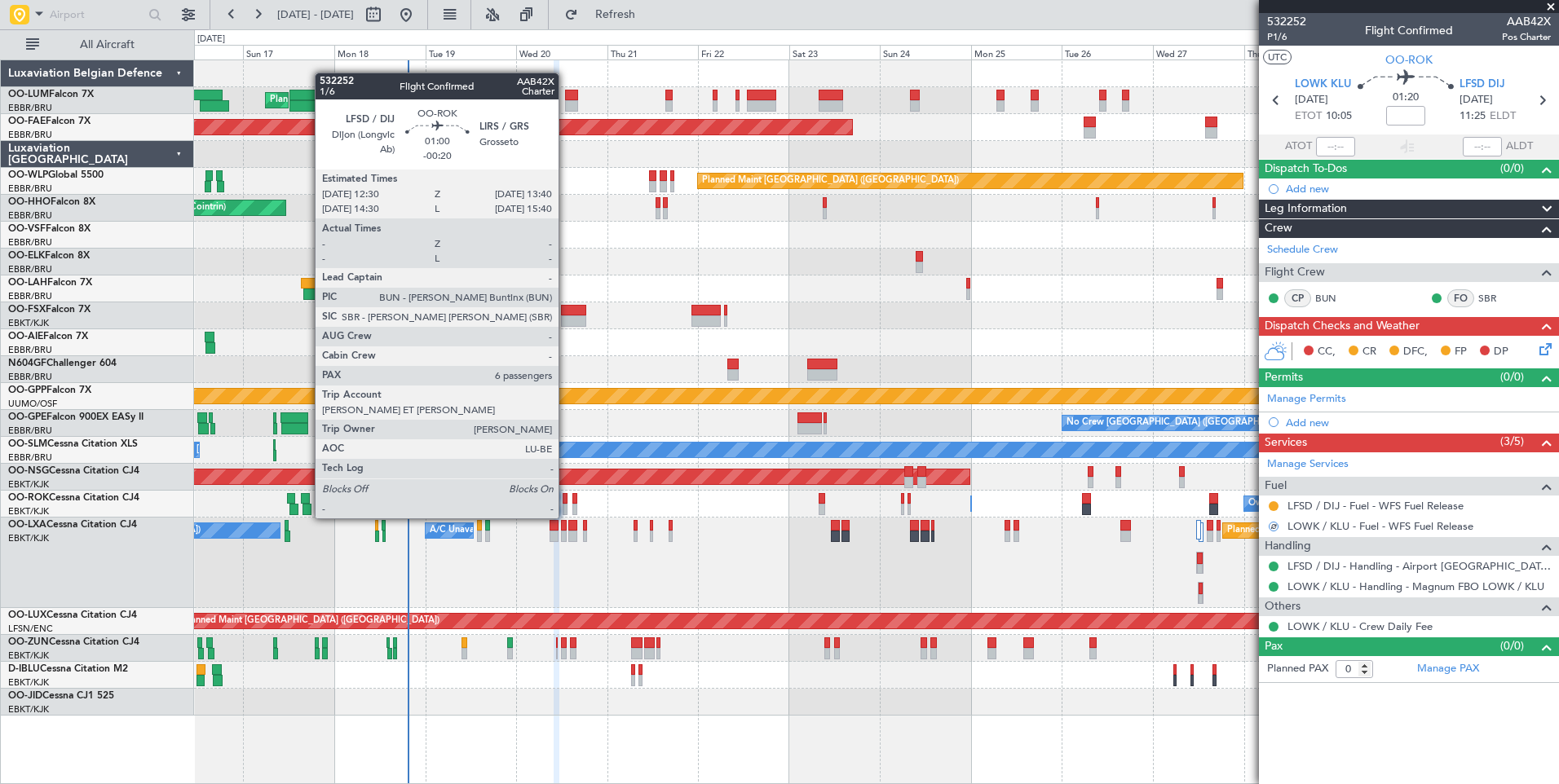
click at [566, 502] on div at bounding box center [565, 499] width 5 height 12
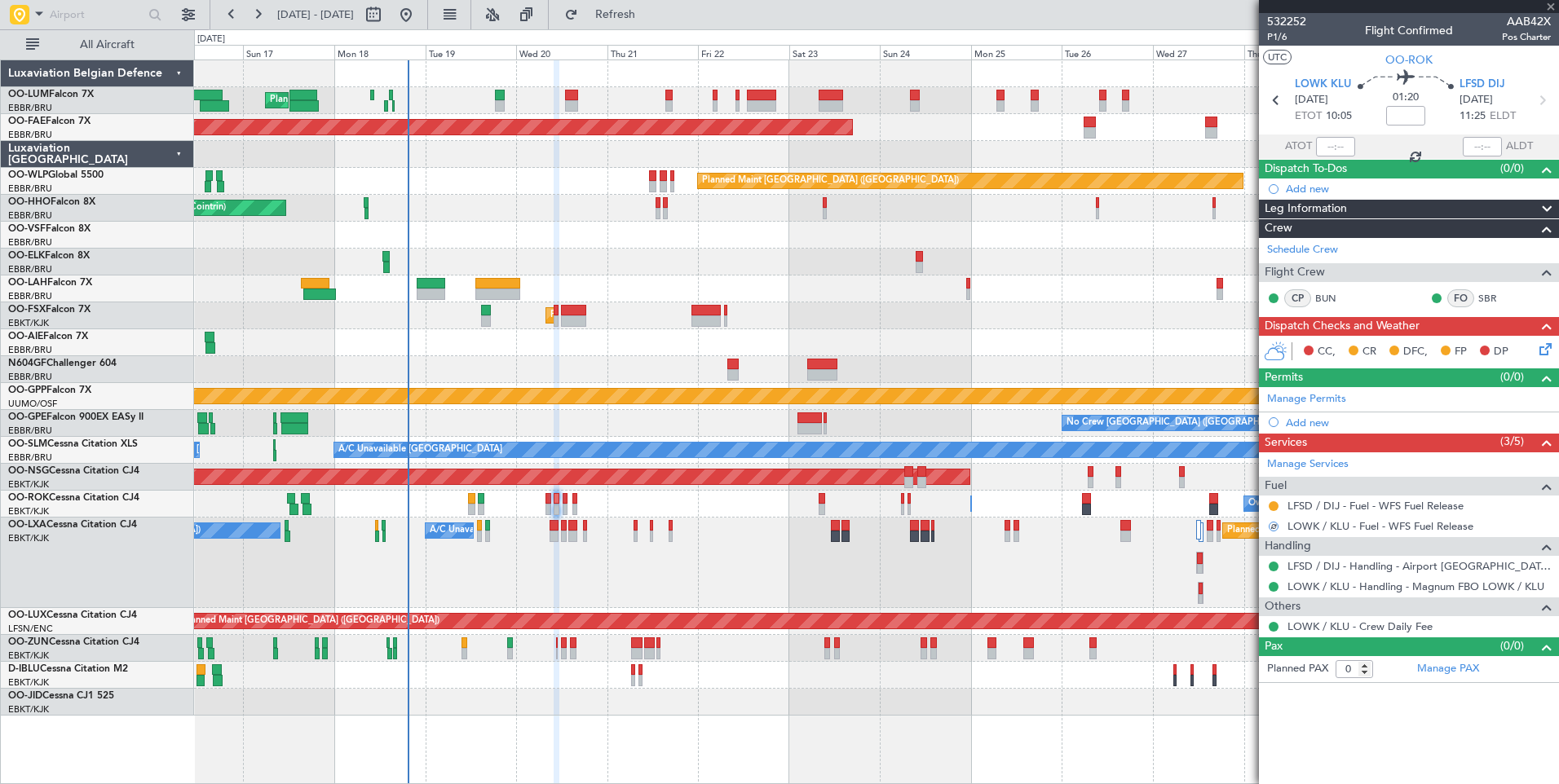
type input "-00:20"
type input "6"
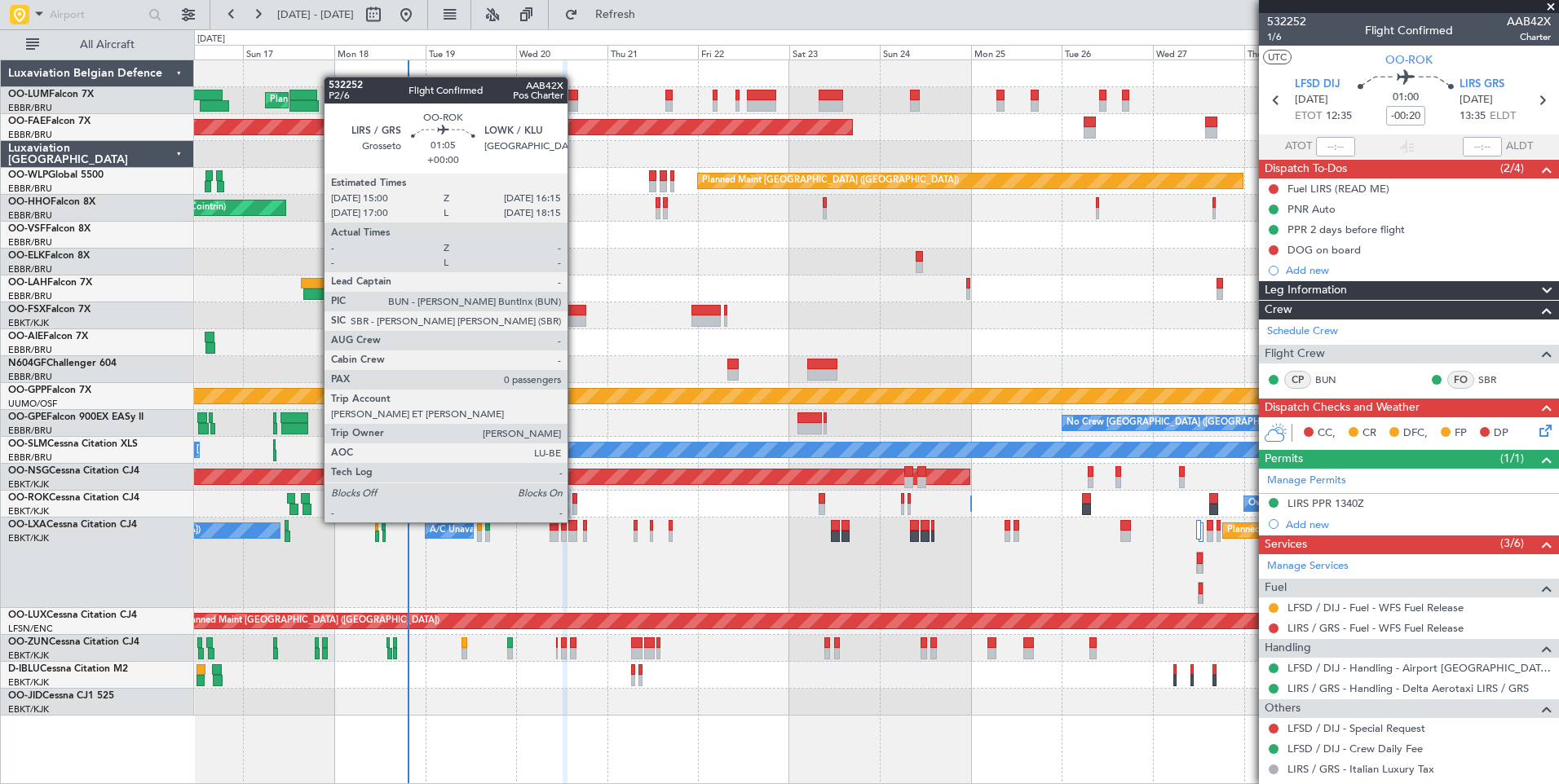
click at [575, 507] on div at bounding box center [575, 510] width 5 height 12
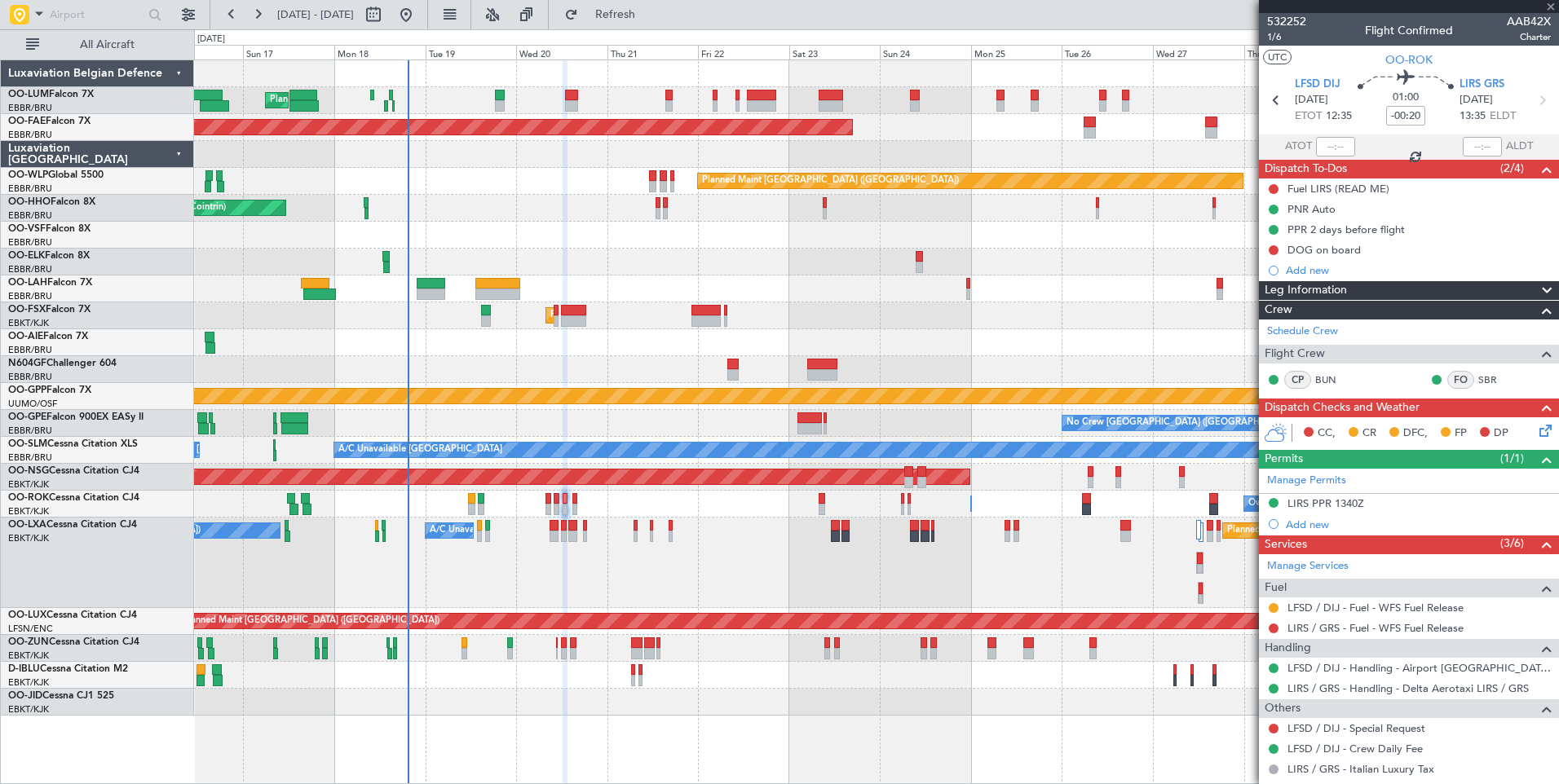
type input "0"
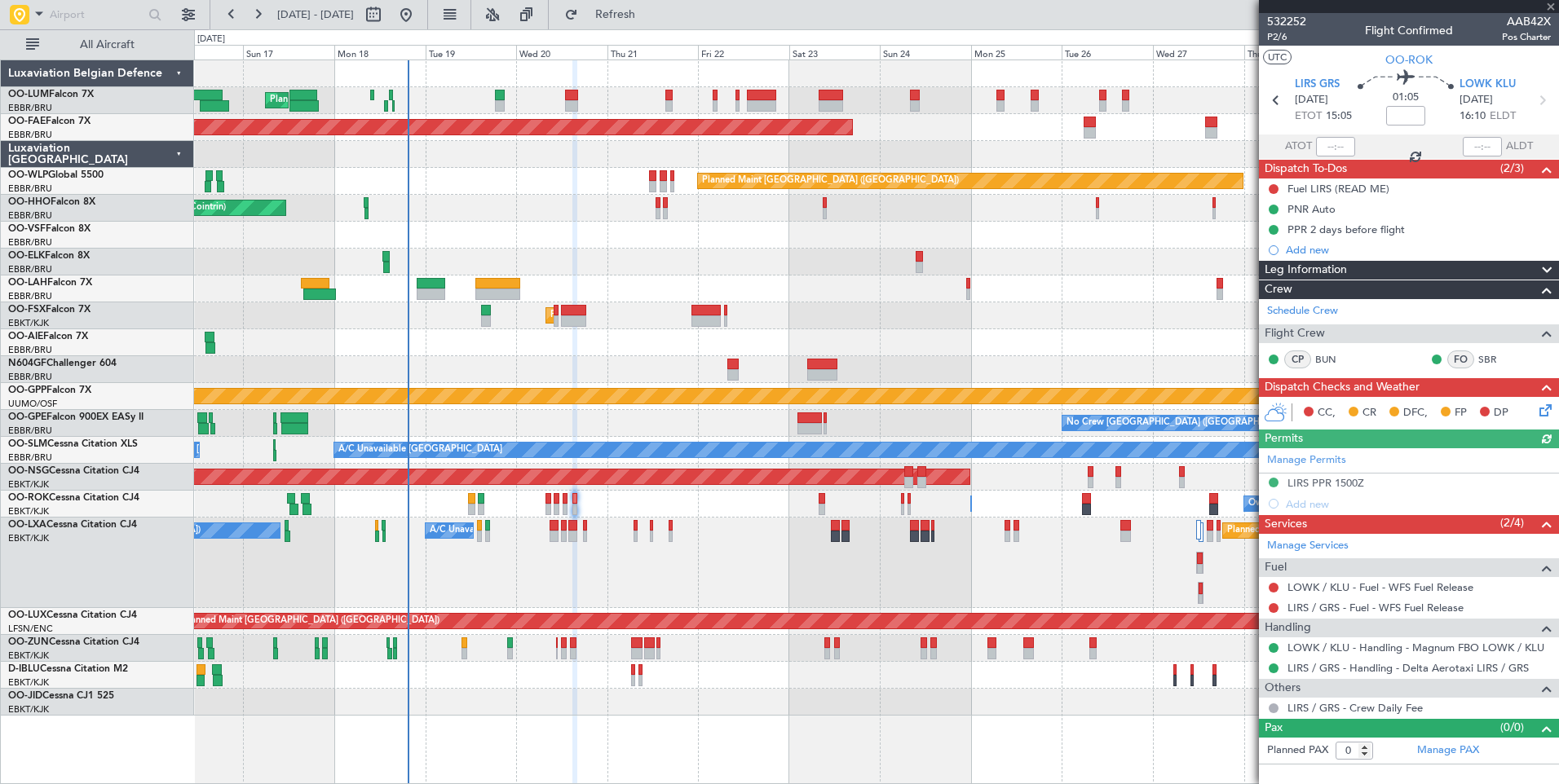
click at [562, 506] on div "Owner [GEOGRAPHIC_DATA]-[GEOGRAPHIC_DATA] Owner [GEOGRAPHIC_DATA]-[GEOGRAPHIC_D…" at bounding box center [876, 504] width 1364 height 27
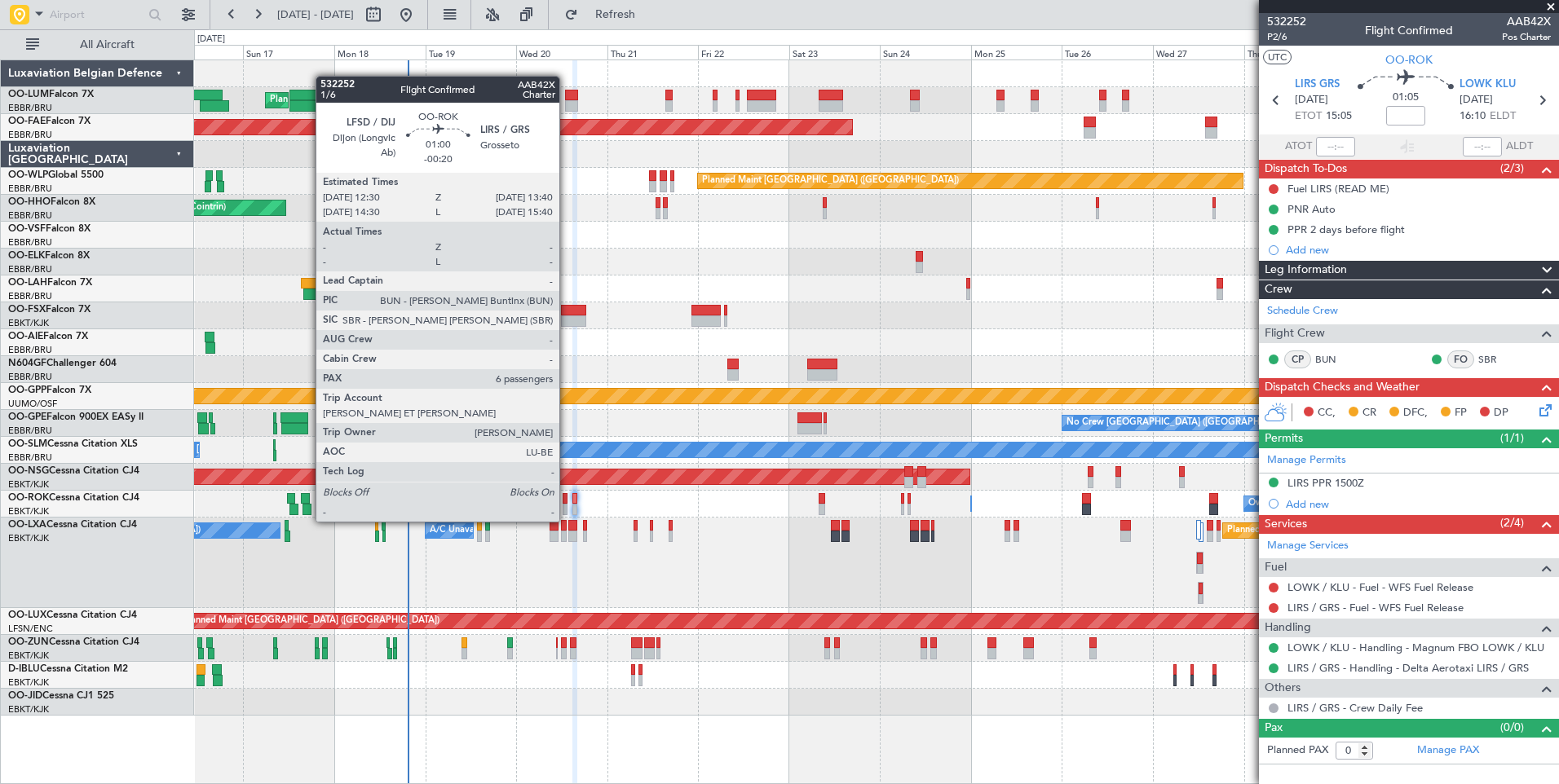
click at [567, 506] on div at bounding box center [565, 510] width 5 height 12
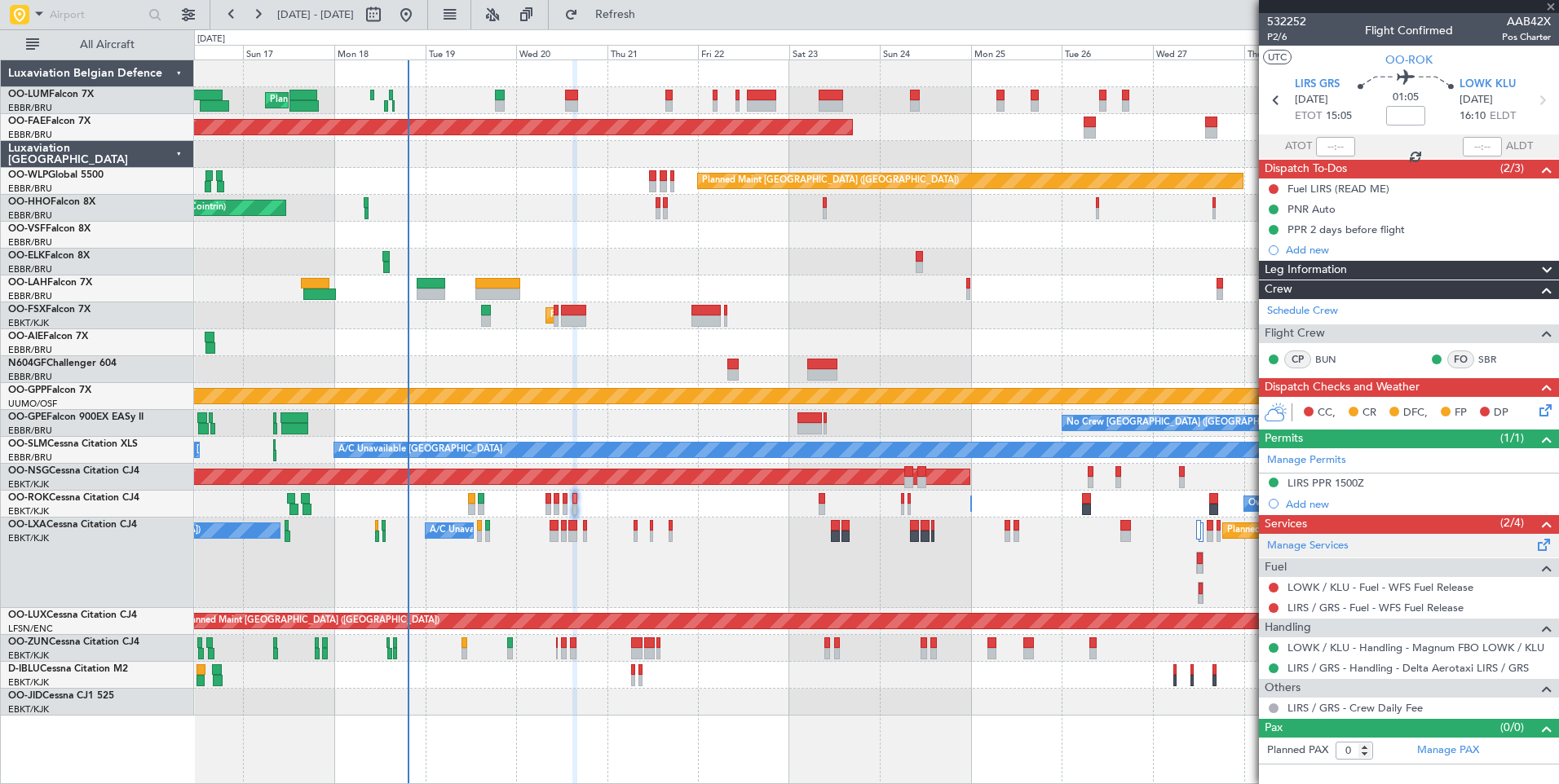
type input "-00:20"
type input "6"
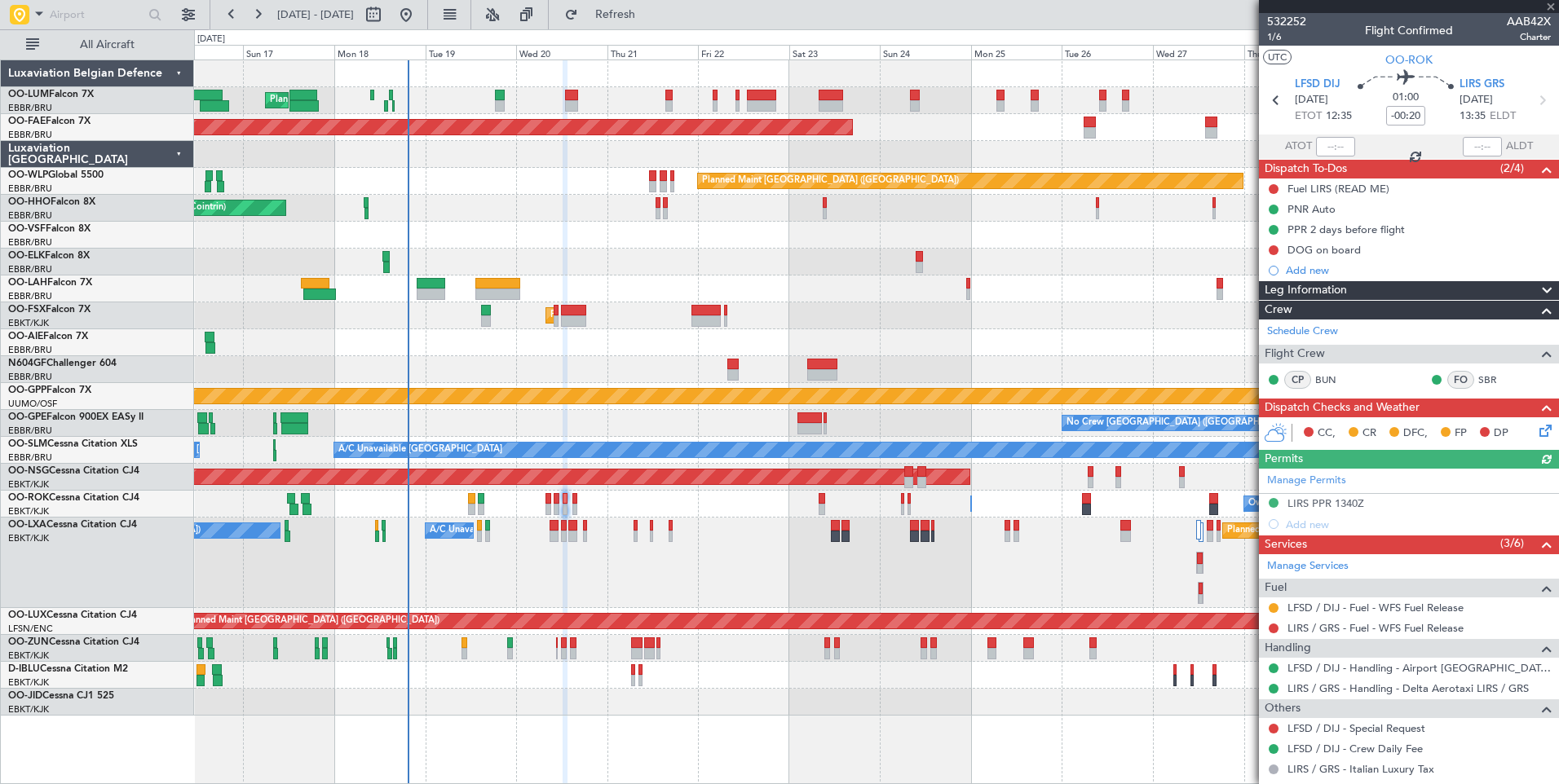
click at [1314, 737] on div "LFSD / DIJ - Special Request" at bounding box center [1409, 728] width 300 height 20
click at [1322, 728] on link "LFSD / DIJ - Special Request" at bounding box center [1356, 728] width 138 height 14
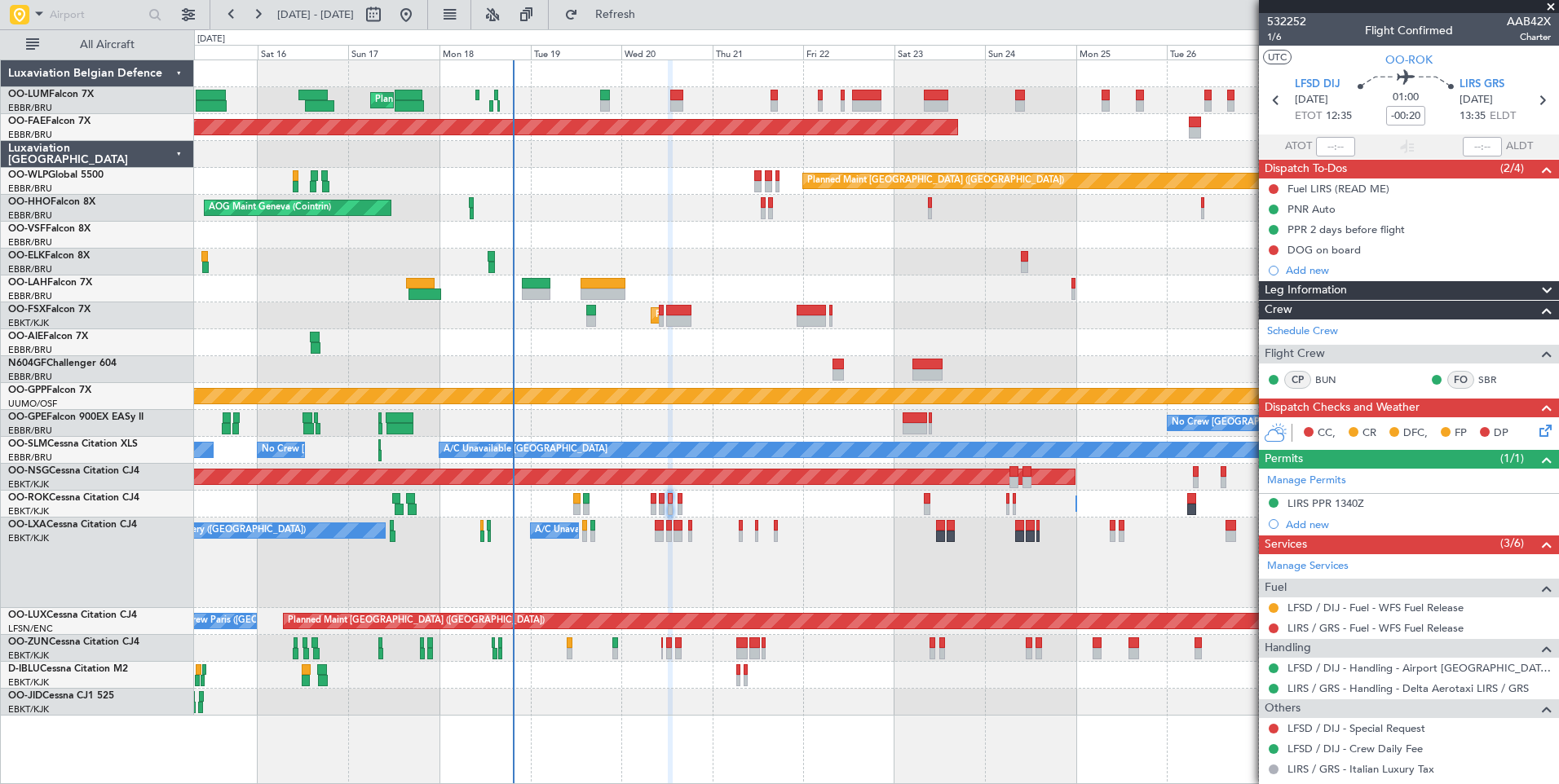
click at [760, 572] on div "No Crew Chambery ([GEOGRAPHIC_DATA]) A/C Unavailable [GEOGRAPHIC_DATA] ([GEOGRA…" at bounding box center [876, 563] width 1364 height 90
click at [1344, 728] on link "LFSD / DIJ - Special Request" at bounding box center [1356, 728] width 138 height 14
click at [1323, 731] on link "LFSD / DIJ - Special Request" at bounding box center [1356, 728] width 138 height 14
click at [1353, 726] on link "LFSD / DIJ - Special Request" at bounding box center [1356, 728] width 138 height 14
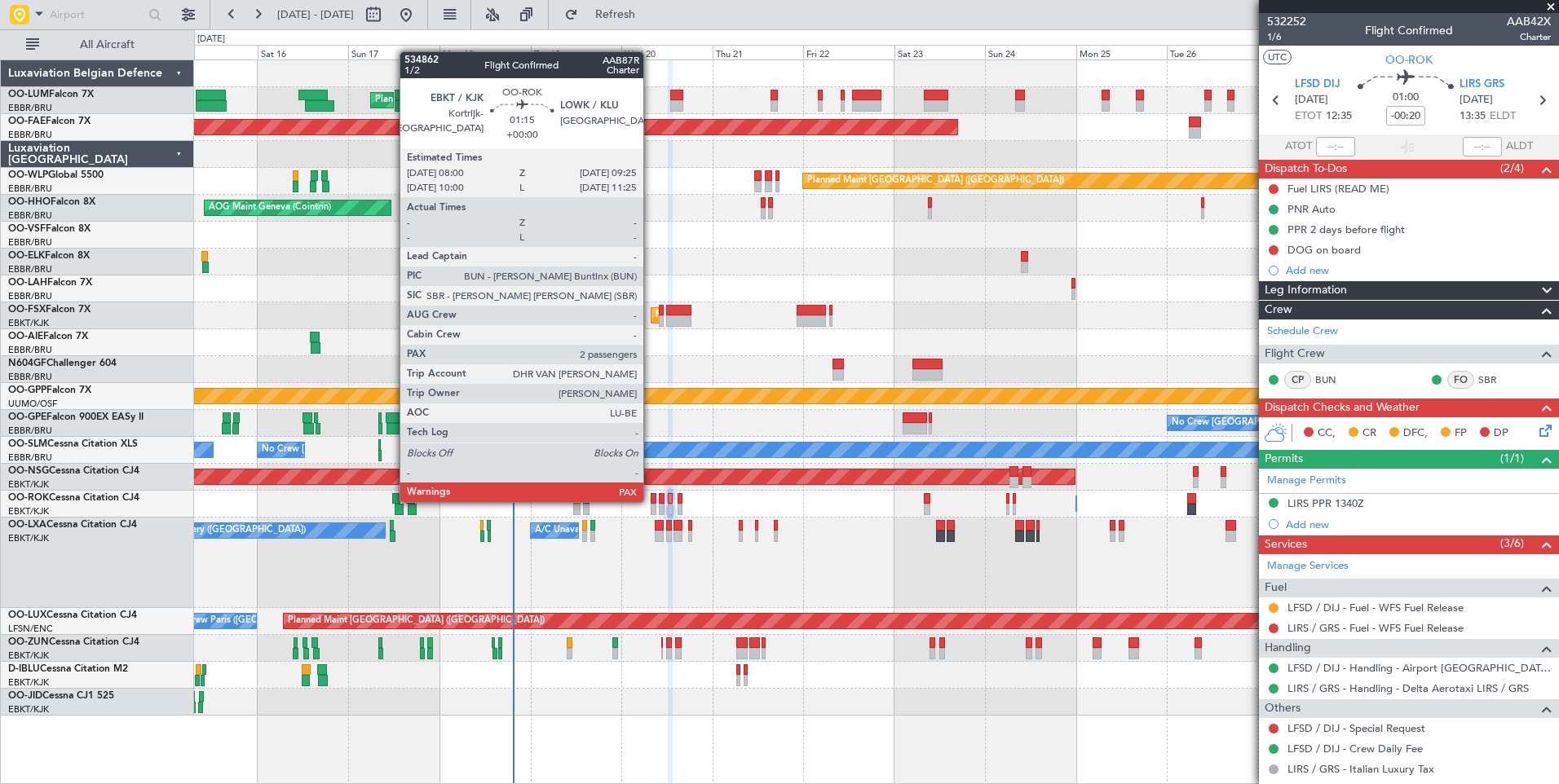
click at [651, 501] on div at bounding box center [653, 499] width 6 height 12
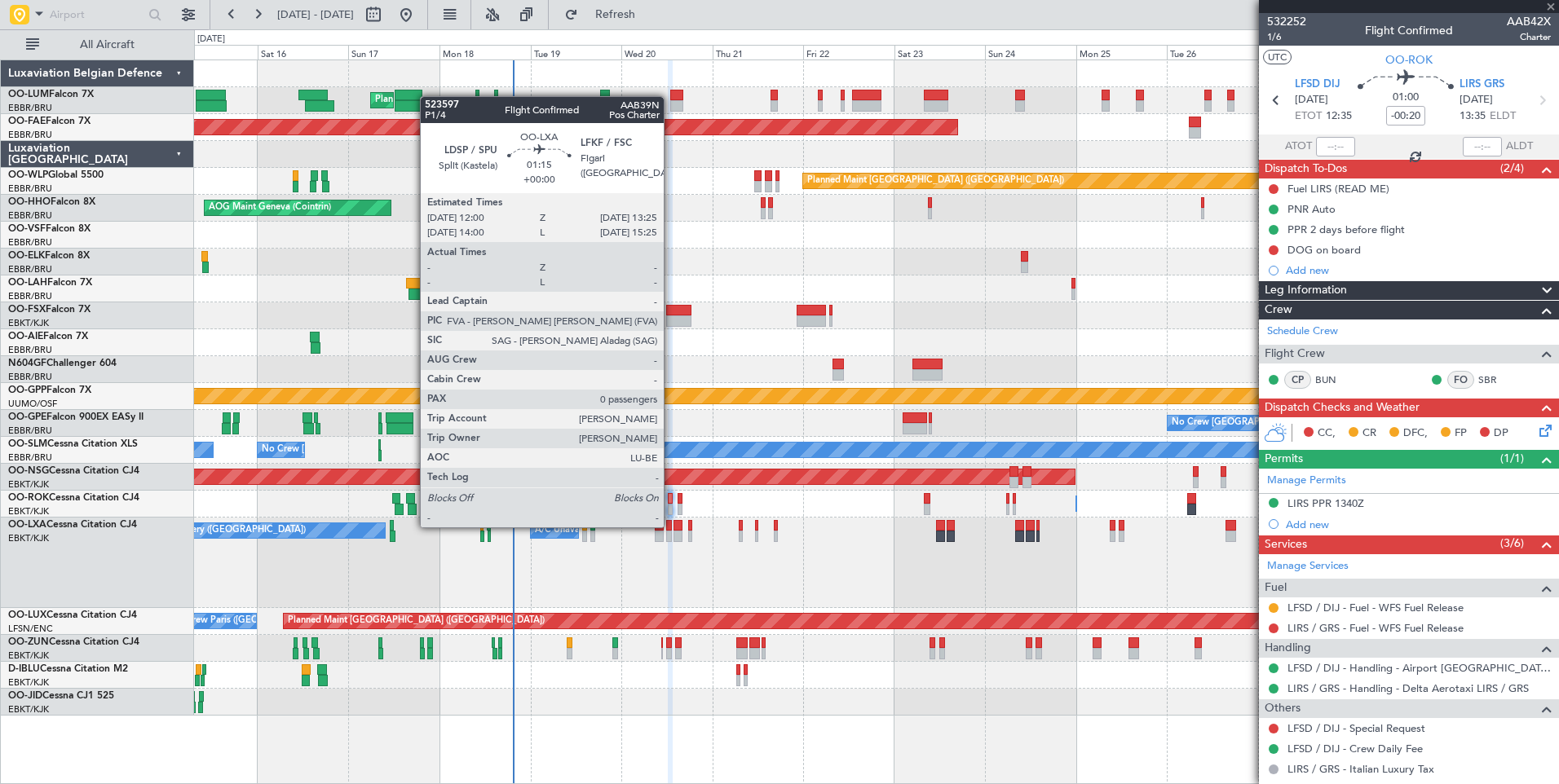
type input "2"
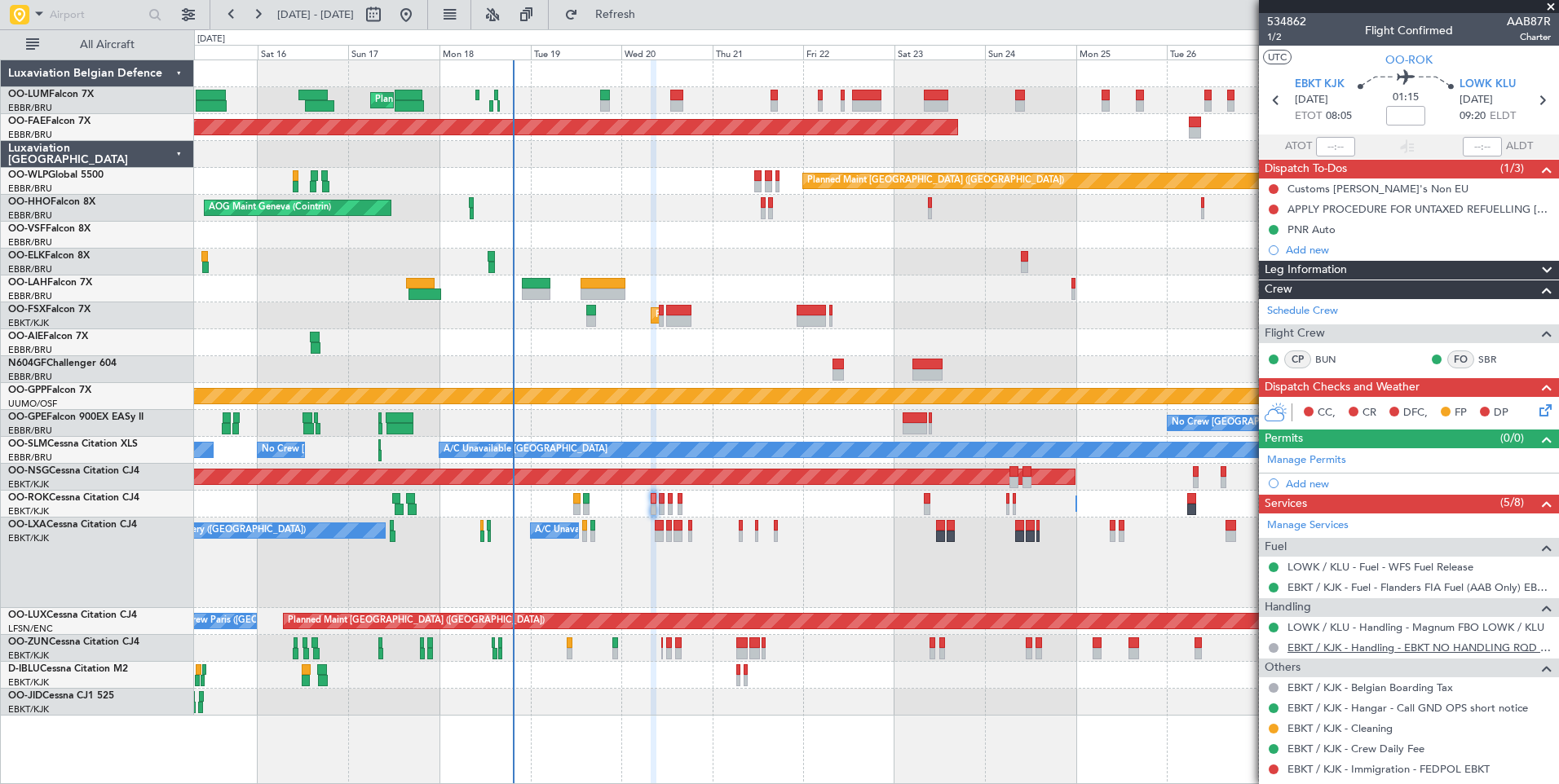
click at [1327, 646] on link "EBKT / KJK - Handling - EBKT NO HANDLING RQD FOR CJ" at bounding box center [1419, 648] width 263 height 14
click at [1319, 631] on link "LOWK / KLU - Handling - Magnum FBO LOWK / KLU" at bounding box center [1415, 627] width 257 height 14
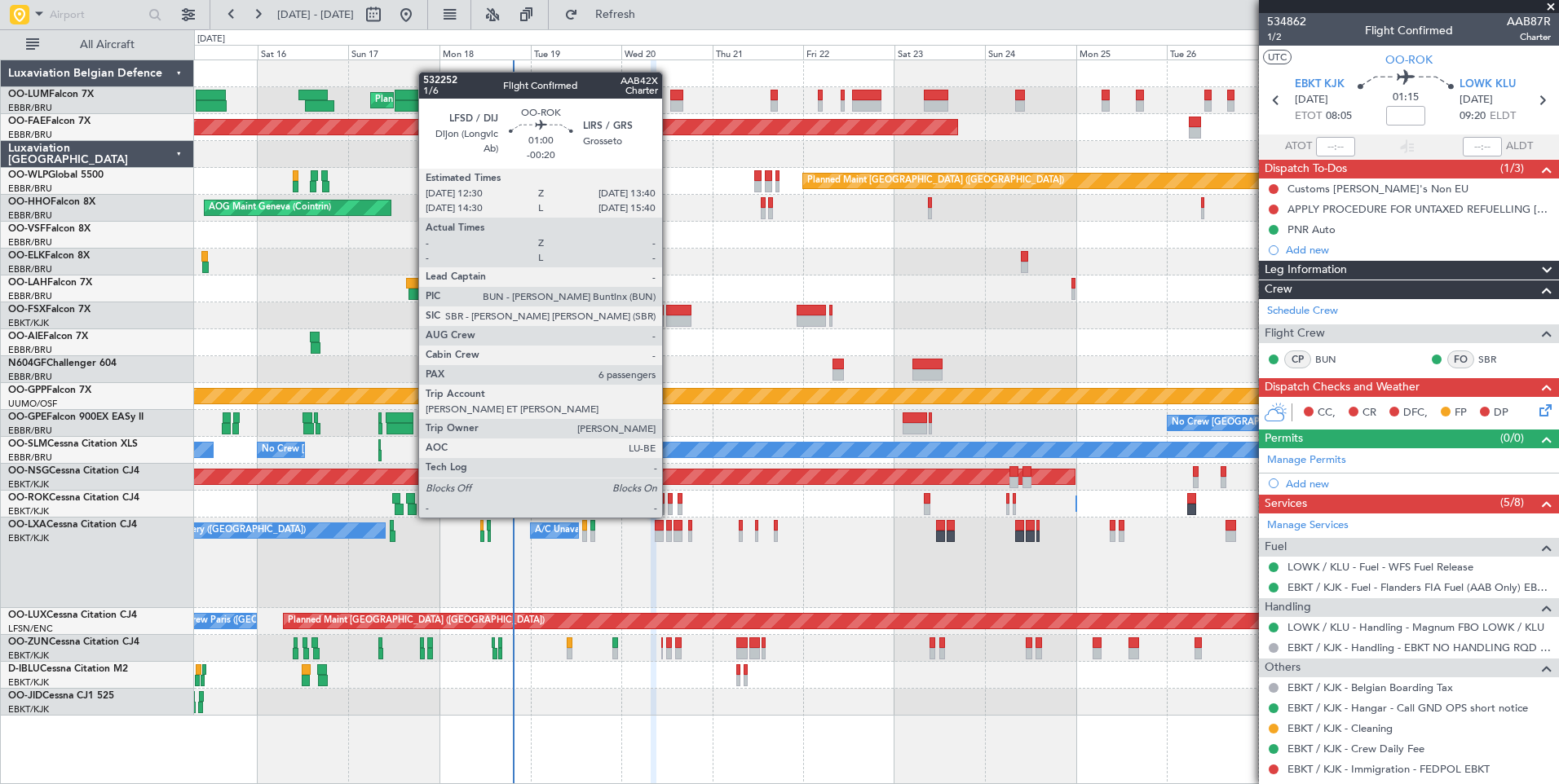
click at [670, 501] on div at bounding box center [670, 499] width 5 height 12
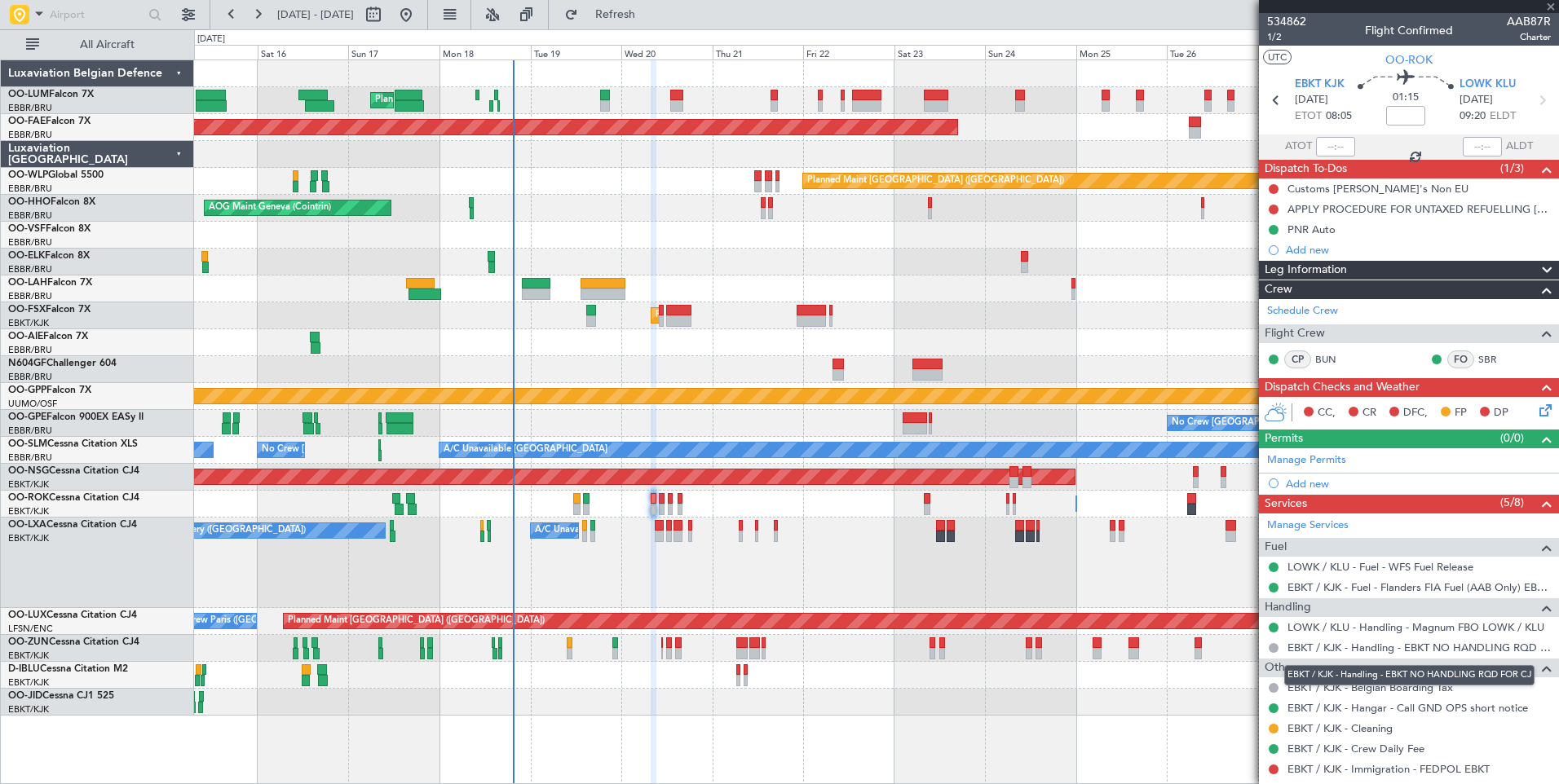
type input "-00:20"
type input "6"
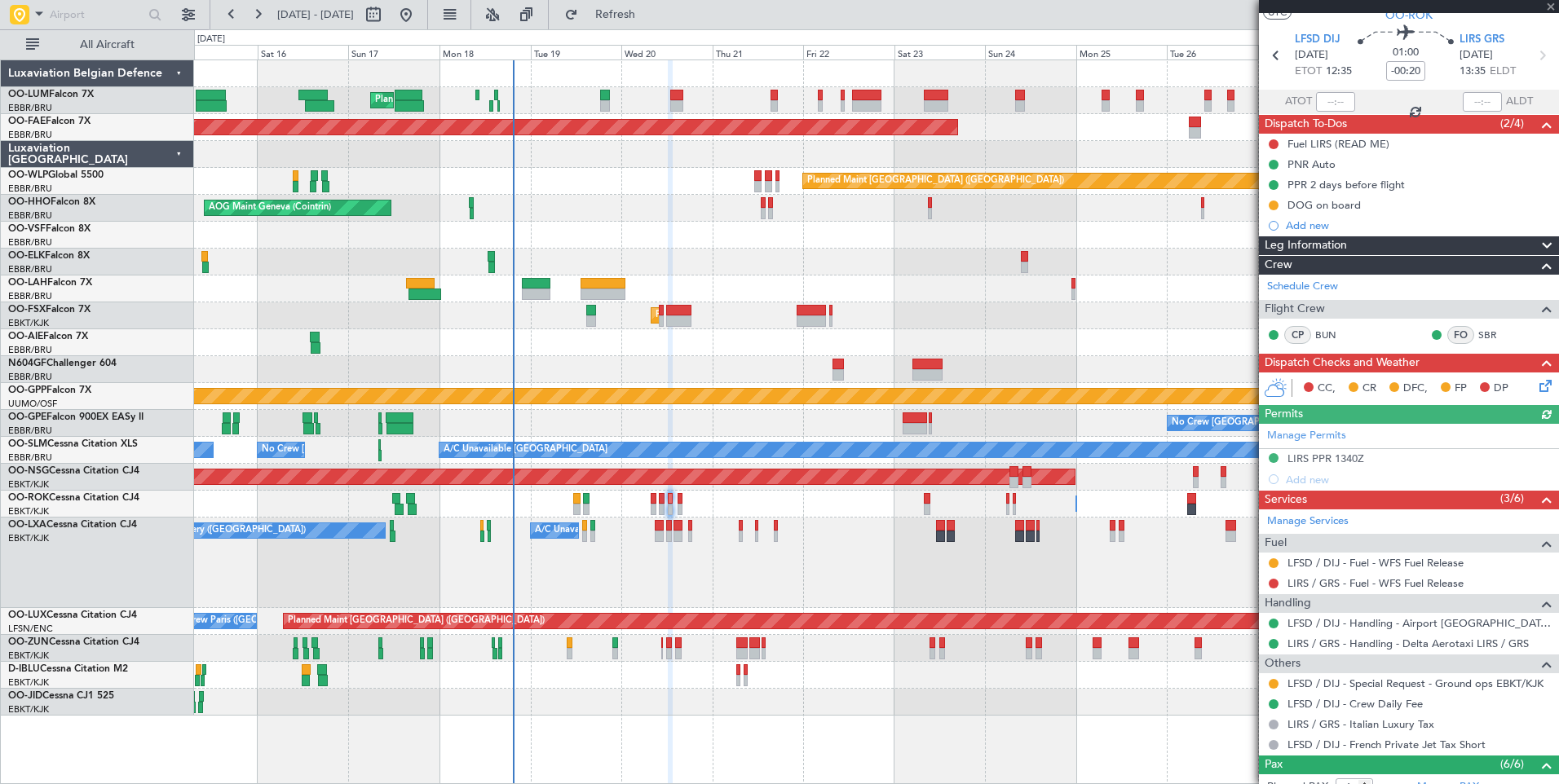
scroll to position [245, 0]
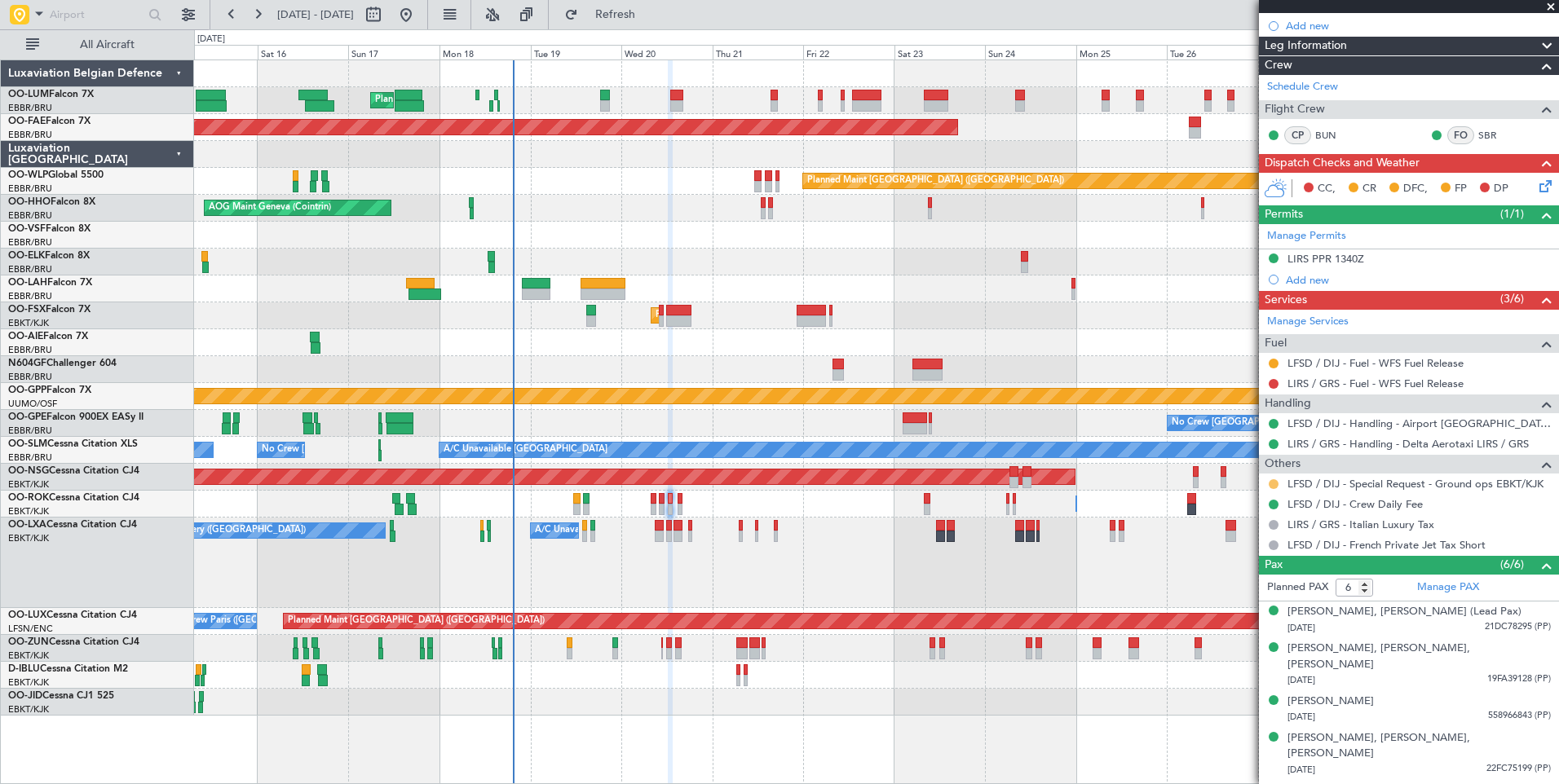
click at [1270, 483] on button at bounding box center [1273, 484] width 10 height 10
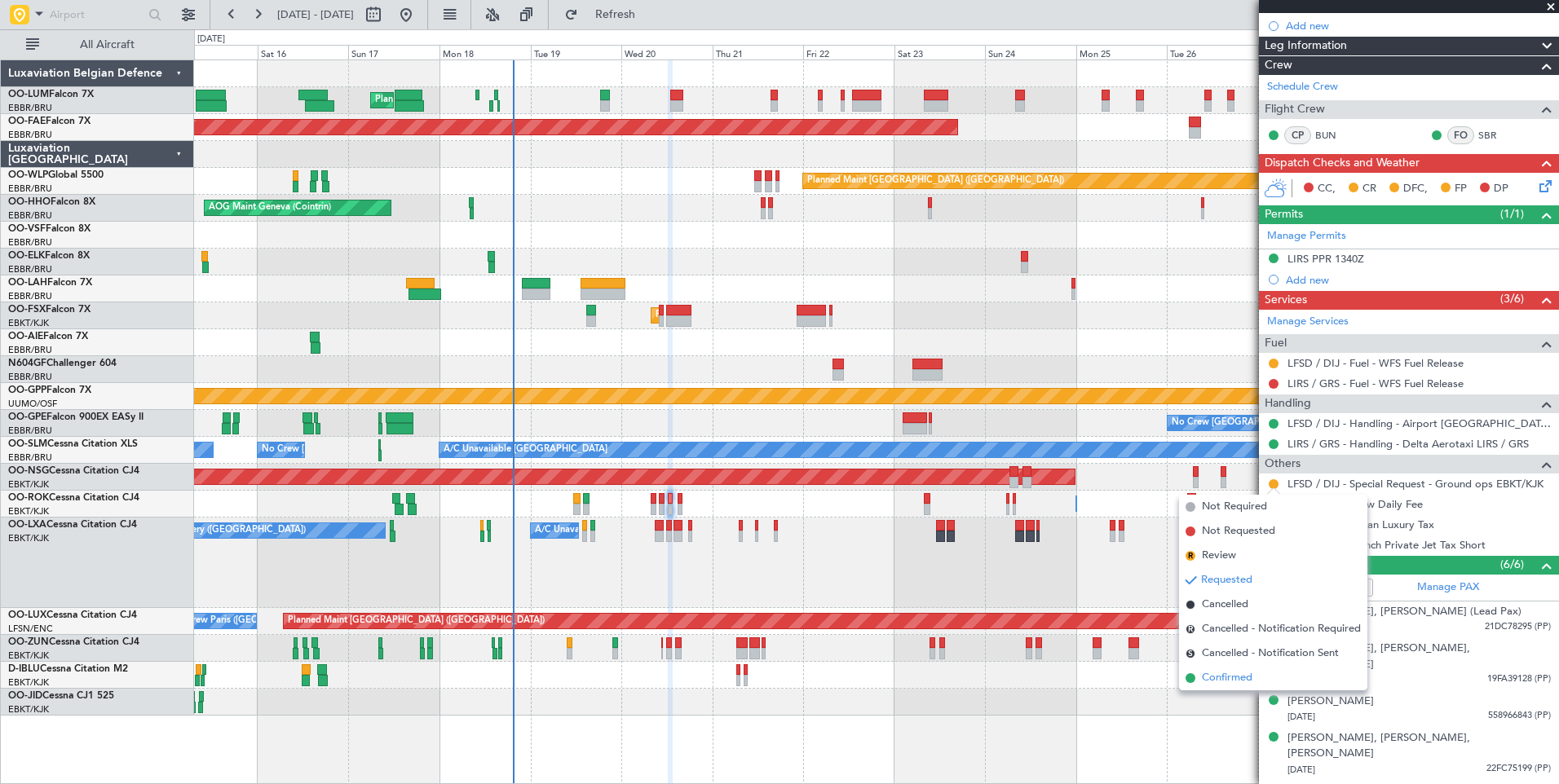
click at [1235, 674] on span "Confirmed" at bounding box center [1227, 679] width 50 height 17
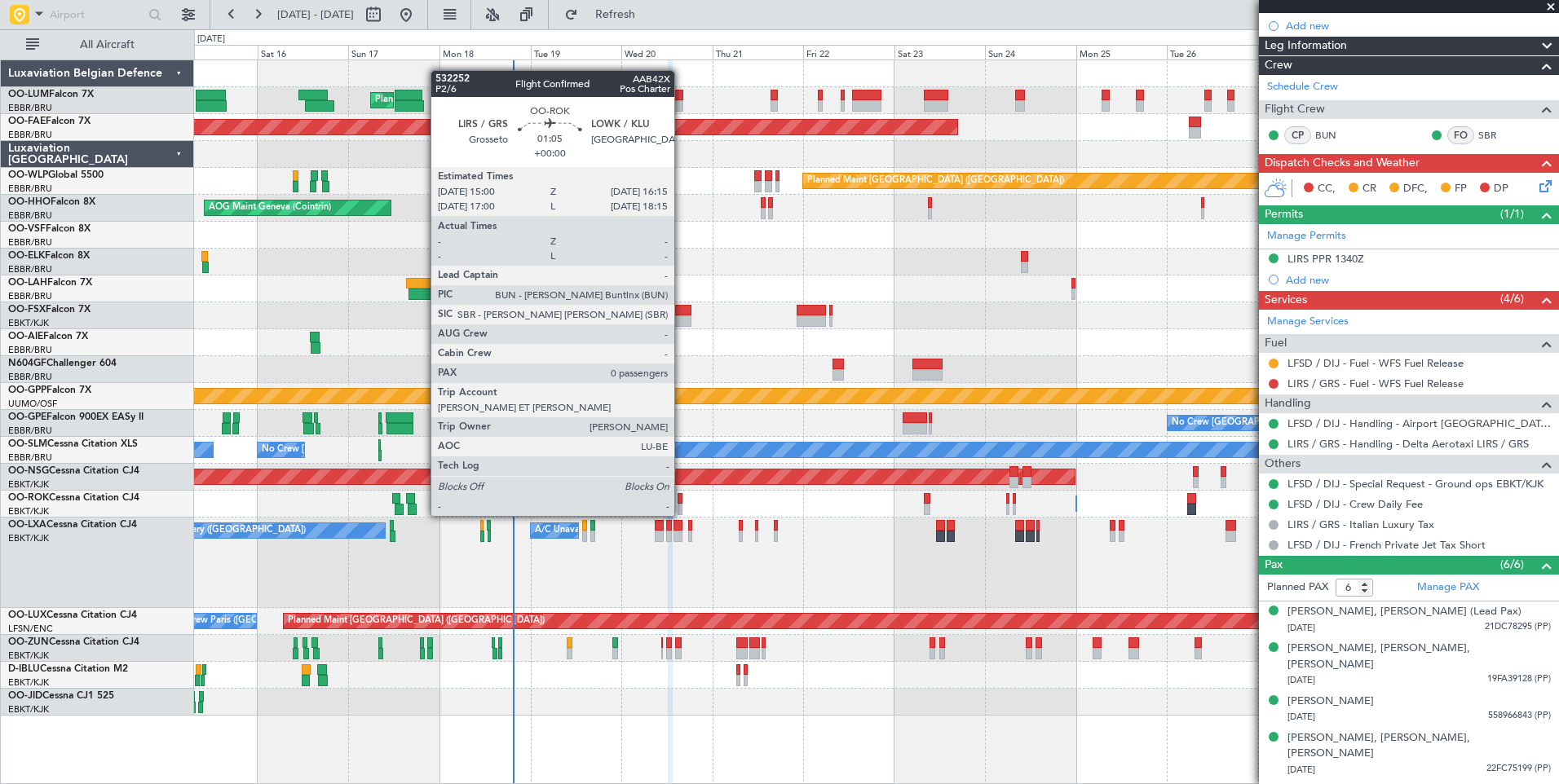
click at [681, 500] on div at bounding box center [680, 499] width 5 height 12
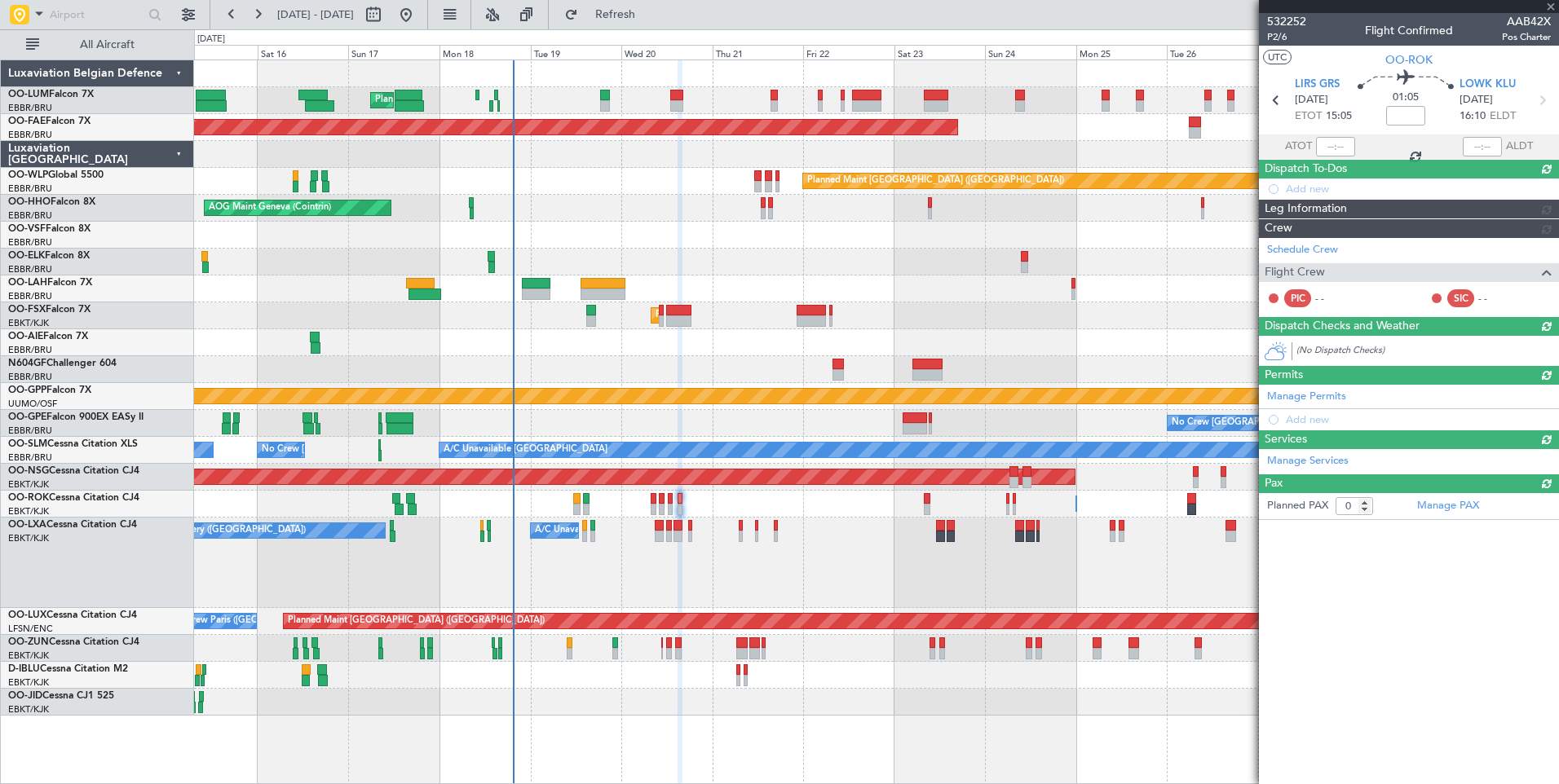
scroll to position [0, 0]
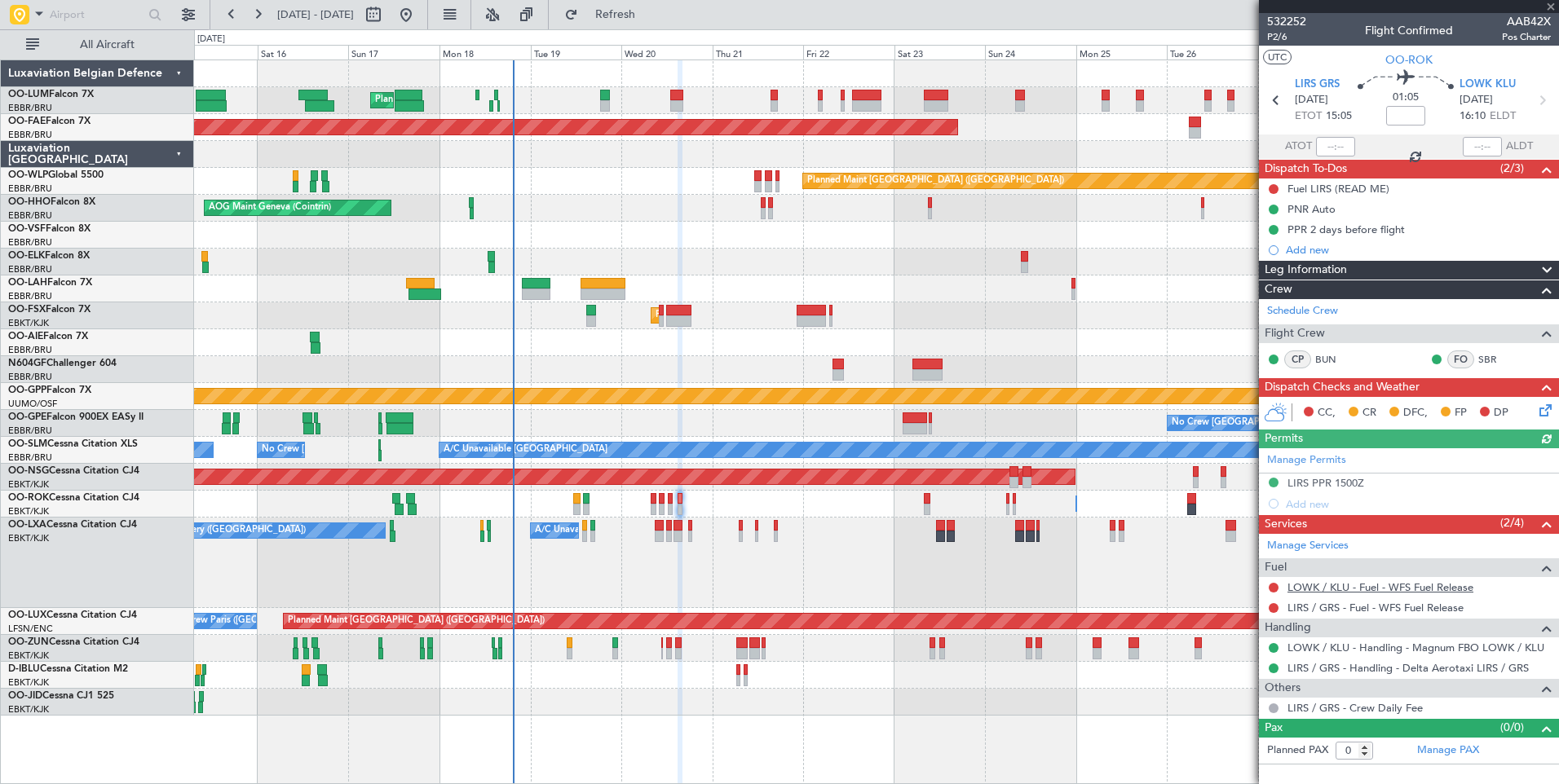
click at [1357, 587] on link "LOWK / KLU - Fuel - WFS Fuel Release" at bounding box center [1380, 587] width 186 height 14
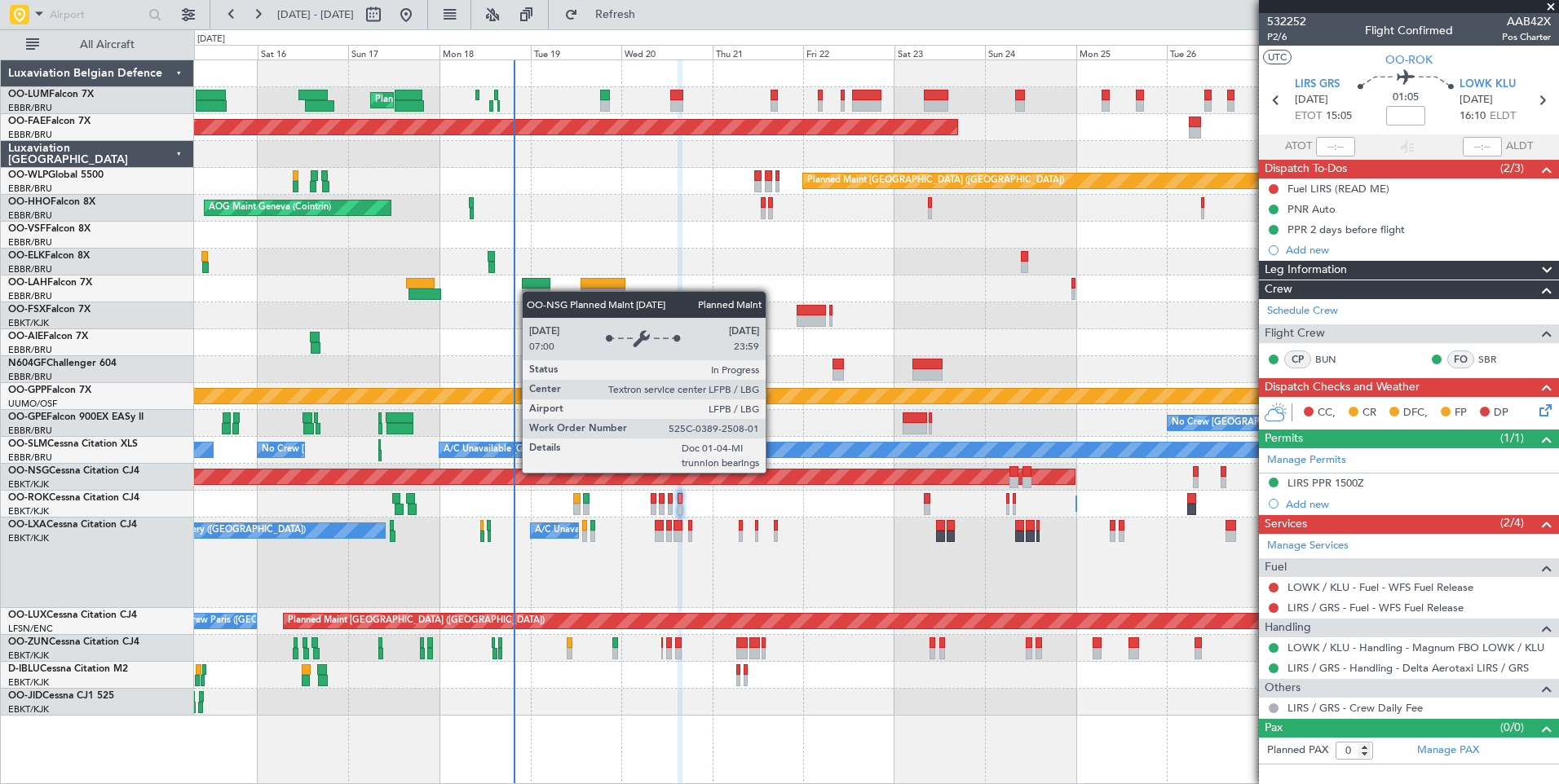
click at [710, 476] on div "Planned Maint [GEOGRAPHIC_DATA] ([GEOGRAPHIC_DATA])" at bounding box center [452, 477] width 1246 height 15
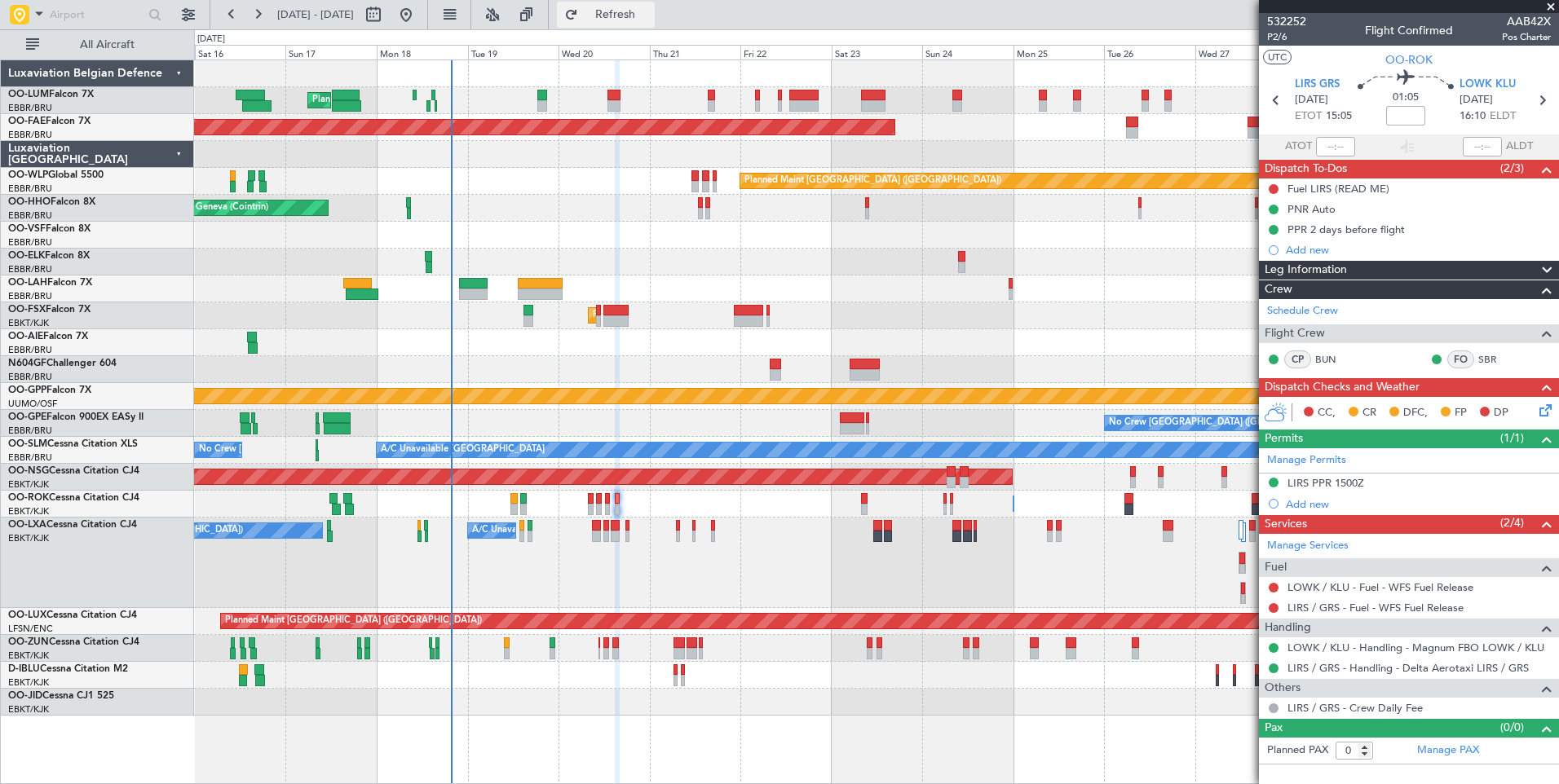
click at [650, 17] on span "Refresh" at bounding box center [615, 15] width 69 height 12
click at [772, 509] on div "Owner [GEOGRAPHIC_DATA]-[GEOGRAPHIC_DATA] Owner [GEOGRAPHIC_DATA]-[GEOGRAPHIC_D…" at bounding box center [876, 504] width 1364 height 27
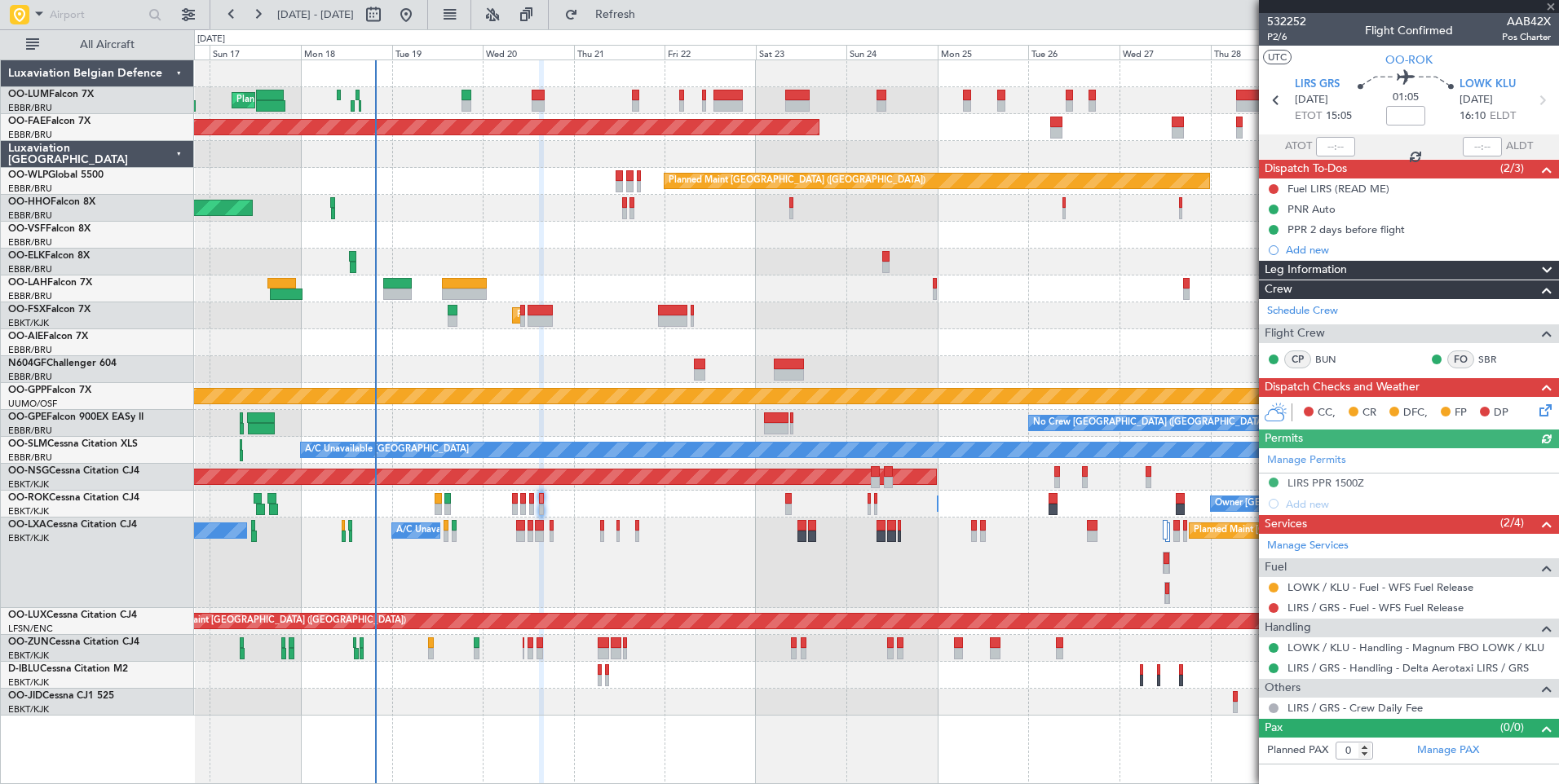
click at [756, 549] on div "Planned Maint [GEOGRAPHIC_DATA] ([GEOGRAPHIC_DATA] National) No [GEOGRAPHIC_DAT…" at bounding box center [876, 563] width 1364 height 90
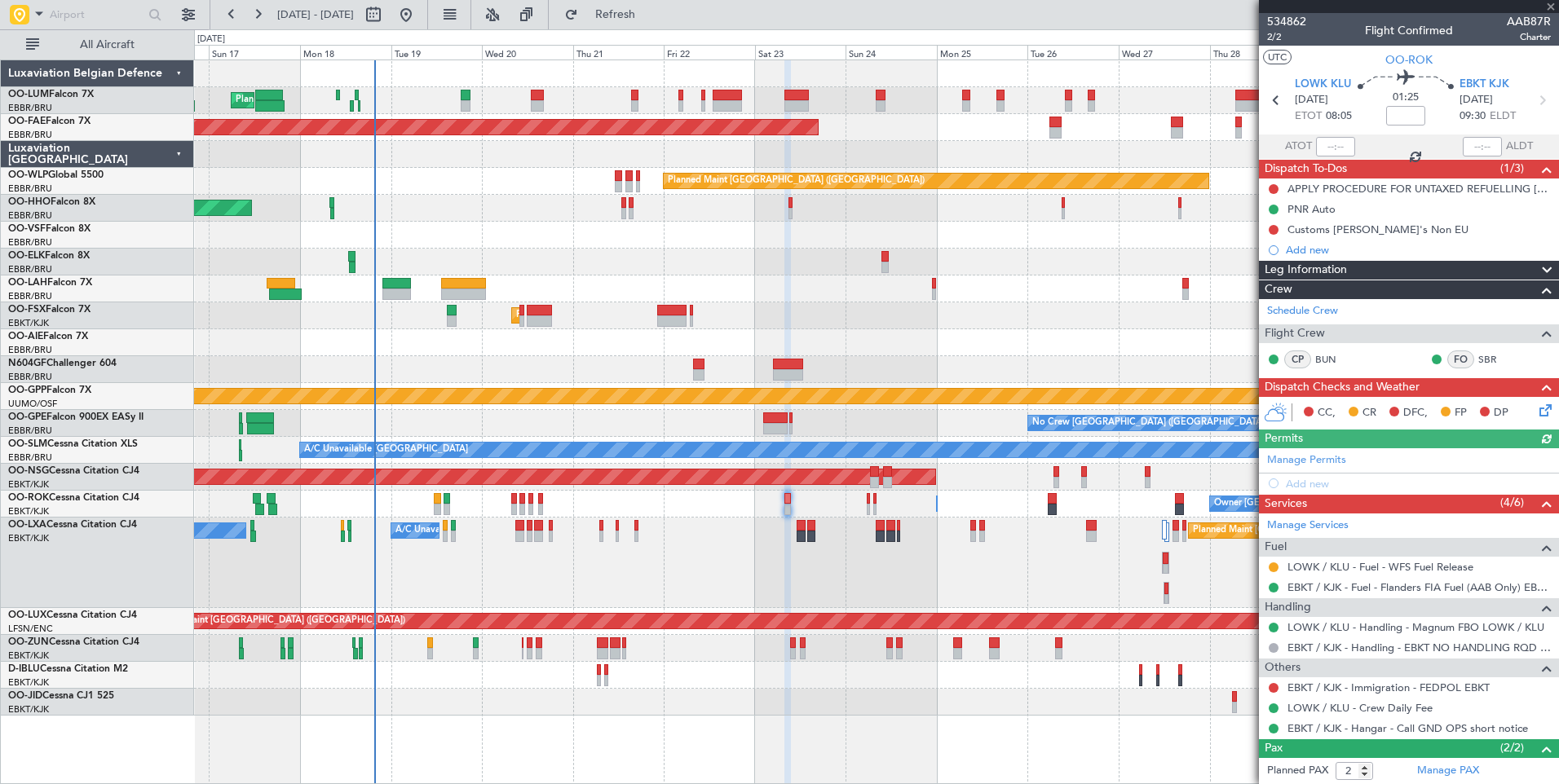
click at [532, 542] on div at bounding box center [529, 537] width 6 height 12
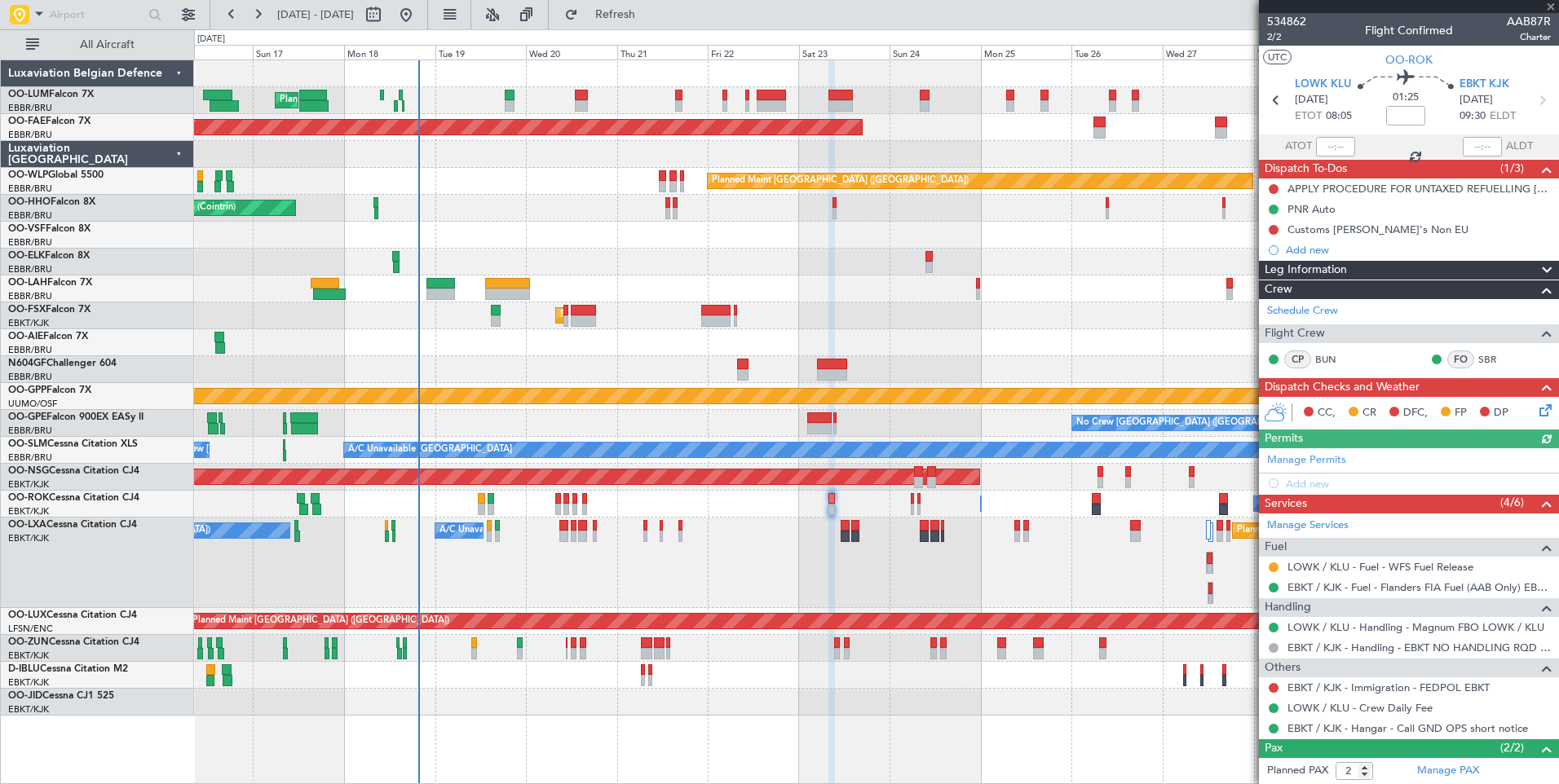
click at [566, 523] on div at bounding box center [563, 526] width 9 height 12
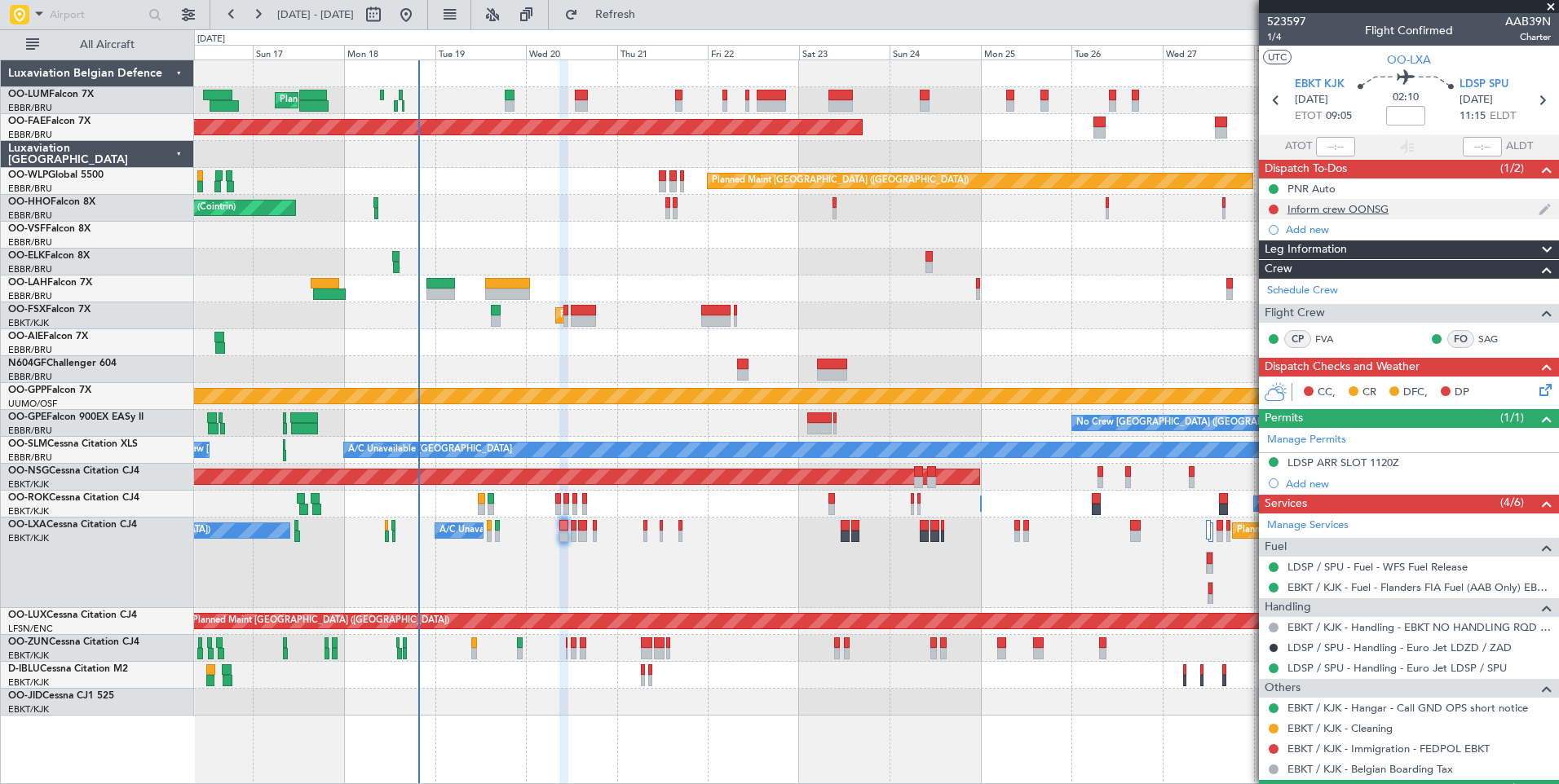
click at [1343, 209] on div "Inform crew OONSG" at bounding box center [1337, 209] width 101 height 14
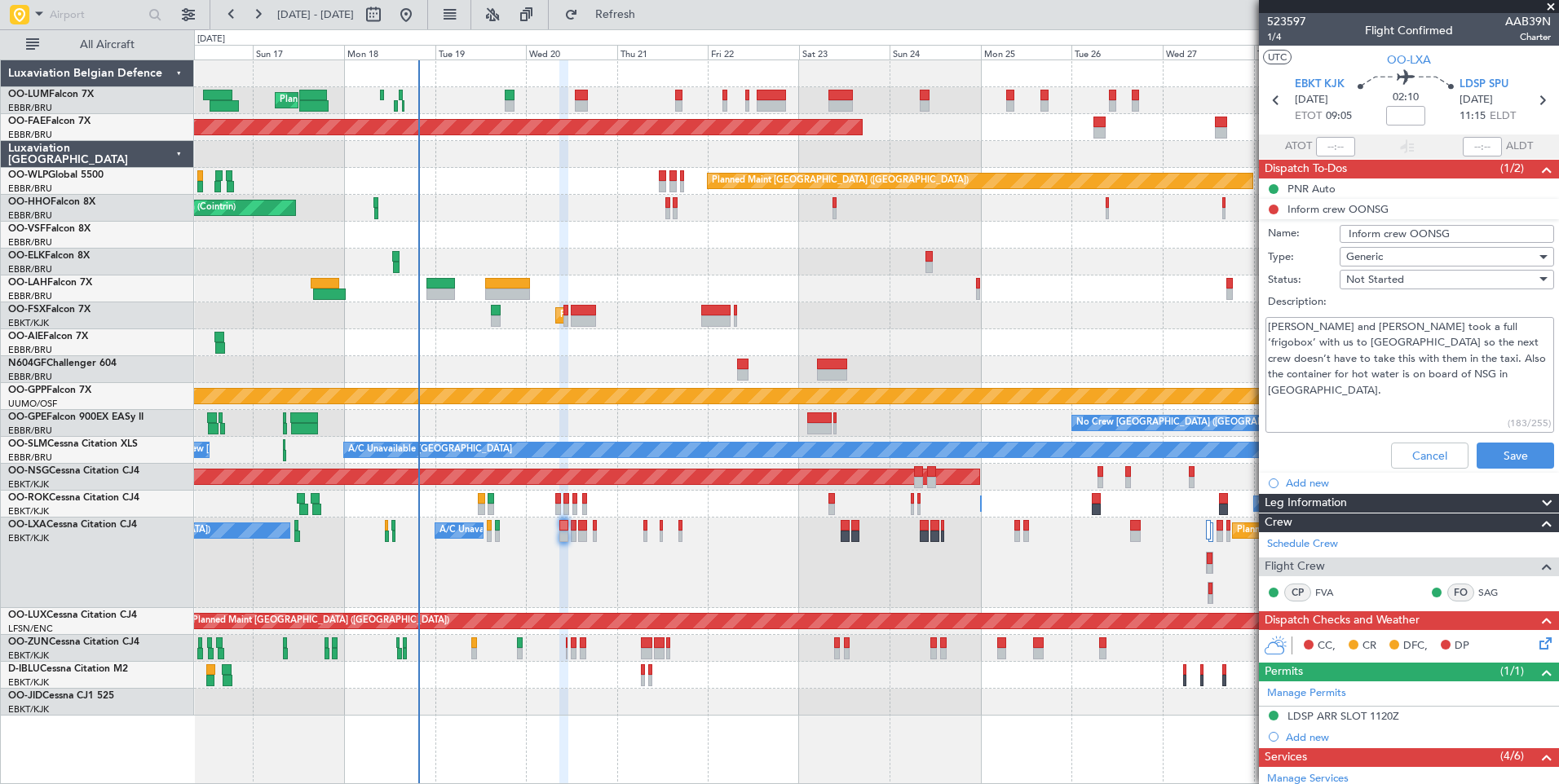
drag, startPoint x: 1272, startPoint y: 329, endPoint x: 1408, endPoint y: 343, distance: 136.7
click at [1400, 324] on textarea "Karel and Selin took a full ‘frigobox’ with us to Paris so the next crew doesn’…" at bounding box center [1409, 374] width 288 height 116
click at [1379, 386] on textarea "Karel and Selin took a full ‘frigobox’ with us to Paris so the next crew doesn’…" at bounding box center [1409, 374] width 288 height 116
drag, startPoint x: 1307, startPoint y: 359, endPoint x: 1445, endPoint y: 379, distance: 139.4
click at [1447, 367] on textarea "Karel and Selin took a full ‘frigobox’ with us to Paris so the next crew doesn’…" at bounding box center [1409, 374] width 288 height 116
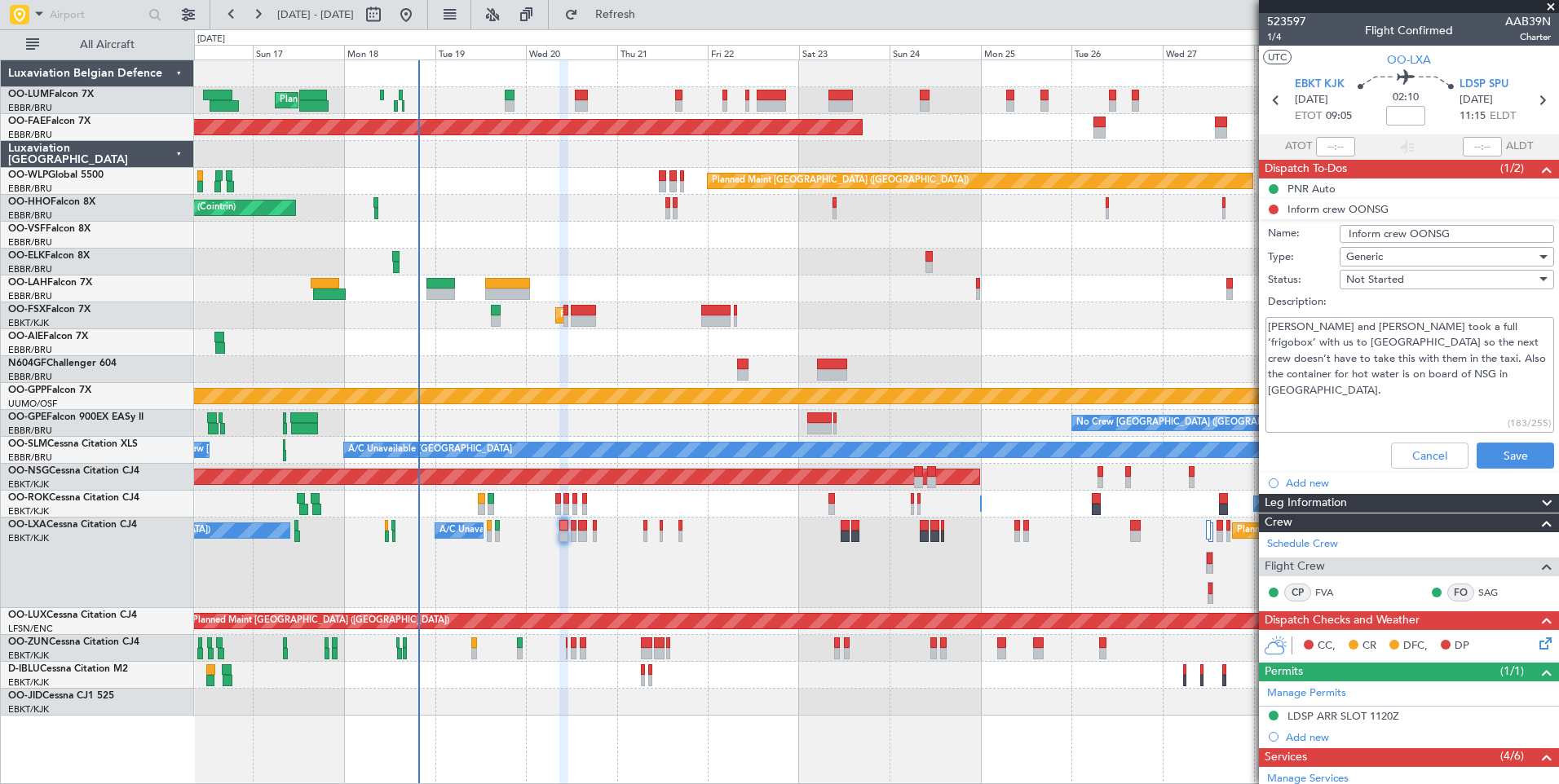
click at [1405, 392] on textarea "Karel and Selin took a full ‘frigobox’ with us to Paris so the next crew doesn’…" at bounding box center [1409, 374] width 288 height 116
click at [1252, 322] on fb-app "16 Aug 2025 - 31 Aug 2025 Refresh Quick Links All Aircraft Planned Maint Brusse…" at bounding box center [779, 399] width 1559 height 772
click at [1406, 458] on button "Cancel" at bounding box center [1429, 456] width 78 height 26
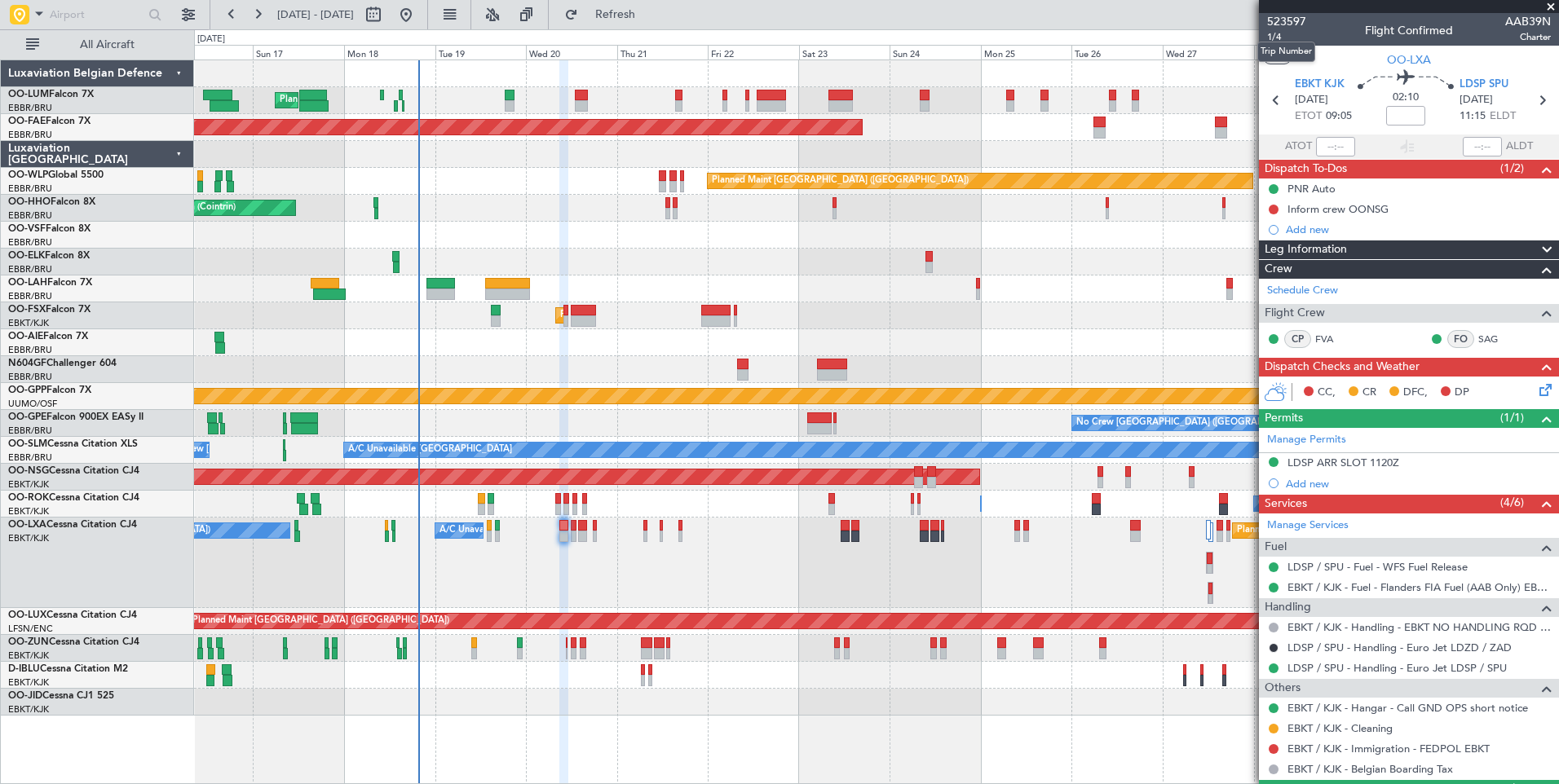
click at [1280, 37] on mat-tooltip-component "Trip Number" at bounding box center [1286, 52] width 81 height 43
click at [1271, 42] on span "1/4" at bounding box center [1286, 37] width 39 height 14
click at [604, 18] on fb-refresh-button "Refresh" at bounding box center [605, 14] width 115 height 29
click at [644, 18] on span "Refresh" at bounding box center [615, 15] width 69 height 12
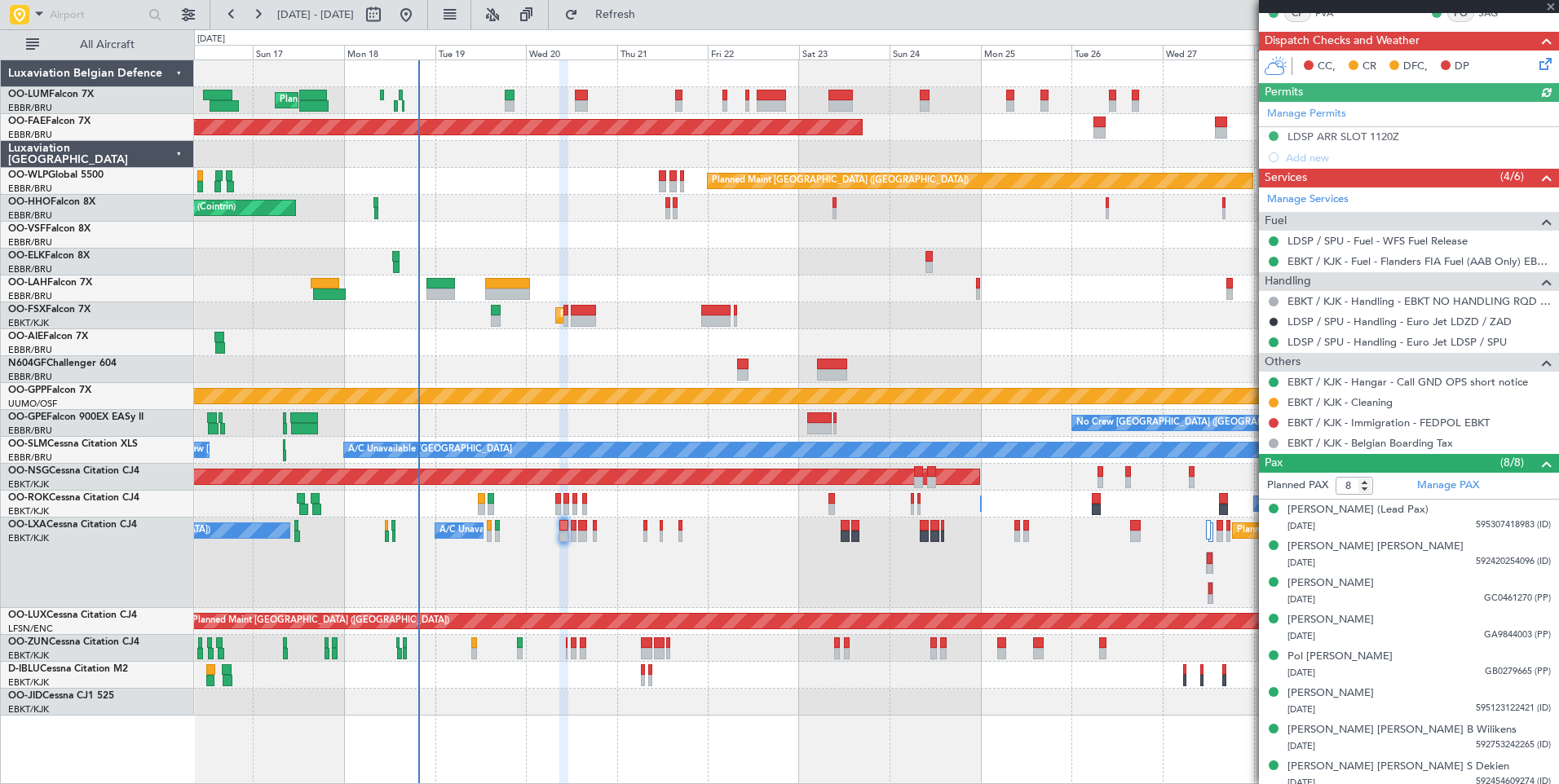
scroll to position [245, 0]
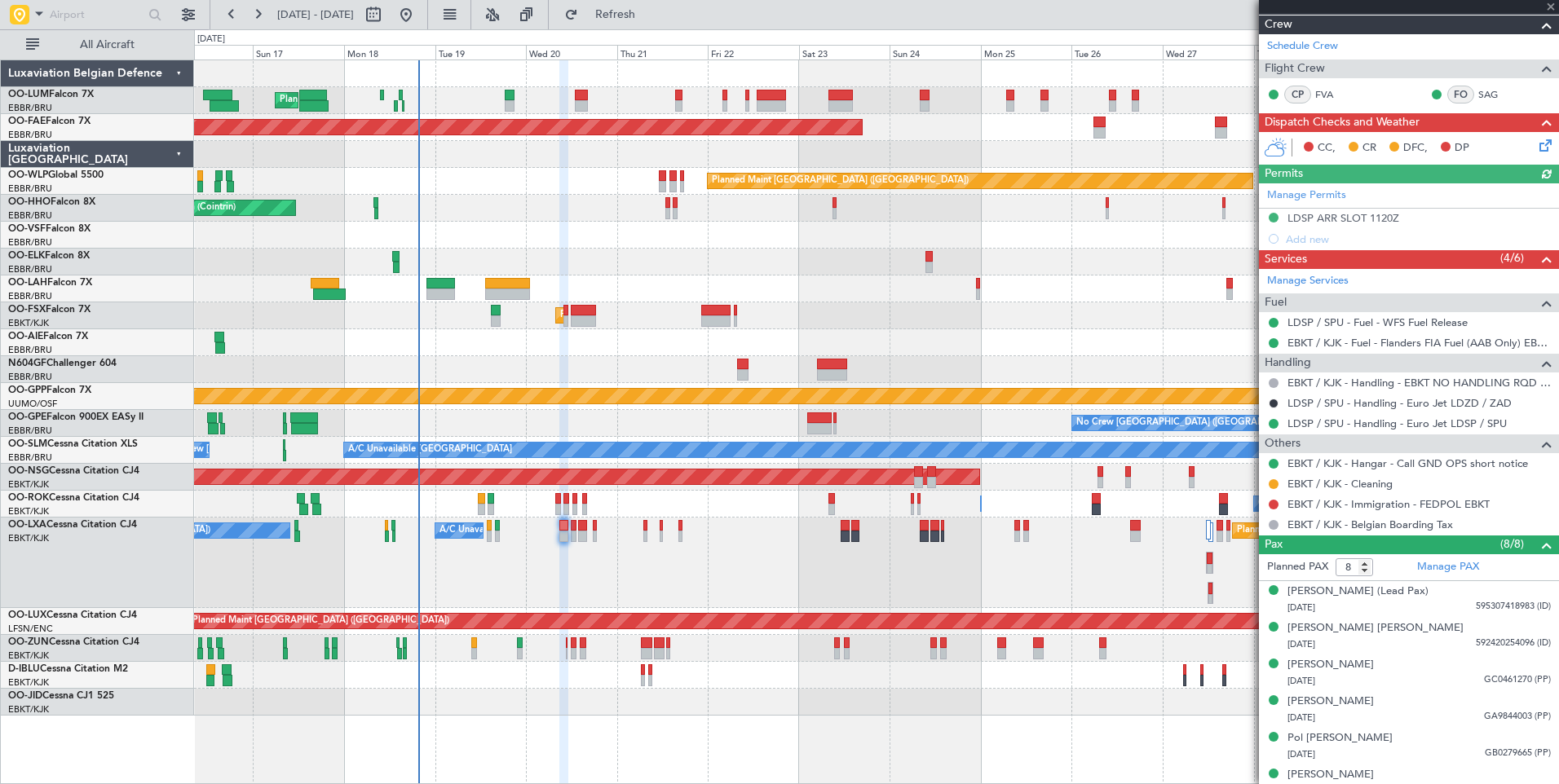
click at [631, 593] on div "No Crew Chambery (Aix-les-bains) A/C Unavailable Brussels (Brussels National) P…" at bounding box center [876, 563] width 1364 height 90
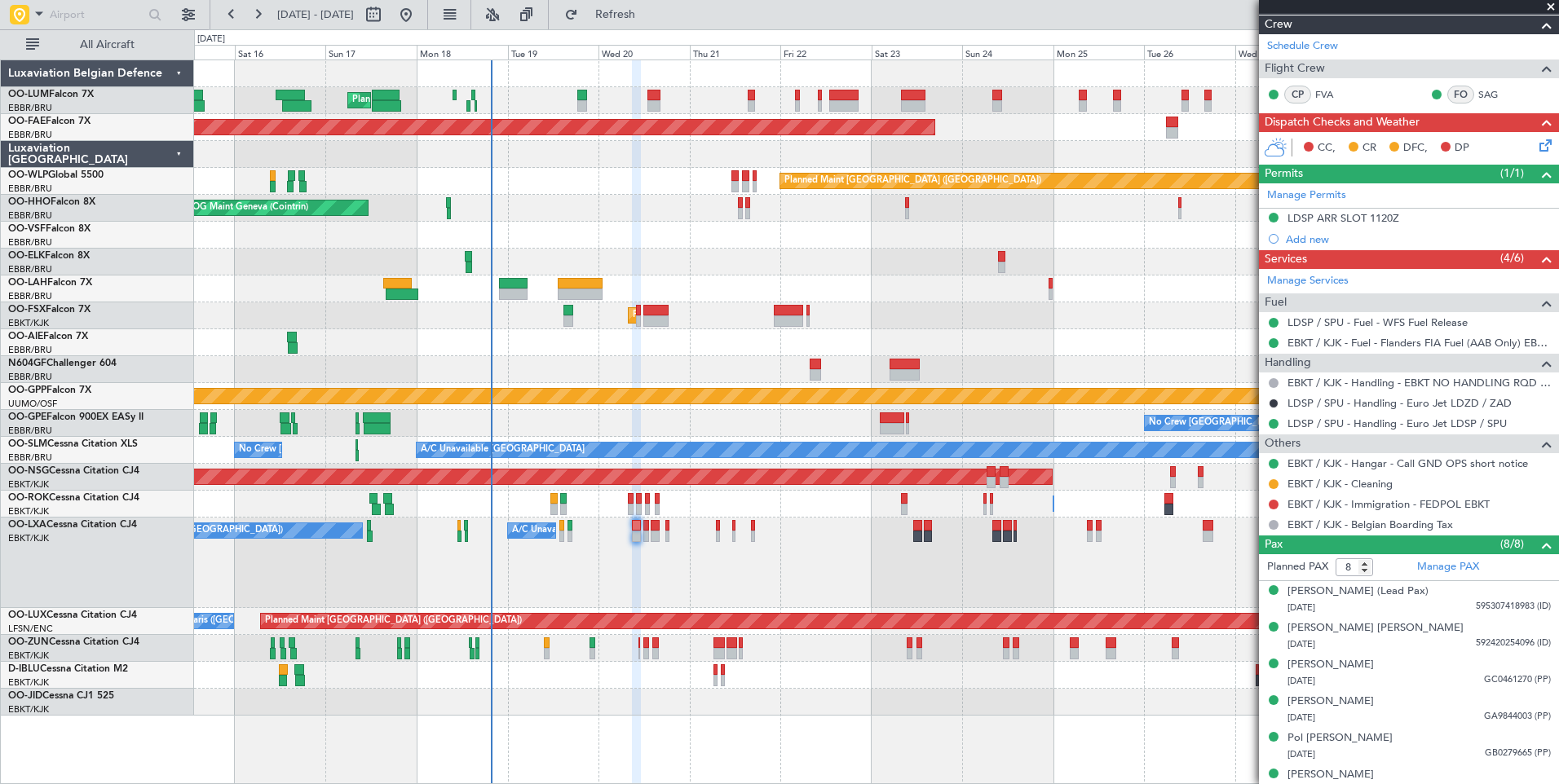
click at [685, 573] on div "No Crew Chambery (Aix-les-bains) A/C Unavailable Brussels (Brussels National) P…" at bounding box center [876, 563] width 1364 height 90
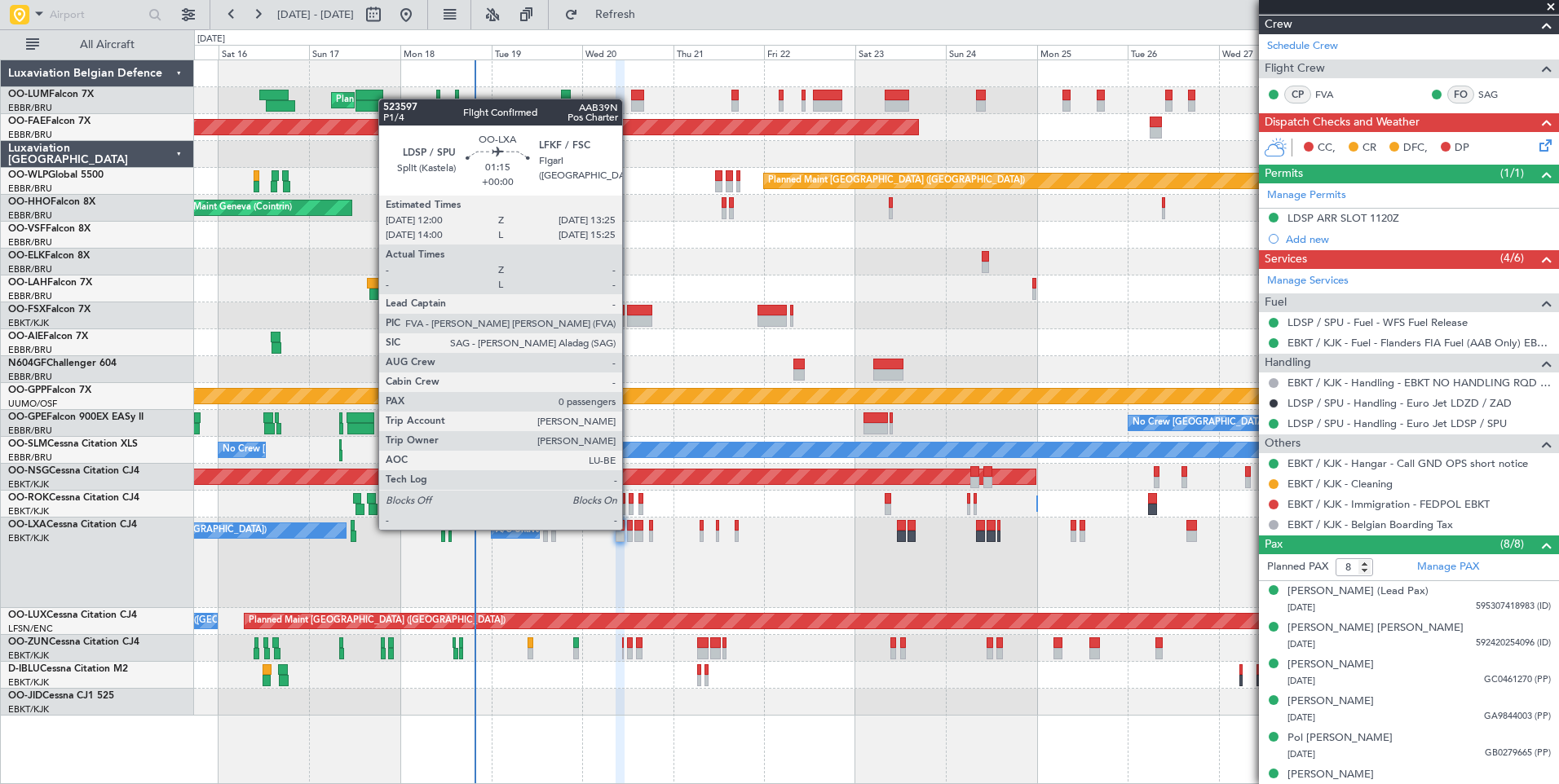
click at [629, 528] on div at bounding box center [629, 526] width 6 height 12
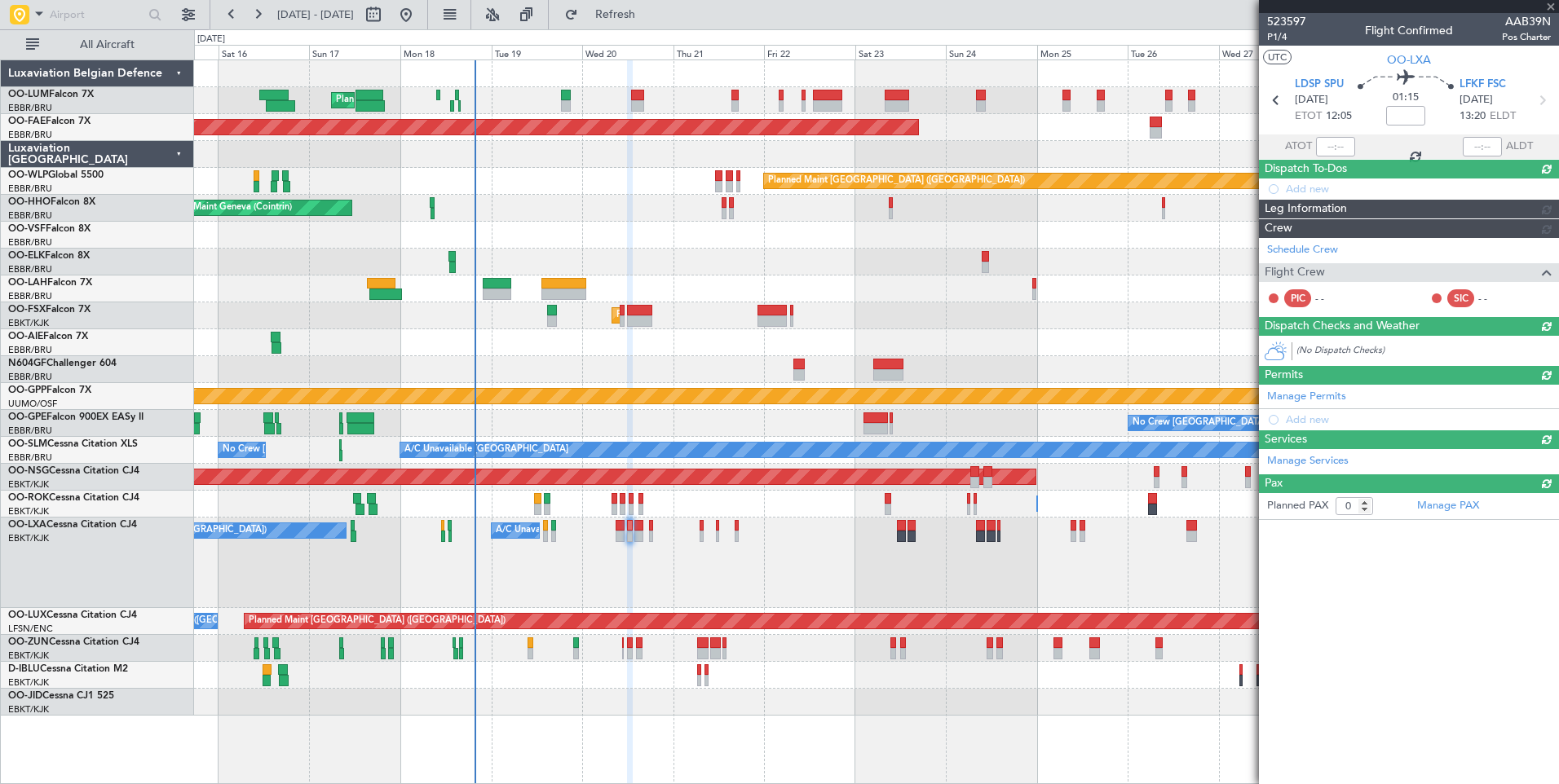
scroll to position [0, 0]
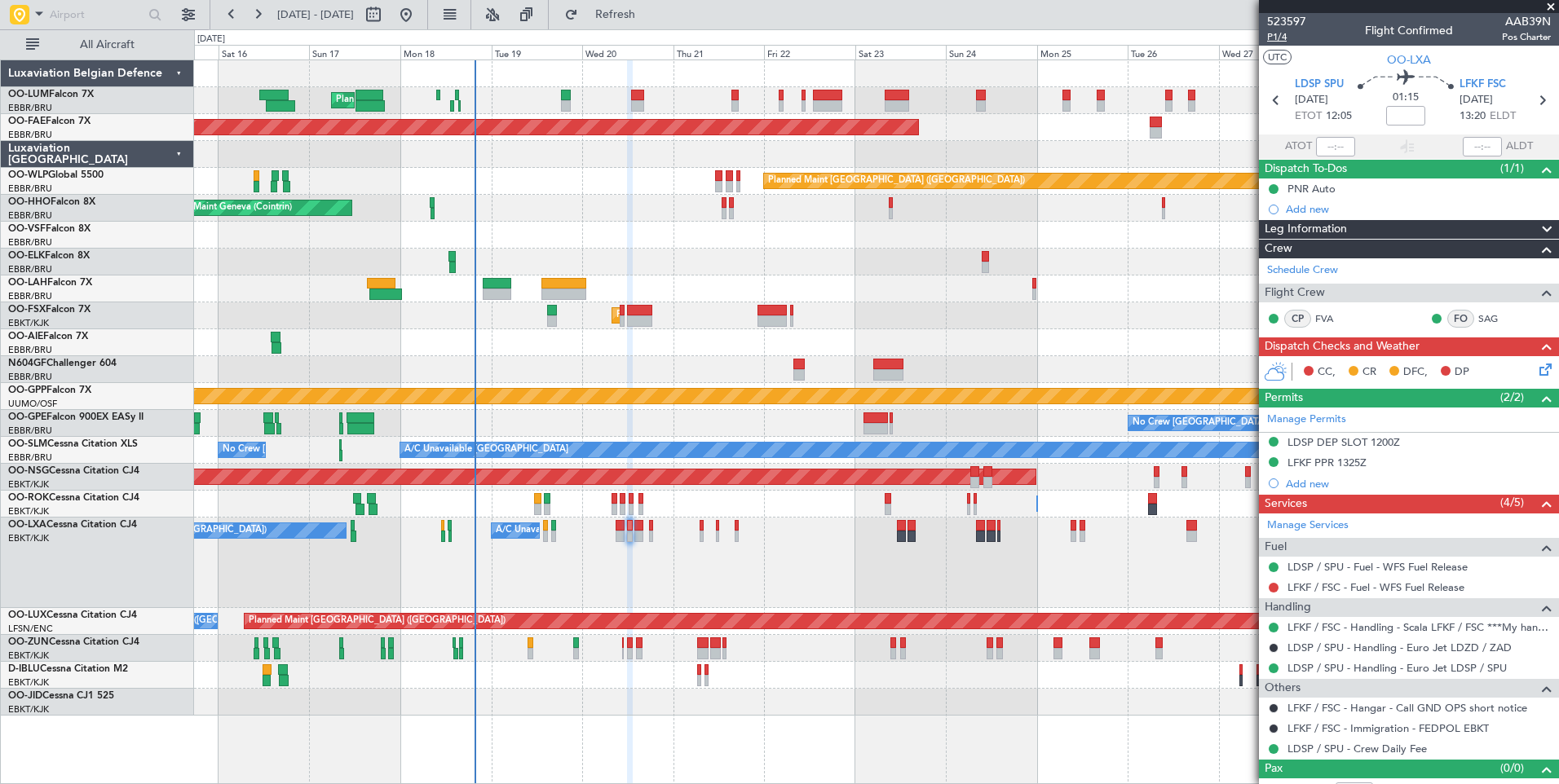
click at [1280, 37] on span "P1/4" at bounding box center [1286, 37] width 39 height 14
click at [650, 18] on span "Refresh" at bounding box center [615, 15] width 69 height 12
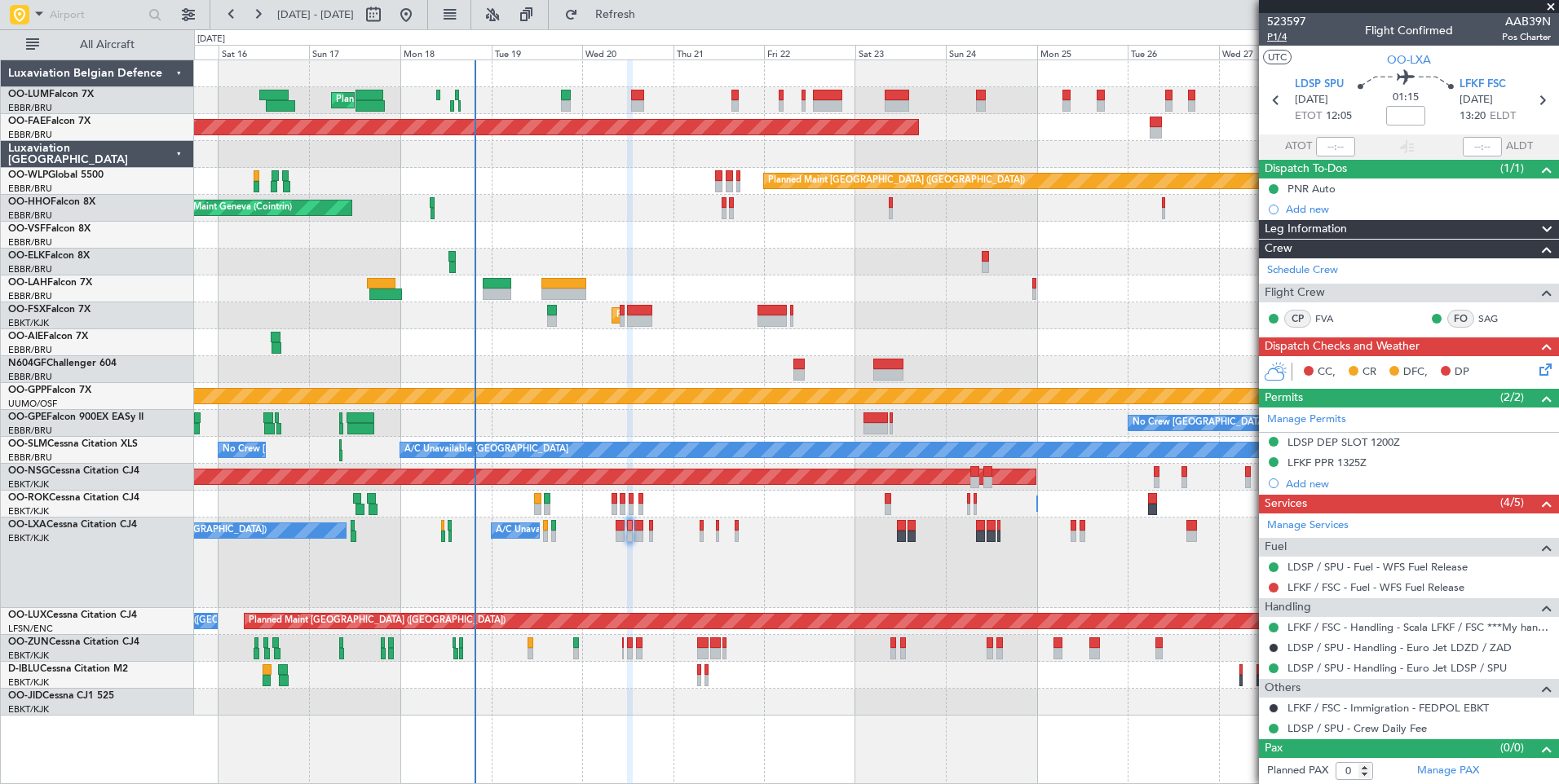
click at [1269, 41] on span "P1/4" at bounding box center [1286, 37] width 39 height 14
click at [650, 16] on span "Refresh" at bounding box center [615, 15] width 69 height 12
click at [1301, 583] on link "LFKF / FSC - Fuel - WFS Fuel Release" at bounding box center [1376, 587] width 177 height 14
click at [640, 13] on span "Refresh" at bounding box center [615, 15] width 69 height 12
click at [699, 591] on div "No Crew Chambery (Aix-les-bains) A/C Unavailable Brussels (Brussels National) P…" at bounding box center [876, 563] width 1364 height 90
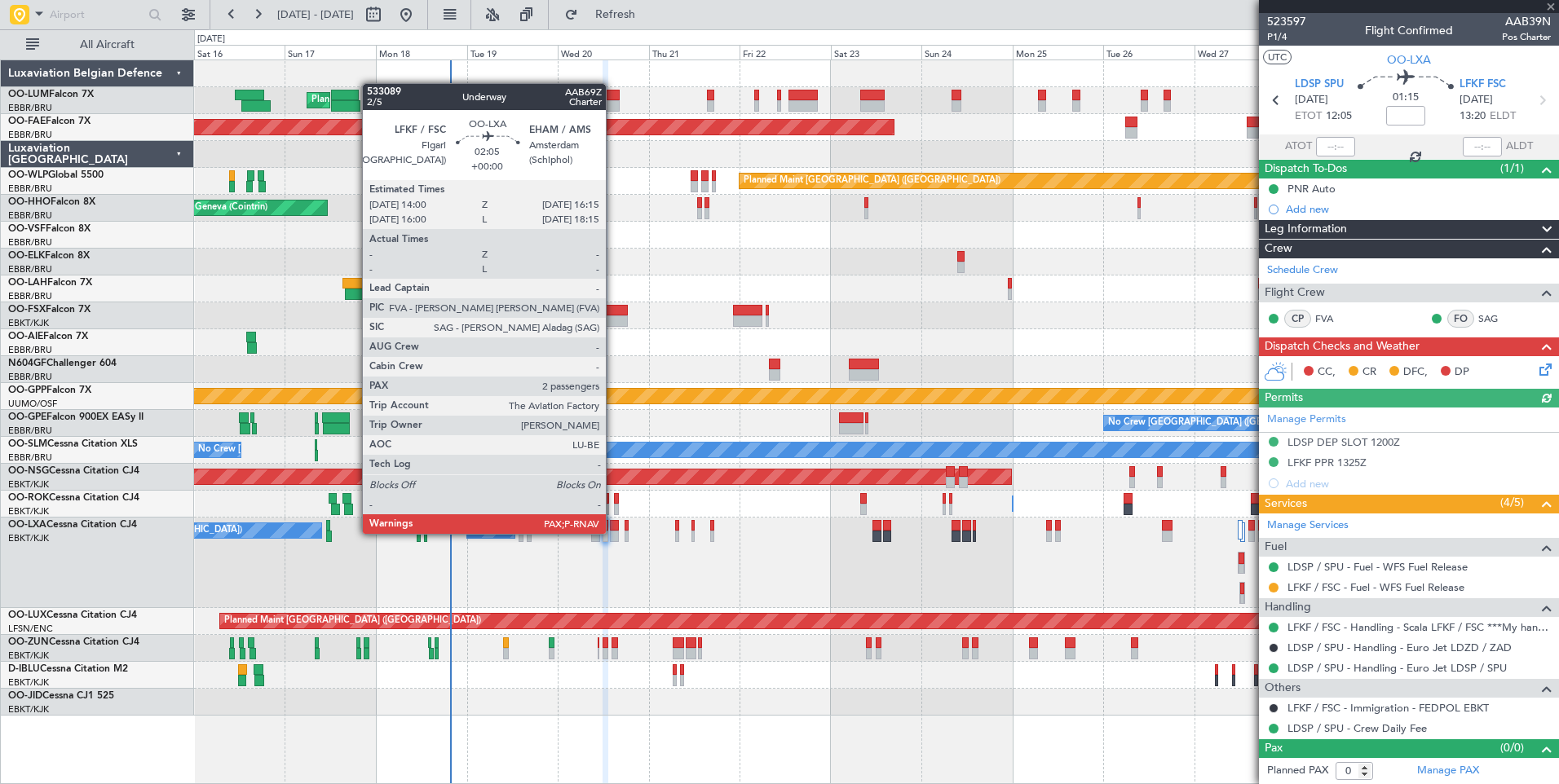
click at [613, 532] on div at bounding box center [614, 537] width 9 height 12
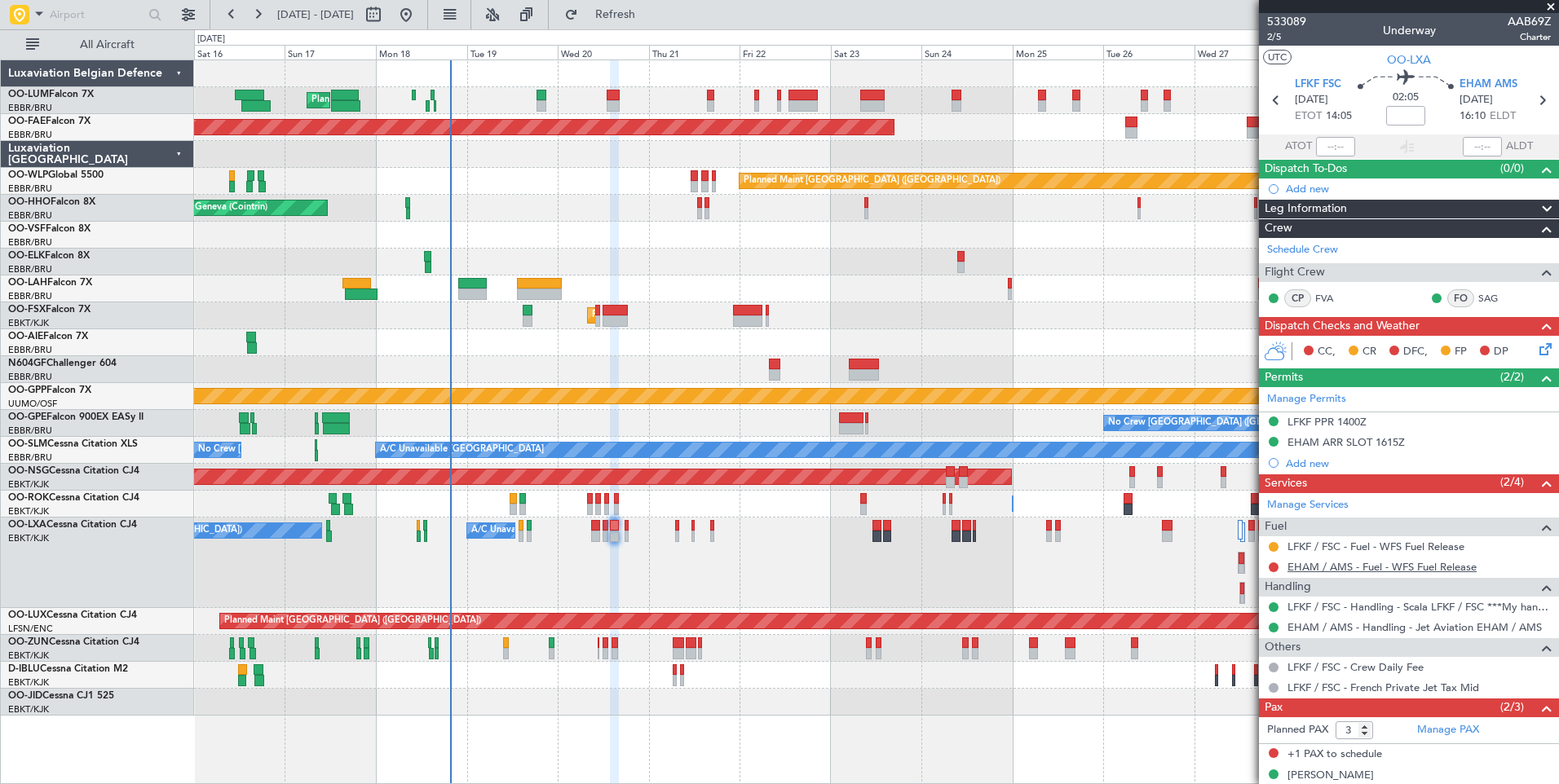
click at [1347, 568] on link "EHAM / AMS - Fuel - WFS Fuel Release" at bounding box center [1382, 567] width 189 height 14
click at [604, 566] on div "No Crew Chambery (Aix-les-bains) A/C Unavailable Brussels (Brussels National) P…" at bounding box center [876, 563] width 1364 height 90
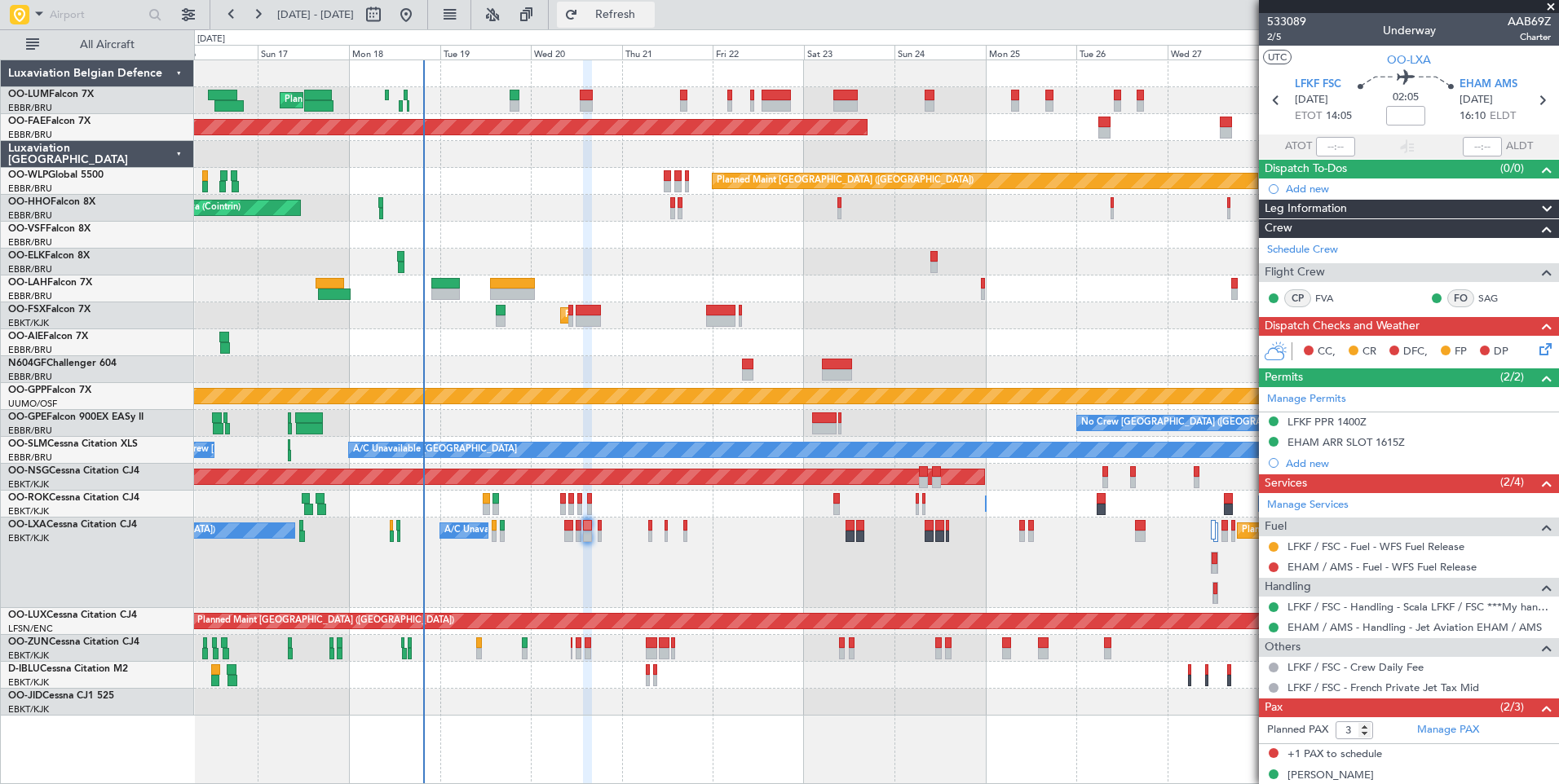
click at [650, 19] on span "Refresh" at bounding box center [615, 15] width 69 height 12
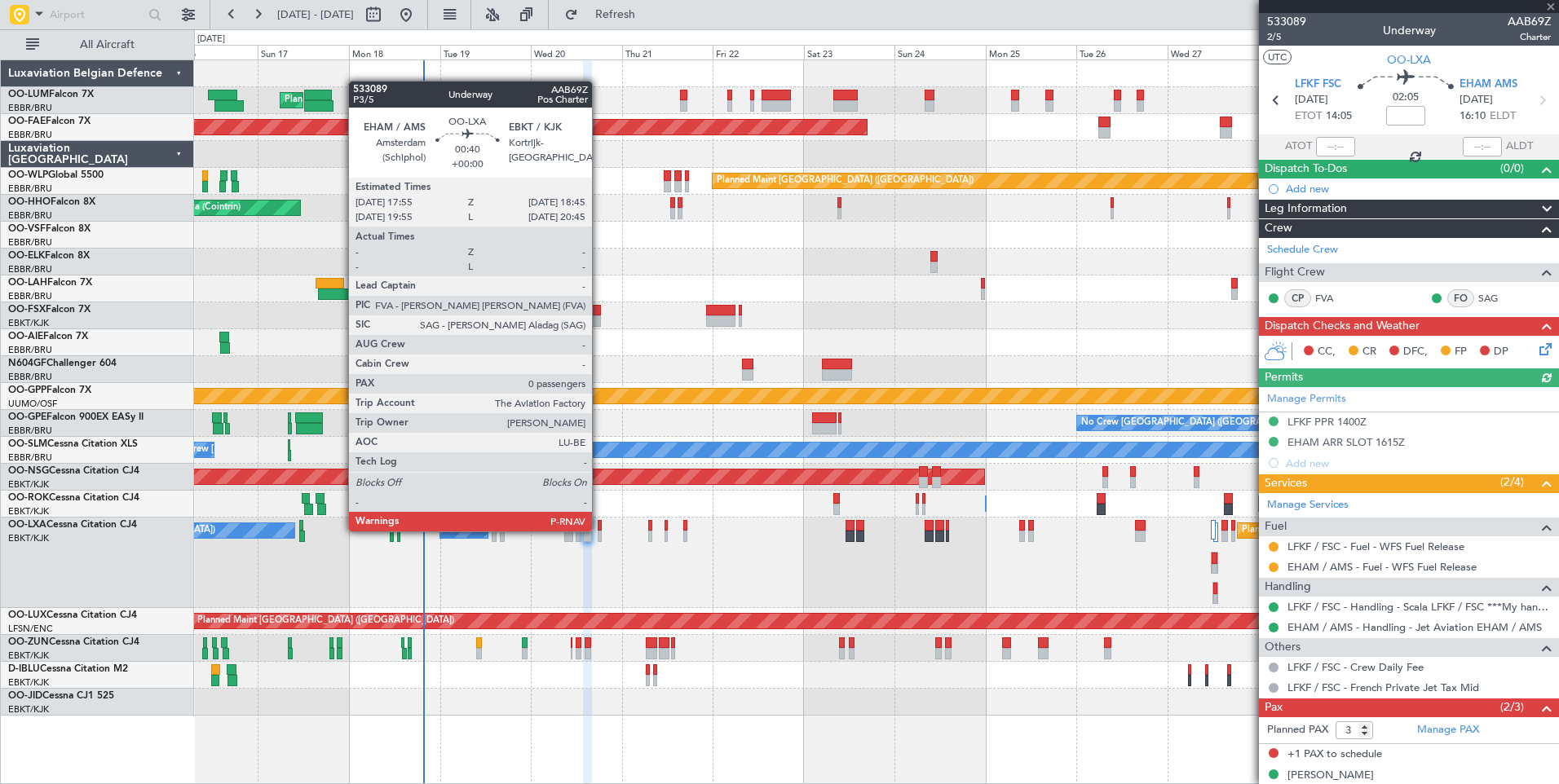
click at [599, 530] on div at bounding box center [599, 526] width 3 height 12
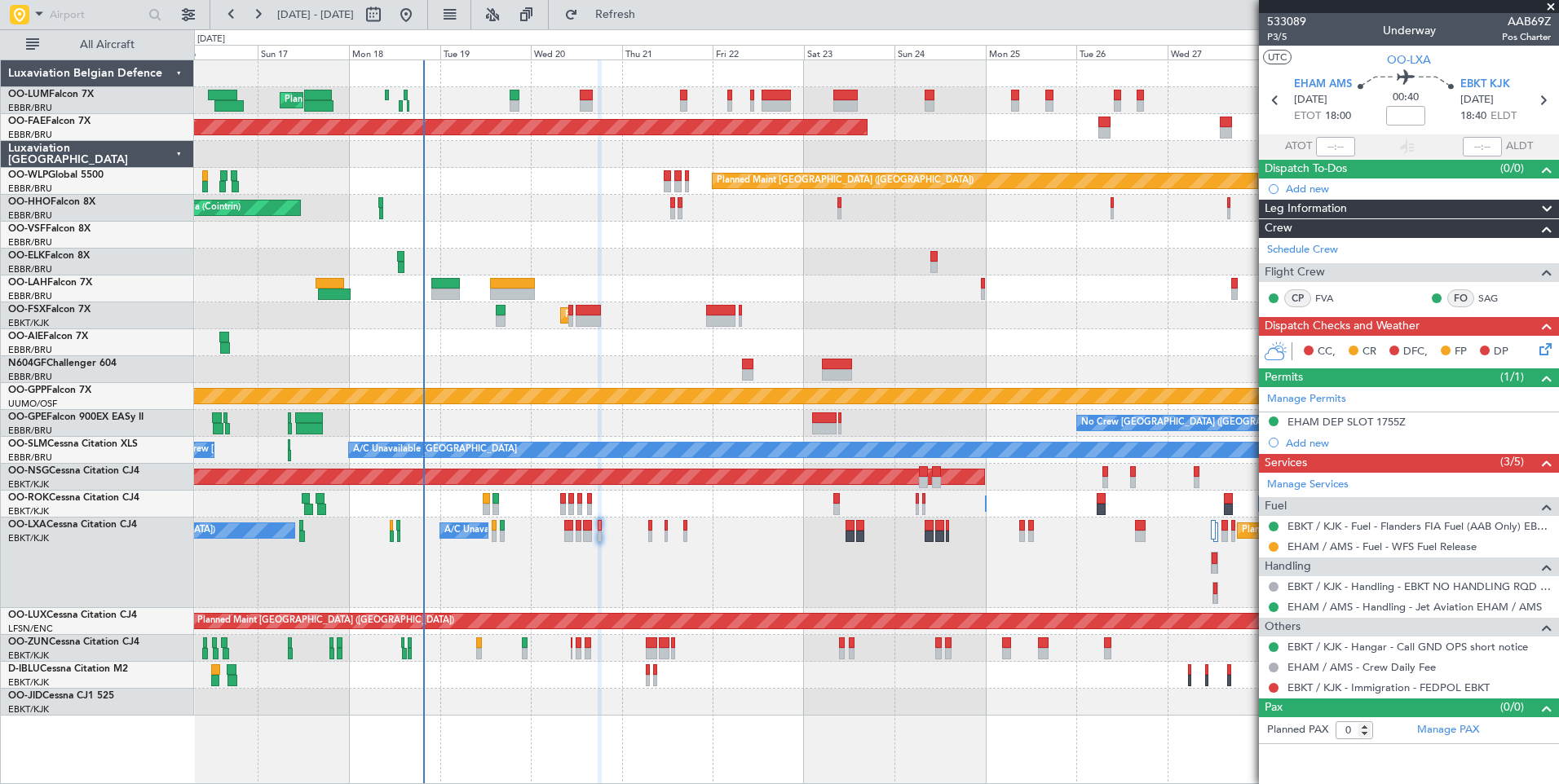
click at [573, 649] on div "Unplanned Maint [GEOGRAPHIC_DATA] ([GEOGRAPHIC_DATA])" at bounding box center [876, 649] width 1364 height 27
click at [573, 650] on div "Unplanned Maint [GEOGRAPHIC_DATA] ([GEOGRAPHIC_DATA])" at bounding box center [876, 649] width 1364 height 27
click at [569, 649] on div "Unplanned Maint [GEOGRAPHIC_DATA] ([GEOGRAPHIC_DATA])" at bounding box center [876, 649] width 1364 height 27
click at [569, 648] on div "Unplanned Maint [GEOGRAPHIC_DATA] ([GEOGRAPHIC_DATA])" at bounding box center [876, 649] width 1364 height 27
click at [573, 655] on div "Unplanned Maint [GEOGRAPHIC_DATA] ([GEOGRAPHIC_DATA])" at bounding box center [876, 649] width 1364 height 27
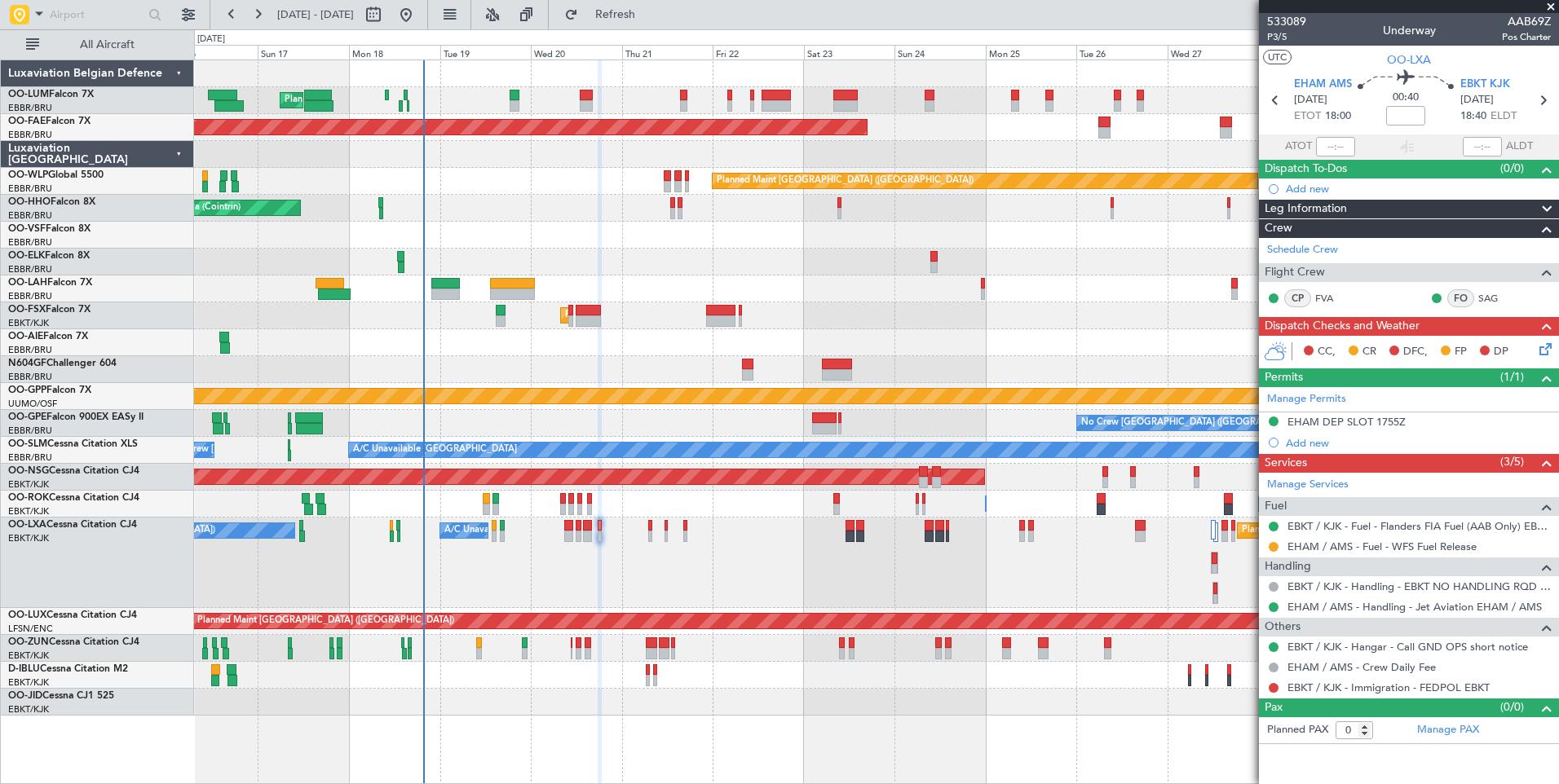
click at [573, 650] on div "Unplanned Maint [GEOGRAPHIC_DATA] ([GEOGRAPHIC_DATA])" at bounding box center [876, 649] width 1364 height 27
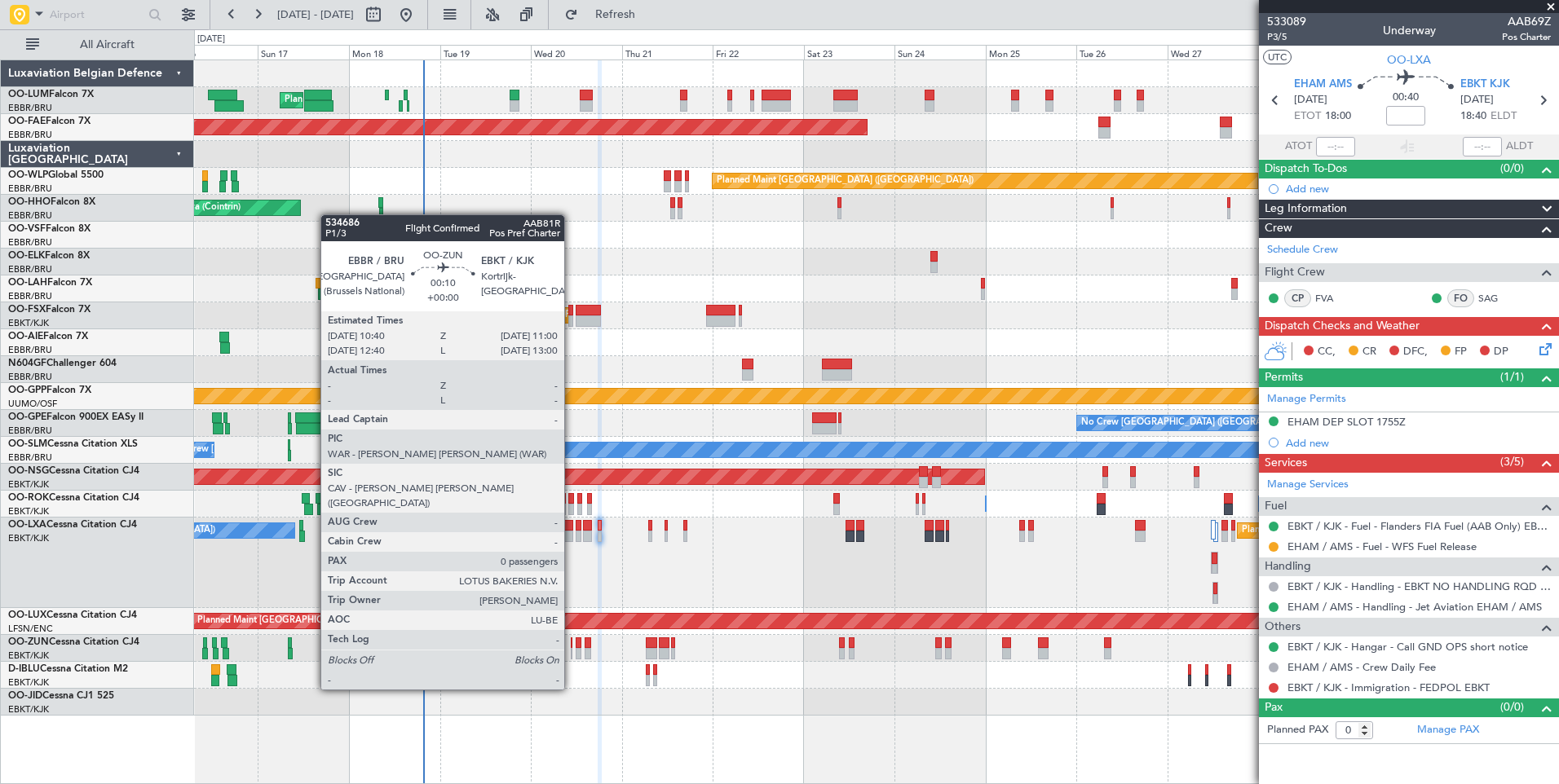
click at [572, 645] on div at bounding box center [572, 644] width 2 height 12
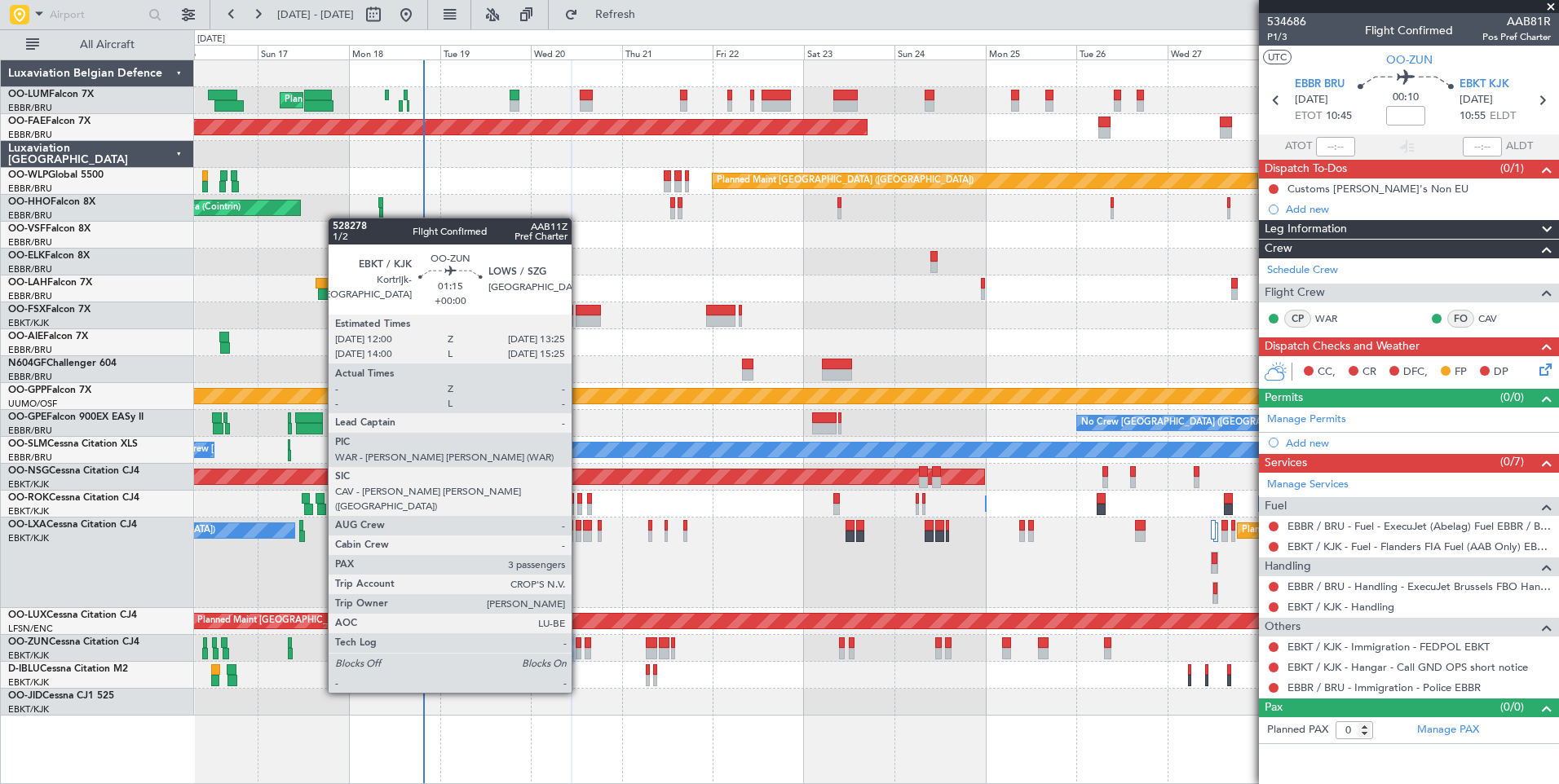
click at [578, 647] on div at bounding box center [578, 644] width 6 height 12
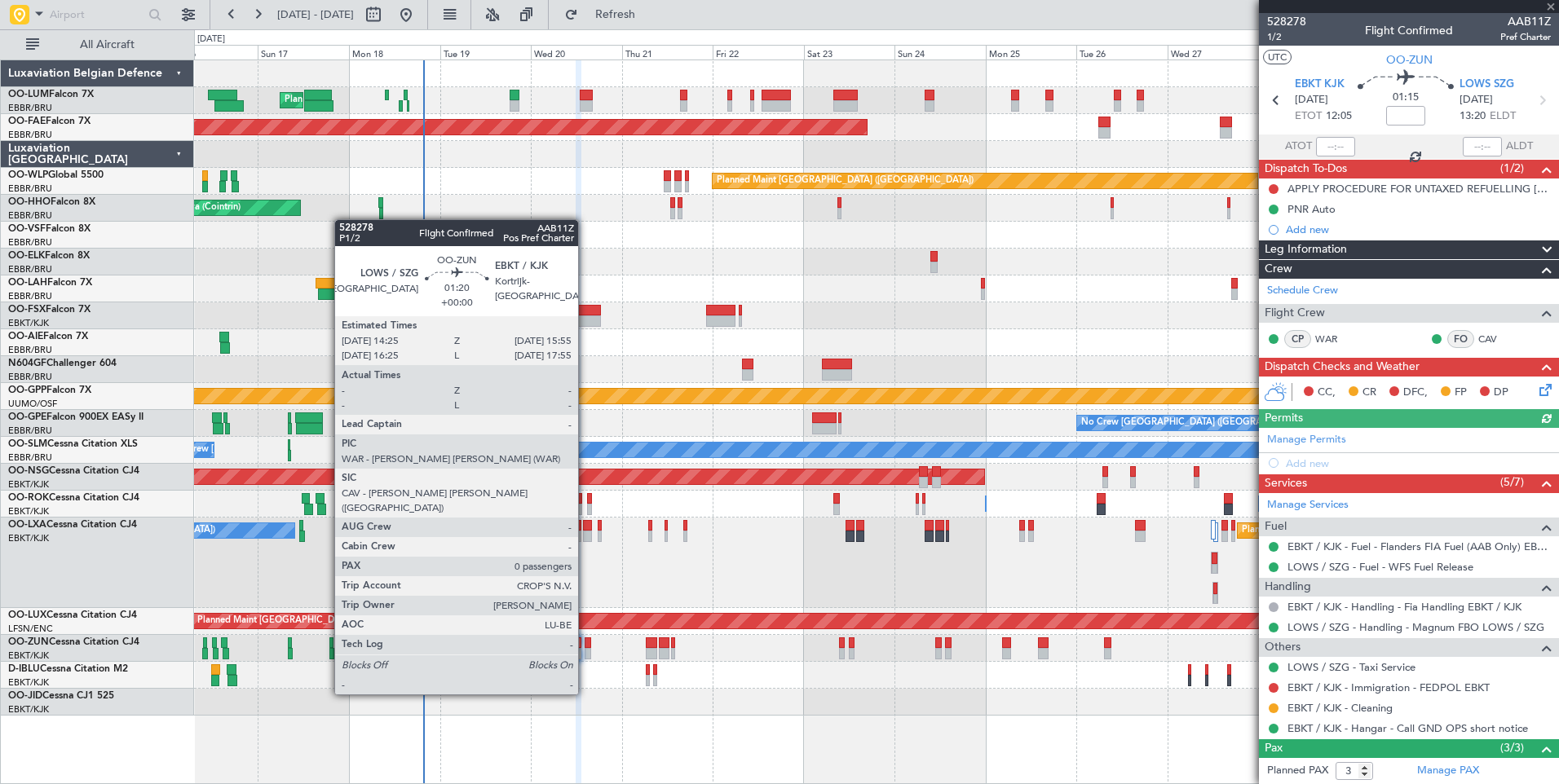
click at [585, 649] on div at bounding box center [587, 654] width 6 height 12
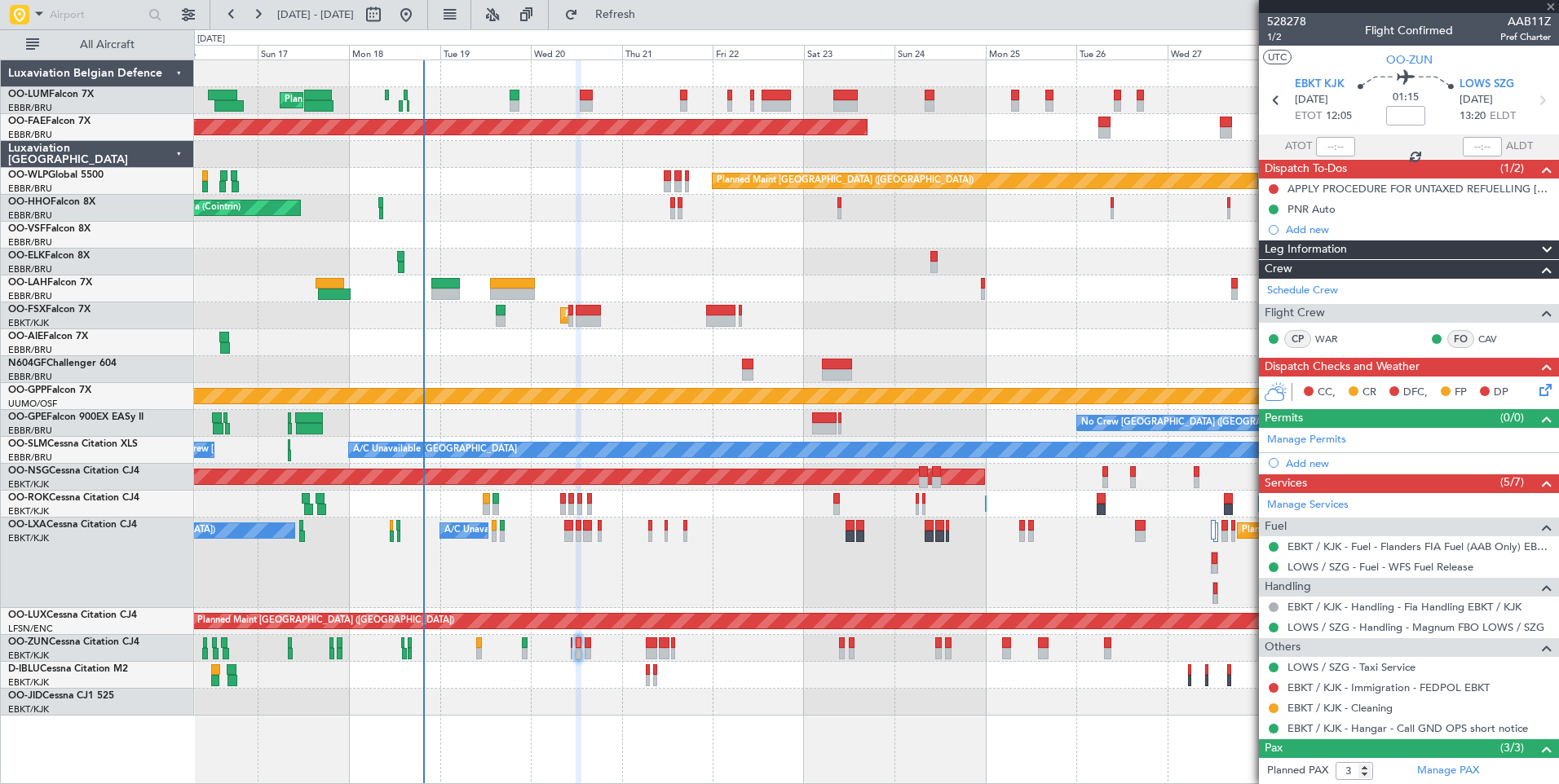
type input "0"
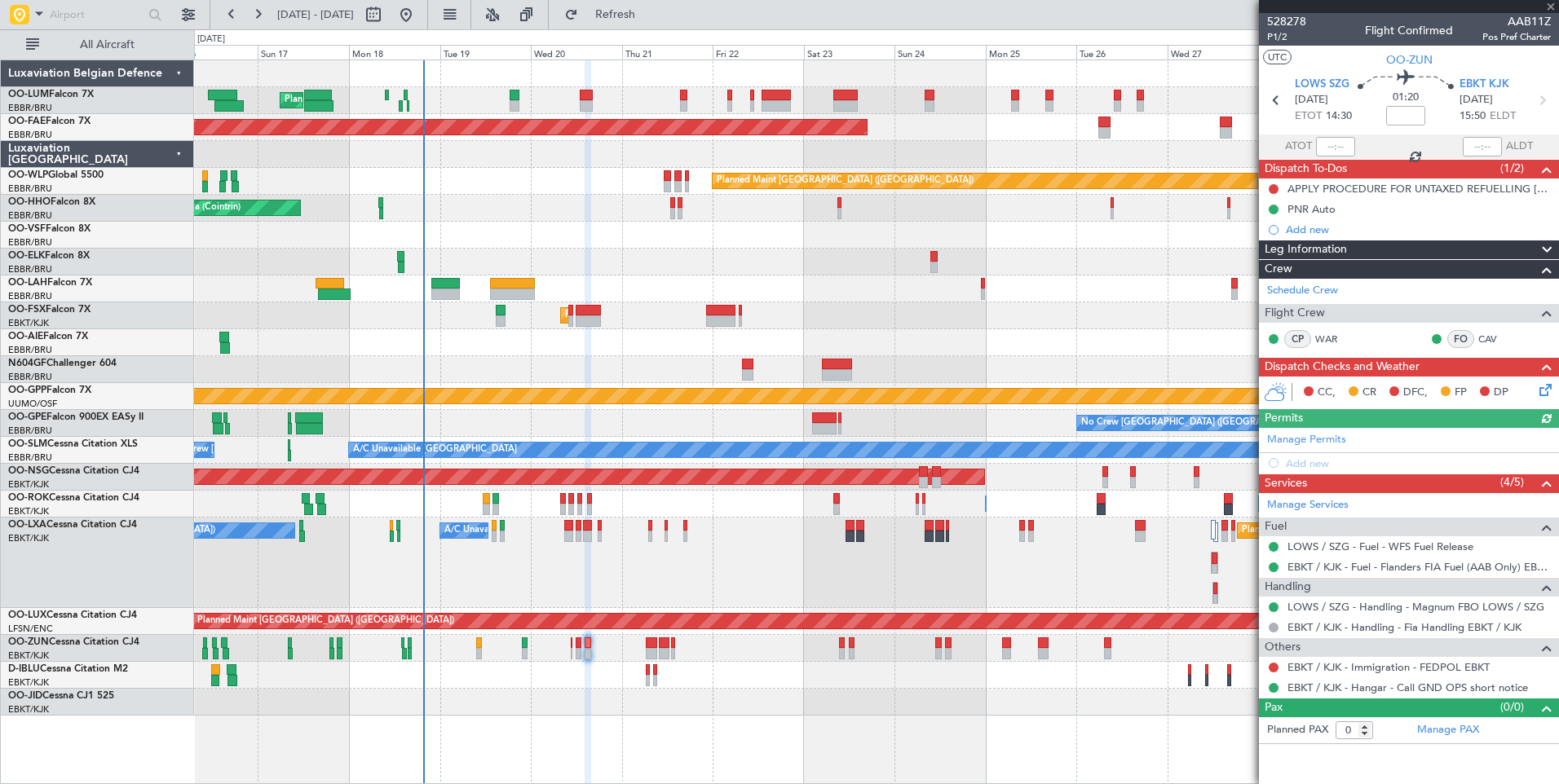
click at [569, 651] on div "Unplanned Maint [GEOGRAPHIC_DATA] ([GEOGRAPHIC_DATA])" at bounding box center [876, 649] width 1364 height 27
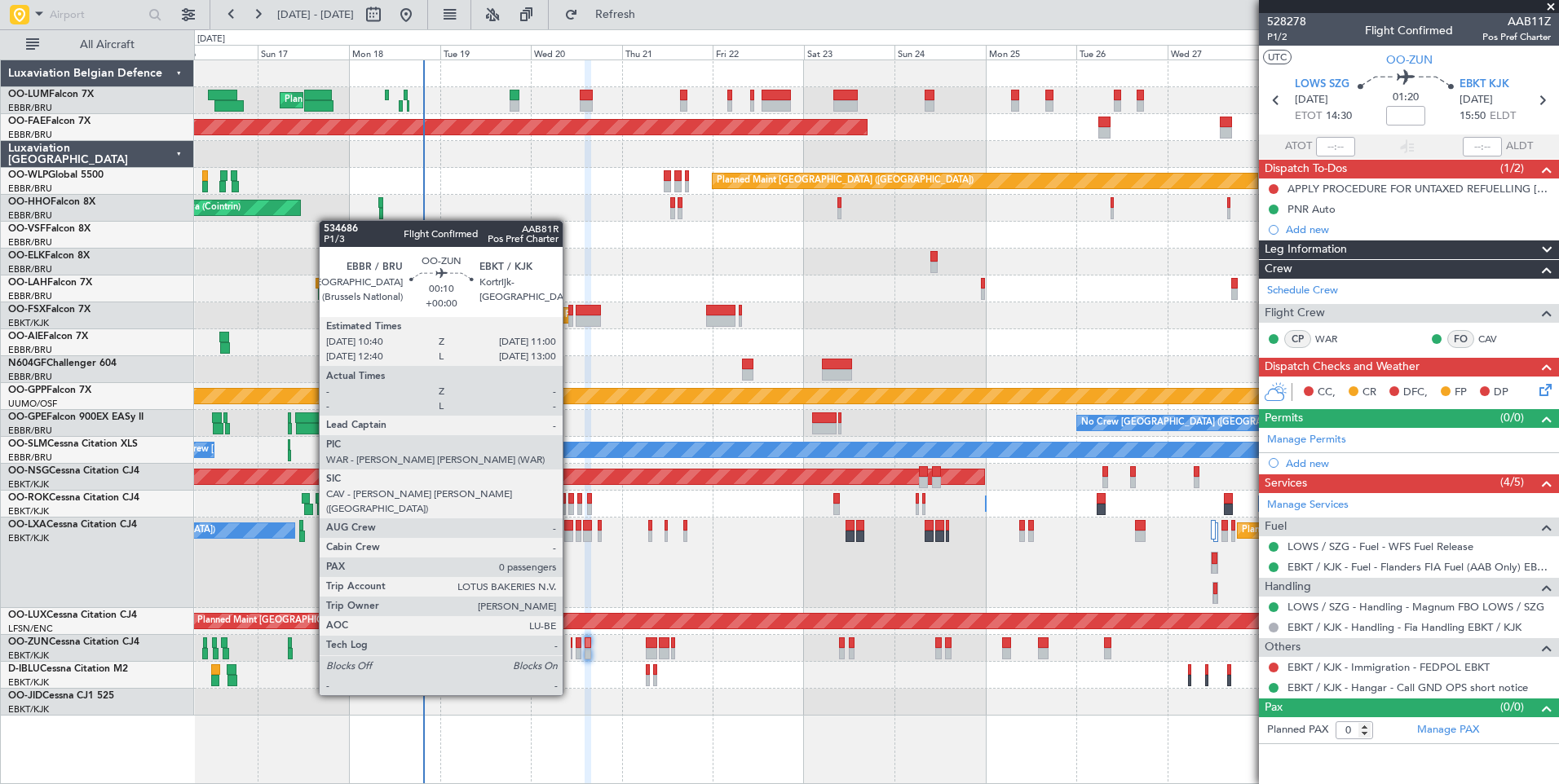
click at [571, 651] on div at bounding box center [572, 654] width 2 height 12
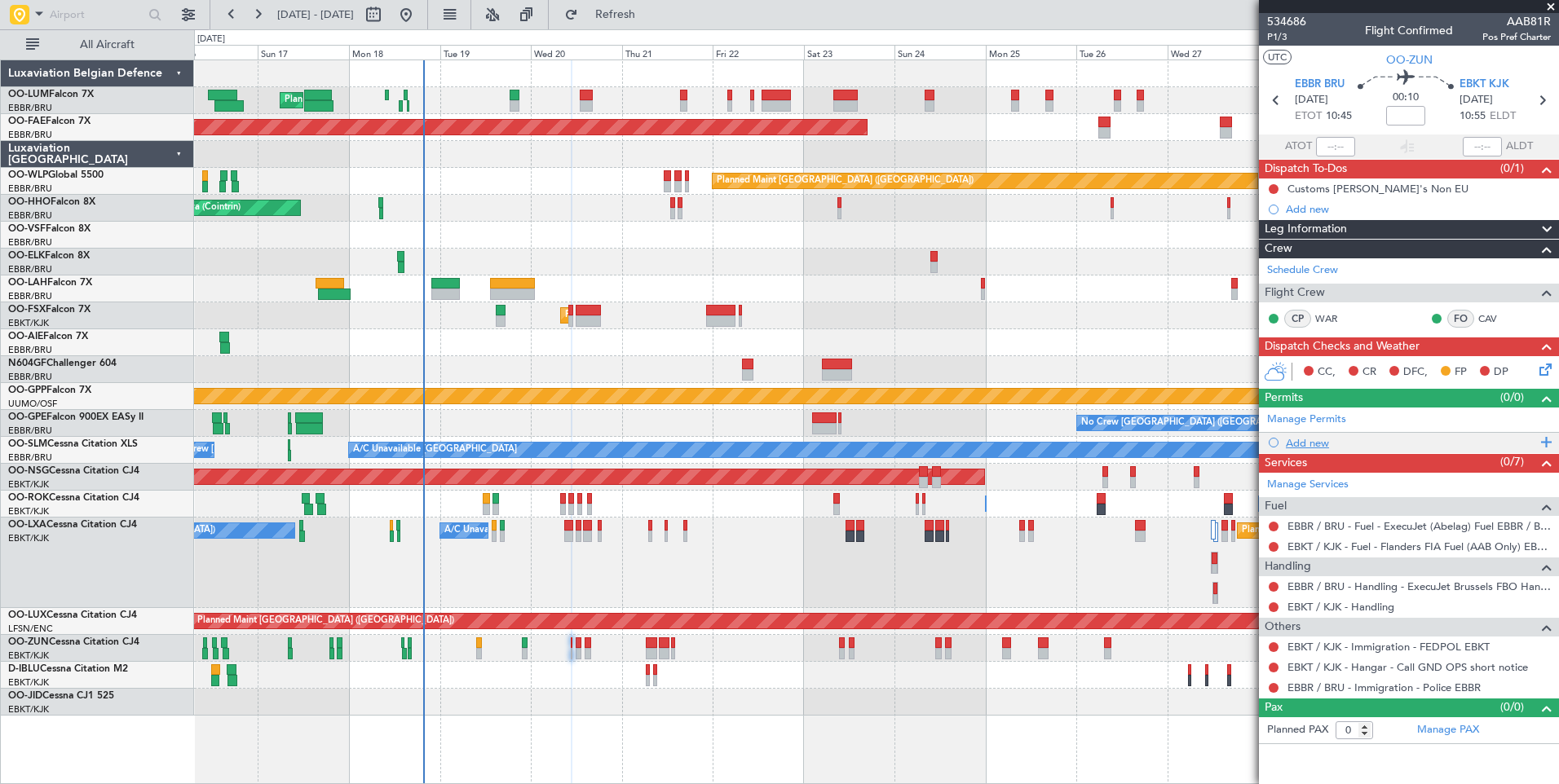
click at [1297, 443] on div "Add new" at bounding box center [1410, 443] width 250 height 14
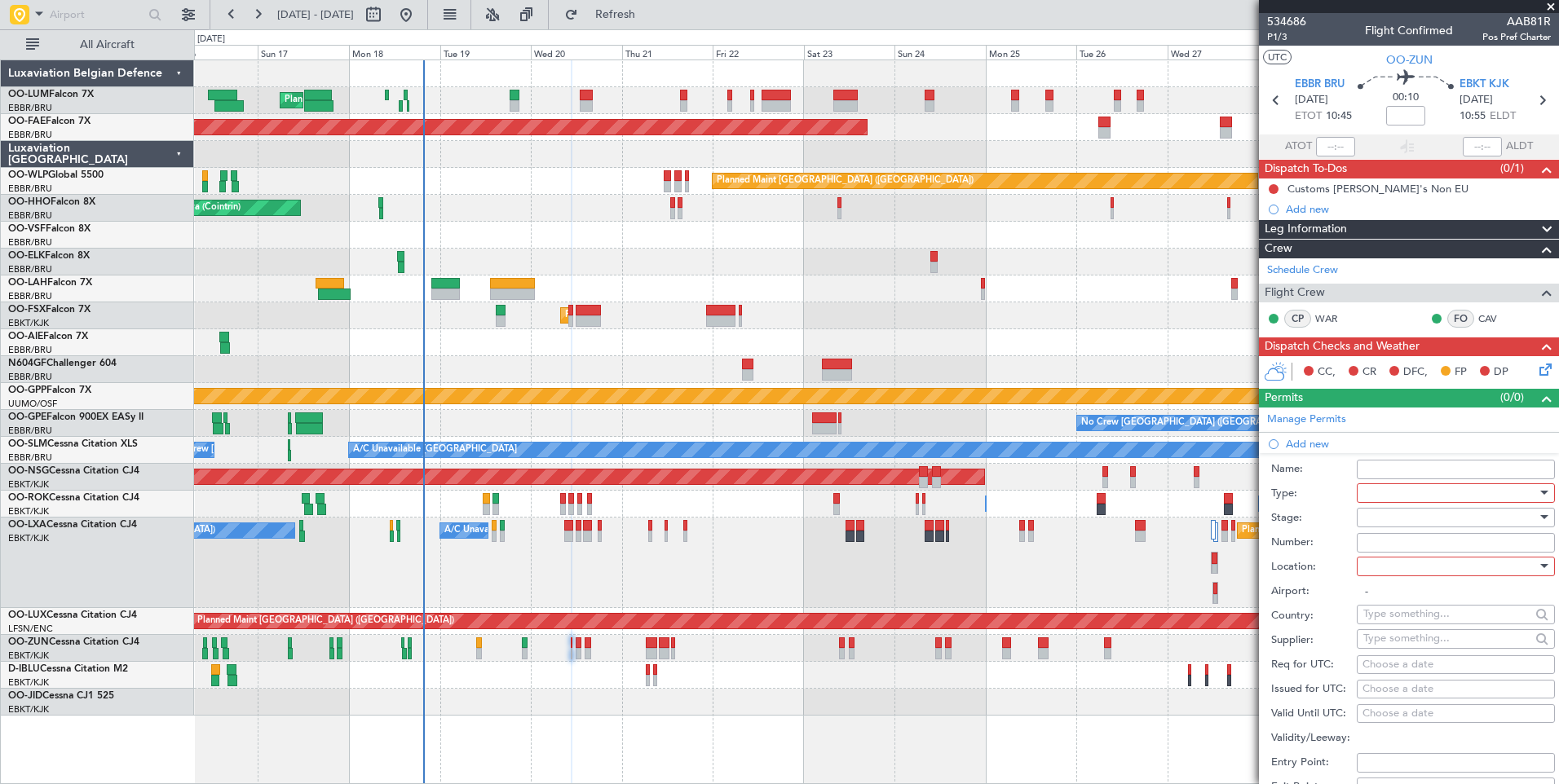
click at [1390, 489] on div at bounding box center [1450, 492] width 174 height 24
click at [1386, 647] on span "Slot" at bounding box center [1449, 646] width 171 height 24
click at [1390, 517] on div at bounding box center [1450, 517] width 174 height 24
click at [1403, 574] on span "Not Requested" at bounding box center [1449, 574] width 171 height 24
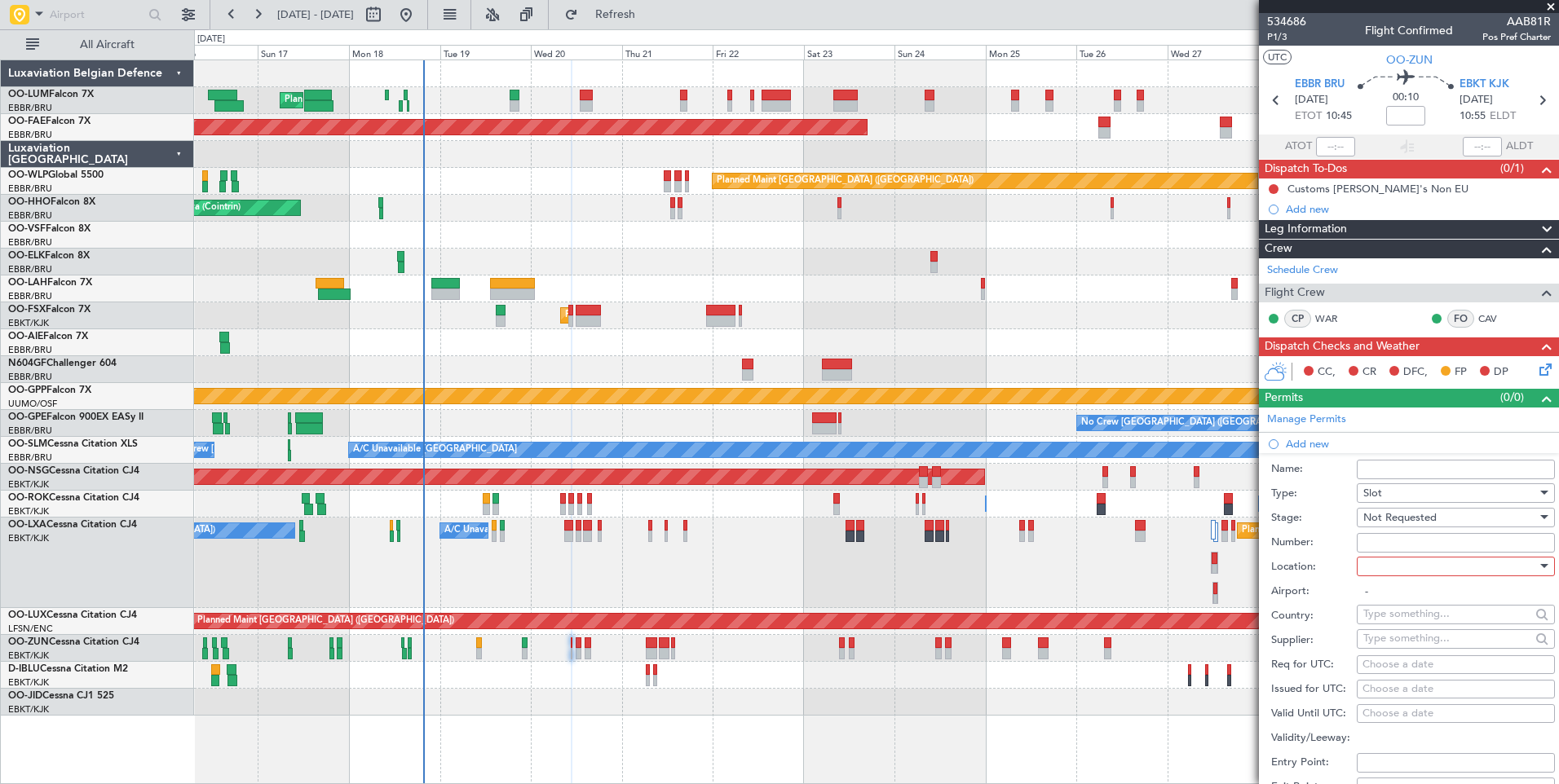
click at [1393, 571] on div at bounding box center [1450, 566] width 174 height 24
click at [1395, 596] on span "Departure" at bounding box center [1449, 598] width 171 height 24
type input "EBBR / BRU"
click at [1378, 660] on div "Choose a date" at bounding box center [1455, 665] width 186 height 17
select select "8"
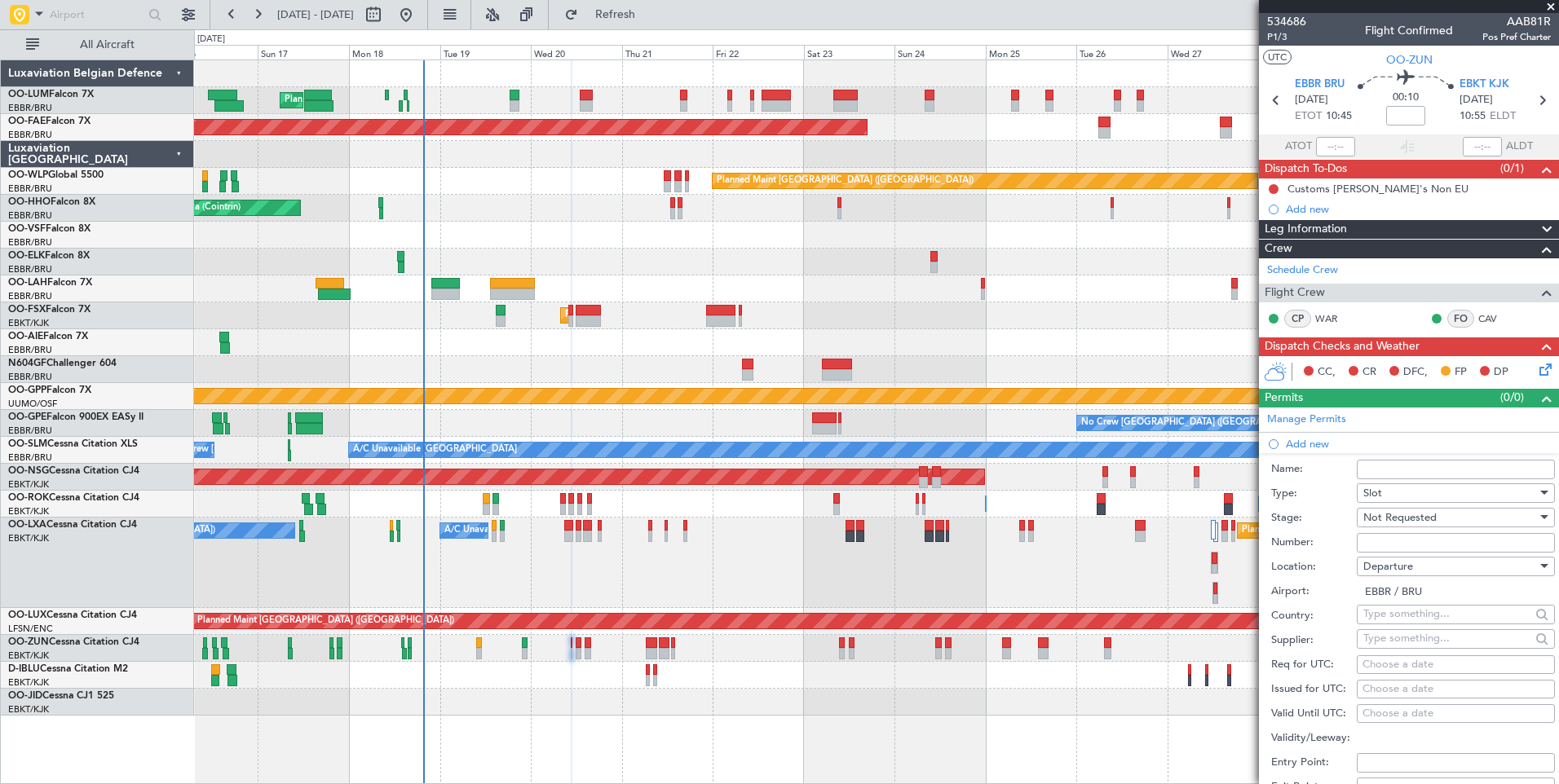
select select "2025"
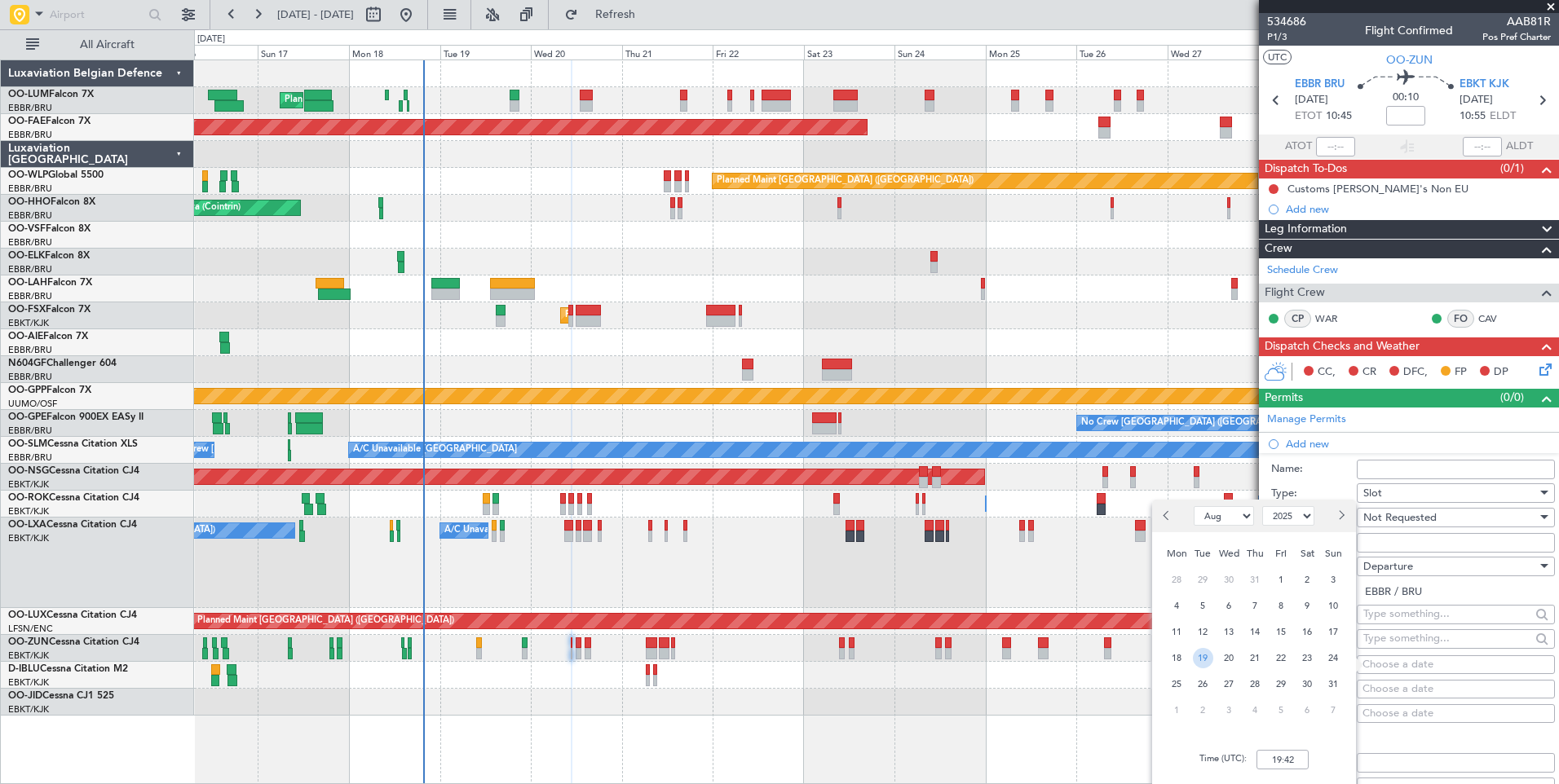
click at [1238, 656] on span "20" at bounding box center [1229, 658] width 20 height 20
click at [1281, 756] on input "00:00" at bounding box center [1282, 759] width 52 height 19
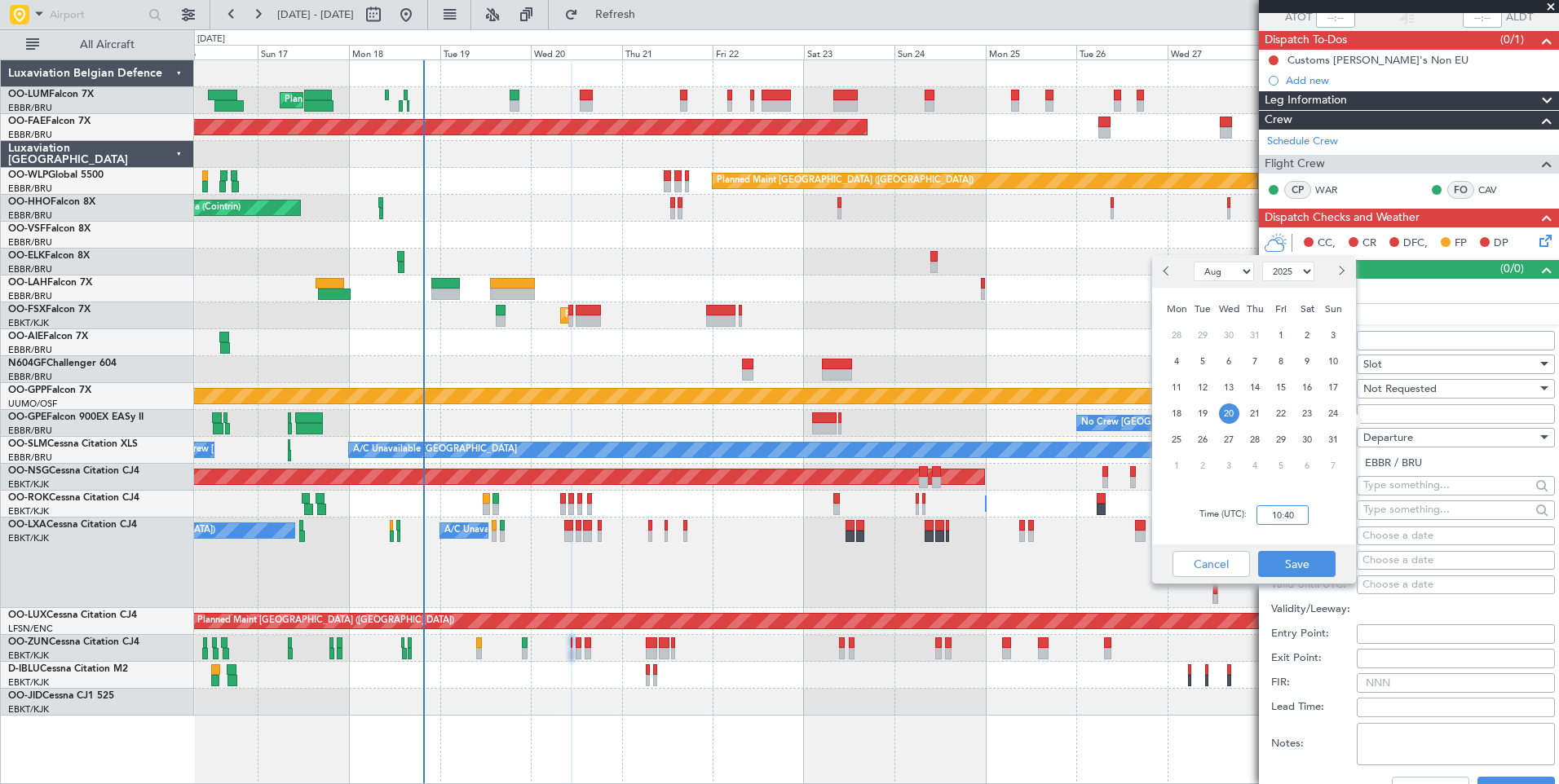
scroll to position [245, 0]
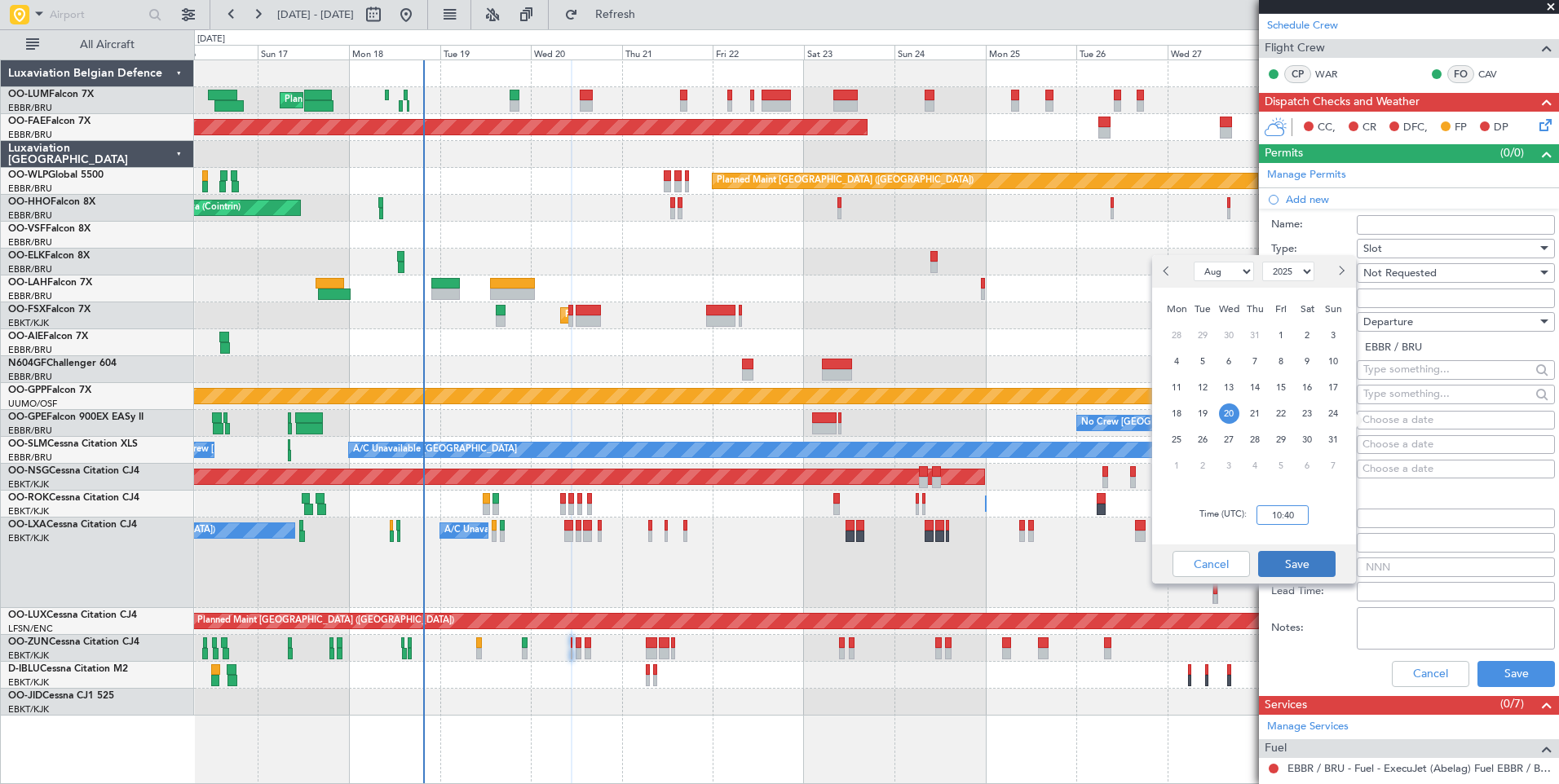
type input "10:40"
click at [1292, 556] on button "Save" at bounding box center [1297, 563] width 78 height 26
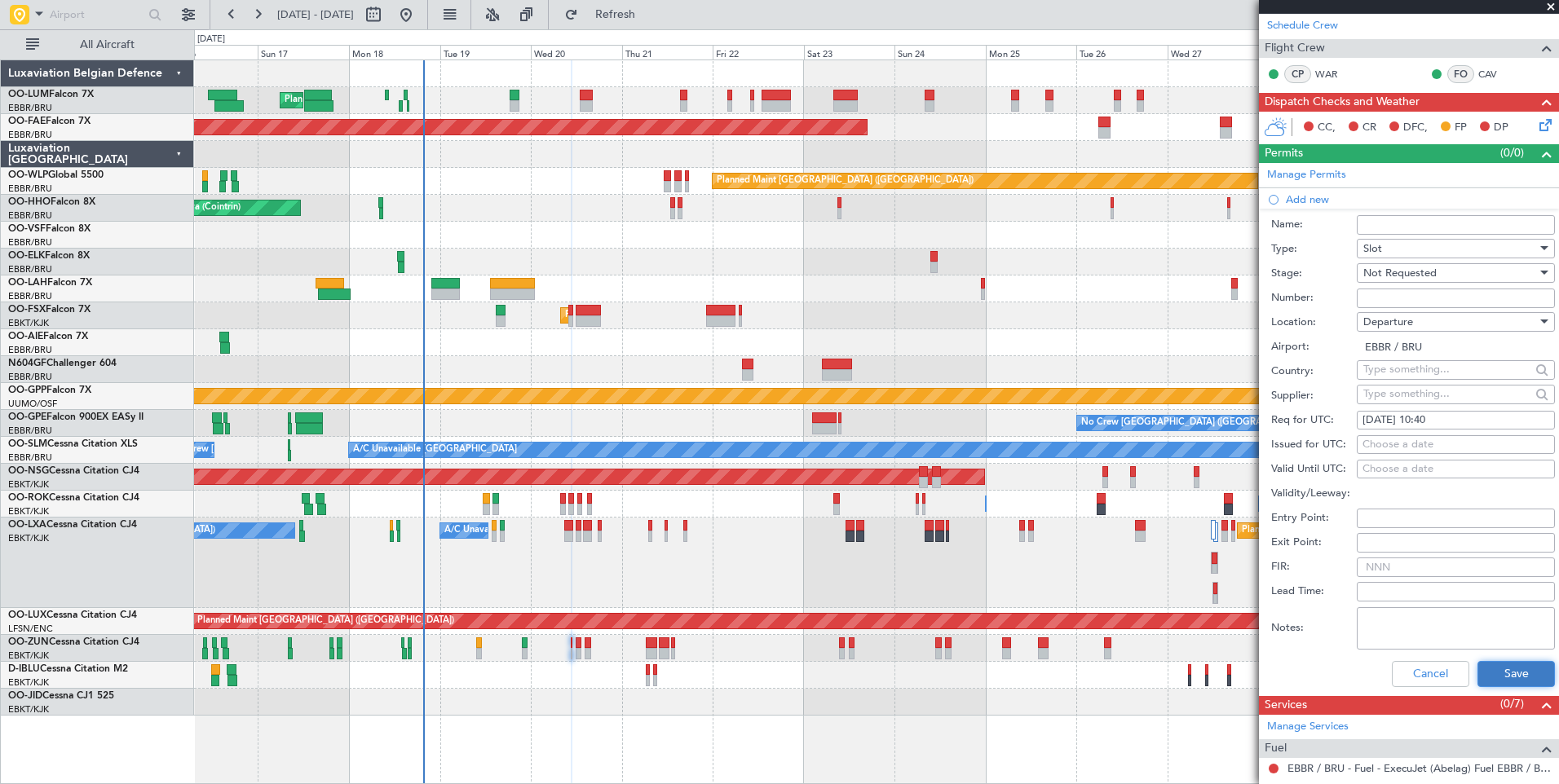
click at [1495, 681] on button "Save" at bounding box center [1516, 674] width 78 height 26
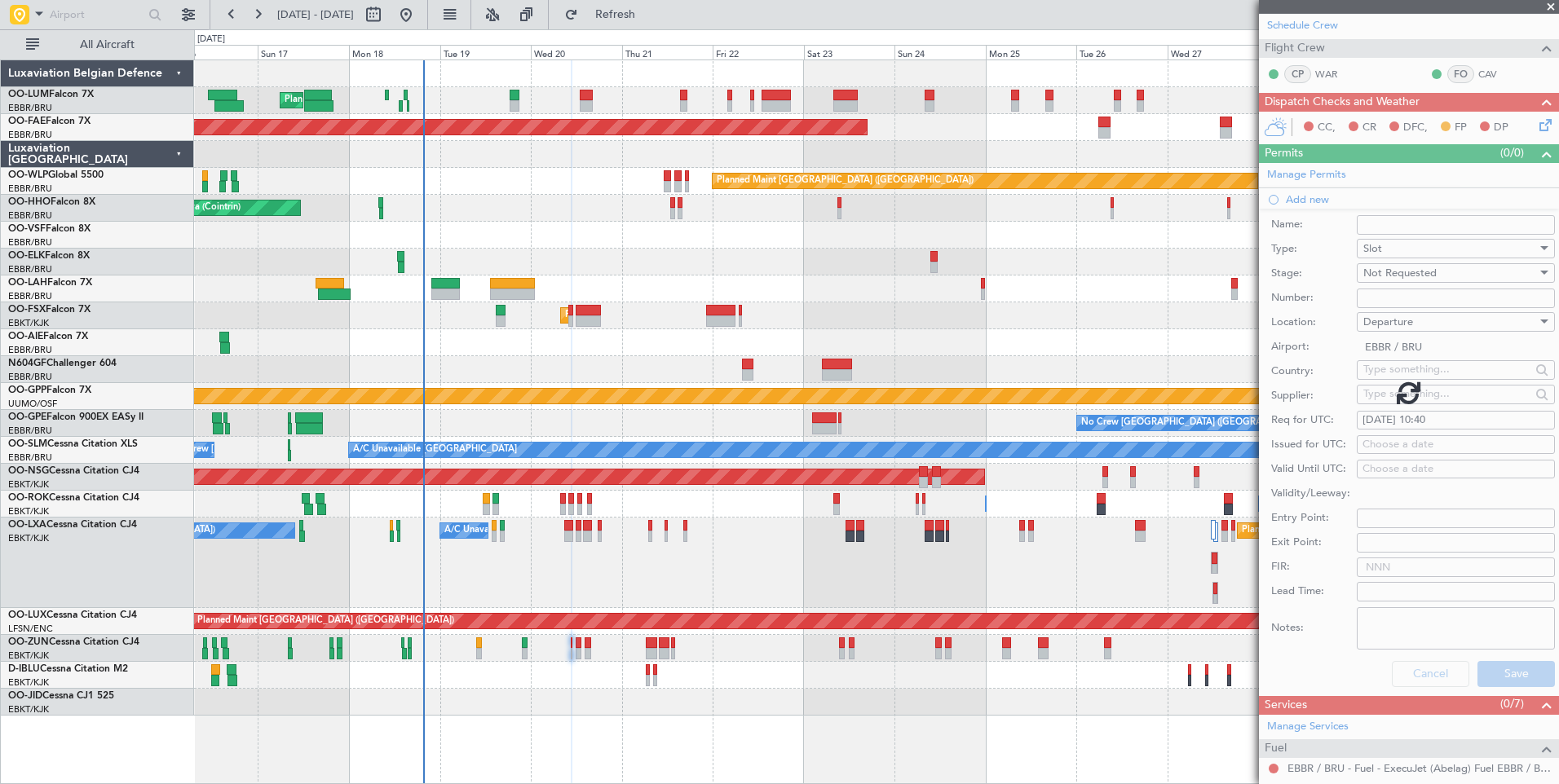
scroll to position [0, 0]
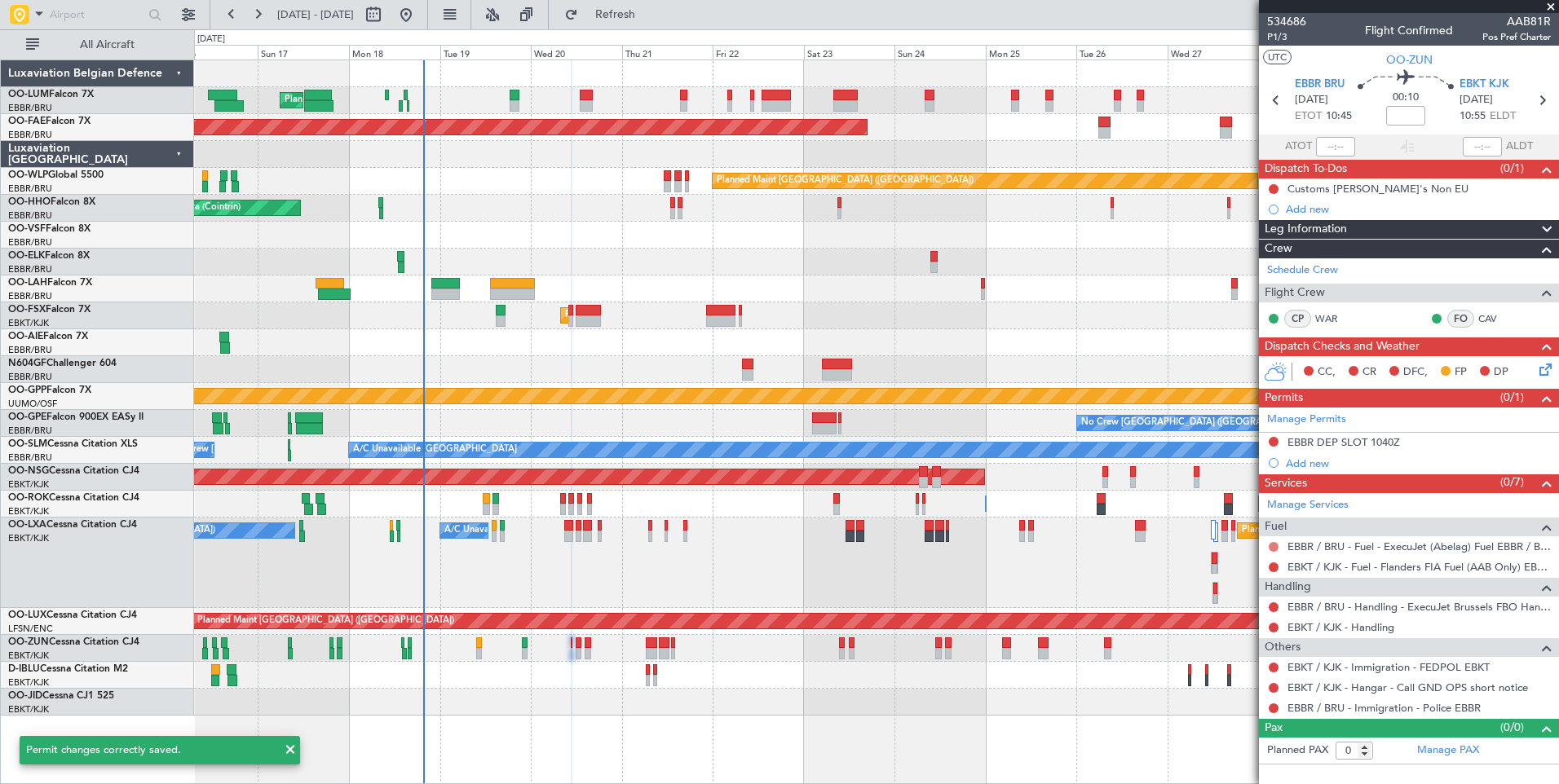
click at [1273, 543] on button at bounding box center [1273, 547] width 10 height 10
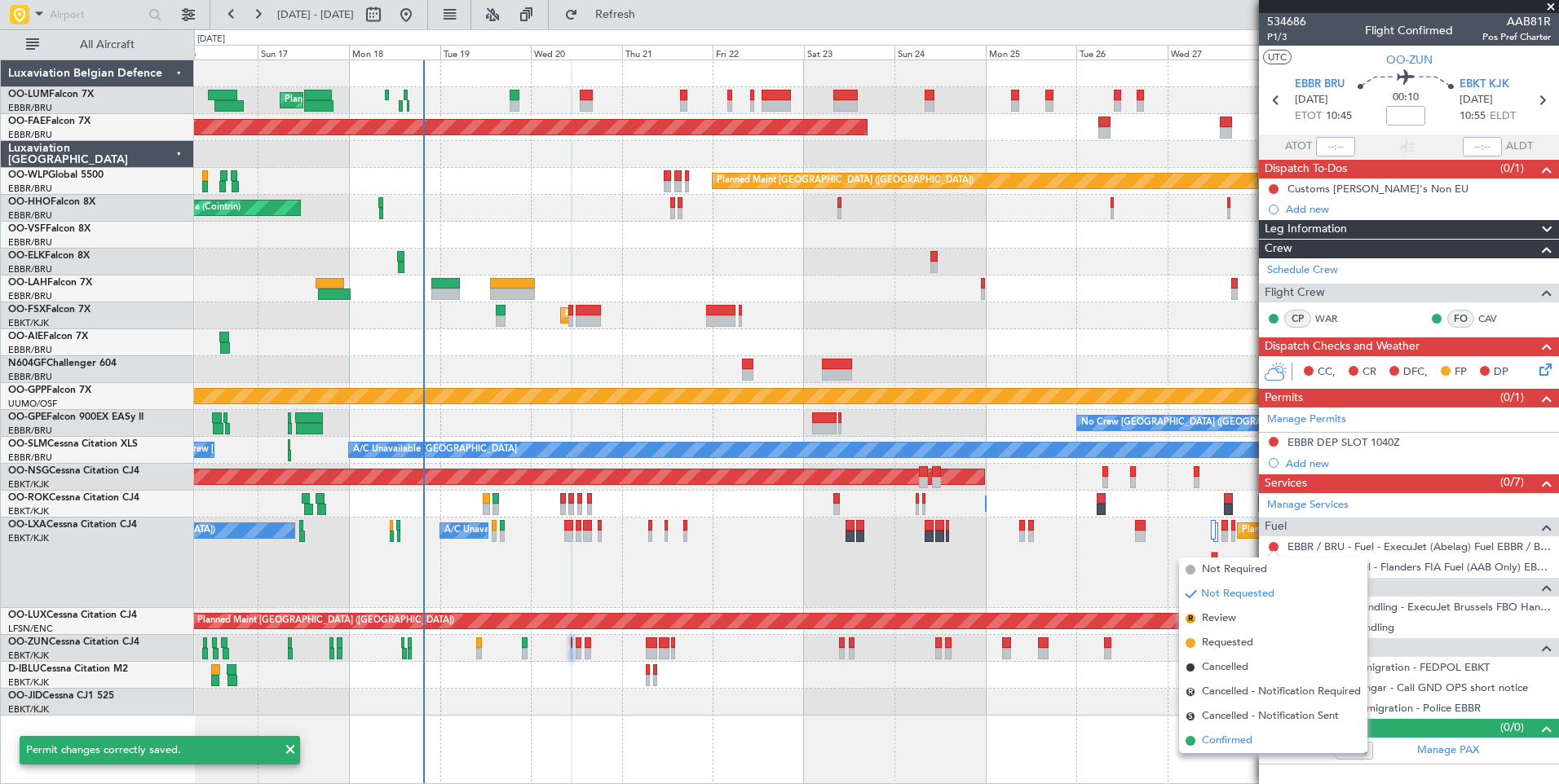
click at [1241, 736] on span "Confirmed" at bounding box center [1227, 741] width 50 height 17
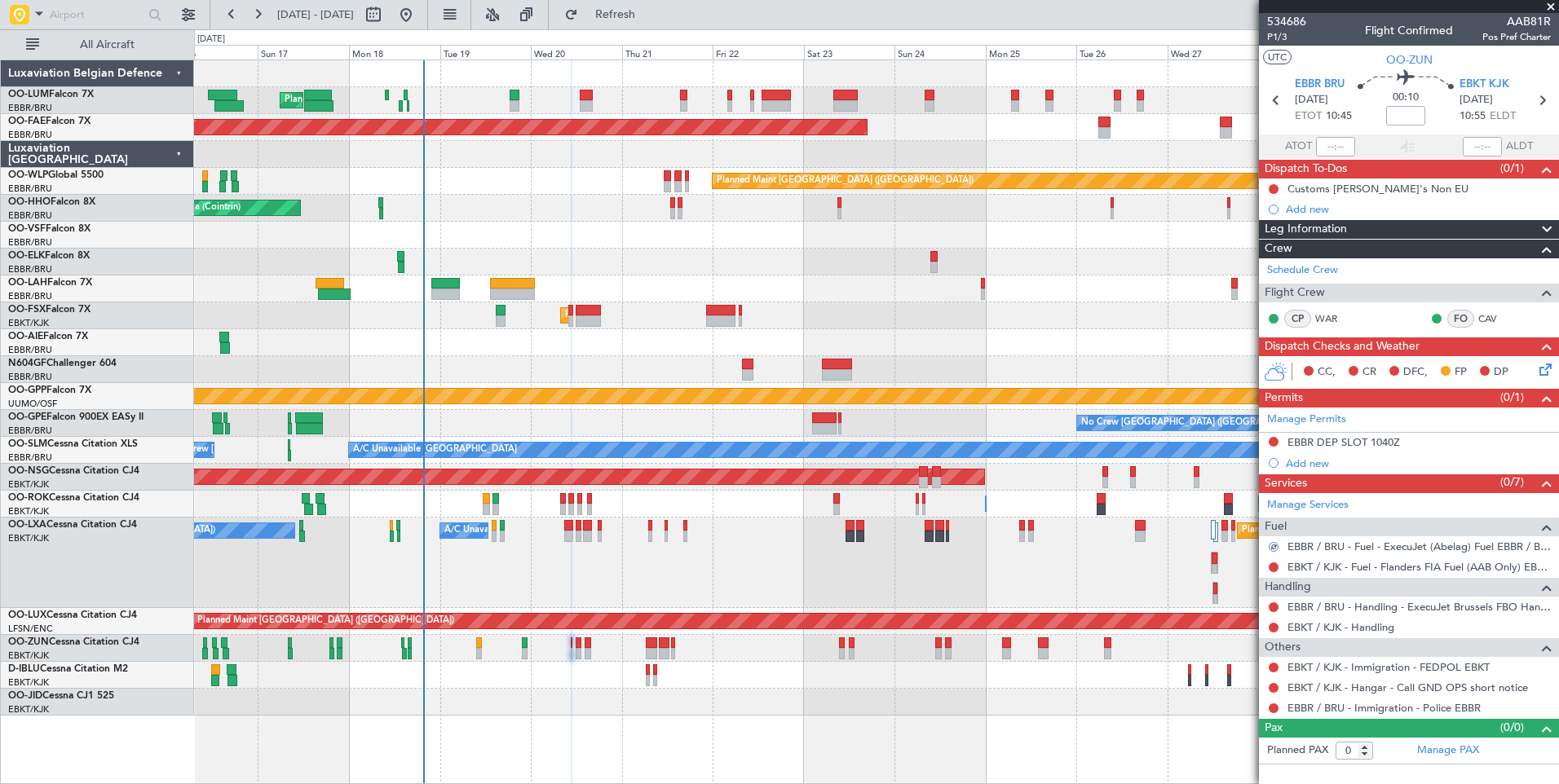
click at [1549, 374] on icon at bounding box center [1542, 367] width 13 height 13
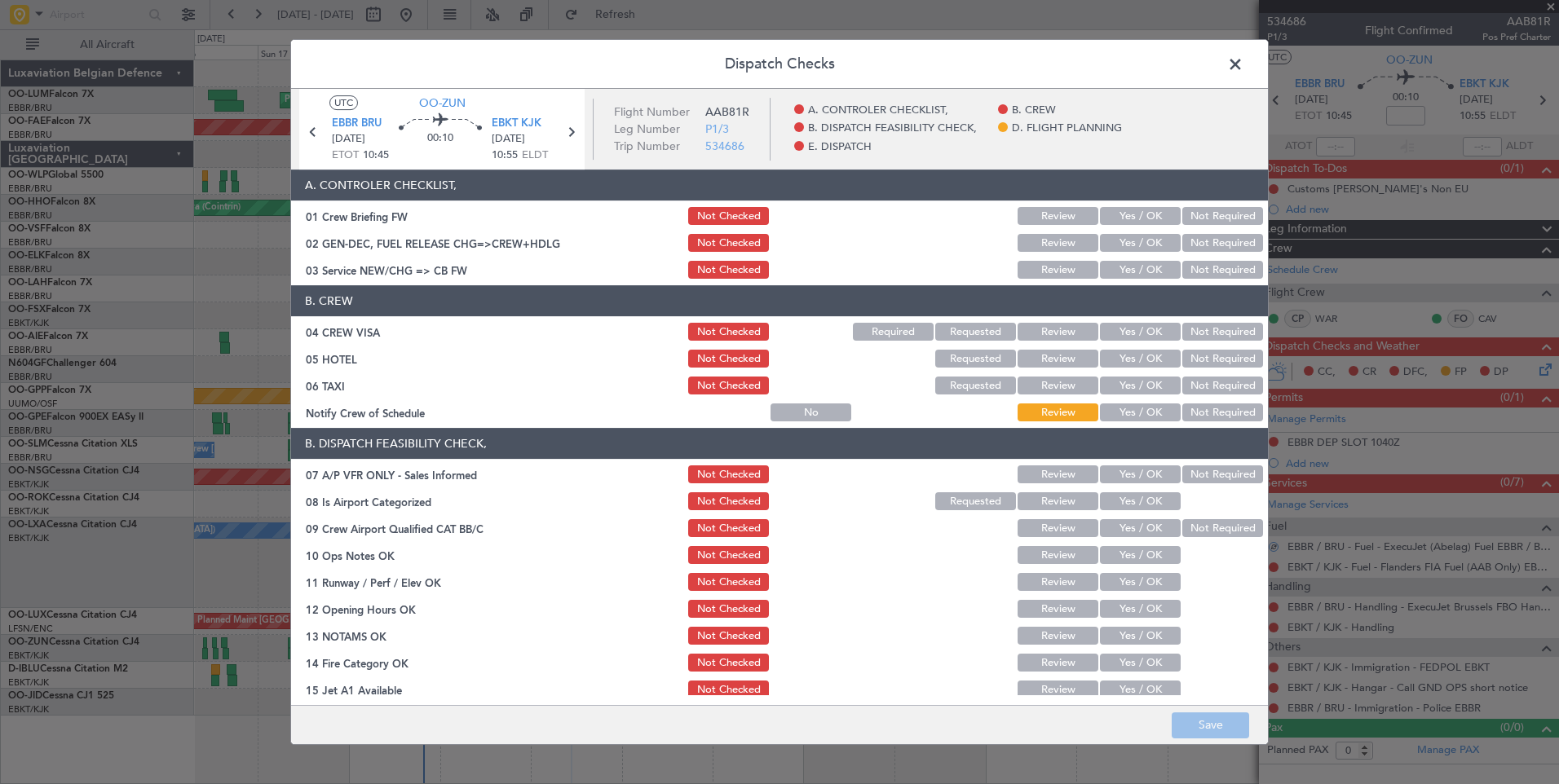
click at [1135, 268] on button "Yes / OK" at bounding box center [1140, 269] width 81 height 18
click at [1204, 333] on button "Not Required" at bounding box center [1222, 331] width 81 height 18
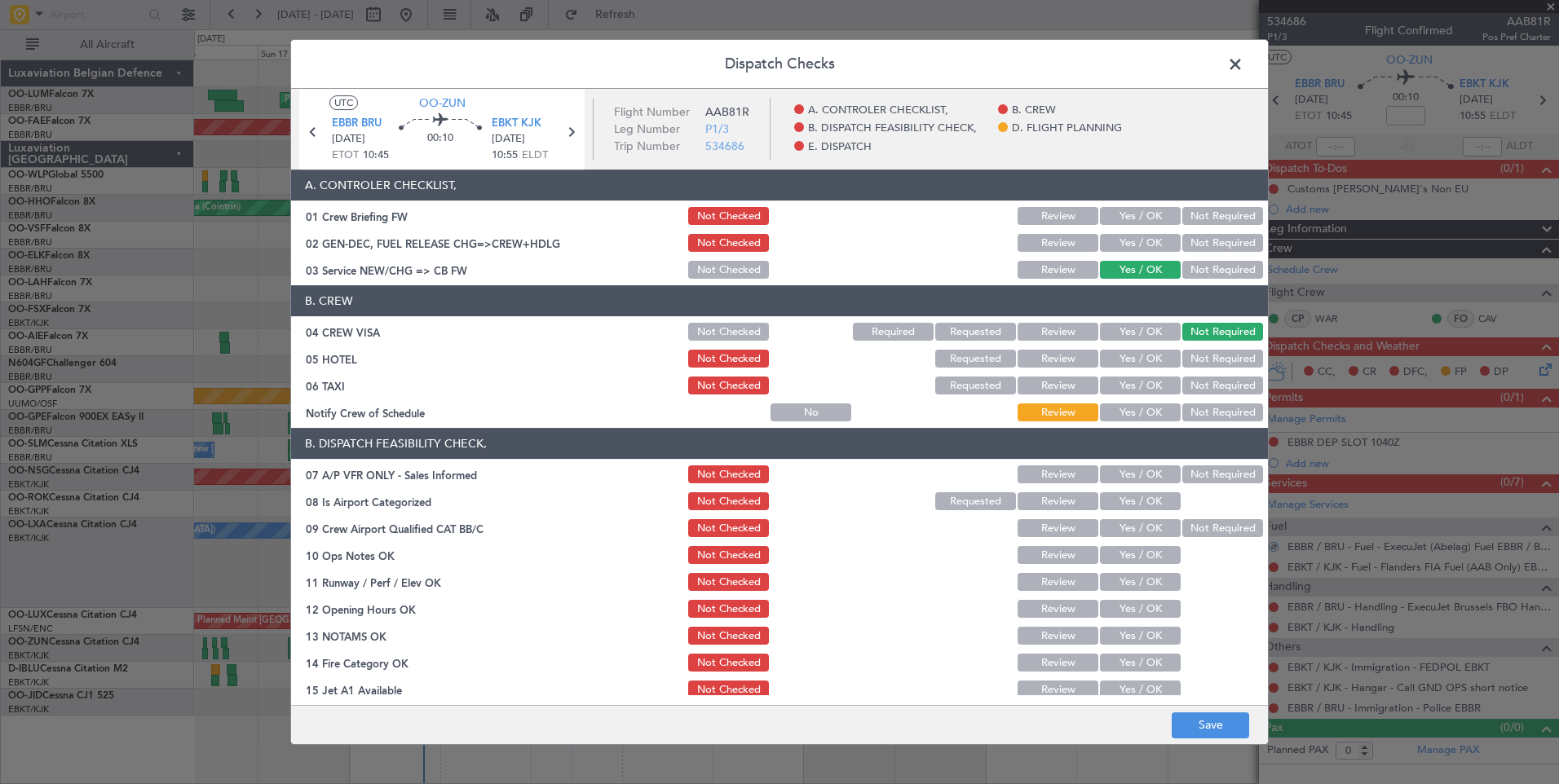
click at [1202, 362] on button "Not Required" at bounding box center [1222, 358] width 81 height 18
click at [1200, 387] on button "Not Required" at bounding box center [1222, 385] width 81 height 18
click at [1210, 475] on button "Not Required" at bounding box center [1222, 474] width 81 height 18
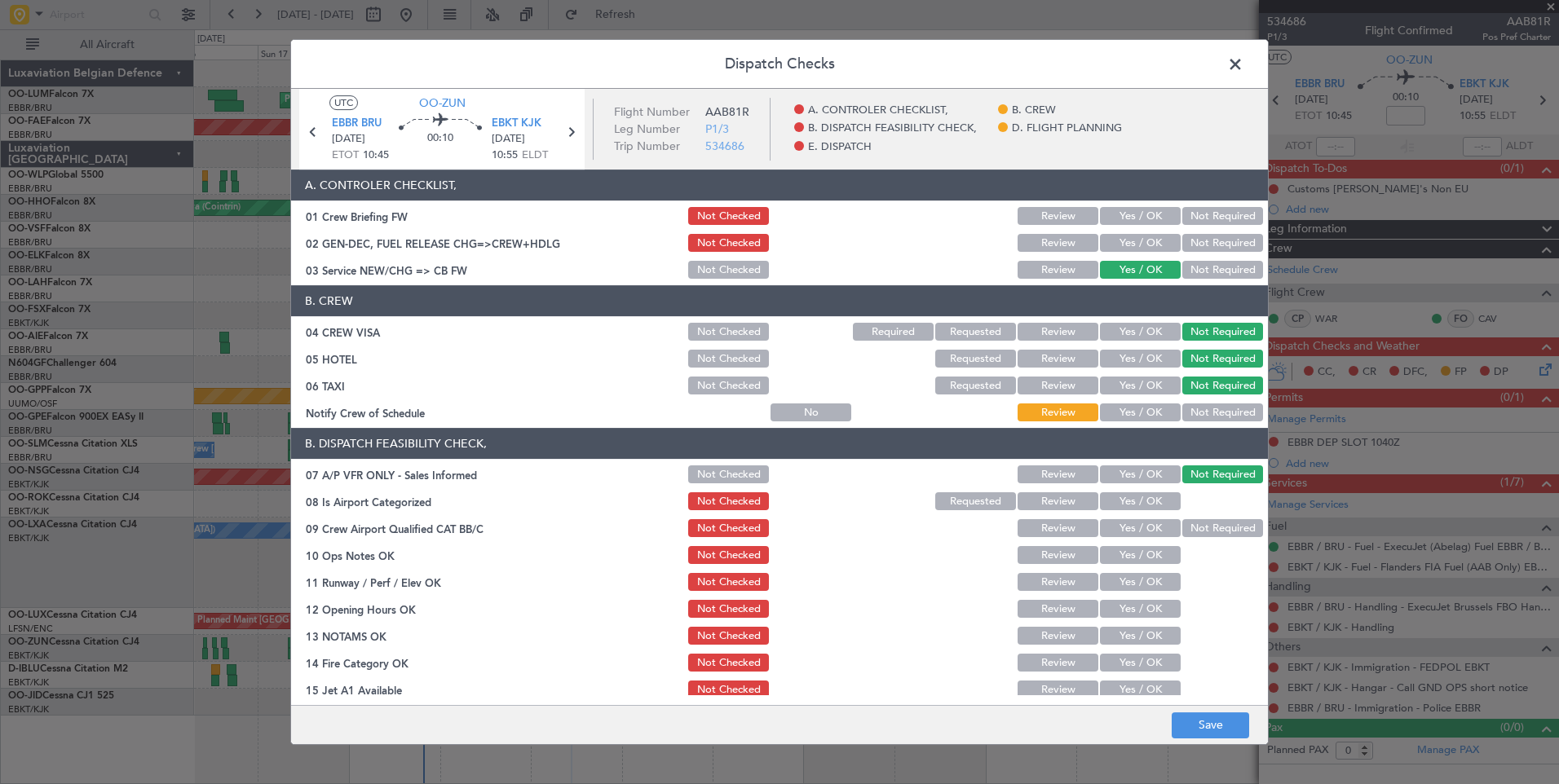
drag, startPoint x: 1135, startPoint y: 500, endPoint x: 1203, endPoint y: 529, distance: 73.9
click at [1134, 501] on button "Yes / OK" at bounding box center [1140, 501] width 81 height 18
click at [1203, 532] on button "Not Required" at bounding box center [1222, 527] width 81 height 18
click at [1146, 554] on button "Yes / OK" at bounding box center [1140, 554] width 81 height 18
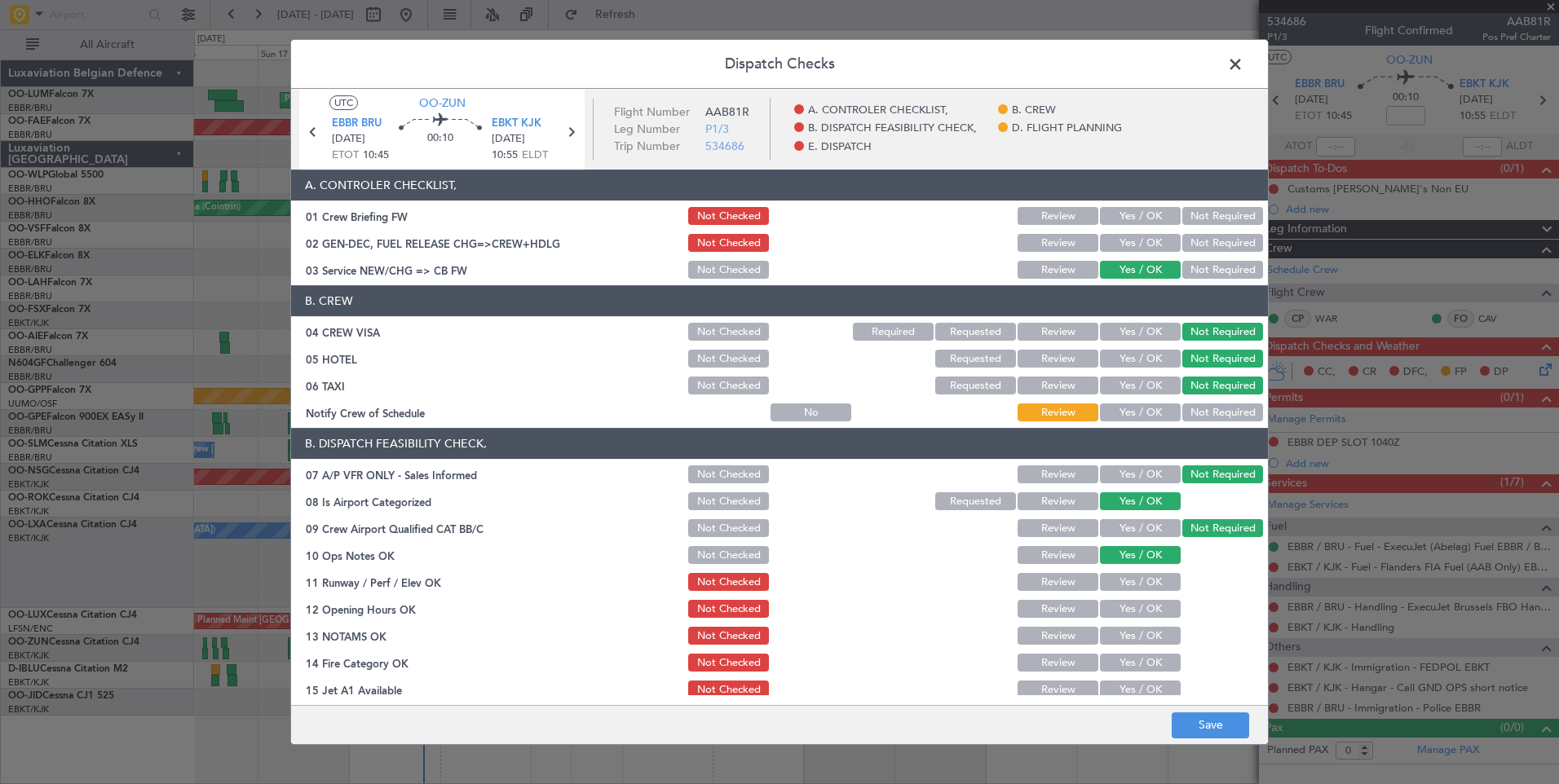
click at [1144, 583] on button "Yes / OK" at bounding box center [1140, 582] width 81 height 18
drag, startPoint x: 1139, startPoint y: 610, endPoint x: 1137, endPoint y: 631, distance: 21.1
click at [1139, 611] on button "Yes / OK" at bounding box center [1140, 608] width 81 height 18
click at [1137, 633] on button "Yes / OK" at bounding box center [1140, 635] width 81 height 18
click at [1137, 657] on button "Yes / OK" at bounding box center [1140, 662] width 81 height 18
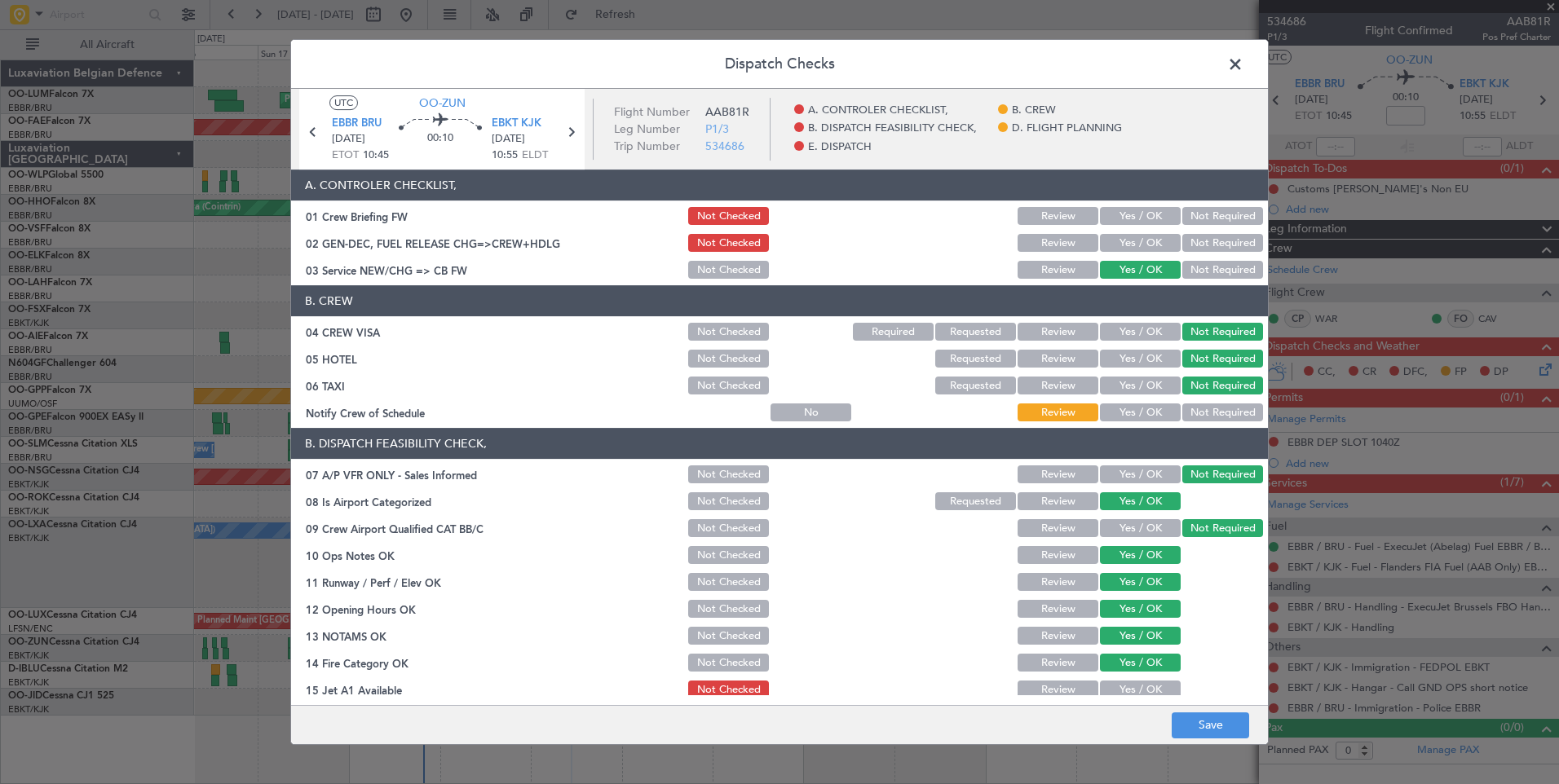
drag, startPoint x: 1135, startPoint y: 690, endPoint x: 1134, endPoint y: 643, distance: 47.0
click at [1134, 690] on button "Yes / OK" at bounding box center [1140, 689] width 81 height 18
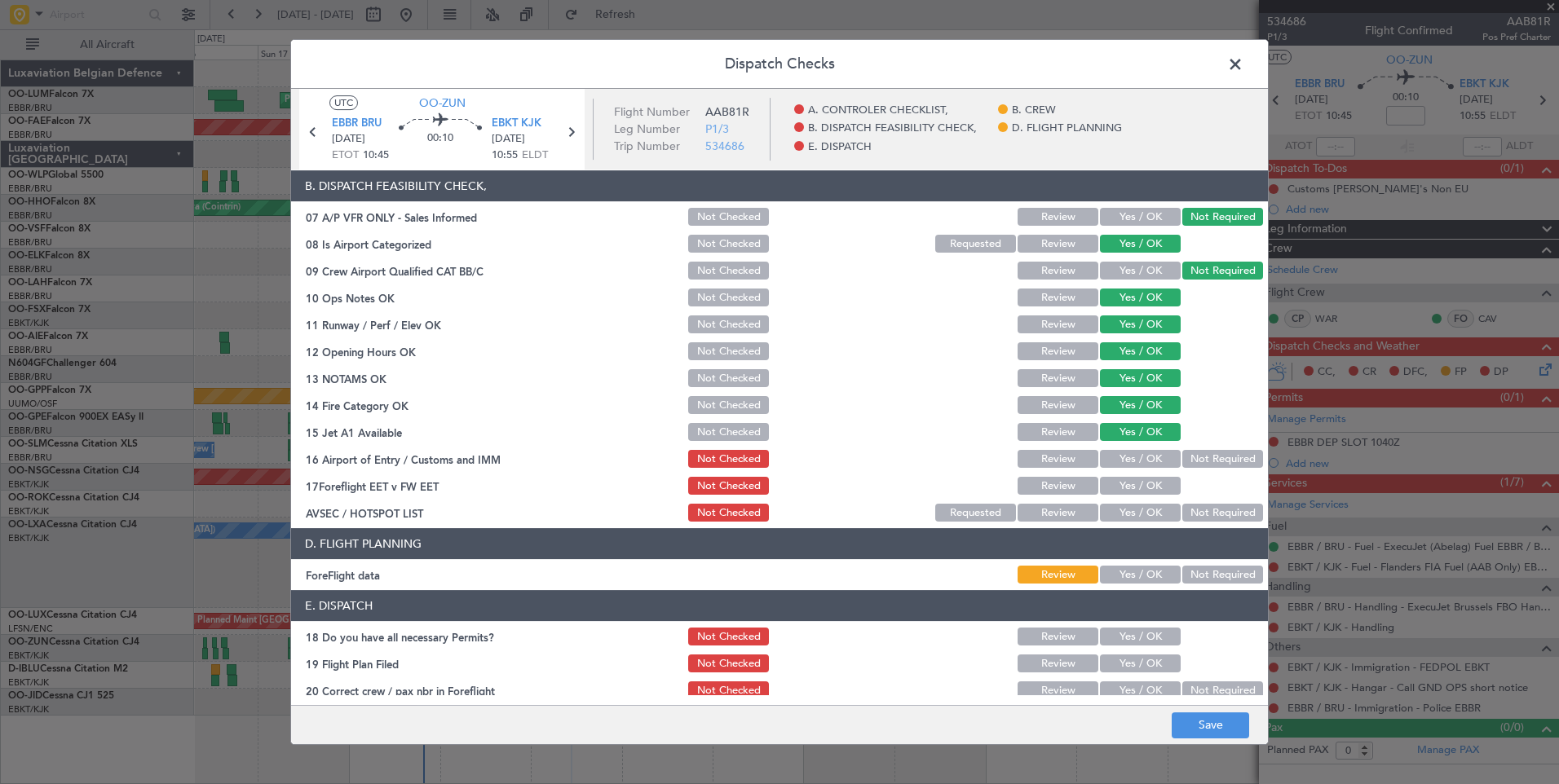
scroll to position [296, 0]
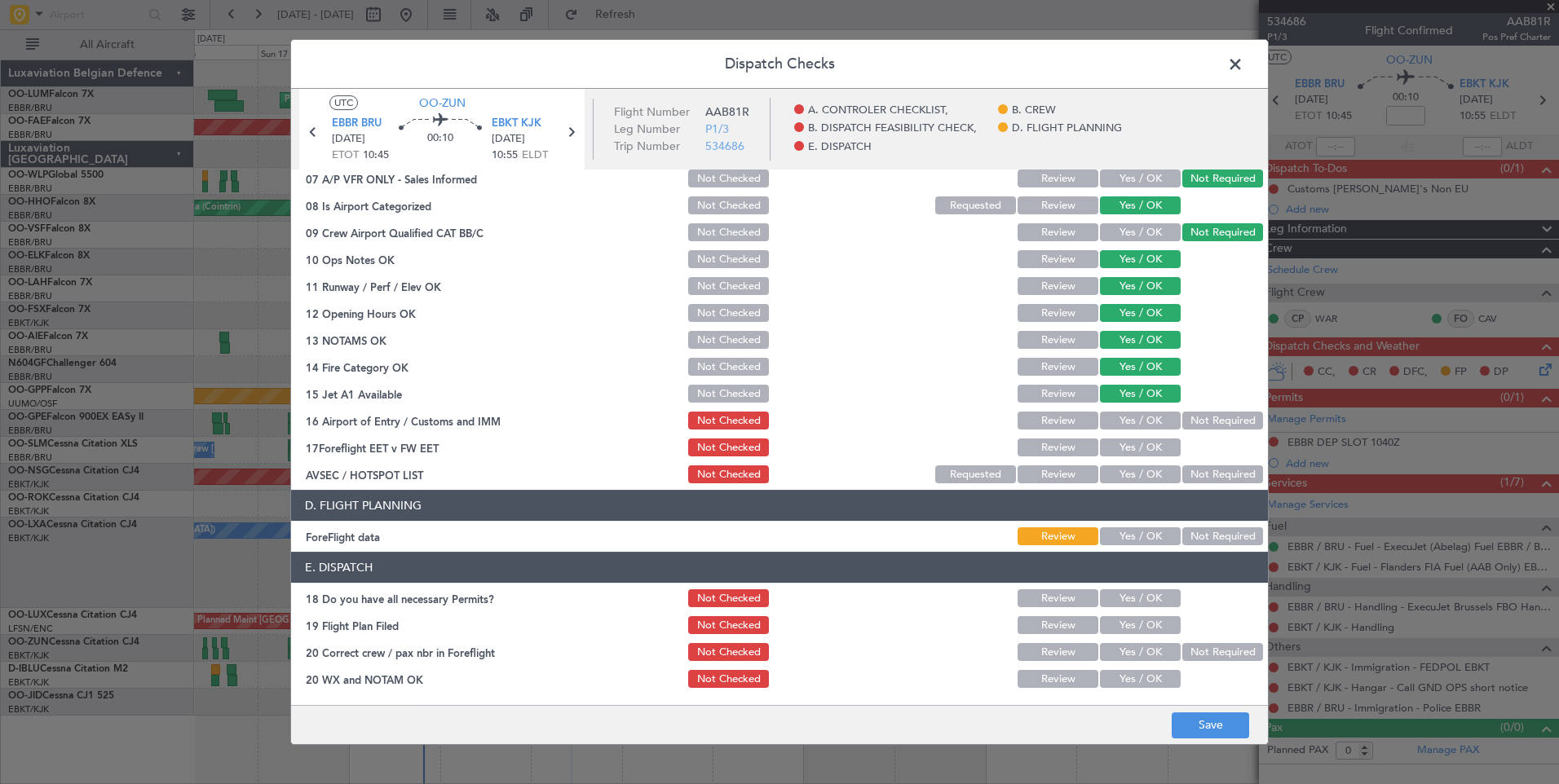
click at [1139, 420] on button "Yes / OK" at bounding box center [1140, 420] width 81 height 18
click at [1052, 441] on button "Review" at bounding box center [1057, 447] width 81 height 18
click at [1217, 483] on button "Not Required" at bounding box center [1222, 474] width 81 height 18
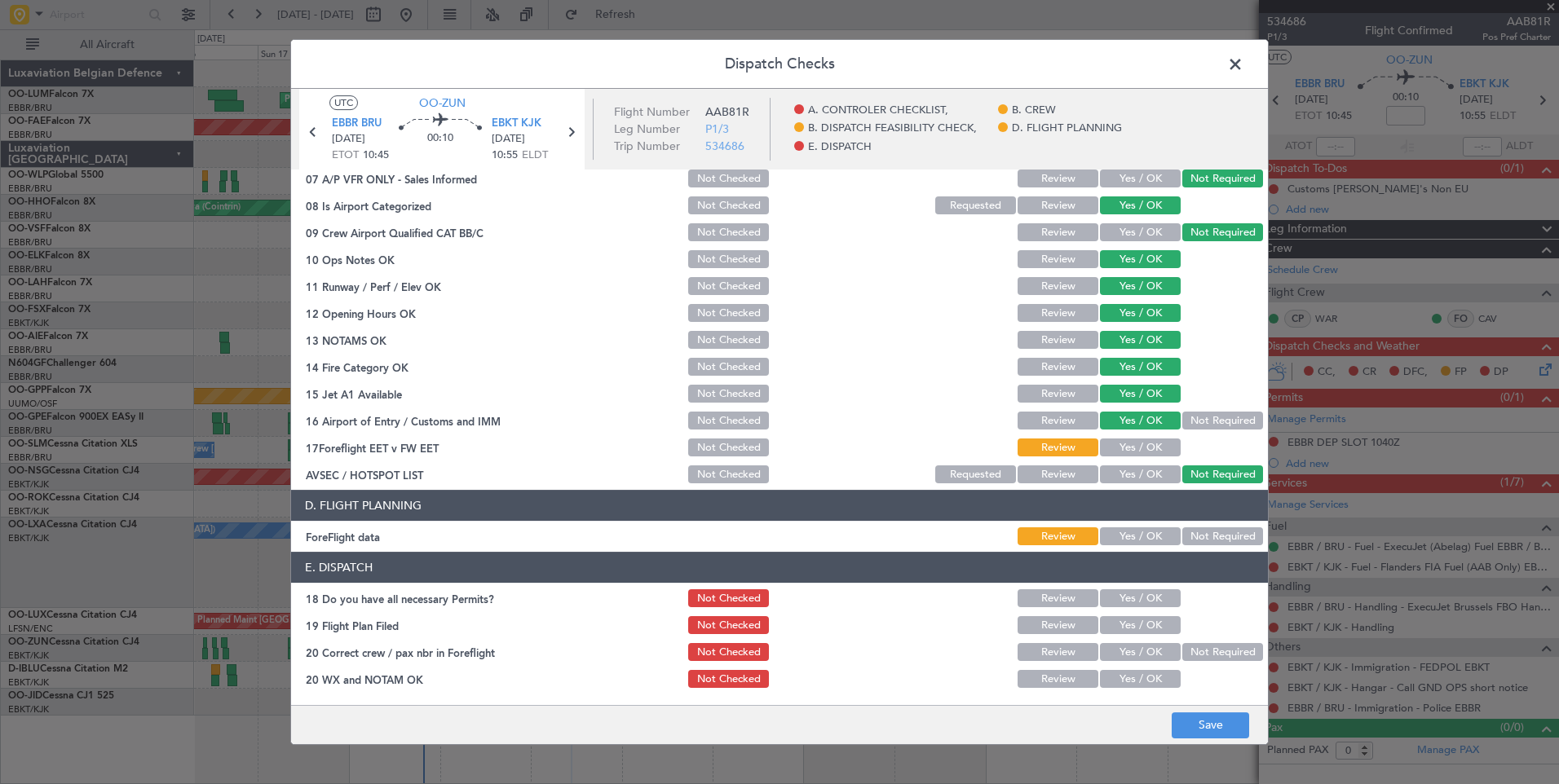
drag, startPoint x: 1203, startPoint y: 540, endPoint x: 1236, endPoint y: 662, distance: 126.4
click at [1210, 573] on article "A. CONTROLER CHECKLIST, 01 Crew Briefing FW Not Checked Review Yes / OK Not Req…" at bounding box center [779, 432] width 976 height 525
click at [1215, 727] on button "Save" at bounding box center [1210, 725] width 78 height 26
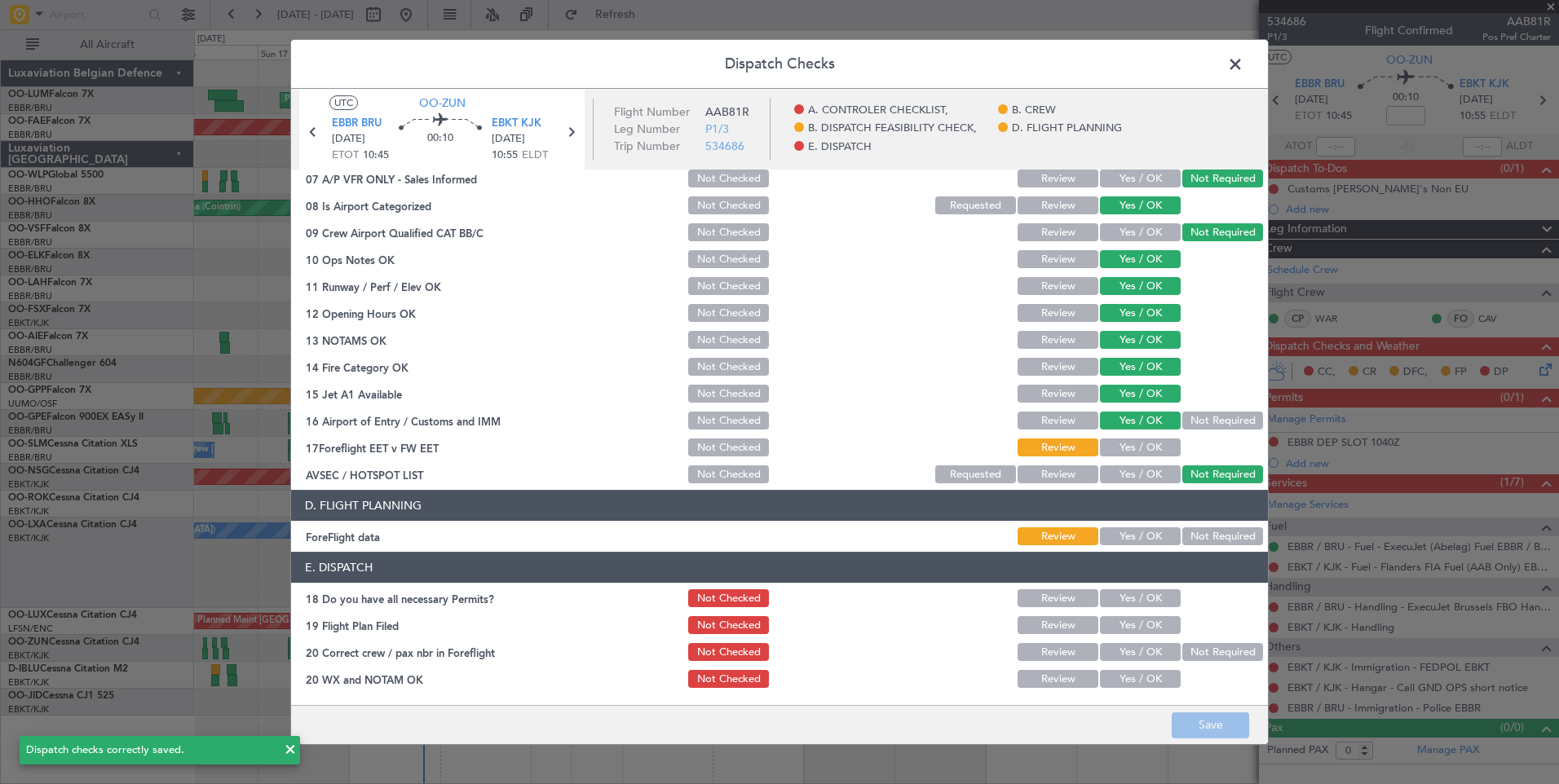
click at [1243, 70] on span at bounding box center [1243, 68] width 0 height 33
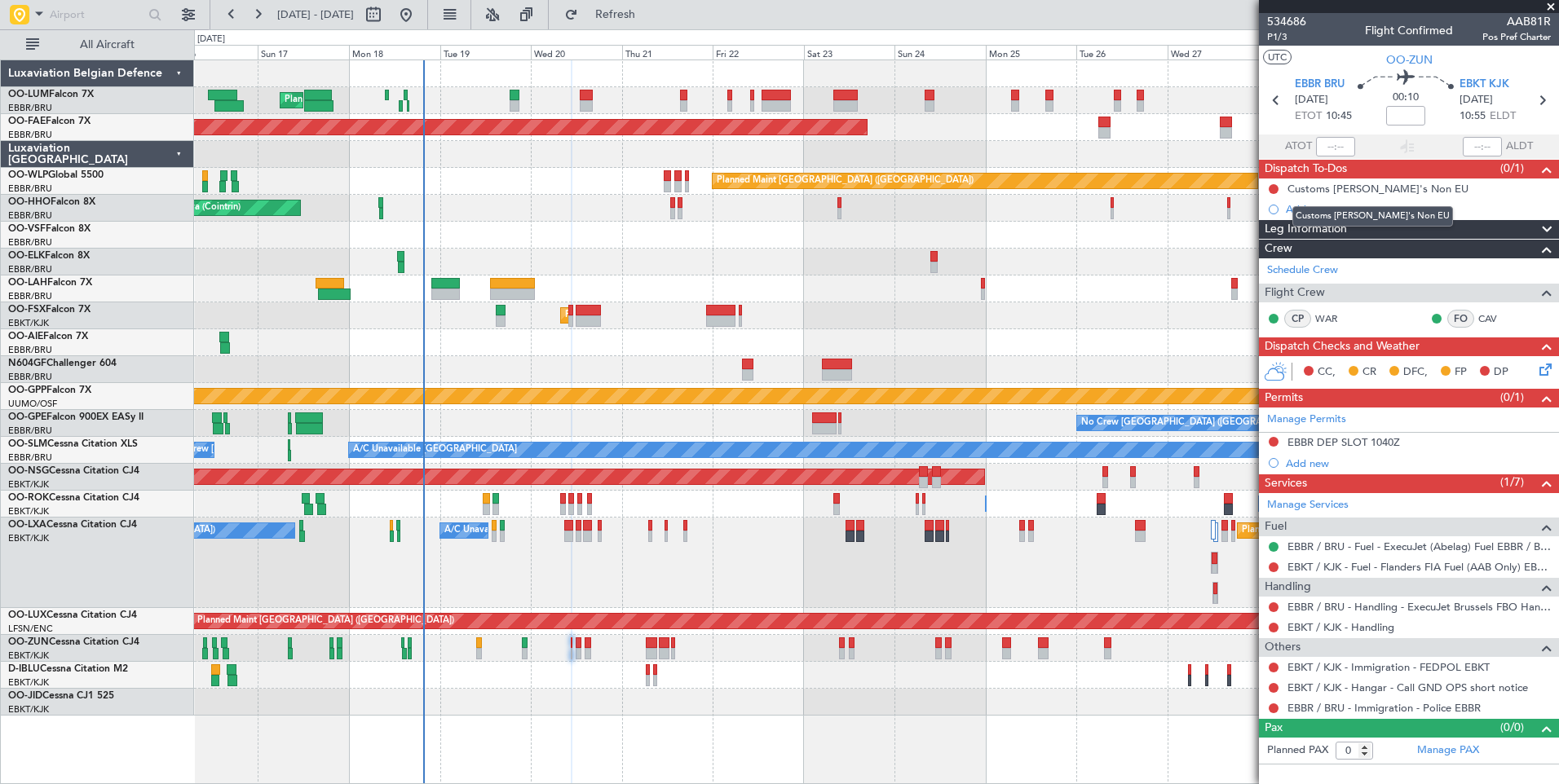
click at [1305, 205] on mat-tooltip-component "Customs [PERSON_NAME]'s Non EU" at bounding box center [1372, 216] width 183 height 43
click at [1312, 206] on div "Add new" at bounding box center [1410, 209] width 250 height 14
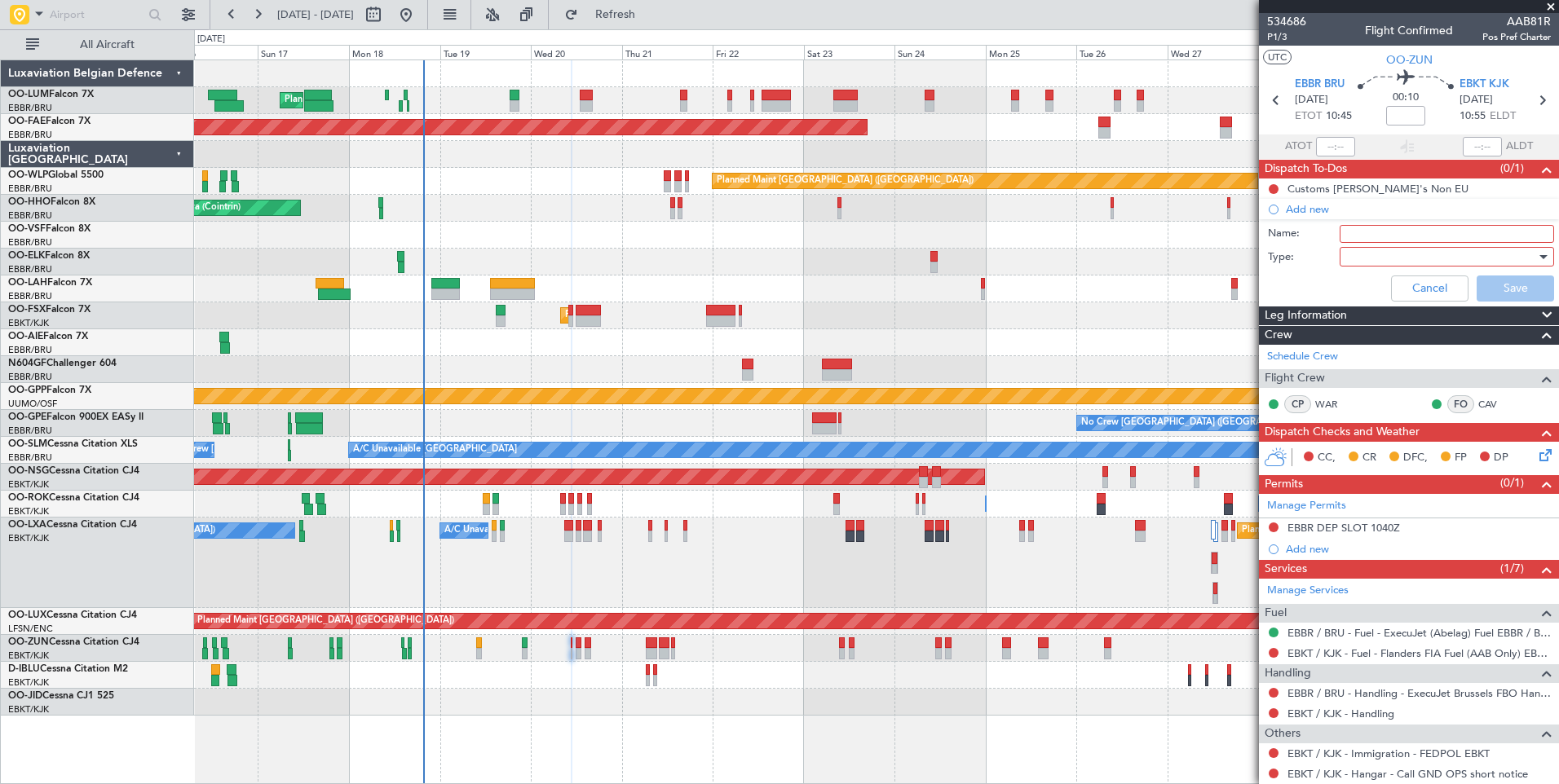
click at [1388, 234] on input "Name:" at bounding box center [1446, 233] width 214 height 18
type input "Taxi to be checked with crew"
click at [1388, 257] on div at bounding box center [1440, 257] width 190 height 24
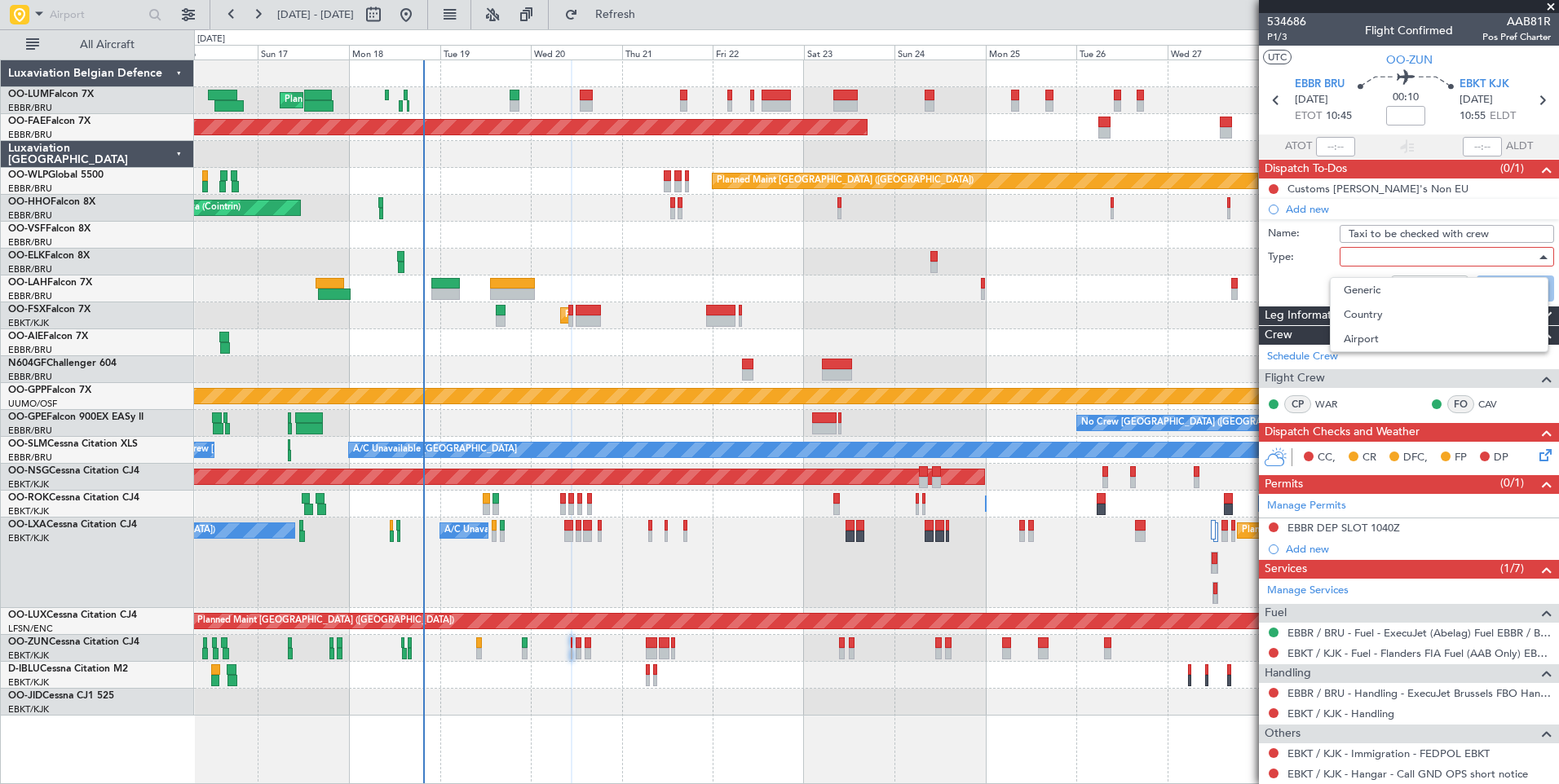
click at [1382, 282] on span "Generic" at bounding box center [1439, 290] width 191 height 24
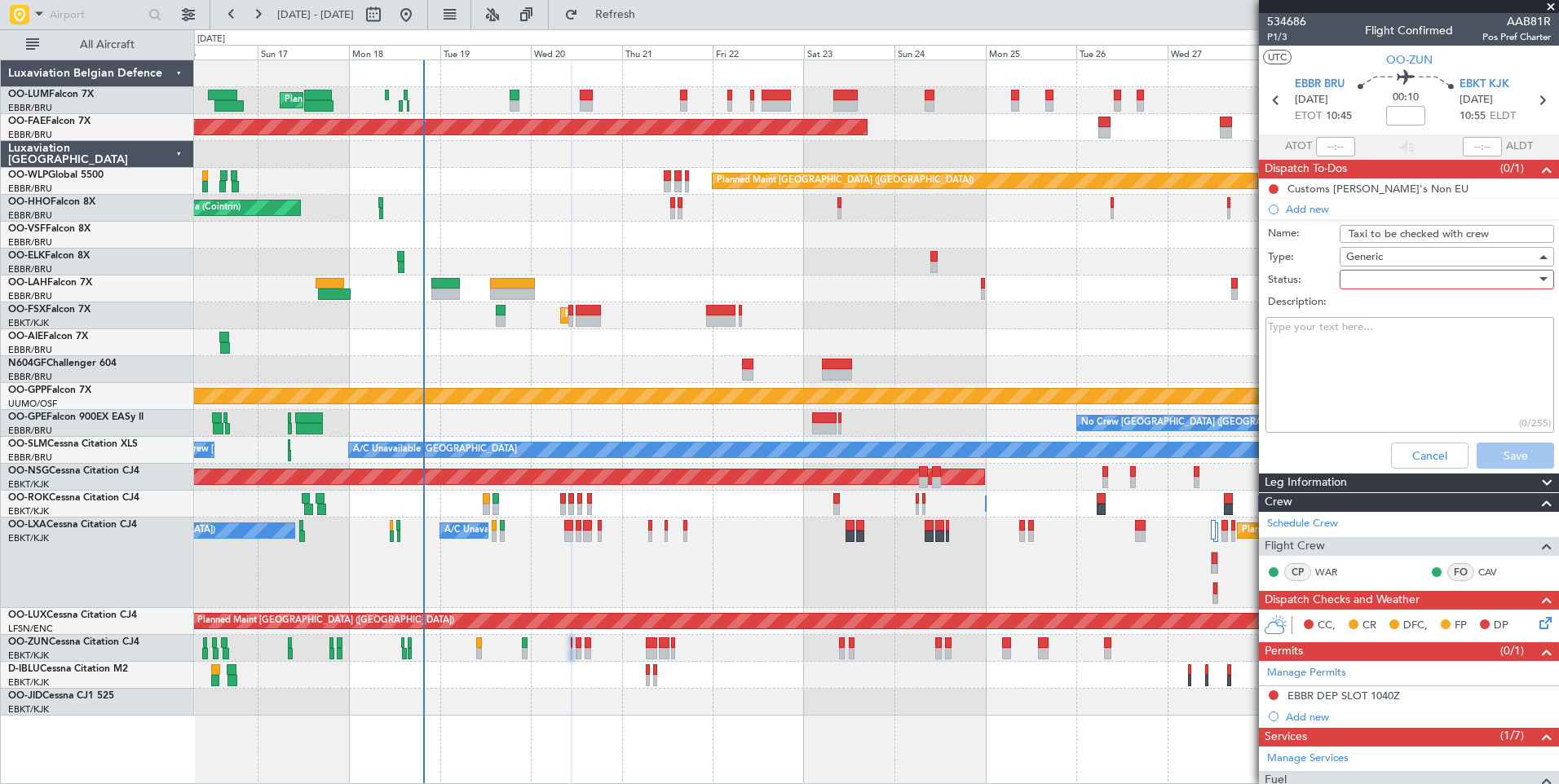
click at [1376, 278] on div at bounding box center [1440, 279] width 190 height 24
click at [1379, 304] on span "Not Started" at bounding box center [1439, 312] width 191 height 24
drag, startPoint x: 1489, startPoint y: 464, endPoint x: 1461, endPoint y: 420, distance: 52.2
click at [1490, 464] on button "Save" at bounding box center [1515, 456] width 78 height 26
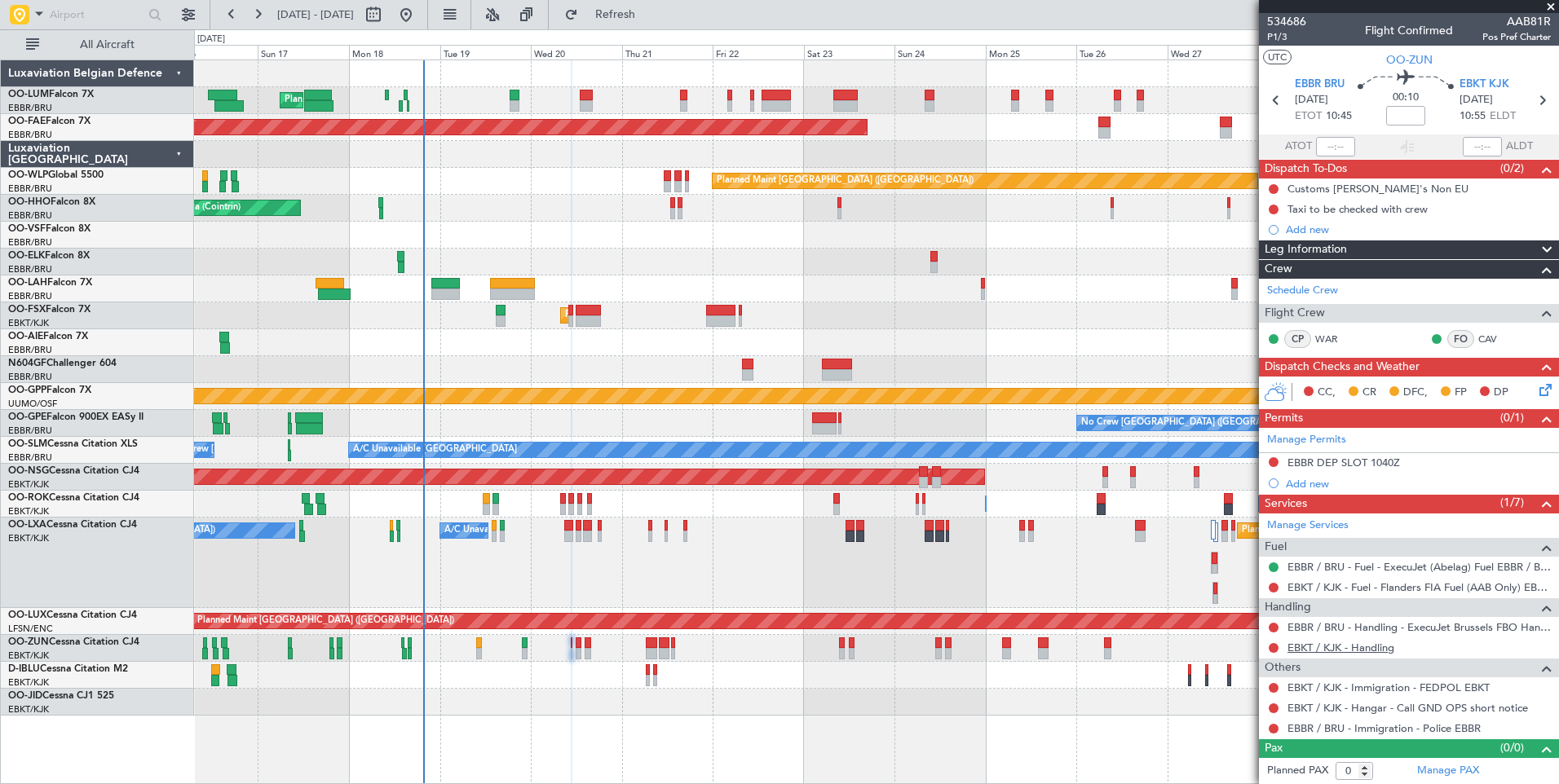
click at [1330, 644] on link "EBKT / KJK - Handling" at bounding box center [1341, 648] width 107 height 14
click at [643, 19] on span "Refresh" at bounding box center [615, 15] width 69 height 12
click at [1271, 648] on button at bounding box center [1273, 648] width 10 height 10
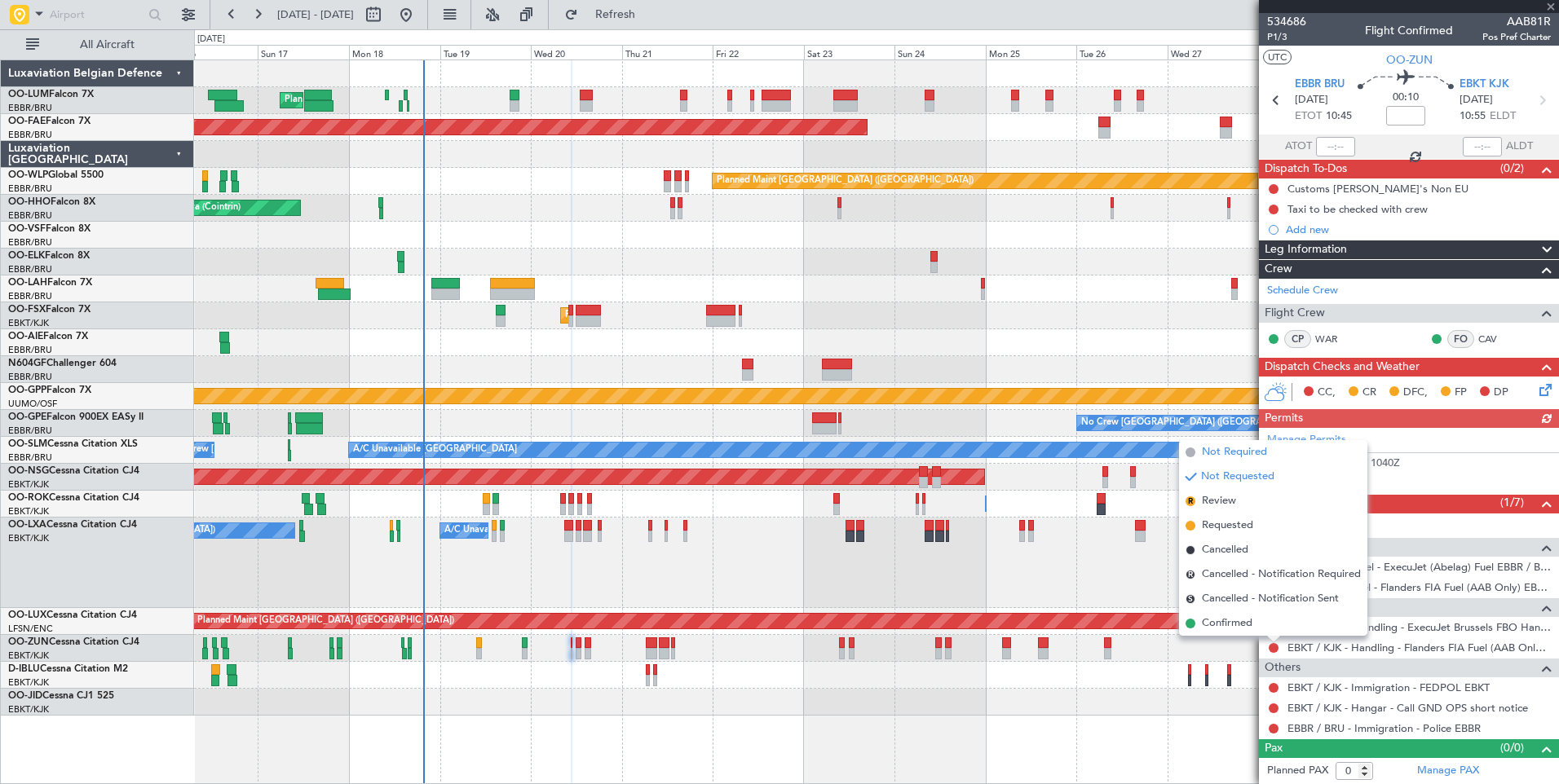
click at [1255, 456] on span "Not Required" at bounding box center [1235, 453] width 65 height 17
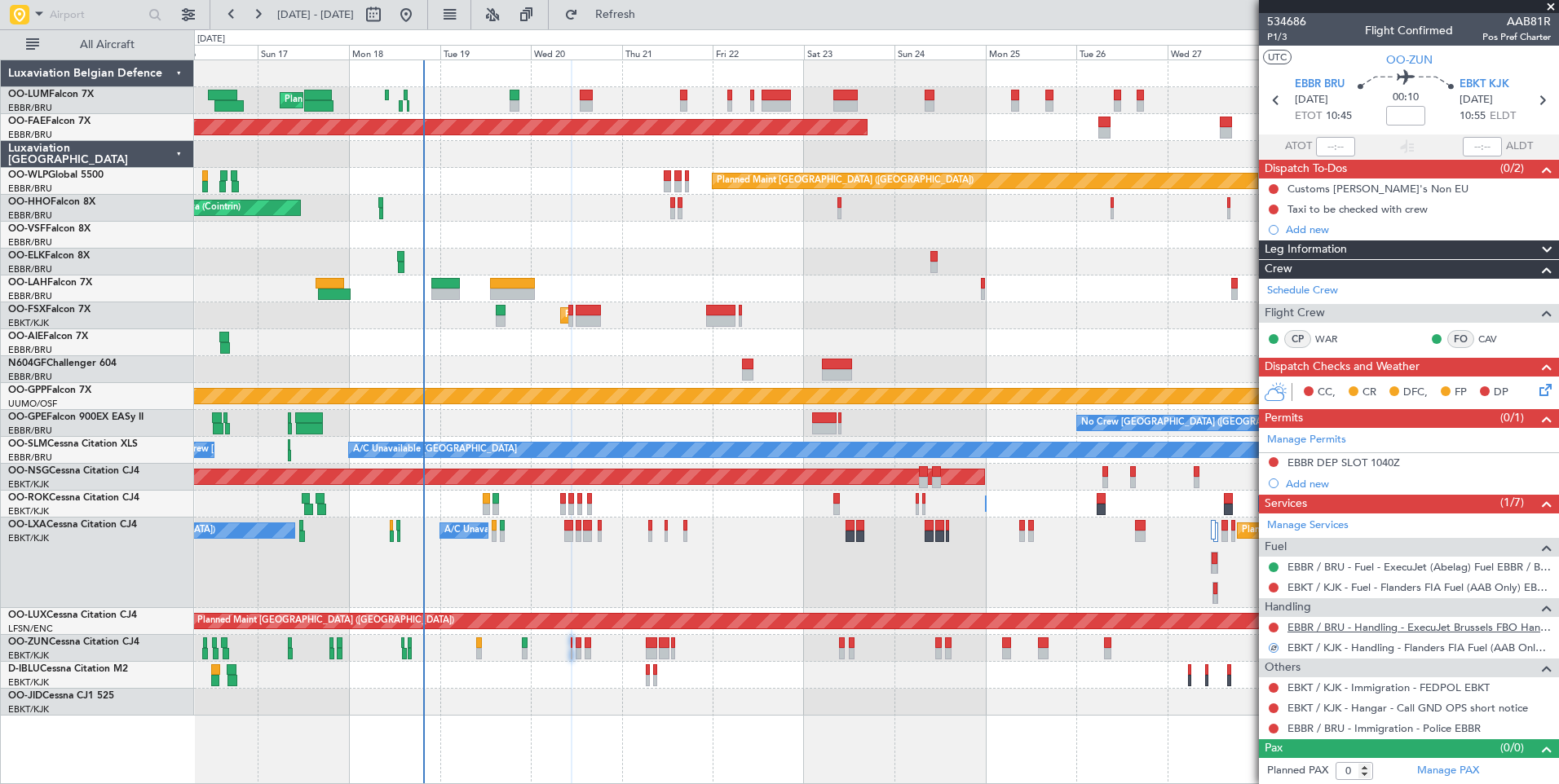
click at [1330, 623] on link "EBBR / BRU - Handling - ExecuJet Brussels FBO Handling Abelag" at bounding box center [1419, 627] width 263 height 14
click at [650, 17] on span "Refresh" at bounding box center [615, 15] width 69 height 12
click at [1273, 463] on div "Manage Permits EBBR DEP SLOT 1040Z Add new" at bounding box center [1409, 461] width 300 height 66
click at [1275, 463] on div "Manage Permits EBBR DEP SLOT 1040Z Add new" at bounding box center [1409, 461] width 300 height 66
click at [1273, 459] on div "Manage Permits EBBR DEP SLOT 1040Z Add new" at bounding box center [1409, 461] width 300 height 66
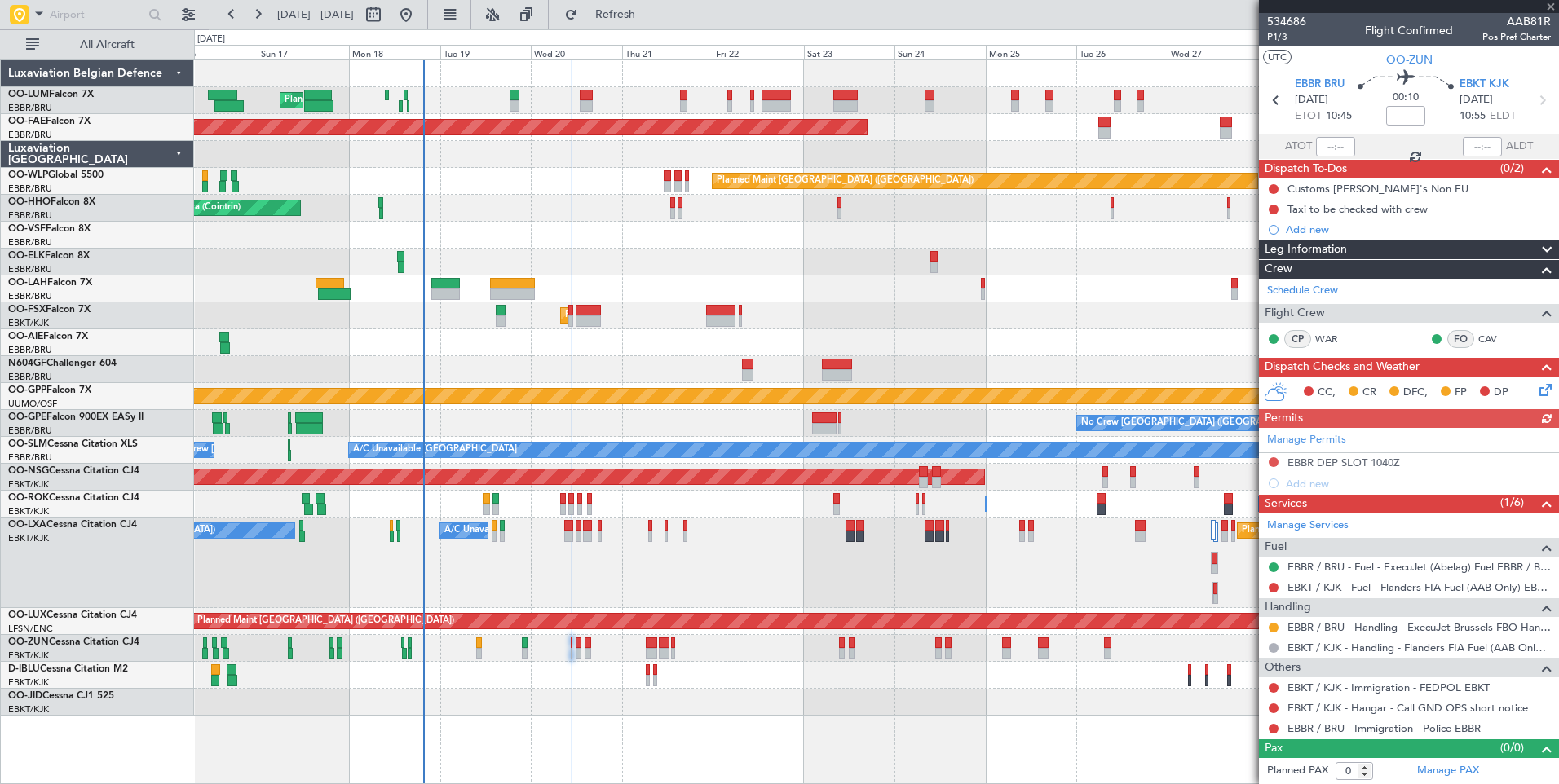
click at [1273, 461] on div "Manage Permits EBBR DEP SLOT 1040Z Add new" at bounding box center [1409, 461] width 300 height 66
click at [1270, 462] on div "Manage Permits EBBR DEP SLOT 1040Z Add new" at bounding box center [1409, 461] width 300 height 66
click at [1270, 461] on button at bounding box center [1273, 462] width 10 height 10
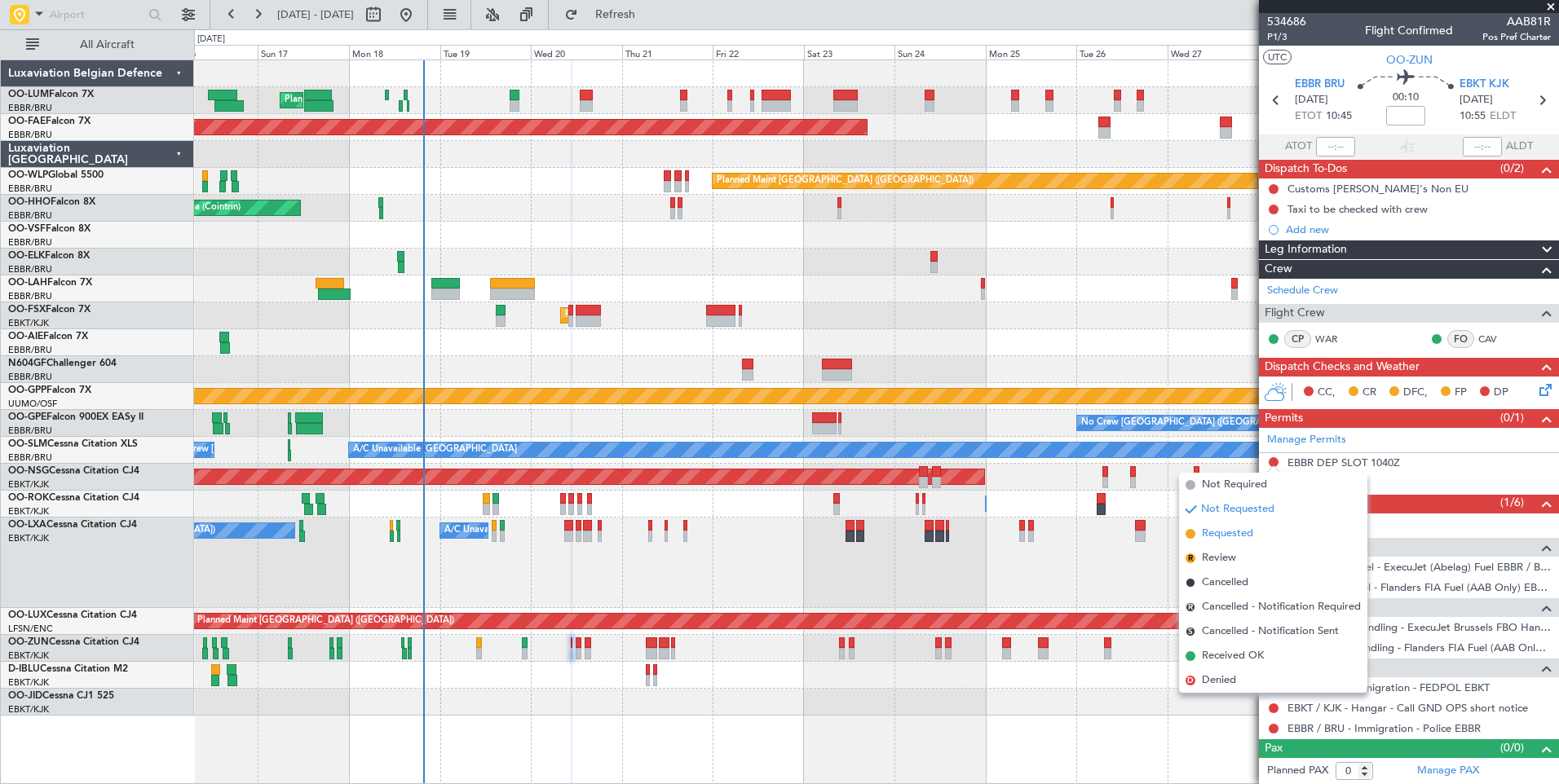
click at [1242, 532] on span "Requested" at bounding box center [1227, 534] width 51 height 17
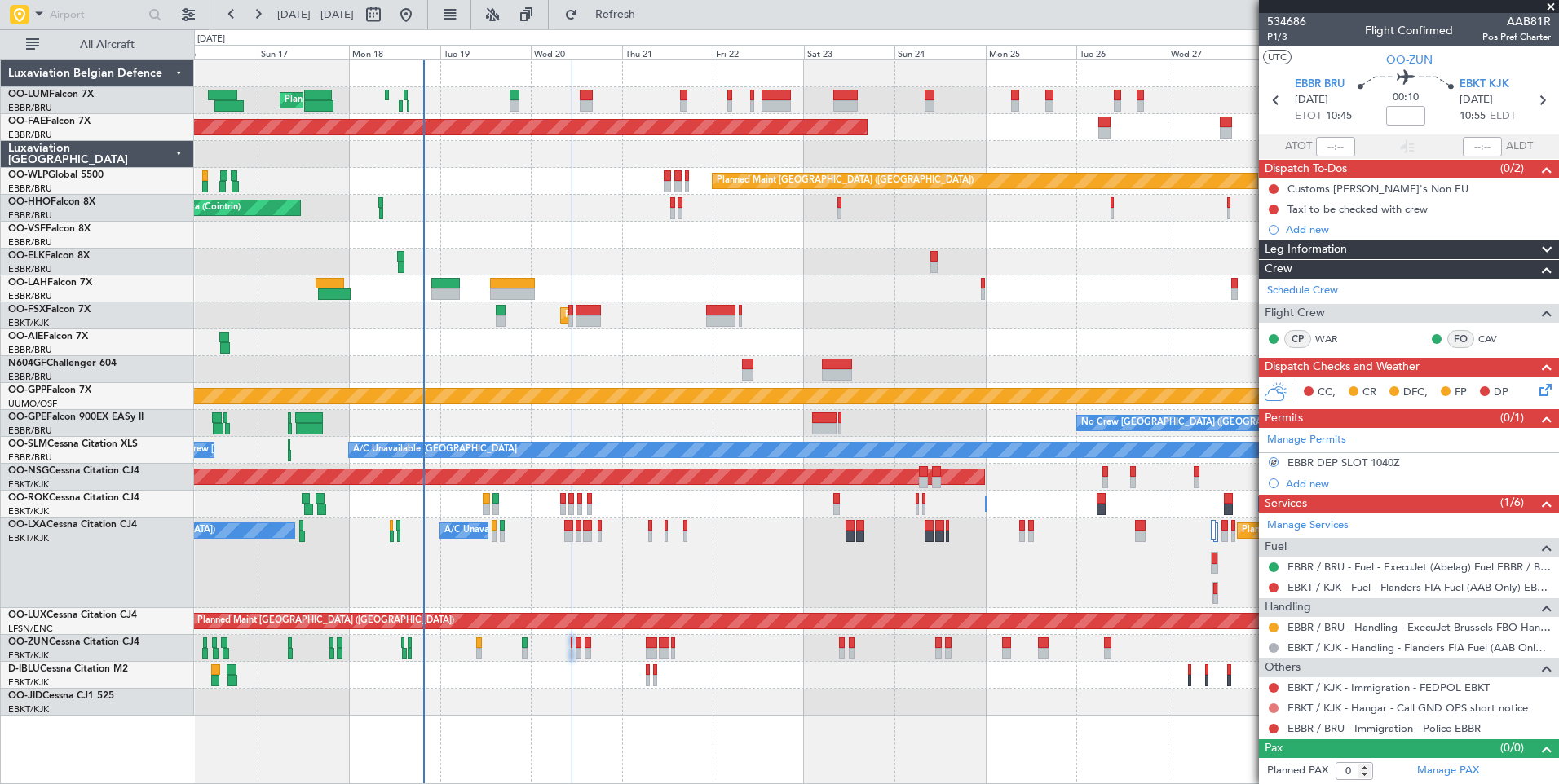
click at [1273, 709] on button at bounding box center [1273, 709] width 10 height 10
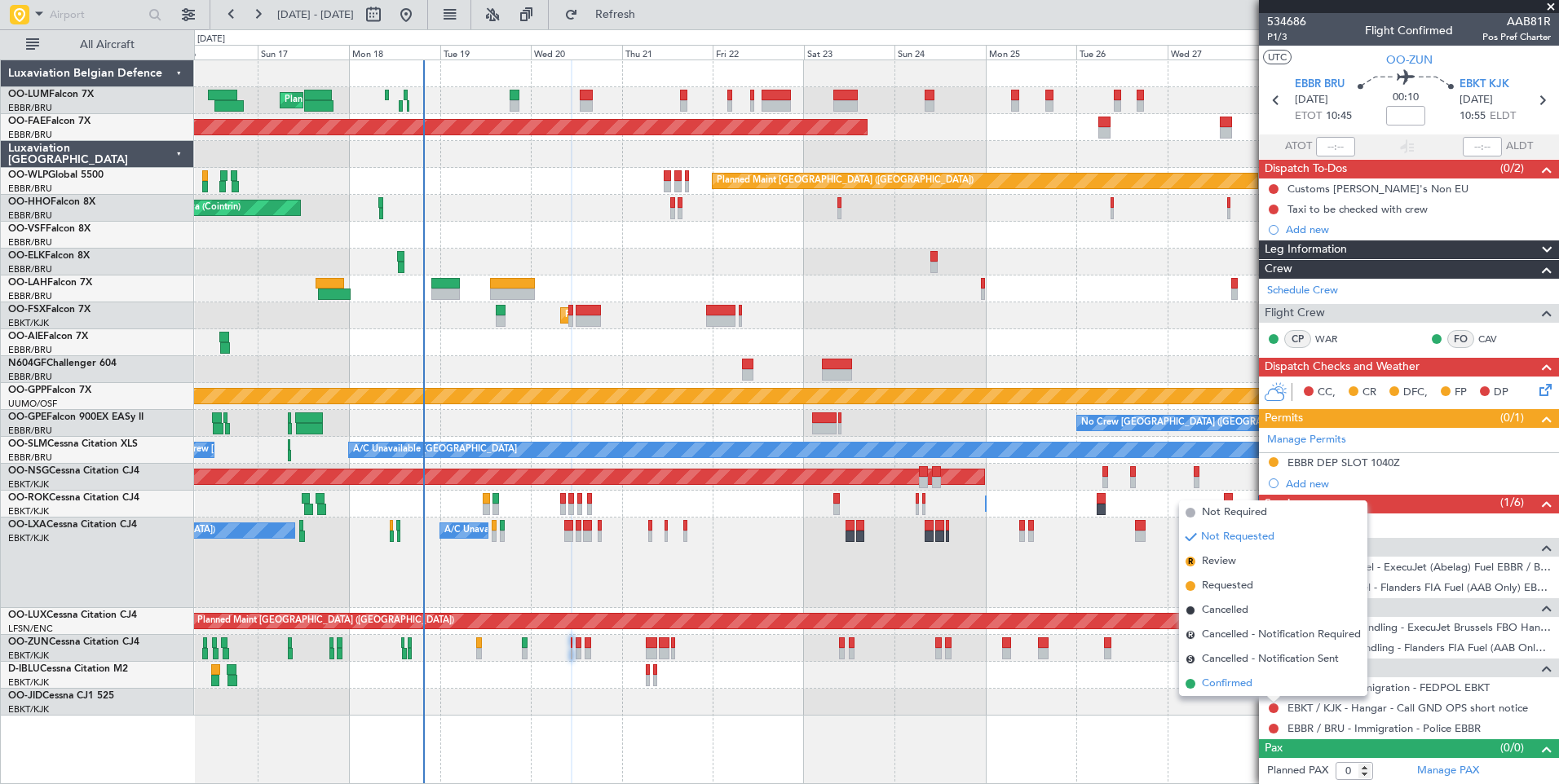
click at [1251, 685] on span "Confirmed" at bounding box center [1227, 684] width 50 height 17
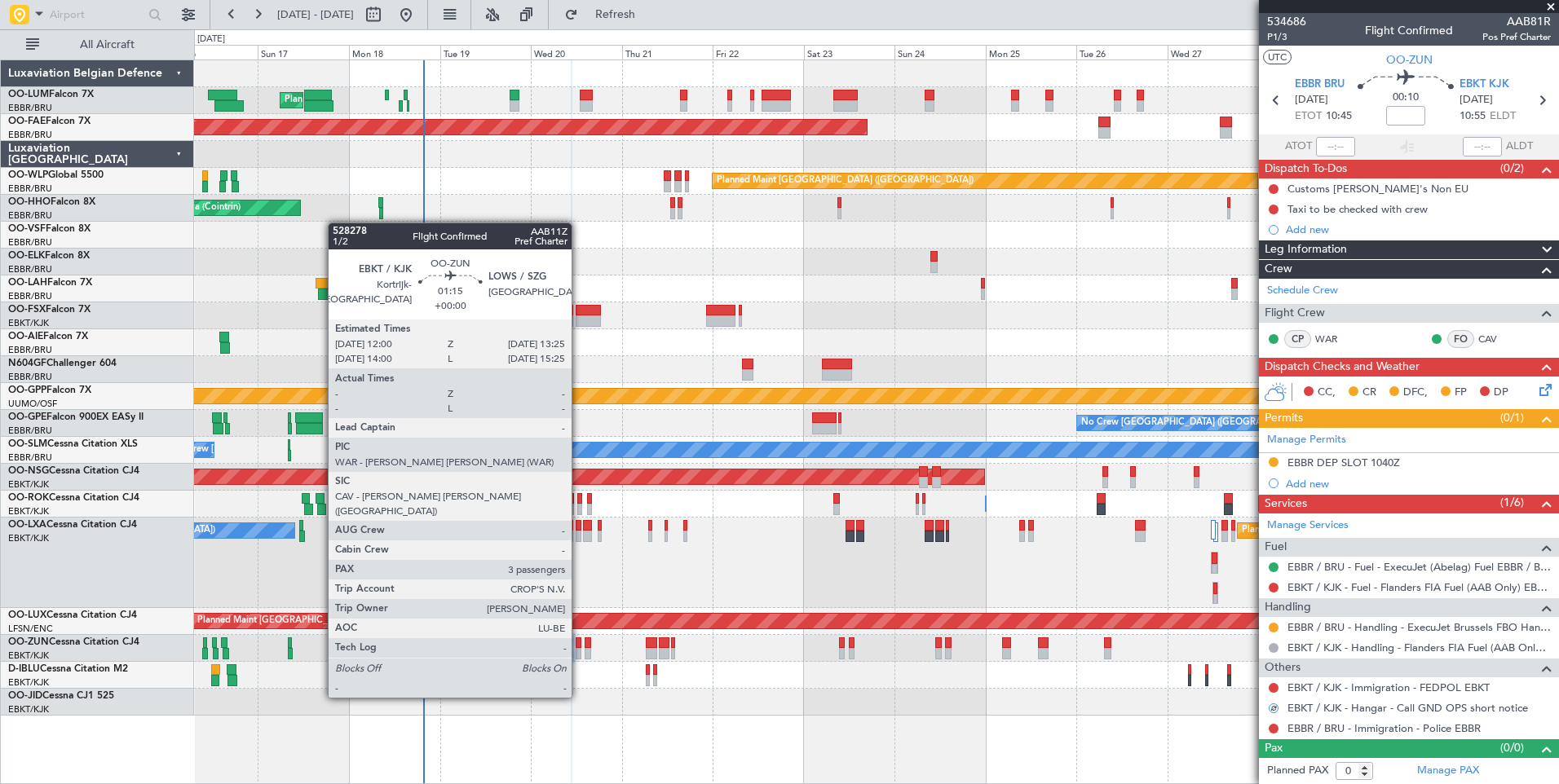
click at [578, 651] on div at bounding box center [578, 654] width 6 height 12
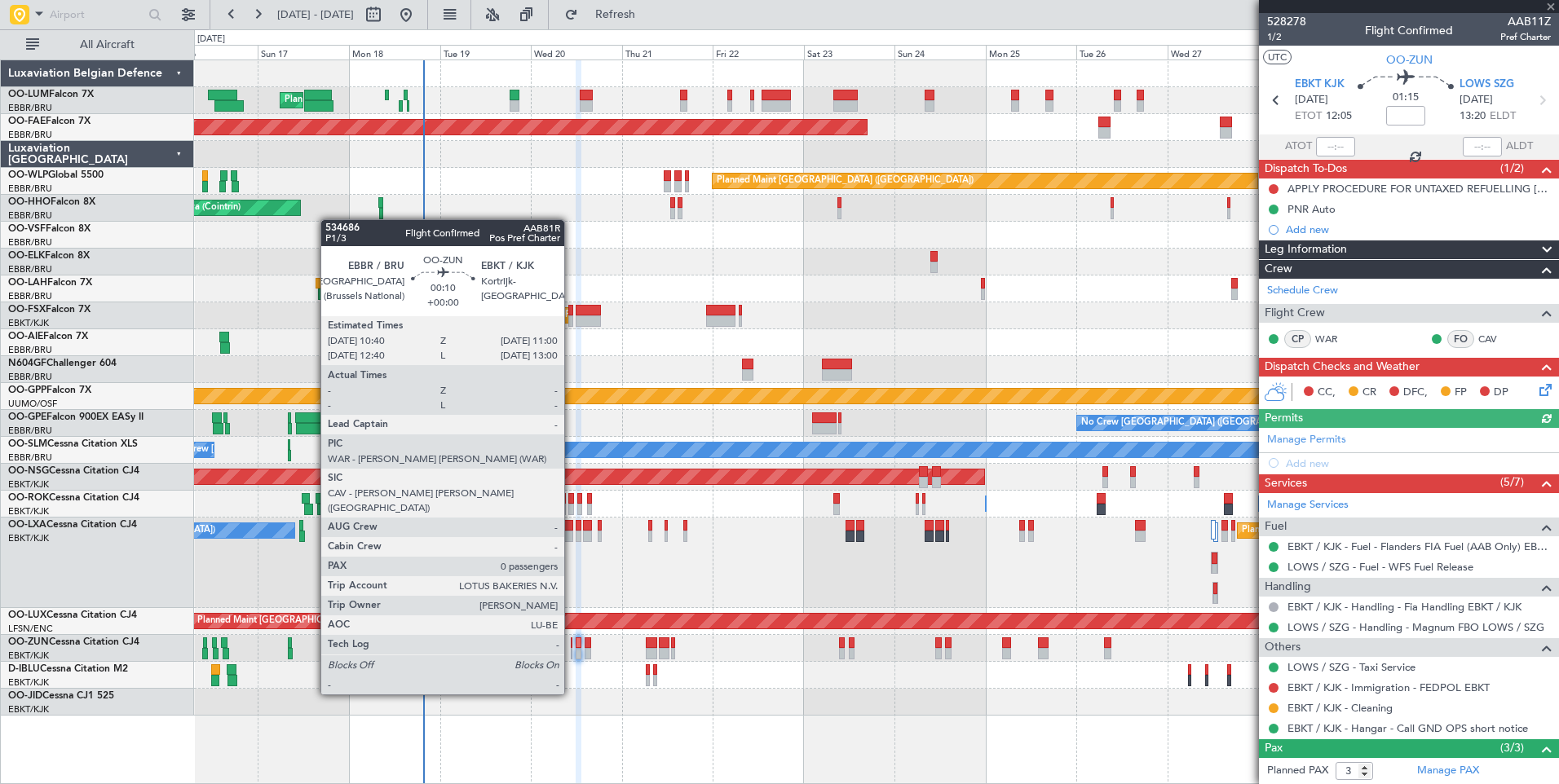
click at [572, 650] on div at bounding box center [572, 654] width 2 height 12
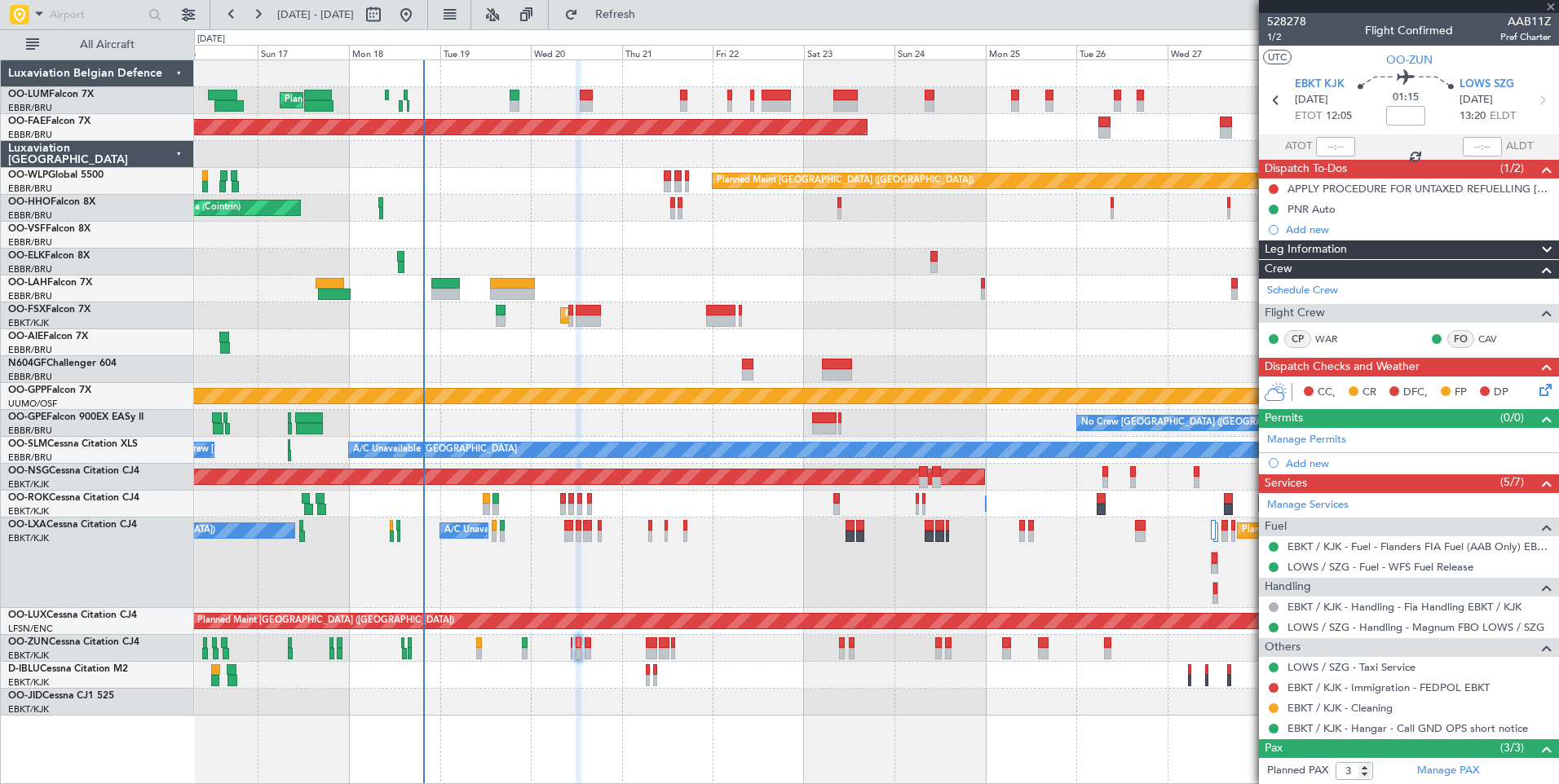
type input "0"
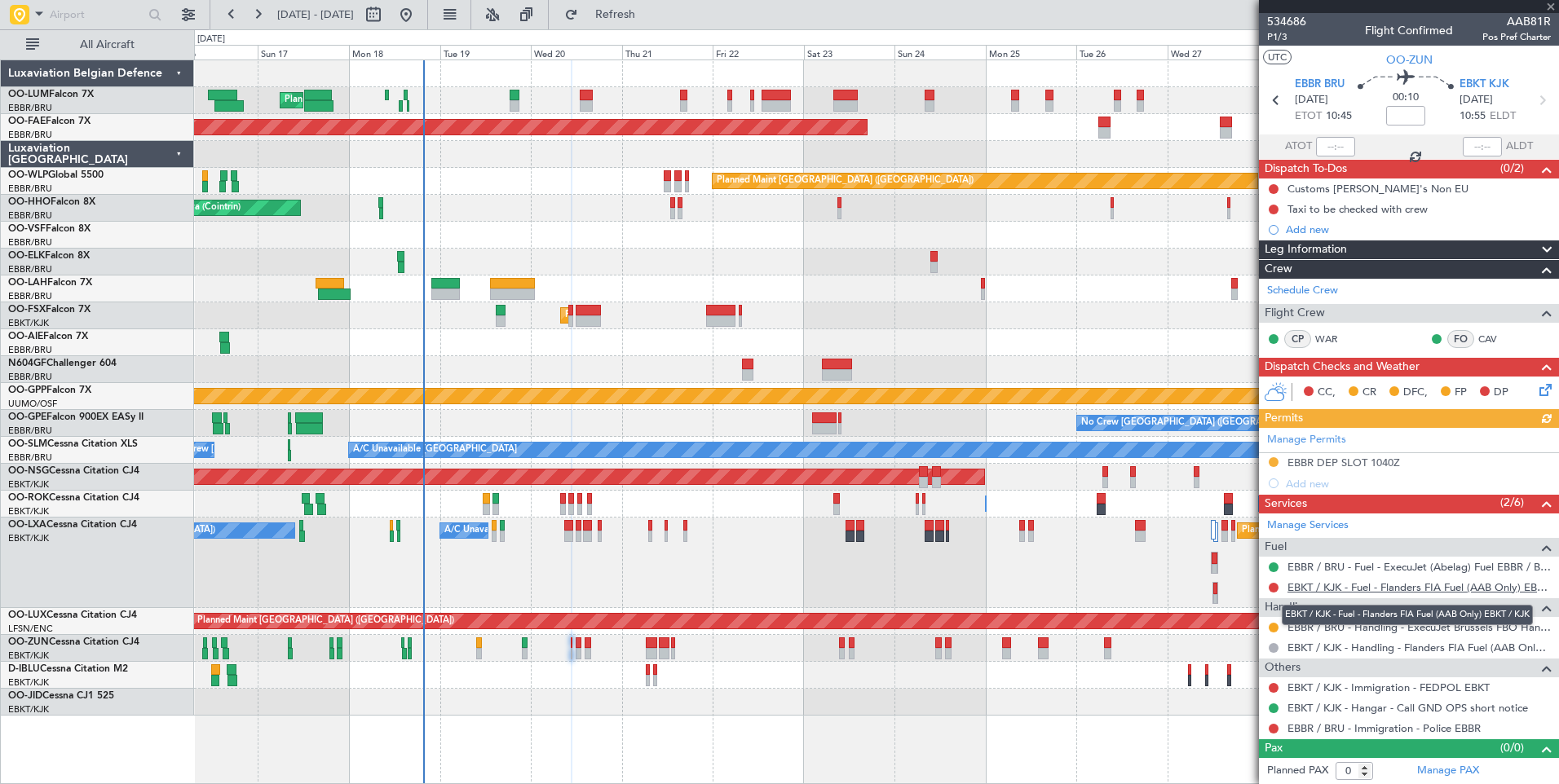
click at [1328, 590] on link "EBKT / KJK - Fuel - Flanders FIA Fuel (AAB Only) EBKT / KJK" at bounding box center [1419, 587] width 263 height 14
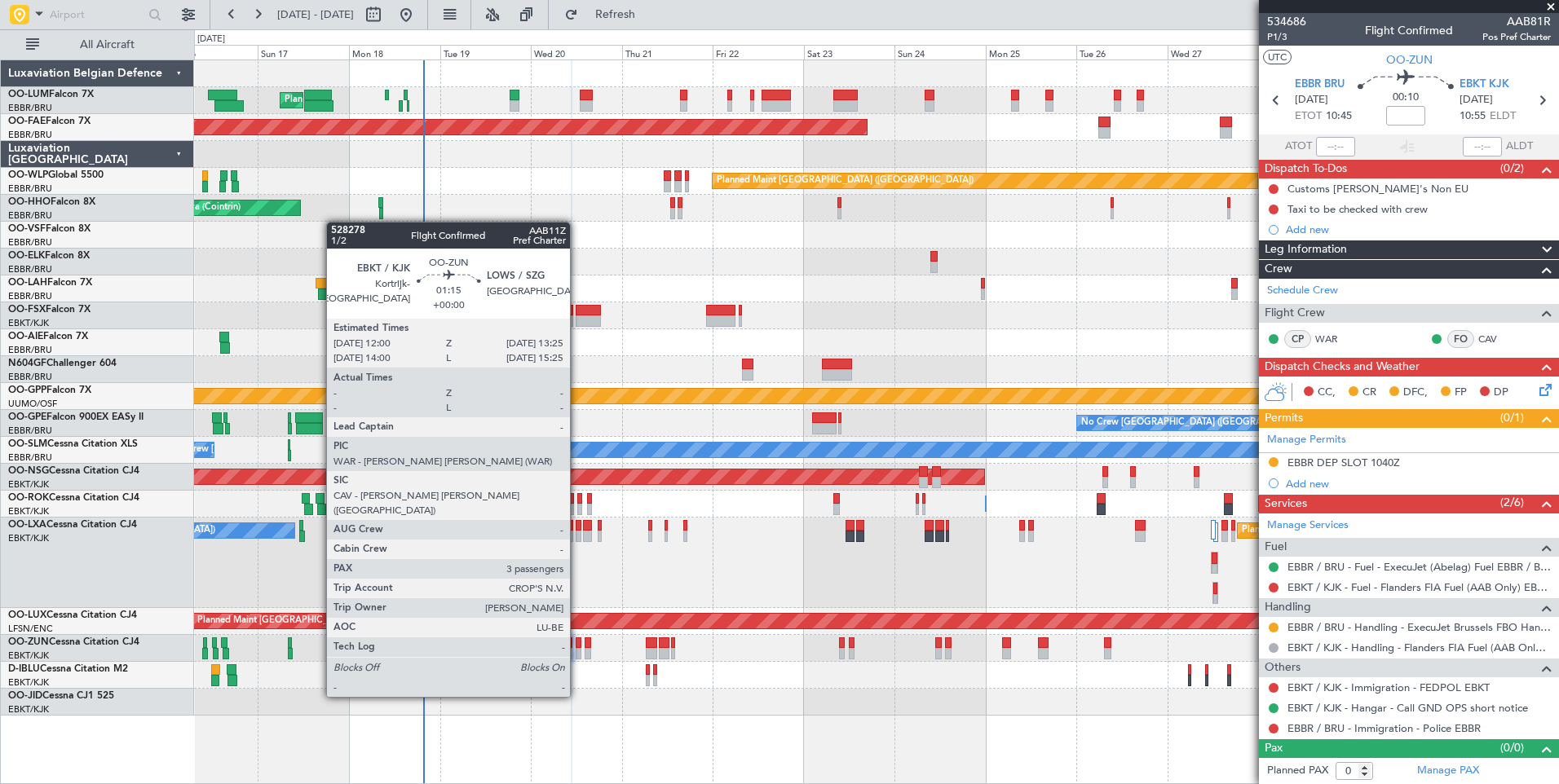
click at [577, 651] on div at bounding box center [578, 654] width 6 height 12
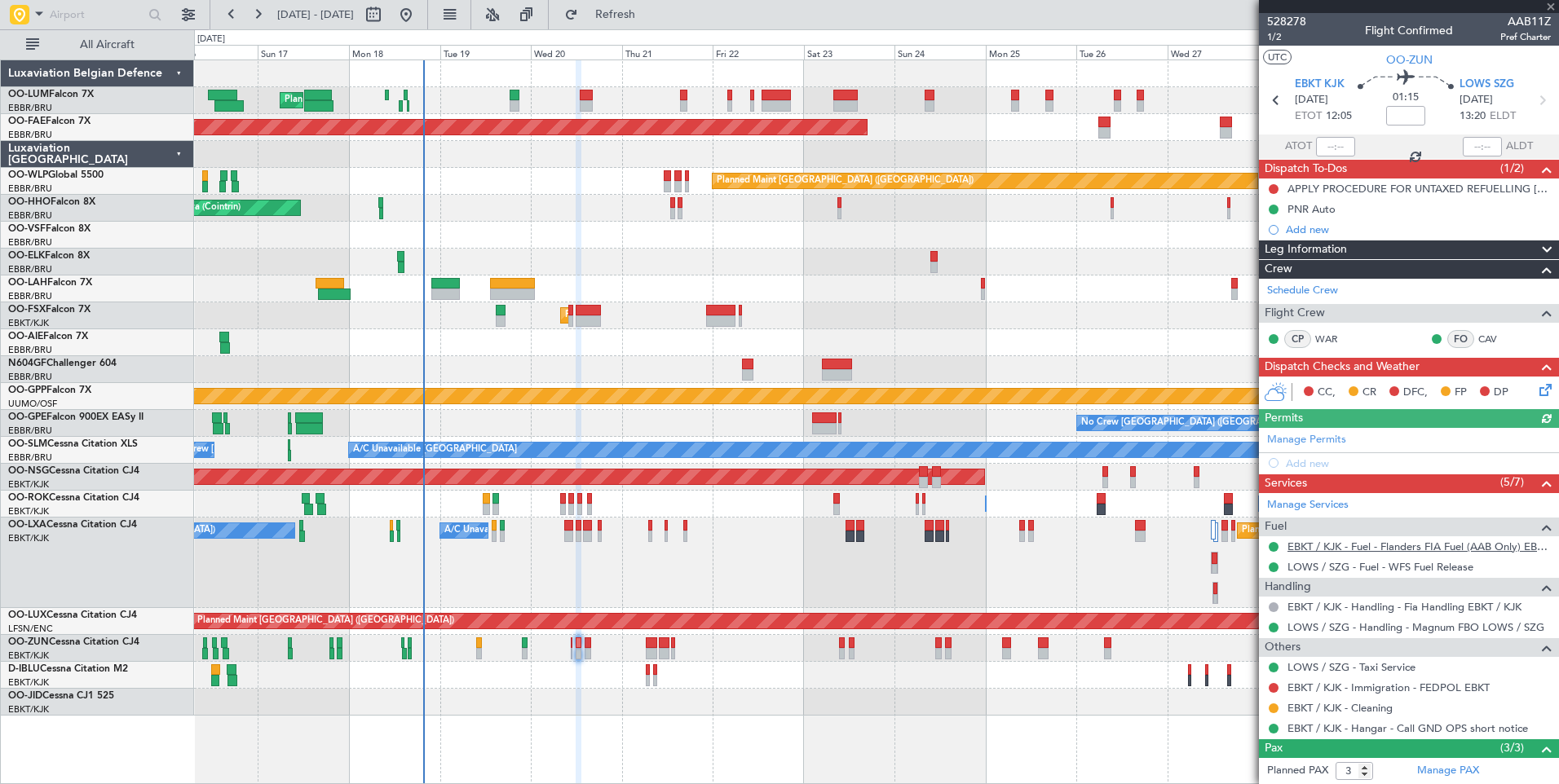
click at [1308, 544] on link "EBKT / KJK - Fuel - Flanders FIA Fuel (AAB Only) EBKT / KJK" at bounding box center [1419, 547] width 263 height 14
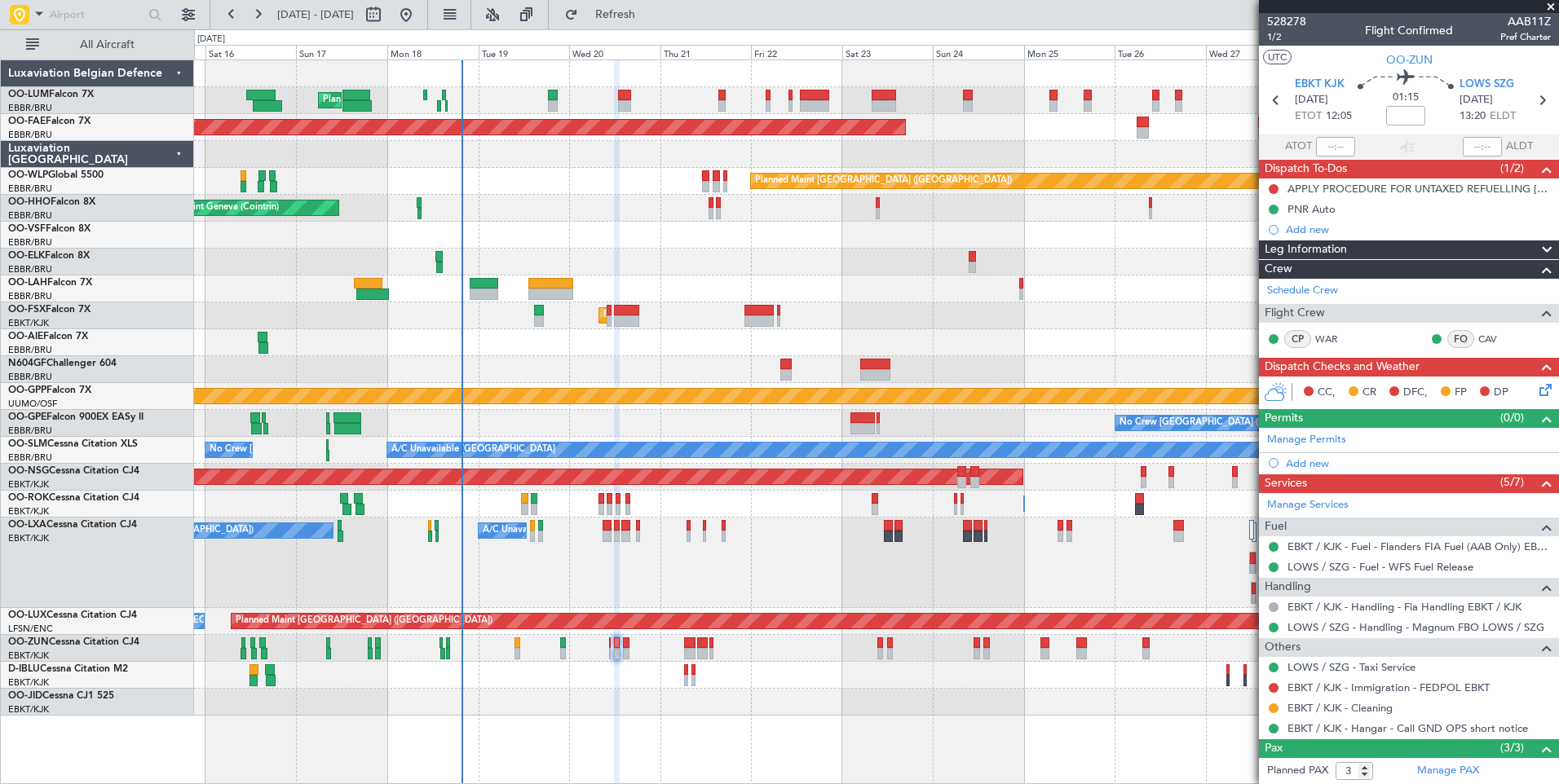
click at [588, 694] on div "Planned Maint Kortrijk-[GEOGRAPHIC_DATA]" at bounding box center [876, 702] width 1364 height 27
click at [1311, 546] on link "EBKT / KJK - Fuel - Flanders FIA Fuel (AAB Only) EBKT / KJK" at bounding box center [1419, 547] width 263 height 14
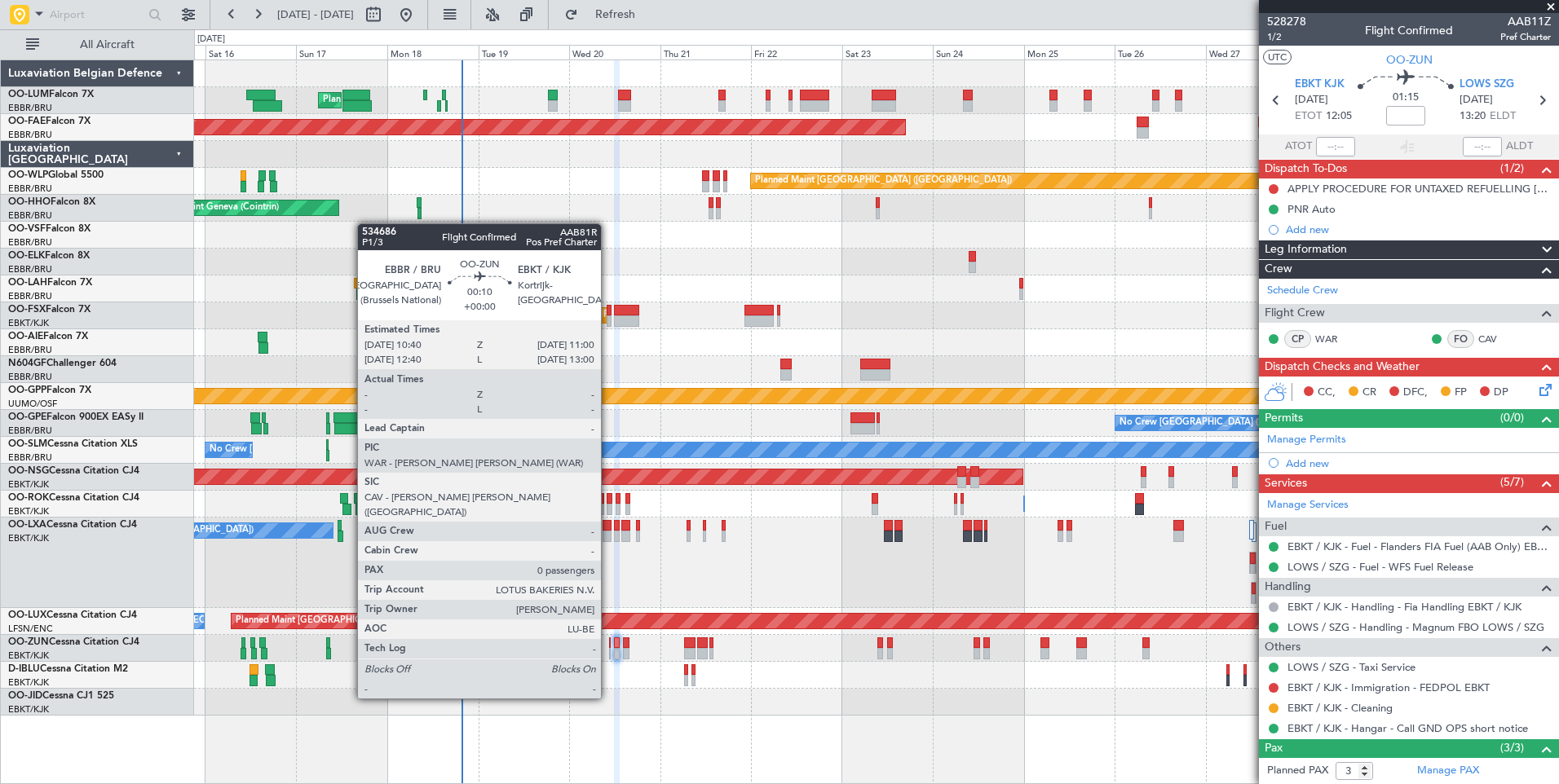
click at [609, 654] on div at bounding box center [610, 654] width 2 height 12
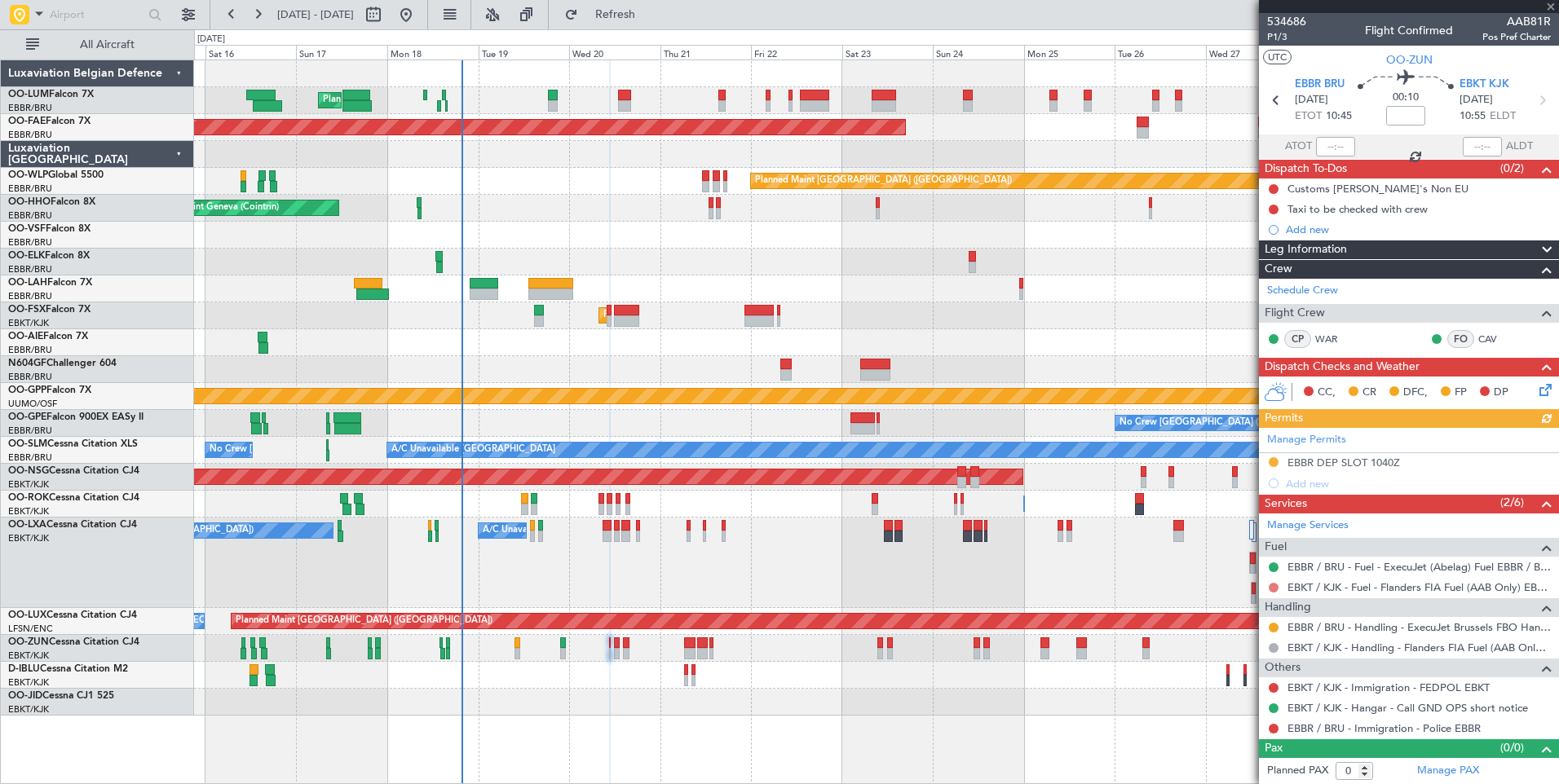
click at [1276, 584] on button at bounding box center [1273, 588] width 10 height 10
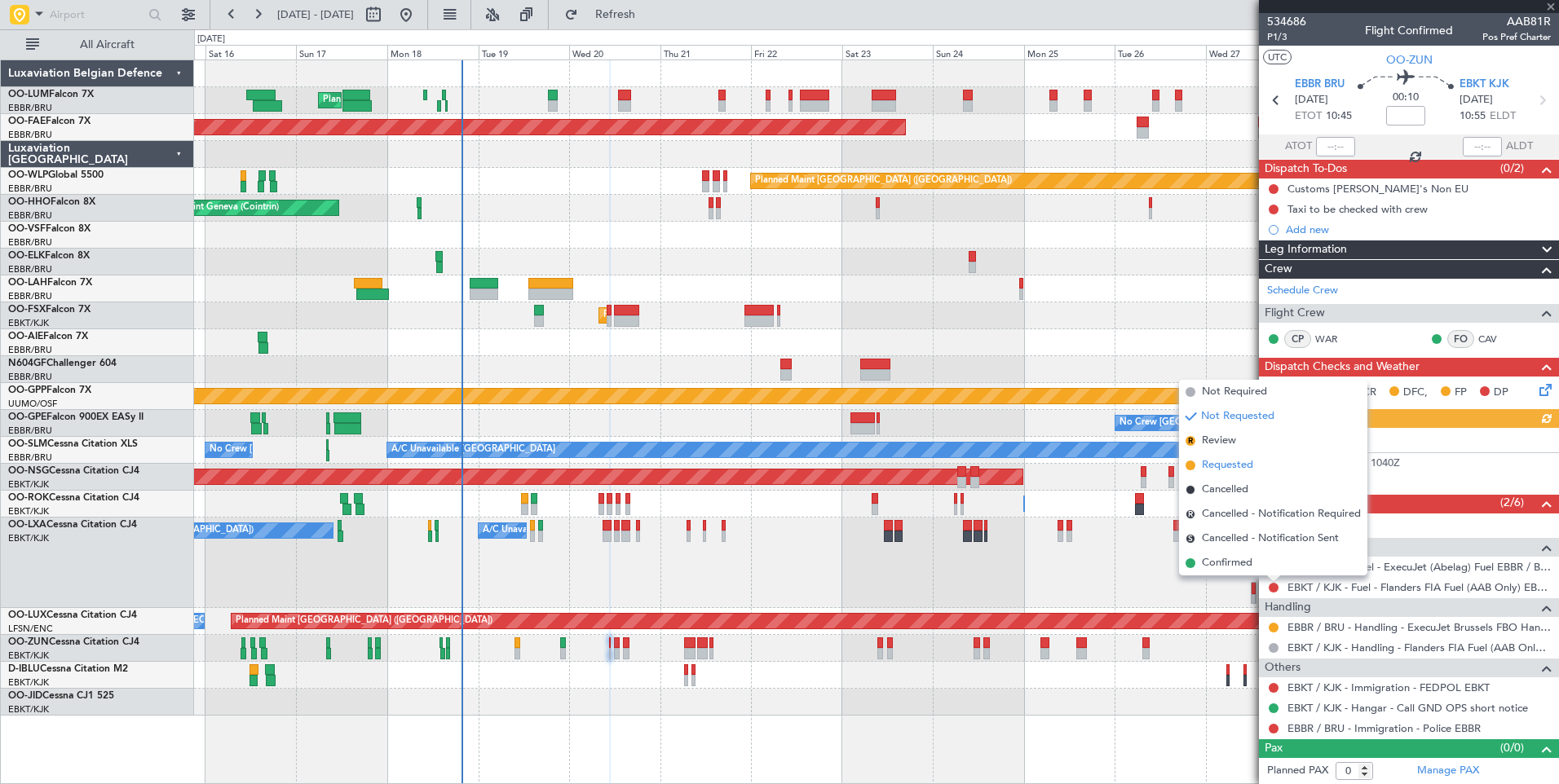
click at [1239, 463] on span "Requested" at bounding box center [1227, 466] width 51 height 17
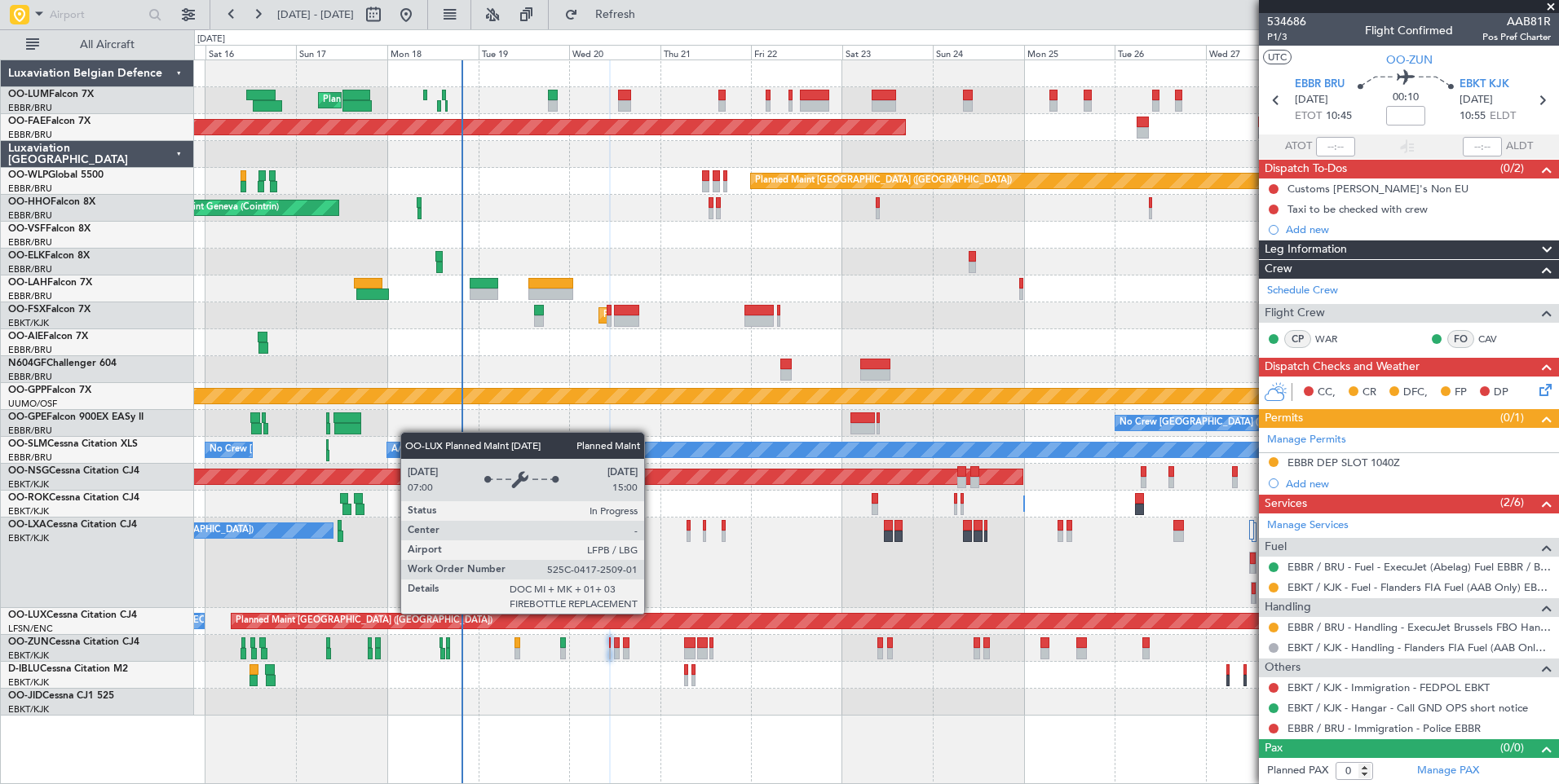
click at [638, 614] on div "Planned Maint [GEOGRAPHIC_DATA] ([GEOGRAPHIC_DATA]) No Crew [GEOGRAPHIC_DATA] (…" at bounding box center [876, 622] width 1364 height 27
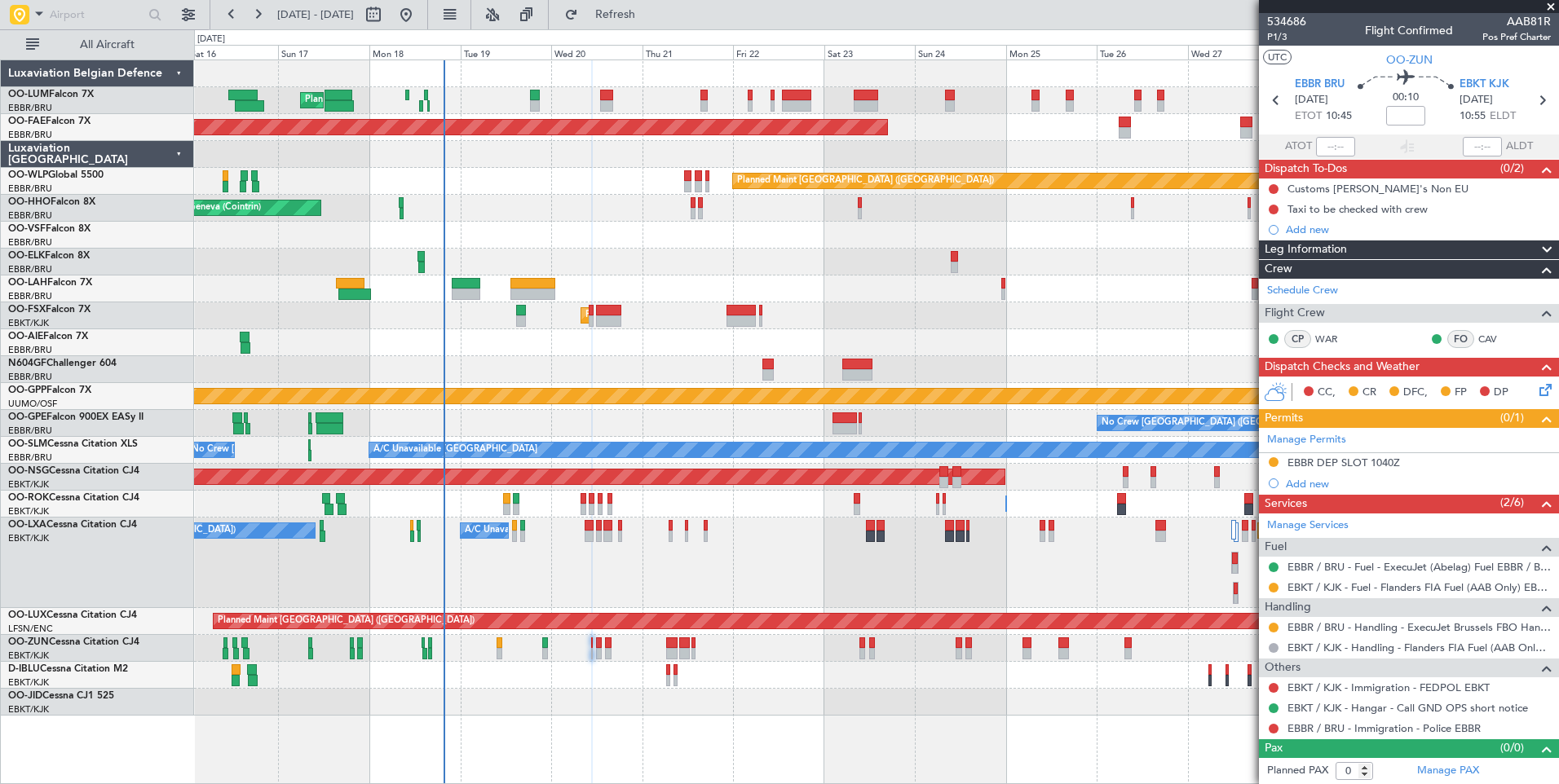
click at [660, 635] on div "Unplanned Maint [GEOGRAPHIC_DATA] ([GEOGRAPHIC_DATA])" at bounding box center [876, 649] width 1364 height 27
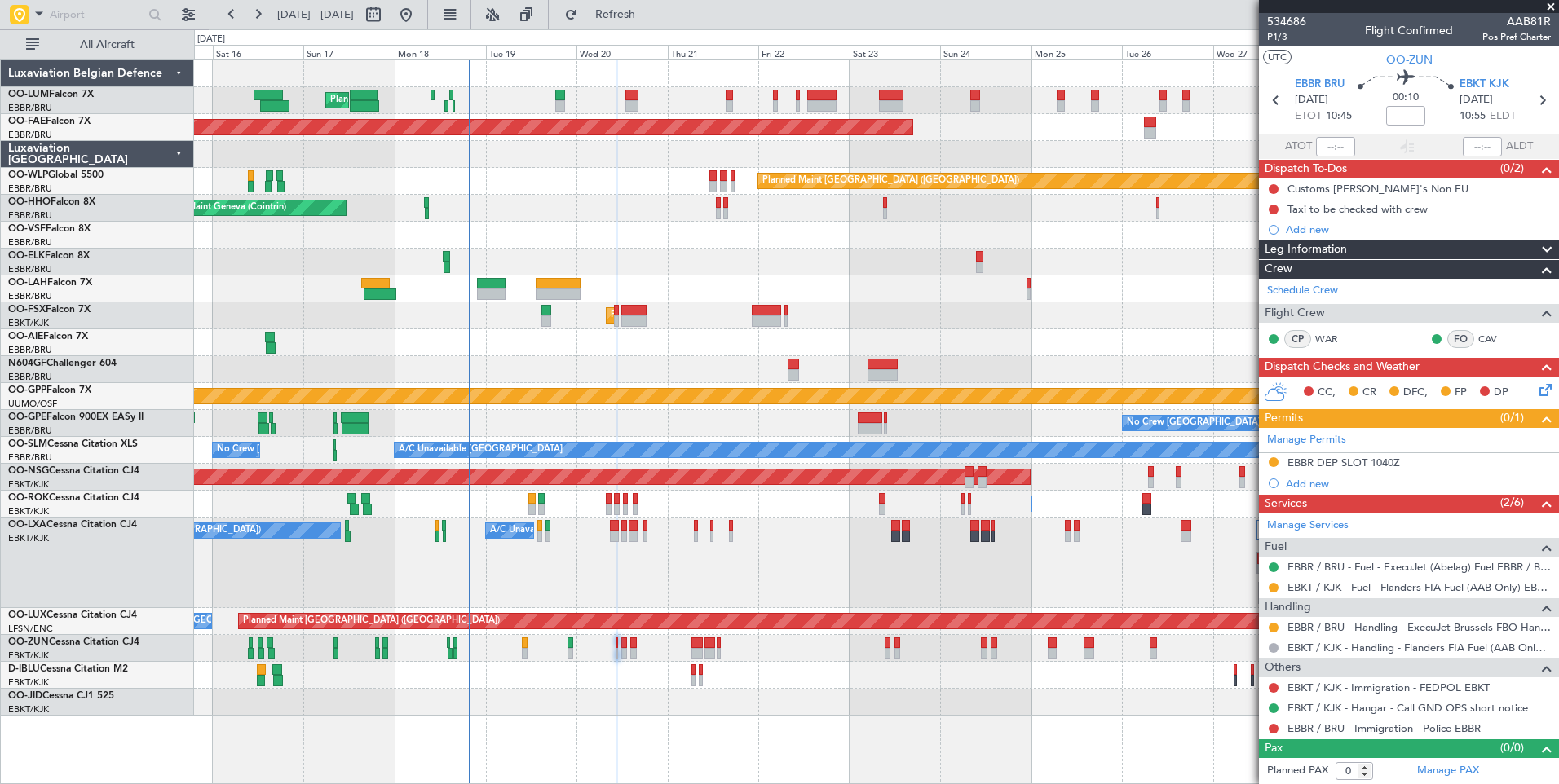
click at [558, 684] on div "Planned Maint [GEOGRAPHIC_DATA] ([GEOGRAPHIC_DATA] National) Planned Maint [GEO…" at bounding box center [876, 388] width 1364 height 655
click at [585, 675] on div "No Crew [GEOGRAPHIC_DATA] ([GEOGRAPHIC_DATA] National) No Crew [GEOGRAPHIC_DATA…" at bounding box center [876, 675] width 1364 height 27
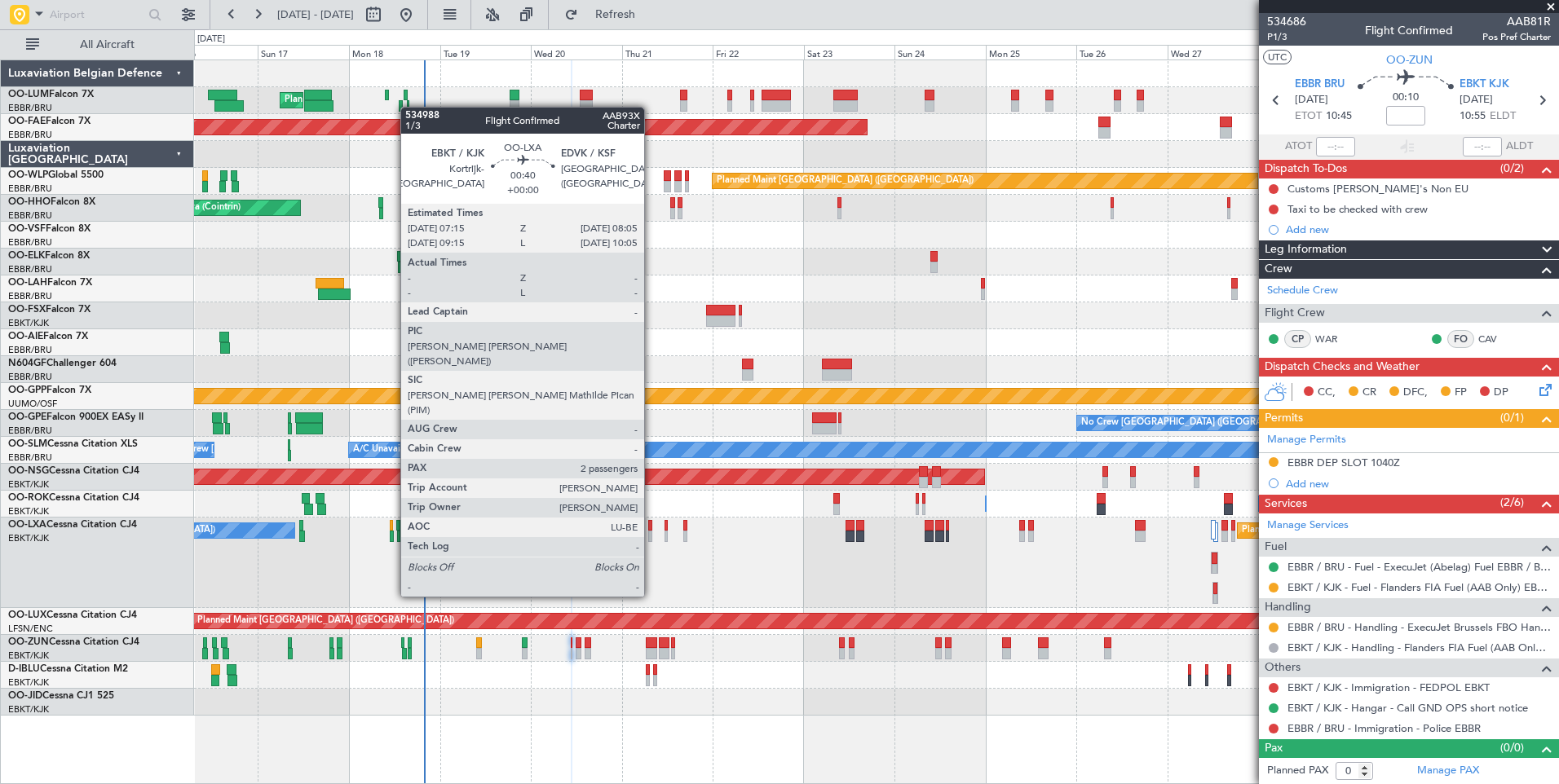
click at [651, 537] on div at bounding box center [650, 537] width 3 height 12
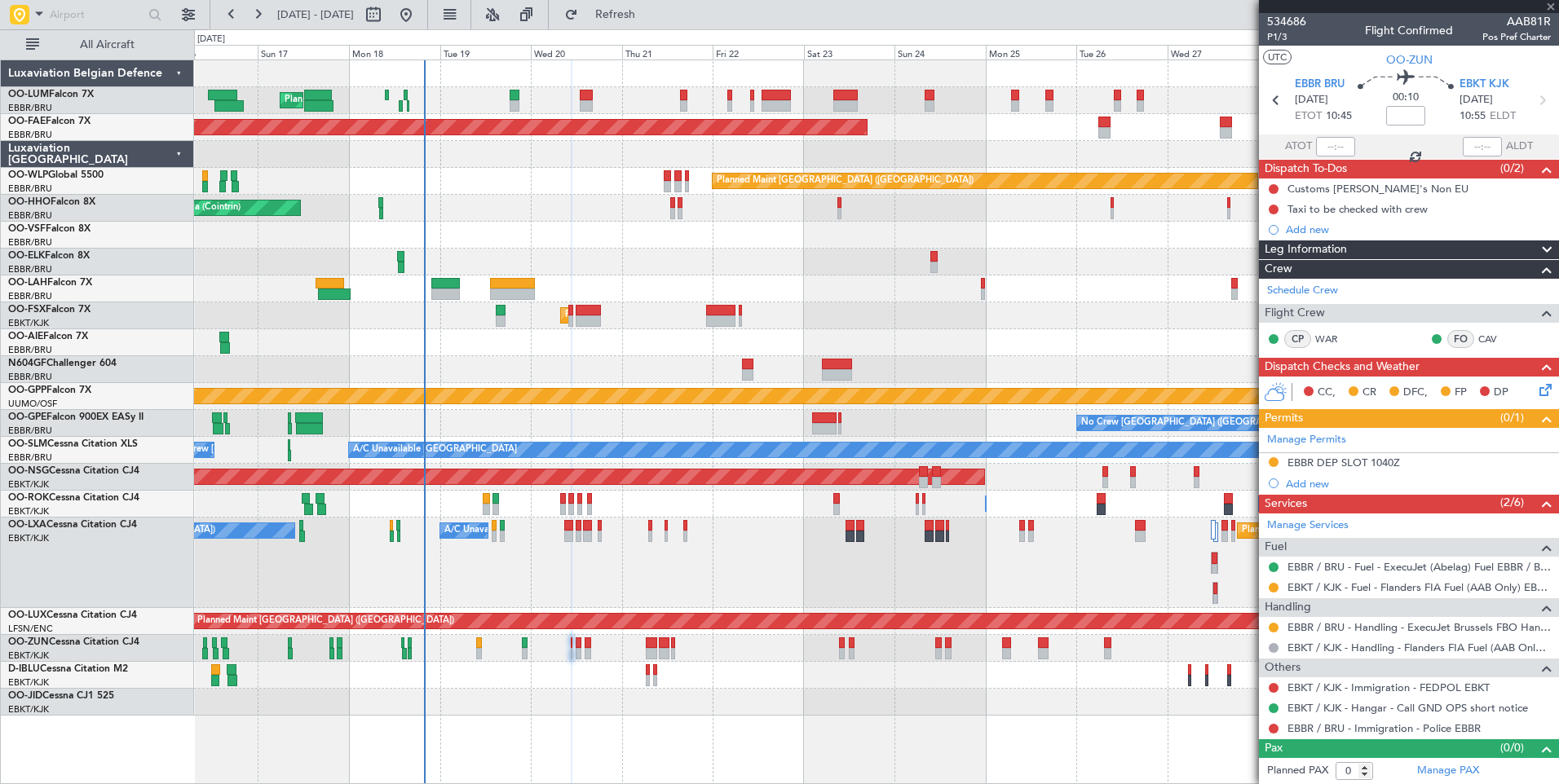
click at [626, 578] on div "Planned Maint [GEOGRAPHIC_DATA] ([GEOGRAPHIC_DATA] National) No [GEOGRAPHIC_DAT…" at bounding box center [876, 563] width 1364 height 90
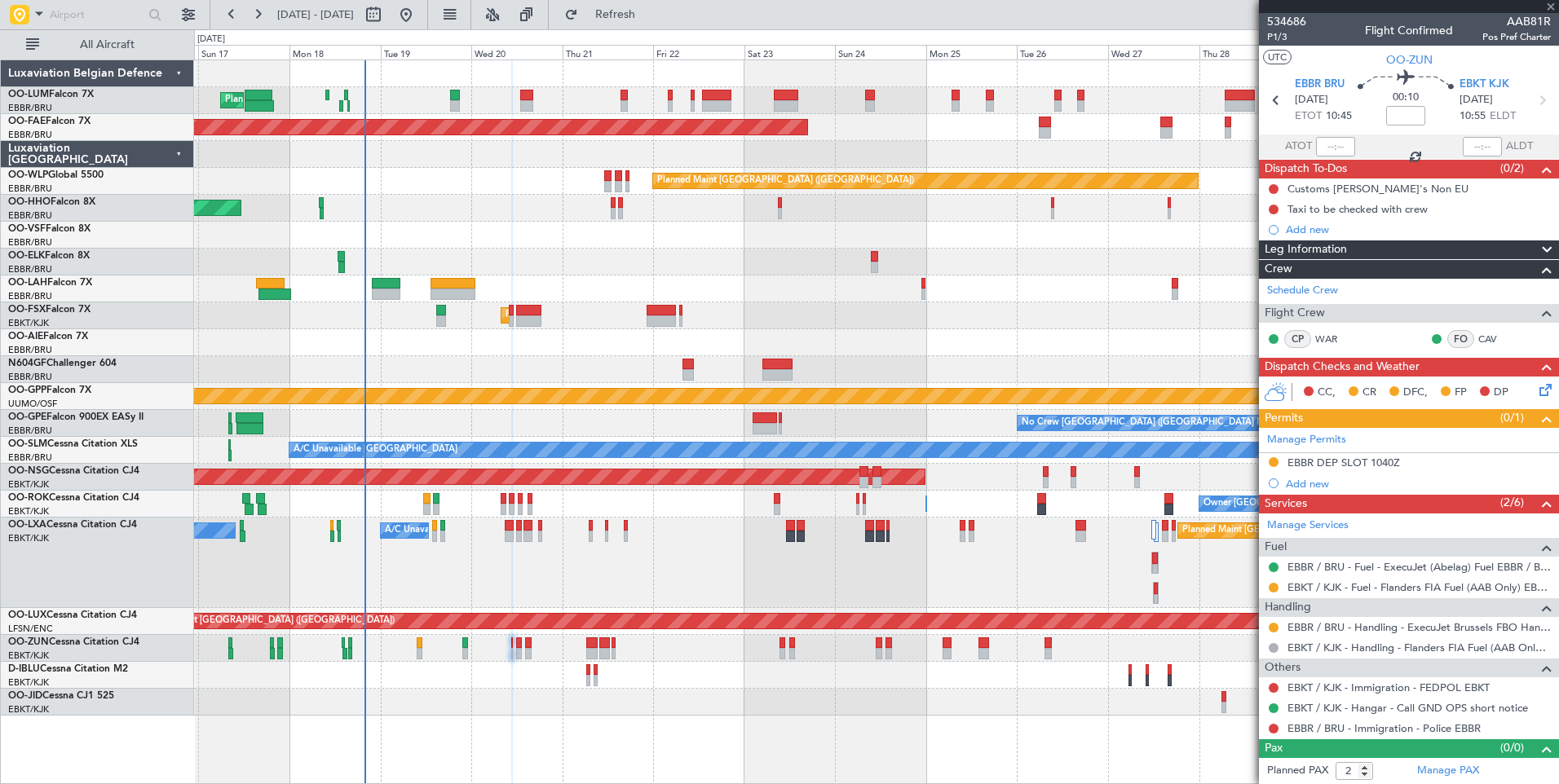
click at [564, 561] on div "Planned Maint [GEOGRAPHIC_DATA] ([GEOGRAPHIC_DATA] National) No [GEOGRAPHIC_DAT…" at bounding box center [876, 563] width 1364 height 90
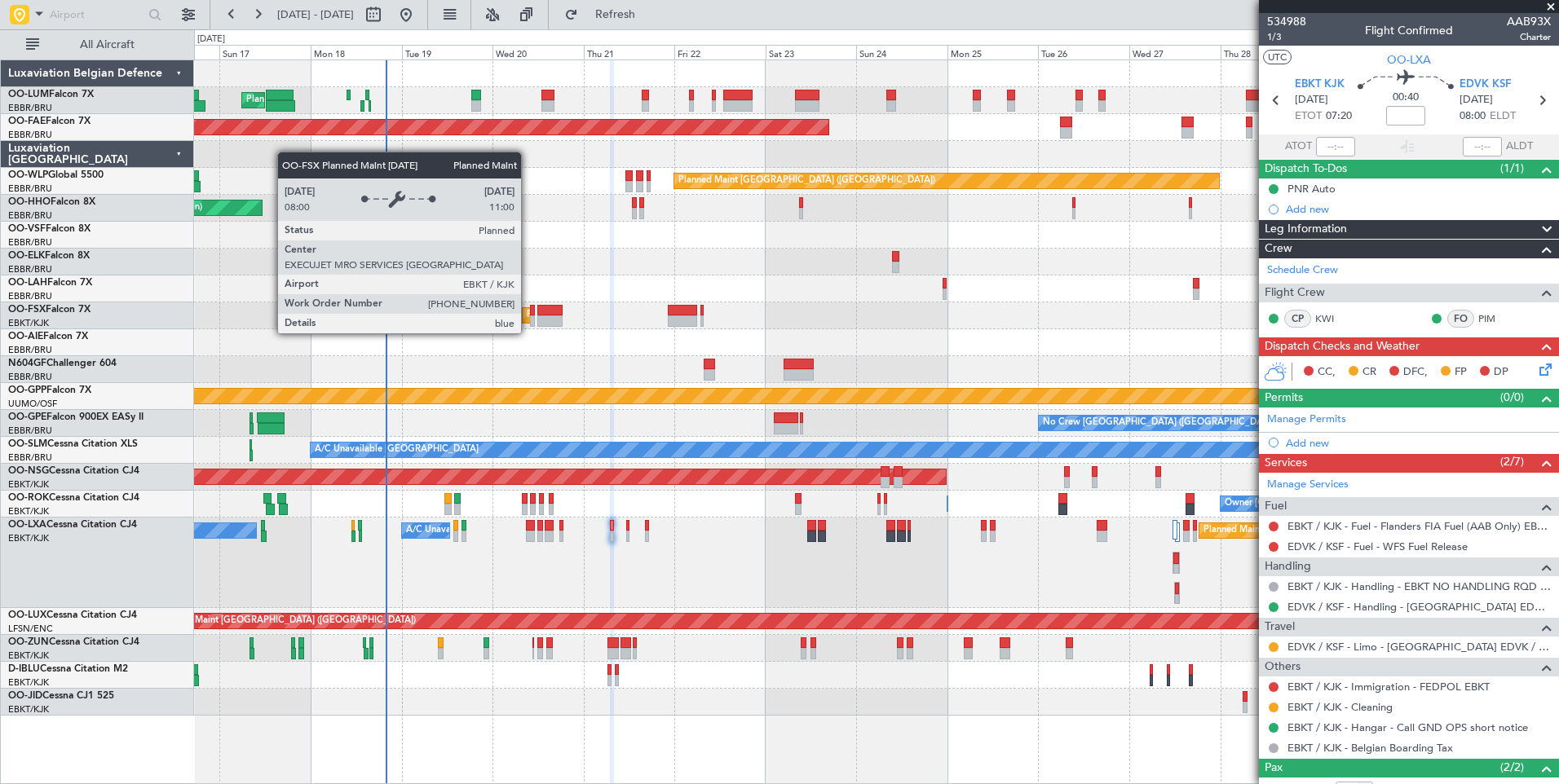
click at [528, 318] on div "Planned Maint Kortrijk-[GEOGRAPHIC_DATA]" at bounding box center [621, 315] width 190 height 24
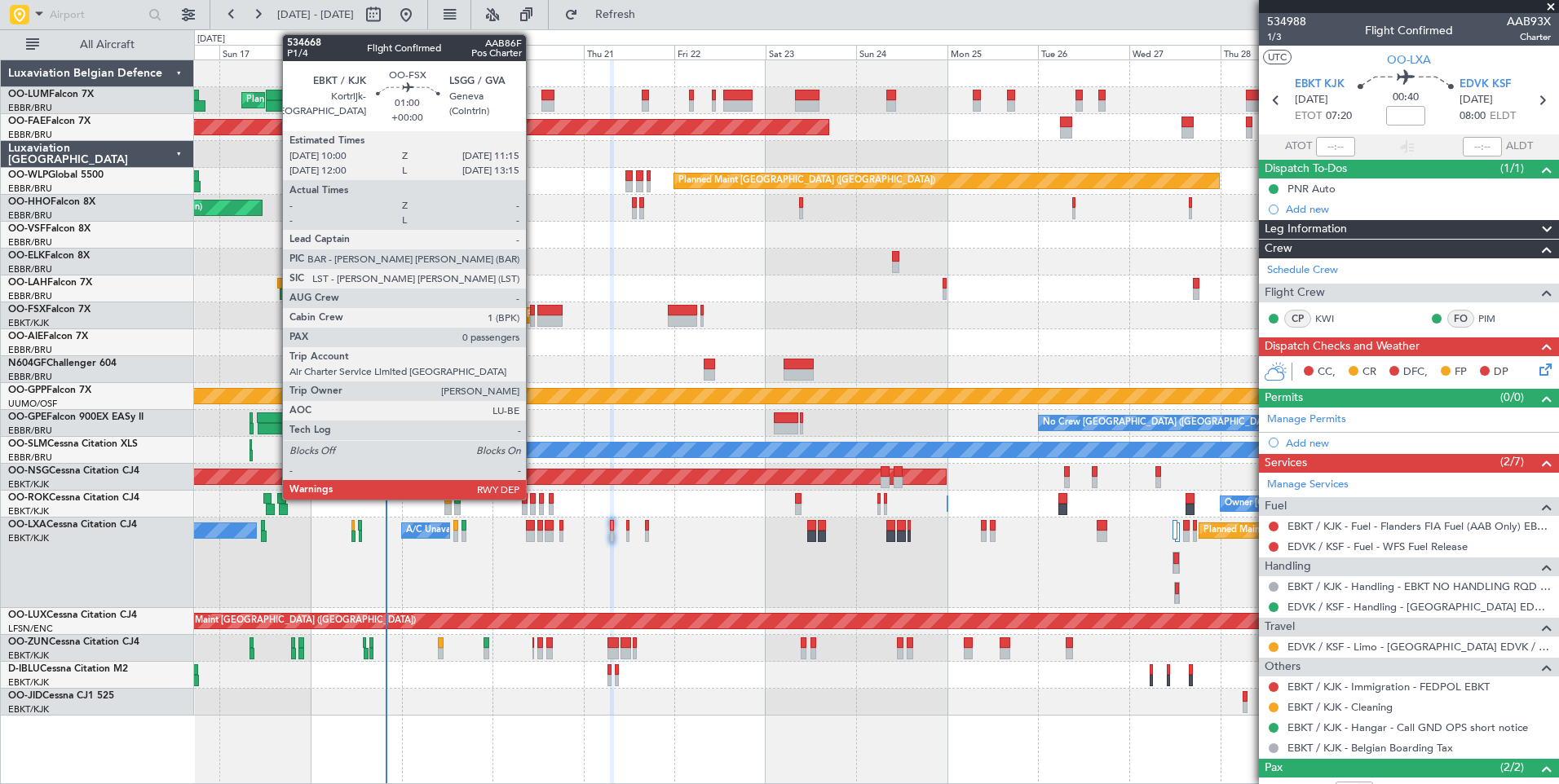
click at [533, 318] on div at bounding box center [532, 321] width 5 height 12
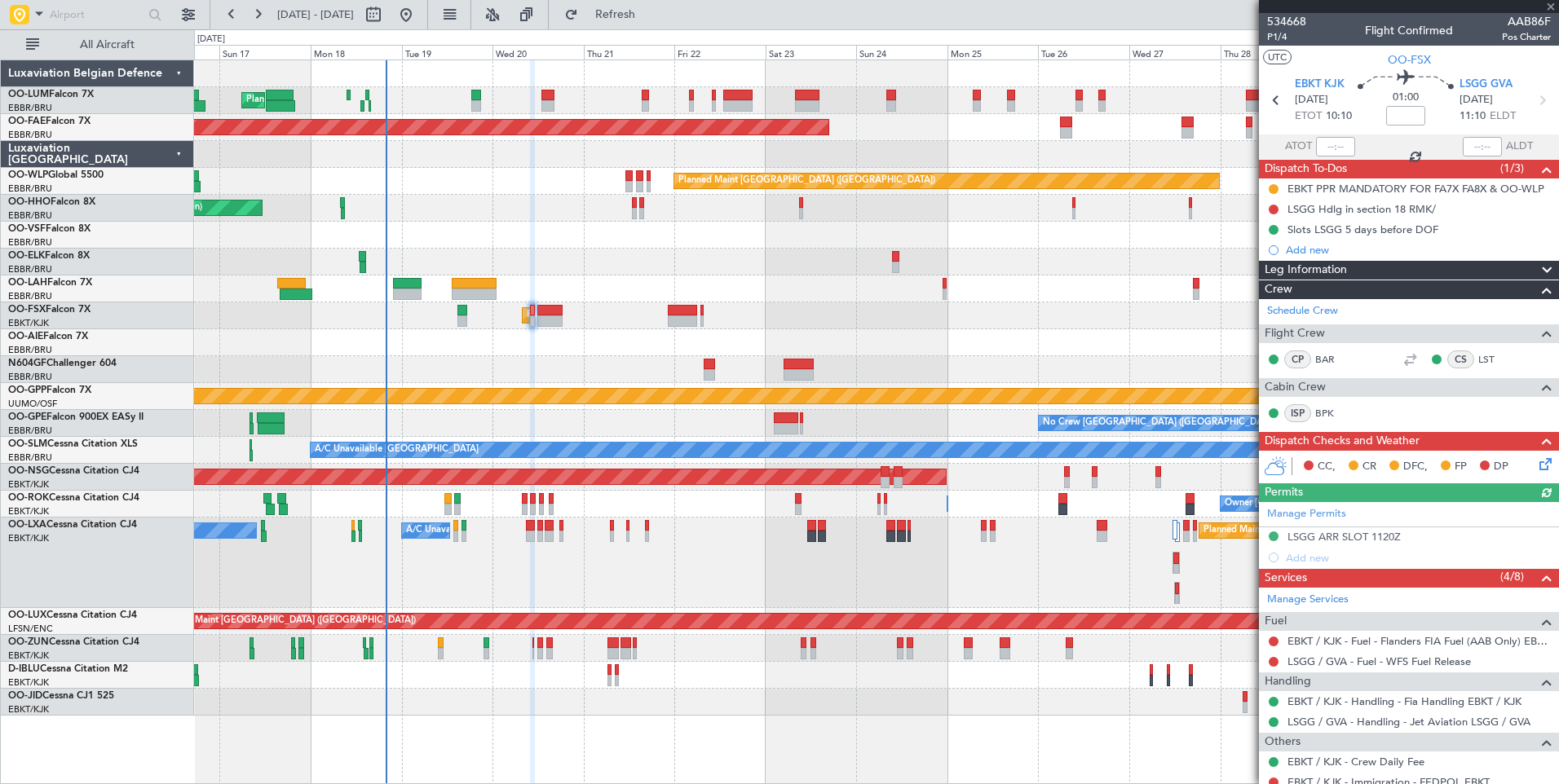
click at [569, 359] on div at bounding box center [876, 369] width 1364 height 27
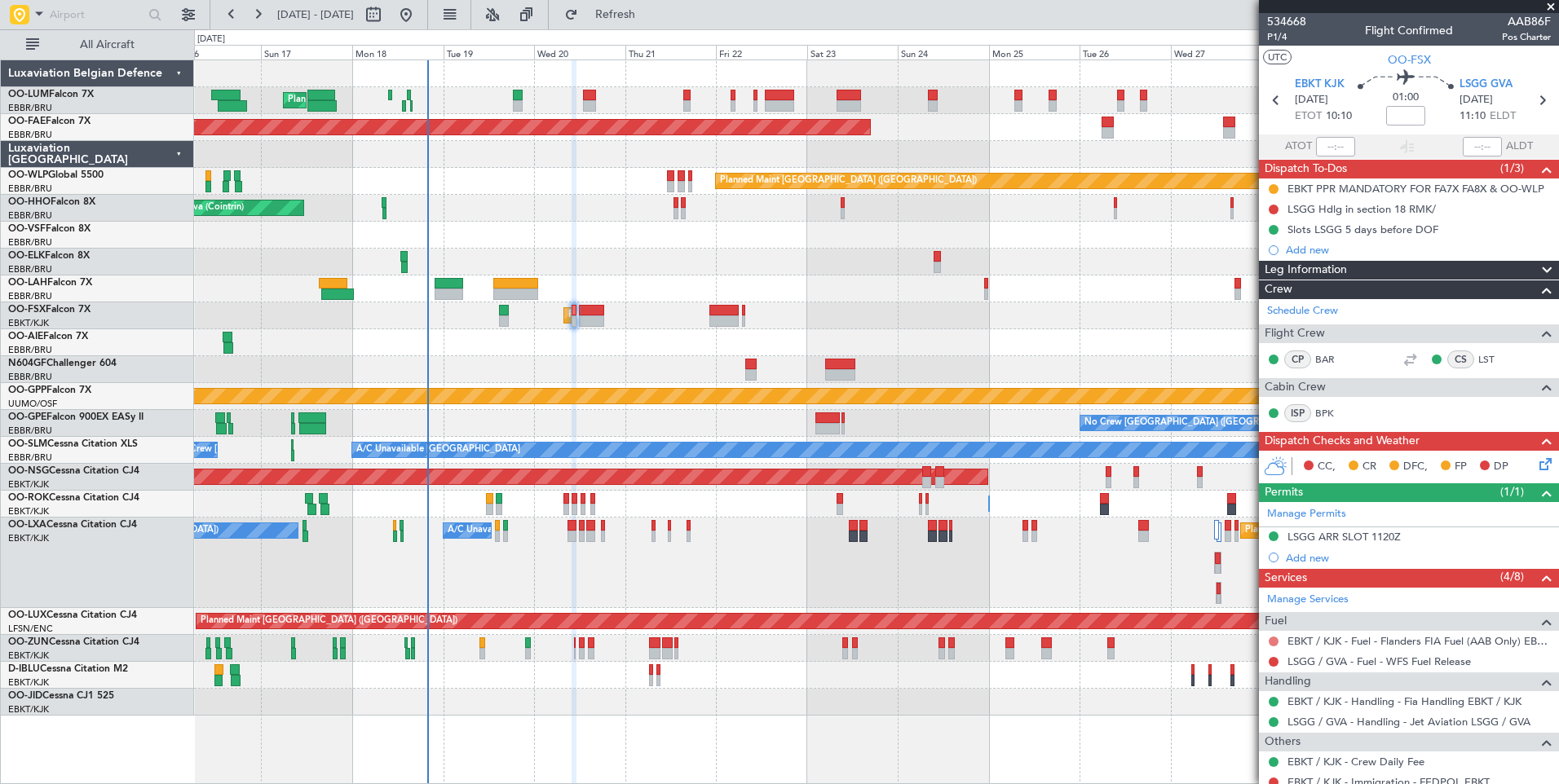
click at [1276, 639] on button at bounding box center [1273, 642] width 10 height 10
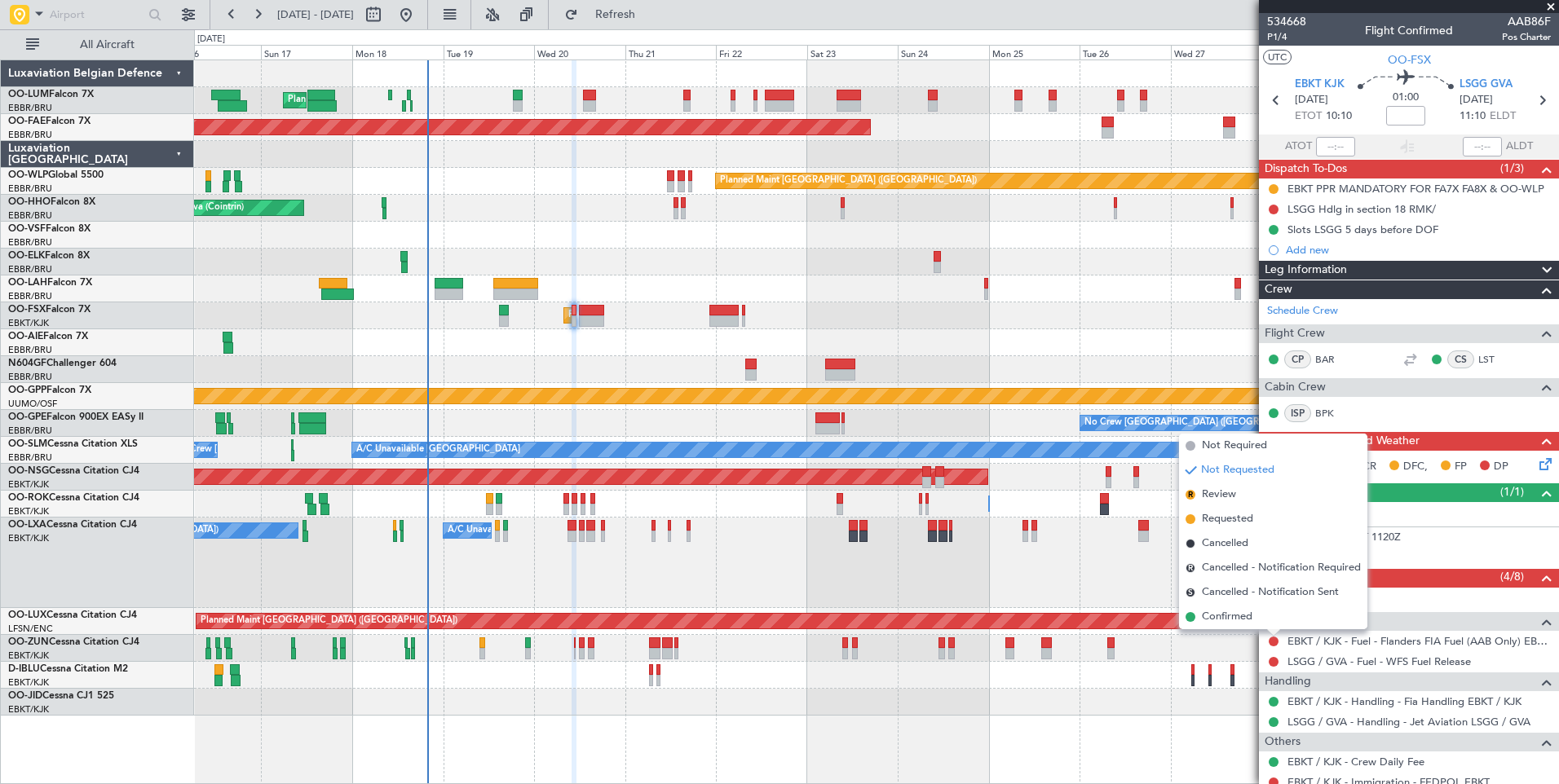
click at [815, 561] on div "Planned Maint [GEOGRAPHIC_DATA] ([GEOGRAPHIC_DATA] National) No [GEOGRAPHIC_DAT…" at bounding box center [876, 563] width 1364 height 90
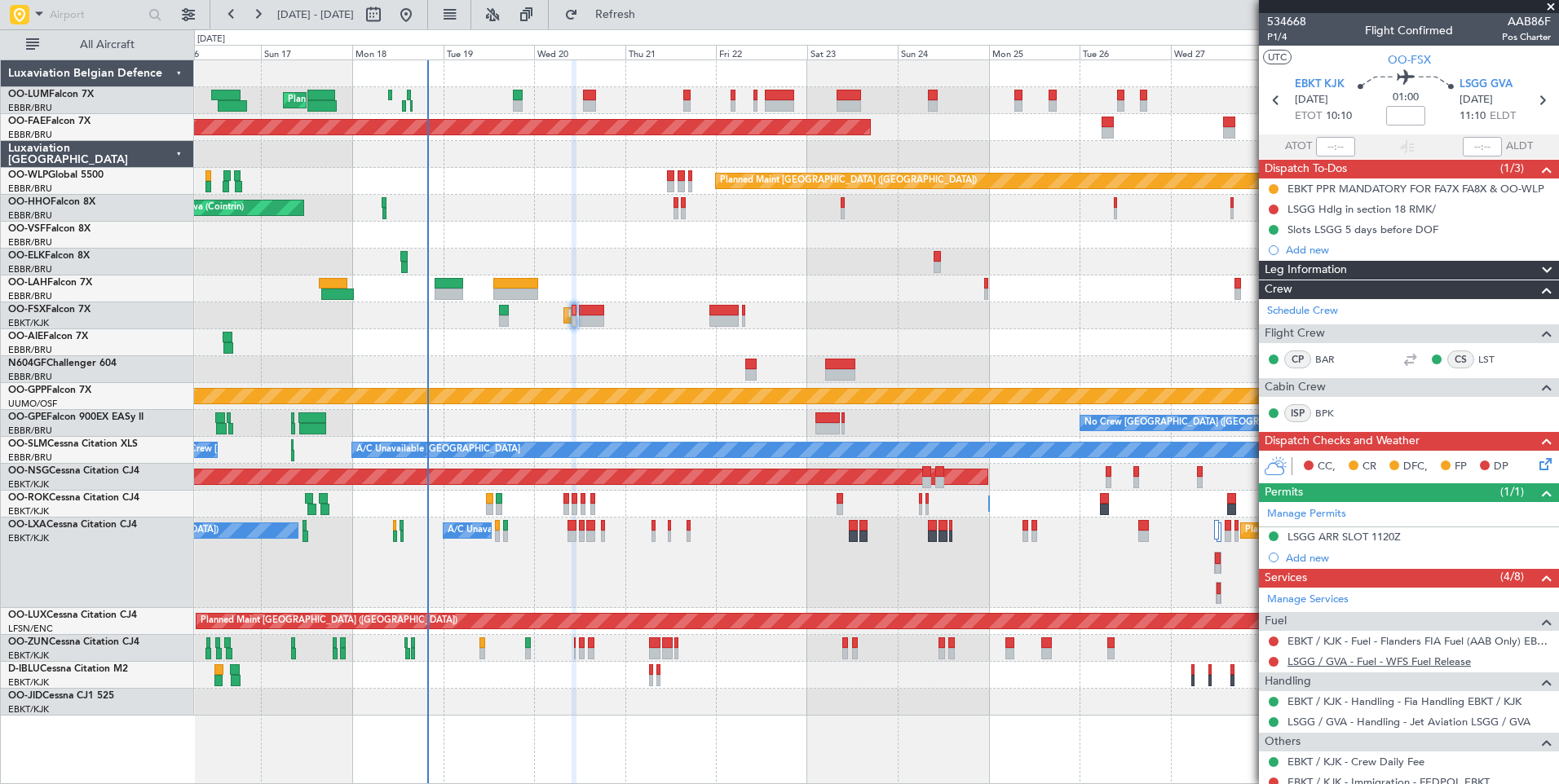
click at [1322, 661] on link "LSGG / GVA - Fuel - WFS Fuel Release" at bounding box center [1378, 661] width 183 height 14
click at [655, 24] on button "Refresh" at bounding box center [605, 14] width 98 height 26
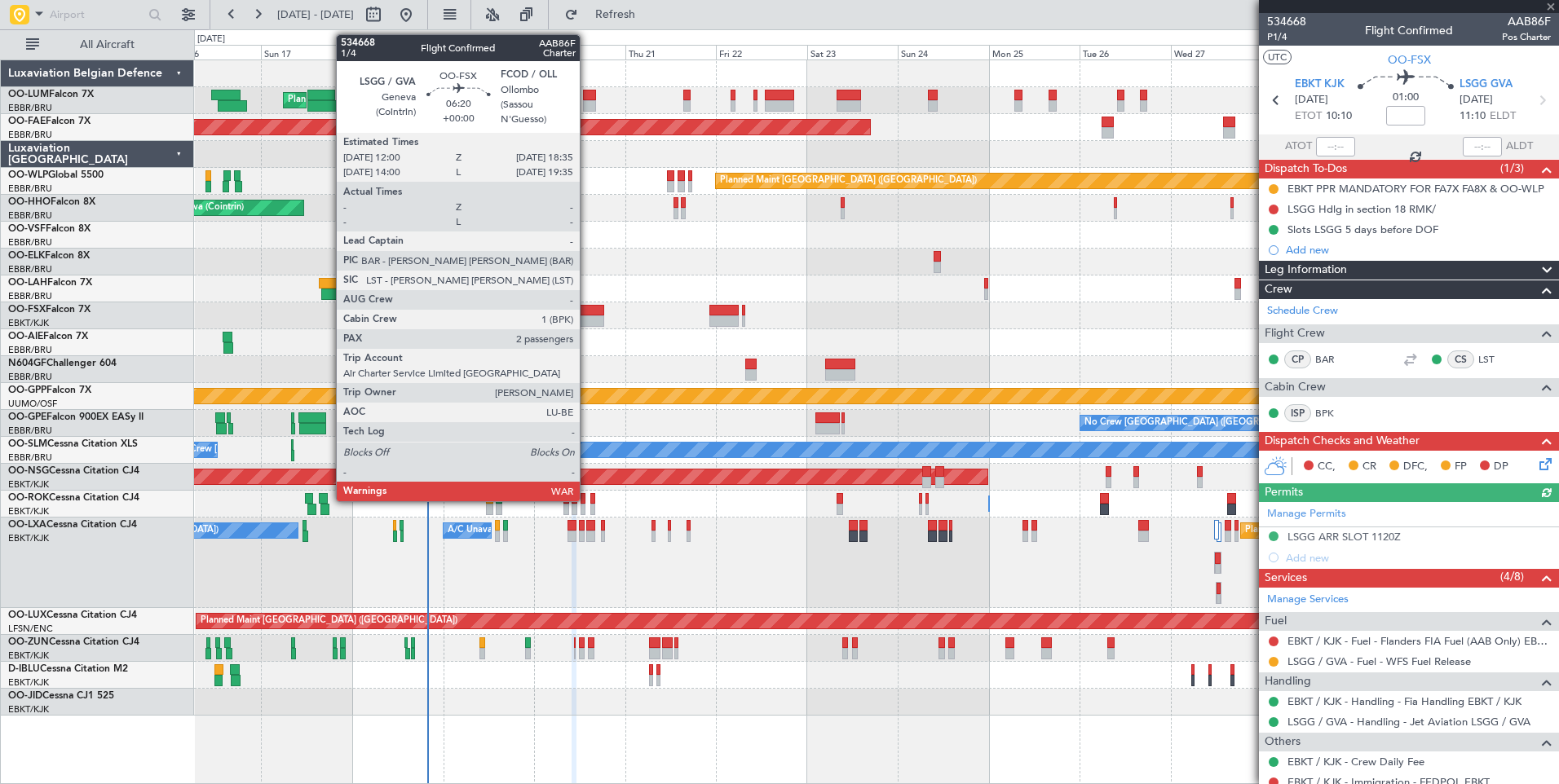
click at [587, 317] on div at bounding box center [591, 321] width 25 height 12
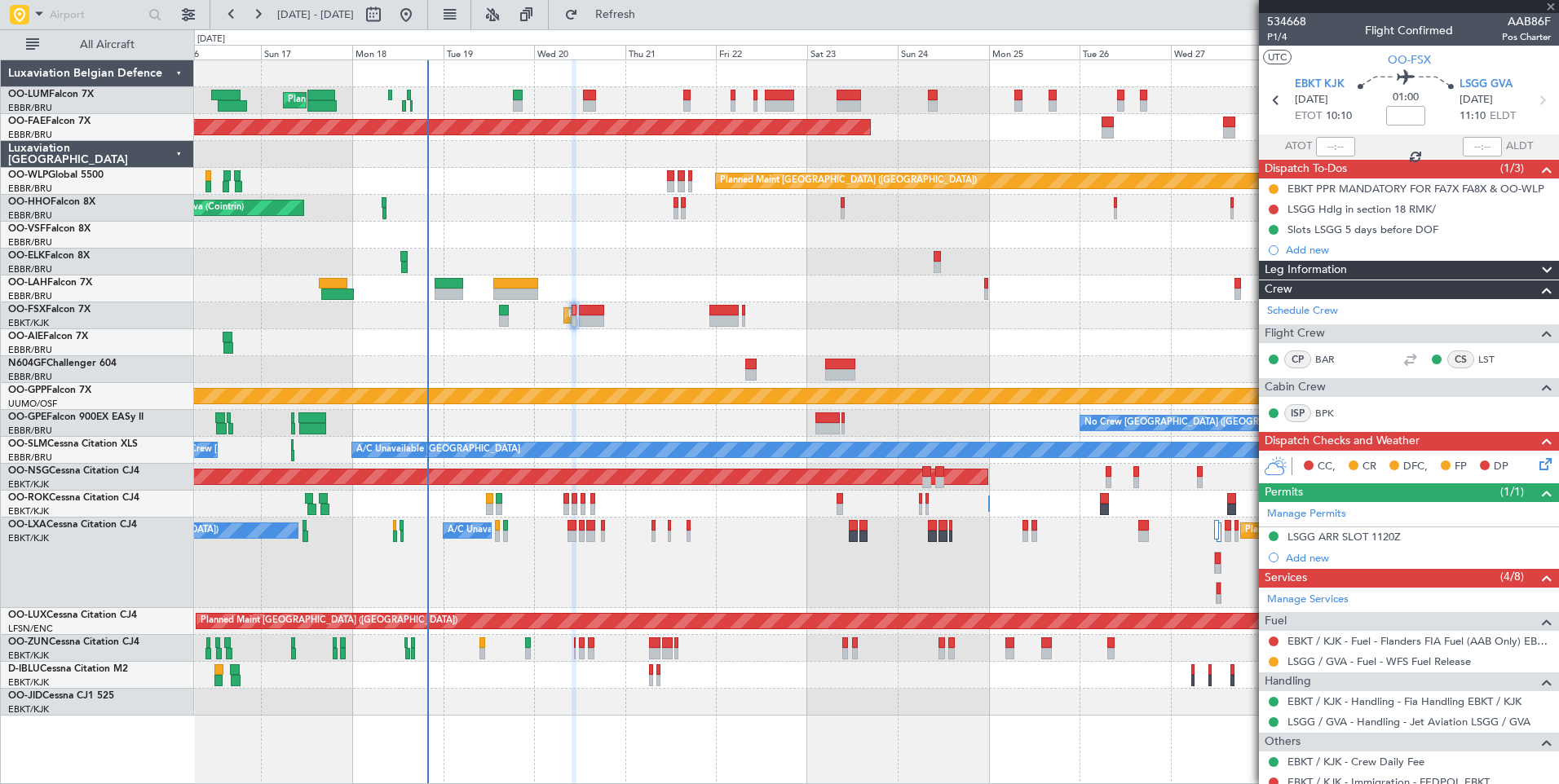
type input "2"
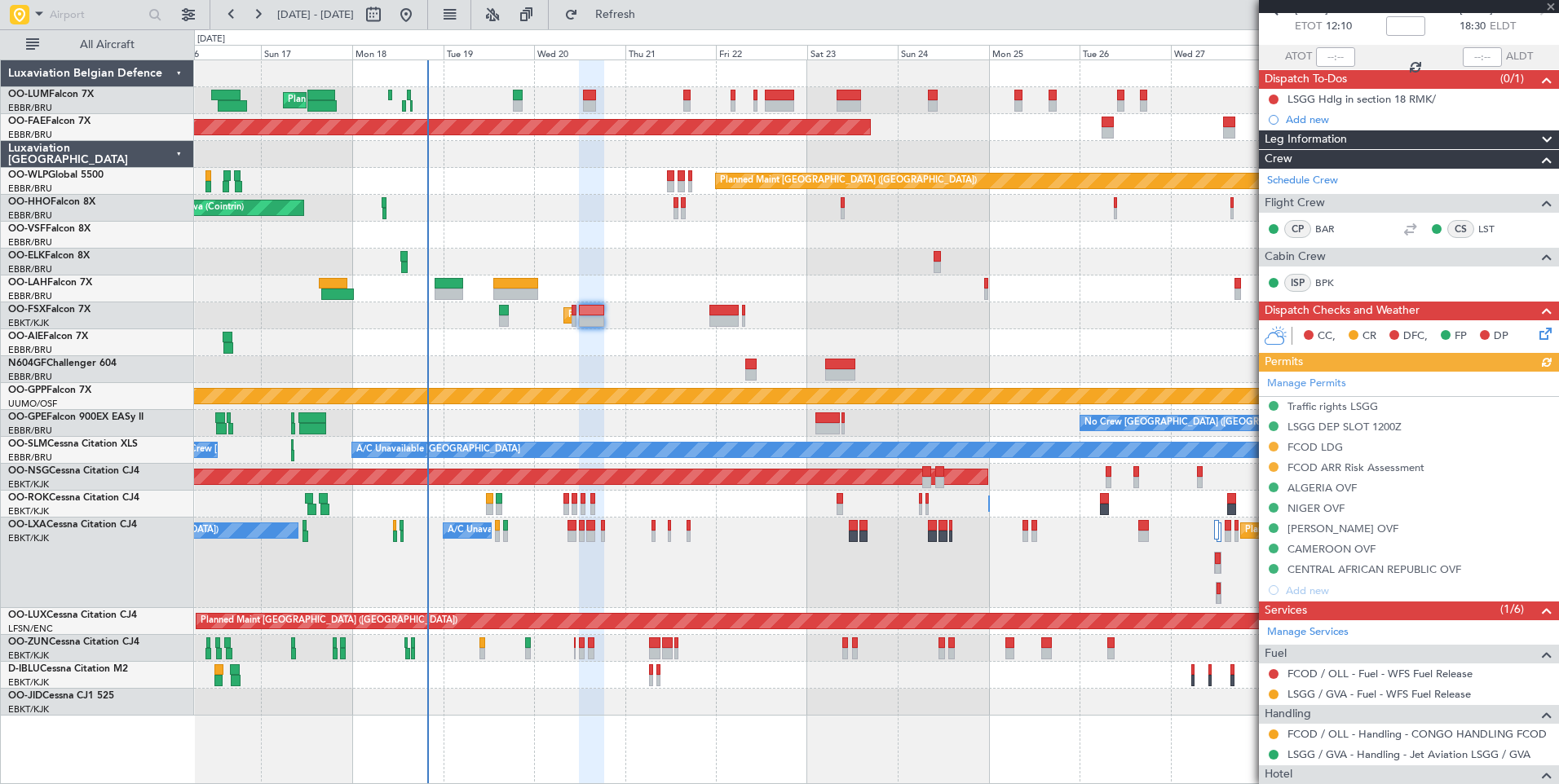
scroll to position [245, 0]
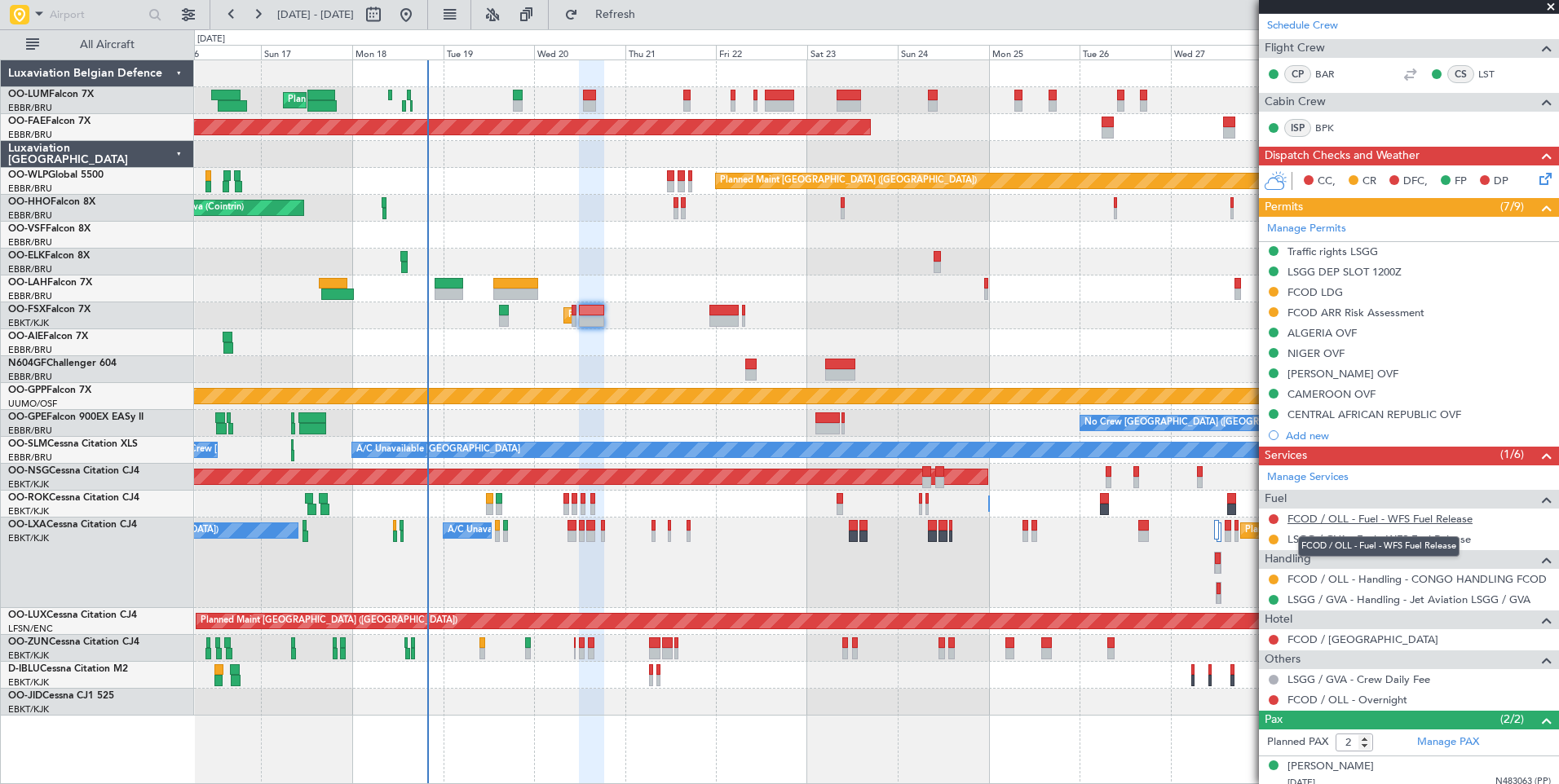
click at [1326, 524] on link "FCOD / OLL - Fuel - WFS Fuel Release" at bounding box center [1379, 518] width 185 height 14
click at [655, 25] on button "Refresh" at bounding box center [605, 14] width 98 height 26
click at [568, 344] on div "Planned Maint [GEOGRAPHIC_DATA] ([GEOGRAPHIC_DATA])" at bounding box center [876, 343] width 1364 height 27
click at [619, 329] on div "Planned Maint [GEOGRAPHIC_DATA] ([GEOGRAPHIC_DATA] National) Planned Maint [GEO…" at bounding box center [876, 388] width 1364 height 655
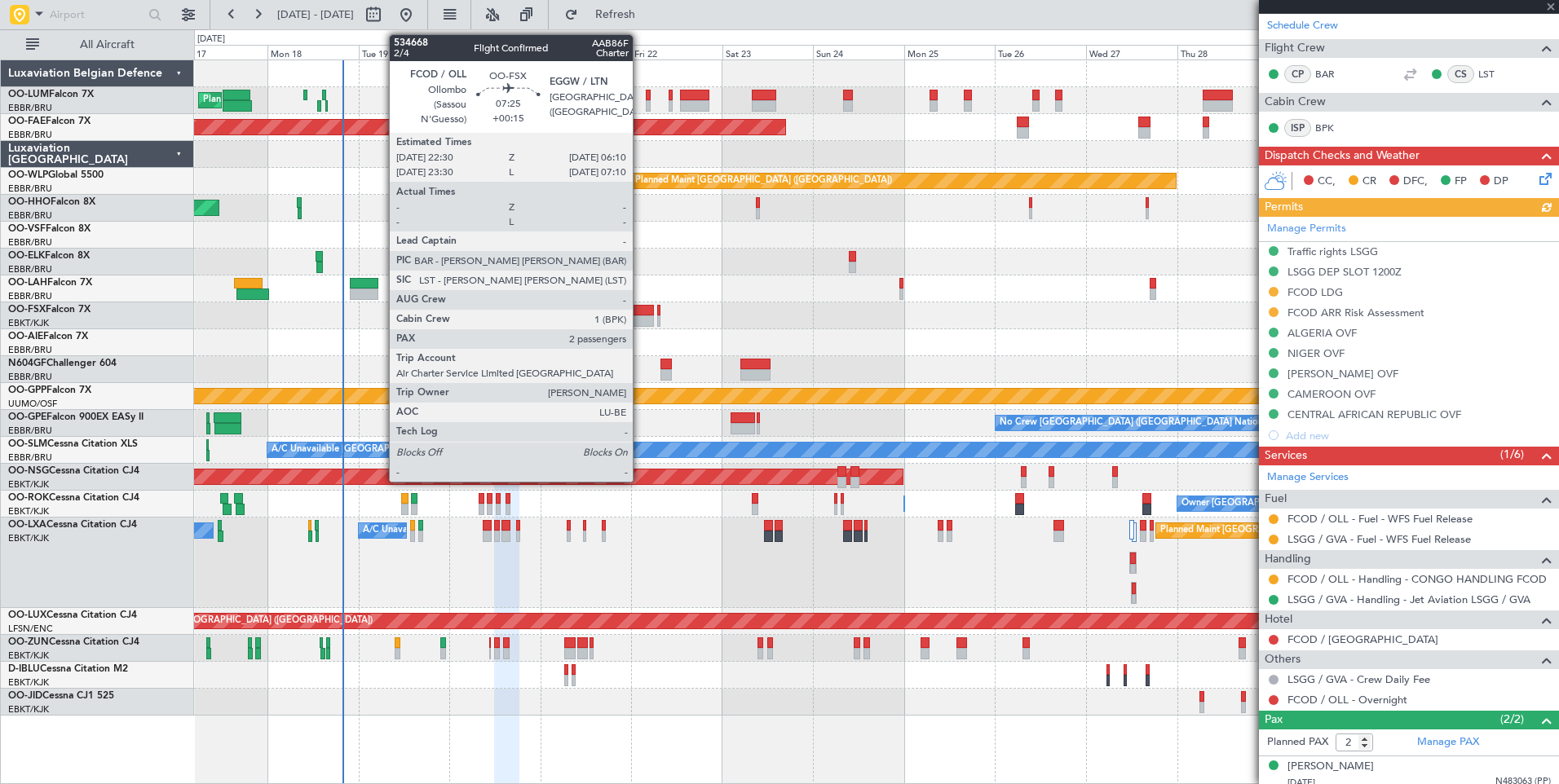
click at [638, 313] on div at bounding box center [639, 311] width 29 height 12
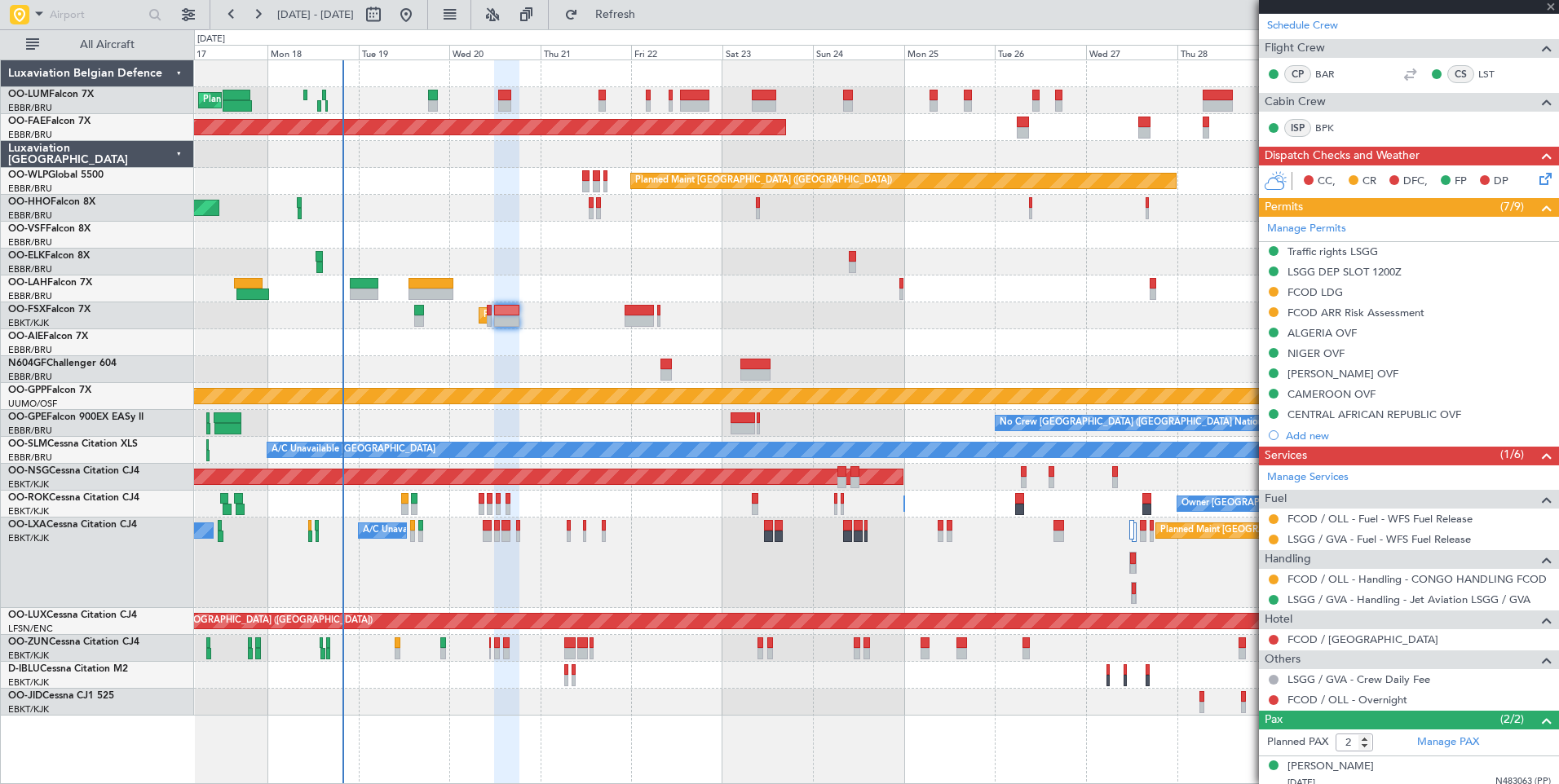
type input "+00:15"
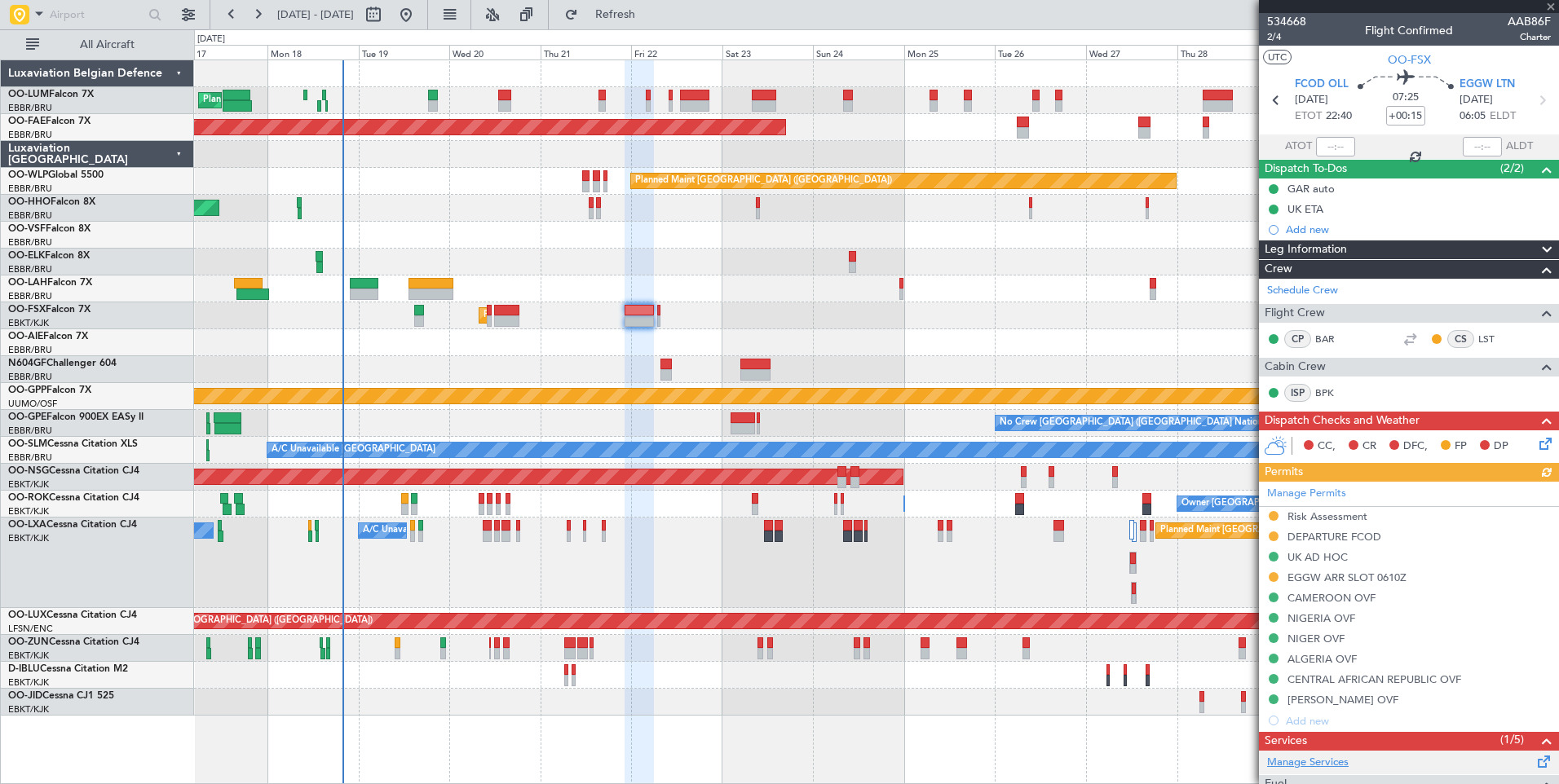
scroll to position [290, 0]
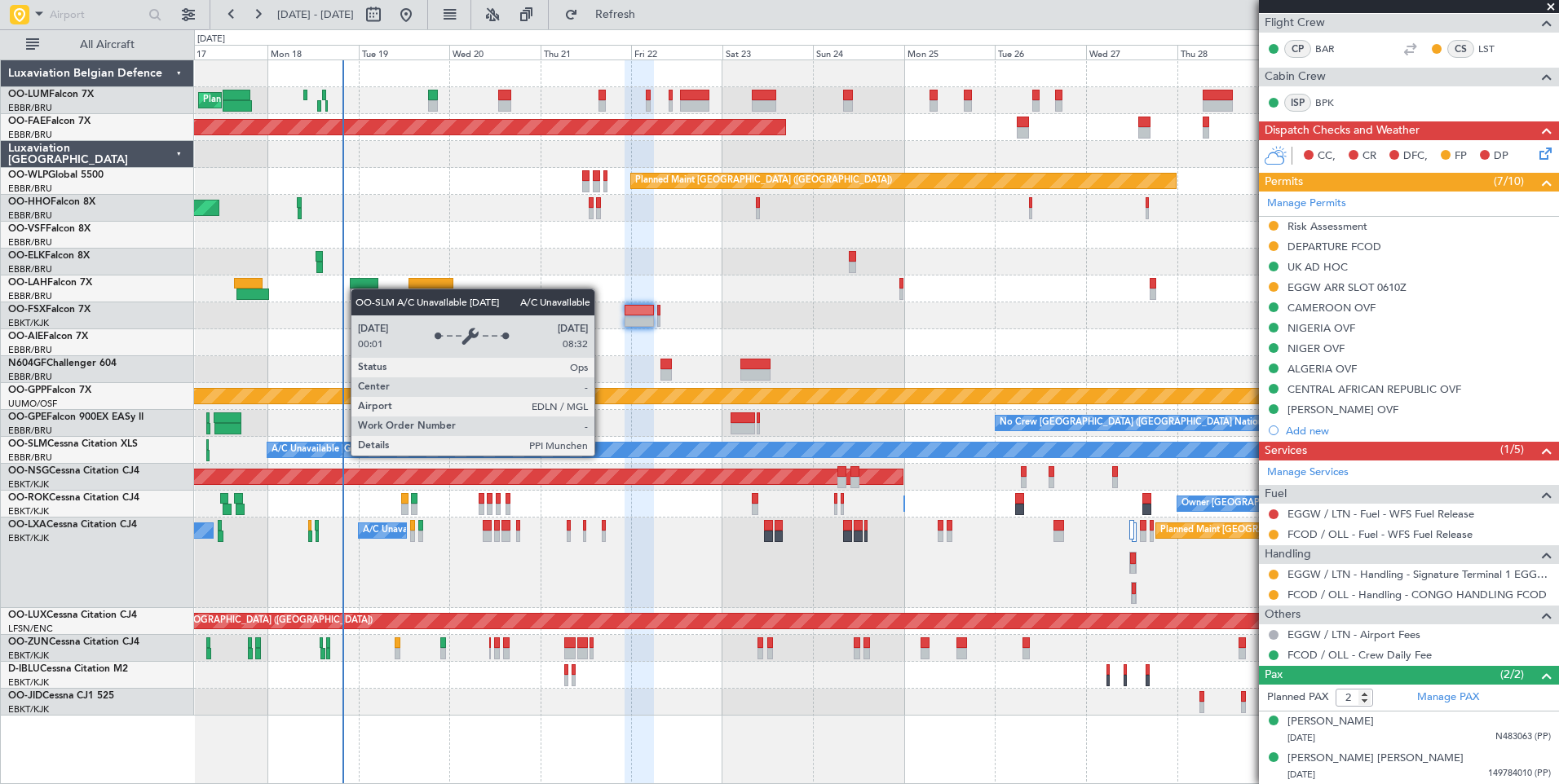
click at [720, 440] on div "Planned Maint [GEOGRAPHIC_DATA] ([GEOGRAPHIC_DATA] National) Planned Maint [GEO…" at bounding box center [876, 388] width 1364 height 655
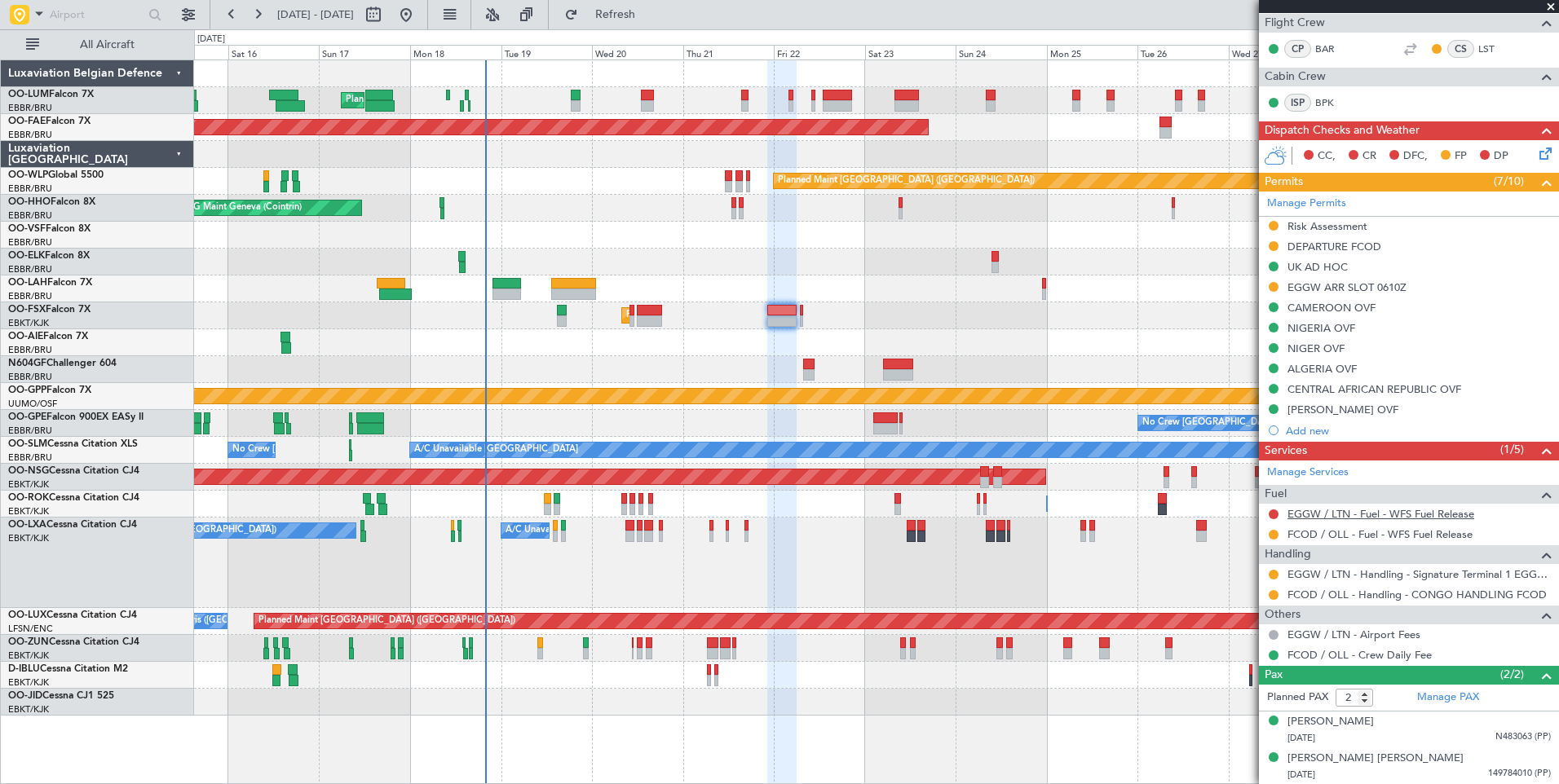
click at [1339, 513] on link "EGGW / LTN - Fuel - WFS Fuel Release" at bounding box center [1380, 514] width 186 height 14
click at [650, 15] on span "Refresh" at bounding box center [615, 15] width 69 height 12
click at [643, 28] on fb-refresh-button "Refresh" at bounding box center [605, 14] width 115 height 29
click at [650, 13] on span "Refresh" at bounding box center [615, 15] width 69 height 12
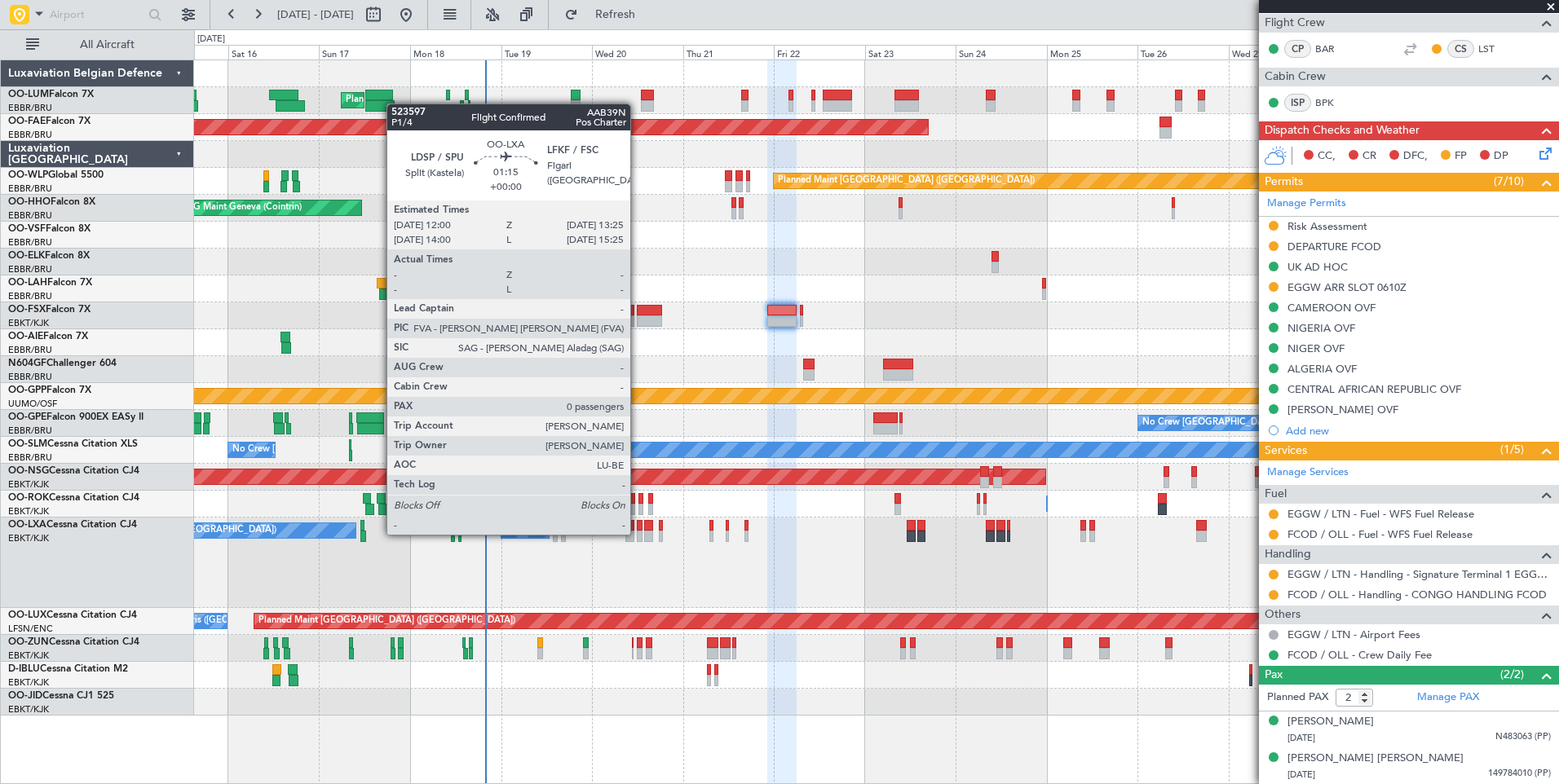
click at [638, 533] on div at bounding box center [639, 537] width 6 height 12
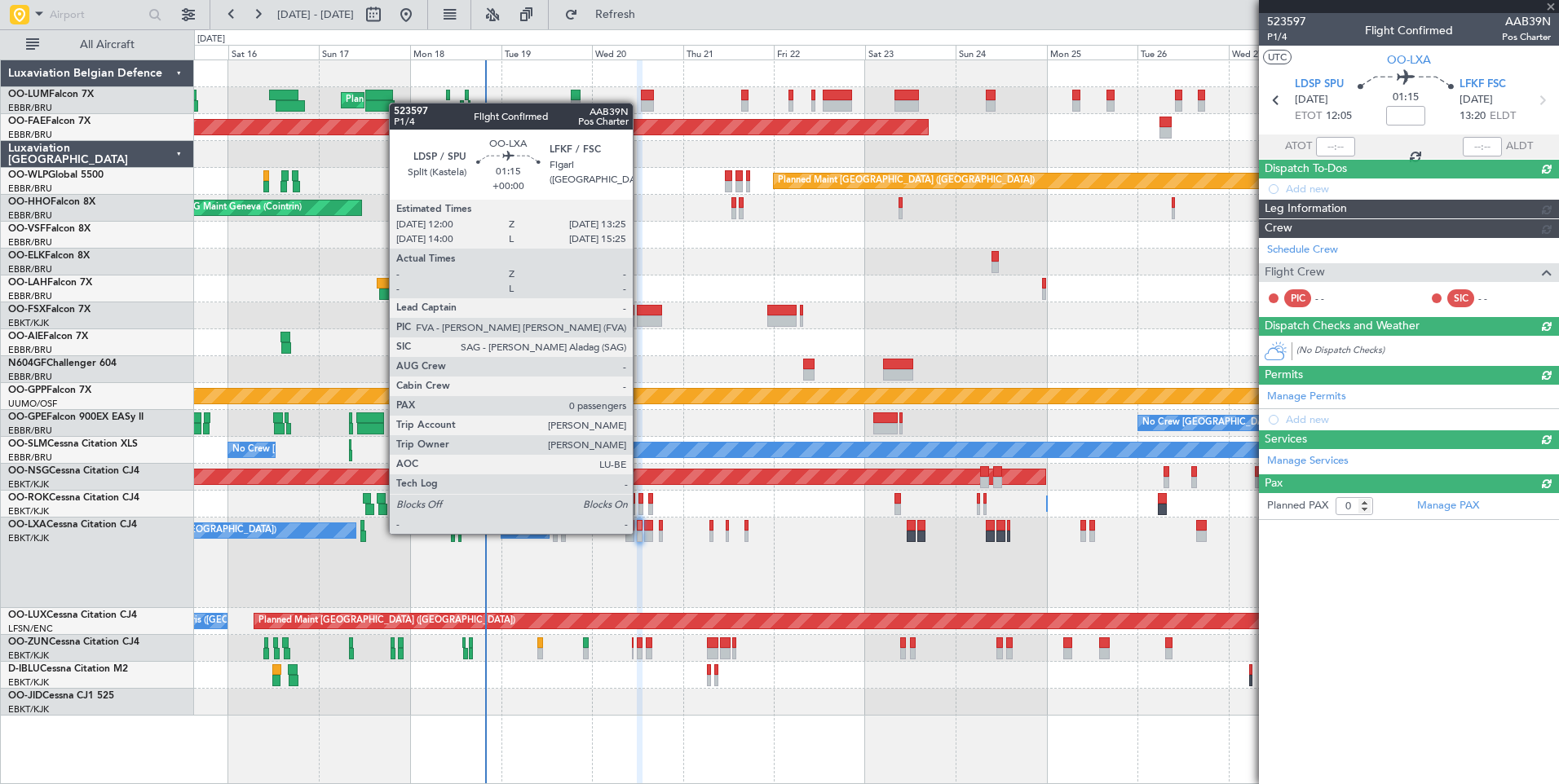
scroll to position [0, 0]
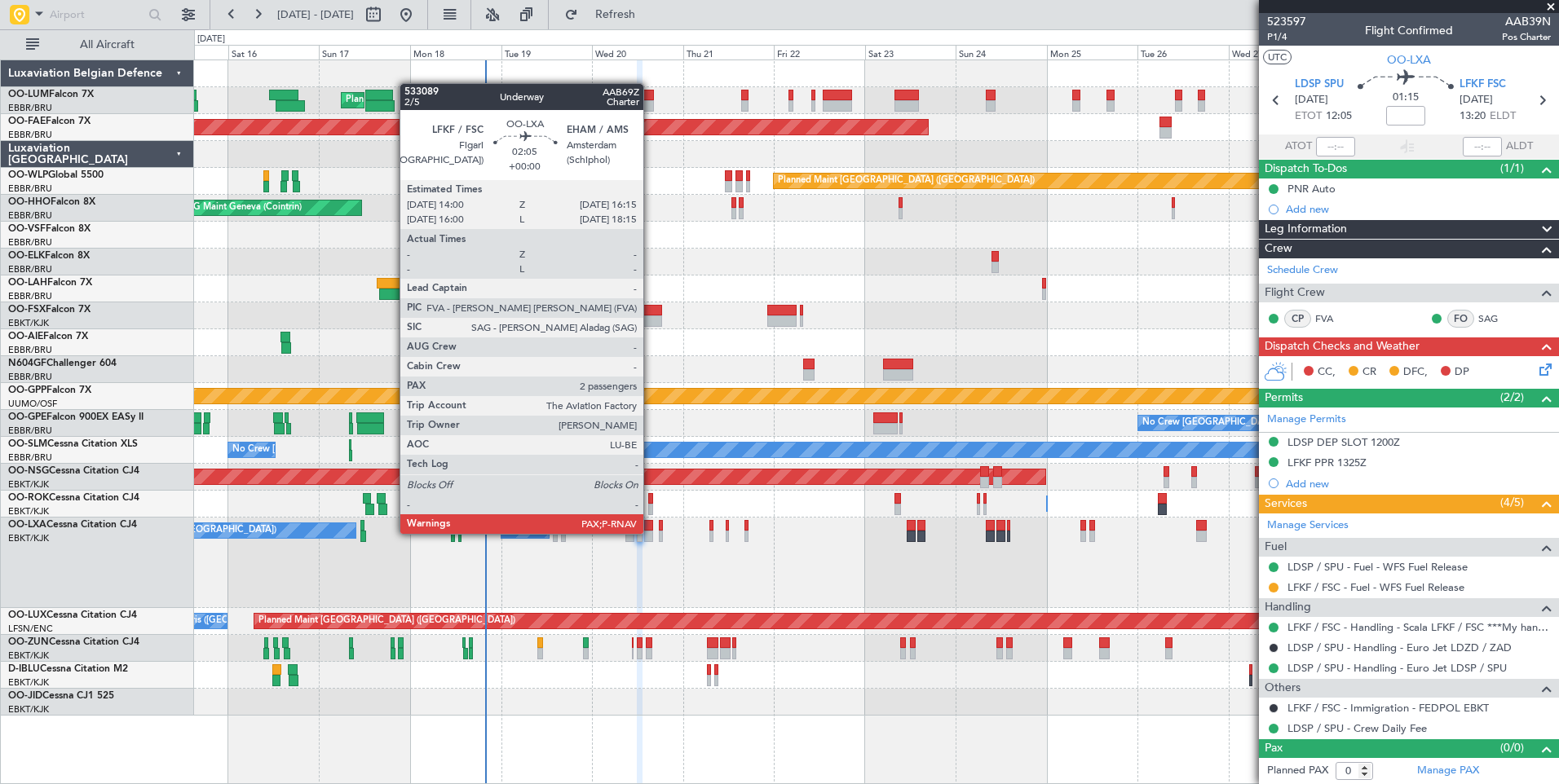
click at [650, 532] on div at bounding box center [648, 537] width 9 height 12
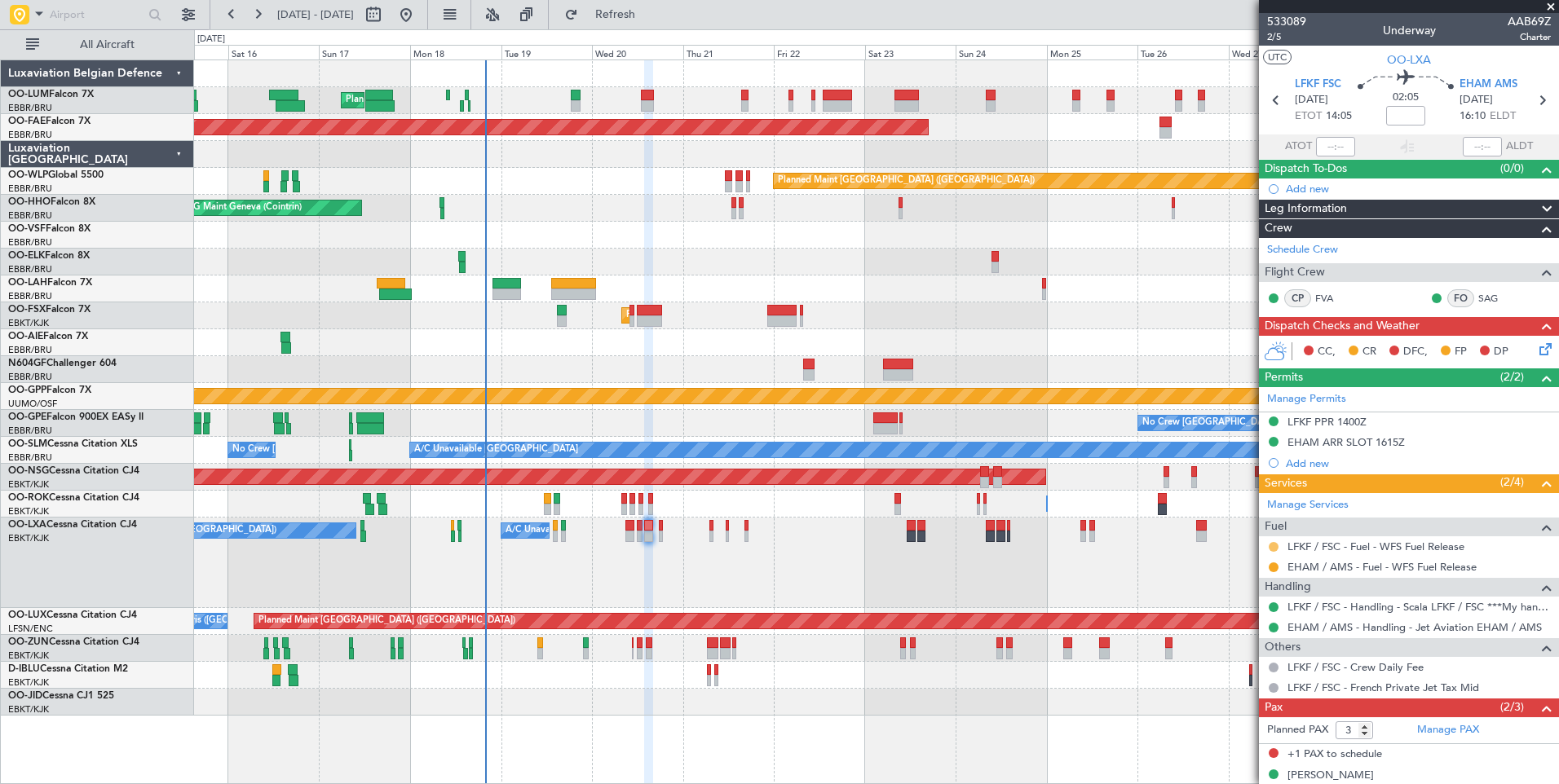
click at [1276, 544] on button at bounding box center [1273, 547] width 10 height 10
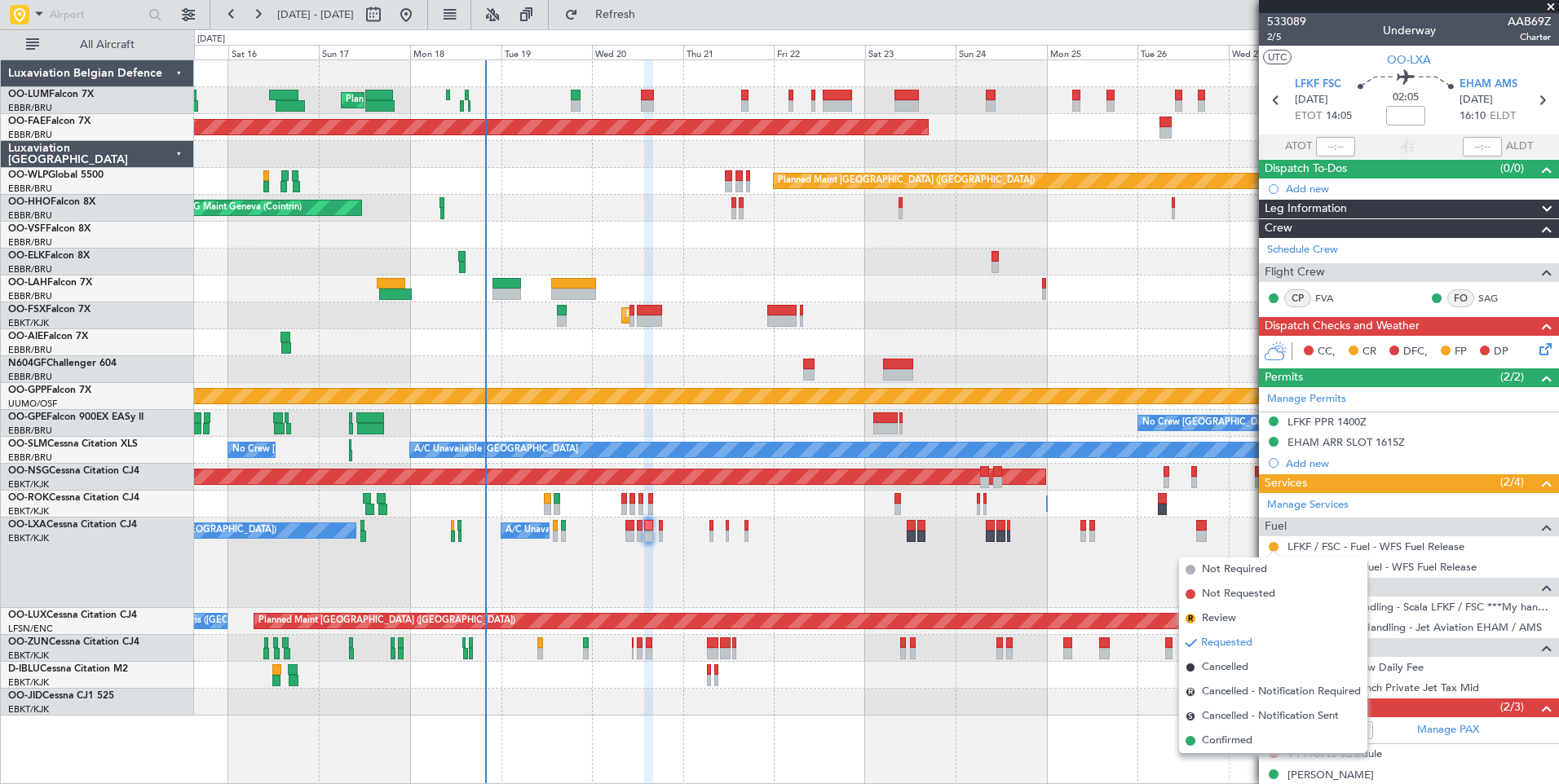
drag, startPoint x: 1219, startPoint y: 737, endPoint x: 695, endPoint y: 586, distance: 545.3
click at [1219, 736] on span "Confirmed" at bounding box center [1227, 741] width 50 height 17
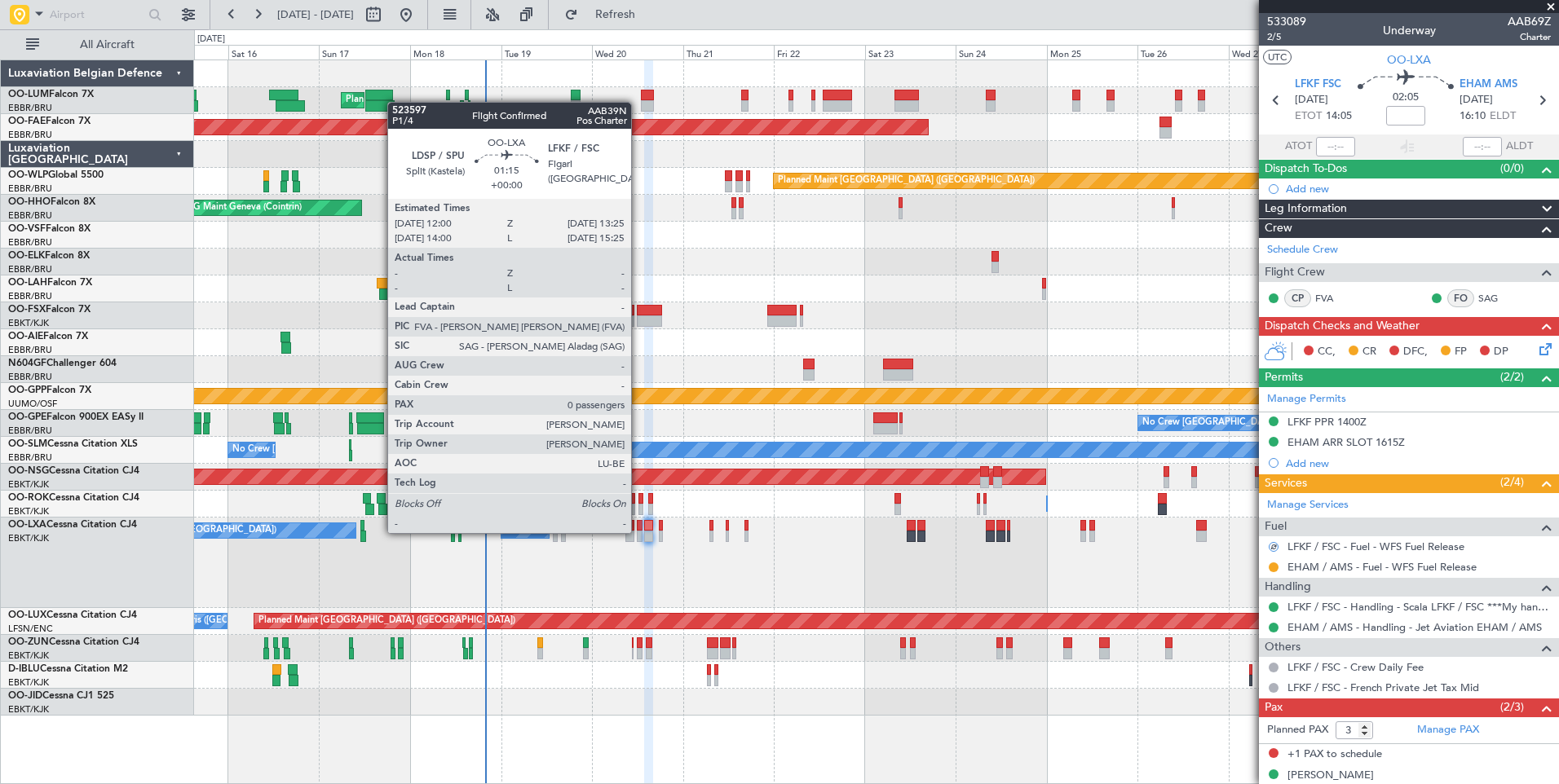
click at [639, 532] on div at bounding box center [639, 537] width 6 height 12
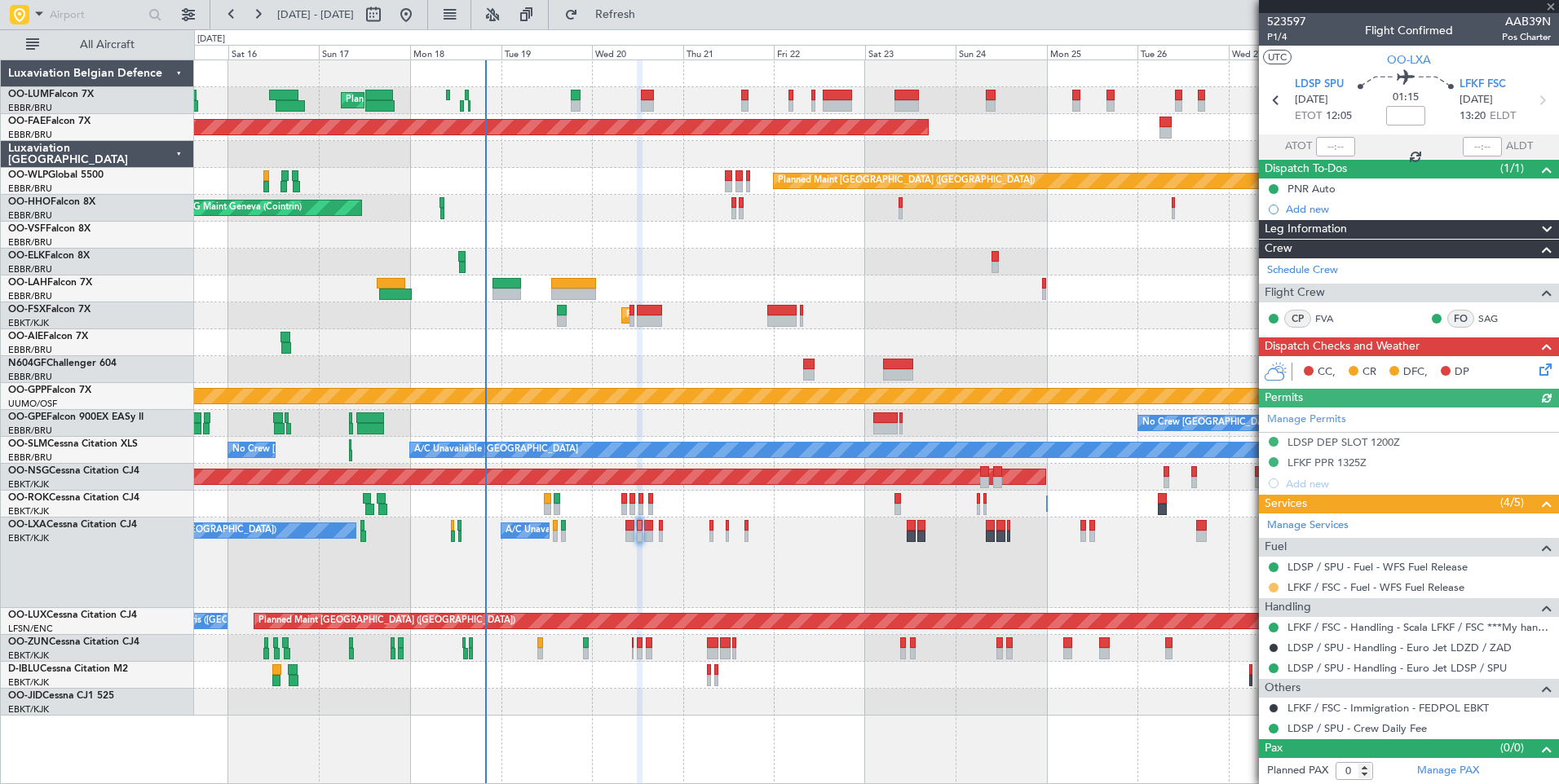
click at [1271, 588] on button at bounding box center [1273, 588] width 10 height 10
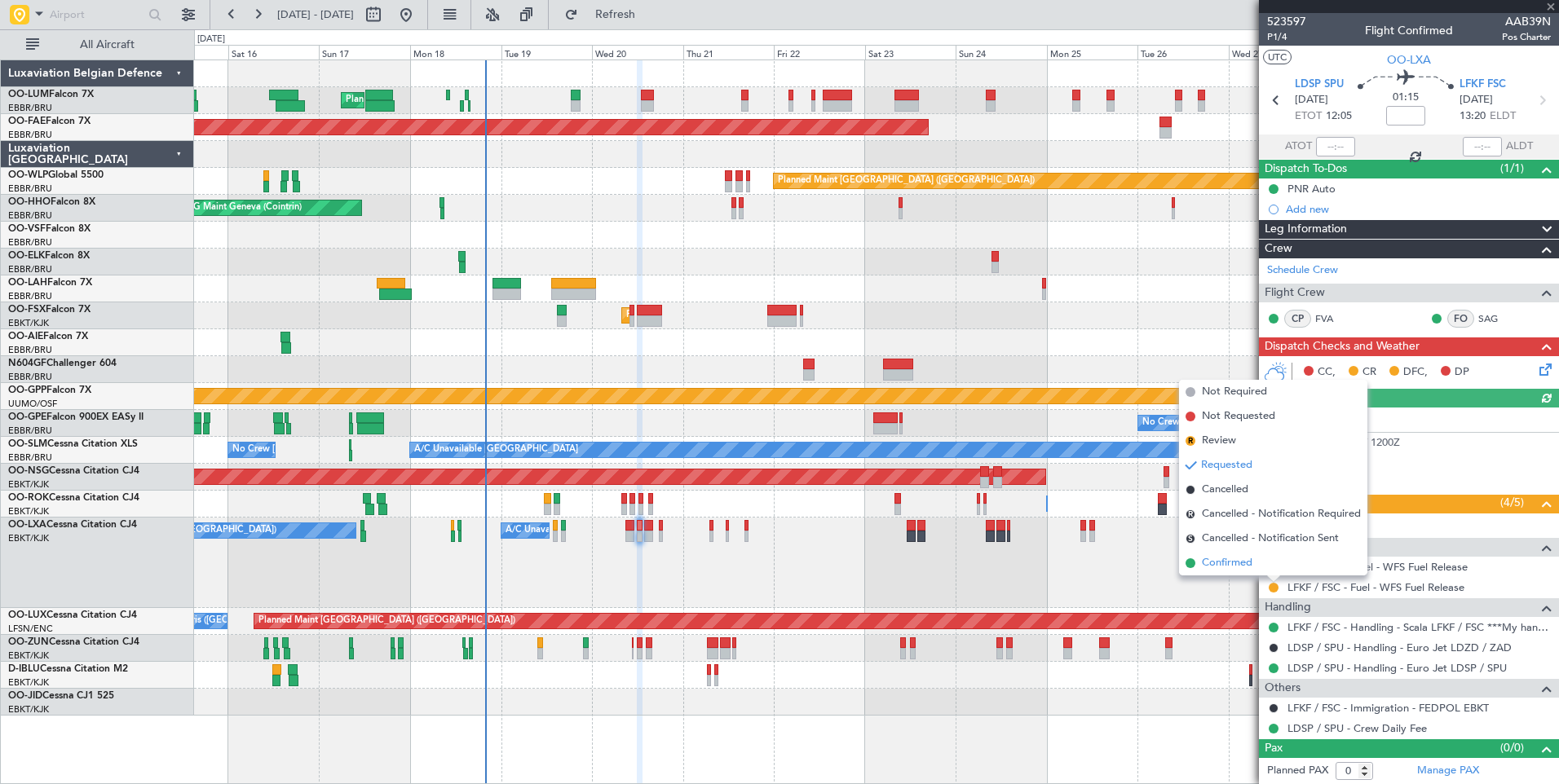
click at [1249, 563] on span "Confirmed" at bounding box center [1227, 563] width 50 height 17
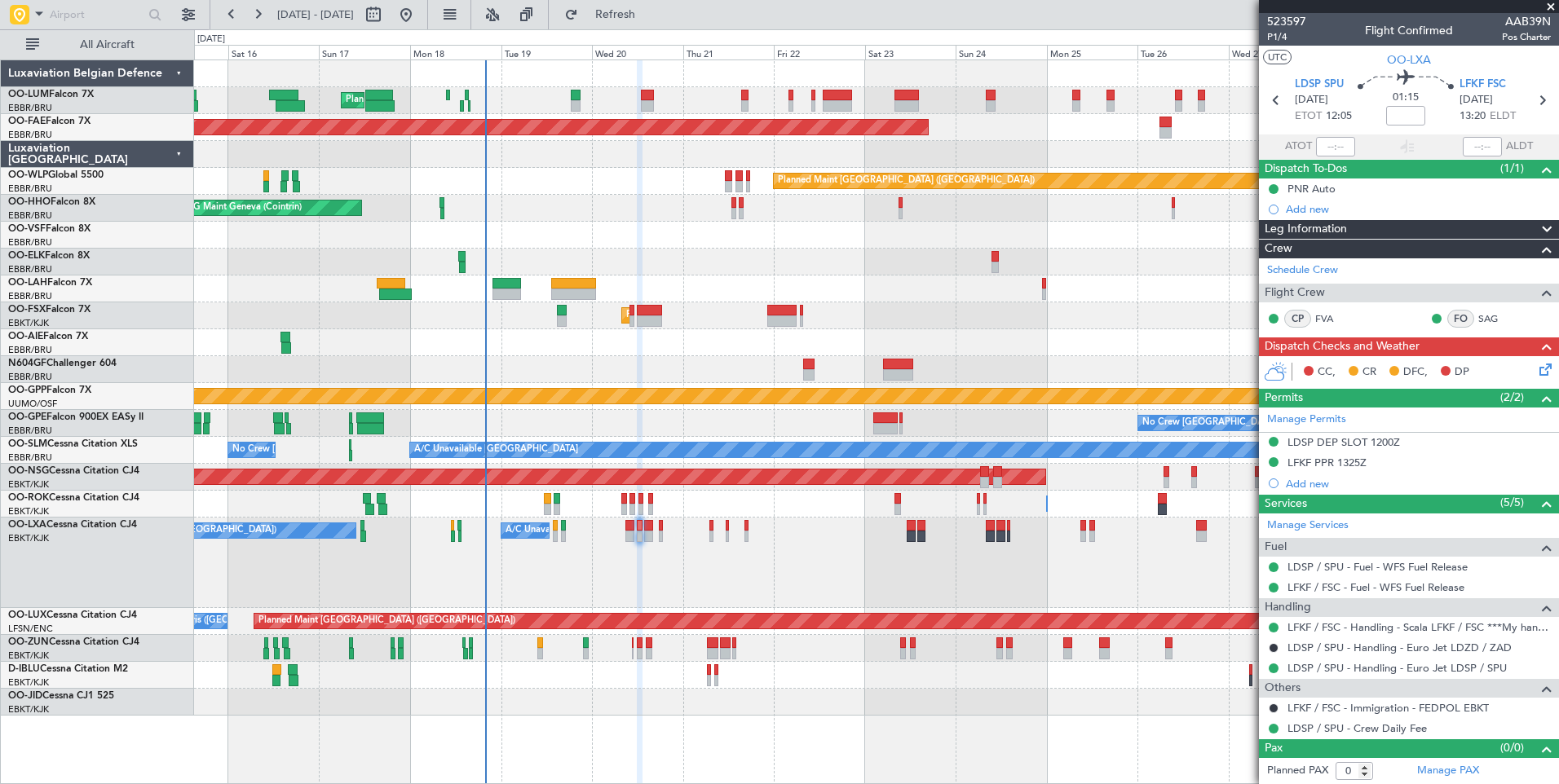
click at [644, 505] on div "Owner [GEOGRAPHIC_DATA]-[GEOGRAPHIC_DATA] Owner [GEOGRAPHIC_DATA]-[GEOGRAPHIC_D…" at bounding box center [876, 504] width 1364 height 27
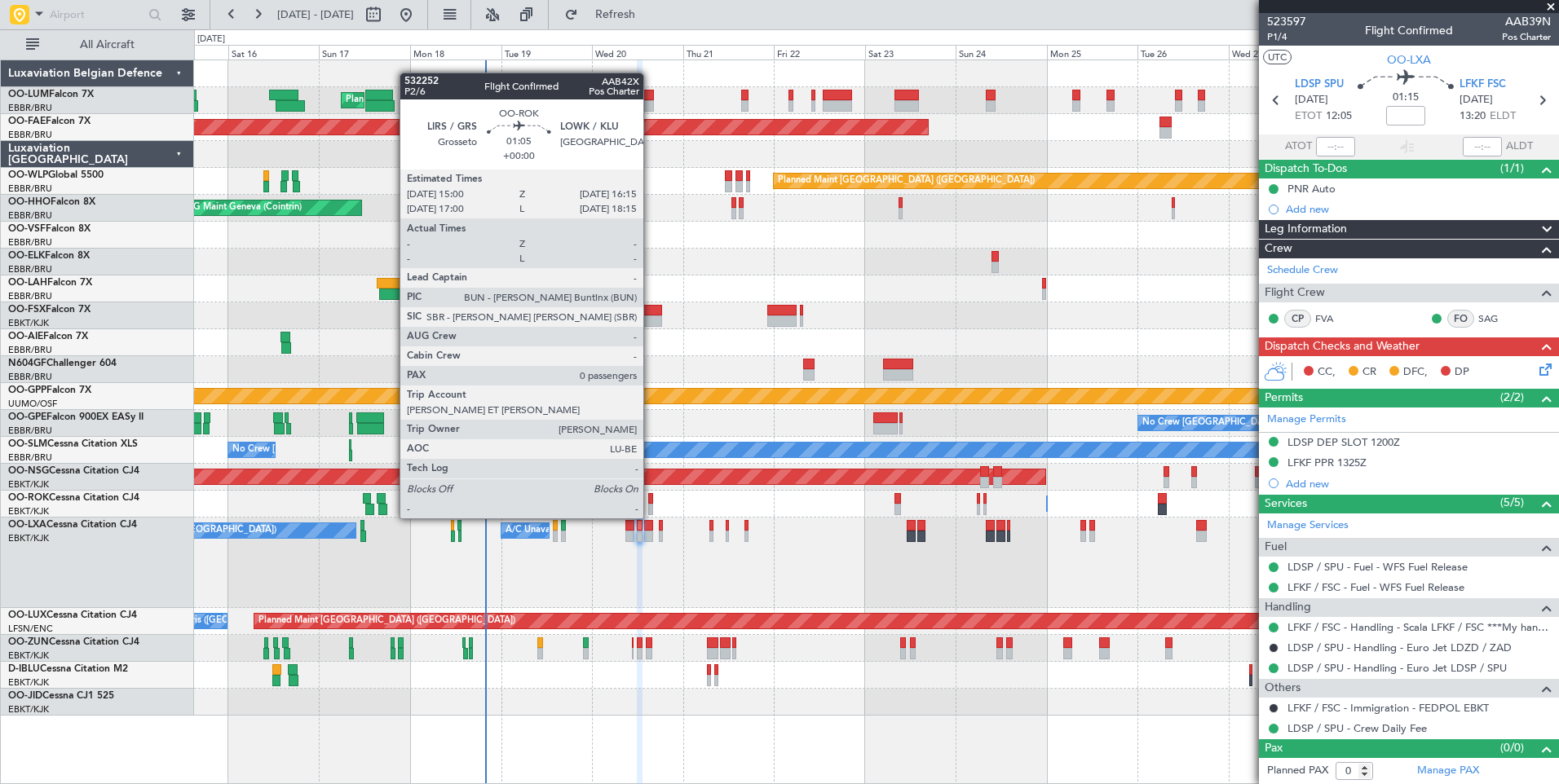
click at [650, 502] on div at bounding box center [650, 499] width 5 height 12
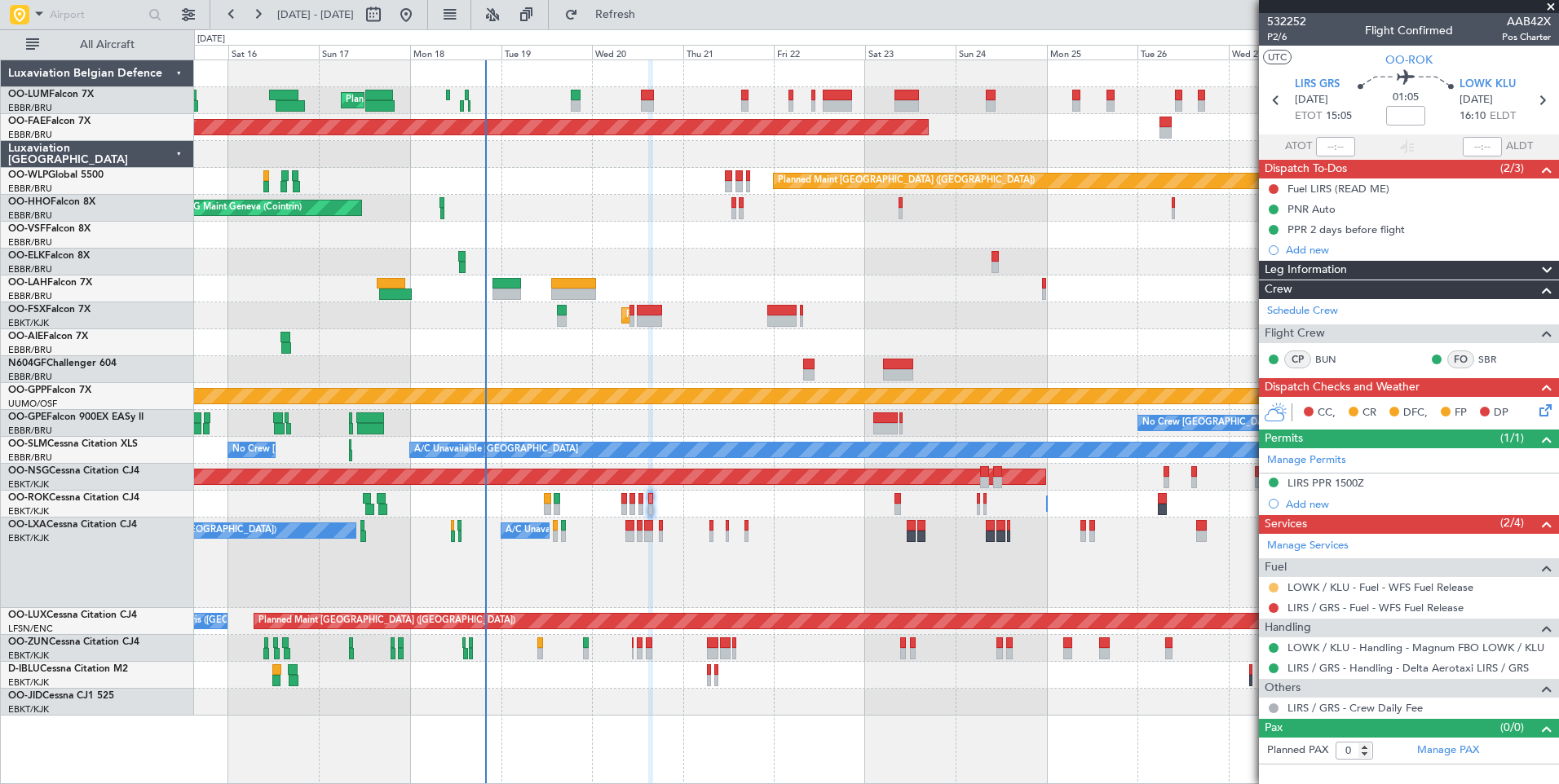
click at [1270, 585] on button at bounding box center [1273, 588] width 10 height 10
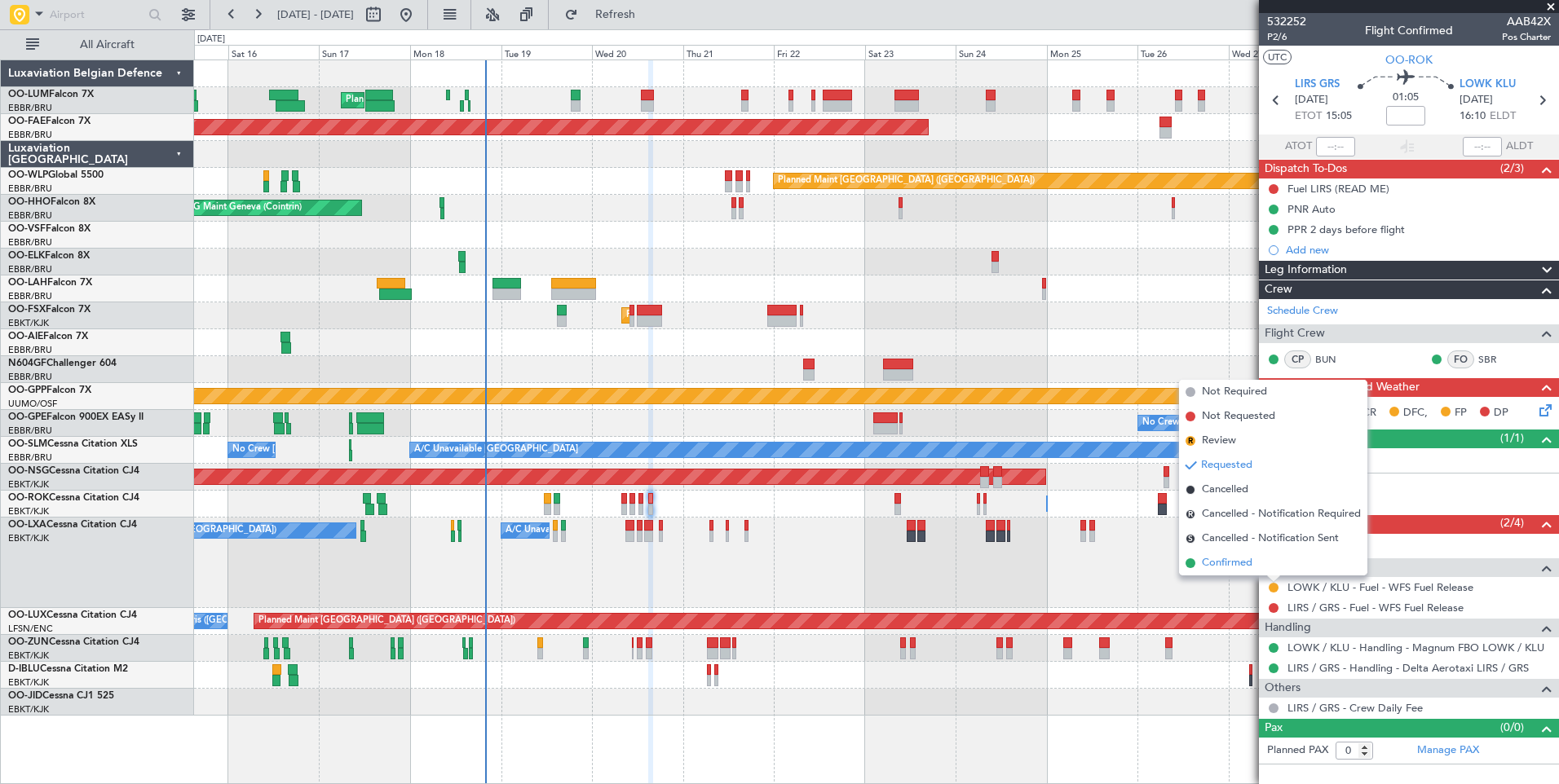
click at [1235, 557] on span "Confirmed" at bounding box center [1227, 563] width 50 height 17
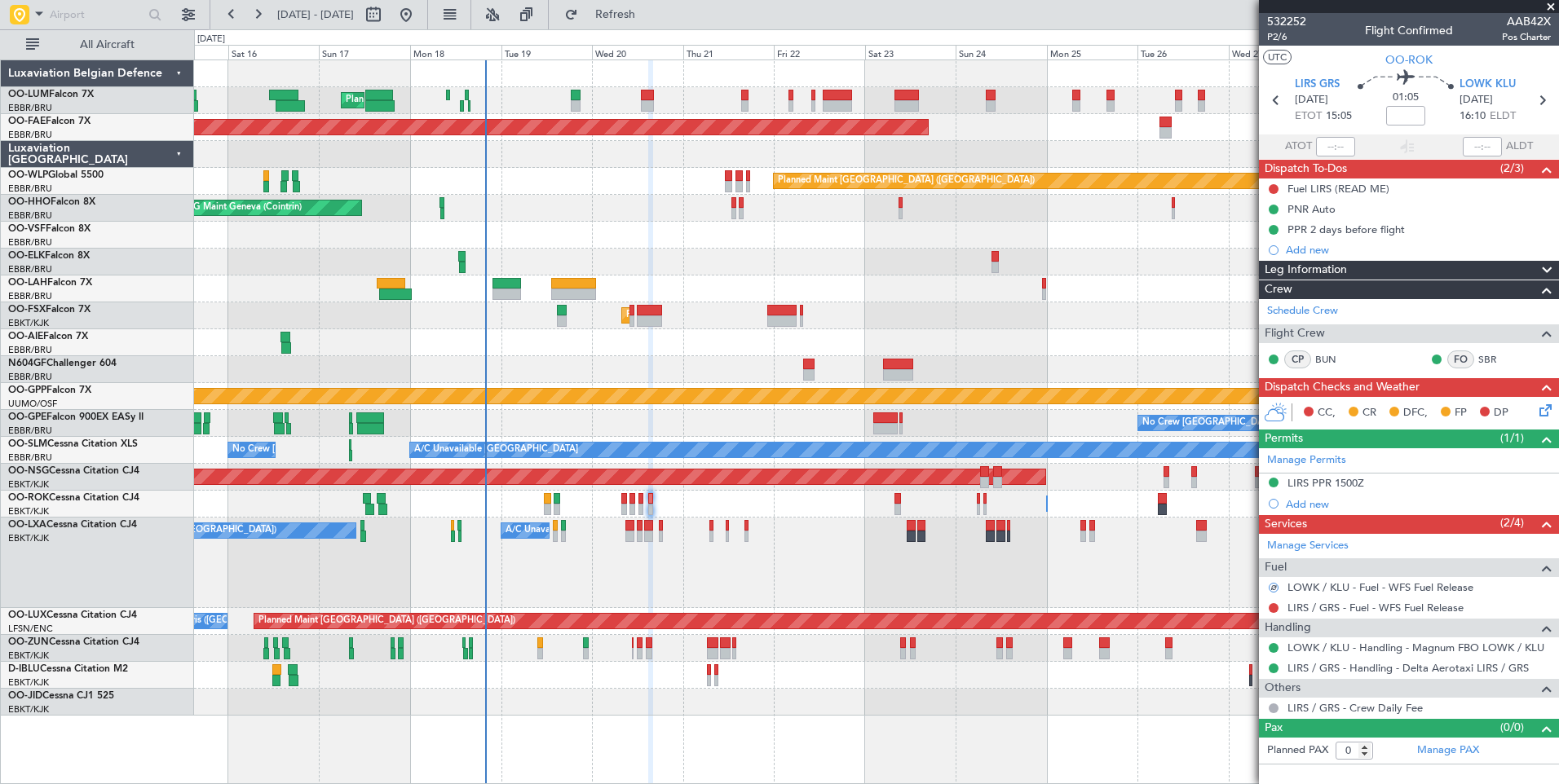
click at [903, 505] on div "Owner [GEOGRAPHIC_DATA]-[GEOGRAPHIC_DATA] Owner [GEOGRAPHIC_DATA]-[GEOGRAPHIC_D…" at bounding box center [876, 504] width 1364 height 27
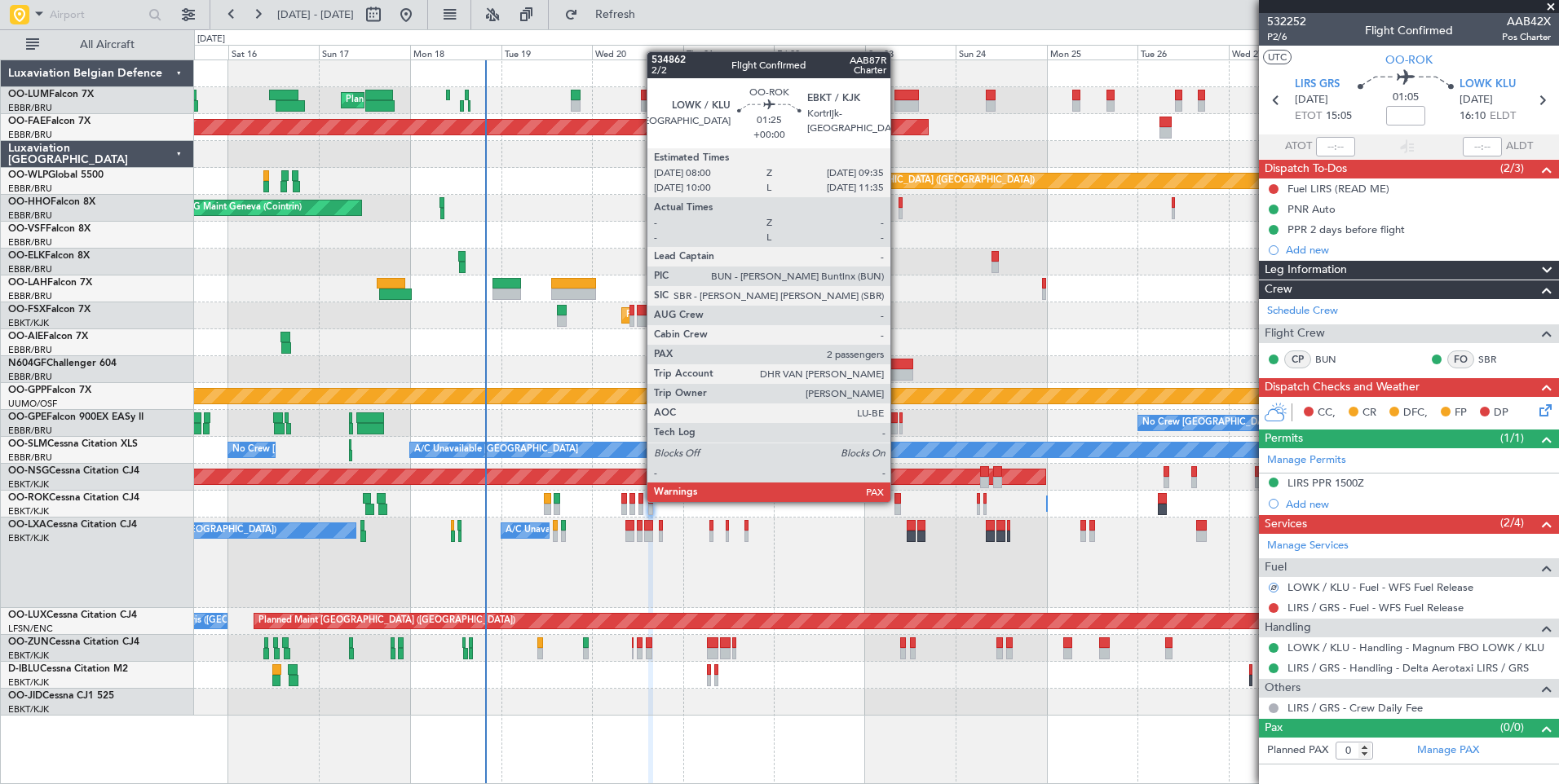
click at [898, 501] on div at bounding box center [898, 499] width 7 height 12
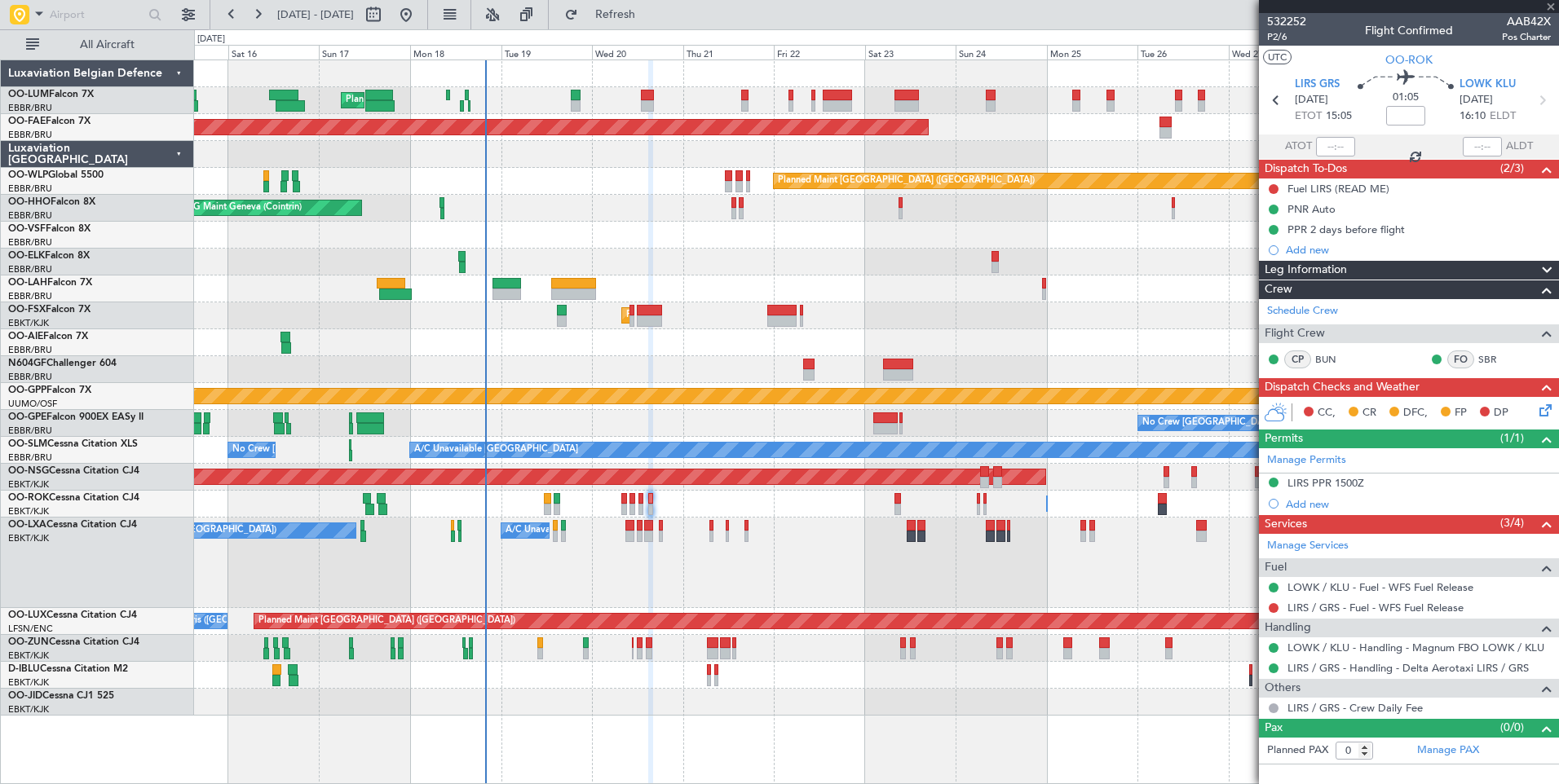
type input "2"
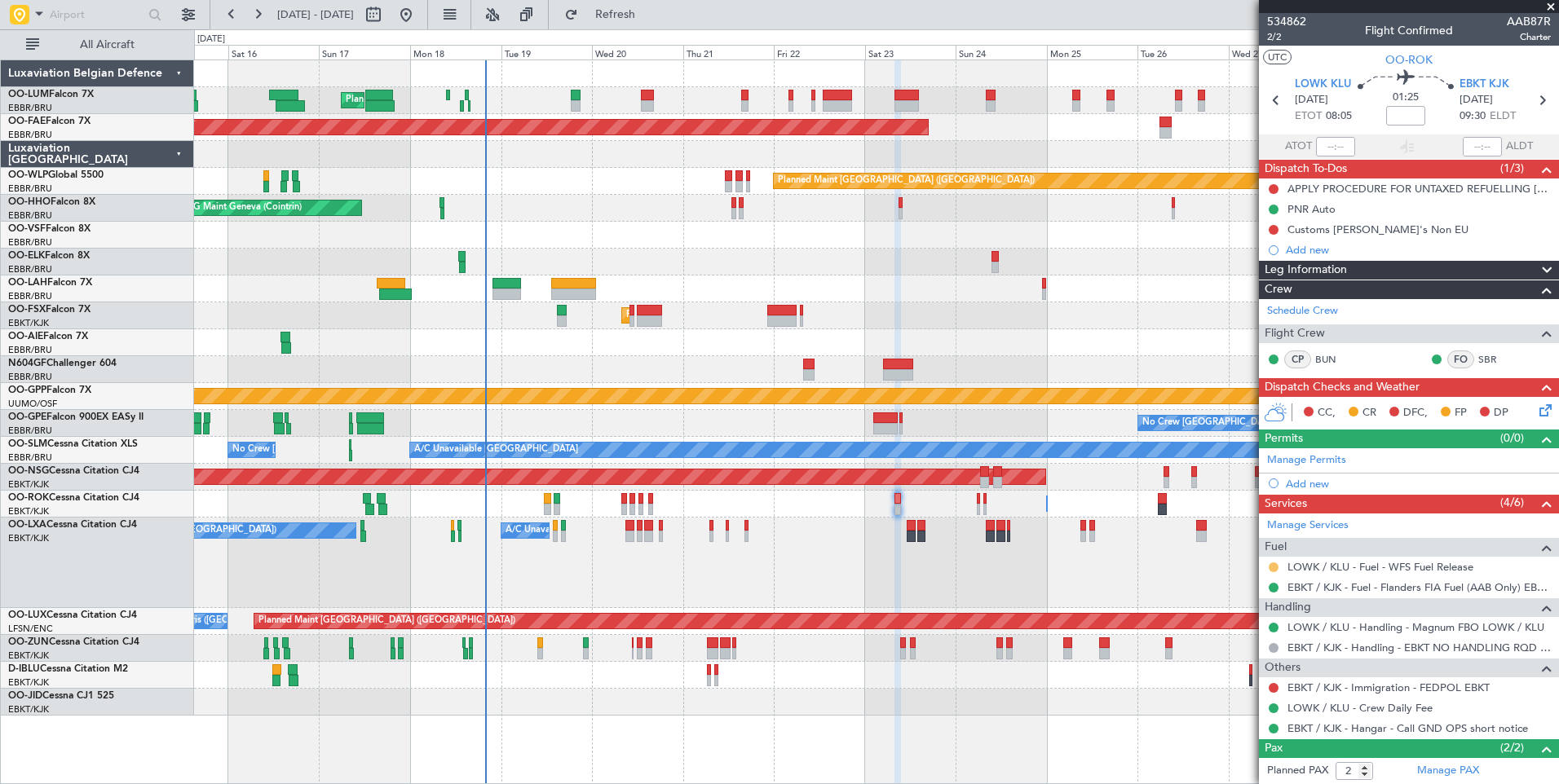
click at [1277, 565] on button at bounding box center [1273, 568] width 10 height 10
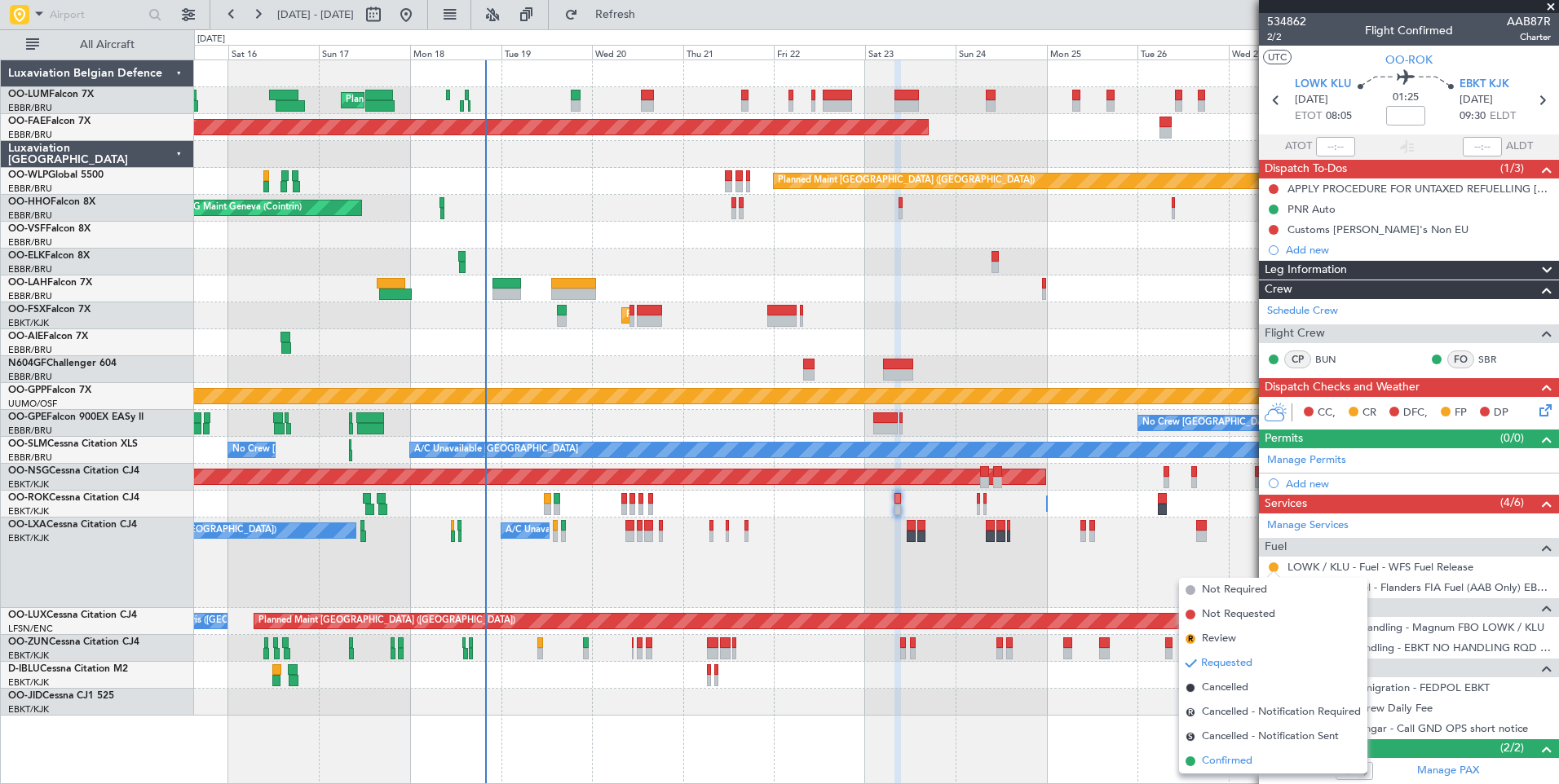
click at [1223, 753] on span "Confirmed" at bounding box center [1227, 761] width 50 height 17
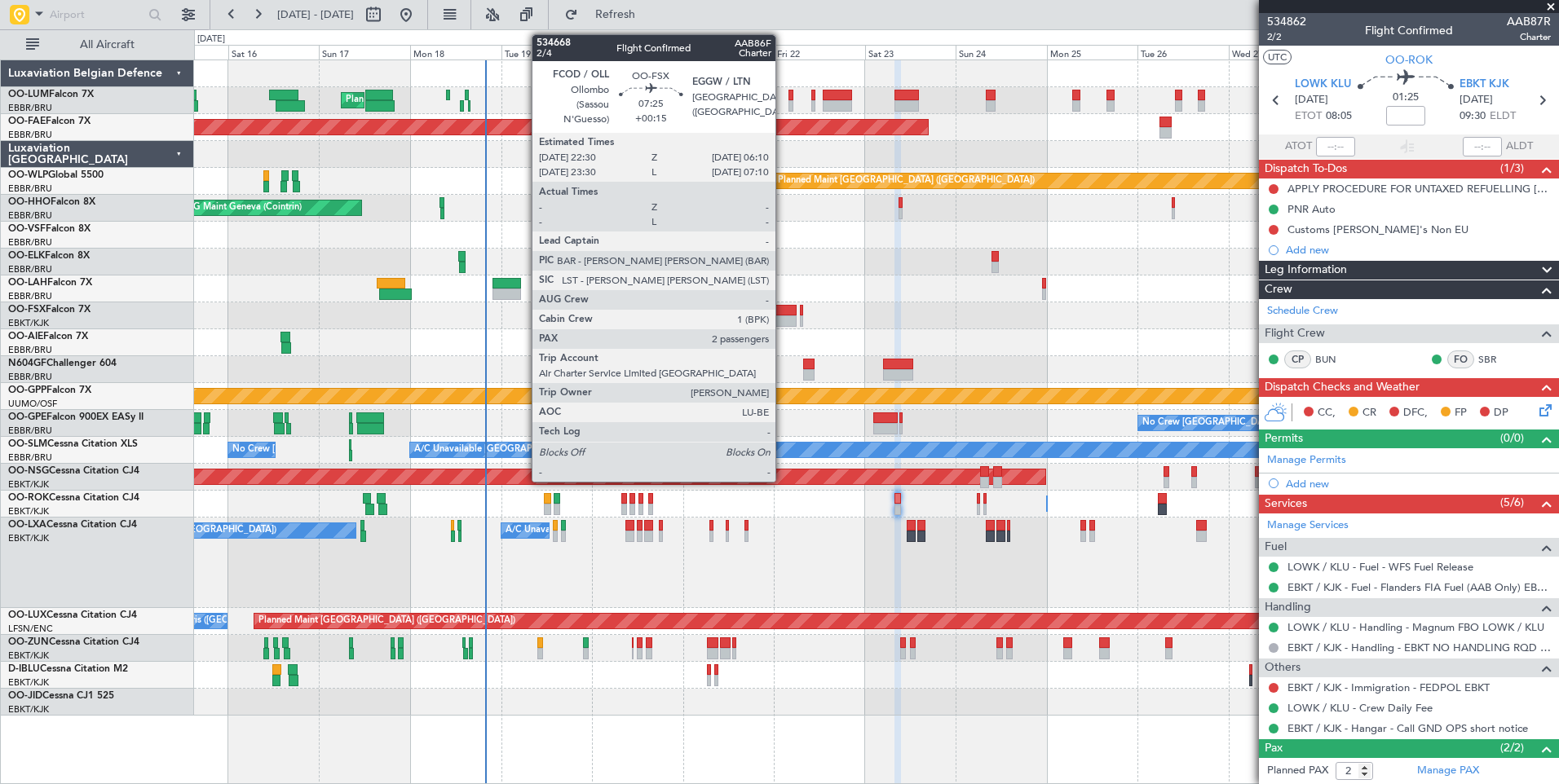
click at [782, 314] on div at bounding box center [782, 311] width 29 height 12
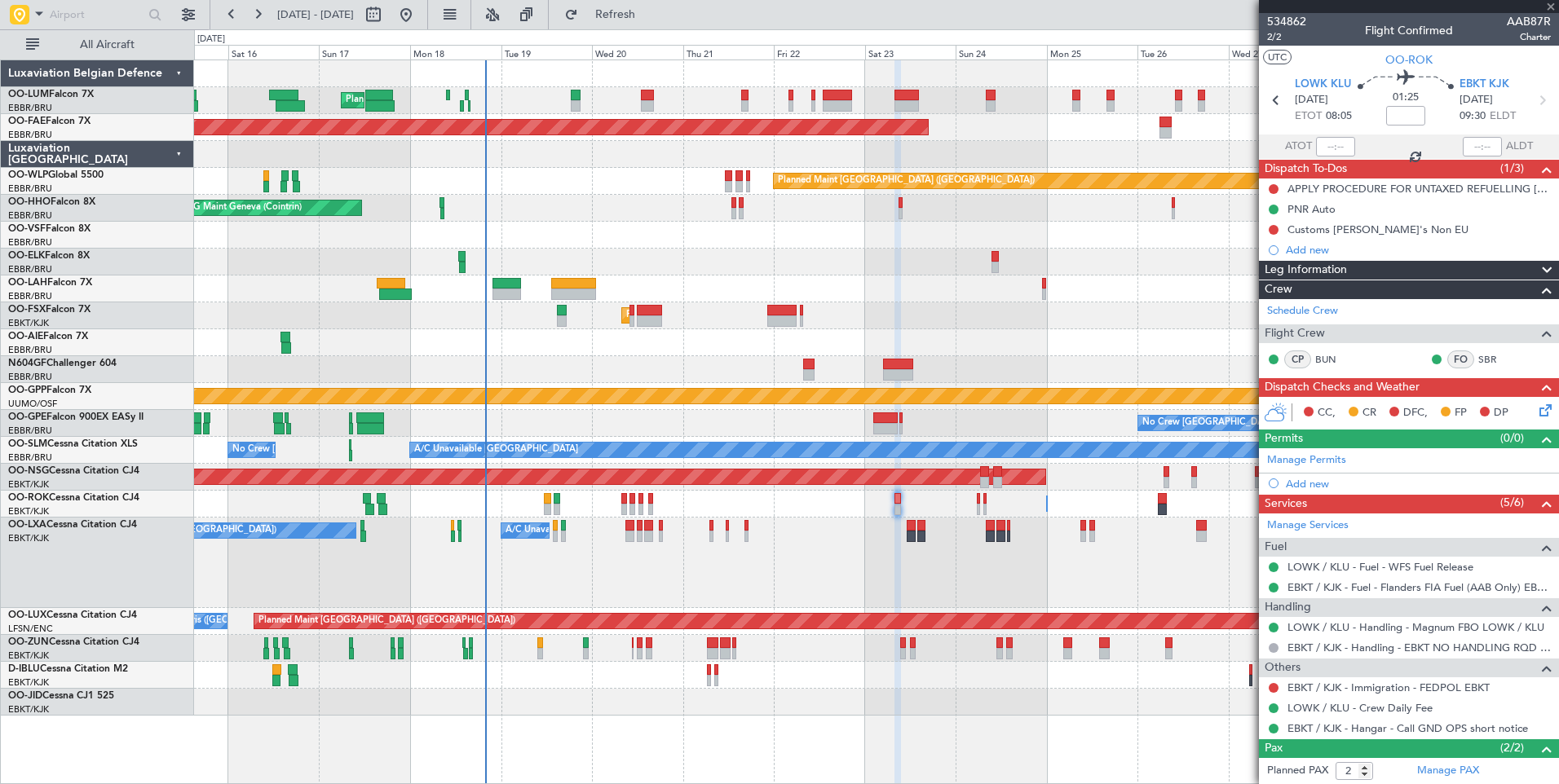
type input "+00:15"
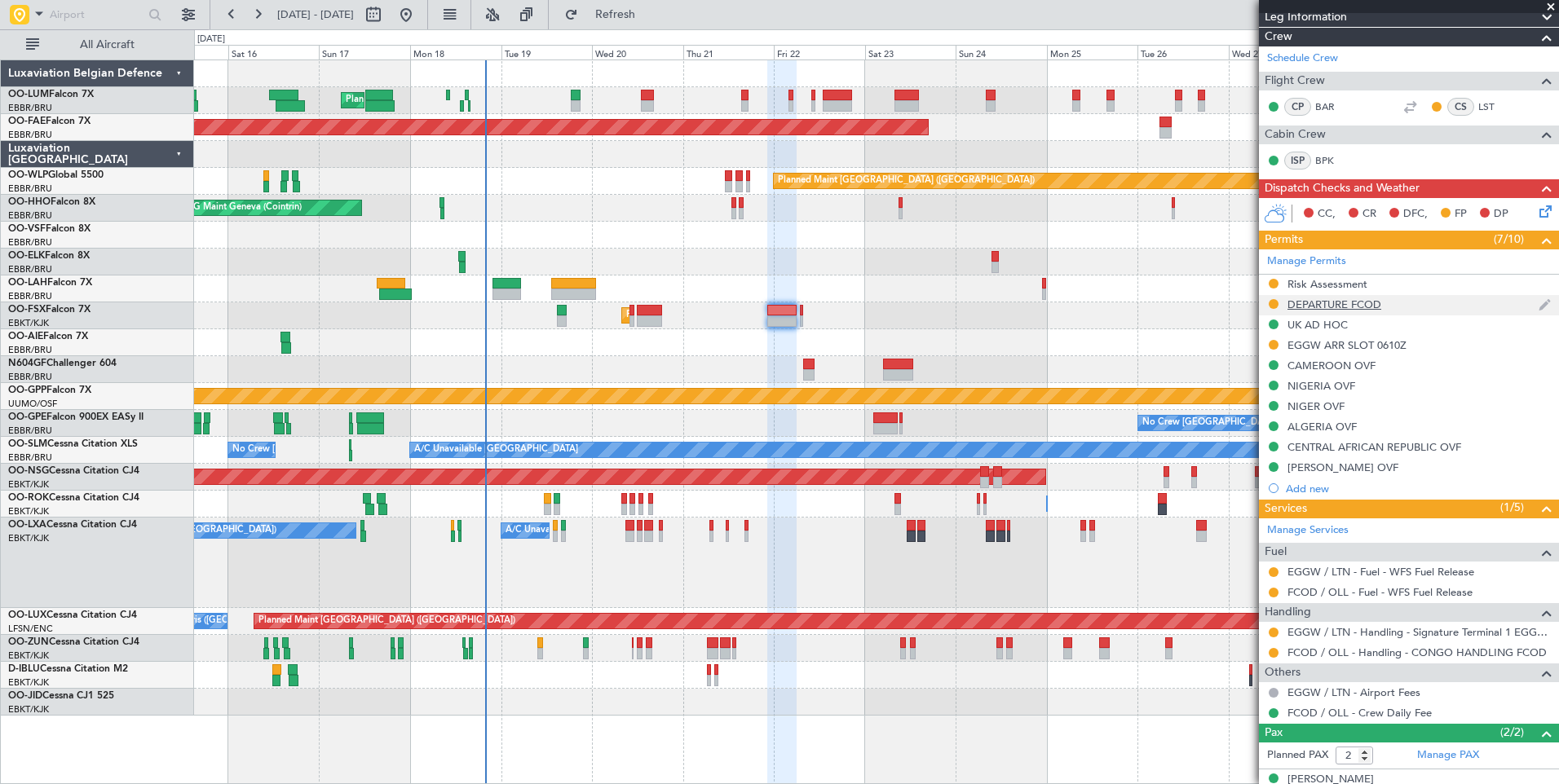
scroll to position [290, 0]
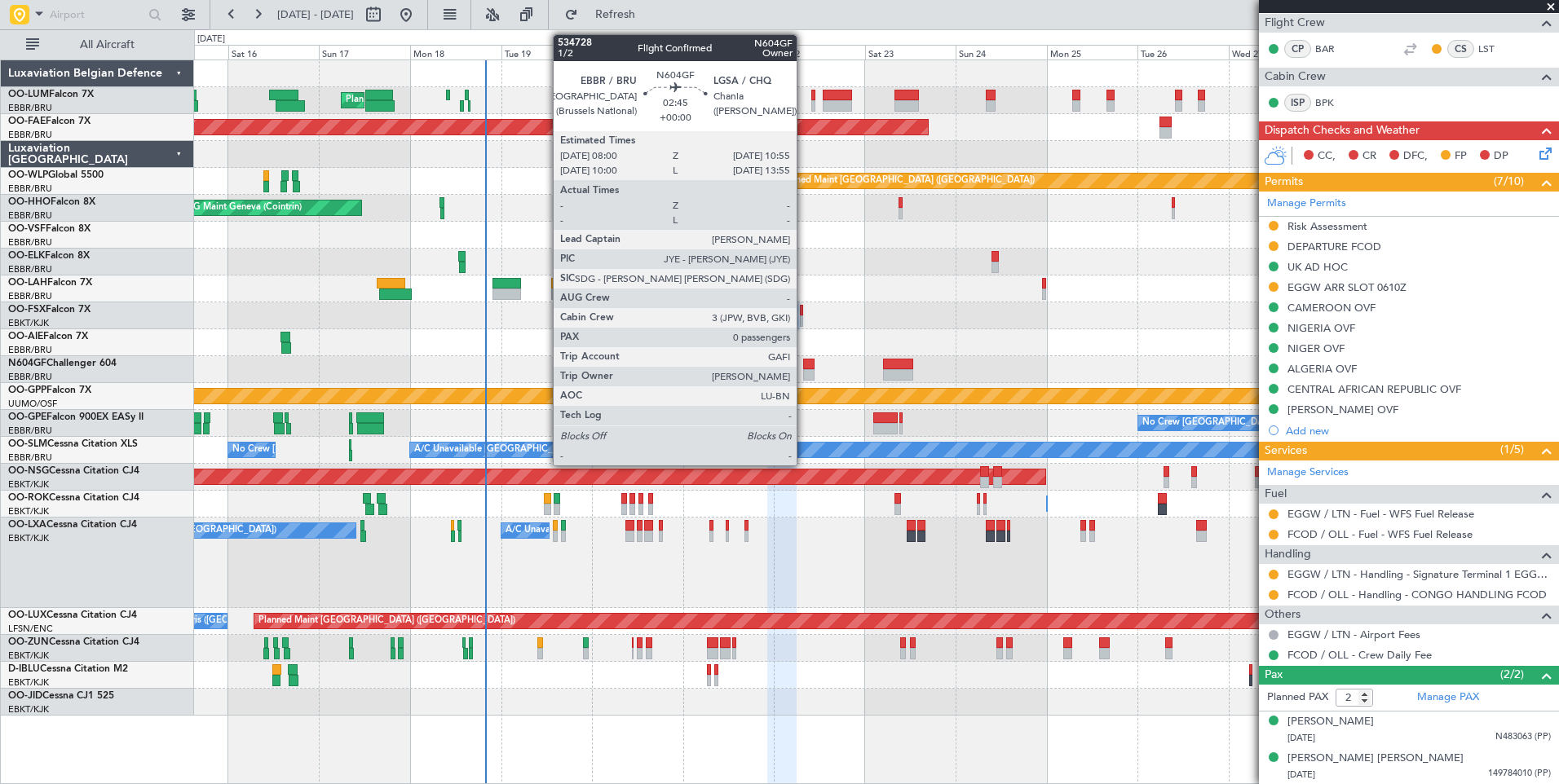
click at [803, 361] on div at bounding box center [809, 364] width 12 height 12
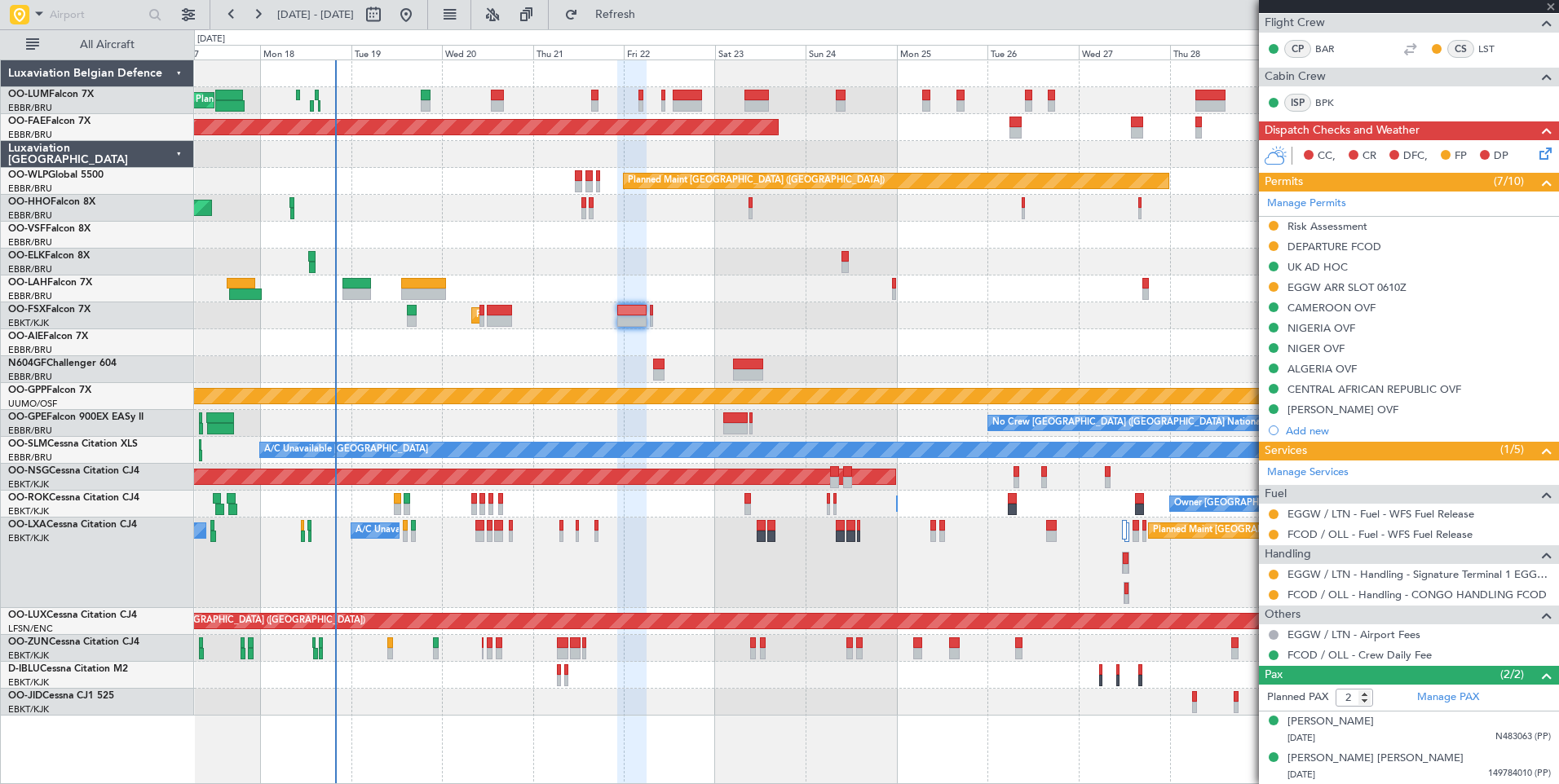
type input "0"
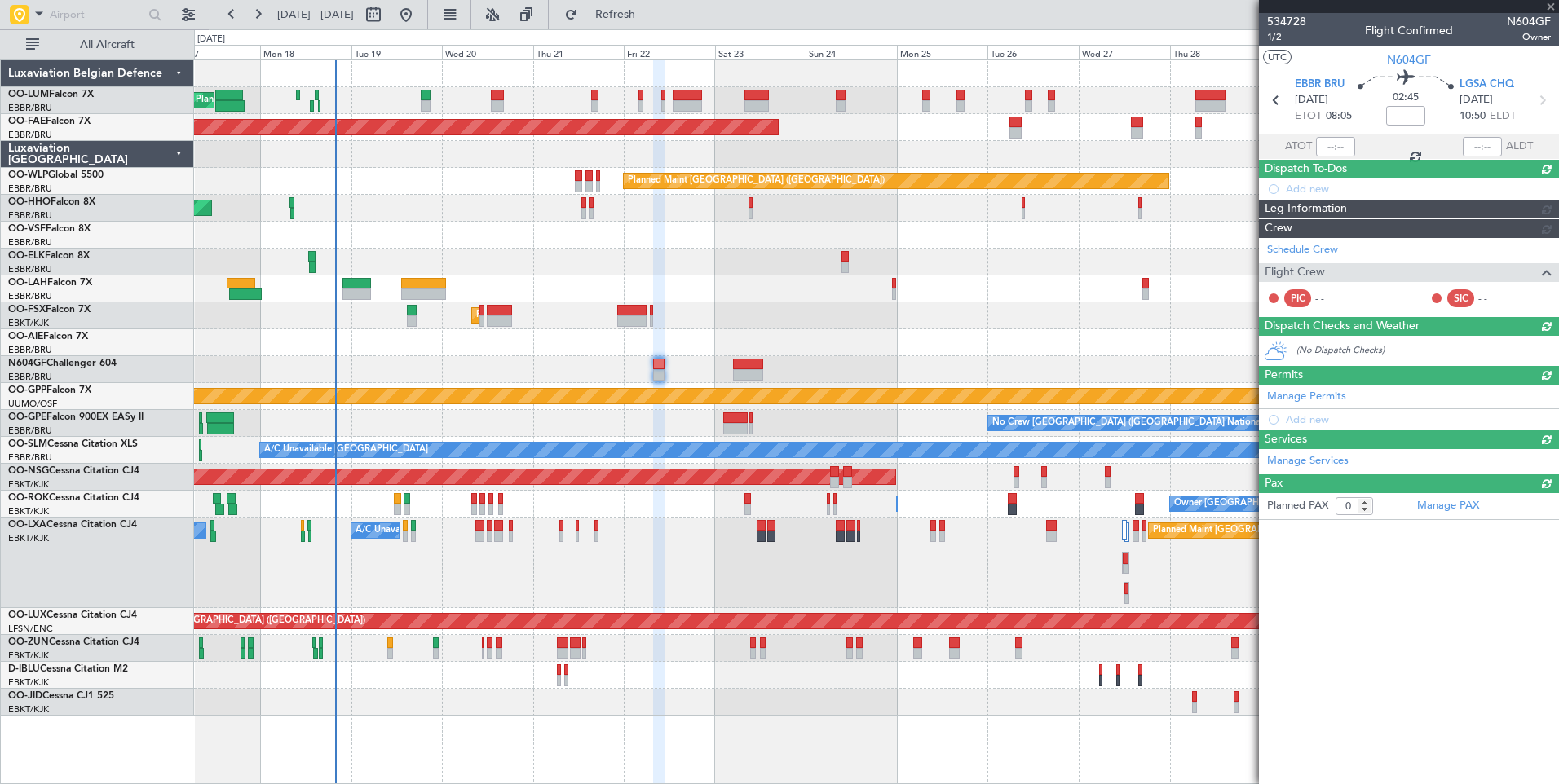
scroll to position [0, 0]
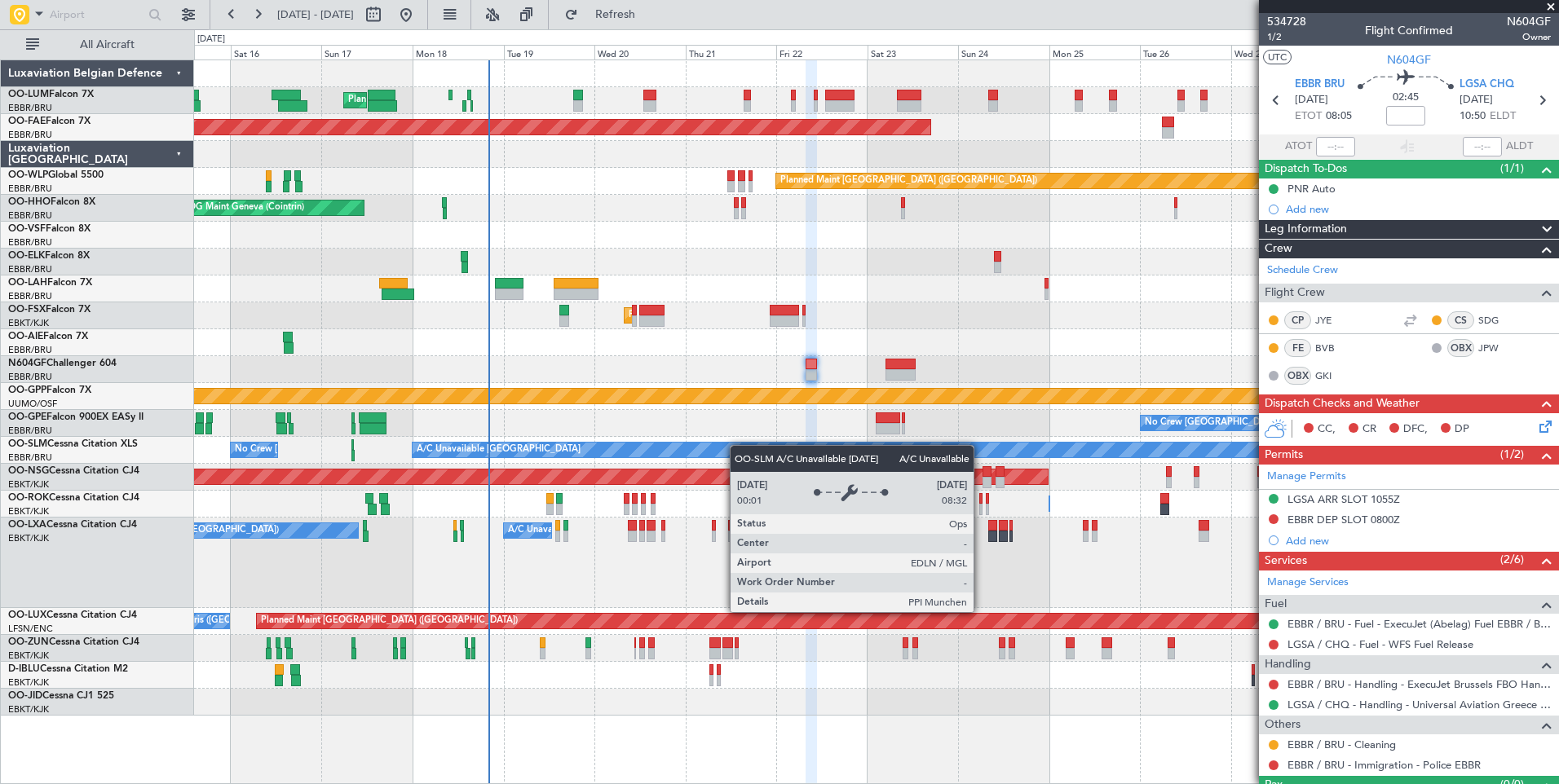
click at [738, 445] on div "Planned Maint [GEOGRAPHIC_DATA] ([GEOGRAPHIC_DATA] National) Planned Maint [GEO…" at bounding box center [876, 388] width 1364 height 655
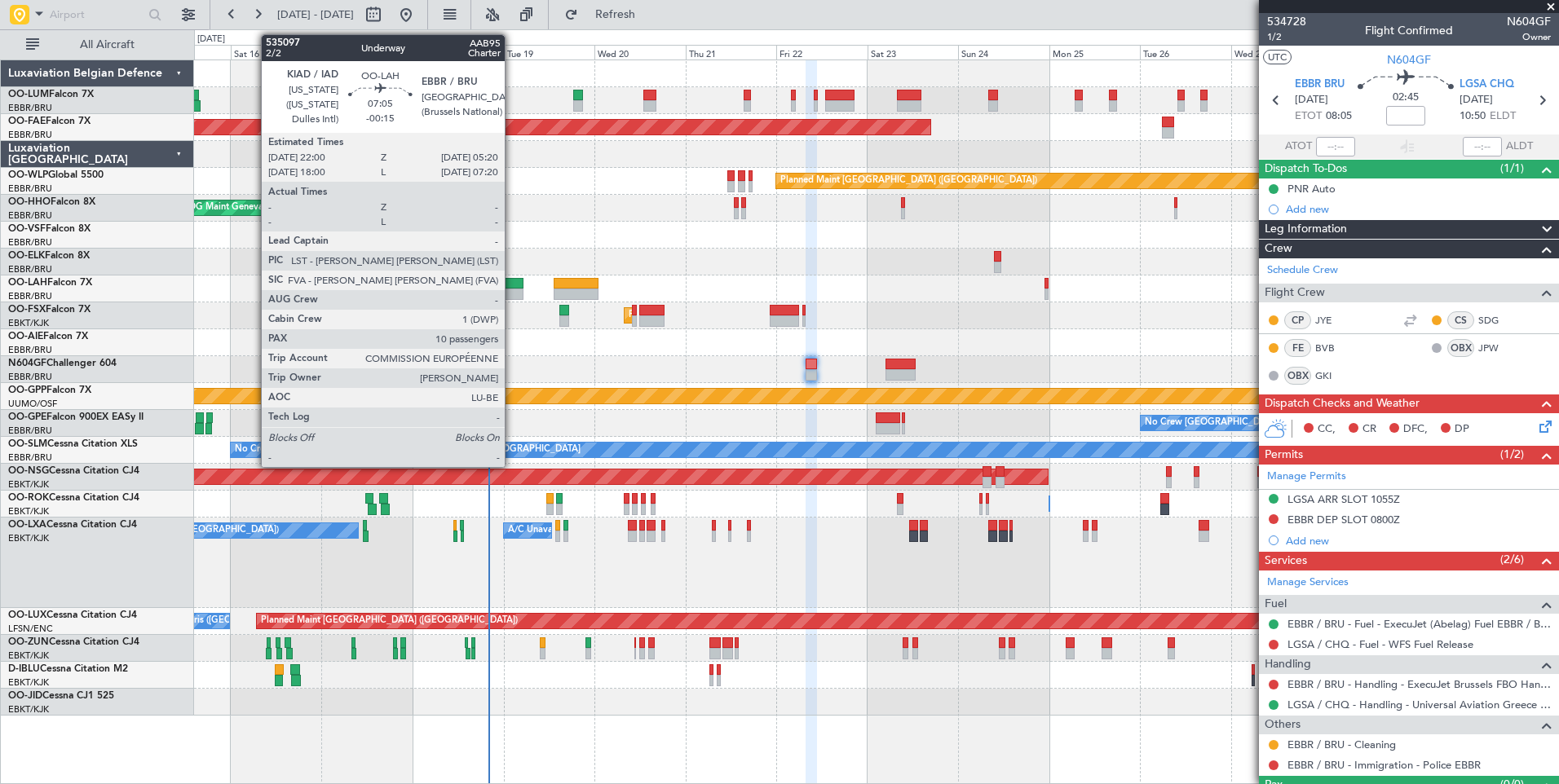
click at [512, 293] on div at bounding box center [509, 294] width 28 height 12
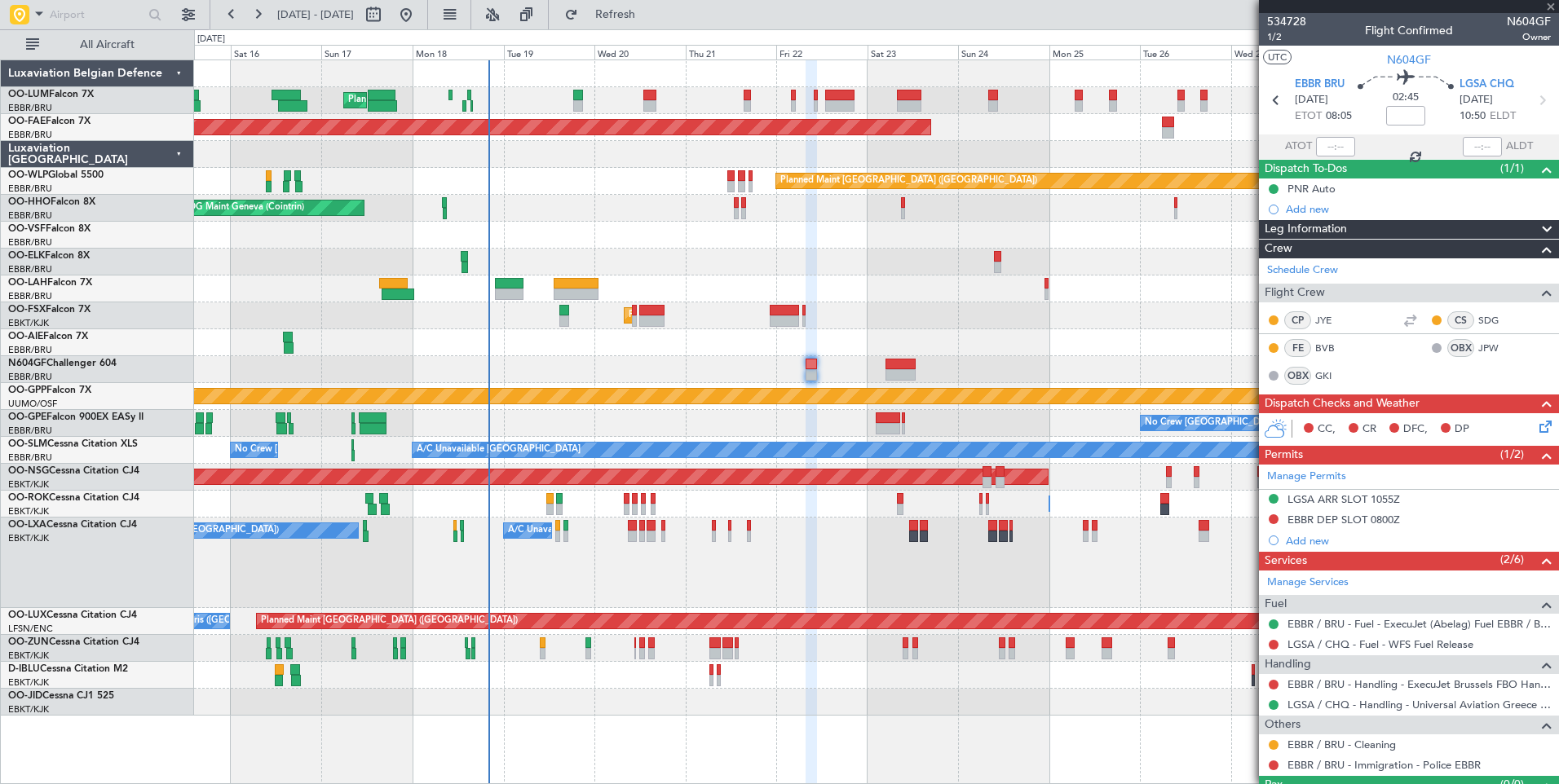
type input "-00:15"
type input "10"
